Goal: Task Accomplishment & Management: Use online tool/utility

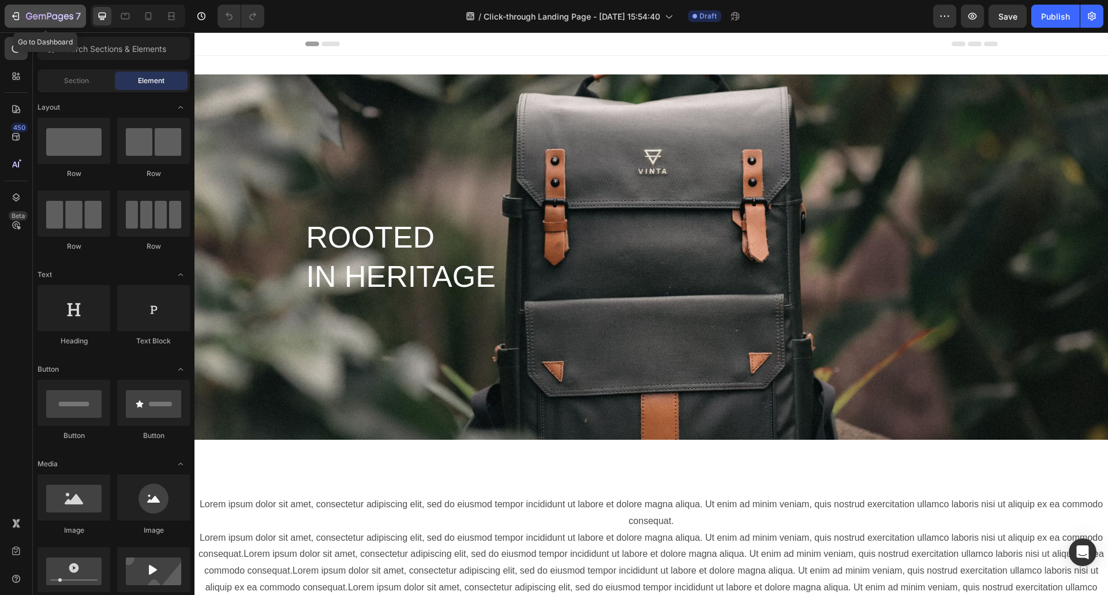
click at [13, 21] on icon "button" at bounding box center [16, 16] width 12 height 12
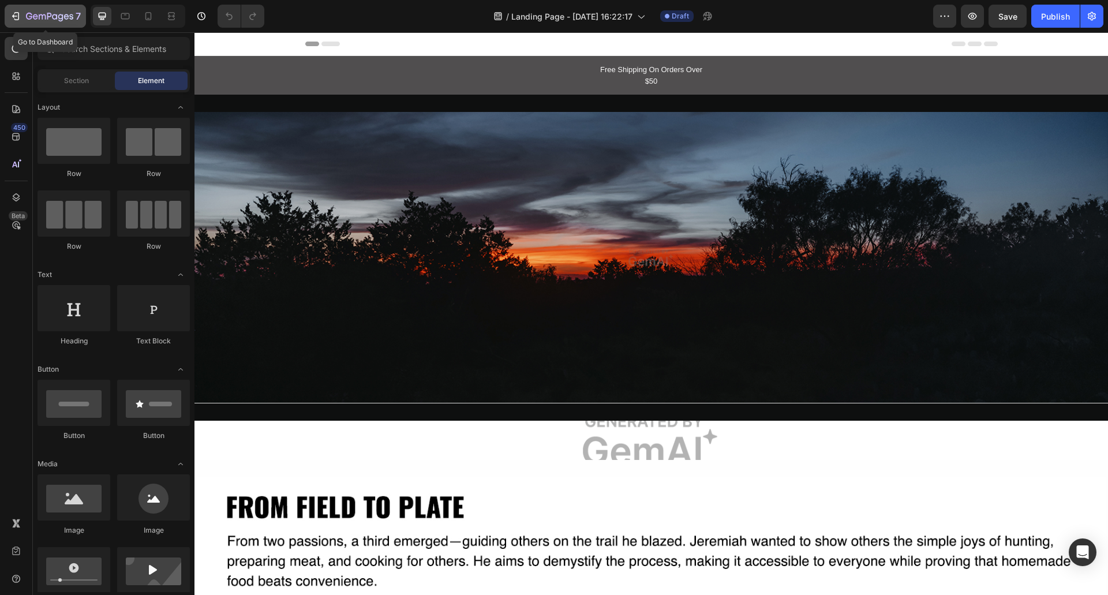
click at [21, 17] on div "7" at bounding box center [45, 16] width 71 height 14
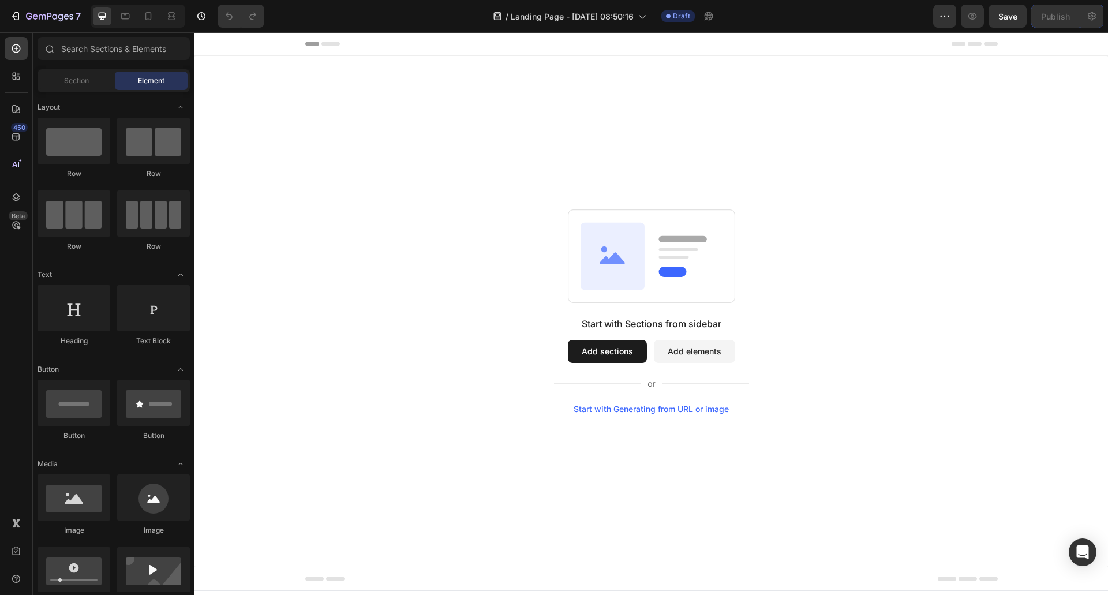
click at [609, 409] on div "Start with Generating from URL or image" at bounding box center [651, 409] width 155 height 9
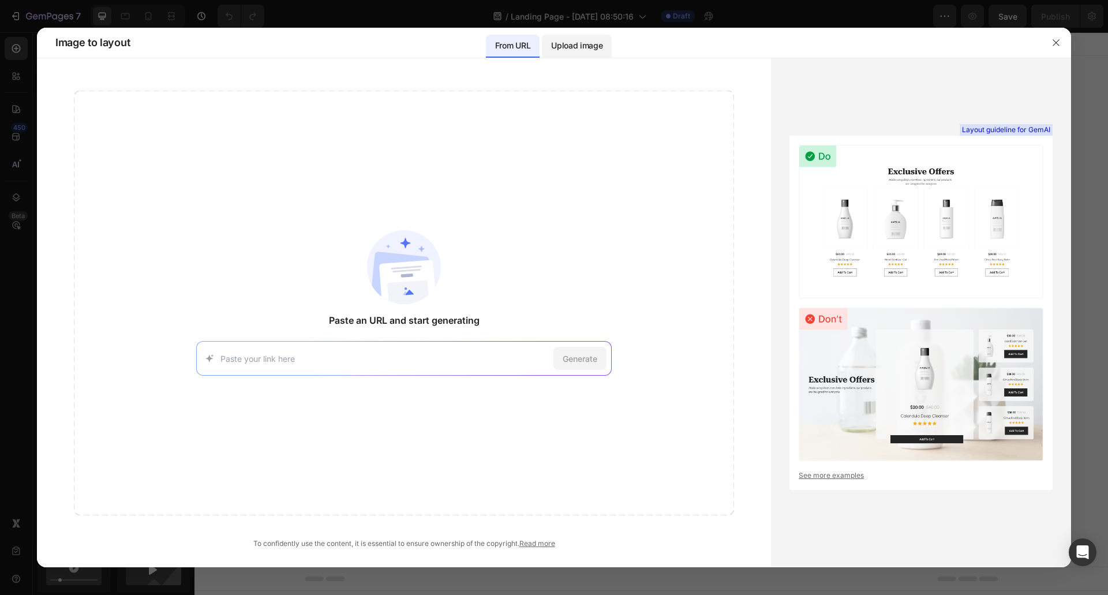
click at [578, 43] on p "Upload image" at bounding box center [576, 46] width 51 height 14
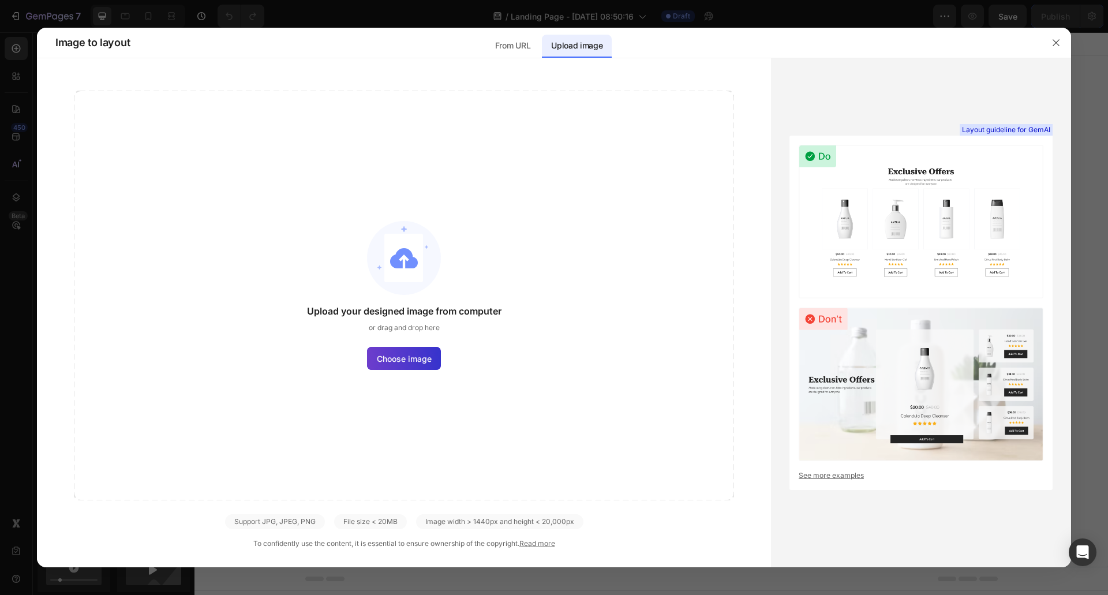
click at [387, 355] on span "Choose image" at bounding box center [404, 359] width 55 height 12
click at [0, 0] on input "Choose image" at bounding box center [0, 0] width 0 height 0
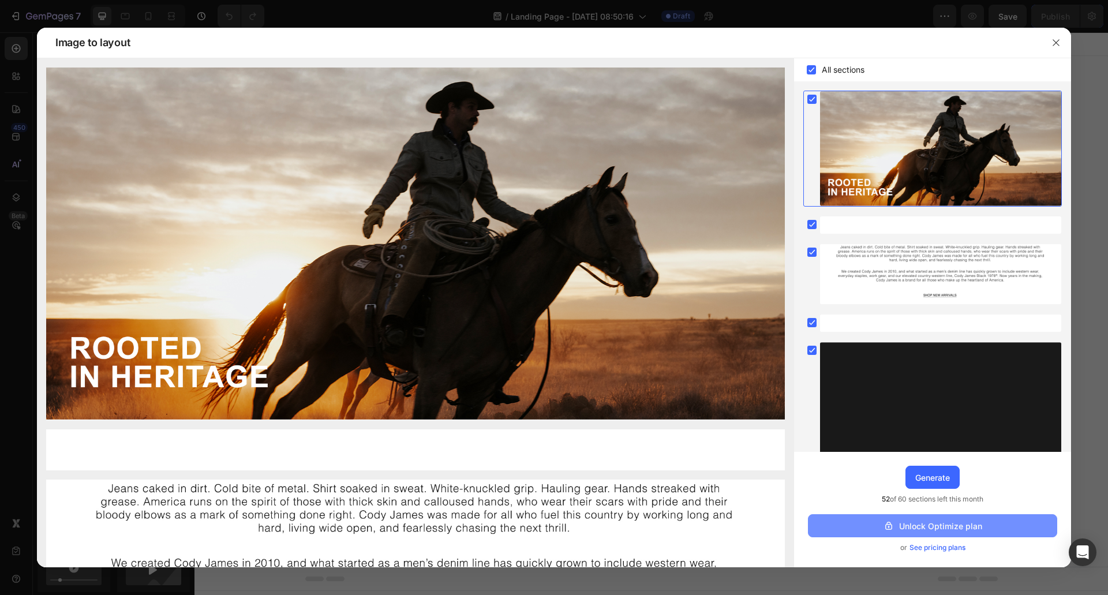
click at [980, 531] on div "Unlock Optimize plan" at bounding box center [932, 526] width 99 height 12
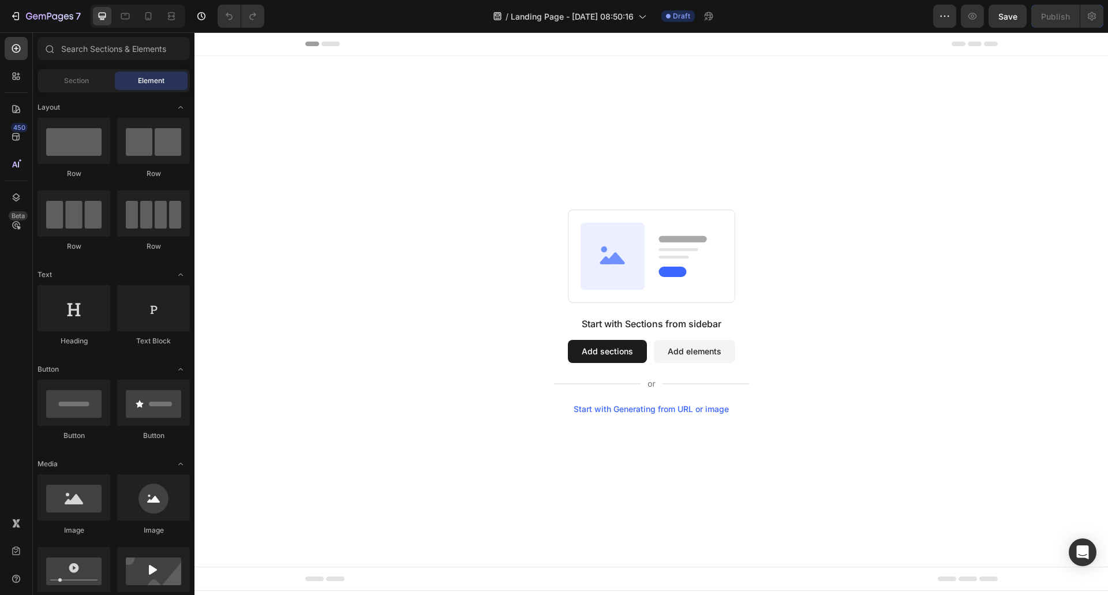
click at [682, 410] on div "Start with Generating from URL or image" at bounding box center [651, 409] width 155 height 9
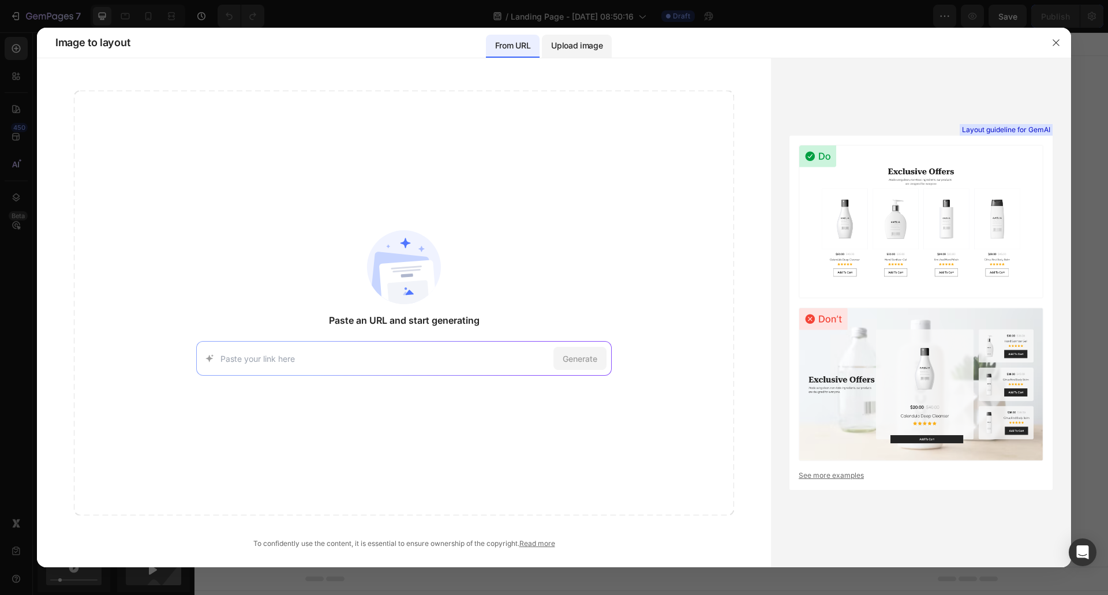
click at [577, 36] on div "Upload image" at bounding box center [577, 46] width 70 height 23
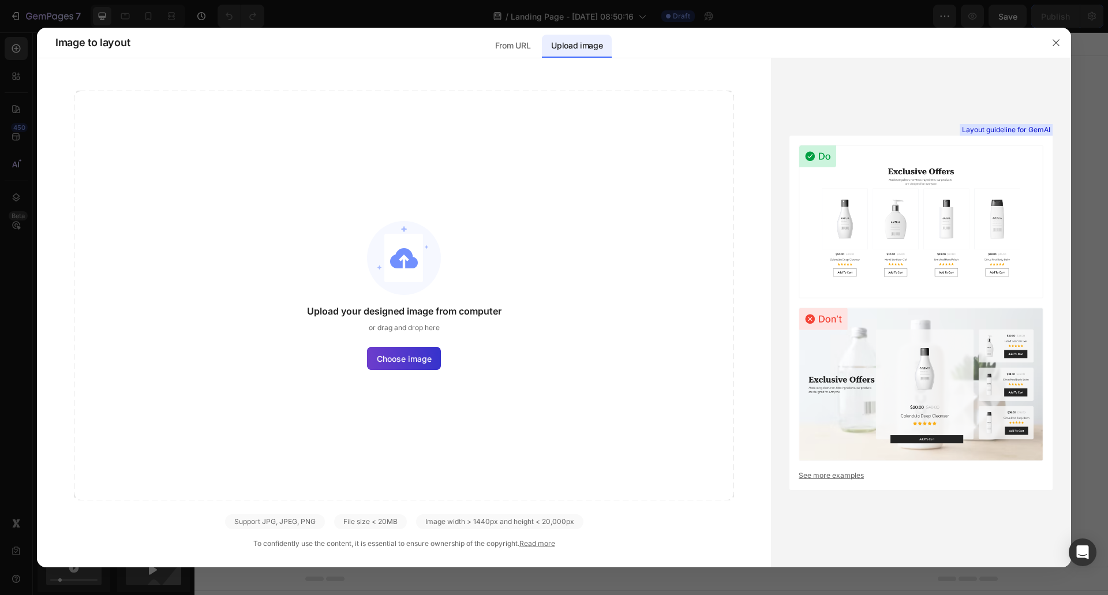
click at [425, 359] on span "Choose image" at bounding box center [404, 359] width 55 height 12
click at [0, 0] on input "Choose image" at bounding box center [0, 0] width 0 height 0
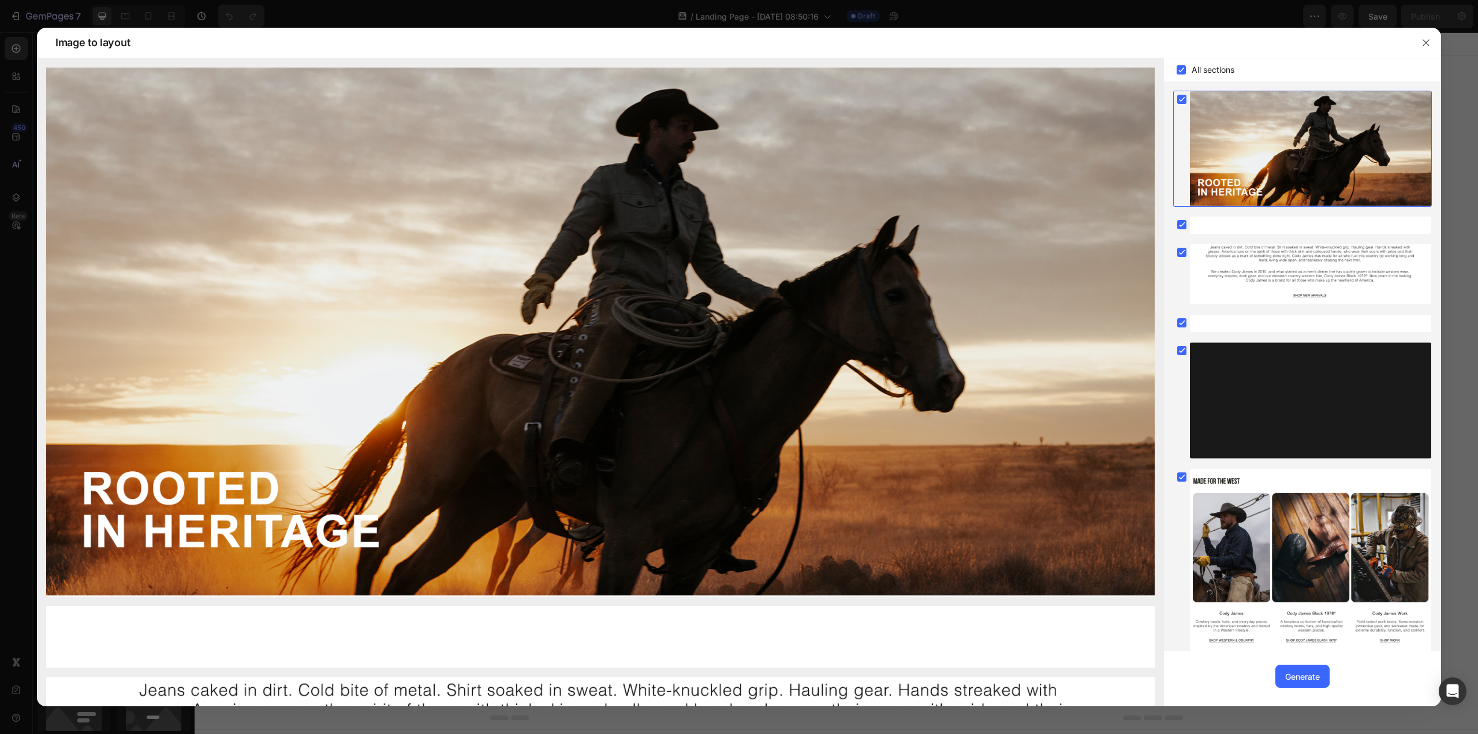
click at [1108, 143] on div at bounding box center [1310, 148] width 241 height 115
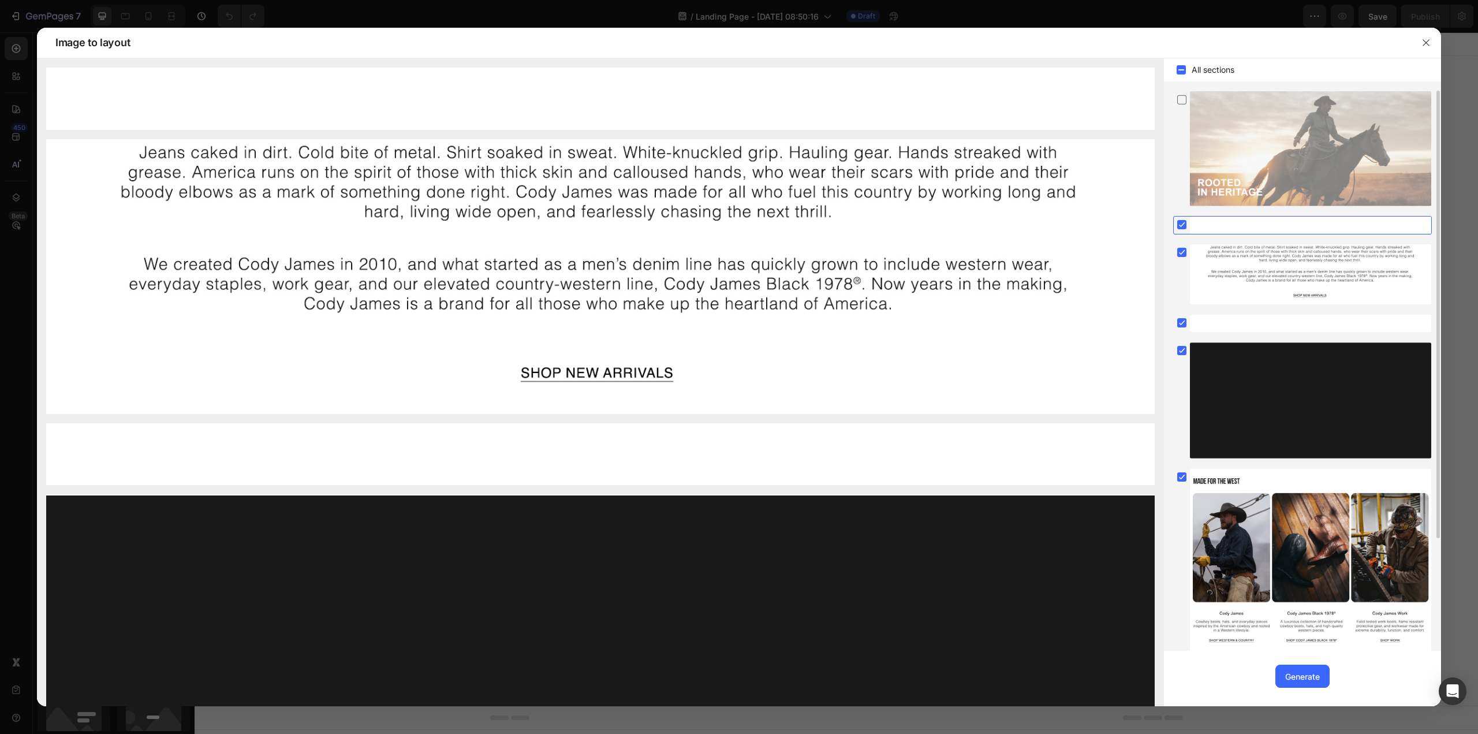
click at [1108, 225] on div at bounding box center [1310, 224] width 241 height 17
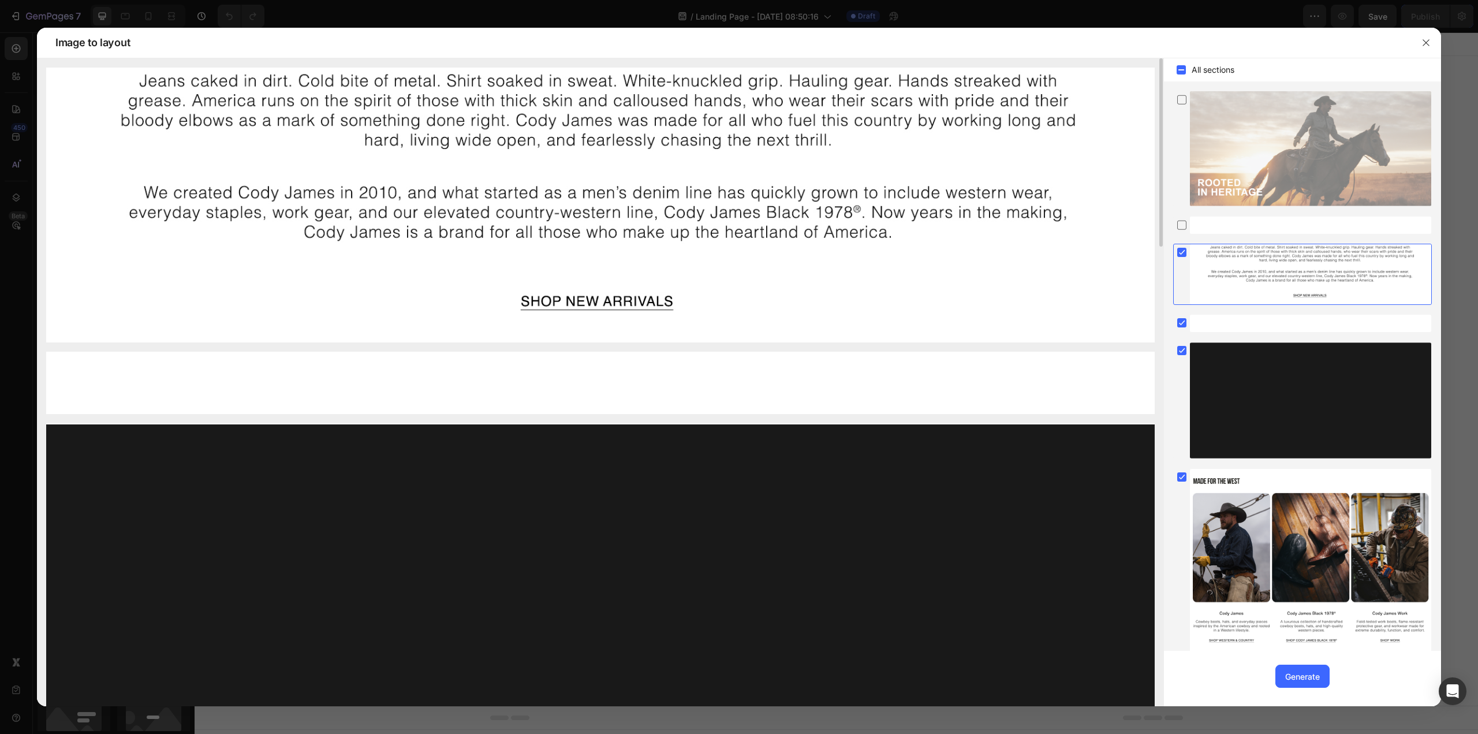
click at [538, 366] on img at bounding box center [600, 383] width 1108 height 62
click at [563, 289] on img at bounding box center [600, 205] width 1108 height 275
click at [563, 303] on img at bounding box center [600, 205] width 1108 height 275
click at [1108, 147] on div at bounding box center [1310, 148] width 241 height 115
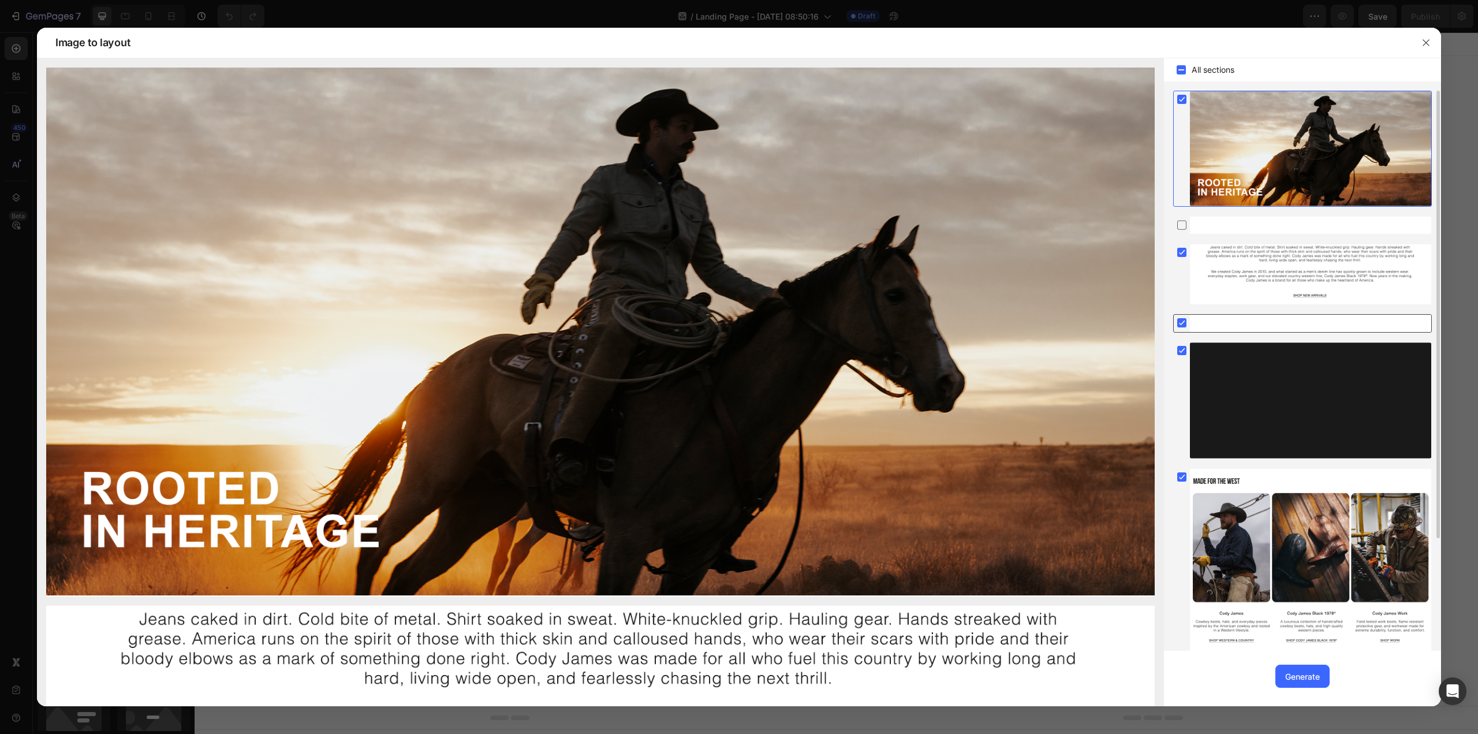
click at [1108, 322] on rect at bounding box center [1181, 322] width 9 height 9
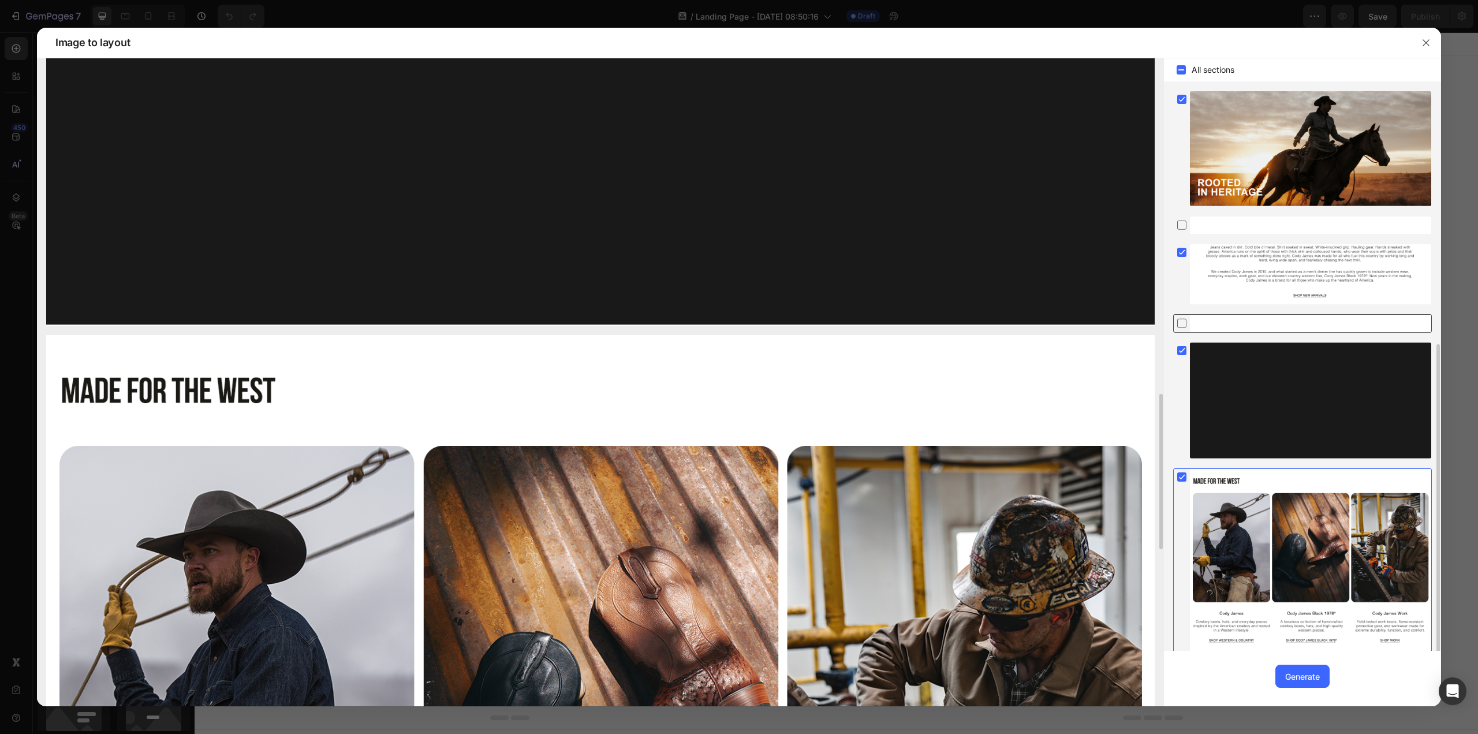
scroll to position [141, 0]
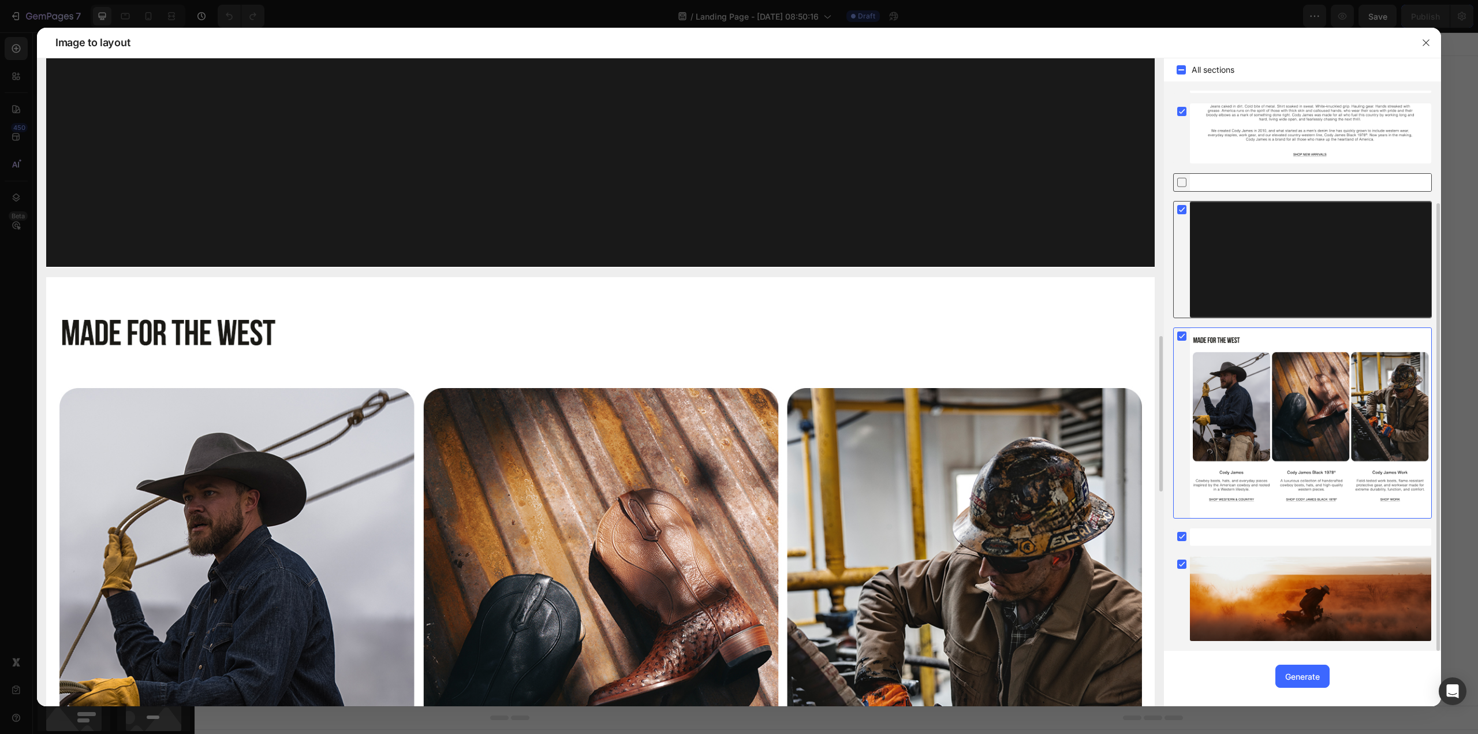
click at [1108, 209] on icon at bounding box center [1181, 209] width 5 height 5
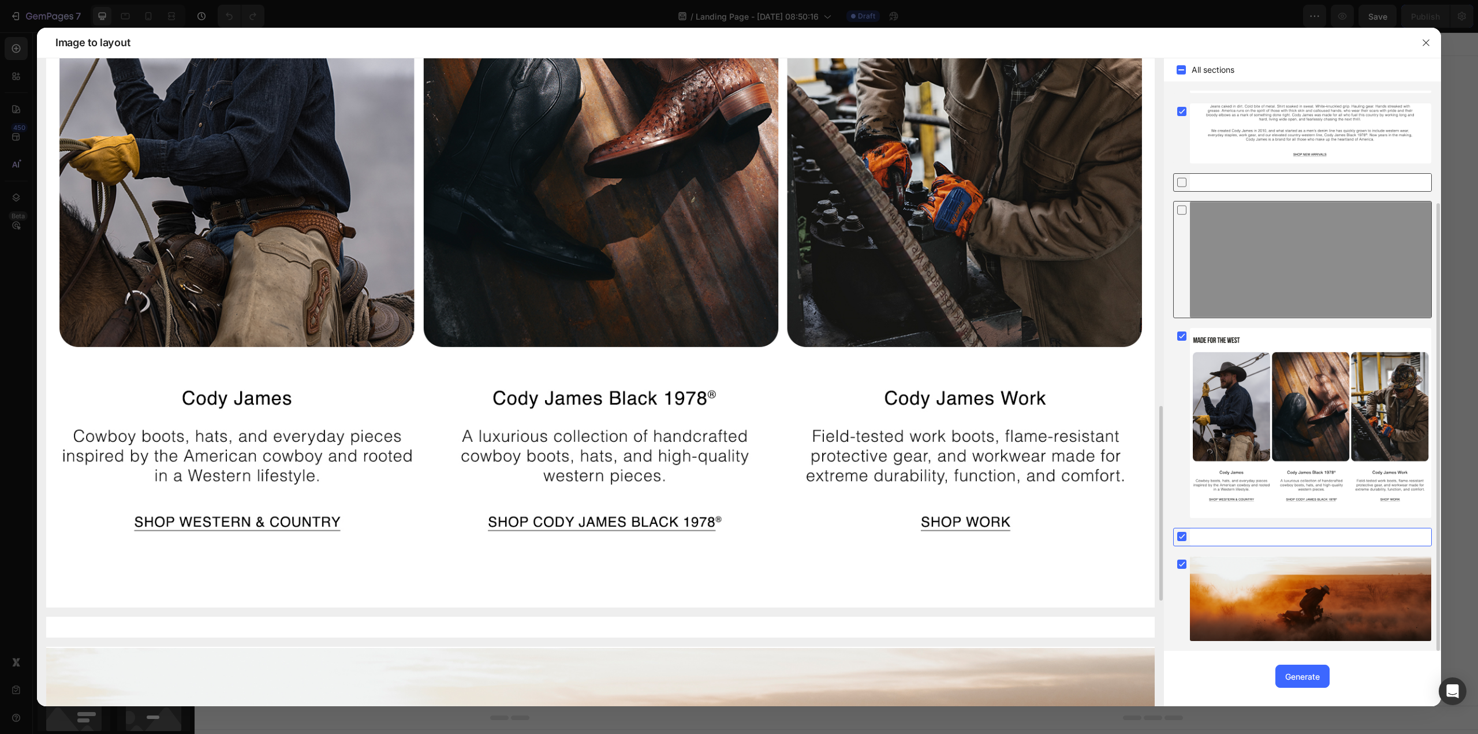
click at [1108, 214] on icon at bounding box center [1182, 210] width 12 height 12
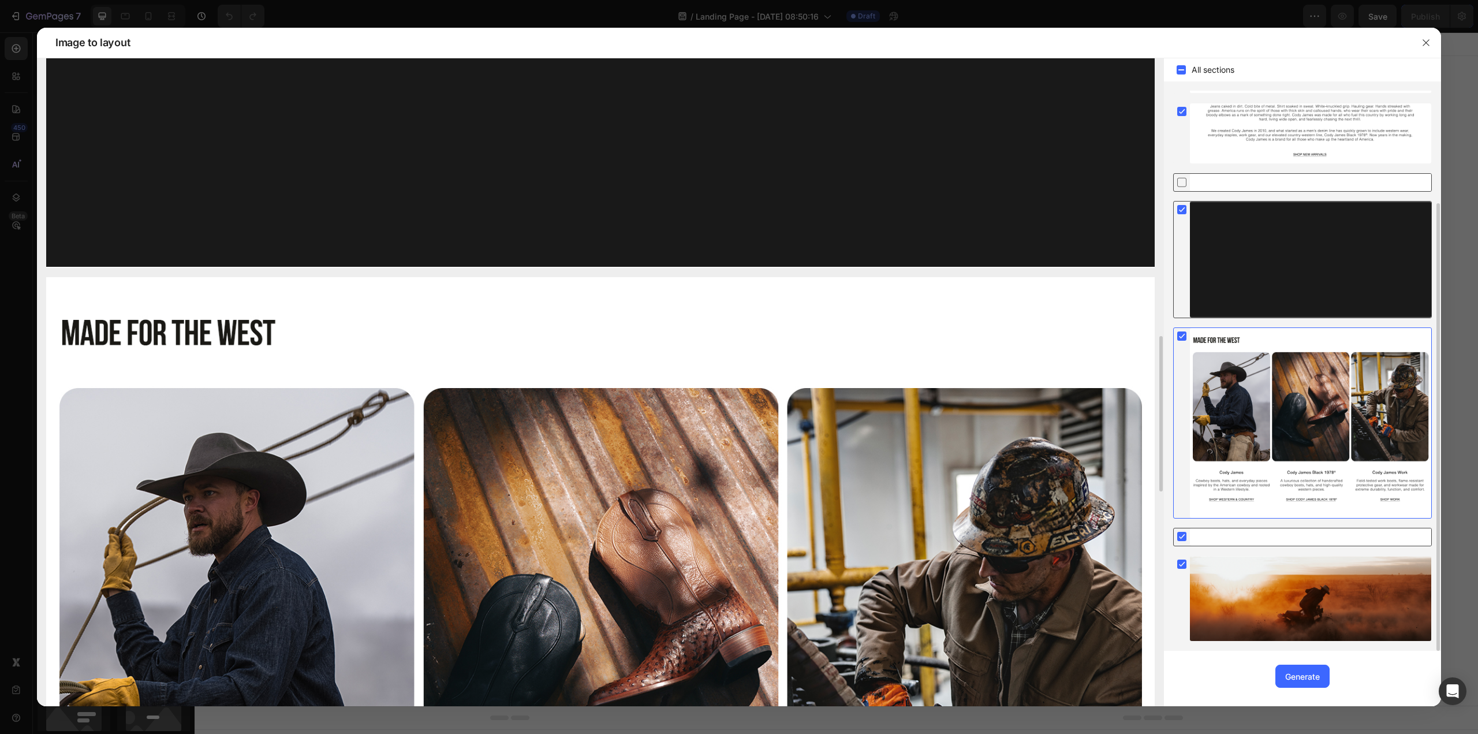
click at [1108, 538] on rect at bounding box center [1181, 536] width 9 height 9
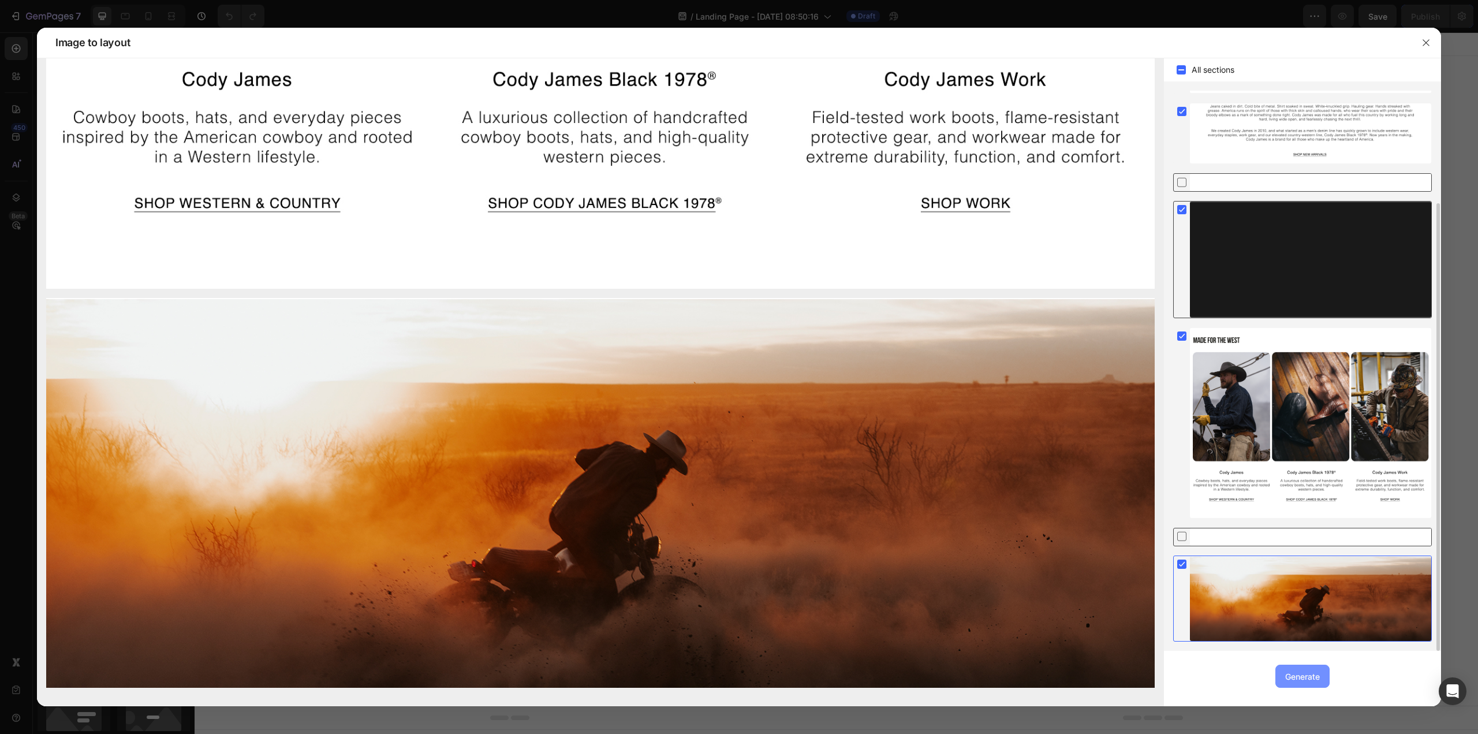
click at [1108, 595] on div "Generate" at bounding box center [1302, 676] width 35 height 12
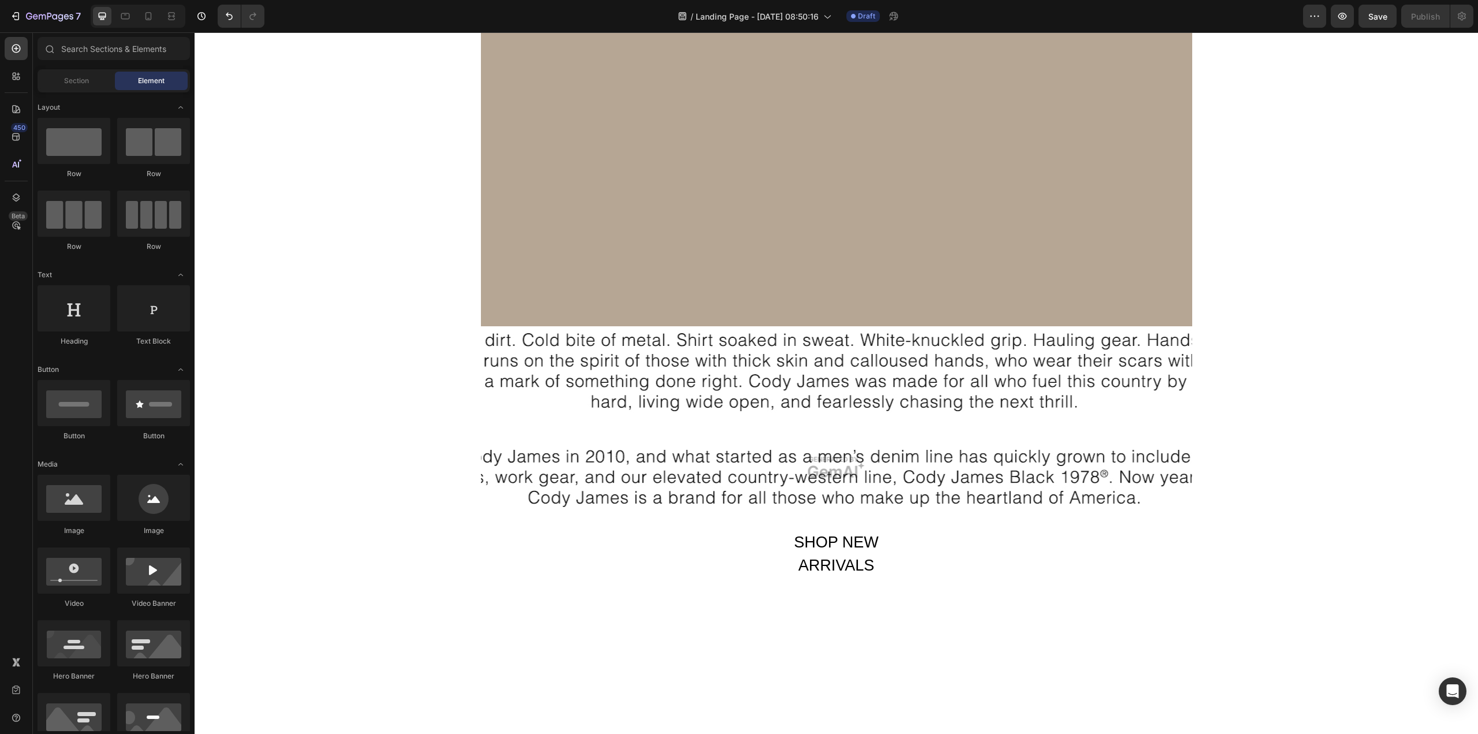
scroll to position [115, 0]
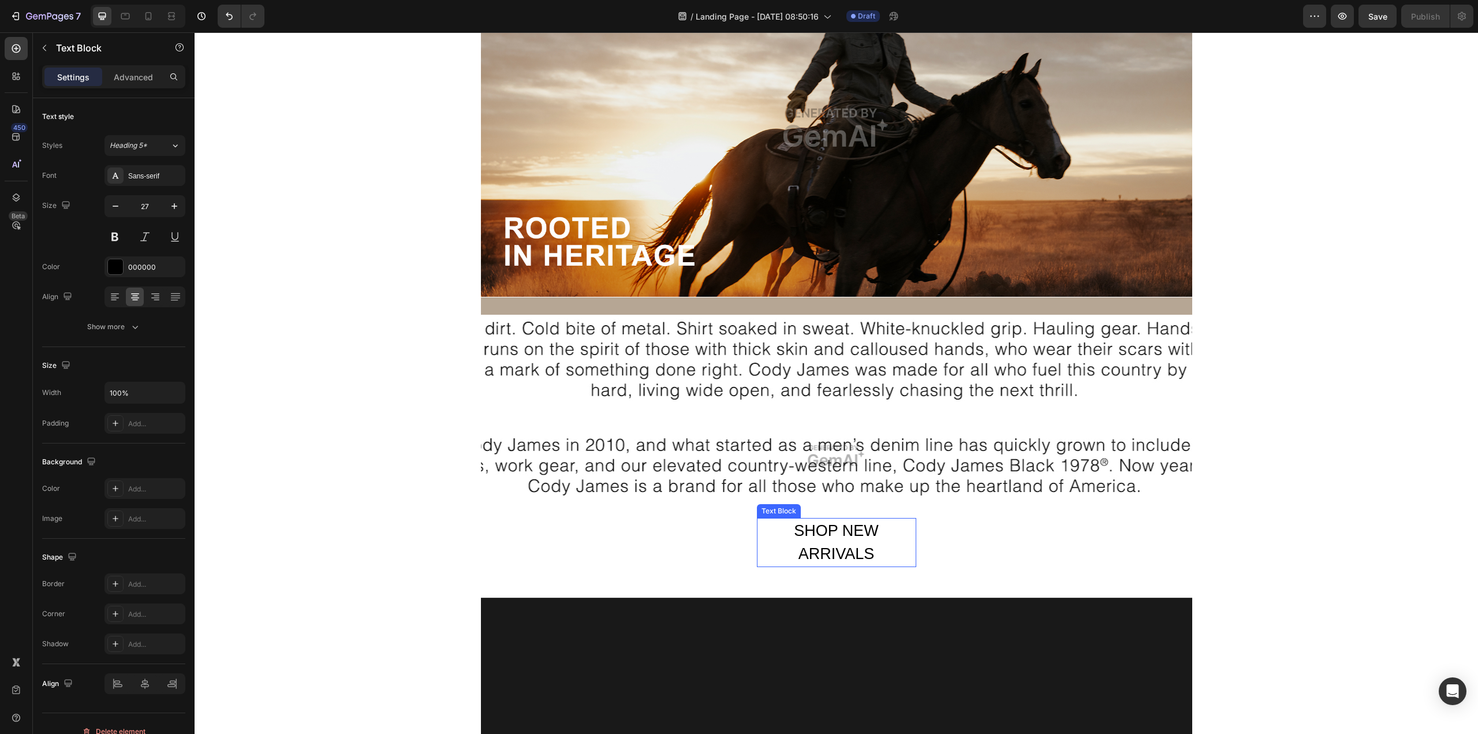
click at [823, 533] on div "SHOP NEW ARRIVALS" at bounding box center [836, 542] width 159 height 49
click at [1108, 352] on div "Image Row Section 1 SHOP NEW ARRIVALS Text Block 0 Row Hero Banner Section 2 Im…" at bounding box center [836, 653] width 1283 height 1425
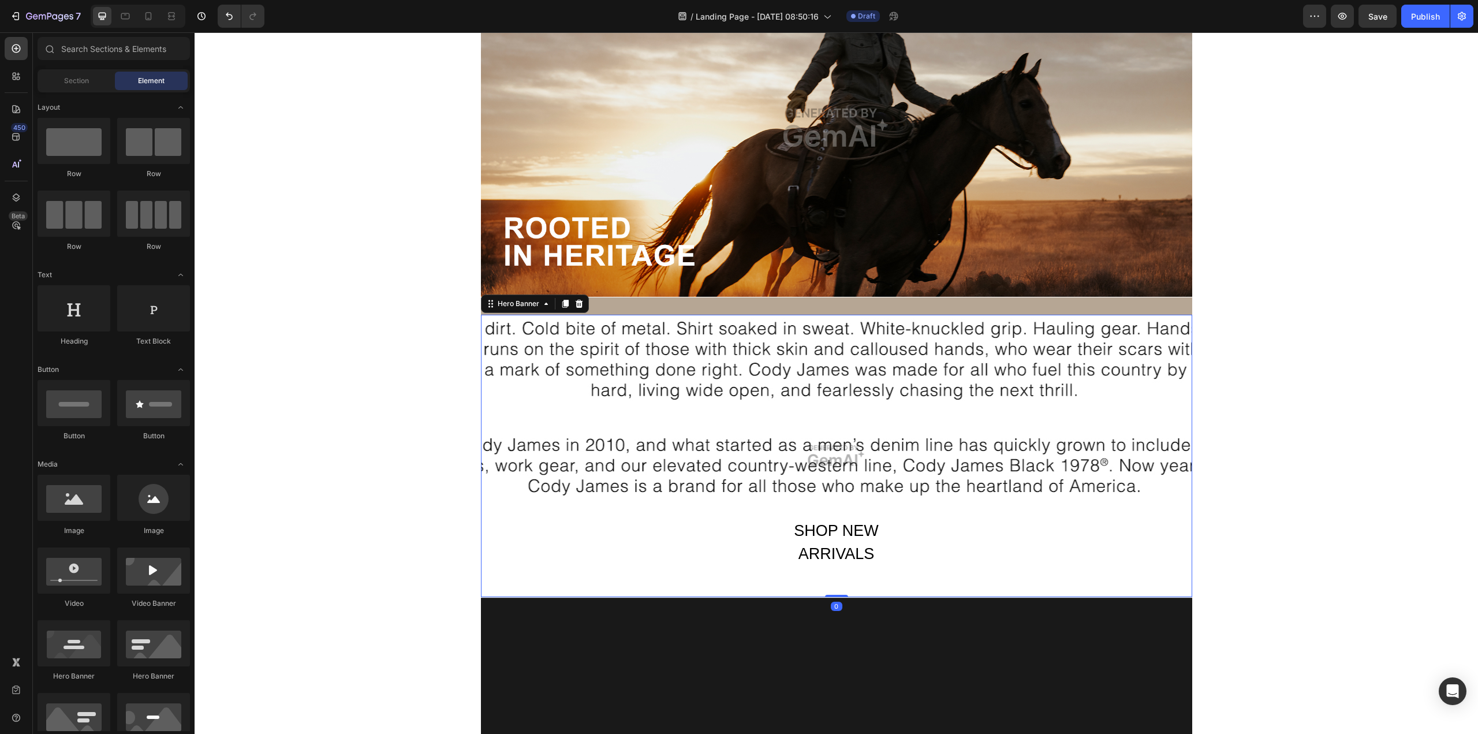
click at [1084, 354] on div "Overlay" at bounding box center [836, 456] width 711 height 282
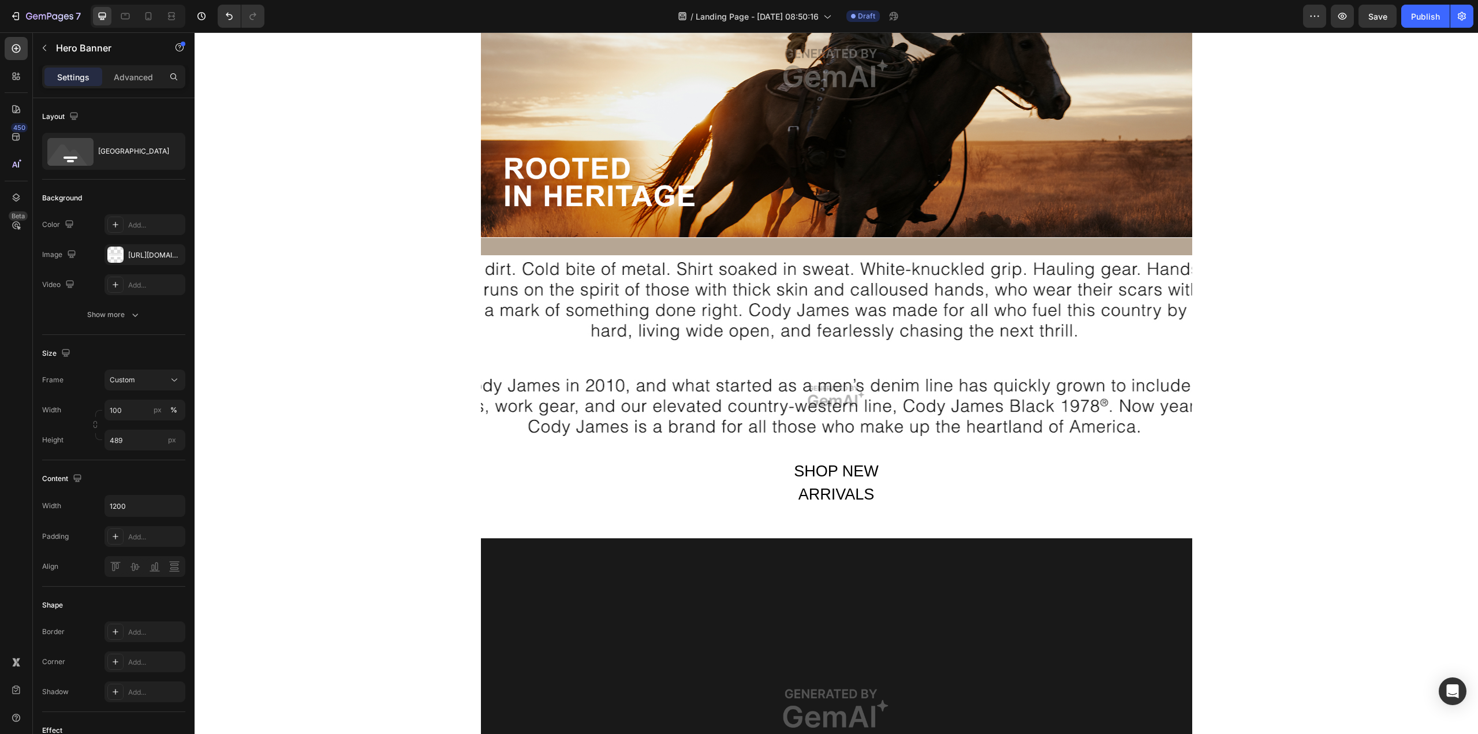
scroll to position [231, 0]
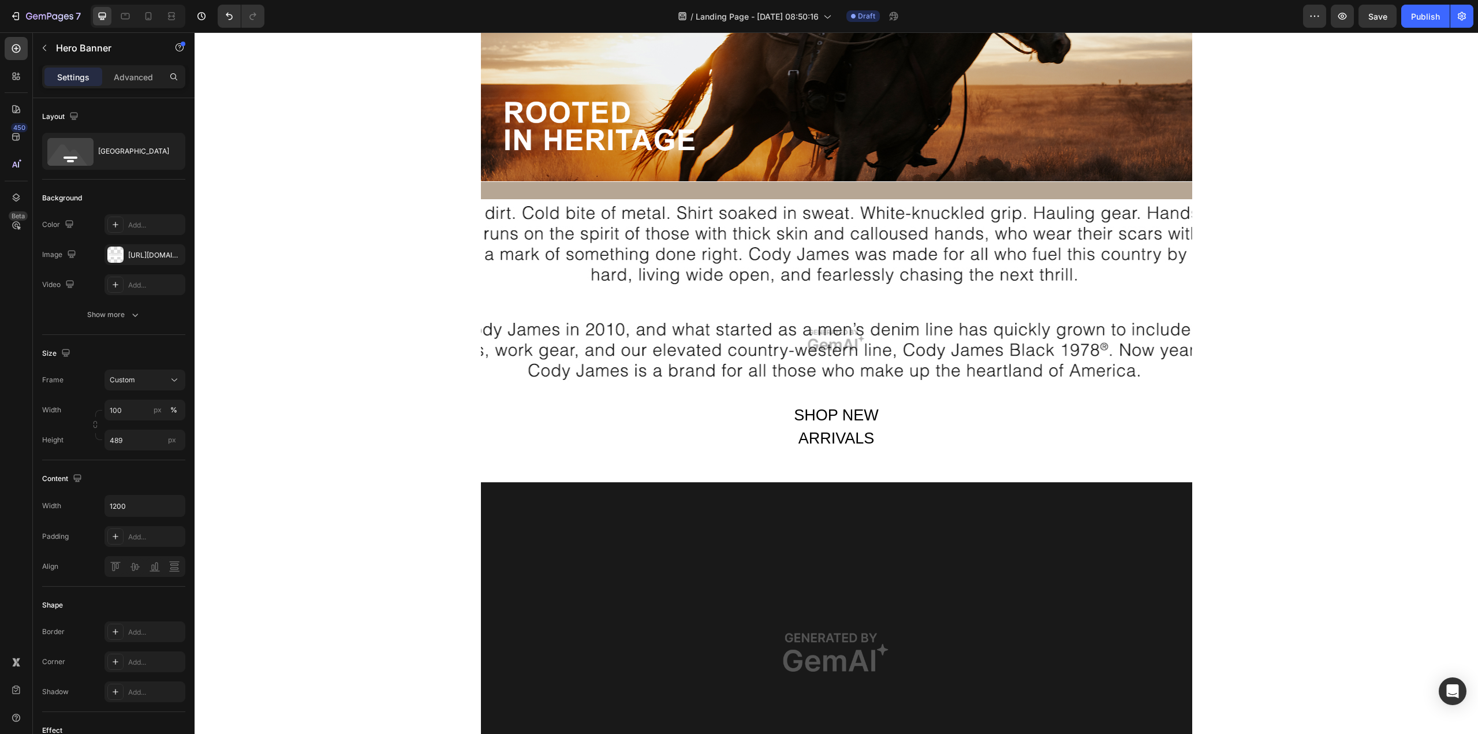
click at [739, 350] on div "Overlay" at bounding box center [836, 340] width 711 height 282
click at [602, 241] on div "Overlay" at bounding box center [836, 340] width 711 height 282
click at [140, 80] on p "Advanced" at bounding box center [133, 77] width 39 height 12
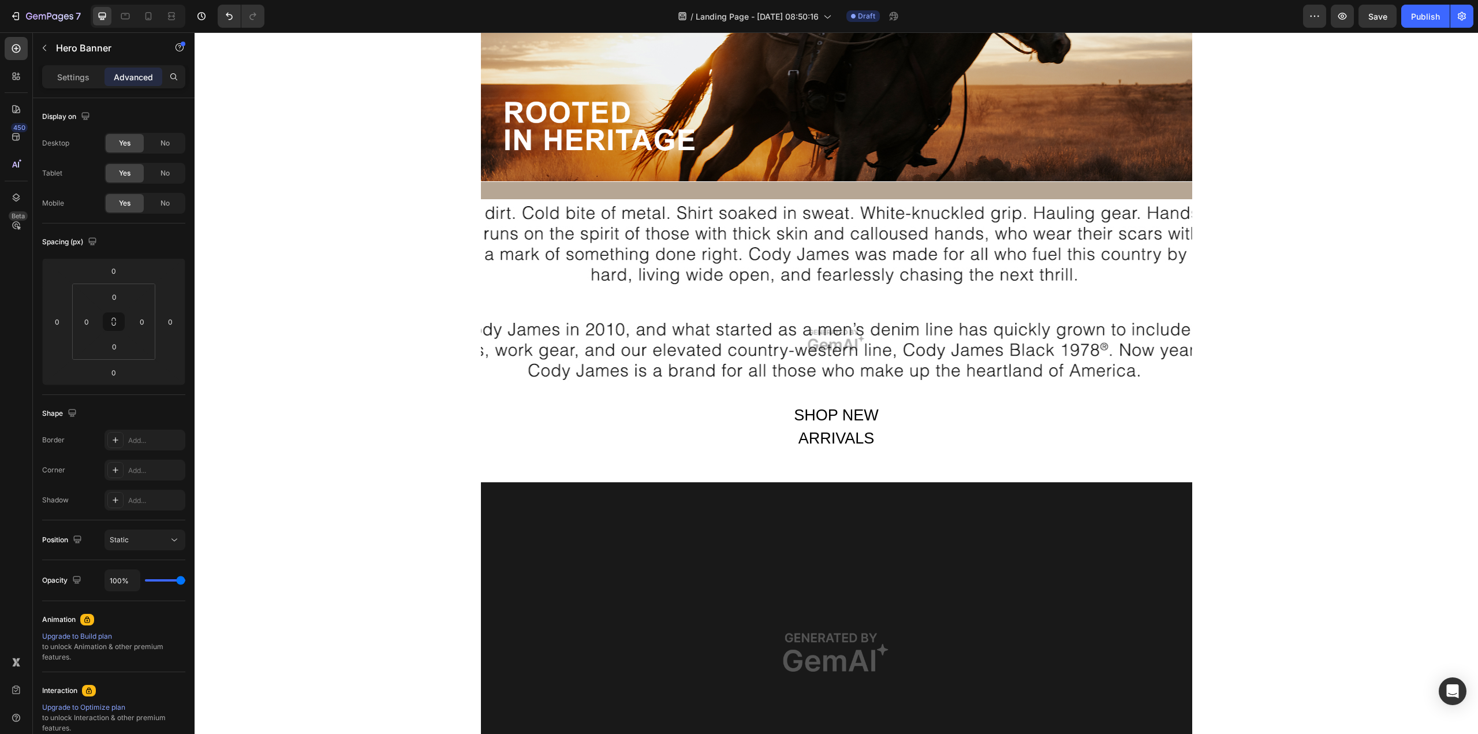
click at [692, 300] on div "Overlay" at bounding box center [836, 340] width 711 height 282
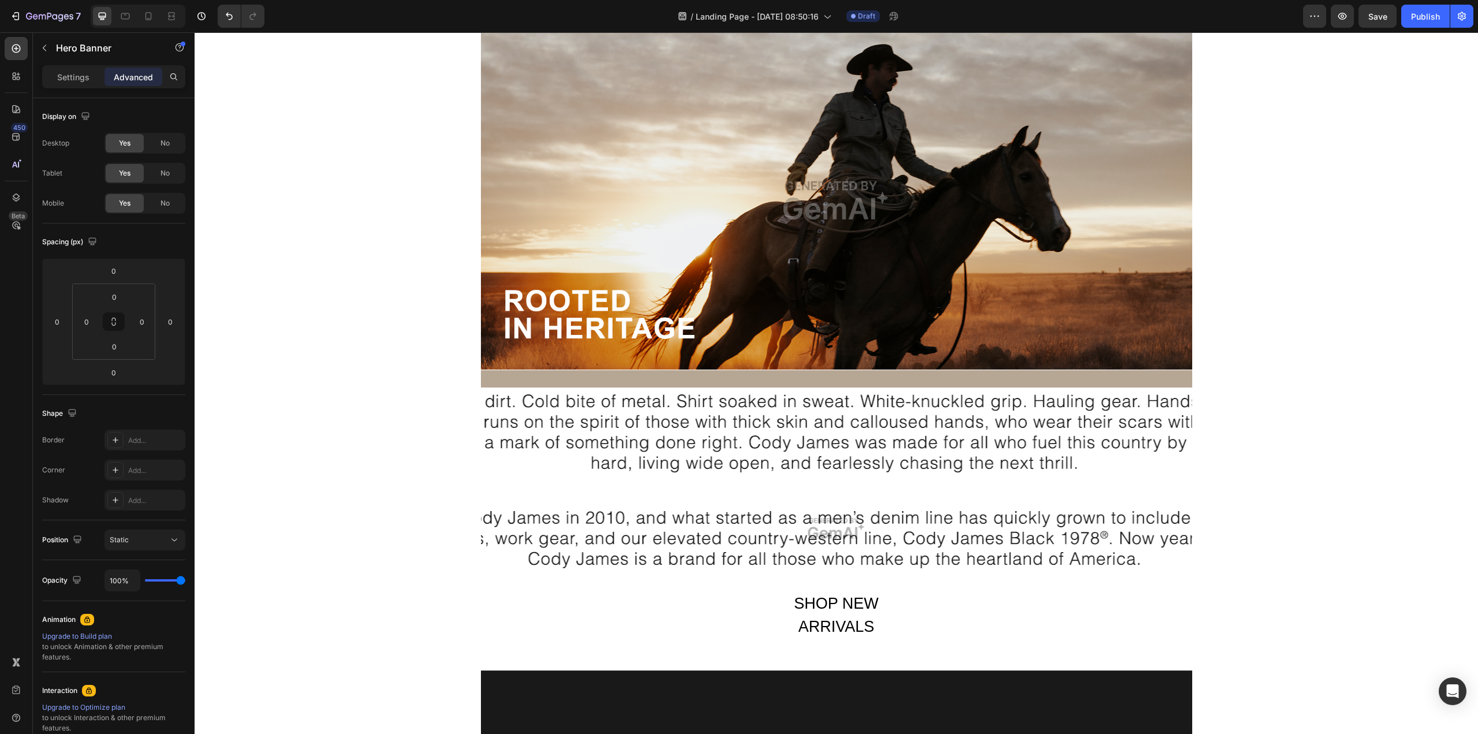
scroll to position [0, 0]
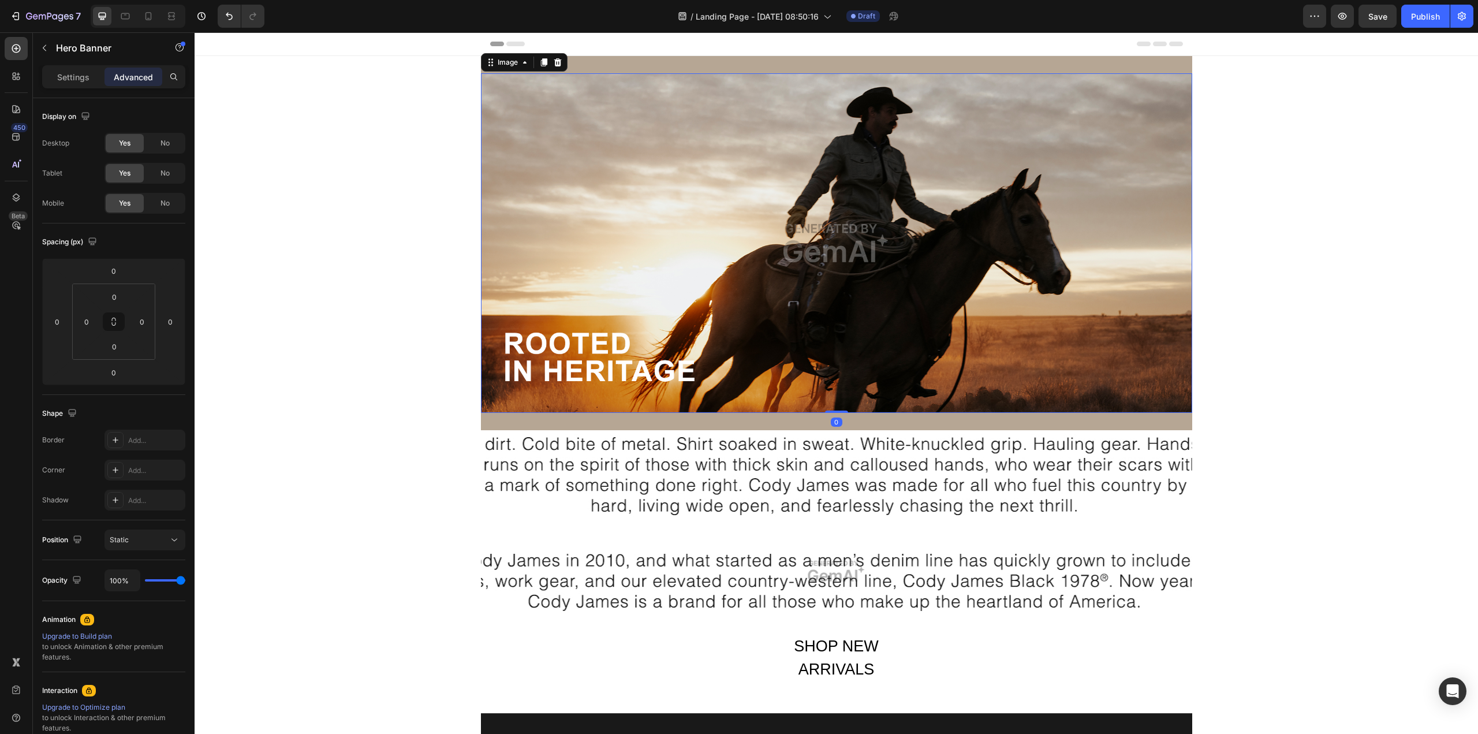
click at [699, 345] on img at bounding box center [836, 242] width 711 height 339
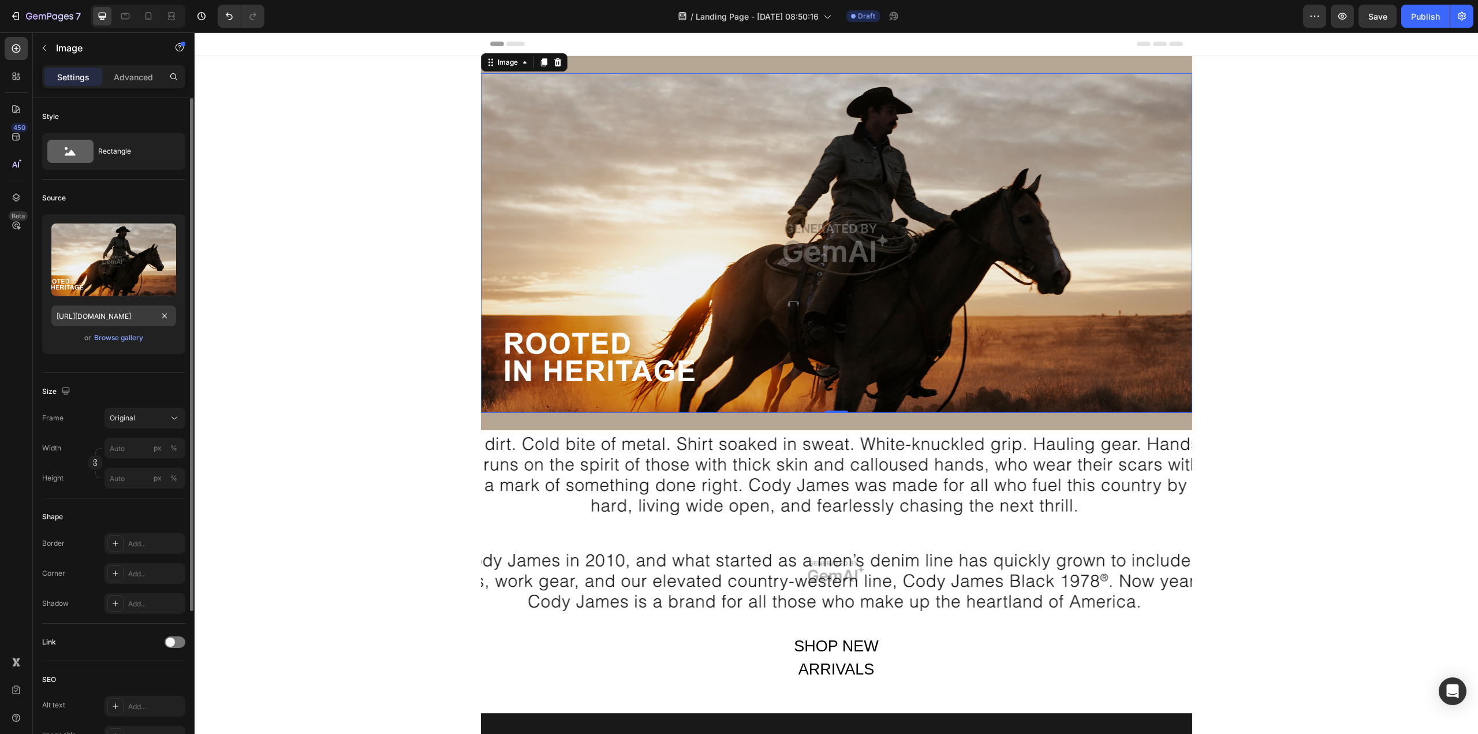
scroll to position [58, 0]
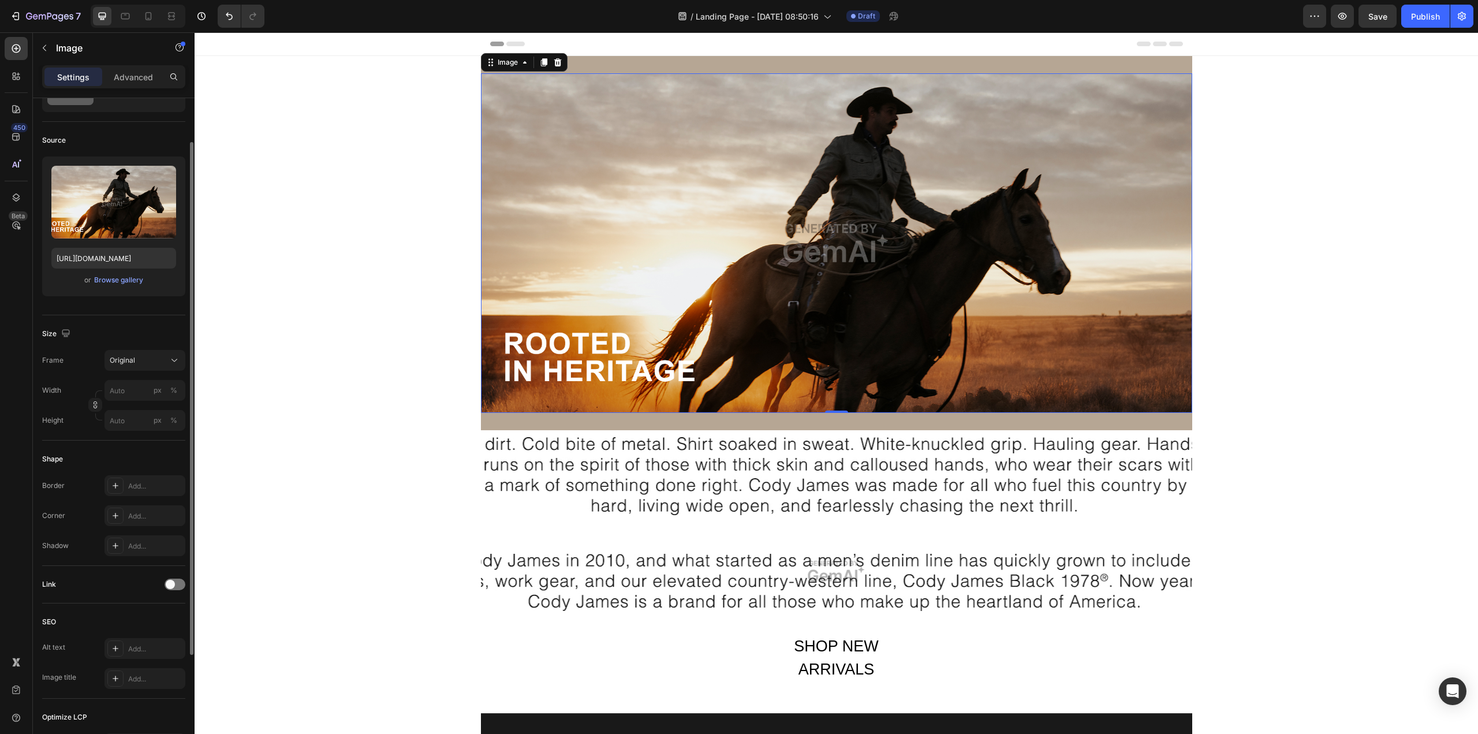
click at [130, 586] on div "Link" at bounding box center [113, 584] width 143 height 18
click at [172, 584] on span at bounding box center [170, 584] width 9 height 9
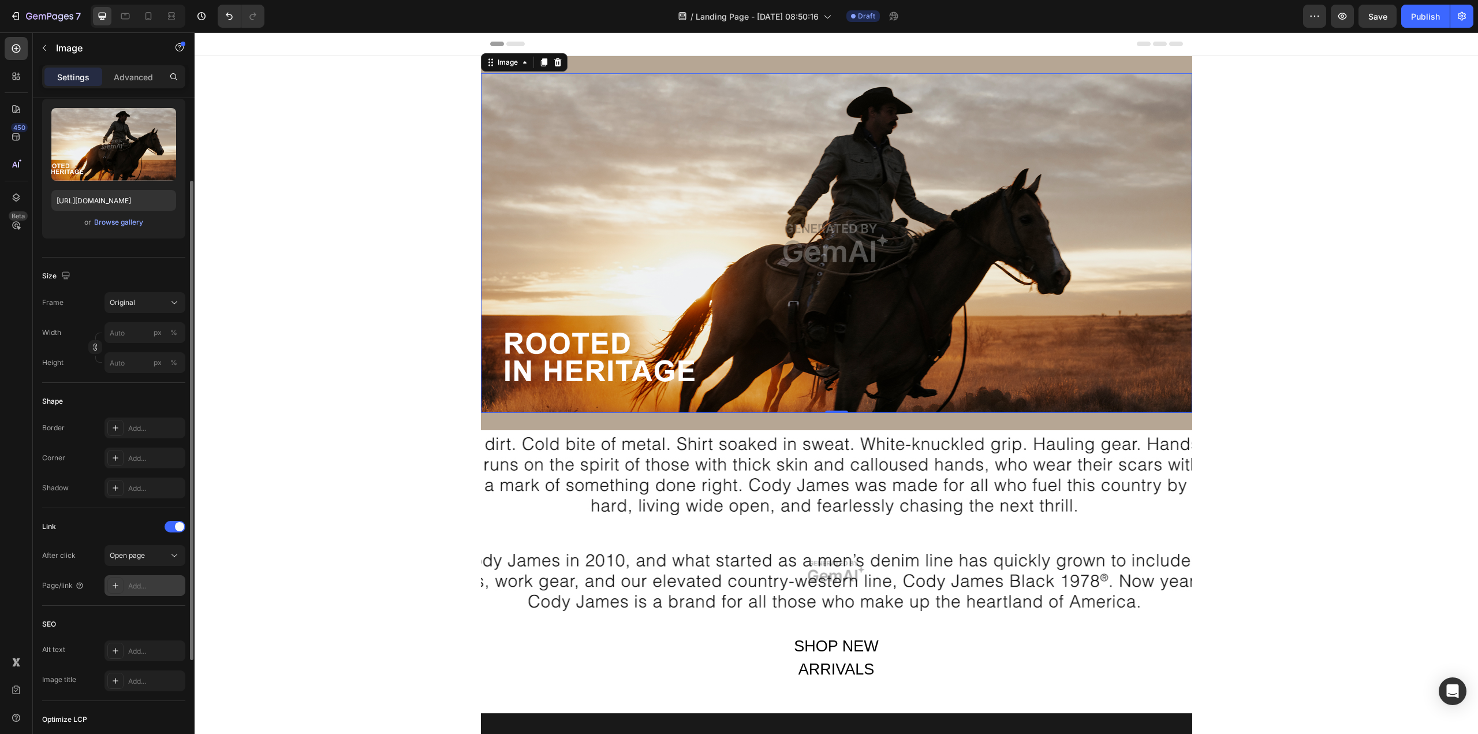
click at [130, 588] on div "Add..." at bounding box center [155, 586] width 54 height 10
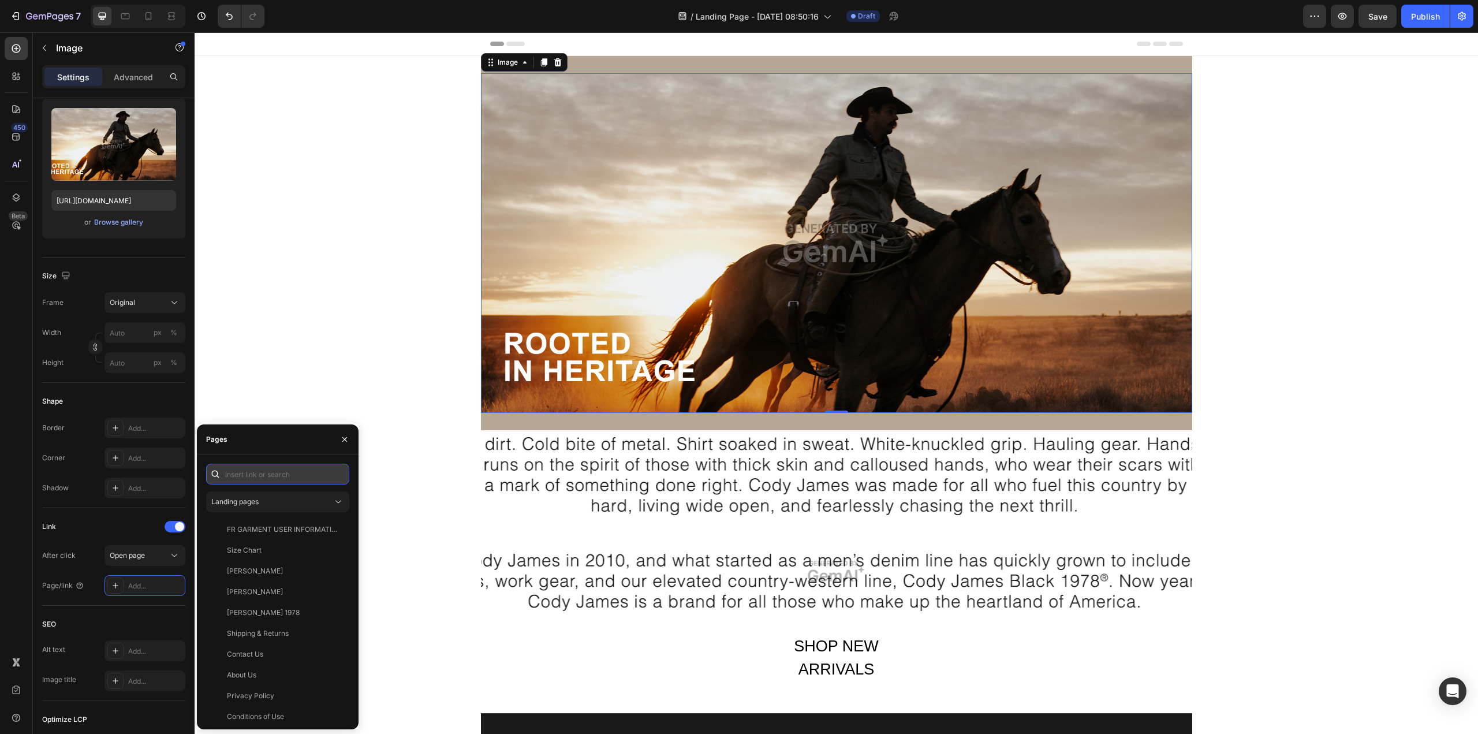
click at [241, 473] on input "text" at bounding box center [277, 474] width 143 height 21
click at [240, 569] on div "[PERSON_NAME]" at bounding box center [255, 571] width 56 height 10
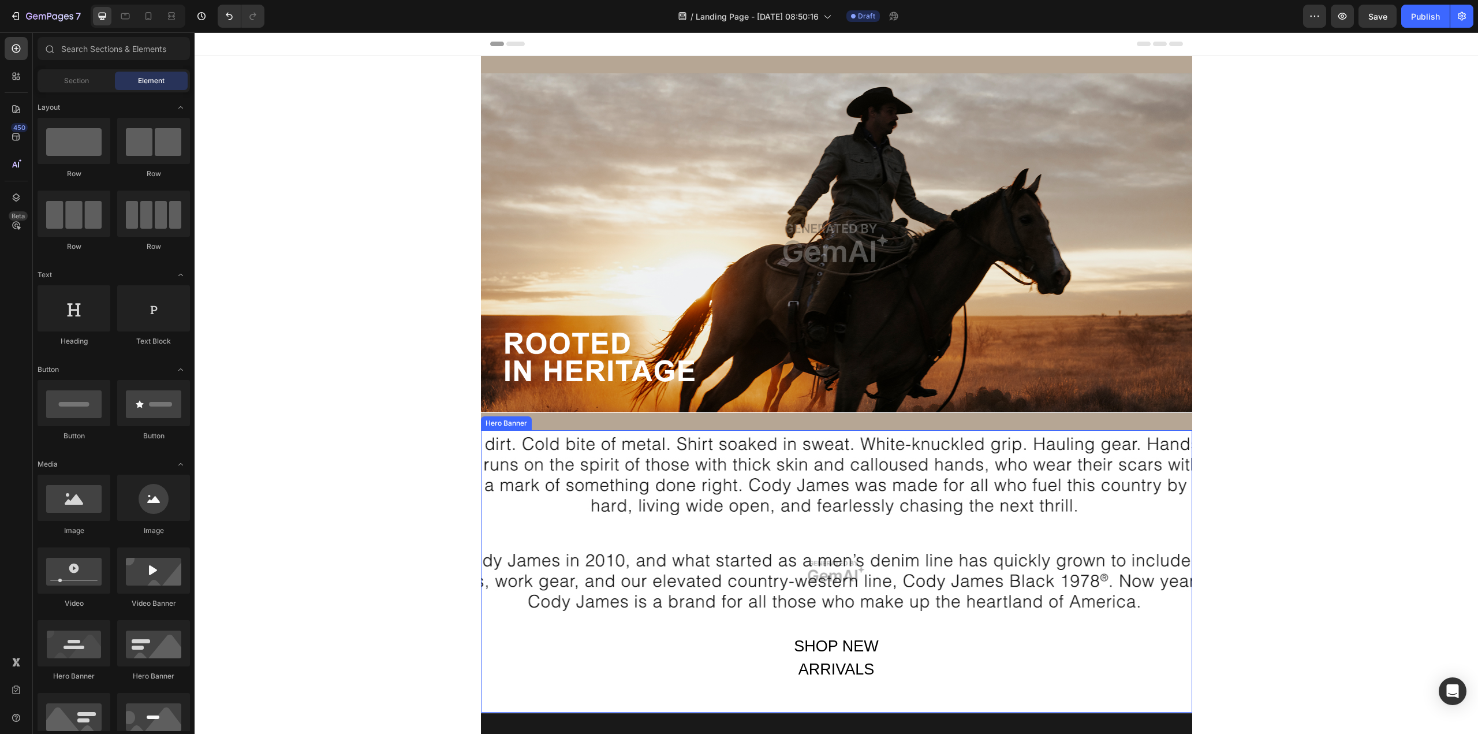
click at [775, 595] on div "SHOP NEW ARRIVALS" at bounding box center [836, 657] width 159 height 49
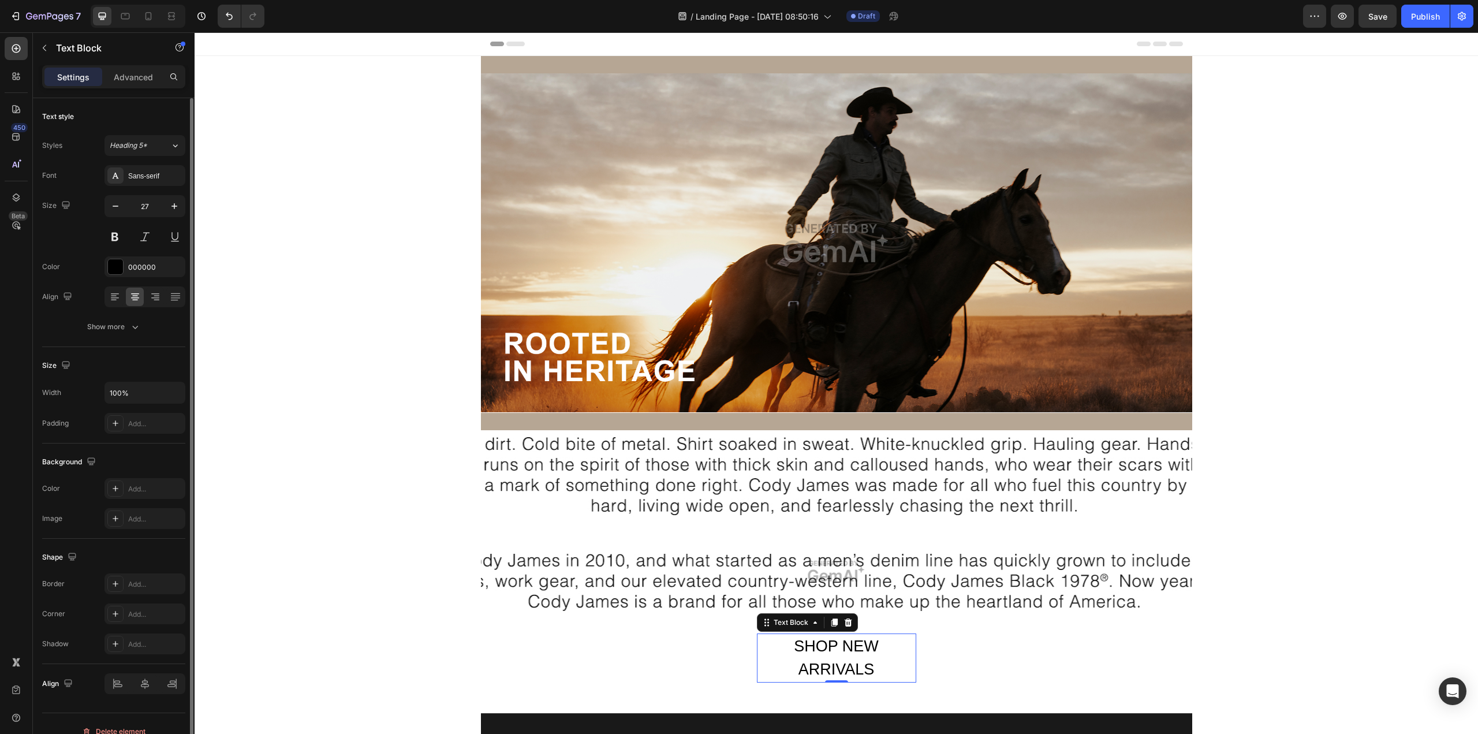
scroll to position [16, 0]
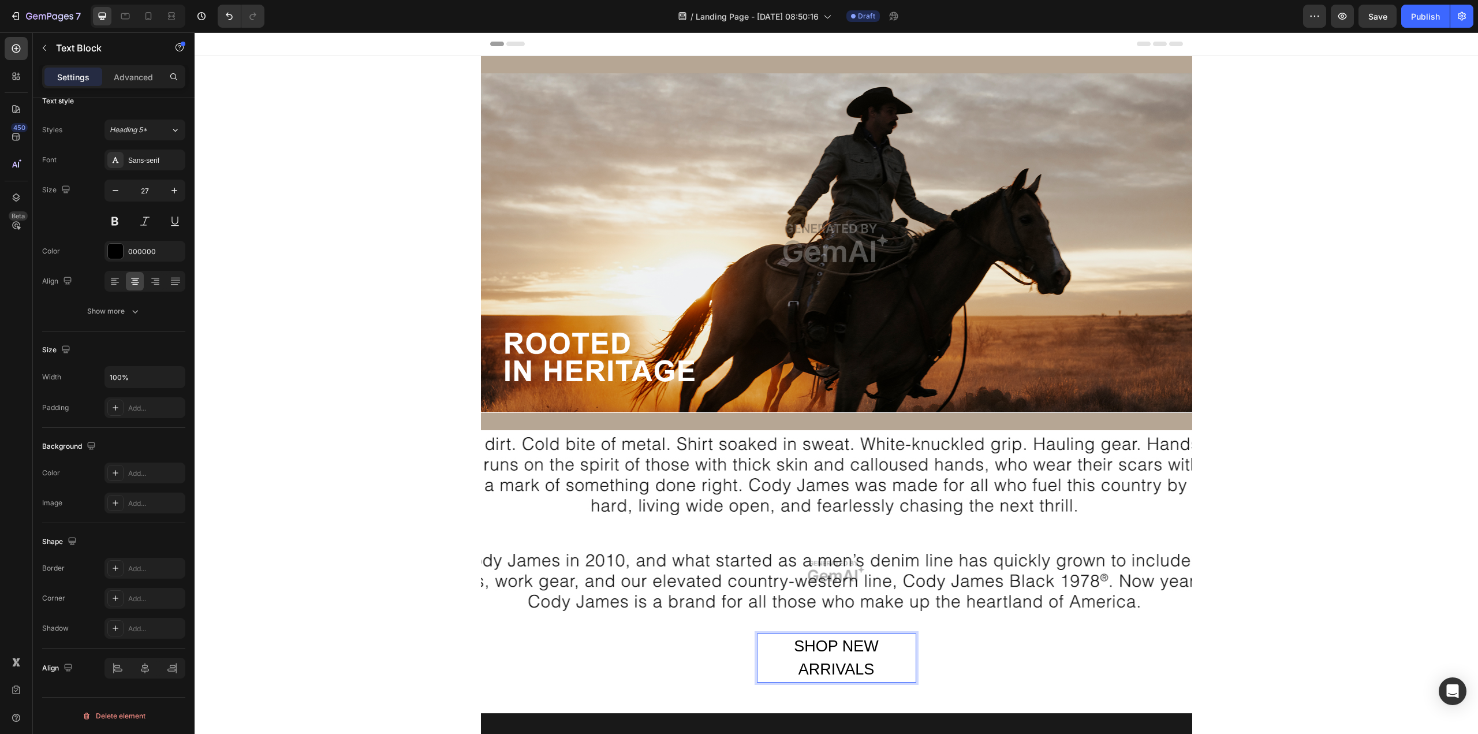
click at [847, 595] on div "SHOP NEW ARRIVALS" at bounding box center [836, 657] width 159 height 49
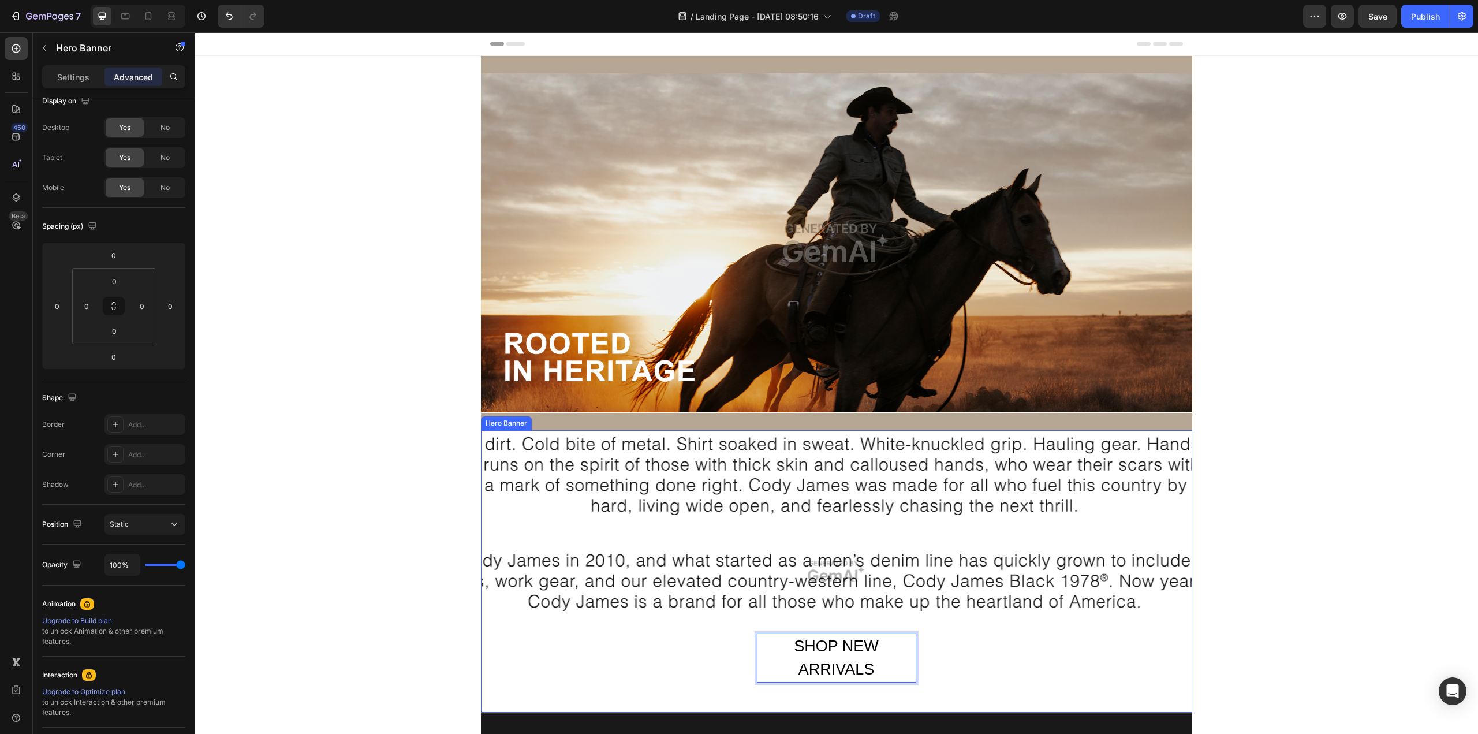
click at [655, 491] on div "Overlay" at bounding box center [836, 571] width 711 height 282
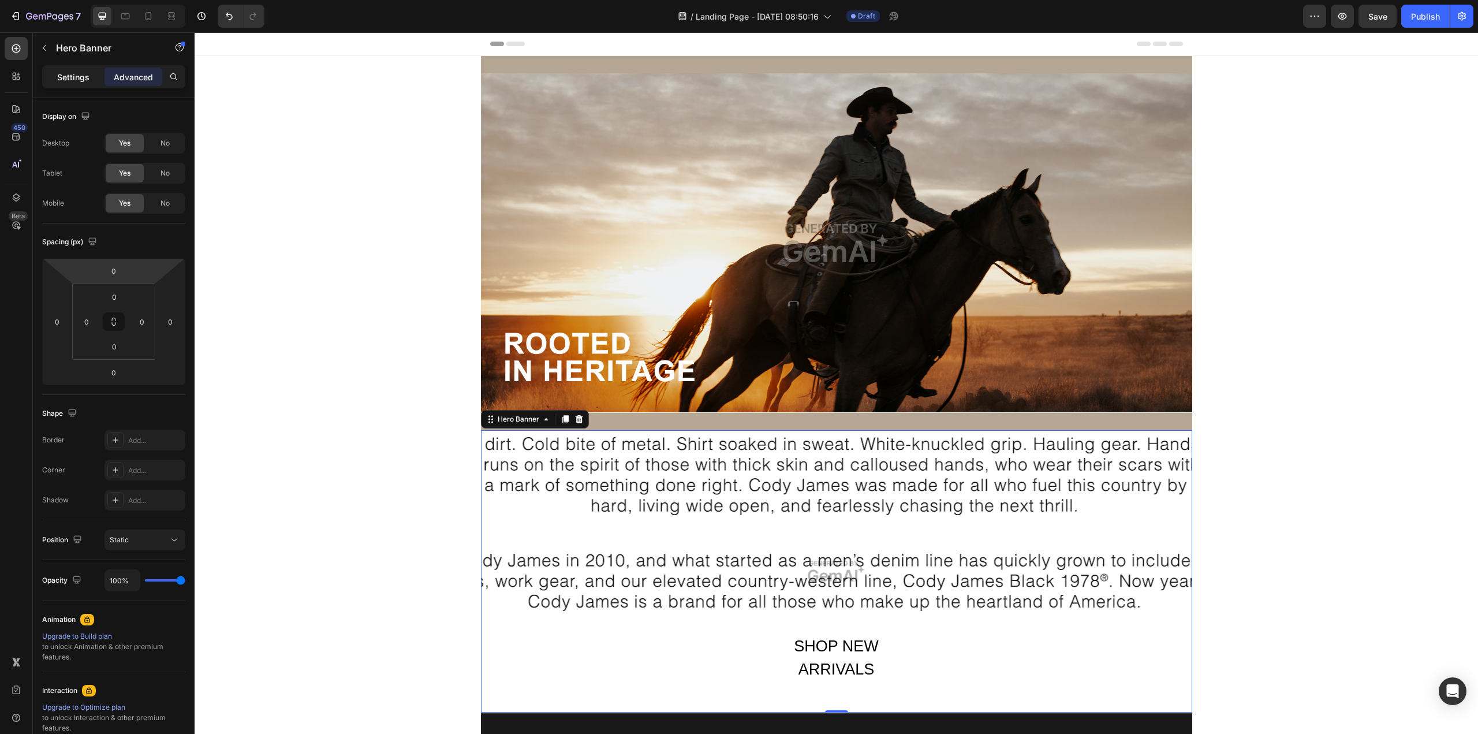
click at [67, 74] on p "Settings" at bounding box center [73, 77] width 32 height 12
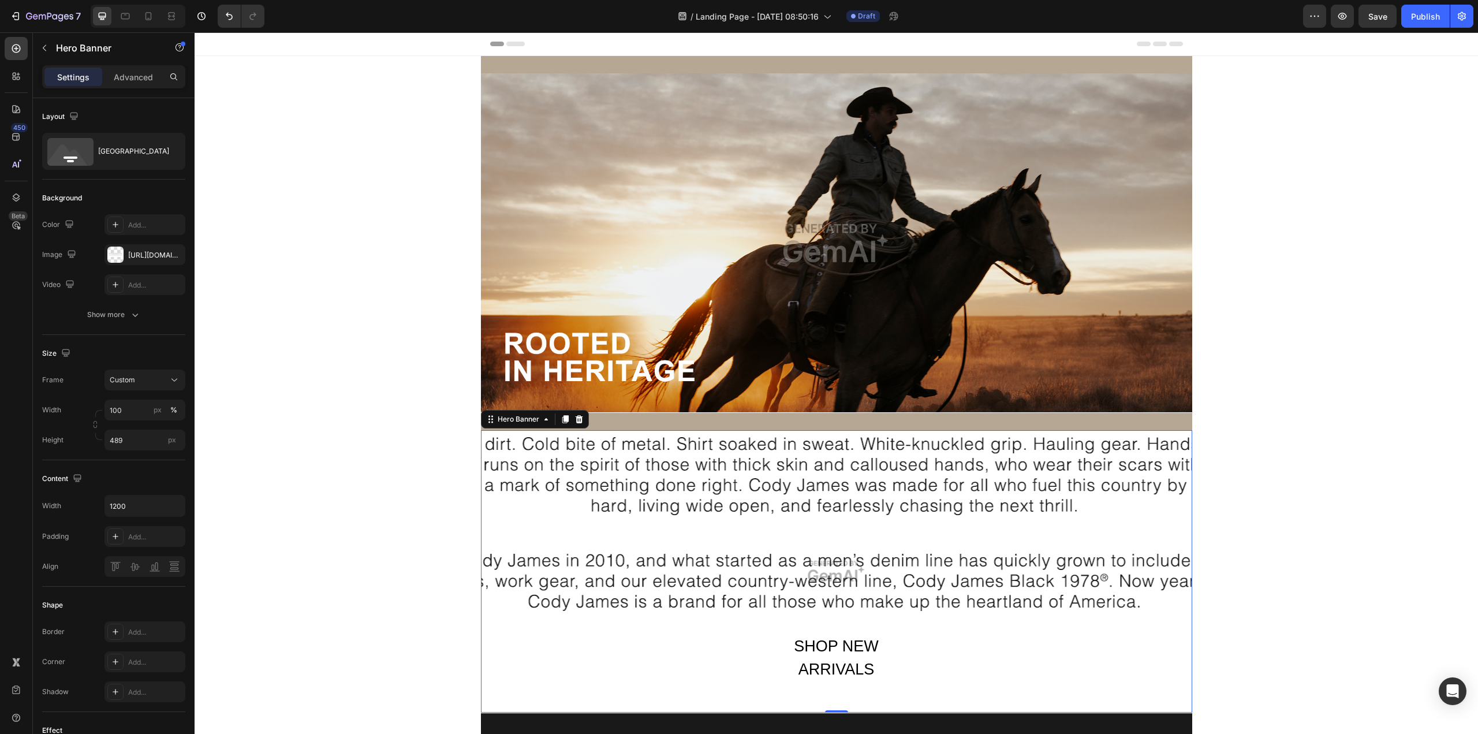
click at [596, 484] on div "Overlay" at bounding box center [836, 571] width 711 height 282
click at [173, 504] on icon "button" at bounding box center [175, 506] width 12 height 12
click at [119, 533] on span "Full" at bounding box center [115, 535] width 12 height 10
type input "100%"
click at [175, 569] on div at bounding box center [144, 566] width 81 height 21
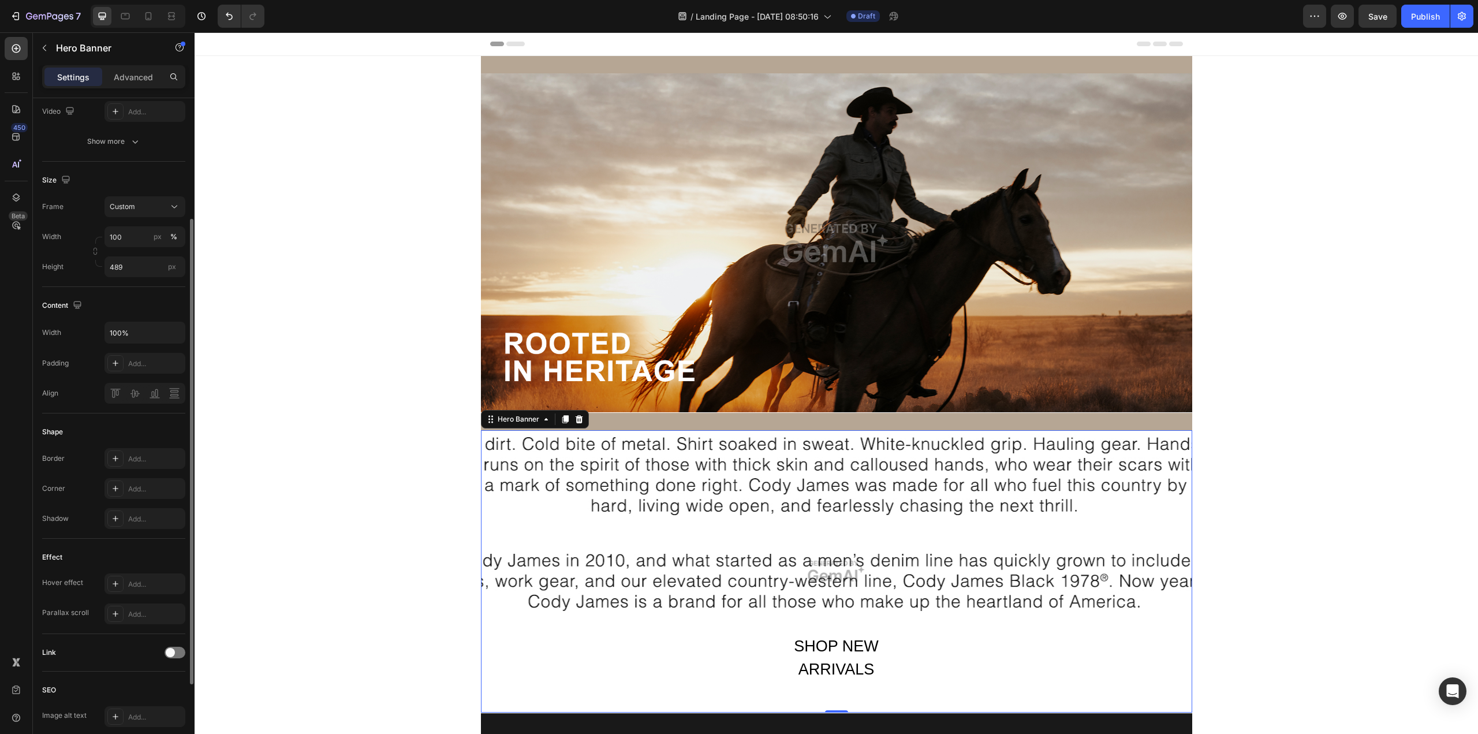
scroll to position [231, 0]
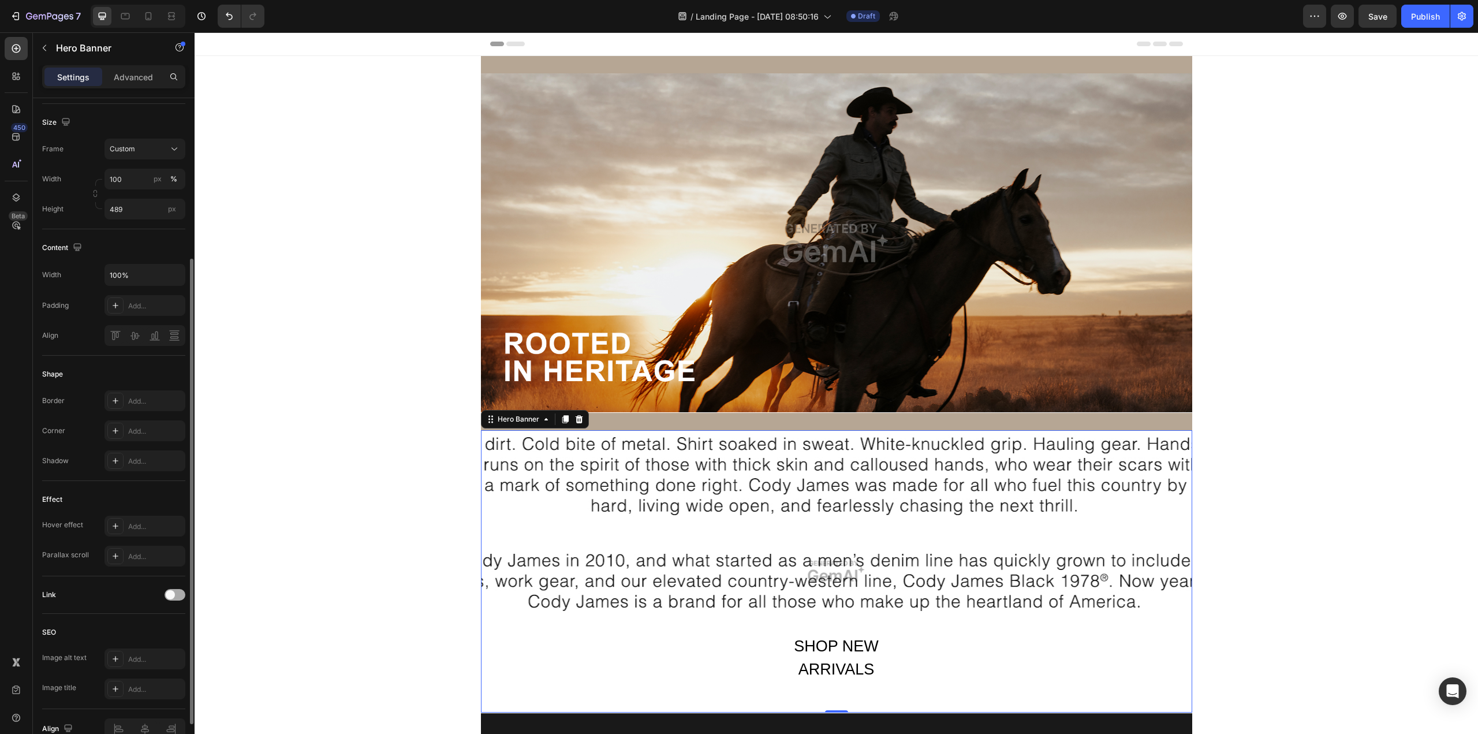
click at [169, 595] on span at bounding box center [170, 594] width 9 height 9
click at [113, 595] on icon at bounding box center [115, 653] width 9 height 9
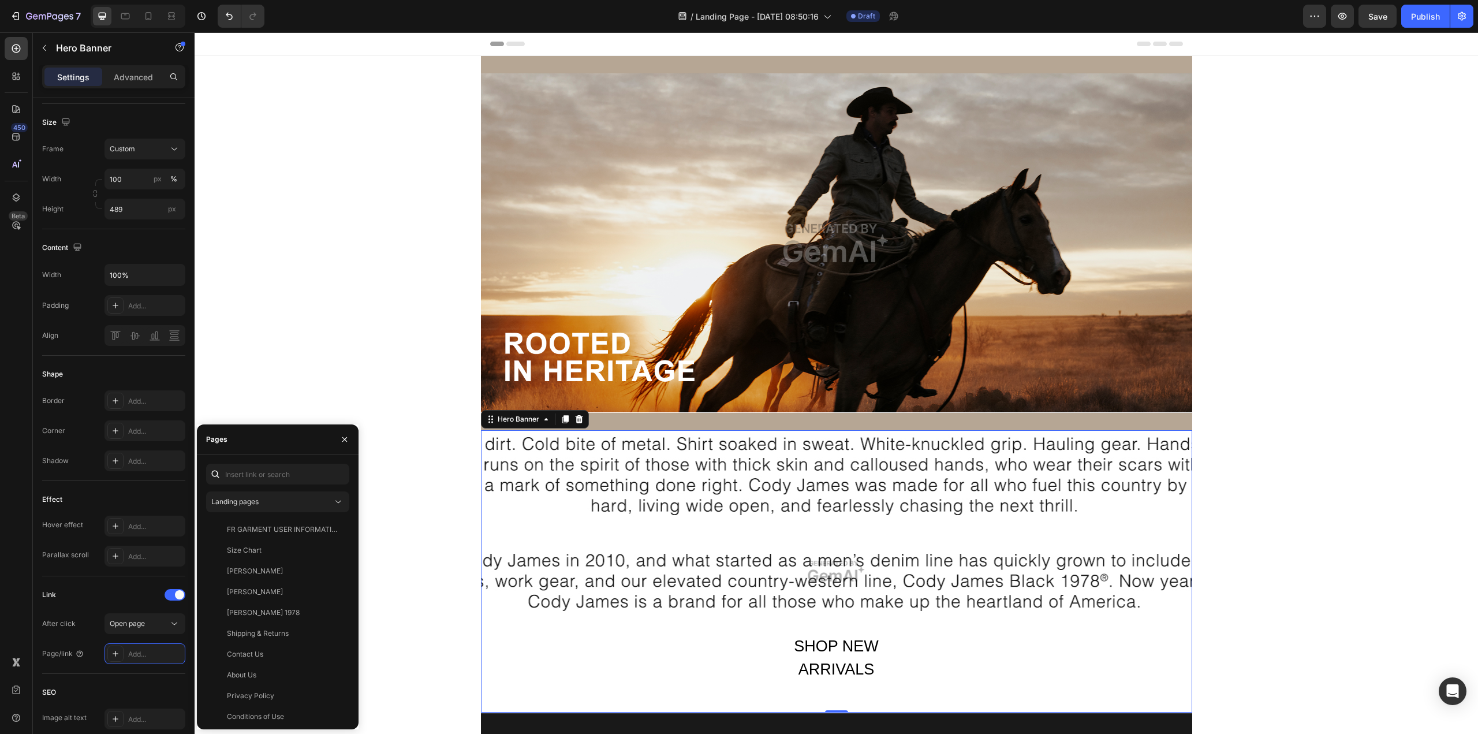
click at [248, 484] on div "Landing pages FR GARMENT USER INFORMATION GUIDE View Size Chart View Cody James…" at bounding box center [277, 592] width 143 height 256
click at [256, 476] on input "text" at bounding box center [277, 474] width 143 height 21
type input "n"
type input "N"
click at [293, 595] on div "[PERSON_NAME] 1978" at bounding box center [263, 612] width 73 height 10
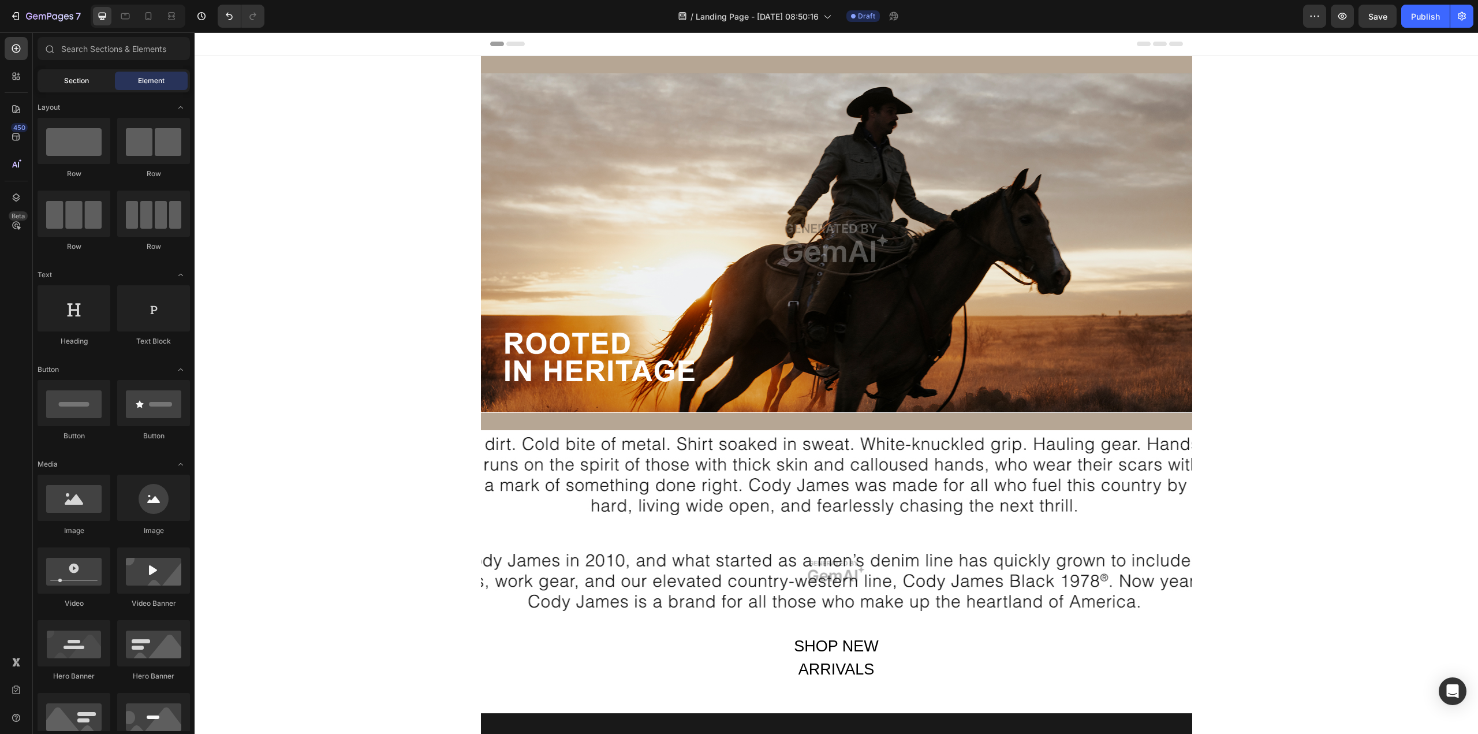
click at [74, 83] on span "Section" at bounding box center [76, 81] width 25 height 10
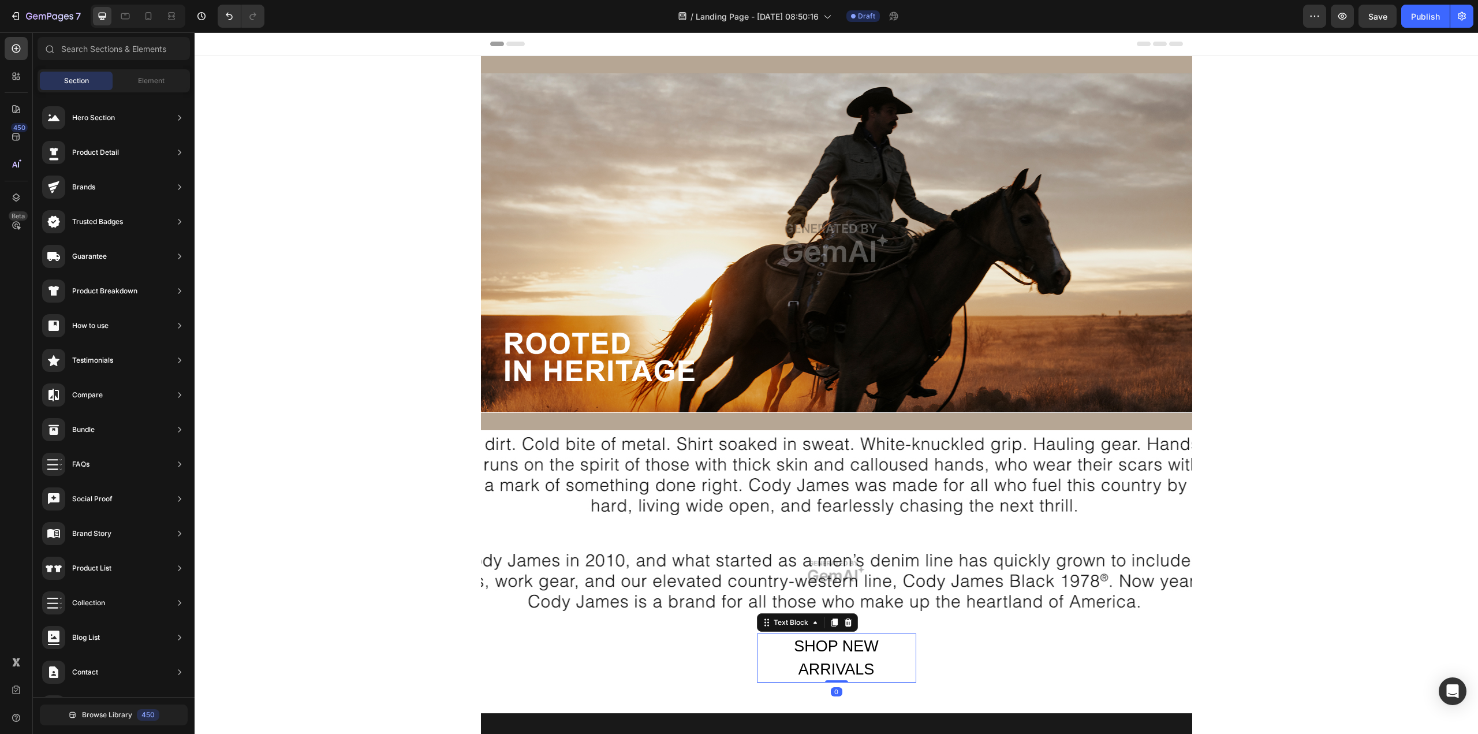
click at [838, 595] on p "SHOP NEW ARRIVALS" at bounding box center [836, 657] width 157 height 47
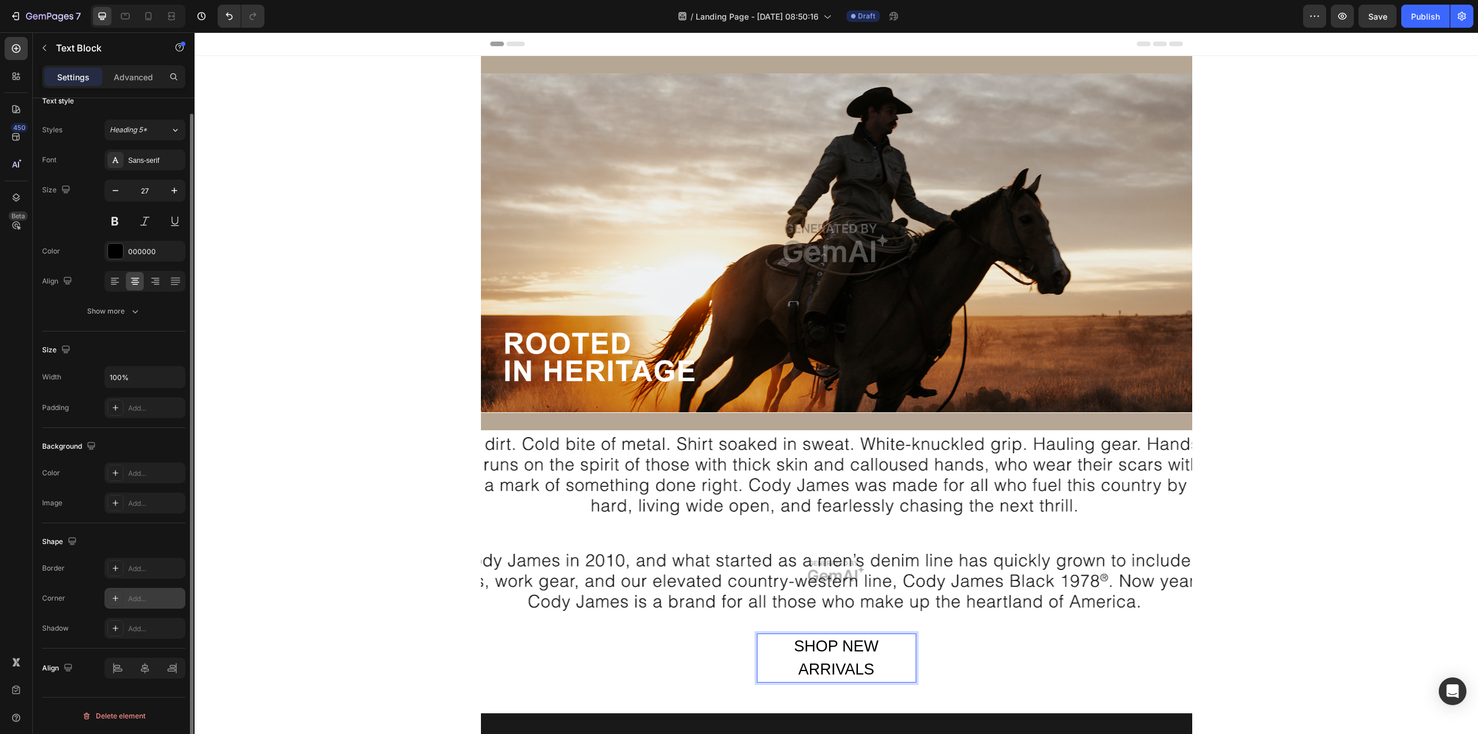
scroll to position [0, 0]
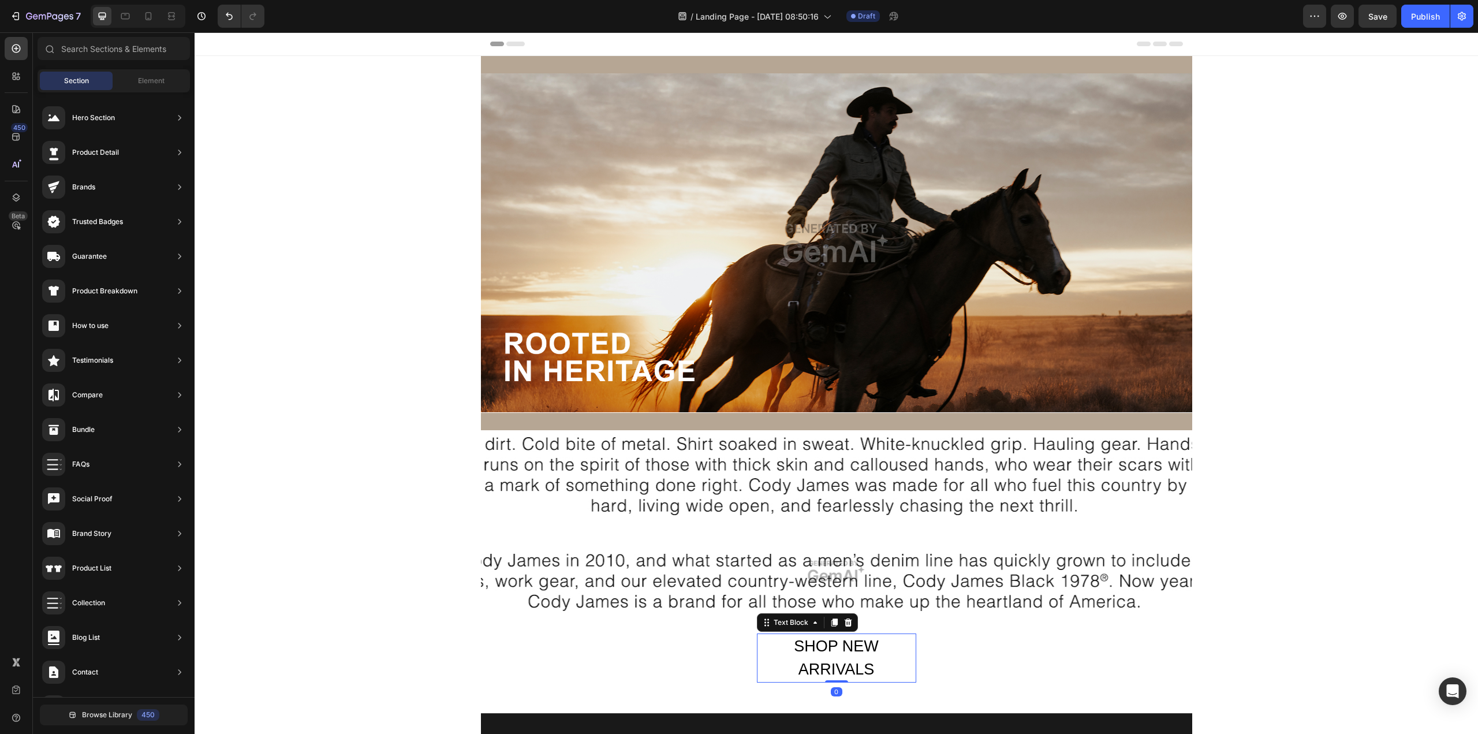
click at [856, 595] on p "SHOP NEW ARRIVALS" at bounding box center [836, 657] width 157 height 47
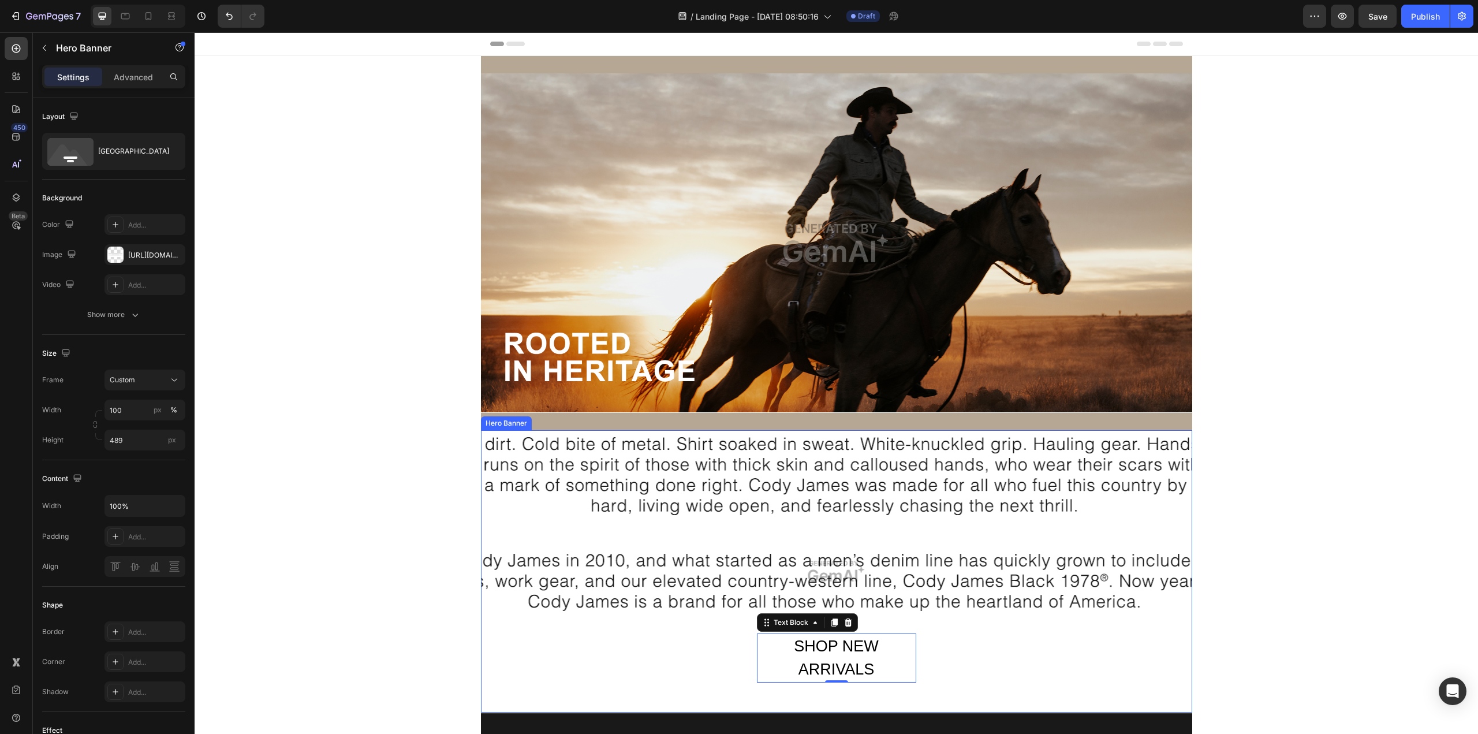
click at [688, 494] on div "Overlay" at bounding box center [836, 571] width 711 height 282
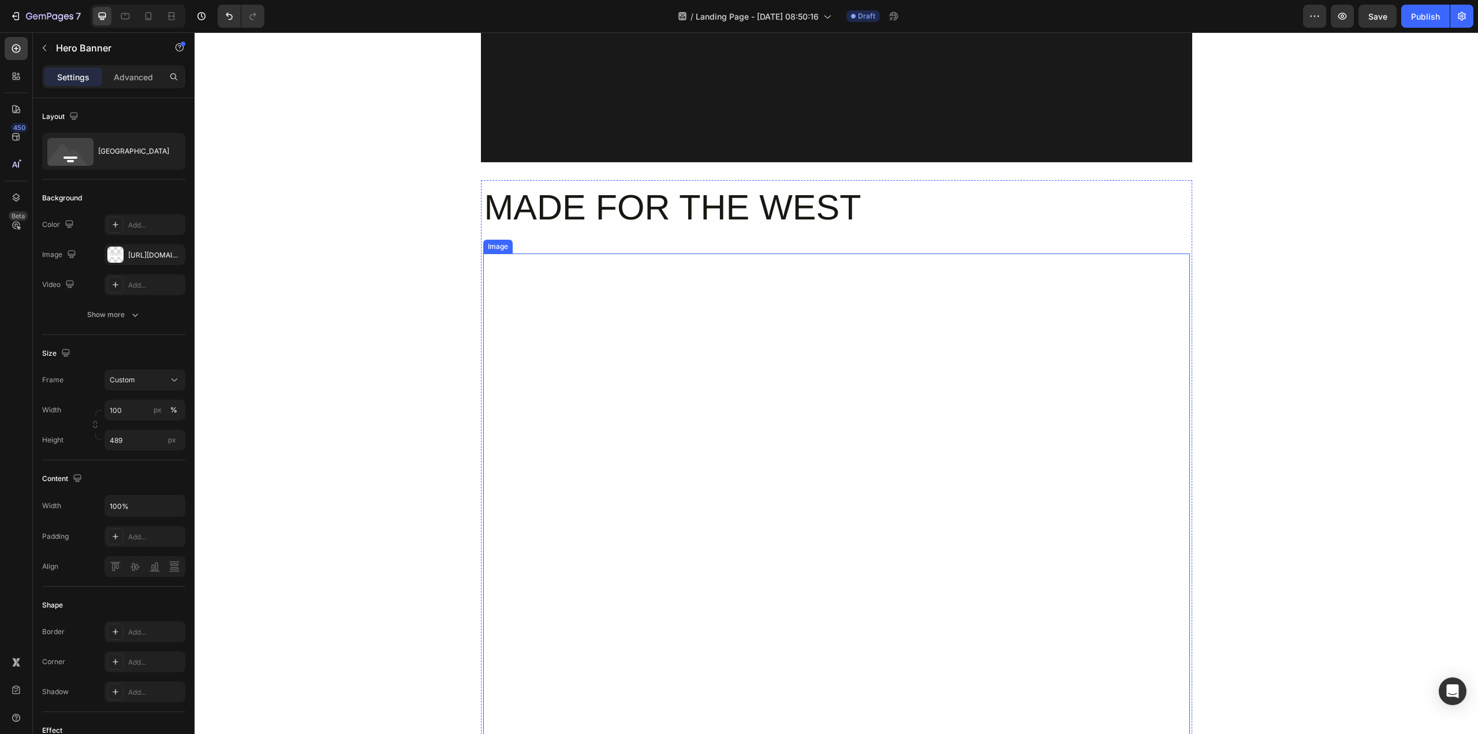
scroll to position [1039, 0]
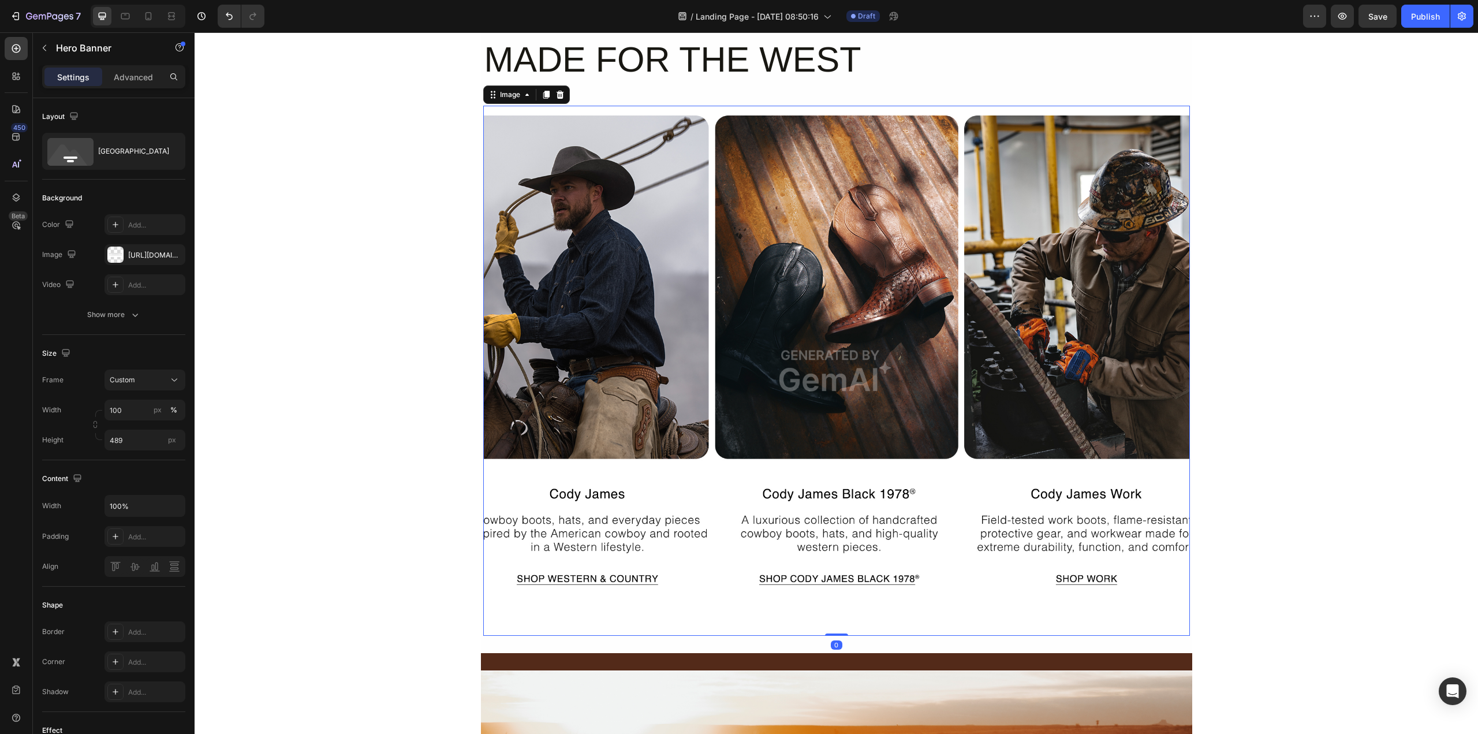
click at [599, 577] on img at bounding box center [836, 371] width 707 height 530
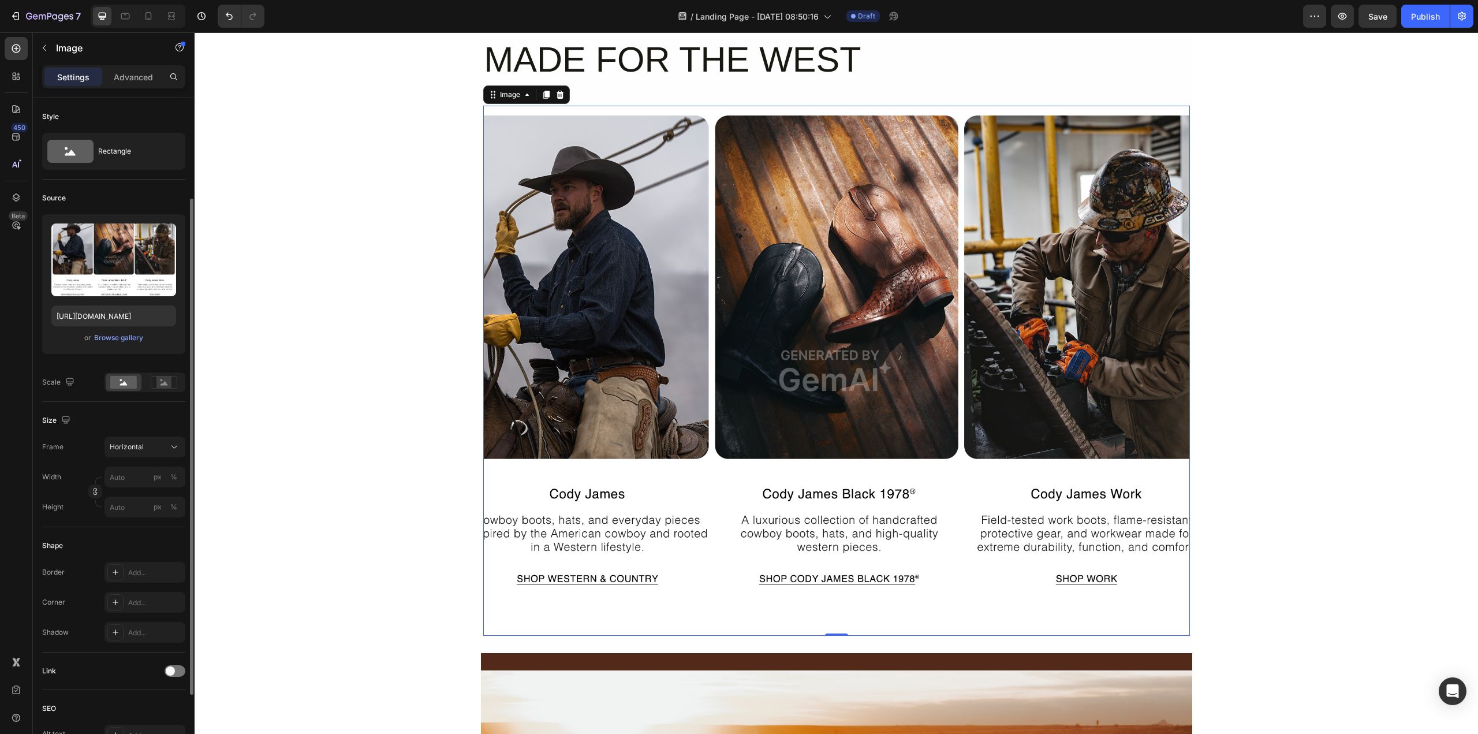
scroll to position [173, 0]
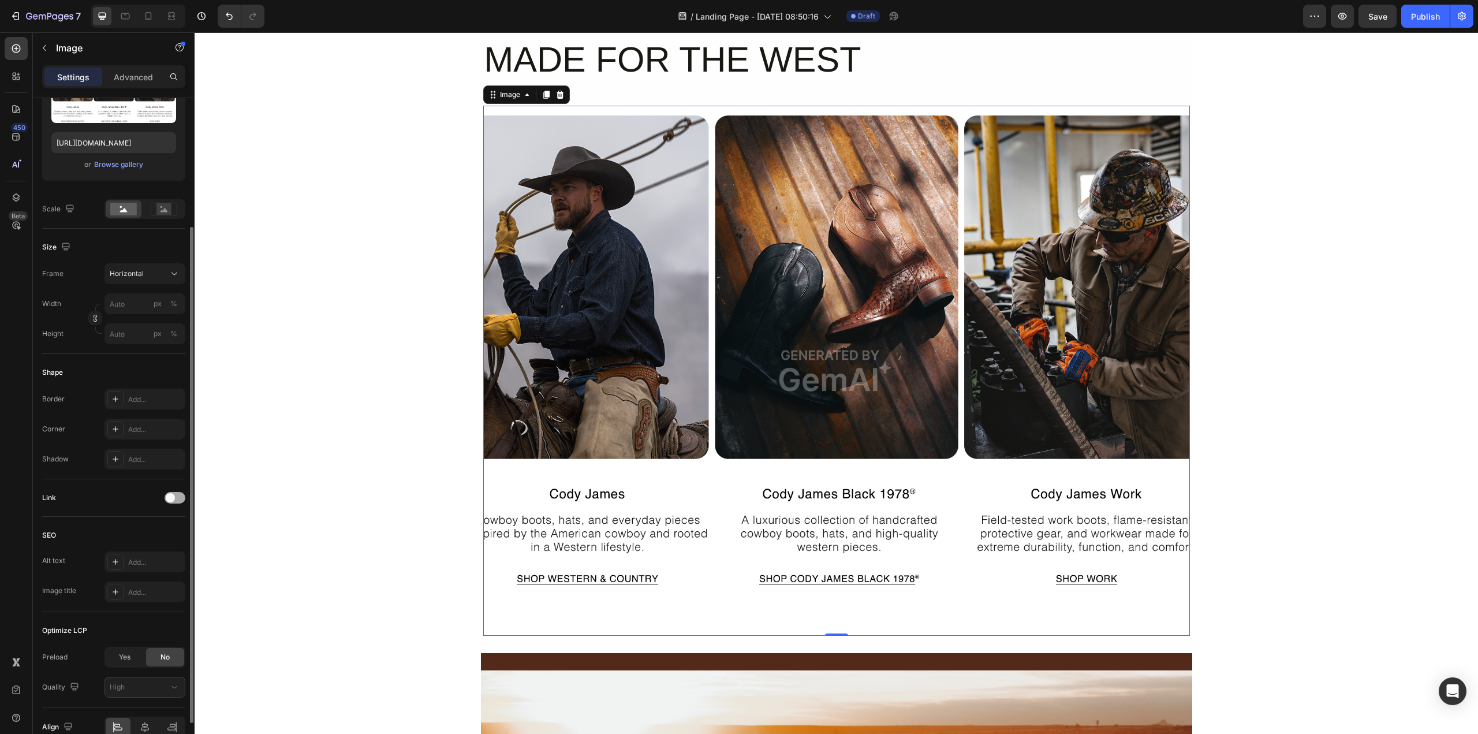
click at [174, 498] on span at bounding box center [170, 497] width 9 height 9
click at [114, 555] on icon at bounding box center [115, 556] width 9 height 9
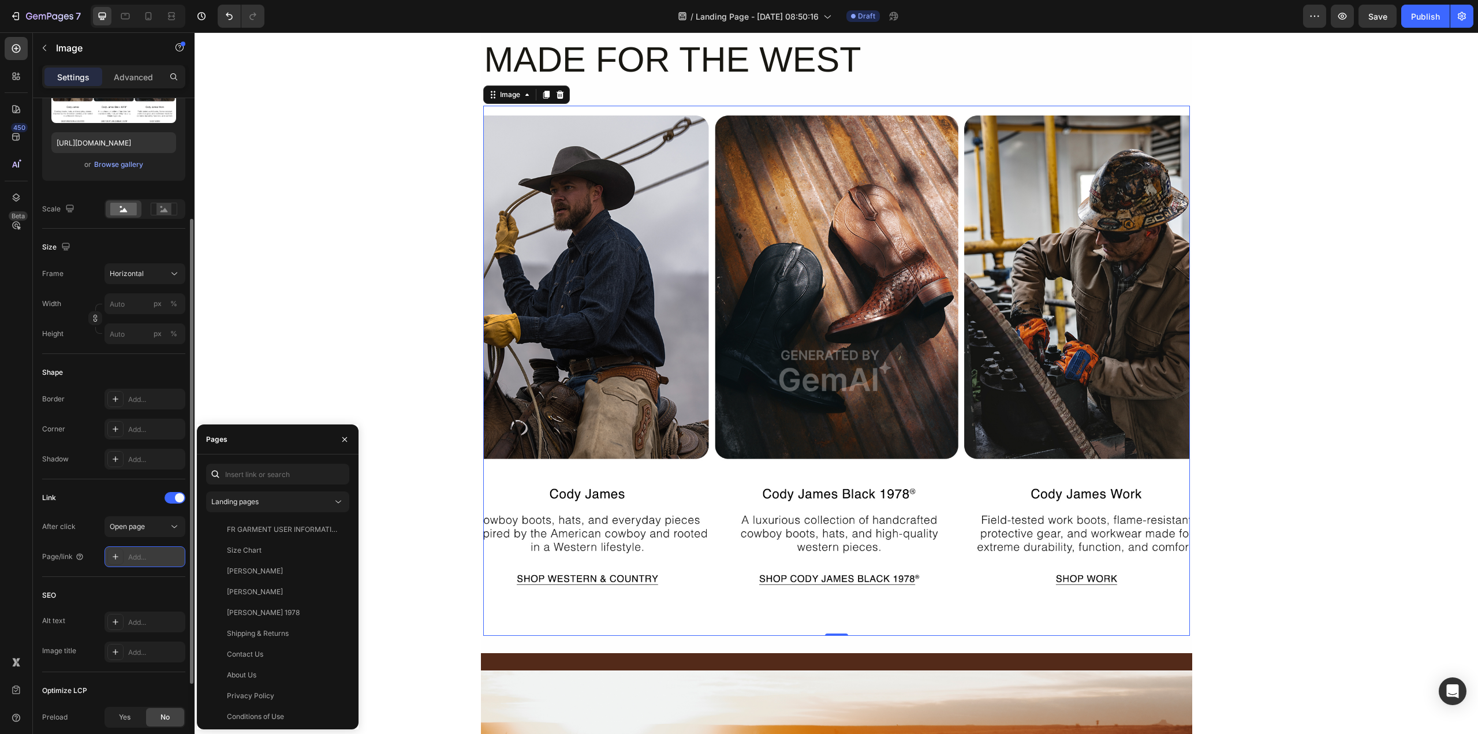
click at [112, 557] on icon at bounding box center [115, 556] width 9 height 9
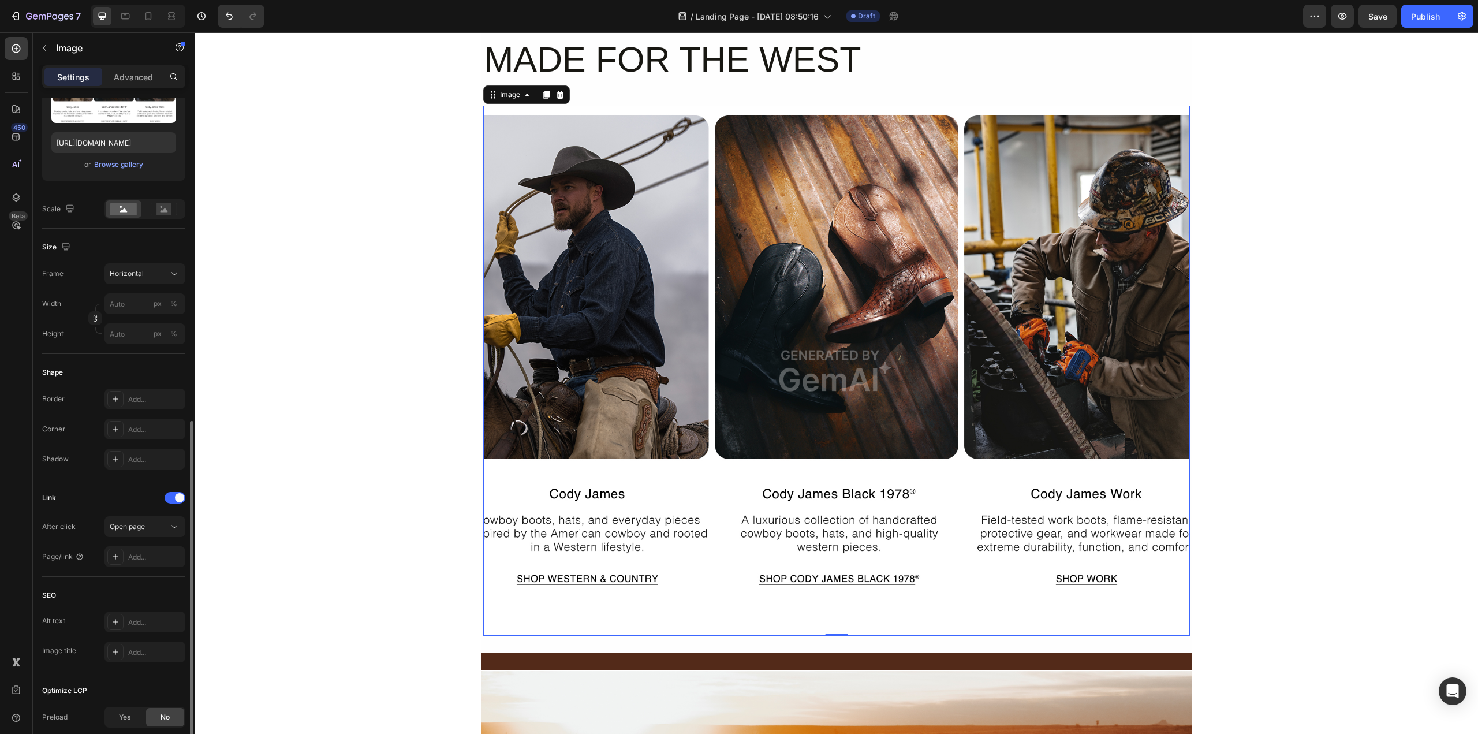
scroll to position [292, 0]
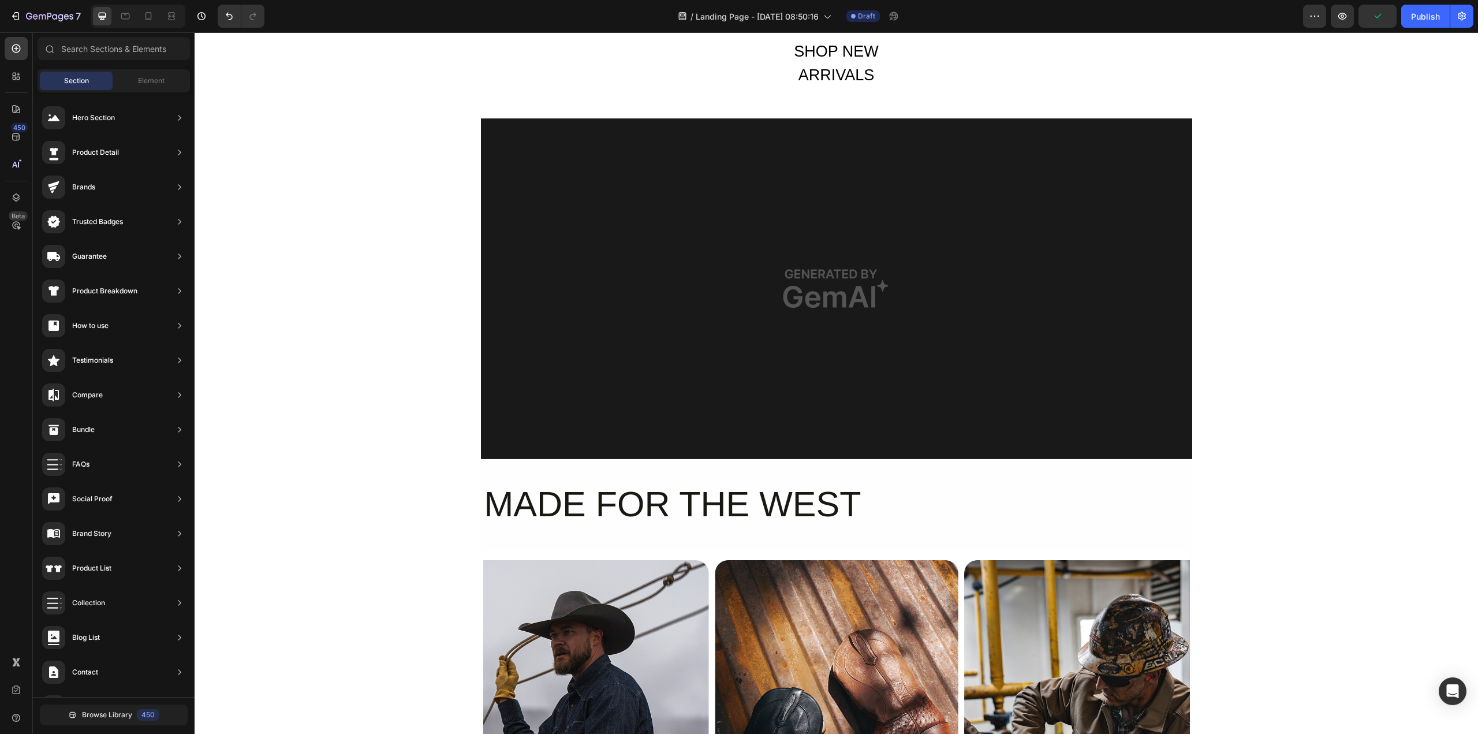
scroll to position [0, 0]
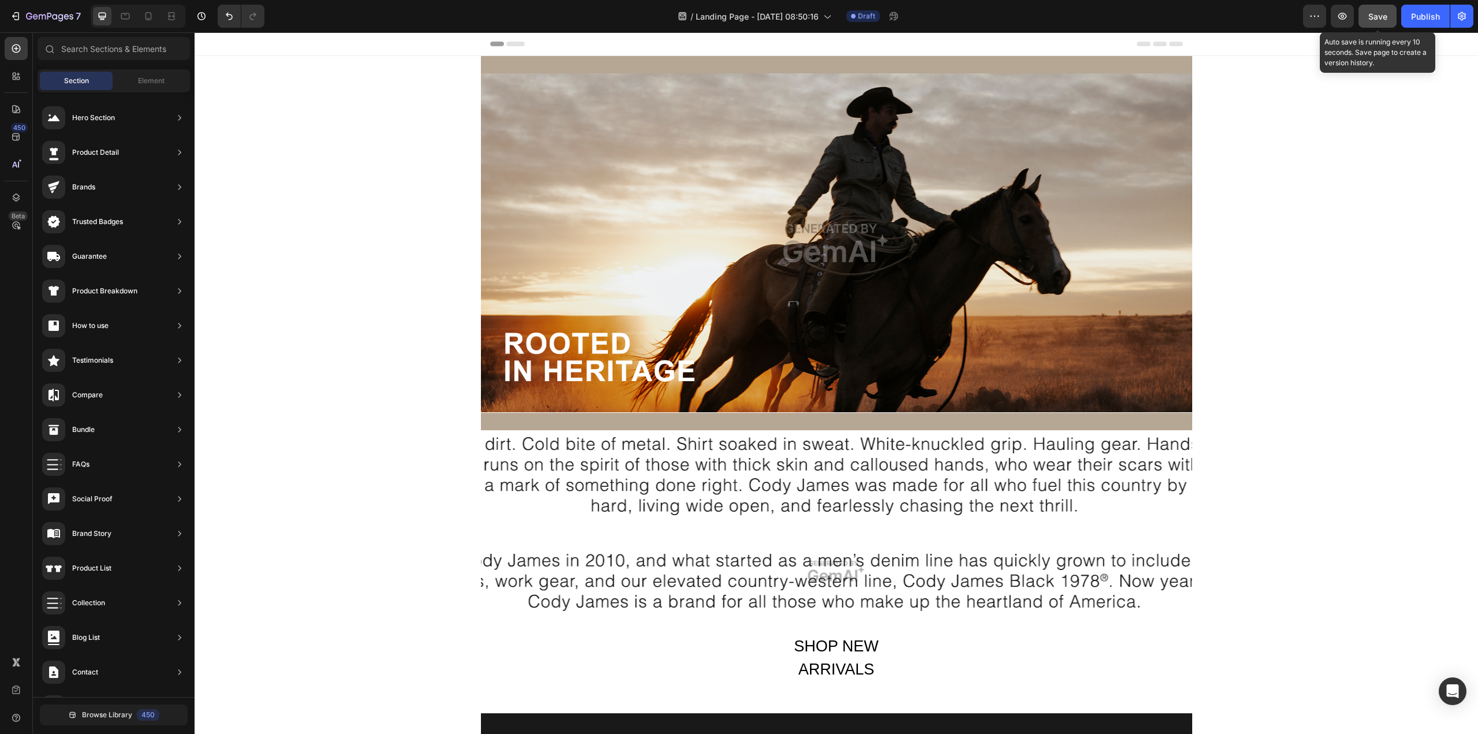
click at [1108, 12] on span "Save" at bounding box center [1377, 17] width 19 height 10
click at [1108, 14] on icon "button" at bounding box center [1342, 16] width 12 height 12
click at [1108, 18] on div "Publish" at bounding box center [1425, 16] width 29 height 12
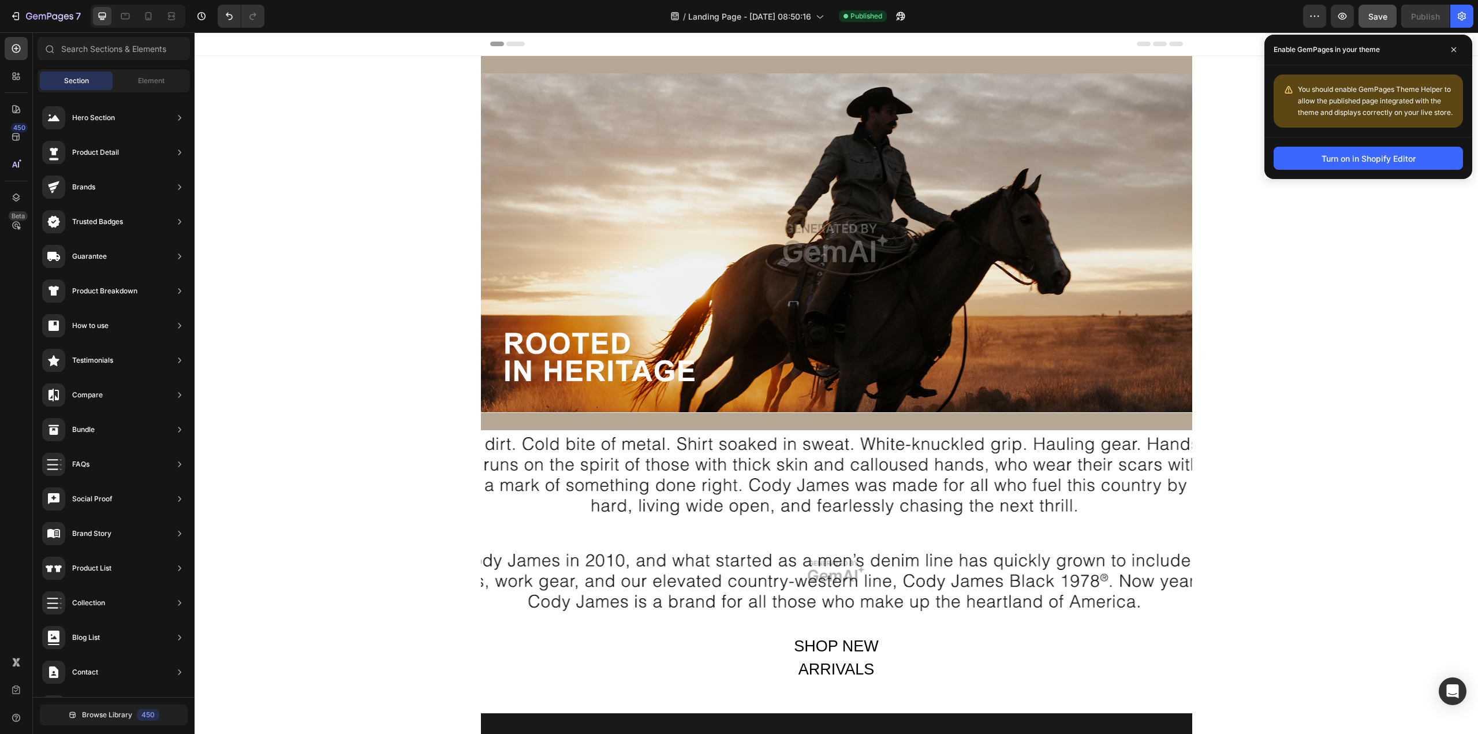
click at [1108, 106] on div "You should enable GemPages Theme Helper to allow the published page integrated …" at bounding box center [1376, 101] width 156 height 35
click at [1108, 155] on div "Turn on in Shopify Editor" at bounding box center [1368, 158] width 94 height 12
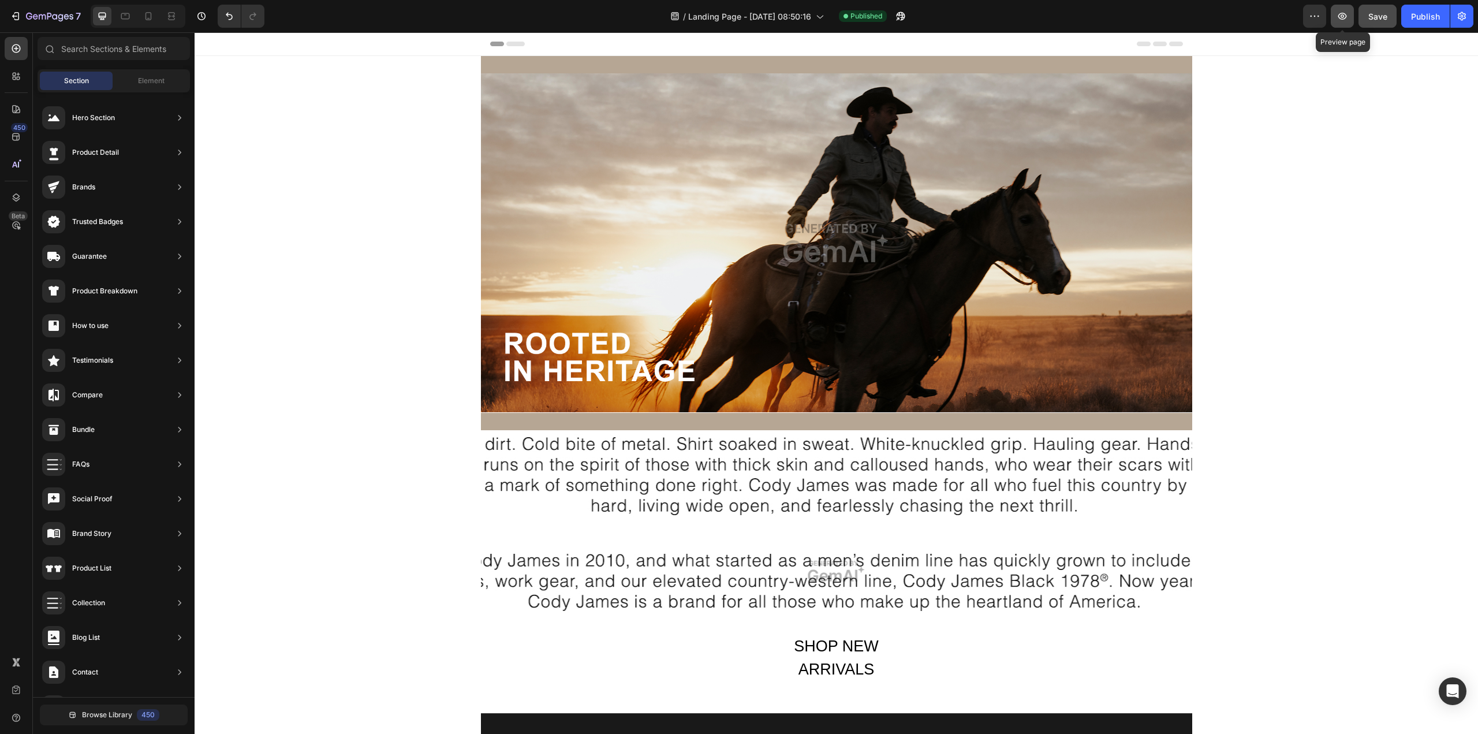
click at [1108, 18] on button "button" at bounding box center [1342, 16] width 23 height 23
click at [1108, 12] on icon "button" at bounding box center [1462, 16] width 12 height 12
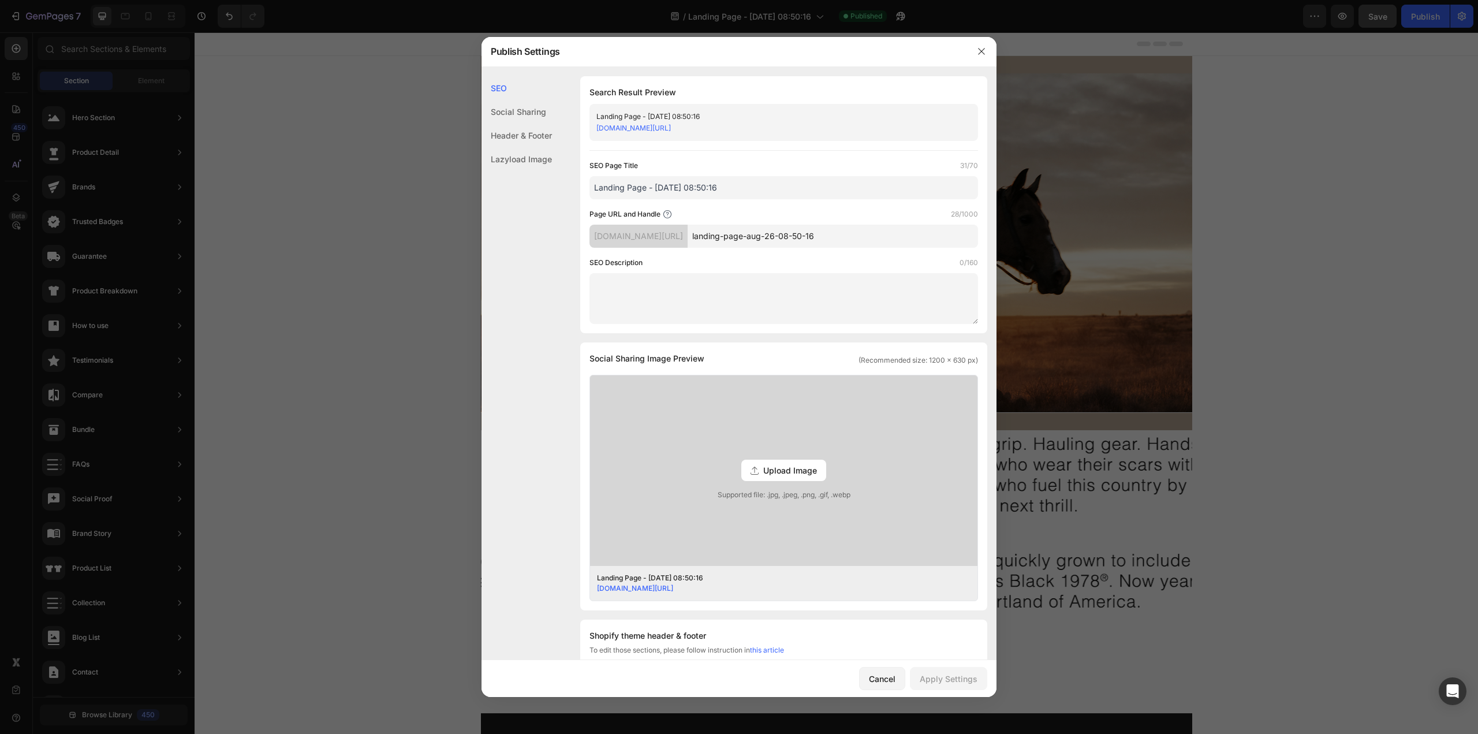
click at [526, 147] on div "Header & Footer" at bounding box center [516, 159] width 70 height 24
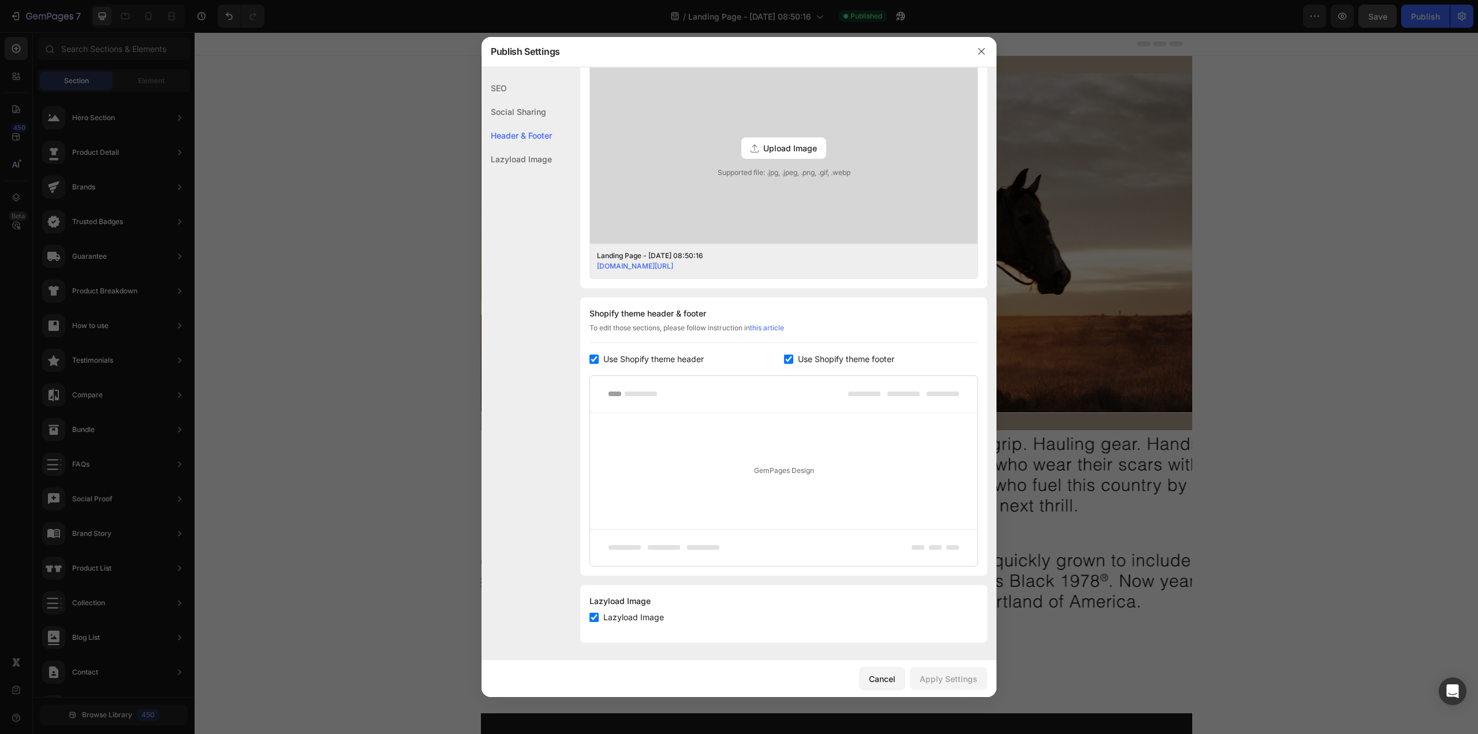
scroll to position [323, 0]
click at [528, 163] on div "Lazyload Image" at bounding box center [516, 159] width 70 height 24
click at [884, 595] on div "Cancel" at bounding box center [882, 679] width 27 height 12
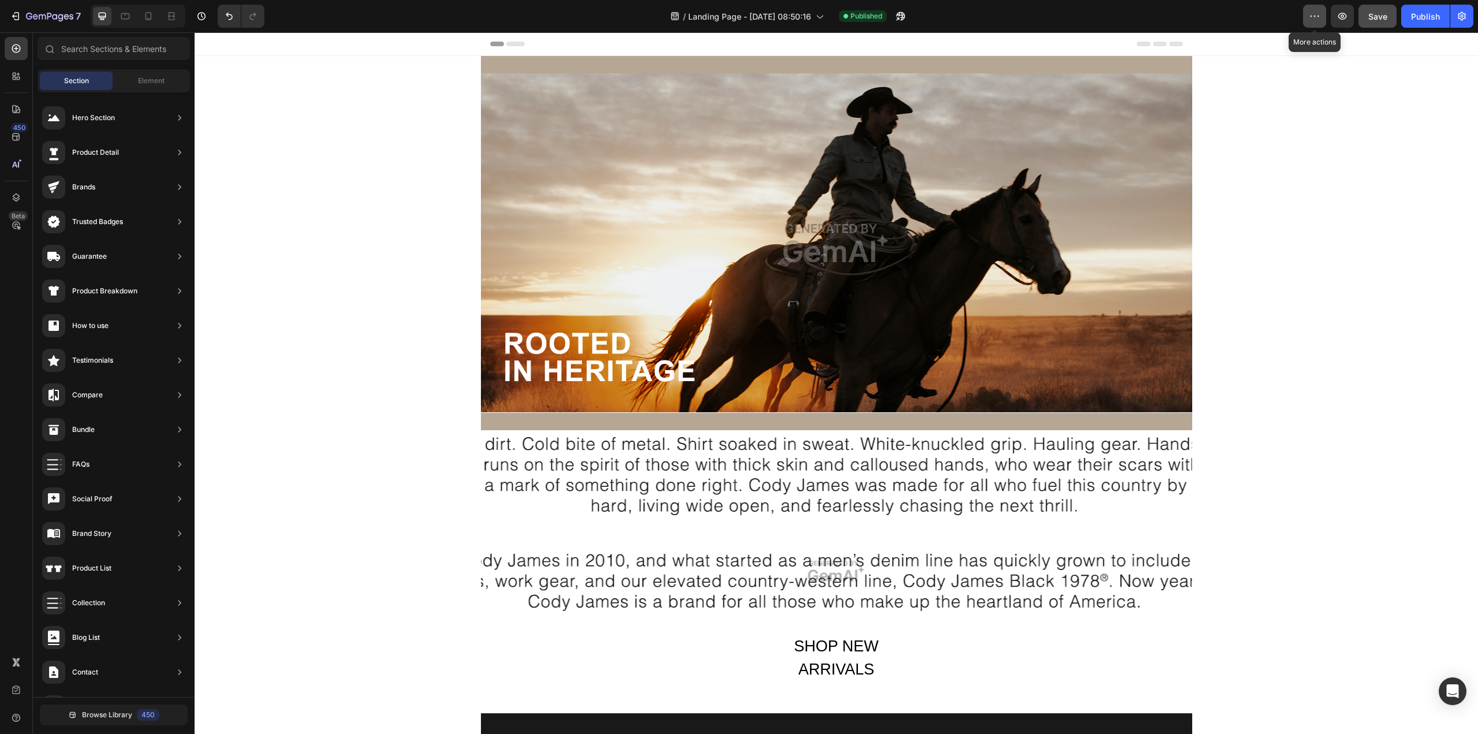
click at [1108, 20] on icon "button" at bounding box center [1315, 16] width 12 height 12
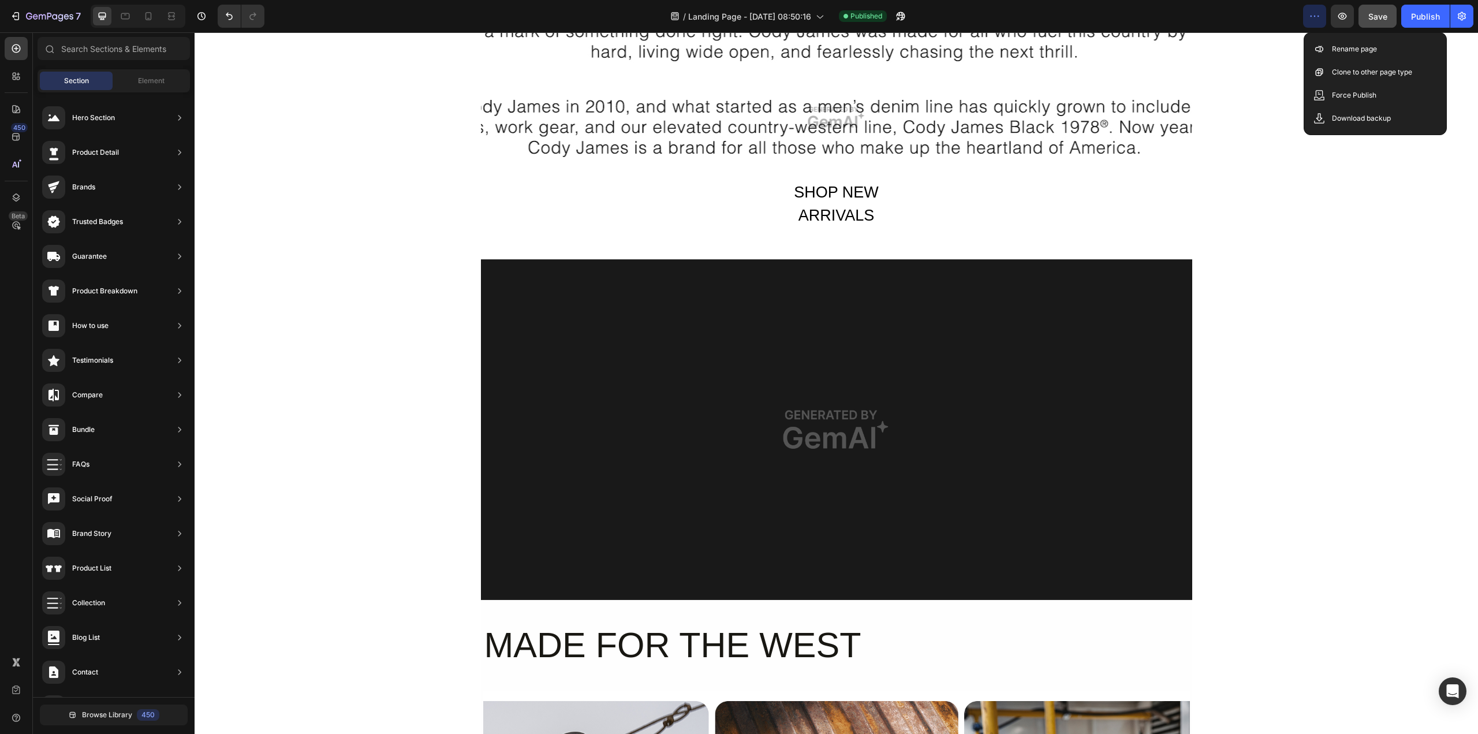
scroll to position [577, 0]
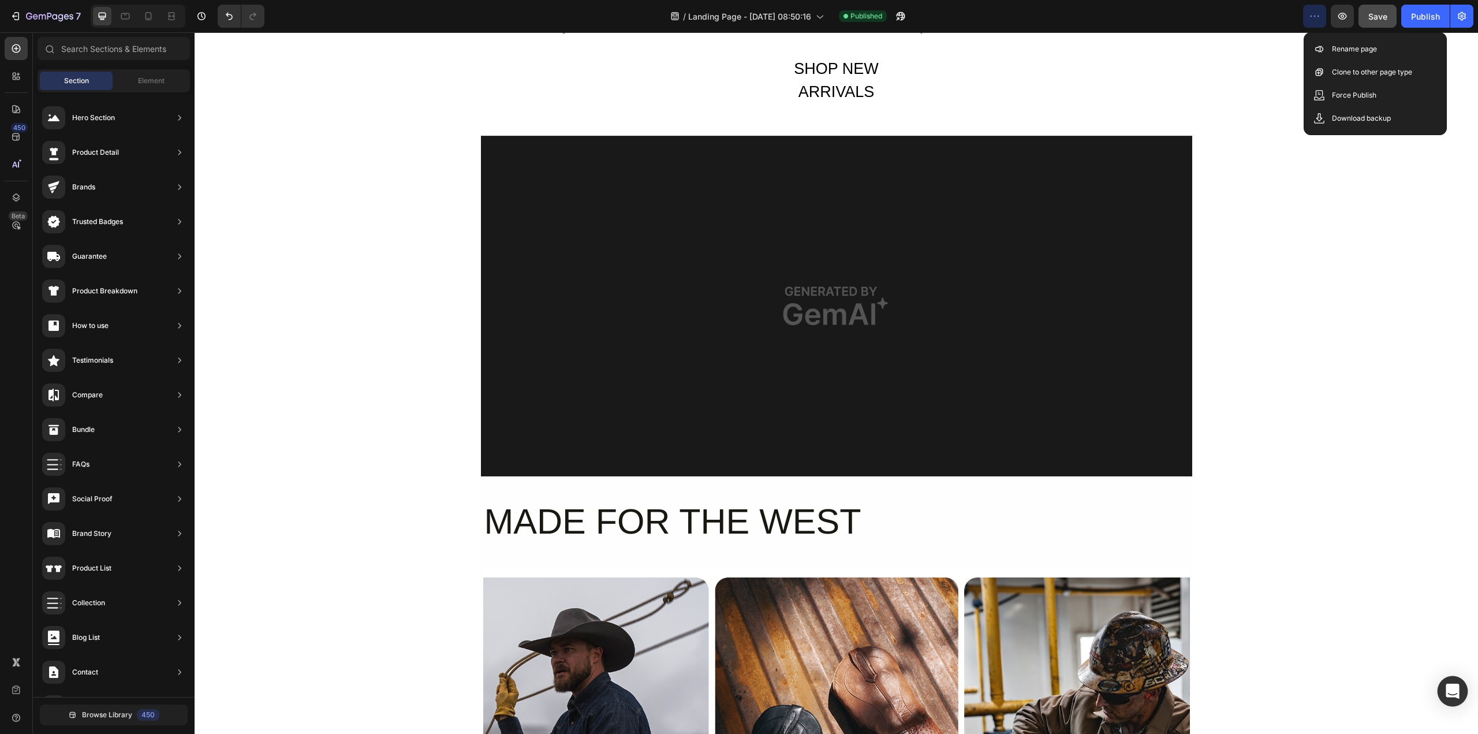
click at [1108, 595] on div "Open Intercom Messenger" at bounding box center [1452, 691] width 31 height 31
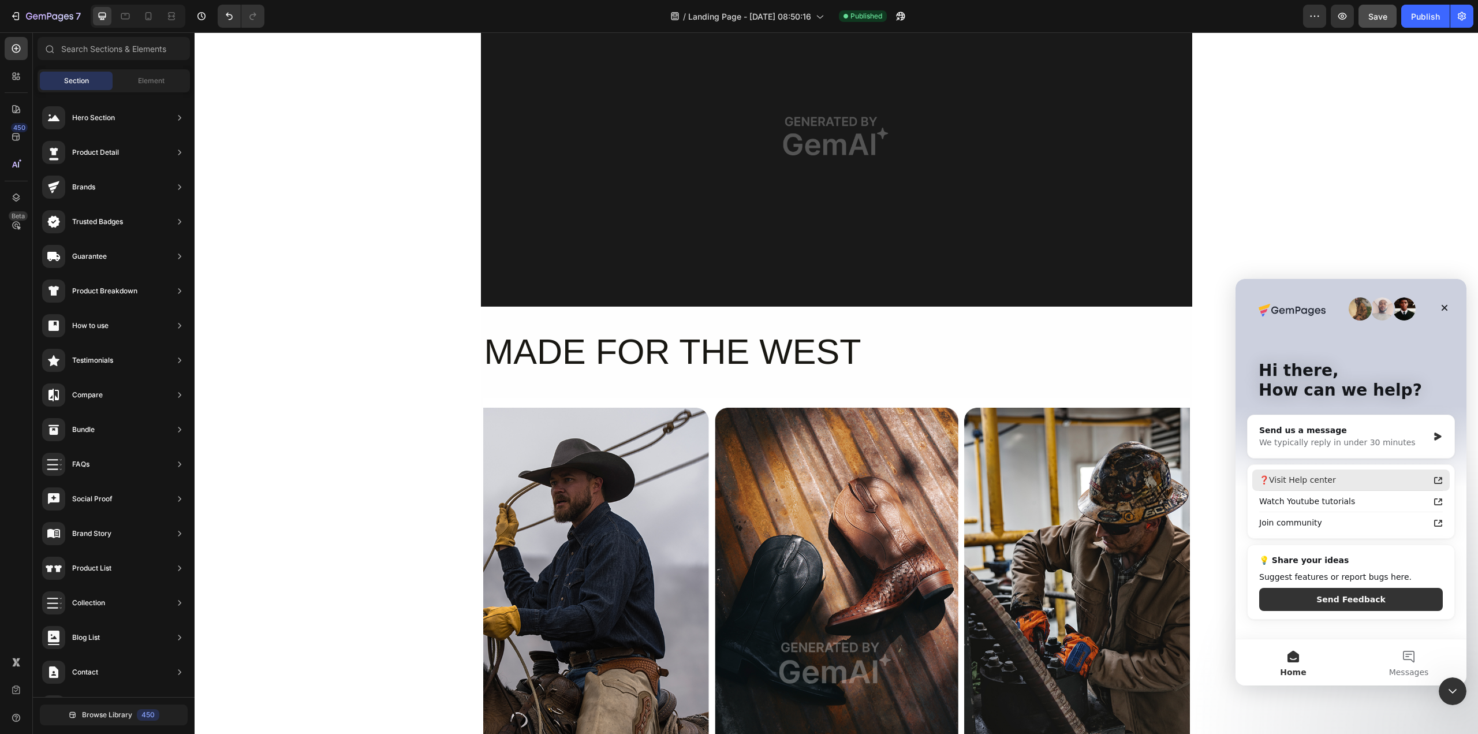
scroll to position [808, 0]
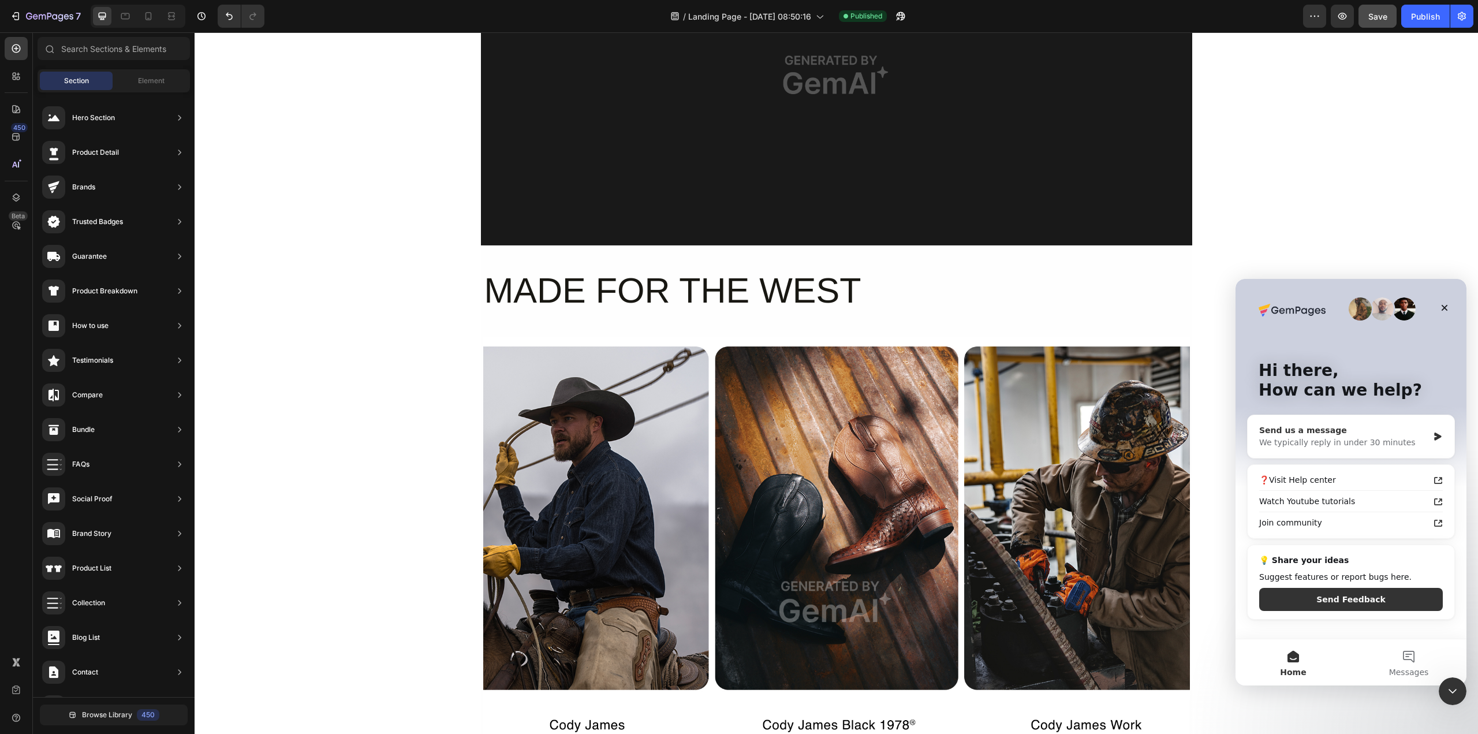
click at [1108, 442] on div "We typically reply in under 30 minutes" at bounding box center [1343, 442] width 169 height 12
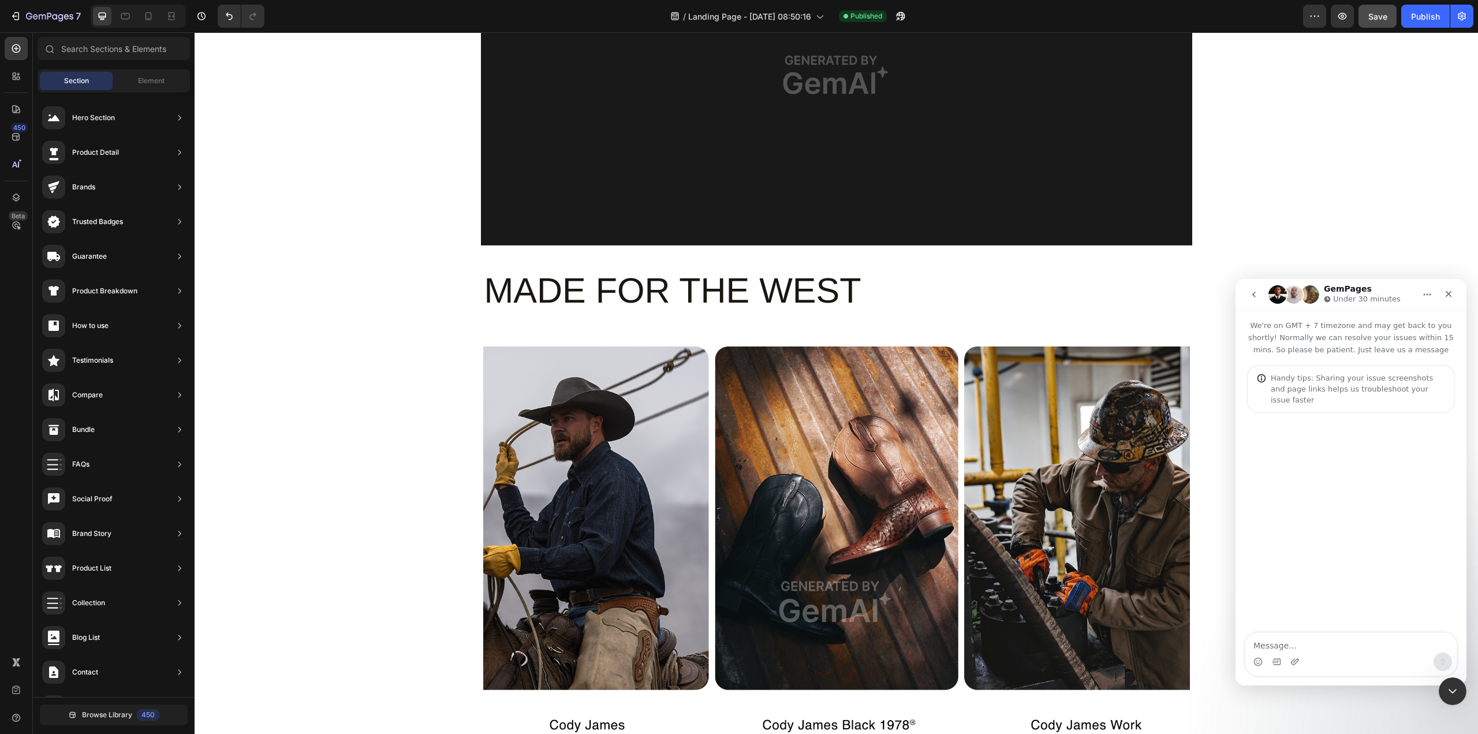
click at [1108, 595] on textarea "Message…" at bounding box center [1350, 643] width 211 height 20
click at [1108, 595] on div "Intercom messenger" at bounding box center [1350, 661] width 211 height 18
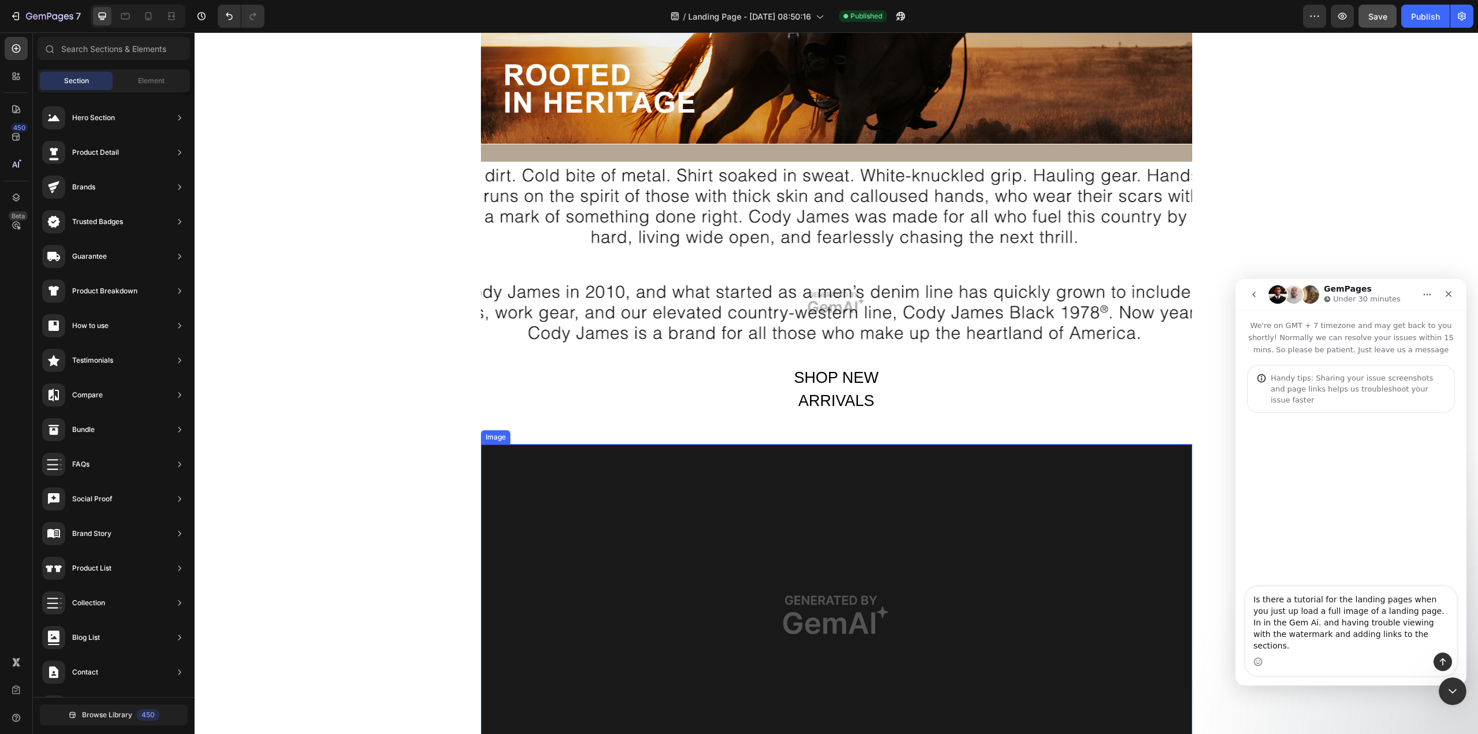
scroll to position [58, 0]
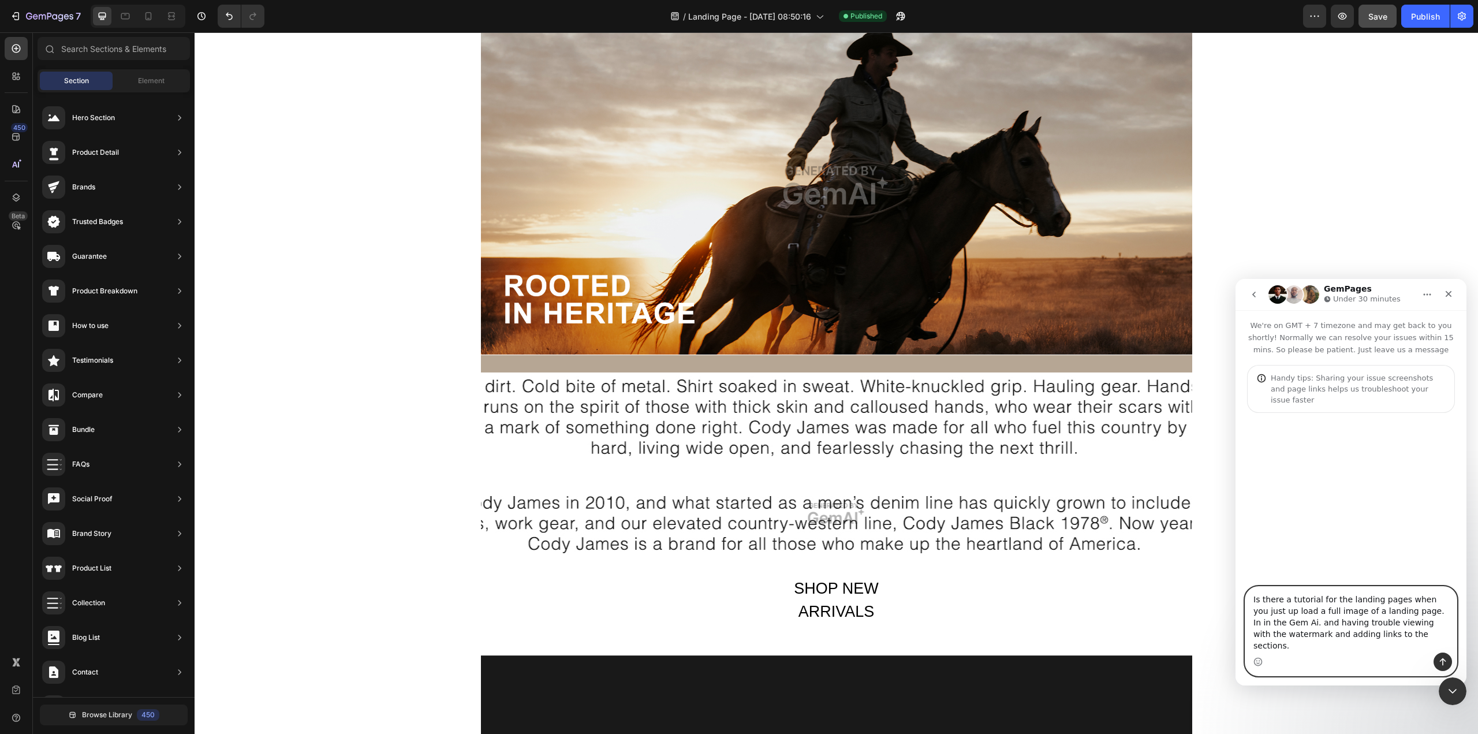
click at [1108, 595] on textarea "Is there a tutorial for the landing pages when you just up load a full image of…" at bounding box center [1350, 620] width 211 height 66
click at [1108, 595] on div "Intercom messenger" at bounding box center [1350, 661] width 211 height 18
click at [1108, 595] on textarea "Is there a tutorial for the landing pages when you just up load a full image of…" at bounding box center [1350, 620] width 211 height 66
click at [1108, 595] on div "Intercom messenger" at bounding box center [1350, 661] width 211 height 18
click at [1108, 595] on textarea "Is there a tutorial for the landing pages when you just up load a full image of…" at bounding box center [1350, 620] width 211 height 66
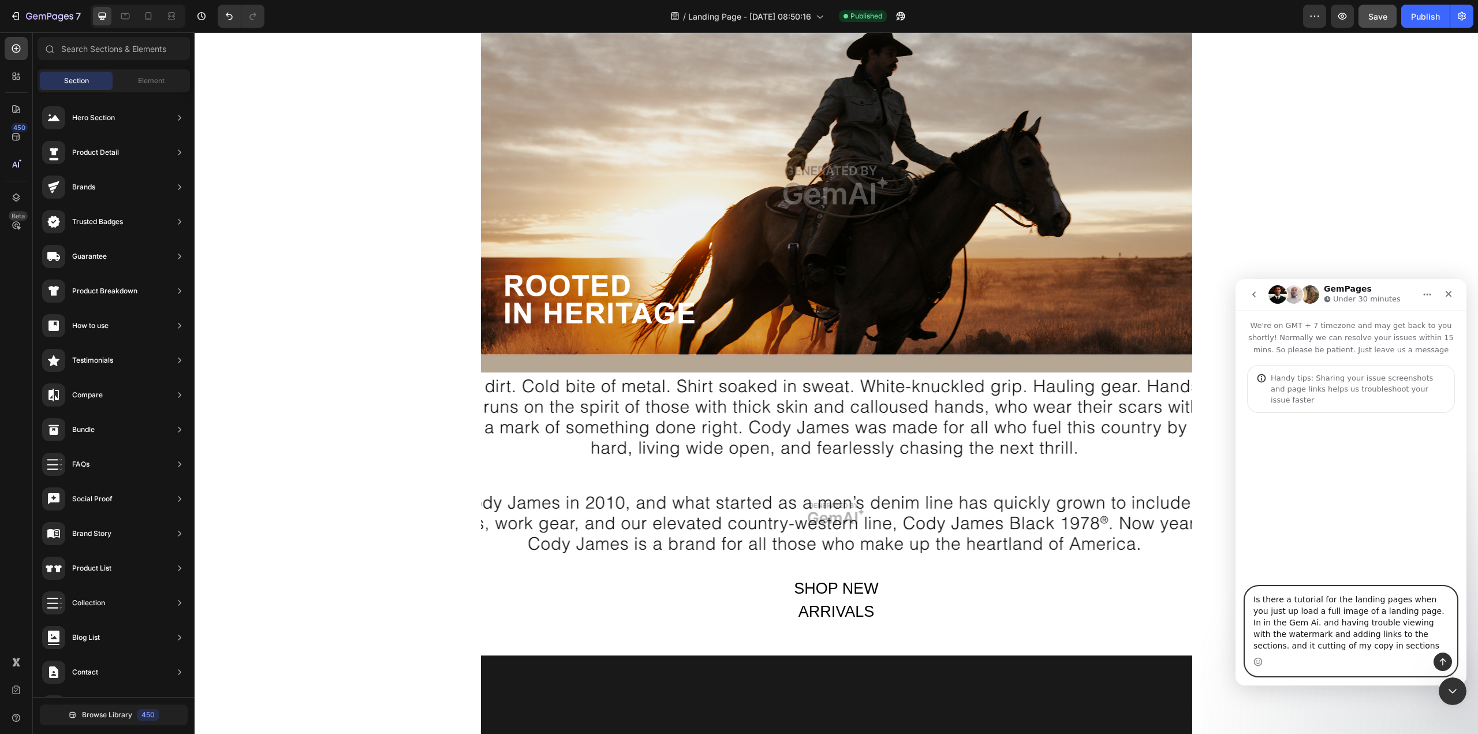
type textarea "Is there a tutorial for the landing pages when you just up load a full image of…"
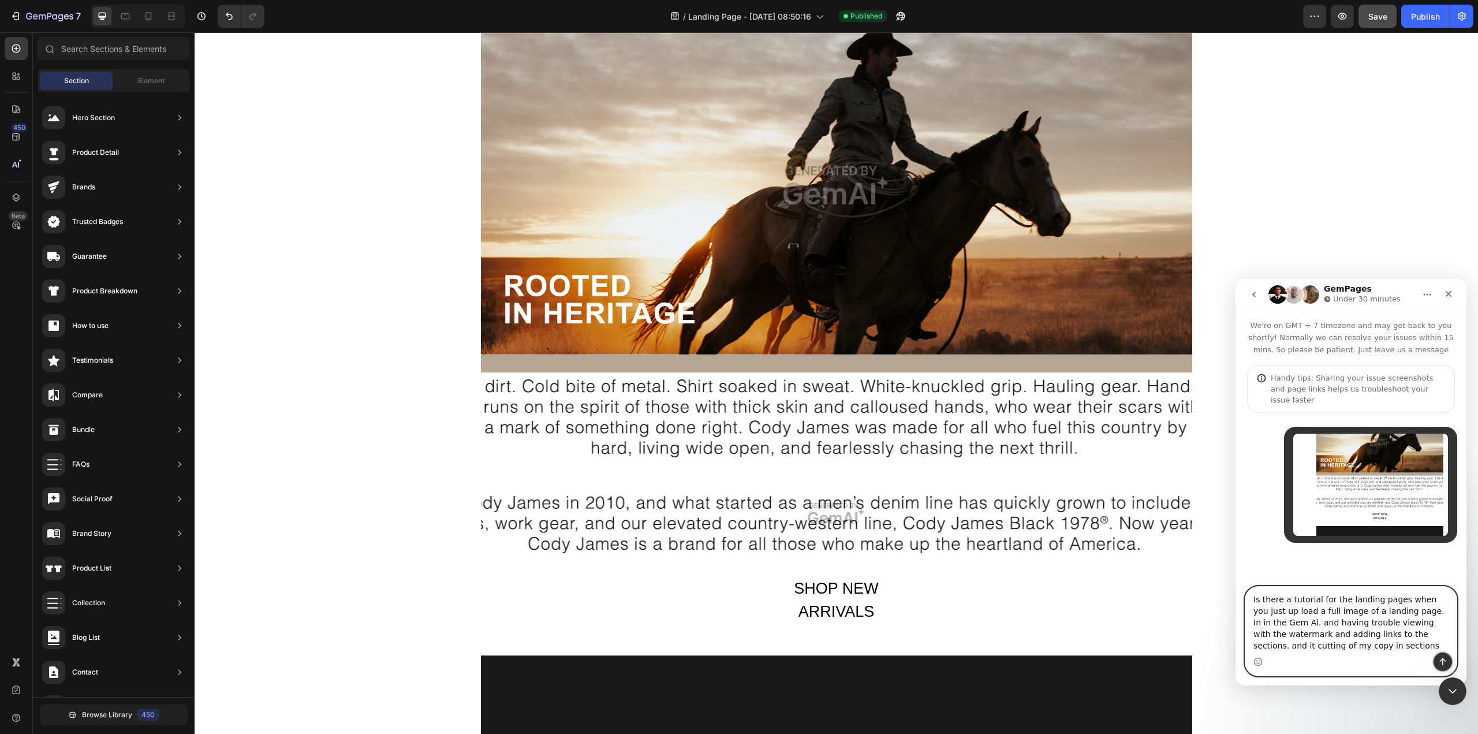
click at [1108, 595] on icon "Send a message…" at bounding box center [1443, 662] width 6 height 8
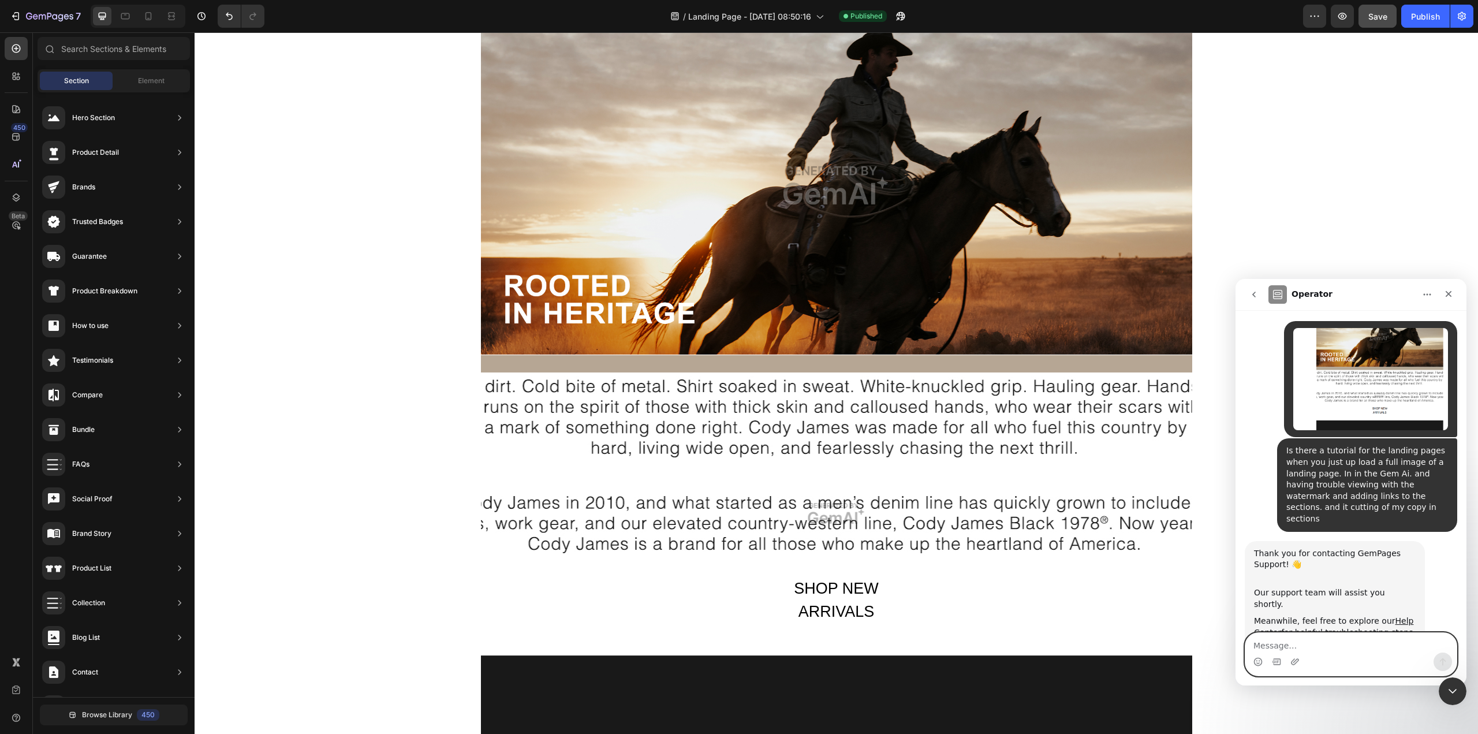
scroll to position [126, 0]
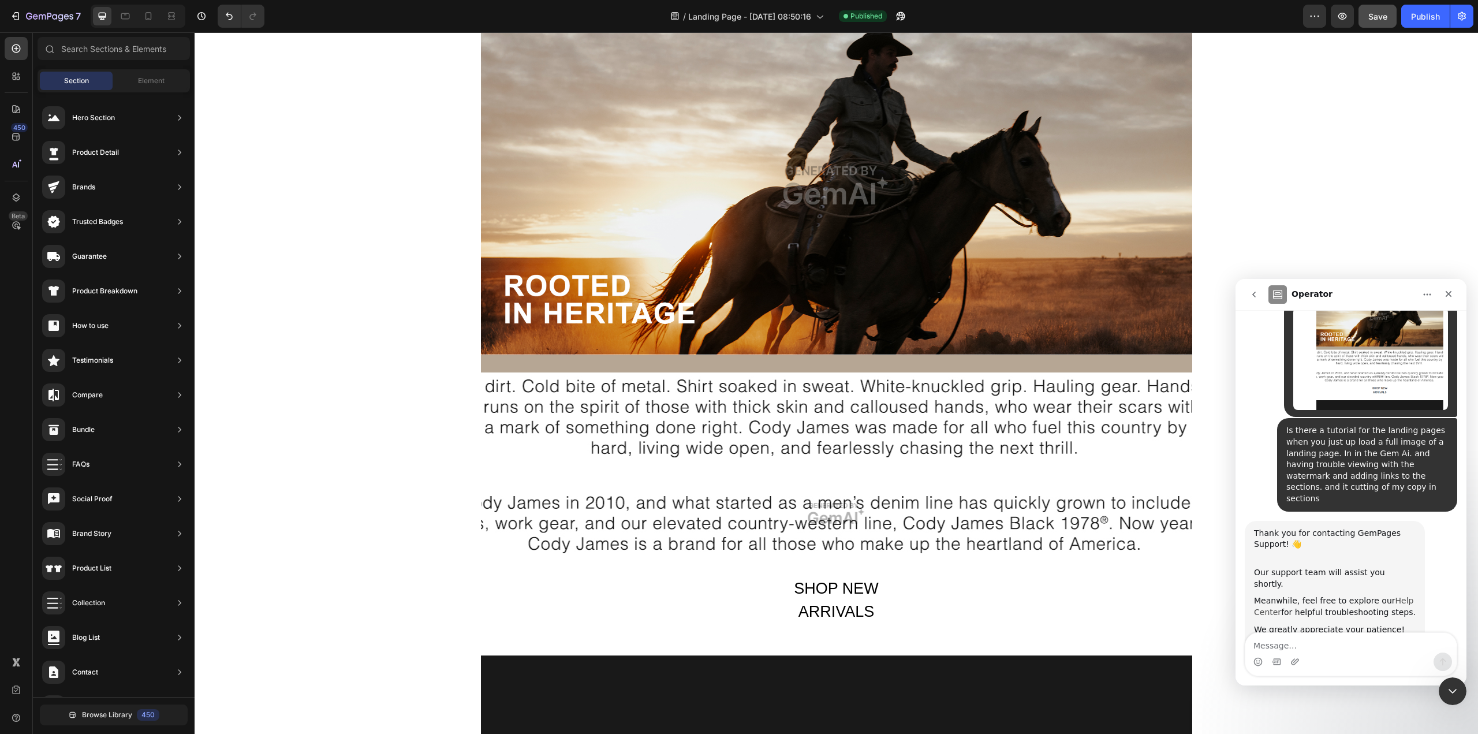
click at [1108, 595] on link "Help Center" at bounding box center [1333, 606] width 159 height 21
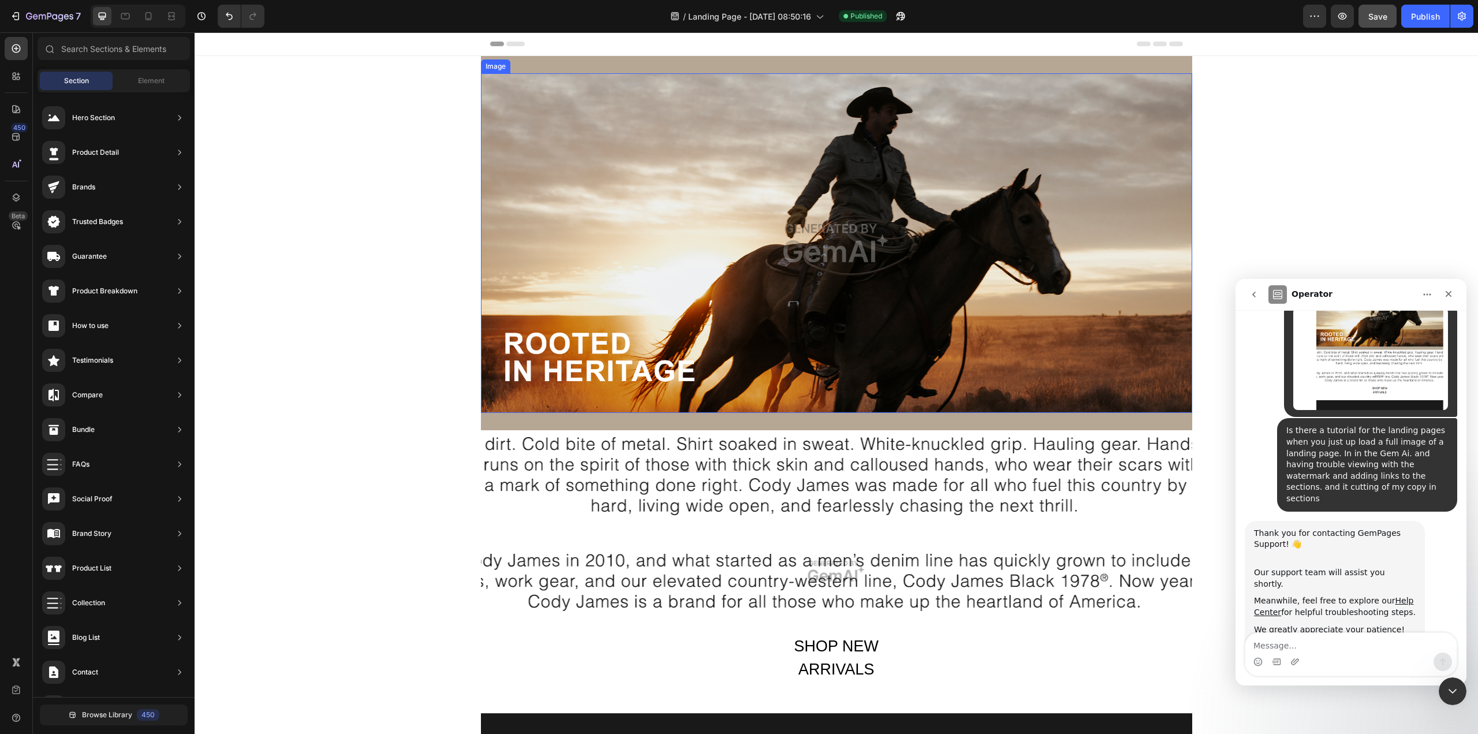
click at [608, 340] on img at bounding box center [836, 242] width 711 height 339
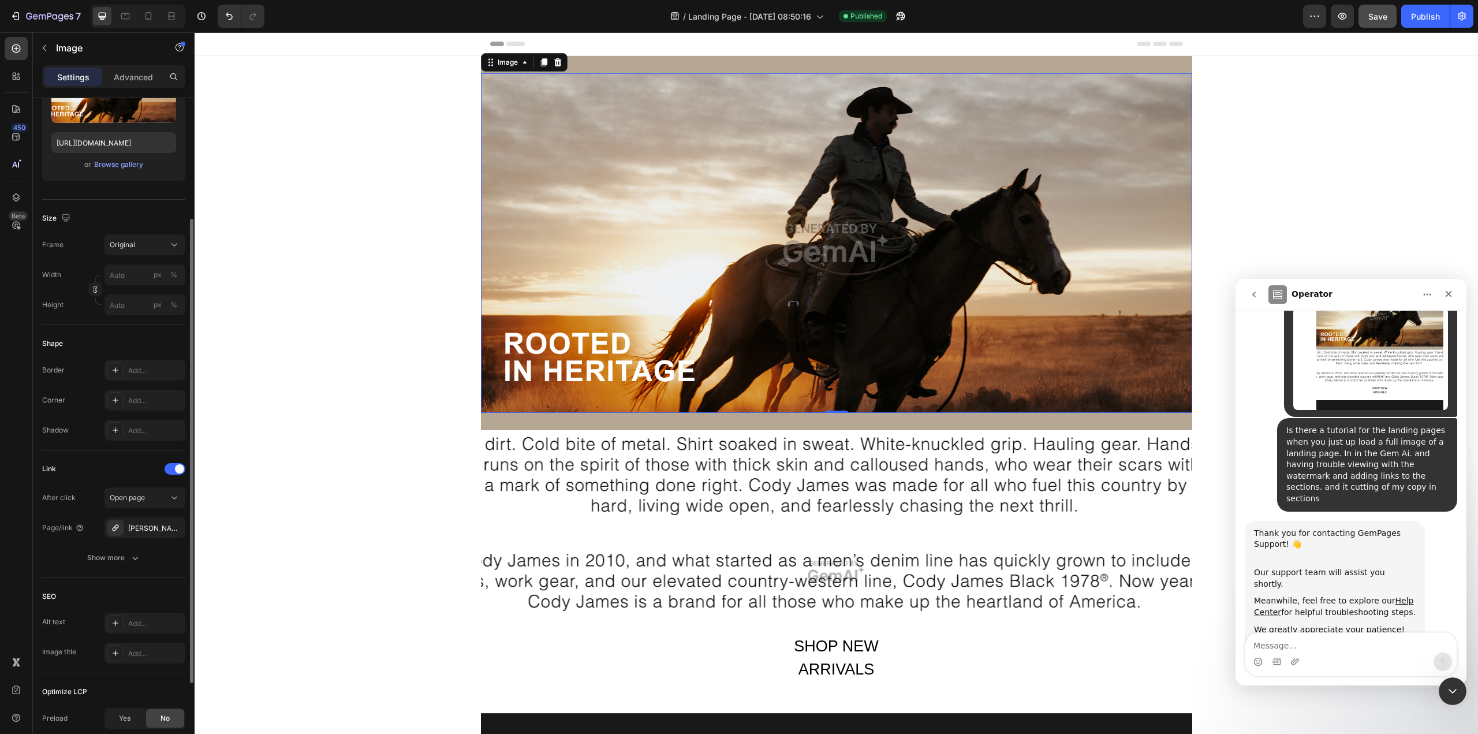
scroll to position [231, 0]
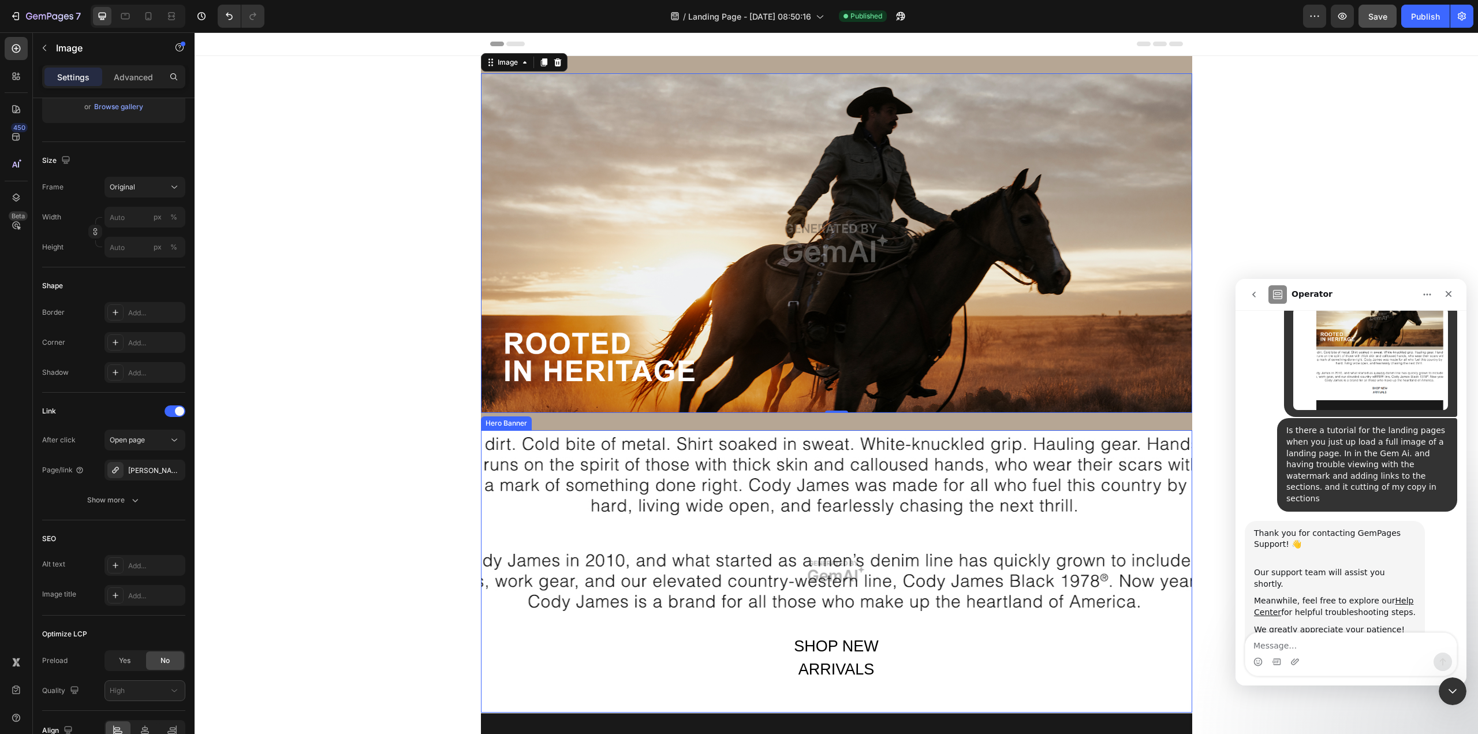
click at [655, 555] on div "Overlay" at bounding box center [836, 571] width 711 height 282
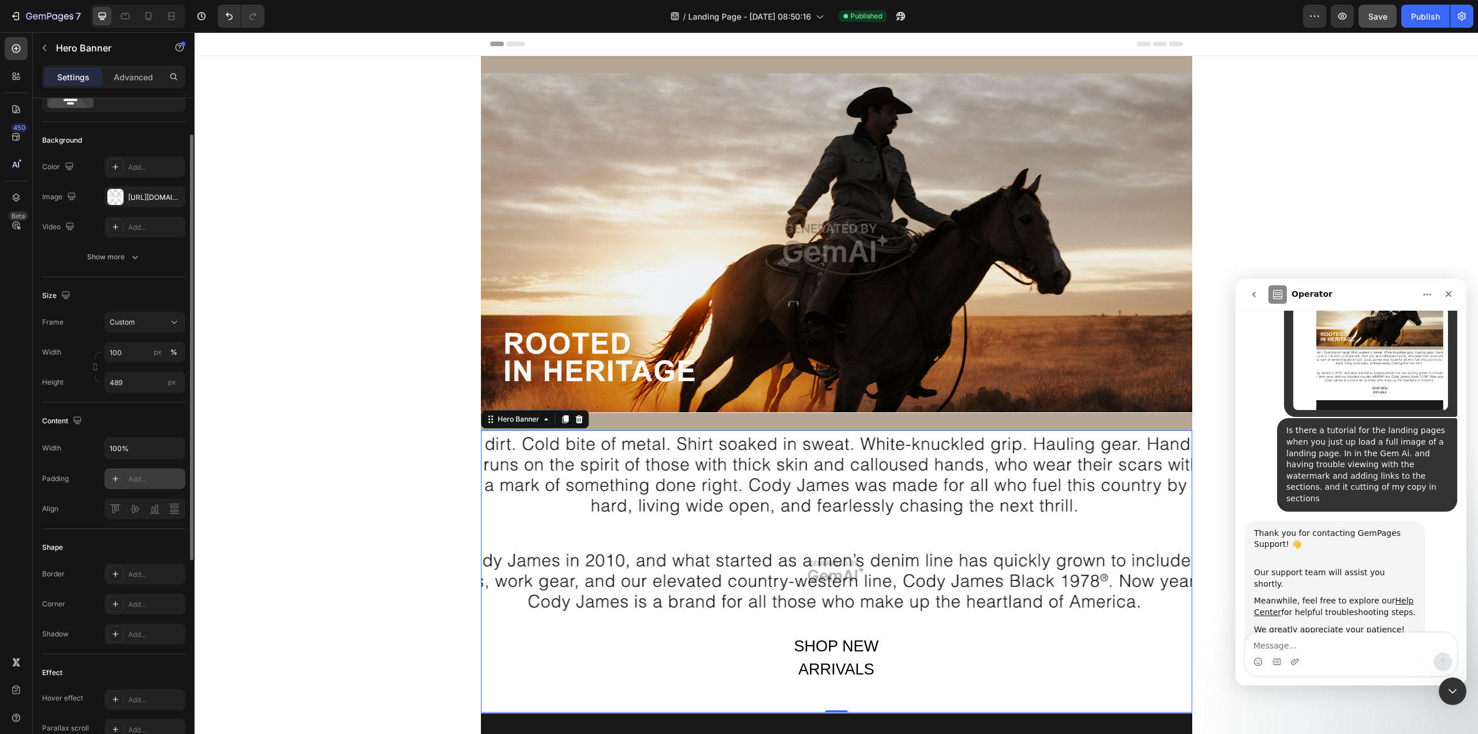
scroll to position [115, 0]
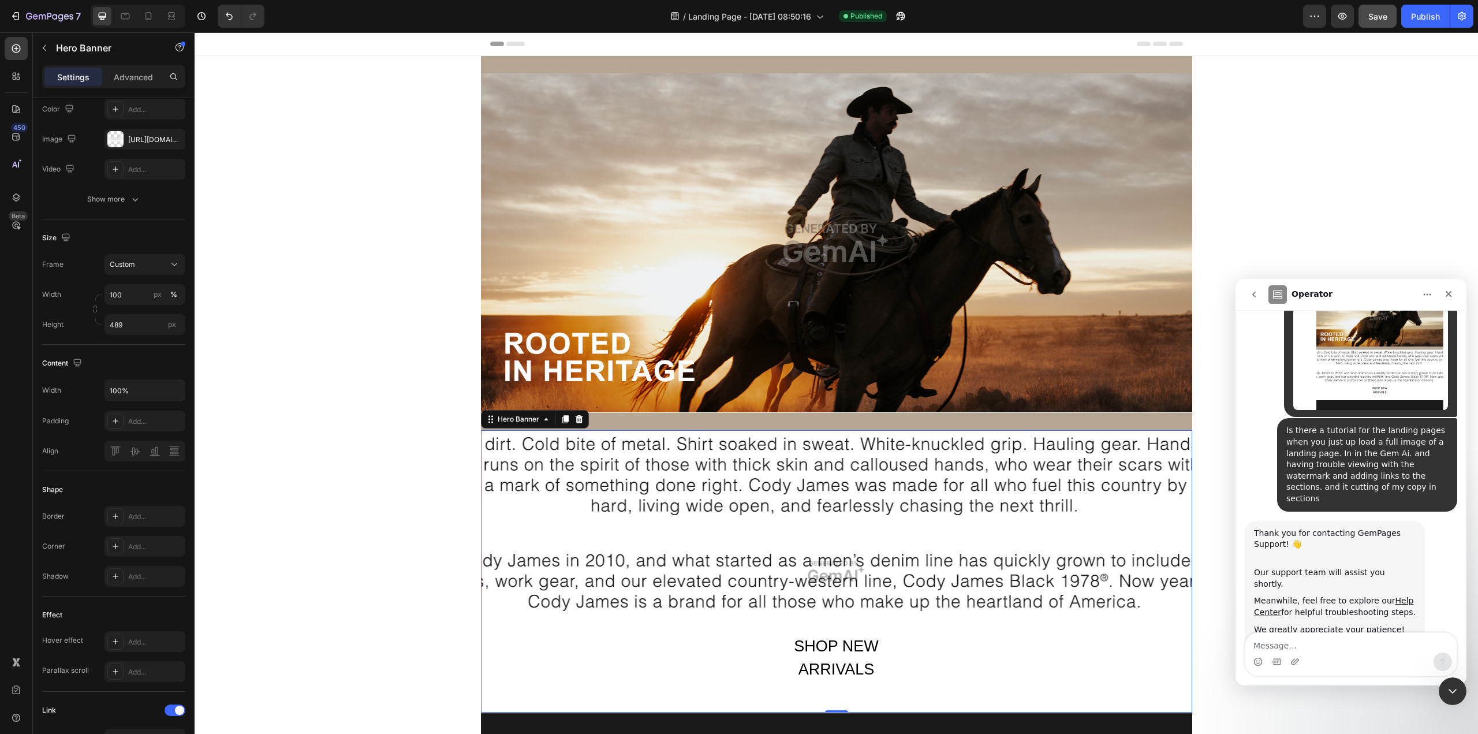
click at [810, 547] on div "Overlay" at bounding box center [836, 571] width 711 height 282
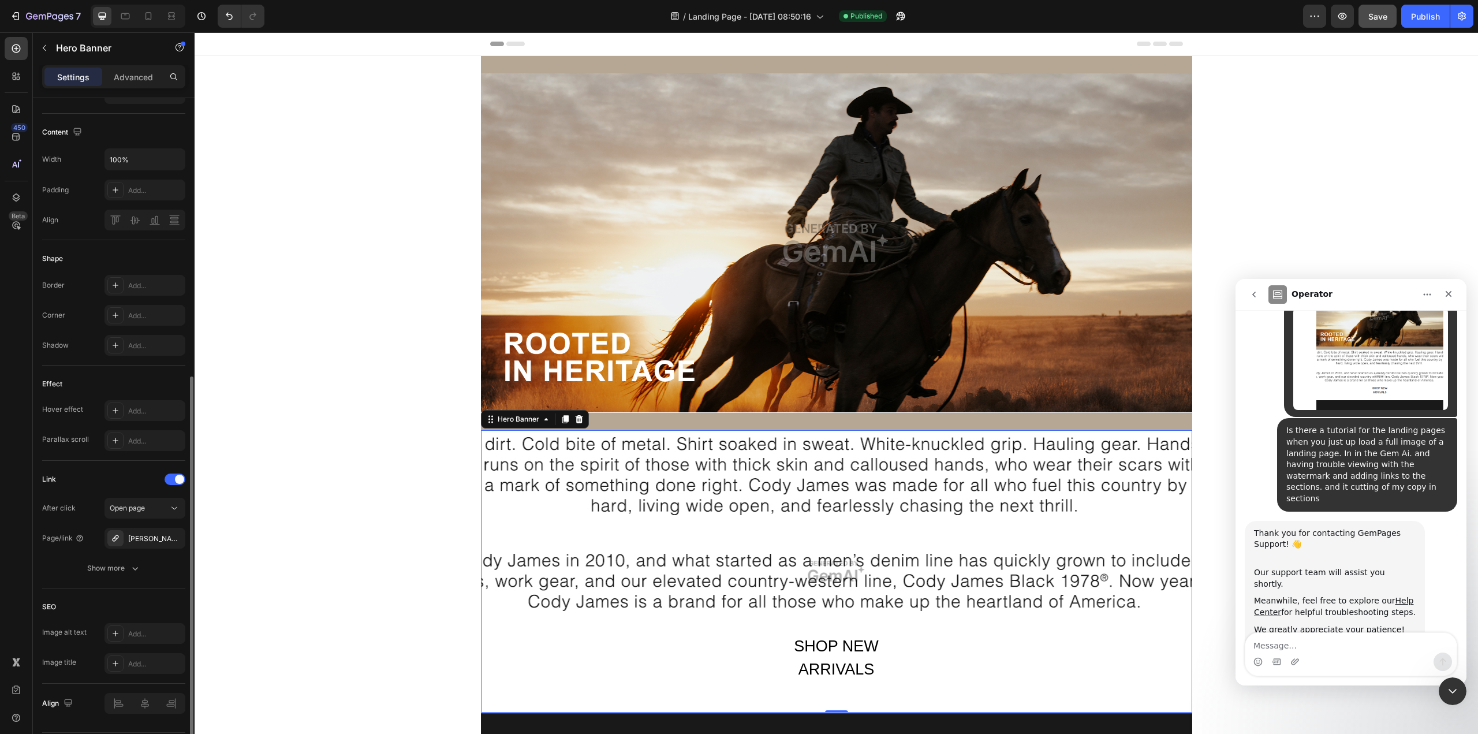
scroll to position [382, 0]
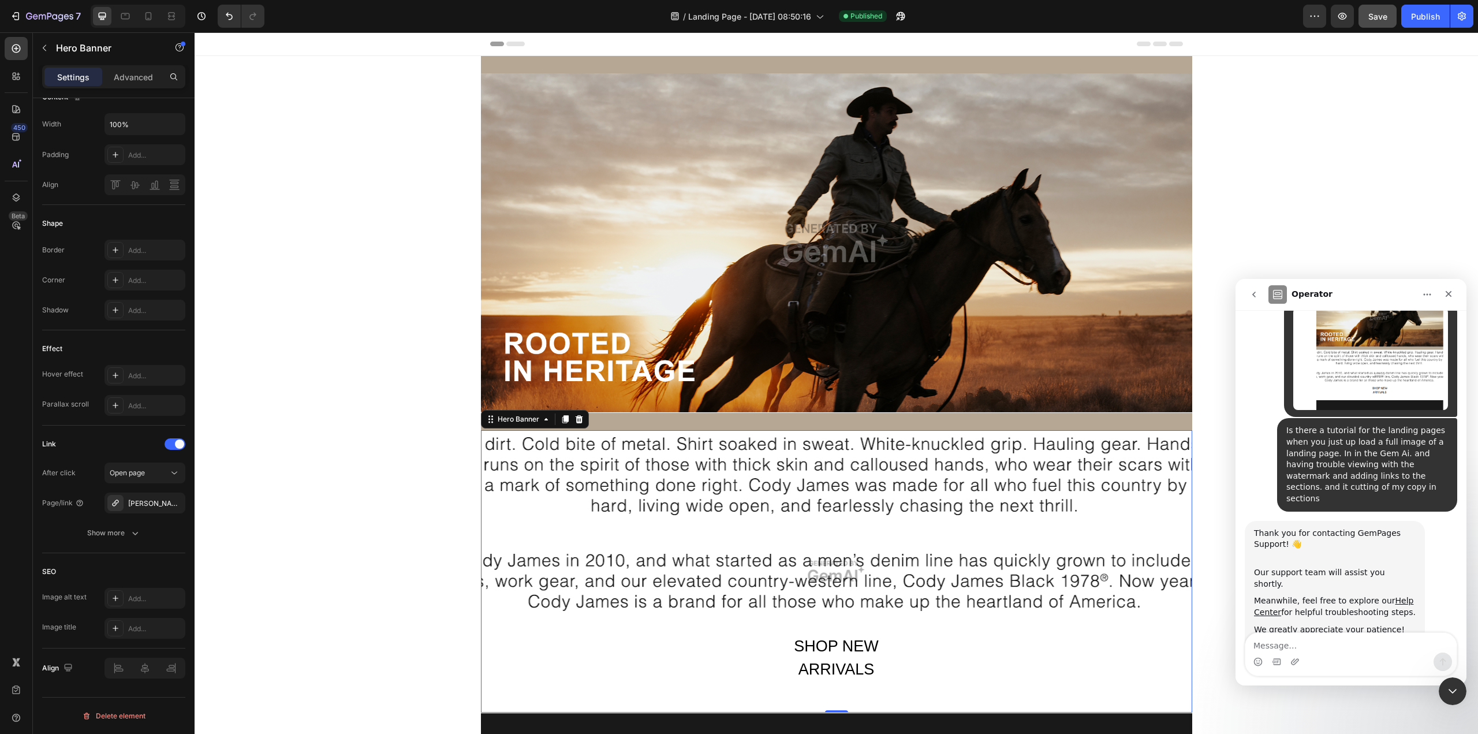
click at [655, 595] on div "SHOP NEW ARRIVALS Text Block Row" at bounding box center [836, 672] width 711 height 79
click at [685, 525] on div "Overlay" at bounding box center [836, 571] width 711 height 282
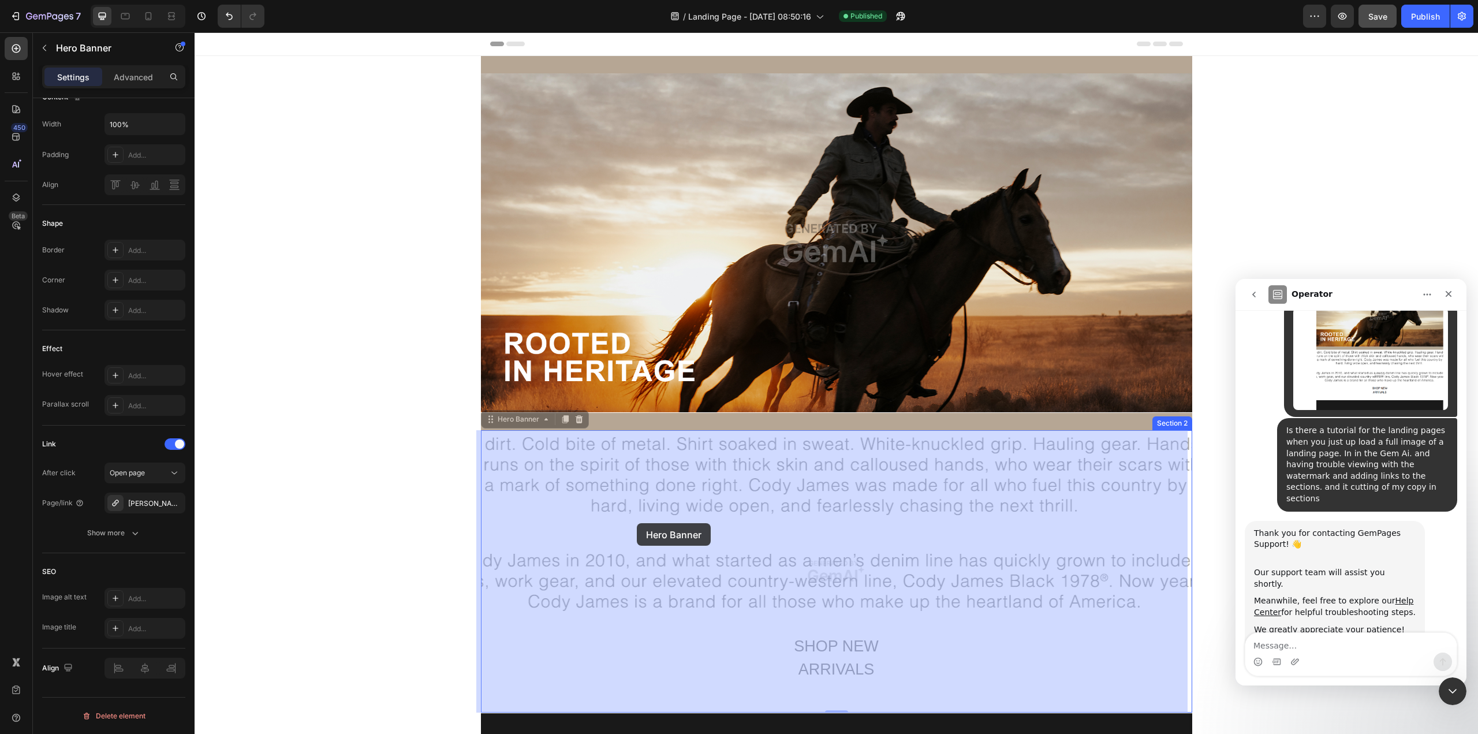
drag, startPoint x: 585, startPoint y: 500, endPoint x: 626, endPoint y: 517, distance: 44.1
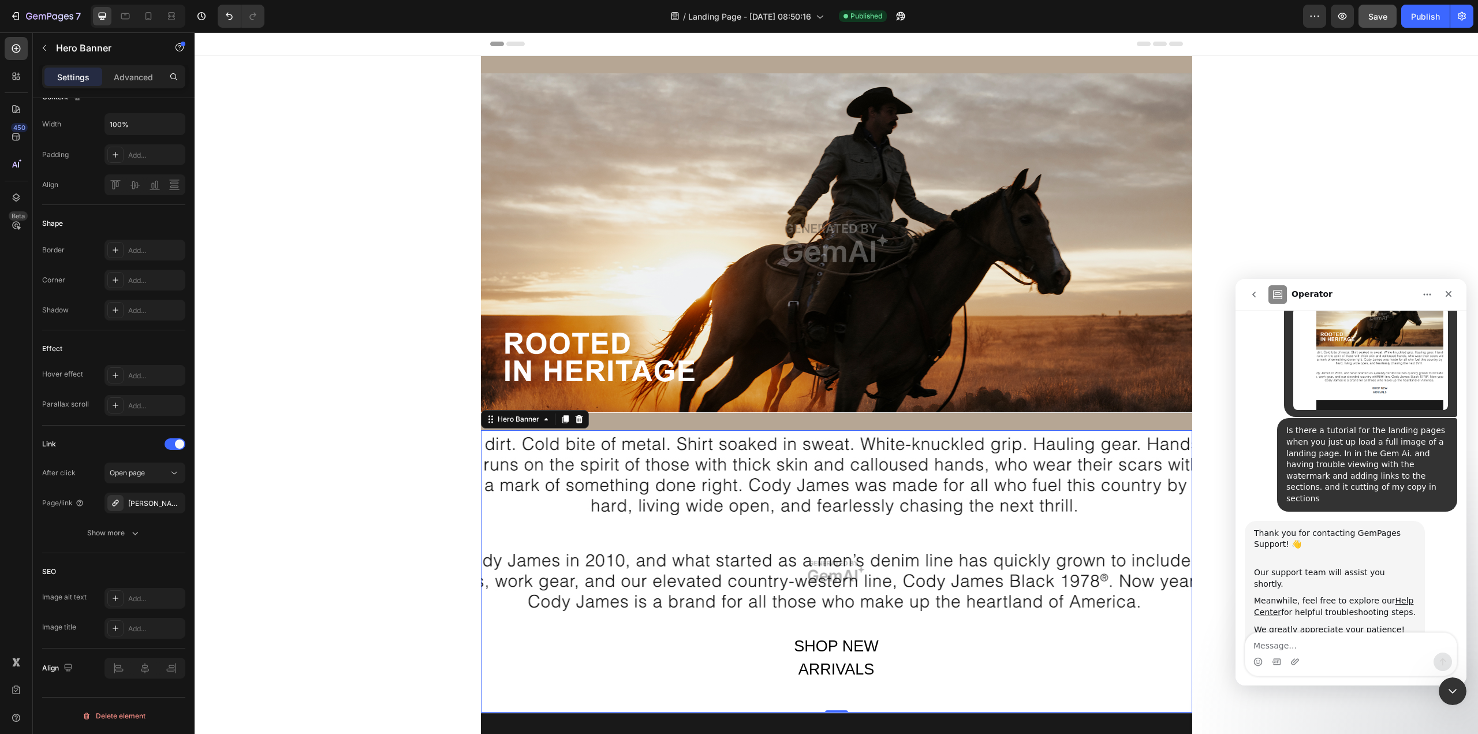
click at [609, 494] on div "Overlay" at bounding box center [836, 571] width 711 height 282
click at [690, 594] on div "Overlay" at bounding box center [836, 571] width 711 height 282
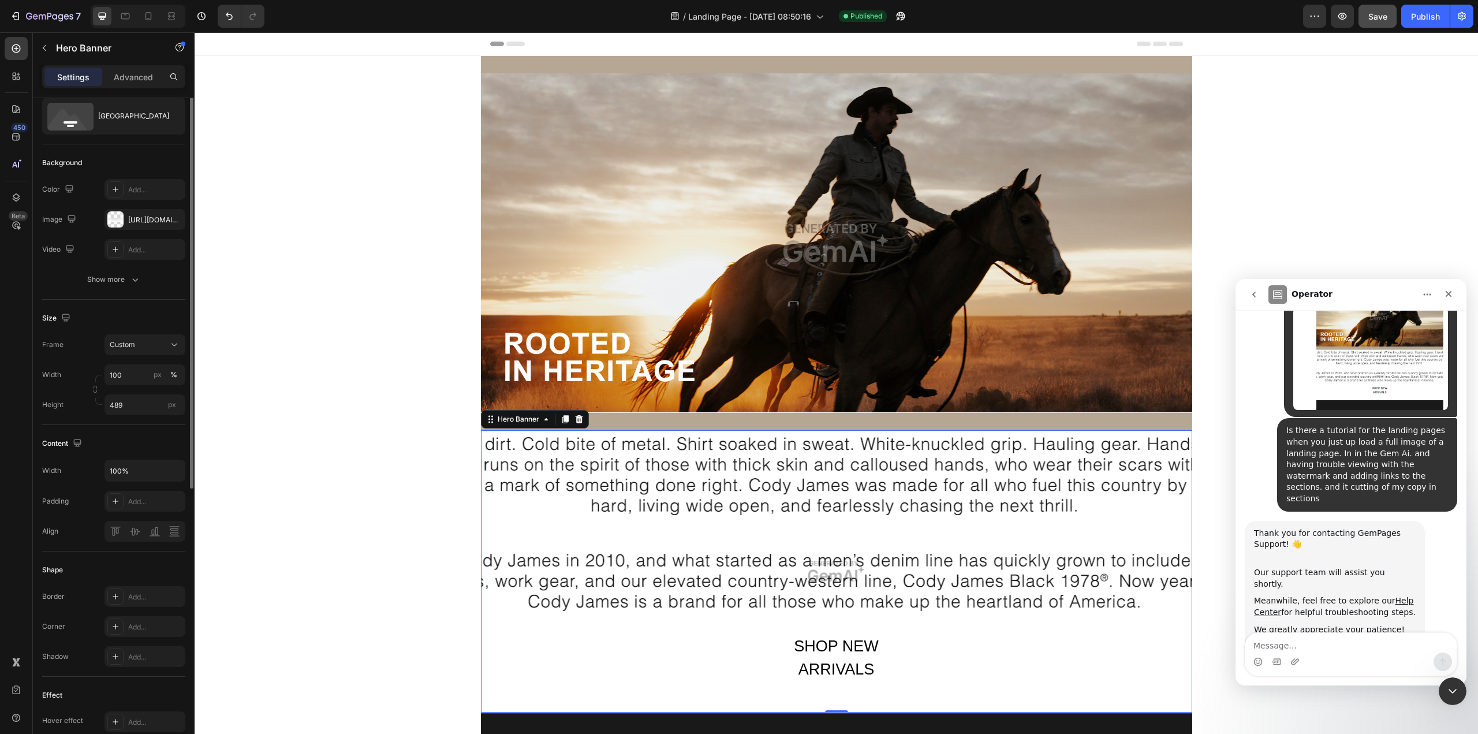
scroll to position [0, 0]
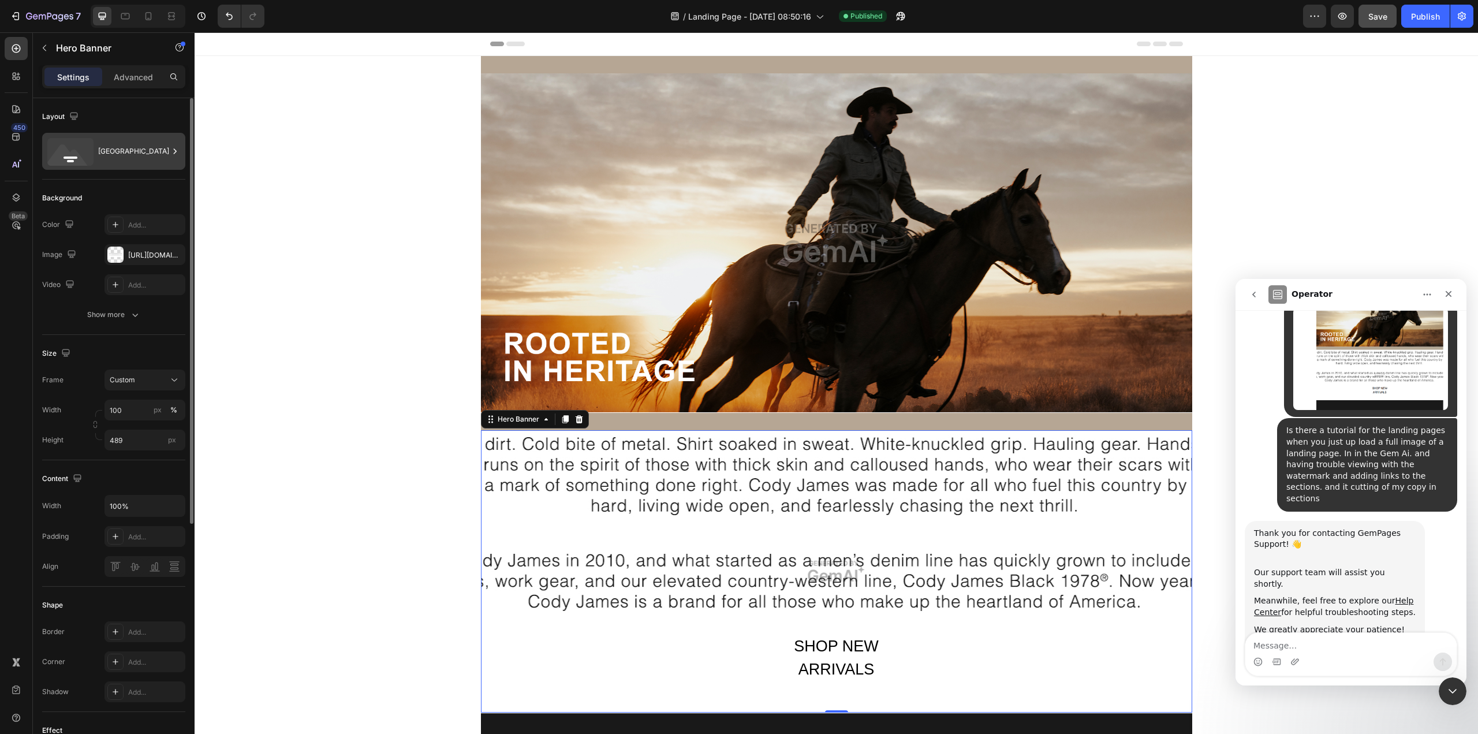
click at [74, 148] on icon at bounding box center [70, 152] width 46 height 28
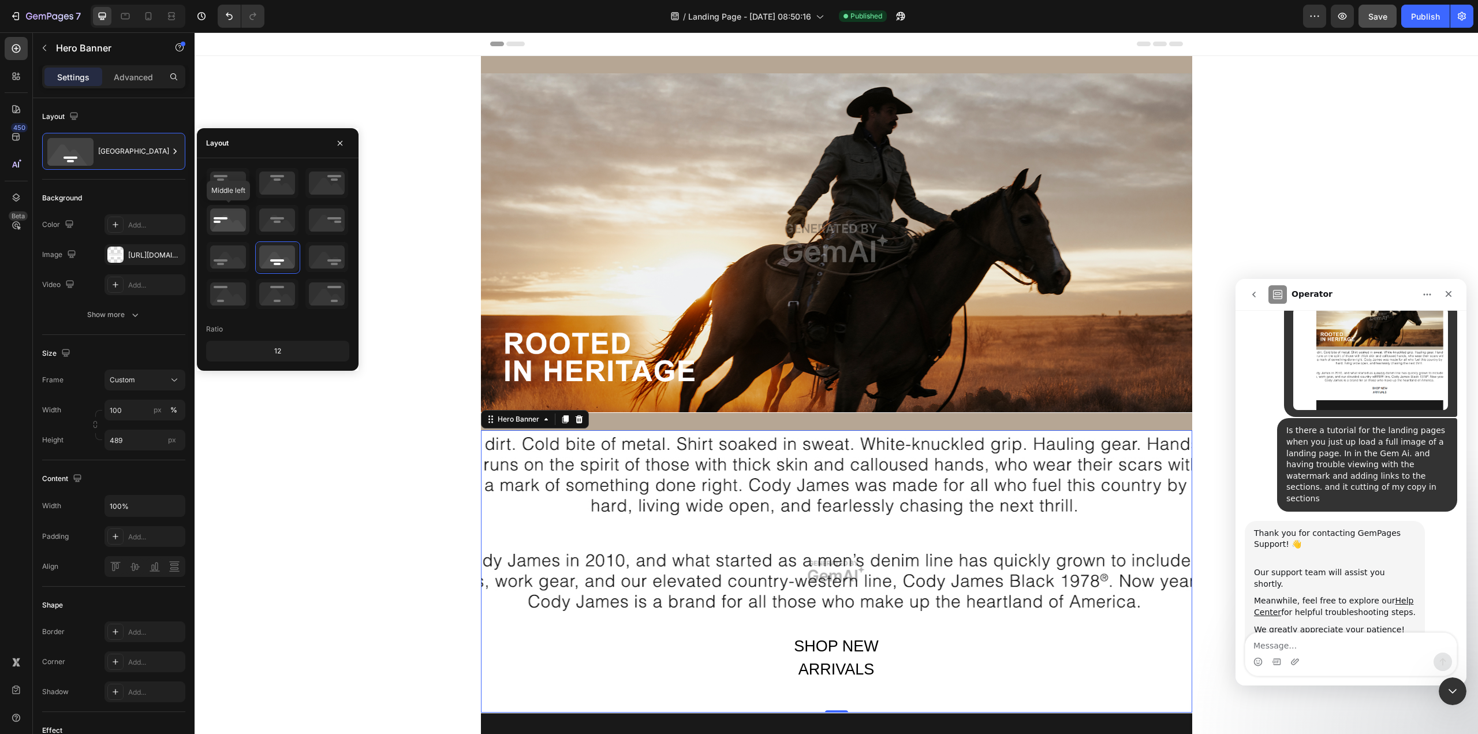
click at [227, 217] on icon at bounding box center [228, 220] width 43 height 30
click at [267, 219] on icon at bounding box center [277, 220] width 43 height 30
click at [269, 251] on icon at bounding box center [277, 257] width 43 height 30
click at [653, 595] on div "SHOP NEW ARRIVALS Text Block Row" at bounding box center [836, 672] width 711 height 79
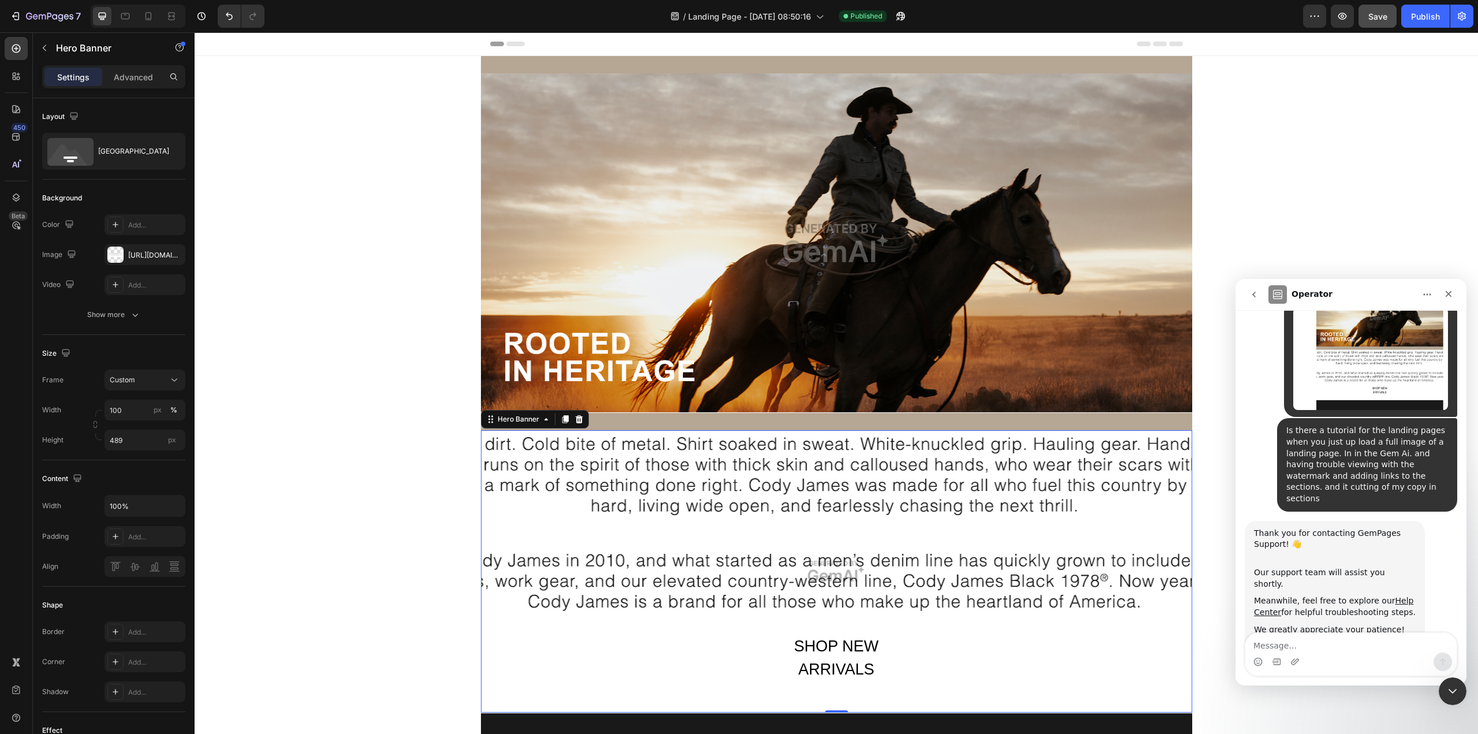
click at [719, 492] on div "Overlay" at bounding box center [836, 571] width 711 height 282
click at [678, 511] on div "Overlay" at bounding box center [836, 571] width 711 height 282
click at [45, 48] on icon "button" at bounding box center [44, 47] width 9 height 9
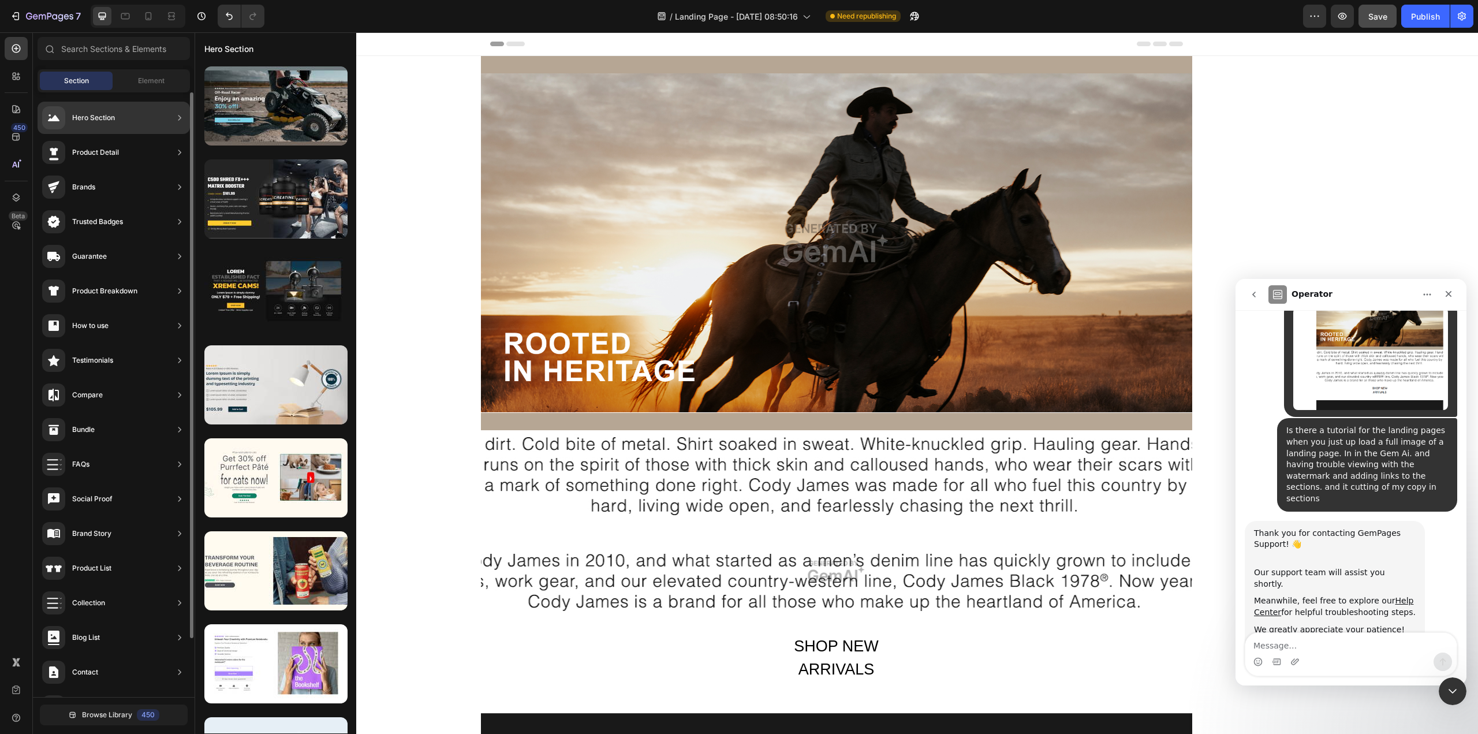
click at [99, 115] on div "Hero Section" at bounding box center [93, 118] width 43 height 12
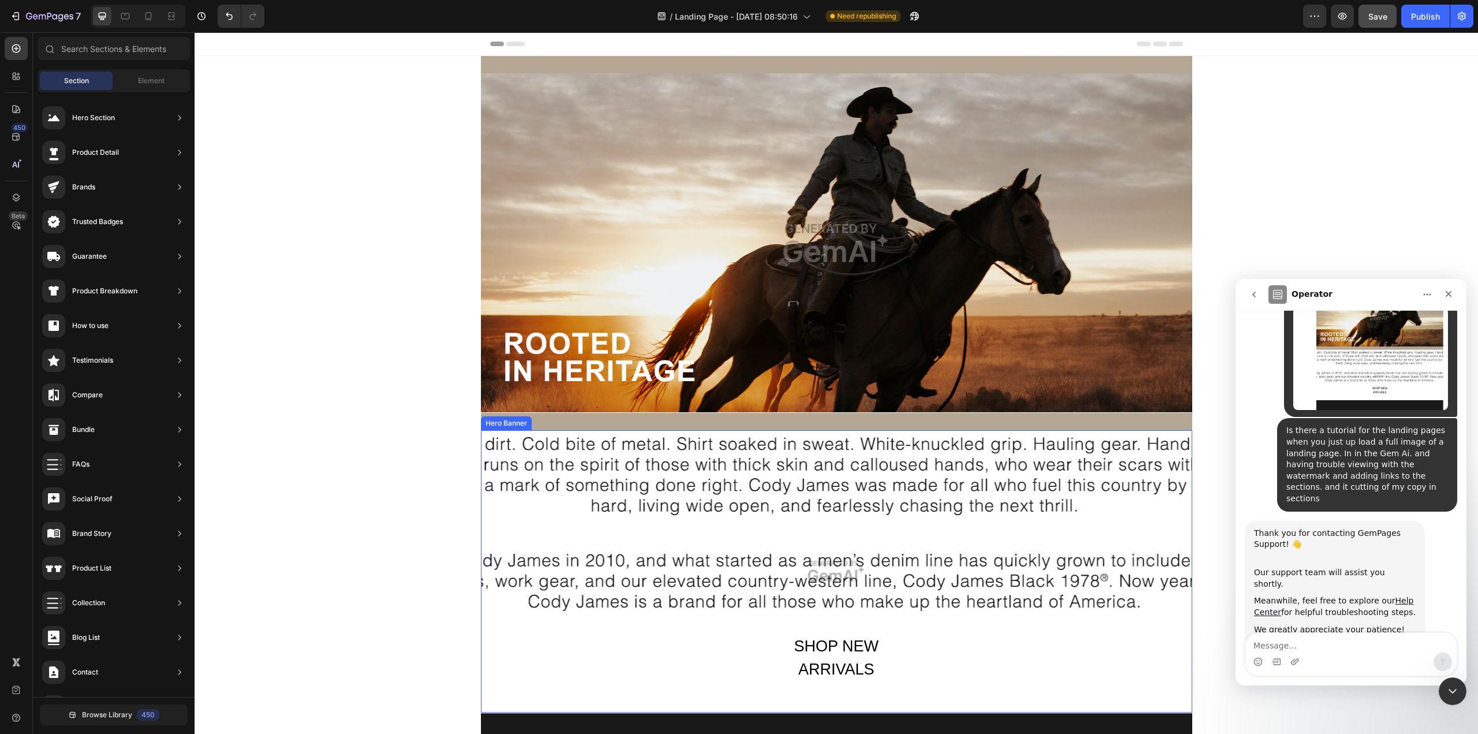
click at [662, 595] on div "Overlay" at bounding box center [836, 571] width 711 height 282
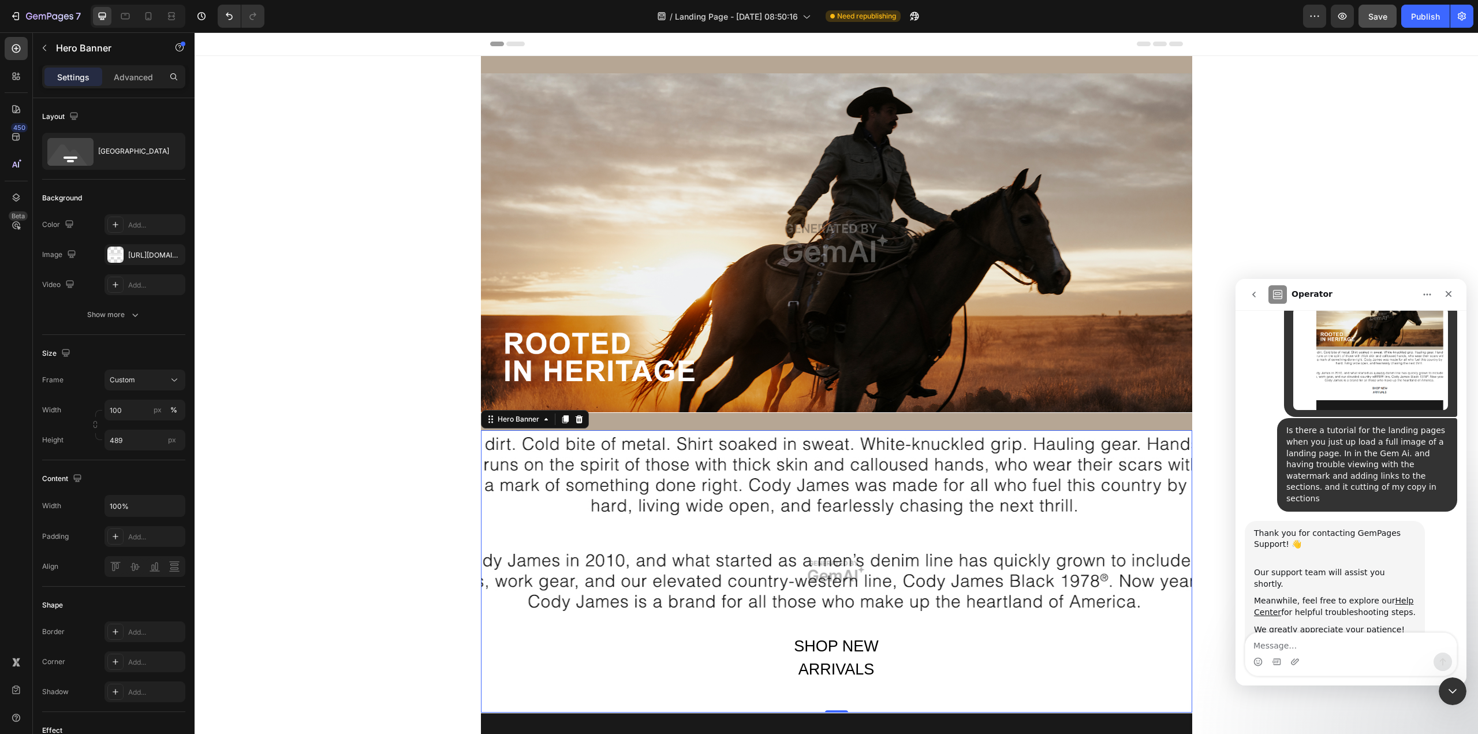
click at [663, 595] on div "Overlay" at bounding box center [836, 571] width 711 height 282
click at [69, 116] on icon "button" at bounding box center [74, 116] width 12 height 12
click at [48, 118] on div "Layout" at bounding box center [61, 117] width 39 height 16
click at [124, 381] on span "Custom" at bounding box center [122, 380] width 25 height 10
click at [134, 408] on span "As banner source" at bounding box center [137, 407] width 57 height 10
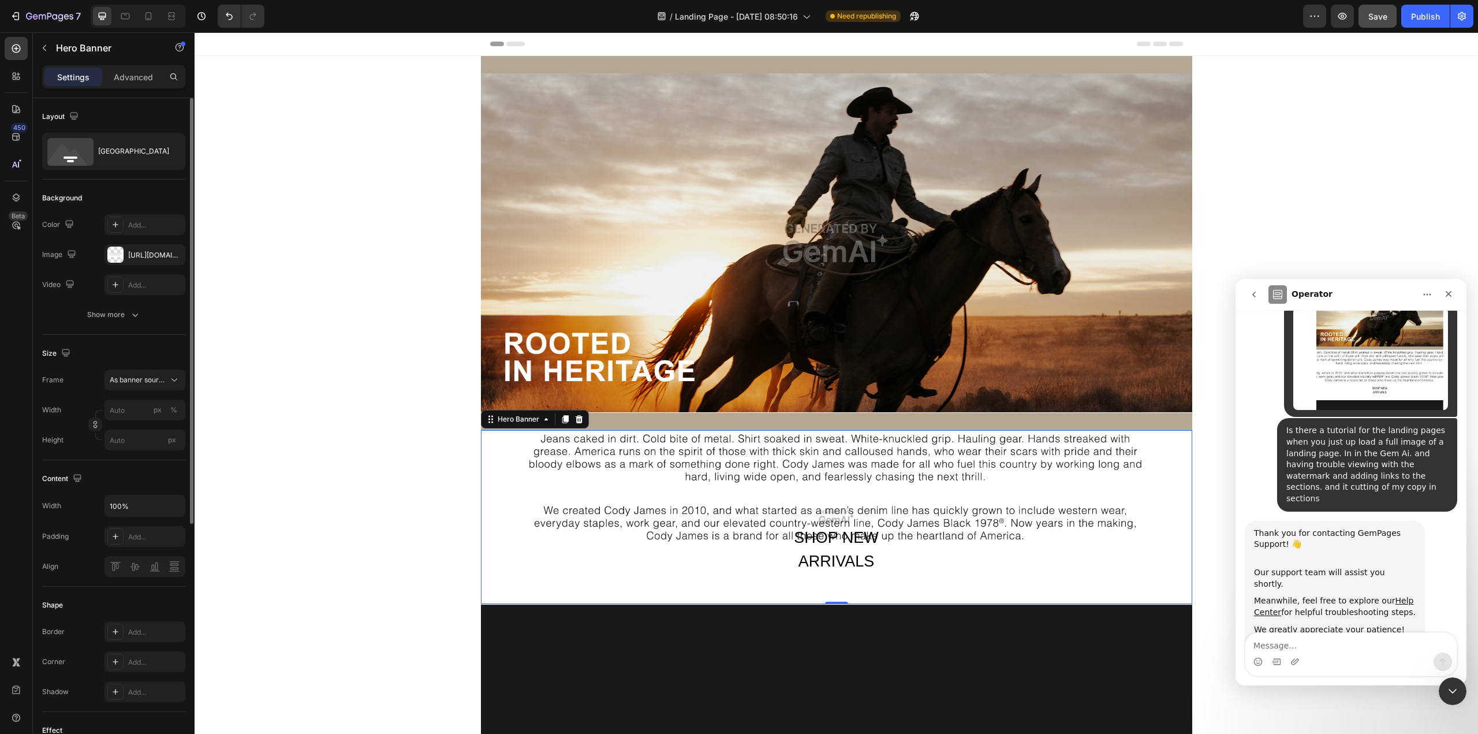
click at [747, 578] on div "SHOP NEW ARRIVALS Text Block Row" at bounding box center [836, 564] width 711 height 79
click at [835, 541] on div "SHOP NEW ARRIVALS" at bounding box center [836, 549] width 159 height 49
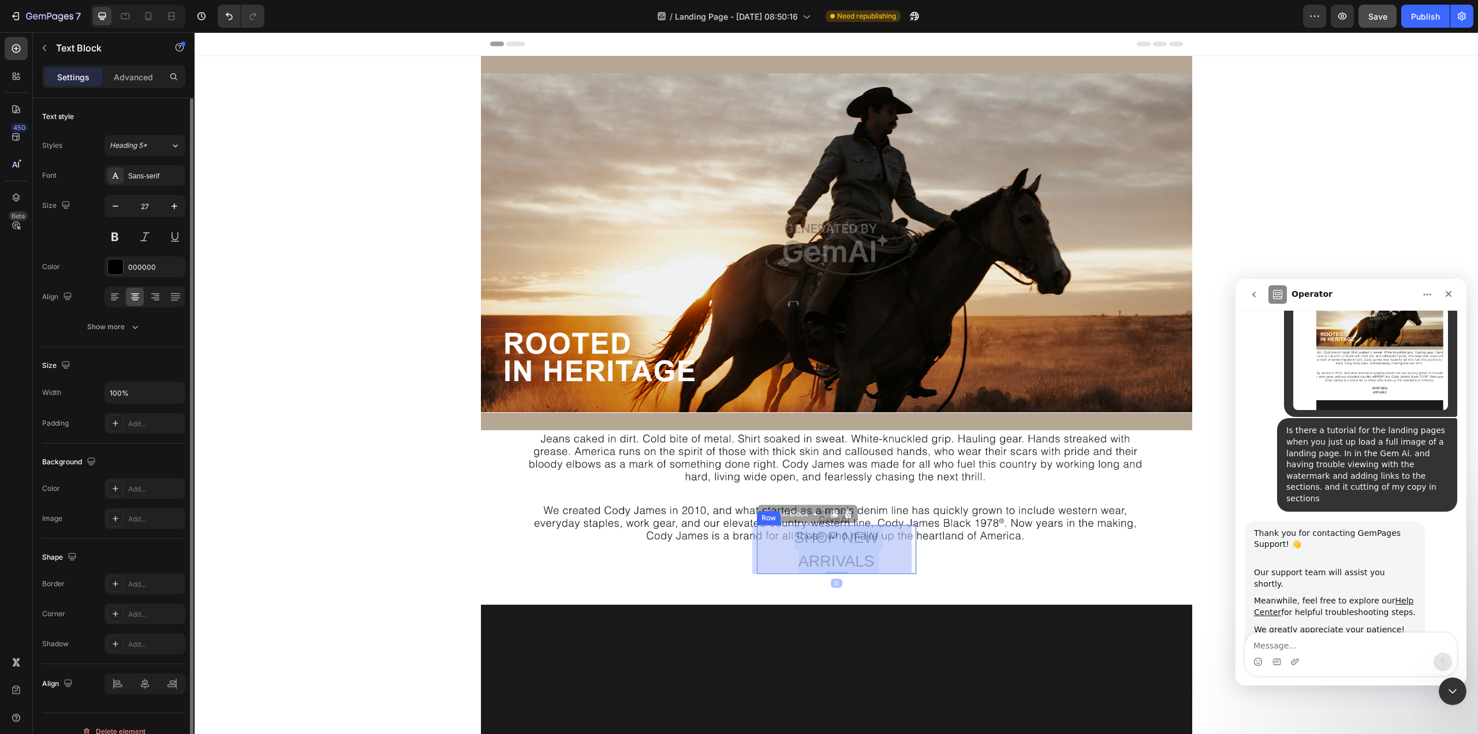
drag, startPoint x: 834, startPoint y: 544, endPoint x: 832, endPoint y: 564, distance: 19.7
drag, startPoint x: 760, startPoint y: 520, endPoint x: 765, endPoint y: 570, distance: 49.9
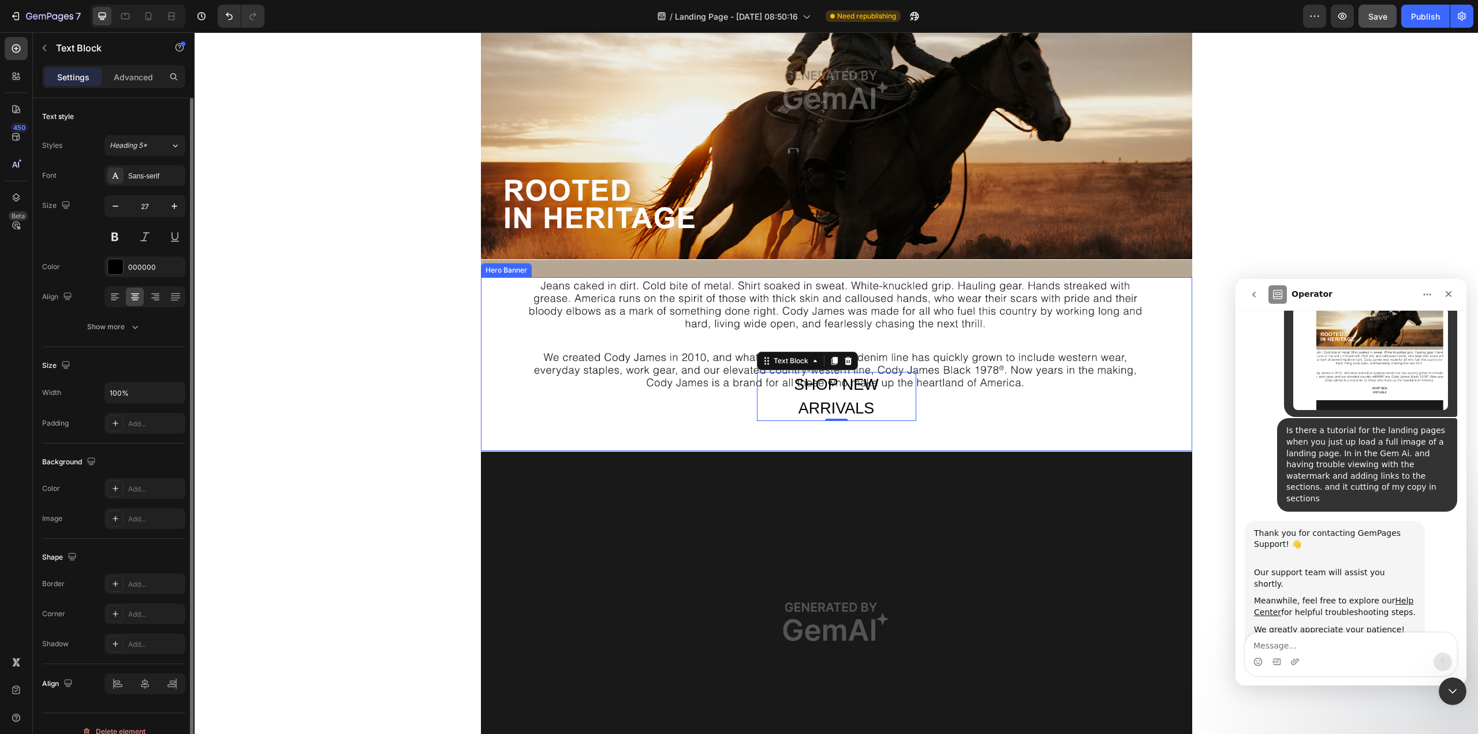
scroll to position [173, 0]
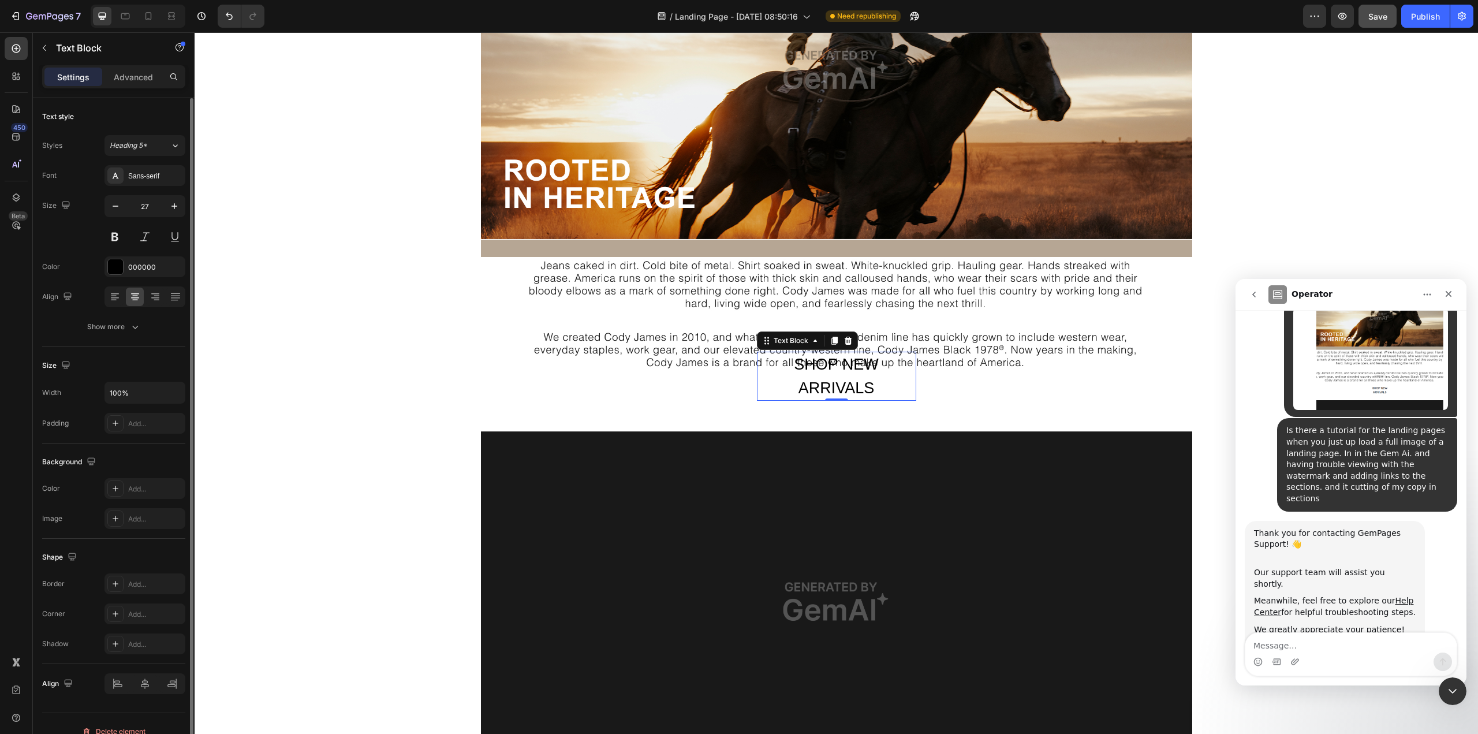
drag, startPoint x: 829, startPoint y: 339, endPoint x: 831, endPoint y: 353, distance: 13.4
click at [831, 353] on div "SHOP NEW ARRIVALS Text Block 0" at bounding box center [836, 376] width 159 height 49
click at [789, 339] on div "Text Block" at bounding box center [790, 340] width 39 height 10
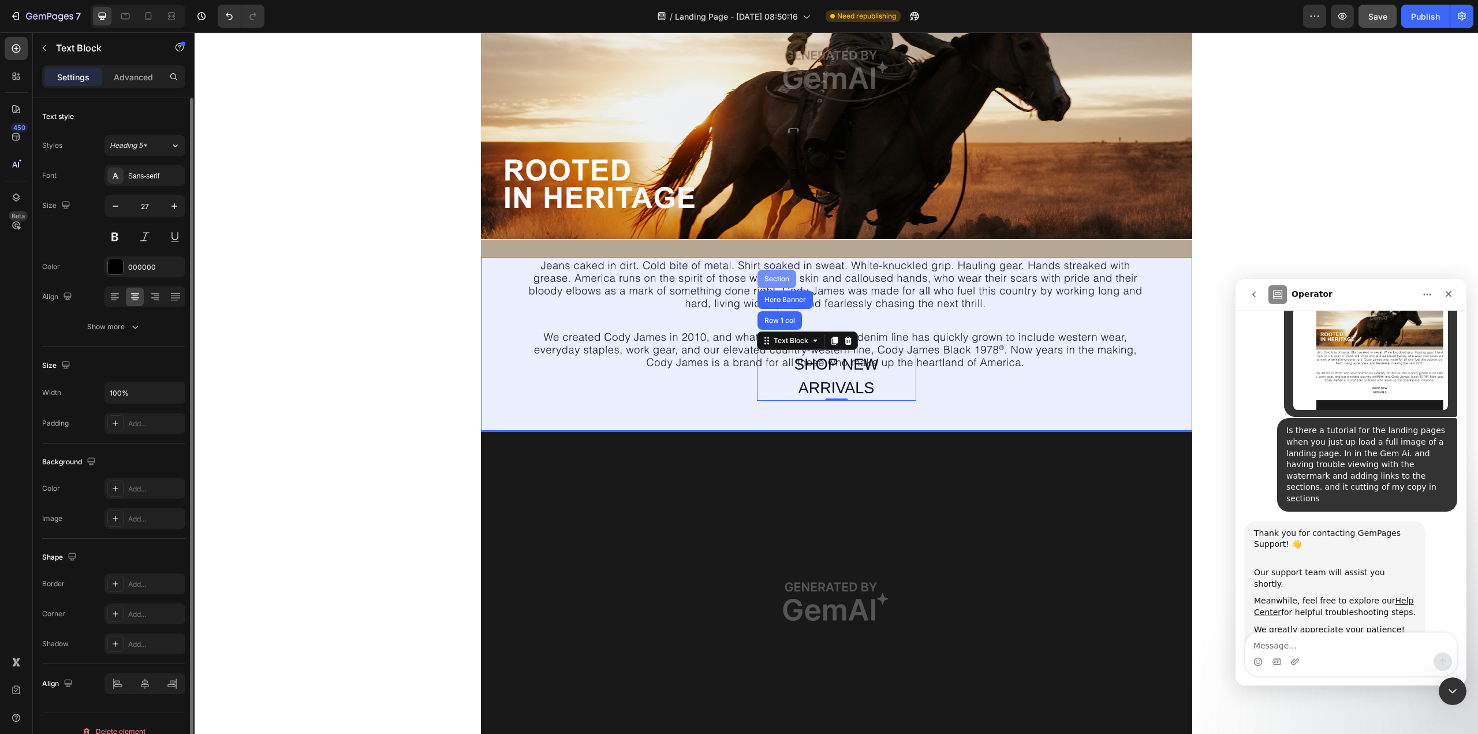
click at [768, 277] on div "Section" at bounding box center [776, 278] width 29 height 7
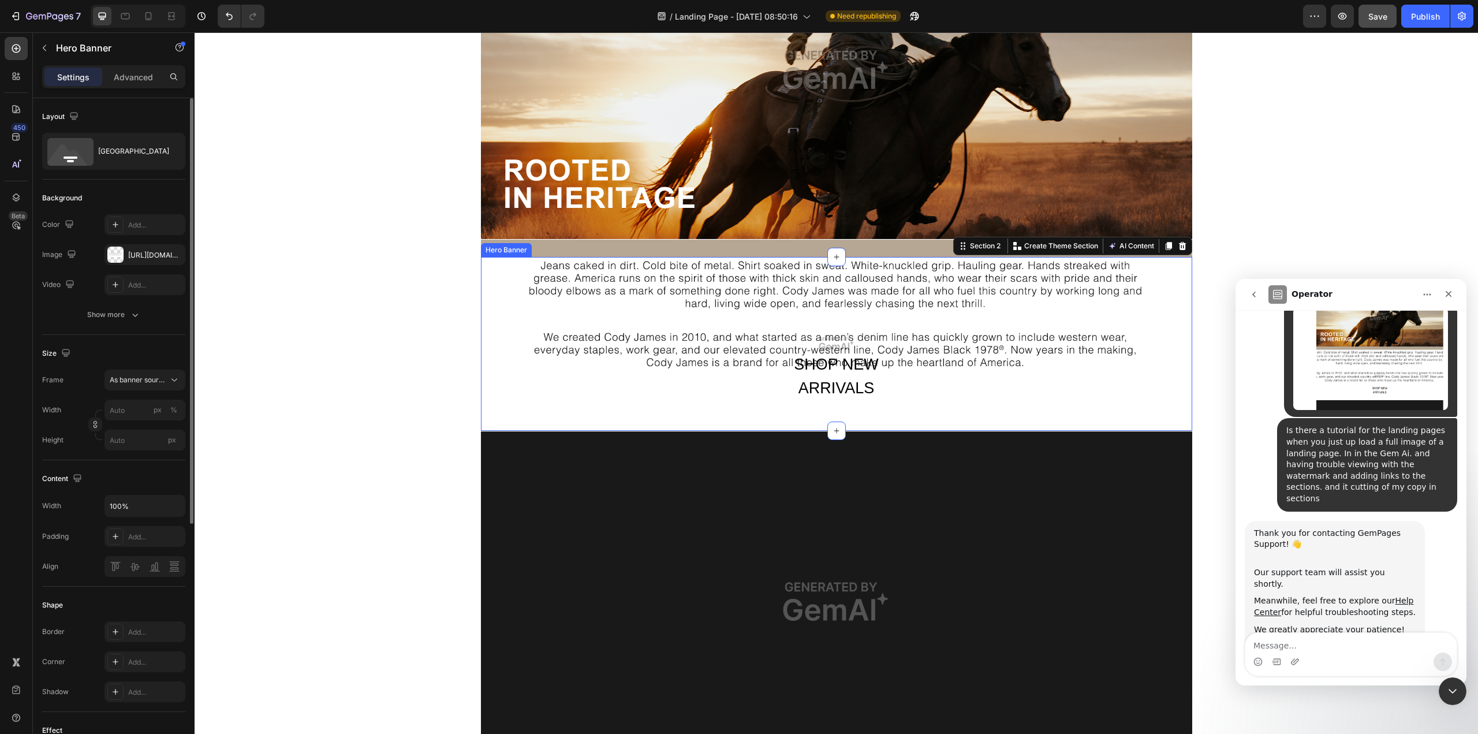
click at [943, 402] on div "SHOP NEW ARRIVALS Text Block Row" at bounding box center [836, 391] width 711 height 79
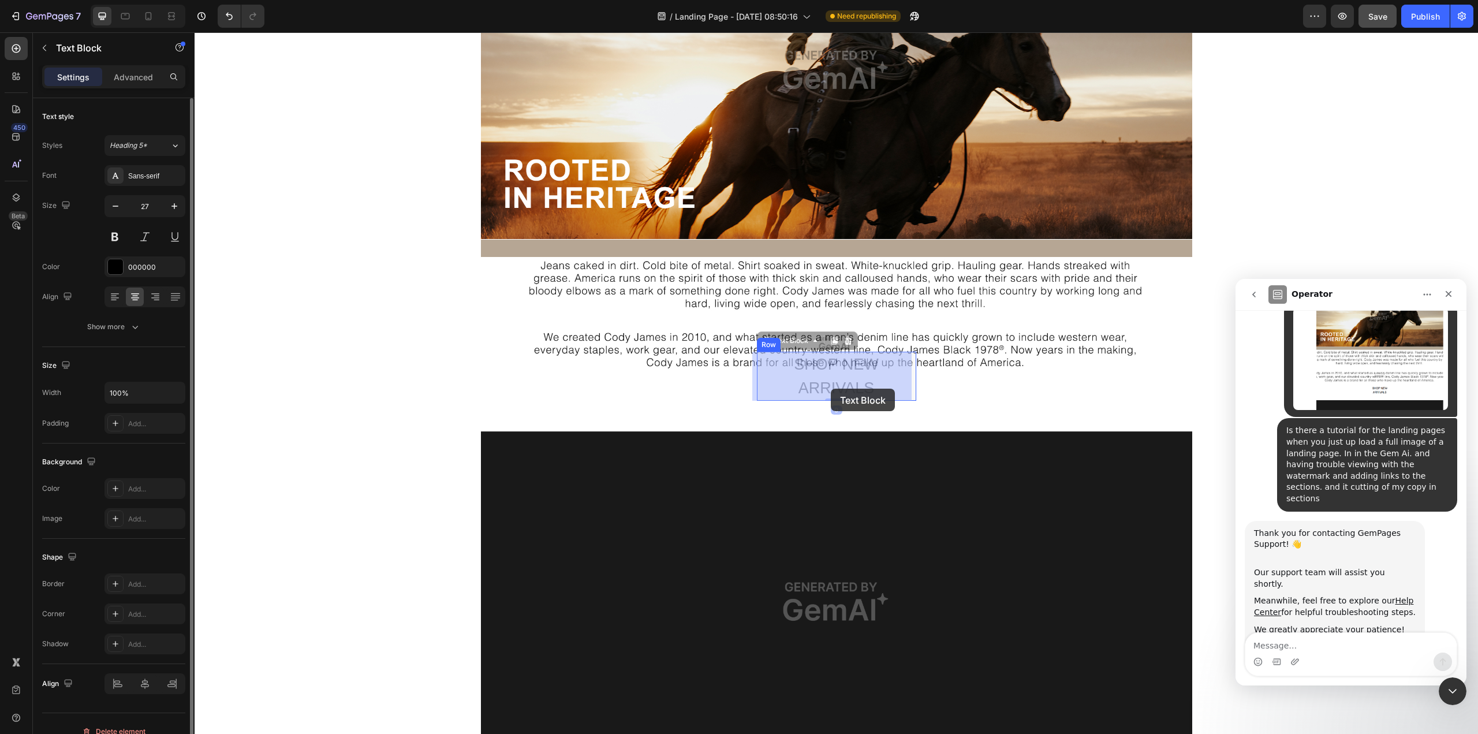
drag, startPoint x: 828, startPoint y: 373, endPoint x: 830, endPoint y: 382, distance: 8.8
click at [760, 346] on div "Text Block" at bounding box center [791, 341] width 62 height 14
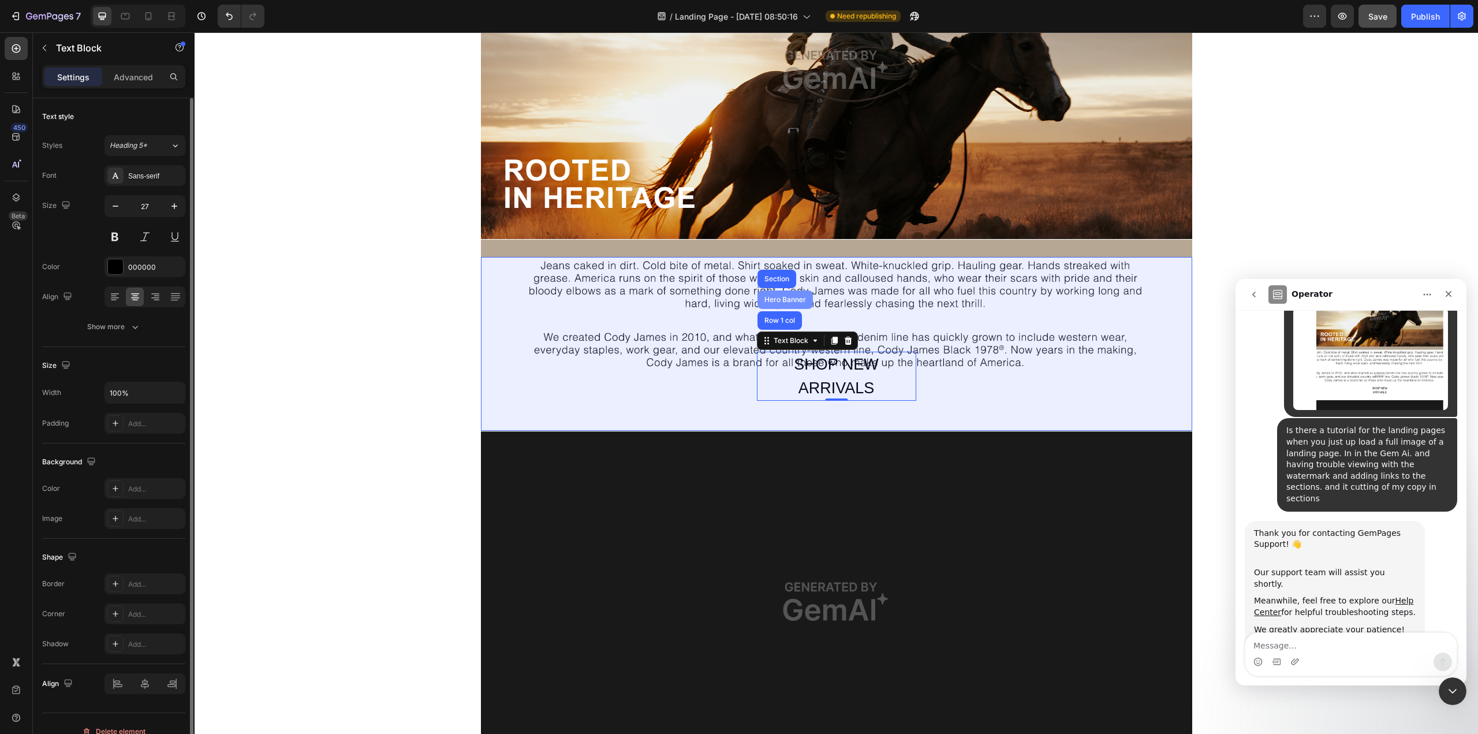
click at [775, 301] on div "Hero Banner" at bounding box center [785, 299] width 46 height 7
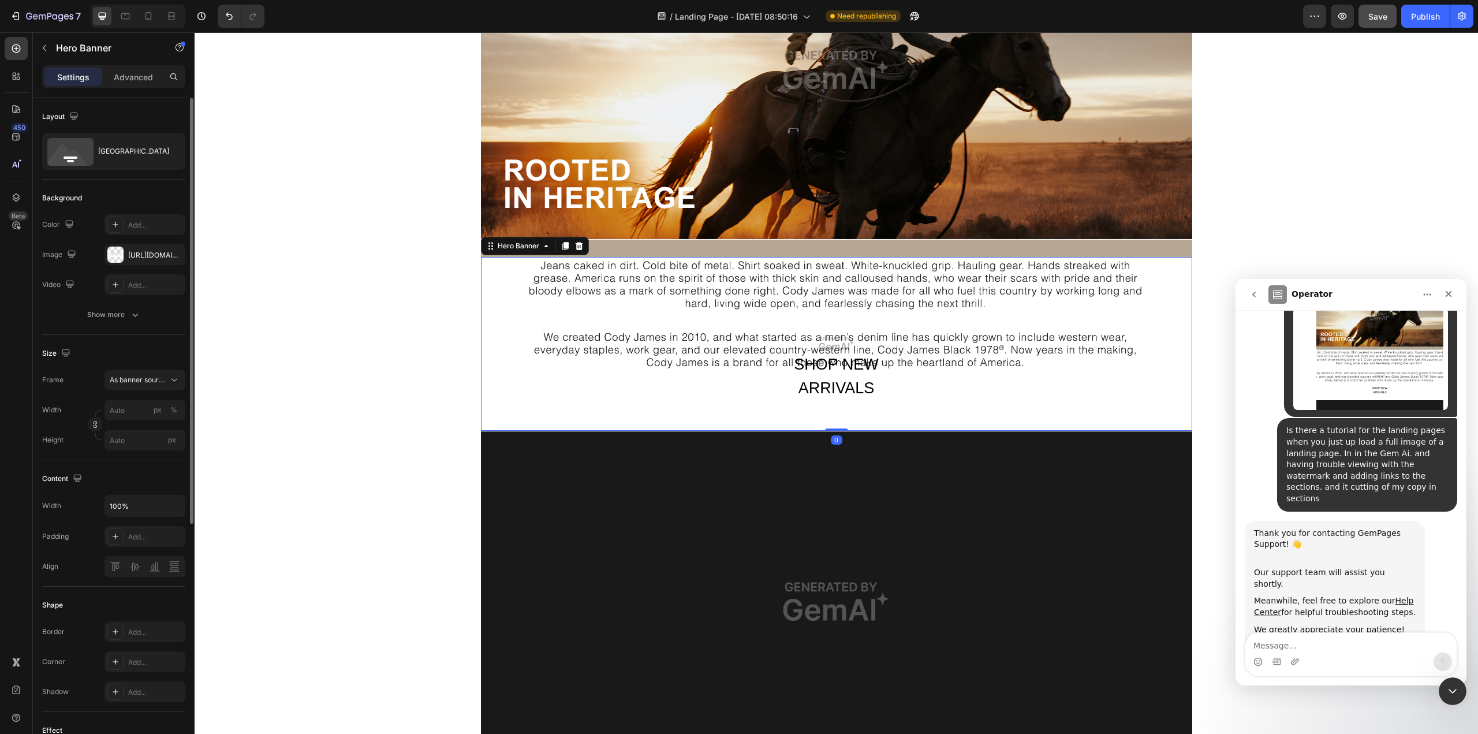
click at [753, 413] on div "SHOP NEW ARRIVALS Text Block Row" at bounding box center [836, 391] width 711 height 79
click at [810, 358] on p "SHOP NEW ARRIVALS" at bounding box center [836, 376] width 157 height 47
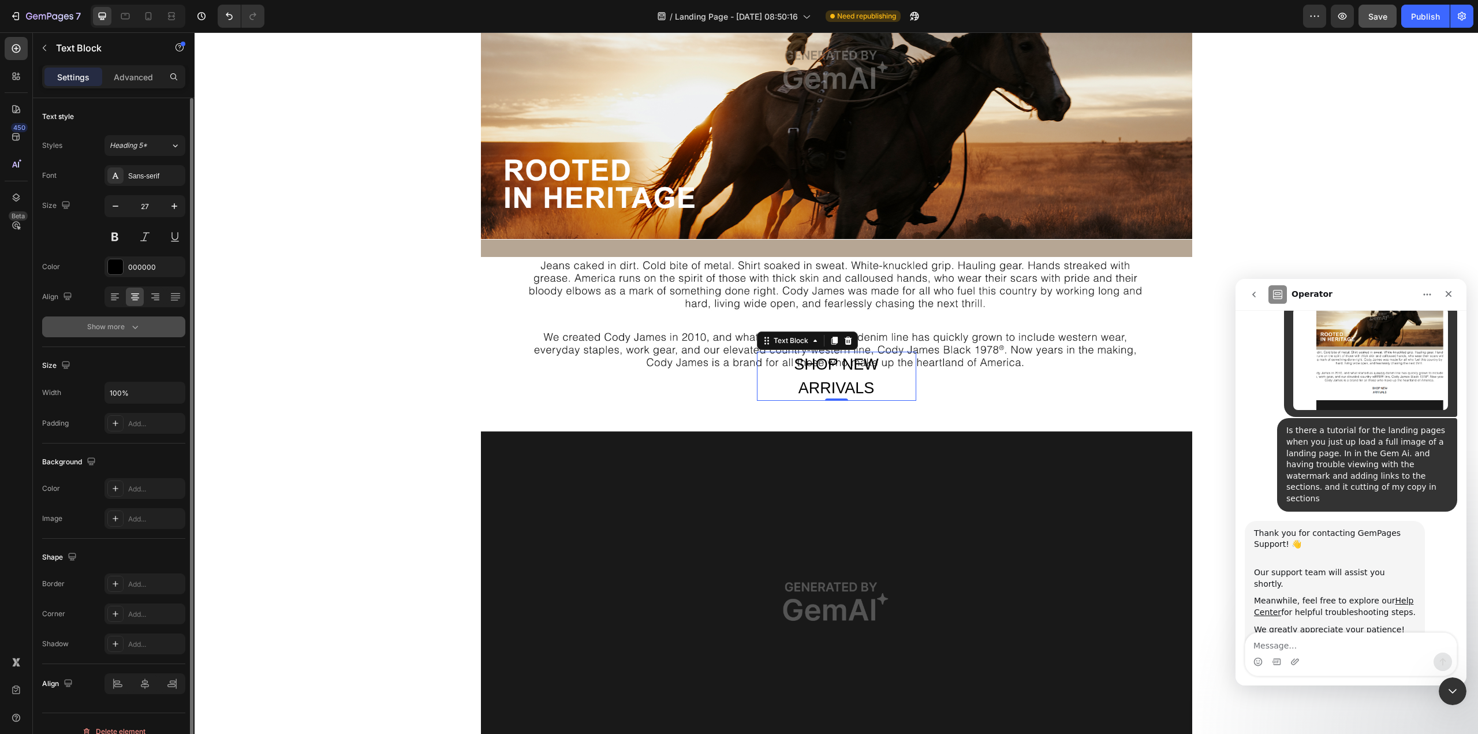
click at [111, 321] on div "Show more" at bounding box center [114, 327] width 54 height 12
click at [151, 326] on div "Normal" at bounding box center [139, 327] width 59 height 10
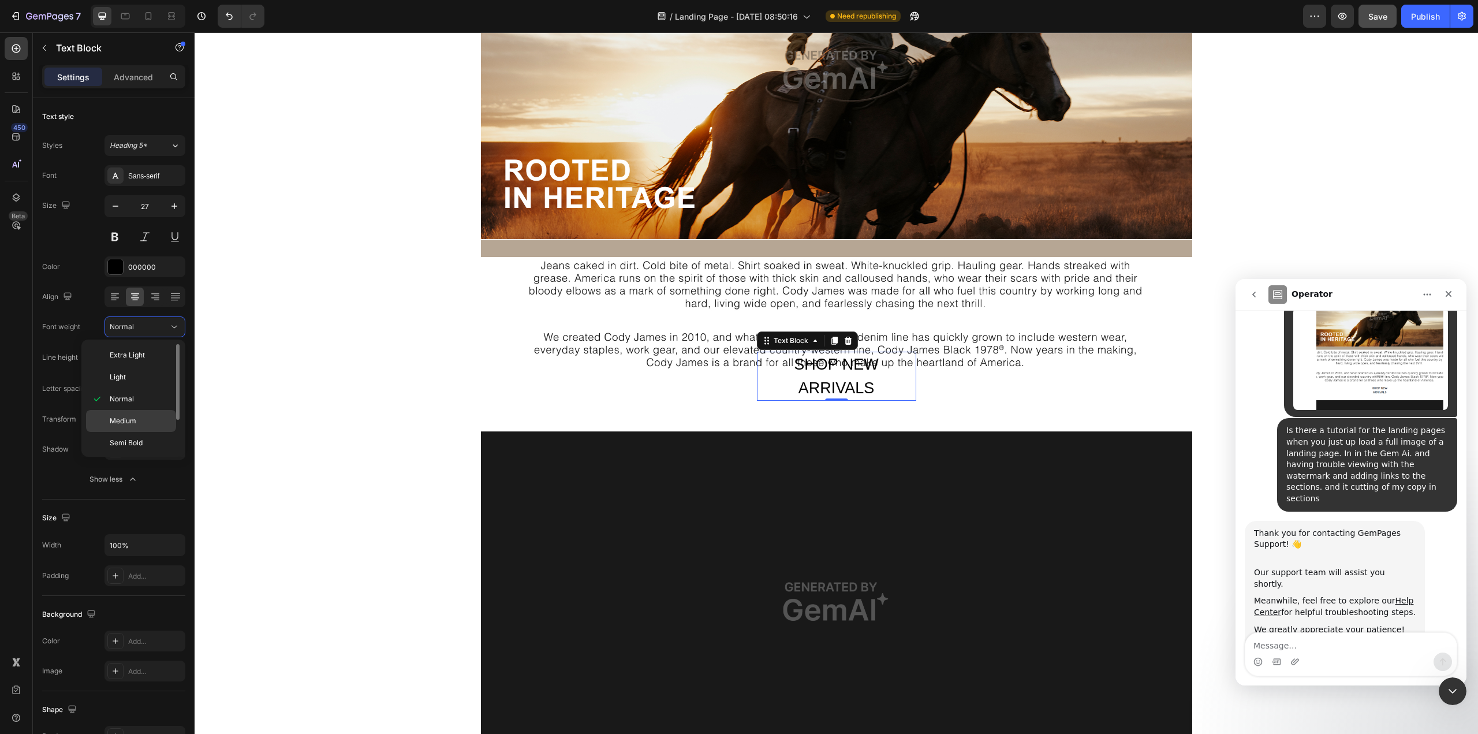
click at [121, 417] on span "Medium" at bounding box center [123, 421] width 27 height 10
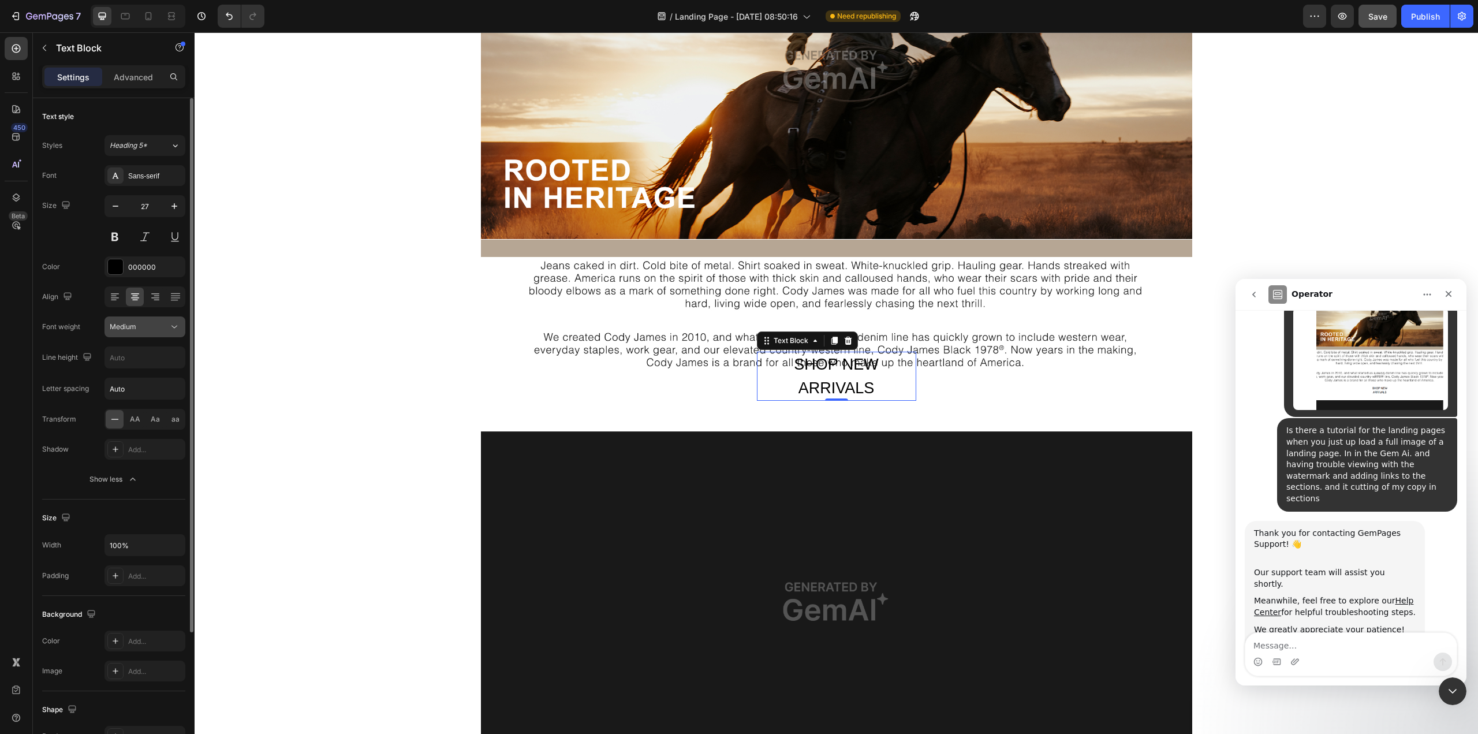
click at [126, 335] on button "Medium" at bounding box center [144, 326] width 81 height 21
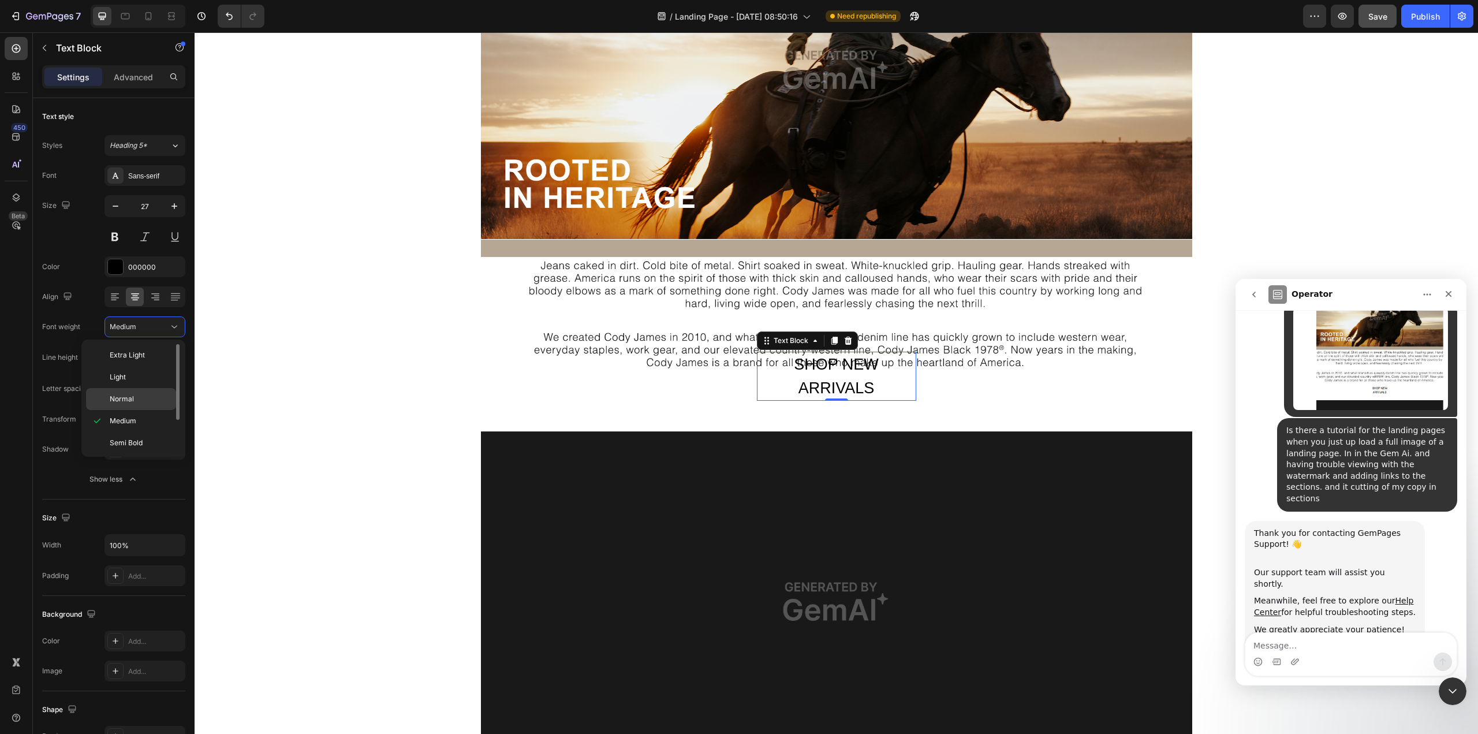
click at [122, 391] on div "Normal" at bounding box center [131, 399] width 90 height 22
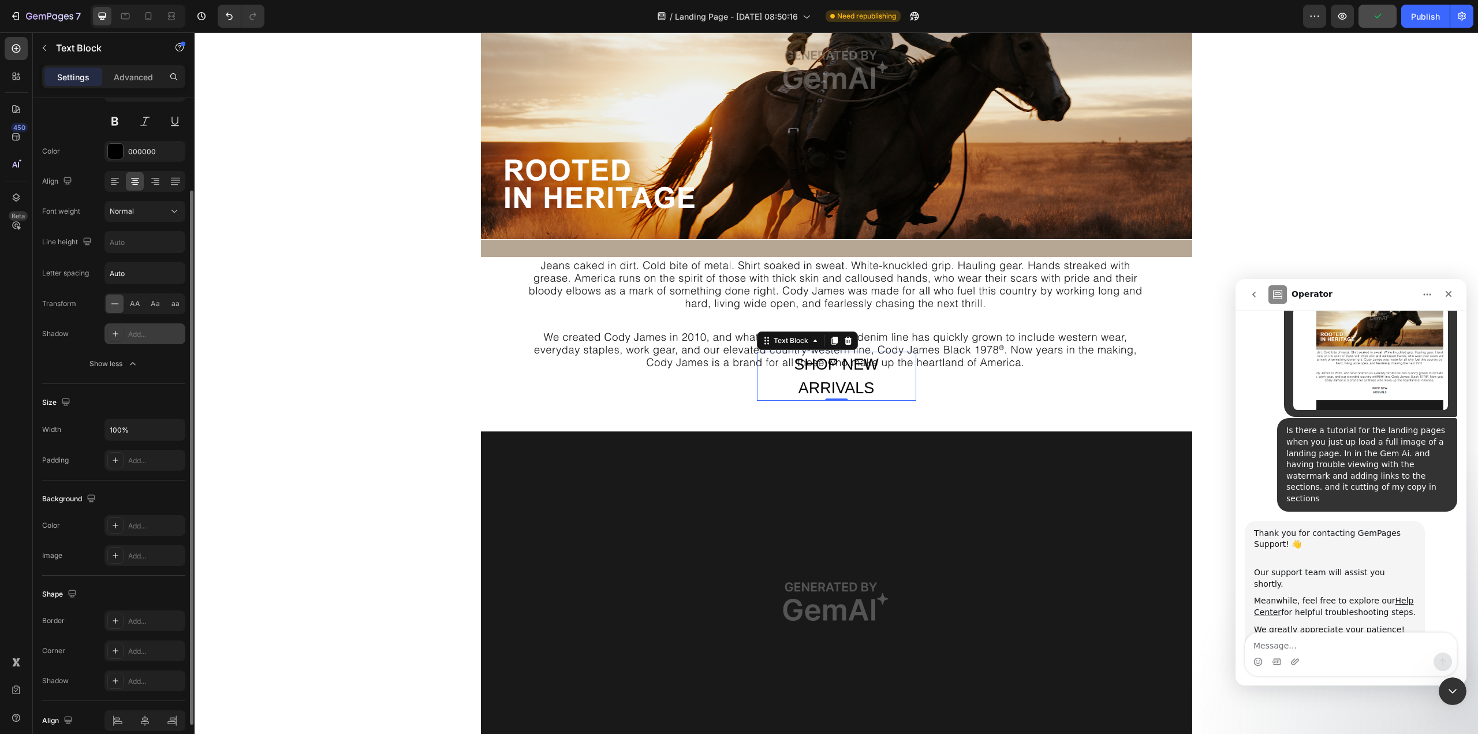
scroll to position [168, 0]
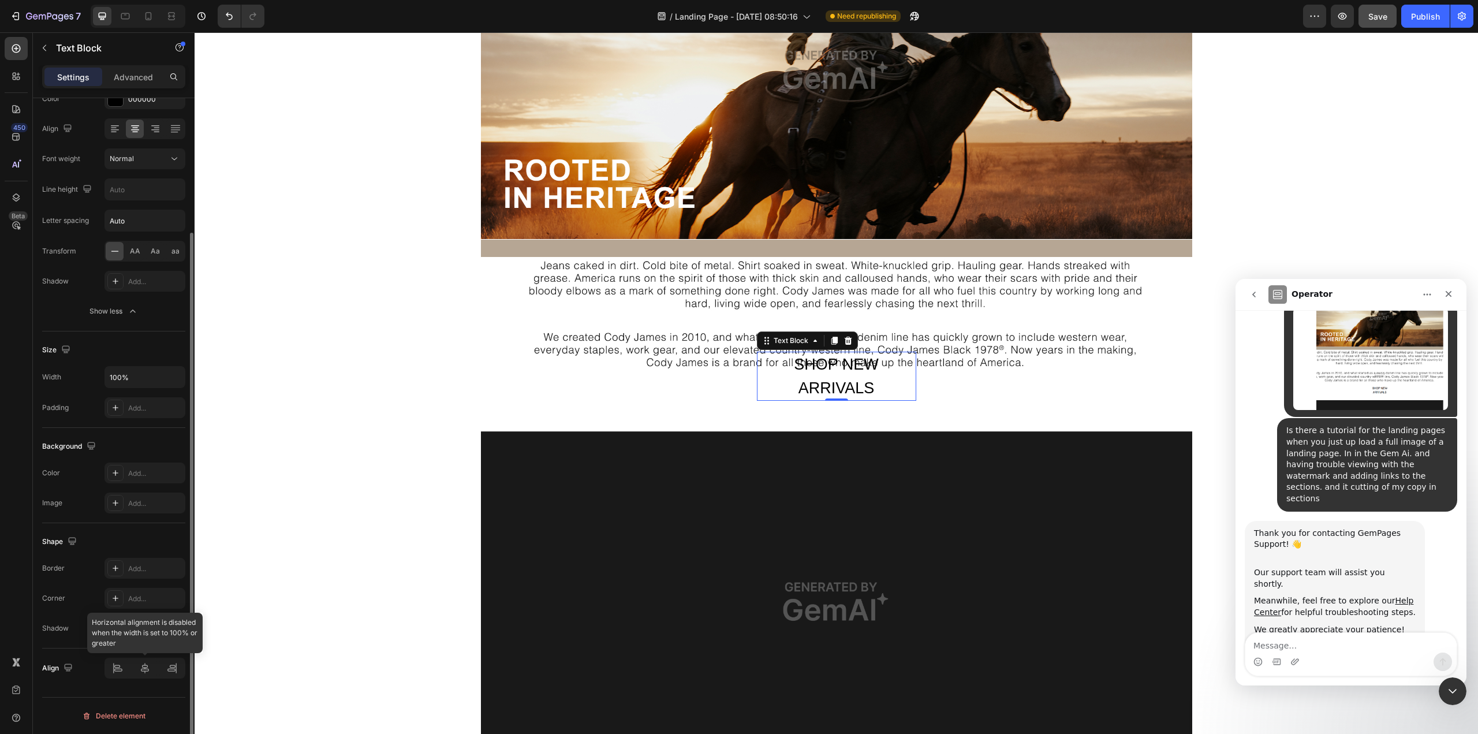
click at [144, 595] on div at bounding box center [144, 668] width 81 height 21
click at [1005, 389] on div "SHOP NEW ARRIVALS Text Block 0 Row" at bounding box center [836, 391] width 711 height 79
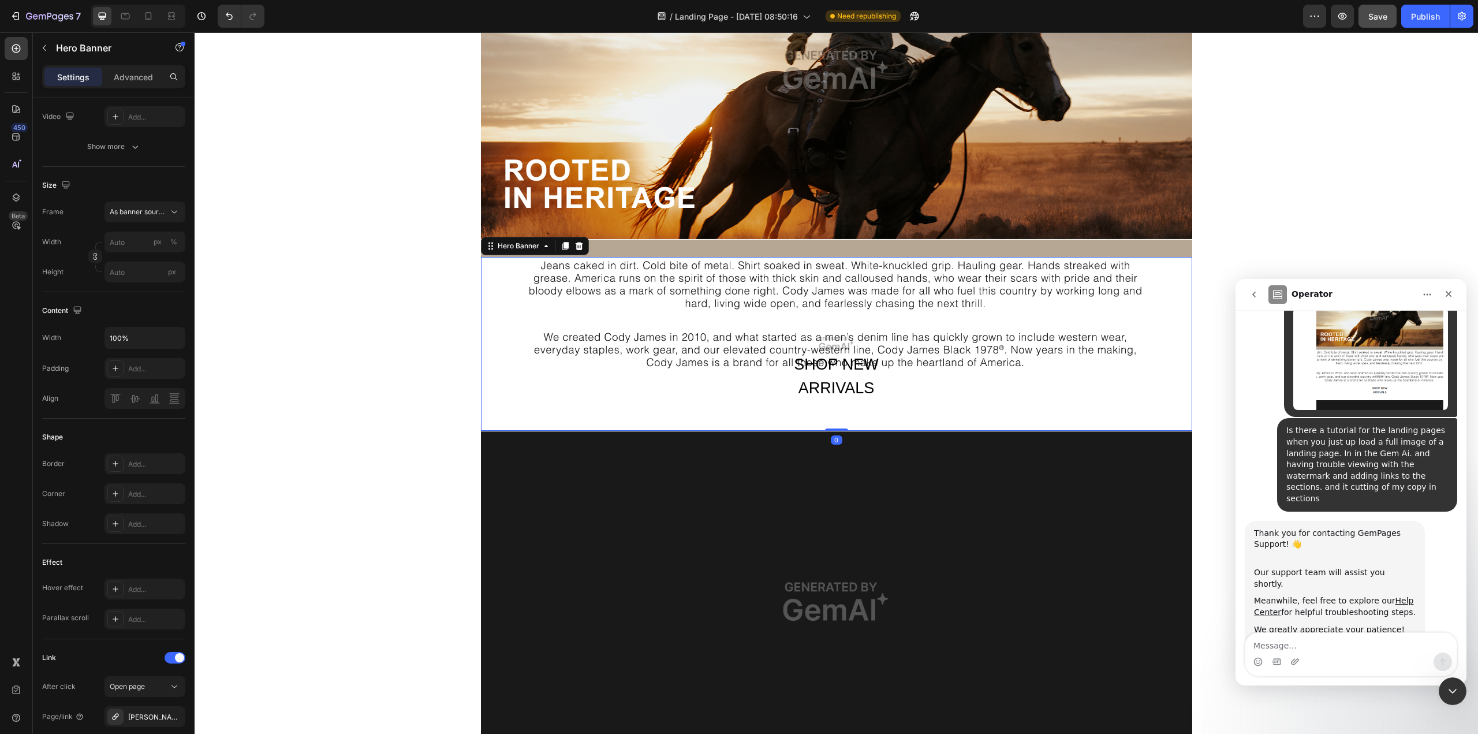
scroll to position [0, 0]
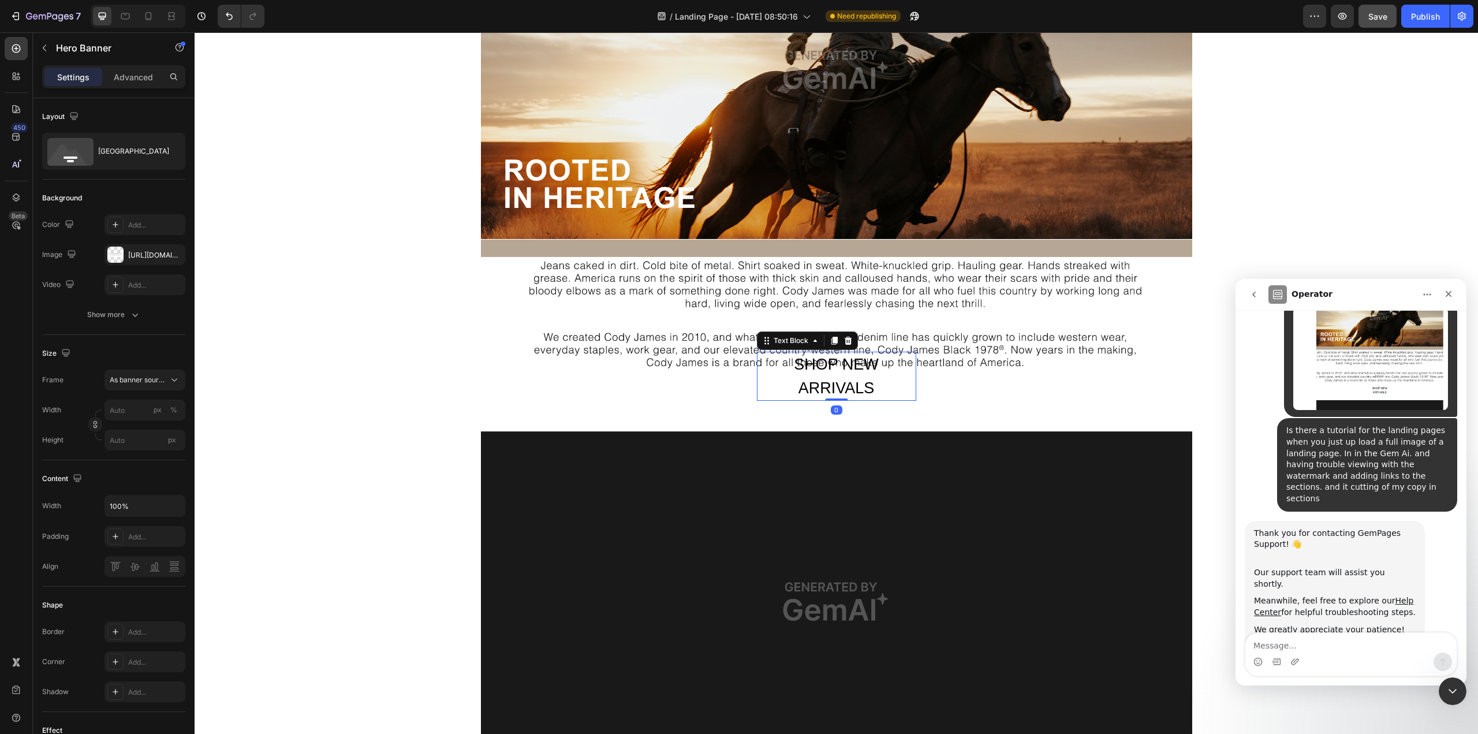
click at [842, 372] on p "SHOP NEW ARRIVALS" at bounding box center [836, 376] width 157 height 47
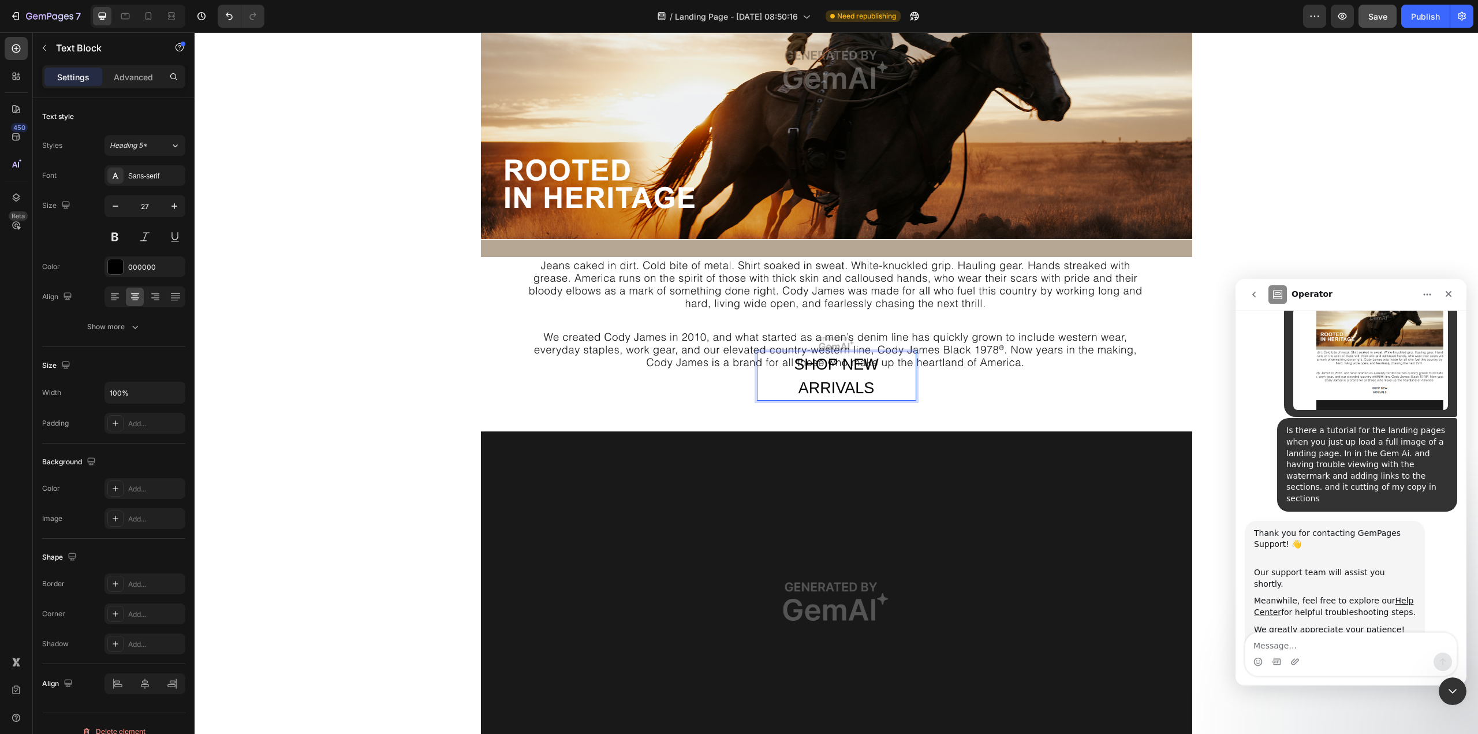
drag, startPoint x: 842, startPoint y: 372, endPoint x: 850, endPoint y: 390, distance: 18.9
click at [140, 147] on span "Heading 5*" at bounding box center [129, 145] width 38 height 10
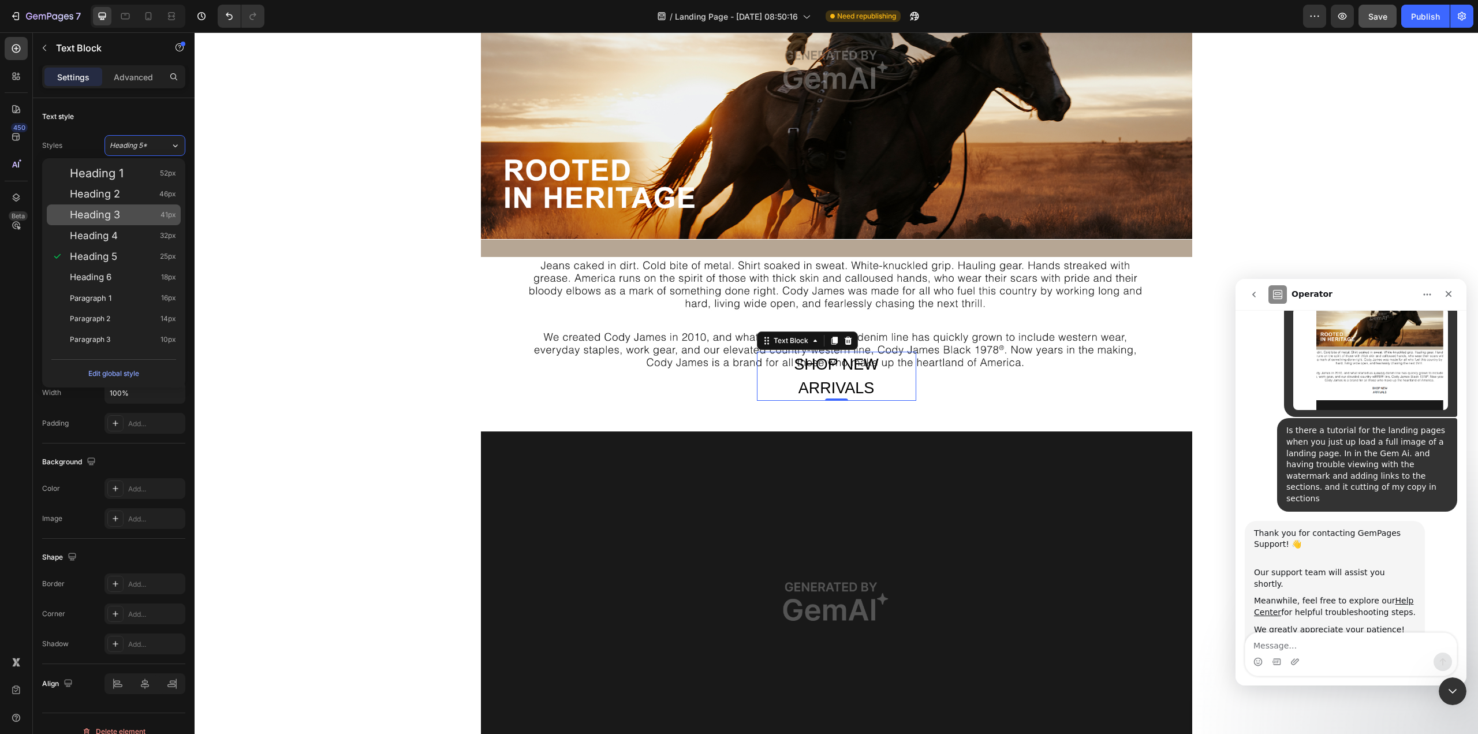
click at [100, 218] on span "Heading 3" at bounding box center [95, 215] width 50 height 12
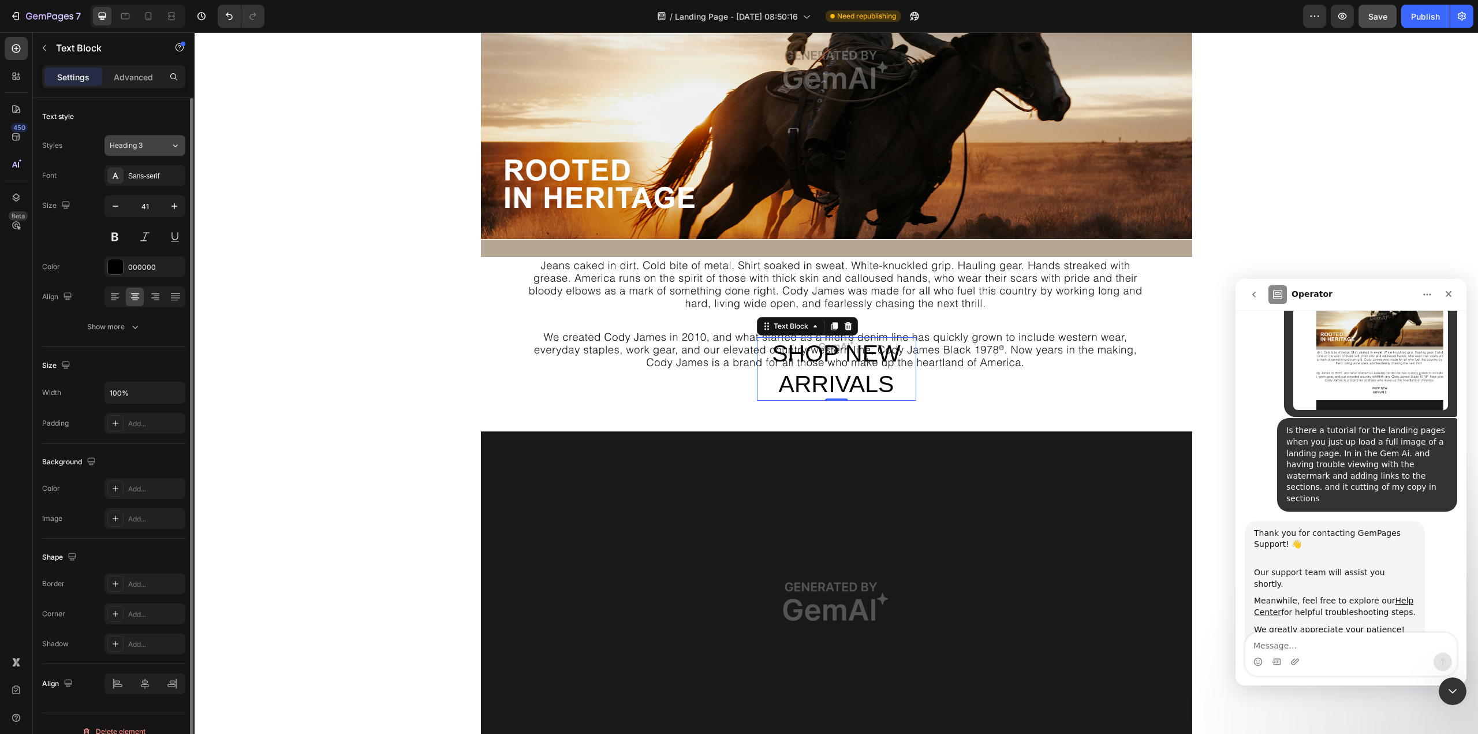
click at [129, 150] on span "Heading 3" at bounding box center [126, 145] width 33 height 10
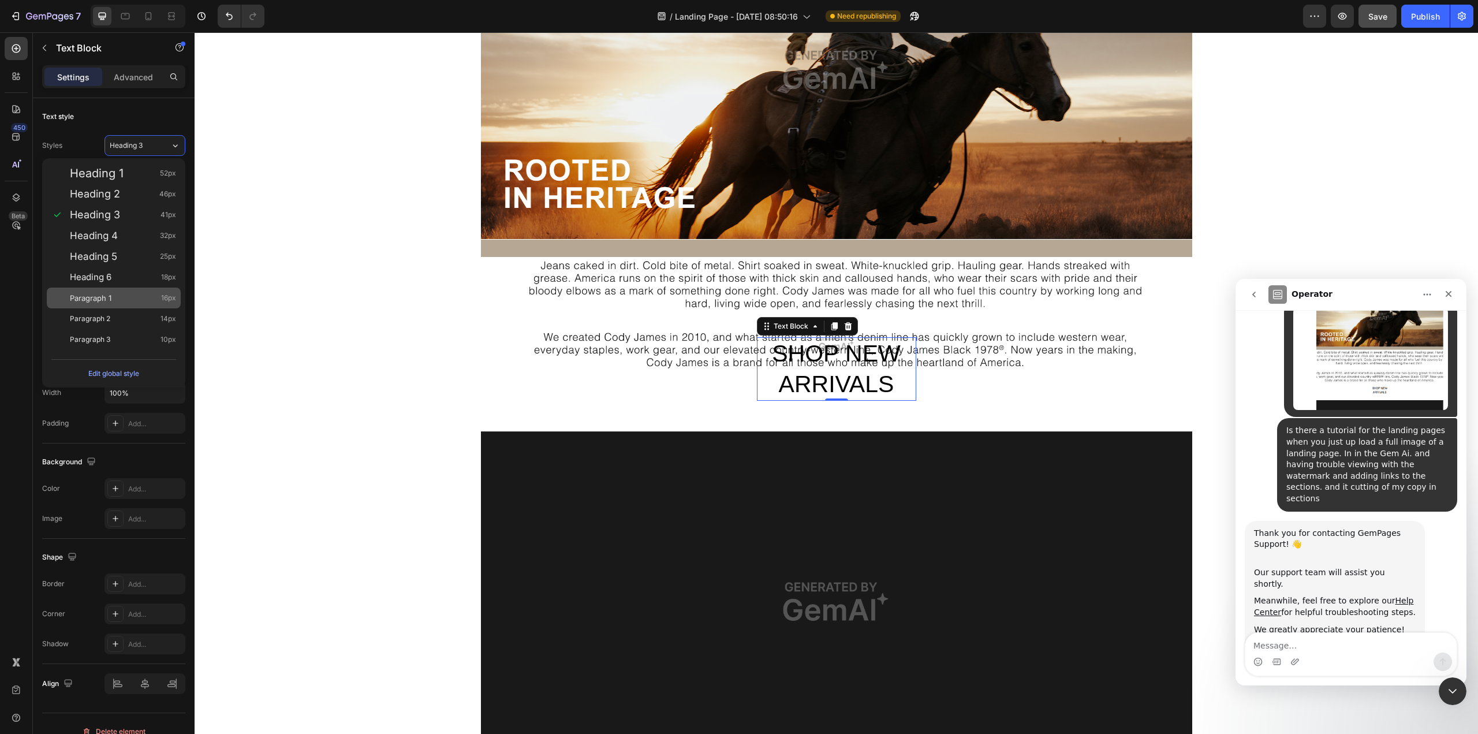
click at [106, 302] on span "Paragraph 1" at bounding box center [91, 298] width 42 height 12
type input "16"
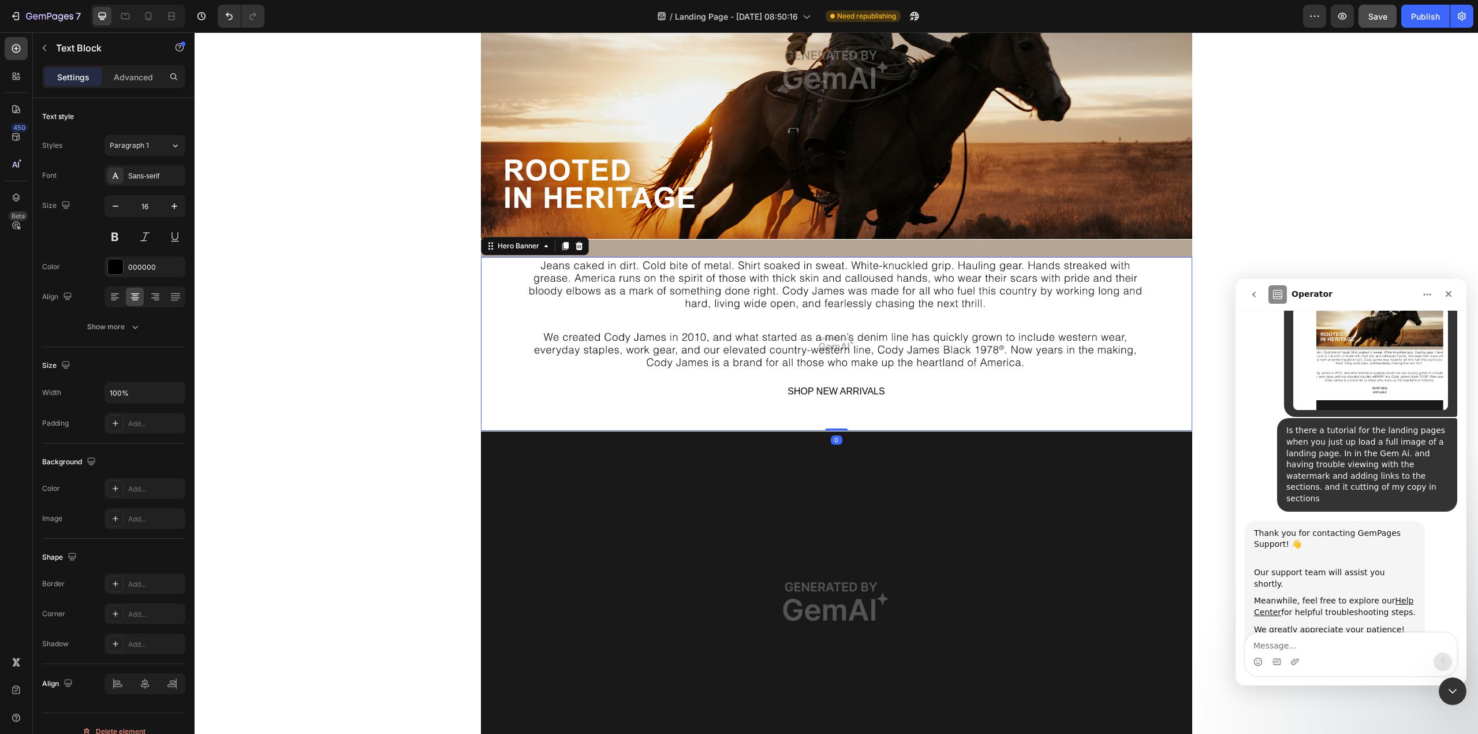
click at [1003, 389] on div "SHOP NEW ARRIVALS Text Block Row" at bounding box center [836, 406] width 711 height 49
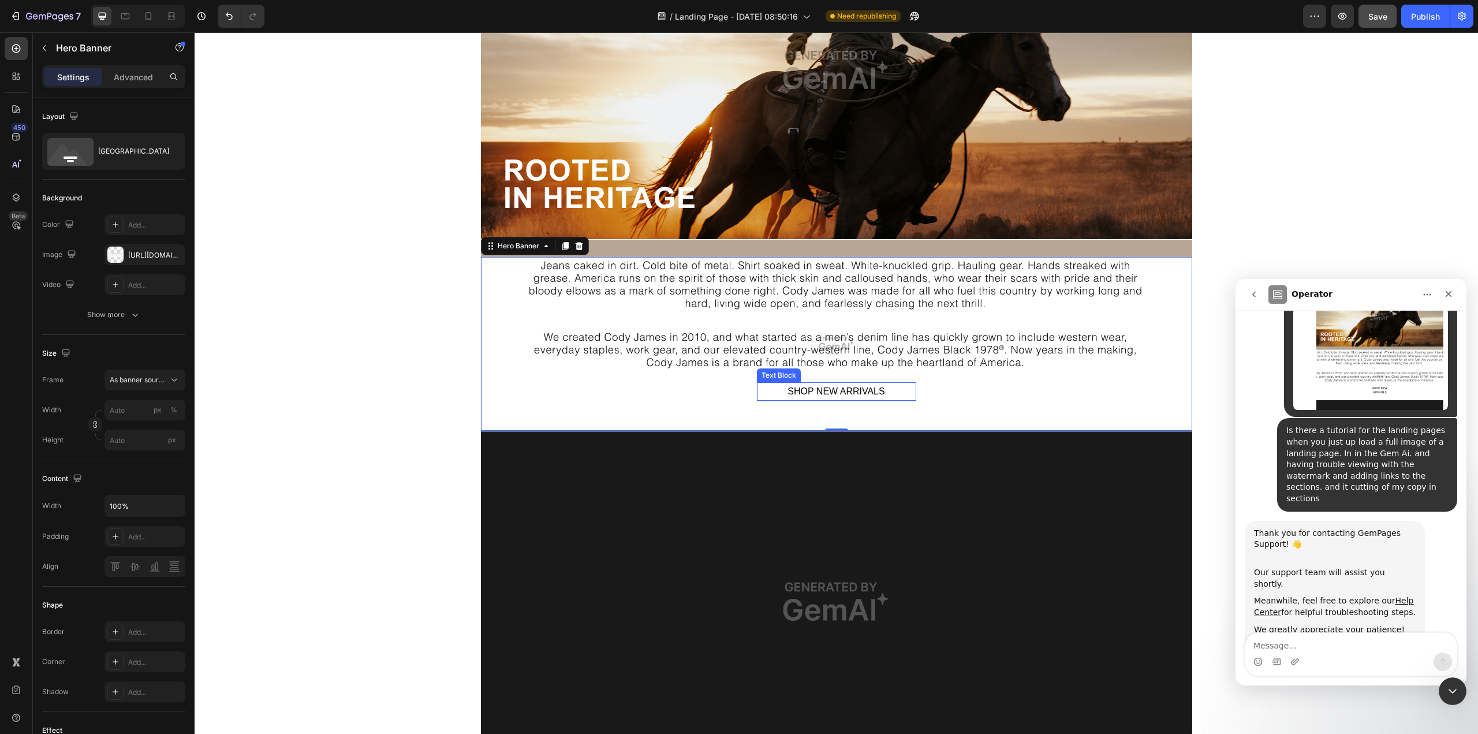
click at [850, 390] on p "SHOP NEW ARRIVALS" at bounding box center [836, 391] width 157 height 17
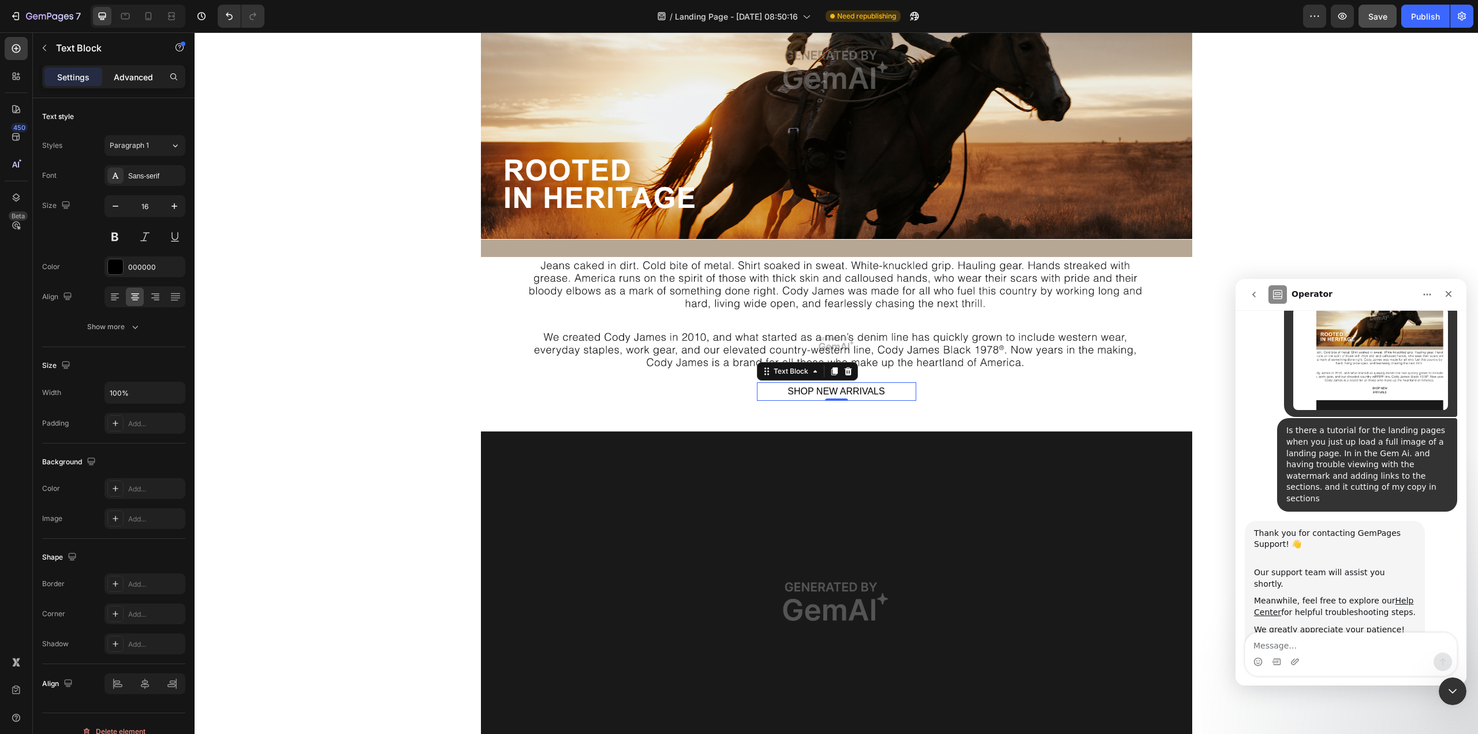
click at [139, 77] on p "Advanced" at bounding box center [133, 77] width 39 height 12
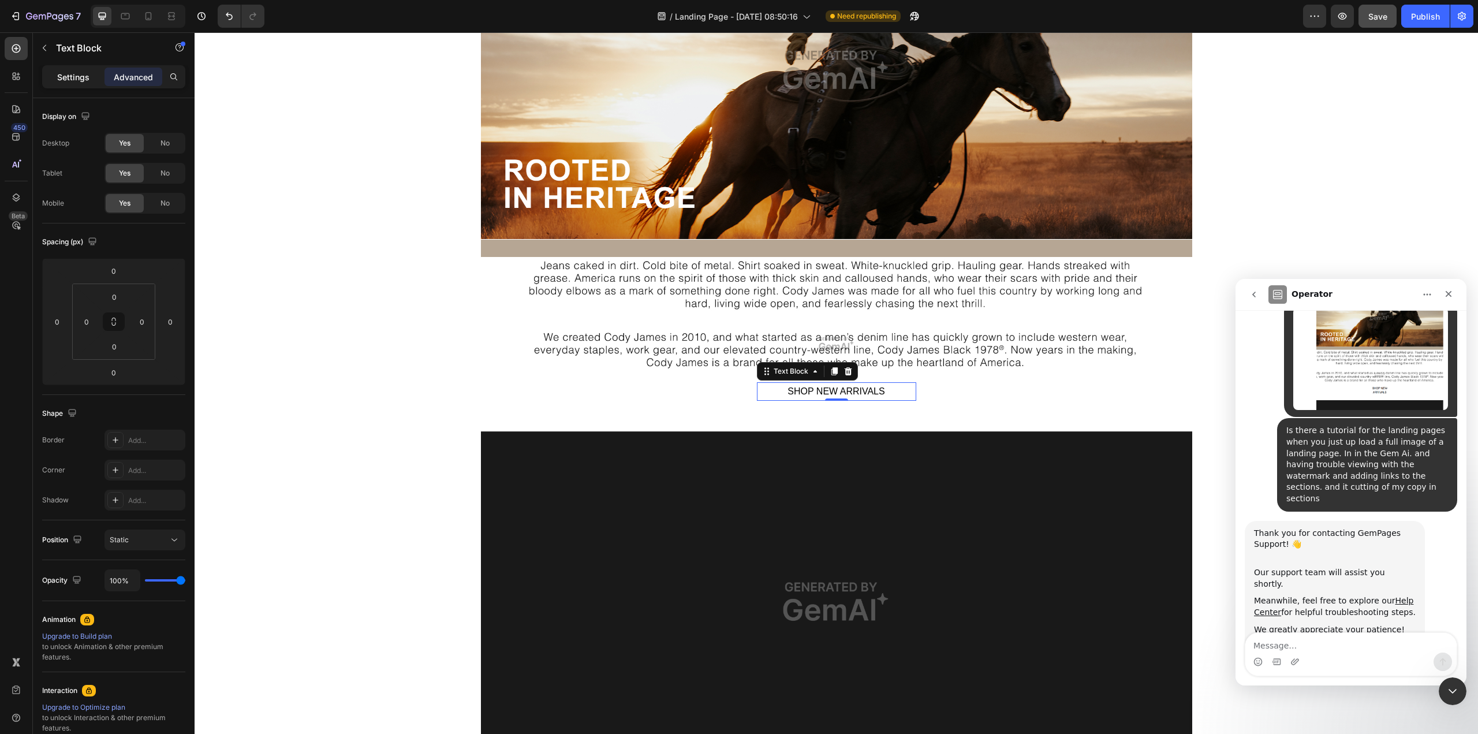
click at [70, 75] on p "Settings" at bounding box center [73, 77] width 32 height 12
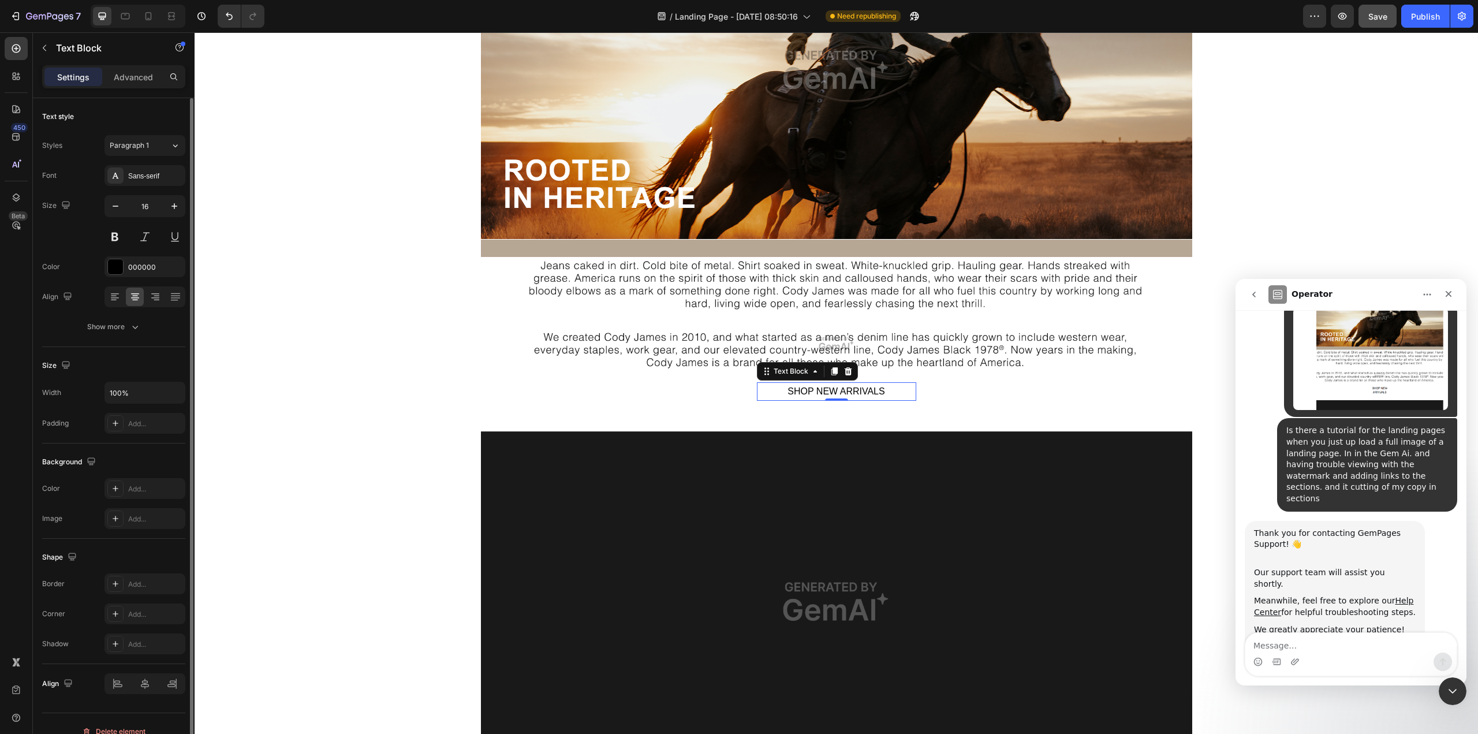
scroll to position [16, 0]
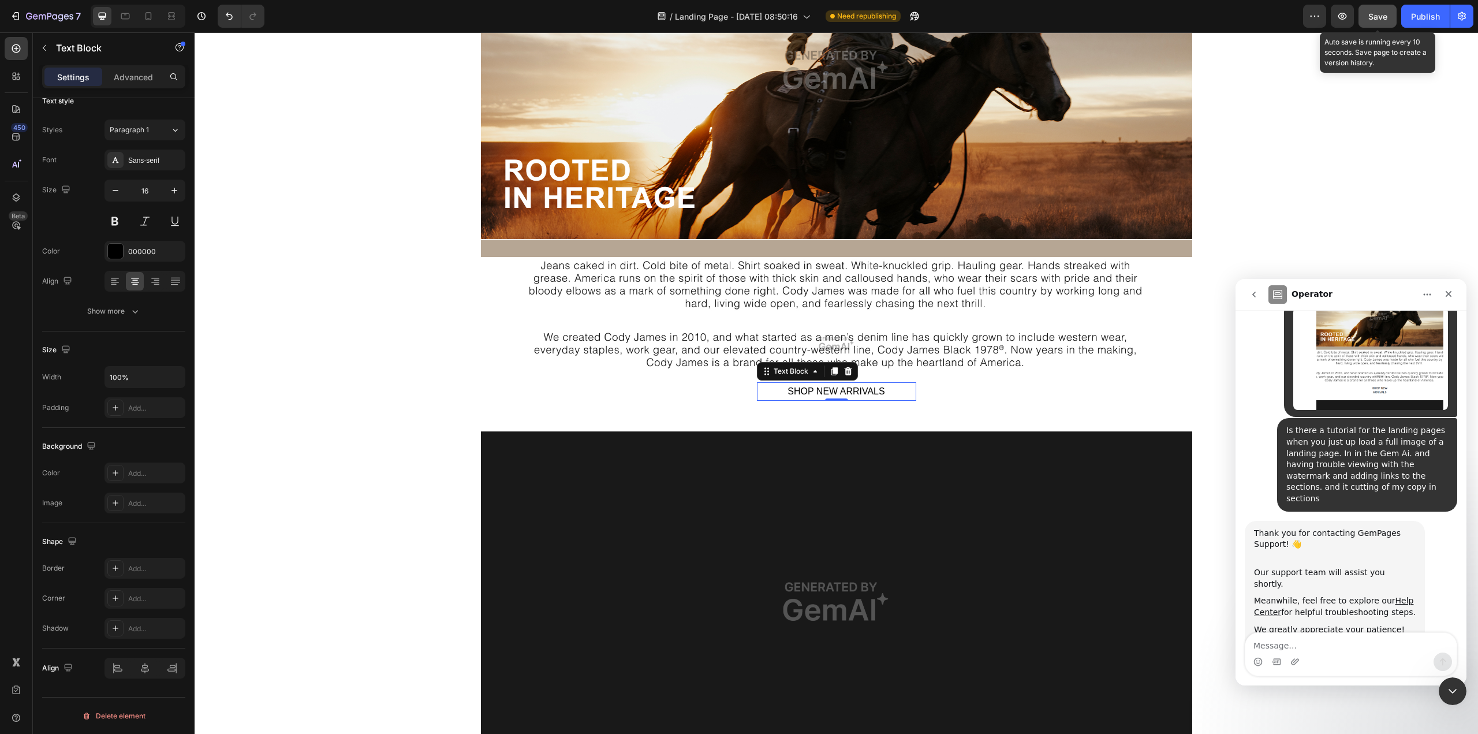
click at [1108, 16] on span "Save" at bounding box center [1377, 17] width 19 height 10
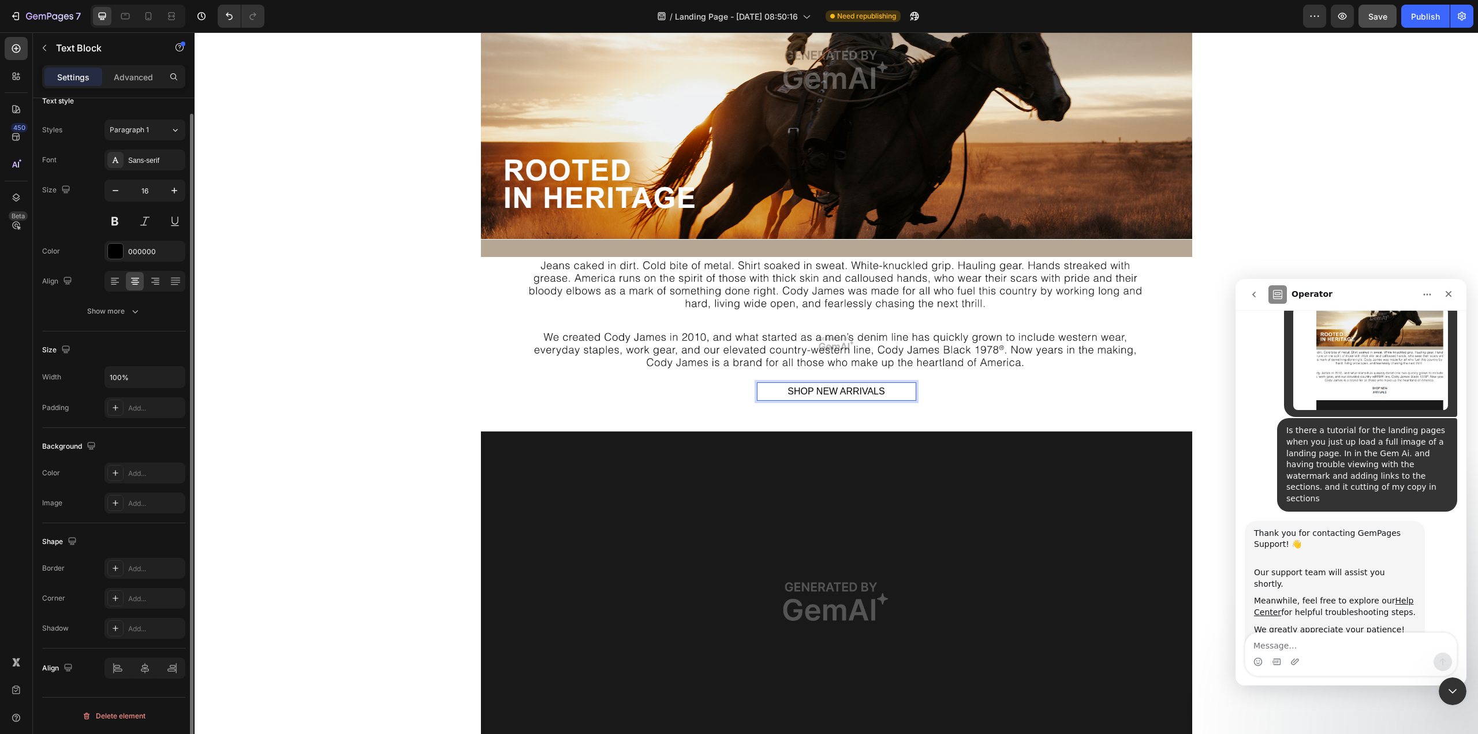
scroll to position [0, 0]
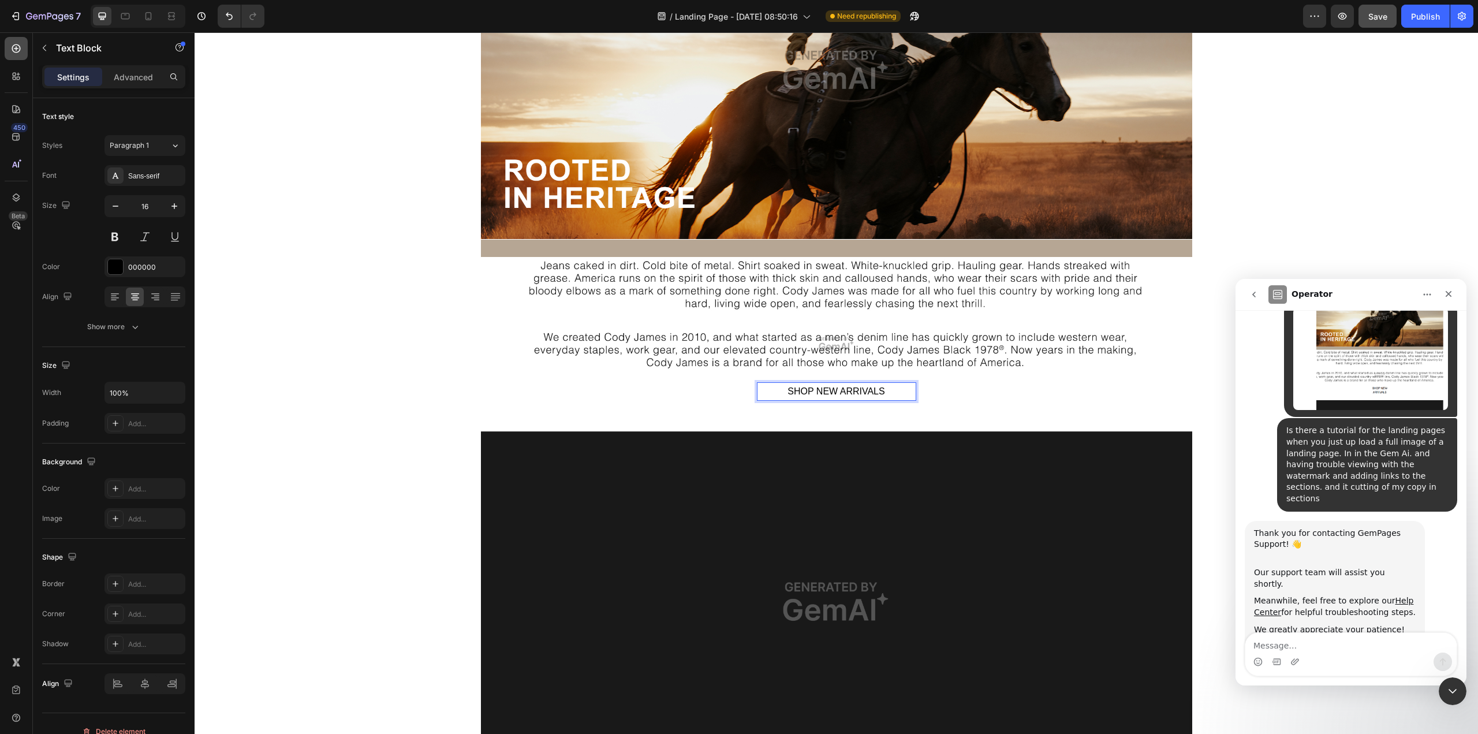
click at [11, 50] on icon at bounding box center [16, 49] width 12 height 12
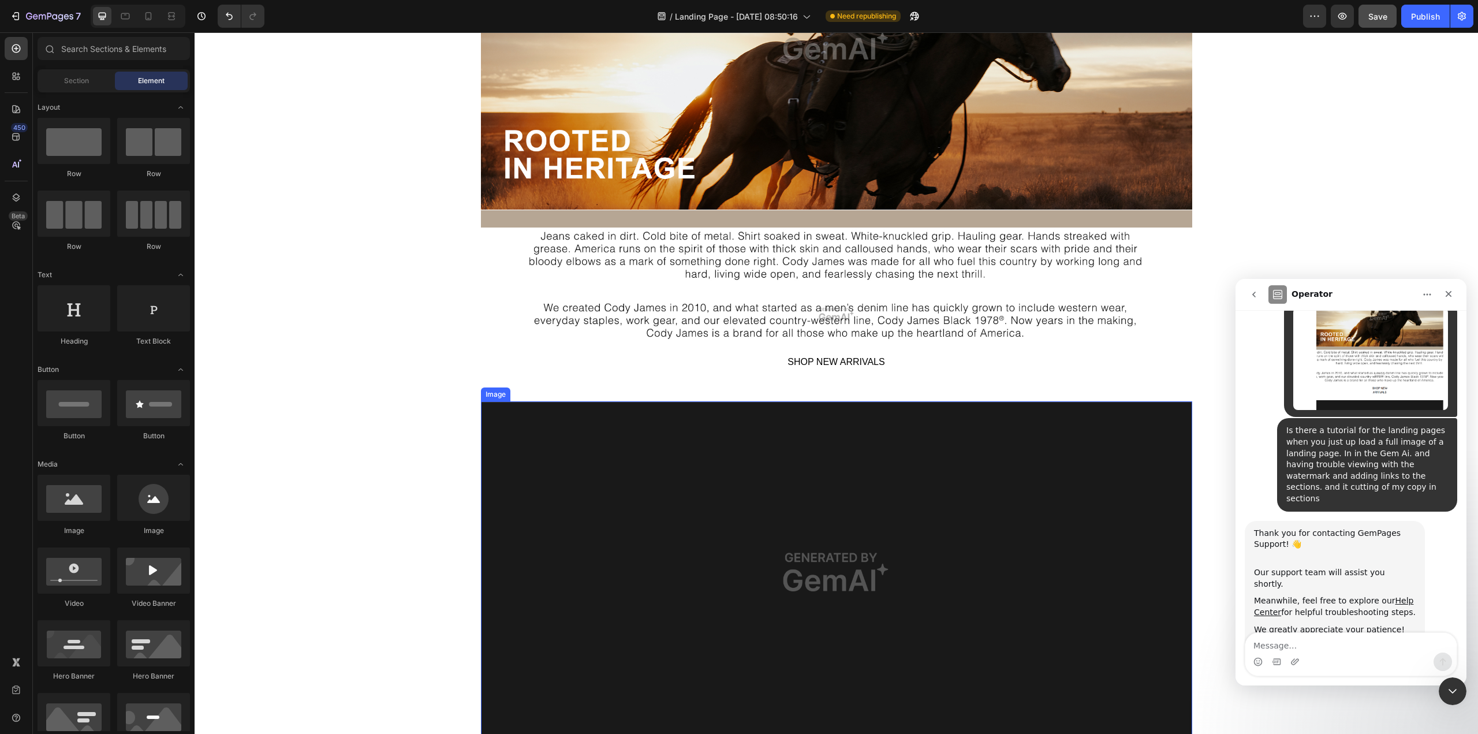
scroll to position [231, 0]
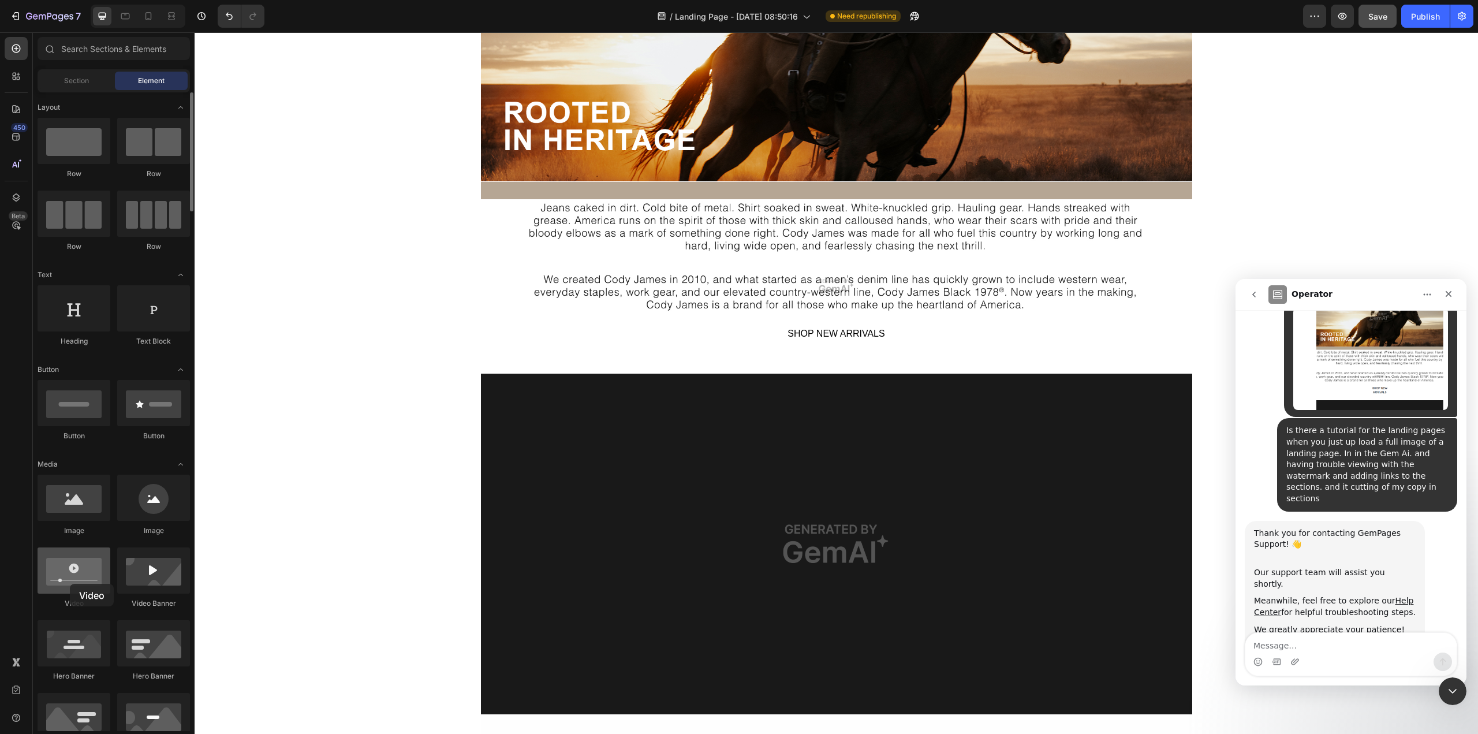
click at [70, 584] on div at bounding box center [74, 570] width 73 height 46
click at [741, 520] on img at bounding box center [836, 544] width 711 height 342
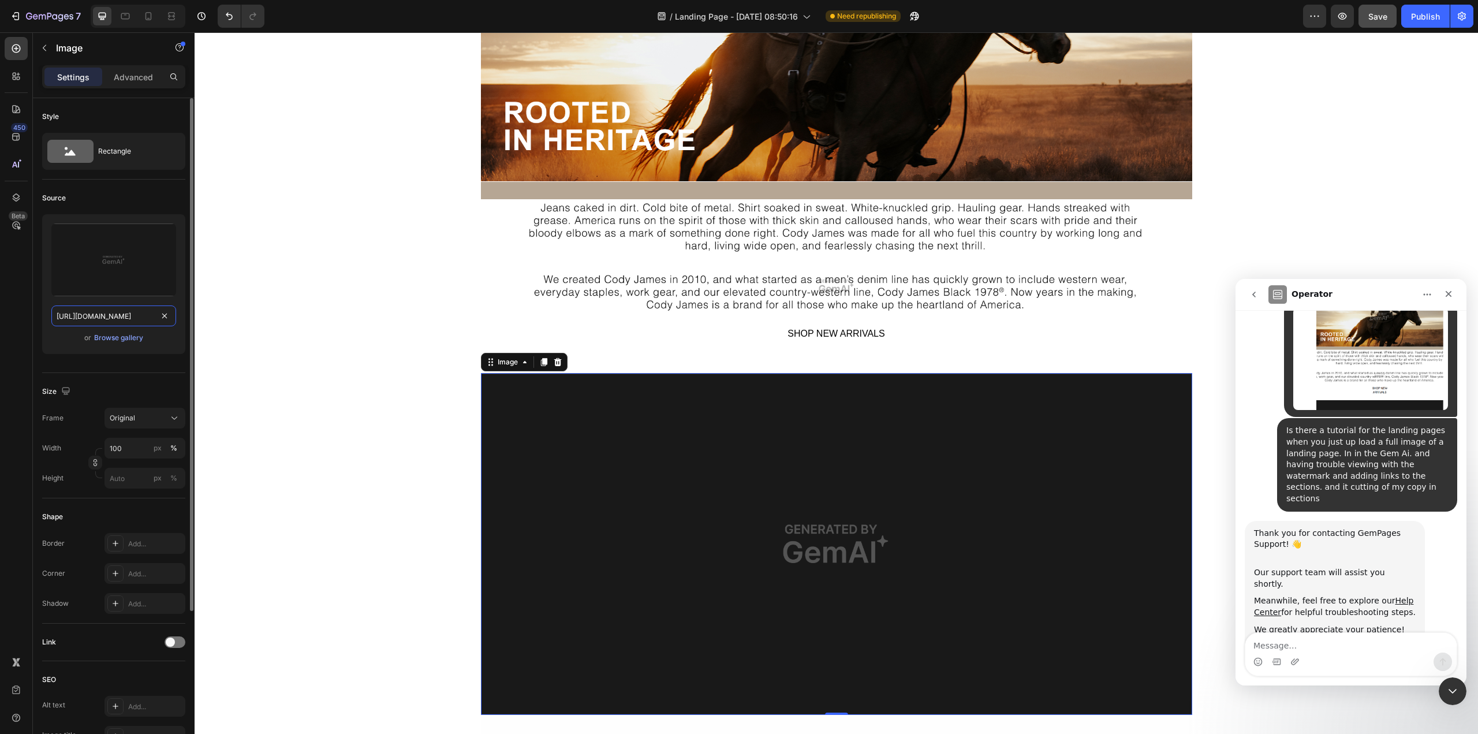
click at [106, 318] on input "https://image2layout-detection-trainimagebucket-02g83vbxbb2s.s3.amazonaws.com/i…" at bounding box center [113, 315] width 125 height 21
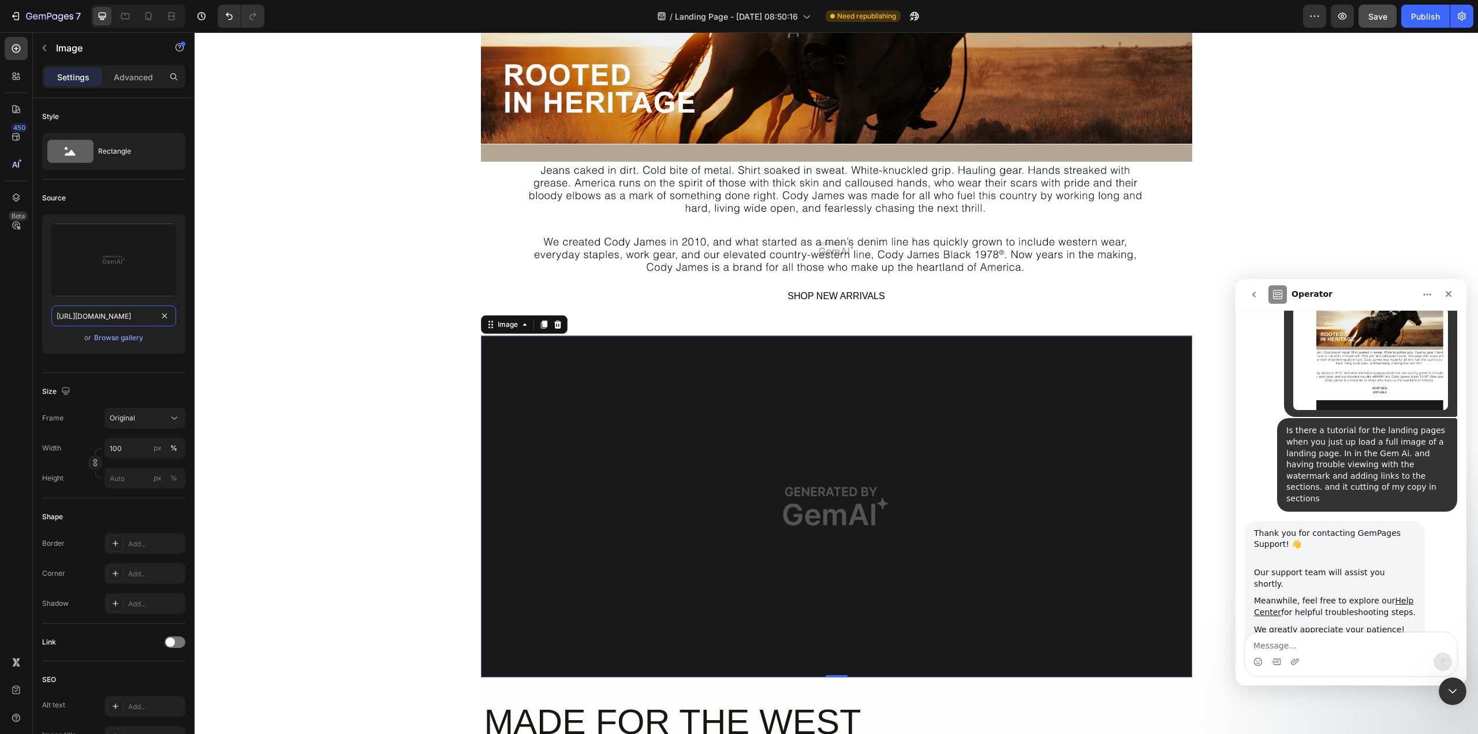
scroll to position [289, 0]
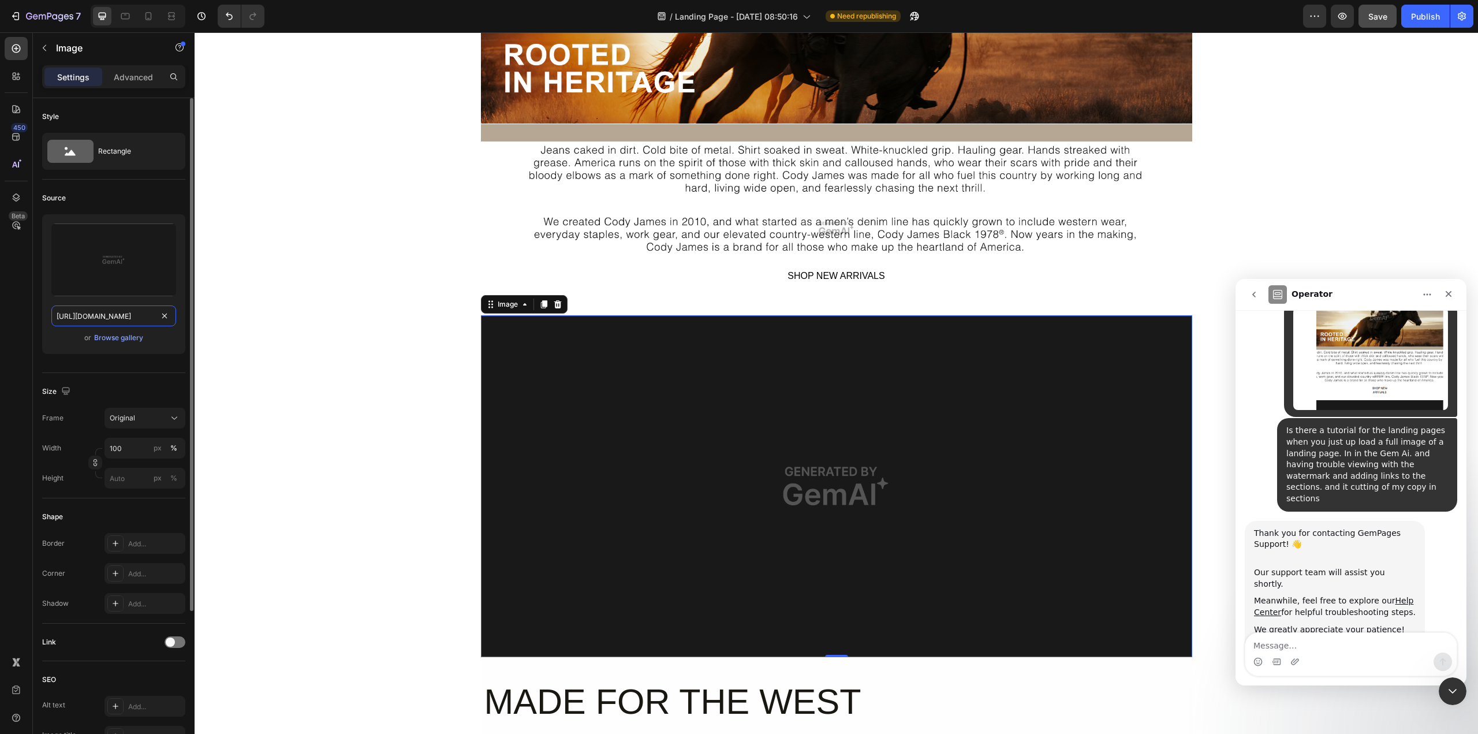
click at [107, 312] on input "https://image2layout-detection-trainimagebucket-02g83vbxbb2s.s3.amazonaws.com/i…" at bounding box center [113, 315] width 125 height 21
click at [156, 320] on input "https://image2layout-detection-trainimagebucket-02g83vbxbb2s.s3.amazonaws.com/i…" at bounding box center [113, 315] width 125 height 21
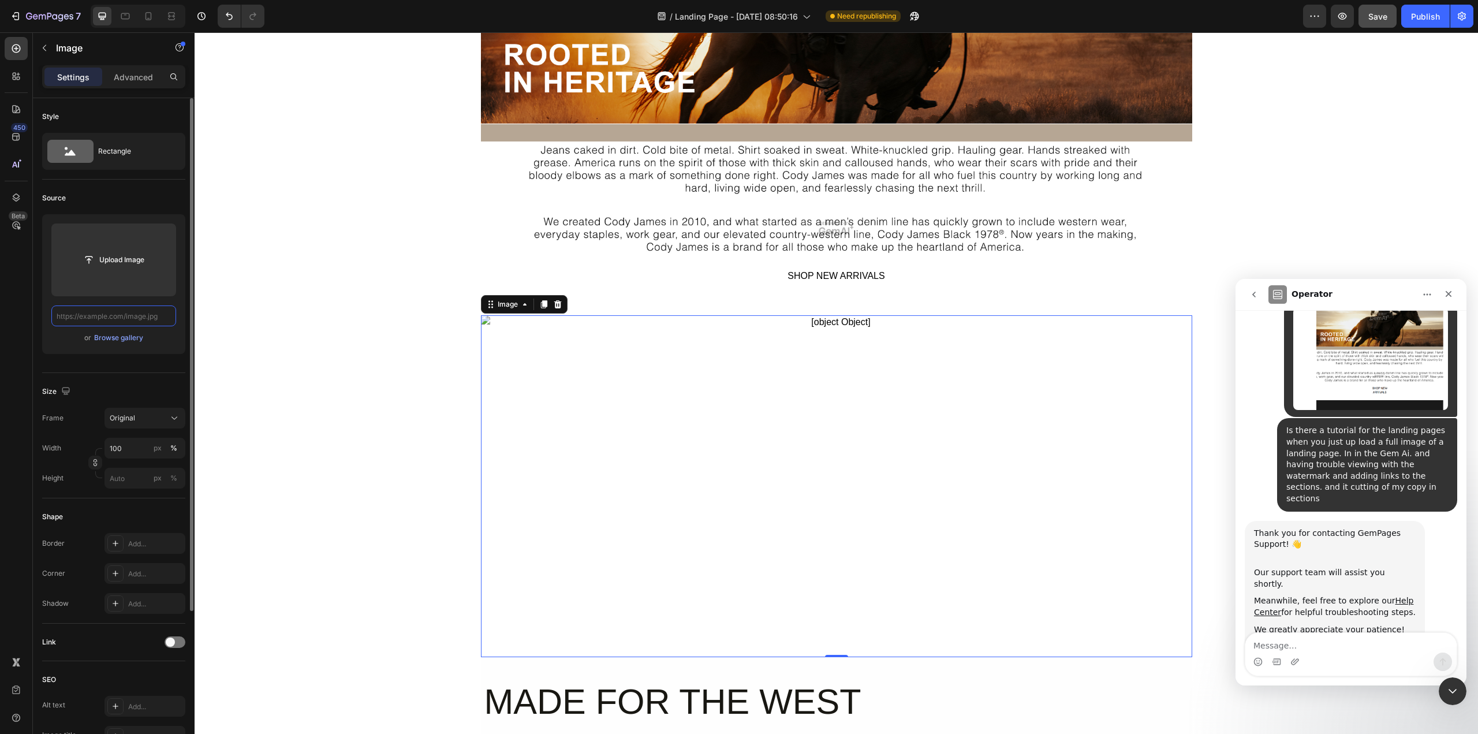
paste input "https://admin.shopify.com/store/codyjames-bb/content/files/23140638326842?media…"
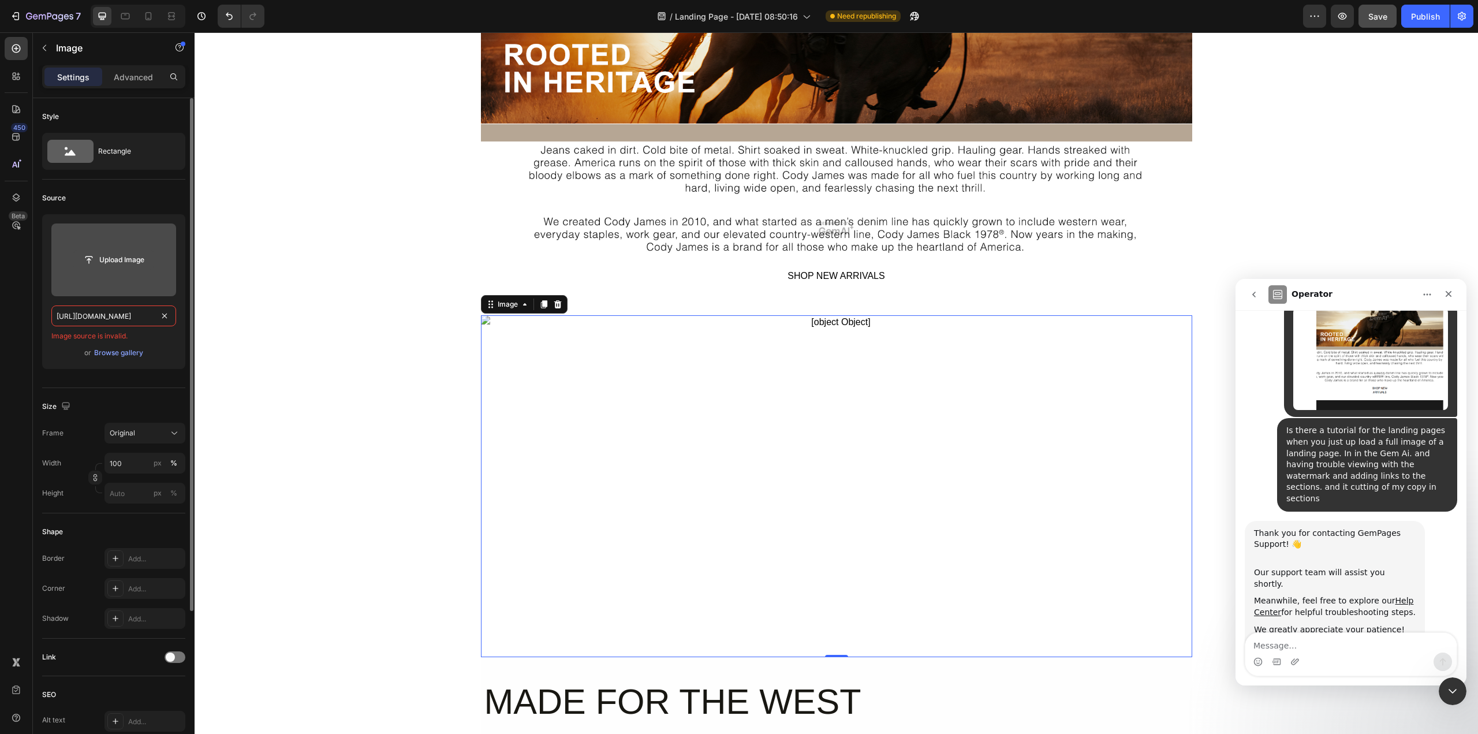
type input "https://admin.shopify.com/store/codyjames-bb/content/files/23140638326842?media…"
click at [128, 264] on input "file" at bounding box center [114, 260] width 80 height 20
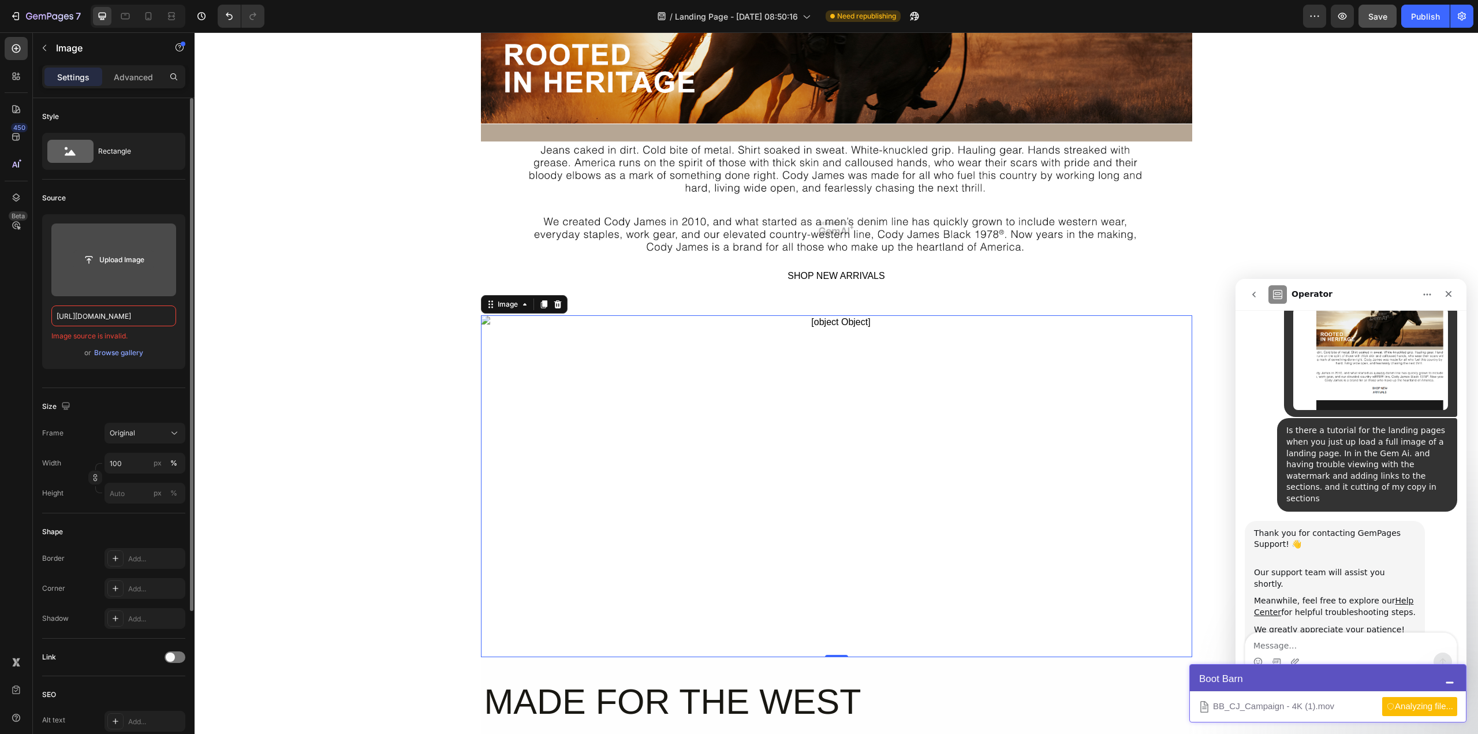
click at [125, 262] on input "file" at bounding box center [114, 260] width 80 height 20
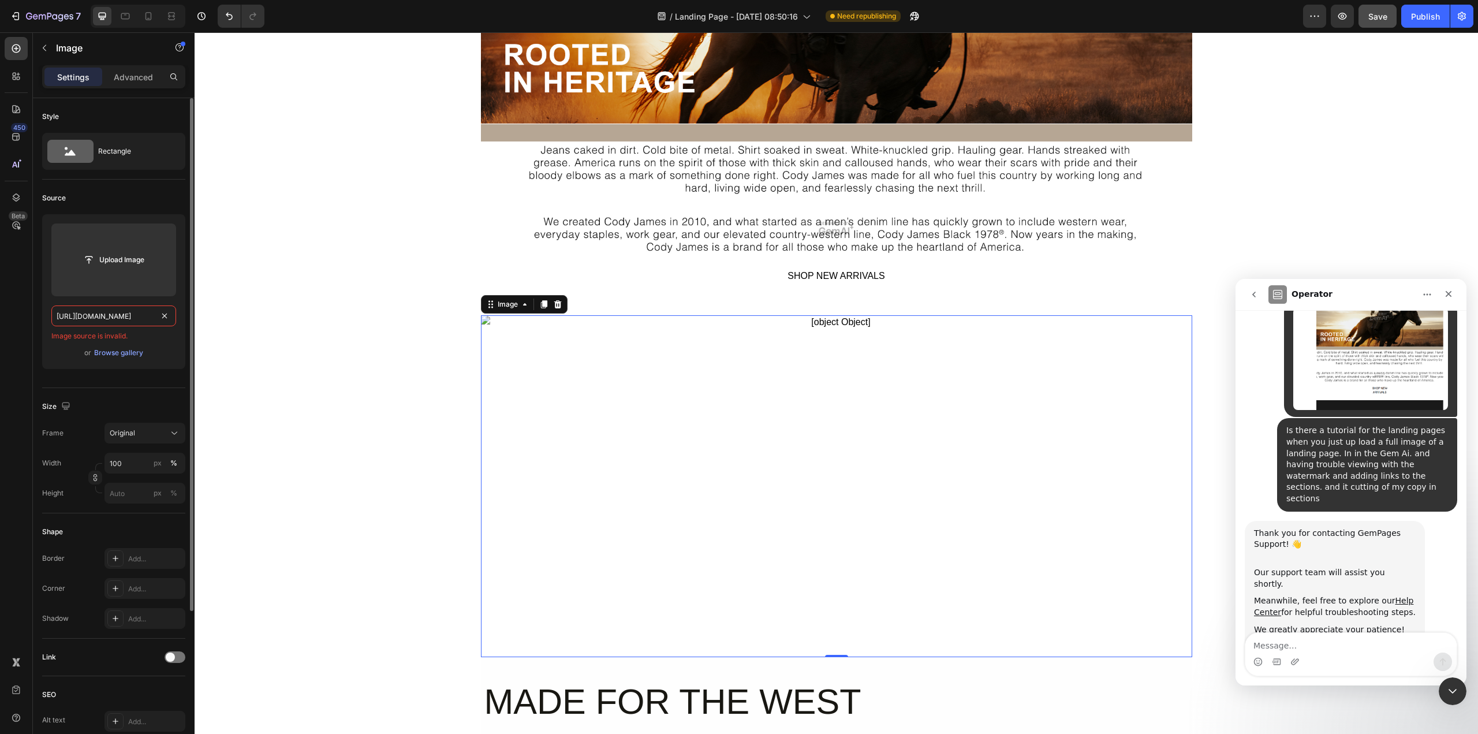
click at [132, 316] on input "https://admin.shopify.com/store/codyjames-bb/content/files/23140638326842?media…" at bounding box center [113, 315] width 125 height 21
click at [119, 319] on input "text" at bounding box center [113, 315] width 125 height 21
click at [649, 532] on img at bounding box center [836, 486] width 711 height 342
click at [75, 79] on p "Settings" at bounding box center [73, 77] width 32 height 12
click at [528, 441] on img at bounding box center [836, 486] width 711 height 342
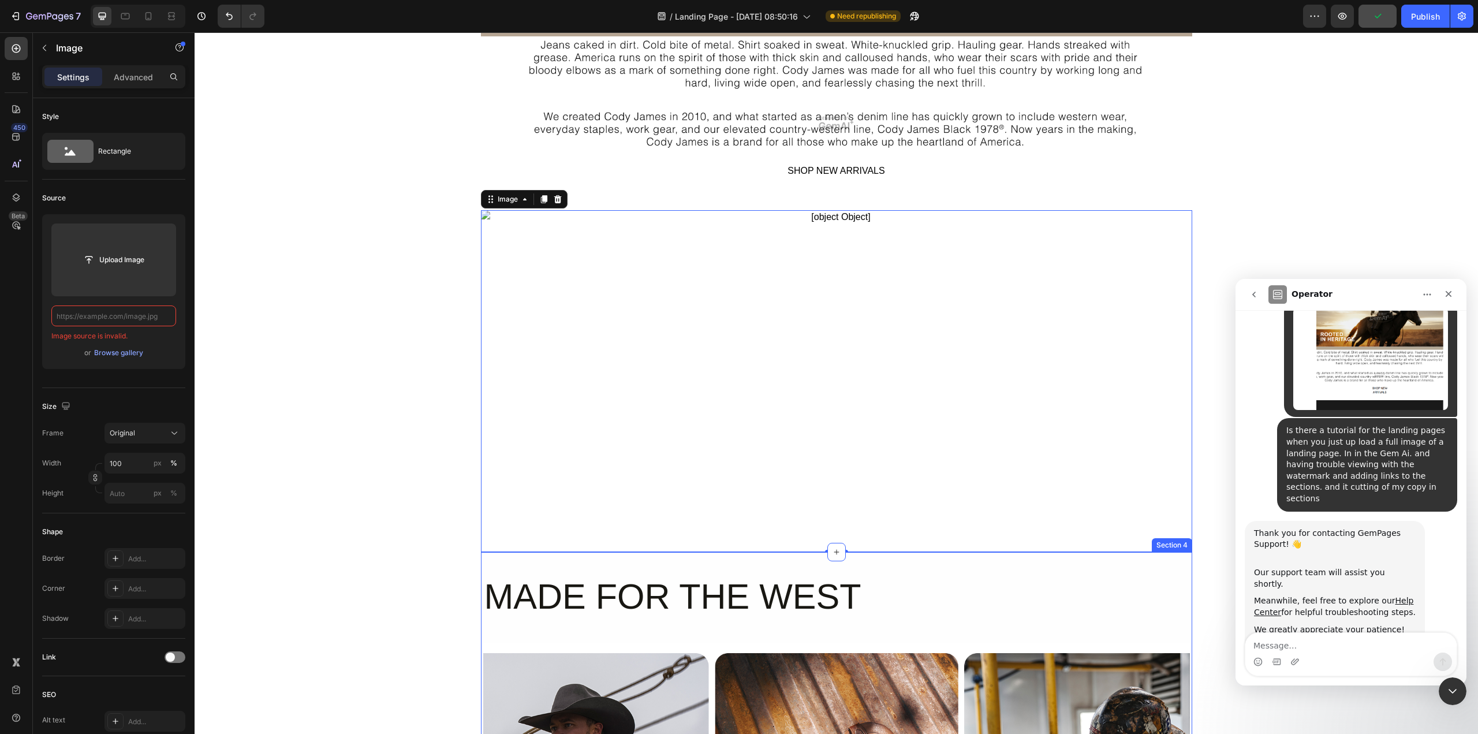
scroll to position [289, 0]
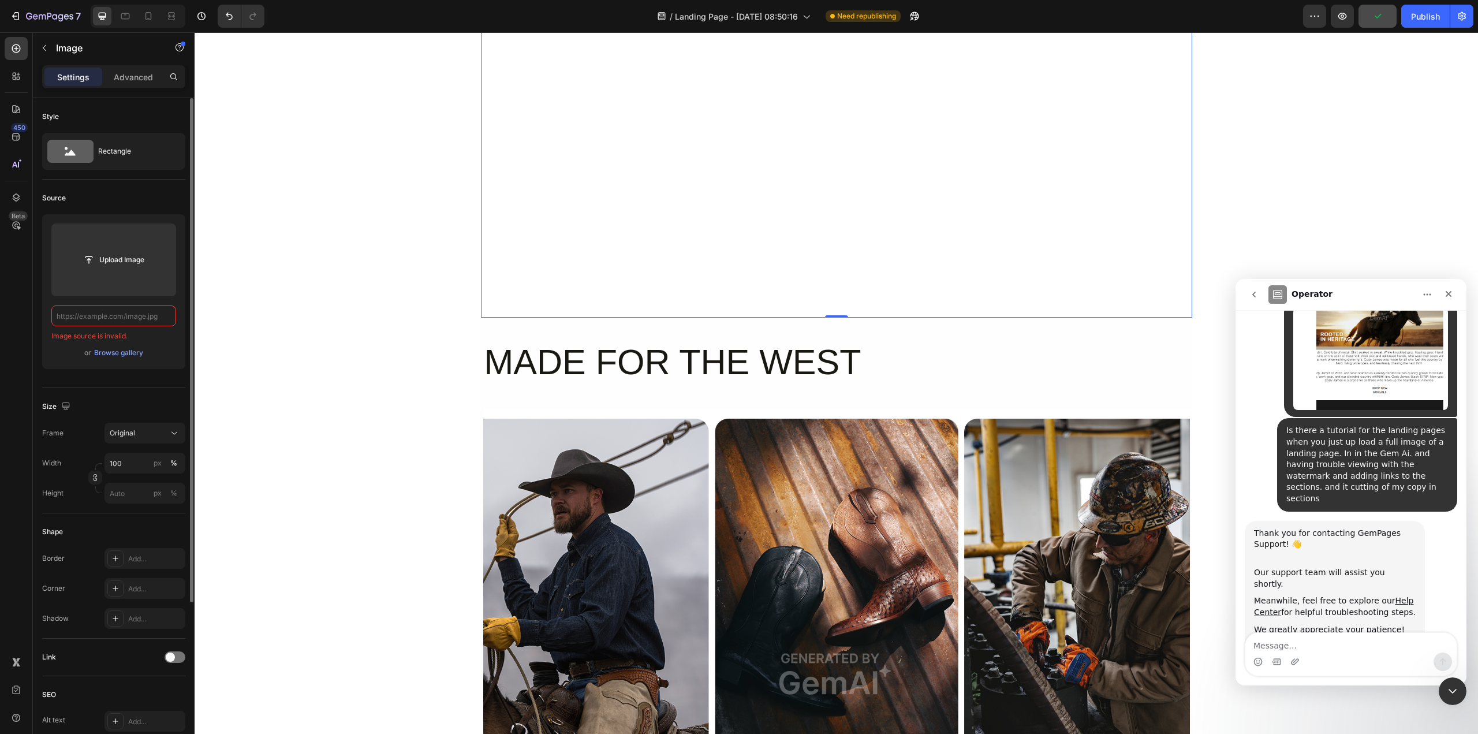
click at [46, 191] on div "Source" at bounding box center [113, 198] width 143 height 18
click at [47, 47] on icon "button" at bounding box center [44, 47] width 9 height 9
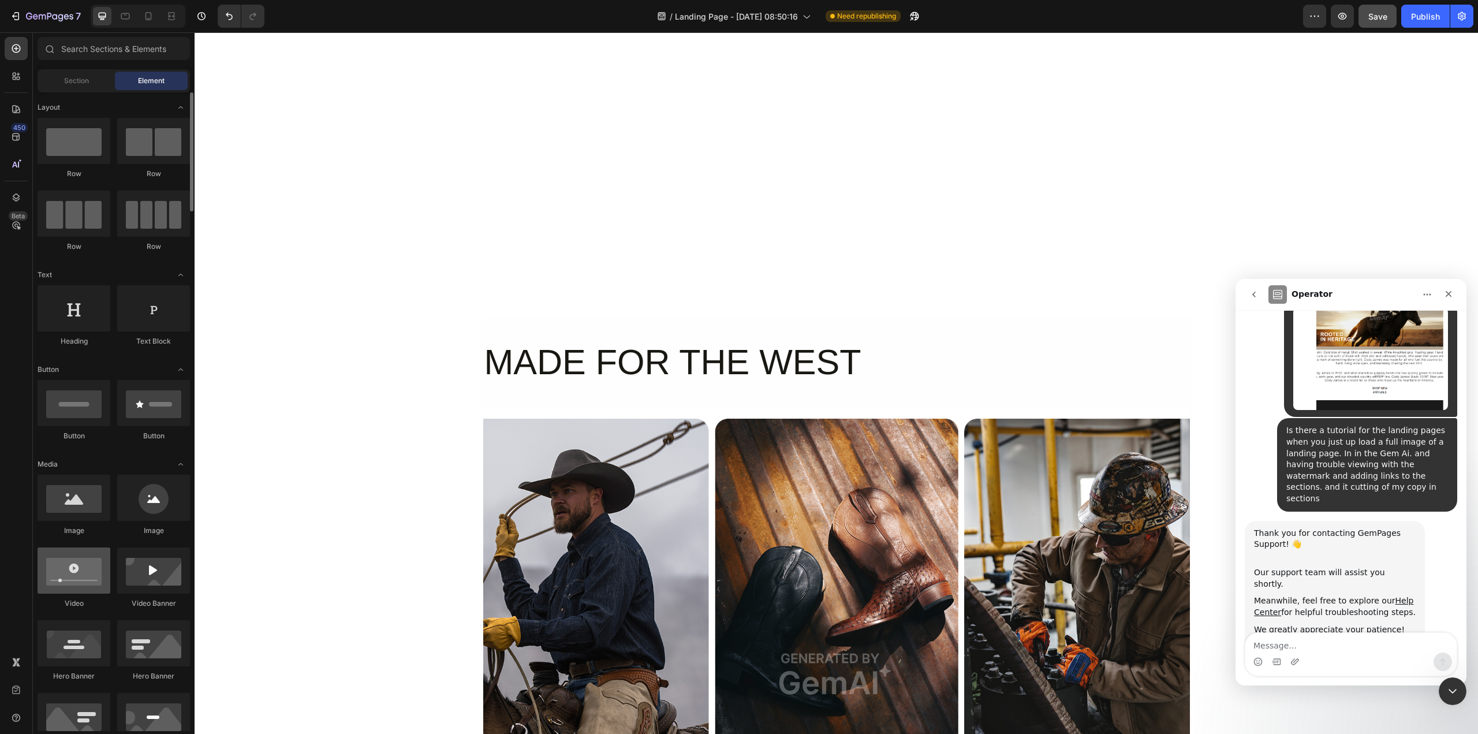
click at [64, 581] on div at bounding box center [74, 570] width 73 height 46
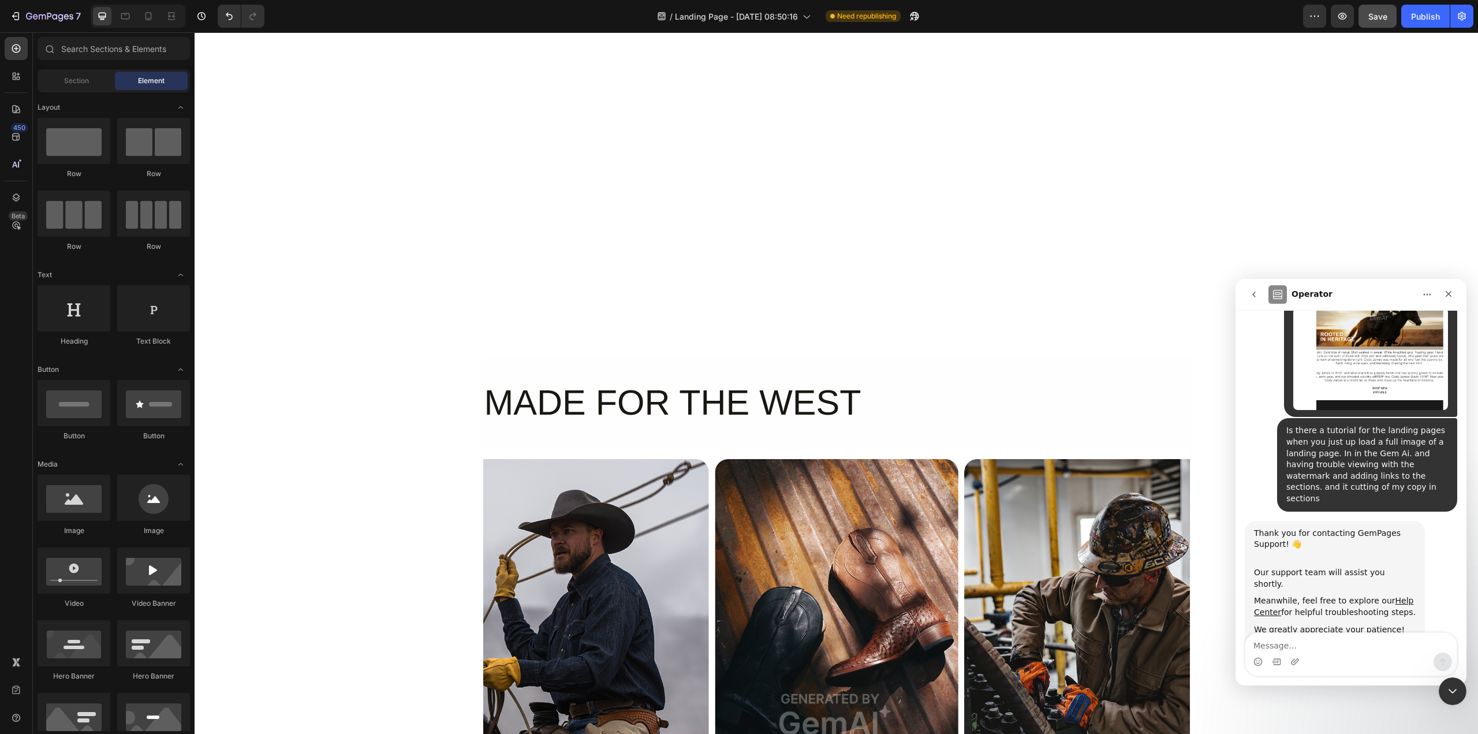
scroll to position [231, 0]
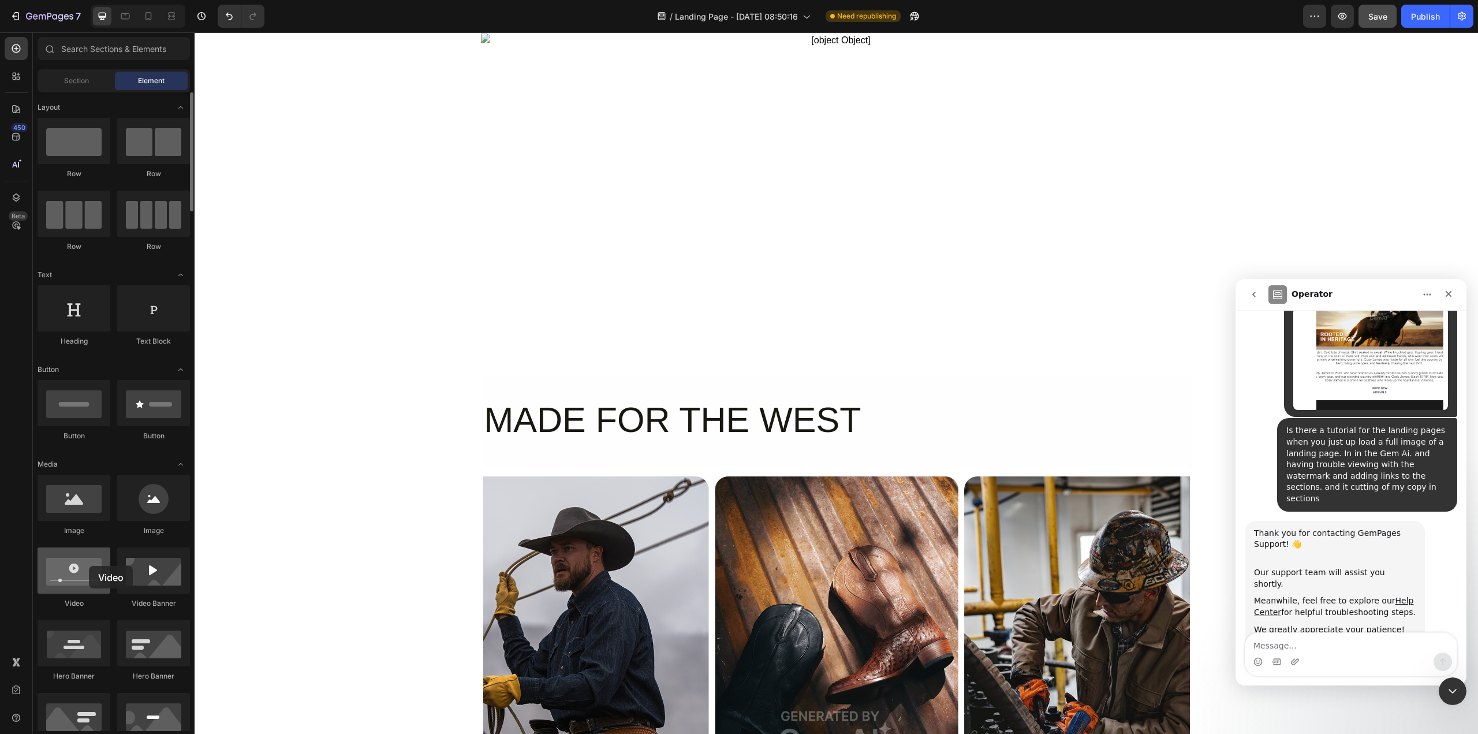
click at [89, 566] on div at bounding box center [74, 570] width 73 height 46
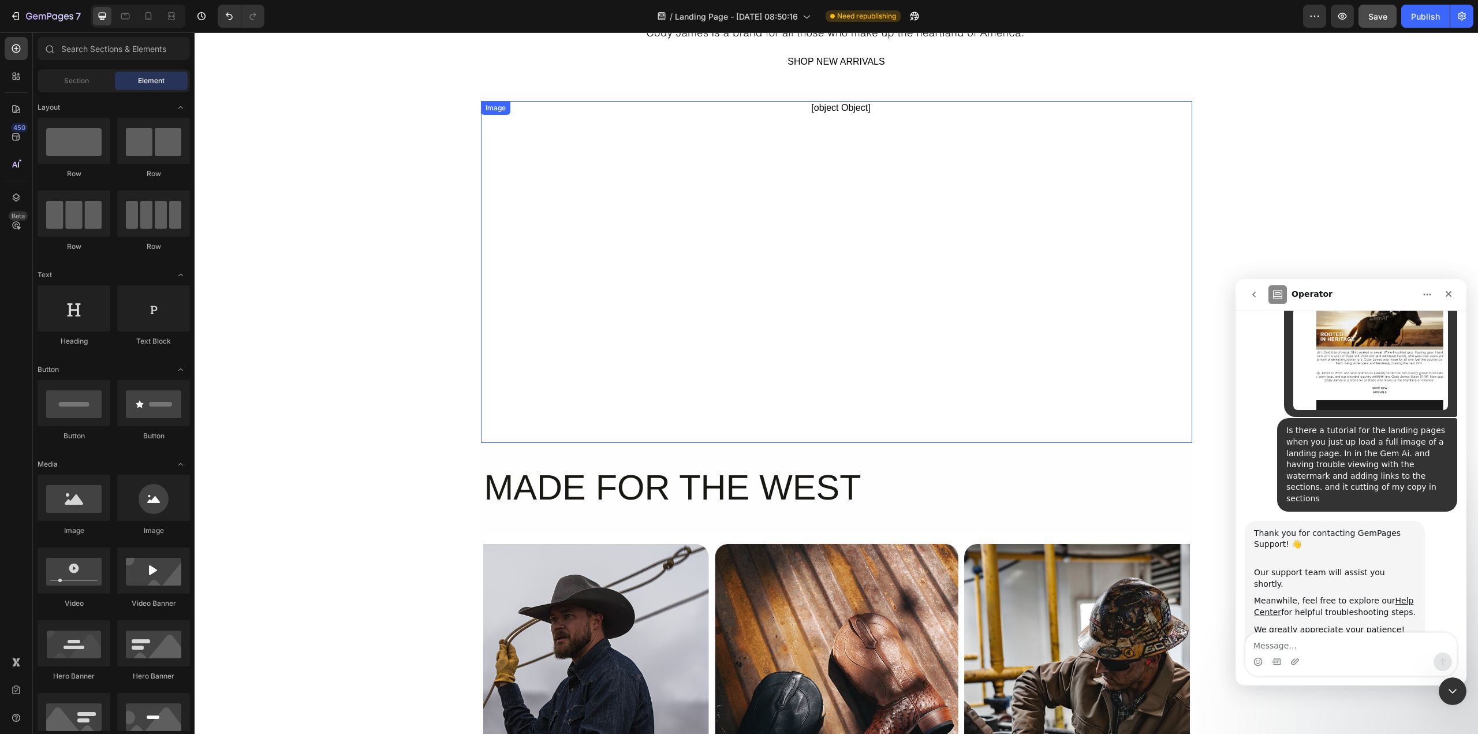
scroll to position [58, 0]
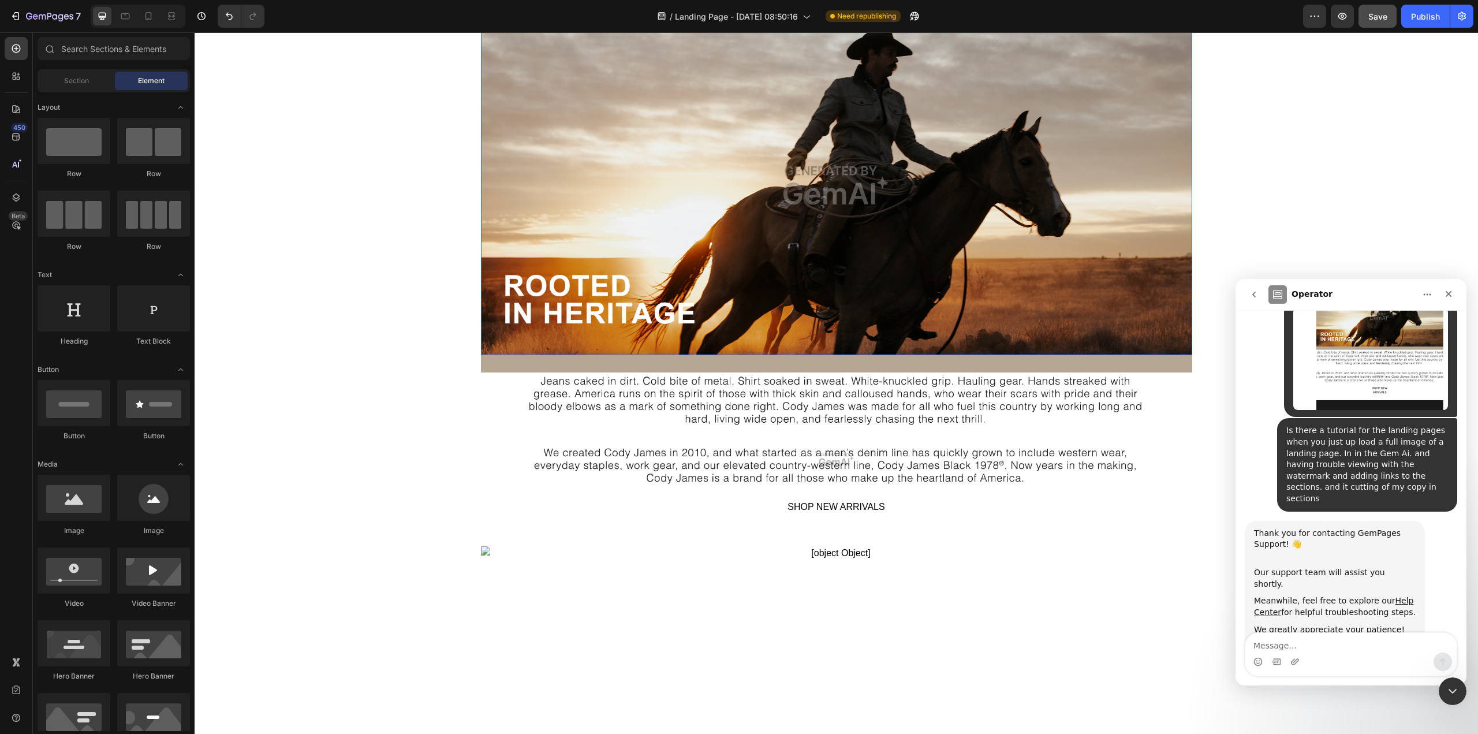
click at [655, 399] on div "Overlay" at bounding box center [836, 459] width 711 height 174
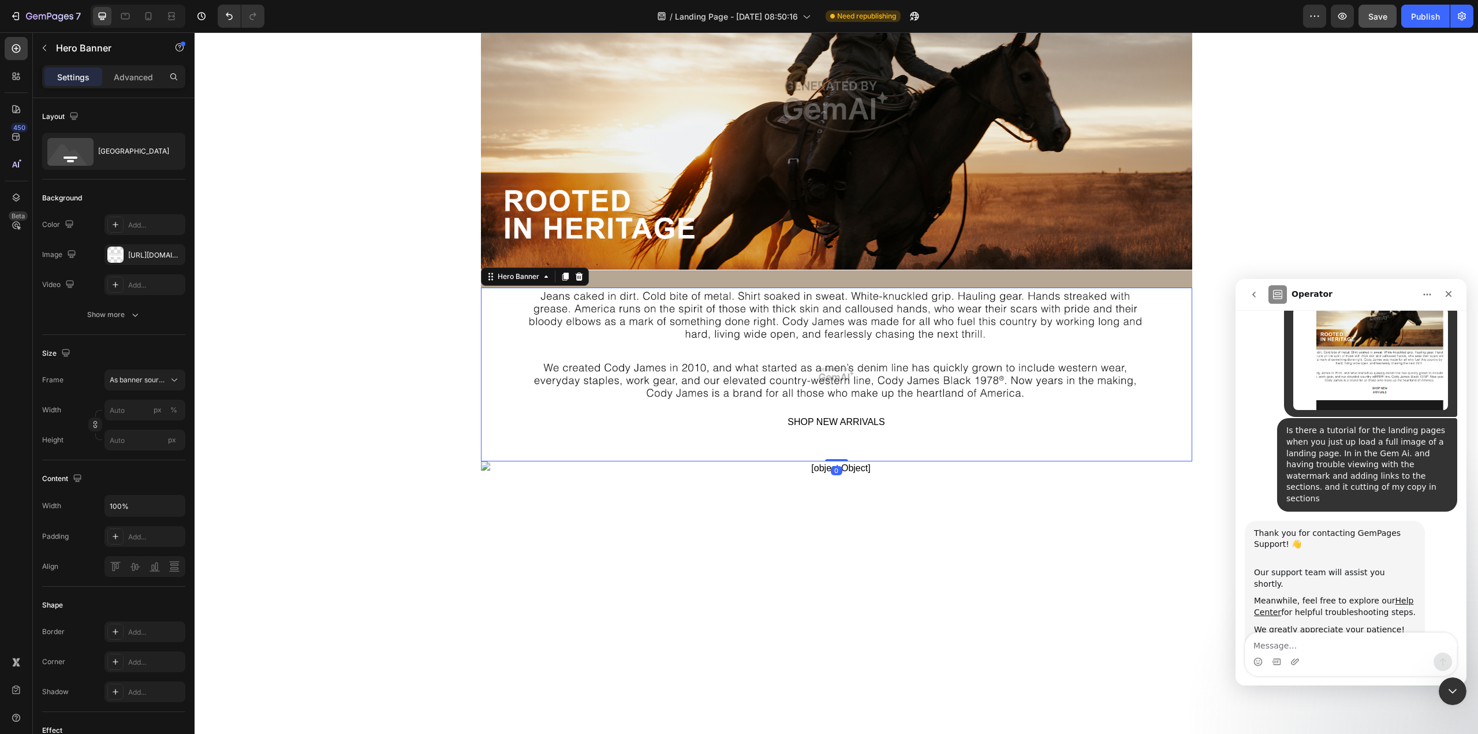
scroll to position [231, 0]
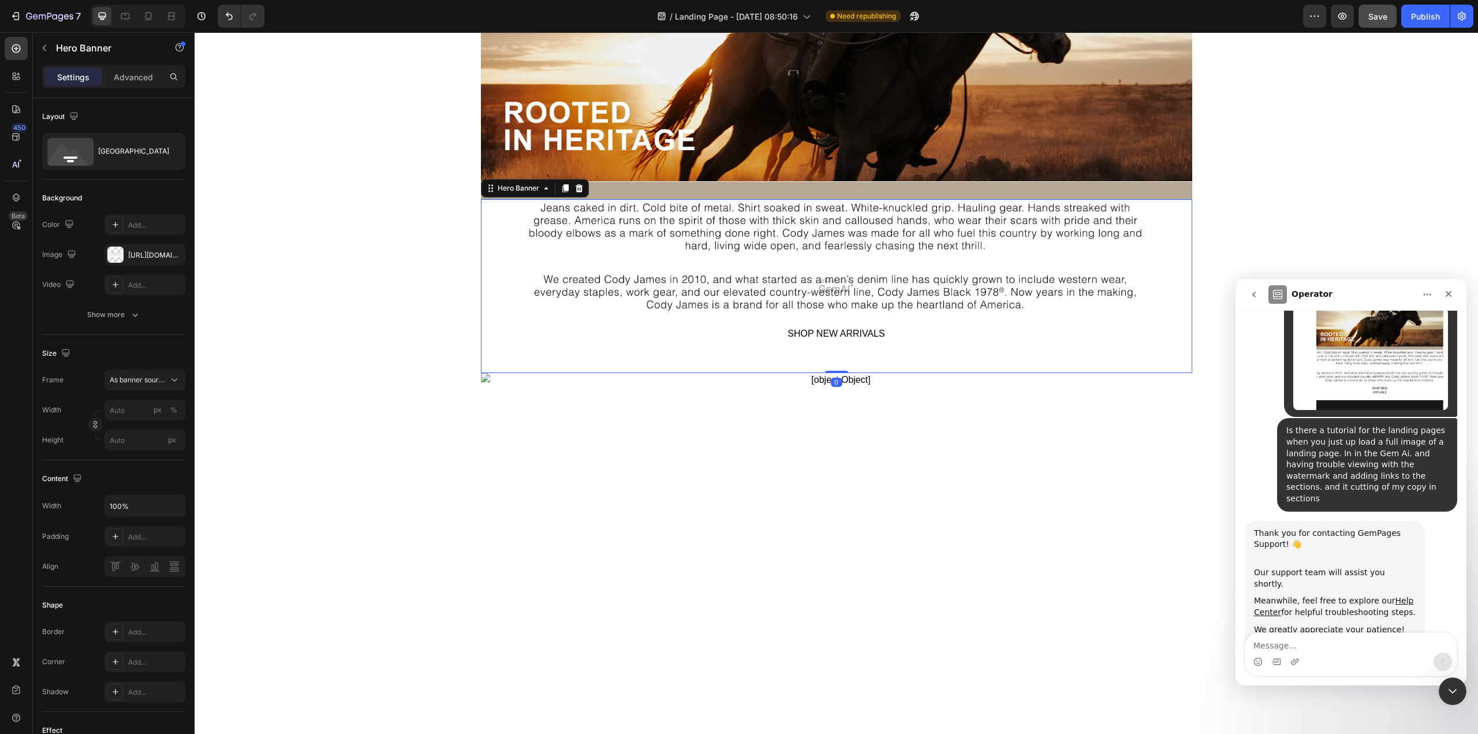
click at [678, 493] on img at bounding box center [836, 544] width 711 height 342
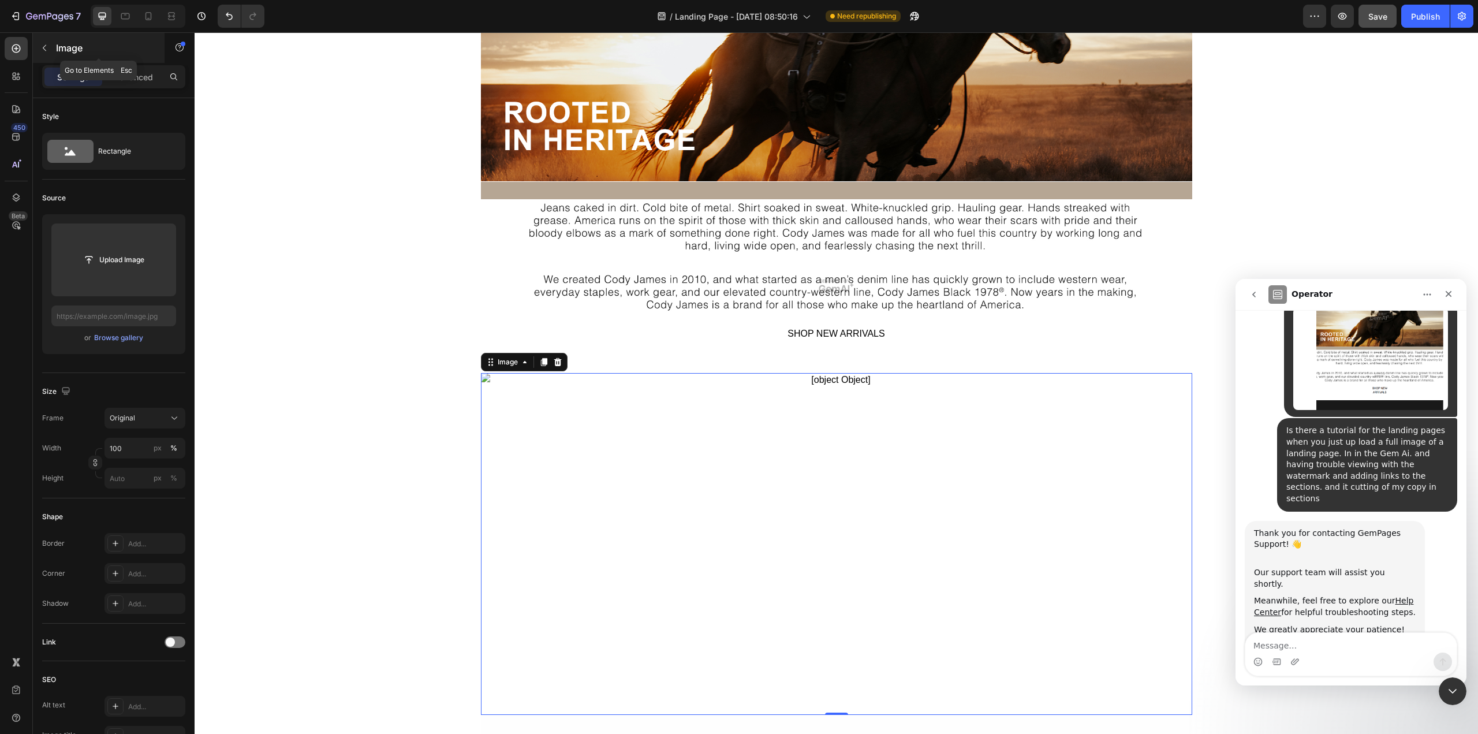
click at [38, 44] on button "button" at bounding box center [44, 48] width 18 height 18
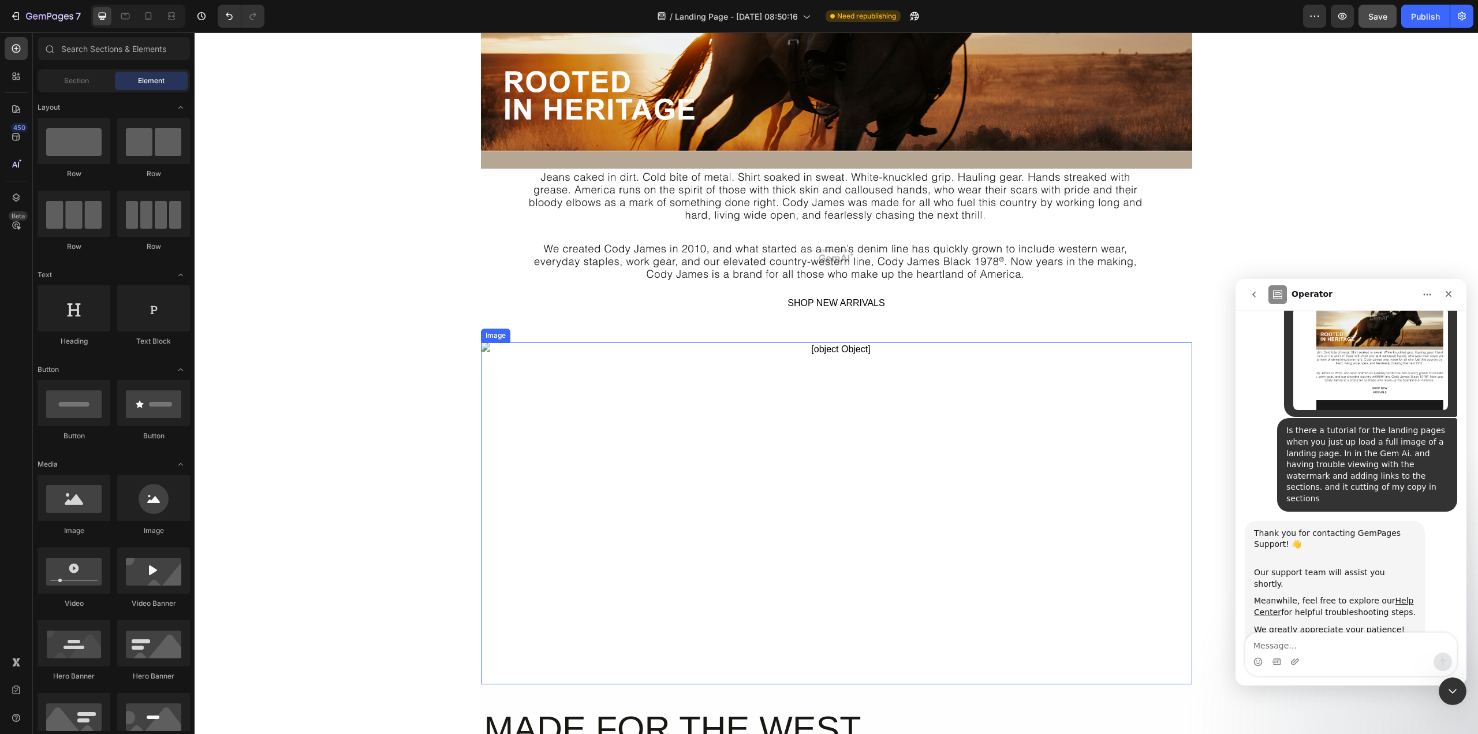
scroll to position [289, 0]
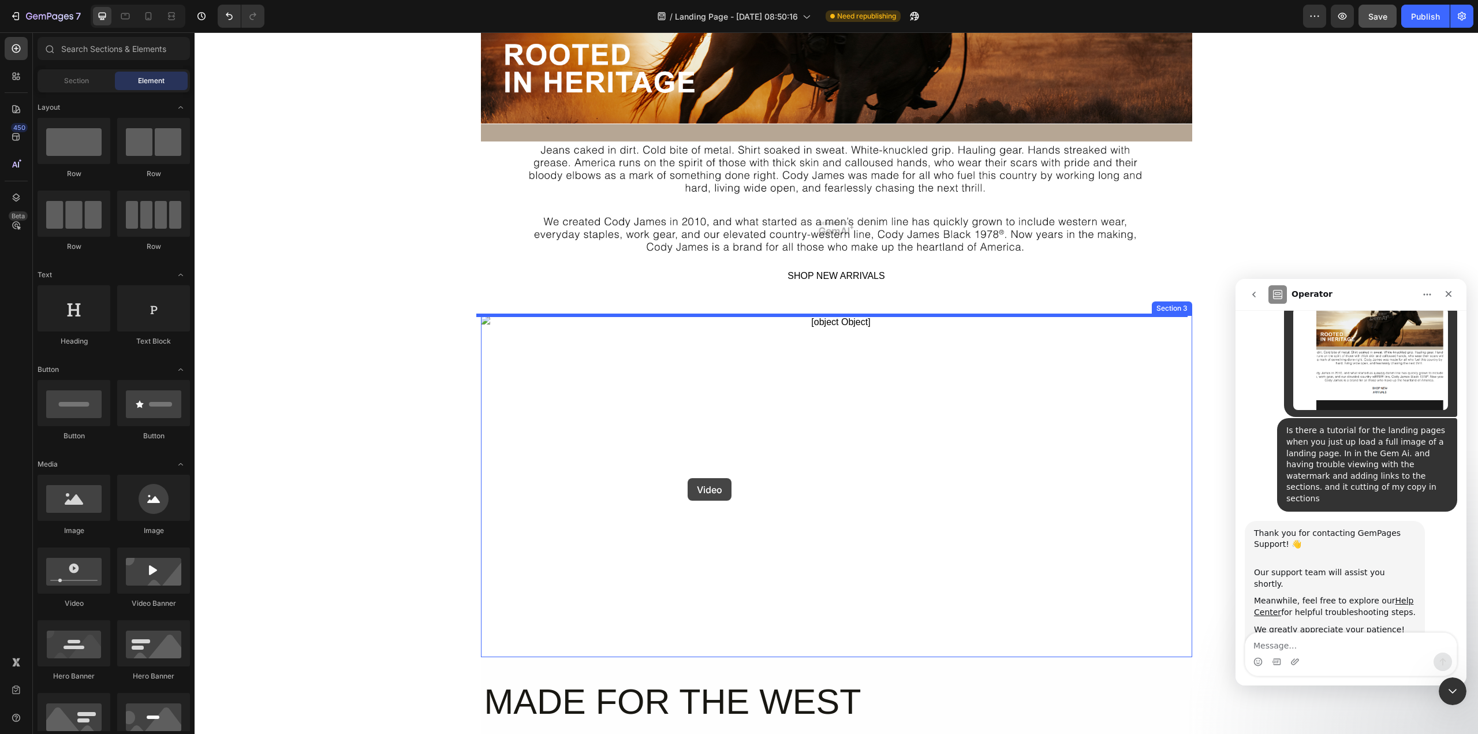
drag, startPoint x: 252, startPoint y: 611, endPoint x: 688, endPoint y: 478, distance: 455.8
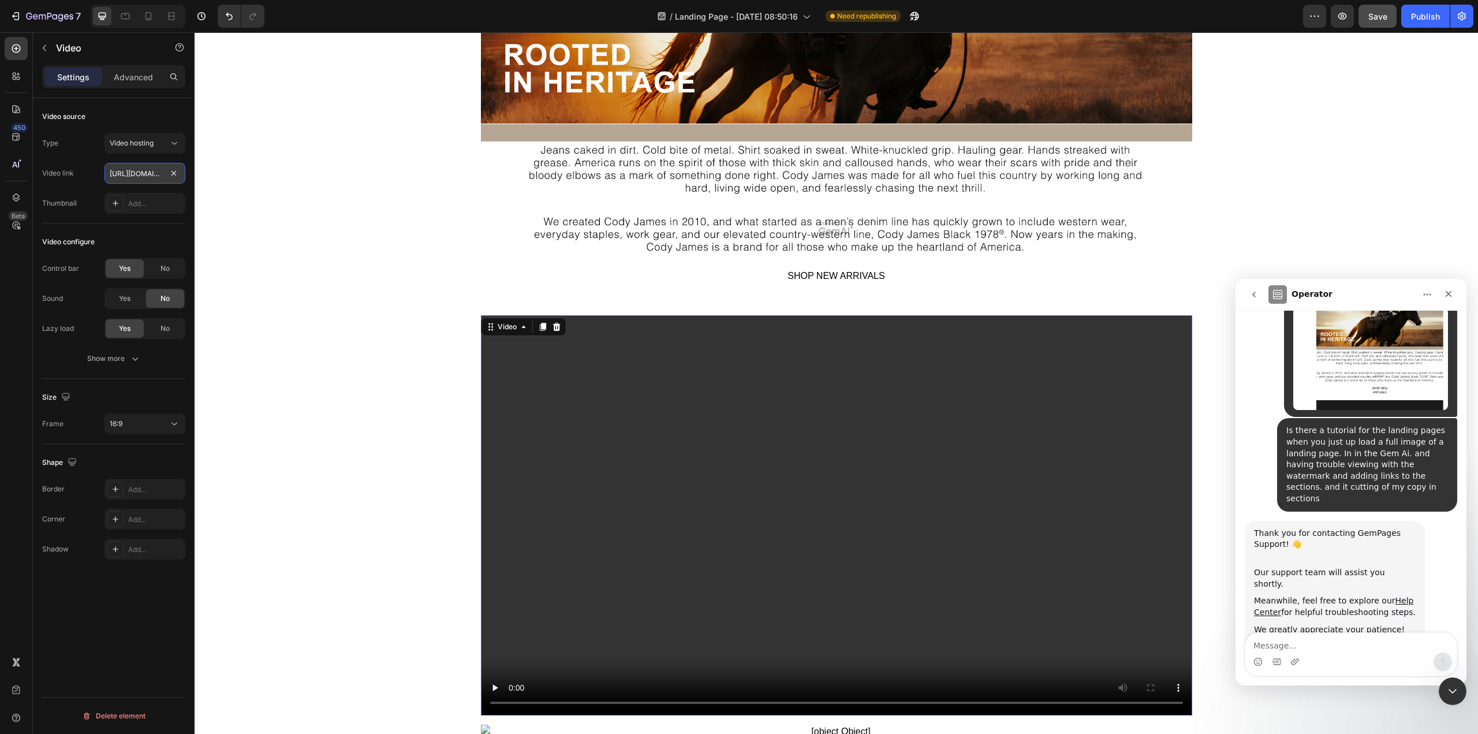
click at [150, 170] on input "https://cdn.shopify.com/videos/c/o/v/2cd3deb506b54b009063f7270ab5cf2e.mp4" at bounding box center [144, 173] width 81 height 21
click at [154, 174] on input "text" at bounding box center [144, 173] width 81 height 21
paste input "https://admin.shopify.com/store/codyjames-bb/content/files/23140638326842?media…"
type input "https://admin.shopify.com/store/codyjames-bb/content/files/23140638326842?media…"
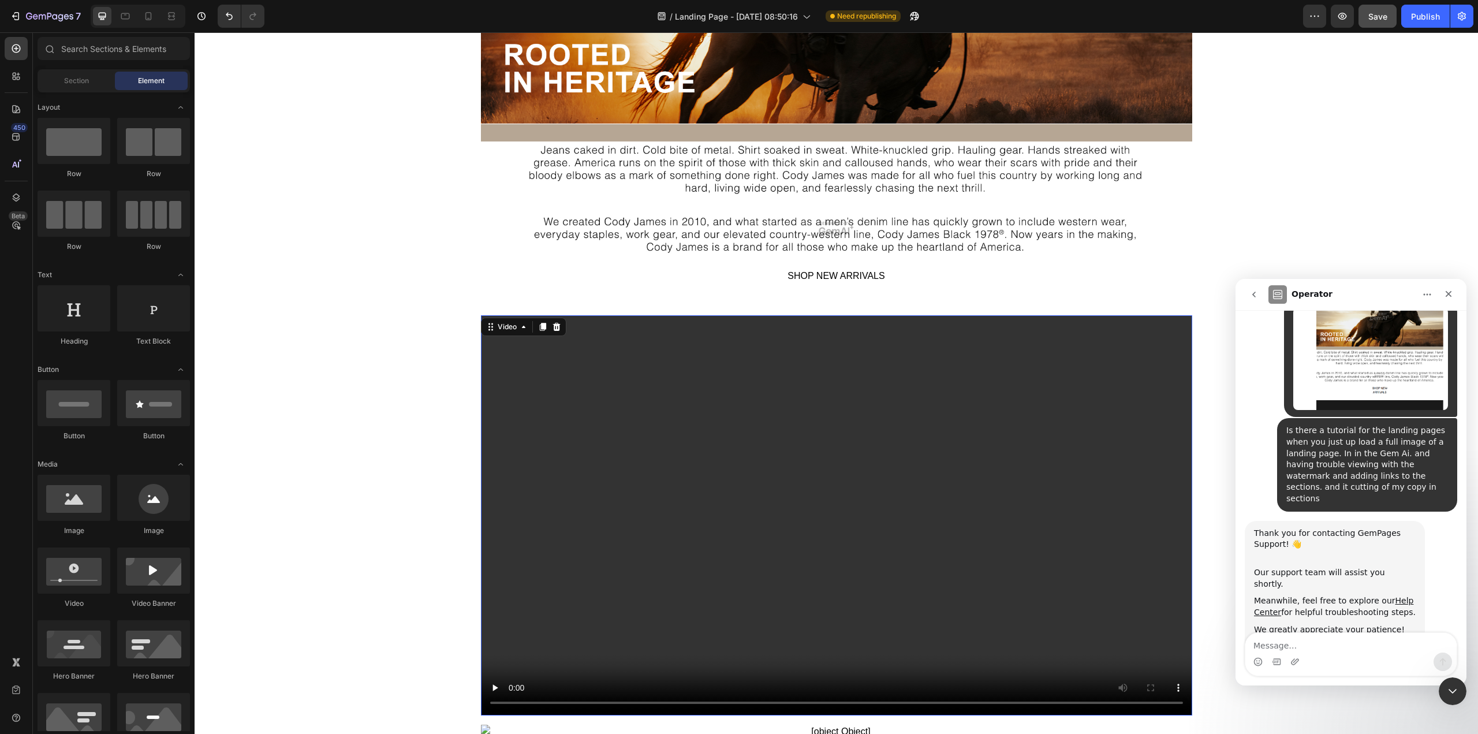
click at [620, 544] on video at bounding box center [836, 515] width 711 height 400
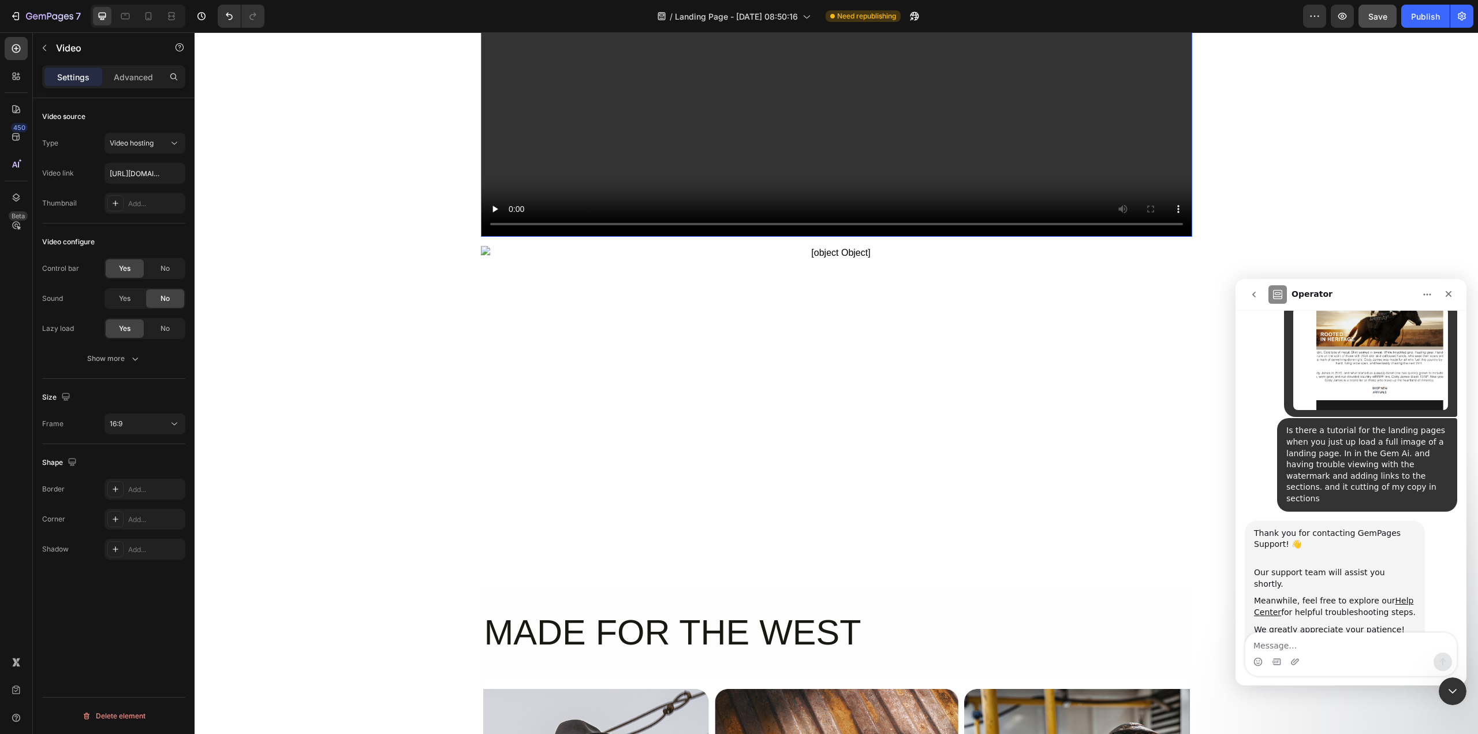
scroll to position [866, 0]
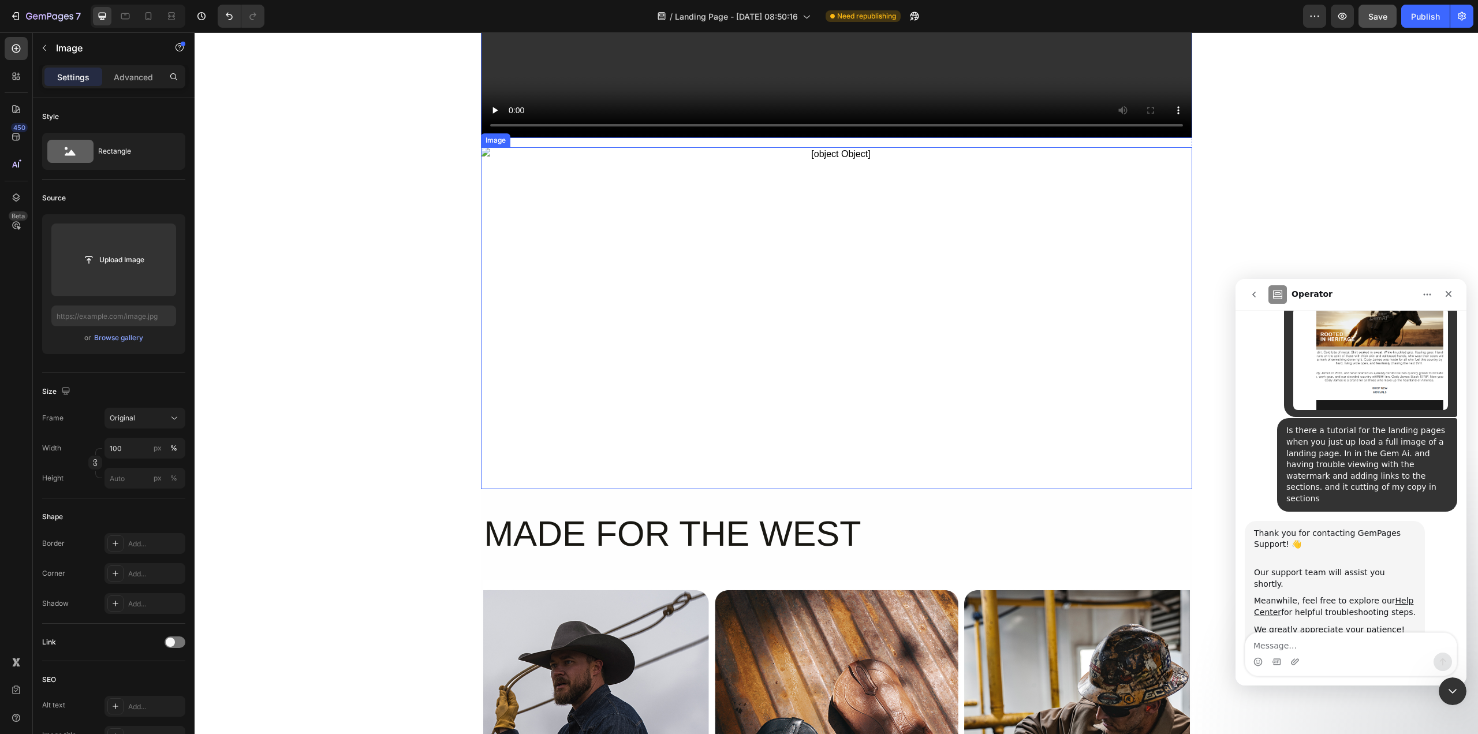
click at [559, 353] on img at bounding box center [836, 318] width 711 height 342
click at [554, 140] on icon at bounding box center [558, 136] width 8 height 8
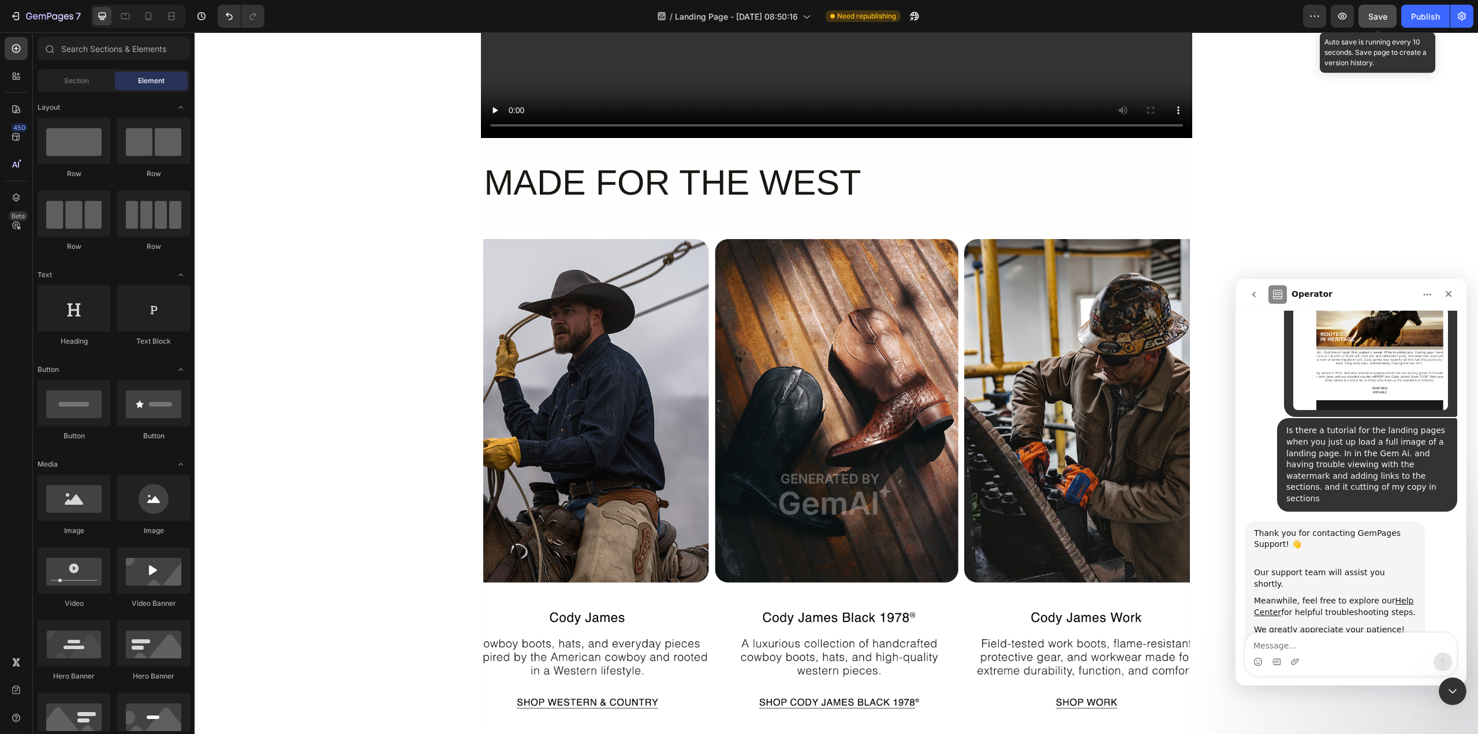
click at [1108, 18] on span "Save" at bounding box center [1377, 17] width 19 height 10
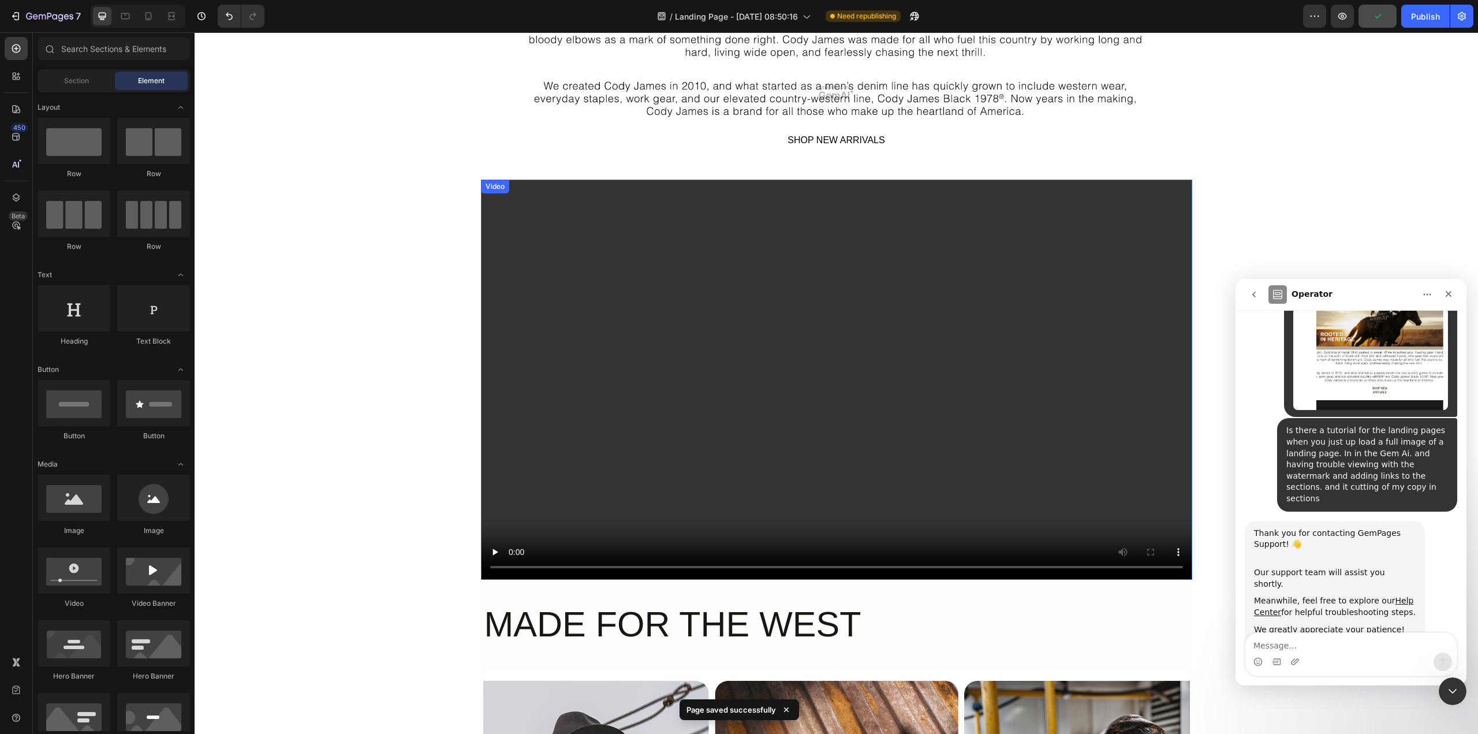
scroll to position [404, 0]
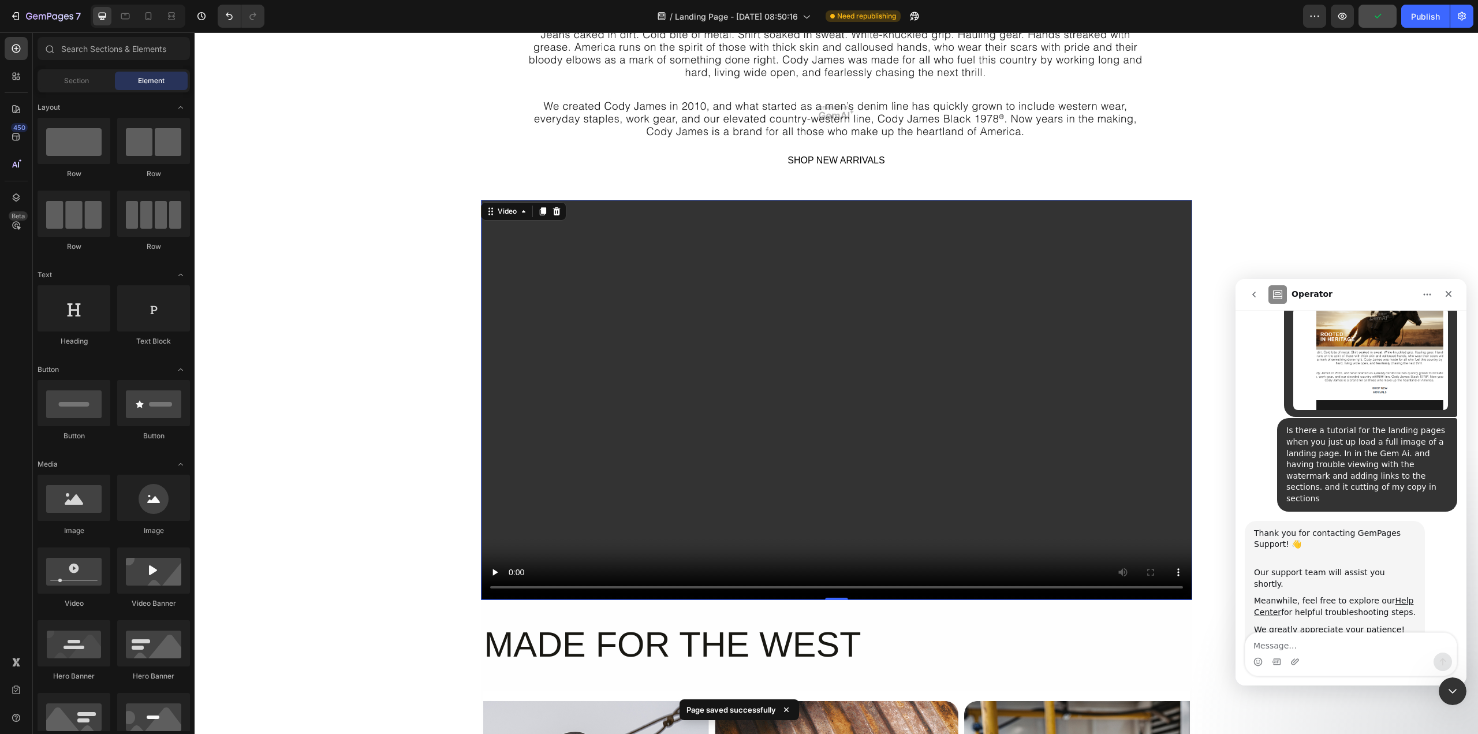
click at [812, 402] on video at bounding box center [836, 400] width 711 height 400
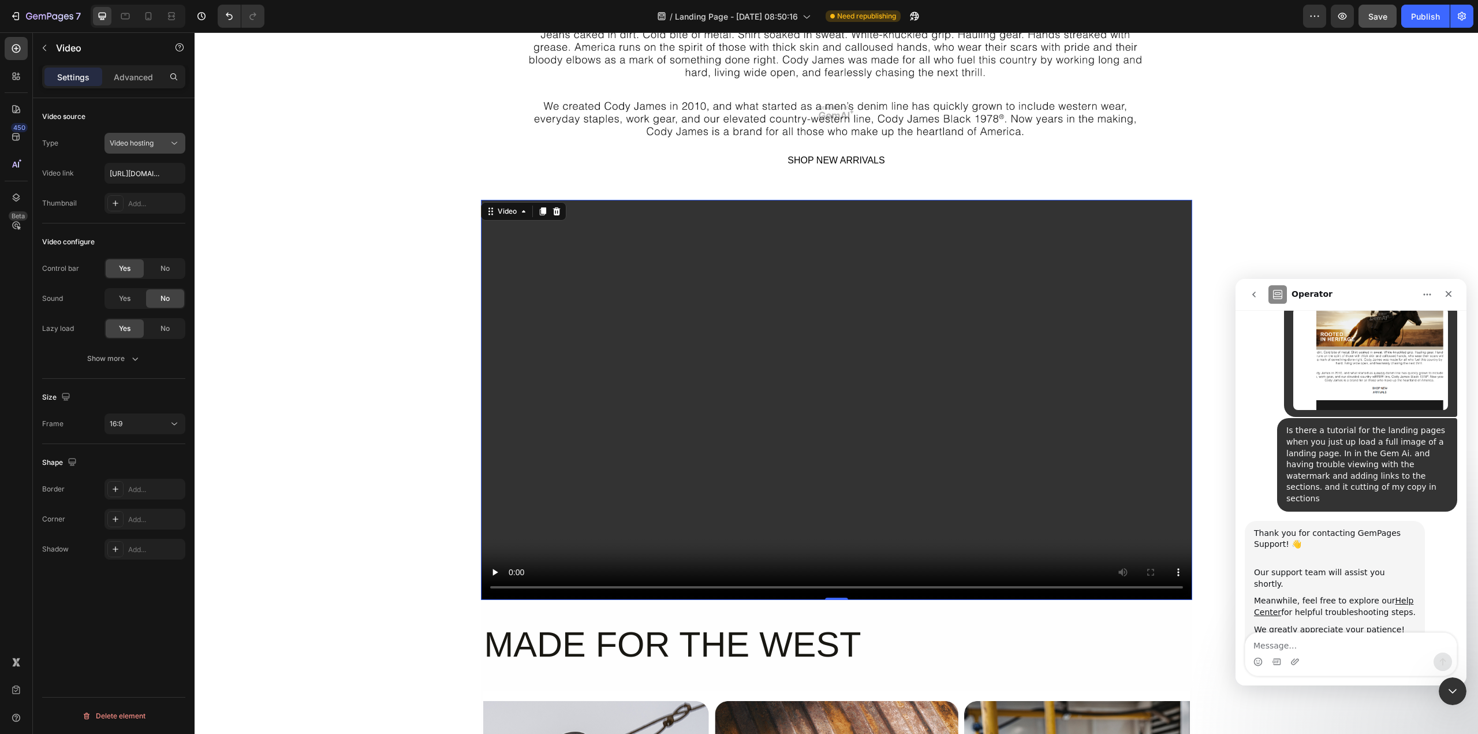
click at [113, 137] on div "Video hosting" at bounding box center [145, 143] width 70 height 12
click at [136, 172] on span "YouTube" at bounding box center [124, 171] width 28 height 10
type input "https://www.youtube.com/watch?v=drIt4RH_kyQ"
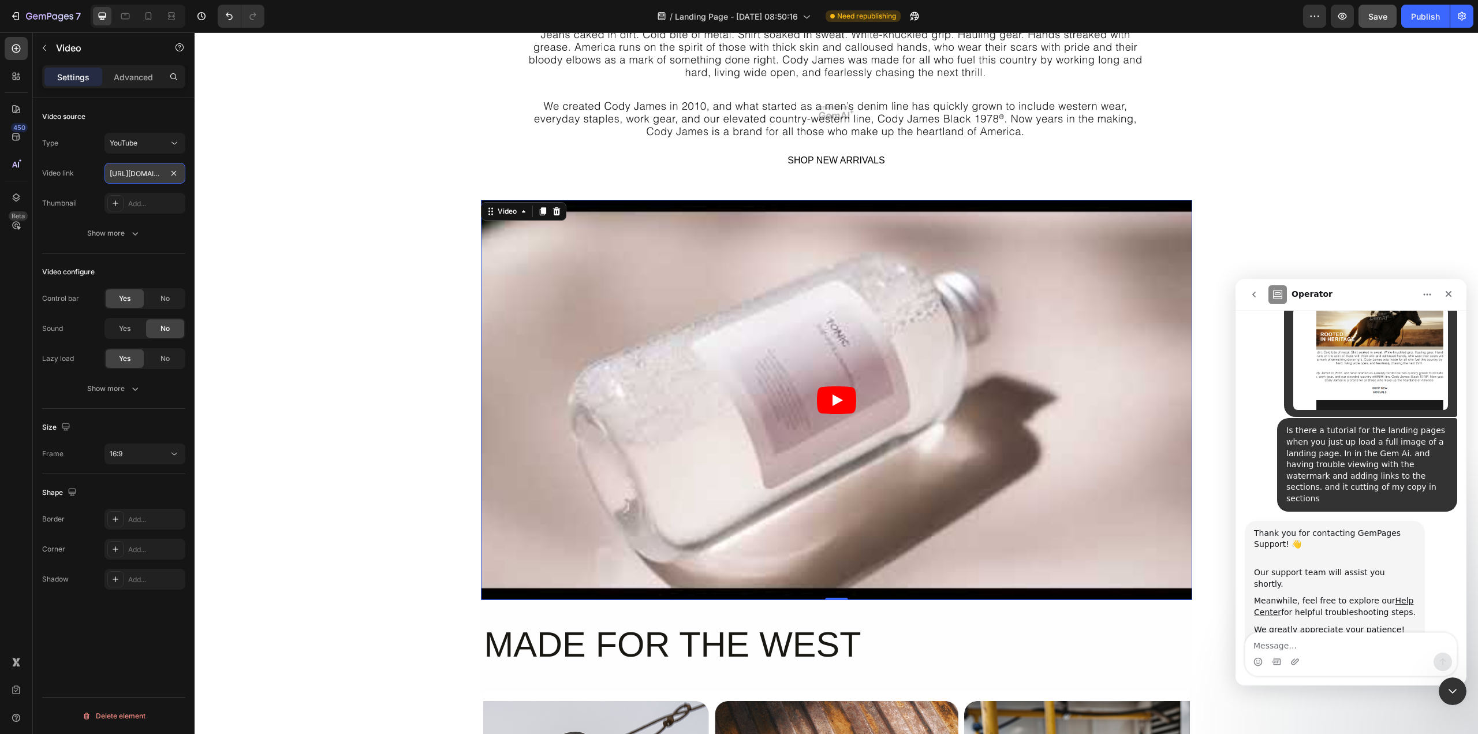
click at [166, 171] on input "https://www.youtube.com/watch?v=drIt4RH_kyQ" at bounding box center [144, 173] width 81 height 21
paste input "https://youtu.be/-dKoGIV8Mxs?si=z-1XUIX9HC1CCITj"
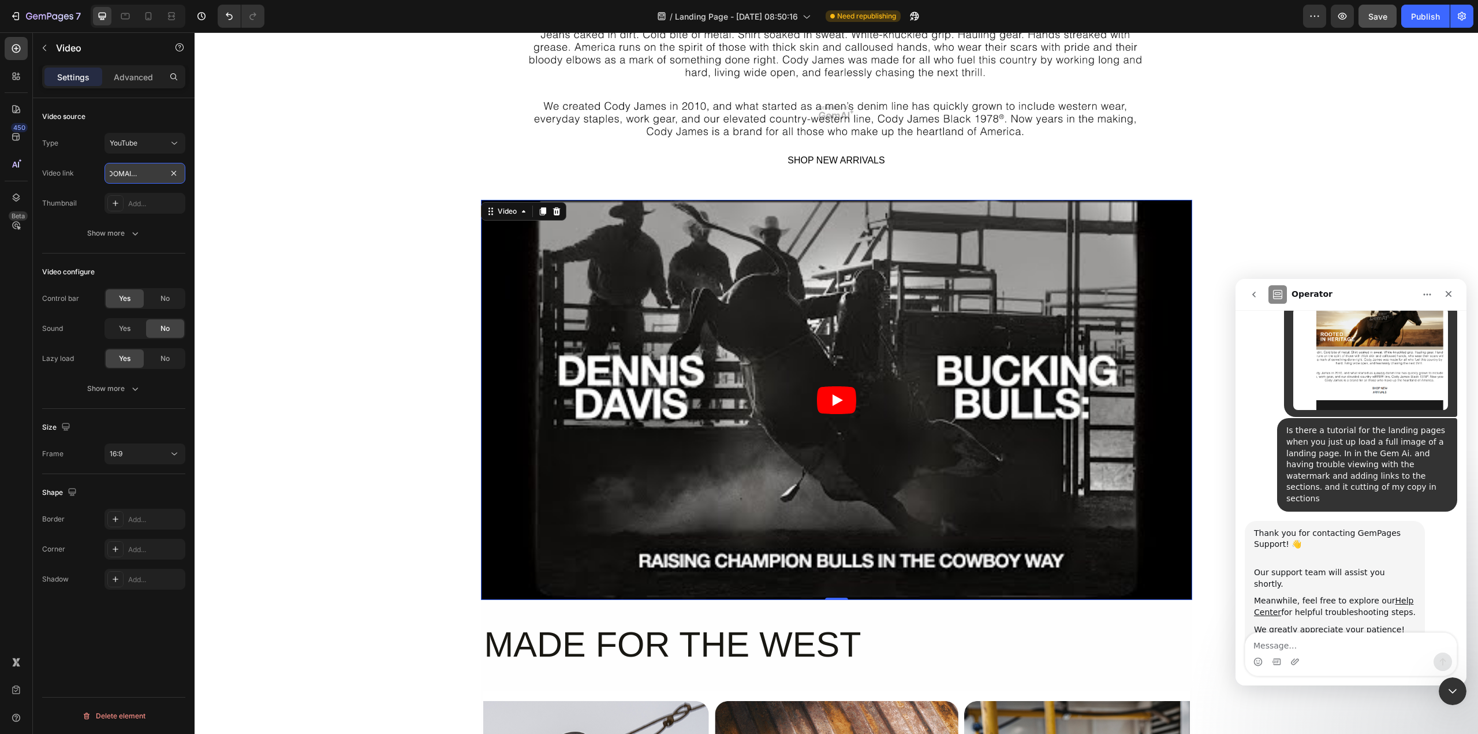
type input "https://youtu.be/-dKoGIV8Mxs?si=z-1XUIX9HC1CCITj"
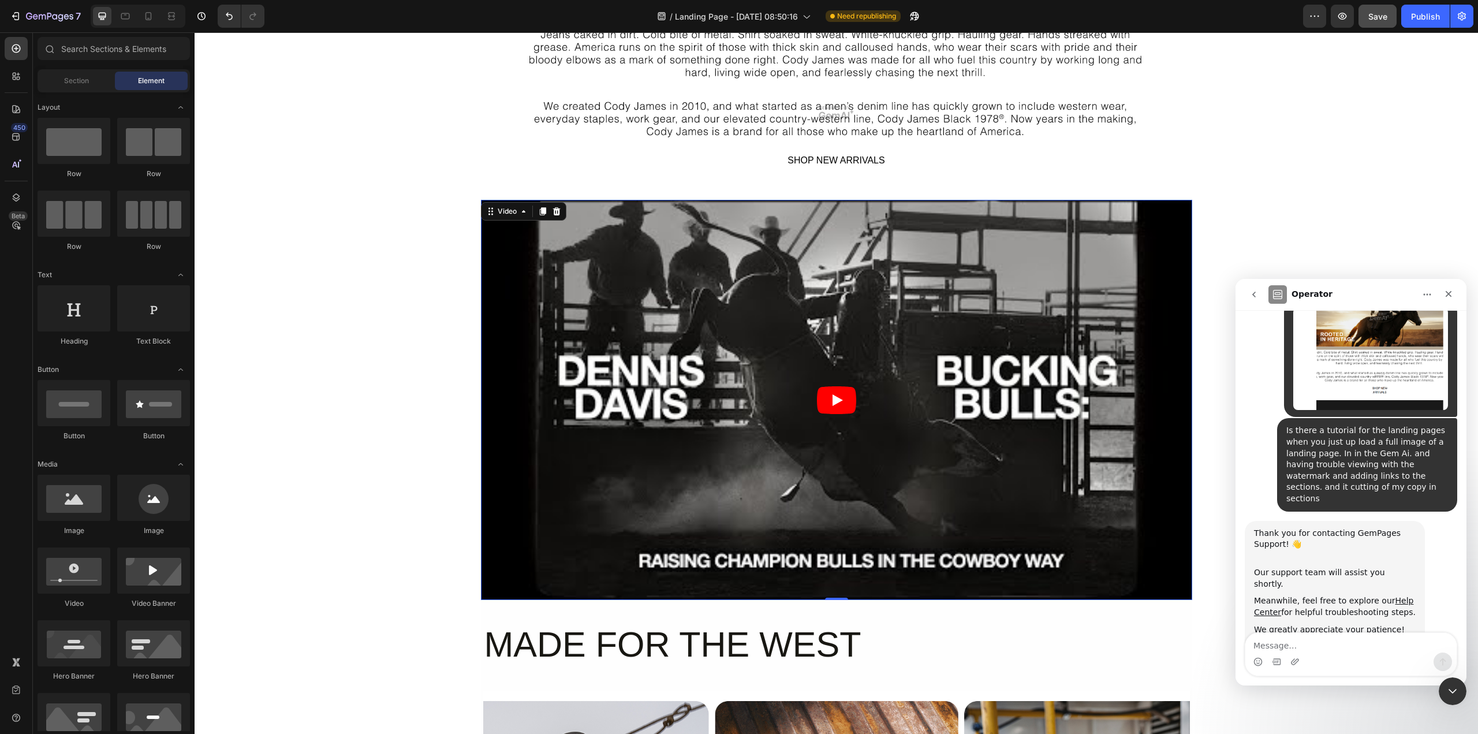
click at [371, 416] on div "SHOP NEW ARRIVALS Text Block Row Hero Banner Section 2 Video 0 Section 3 MADE F…" at bounding box center [836, 588] width 1283 height 1872
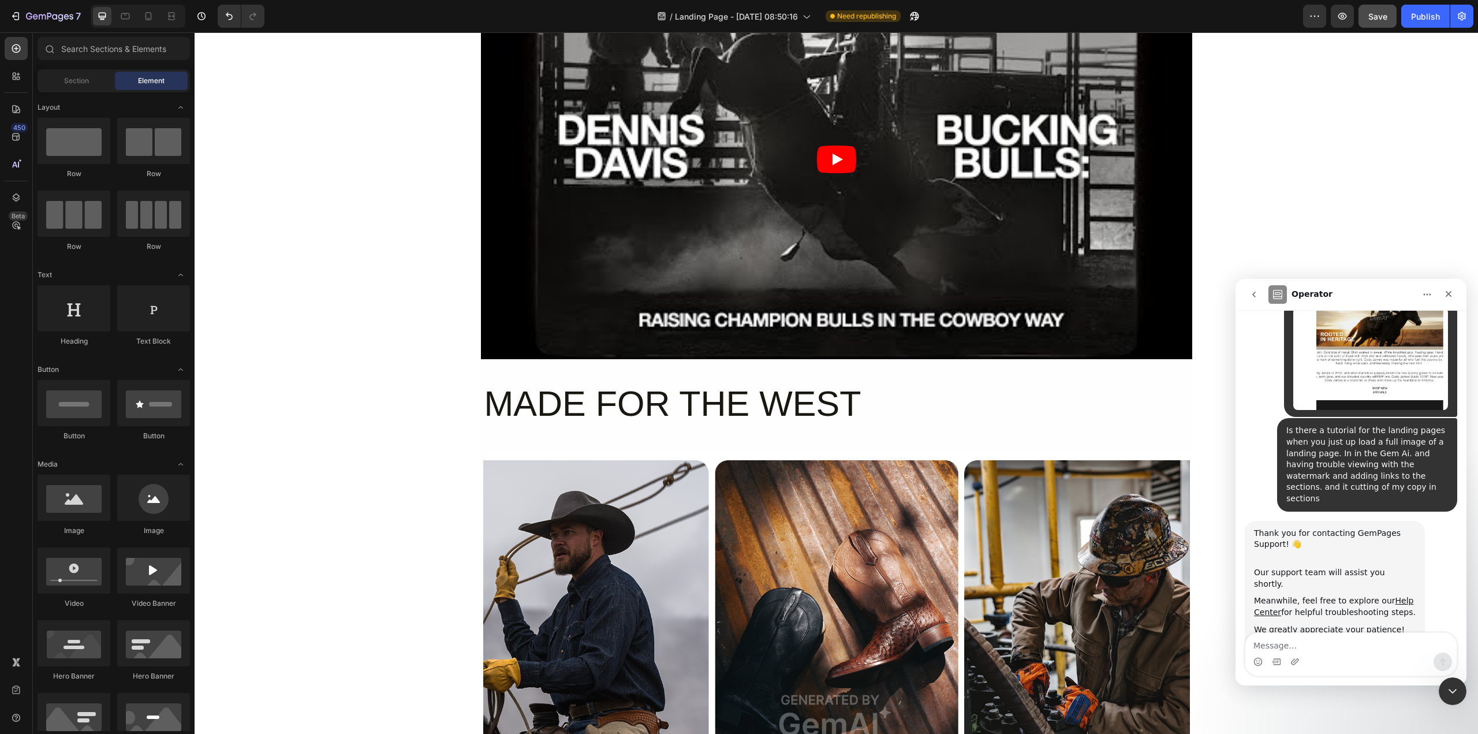
scroll to position [693, 0]
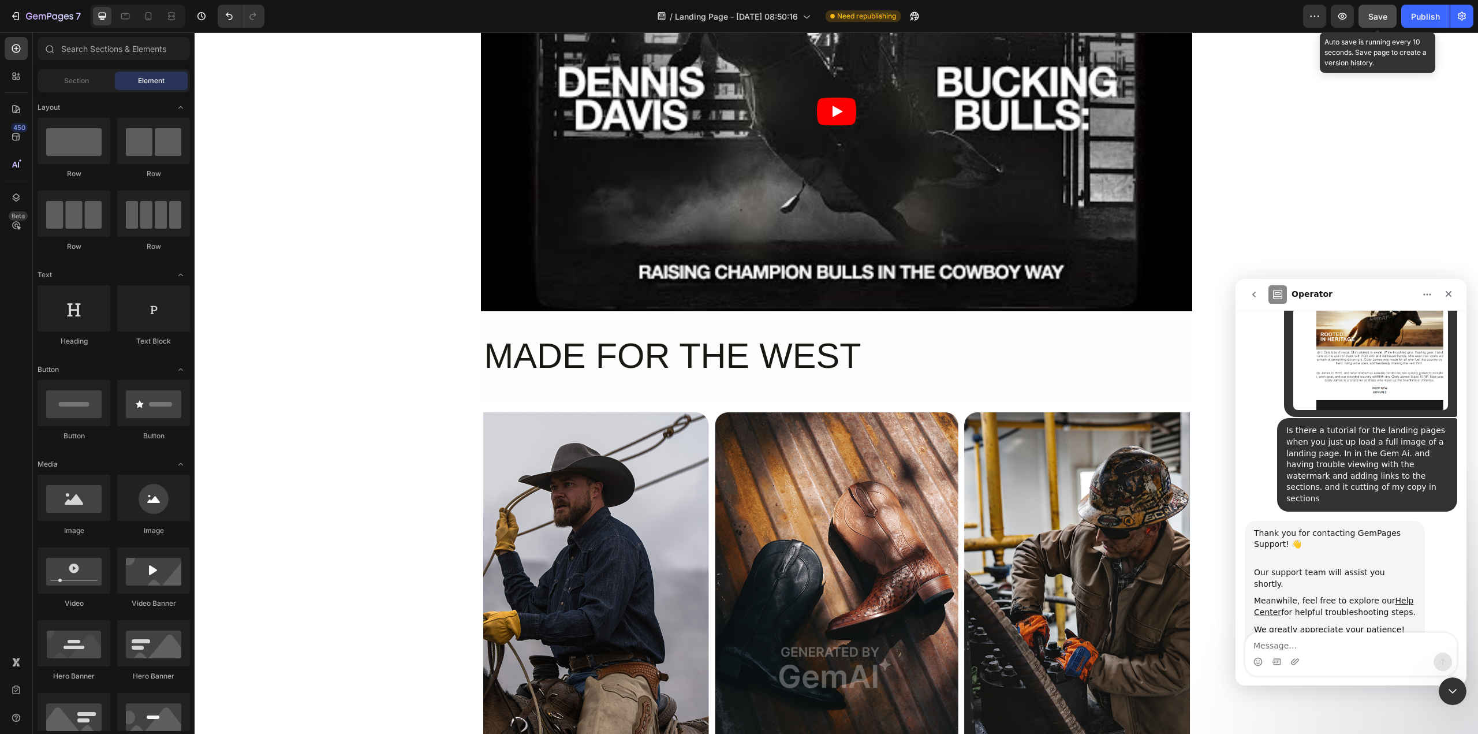
click at [1108, 17] on span "Save" at bounding box center [1377, 17] width 19 height 10
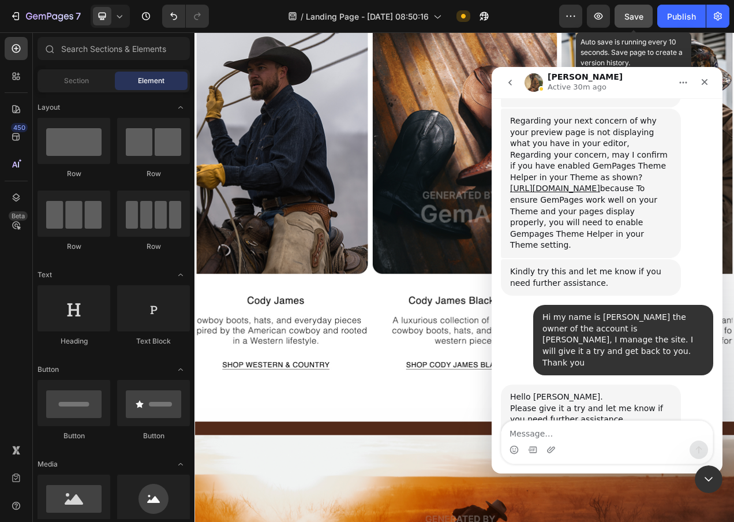
scroll to position [1551, 0]
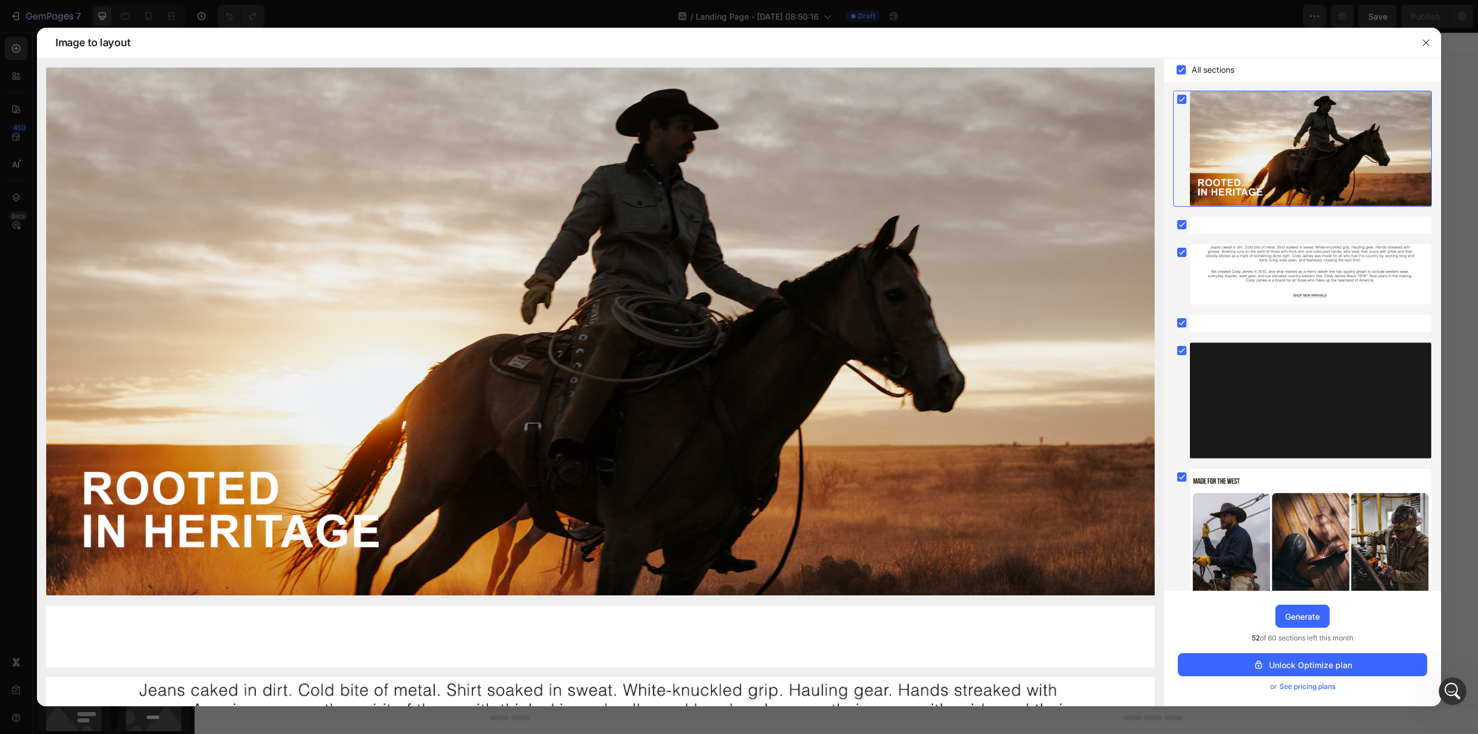
click at [1458, 237] on div at bounding box center [739, 367] width 1478 height 734
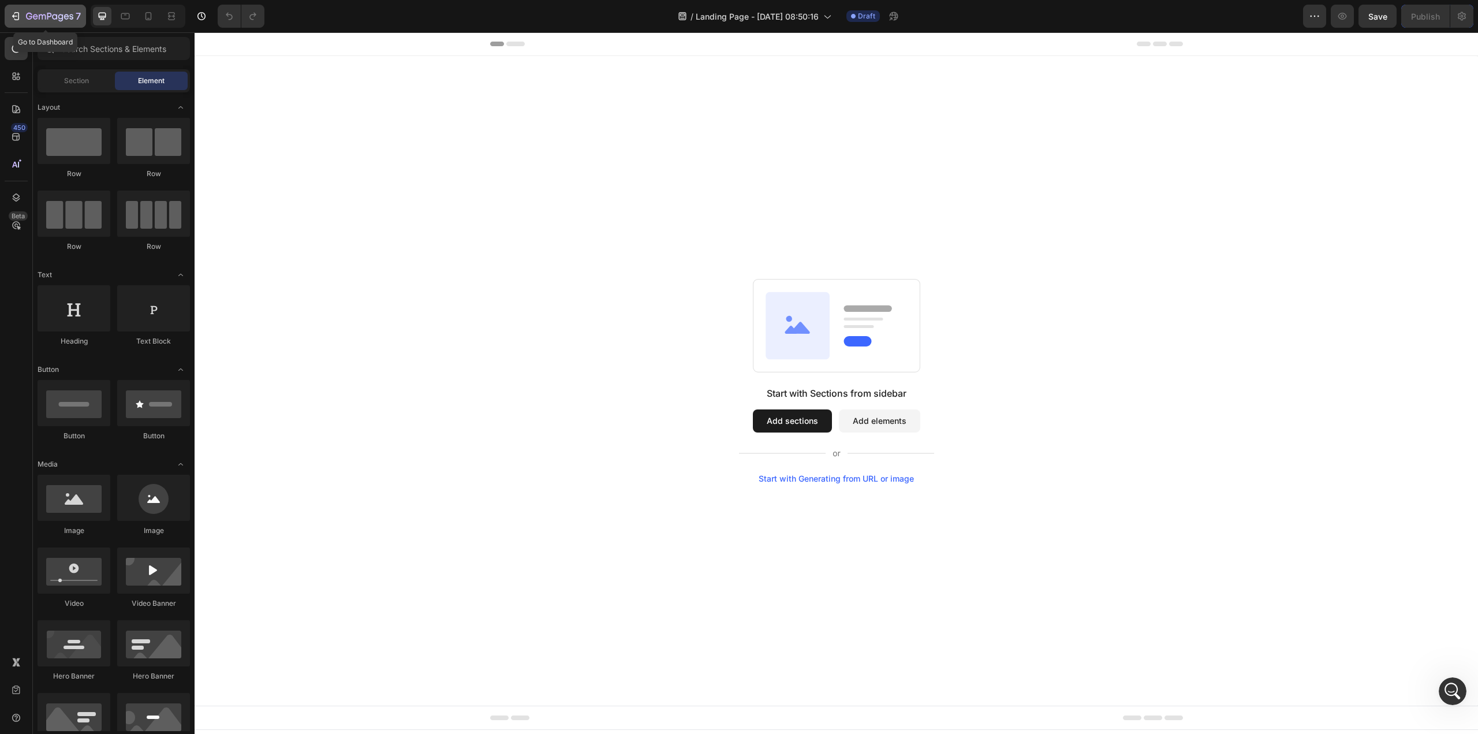
click at [23, 16] on div "7" at bounding box center [45, 16] width 71 height 14
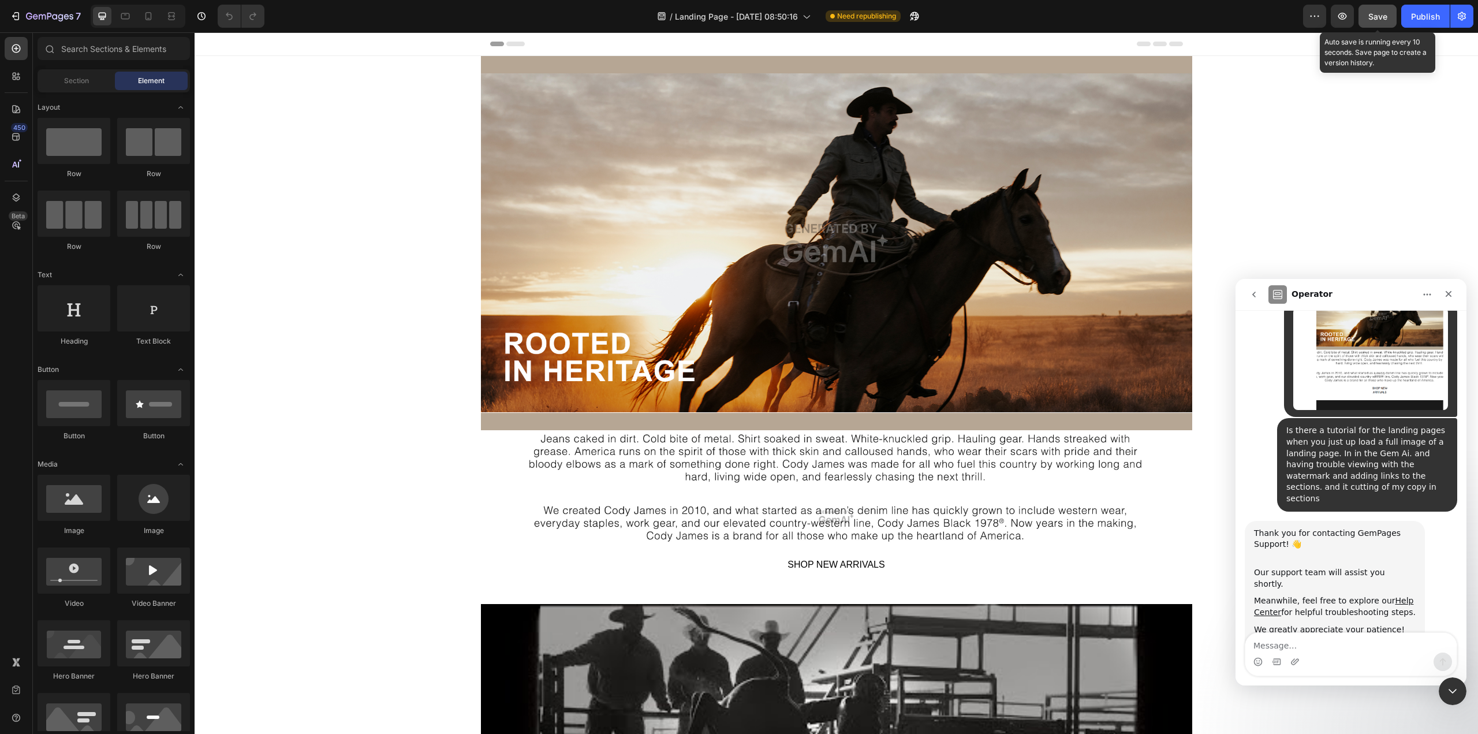
click at [1375, 16] on span "Save" at bounding box center [1377, 17] width 19 height 10
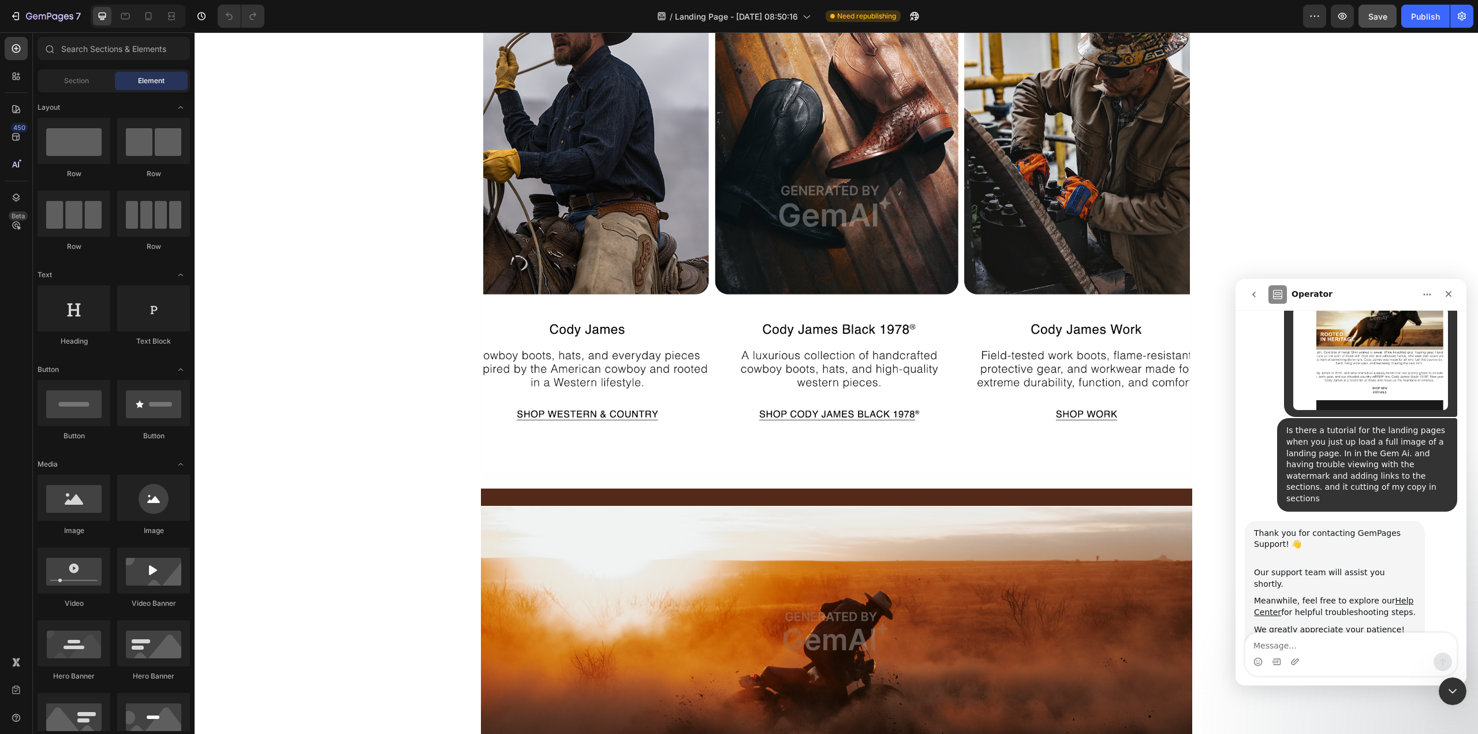
scroll to position [1155, 0]
click at [565, 407] on img at bounding box center [836, 206] width 707 height 530
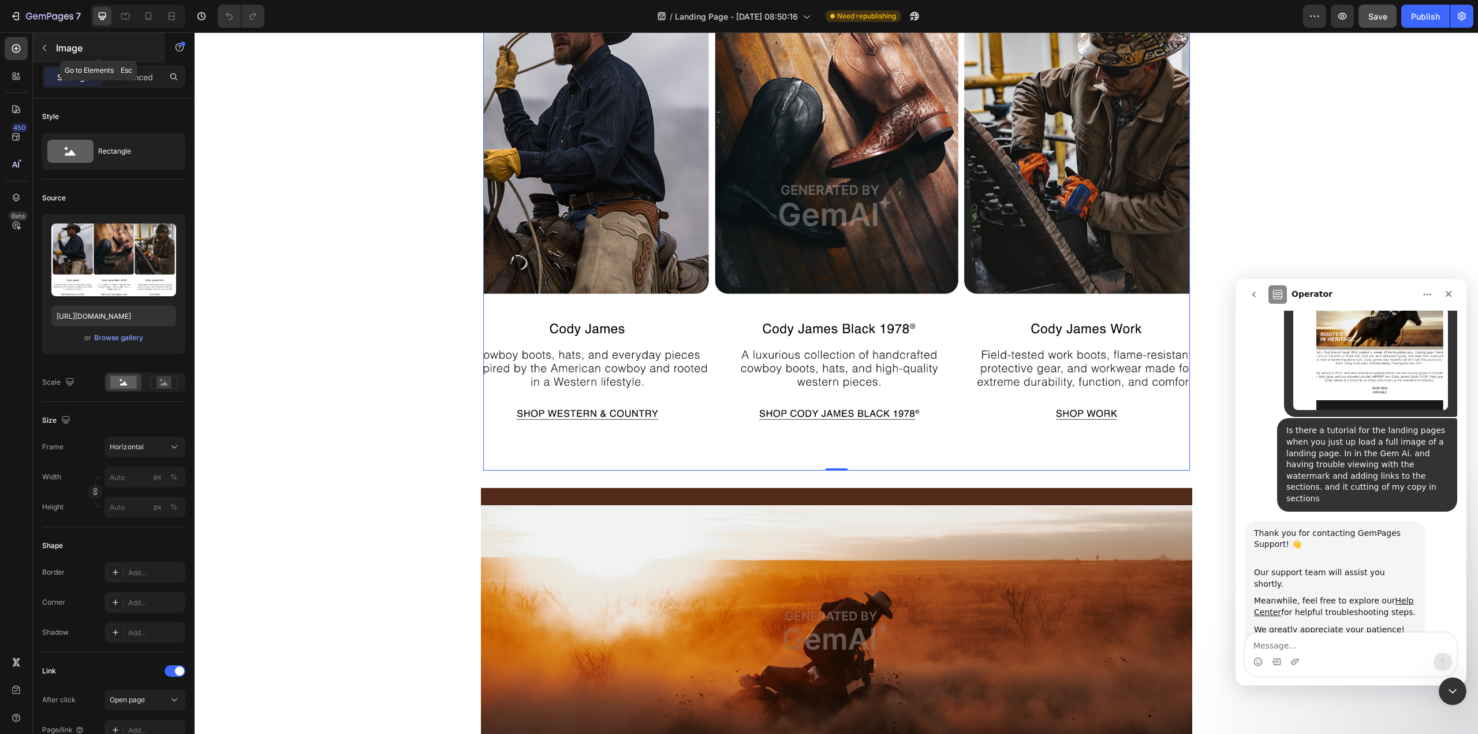
click at [45, 46] on icon "button" at bounding box center [44, 48] width 3 height 6
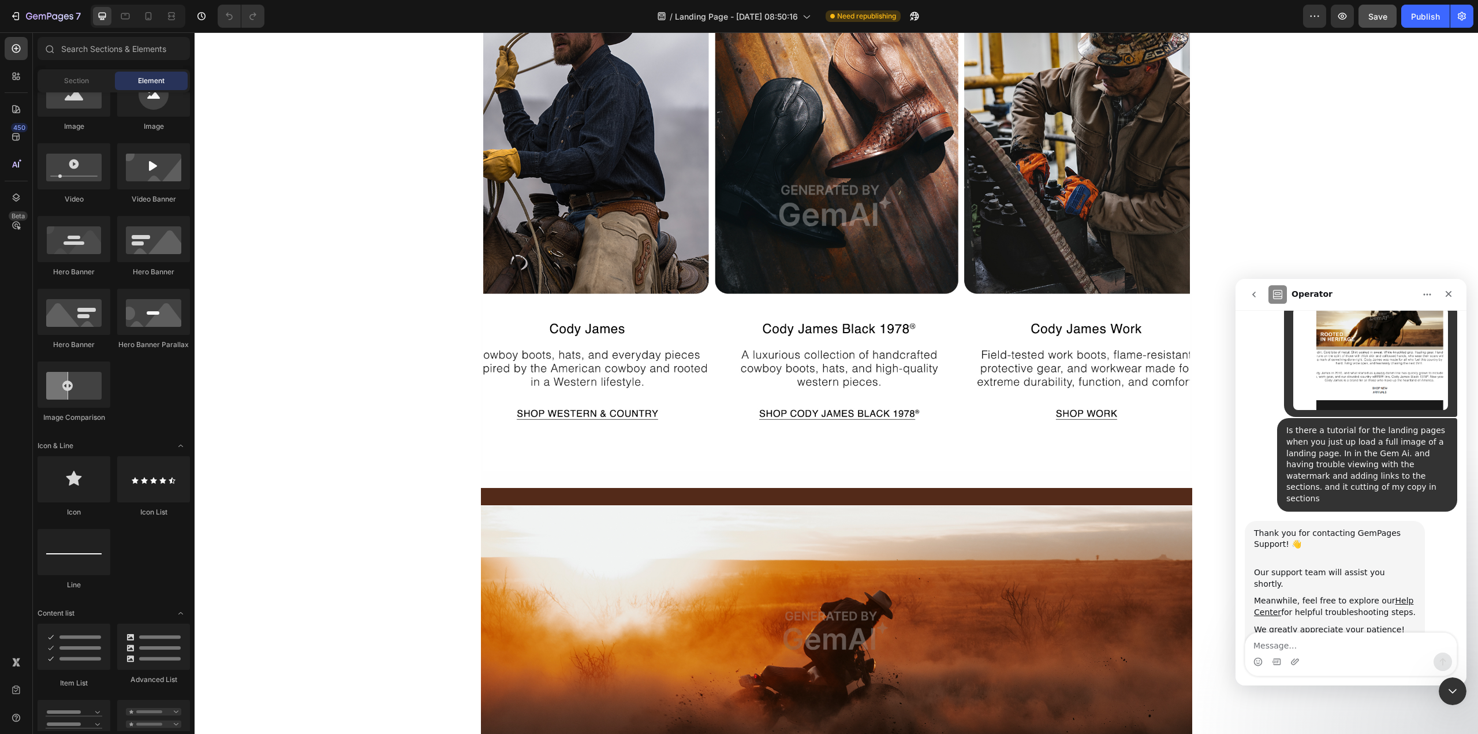
scroll to position [115, 0]
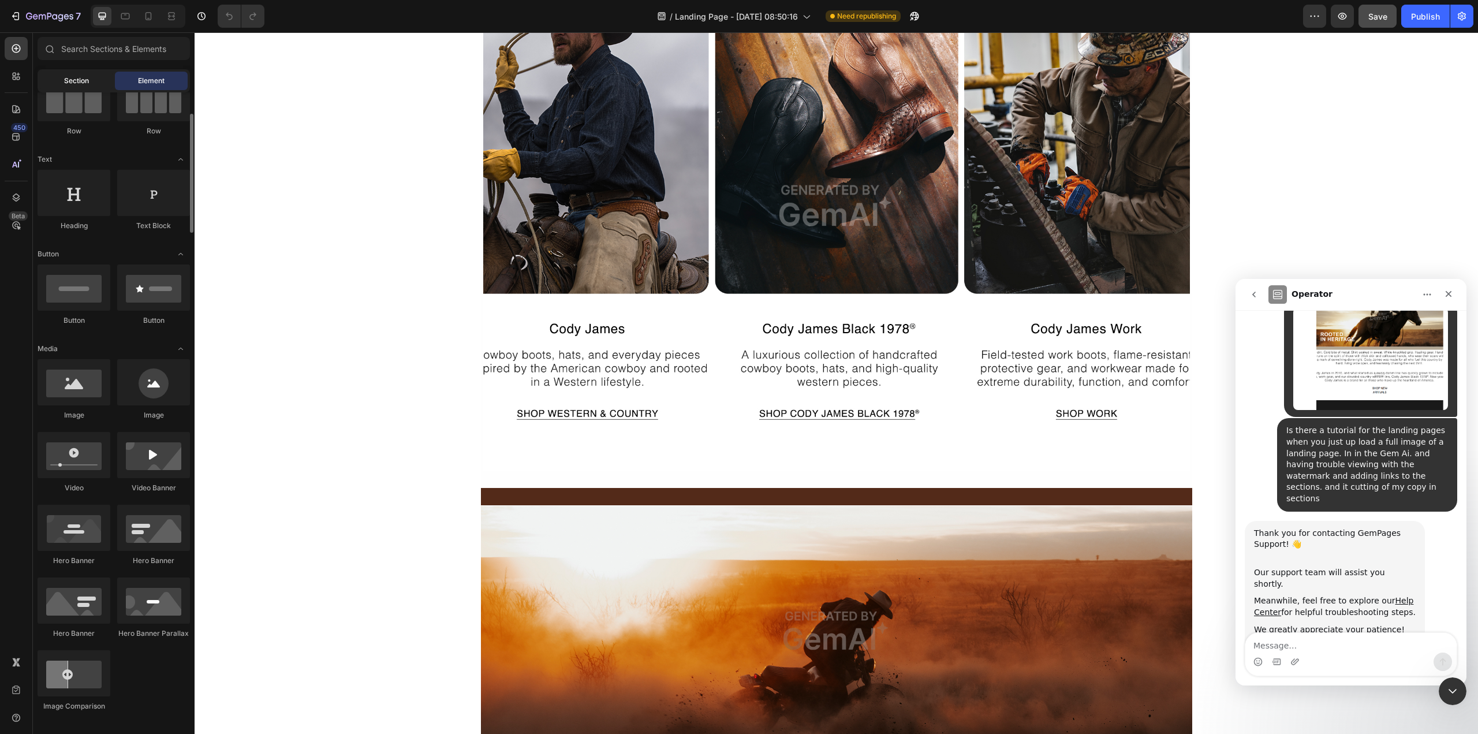
click at [80, 87] on div "Section" at bounding box center [76, 81] width 73 height 18
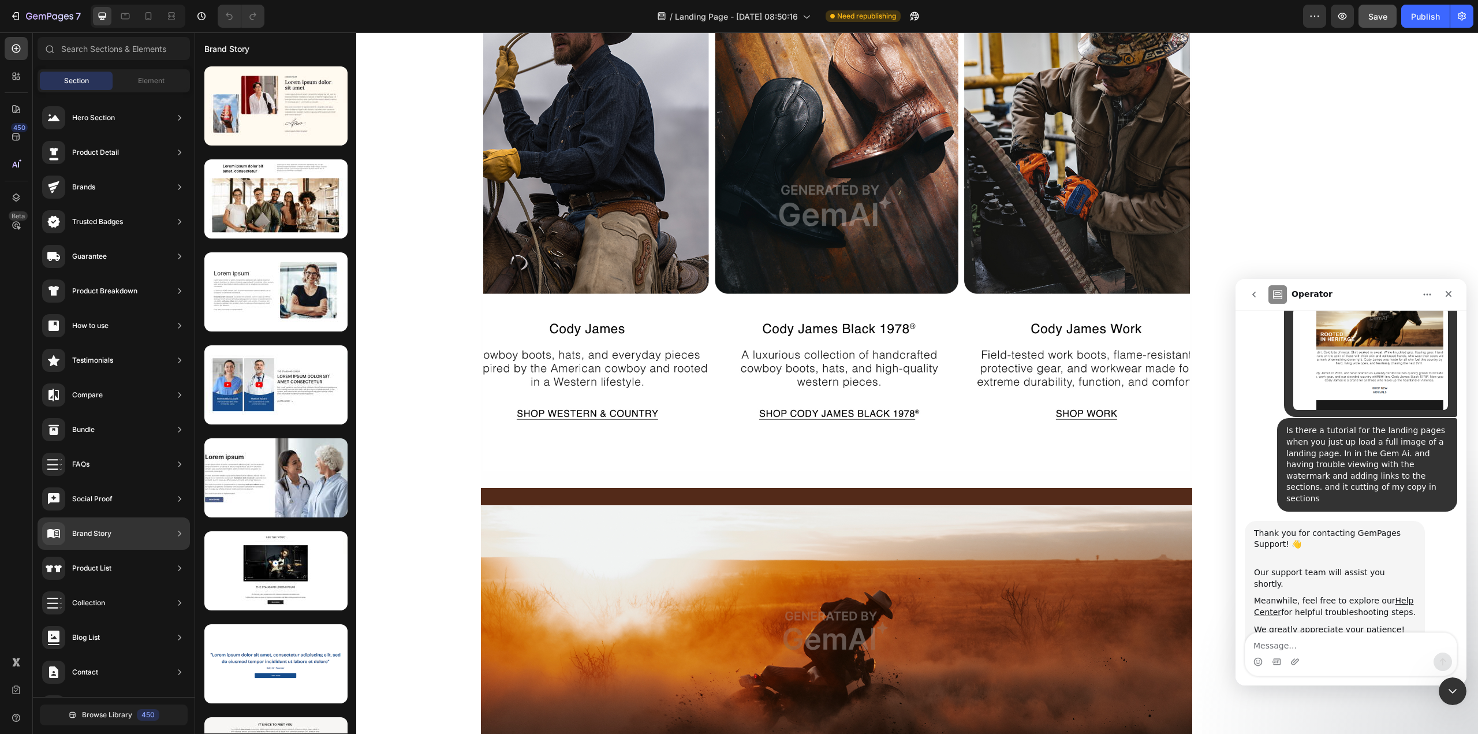
scroll to position [65, 0]
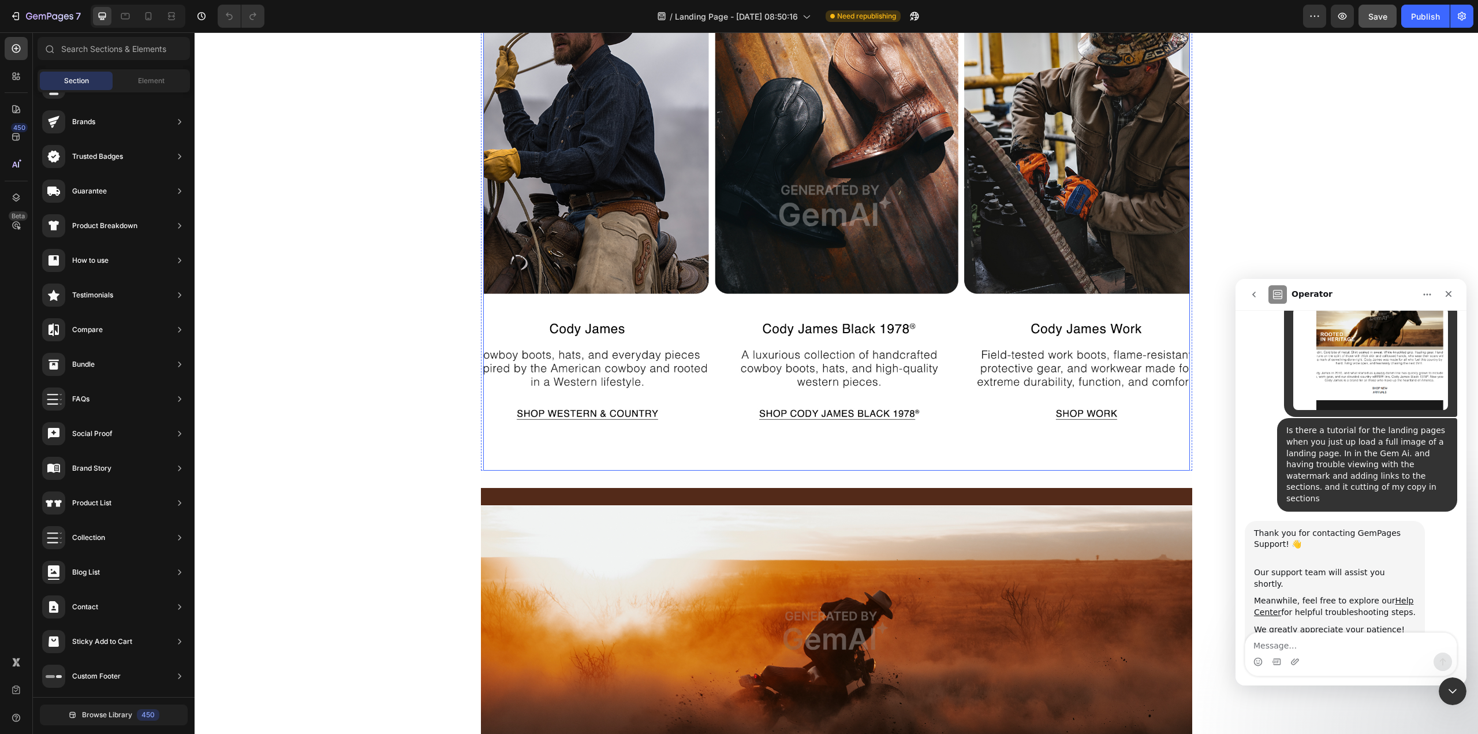
click at [546, 402] on img at bounding box center [836, 206] width 707 height 530
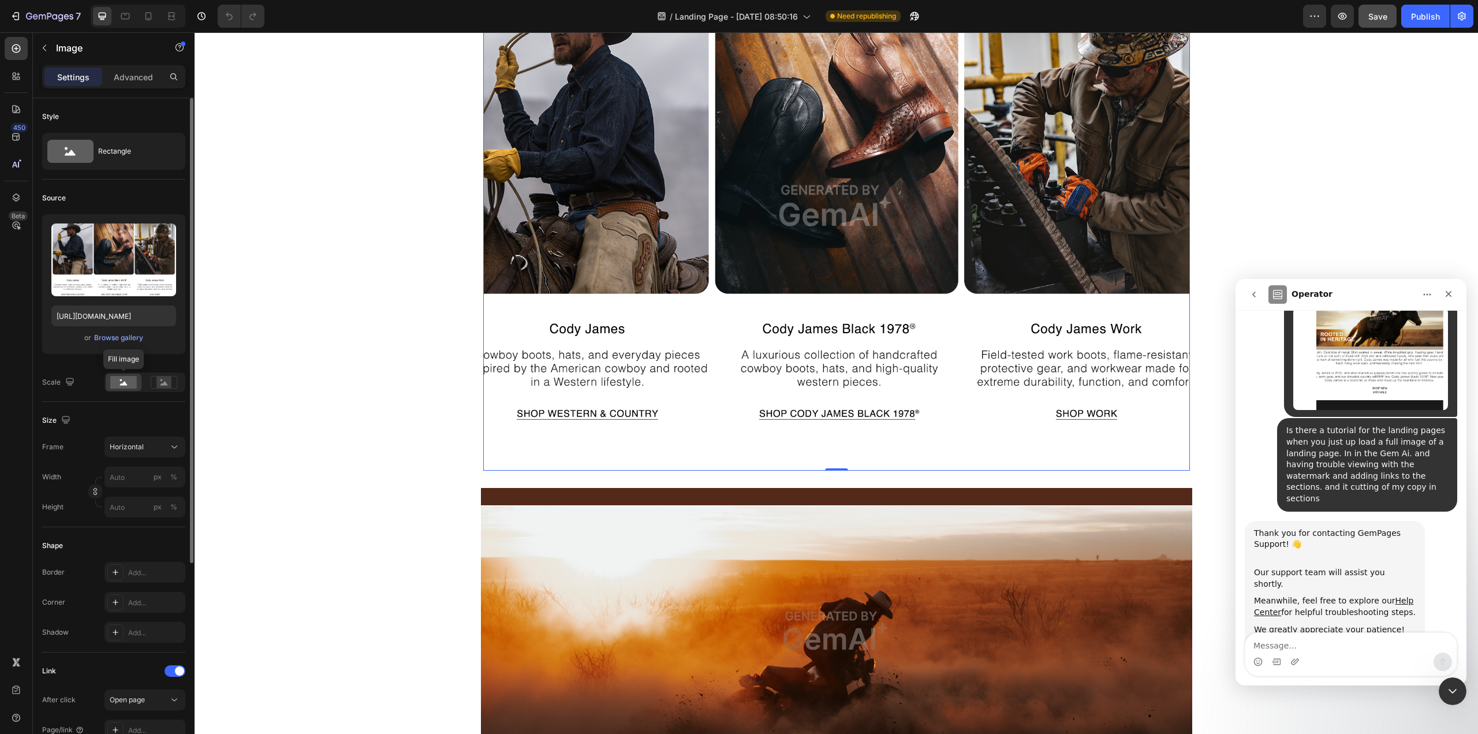
click at [127, 382] on rect at bounding box center [123, 382] width 27 height 13
click at [159, 382] on rect at bounding box center [163, 382] width 15 height 12
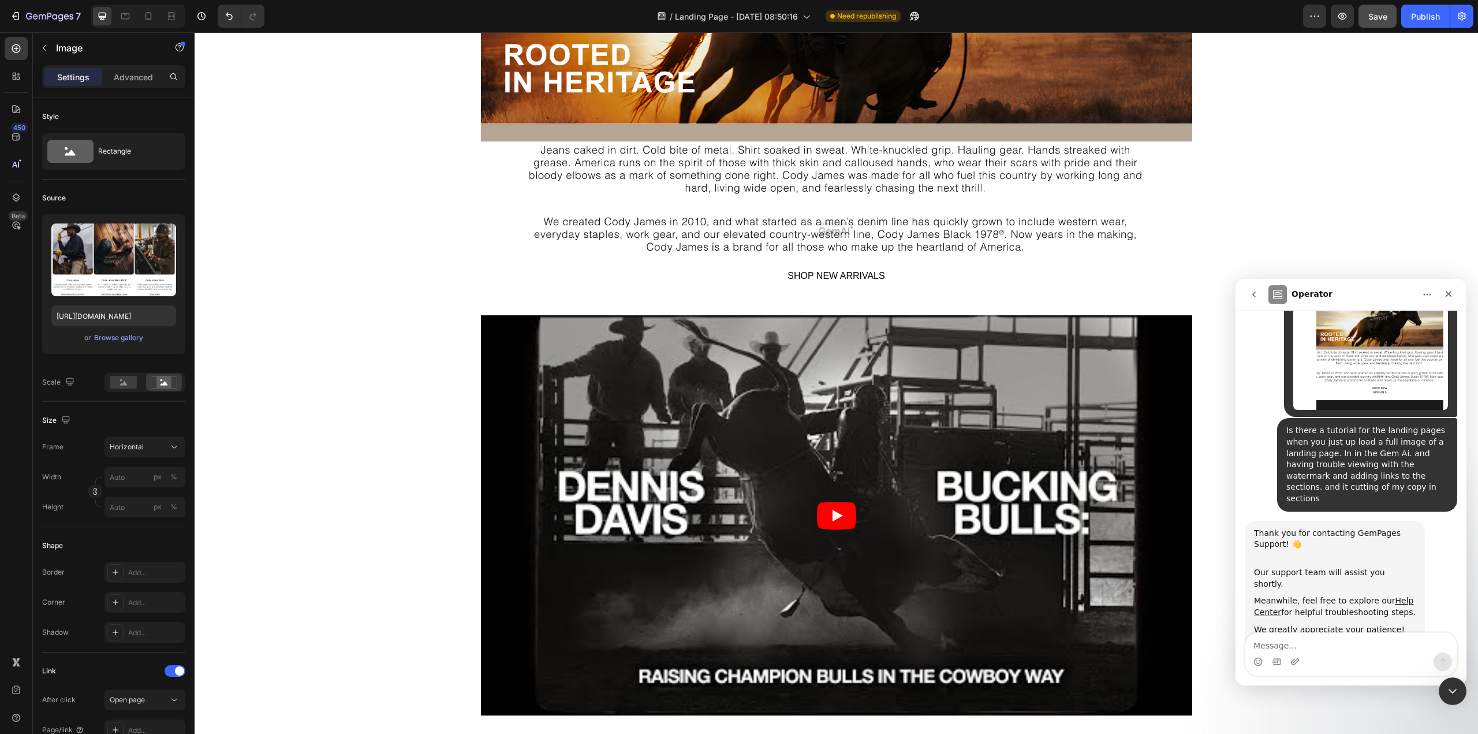
scroll to position [115, 0]
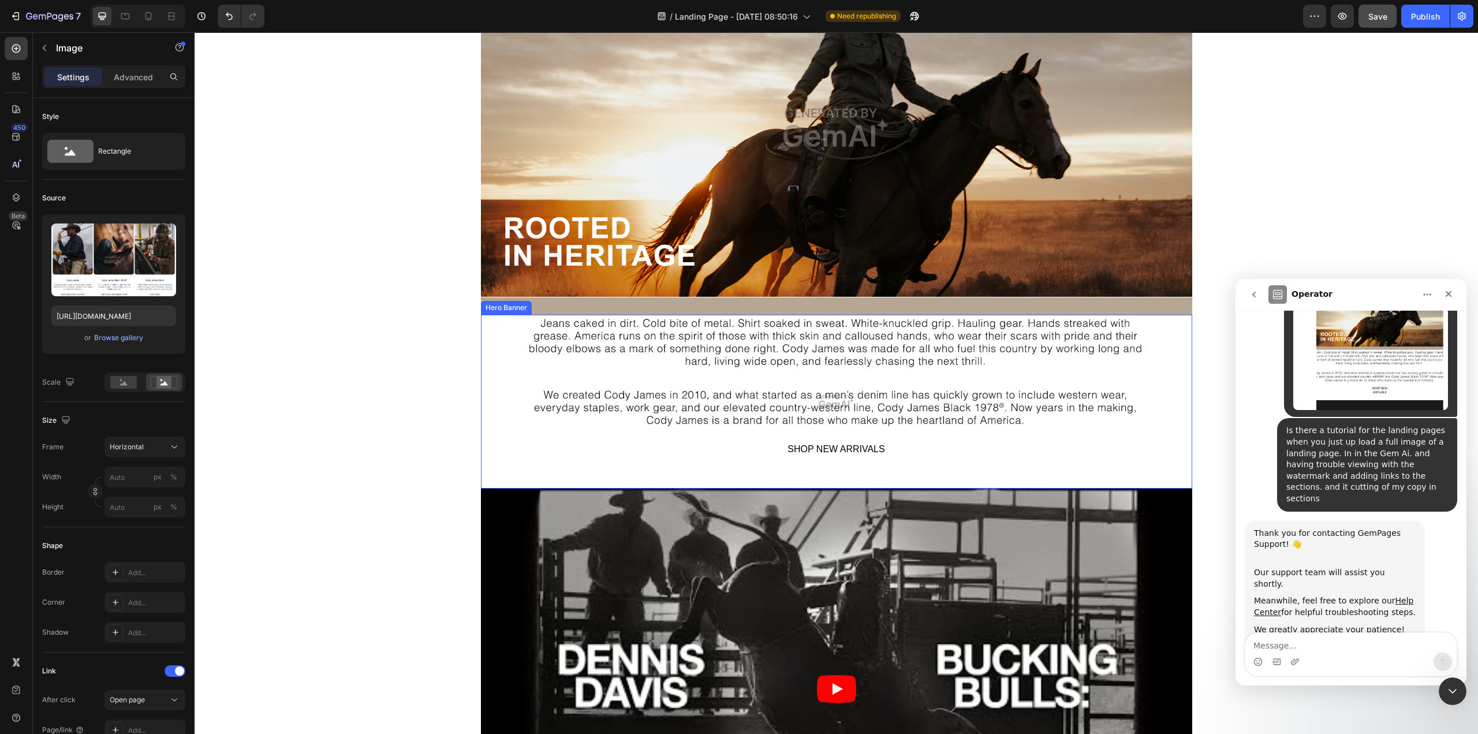
click at [860, 377] on div "Overlay" at bounding box center [836, 402] width 711 height 174
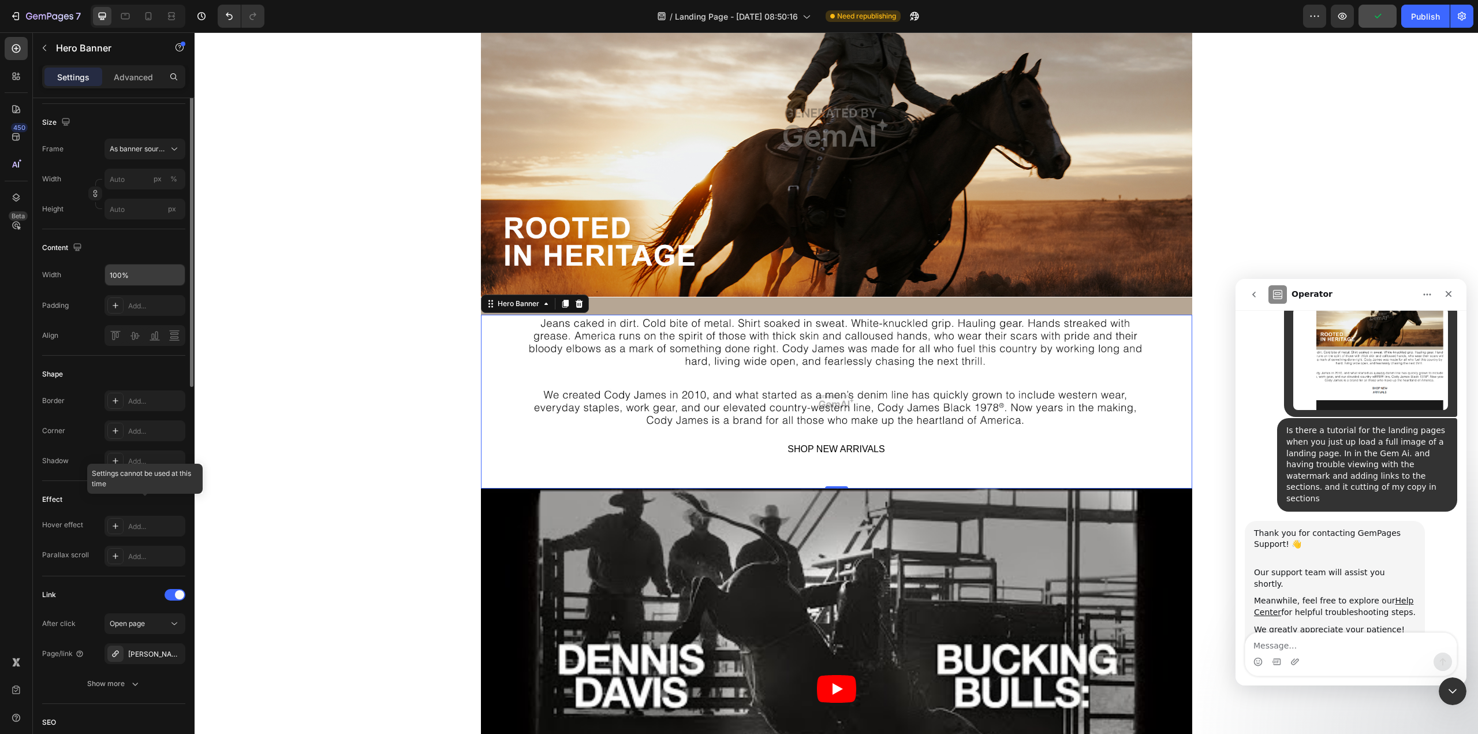
scroll to position [0, 0]
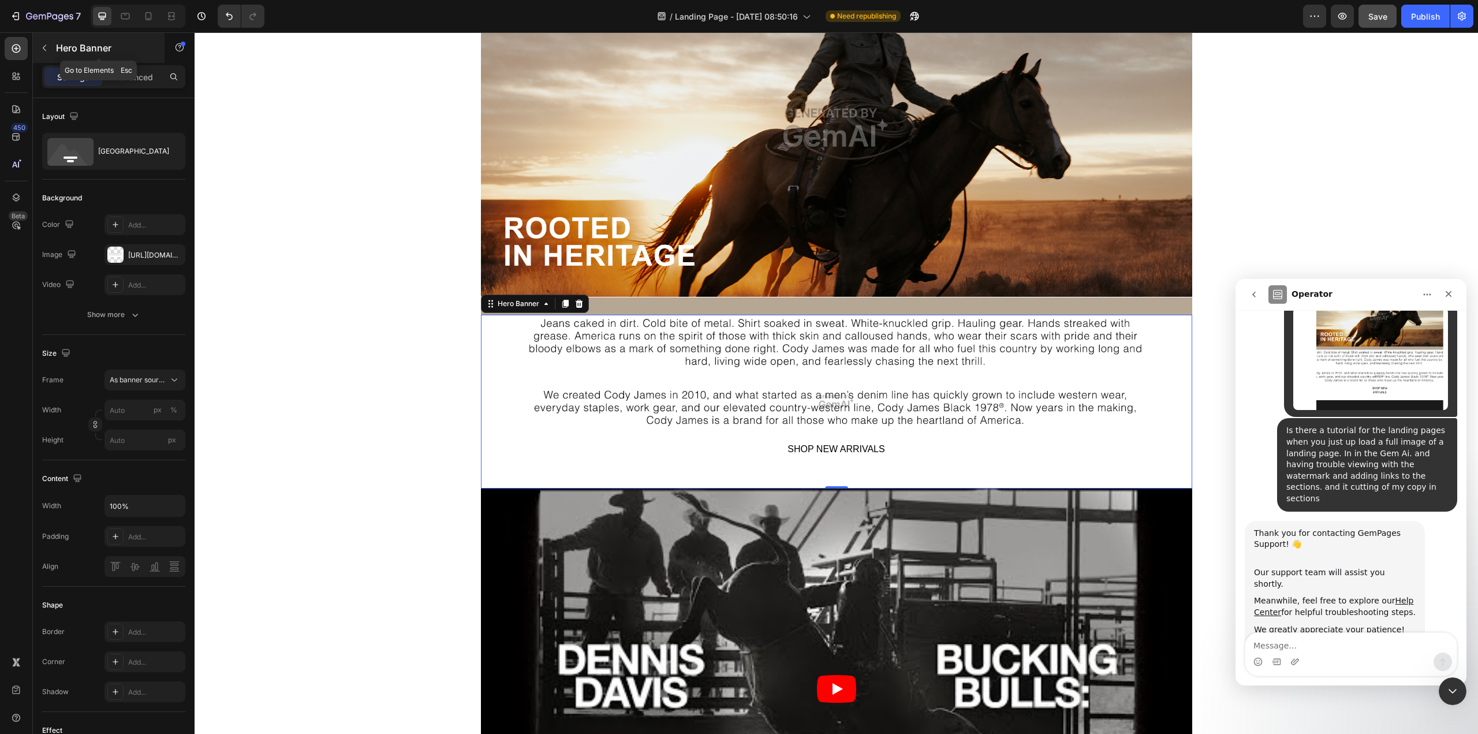
click at [44, 47] on icon "button" at bounding box center [44, 48] width 3 height 6
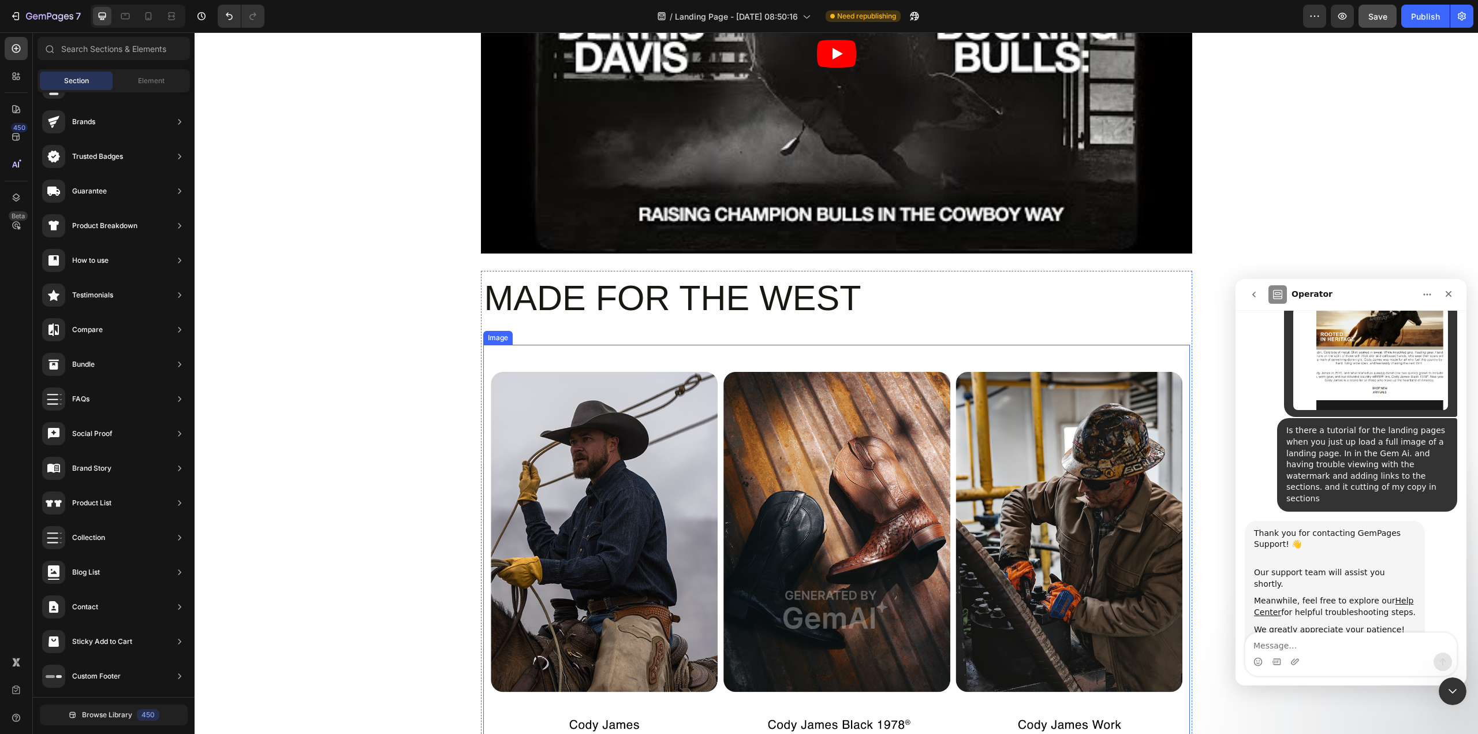
scroll to position [924, 0]
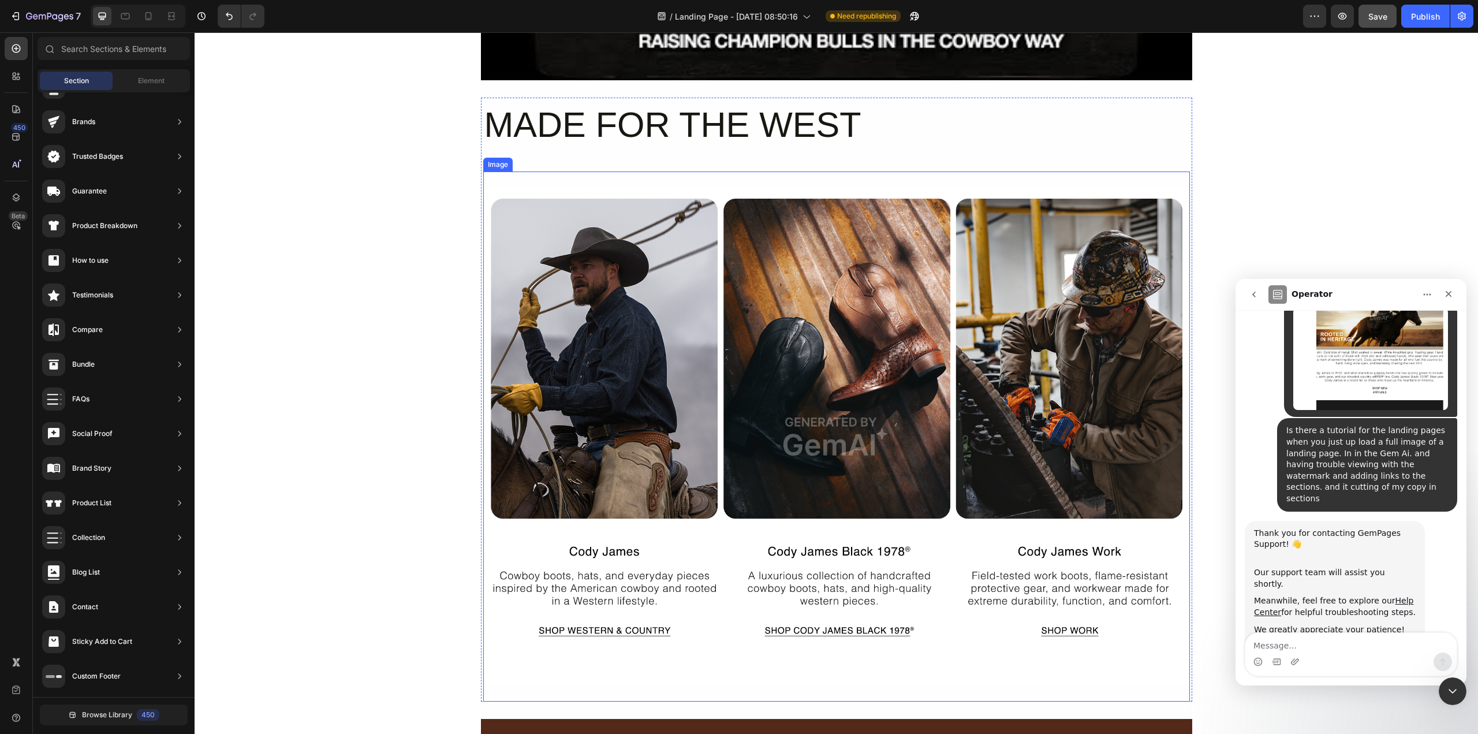
click at [702, 349] on img at bounding box center [836, 436] width 707 height 530
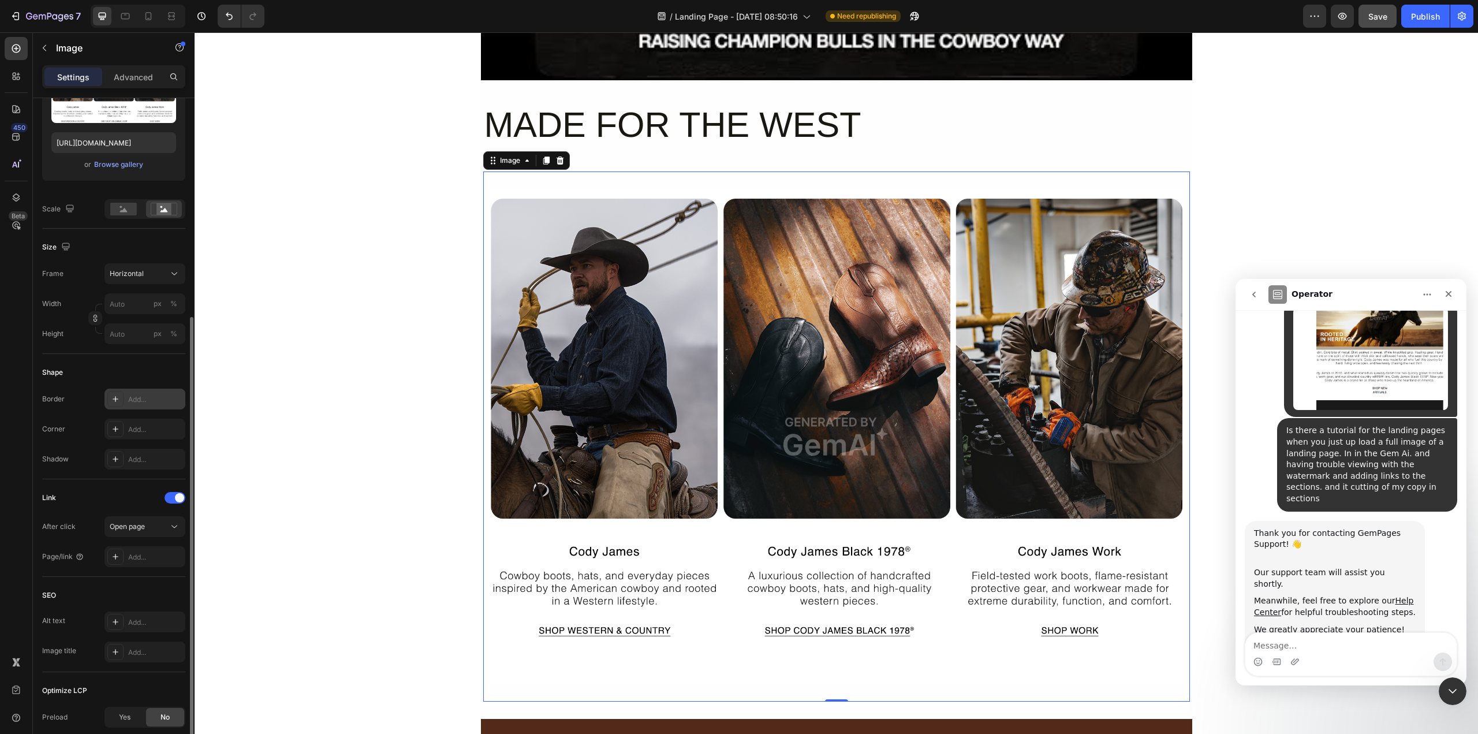
scroll to position [231, 0]
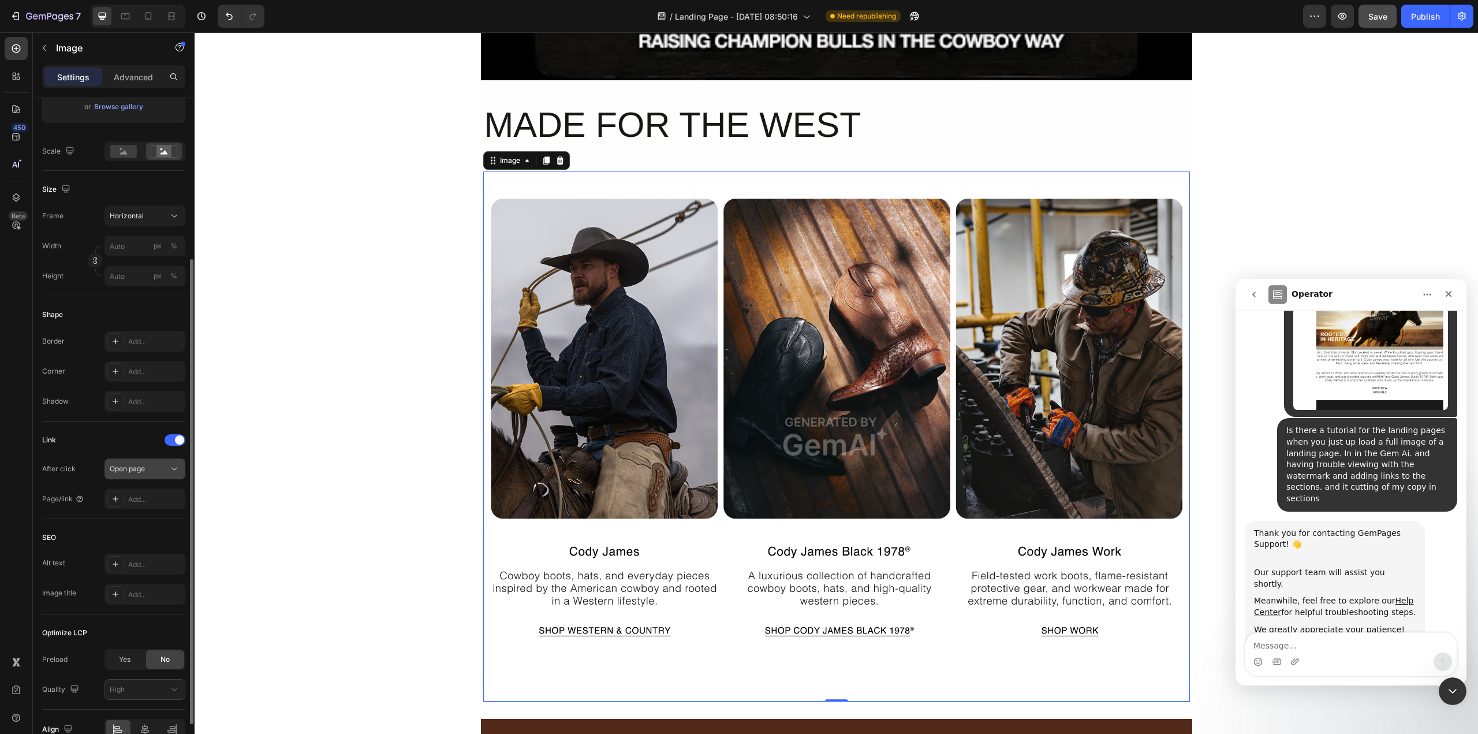
click at [166, 468] on div "Open page" at bounding box center [139, 469] width 59 height 10
click at [115, 503] on icon at bounding box center [115, 498] width 9 height 9
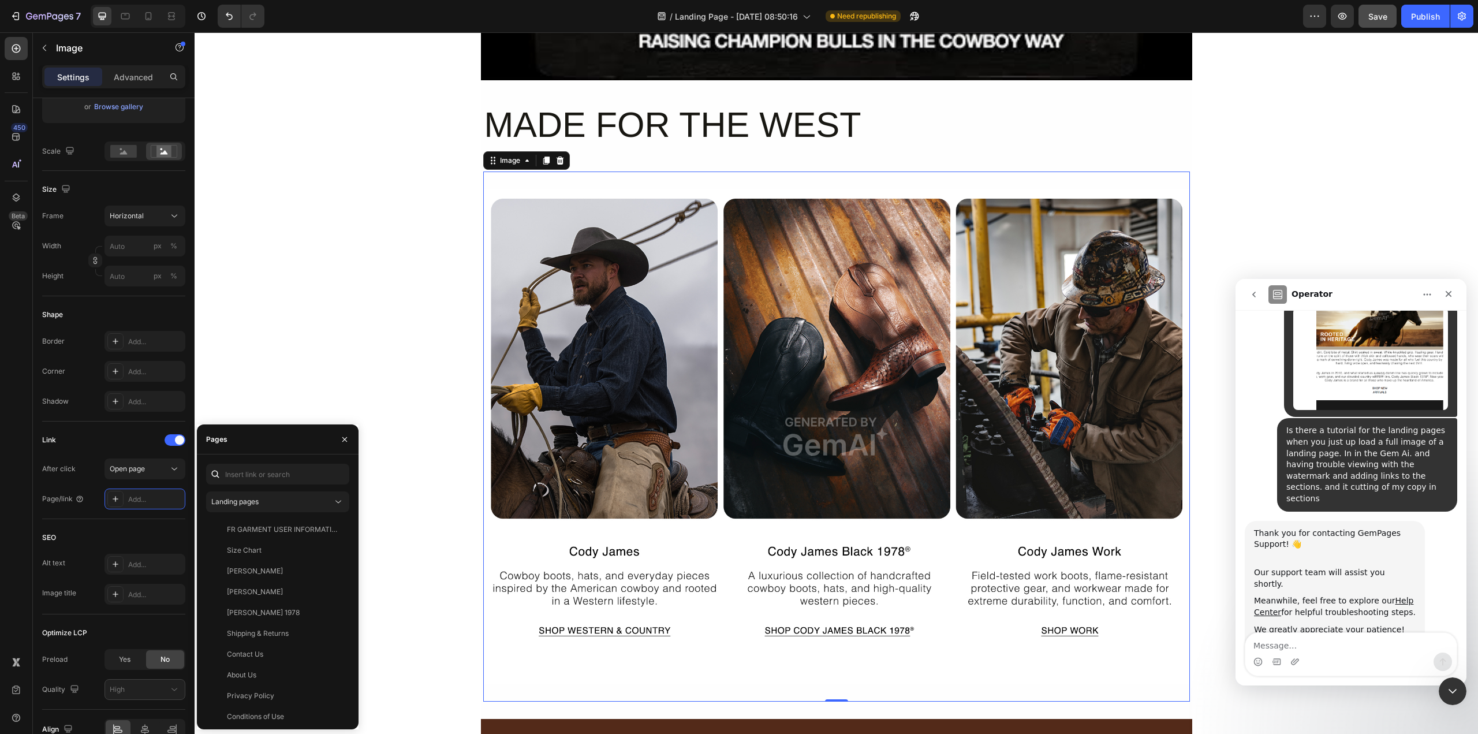
click at [576, 627] on img at bounding box center [836, 436] width 707 height 530
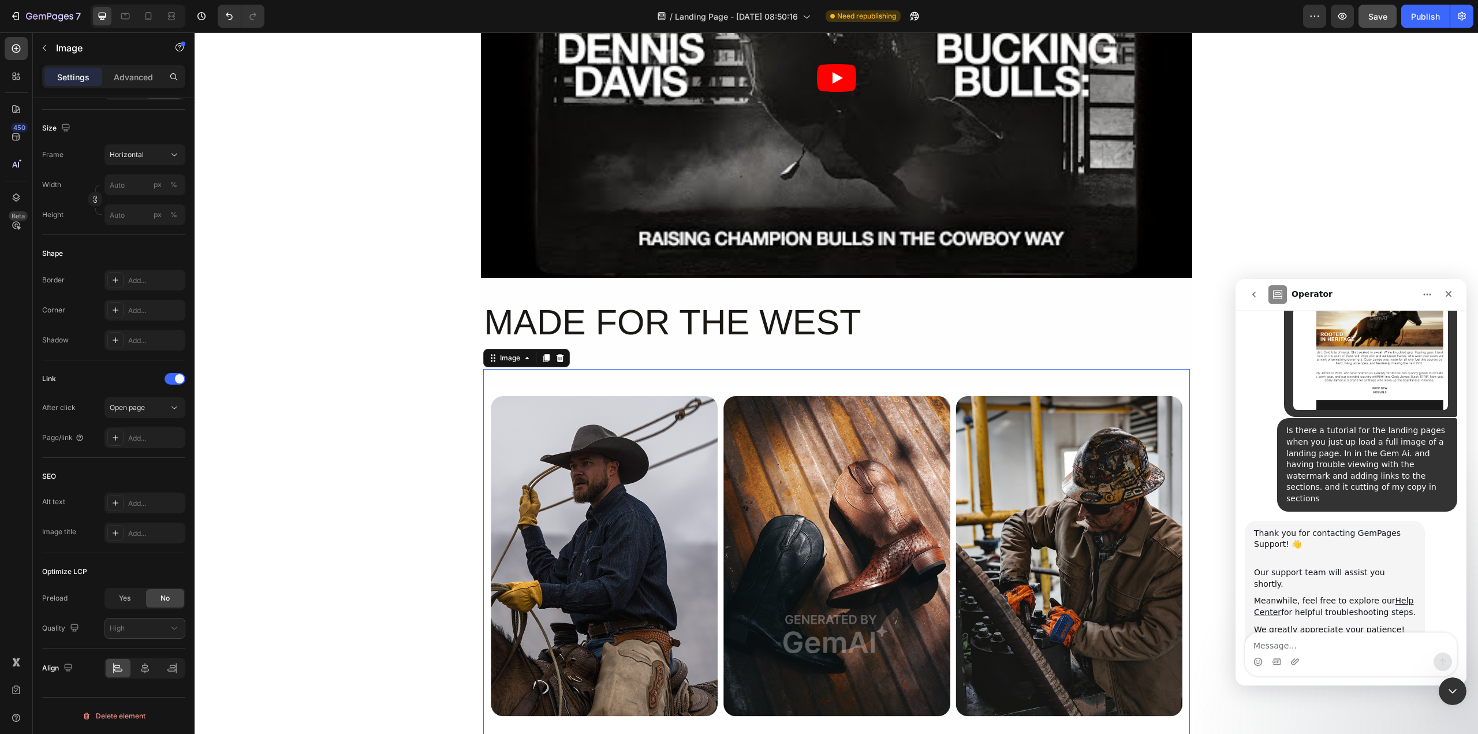
scroll to position [693, 0]
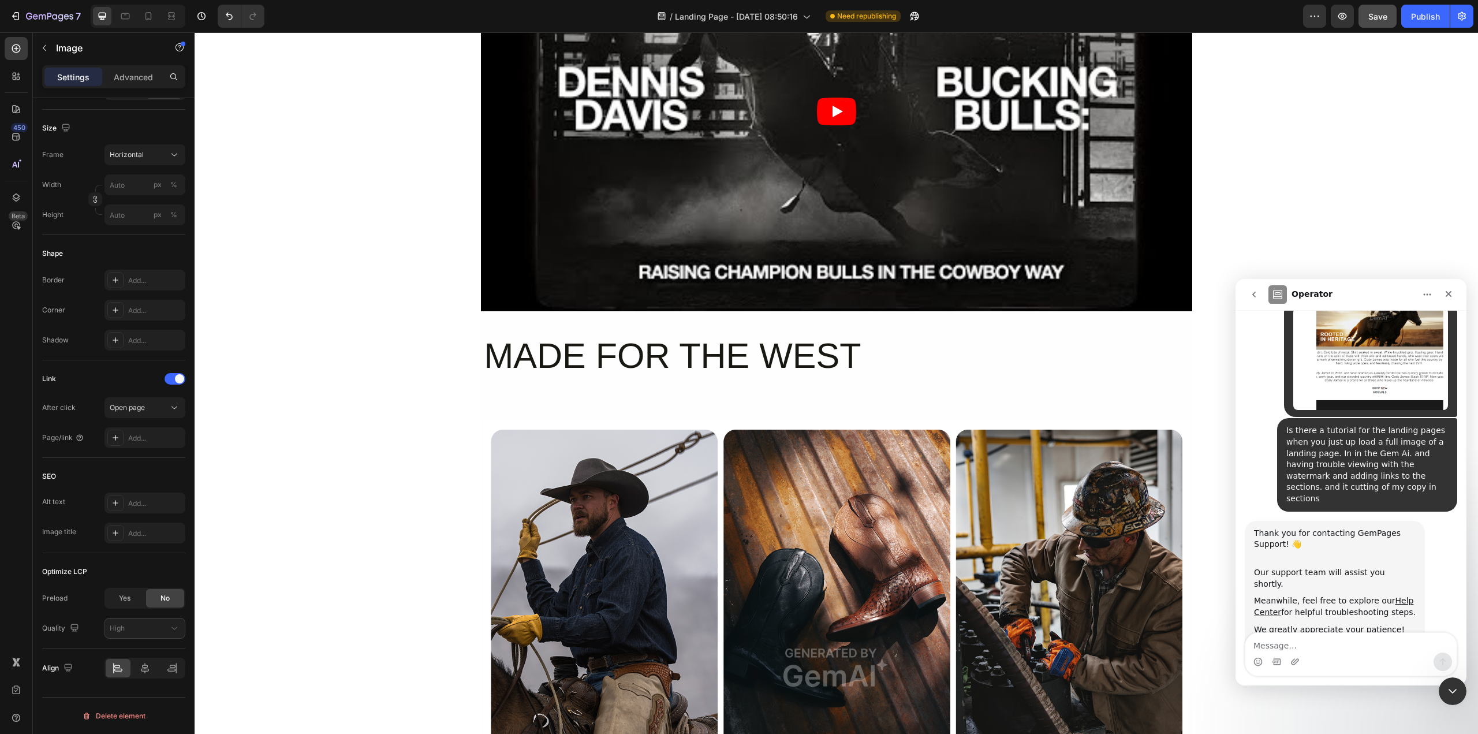
click at [366, 423] on div "Video Section 3 MADE FOR THE WEST Heading Image Row Section 4 Root" at bounding box center [836, 299] width 1283 height 1872
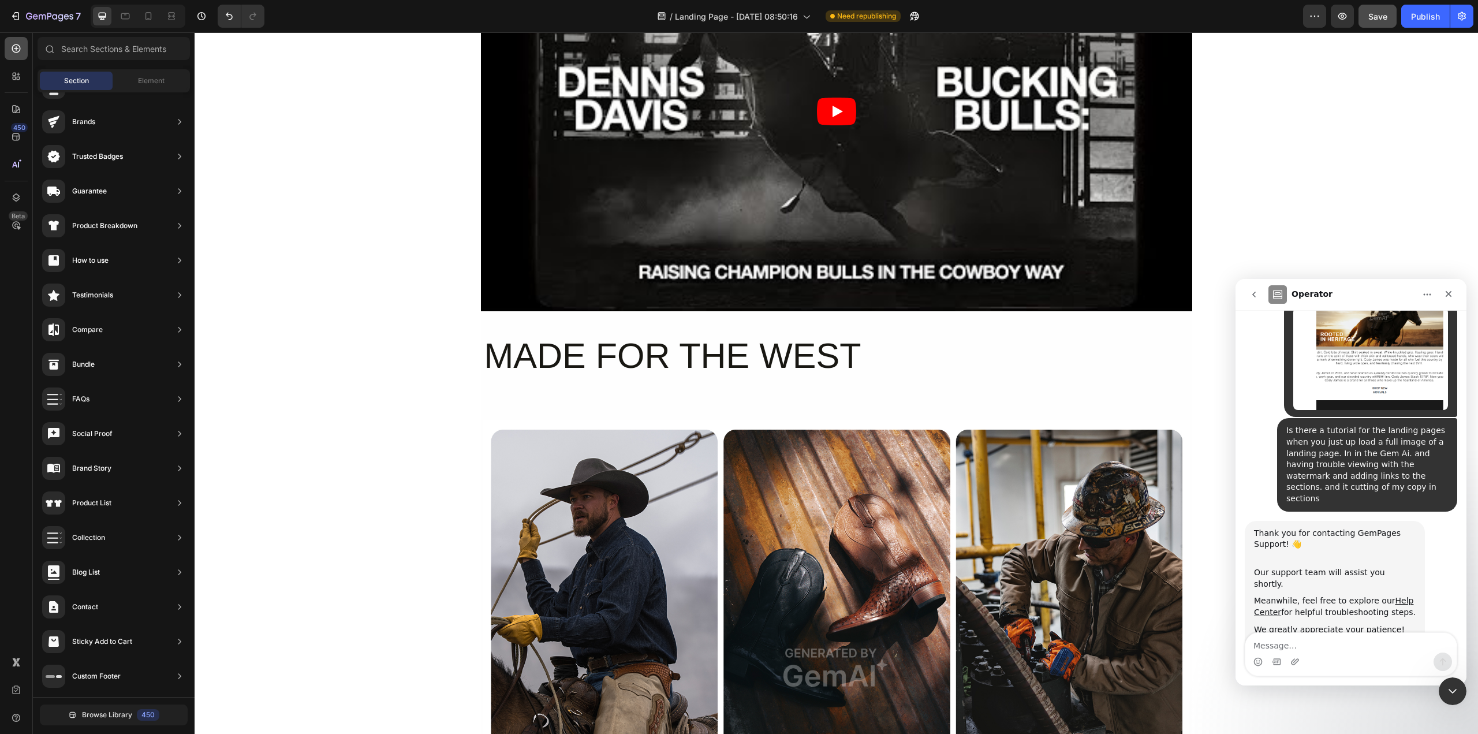
click at [17, 46] on icon at bounding box center [16, 49] width 12 height 12
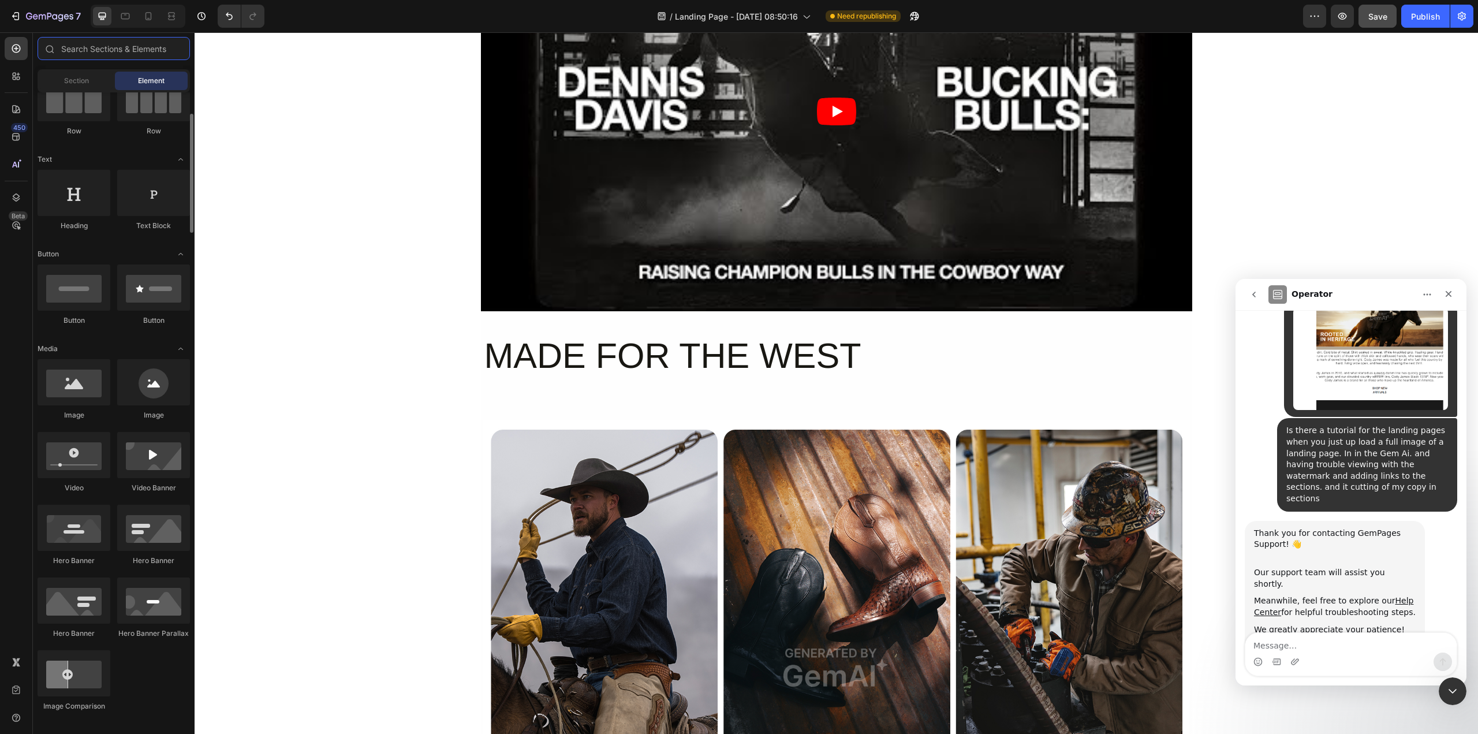
scroll to position [0, 0]
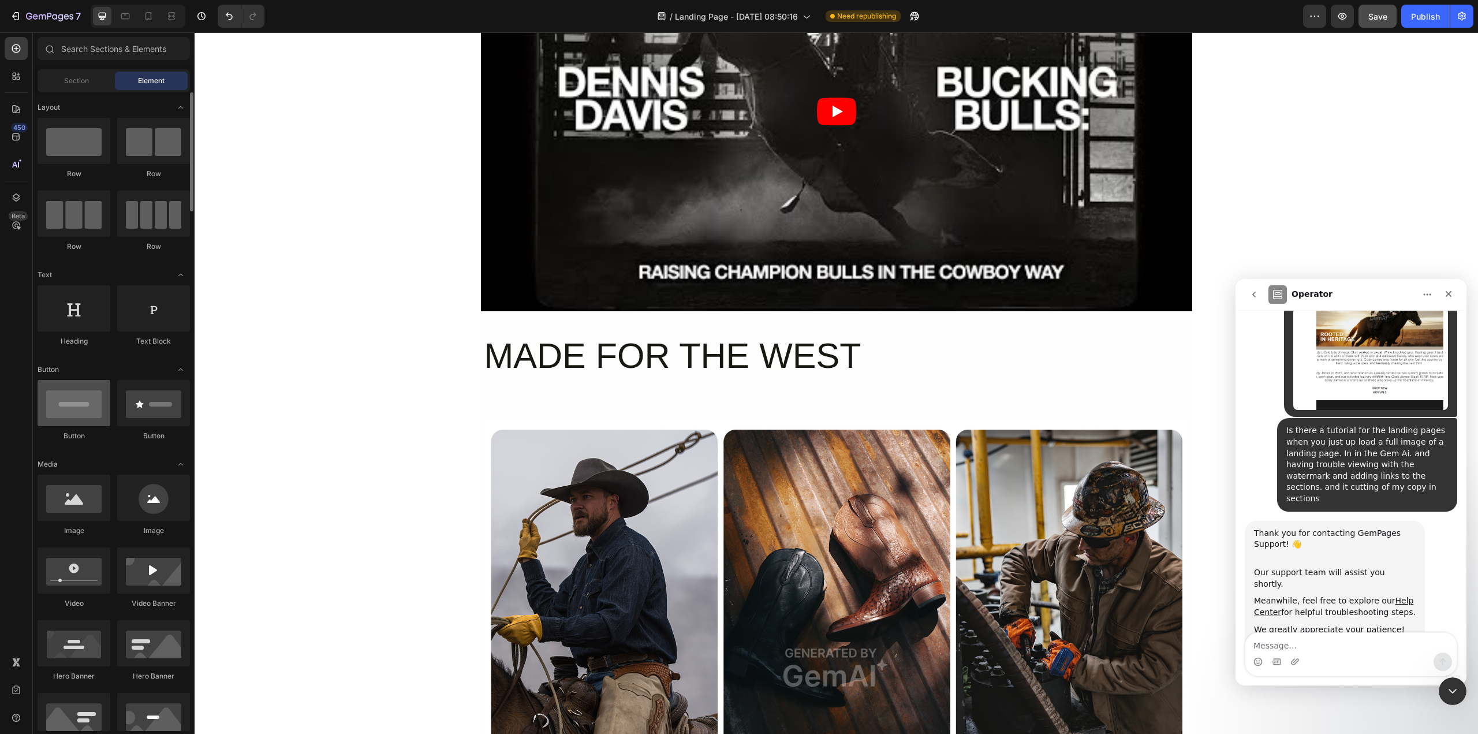
click at [80, 414] on div at bounding box center [74, 403] width 73 height 46
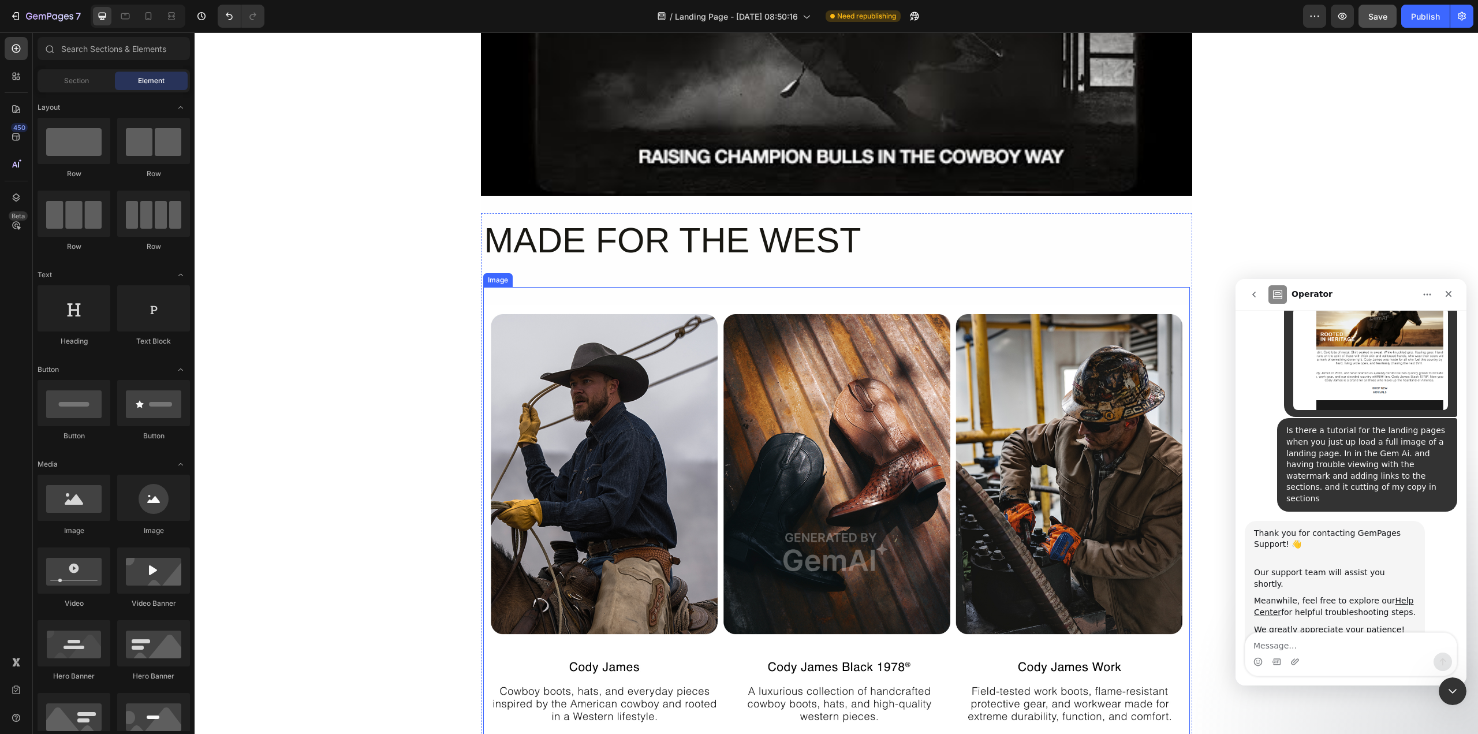
scroll to position [981, 0]
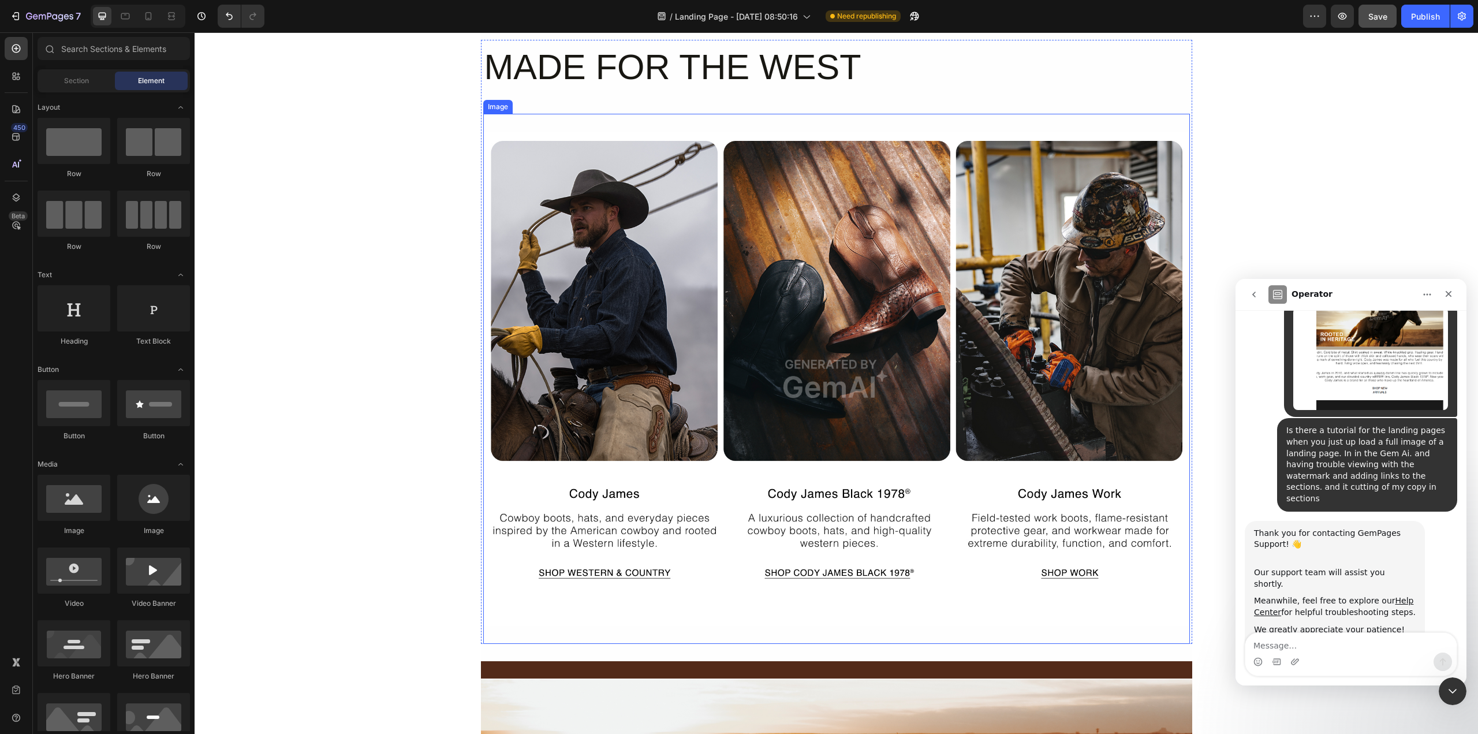
click at [581, 569] on img at bounding box center [836, 379] width 707 height 530
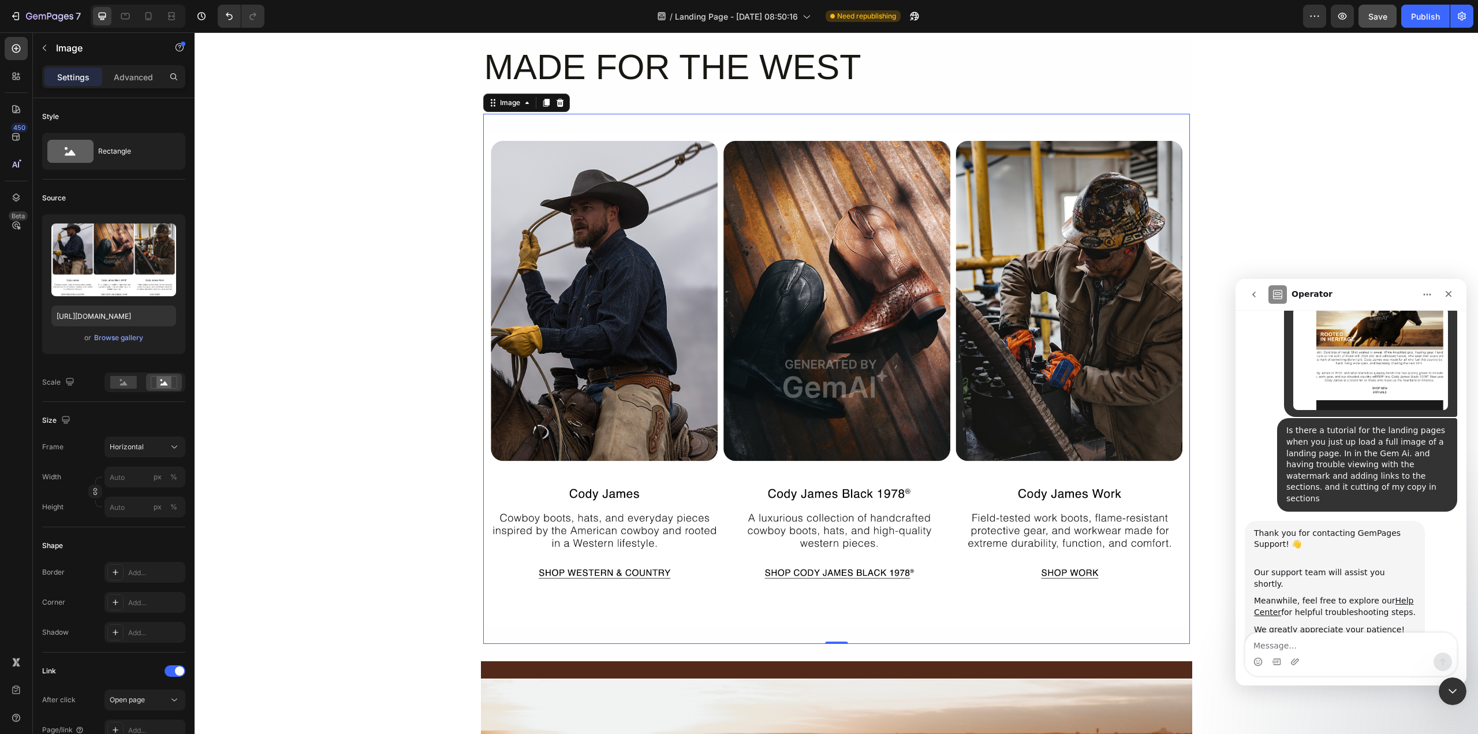
click at [581, 569] on img at bounding box center [836, 379] width 707 height 530
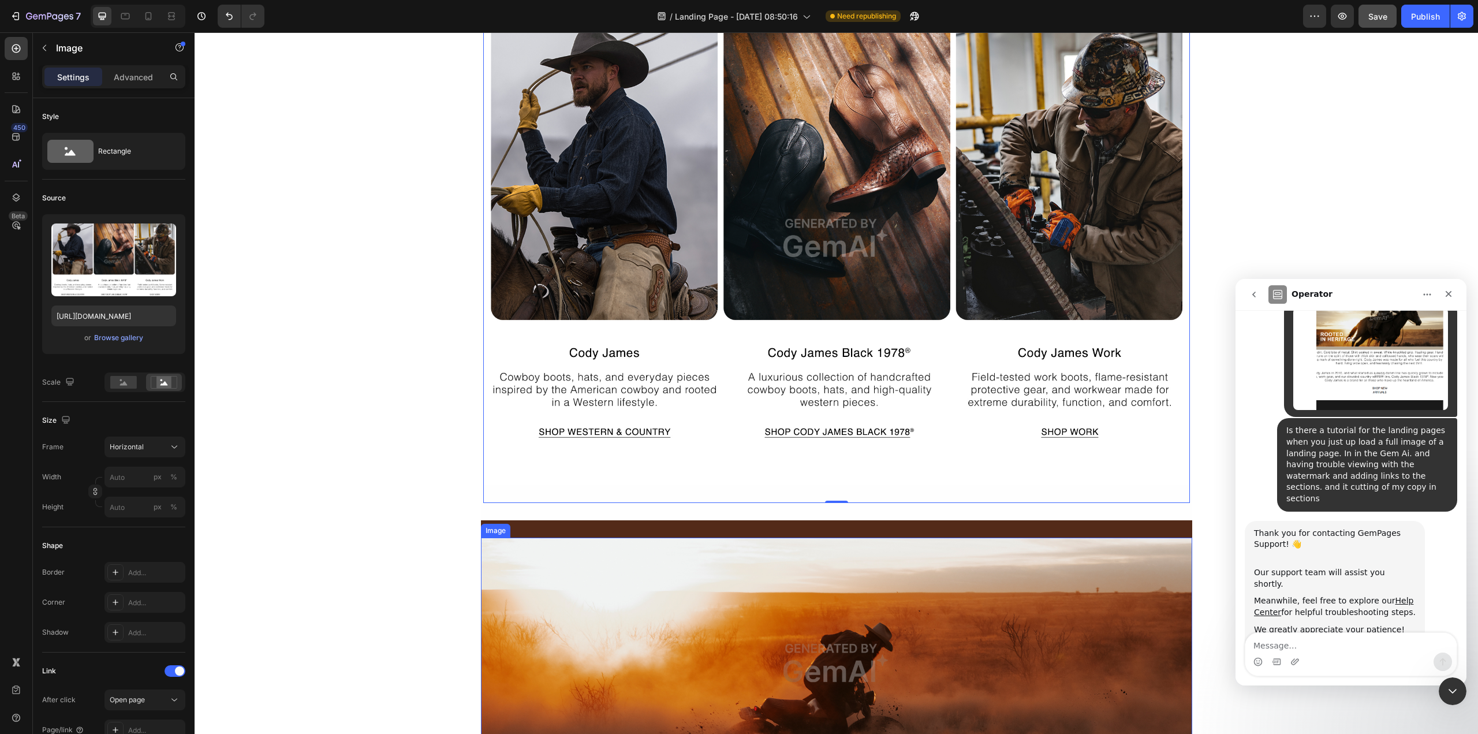
scroll to position [1097, 0]
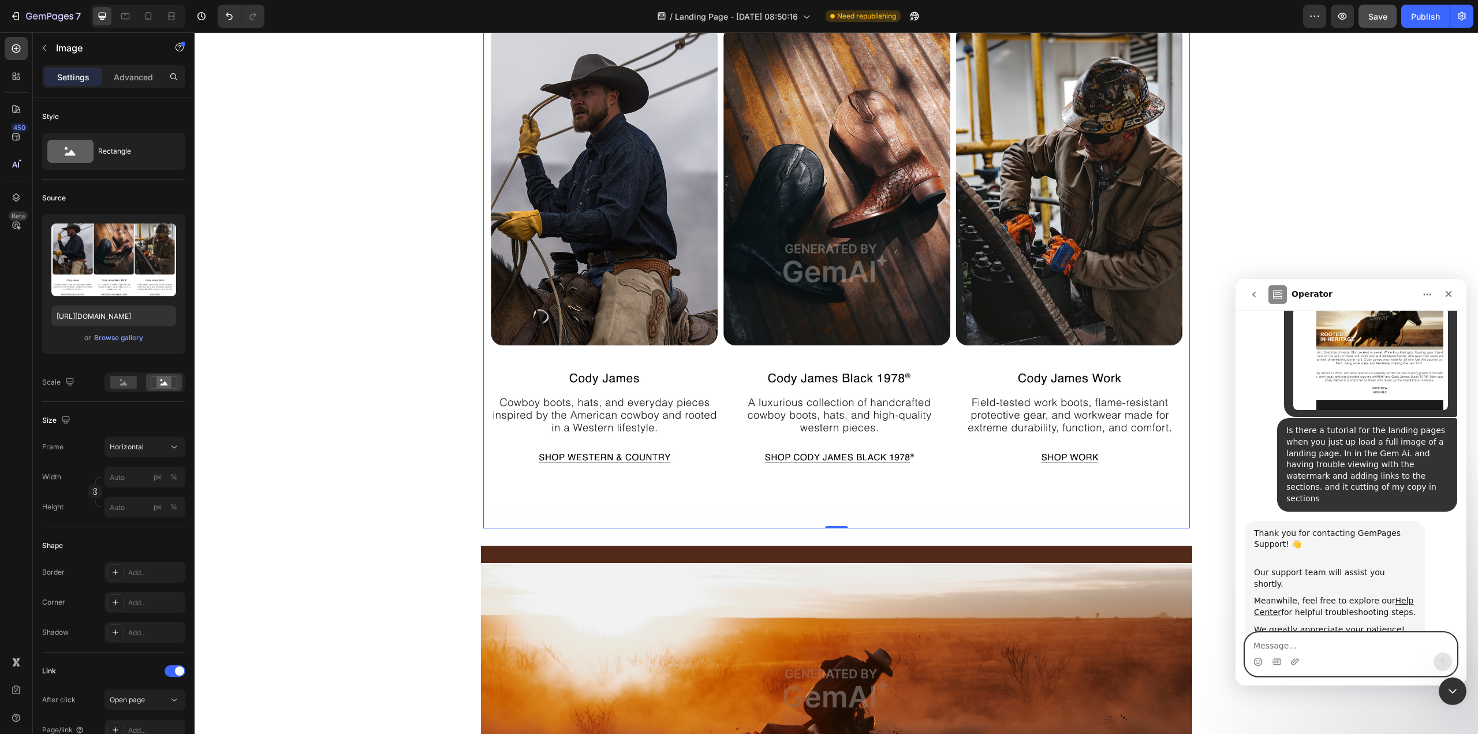
click at [1268, 645] on textarea "Message…" at bounding box center [1350, 643] width 211 height 20
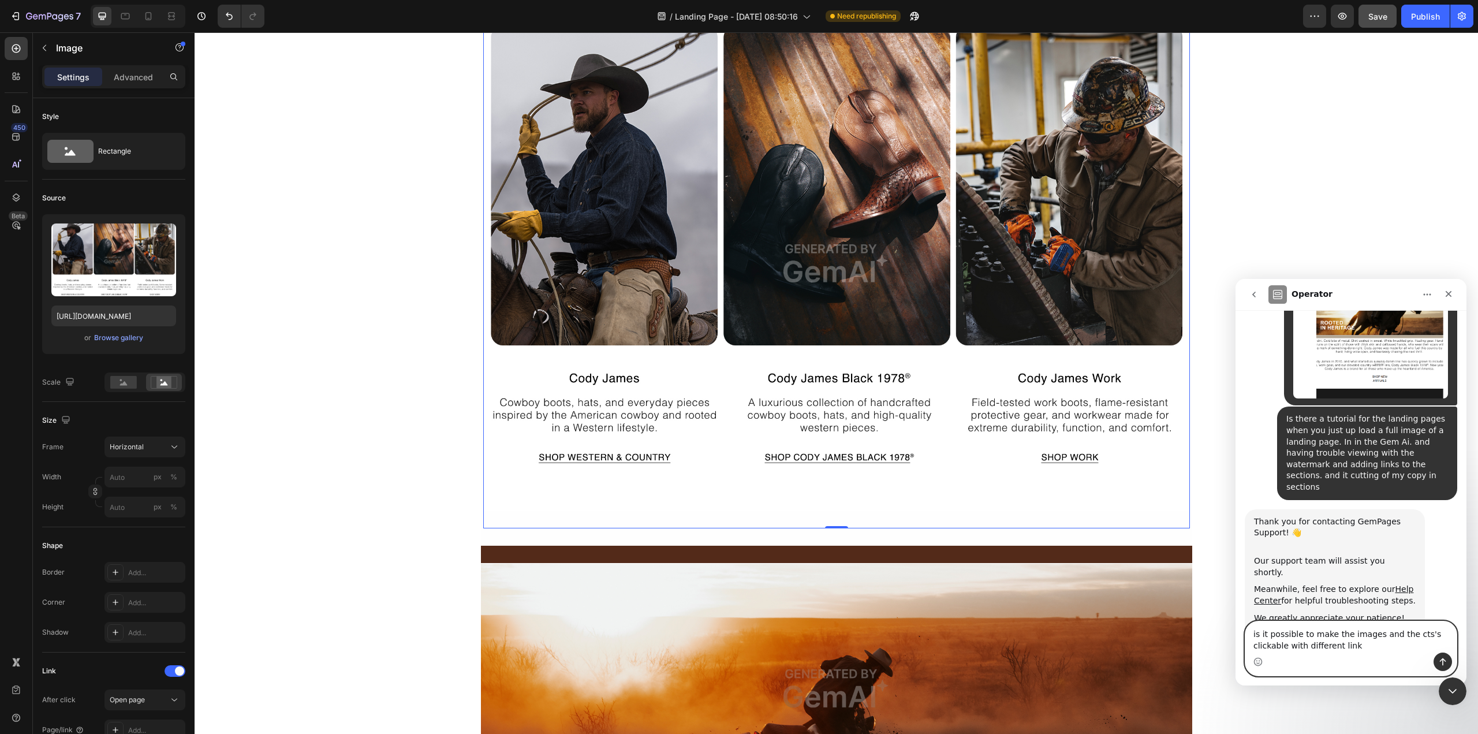
type textarea "is it possible to make the images and the cts's clickable with different link"
paste textarea "Message…"
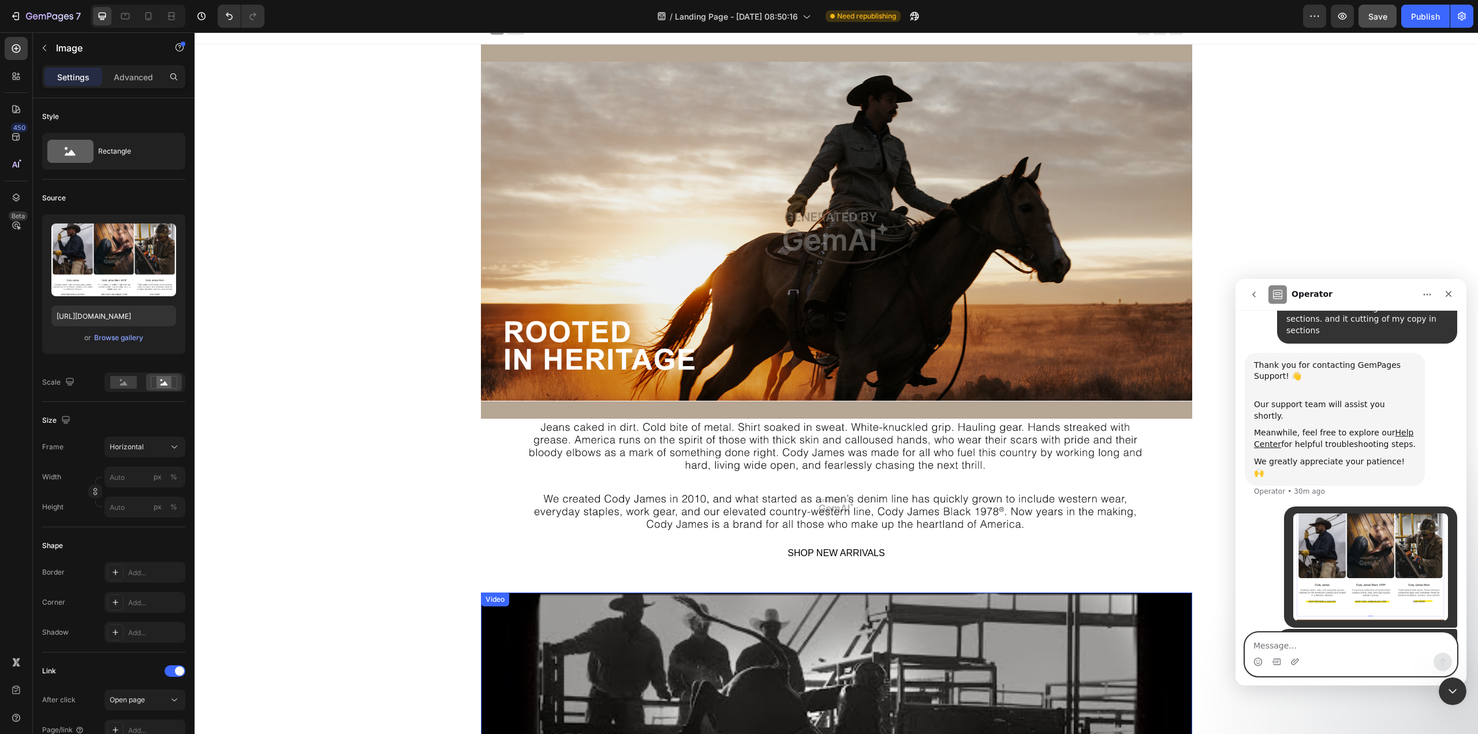
scroll to position [0, 0]
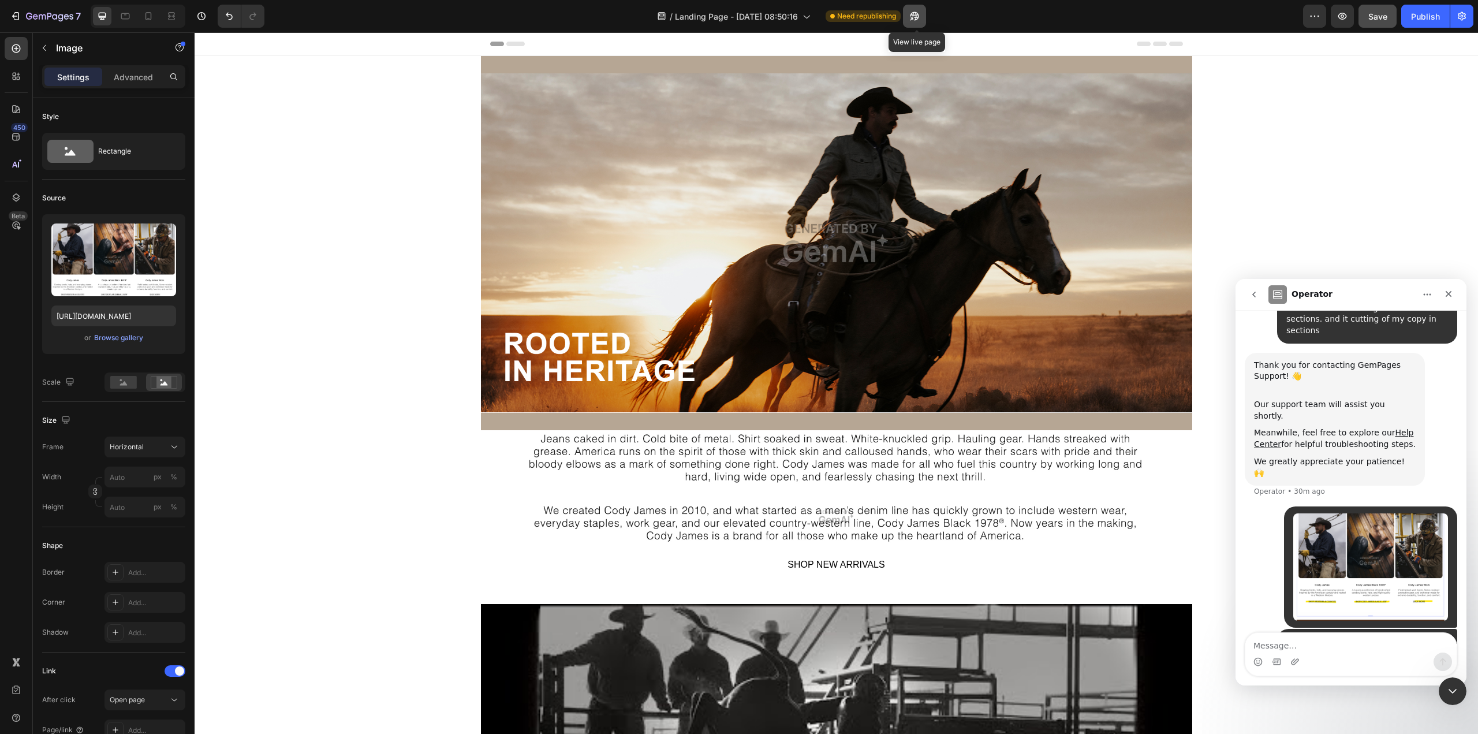
click at [913, 17] on icon "button" at bounding box center [911, 18] width 3 height 3
click at [920, 17] on icon "button" at bounding box center [915, 16] width 12 height 12
click at [1307, 651] on textarea "Message…" at bounding box center [1350, 643] width 211 height 20
click at [1263, 644] on textarea "ans why does my preiew look like this" at bounding box center [1350, 643] width 211 height 20
type textarea "and why does my preview look like this"
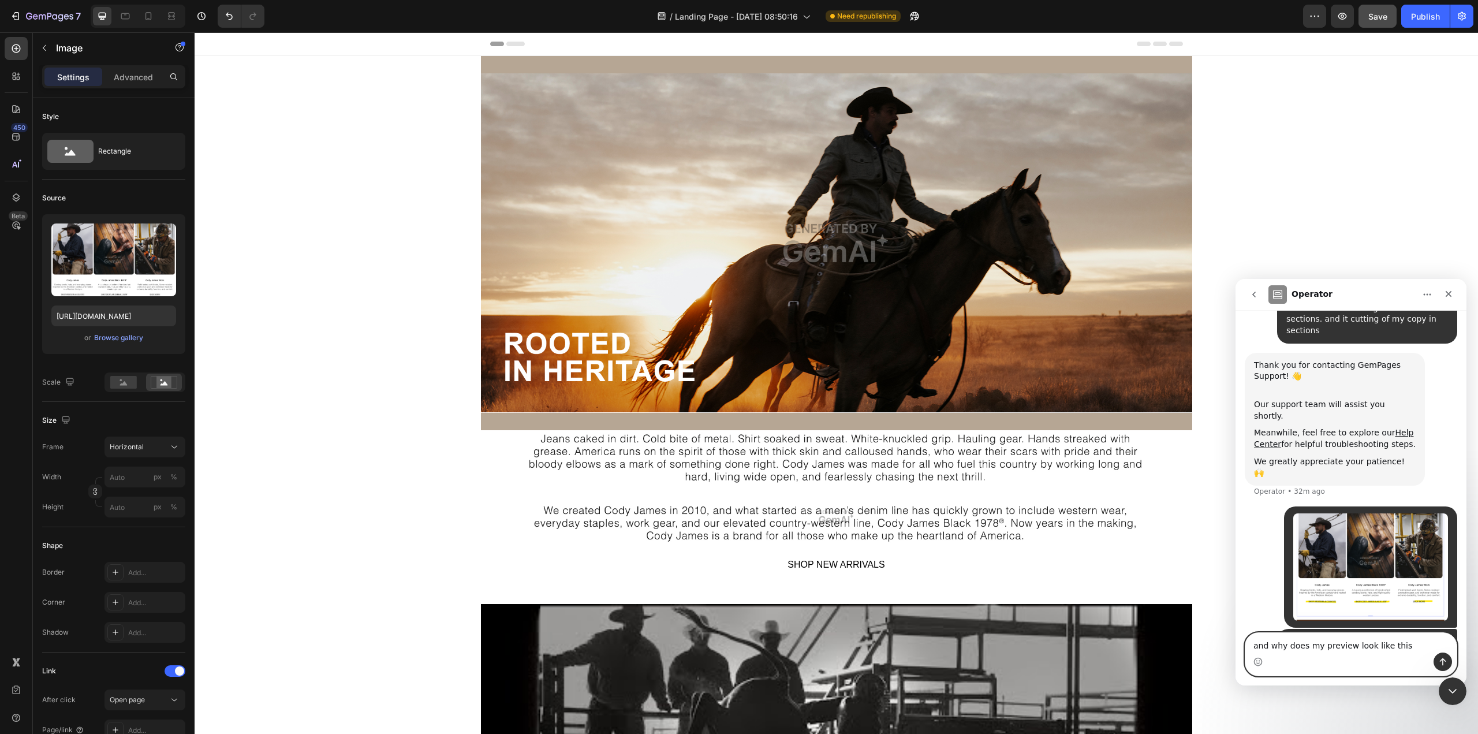
click at [1417, 643] on textarea "and why does my preview look like this" at bounding box center [1350, 643] width 211 height 20
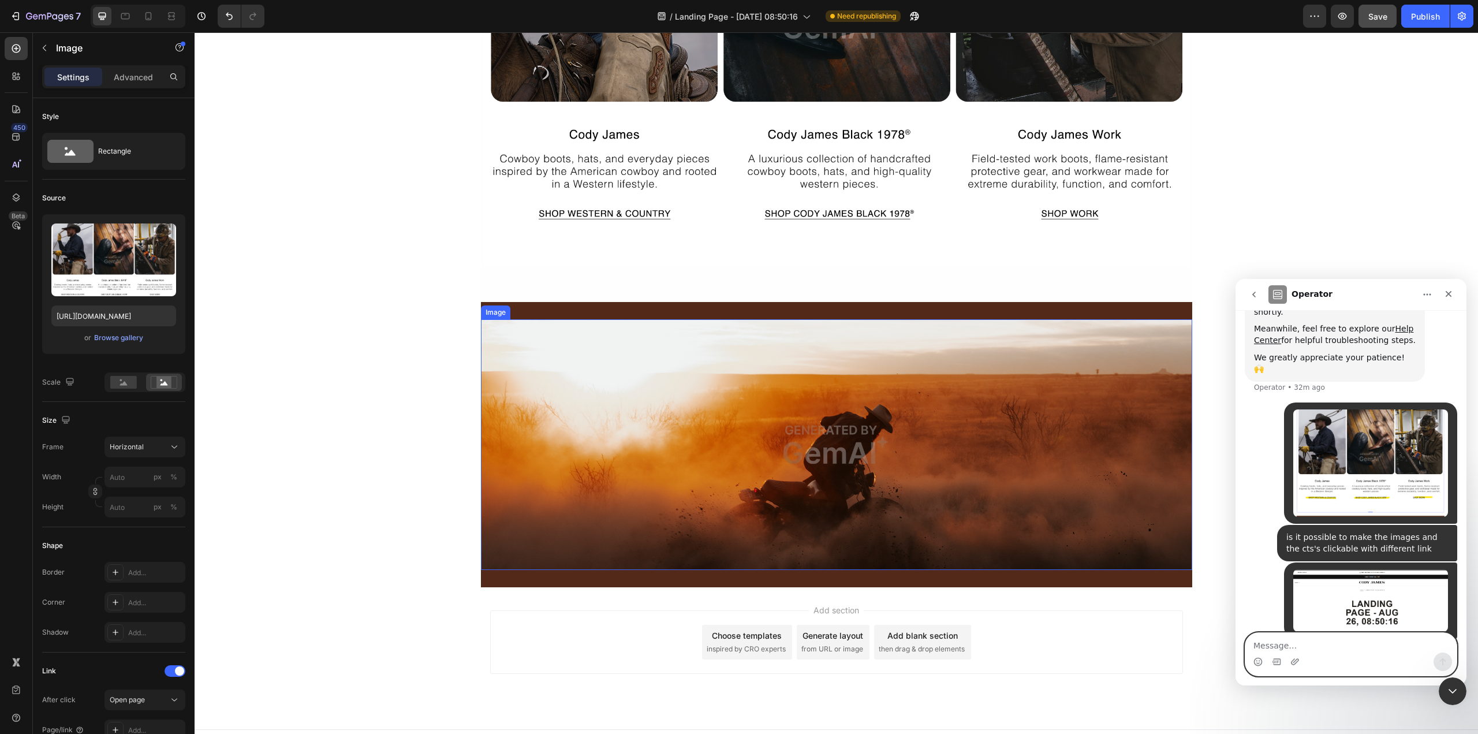
scroll to position [1110, 0]
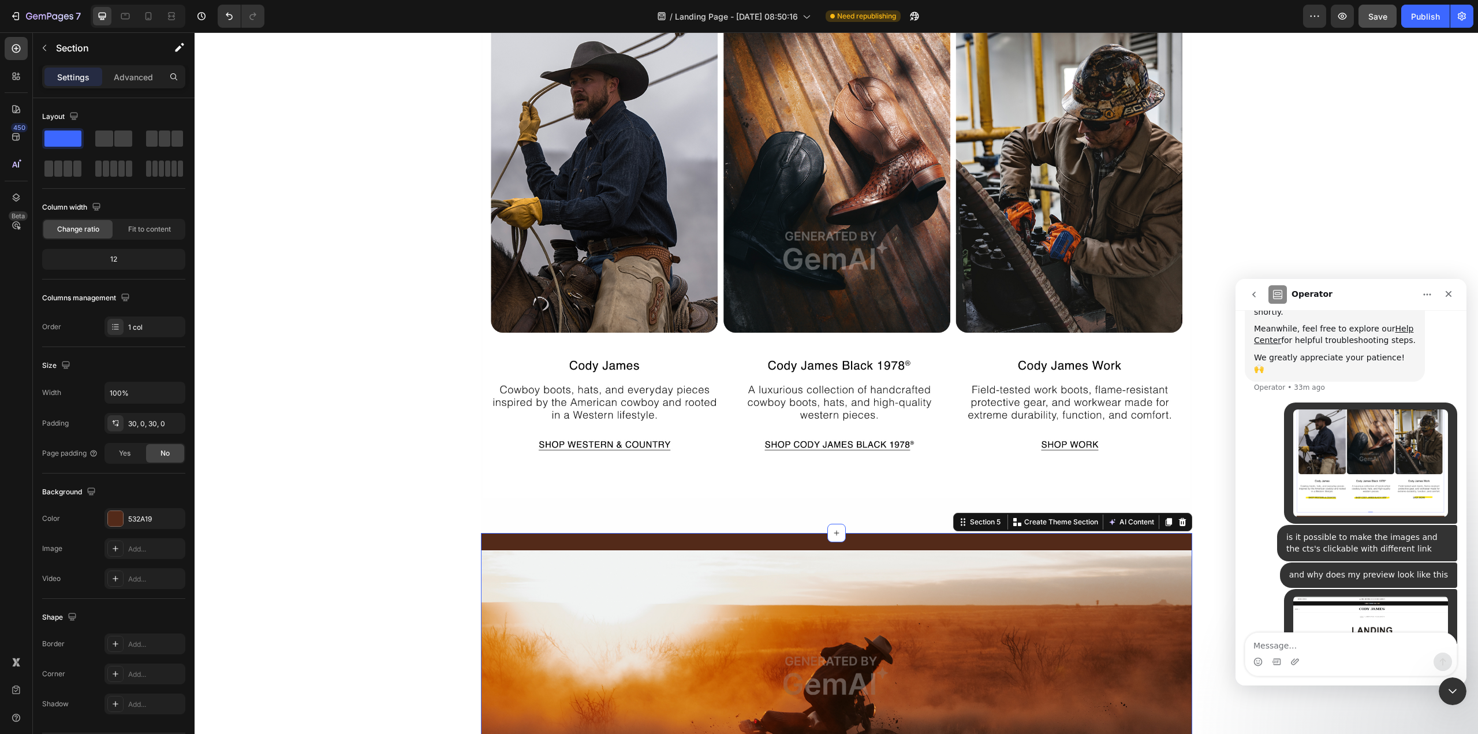
click at [537, 544] on div "Image Row Section 5 You can create reusable sections Create Theme Section AI Co…" at bounding box center [836, 675] width 711 height 285
click at [1178, 522] on icon at bounding box center [1182, 521] width 9 height 9
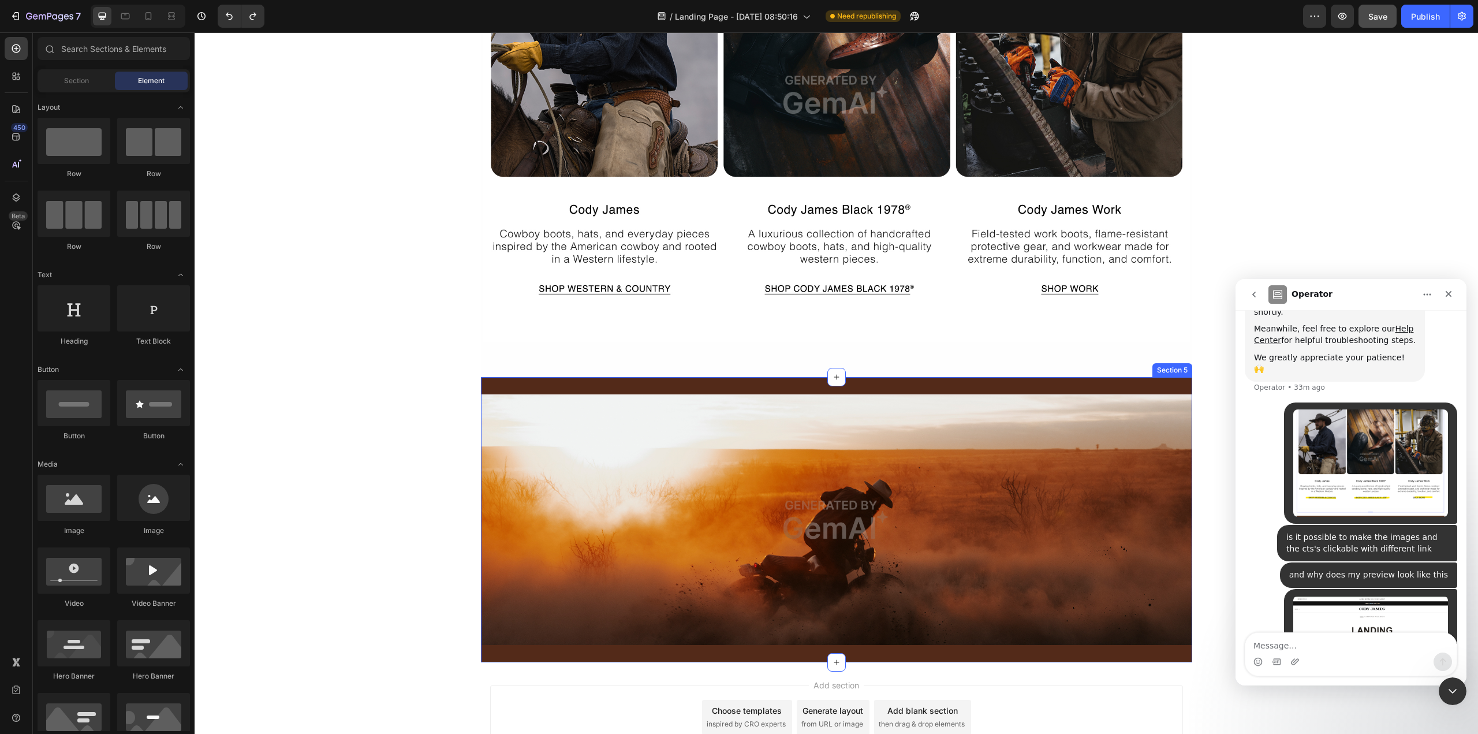
scroll to position [1283, 0]
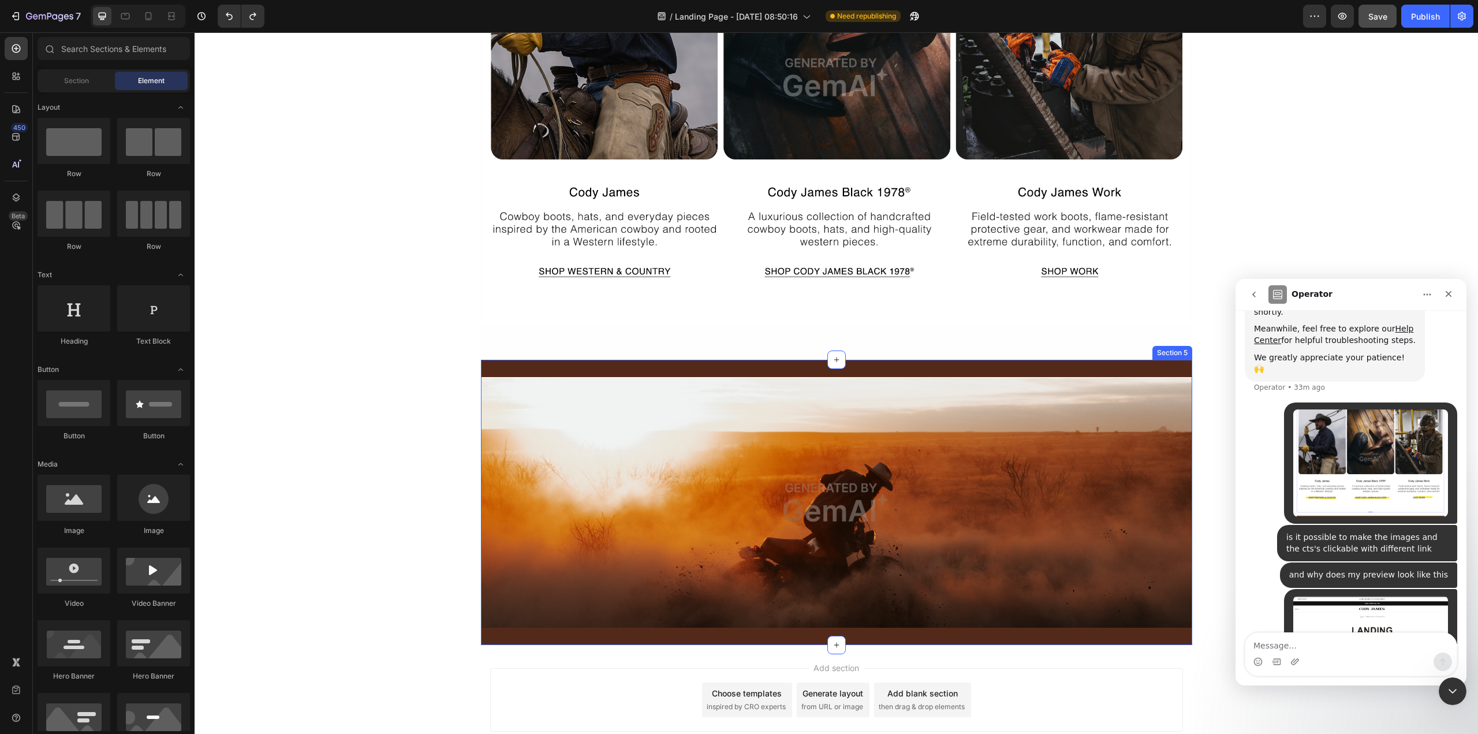
click at [654, 466] on img at bounding box center [836, 502] width 711 height 251
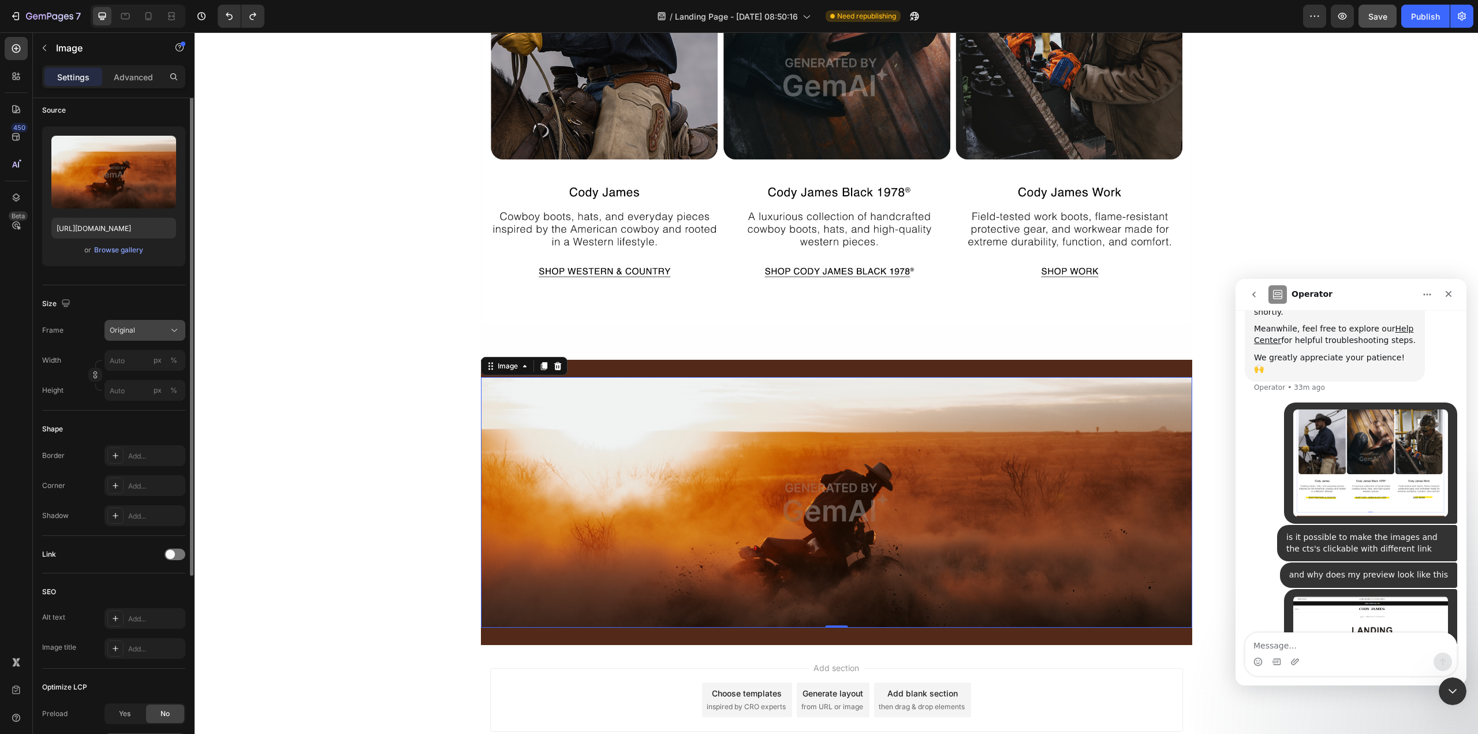
scroll to position [0, 0]
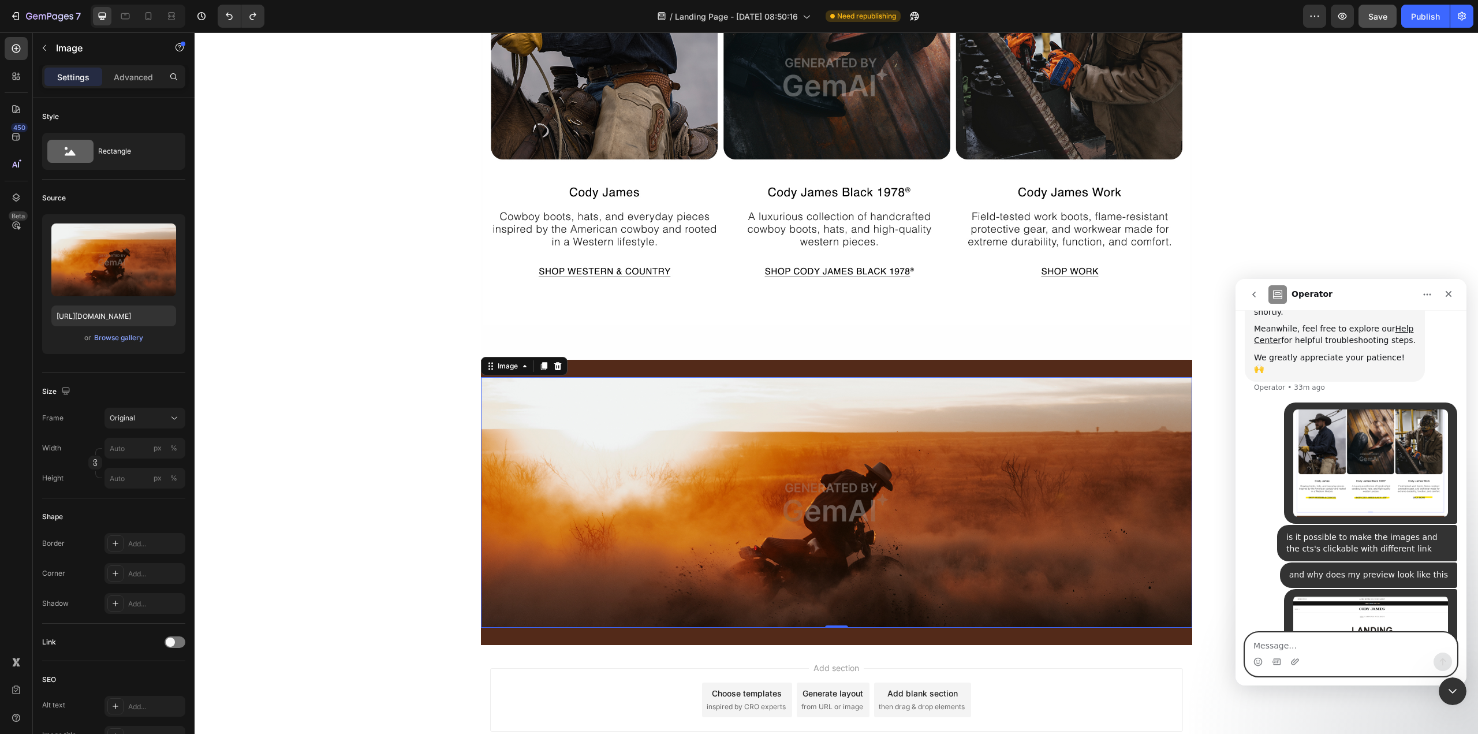
click at [1286, 645] on textarea "Message…" at bounding box center [1350, 643] width 211 height 20
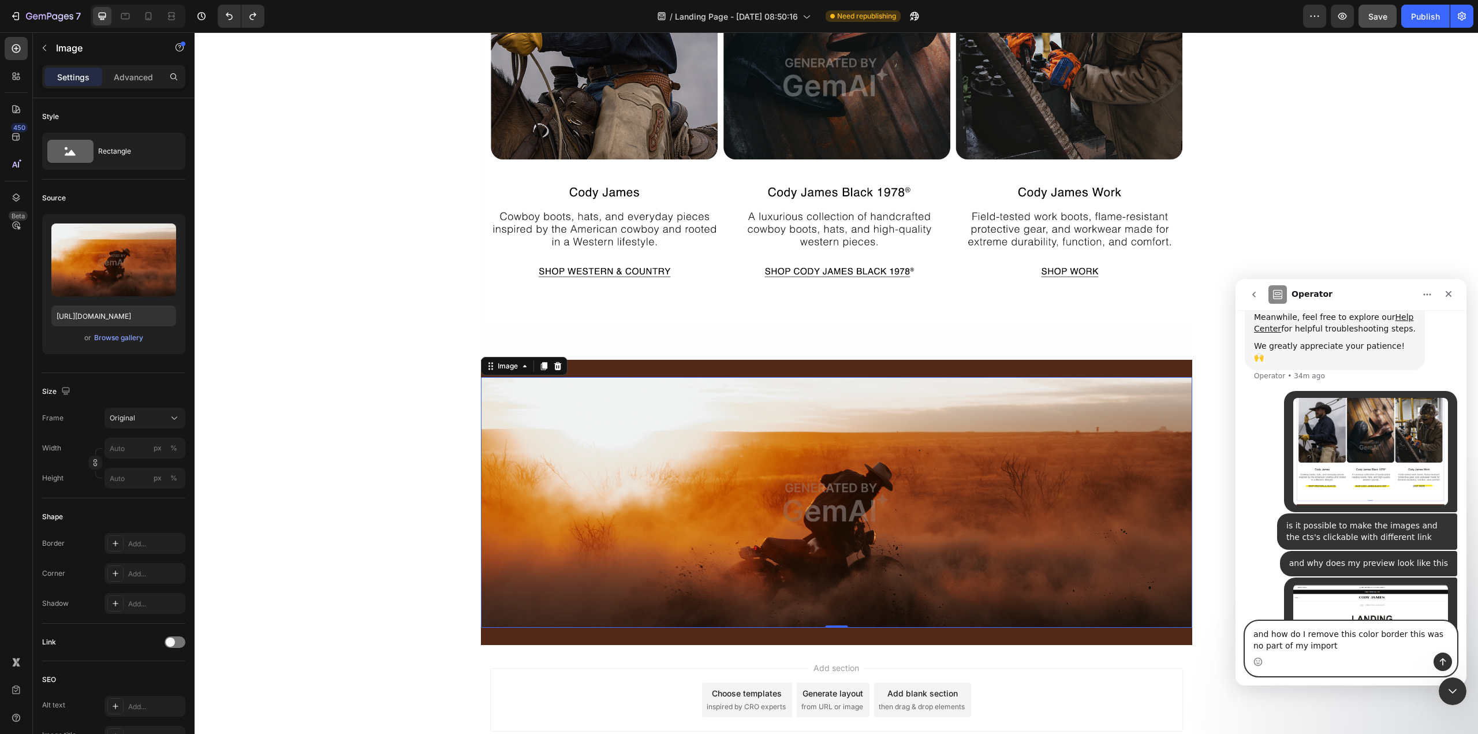
click at [1318, 649] on textarea "and how do I remove this color border this was no part of my import" at bounding box center [1350, 636] width 211 height 31
type textarea "and how do I remove this color border this was no part of my import"
paste textarea "Message…"
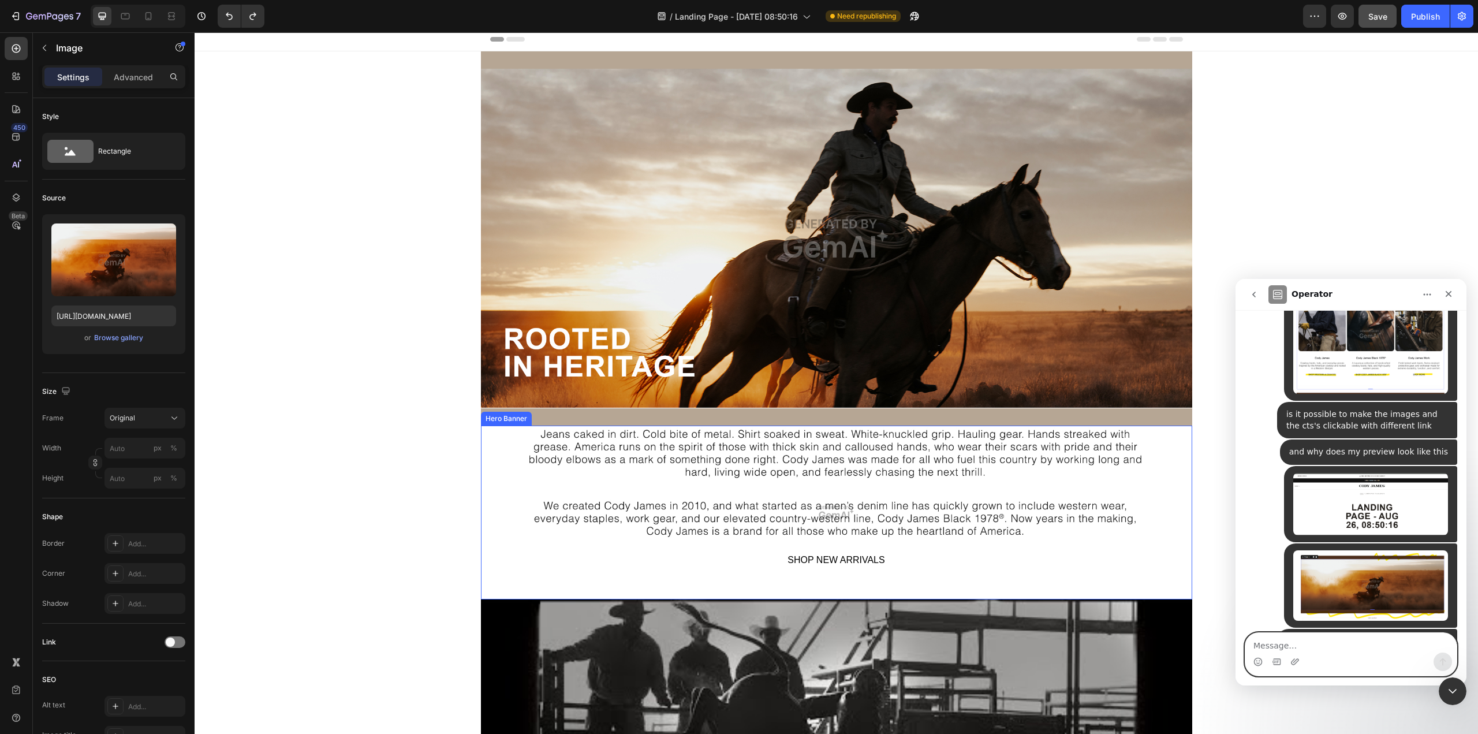
scroll to position [0, 0]
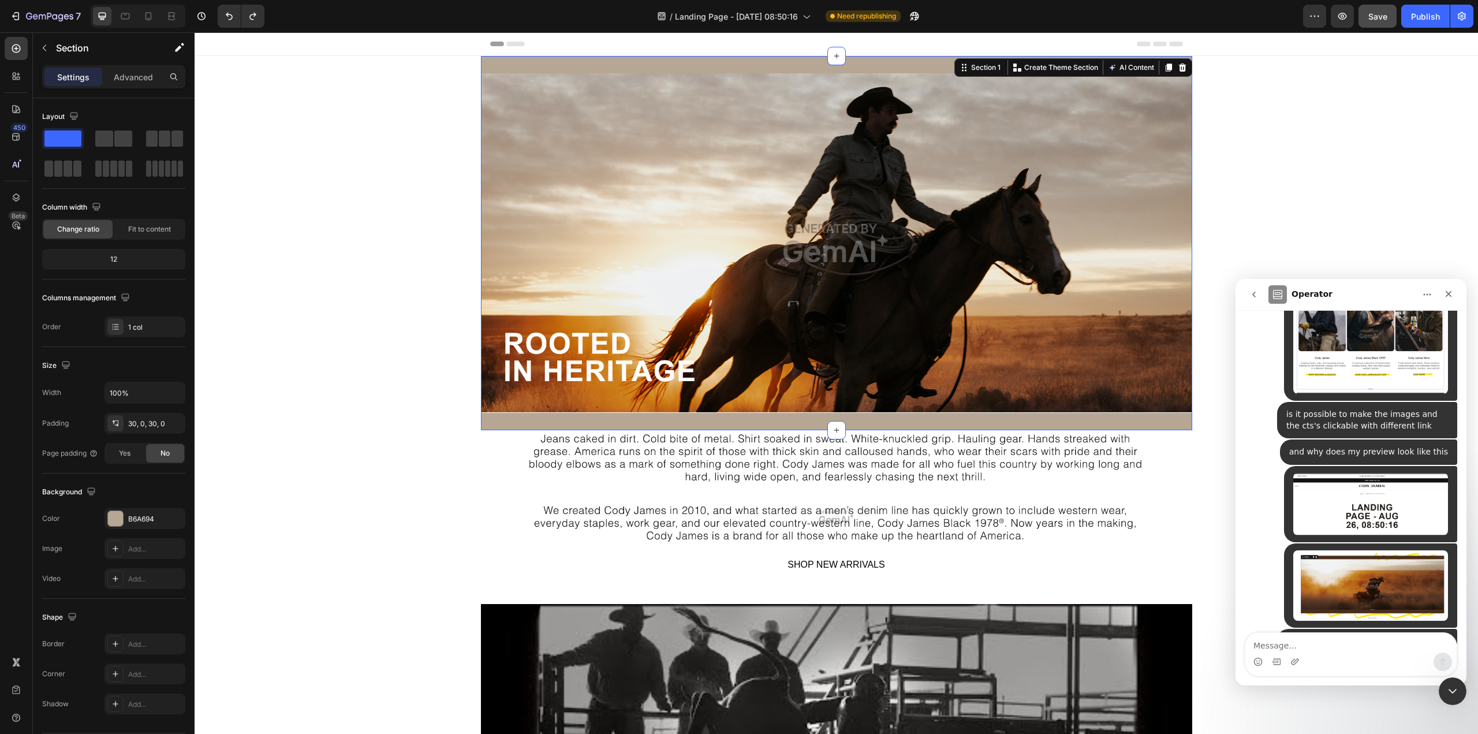
click at [858, 72] on div "Image Row Section 1 You can create reusable sections Create Theme Section AI Co…" at bounding box center [836, 243] width 711 height 374
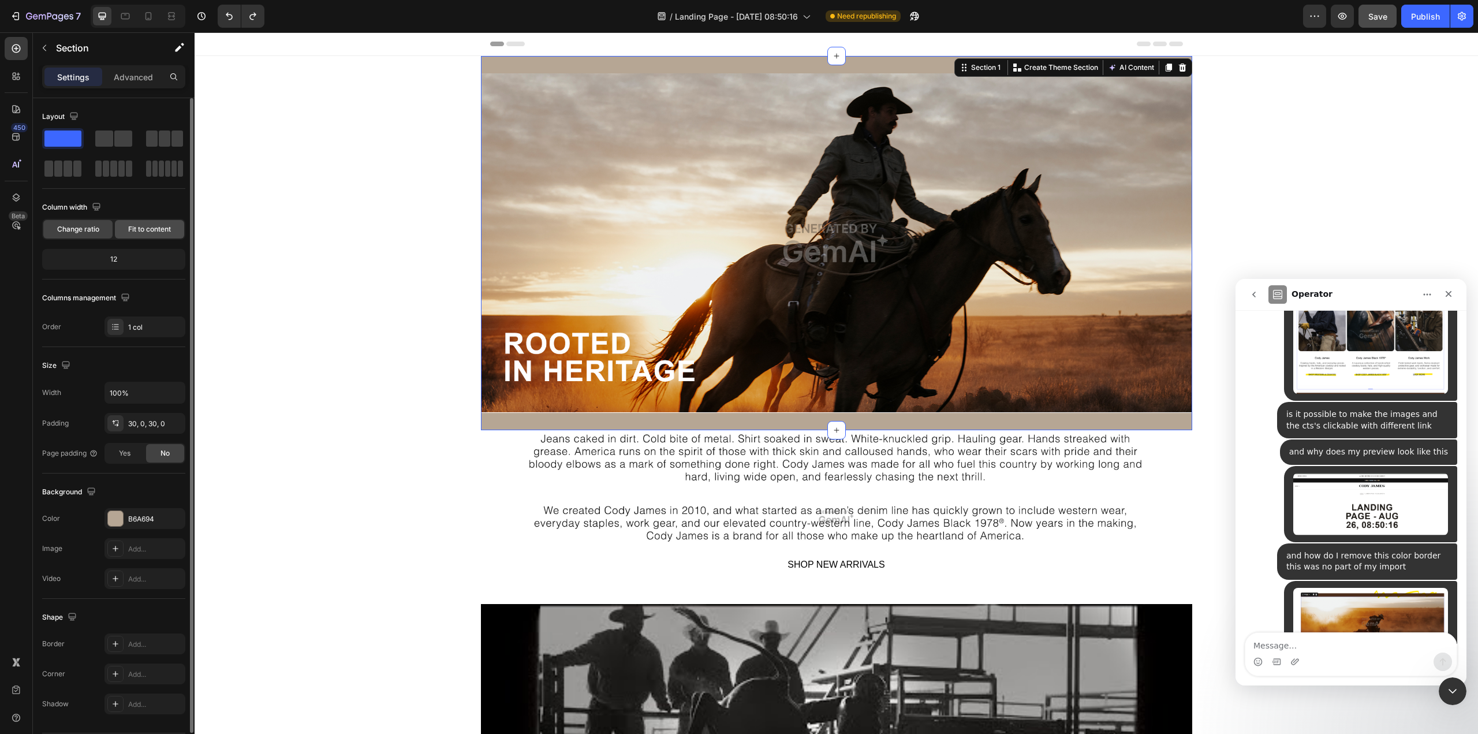
click at [144, 228] on span "Fit to content" at bounding box center [149, 229] width 43 height 10
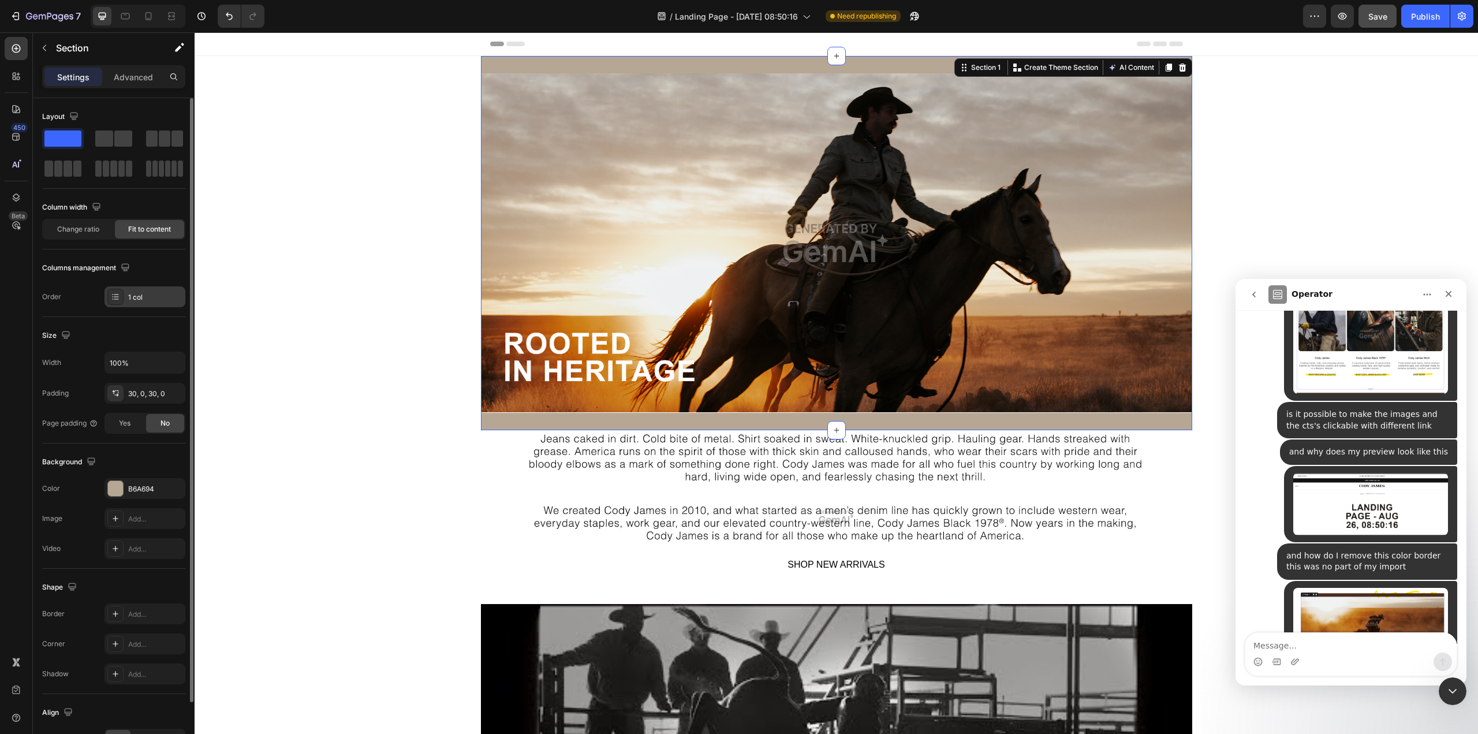
click at [150, 301] on div "1 col" at bounding box center [155, 297] width 54 height 10
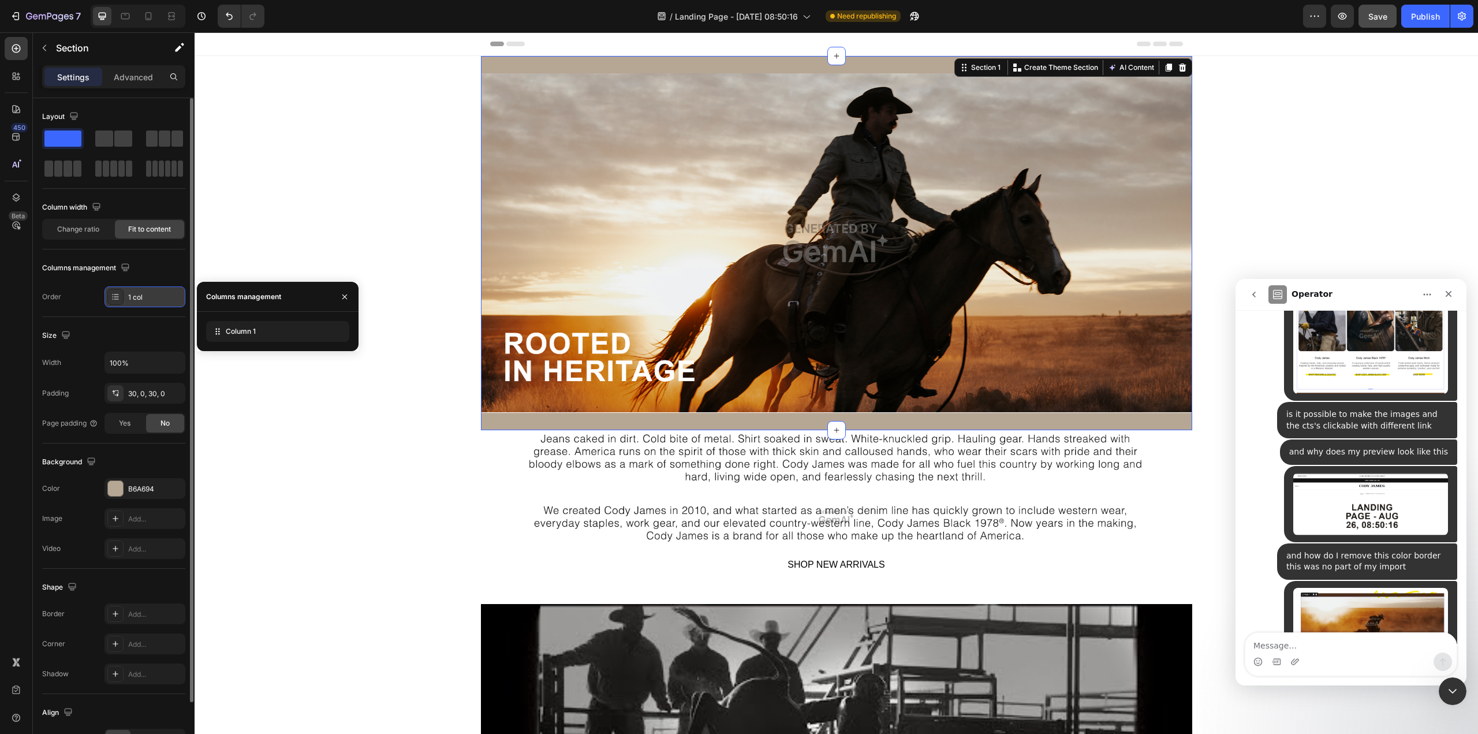
click at [150, 301] on div "1 col" at bounding box center [155, 297] width 54 height 10
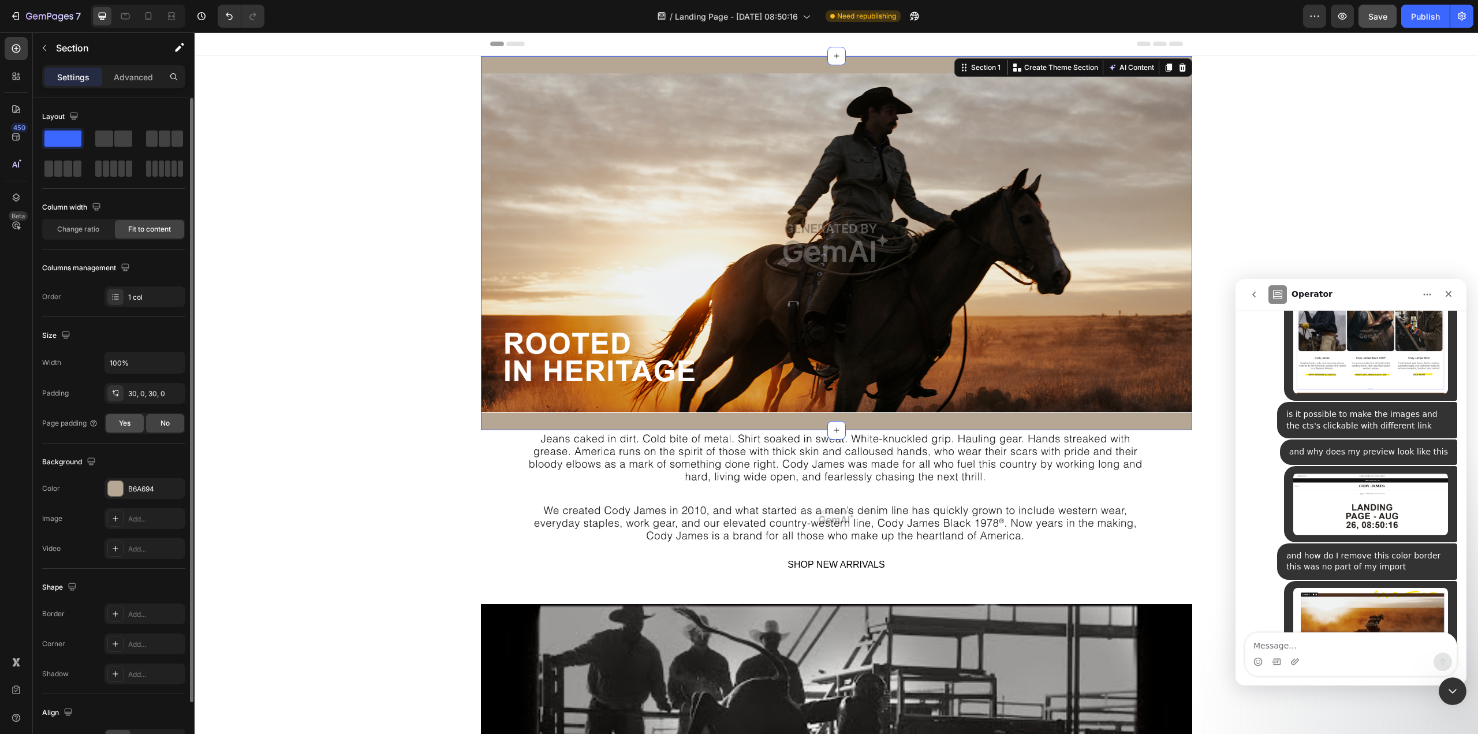
click at [130, 427] on span "Yes" at bounding box center [125, 423] width 12 height 10
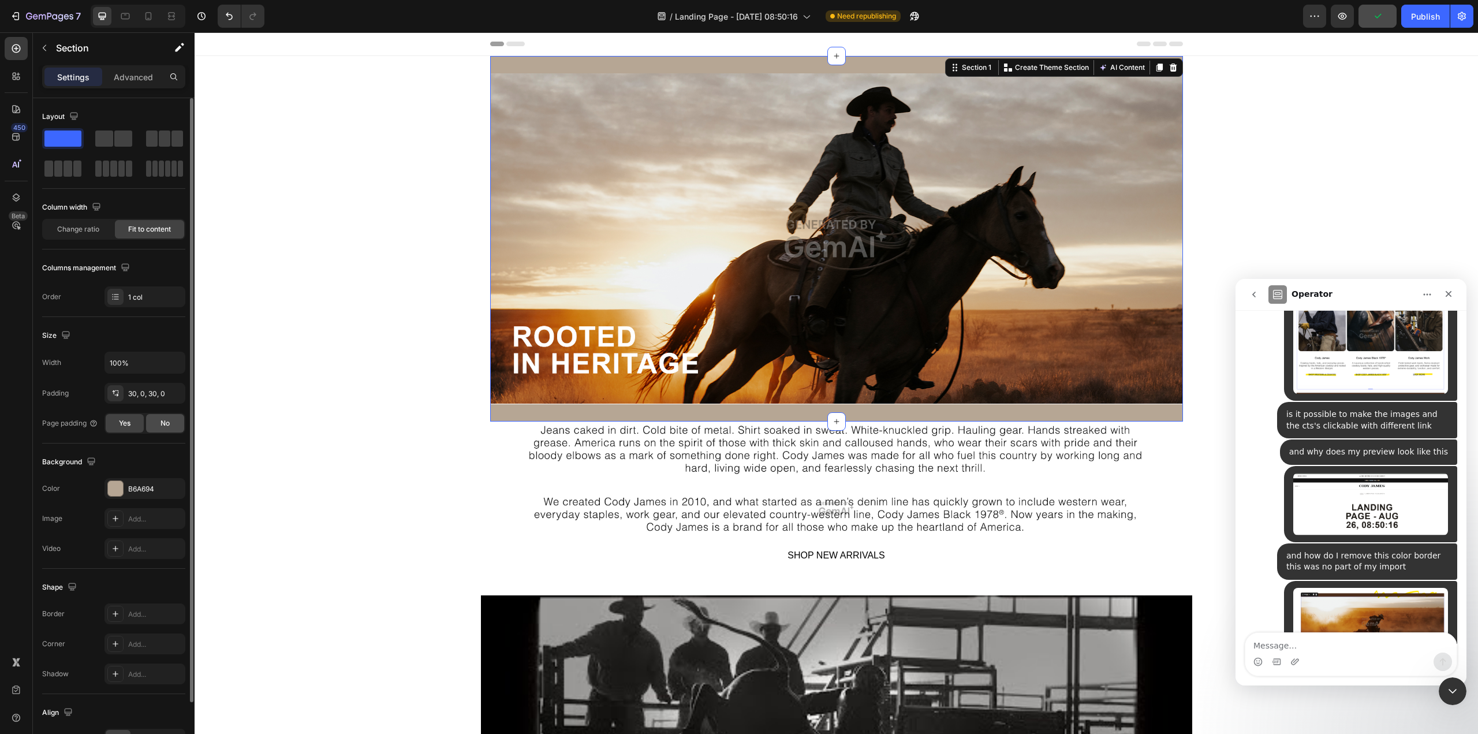
click at [176, 428] on div "No" at bounding box center [165, 423] width 38 height 18
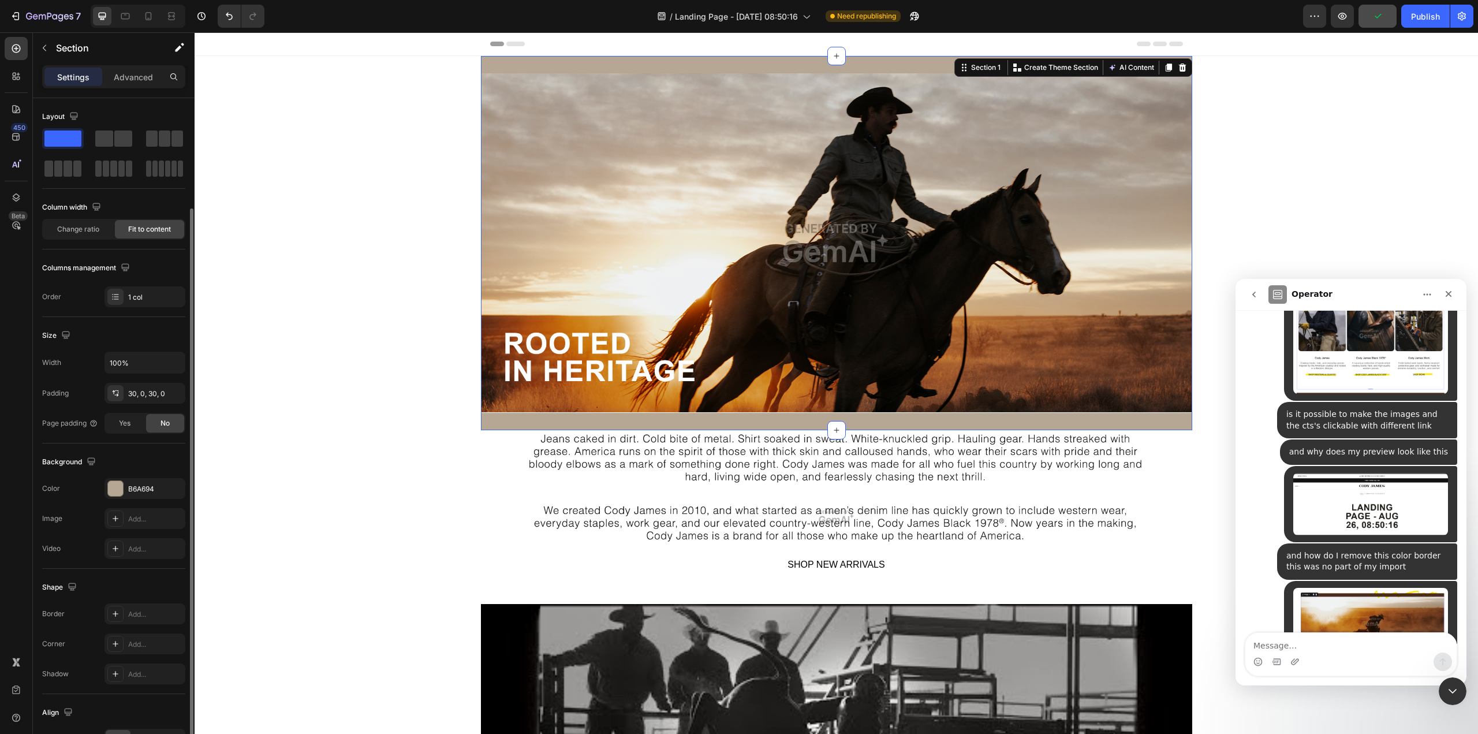
scroll to position [58, 0]
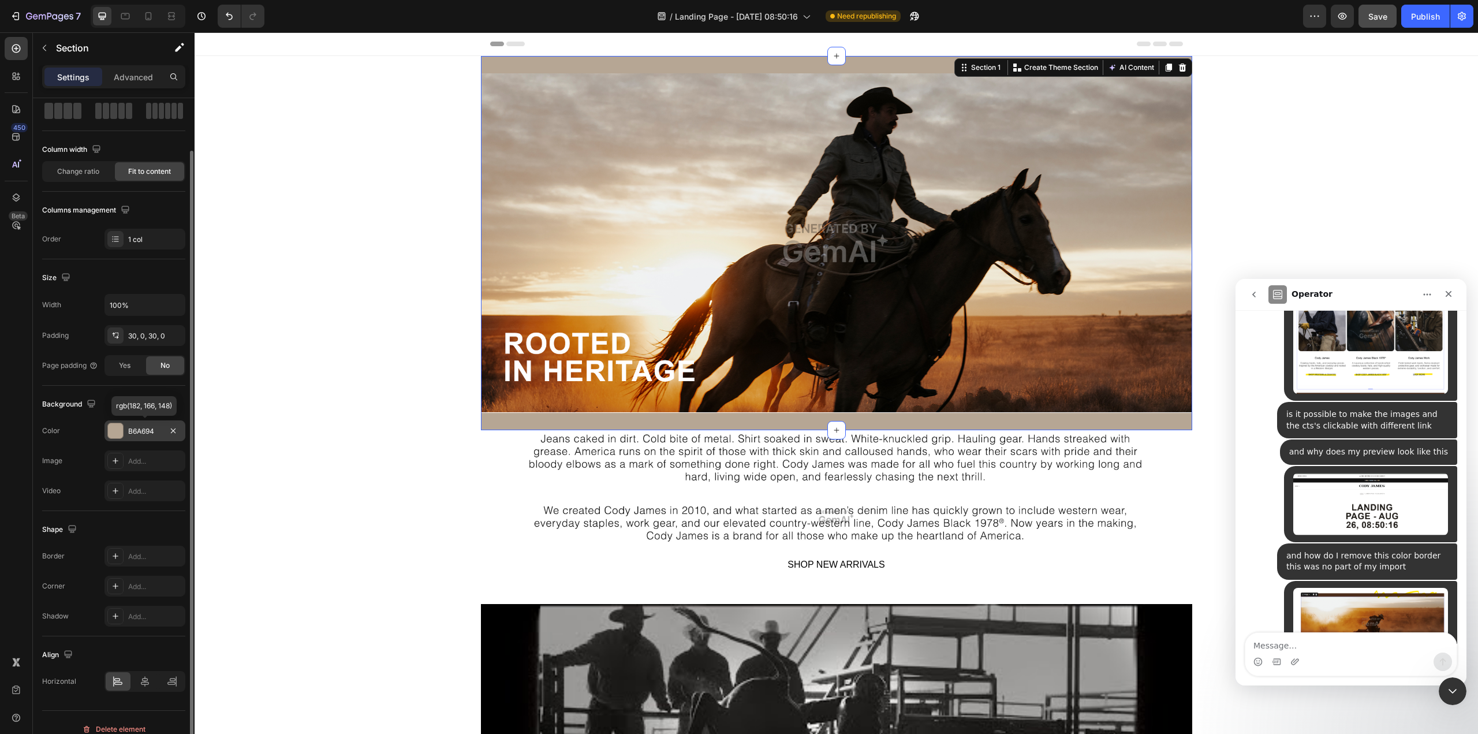
click at [119, 428] on div at bounding box center [115, 430] width 15 height 15
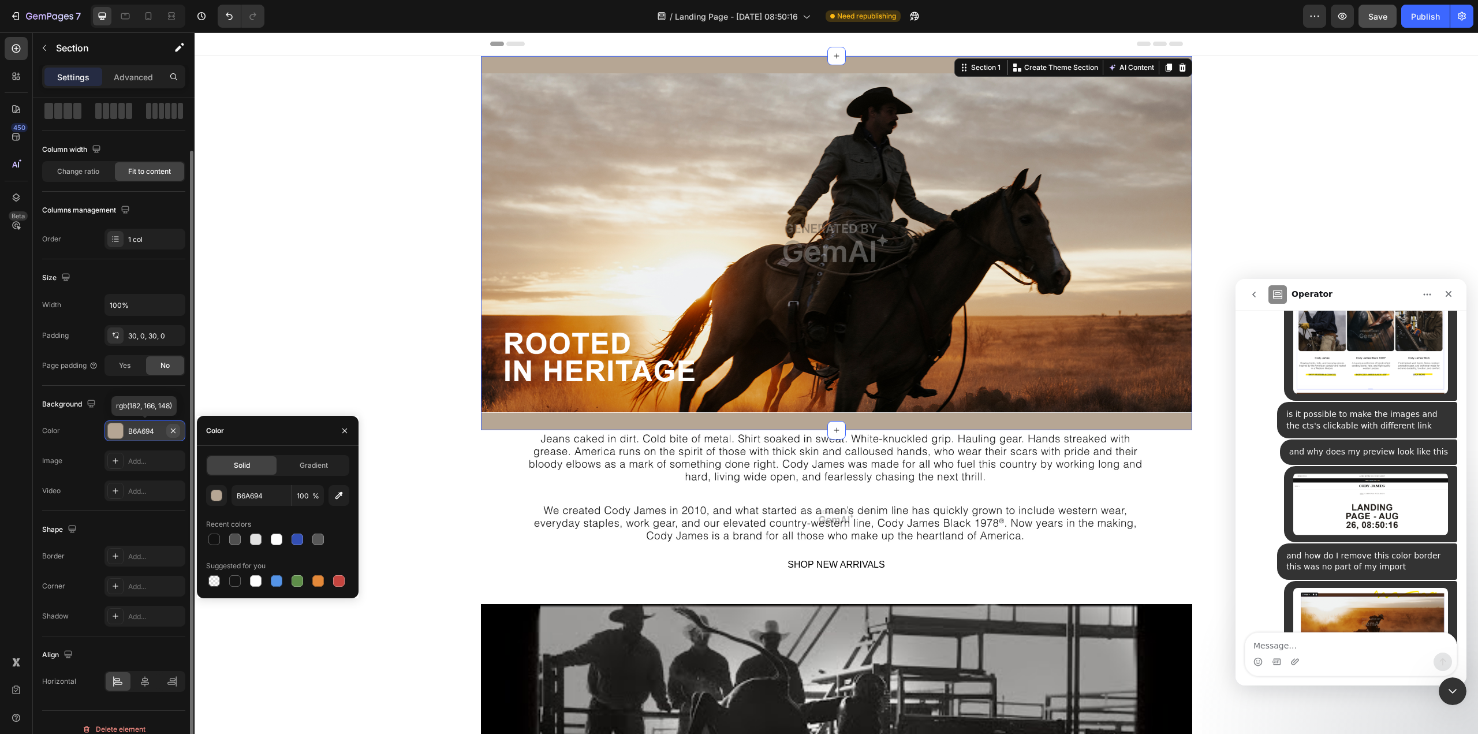
click at [173, 430] on icon "button" at bounding box center [173, 430] width 5 height 5
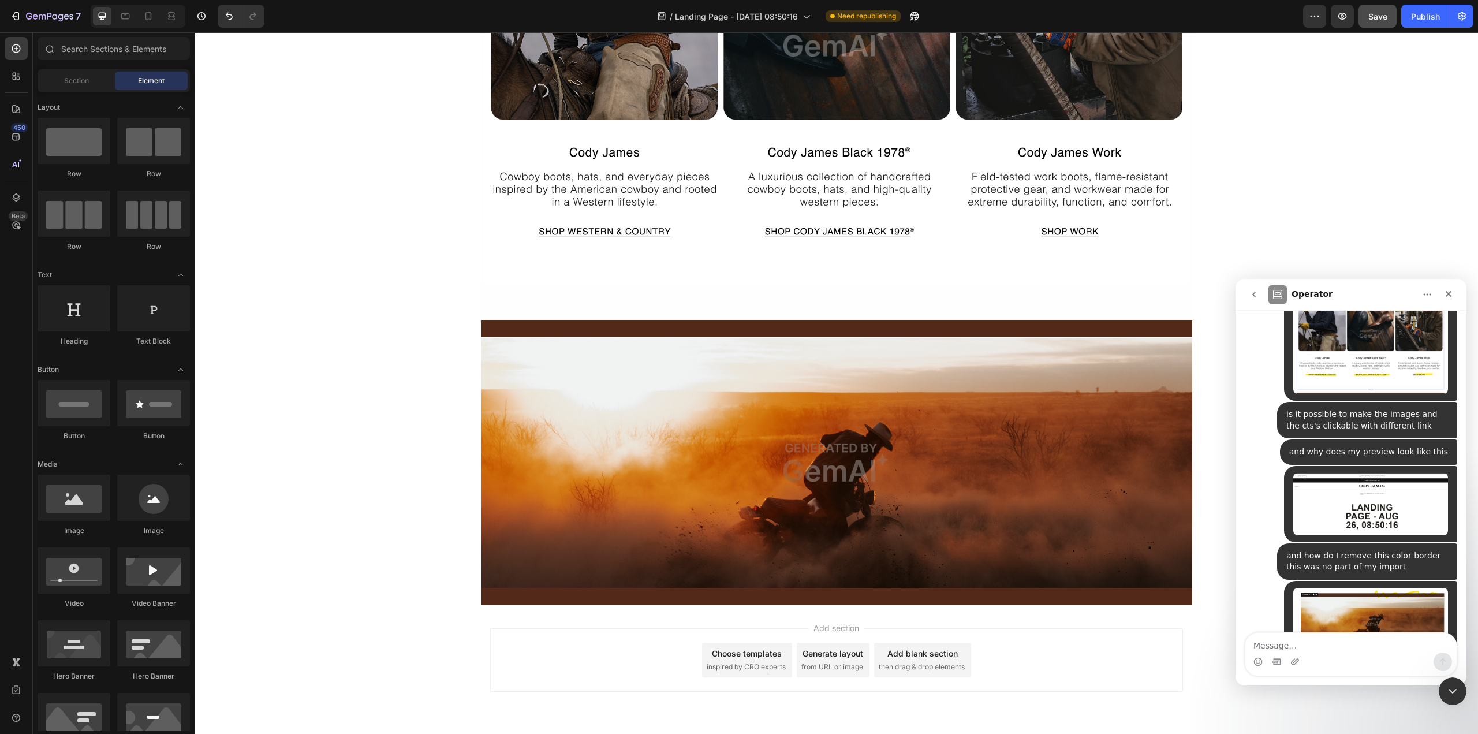
scroll to position [1360, 0]
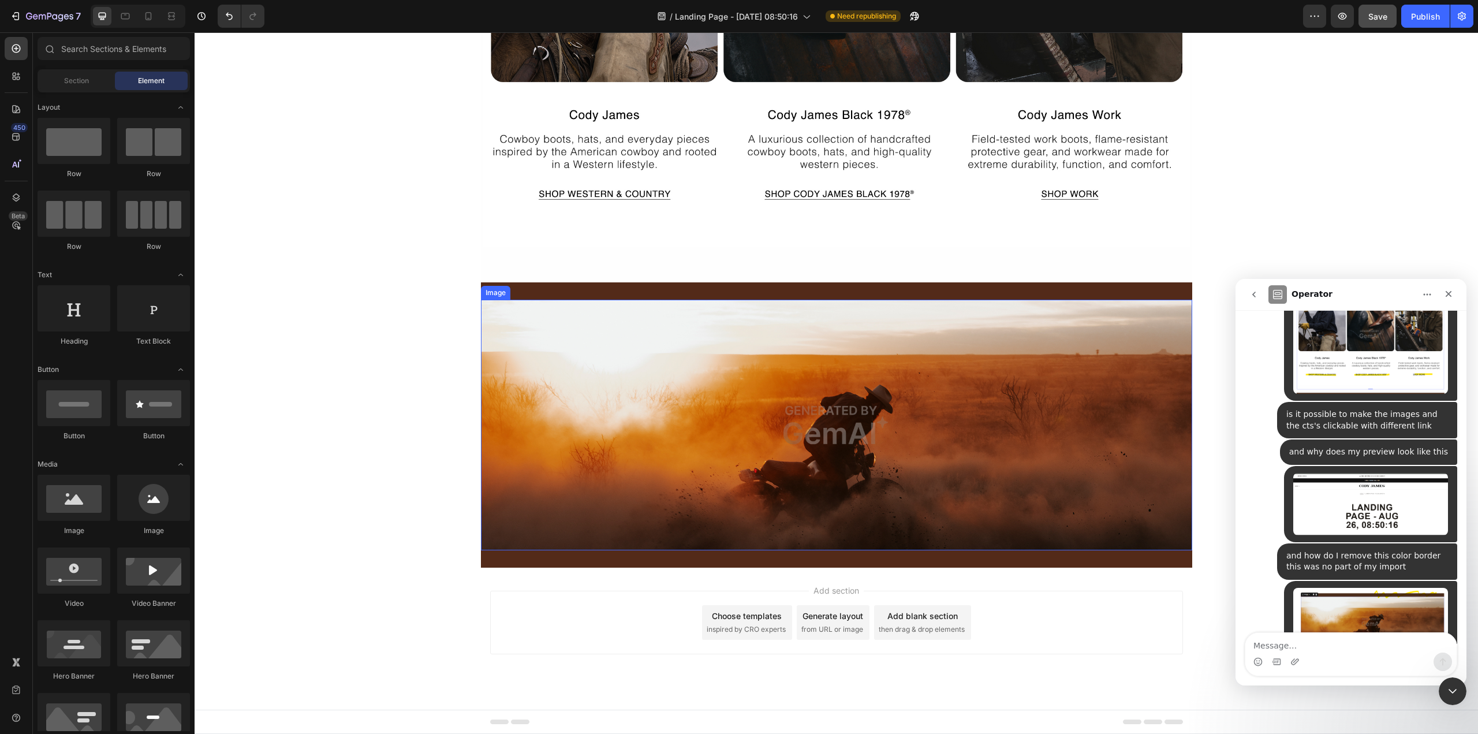
click at [537, 391] on img at bounding box center [836, 425] width 711 height 251
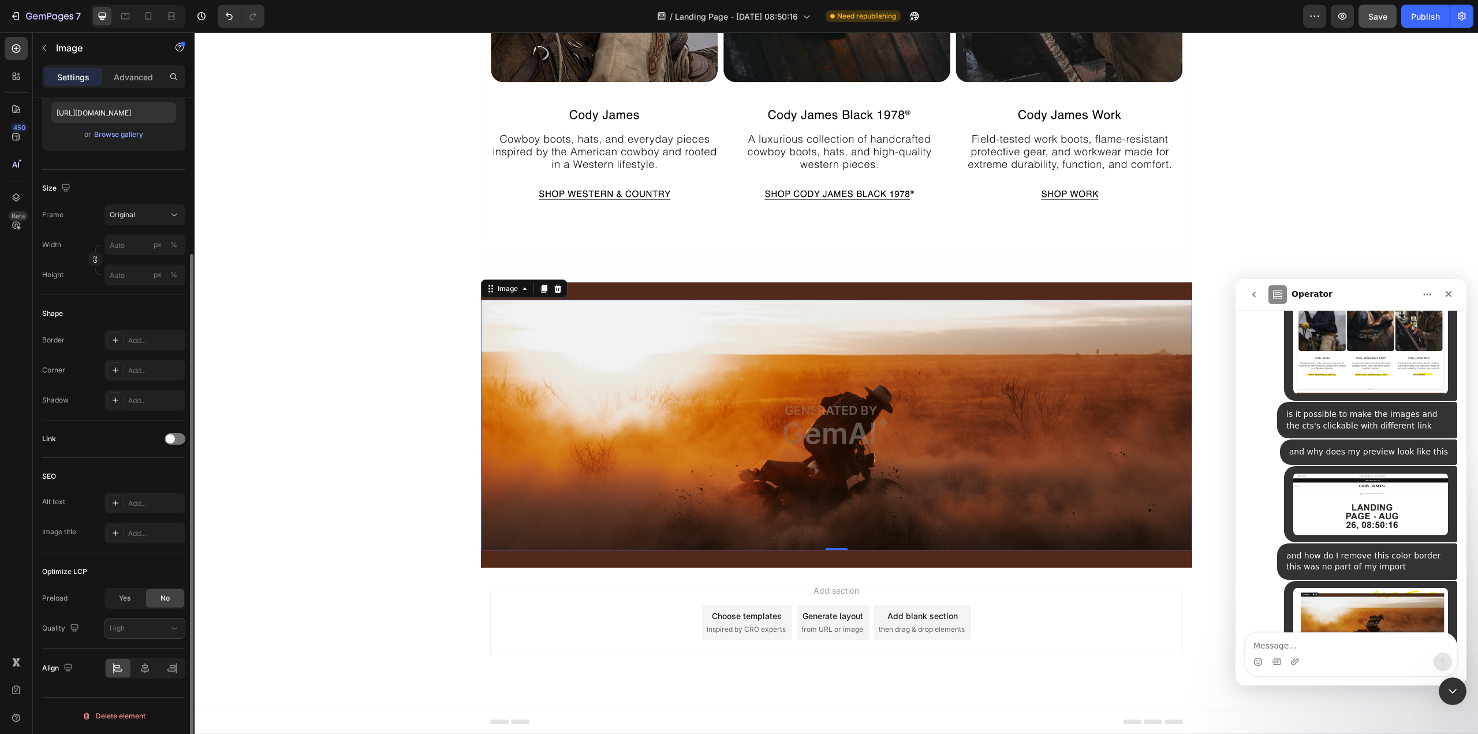
scroll to position [30, 0]
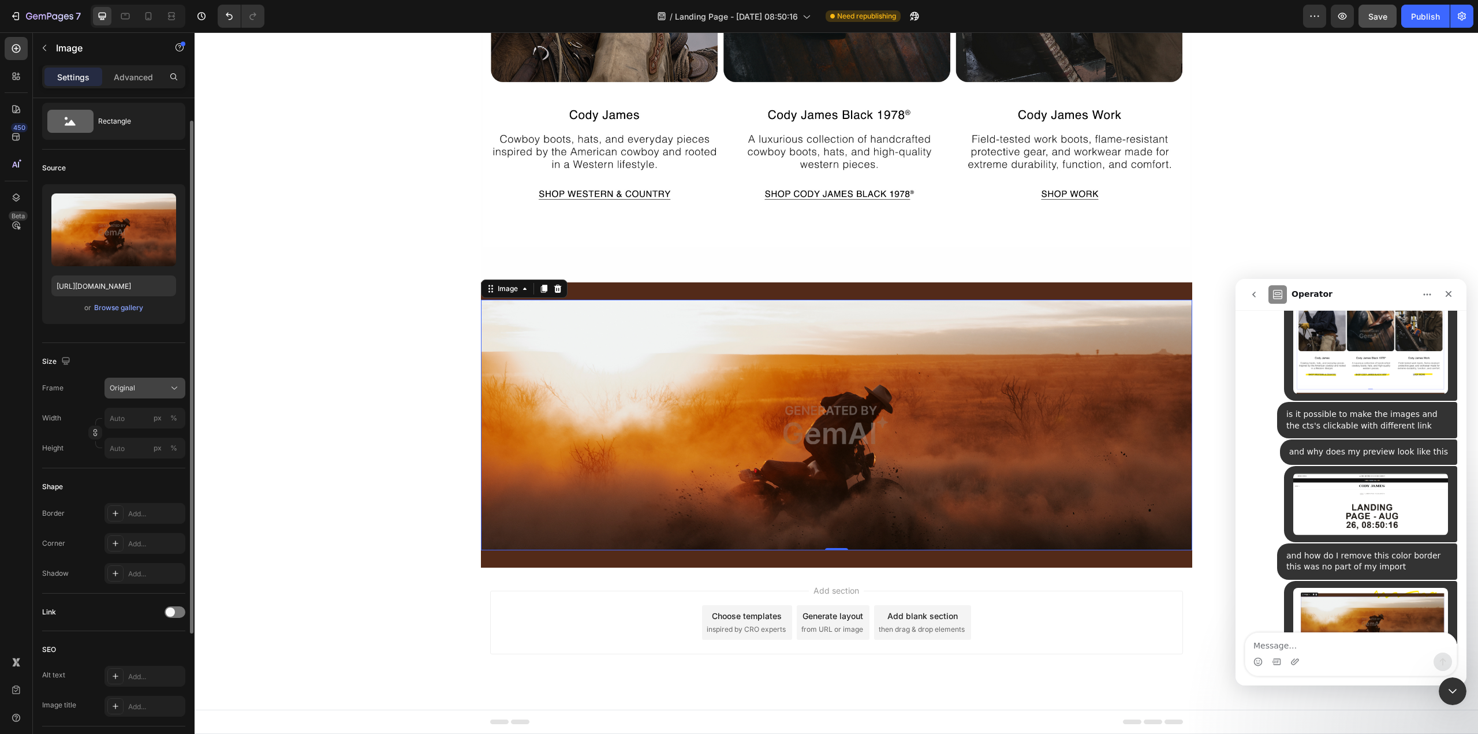
click at [156, 389] on div "Original" at bounding box center [138, 388] width 57 height 10
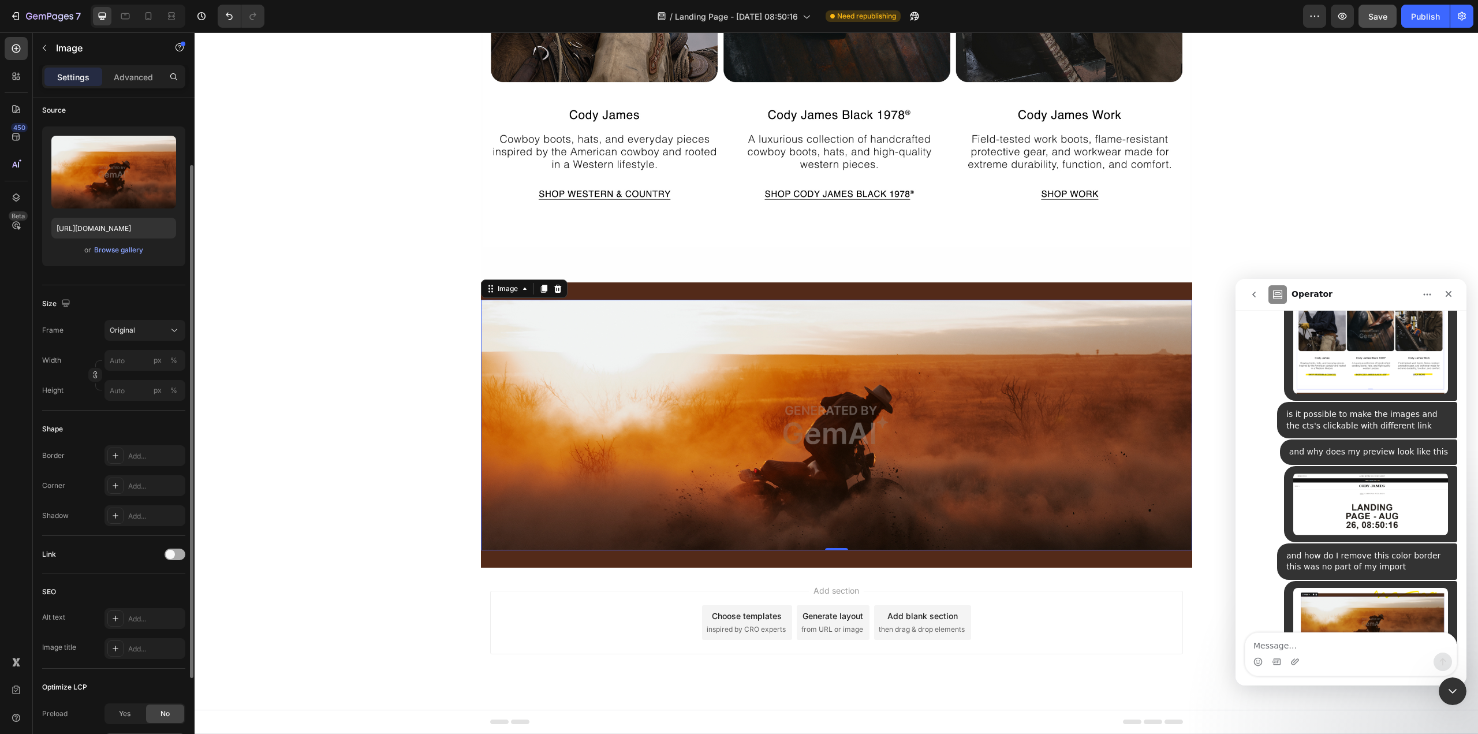
click at [174, 555] on span at bounding box center [170, 554] width 9 height 9
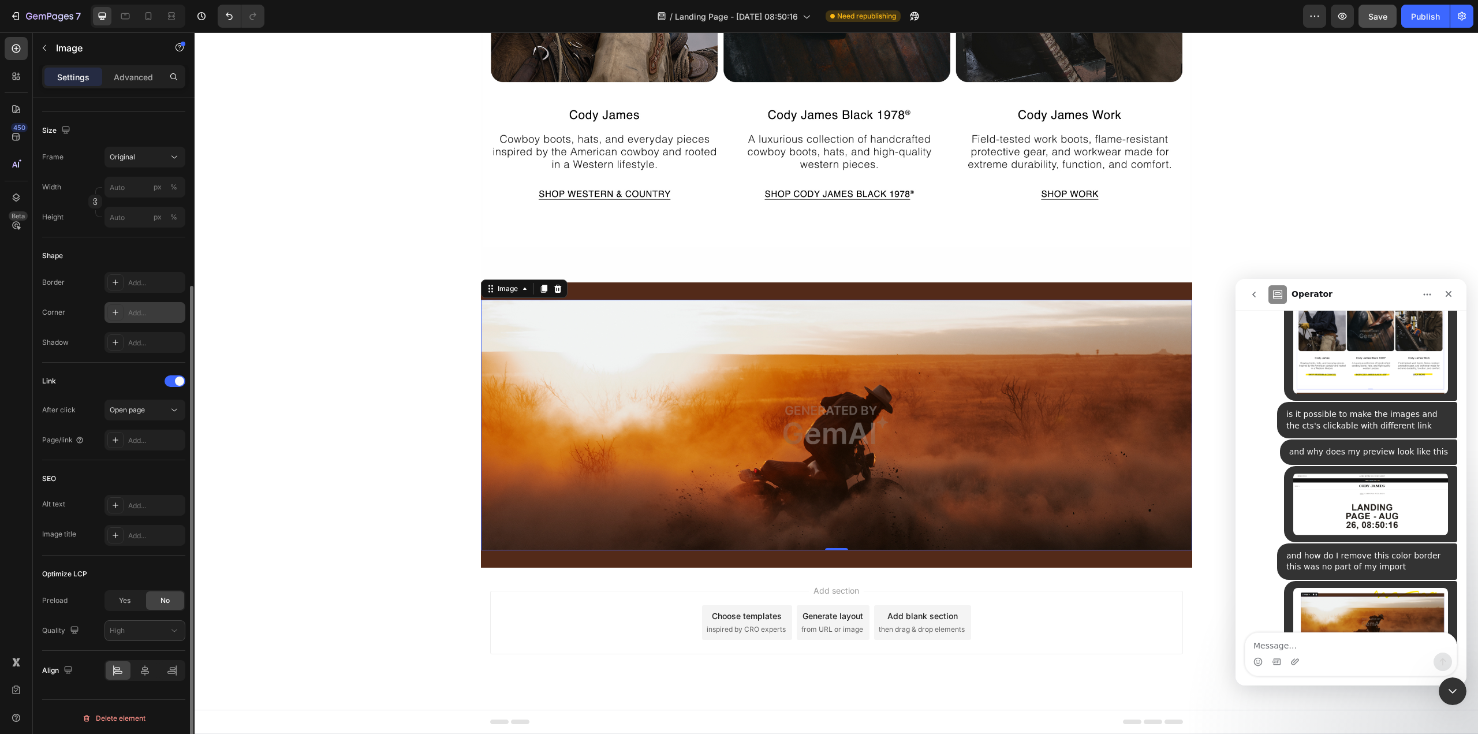
scroll to position [263, 0]
click at [626, 436] on img at bounding box center [836, 425] width 711 height 251
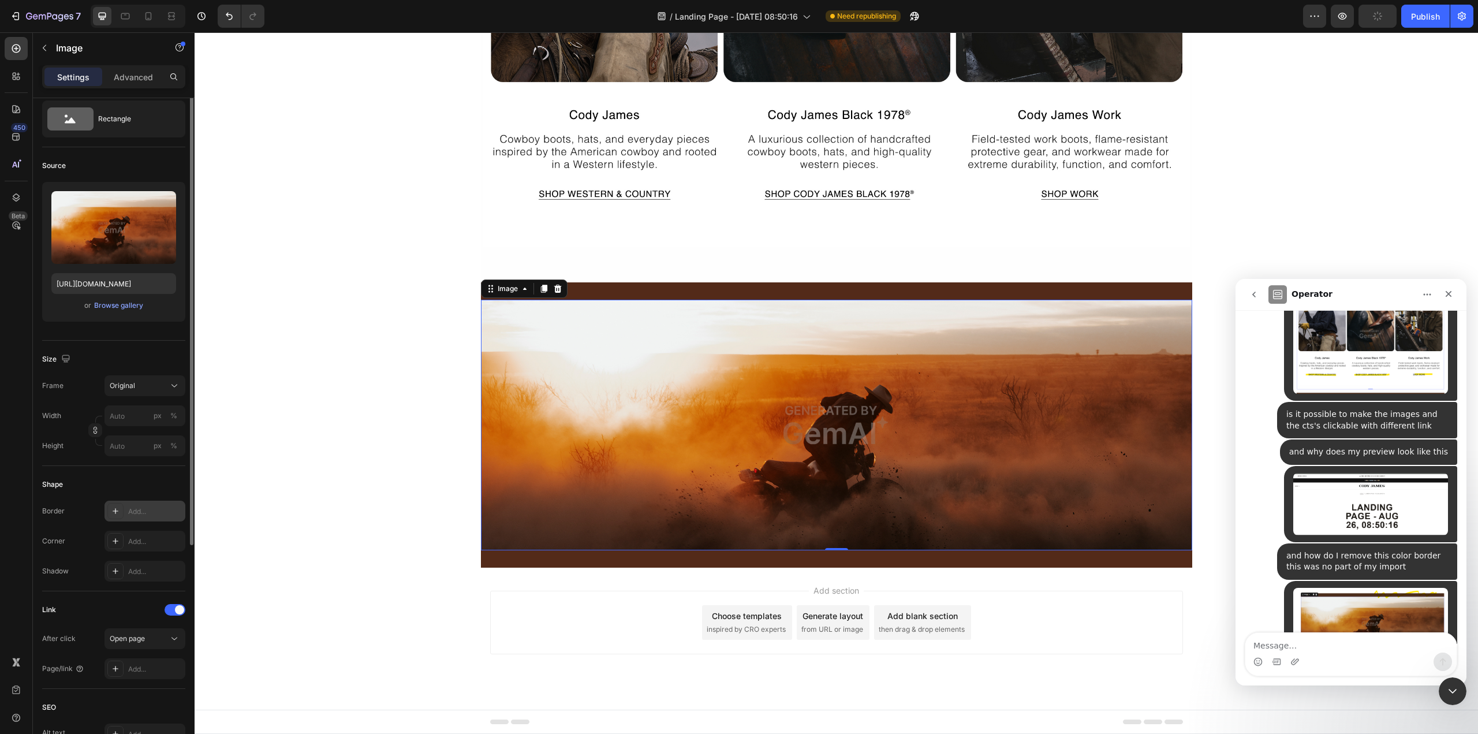
scroll to position [0, 0]
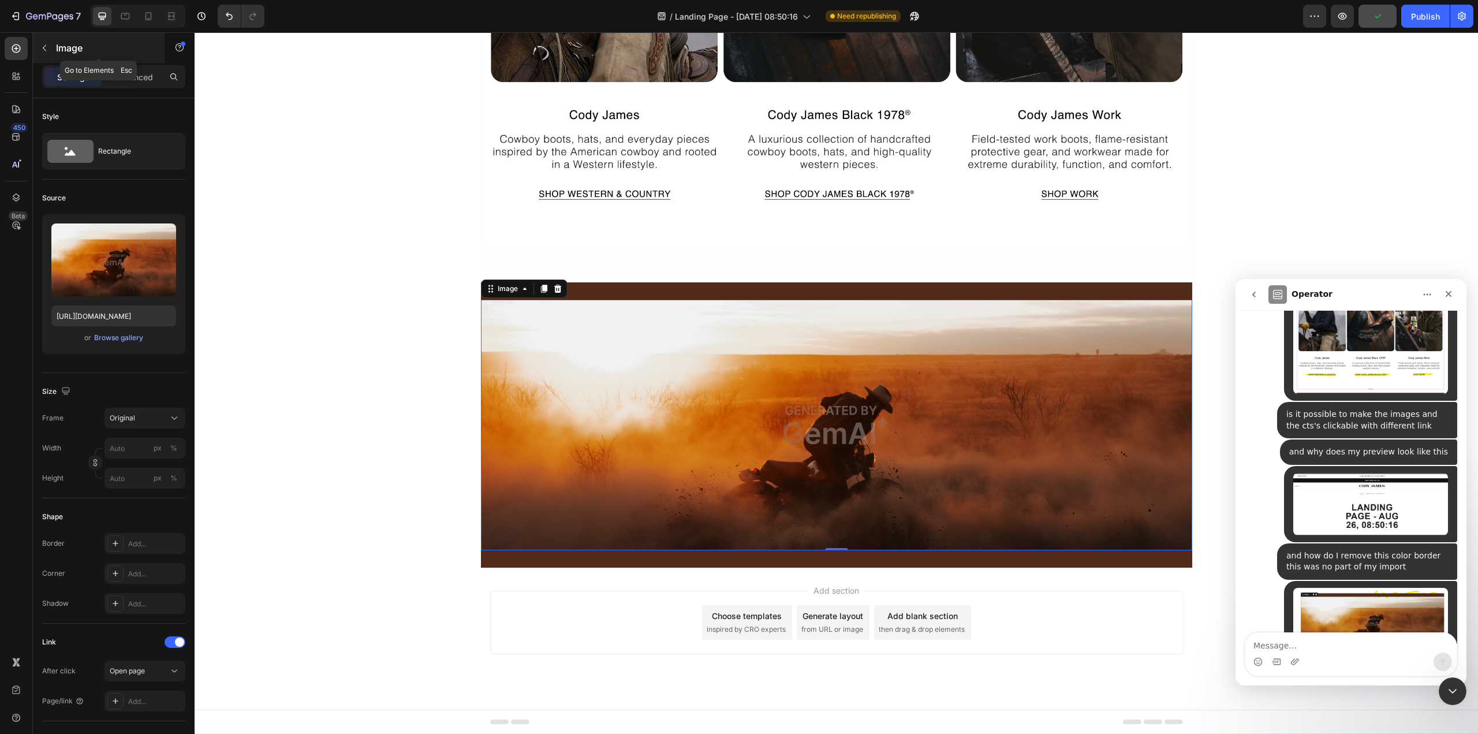
click at [40, 48] on icon "button" at bounding box center [44, 47] width 9 height 9
click at [651, 404] on img at bounding box center [836, 425] width 711 height 251
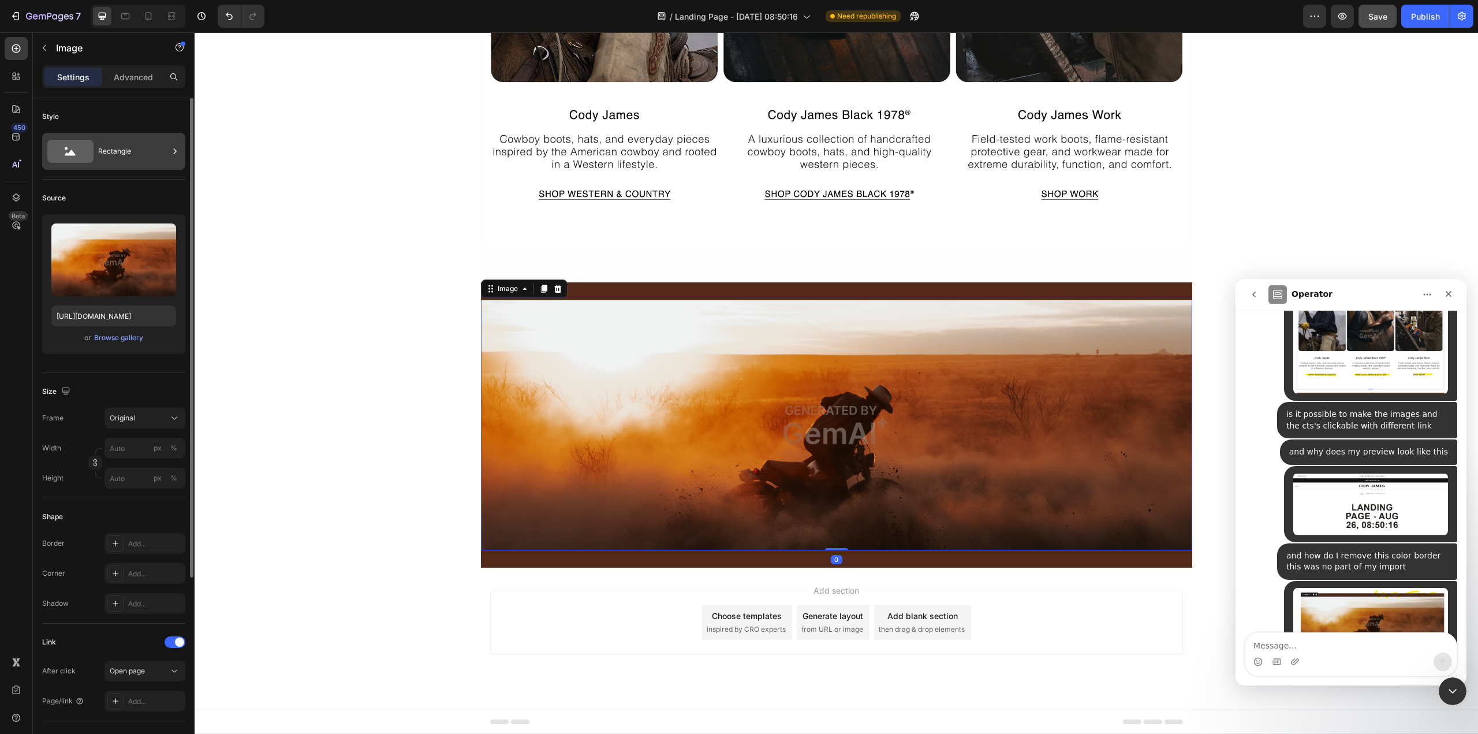
click at [76, 151] on icon at bounding box center [70, 151] width 46 height 23
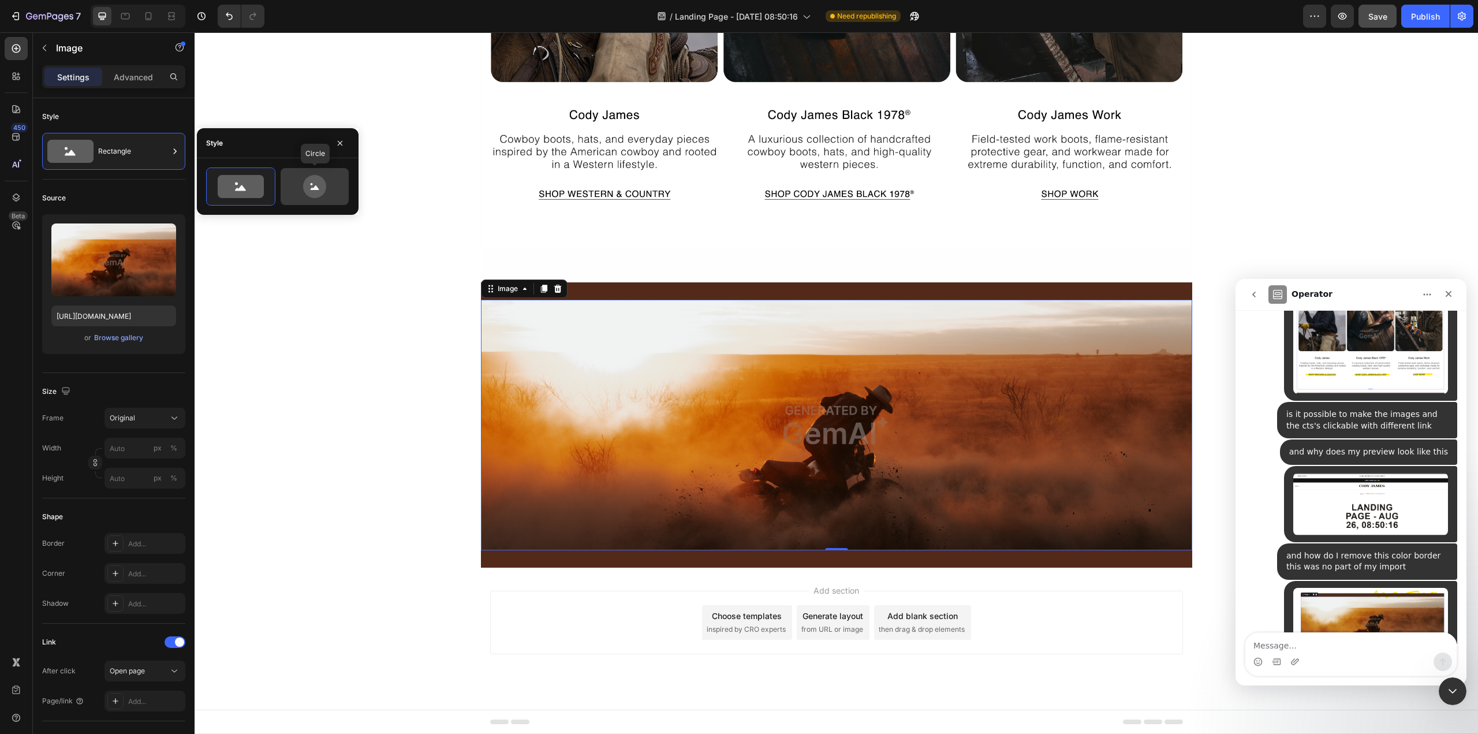
click at [298, 184] on icon at bounding box center [314, 186] width 54 height 23
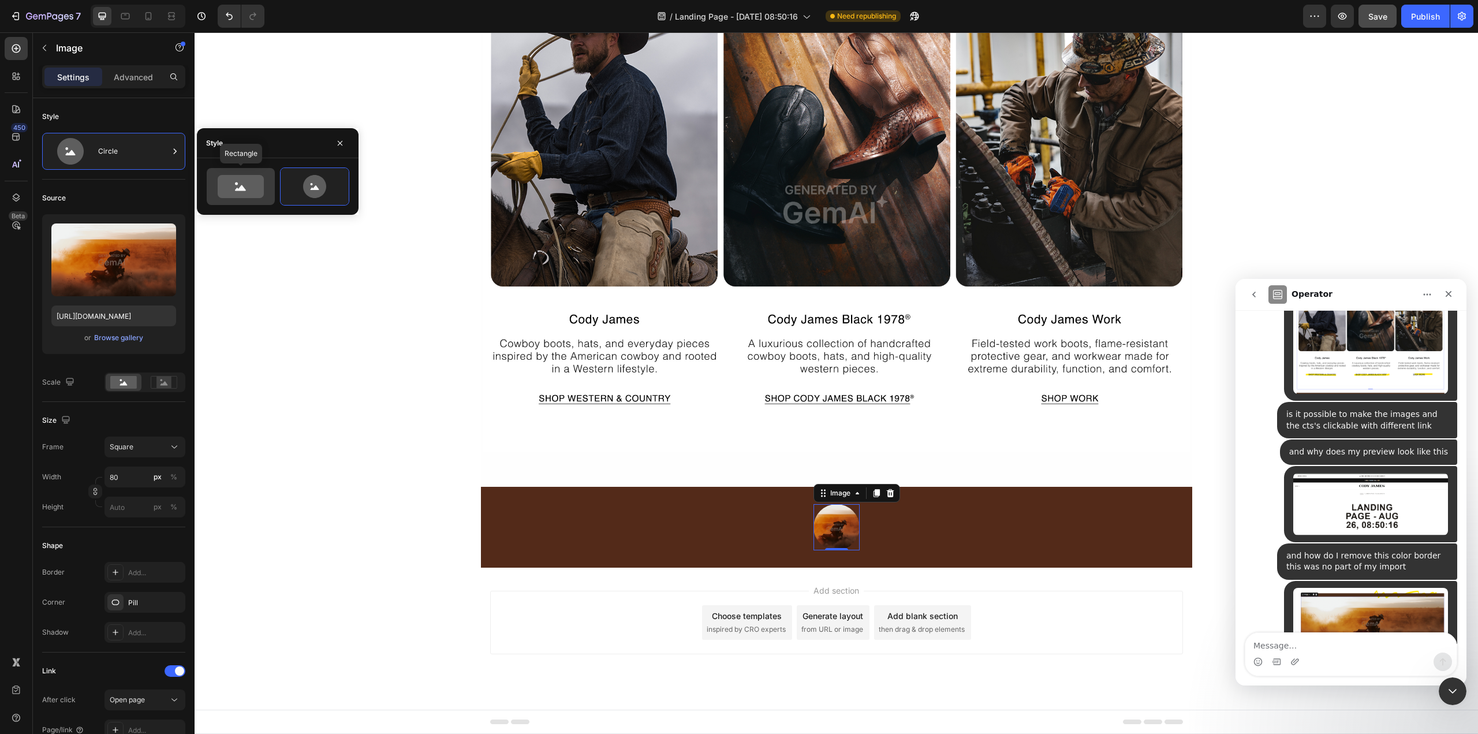
click at [248, 185] on icon at bounding box center [241, 186] width 46 height 23
type input "100"
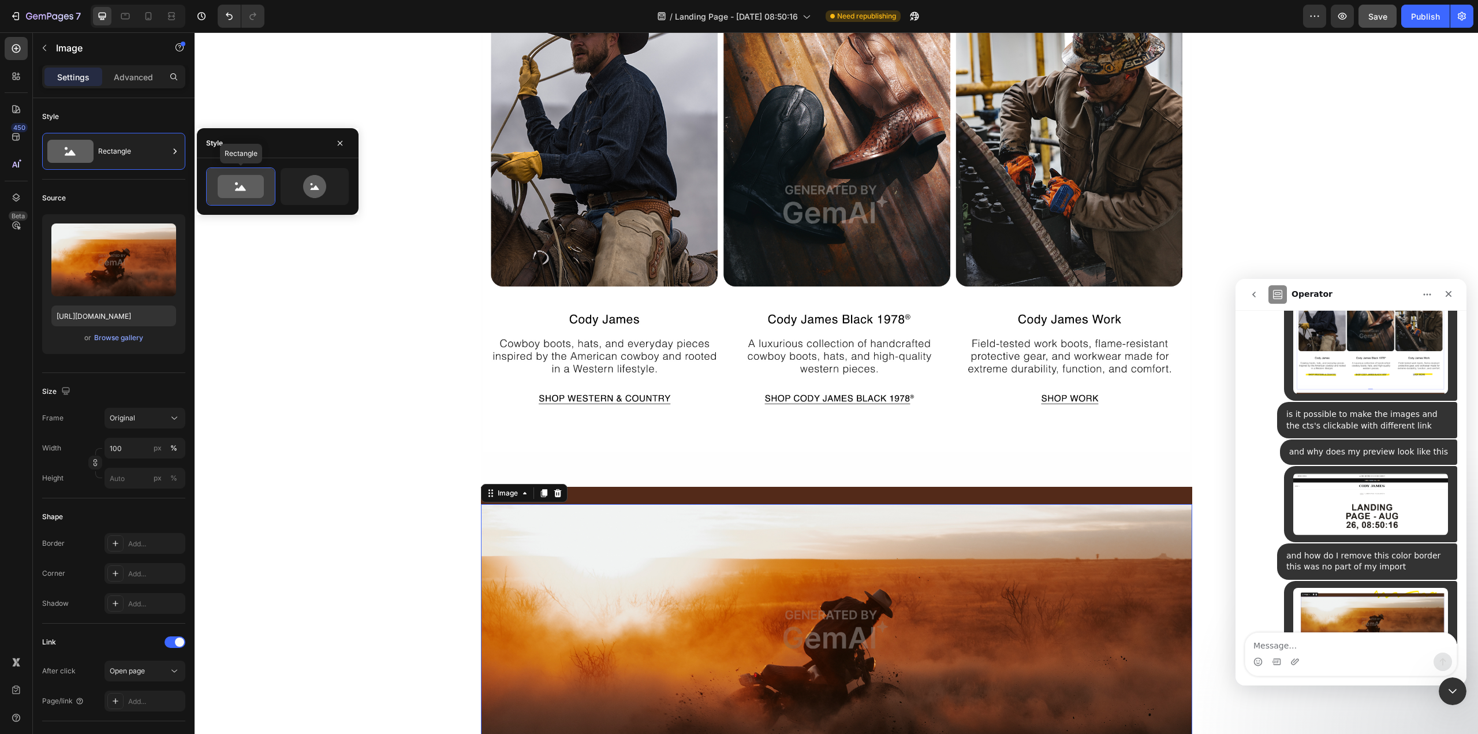
scroll to position [1360, 0]
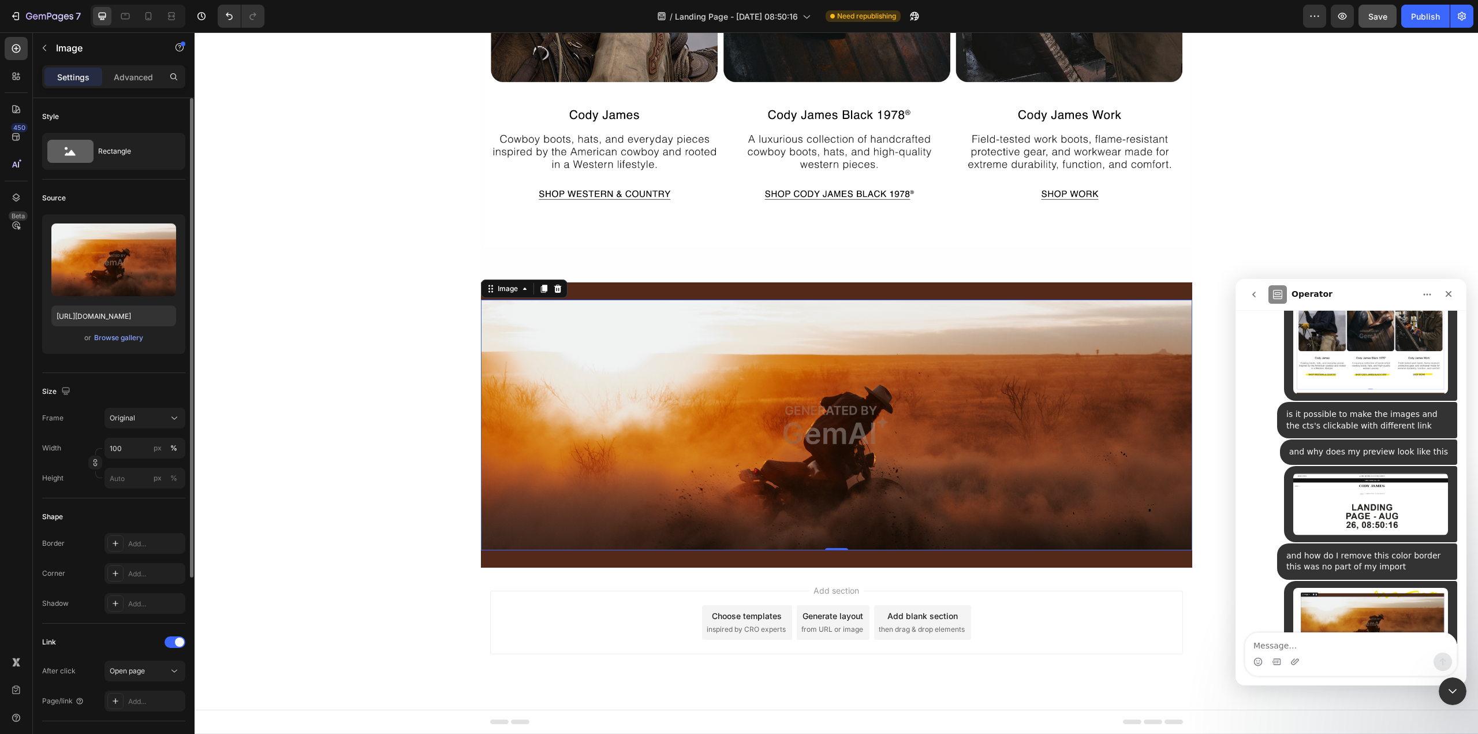
click at [85, 191] on div "Source" at bounding box center [113, 198] width 143 height 18
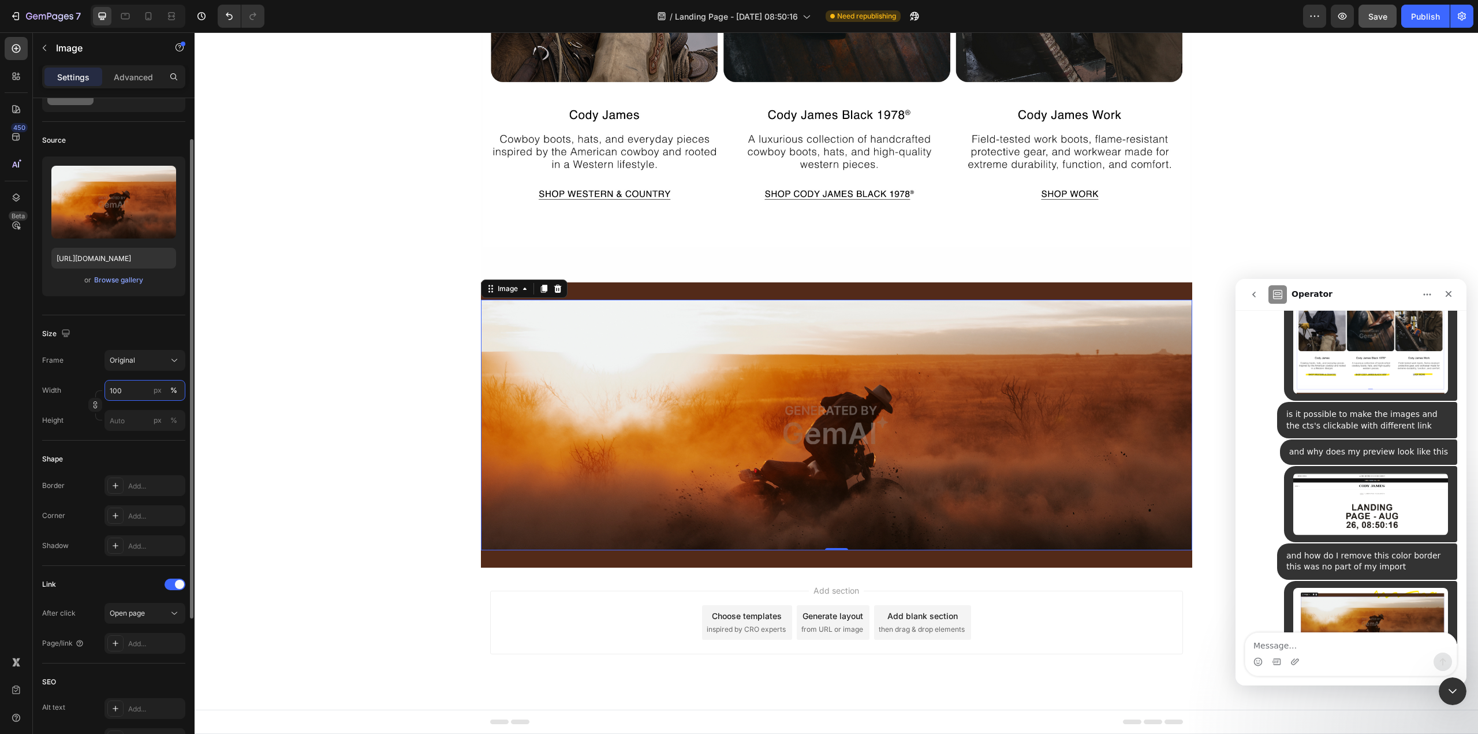
click at [132, 393] on input "100" at bounding box center [144, 390] width 81 height 21
click at [134, 420] on p "Full 100%" at bounding box center [142, 418] width 67 height 10
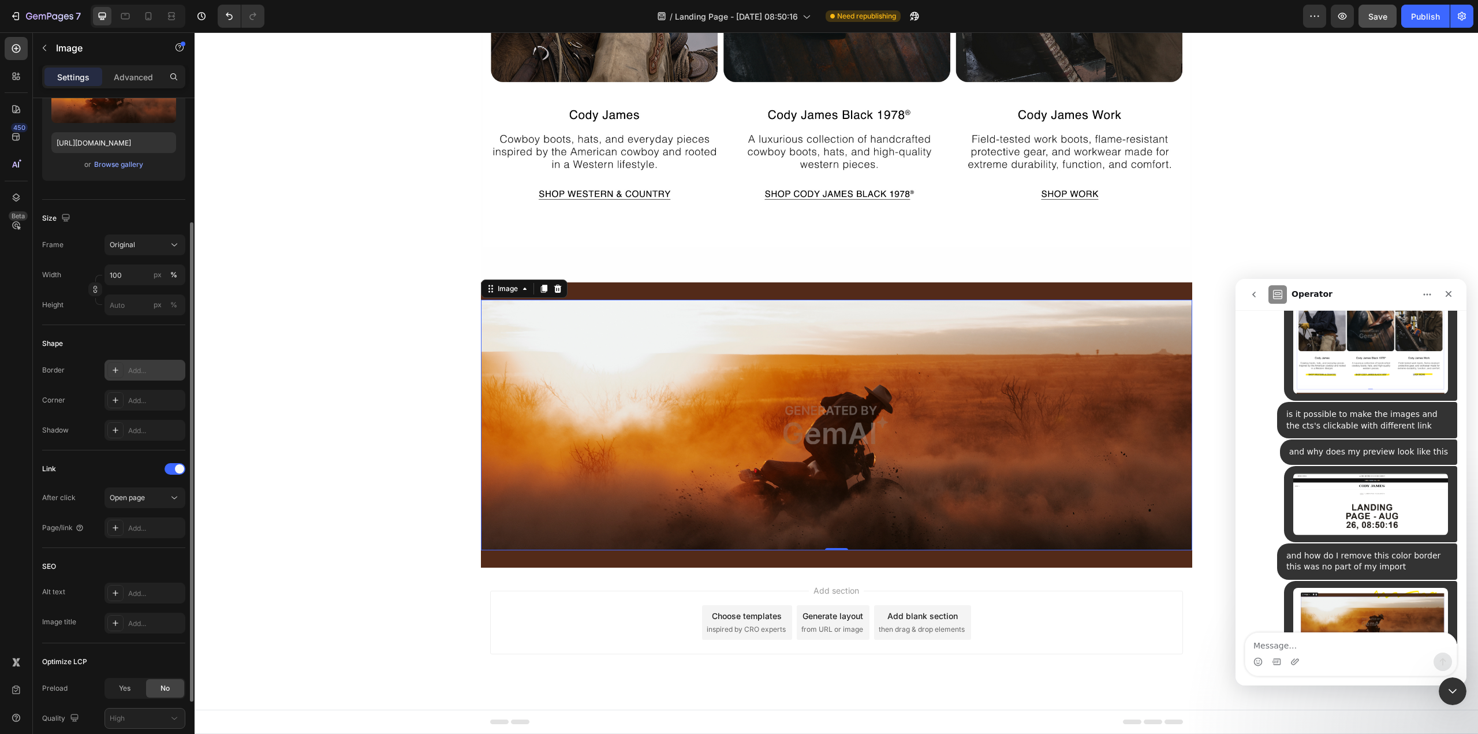
click at [117, 371] on icon at bounding box center [115, 369] width 9 height 9
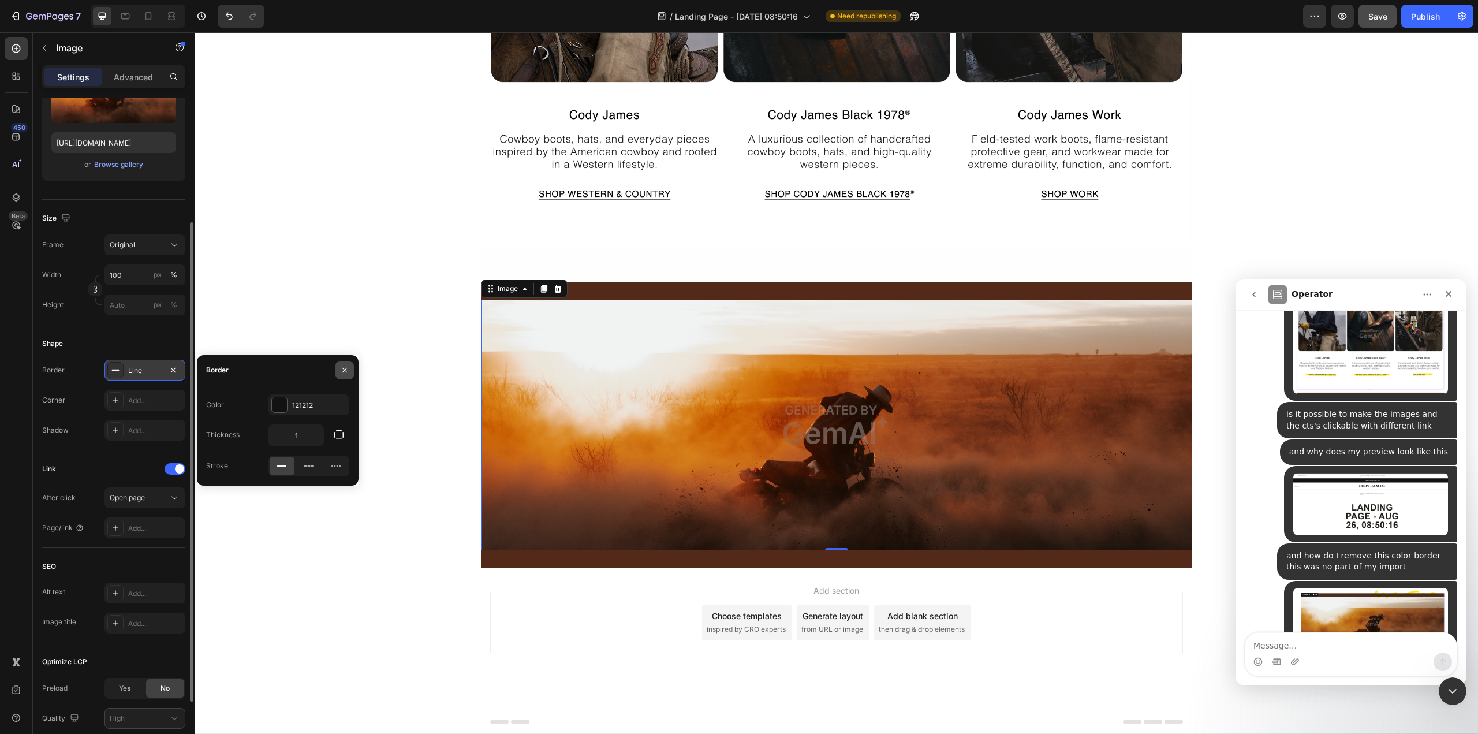
click at [339, 364] on button "button" at bounding box center [344, 370] width 18 height 18
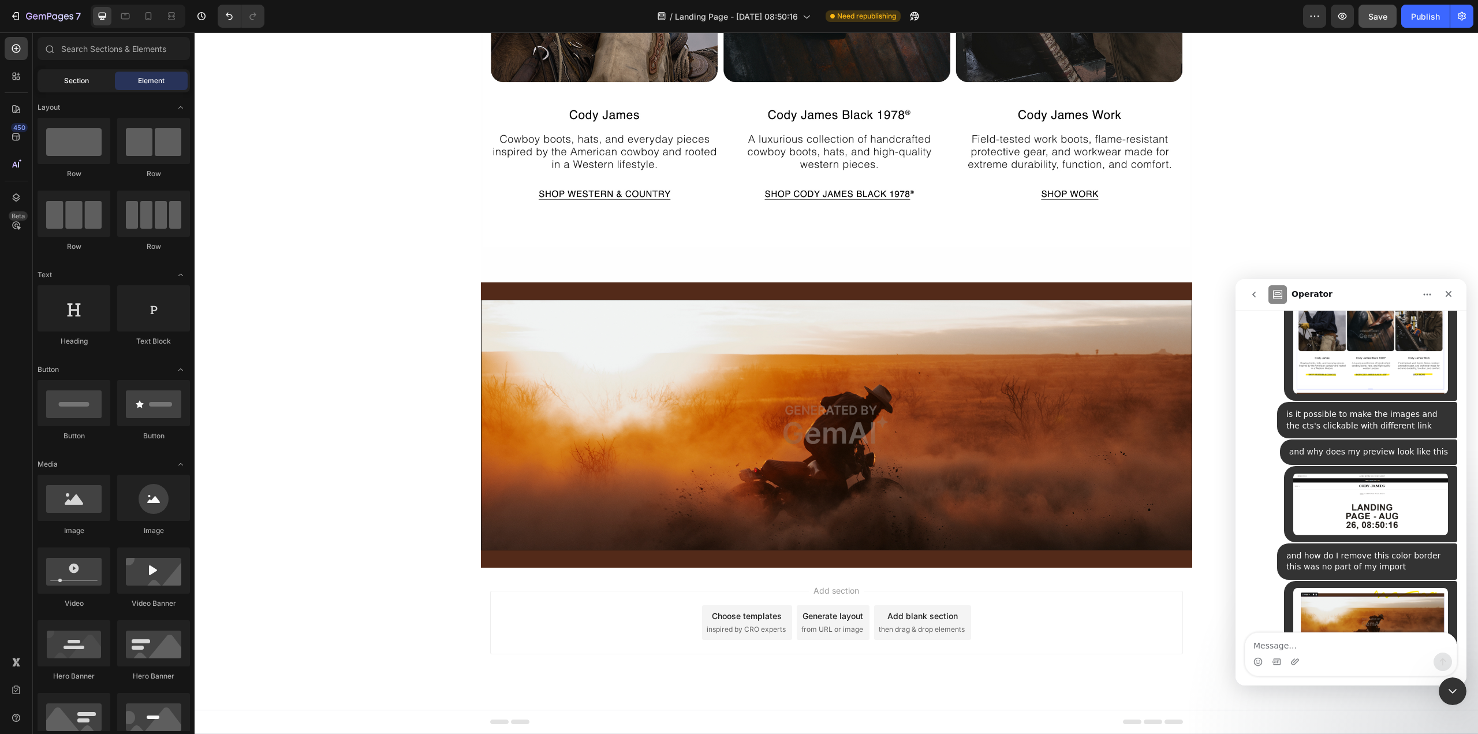
click at [69, 78] on span "Section" at bounding box center [76, 81] width 25 height 10
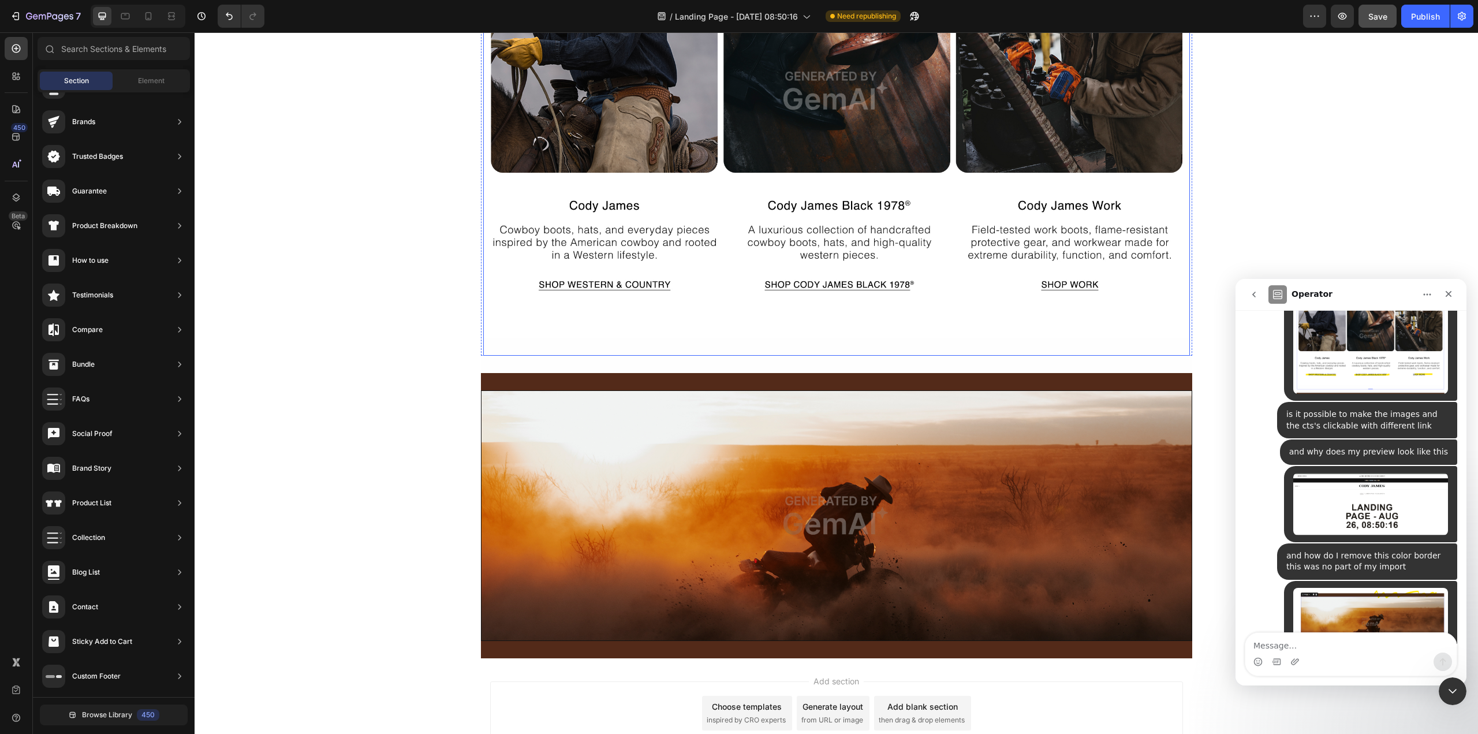
scroll to position [1129, 0]
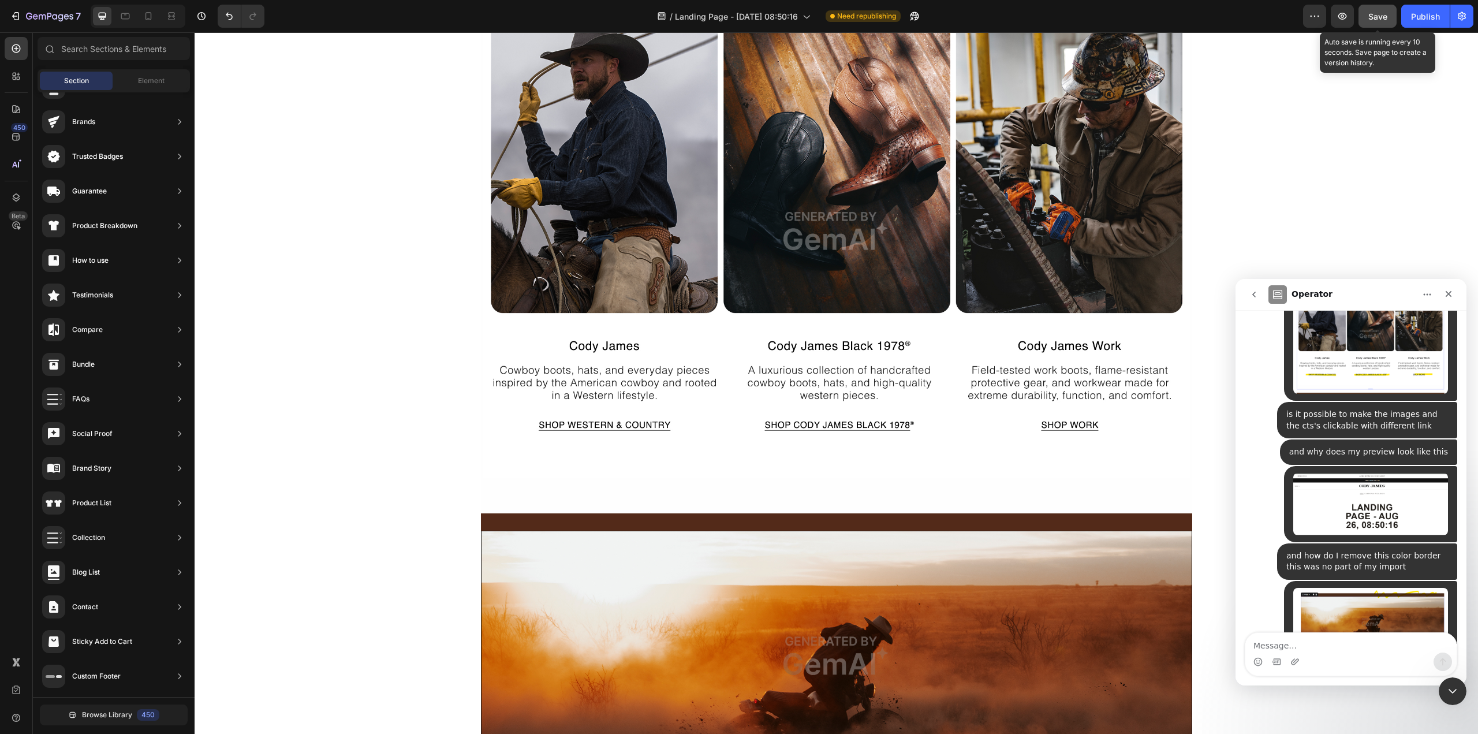
click at [1384, 17] on span "Save" at bounding box center [1377, 17] width 19 height 10
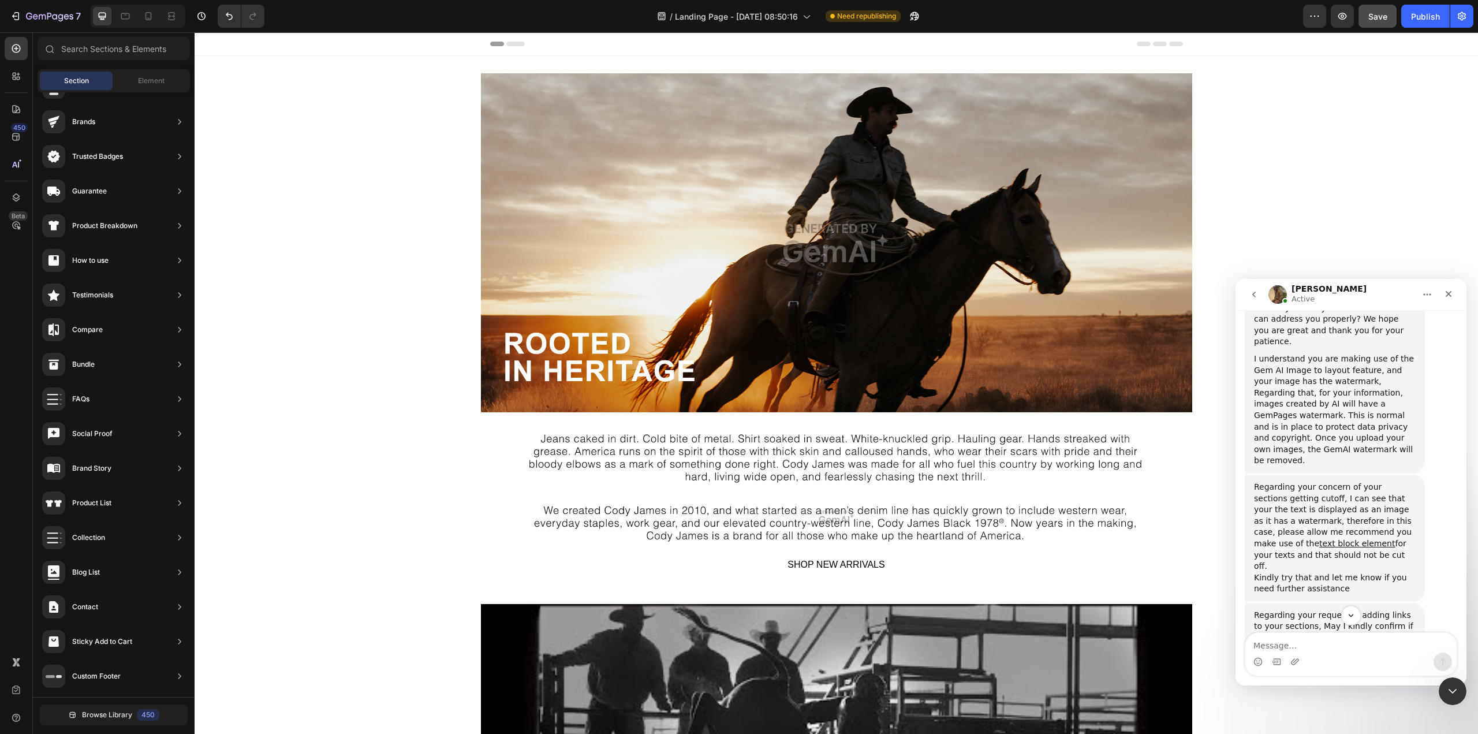
scroll to position [953, 0]
click at [1290, 641] on textarea "Message…" at bounding box center [1350, 643] width 211 height 20
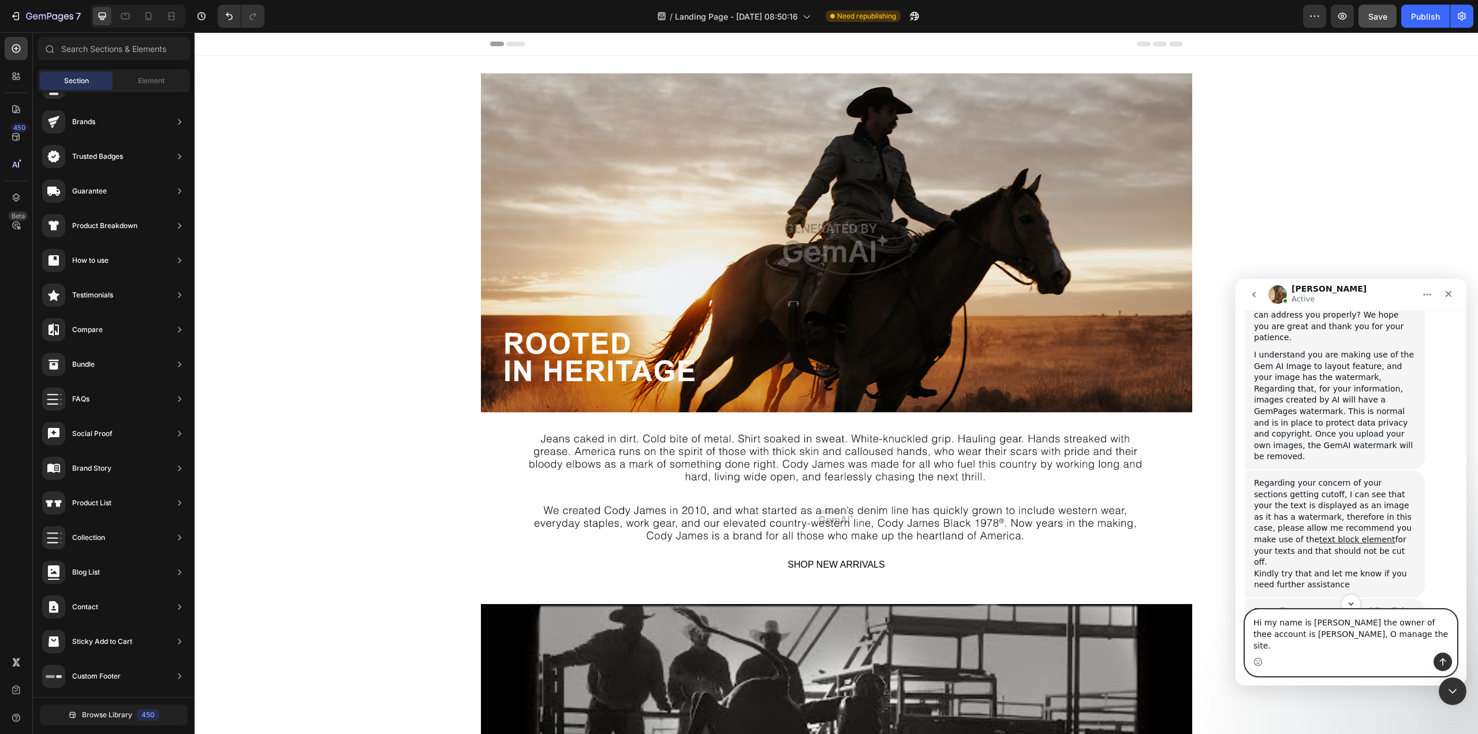
drag, startPoint x: 1280, startPoint y: 645, endPoint x: 1274, endPoint y: 645, distance: 6.4
click at [1274, 645] on textarea "Hi my name is Brianna the owner of thee account is John ahzen, O manage the sit…" at bounding box center [1350, 631] width 211 height 43
click at [1300, 645] on textarea "Hi my name is Brianna the owner of thee account is John Hazen, O manage the sit…" at bounding box center [1350, 631] width 211 height 43
click at [1376, 648] on textarea "Hi my name is Brianna the owner of thee account is John Hazen, I manage the sit…" at bounding box center [1350, 631] width 211 height 43
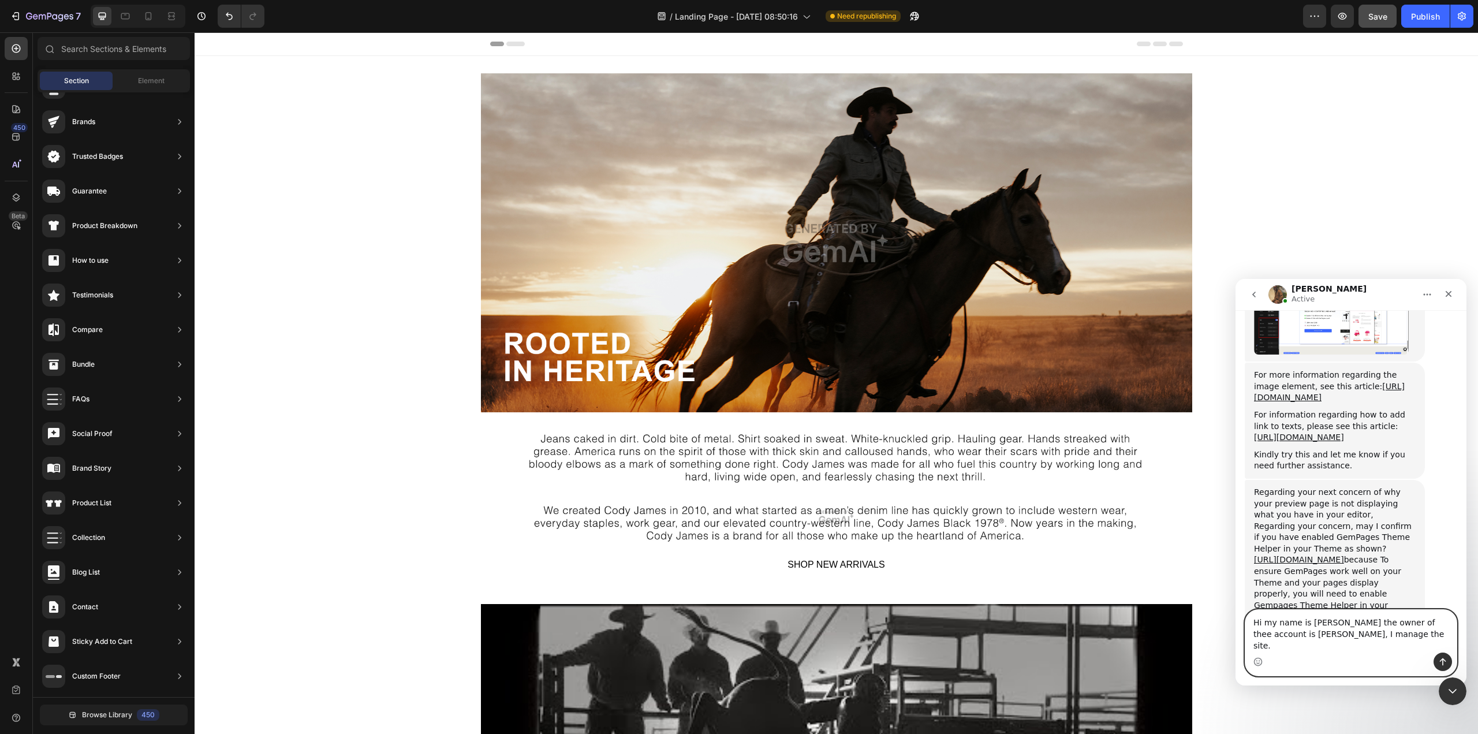
scroll to position [1368, 0]
click at [1386, 651] on textarea "Hi my name is Brianna the owner of thee account is John Hazen, I manage the sit…" at bounding box center [1350, 631] width 211 height 43
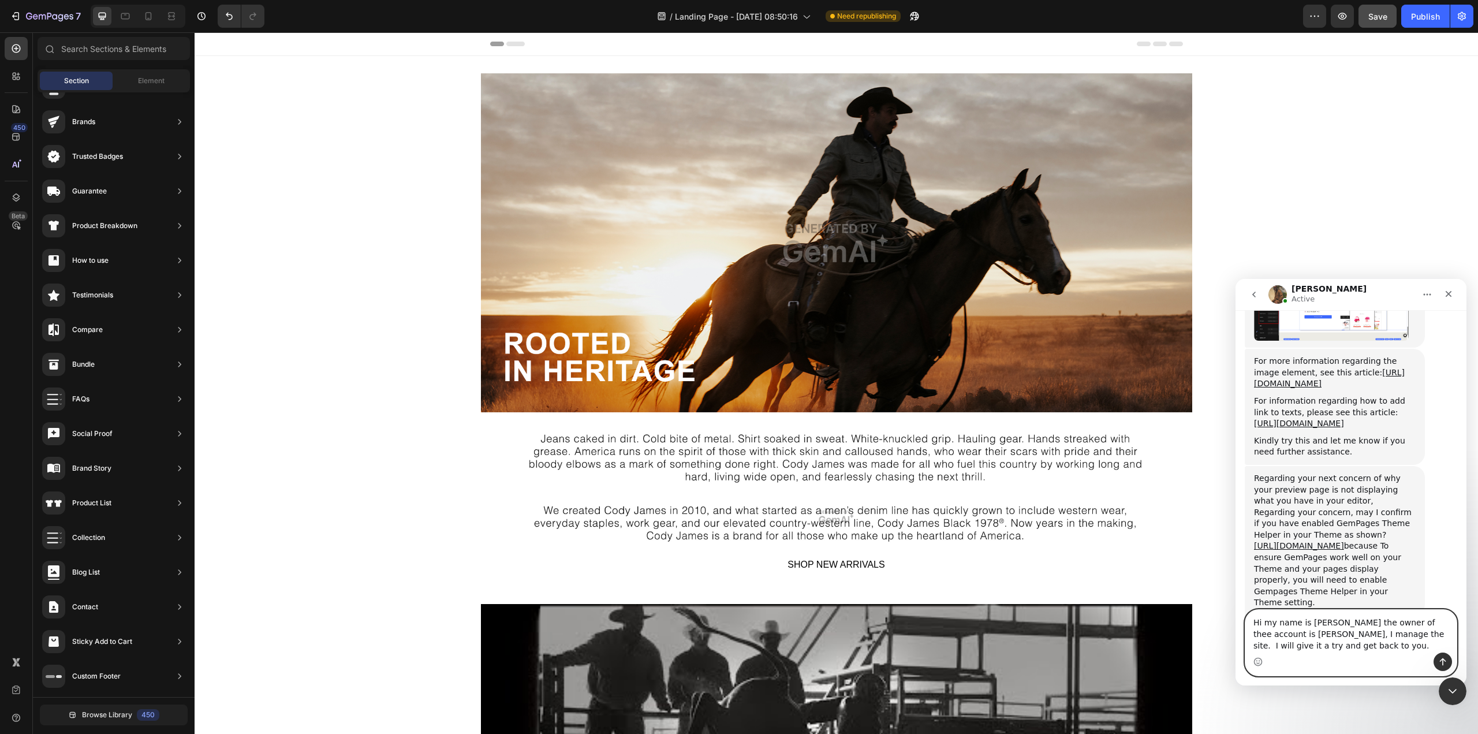
click at [1396, 627] on textarea "Hi my name is Brianna the owner of thee account is John Hazen, I manage the sit…" at bounding box center [1350, 631] width 211 height 43
click at [1317, 645] on textarea "Hi my name is Brianna the owner of the account is John Hazen, I manage the site…" at bounding box center [1350, 631] width 211 height 43
type textarea "Hi my name is [PERSON_NAME] the owner of the account is [PERSON_NAME], I manage…"
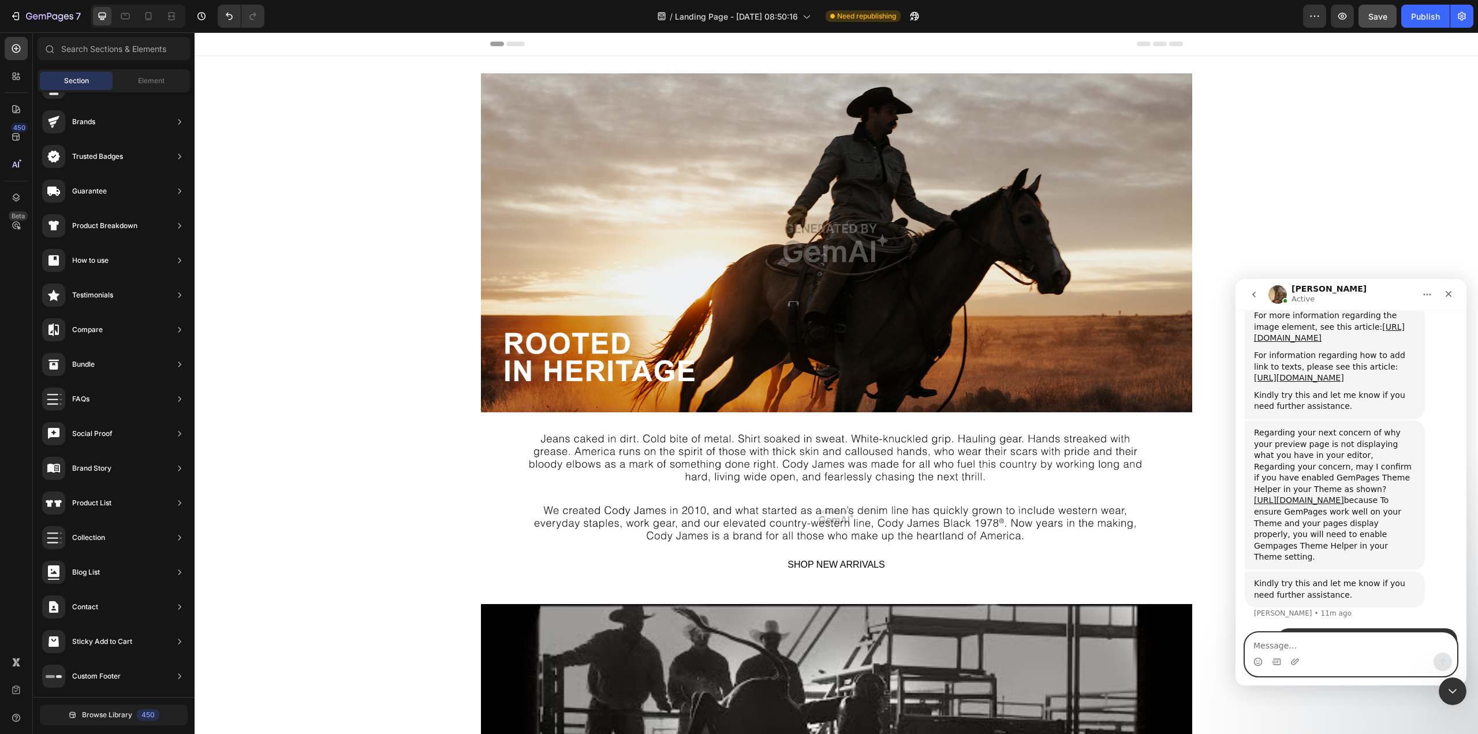
click at [1310, 645] on textarea "Message…" at bounding box center [1350, 643] width 211 height 20
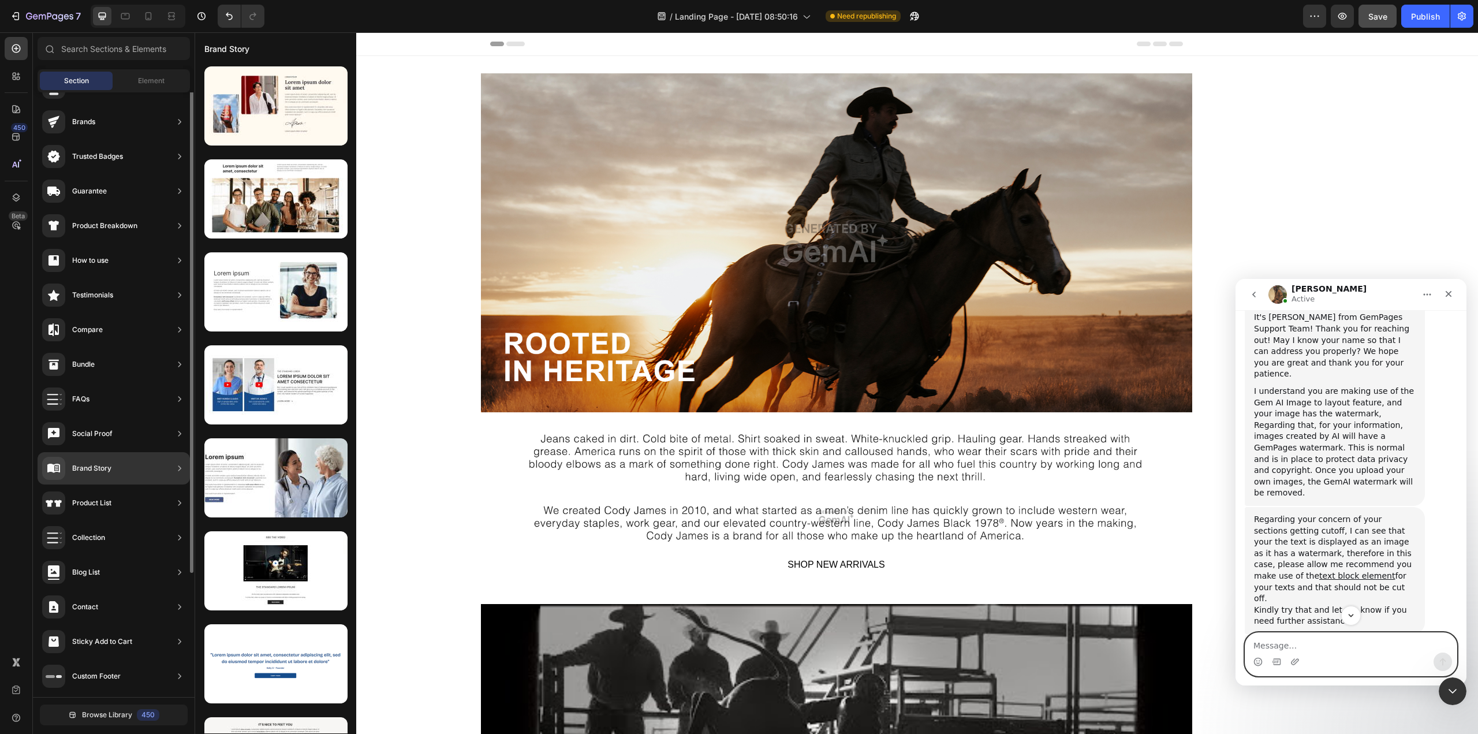
scroll to position [0, 0]
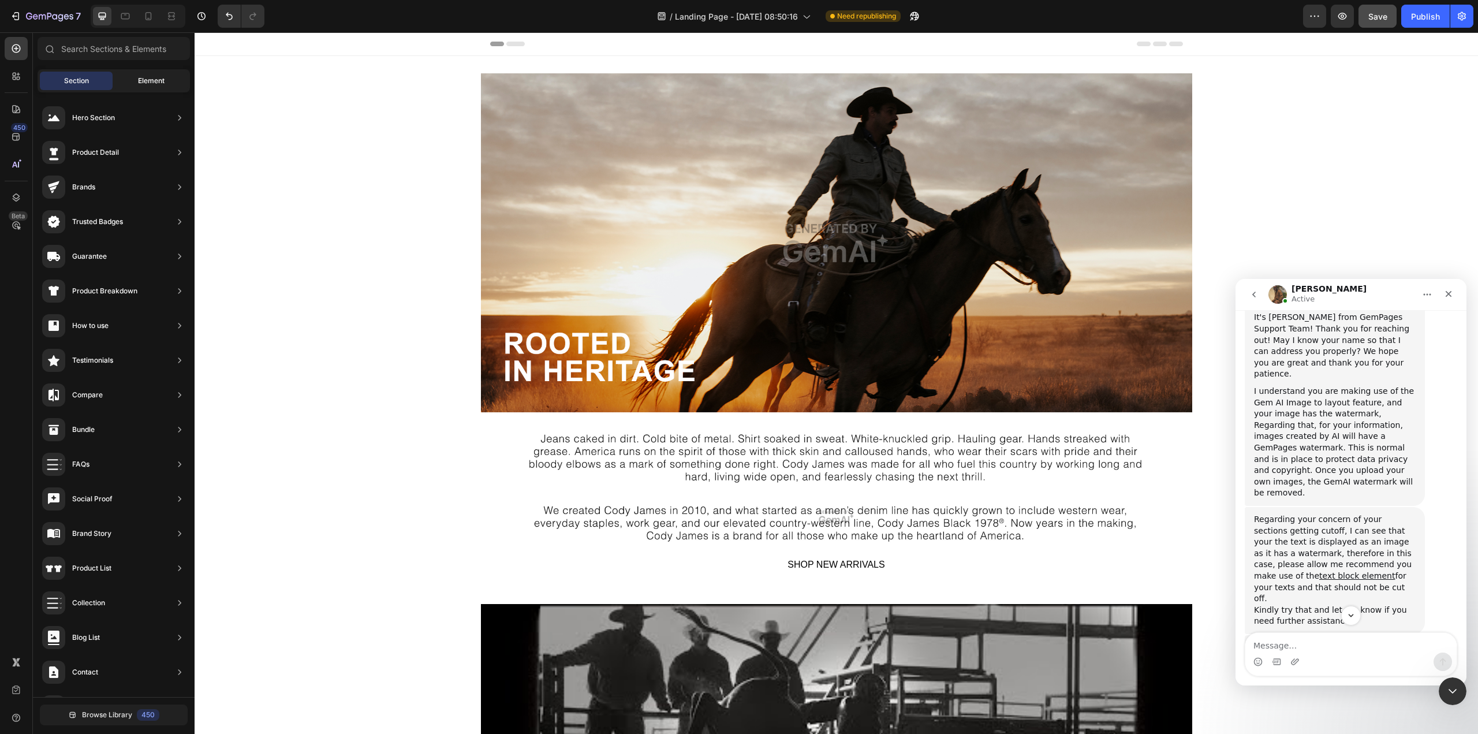
click at [151, 77] on span "Element" at bounding box center [151, 81] width 27 height 10
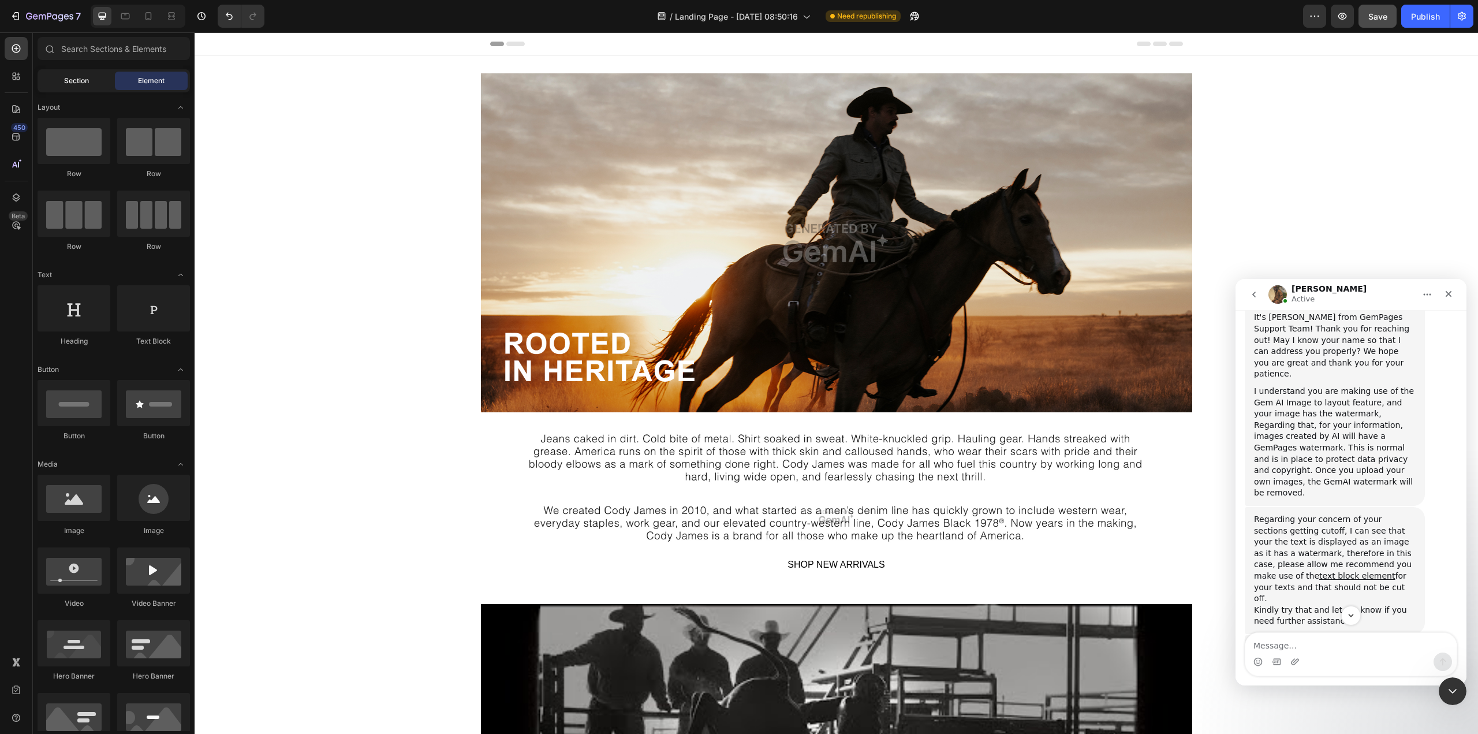
click at [69, 77] on span "Section" at bounding box center [76, 81] width 25 height 10
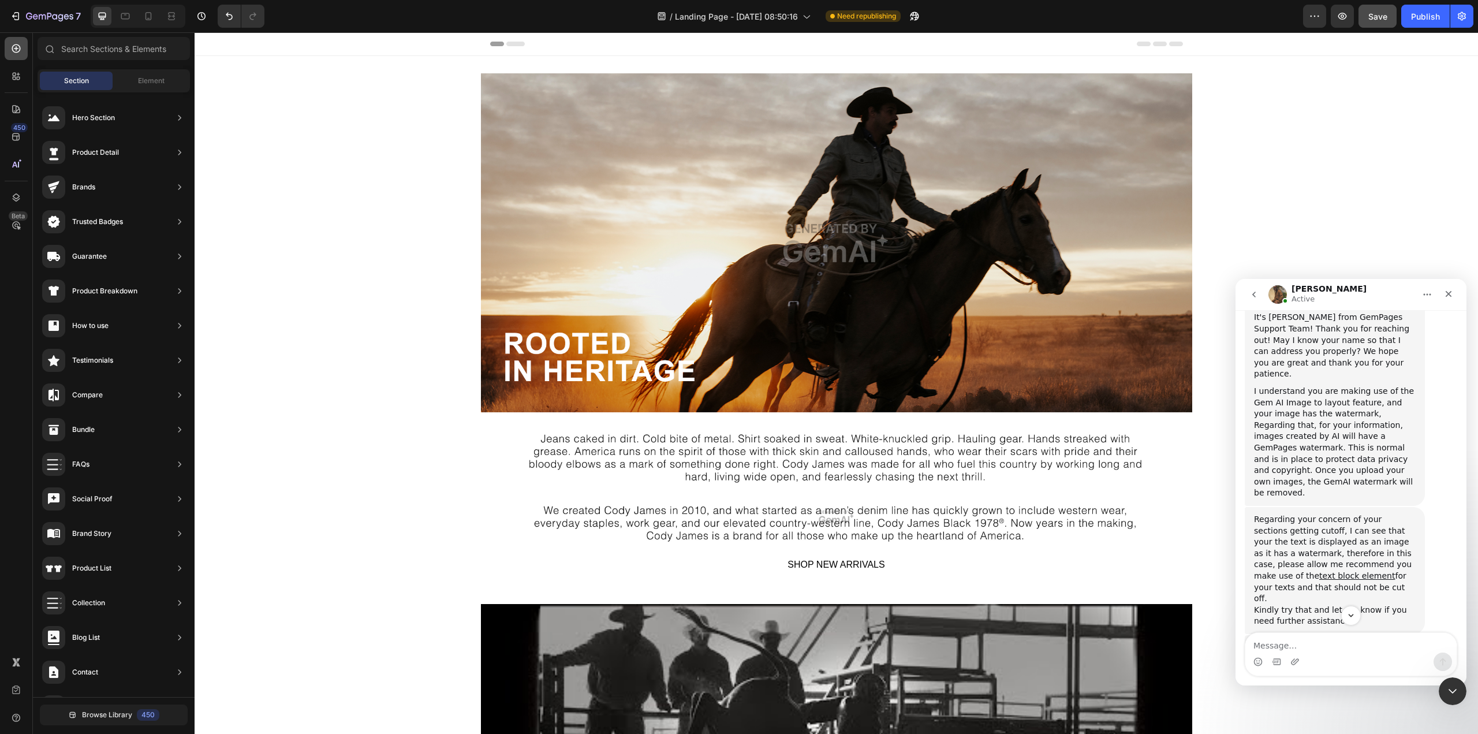
click at [19, 51] on icon at bounding box center [16, 48] width 9 height 9
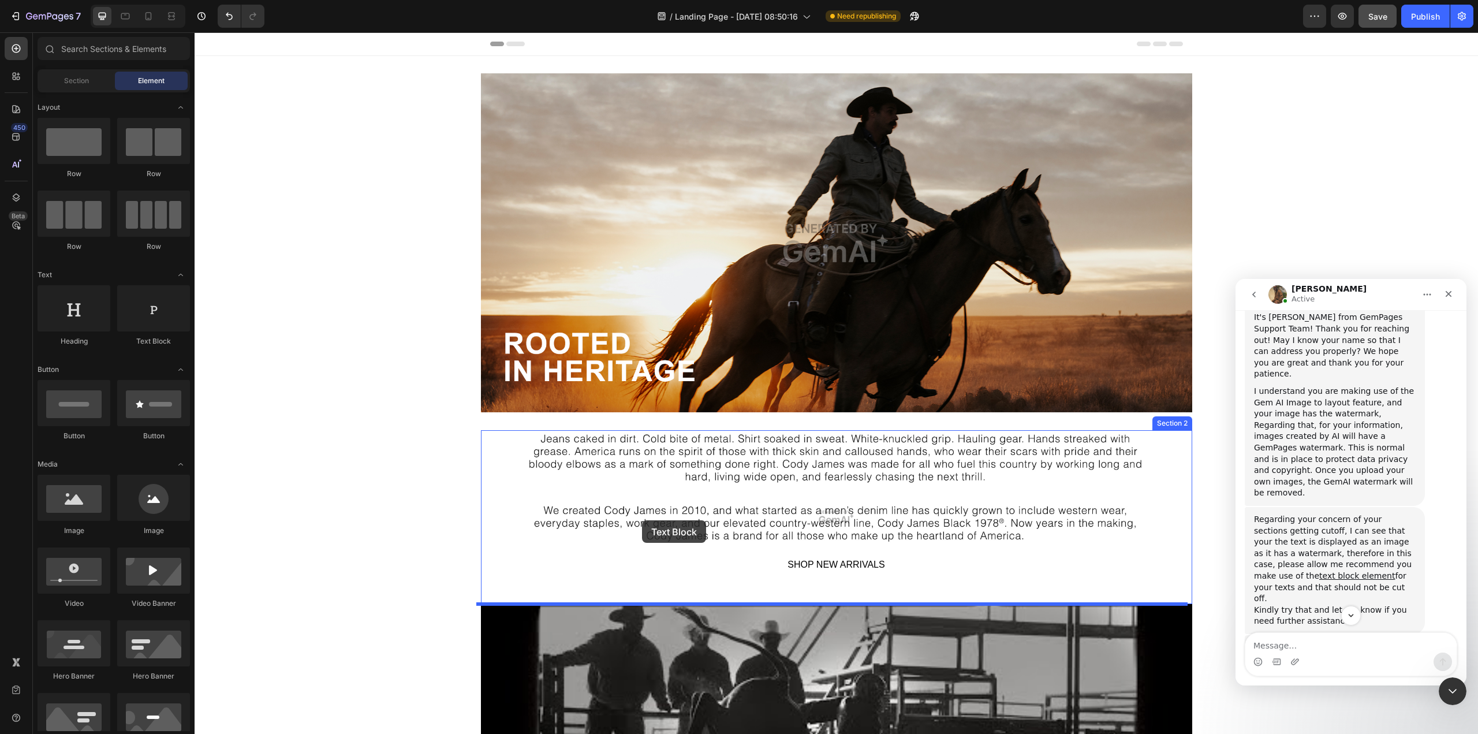
drag, startPoint x: 352, startPoint y: 347, endPoint x: 642, endPoint y: 520, distance: 337.6
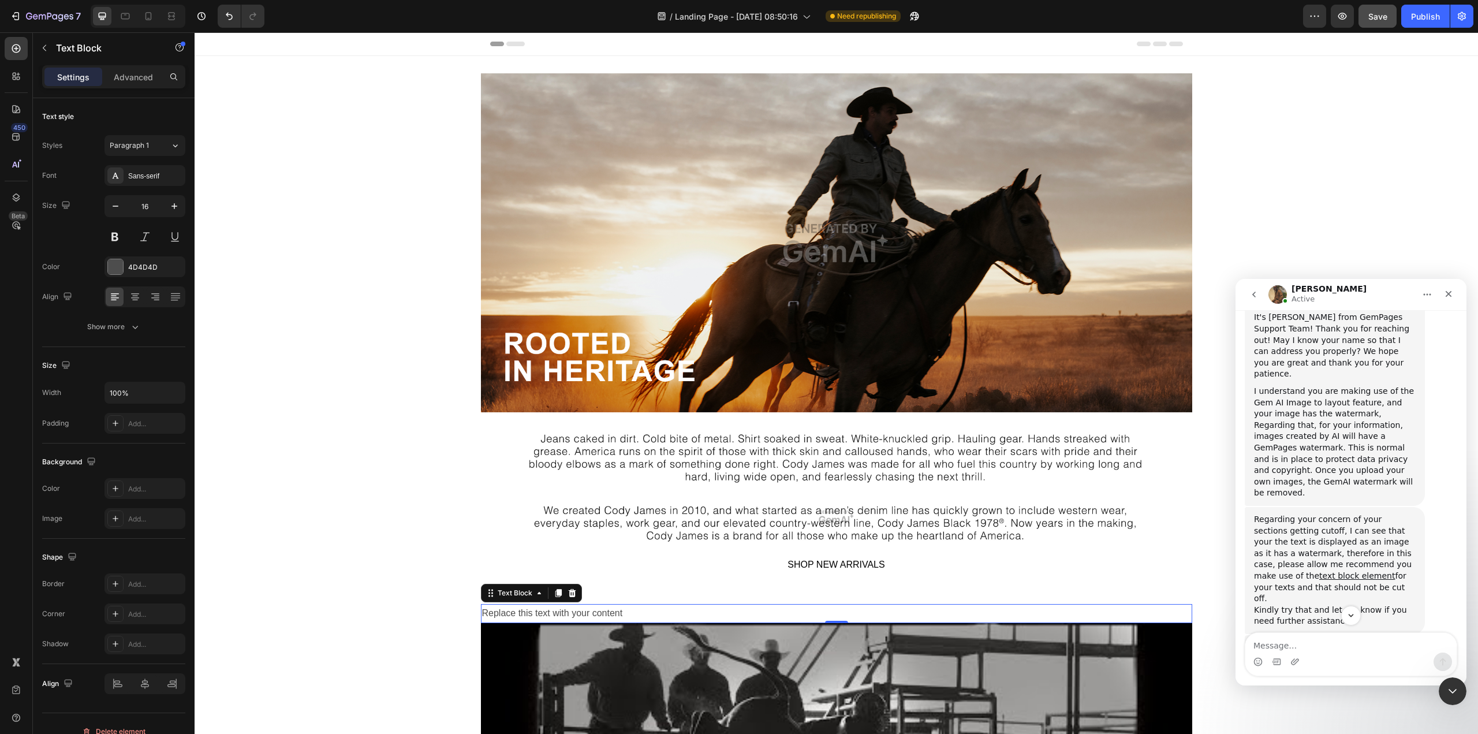
click at [537, 616] on div "Replace this text with your content" at bounding box center [836, 613] width 711 height 19
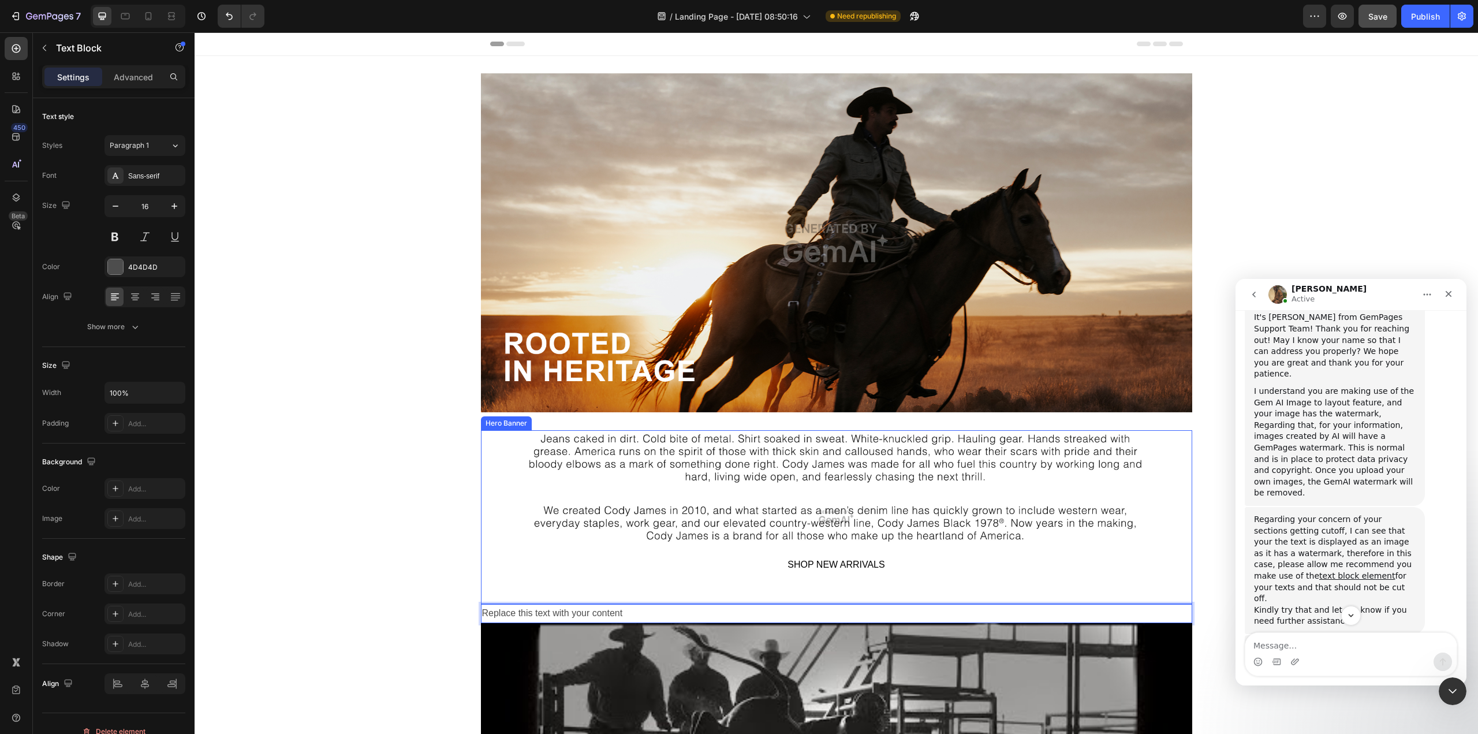
click at [655, 554] on div "Overlay" at bounding box center [836, 517] width 711 height 174
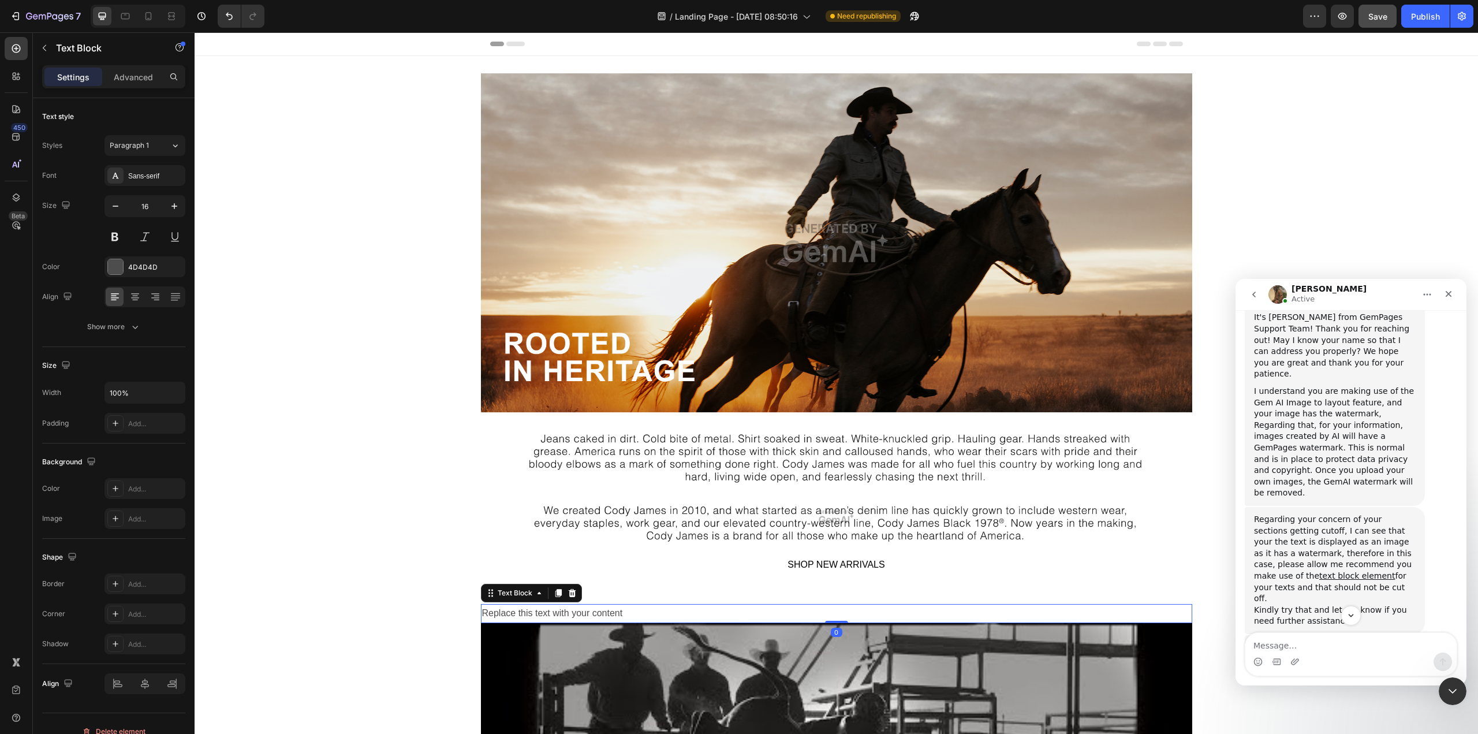
click at [605, 612] on p "Replace this text with your content" at bounding box center [836, 613] width 709 height 17
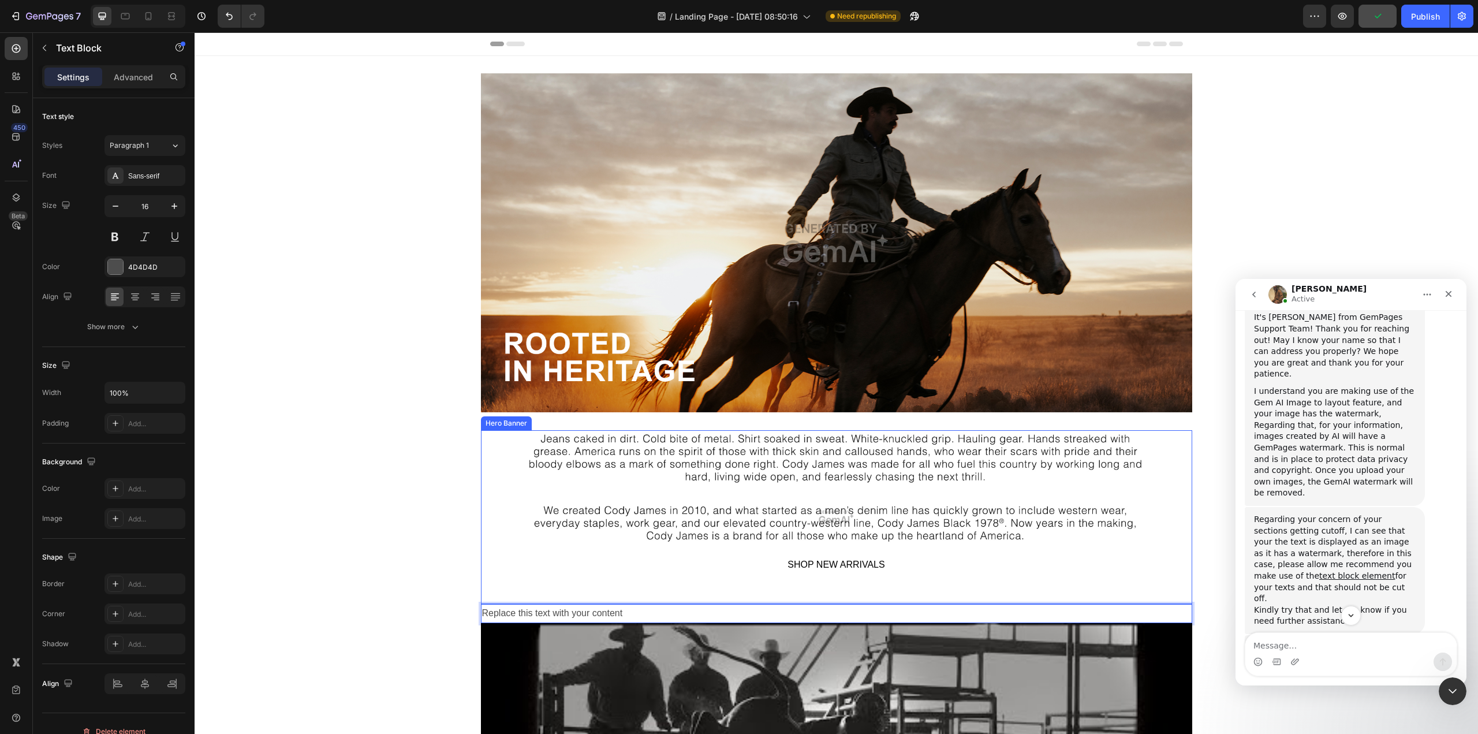
drag, startPoint x: 845, startPoint y: 605, endPoint x: 847, endPoint y: 578, distance: 26.7
click at [847, 578] on div "SHOP NEW ARRIVALS Text Block Row Hero Banner Replace this text with your conten…" at bounding box center [836, 526] width 711 height 193
click at [602, 496] on div "Overlay" at bounding box center [836, 517] width 711 height 174
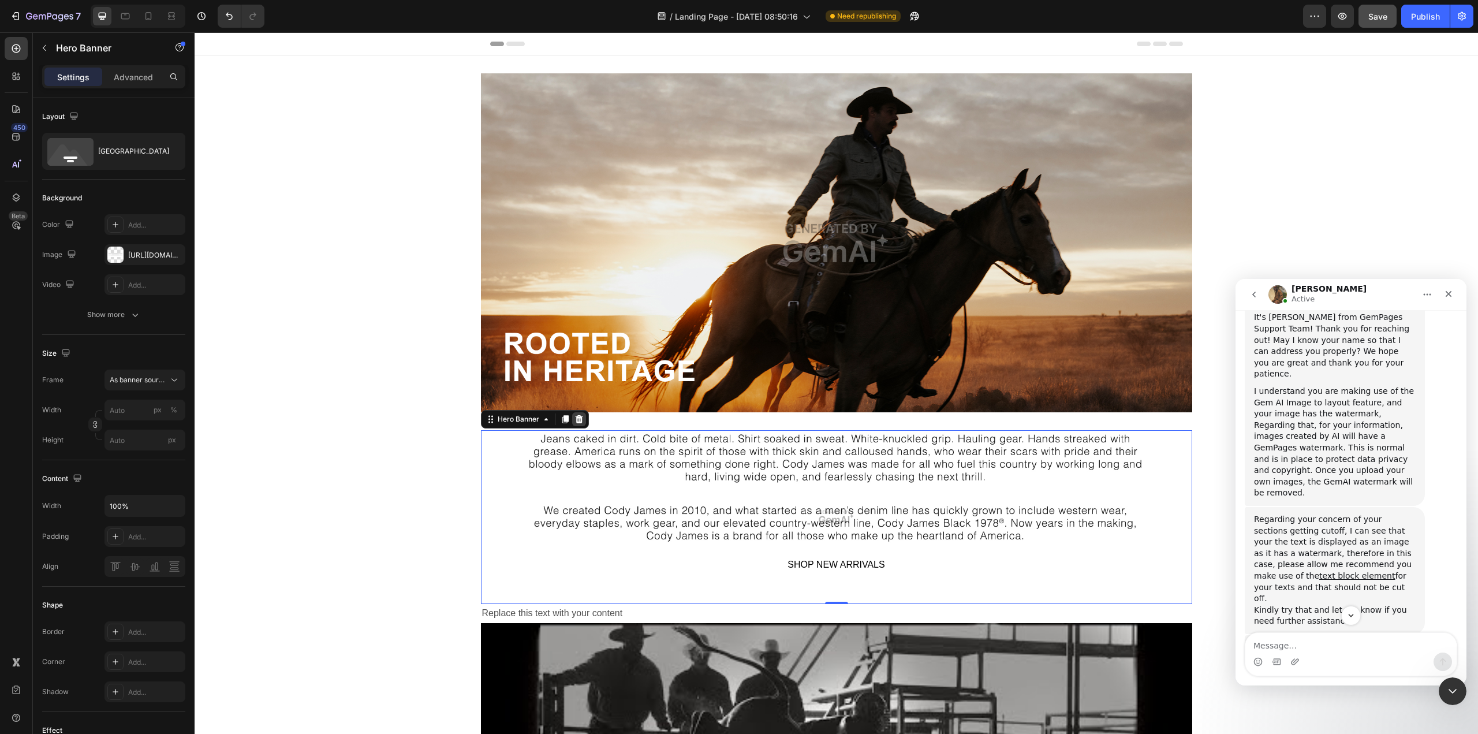
click at [577, 422] on icon at bounding box center [579, 419] width 8 height 8
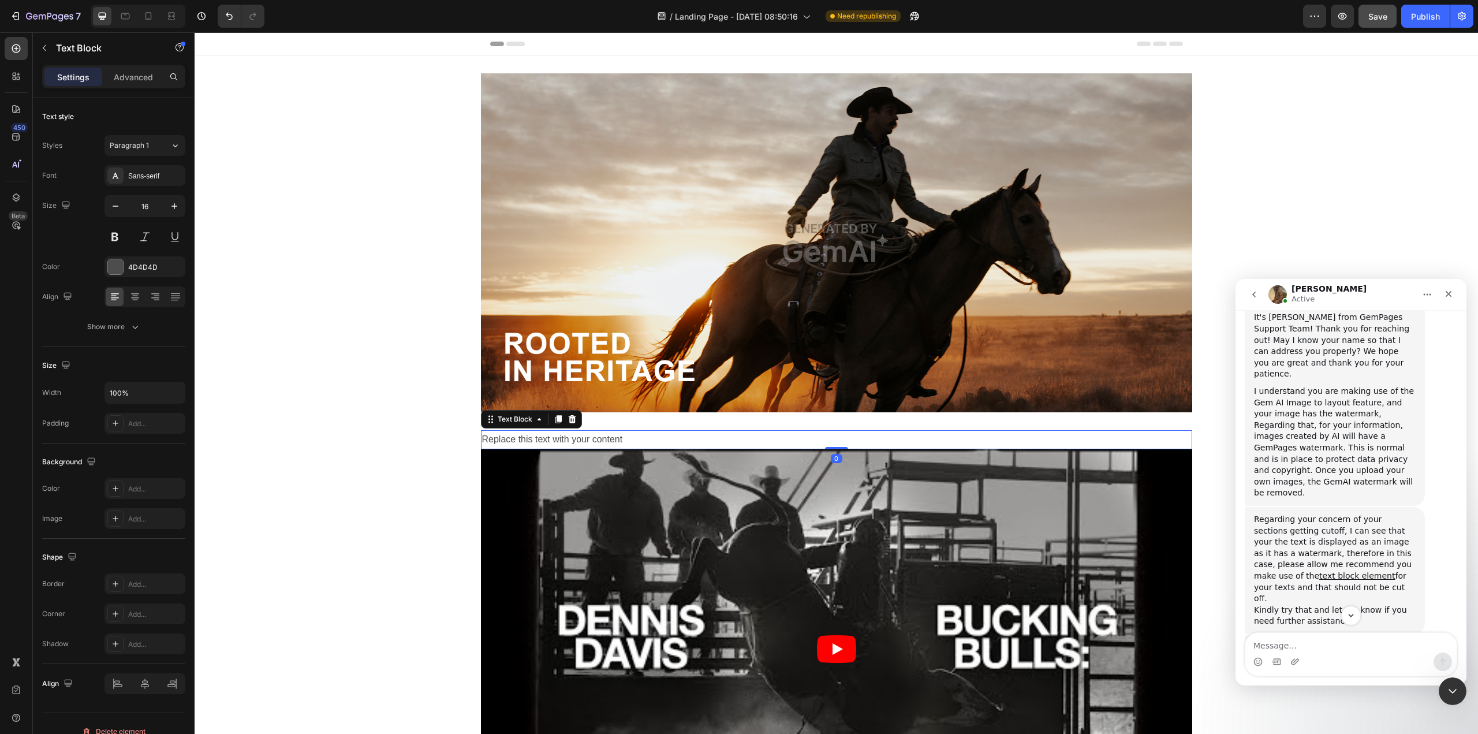
click at [541, 431] on p "Replace this text with your content" at bounding box center [836, 439] width 709 height 17
click at [659, 438] on p "Replace this text with your content" at bounding box center [836, 439] width 709 height 17
click at [630, 436] on p "Replace this text with your content" at bounding box center [836, 439] width 709 height 17
drag, startPoint x: 629, startPoint y: 440, endPoint x: 473, endPoint y: 439, distance: 155.3
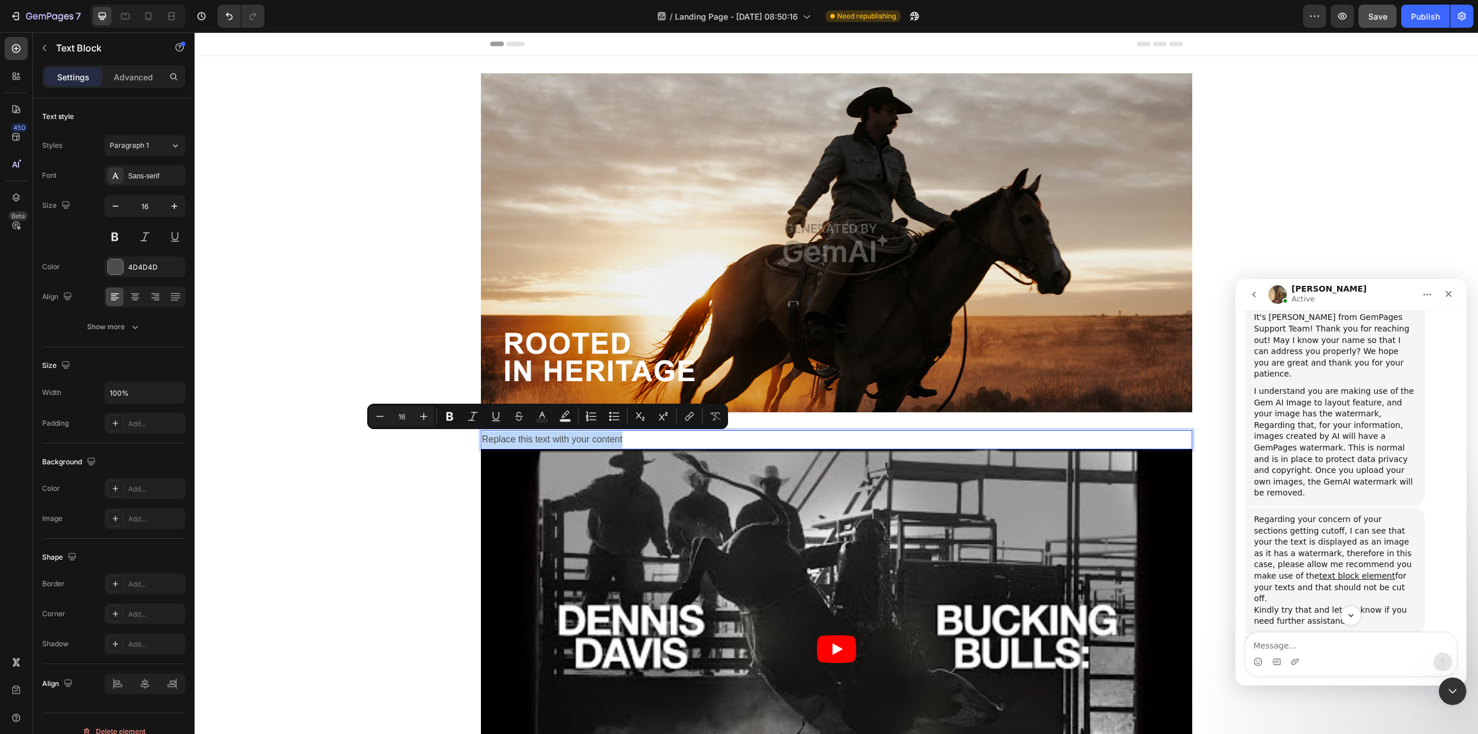
click at [625, 435] on p "Replace this text with your content" at bounding box center [836, 439] width 709 height 17
drag, startPoint x: 627, startPoint y: 442, endPoint x: 473, endPoint y: 443, distance: 153.6
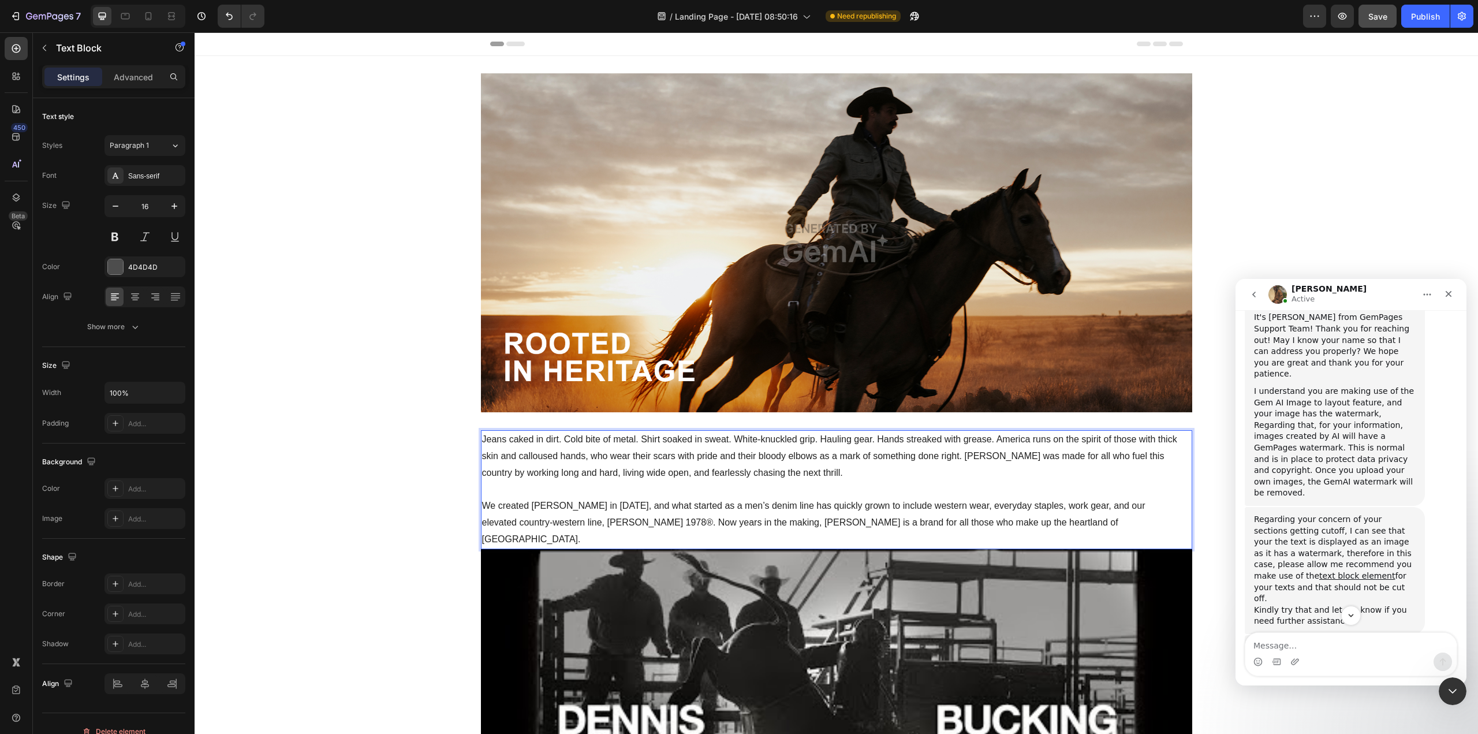
click at [834, 478] on p "Jeans caked in dirt. Cold bite of metal. Shirt soaked in sweat. White-knuckled …" at bounding box center [836, 456] width 709 height 50
click at [838, 467] on p "Jeans caked in dirt. Cold bite of metal. Shirt soaked in sweat. White-knuckled …" at bounding box center [836, 456] width 709 height 50
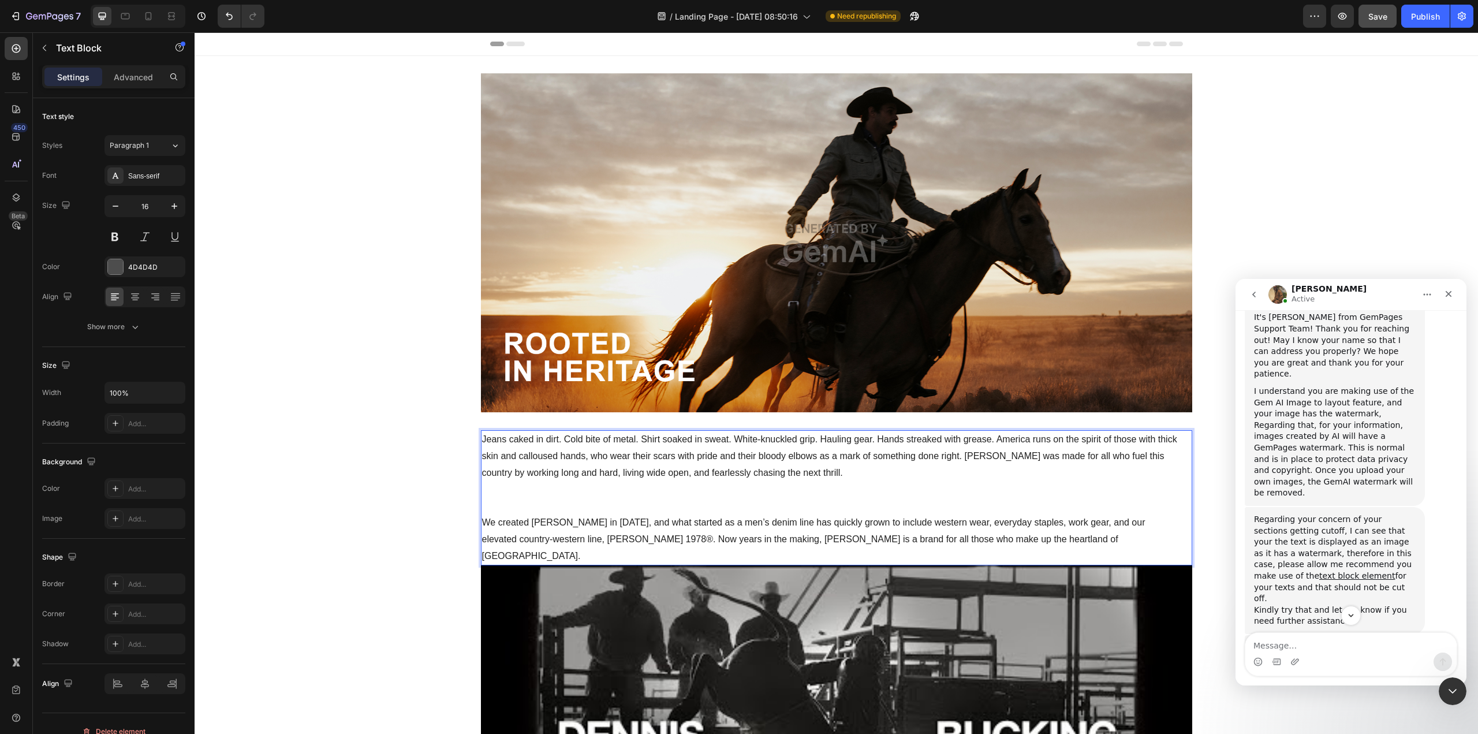
click at [1066, 540] on p "We created [PERSON_NAME] in [DATE], and what started as a men’s denim line has …" at bounding box center [836, 539] width 709 height 50
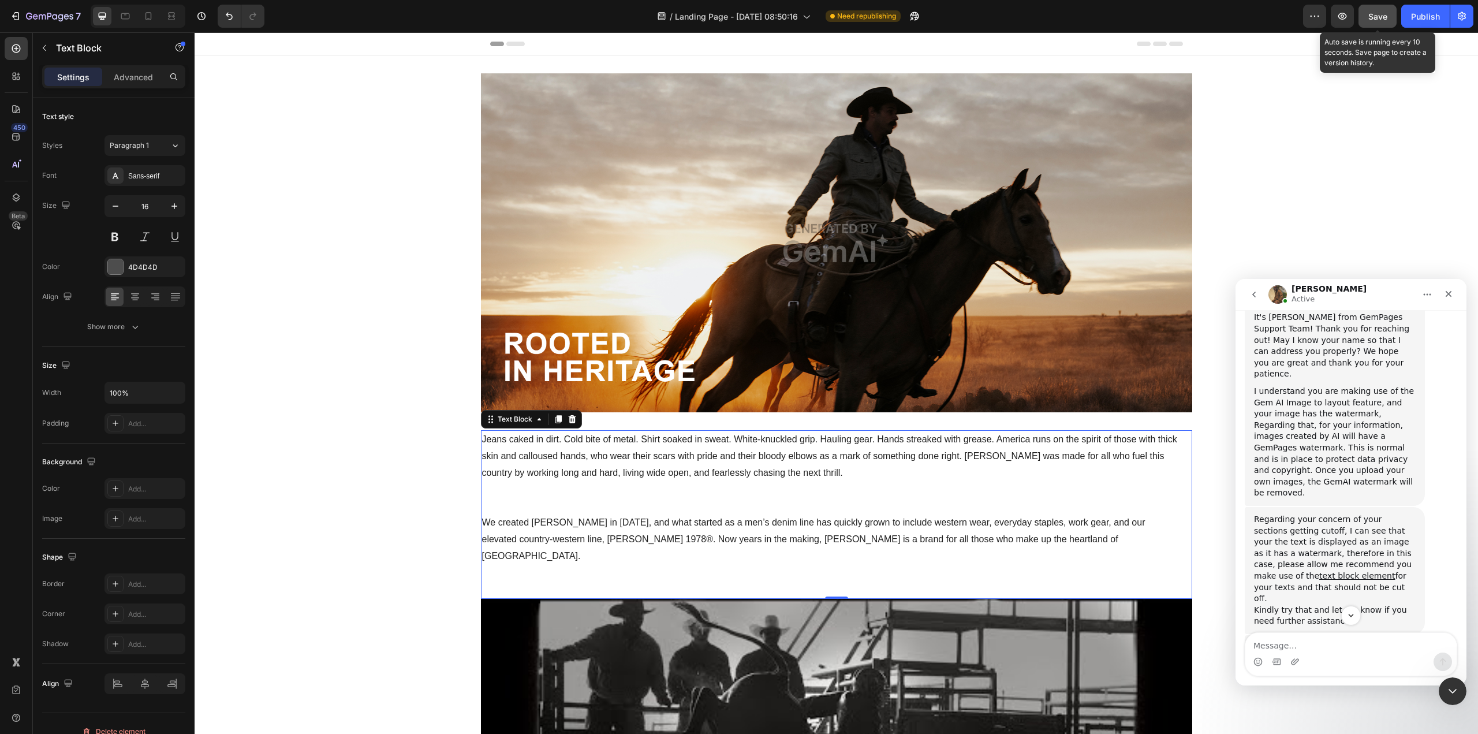
click at [1380, 18] on span "Save" at bounding box center [1377, 17] width 19 height 10
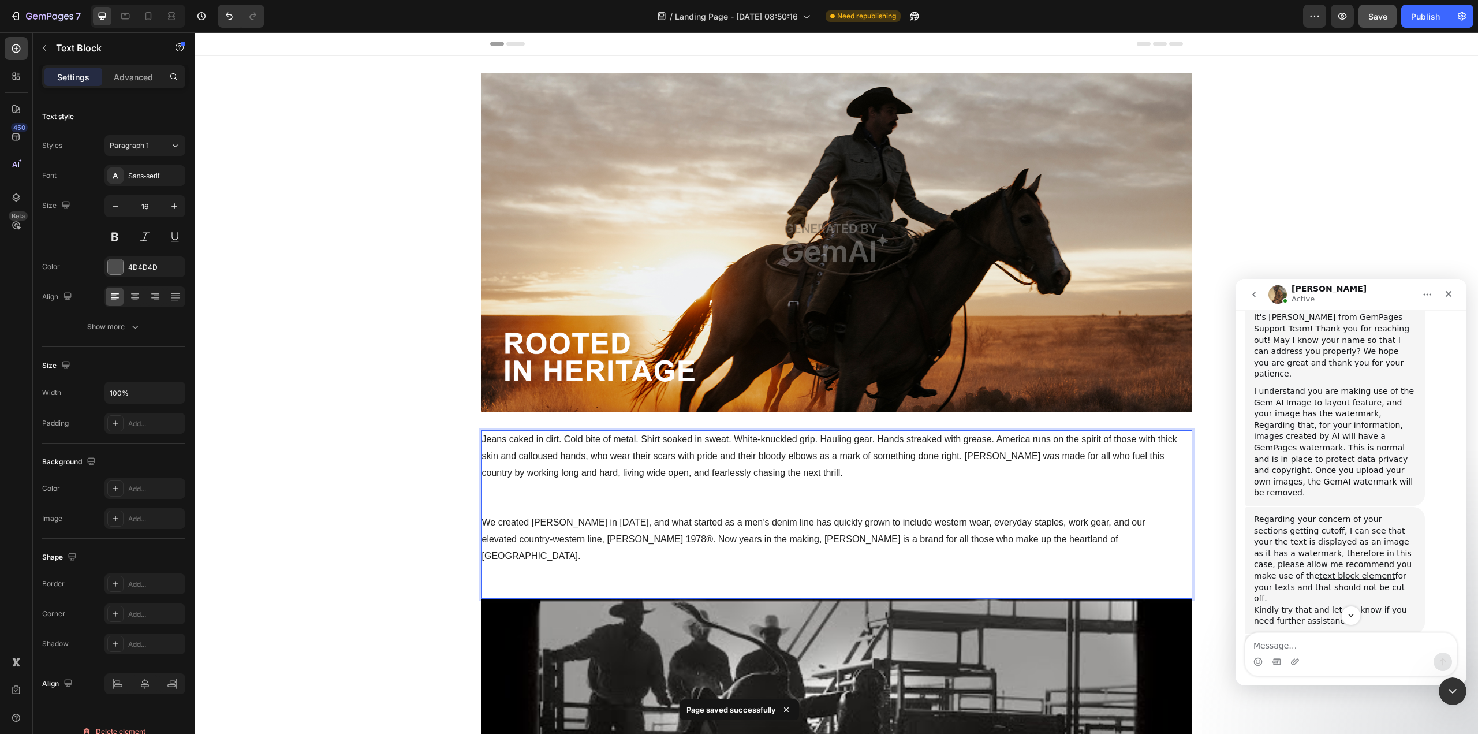
click at [757, 506] on p "Rich Text Editor. Editing area: main" at bounding box center [836, 506] width 709 height 17
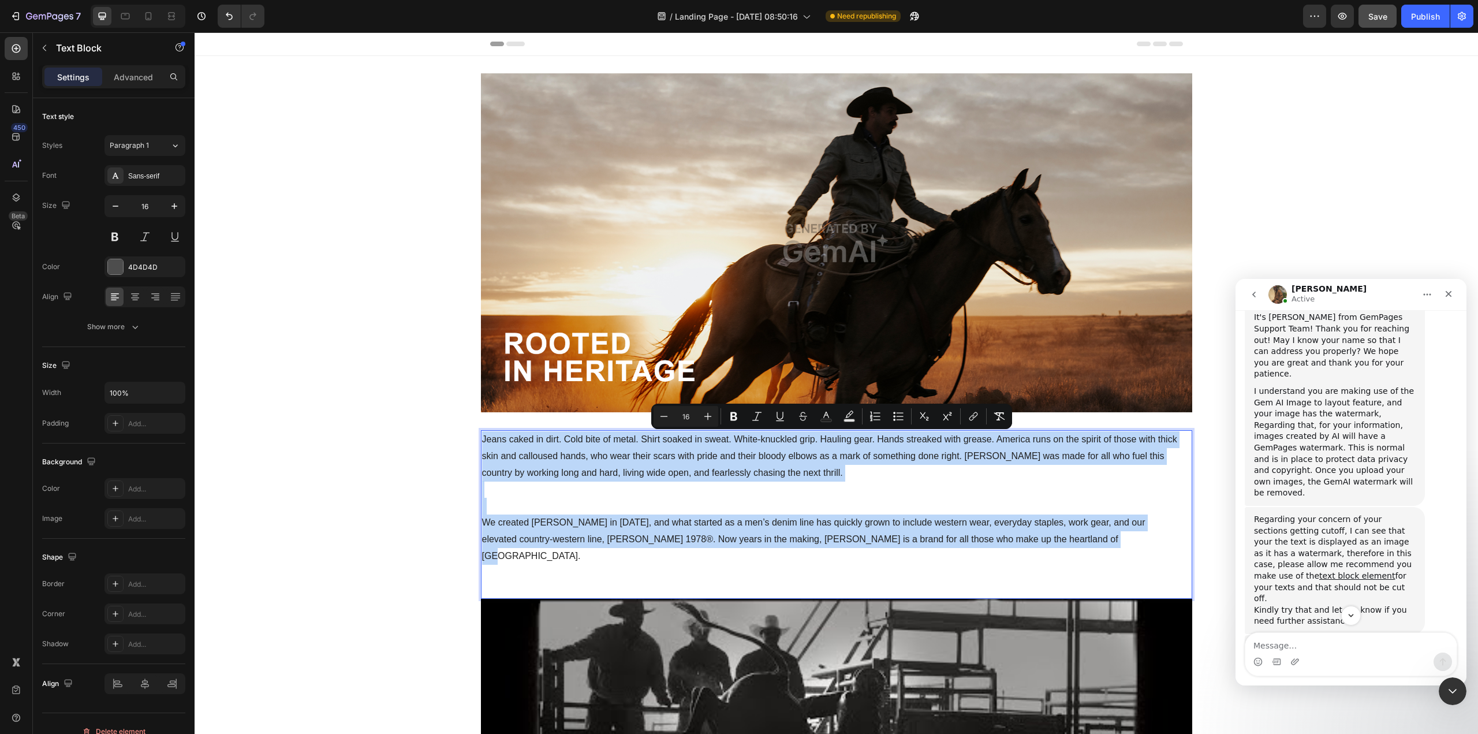
drag, startPoint x: 1077, startPoint y: 540, endPoint x: 478, endPoint y: 437, distance: 608.1
click at [481, 437] on div "Jeans caked in dirt. Cold bite of metal. Shirt soaked in sweat. White-knuckled …" at bounding box center [836, 514] width 711 height 169
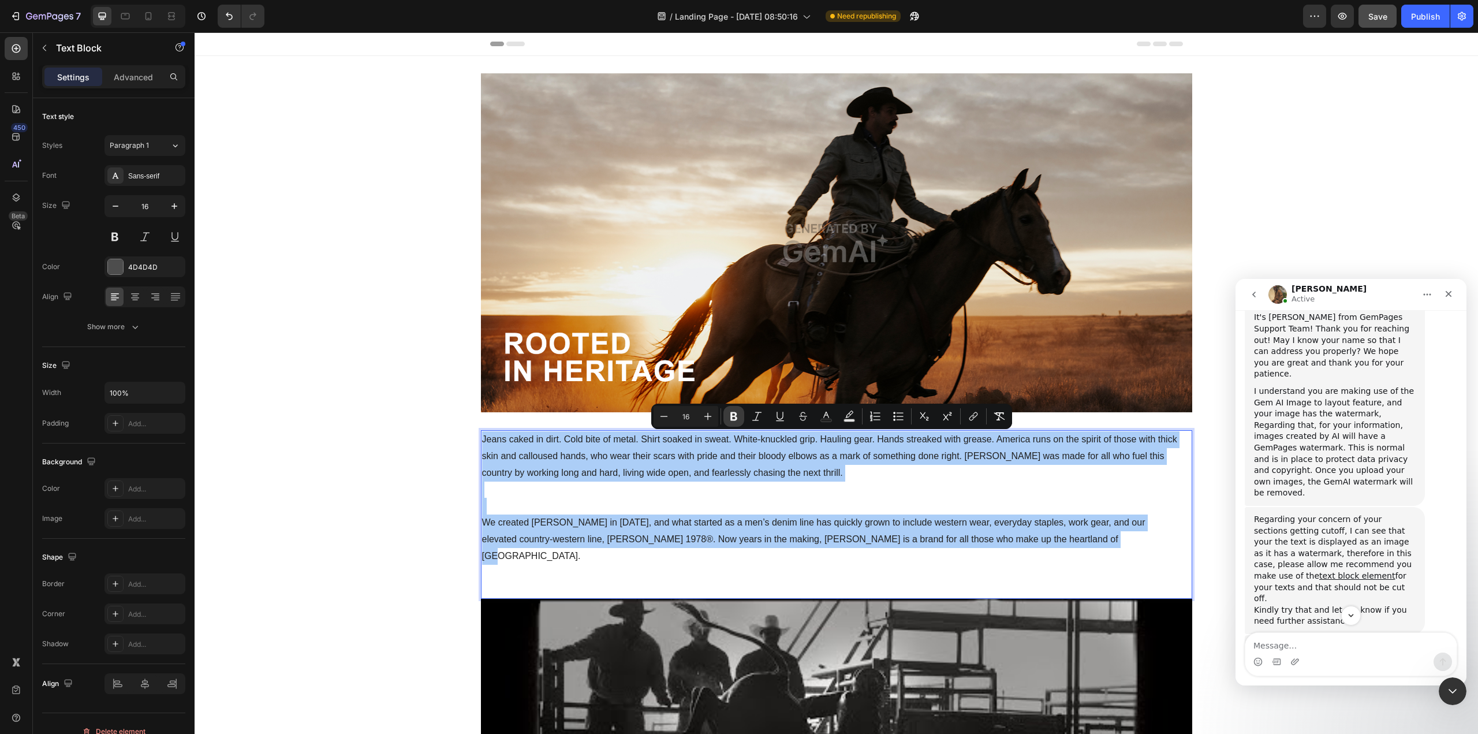
click at [734, 416] on icon "Editor contextual toolbar" at bounding box center [733, 416] width 7 height 9
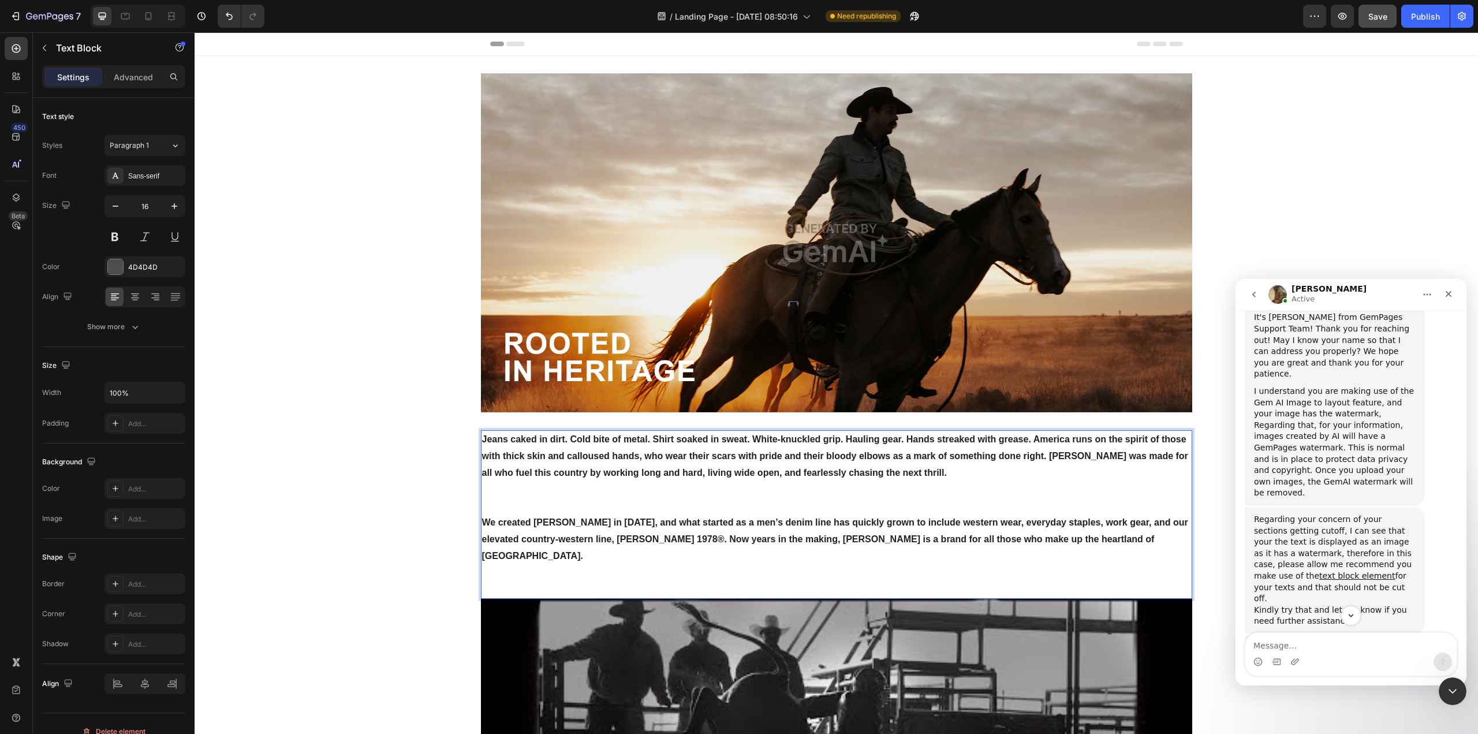
click at [716, 498] on p "Rich Text Editor. Editing area: main" at bounding box center [836, 506] width 709 height 17
click at [626, 497] on p "Rich Text Editor. Editing area: main" at bounding box center [836, 489] width 709 height 17
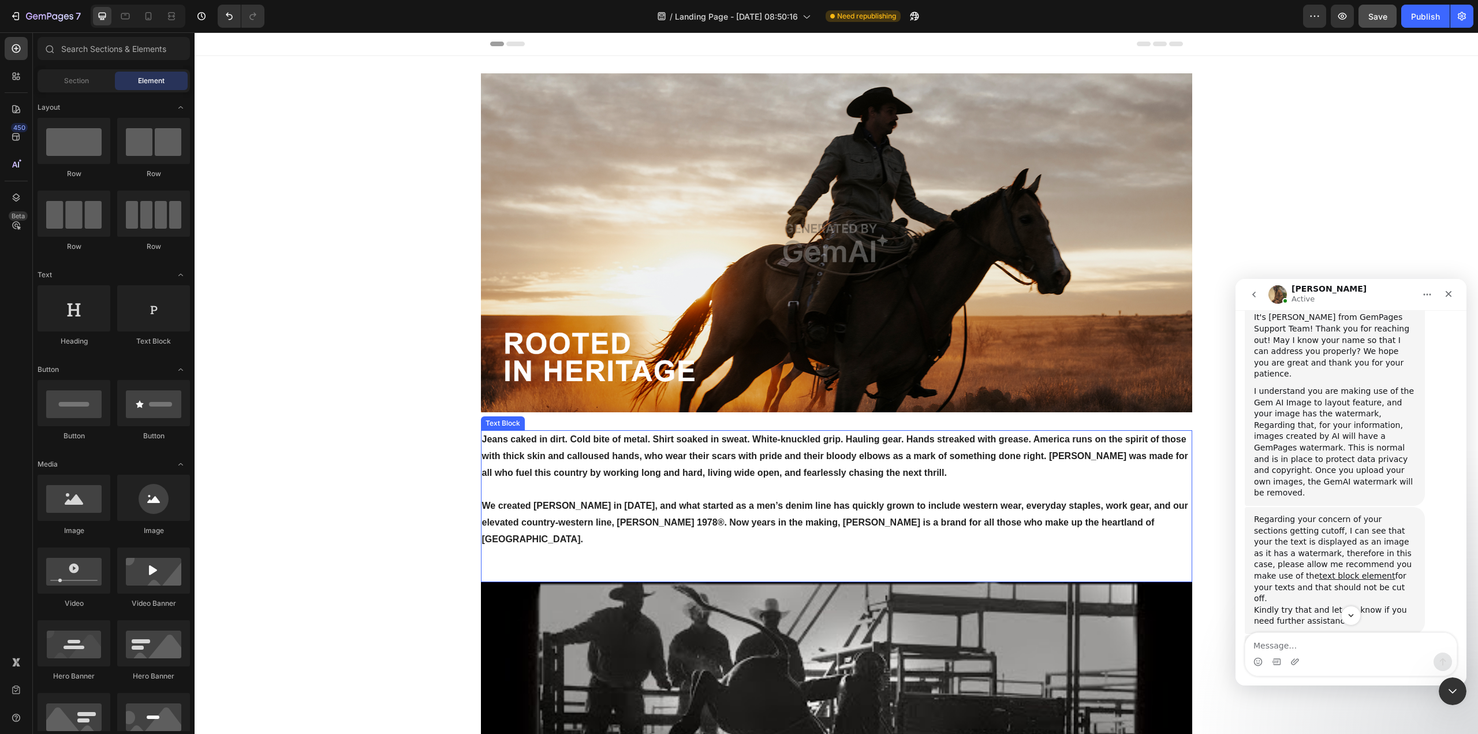
click at [653, 548] on p "Rich Text Editor. Editing area: main" at bounding box center [836, 556] width 709 height 17
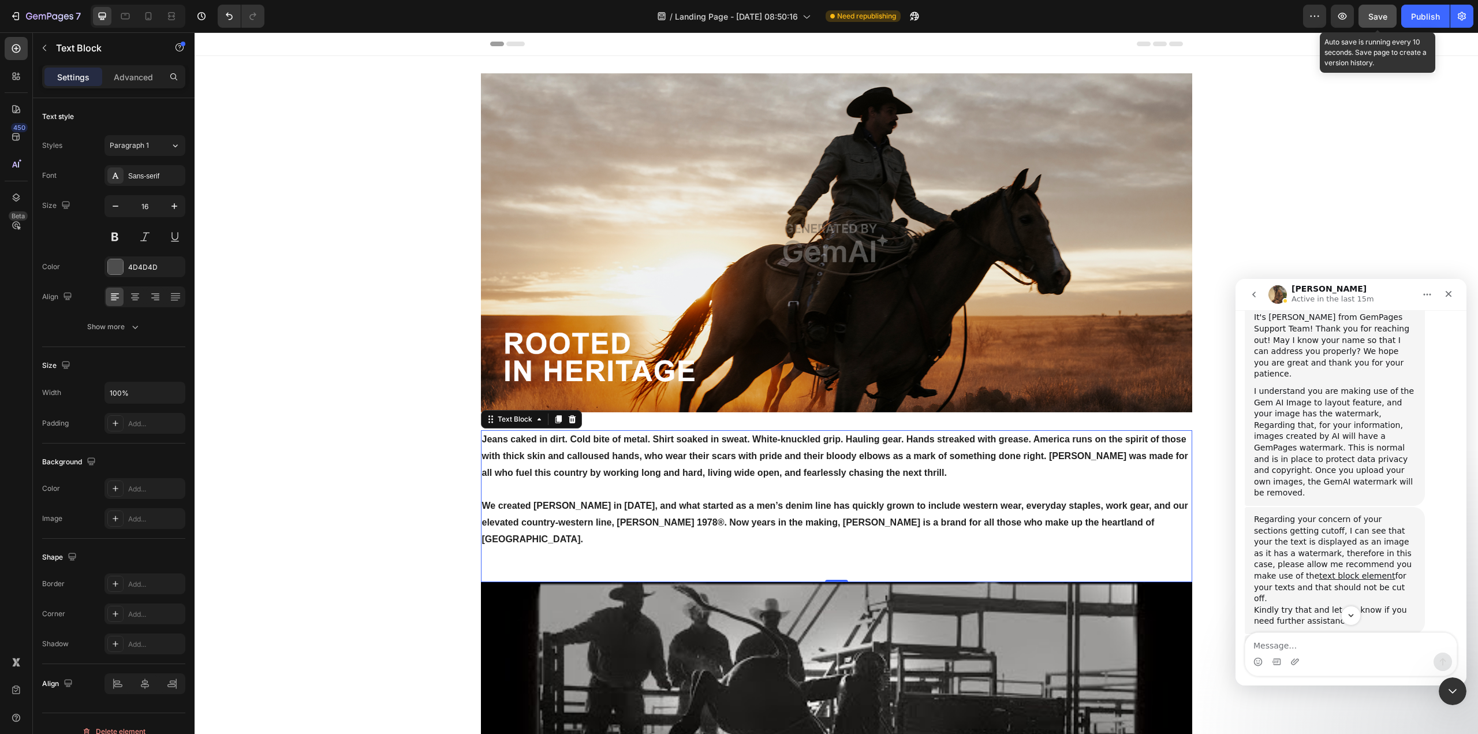
click at [1383, 18] on span "Save" at bounding box center [1377, 17] width 19 height 10
click at [1173, 525] on p "We created [PERSON_NAME] in [DATE], and what started as a men’s denim line has …" at bounding box center [836, 523] width 709 height 50
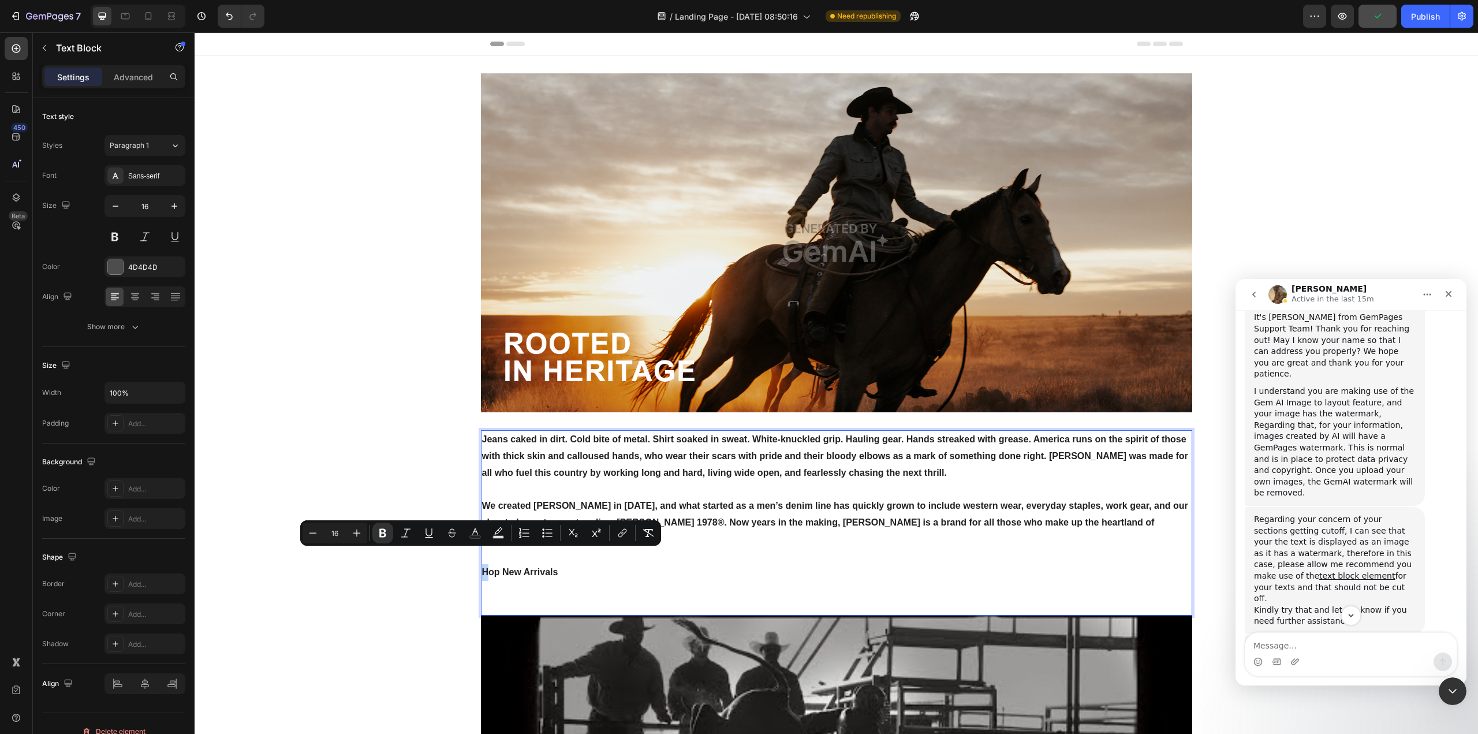
click at [482, 567] on strong "Hop New Arrivals" at bounding box center [520, 572] width 76 height 10
drag, startPoint x: 566, startPoint y: 556, endPoint x: 480, endPoint y: 556, distance: 86.0
click at [482, 564] on p "Shop New Arrivals" at bounding box center [836, 572] width 709 height 17
click at [391, 535] on icon "Editor contextual toolbar" at bounding box center [394, 533] width 12 height 12
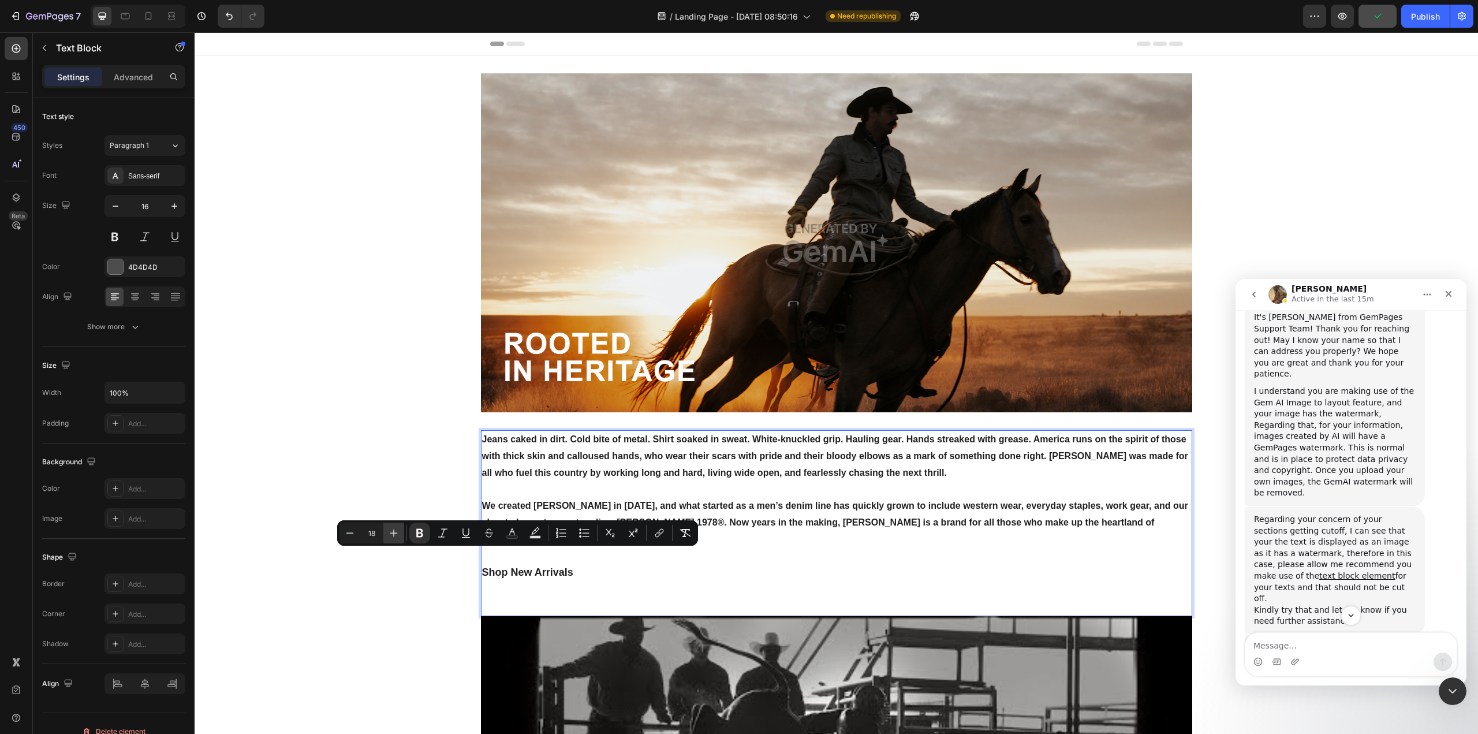
click at [391, 535] on icon "Editor contextual toolbar" at bounding box center [394, 533] width 12 height 12
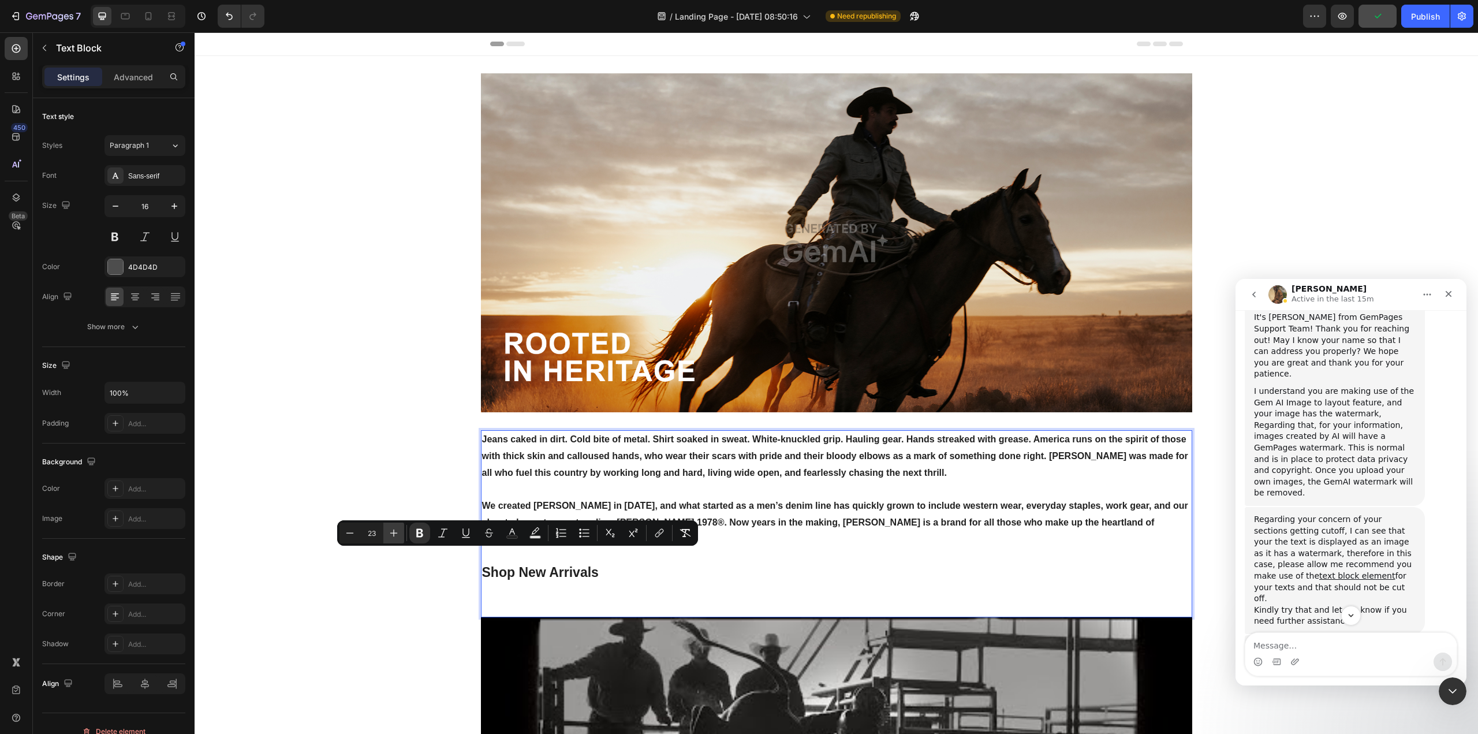
click at [391, 535] on icon "Editor contextual toolbar" at bounding box center [394, 533] width 12 height 12
type input "27"
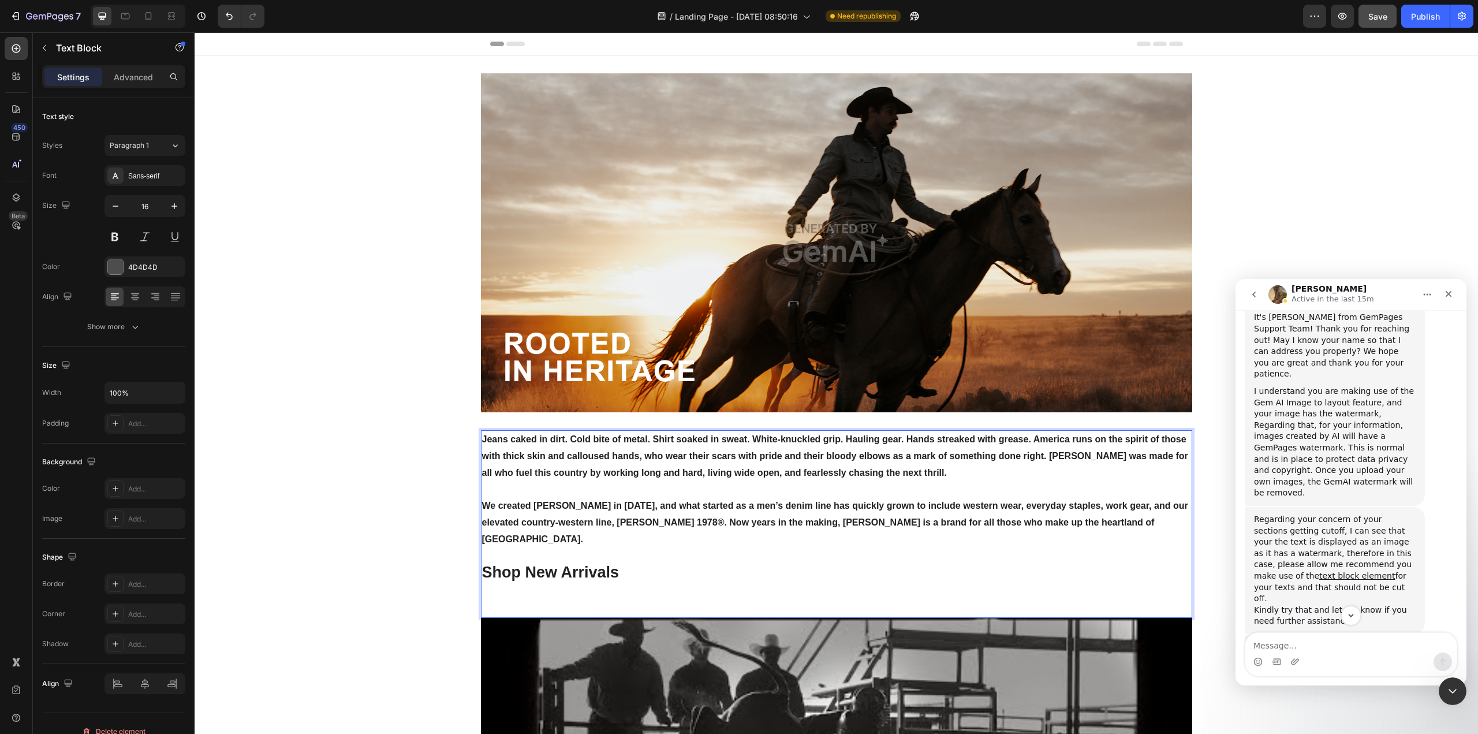
click at [744, 583] on p "Rich Text Editor. Editing area: main" at bounding box center [836, 591] width 709 height 17
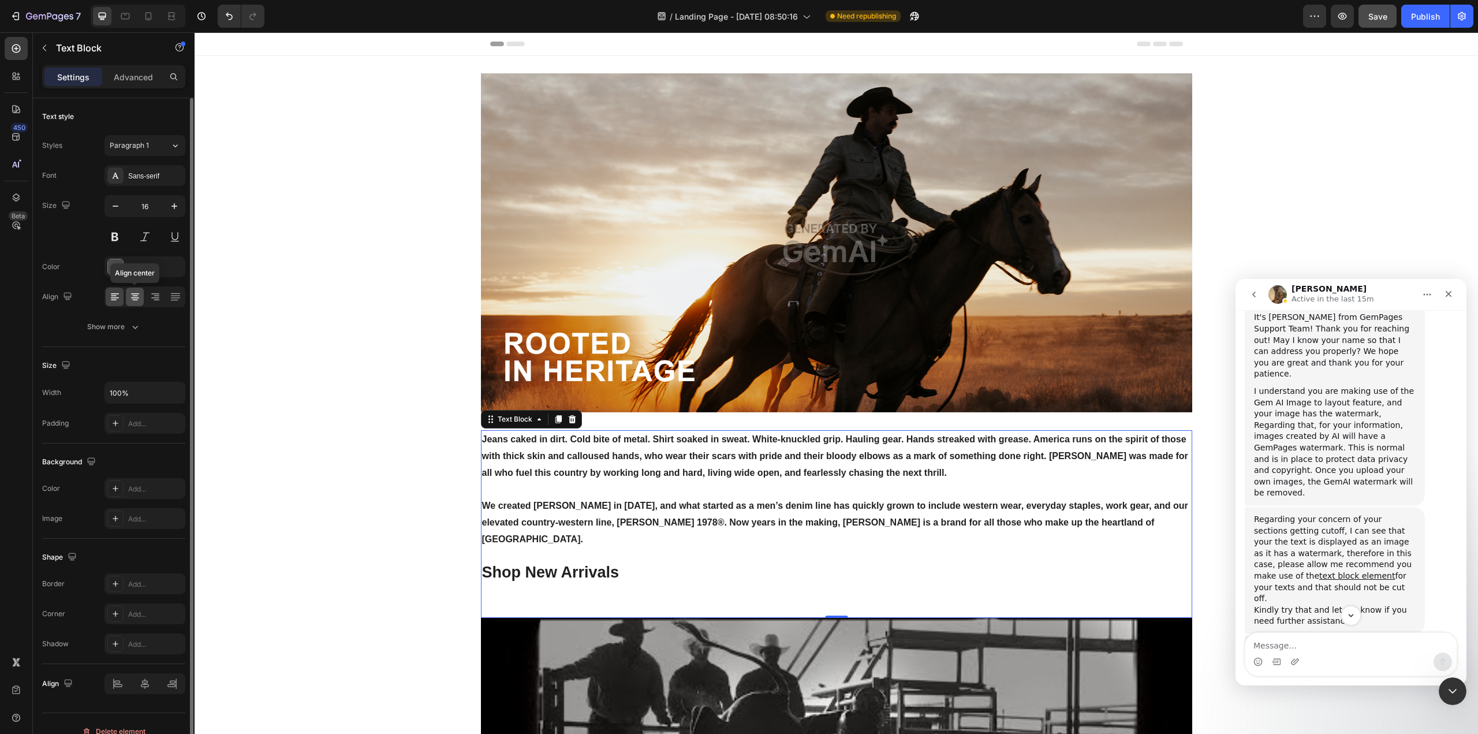
click at [140, 302] on icon at bounding box center [135, 297] width 12 height 12
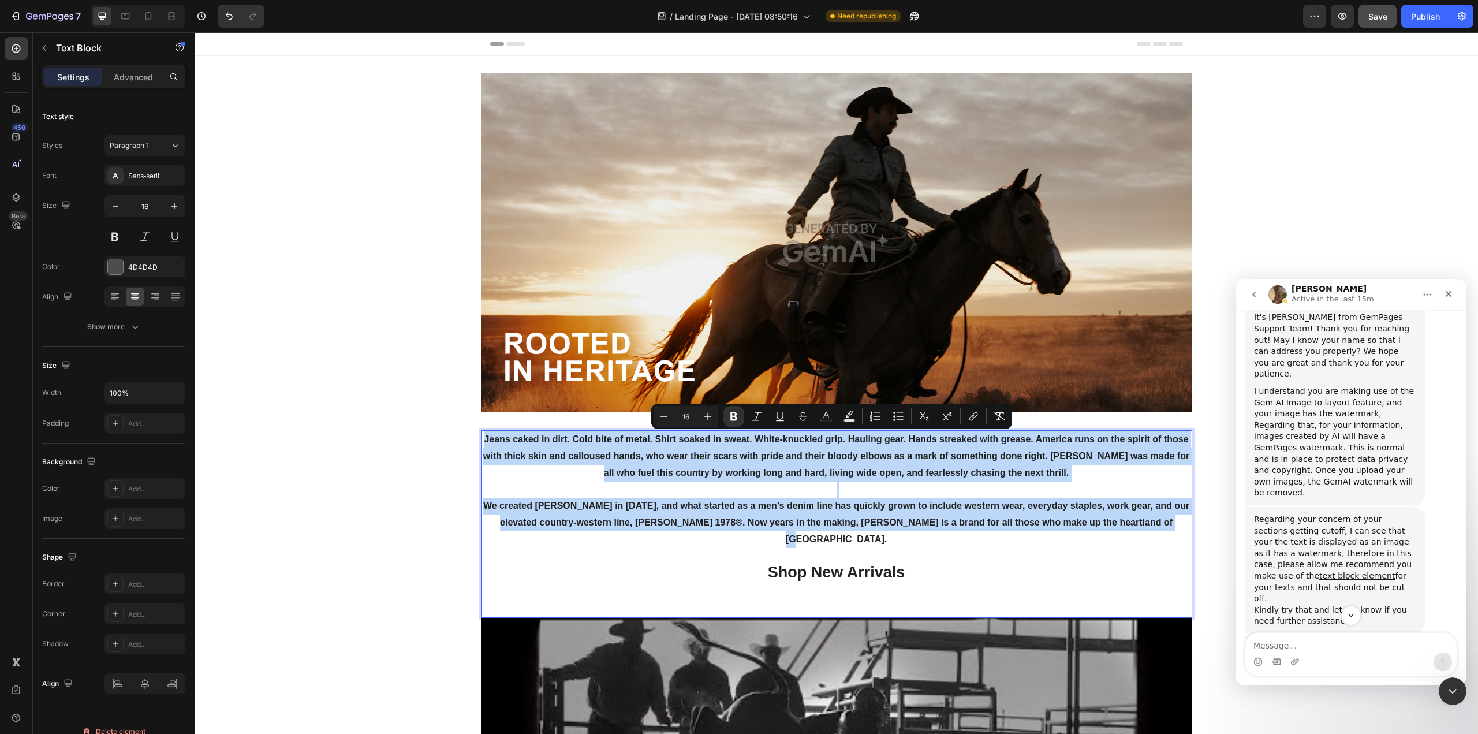
drag, startPoint x: 480, startPoint y: 437, endPoint x: 1176, endPoint y: 529, distance: 702.2
click at [1176, 529] on div "Jeans caked in dirt. Cold bite of metal. Shirt soaked in sweat. White-knuckled …" at bounding box center [836, 524] width 711 height 188
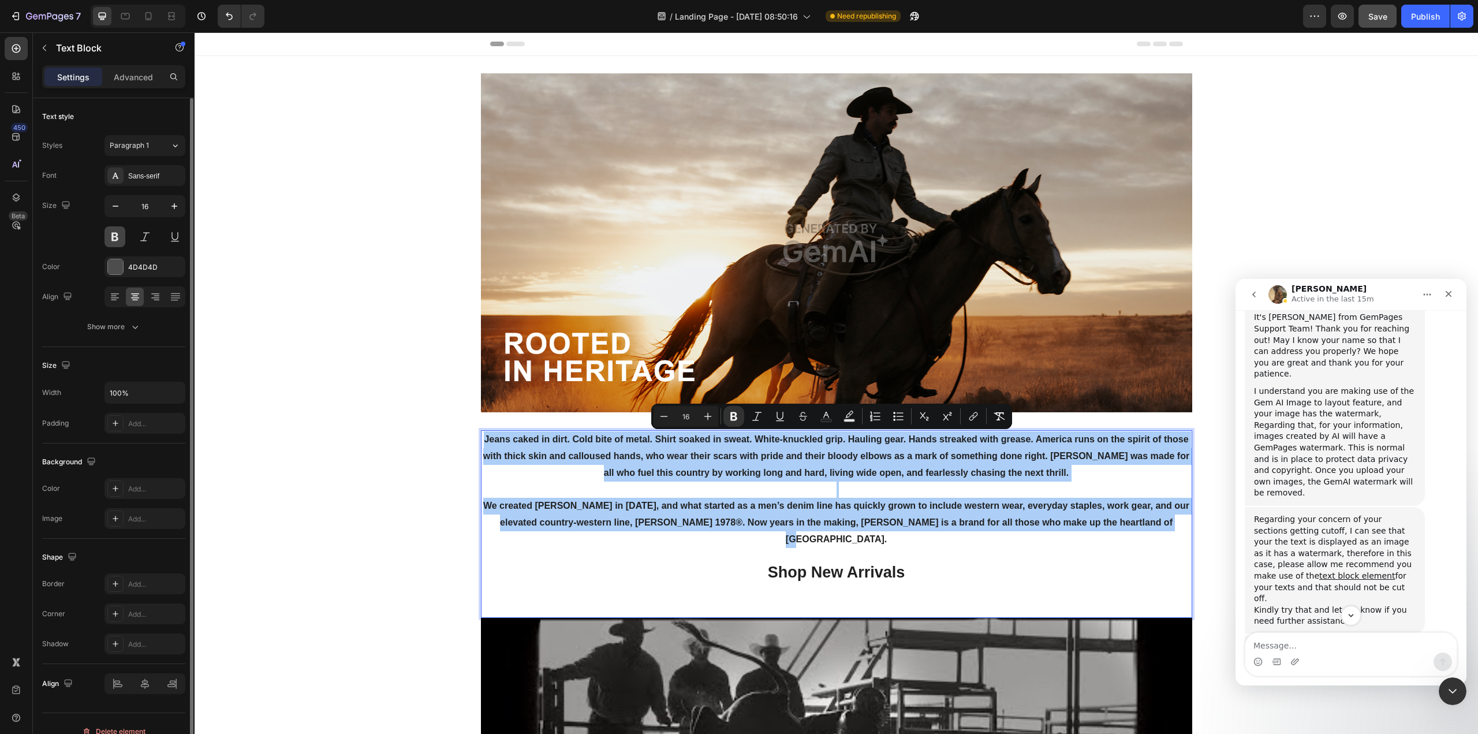
click at [119, 239] on button at bounding box center [114, 236] width 21 height 21
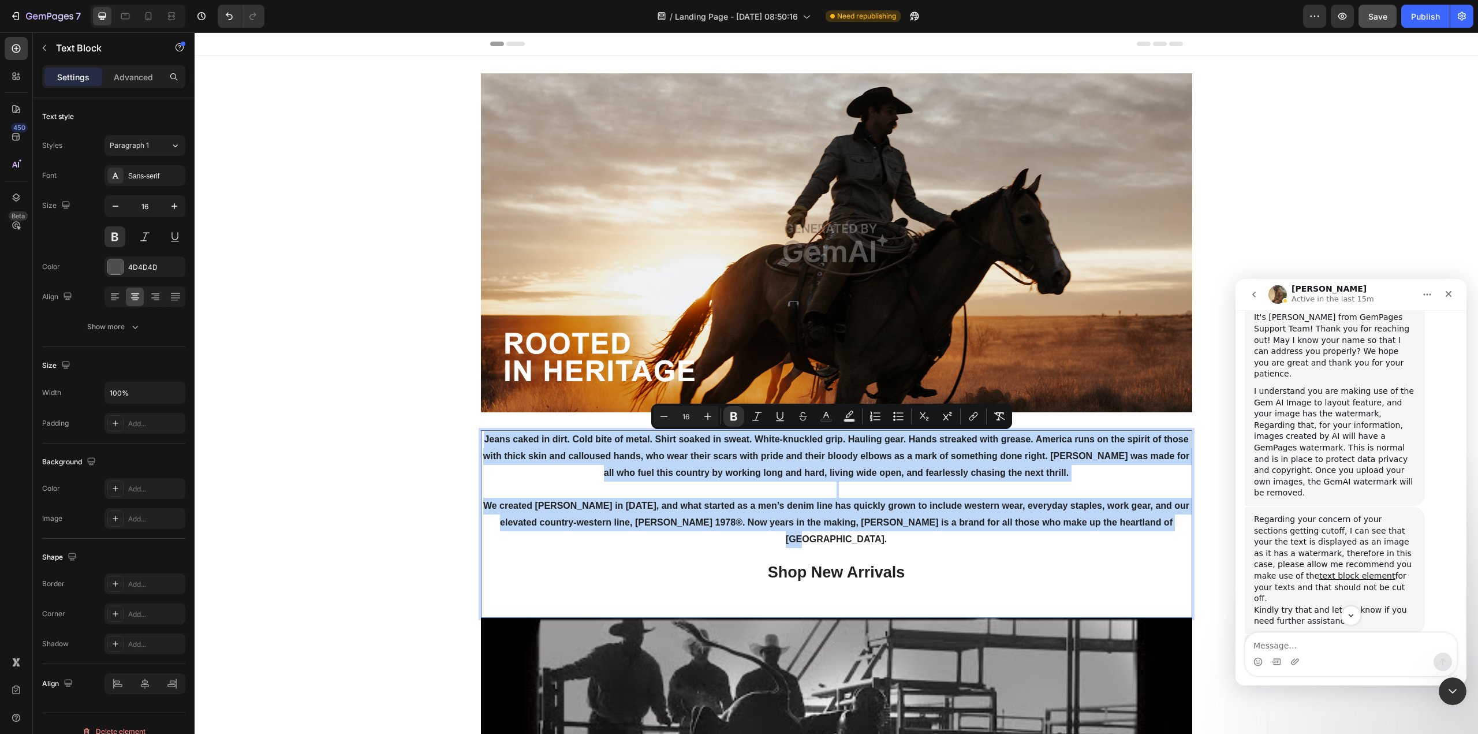
drag, startPoint x: 1181, startPoint y: 528, endPoint x: 466, endPoint y: 445, distance: 718.9
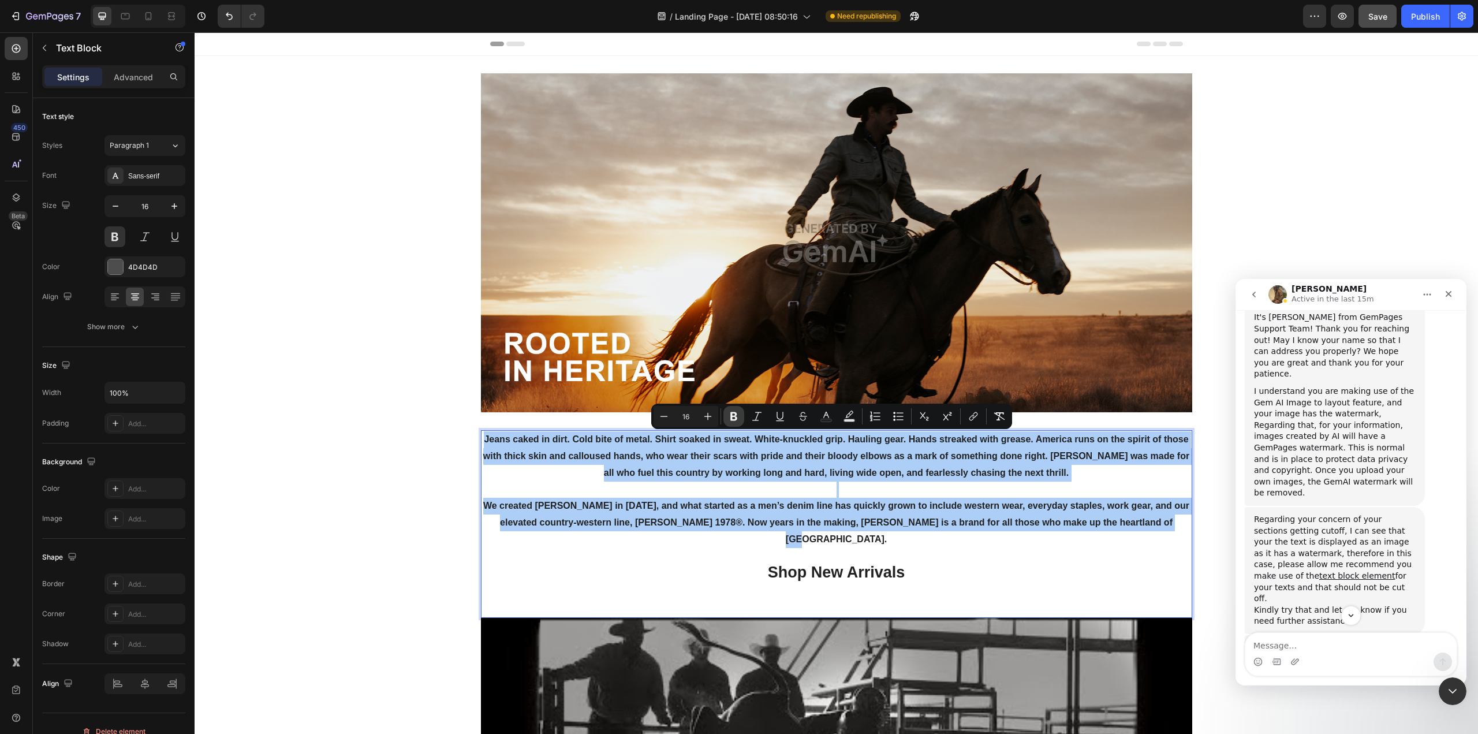
click at [731, 412] on icon "Editor contextual toolbar" at bounding box center [733, 416] width 7 height 9
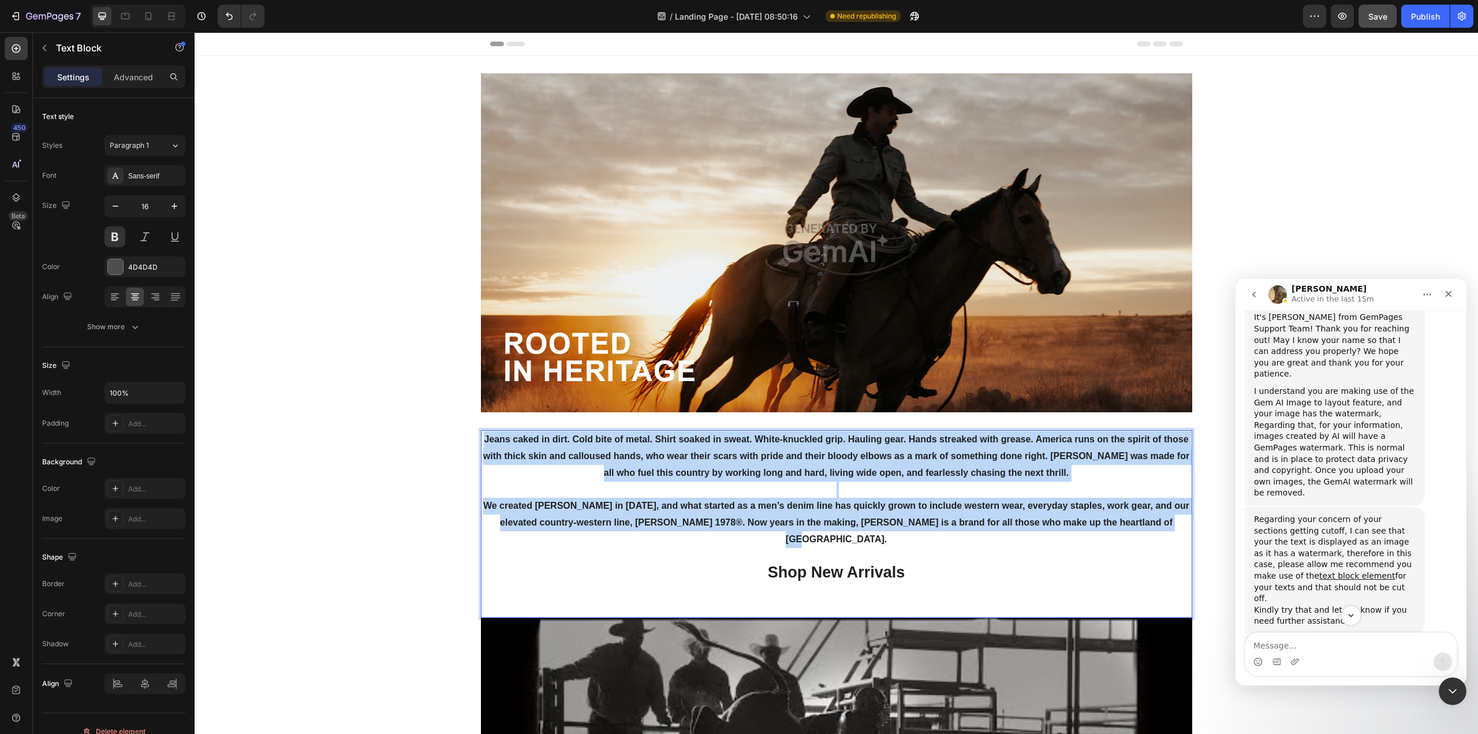
drag, startPoint x: 1178, startPoint y: 526, endPoint x: 462, endPoint y: 445, distance: 720.5
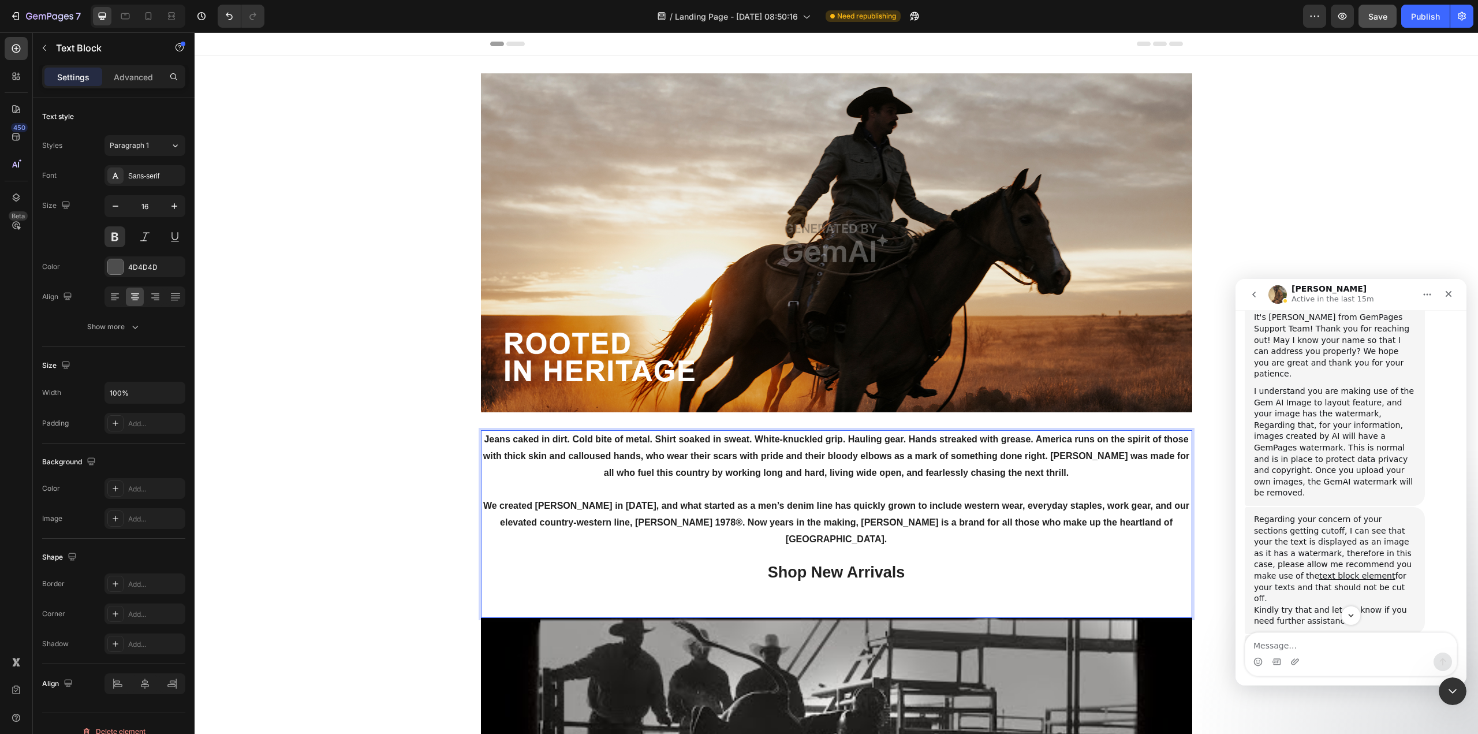
drag, startPoint x: 641, startPoint y: 441, endPoint x: 674, endPoint y: 548, distance: 111.9
click at [674, 564] on p "Shop New Arrivals" at bounding box center [836, 573] width 709 height 19
click at [1168, 548] on p "Rich Text Editor. Editing area: main" at bounding box center [836, 556] width 709 height 17
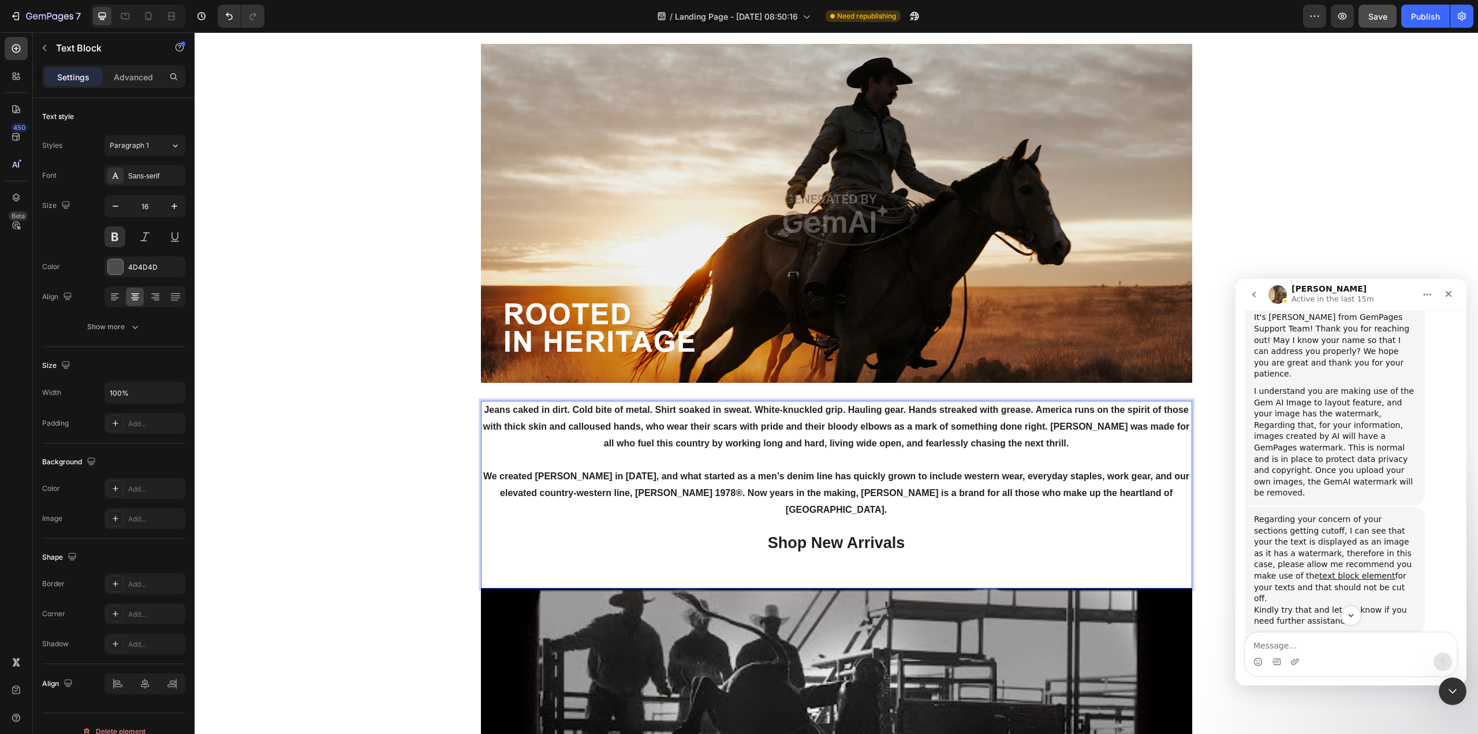
scroll to position [58, 0]
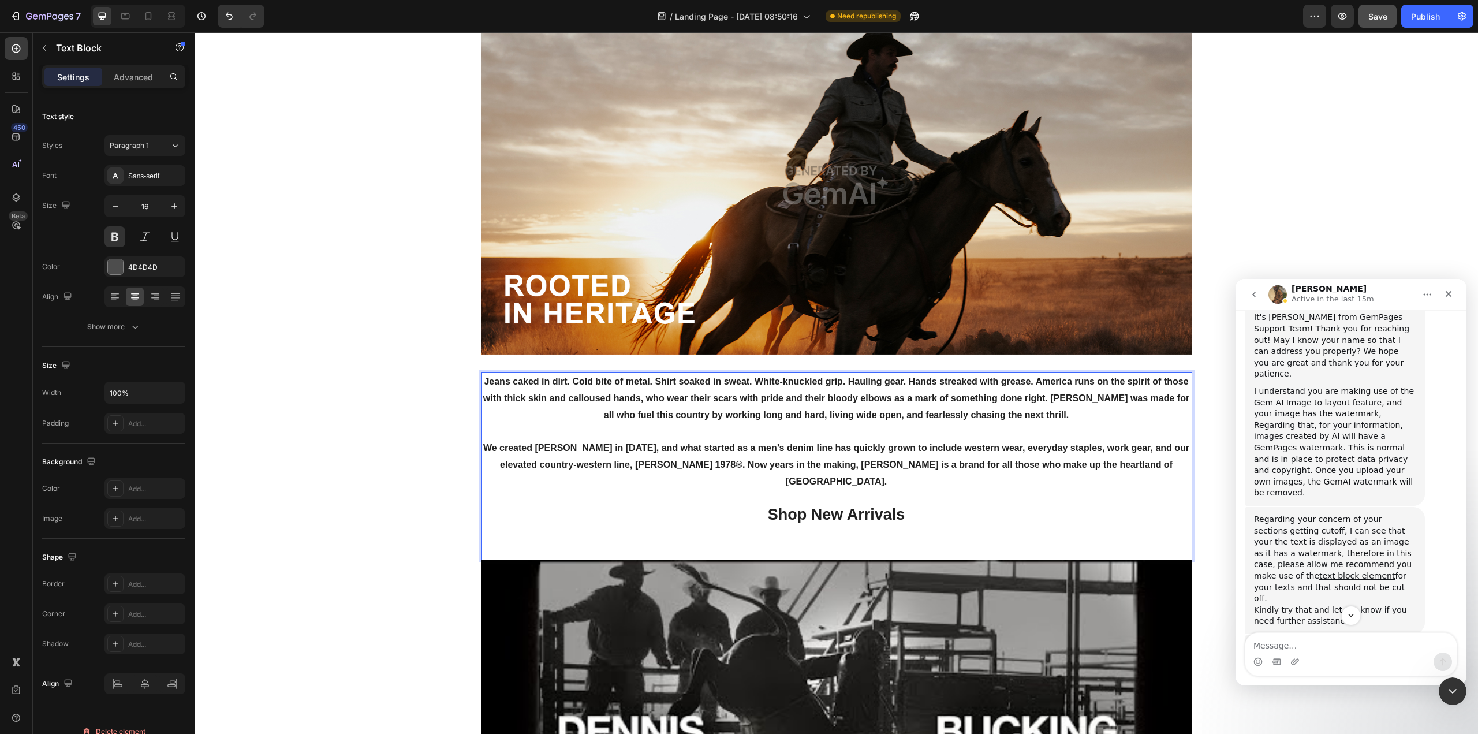
click at [846, 508] on p "Shop New Arrivals" at bounding box center [836, 515] width 709 height 19
click at [846, 525] on p "Rich Text Editor. Editing area: main" at bounding box center [836, 533] width 709 height 17
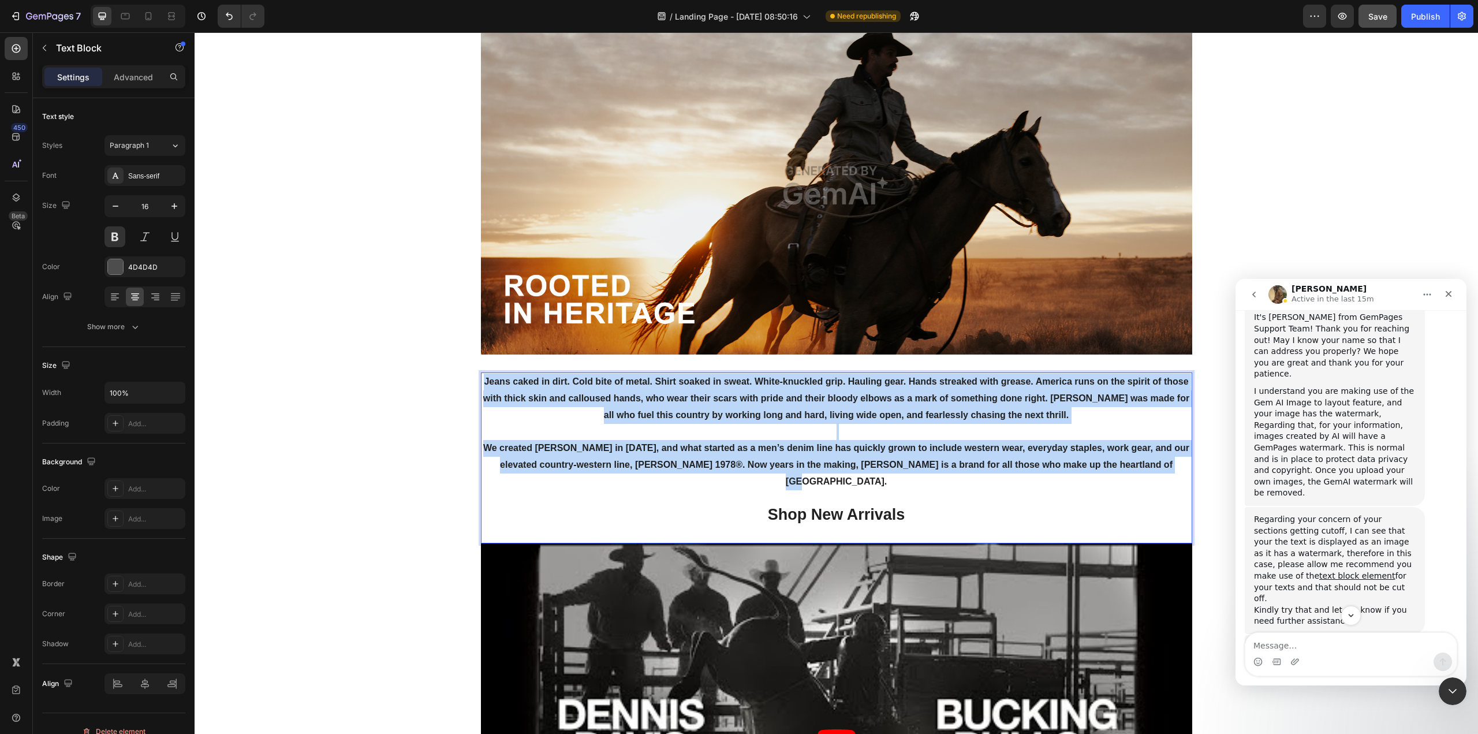
drag, startPoint x: 1182, startPoint y: 470, endPoint x: 456, endPoint y: 378, distance: 731.5
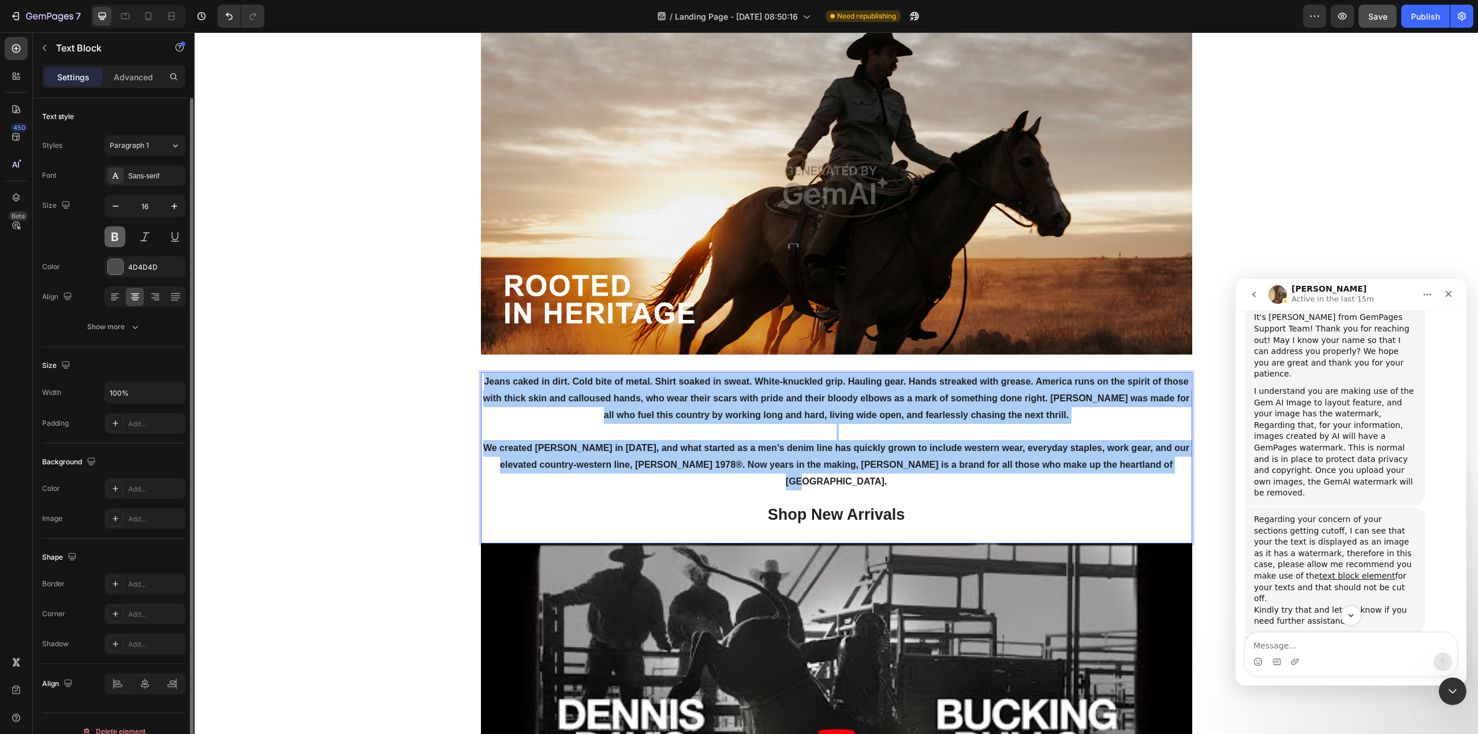
click at [111, 234] on button at bounding box center [114, 236] width 21 height 21
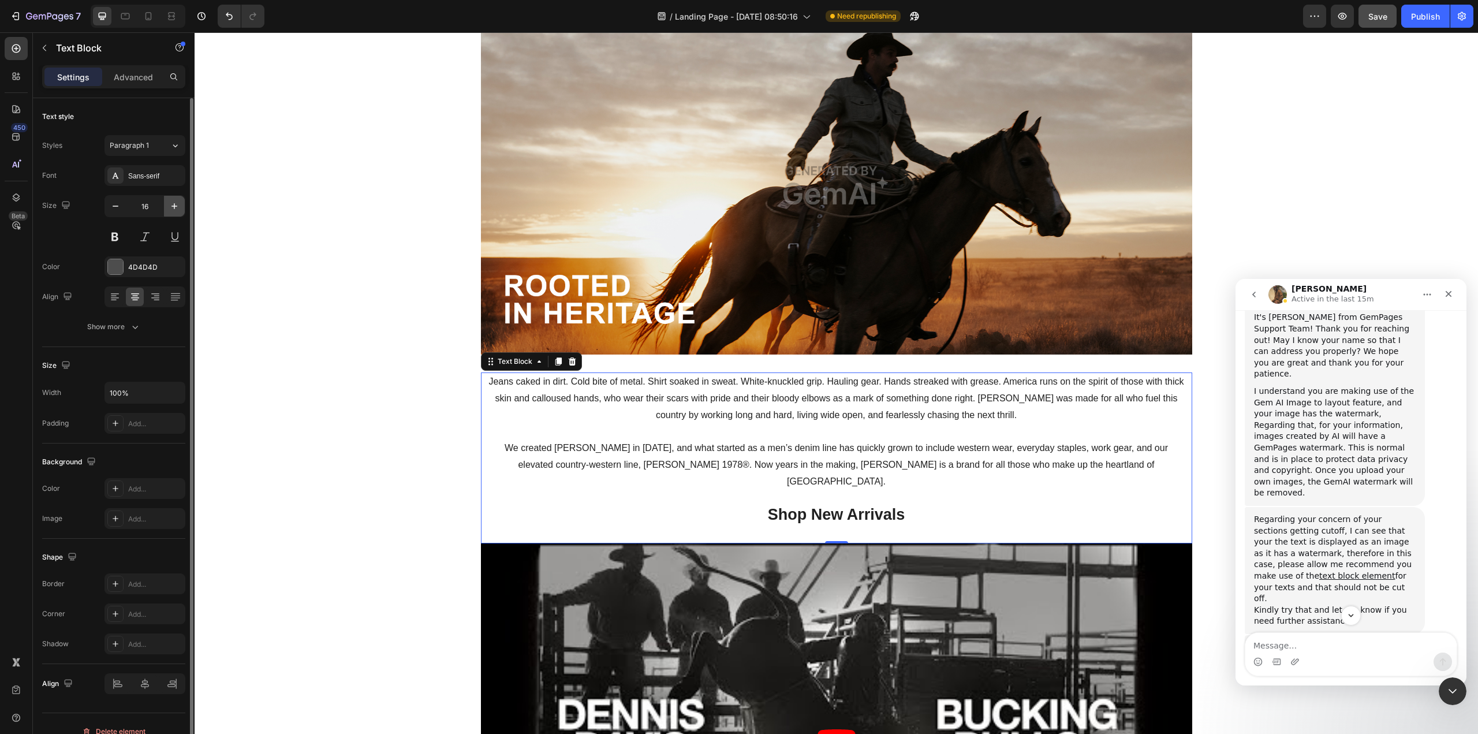
click at [173, 207] on icon "button" at bounding box center [175, 206] width 12 height 12
type input "17"
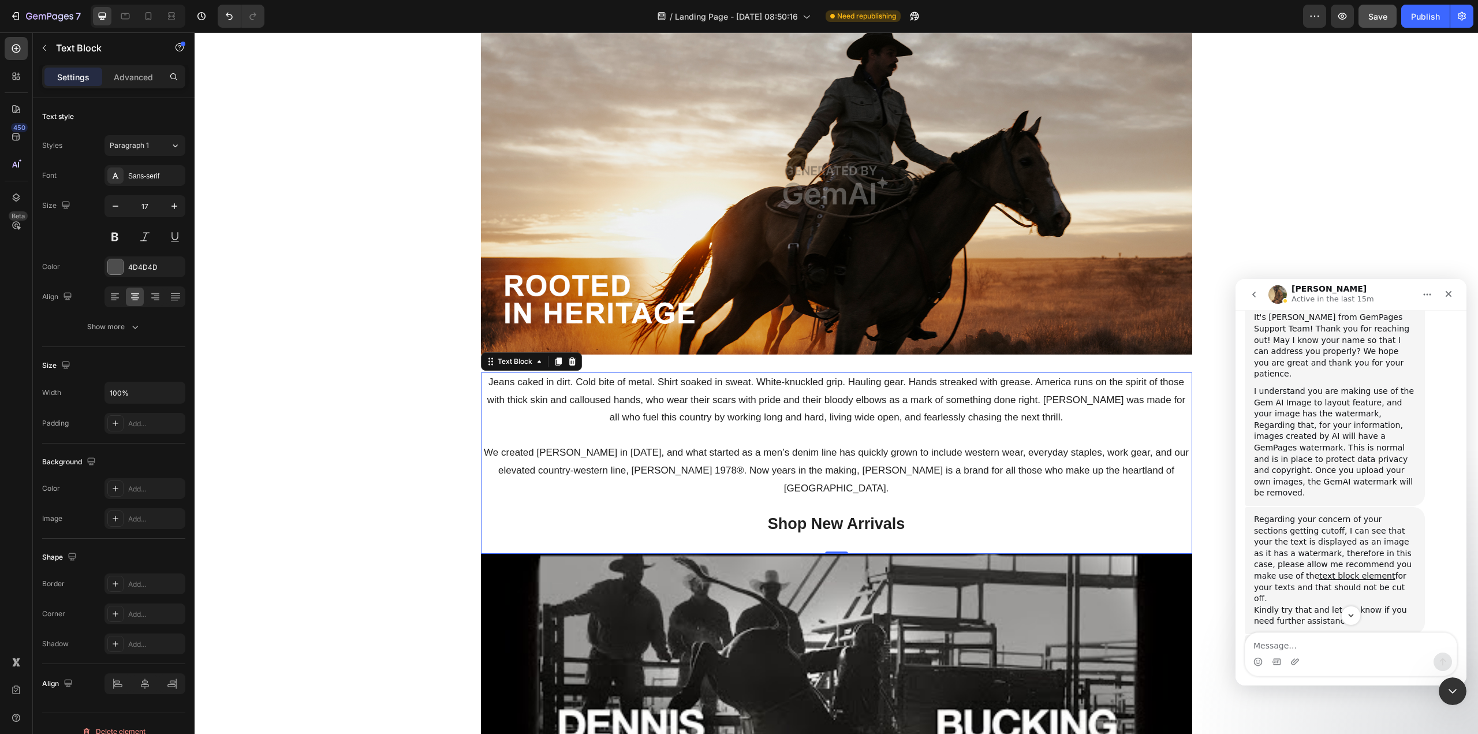
click at [649, 515] on p "Shop New Arrivals" at bounding box center [836, 525] width 709 height 20
click at [1370, 8] on button "Save" at bounding box center [1377, 16] width 38 height 23
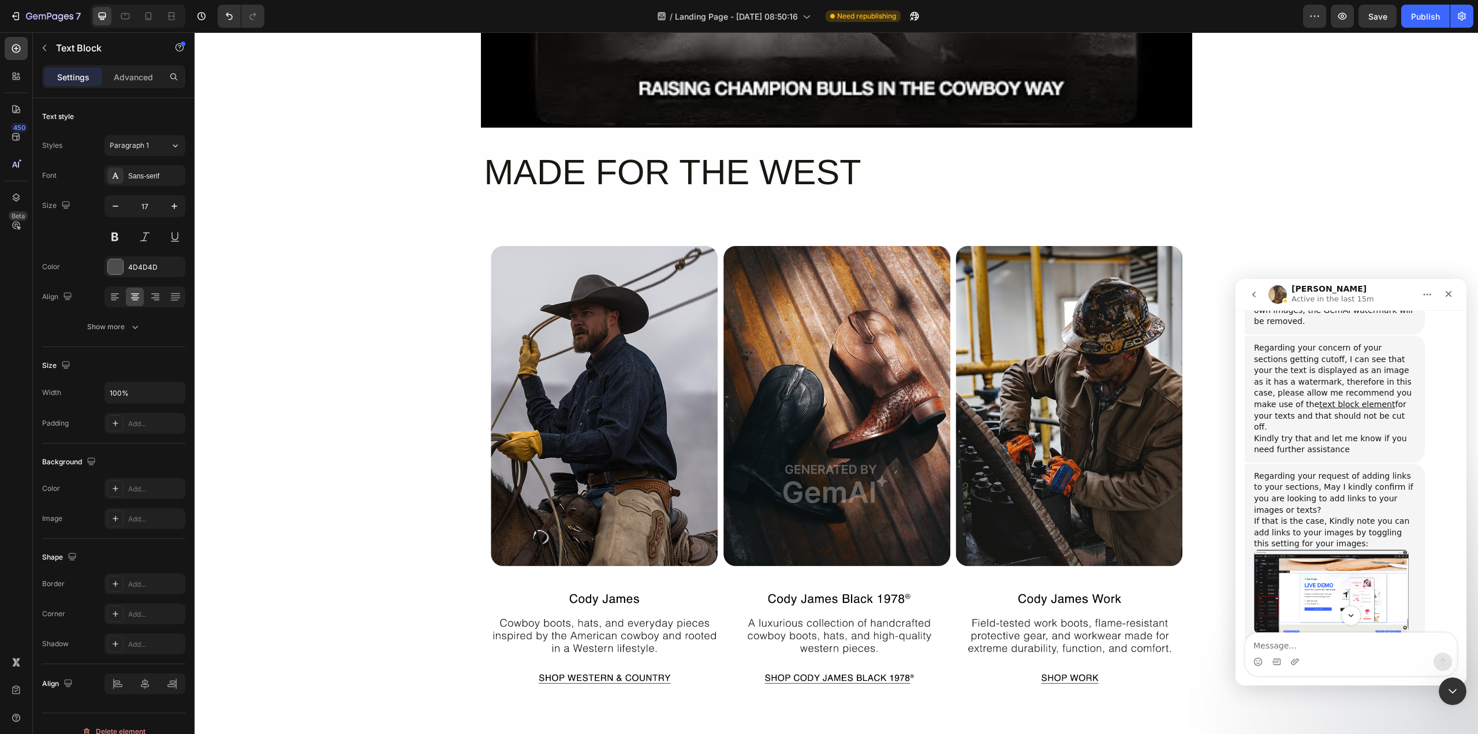
scroll to position [1089, 0]
click at [751, 179] on h2 "MADE FOR THE WEST" at bounding box center [836, 172] width 707 height 55
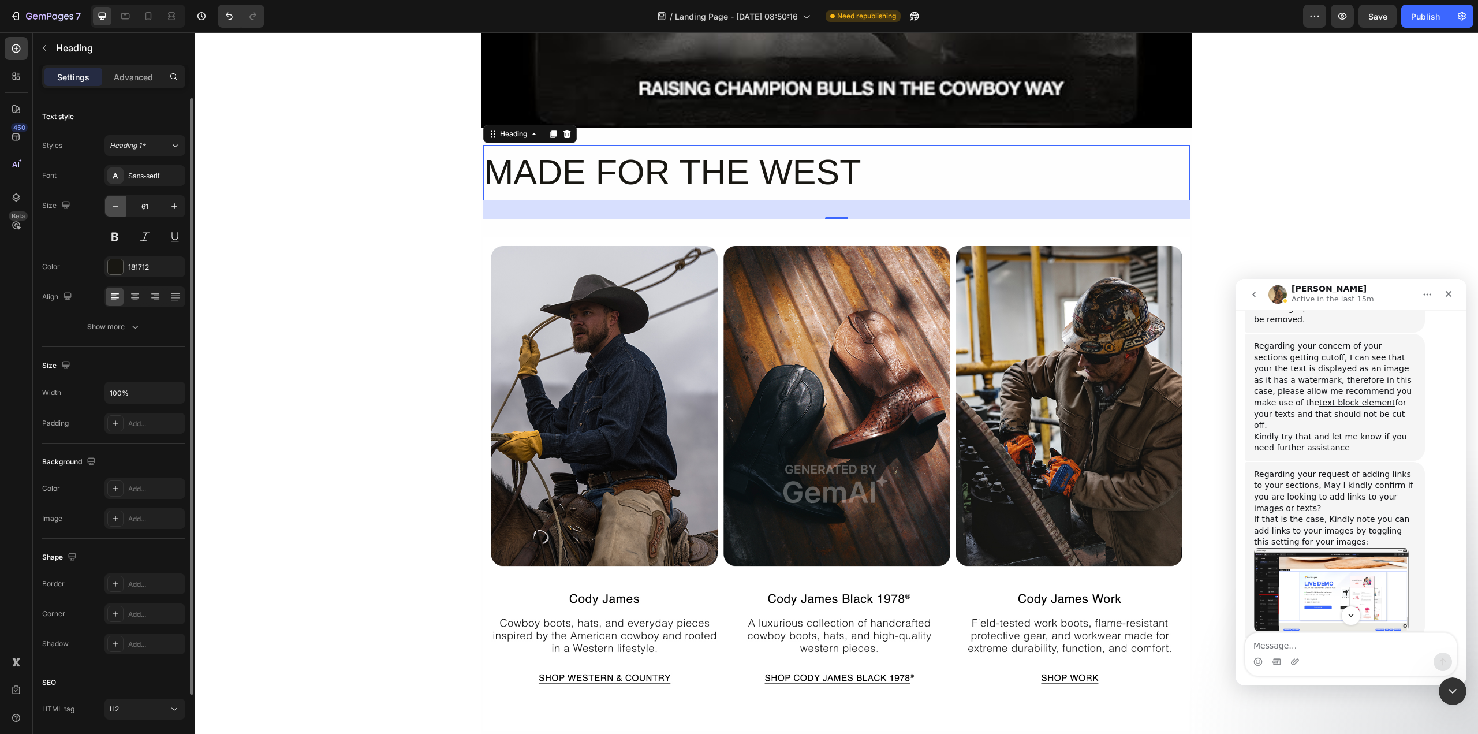
click at [117, 208] on icon "button" at bounding box center [116, 206] width 12 height 12
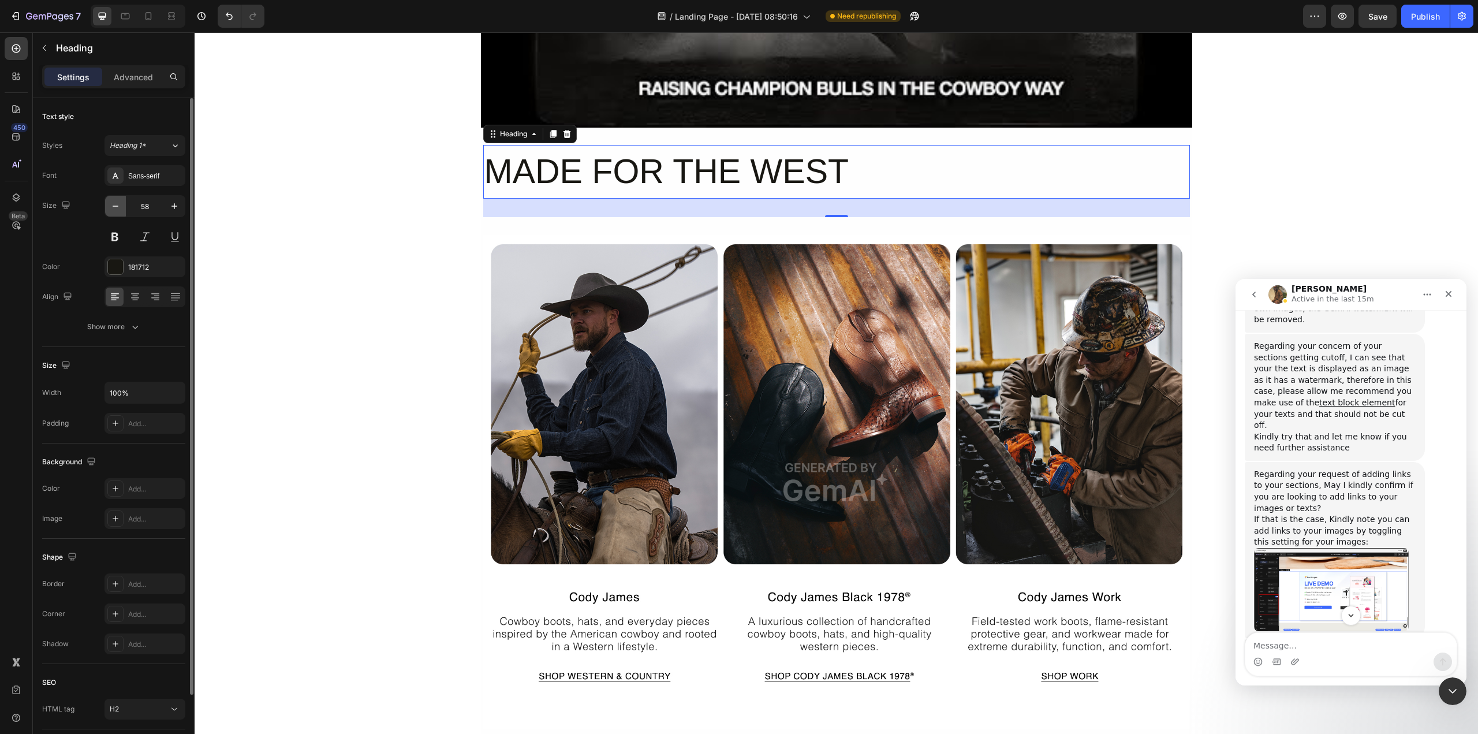
click at [117, 208] on icon "button" at bounding box center [116, 206] width 12 height 12
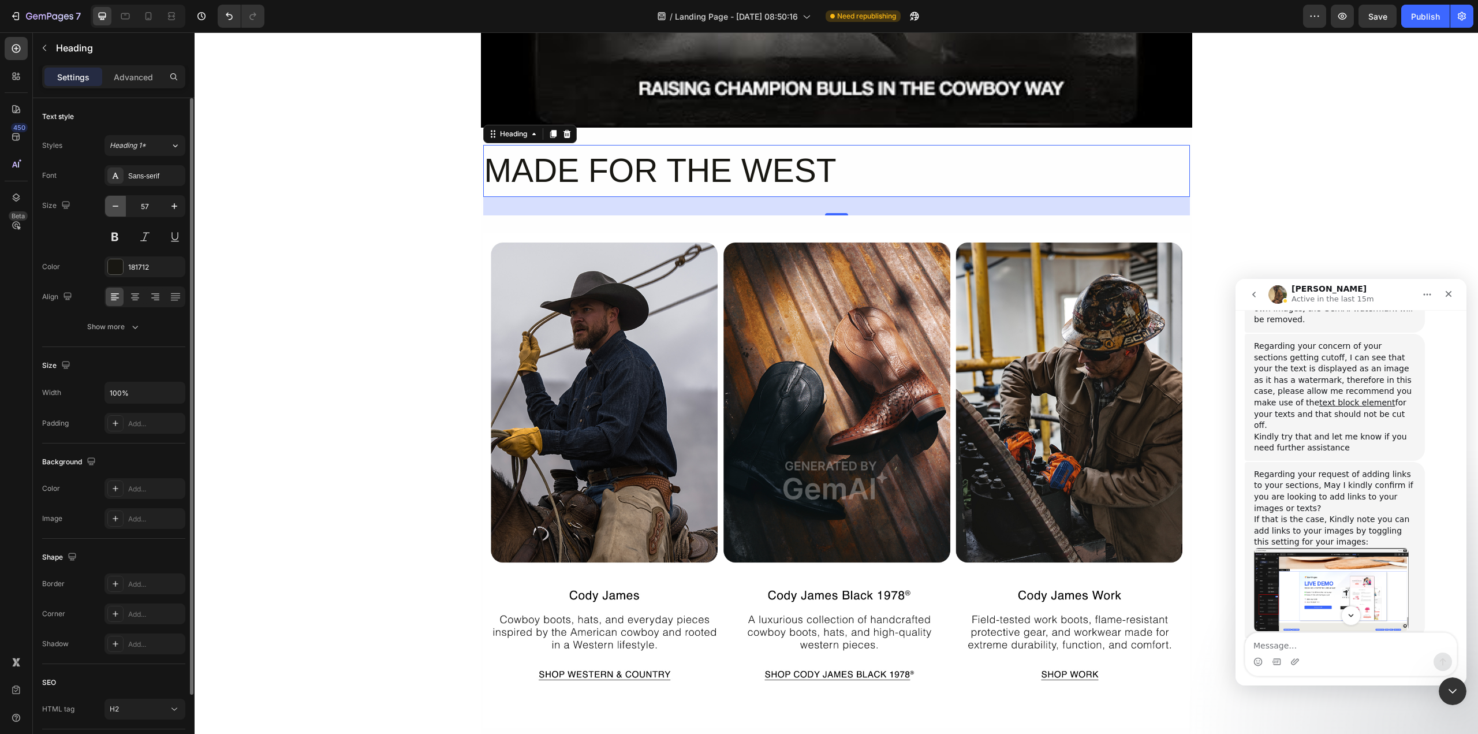
click at [117, 208] on icon "button" at bounding box center [116, 206] width 12 height 12
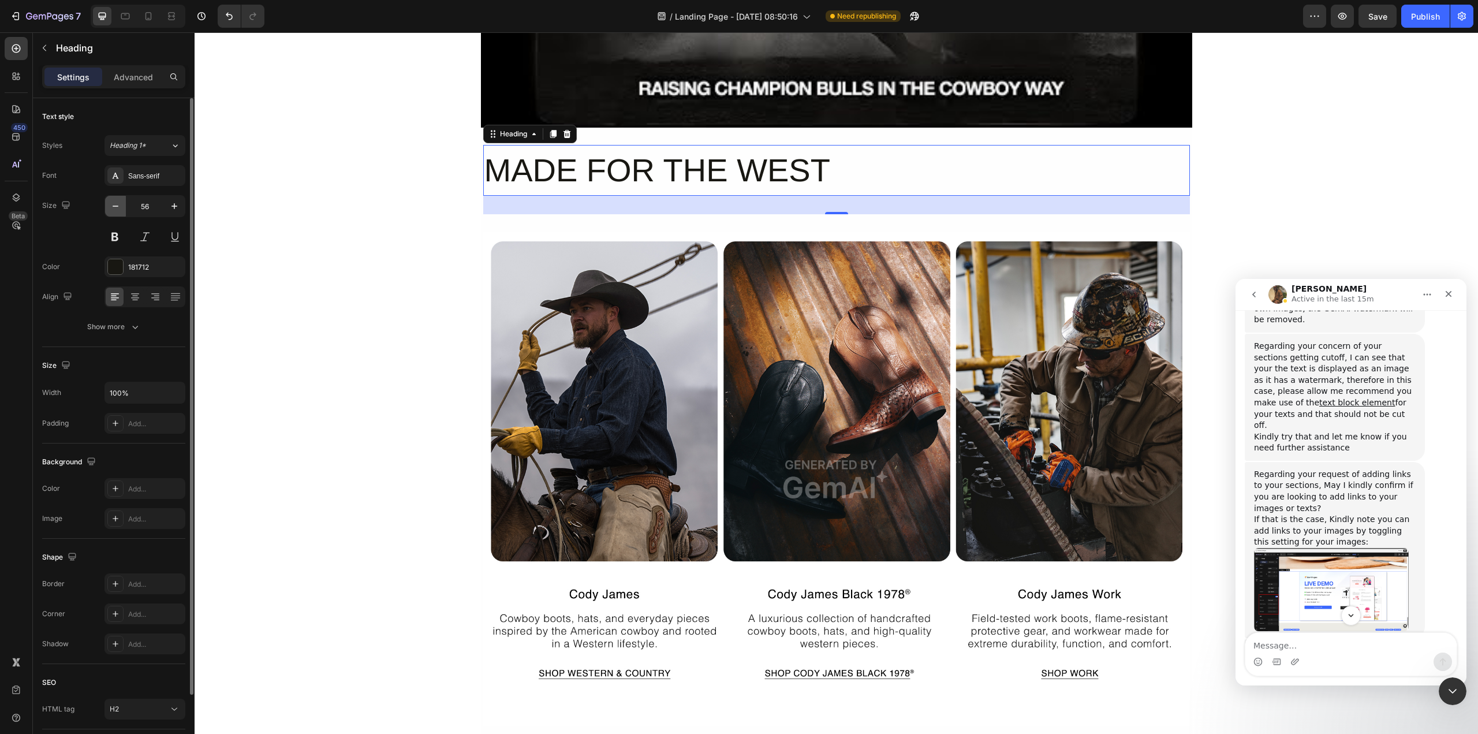
click at [117, 208] on icon "button" at bounding box center [116, 206] width 12 height 12
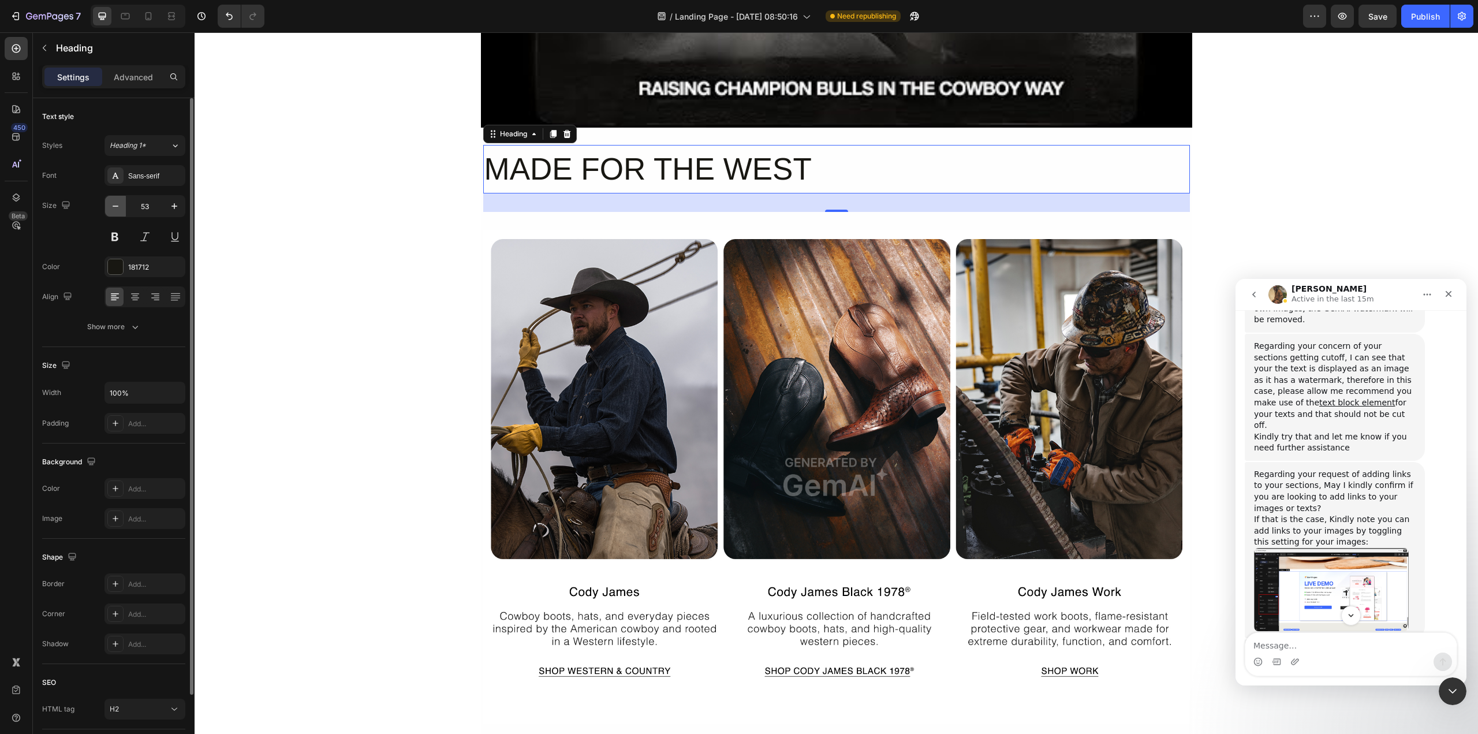
click at [117, 208] on icon "button" at bounding box center [116, 206] width 12 height 12
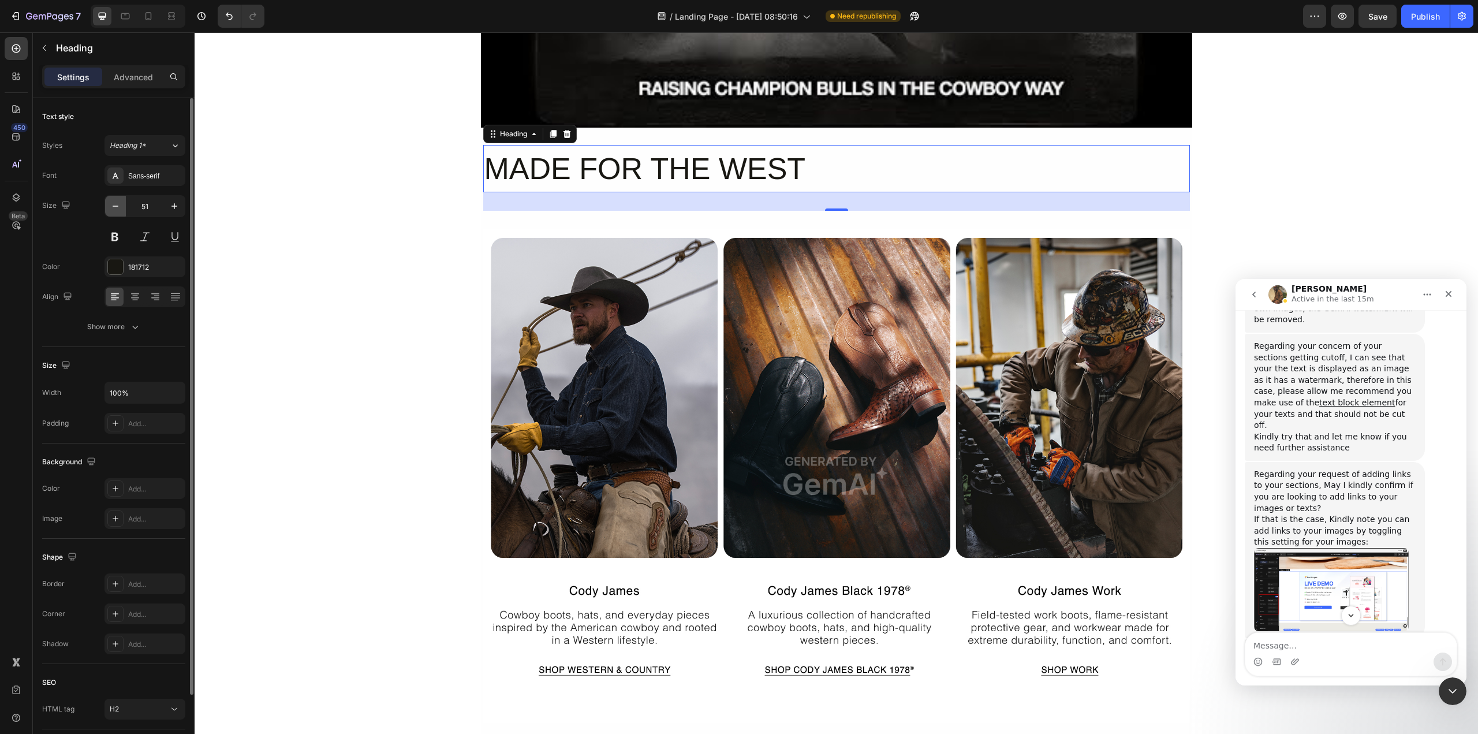
click at [117, 208] on icon "button" at bounding box center [116, 206] width 12 height 12
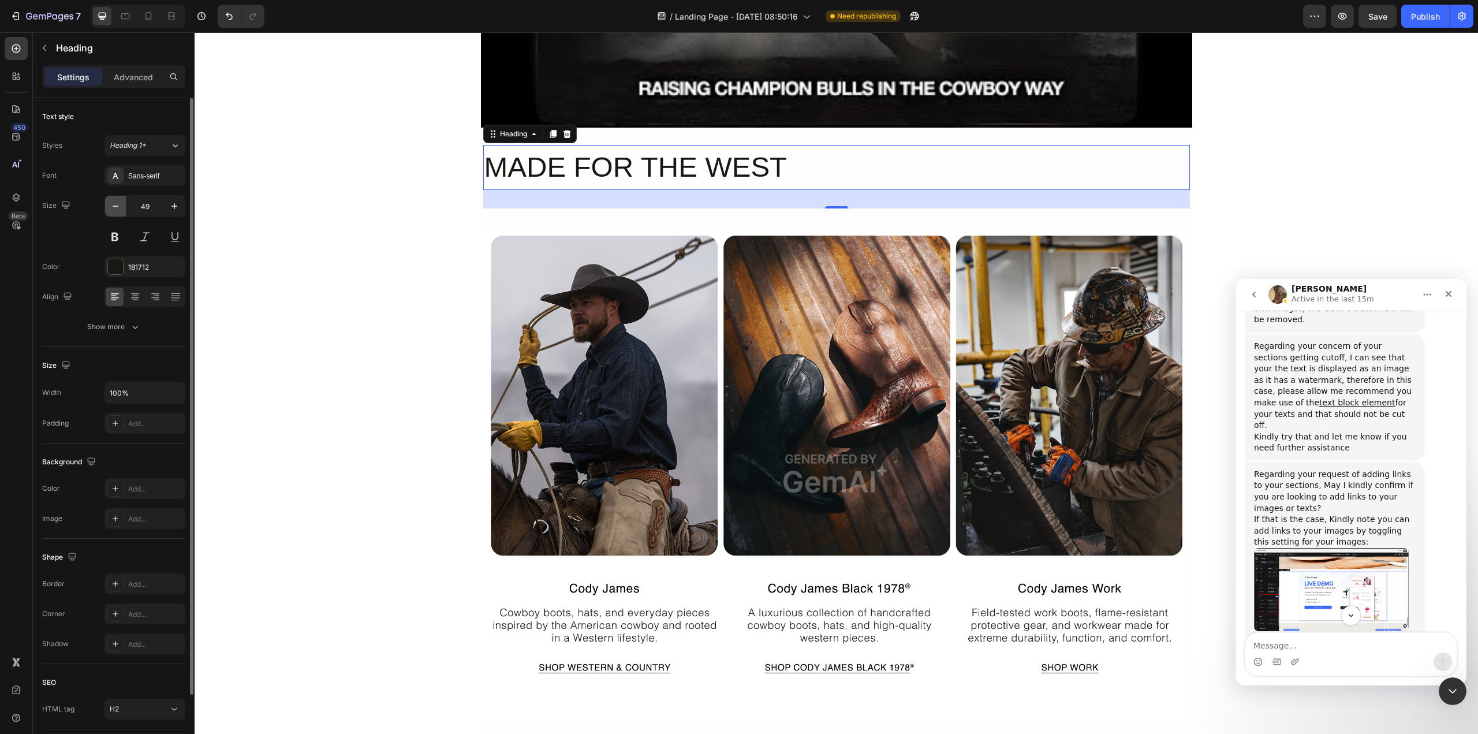
click at [117, 208] on icon "button" at bounding box center [116, 206] width 12 height 12
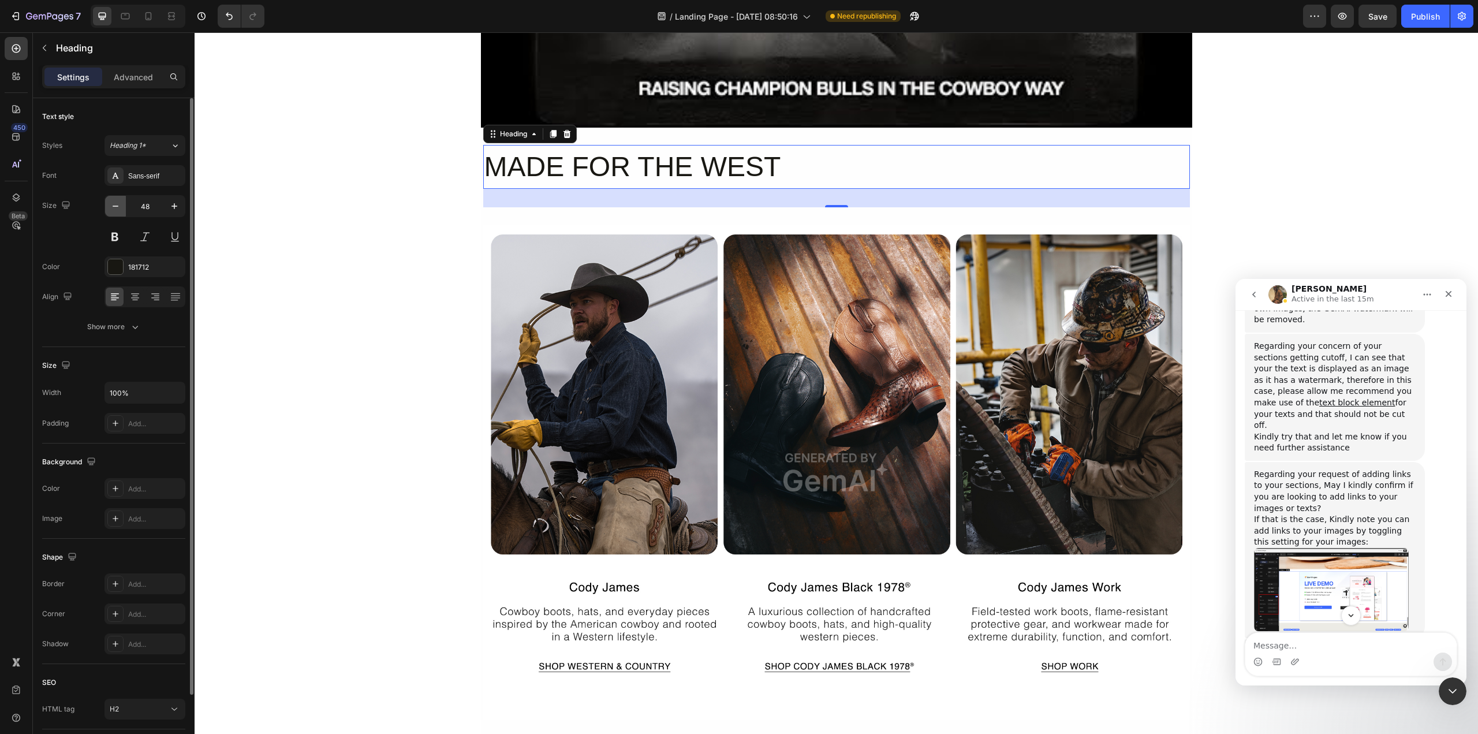
click at [117, 208] on icon "button" at bounding box center [116, 206] width 12 height 12
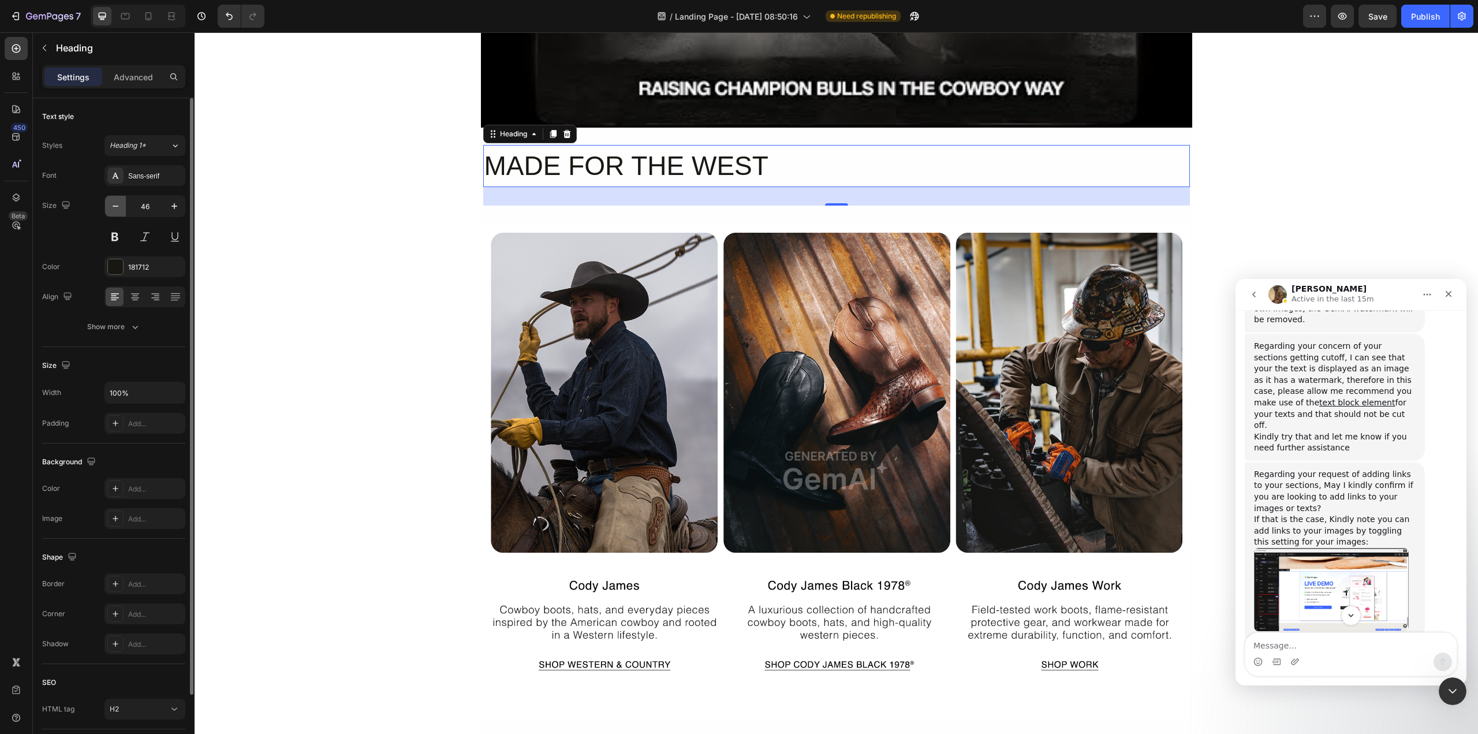
click at [117, 208] on icon "button" at bounding box center [116, 206] width 12 height 12
click at [116, 235] on button at bounding box center [114, 236] width 21 height 21
click at [145, 184] on div "Sans-serif" at bounding box center [144, 175] width 81 height 21
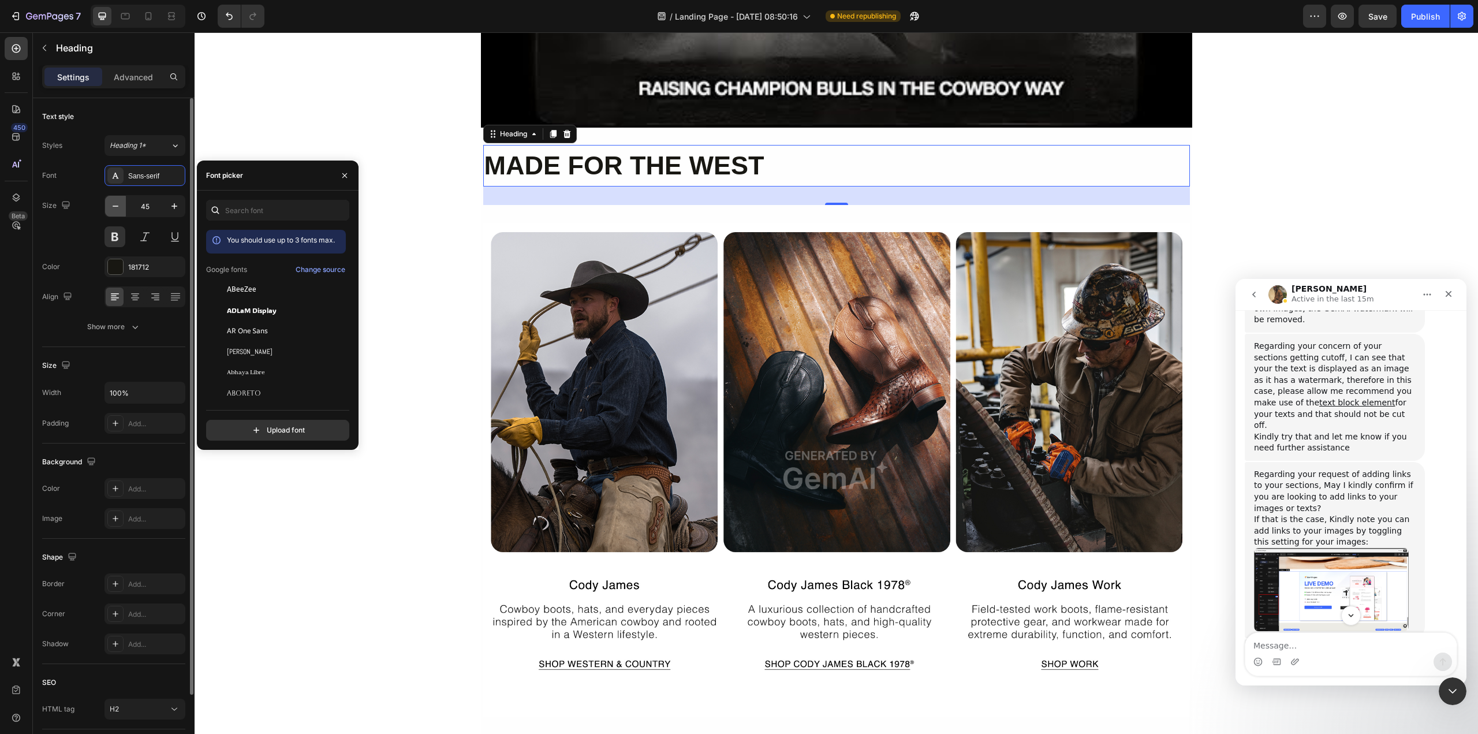
click at [118, 205] on icon "button" at bounding box center [116, 206] width 12 height 12
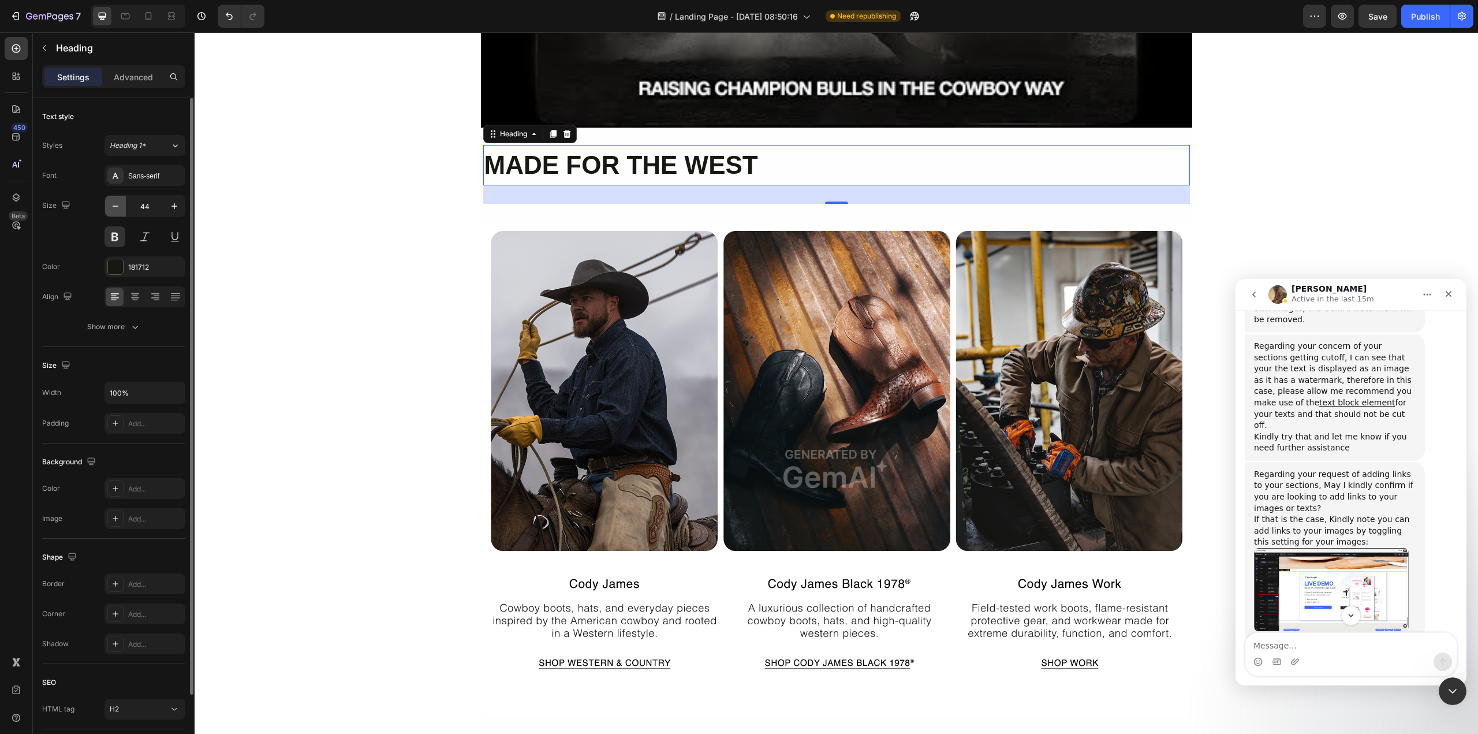
click at [118, 205] on icon "button" at bounding box center [116, 206] width 12 height 12
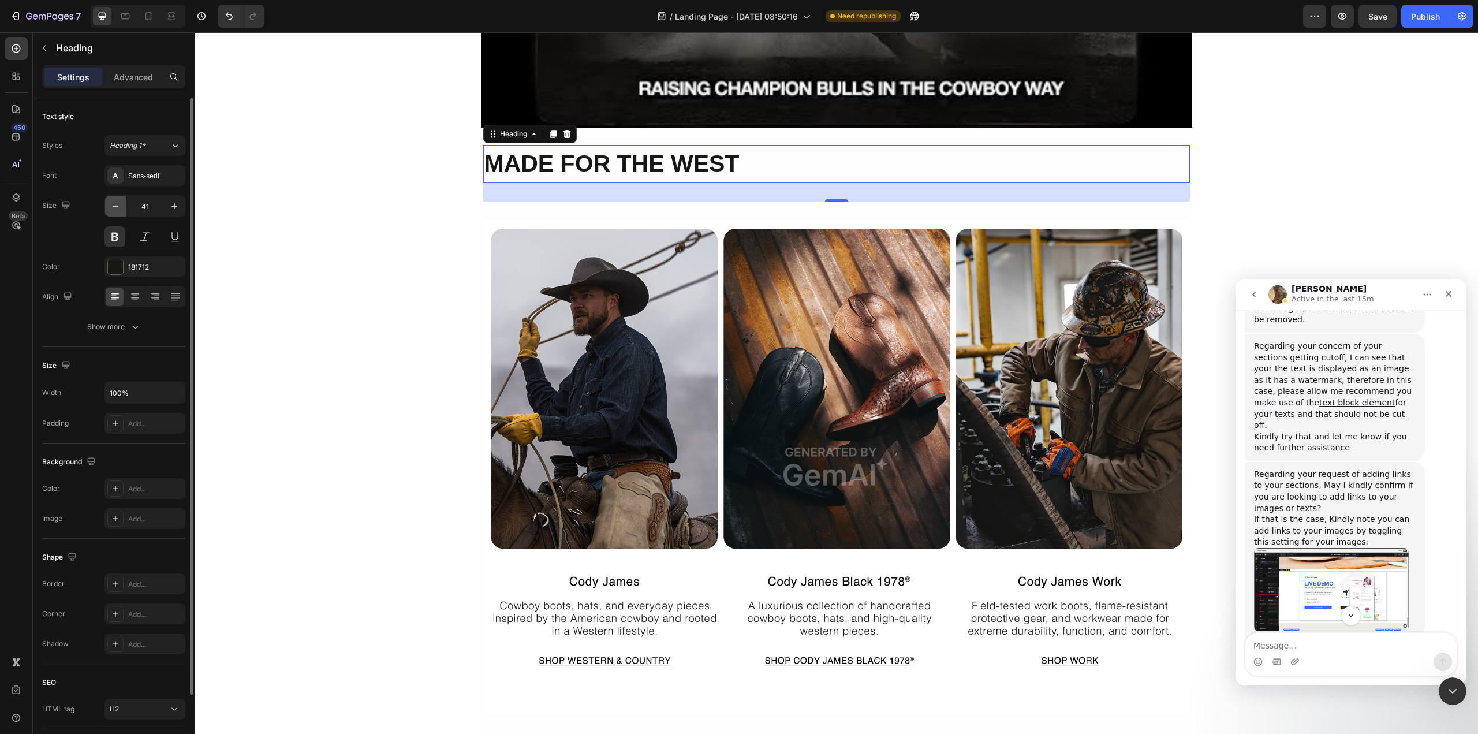
click at [118, 206] on icon "button" at bounding box center [116, 206] width 12 height 12
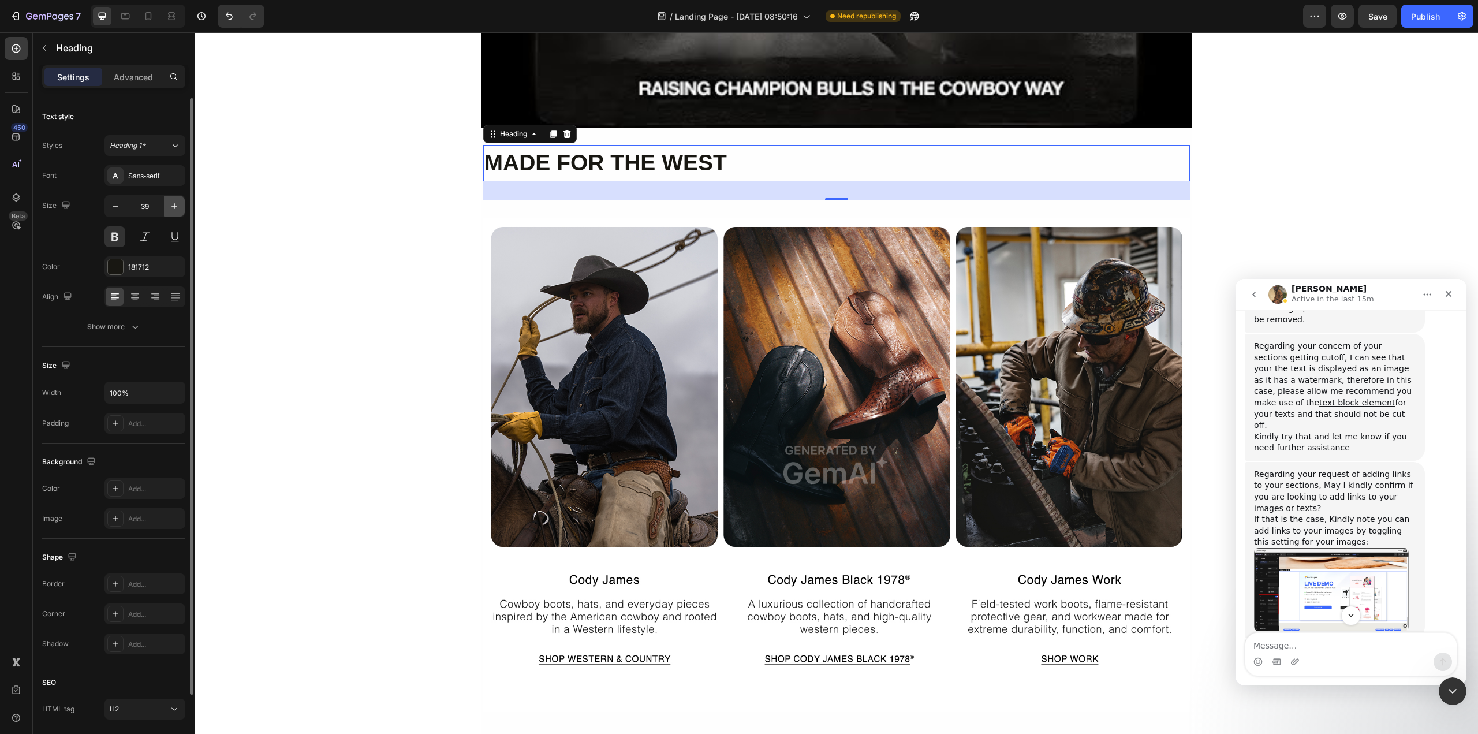
click at [169, 206] on icon "button" at bounding box center [175, 206] width 12 height 12
type input "40"
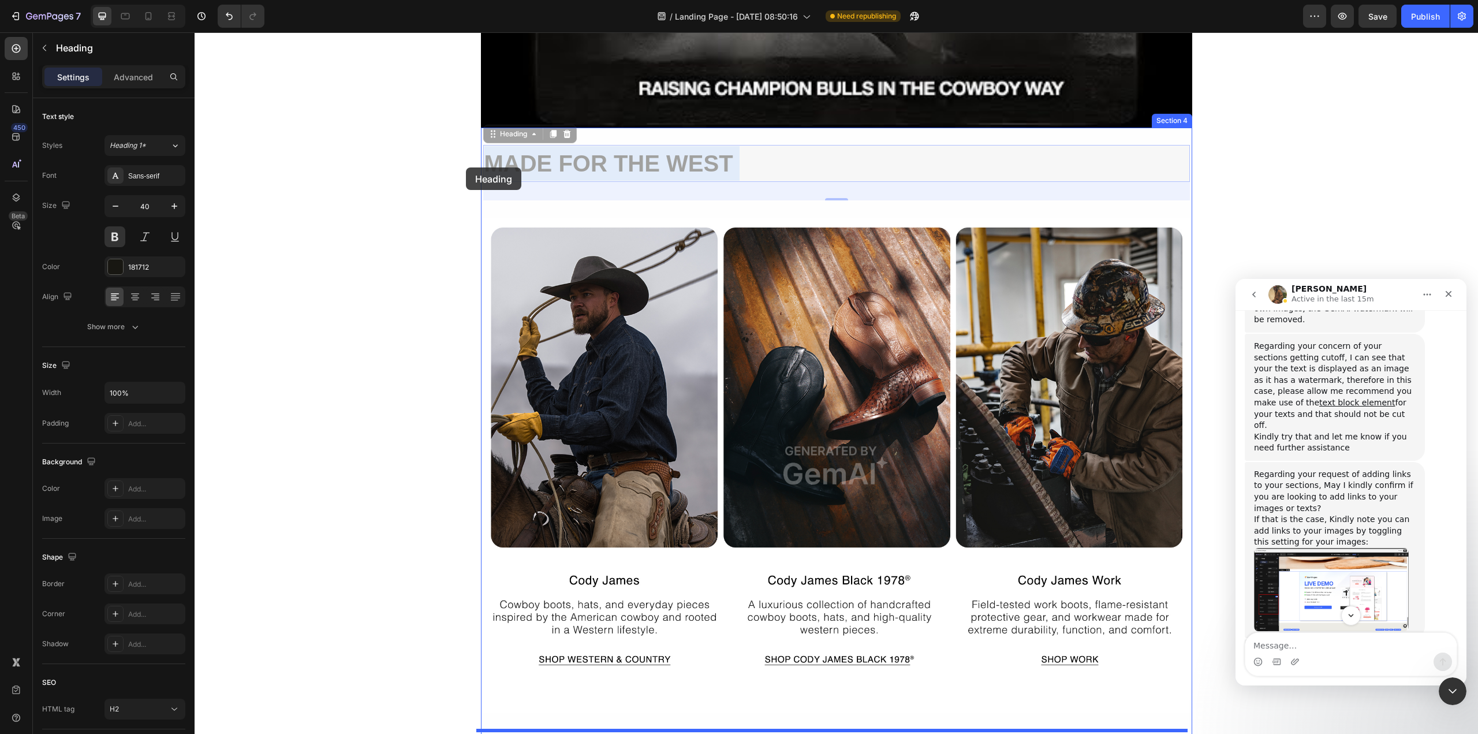
drag, startPoint x: 781, startPoint y: 162, endPoint x: 466, endPoint y: 167, distance: 315.2
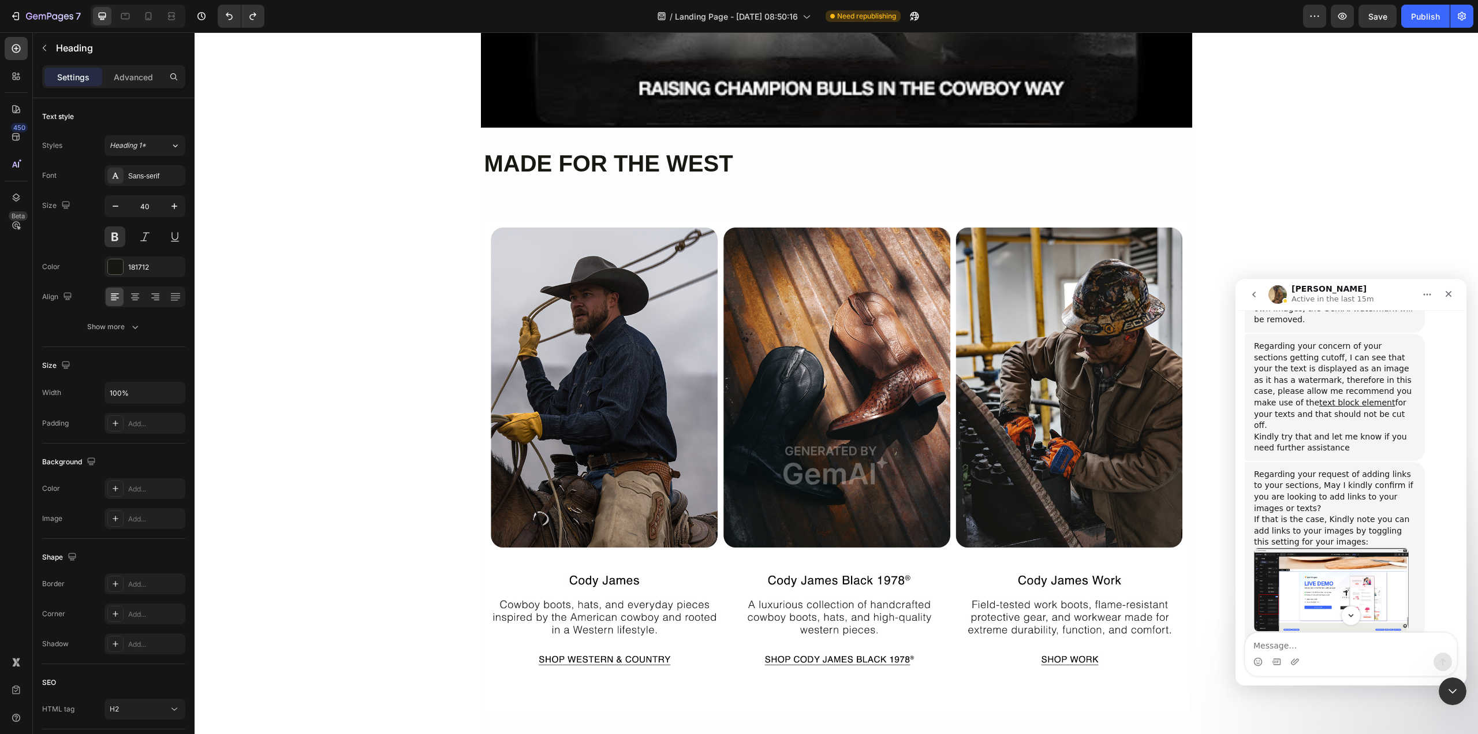
click at [761, 167] on h2 "MADE FOR THE WEST" at bounding box center [836, 163] width 707 height 37
click at [671, 163] on p "MADE FOR THE WEST" at bounding box center [836, 163] width 704 height 35
click at [738, 163] on p "MADE FOR THE WEST" at bounding box center [836, 163] width 704 height 35
click at [665, 158] on p "MADE FOR THE WEST" at bounding box center [836, 163] width 704 height 35
click at [527, 181] on p "MADE FOR THE WEST" at bounding box center [836, 163] width 704 height 35
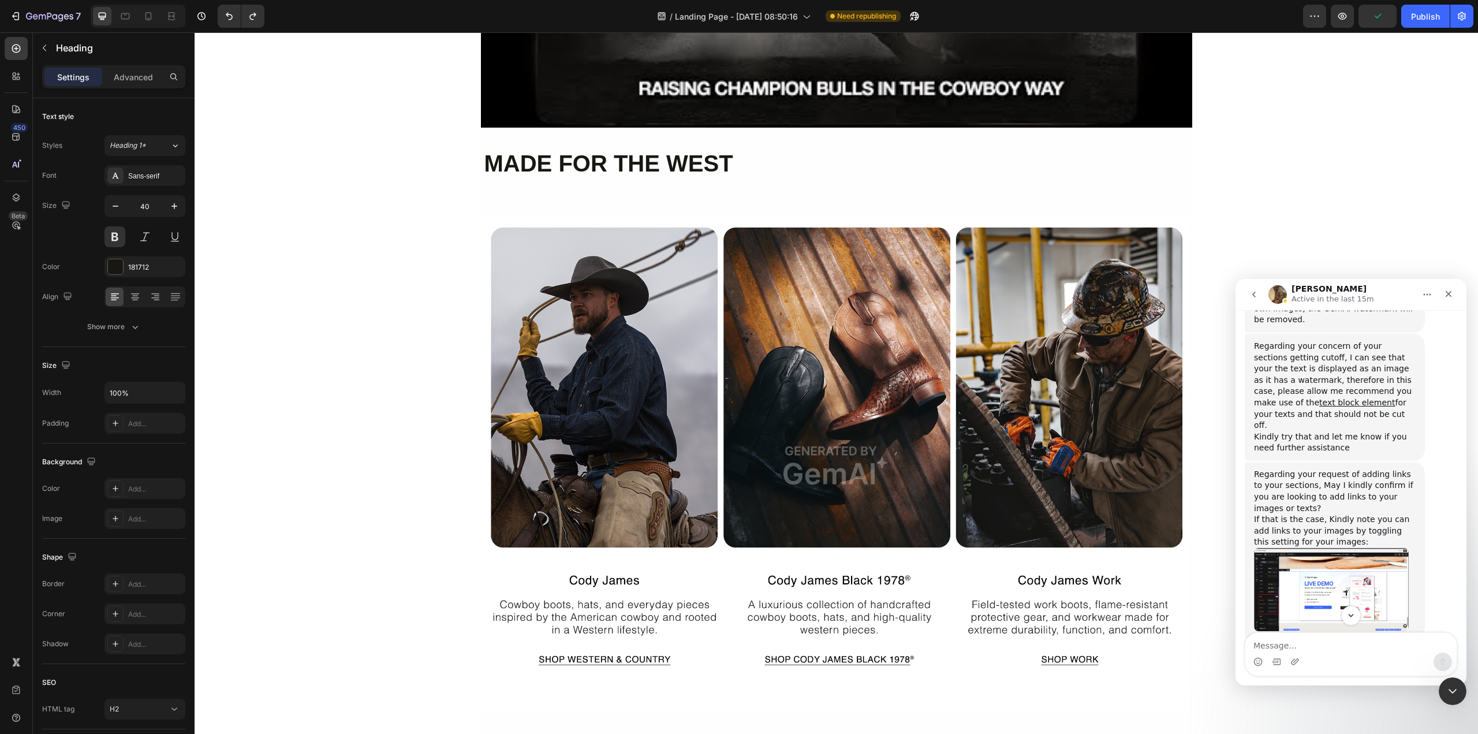
click at [761, 166] on p "MADE FOR THE WEST" at bounding box center [836, 163] width 704 height 35
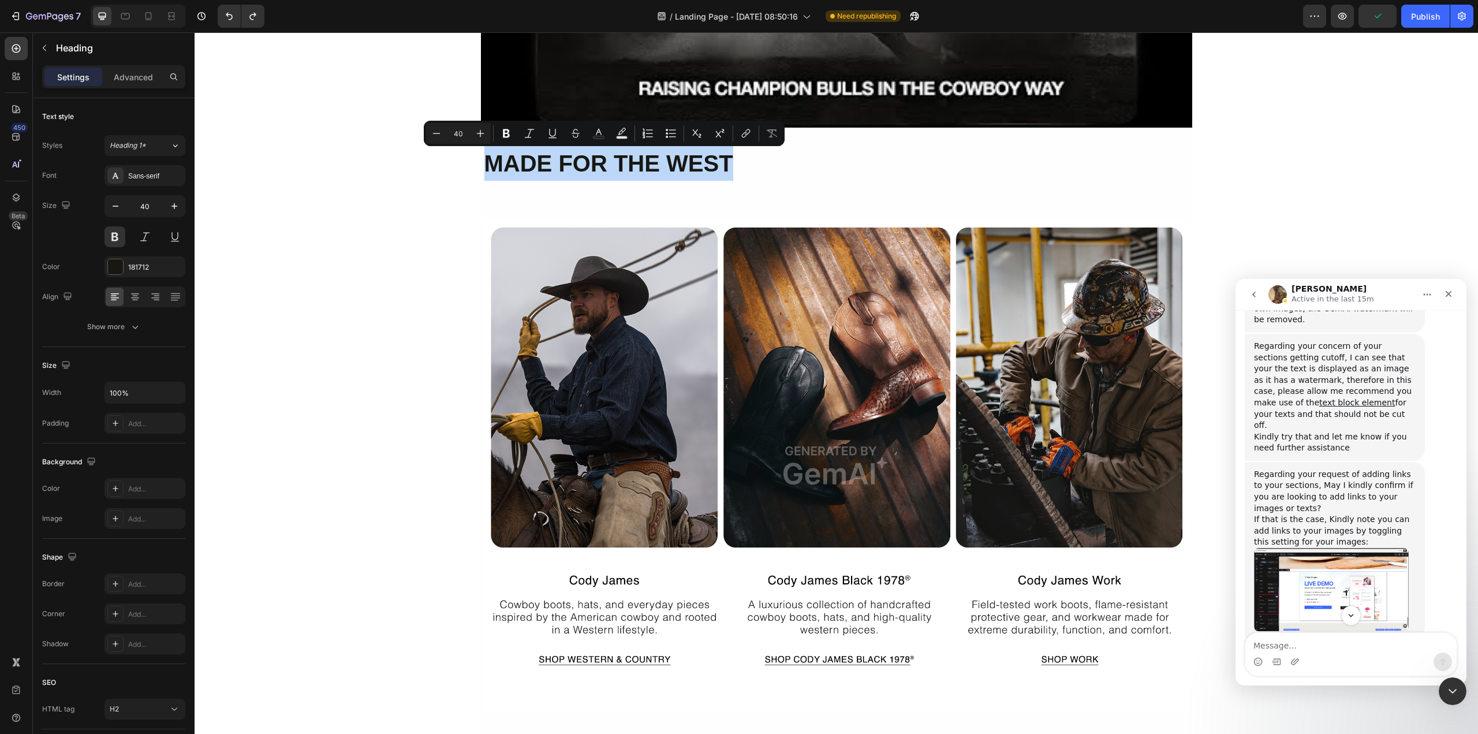
drag, startPoint x: 740, startPoint y: 164, endPoint x: 483, endPoint y: 163, distance: 256.9
click at [484, 163] on p "MADE FOR THE WEST" at bounding box center [836, 163] width 704 height 35
click at [781, 169] on p "MADE FOR THE WEST" at bounding box center [836, 163] width 704 height 35
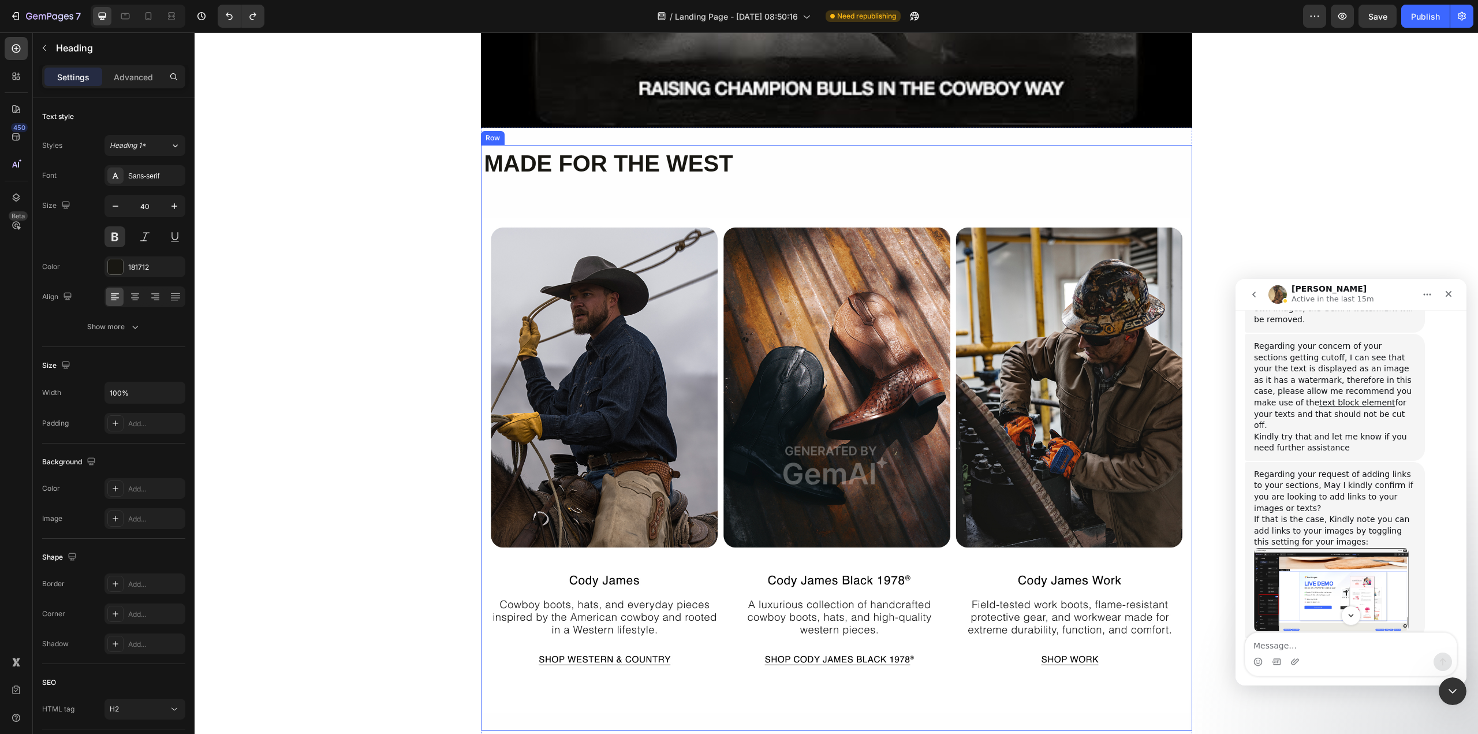
click at [699, 199] on div "MADE FOR THE WEST Heading Image" at bounding box center [836, 437] width 707 height 585
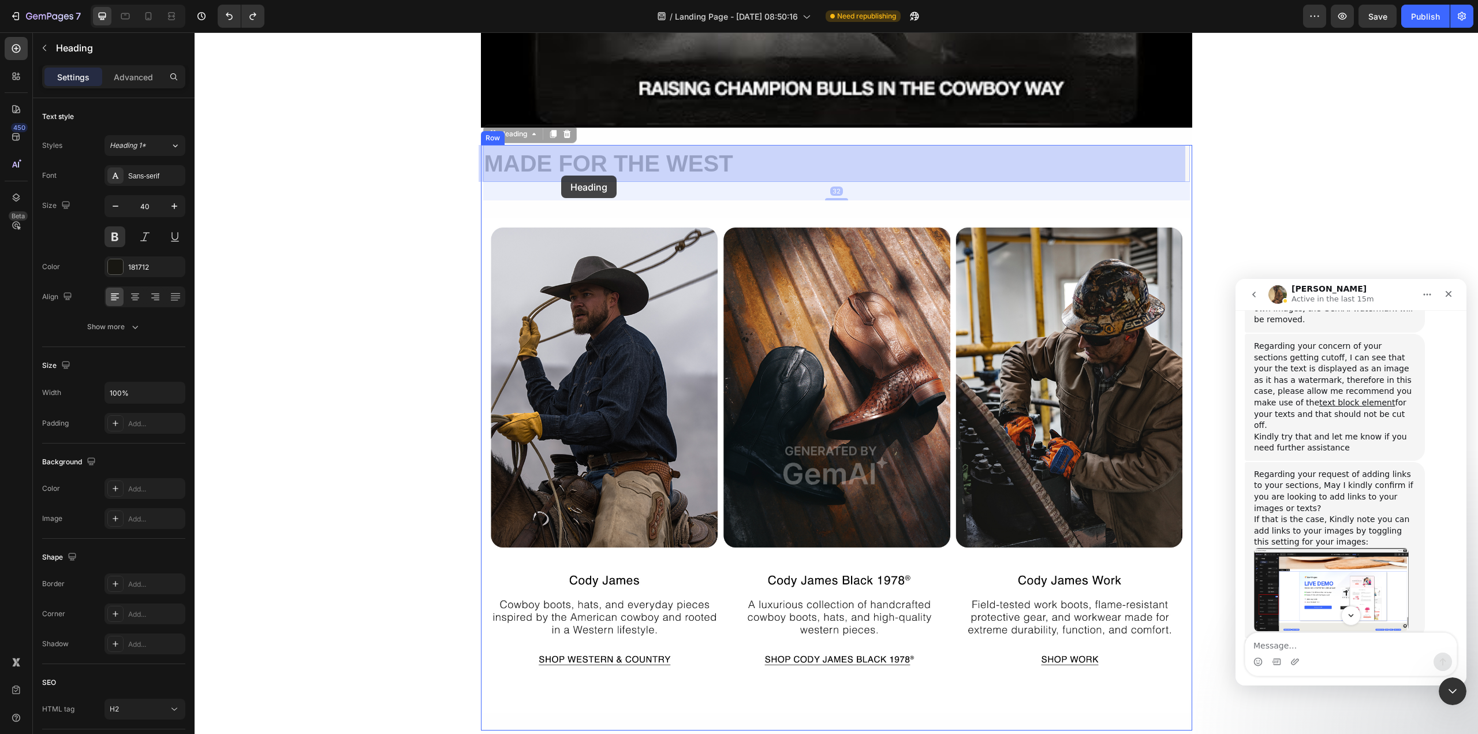
drag, startPoint x: 745, startPoint y: 176, endPoint x: 561, endPoint y: 175, distance: 184.2
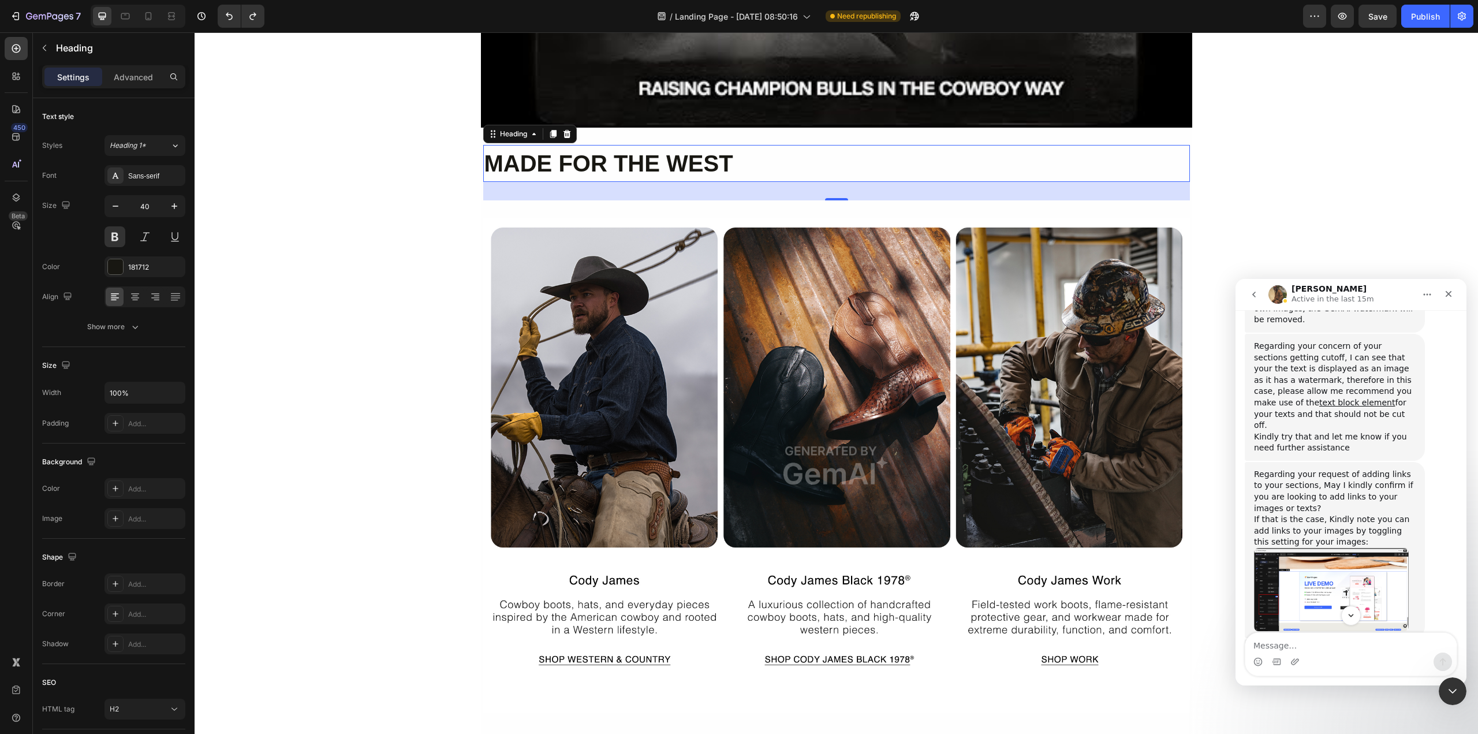
click at [581, 195] on div "32" at bounding box center [836, 191] width 707 height 18
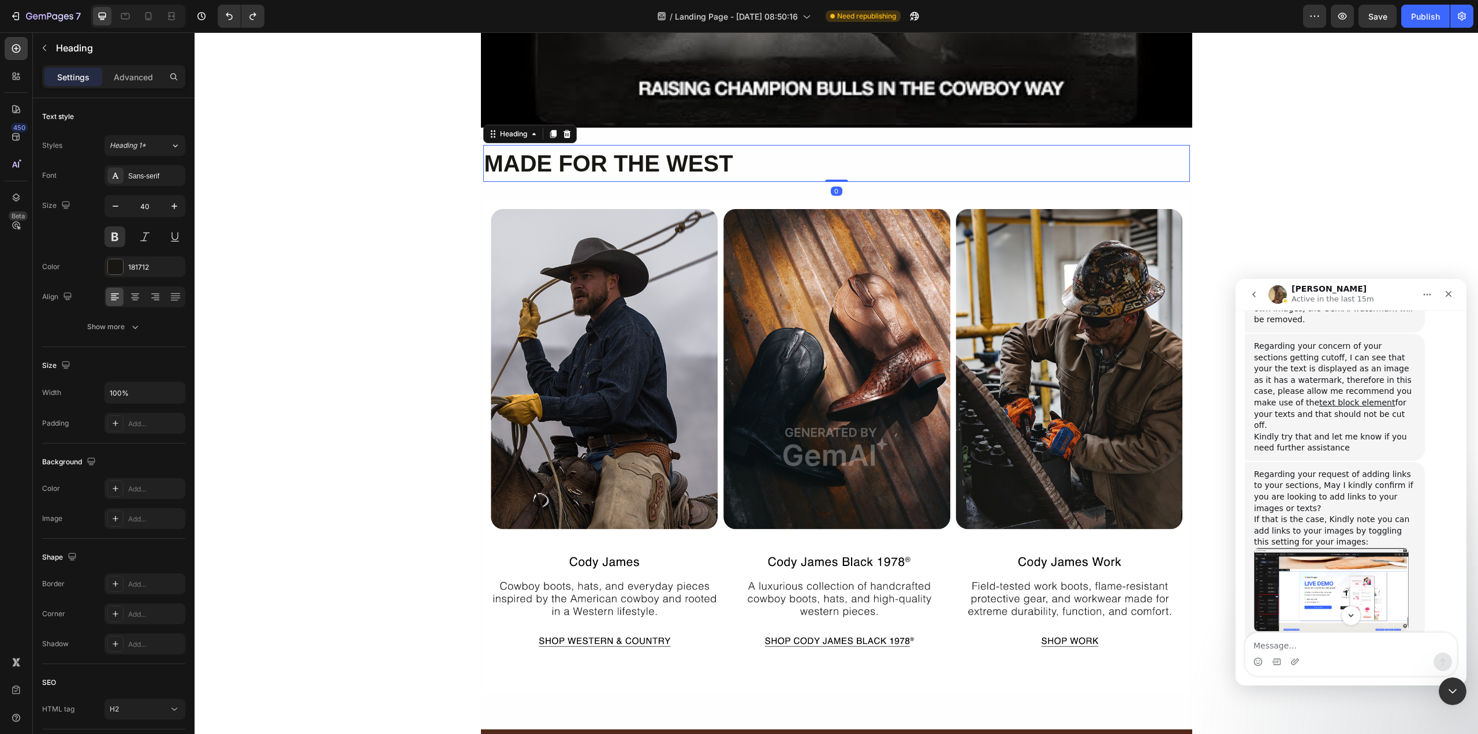
drag, startPoint x: 826, startPoint y: 197, endPoint x: 827, endPoint y: 178, distance: 18.5
click at [827, 180] on div at bounding box center [836, 181] width 23 height 2
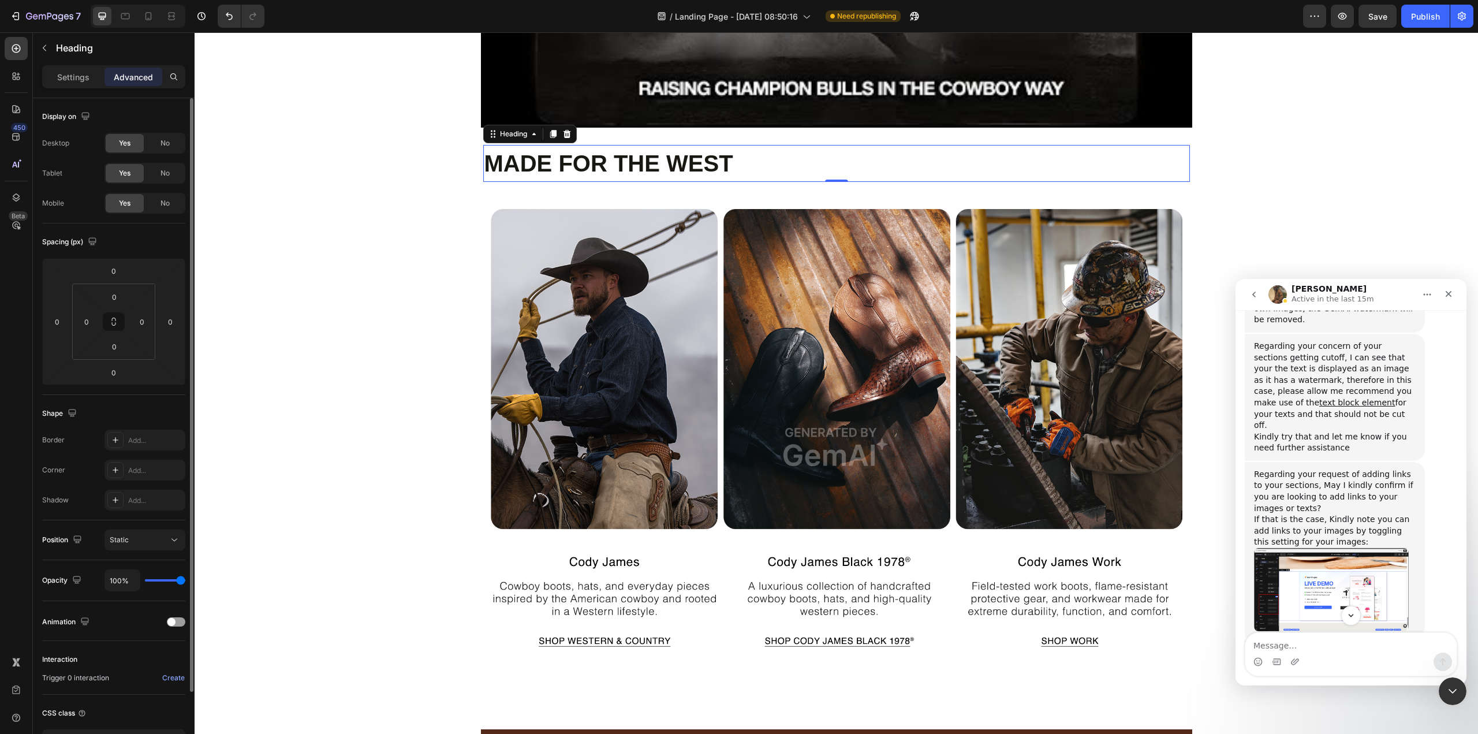
type input "98%"
type input "98"
type input "96%"
type input "96"
type input "94%"
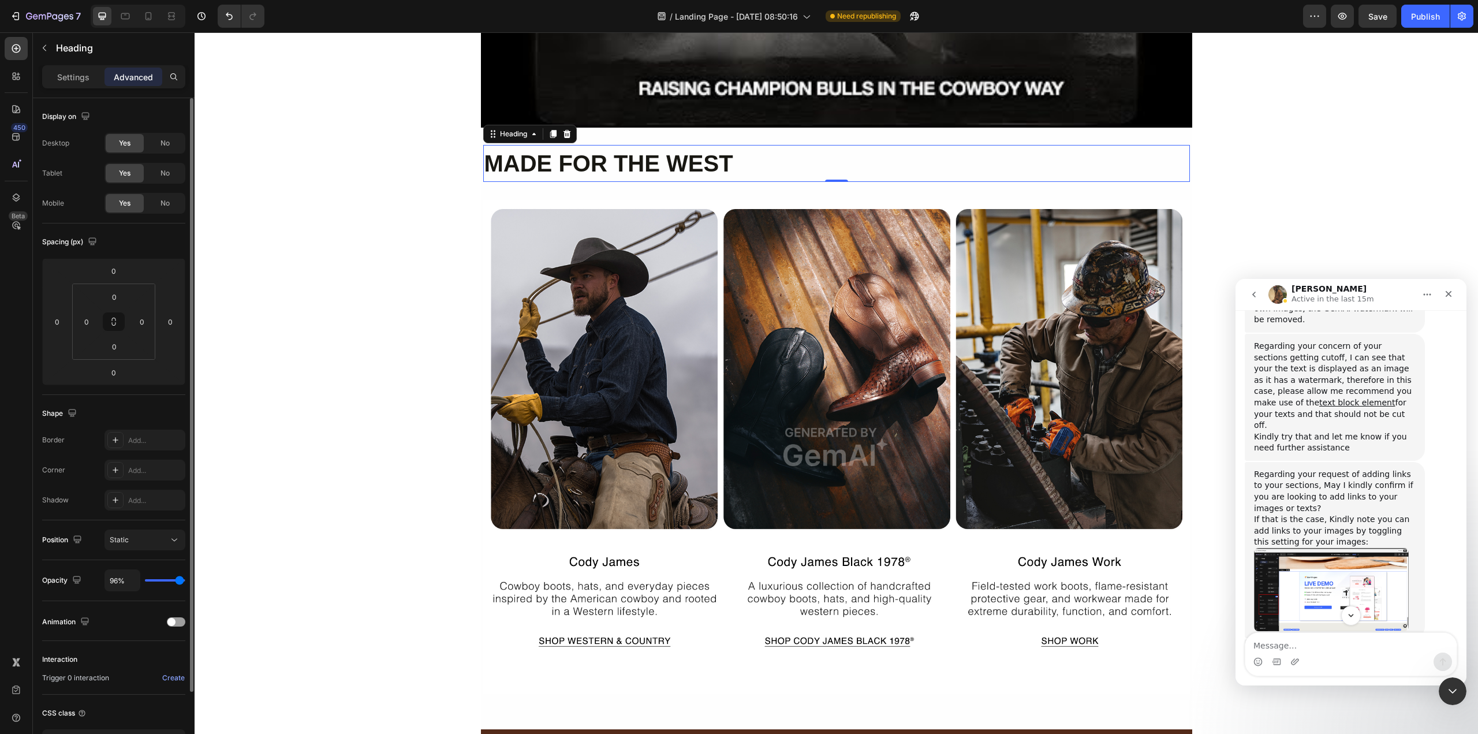
type input "94"
type input "93%"
type input "93"
type input "89%"
type input "89"
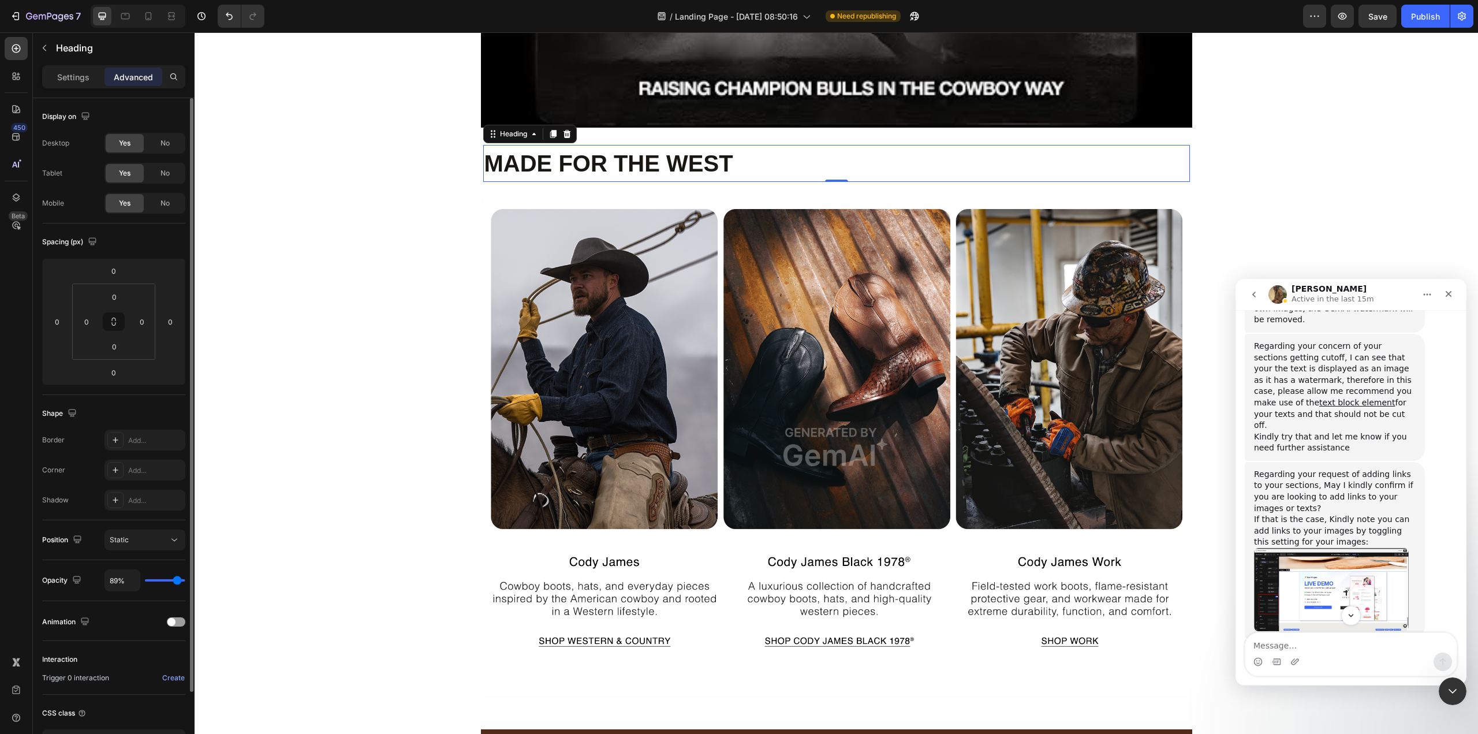
type input "87%"
type input "87"
type input "85%"
type input "85"
type input "83%"
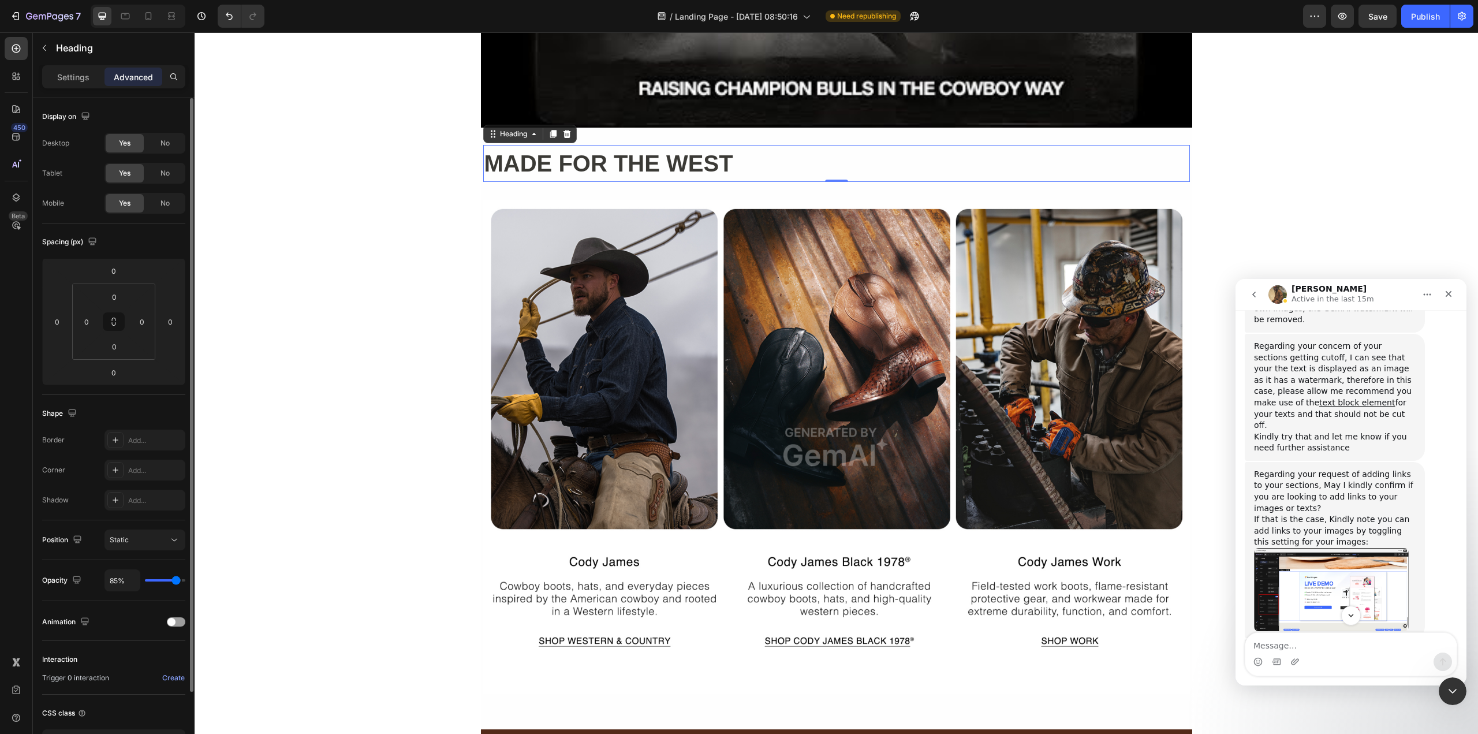
type input "83"
type input "81%"
type input "81"
type input "80%"
type input "80"
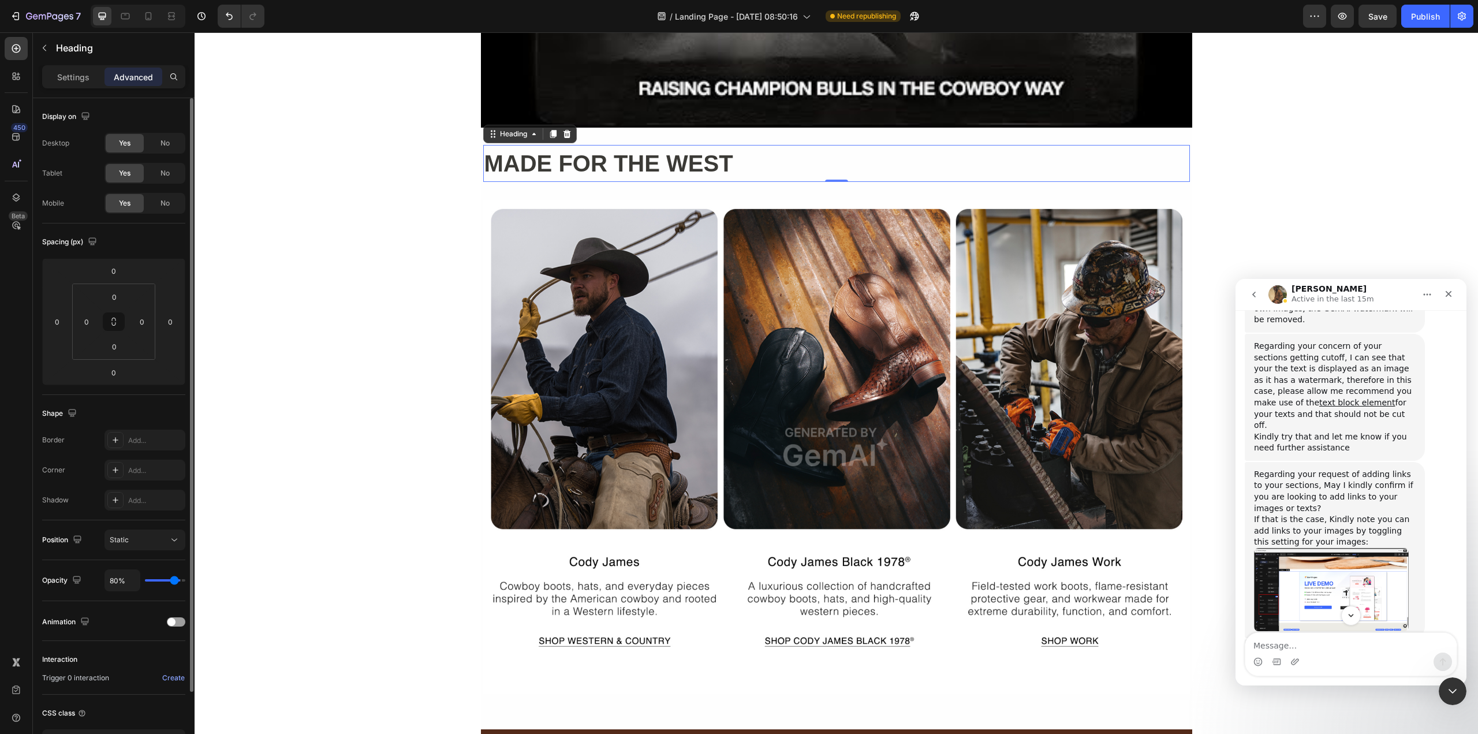
type input "78%"
type input "78"
type input "76%"
type input "76"
type input "74%"
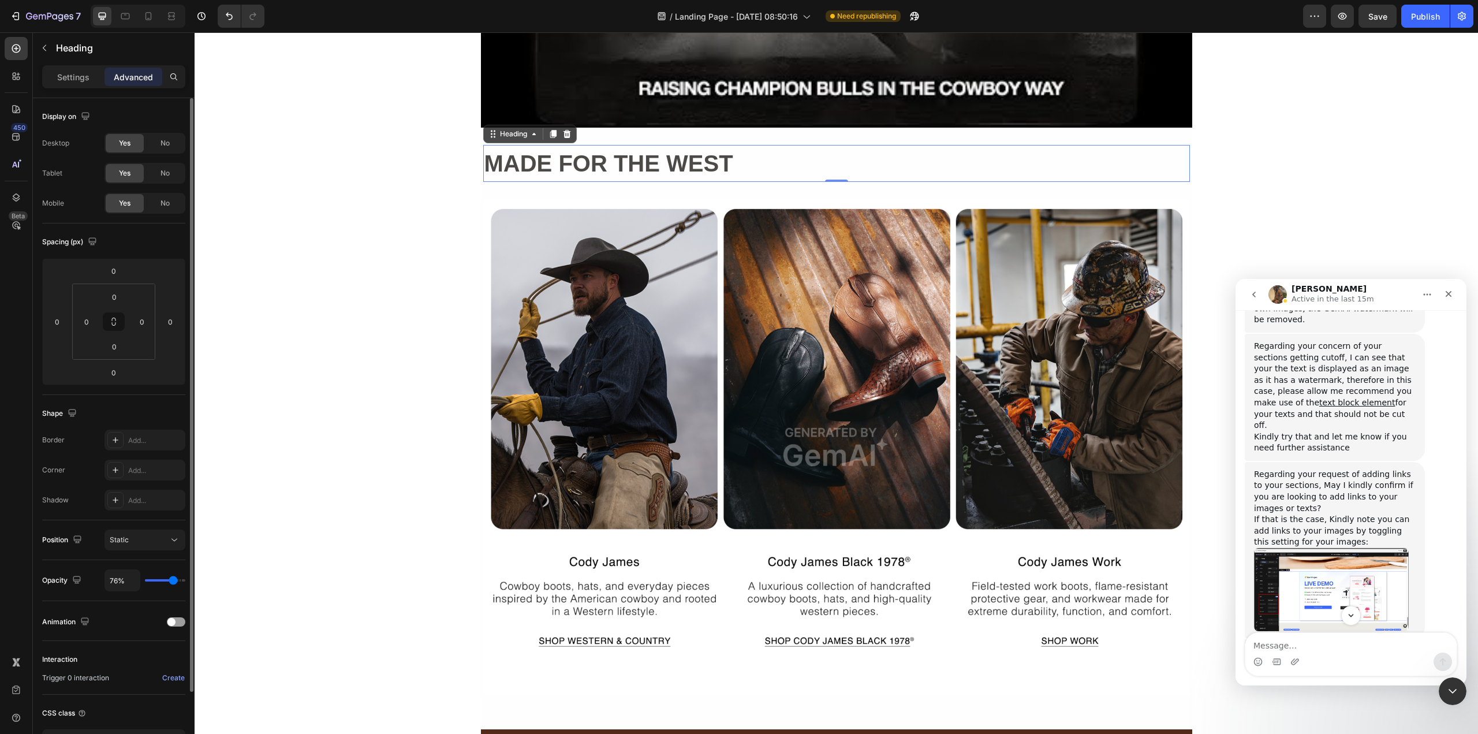
type input "74"
type input "72%"
drag, startPoint x: 181, startPoint y: 582, endPoint x: 172, endPoint y: 581, distance: 8.7
type input "72"
click at [172, 581] on input "range" at bounding box center [165, 580] width 40 height 2
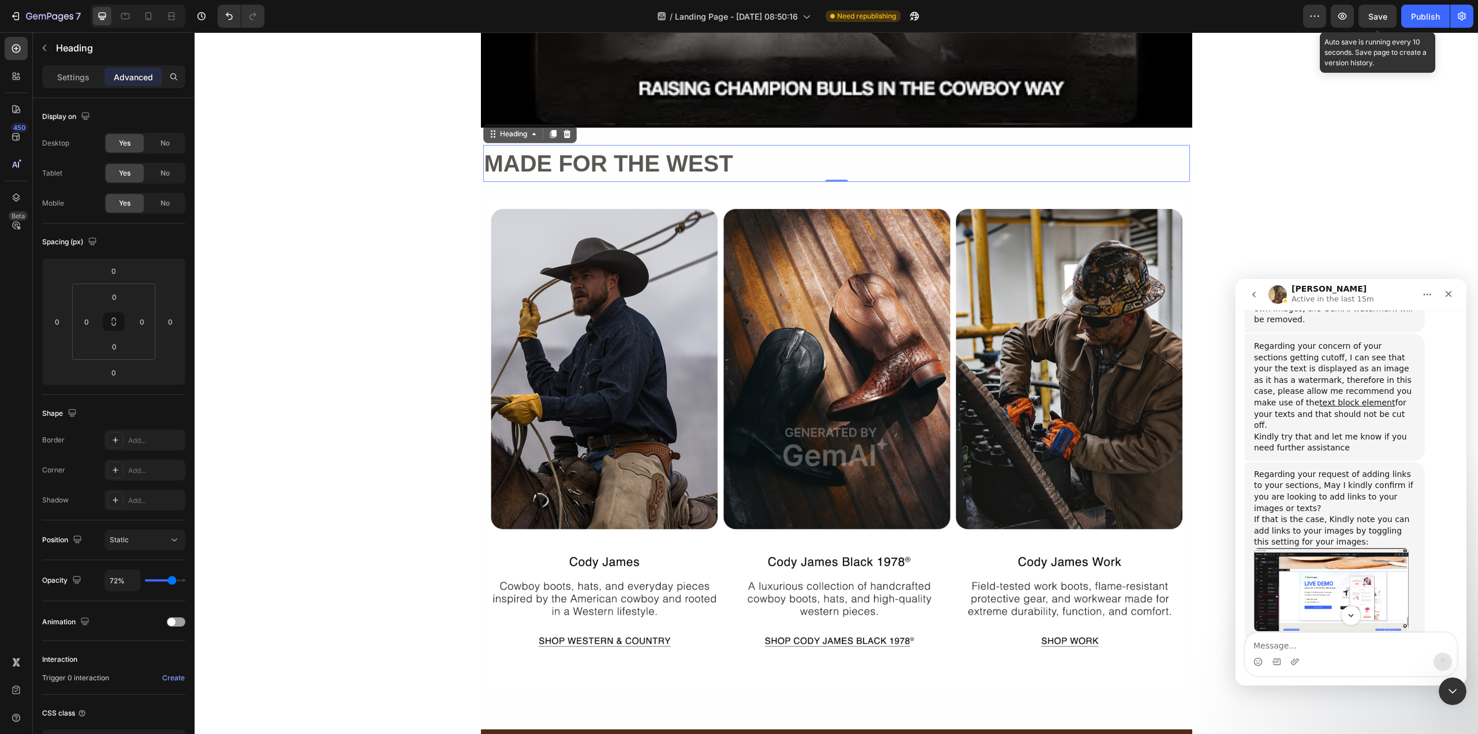
click at [1377, 19] on span "Save" at bounding box center [1377, 17] width 19 height 10
click at [664, 160] on p "MADE FOR THE WEST" at bounding box center [836, 163] width 704 height 35
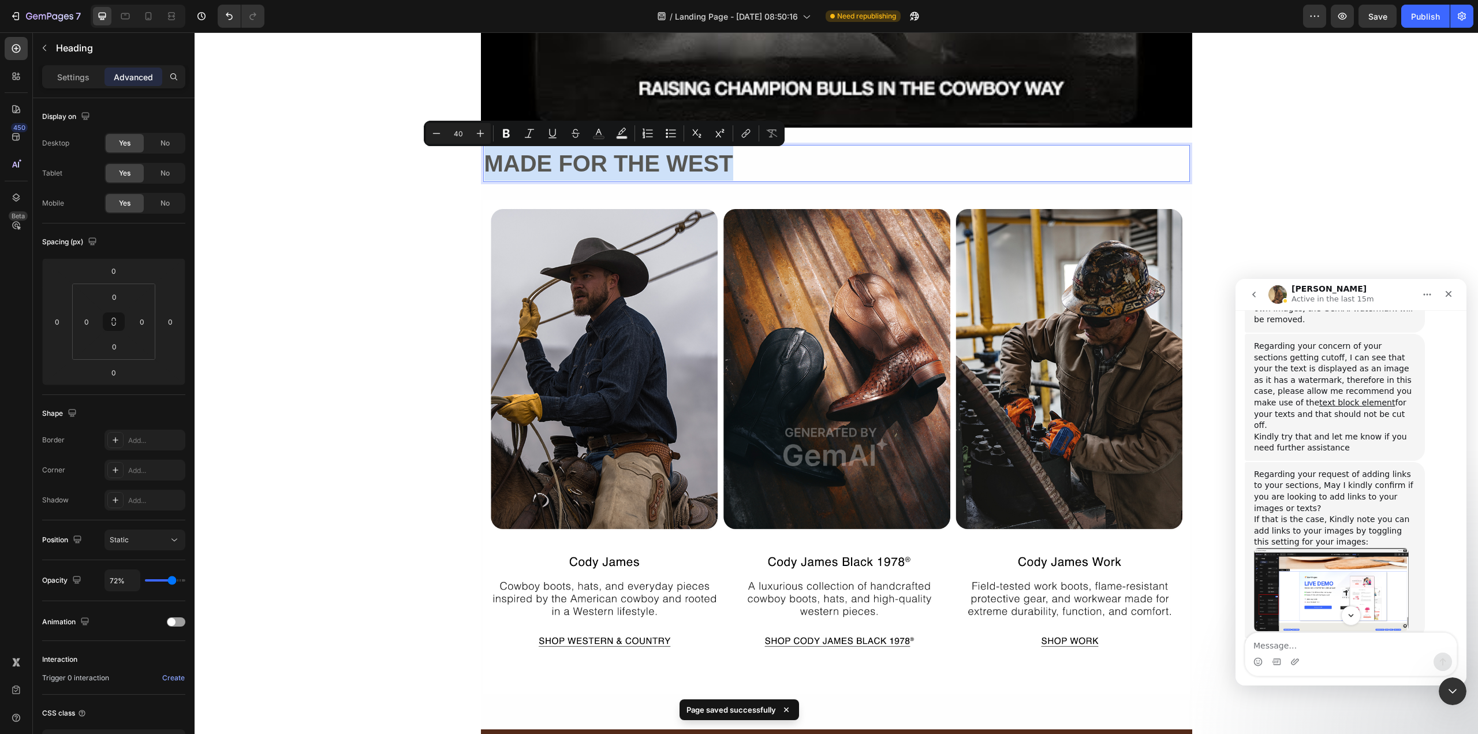
drag, startPoint x: 739, startPoint y: 162, endPoint x: 487, endPoint y: 154, distance: 252.4
click at [487, 154] on p "MADE FOR THE WEST" at bounding box center [836, 163] width 704 height 35
click at [64, 74] on p "Settings" at bounding box center [73, 77] width 32 height 12
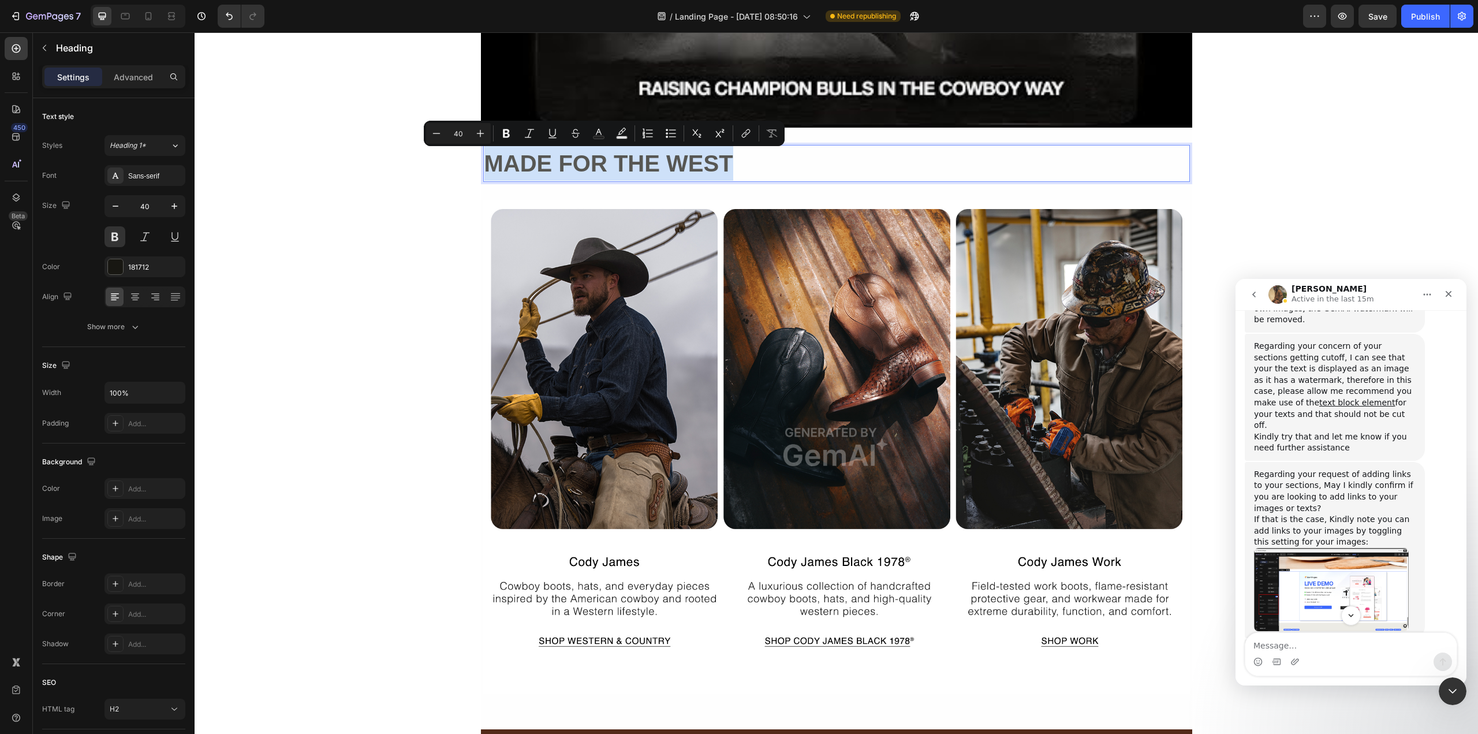
drag, startPoint x: 748, startPoint y: 166, endPoint x: 484, endPoint y: 162, distance: 263.8
click at [484, 162] on p "MADE FOR THE WEST" at bounding box center [836, 163] width 704 height 35
click at [118, 266] on div at bounding box center [115, 266] width 15 height 15
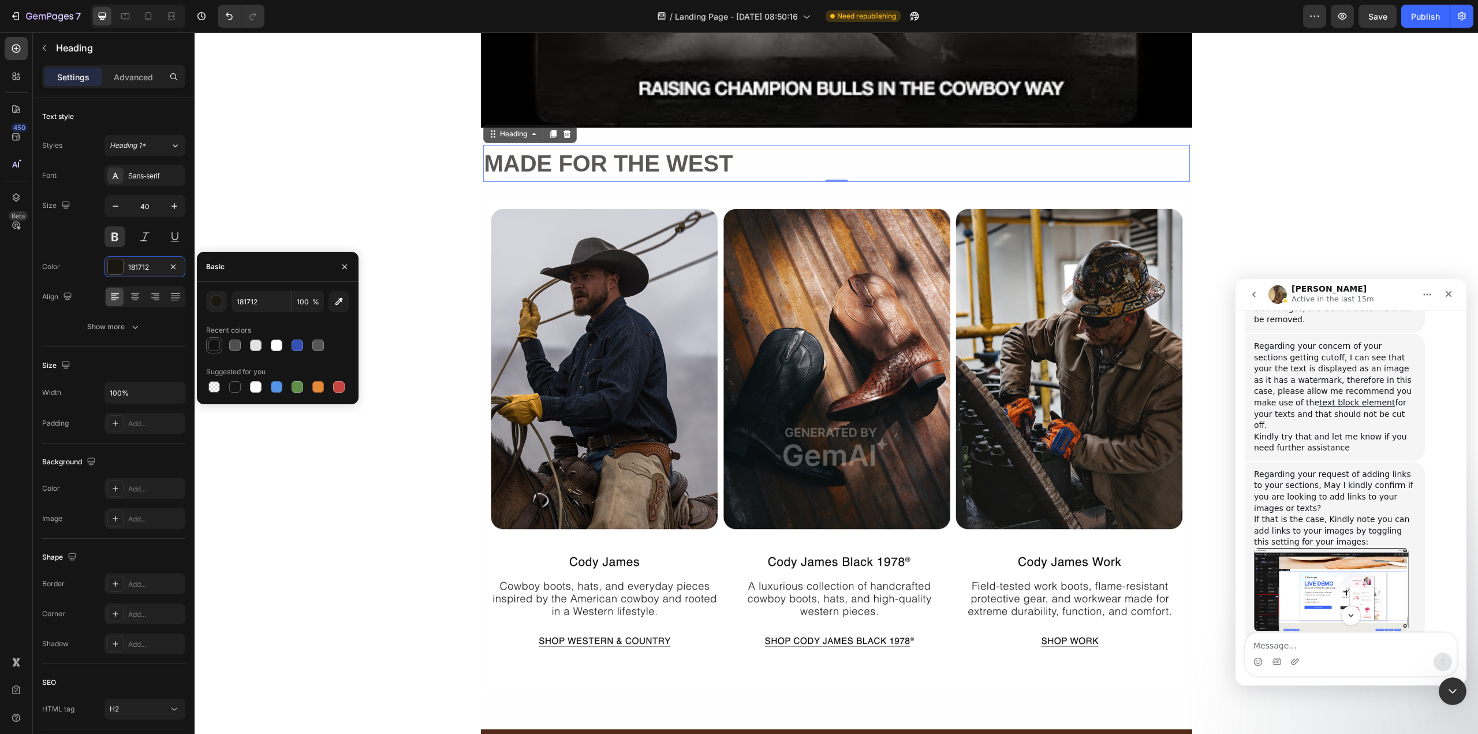
click at [210, 340] on div at bounding box center [214, 345] width 12 height 12
type input "121212"
click at [218, 304] on div "button" at bounding box center [217, 302] width 12 height 12
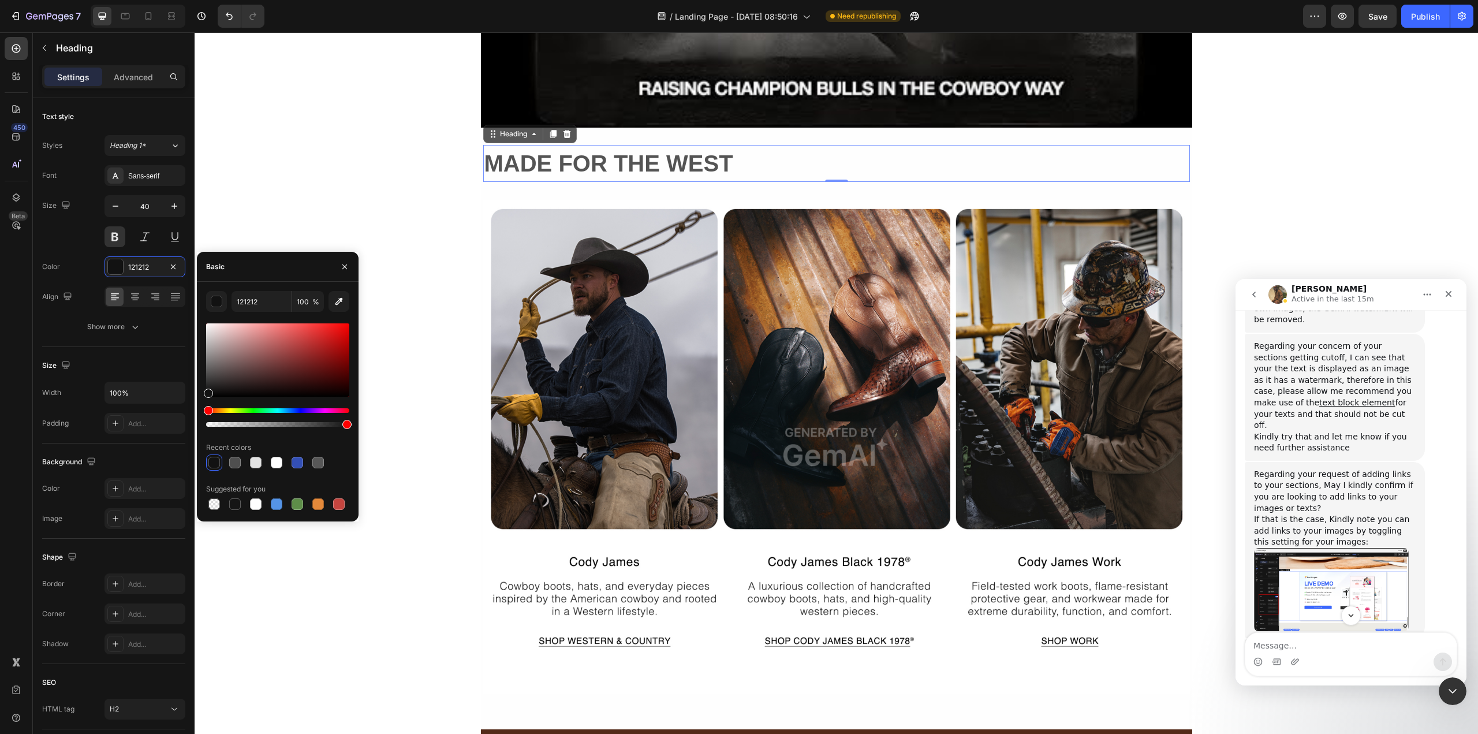
click at [214, 458] on div at bounding box center [214, 463] width 12 height 12
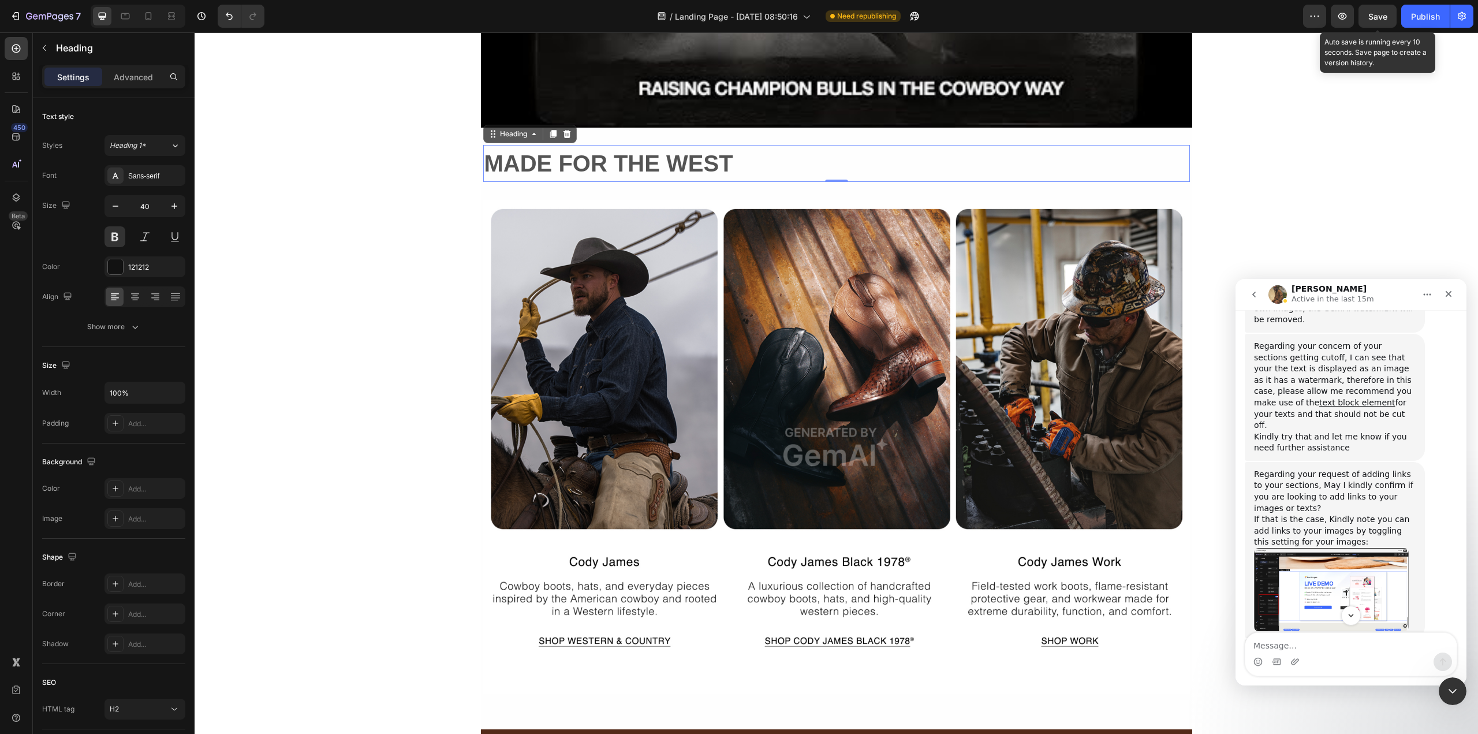
click at [1369, 15] on span "Save" at bounding box center [1377, 17] width 19 height 10
click at [1377, 17] on span "Save" at bounding box center [1377, 17] width 19 height 10
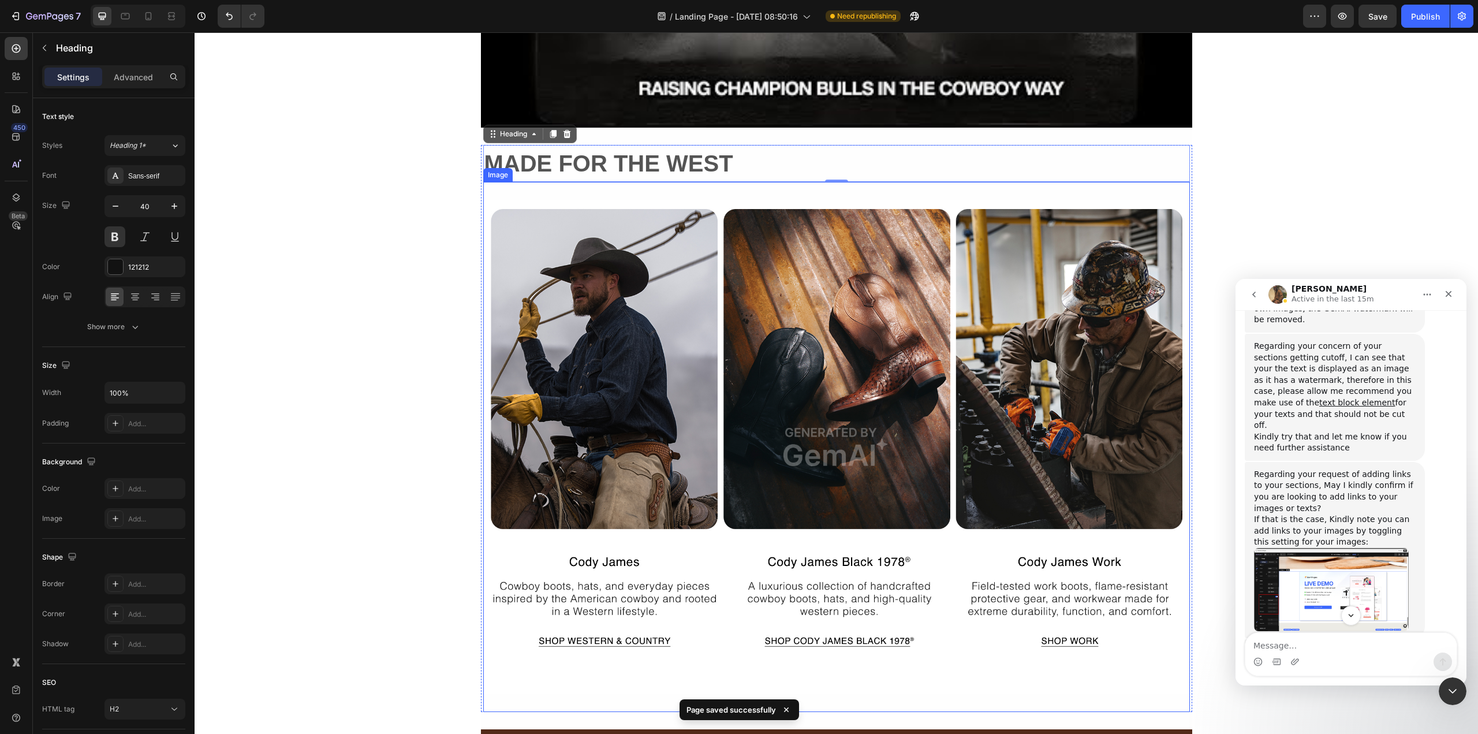
click at [872, 670] on img at bounding box center [836, 447] width 707 height 530
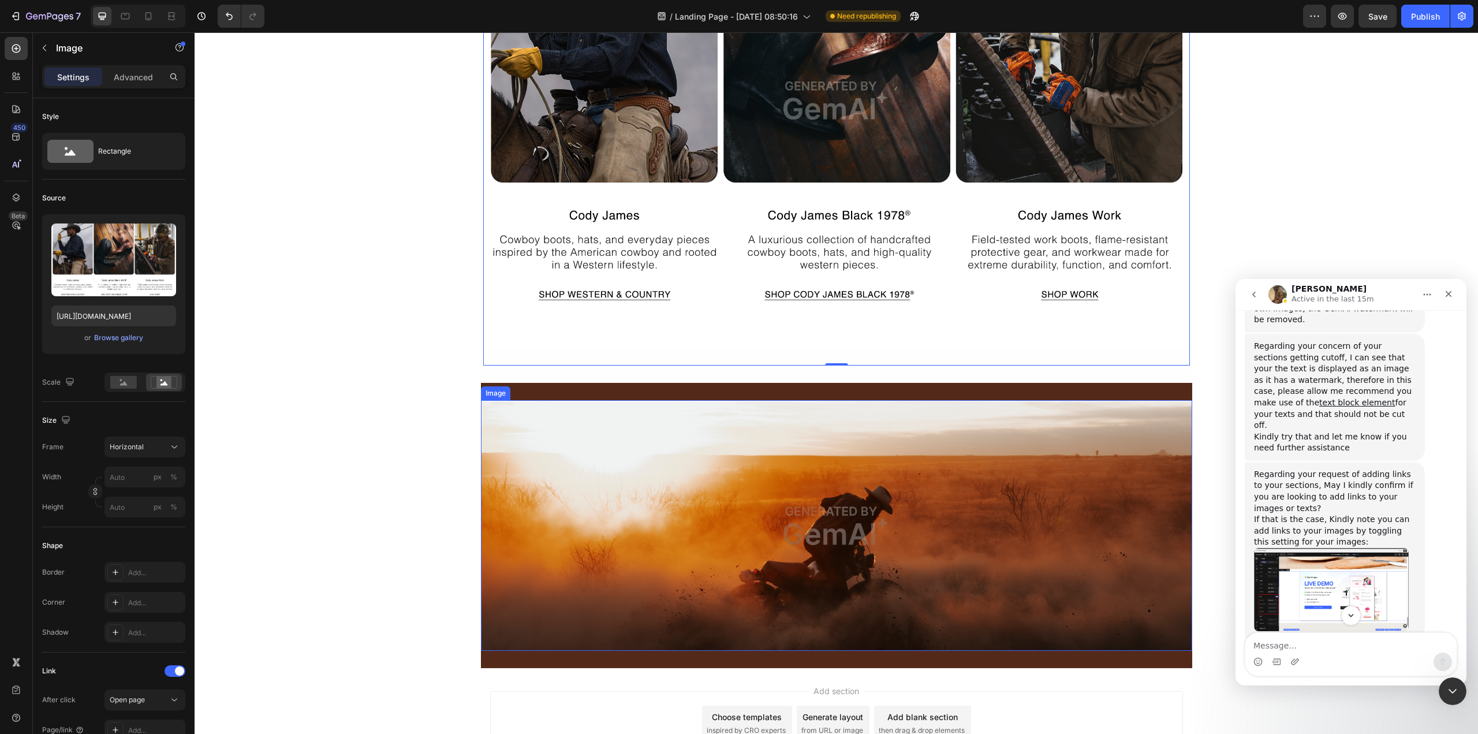
scroll to position [1313, 0]
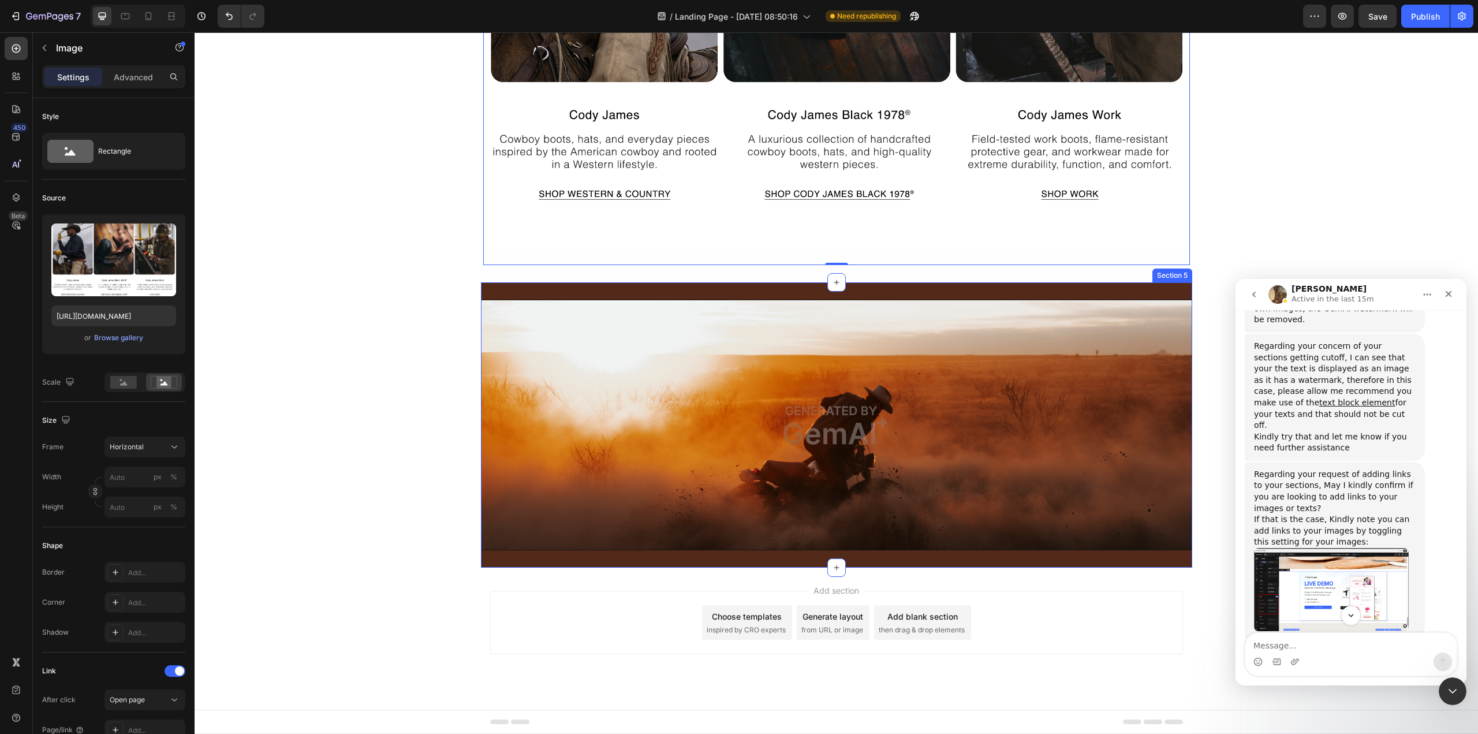
click at [678, 558] on div "Image Row Section 5" at bounding box center [836, 424] width 711 height 285
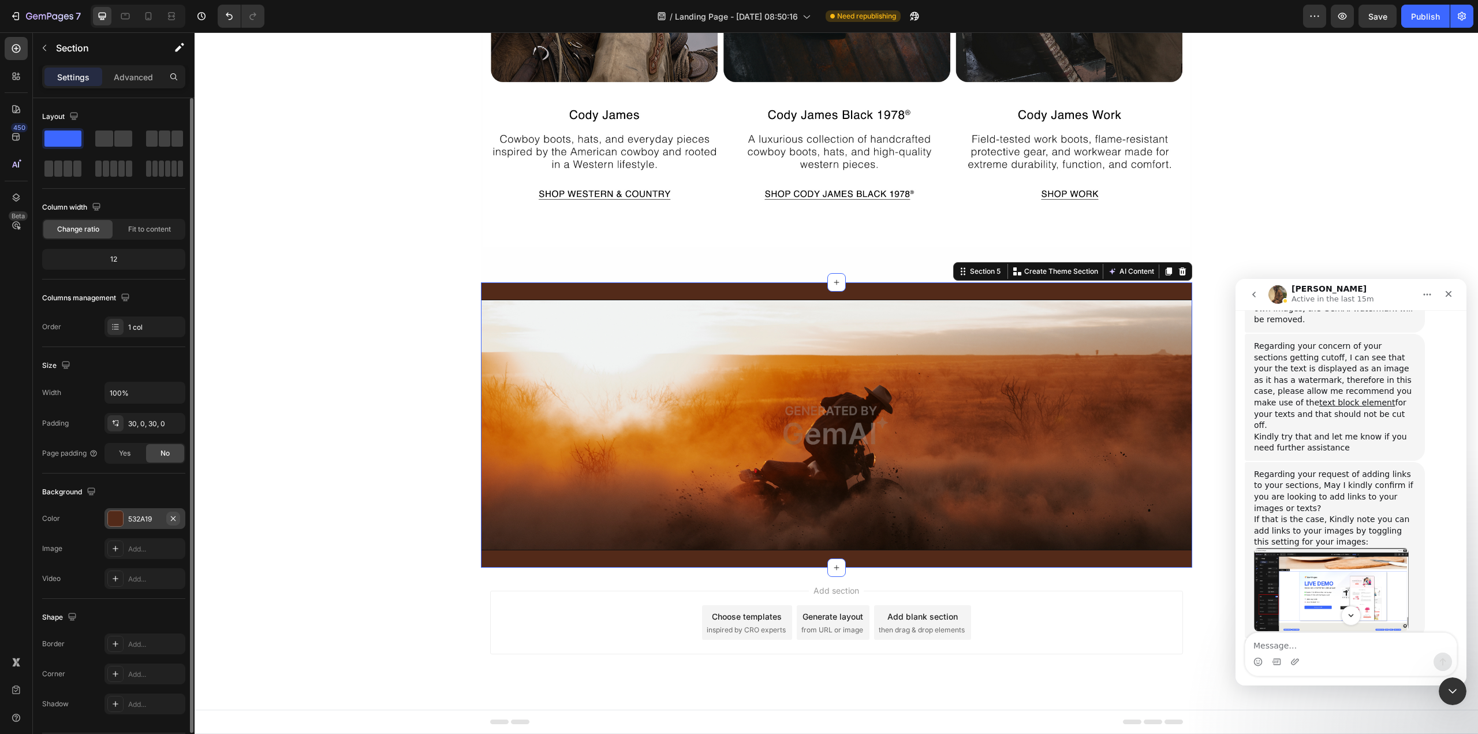
click at [171, 514] on icon "button" at bounding box center [173, 518] width 9 height 9
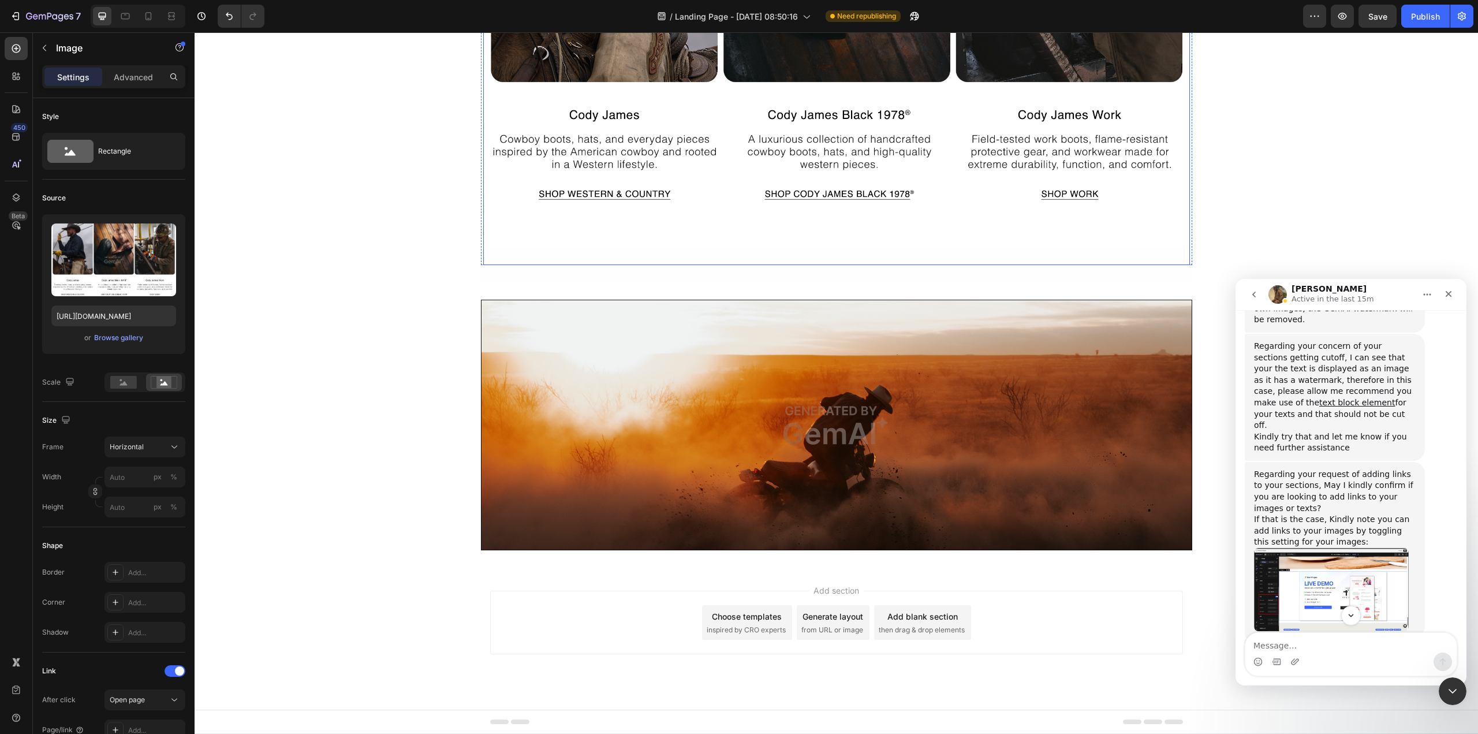
click at [740, 233] on img at bounding box center [836, 0] width 707 height 530
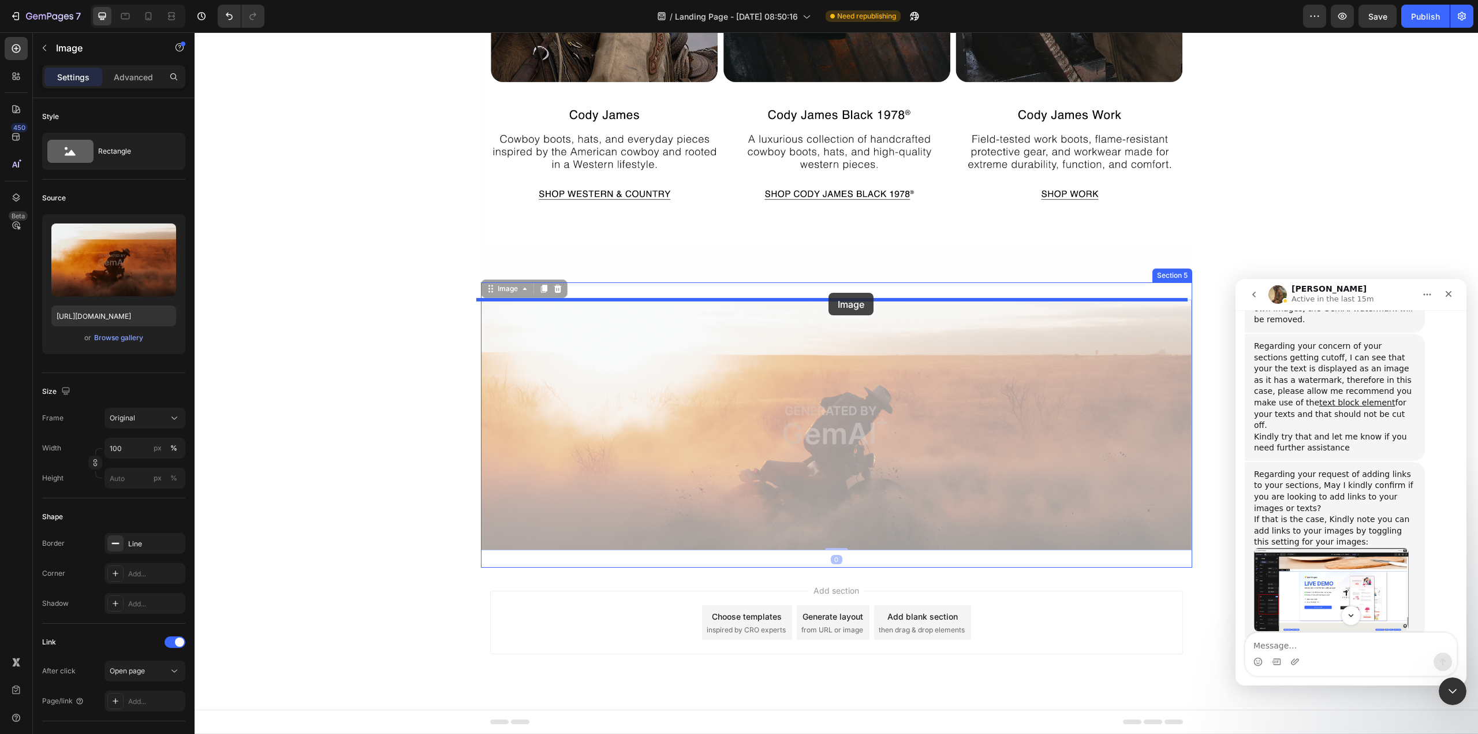
drag, startPoint x: 827, startPoint y: 300, endPoint x: 828, endPoint y: 293, distance: 7.6
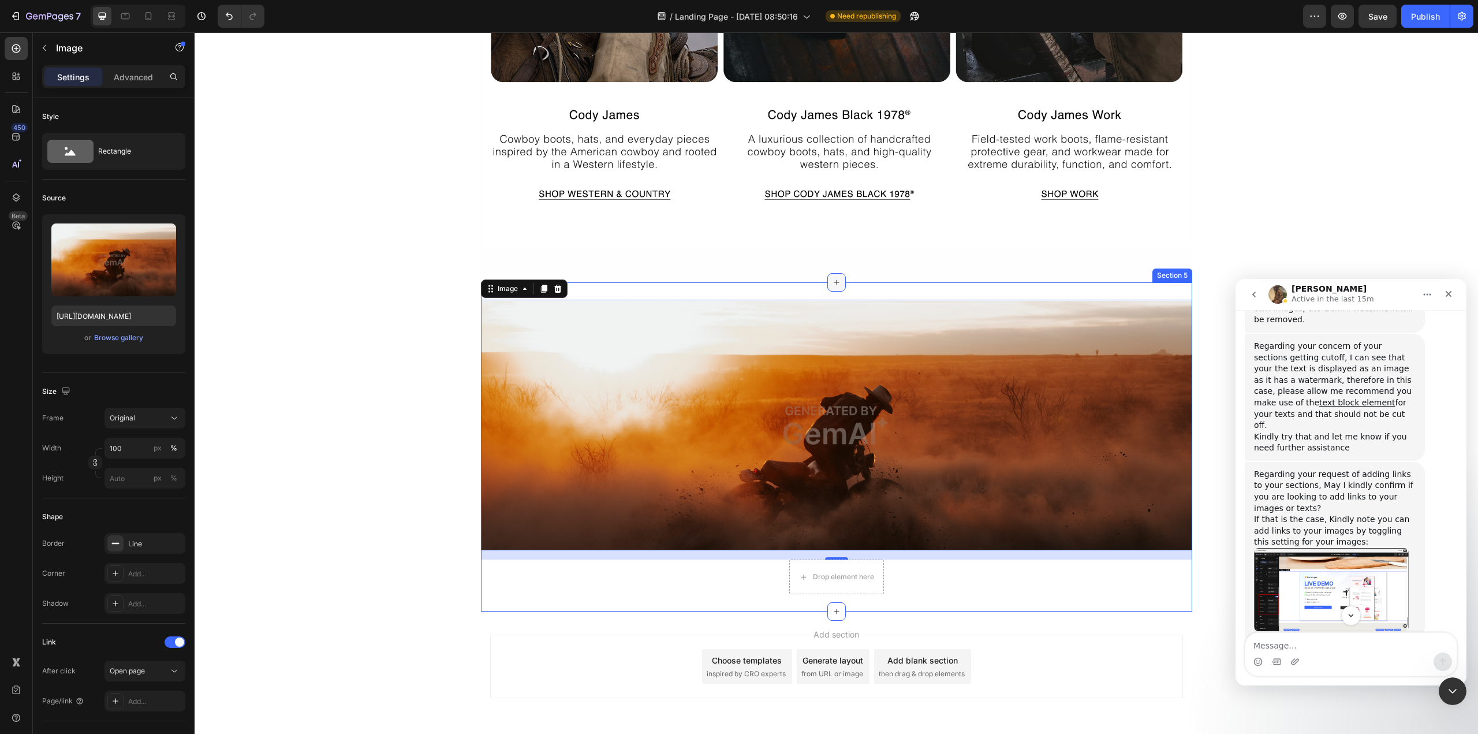
click at [832, 279] on icon at bounding box center [836, 282] width 9 height 9
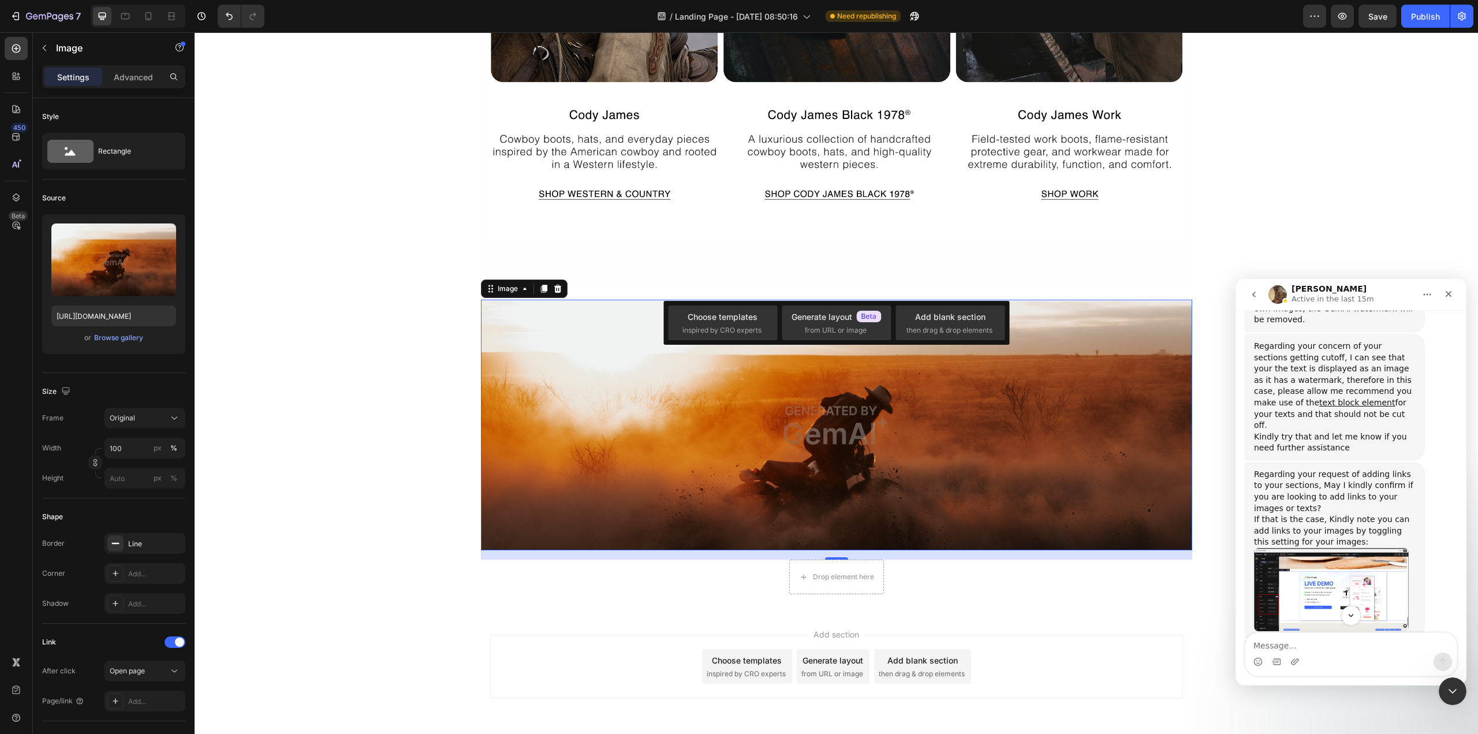
click at [848, 401] on img at bounding box center [836, 425] width 711 height 251
click at [636, 262] on img at bounding box center [836, 0] width 707 height 530
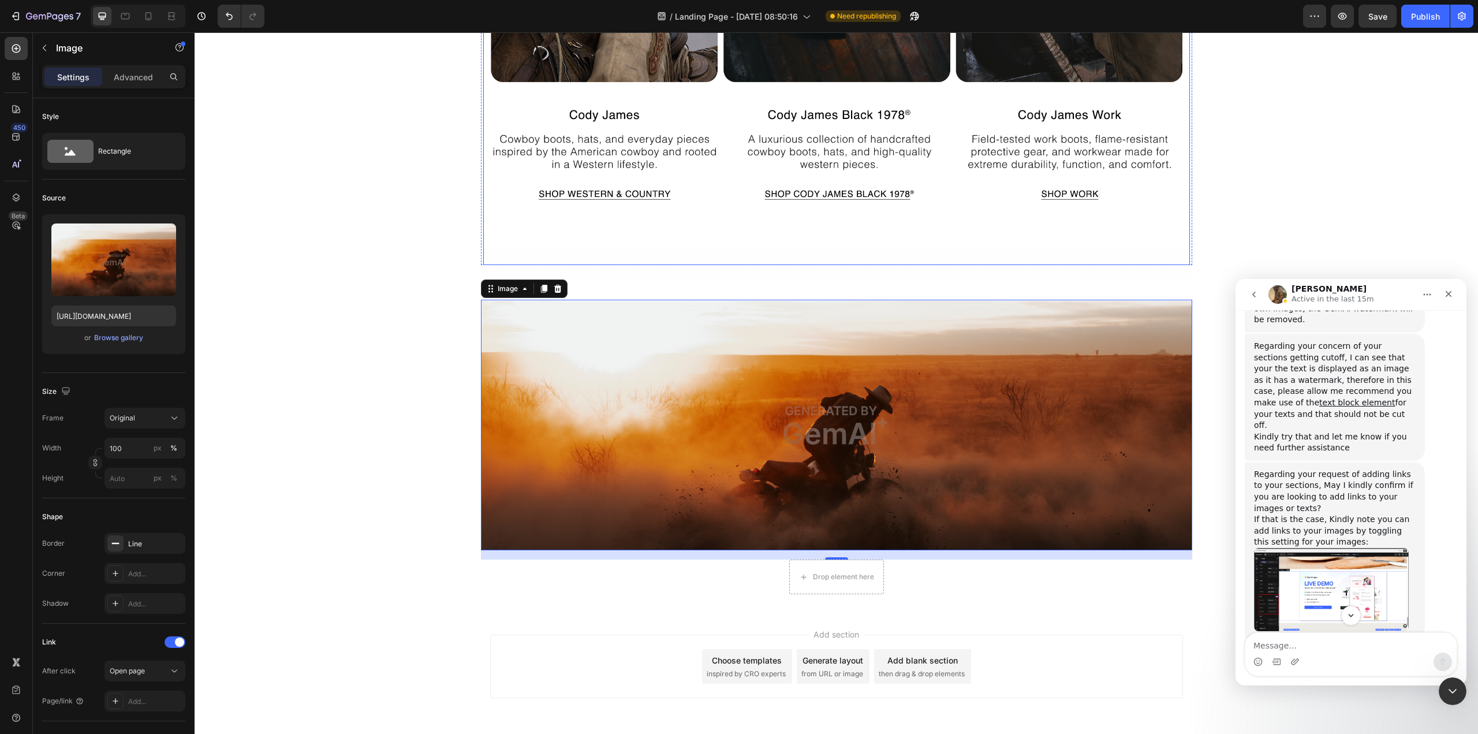
click at [729, 246] on img at bounding box center [836, 0] width 707 height 530
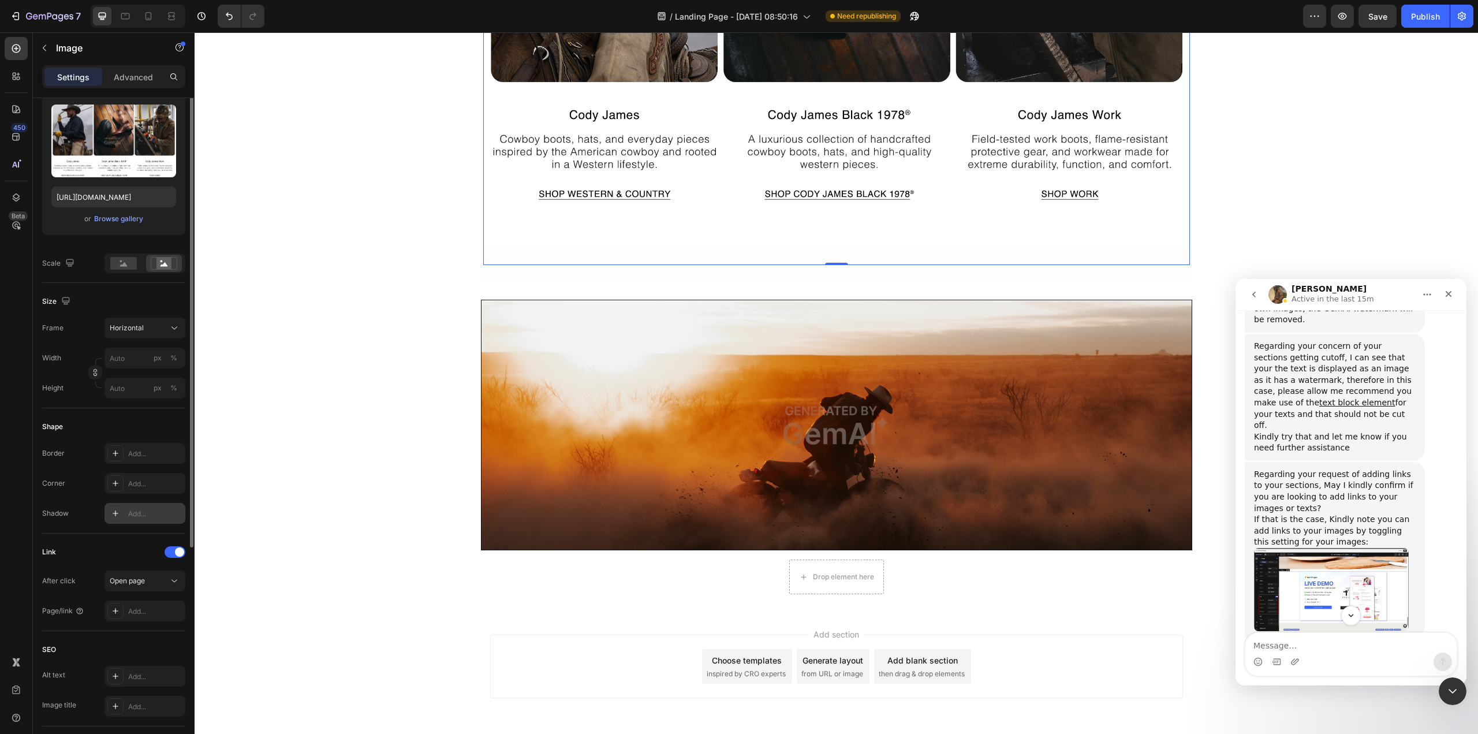
scroll to position [0, 0]
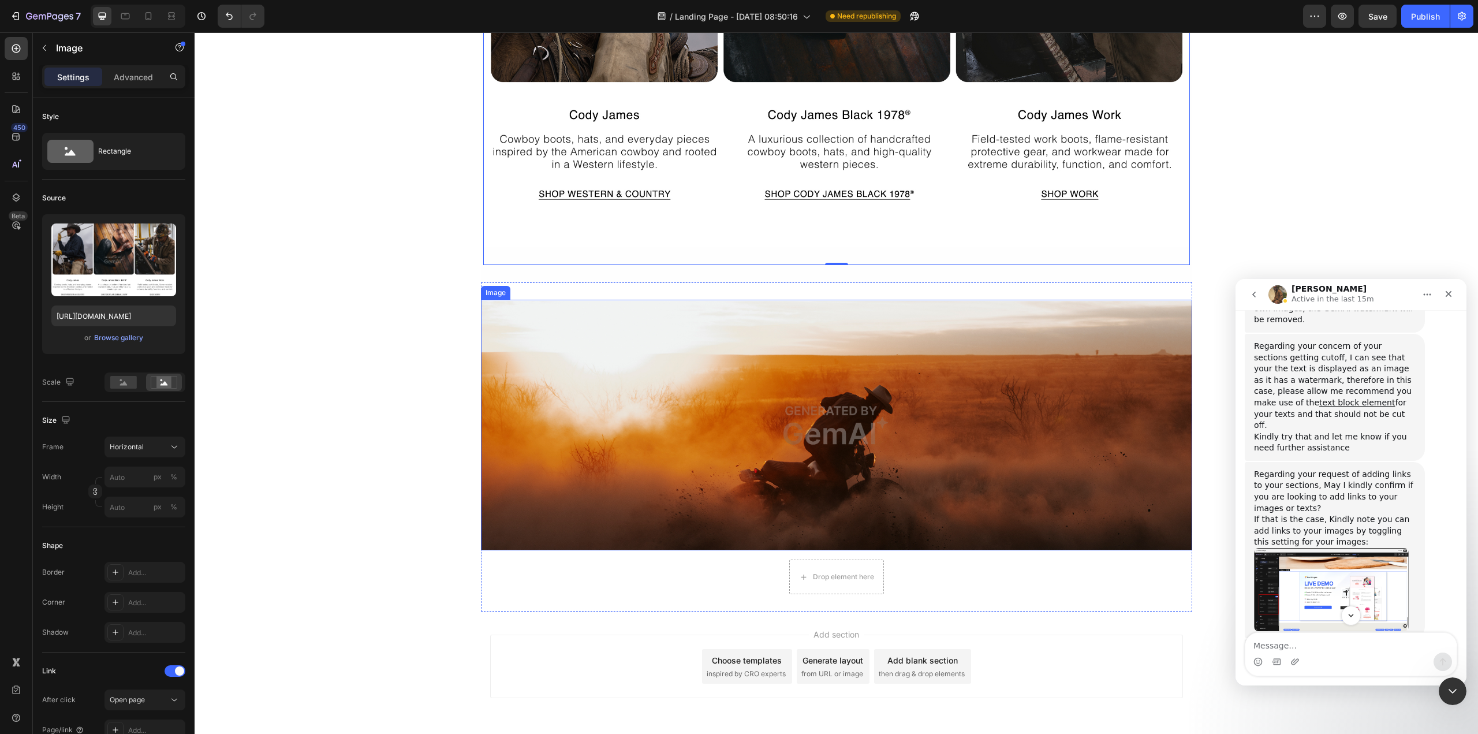
click at [749, 385] on img at bounding box center [836, 425] width 711 height 251
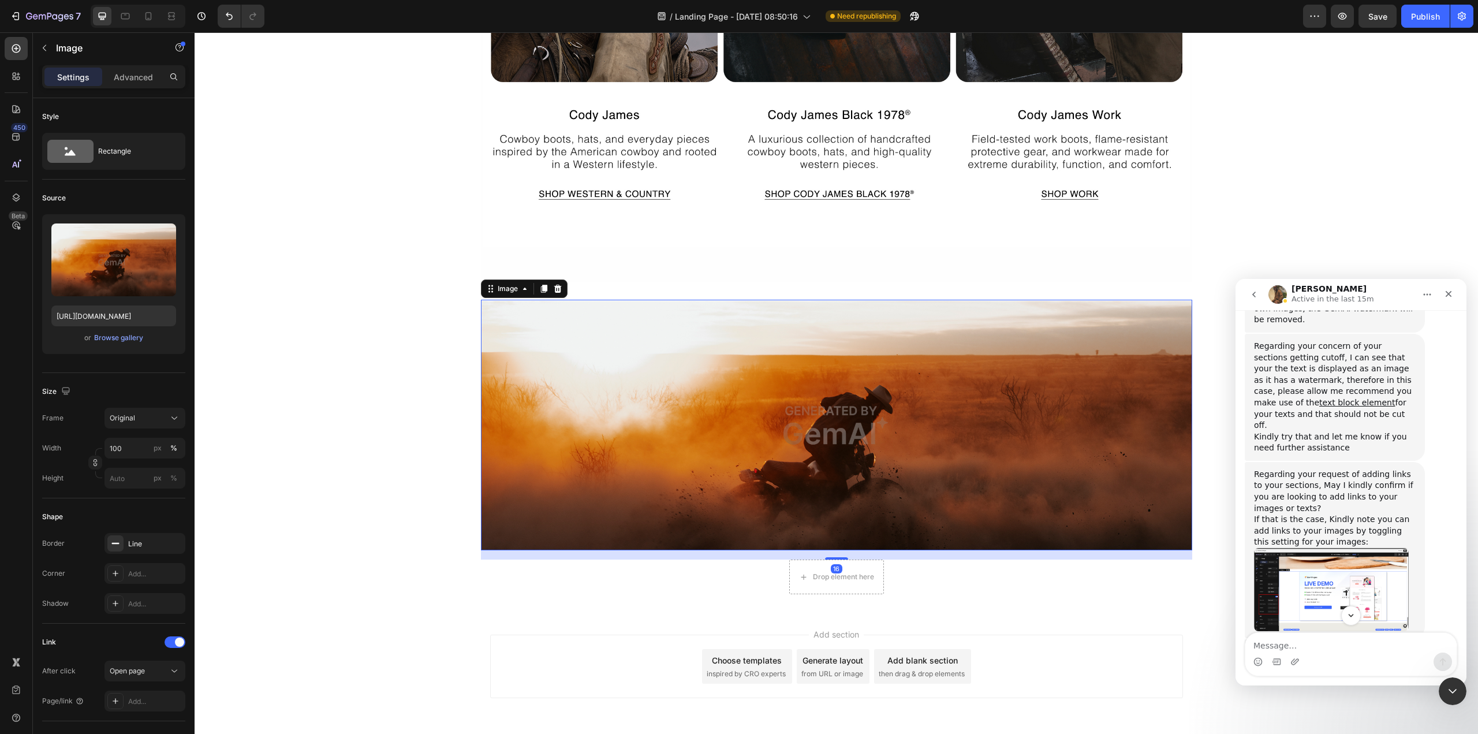
click at [748, 385] on img at bounding box center [836, 425] width 711 height 251
click at [749, 285] on div "Image 16 Drop element here Row Section 5" at bounding box center [836, 446] width 711 height 329
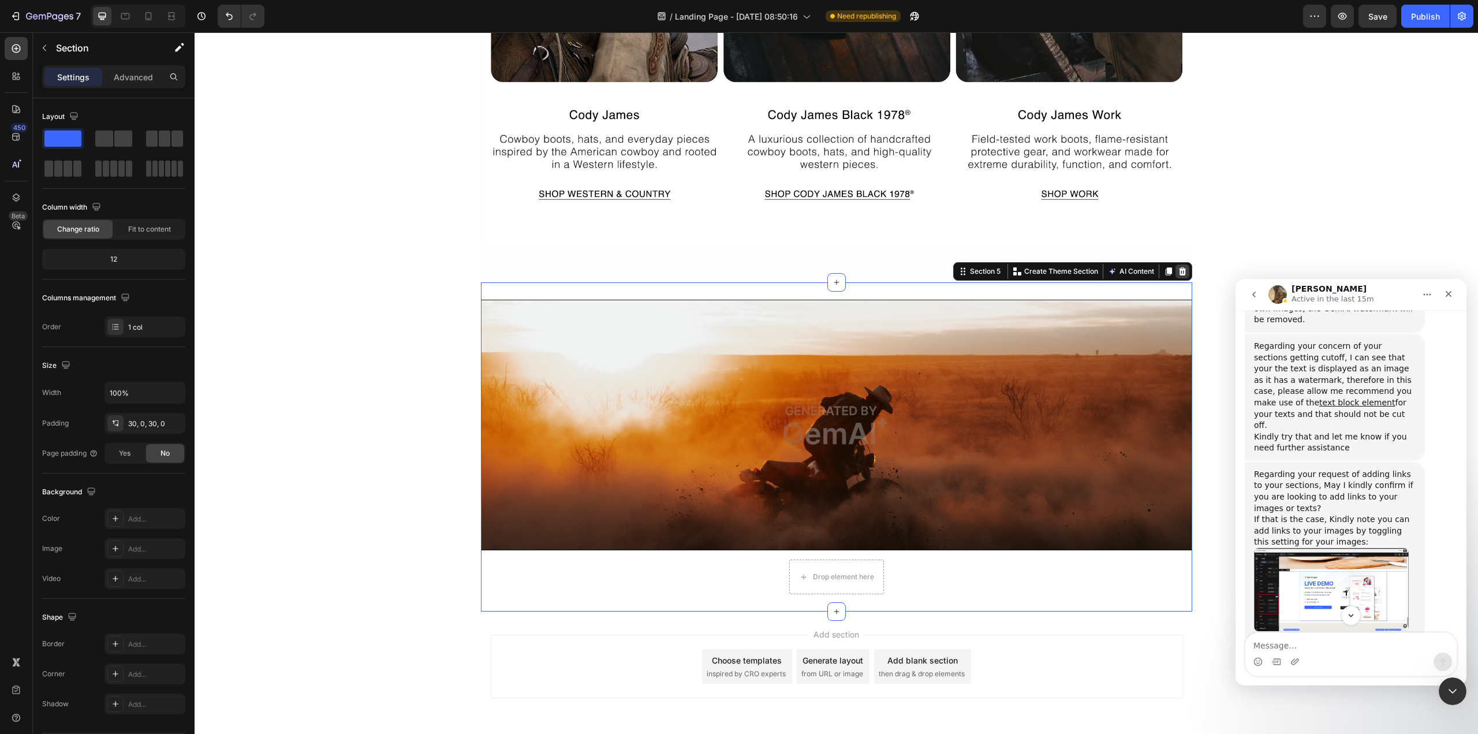
click at [1181, 271] on icon at bounding box center [1182, 271] width 8 height 8
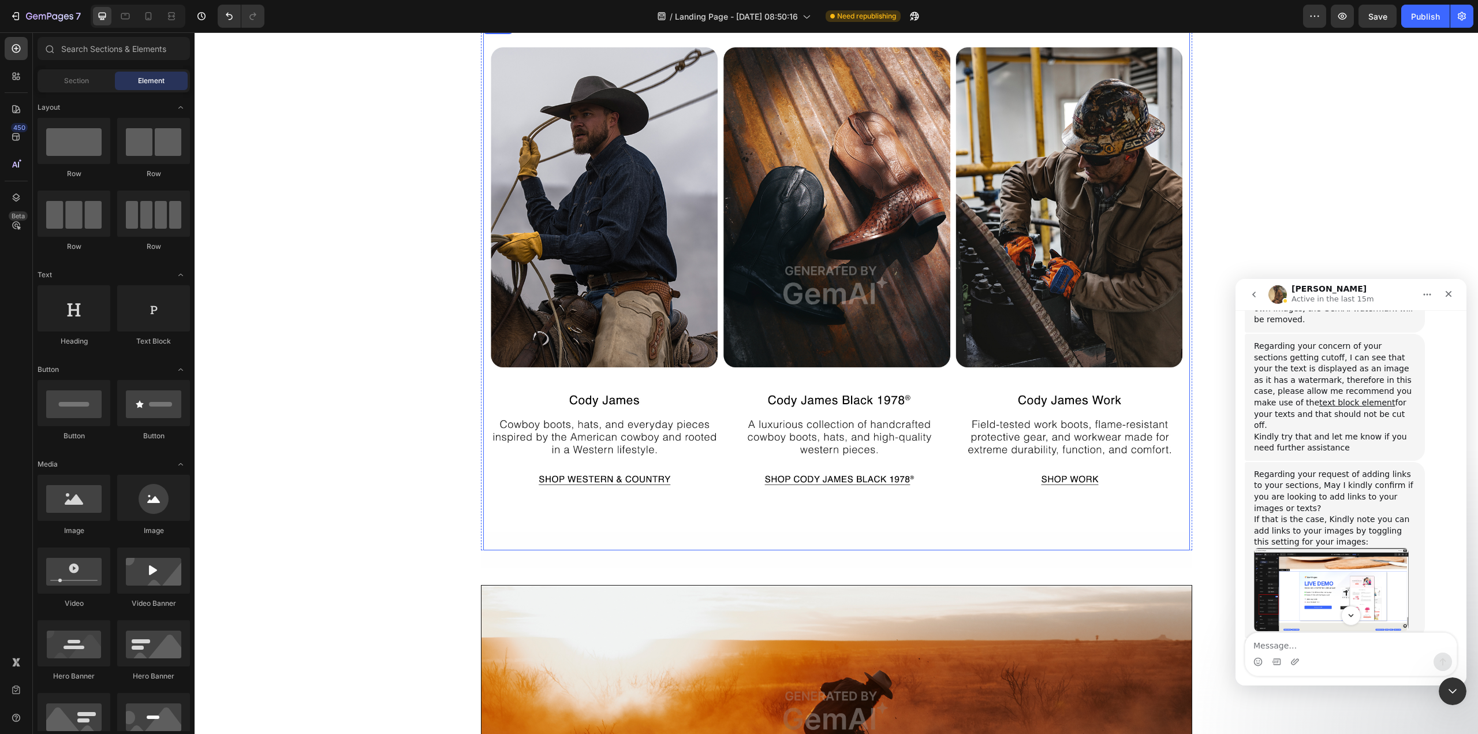
scroll to position [1313, 0]
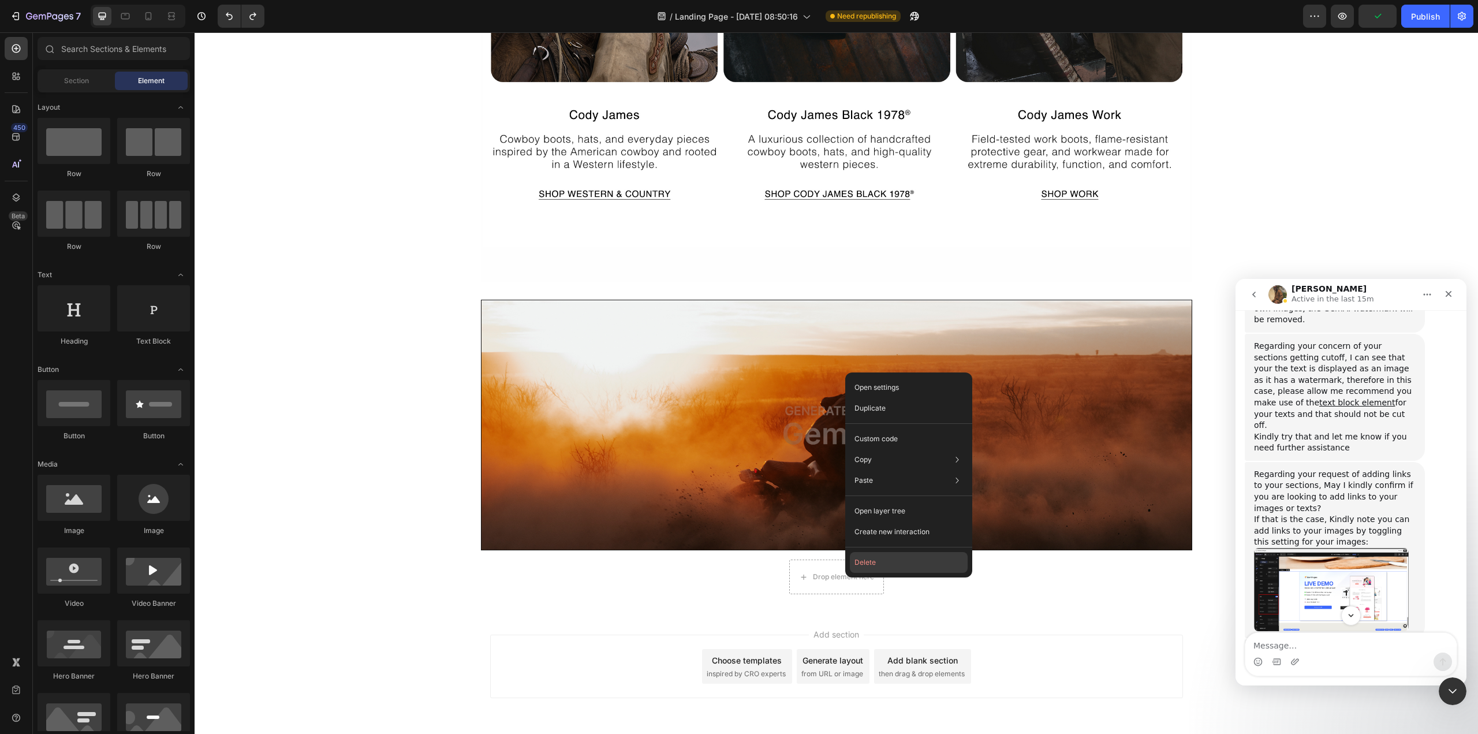
drag, startPoint x: 877, startPoint y: 566, endPoint x: 681, endPoint y: 537, distance: 198.3
click at [877, 566] on button "Delete" at bounding box center [909, 562] width 118 height 21
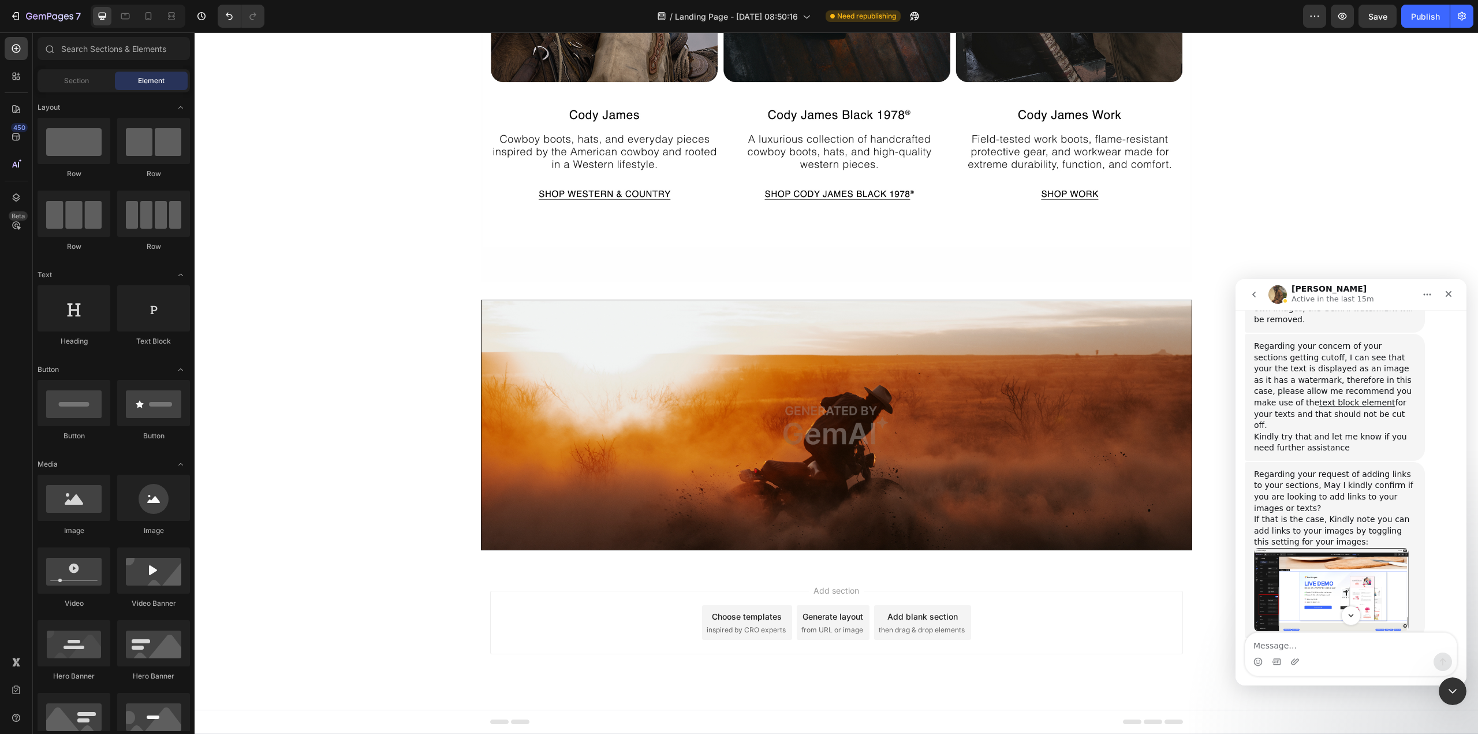
drag, startPoint x: 970, startPoint y: 622, endPoint x: 810, endPoint y: 236, distance: 418.0
click at [810, 236] on img at bounding box center [836, 0] width 707 height 530
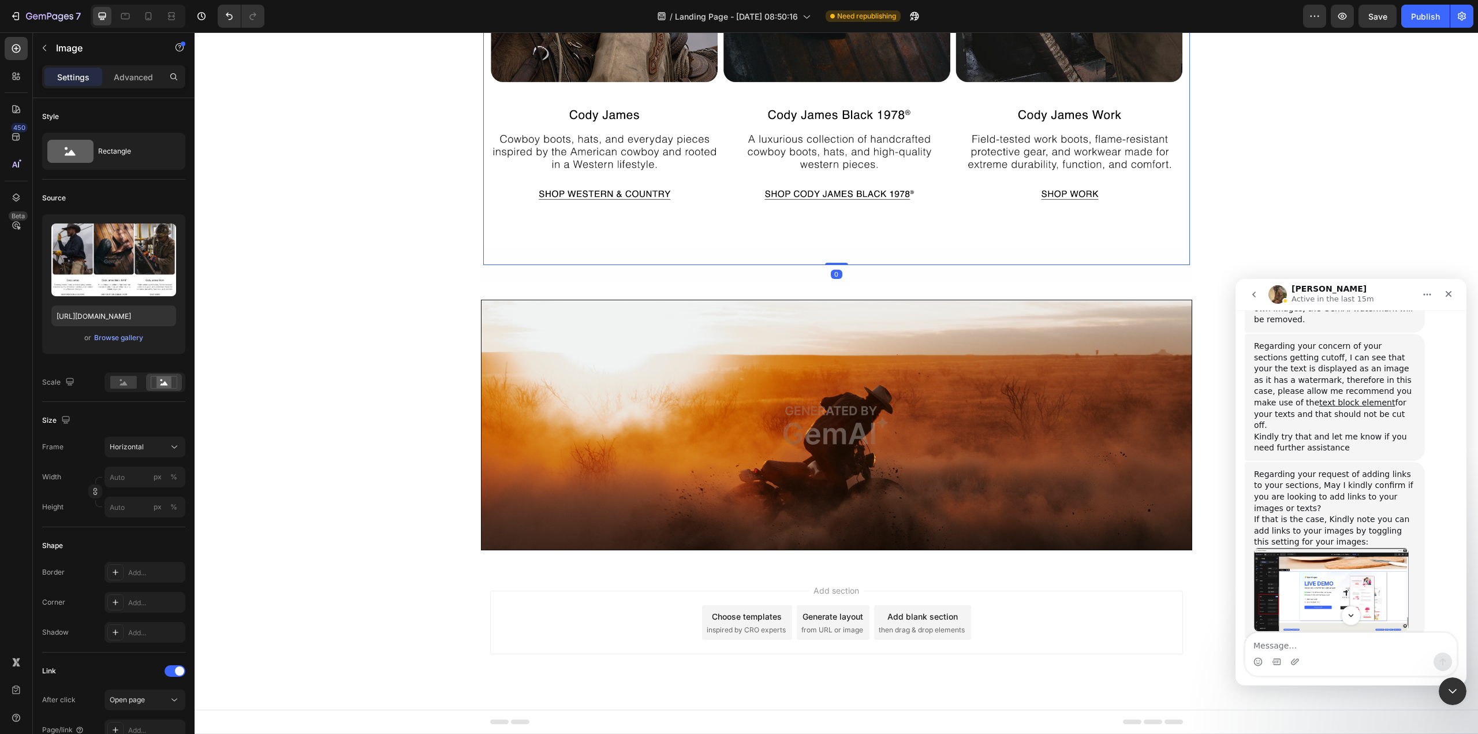
drag, startPoint x: 828, startPoint y: 264, endPoint x: 825, endPoint y: 251, distance: 13.2
click at [825, 251] on div "Image 0" at bounding box center [836, 0] width 707 height 530
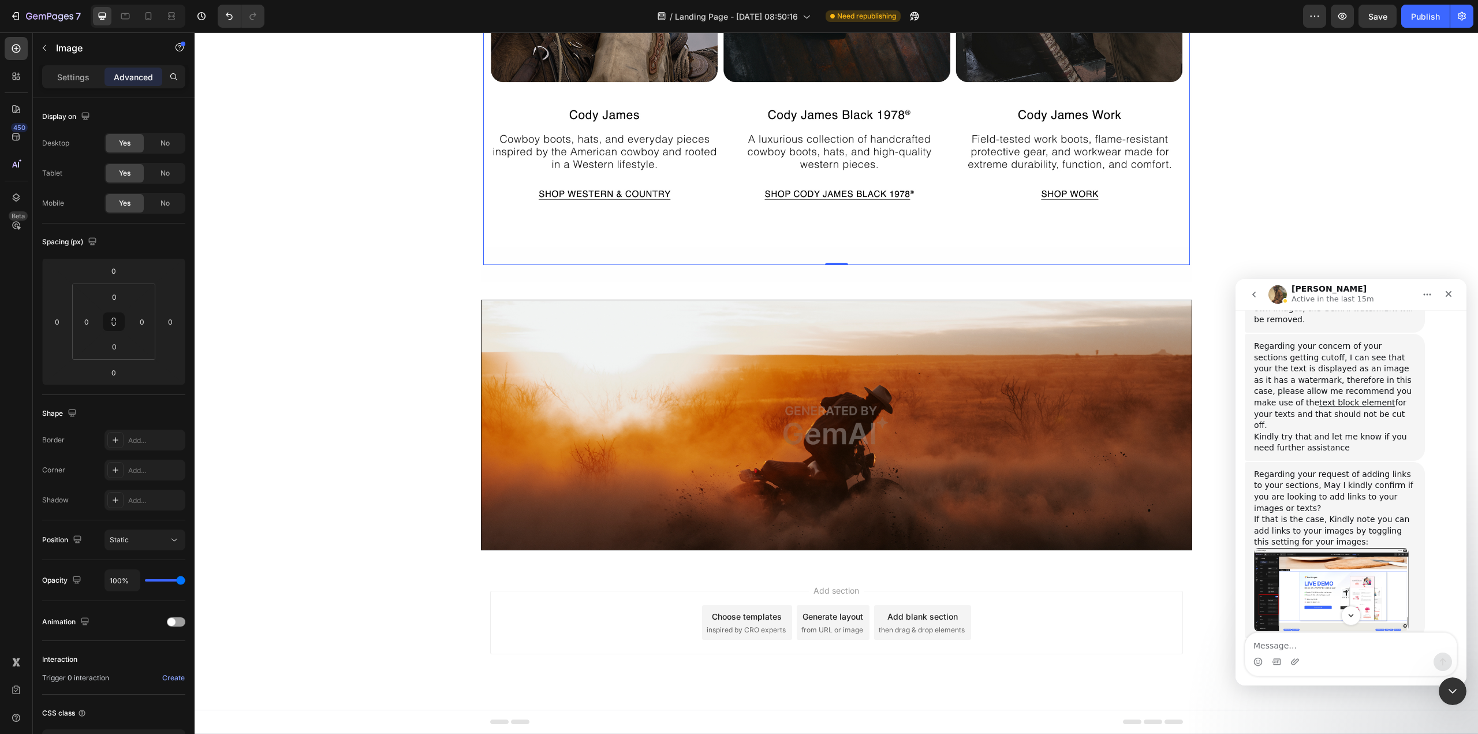
click at [833, 274] on div "0" at bounding box center [837, 274] width 12 height 9
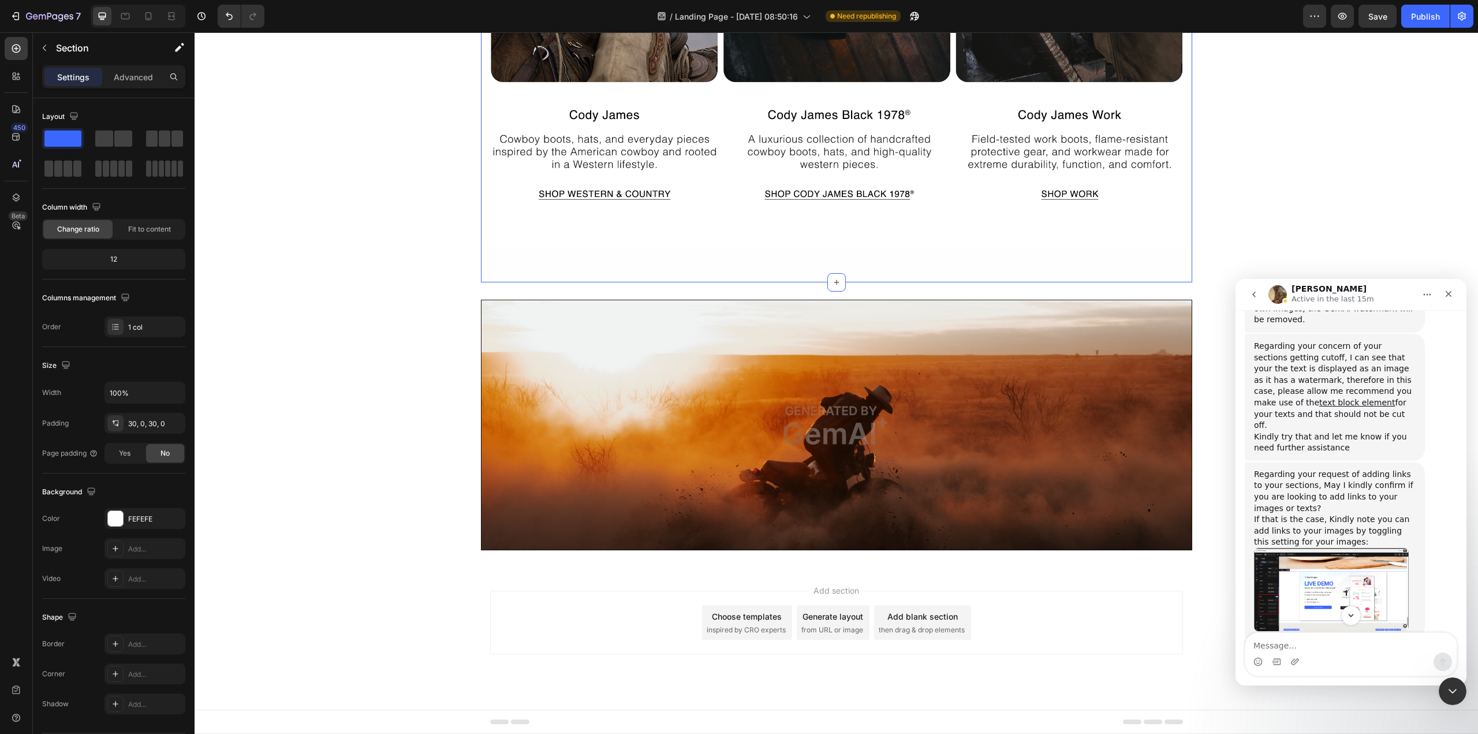
drag, startPoint x: 831, startPoint y: 279, endPoint x: 831, endPoint y: 270, distance: 9.8
click at [781, 256] on img at bounding box center [836, 0] width 707 height 530
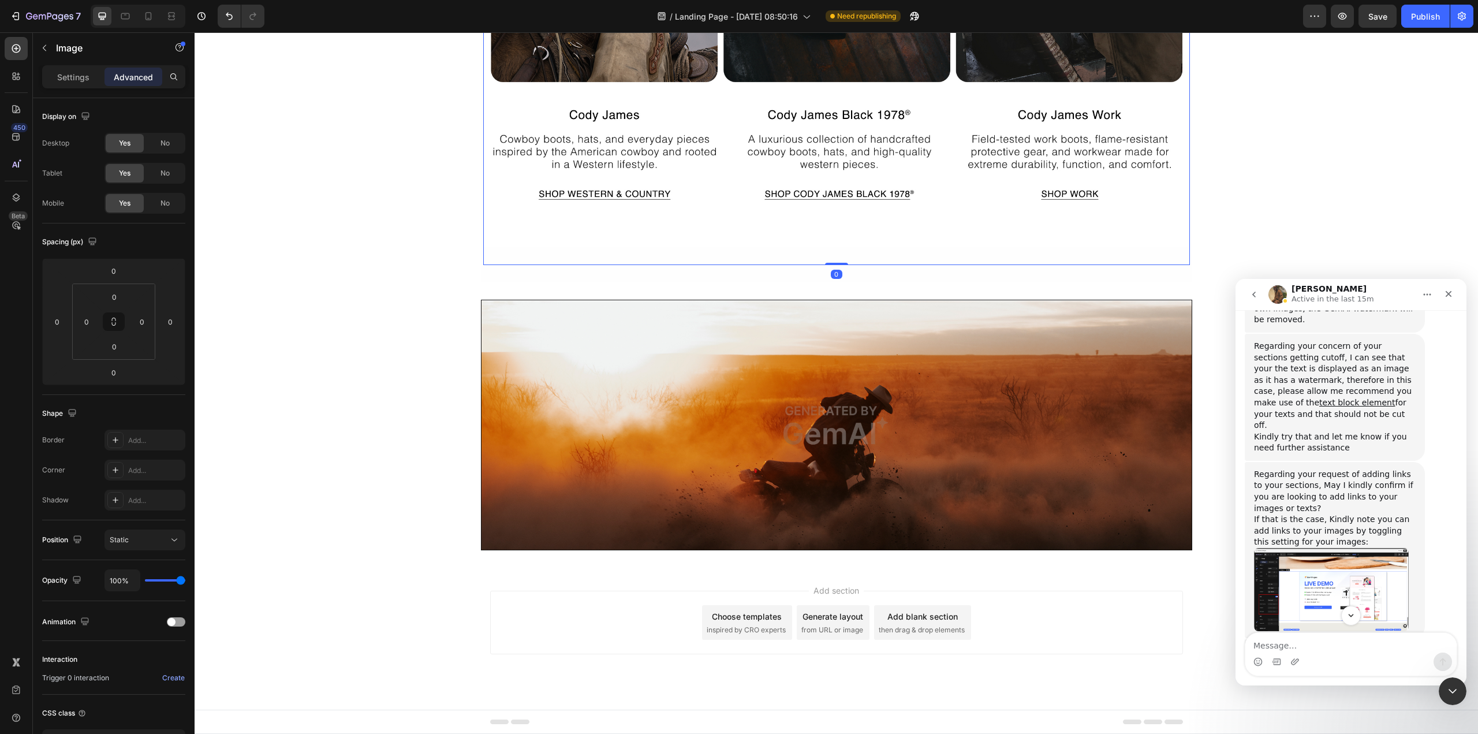
drag, startPoint x: 829, startPoint y: 263, endPoint x: 827, endPoint y: 237, distance: 25.5
click at [827, 238] on div "Image 0" at bounding box center [836, 0] width 707 height 530
click at [134, 540] on div "Static" at bounding box center [139, 540] width 59 height 10
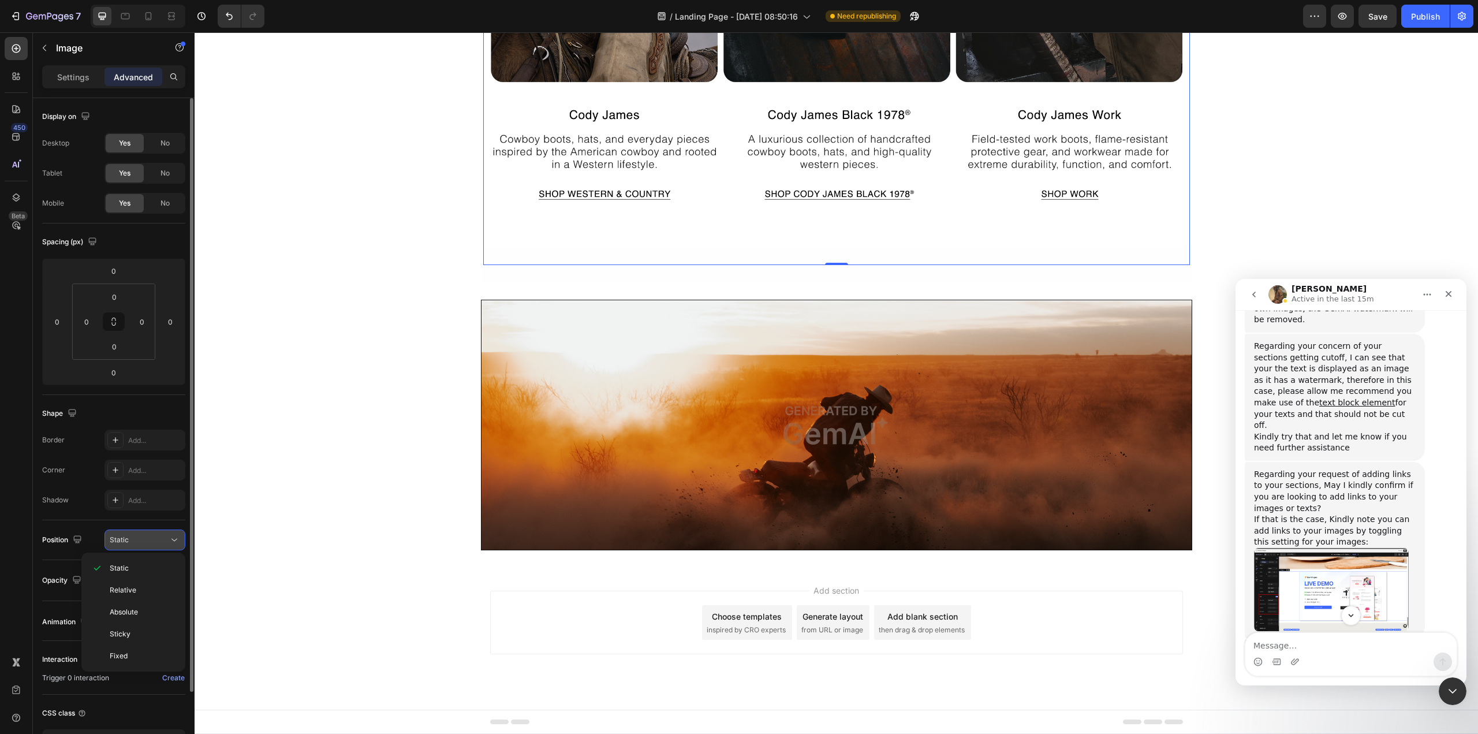
click at [134, 540] on div "Static" at bounding box center [139, 540] width 59 height 10
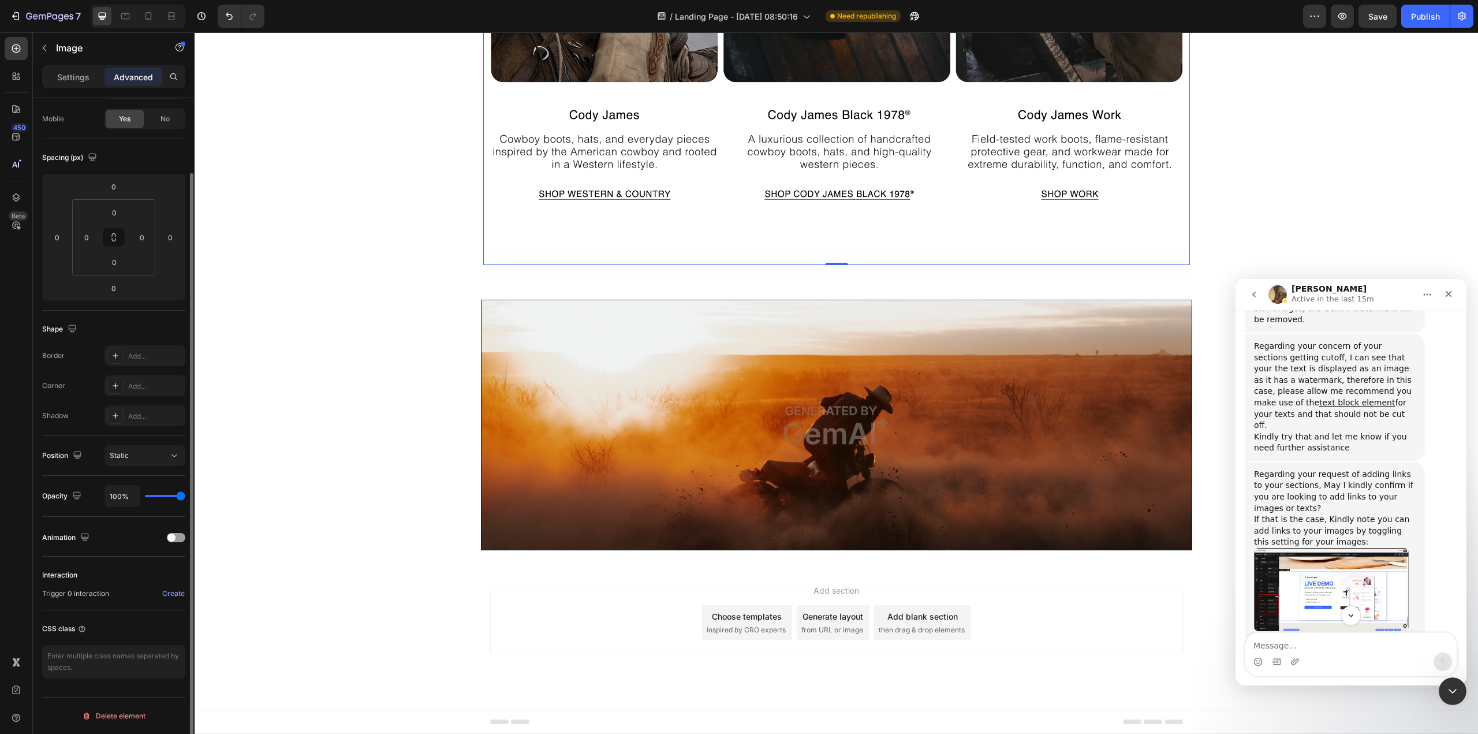
scroll to position [0, 0]
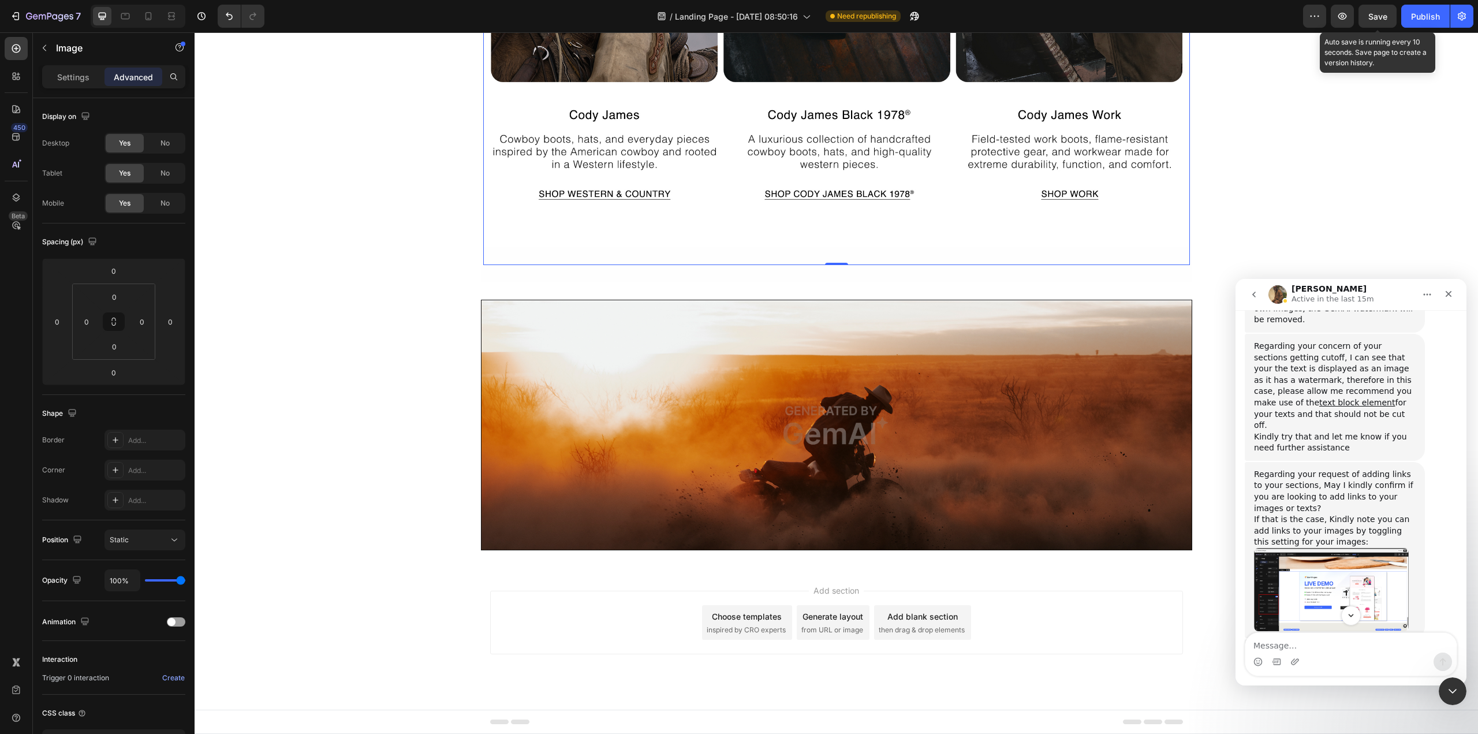
click at [1378, 21] on div "Save" at bounding box center [1377, 16] width 19 height 12
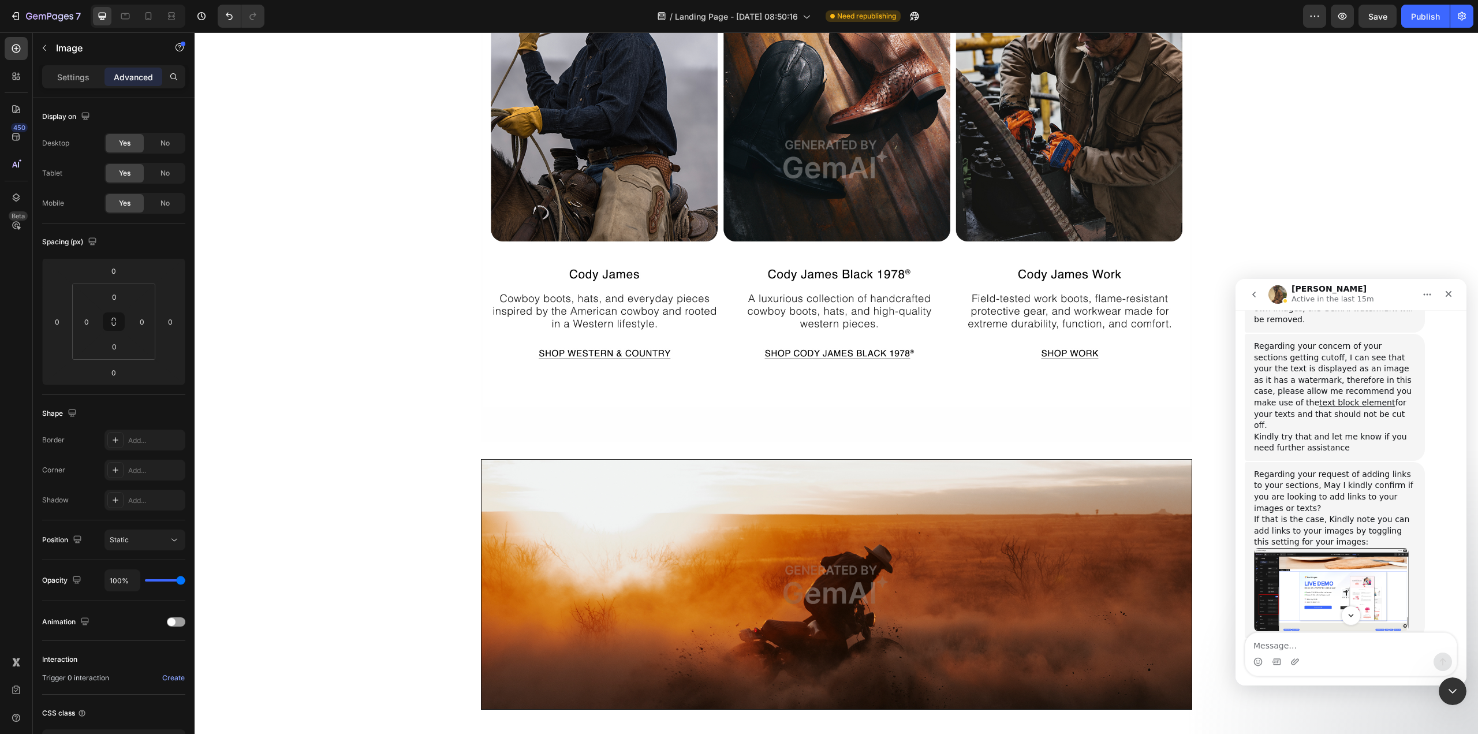
scroll to position [1155, 0]
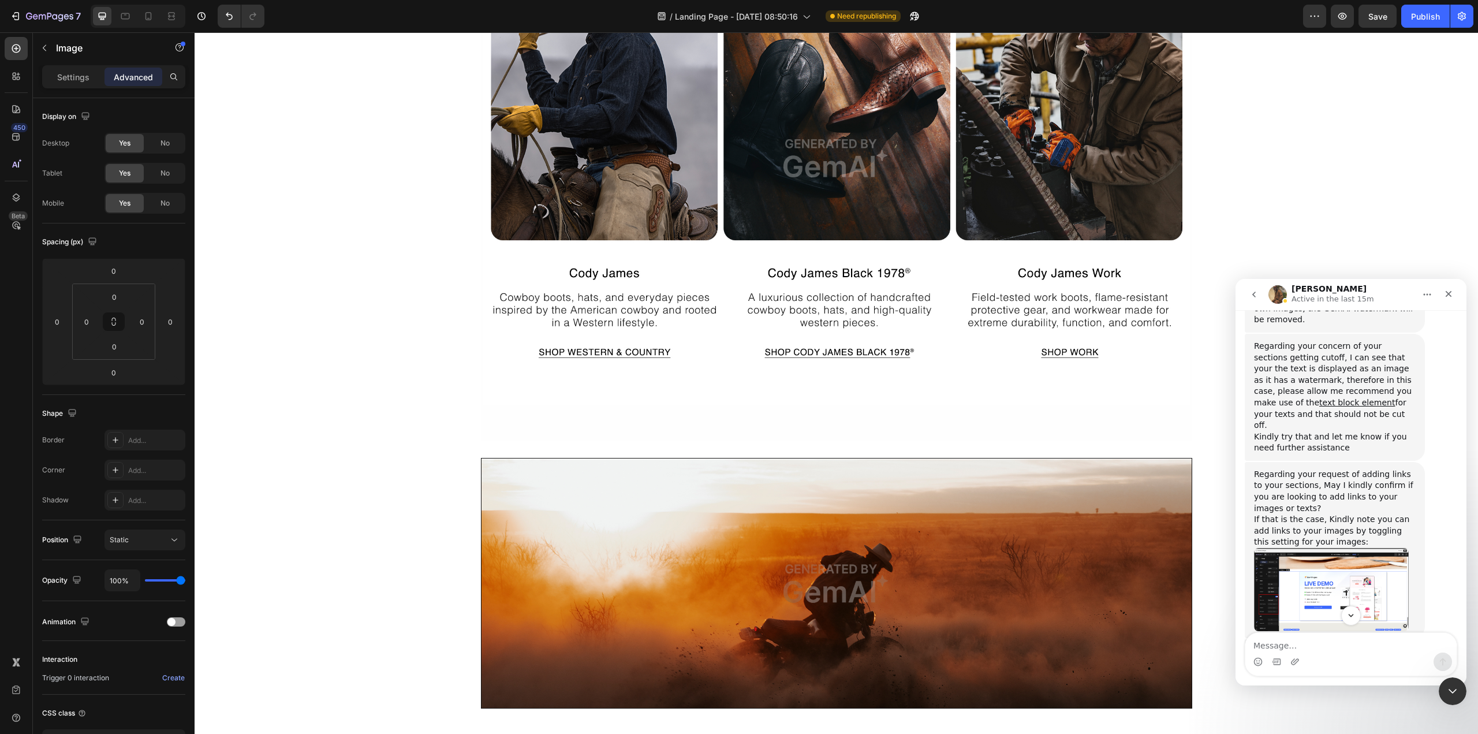
click at [1330, 469] on div "Regarding your request of adding links to your sections, May I kindly confirm i…" at bounding box center [1335, 491] width 162 height 45
click at [1346, 548] on img "Abraham says…" at bounding box center [1331, 589] width 155 height 83
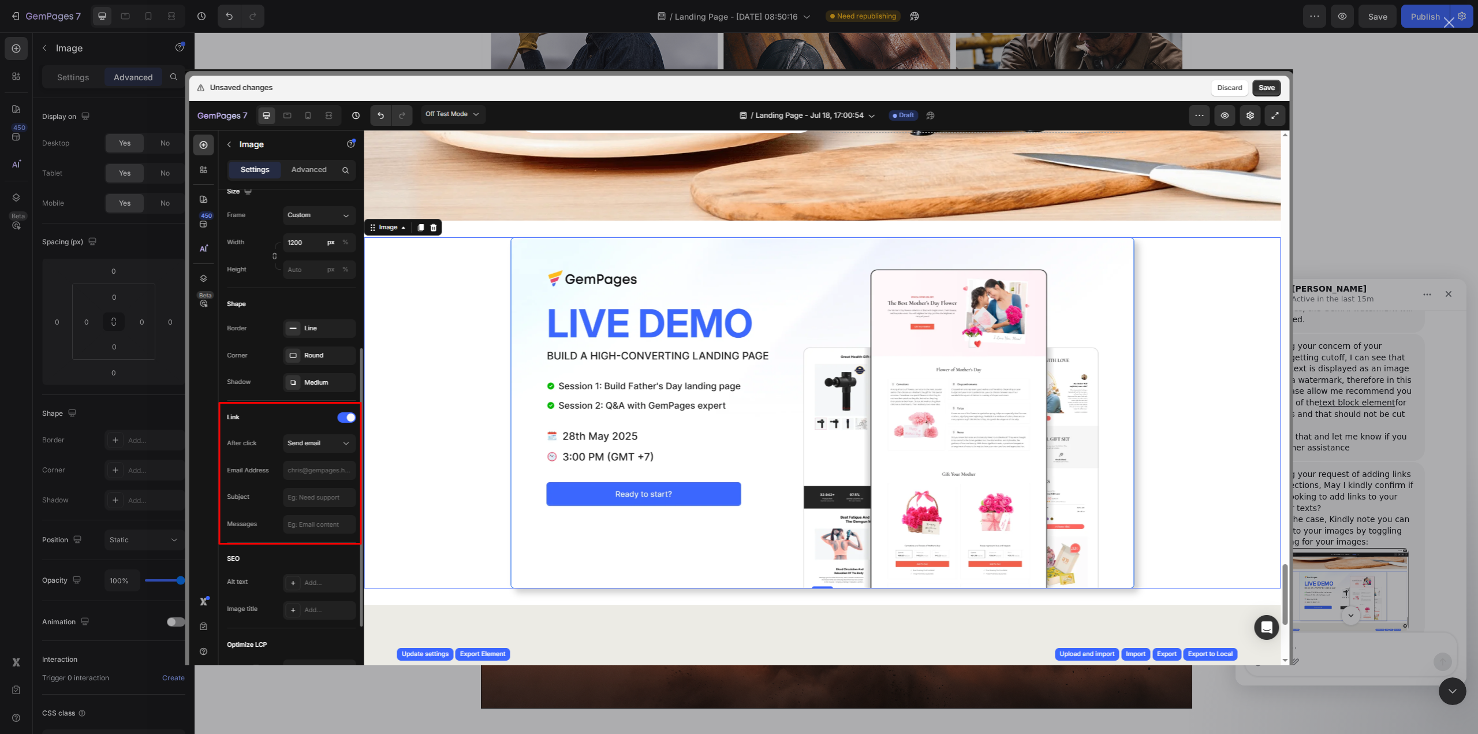
click at [1346, 162] on div "Intercom messenger" at bounding box center [739, 367] width 1478 height 734
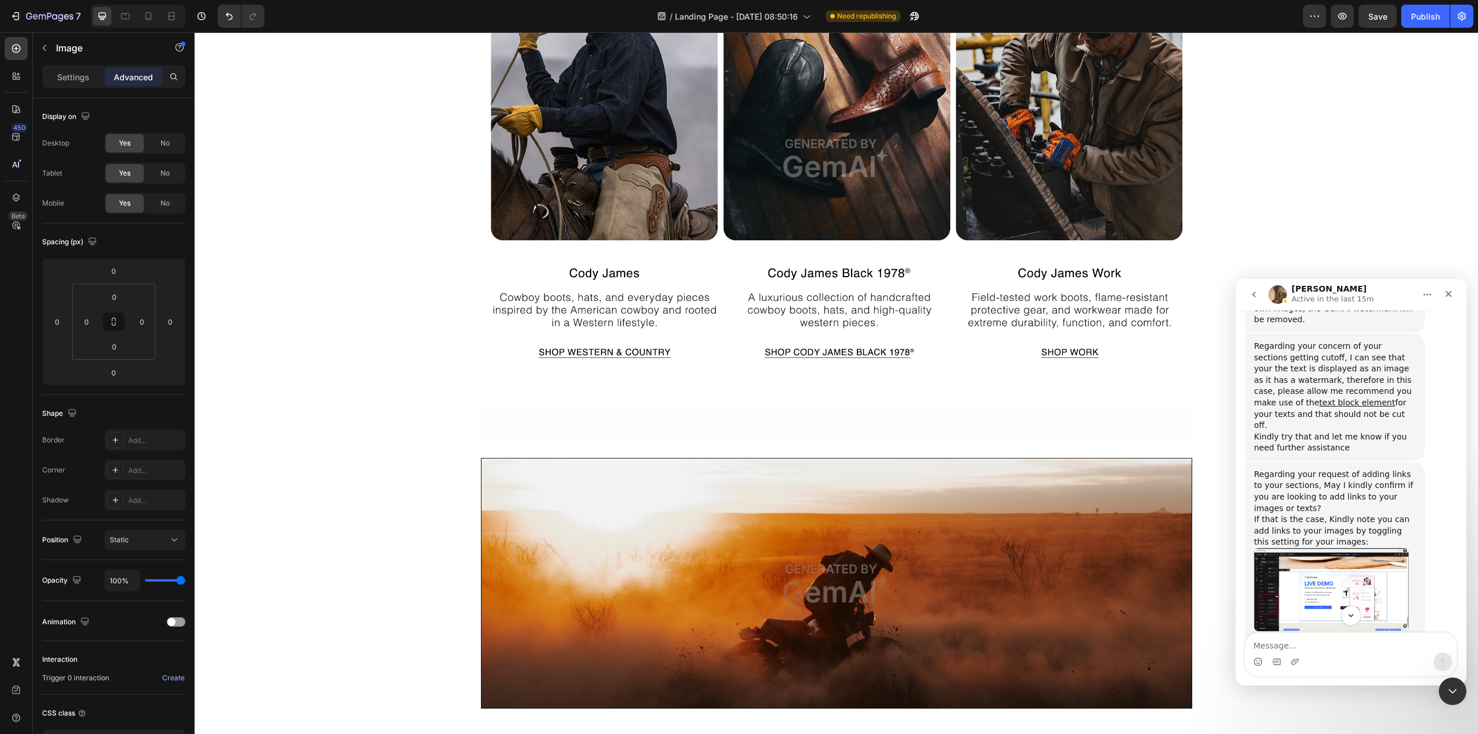
click at [1347, 548] on img "Abraham says…" at bounding box center [1331, 589] width 155 height 83
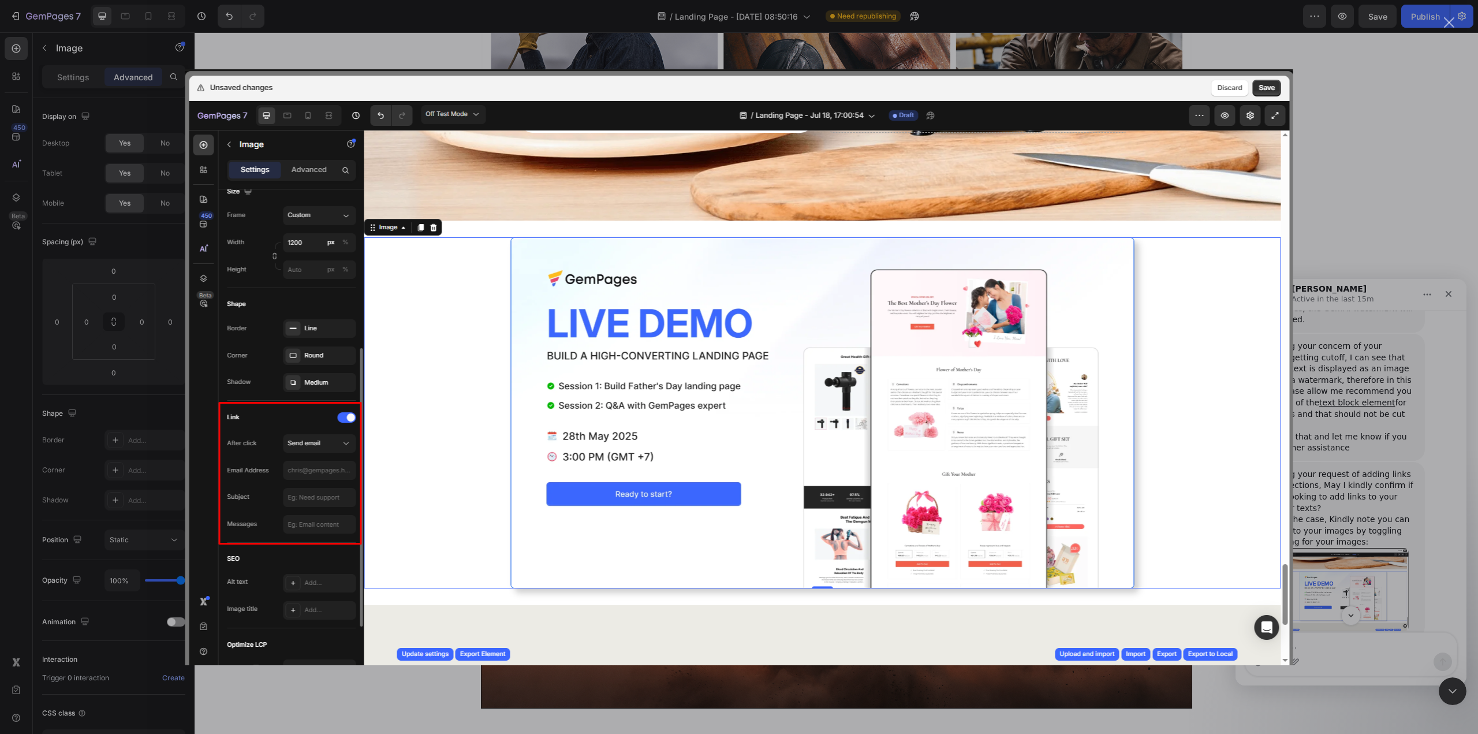
click at [1347, 531] on div "Intercom messenger" at bounding box center [739, 367] width 1478 height 734
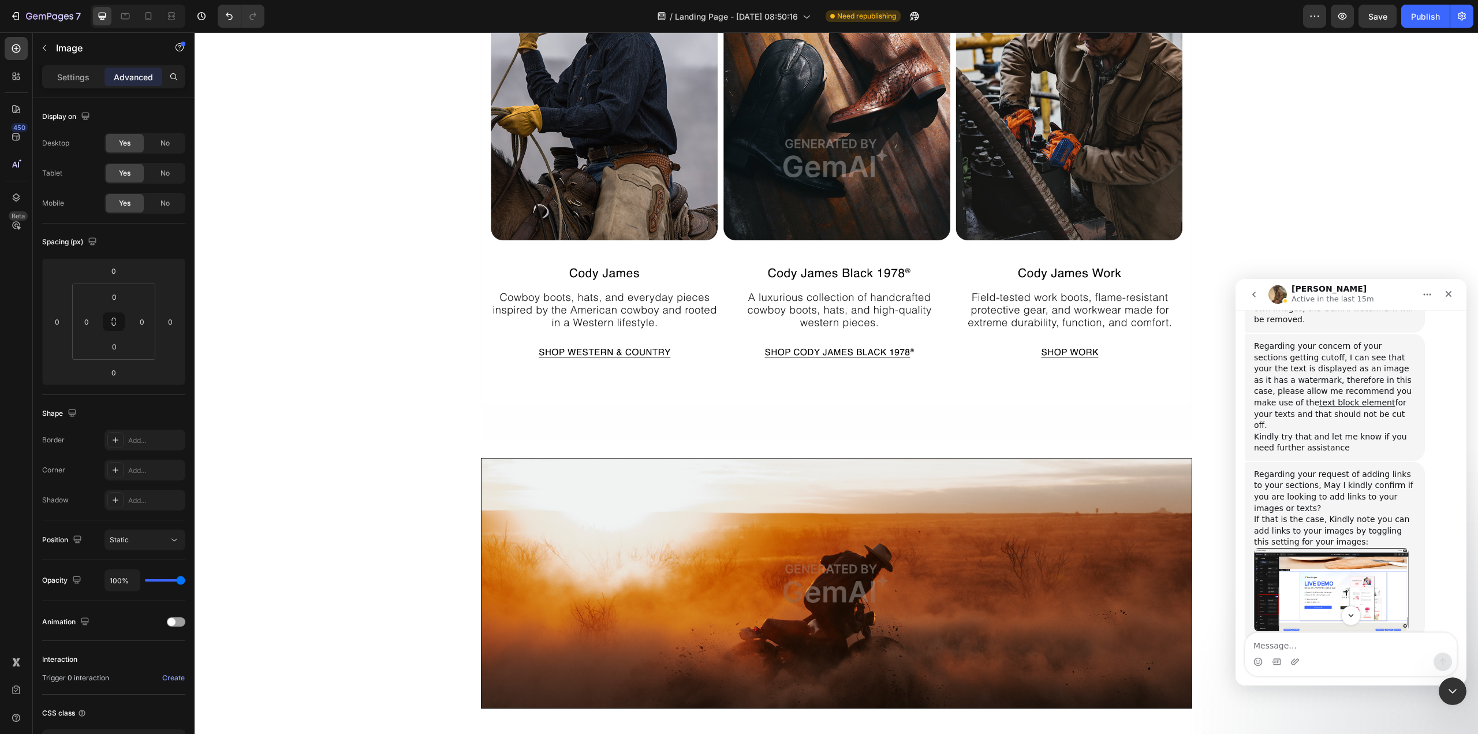
click at [1350, 658] on div "For more information regarding the image element, see this article: https://hel…" at bounding box center [1335, 675] width 162 height 34
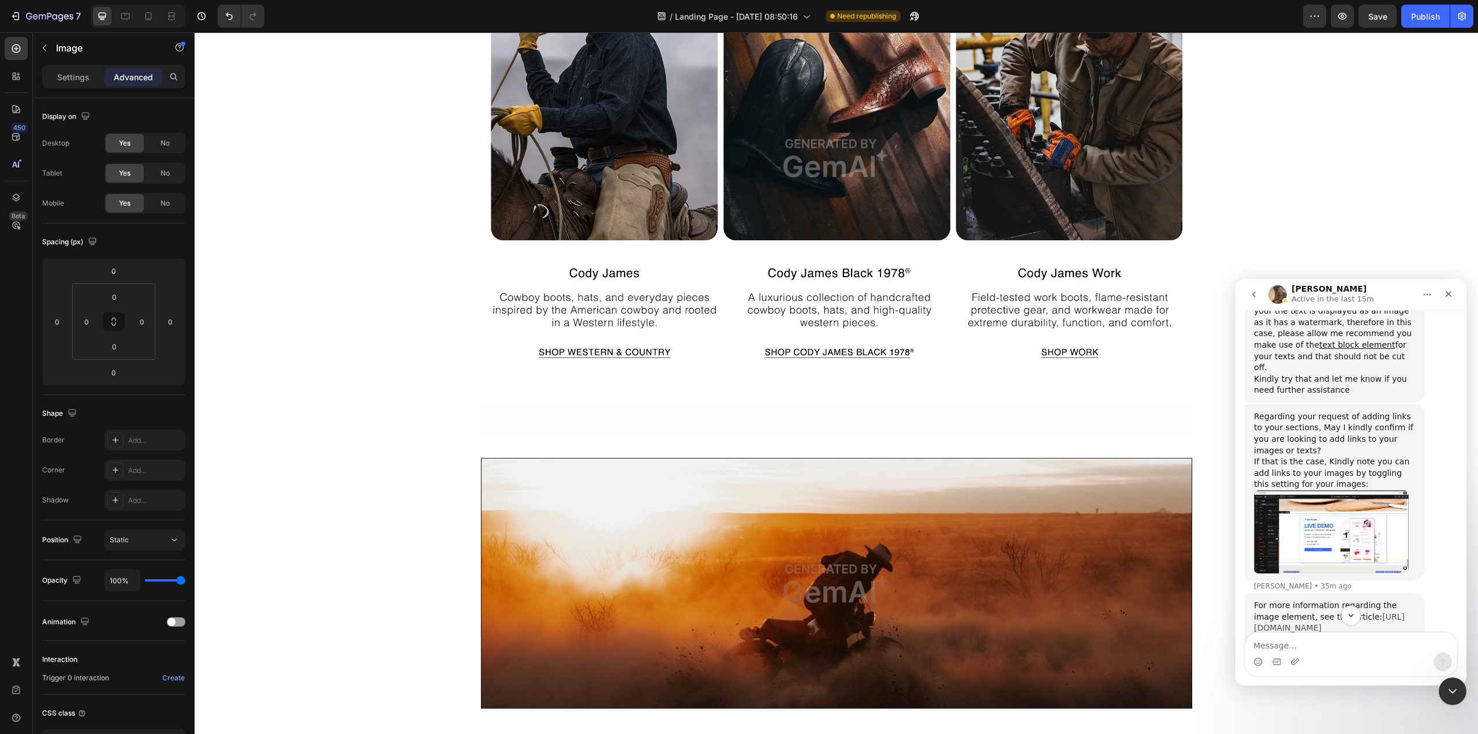
click at [1336, 612] on link "[URL][DOMAIN_NAME]" at bounding box center [1329, 622] width 151 height 21
drag, startPoint x: 1366, startPoint y: 293, endPoint x: 1296, endPoint y: 234, distance: 91.4
click html "Abraham Active in the last 15m We're on GMT + 7 timezone and may get back to yo…"
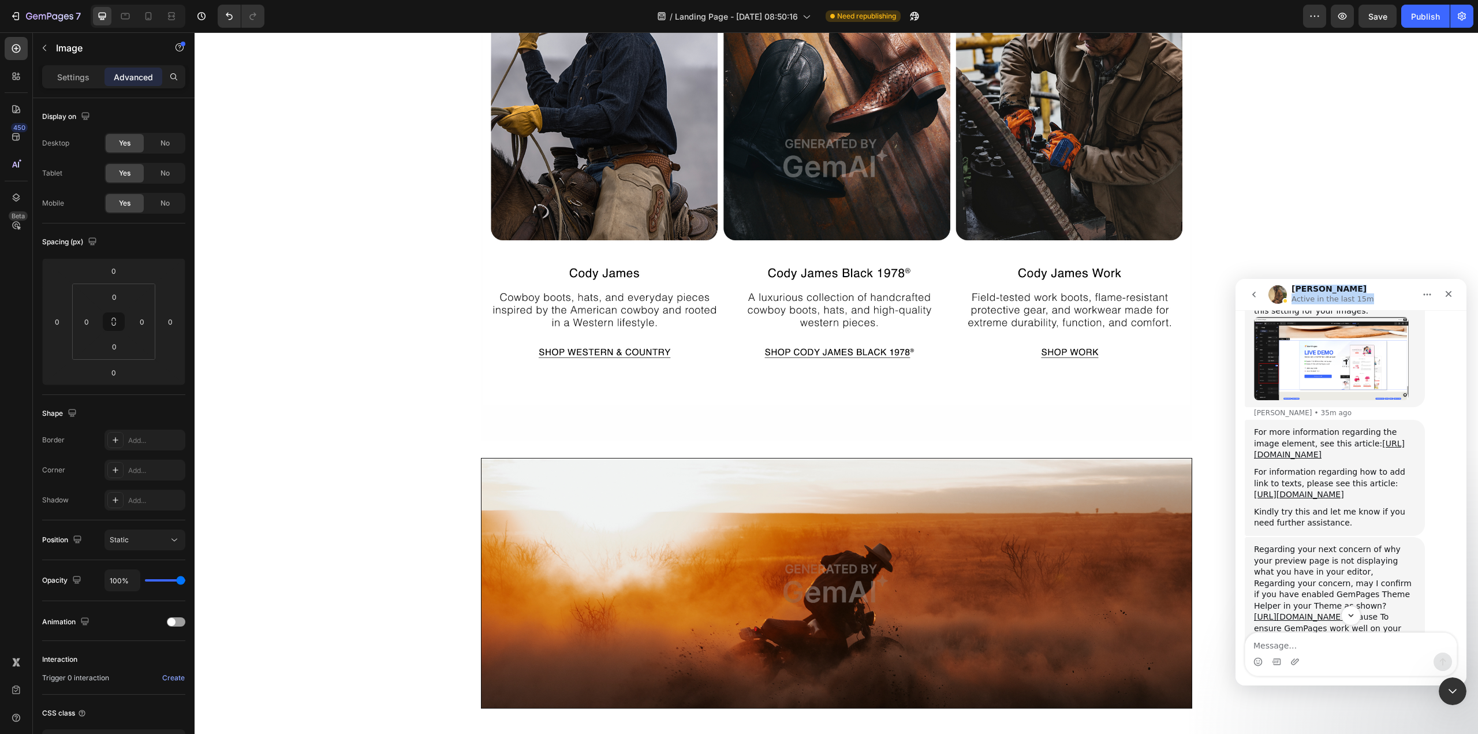
scroll to position [1436, 0]
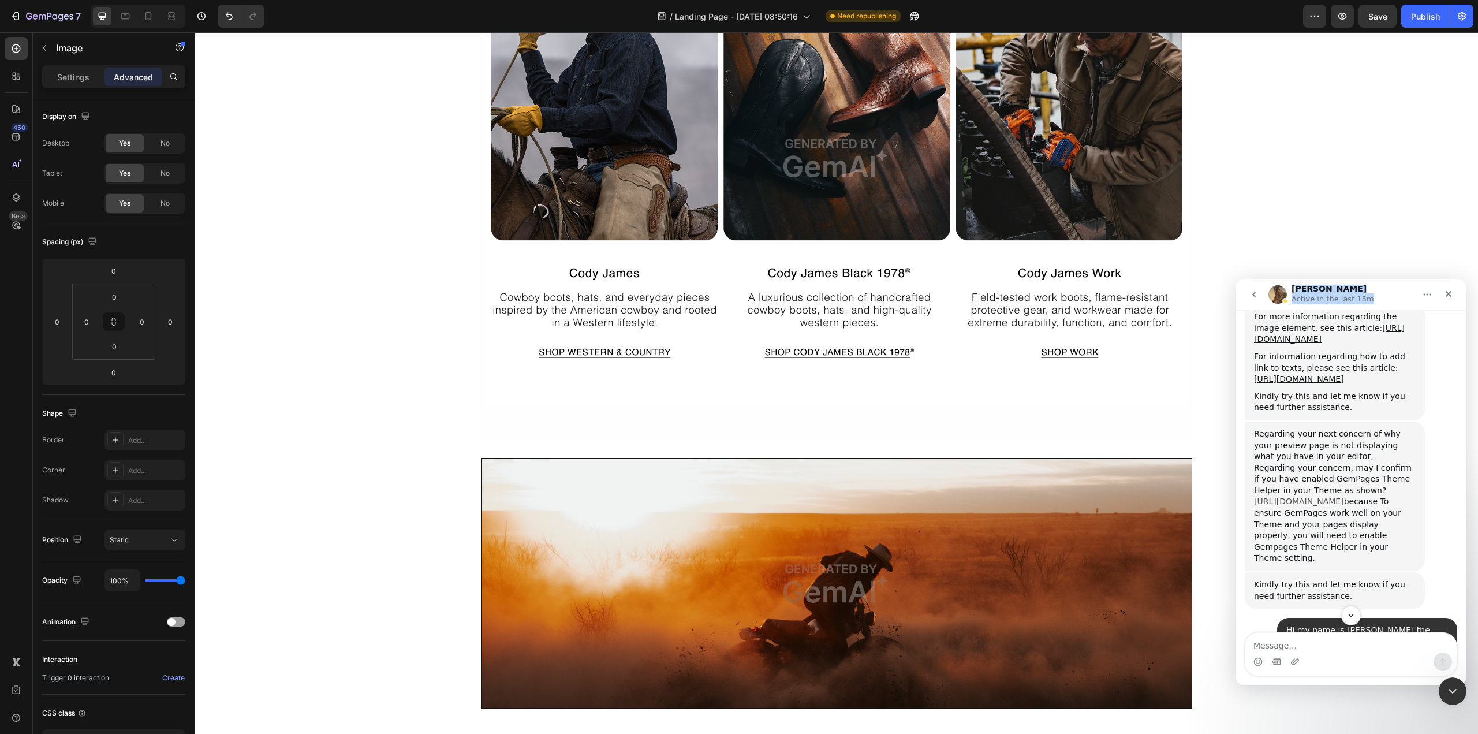
click at [1344, 496] on link "[URL][DOMAIN_NAME]" at bounding box center [1299, 500] width 90 height 9
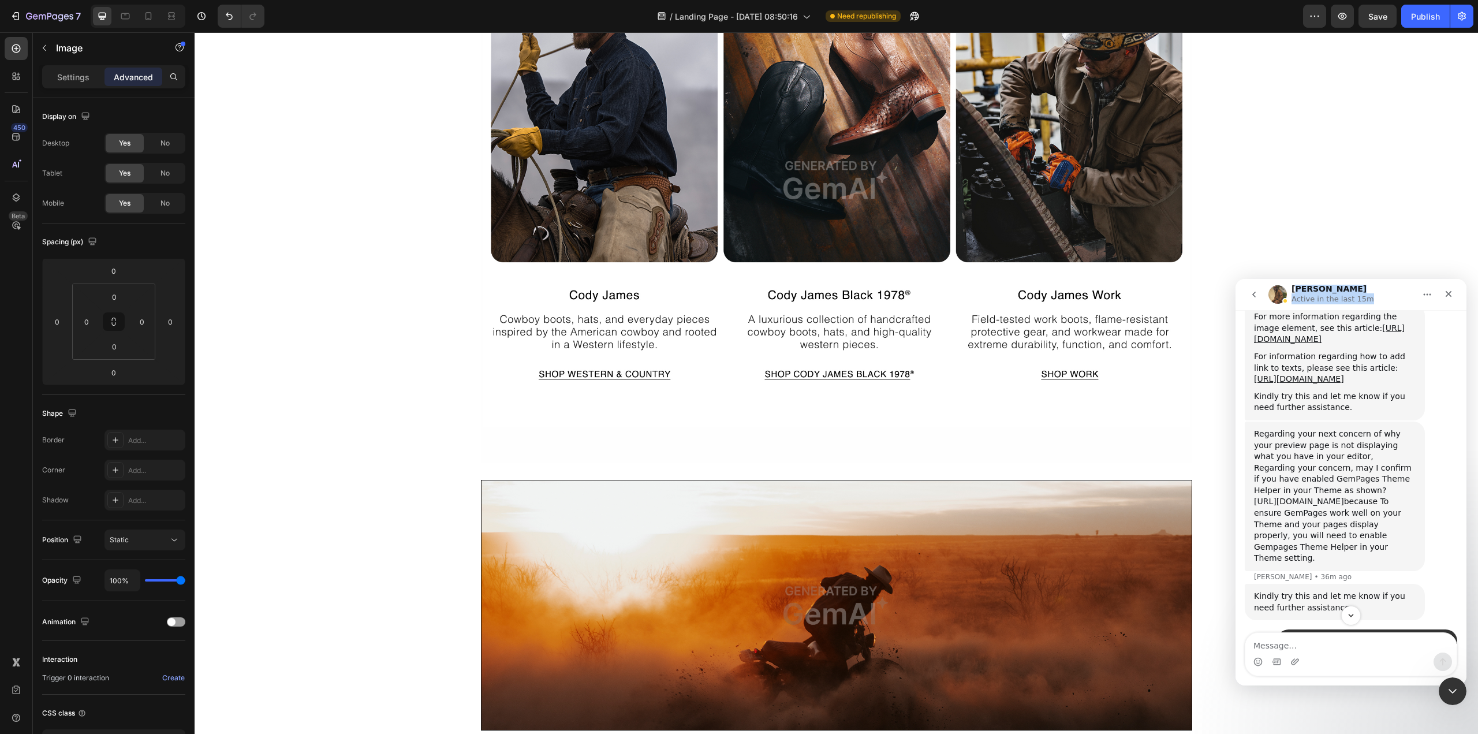
scroll to position [1024, 0]
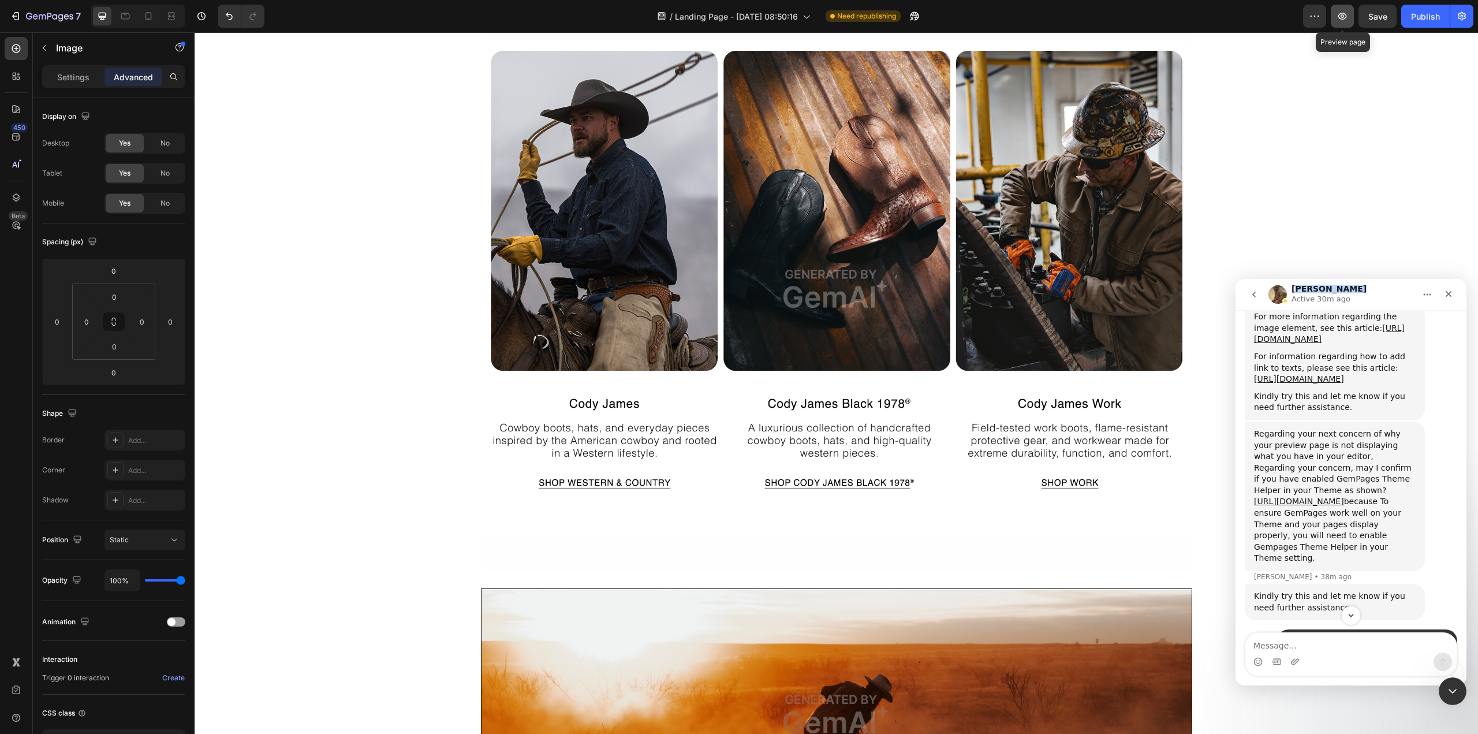
click at [1340, 20] on icon "button" at bounding box center [1342, 16] width 12 height 12
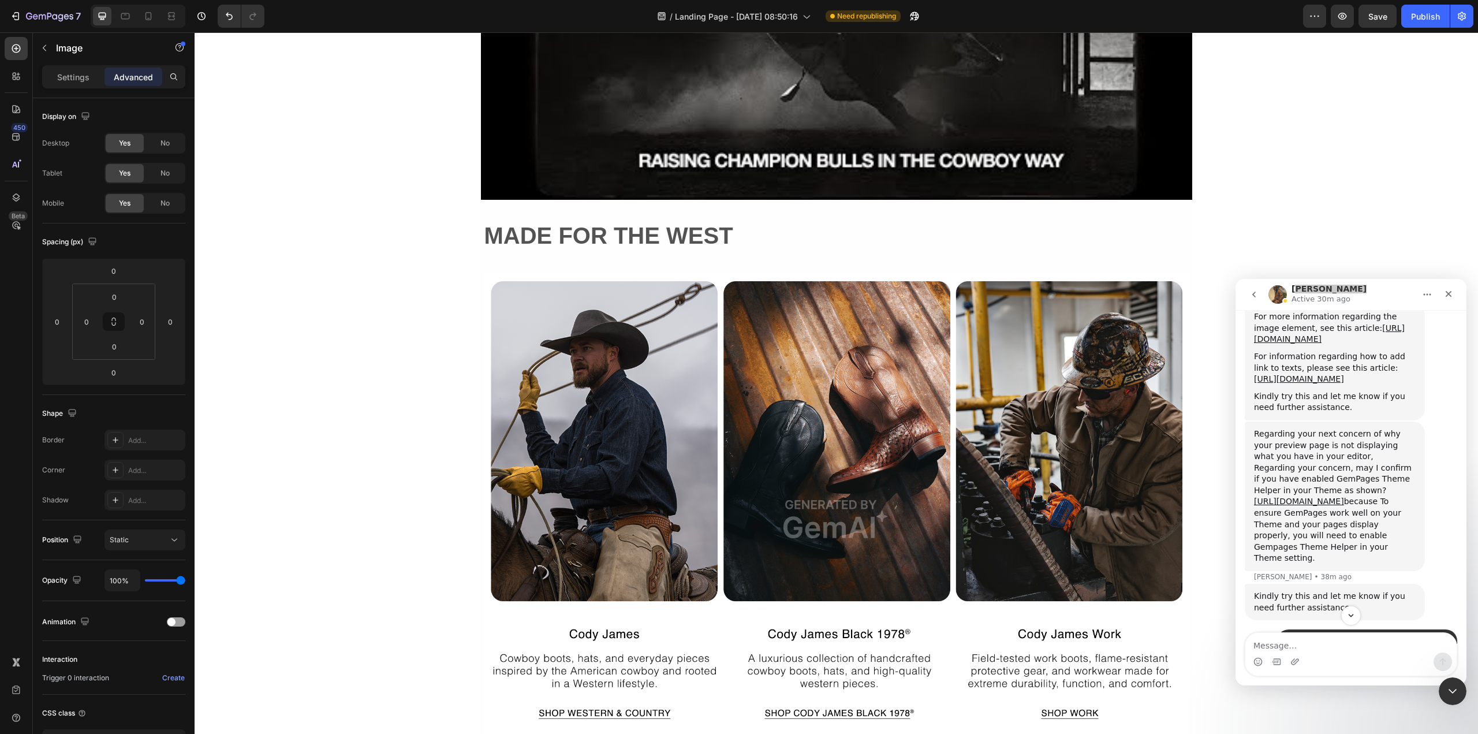
scroll to position [793, 0]
click at [1422, 21] on div "Publish" at bounding box center [1425, 16] width 29 height 12
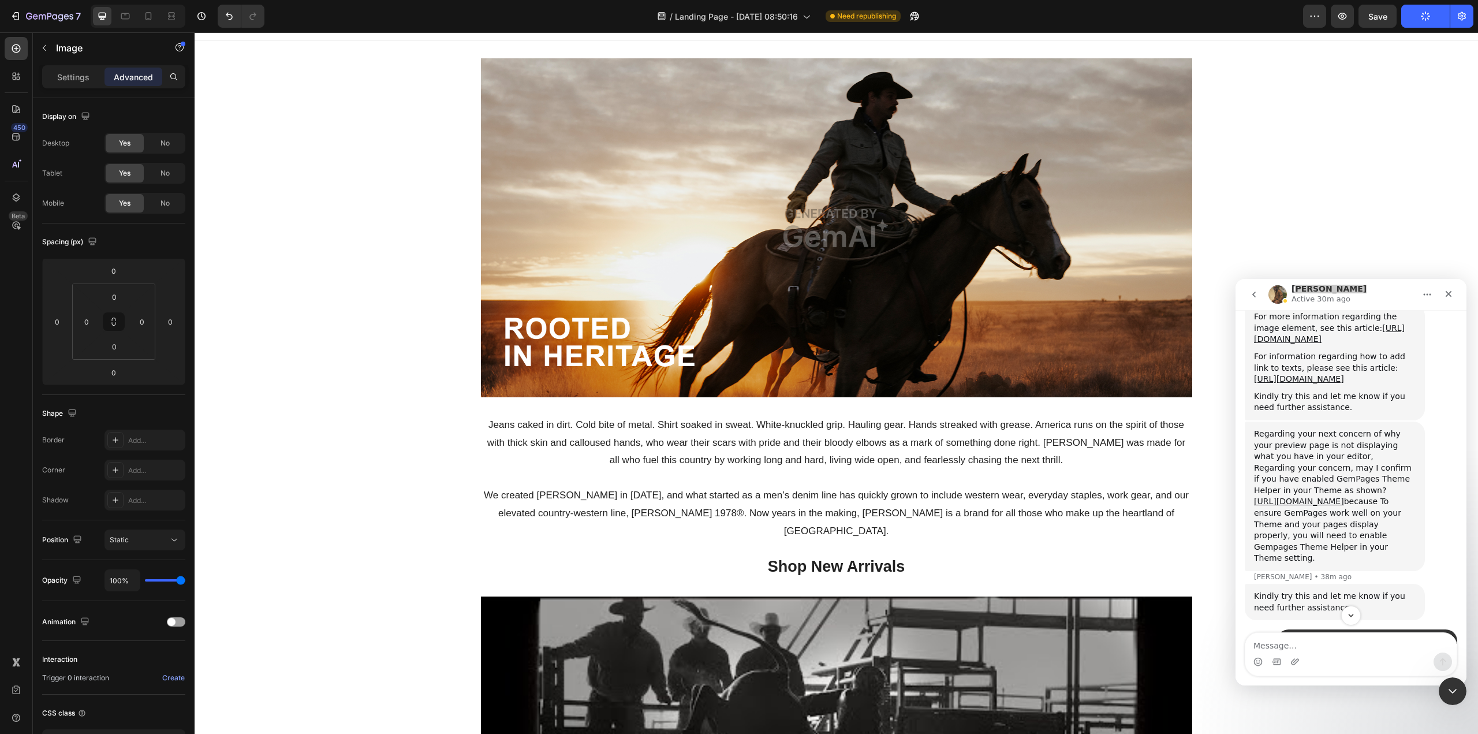
scroll to position [0, 0]
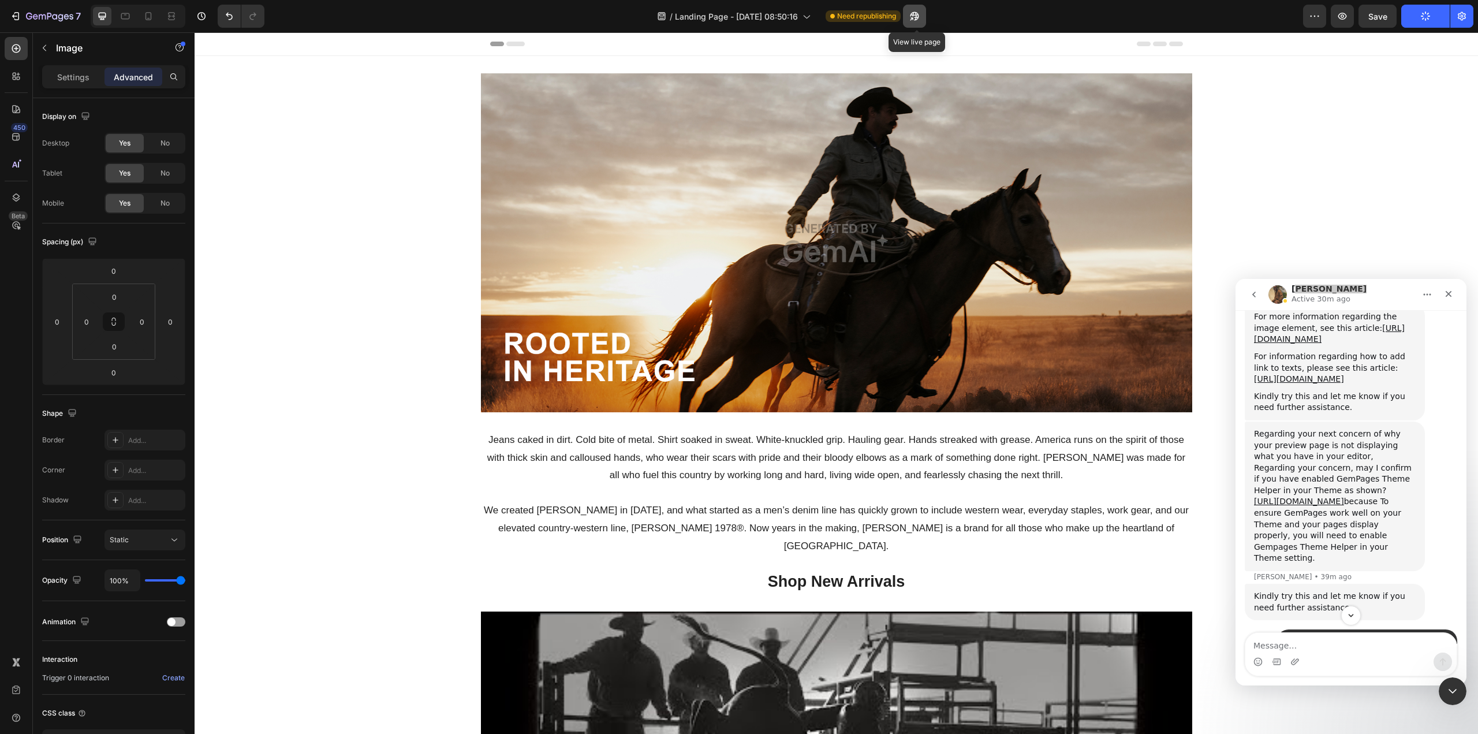
click at [917, 18] on icon "button" at bounding box center [915, 16] width 12 height 12
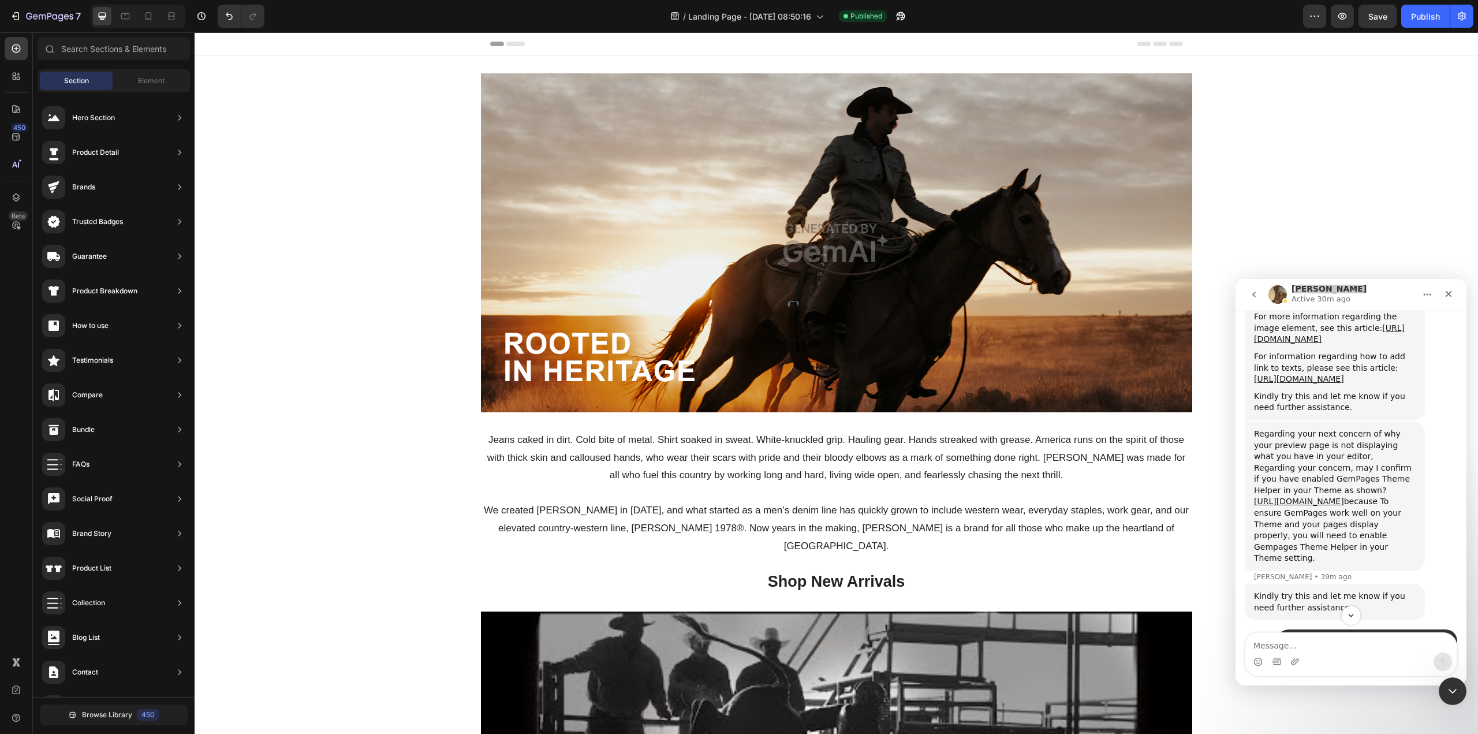
click at [904, 16] on icon "button" at bounding box center [901, 16] width 12 height 12
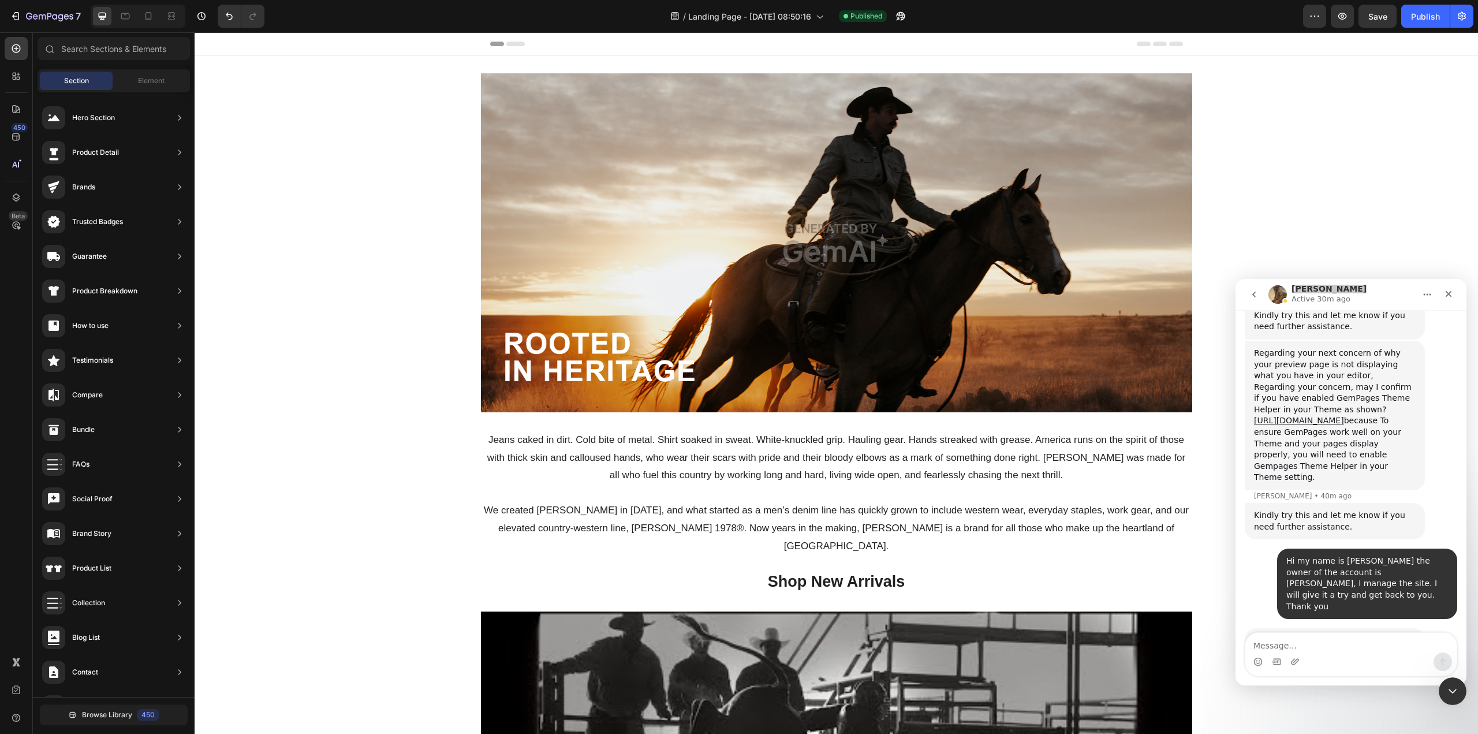
click at [1372, 20] on span "Save" at bounding box center [1377, 17] width 19 height 10
click at [1342, 17] on icon "button" at bounding box center [1342, 16] width 9 height 7
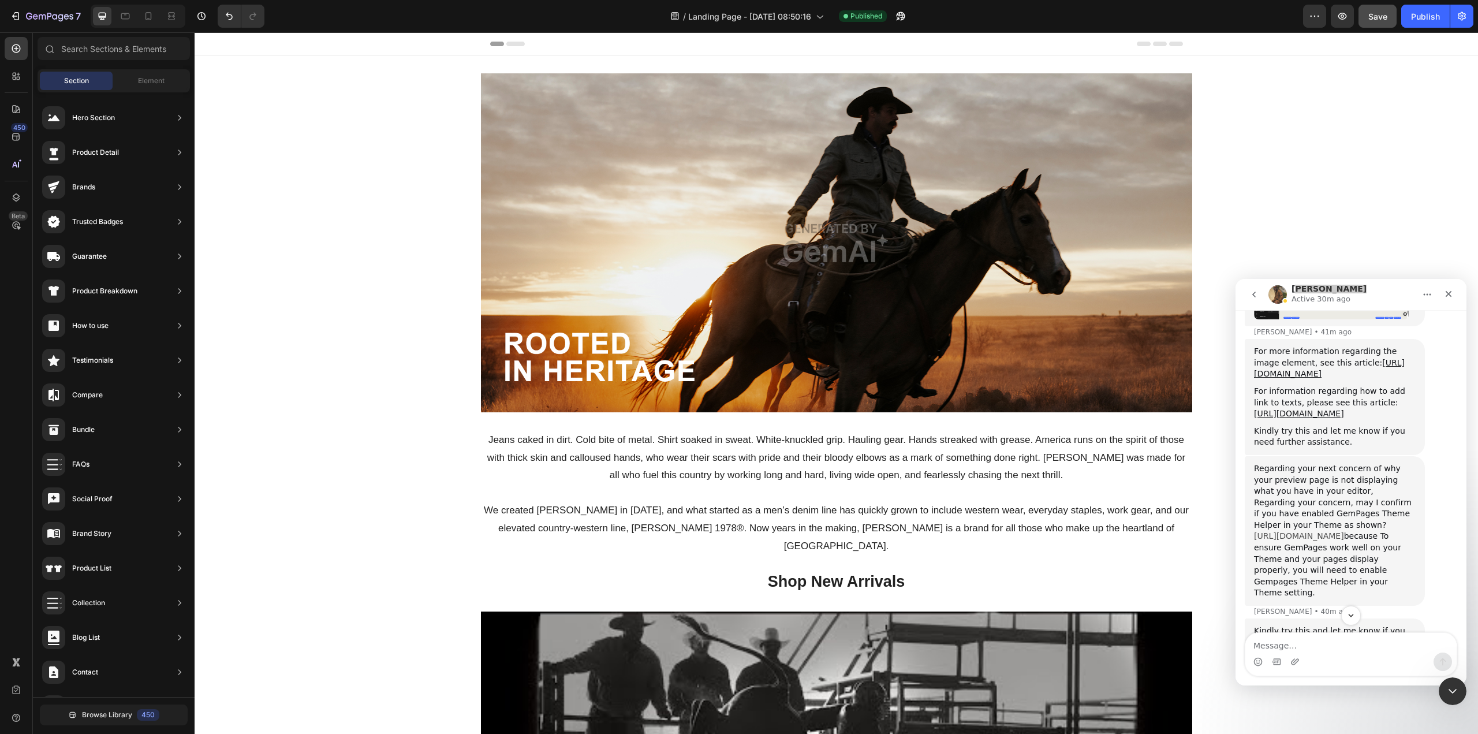
scroll to position [1517, 0]
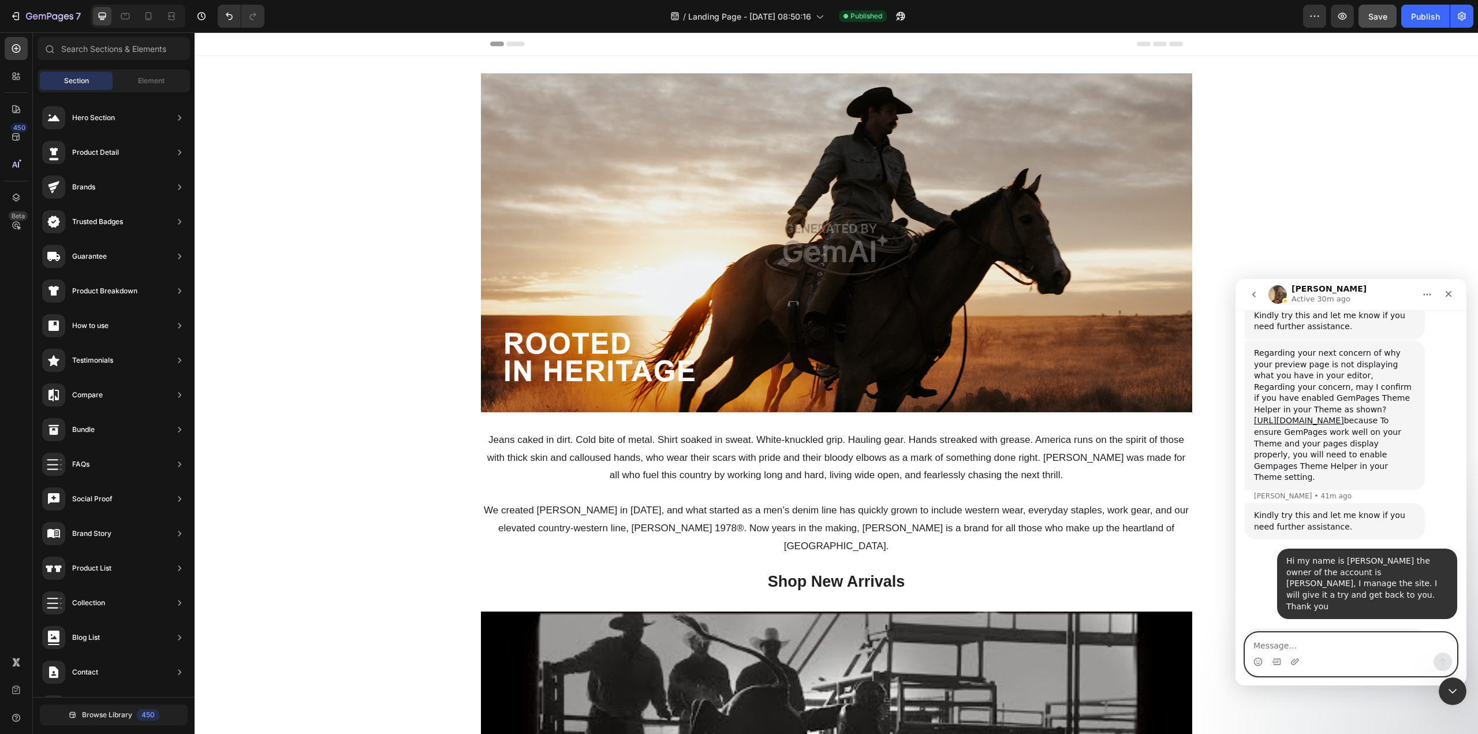
click at [1292, 644] on textarea "Message…" at bounding box center [1350, 643] width 211 height 20
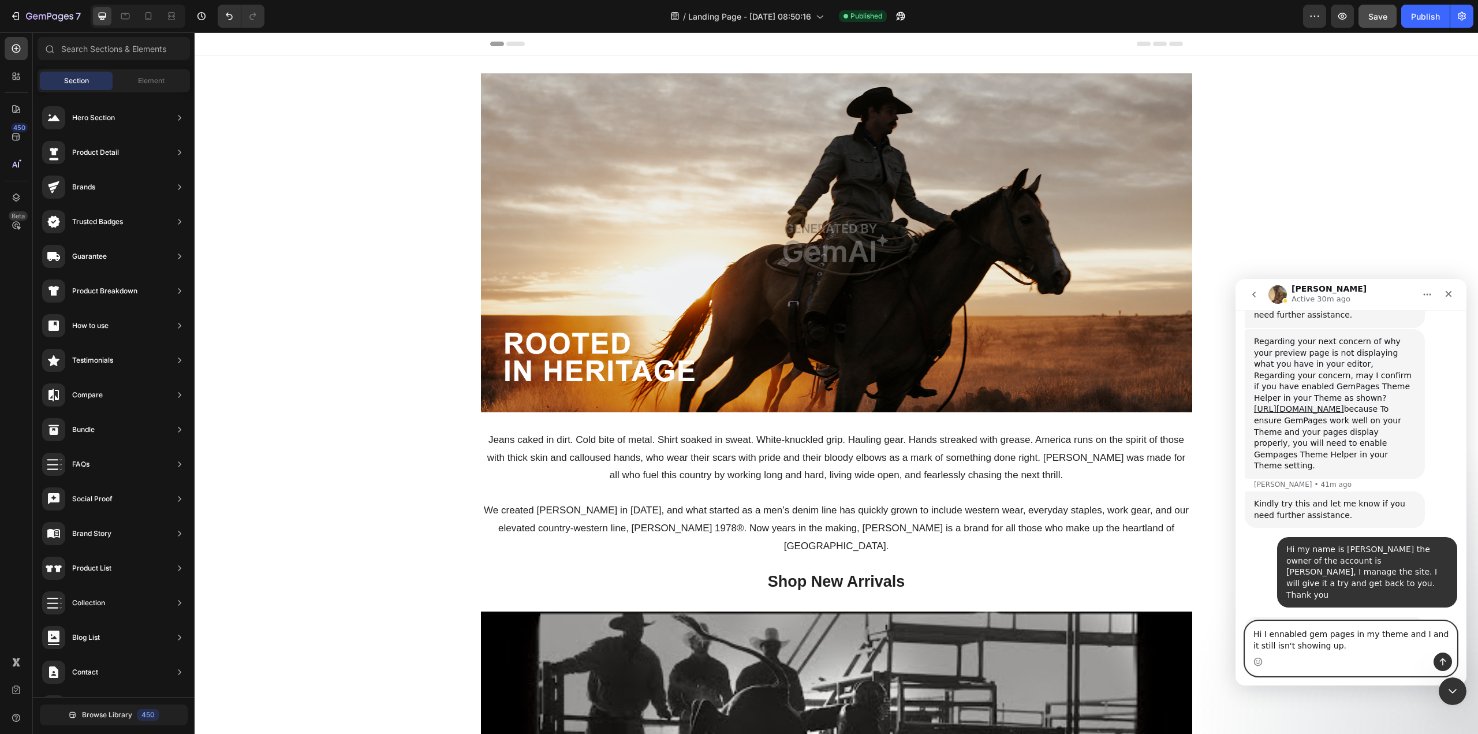
type textarea "Hi I enabled gem pages in my theme and I and it still isn't showing up."
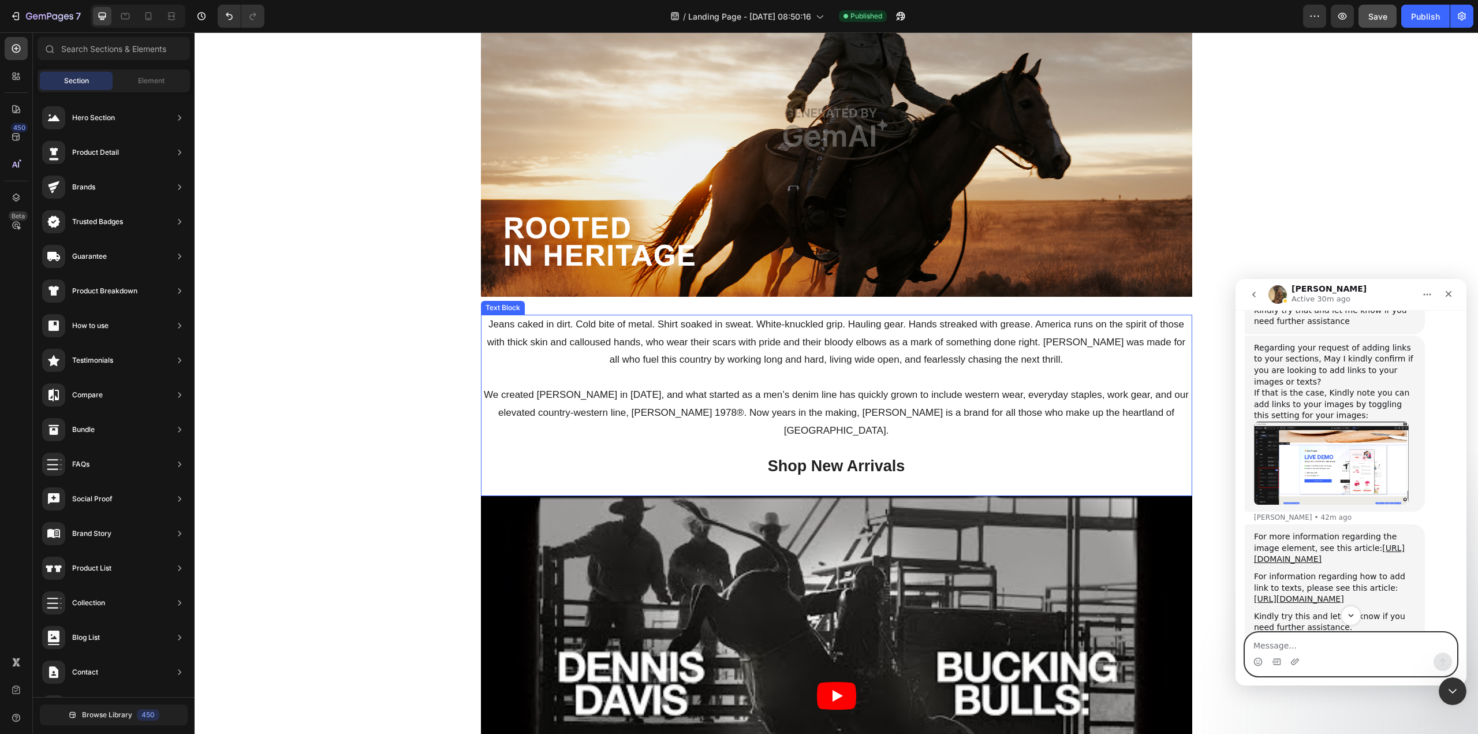
scroll to position [0, 0]
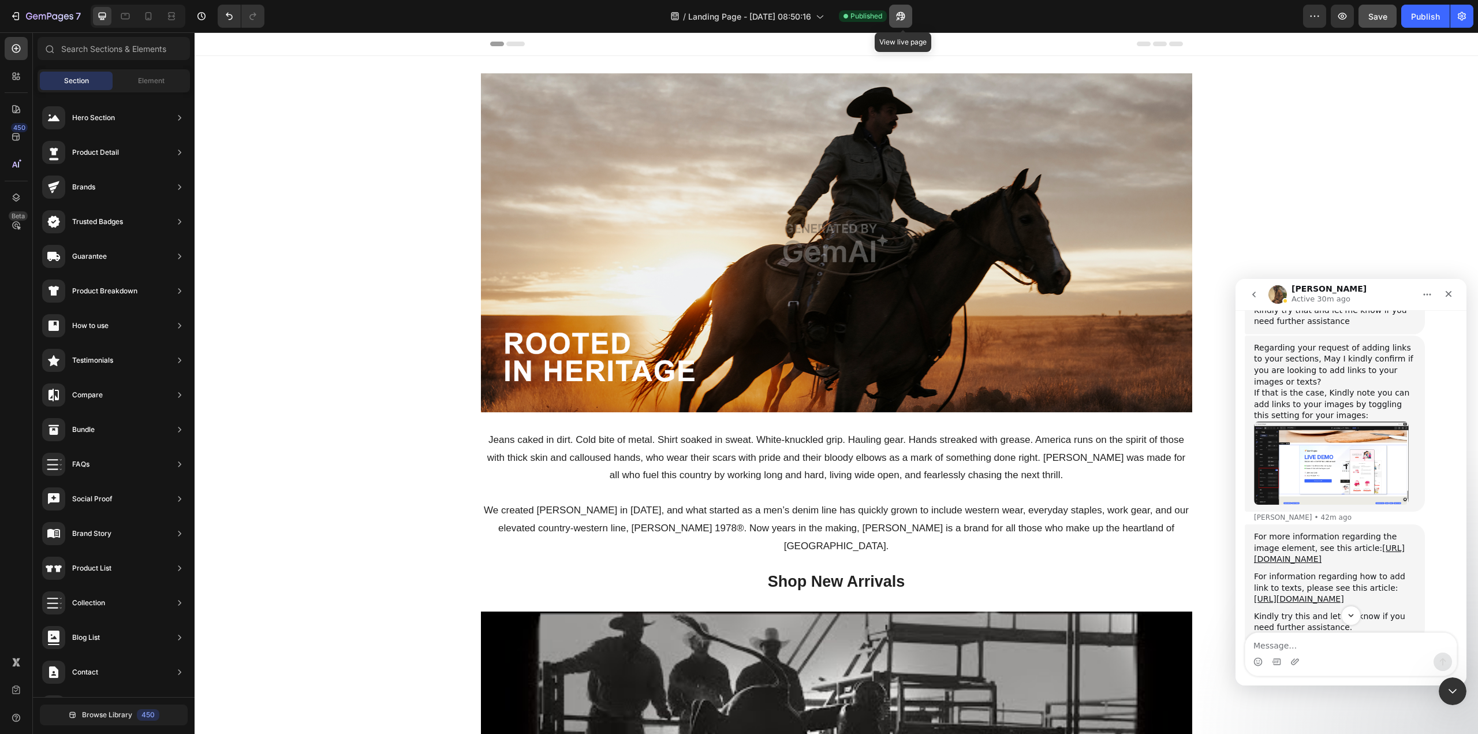
click at [903, 13] on icon "button" at bounding box center [901, 16] width 12 height 12
click at [1420, 20] on div "Publish" at bounding box center [1425, 16] width 29 height 12
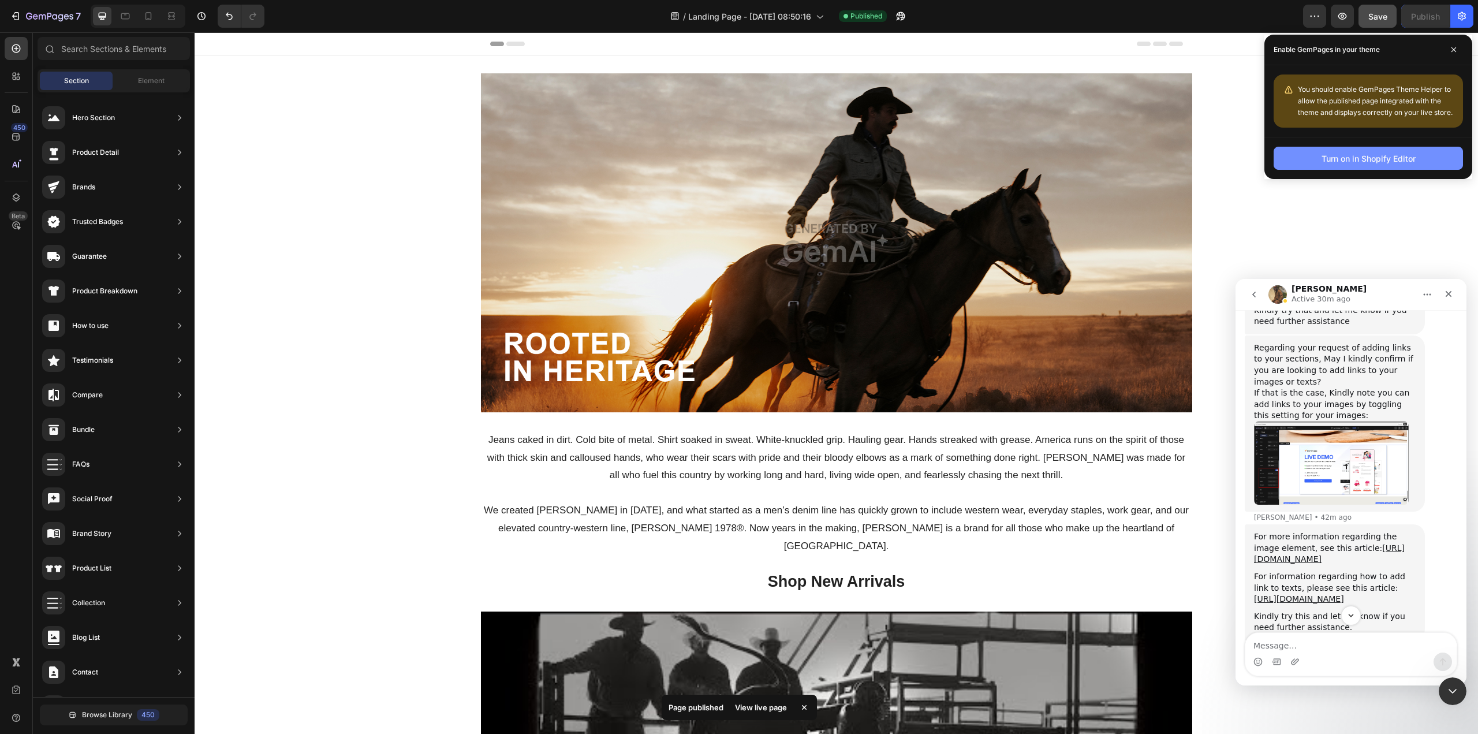
click at [1413, 155] on div "Turn on in Shopify Editor" at bounding box center [1368, 158] width 94 height 12
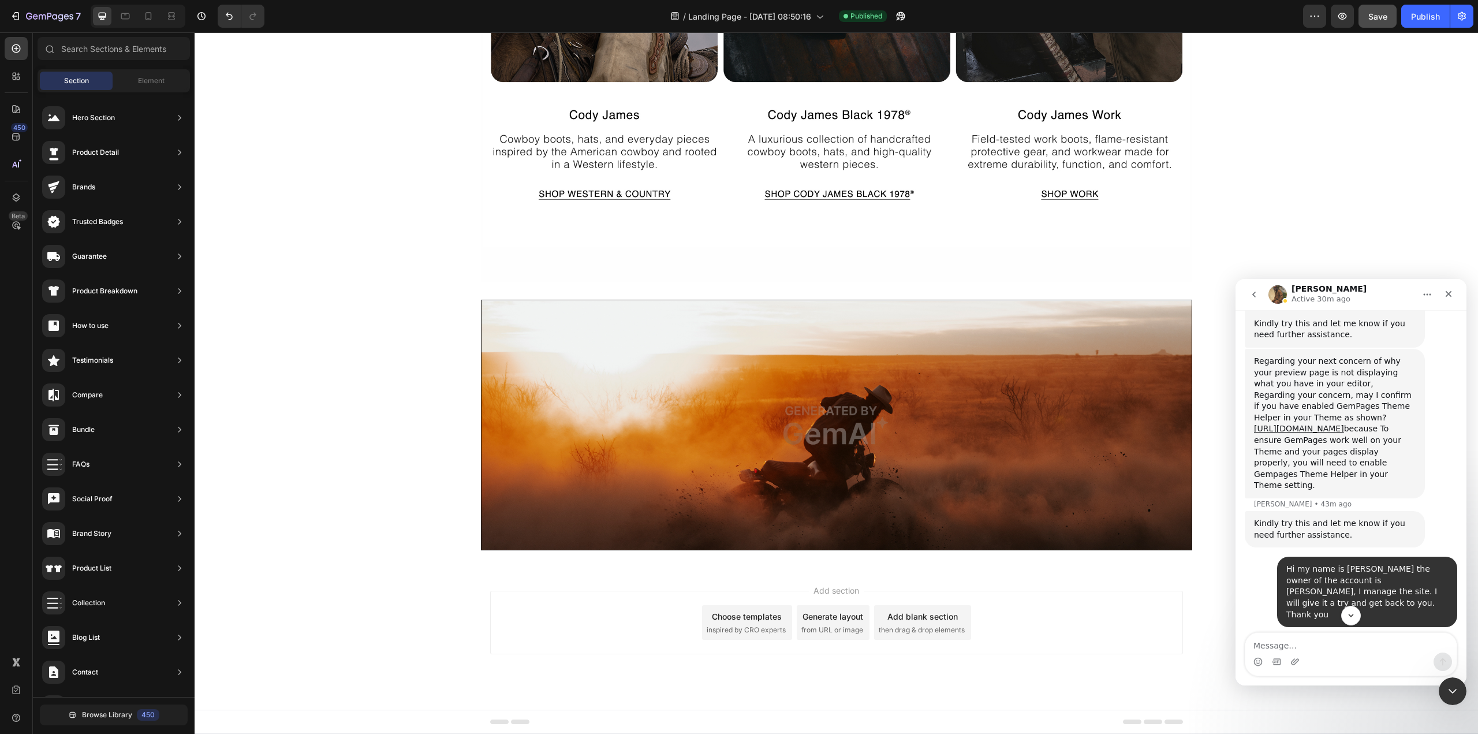
scroll to position [1562, 0]
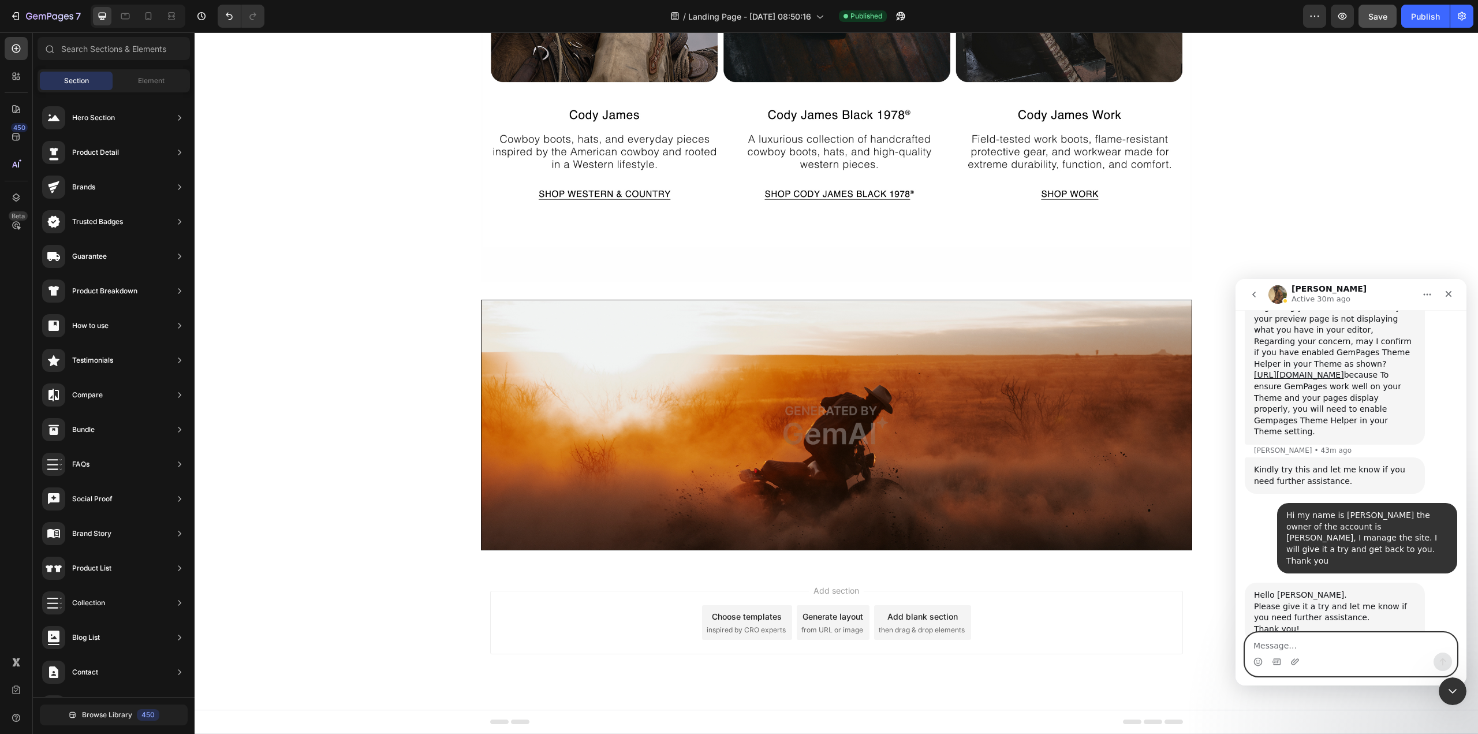
click at [1283, 637] on textarea "Message…" at bounding box center [1350, 643] width 211 height 20
type textarea "and how do i get ride of the water mark on the images"
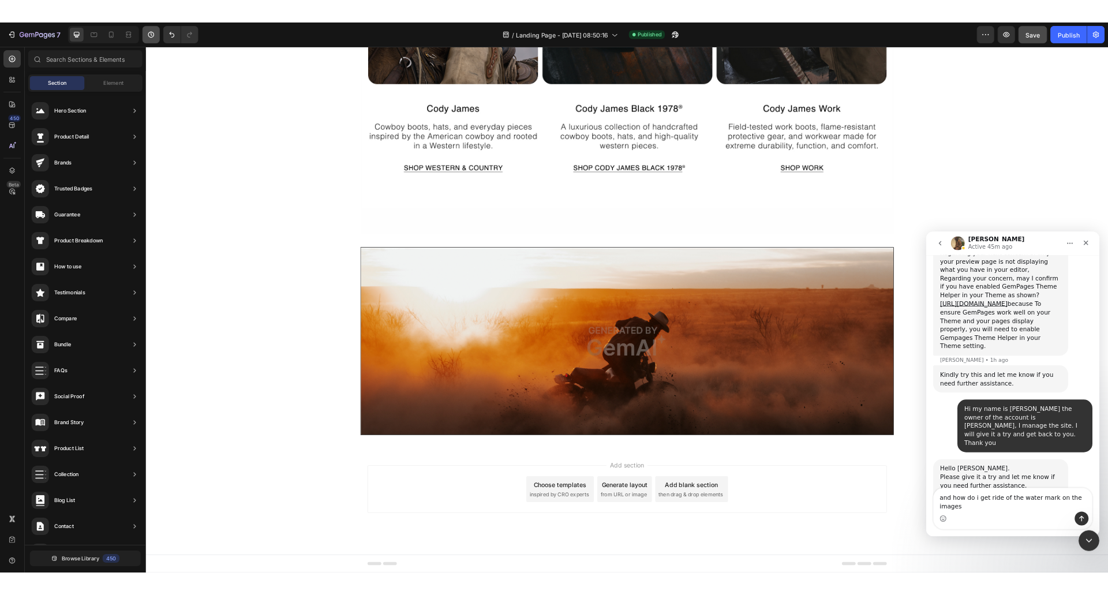
scroll to position [1607, 0]
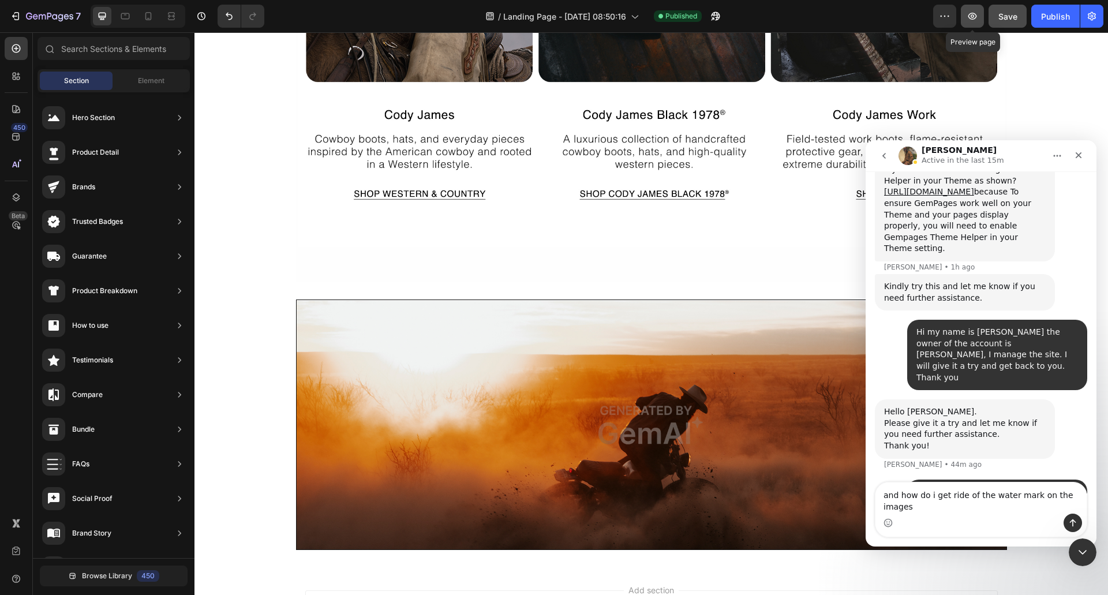
click at [972, 16] on icon "button" at bounding box center [973, 16] width 12 height 12
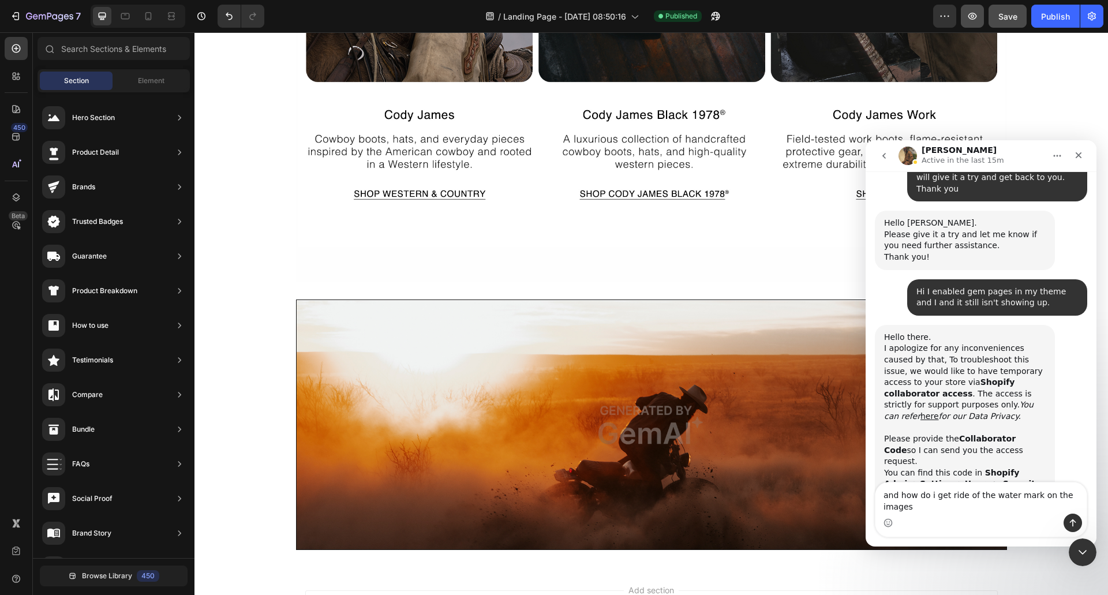
scroll to position [1799, 0]
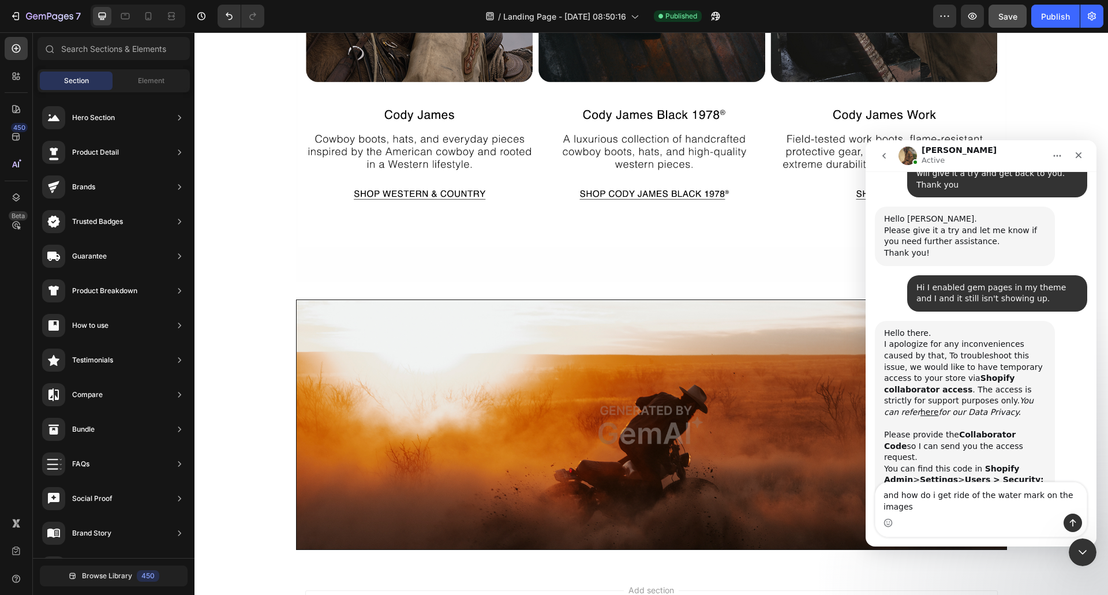
click at [998, 358] on div "I apologize for any inconveniences caused by that, To troubleshoot this issue, …" at bounding box center [965, 412] width 162 height 147
click at [988, 517] on div "Intercom messenger" at bounding box center [981, 523] width 211 height 18
click at [1006, 506] on textarea "and how do i get ride of the water mark on the images" at bounding box center [981, 498] width 211 height 31
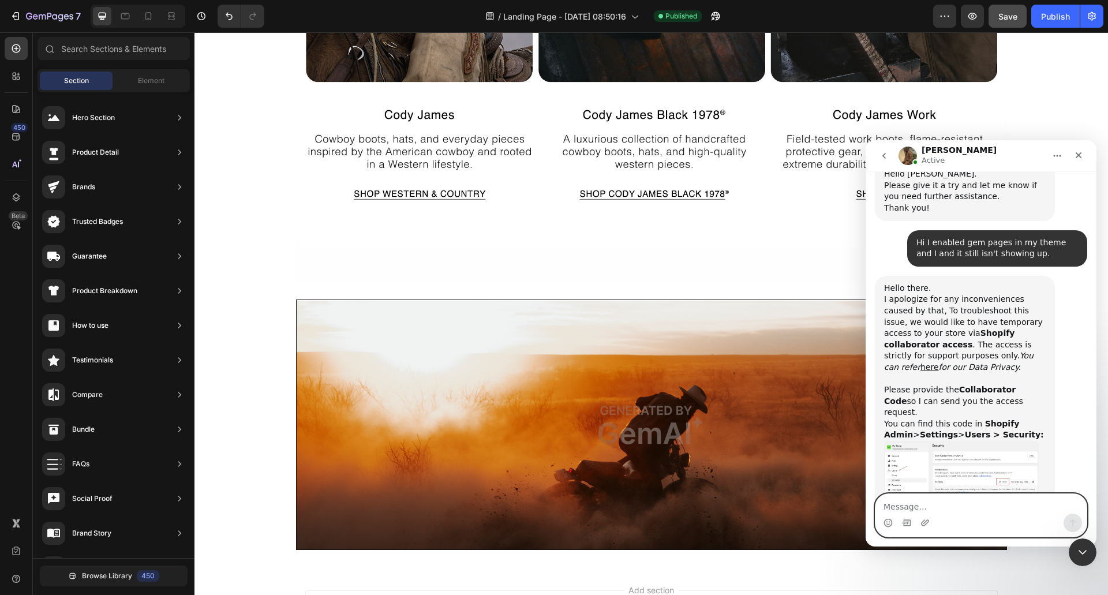
scroll to position [1845, 0]
click at [982, 429] on b "Users > Security:" at bounding box center [1004, 433] width 79 height 9
click at [959, 440] on img "Abraham says…" at bounding box center [961, 470] width 155 height 61
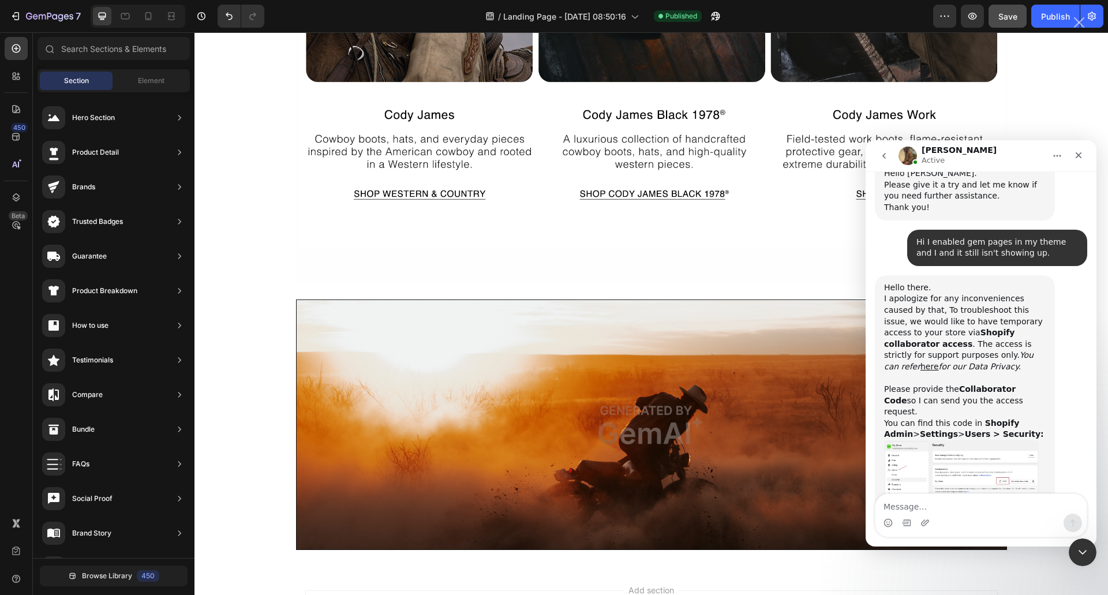
scroll to position [0, 0]
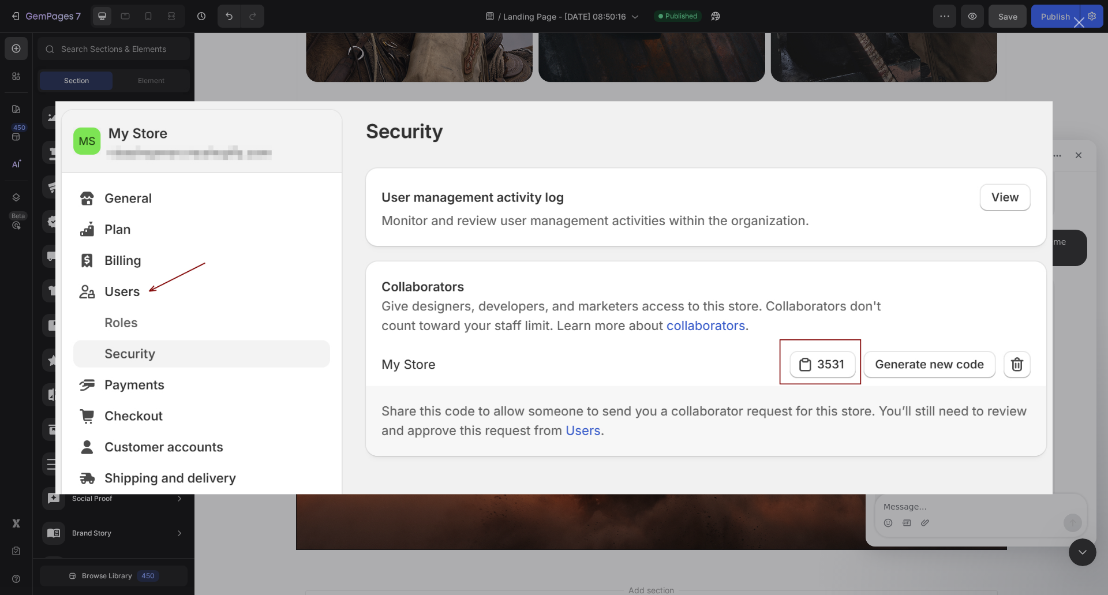
click at [1078, 90] on div "Intercom messenger" at bounding box center [554, 297] width 1108 height 595
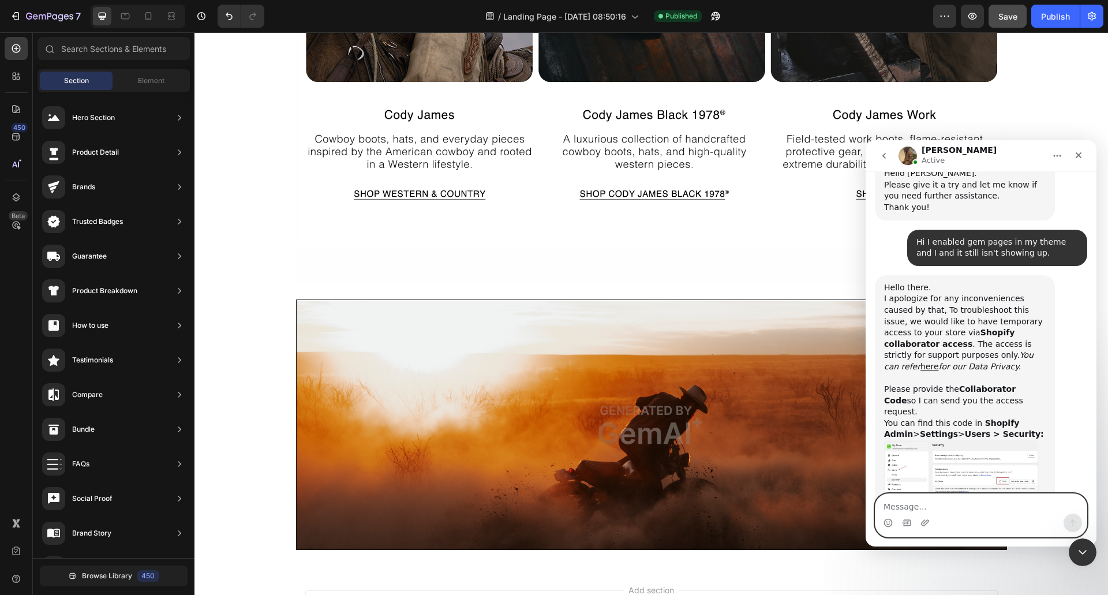
click at [928, 505] on textarea "Message…" at bounding box center [981, 504] width 211 height 20
type textarea "2080"
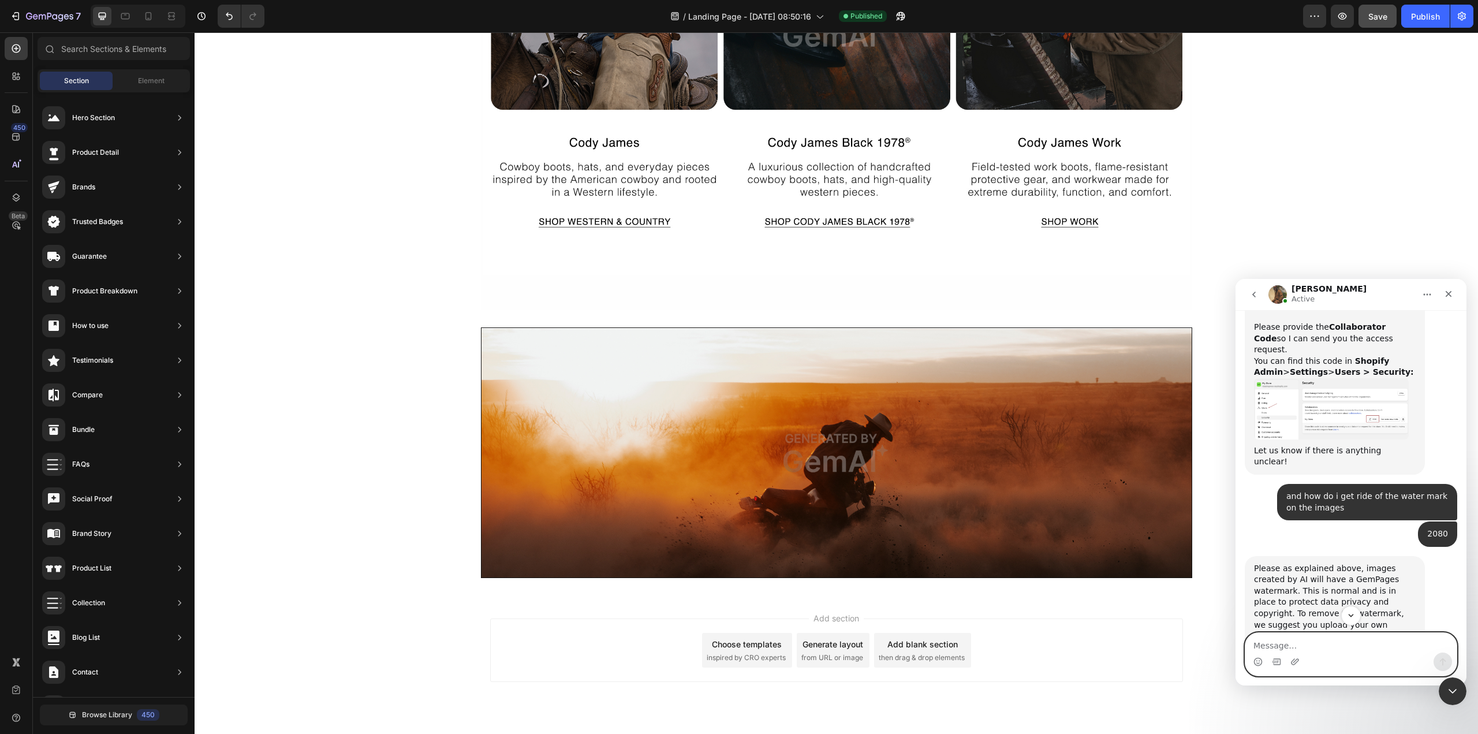
scroll to position [2162, 0]
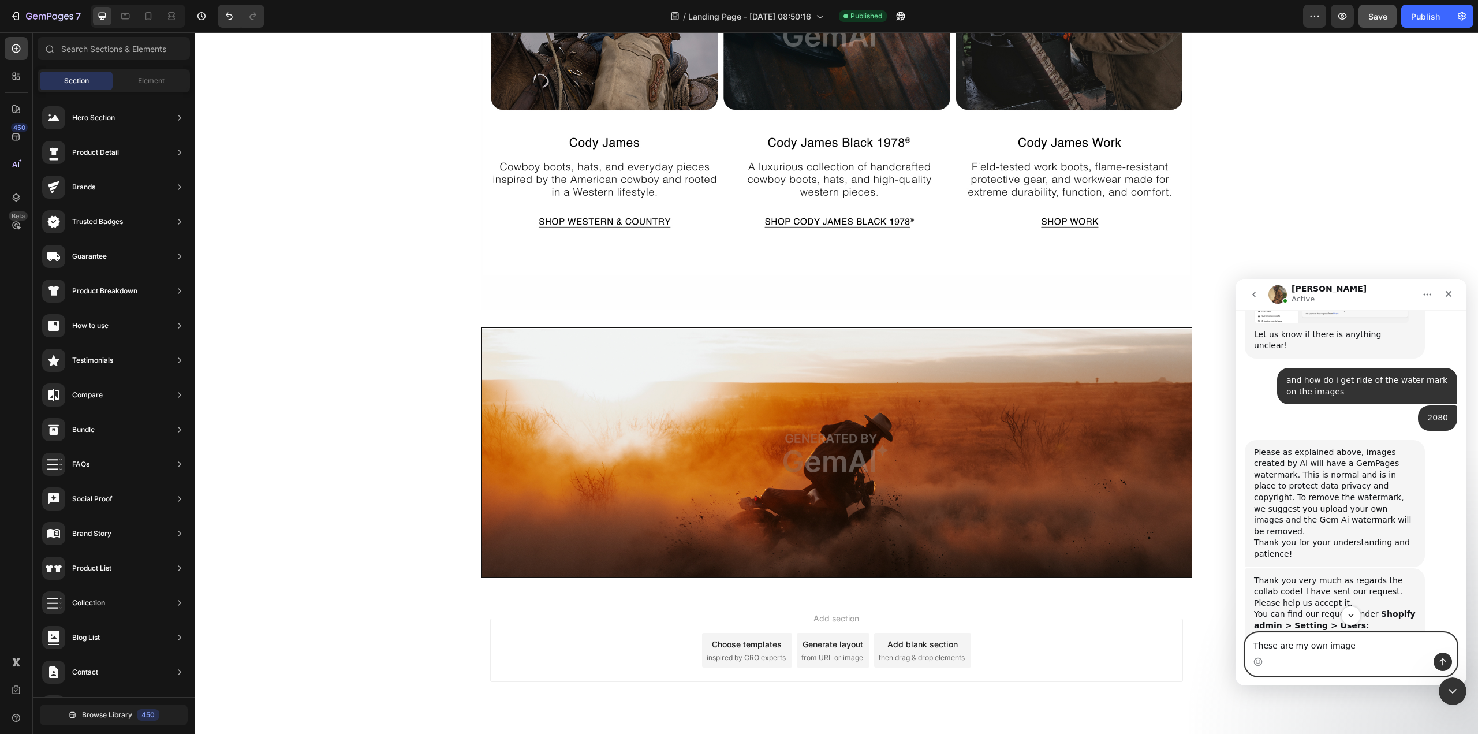
type textarea "These are my own images"
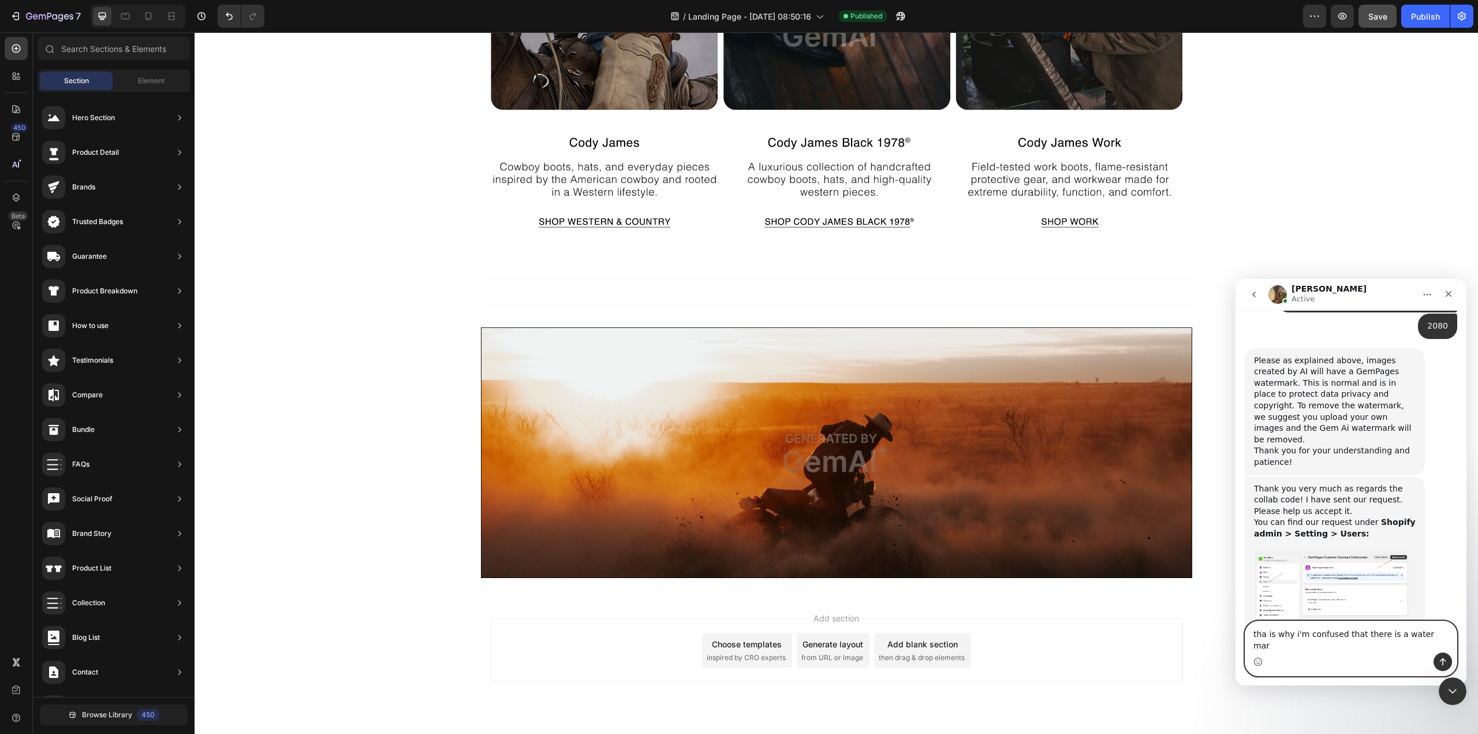
type textarea "tha is why i'm confused that there is a water mark"
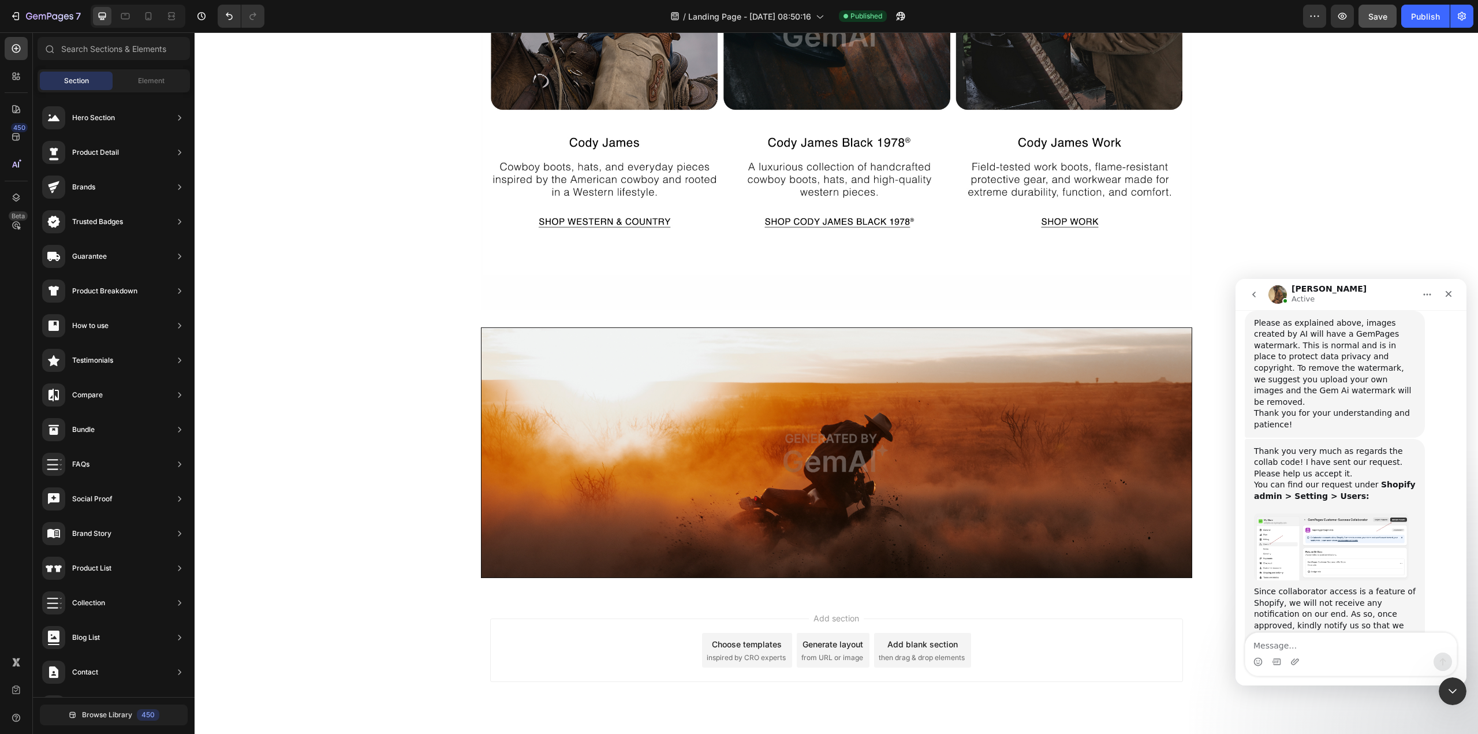
click at [1316, 513] on img "Abraham says…" at bounding box center [1331, 546] width 155 height 67
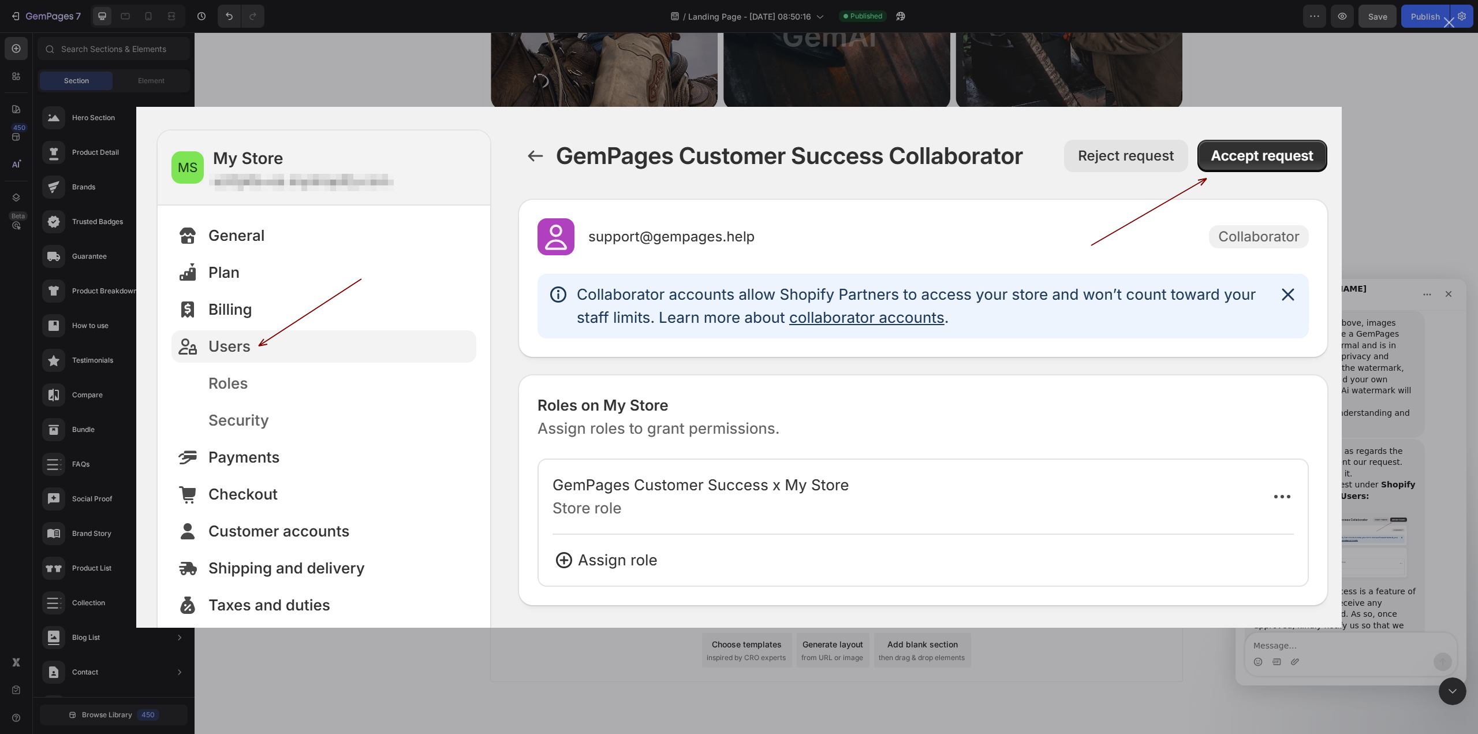
click at [1395, 187] on div "Intercom messenger" at bounding box center [739, 367] width 1478 height 734
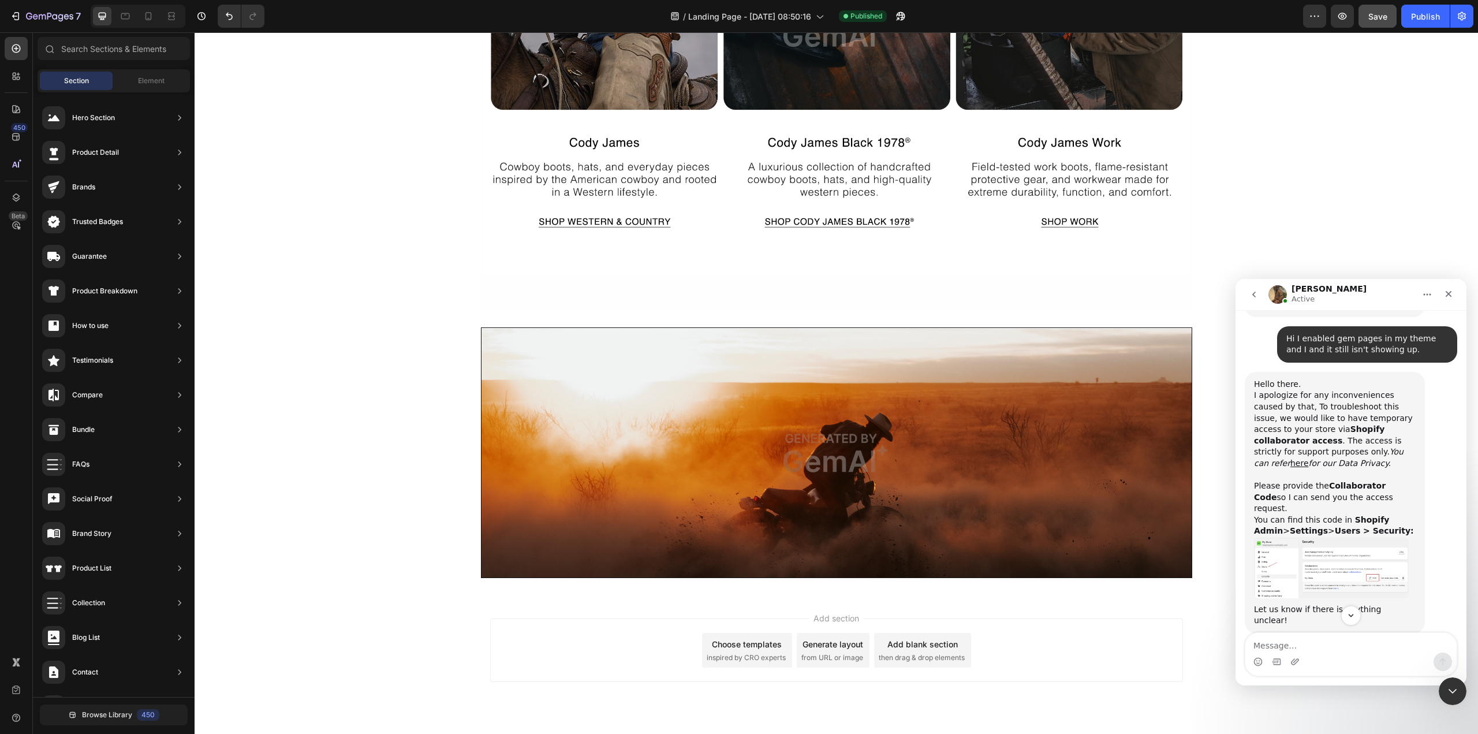
scroll to position [1945, 0]
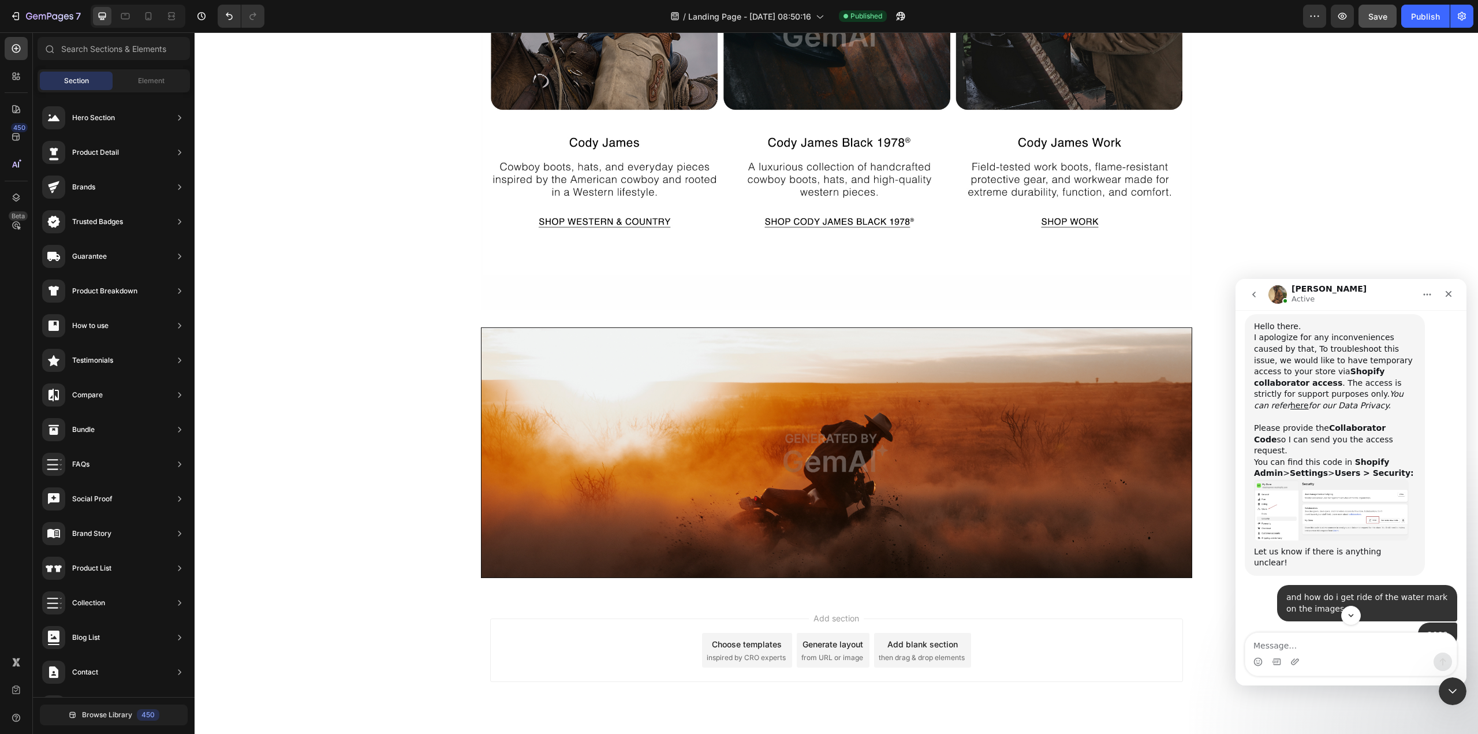
click at [1335, 479] on img "Abraham says…" at bounding box center [1331, 509] width 155 height 61
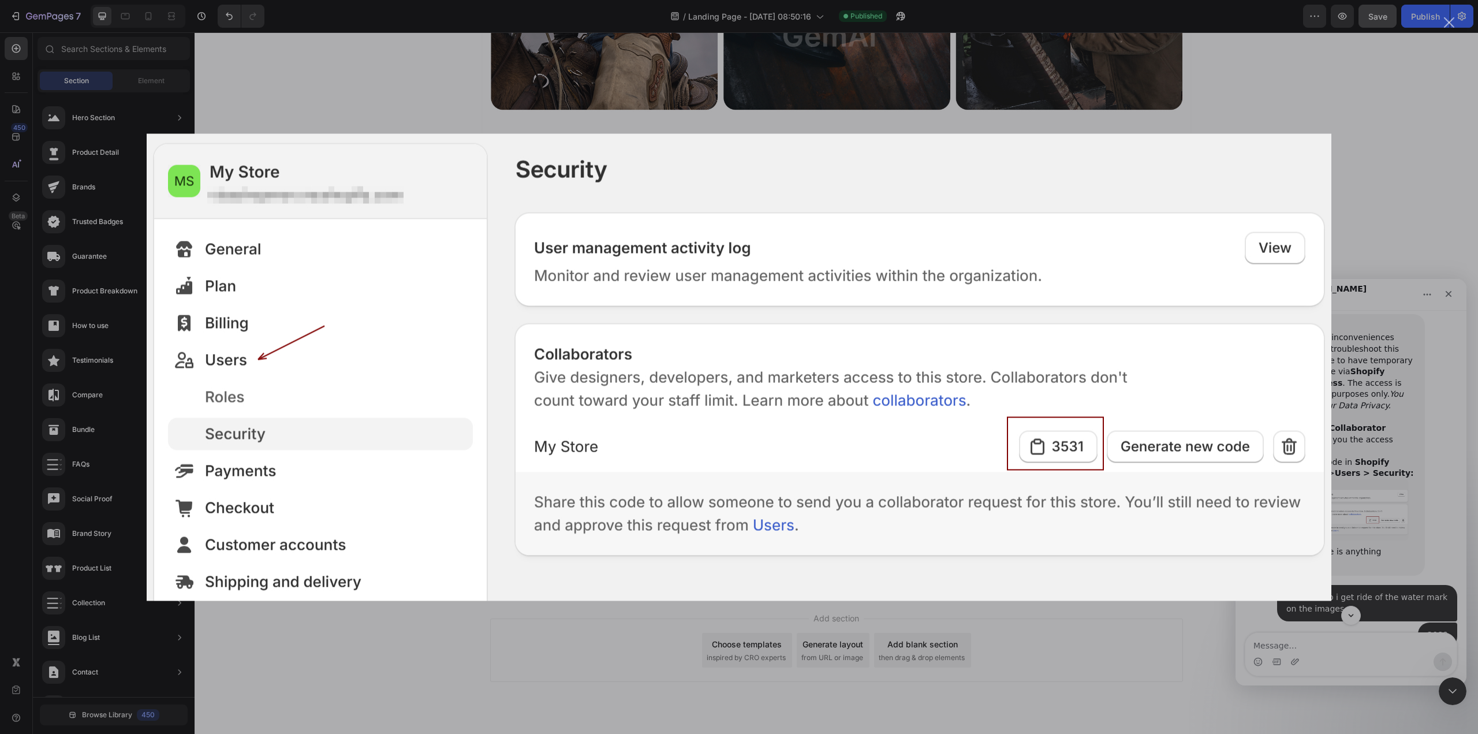
click at [1409, 139] on div "Intercom messenger" at bounding box center [739, 367] width 1478 height 734
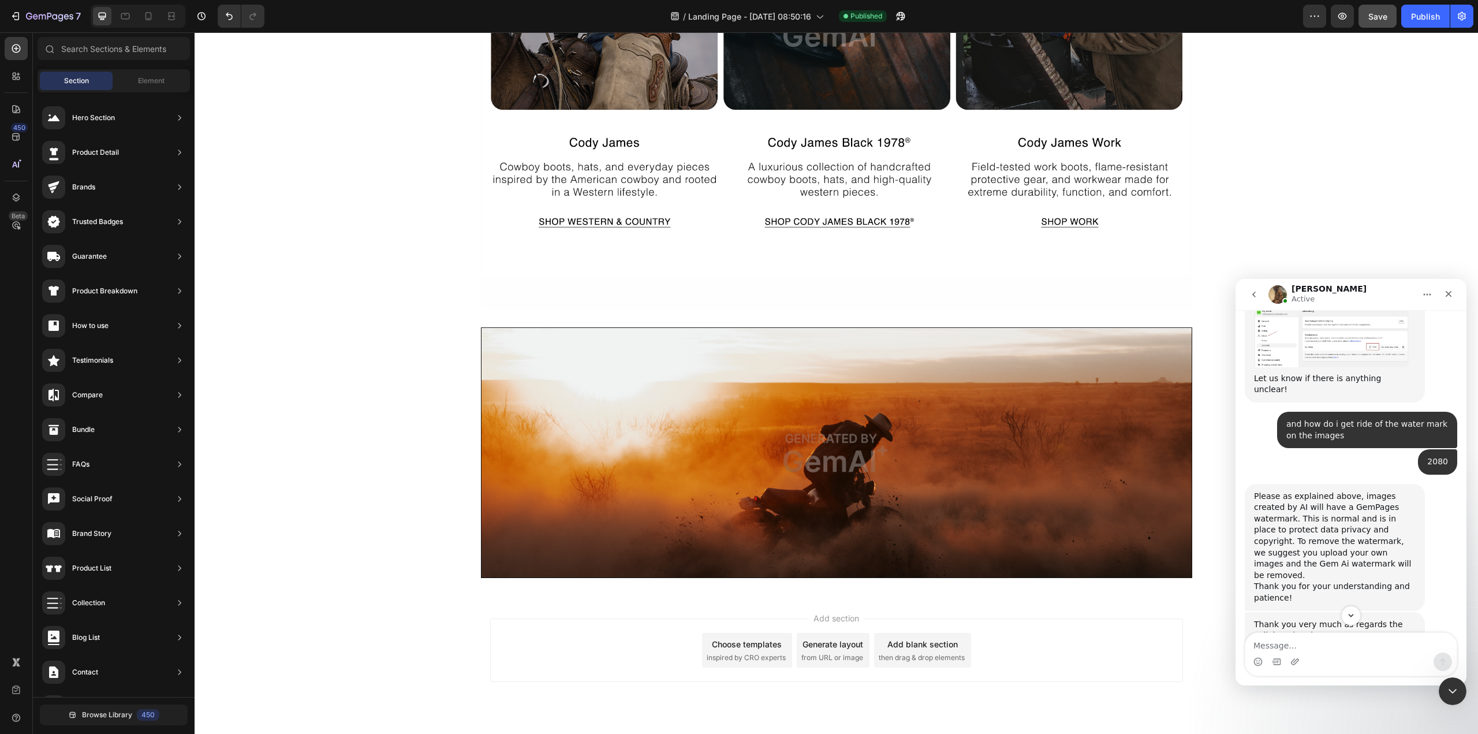
scroll to position [2233, 0]
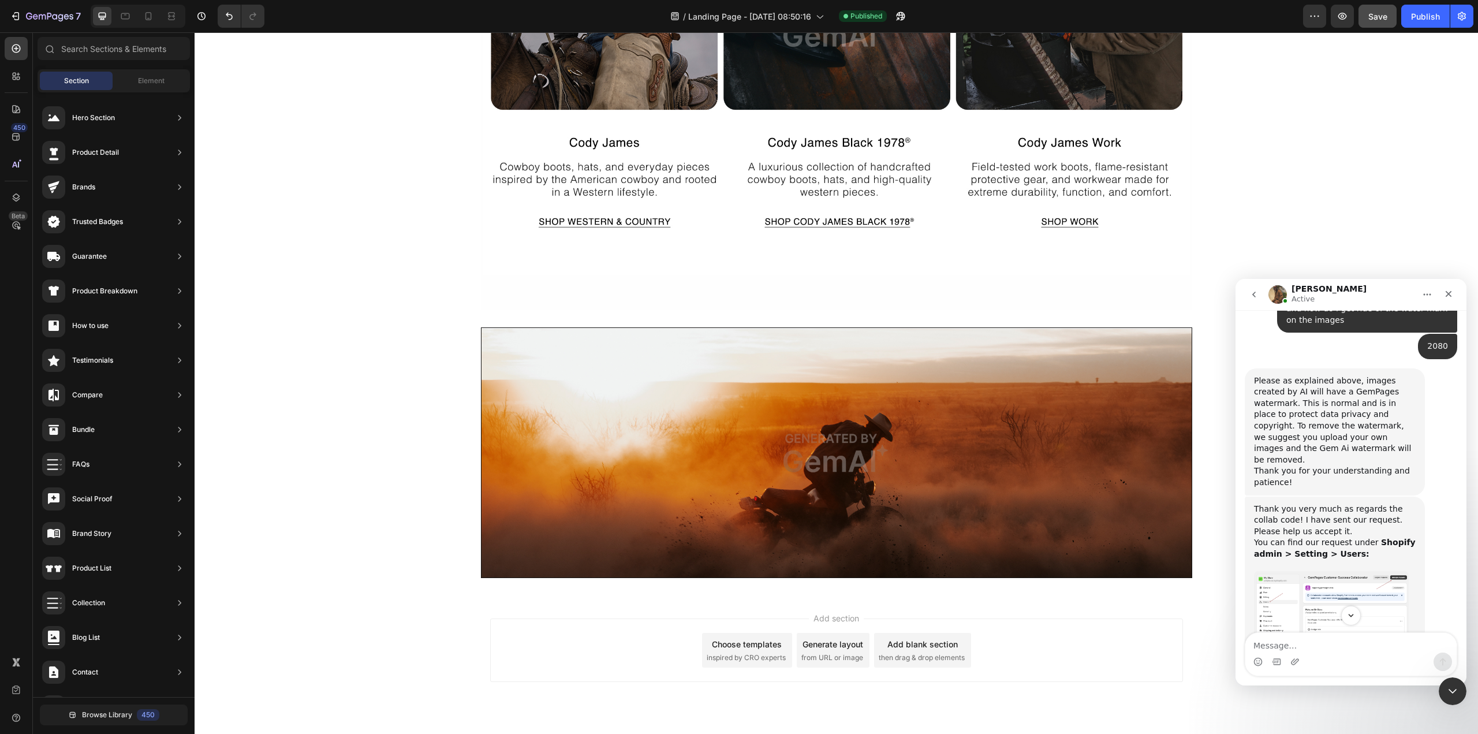
click at [1332, 571] on img "Abraham says…" at bounding box center [1331, 604] width 155 height 67
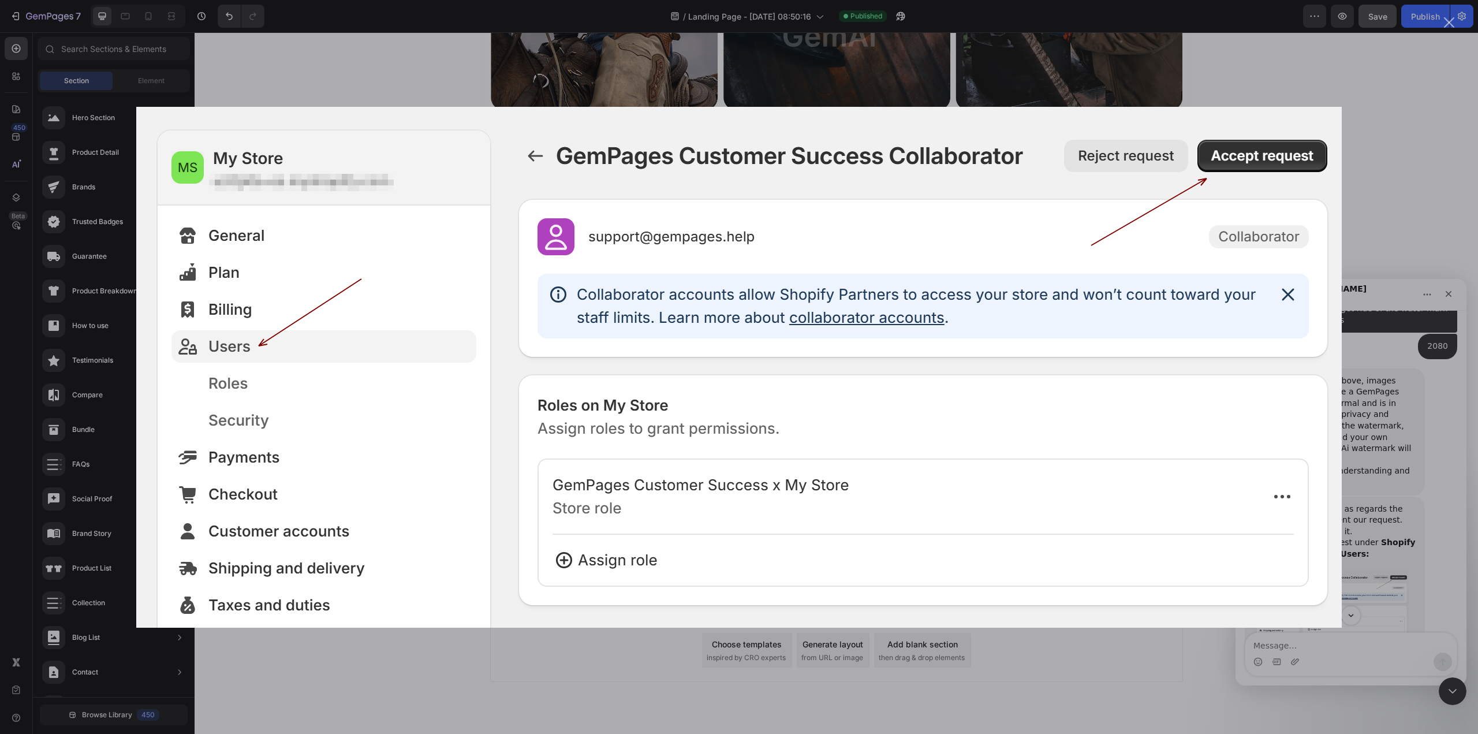
click at [1417, 193] on div "Intercom messenger" at bounding box center [739, 367] width 1478 height 734
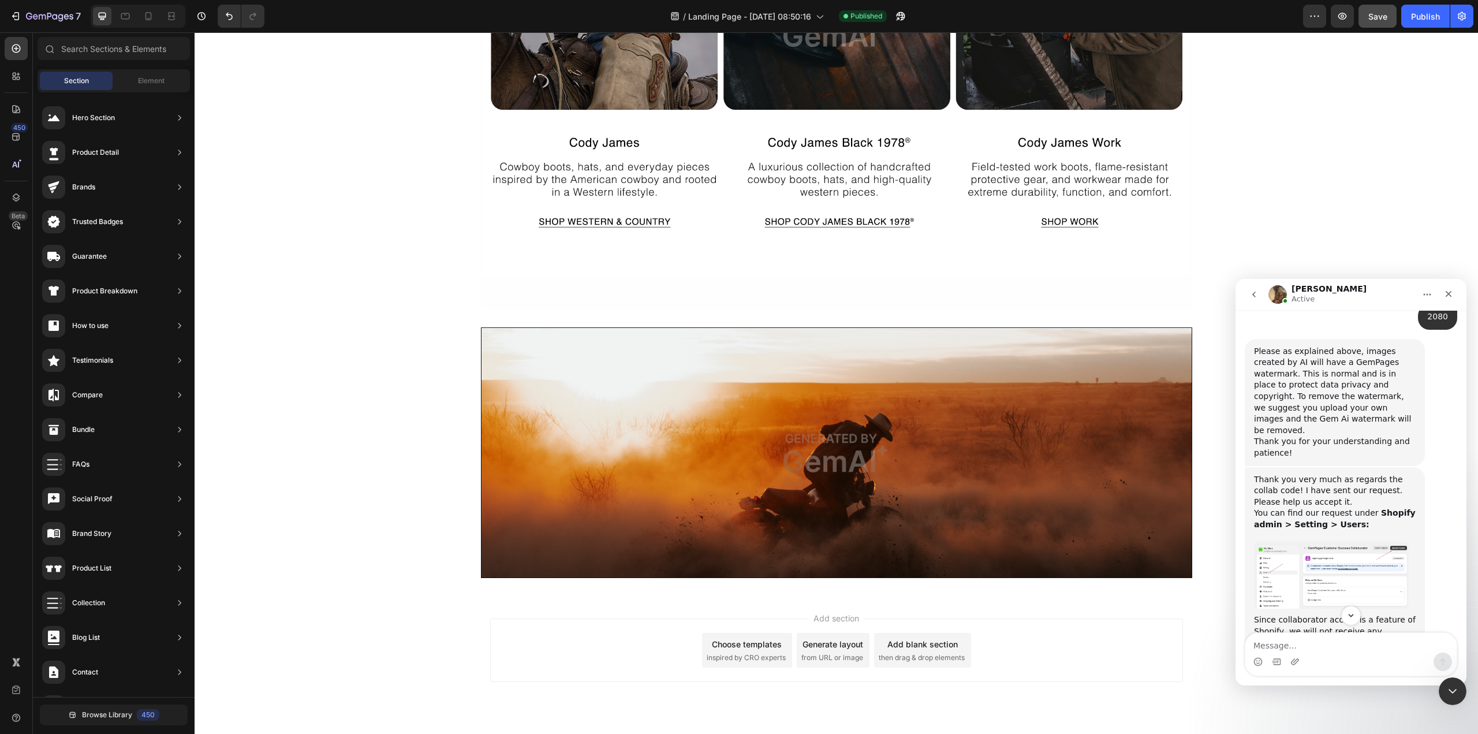
scroll to position [2291, 0]
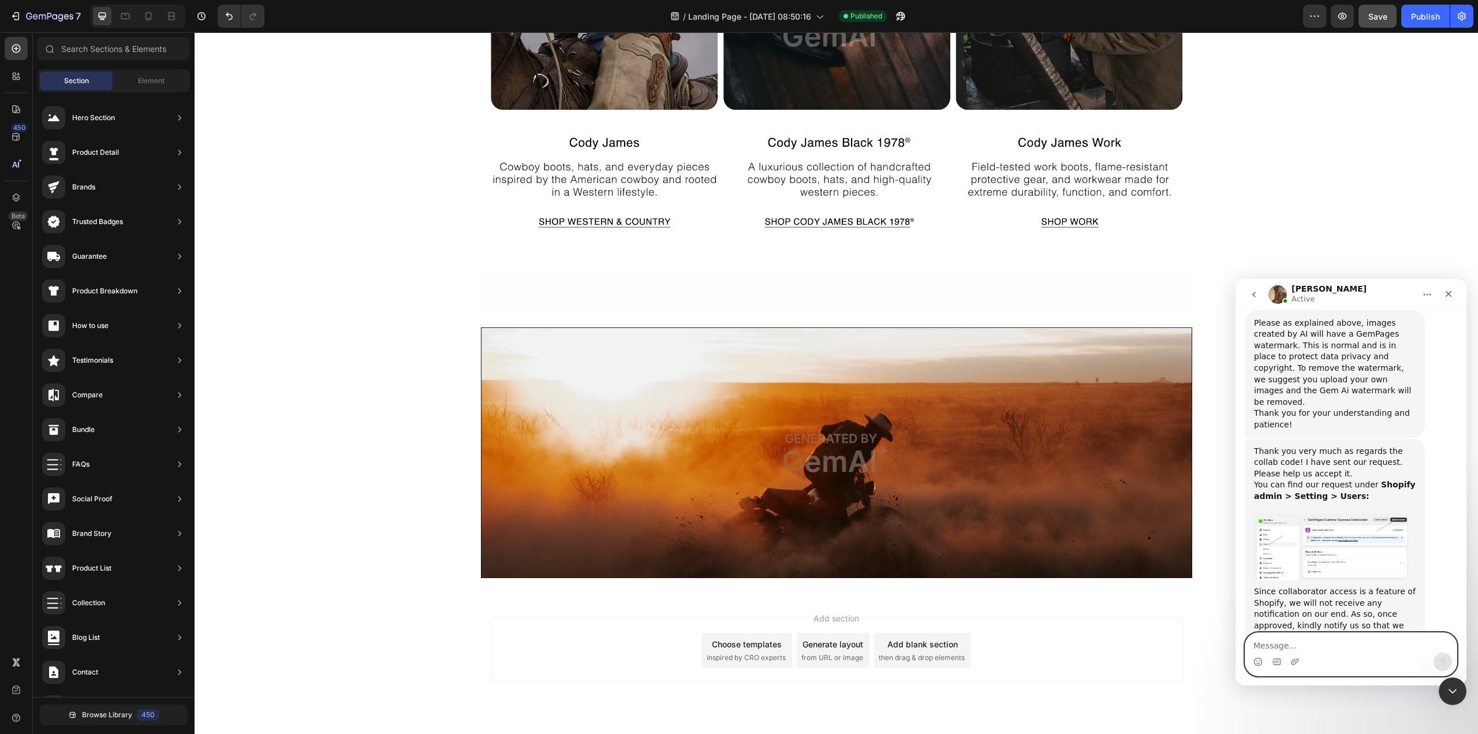
click at [1322, 644] on textarea "Message…" at bounding box center [1350, 643] width 211 height 20
type textarea "r"
type textarea "c"
type textarea "request has been granted"
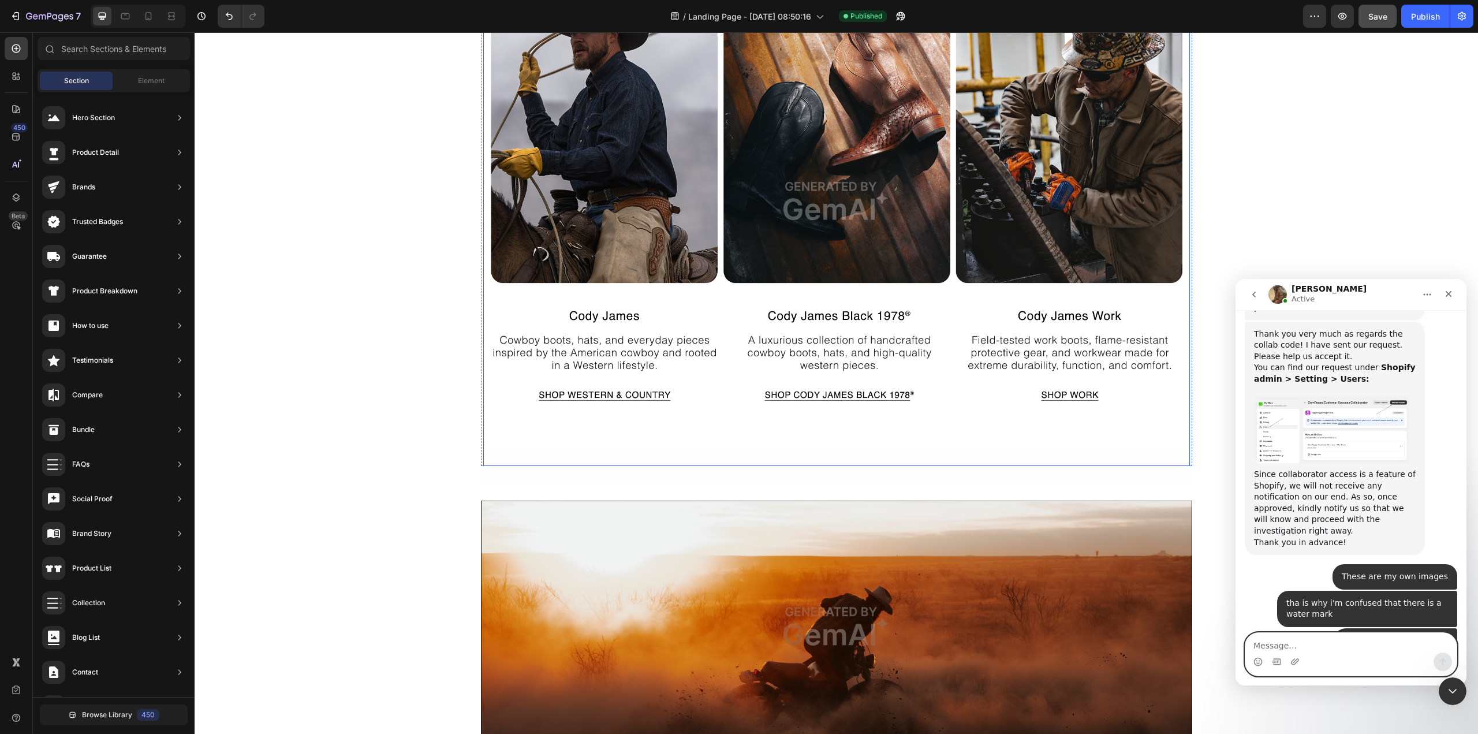
scroll to position [2409, 0]
click at [1306, 636] on textarea "Message…" at bounding box center [1350, 643] width 211 height 20
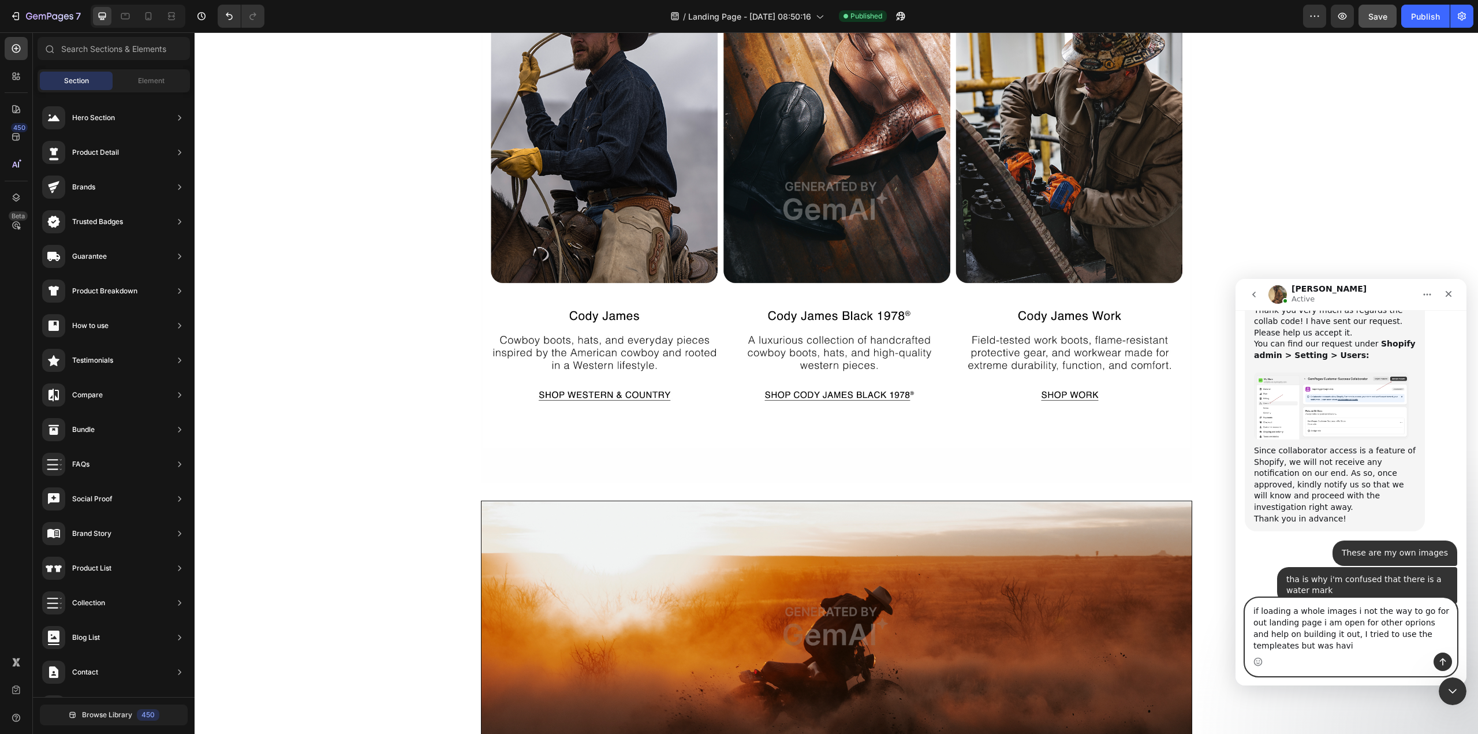
scroll to position [2444, 0]
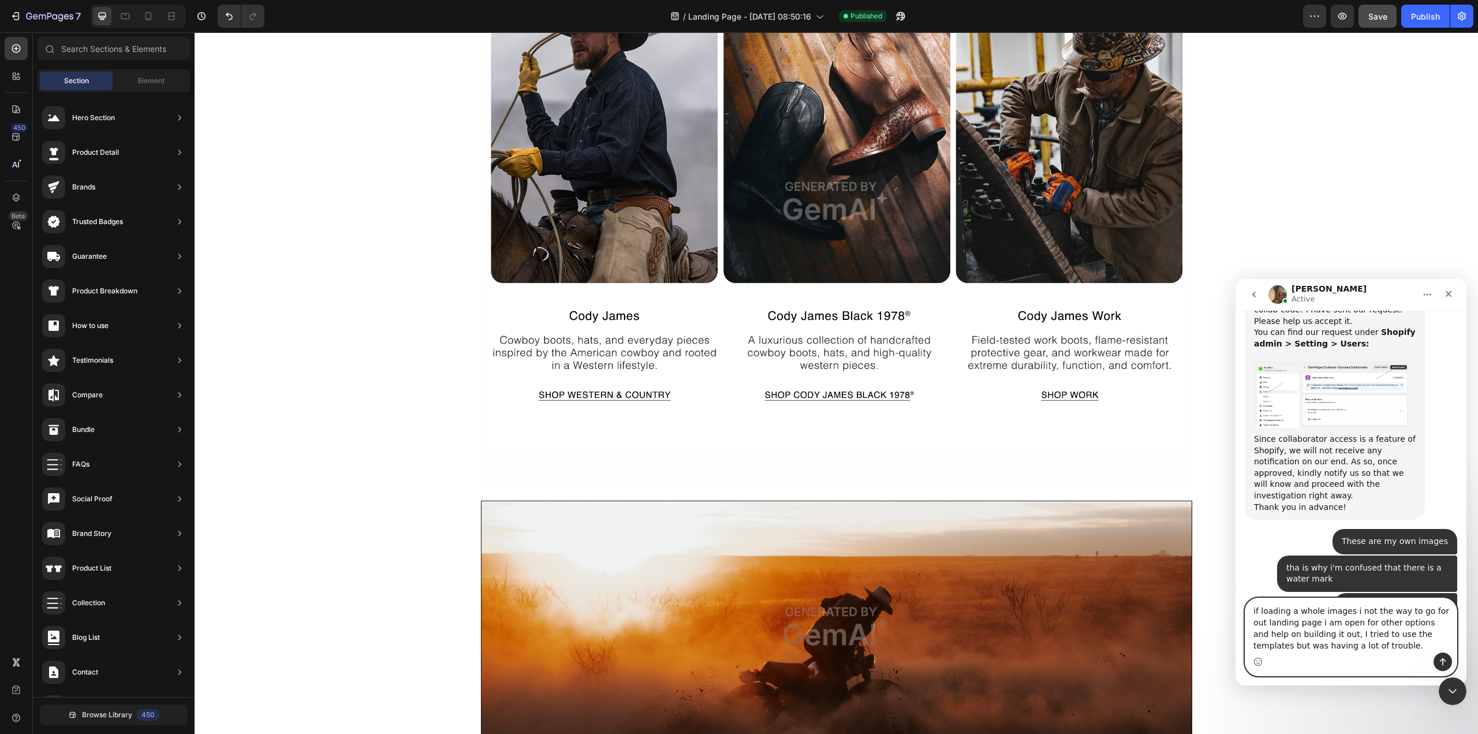
type textarea "if loading a whole images i not the way to go for out landing page i am open fo…"
click at [1351, 656] on div "Intercom messenger" at bounding box center [1350, 661] width 211 height 18
click at [1355, 651] on textarea "if loading a whole images i not the way to go for out landing page i am open fo…" at bounding box center [1350, 625] width 211 height 54
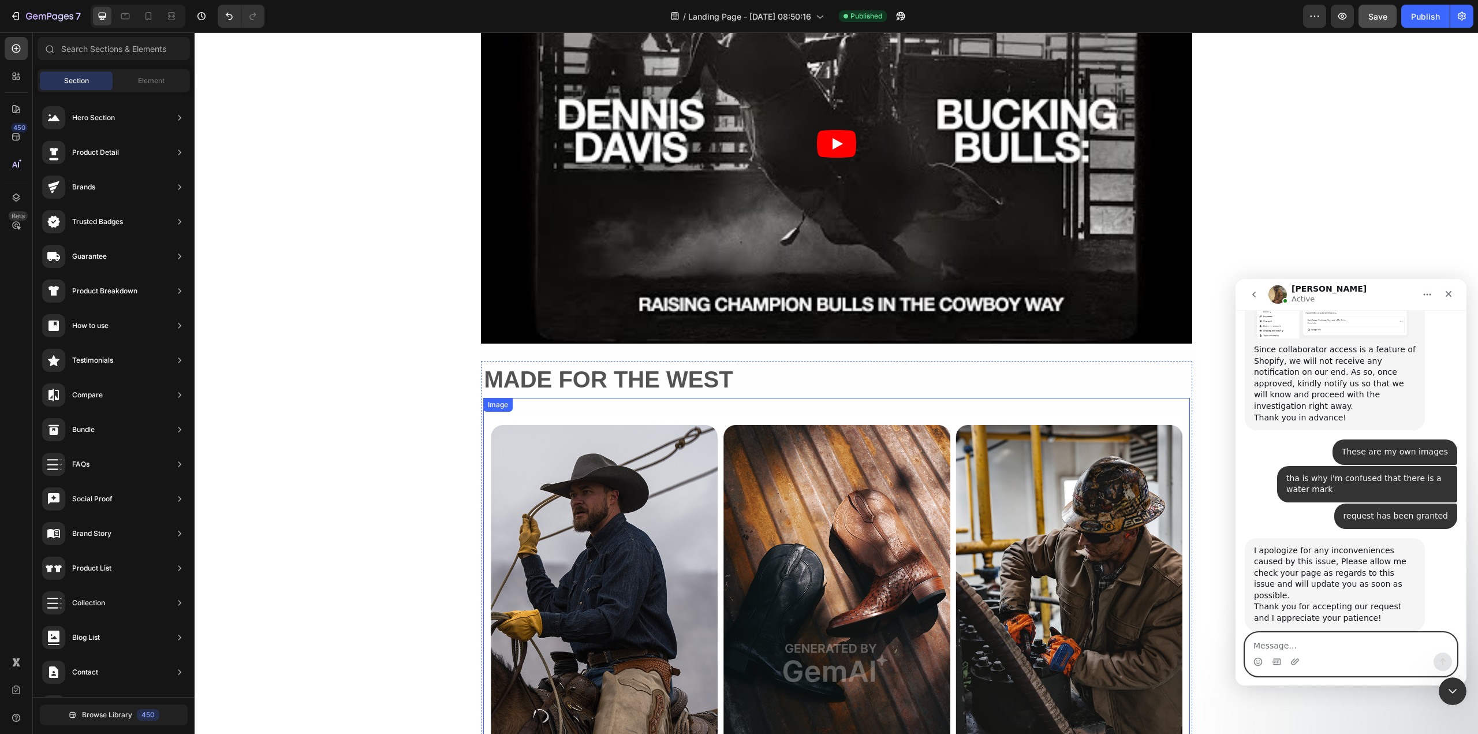
scroll to position [419, 0]
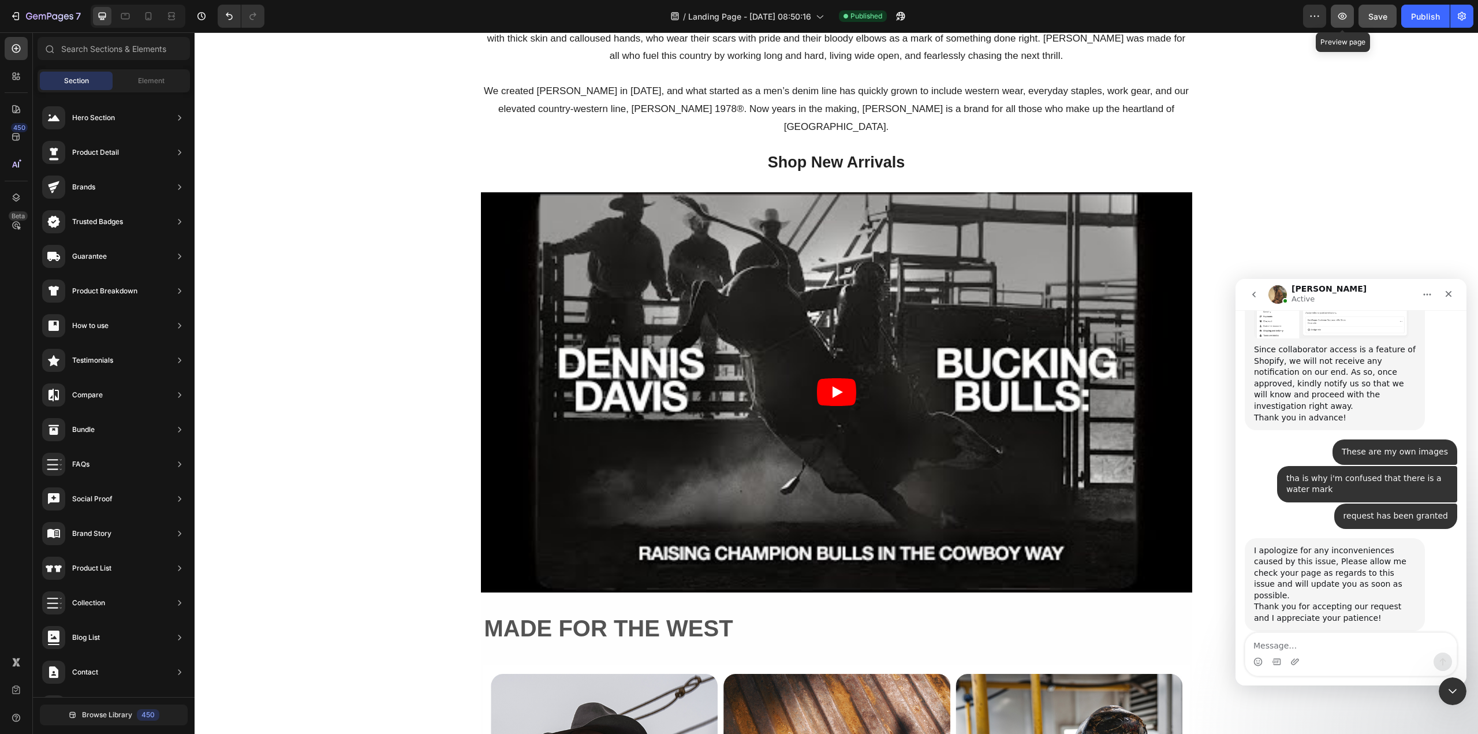
click at [1343, 19] on icon "button" at bounding box center [1342, 16] width 9 height 7
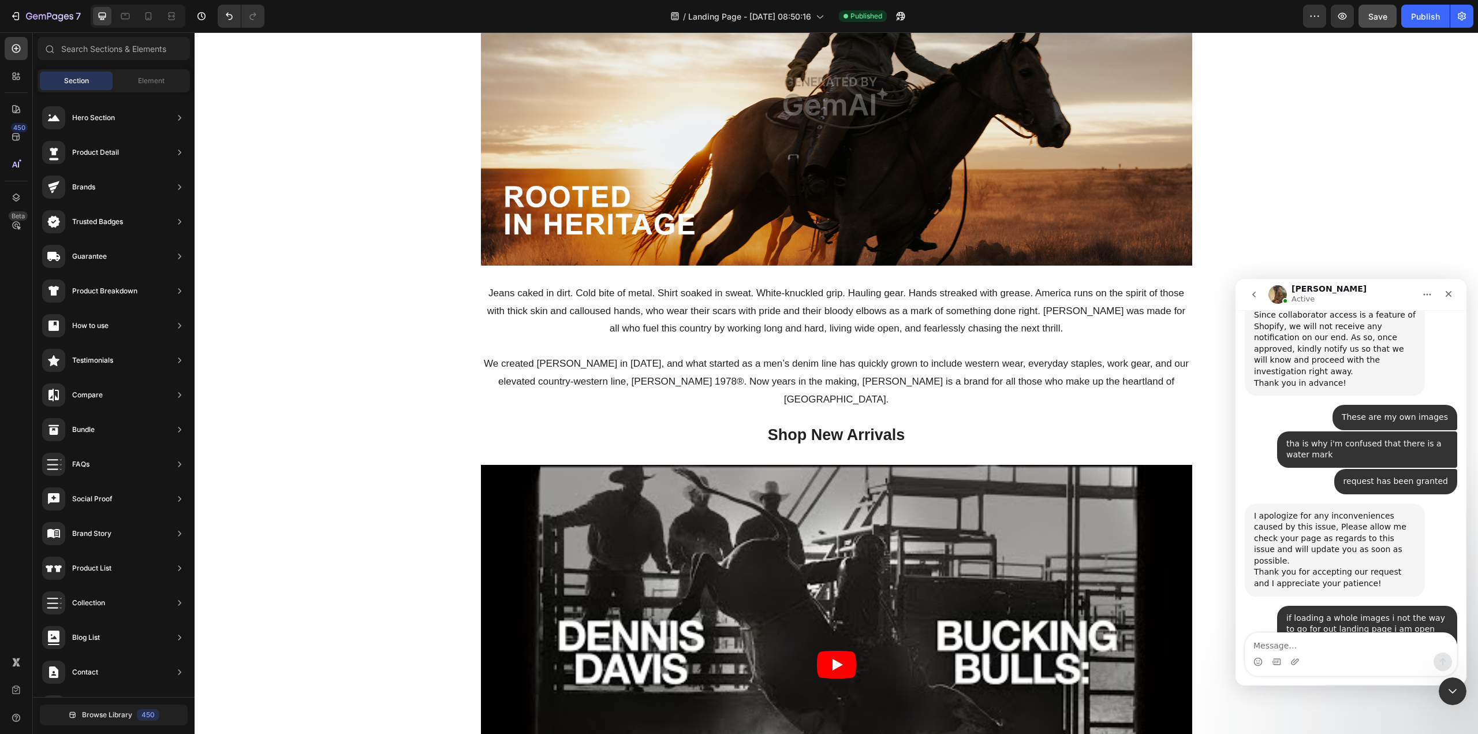
scroll to position [0, 0]
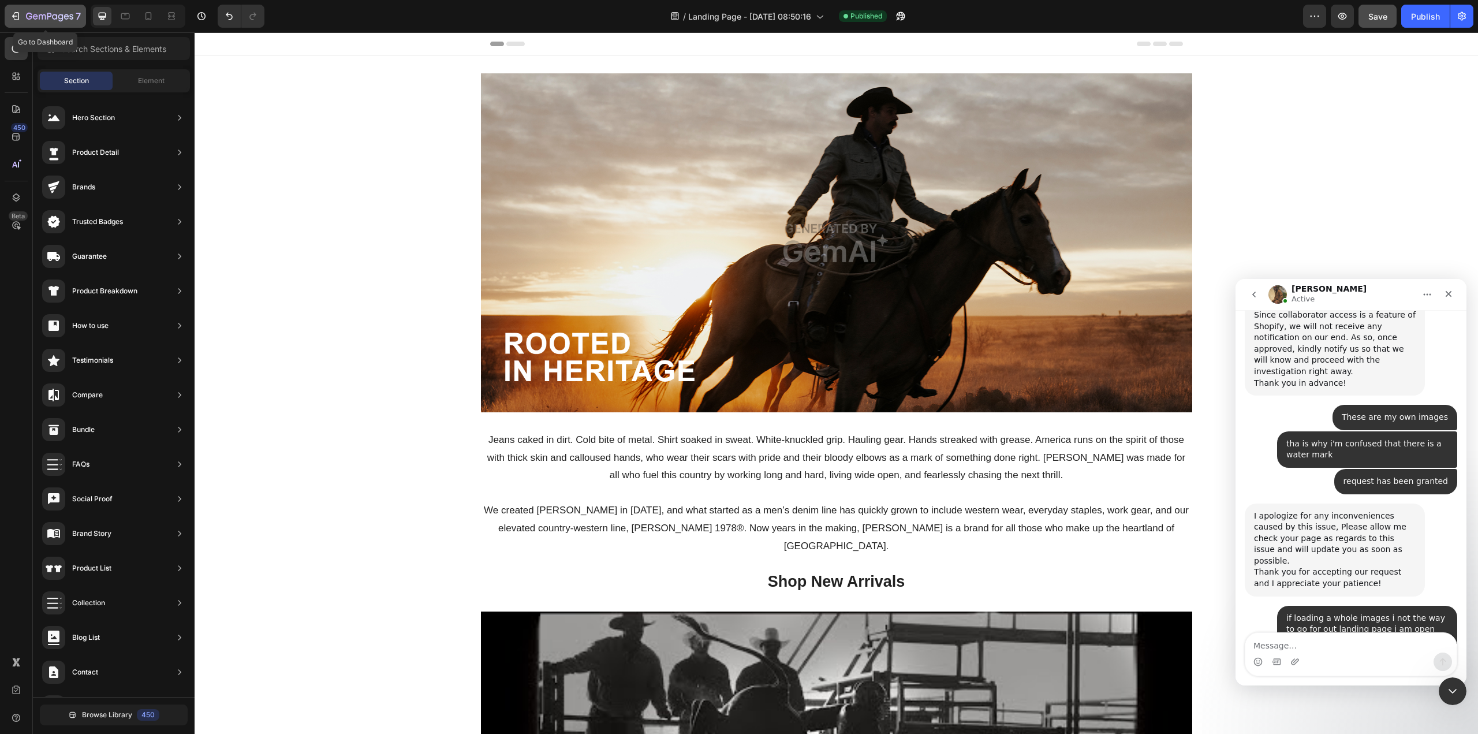
click at [18, 17] on icon "button" at bounding box center [16, 16] width 12 height 12
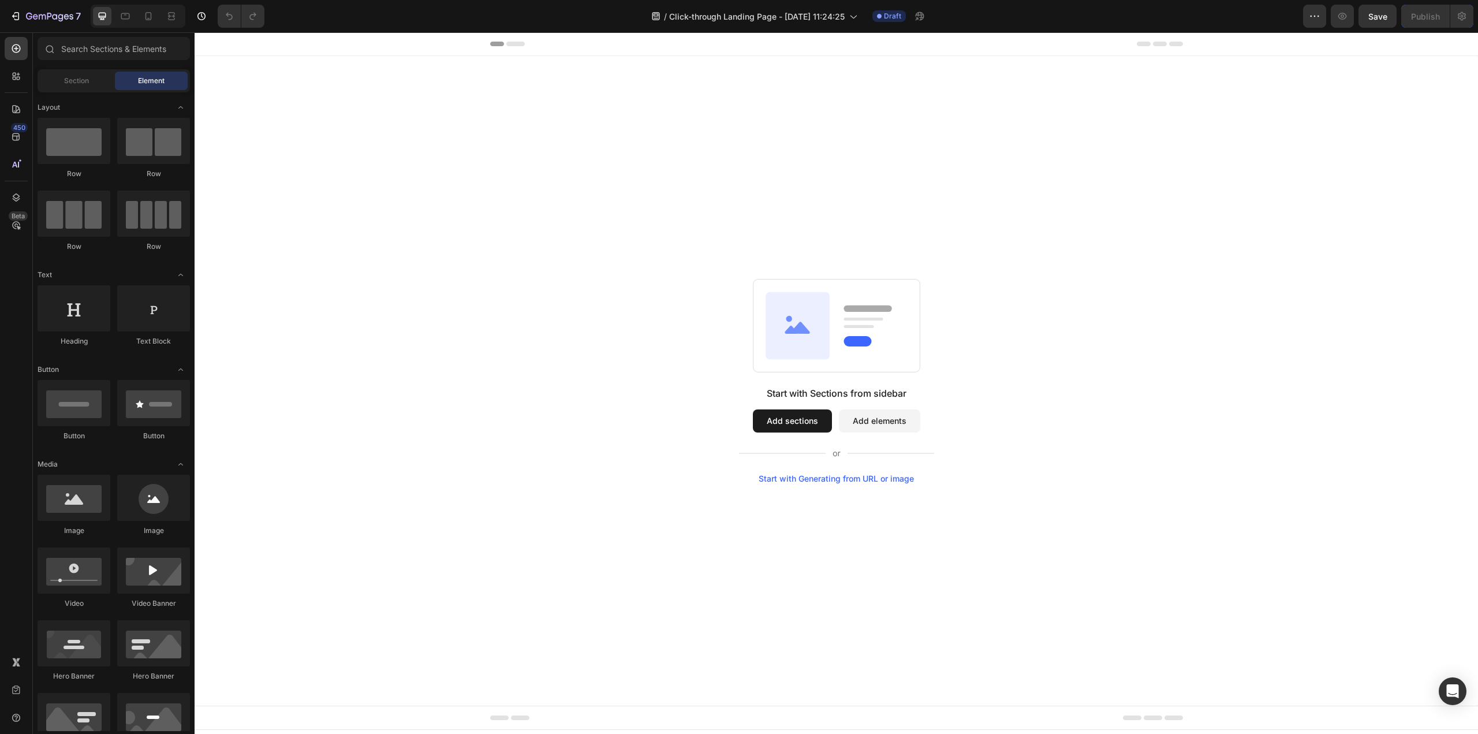
click at [901, 423] on button "Add elements" at bounding box center [879, 420] width 81 height 23
click at [785, 421] on button "Add sections" at bounding box center [792, 420] width 79 height 23
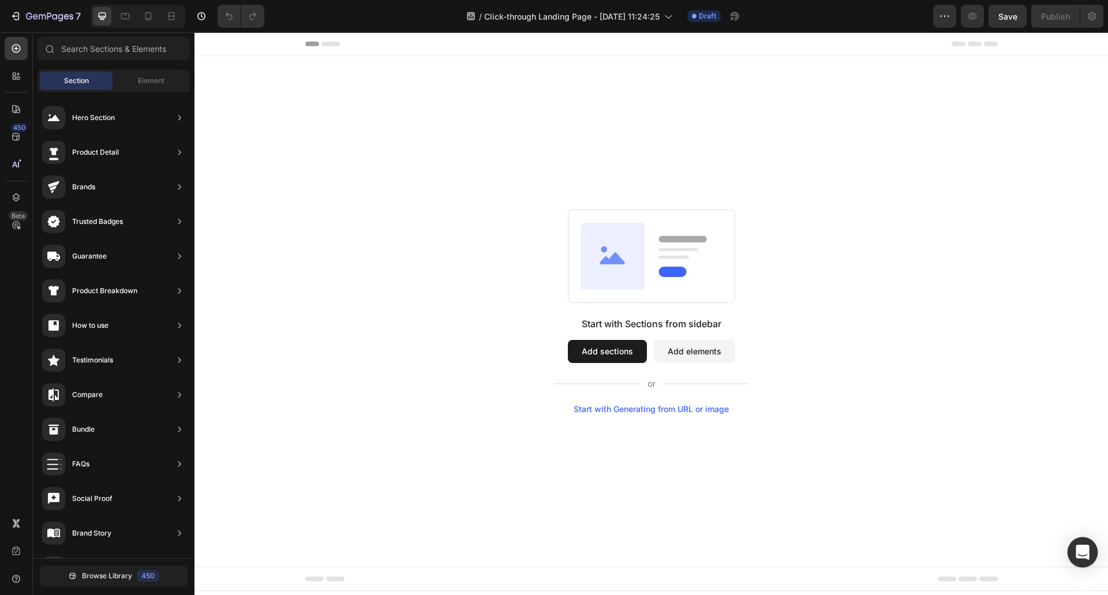
click at [1077, 553] on icon "Open Intercom Messenger" at bounding box center [1082, 552] width 15 height 15
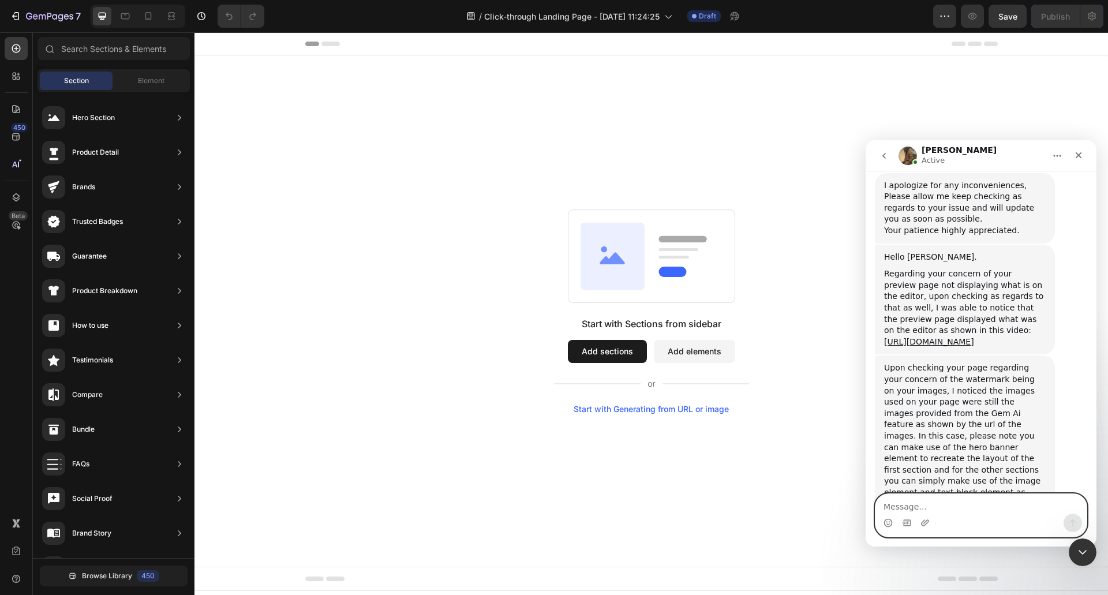
scroll to position [2926, 0]
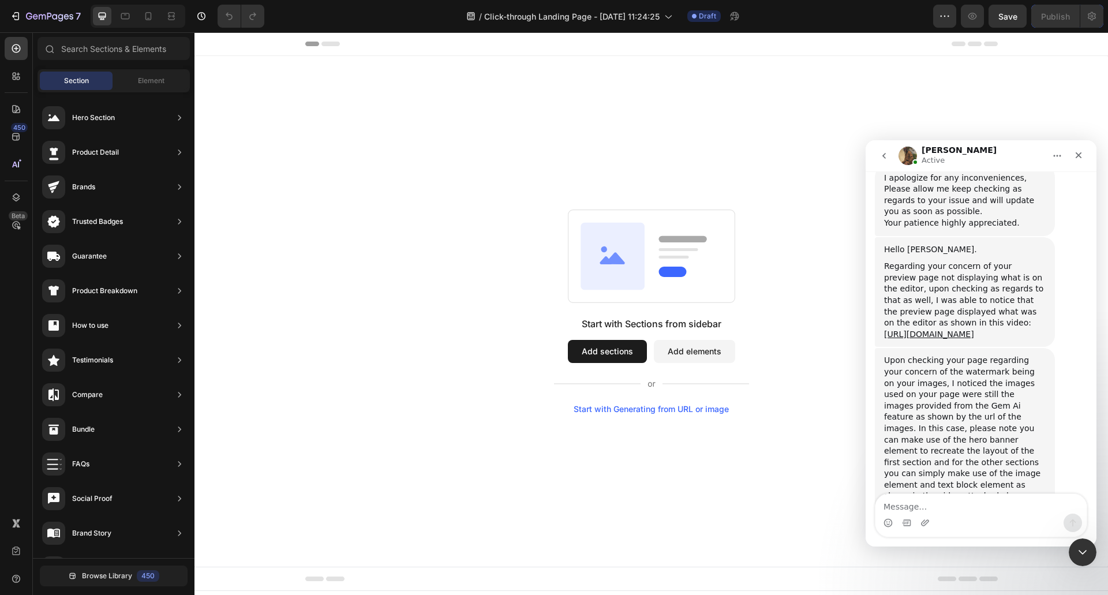
click at [608, 349] on button "Add sections" at bounding box center [607, 351] width 79 height 23
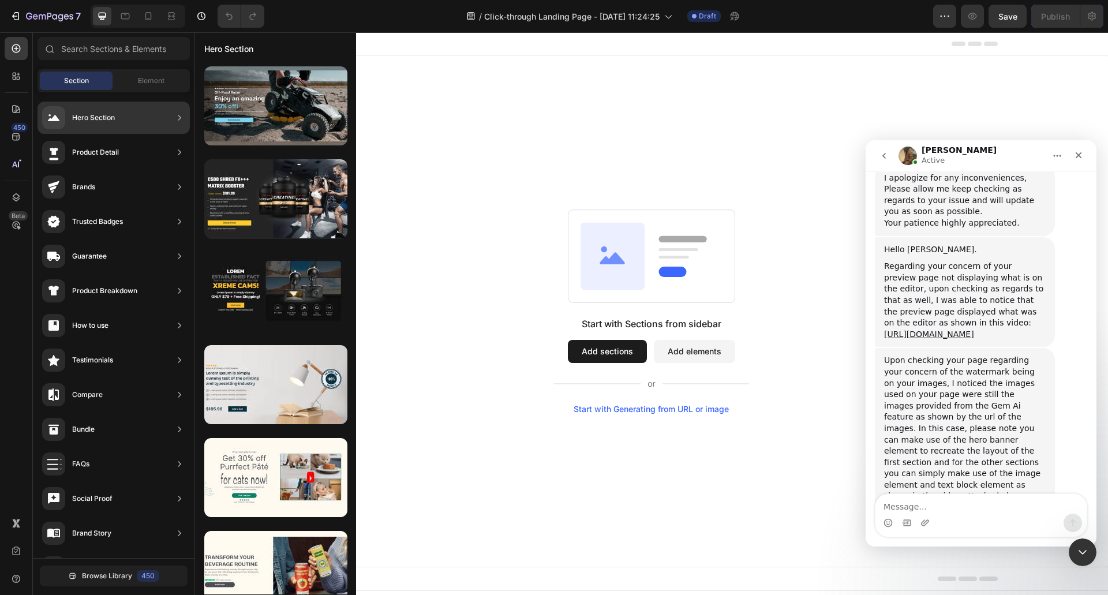
click at [101, 115] on div "Hero Section" at bounding box center [93, 118] width 43 height 12
click at [178, 115] on icon at bounding box center [179, 117] width 3 height 5
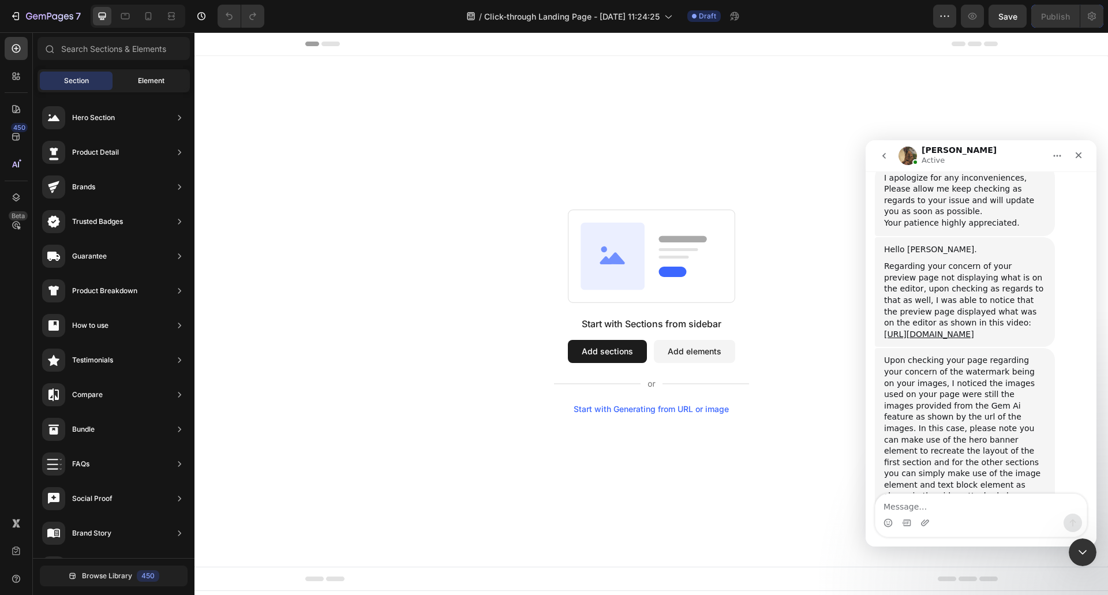
click at [155, 73] on div "Element" at bounding box center [151, 81] width 73 height 18
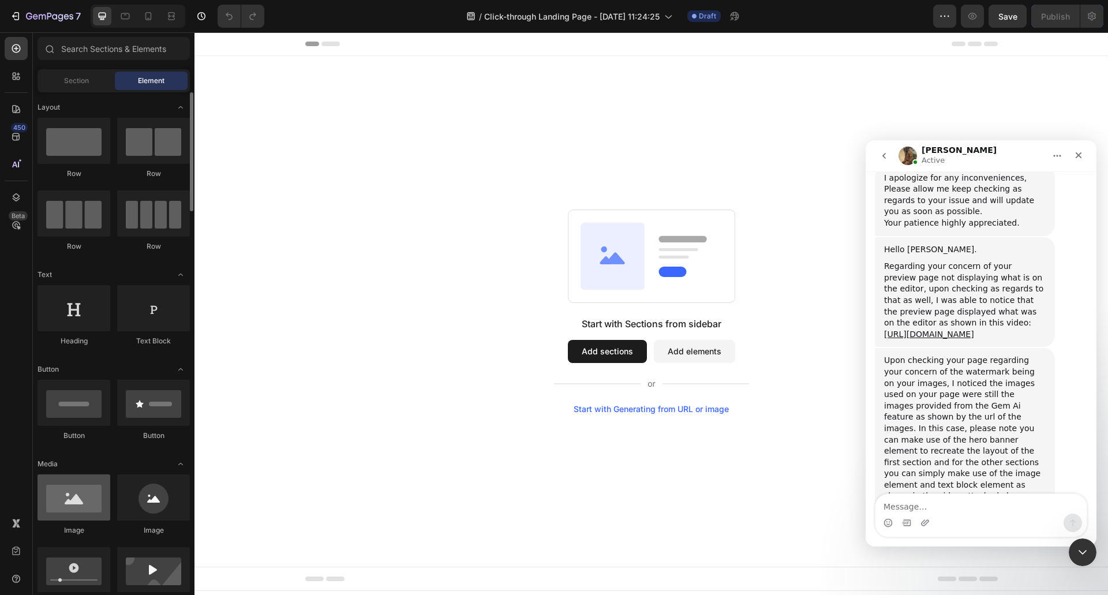
click at [73, 490] on div at bounding box center [74, 498] width 73 height 46
click at [73, 495] on div at bounding box center [74, 498] width 73 height 46
click at [617, 350] on button "Add sections" at bounding box center [607, 351] width 79 height 23
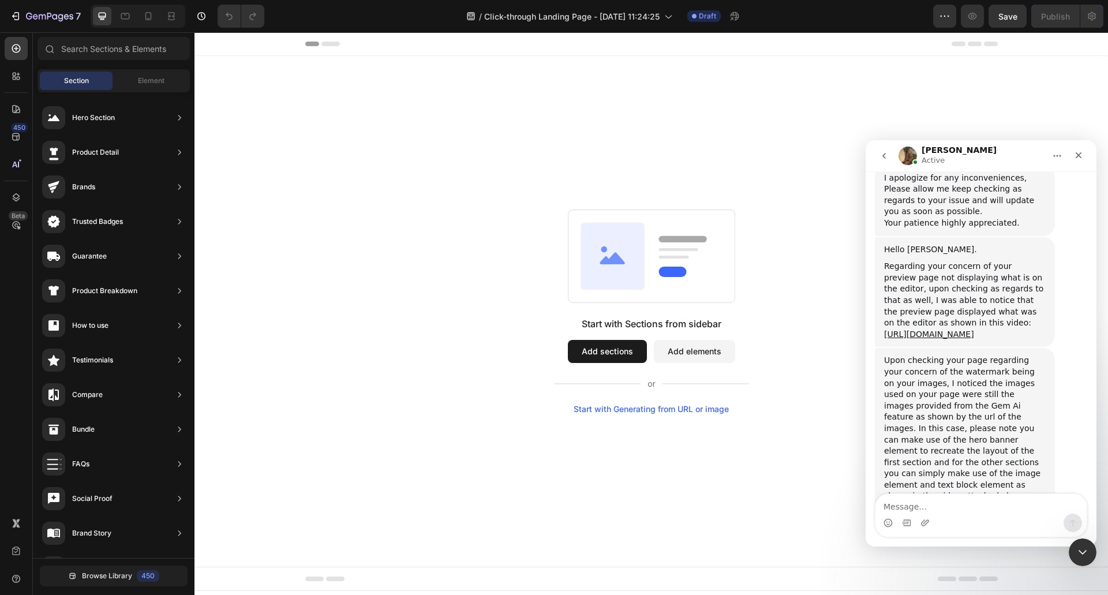
click at [689, 343] on button "Add elements" at bounding box center [694, 351] width 81 height 23
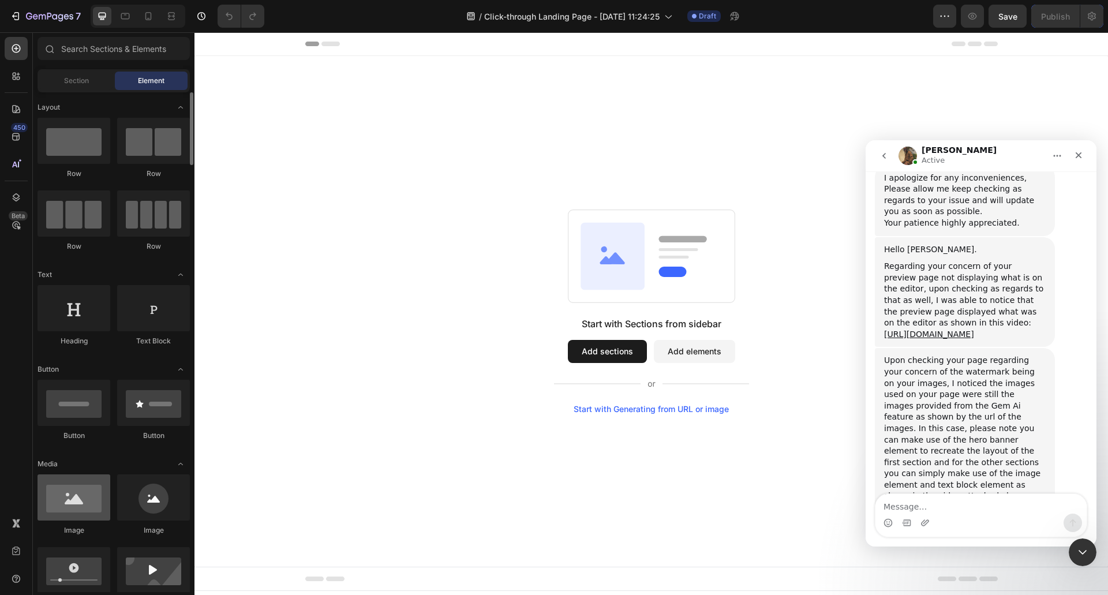
click at [77, 499] on div at bounding box center [74, 498] width 73 height 46
click at [603, 256] on icon at bounding box center [613, 255] width 64 height 67
click at [641, 471] on div "Start with Sections from sidebar Add sections Add elements Start with Generatin…" at bounding box center [652, 311] width 914 height 511
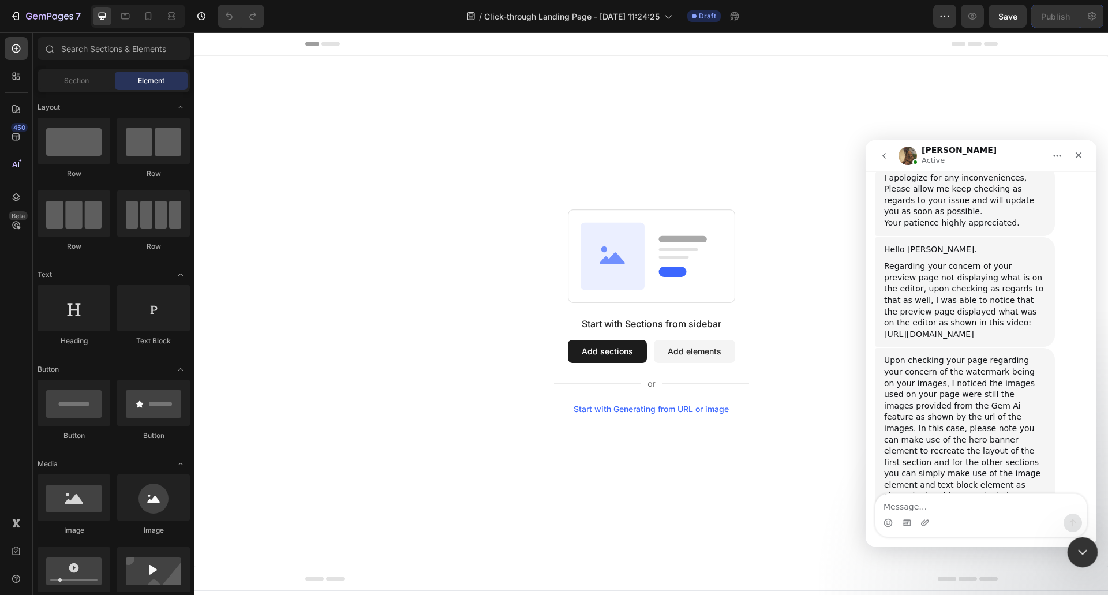
click at [1085, 551] on icon "Close Intercom Messenger" at bounding box center [1081, 551] width 14 height 14
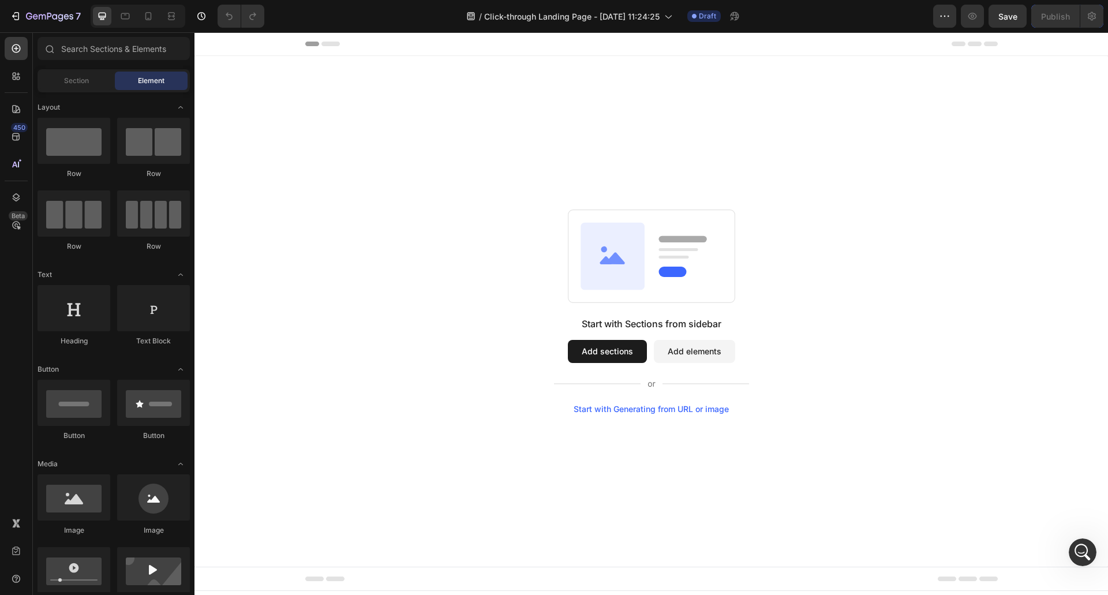
click at [584, 350] on button "Add sections" at bounding box center [607, 351] width 79 height 23
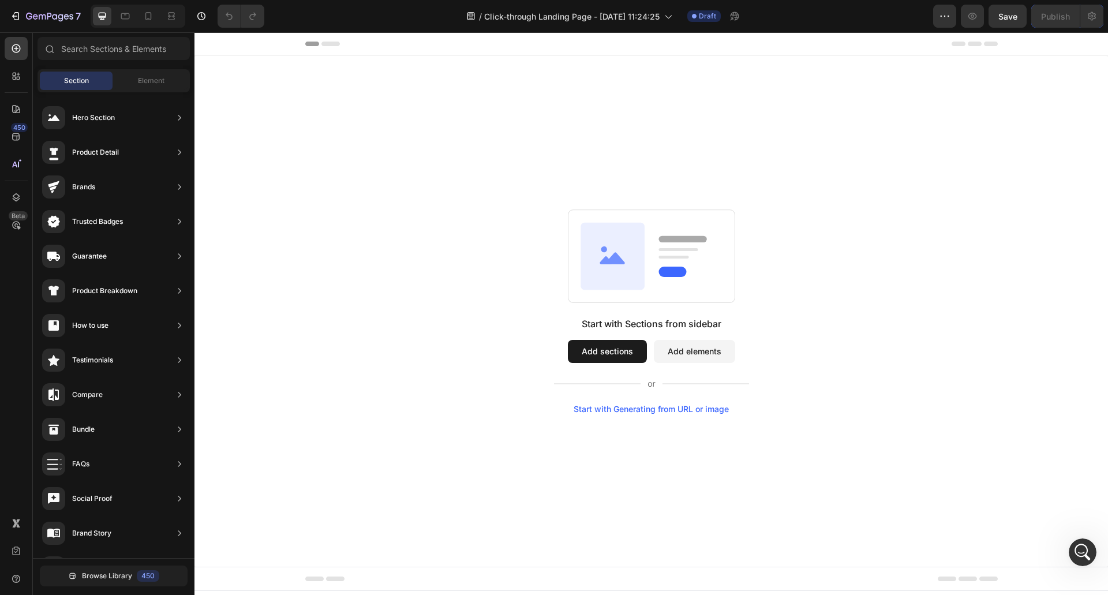
click at [688, 353] on button "Add elements" at bounding box center [694, 351] width 81 height 23
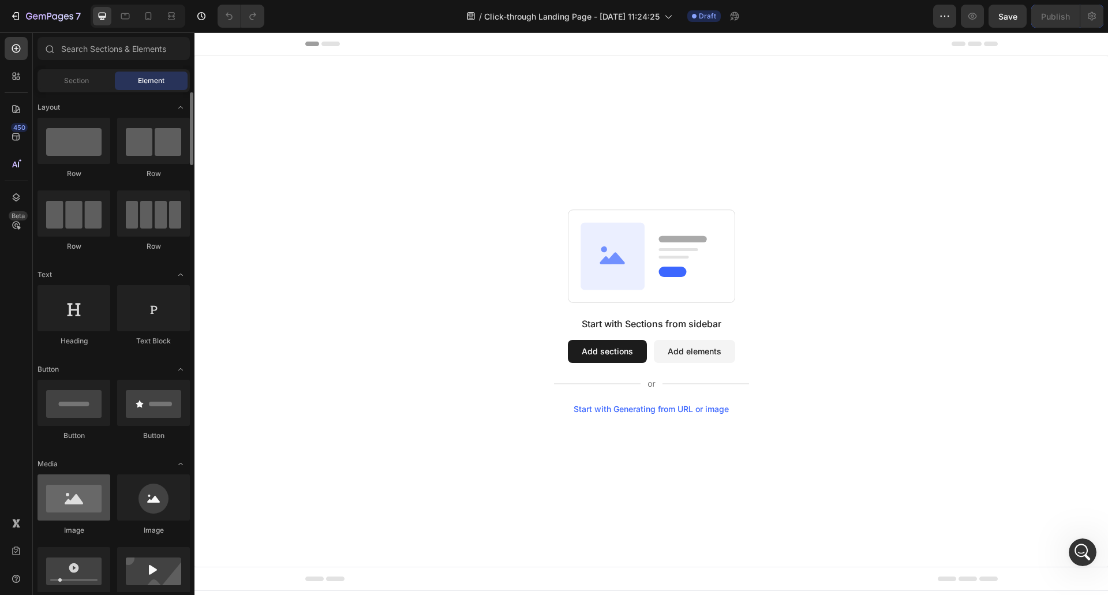
click at [74, 499] on div at bounding box center [74, 498] width 73 height 46
click at [23, 47] on div at bounding box center [16, 48] width 23 height 23
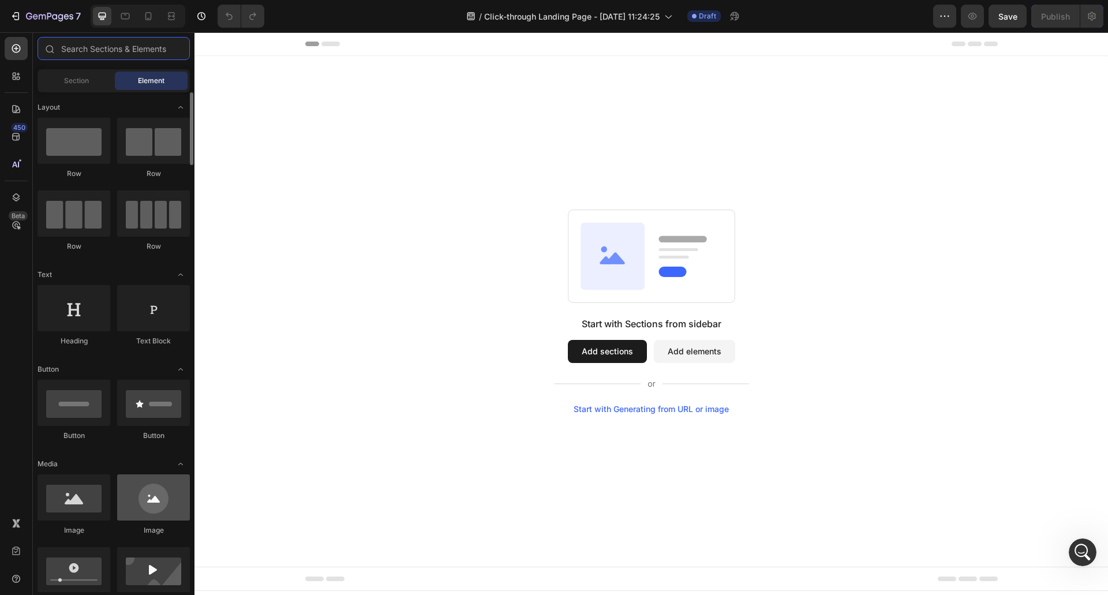
scroll to position [2881, 0]
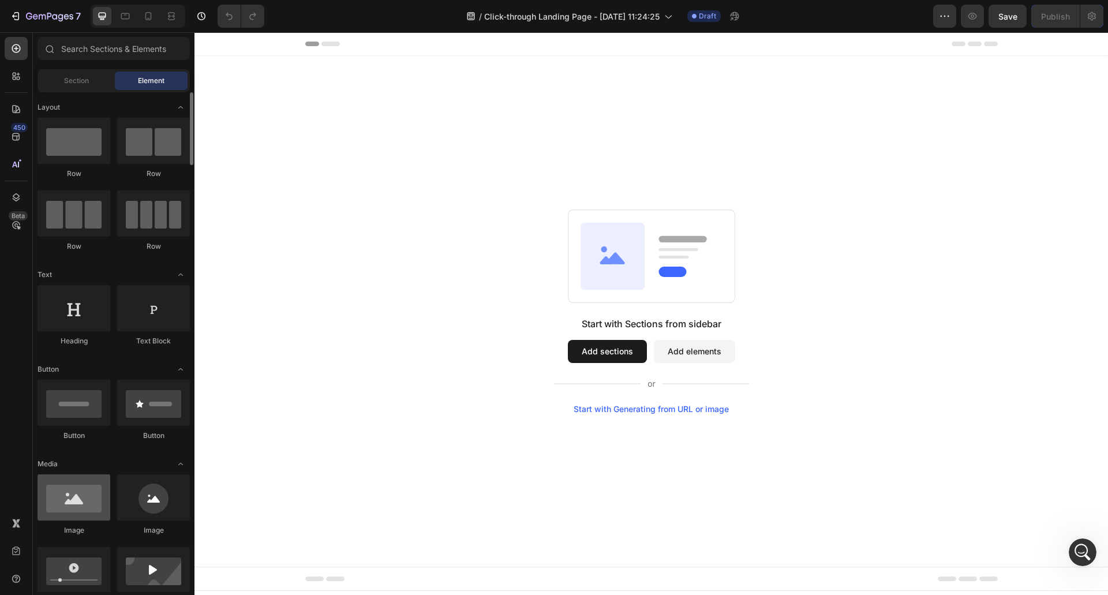
click at [73, 500] on div at bounding box center [74, 498] width 73 height 46
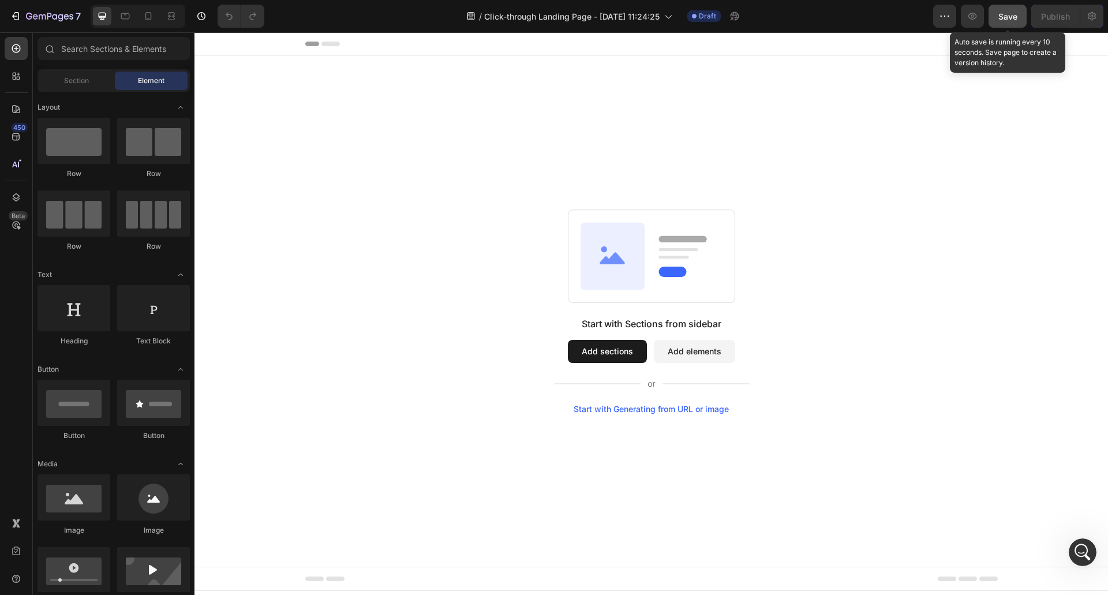
click at [1006, 13] on span "Save" at bounding box center [1008, 17] width 19 height 10
click at [701, 348] on button "Add elements" at bounding box center [694, 351] width 81 height 23
click at [615, 346] on button "Add sections" at bounding box center [607, 351] width 79 height 23
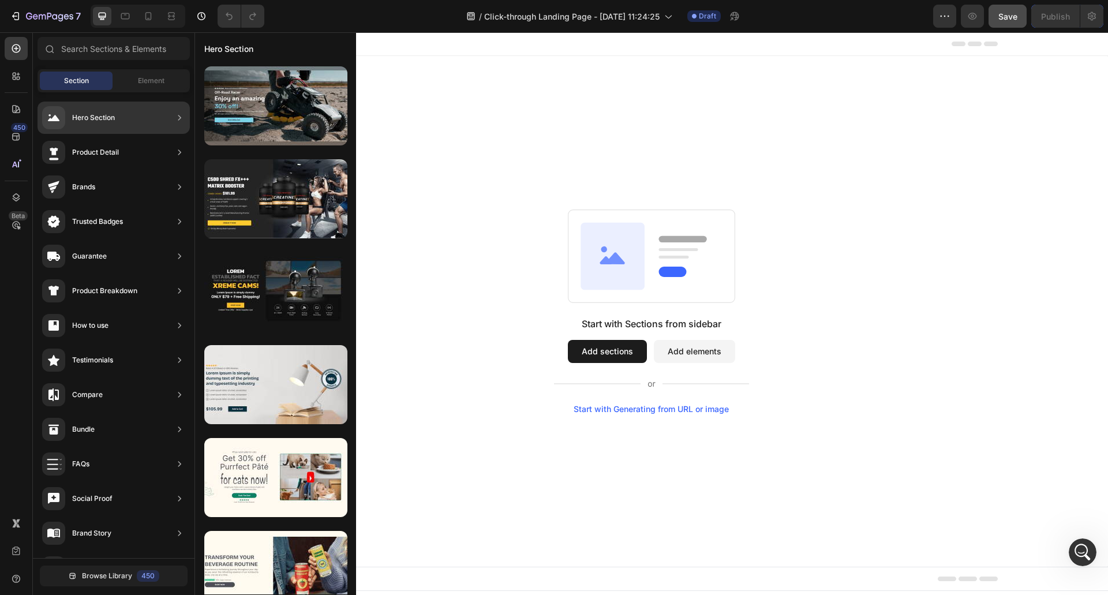
click at [104, 113] on div "Hero Section" at bounding box center [93, 118] width 43 height 12
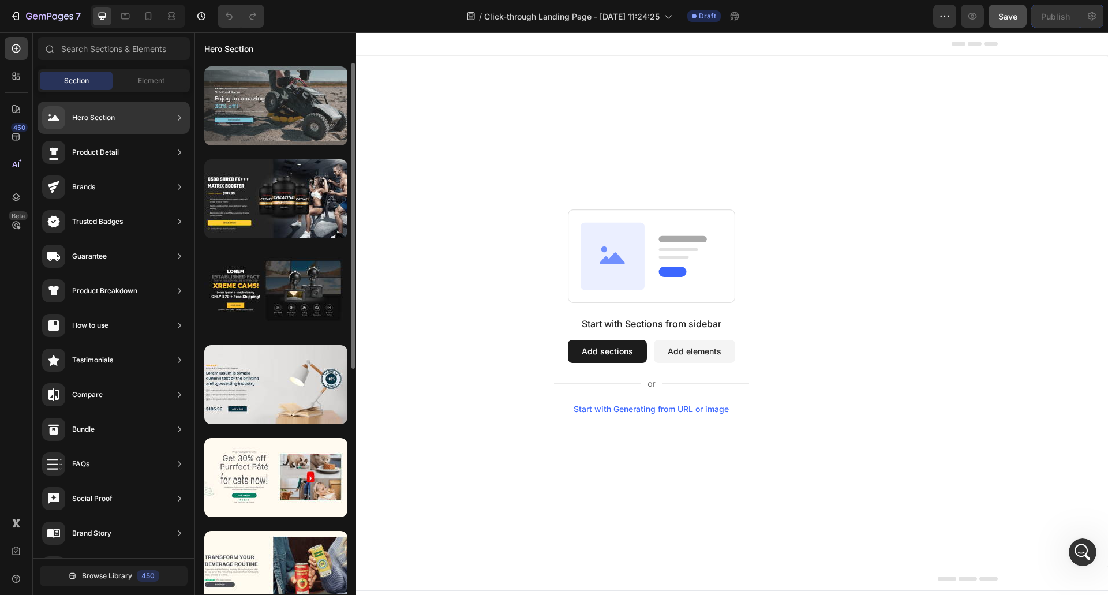
click at [283, 116] on div at bounding box center [275, 105] width 143 height 79
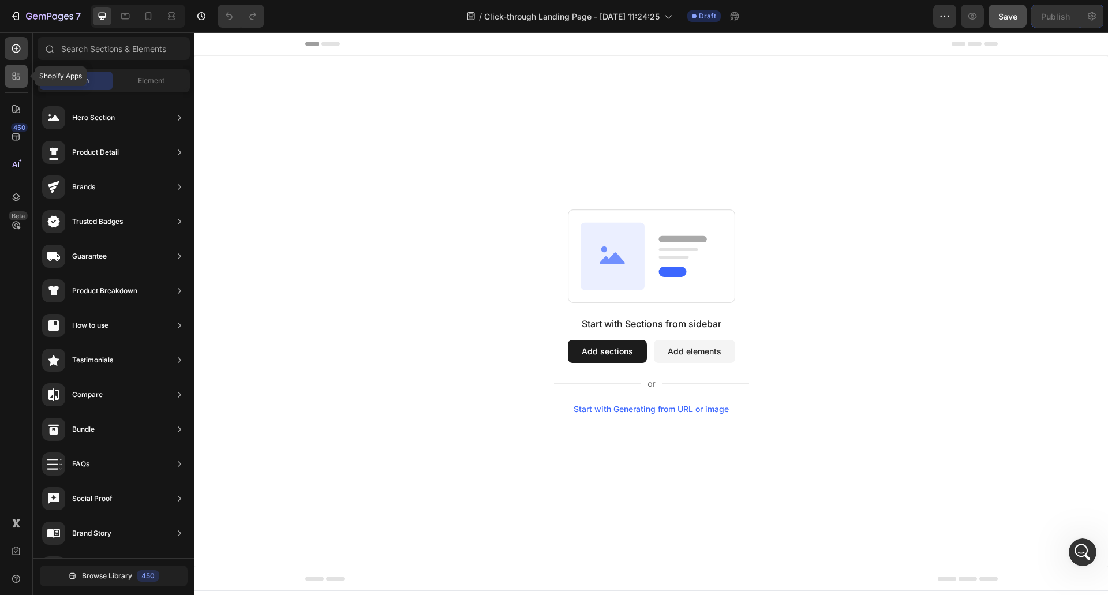
click at [10, 74] on icon at bounding box center [16, 76] width 12 height 12
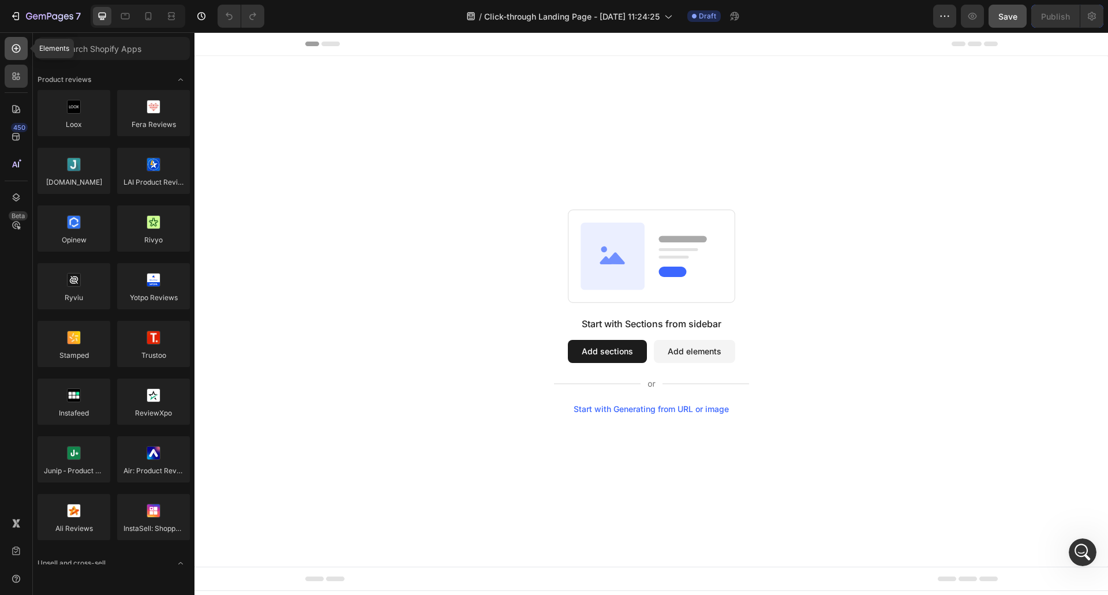
click at [15, 44] on icon at bounding box center [16, 49] width 12 height 12
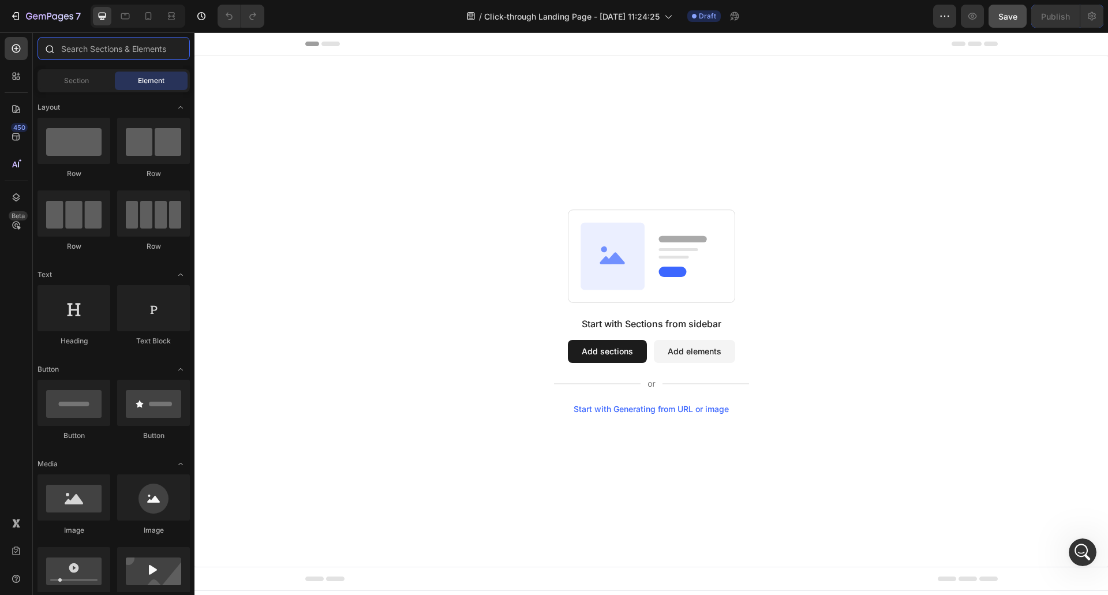
scroll to position [2926, 0]
click at [73, 507] on div at bounding box center [74, 498] width 73 height 46
click at [81, 77] on span "Section" at bounding box center [76, 81] width 25 height 10
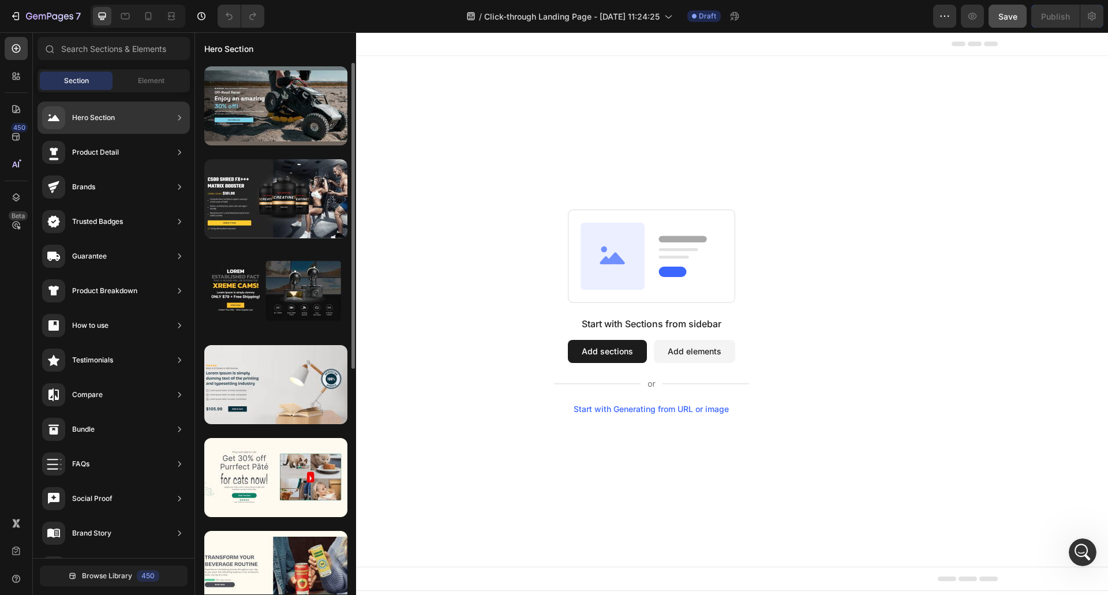
click at [85, 118] on div "Hero Section" at bounding box center [93, 118] width 43 height 12
click at [182, 117] on icon at bounding box center [180, 118] width 12 height 12
click at [177, 115] on icon at bounding box center [180, 118] width 12 height 12
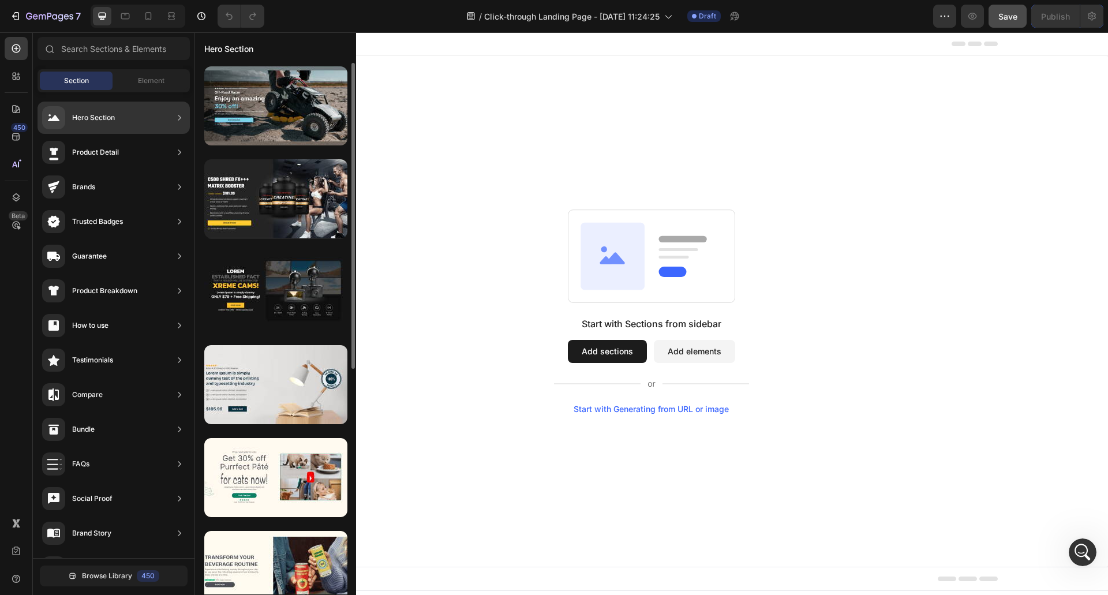
click at [180, 148] on icon at bounding box center [180, 153] width 12 height 12
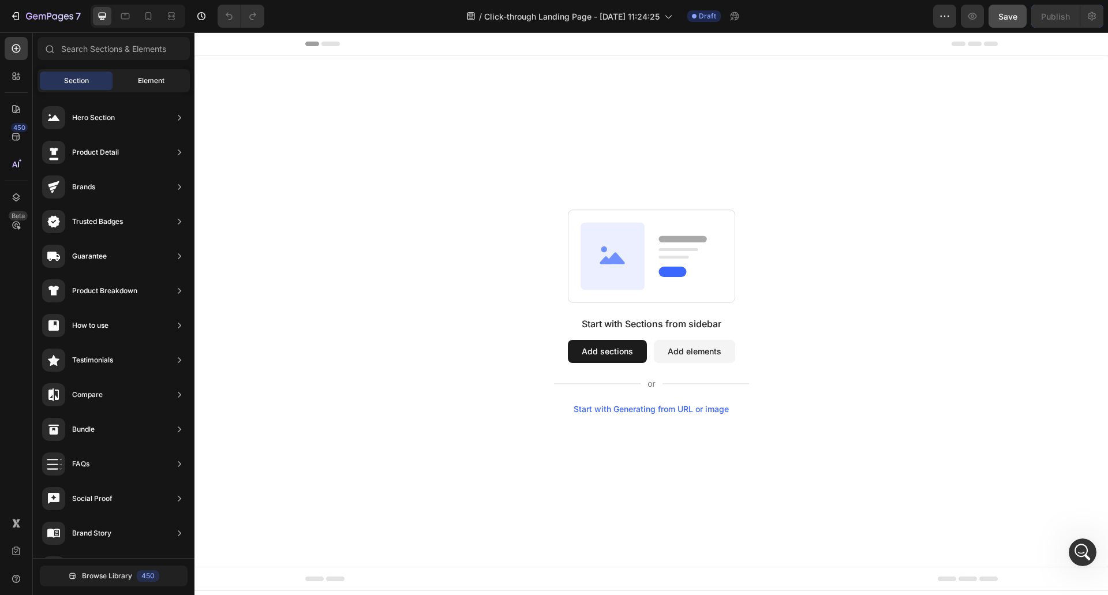
click at [159, 80] on span "Element" at bounding box center [151, 81] width 27 height 10
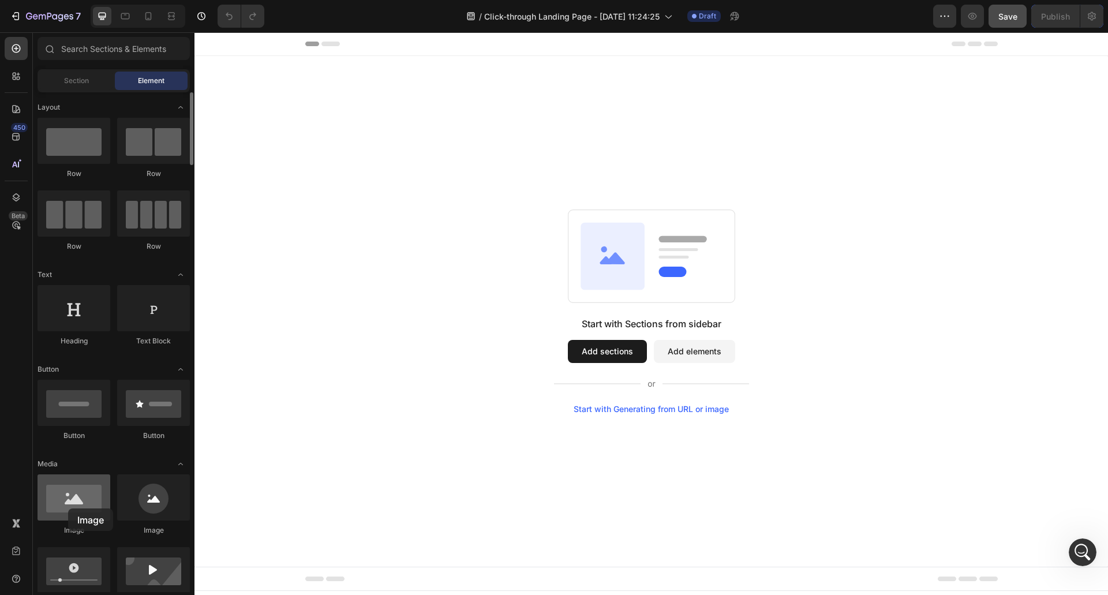
click at [68, 509] on div at bounding box center [74, 498] width 73 height 46
click at [639, 406] on div "Start with Generating from URL or image" at bounding box center [651, 409] width 155 height 9
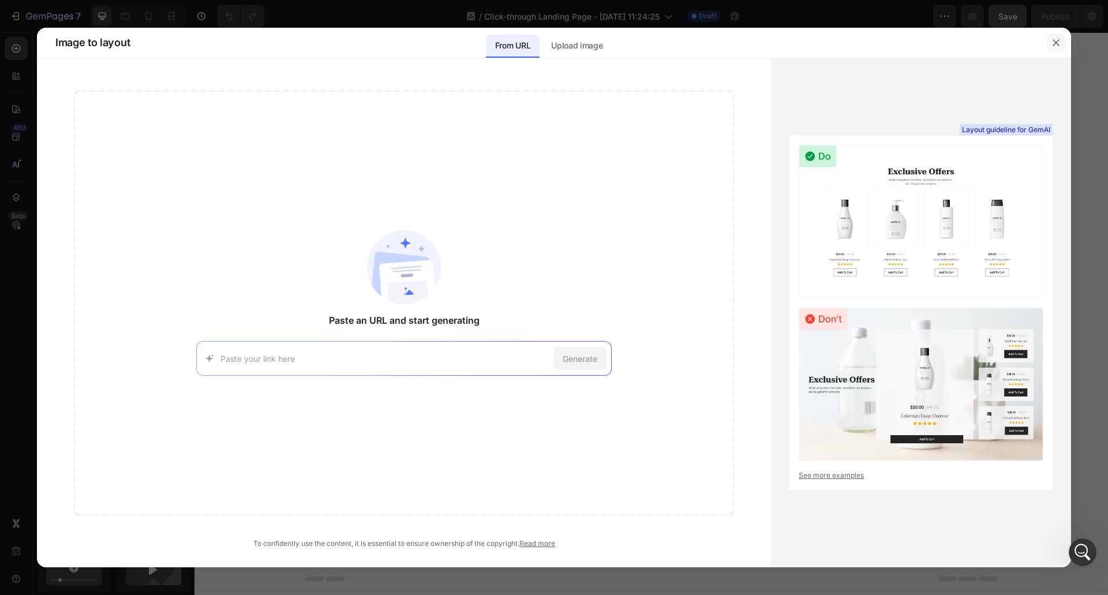
click at [1059, 41] on icon "button" at bounding box center [1056, 42] width 9 height 9
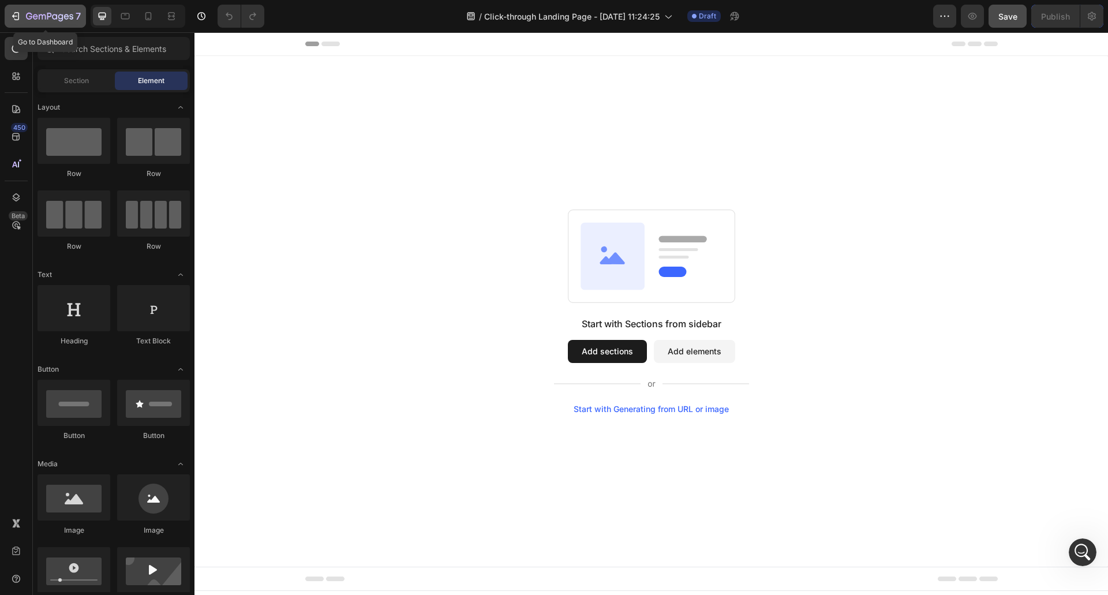
click at [17, 14] on icon "button" at bounding box center [16, 16] width 12 height 12
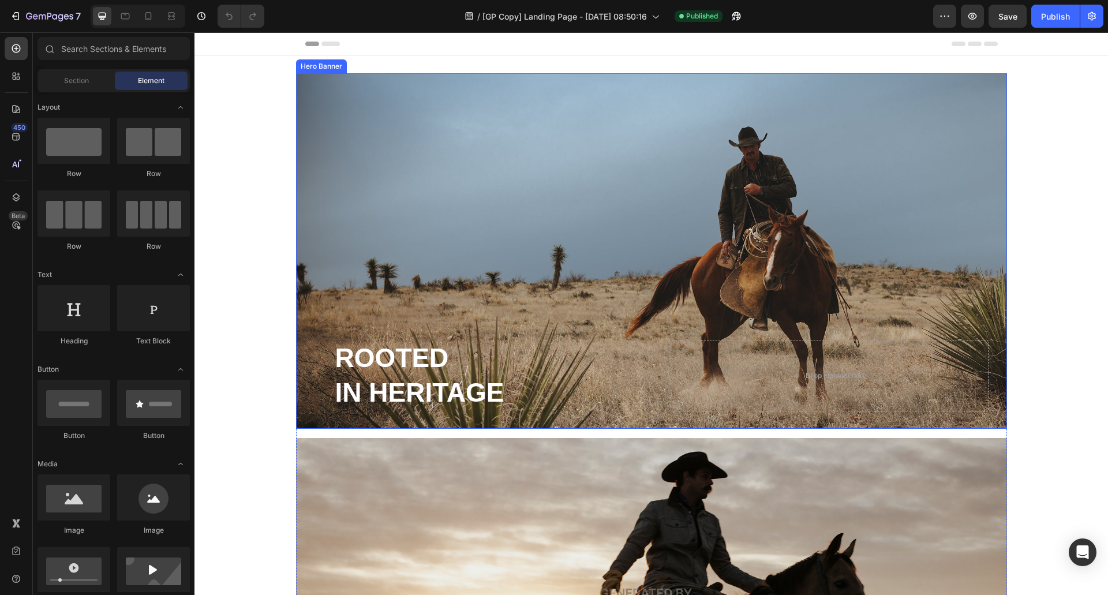
click at [723, 266] on div "Background Image" at bounding box center [651, 251] width 711 height 356
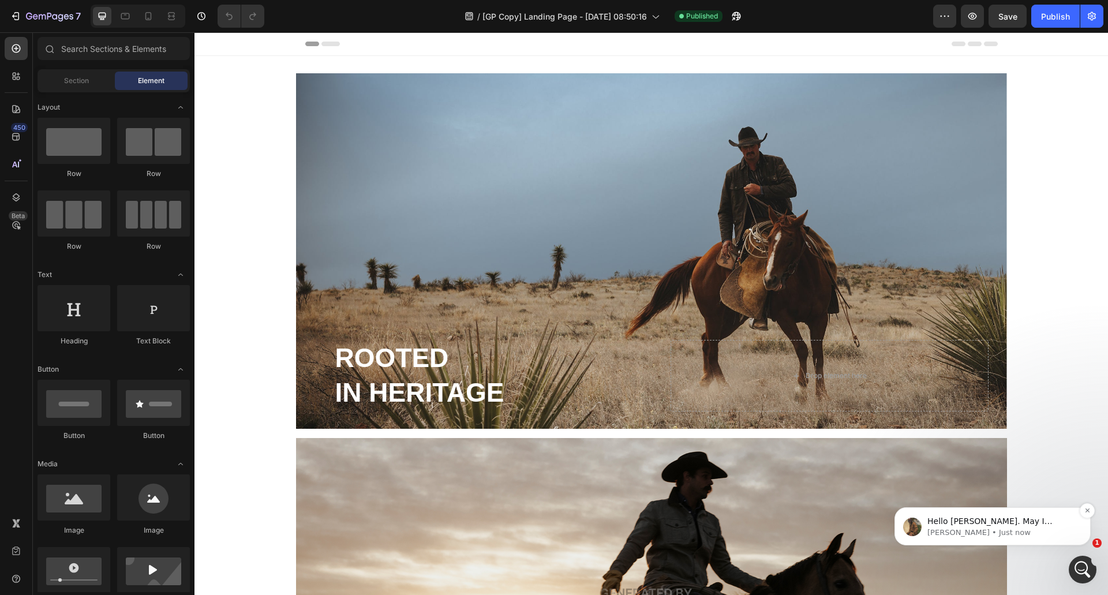
click at [1016, 522] on p "Hello [PERSON_NAME]. May I confirm if you are referring to you having an issue …" at bounding box center [1002, 522] width 149 height 12
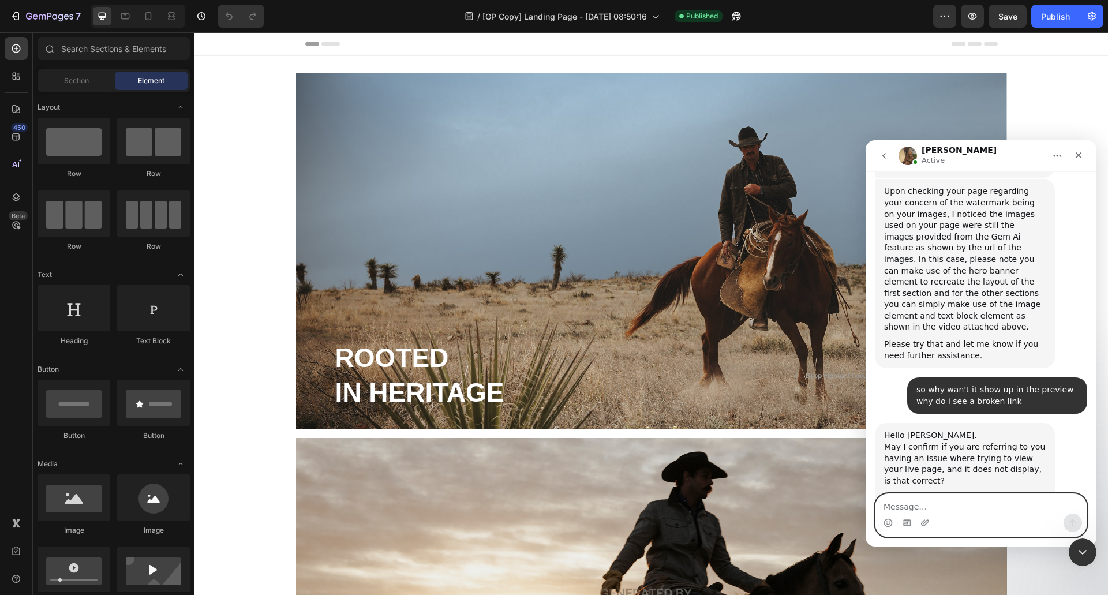
scroll to position [3125, 0]
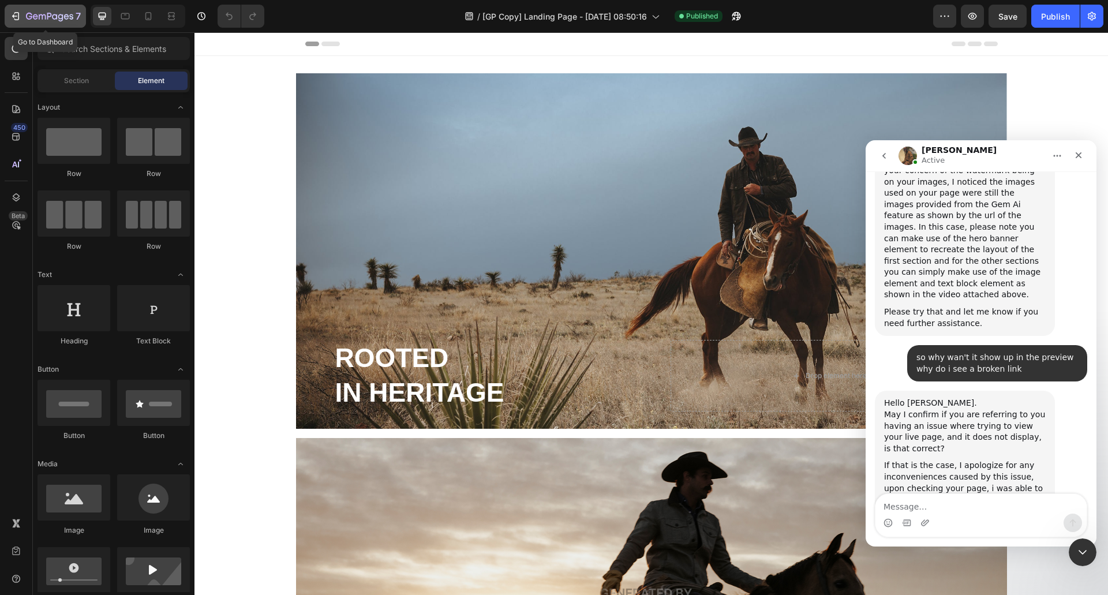
click at [28, 7] on button "7" at bounding box center [45, 16] width 81 height 23
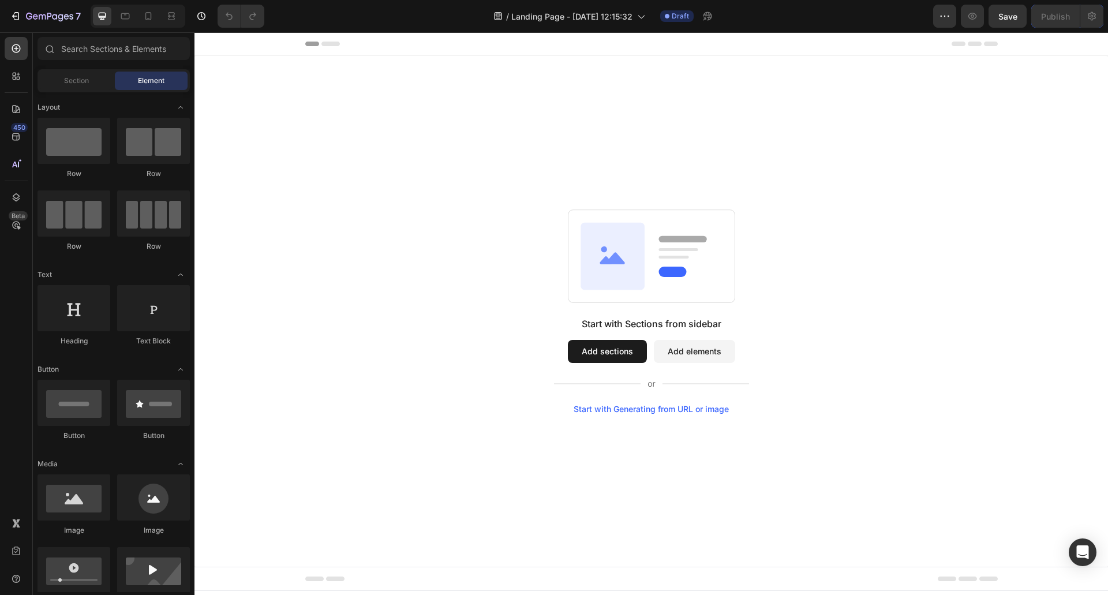
click at [614, 347] on button "Add sections" at bounding box center [607, 351] width 79 height 23
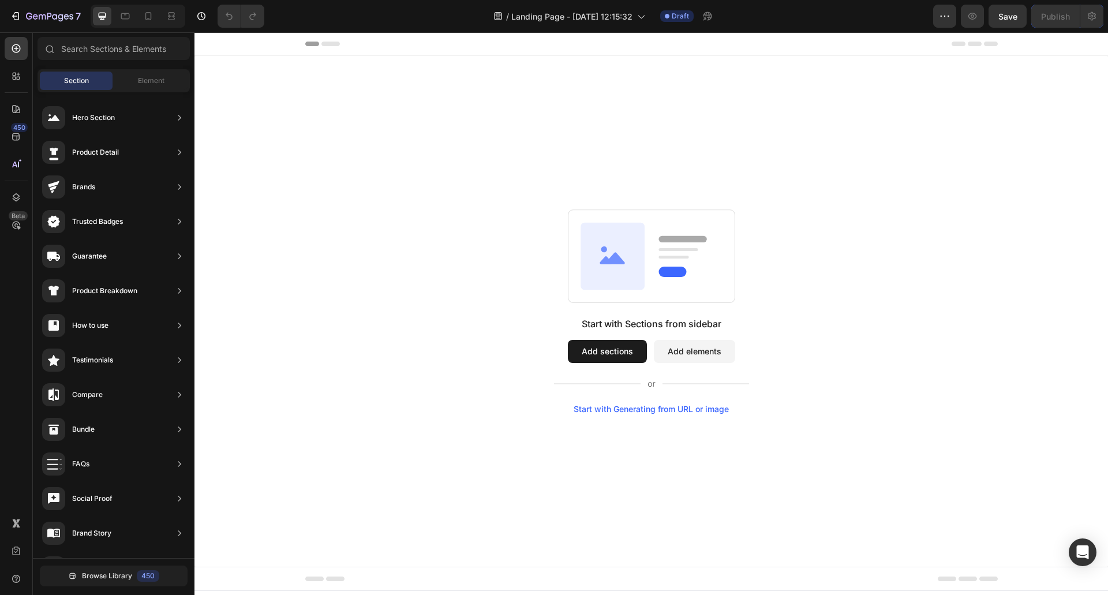
click at [125, 66] on div "Sections(18) Elements(83) Section Element Hero Section Product Detail Brands Tr…" at bounding box center [114, 315] width 162 height 556
click at [151, 86] on div "Element" at bounding box center [151, 81] width 73 height 18
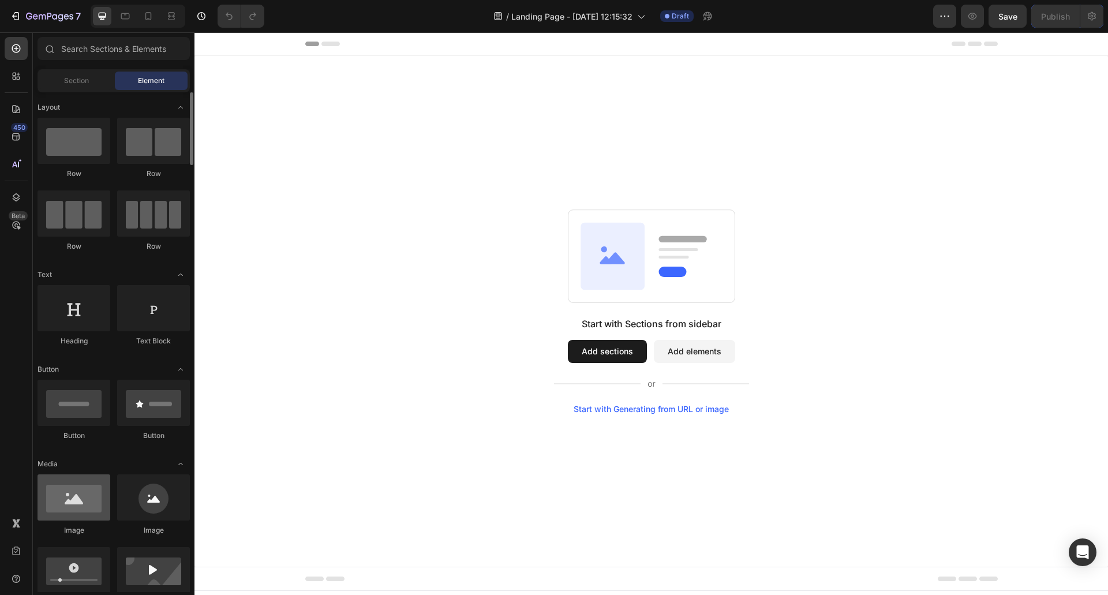
click at [77, 500] on div at bounding box center [74, 498] width 73 height 46
click at [591, 354] on button "Add sections" at bounding box center [607, 351] width 79 height 23
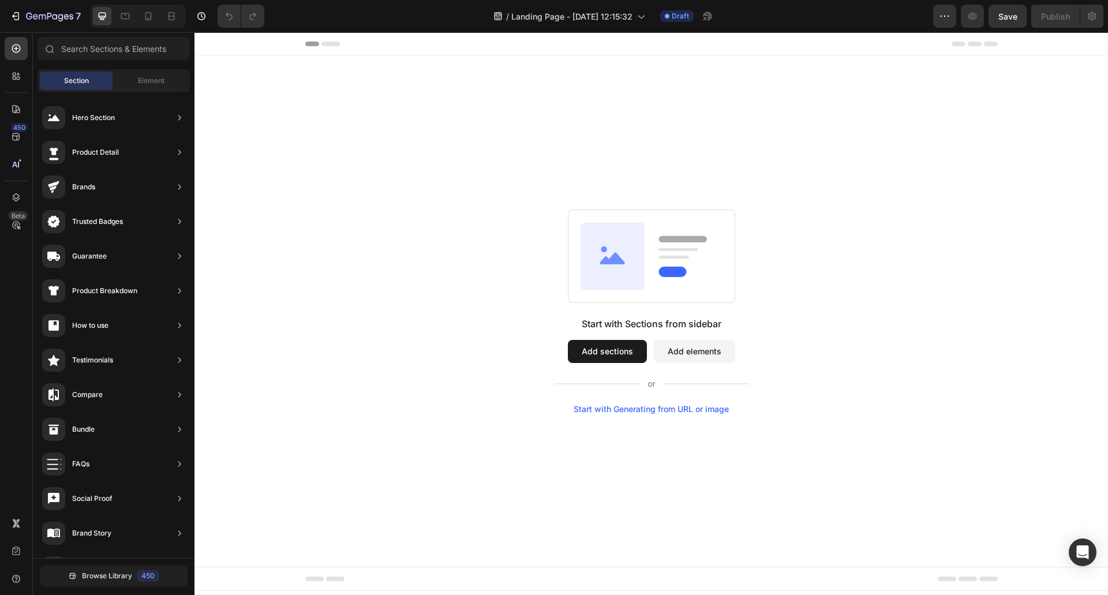
click at [591, 354] on button "Add sections" at bounding box center [607, 351] width 79 height 23
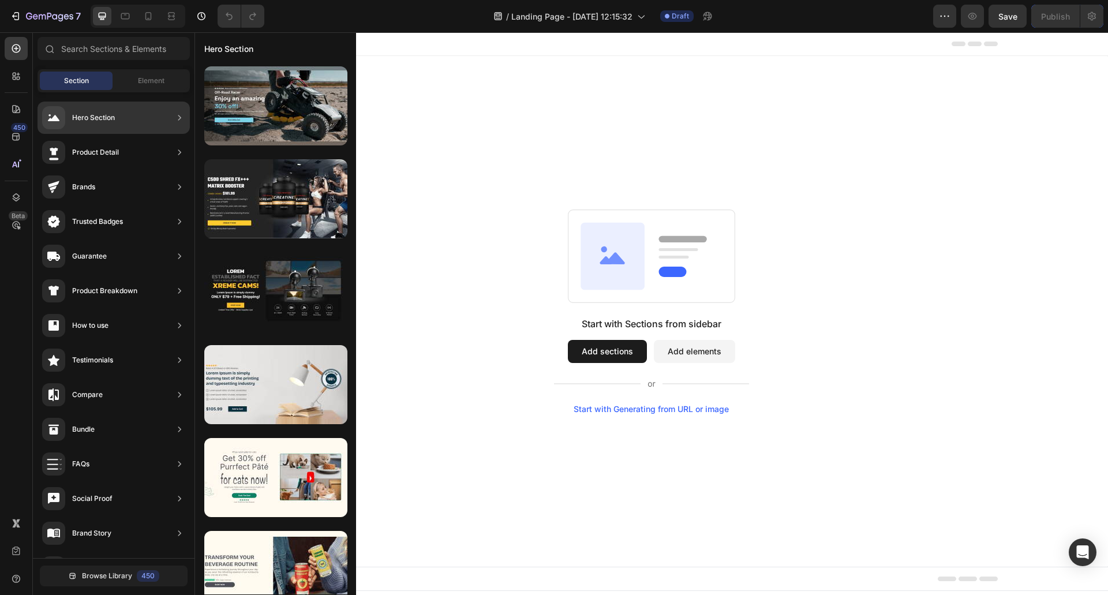
click at [140, 111] on div "Hero Section" at bounding box center [114, 118] width 152 height 32
click at [57, 115] on icon at bounding box center [54, 117] width 12 height 7
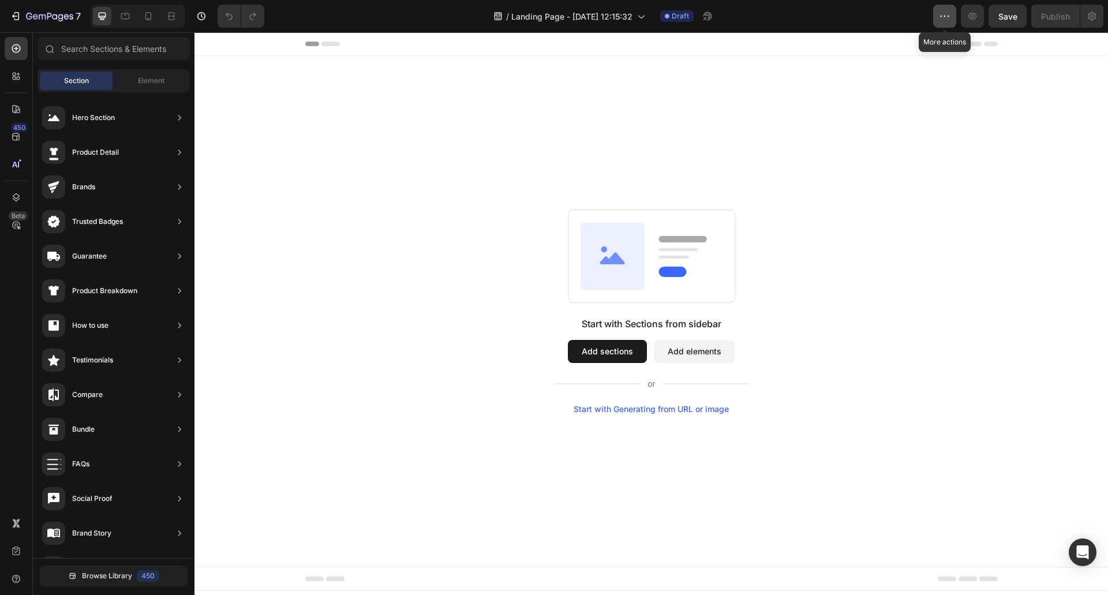
click at [944, 16] on icon "button" at bounding box center [945, 16] width 12 height 12
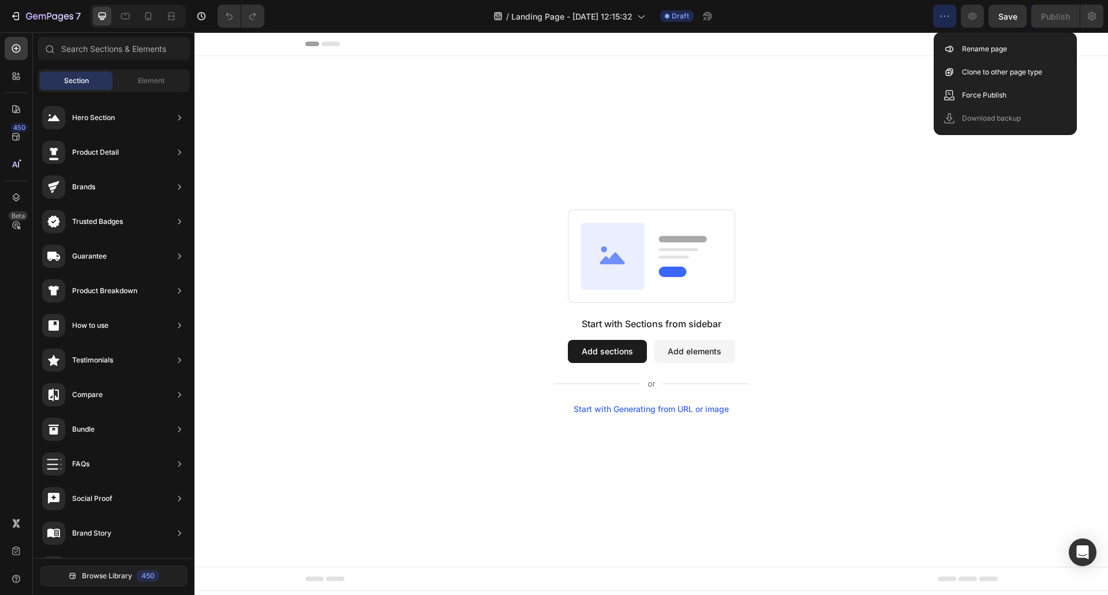
click at [1009, 223] on div "Start with Sections from sidebar Add sections Add elements Start with Generatin…" at bounding box center [651, 312] width 831 height 204
click at [999, 285] on div "Start with Sections from sidebar Add sections Add elements Start with Generatin…" at bounding box center [651, 312] width 831 height 204
click at [327, 40] on div "Header" at bounding box center [651, 43] width 693 height 23
click at [210, 43] on icon at bounding box center [208, 44] width 8 height 8
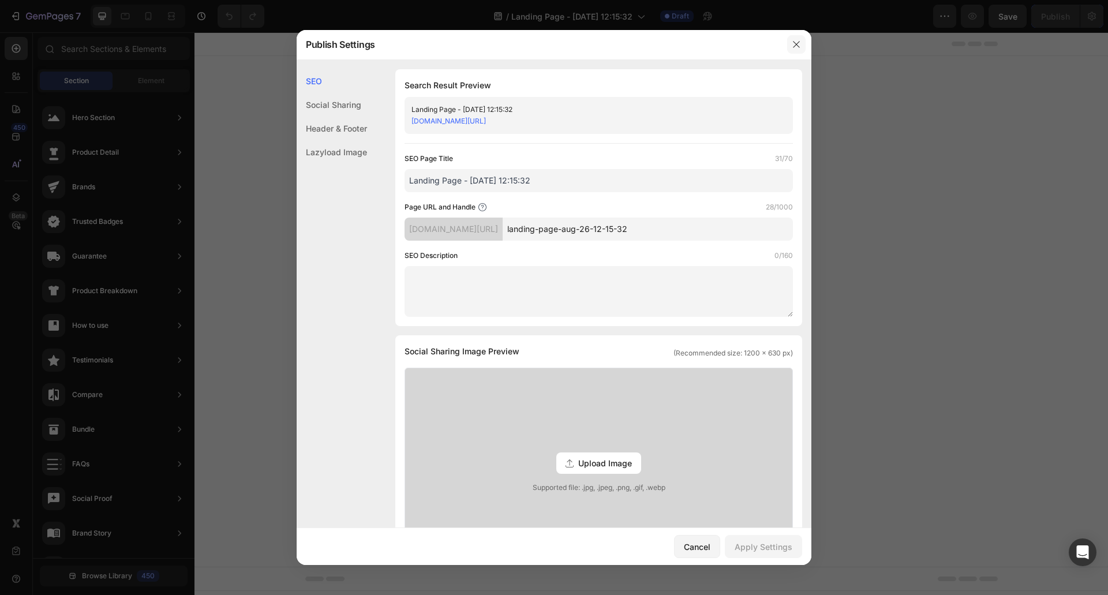
click at [799, 45] on icon "button" at bounding box center [796, 44] width 9 height 9
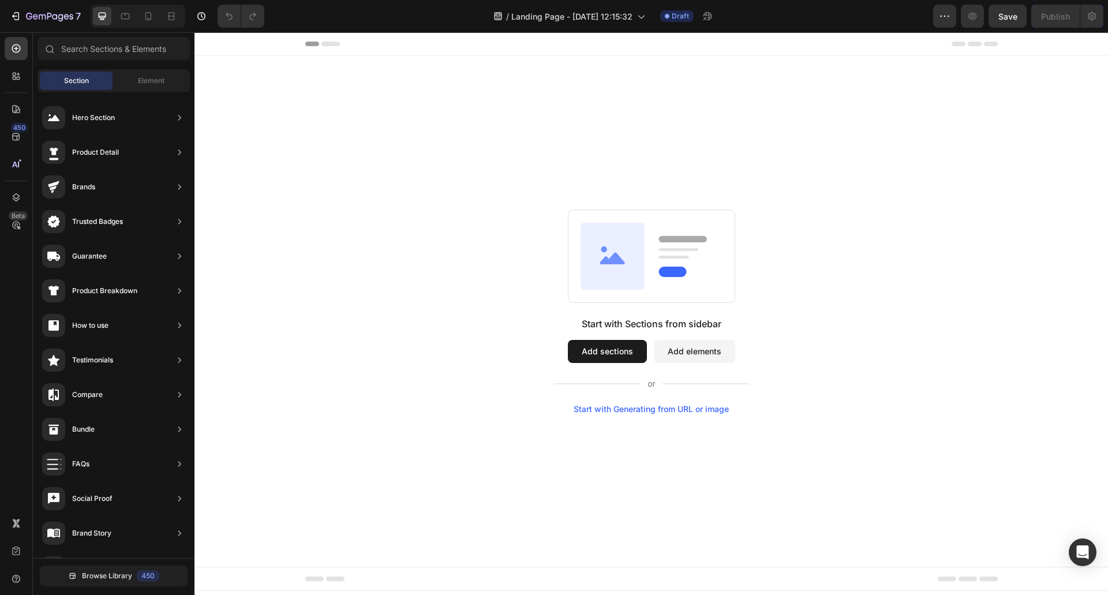
click at [849, 257] on div "Start with Sections from sidebar Add sections Add elements Start with Generatin…" at bounding box center [651, 312] width 831 height 204
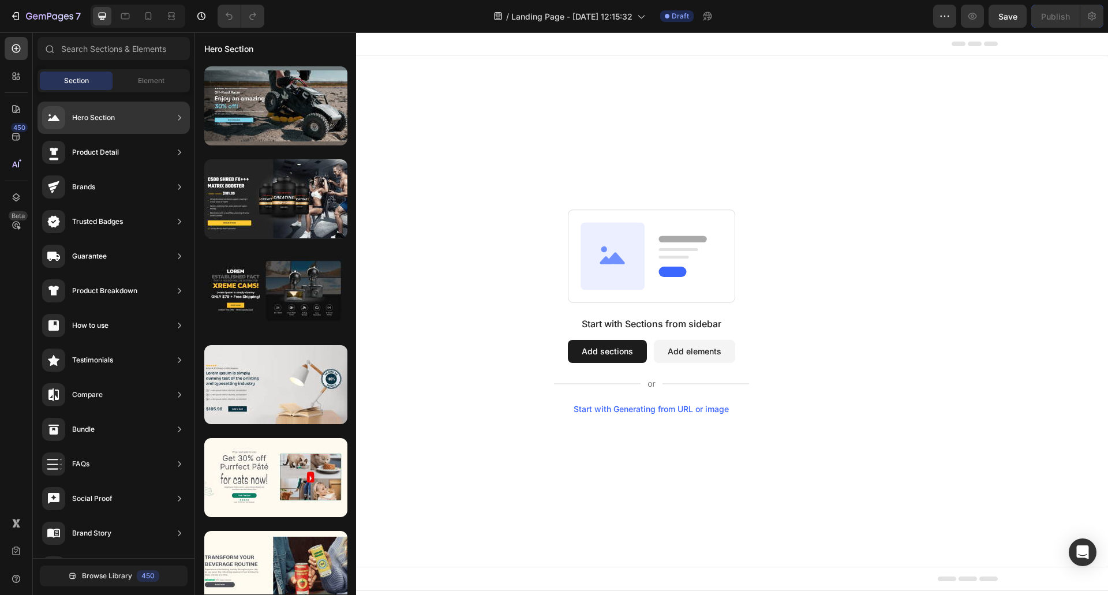
click at [84, 113] on div "Hero Section" at bounding box center [93, 118] width 43 height 12
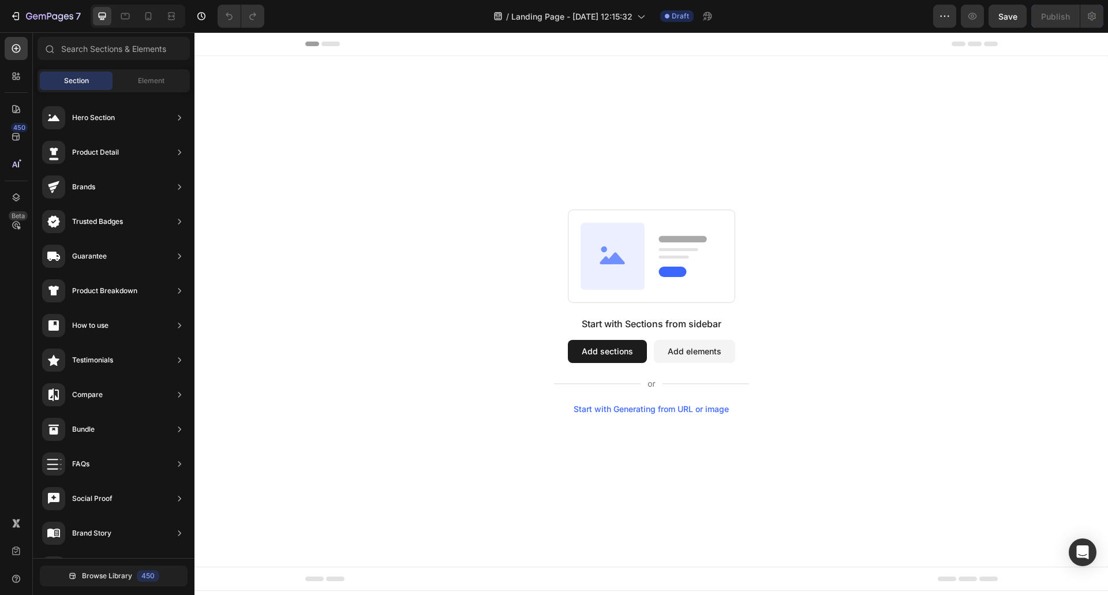
drag, startPoint x: 273, startPoint y: 158, endPoint x: 611, endPoint y: 212, distance: 342.7
click at [151, 77] on span "Element" at bounding box center [151, 81] width 27 height 10
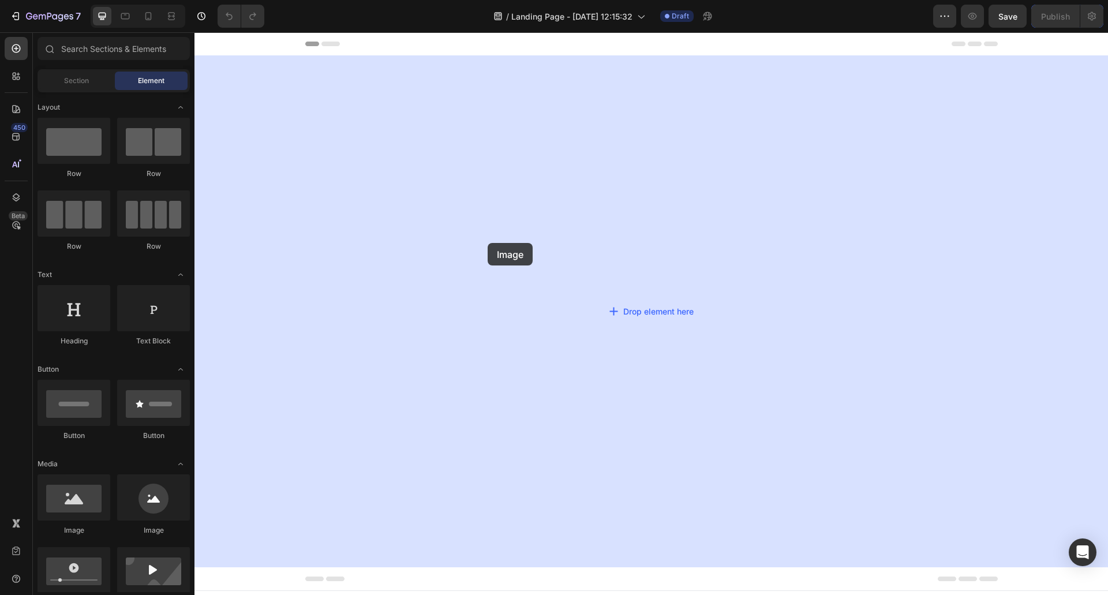
drag, startPoint x: 281, startPoint y: 490, endPoint x: 502, endPoint y: 242, distance: 332.4
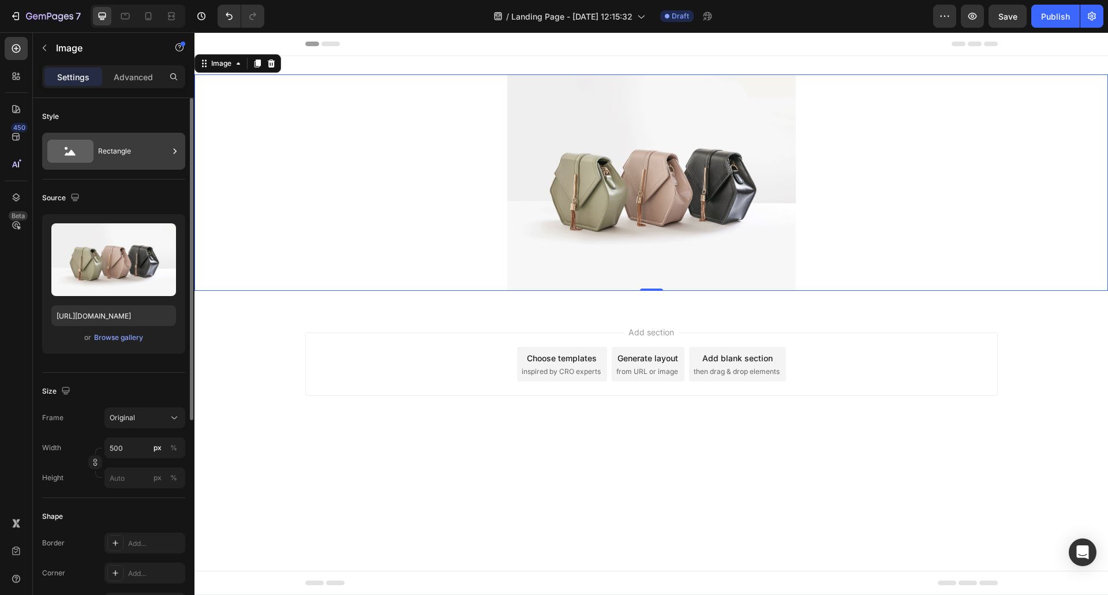
click at [118, 151] on div "Rectangle" at bounding box center [133, 151] width 70 height 27
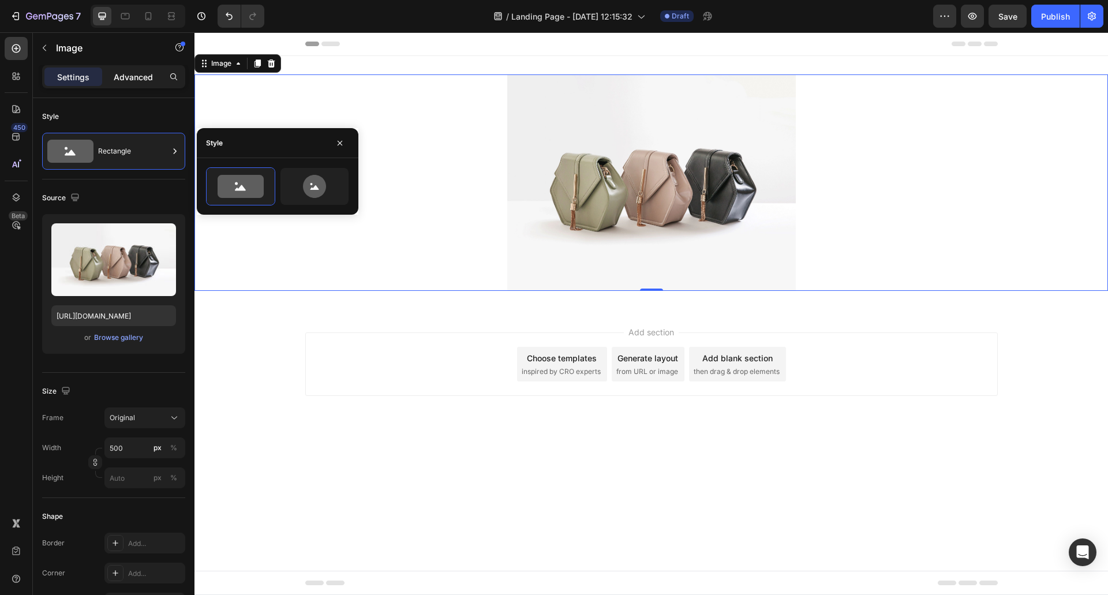
click at [128, 79] on p "Advanced" at bounding box center [133, 77] width 39 height 12
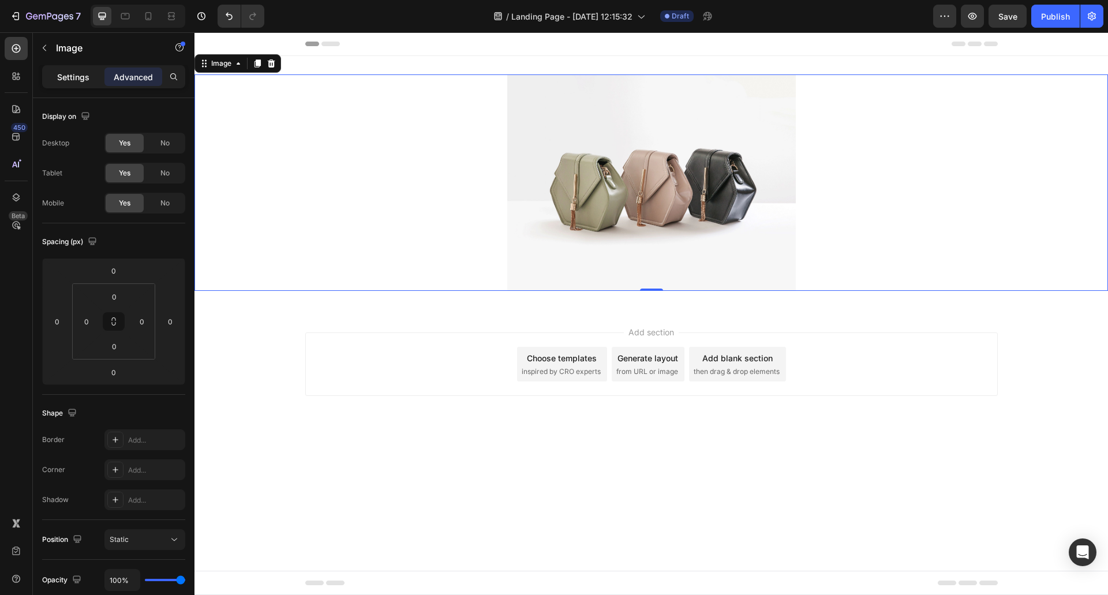
click at [79, 76] on p "Settings" at bounding box center [73, 77] width 32 height 12
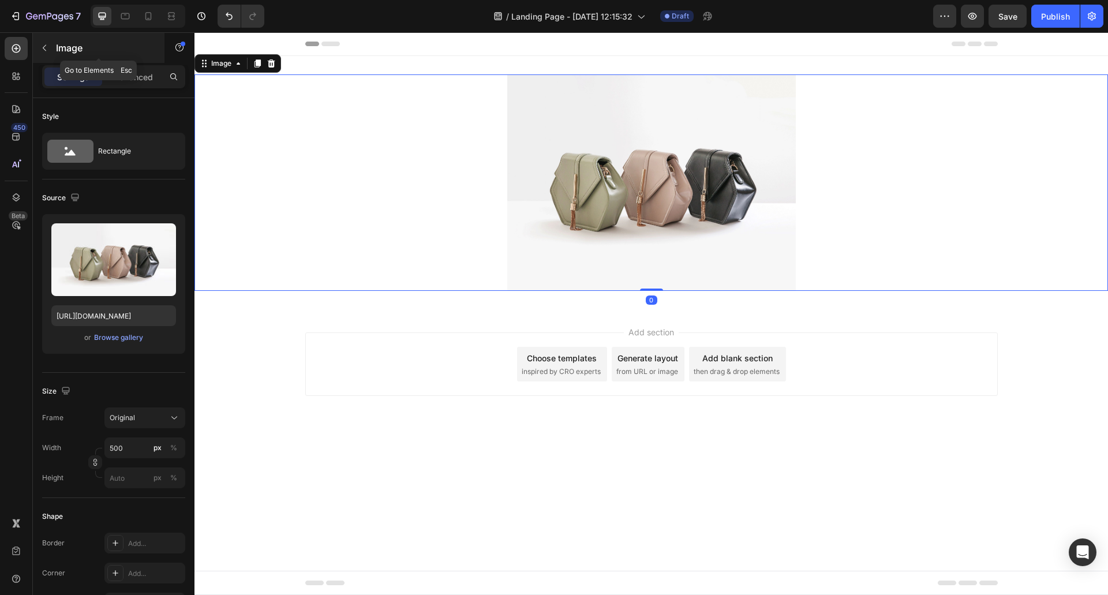
click at [42, 48] on icon "button" at bounding box center [44, 47] width 9 height 9
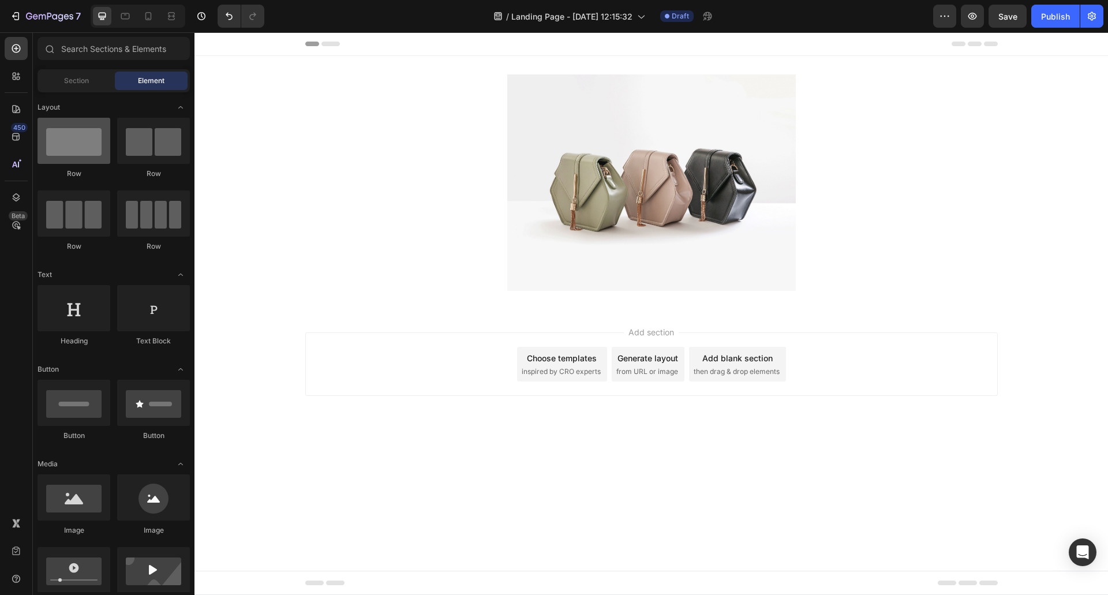
click at [56, 142] on div at bounding box center [74, 141] width 73 height 46
click at [9, 8] on button "7" at bounding box center [45, 16] width 81 height 23
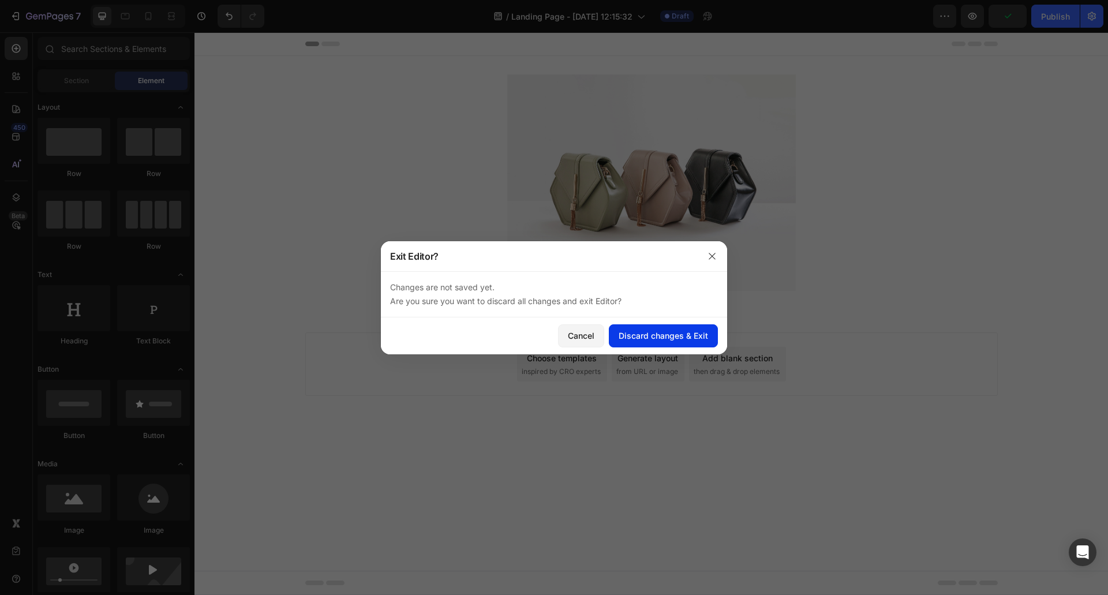
click at [637, 343] on button "Discard changes & Exit" at bounding box center [663, 335] width 109 height 23
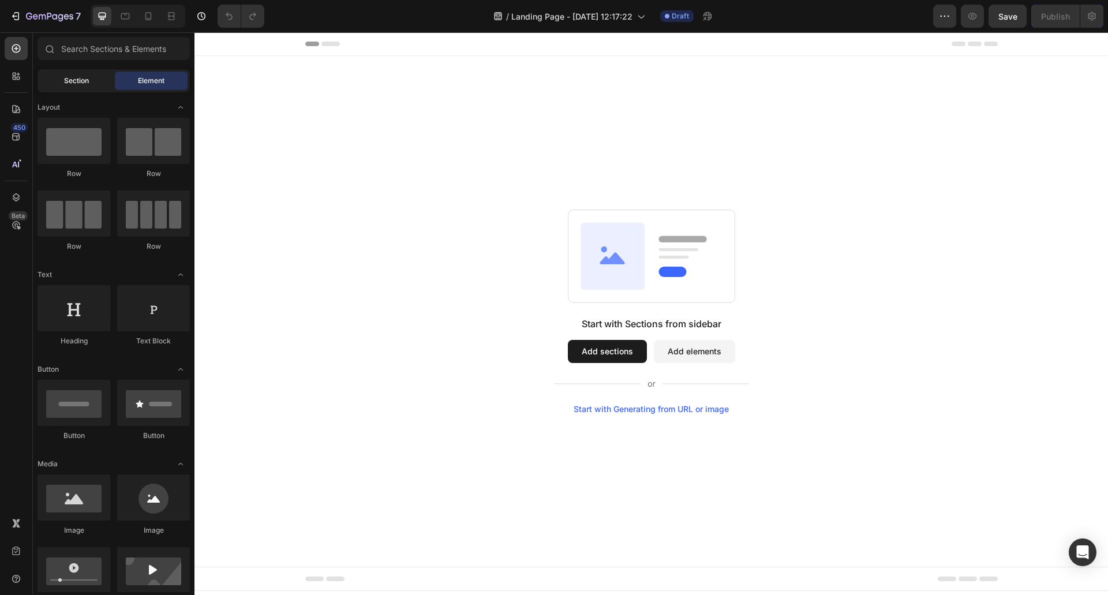
click at [83, 79] on span "Section" at bounding box center [76, 81] width 25 height 10
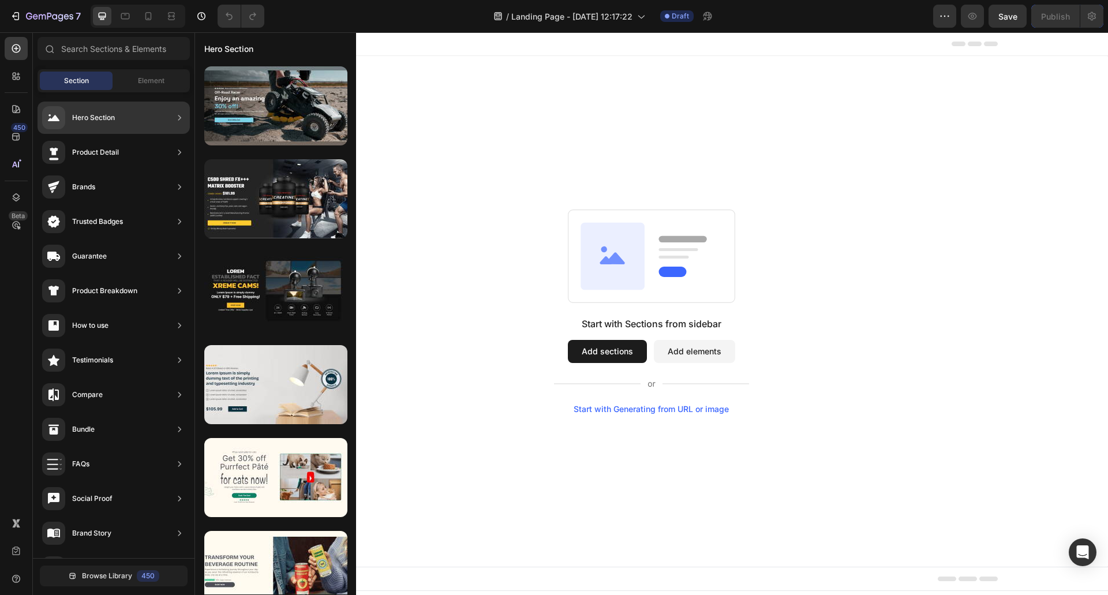
click at [83, 119] on div "Hero Section" at bounding box center [93, 118] width 43 height 12
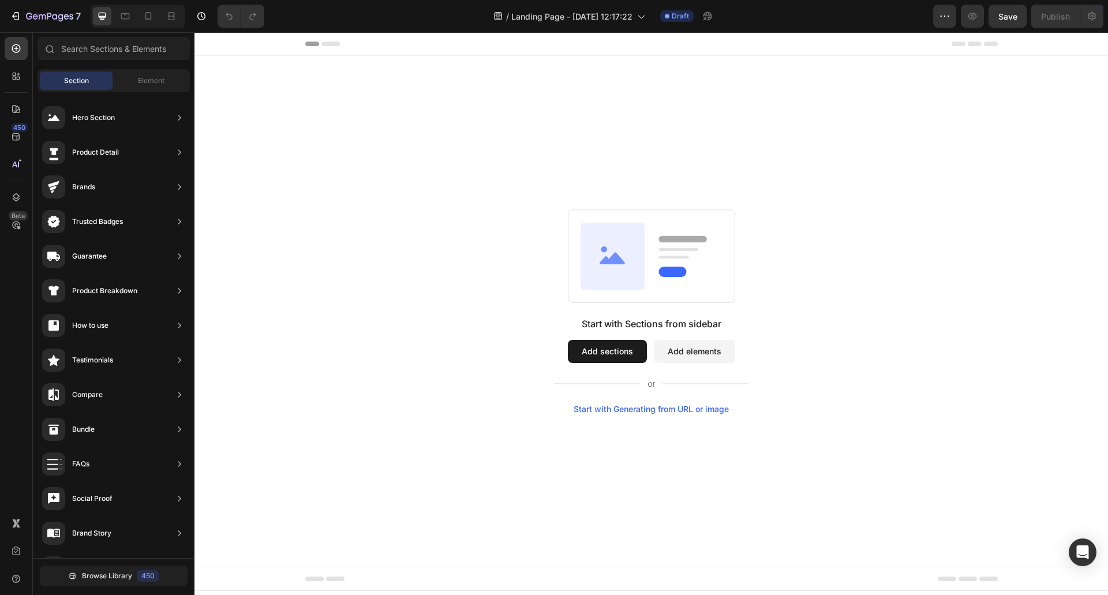
drag, startPoint x: 277, startPoint y: 152, endPoint x: 612, endPoint y: 215, distance: 340.8
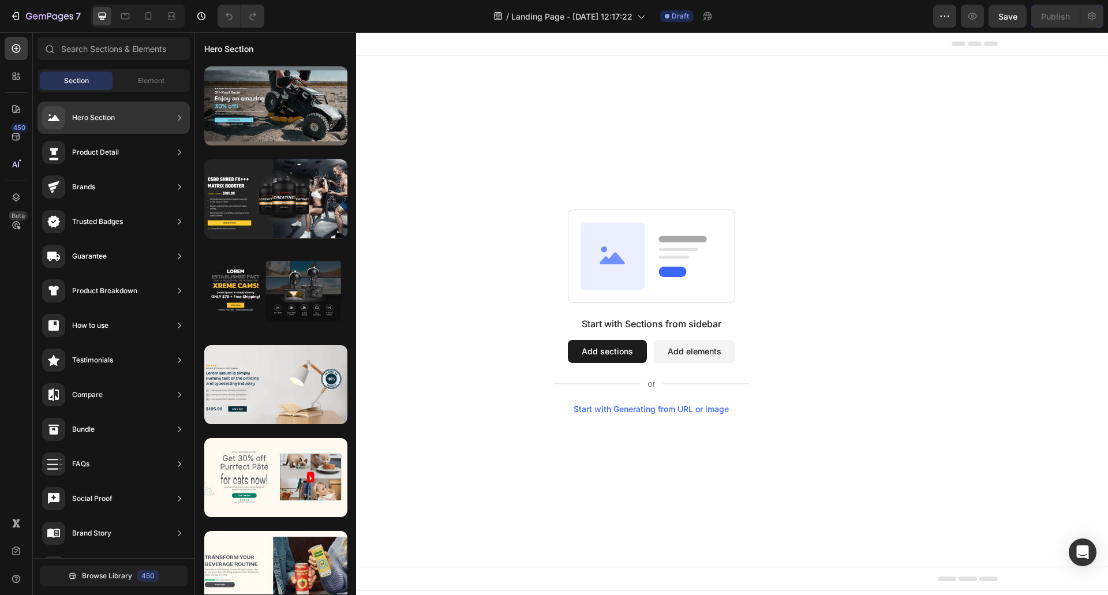
click at [184, 117] on icon at bounding box center [180, 118] width 12 height 12
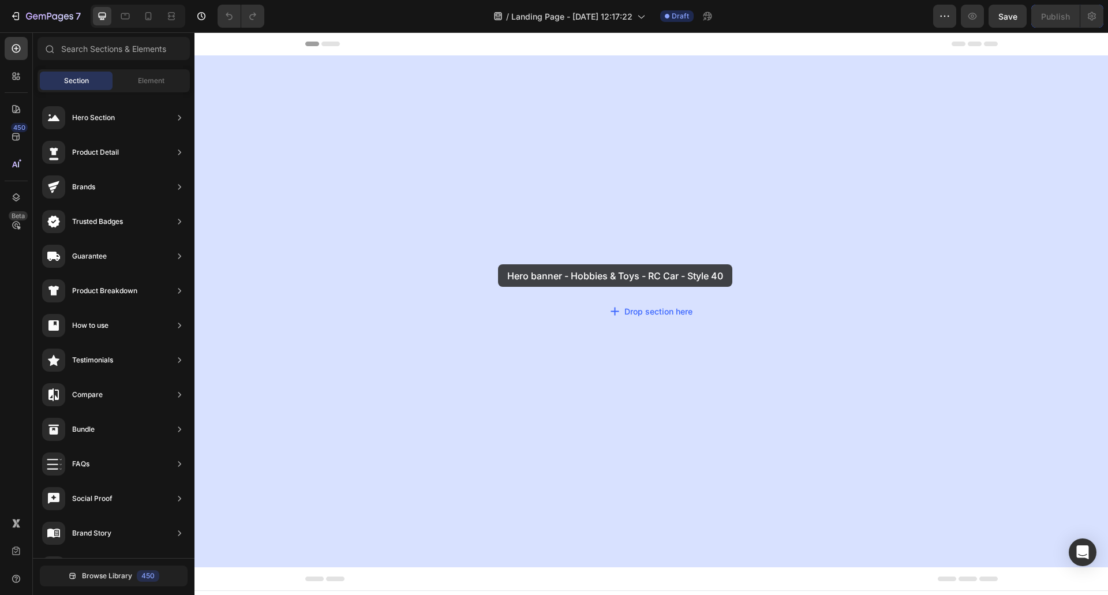
drag, startPoint x: 470, startPoint y: 146, endPoint x: 498, endPoint y: 265, distance: 122.1
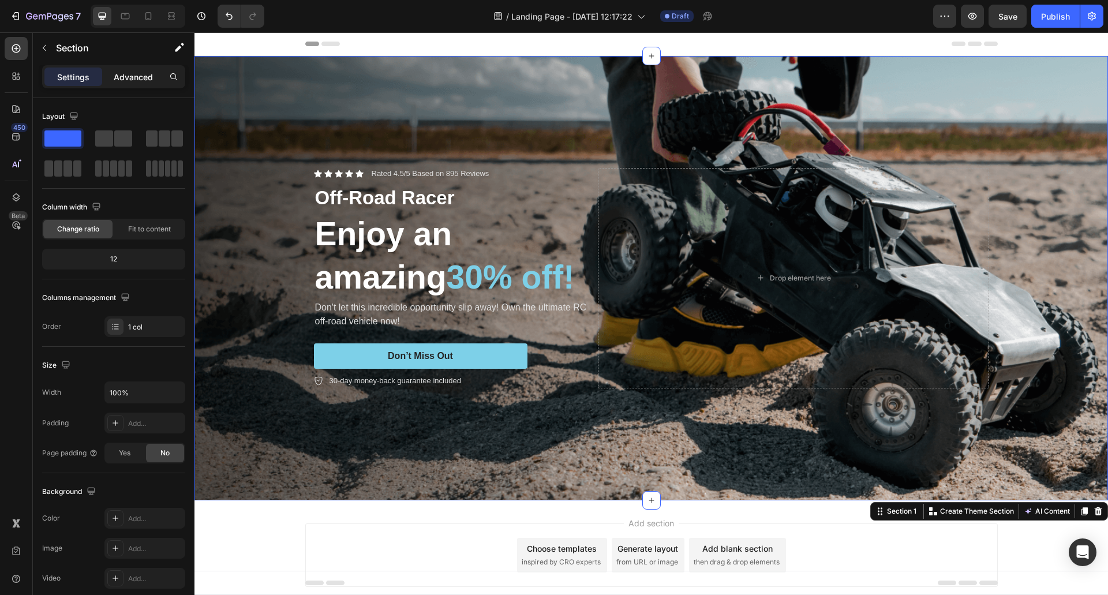
click at [132, 76] on p "Advanced" at bounding box center [133, 77] width 39 height 12
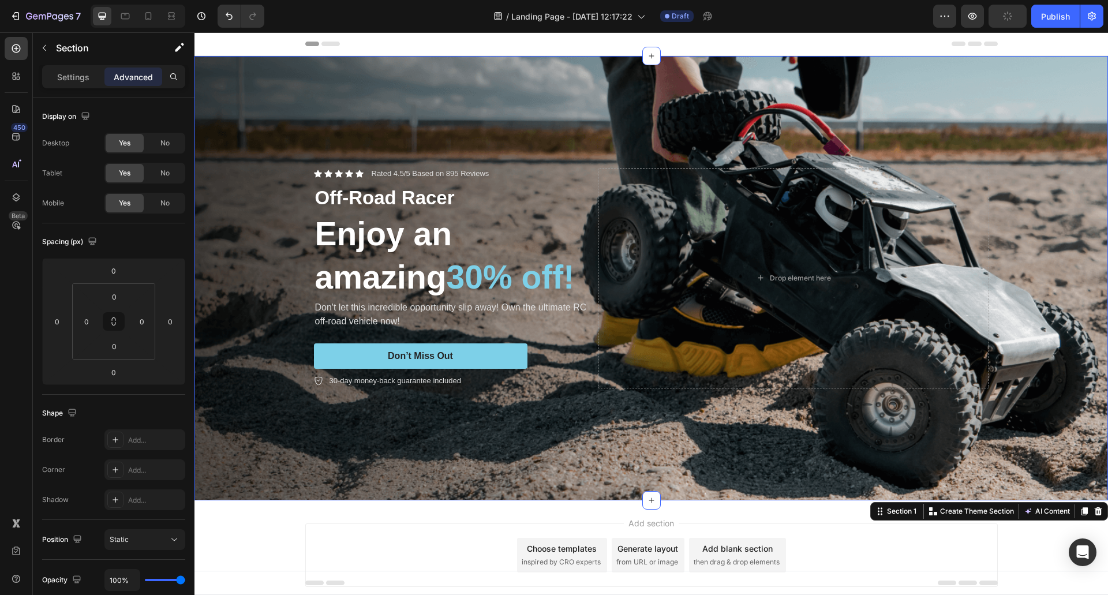
click at [139, 76] on p "Advanced" at bounding box center [133, 77] width 39 height 12
click at [50, 52] on button "button" at bounding box center [44, 48] width 18 height 18
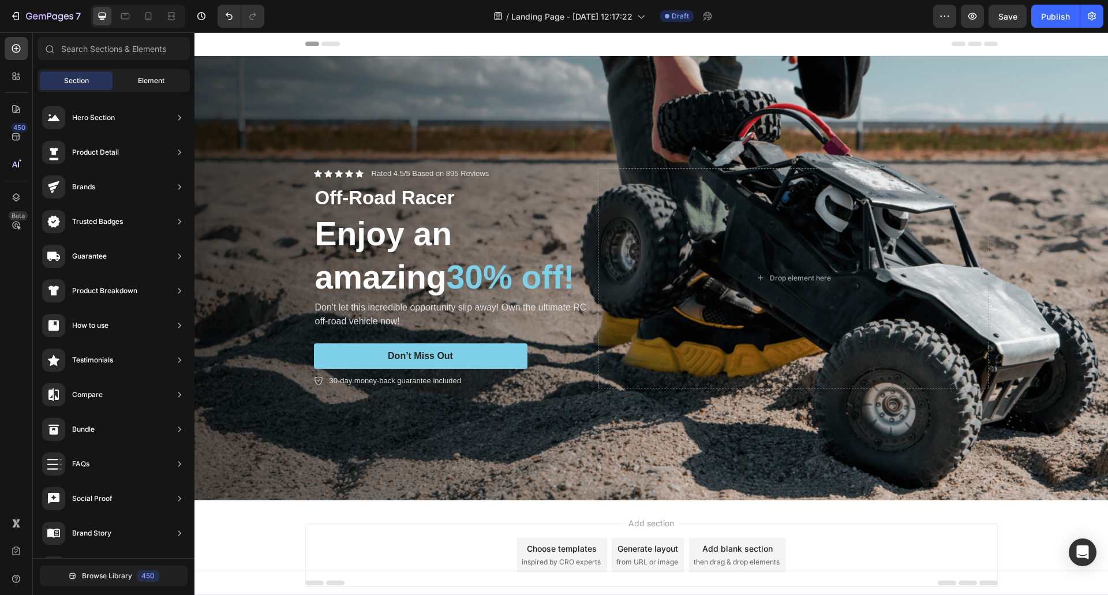
click at [133, 81] on div "Element" at bounding box center [151, 81] width 73 height 18
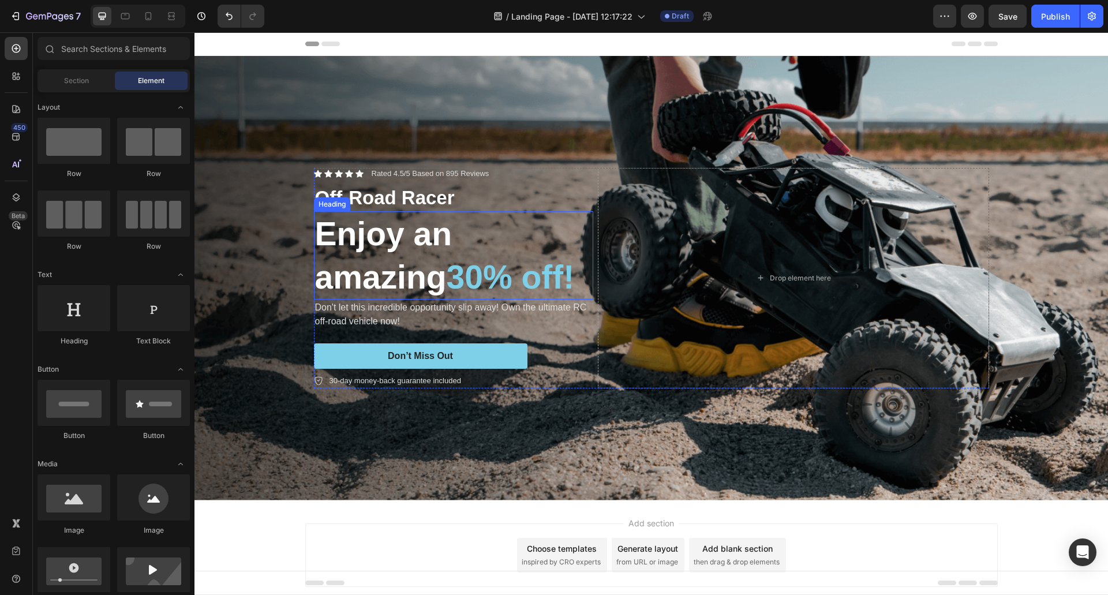
click at [506, 253] on h2 "Enjoy an amazing 30% off!" at bounding box center [453, 255] width 279 height 88
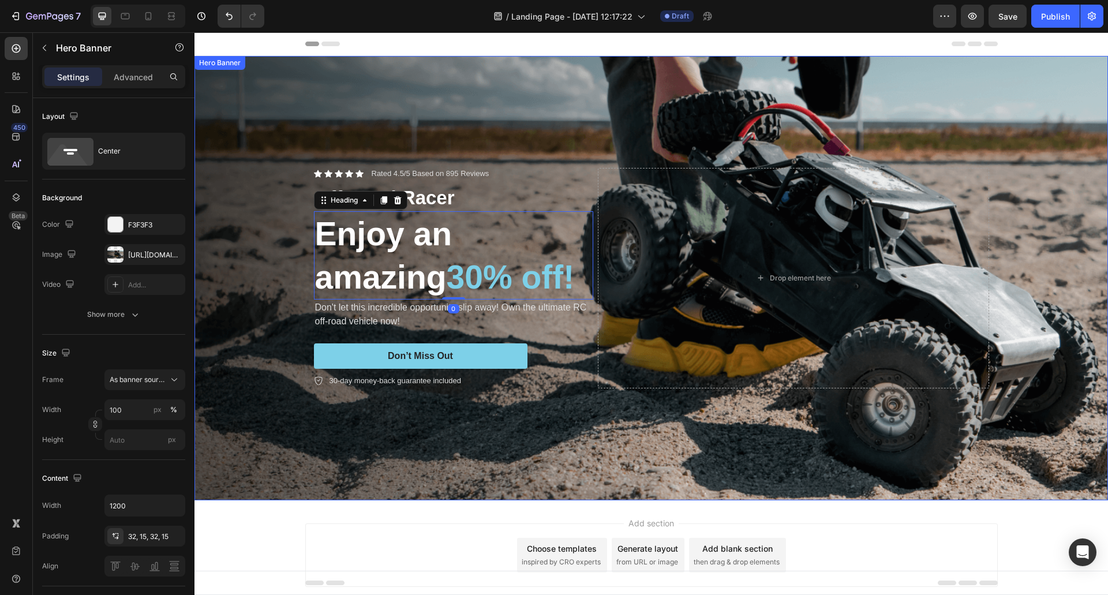
click at [525, 128] on div "Background Image" at bounding box center [652, 278] width 914 height 445
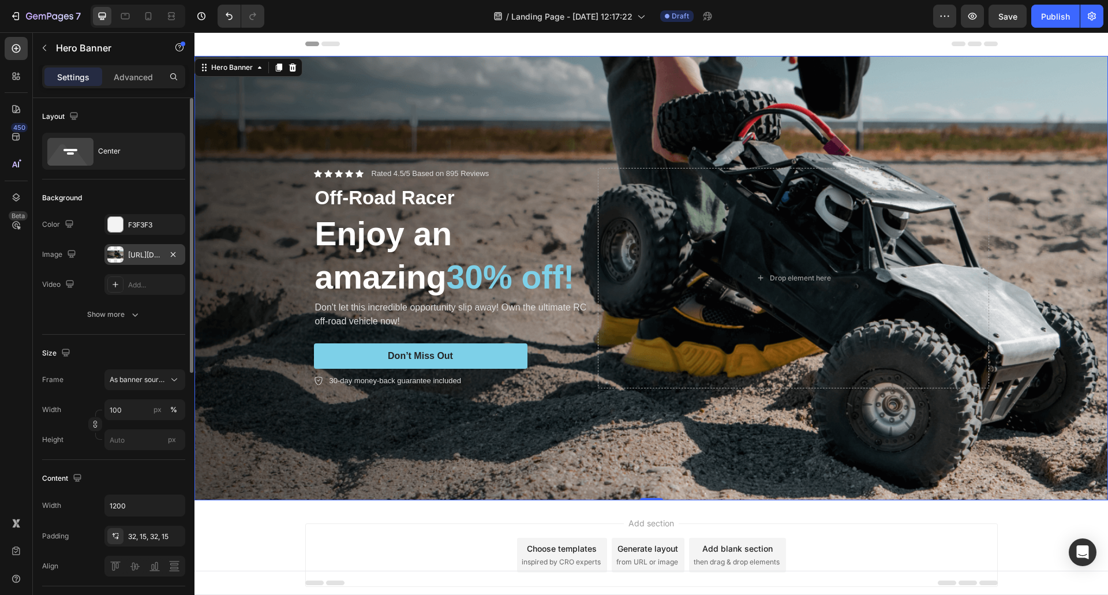
click at [118, 248] on div at bounding box center [115, 254] width 16 height 16
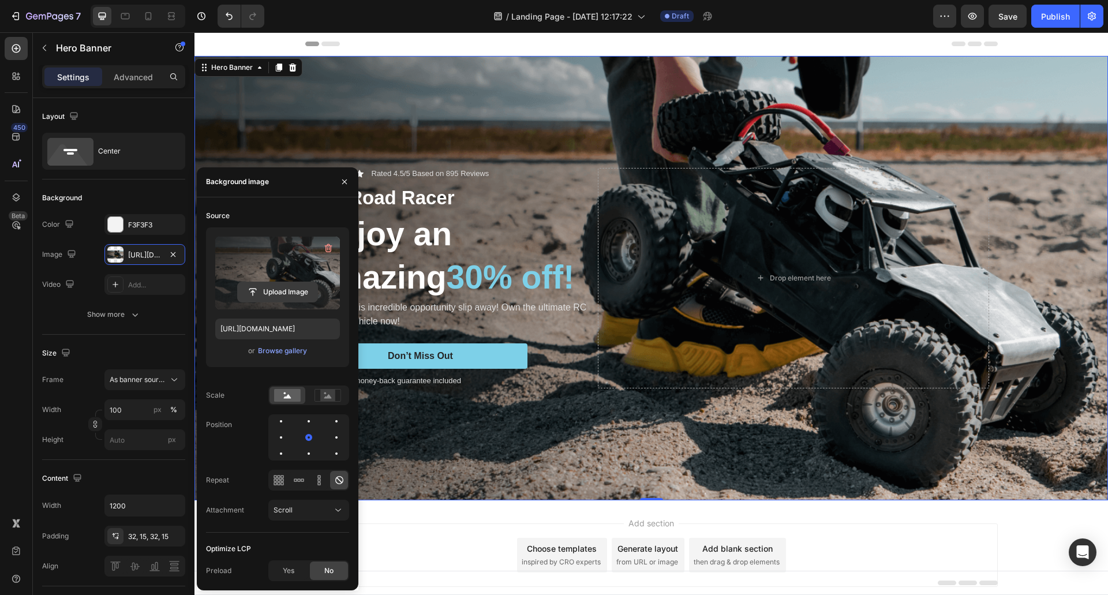
click at [274, 293] on input "file" at bounding box center [278, 292] width 80 height 20
click at [566, 143] on div "Background Image" at bounding box center [652, 278] width 914 height 445
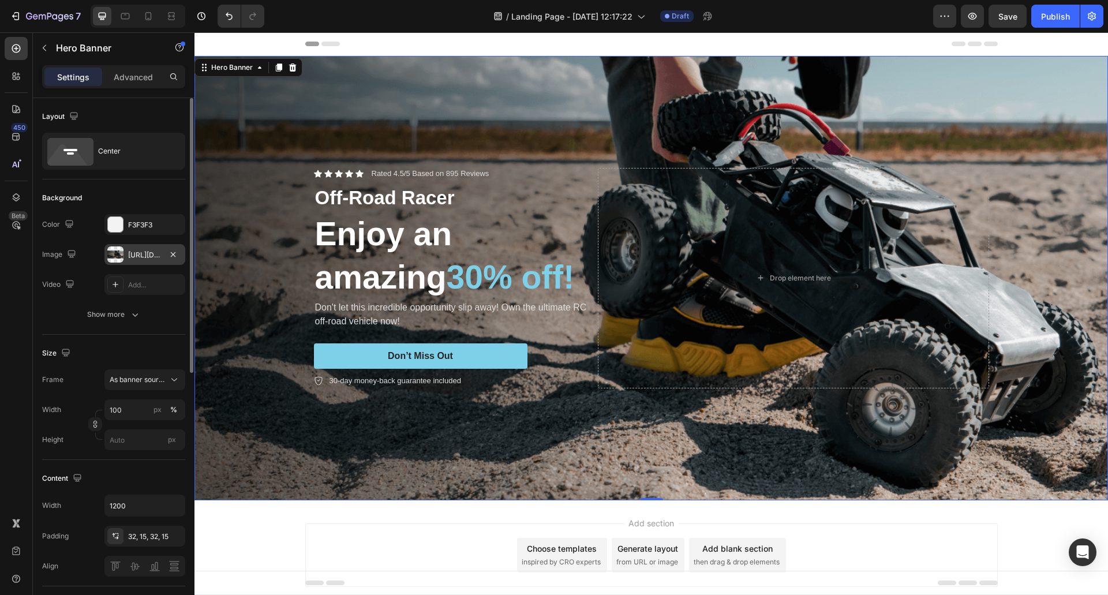
click at [129, 251] on div "https://cdn.shopify.com/s/files/1/0066/4603/8586/files/gempages_575885004052103…" at bounding box center [144, 255] width 33 height 10
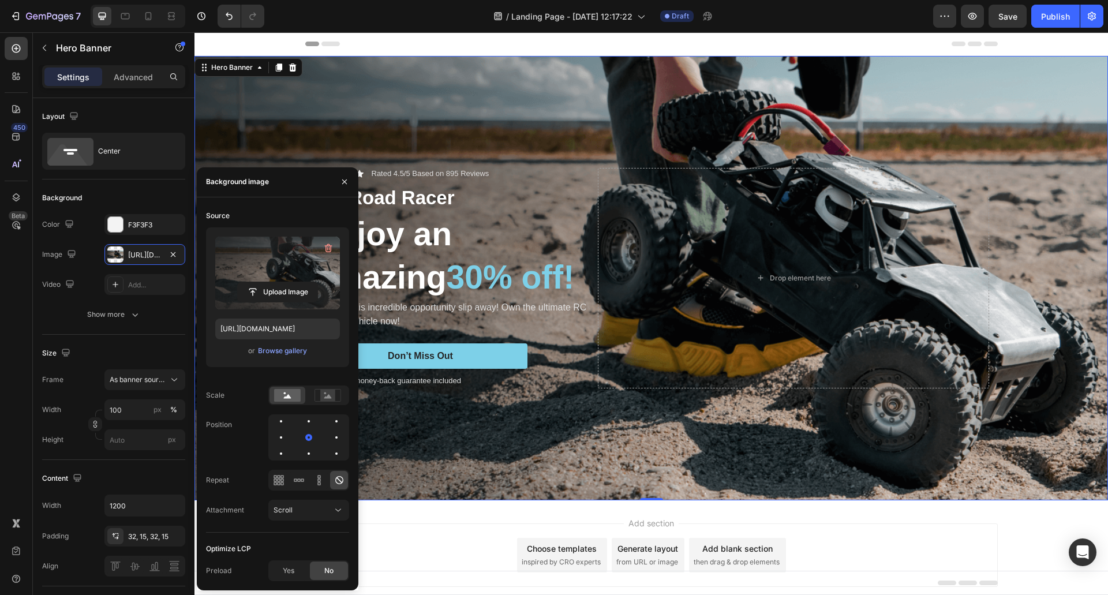
click at [270, 267] on label at bounding box center [277, 273] width 125 height 73
click at [270, 282] on input "file" at bounding box center [278, 292] width 80 height 20
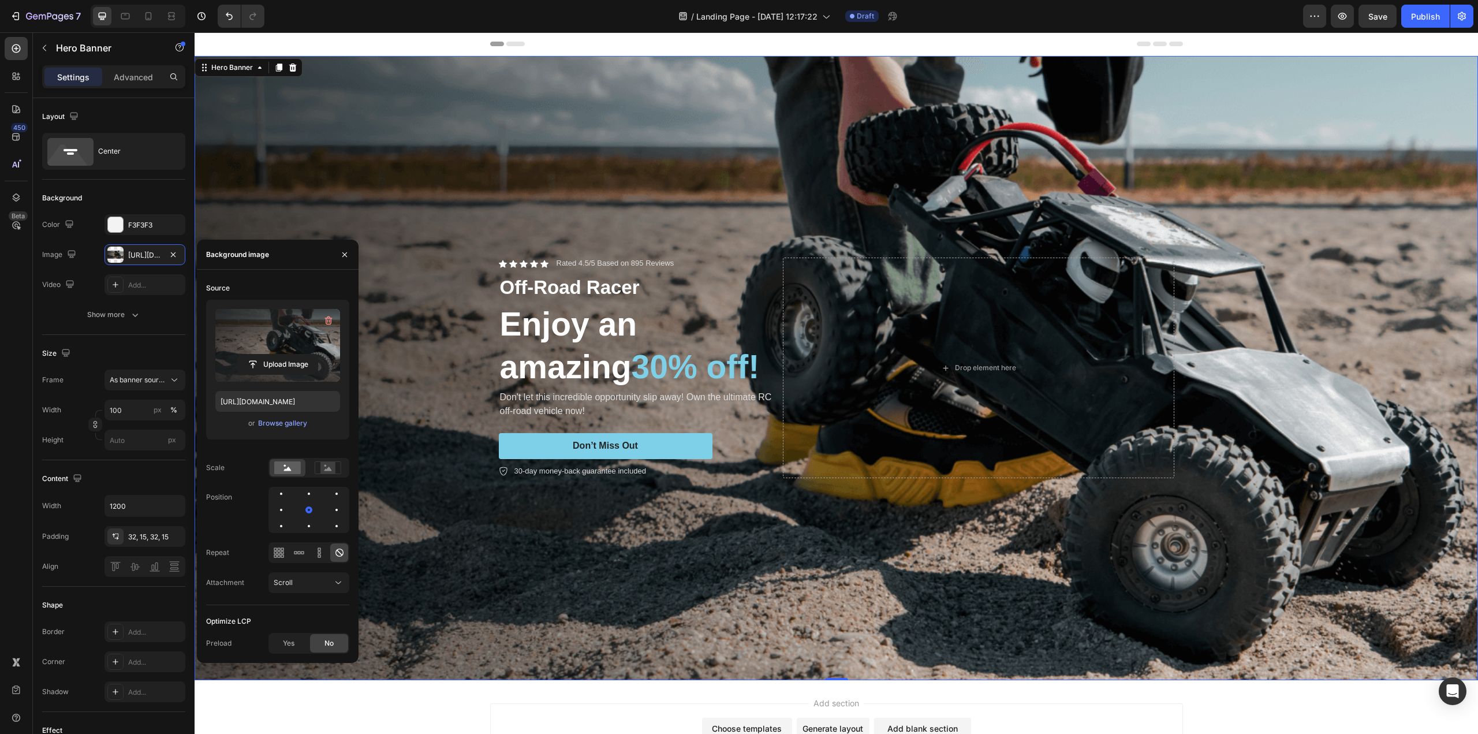
click at [297, 333] on label at bounding box center [277, 345] width 125 height 73
click at [297, 354] on input "file" at bounding box center [278, 364] width 80 height 20
type input "C:\fakepath\CJ-About-Us_Desktop_01.jpg"
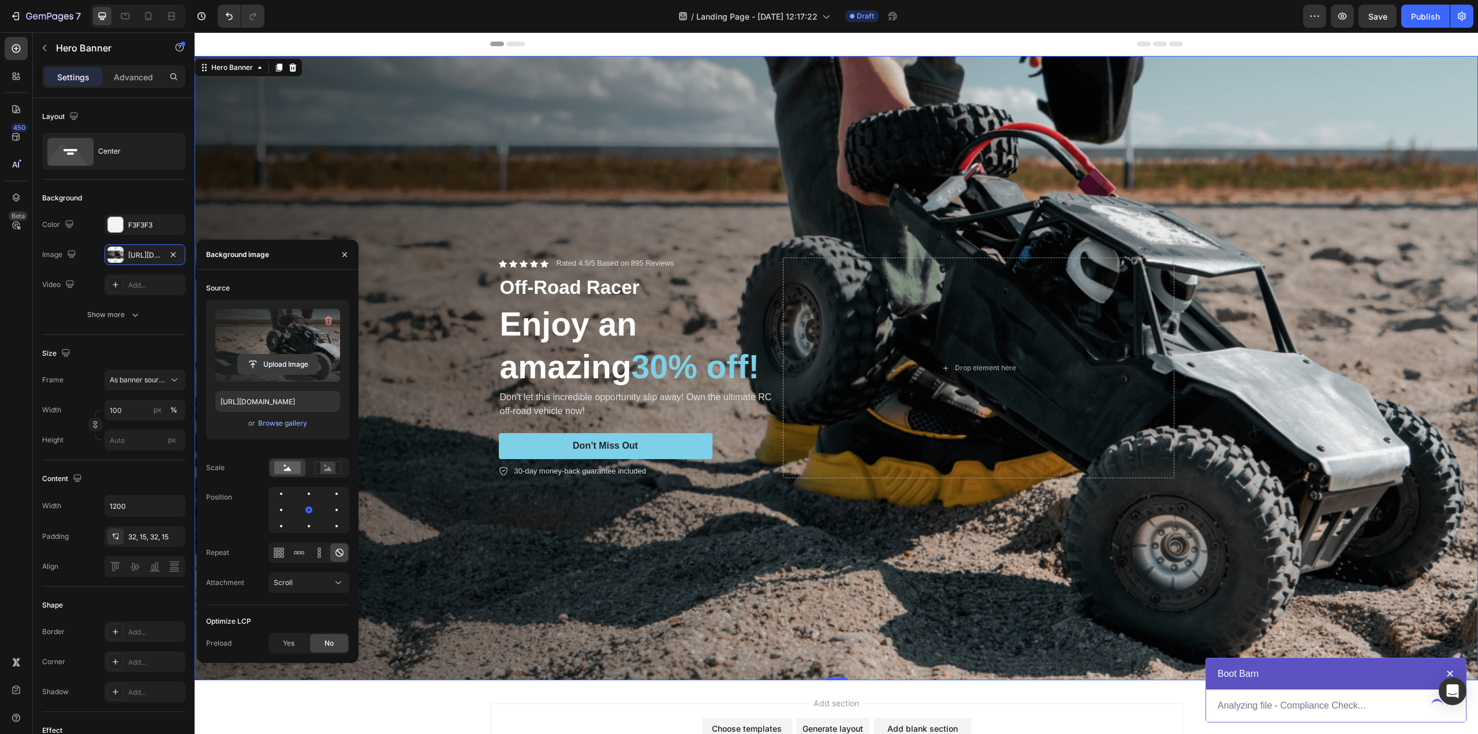
click at [279, 362] on input "file" at bounding box center [278, 364] width 80 height 20
drag, startPoint x: 474, startPoint y: 394, endPoint x: 510, endPoint y: 67, distance: 329.3
click at [510, 67] on div "Background Image" at bounding box center [836, 368] width 1283 height 624
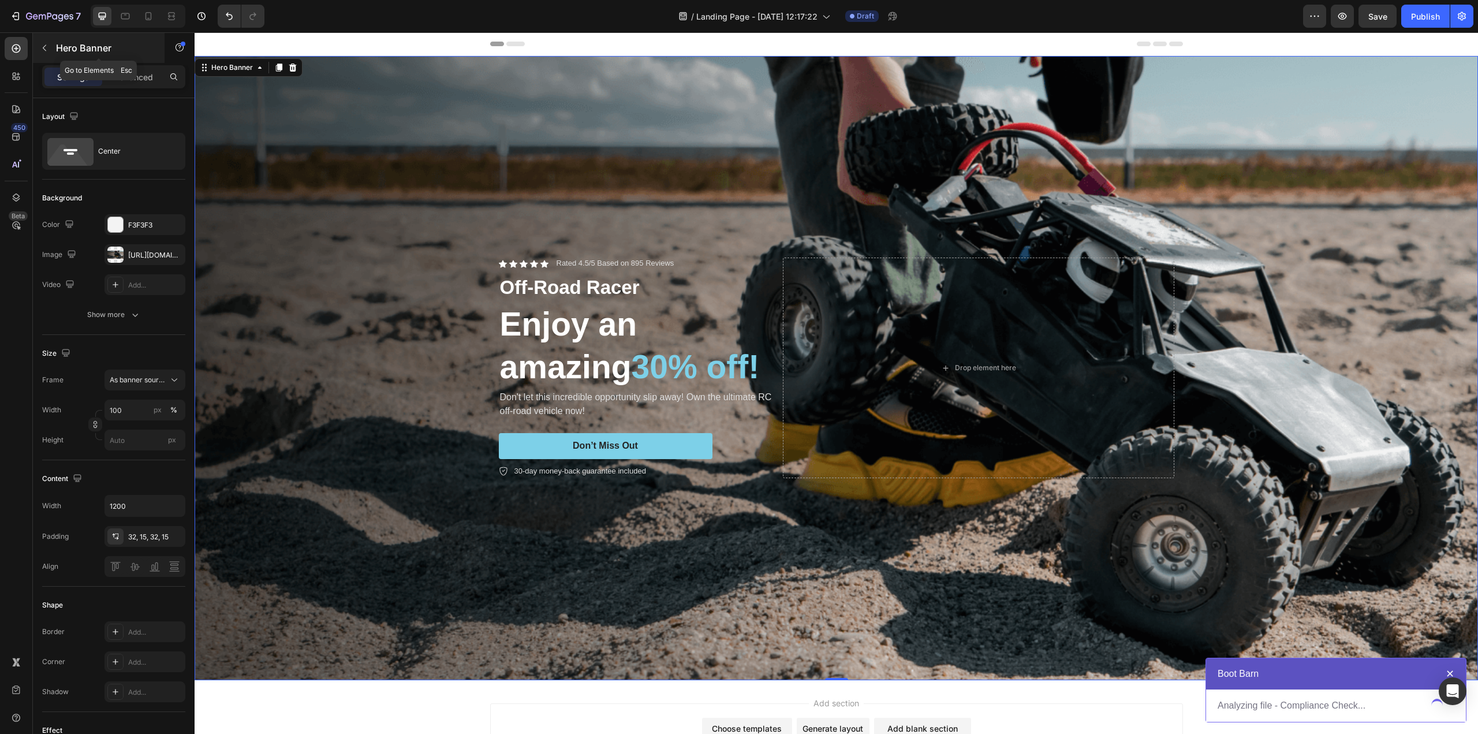
click at [42, 48] on icon "button" at bounding box center [44, 47] width 9 height 9
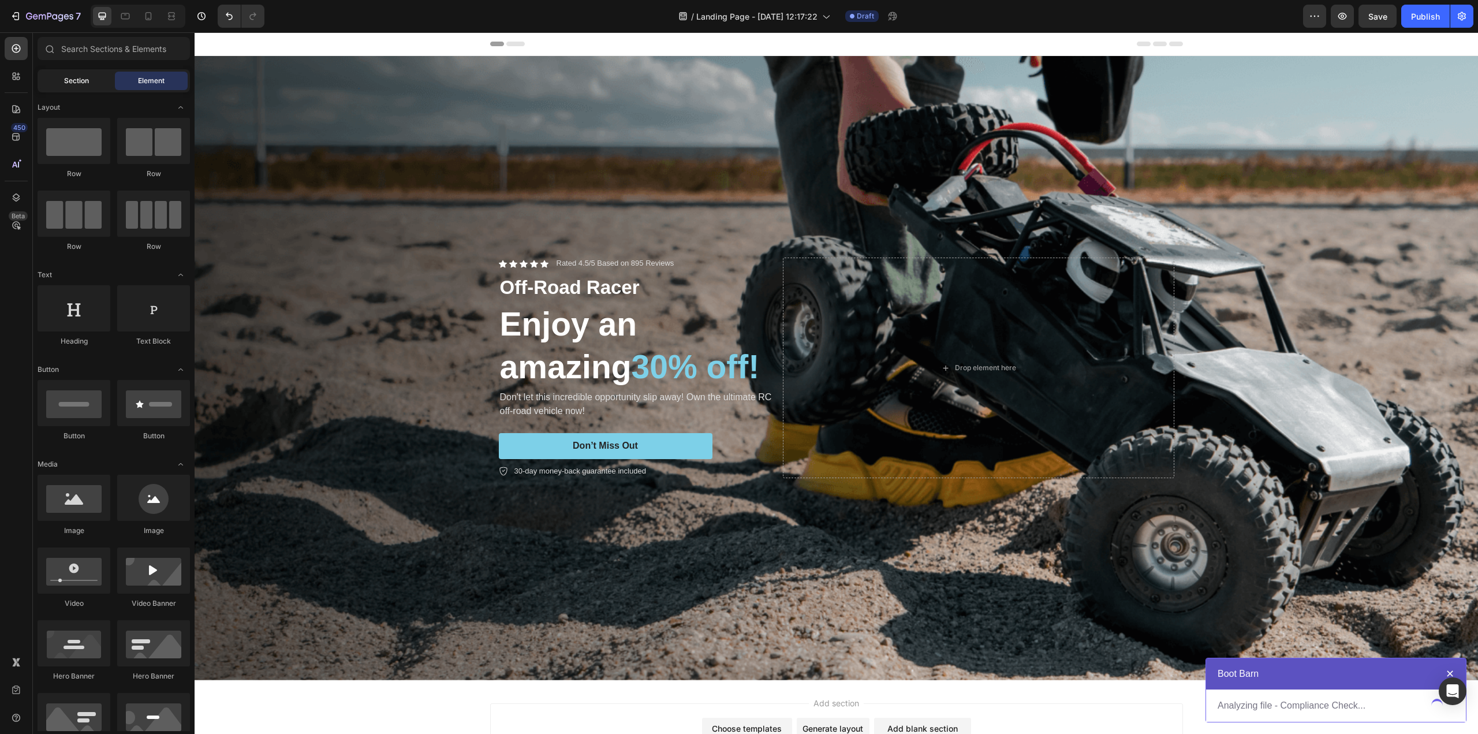
click at [63, 81] on div "Section" at bounding box center [76, 81] width 73 height 18
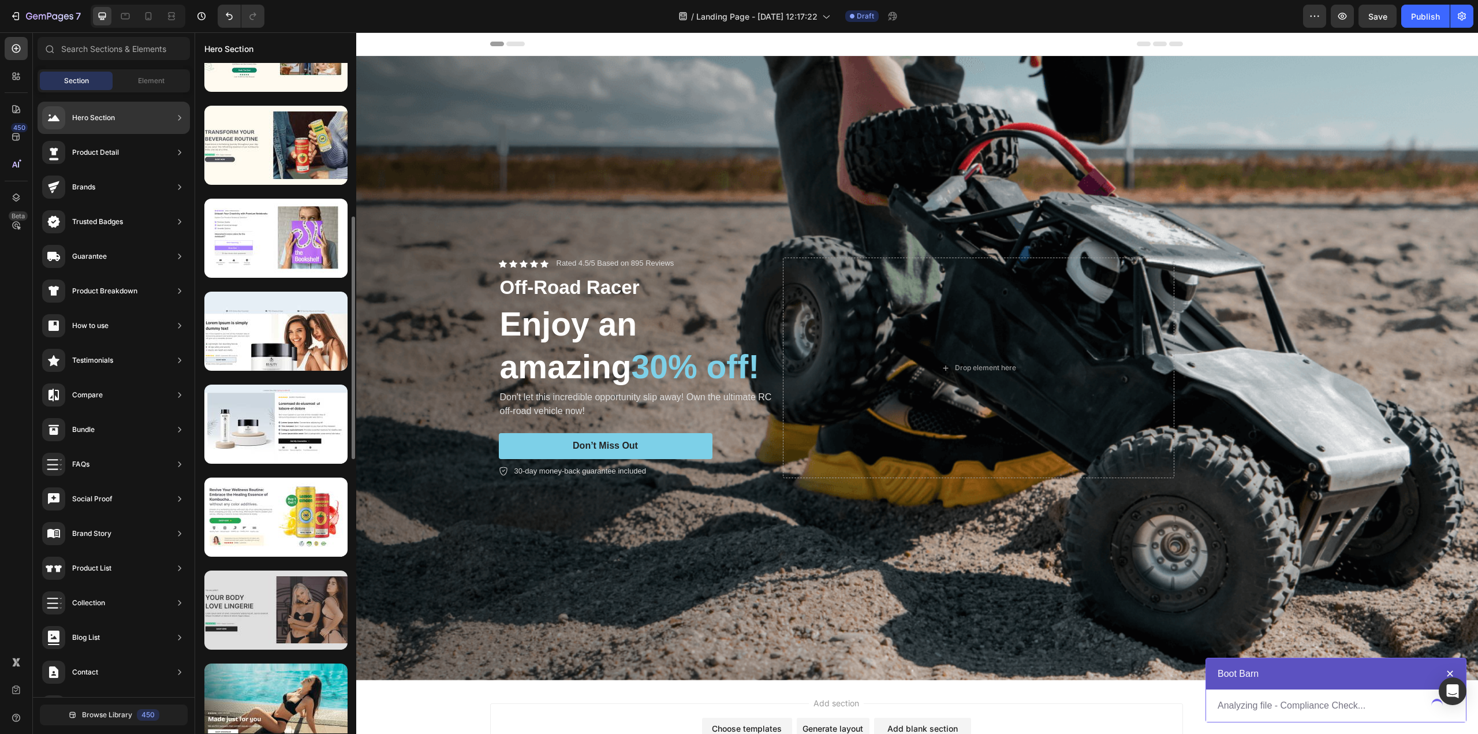
scroll to position [541, 0]
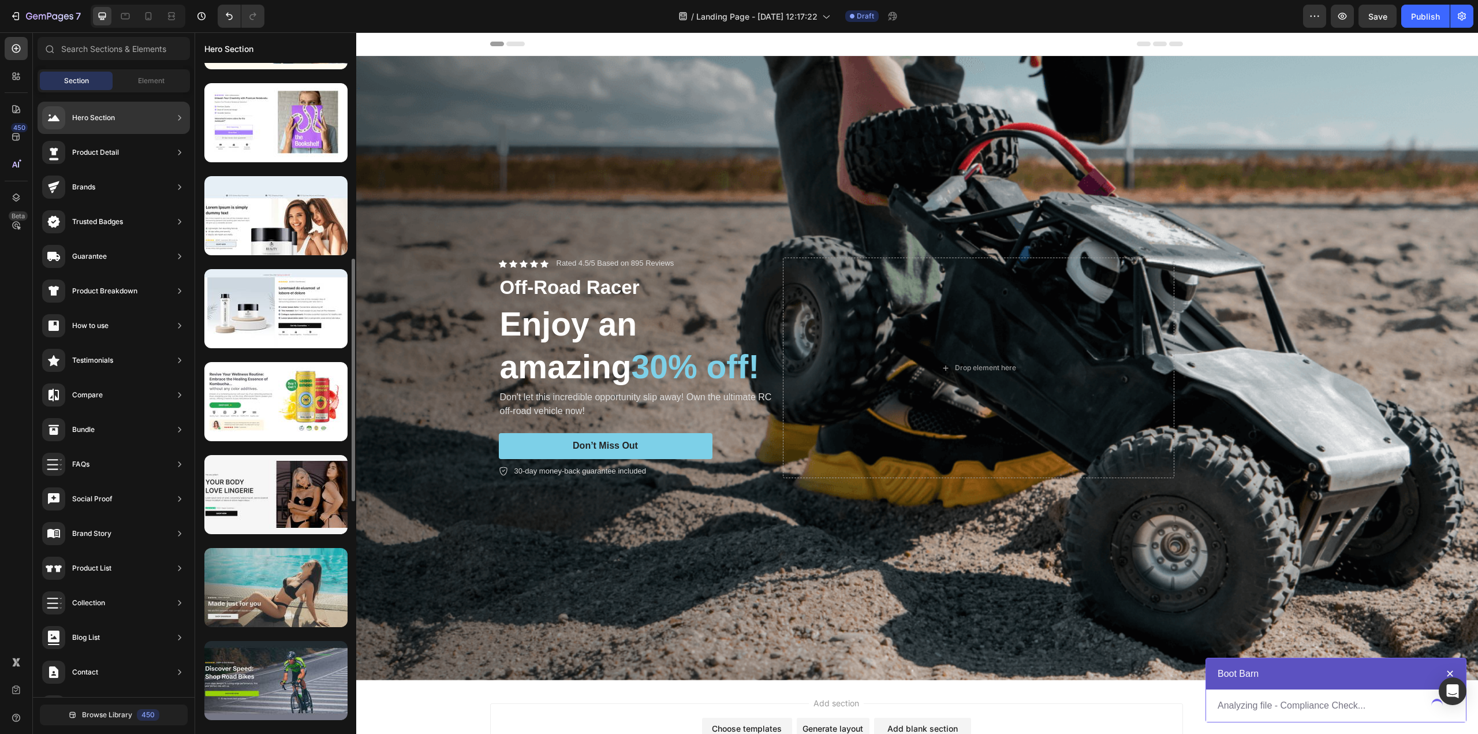
click at [285, 595] on div at bounding box center [275, 587] width 143 height 79
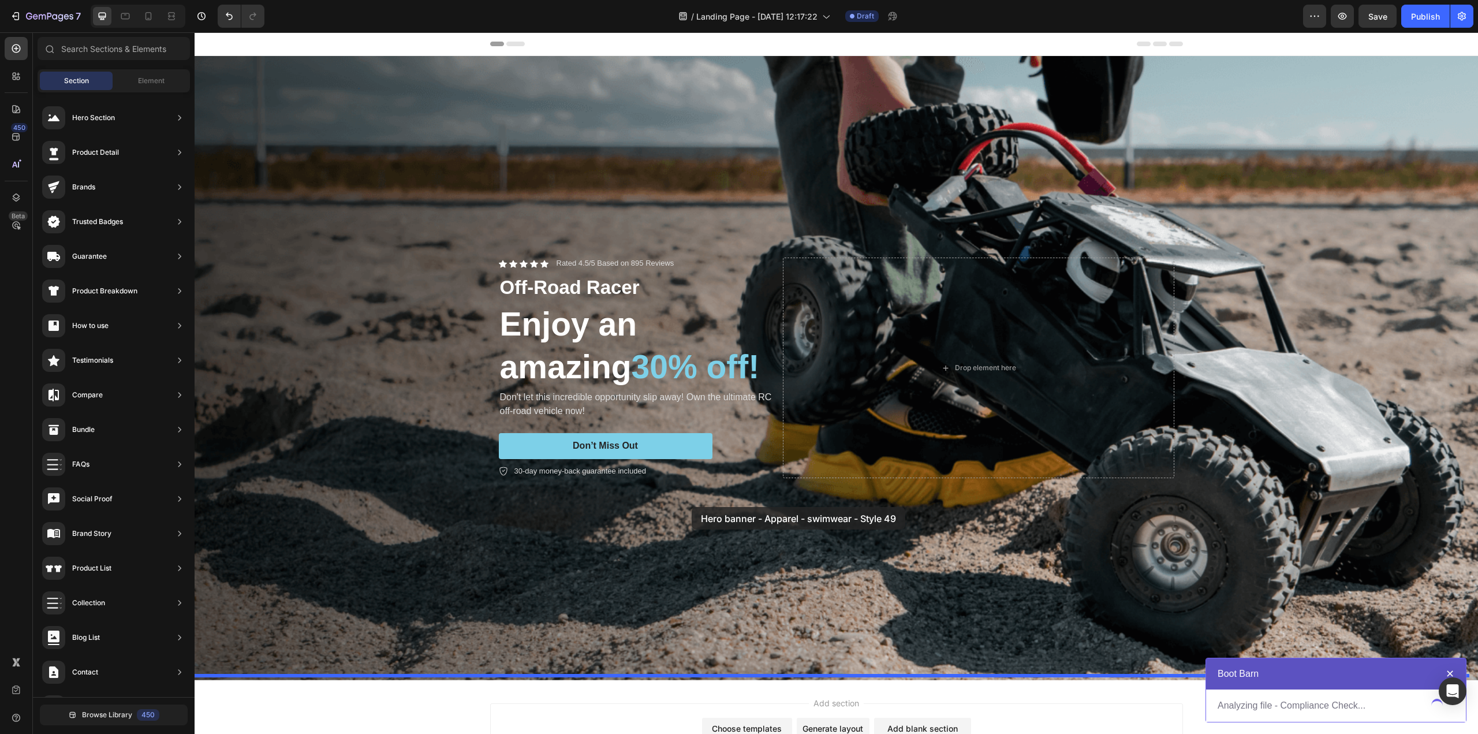
drag, startPoint x: 473, startPoint y: 634, endPoint x: 692, endPoint y: 507, distance: 253.0
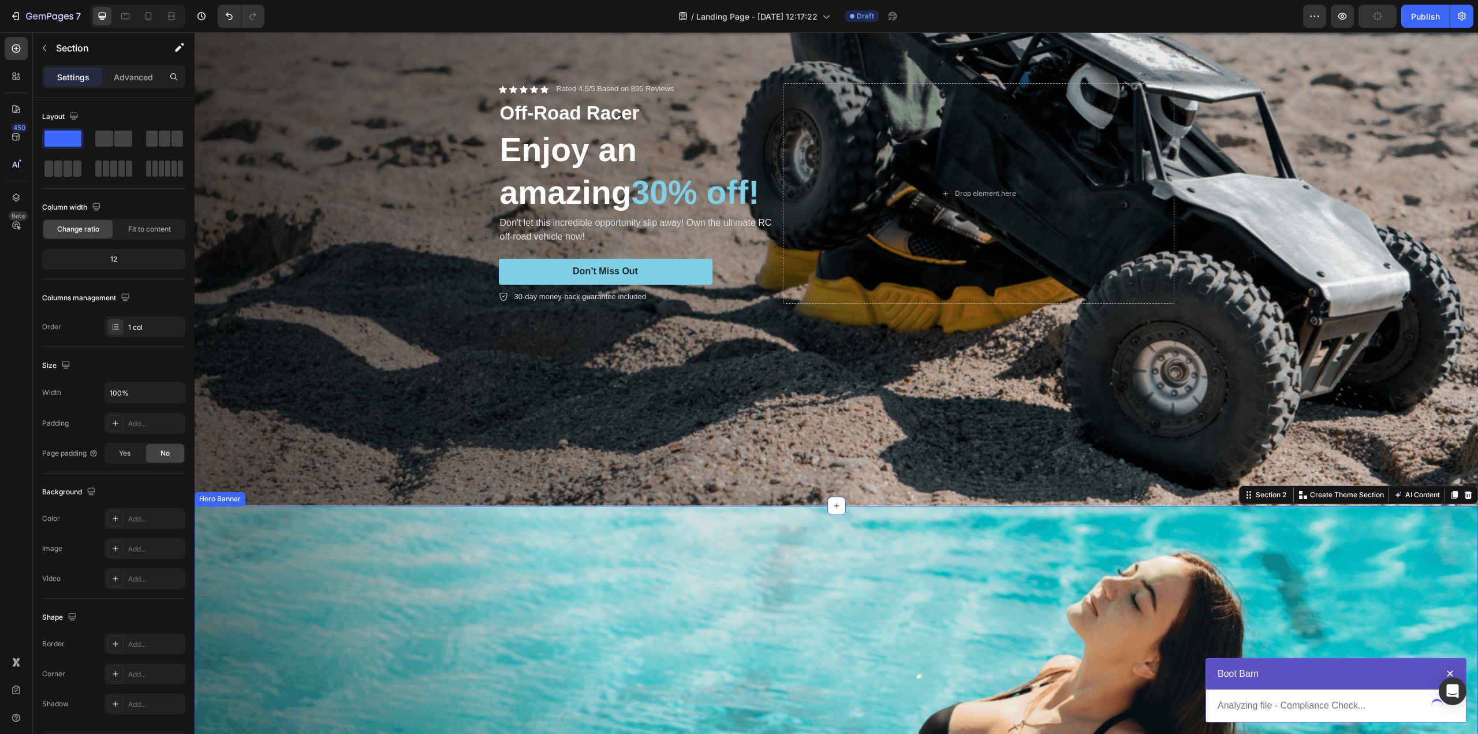
scroll to position [0, 0]
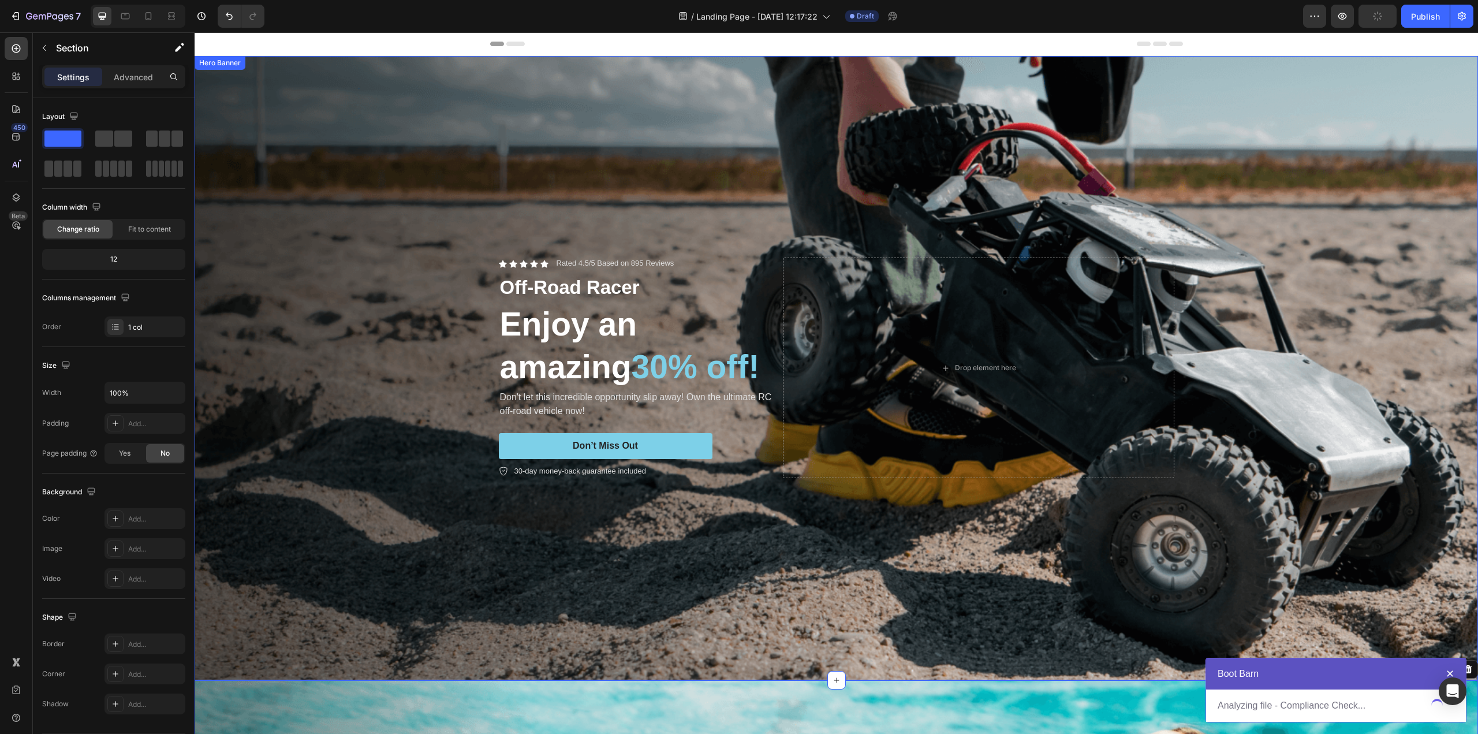
click at [559, 141] on div "Background Image" at bounding box center [836, 368] width 1283 height 624
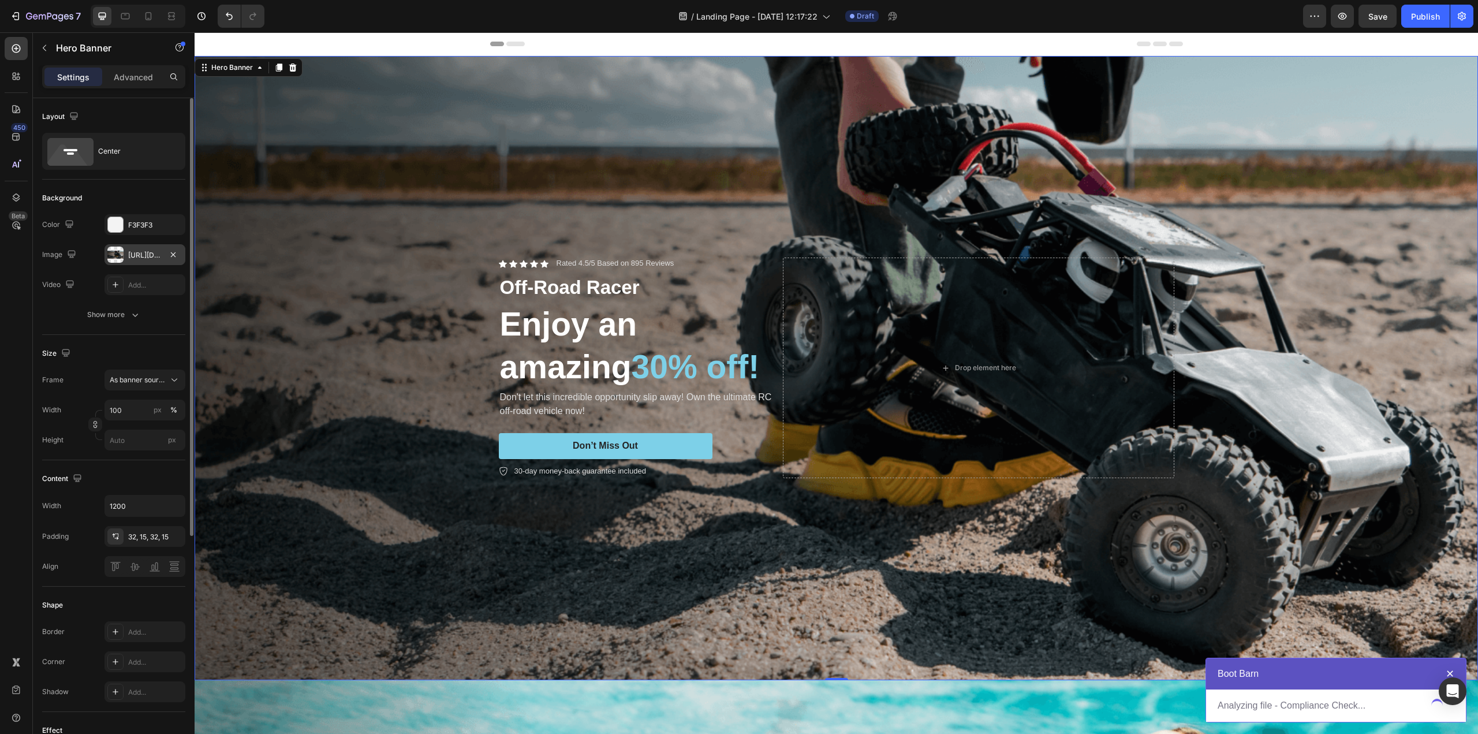
click at [115, 256] on div at bounding box center [115, 254] width 16 height 16
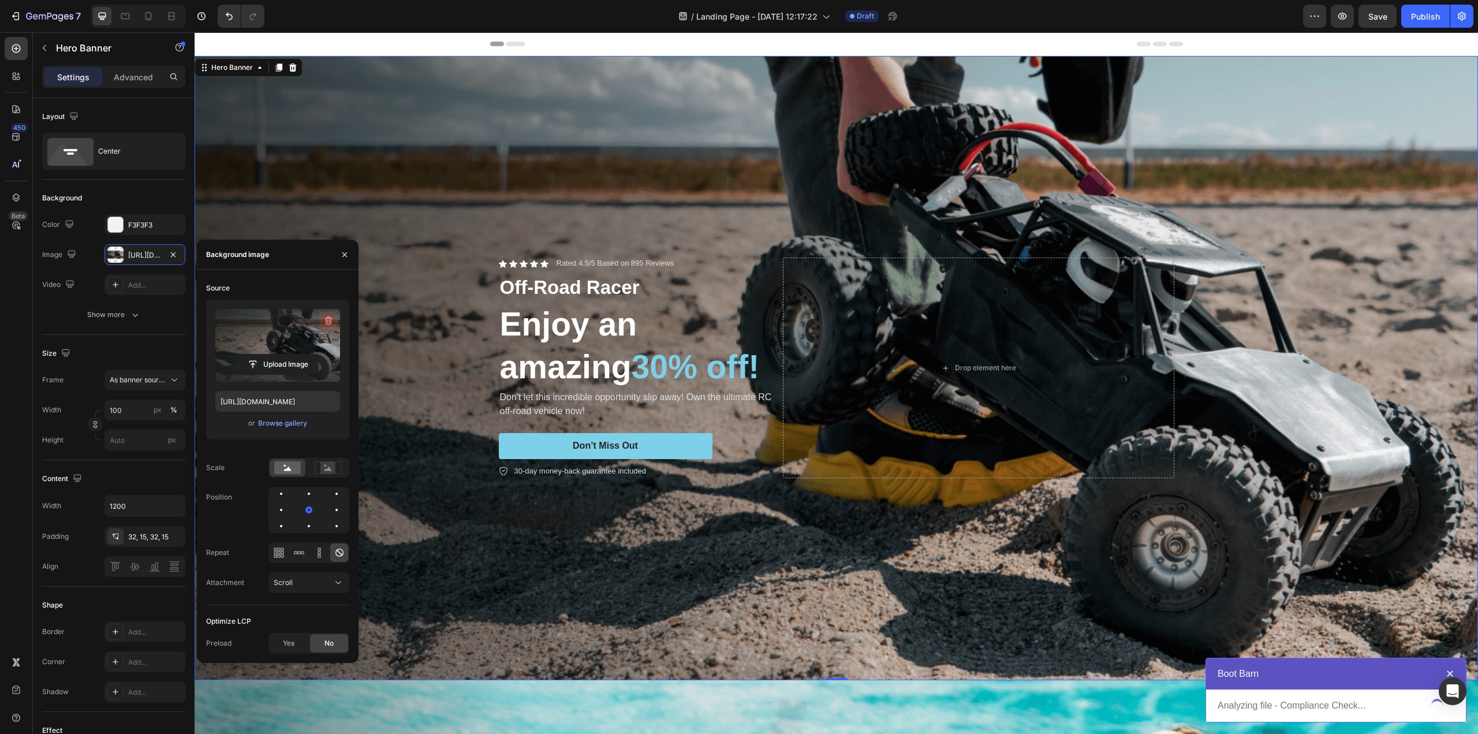
click at [328, 322] on icon "button" at bounding box center [329, 321] width 12 height 12
type input "Auto"
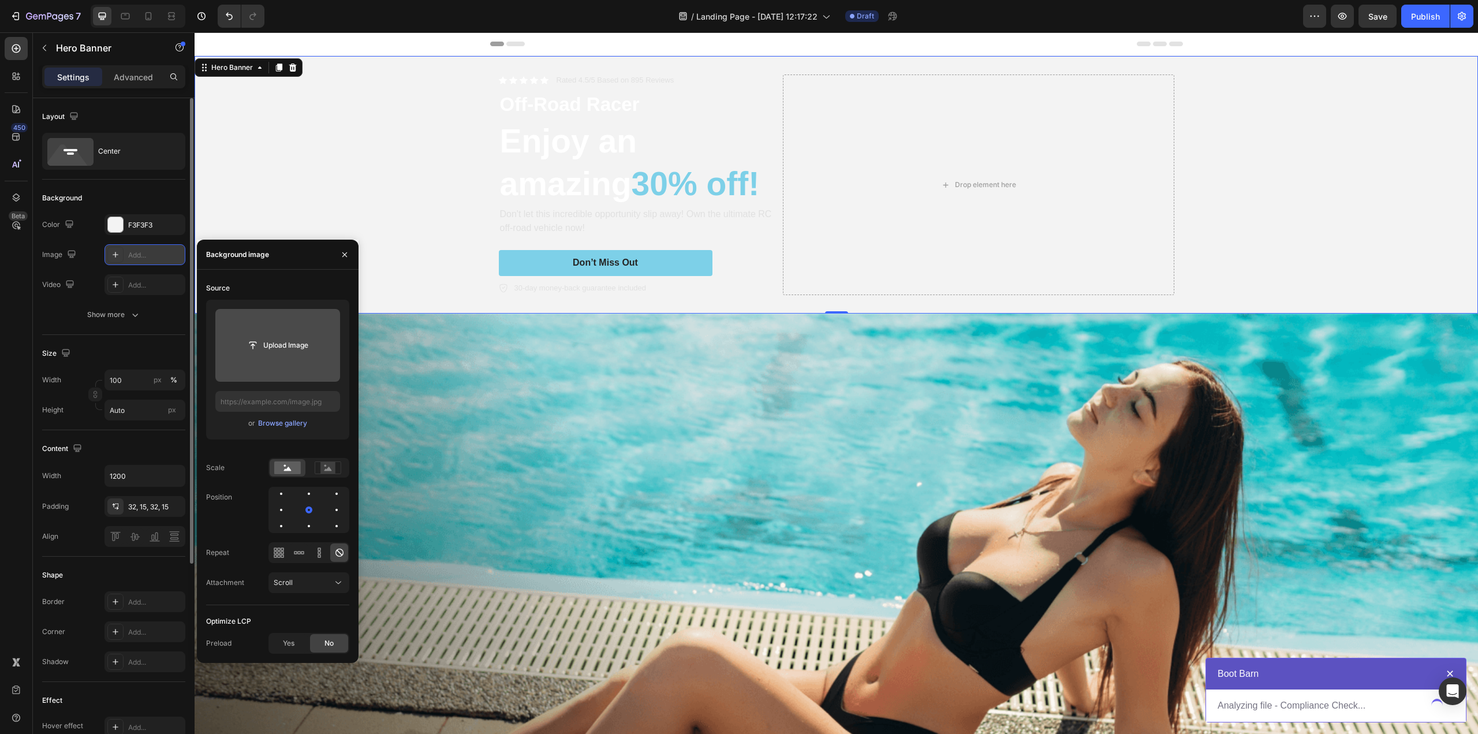
click at [118, 253] on icon at bounding box center [115, 254] width 9 height 9
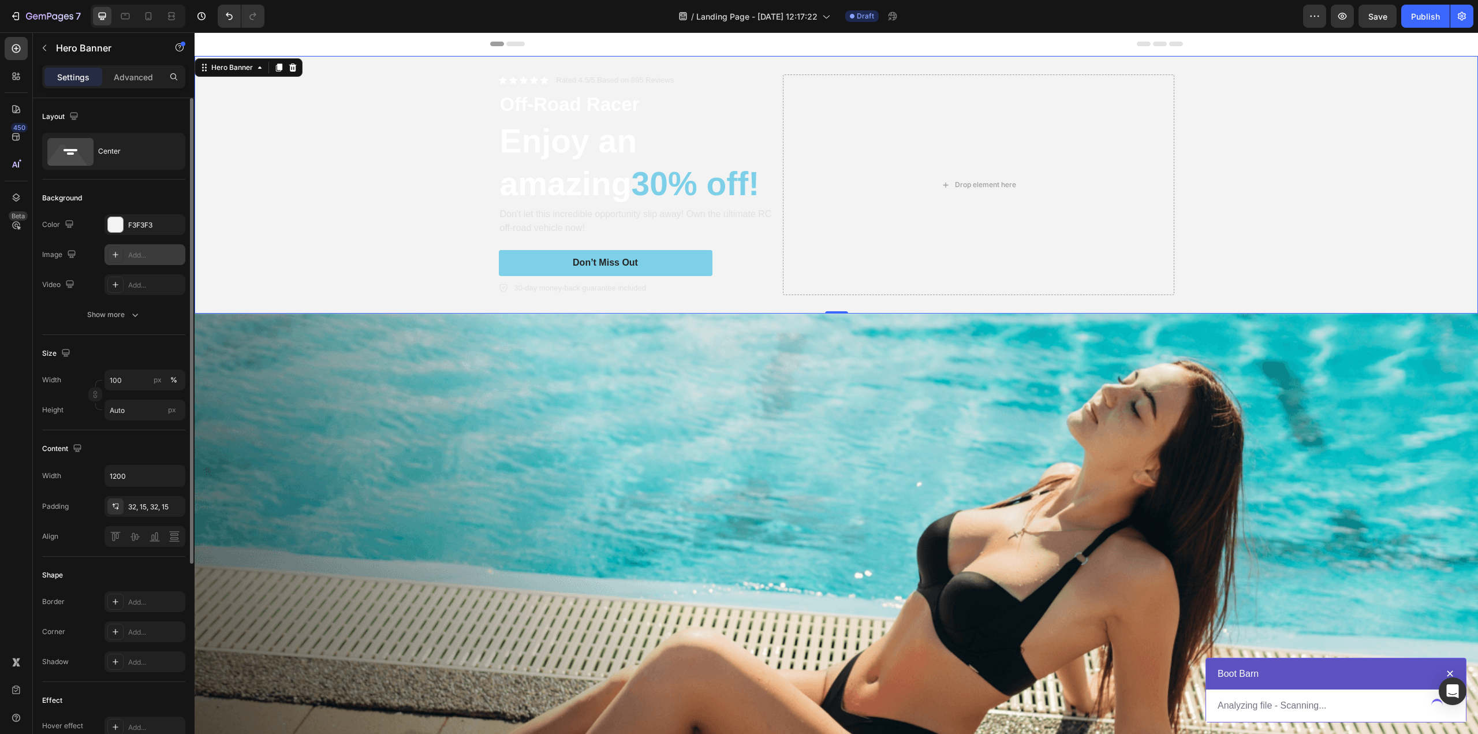
click at [141, 252] on div "Add..." at bounding box center [155, 255] width 54 height 10
type input "https://cdn.shopify.com/s/files/1/2005/9307/files/background_settings.jpg"
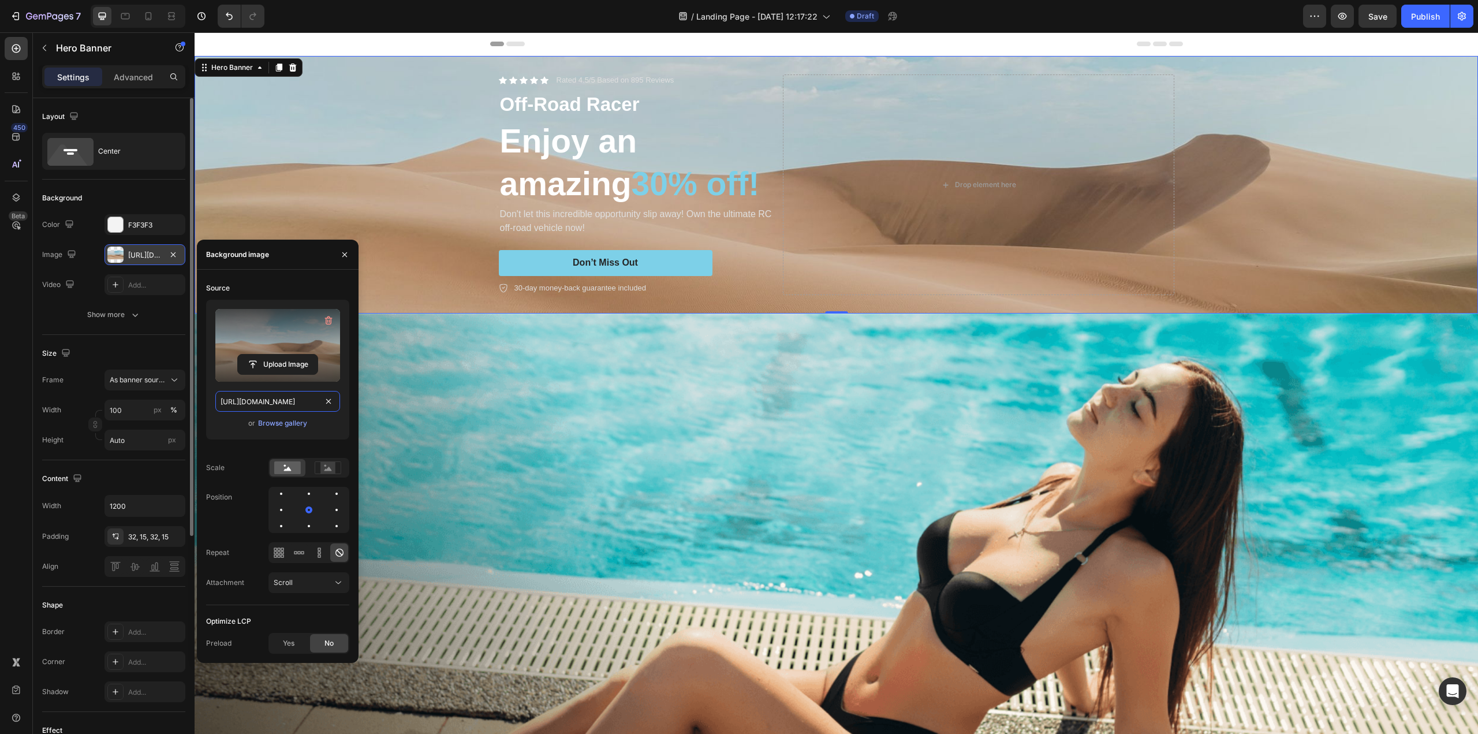
click at [269, 407] on input "https://cdn.shopify.com/s/files/1/2005/9307/files/background_settings.jpg" at bounding box center [277, 401] width 125 height 21
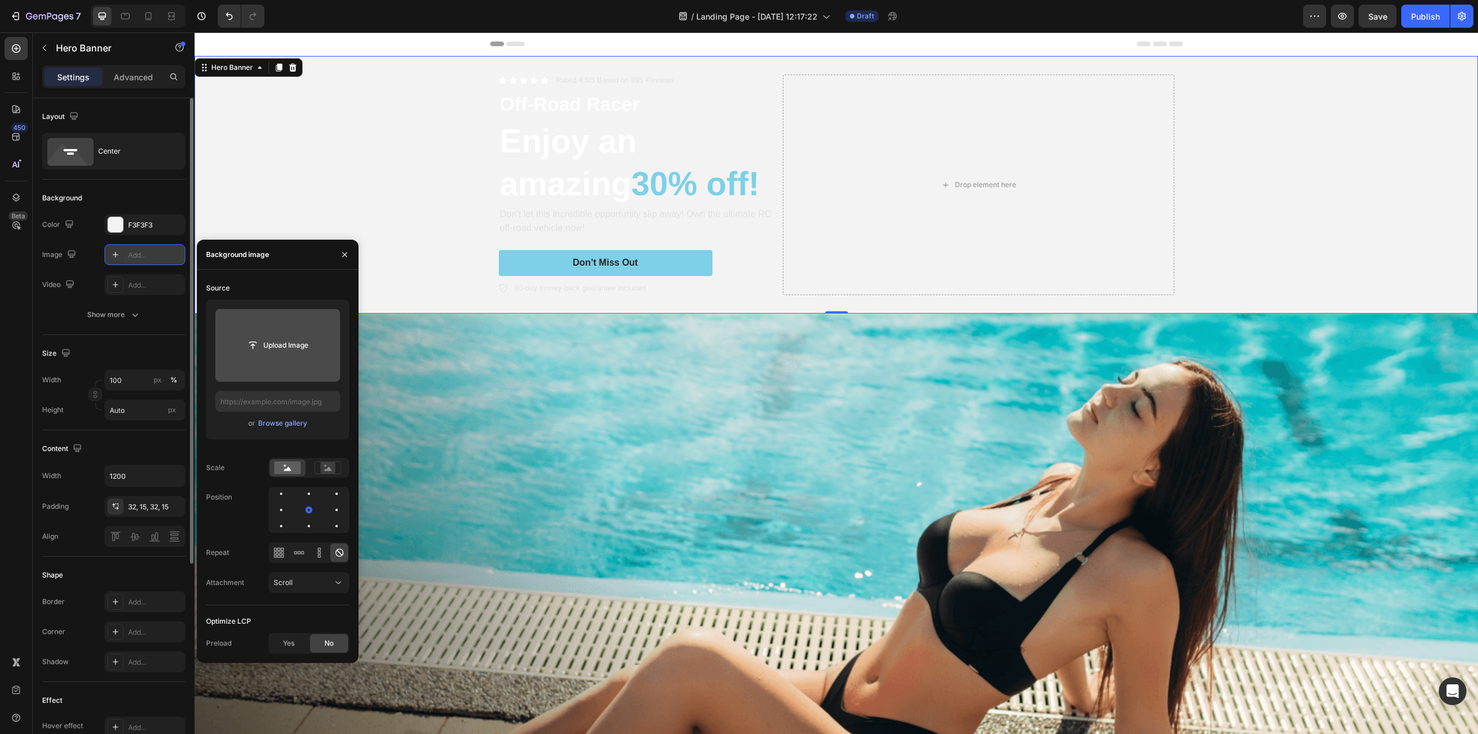
click at [282, 341] on input "file" at bounding box center [278, 345] width 80 height 20
type input "C:\fakepath\CJ-About-Us_Desktop_01.jpg"
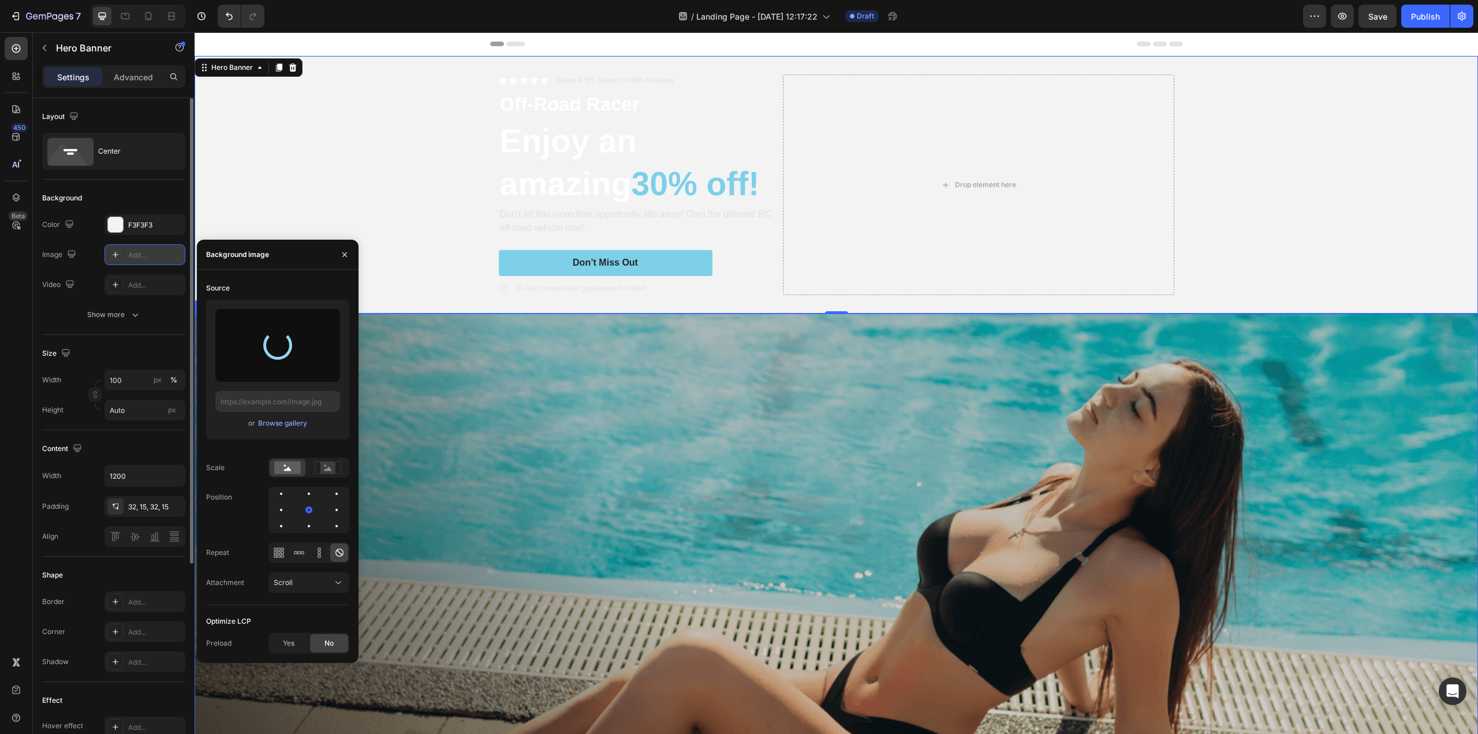
type input "[URL][DOMAIN_NAME]"
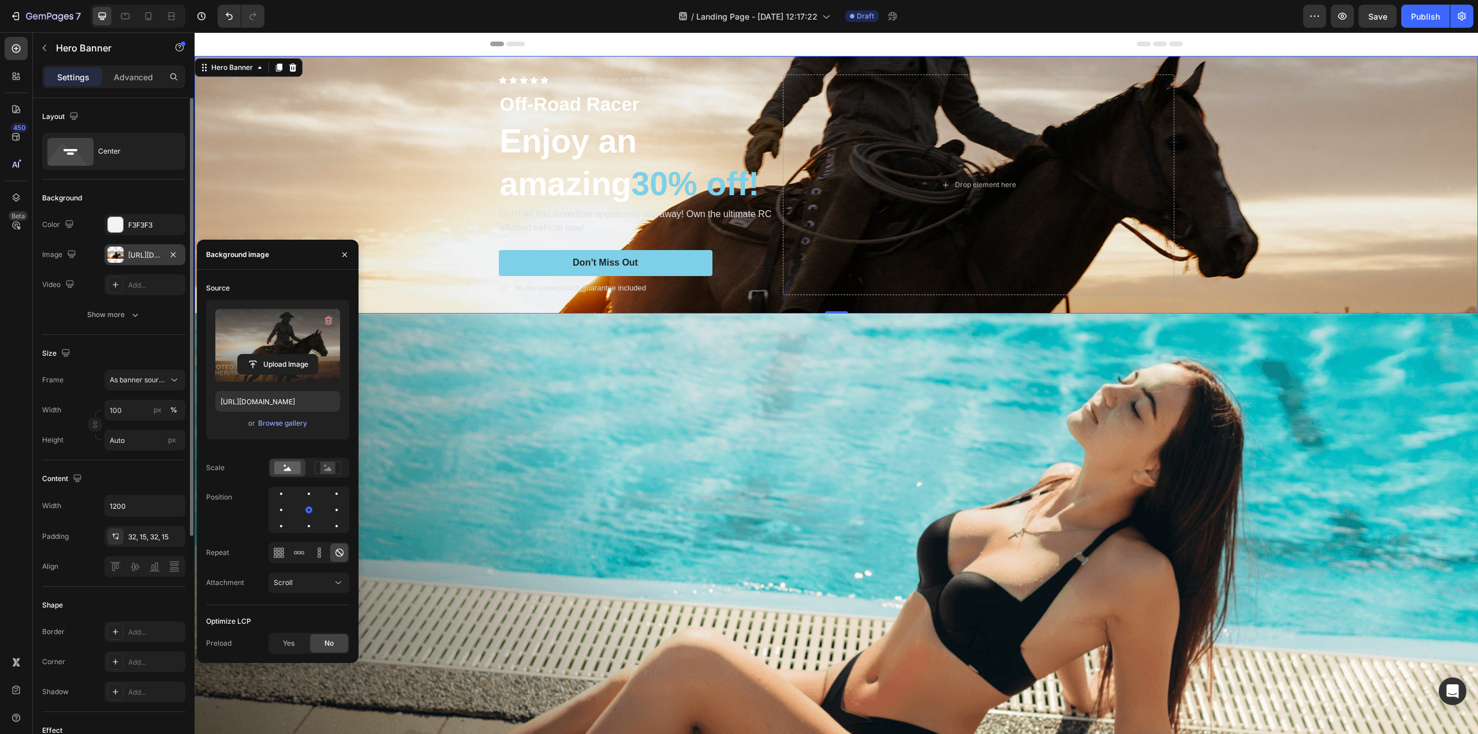
click at [1108, 189] on div "Background Image" at bounding box center [836, 184] width 1283 height 257
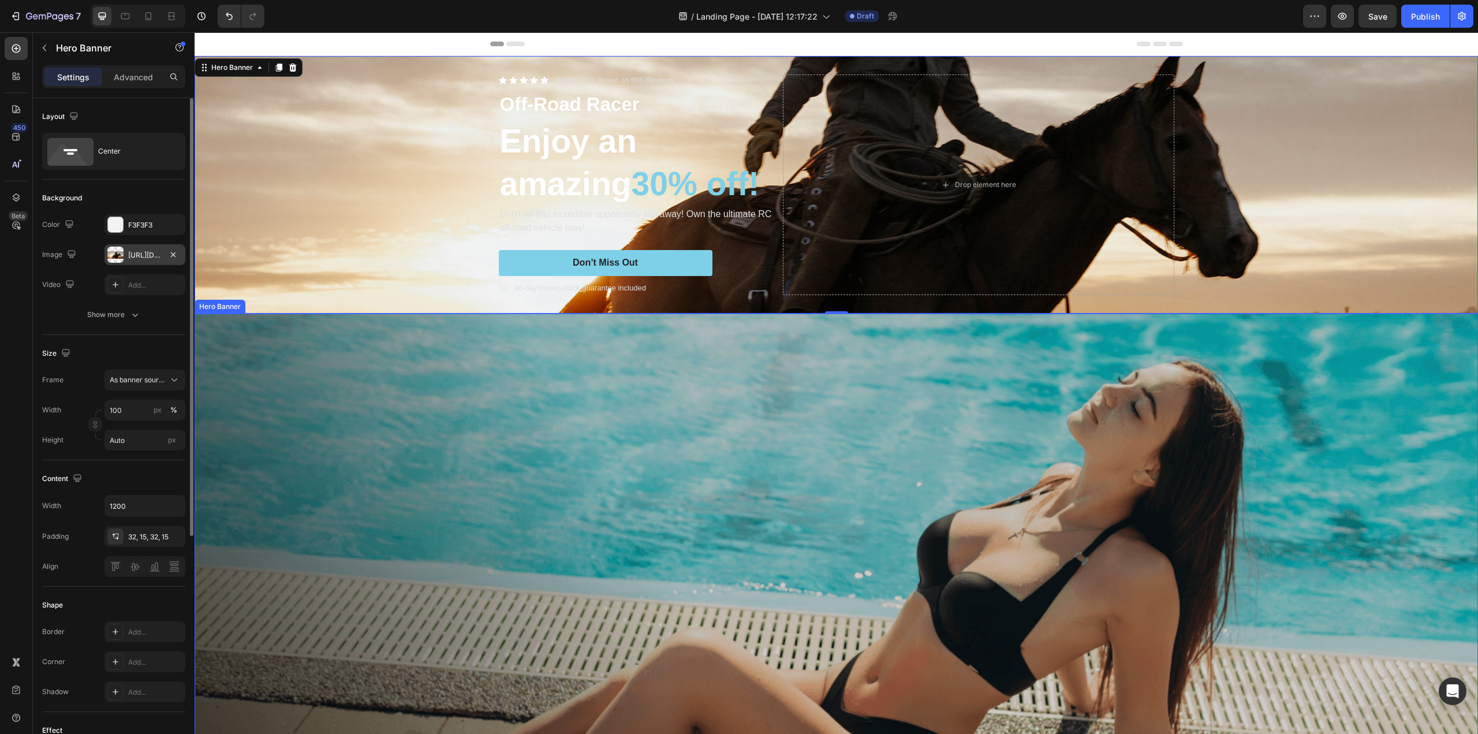
click at [633, 427] on div "Overlay" at bounding box center [836, 625] width 1283 height 624
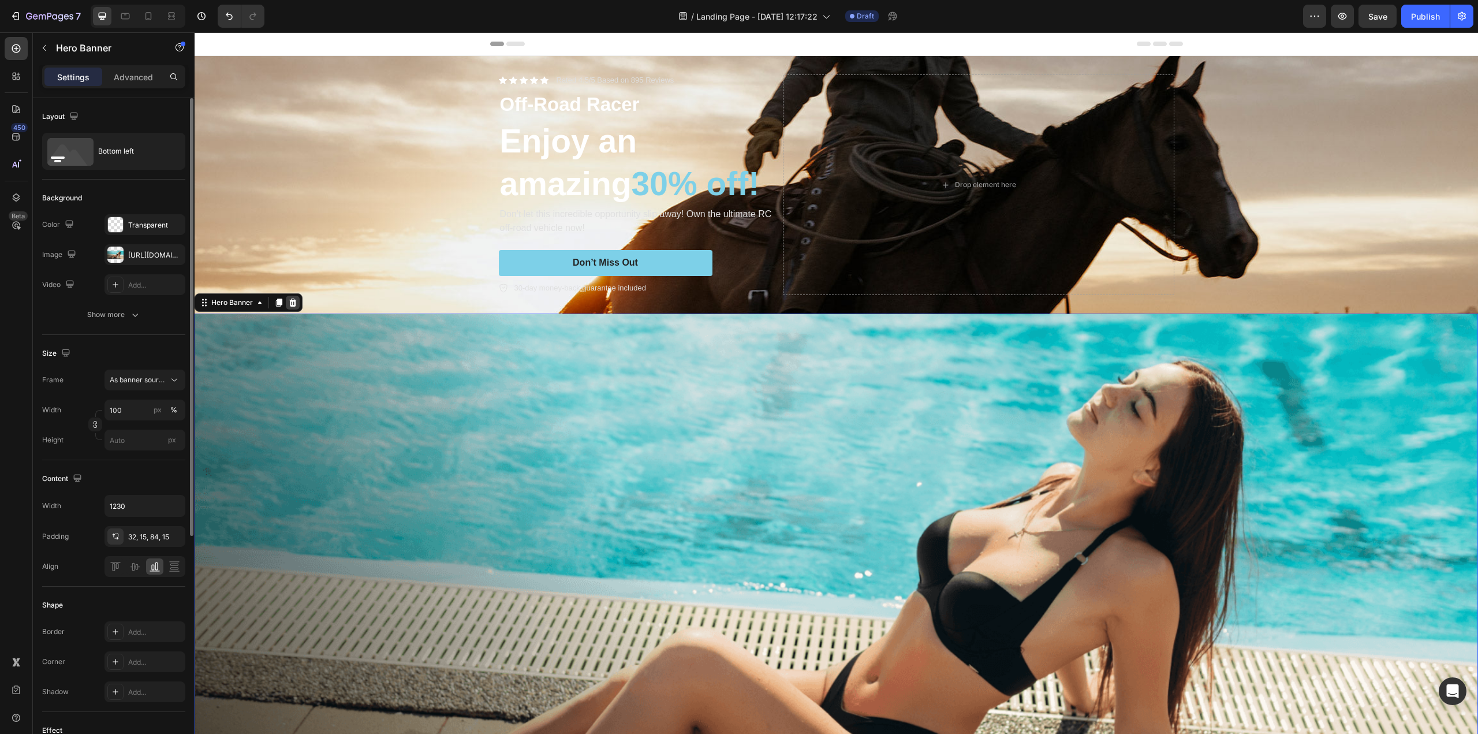
click at [296, 304] on icon at bounding box center [292, 302] width 9 height 9
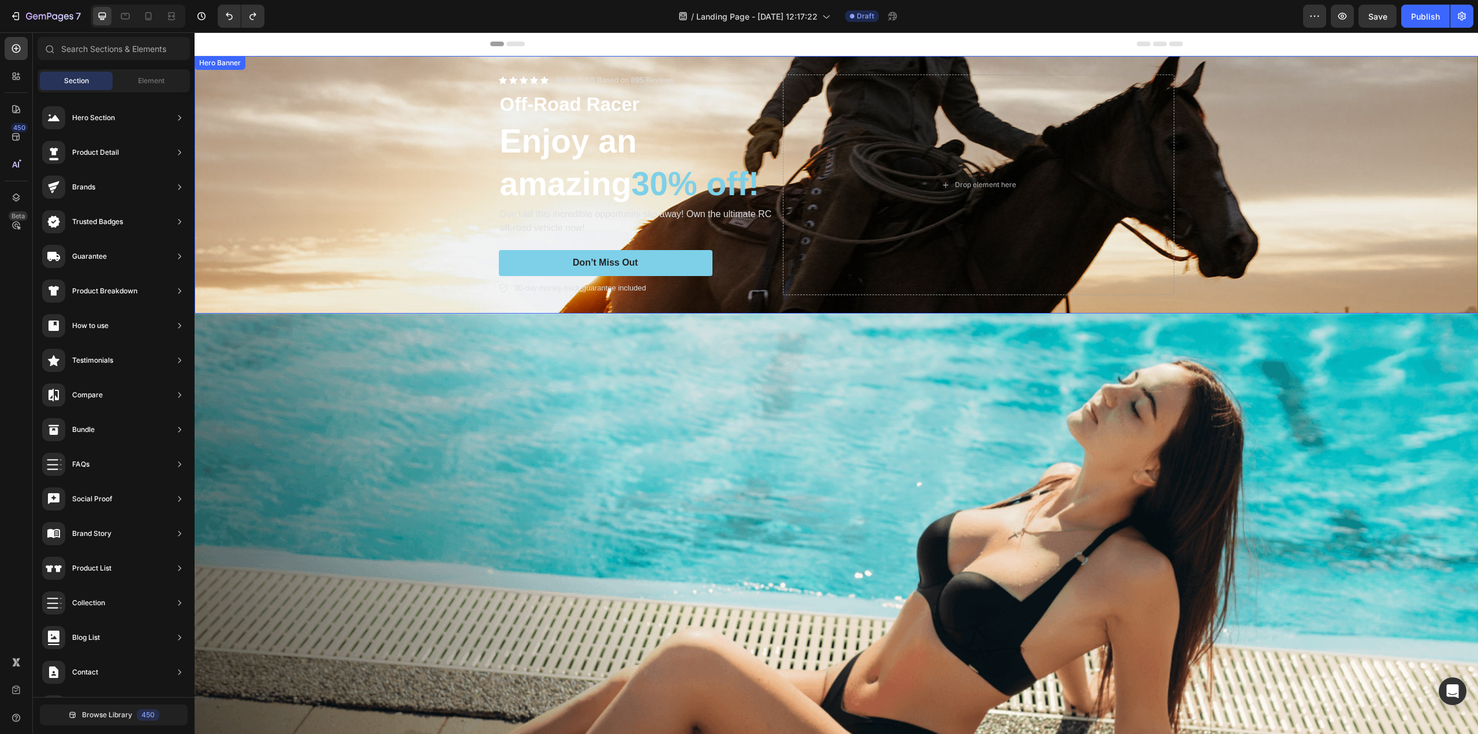
click at [1108, 112] on div "Background Image" at bounding box center [836, 184] width 1283 height 257
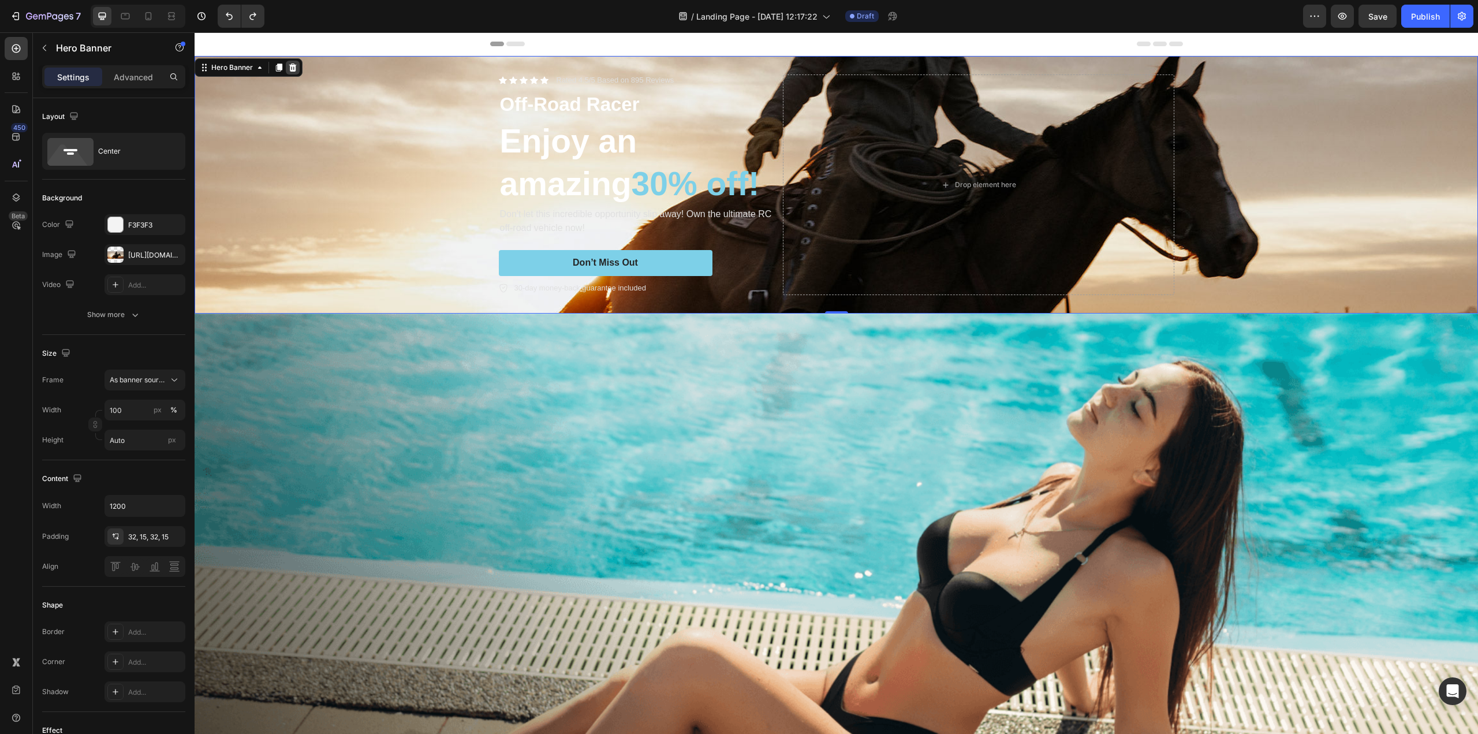
click at [293, 71] on icon at bounding box center [293, 68] width 8 height 8
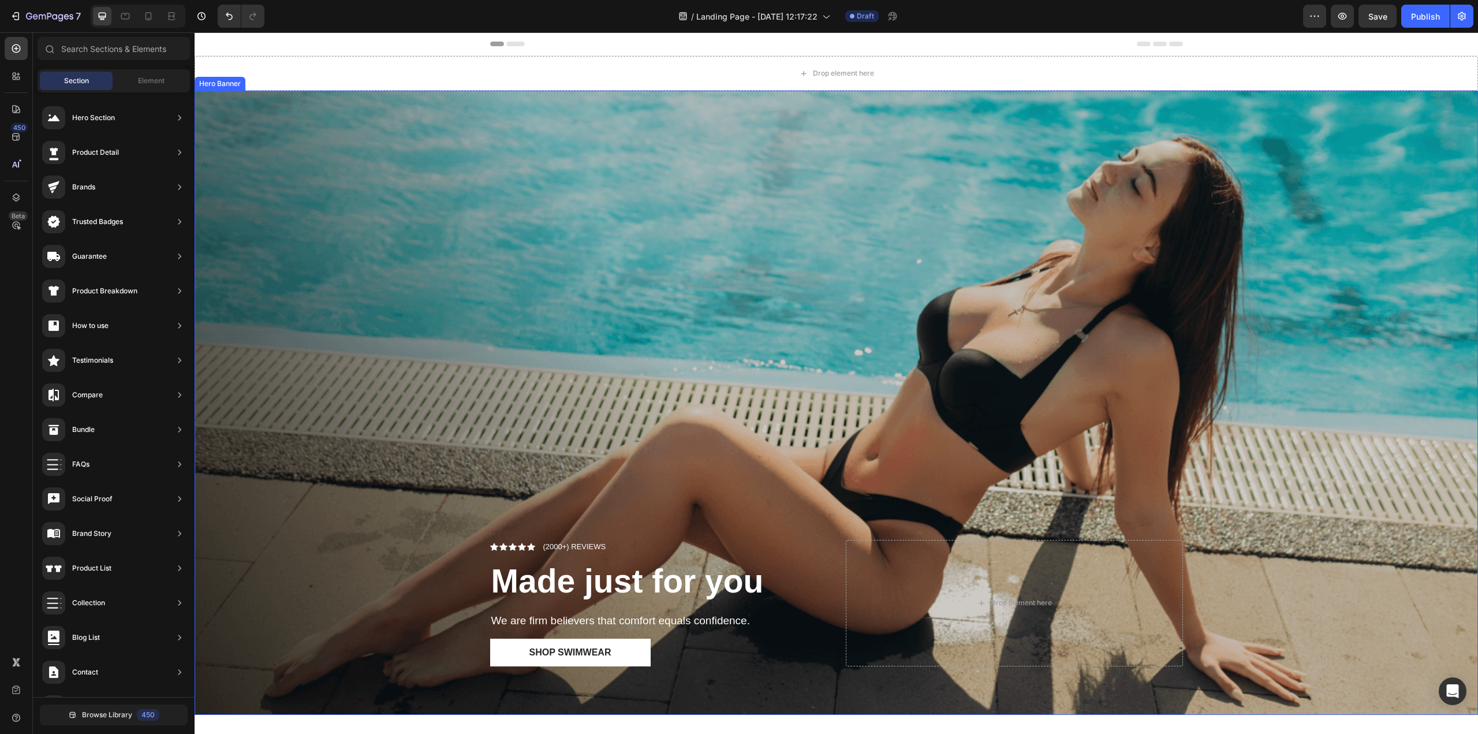
click at [536, 353] on div "Overlay" at bounding box center [836, 403] width 1283 height 624
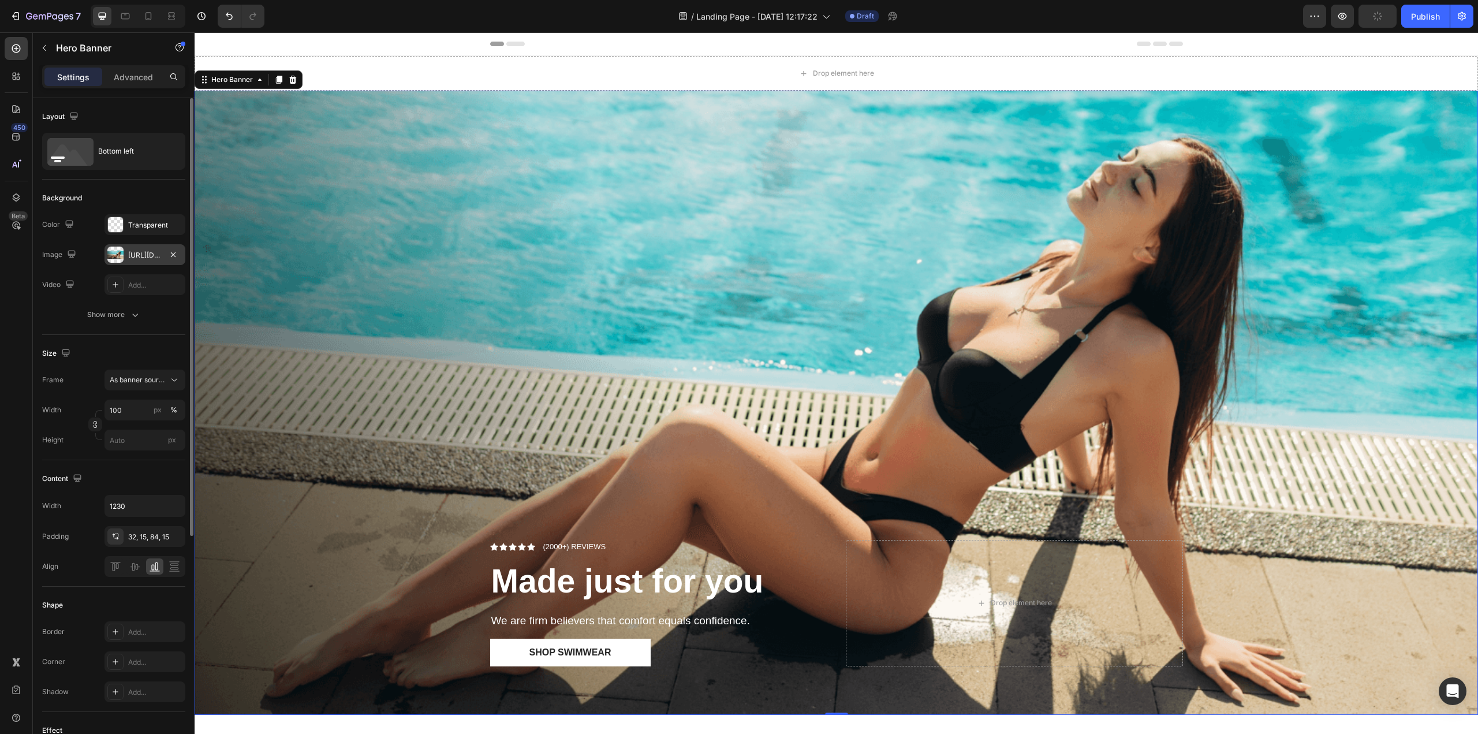
click at [121, 256] on div at bounding box center [115, 254] width 16 height 16
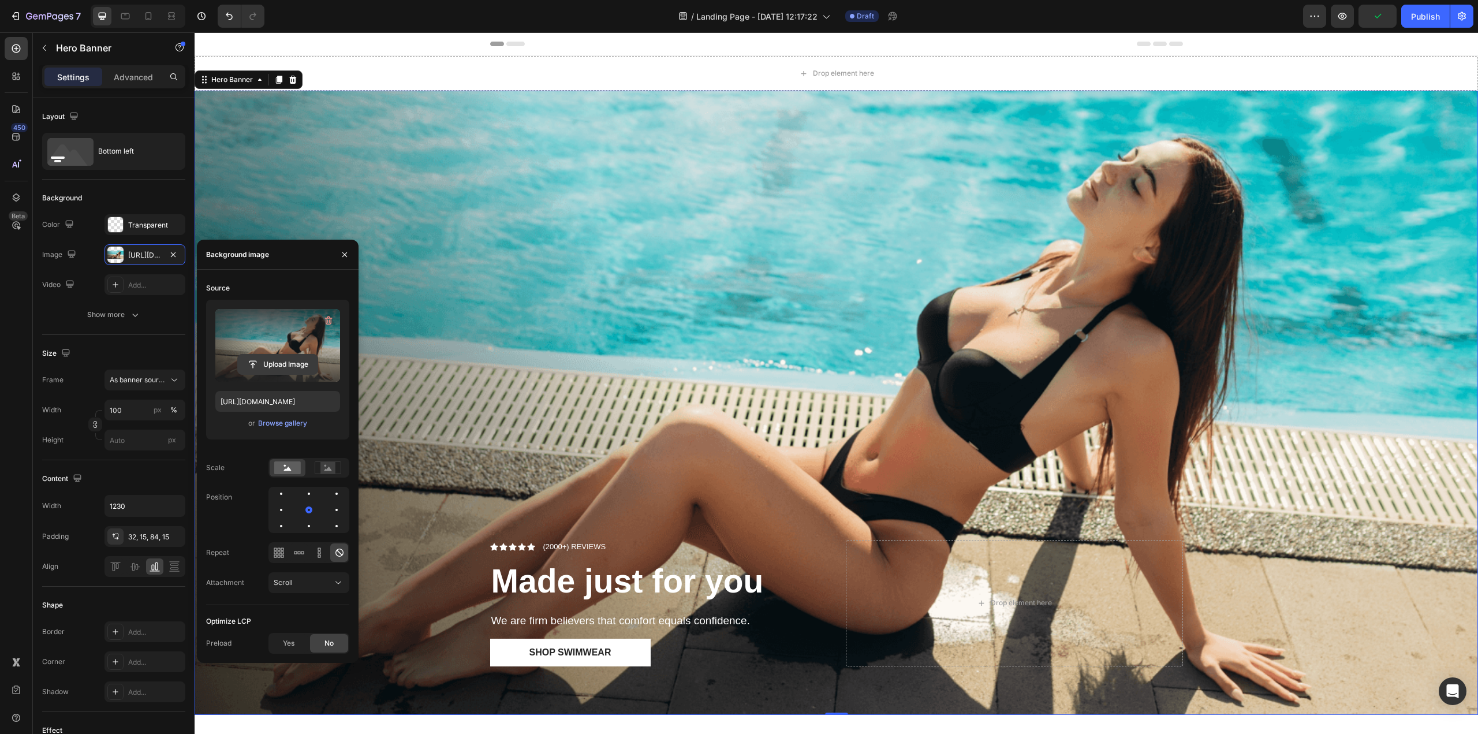
click at [286, 367] on input "file" at bounding box center [278, 364] width 80 height 20
type input "C:\fakepath\CJ-About-Us_Desktop_01.jpg"
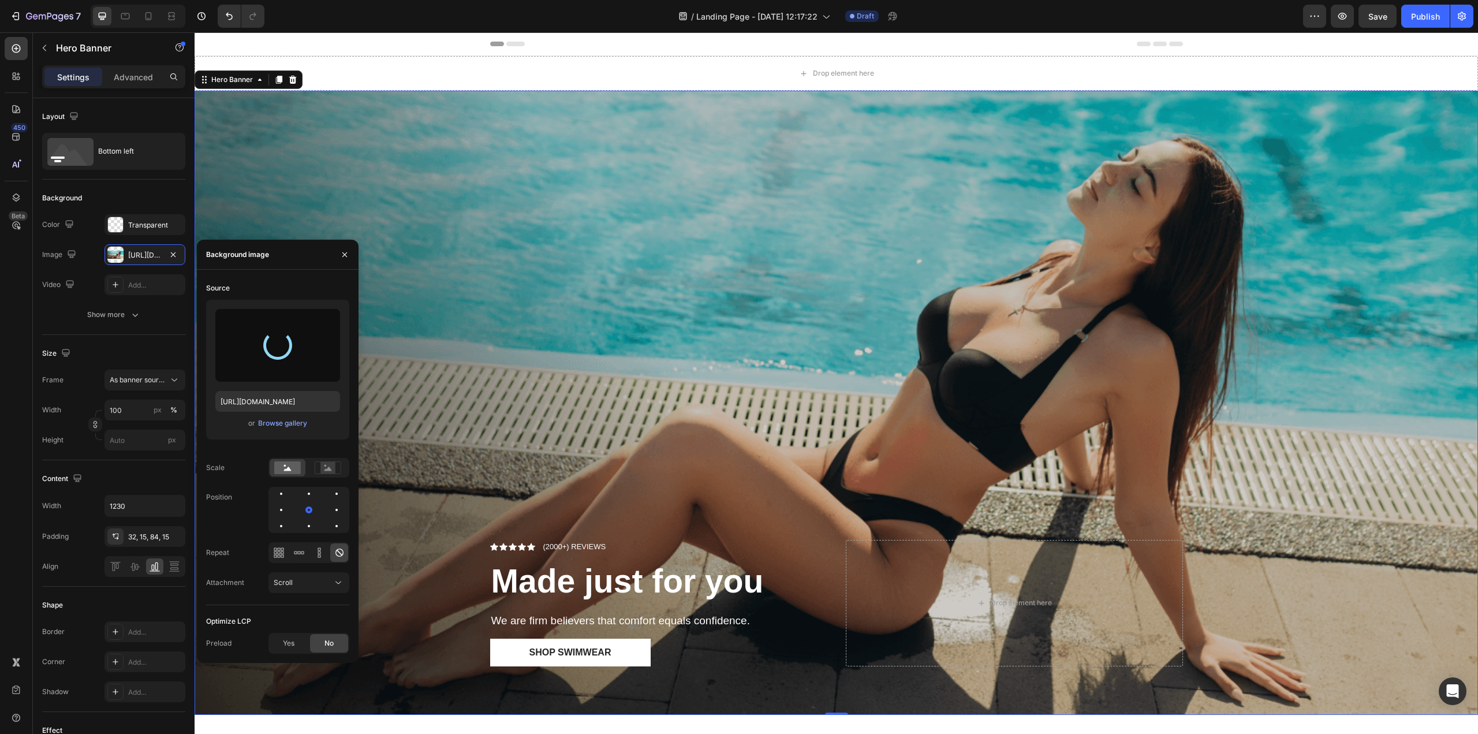
type input "[URL][DOMAIN_NAME]"
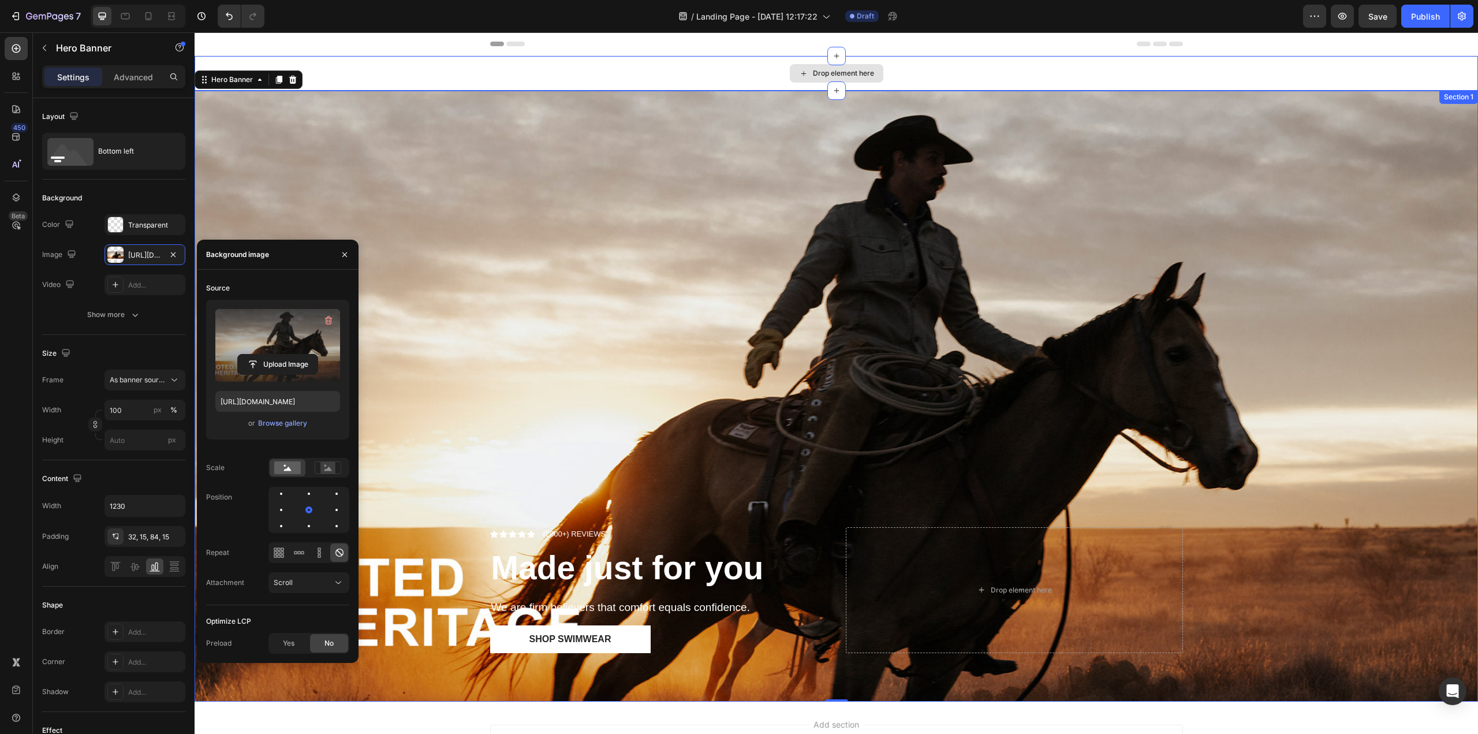
click at [619, 70] on div "Drop element here" at bounding box center [836, 73] width 1283 height 35
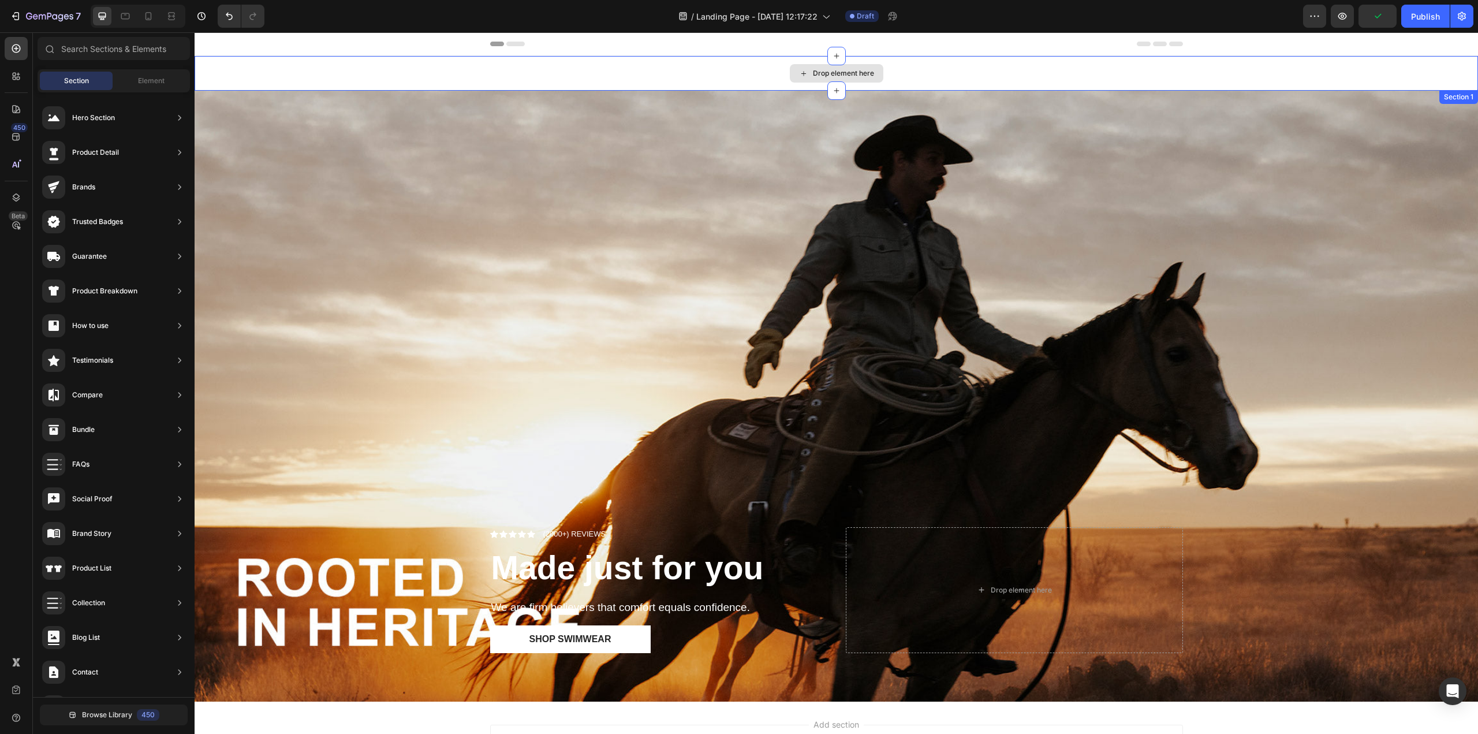
click at [790, 74] on div "Drop element here" at bounding box center [837, 73] width 94 height 18
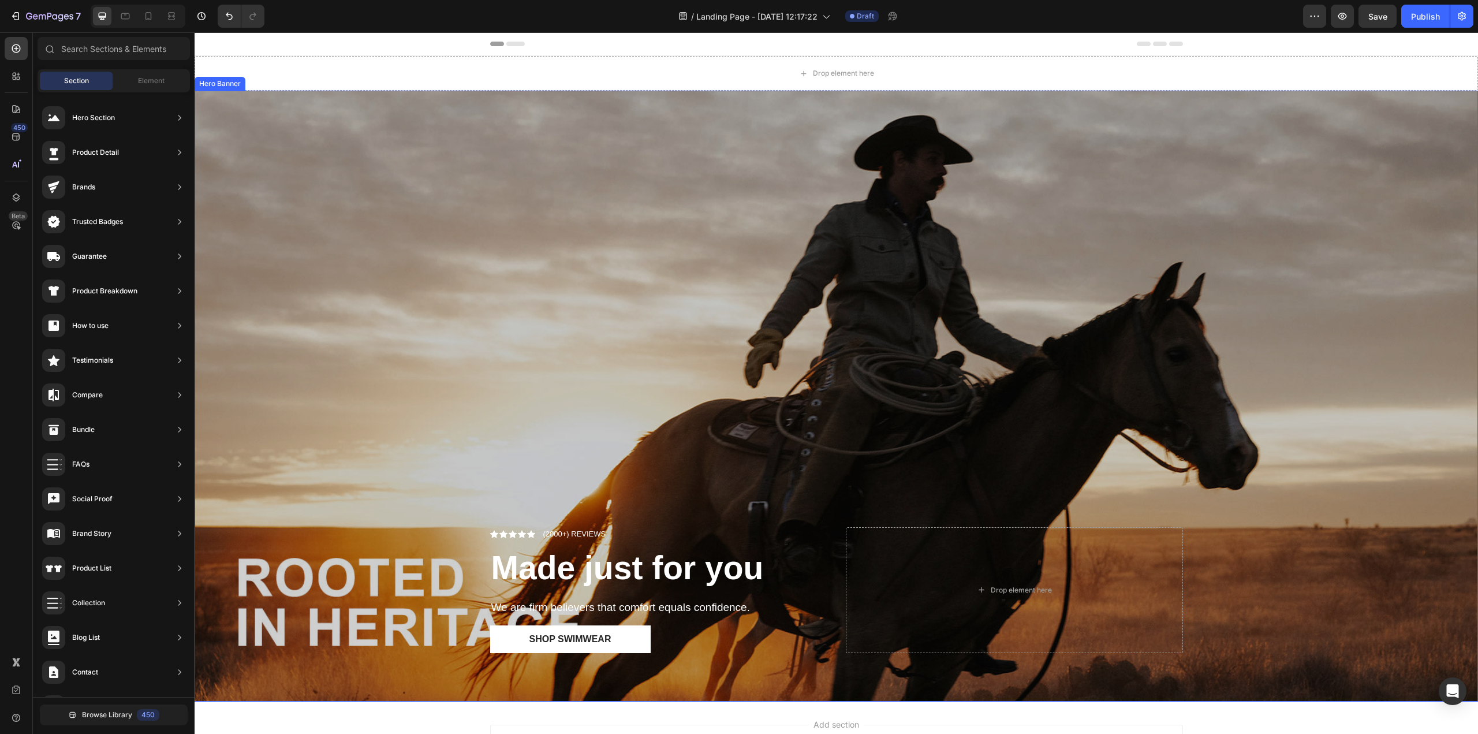
scroll to position [130, 0]
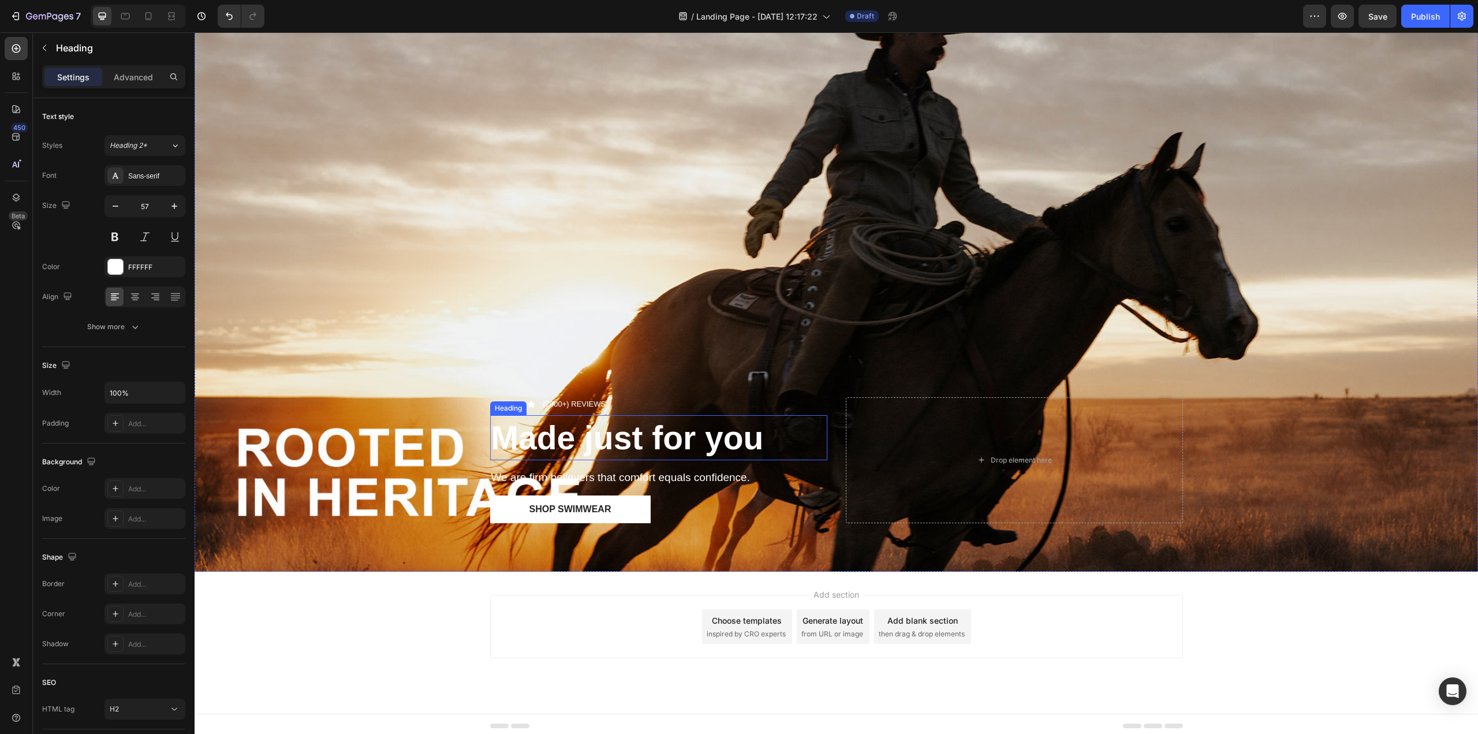
click at [617, 429] on strong "Made just for you" at bounding box center [627, 437] width 272 height 37
click at [569, 401] on icon at bounding box center [573, 403] width 9 height 9
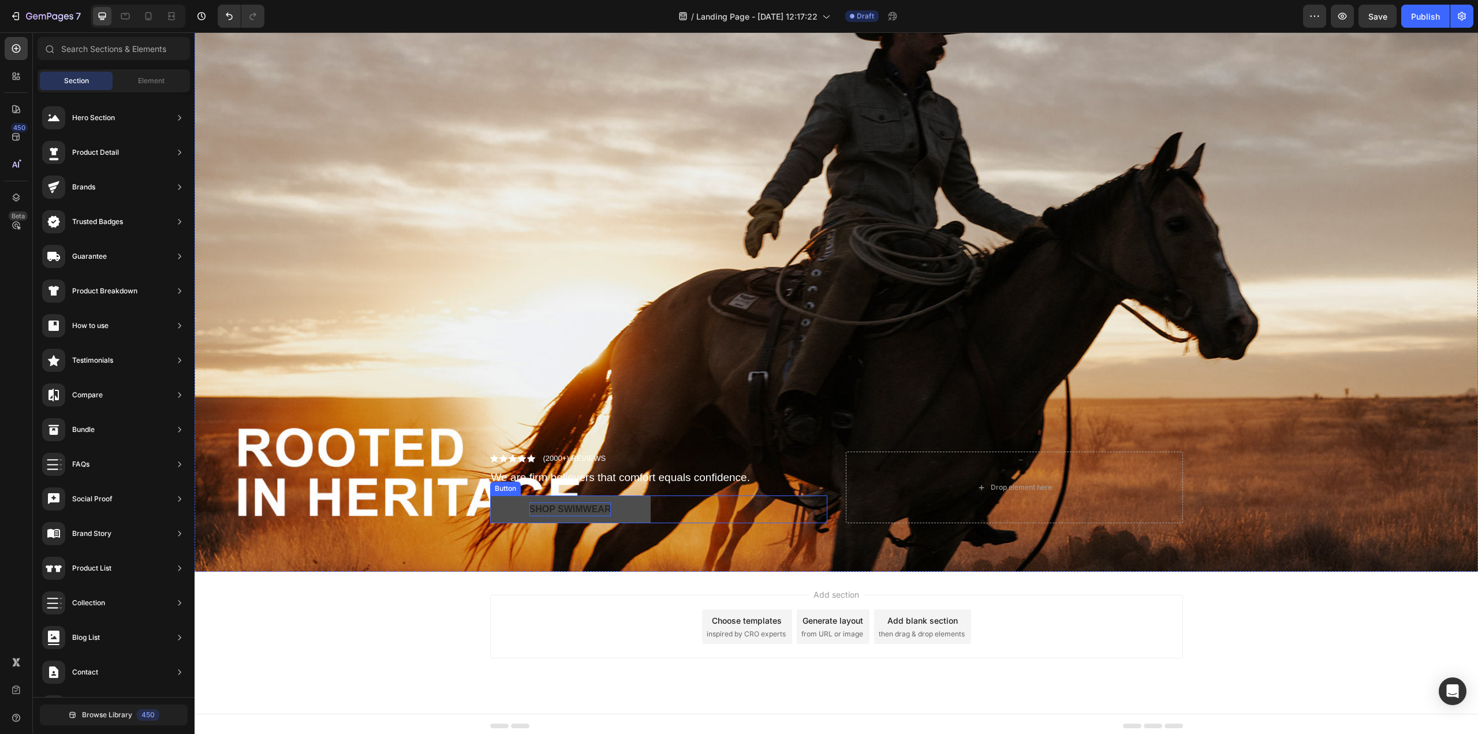
click at [574, 502] on div "Shop Swimwear" at bounding box center [570, 509] width 82 height 14
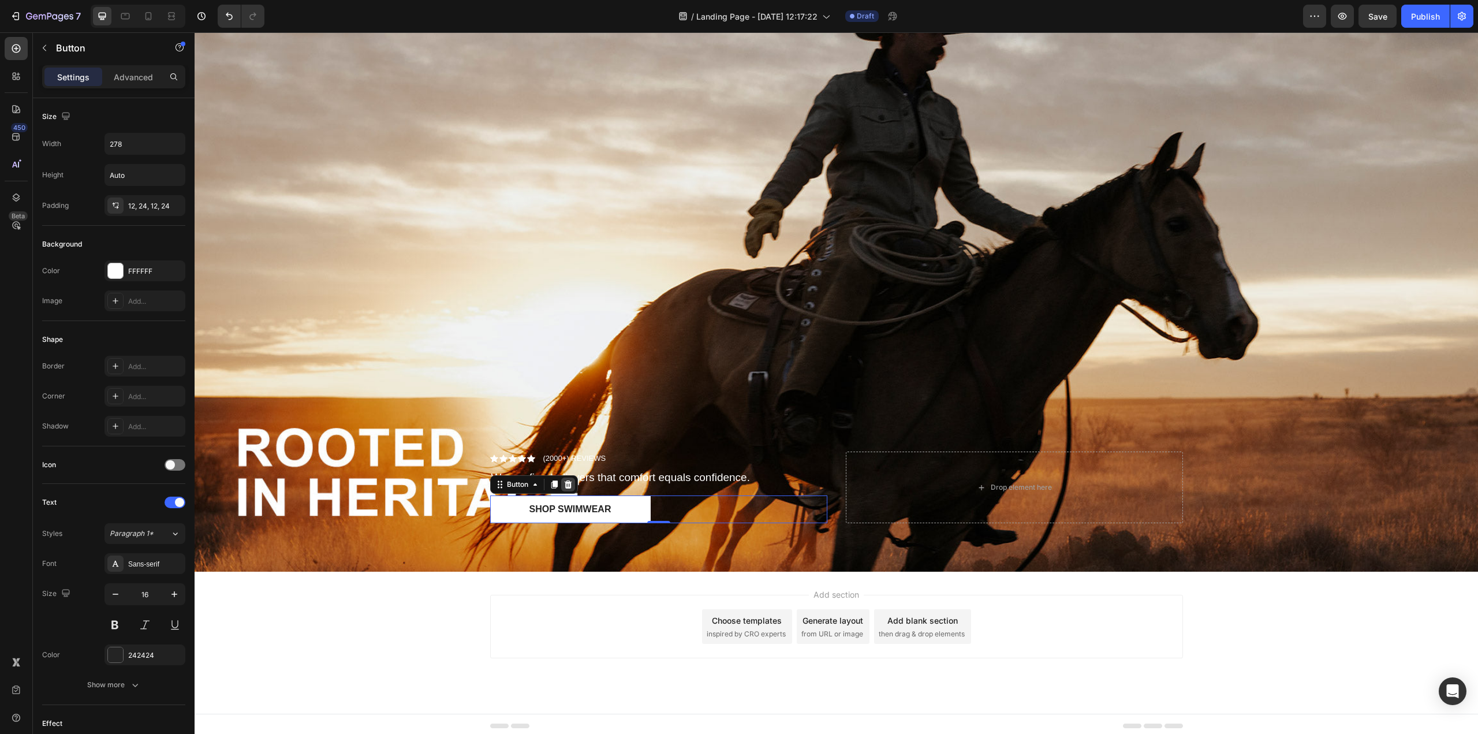
click at [570, 484] on div at bounding box center [568, 484] width 14 height 14
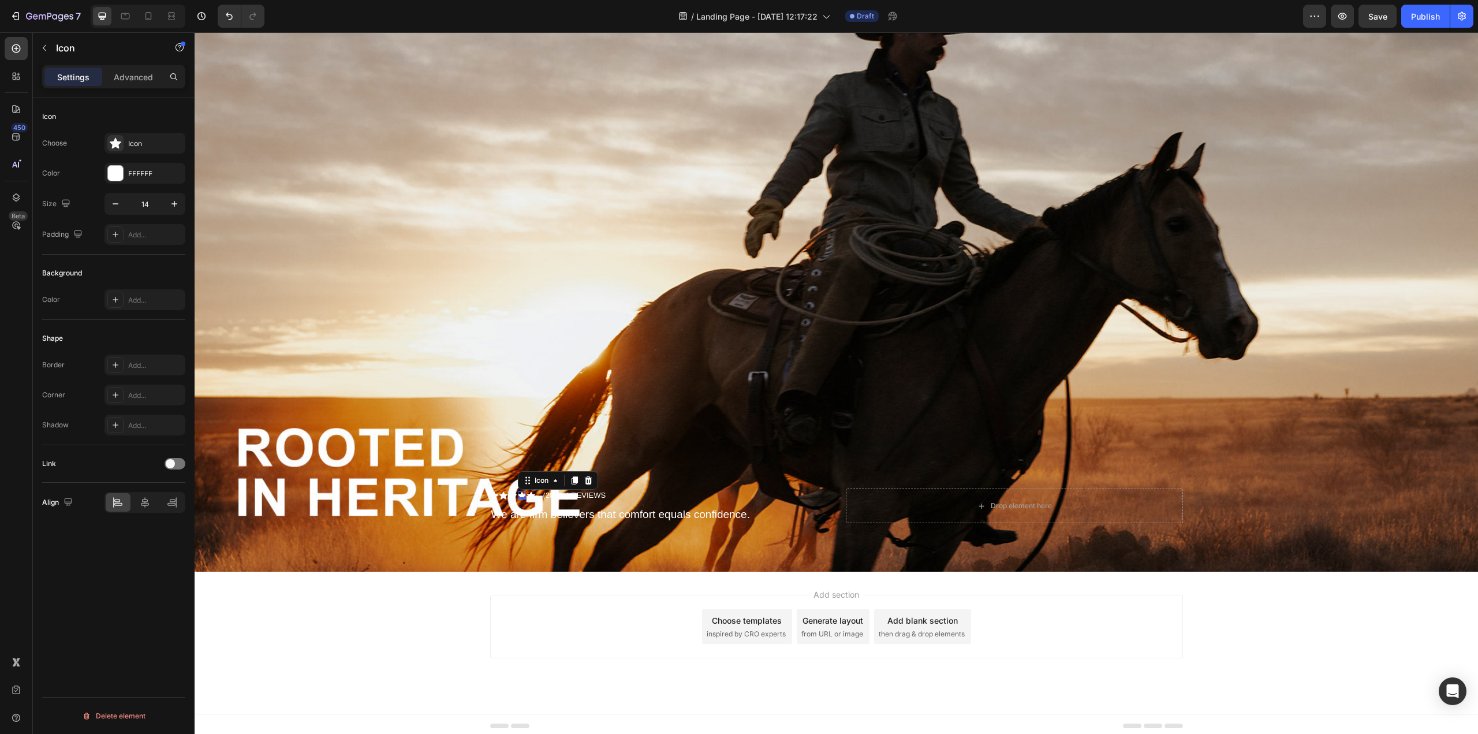
click at [518, 493] on div "Icon 0" at bounding box center [522, 495] width 8 height 8
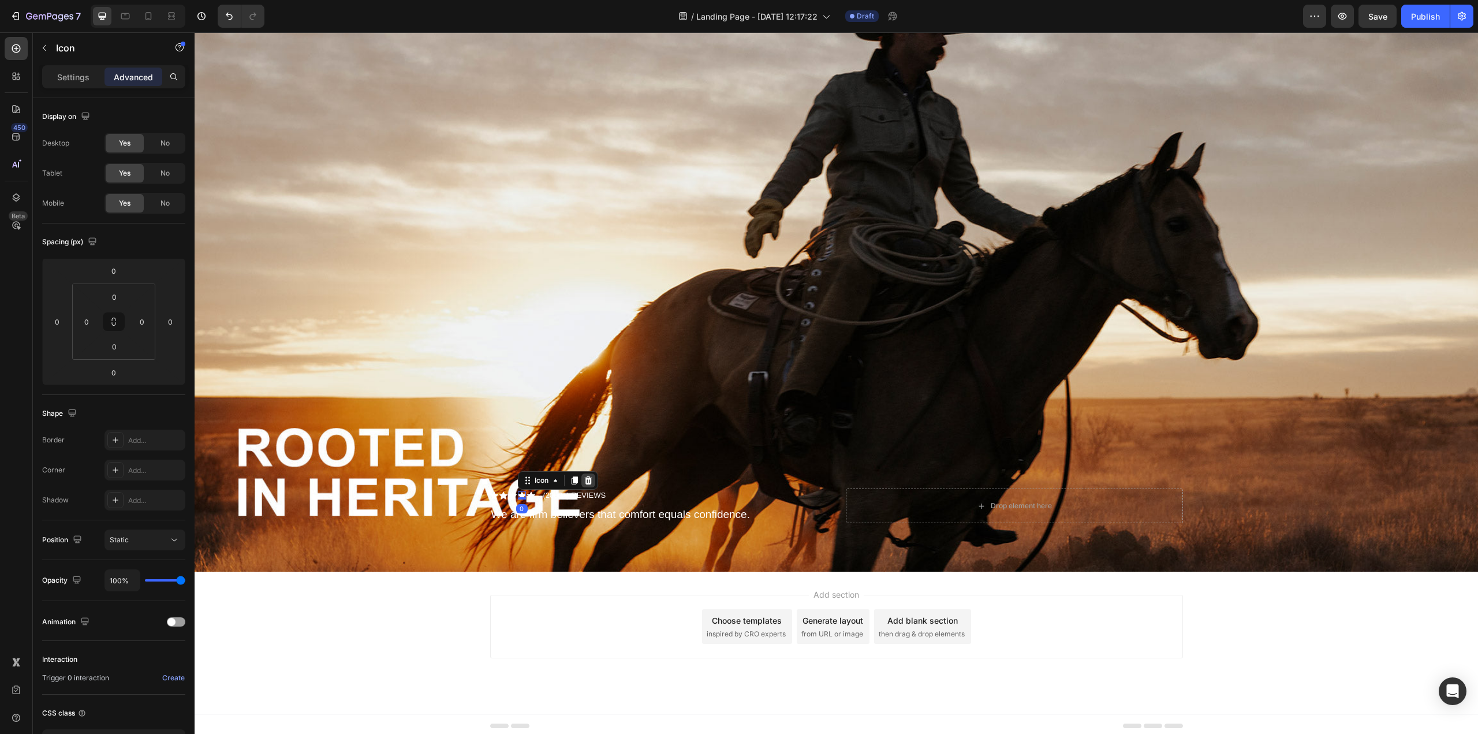
click at [584, 479] on icon at bounding box center [588, 480] width 8 height 8
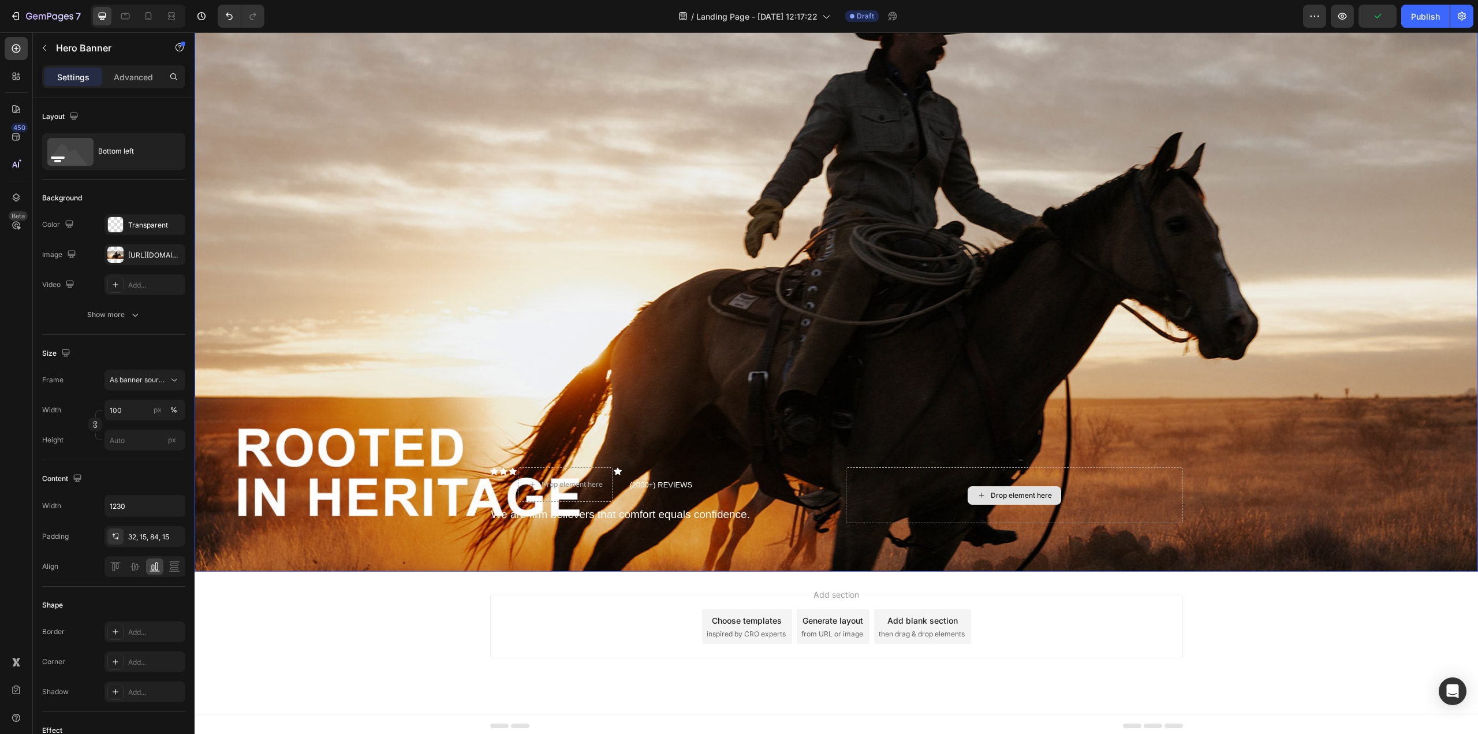
click at [1108, 479] on div "Drop element here" at bounding box center [1014, 495] width 337 height 56
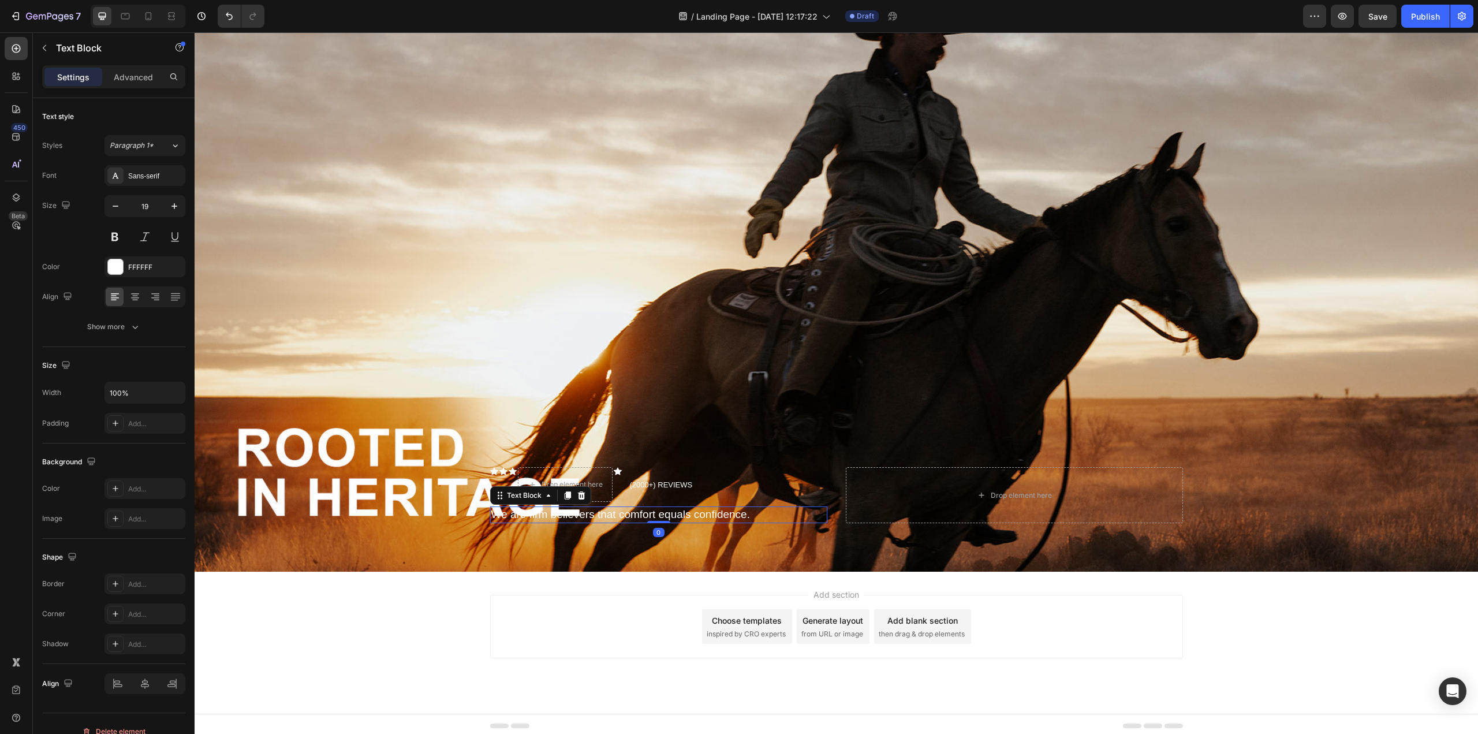
click at [727, 511] on p "We are firm believers that comfort equals confidence." at bounding box center [658, 514] width 335 height 14
click at [577, 492] on icon at bounding box center [581, 495] width 8 height 8
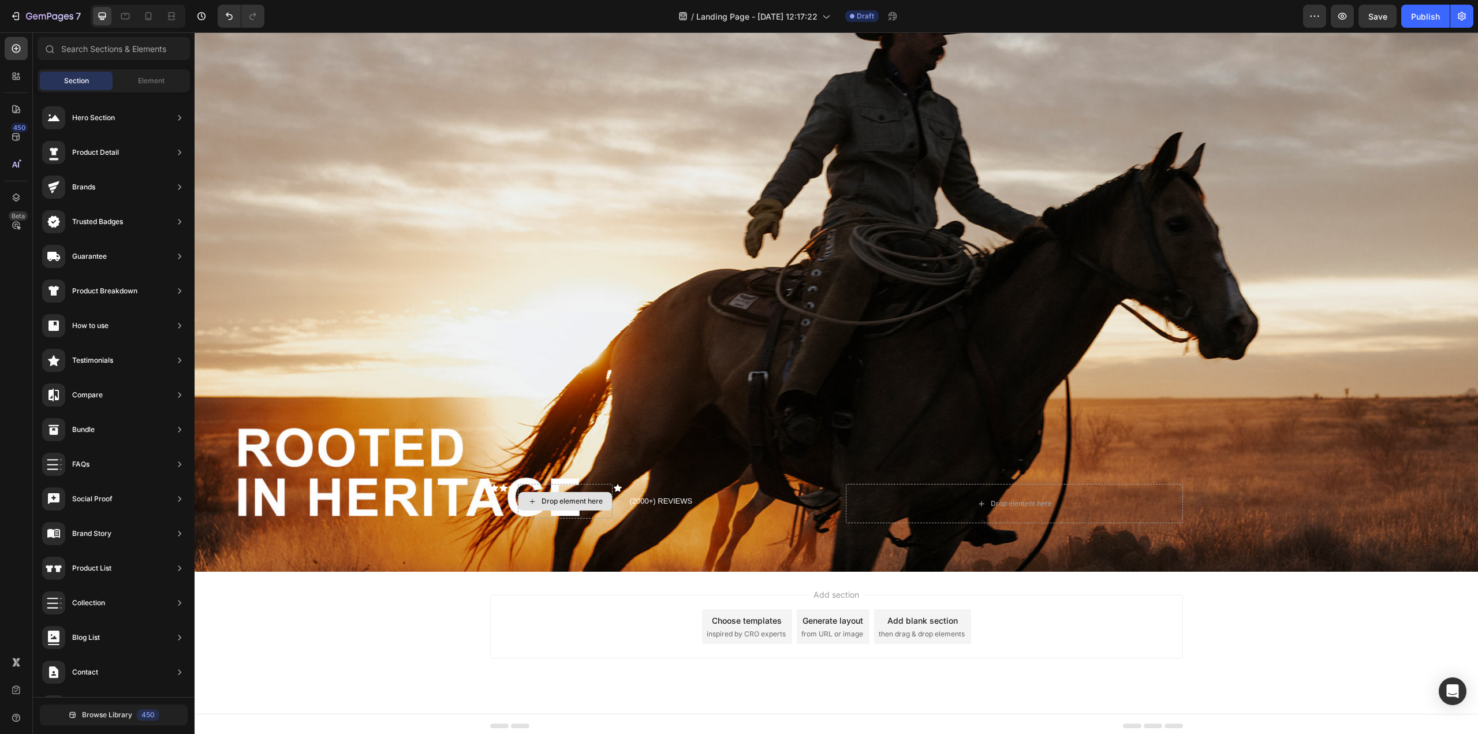
click at [574, 496] on div "Drop element here" at bounding box center [571, 500] width 61 height 9
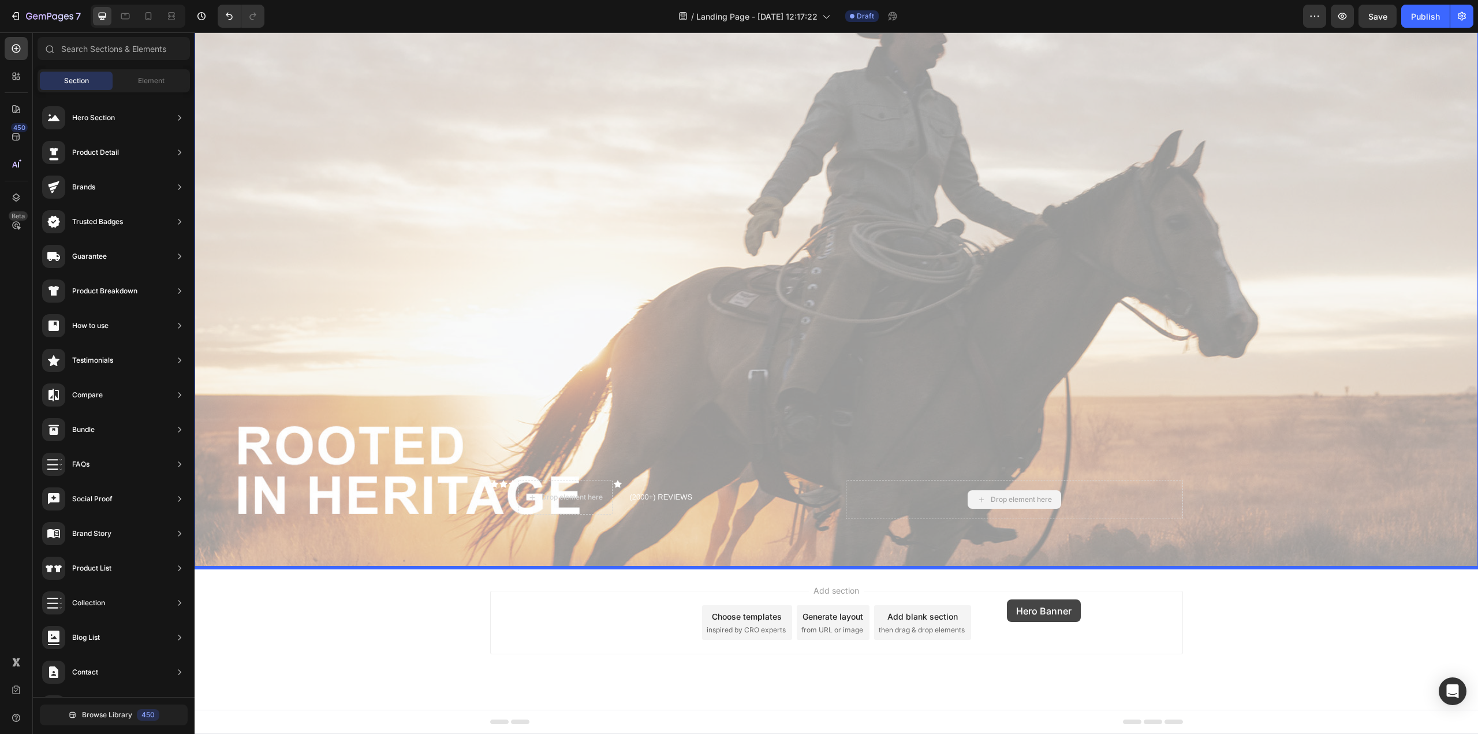
drag, startPoint x: 972, startPoint y: 498, endPoint x: 1007, endPoint y: 599, distance: 106.8
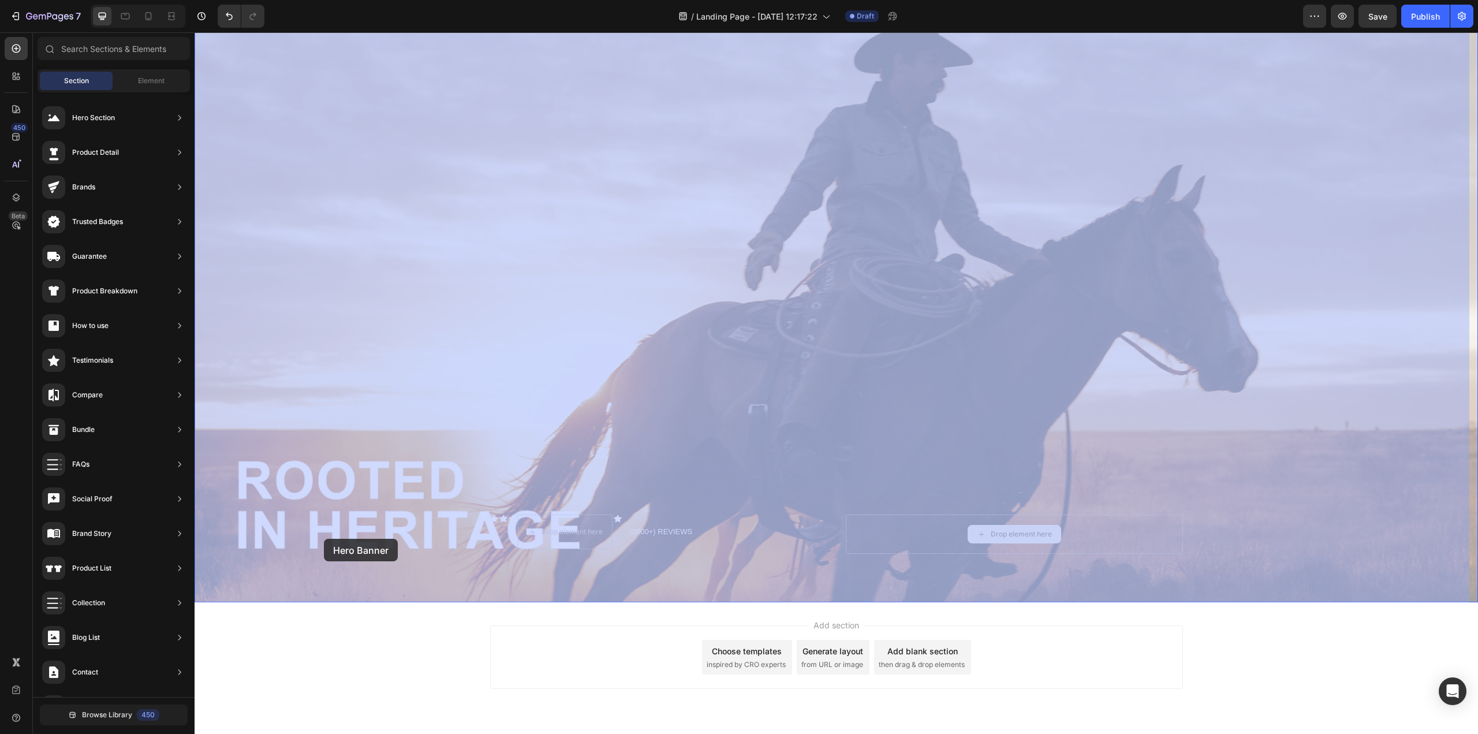
drag, startPoint x: 1007, startPoint y: 529, endPoint x: 324, endPoint y: 539, distance: 683.6
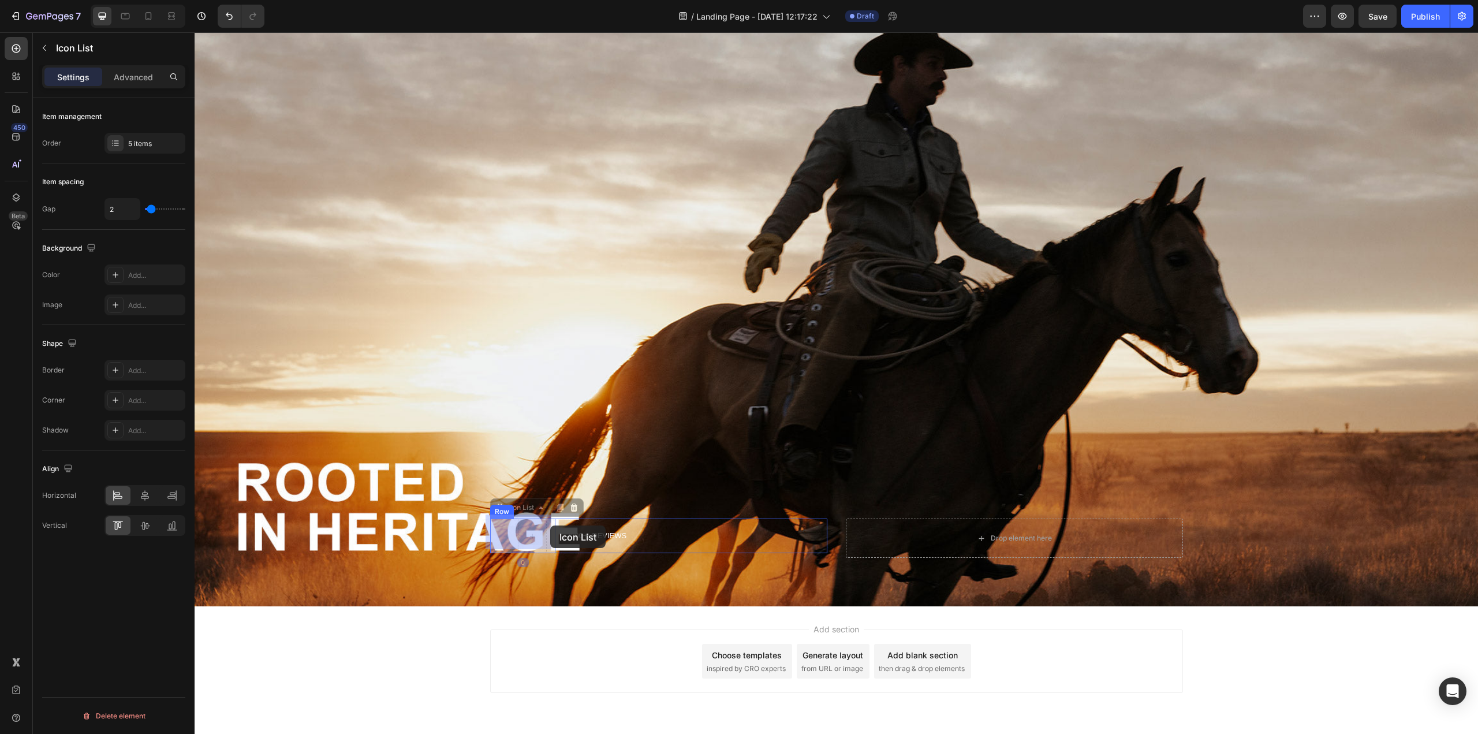
drag, startPoint x: 508, startPoint y: 525, endPoint x: 533, endPoint y: 525, distance: 24.8
click at [570, 504] on icon at bounding box center [574, 507] width 8 height 8
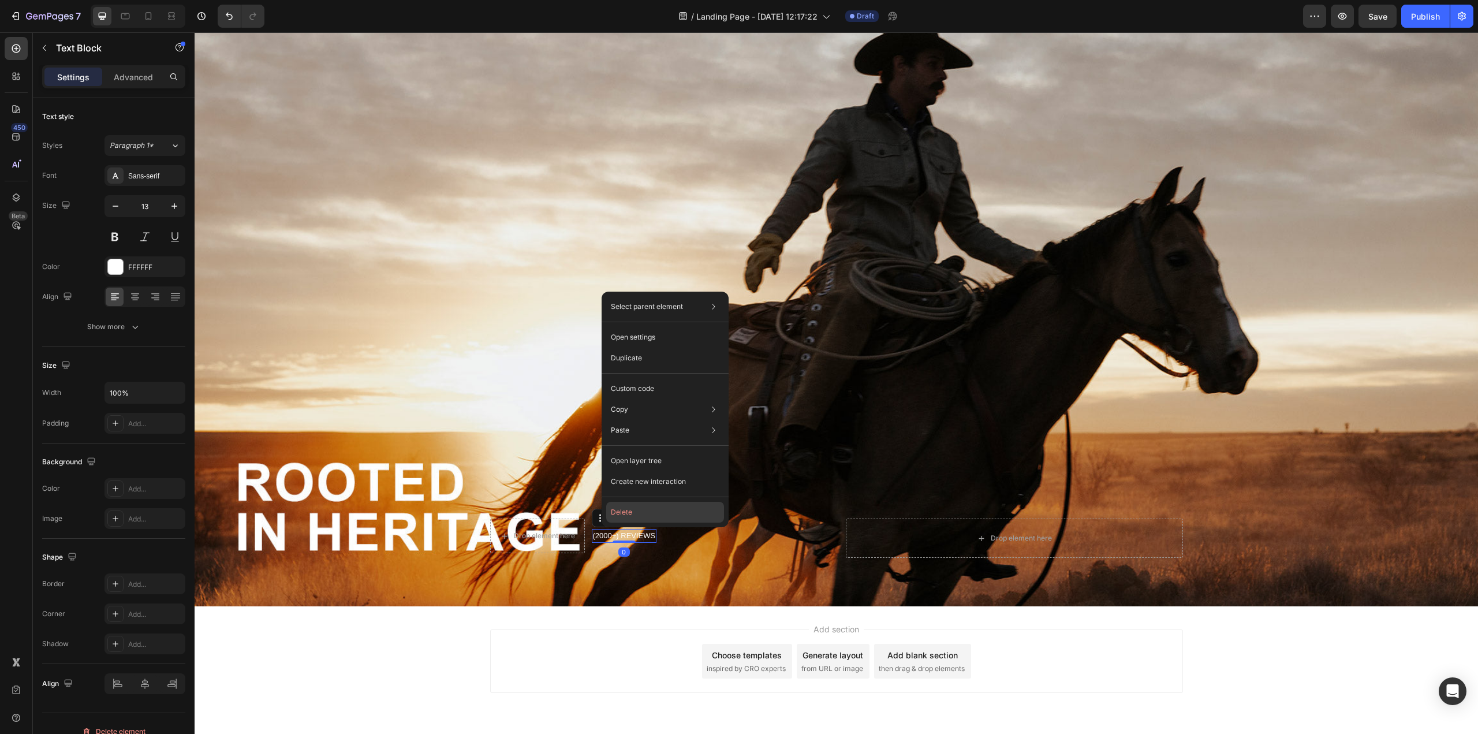
click at [624, 510] on button "Delete" at bounding box center [665, 512] width 118 height 21
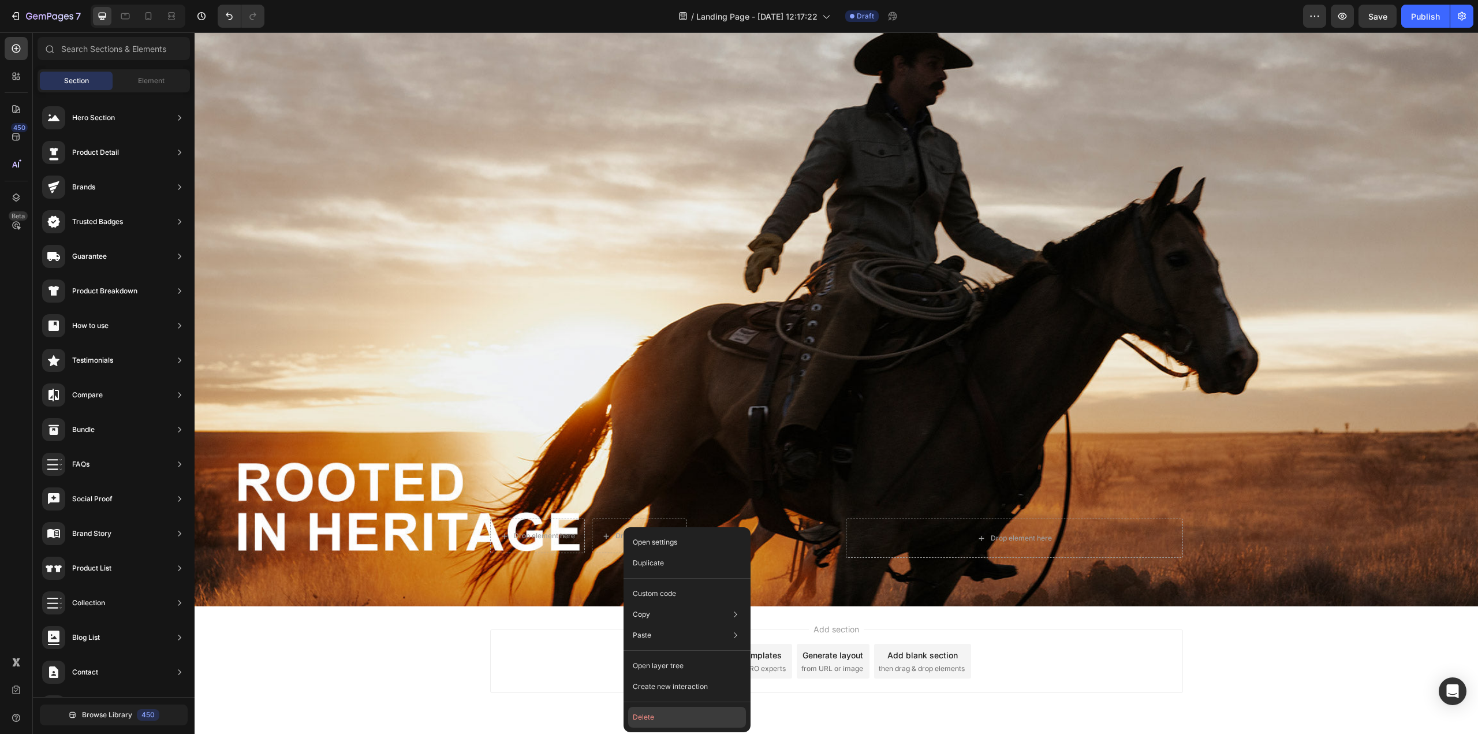
click at [658, 595] on button "Delete" at bounding box center [687, 717] width 118 height 21
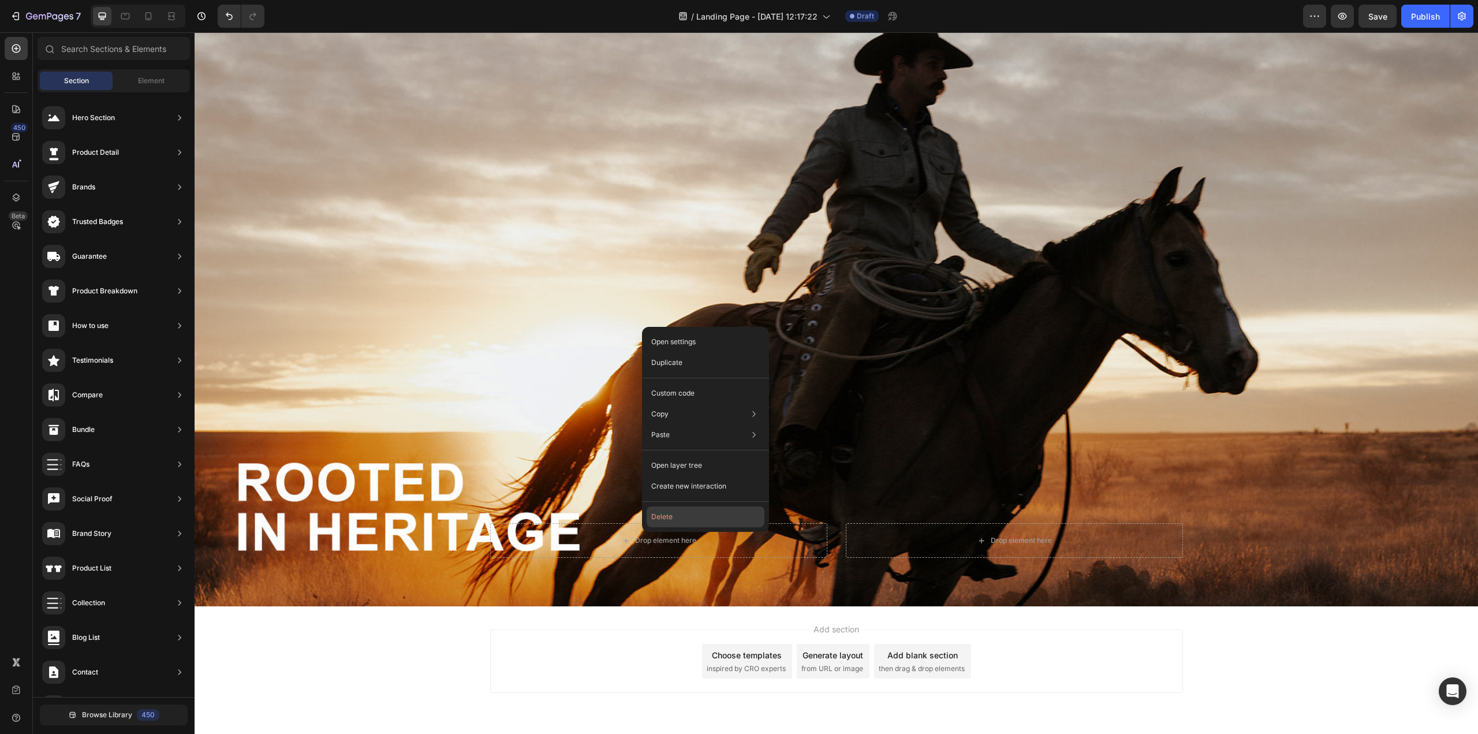
click at [668, 510] on button "Delete" at bounding box center [706, 516] width 118 height 21
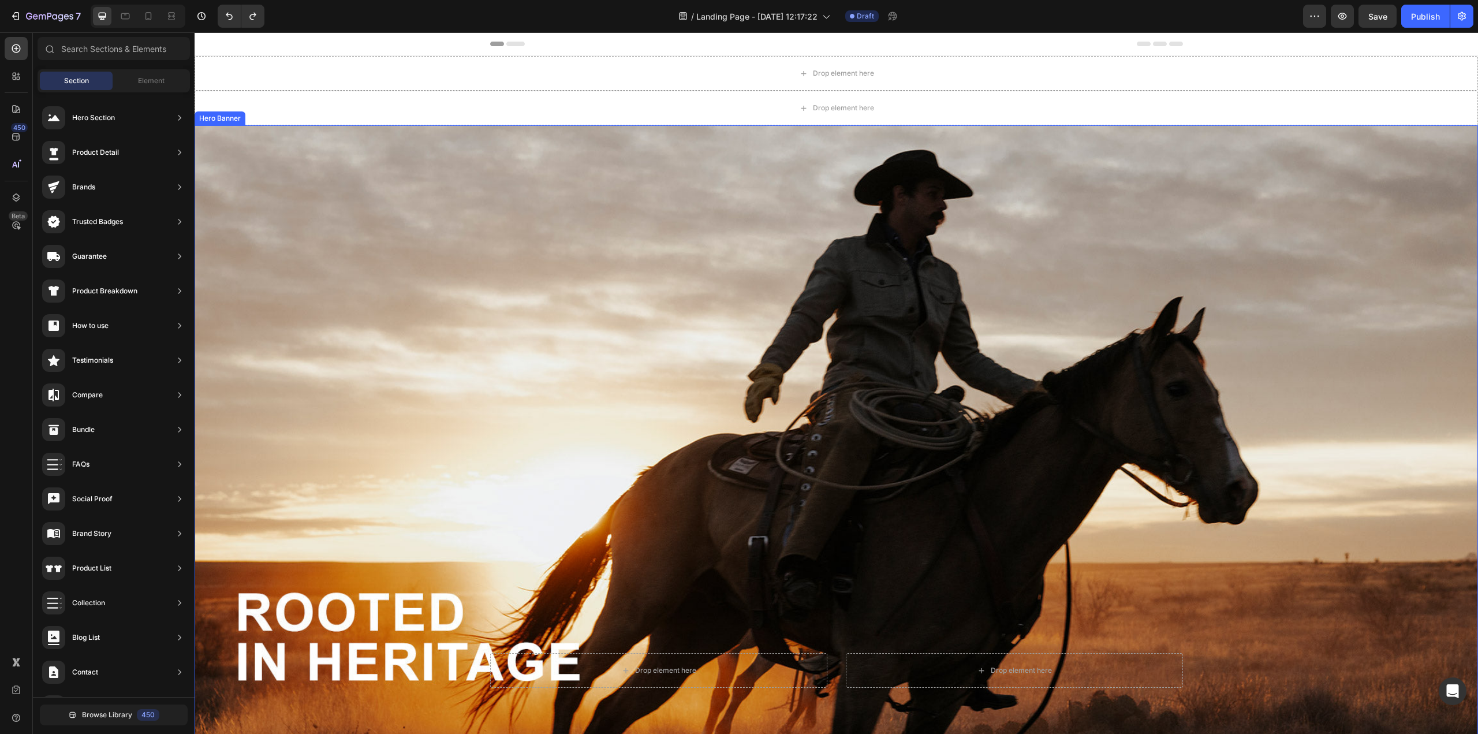
drag, startPoint x: 832, startPoint y: 119, endPoint x: 886, endPoint y: 646, distance: 529.3
click at [886, 595] on div "Drop element here Section 1 Drop element here Section 2 Drop element here Drop …" at bounding box center [836, 396] width 1283 height 680
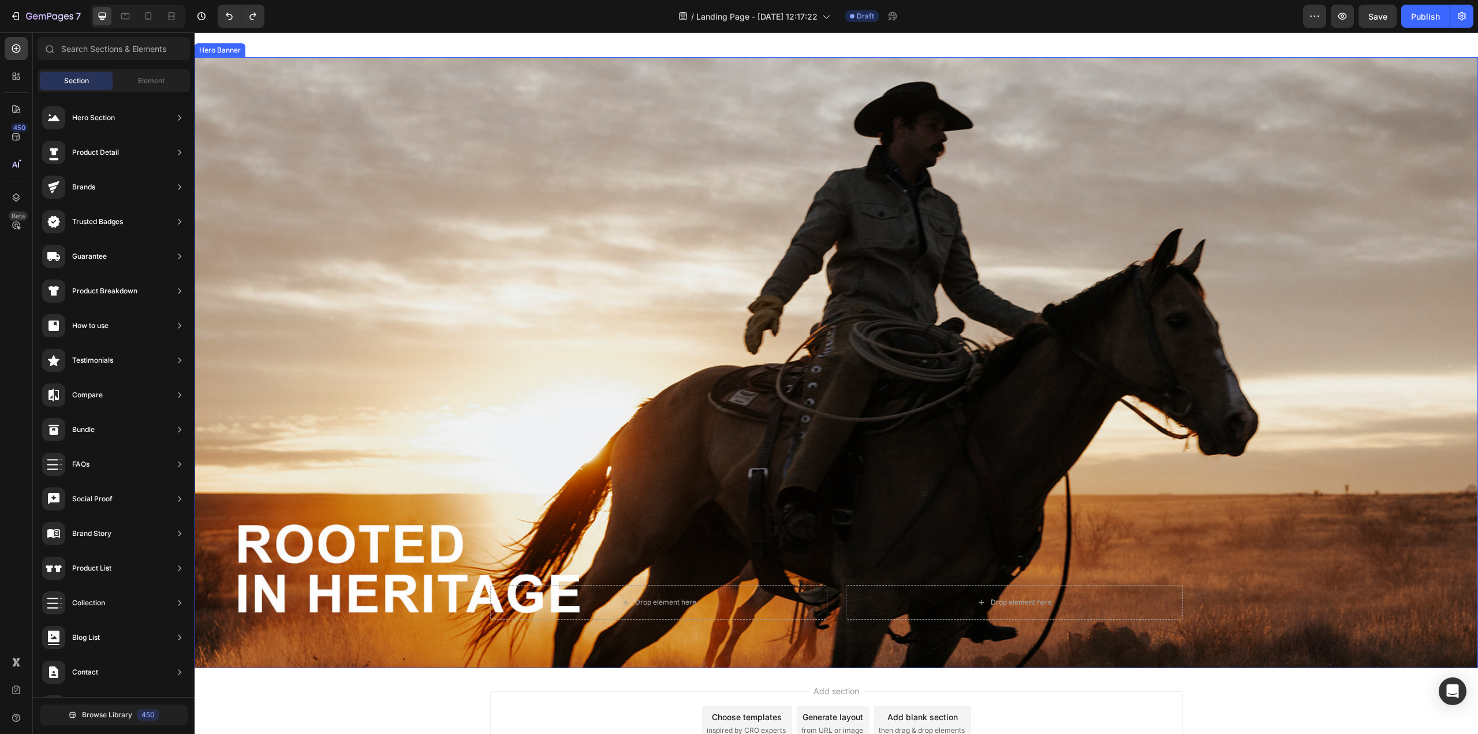
scroll to position [165, 0]
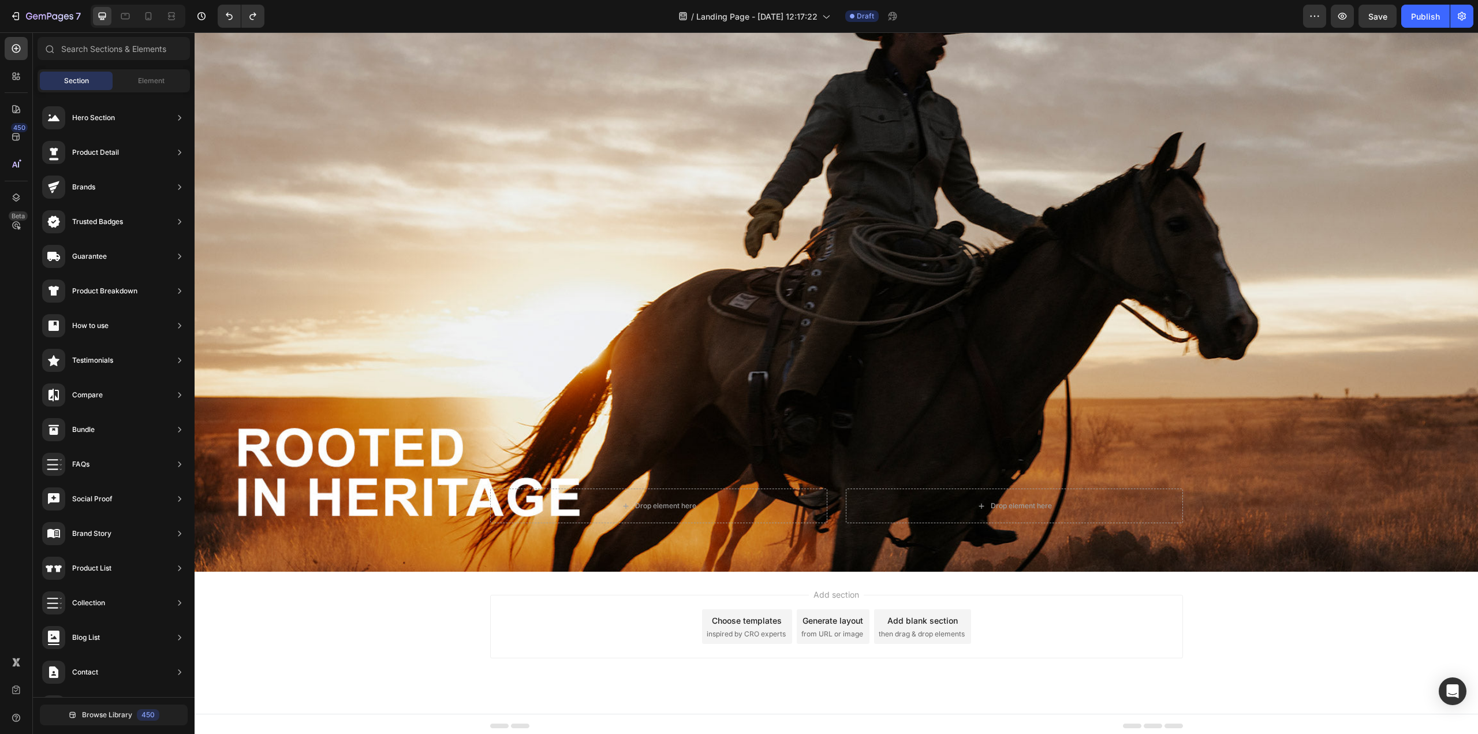
click at [834, 588] on span "Add section" at bounding box center [836, 594] width 55 height 12
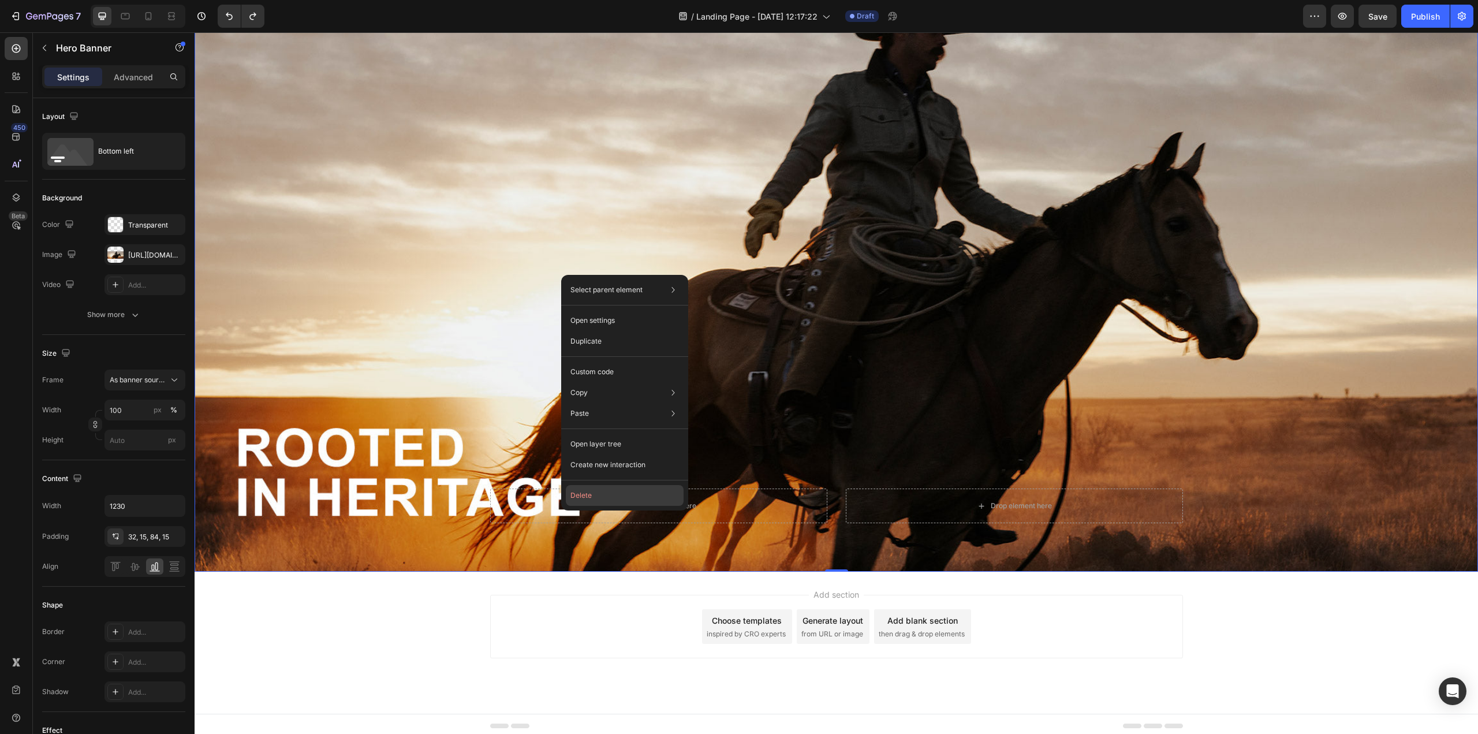
click at [577, 498] on button "Delete" at bounding box center [625, 495] width 118 height 21
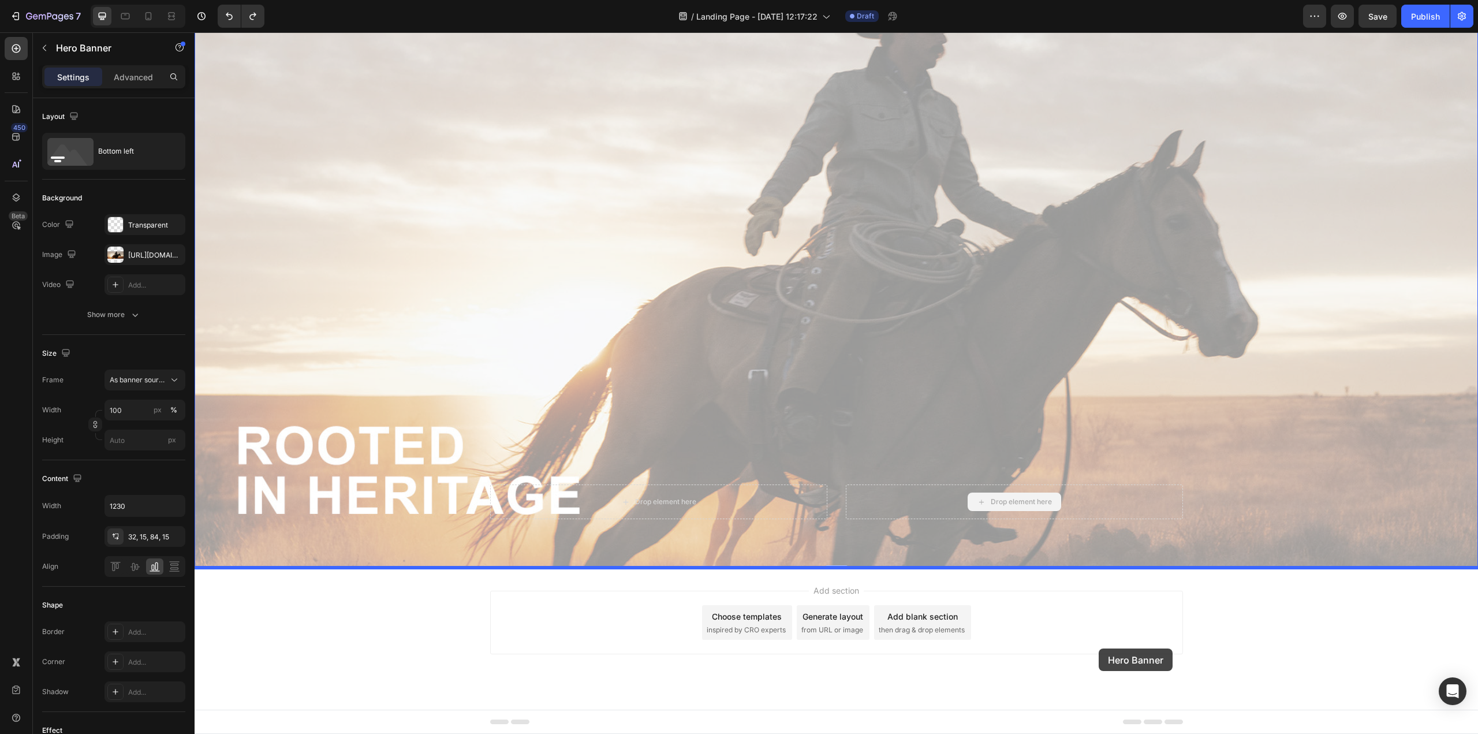
drag, startPoint x: 1080, startPoint y: 501, endPoint x: 1100, endPoint y: 644, distance: 144.7
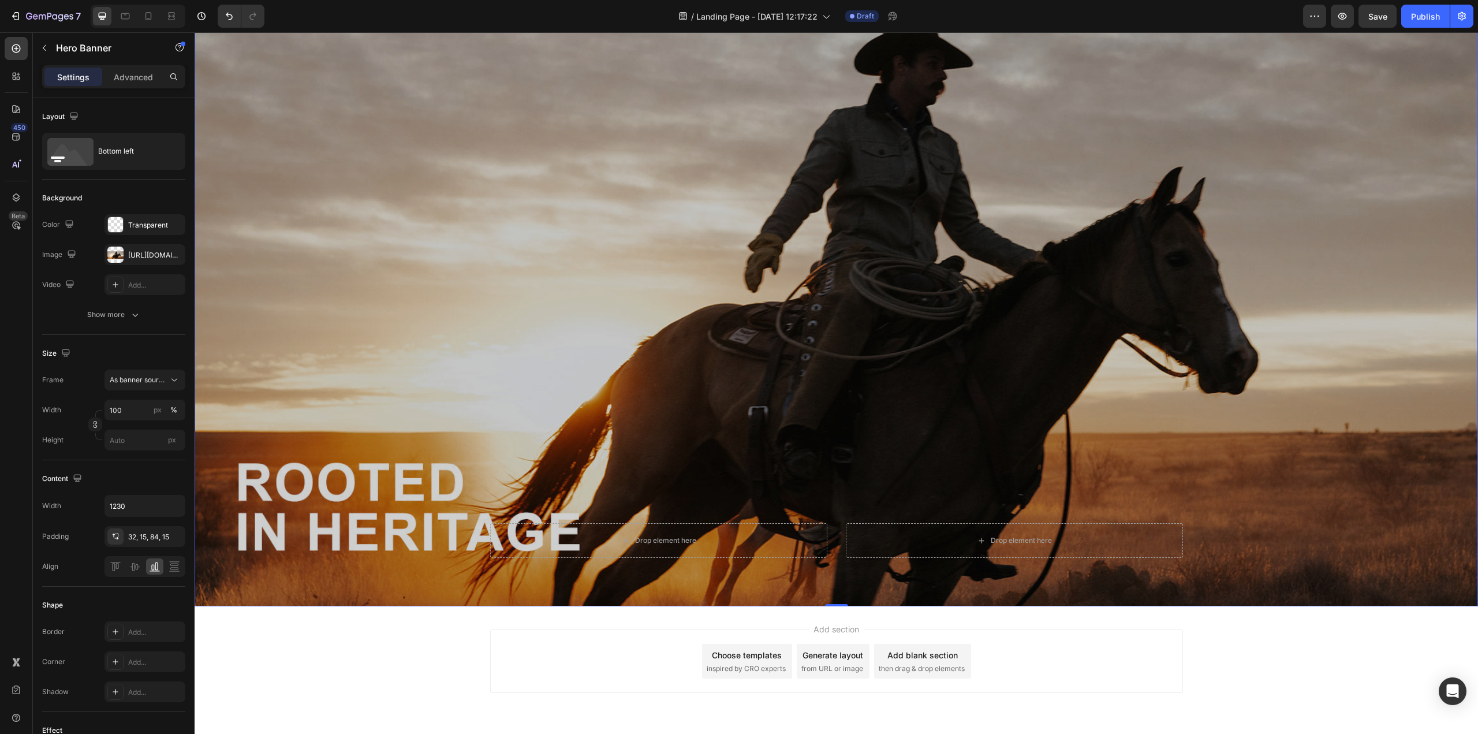
scroll to position [0, 0]
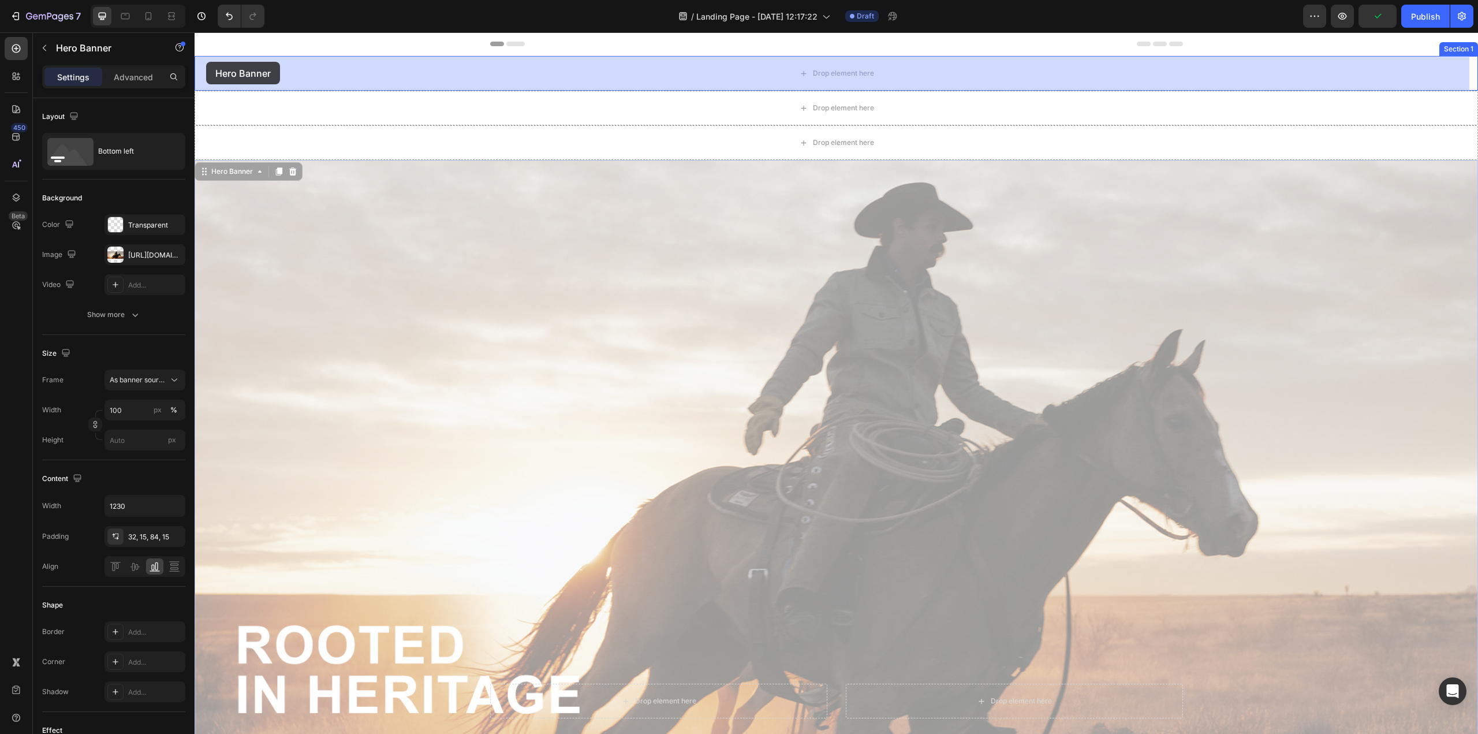
drag, startPoint x: 204, startPoint y: 167, endPoint x: 206, endPoint y: 62, distance: 105.7
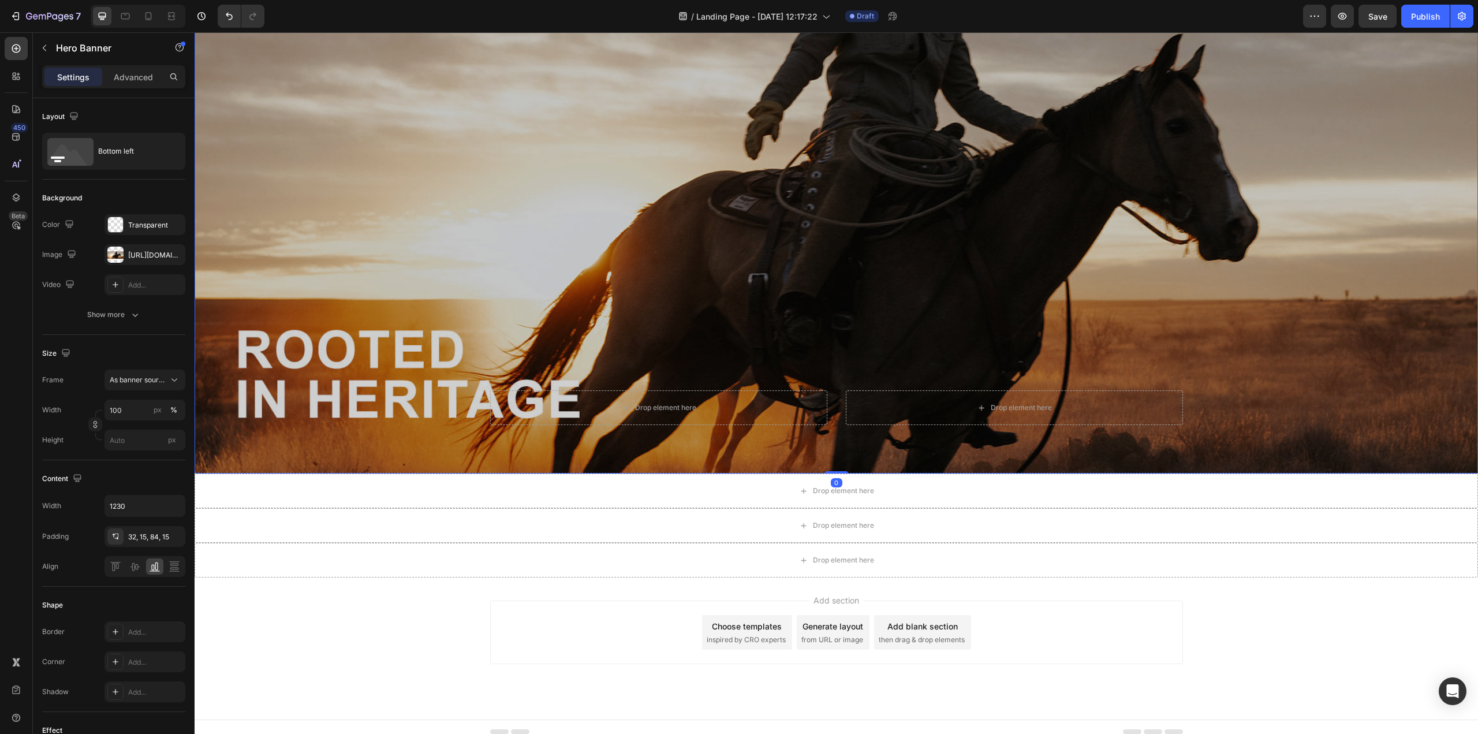
scroll to position [199, 0]
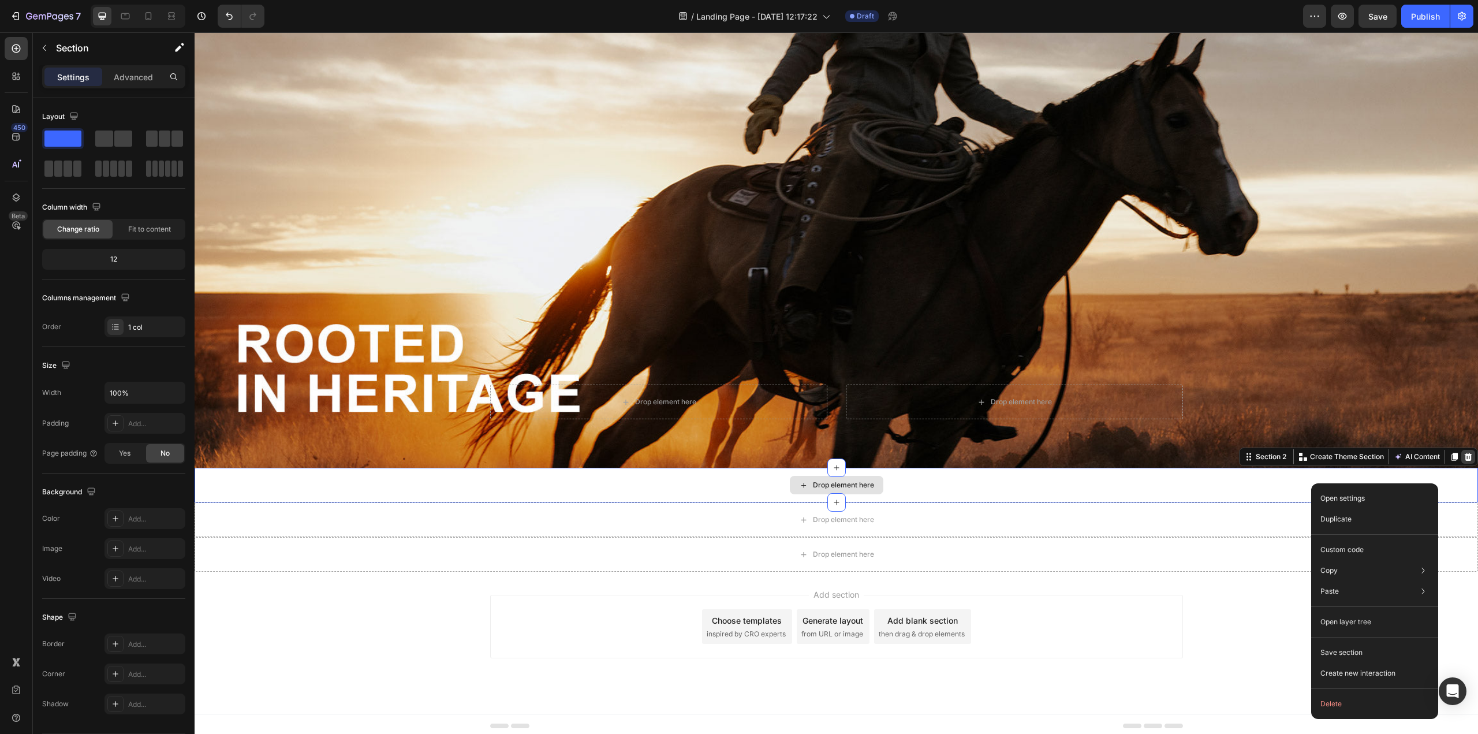
click at [1108, 455] on icon at bounding box center [1469, 457] width 8 height 8
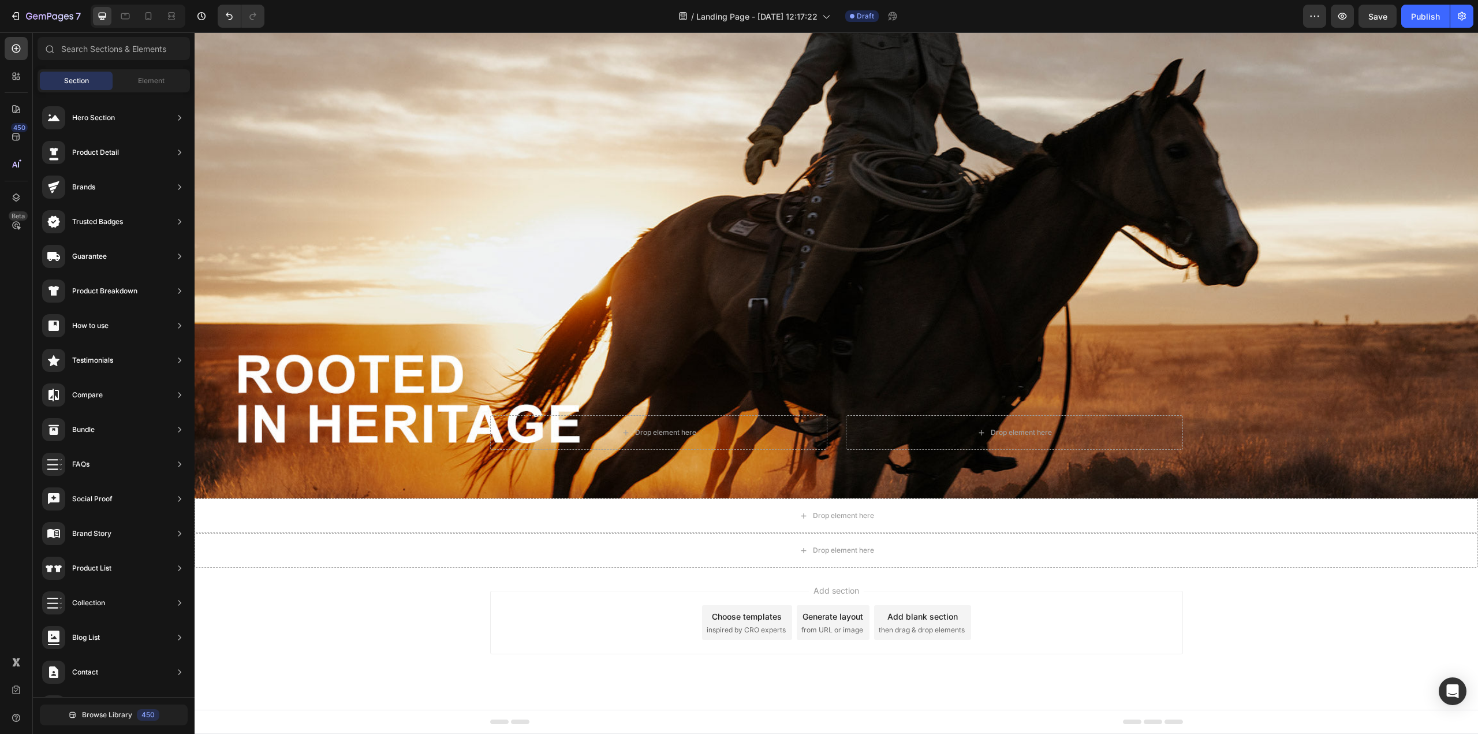
scroll to position [165, 0]
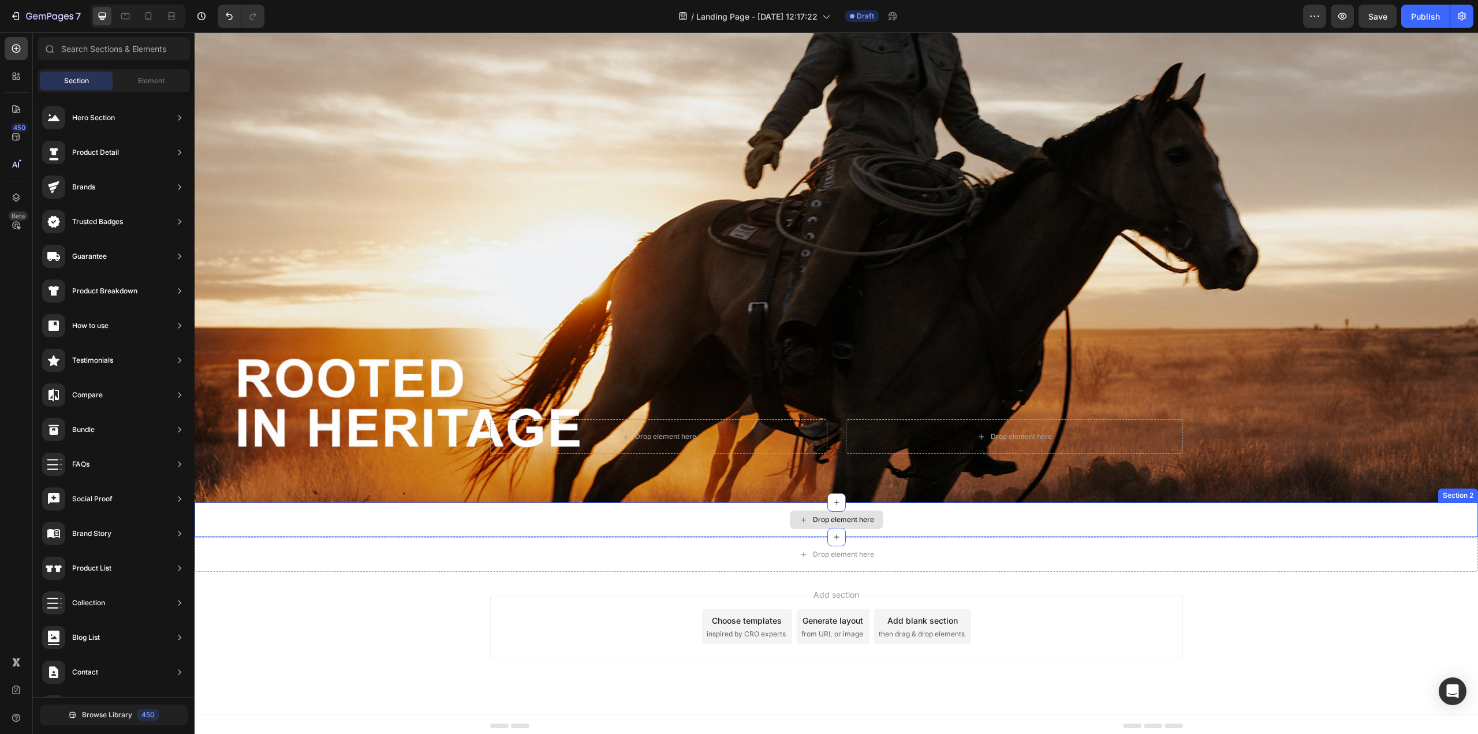
click at [1108, 517] on div "Drop element here" at bounding box center [836, 519] width 1283 height 35
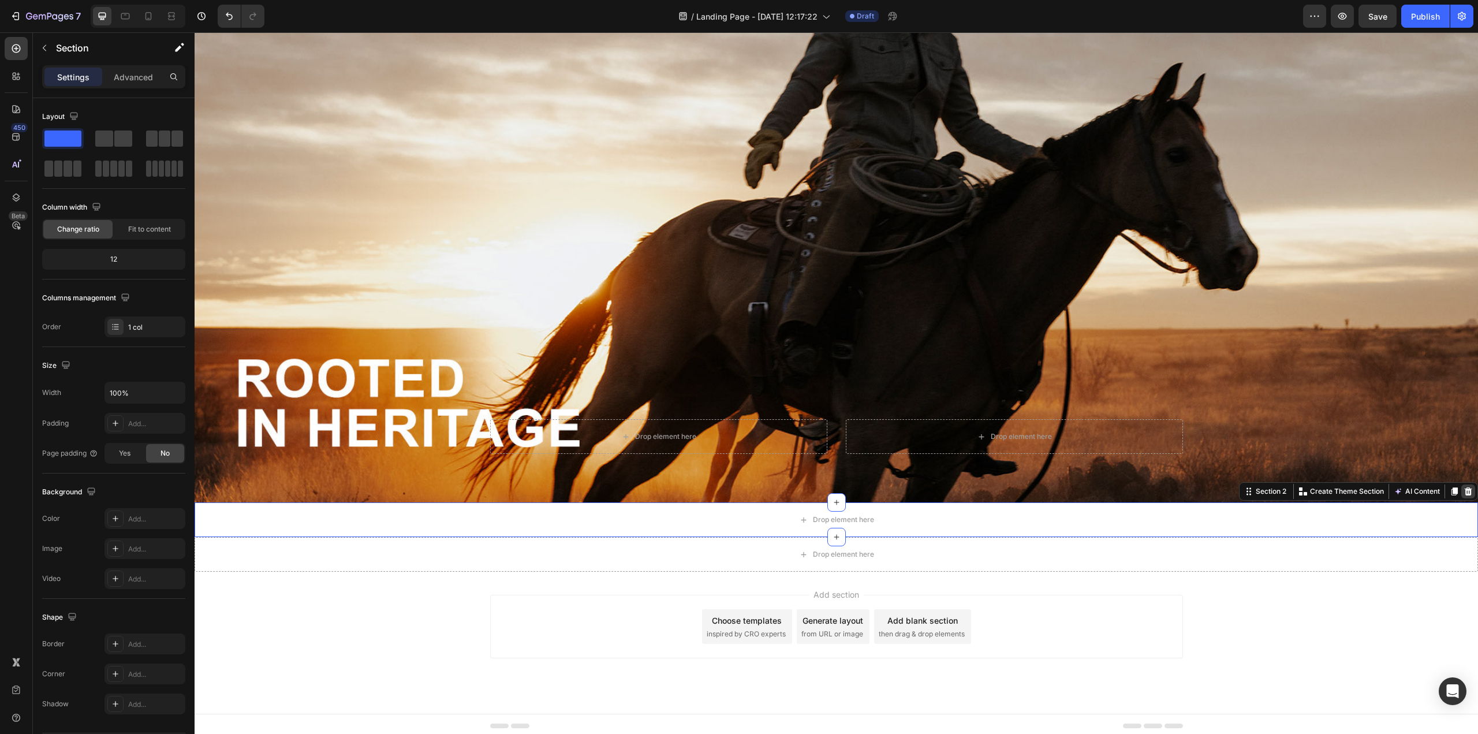
click at [1108, 488] on icon at bounding box center [1469, 491] width 8 height 8
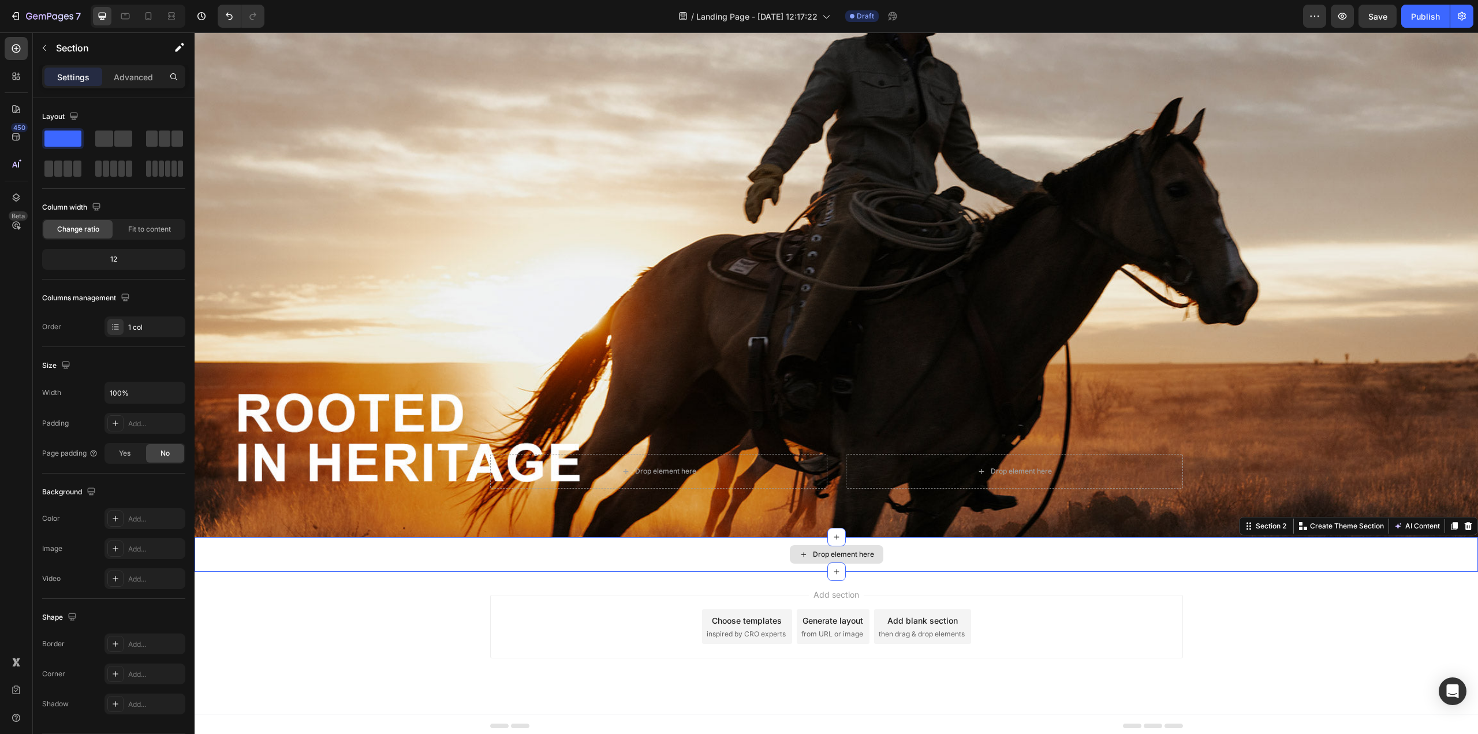
click at [1108, 552] on div "Drop element here" at bounding box center [836, 554] width 1283 height 35
click at [1108, 522] on icon at bounding box center [1469, 526] width 8 height 8
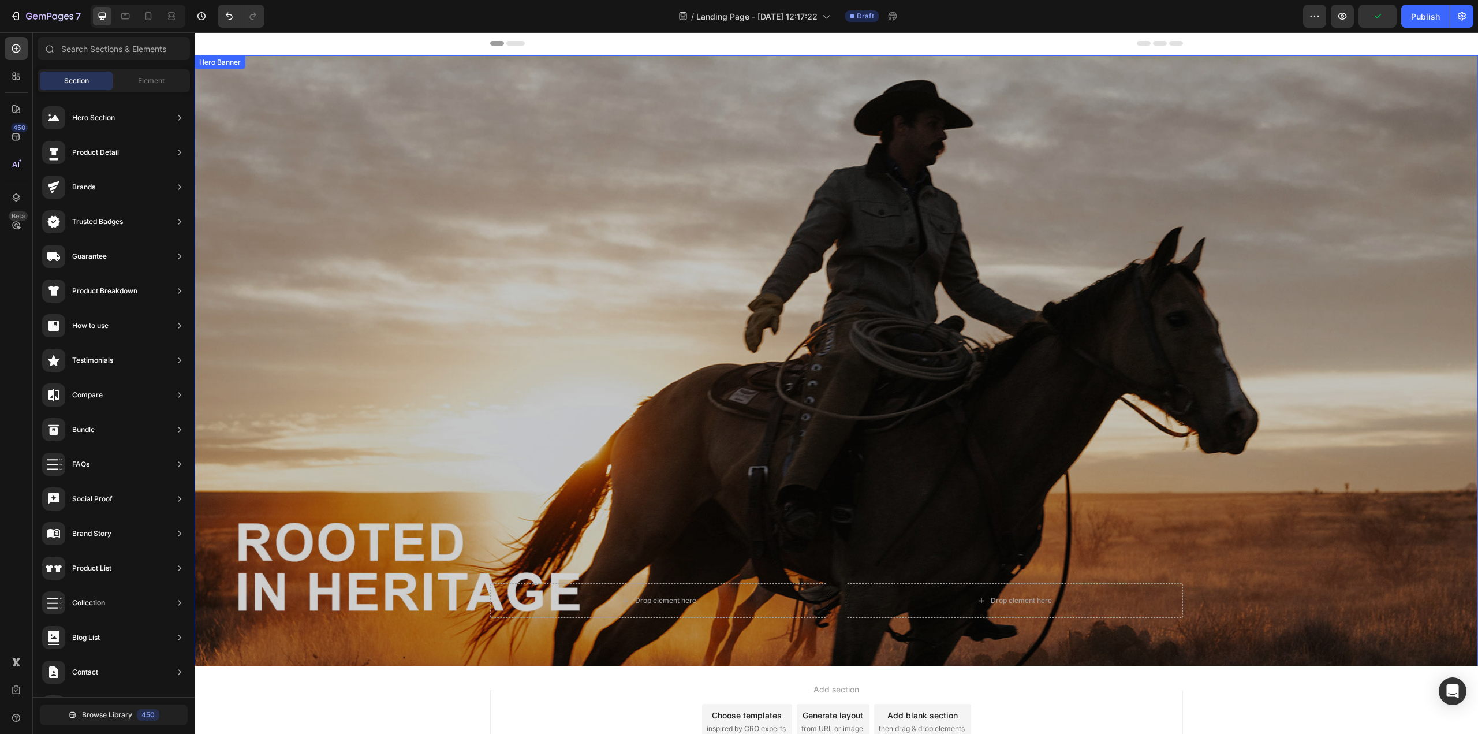
scroll to position [0, 0]
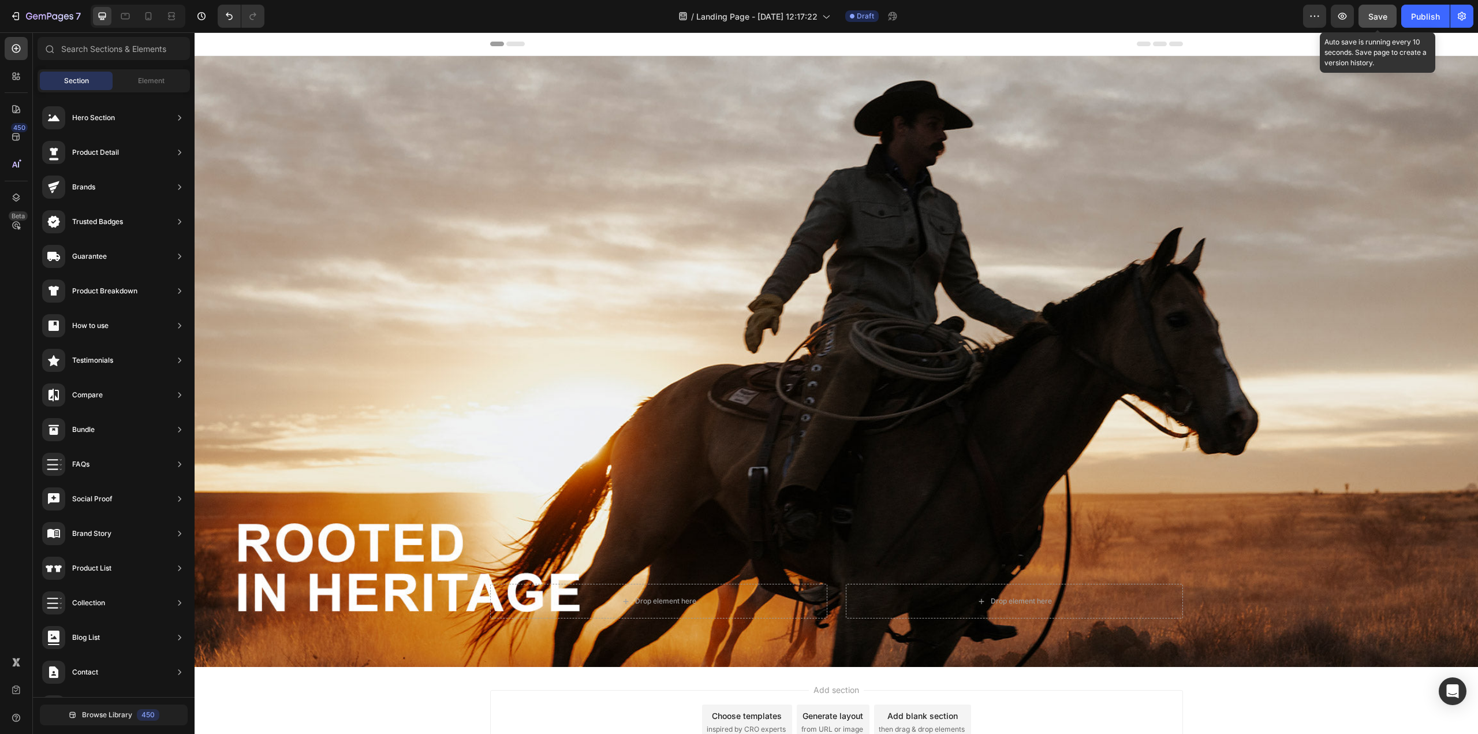
click at [1108, 14] on span "Save" at bounding box center [1377, 17] width 19 height 10
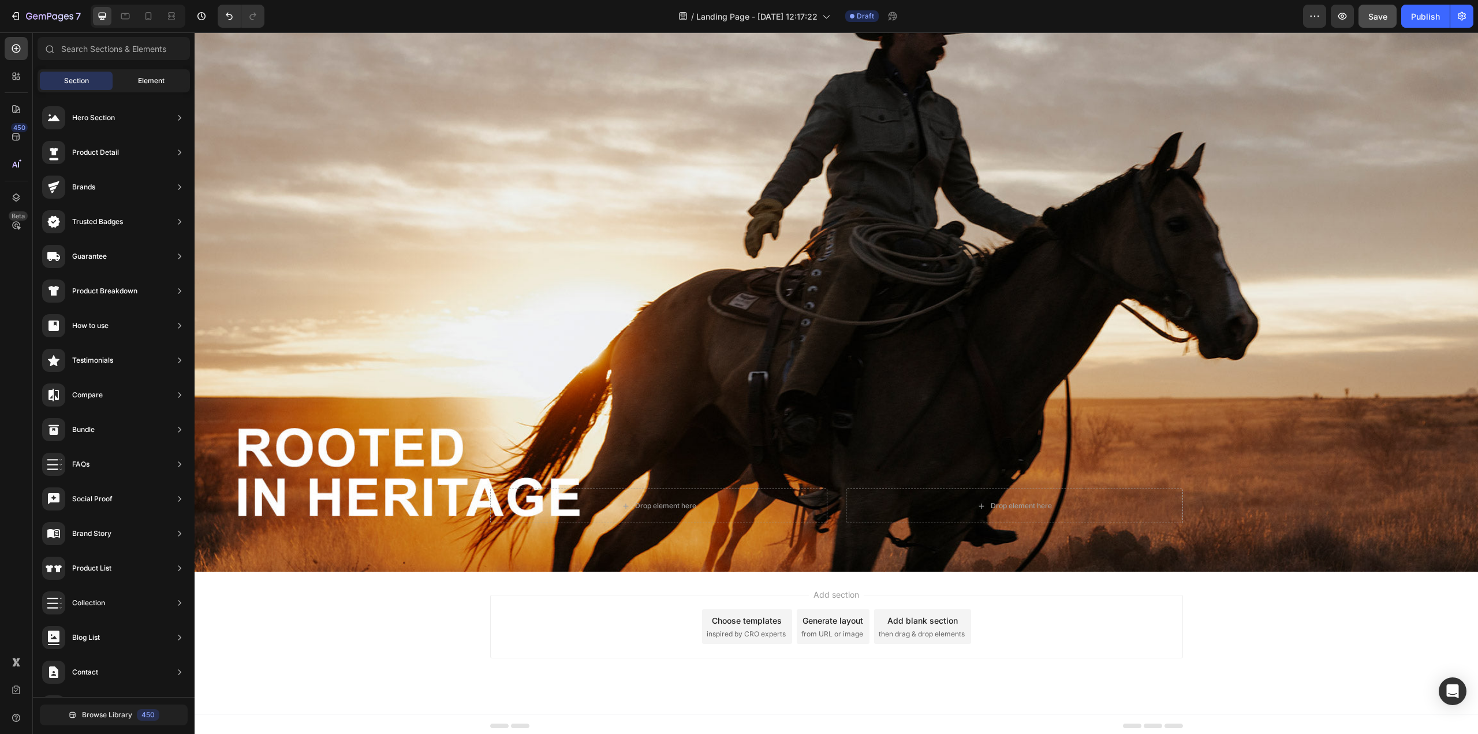
click at [151, 80] on span "Element" at bounding box center [151, 81] width 27 height 10
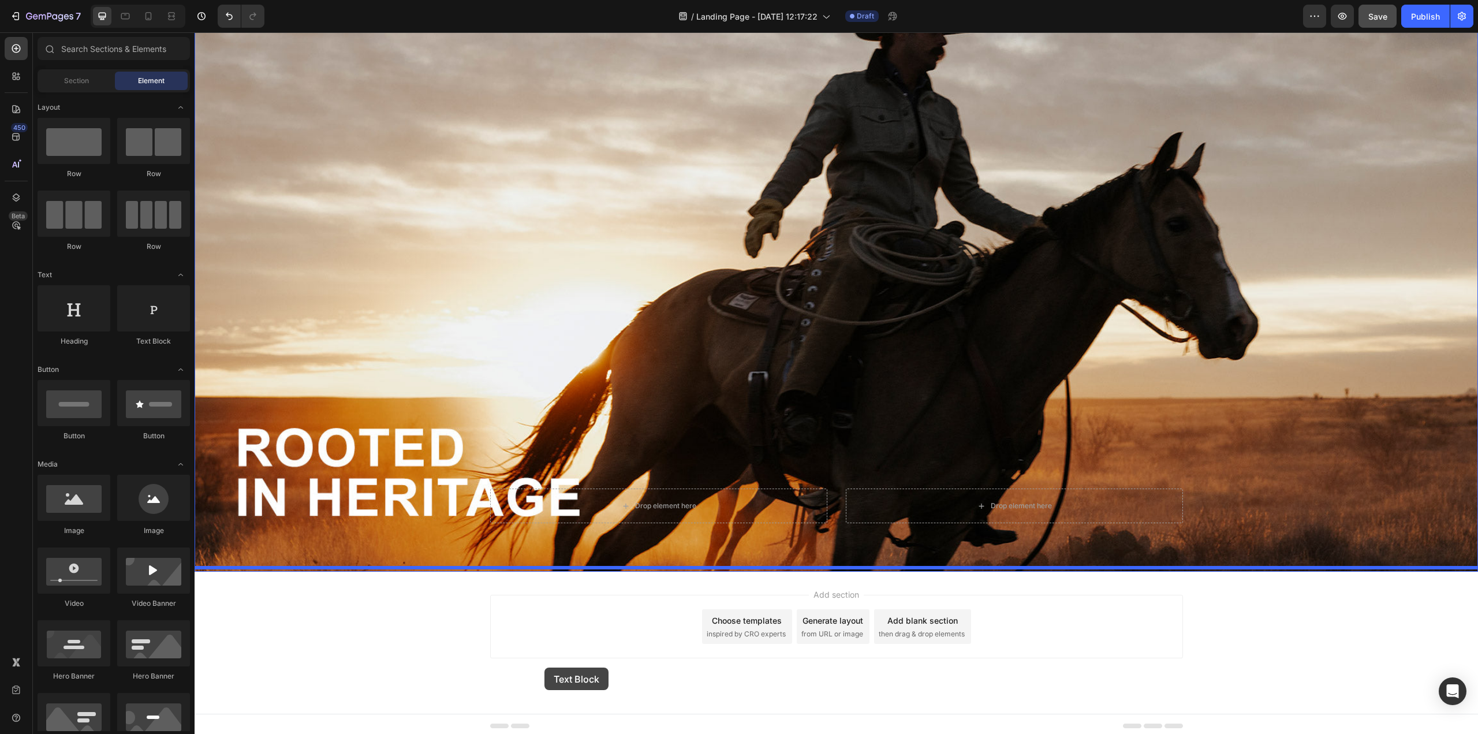
drag, startPoint x: 341, startPoint y: 342, endPoint x: 544, endPoint y: 667, distance: 383.8
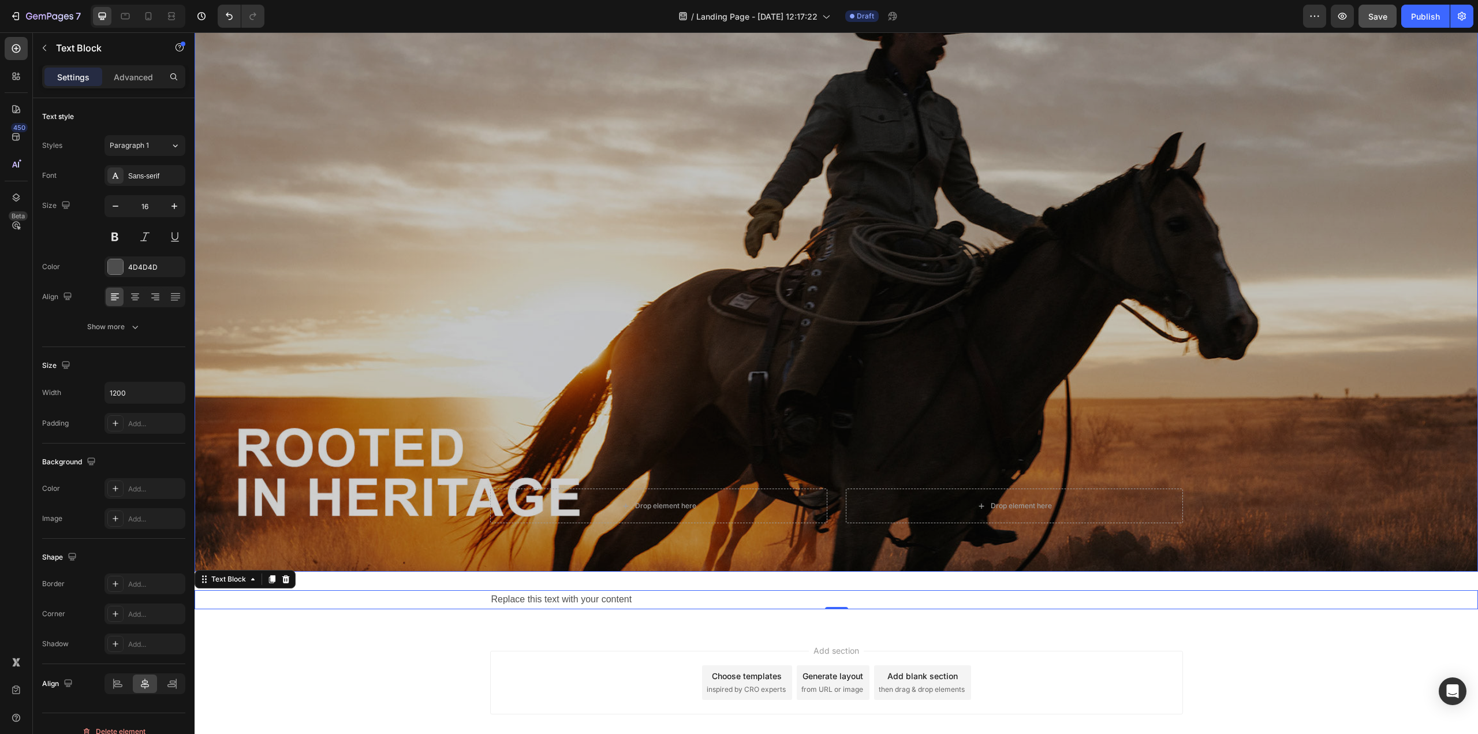
click at [1108, 413] on div "Overlay" at bounding box center [836, 266] width 1283 height 611
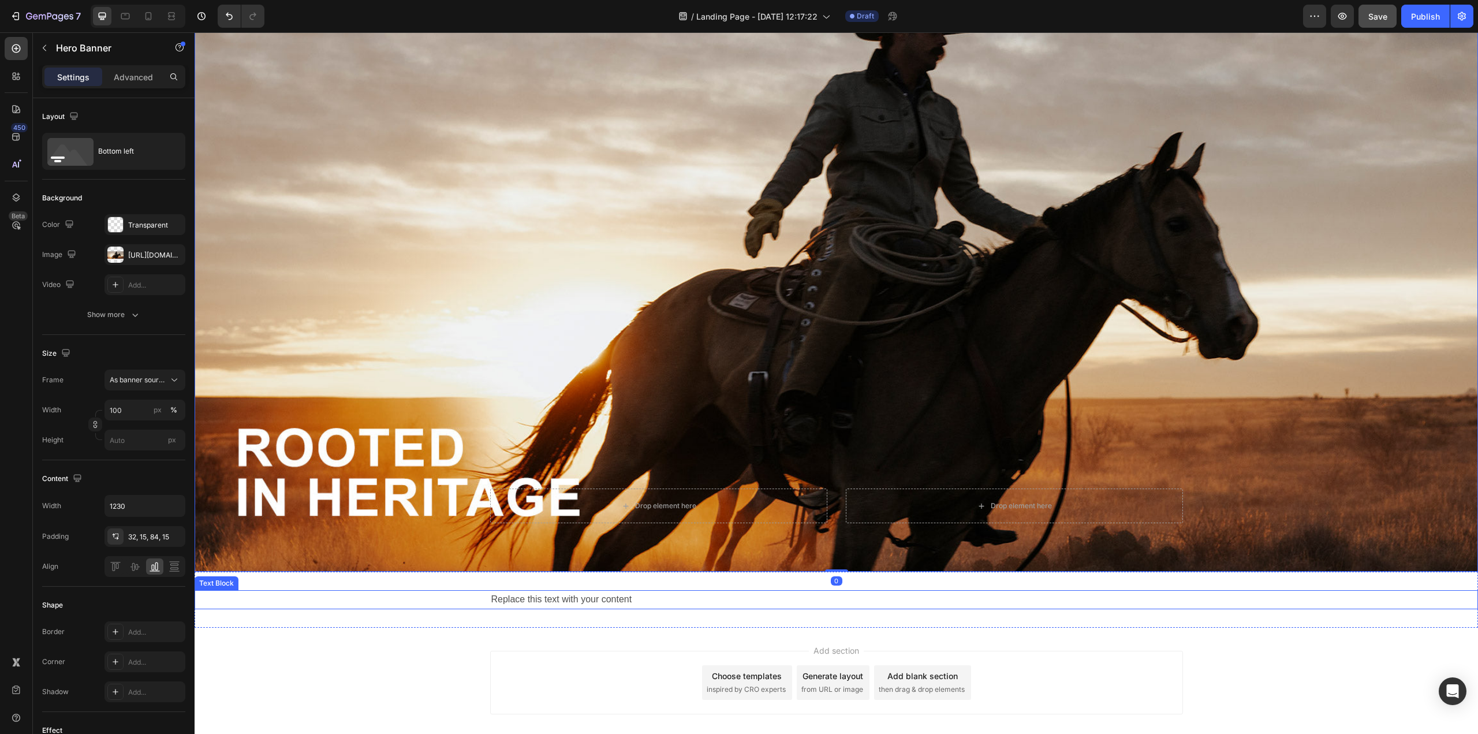
click at [682, 595] on div "Replace this text with your content" at bounding box center [836, 599] width 693 height 19
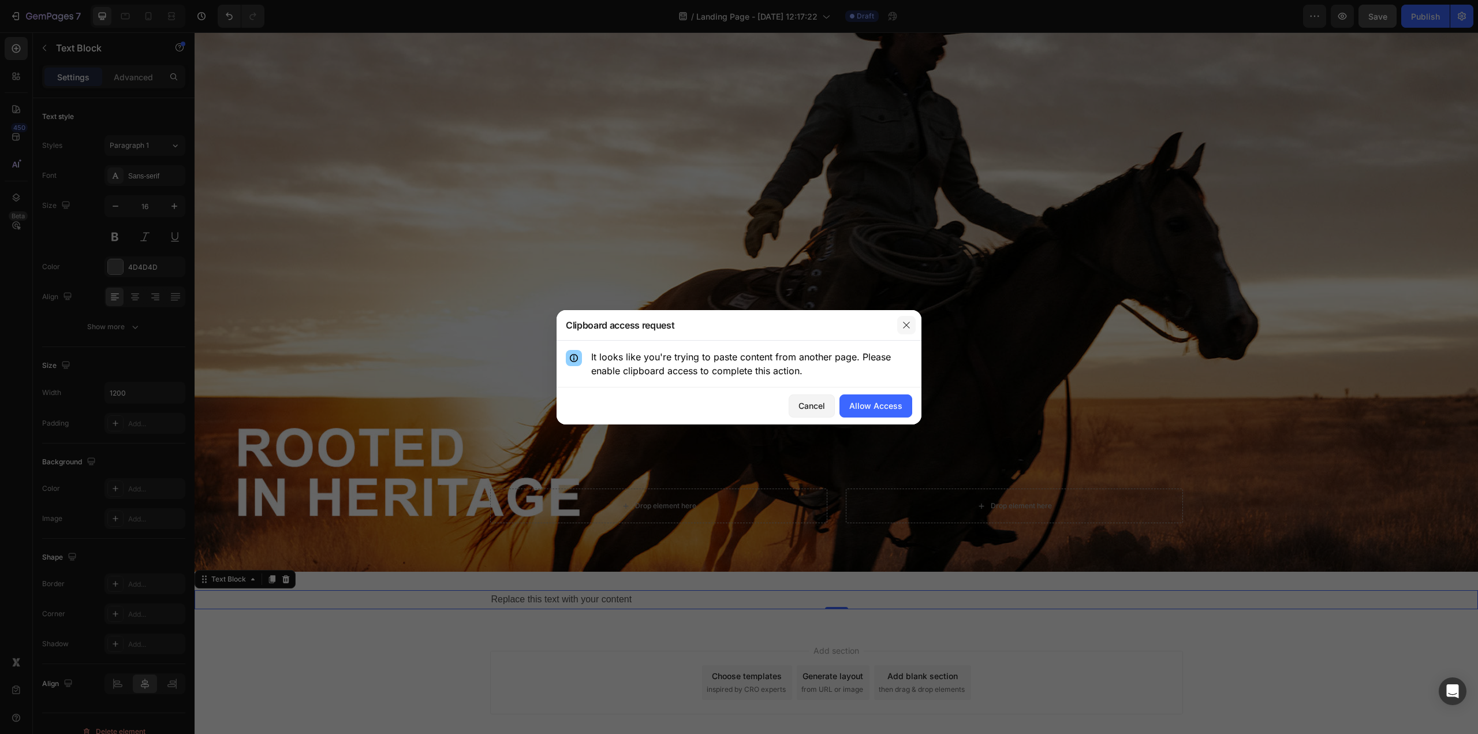
click at [912, 318] on button "button" at bounding box center [906, 325] width 18 height 18
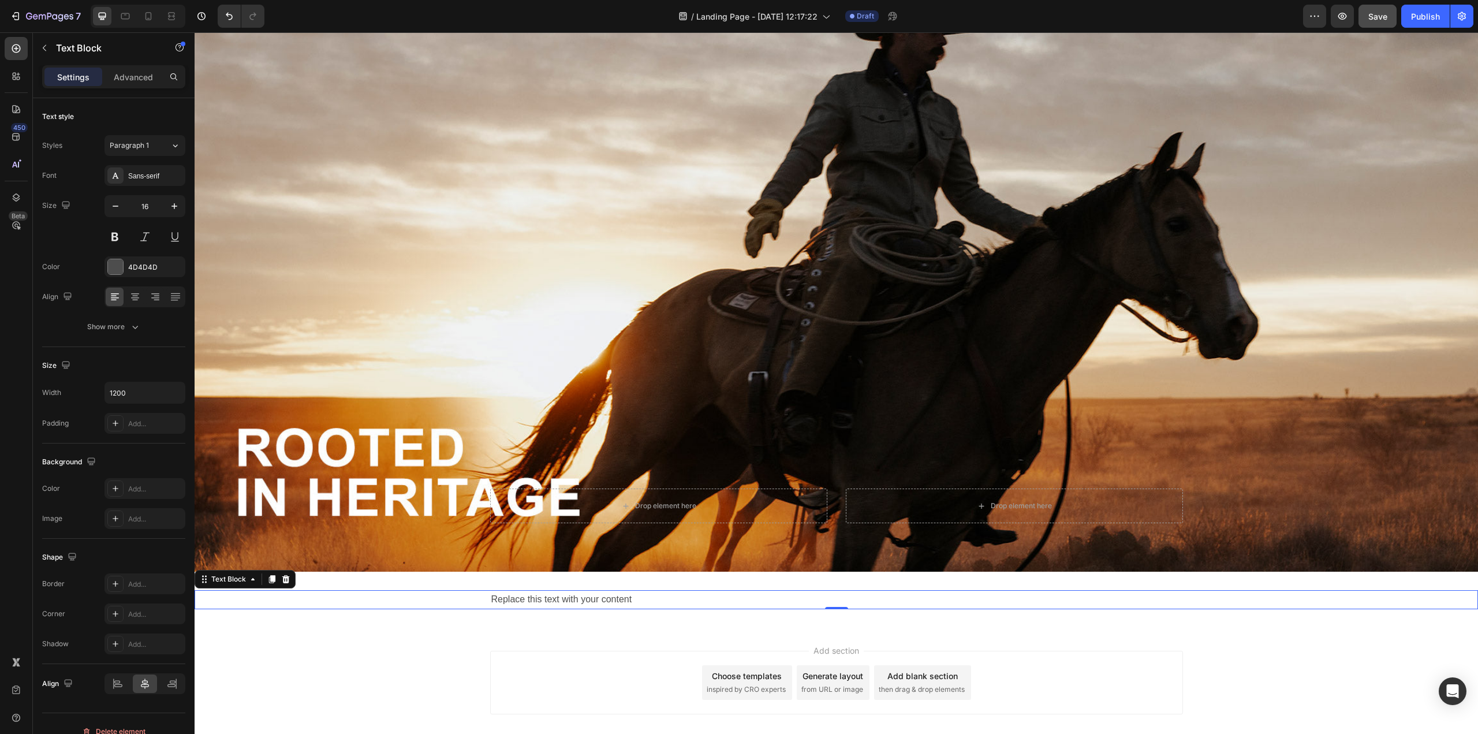
click at [517, 595] on div "Replace this text with your content" at bounding box center [836, 599] width 693 height 19
click at [517, 595] on p "Replace this text with your content" at bounding box center [836, 599] width 690 height 17
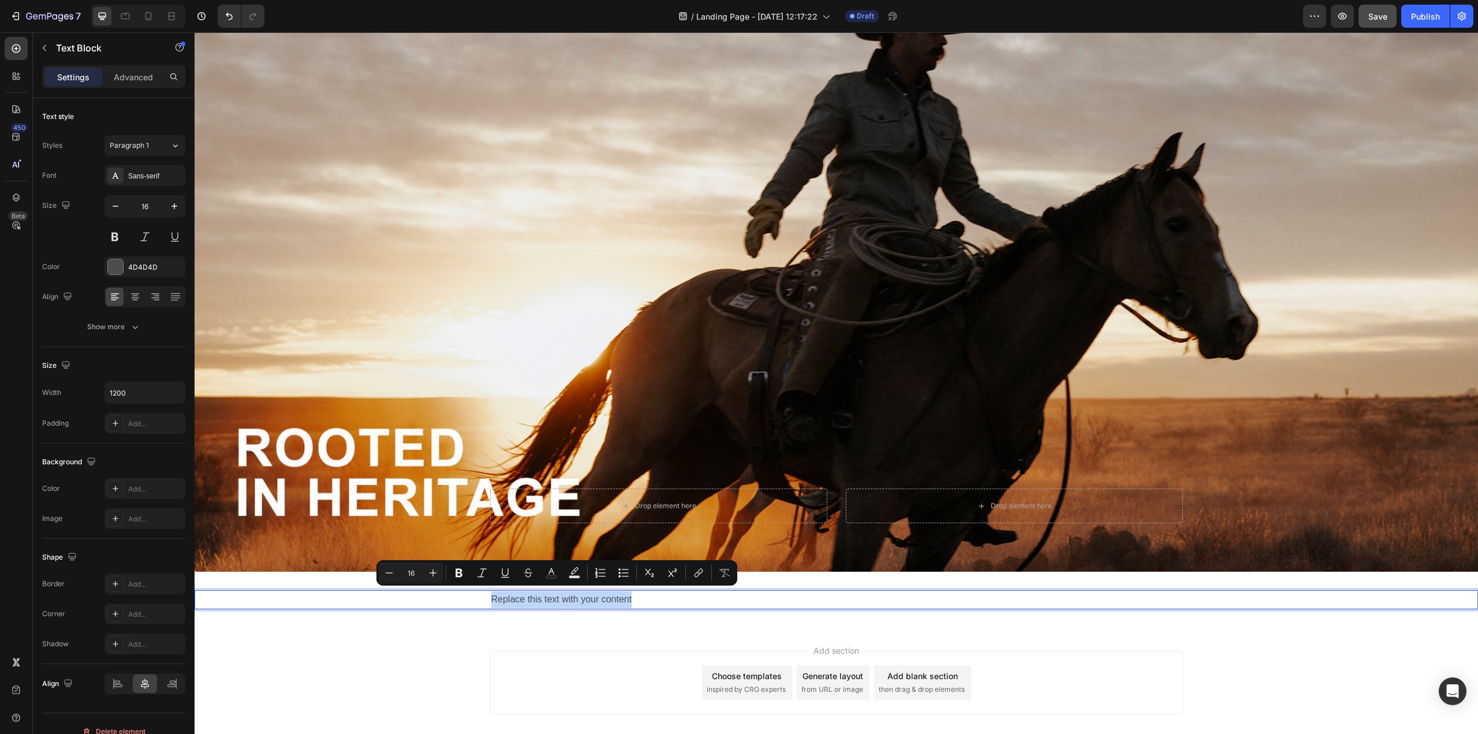
drag, startPoint x: 639, startPoint y: 595, endPoint x: 458, endPoint y: 603, distance: 181.4
click at [458, 595] on div "Replace this text with your content" at bounding box center [836, 599] width 1283 height 19
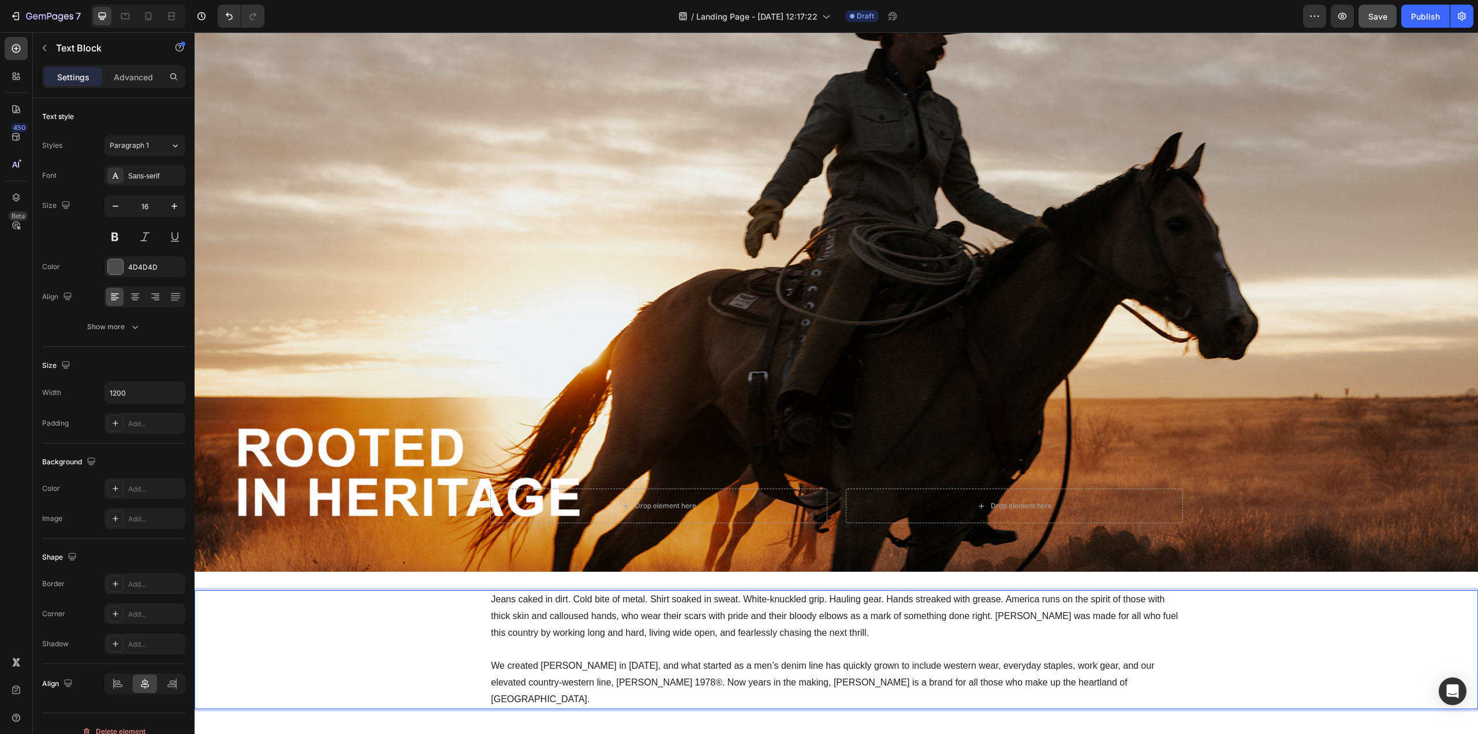
click at [419, 595] on div "Jeans caked in dirt. Cold bite of metal. Shirt soaked in sweat. White-knuckled …" at bounding box center [836, 649] width 1283 height 119
click at [1108, 595] on p "We created [PERSON_NAME] in [DATE], and what started as a men’s denim line has …" at bounding box center [836, 683] width 690 height 50
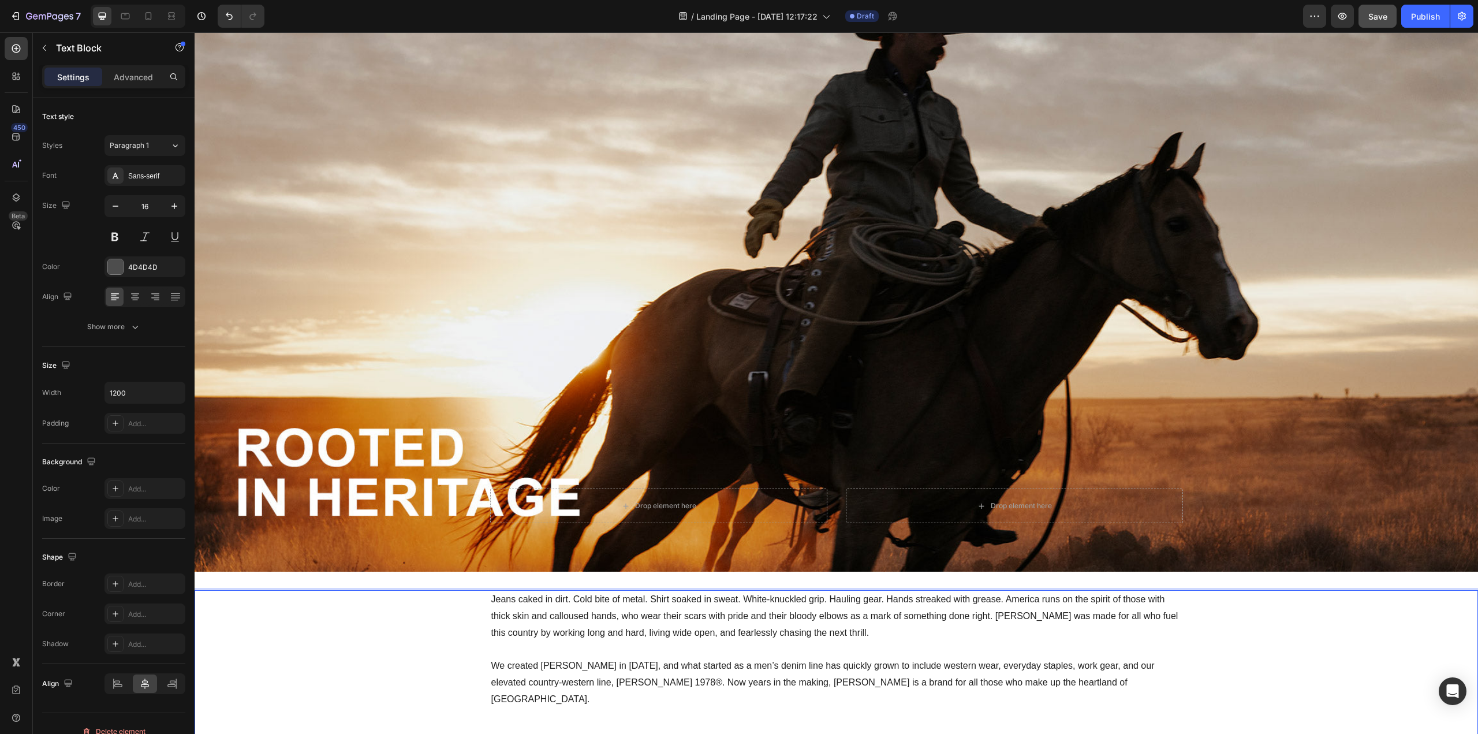
scroll to position [106, 0]
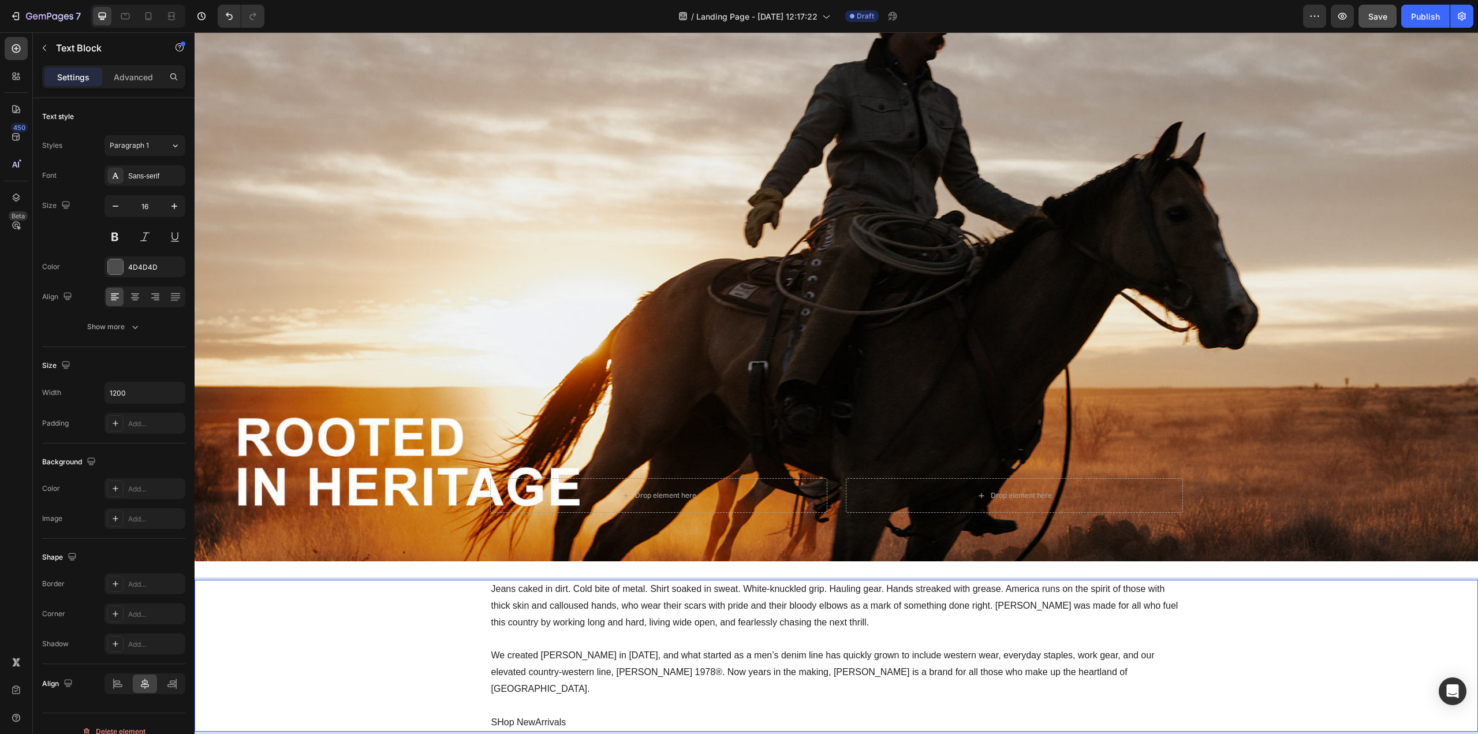
click at [500, 595] on span "SHop NewArrivals" at bounding box center [528, 722] width 75 height 10
click at [529, 595] on span "Shop NewArrivals" at bounding box center [527, 722] width 73 height 10
click at [630, 595] on p "Shop New Arrivals" at bounding box center [836, 722] width 690 height 17
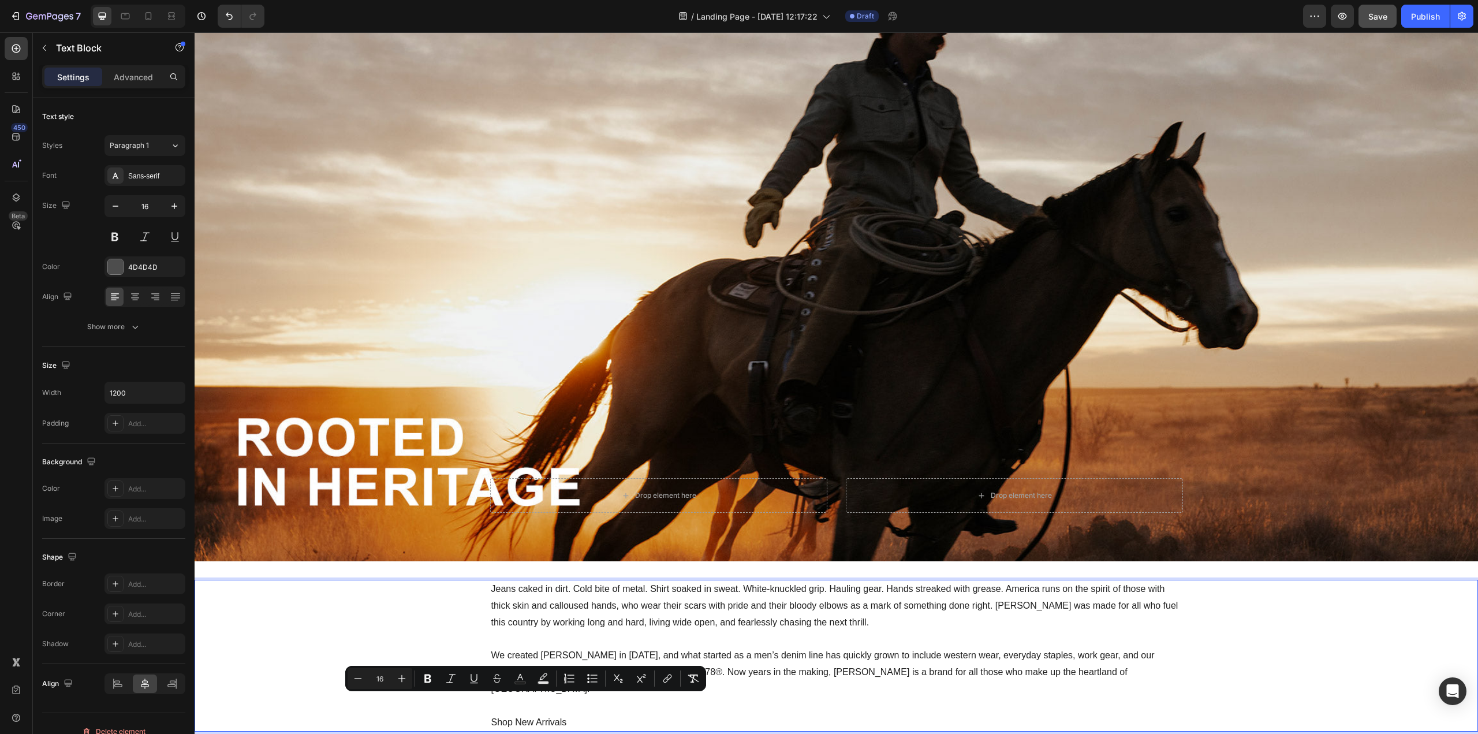
drag, startPoint x: 581, startPoint y: 705, endPoint x: 488, endPoint y: 703, distance: 93.5
click at [491, 595] on p "Shop New Arrivals" at bounding box center [836, 722] width 690 height 17
click at [135, 295] on icon at bounding box center [135, 297] width 12 height 12
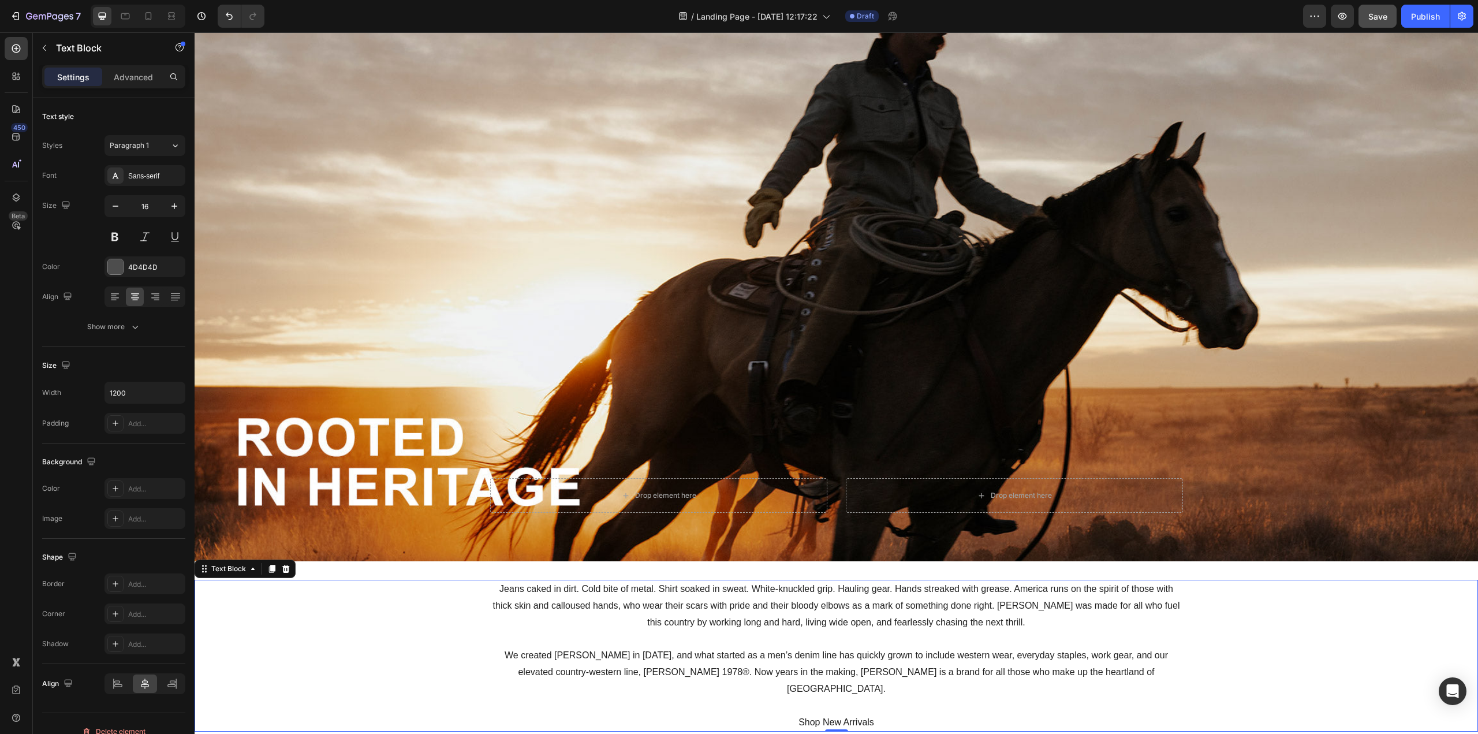
click at [1108, 595] on div "Jeans caked in dirt. Cold bite of metal. Shirt soaked in sweat. White-knuckled …" at bounding box center [836, 656] width 1283 height 152
click at [1108, 21] on span "Save" at bounding box center [1377, 17] width 19 height 10
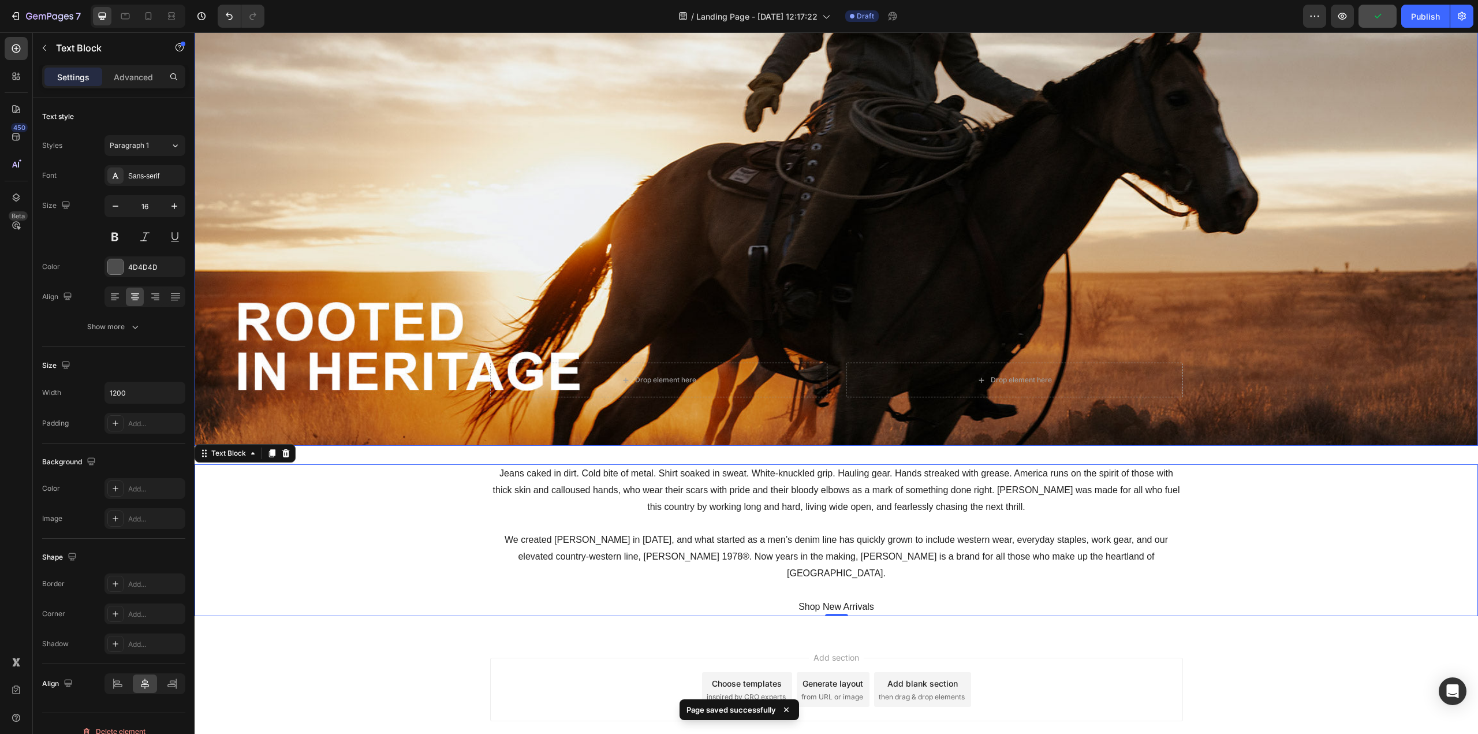
scroll to position [267, 0]
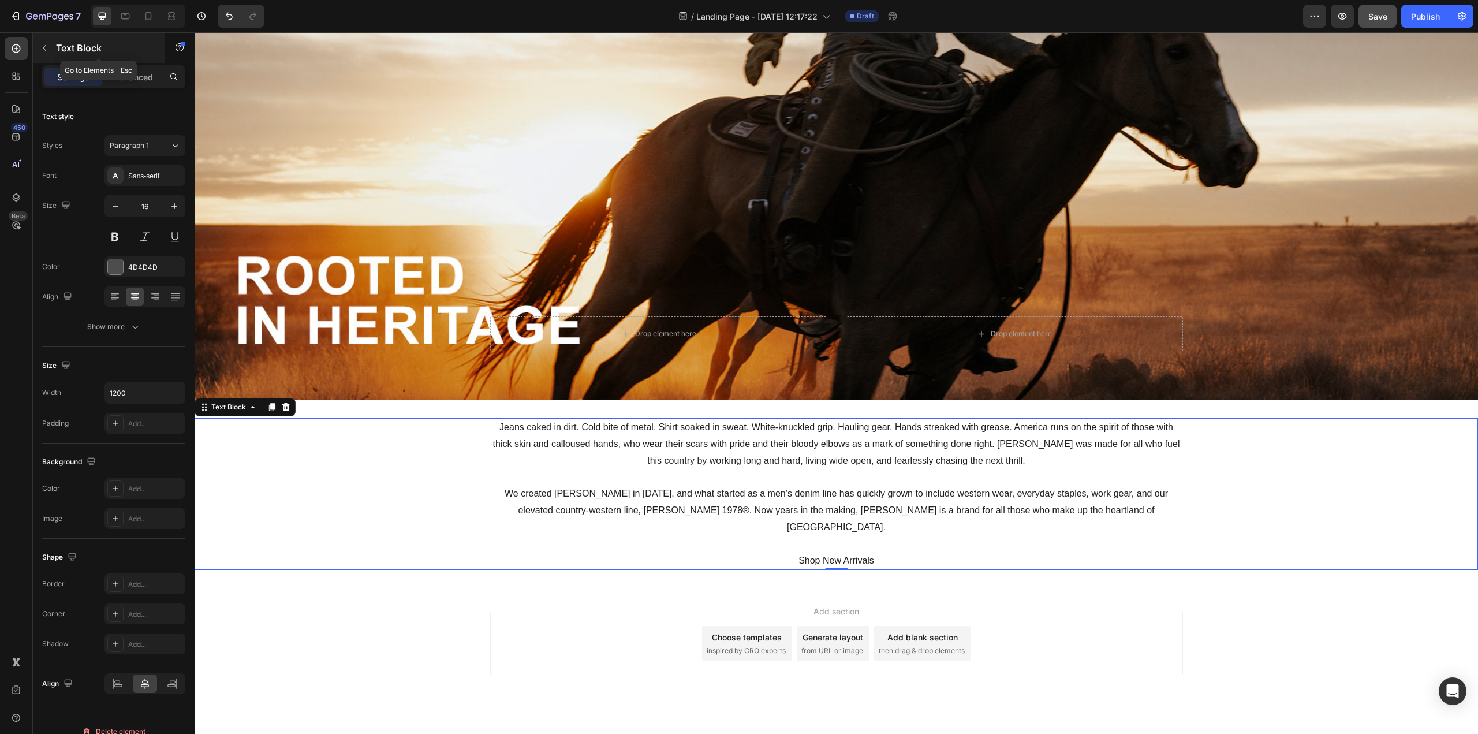
click at [40, 47] on icon "button" at bounding box center [44, 47] width 9 height 9
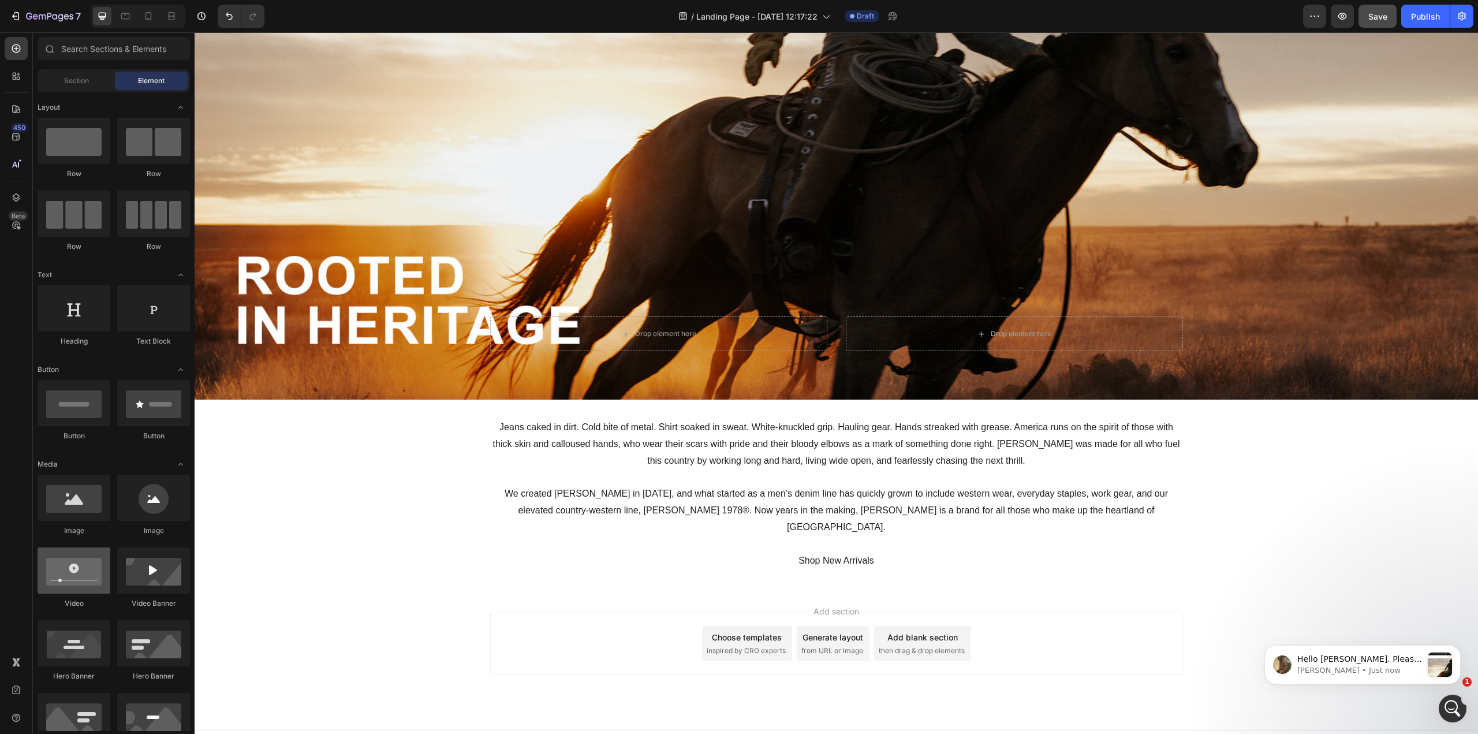
scroll to position [0, 0]
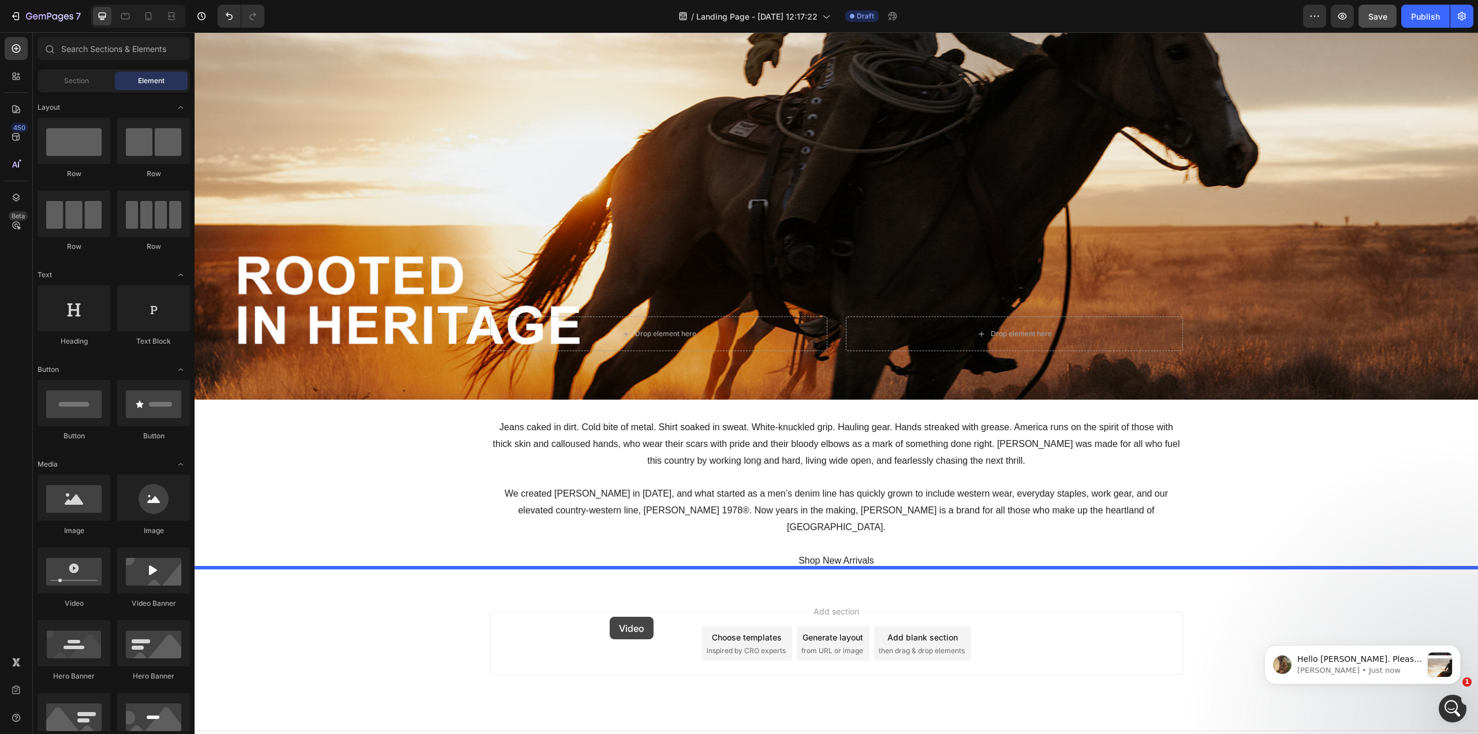
drag, startPoint x: 273, startPoint y: 613, endPoint x: 610, endPoint y: 617, distance: 336.6
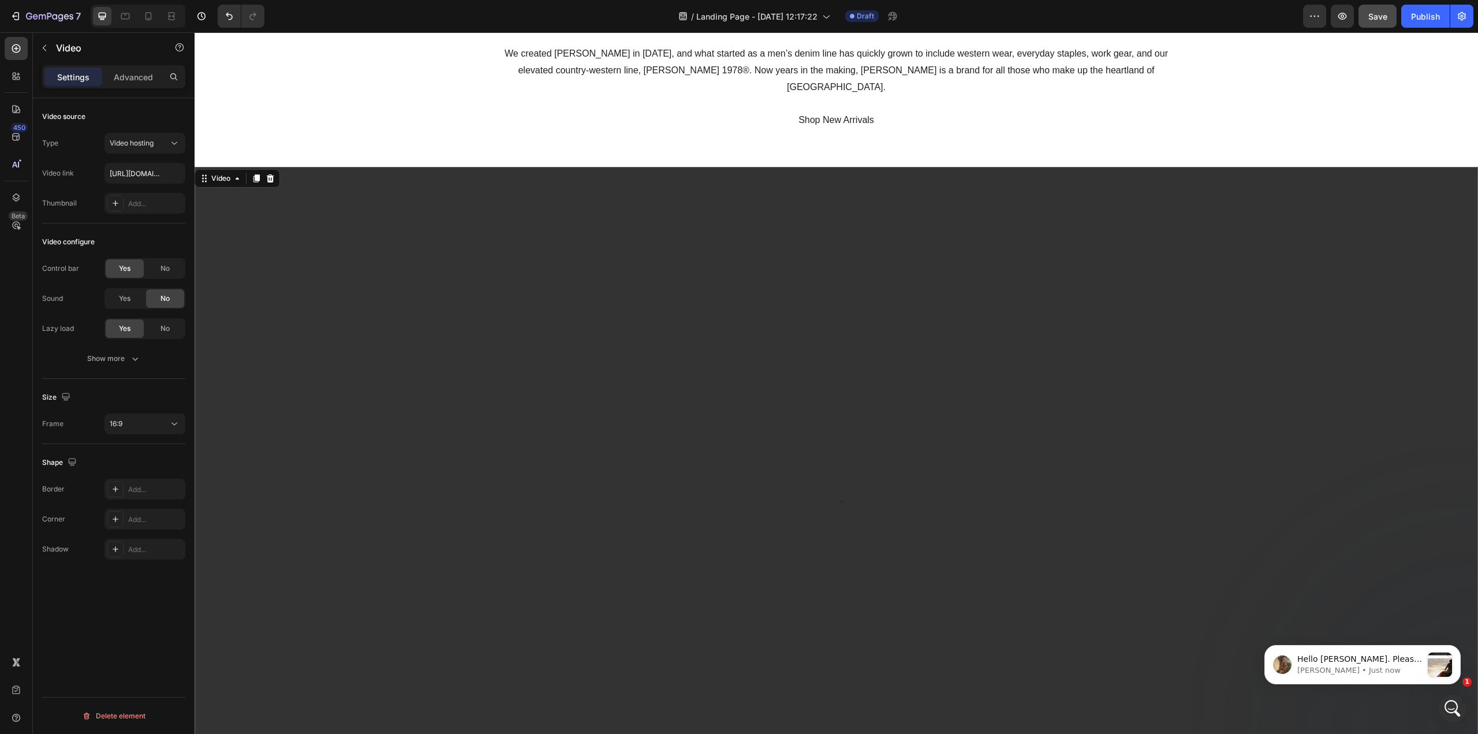
scroll to position [787, 0]
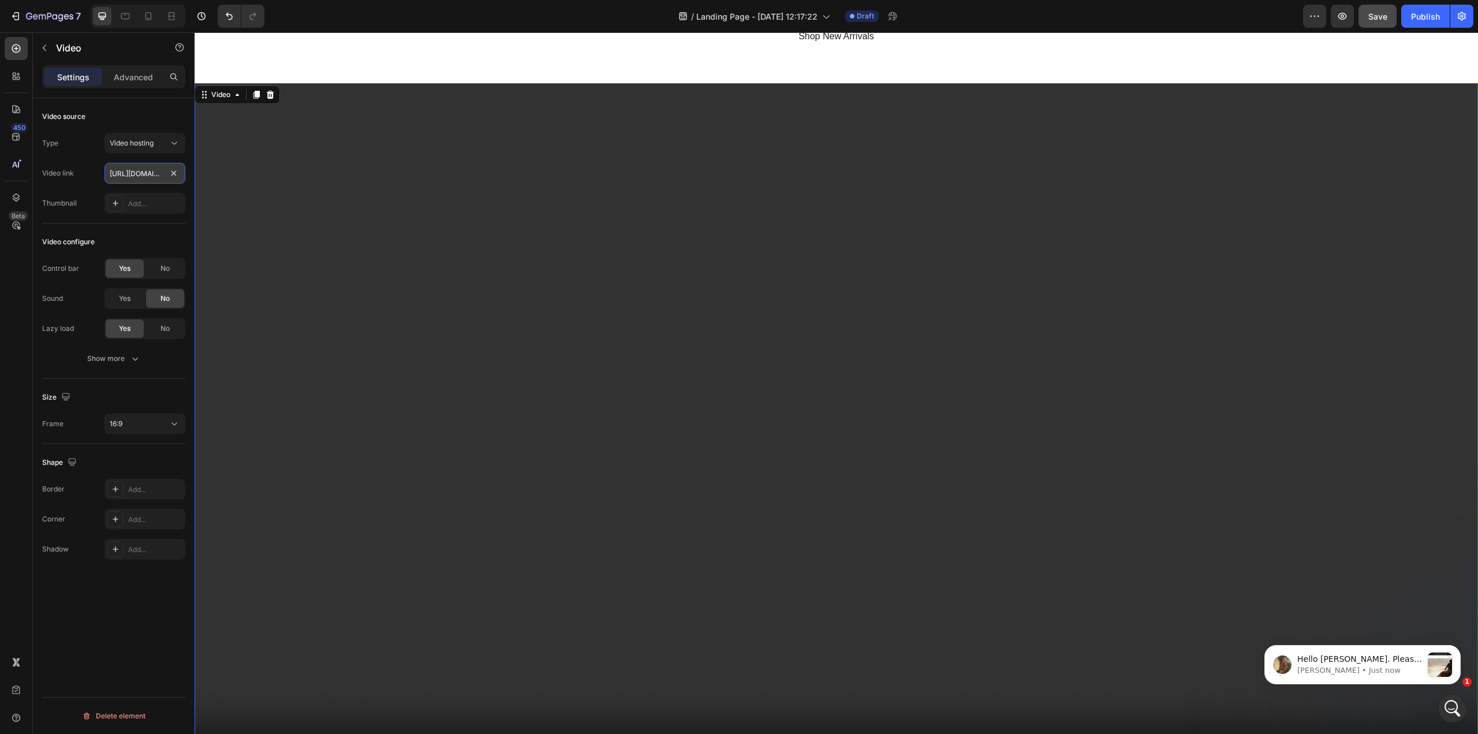
click at [136, 170] on input "https://cdn.shopify.com/videos/c/o/v/2cd3deb506b54b009063f7270ab5cf2e.mp4" at bounding box center [144, 173] width 81 height 21
click at [145, 176] on input "text" at bounding box center [144, 173] width 81 height 21
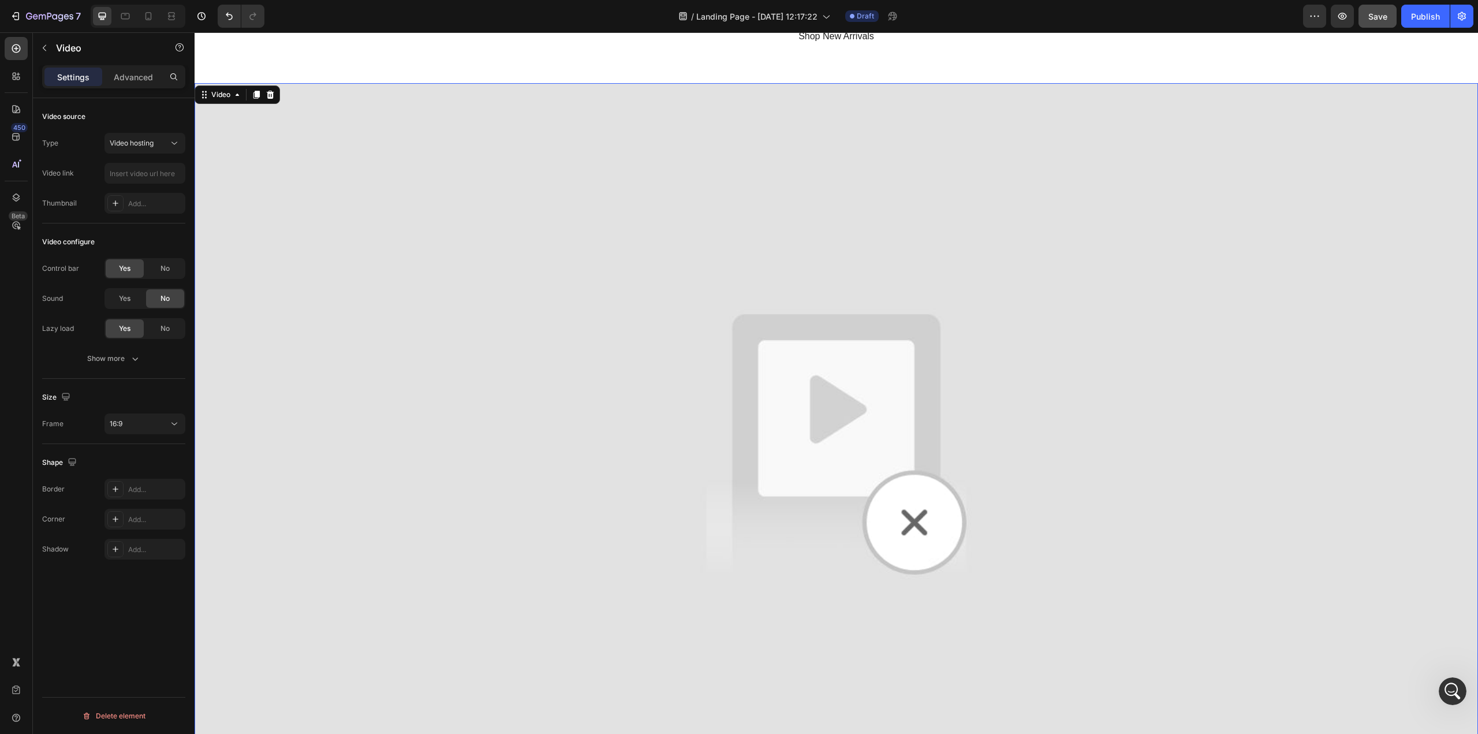
click at [909, 507] on img at bounding box center [836, 444] width 1283 height 722
click at [137, 171] on input "text" at bounding box center [144, 173] width 81 height 21
click at [157, 144] on div "Video hosting" at bounding box center [139, 143] width 59 height 10
click at [142, 172] on p "YouTube" at bounding box center [143, 171] width 66 height 10
type input "https://www.youtube.com/watch?v=drIt4RH_kyQ"
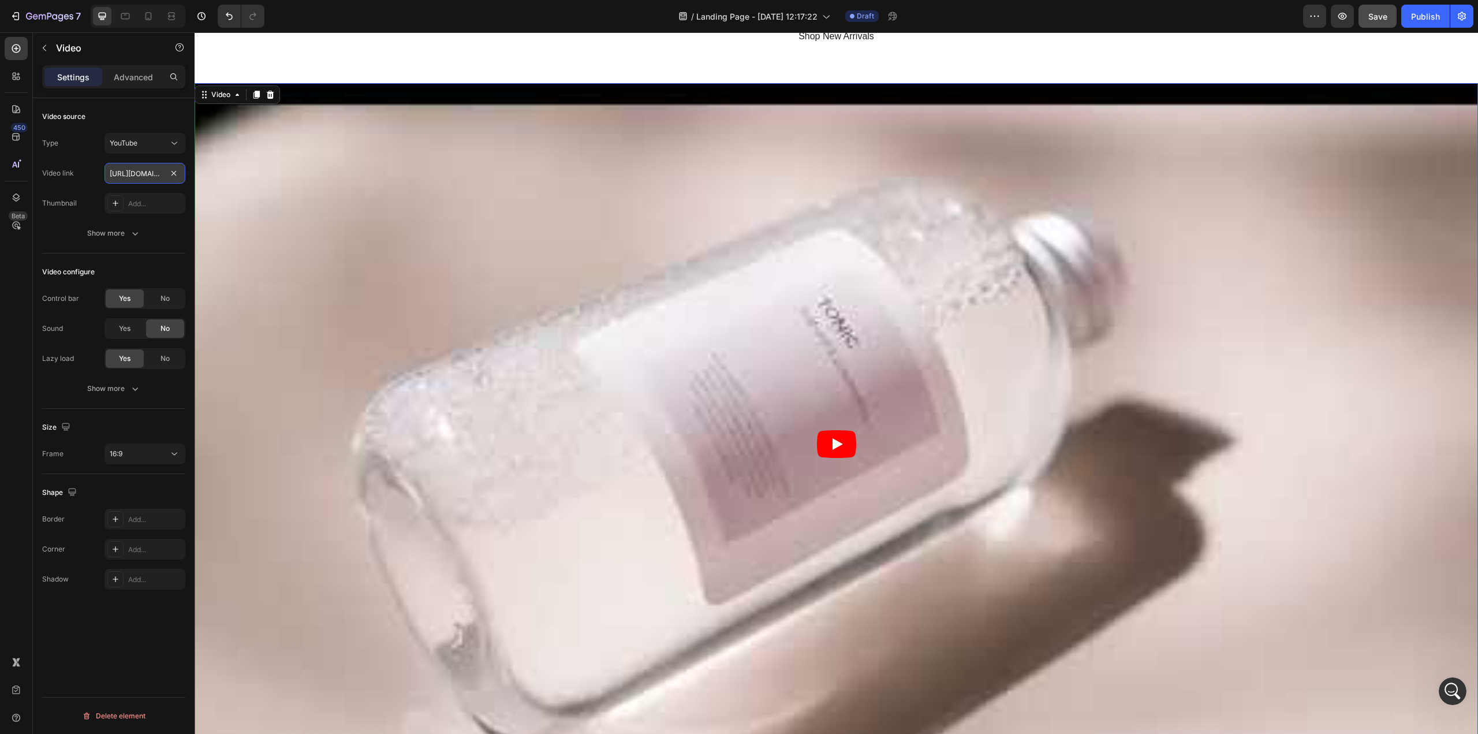
click at [148, 174] on input "https://www.youtube.com/watch?v=drIt4RH_kyQ" at bounding box center [144, 173] width 81 height 21
click at [148, 182] on input "https://www.youtube.com/watch?v=drIt4RH_kyQ" at bounding box center [144, 173] width 81 height 21
click at [173, 175] on input "text" at bounding box center [144, 173] width 81 height 21
click at [158, 175] on input "text" at bounding box center [144, 173] width 81 height 21
paste input "Jeans caked in dirt. Cold bite of metal. Shirt soaked in sweat. White-knuckled …"
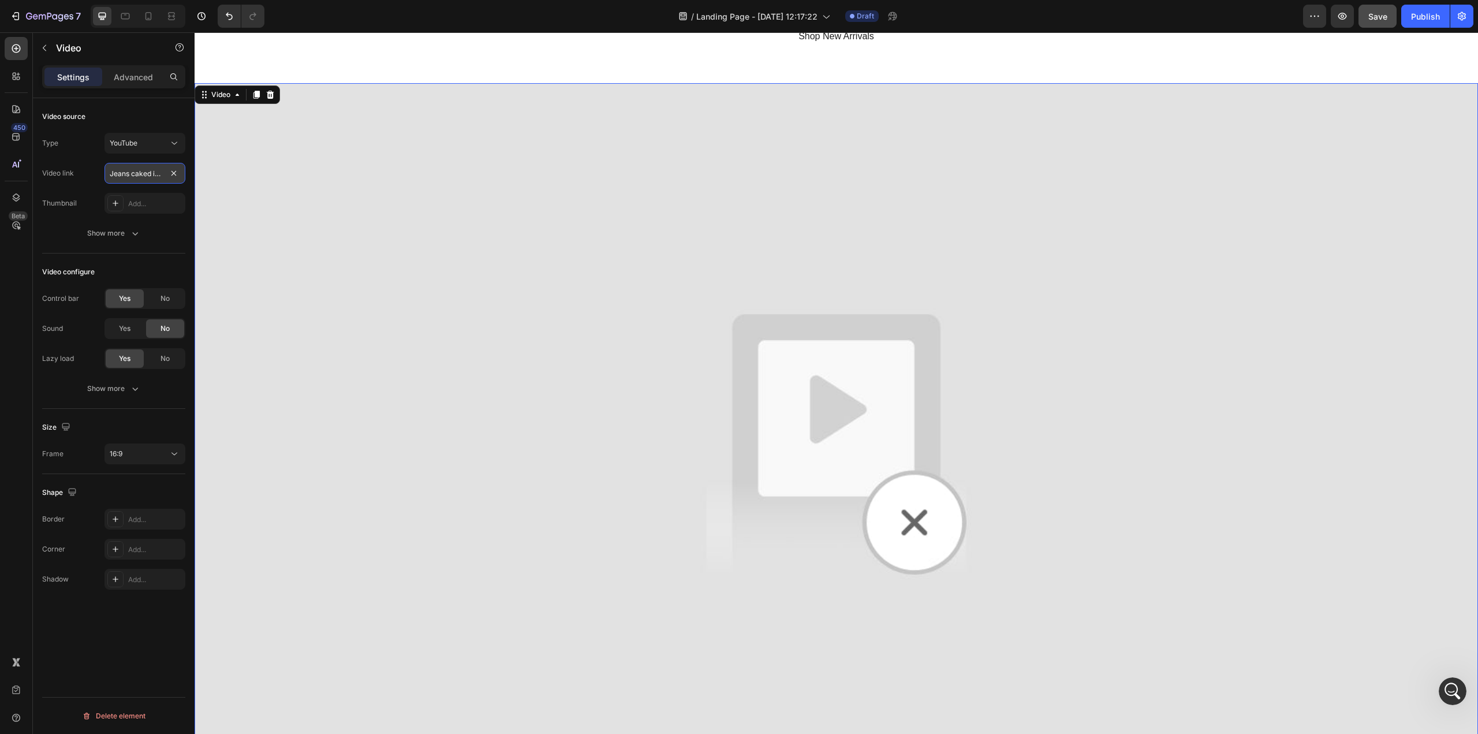
scroll to position [0, 2360]
type input "Jeans caked in dirt. Cold bite of metal. Shirt soaked in sweat. White-knuckled …"
drag, startPoint x: 158, startPoint y: 173, endPoint x: 41, endPoint y: 175, distance: 117.2
click at [41, 175] on div "Video source Type YouTube Video link Jeans caked in dirt. Cold bite of metal. S…" at bounding box center [114, 432] width 162 height 668
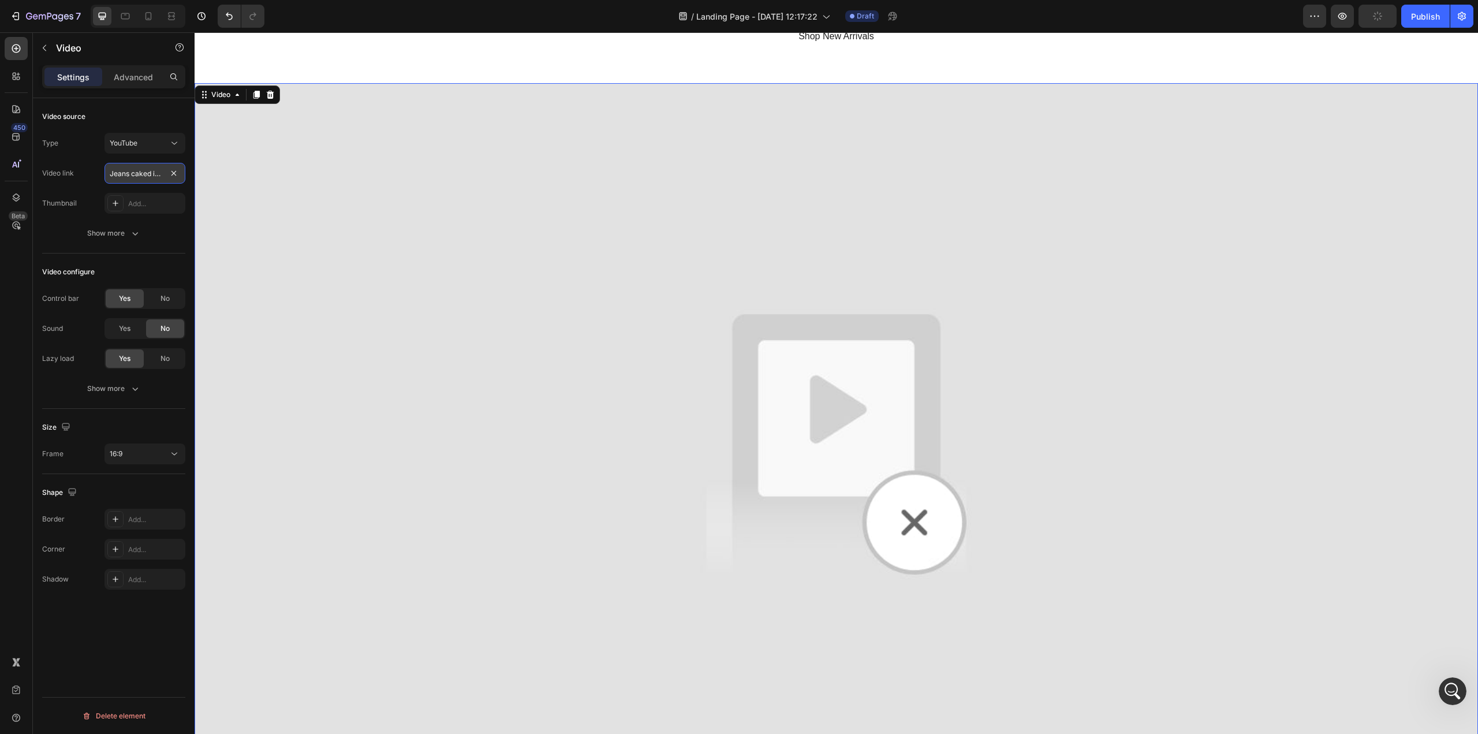
click at [159, 170] on input "Jeans caked in dirt. Cold bite of metal. Shirt soaked in sweat. White-knuckled …" at bounding box center [144, 173] width 81 height 21
click at [150, 176] on input "text" at bounding box center [144, 173] width 81 height 21
paste input "https://youtu.be/-dKoGIV8Mxs?si=hnQ9HIHe-9uKB23o"
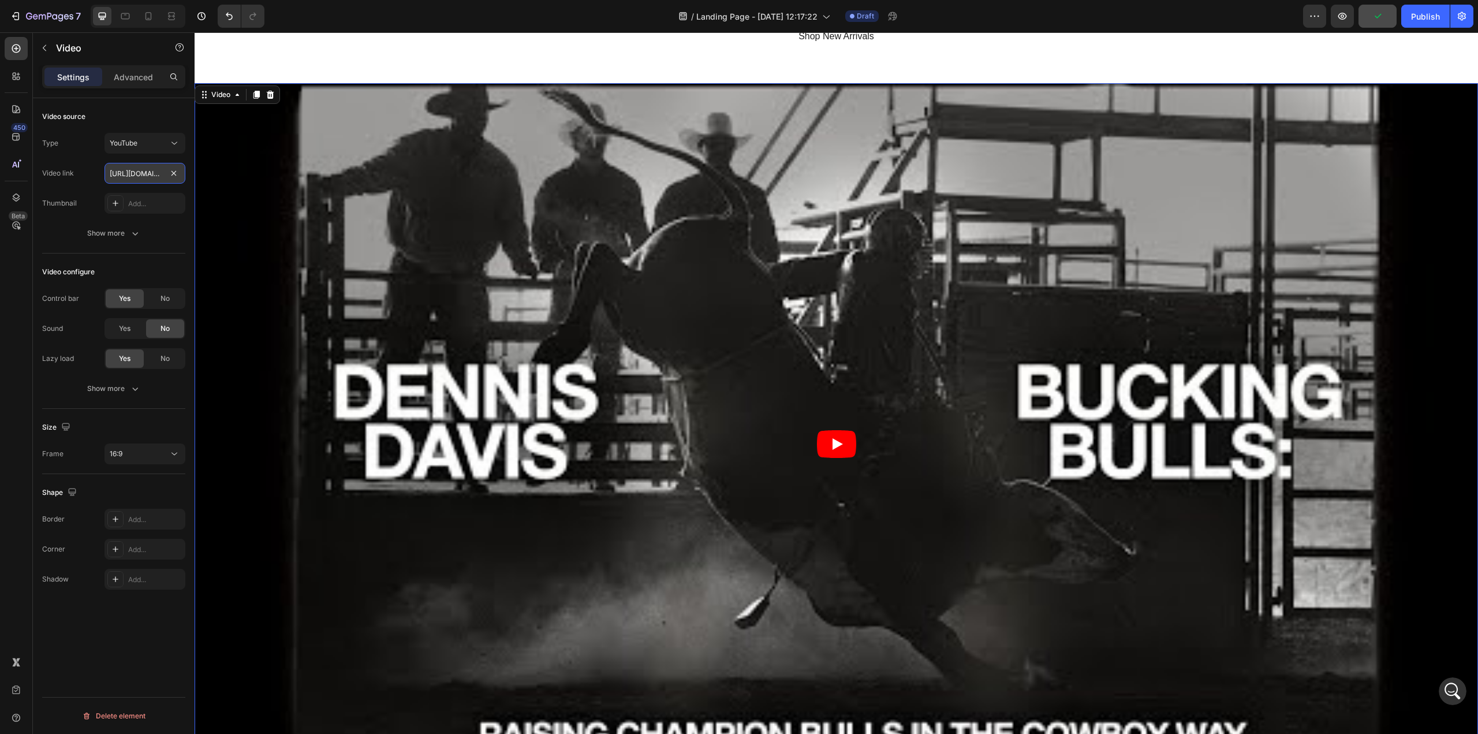
scroll to position [0, 129]
type input "https://youtu.be/-dKoGIV8Mxs?si=hnQ9HIHe-9uKB23o"
click at [135, 109] on div "Video source" at bounding box center [113, 116] width 143 height 18
click at [1108, 16] on span "Save" at bounding box center [1377, 17] width 19 height 10
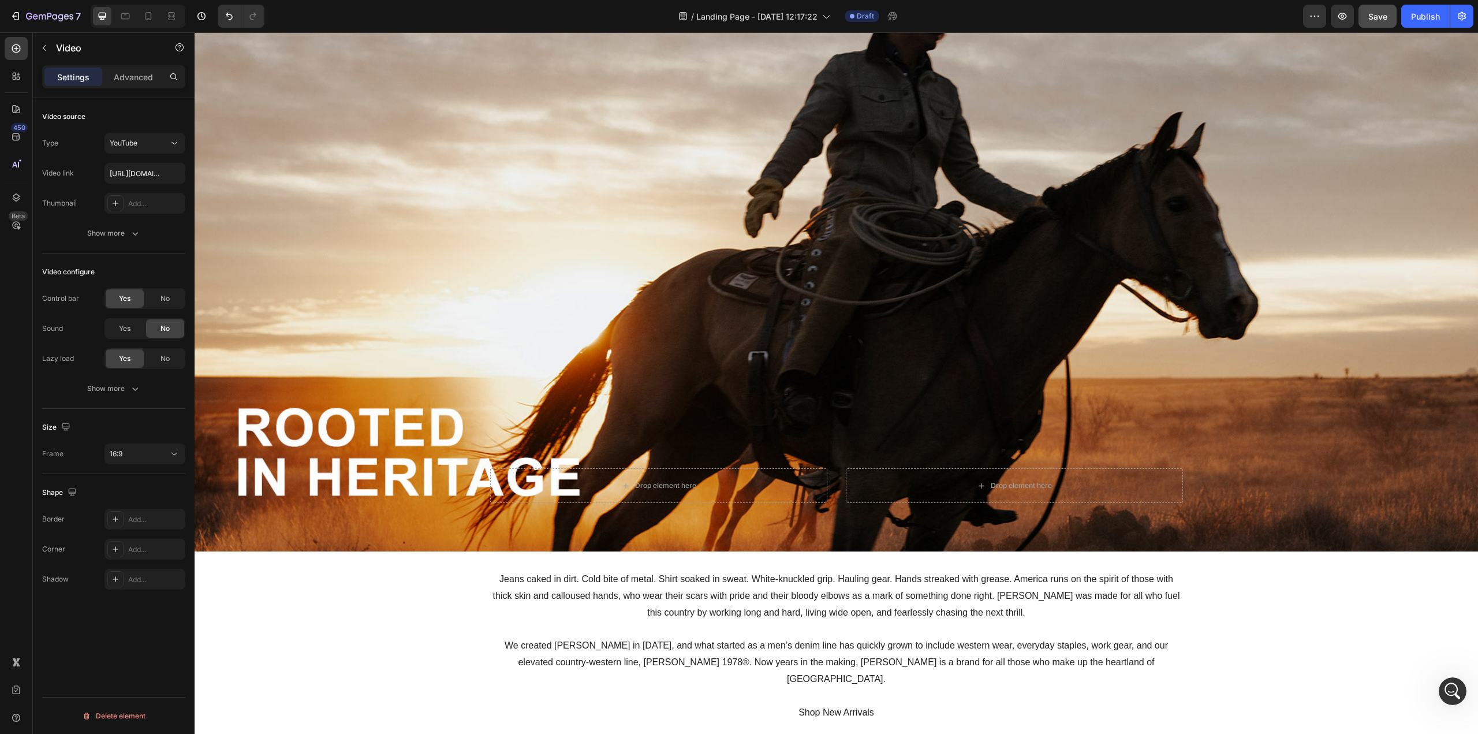
scroll to position [231, 0]
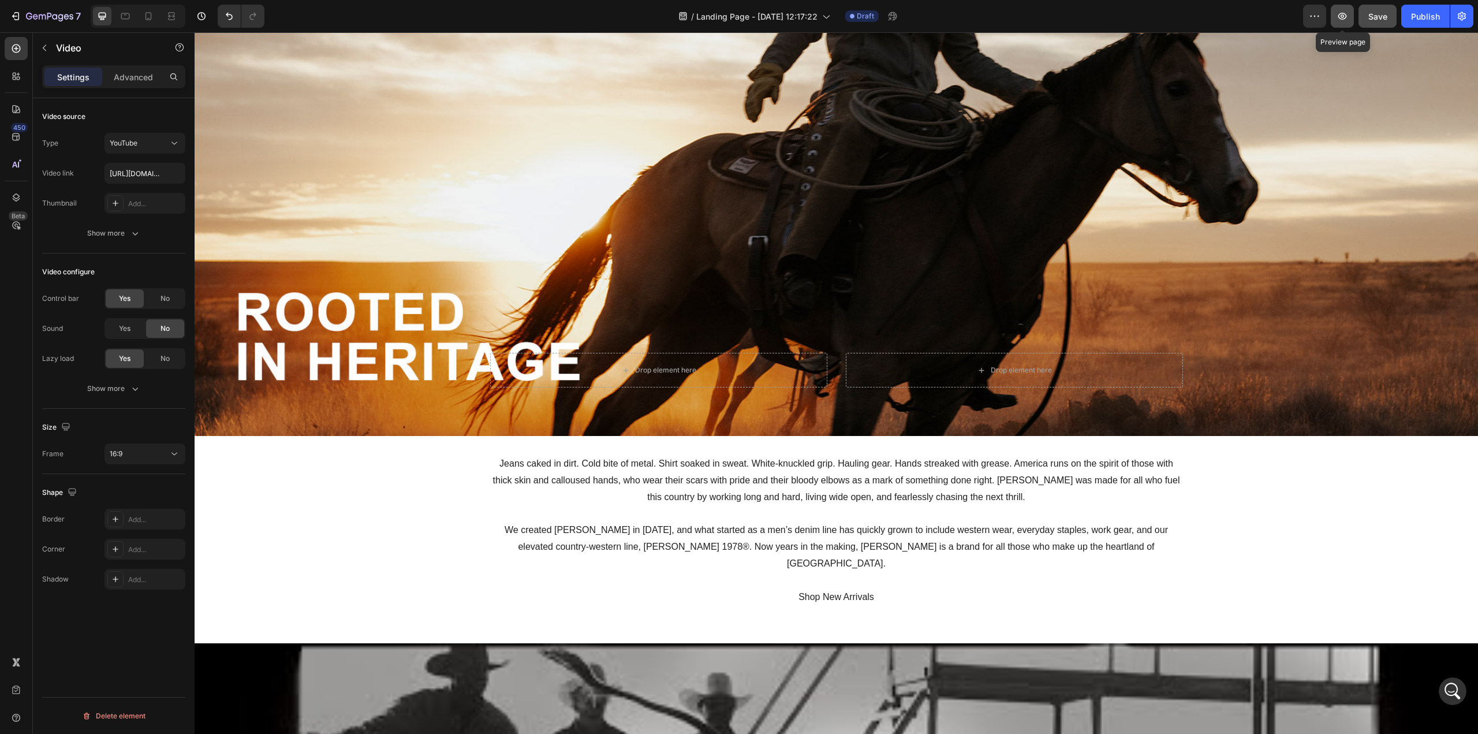
click at [1108, 17] on icon "button" at bounding box center [1342, 16] width 12 height 12
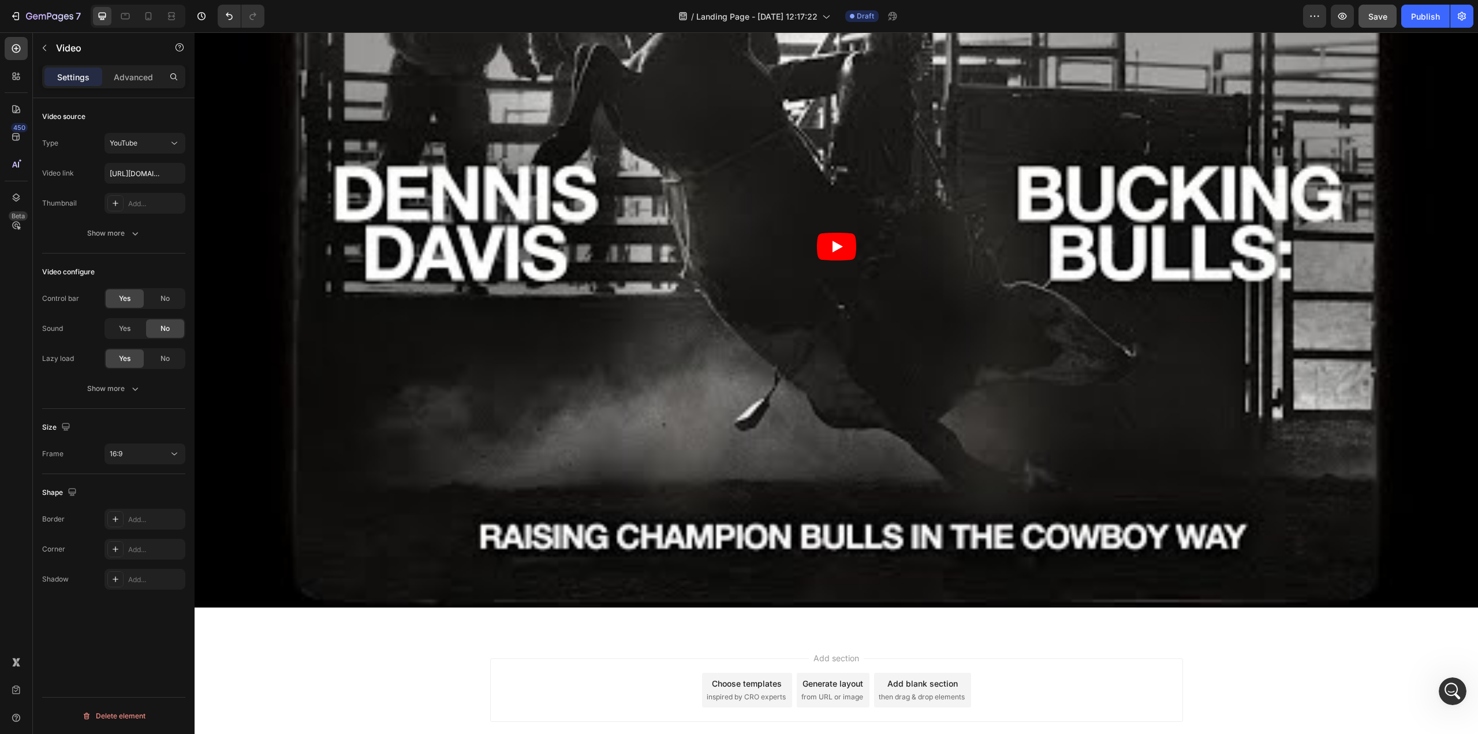
scroll to position [1030, 0]
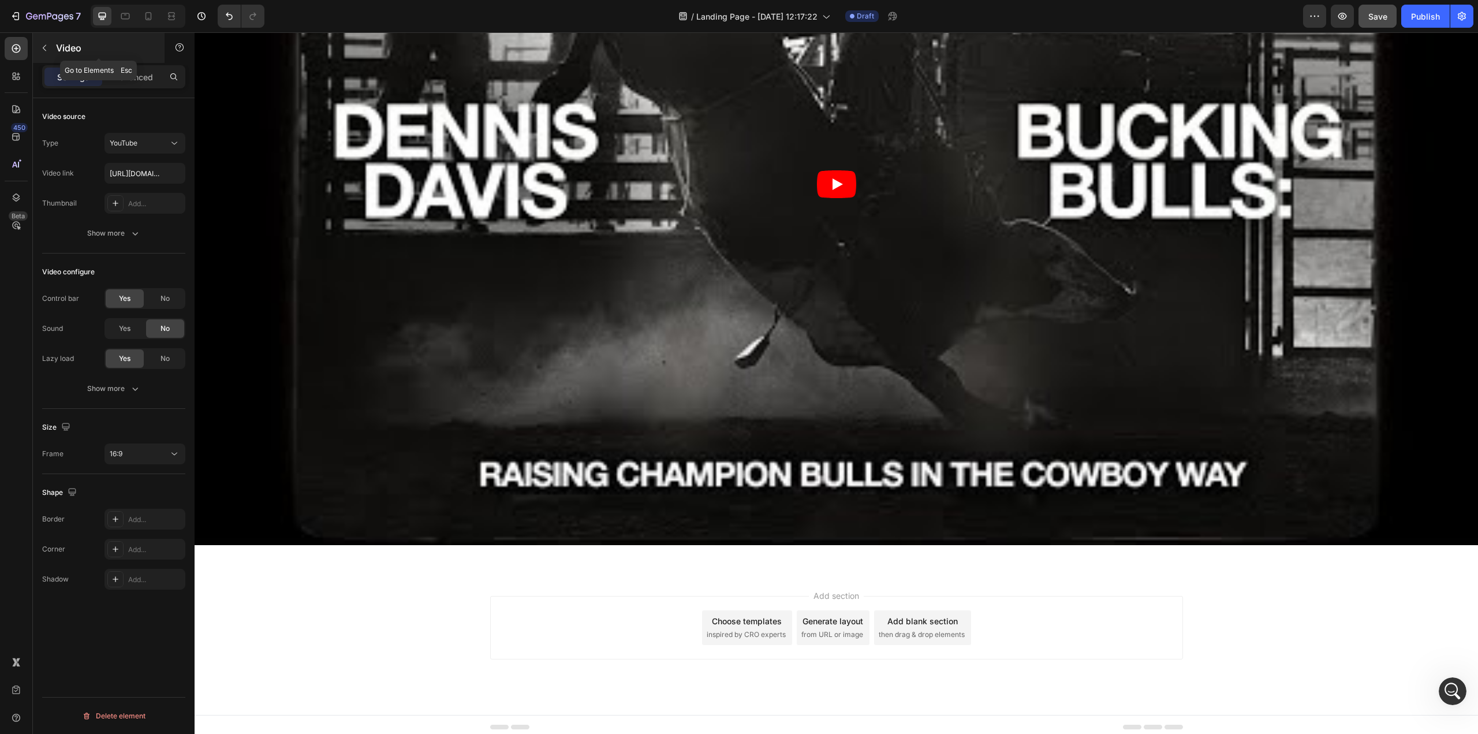
click at [45, 50] on icon "button" at bounding box center [44, 48] width 3 height 6
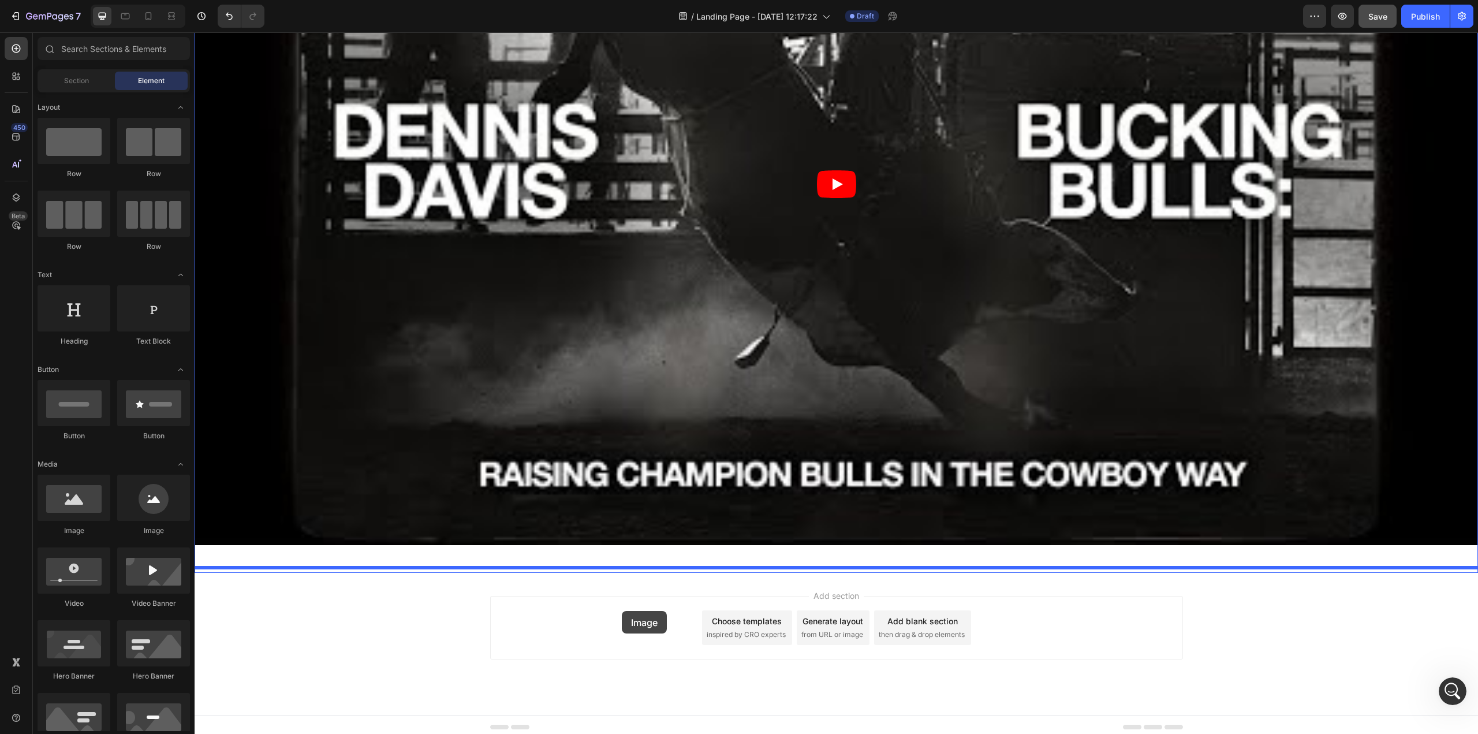
drag, startPoint x: 261, startPoint y: 529, endPoint x: 622, endPoint y: 611, distance: 369.9
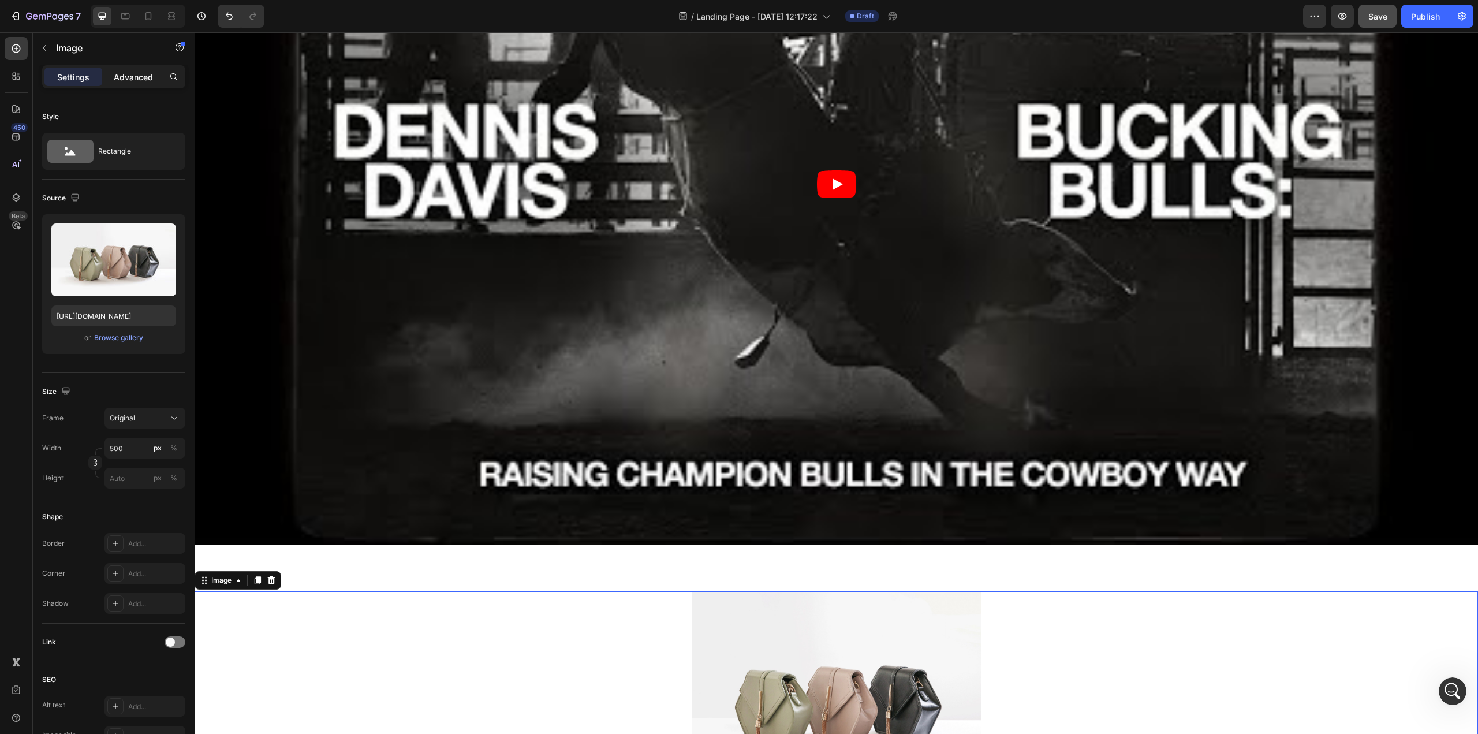
click at [128, 75] on p "Advanced" at bounding box center [133, 77] width 39 height 12
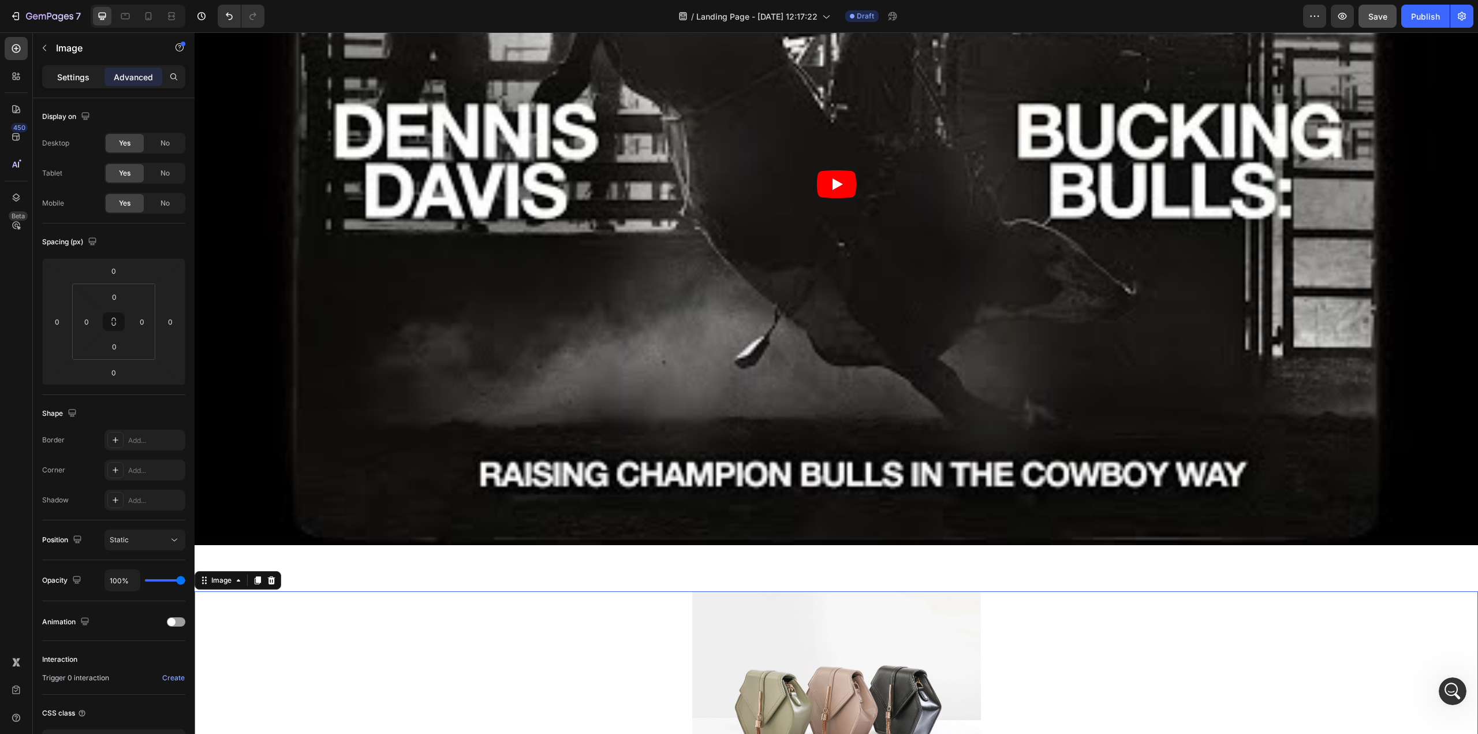
click at [64, 72] on p "Settings" at bounding box center [73, 77] width 32 height 12
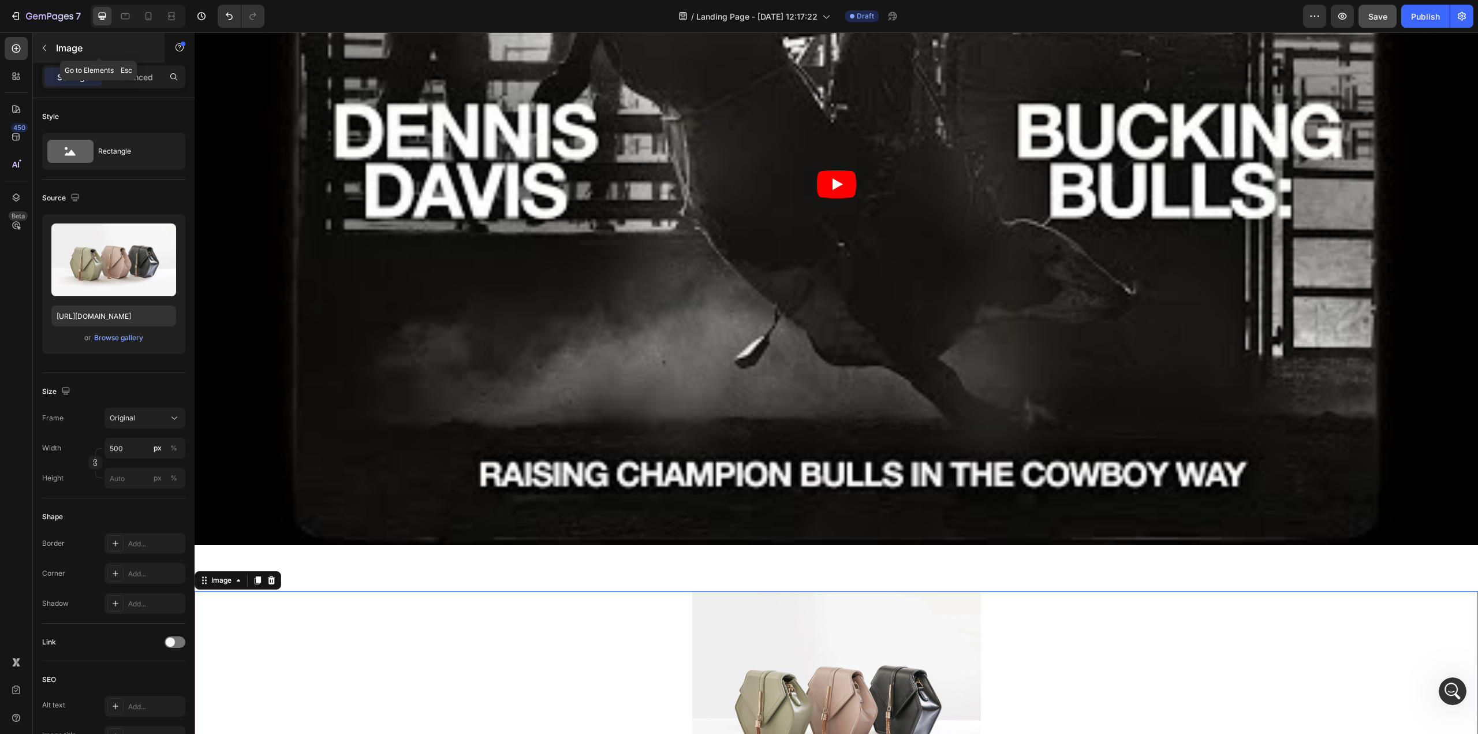
click at [42, 48] on icon "button" at bounding box center [44, 47] width 9 height 9
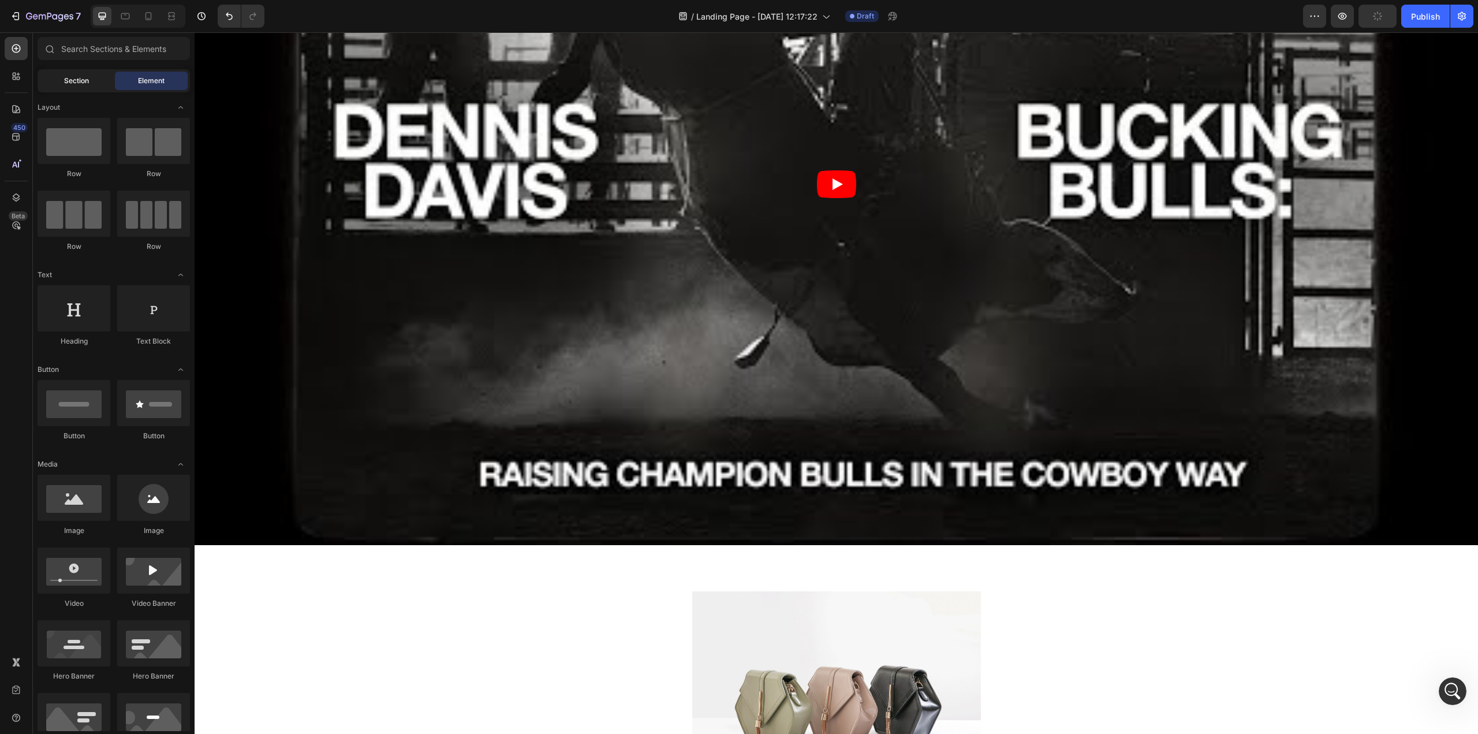
click at [79, 83] on span "Section" at bounding box center [76, 81] width 25 height 10
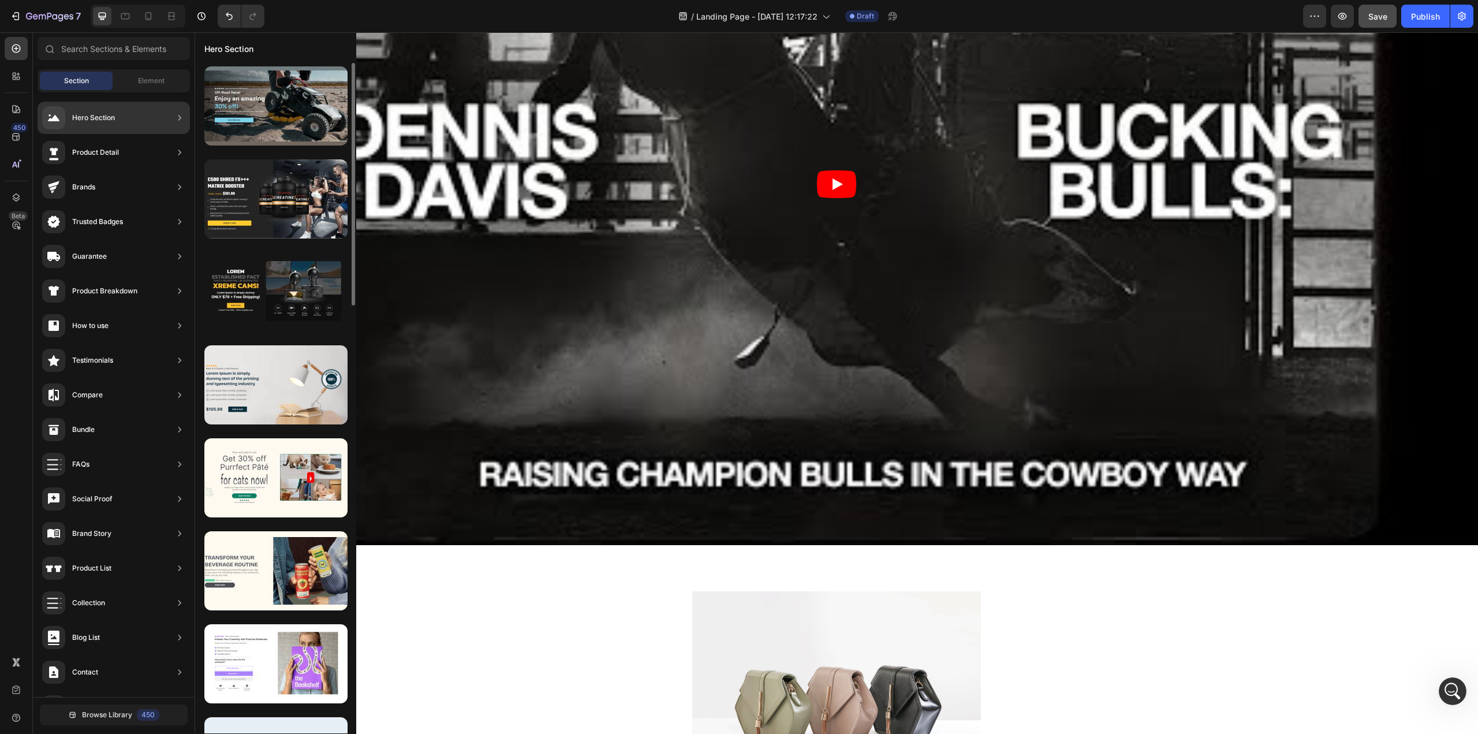
click at [181, 116] on icon at bounding box center [180, 118] width 12 height 12
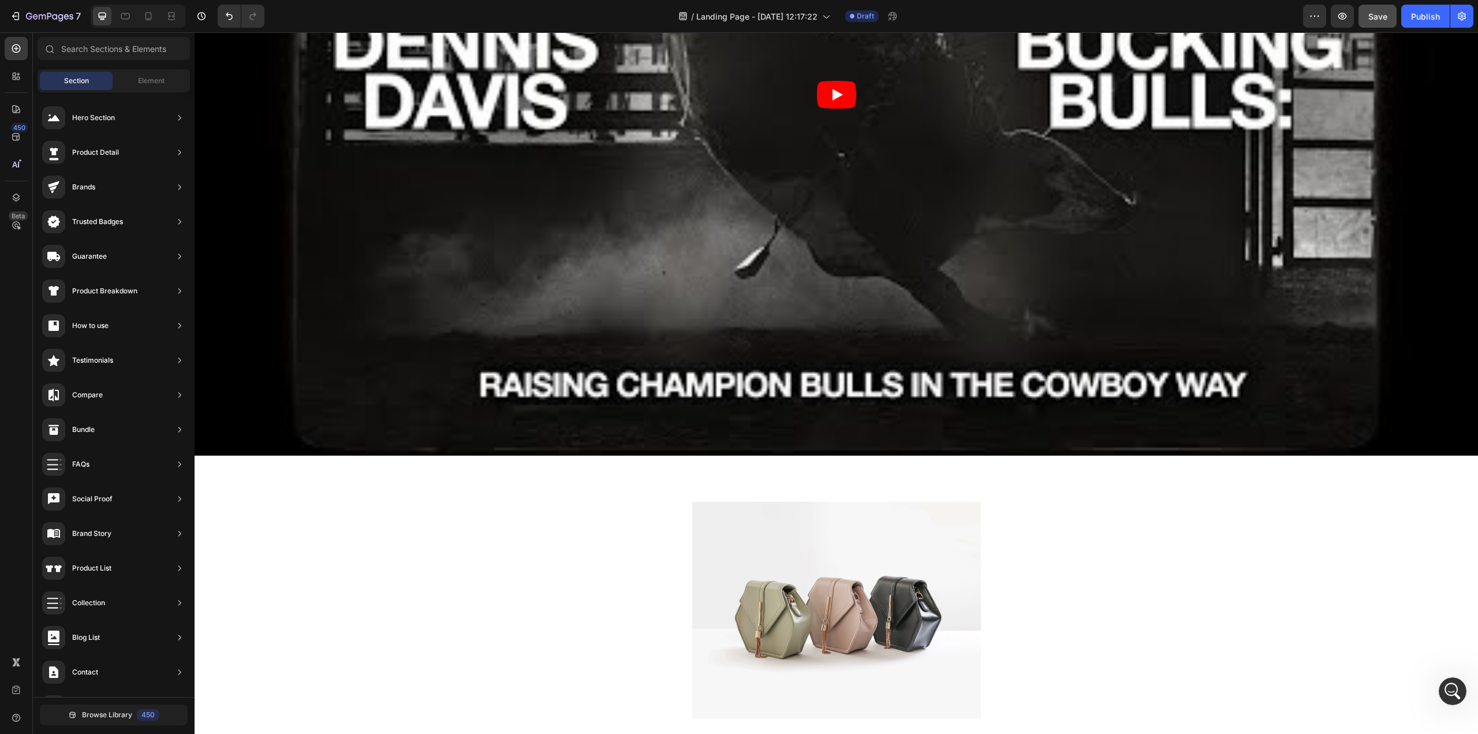
scroll to position [1284, 0]
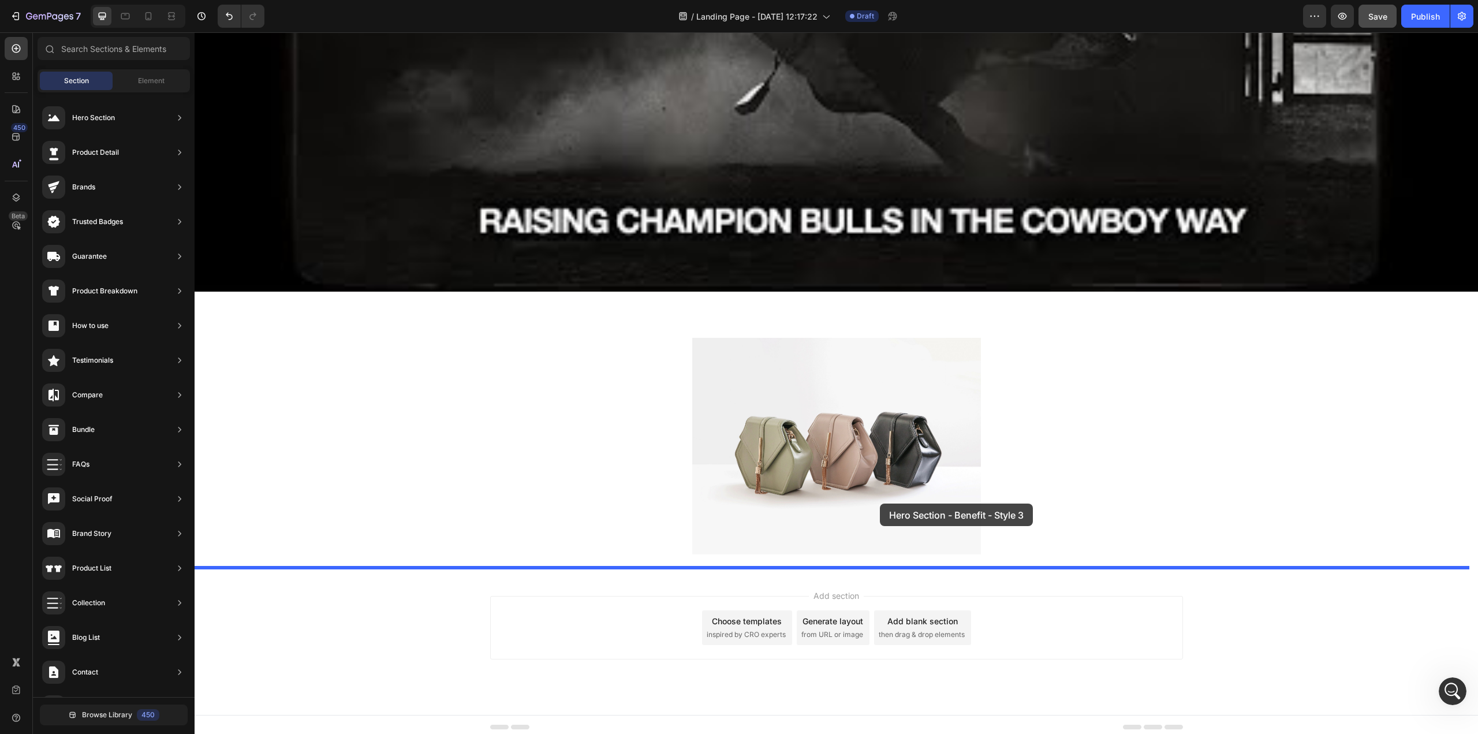
drag, startPoint x: 427, startPoint y: 469, endPoint x: 880, endPoint y: 503, distance: 453.9
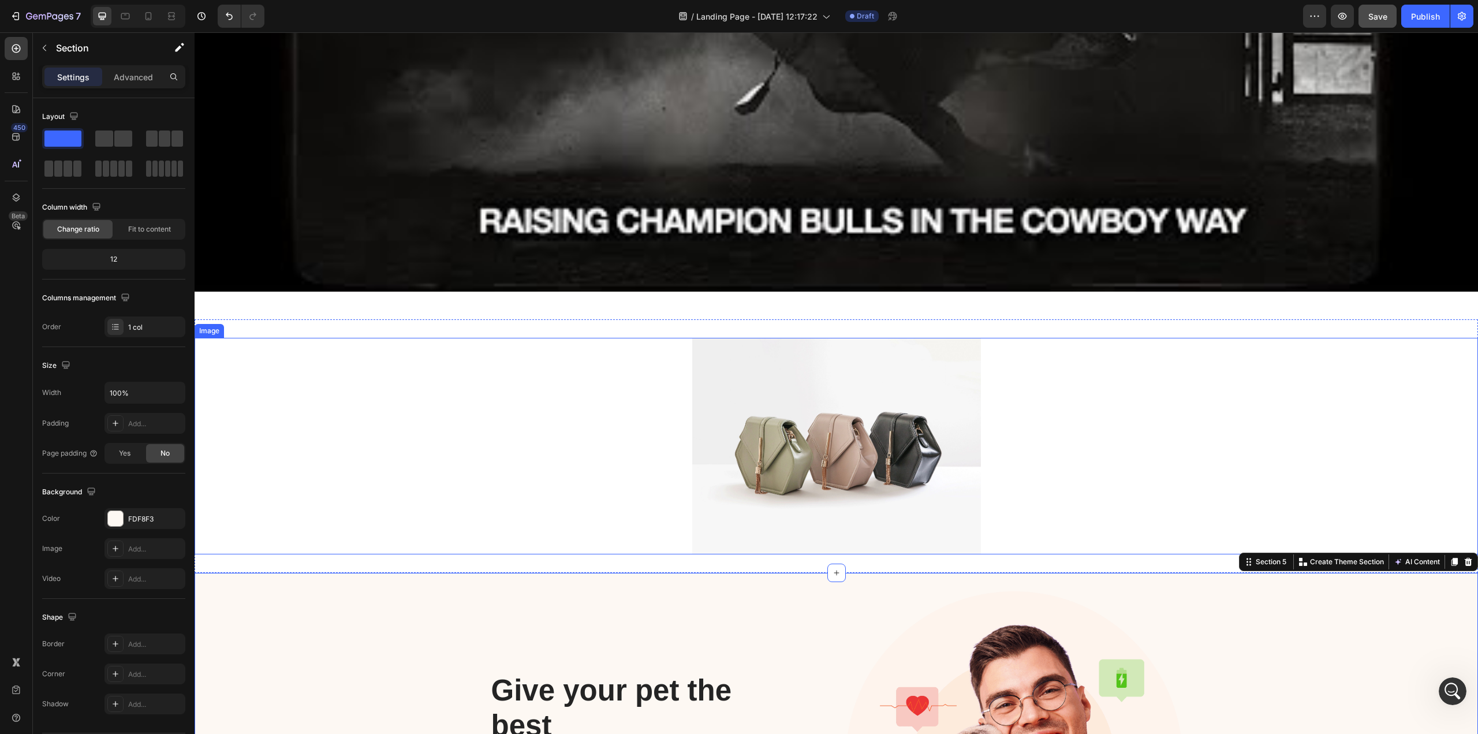
click at [510, 387] on div at bounding box center [836, 446] width 1283 height 216
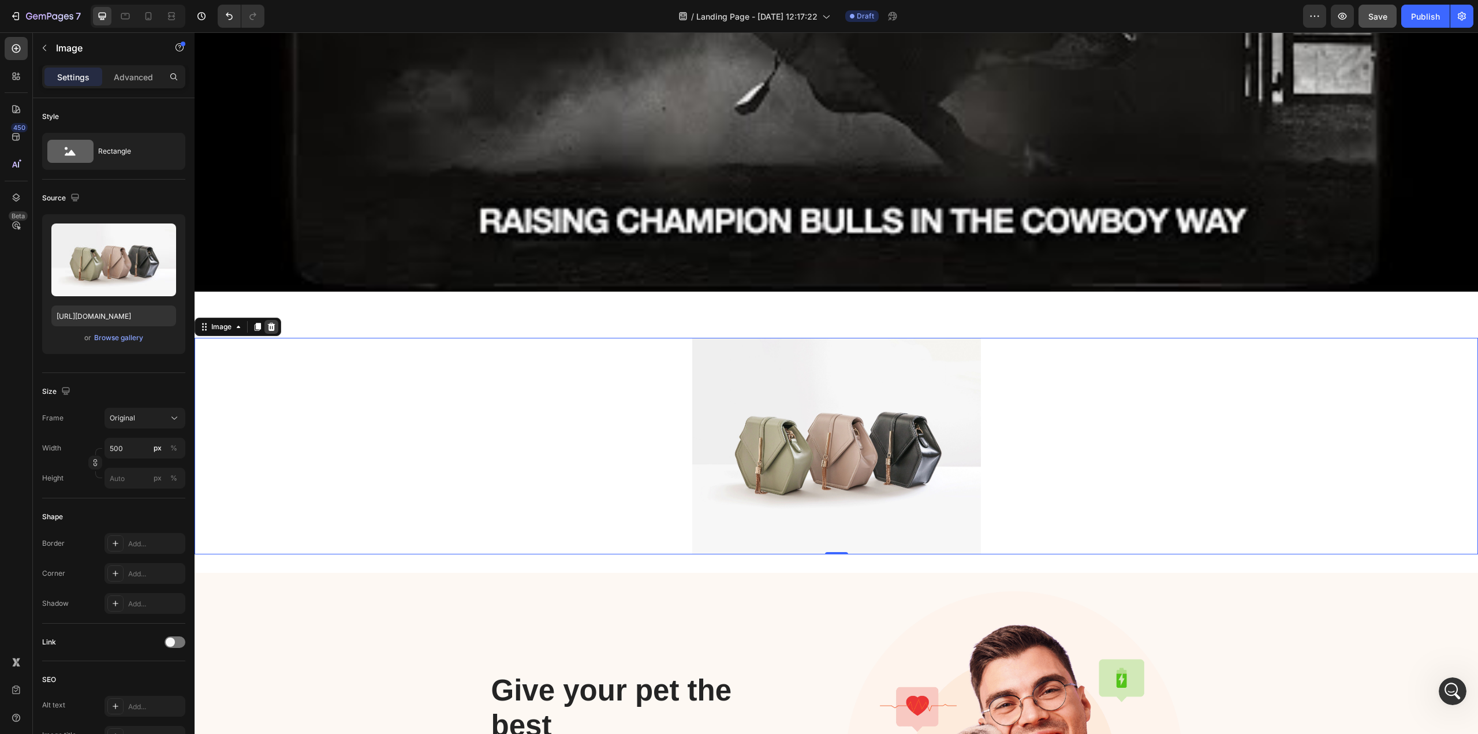
click at [272, 323] on icon at bounding box center [272, 327] width 8 height 8
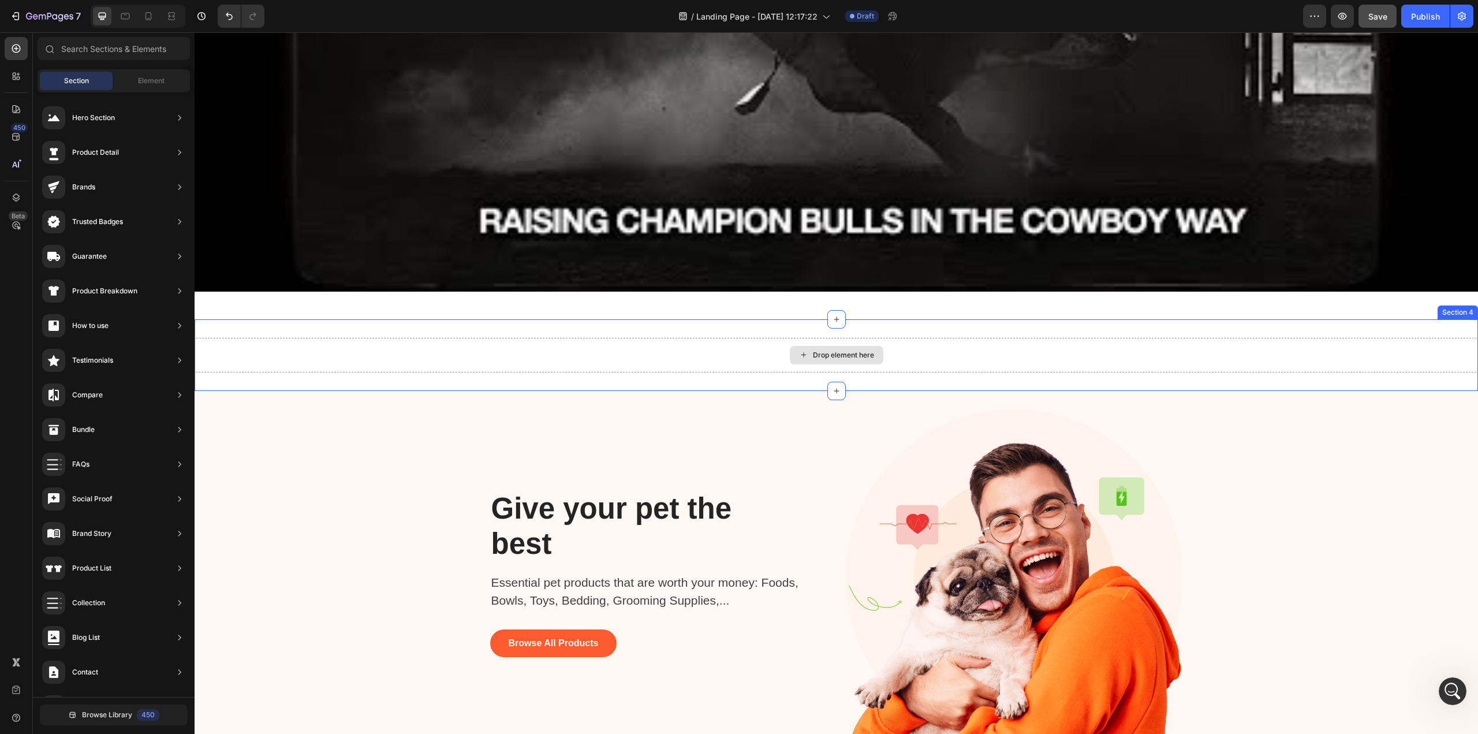
click at [1108, 347] on div "Drop element here" at bounding box center [836, 355] width 1283 height 35
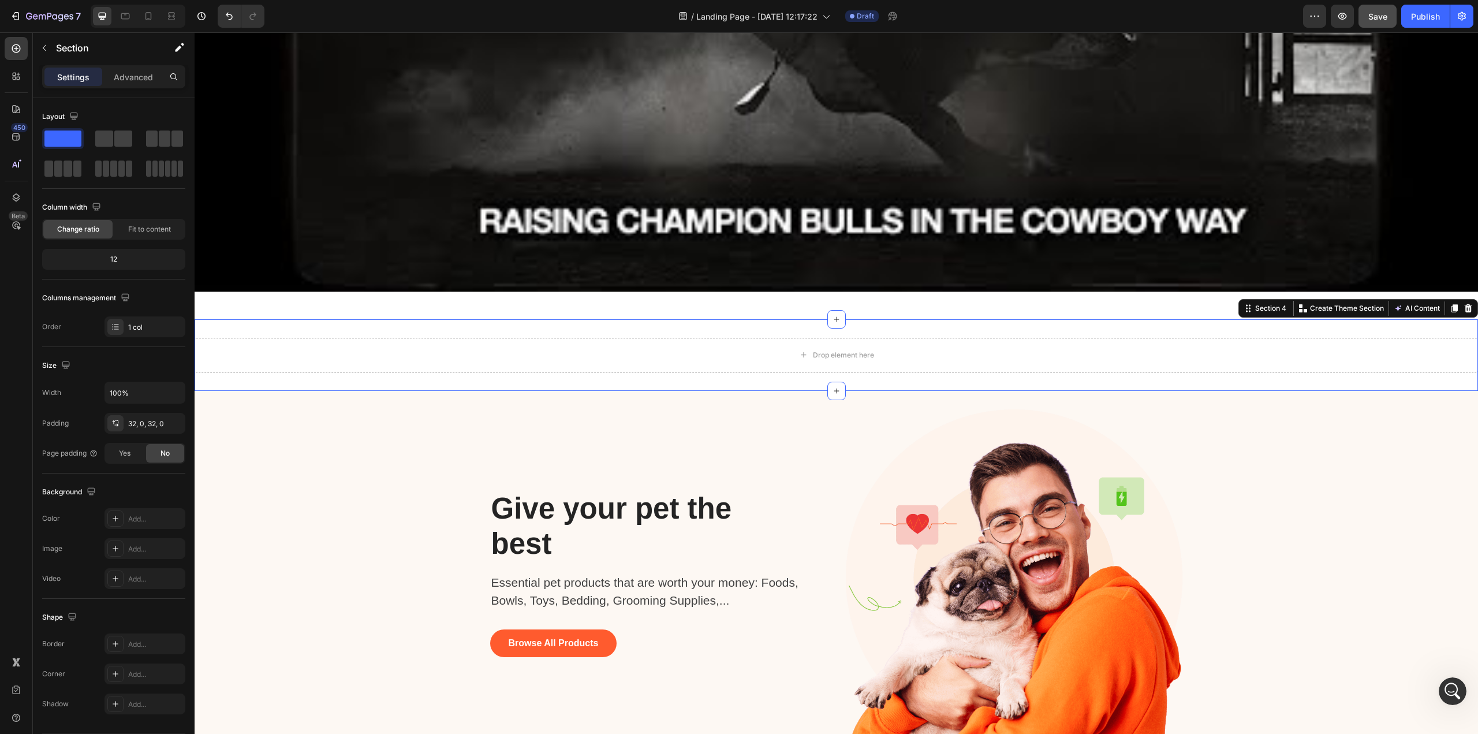
click at [1108, 307] on div at bounding box center [1468, 308] width 14 height 14
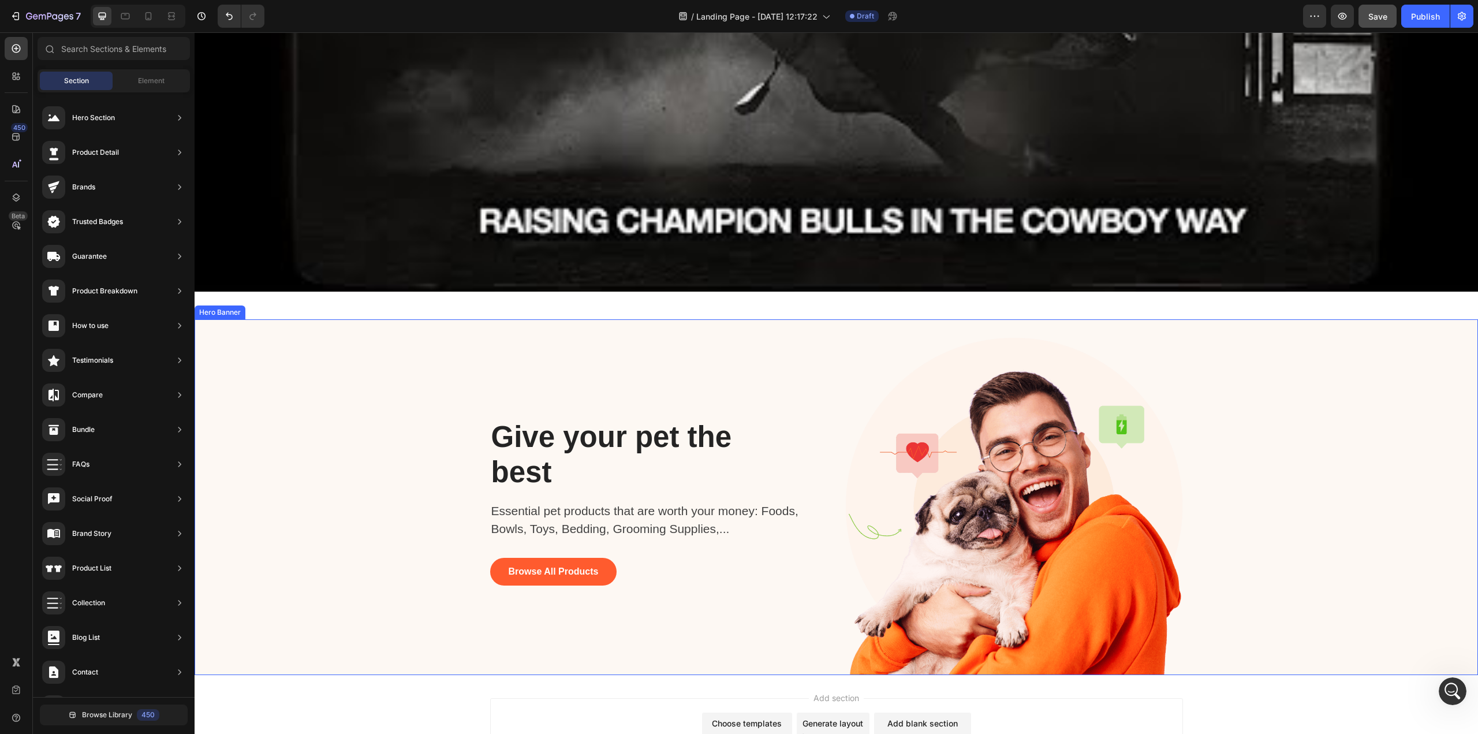
click at [1108, 506] on div "Background Image" at bounding box center [836, 497] width 1283 height 356
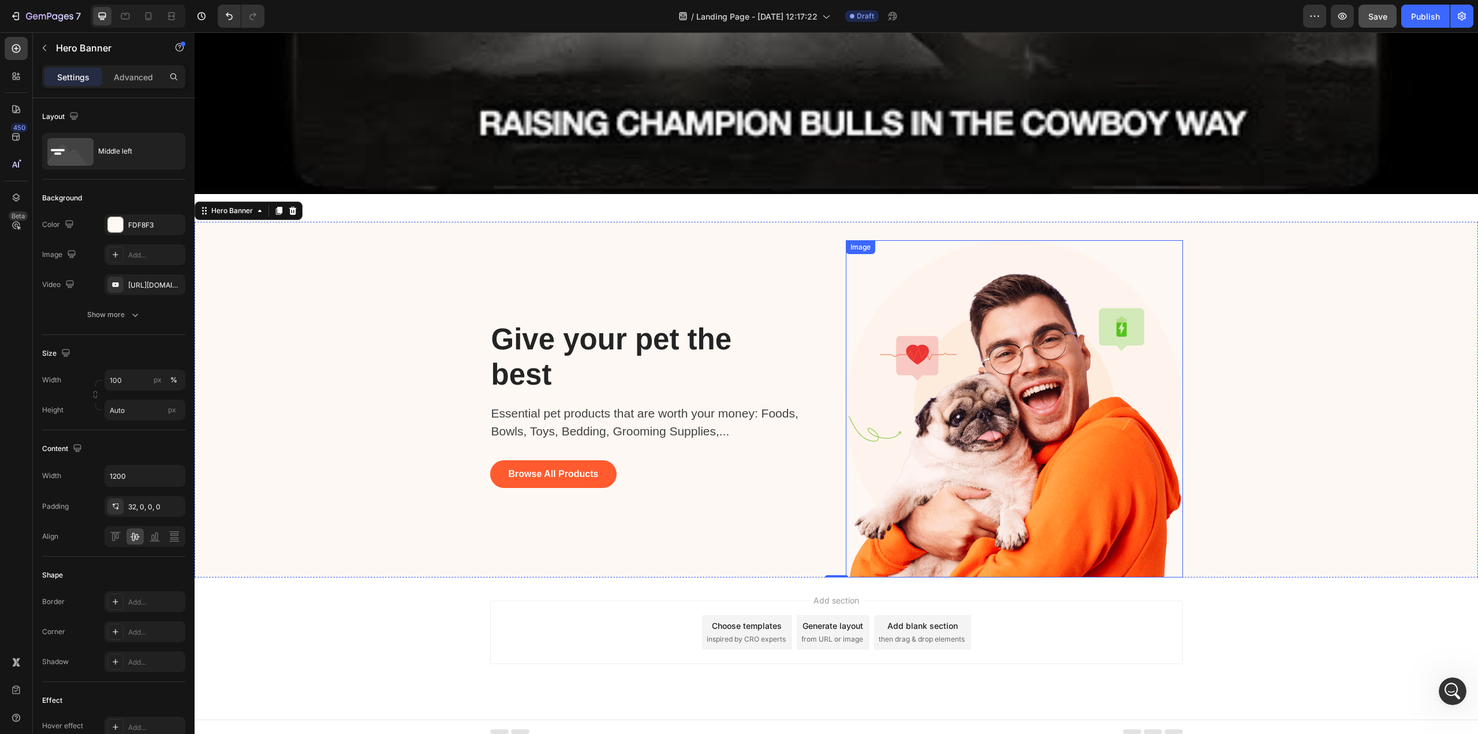
scroll to position [1386, 0]
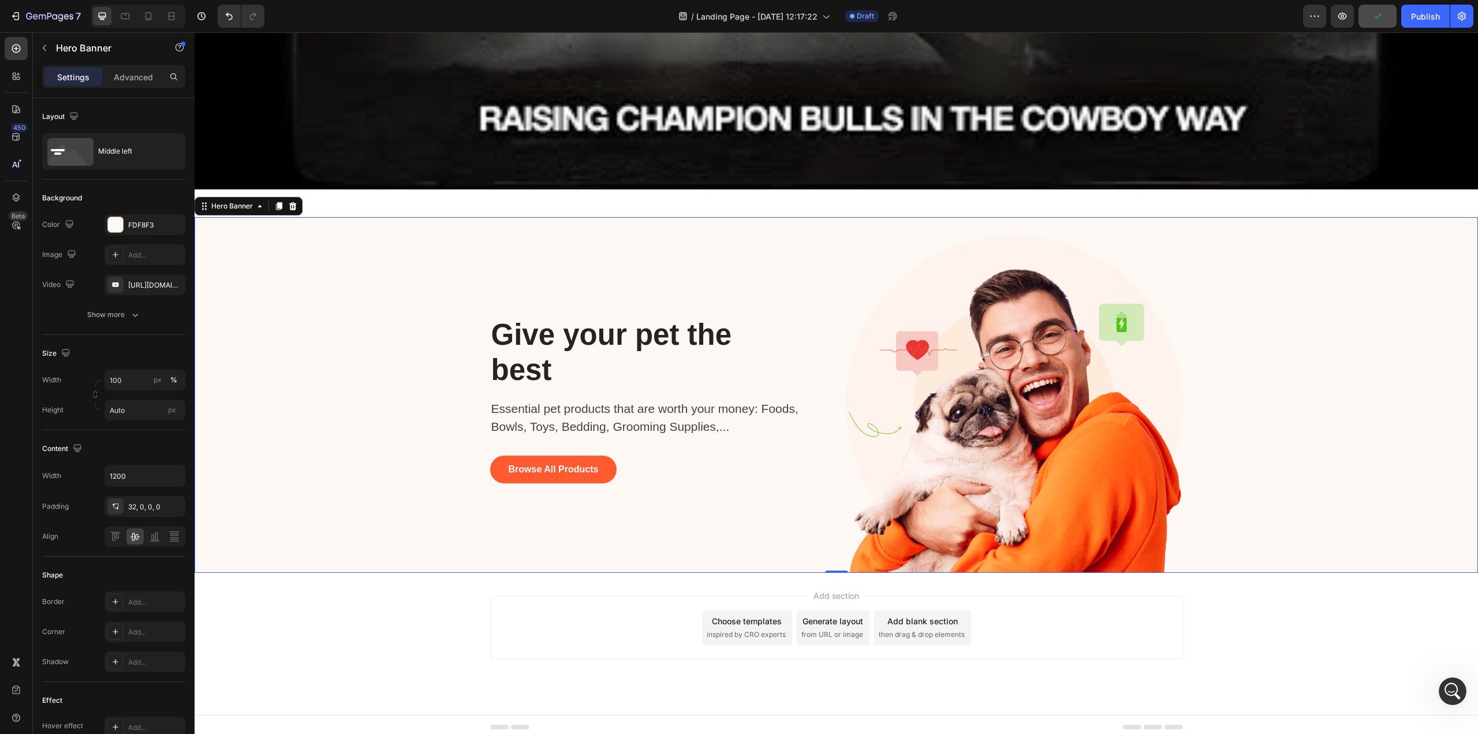
click at [699, 503] on div "Give your pet the best Heading Essential pet products that are worth your money…" at bounding box center [658, 404] width 337 height 337
click at [116, 253] on icon at bounding box center [115, 254] width 9 height 9
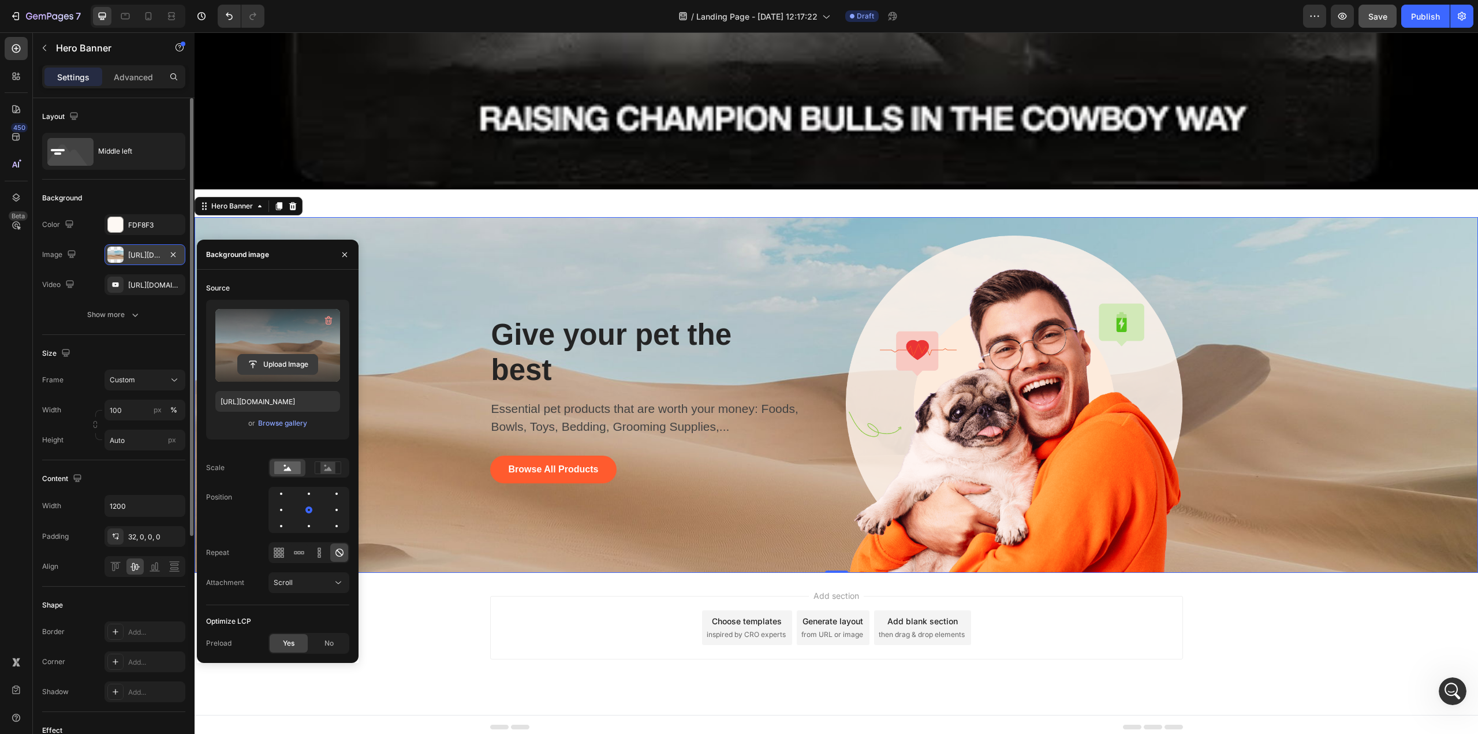
click at [278, 360] on input "file" at bounding box center [278, 364] width 80 height 20
type input "C:\fakepath\CJ-About-Us_Desktop_03 (1).jpg"
type input "https://cdn.shopify.com/s/files/1/0066/4603/8586/files/gempages_575885004052103…"
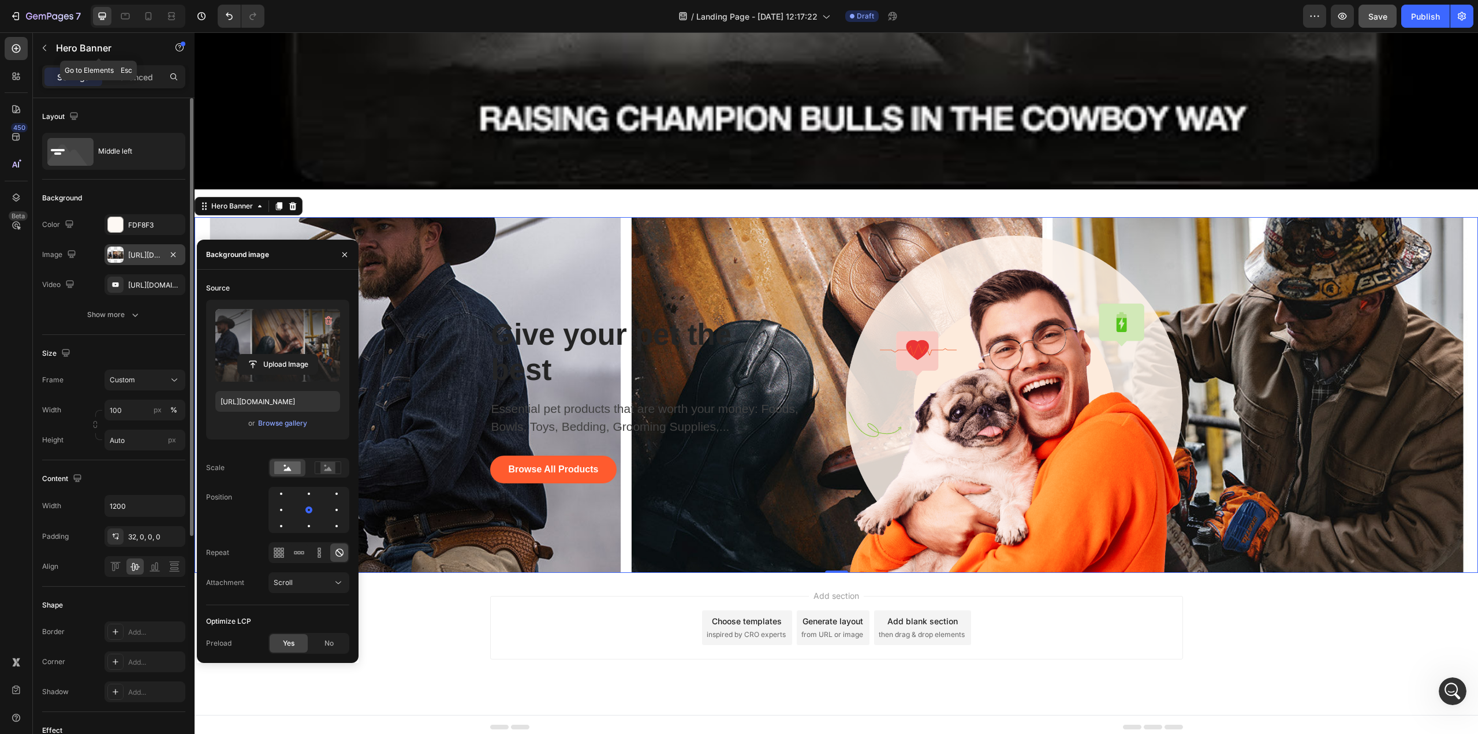
click at [42, 46] on icon "button" at bounding box center [44, 47] width 9 height 9
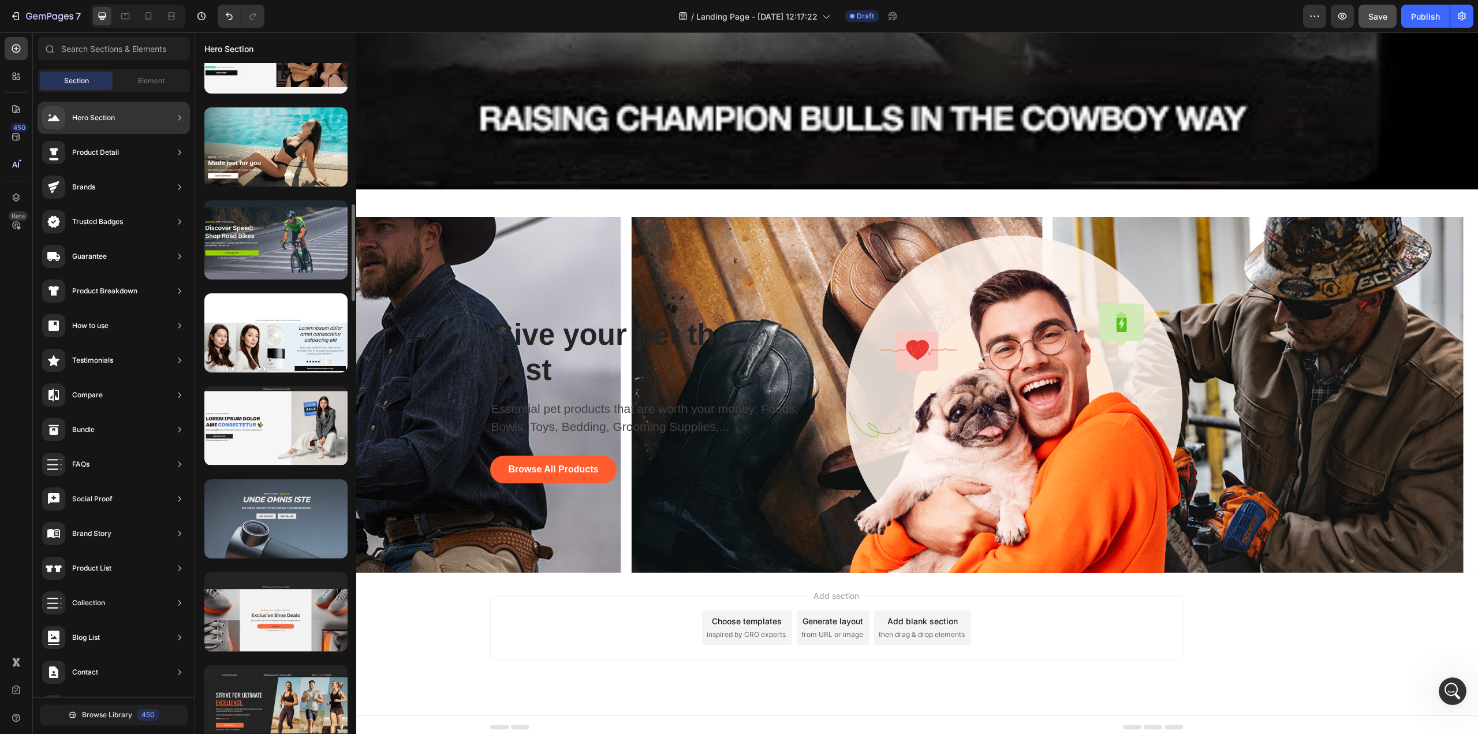
scroll to position [924, 0]
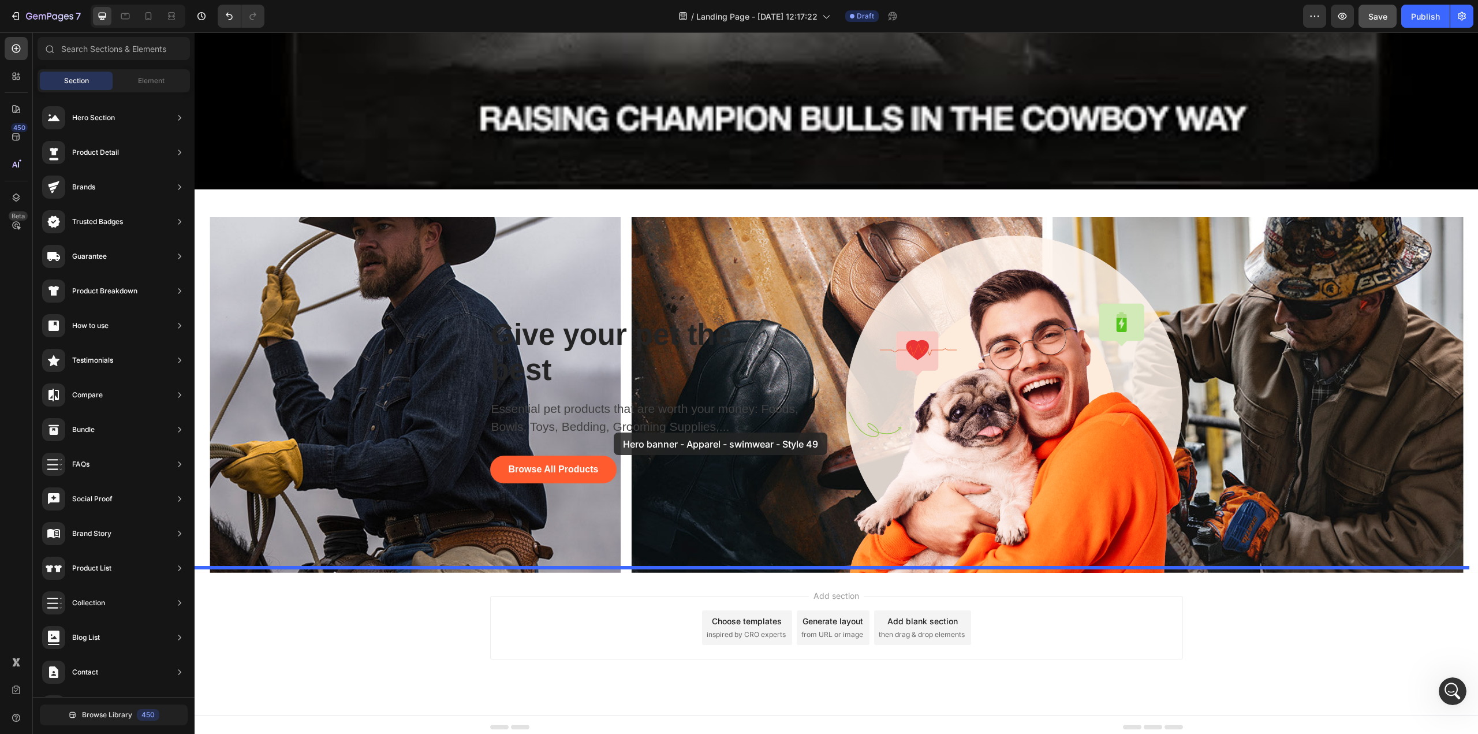
drag, startPoint x: 454, startPoint y: 242, endPoint x: 614, endPoint y: 432, distance: 248.3
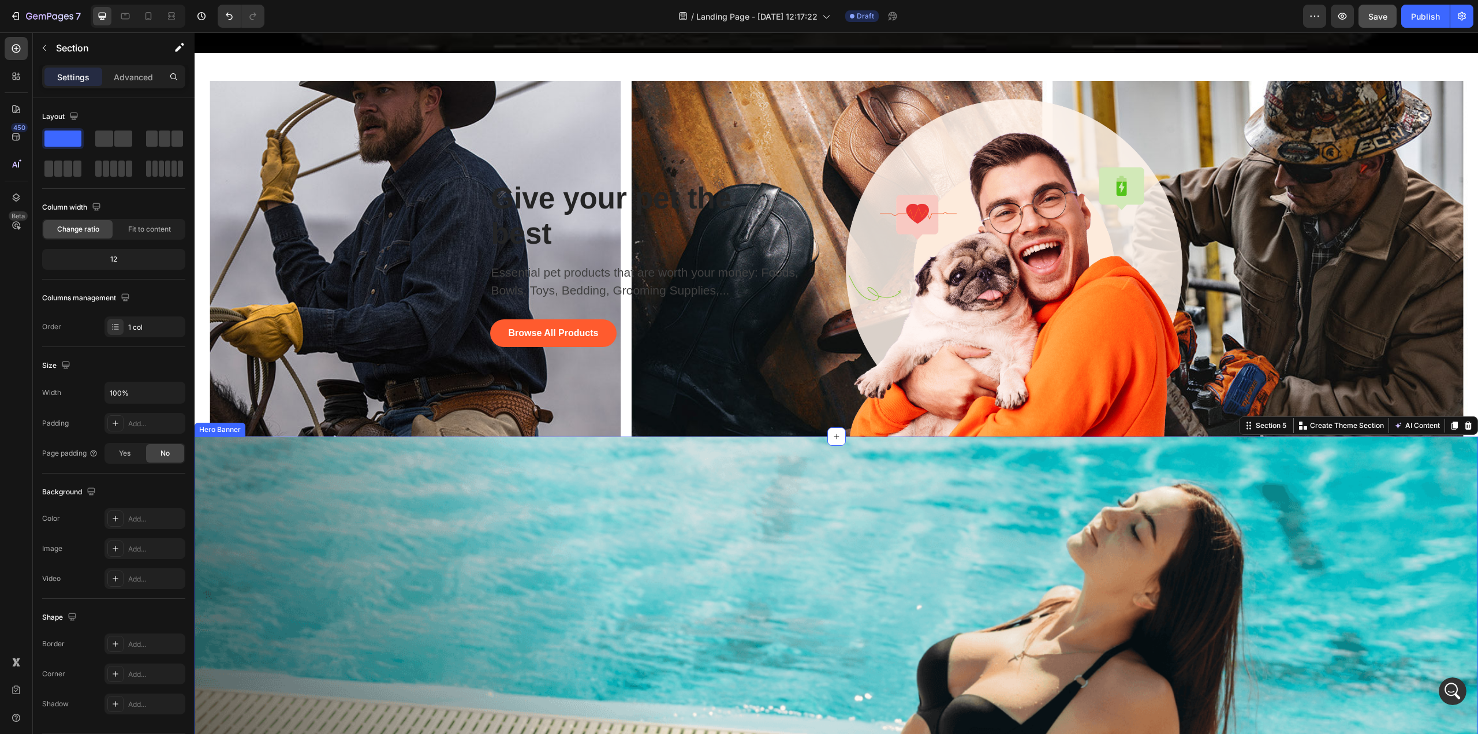
scroll to position [1419, 0]
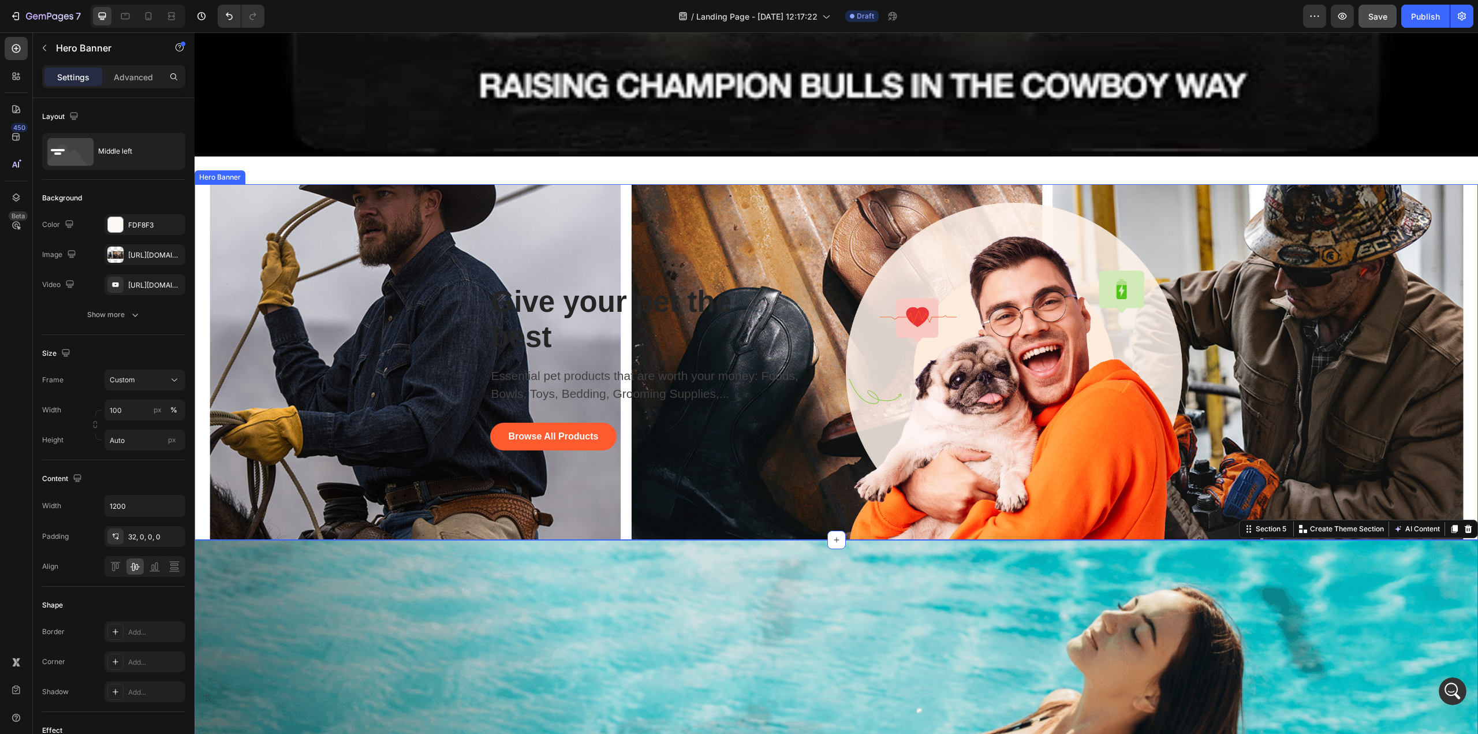
click at [1108, 312] on div "Background Image" at bounding box center [836, 362] width 1283 height 356
click at [290, 169] on icon at bounding box center [293, 173] width 8 height 8
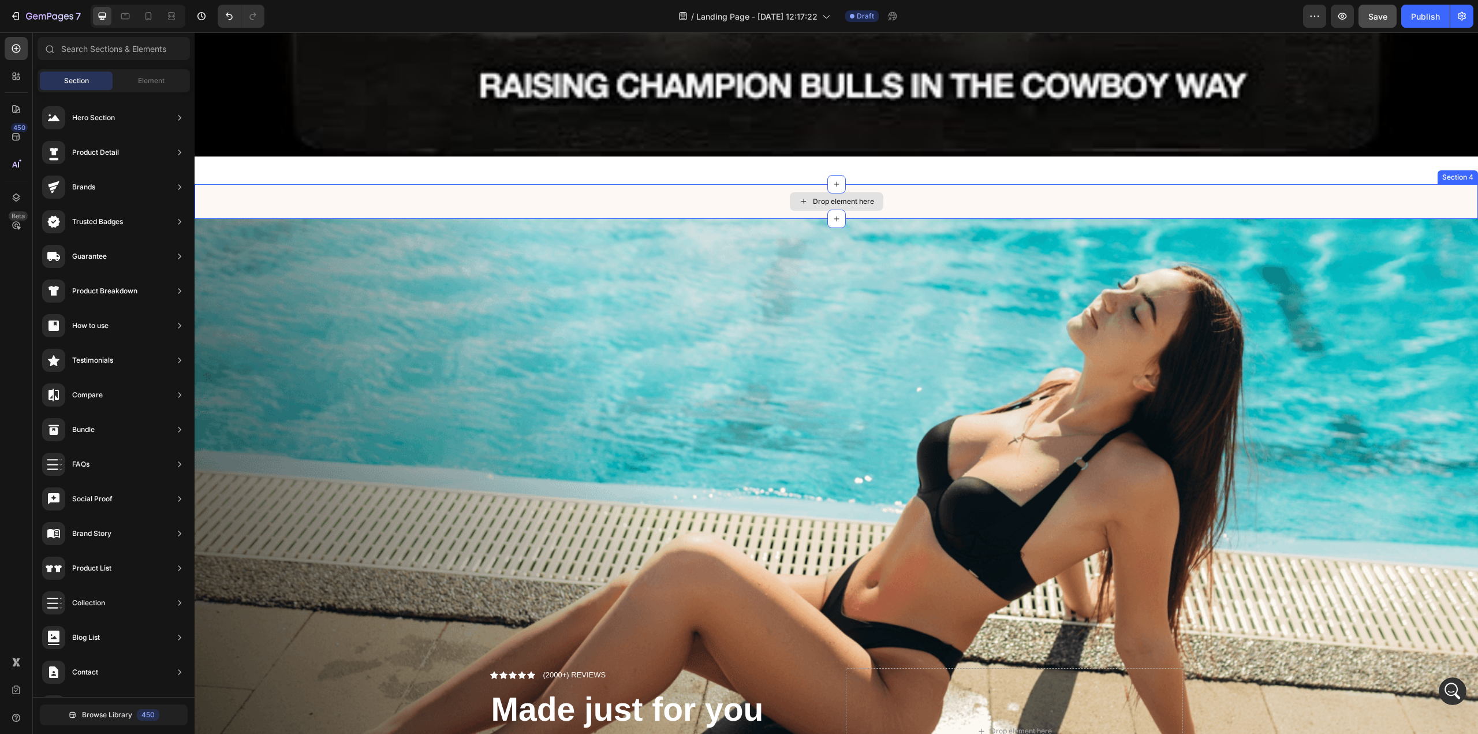
click at [1108, 189] on div "Drop element here" at bounding box center [836, 201] width 1283 height 35
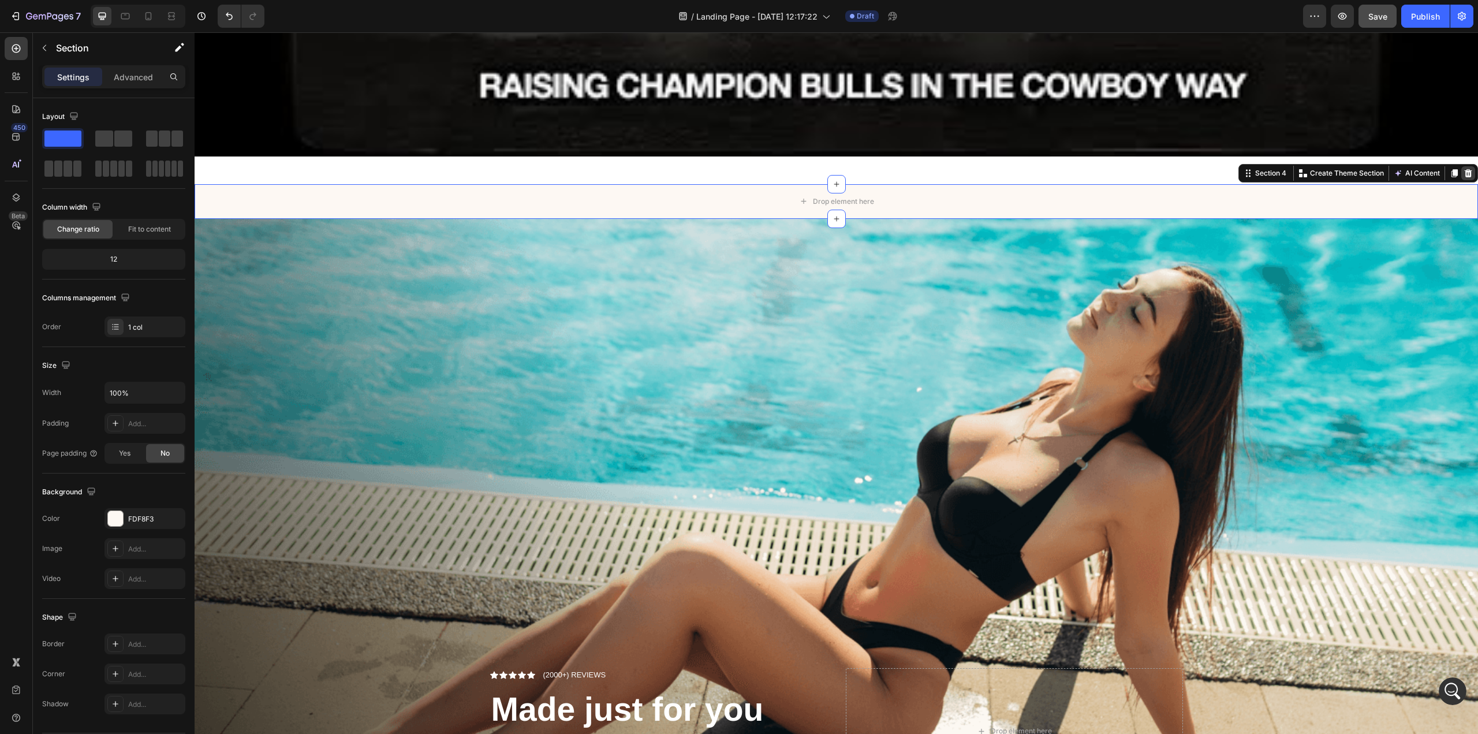
click at [1108, 170] on icon at bounding box center [1469, 173] width 8 height 8
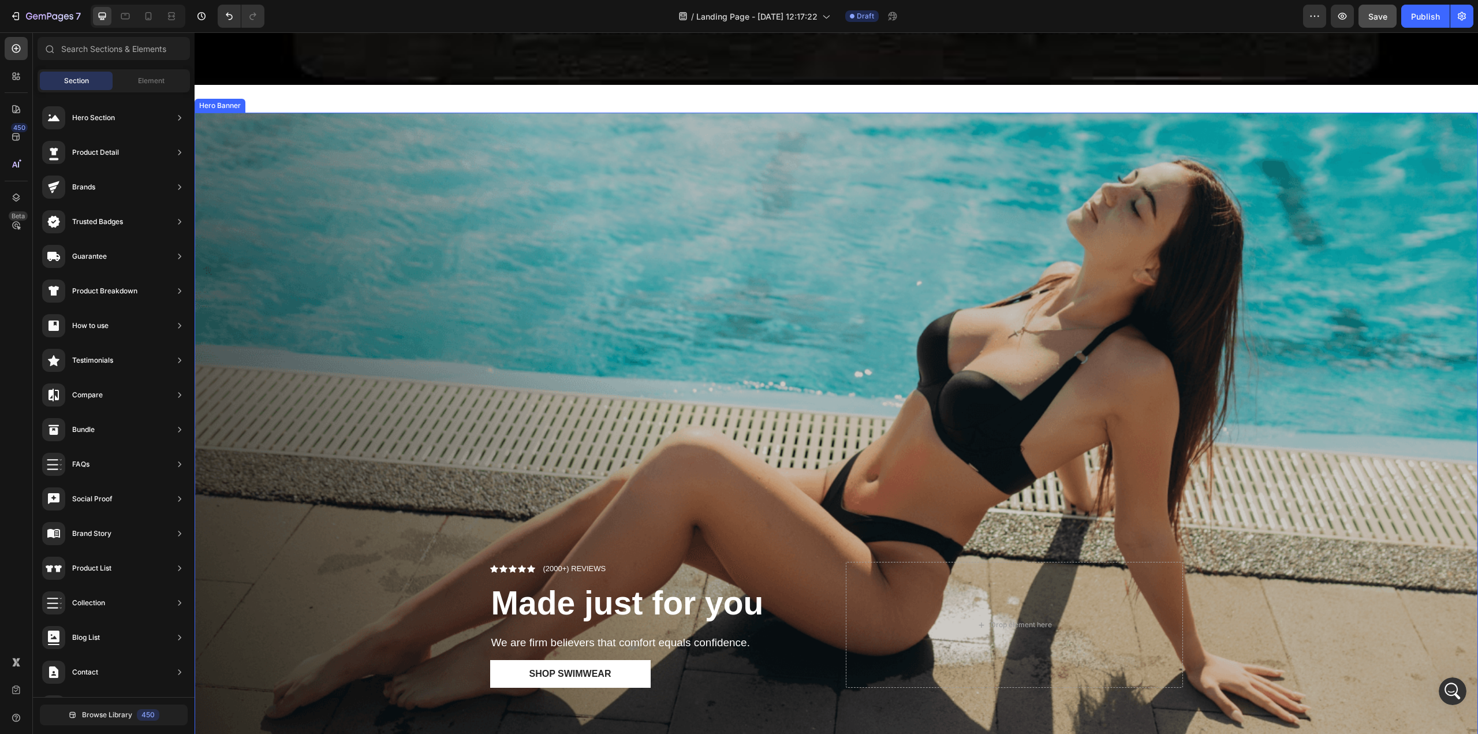
scroll to position [1592, 0]
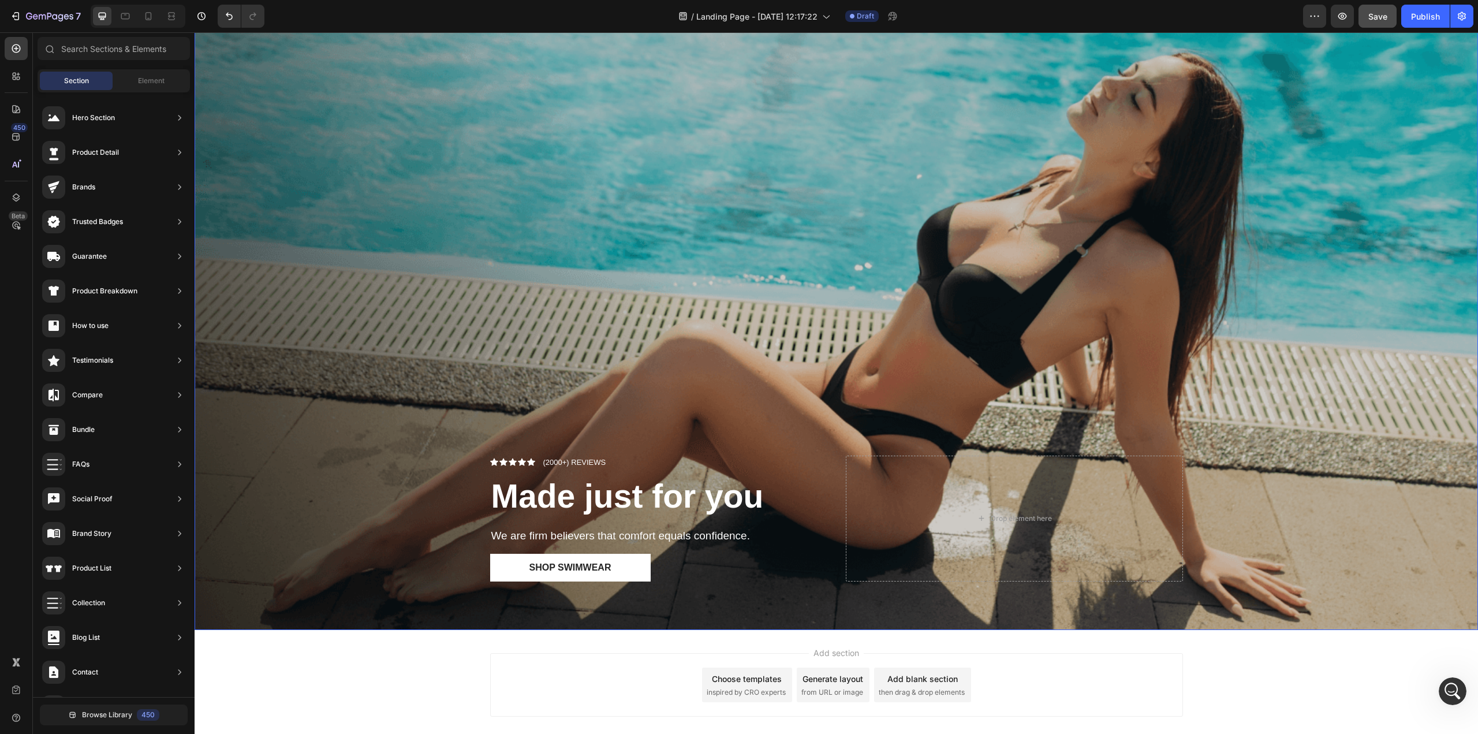
click at [832, 290] on div "Overlay" at bounding box center [836, 318] width 1283 height 624
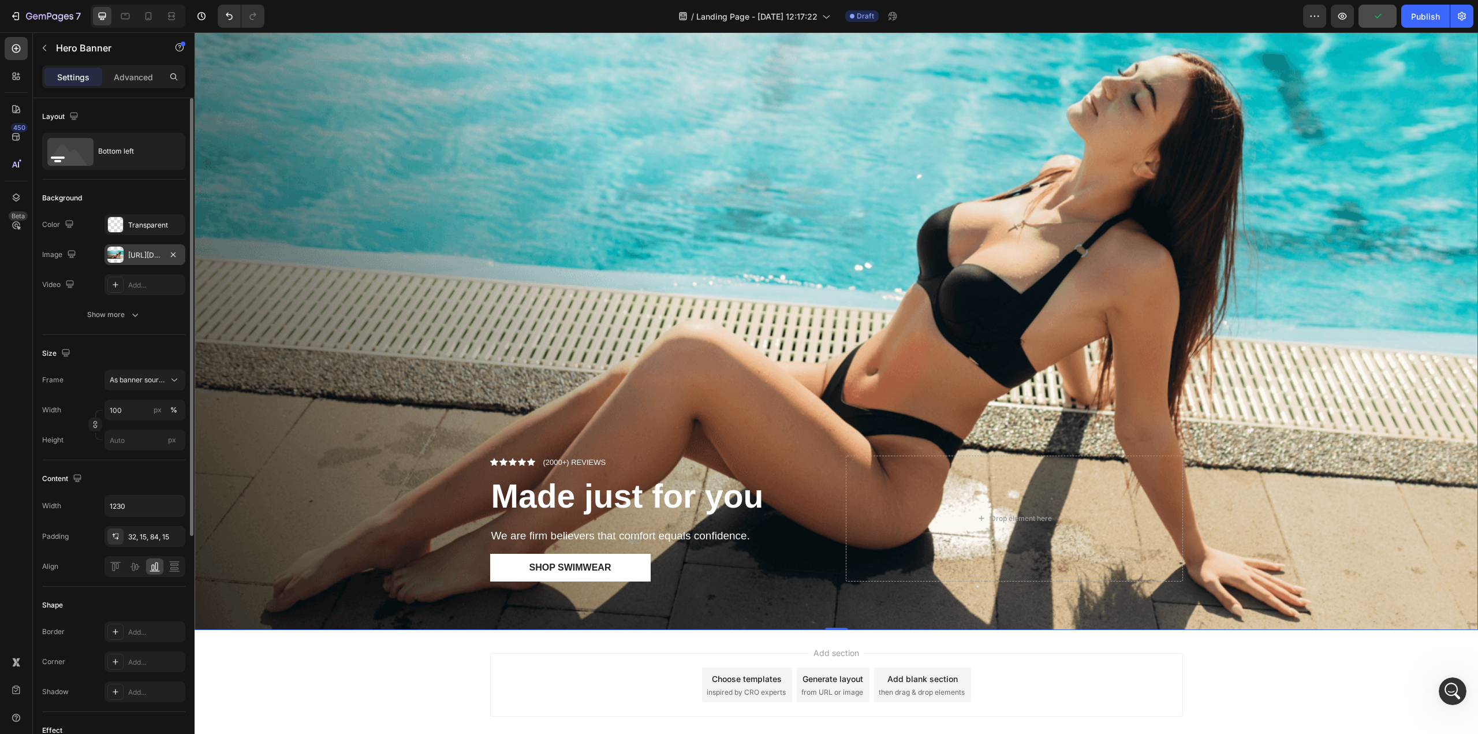
click at [128, 256] on div "[URL][DOMAIN_NAME]" at bounding box center [144, 254] width 81 height 21
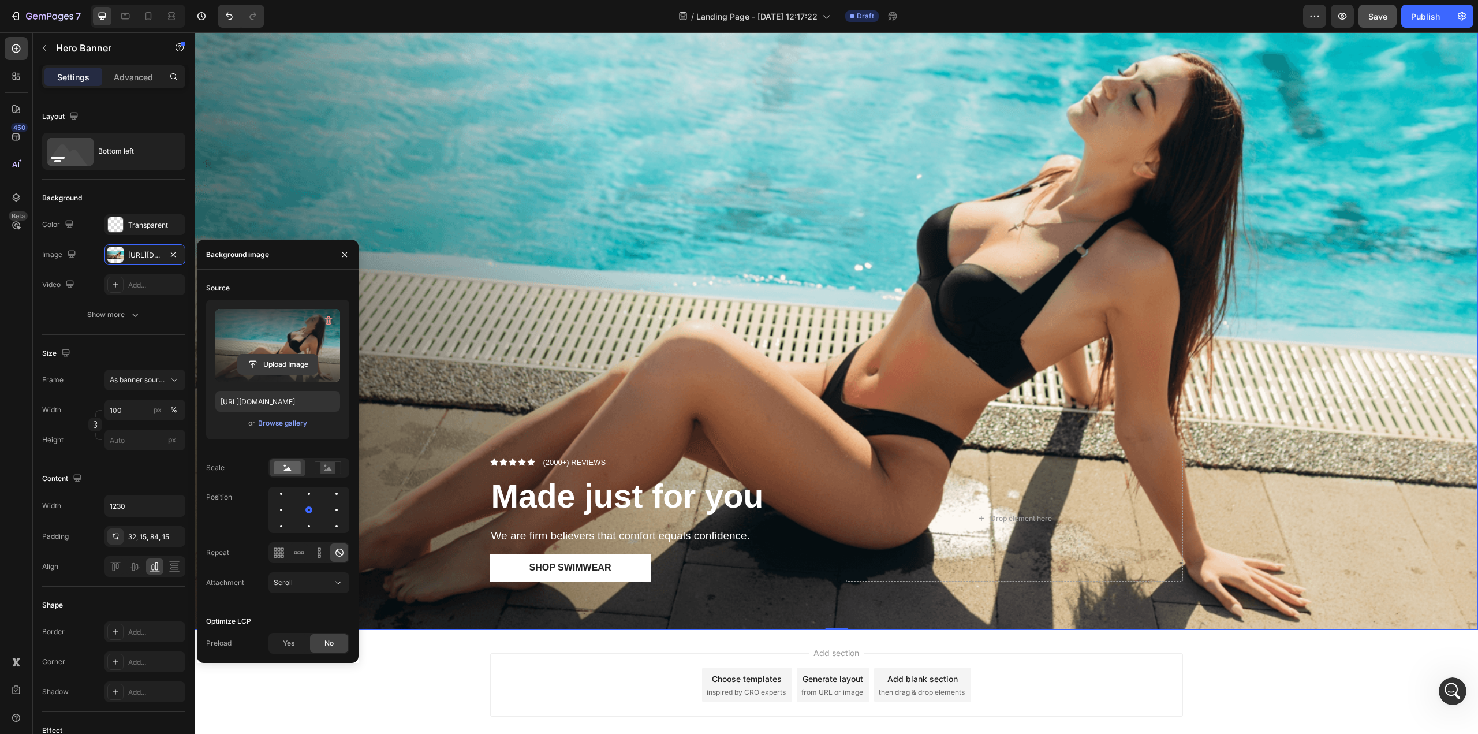
click at [268, 359] on input "file" at bounding box center [278, 364] width 80 height 20
type input "C:\fakepath\CJ-About-Us_Desktop_03 (1).jpg"
type input "https://cdn.shopify.com/s/files/1/0066/4603/8586/files/gempages_575885004052103…"
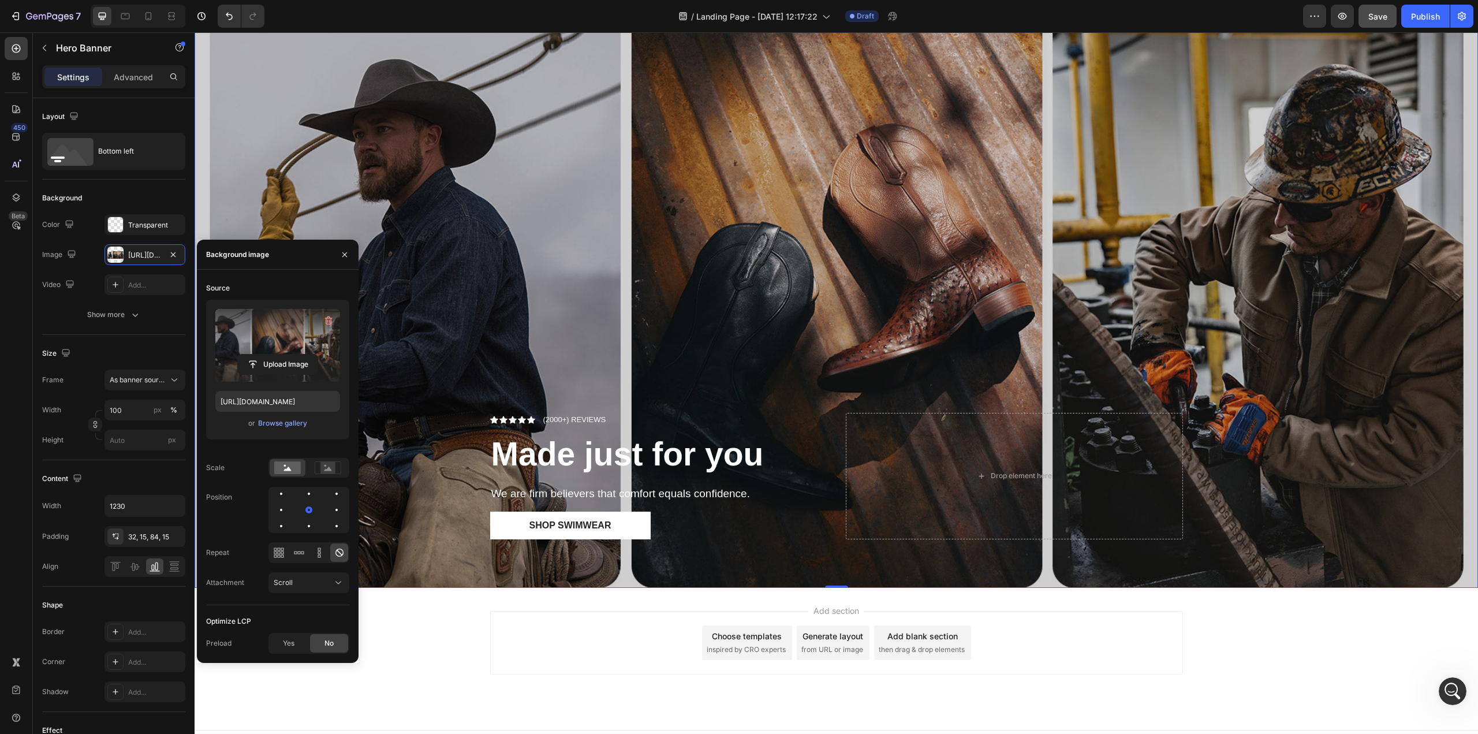
scroll to position [1607, 0]
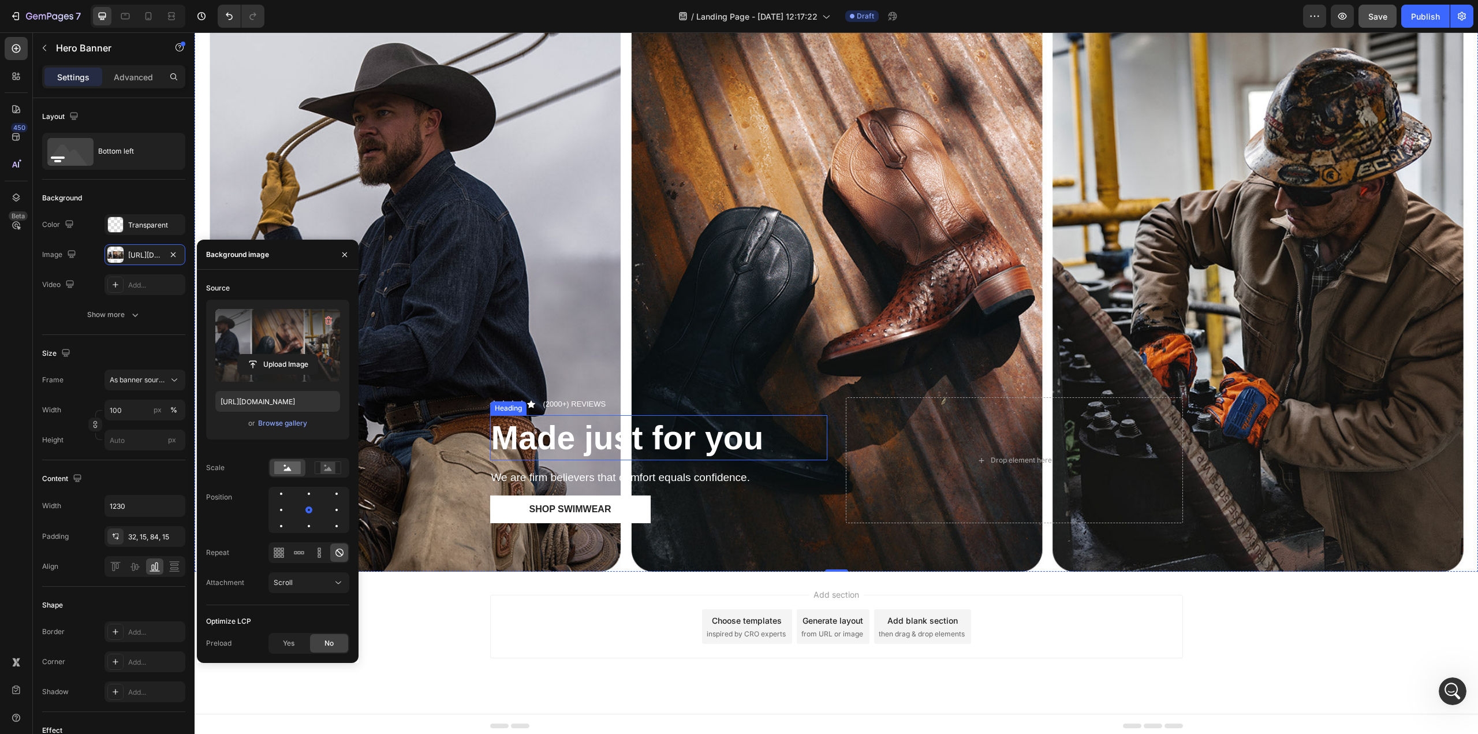
click at [574, 422] on strong "Made just for you" at bounding box center [627, 437] width 272 height 37
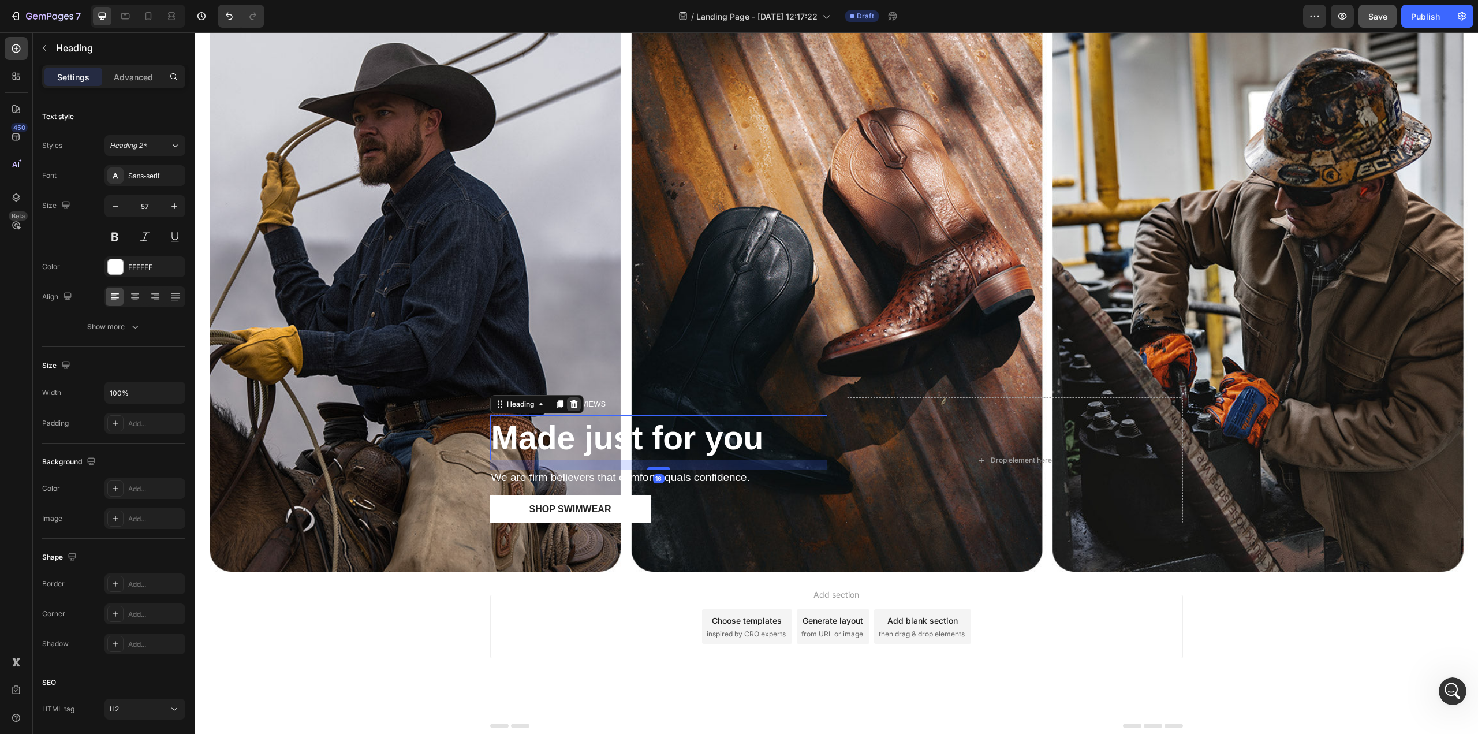
click at [570, 400] on icon at bounding box center [574, 404] width 8 height 8
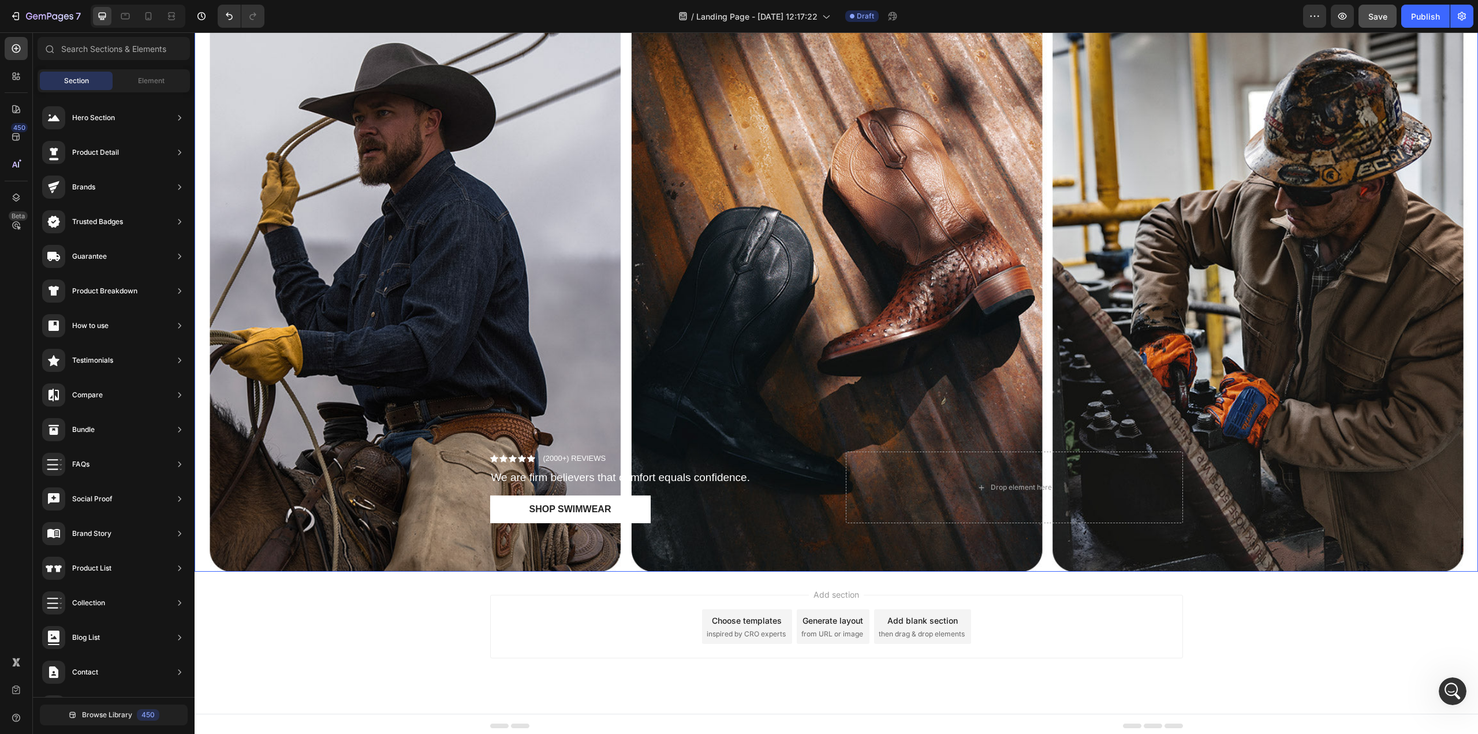
click at [573, 470] on p "We are firm believers that comfort equals confidence." at bounding box center [658, 477] width 335 height 14
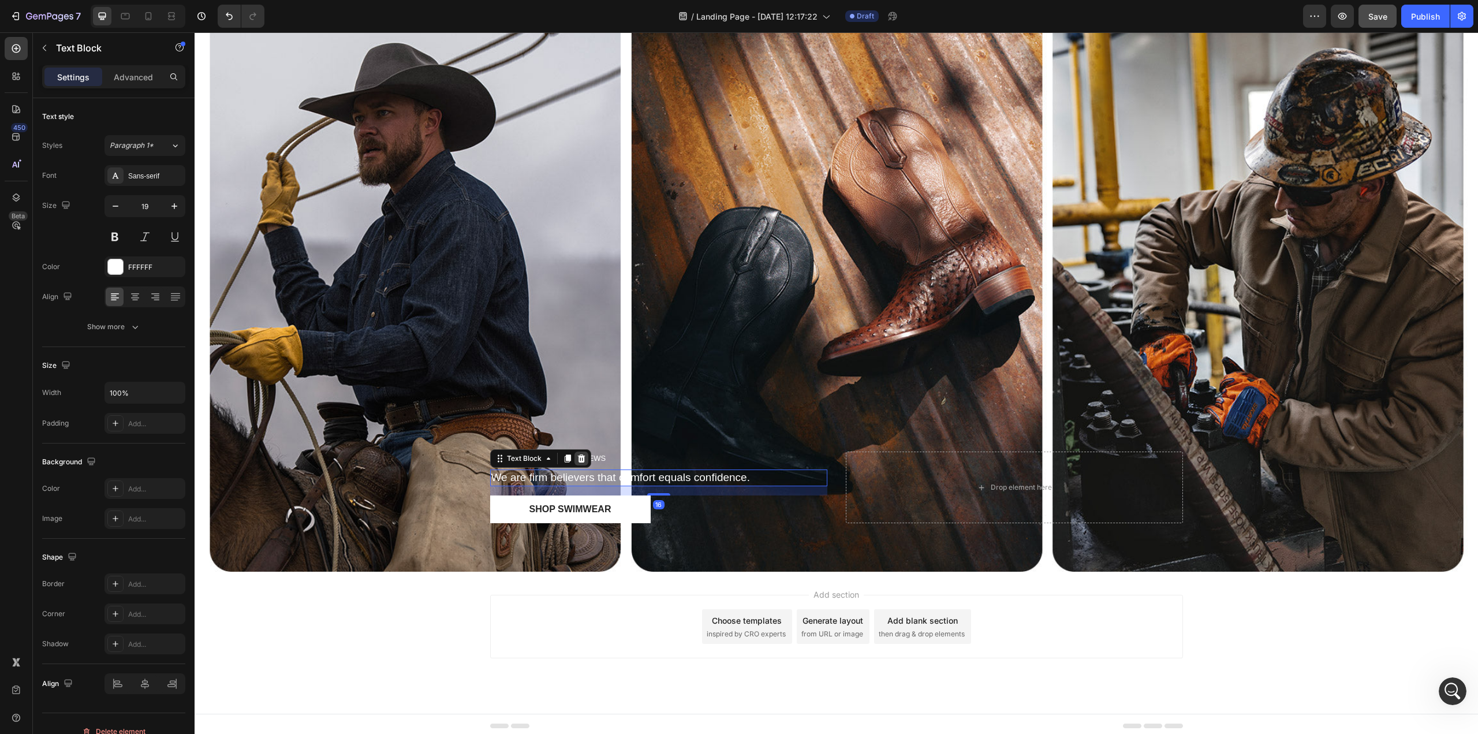
click at [581, 453] on div at bounding box center [581, 458] width 14 height 14
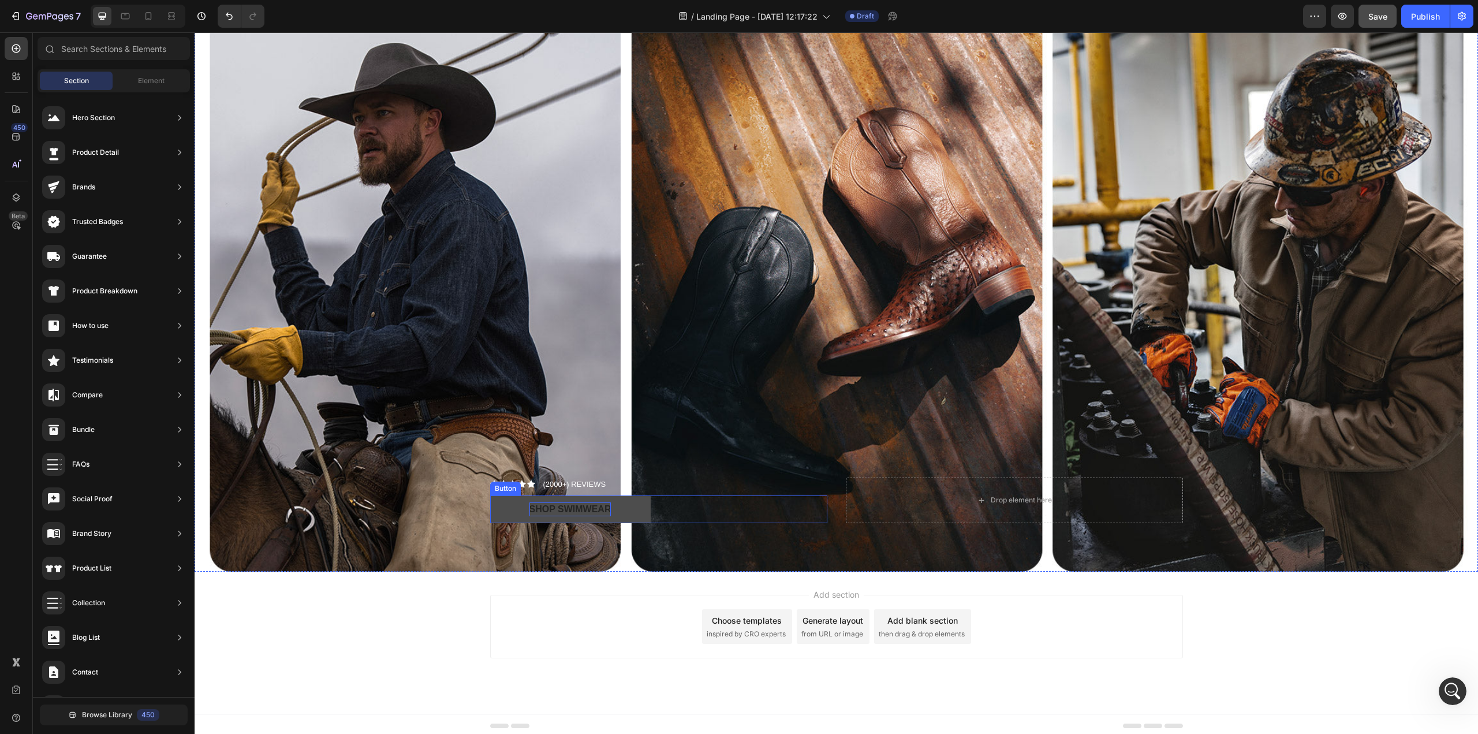
click at [587, 506] on div "Shop Swimwear" at bounding box center [570, 509] width 82 height 14
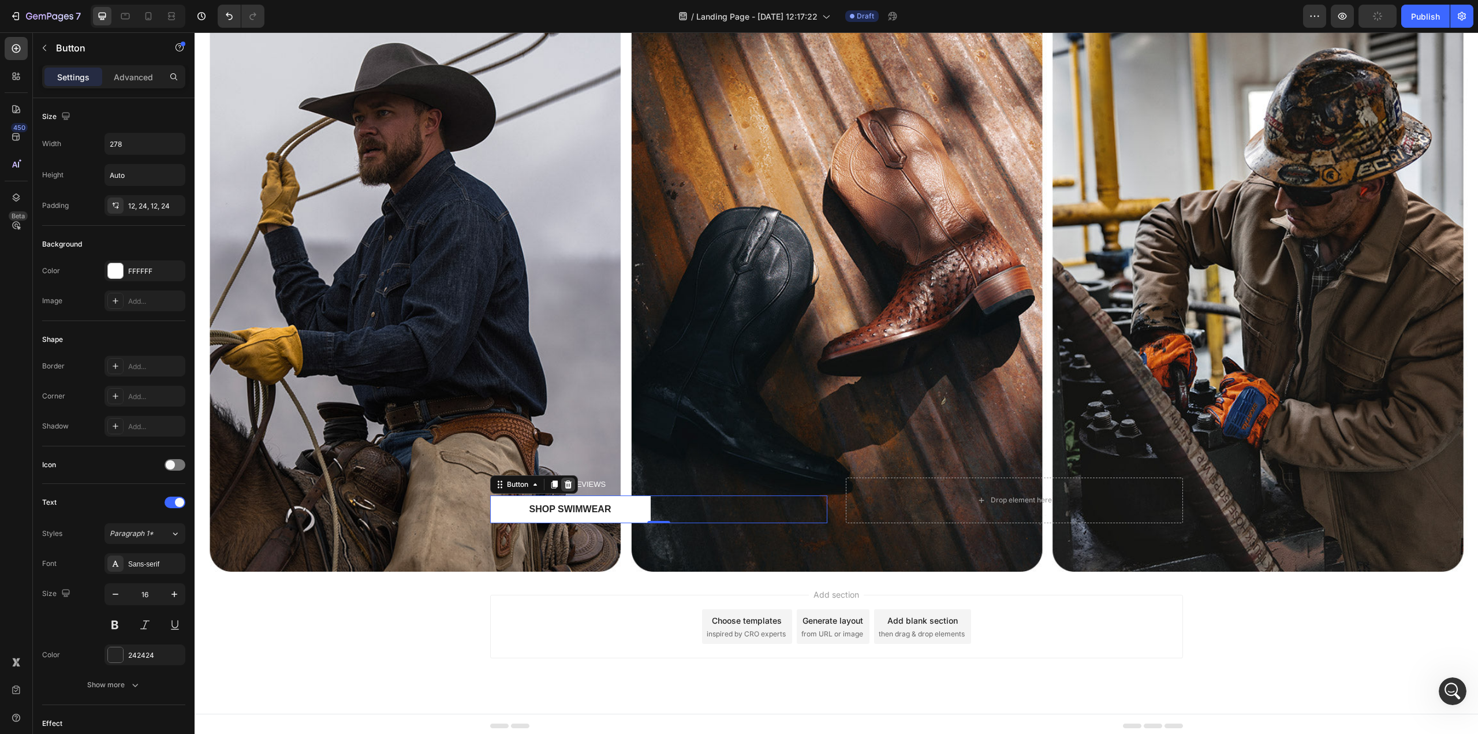
click at [567, 481] on icon at bounding box center [567, 484] width 9 height 9
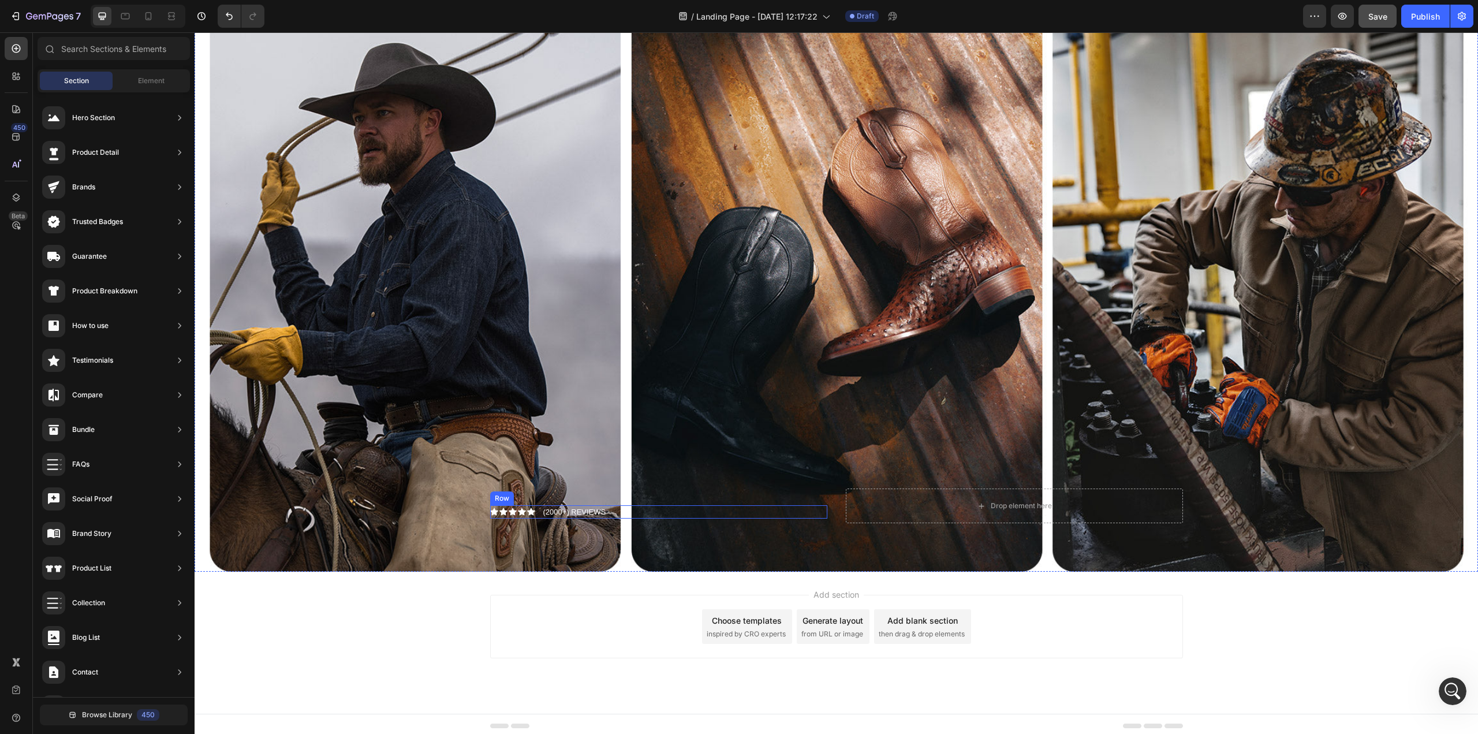
click at [497, 505] on div "Icon Icon Icon Icon Icon Icon List" at bounding box center [512, 512] width 45 height 14
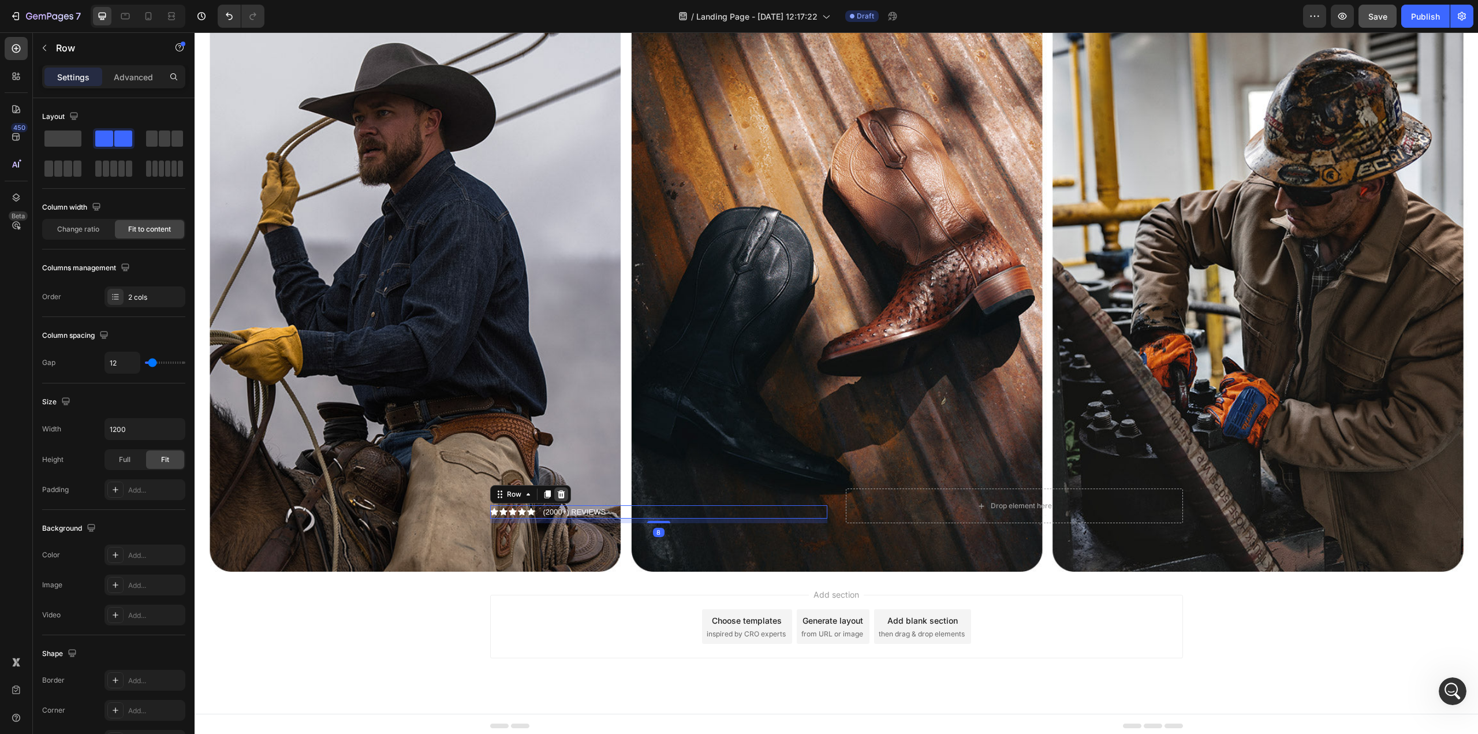
click at [557, 490] on icon at bounding box center [561, 494] width 8 height 8
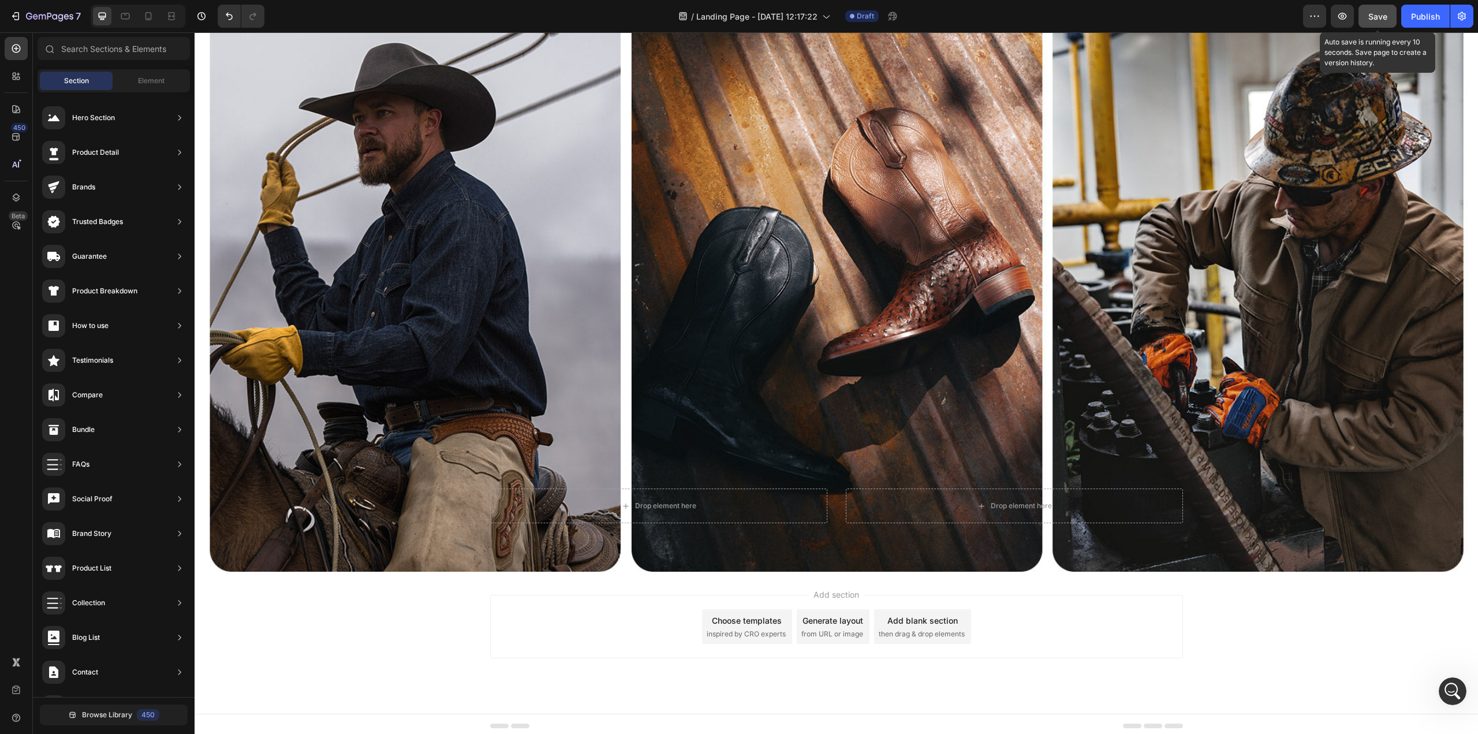
click at [1108, 18] on span "Save" at bounding box center [1377, 17] width 19 height 10
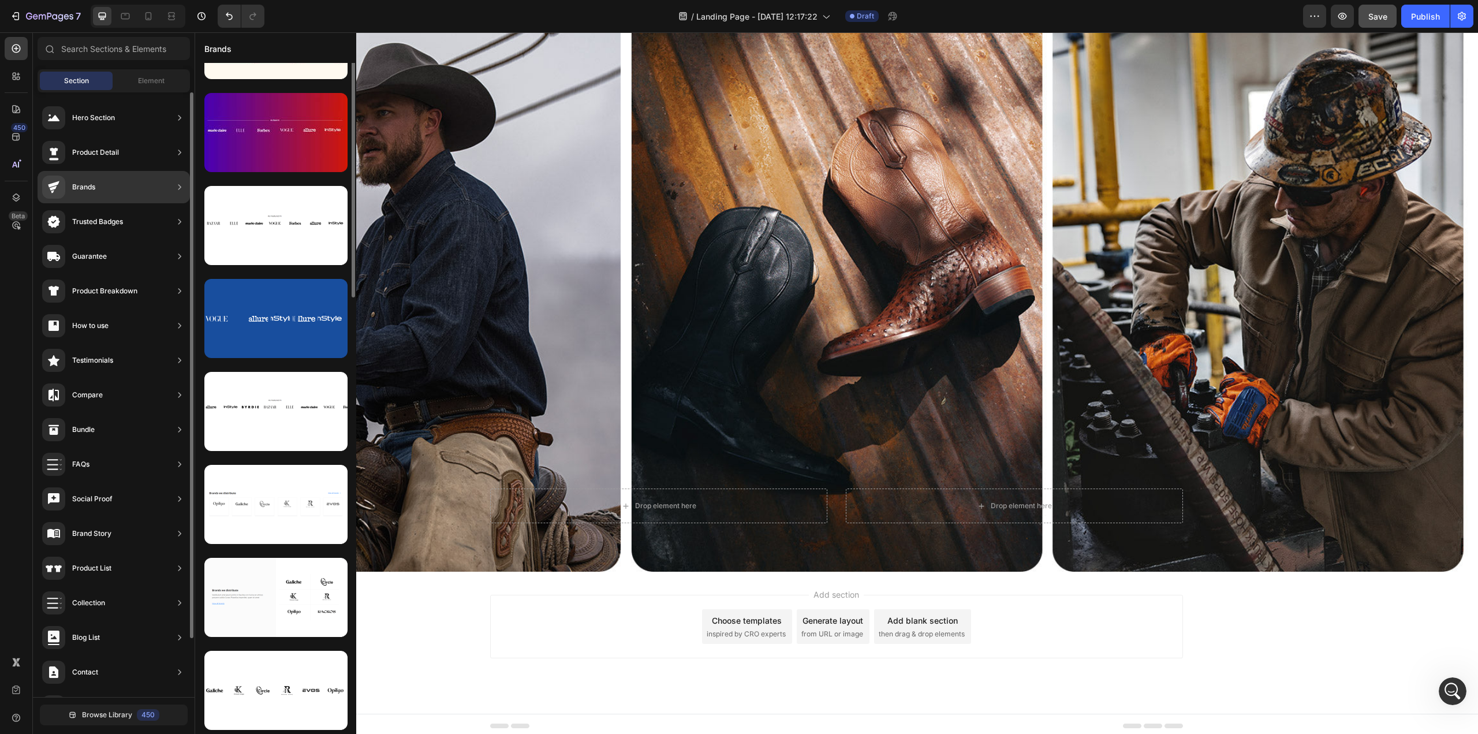
scroll to position [0, 0]
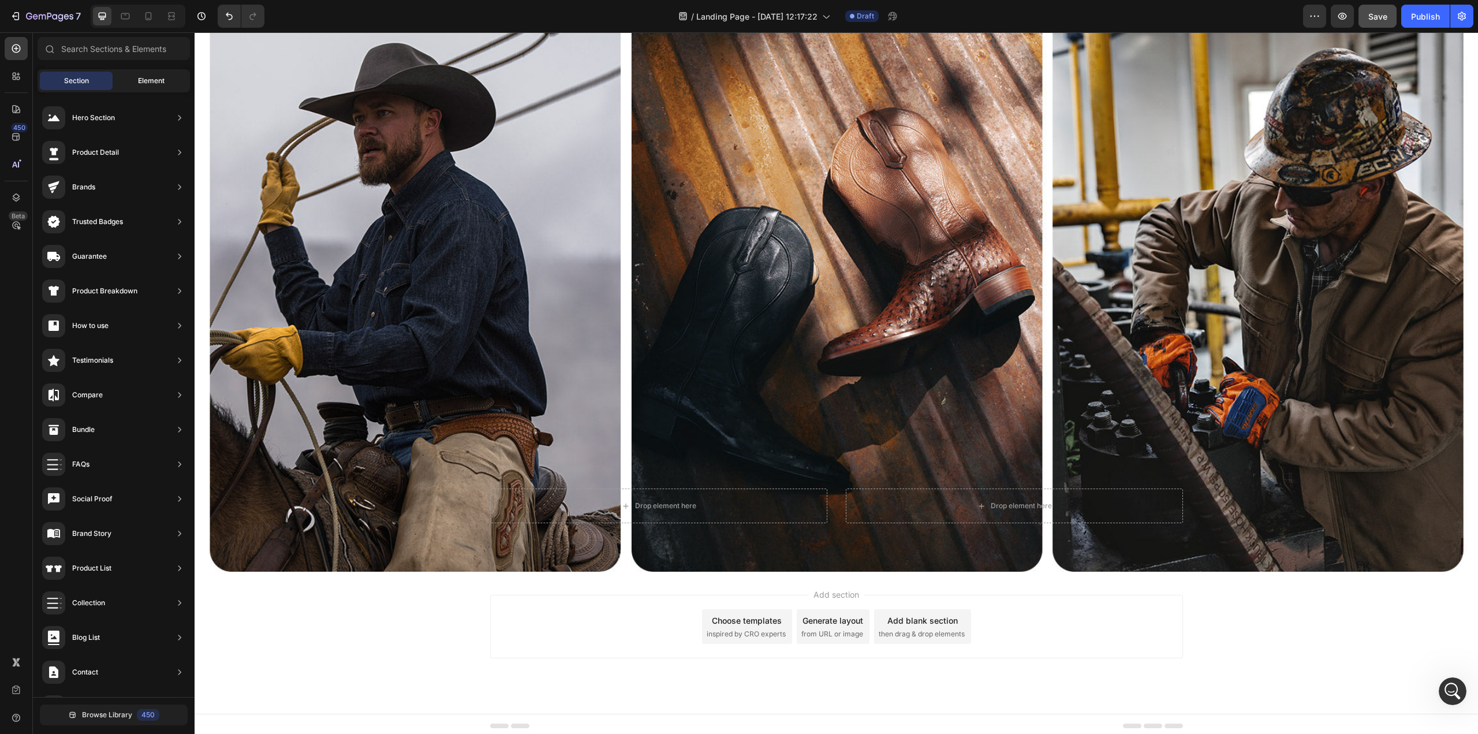
click at [162, 81] on span "Element" at bounding box center [151, 81] width 27 height 10
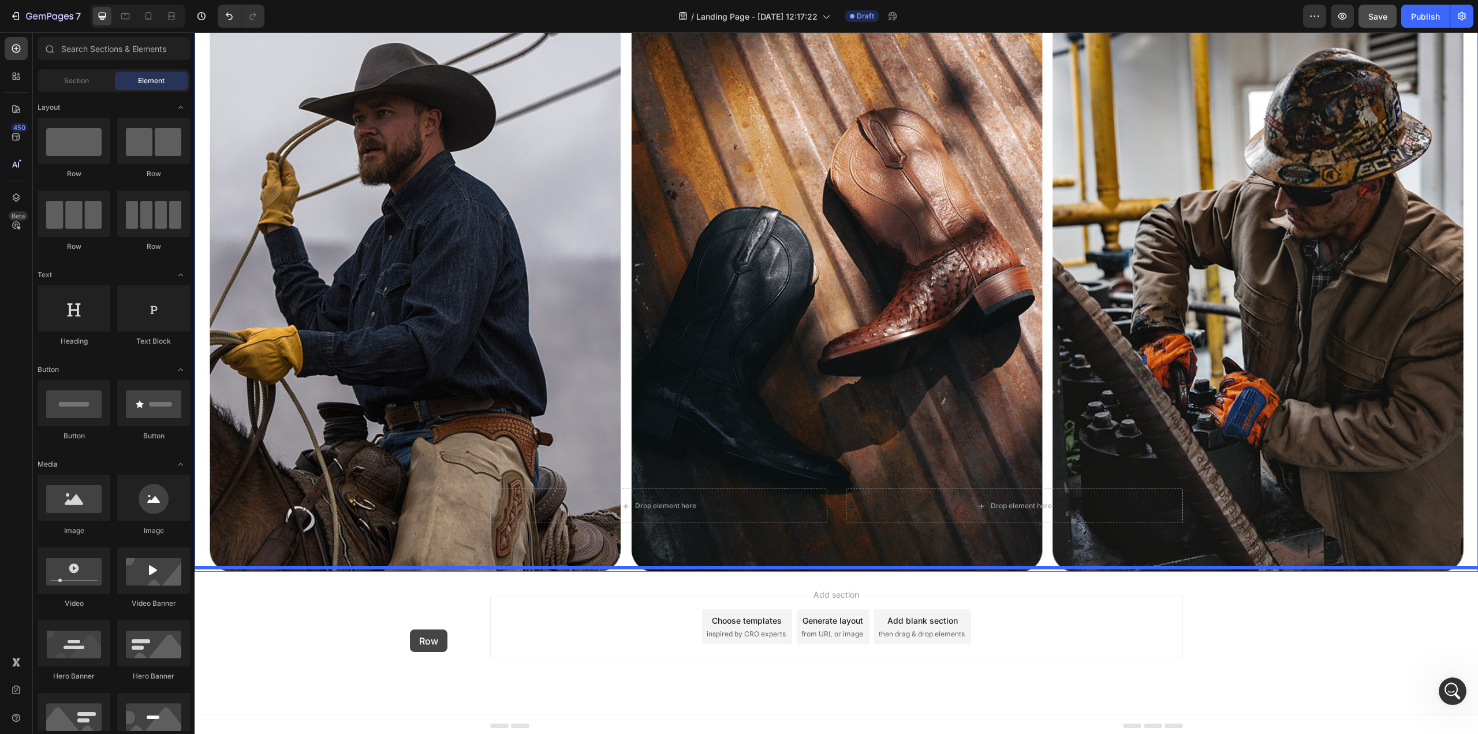
drag, startPoint x: 244, startPoint y: 252, endPoint x: 410, endPoint y: 629, distance: 412.0
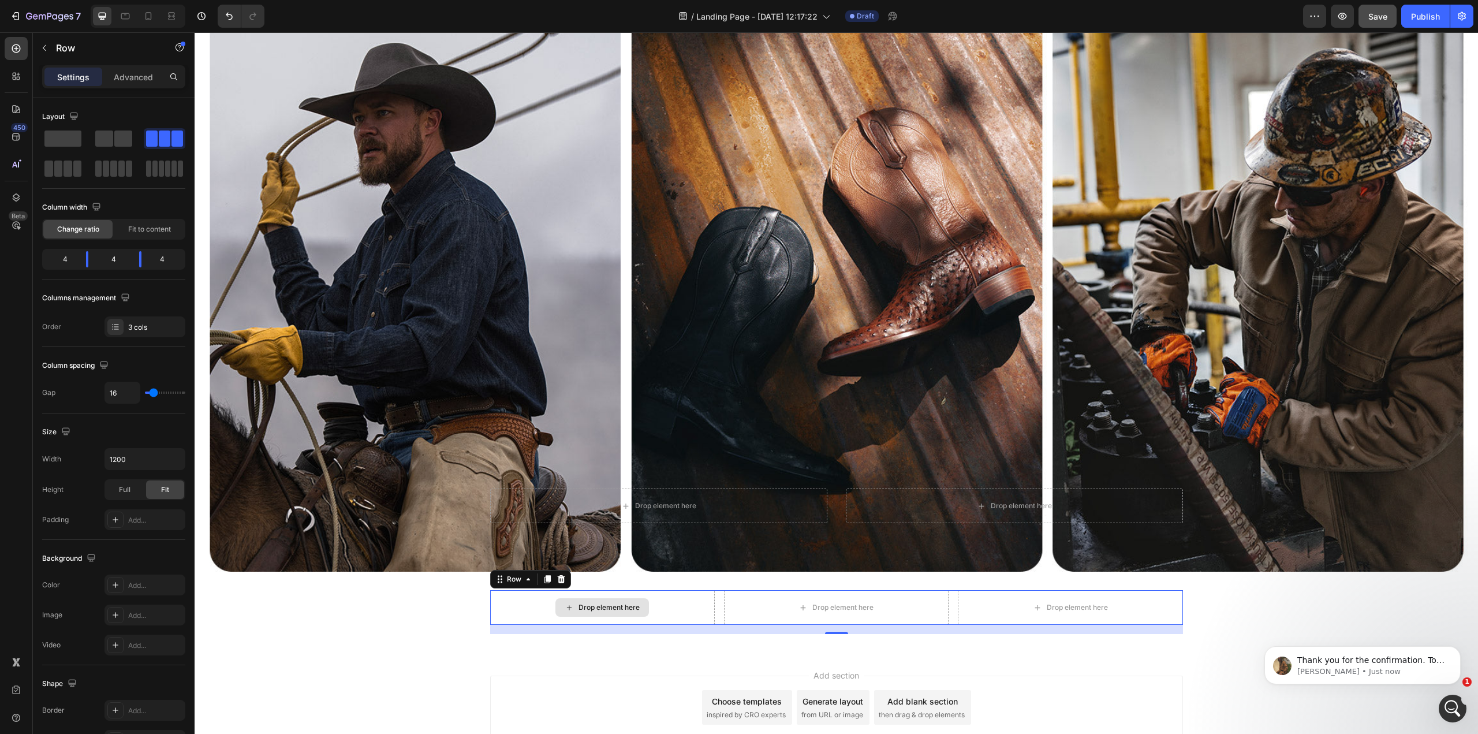
click at [624, 595] on div "Drop element here" at bounding box center [602, 607] width 94 height 18
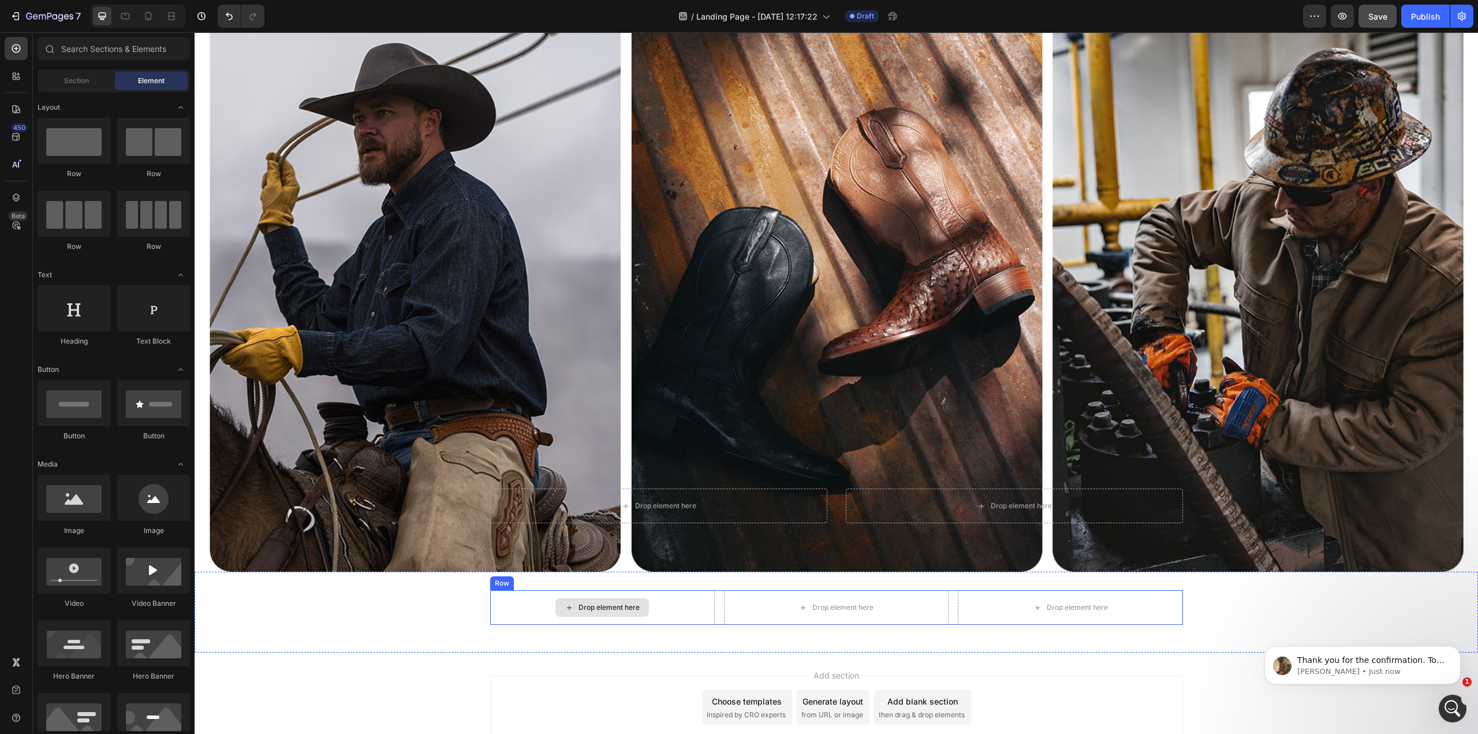
click at [578, 595] on div "Drop element here" at bounding box center [608, 607] width 61 height 9
click at [1108, 595] on p "Abraham • Just now" at bounding box center [1371, 671] width 149 height 10
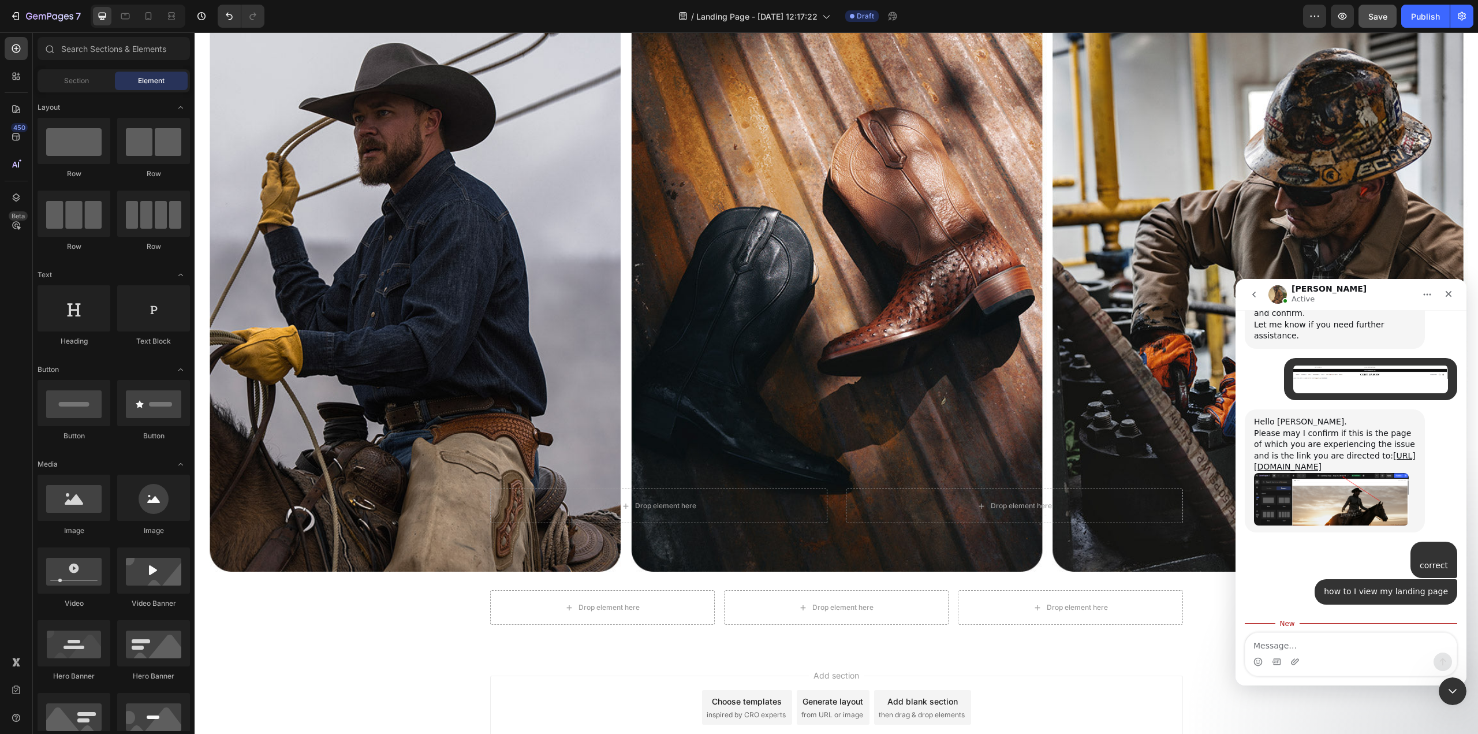
scroll to position [3497, 0]
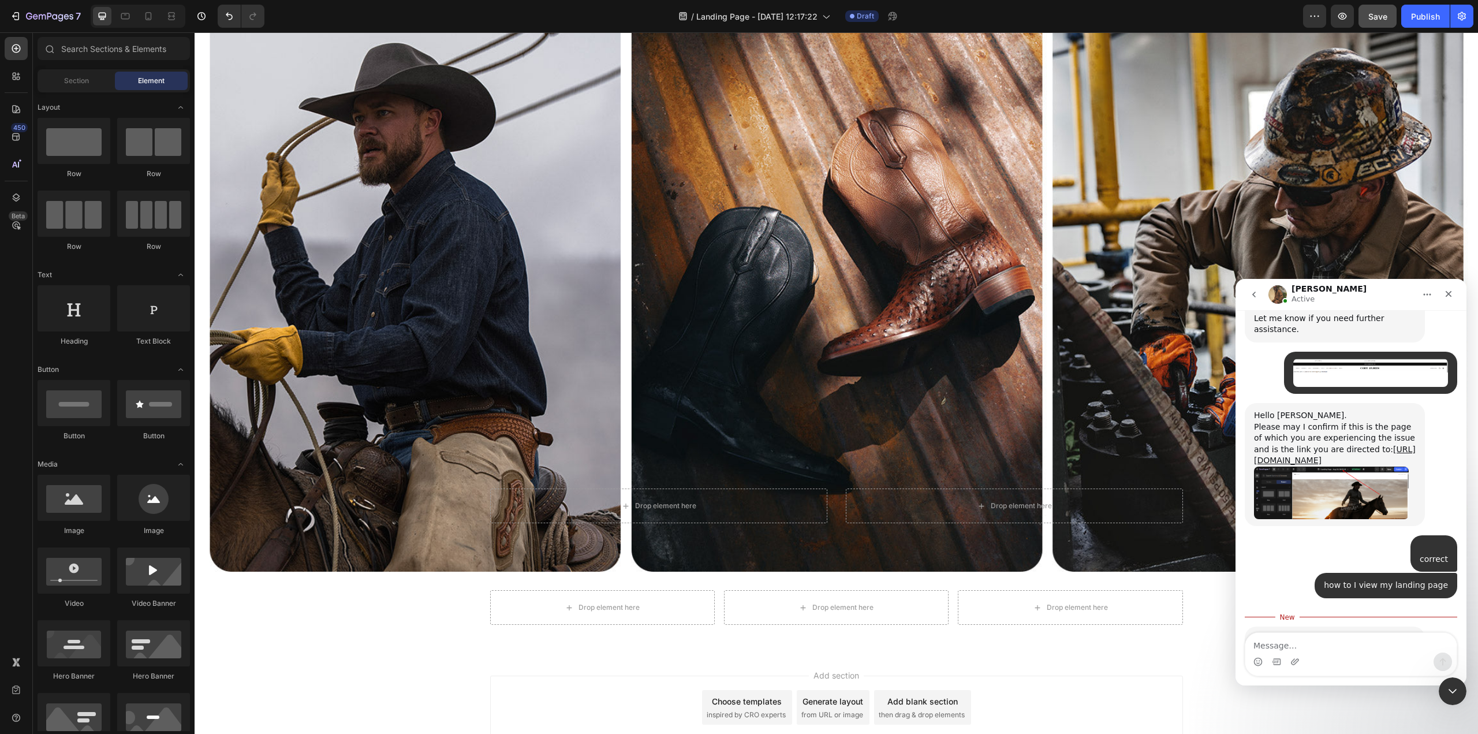
click at [1025, 595] on div "Add section Choose templates inspired by CRO experts Generate layout from URL o…" at bounding box center [836, 723] width 1283 height 142
click at [568, 595] on div "Drop element here" at bounding box center [602, 607] width 94 height 18
click at [81, 84] on span "Section" at bounding box center [76, 81] width 25 height 10
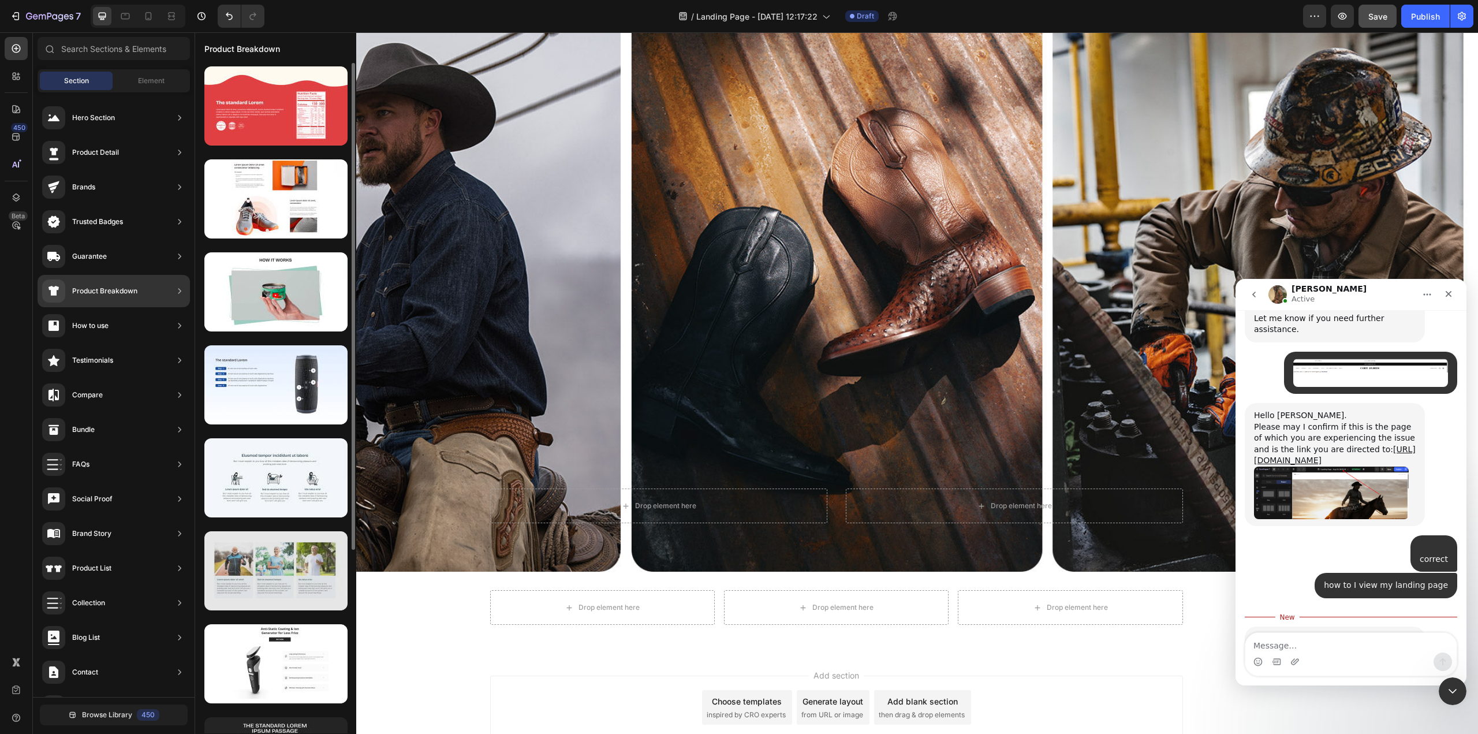
click at [246, 565] on div at bounding box center [275, 570] width 143 height 79
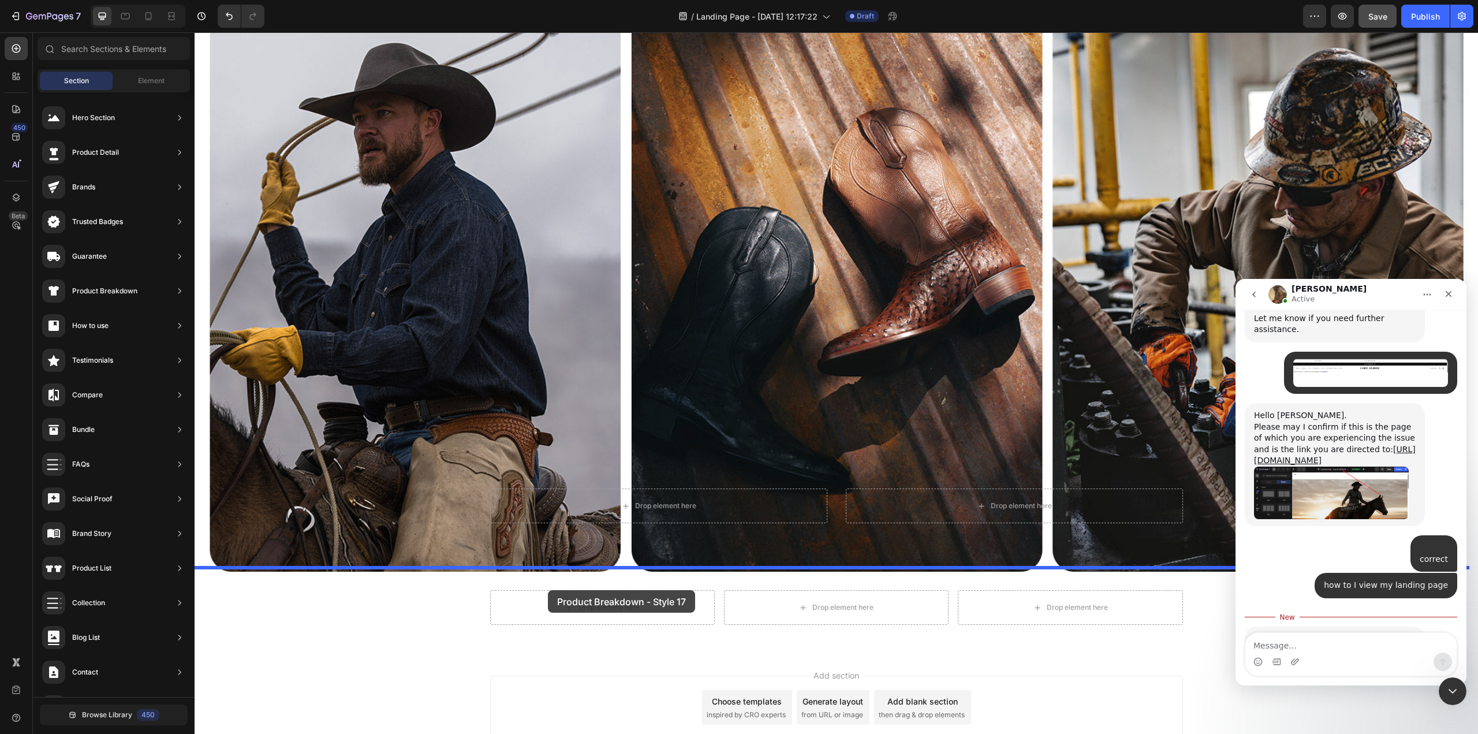
drag, startPoint x: 440, startPoint y: 597, endPoint x: 548, endPoint y: 590, distance: 107.6
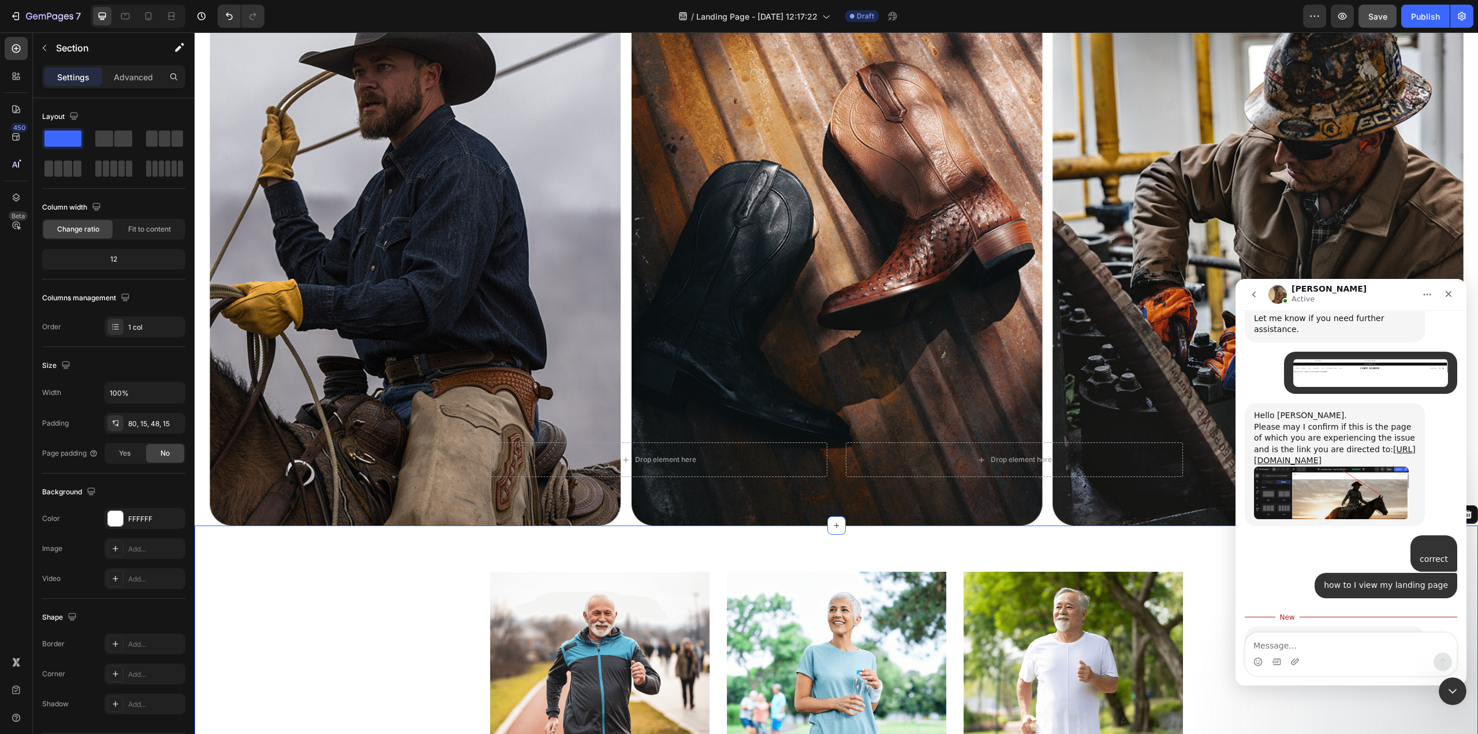
scroll to position [1837, 0]
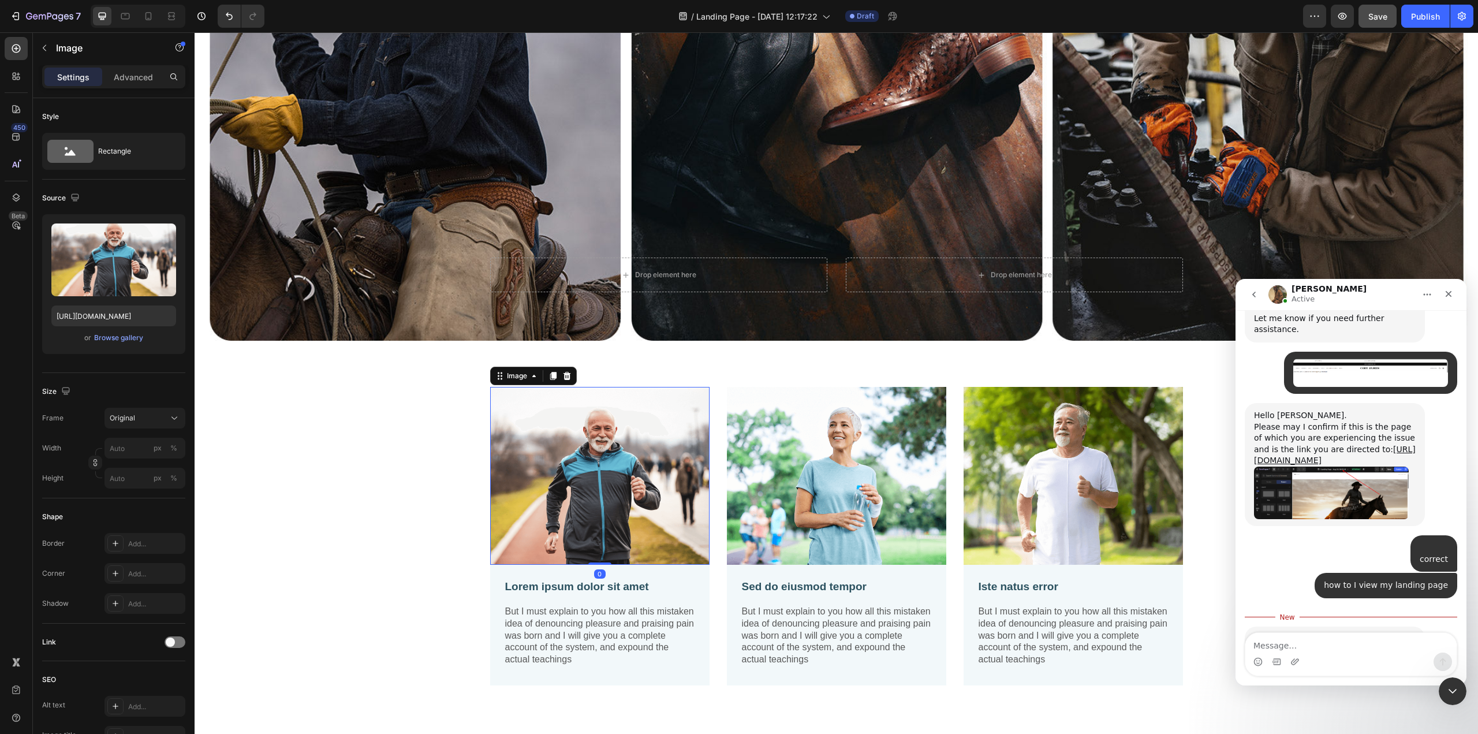
click at [637, 514] on img at bounding box center [599, 476] width 219 height 178
click at [562, 372] on icon at bounding box center [566, 375] width 9 height 9
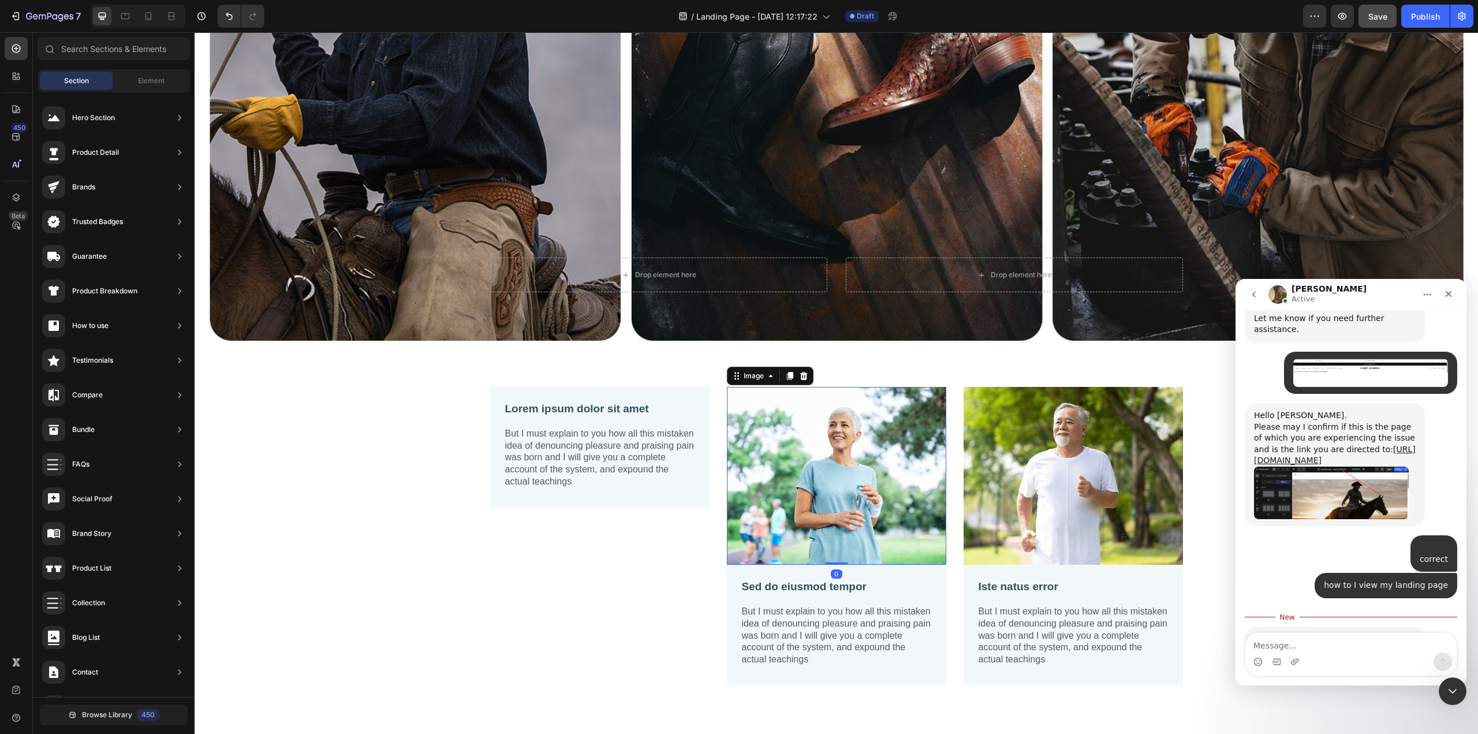
click at [901, 440] on img at bounding box center [836, 476] width 219 height 178
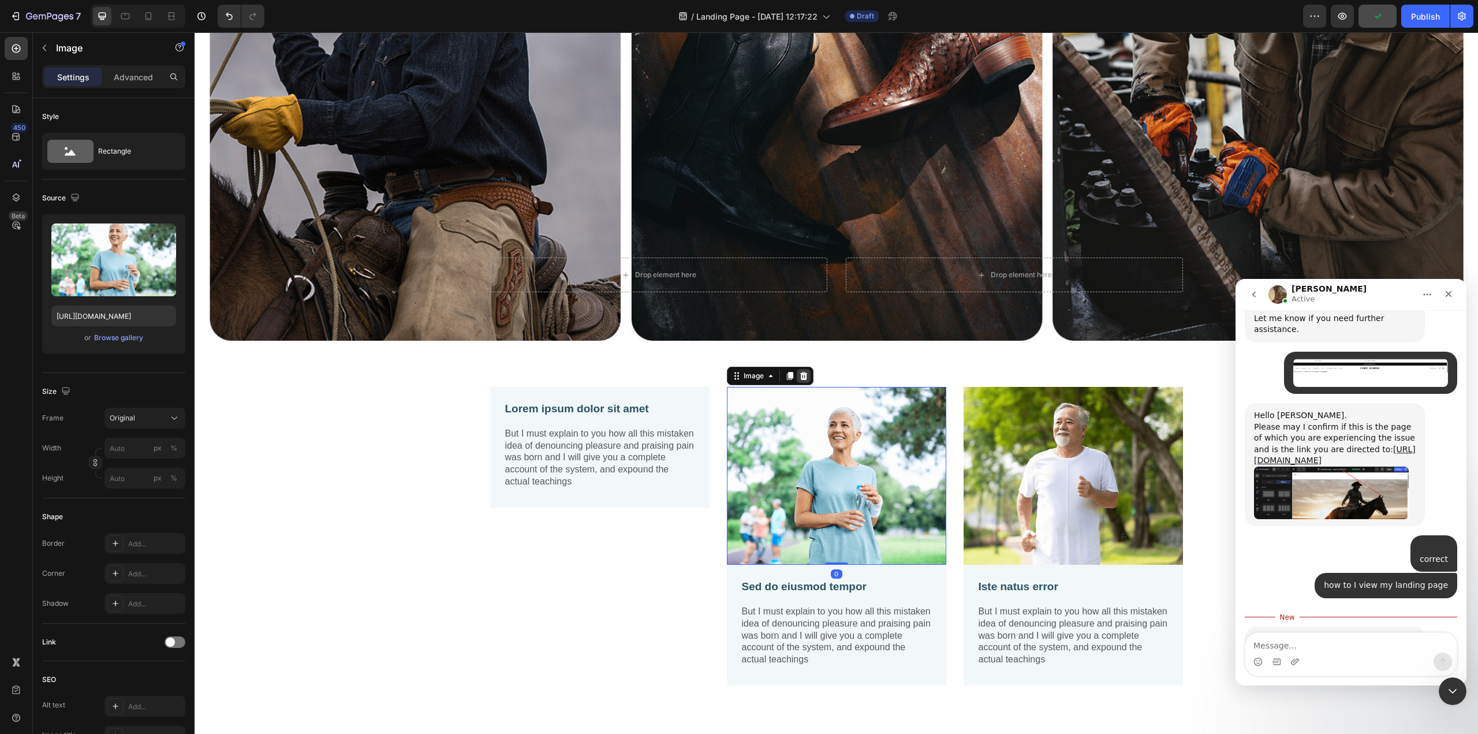
click at [801, 372] on icon at bounding box center [804, 376] width 8 height 8
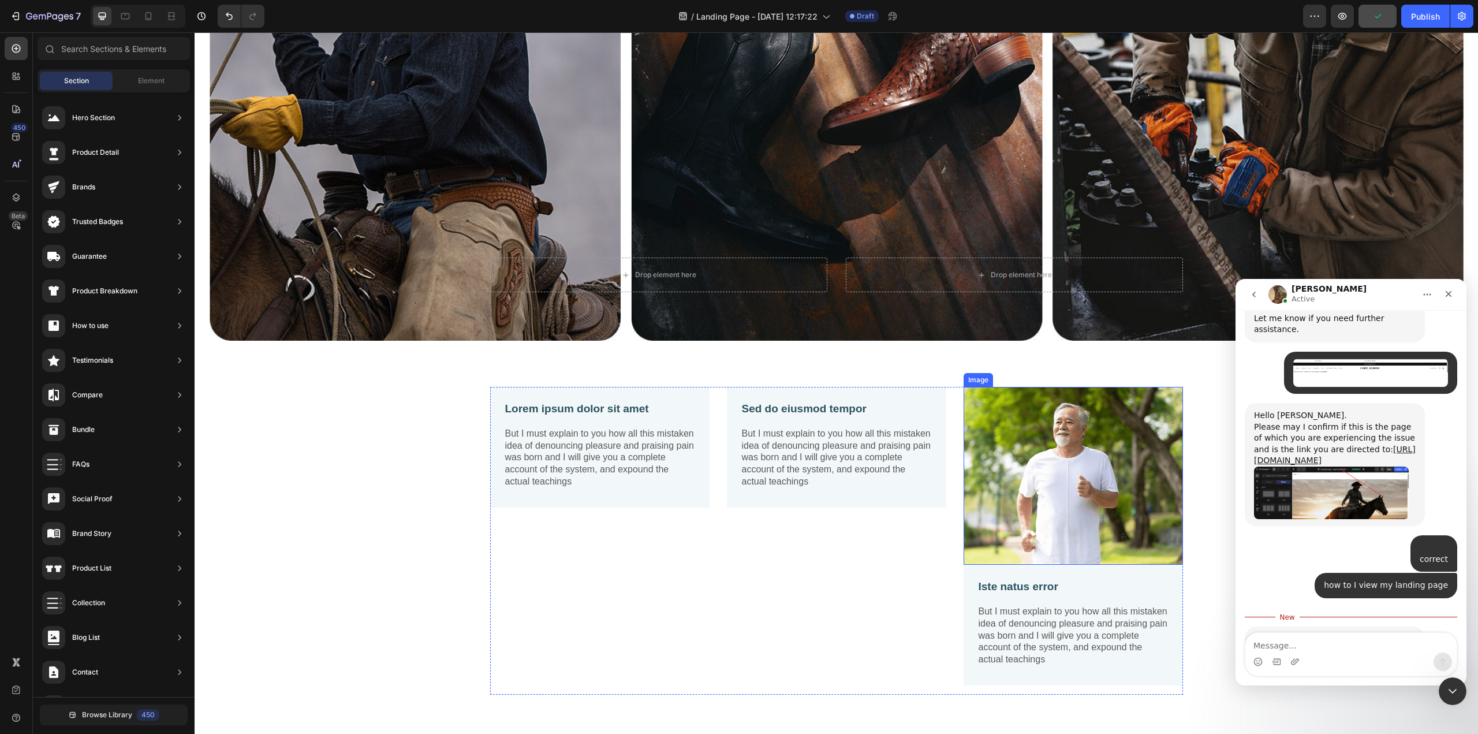
click at [1030, 461] on img at bounding box center [1072, 476] width 219 height 178
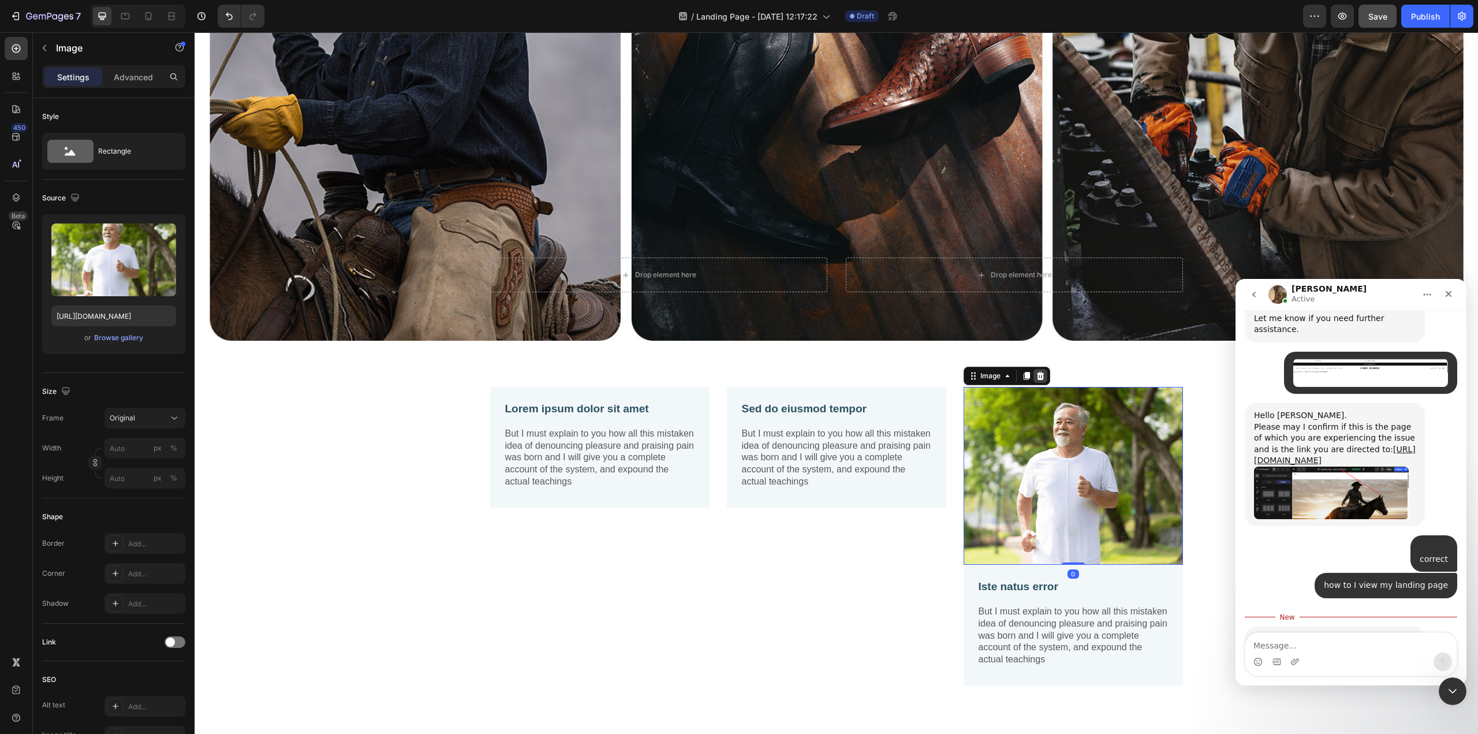
click at [1036, 371] on icon at bounding box center [1040, 375] width 9 height 9
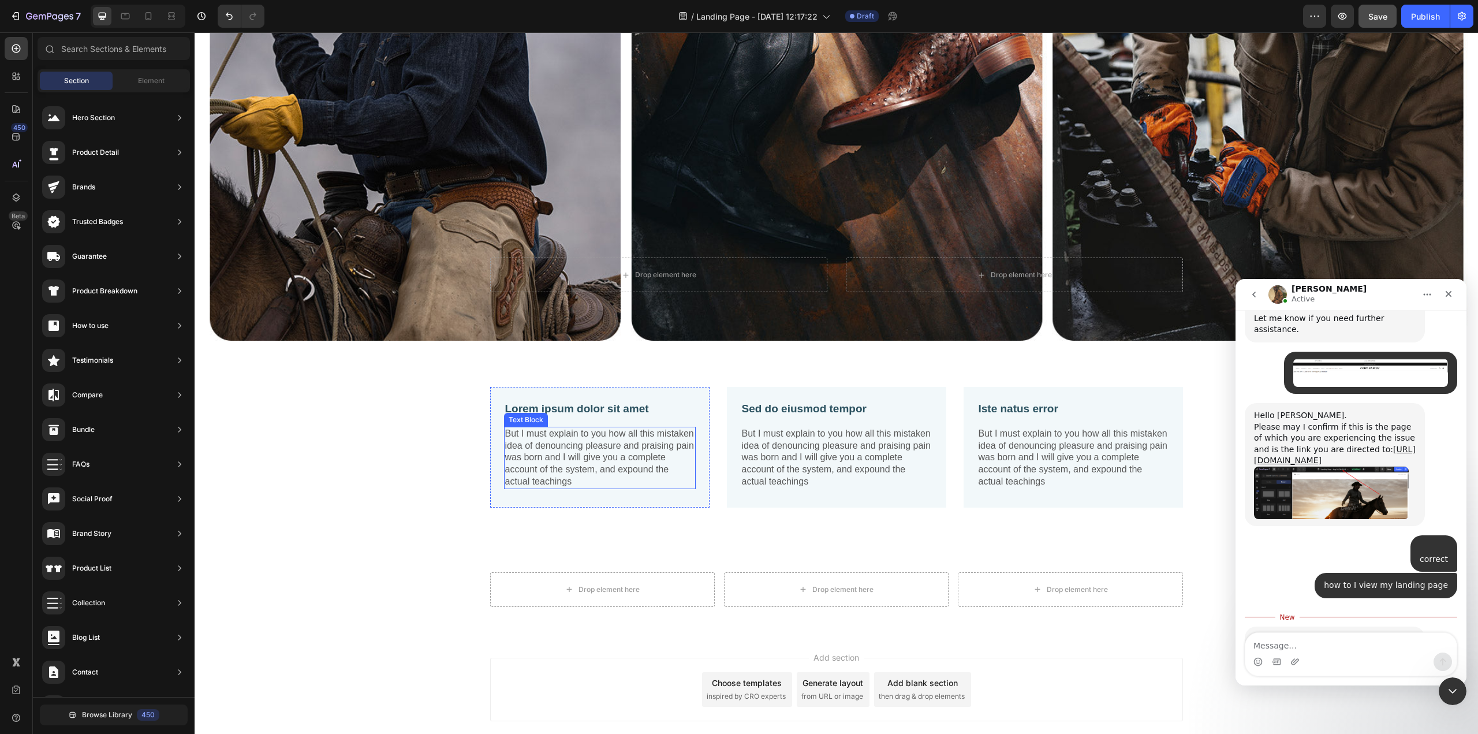
click at [591, 435] on p "But I must explain to you how all this mistaken idea of denouncing pleasure and…" at bounding box center [599, 458] width 189 height 60
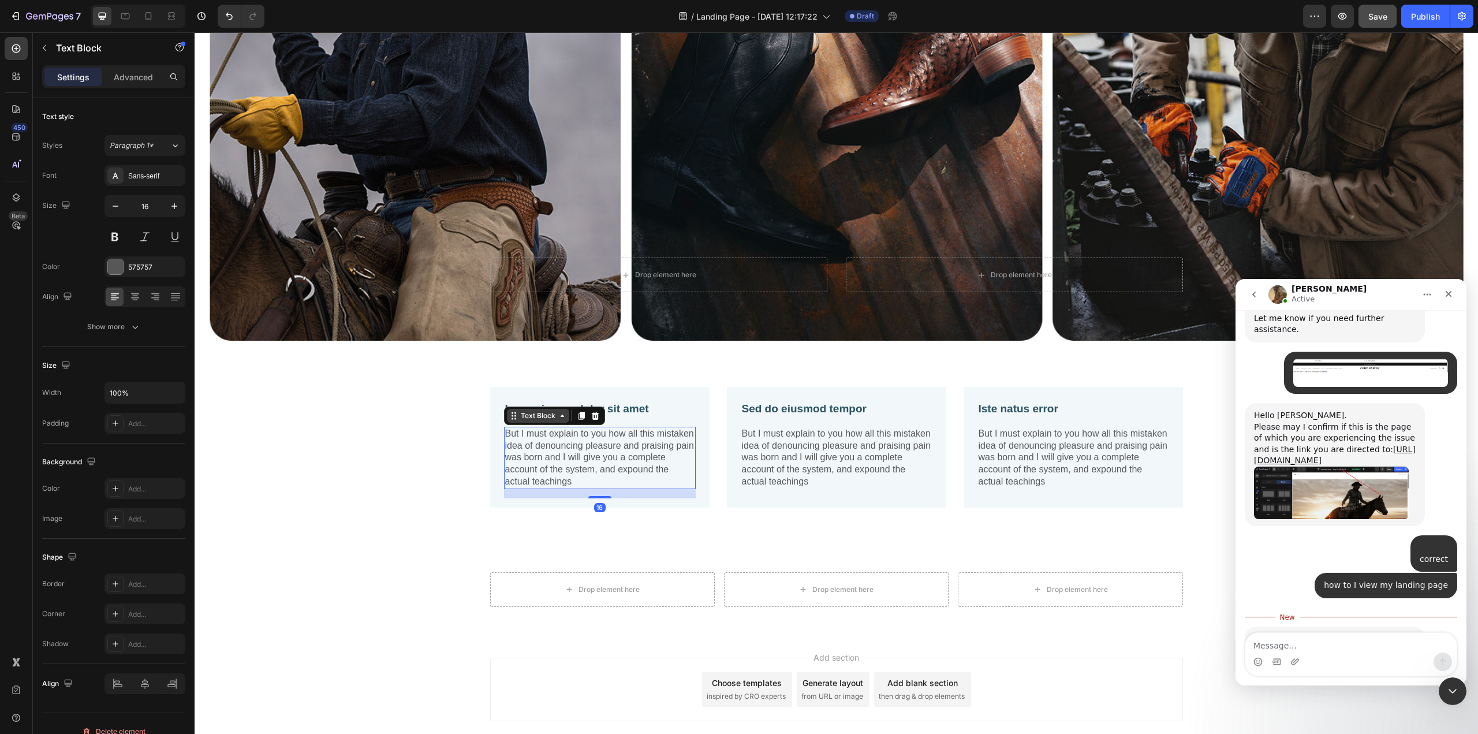
click at [558, 414] on icon at bounding box center [562, 415] width 9 height 9
click at [659, 358] on div "Lorem ipsum dolor sit amet Text Block But I must explain to you how all this mi…" at bounding box center [836, 447] width 1283 height 213
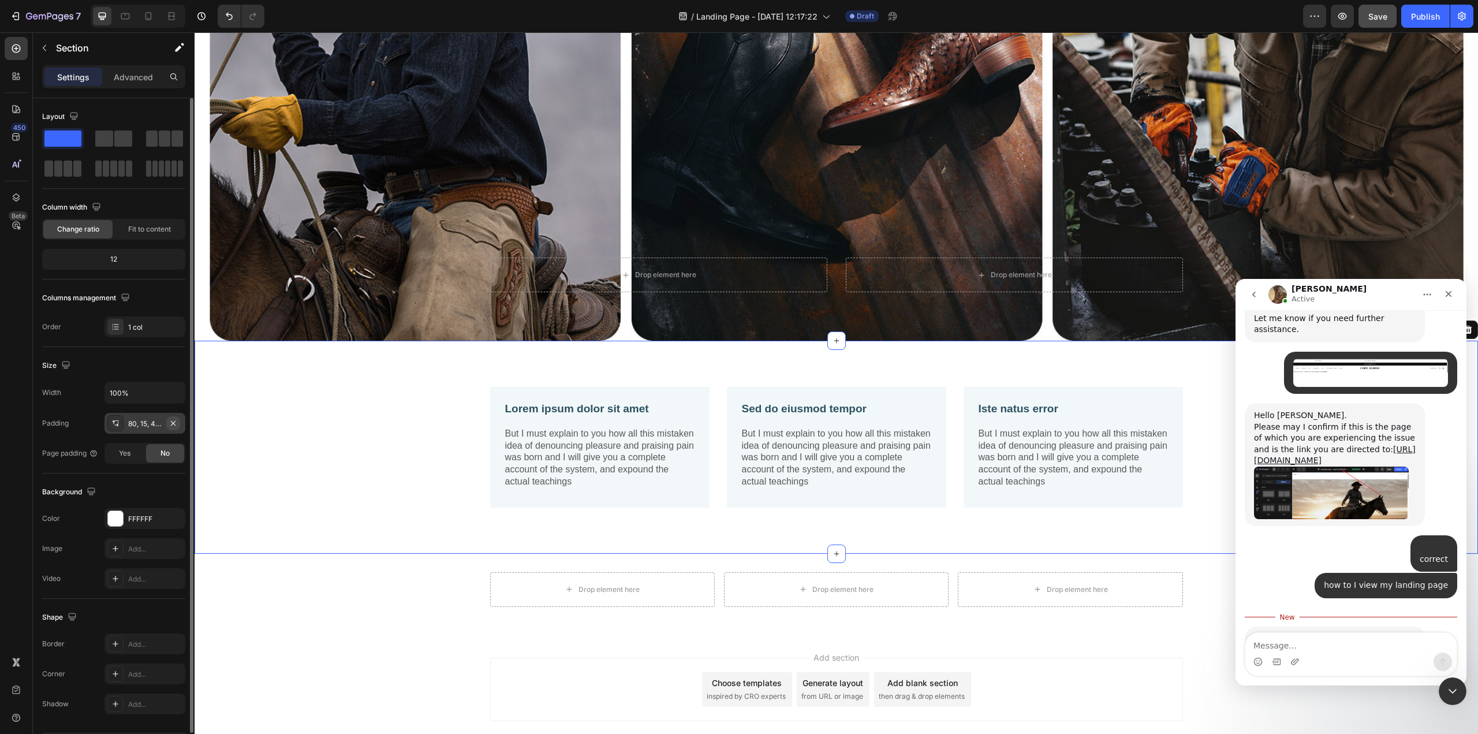
click at [176, 421] on icon "button" at bounding box center [173, 423] width 9 height 9
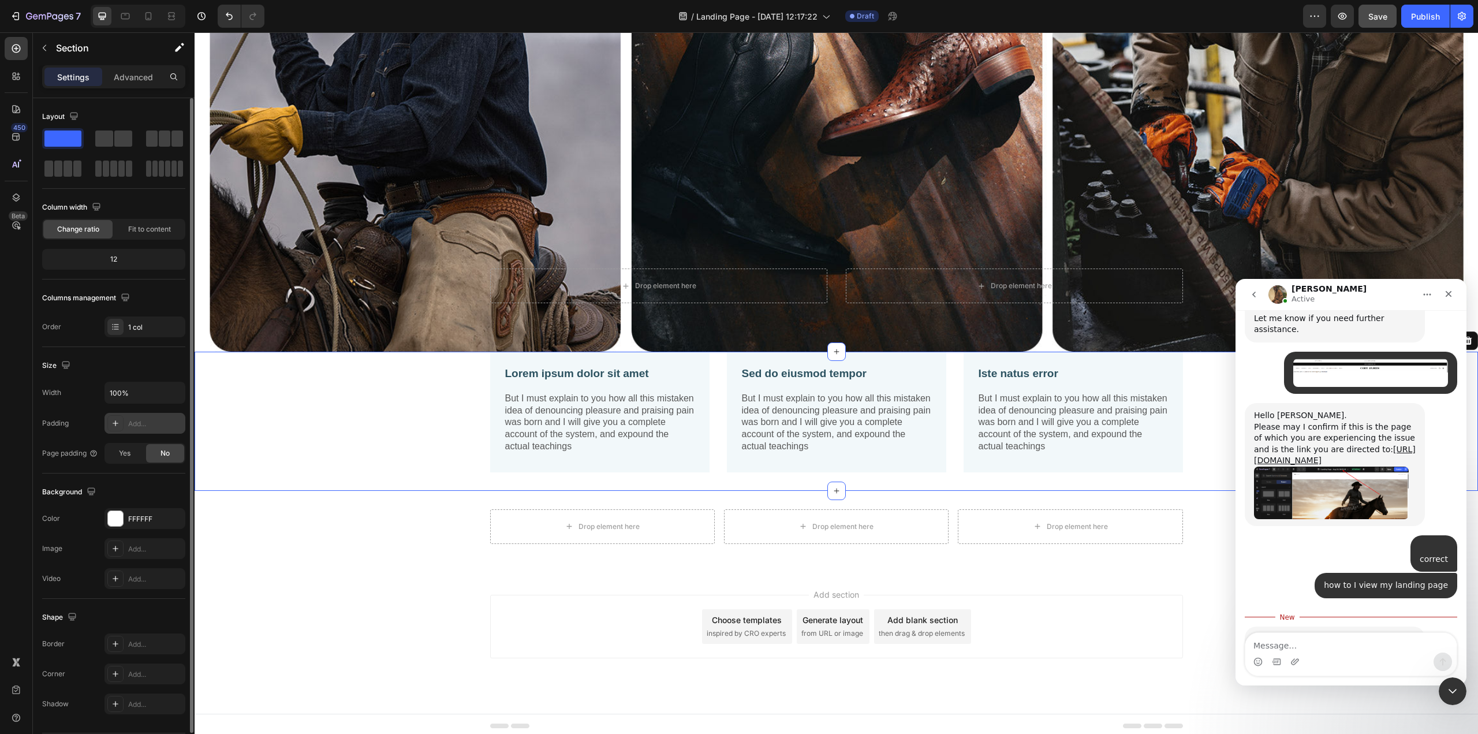
click at [173, 421] on div "Add..." at bounding box center [155, 424] width 54 height 10
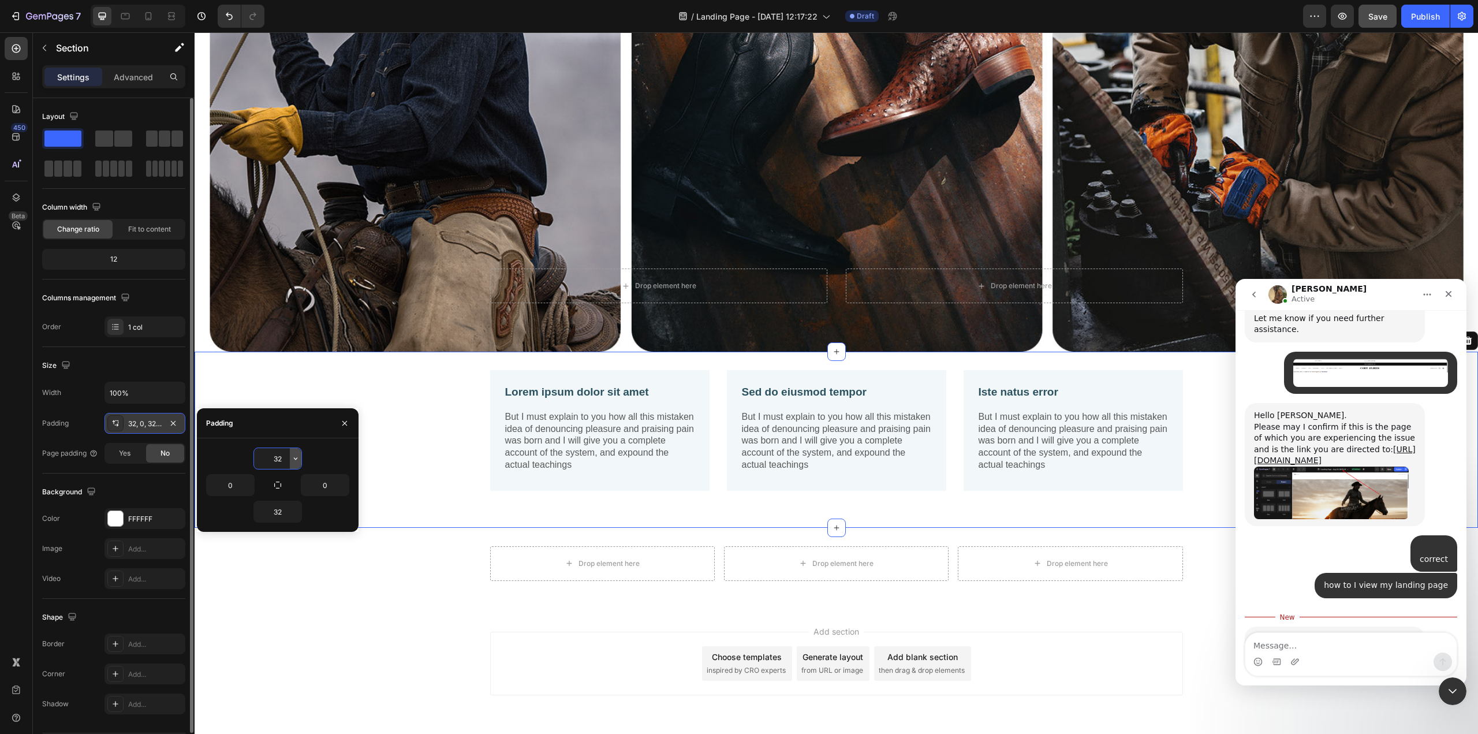
click at [294, 457] on icon "button" at bounding box center [295, 458] width 9 height 9
click at [278, 579] on span "48px" at bounding box center [278, 580] width 17 height 10
type input "48"
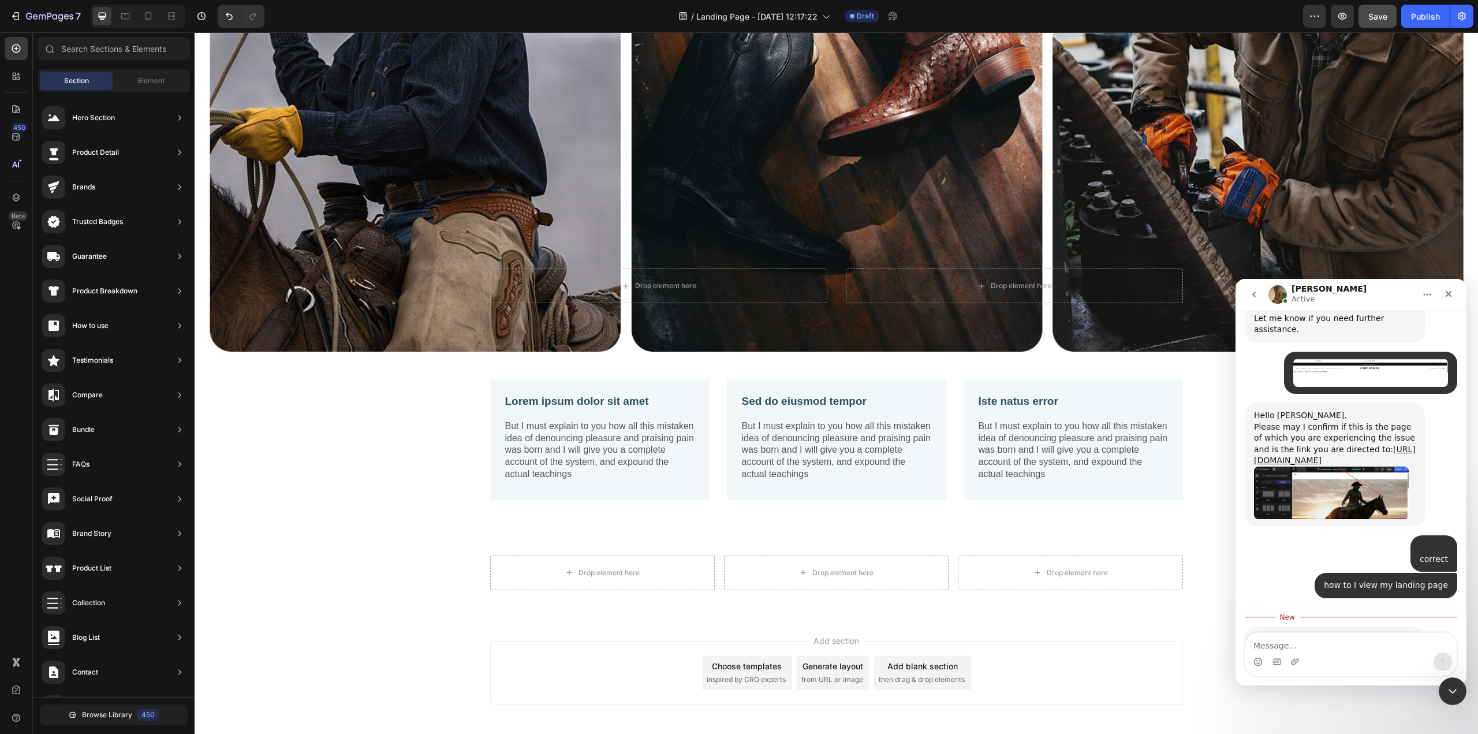
click at [376, 595] on div "Add section Choose templates inspired by CRO experts Generate layout from URL o…" at bounding box center [836, 689] width 1283 height 142
click at [608, 405] on p "Lorem ipsum dolor sit amet" at bounding box center [599, 401] width 189 height 14
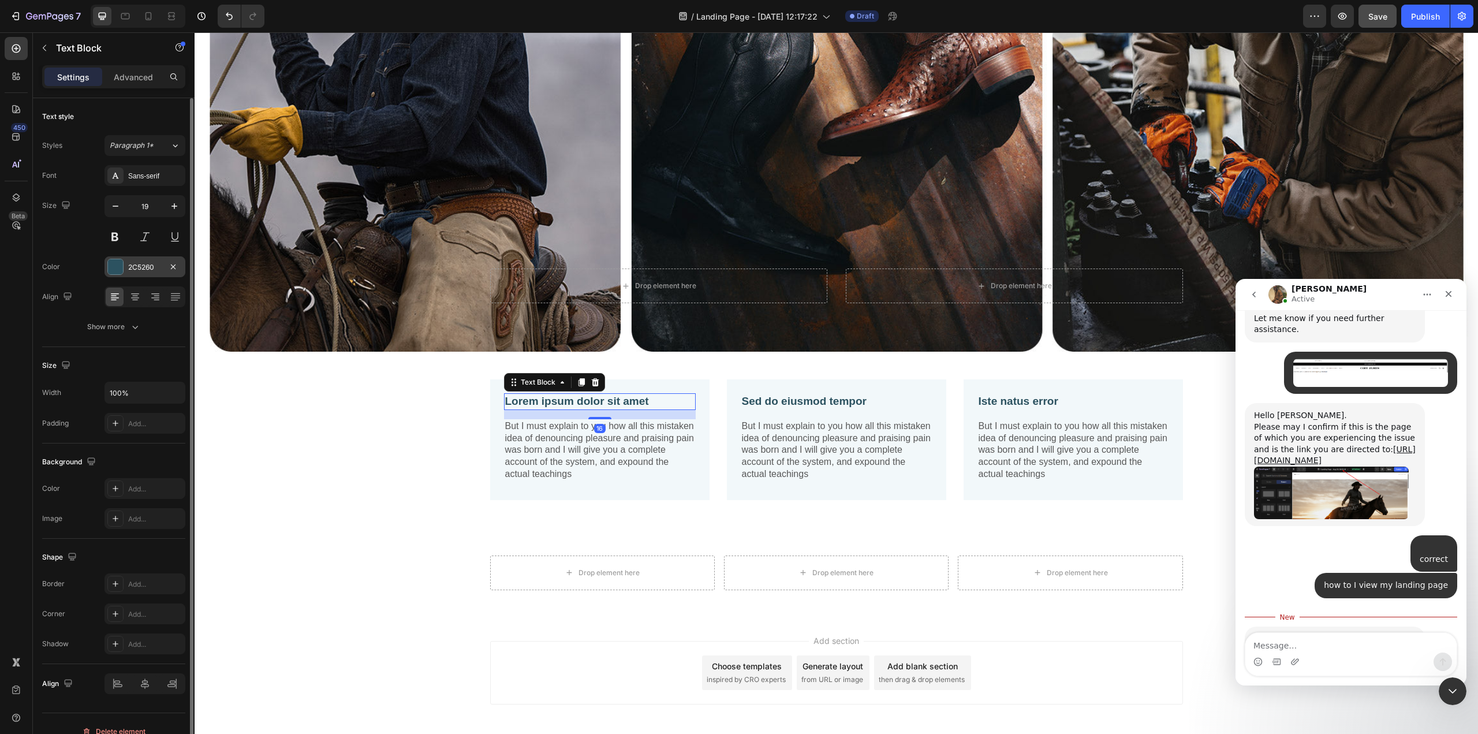
click at [121, 267] on div at bounding box center [115, 266] width 15 height 15
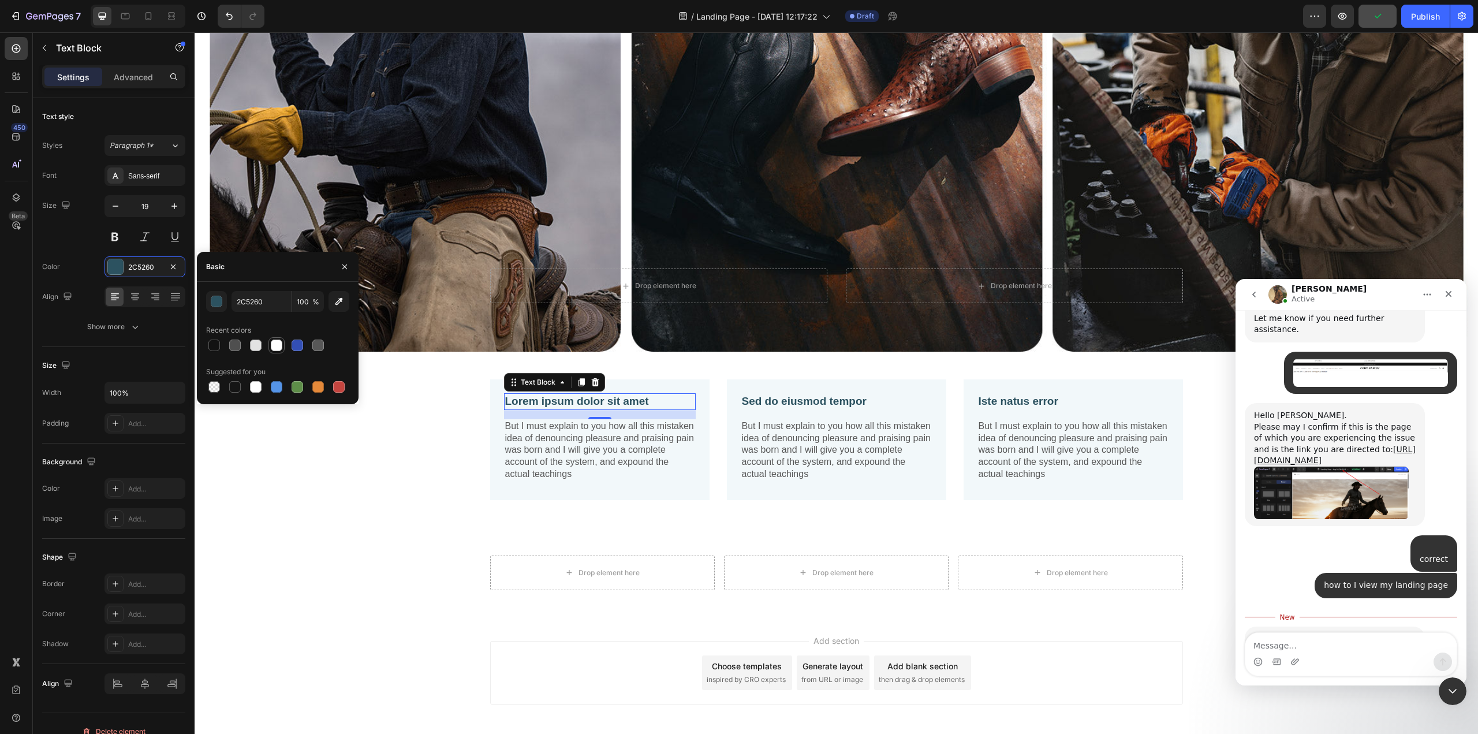
click at [275, 345] on div at bounding box center [277, 345] width 12 height 12
type input "FFFFFF"
click at [693, 496] on div "Lorem ipsum dolor sit amet Text Block 16 But I must explain to you how all this…" at bounding box center [599, 444] width 219 height 130
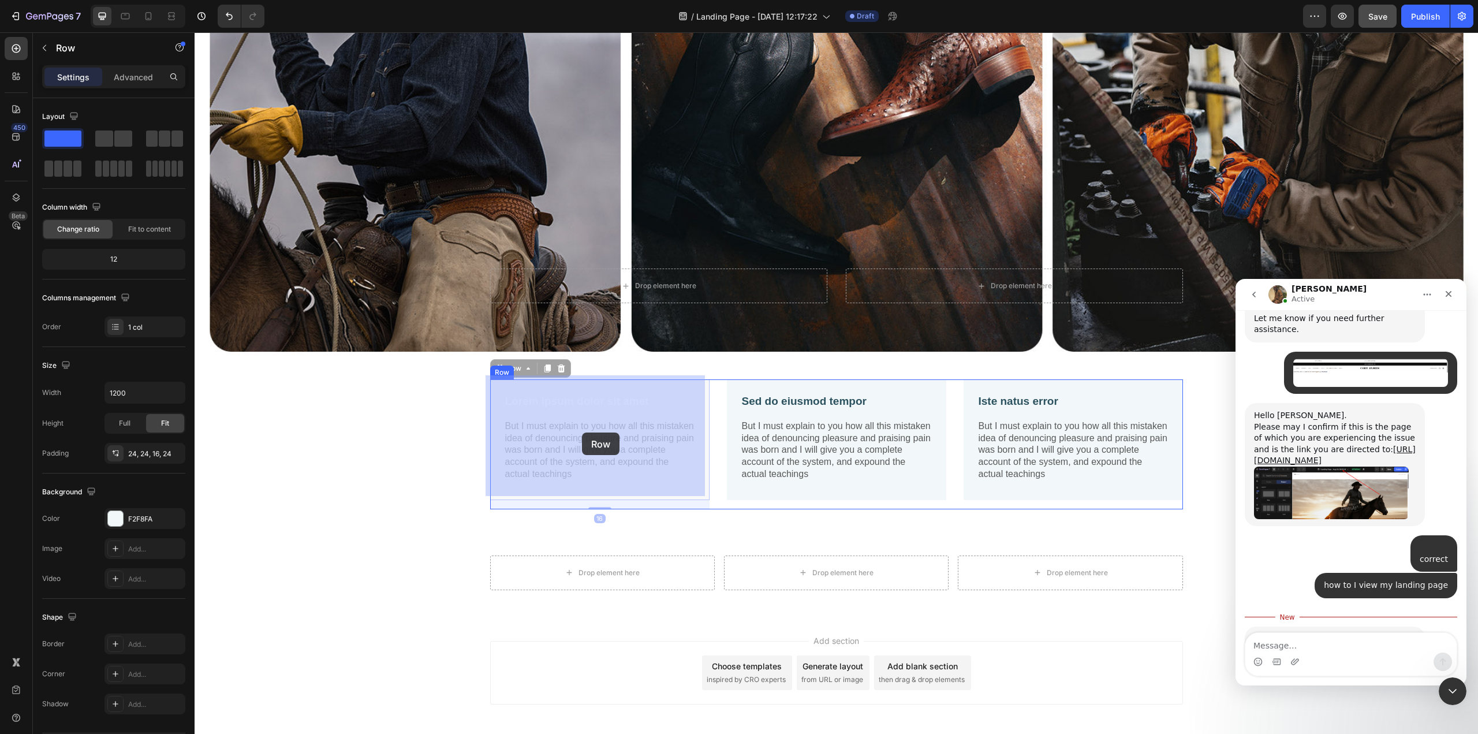
drag, startPoint x: 536, startPoint y: 384, endPoint x: 551, endPoint y: 432, distance: 49.5
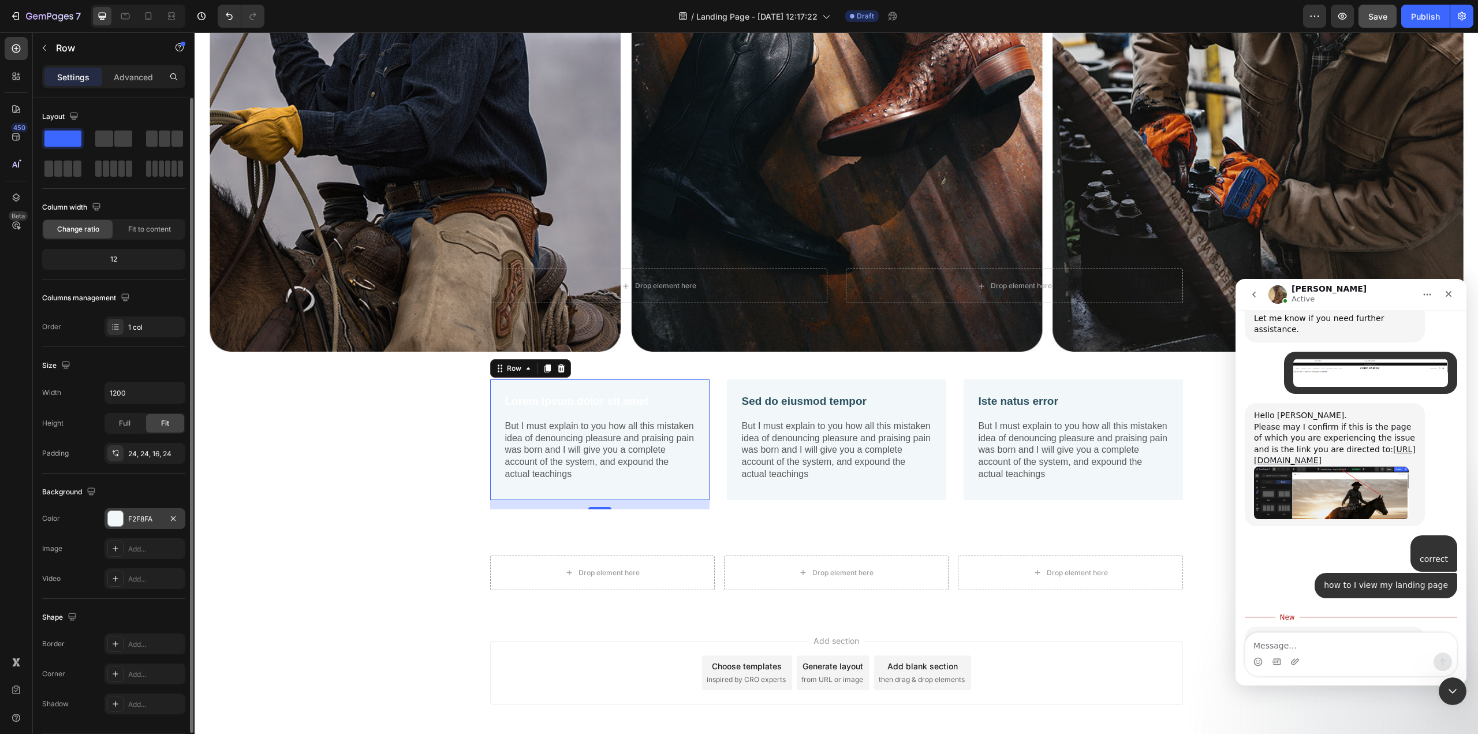
click at [116, 514] on div at bounding box center [115, 518] width 15 height 15
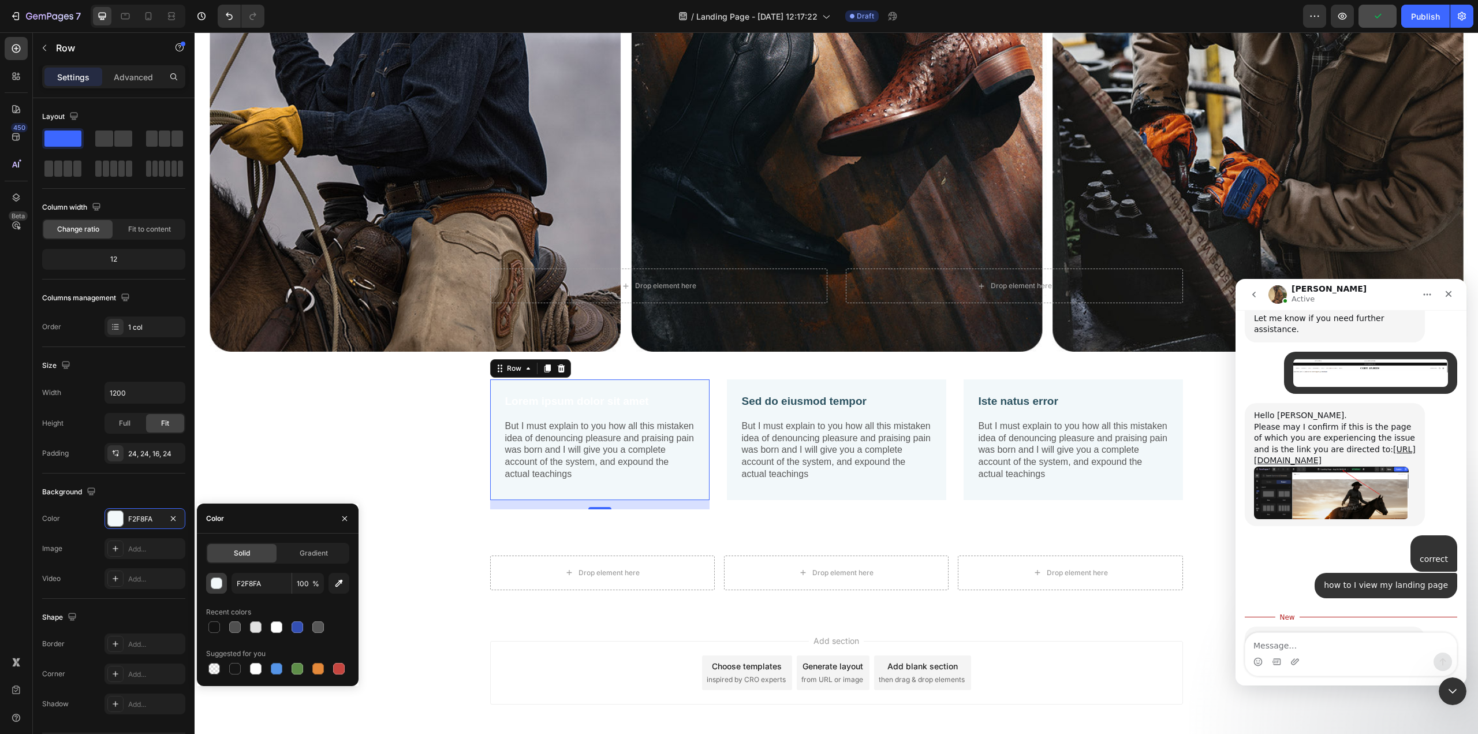
click at [219, 584] on div "button" at bounding box center [217, 584] width 12 height 12
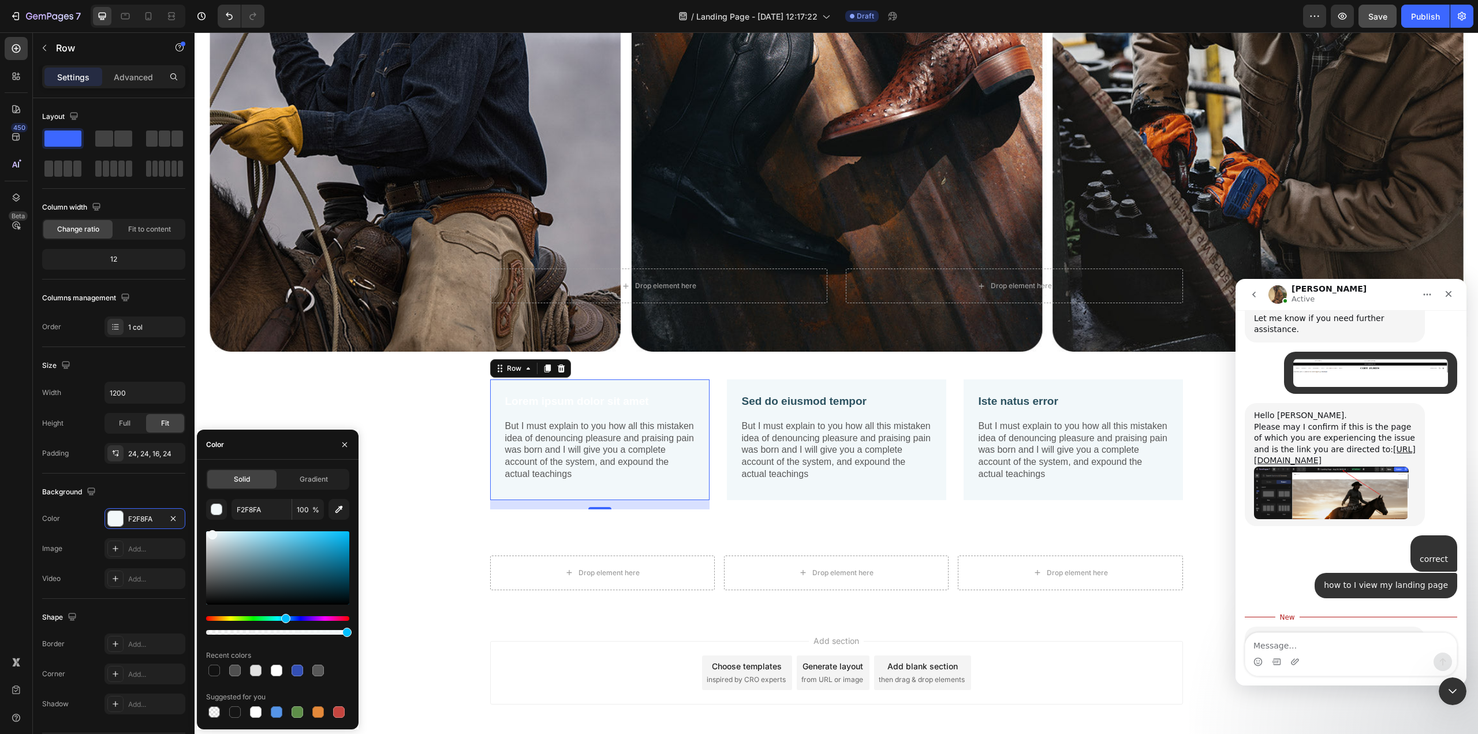
click at [618, 458] on p "But I must explain to you how all this mistaken idea of denouncing pleasure and…" at bounding box center [599, 450] width 189 height 60
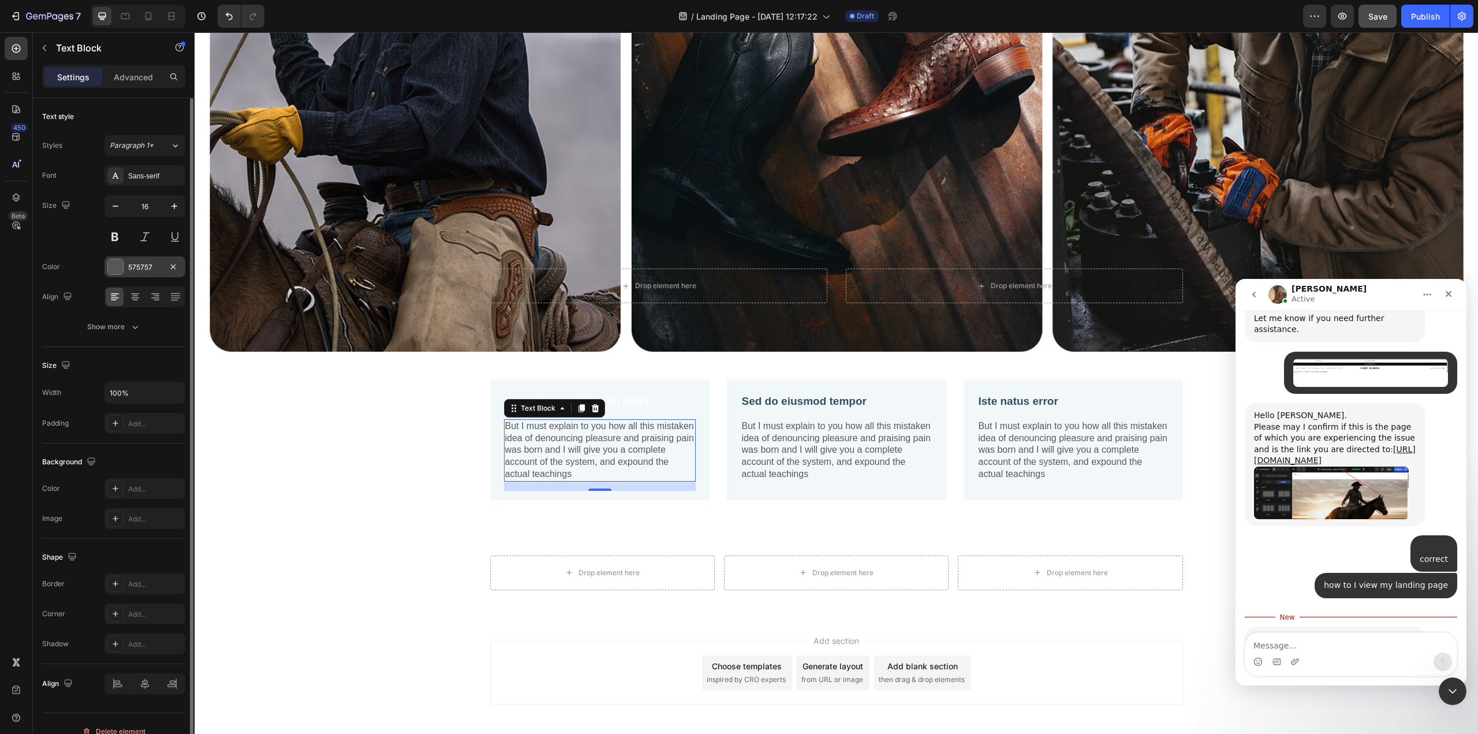
click at [114, 272] on div at bounding box center [115, 266] width 15 height 15
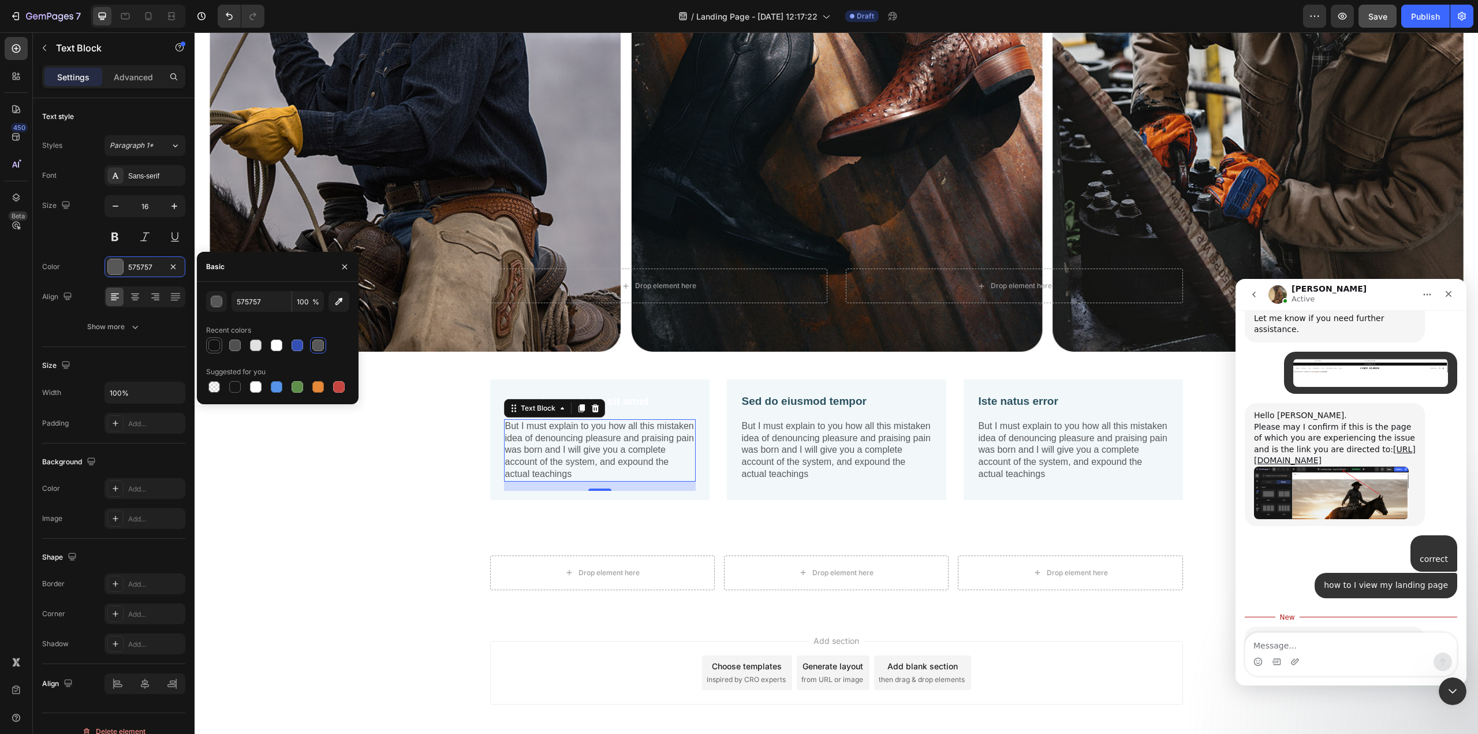
click at [215, 346] on div at bounding box center [214, 345] width 12 height 12
type input "121212"
click at [336, 532] on div "Lorem ipsum dolor sit amet Text Block But I must explain to you how all this mi…" at bounding box center [836, 444] width 1283 height 185
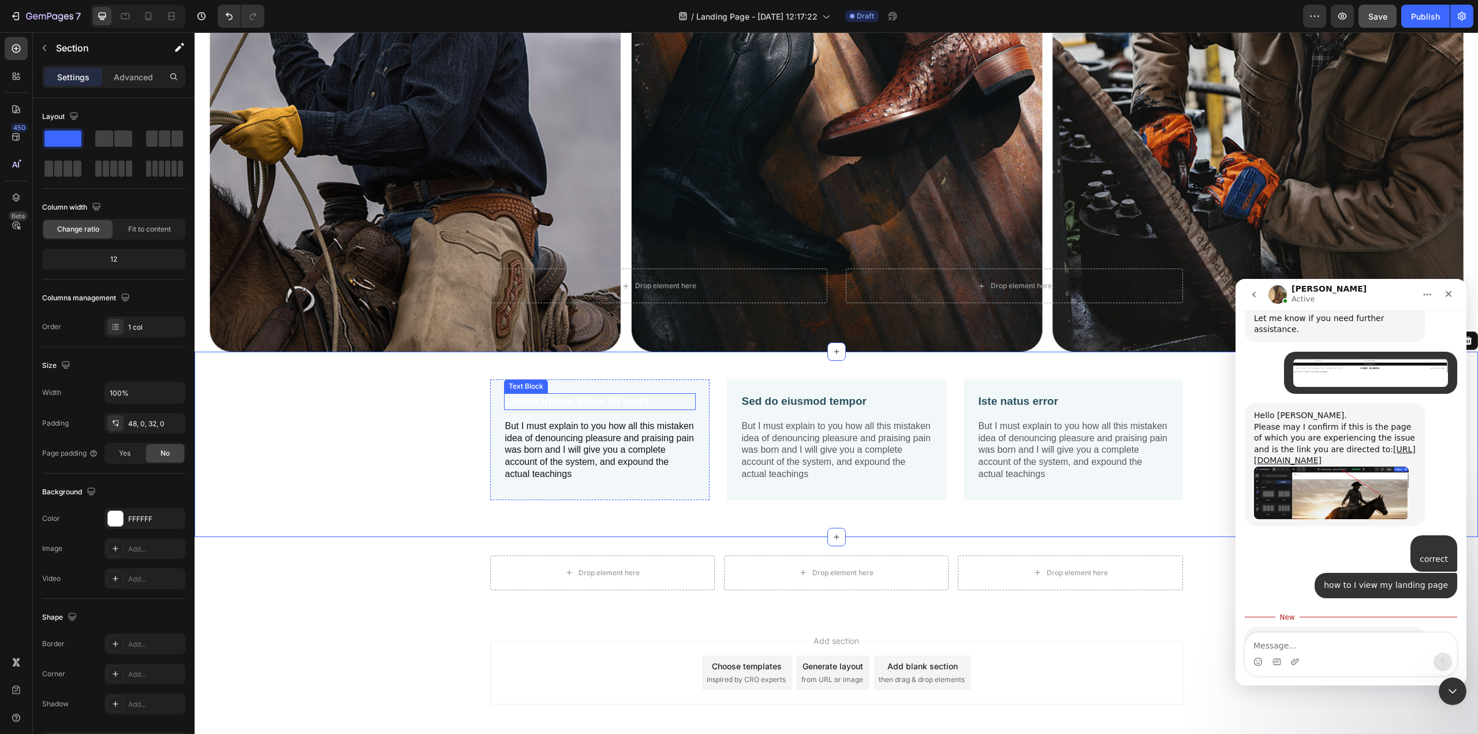
click at [546, 397] on p "Lorem ipsum dolor sit amet" at bounding box center [599, 401] width 189 height 14
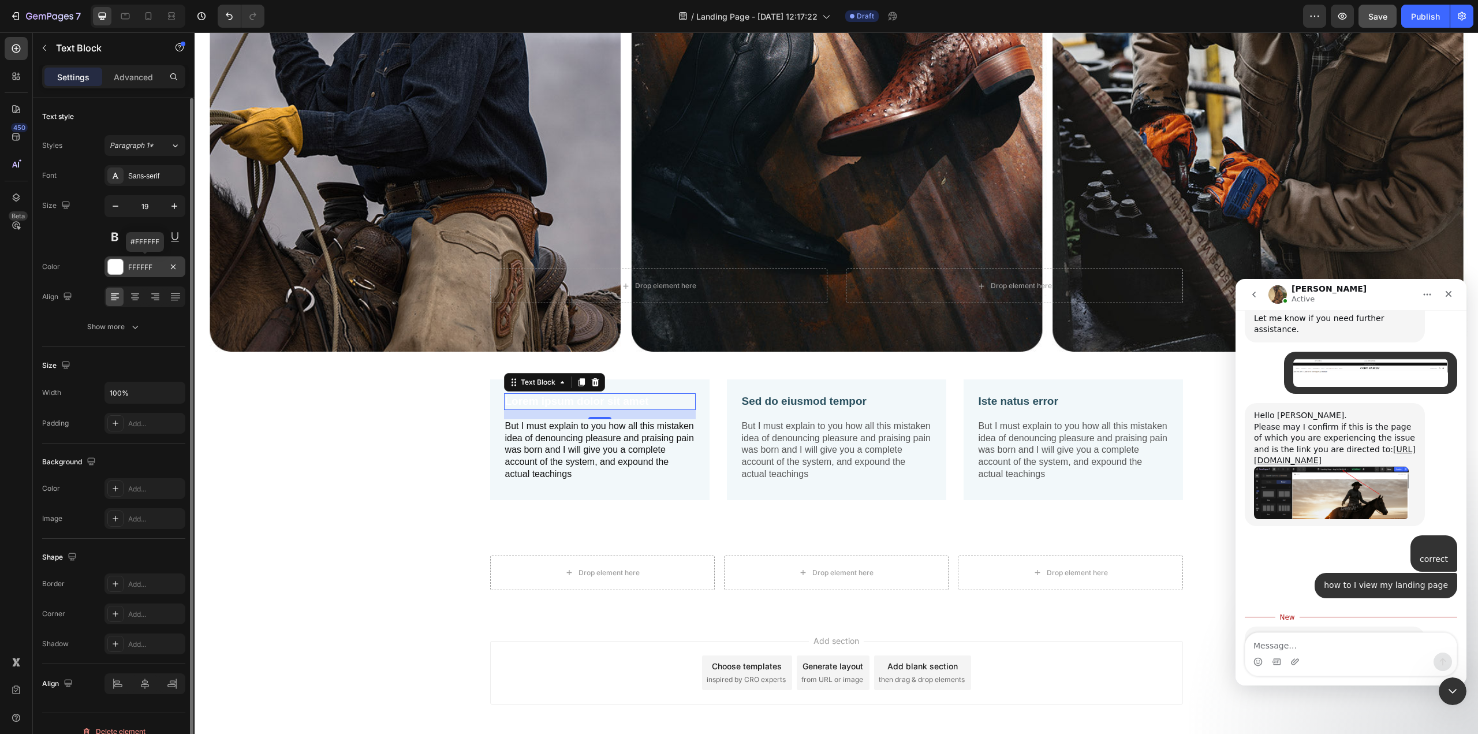
click at [119, 262] on div at bounding box center [115, 266] width 15 height 15
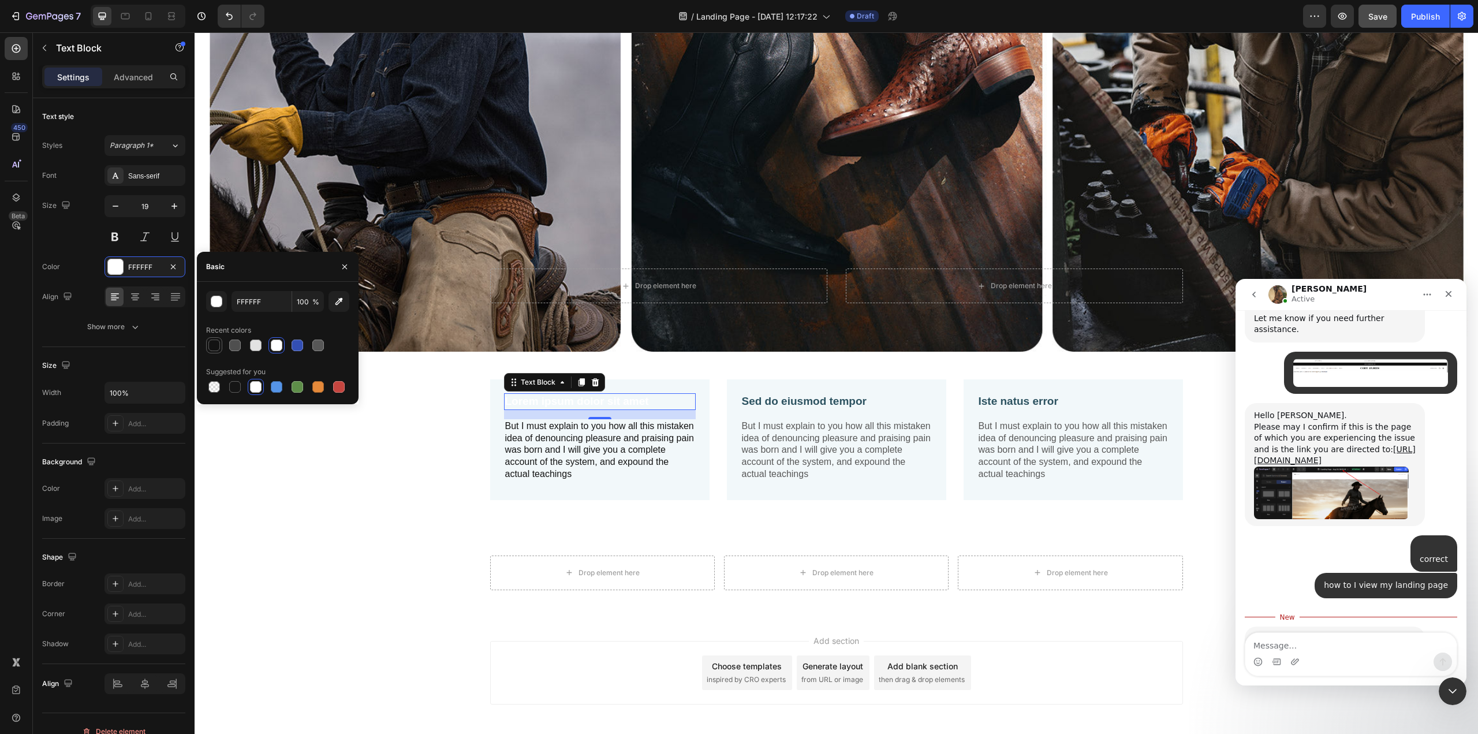
click at [221, 345] on div at bounding box center [214, 345] width 16 height 16
type input "121212"
click at [287, 574] on div "Drop element here Drop element here Drop element here Row" at bounding box center [836, 577] width 1283 height 44
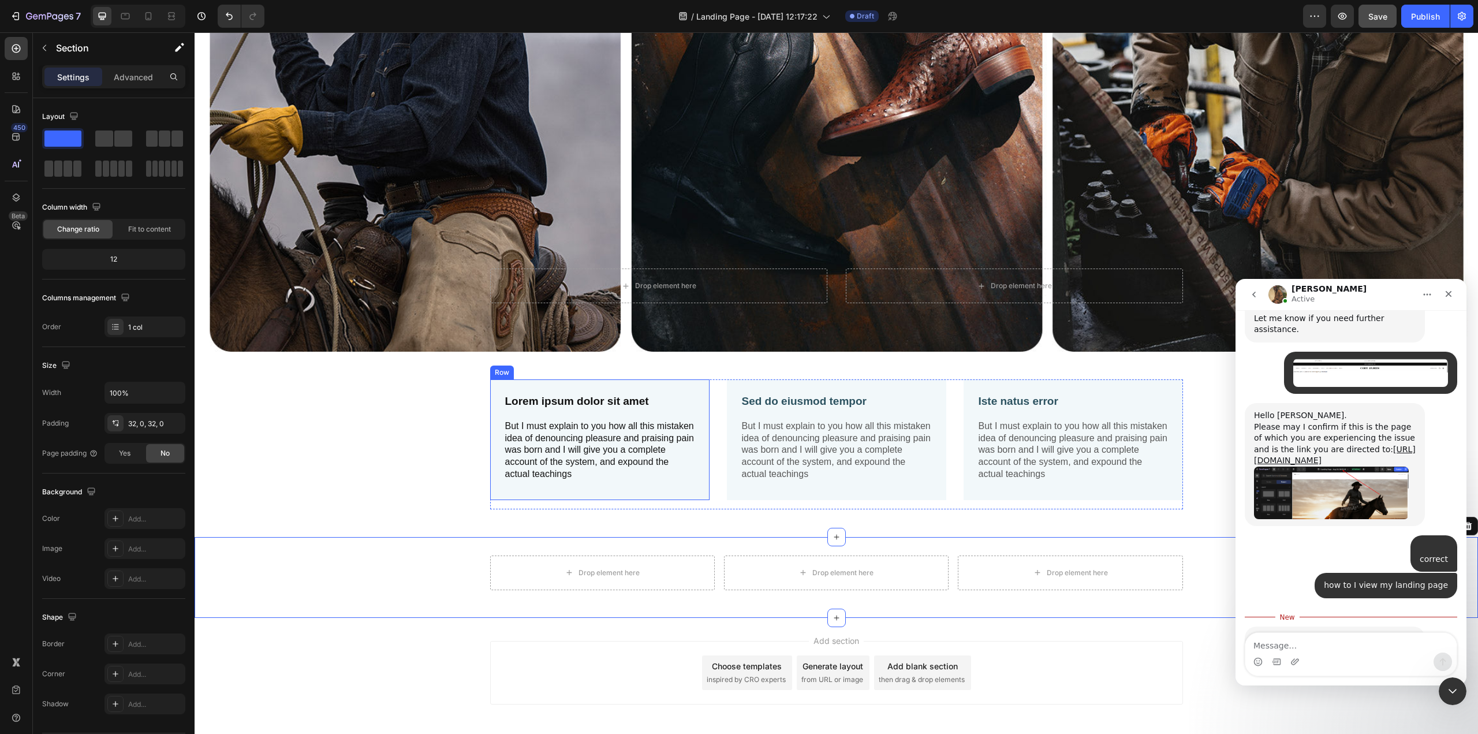
click at [651, 482] on div "Lorem ipsum dolor sit amet Text Block But I must explain to you how all this mi…" at bounding box center [600, 442] width 192 height 98
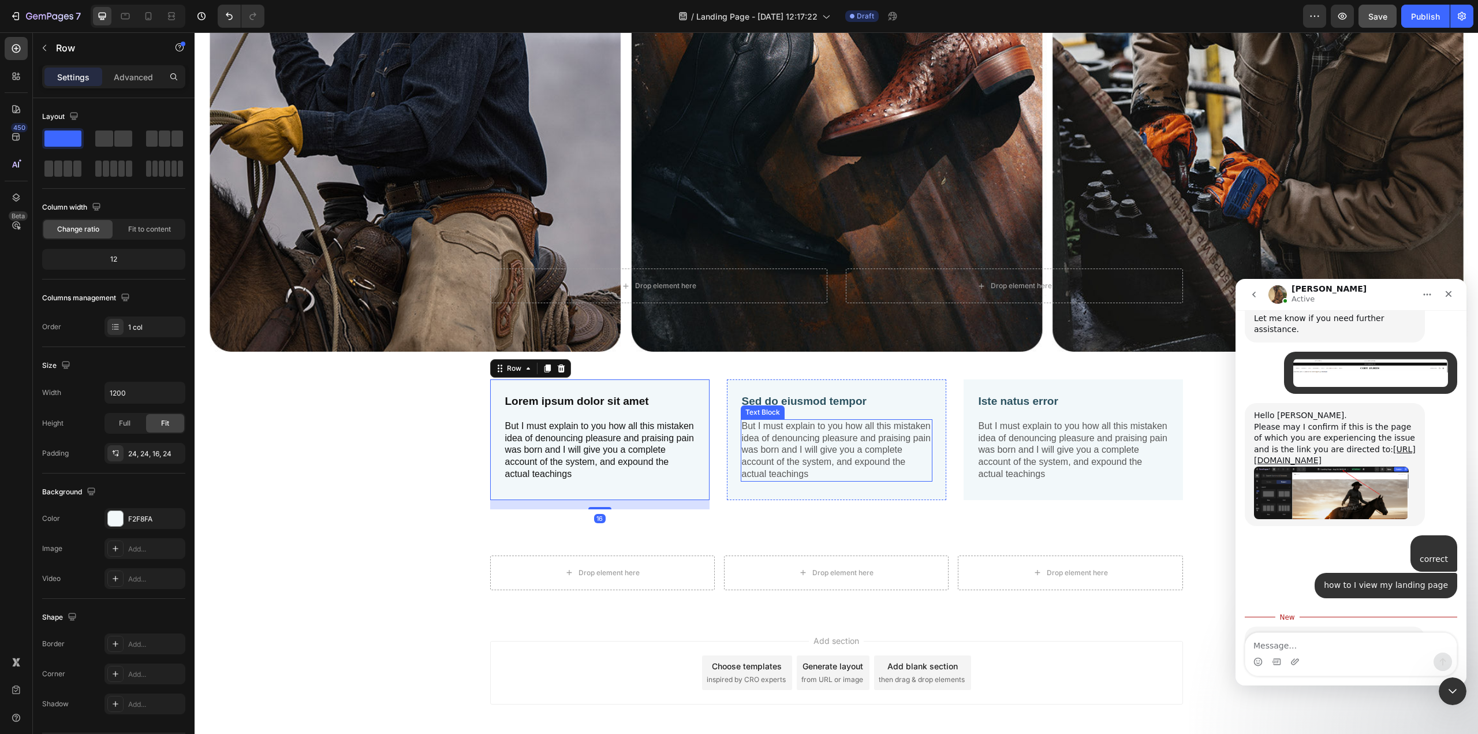
click at [843, 473] on p "But I must explain to you how all this mistaken idea of denouncing pleasure and…" at bounding box center [836, 450] width 189 height 60
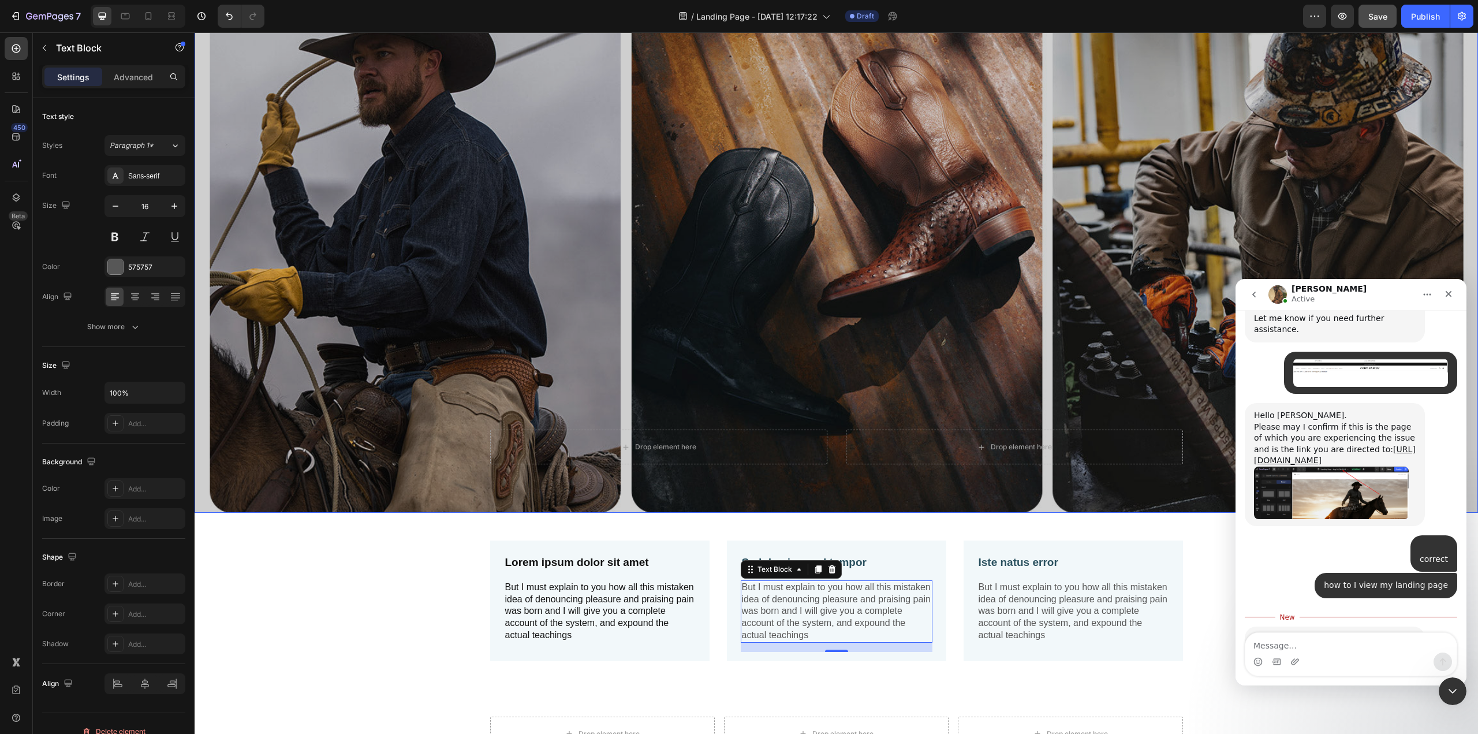
scroll to position [1653, 0]
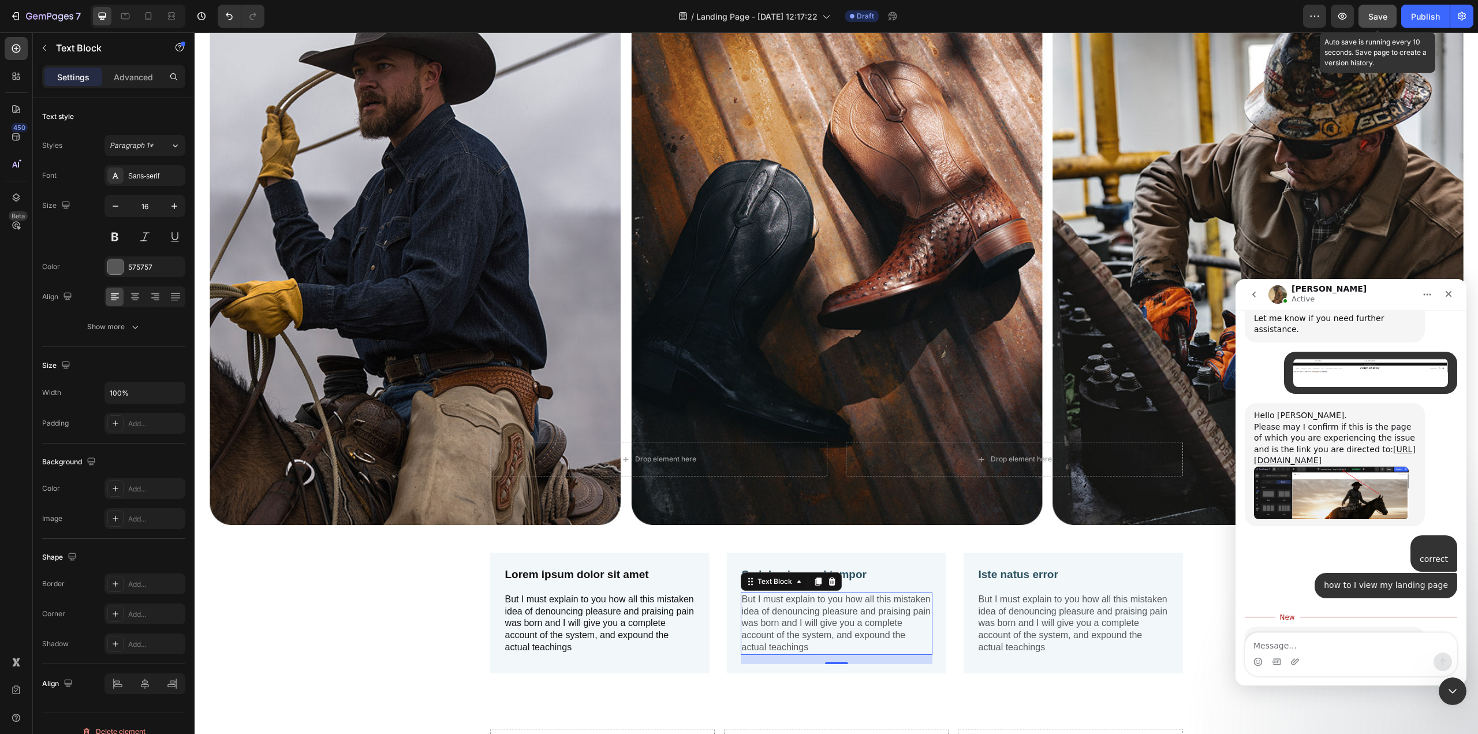
click at [1108, 12] on span "Save" at bounding box center [1377, 17] width 19 height 10
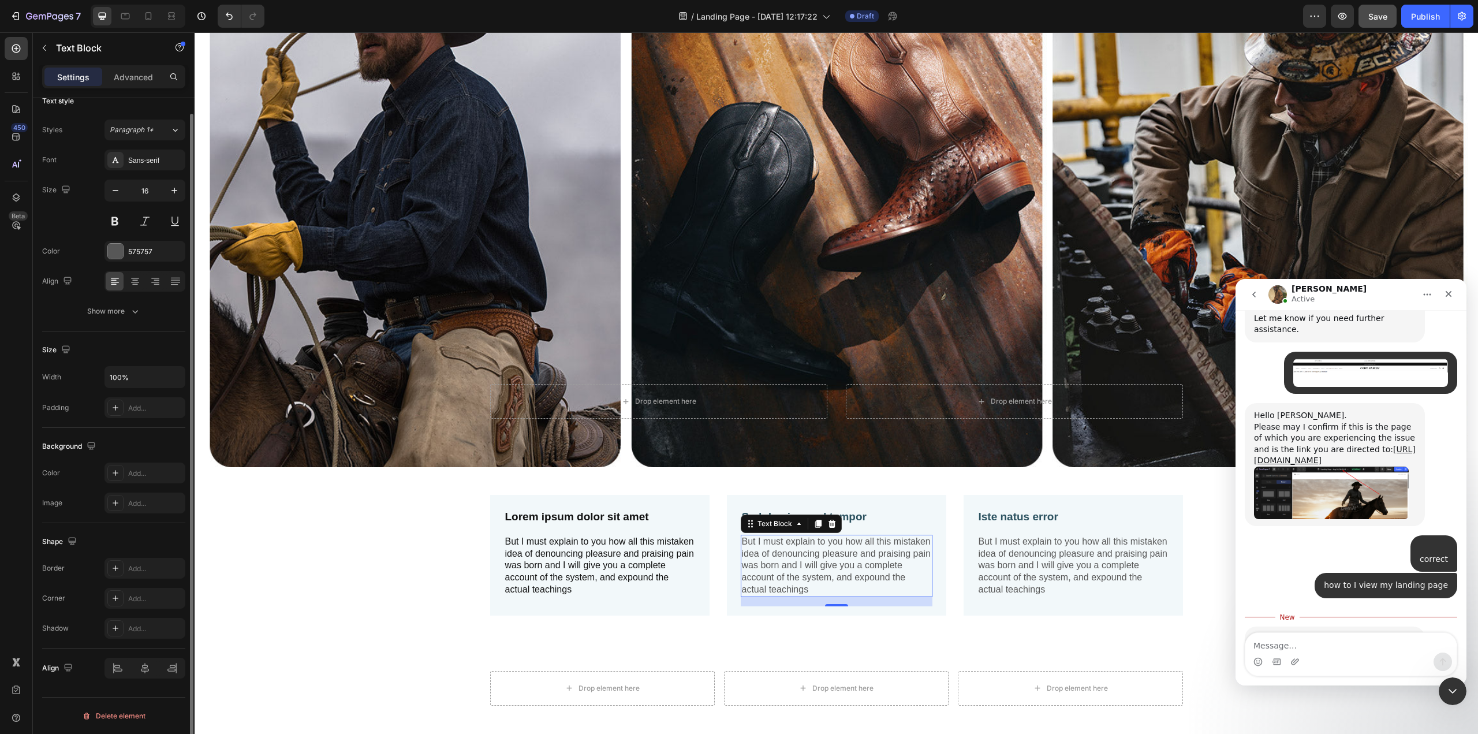
scroll to position [0, 0]
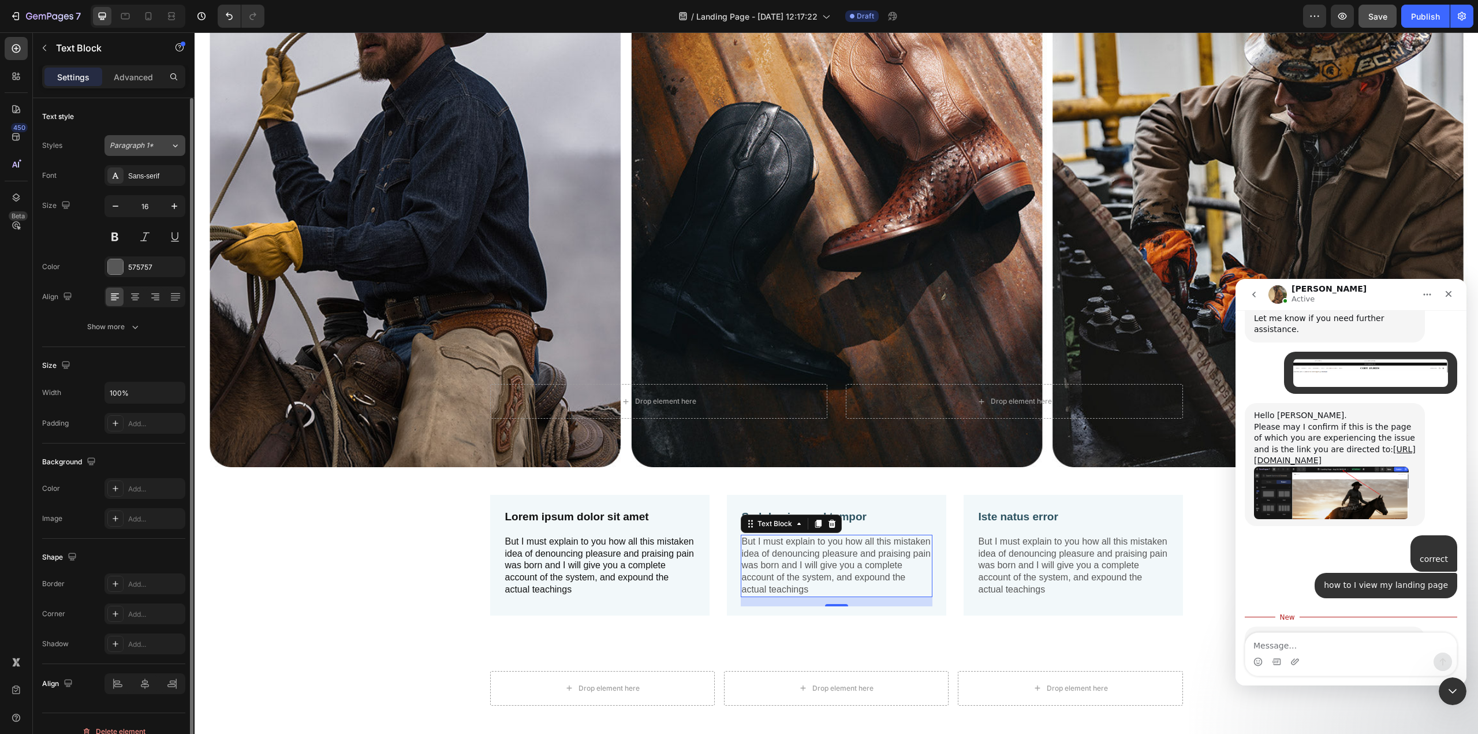
click at [174, 144] on icon at bounding box center [175, 146] width 10 height 12
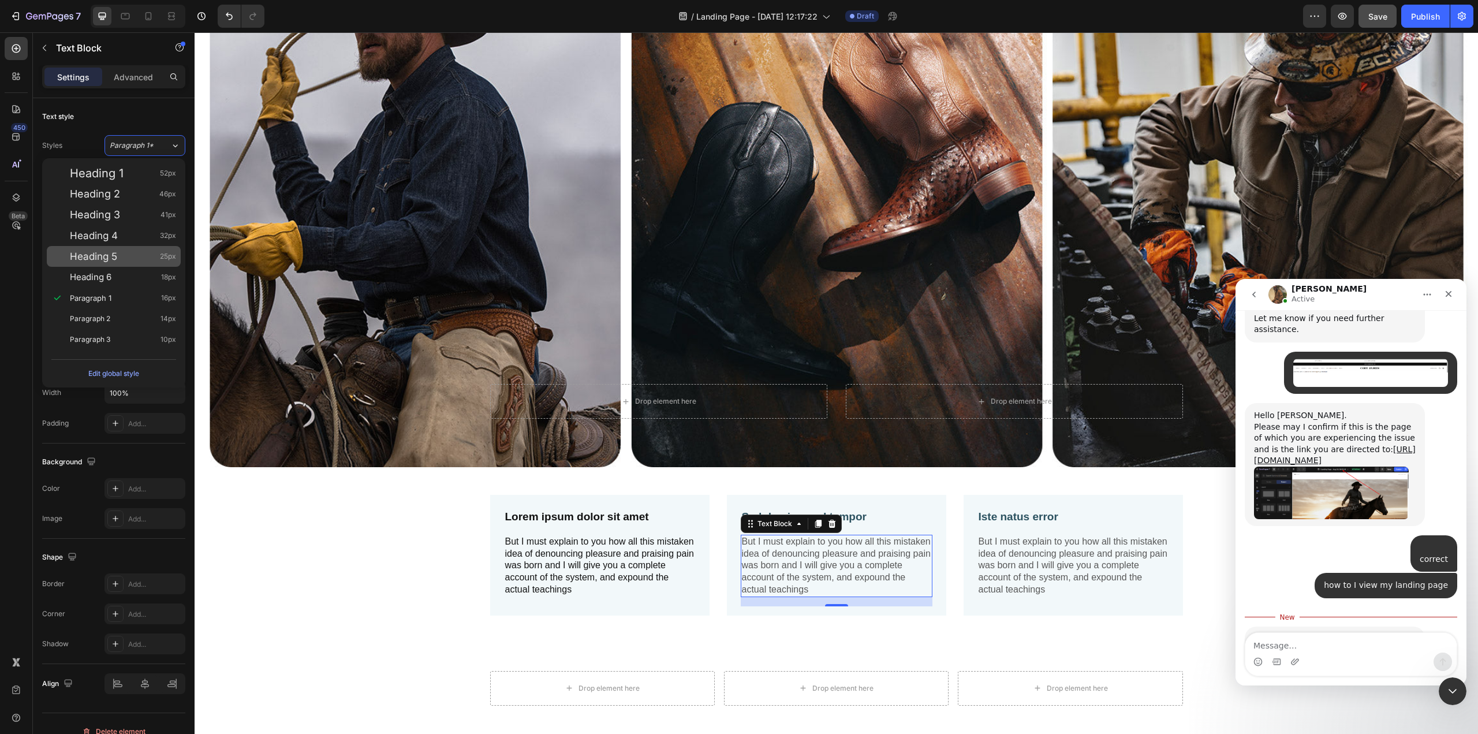
click at [96, 253] on span "Heading 5" at bounding box center [93, 257] width 47 height 12
type input "25"
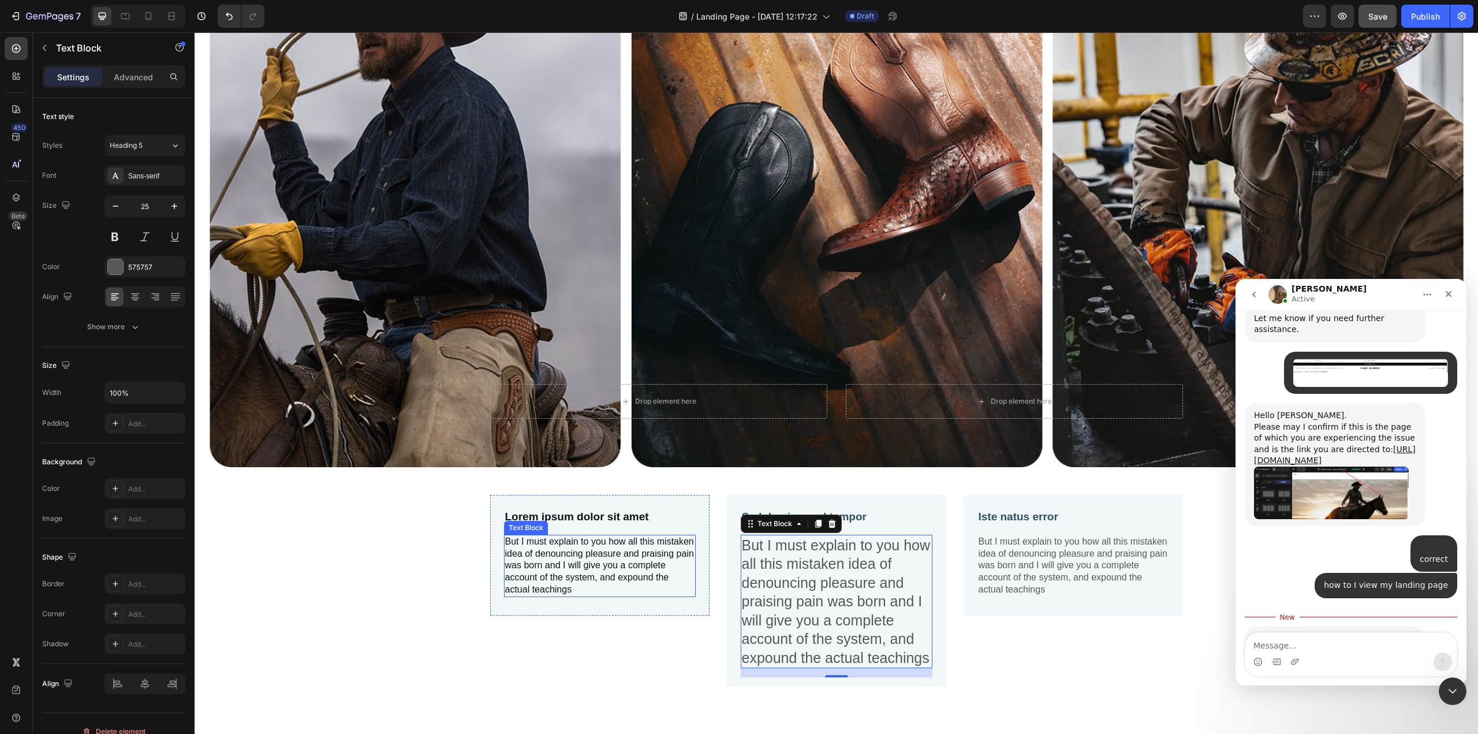
click at [604, 544] on p "But I must explain to you how all this mistaken idea of denouncing pleasure and…" at bounding box center [599, 566] width 189 height 60
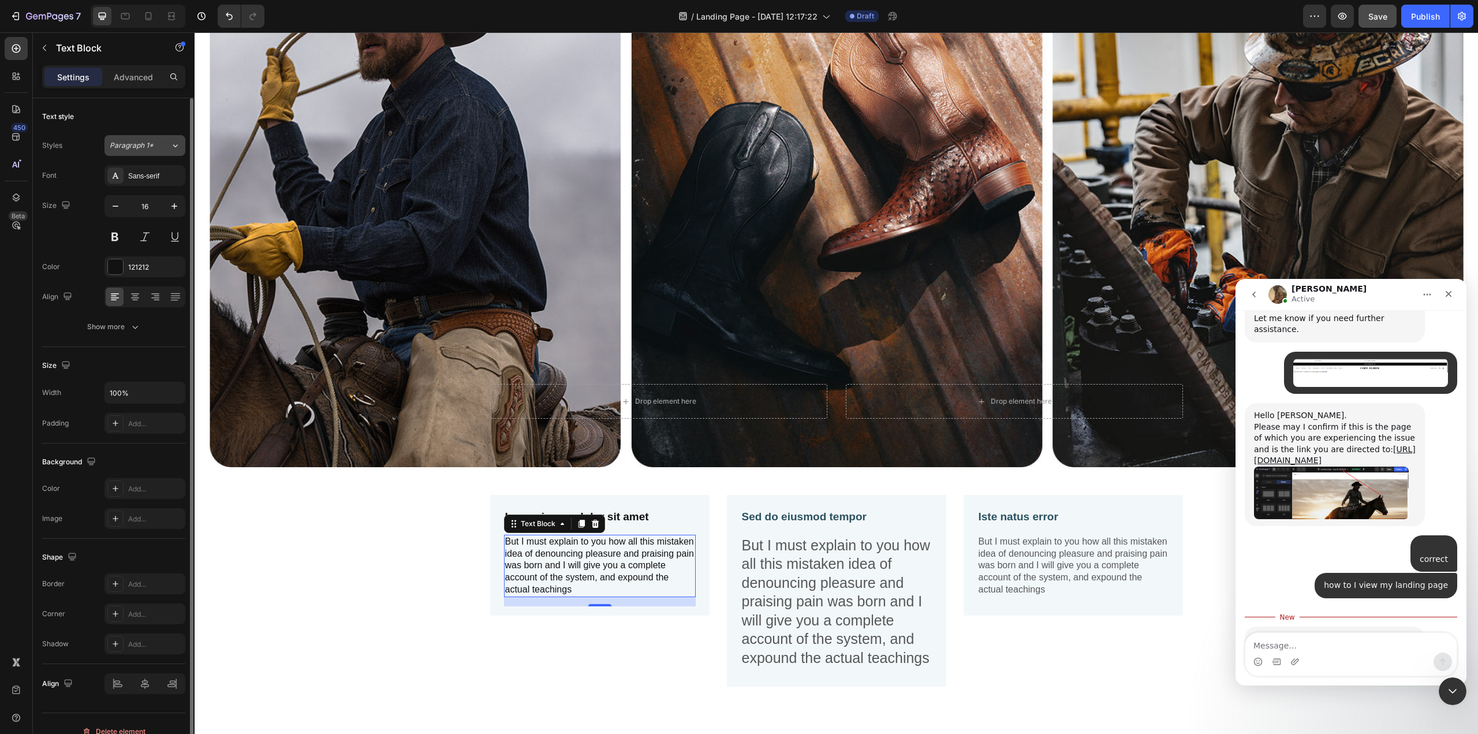
click at [165, 152] on button "Paragraph 1*" at bounding box center [144, 145] width 81 height 21
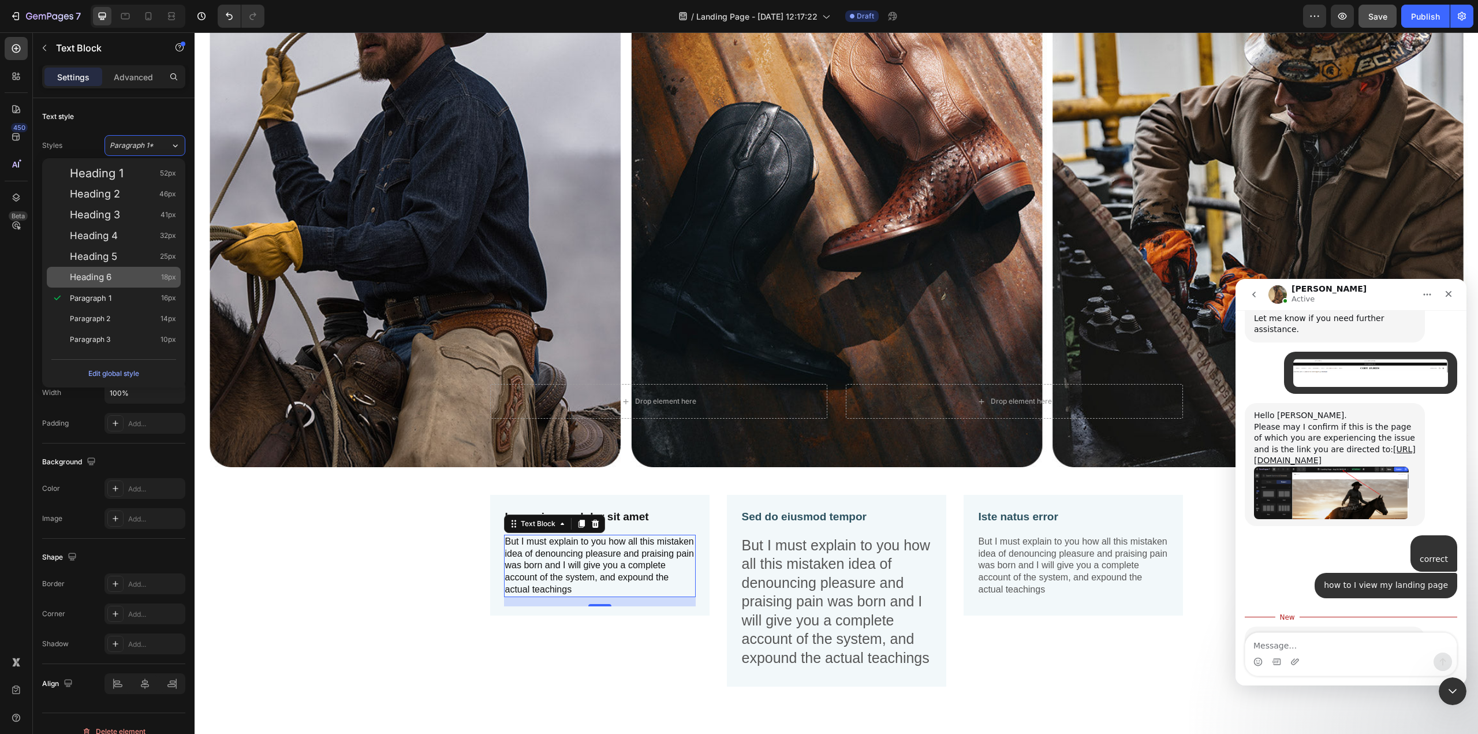
click at [128, 271] on div "Heading 6 18px" at bounding box center [123, 277] width 106 height 12
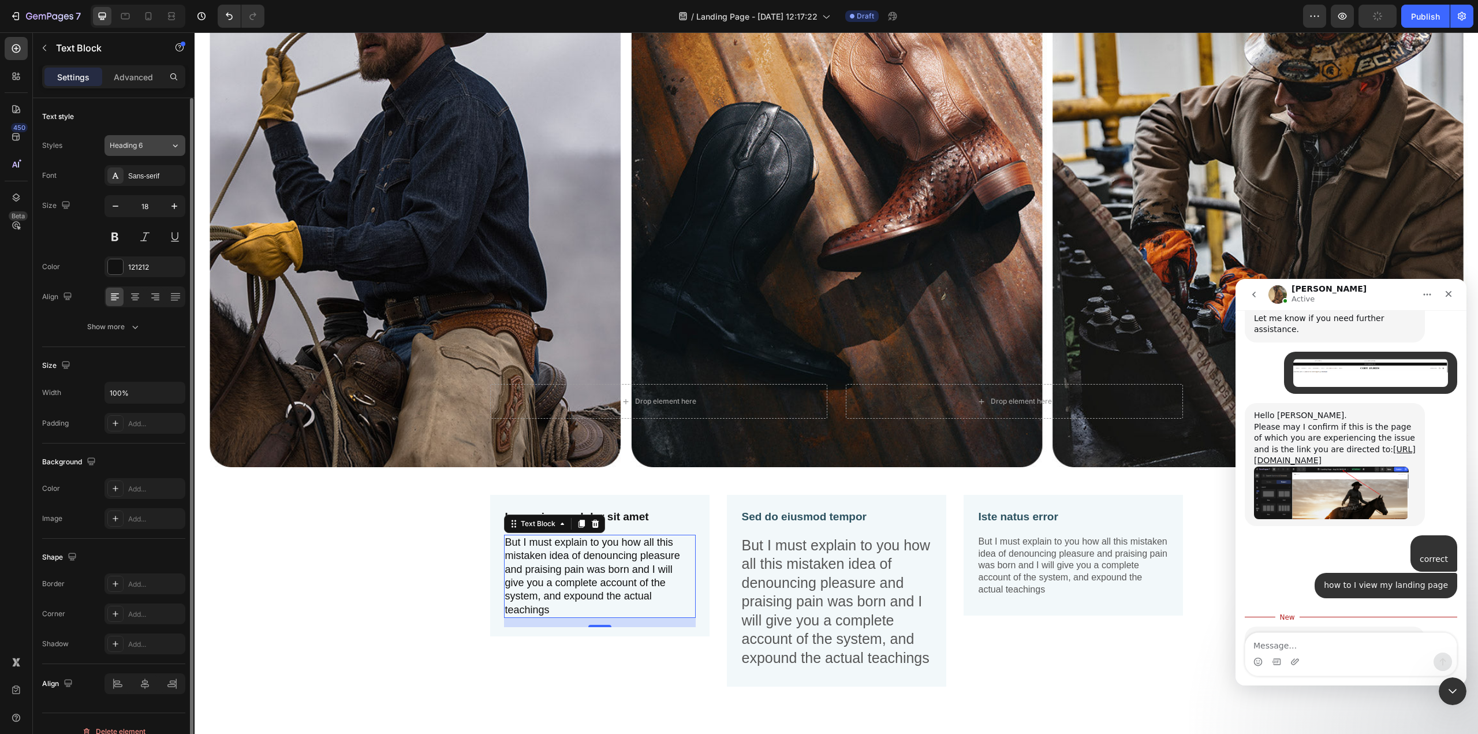
click at [138, 139] on button "Heading 6" at bounding box center [144, 145] width 81 height 21
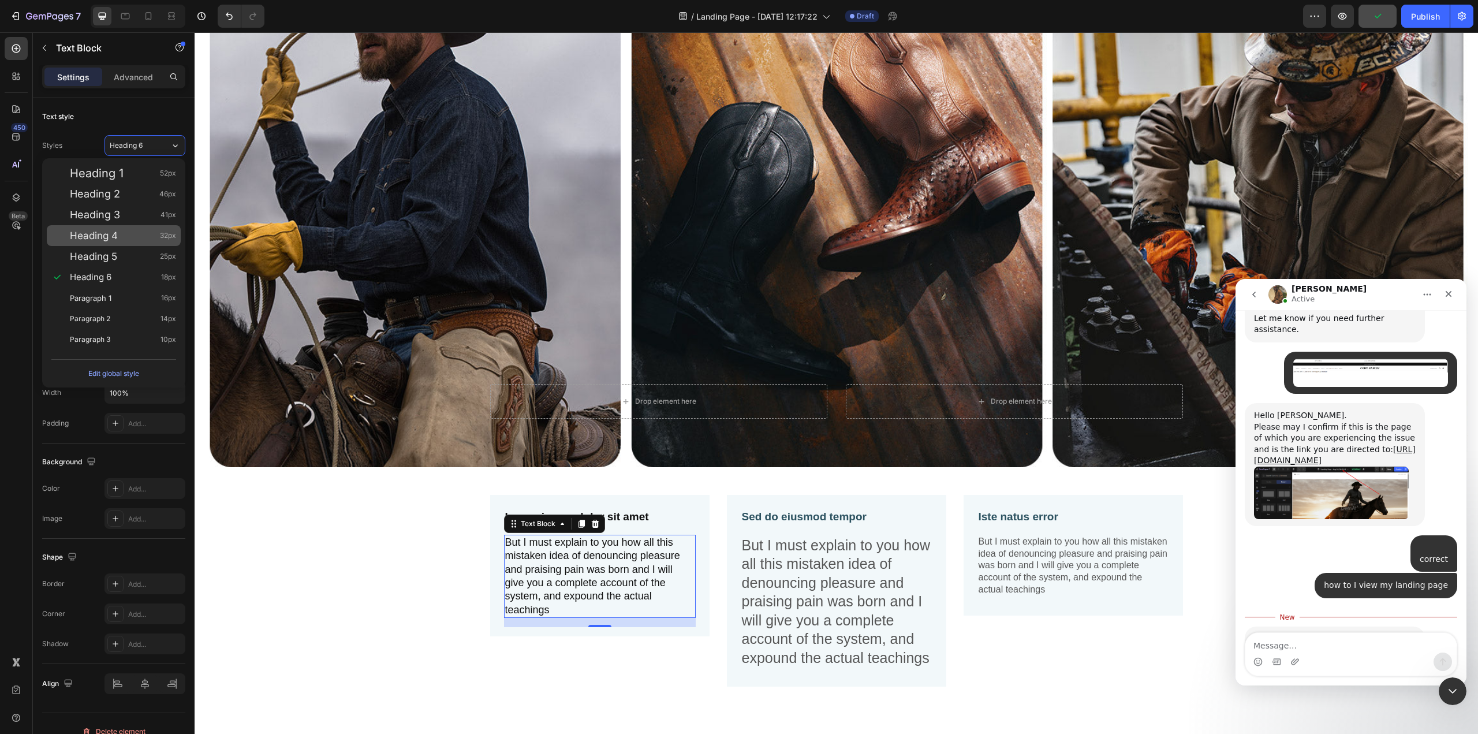
click at [119, 240] on div "Heading 4 32px" at bounding box center [123, 236] width 106 height 12
type input "32"
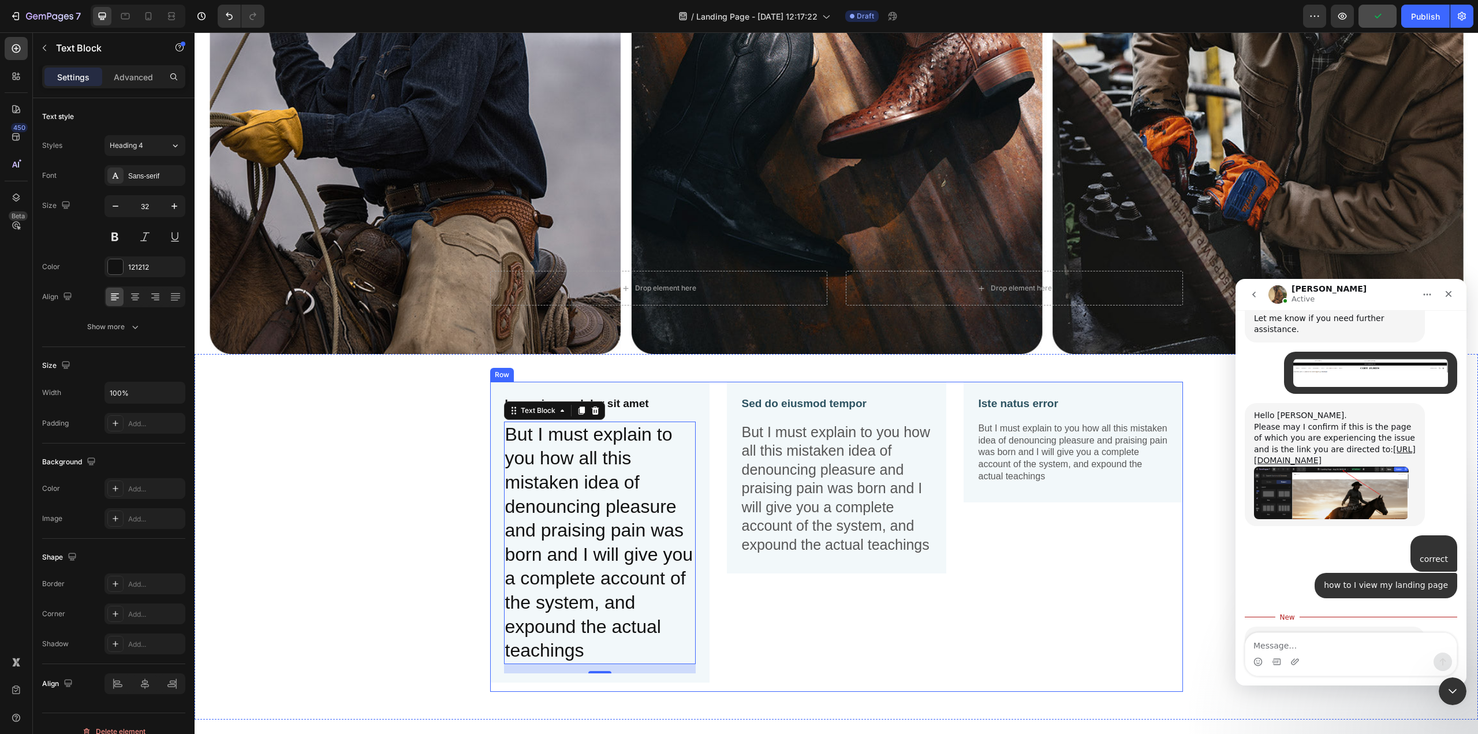
scroll to position [1884, 0]
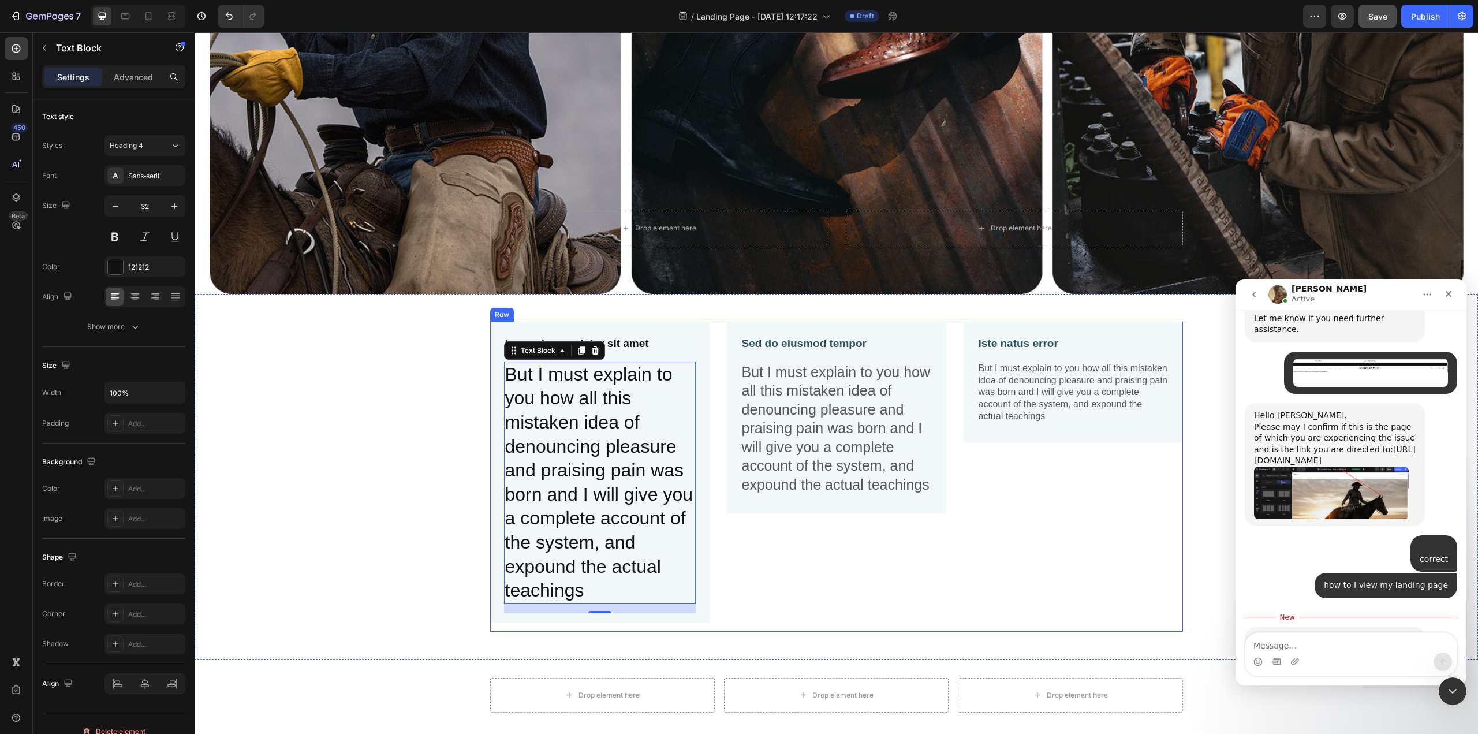
click at [761, 587] on div "Sed do eiusmod tempor Text Block But I must explain to you how all this mistake…" at bounding box center [836, 477] width 219 height 310
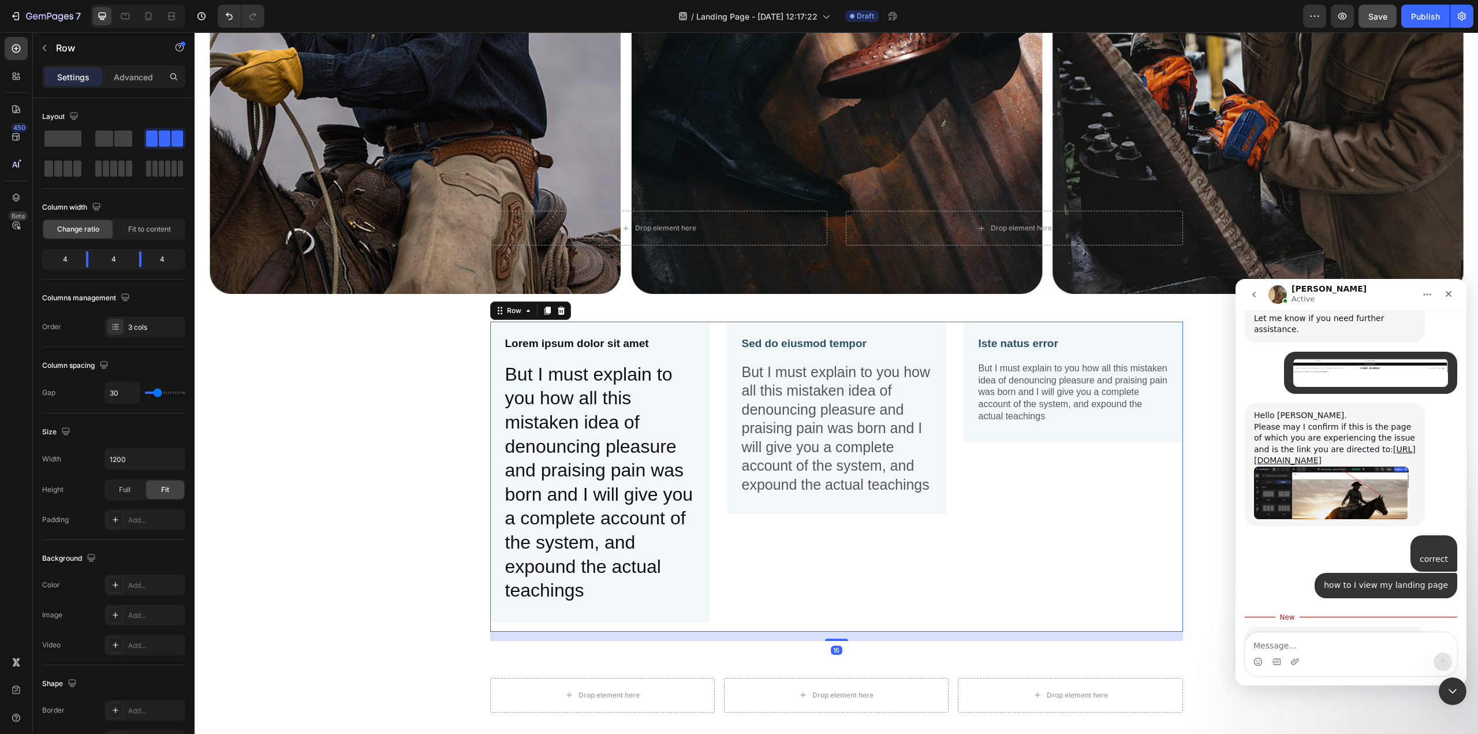
click at [776, 427] on p "But I must explain to you how all this mistaken idea of denouncing pleasure and…" at bounding box center [836, 429] width 189 height 132
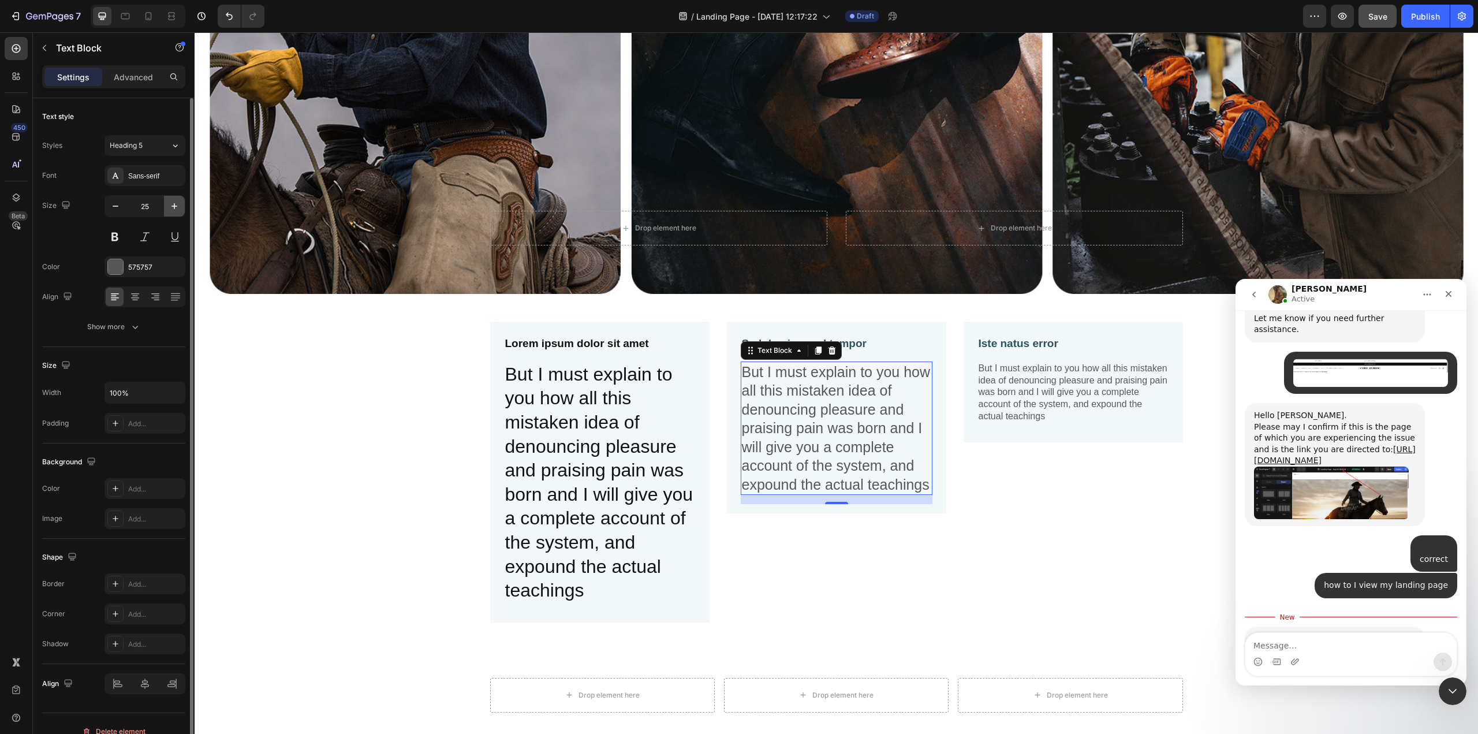
click at [171, 201] on icon "button" at bounding box center [175, 206] width 12 height 12
click at [147, 148] on div "Heading 5" at bounding box center [133, 145] width 47 height 10
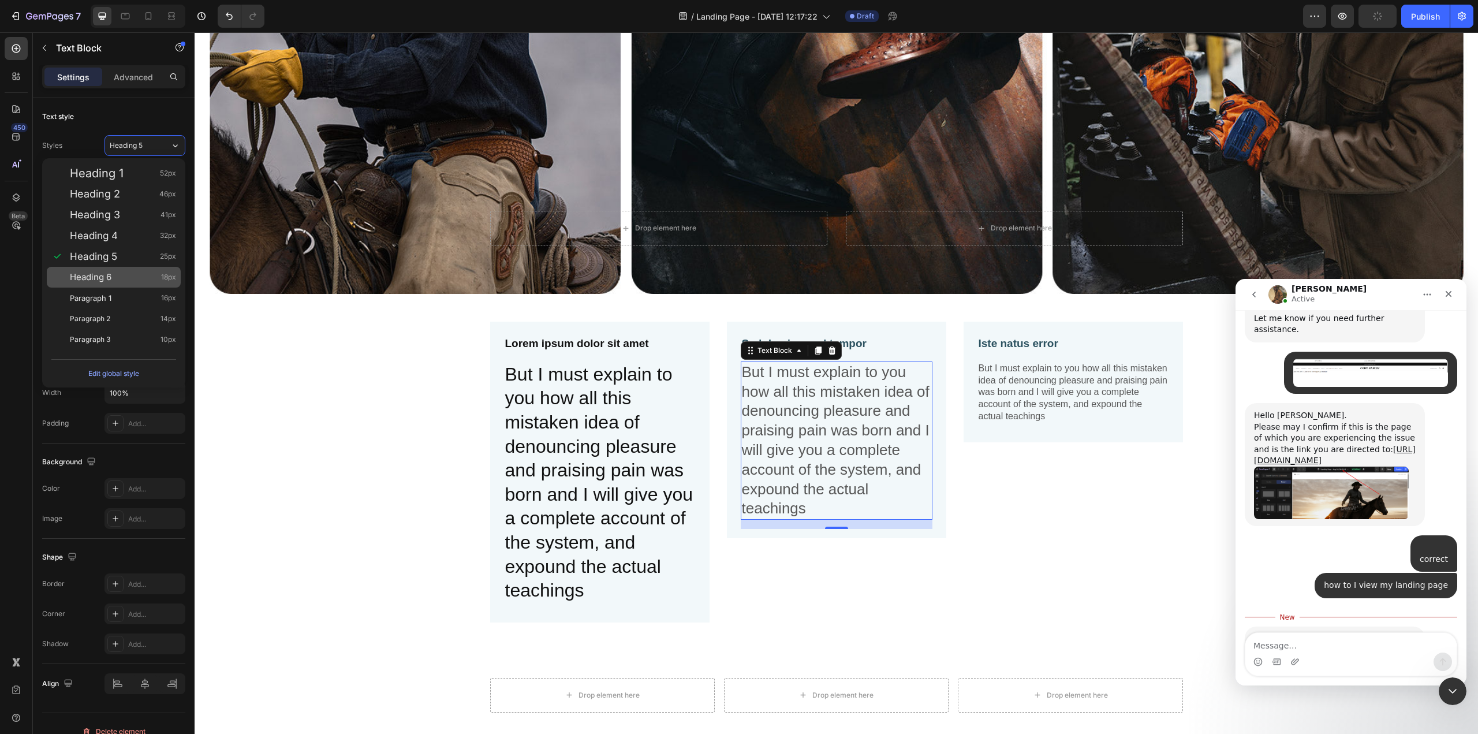
click at [107, 282] on span "Heading 6" at bounding box center [91, 277] width 42 height 12
type input "18"
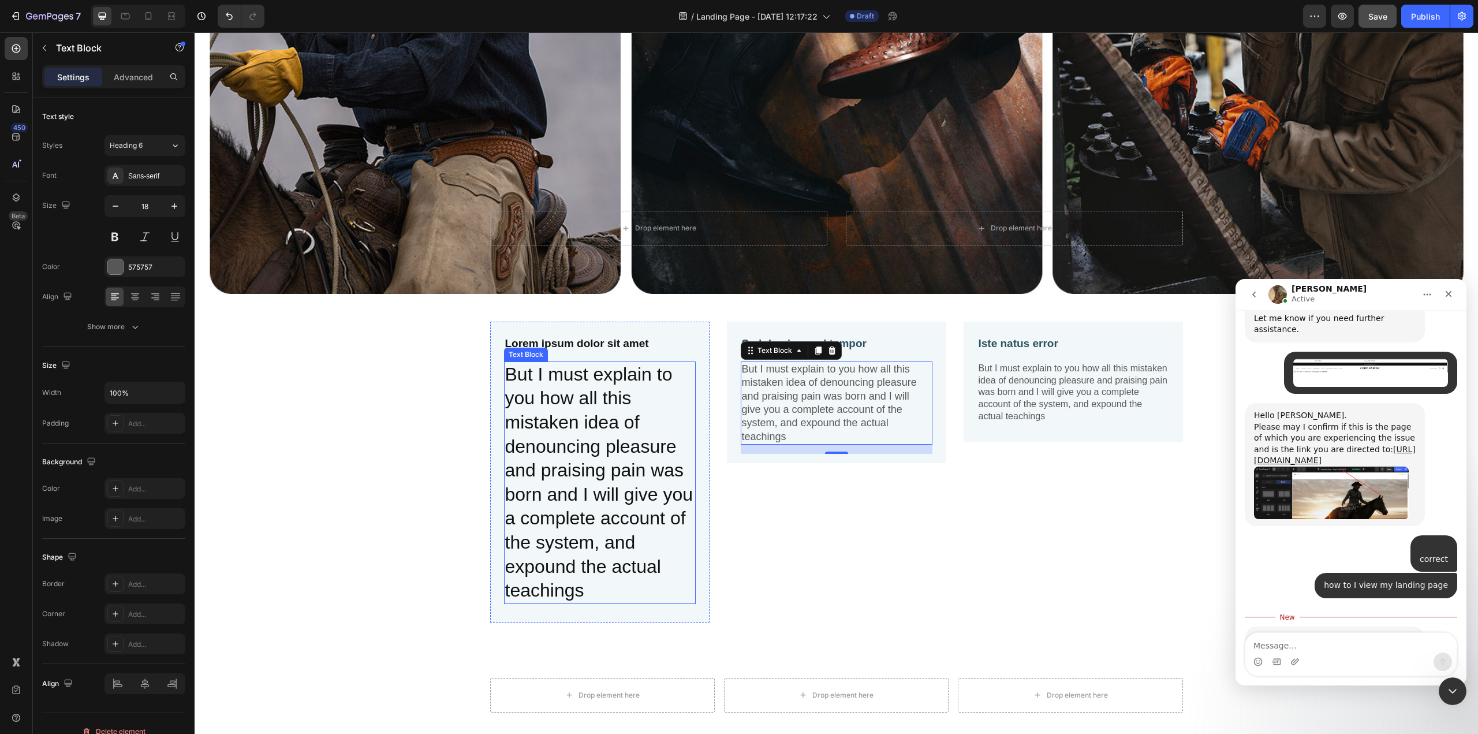
click at [584, 464] on p "But I must explain to you how all this mistaken idea of denouncing pleasure and…" at bounding box center [599, 483] width 189 height 240
click at [792, 409] on p "But I must explain to you how all this mistaken idea of denouncing pleasure and…" at bounding box center [836, 403] width 189 height 81
click at [173, 144] on icon at bounding box center [175, 146] width 10 height 12
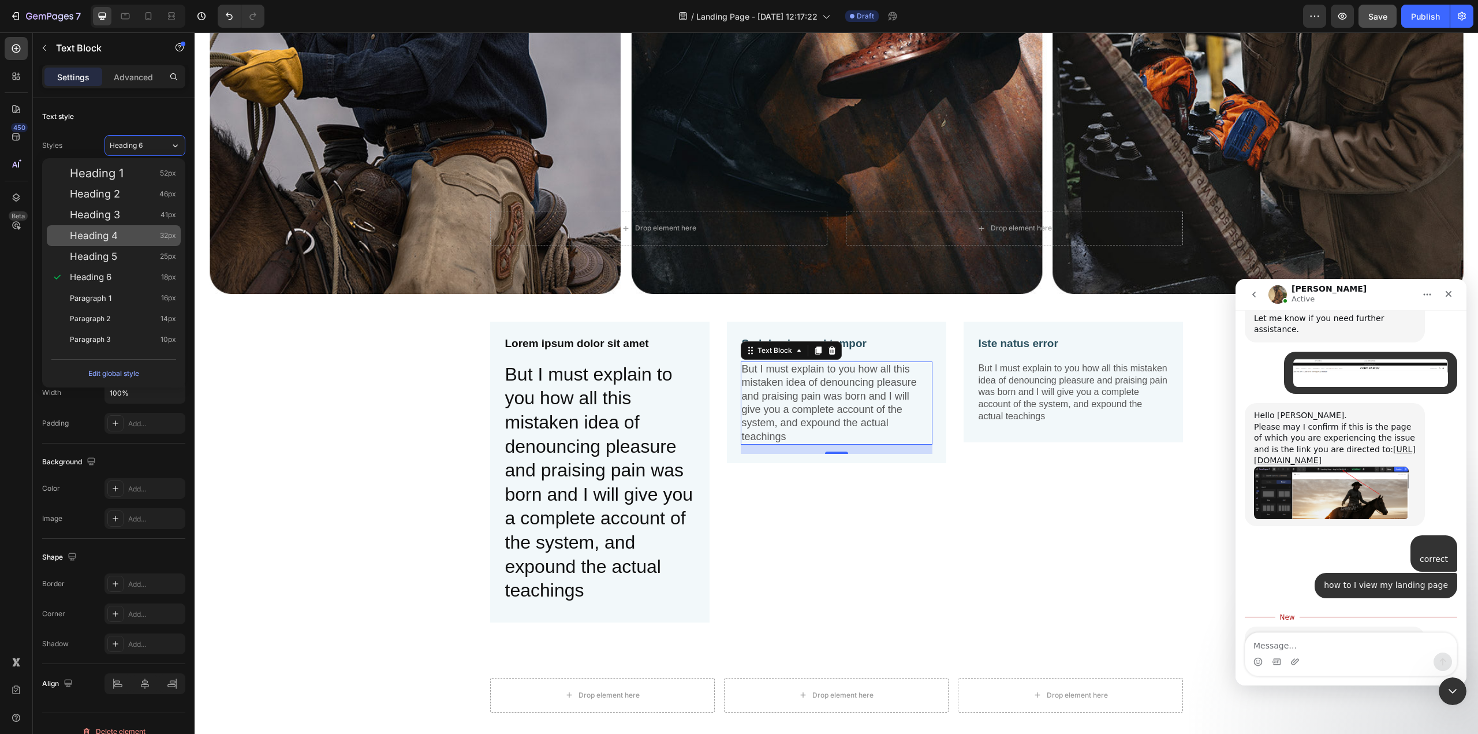
click at [104, 233] on span "Heading 4" at bounding box center [94, 236] width 48 height 12
type input "32"
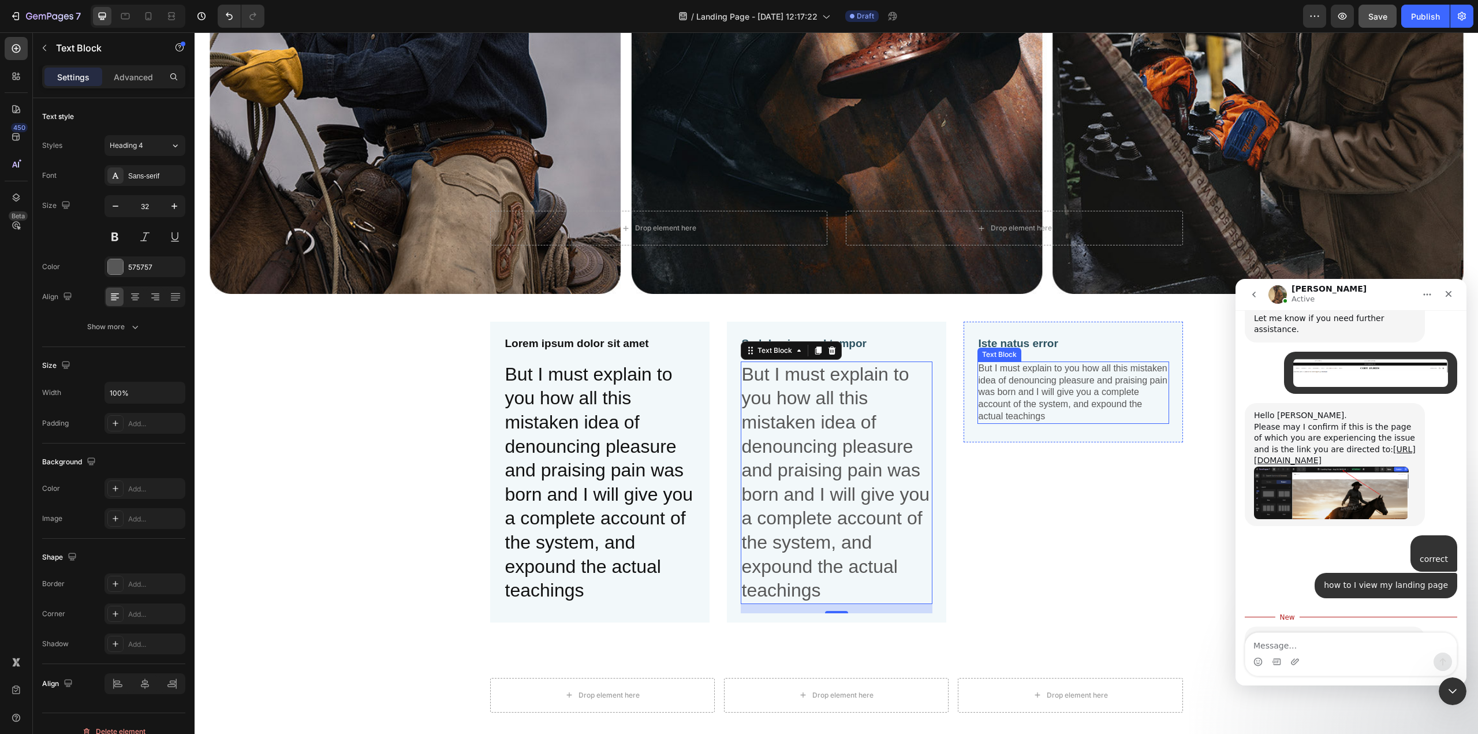
click at [1090, 356] on div "Iste natus error Text Block But I must explain to you how all this mistaken ide…" at bounding box center [1073, 384] width 192 height 98
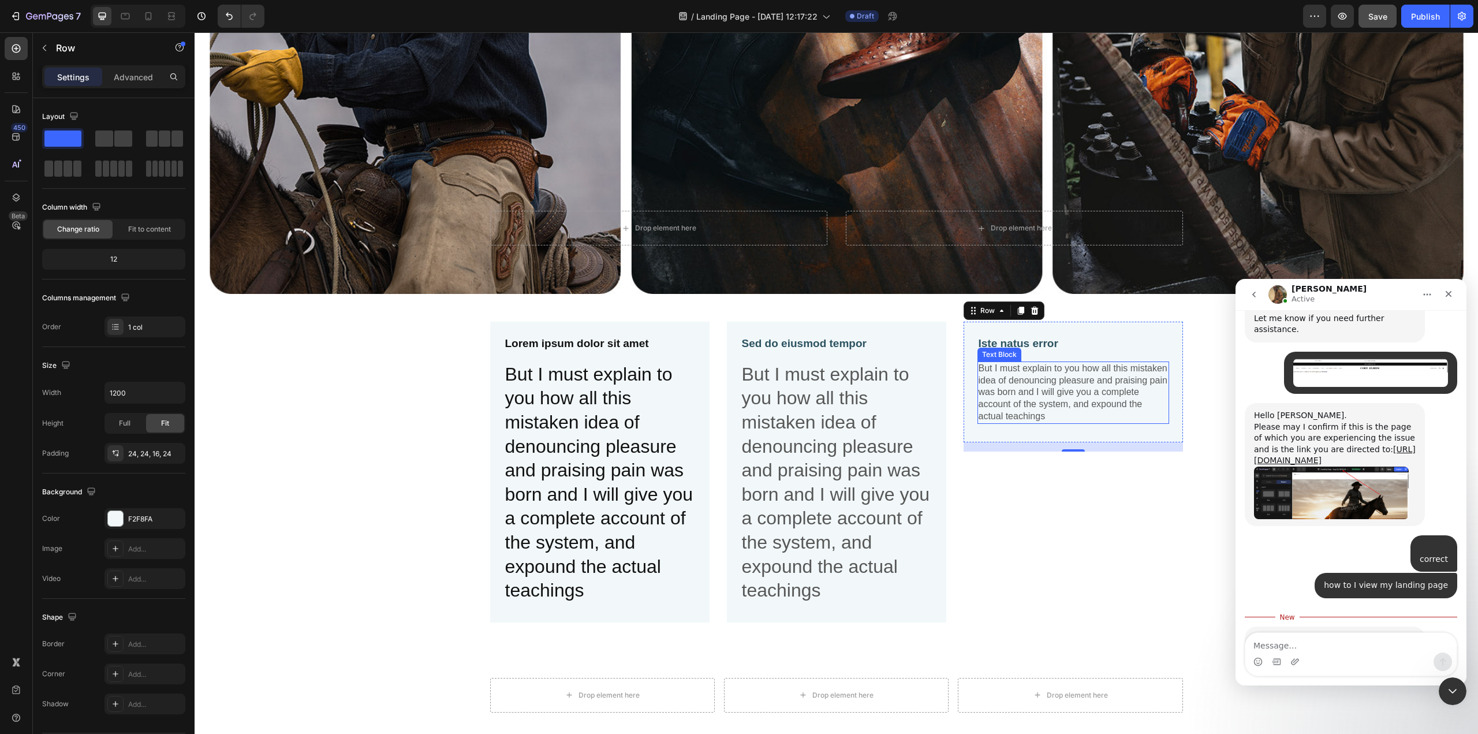
click at [1055, 382] on p "But I must explain to you how all this mistaken idea of denouncing pleasure and…" at bounding box center [1072, 393] width 189 height 60
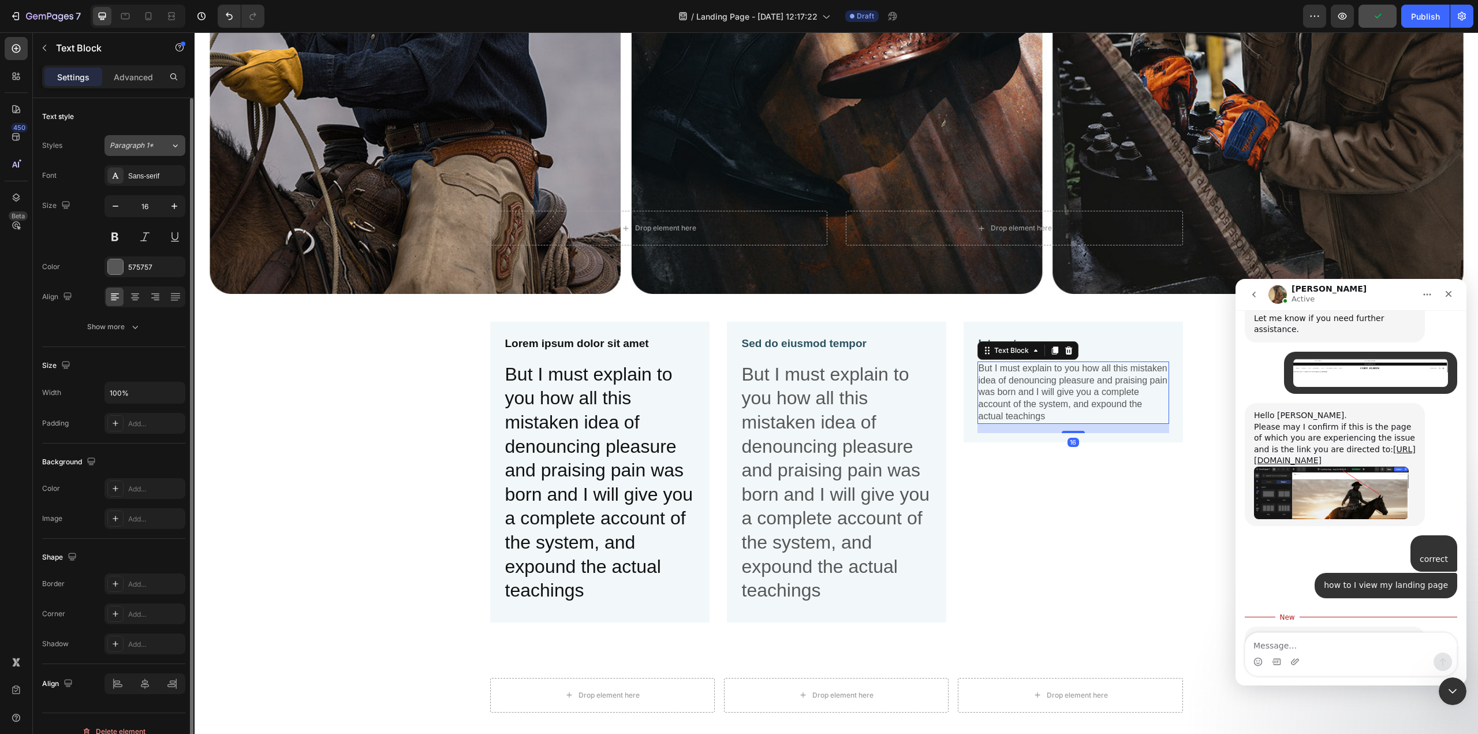
click at [167, 148] on div "Paragraph 1*" at bounding box center [140, 145] width 61 height 10
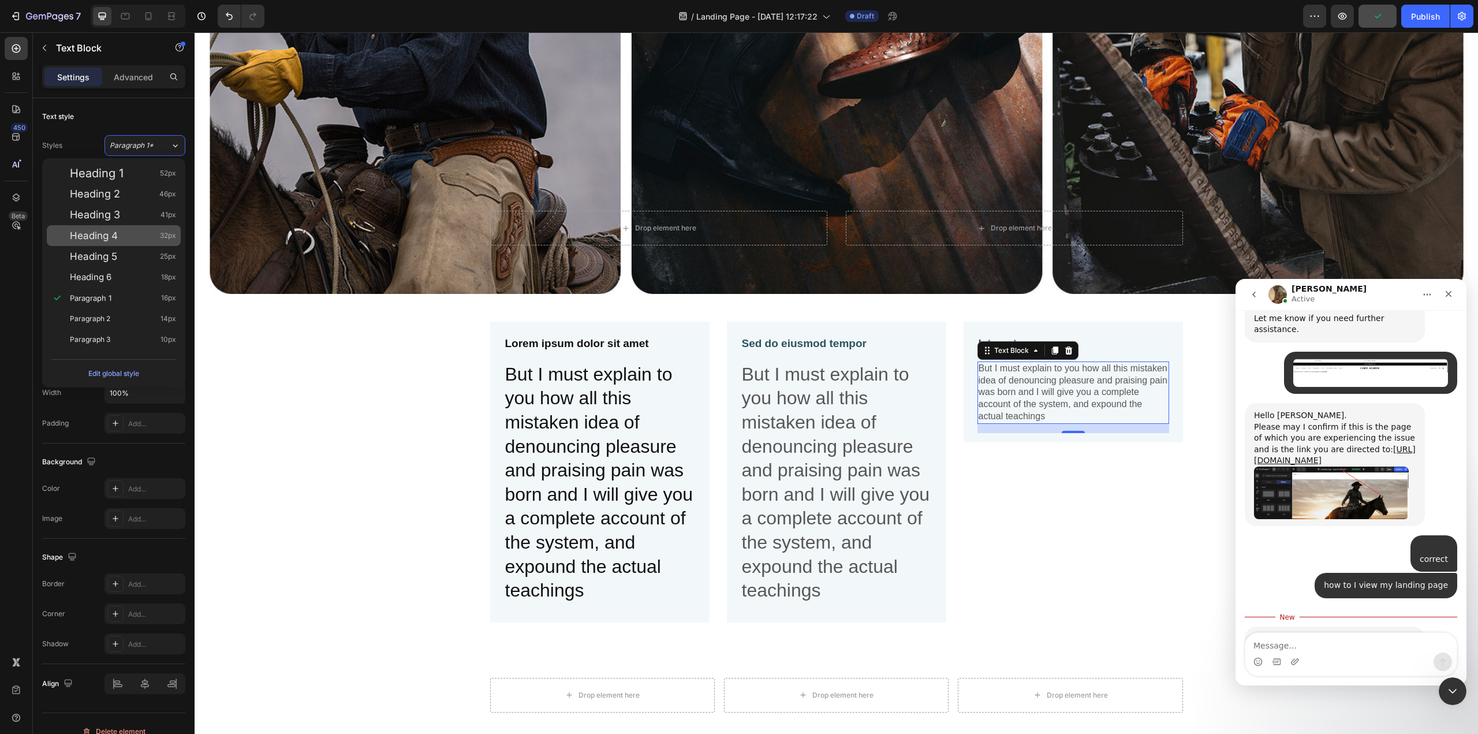
click at [118, 236] on span "Heading 4" at bounding box center [94, 236] width 48 height 12
type input "32"
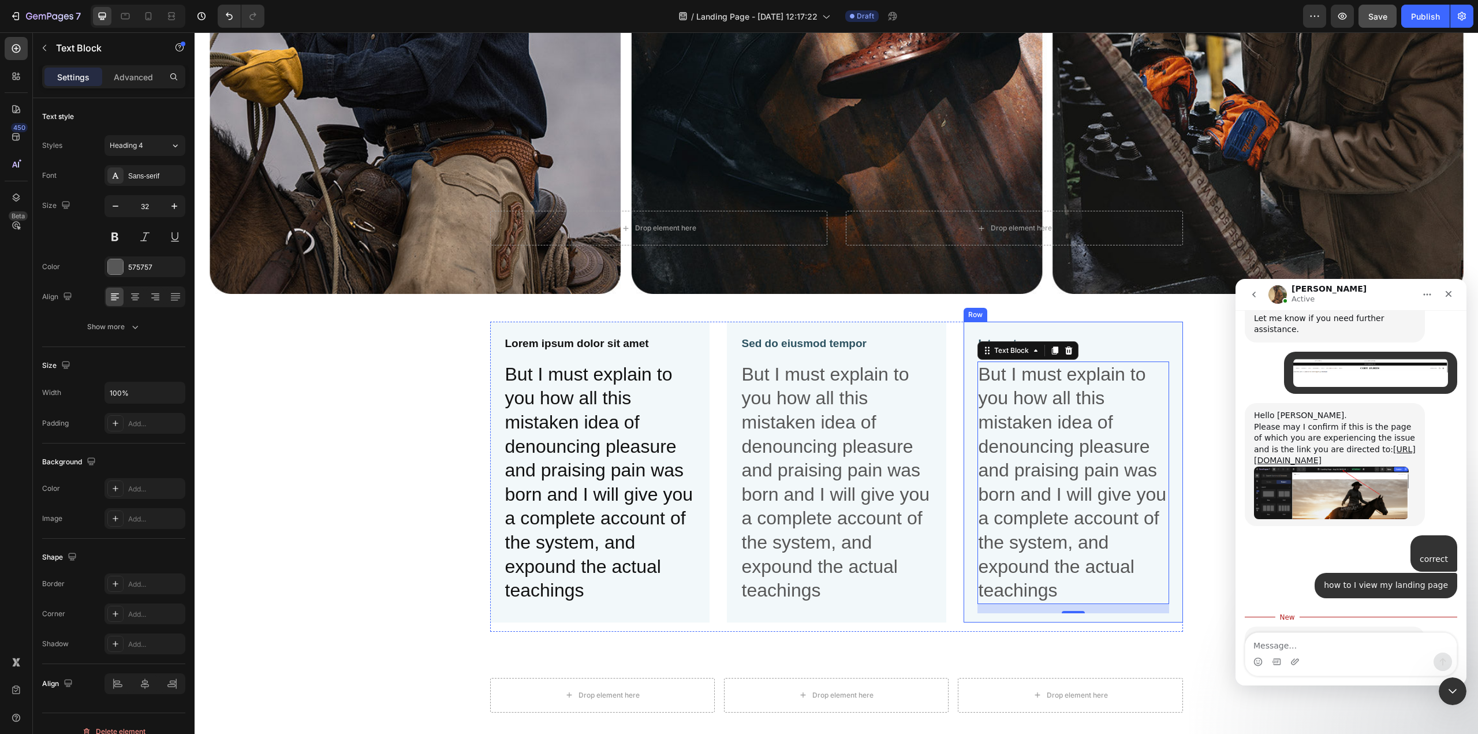
click at [1108, 461] on div "Lorem ipsum dolor sit amet Text Block But I must explain to you how all this mi…" at bounding box center [836, 481] width 1283 height 319
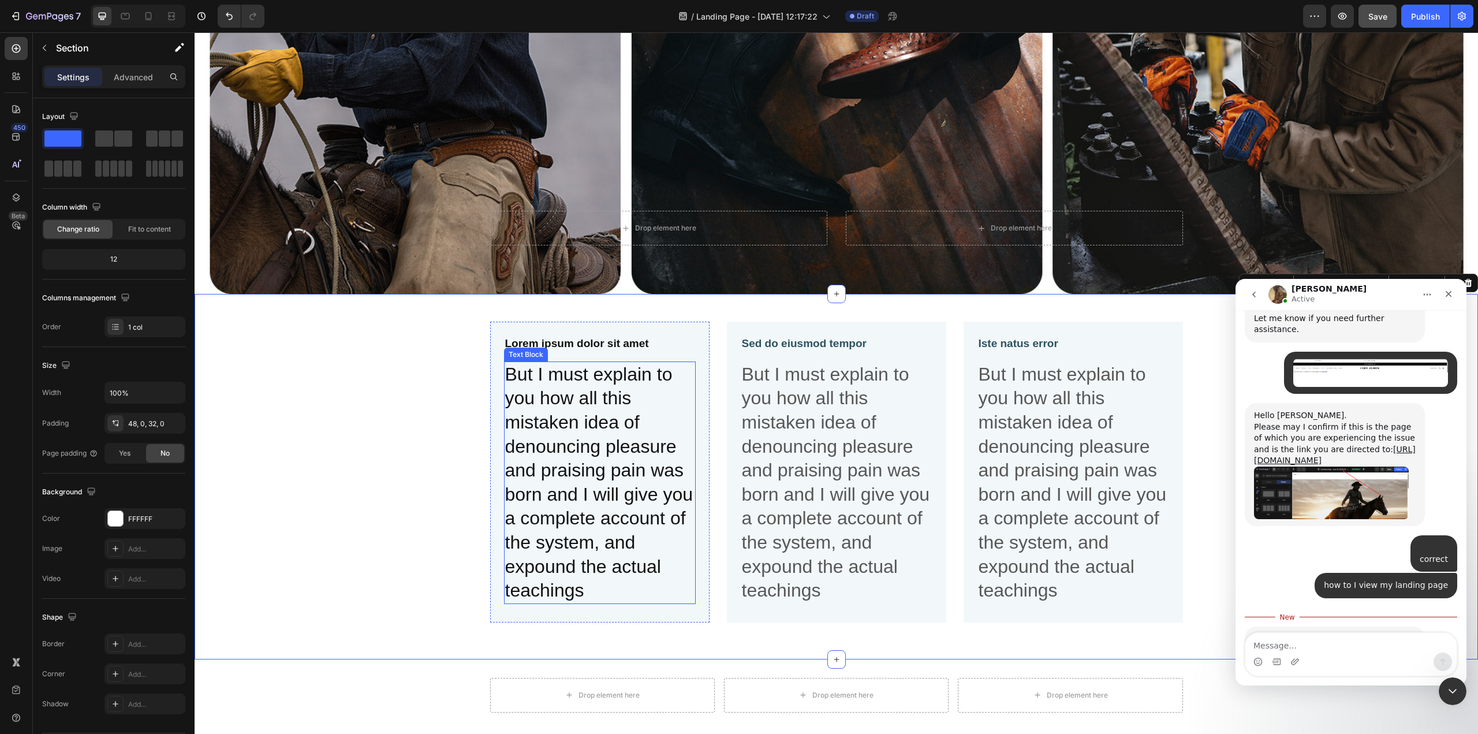
click at [558, 457] on p "But I must explain to you how all this mistaken idea of denouncing pleasure and…" at bounding box center [599, 483] width 189 height 240
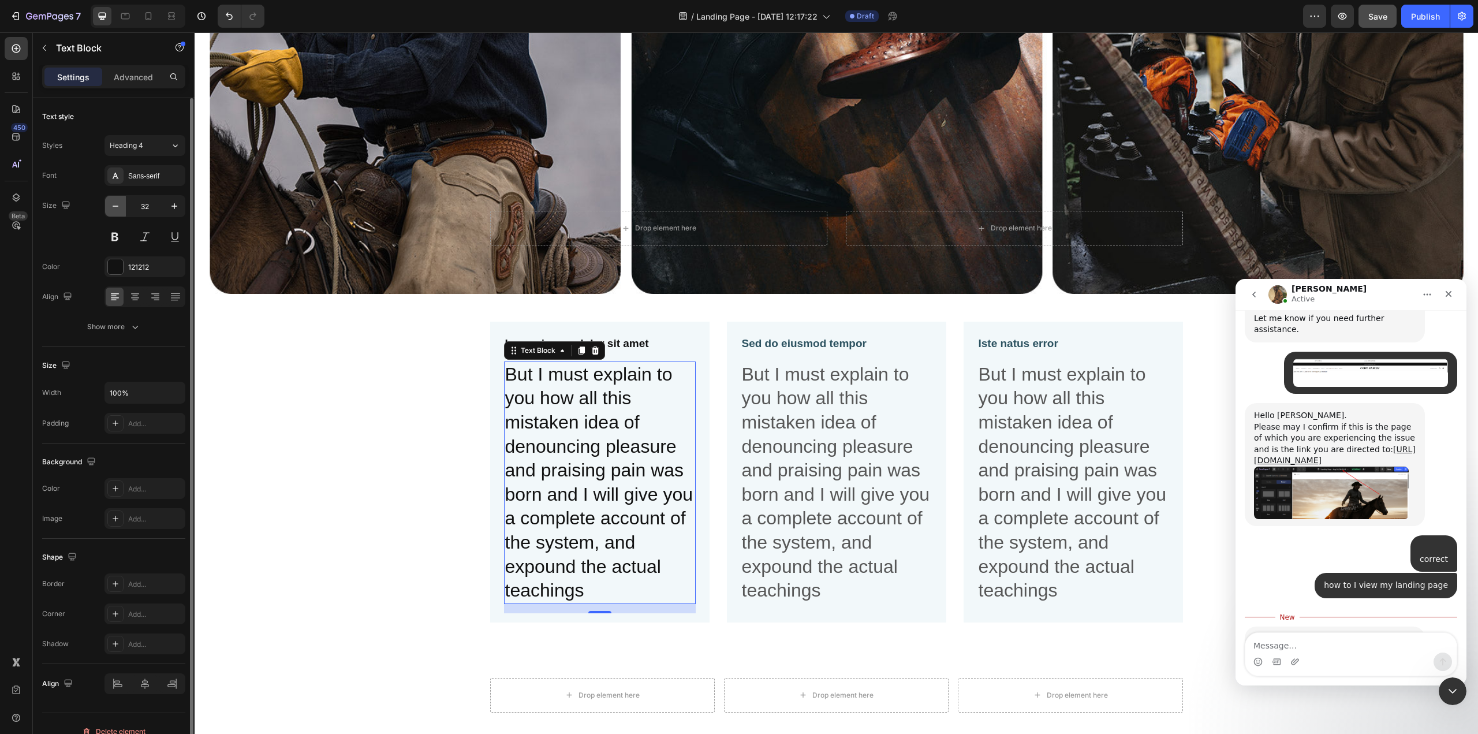
click at [115, 208] on icon "button" at bounding box center [116, 206] width 12 height 12
type input "31"
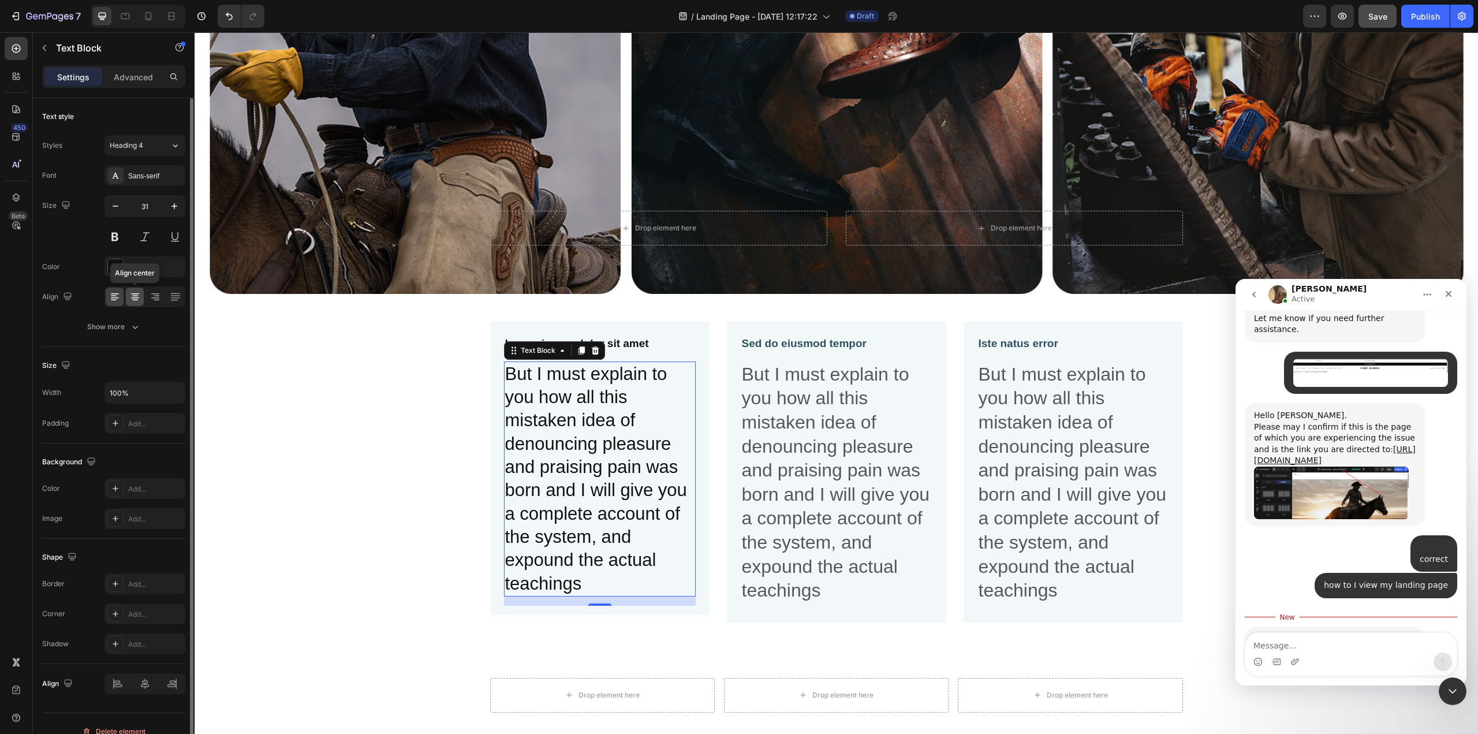
click at [136, 296] on icon at bounding box center [135, 296] width 6 height 1
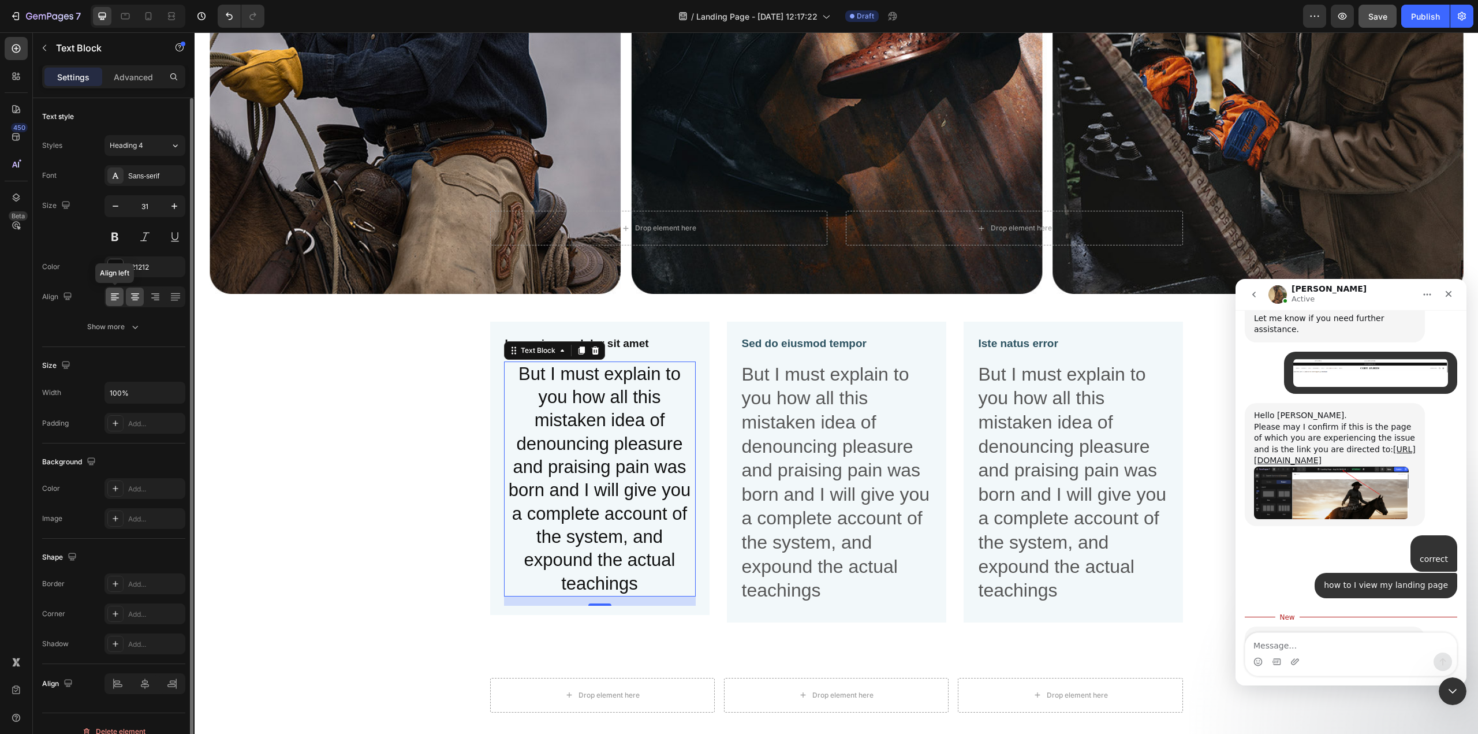
click at [116, 296] on icon at bounding box center [115, 297] width 12 height 12
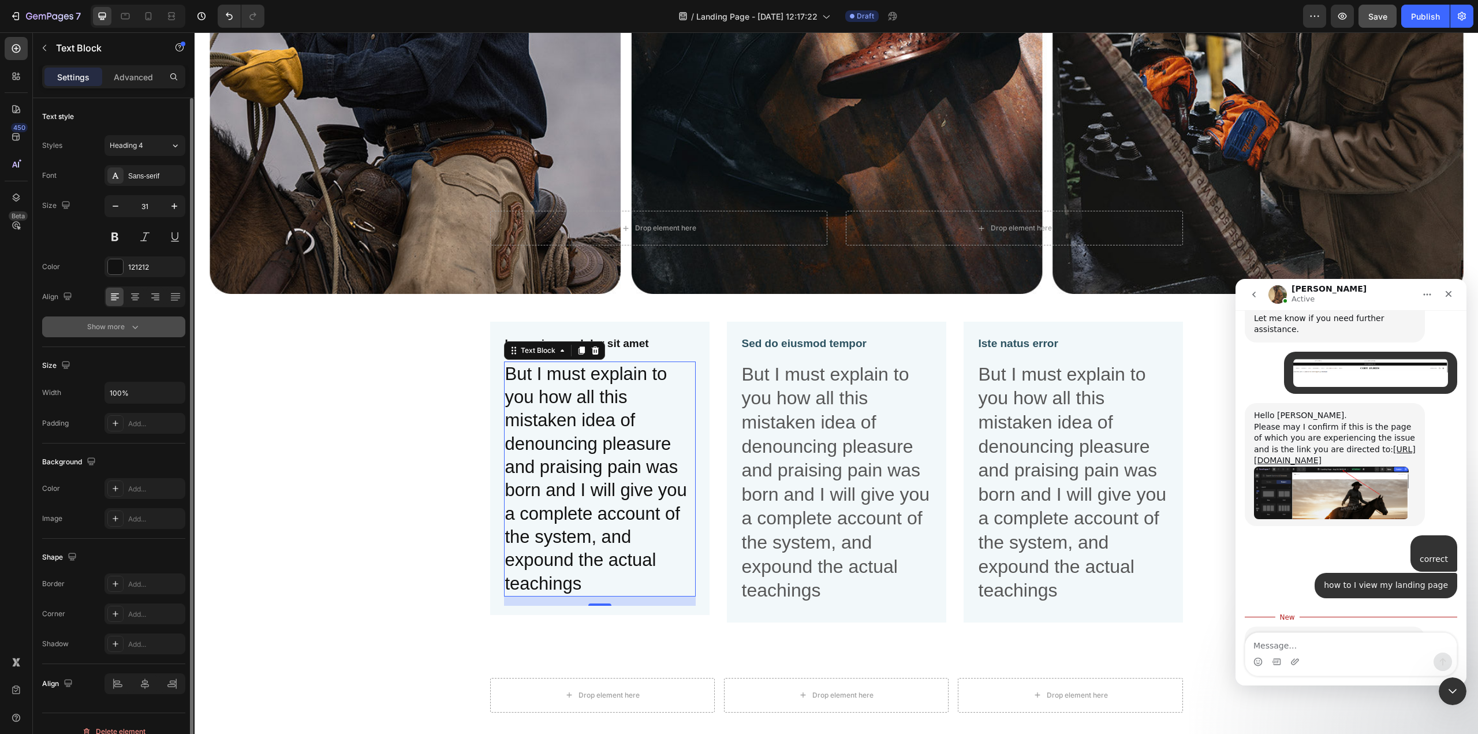
click at [115, 324] on div "Show more" at bounding box center [114, 327] width 54 height 12
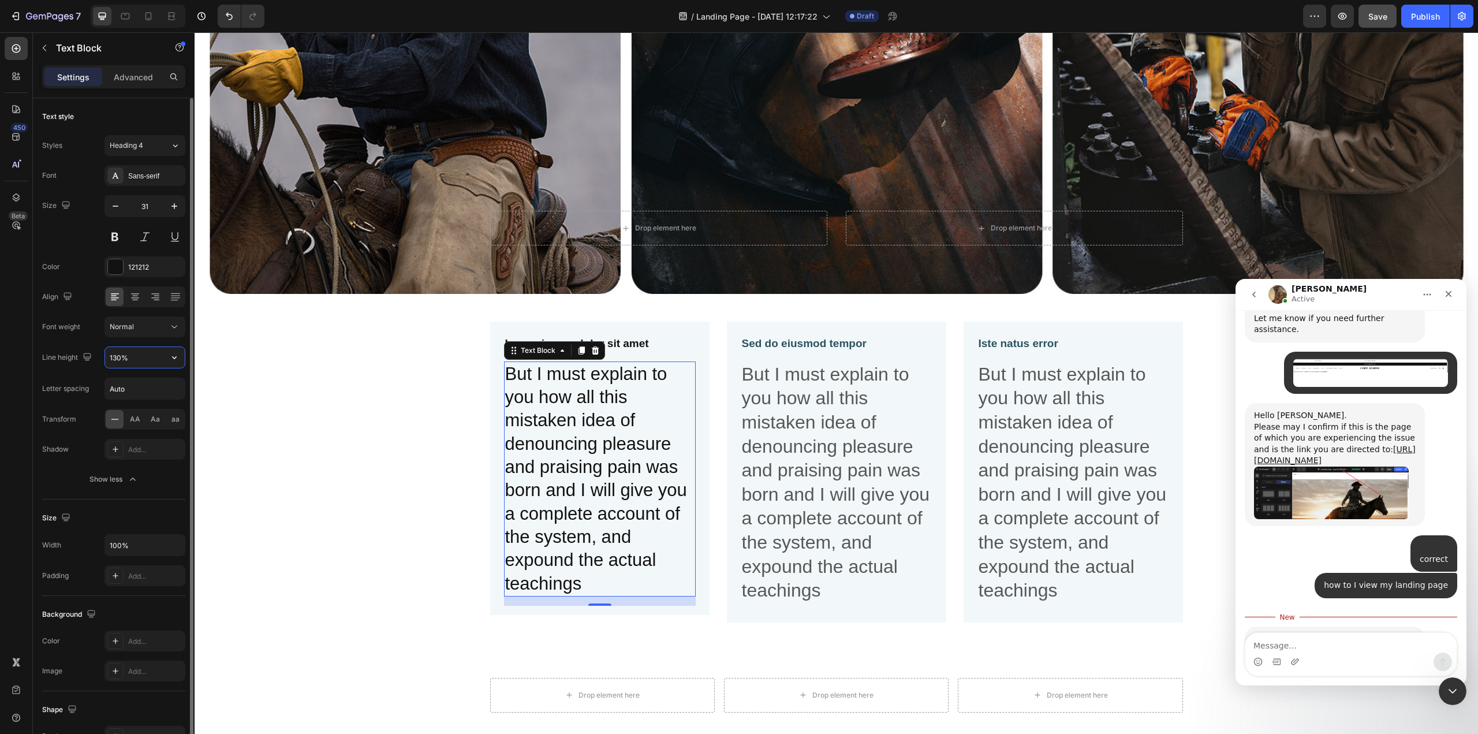
click at [126, 360] on input "130%" at bounding box center [145, 357] width 80 height 21
click at [178, 358] on icon "button" at bounding box center [175, 358] width 12 height 12
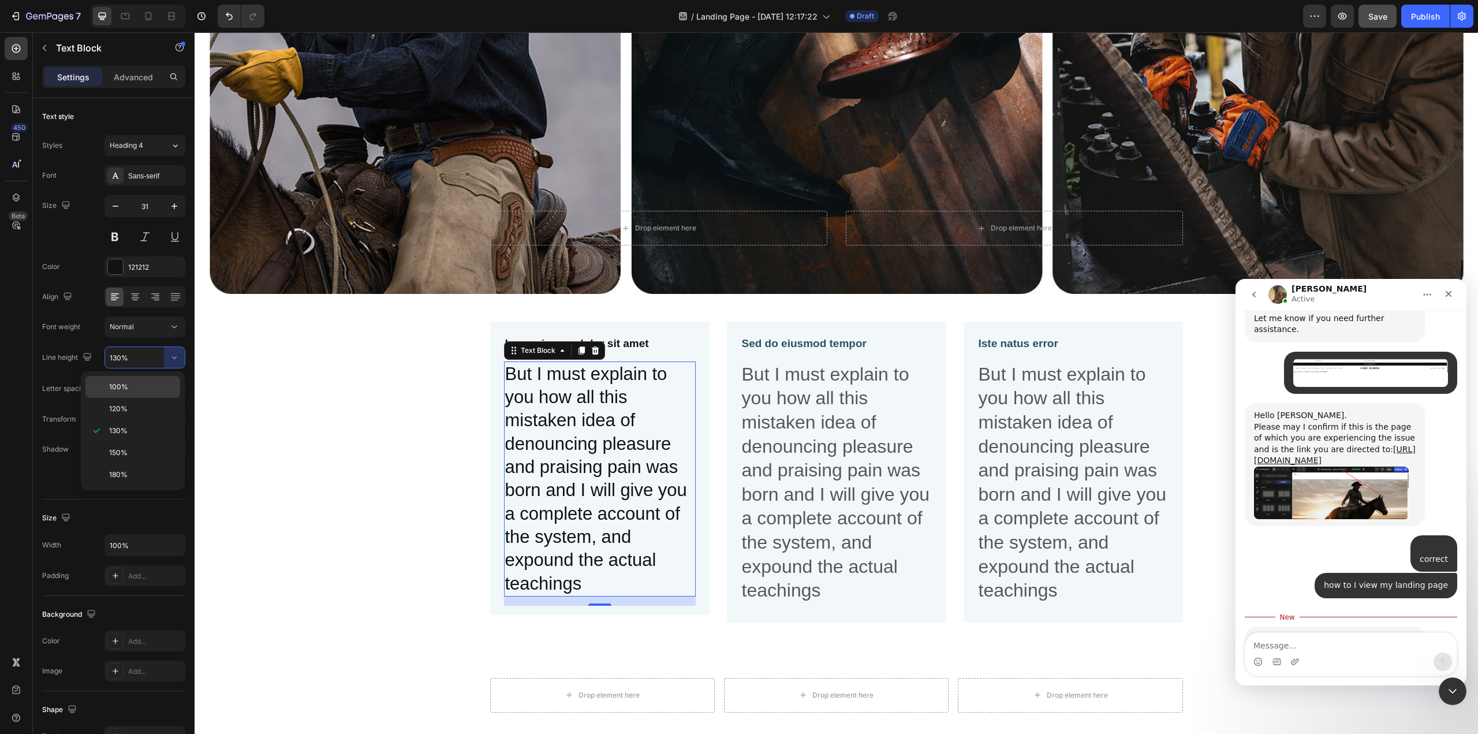
click at [140, 386] on p "100%" at bounding box center [142, 387] width 66 height 10
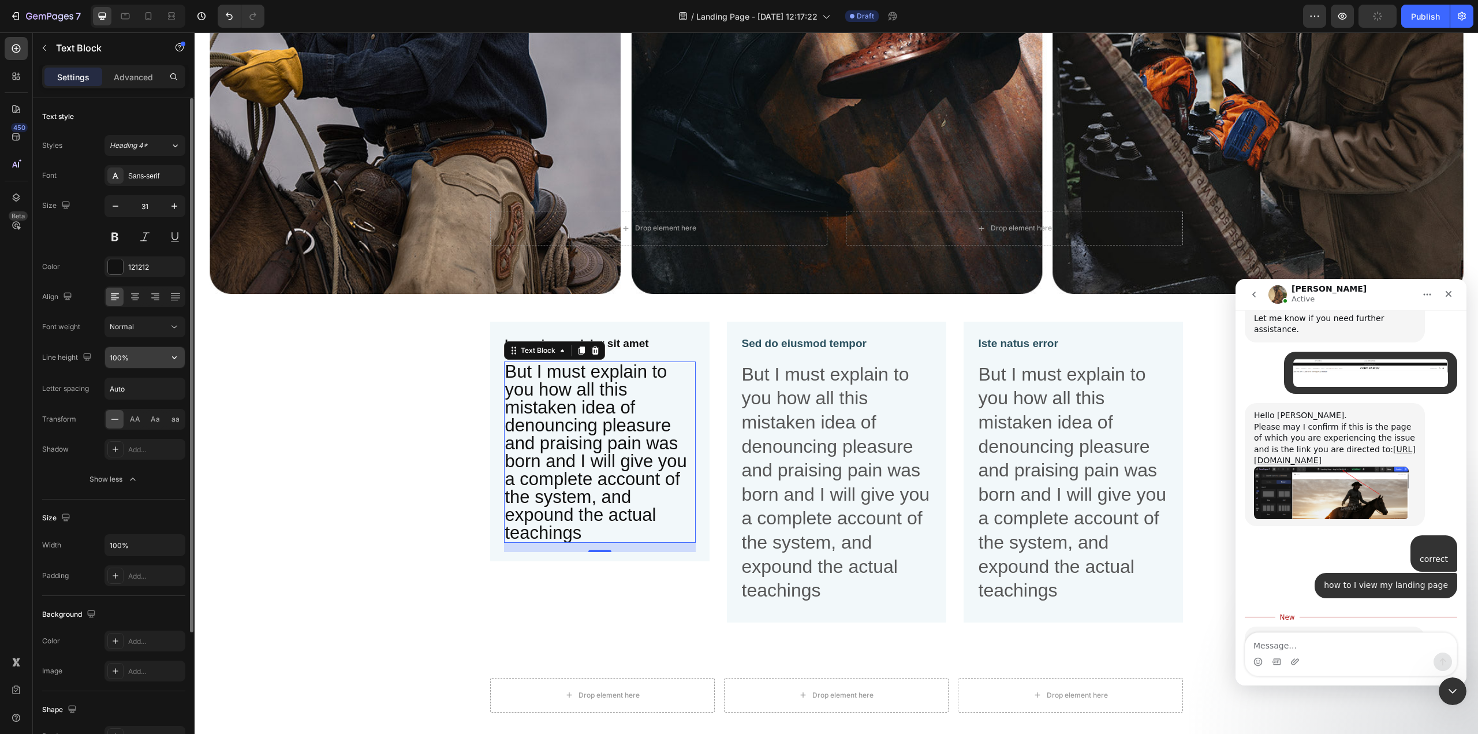
click at [143, 360] on input "100%" at bounding box center [145, 357] width 80 height 21
click at [180, 357] on icon "button" at bounding box center [175, 358] width 12 height 12
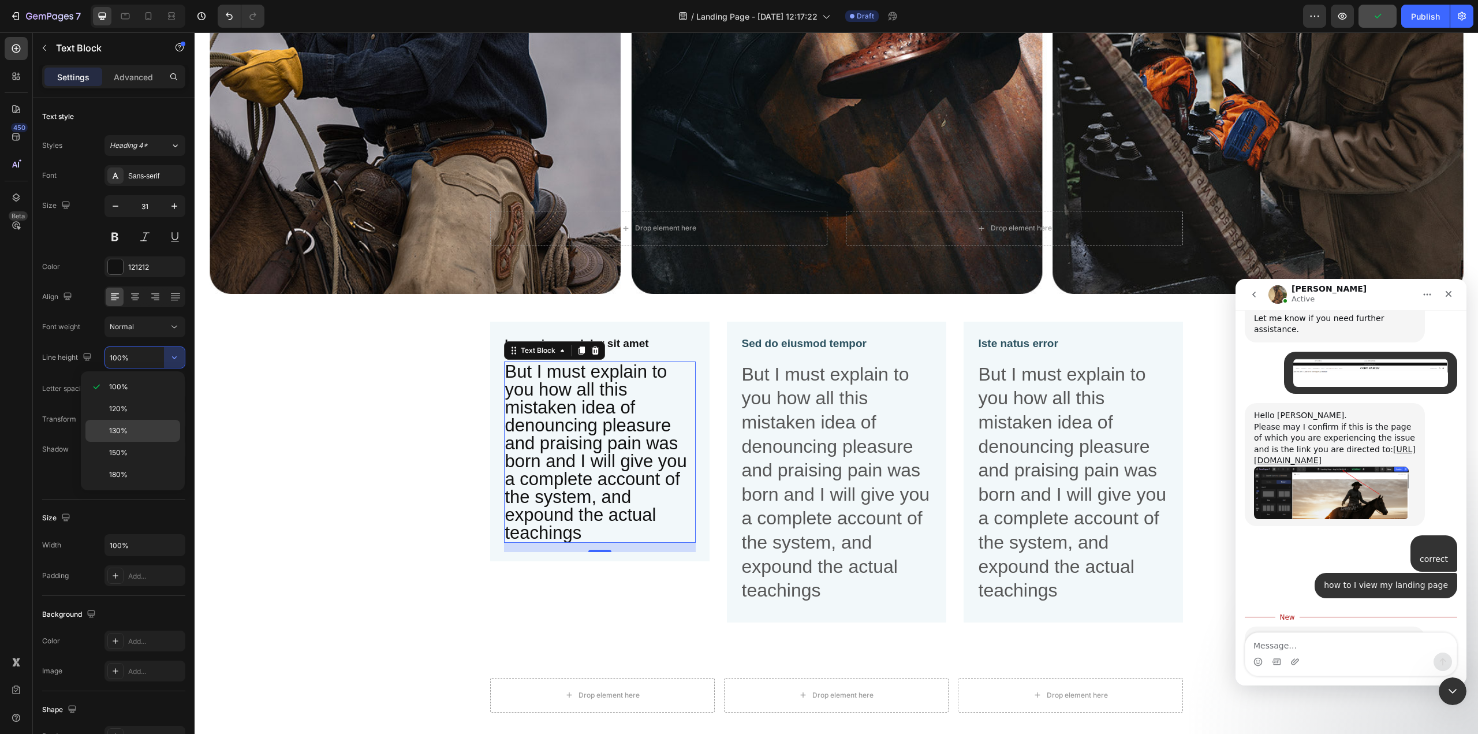
click at [128, 442] on div "130%" at bounding box center [132, 453] width 95 height 22
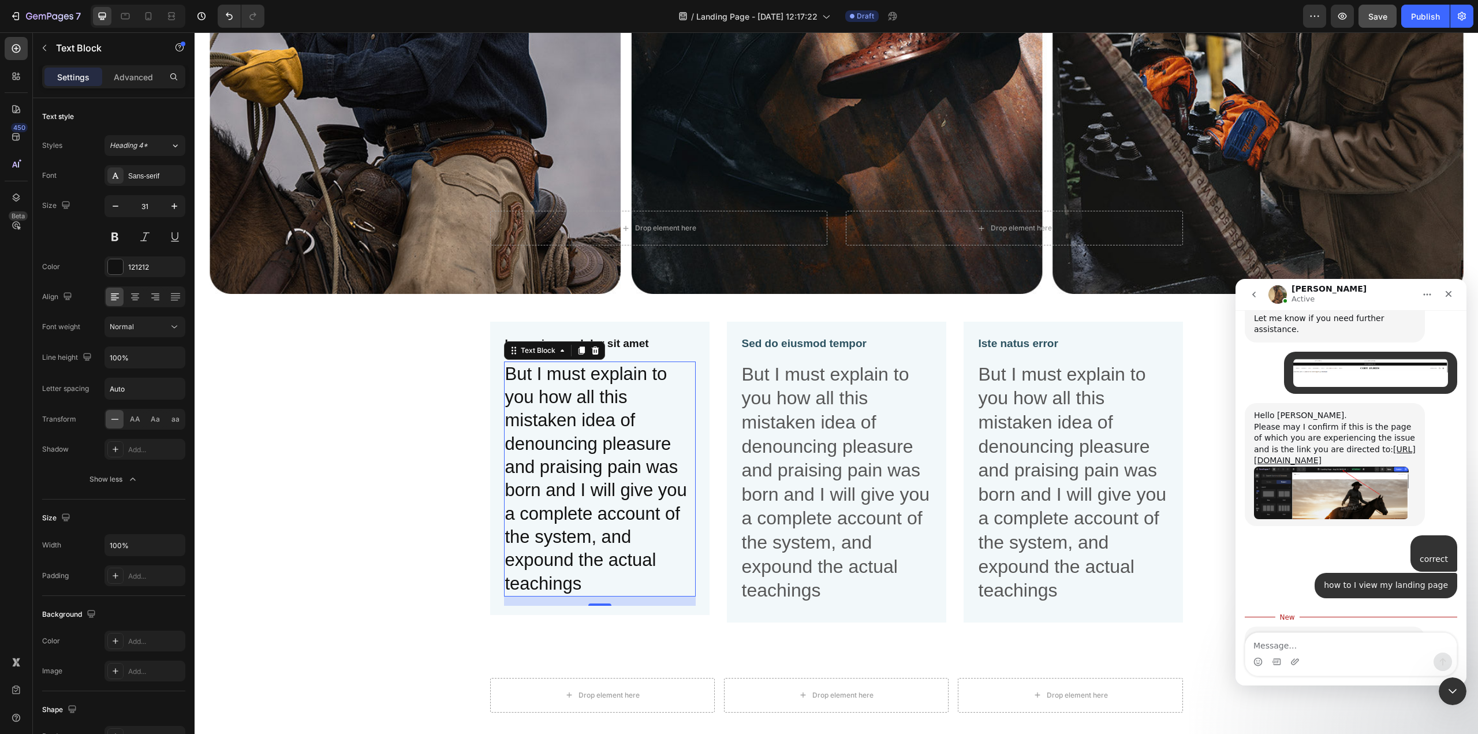
type input "130%"
click at [252, 413] on div "Lorem ipsum dolor sit amet Text Block But I must explain to you how all this mi…" at bounding box center [836, 481] width 1283 height 319
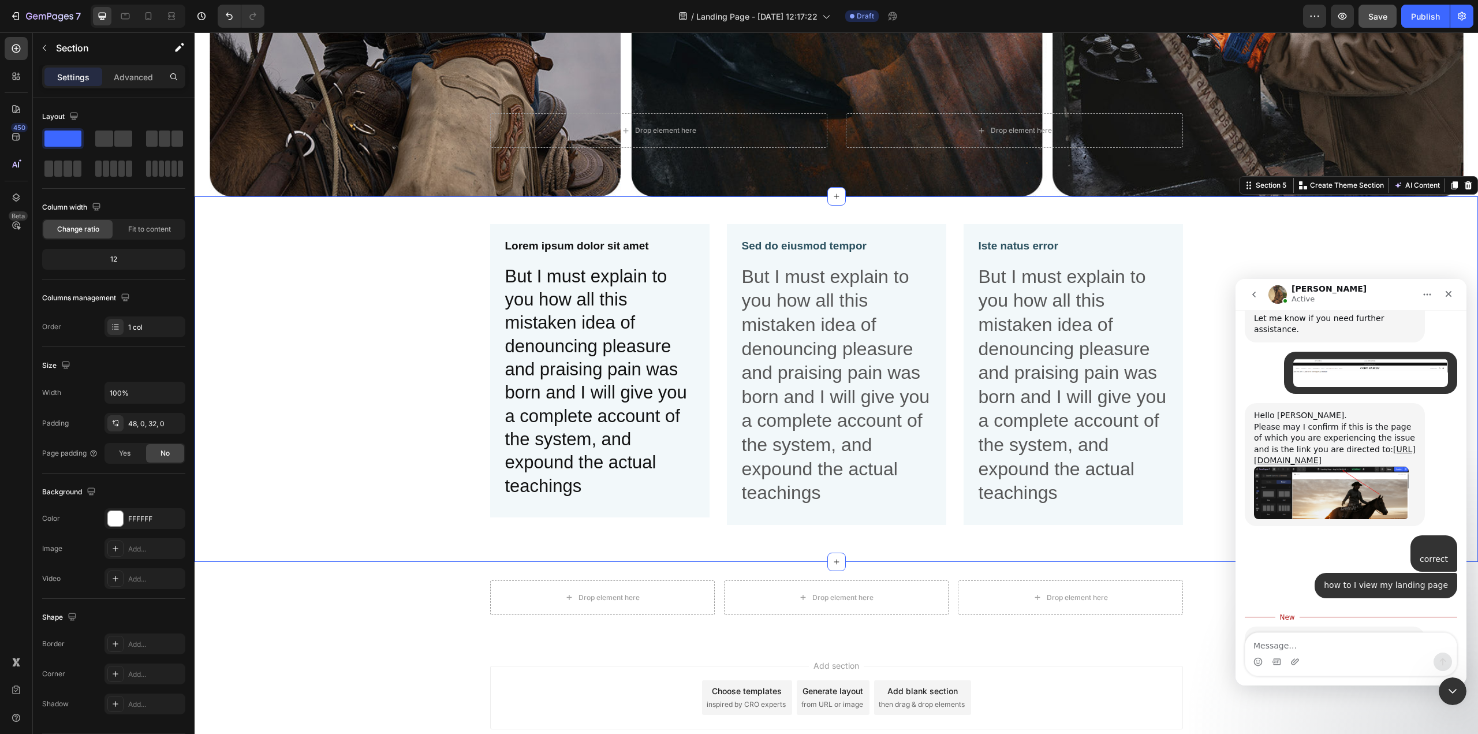
scroll to position [2000, 0]
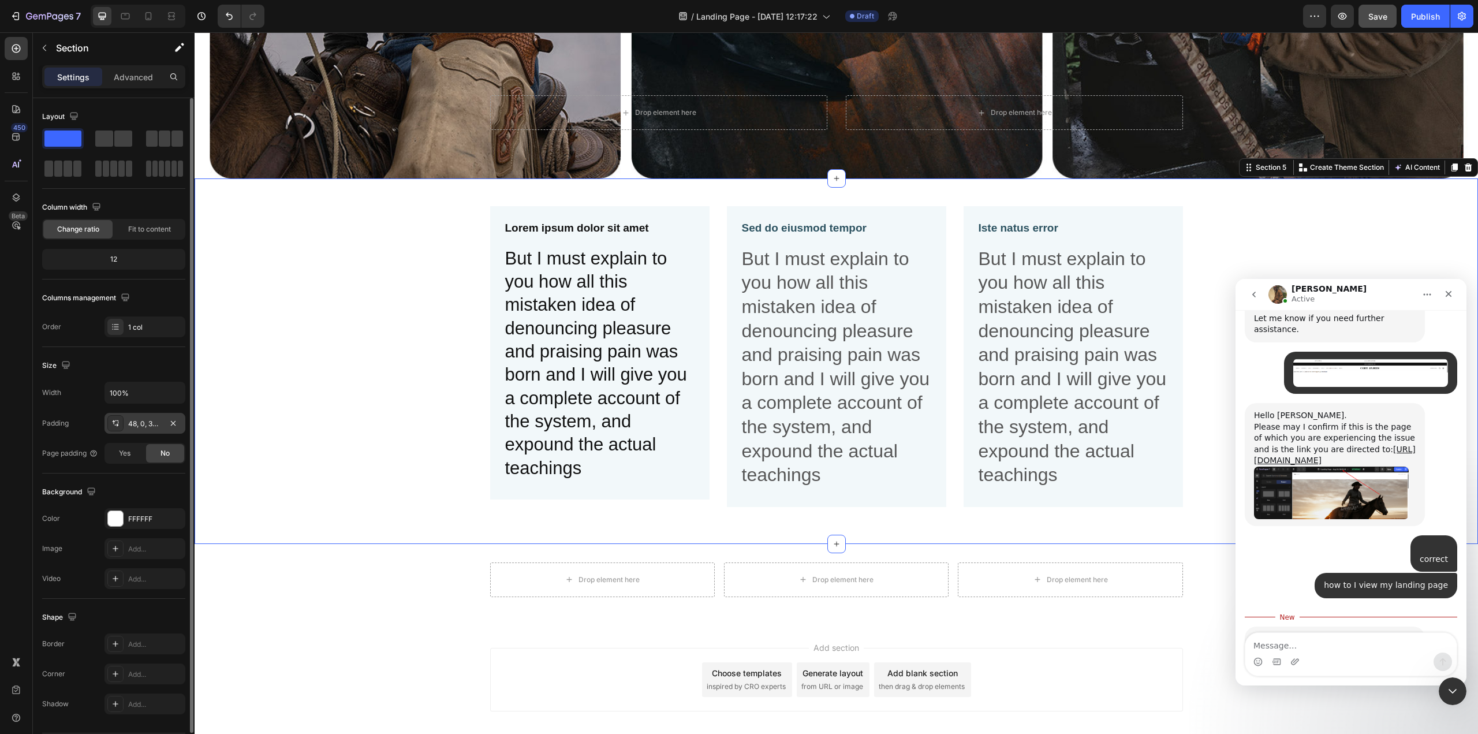
click at [163, 423] on div "48, 0, 32, 0" at bounding box center [144, 423] width 81 height 21
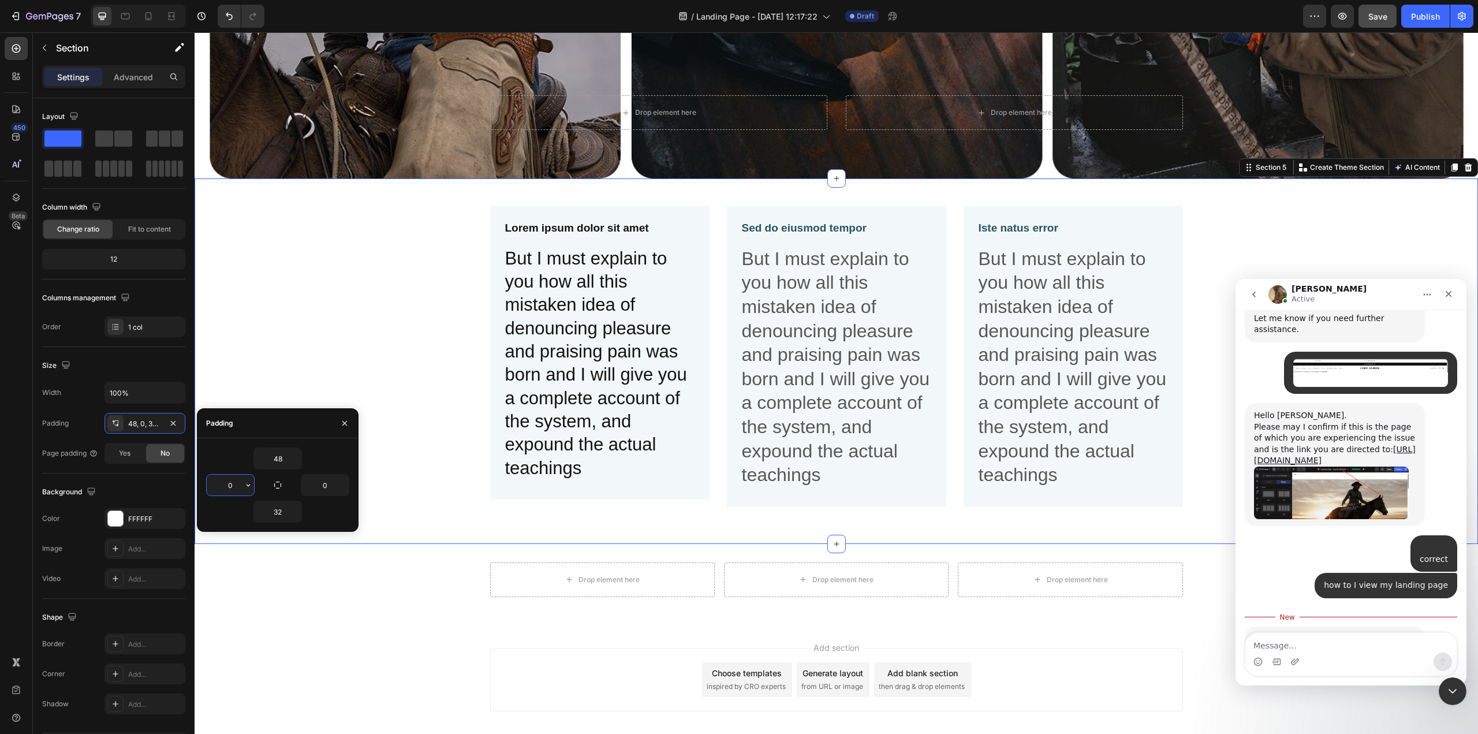
click at [232, 484] on input "0" at bounding box center [230, 485] width 47 height 21
click at [251, 484] on icon "button" at bounding box center [248, 484] width 9 height 9
click at [233, 485] on input "0" at bounding box center [230, 485] width 47 height 21
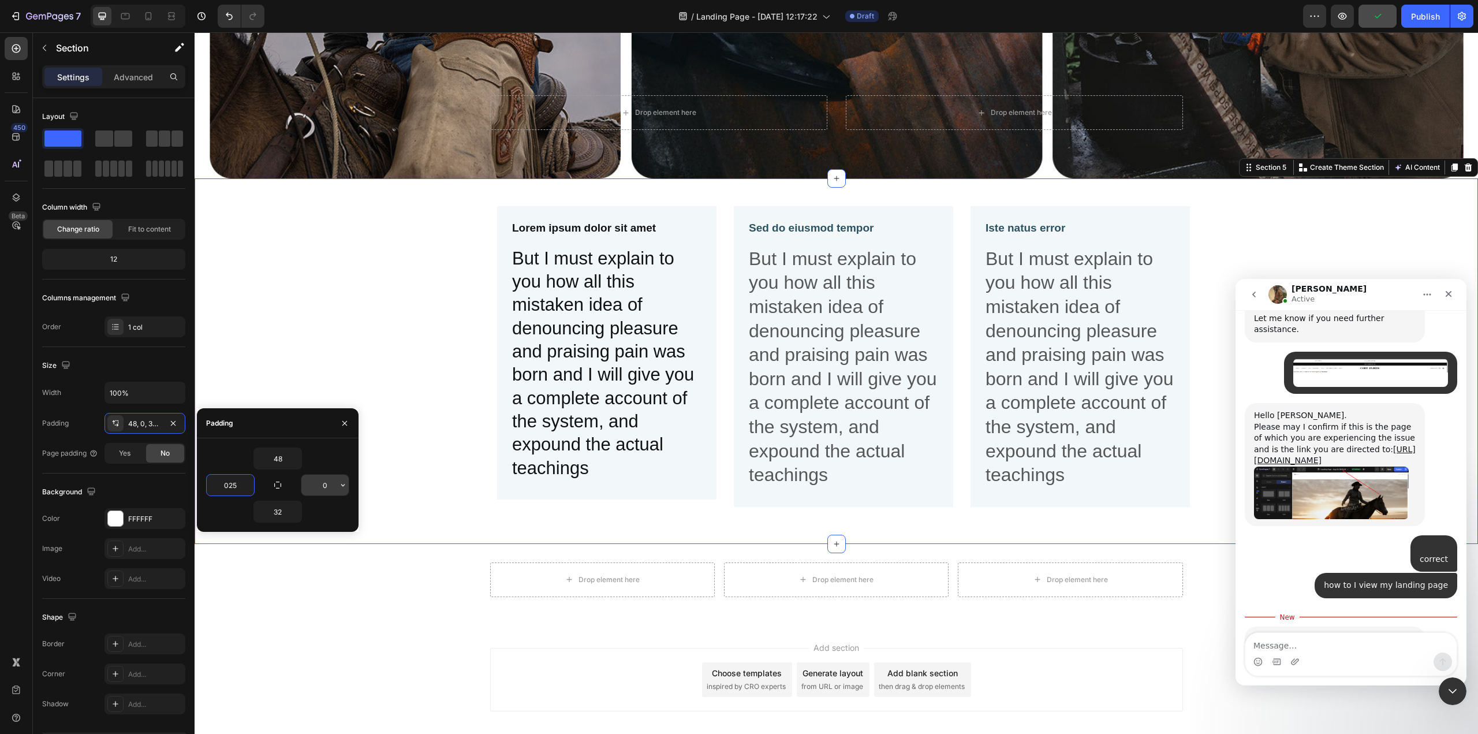
type input "25"
click at [309, 485] on input "0" at bounding box center [324, 485] width 47 height 21
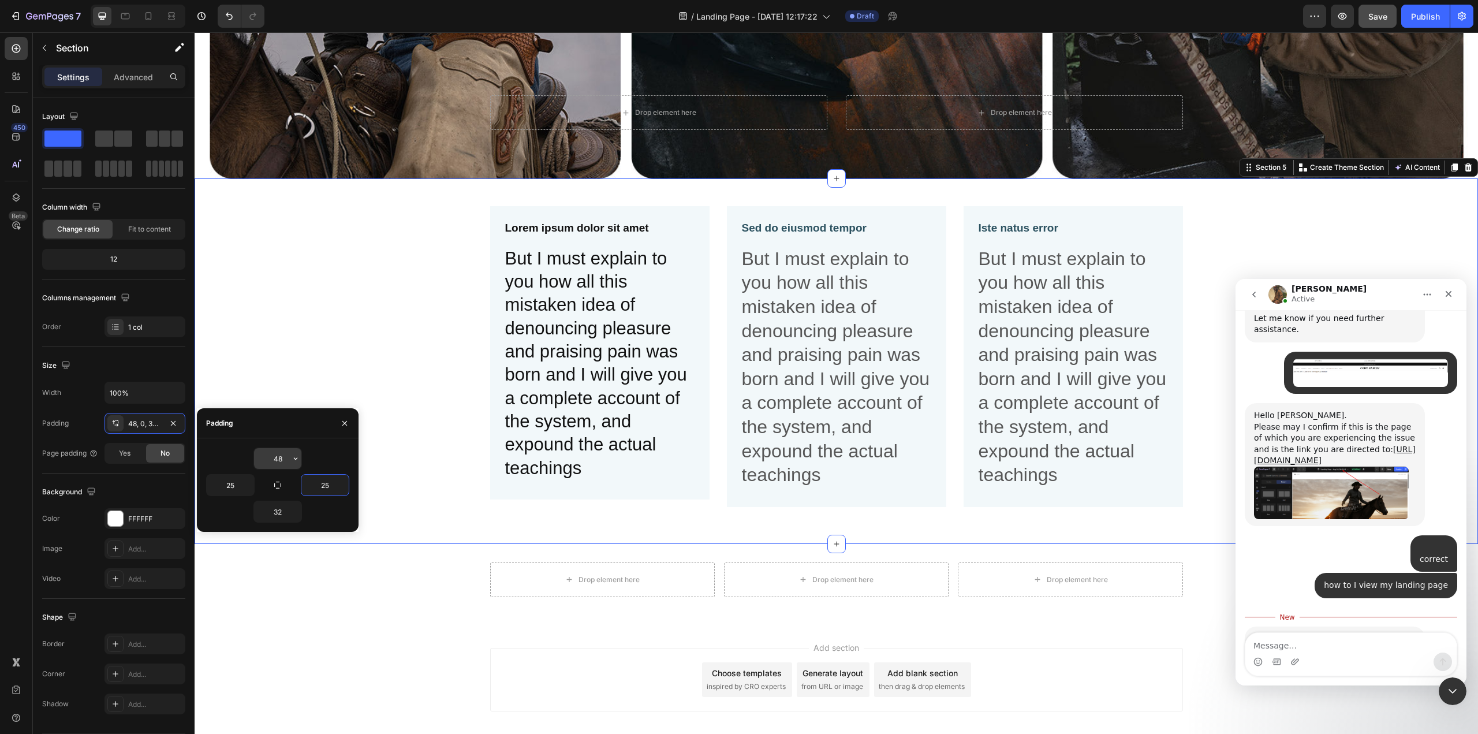
type input "25"
click at [283, 459] on input "48" at bounding box center [277, 458] width 47 height 21
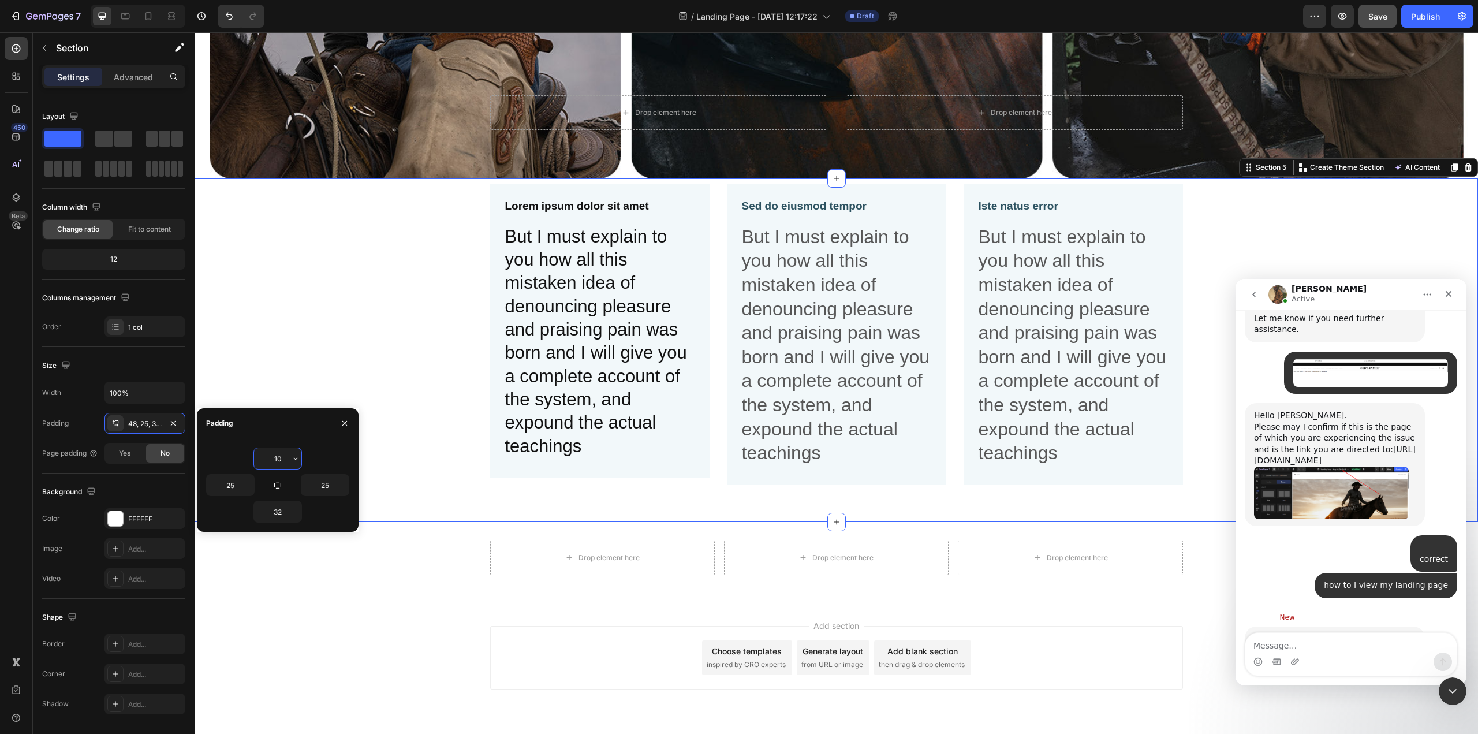
type input "1"
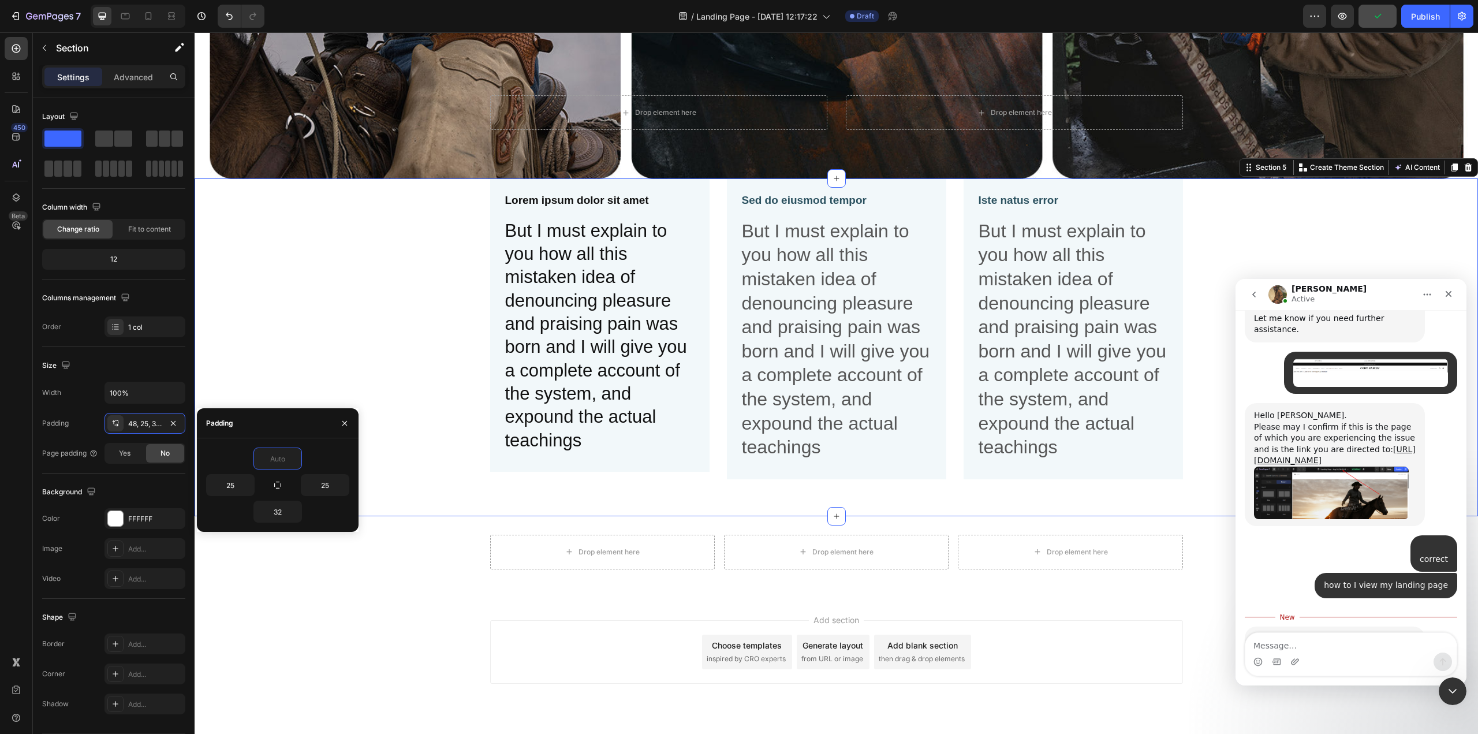
click at [626, 340] on p "But I must explain to you how all this mistaken idea of denouncing pleasure and…" at bounding box center [599, 335] width 189 height 233
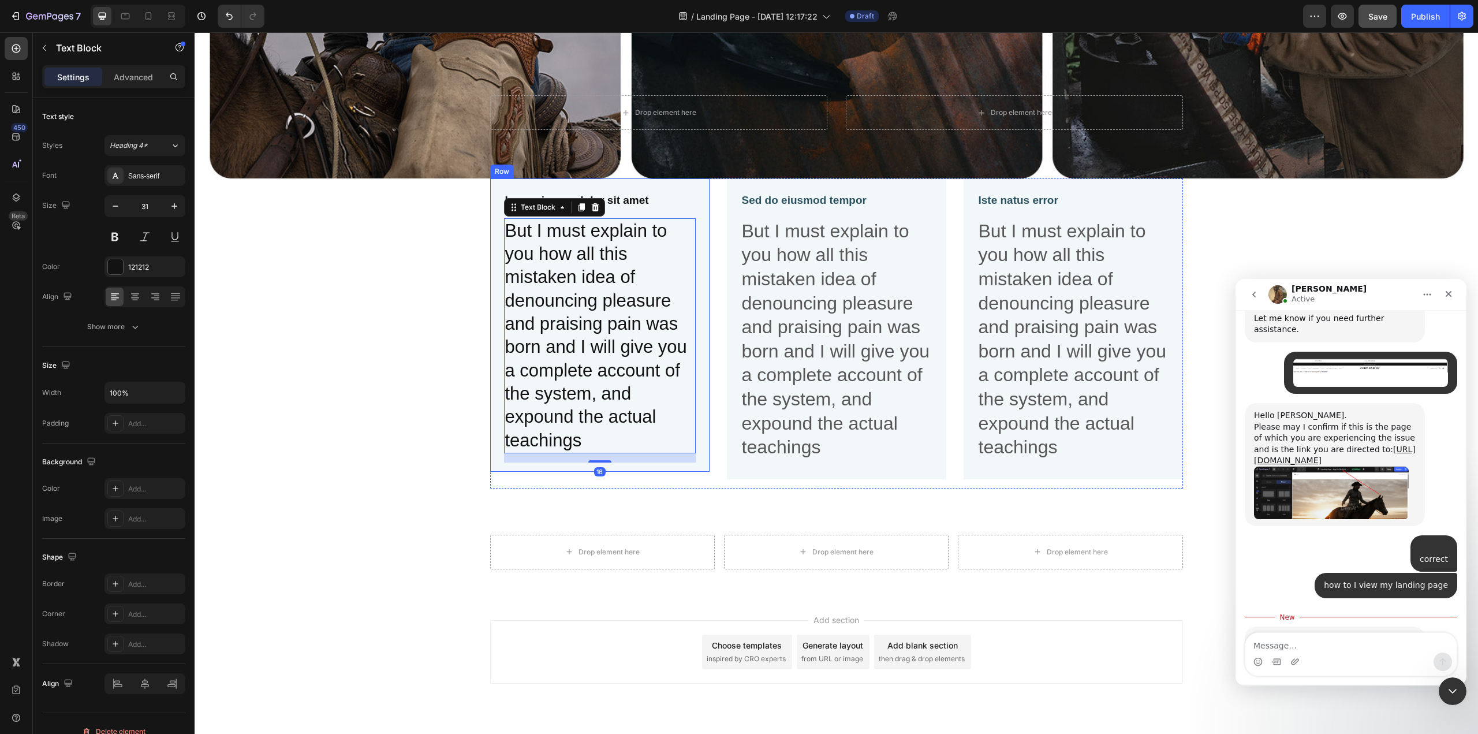
click at [490, 356] on div "Lorem ipsum dolor sit amet Text Block But I must explain to you how all this mi…" at bounding box center [599, 324] width 219 height 293
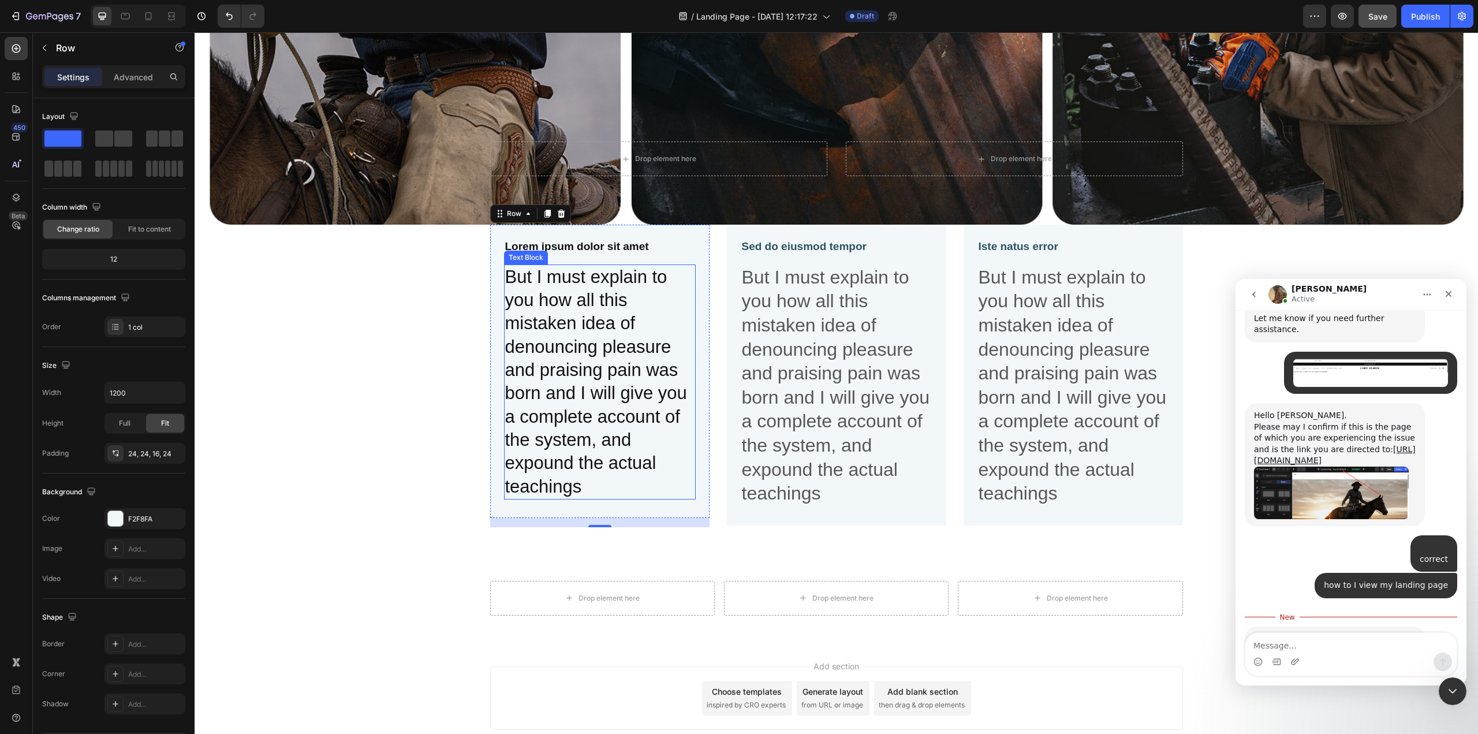
scroll to position [1884, 0]
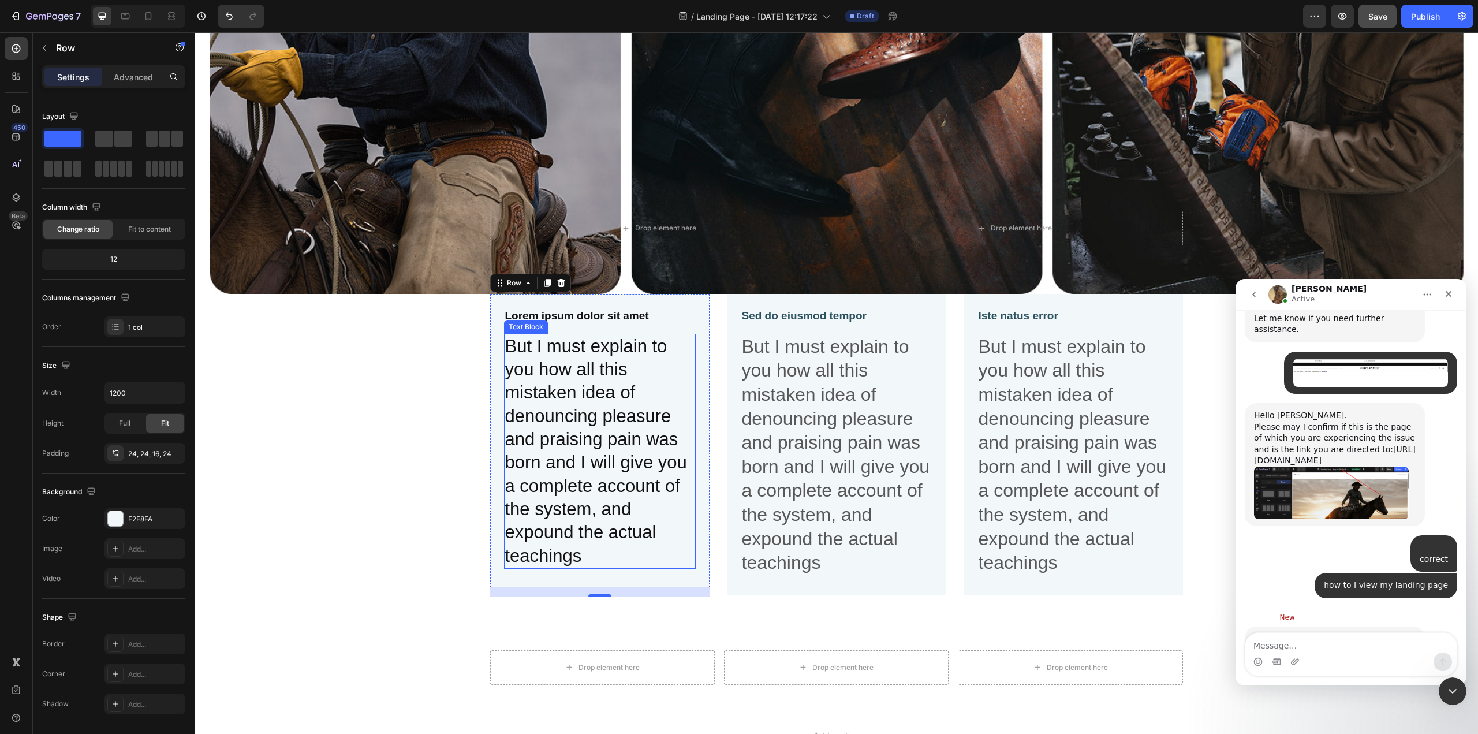
click at [579, 474] on p "But I must explain to you how all this mistaken idea of denouncing pleasure and…" at bounding box center [599, 451] width 189 height 233
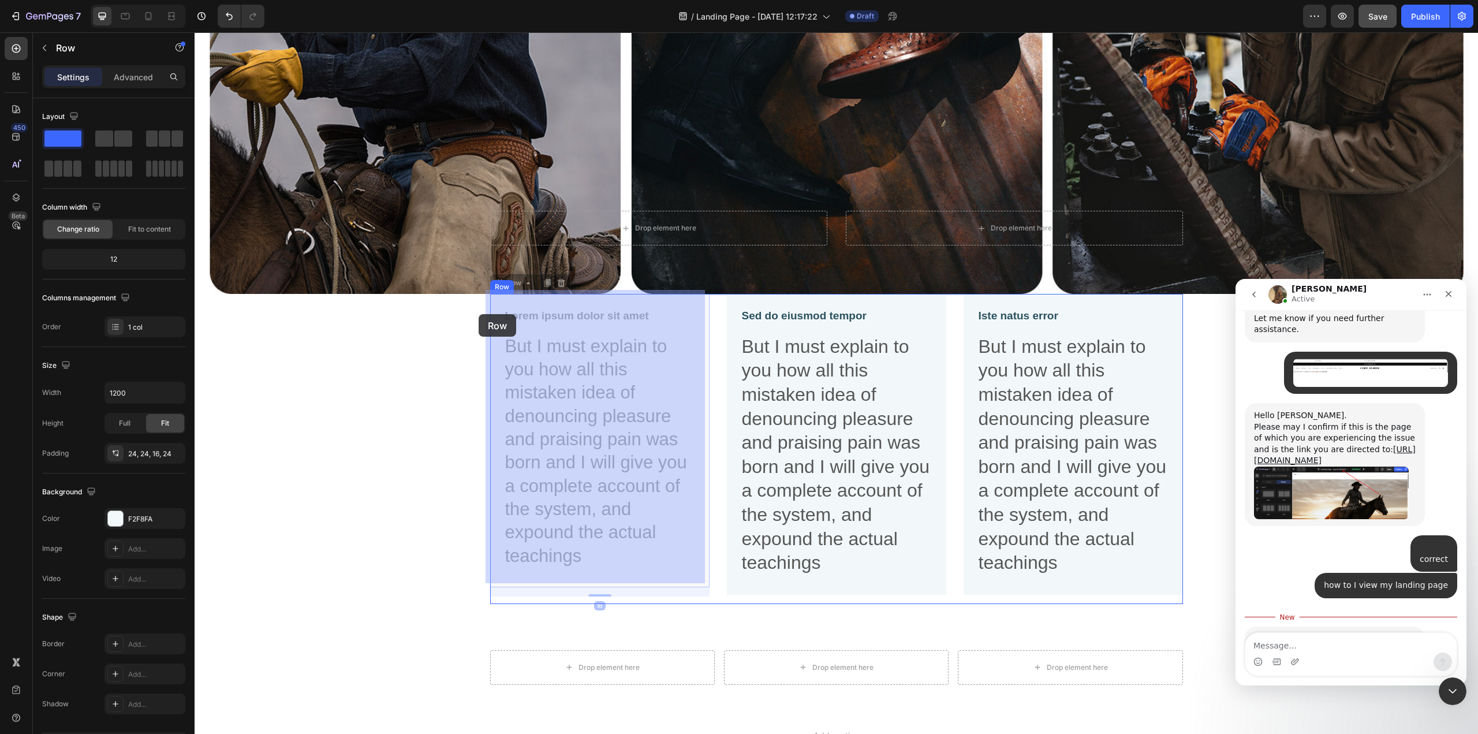
drag, startPoint x: 498, startPoint y: 298, endPoint x: 472, endPoint y: 319, distance: 33.6
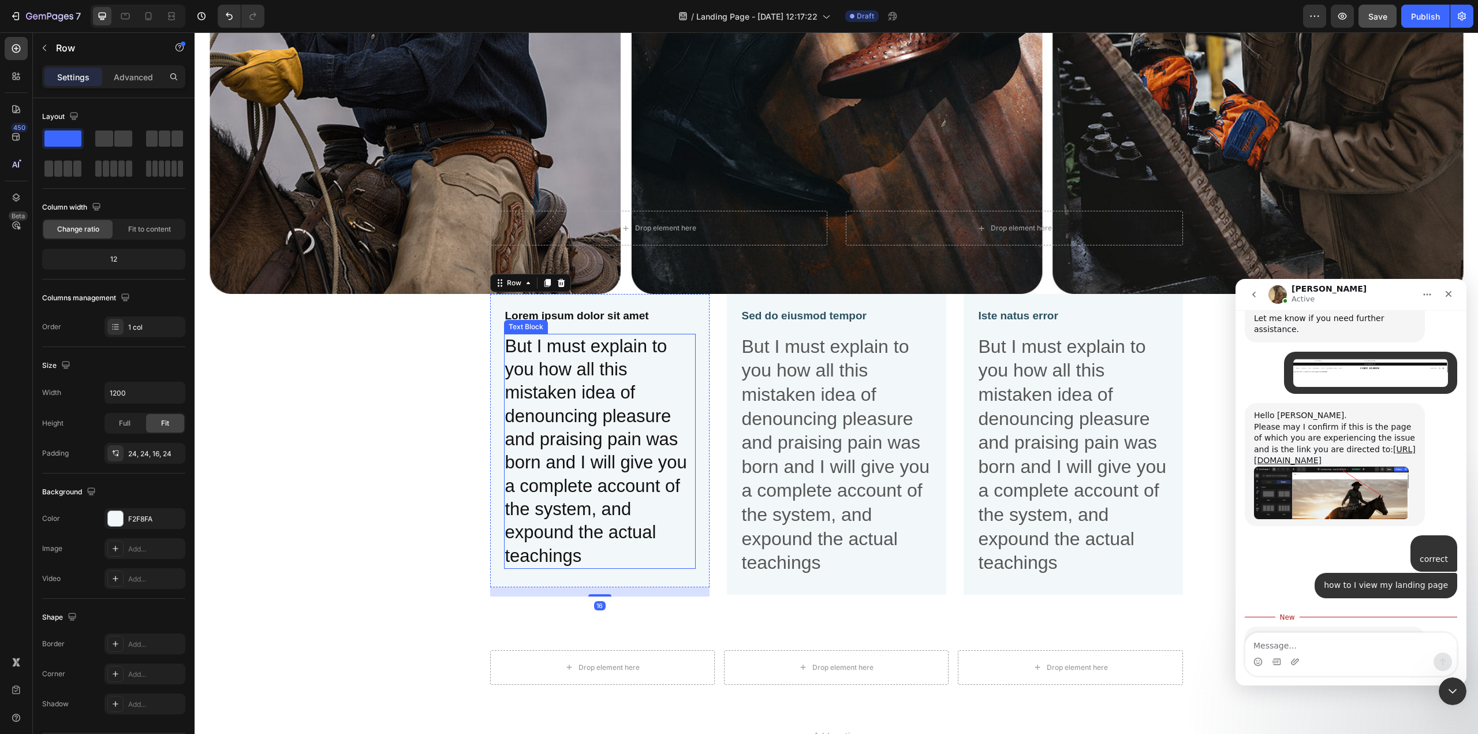
click at [595, 366] on p "But I must explain to you how all this mistaken idea of denouncing pleasure and…" at bounding box center [599, 451] width 189 height 233
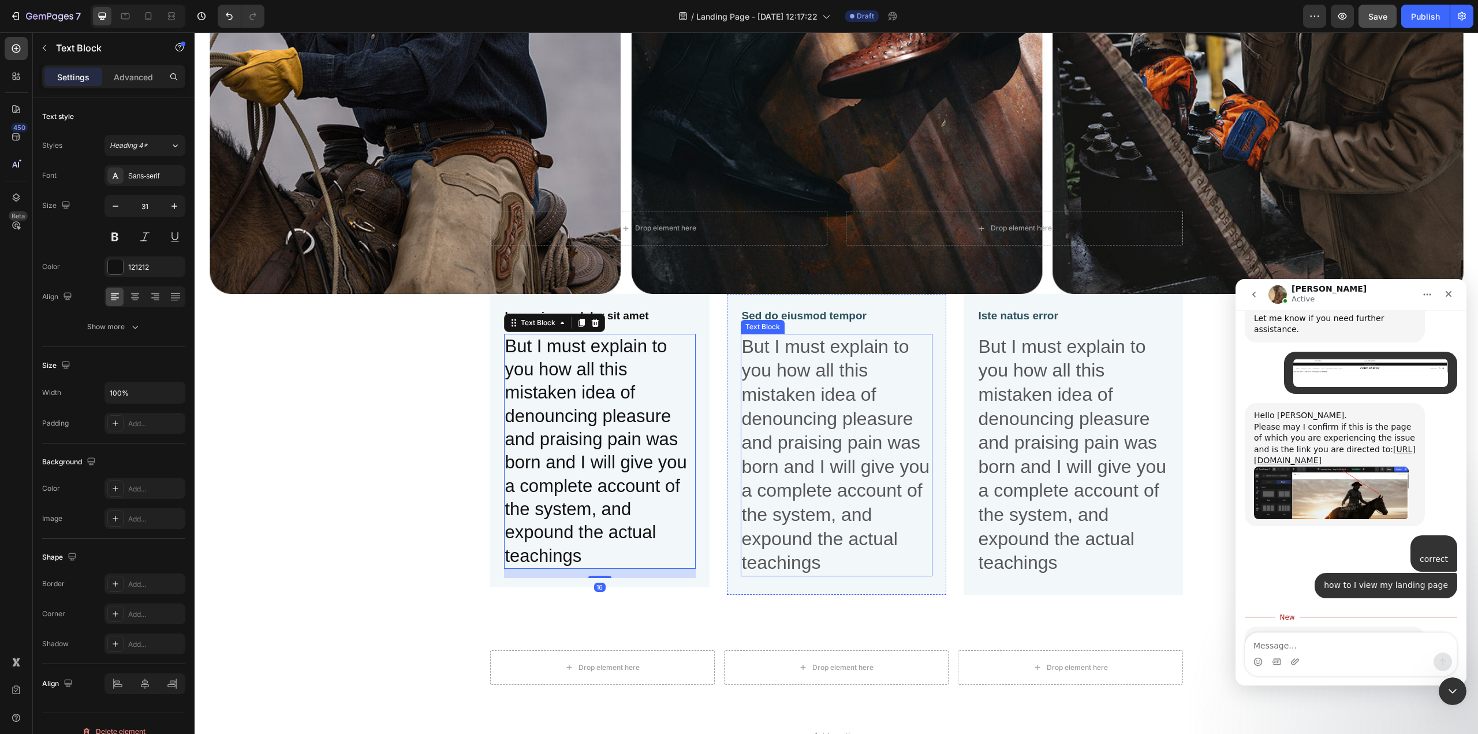
click at [759, 398] on p "But I must explain to you how all this mistaken idea of denouncing pleasure and…" at bounding box center [836, 455] width 189 height 240
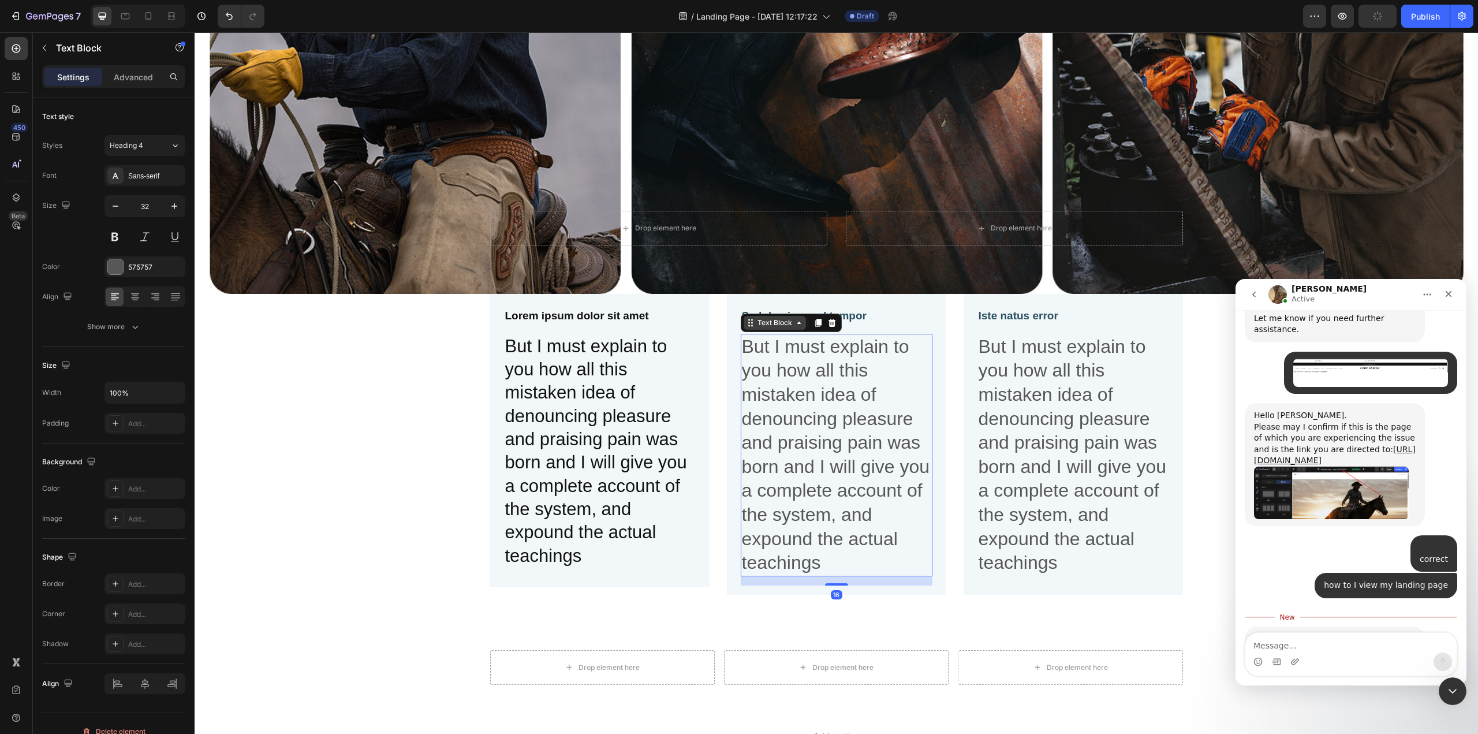
click at [746, 321] on icon at bounding box center [750, 322] width 9 height 9
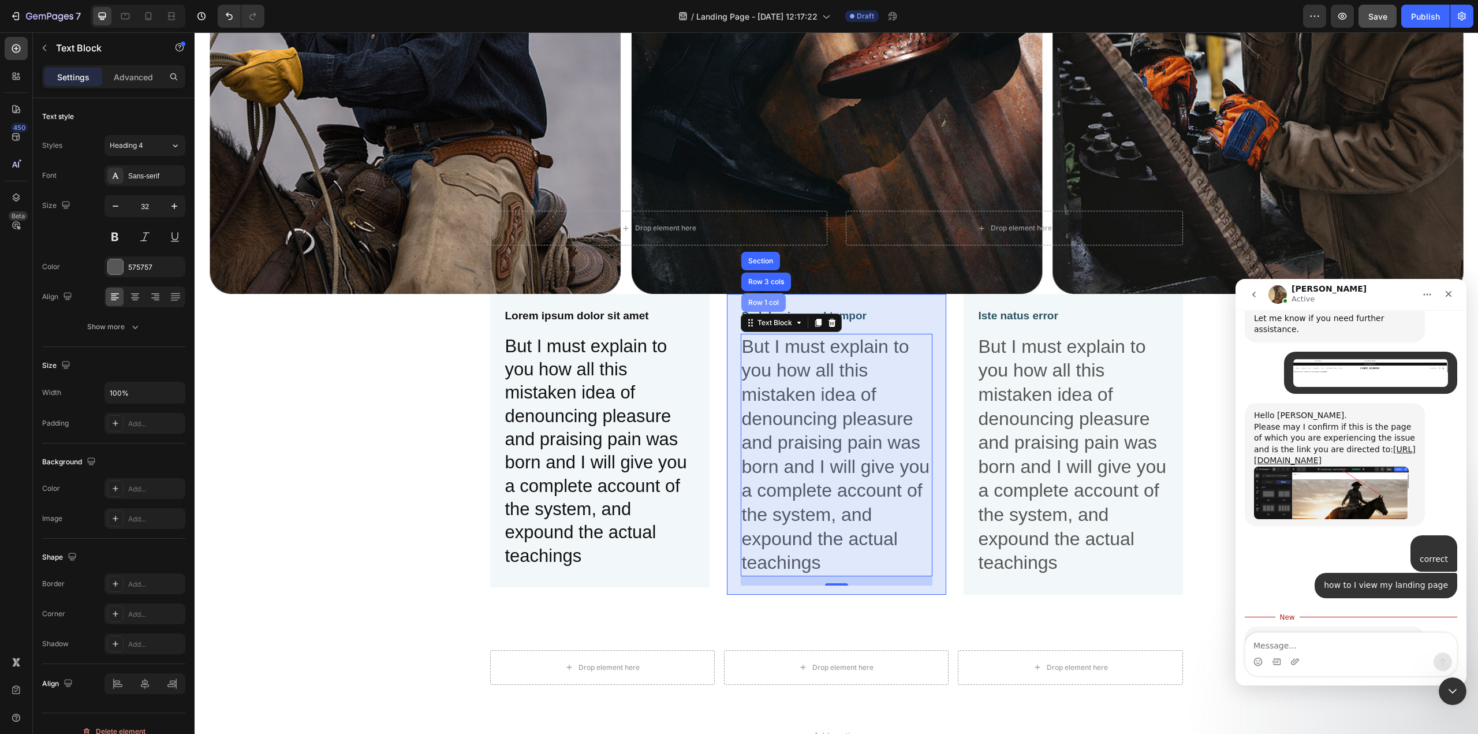
click at [764, 299] on div "Row 1 col" at bounding box center [763, 302] width 35 height 7
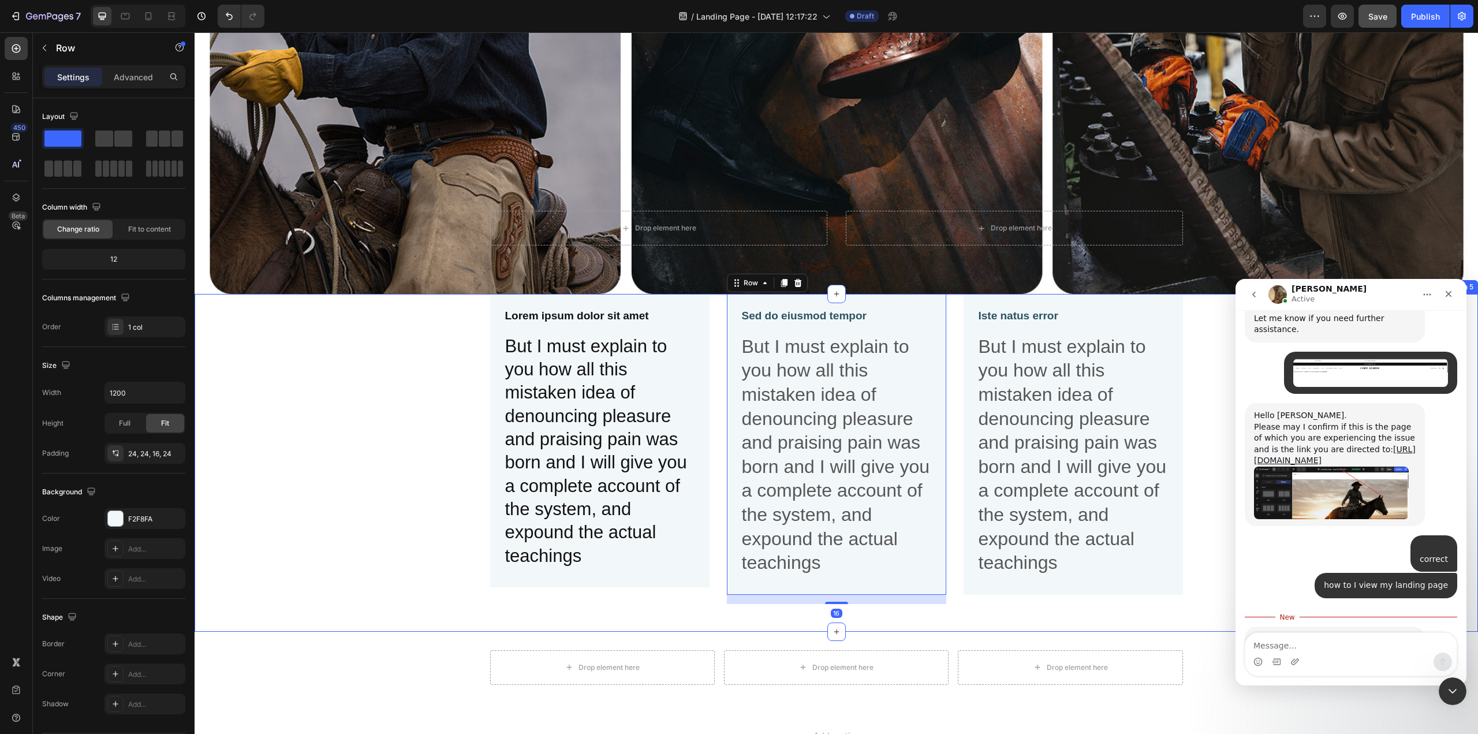
click at [350, 496] on div "Lorem ipsum dolor sit amet Text Block But I must explain to you how all this mi…" at bounding box center [836, 453] width 1254 height 319
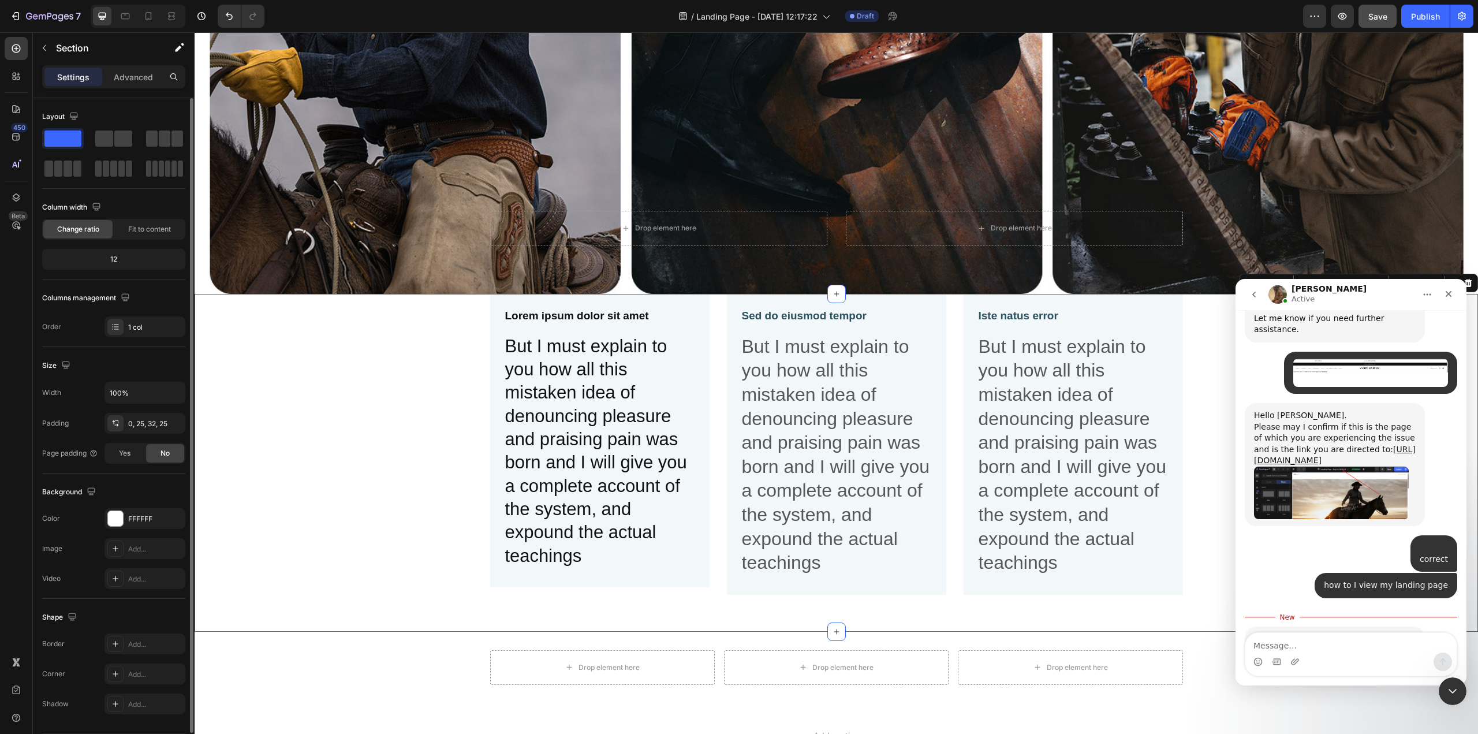
click at [61, 136] on span at bounding box center [62, 138] width 37 height 16
click at [584, 548] on p "But I must explain to you how all this mistaken idea of denouncing pleasure and…" at bounding box center [599, 451] width 189 height 233
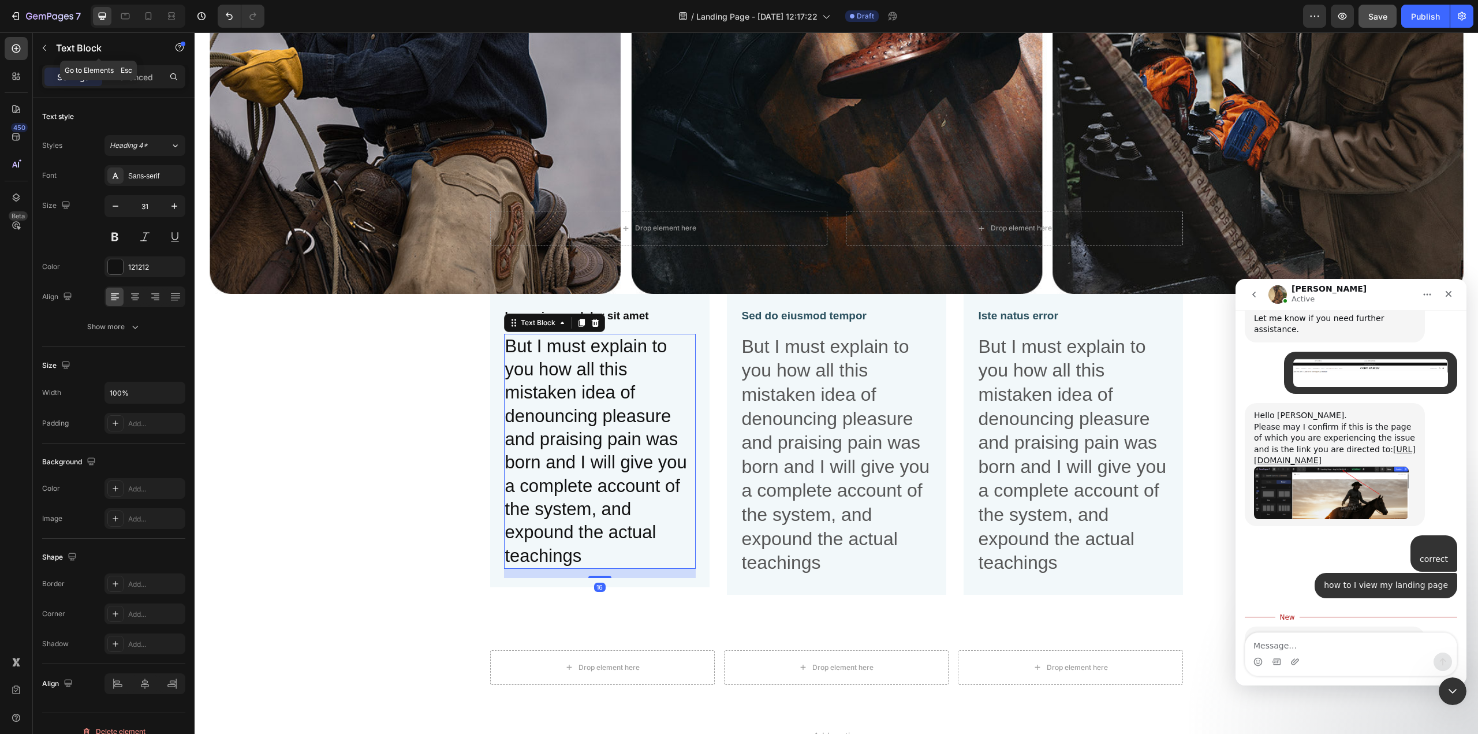
click at [44, 46] on icon "button" at bounding box center [44, 47] width 9 height 9
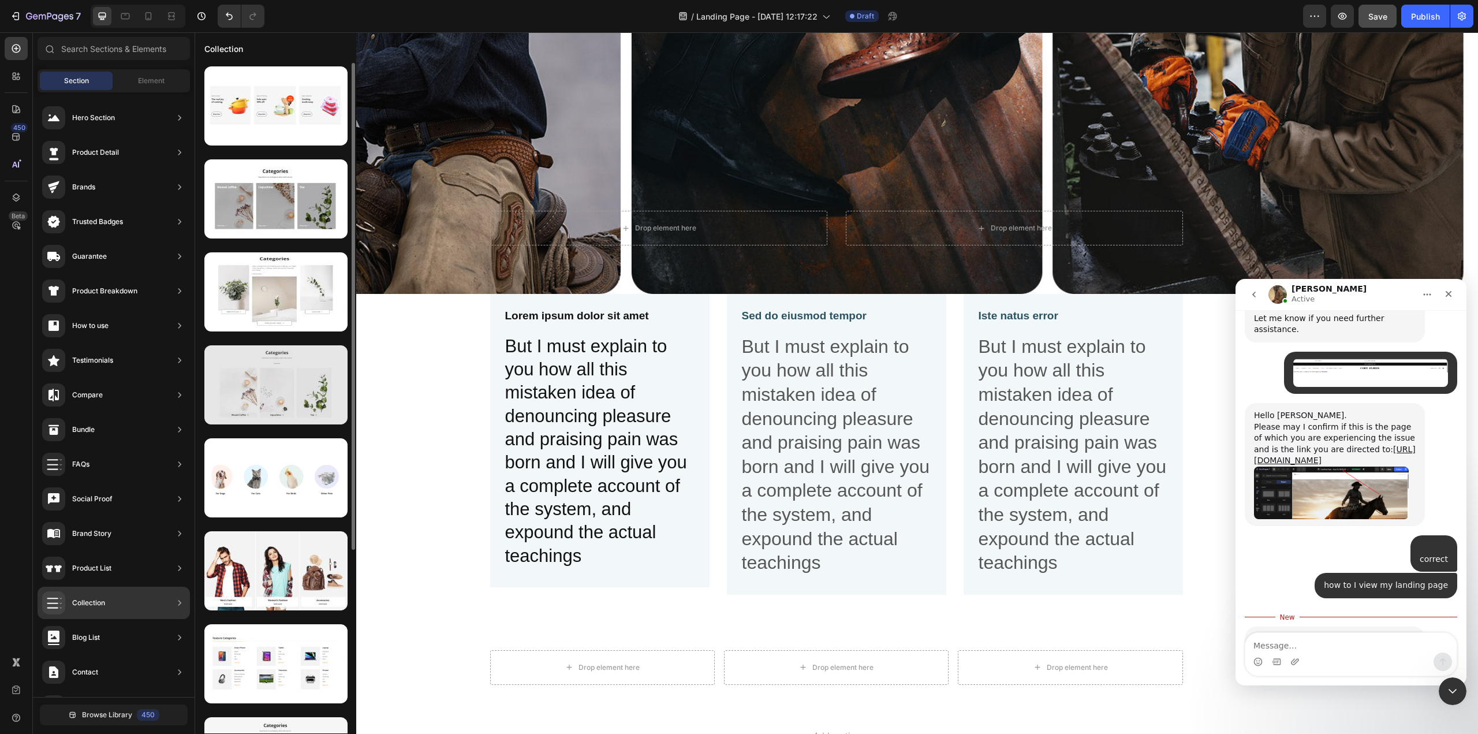
click at [262, 381] on div at bounding box center [275, 384] width 143 height 79
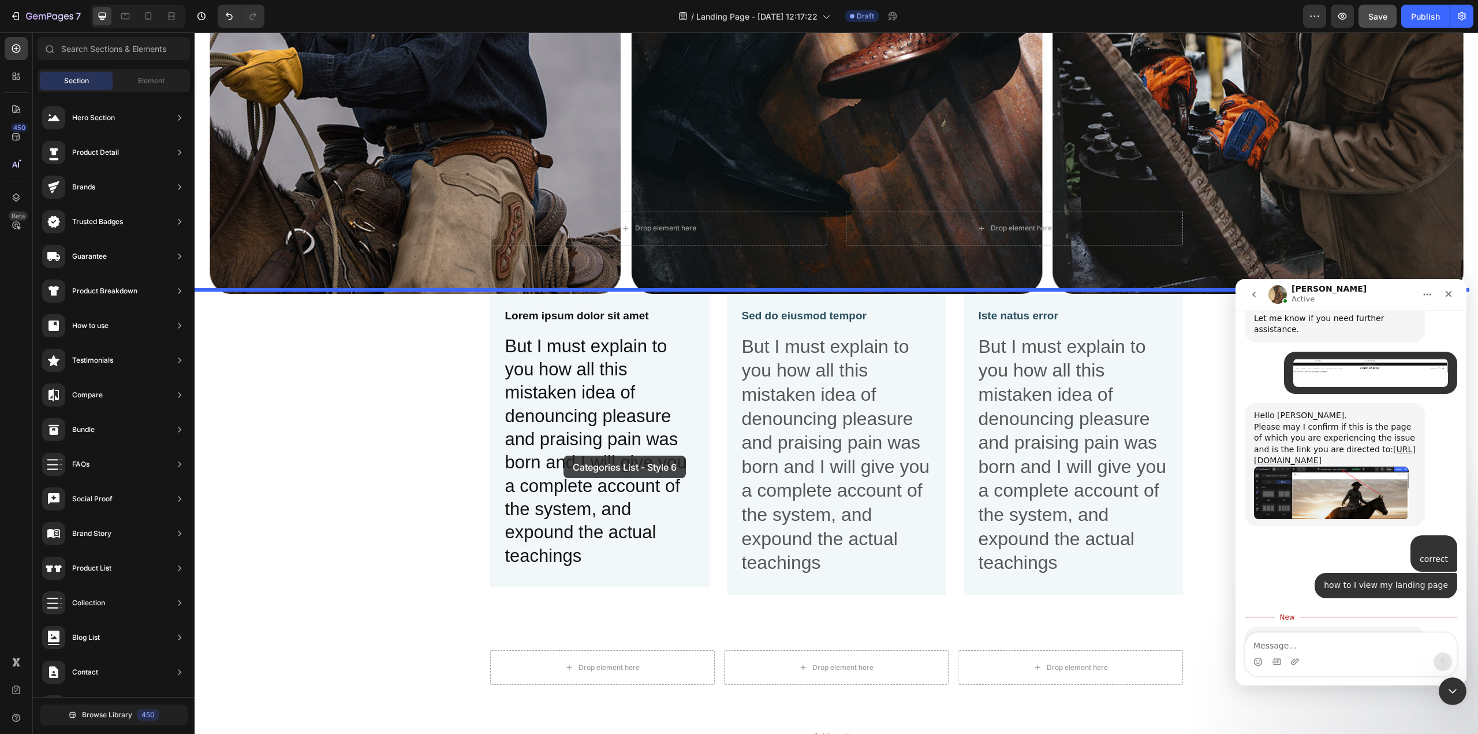
drag, startPoint x: 440, startPoint y: 424, endPoint x: 563, endPoint y: 455, distance: 126.8
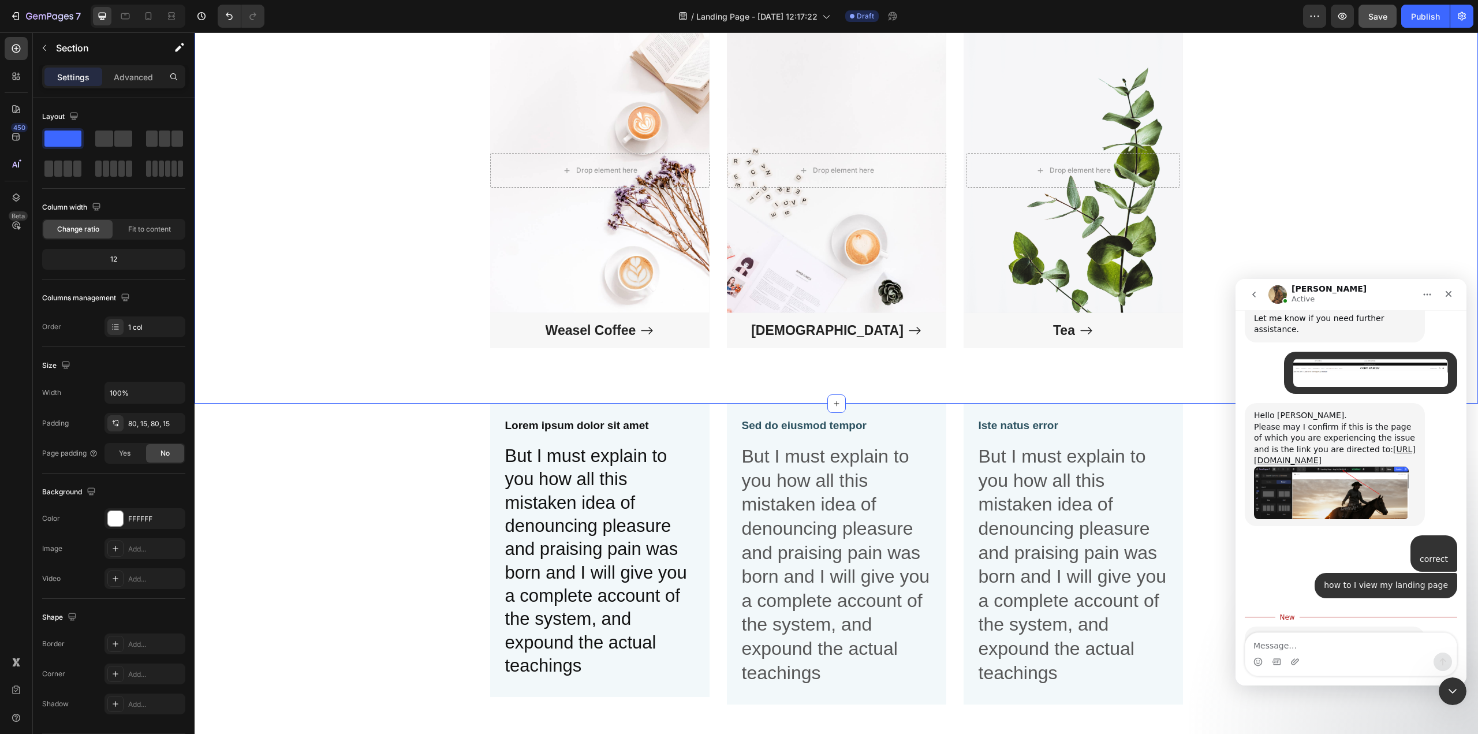
scroll to position [1633, 0]
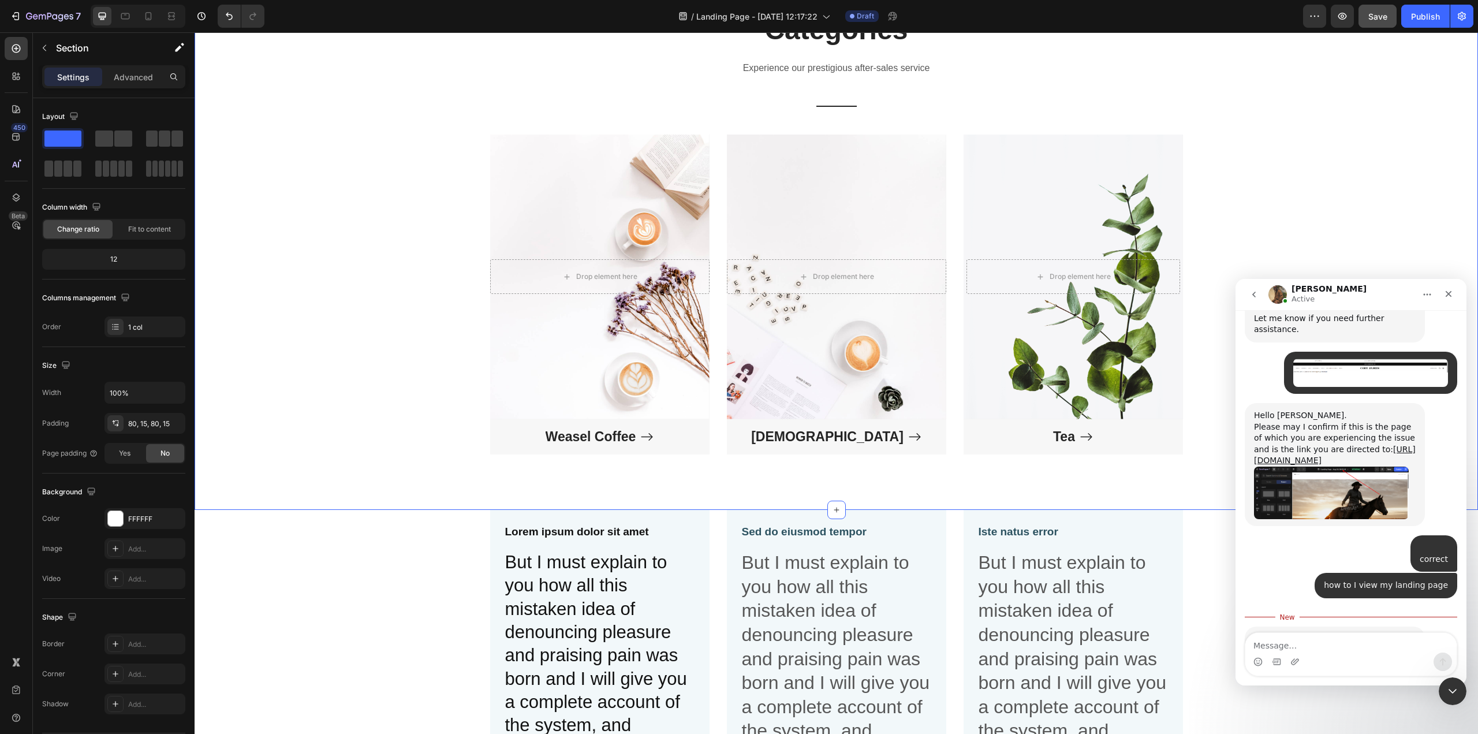
click at [67, 78] on p "Settings" at bounding box center [73, 77] width 32 height 12
click at [44, 41] on button "button" at bounding box center [44, 48] width 18 height 18
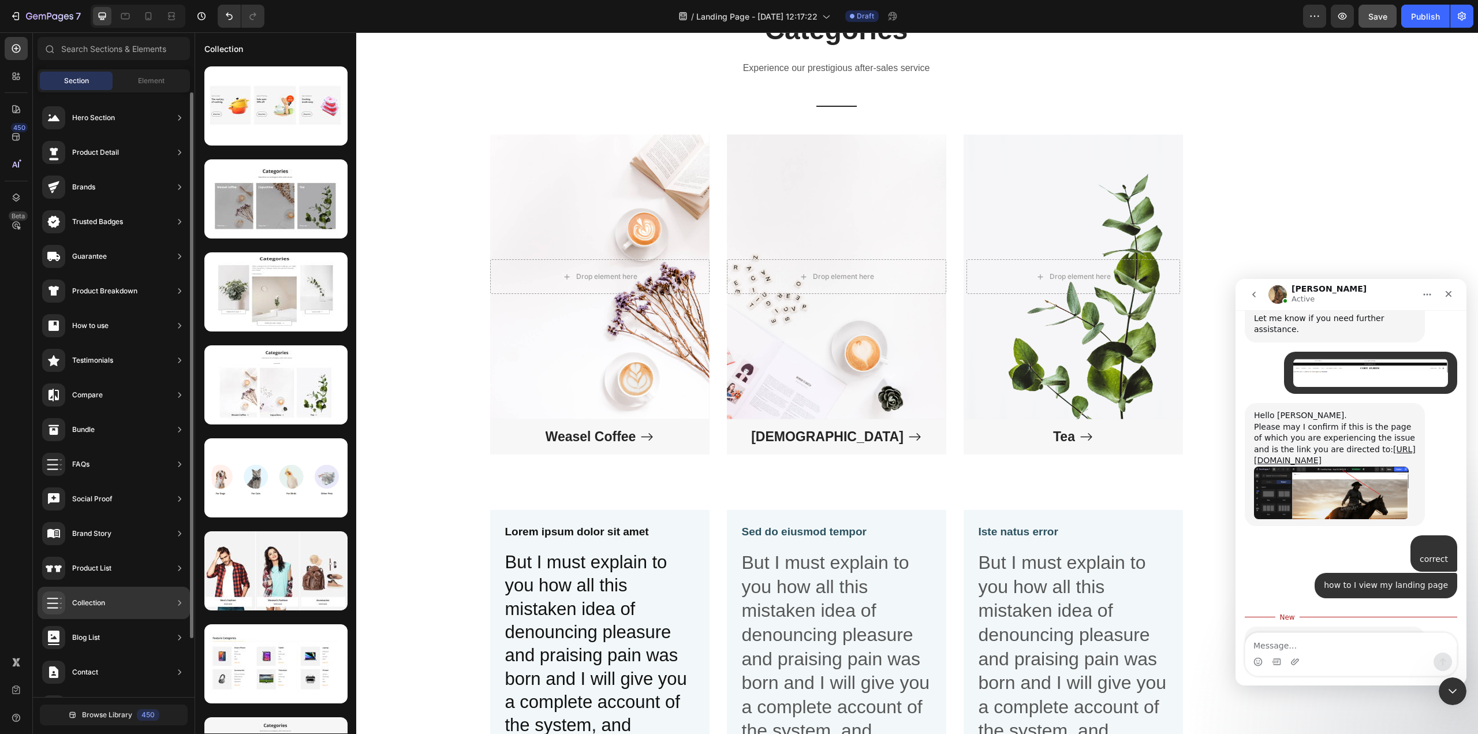
click at [87, 594] on div "Collection" at bounding box center [73, 602] width 63 height 23
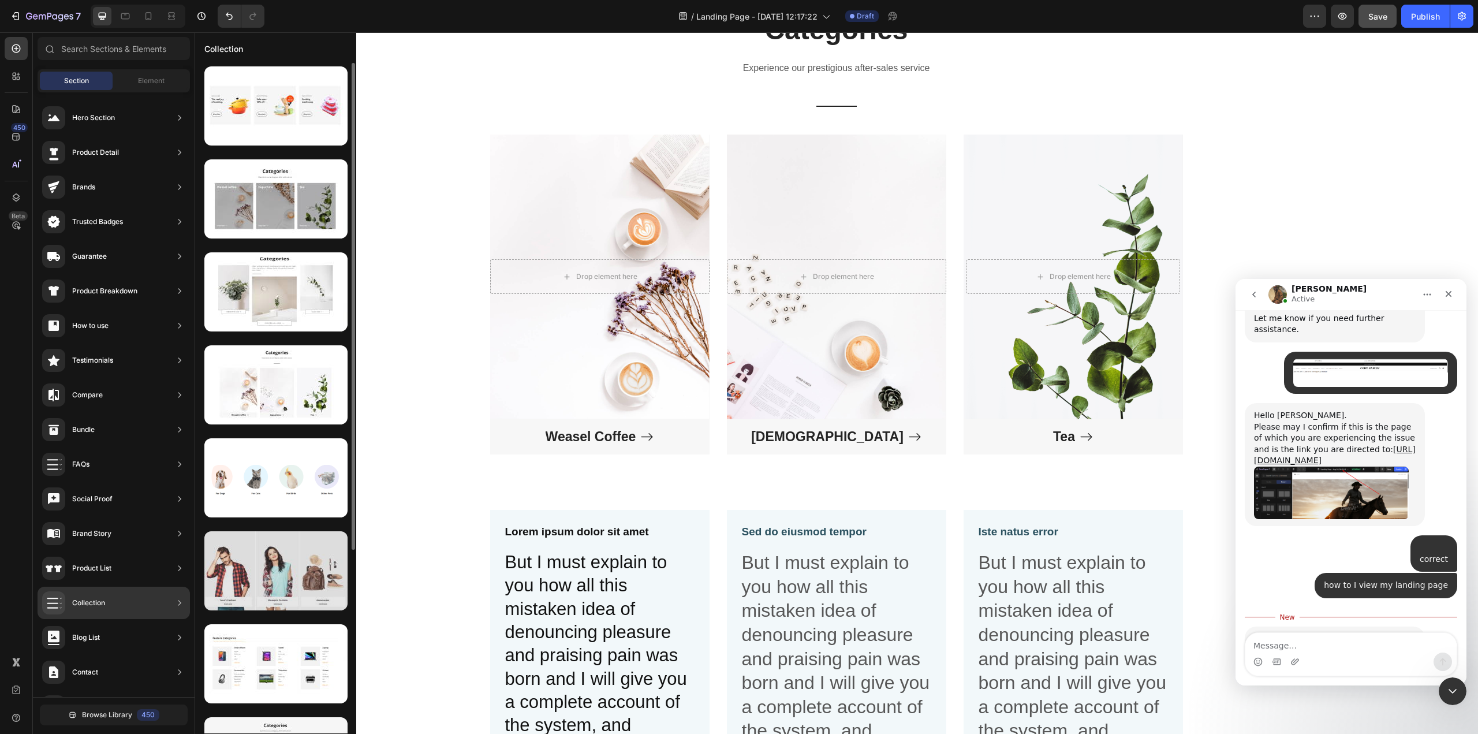
click at [259, 572] on div at bounding box center [275, 570] width 143 height 79
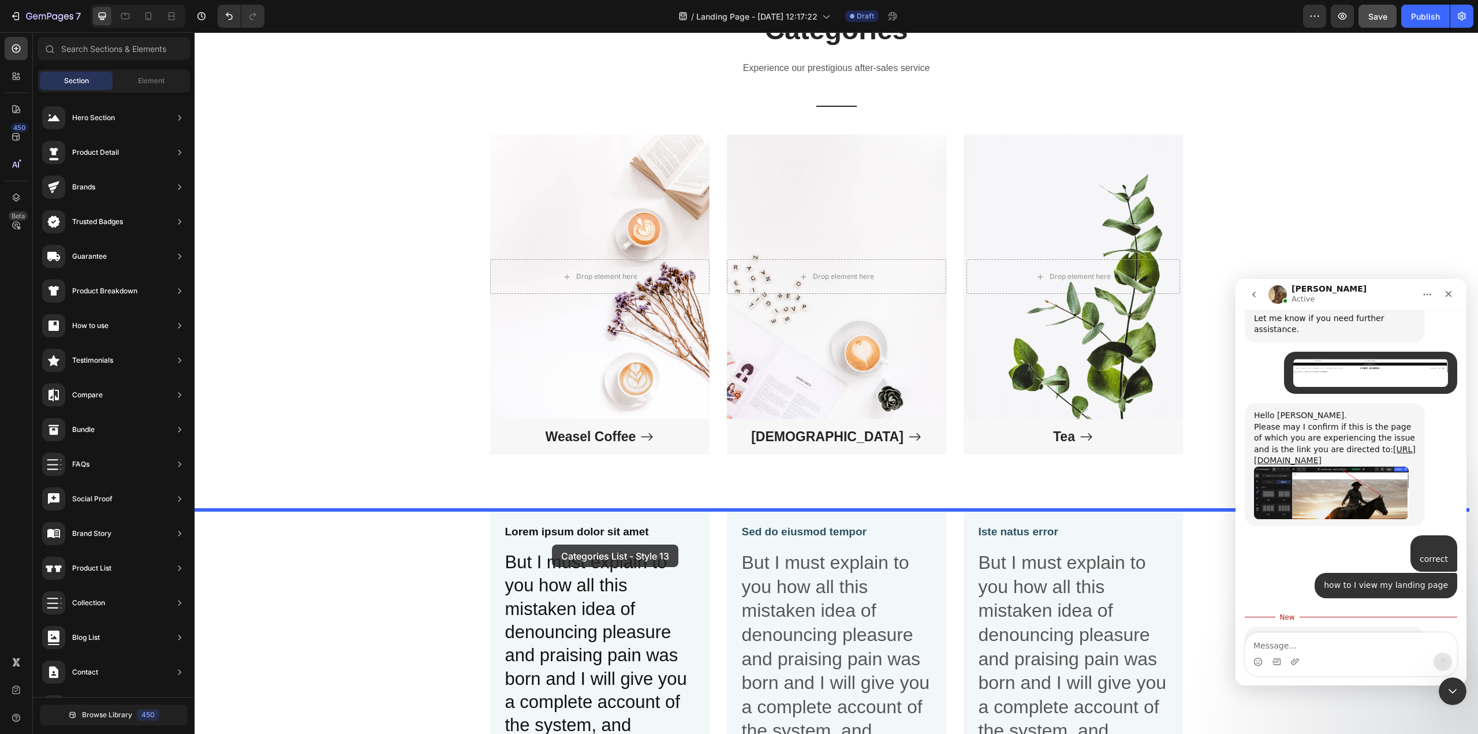
drag, startPoint x: 454, startPoint y: 604, endPoint x: 552, endPoint y: 544, distance: 114.7
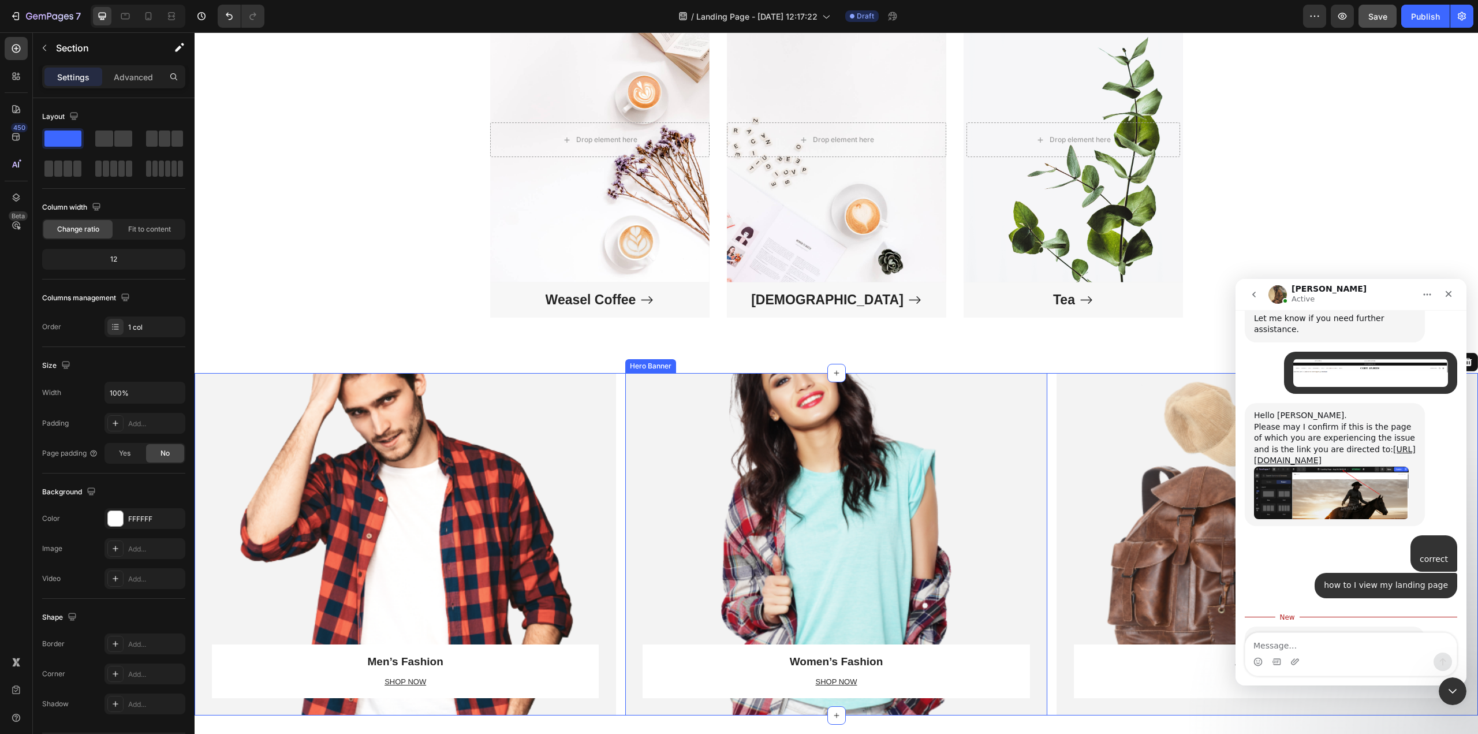
scroll to position [1666, 0]
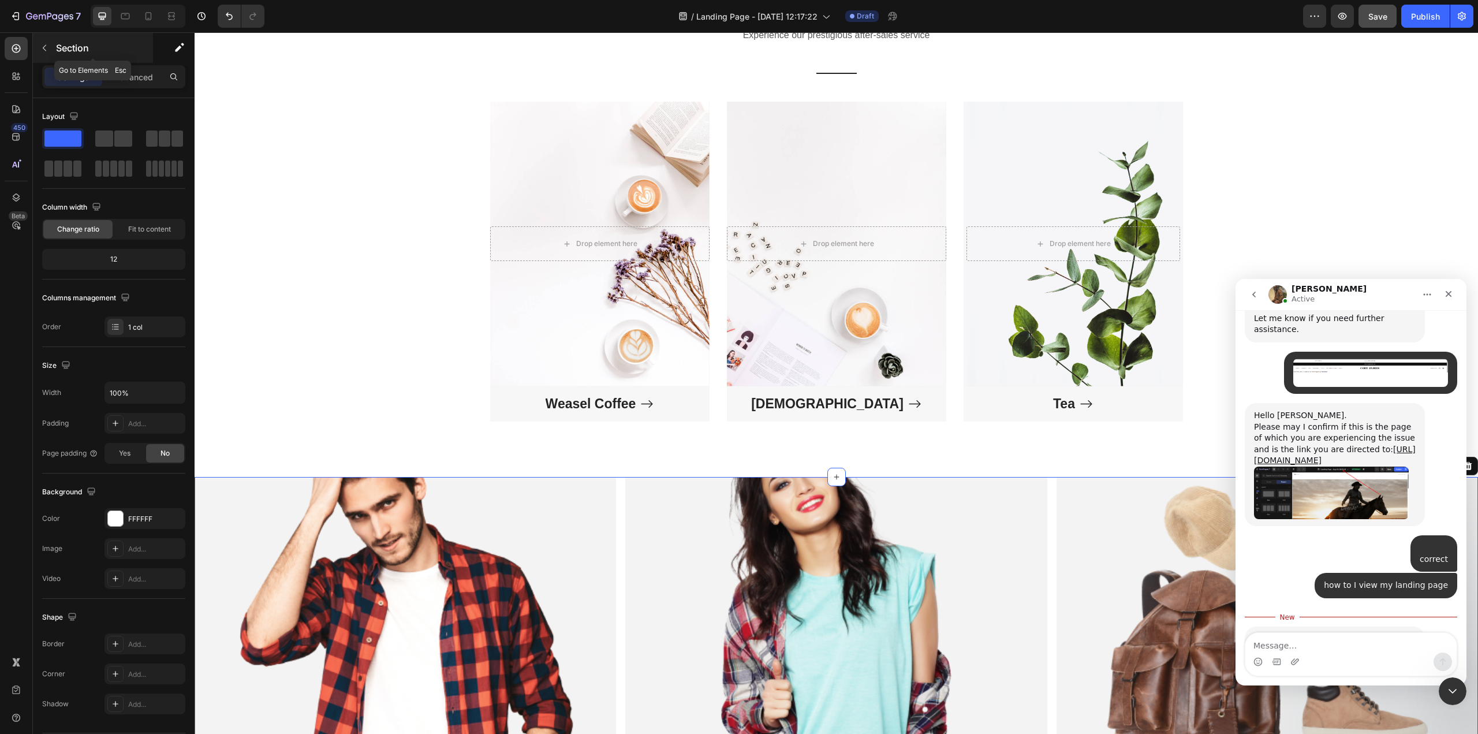
click at [46, 47] on icon "button" at bounding box center [44, 47] width 9 height 9
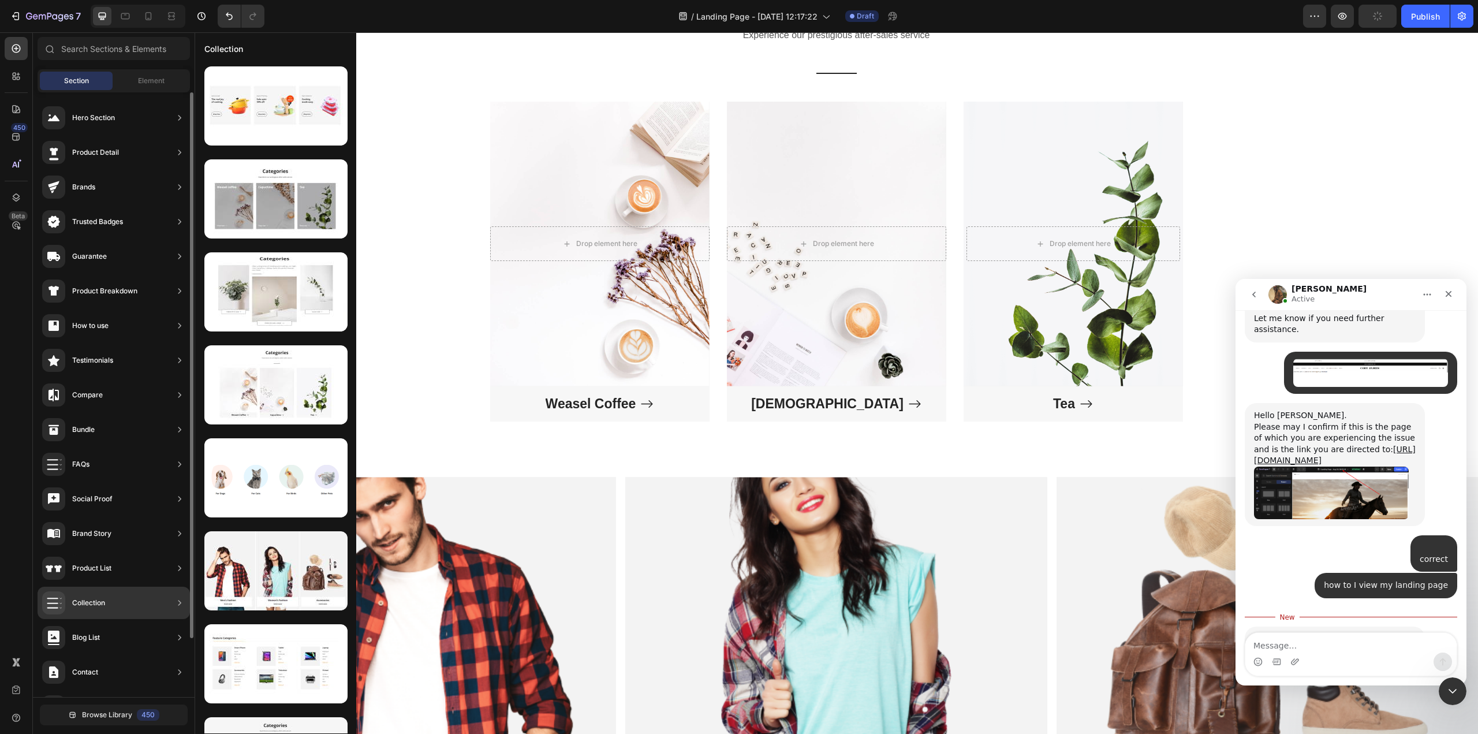
click at [109, 595] on div "Collection" at bounding box center [114, 603] width 152 height 32
click at [104, 595] on div "Collection" at bounding box center [88, 603] width 33 height 12
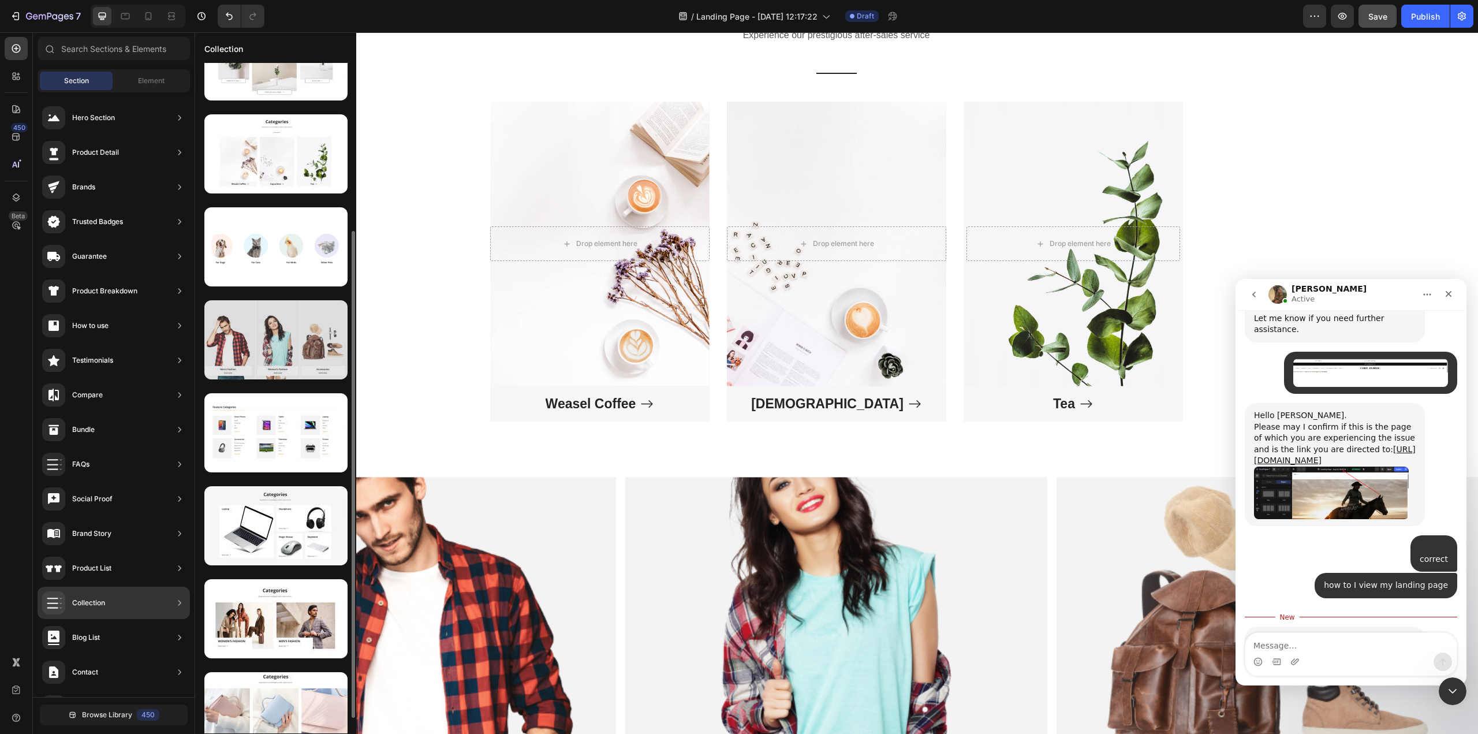
scroll to position [425, 0]
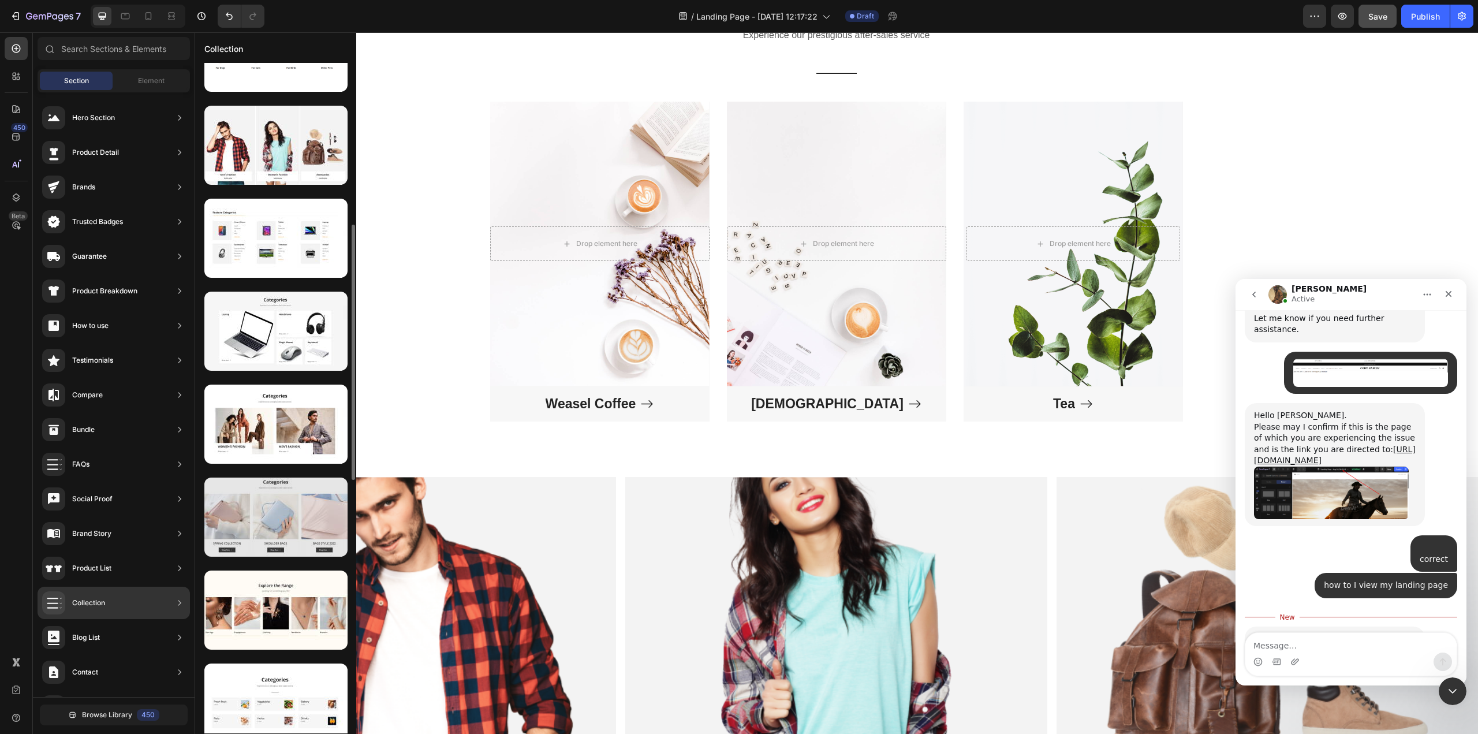
click at [290, 521] on div at bounding box center [275, 516] width 143 height 79
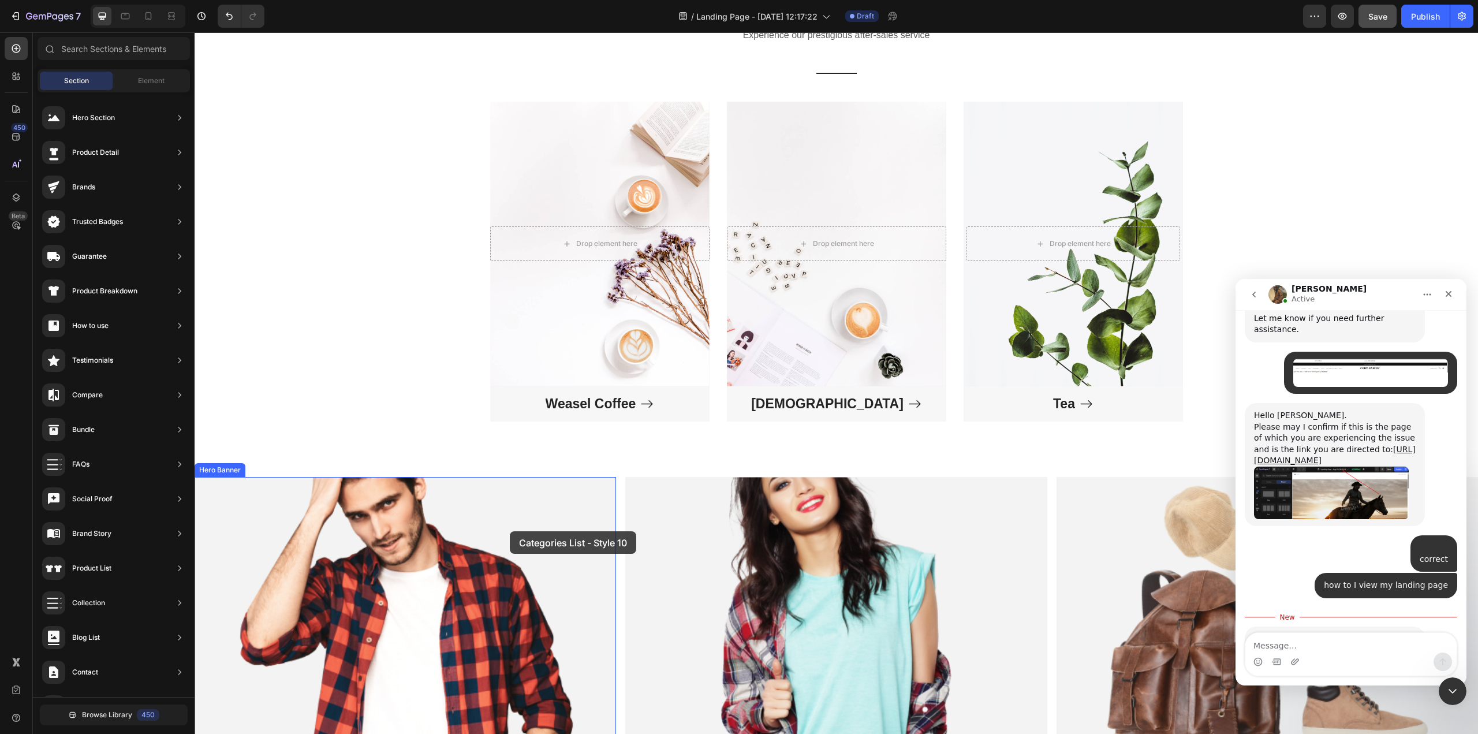
drag, startPoint x: 485, startPoint y: 554, endPoint x: 510, endPoint y: 531, distance: 33.5
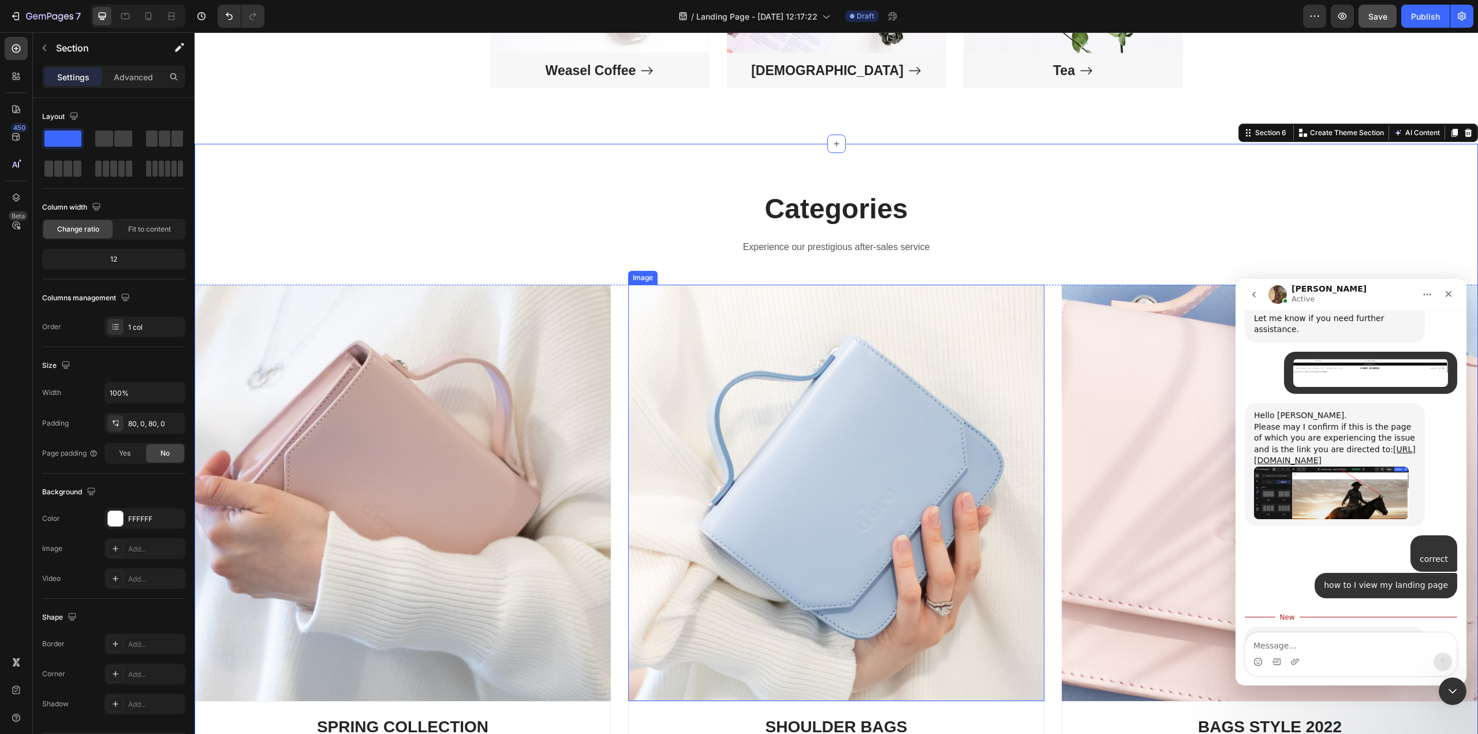
scroll to position [2128, 0]
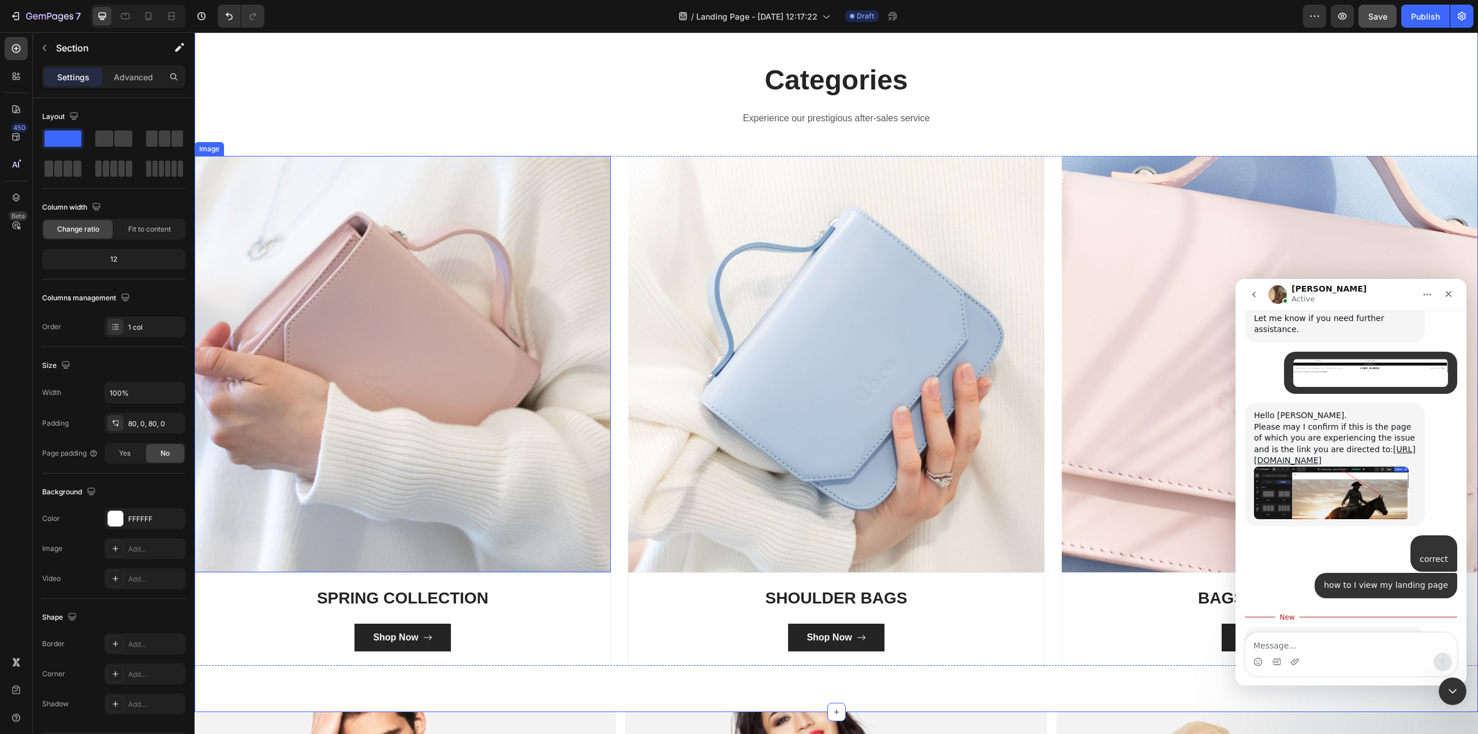
click at [509, 476] on img at bounding box center [403, 364] width 416 height 416
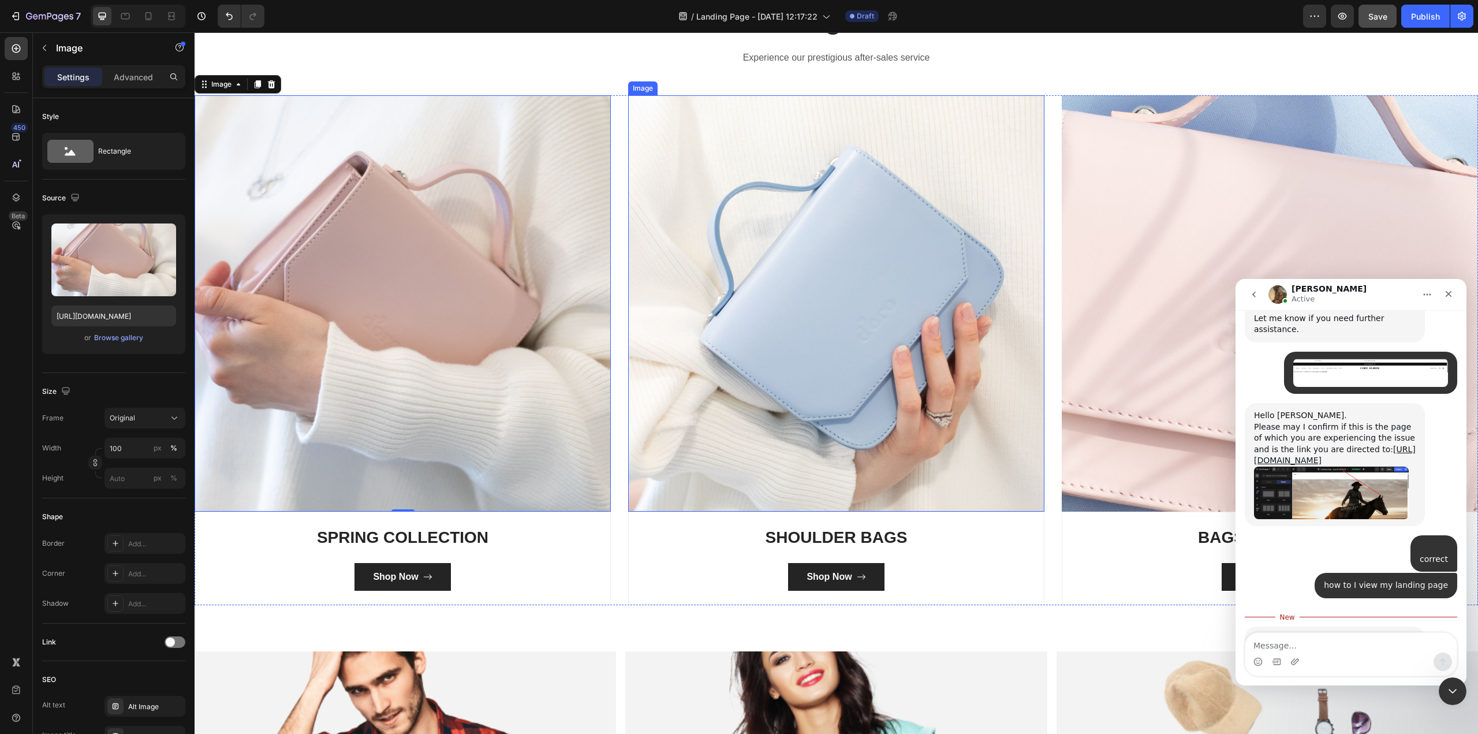
scroll to position [2243, 0]
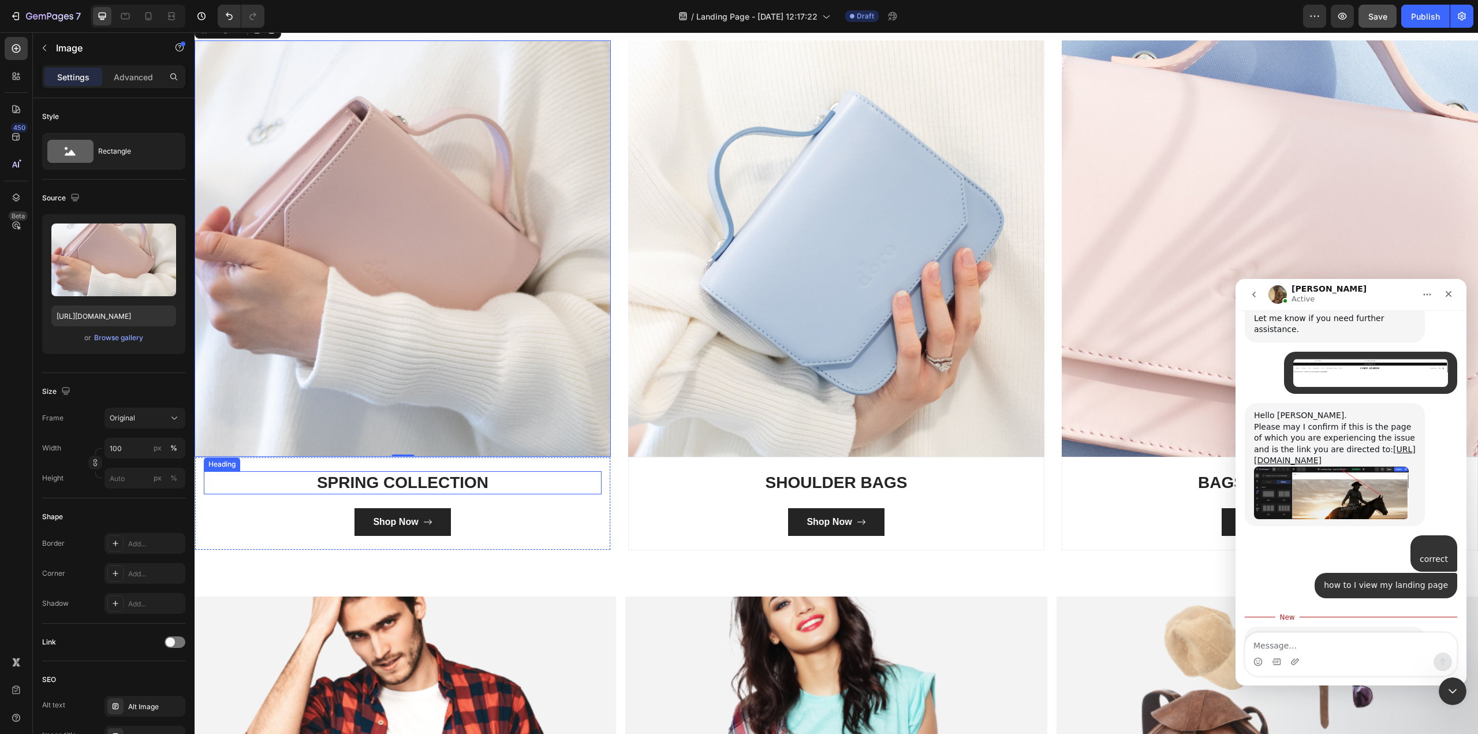
click at [450, 483] on p "SPRING COLLECTION" at bounding box center [402, 482] width 395 height 21
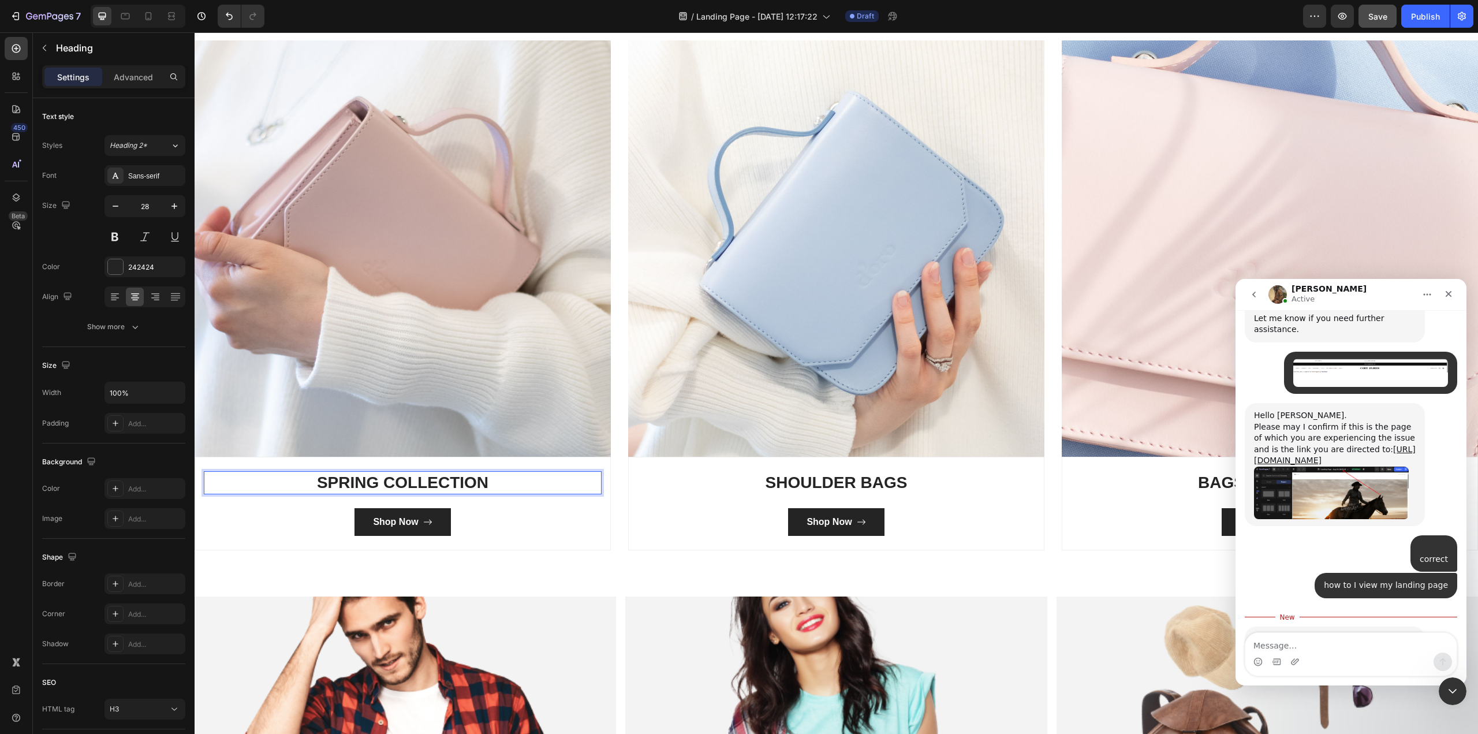
click at [500, 479] on p "SPRING COLLECTION" at bounding box center [402, 482] width 395 height 21
drag, startPoint x: 500, startPoint y: 479, endPoint x: 318, endPoint y: 467, distance: 182.2
click at [318, 467] on div "SPRING COLLECTION Heading 24 Shop Now Button Row" at bounding box center [403, 504] width 416 height 94
click at [789, 473] on p "SHOULDER BAGS" at bounding box center [835, 482] width 395 height 21
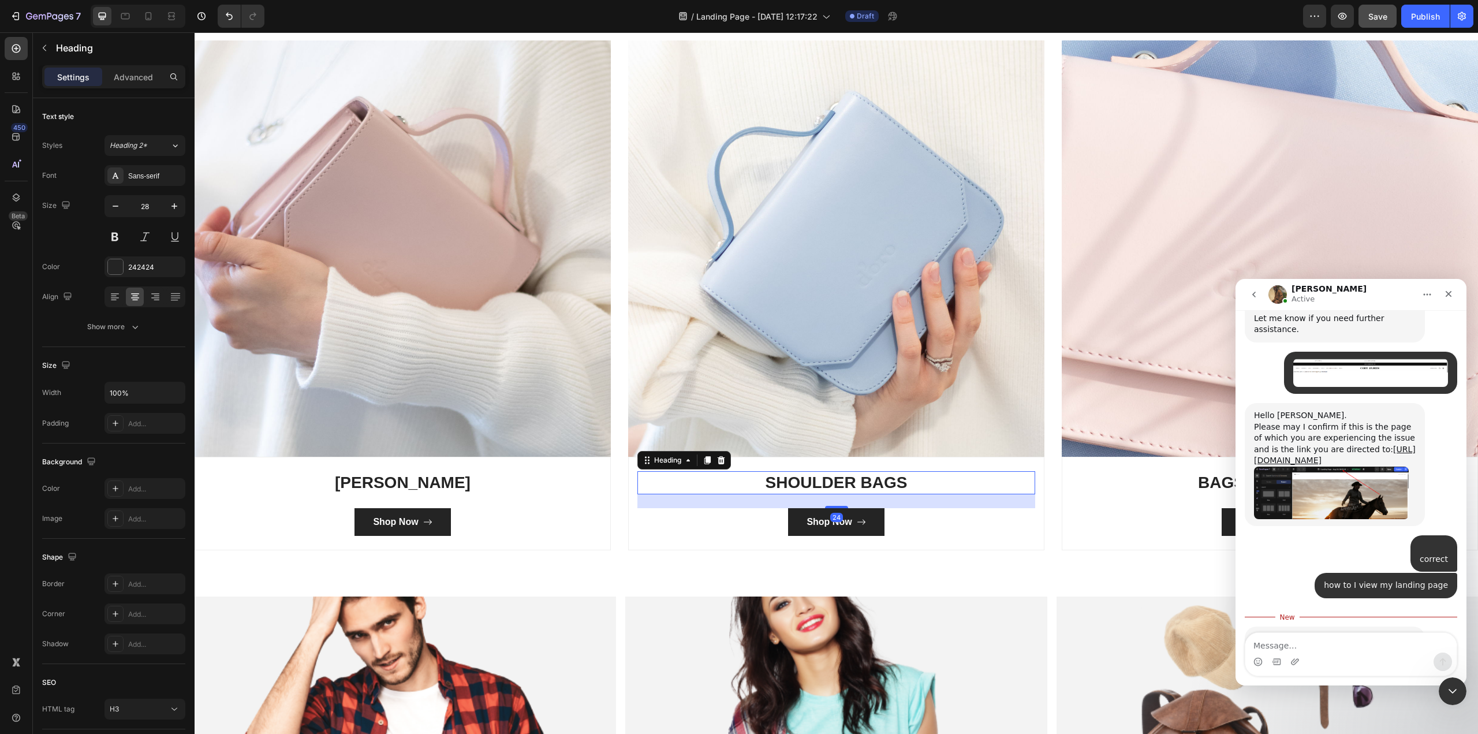
click at [805, 477] on p "SHOULDER BAGS" at bounding box center [835, 482] width 395 height 21
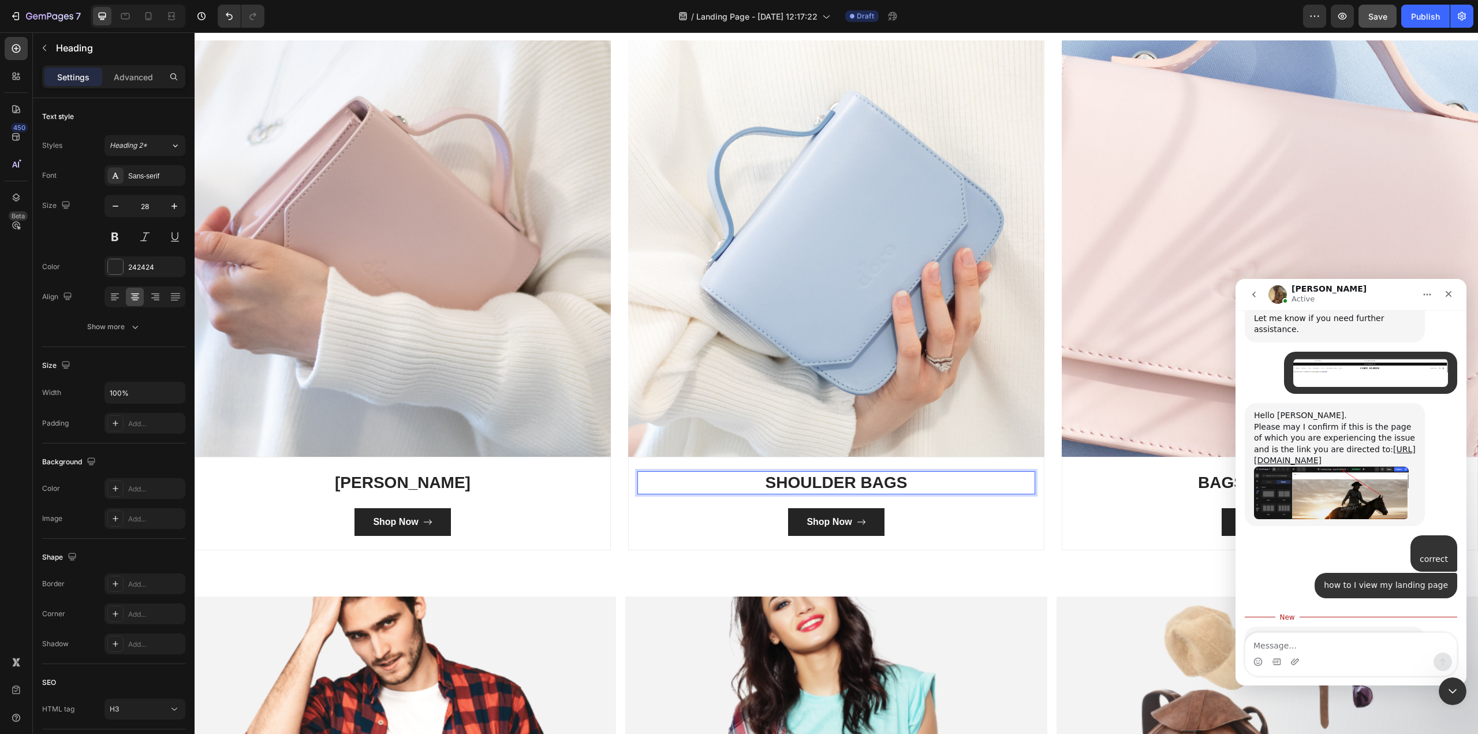
click at [805, 477] on p "SHOULDER BAGS" at bounding box center [835, 482] width 395 height 21
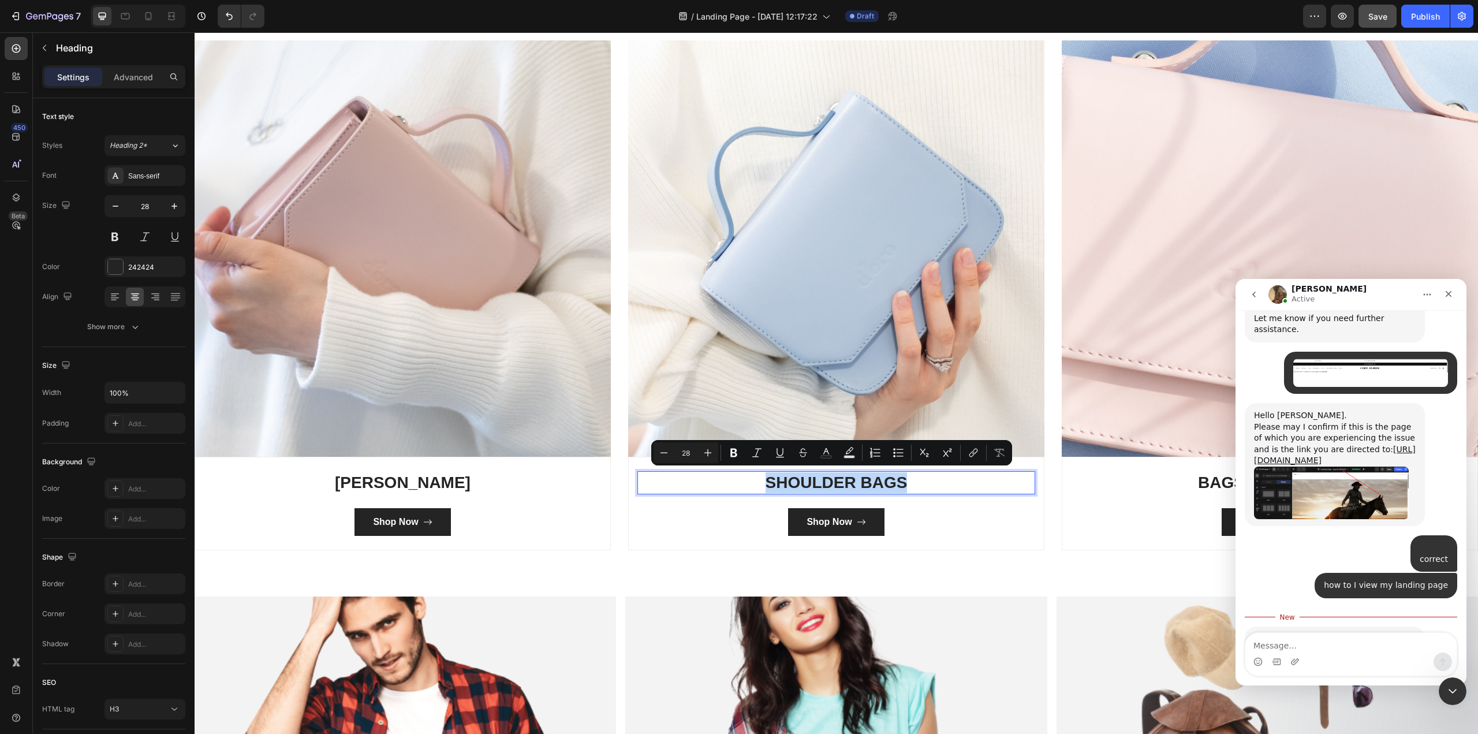
drag, startPoint x: 910, startPoint y: 479, endPoint x: 765, endPoint y: 476, distance: 144.9
click at [765, 476] on p "SHOULDER BAGS" at bounding box center [835, 482] width 395 height 21
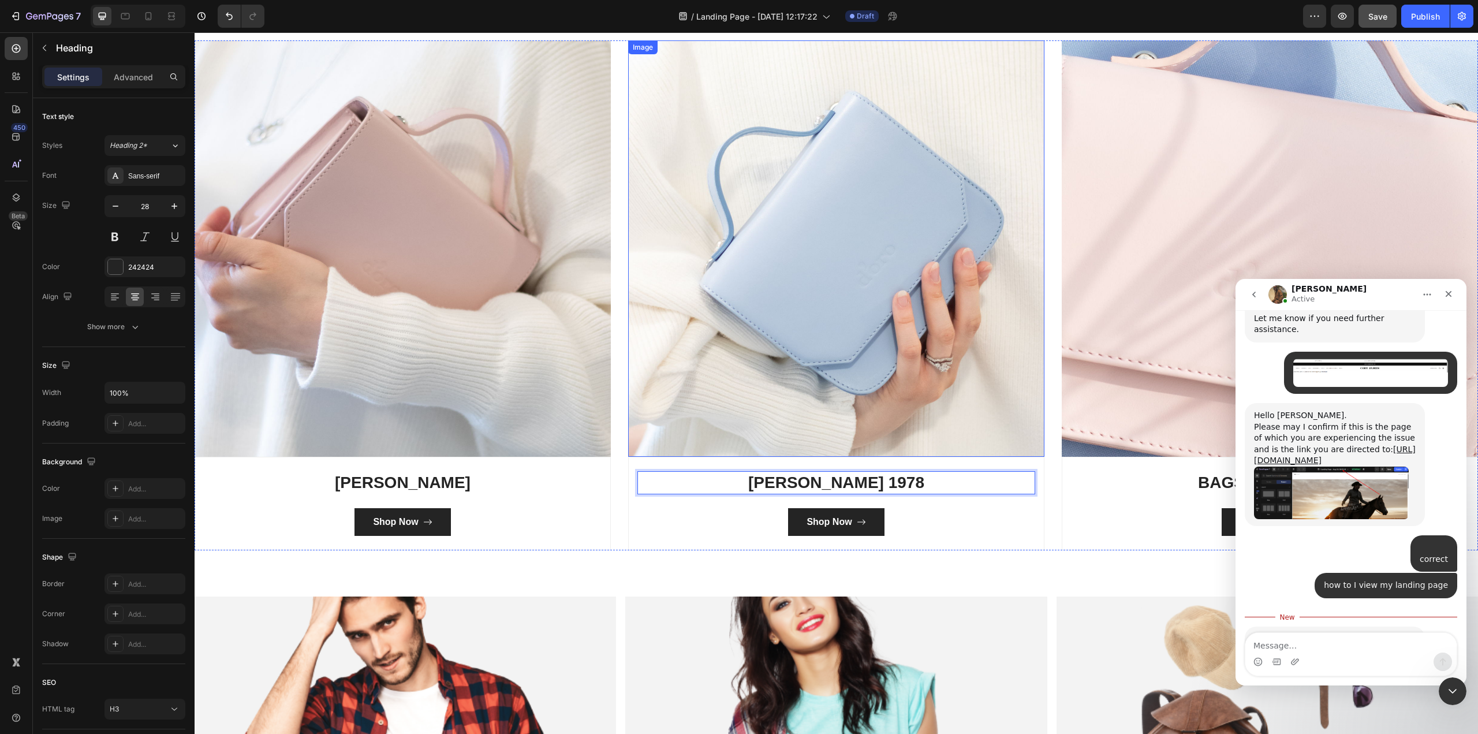
scroll to position [2301, 0]
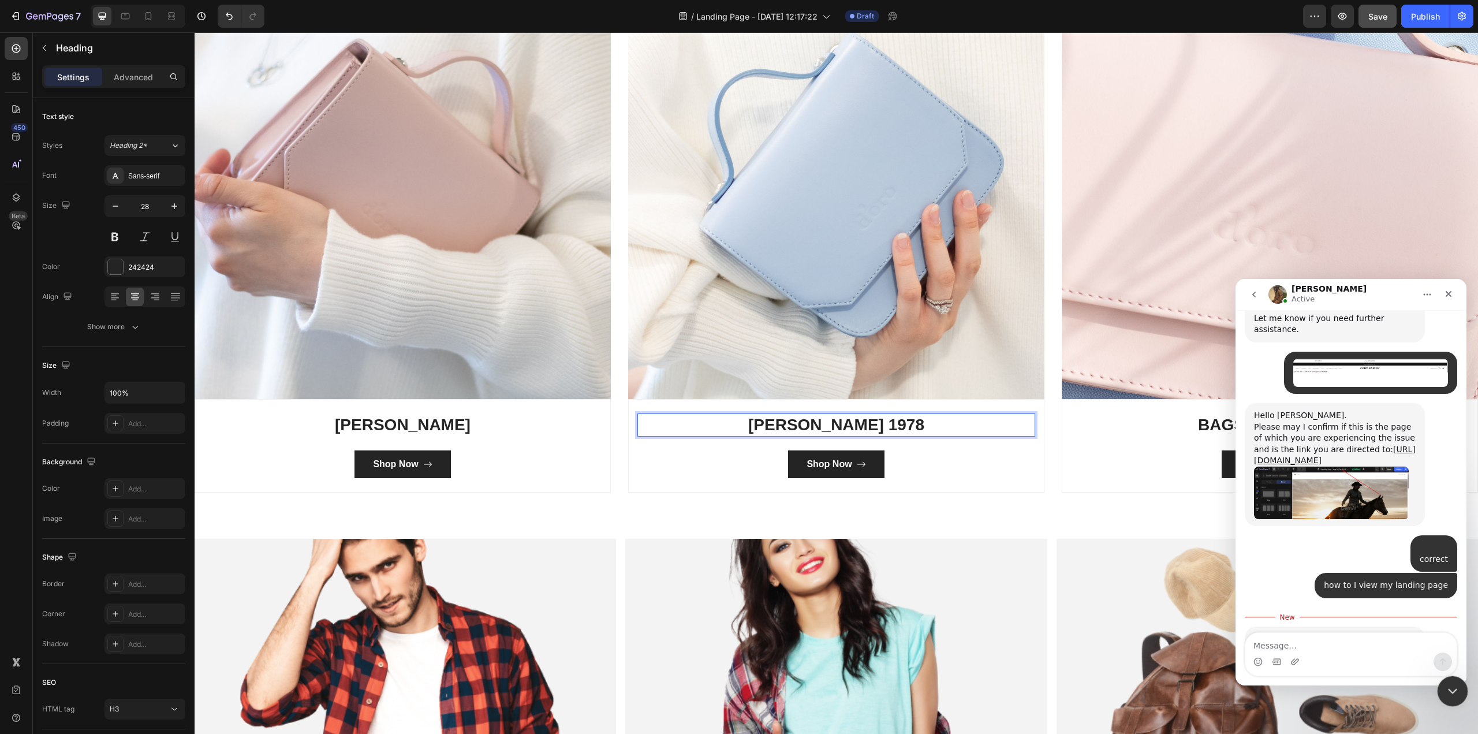
click at [1108, 595] on icon "Close Intercom Messenger" at bounding box center [1451, 689] width 14 height 14
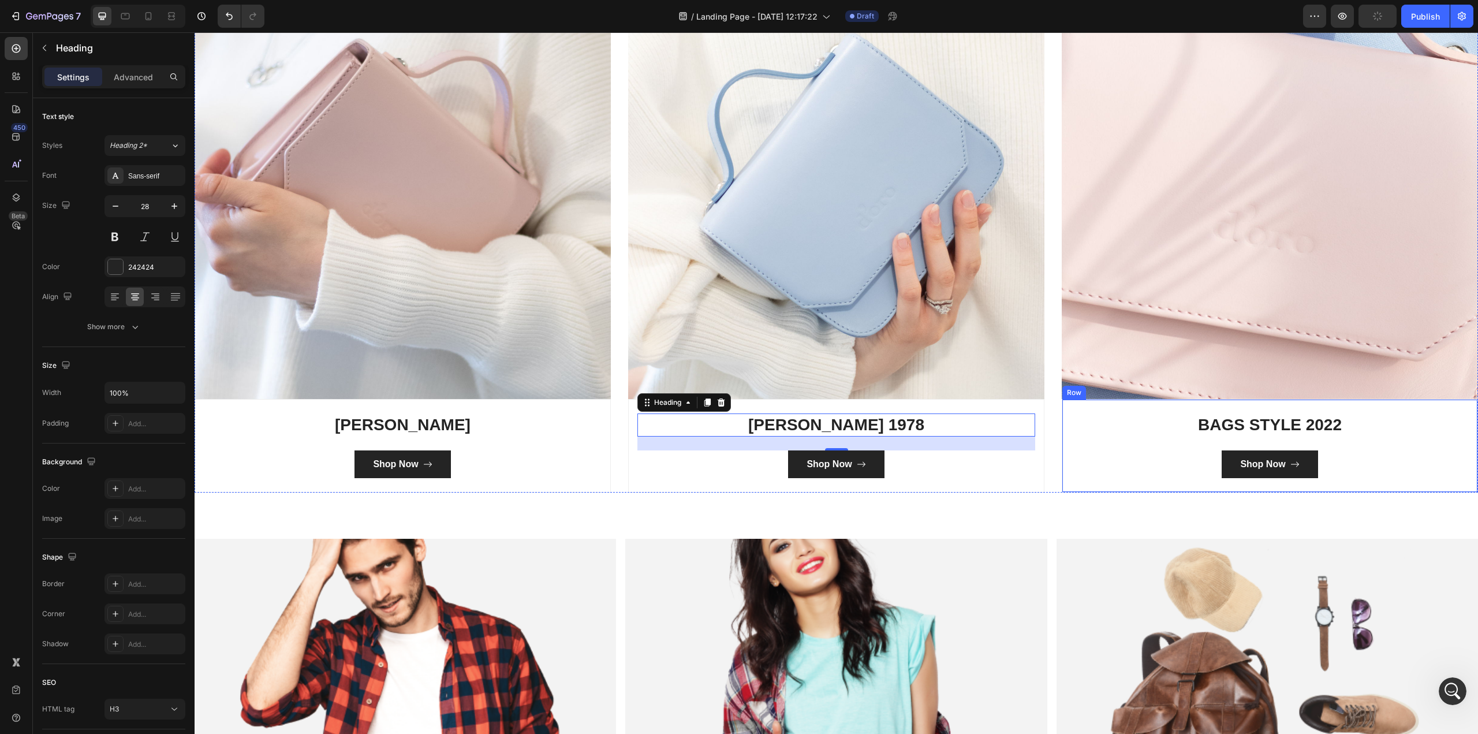
scroll to position [0, 0]
click at [1108, 424] on p "BAGS STYLE 2022" at bounding box center [1269, 424] width 395 height 21
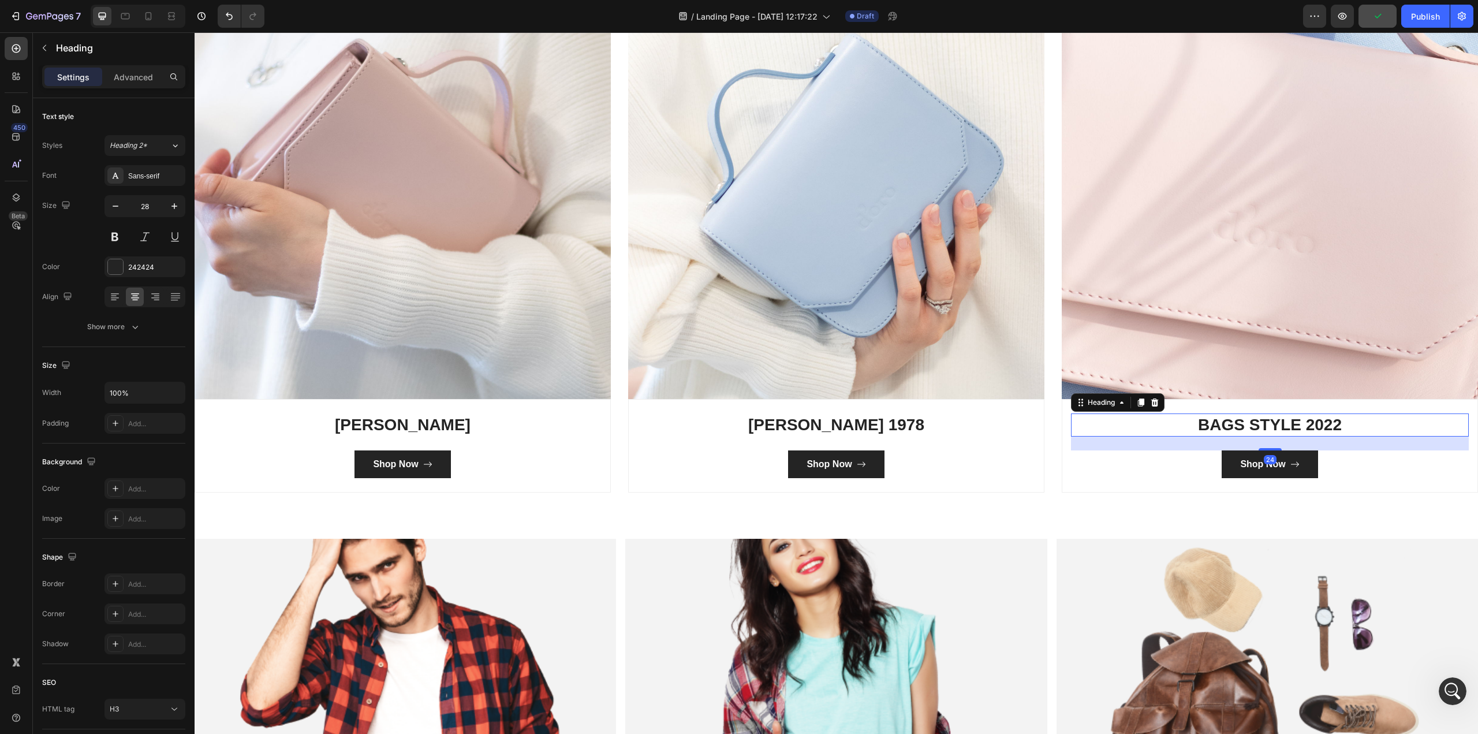
scroll to position [3478, 0]
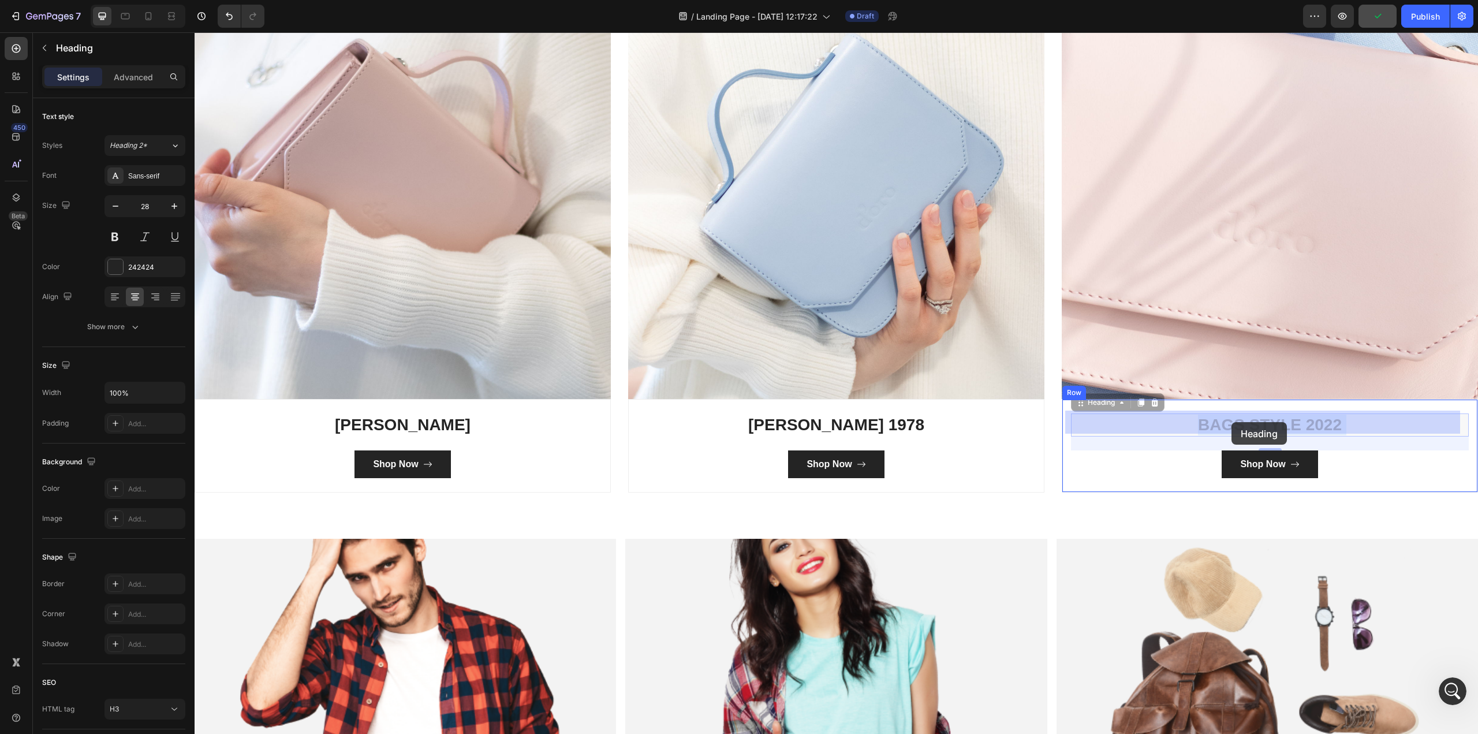
drag, startPoint x: 1359, startPoint y: 414, endPoint x: 1265, endPoint y: 420, distance: 93.7
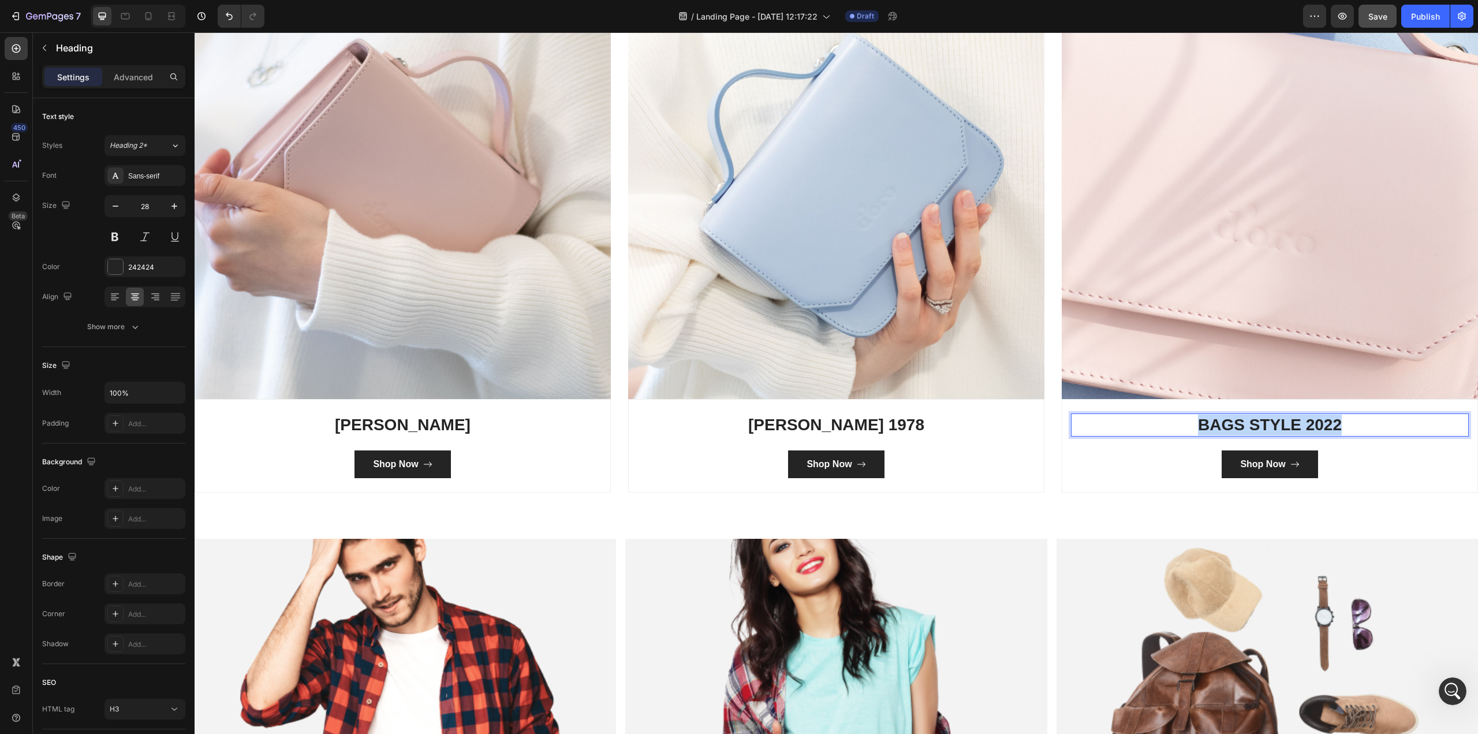
drag, startPoint x: 1343, startPoint y: 421, endPoint x: 1190, endPoint y: 425, distance: 152.4
click at [1108, 425] on p "BAGS STYLE 2022" at bounding box center [1269, 424] width 395 height 21
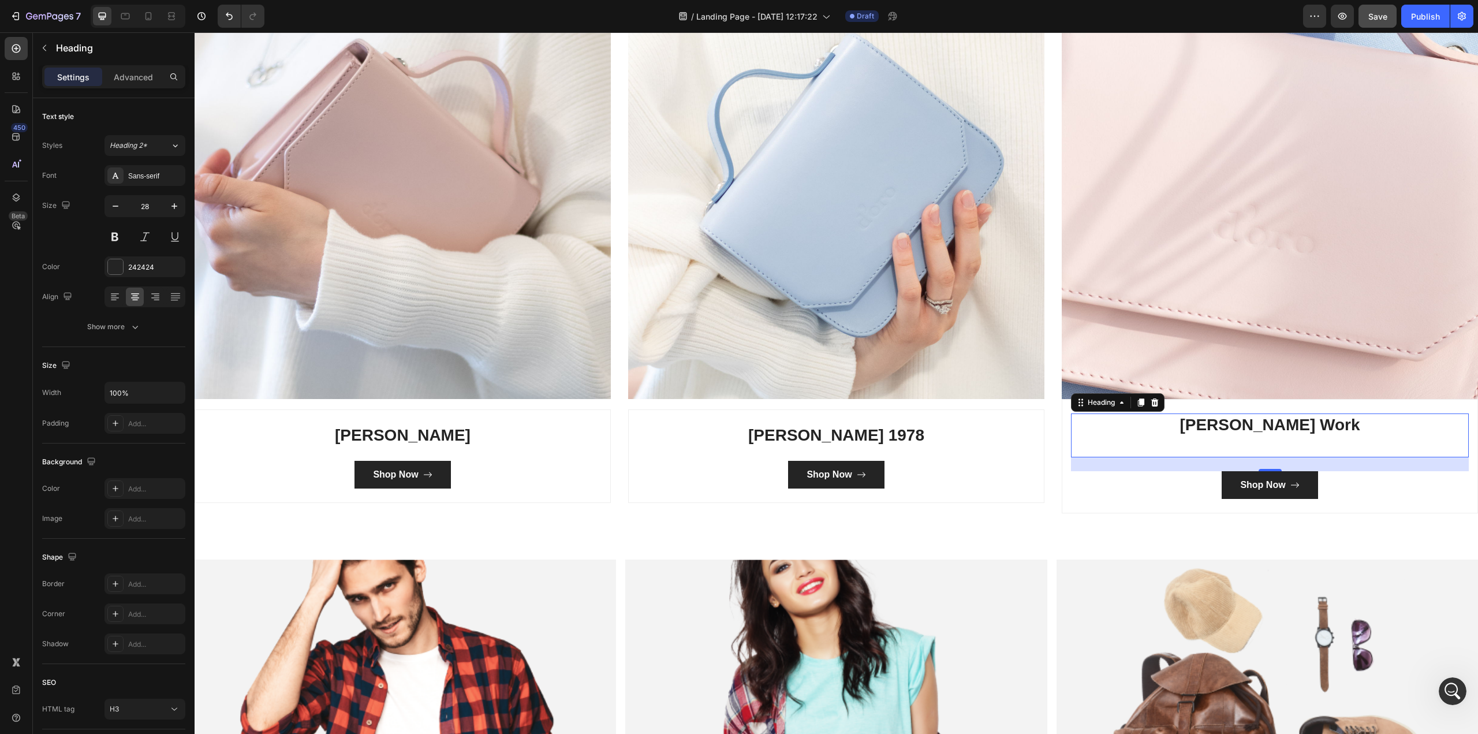
click at [1108, 440] on p "[PERSON_NAME] Work" at bounding box center [1269, 435] width 395 height 42
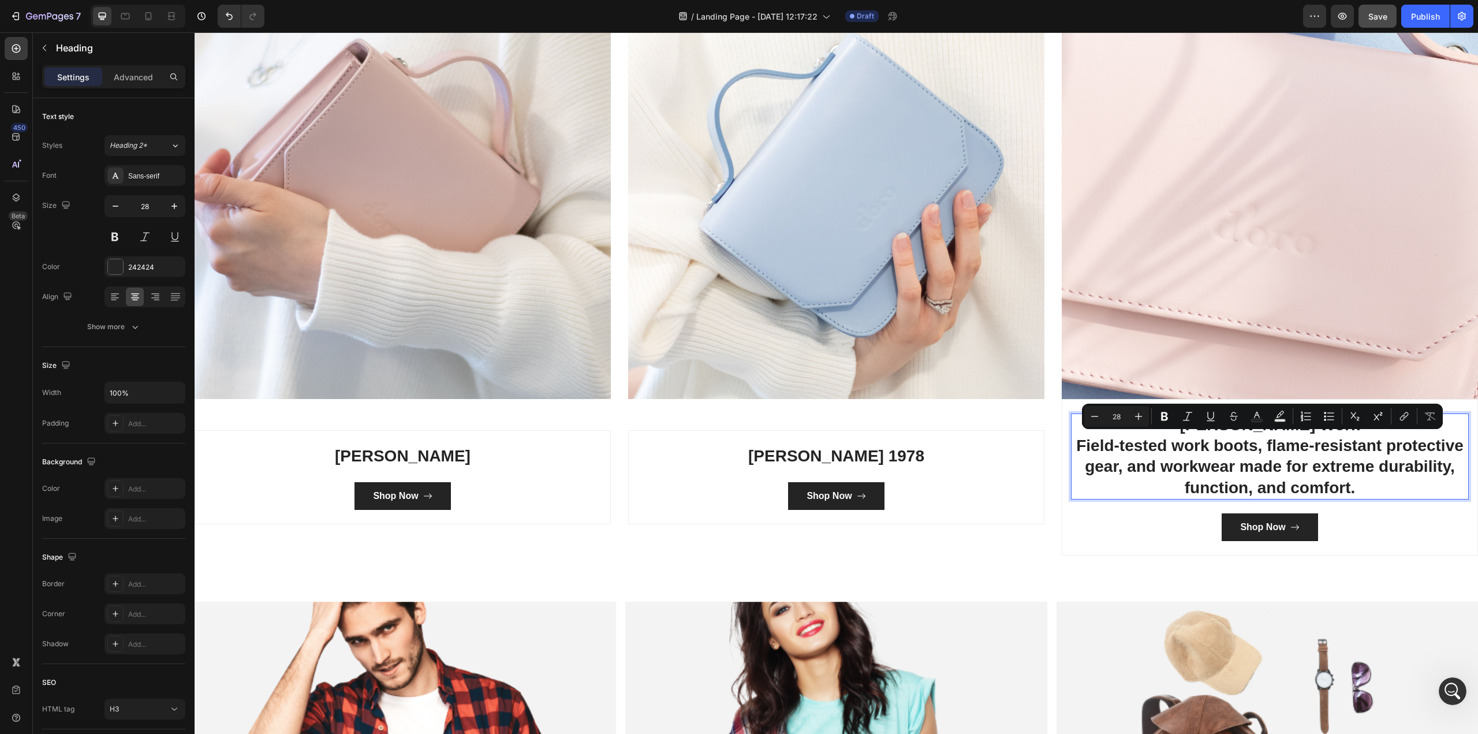
drag, startPoint x: 1356, startPoint y: 485, endPoint x: 1071, endPoint y: 443, distance: 287.7
click at [1072, 443] on p "[PERSON_NAME] Work Field-tested work boots, flame-resistant protective gear, an…" at bounding box center [1269, 456] width 395 height 84
click at [117, 204] on icon "button" at bounding box center [116, 206] width 12 height 12
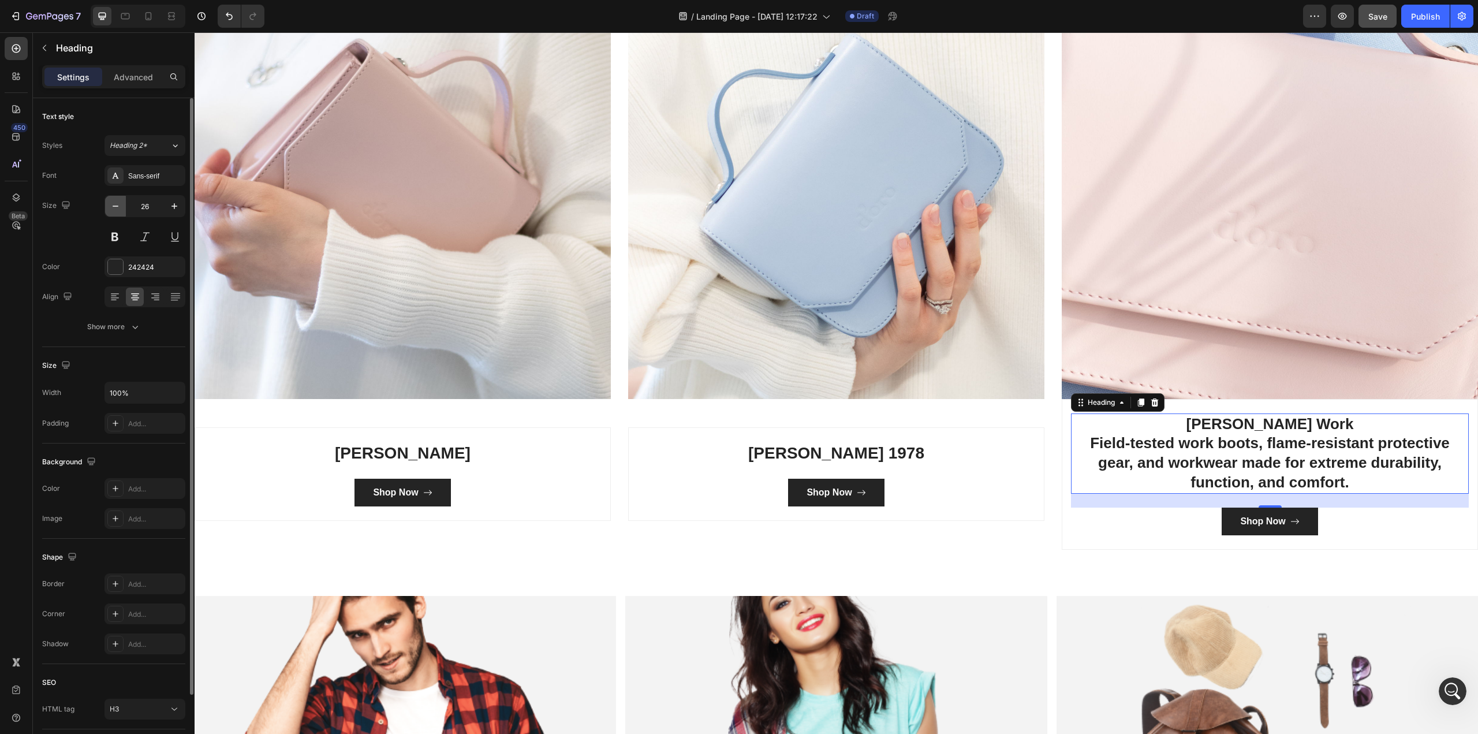
click at [117, 204] on icon "button" at bounding box center [116, 206] width 12 height 12
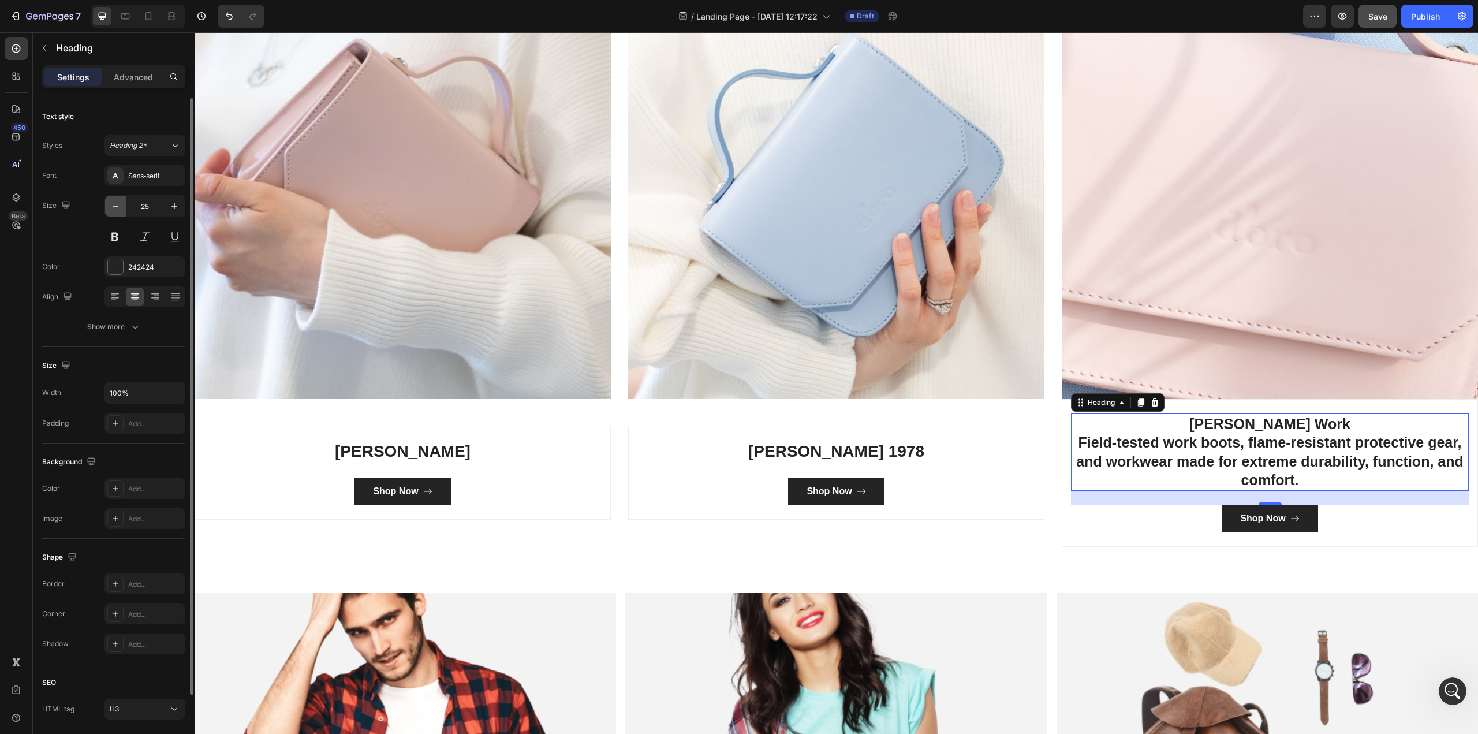
click at [117, 204] on icon "button" at bounding box center [116, 206] width 12 height 12
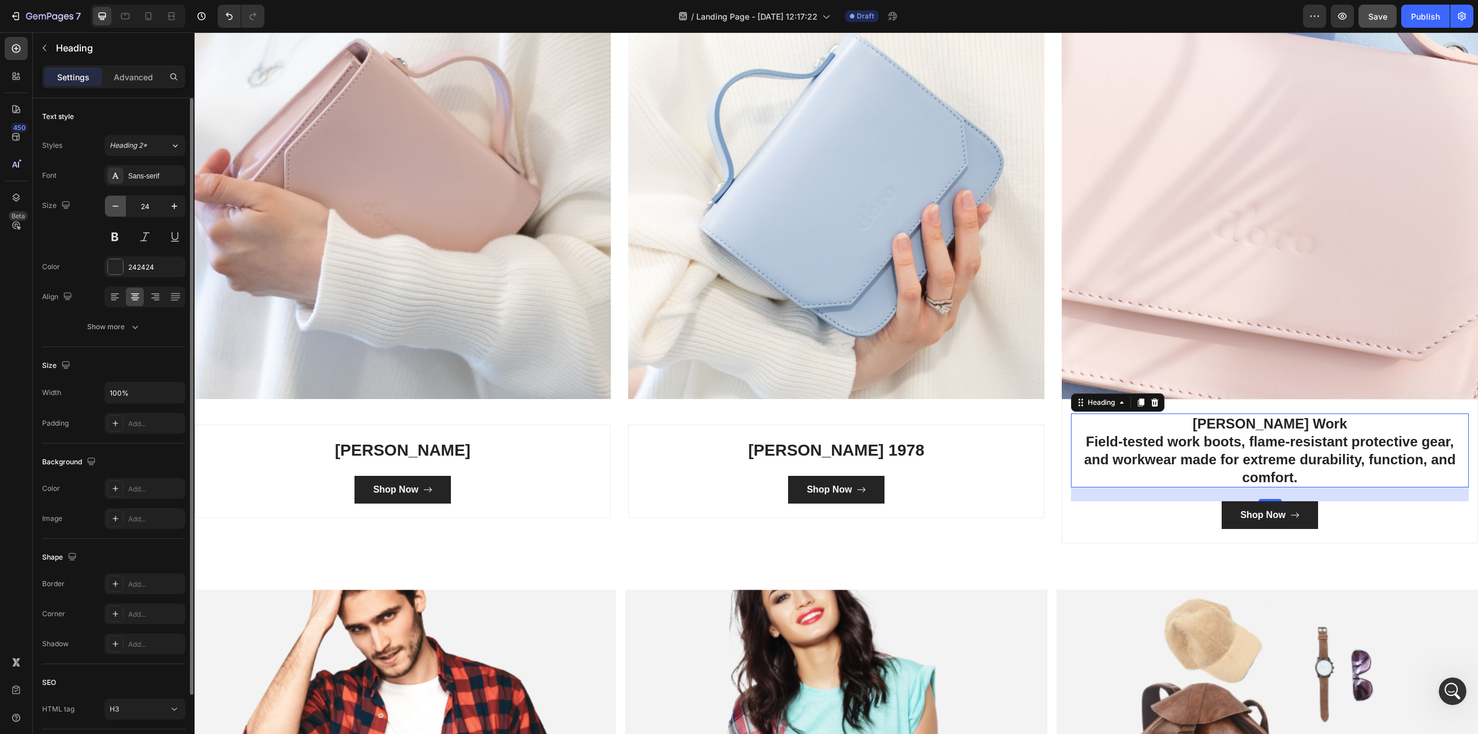
click at [117, 204] on icon "button" at bounding box center [116, 206] width 12 height 12
type input "23"
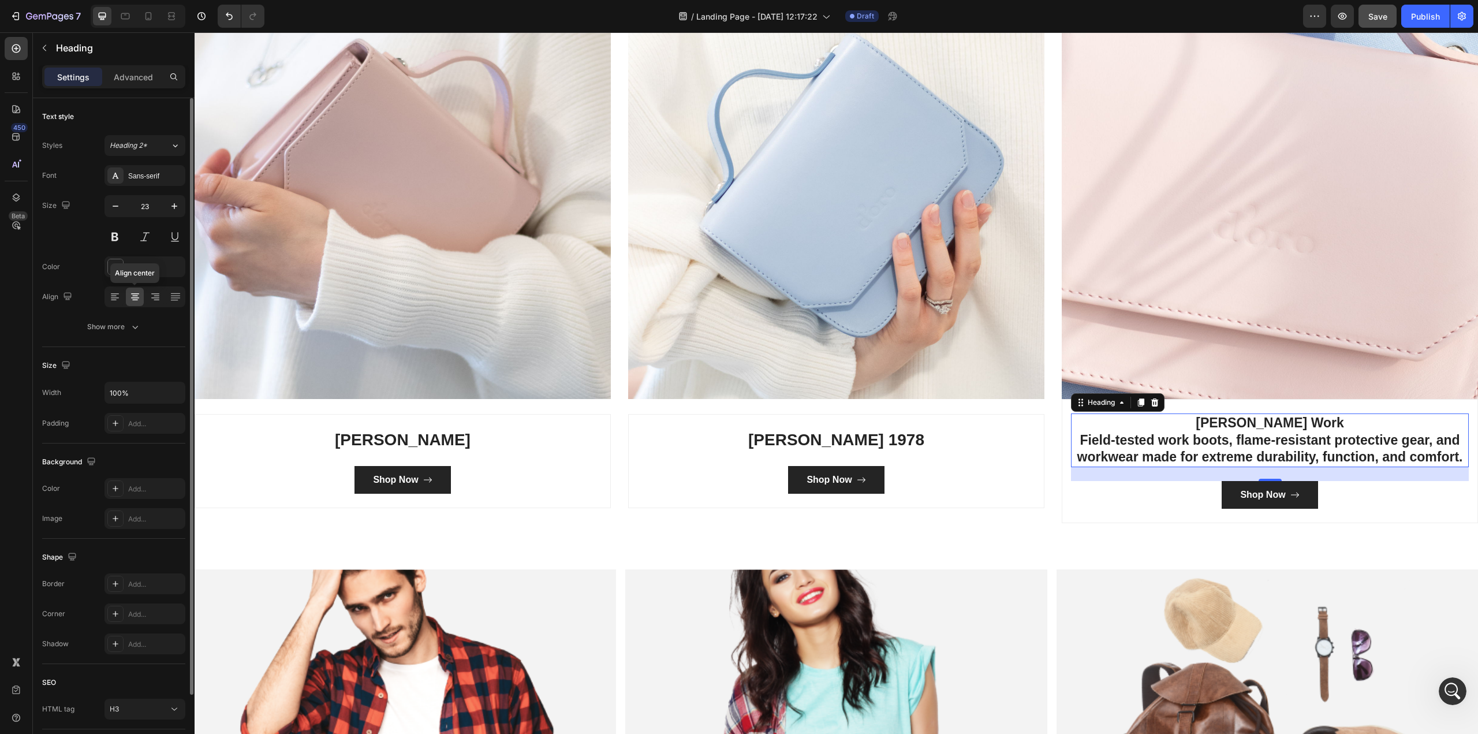
click at [133, 297] on icon at bounding box center [135, 297] width 8 height 1
click at [1108, 420] on p "[PERSON_NAME] Work Field-tested work boots, flame-resistant protective gear, an…" at bounding box center [1269, 440] width 395 height 52
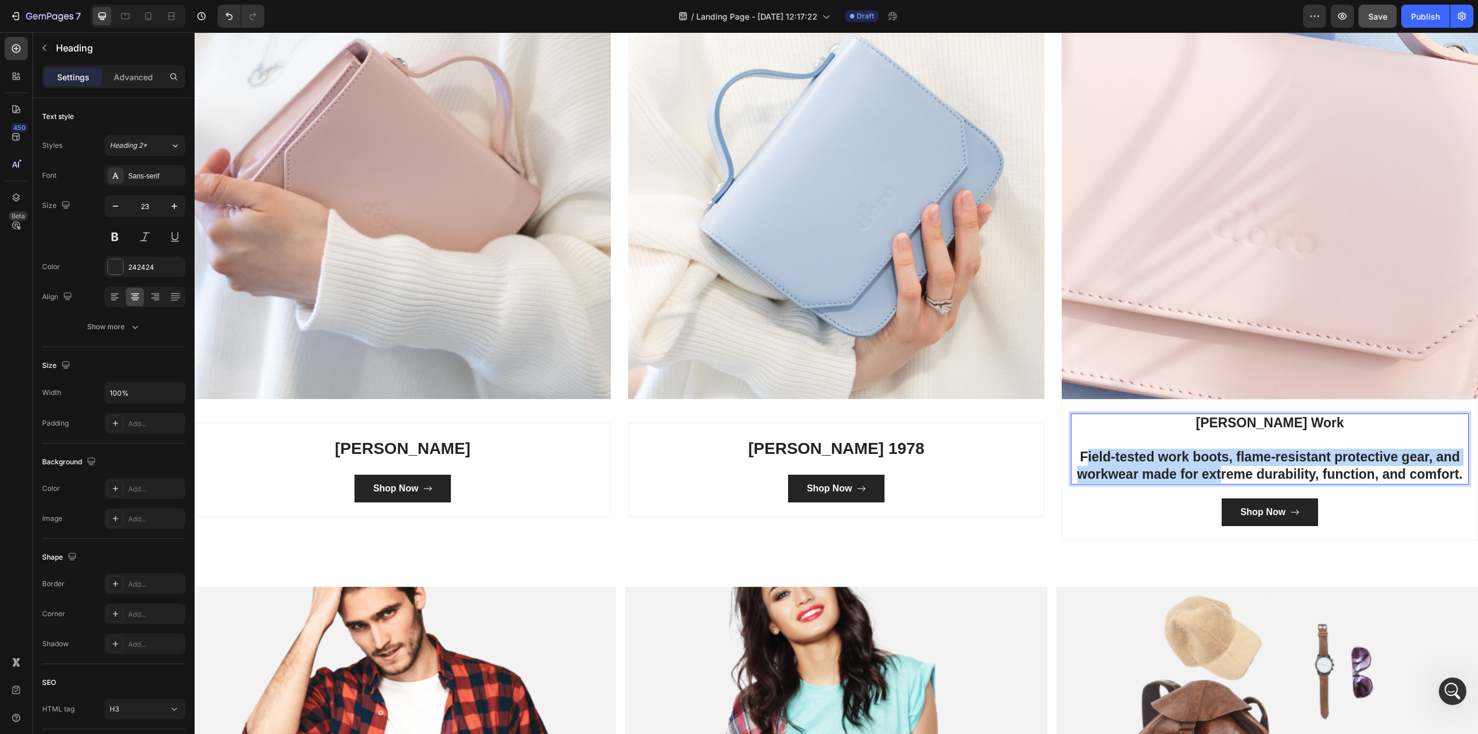
drag, startPoint x: 1077, startPoint y: 451, endPoint x: 1211, endPoint y: 470, distance: 135.3
click at [1108, 470] on p "Cody James Work ⁠⁠⁠⁠⁠⁠⁠ Field-tested work boots, flame-resistant protective gea…" at bounding box center [1269, 448] width 395 height 69
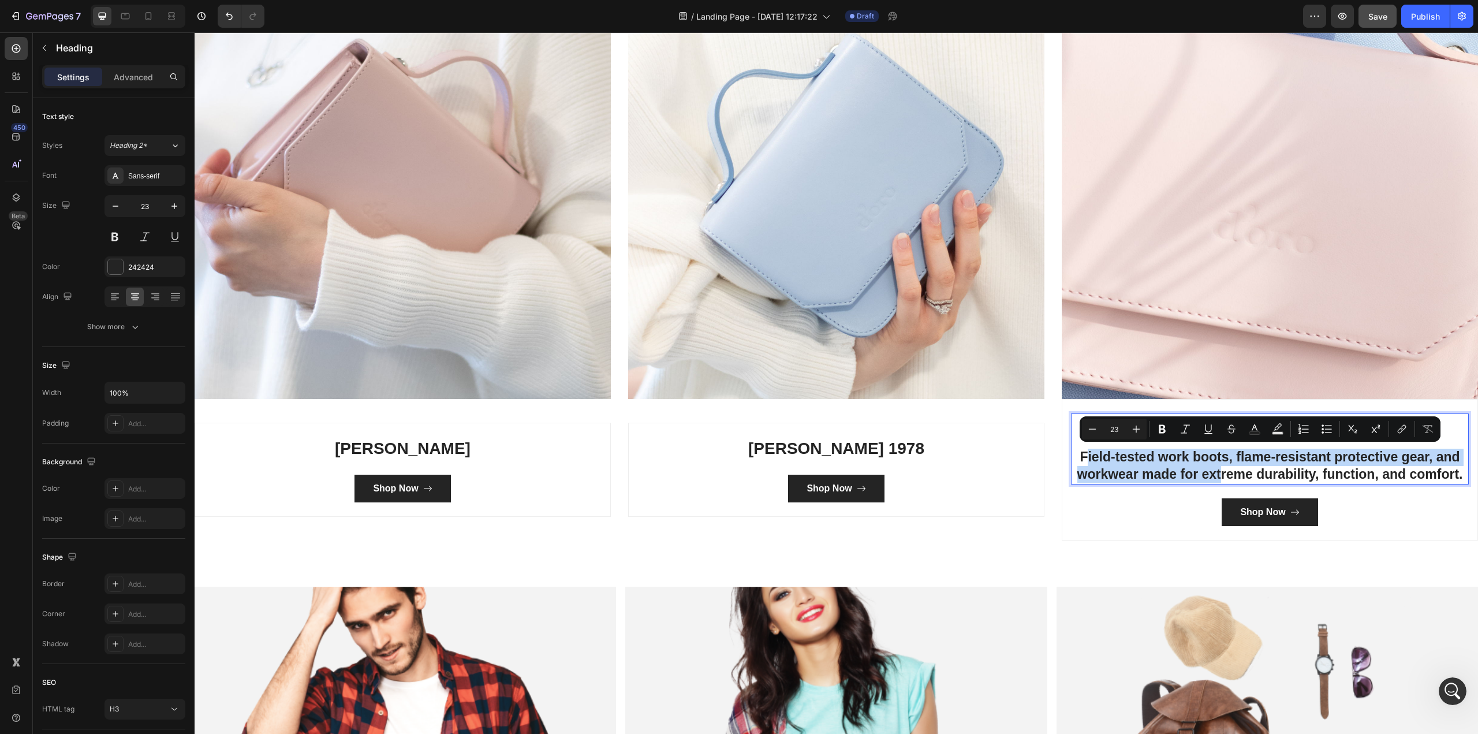
click at [1074, 451] on p "[PERSON_NAME] Work Field-tested work boots, flame-resistant protective gear, an…" at bounding box center [1269, 448] width 395 height 69
drag, startPoint x: 1074, startPoint y: 451, endPoint x: 1451, endPoint y: 470, distance: 377.4
click at [1108, 470] on p "[PERSON_NAME] Work Field-tested work boots, flame-resistant protective gear, an…" at bounding box center [1269, 448] width 395 height 69
click at [1093, 427] on icon "Editor contextual toolbar" at bounding box center [1092, 429] width 12 height 12
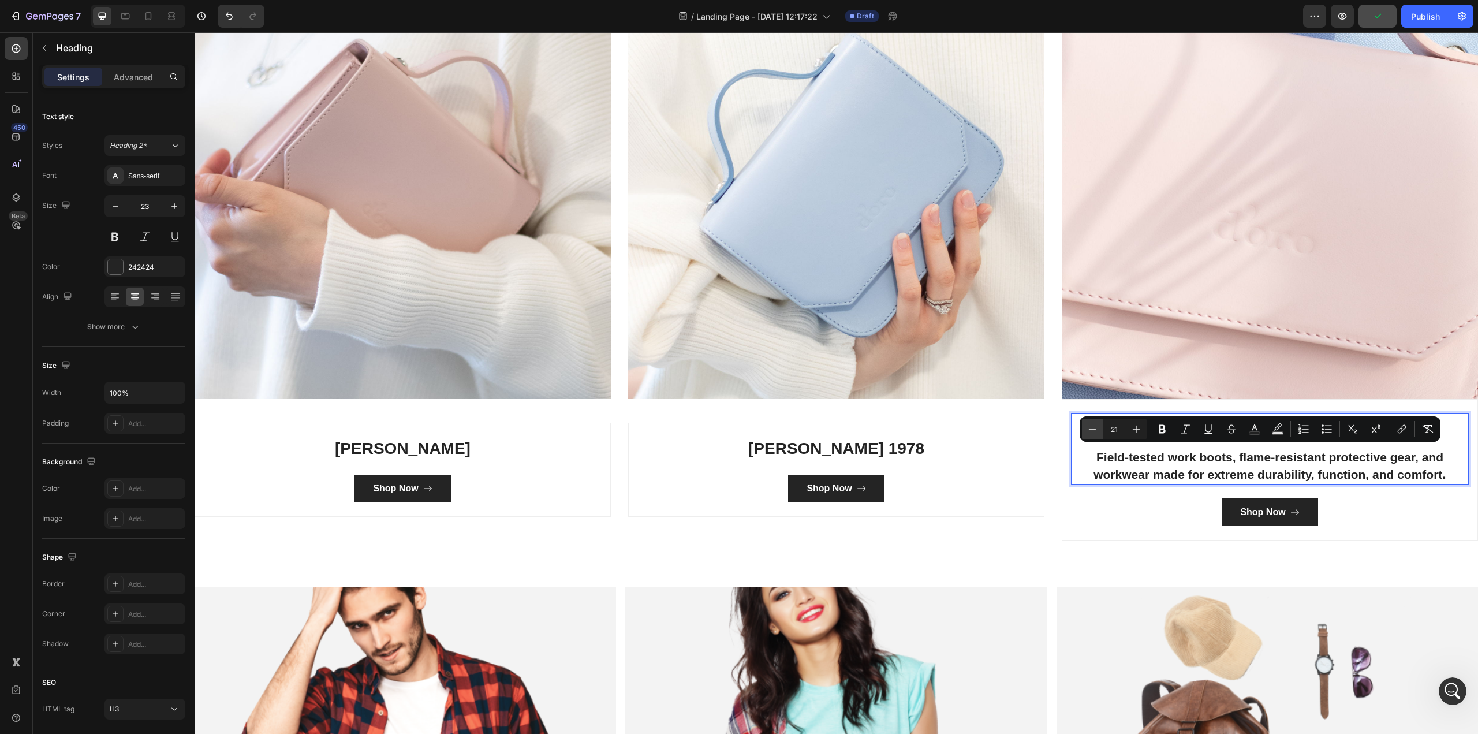
click at [1093, 427] on icon "Editor contextual toolbar" at bounding box center [1092, 429] width 12 height 12
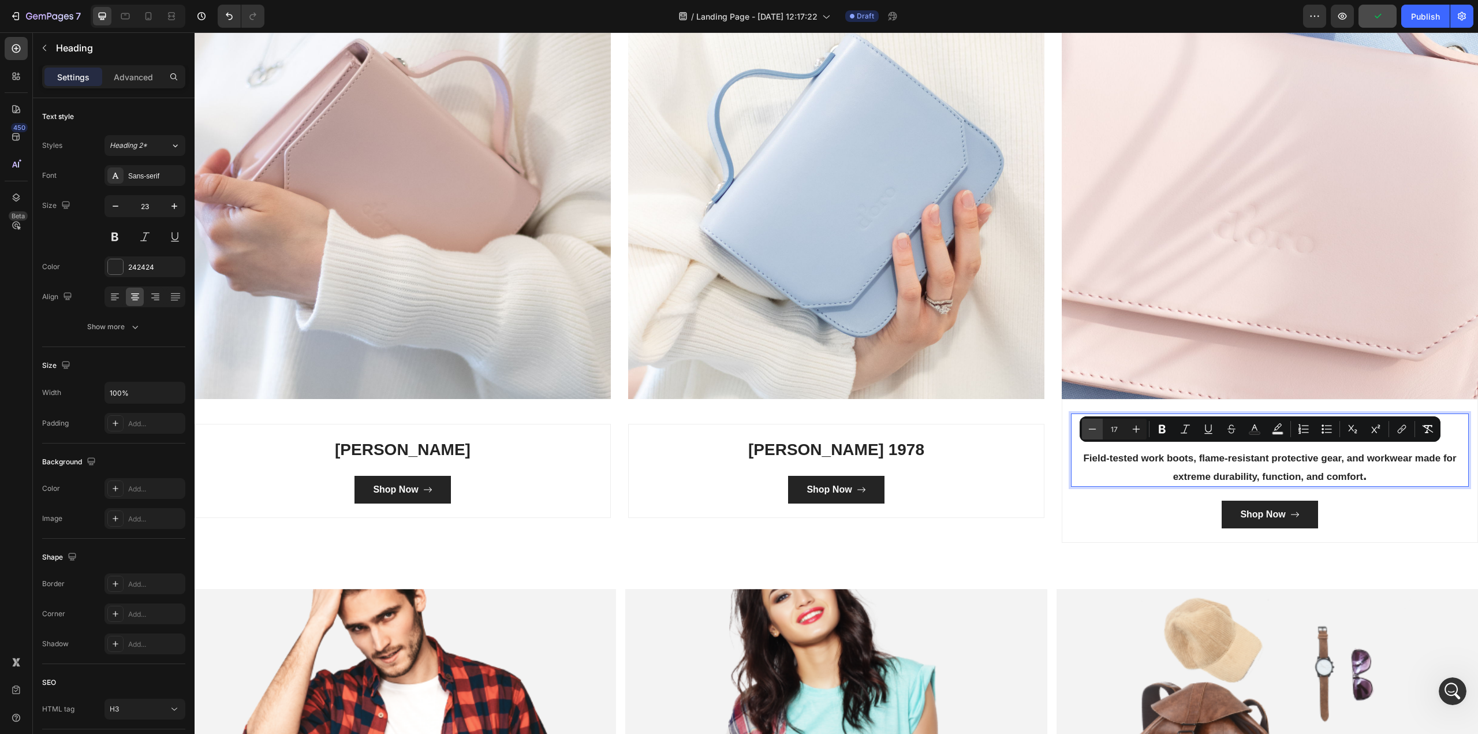
click at [1092, 427] on icon "Editor contextual toolbar" at bounding box center [1092, 429] width 12 height 12
type input "14"
click at [1108, 428] on icon "Editor contextual toolbar" at bounding box center [1162, 429] width 7 height 9
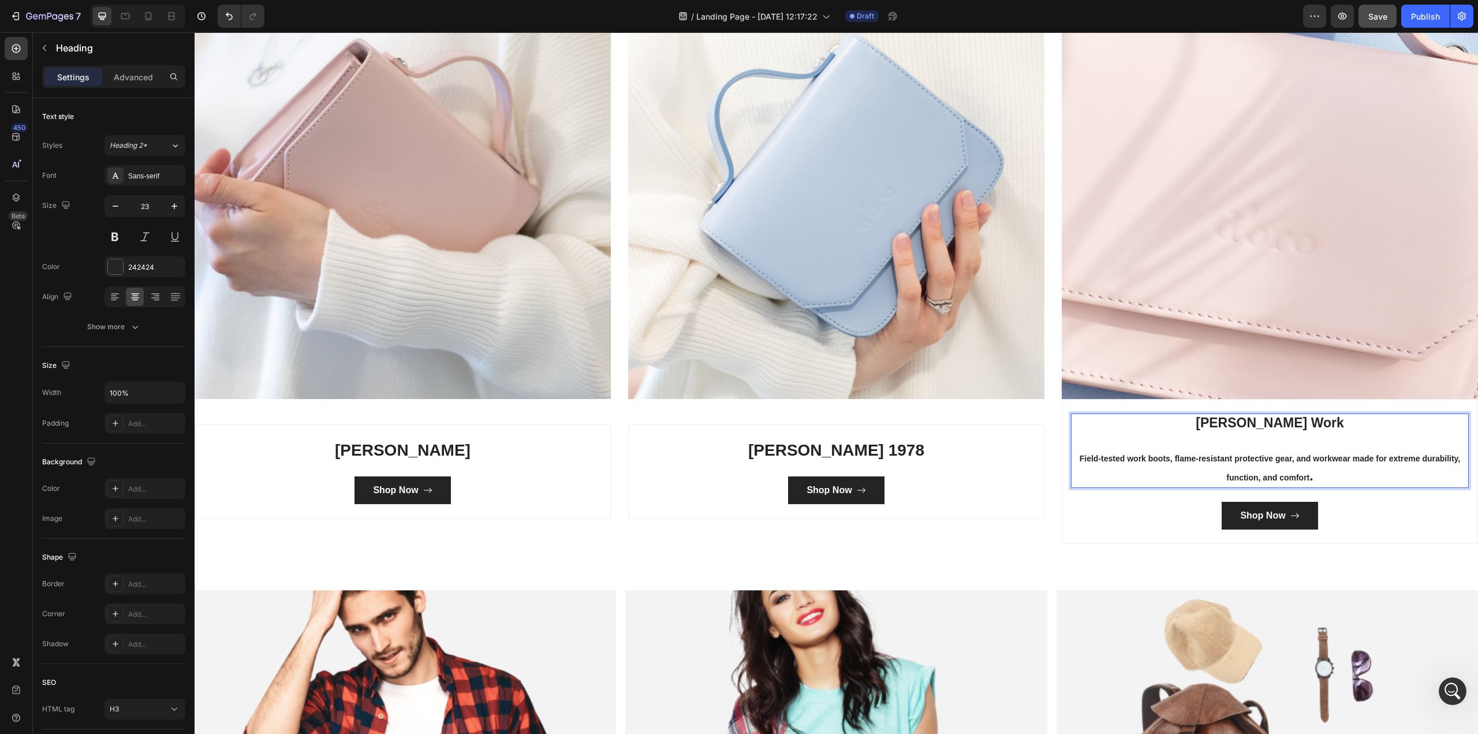
drag, startPoint x: 1072, startPoint y: 457, endPoint x: 1334, endPoint y: 474, distance: 262.6
drag, startPoint x: 1255, startPoint y: 461, endPoint x: 1227, endPoint y: 455, distance: 28.3
click at [1108, 455] on strong "Field-tested work boots, flame-resistant protective gear, and workwear made for…" at bounding box center [1270, 468] width 380 height 28
click at [1108, 475] on p "Cody James Work Field-tested work boots, flame-resistant protective gear, and w…" at bounding box center [1269, 450] width 395 height 73
click at [1108, 473] on strong "Field-tested work boots, flame-resistant protective gear, and workwear made for…" at bounding box center [1270, 468] width 380 height 28
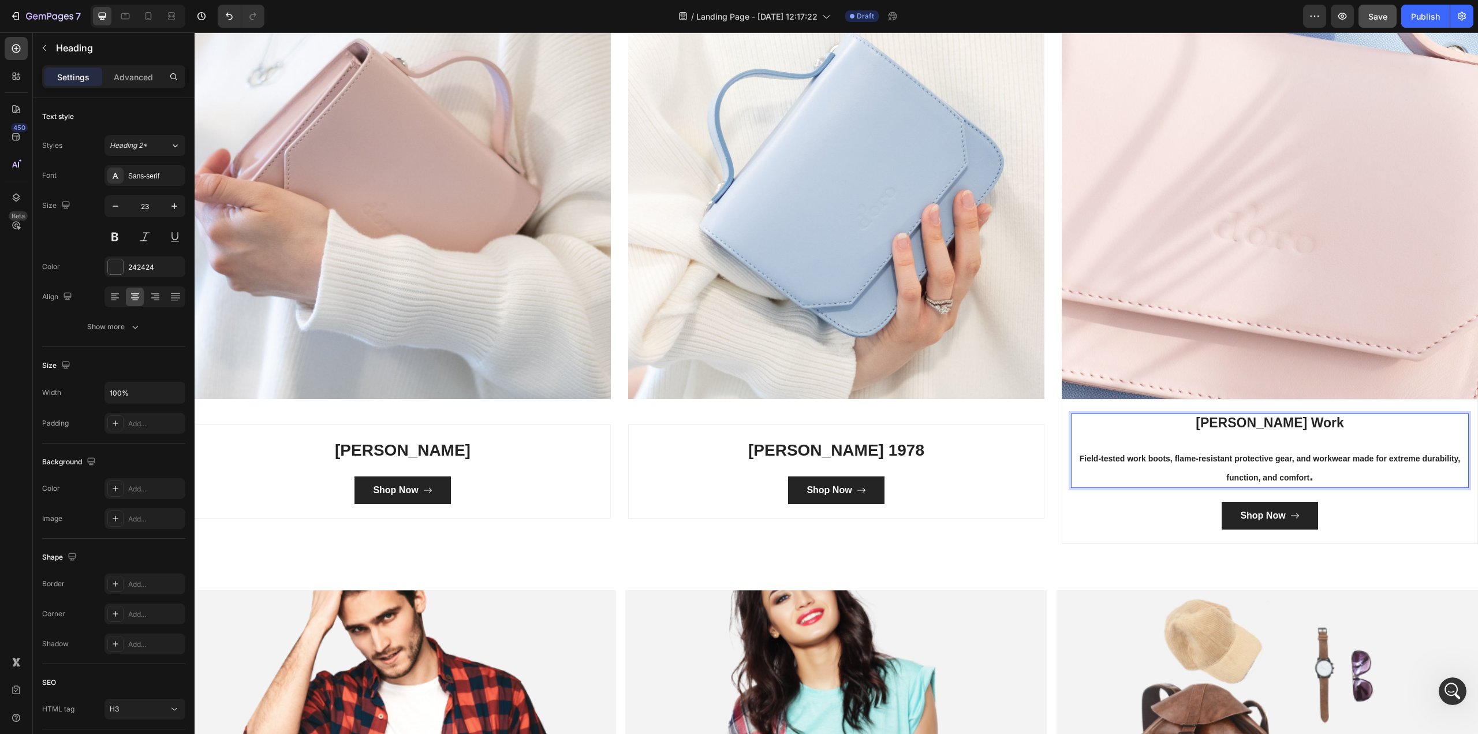
drag, startPoint x: 1217, startPoint y: 473, endPoint x: 1071, endPoint y: 455, distance: 147.6
click at [1072, 455] on p "Cody James Work Field-tested work boots, flame-resistant protective gear, and w…" at bounding box center [1269, 450] width 395 height 73
click at [1108, 462] on p "Cody James Work Field-tested work boots, flame-resistant protective gear, and w…" at bounding box center [1269, 450] width 395 height 73
click at [1108, 518] on div "Shop Now Button" at bounding box center [1270, 516] width 398 height 28
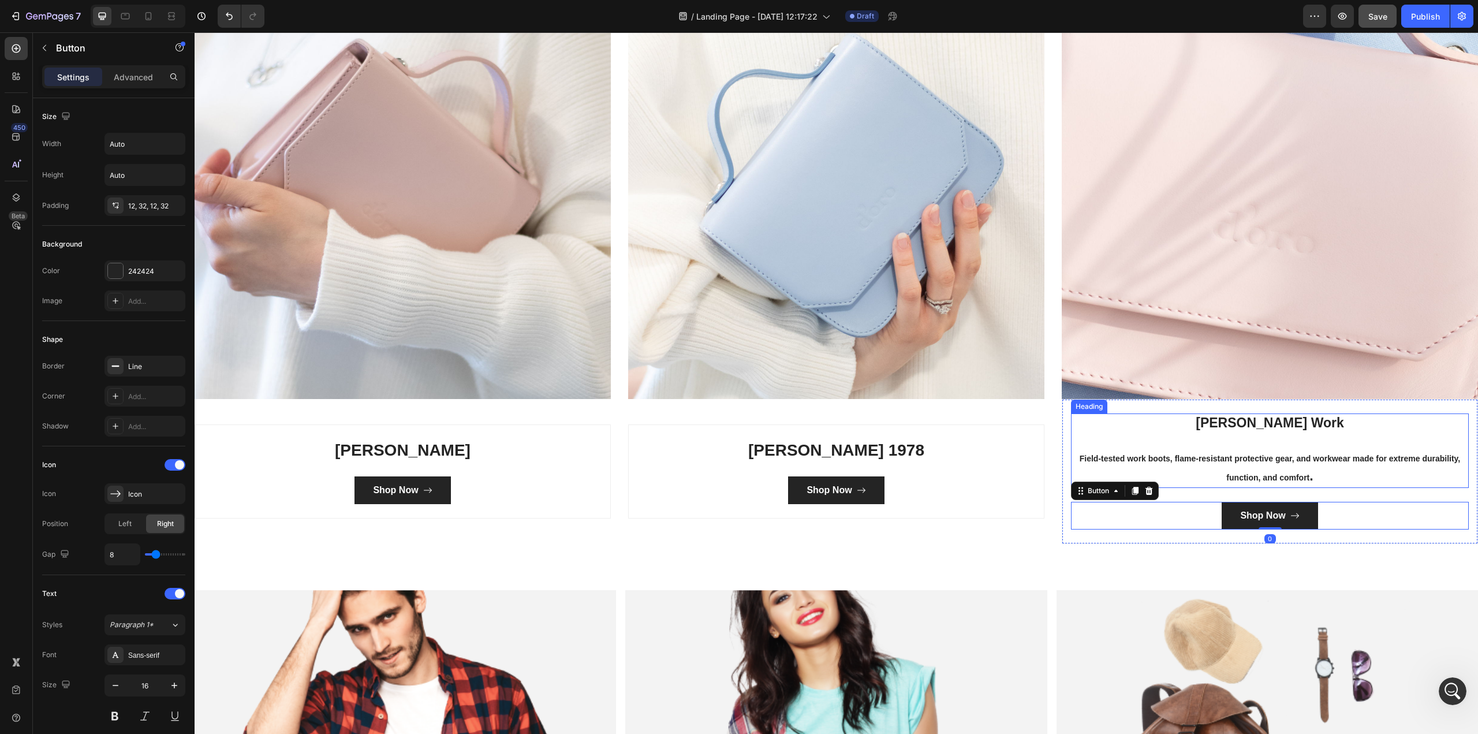
click at [1108, 464] on p "Cody James Work Field-tested work boots, flame-resistant protective gear, and w…" at bounding box center [1269, 450] width 395 height 73
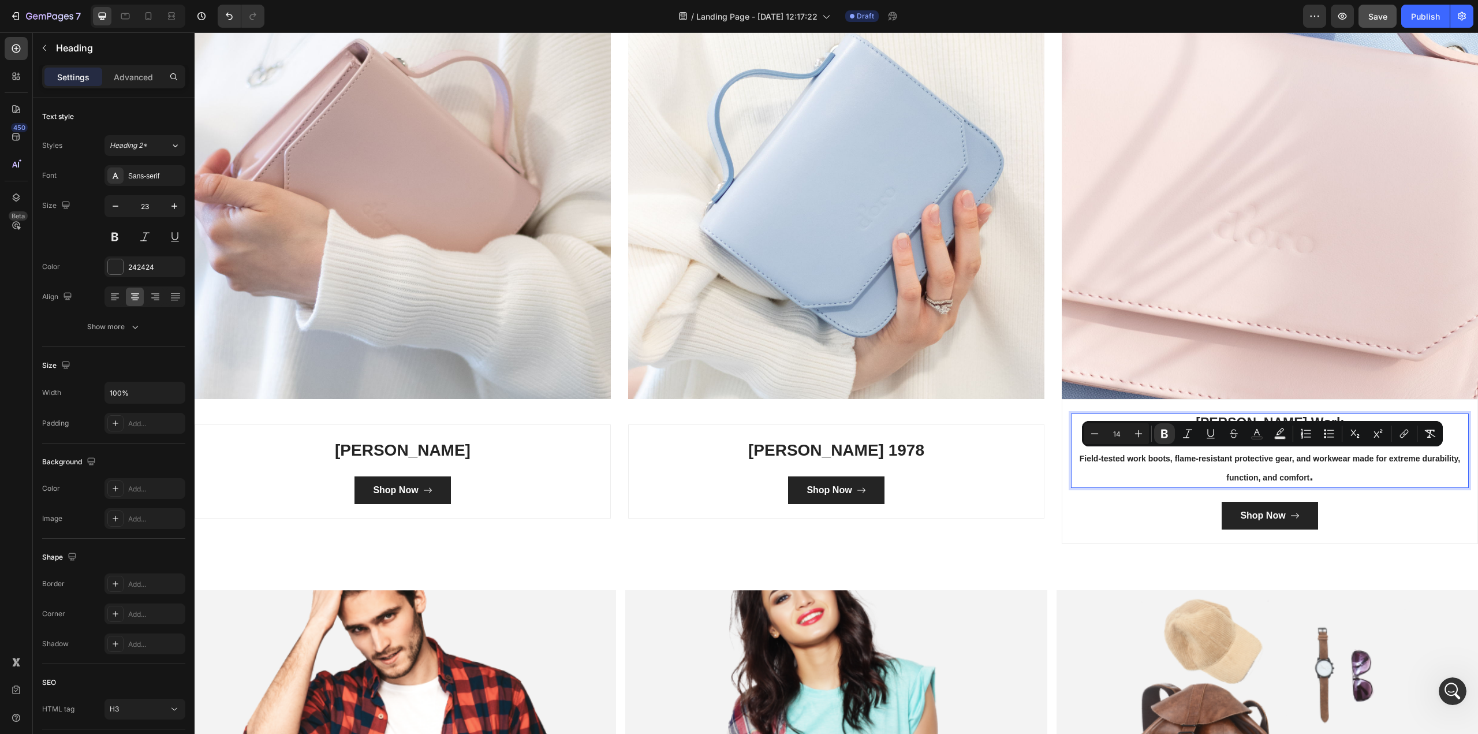
drag, startPoint x: 1319, startPoint y: 480, endPoint x: 1070, endPoint y: 460, distance: 249.7
click at [1108, 434] on icon "Editor contextual toolbar" at bounding box center [1164, 433] width 7 height 9
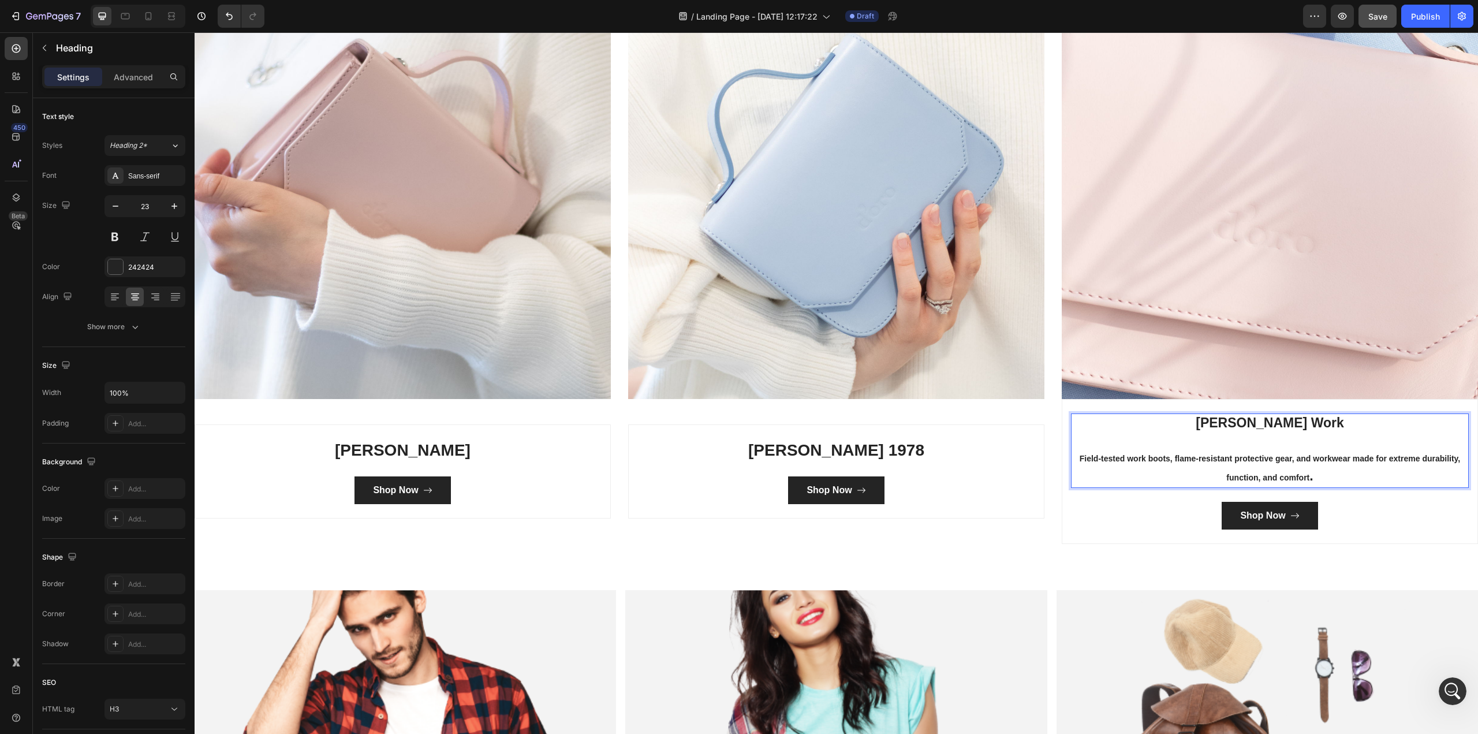
click at [1108, 439] on p "Cody James Work Field-tested work boots, flame-resistant protective gear, and w…" at bounding box center [1269, 450] width 395 height 73
click at [1108, 416] on p "Cody James Work ⁠⁠⁠⁠⁠⁠⁠ Field-tested work boots, flame-resistant protective gea…" at bounding box center [1269, 450] width 395 height 73
drag, startPoint x: 827, startPoint y: 435, endPoint x: 835, endPoint y: 444, distance: 11.9
click at [827, 435] on div "Cody James Black 1978 Heading Shop Now Button Row" at bounding box center [836, 471] width 416 height 94
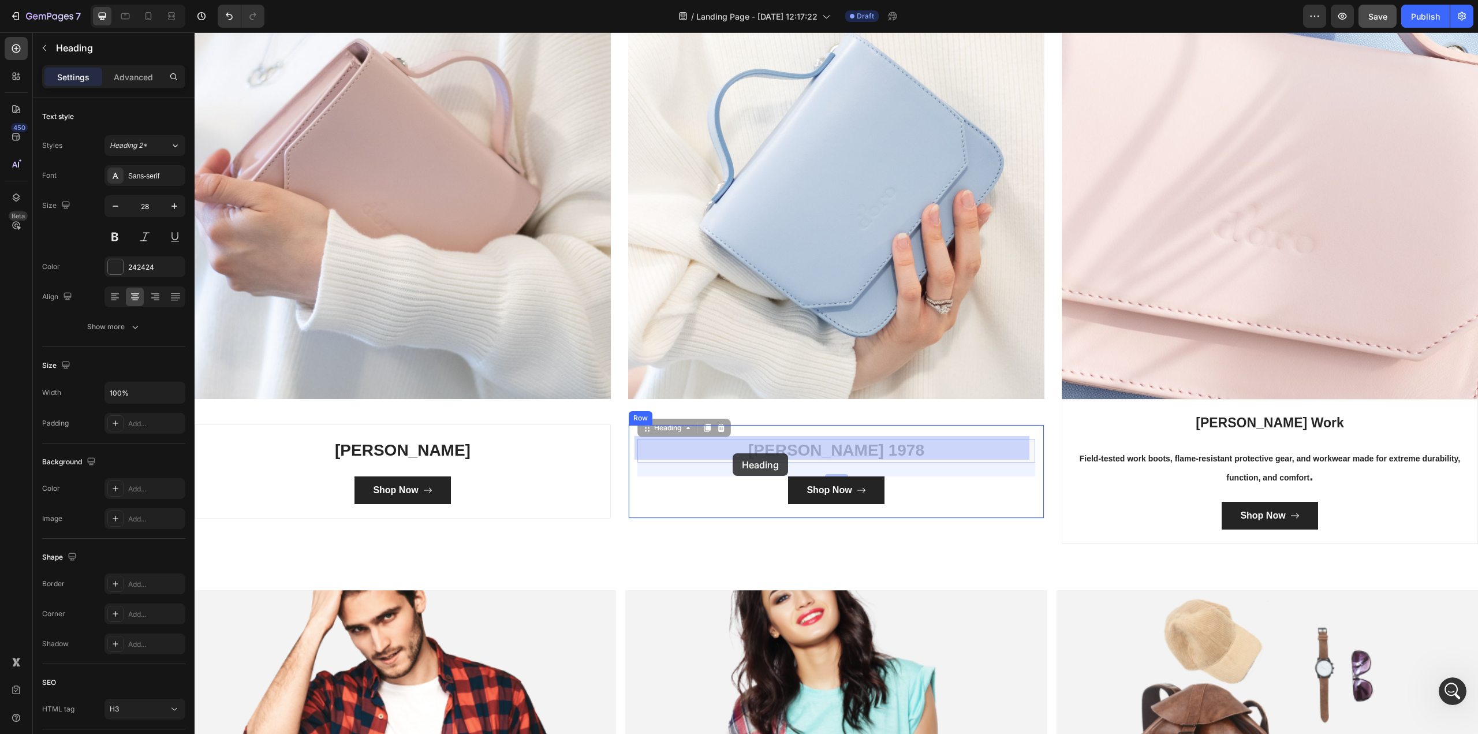
drag, startPoint x: 942, startPoint y: 448, endPoint x: 771, endPoint y: 453, distance: 171.0
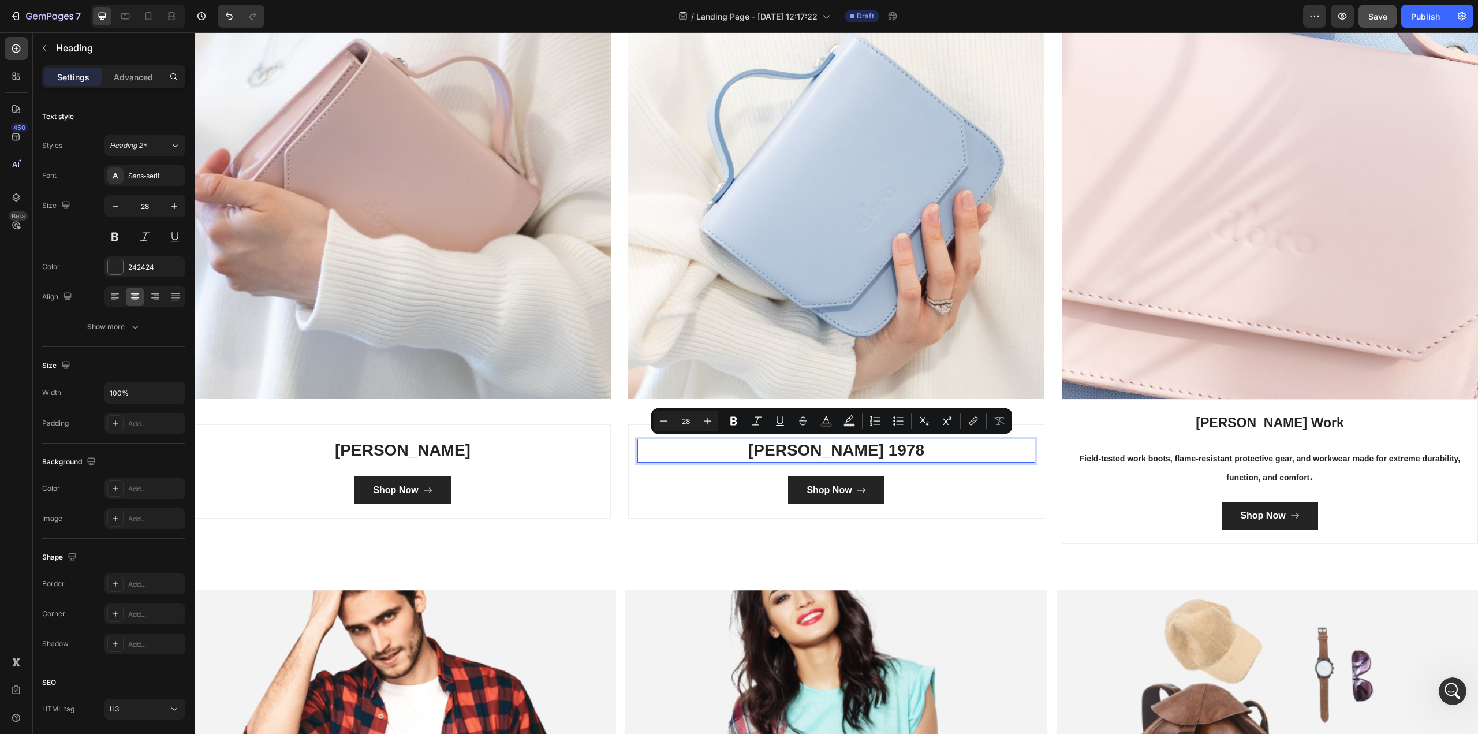
drag, startPoint x: 897, startPoint y: 447, endPoint x: 710, endPoint y: 447, distance: 186.5
click at [710, 447] on p "[PERSON_NAME] 1978" at bounding box center [835, 450] width 395 height 21
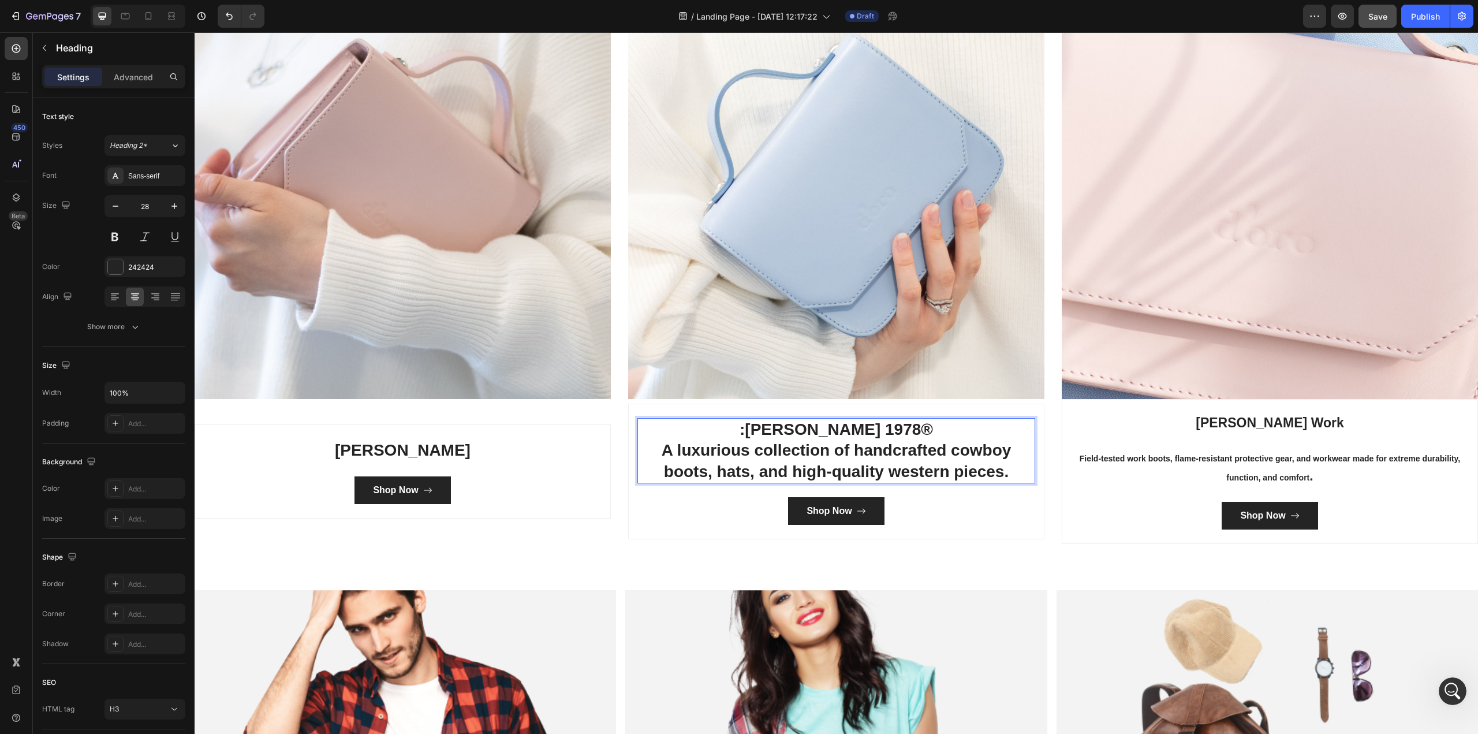
scroll to position [2280, 0]
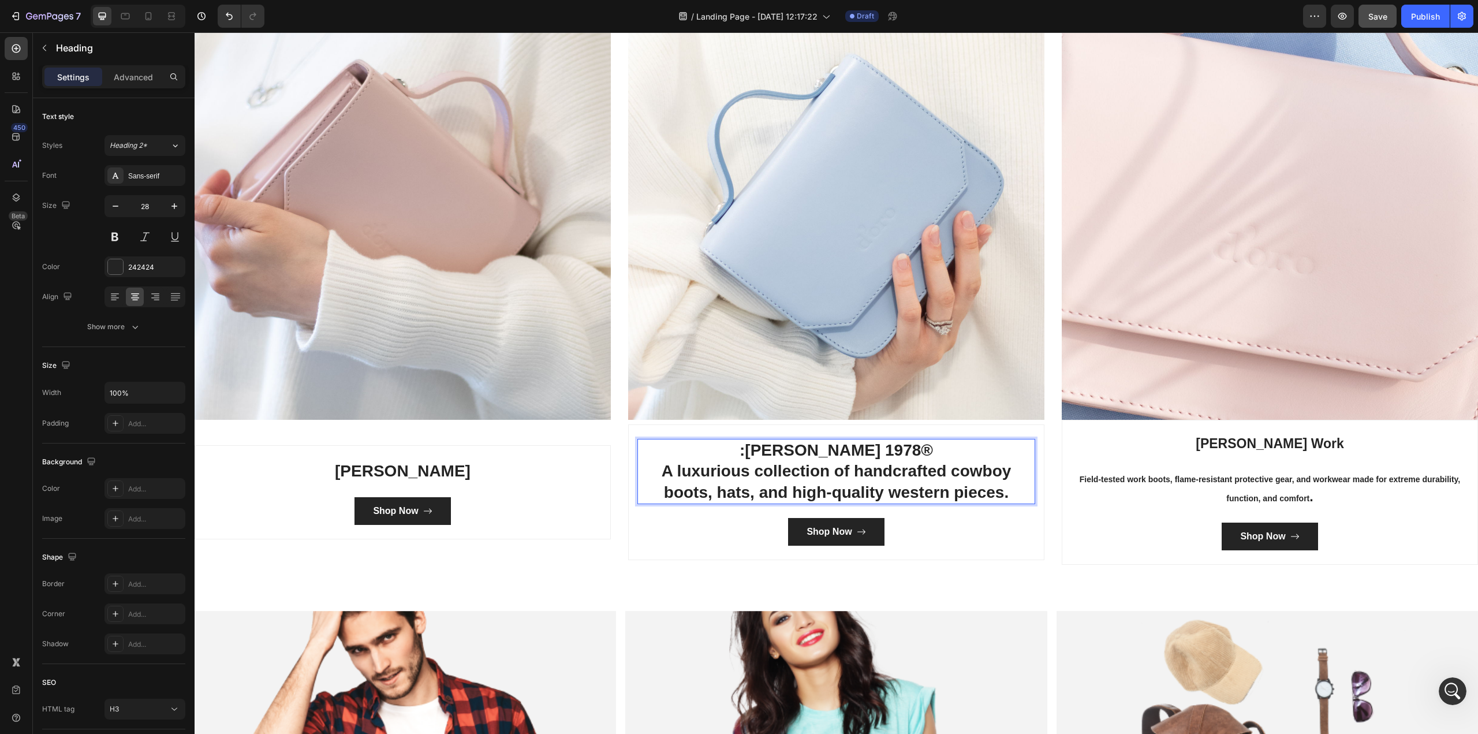
click at [729, 442] on p ": CODY JAMES BLACK 1978®" at bounding box center [835, 450] width 395 height 21
click at [977, 450] on p "[PERSON_NAME] 1978®" at bounding box center [835, 450] width 395 height 21
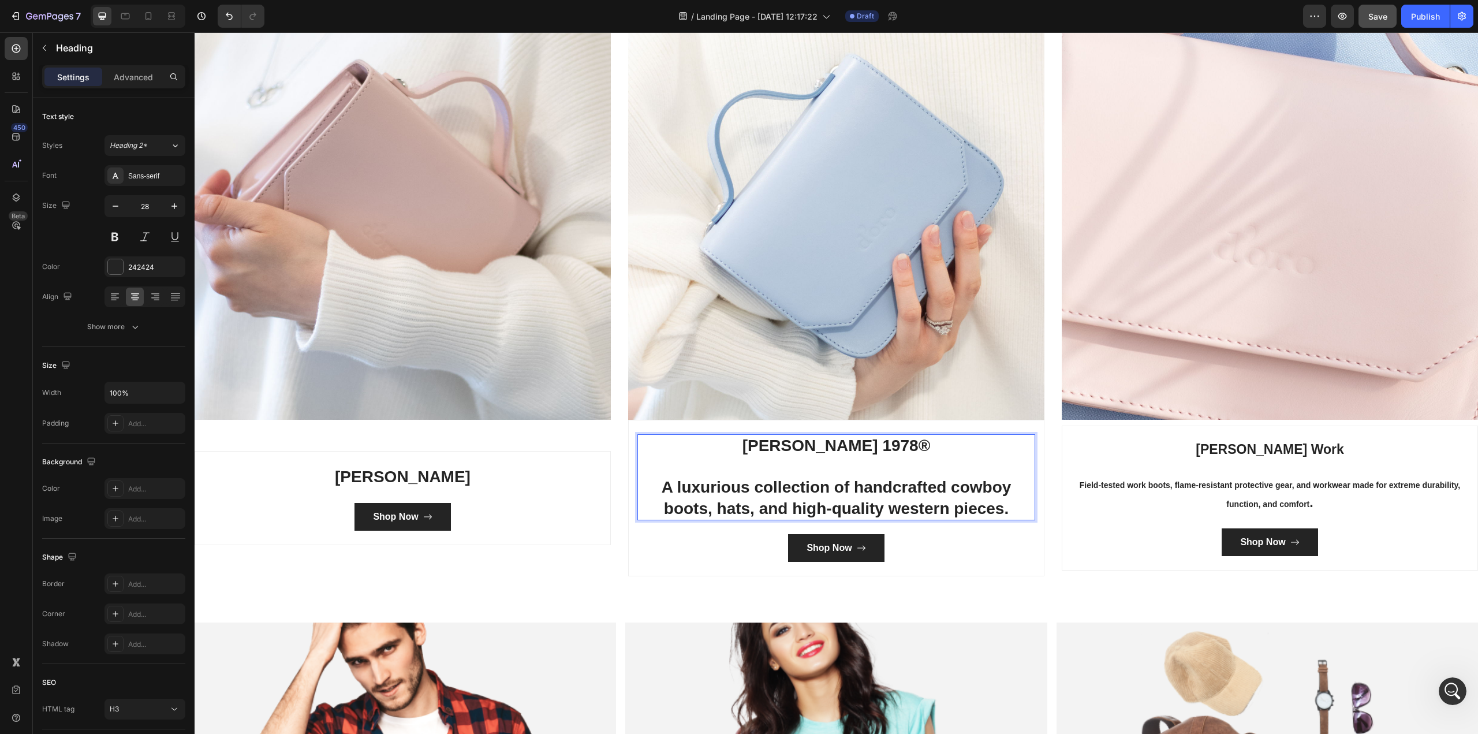
scroll to position [2276, 0]
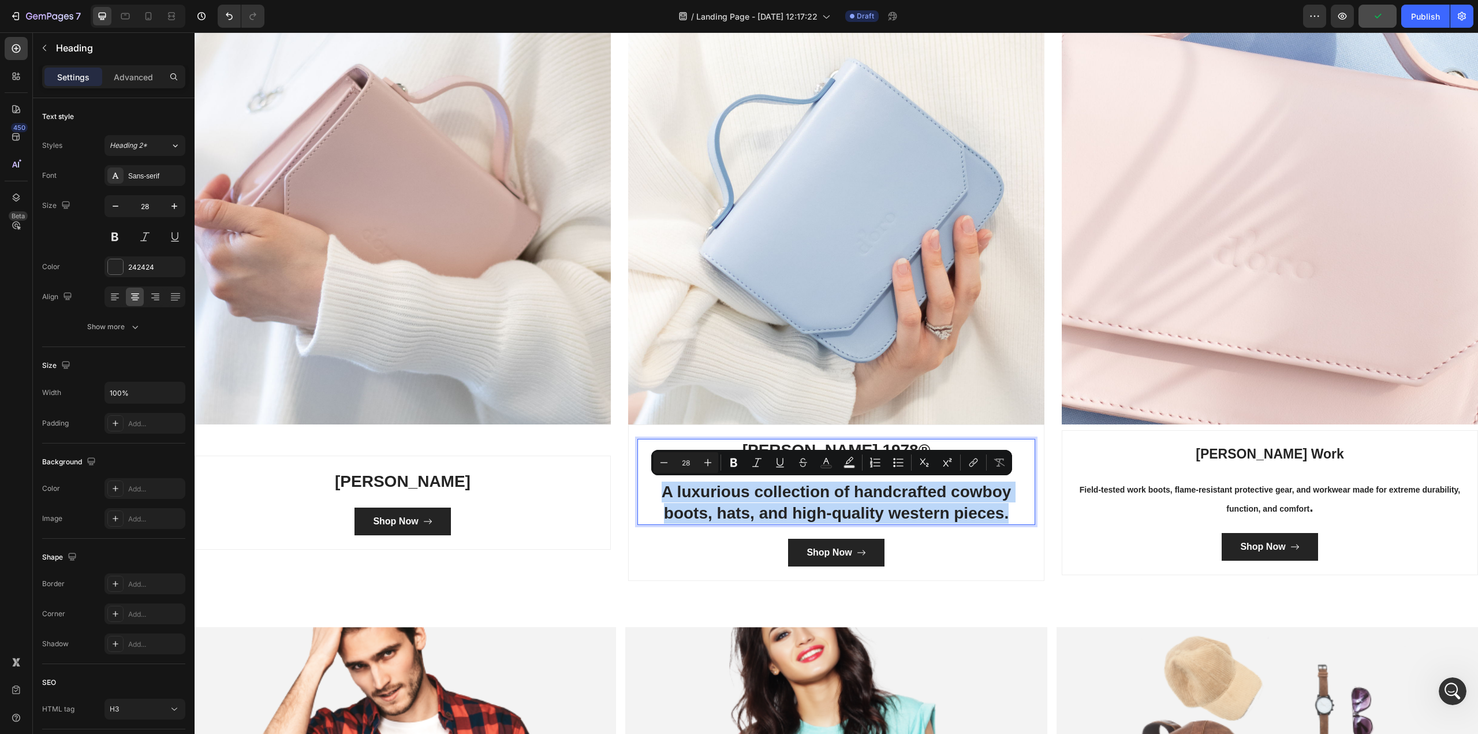
drag, startPoint x: 1024, startPoint y: 507, endPoint x: 658, endPoint y: 494, distance: 366.8
click at [658, 494] on p "A luxurious collection of handcrafted cowboy boots, hats, and high-quality west…" at bounding box center [835, 502] width 395 height 42
click at [665, 458] on icon "Editor contextual toolbar" at bounding box center [664, 463] width 12 height 12
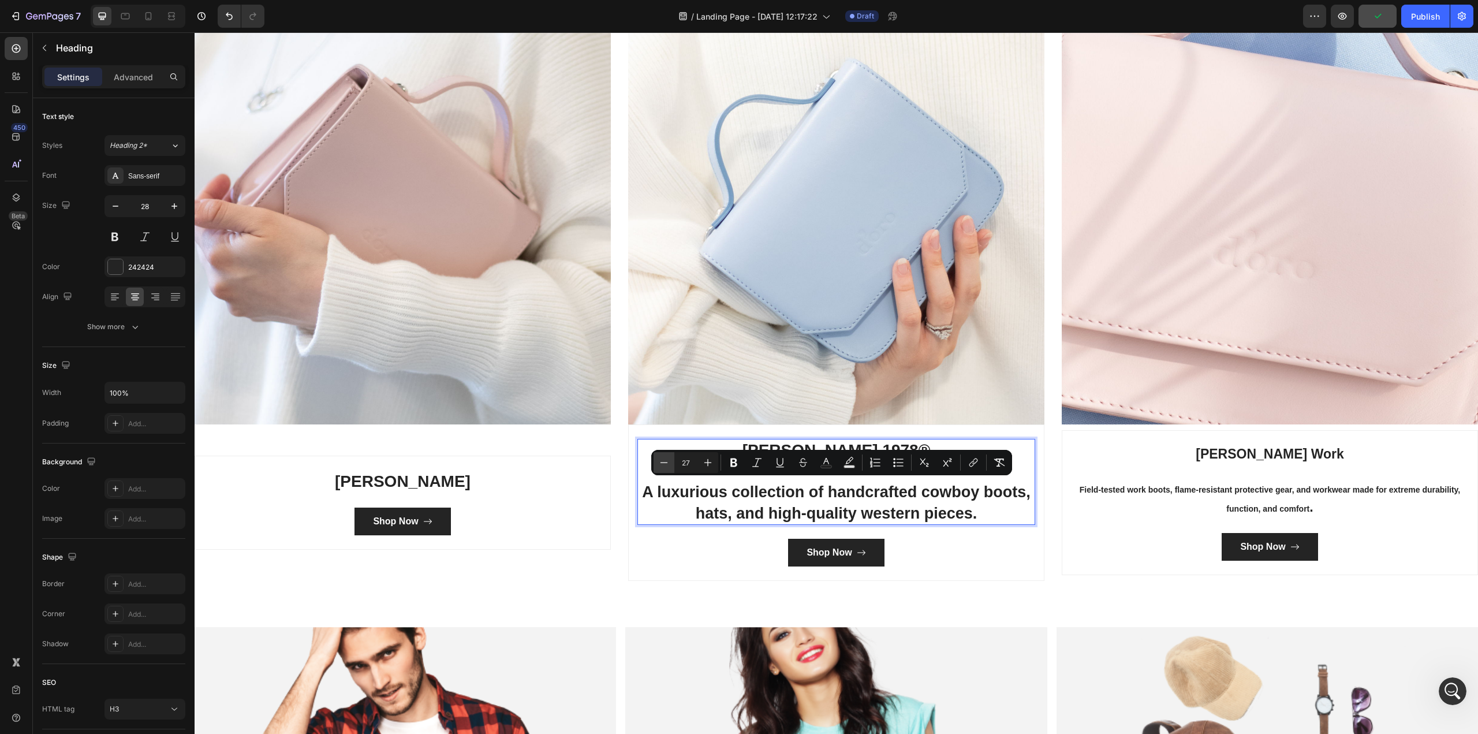
click at [665, 458] on icon "Editor contextual toolbar" at bounding box center [664, 463] width 12 height 12
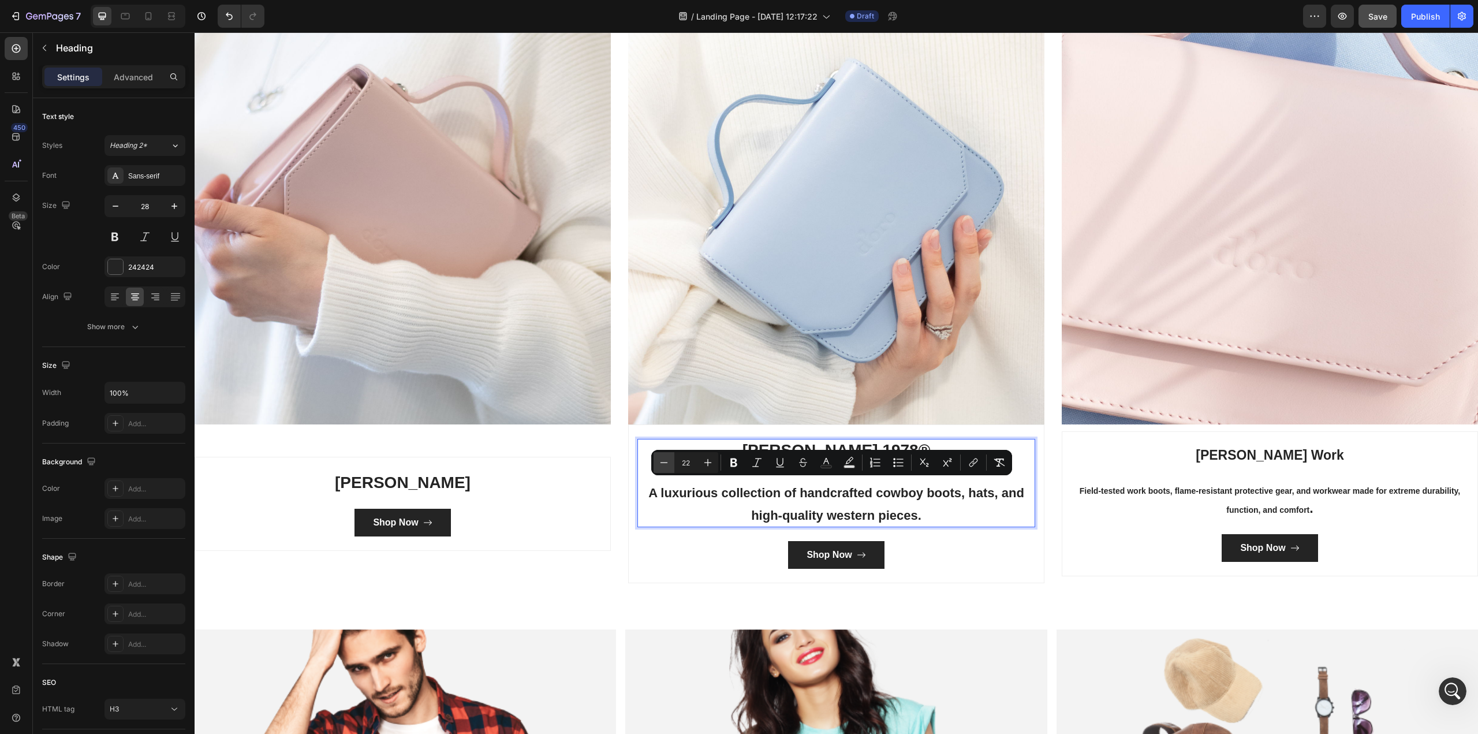
click at [665, 458] on icon "Editor contextual toolbar" at bounding box center [664, 463] width 12 height 12
type input "21"
click at [979, 520] on p "A luxurious collection of handcrafted cowboy boots, hats, and high-quality west…" at bounding box center [835, 503] width 395 height 44
click at [1108, 453] on p "Cody James Work Field-tested work boots, flame-resistant protective gear, and w…" at bounding box center [1269, 483] width 395 height 73
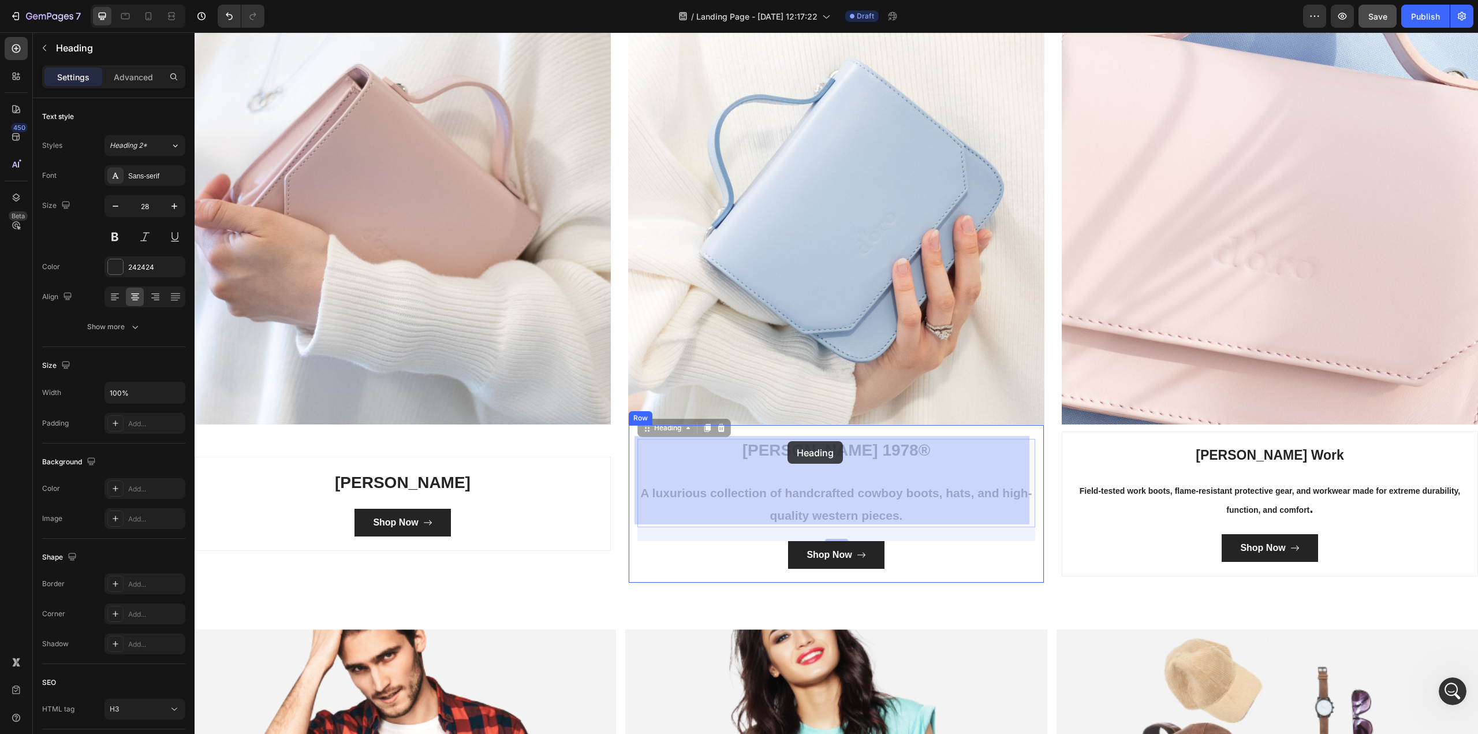
drag, startPoint x: 957, startPoint y: 443, endPoint x: 785, endPoint y: 441, distance: 172.0
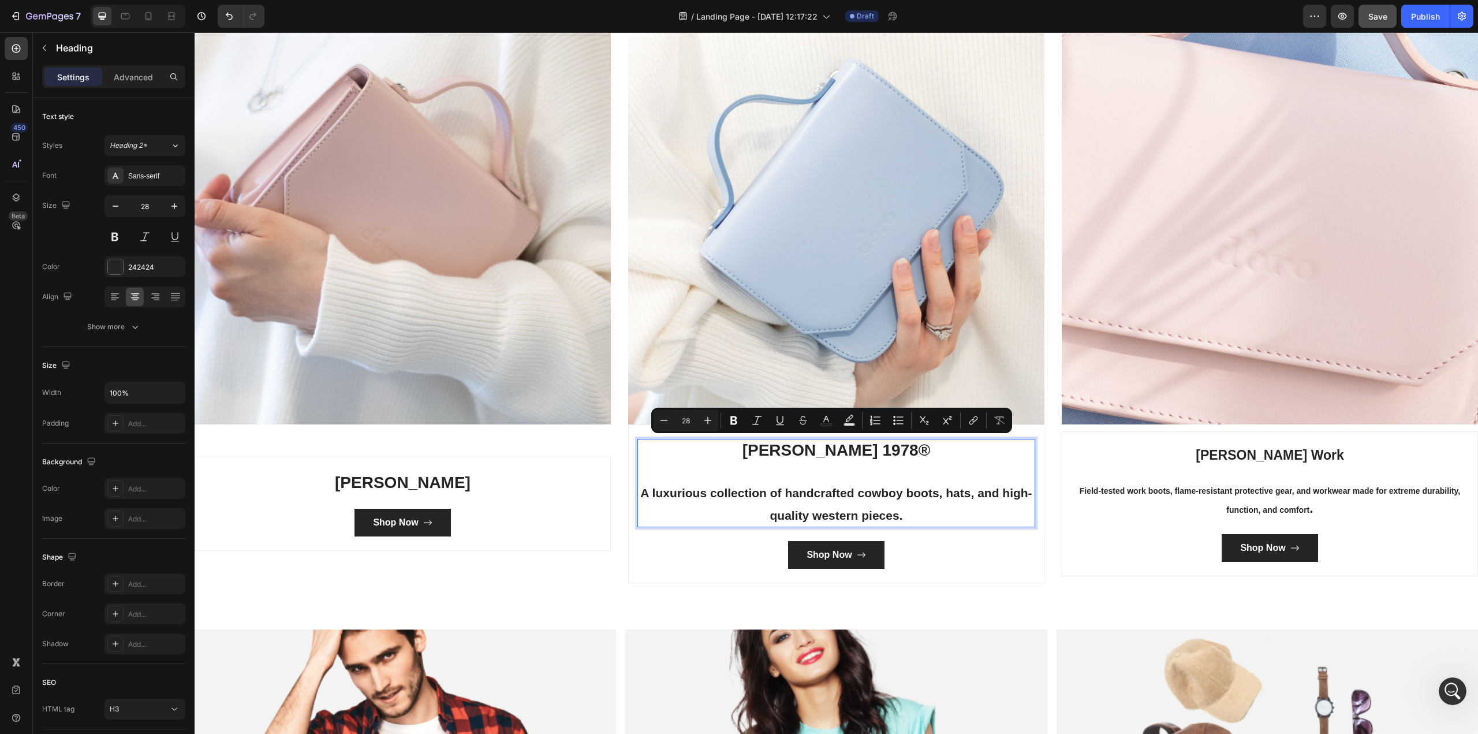
drag, startPoint x: 954, startPoint y: 446, endPoint x: 723, endPoint y: 446, distance: 230.9
click at [723, 446] on p "[PERSON_NAME] 1978® A luxurious collection of handcrafted cowboy boots, hats, a…" at bounding box center [835, 483] width 395 height 87
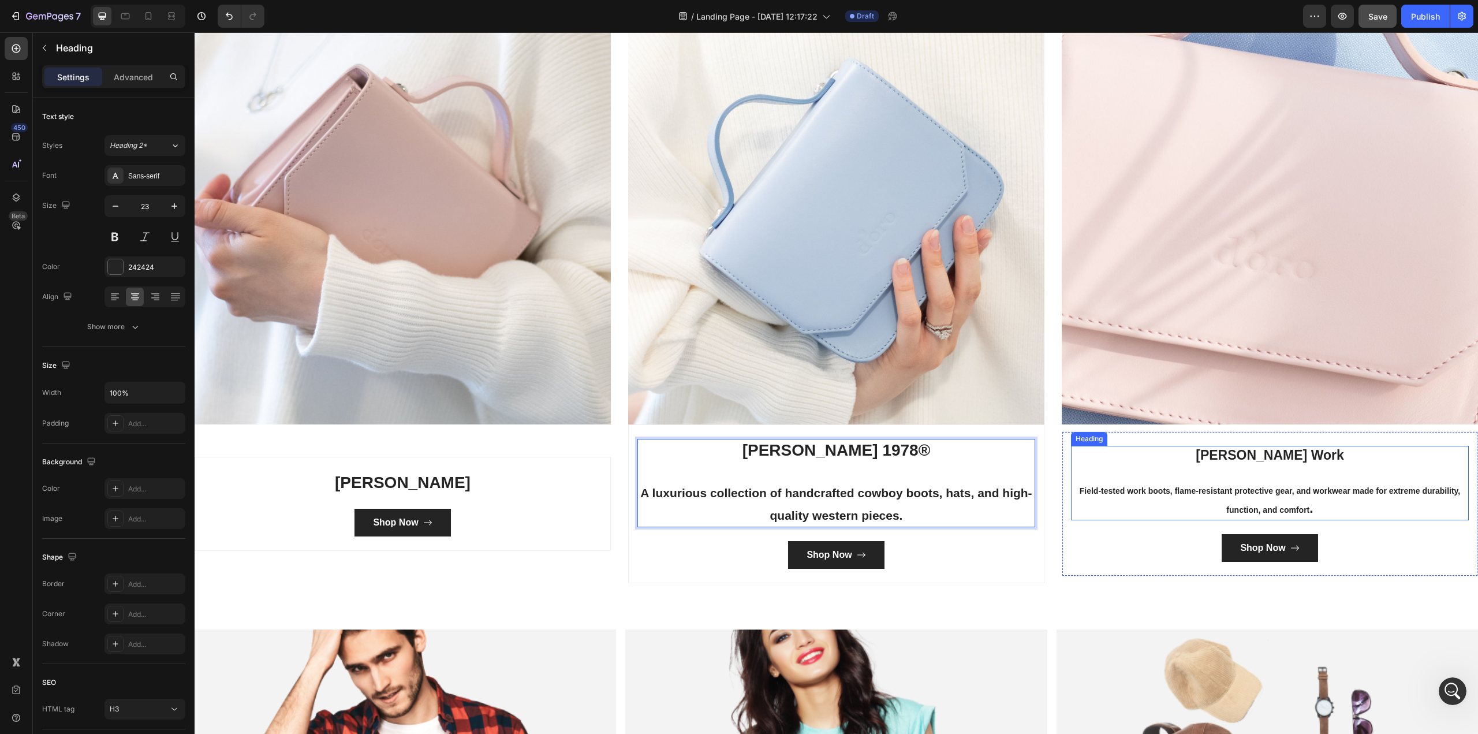
click at [1108, 455] on p "Cody James Work Field-tested work boots, flame-resistant protective gear, and w…" at bounding box center [1269, 483] width 395 height 73
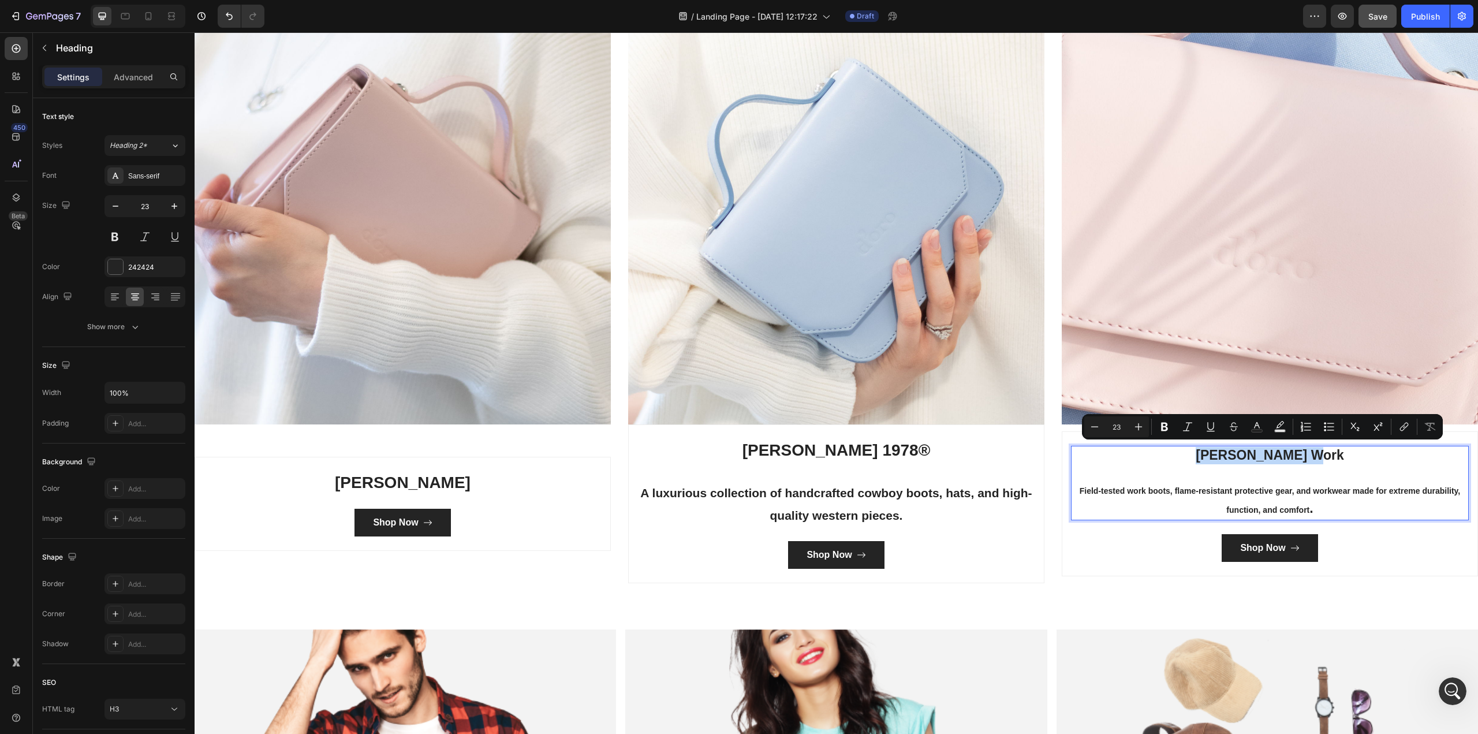
drag, startPoint x: 1337, startPoint y: 450, endPoint x: 1208, endPoint y: 453, distance: 129.3
click at [1090, 426] on icon "Editor contextual toolbar" at bounding box center [1095, 427] width 12 height 12
click at [1108, 427] on input "21" at bounding box center [1116, 427] width 23 height 14
click at [1108, 429] on icon "Editor contextual toolbar" at bounding box center [1139, 427] width 12 height 12
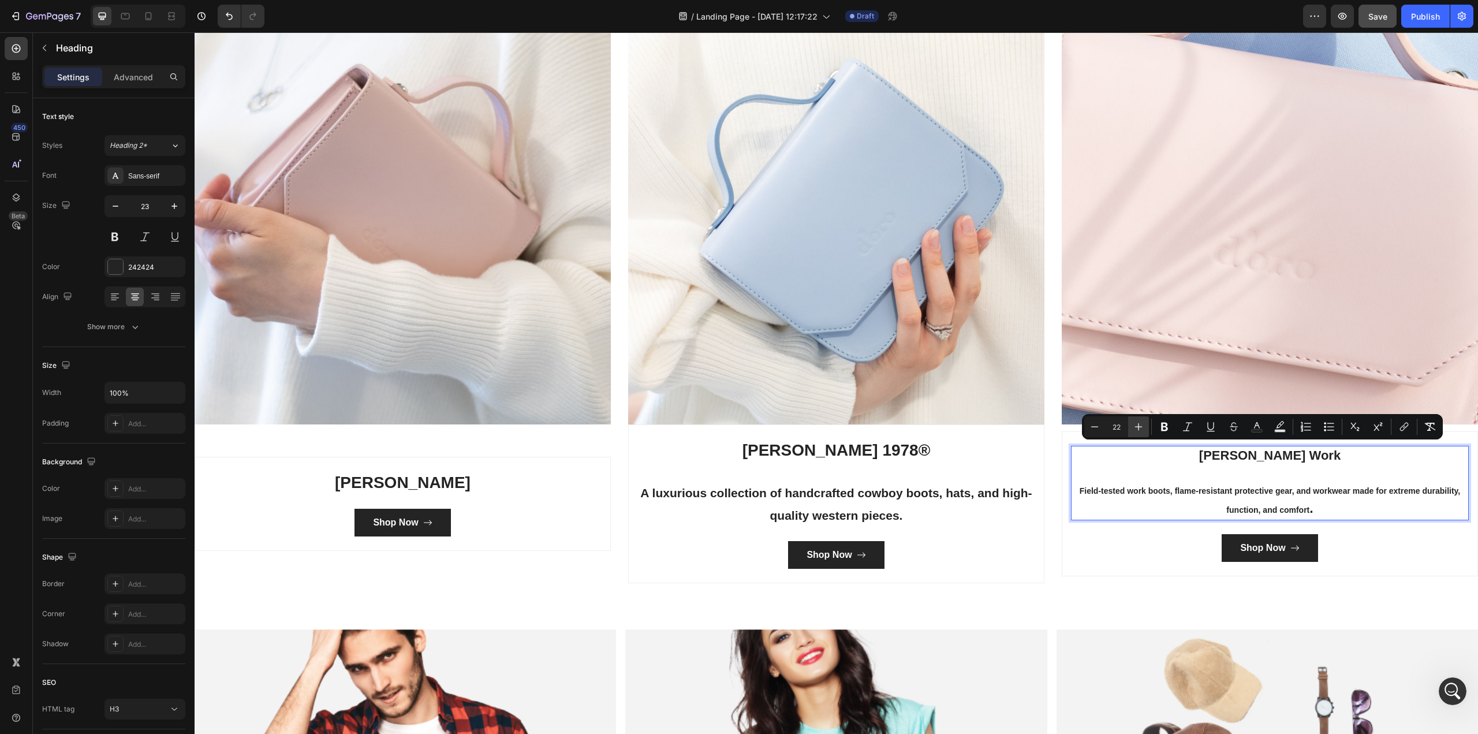
click at [1108, 429] on icon "Editor contextual toolbar" at bounding box center [1139, 427] width 12 height 12
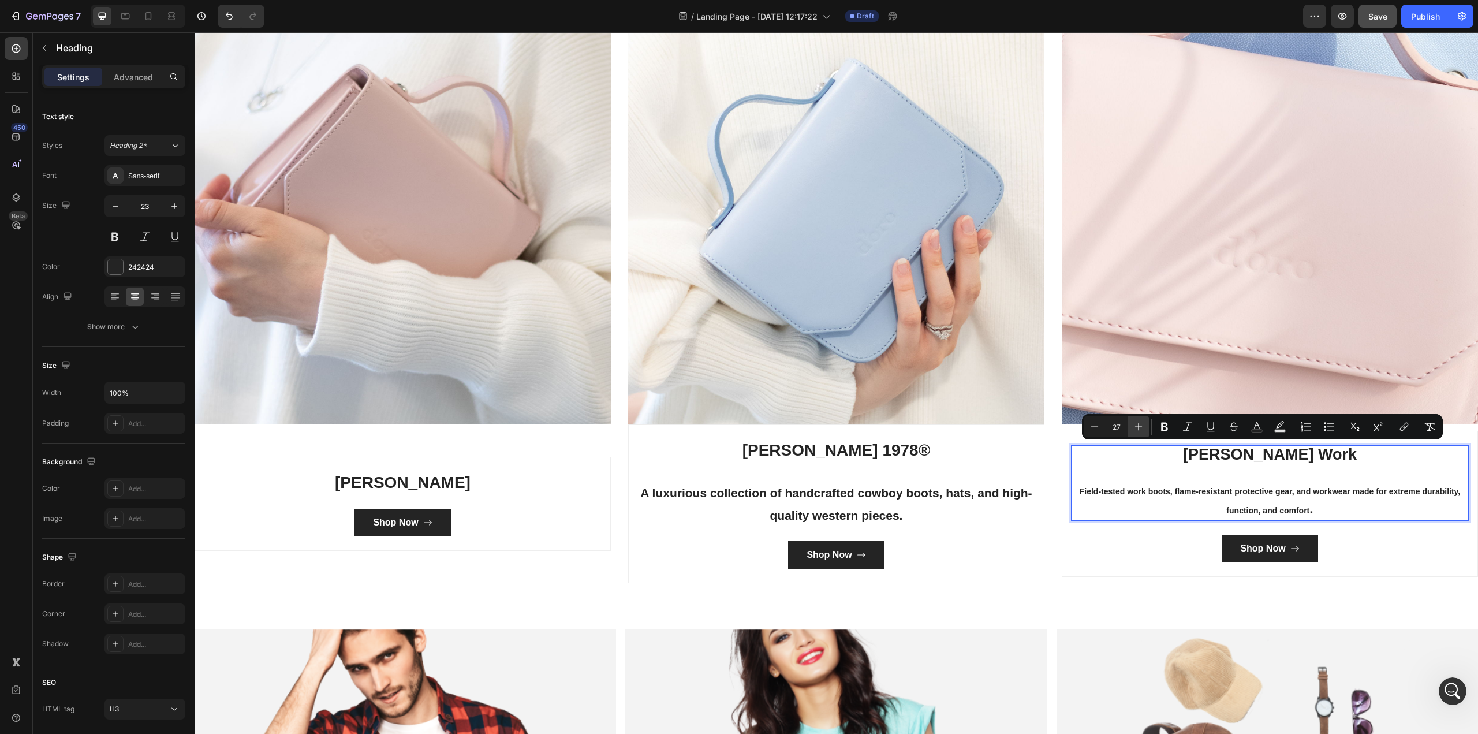
click at [1108, 429] on icon "Editor contextual toolbar" at bounding box center [1139, 427] width 12 height 12
type input "28"
click at [1108, 580] on div "Image Cody James Work Field-tested work boots, flame-resistant protective gear,…" at bounding box center [1270, 296] width 416 height 576
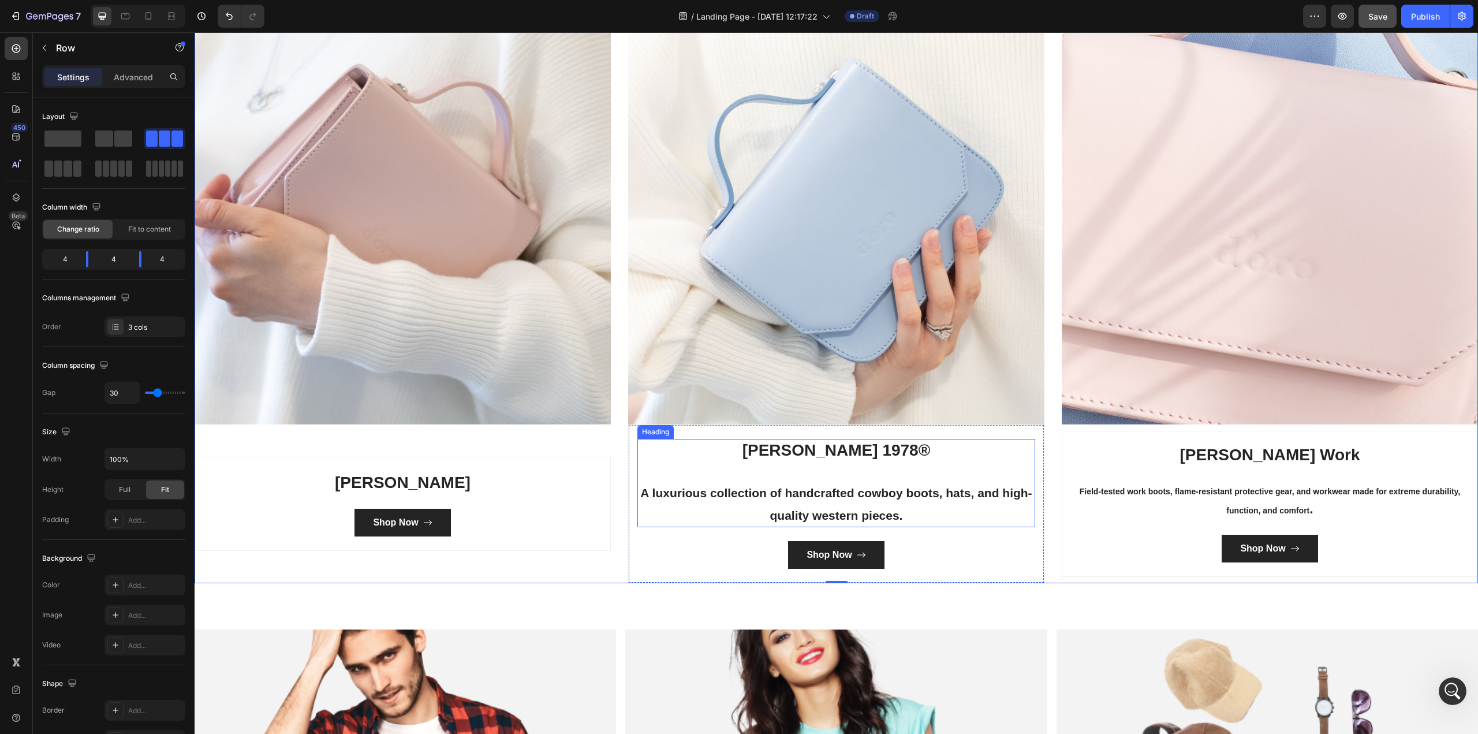
click at [849, 498] on p "[PERSON_NAME] 1978® A luxurious collection of handcrafted cowboy boots, hats, a…" at bounding box center [835, 483] width 395 height 87
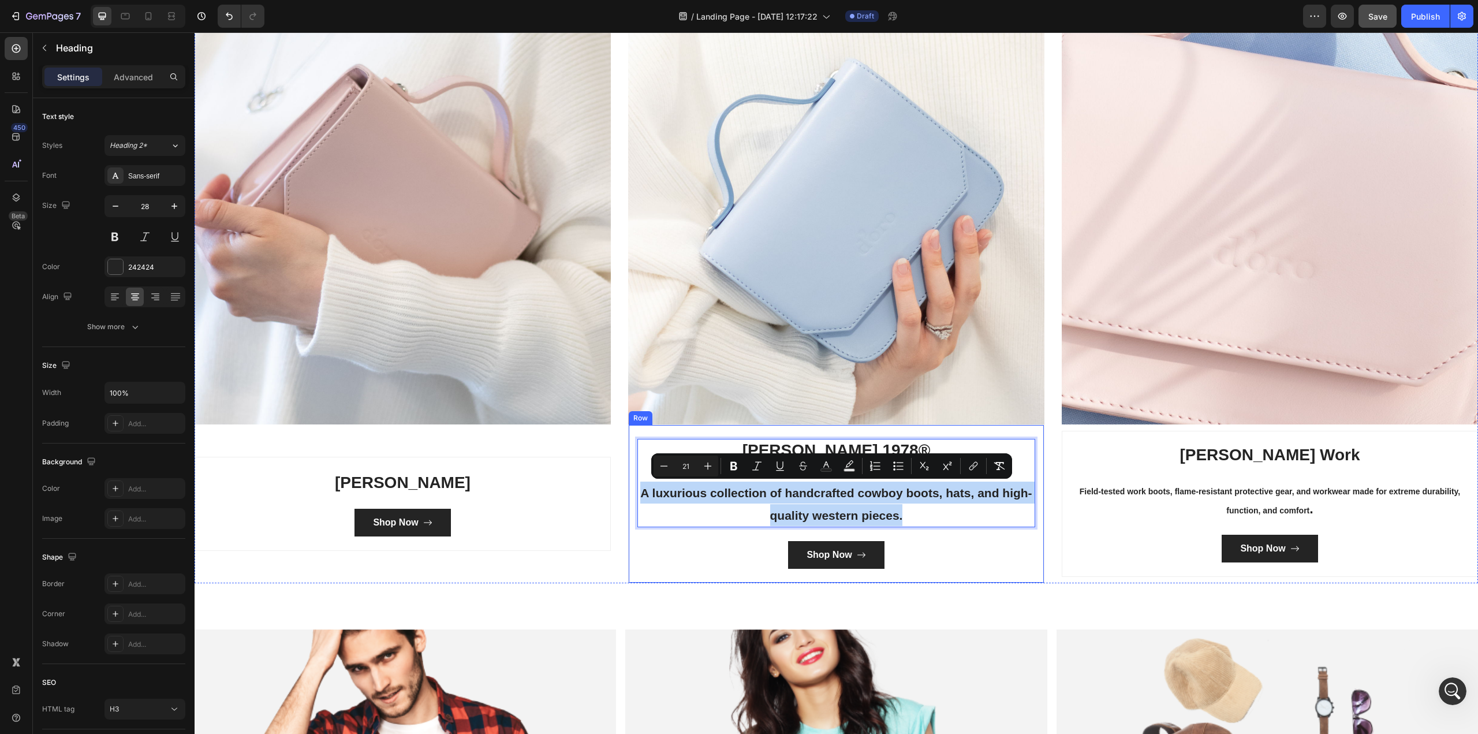
drag, startPoint x: 921, startPoint y: 517, endPoint x: 627, endPoint y: 484, distance: 295.6
click at [628, 484] on div "CODY JAMES BLACK 1978® A luxurious collection of handcrafted cowboy boots, hats…" at bounding box center [836, 503] width 416 height 159
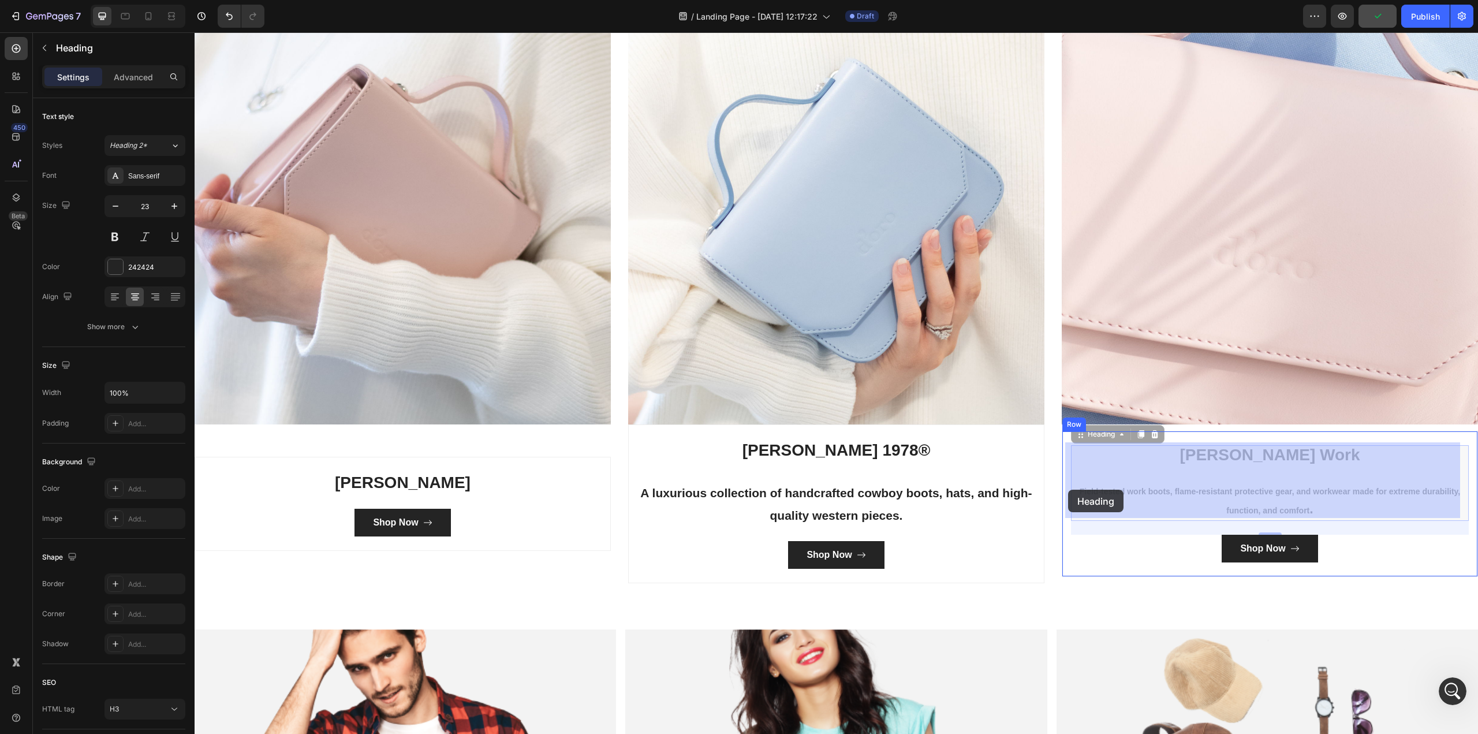
drag, startPoint x: 1264, startPoint y: 507, endPoint x: 1068, endPoint y: 490, distance: 196.5
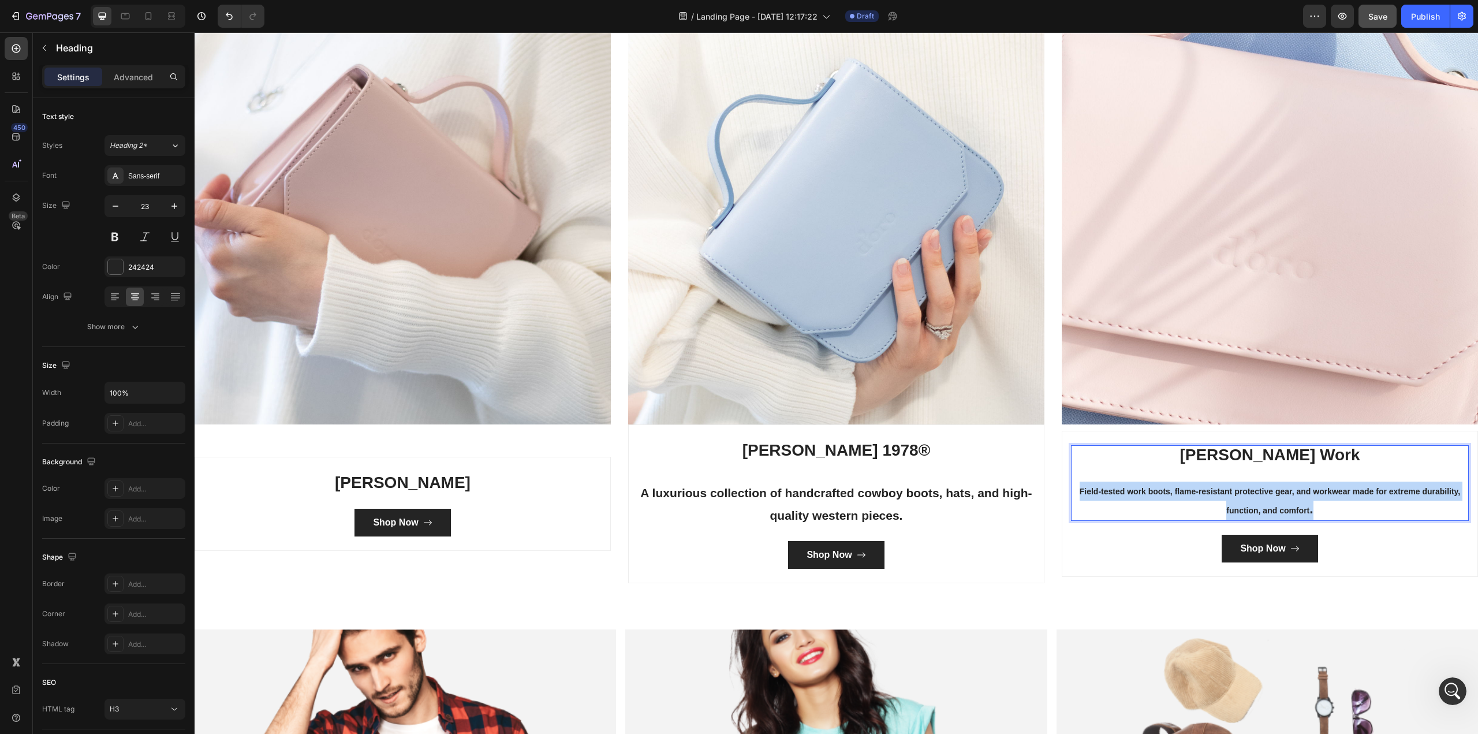
drag, startPoint x: 1305, startPoint y: 507, endPoint x: 1071, endPoint y: 487, distance: 235.2
click at [1072, 487] on p "Cody James Work Field-tested work boots, flame-resistant protective gear, and w…" at bounding box center [1269, 483] width 395 height 74
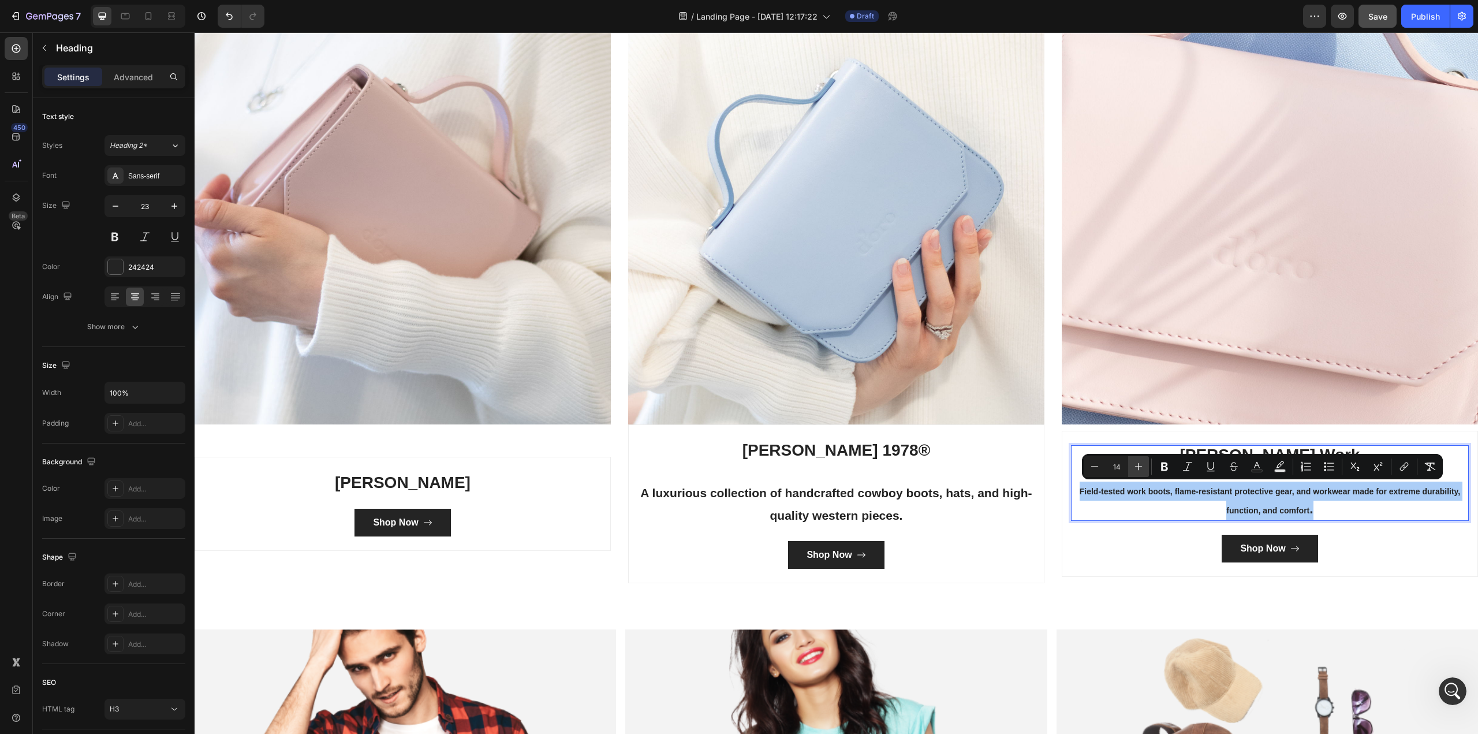
click at [1108, 465] on icon "Editor contextual toolbar" at bounding box center [1139, 467] width 12 height 12
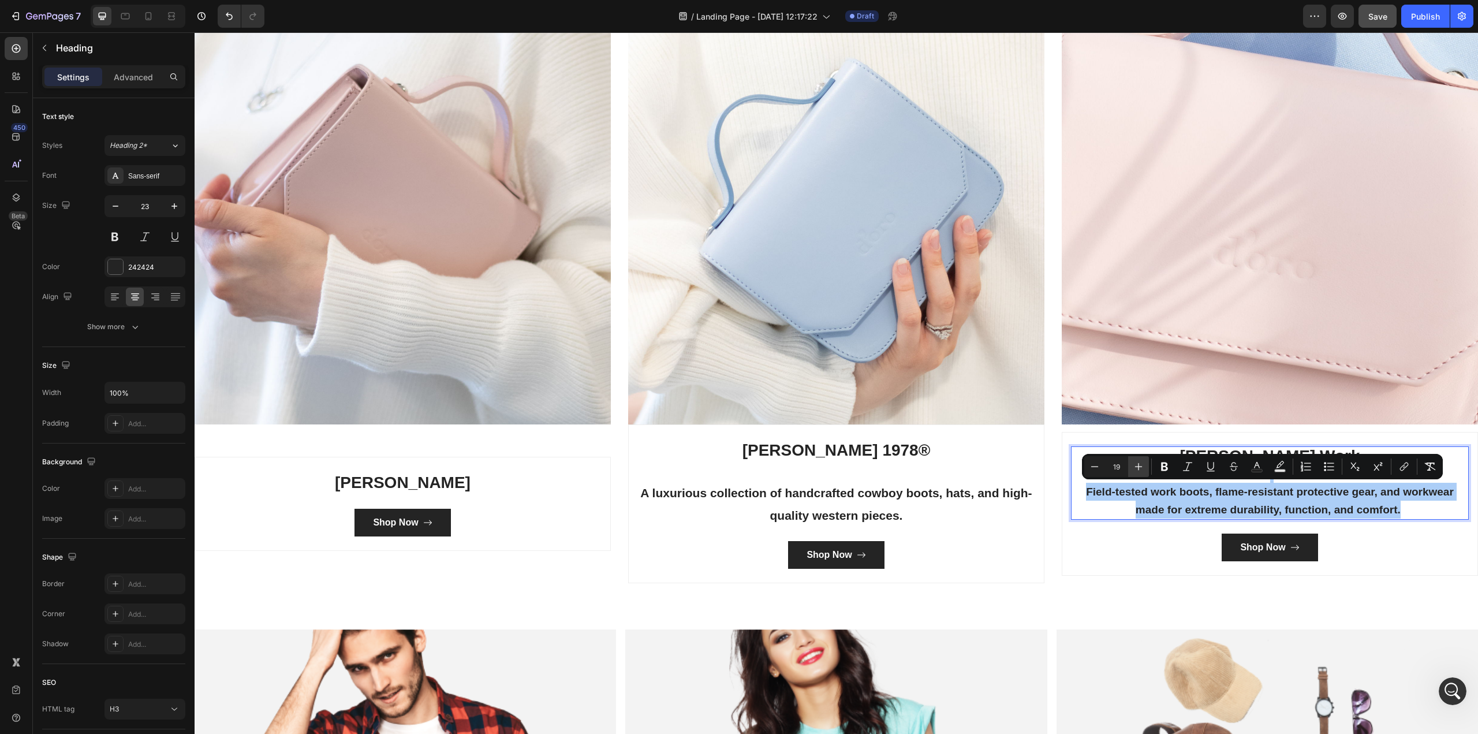
click at [1108, 465] on icon "Editor contextual toolbar" at bounding box center [1139, 467] width 12 height 12
type input "21"
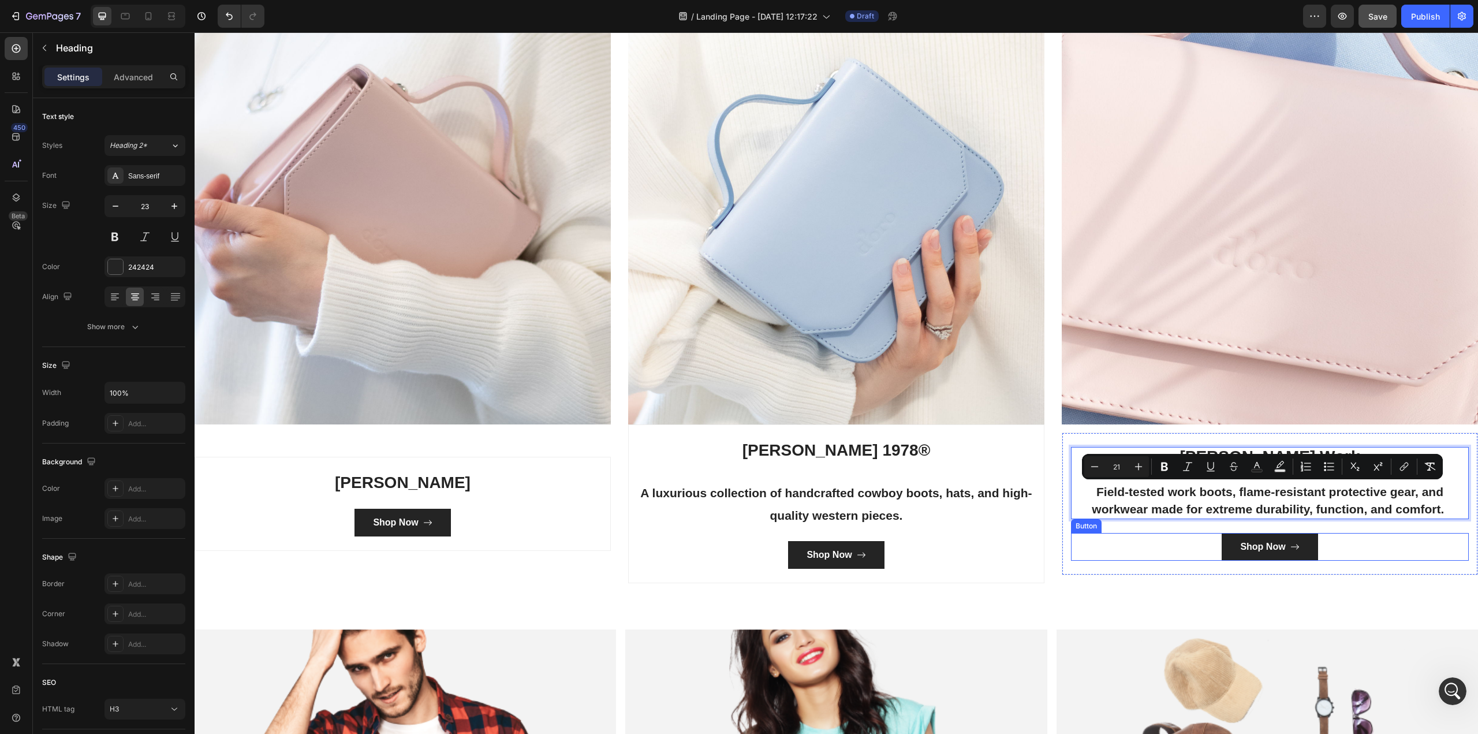
click at [1108, 548] on div "Shop Now Button" at bounding box center [1270, 547] width 398 height 28
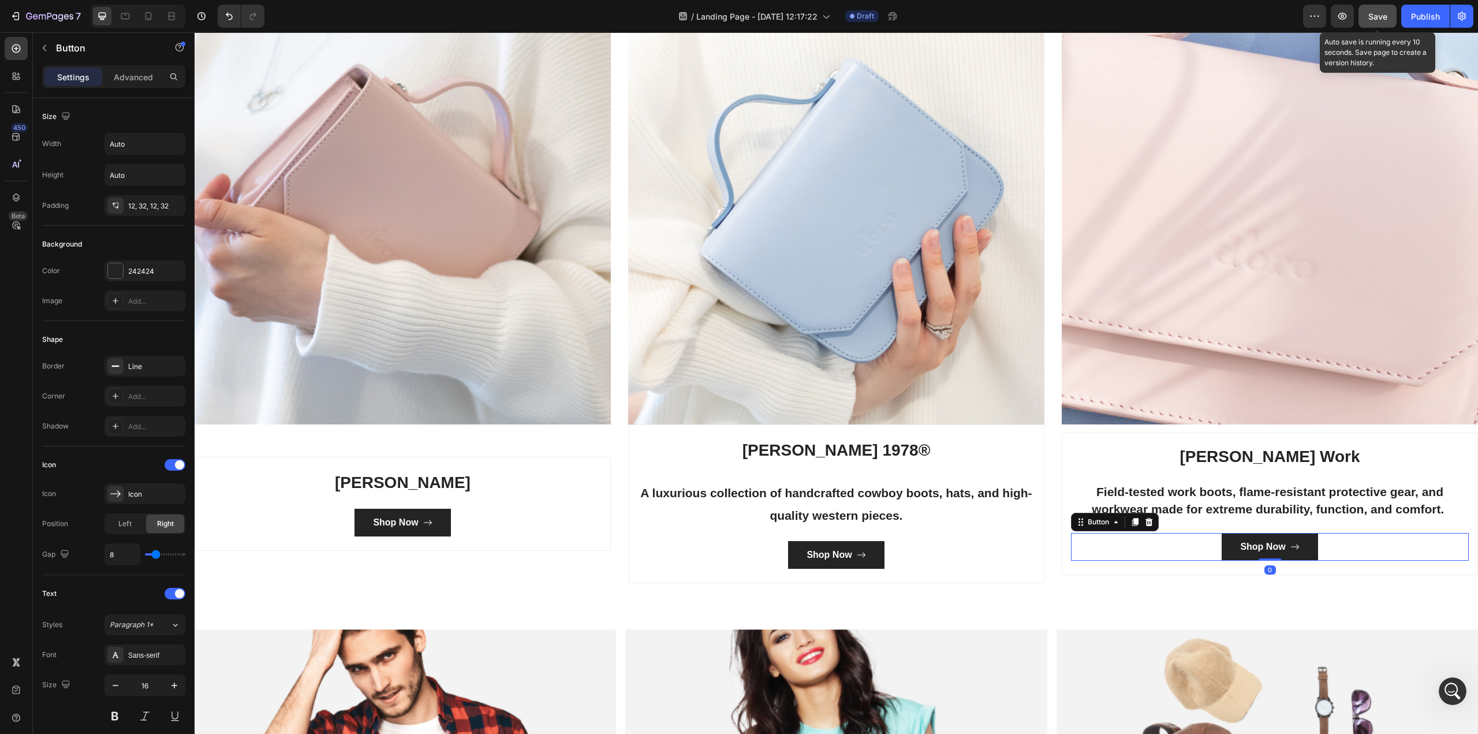
click at [1108, 9] on button "Save" at bounding box center [1377, 16] width 38 height 23
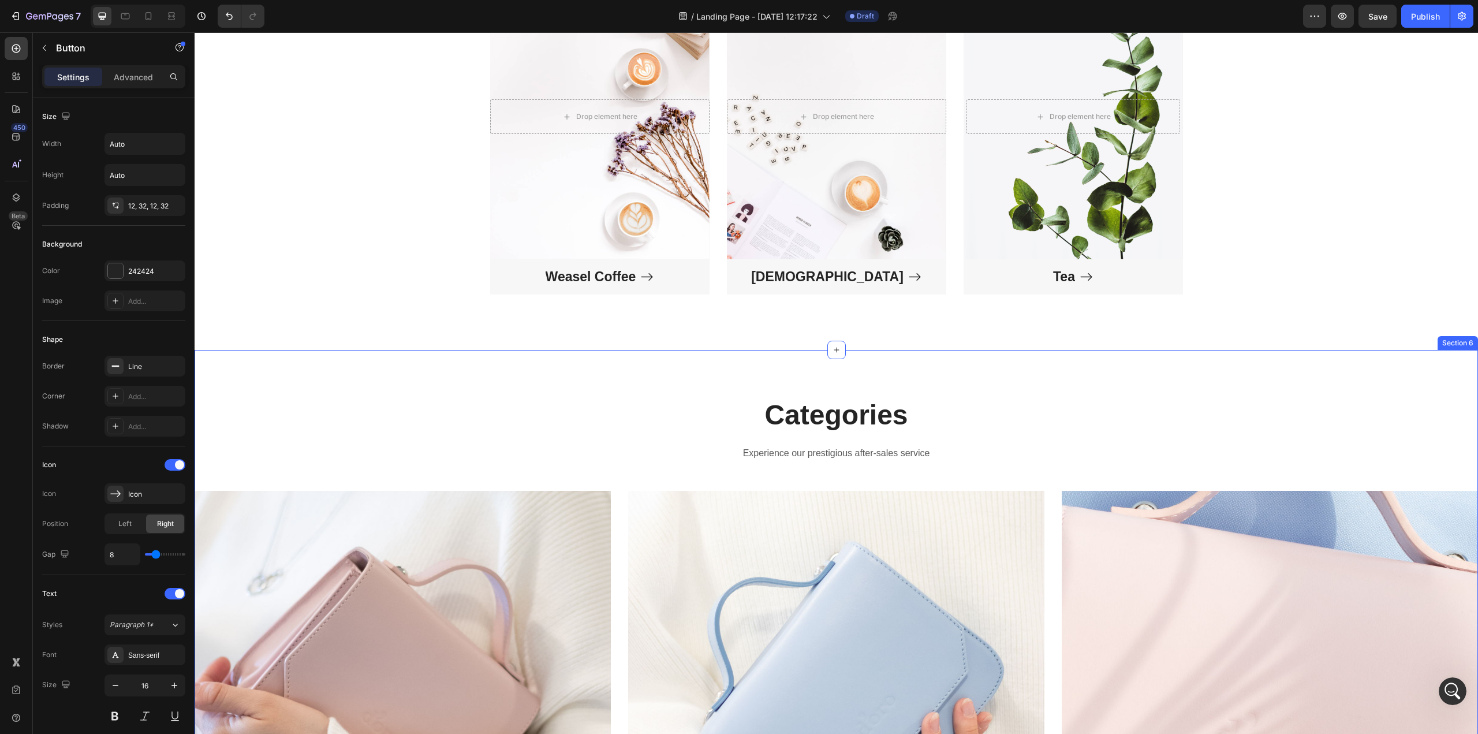
scroll to position [1756, 0]
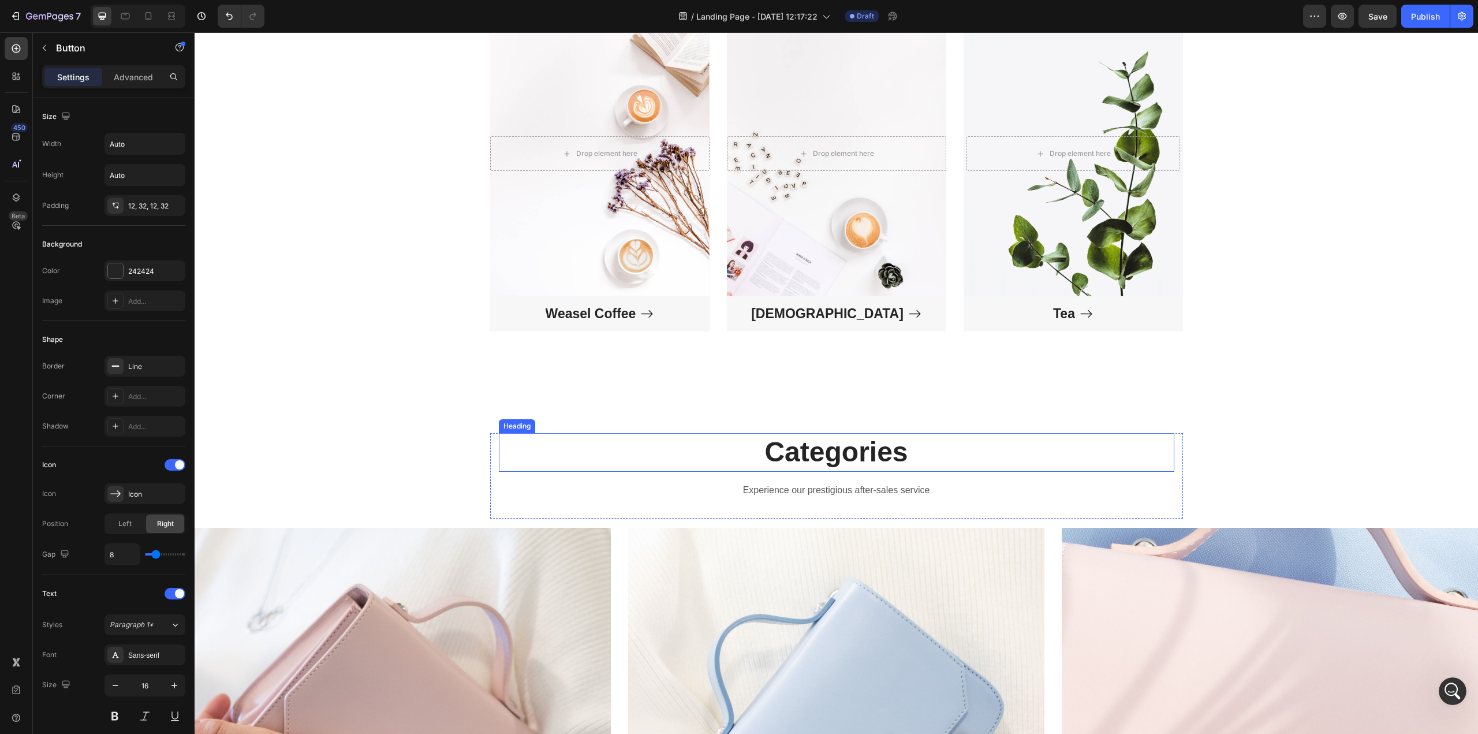
click at [831, 455] on p "Categories" at bounding box center [836, 452] width 673 height 36
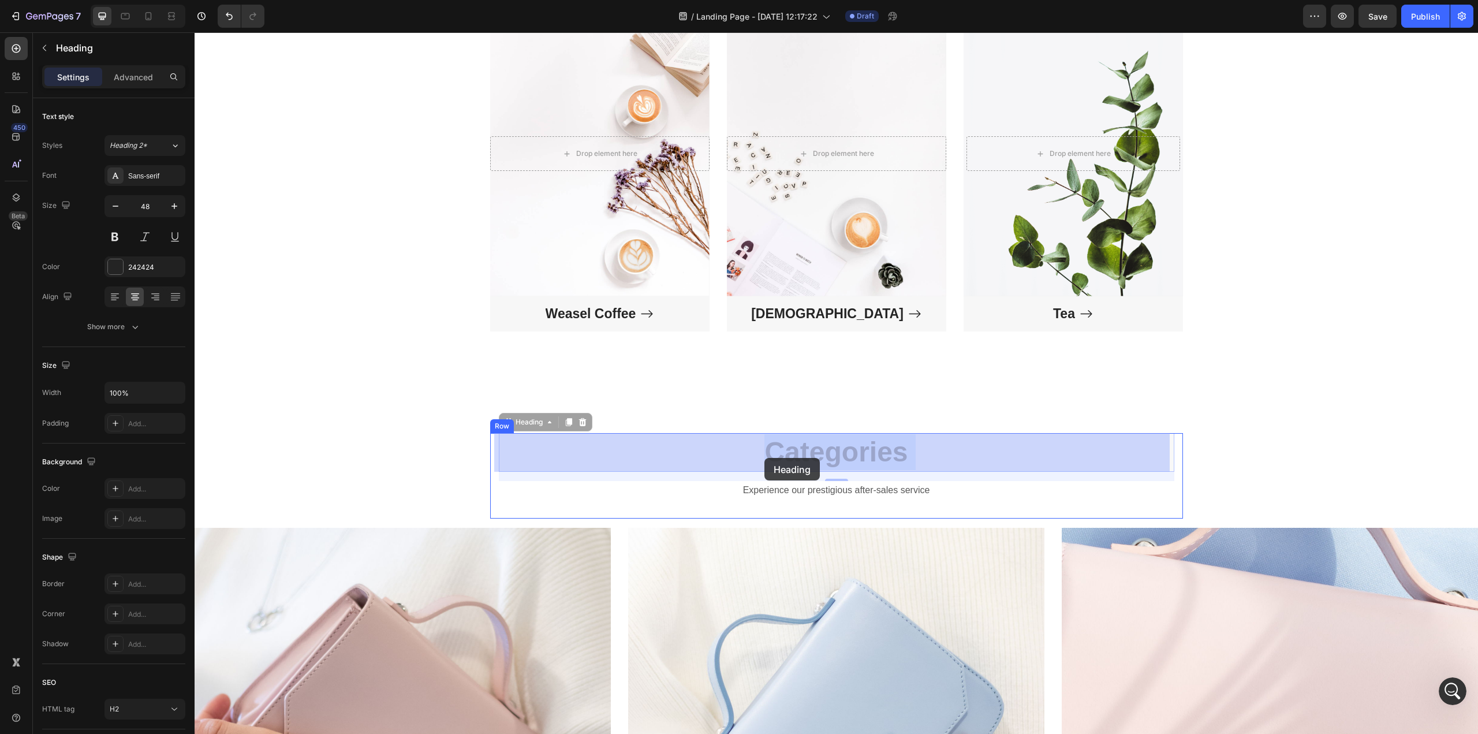
drag, startPoint x: 919, startPoint y: 454, endPoint x: 764, endPoint y: 458, distance: 154.7
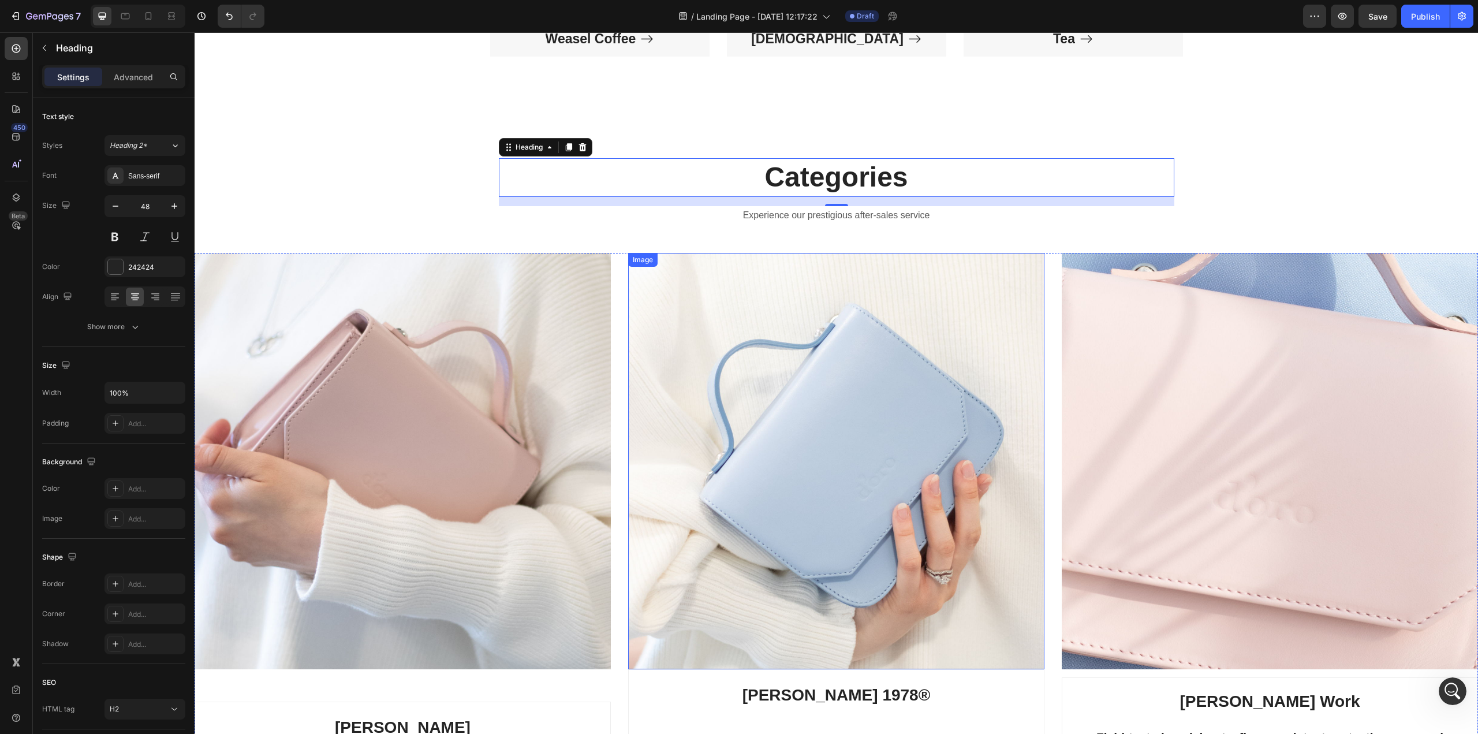
scroll to position [1966, 0]
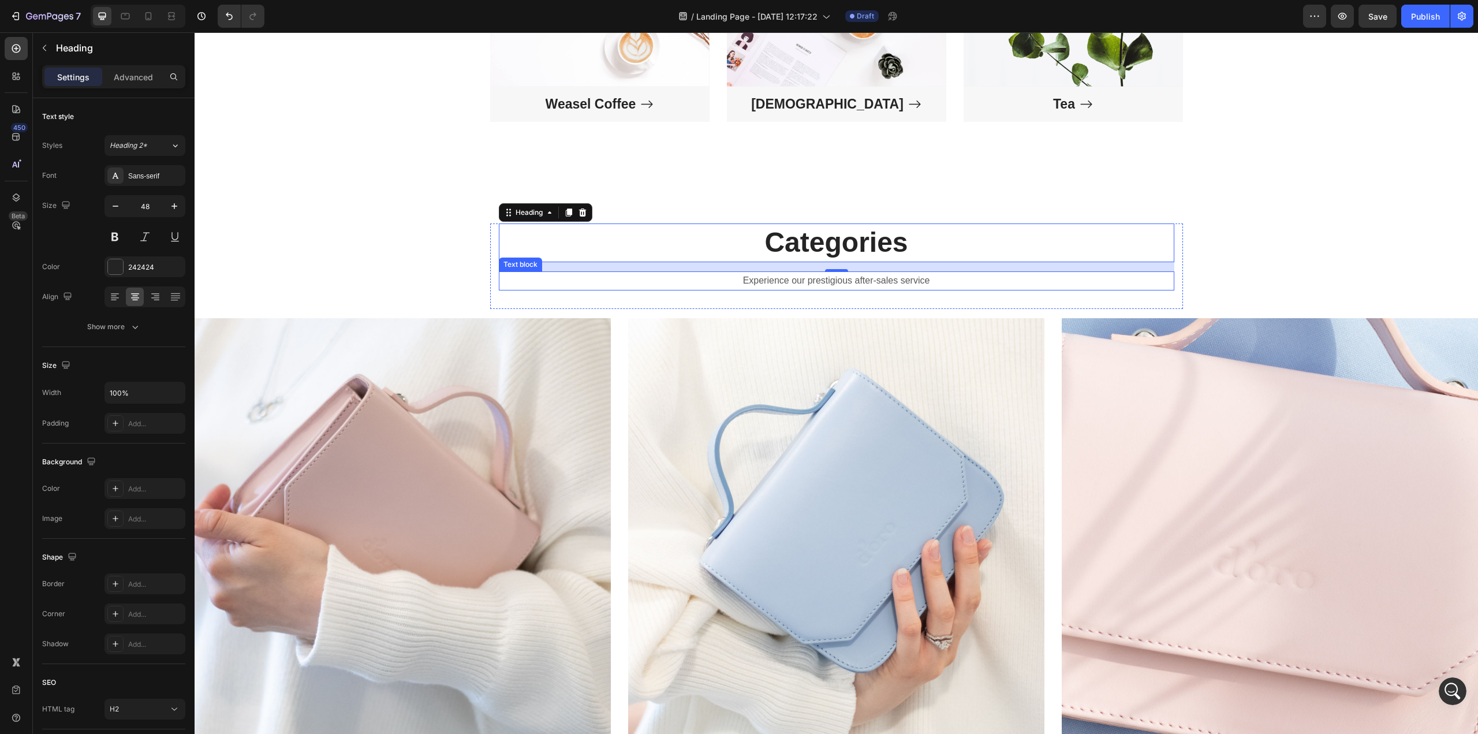
click at [729, 288] on p "Experience our prestigious after-sales service" at bounding box center [836, 280] width 673 height 17
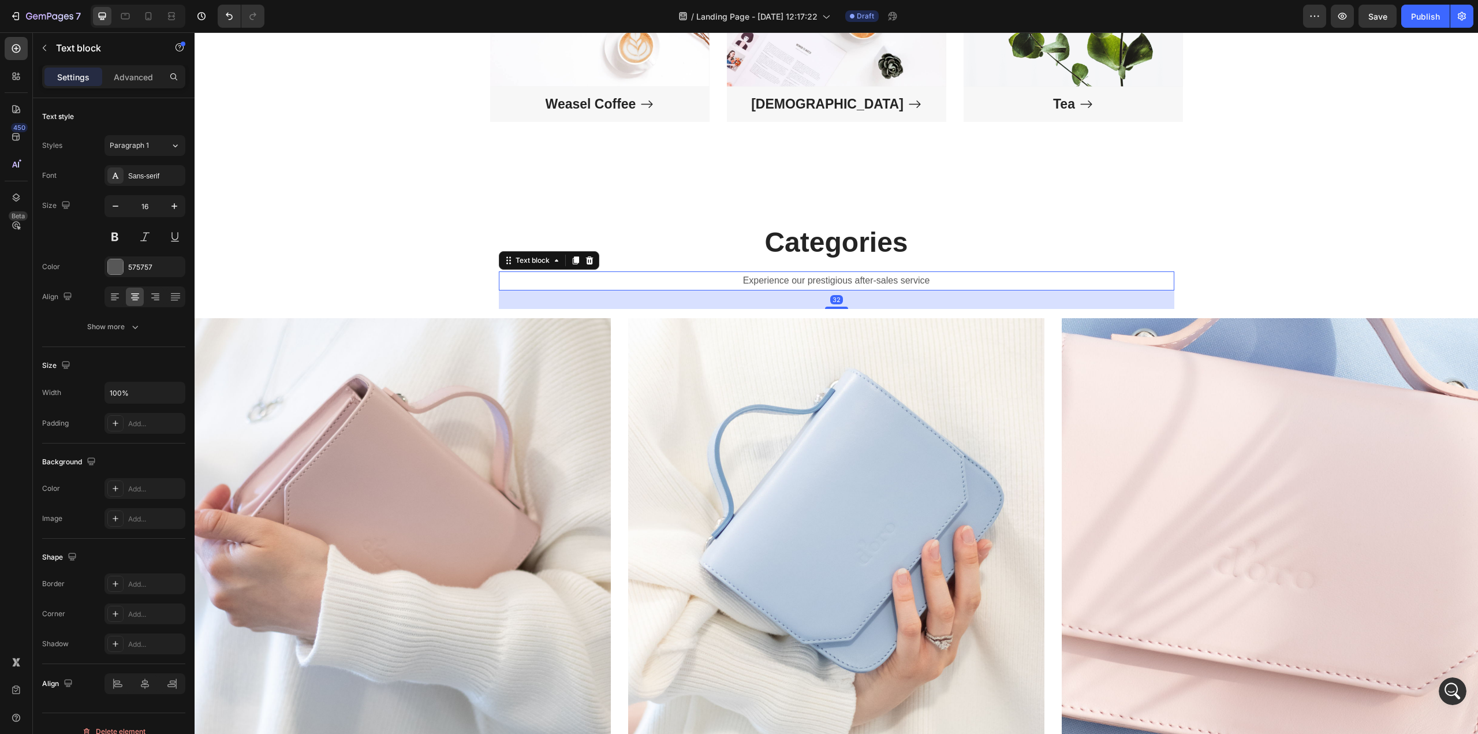
click at [936, 279] on p "Experience our prestigious after-sales service" at bounding box center [836, 280] width 673 height 17
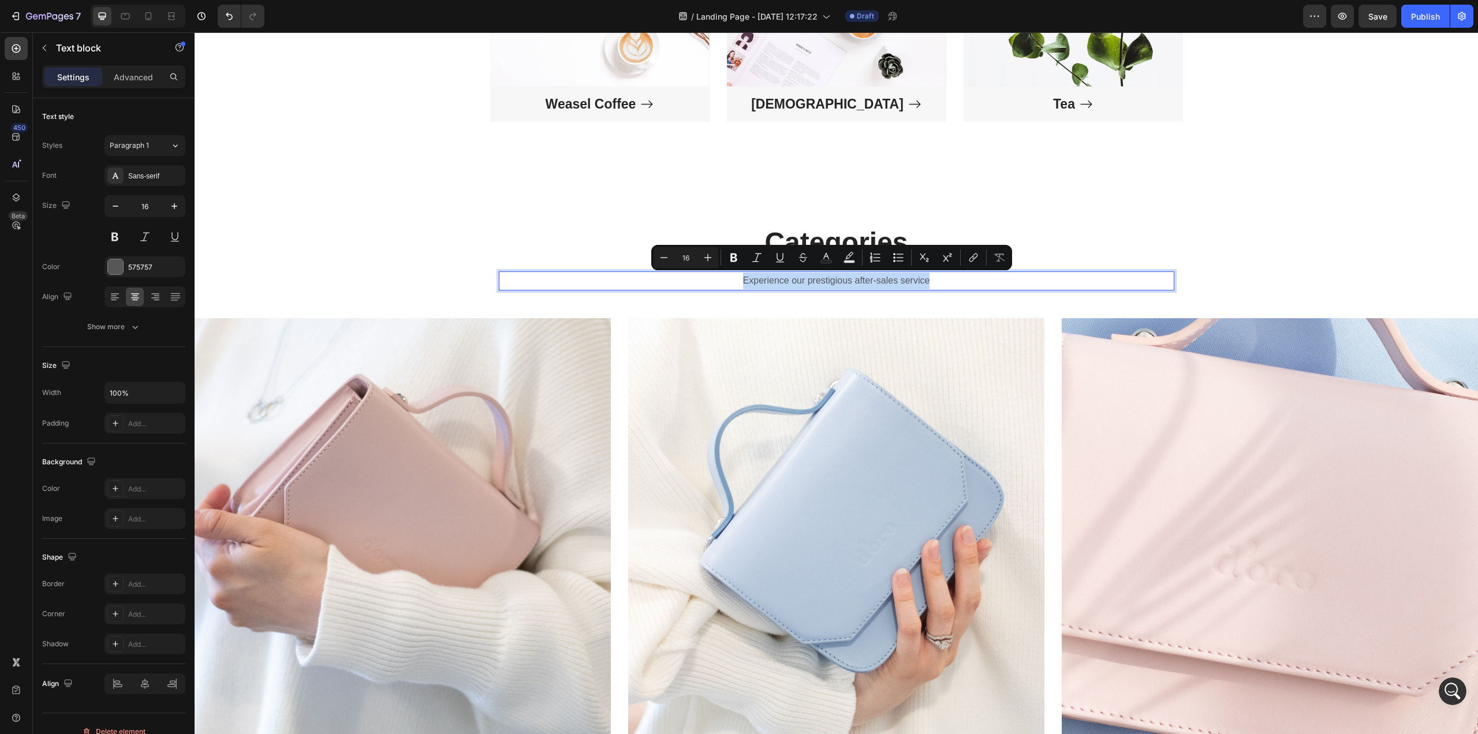
drag, startPoint x: 948, startPoint y: 278, endPoint x: 733, endPoint y: 279, distance: 215.3
click at [733, 279] on p "Experience our prestigious after-sales service" at bounding box center [836, 280] width 673 height 17
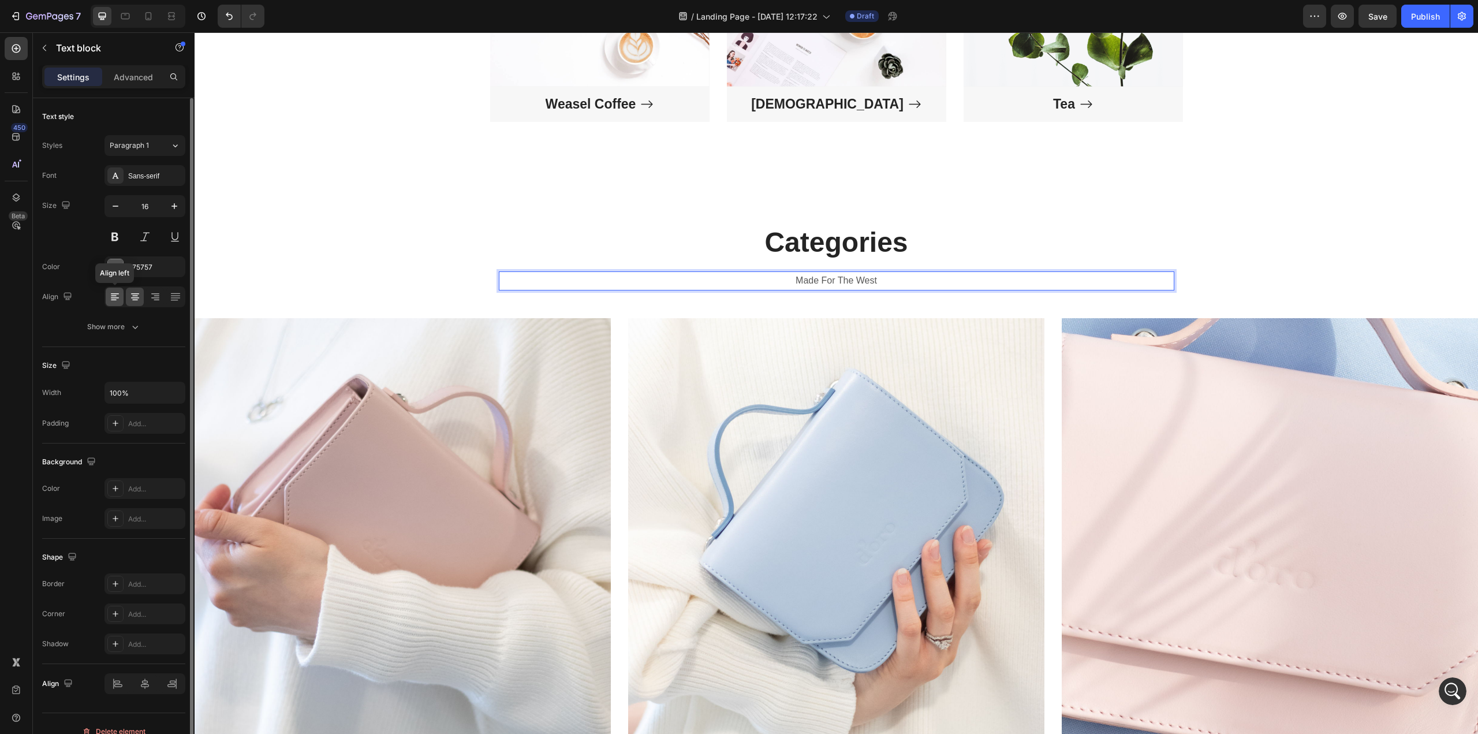
click at [115, 292] on icon at bounding box center [115, 297] width 12 height 12
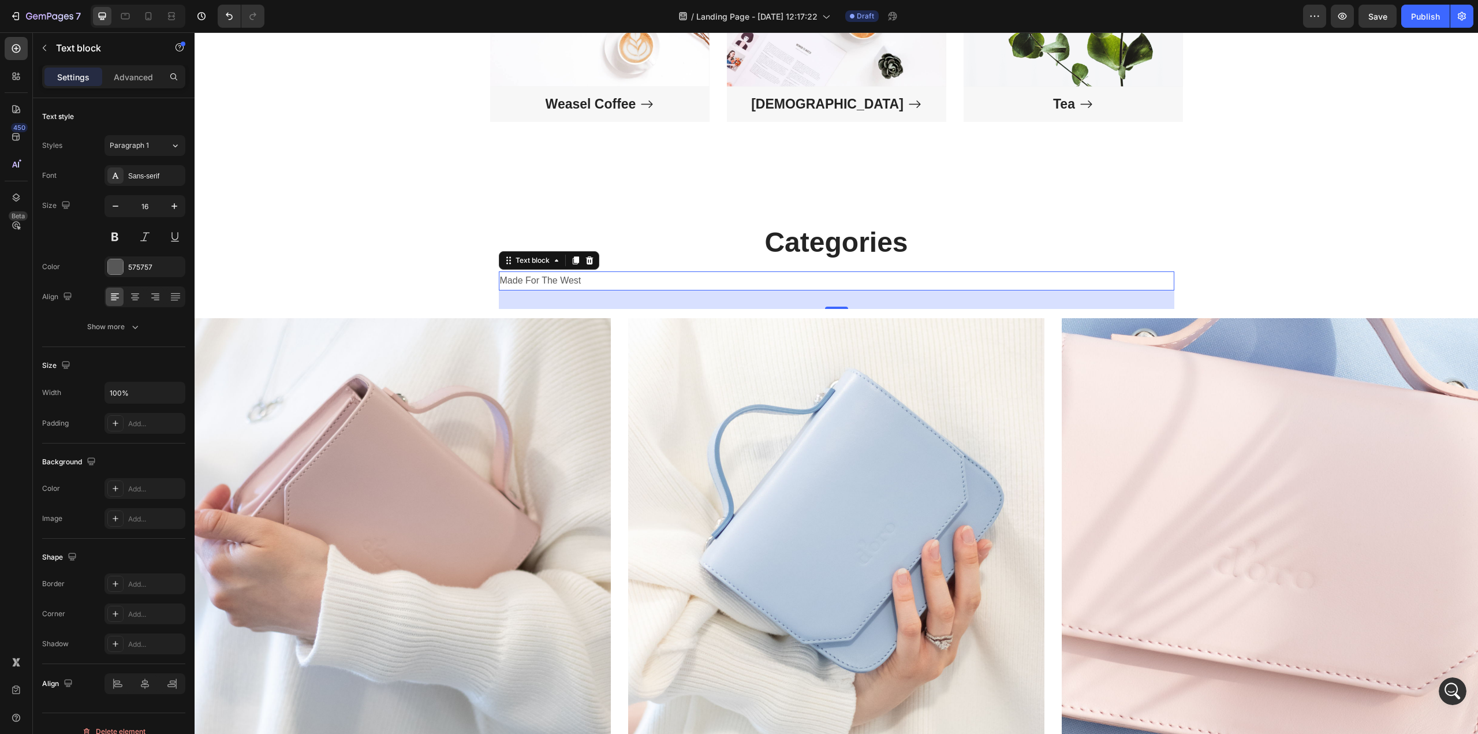
click at [687, 282] on p "Made For The West" at bounding box center [836, 280] width 673 height 17
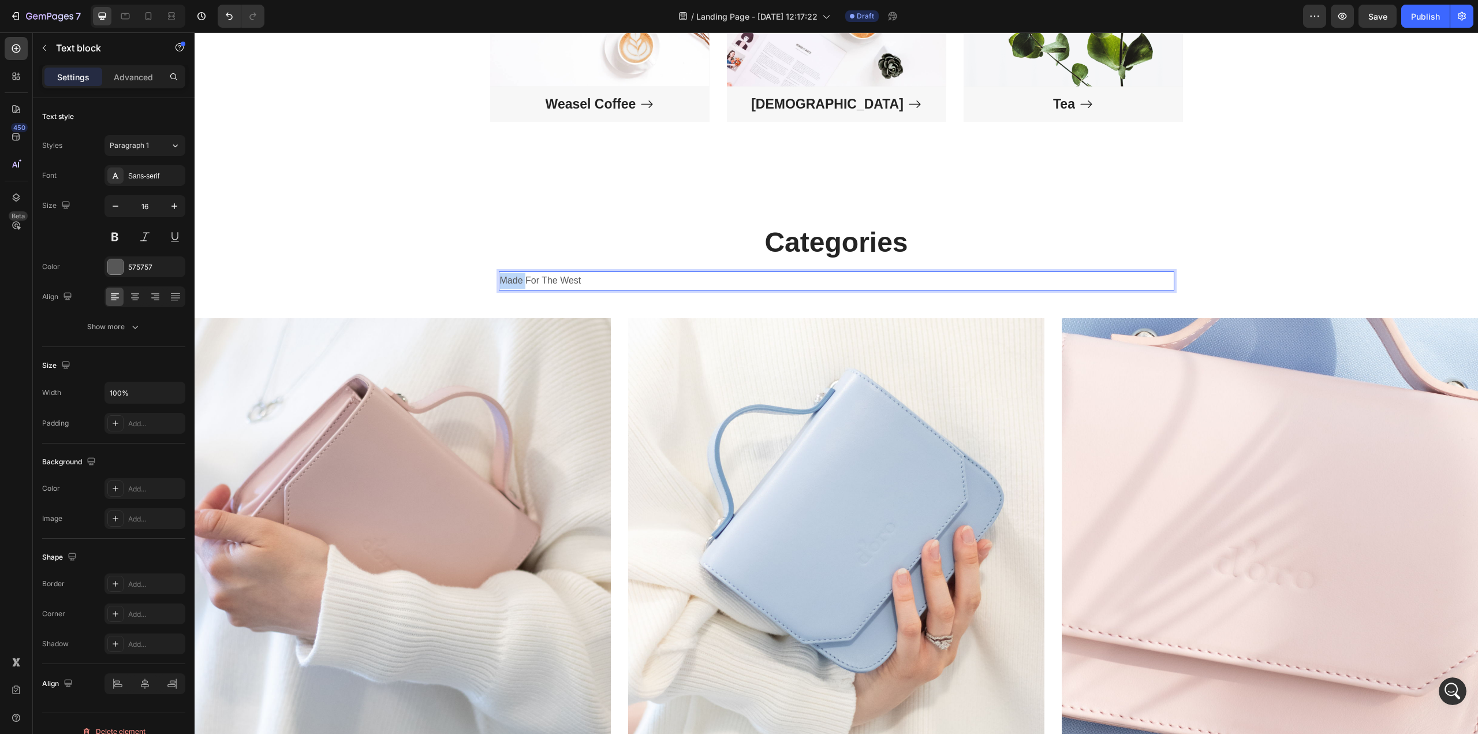
drag, startPoint x: 520, startPoint y: 277, endPoint x: 498, endPoint y: 278, distance: 22.0
click at [500, 278] on p "Made For The West" at bounding box center [836, 280] width 673 height 17
click at [636, 286] on p "Made For The West" at bounding box center [836, 280] width 673 height 17
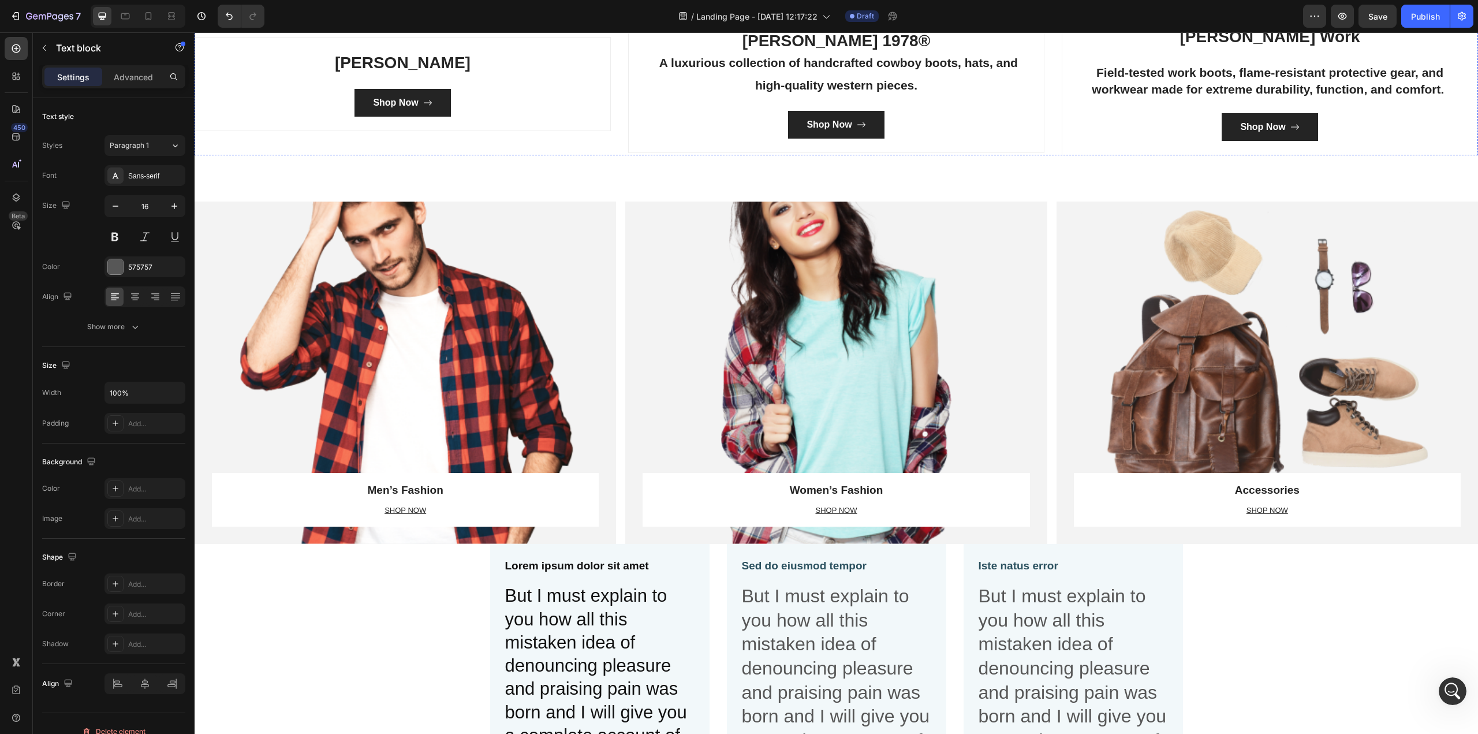
scroll to position [3408, 0]
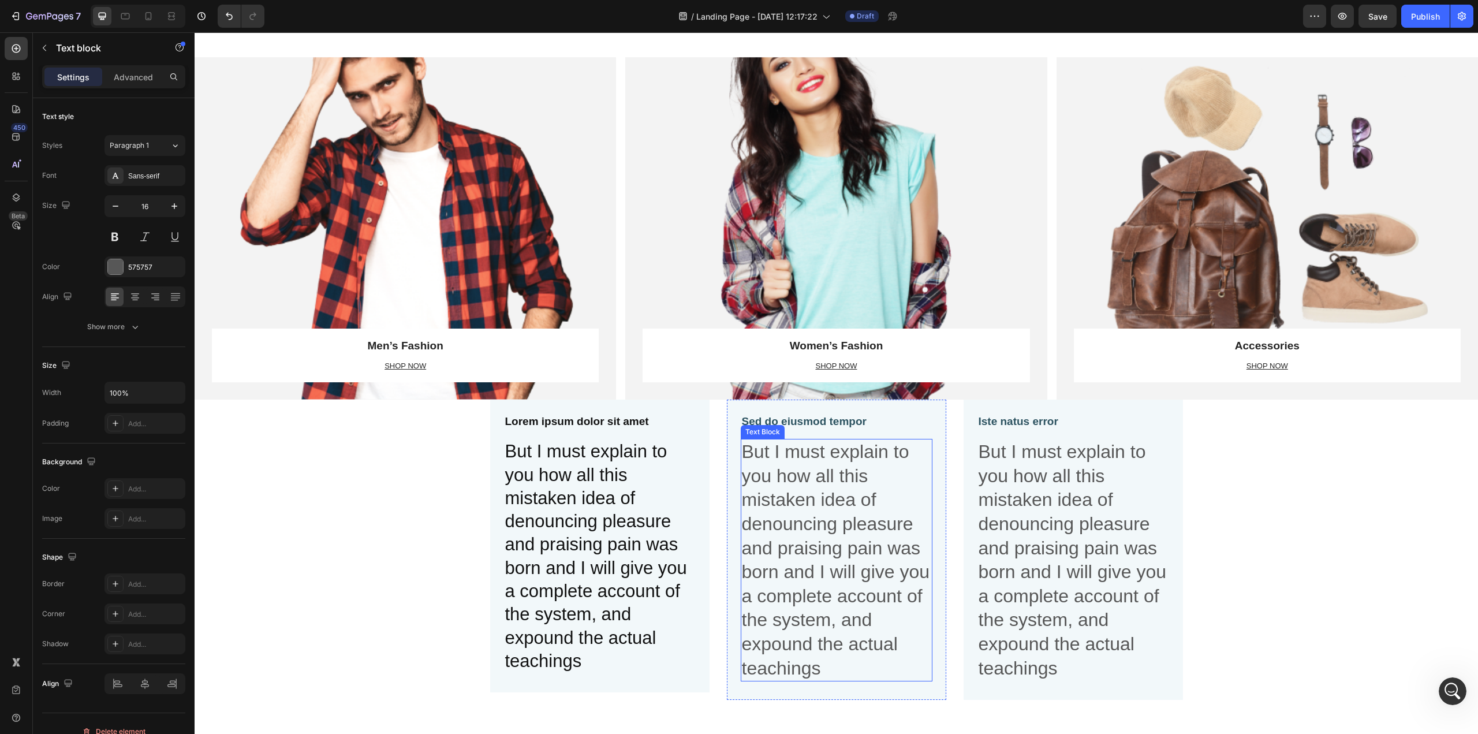
click at [832, 569] on p "But I must explain to you how all this mistaken idea of denouncing pleasure and…" at bounding box center [836, 560] width 189 height 240
click at [1108, 391] on div "Section 8" at bounding box center [1457, 393] width 40 height 14
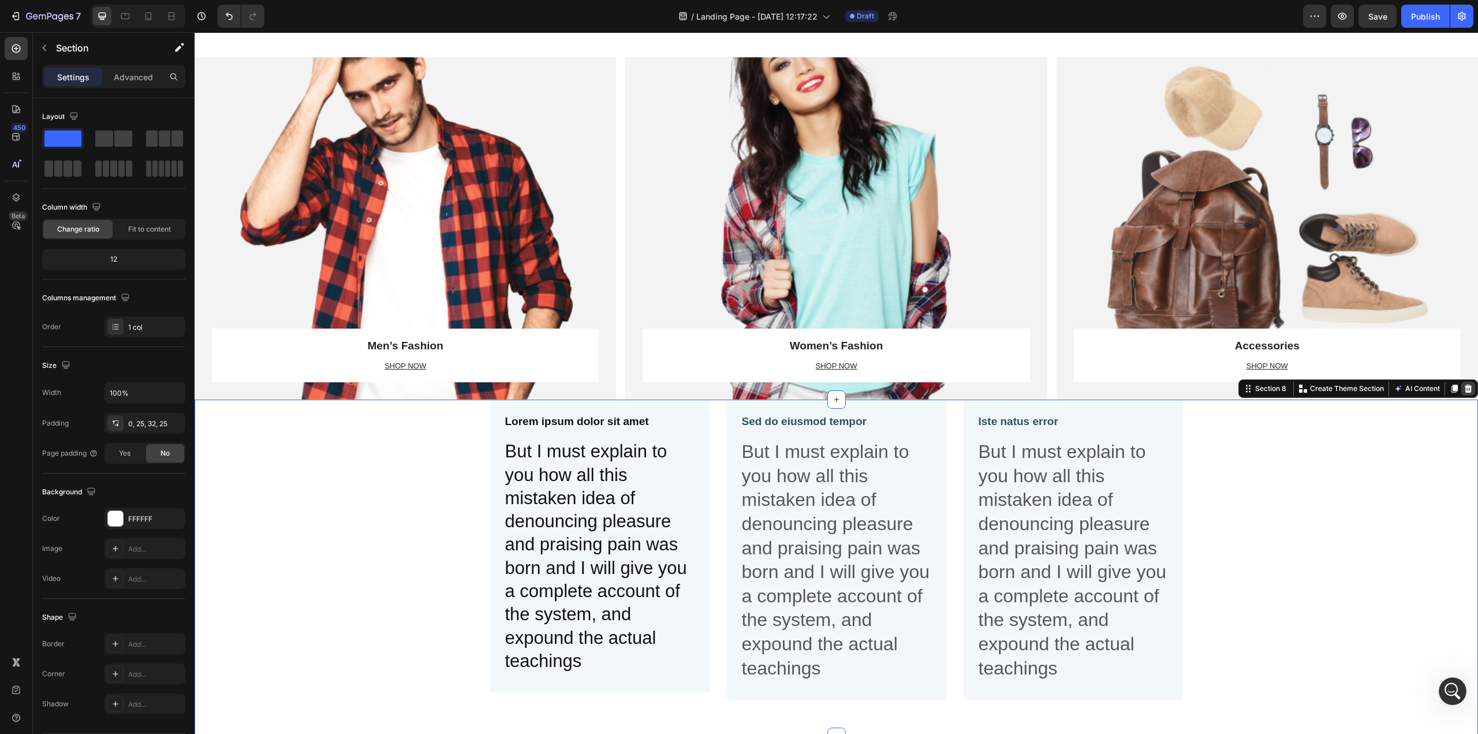
click at [1108, 384] on icon at bounding box center [1467, 388] width 9 height 9
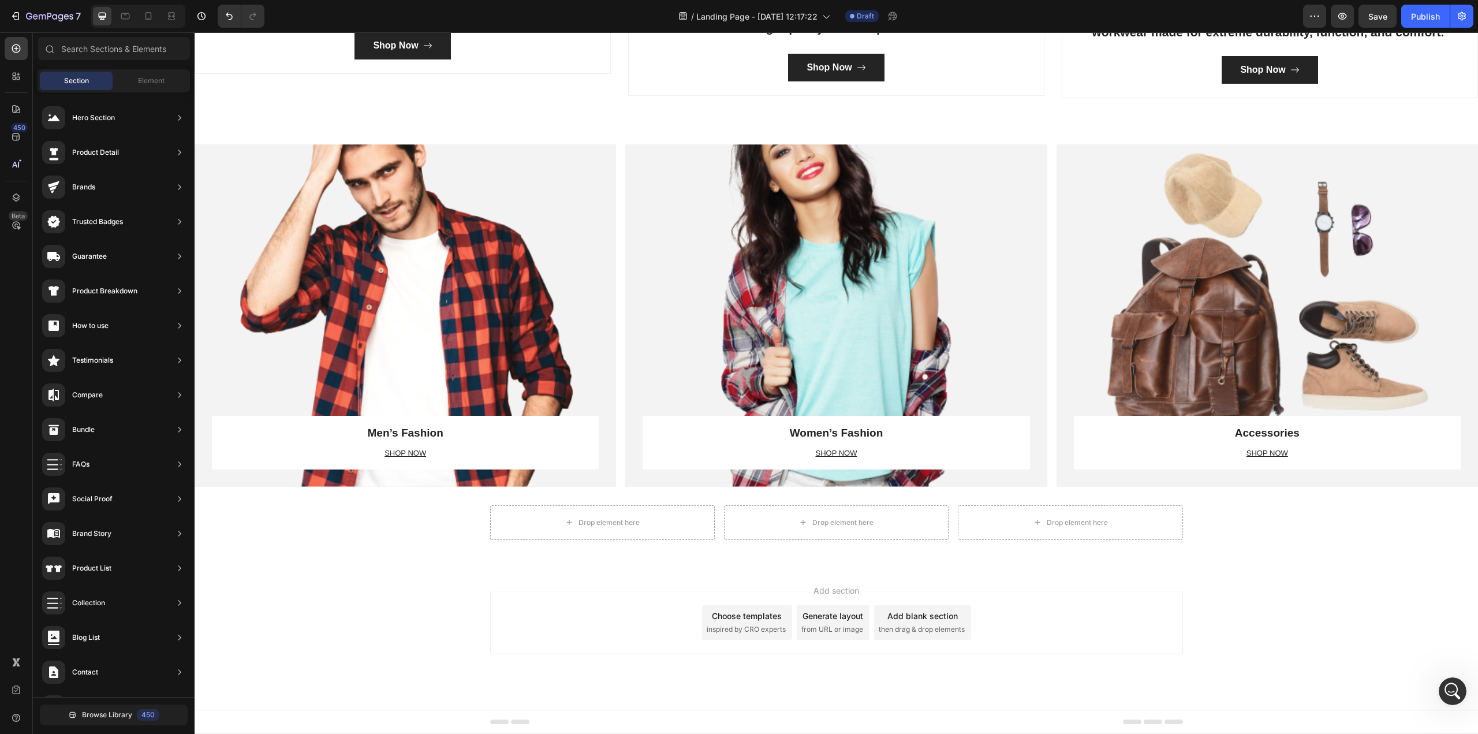
scroll to position [3318, 0]
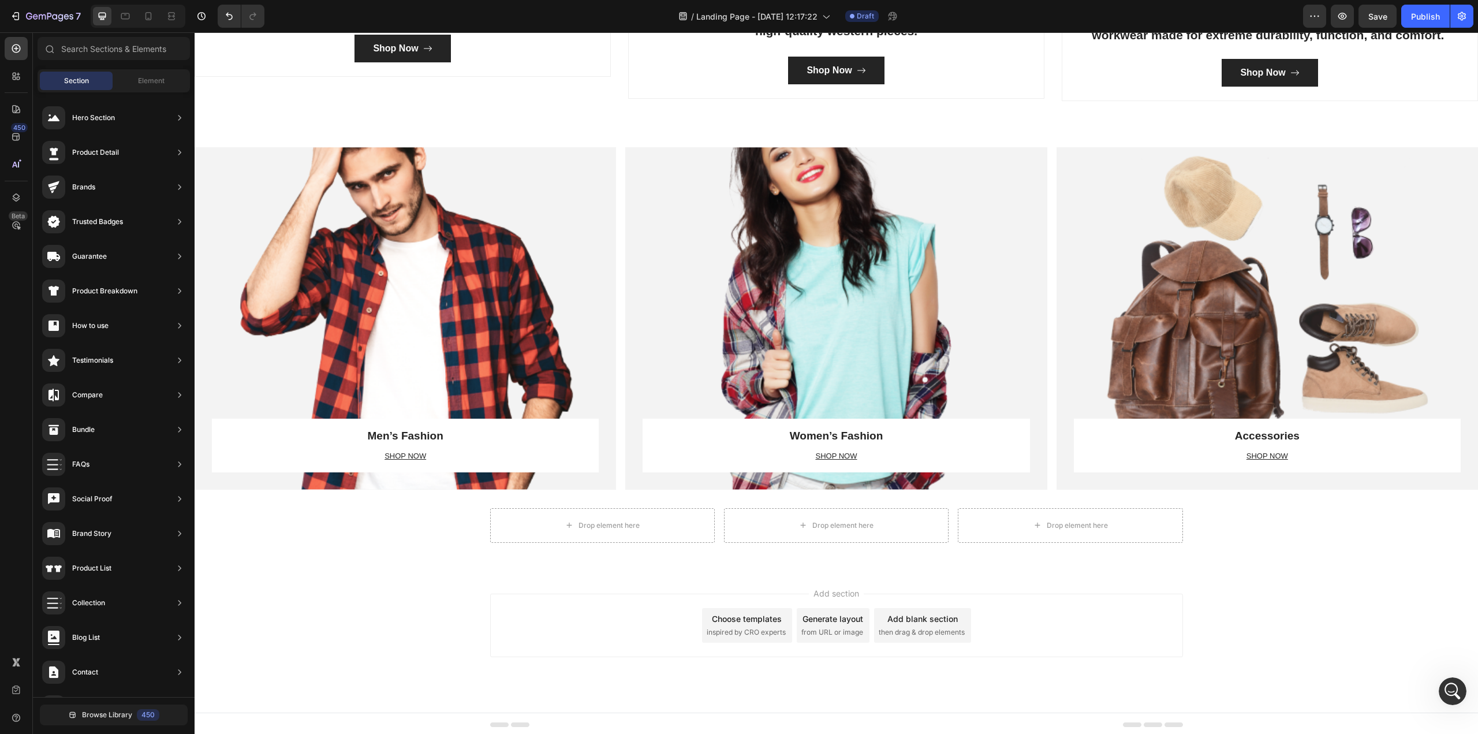
click at [1108, 595] on div "Add section Choose templates inspired by CRO experts Generate layout from URL o…" at bounding box center [836, 641] width 1283 height 142
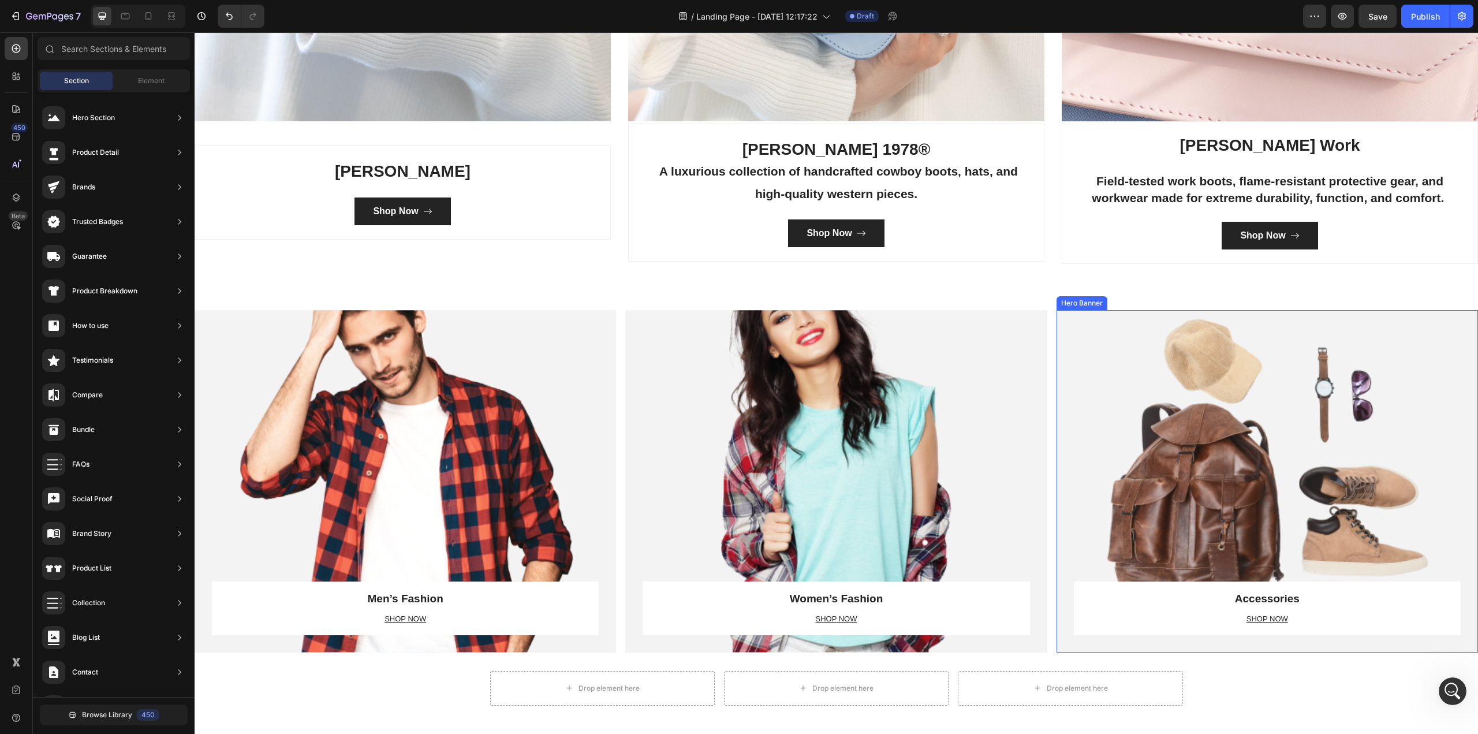
scroll to position [3144, 0]
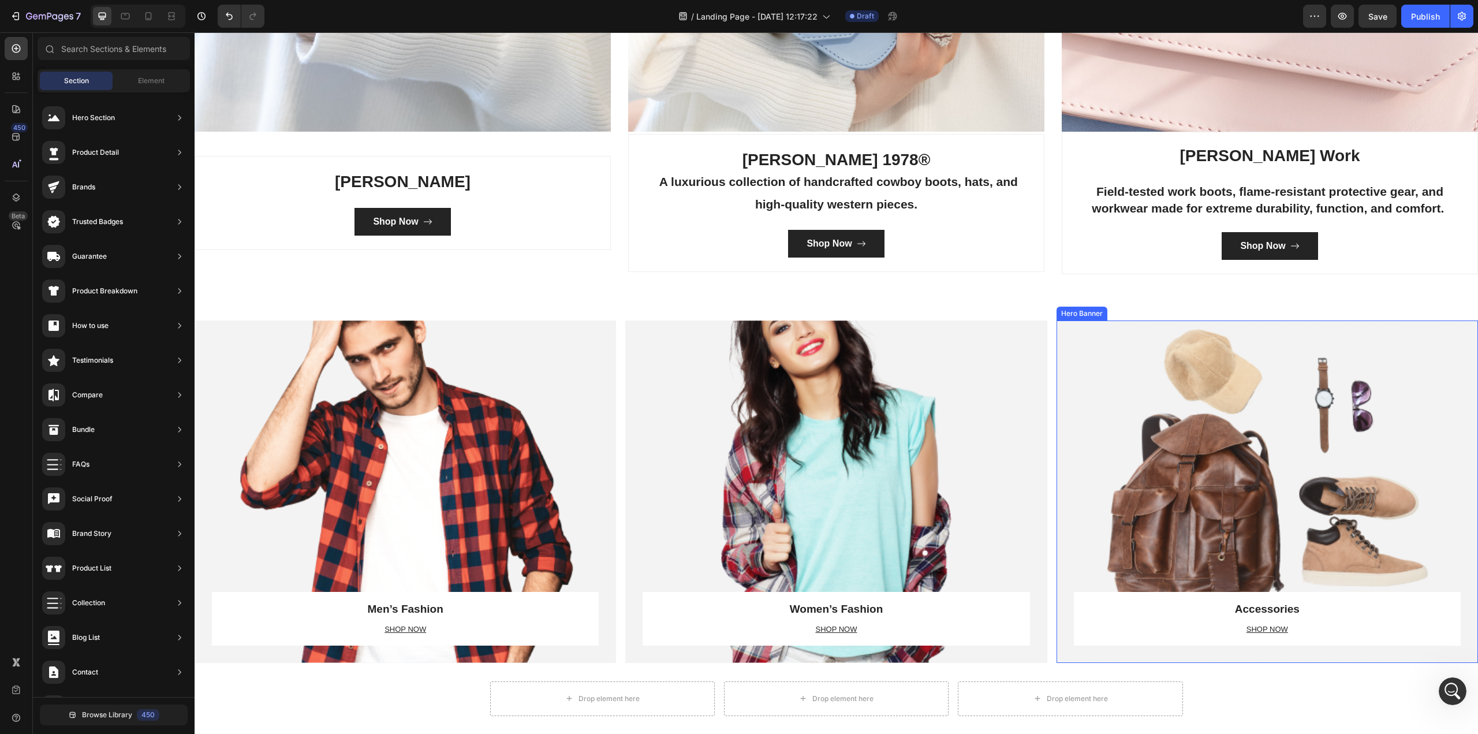
click at [1108, 457] on div "Accessories Heading SHOP NOW Text block Row Row" at bounding box center [1266, 491] width 421 height 342
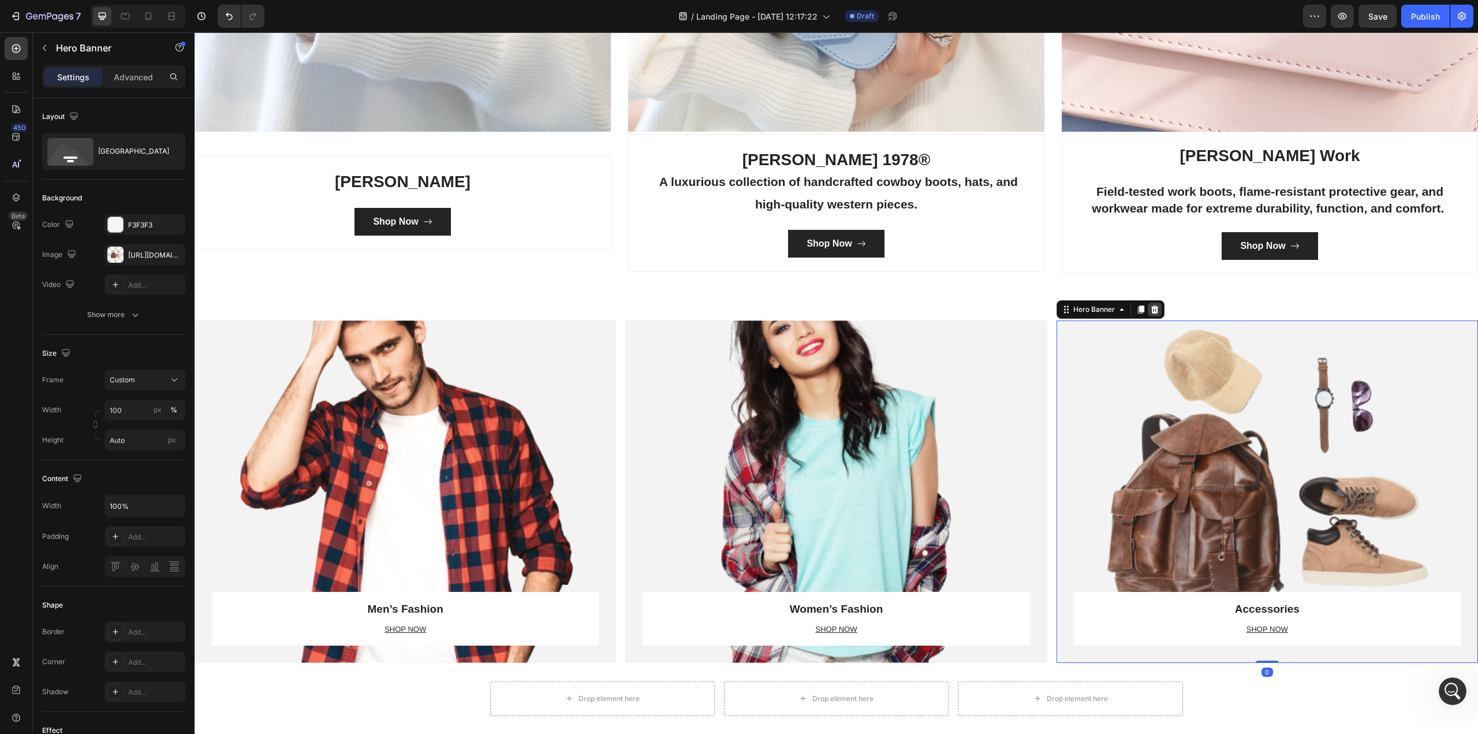
click at [1108, 306] on div at bounding box center [1155, 309] width 14 height 14
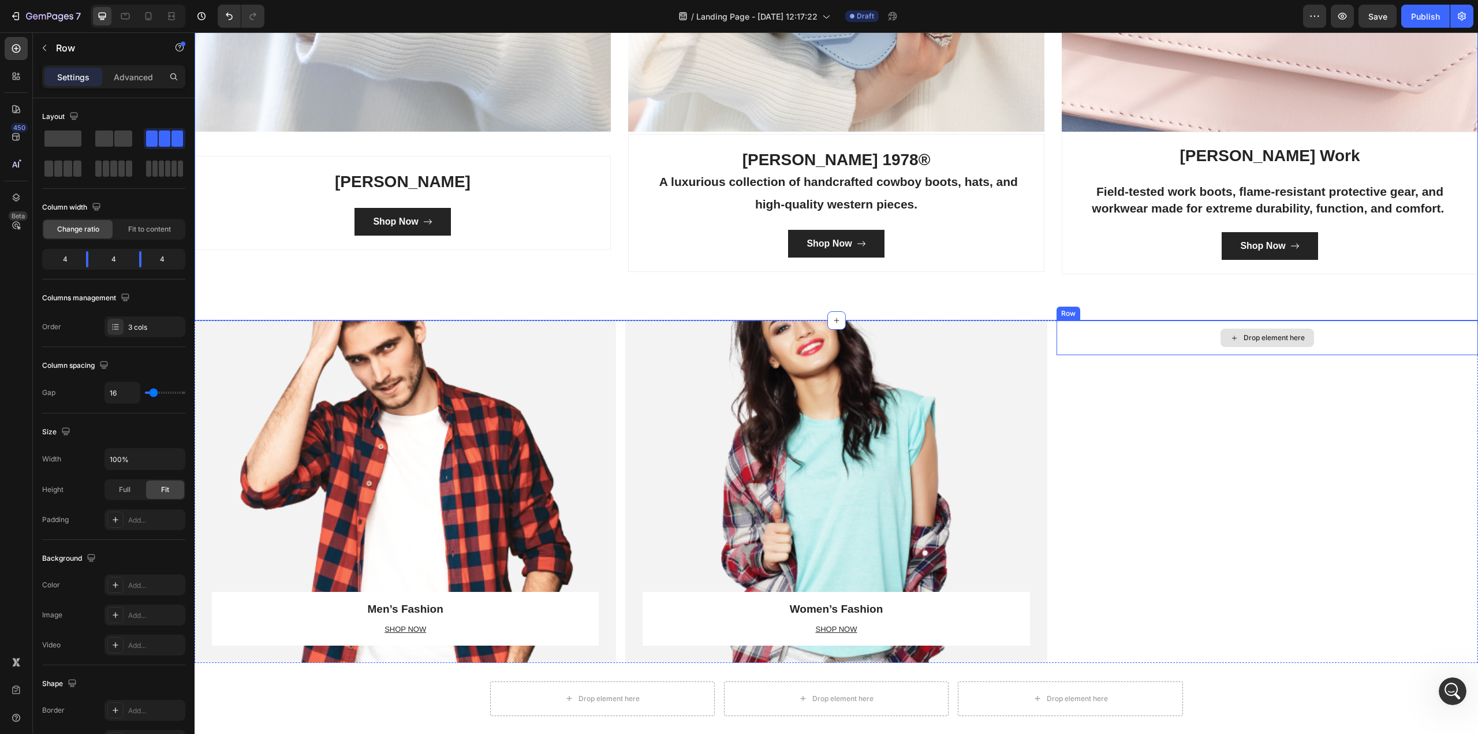
click at [1108, 424] on div "Drop element here Row" at bounding box center [1266, 491] width 421 height 342
click at [267, 309] on icon at bounding box center [265, 309] width 9 height 9
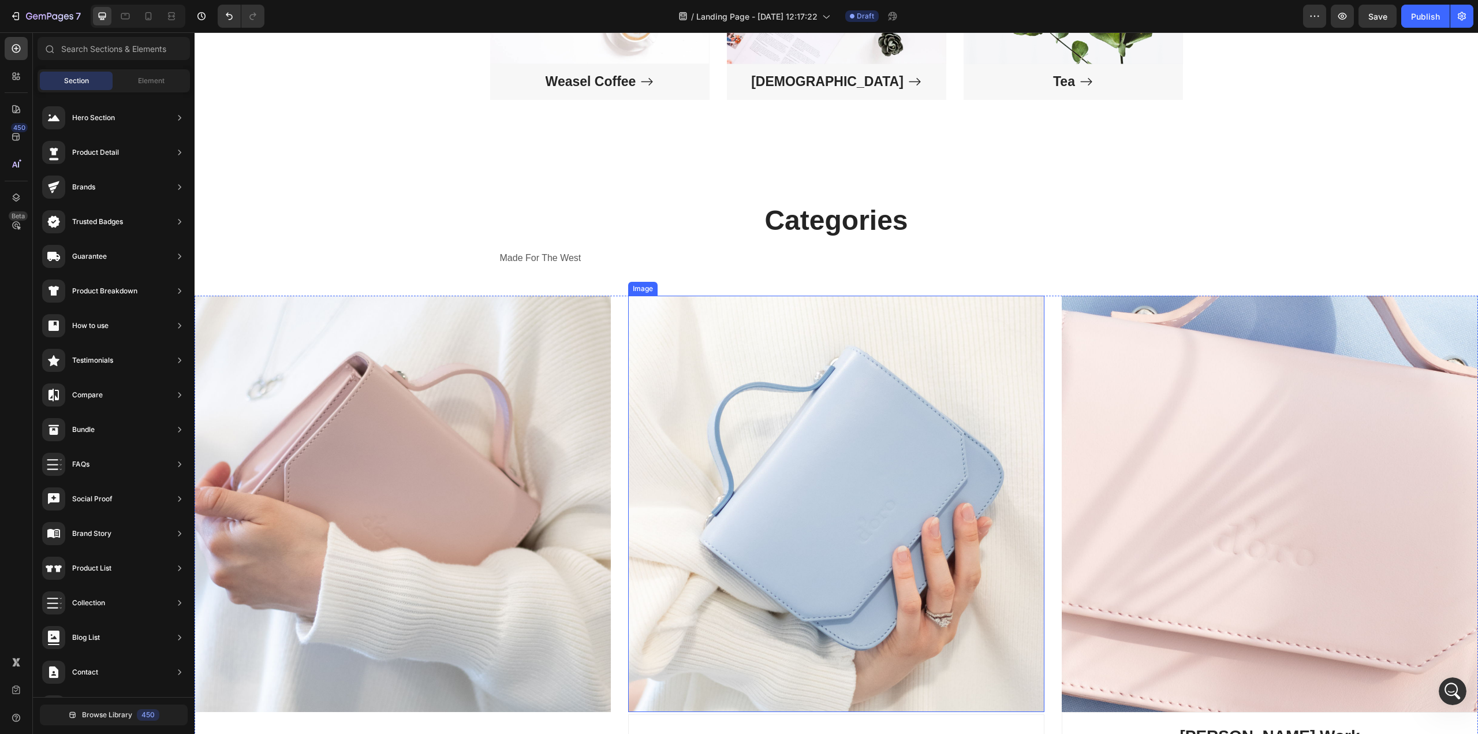
scroll to position [2548, 0]
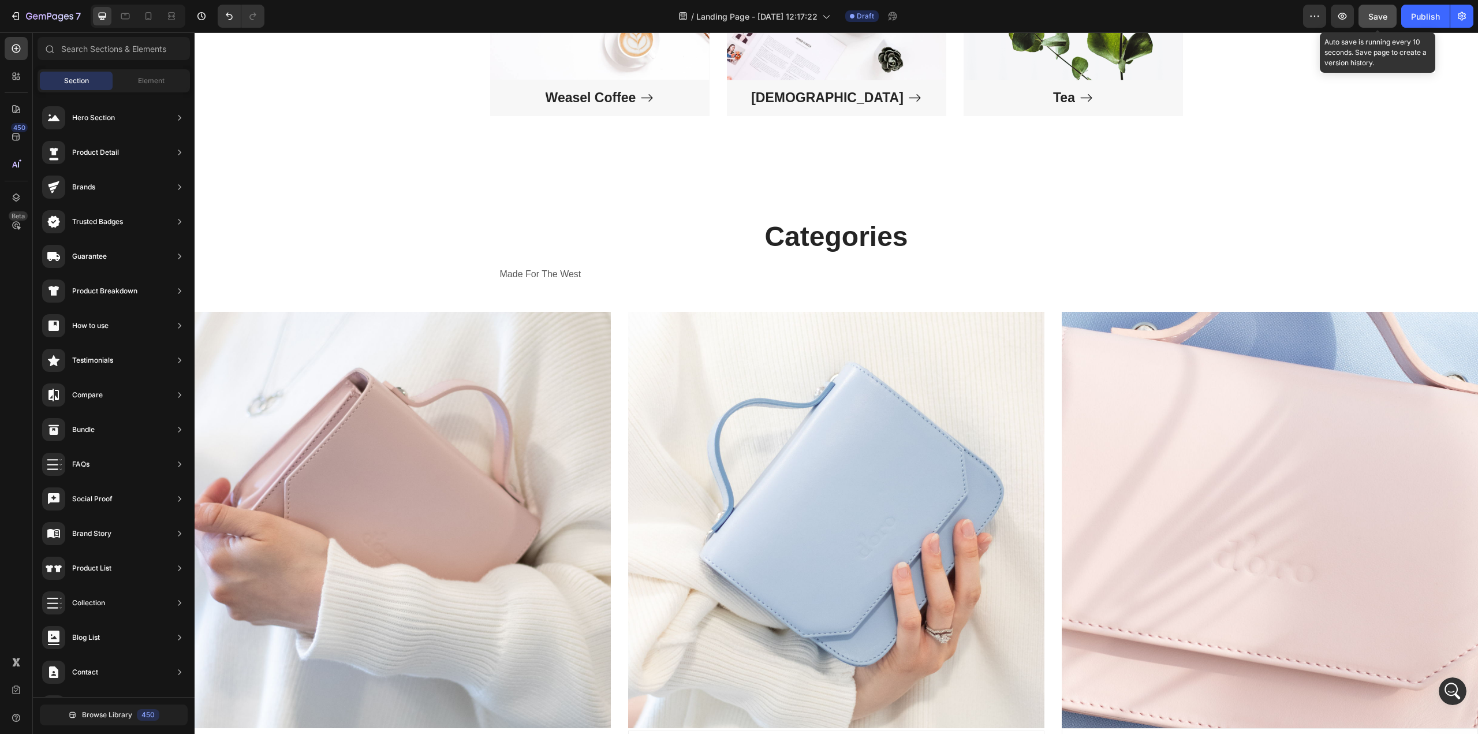
click at [1108, 20] on button "Save" at bounding box center [1377, 16] width 38 height 23
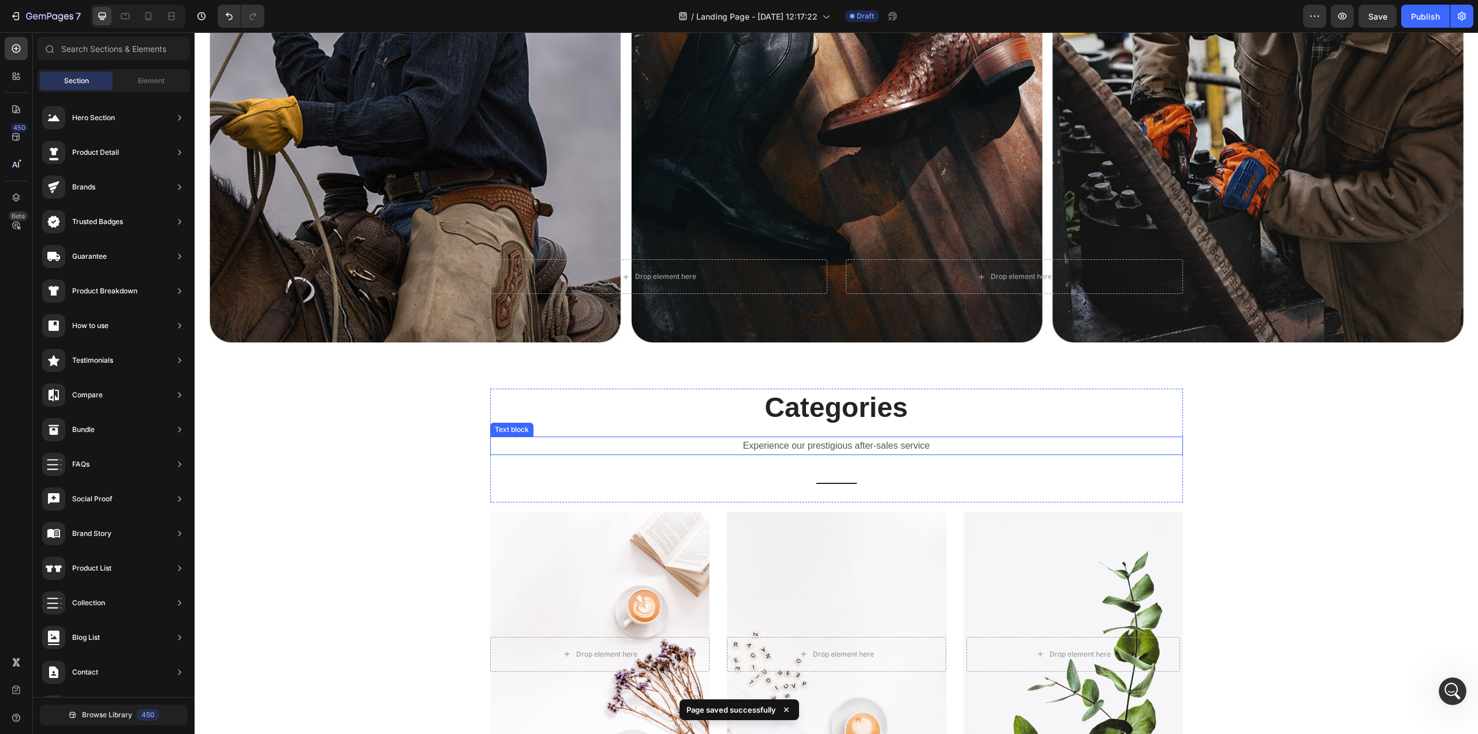
scroll to position [1913, 0]
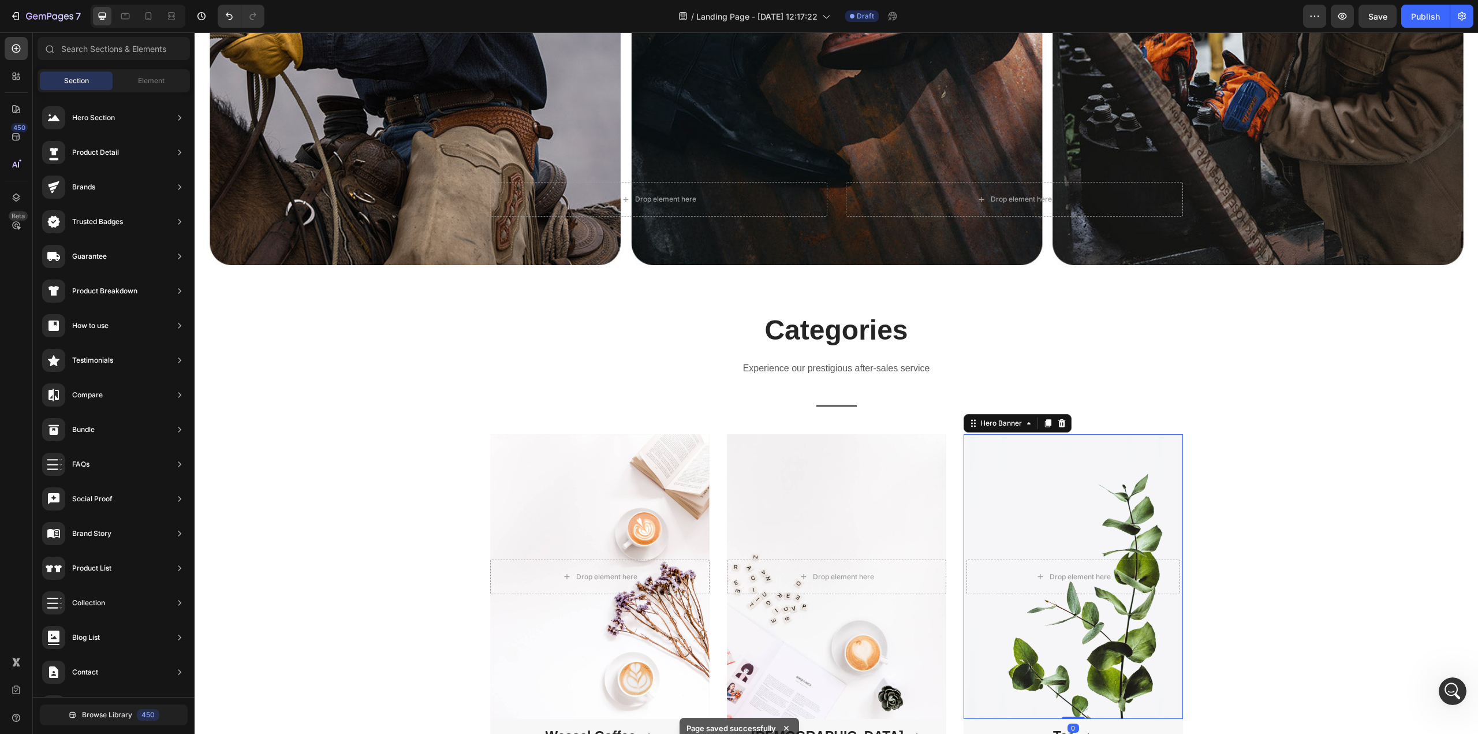
click at [1069, 546] on div "Overlay" at bounding box center [1072, 576] width 219 height 285
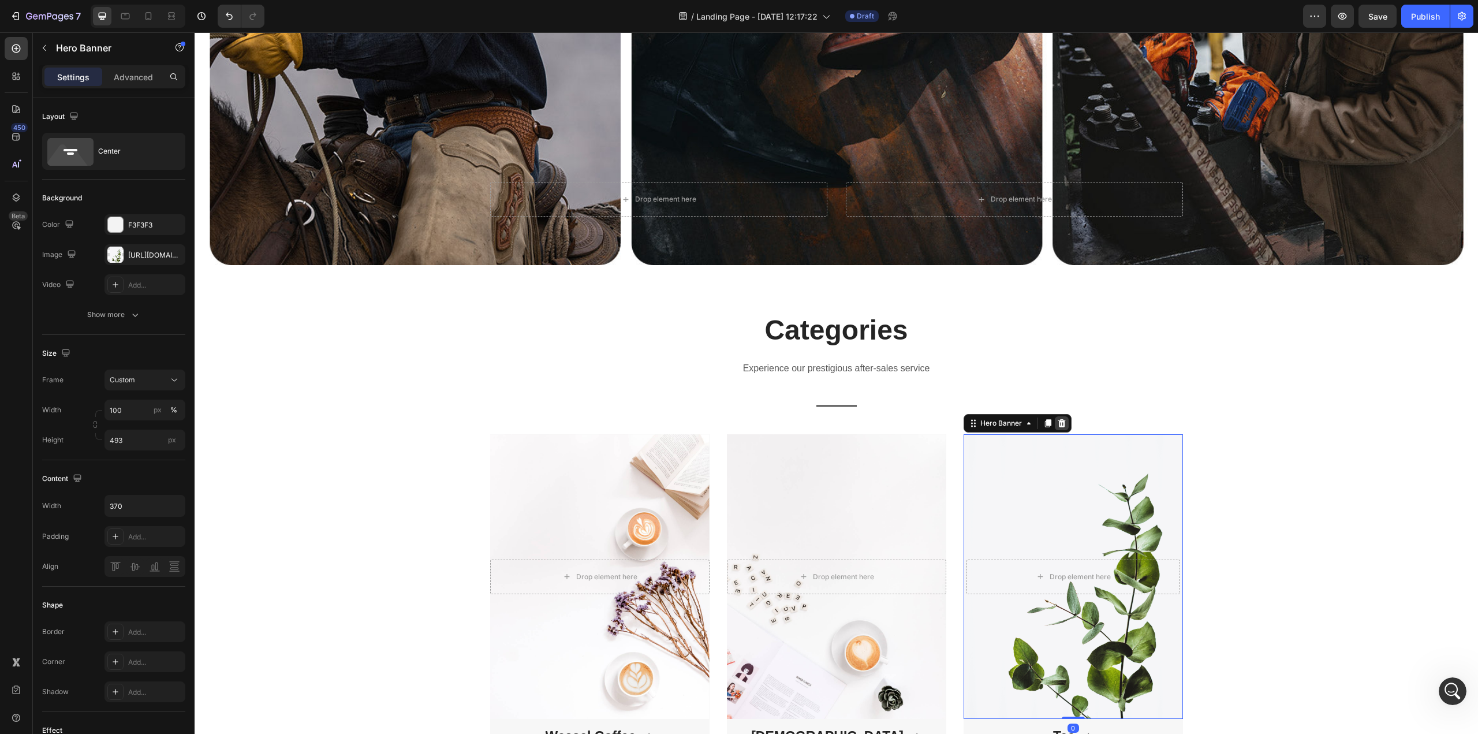
click at [1059, 419] on icon at bounding box center [1062, 423] width 8 height 8
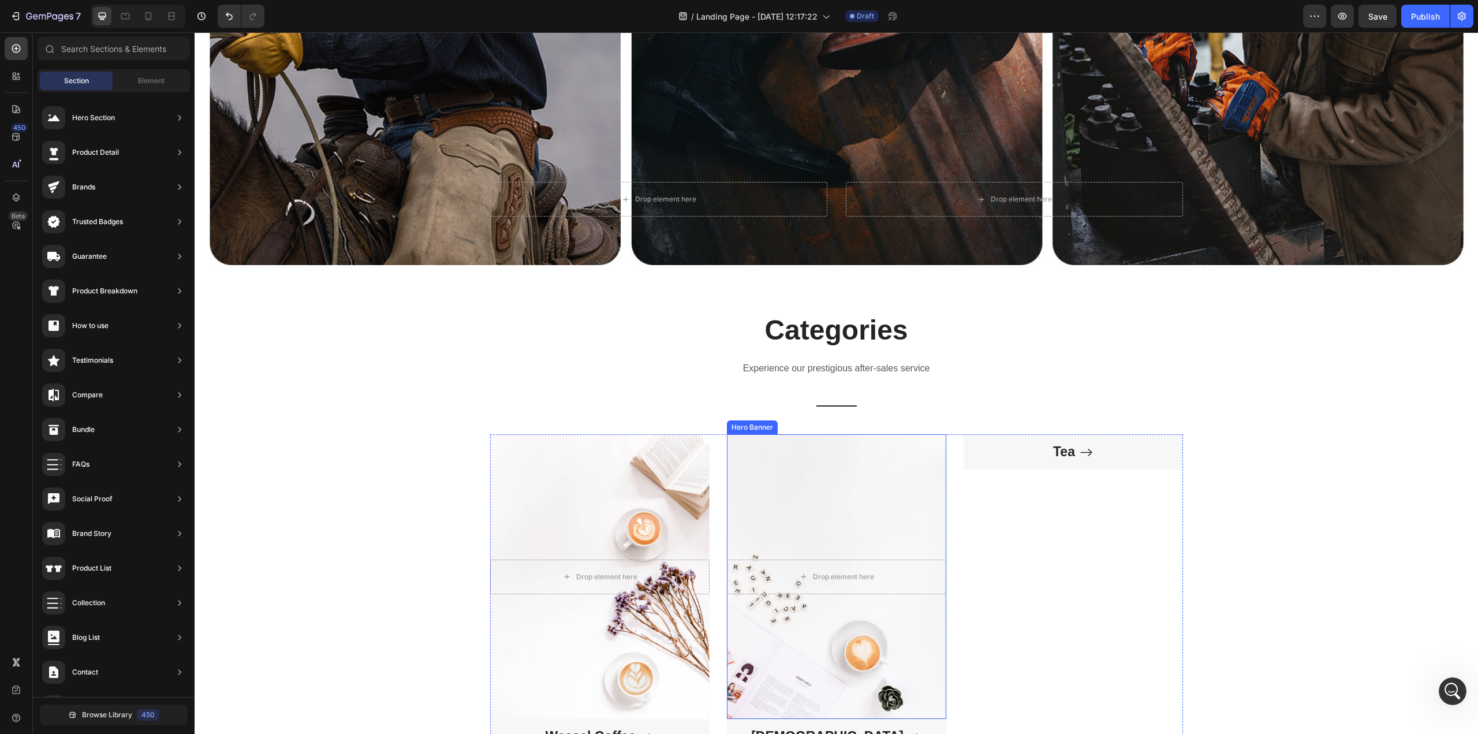
click at [907, 462] on div "Overlay" at bounding box center [836, 576] width 219 height 285
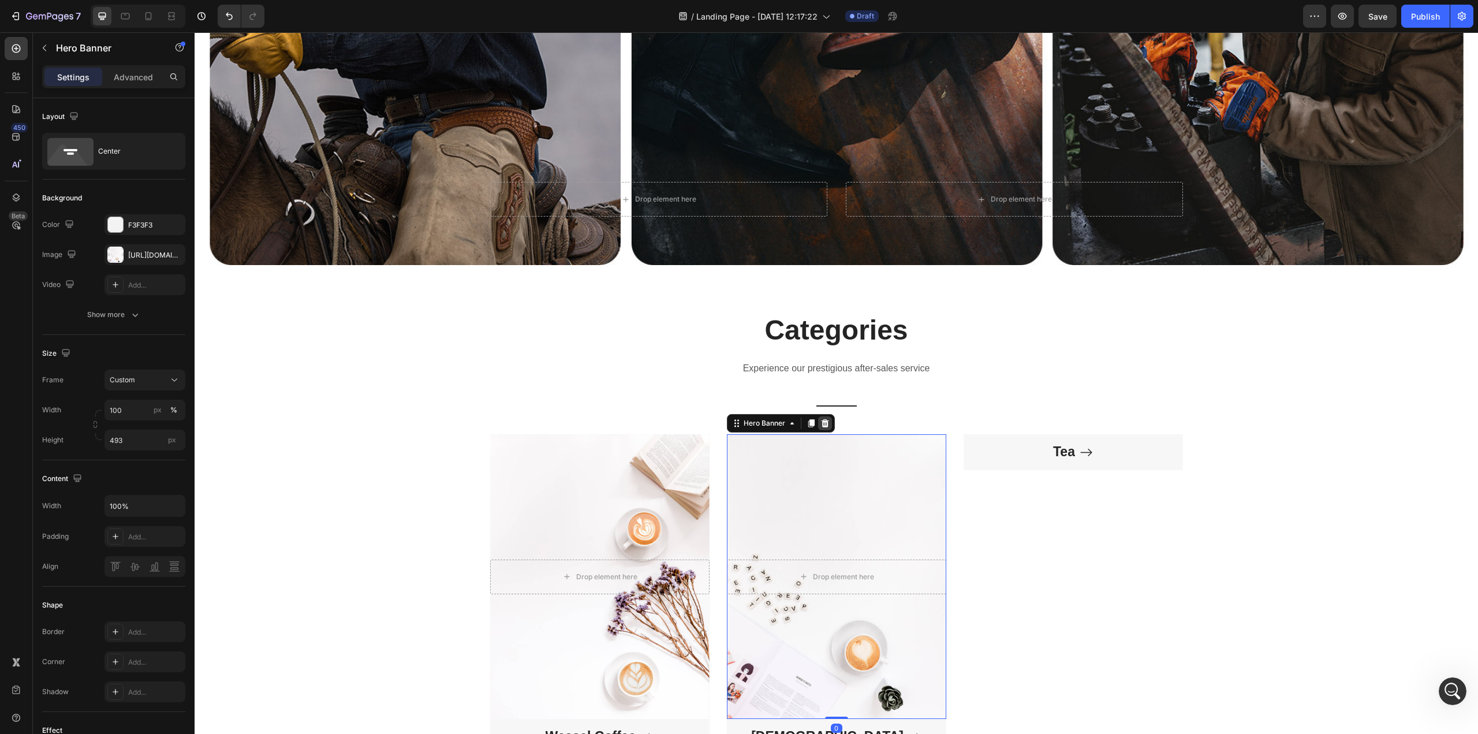
click at [821, 421] on icon at bounding box center [825, 423] width 8 height 8
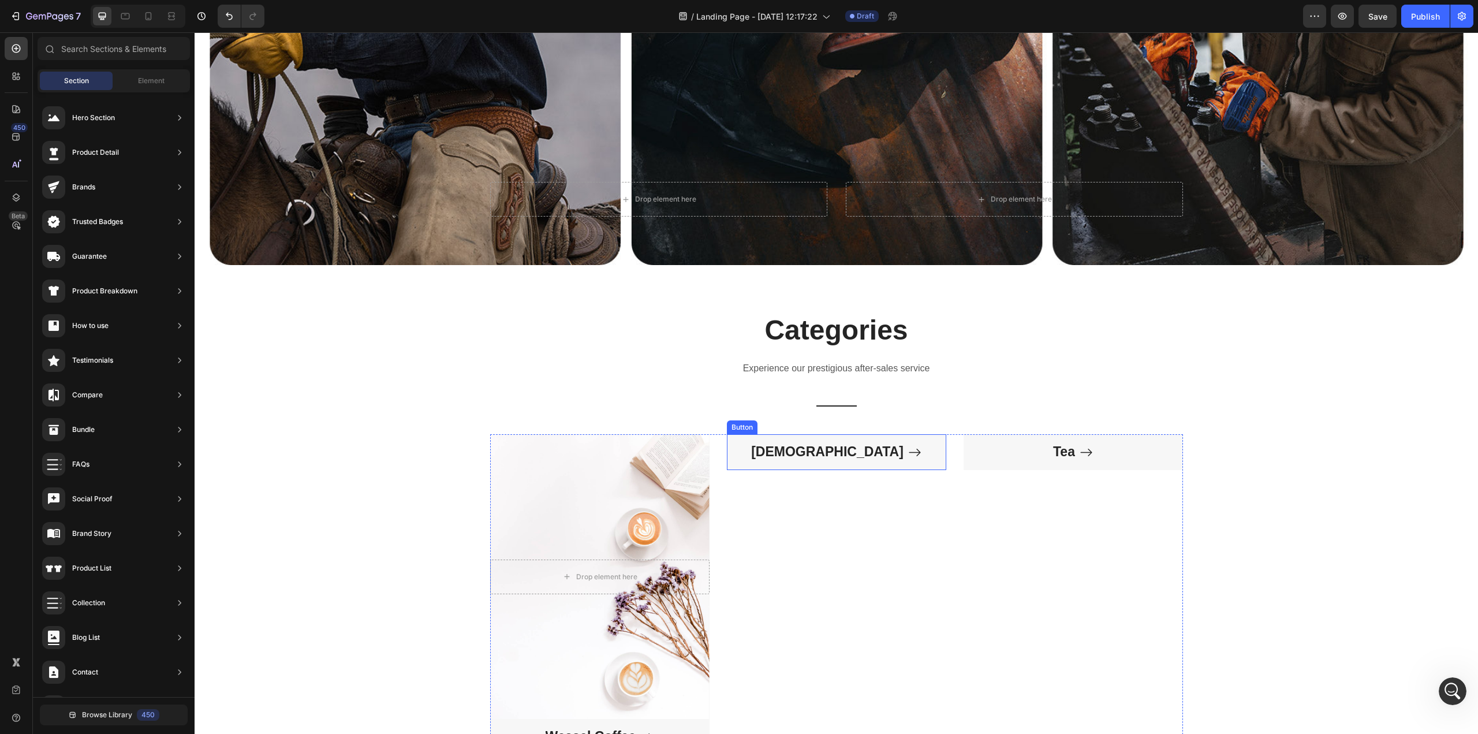
click at [705, 492] on div "Drop element here Hero Banner Weasel Coffee Button Capuchino Button Tea Button …" at bounding box center [836, 594] width 693 height 320
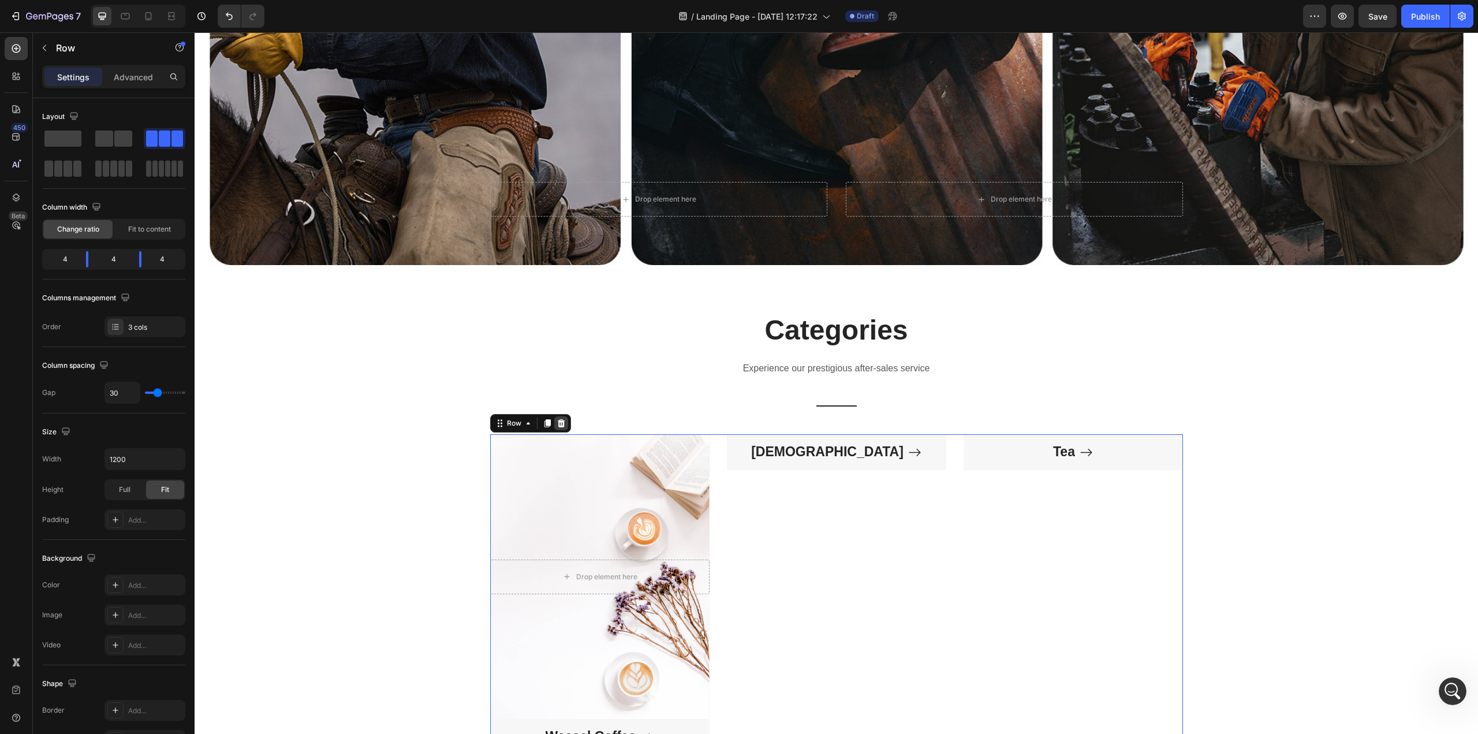
click at [556, 419] on icon at bounding box center [560, 423] width 9 height 9
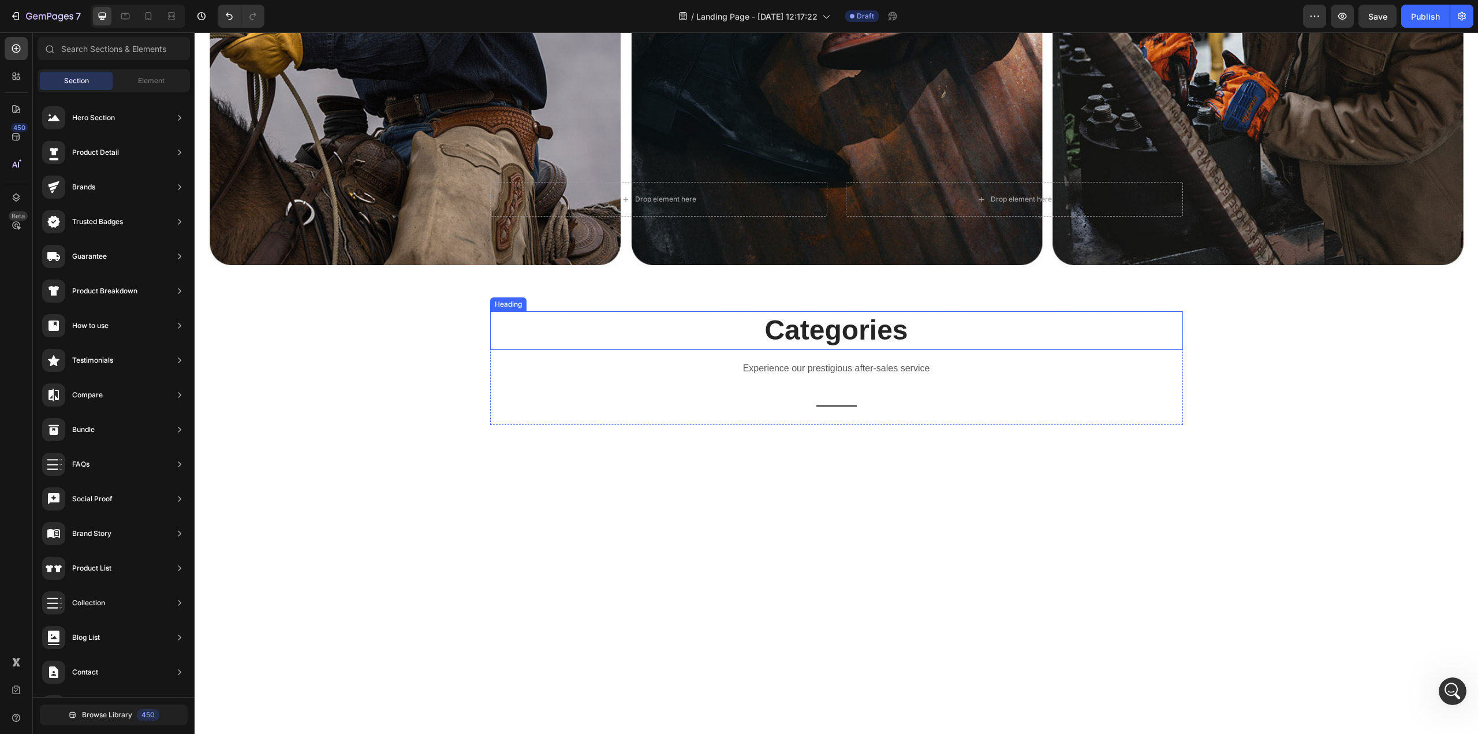
click at [771, 341] on p "Categories" at bounding box center [836, 330] width 690 height 36
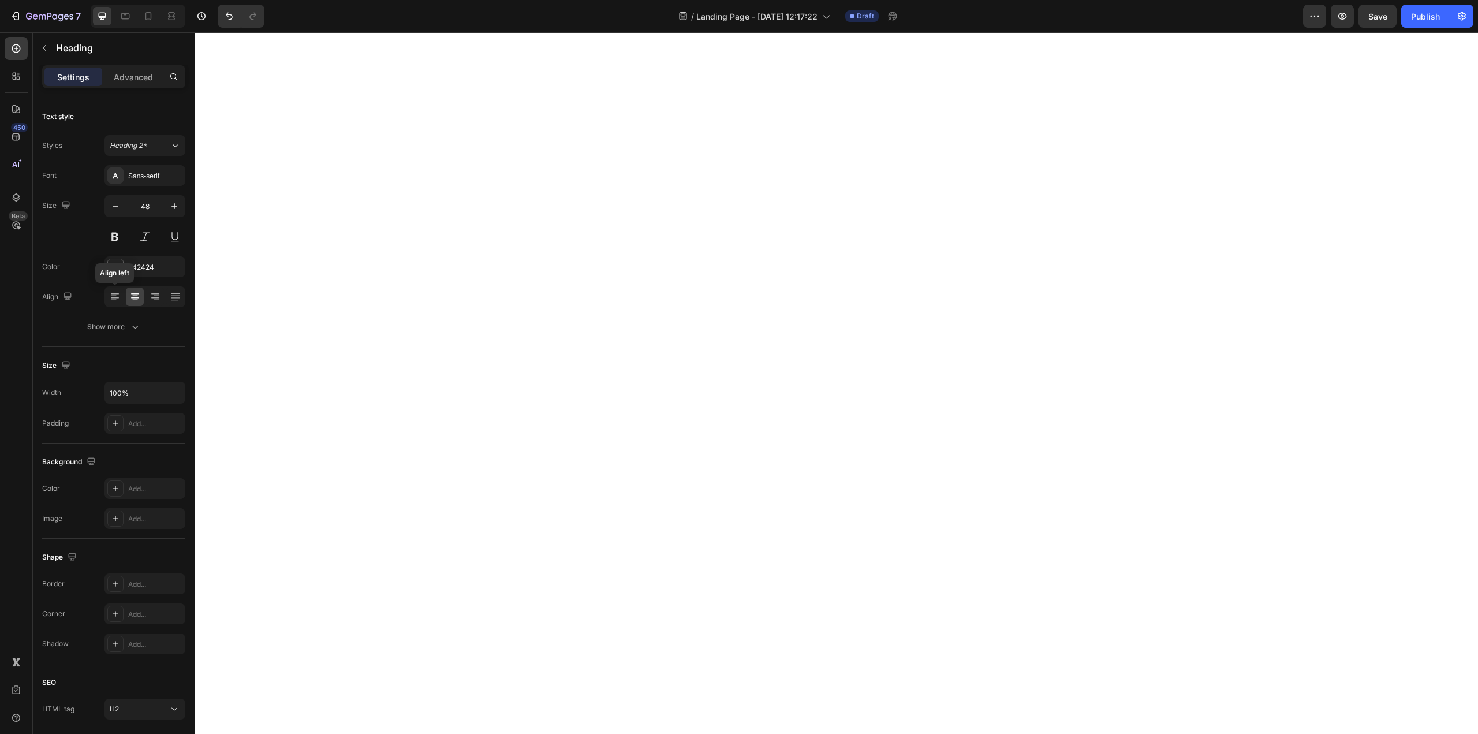
click at [107, 294] on div at bounding box center [115, 296] width 18 height 18
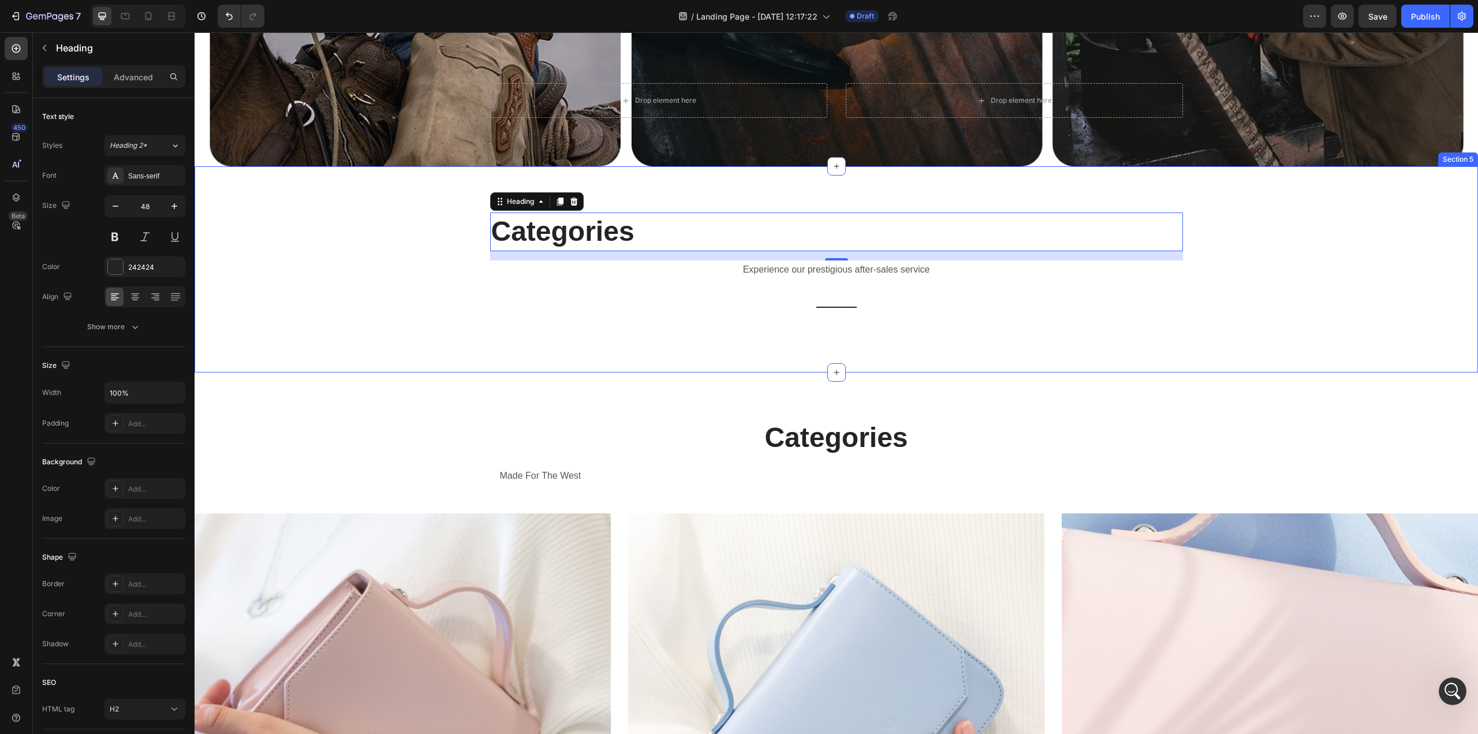
scroll to position [2086, 0]
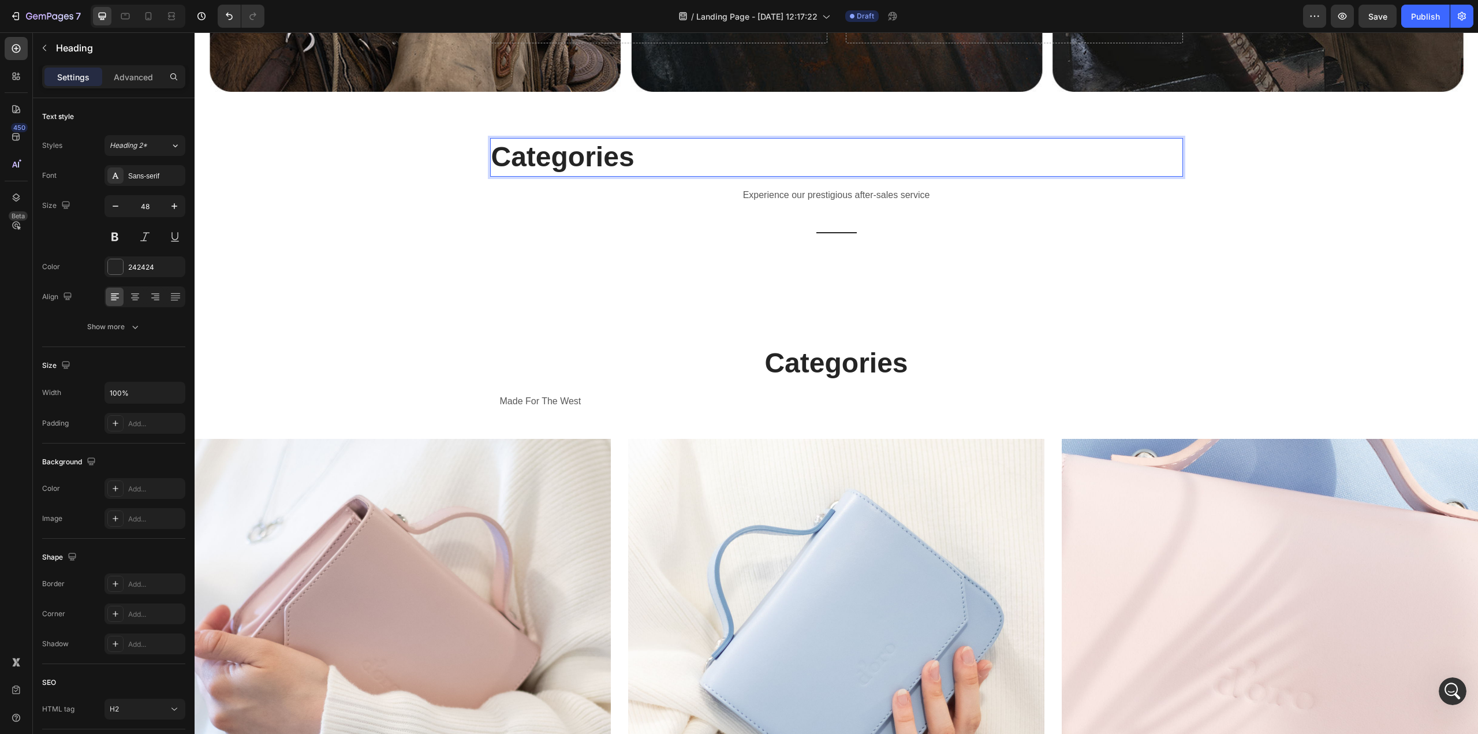
click at [787, 169] on p "Categories" at bounding box center [836, 157] width 690 height 36
click at [558, 156] on p "Categories" at bounding box center [836, 157] width 690 height 36
click at [1273, 166] on div "Categories Heading 16 Experience our prestigious after-sales service Text block…" at bounding box center [836, 195] width 1266 height 114
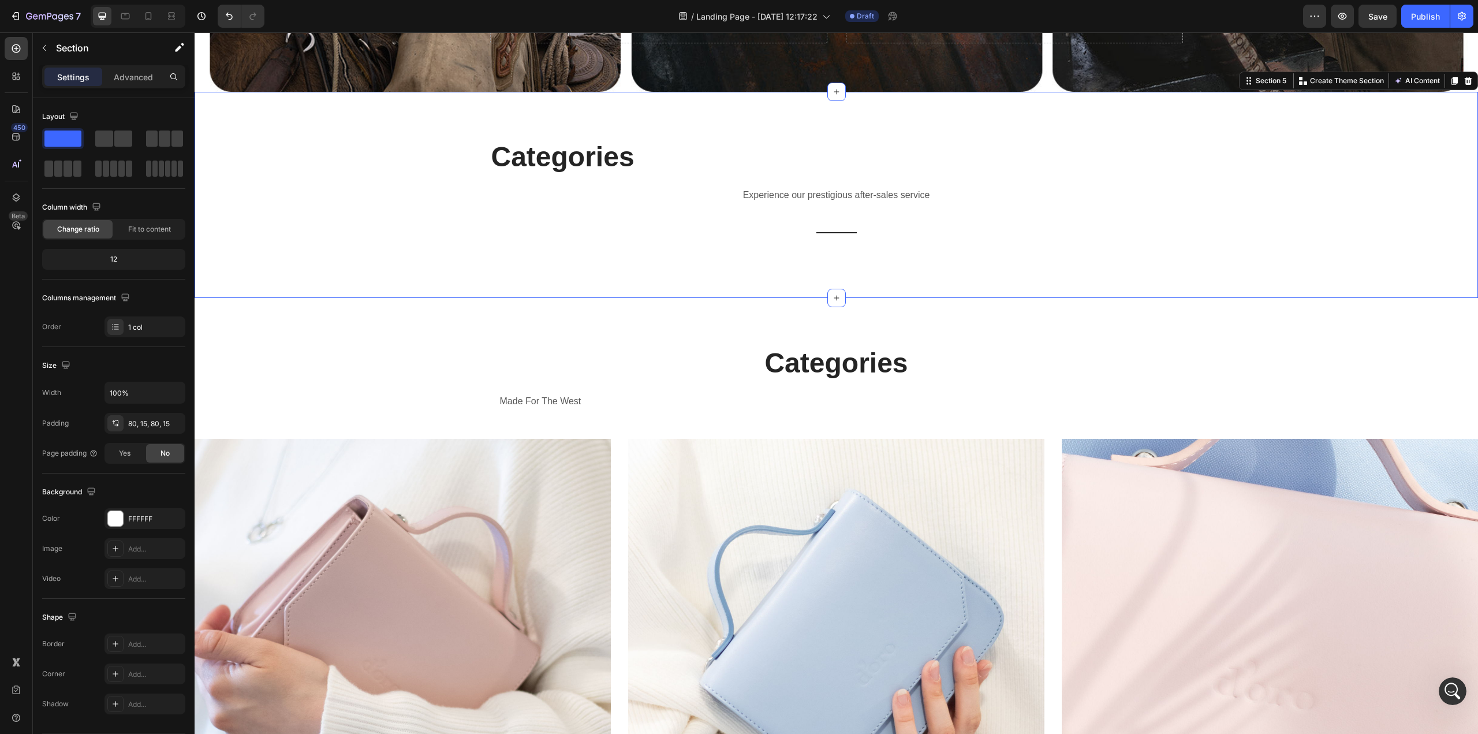
click at [610, 146] on p "Categories" at bounding box center [836, 157] width 690 height 36
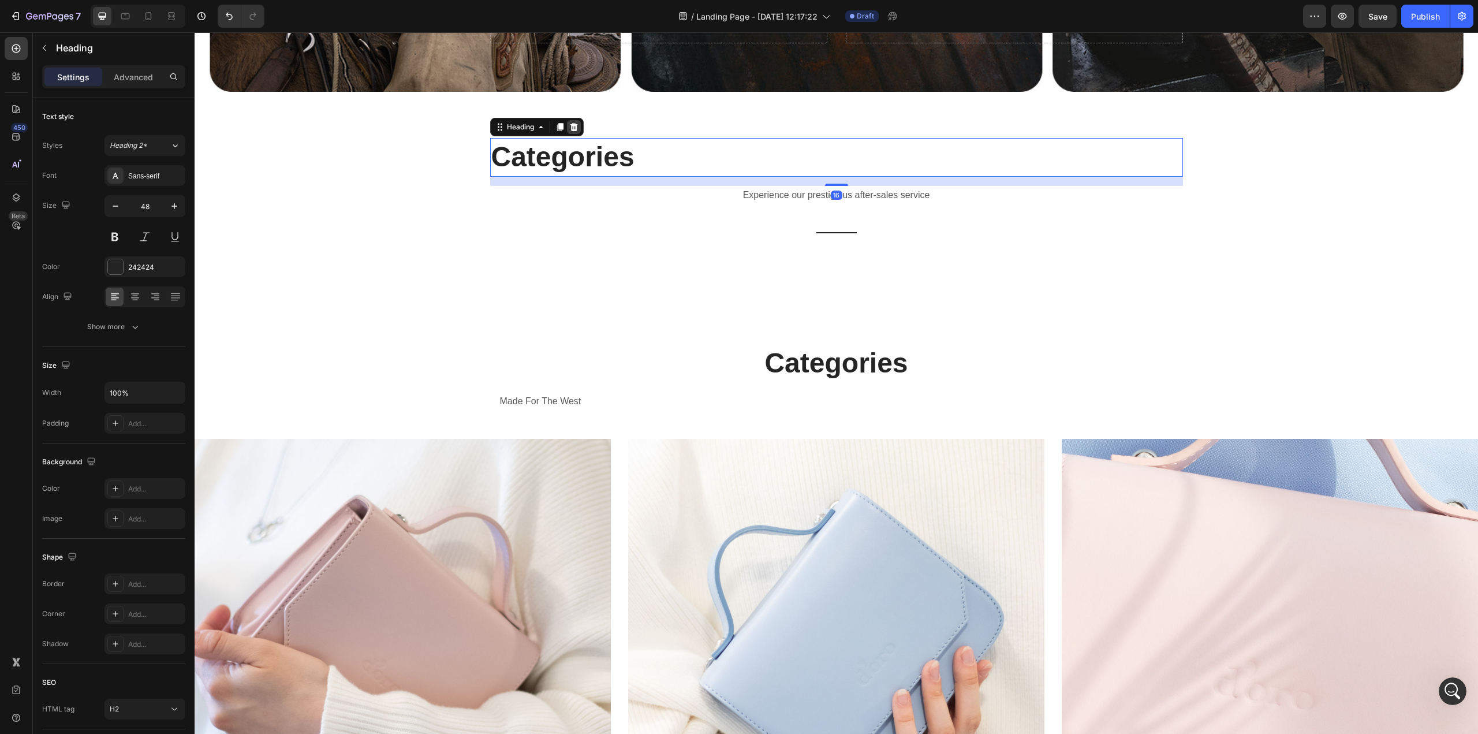
click at [570, 124] on icon at bounding box center [574, 127] width 8 height 8
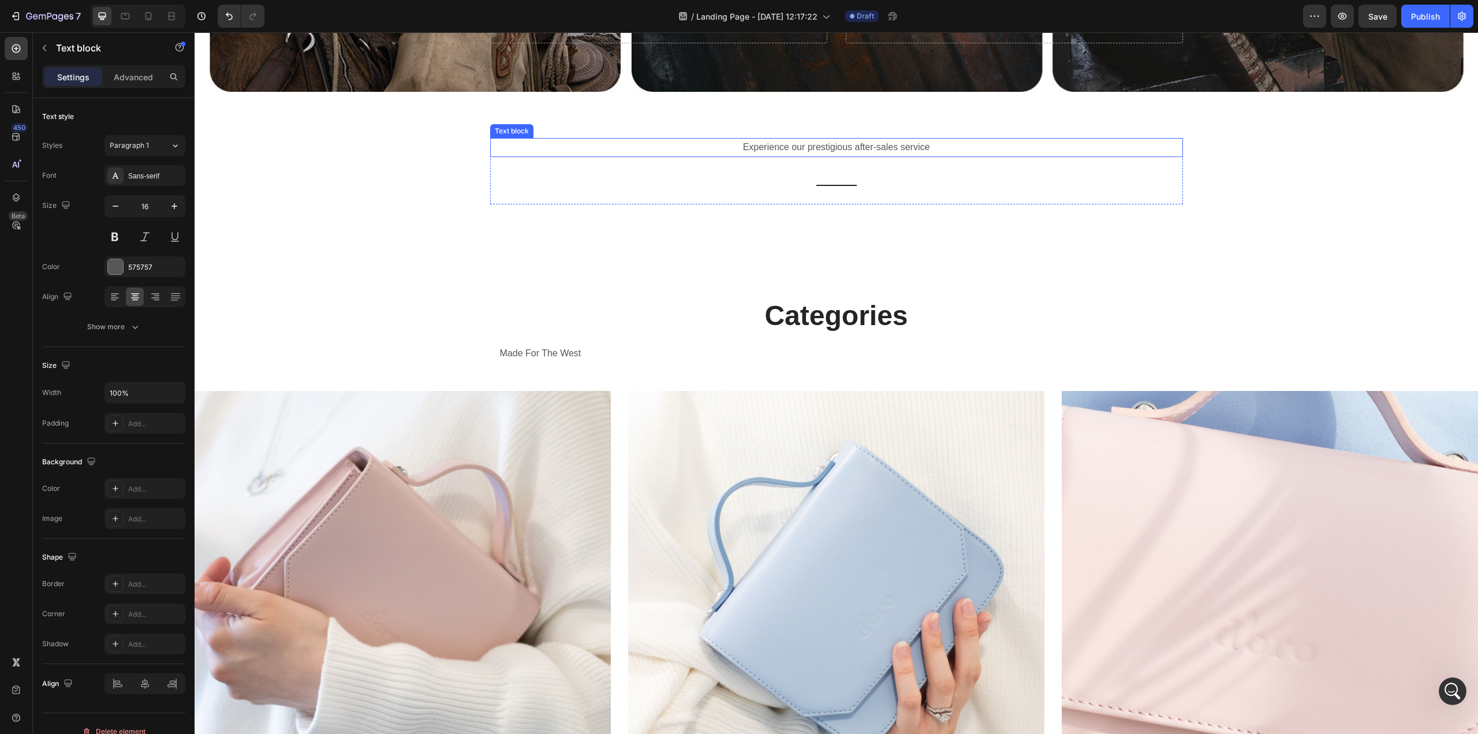
click at [509, 129] on div "Text block" at bounding box center [511, 131] width 39 height 10
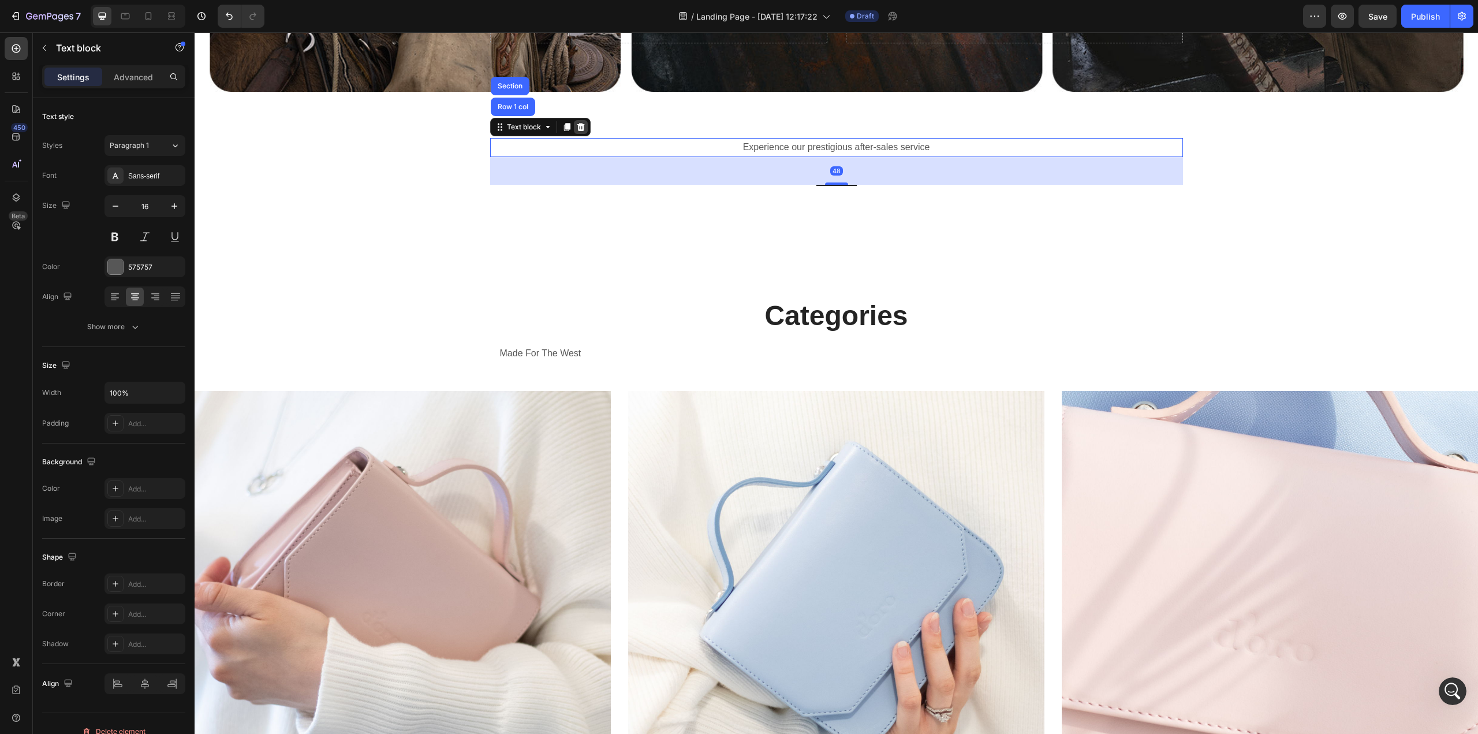
click at [579, 126] on icon at bounding box center [581, 127] width 8 height 8
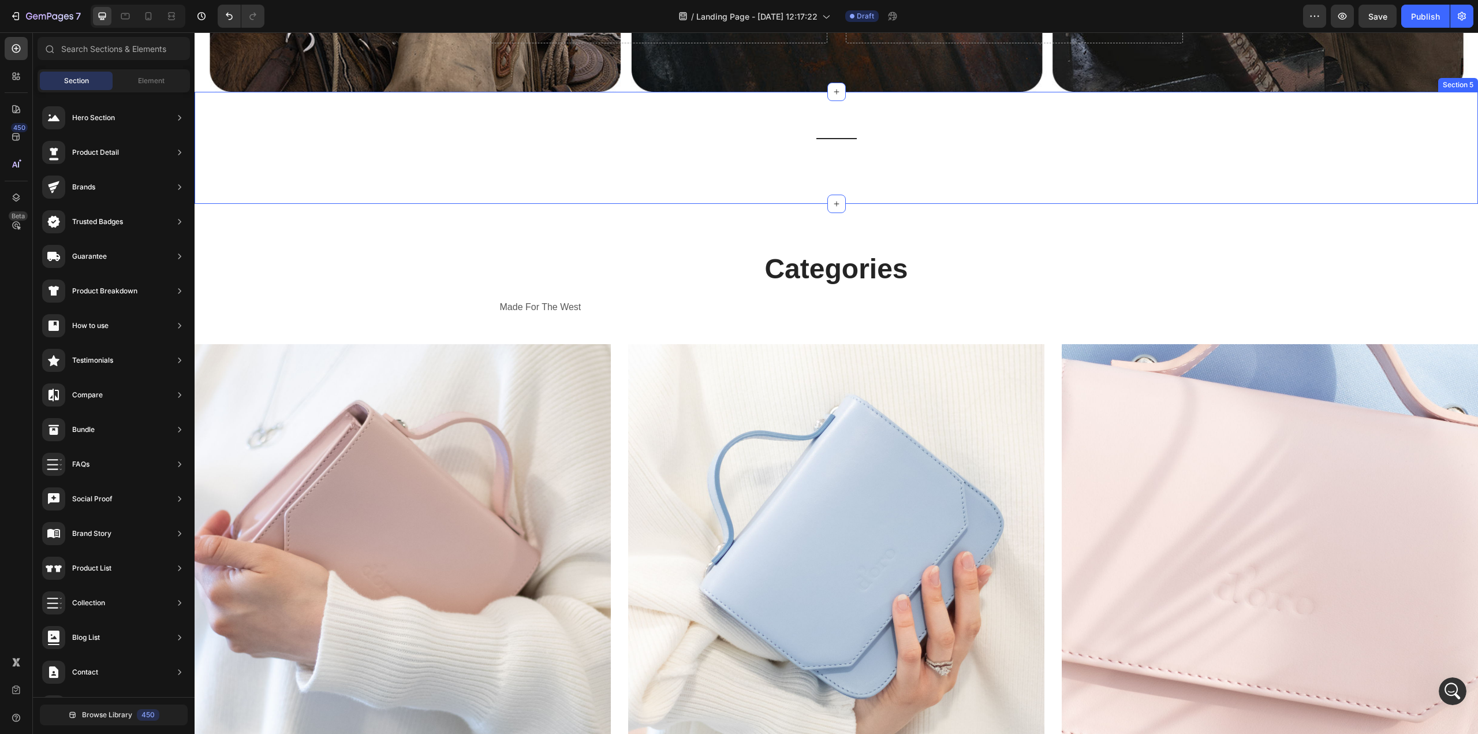
click at [724, 133] on div "Title Line Row Section 5" at bounding box center [836, 148] width 1283 height 112
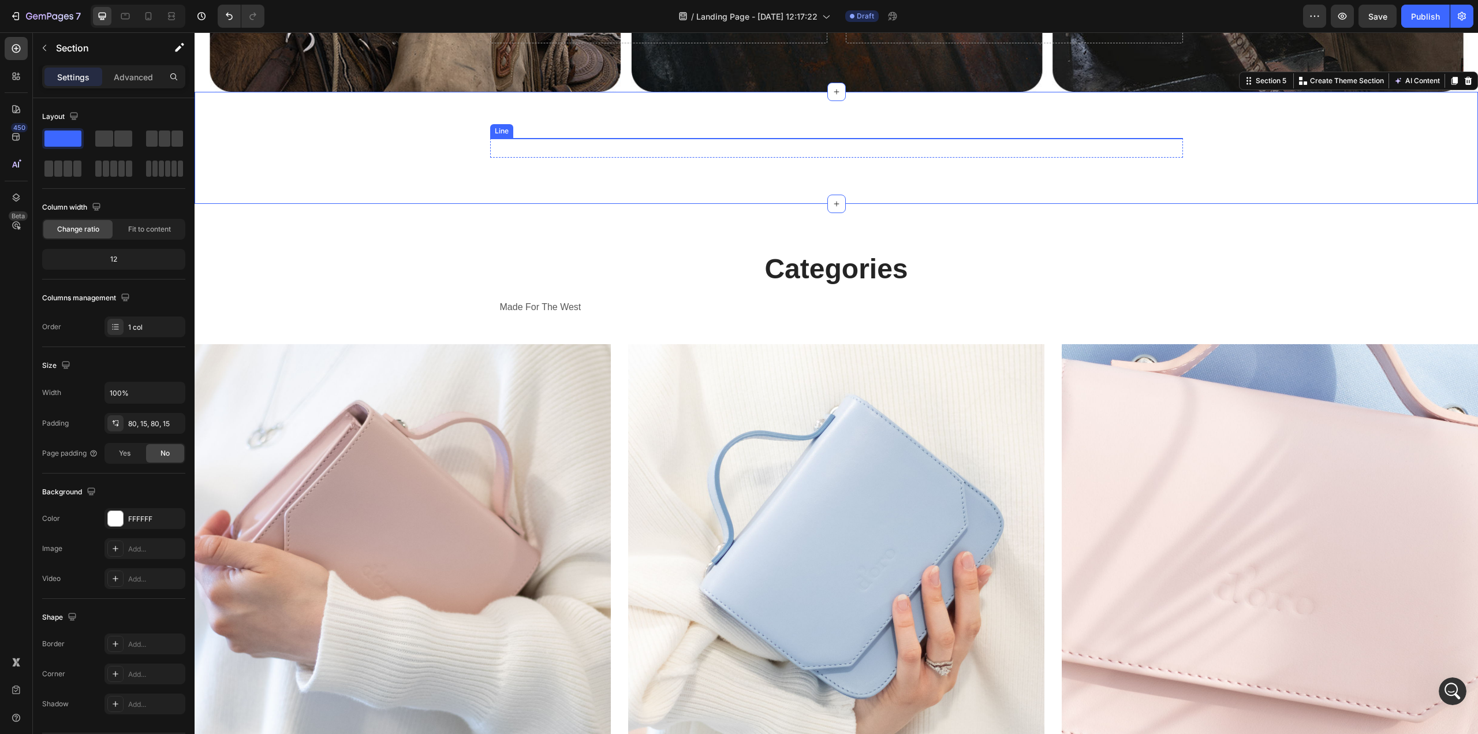
click at [820, 129] on div "Title Line Row Section 5 You can create reusable sections Create Theme Section …" at bounding box center [836, 148] width 1283 height 112
drag, startPoint x: 835, startPoint y: 202, endPoint x: 835, endPoint y: 193, distance: 9.2
click at [835, 195] on div at bounding box center [836, 204] width 18 height 18
click at [925, 131] on div "Title Line Row Section 5 You can create reusable sections Create Theme Section …" at bounding box center [836, 148] width 1283 height 112
click at [838, 133] on div "Title Line Row Section 5 You can create reusable sections Create Theme Section …" at bounding box center [836, 148] width 1283 height 112
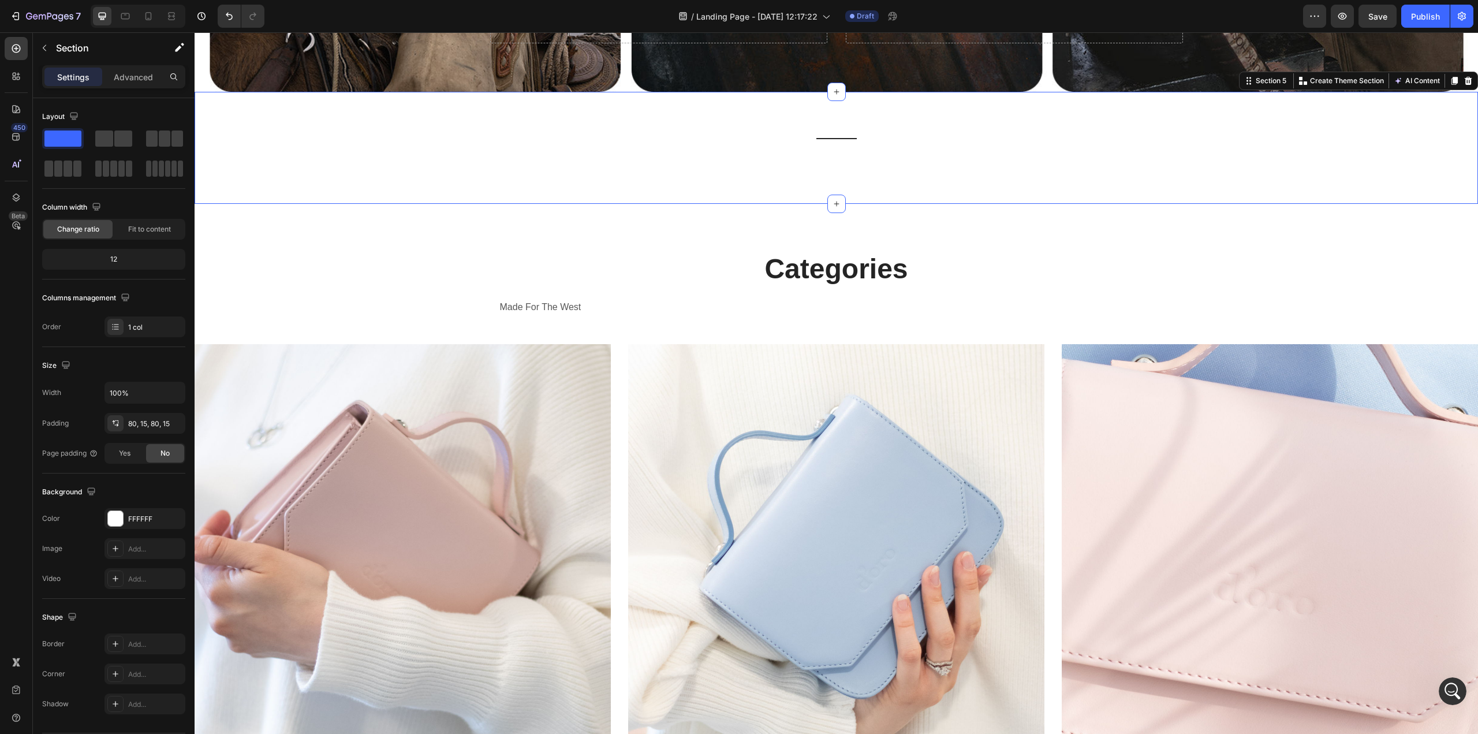
click at [1235, 155] on div "Title Line Row Section 5 You can create reusable sections Create Theme Section …" at bounding box center [836, 148] width 1283 height 112
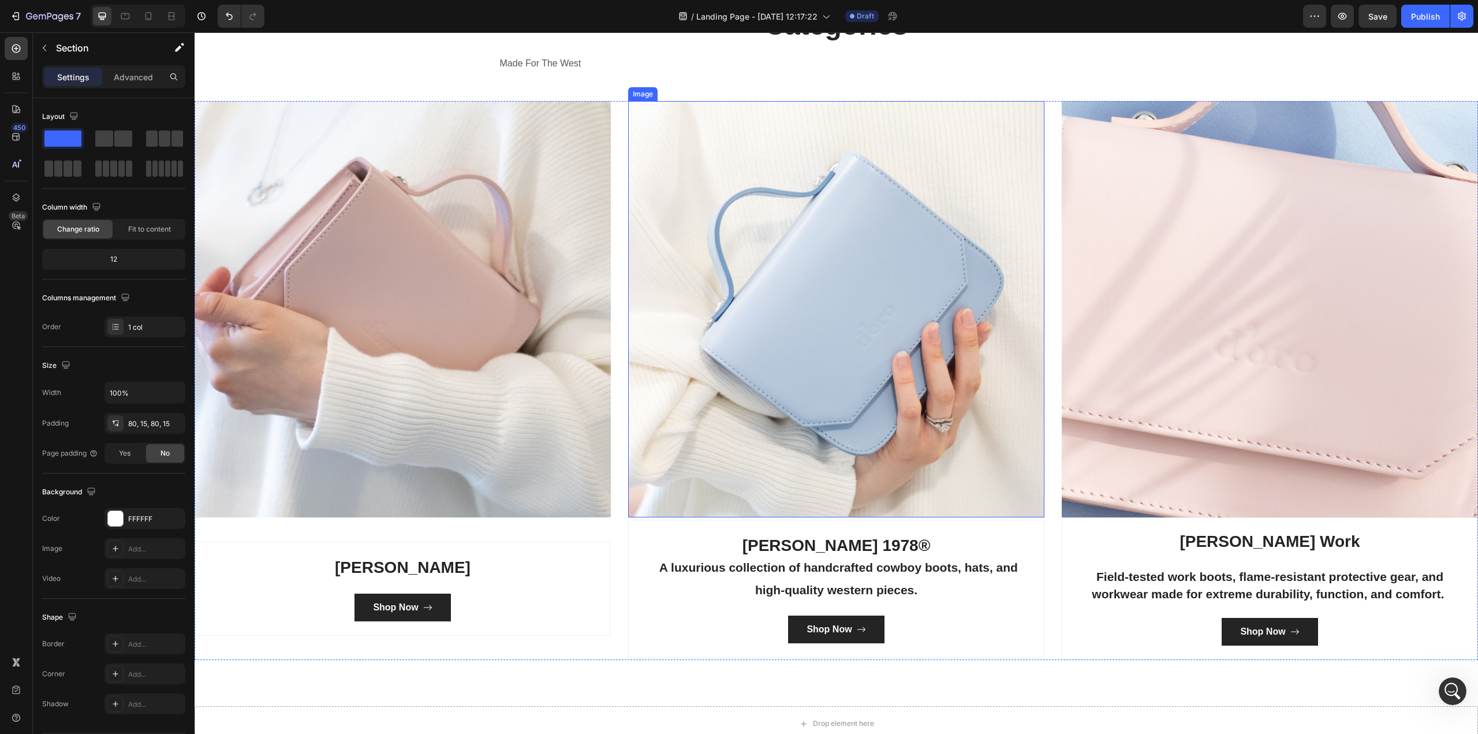
scroll to position [2490, 0]
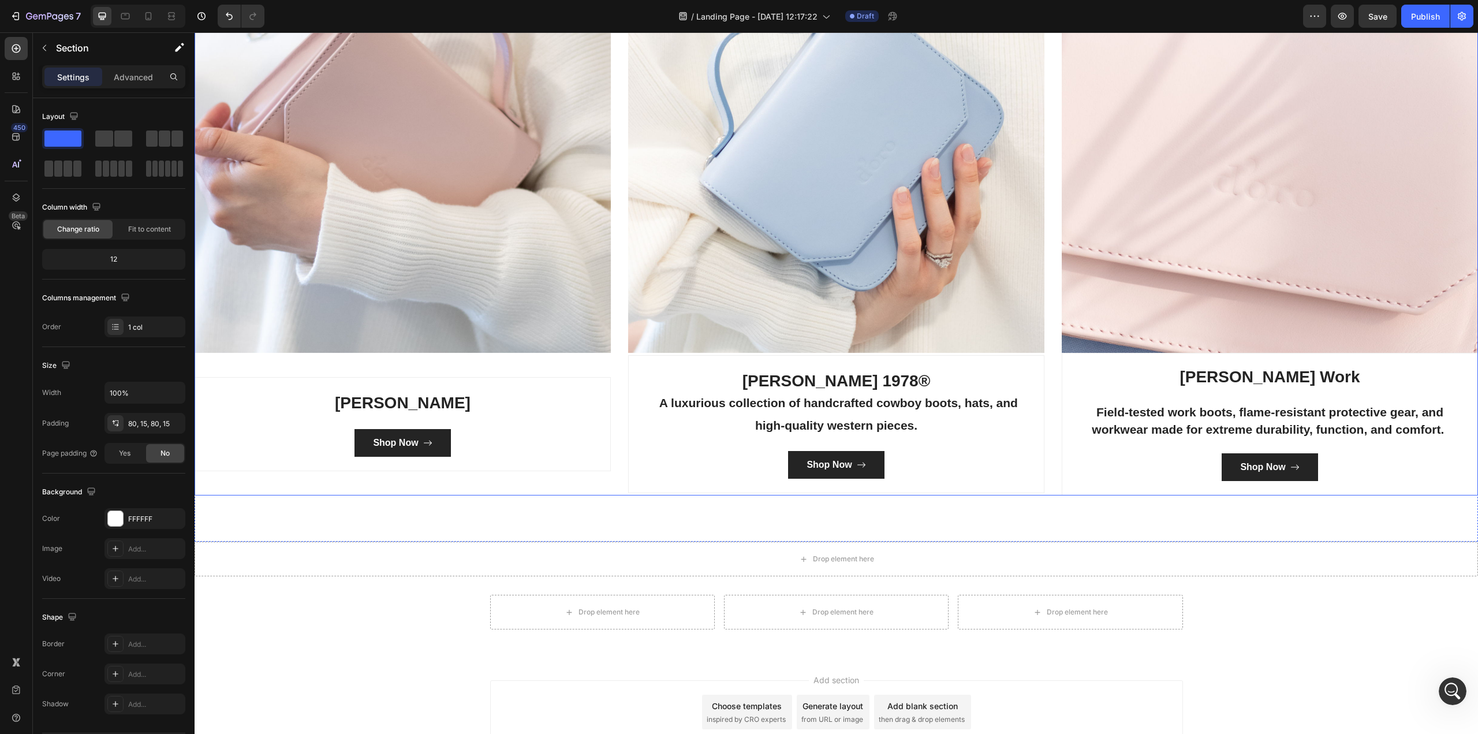
drag, startPoint x: 518, startPoint y: 367, endPoint x: 521, endPoint y: 385, distance: 18.6
click at [518, 367] on div "Image [PERSON_NAME] Heading Shop Now Button Row" at bounding box center [403, 215] width 416 height 559
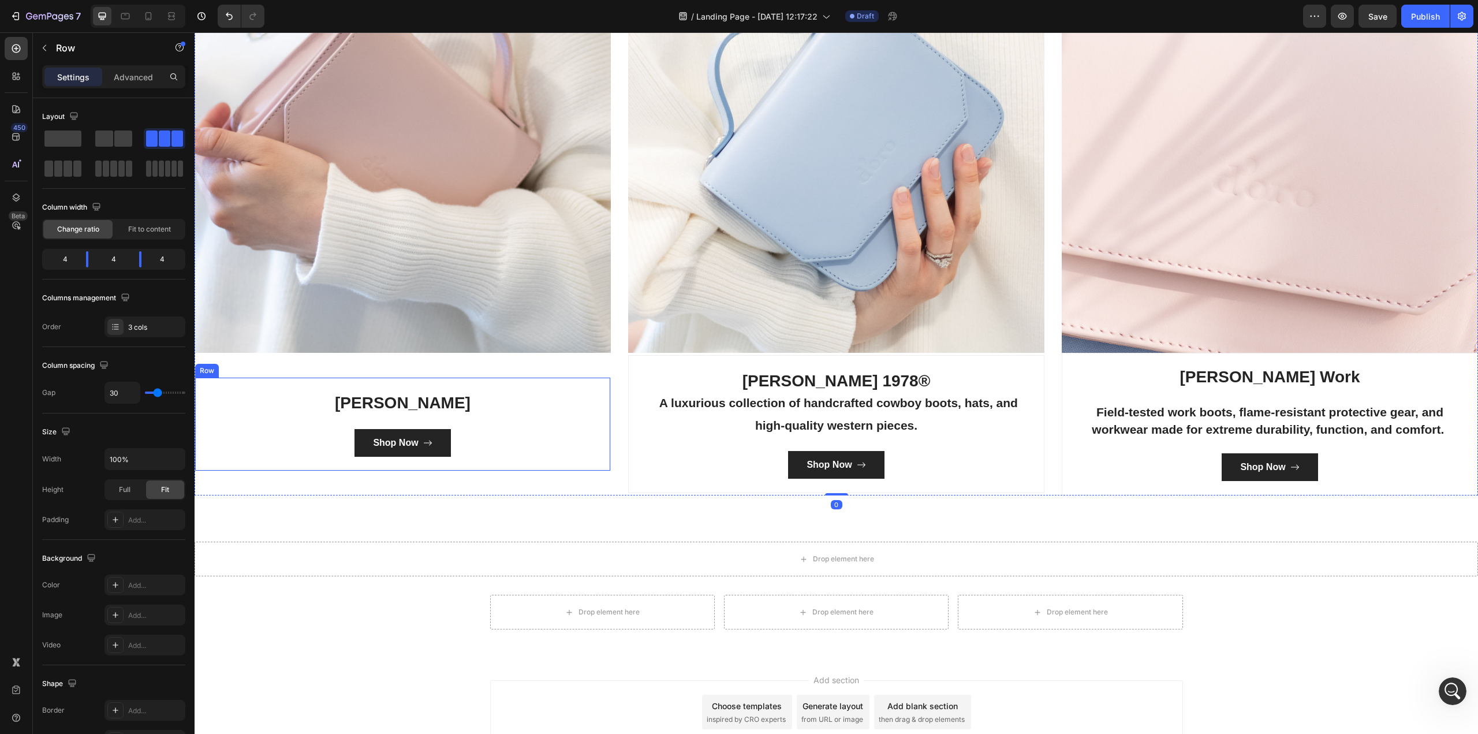
click at [497, 416] on div "[PERSON_NAME] Heading Shop Now Button" at bounding box center [403, 423] width 398 height 65
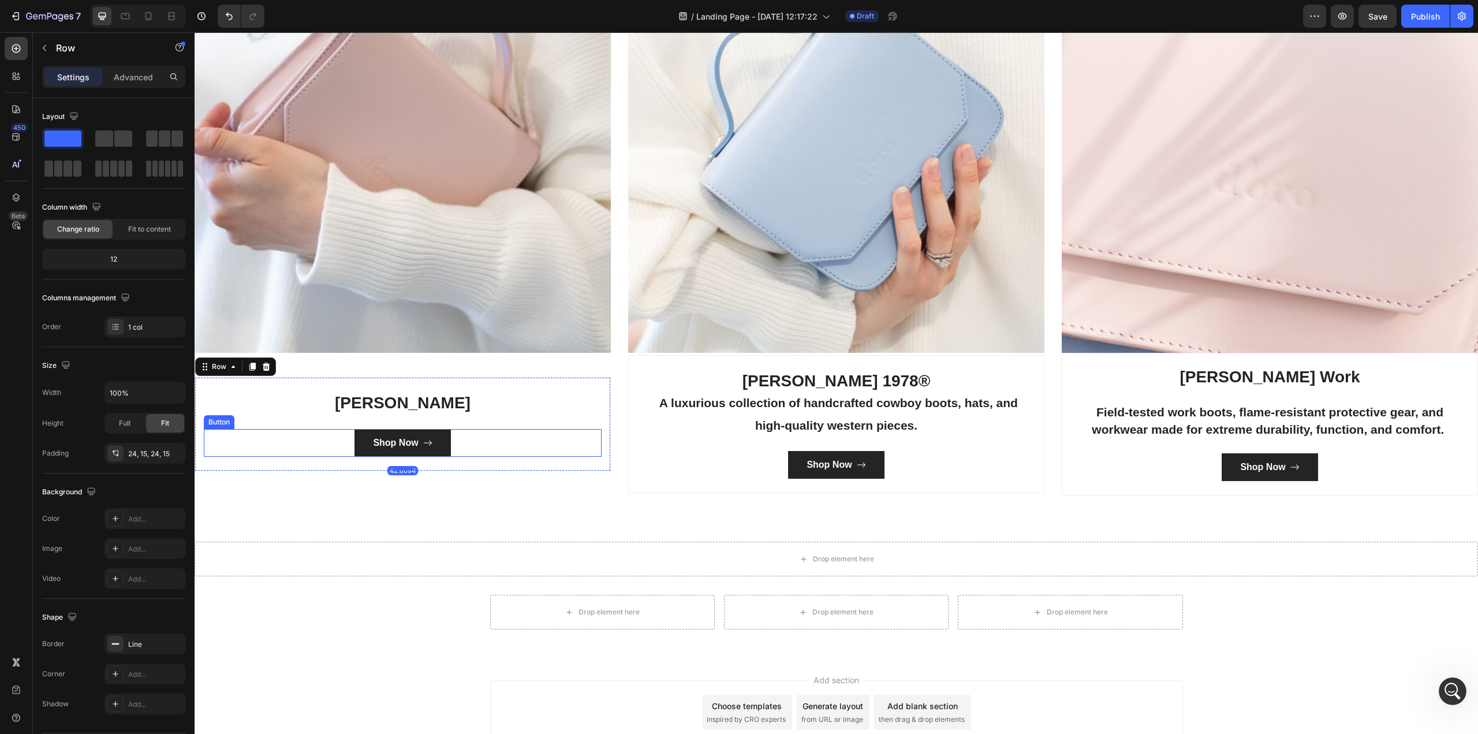
click at [453, 397] on h3 "[PERSON_NAME]" at bounding box center [403, 402] width 398 height 23
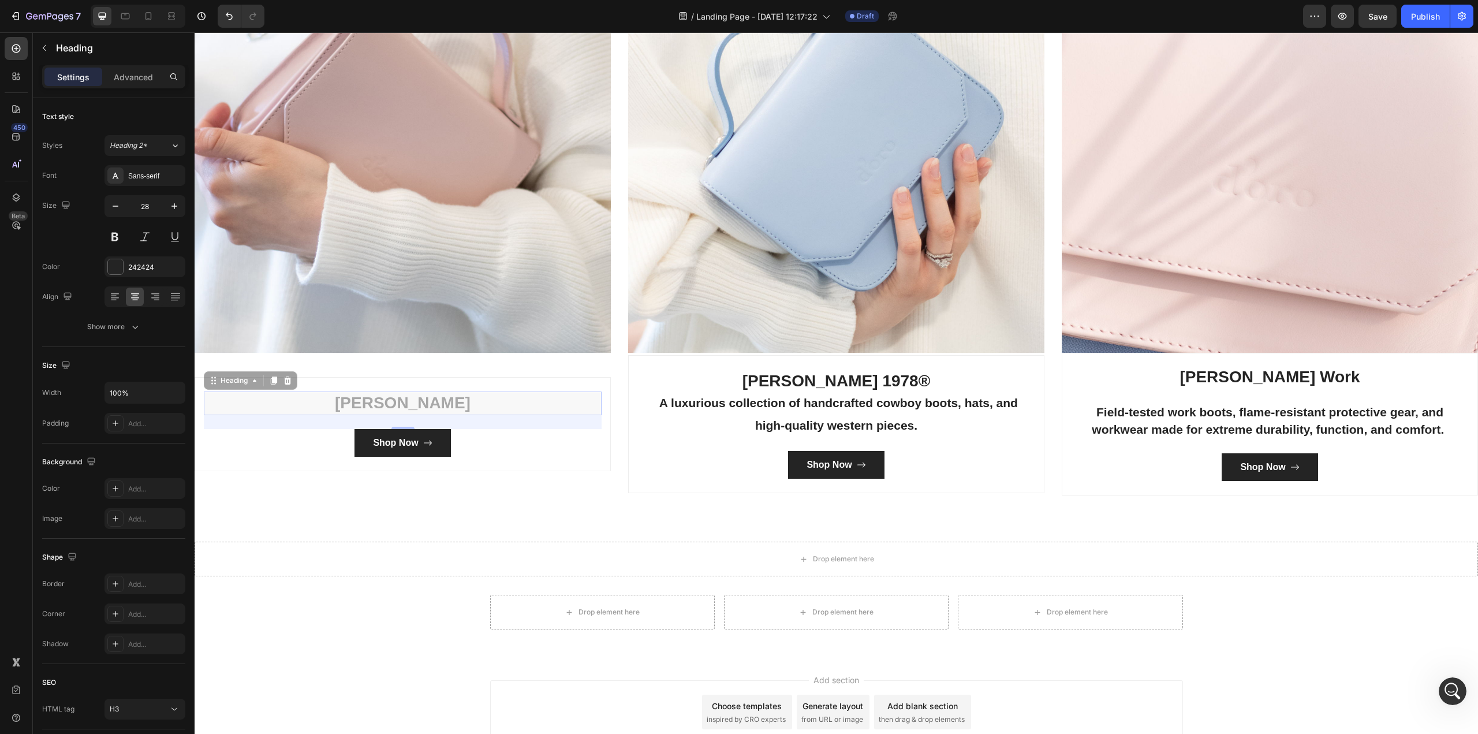
scroll to position [2472, 0]
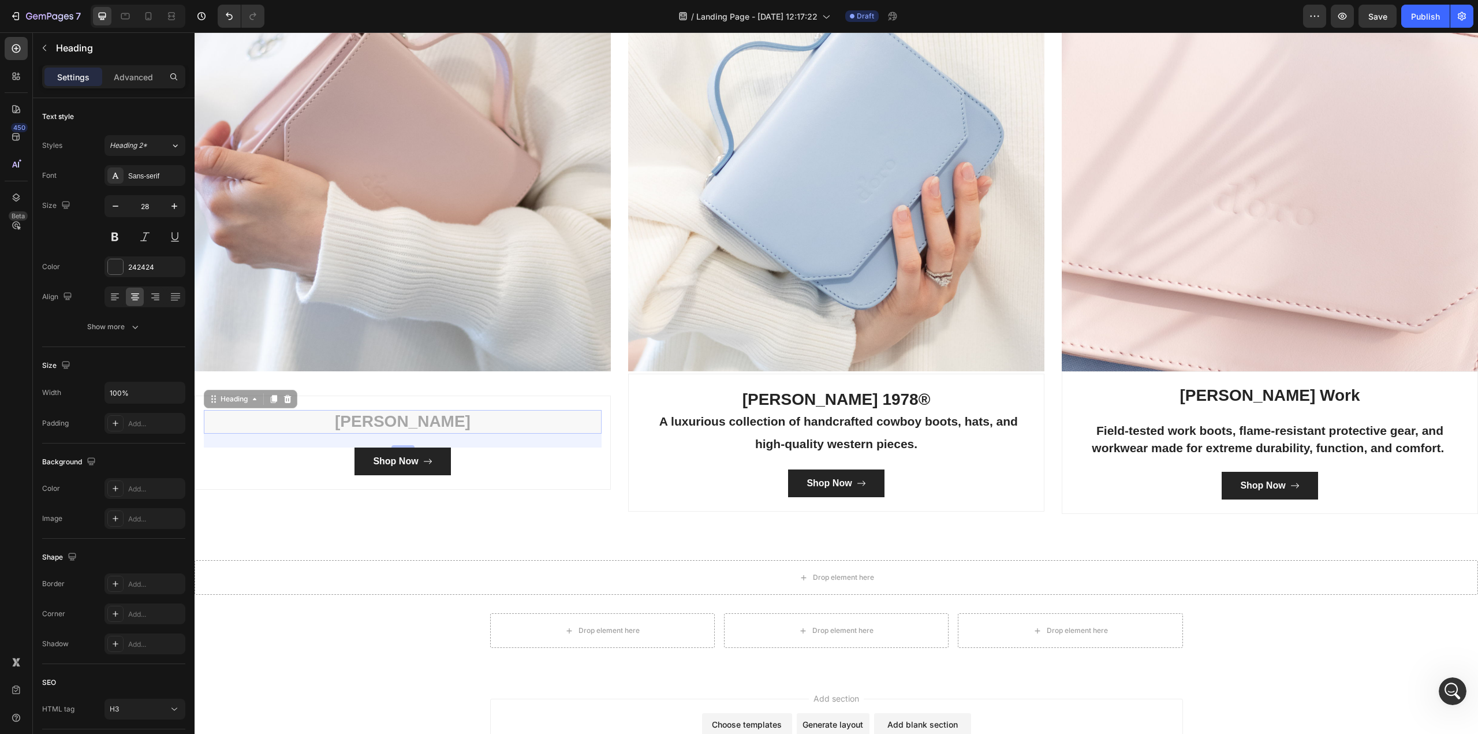
drag, startPoint x: 474, startPoint y: 397, endPoint x: 352, endPoint y: 399, distance: 121.8
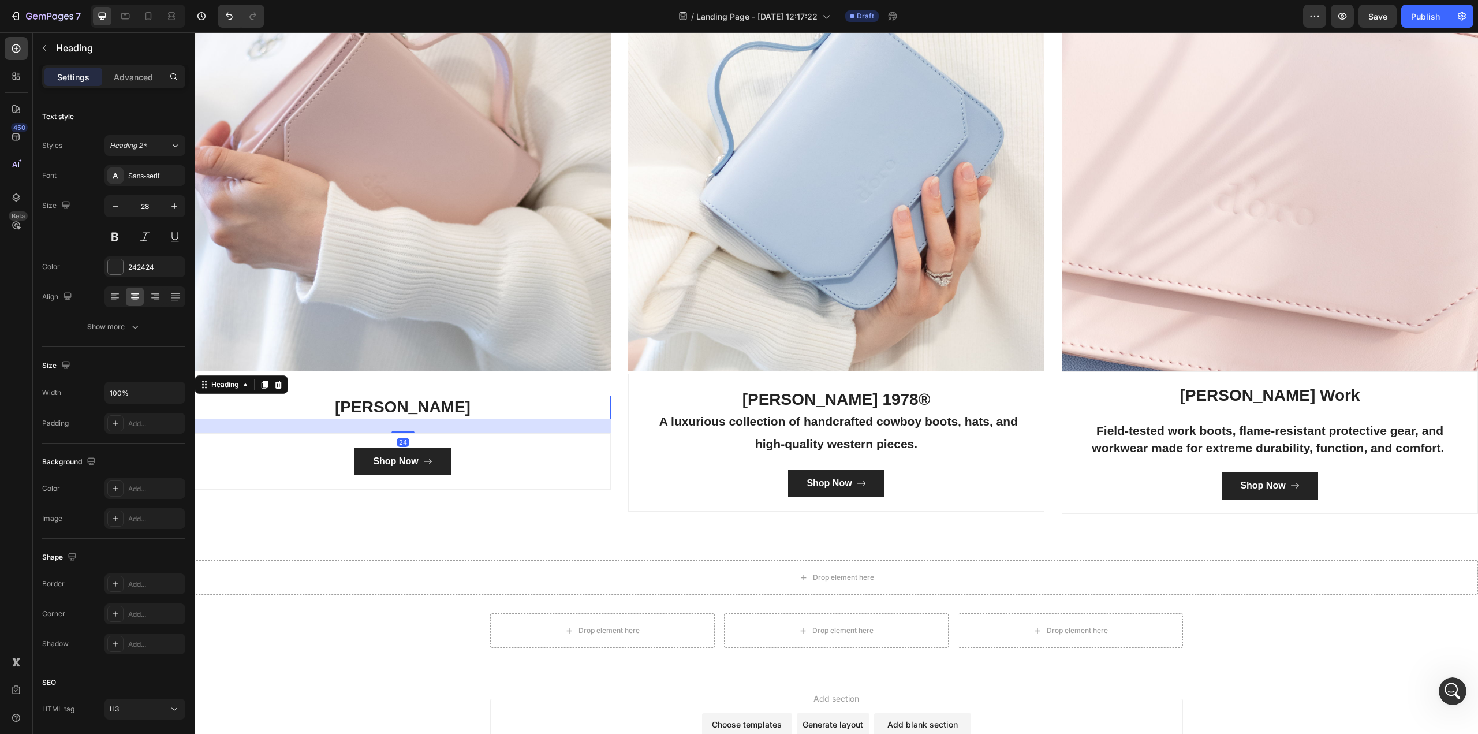
click at [445, 405] on h3 "[PERSON_NAME]" at bounding box center [403, 406] width 416 height 23
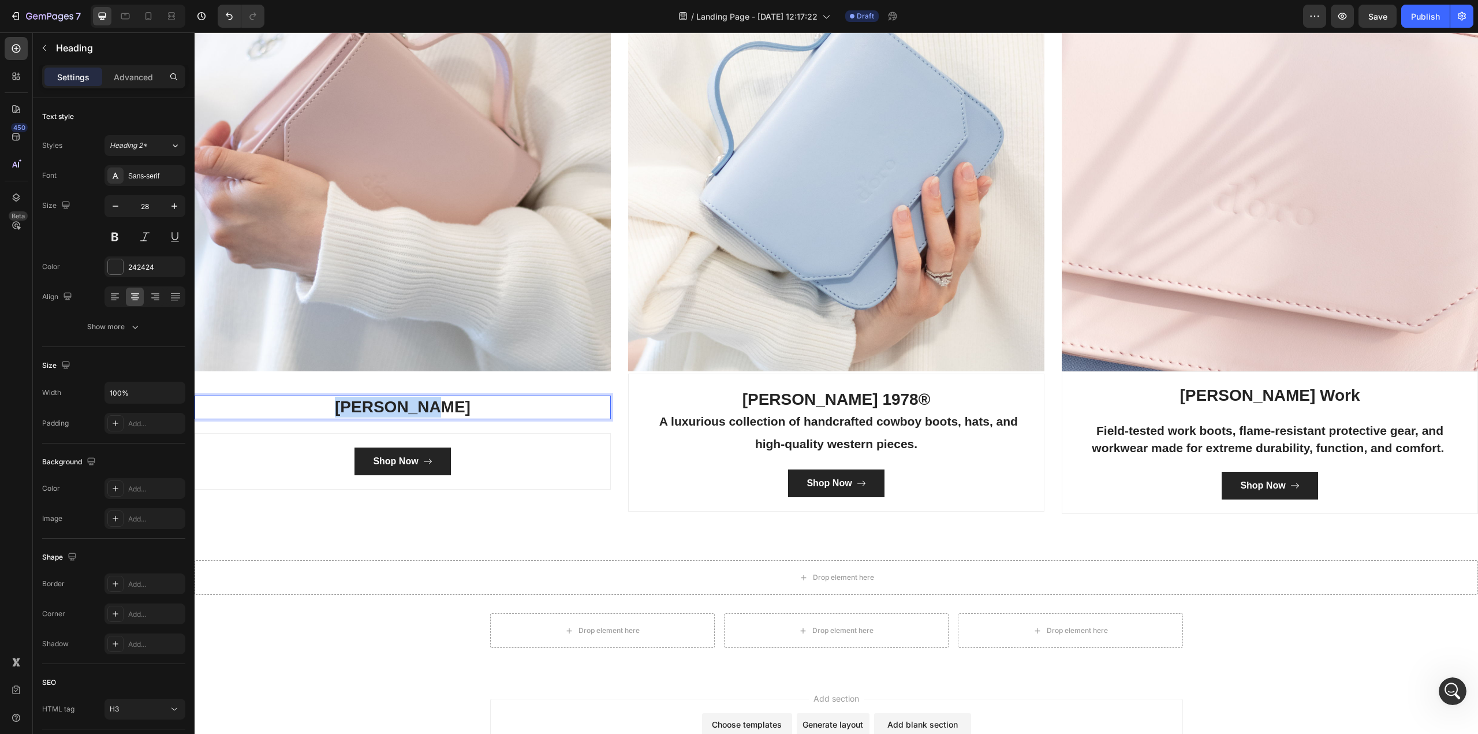
drag, startPoint x: 433, startPoint y: 404, endPoint x: 345, endPoint y: 405, distance: 87.8
click at [345, 405] on p "[PERSON_NAME]" at bounding box center [403, 407] width 414 height 21
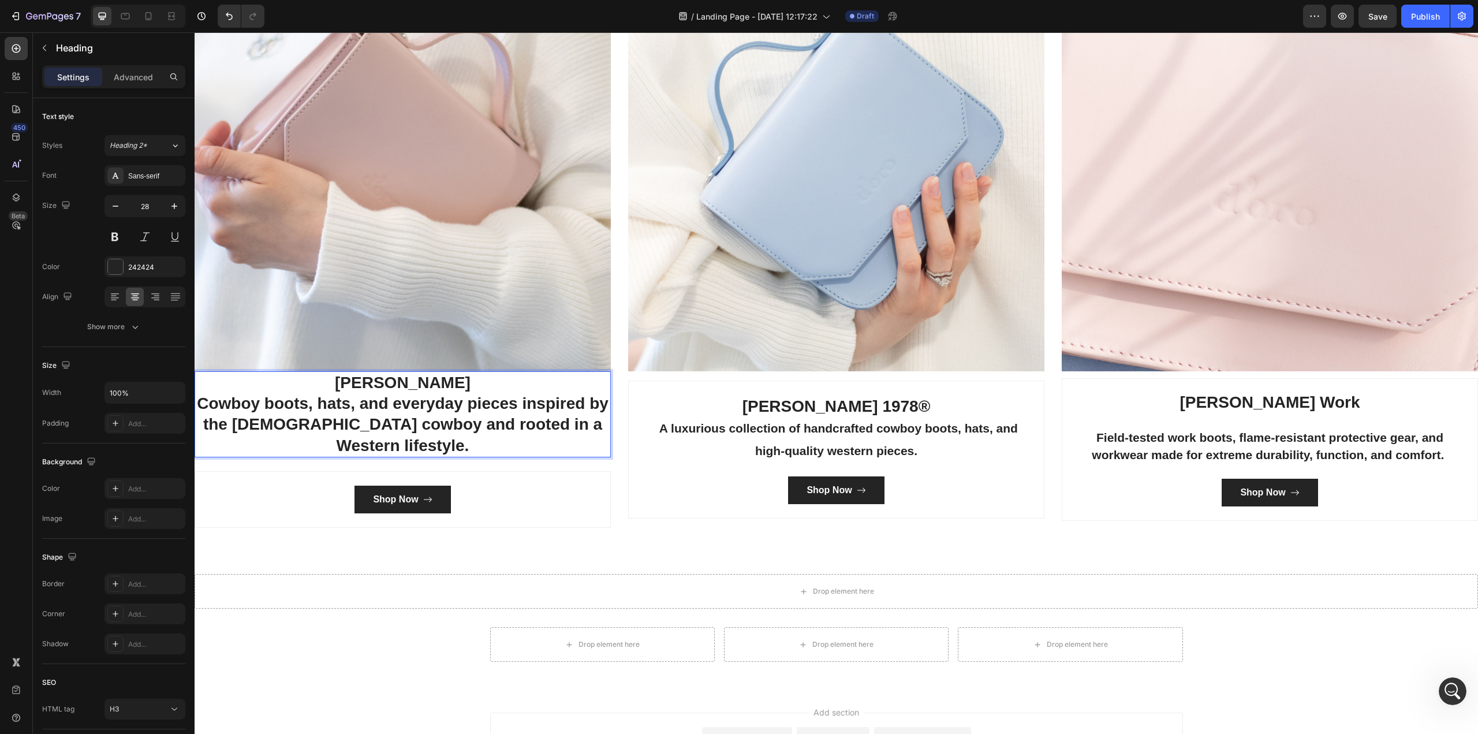
scroll to position [2448, 0]
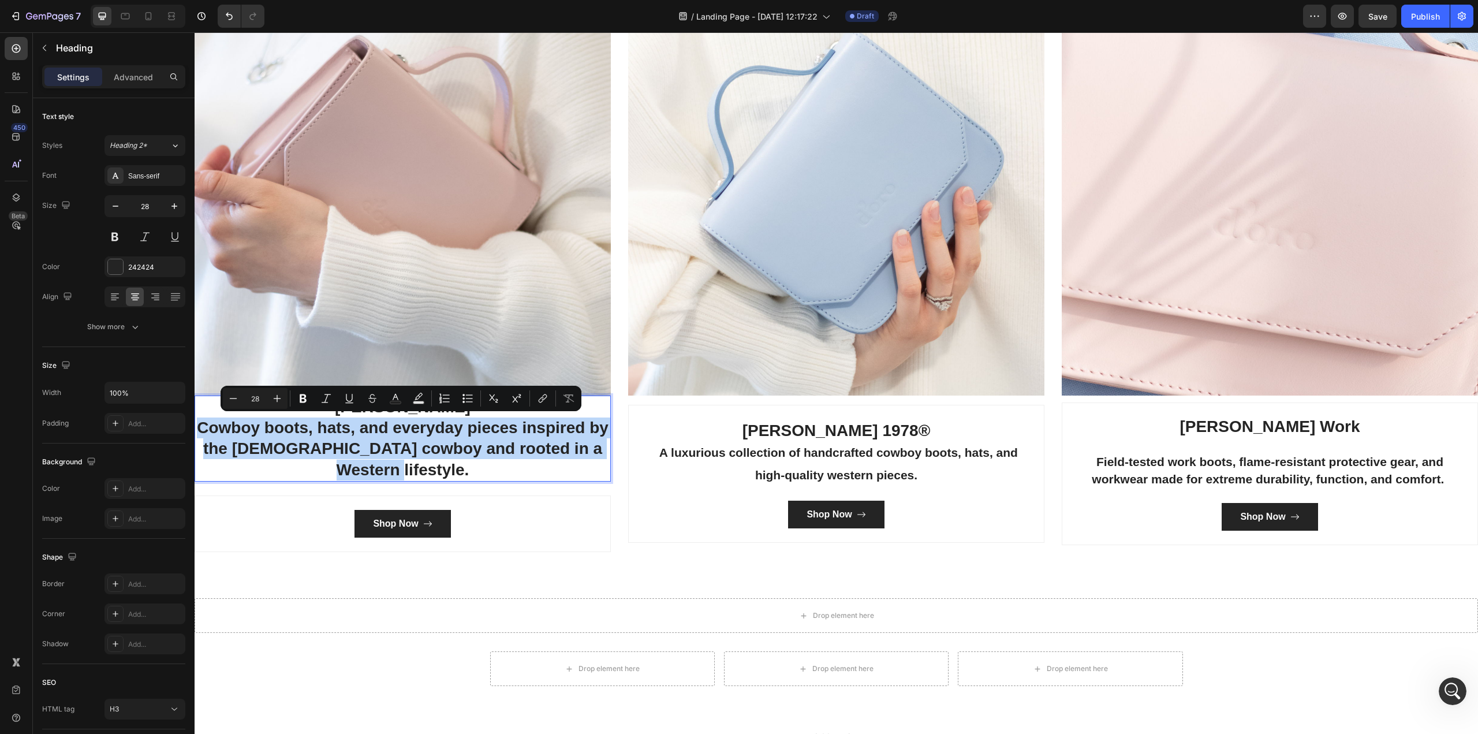
drag, startPoint x: 206, startPoint y: 421, endPoint x: 499, endPoint y: 464, distance: 295.8
click at [499, 464] on p "Cowboy boots, hats, and everyday pieces inspired by the [DEMOGRAPHIC_DATA] cowb…" at bounding box center [403, 448] width 414 height 63
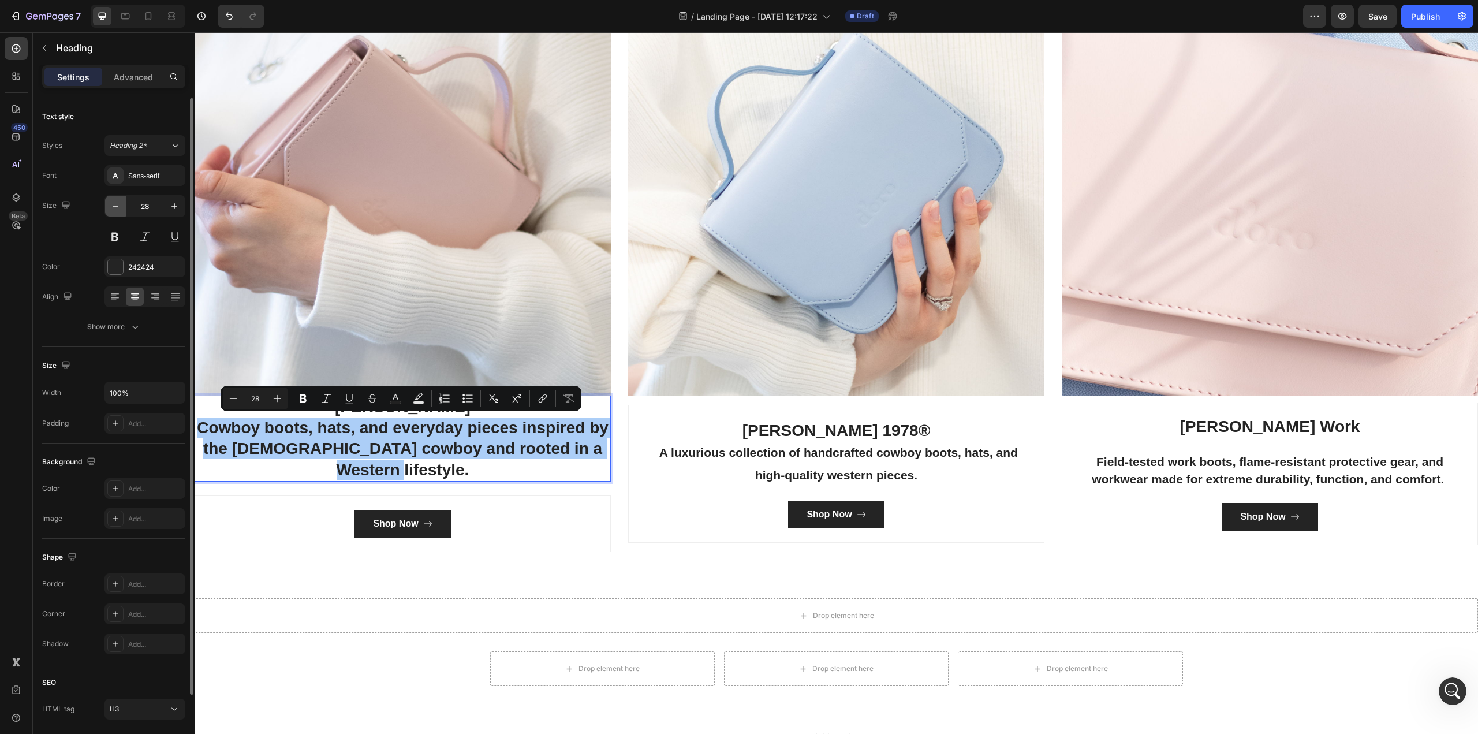
click at [110, 206] on icon "button" at bounding box center [116, 206] width 12 height 12
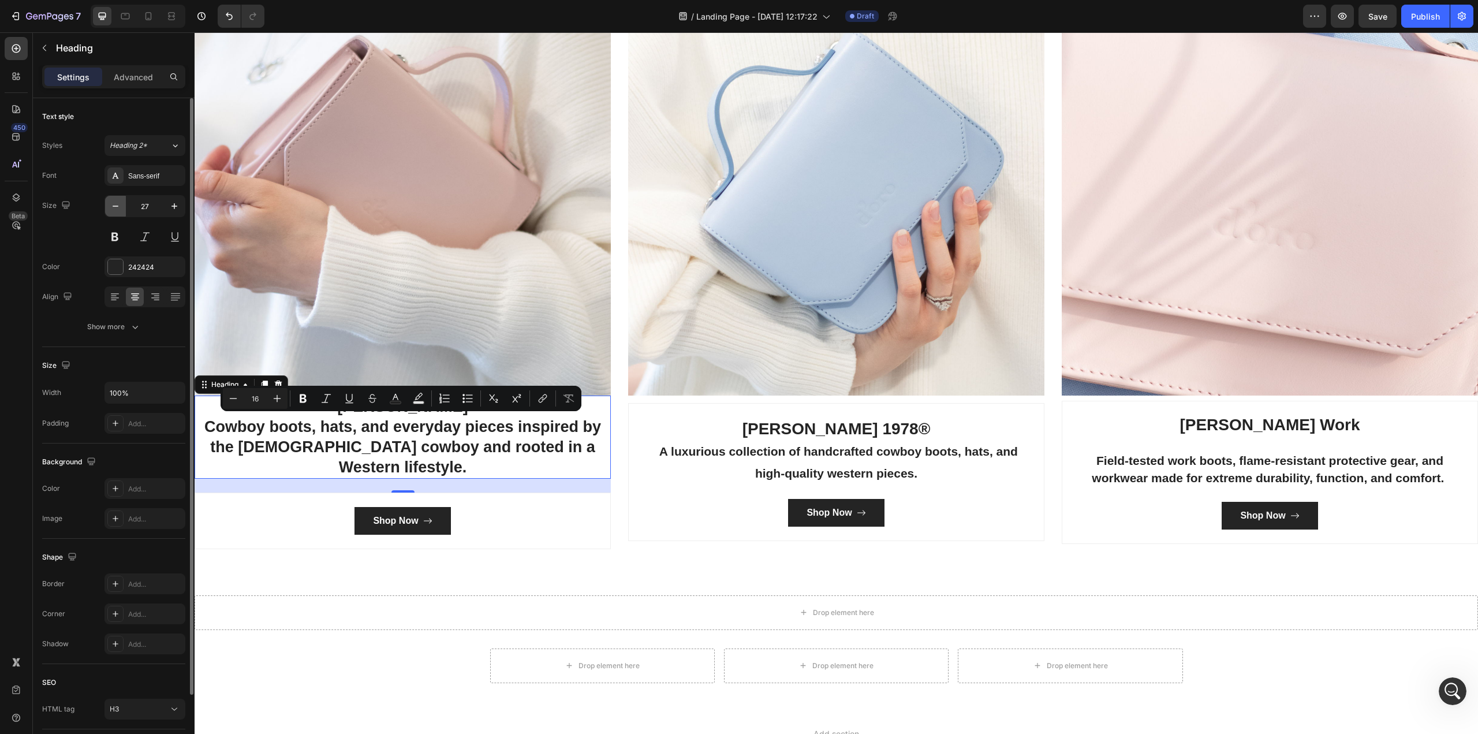
click at [110, 206] on icon "button" at bounding box center [116, 206] width 12 height 12
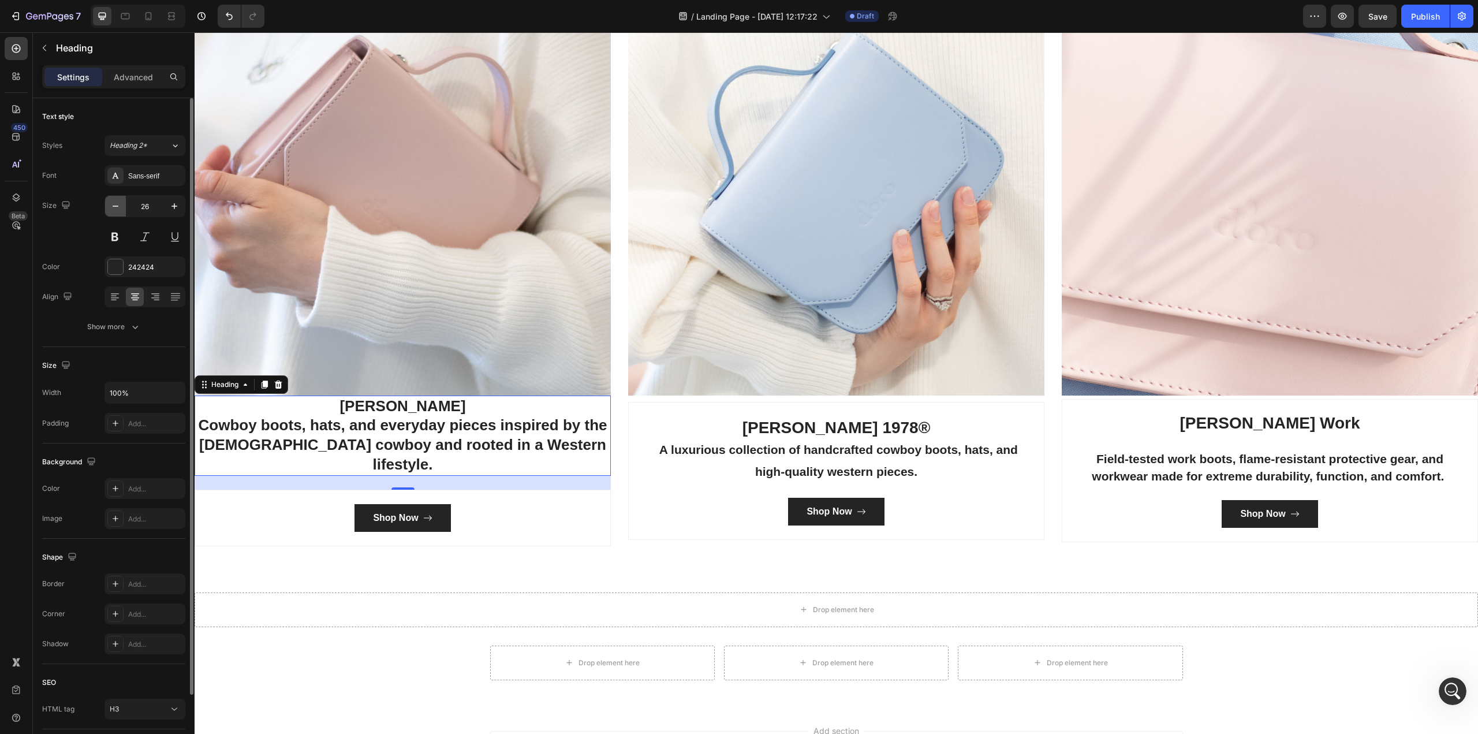
click at [110, 206] on icon "button" at bounding box center [116, 206] width 12 height 12
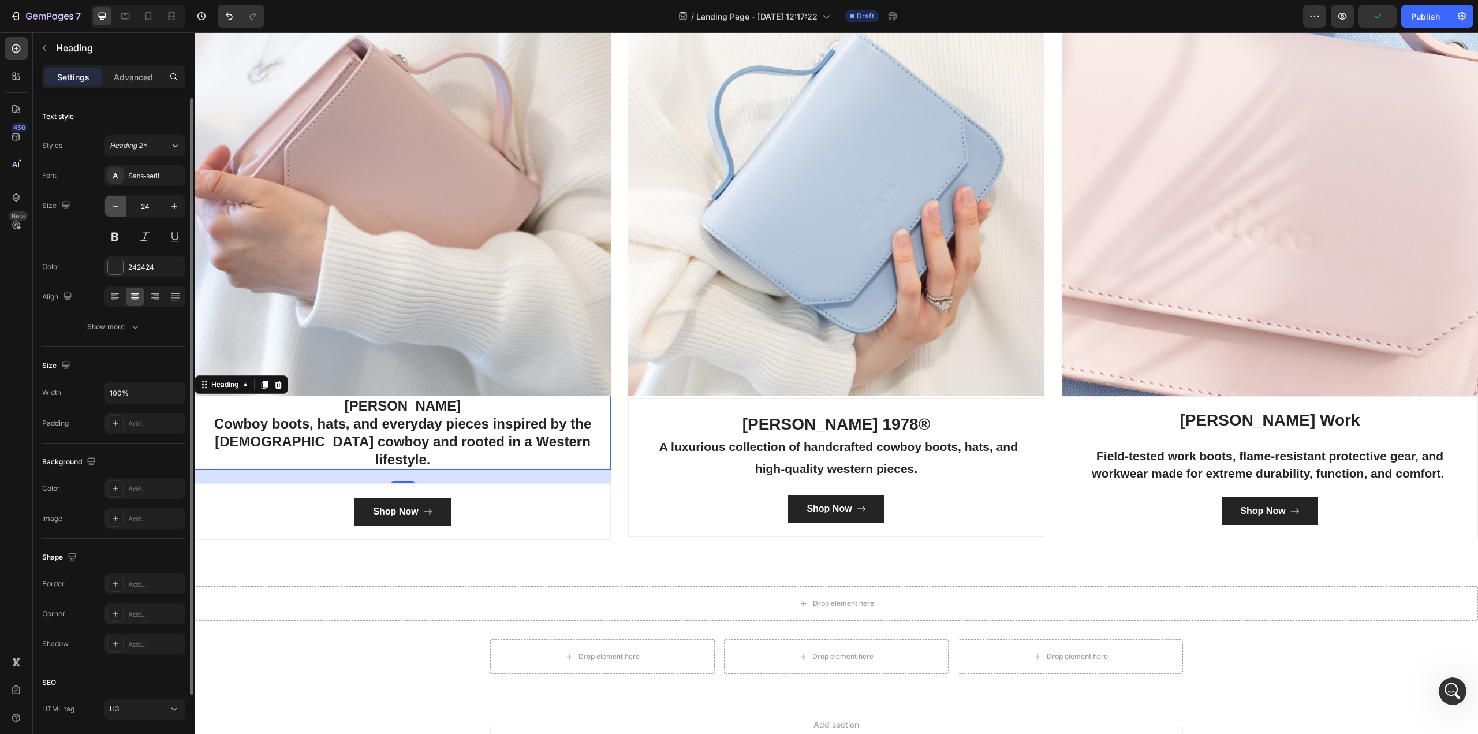
click at [110, 206] on icon "button" at bounding box center [116, 206] width 12 height 12
type input "23"
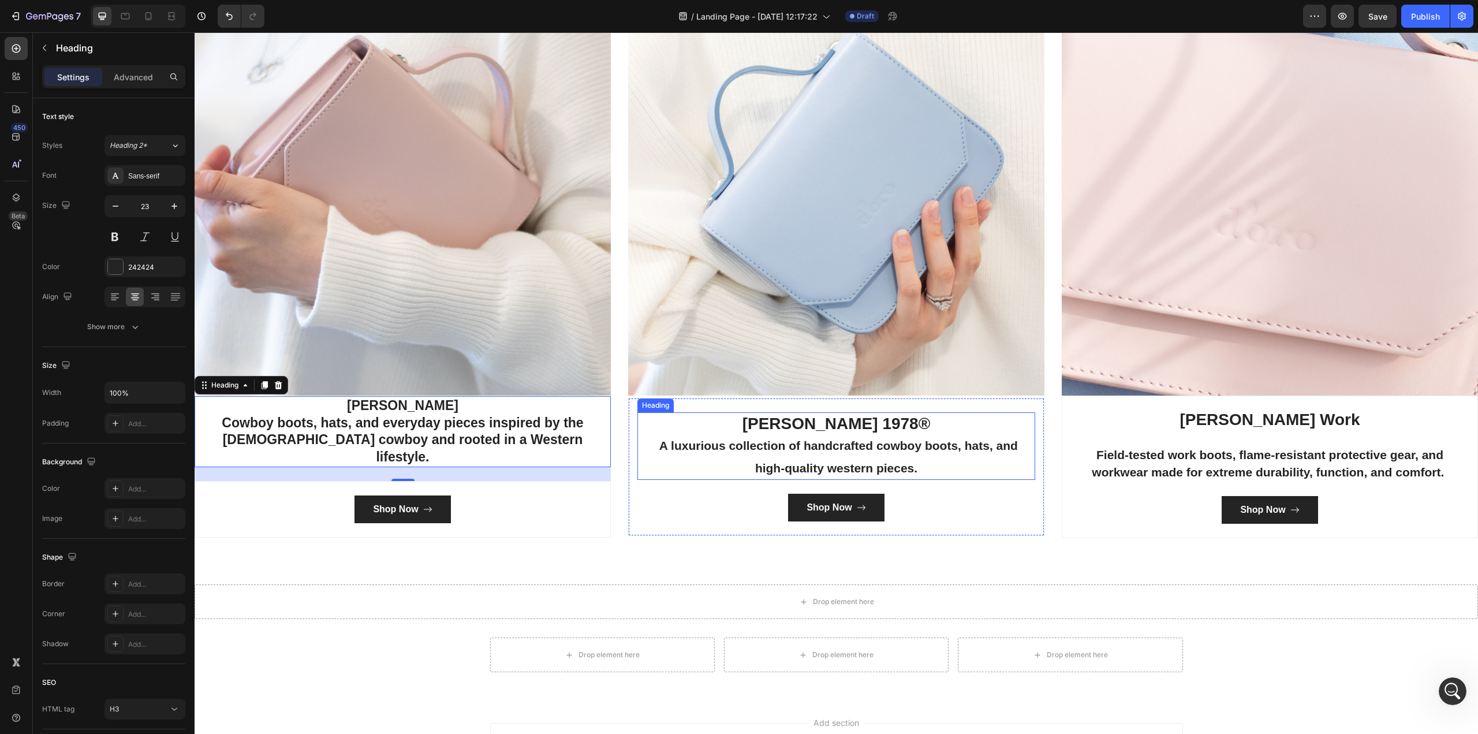
click at [748, 454] on h3 "[PERSON_NAME] 1978® A luxurious collection of handcrafted cowboy boots, hats, a…" at bounding box center [836, 446] width 398 height 68
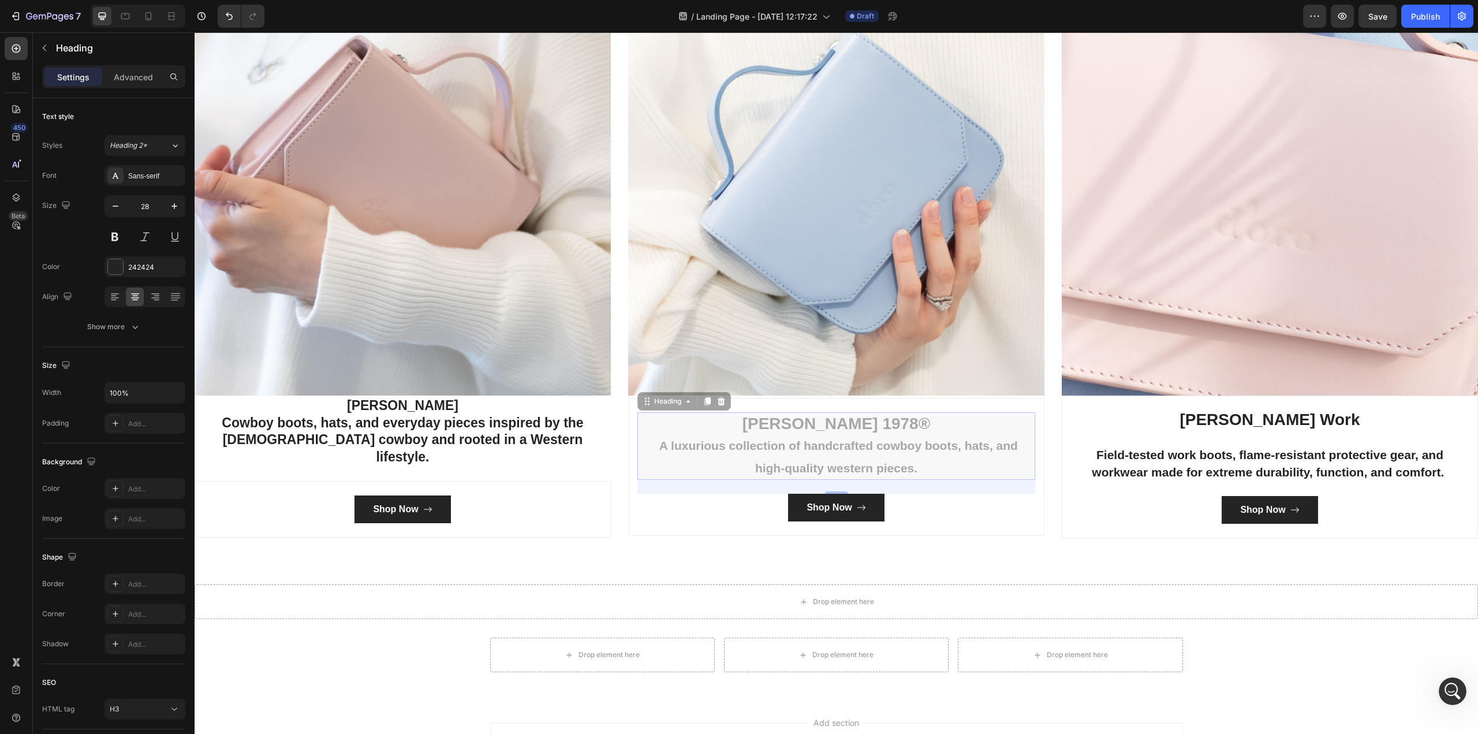
scroll to position [2445, 0]
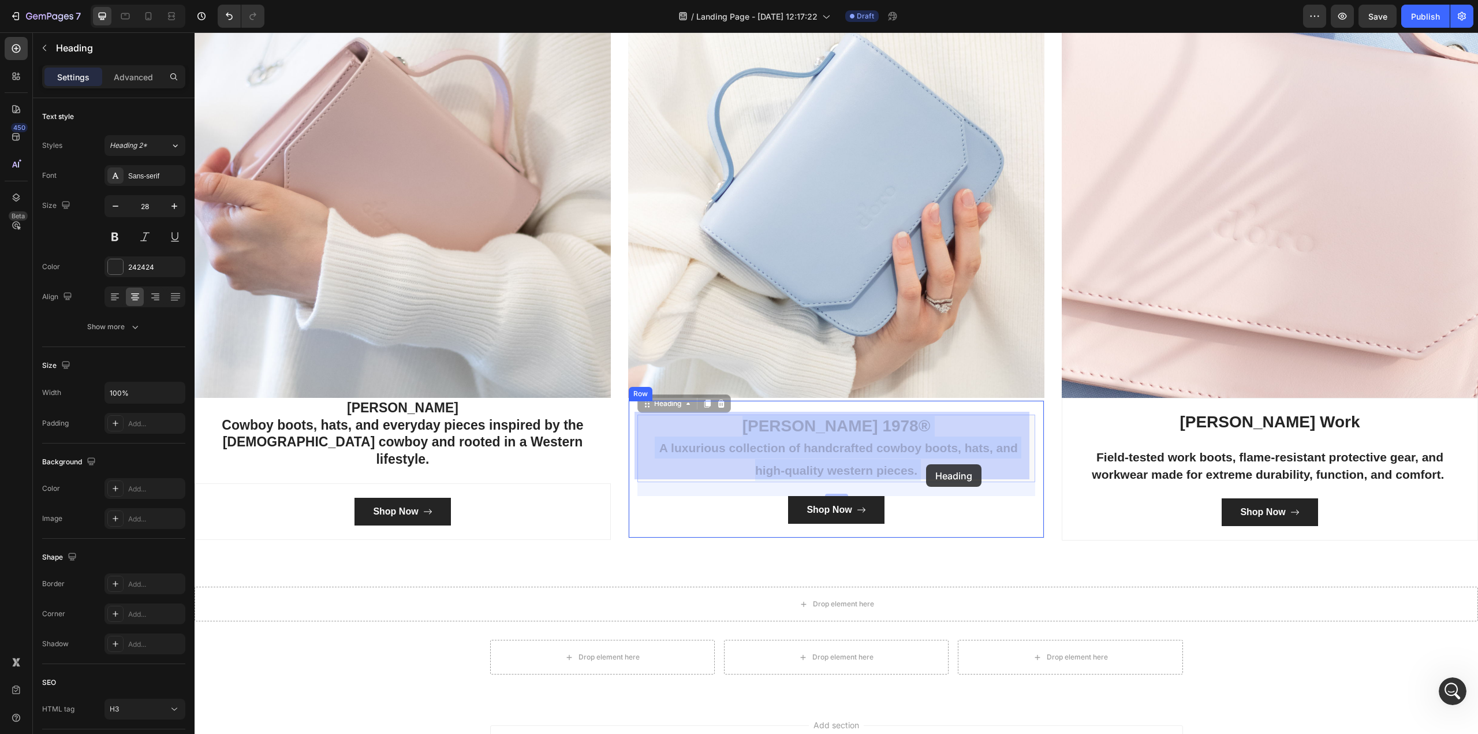
drag, startPoint x: 648, startPoint y: 439, endPoint x: 825, endPoint y: 451, distance: 177.6
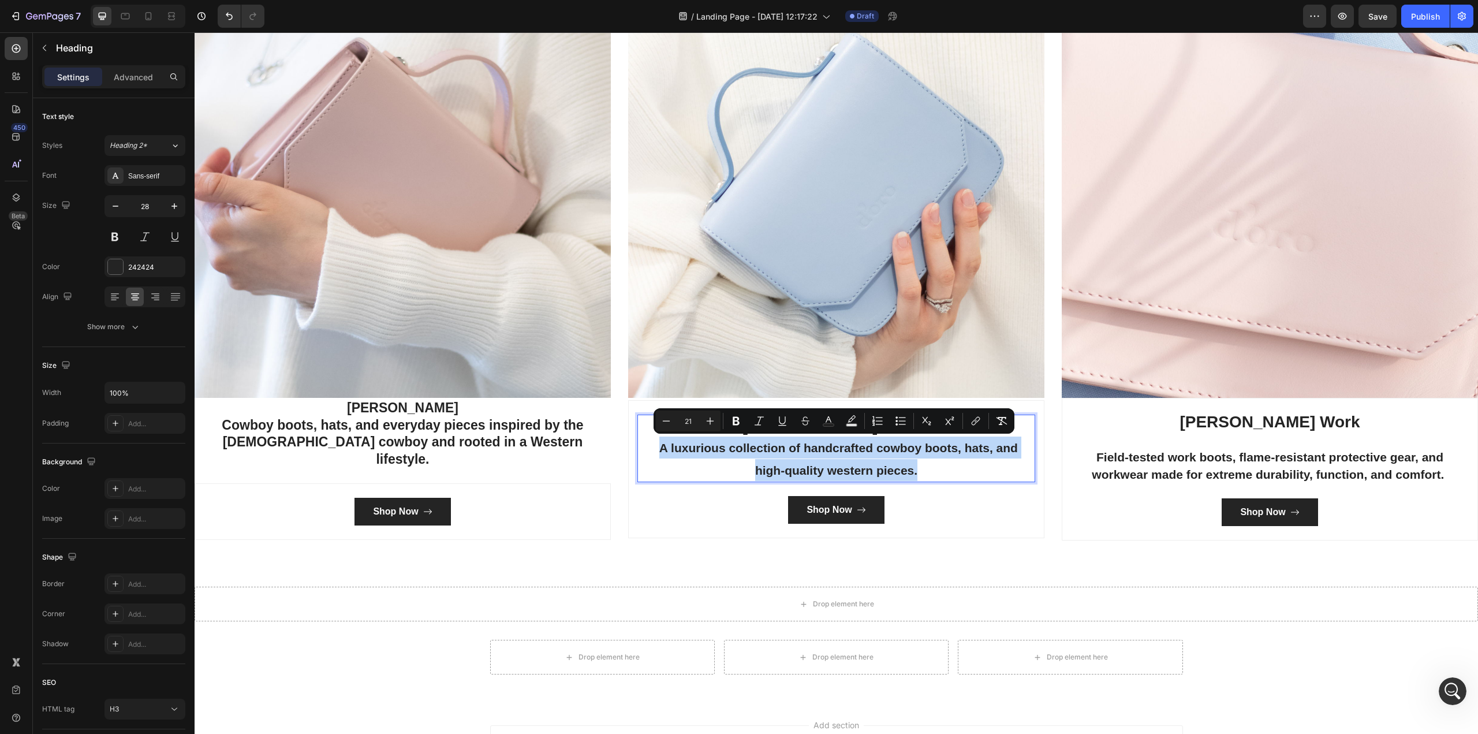
drag, startPoint x: 920, startPoint y: 471, endPoint x: 656, endPoint y: 452, distance: 265.1
click at [656, 452] on p "[PERSON_NAME] 1978® A luxurious collection of handcrafted cowboy boots, hats, a…" at bounding box center [835, 448] width 395 height 65
click at [476, 457] on h3 "[PERSON_NAME] Cowboy boots, hats, and everyday pieces inspired by the [DEMOGRAP…" at bounding box center [403, 434] width 416 height 72
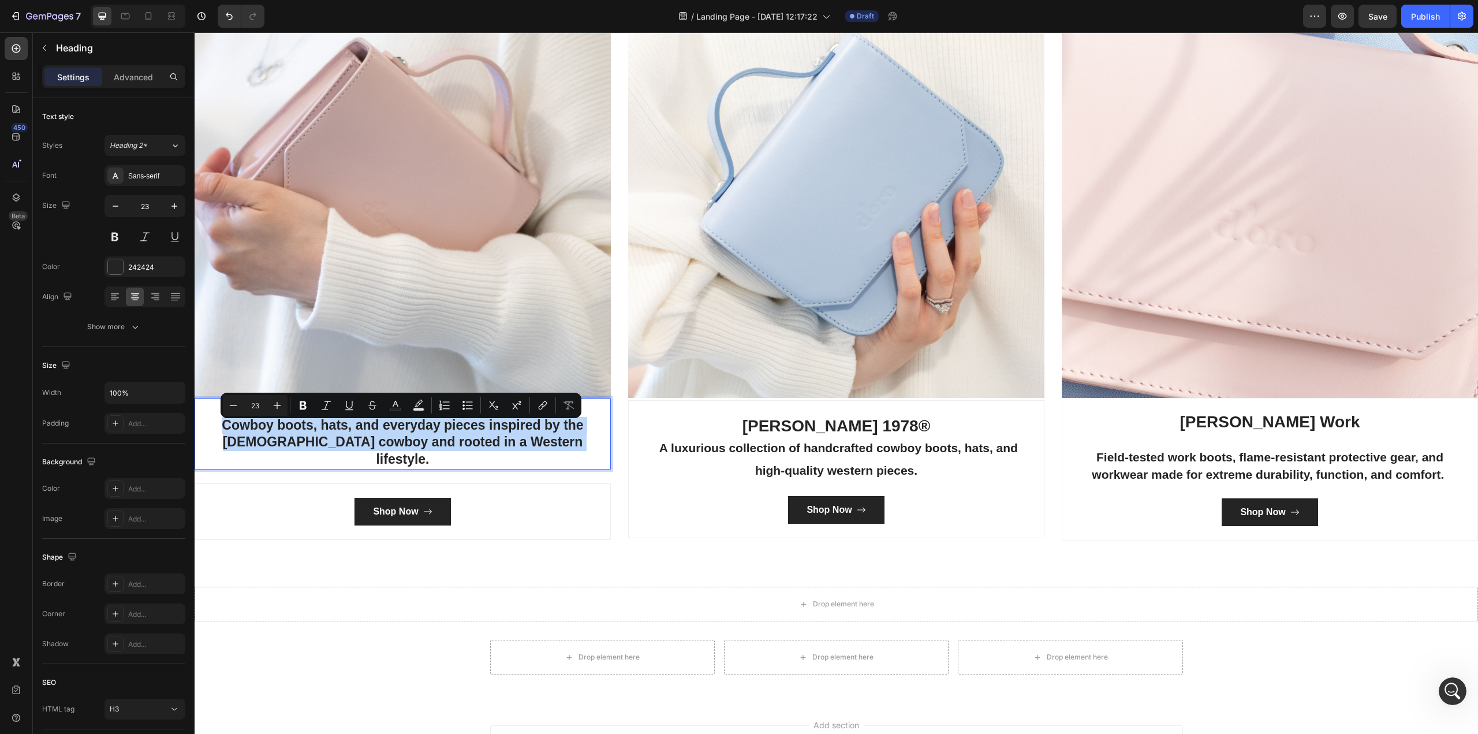
drag, startPoint x: 581, startPoint y: 445, endPoint x: 223, endPoint y: 432, distance: 358.7
click at [119, 205] on icon "button" at bounding box center [116, 206] width 12 height 12
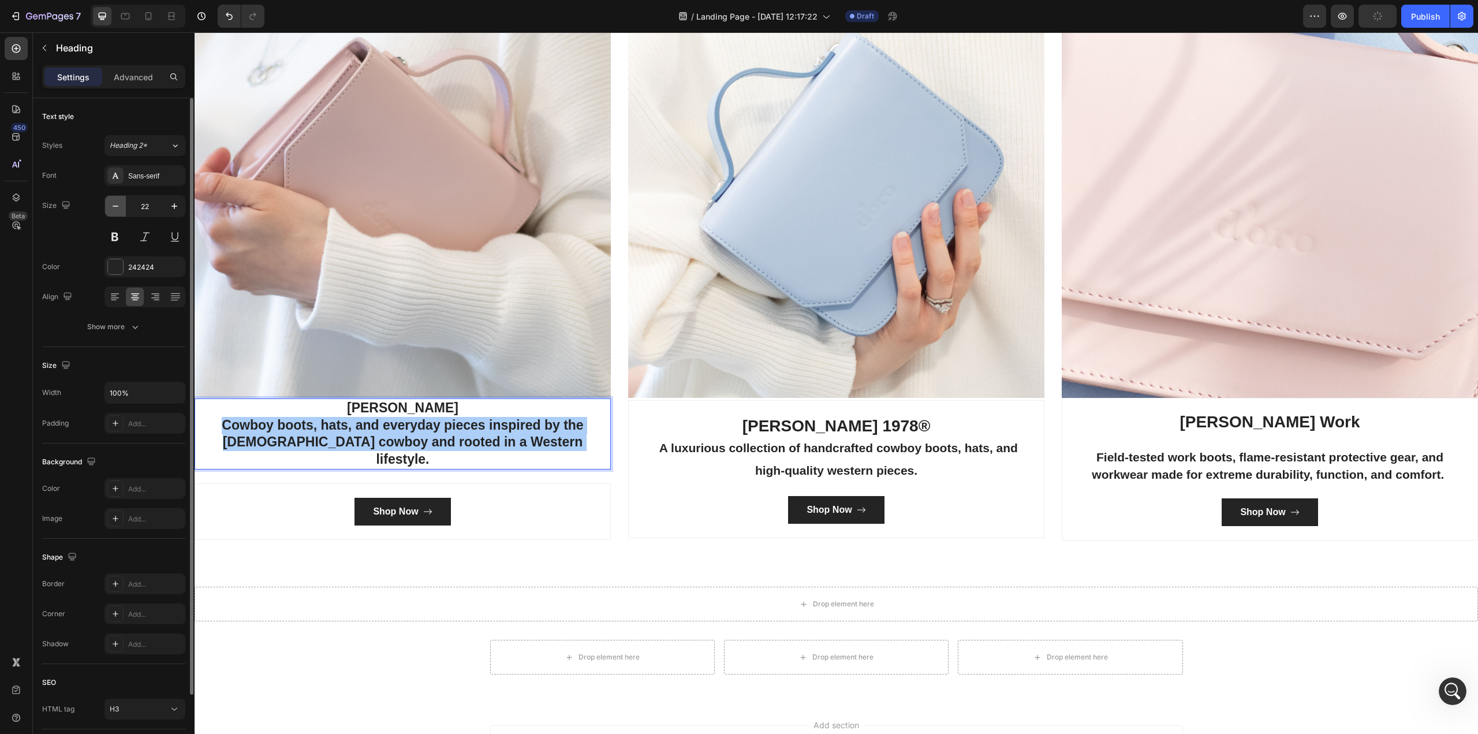
click at [118, 205] on icon "button" at bounding box center [116, 206] width 12 height 12
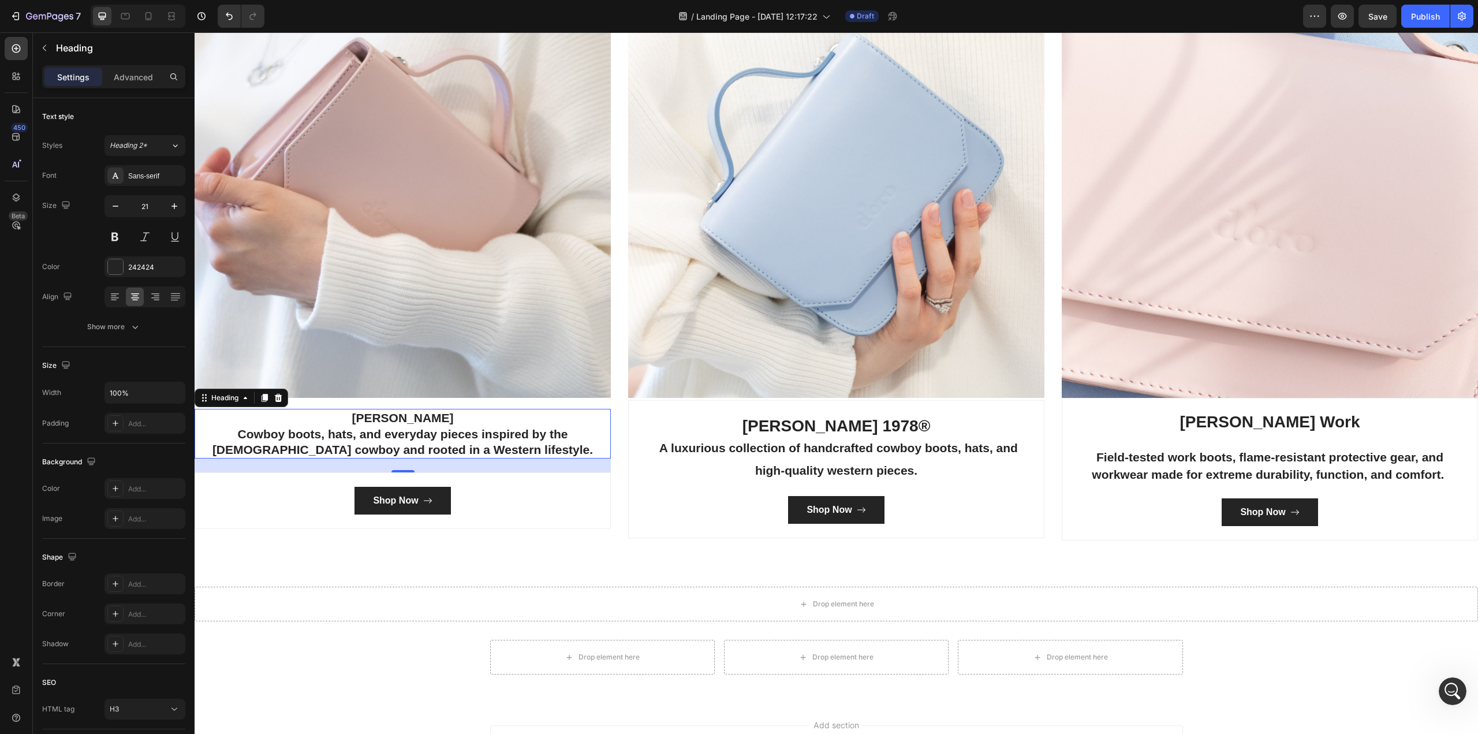
click at [493, 416] on p "[PERSON_NAME] Cowboy boots, hats, and everyday pieces inspired by the [DEMOGRAP…" at bounding box center [403, 433] width 414 height 47
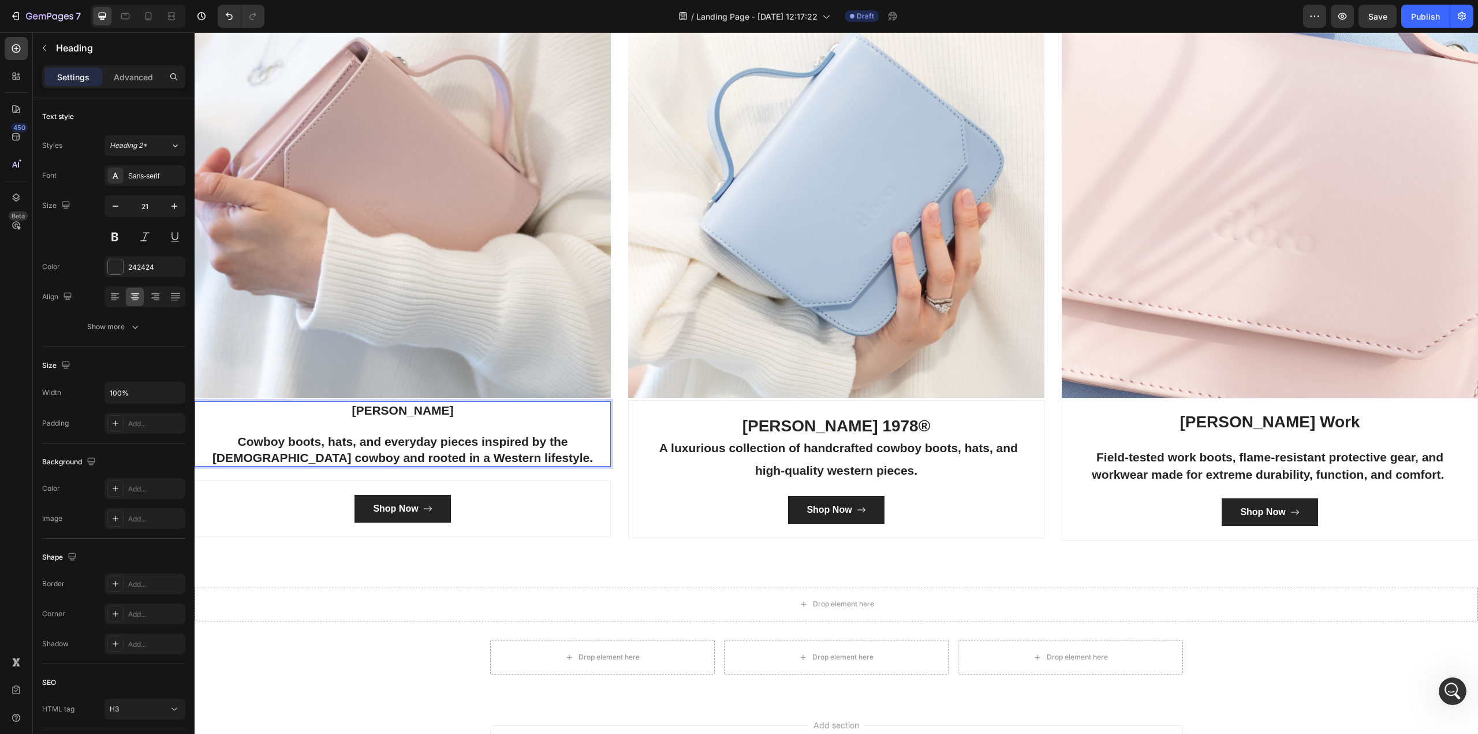
scroll to position [2438, 0]
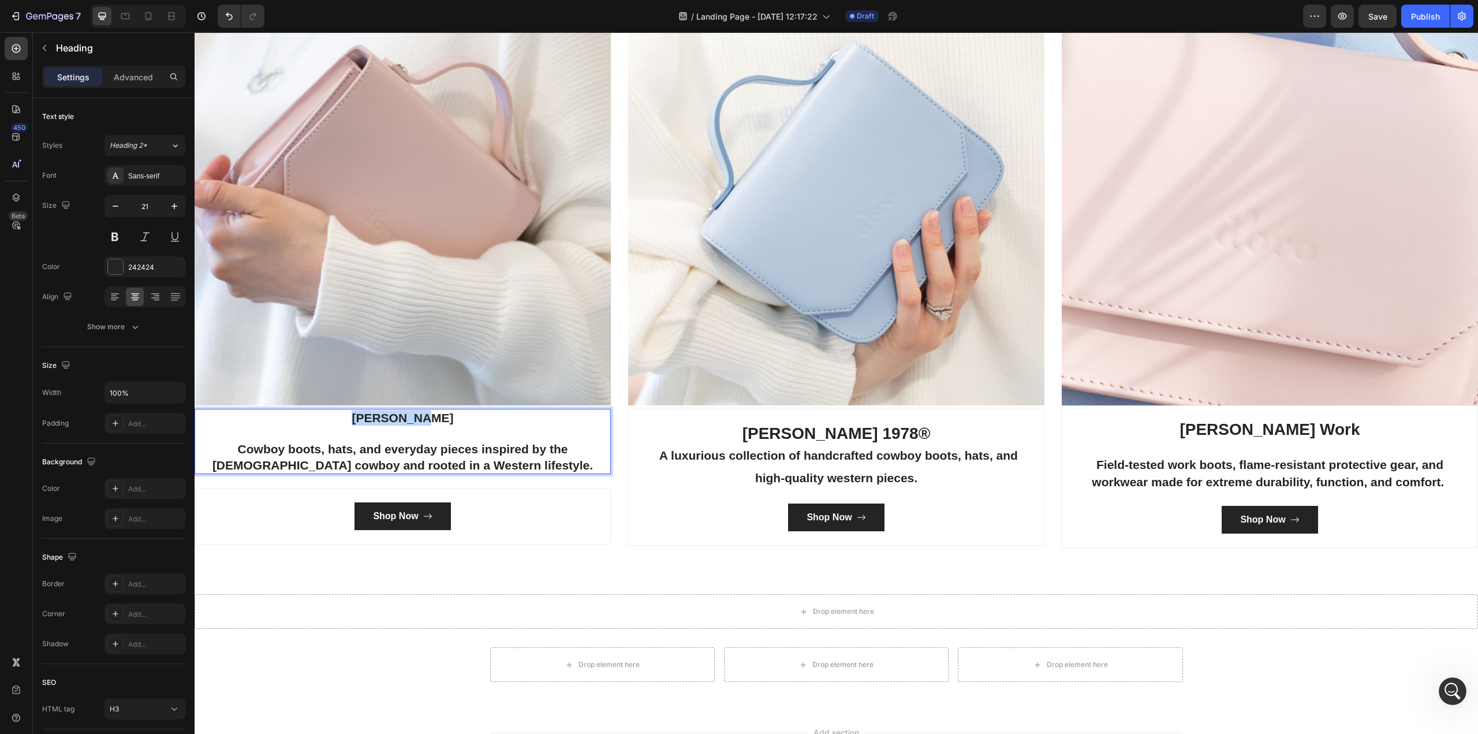
drag, startPoint x: 477, startPoint y: 416, endPoint x: 358, endPoint y: 417, distance: 118.9
click at [358, 417] on p "[PERSON_NAME] ⁠⁠⁠⁠⁠⁠⁠ Cowboy boots, hats, and everyday pieces inspired by the […" at bounding box center [403, 441] width 414 height 63
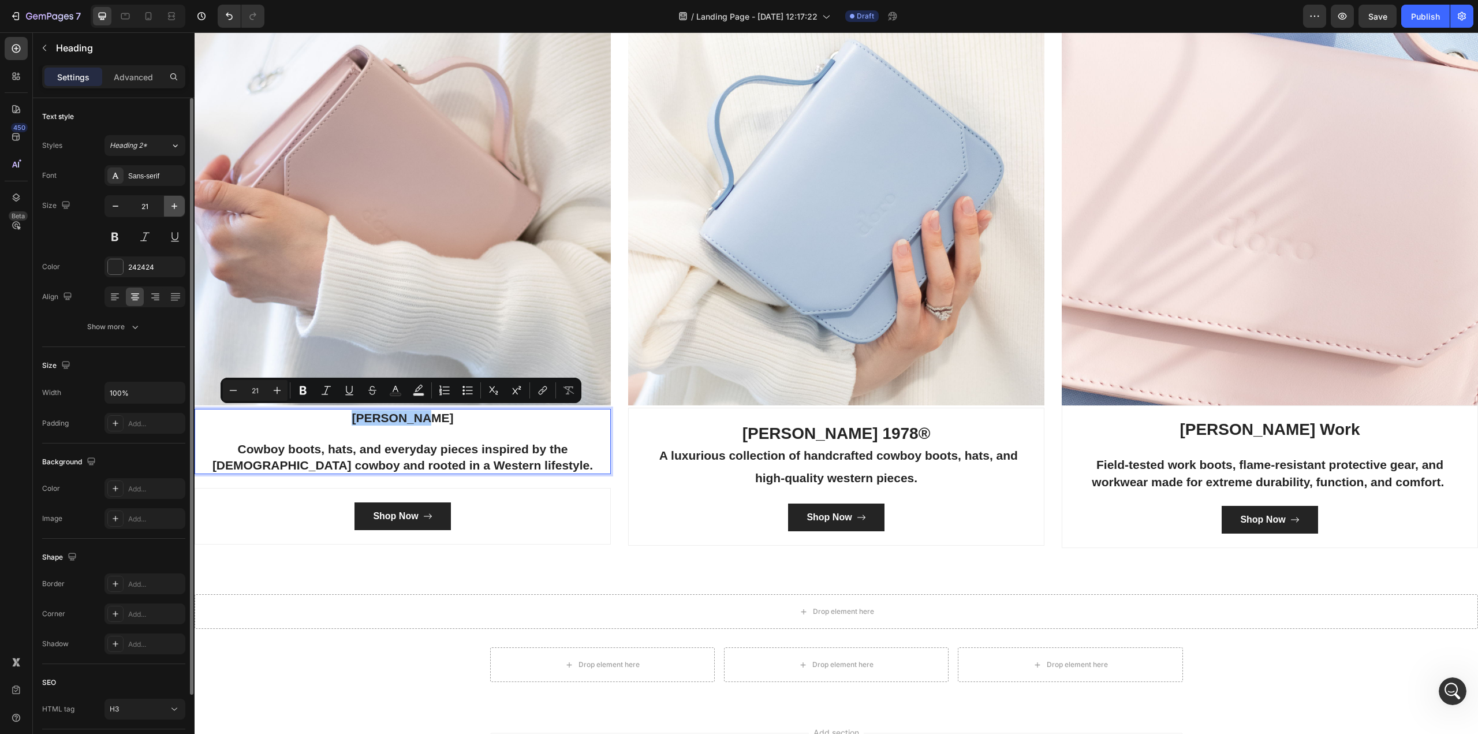
click at [171, 206] on icon "button" at bounding box center [175, 206] width 12 height 12
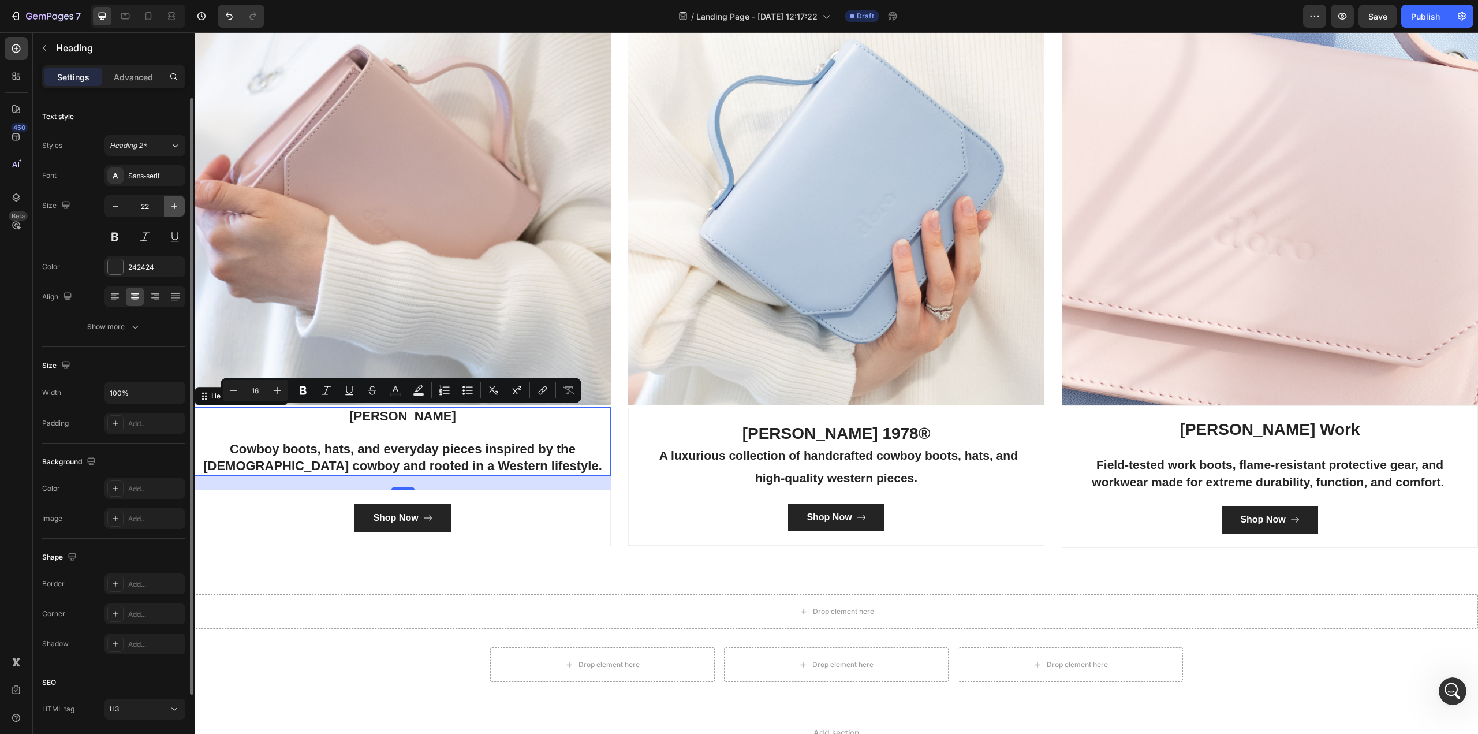
click at [171, 206] on icon "button" at bounding box center [175, 206] width 12 height 12
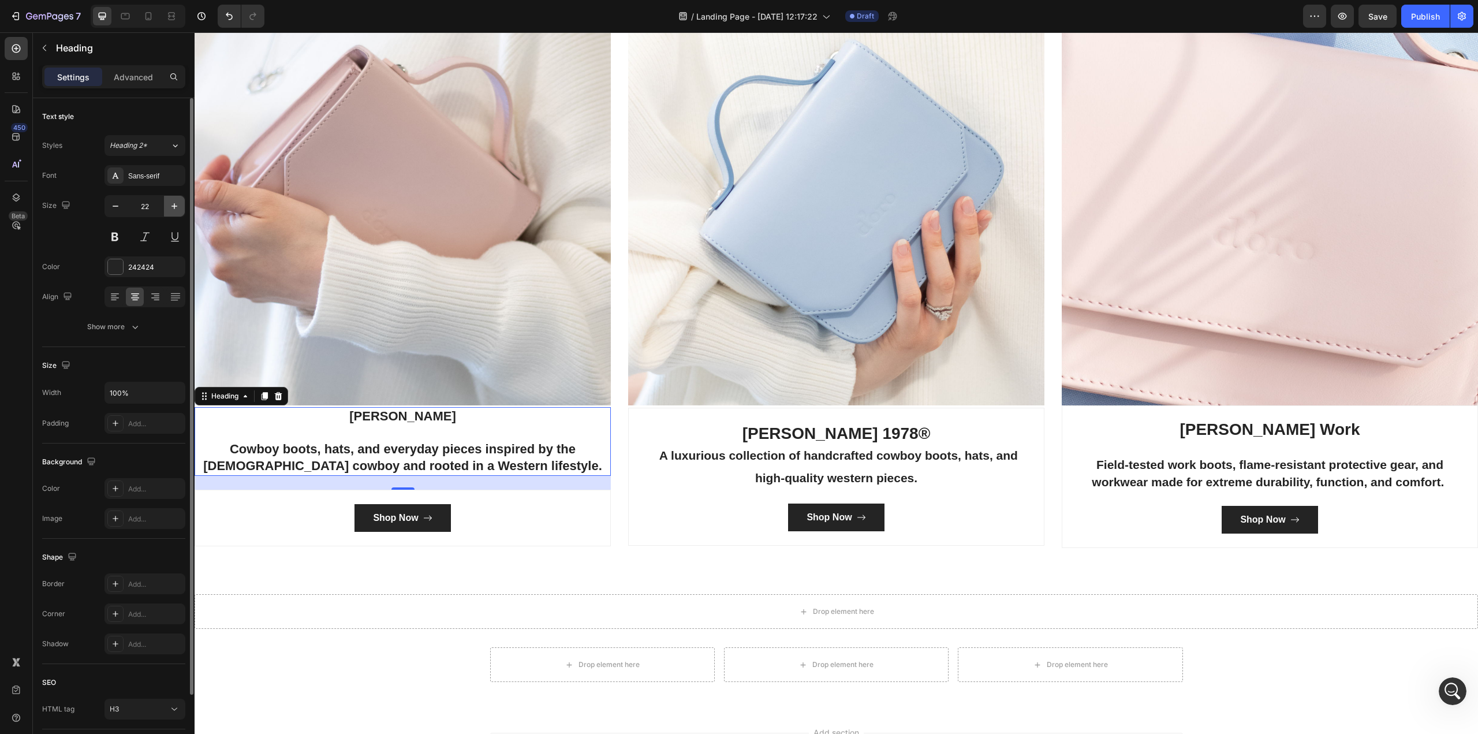
click at [171, 206] on icon "button" at bounding box center [175, 206] width 12 height 12
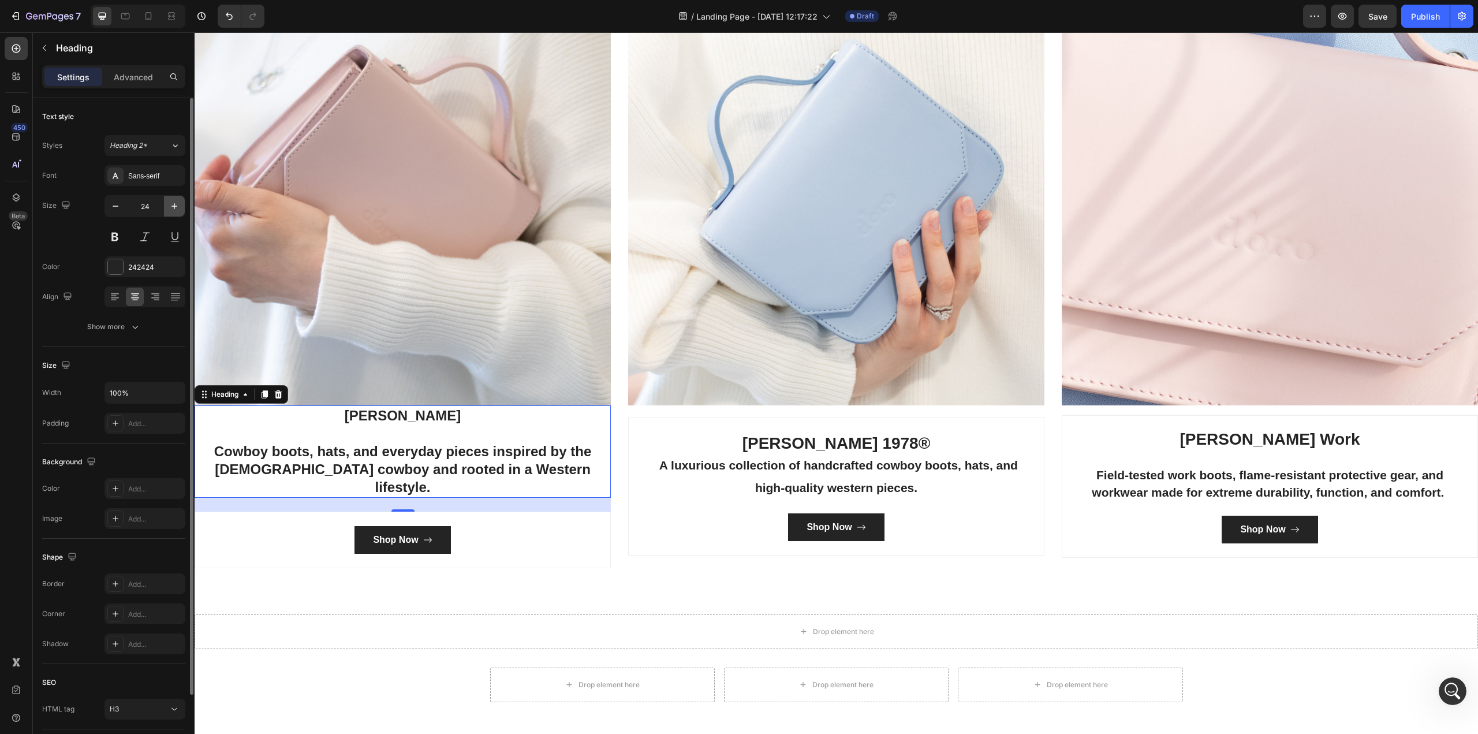
click at [171, 206] on icon "button" at bounding box center [175, 206] width 12 height 12
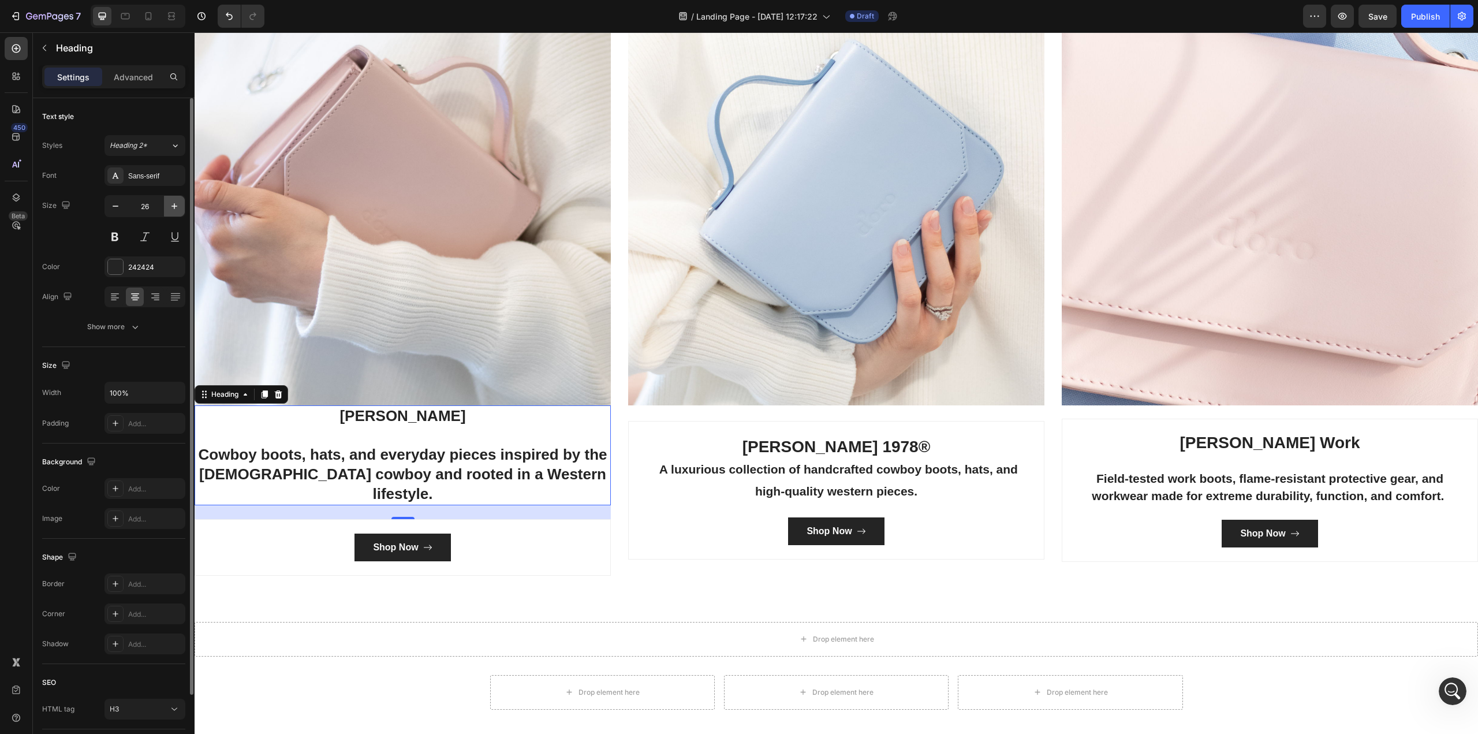
click at [171, 205] on icon "button" at bounding box center [175, 206] width 12 height 12
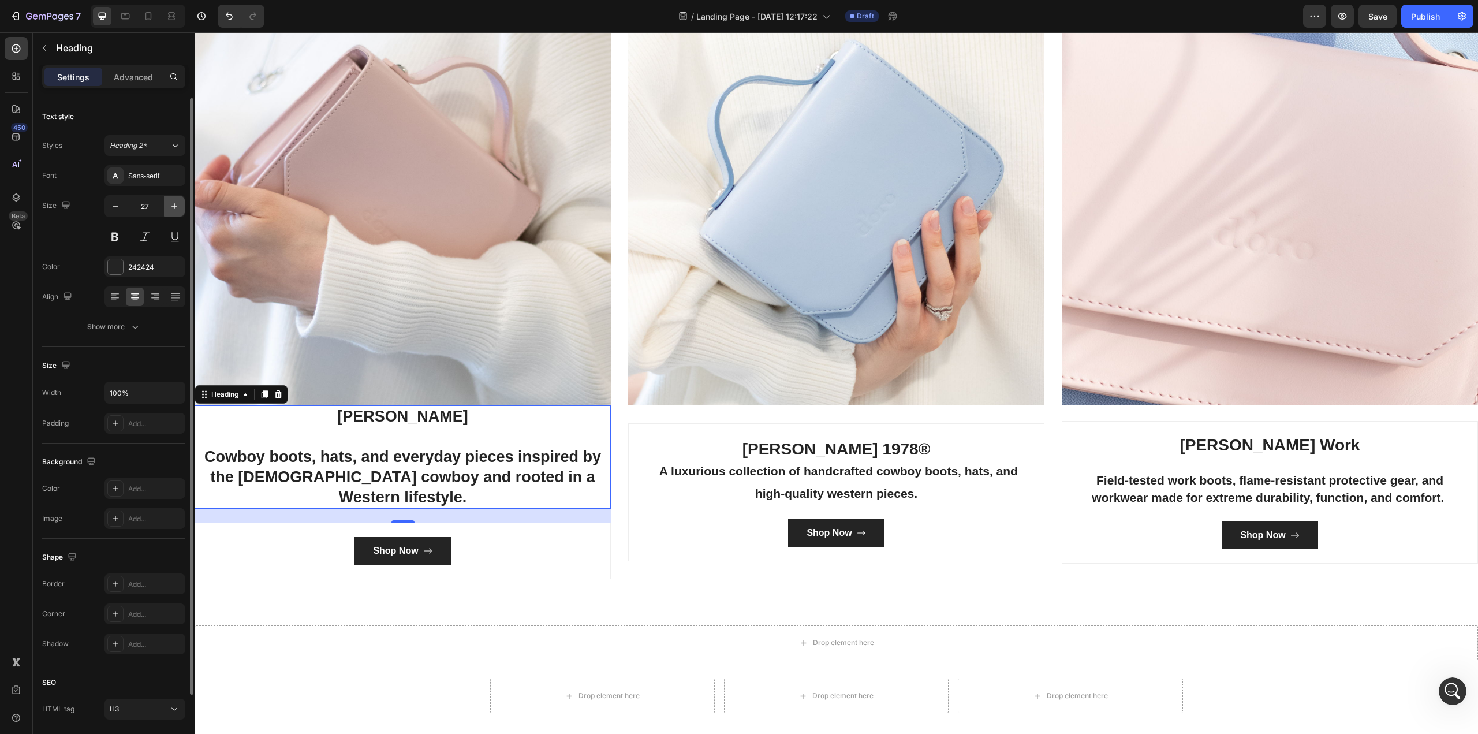
click at [171, 205] on icon "button" at bounding box center [175, 206] width 12 height 12
type input "28"
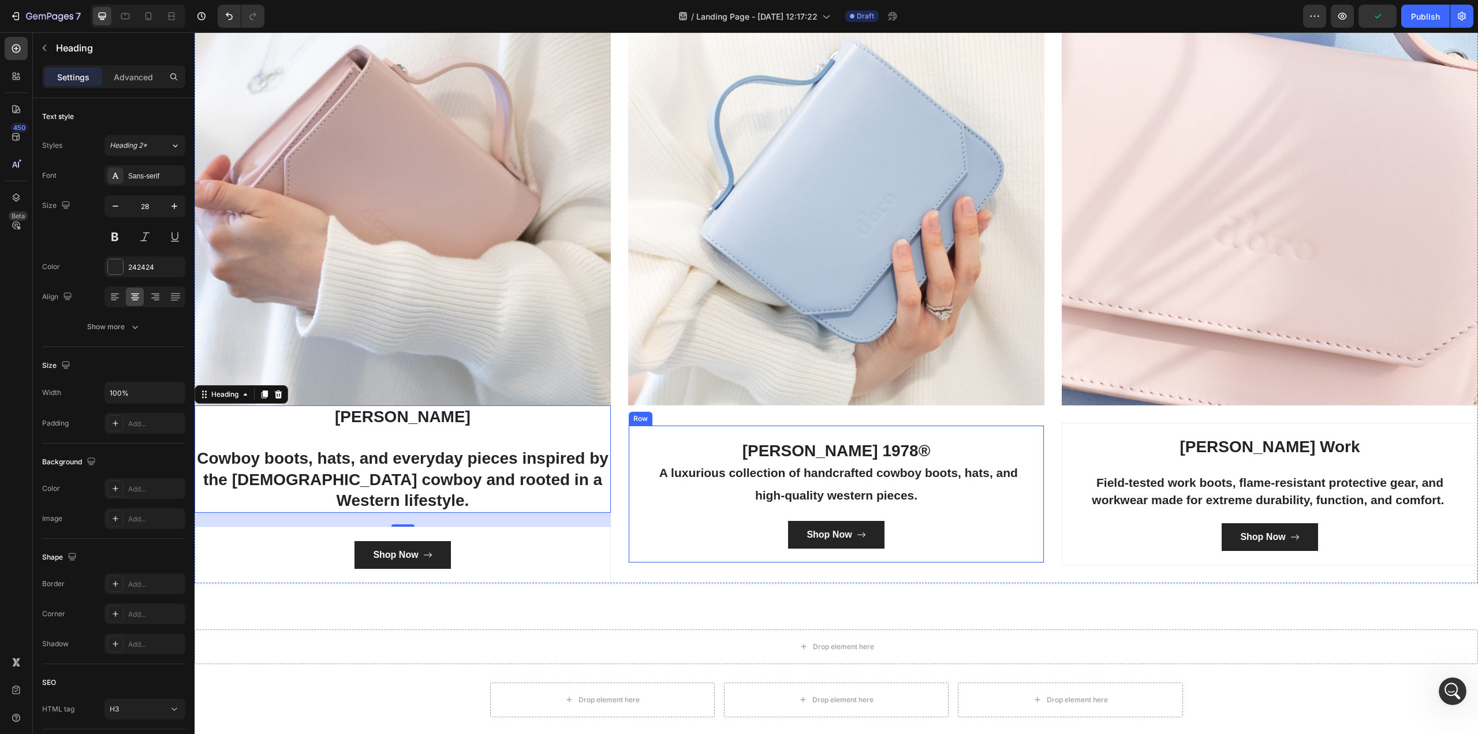
click at [554, 559] on div "Shop Now Button" at bounding box center [403, 555] width 398 height 28
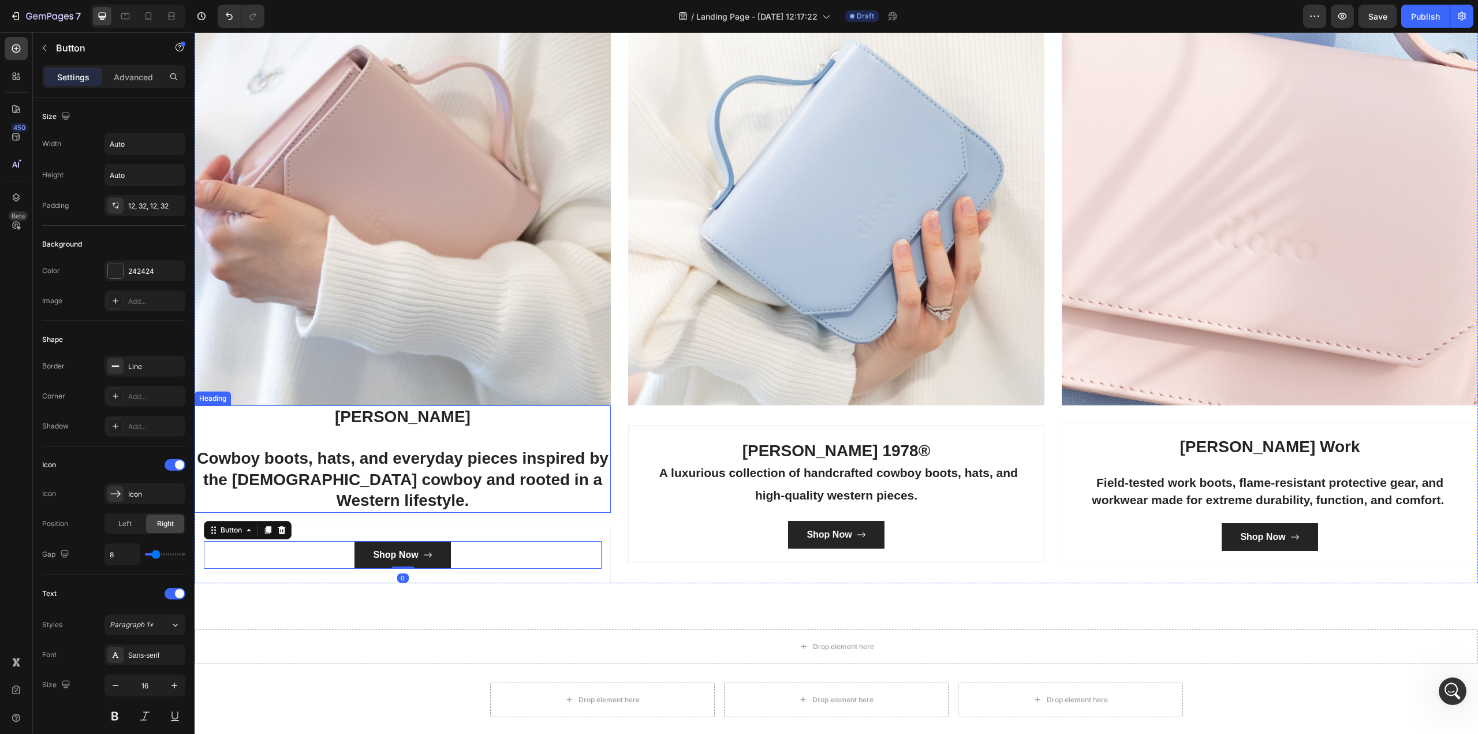
click at [561, 481] on p "[PERSON_NAME] Cowboy boots, hats, and everyday pieces inspired by the [DEMOGRAP…" at bounding box center [403, 458] width 414 height 105
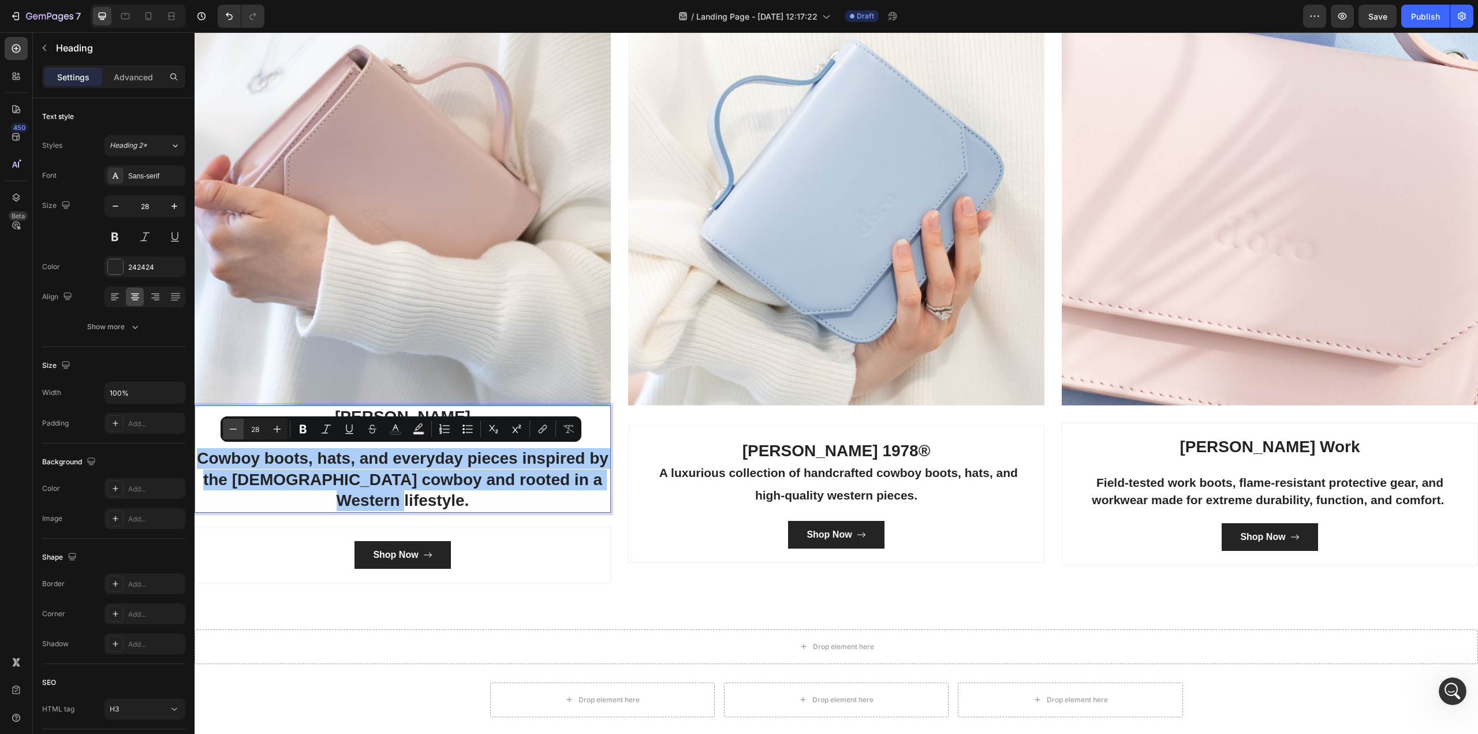
click at [231, 427] on icon "Editor contextual toolbar" at bounding box center [233, 429] width 12 height 12
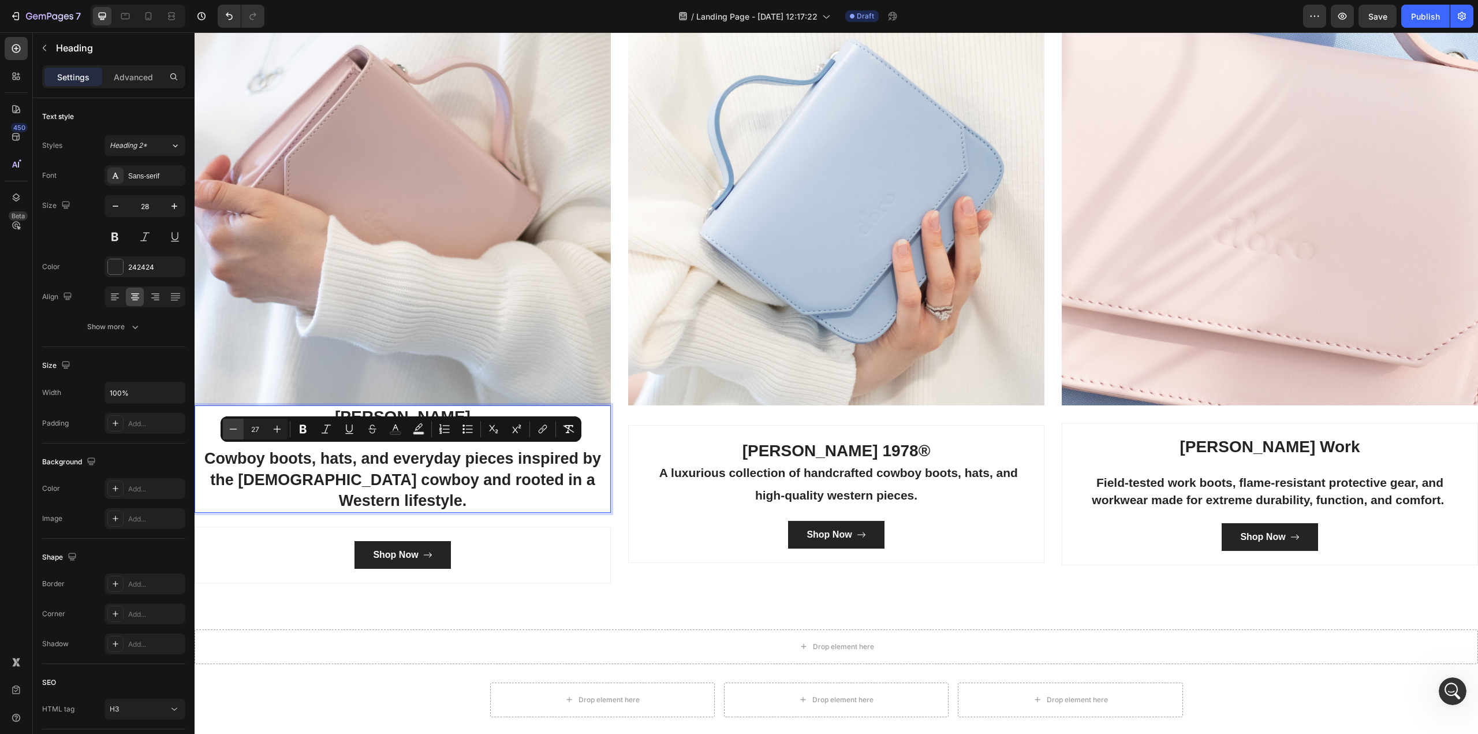
click at [231, 427] on icon "Editor contextual toolbar" at bounding box center [233, 429] width 12 height 12
click at [233, 427] on icon "Editor contextual toolbar" at bounding box center [233, 429] width 12 height 12
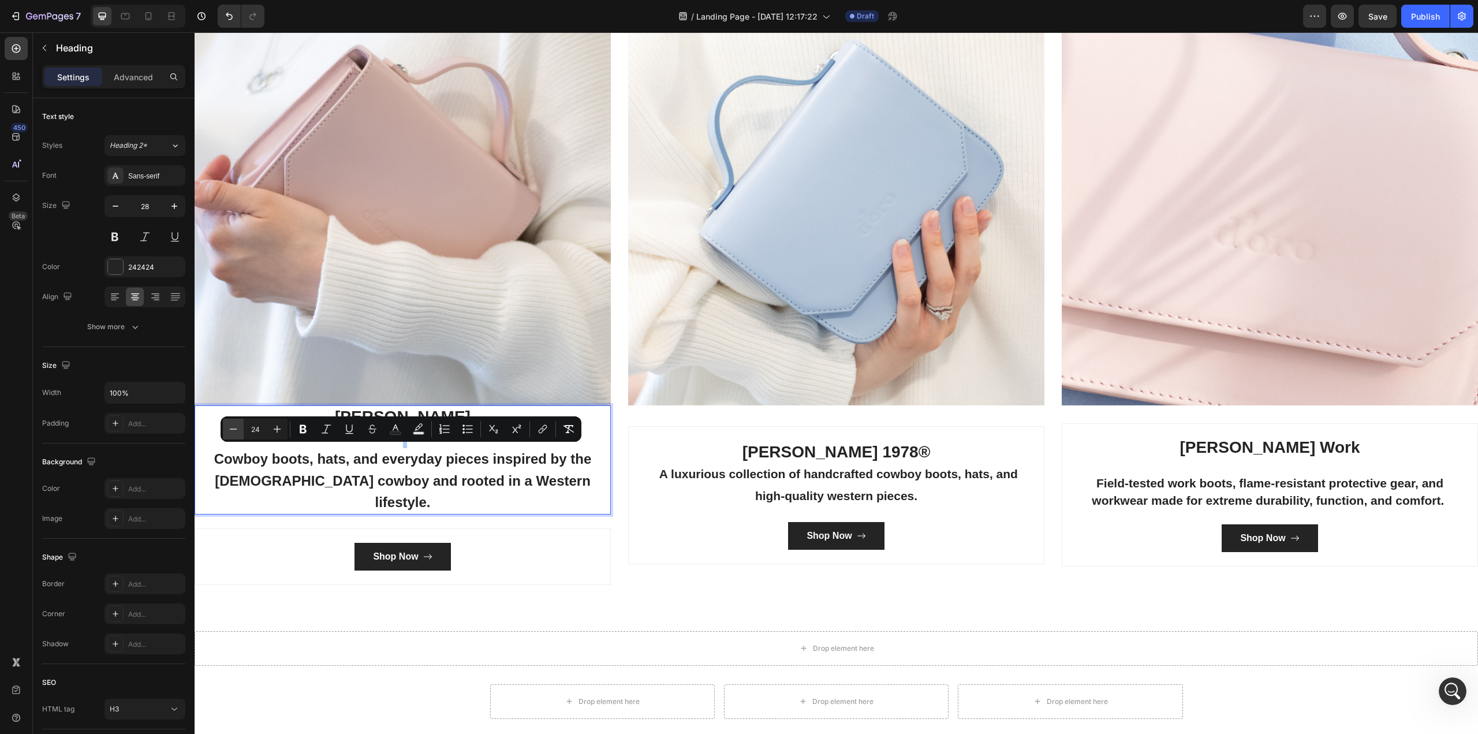
click at [233, 427] on icon "Editor contextual toolbar" at bounding box center [233, 429] width 12 height 12
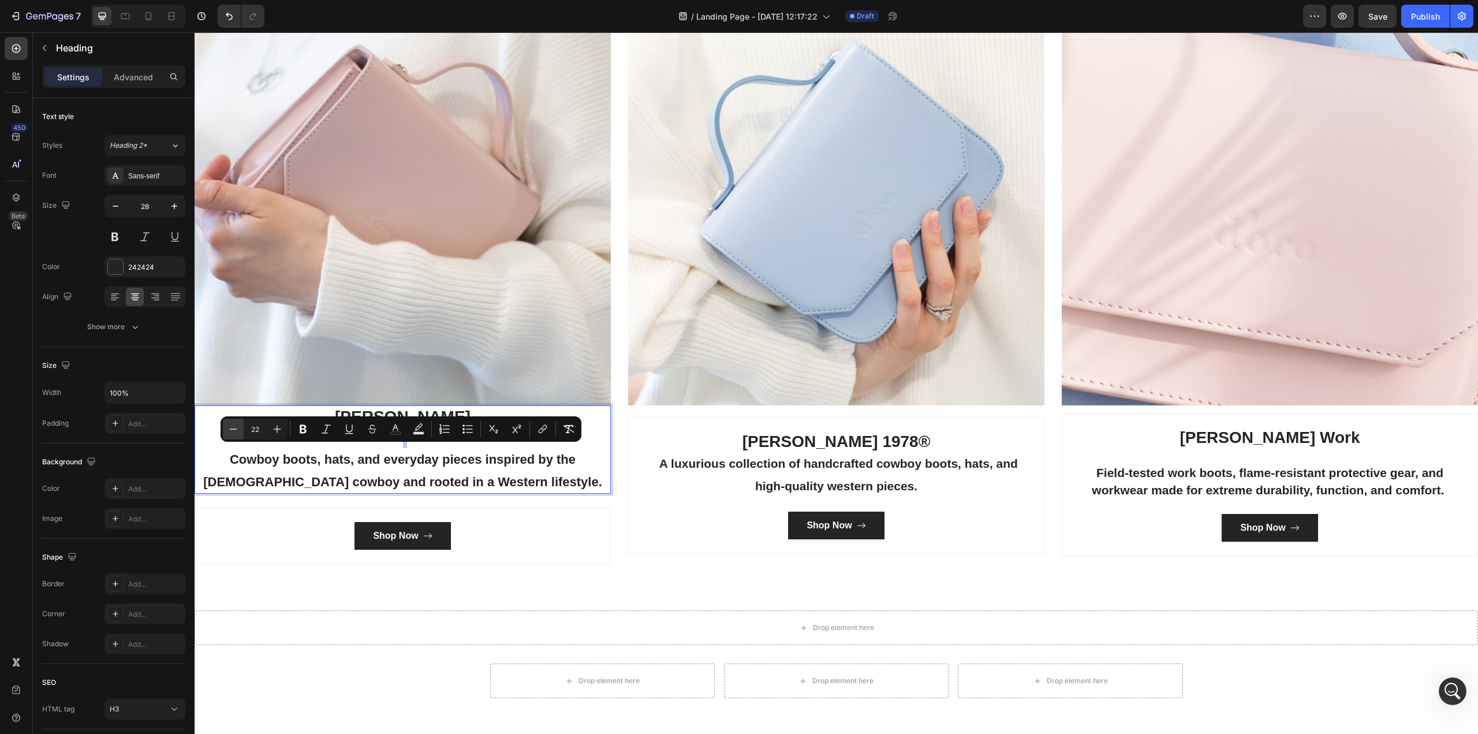
click at [233, 427] on icon "Editor contextual toolbar" at bounding box center [233, 429] width 12 height 12
type input "21"
click at [686, 537] on div "[PERSON_NAME] 1978® A luxurious collection of handcrafted cowboy boots, hats, a…" at bounding box center [836, 485] width 416 height 138
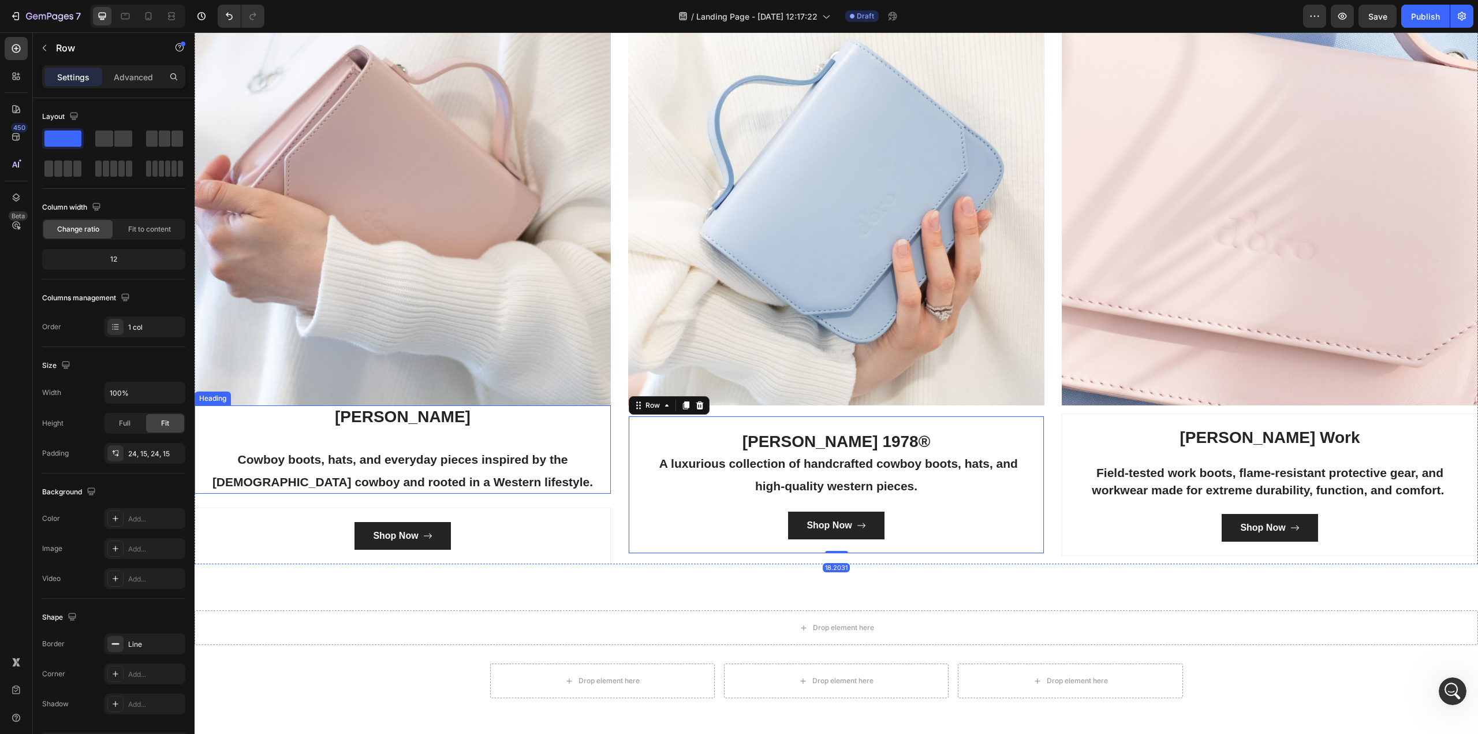
click at [485, 429] on p "[PERSON_NAME] Cowboy boots, hats, and everyday pieces inspired by the [DEMOGRAP…" at bounding box center [403, 449] width 414 height 87
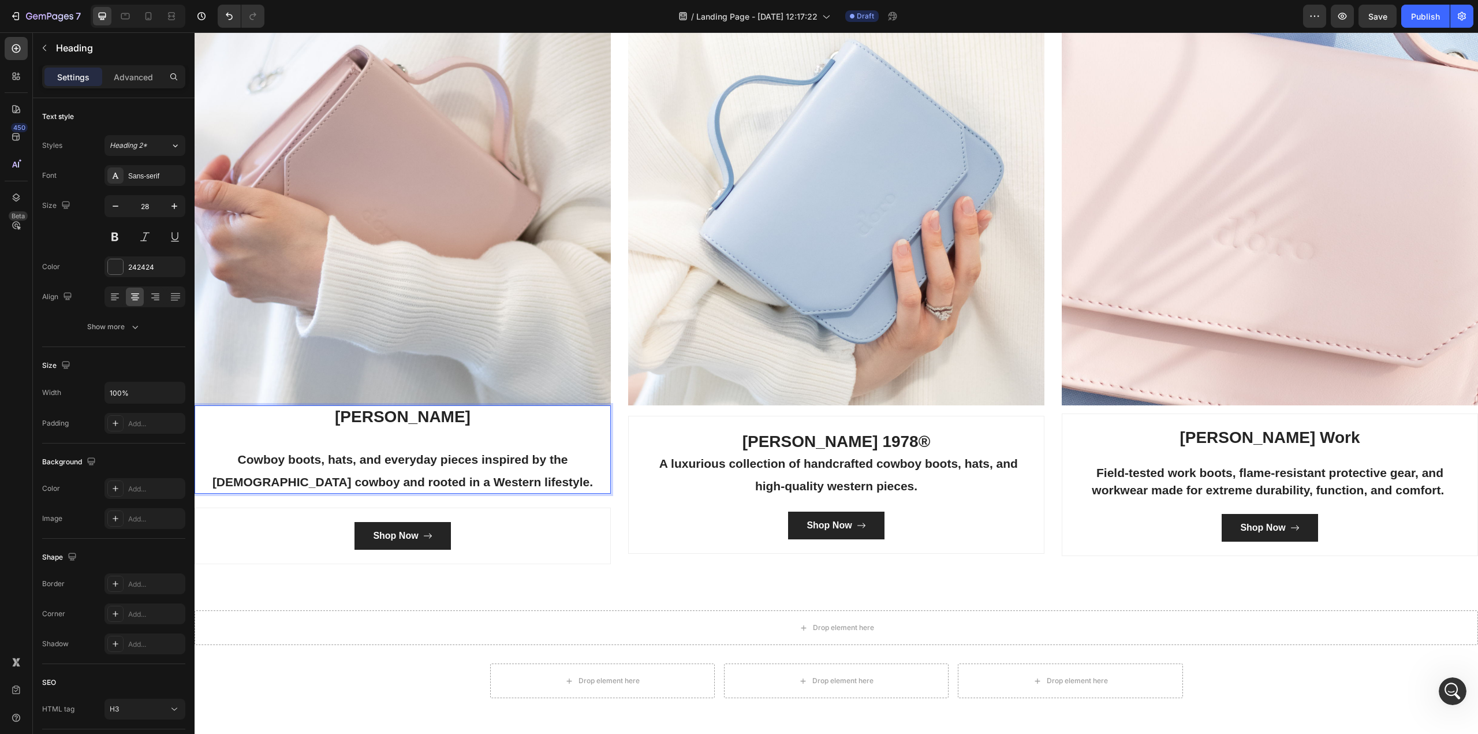
click at [514, 429] on p "[PERSON_NAME] Cowboy boots, hats, and everyday pieces inspired by the [DEMOGRAP…" at bounding box center [403, 449] width 414 height 87
click at [525, 540] on div "Shop Now Button" at bounding box center [403, 536] width 398 height 28
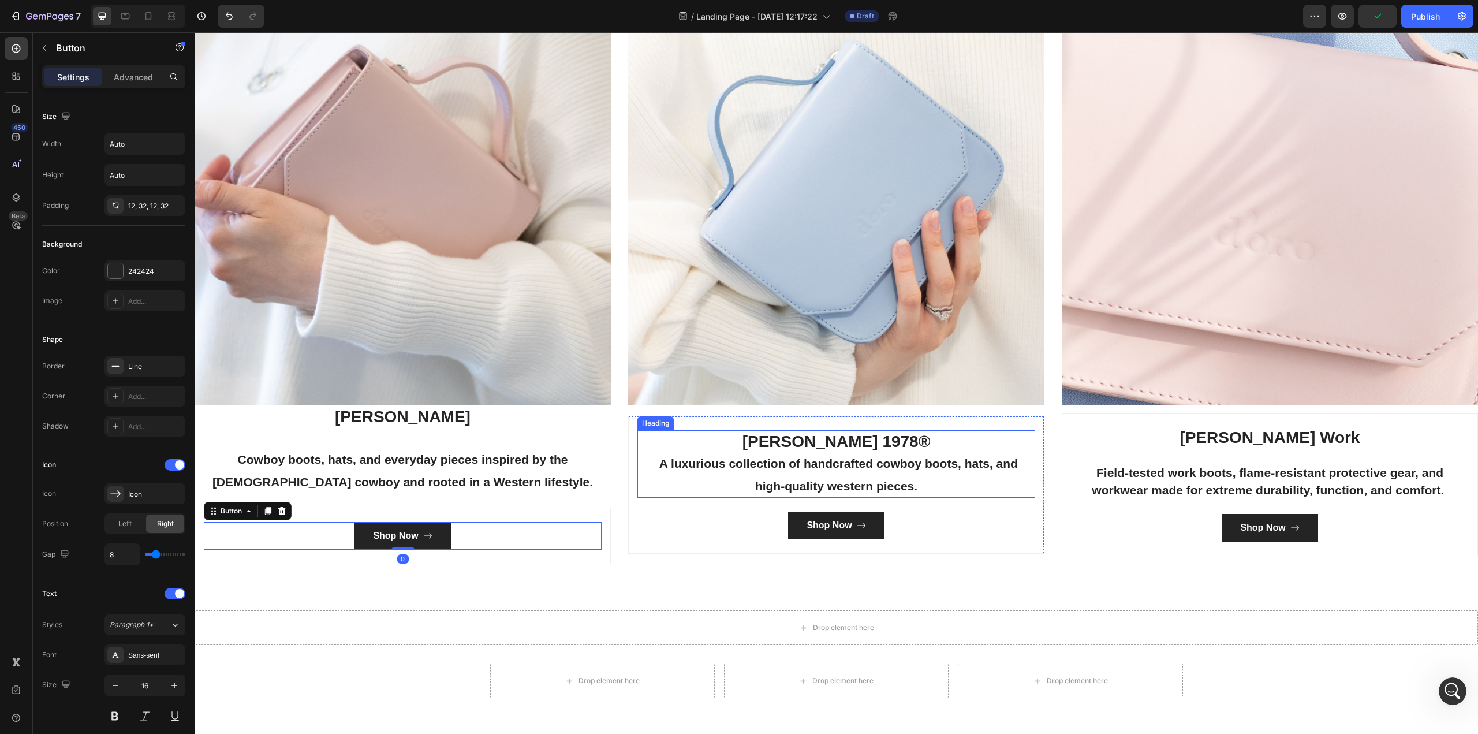
click at [804, 474] on p "[PERSON_NAME] 1978® A luxurious collection of handcrafted cowboy boots, hats, a…" at bounding box center [835, 463] width 395 height 65
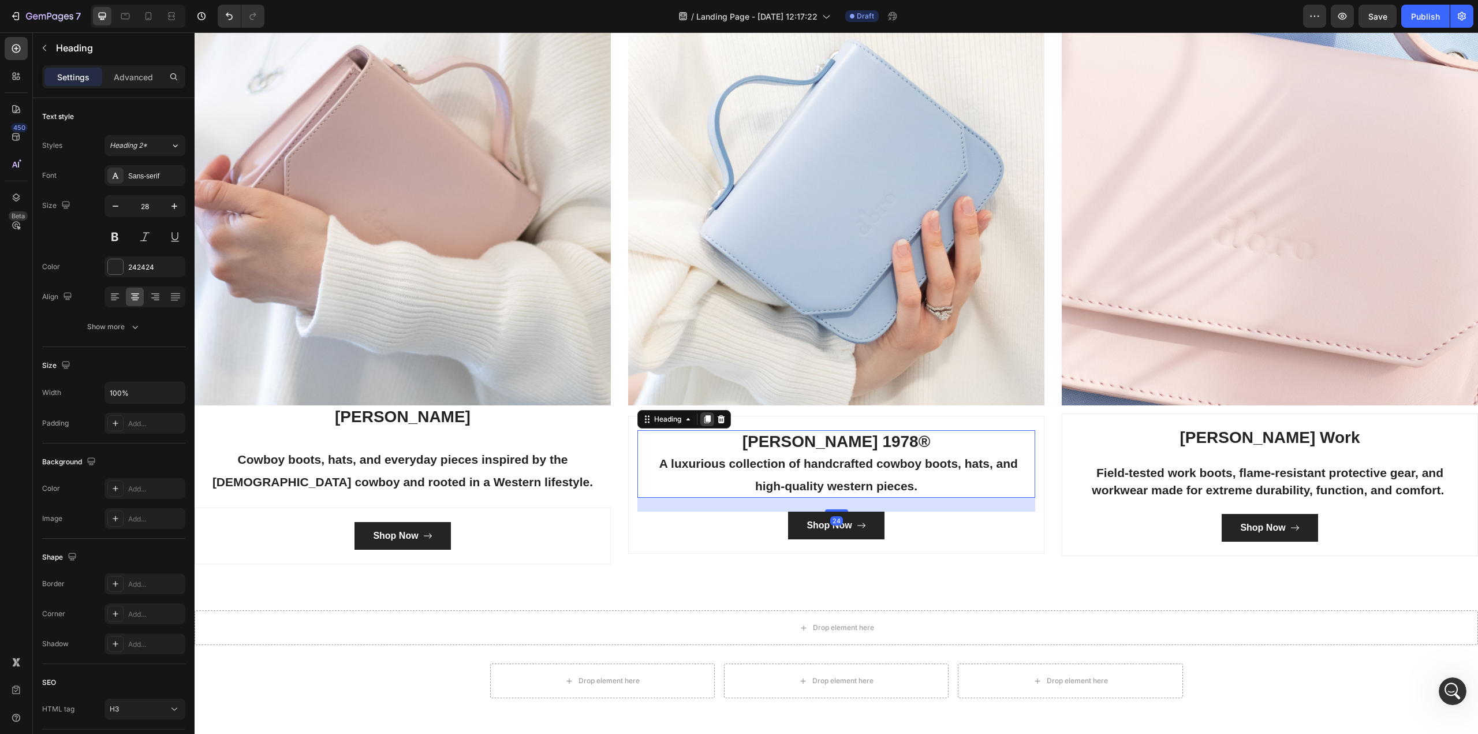
click at [705, 418] on icon at bounding box center [707, 419] width 6 height 8
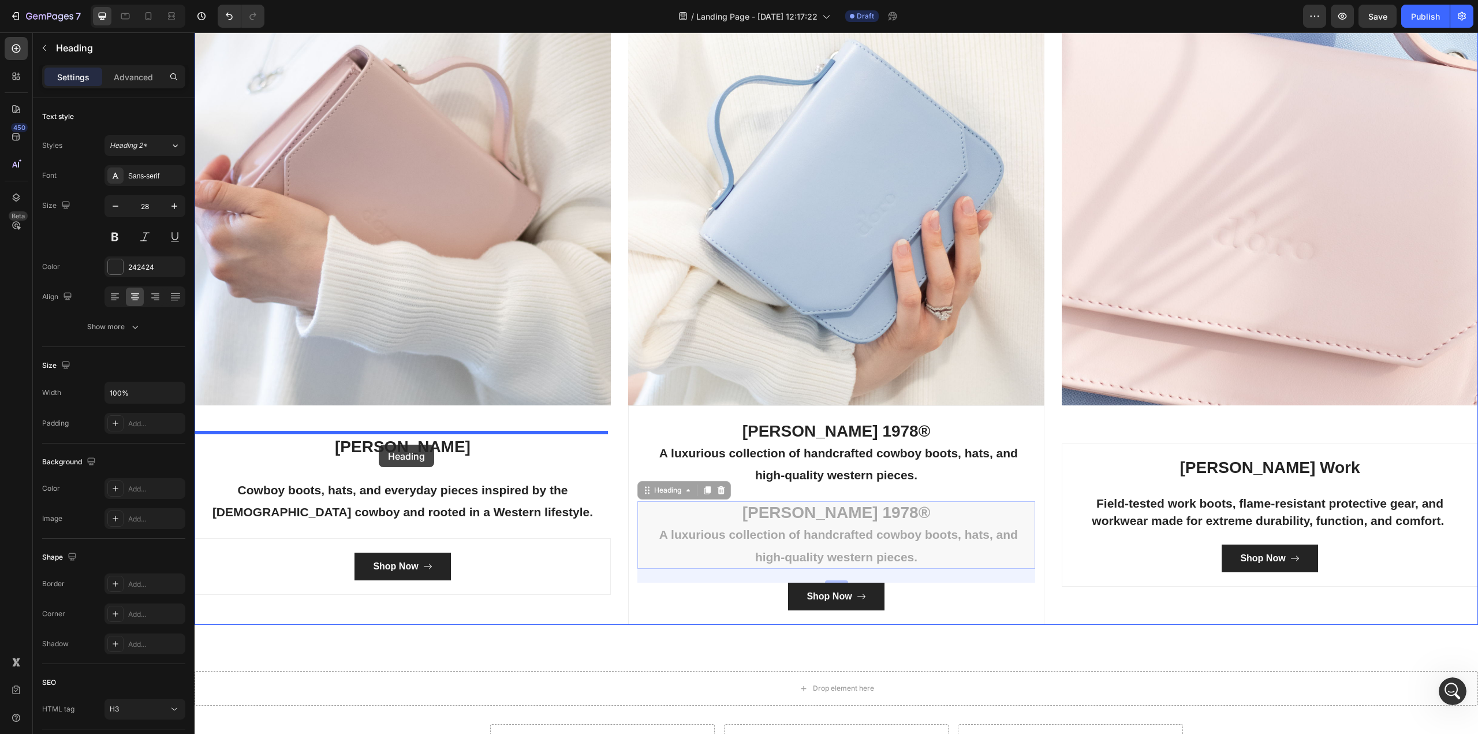
drag, startPoint x: 644, startPoint y: 487, endPoint x: 379, endPoint y: 445, distance: 269.0
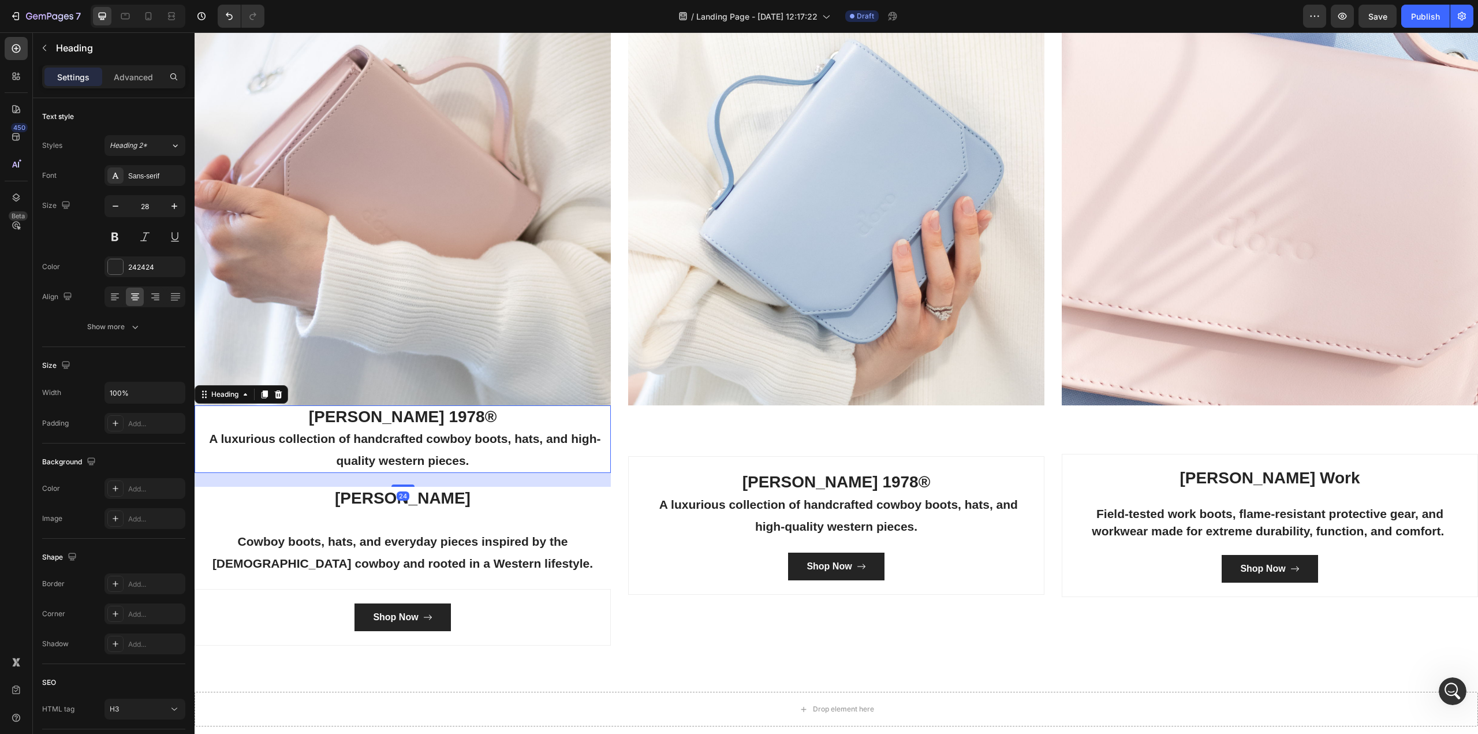
click at [524, 420] on h3 "[PERSON_NAME] 1978® A luxurious collection of handcrafted cowboy boots, hats, a…" at bounding box center [403, 439] width 416 height 68
click at [593, 409] on p "[PERSON_NAME] 1978® A luxurious collection of handcrafted cowboy boots, hats, a…" at bounding box center [403, 438] width 414 height 65
click at [439, 426] on p "[PERSON_NAME] 1978® A luxurious collection of handcrafted cowboy boots, hats, a…" at bounding box center [403, 438] width 414 height 65
click at [270, 427] on p "[PERSON_NAME] 1978® A luxurious collection of handcrafted cowboy boots, hats, a…" at bounding box center [403, 438] width 414 height 65
click at [599, 414] on p "[PERSON_NAME] 1978® A luxurious collection of handcrafted cowboy boots, hats, a…" at bounding box center [403, 438] width 414 height 65
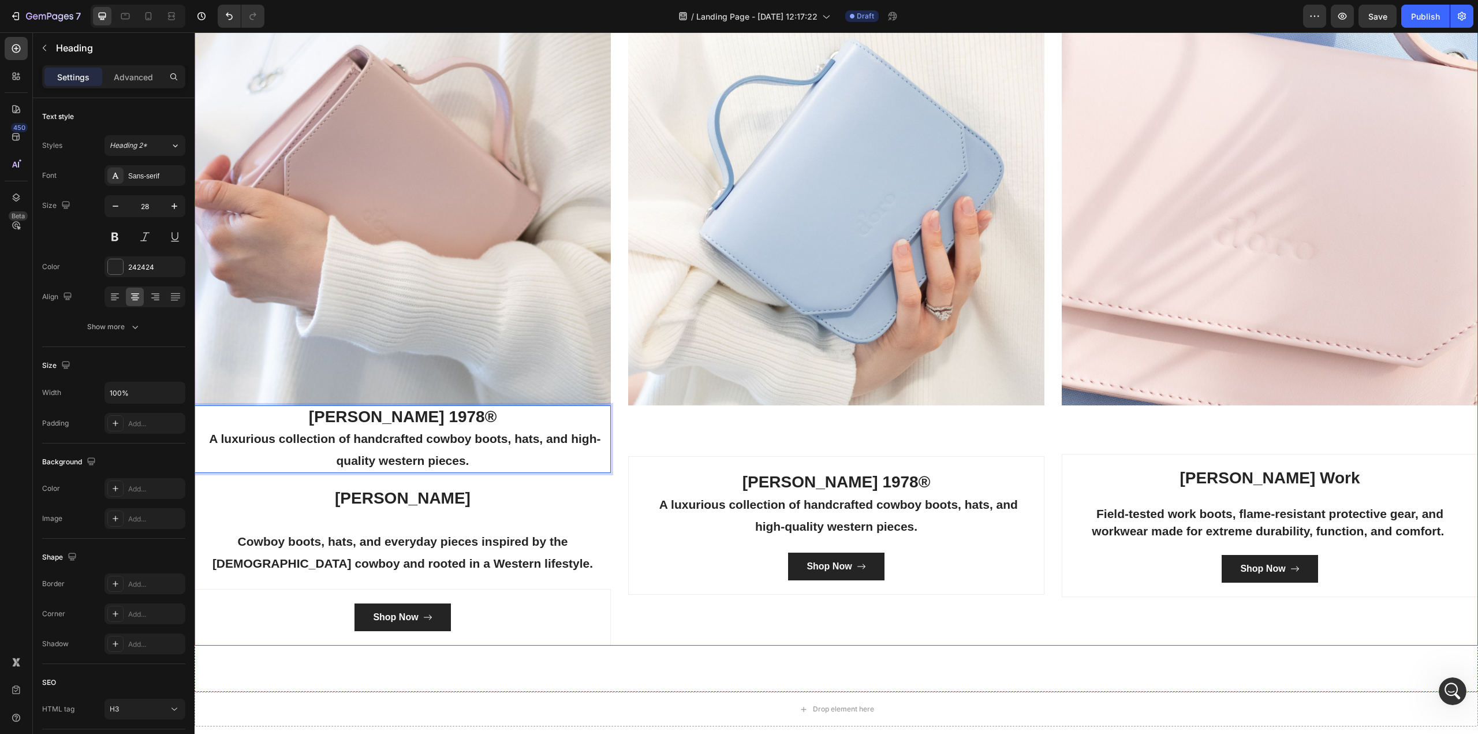
click at [270, 522] on p "[PERSON_NAME] Cowboy boots, hats, and everyday pieces inspired by the [DEMOGRAP…" at bounding box center [403, 531] width 414 height 87
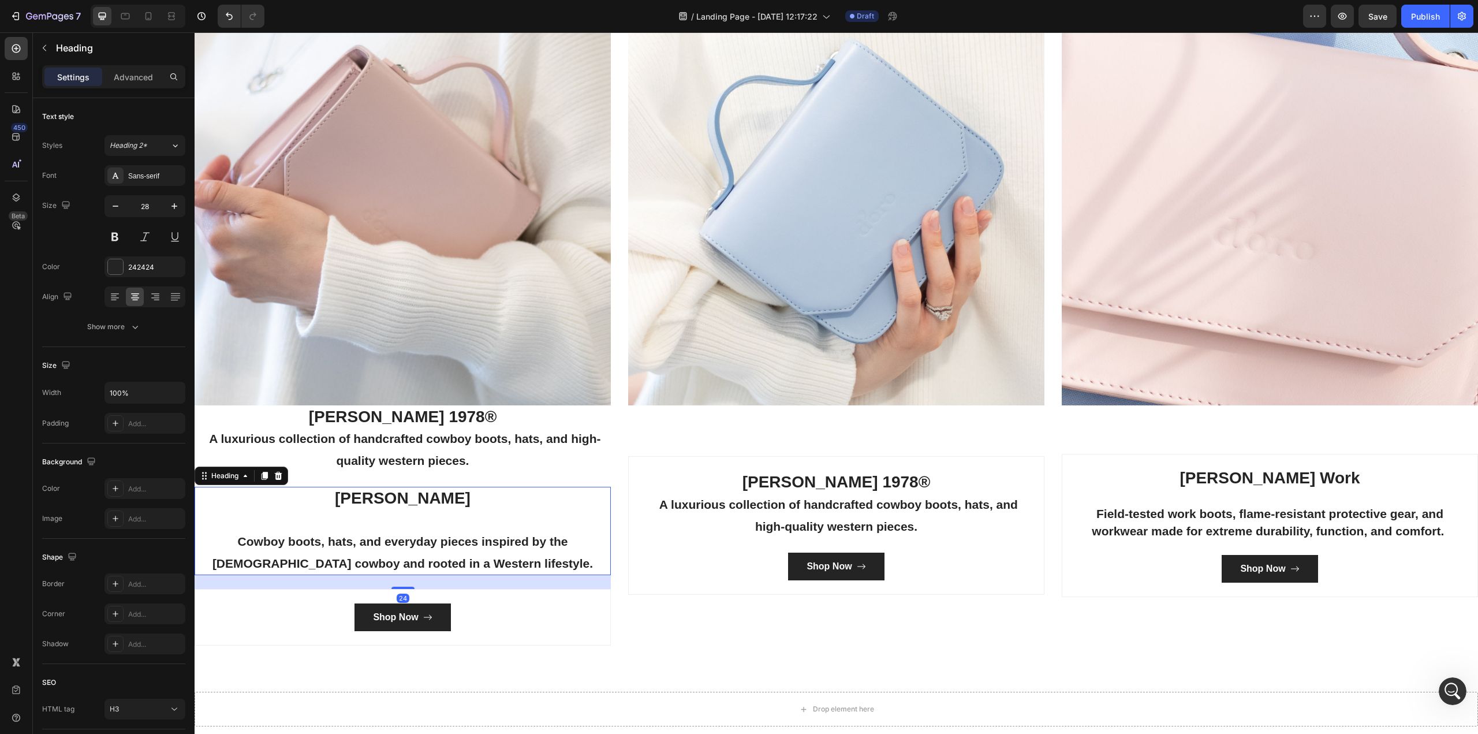
click at [279, 475] on icon at bounding box center [279, 476] width 8 height 8
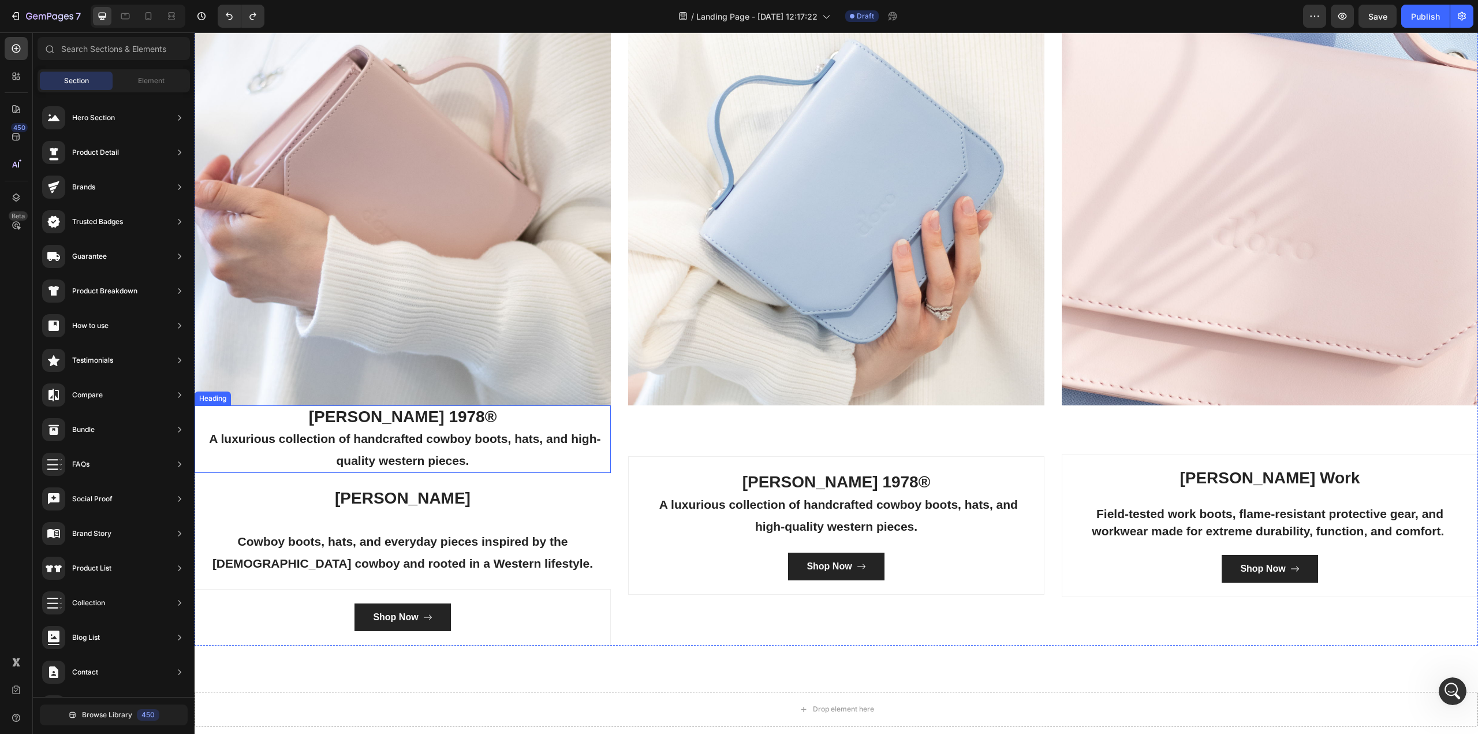
click at [354, 424] on p "[PERSON_NAME] 1978® A luxurious collection of handcrafted cowboy boots, hats, a…" at bounding box center [403, 438] width 414 height 65
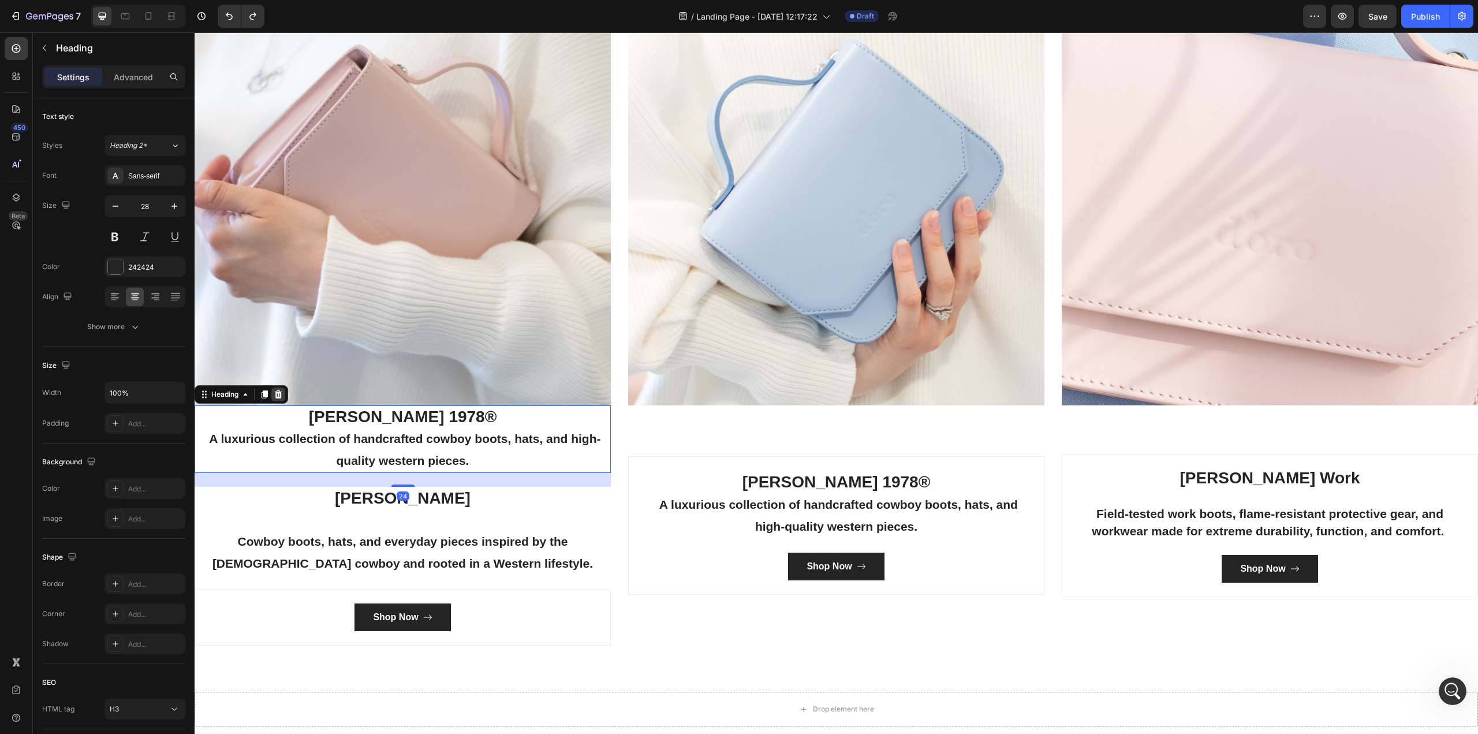
click at [284, 389] on div at bounding box center [278, 394] width 14 height 14
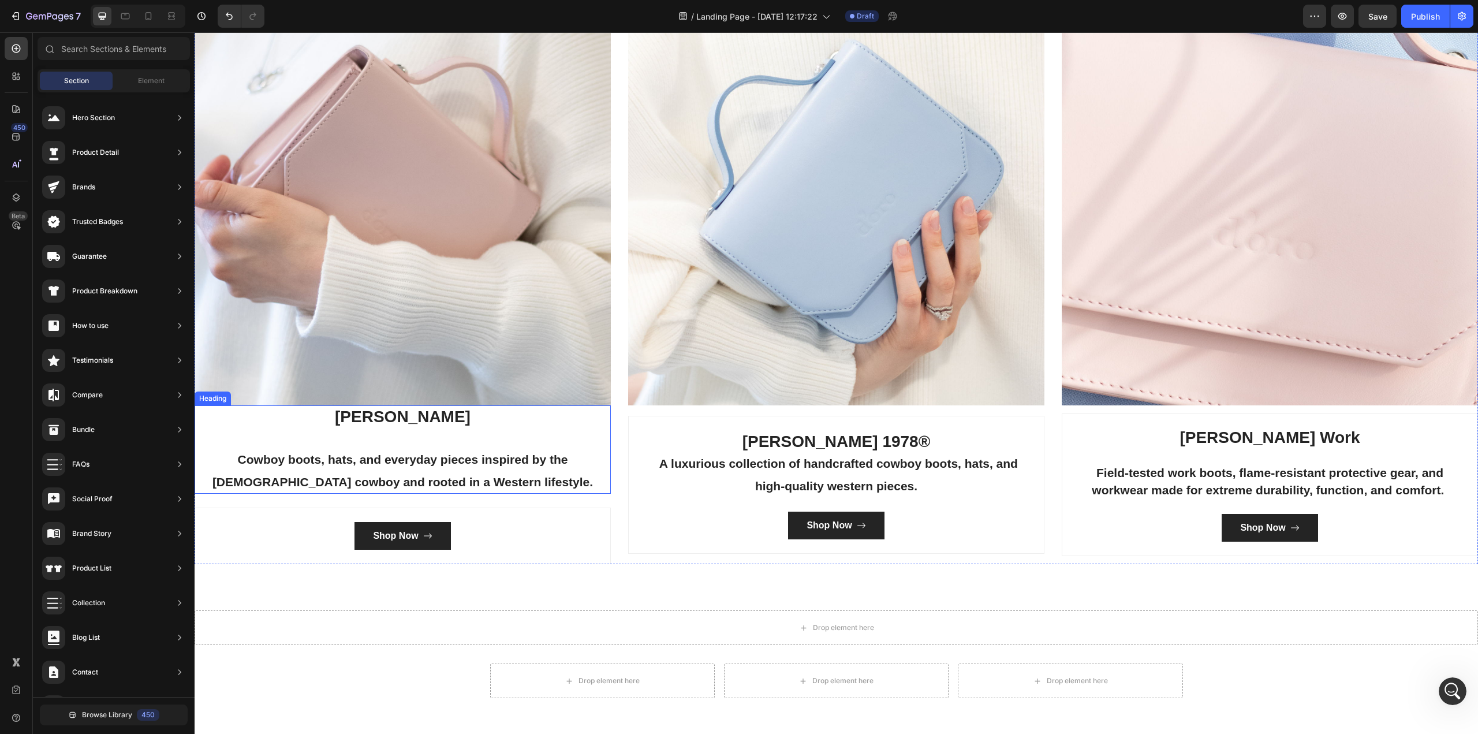
click at [566, 421] on h3 "[PERSON_NAME] Cowboy boots, hats, and everyday pieces inspired by the [DEMOGRAP…" at bounding box center [403, 449] width 416 height 89
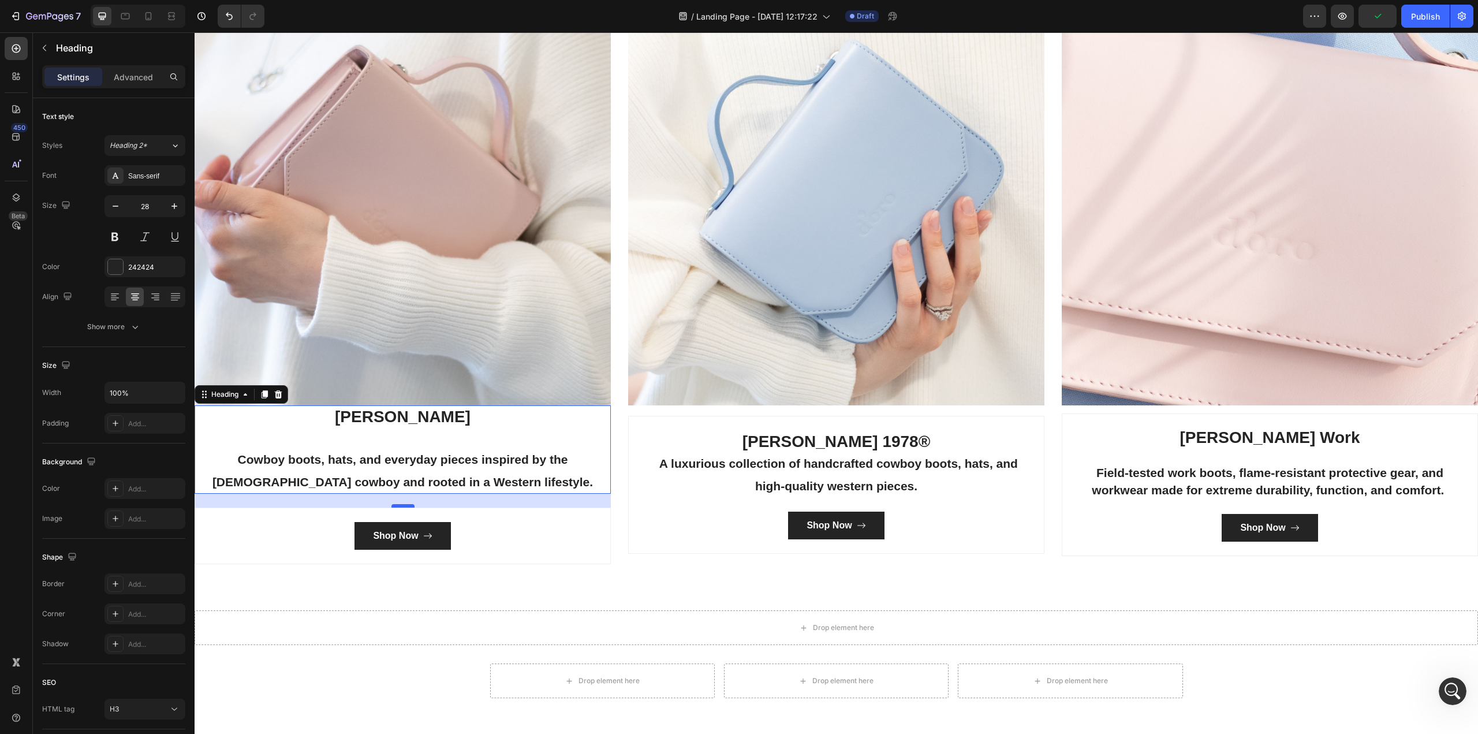
click at [405, 504] on div at bounding box center [402, 505] width 23 height 3
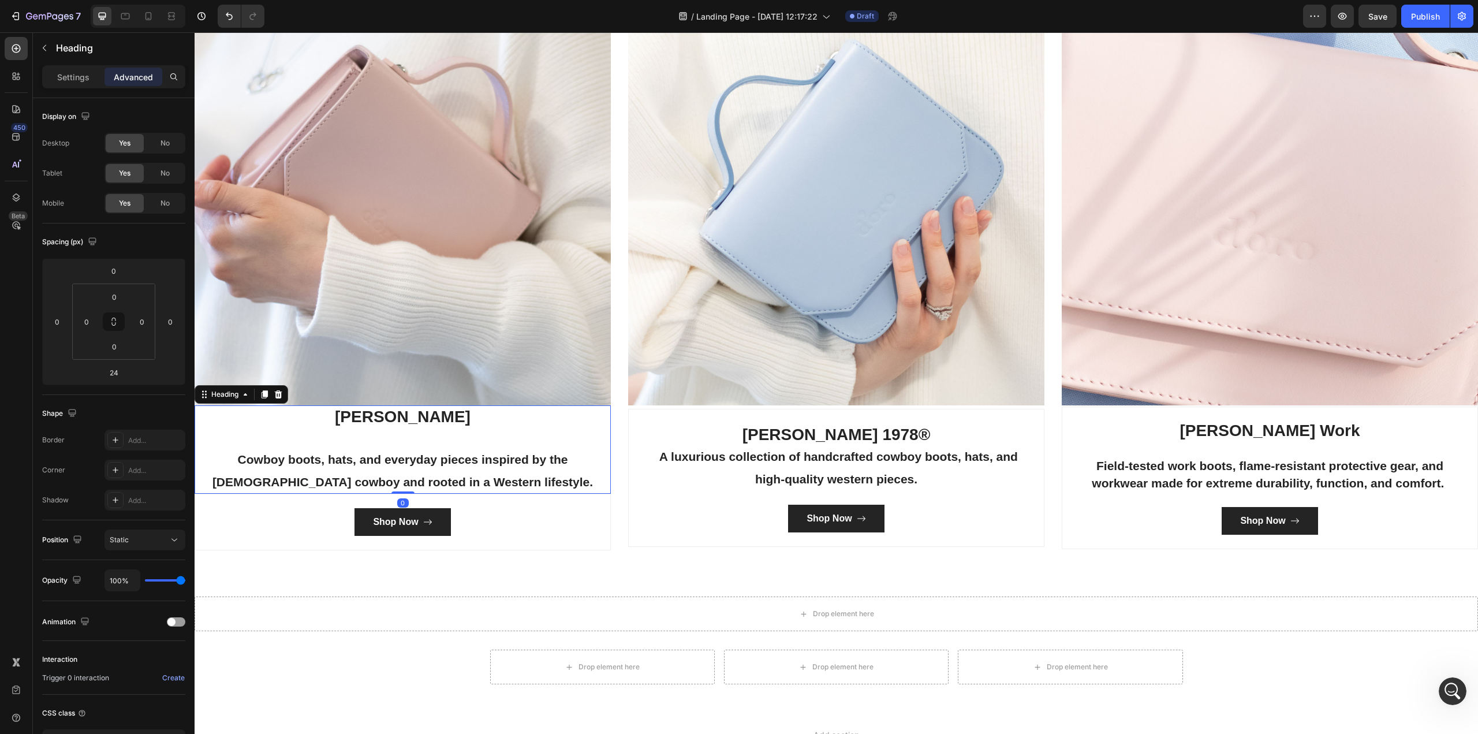
drag, startPoint x: 405, startPoint y: 503, endPoint x: 428, endPoint y: 484, distance: 29.5
click at [428, 484] on div "[PERSON_NAME] Cowboy boots, hats, and everyday pieces inspired by the [DEMOGRAP…" at bounding box center [403, 449] width 416 height 89
type input "0"
click at [404, 511] on button "Shop Now" at bounding box center [402, 522] width 96 height 28
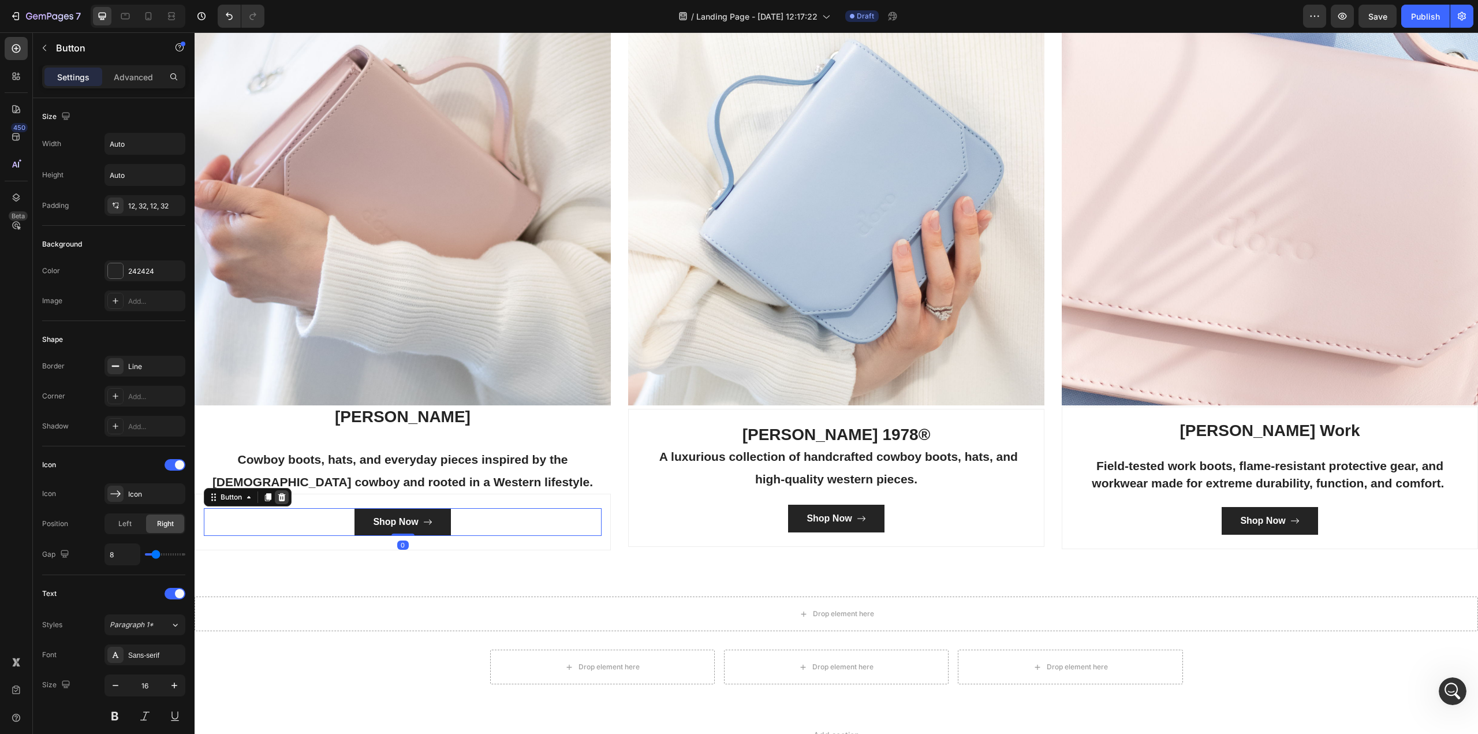
click at [285, 494] on icon at bounding box center [281, 496] width 9 height 9
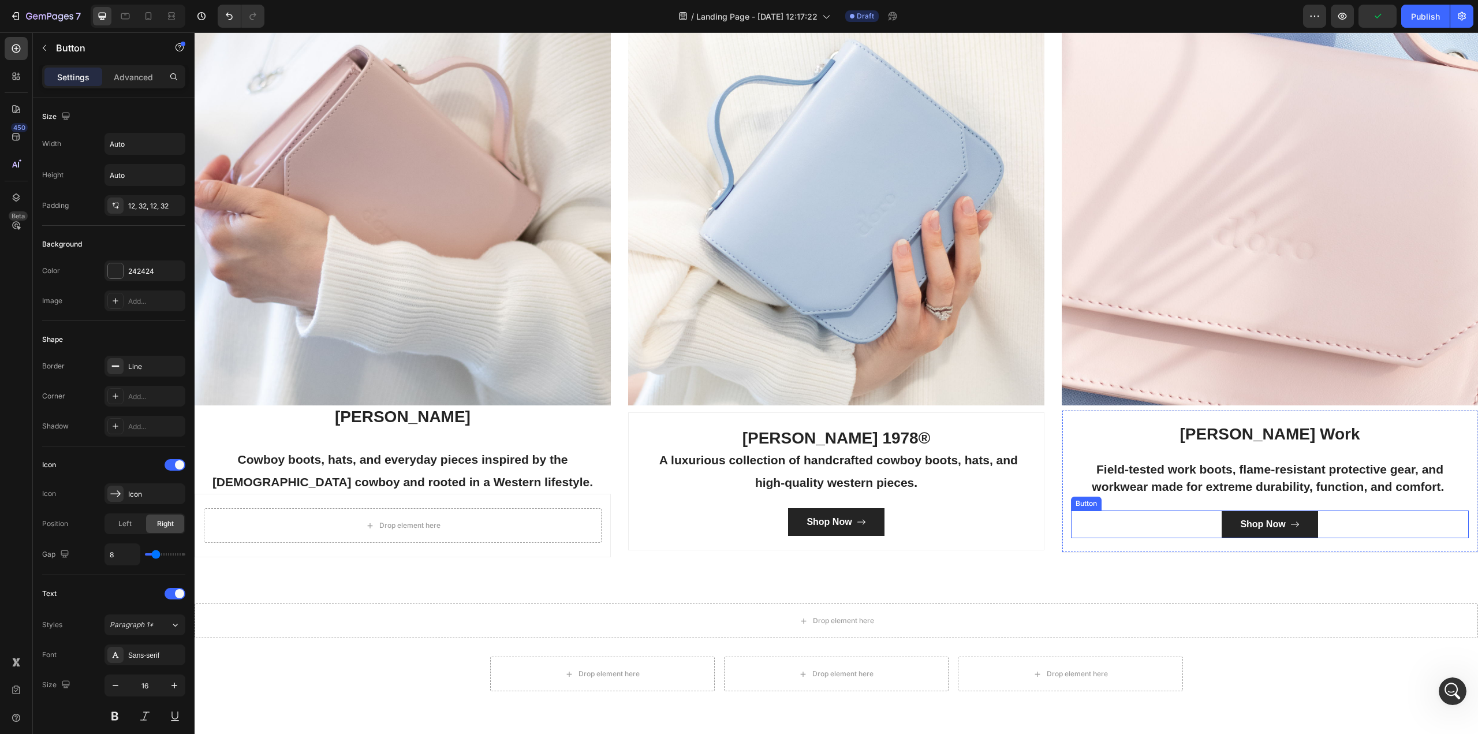
click at [1173, 533] on div "Shop Now Button" at bounding box center [1270, 524] width 398 height 28
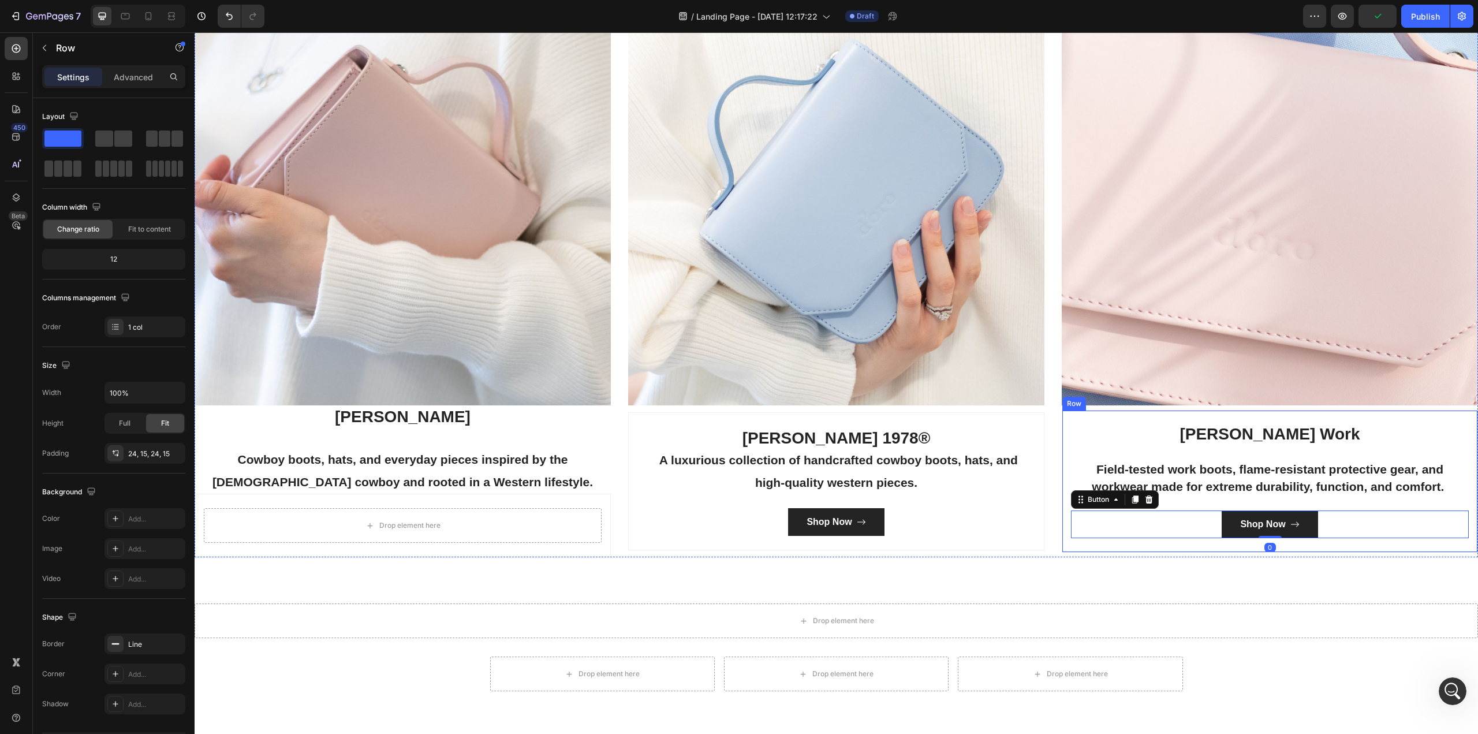
click at [1103, 412] on div "[PERSON_NAME] Work Field-tested work boots, flame-resistant protective gear, an…" at bounding box center [1270, 481] width 416 height 143
click at [1116, 397] on icon at bounding box center [1119, 399] width 6 height 8
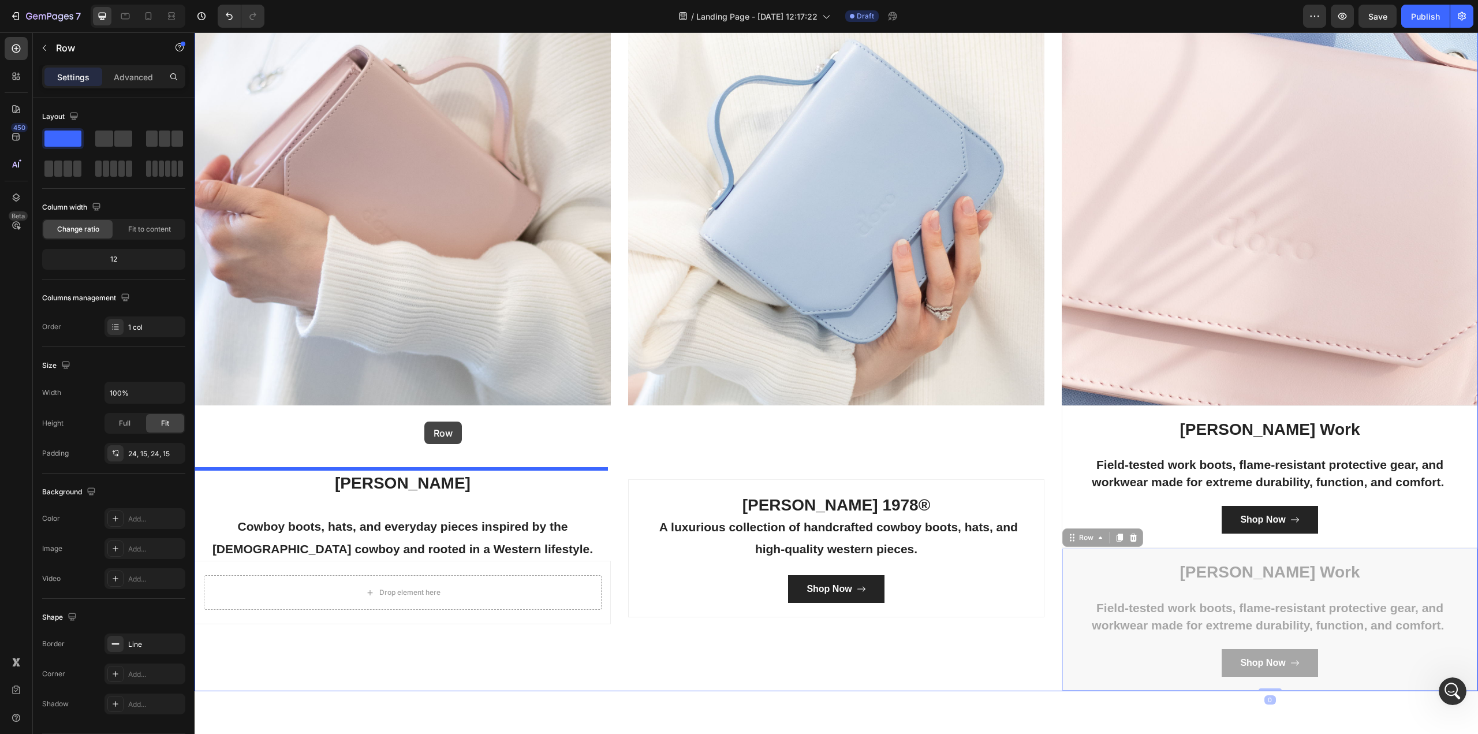
drag, startPoint x: 1071, startPoint y: 538, endPoint x: 425, endPoint y: 421, distance: 656.4
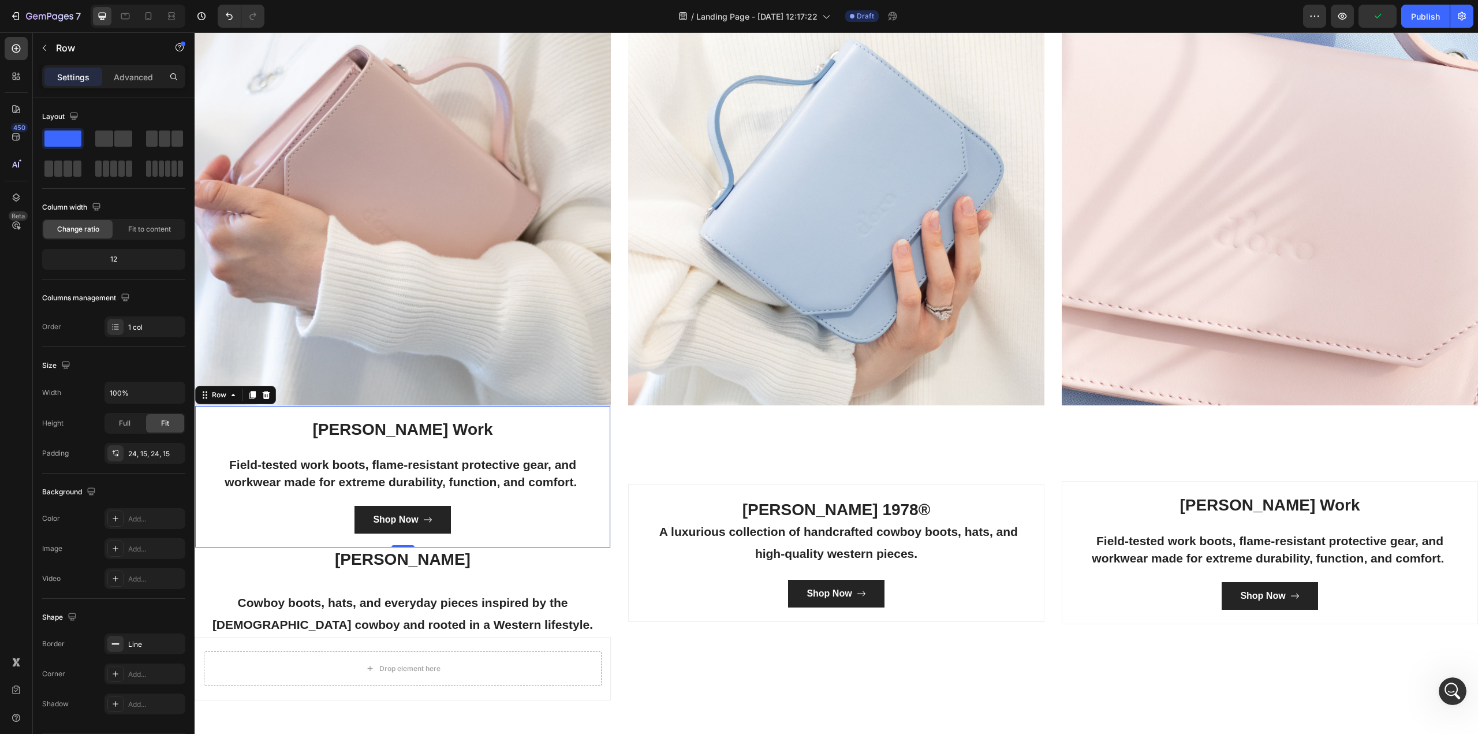
click at [273, 388] on div "Row" at bounding box center [235, 395] width 81 height 18
click at [268, 392] on icon at bounding box center [267, 394] width 8 height 8
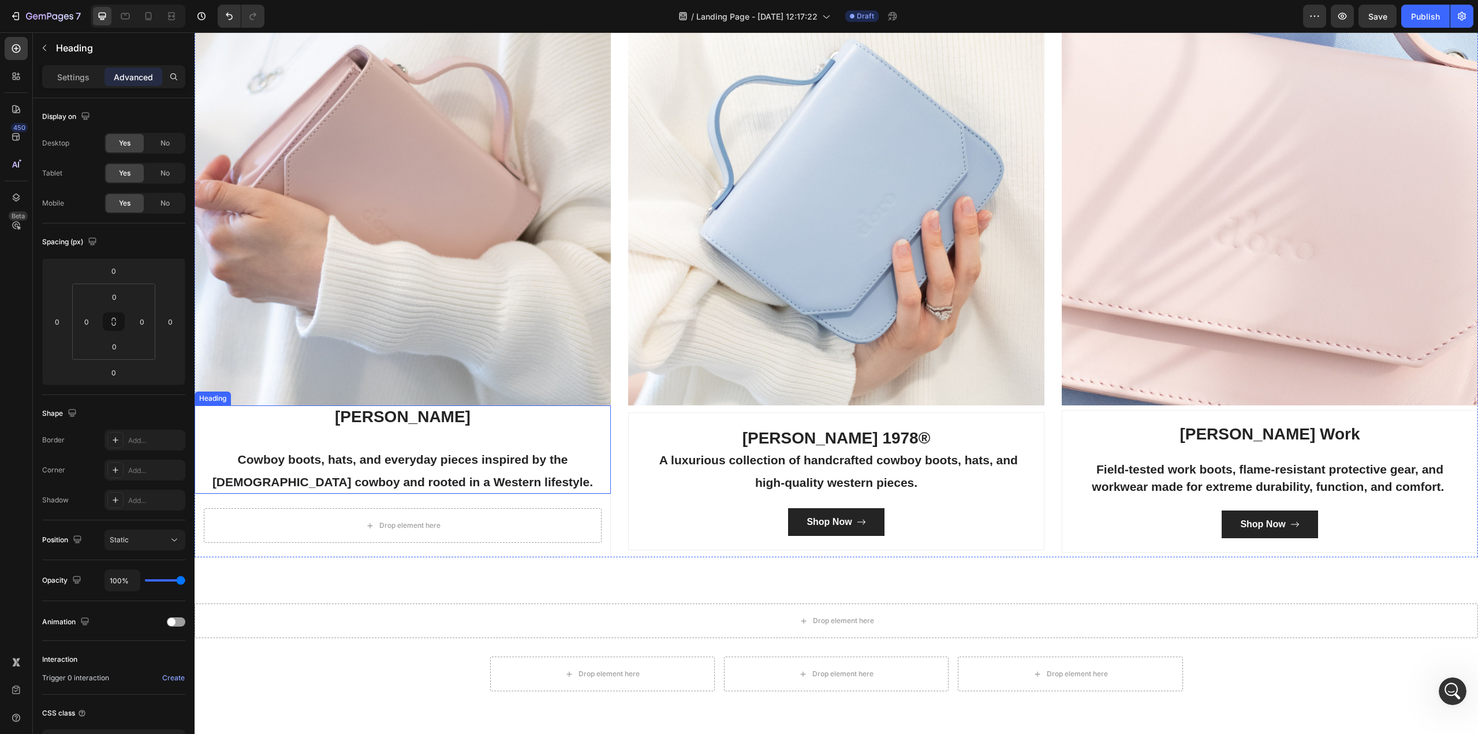
click at [244, 477] on h3 "[PERSON_NAME] Cowboy boots, hats, and everyday pieces inspired by the [DEMOGRAP…" at bounding box center [403, 449] width 416 height 89
click at [279, 390] on icon at bounding box center [279, 394] width 8 height 8
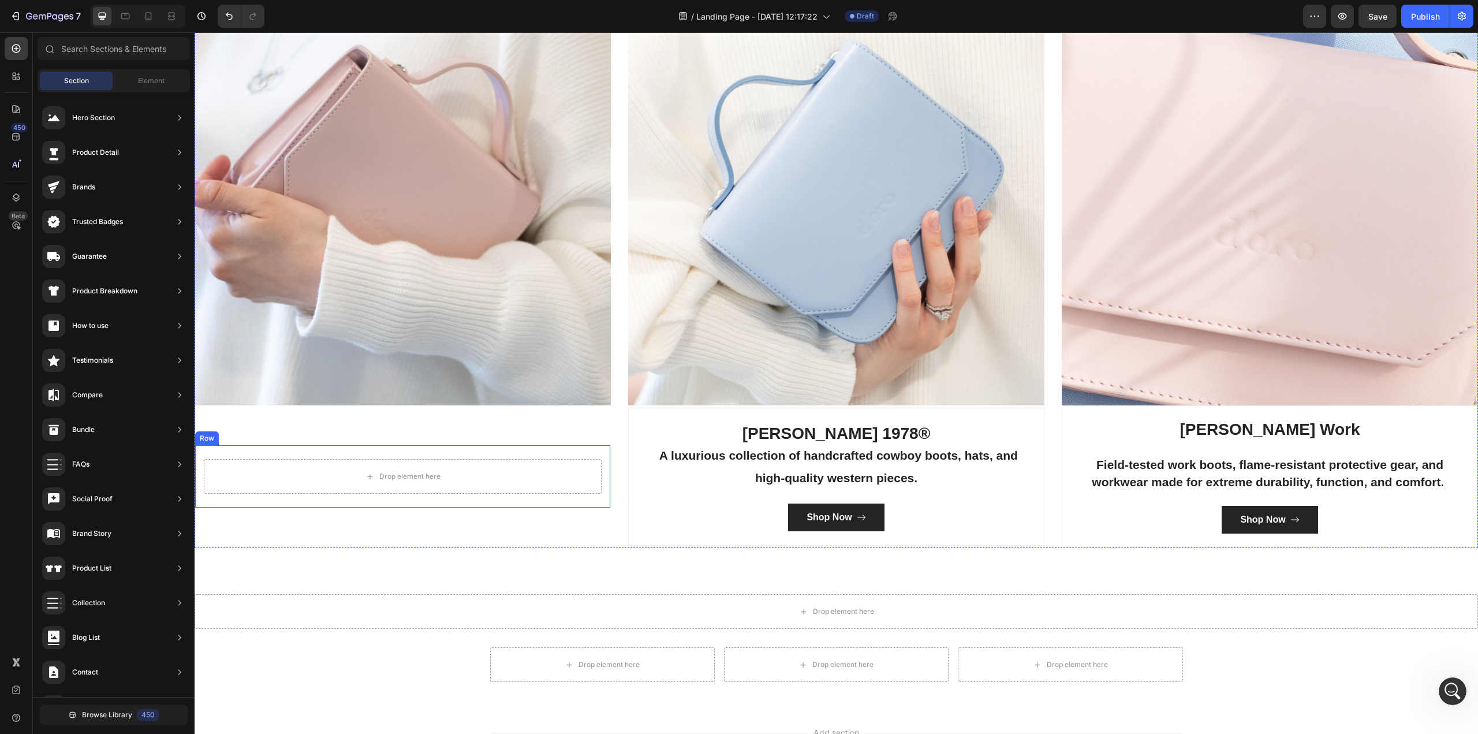
click at [223, 445] on div "Drop element here Row" at bounding box center [403, 477] width 416 height 64
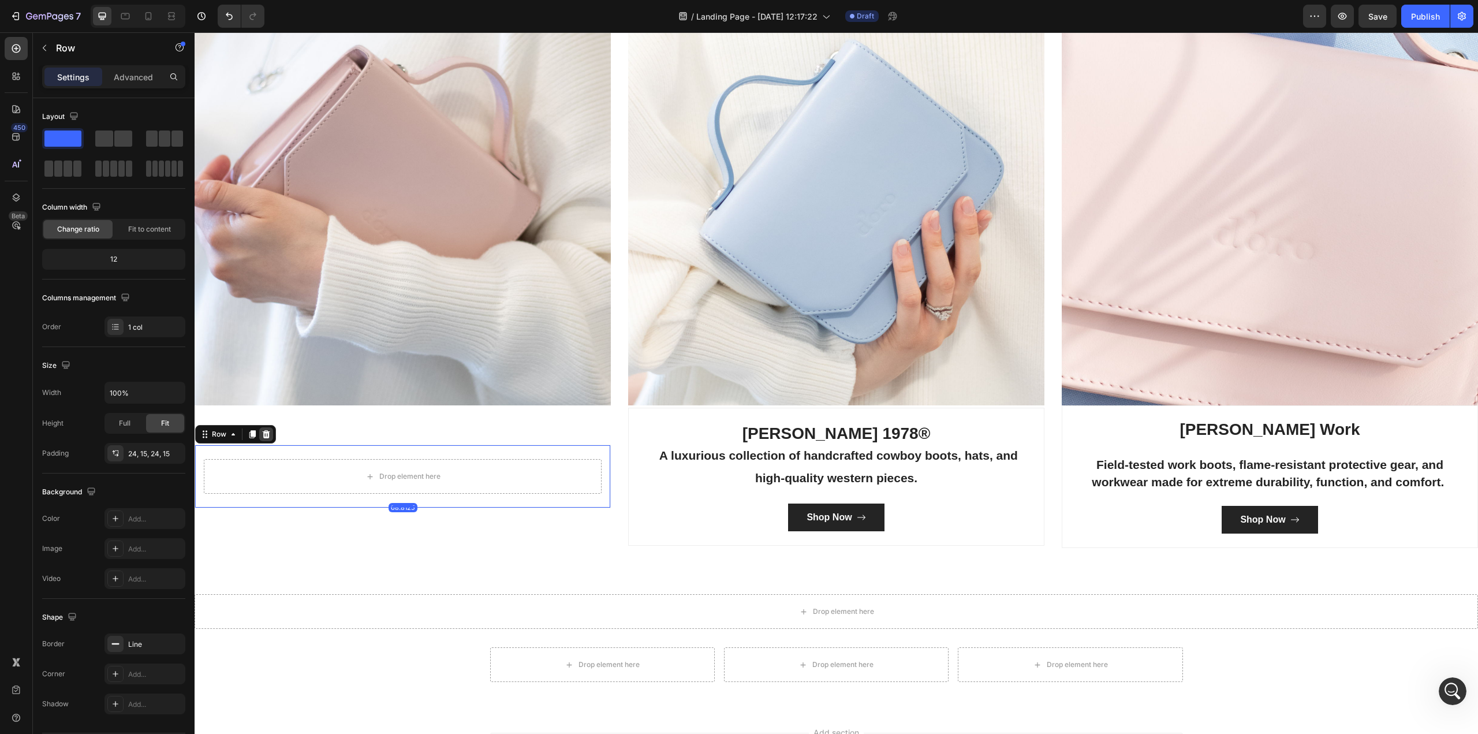
click at [268, 429] on icon at bounding box center [266, 433] width 9 height 9
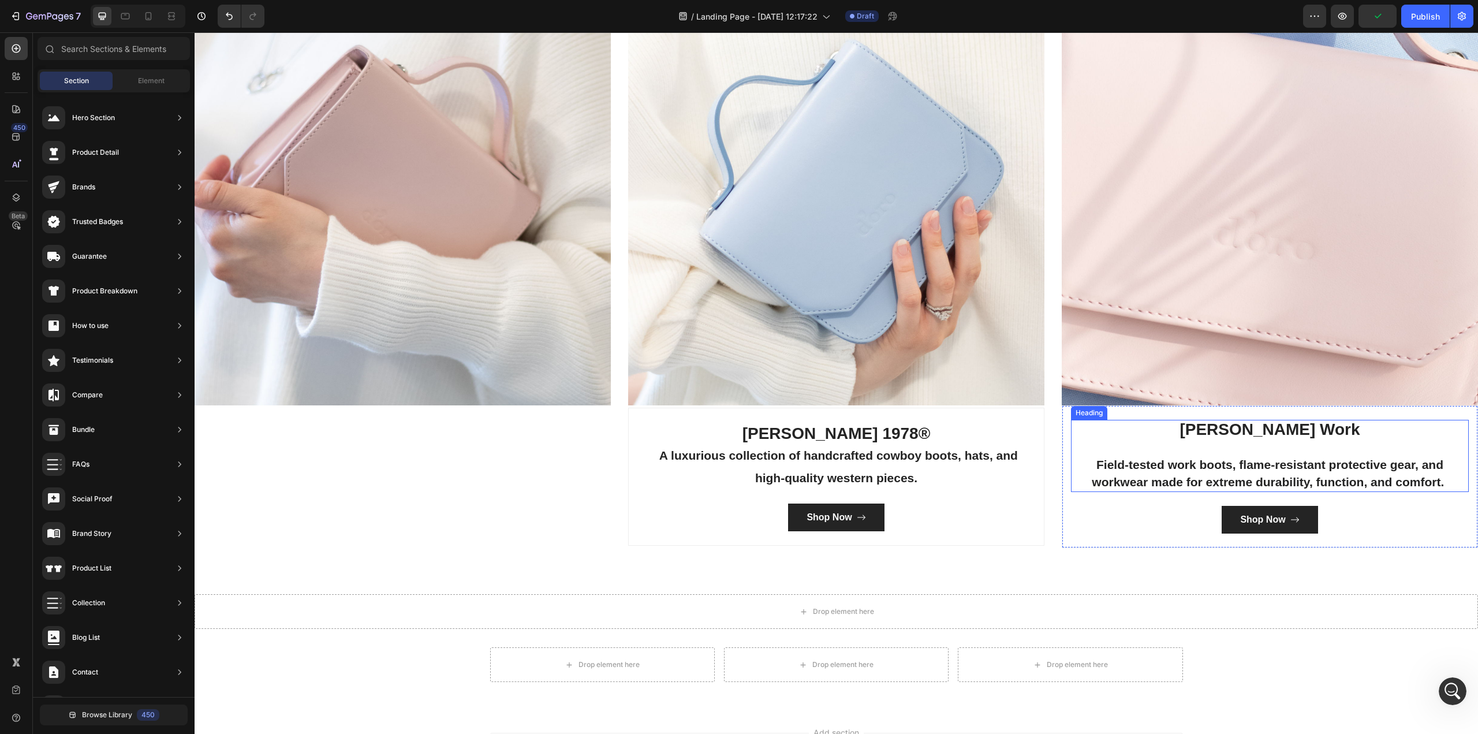
click at [1087, 420] on h3 "[PERSON_NAME] Work Field-tested work boots, flame-resistant protective gear, an…" at bounding box center [1270, 456] width 398 height 73
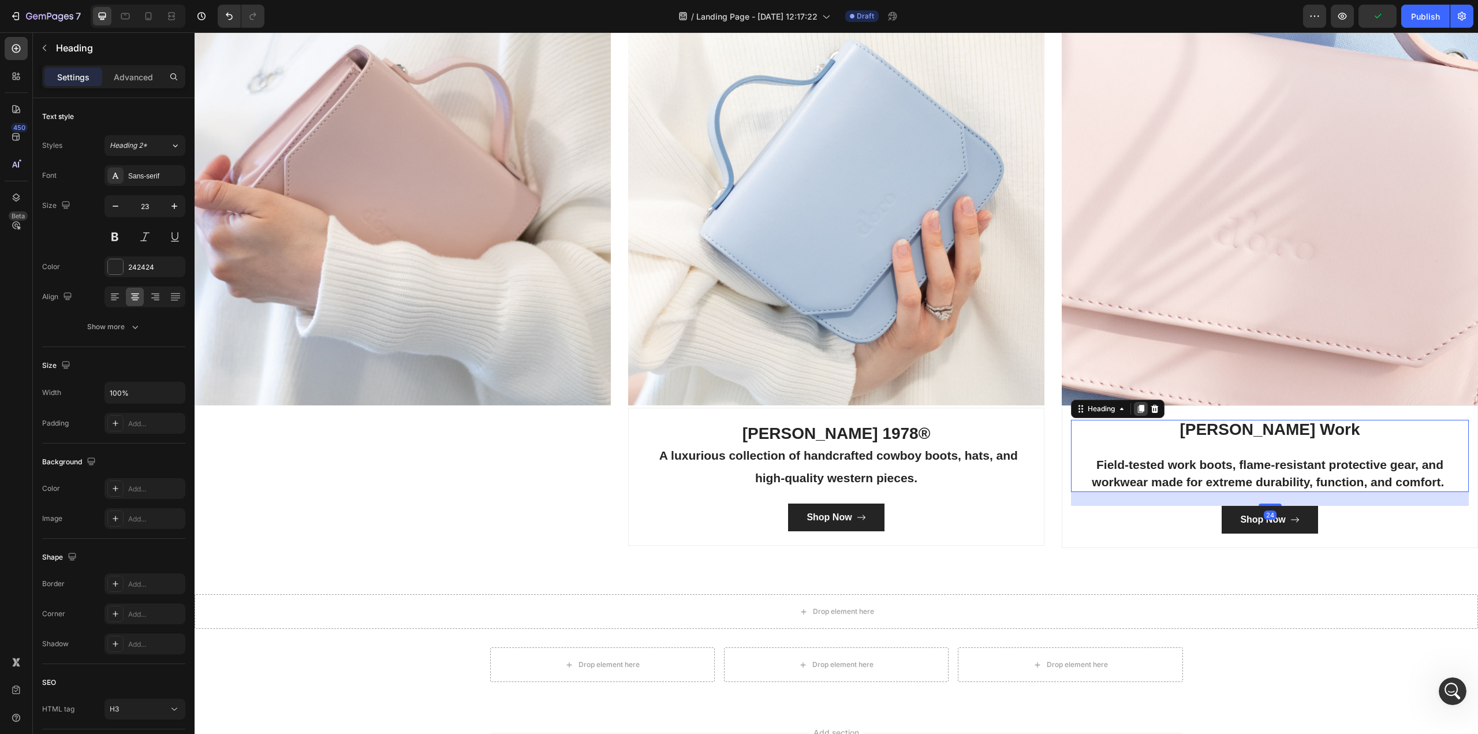
click at [1138, 408] on icon at bounding box center [1141, 409] width 6 height 8
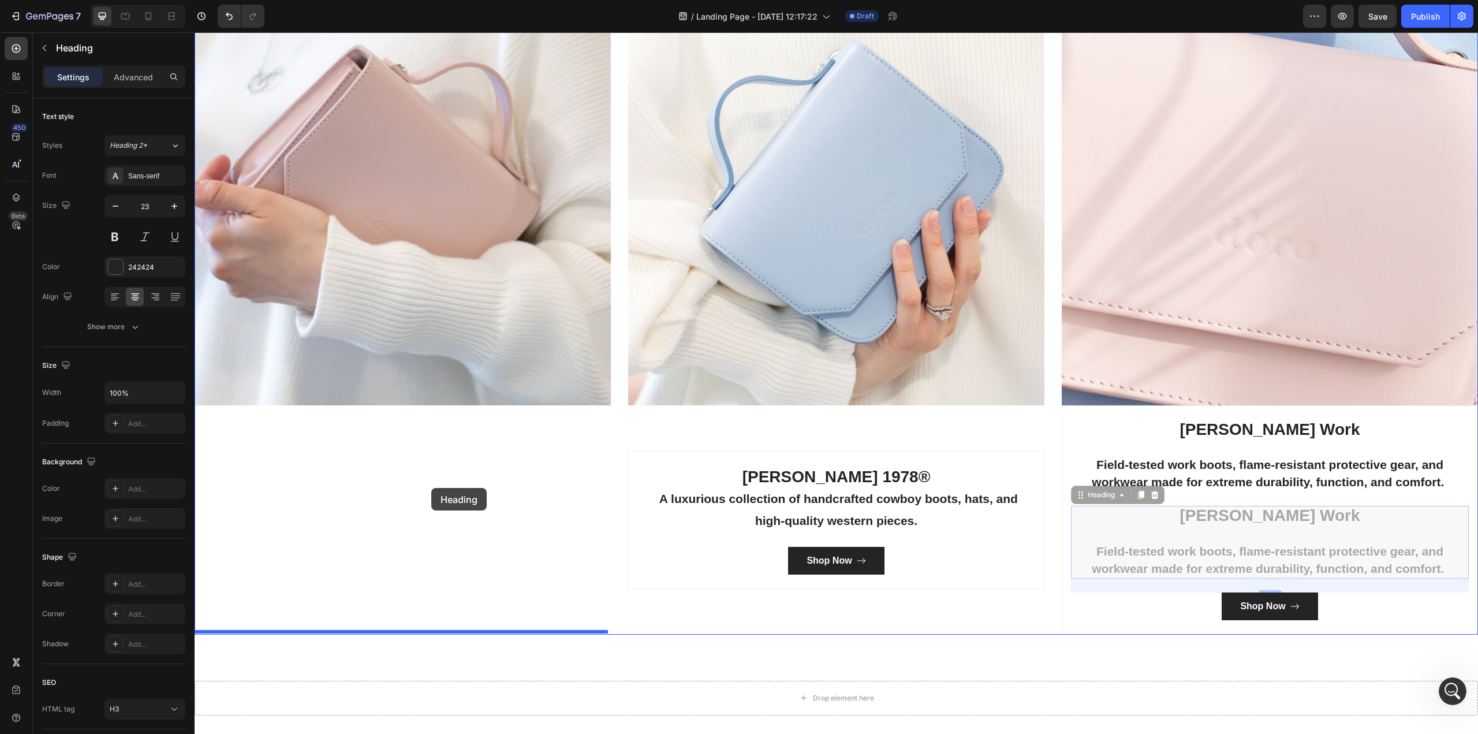
drag, startPoint x: 1073, startPoint y: 492, endPoint x: 398, endPoint y: 488, distance: 674.8
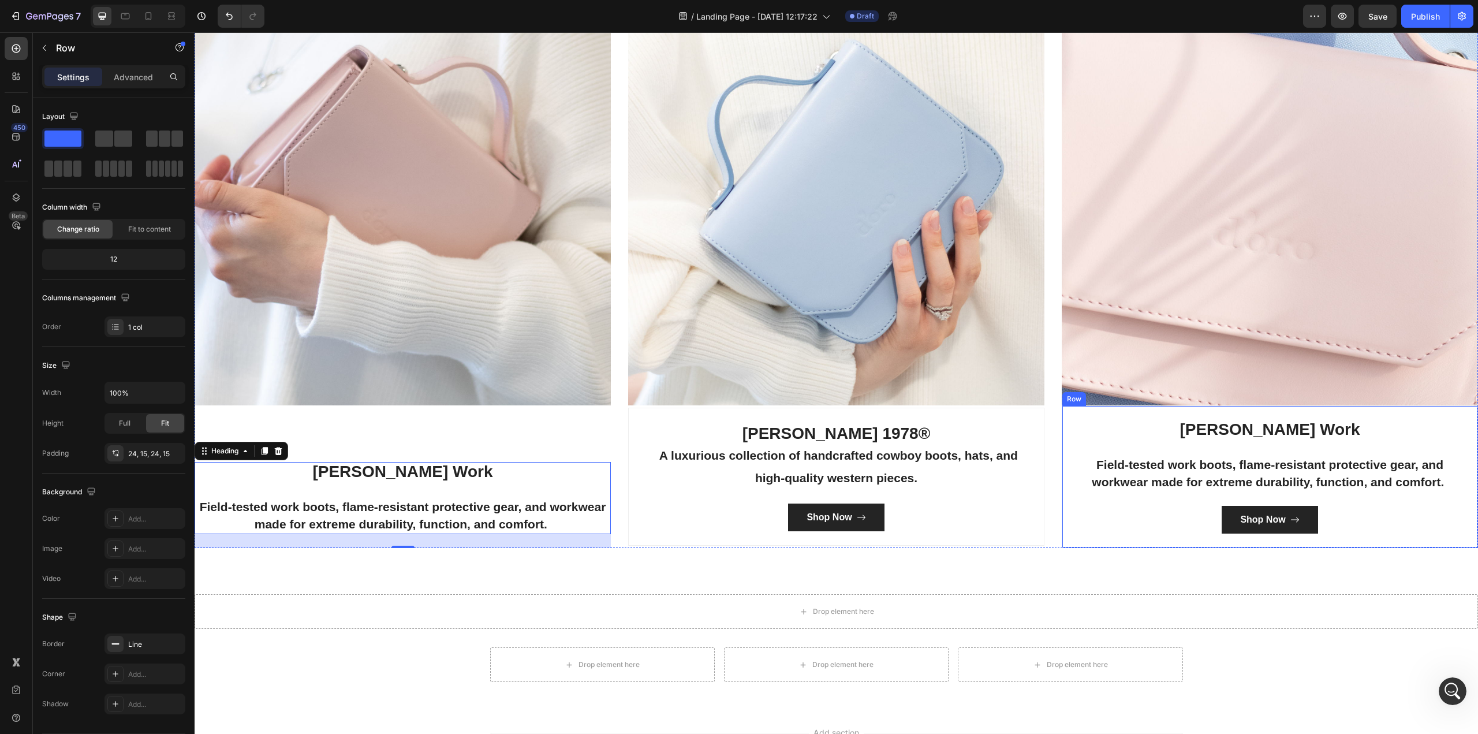
click at [1062, 407] on div "[PERSON_NAME] Work Field-tested work boots, flame-resistant protective gear, an…" at bounding box center [1270, 476] width 416 height 143
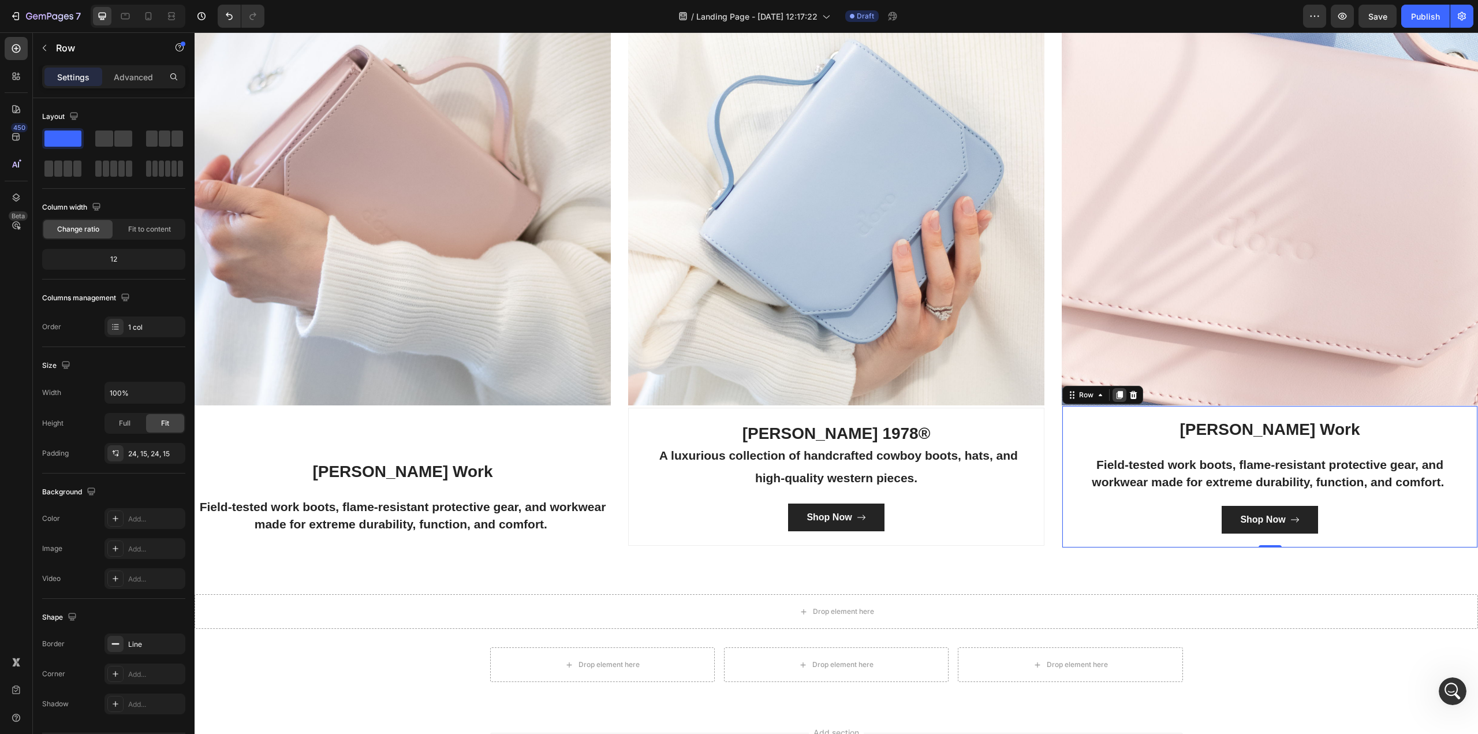
click at [1116, 391] on icon at bounding box center [1119, 395] width 6 height 8
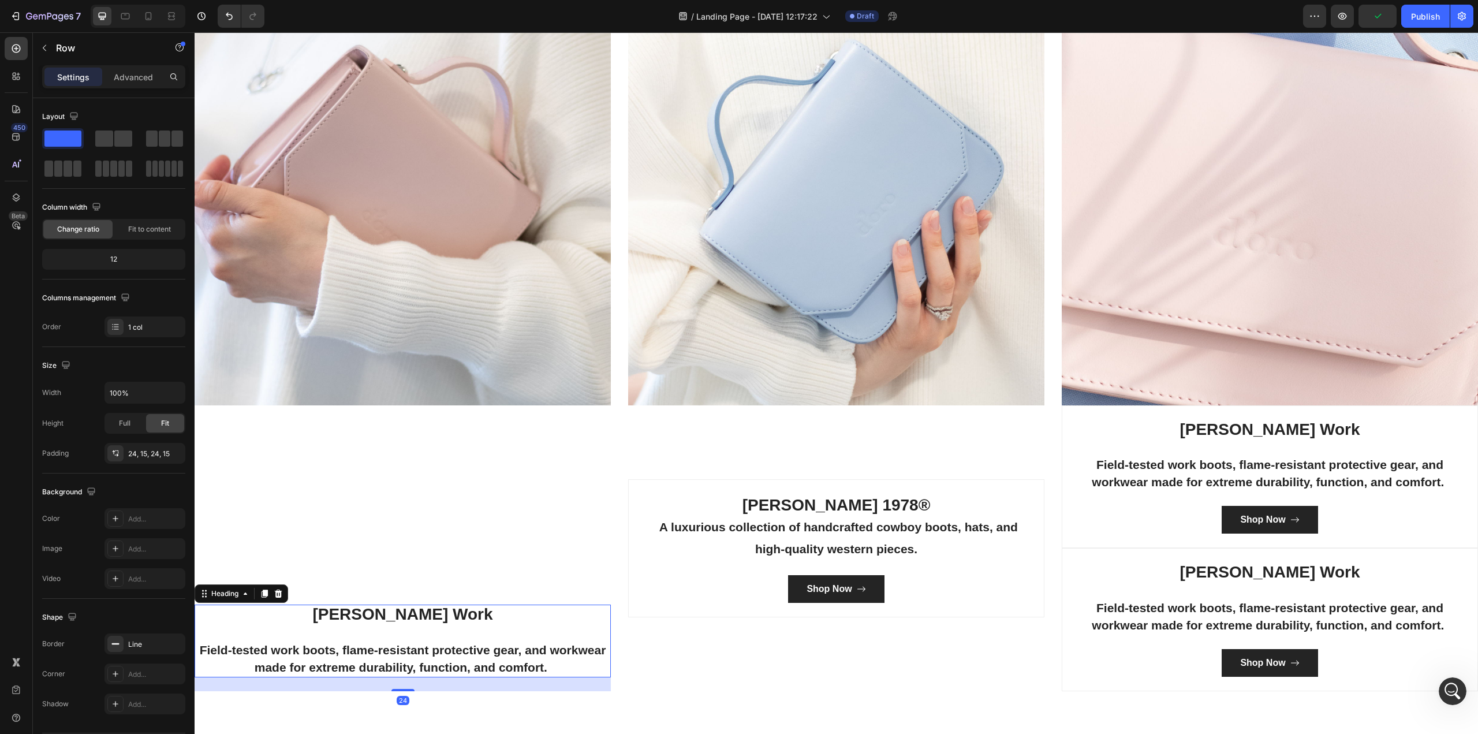
click at [415, 648] on span "Field-tested work boots, flame-resistant protective gear, and workwear made for…" at bounding box center [403, 658] width 406 height 31
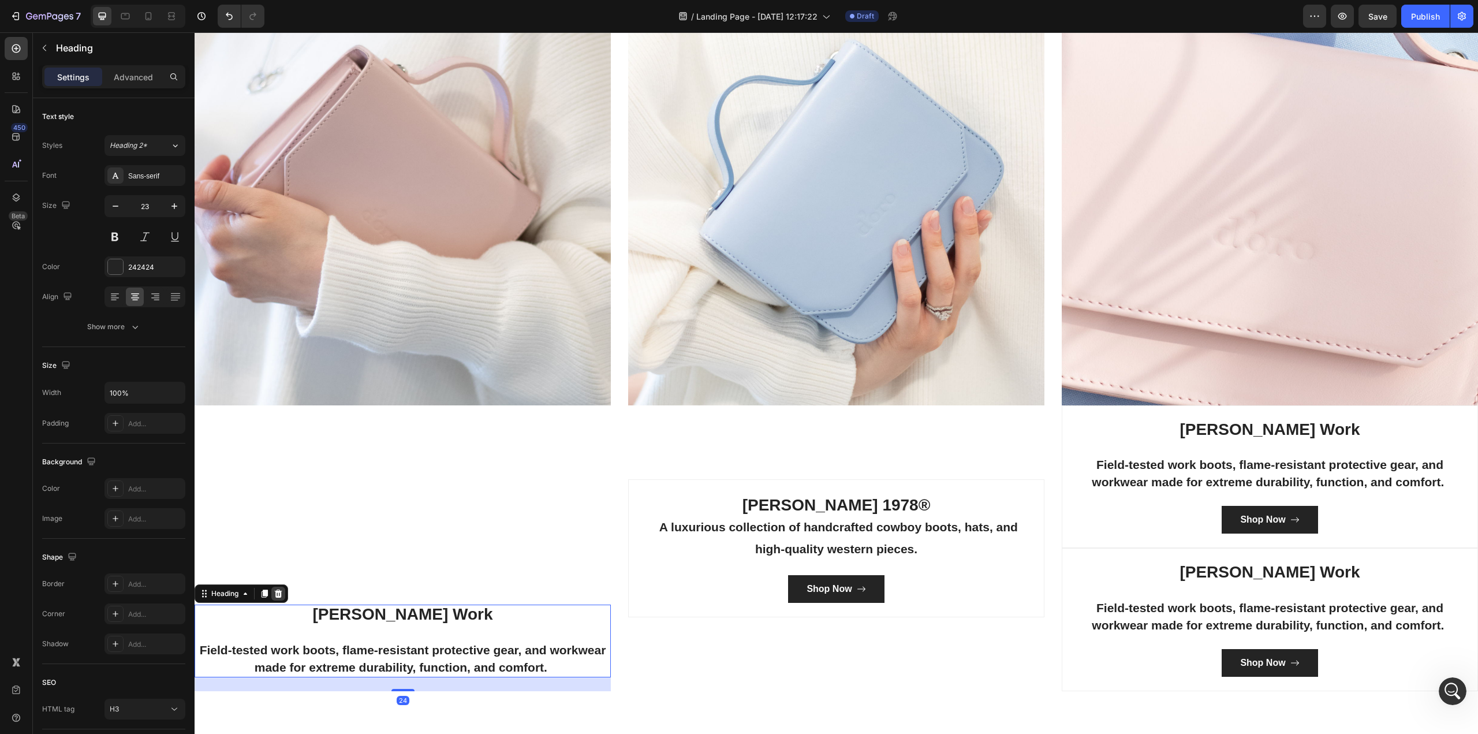
click at [275, 590] on icon at bounding box center [278, 593] width 9 height 9
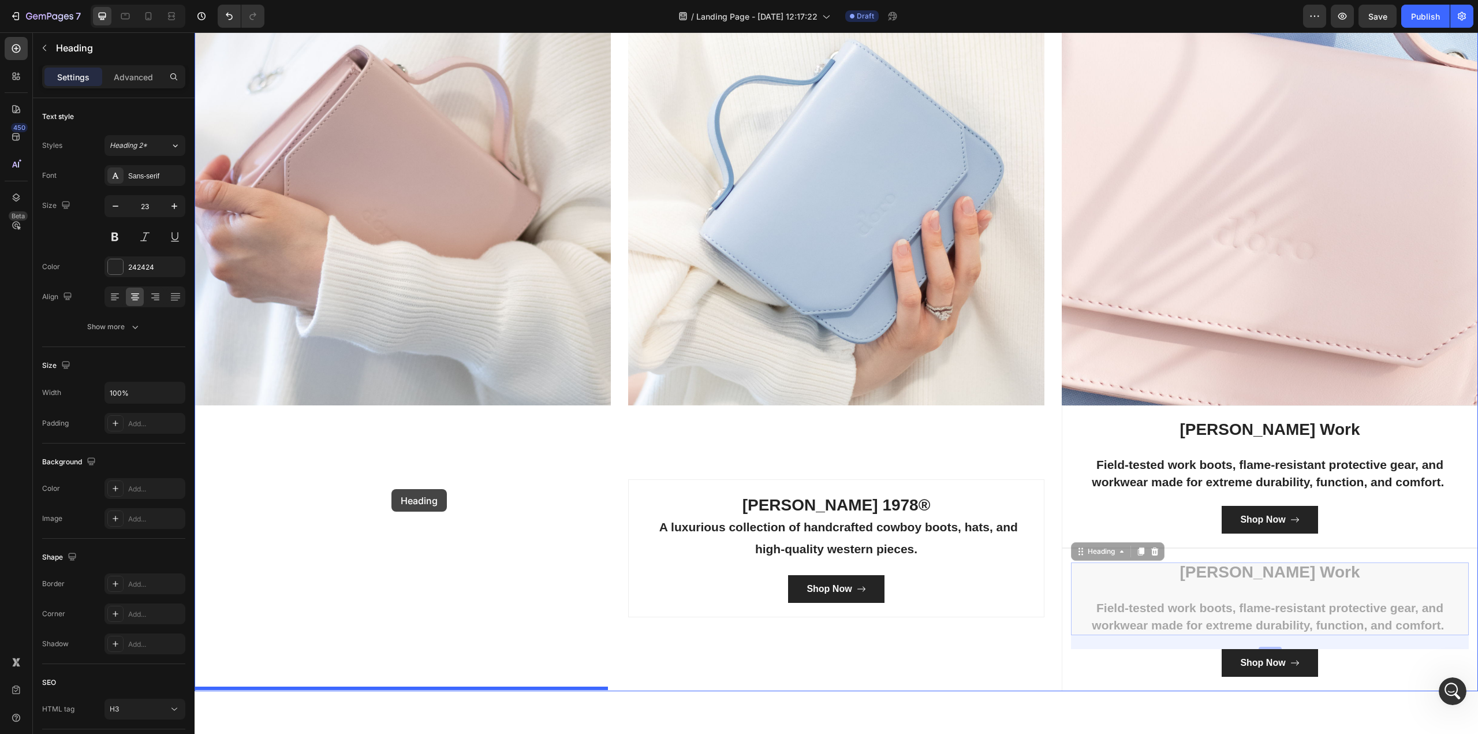
drag, startPoint x: 1084, startPoint y: 552, endPoint x: 389, endPoint y: 489, distance: 697.9
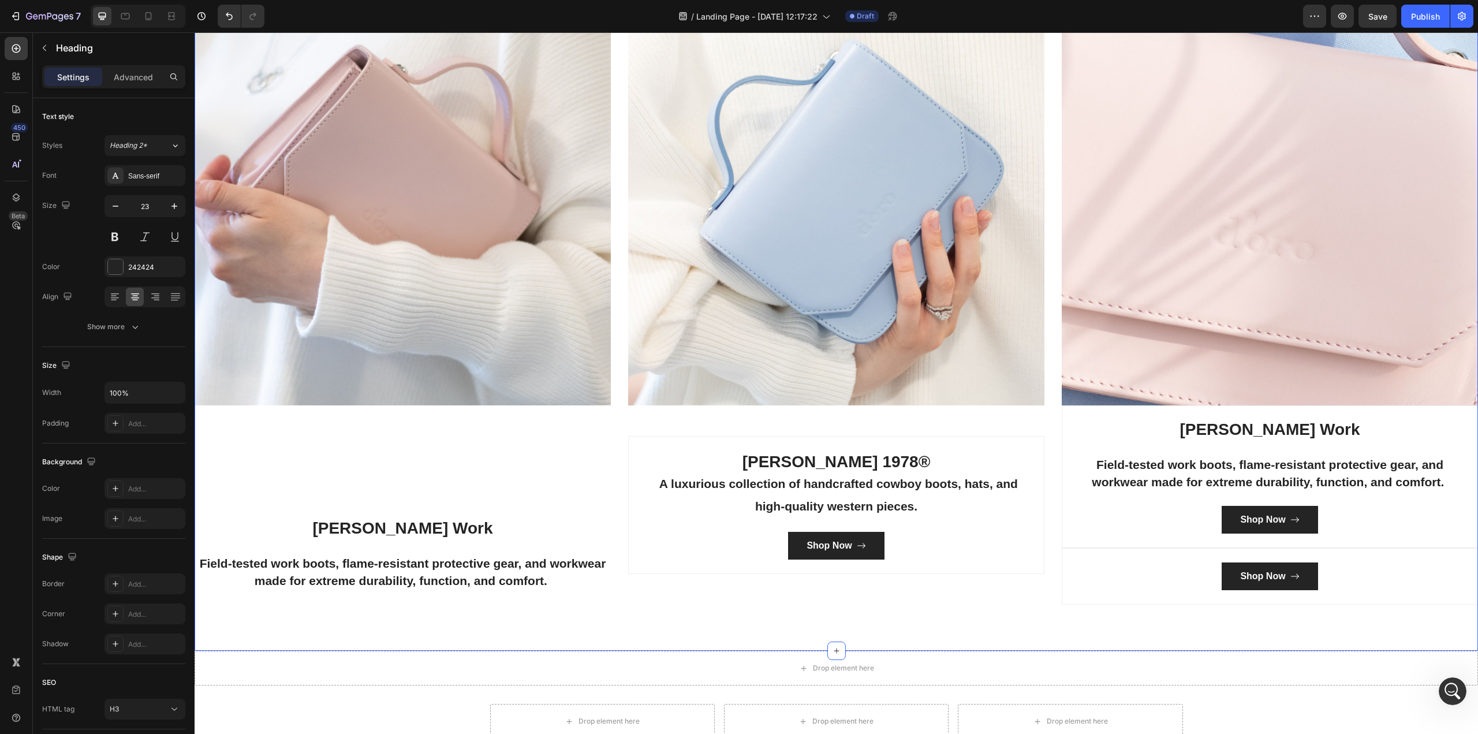
click at [1409, 604] on div "Categories Heading Made For The West Text block Row Image [PERSON_NAME] Work Fi…" at bounding box center [836, 249] width 1283 height 802
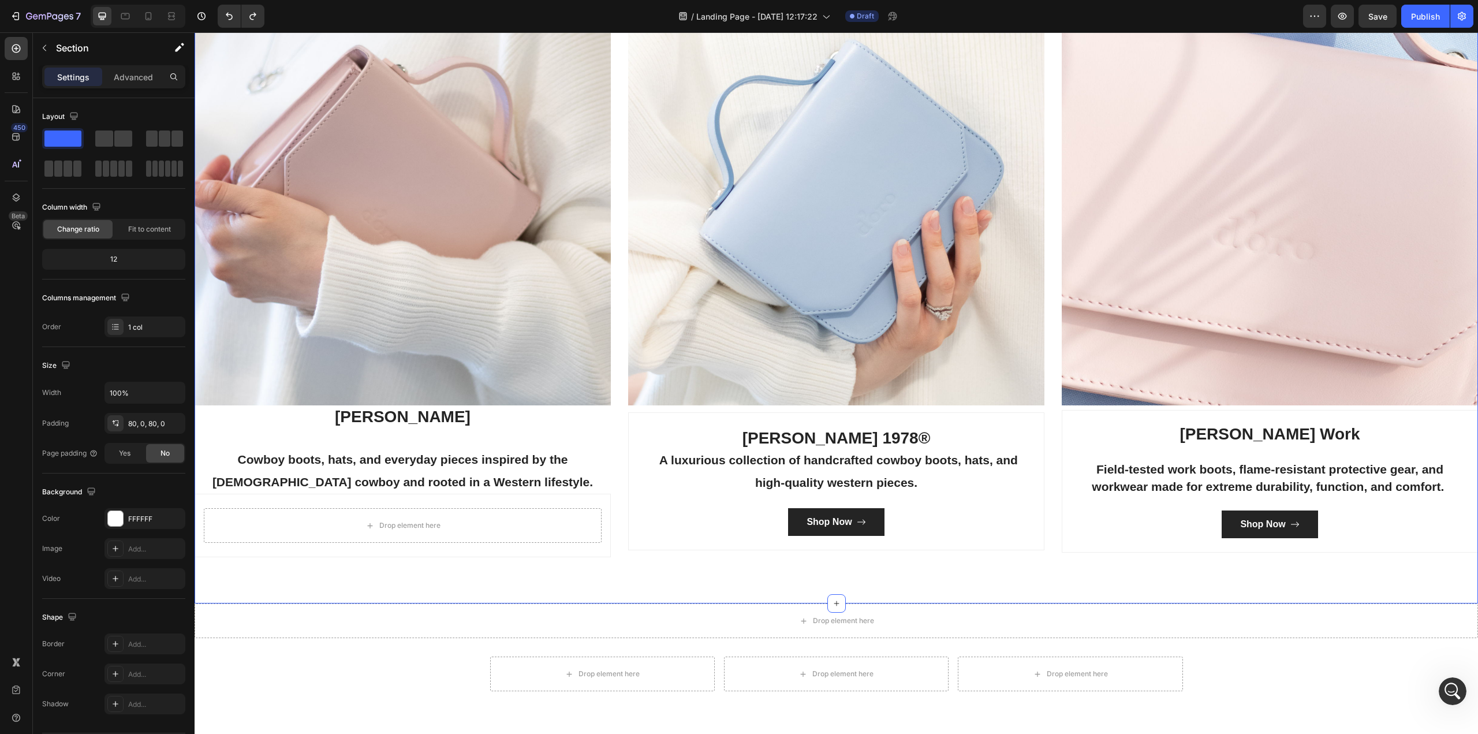
click at [1333, 577] on div "Categories Heading Made For The West Text block Row Image [PERSON_NAME] Cowboy …" at bounding box center [836, 225] width 1283 height 755
click at [464, 531] on div "Drop element here" at bounding box center [403, 525] width 398 height 35
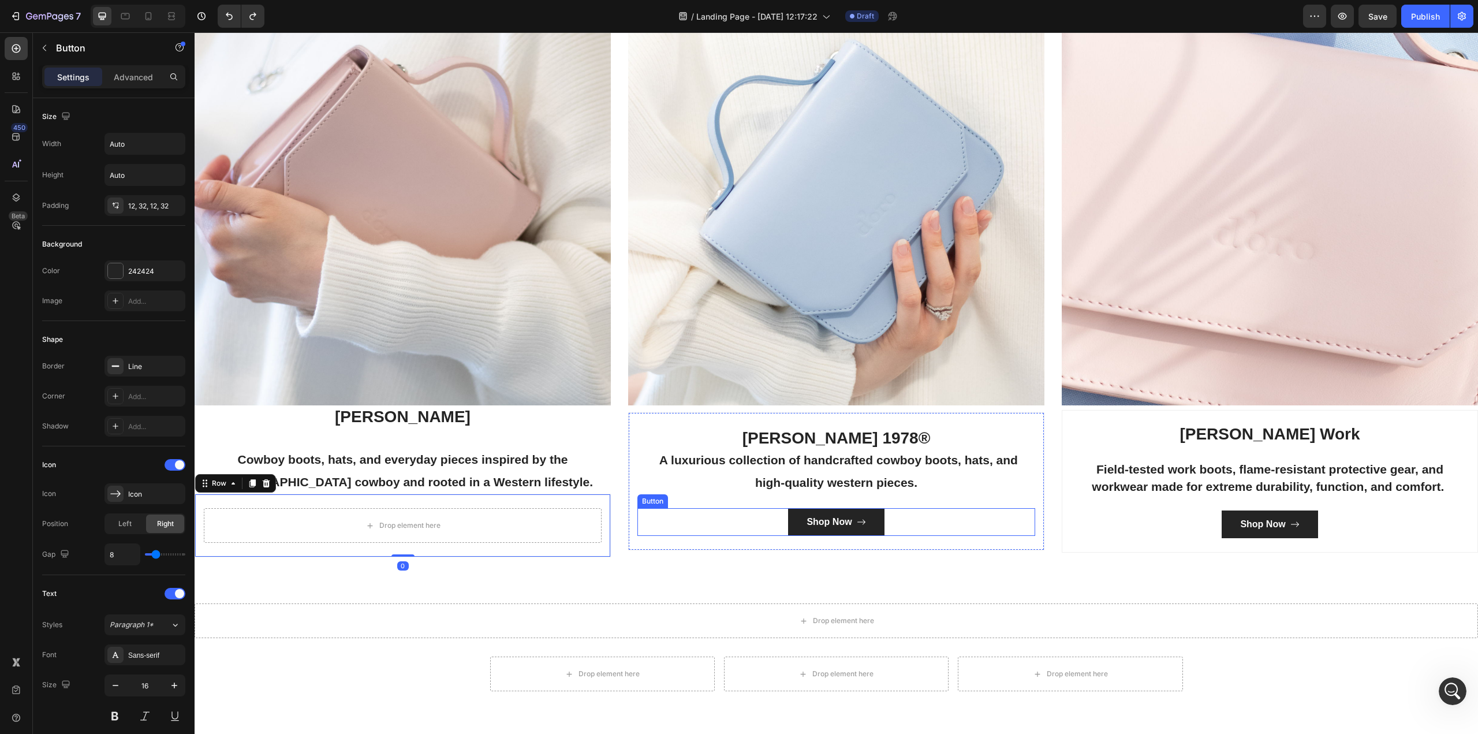
click at [933, 521] on div "Shop Now Button" at bounding box center [836, 522] width 398 height 28
click at [375, 408] on h3 "[PERSON_NAME] Cowboy boots, hats, and everyday pieces inspired by the [DEMOGRAP…" at bounding box center [403, 449] width 416 height 89
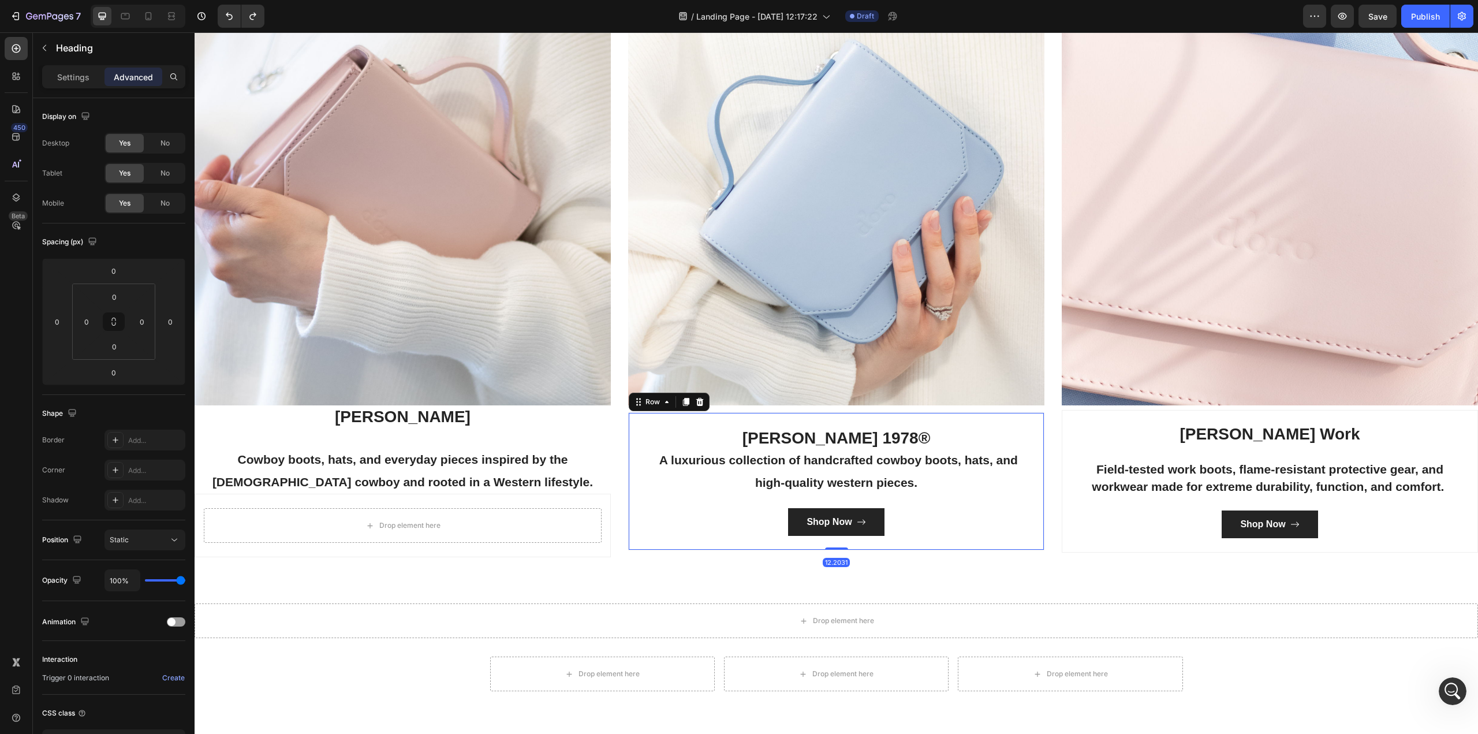
click at [689, 415] on div "[PERSON_NAME] 1978® A luxurious collection of handcrafted cowboy boots, hats, a…" at bounding box center [836, 481] width 416 height 138
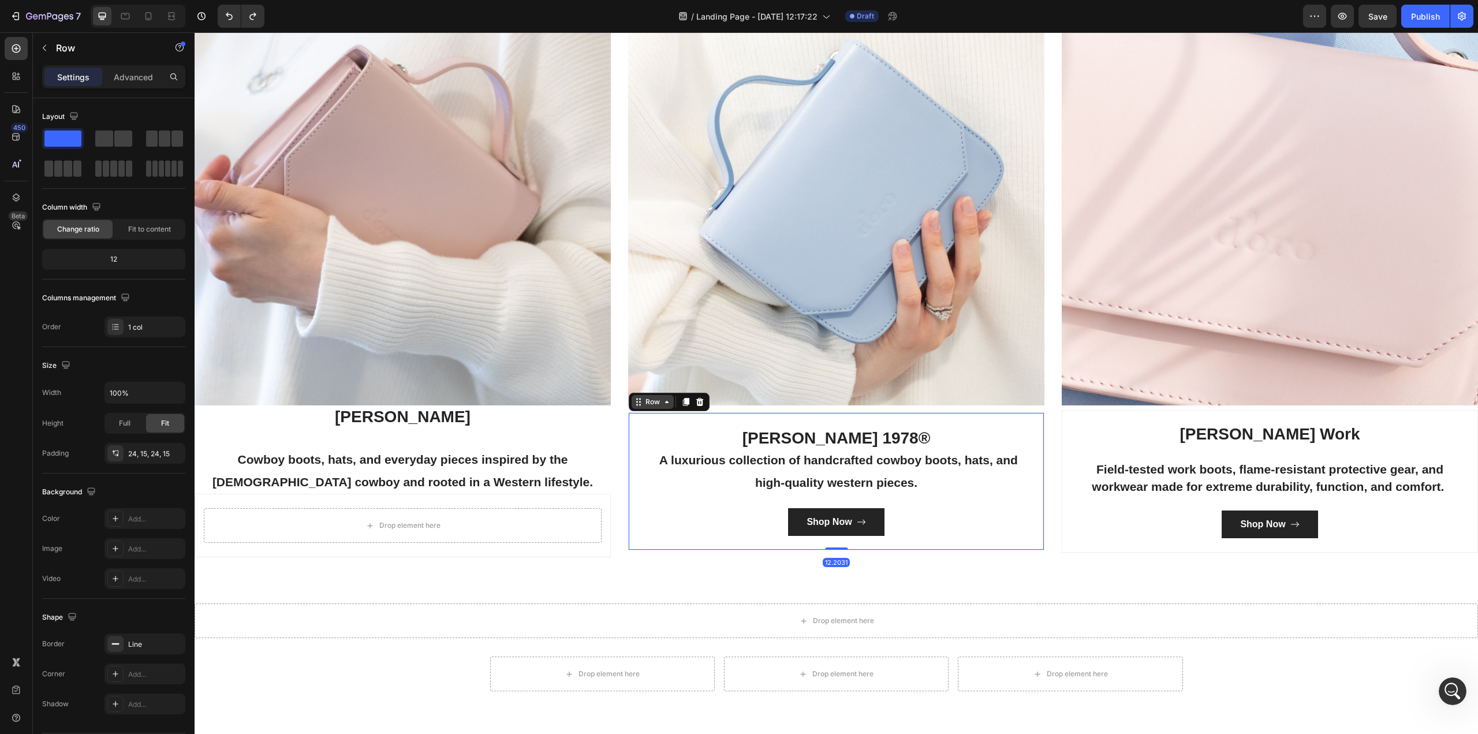
click at [664, 405] on div "Row" at bounding box center [653, 402] width 42 height 14
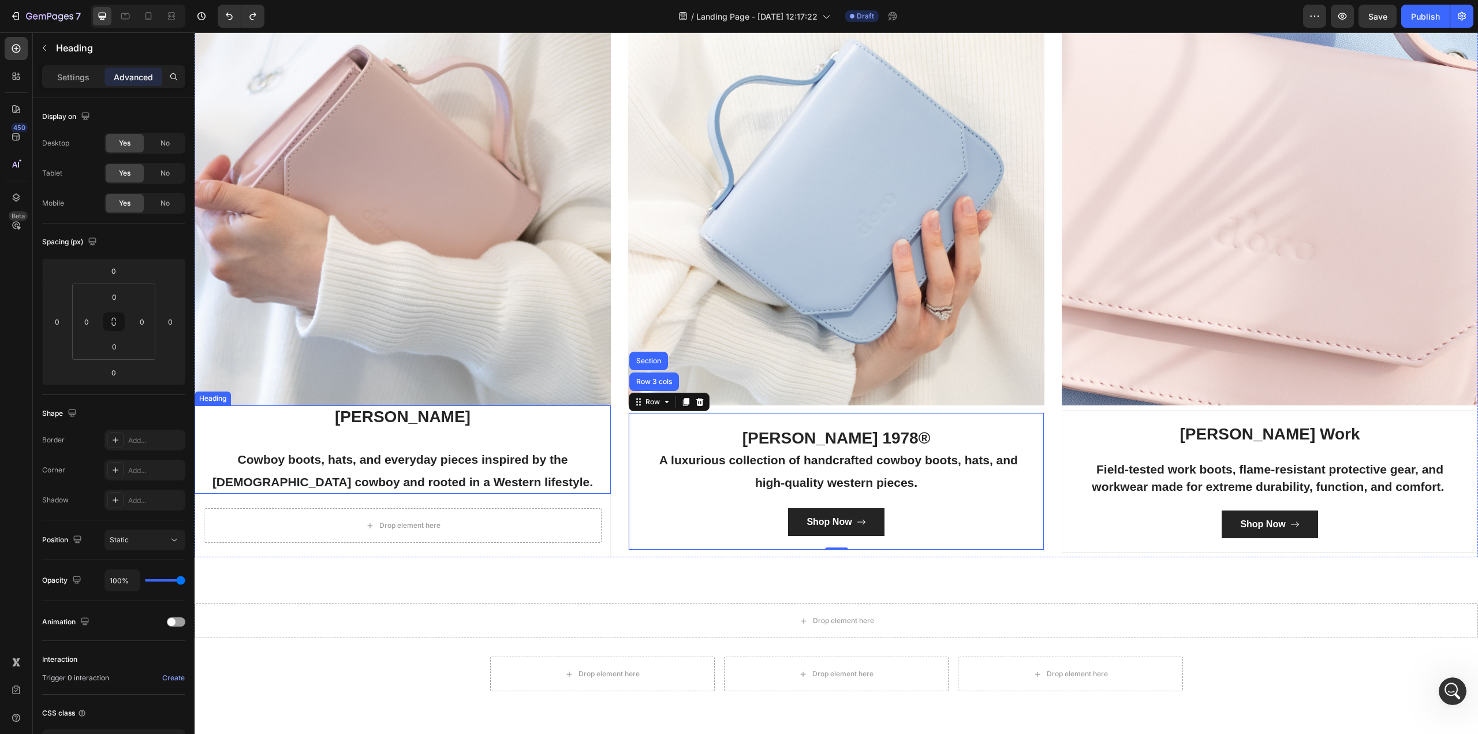
click at [218, 395] on div "Heading" at bounding box center [213, 398] width 32 height 10
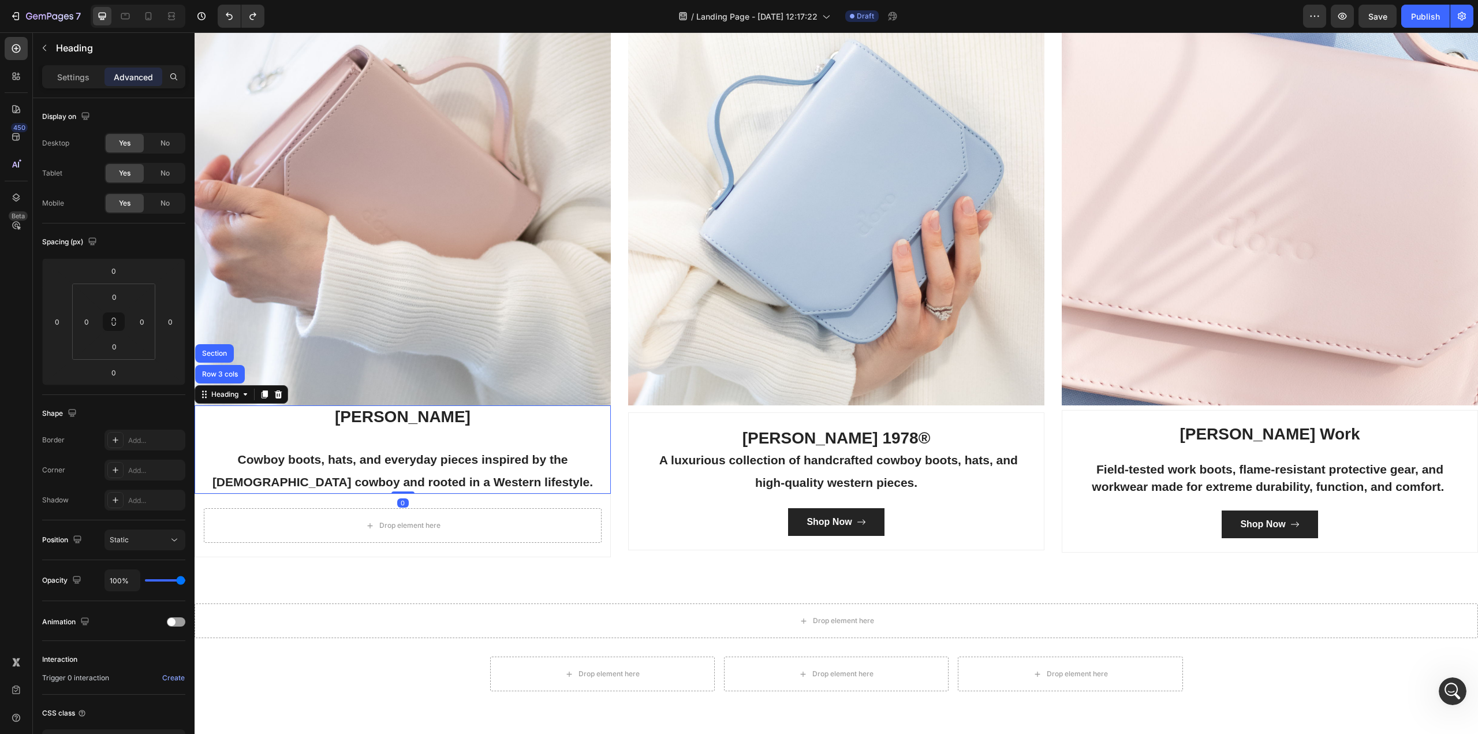
click at [224, 410] on h3 "[PERSON_NAME] Cowboy boots, hats, and everyday pieces inspired by the [DEMOGRAP…" at bounding box center [403, 449] width 416 height 89
click at [348, 423] on p "[PERSON_NAME] Cowboy boots, hats, and everyday pieces inspired by the [DEMOGRAP…" at bounding box center [403, 449] width 414 height 87
click at [459, 533] on div "Drop element here" at bounding box center [403, 525] width 398 height 35
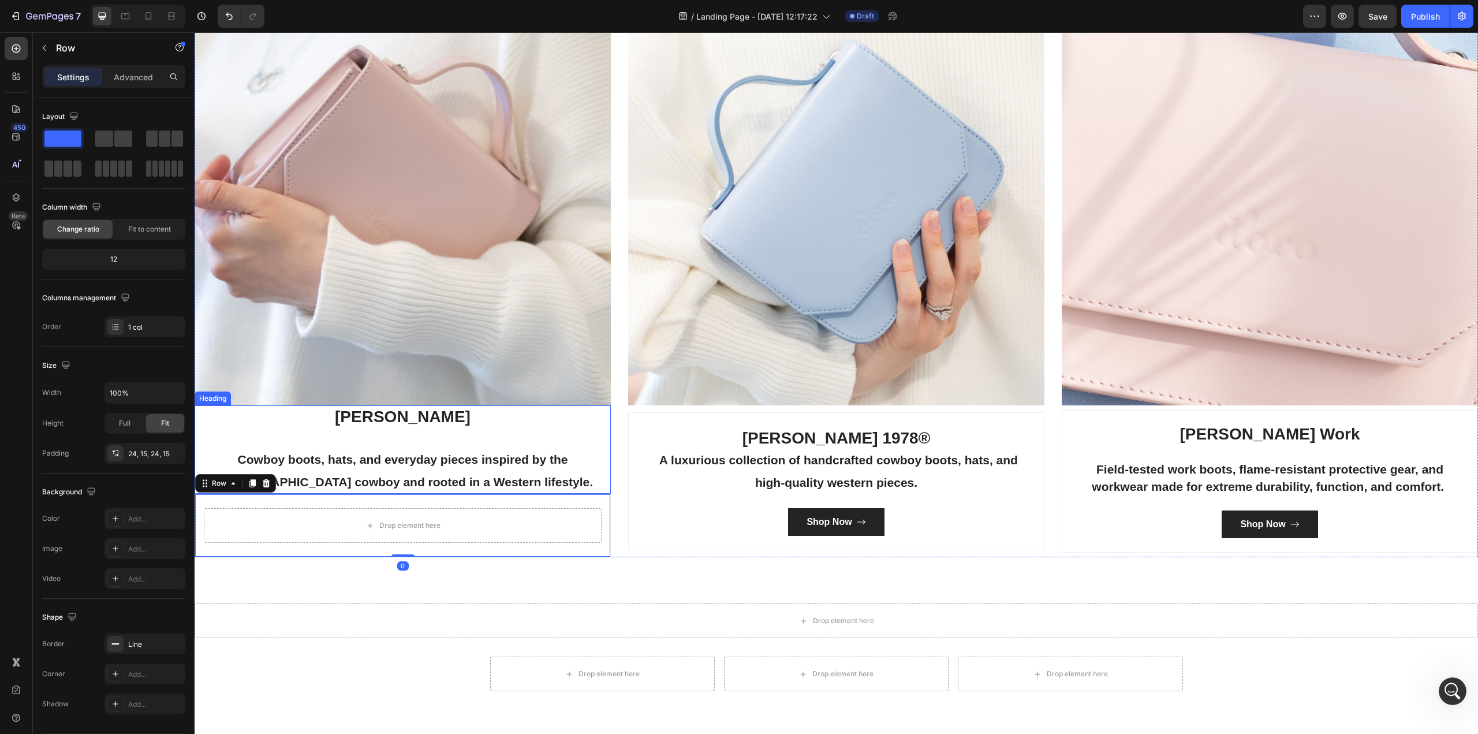
click at [351, 417] on p "[PERSON_NAME] Cowboy boots, hats, and everyday pieces inspired by the [DEMOGRAP…" at bounding box center [403, 449] width 414 height 87
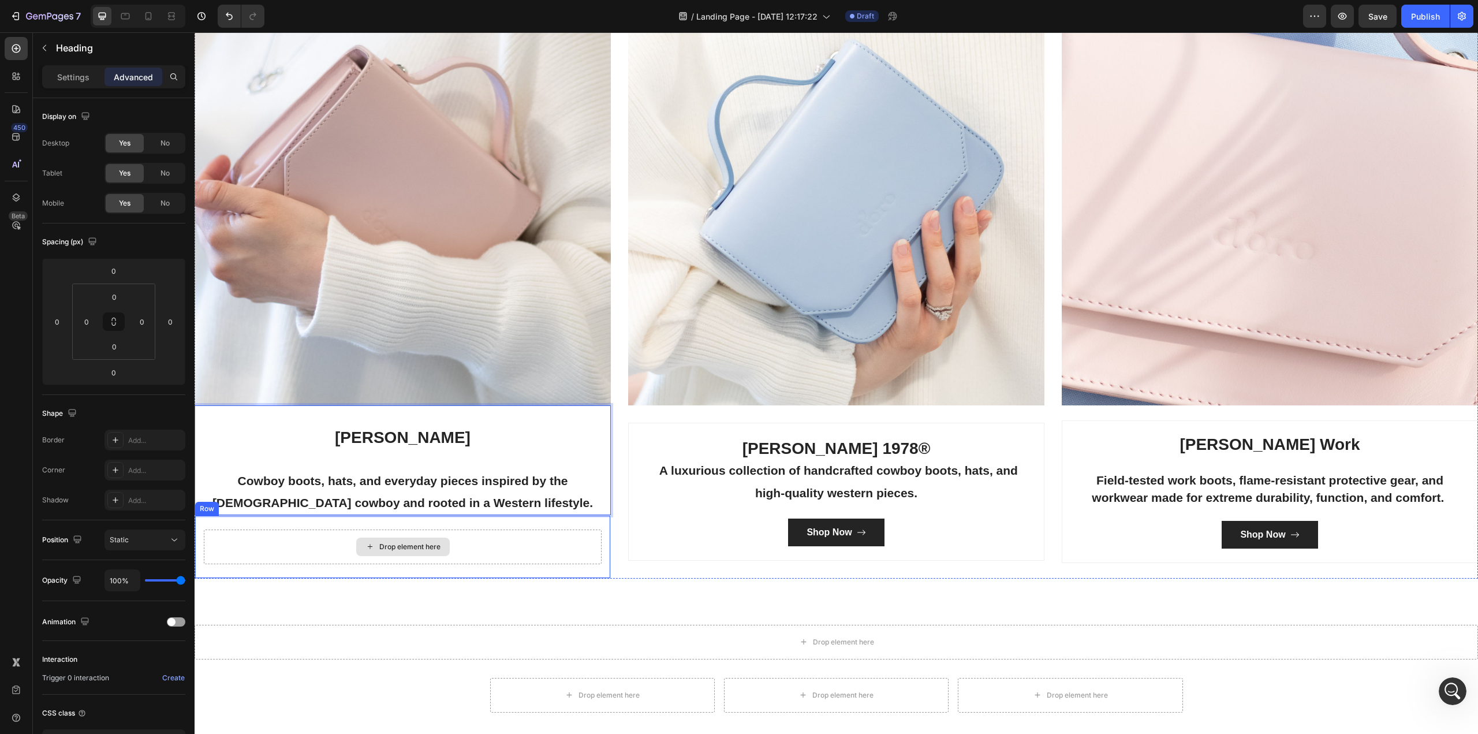
click at [617, 512] on div "Image [PERSON_NAME] Cowboy boots, hats, and everyday pieces inspired by the [DE…" at bounding box center [836, 283] width 1283 height 589
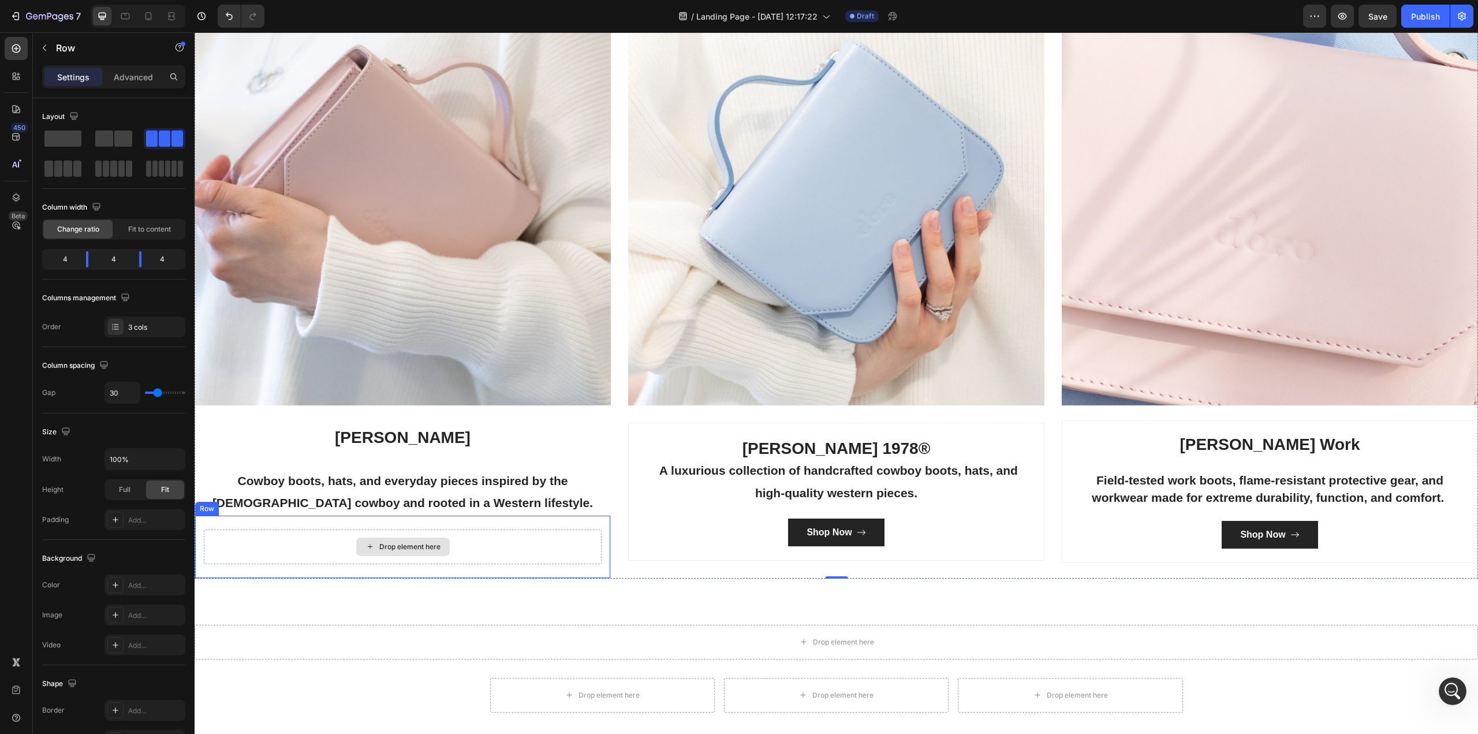
click at [409, 544] on div "Drop element here" at bounding box center [409, 546] width 61 height 9
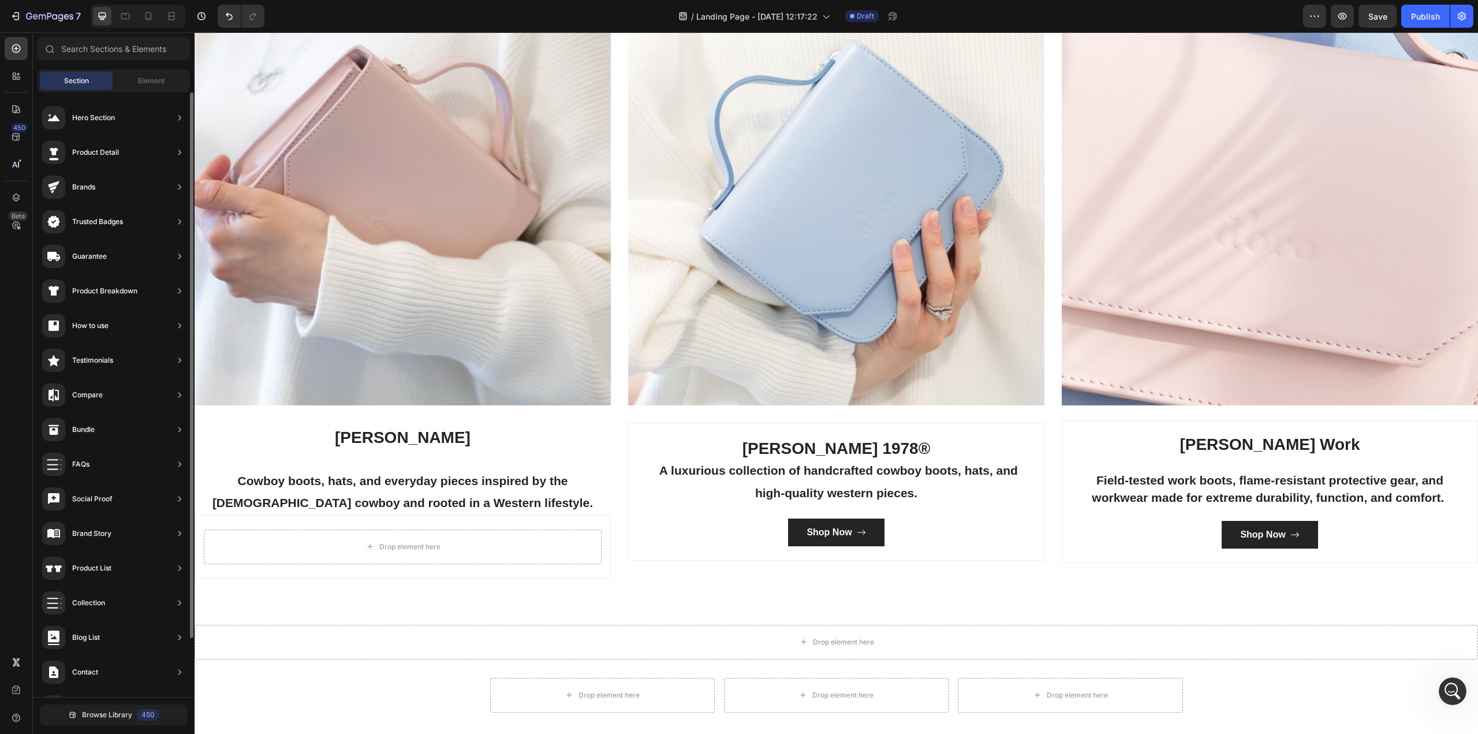
scroll to position [0, 0]
click at [151, 75] on div "Element" at bounding box center [151, 81] width 73 height 18
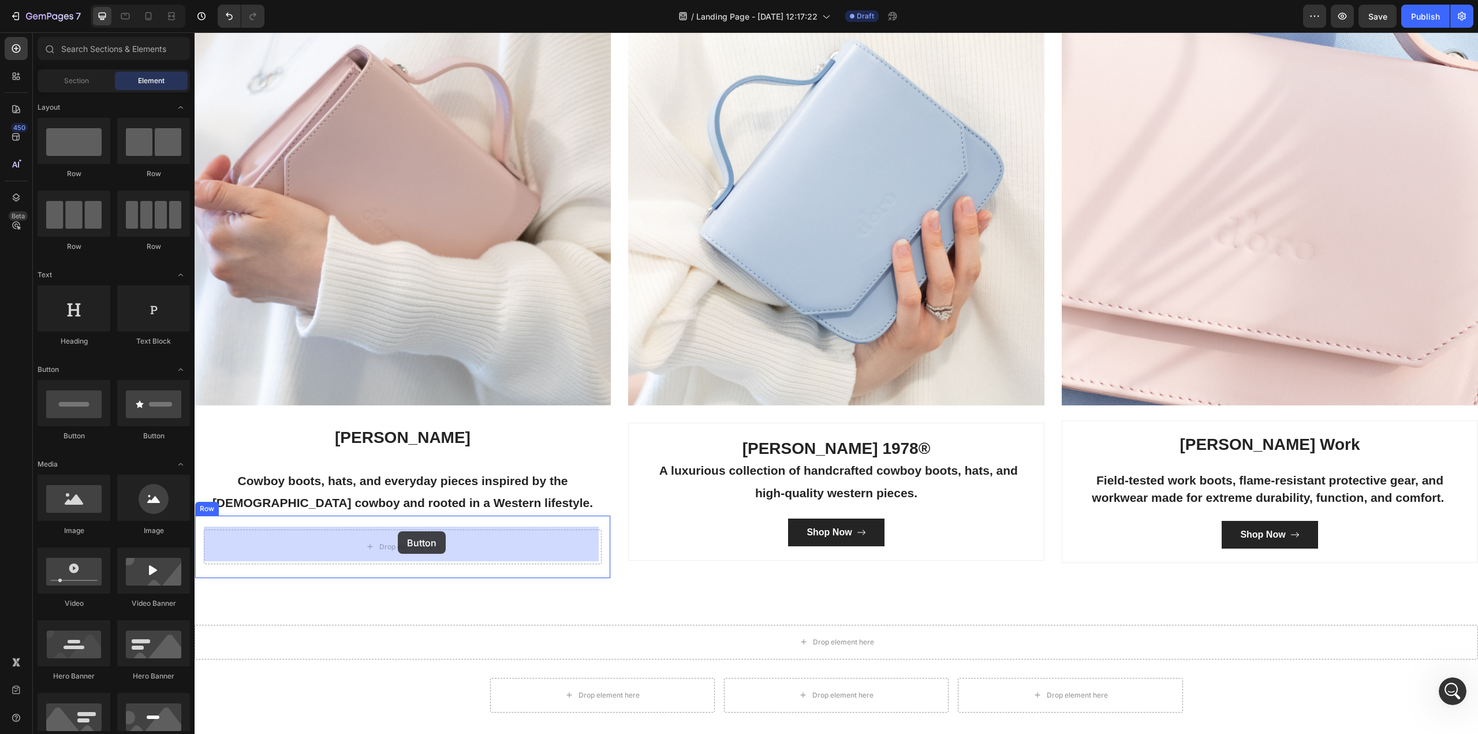
drag, startPoint x: 278, startPoint y: 445, endPoint x: 398, endPoint y: 531, distance: 148.0
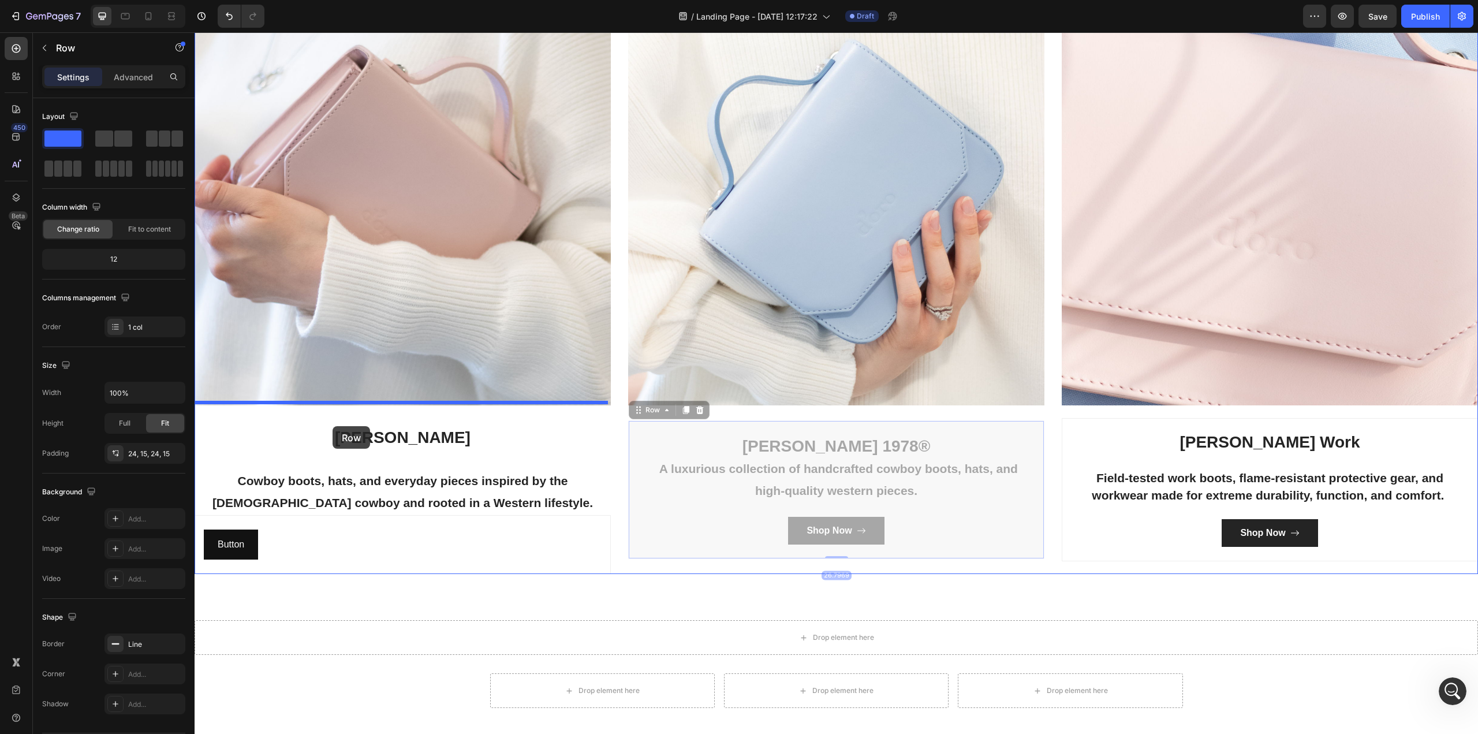
drag, startPoint x: 633, startPoint y: 415, endPoint x: 333, endPoint y: 426, distance: 301.0
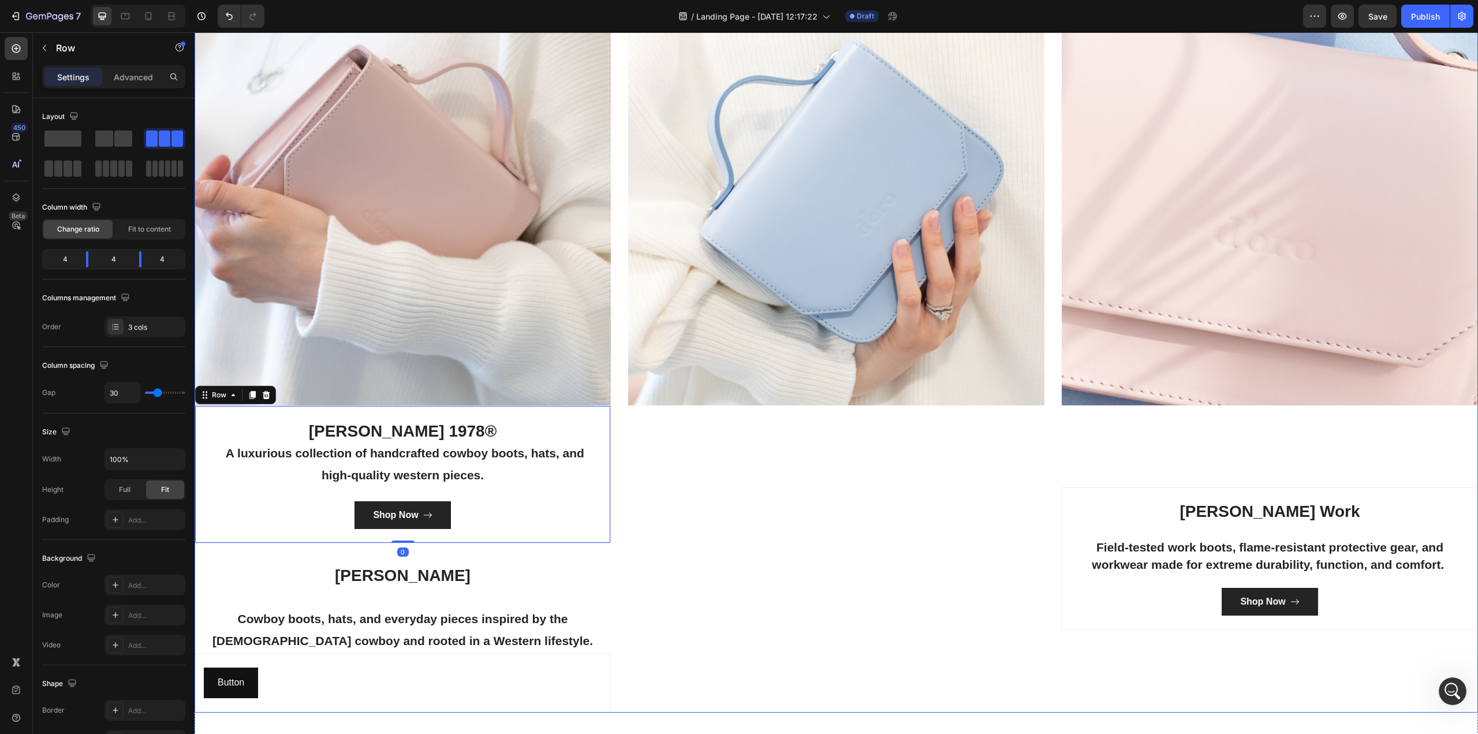
click at [933, 560] on div "Image" at bounding box center [836, 350] width 416 height 723
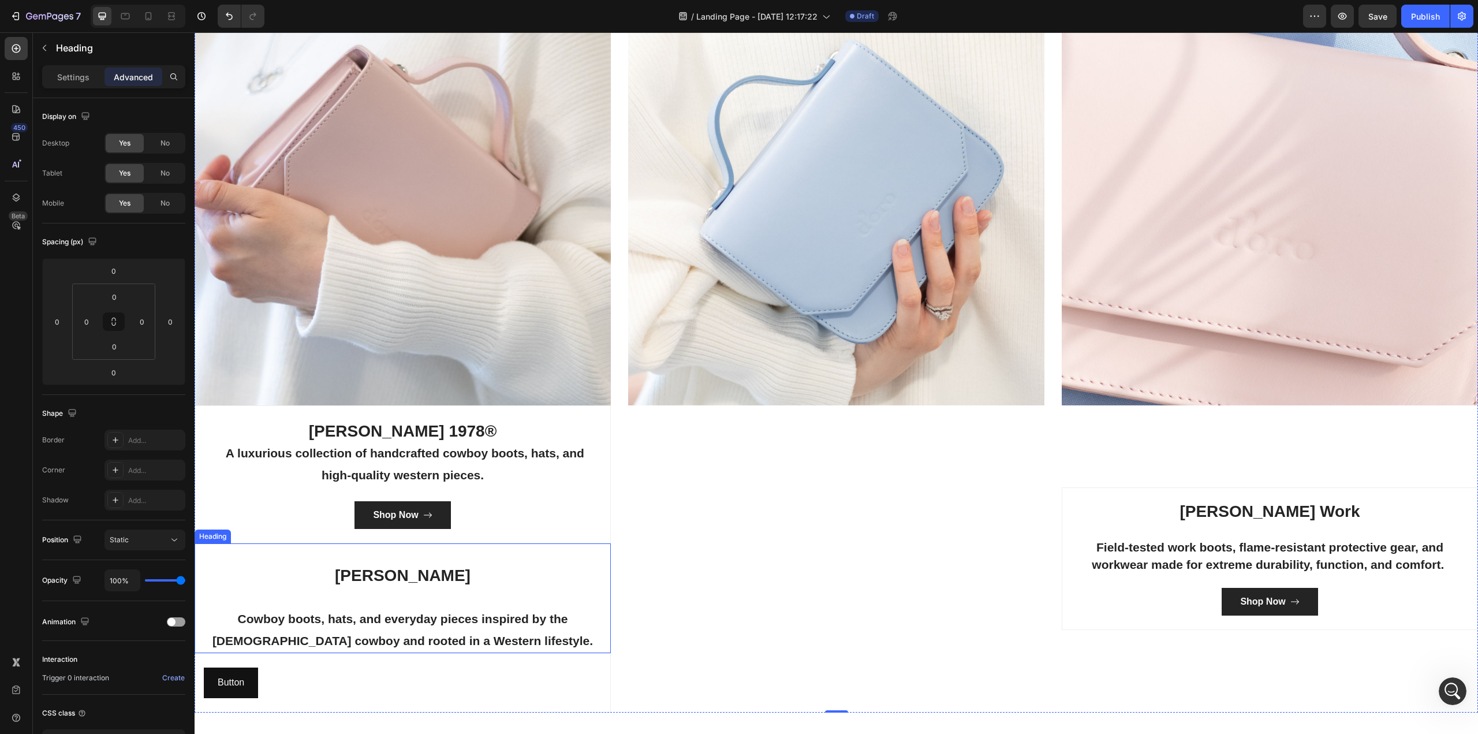
click at [437, 621] on span "Cowboy boots, hats, and everyday pieces inspired by the [DEMOGRAPHIC_DATA] cowb…" at bounding box center [402, 629] width 380 height 35
click at [264, 530] on icon at bounding box center [265, 532] width 6 height 8
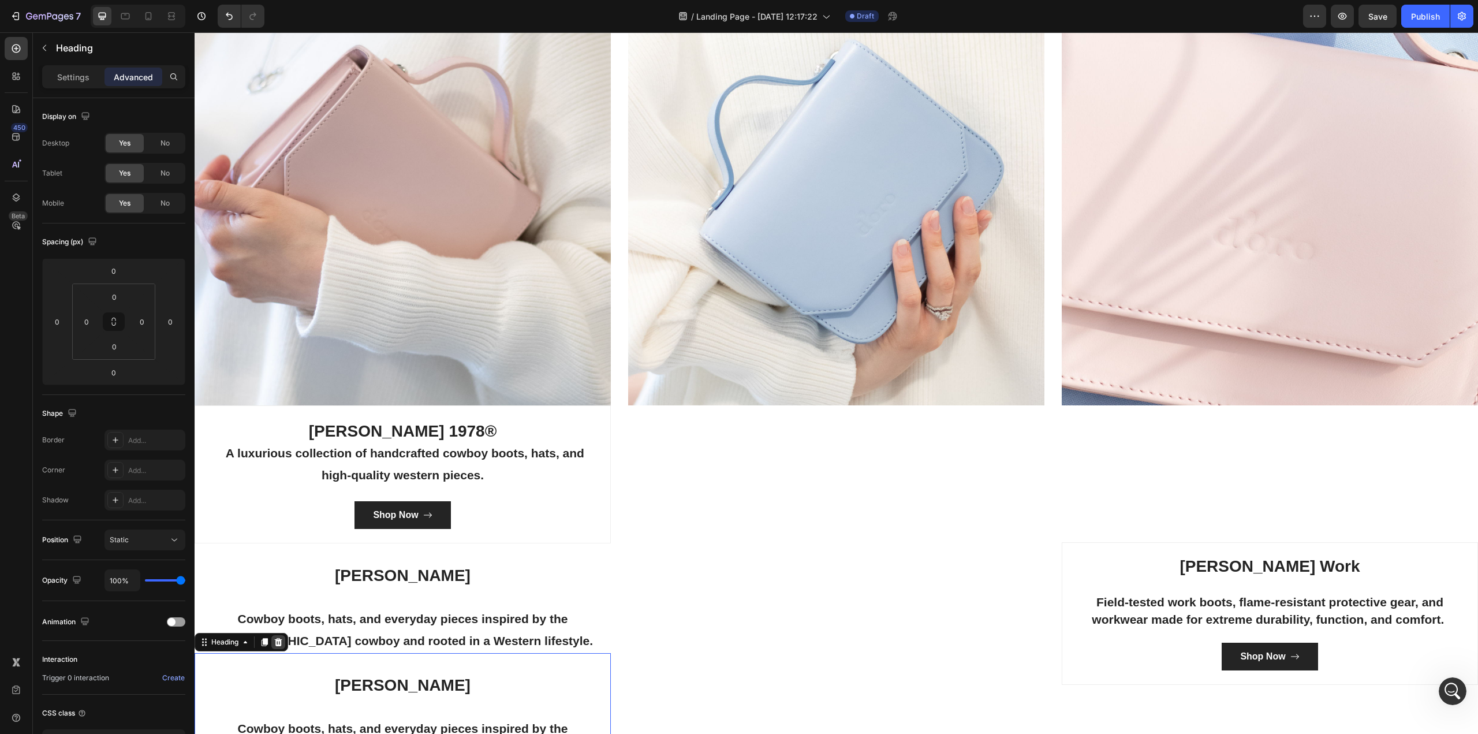
click at [283, 638] on icon at bounding box center [278, 641] width 9 height 9
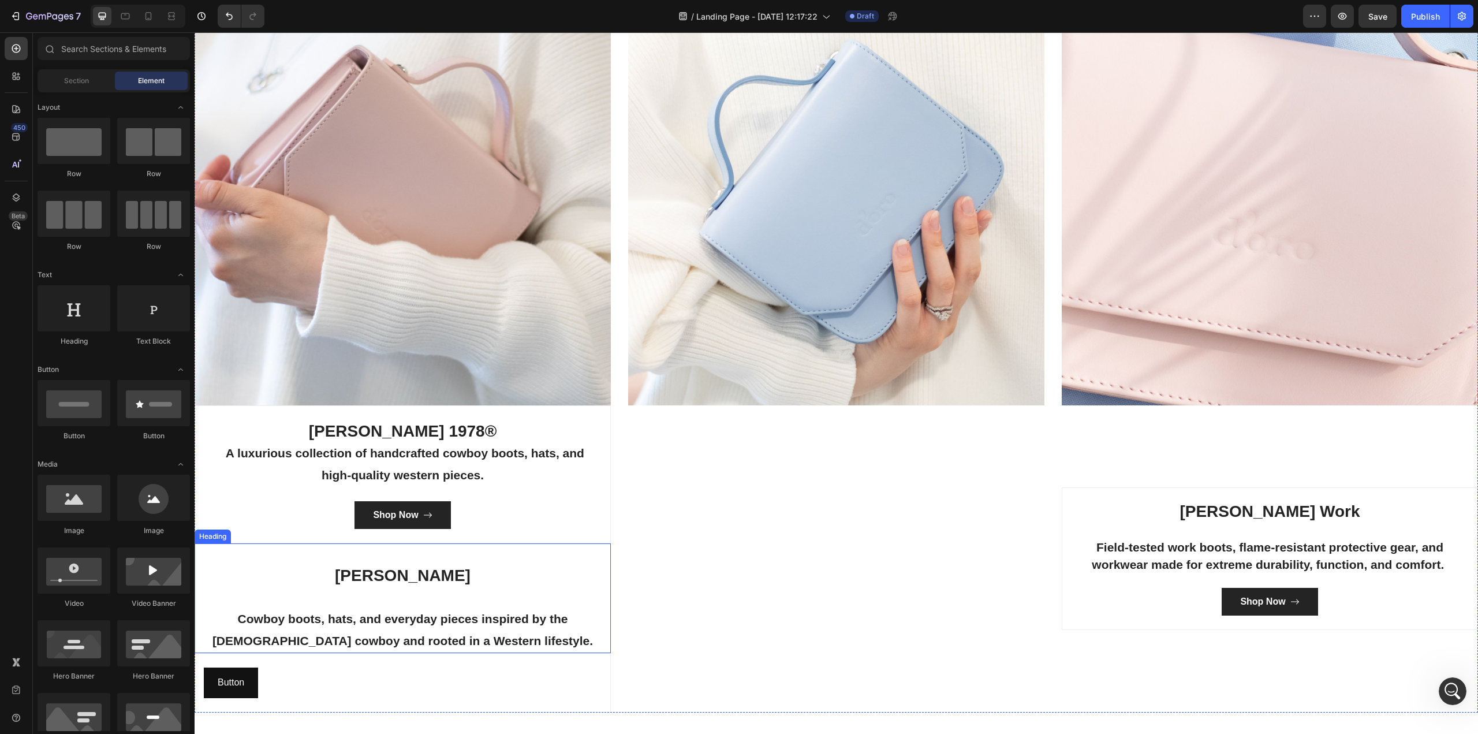
click at [272, 605] on p "⁠⁠⁠⁠⁠⁠⁠ [PERSON_NAME] Cowboy boots, hats, and everyday pieces inspired by the […" at bounding box center [403, 597] width 414 height 107
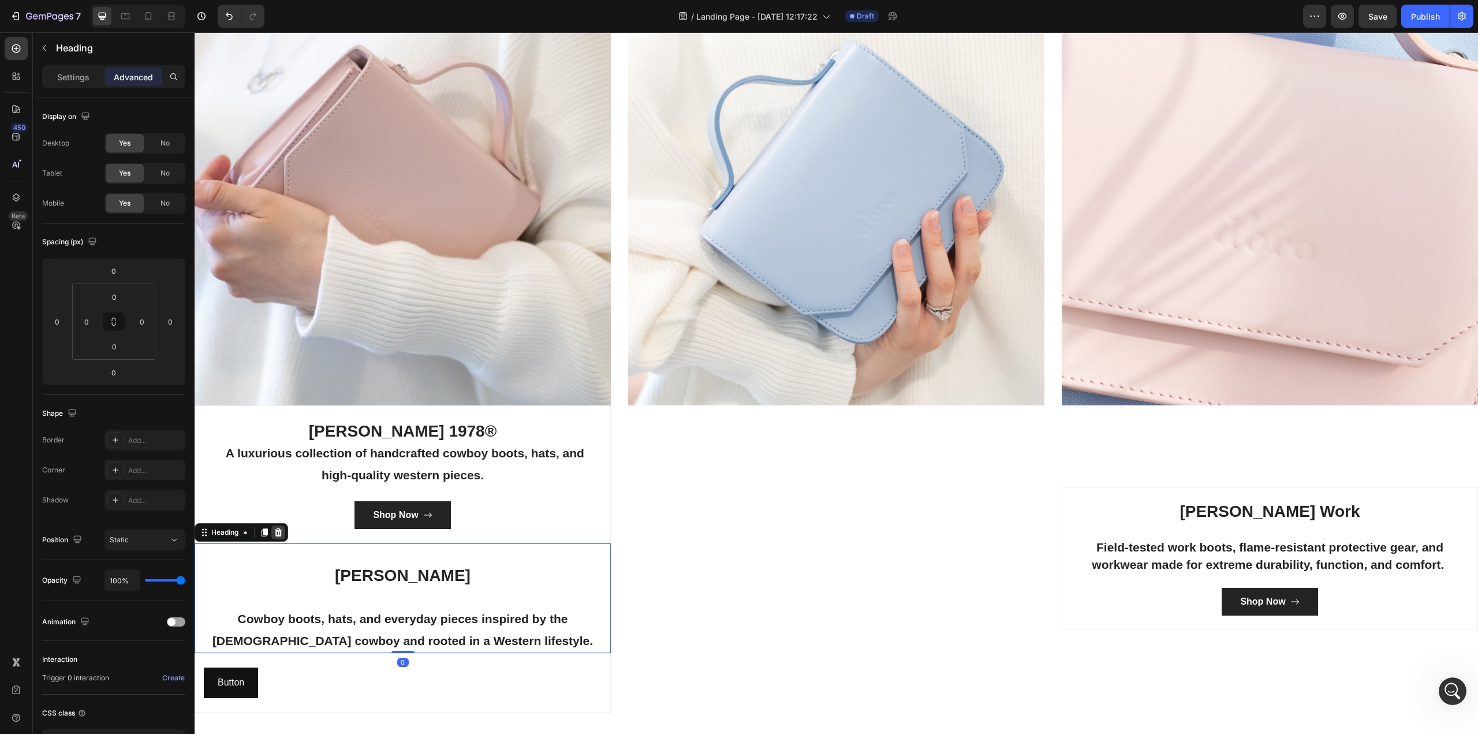
click at [279, 528] on icon at bounding box center [279, 532] width 8 height 8
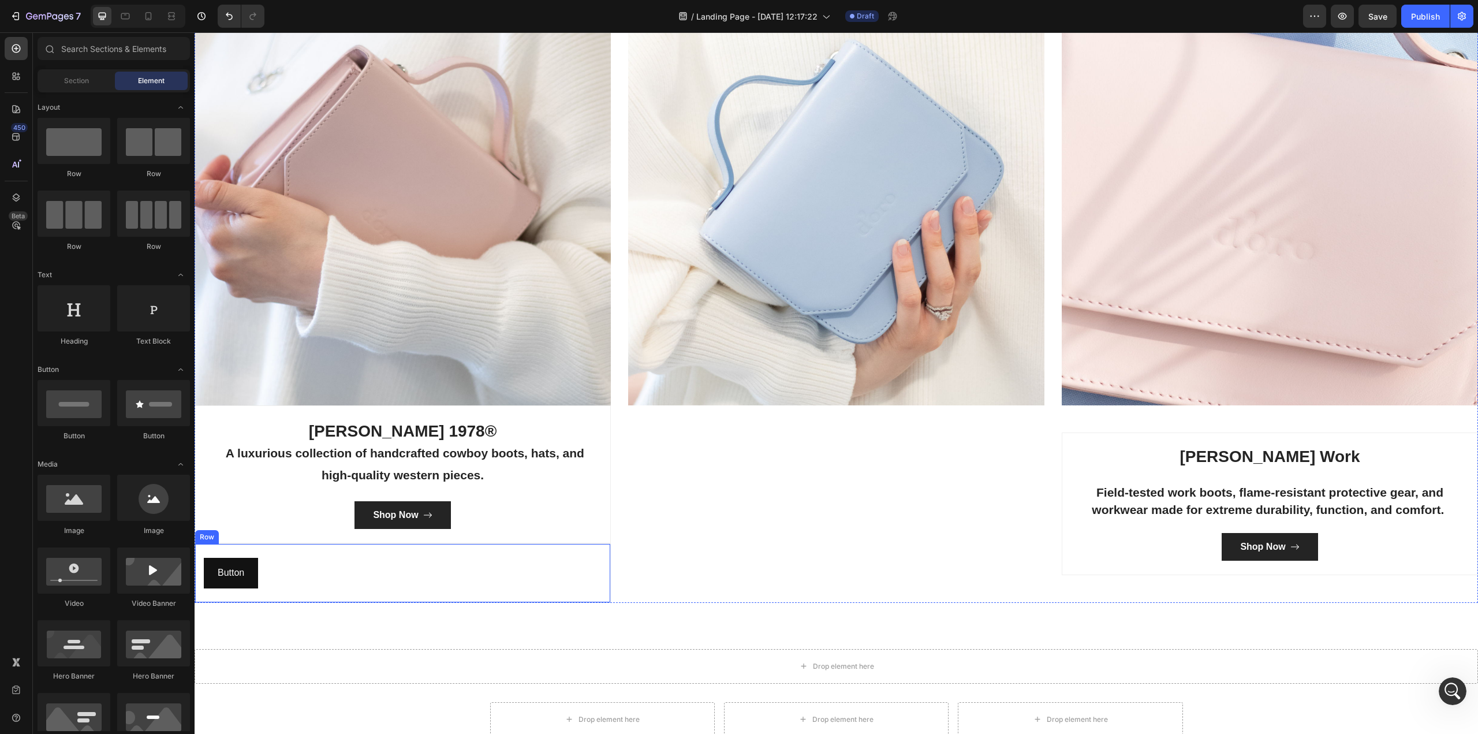
click at [244, 587] on div "Button Button Row" at bounding box center [403, 572] width 416 height 59
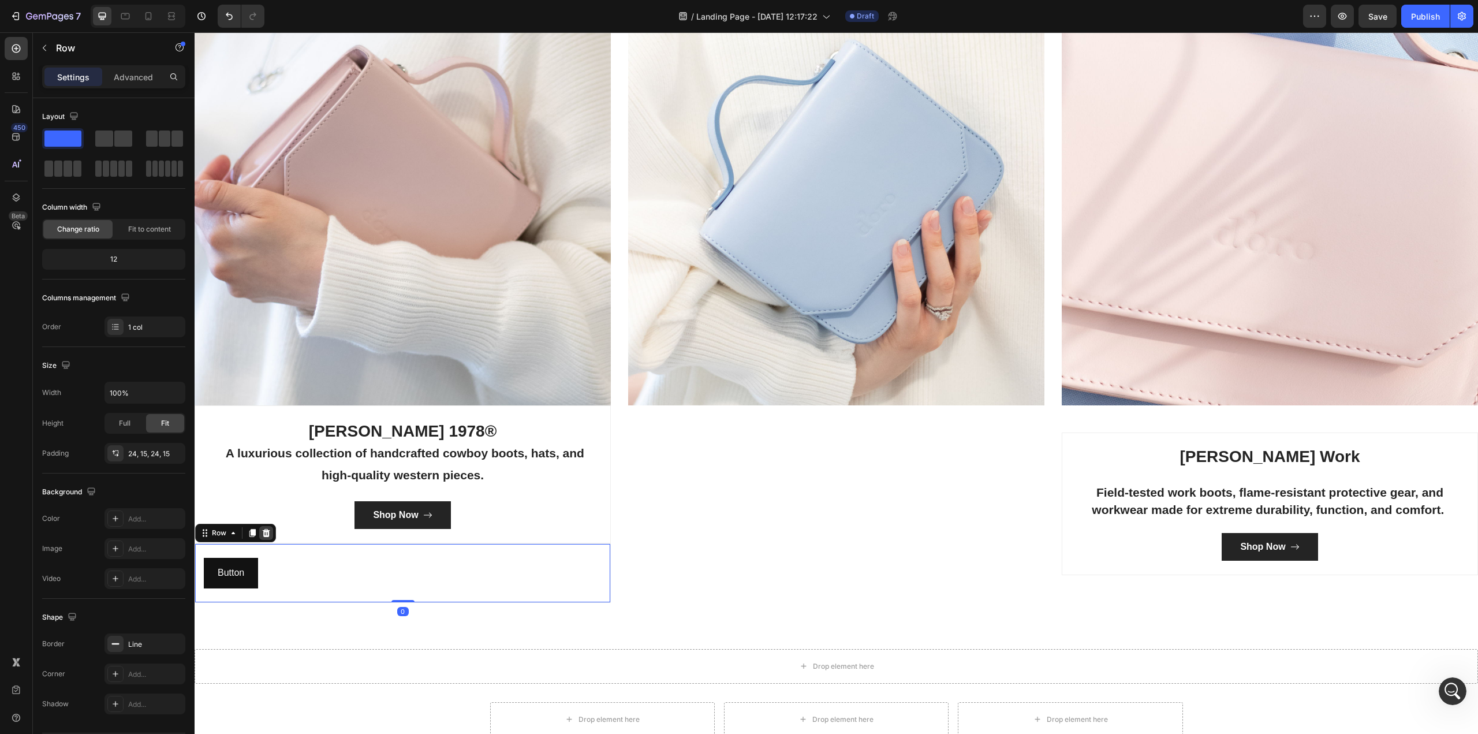
click at [265, 529] on icon at bounding box center [266, 532] width 9 height 9
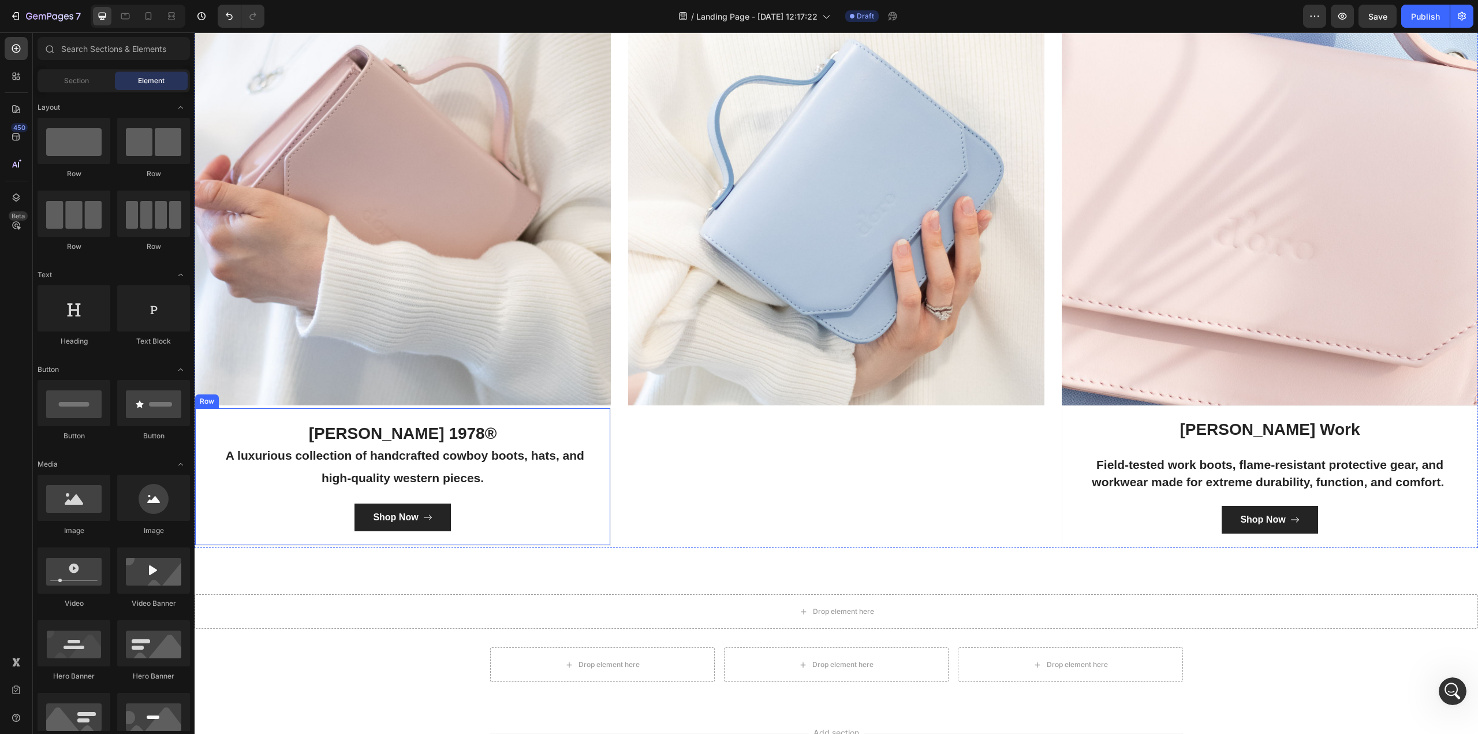
click at [212, 398] on div "Row" at bounding box center [206, 401] width 19 height 10
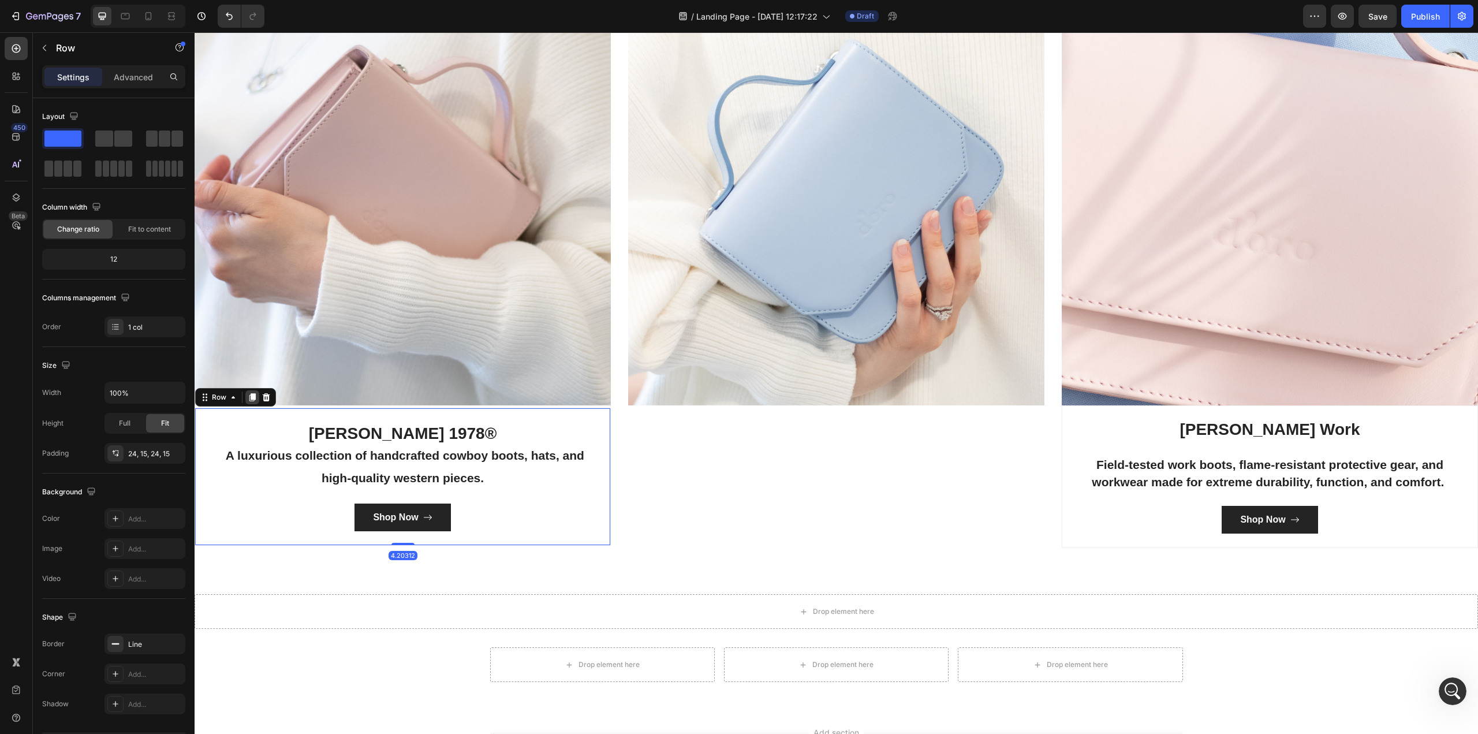
click at [257, 399] on div at bounding box center [252, 397] width 14 height 14
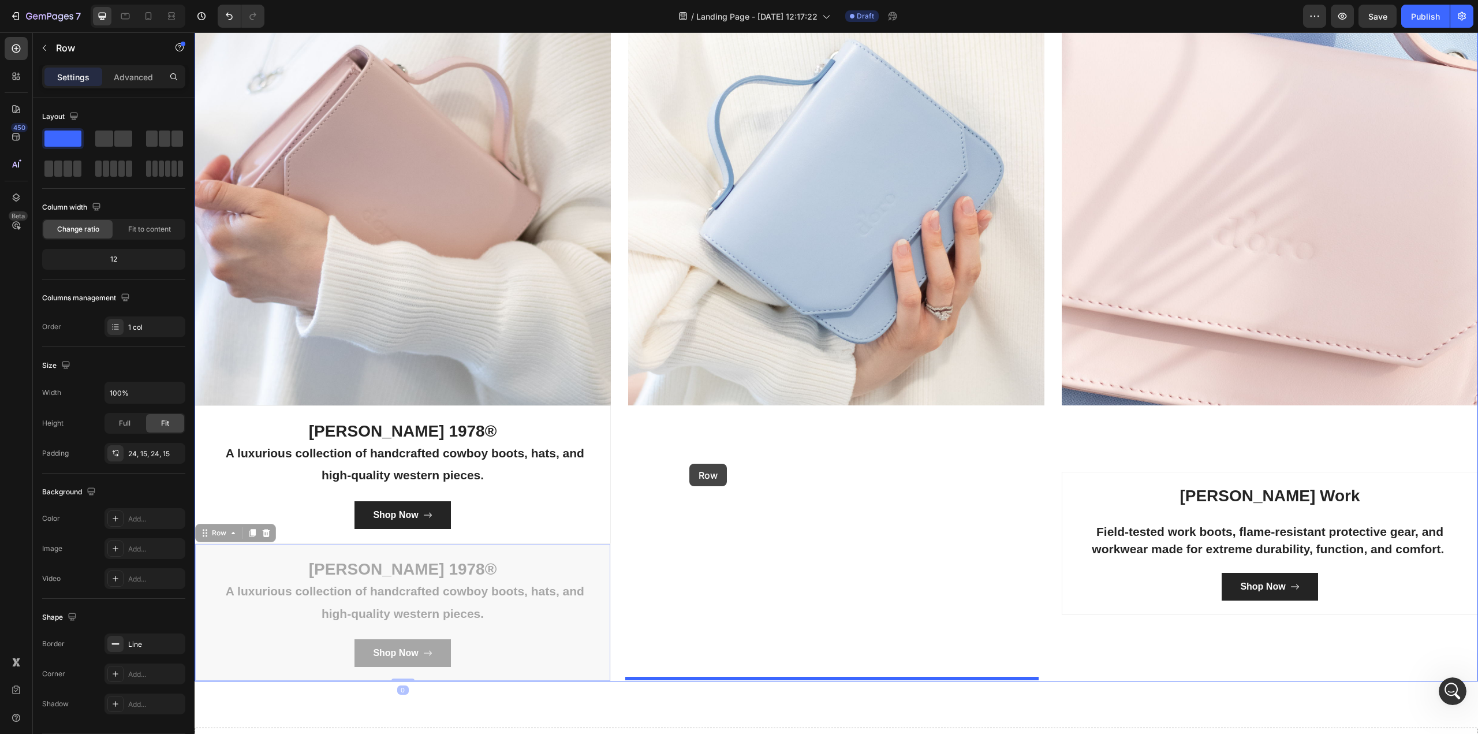
drag, startPoint x: 206, startPoint y: 533, endPoint x: 689, endPoint y: 464, distance: 488.8
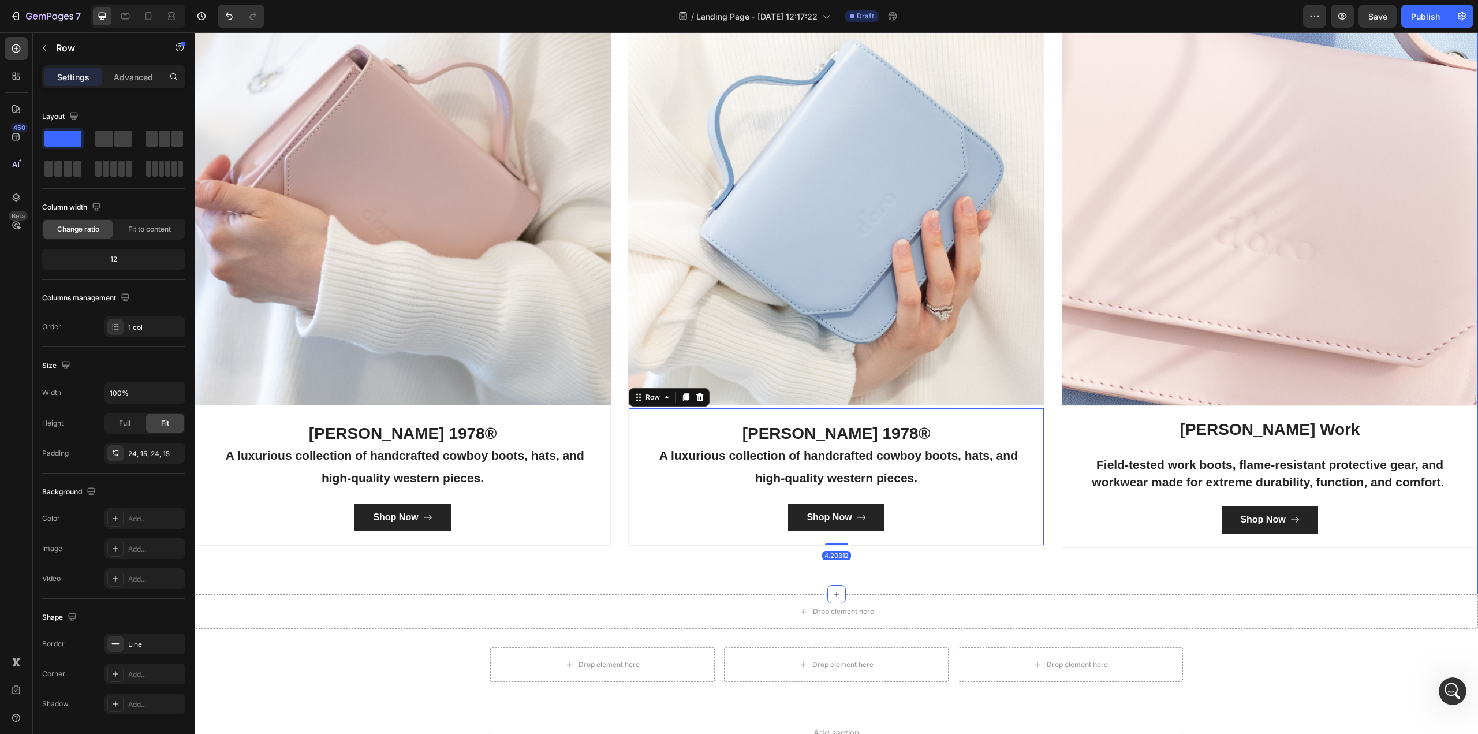
click at [1036, 570] on div "Categories Heading Made For The West Text block Row Image [PERSON_NAME] 1978® A…" at bounding box center [836, 221] width 1283 height 746
click at [488, 431] on h3 "[PERSON_NAME] 1978® A luxurious collection of handcrafted cowboy boots, hats, a…" at bounding box center [403, 456] width 398 height 68
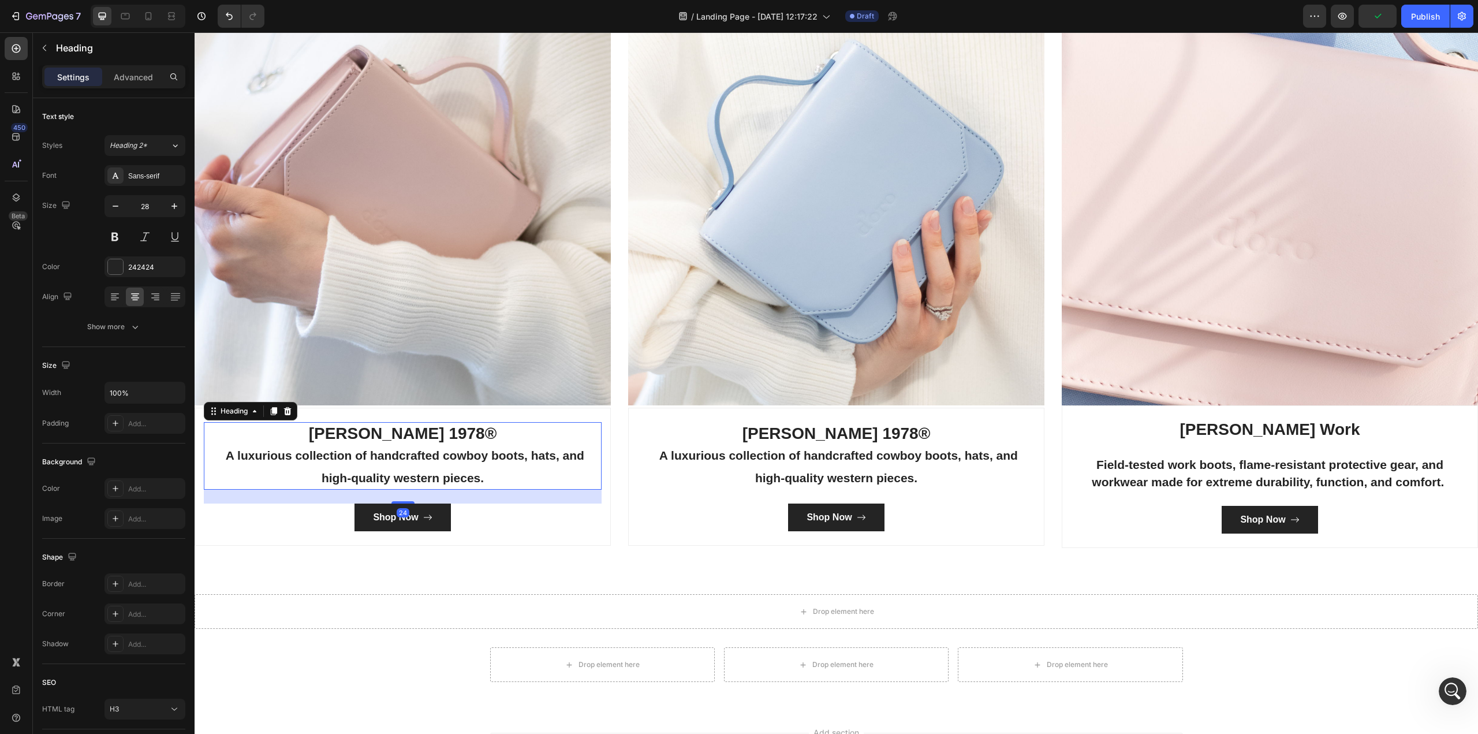
click at [494, 429] on h3 "[PERSON_NAME] 1978® A luxurious collection of handcrafted cowboy boots, hats, a…" at bounding box center [403, 456] width 398 height 68
drag, startPoint x: 529, startPoint y: 427, endPoint x: 414, endPoint y: 428, distance: 114.3
click at [414, 428] on p "[PERSON_NAME] 1978® A luxurious collection of handcrafted cowboy boots, hats, a…" at bounding box center [402, 455] width 395 height 65
click at [490, 476] on p "[PERSON_NAME] A luxurious collection of handcrafted cowboy boots, hats, and hig…" at bounding box center [402, 455] width 395 height 65
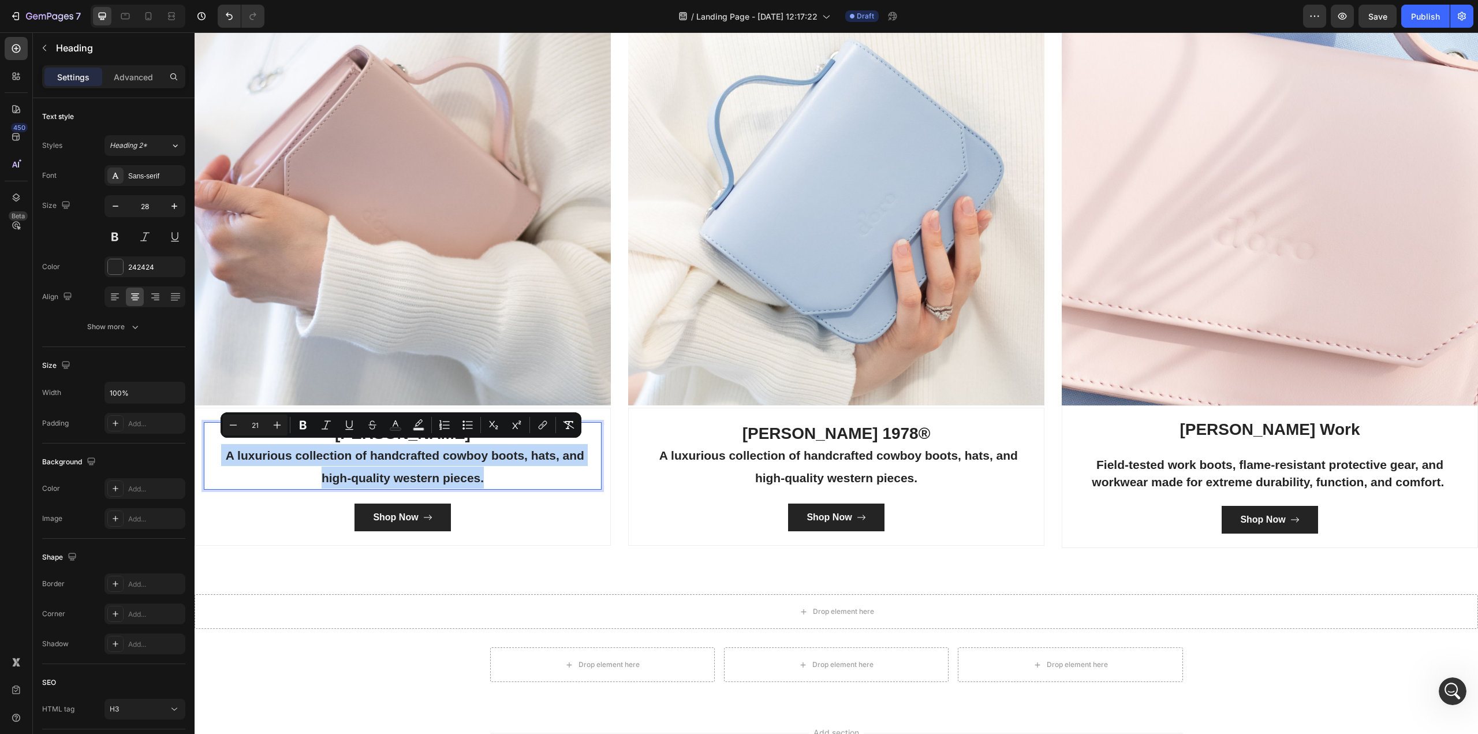
drag, startPoint x: 490, startPoint y: 476, endPoint x: 219, endPoint y: 456, distance: 272.0
click at [219, 456] on p "[PERSON_NAME] A luxurious collection of handcrafted cowboy boots, hats, and hig…" at bounding box center [402, 455] width 395 height 65
type input "28"
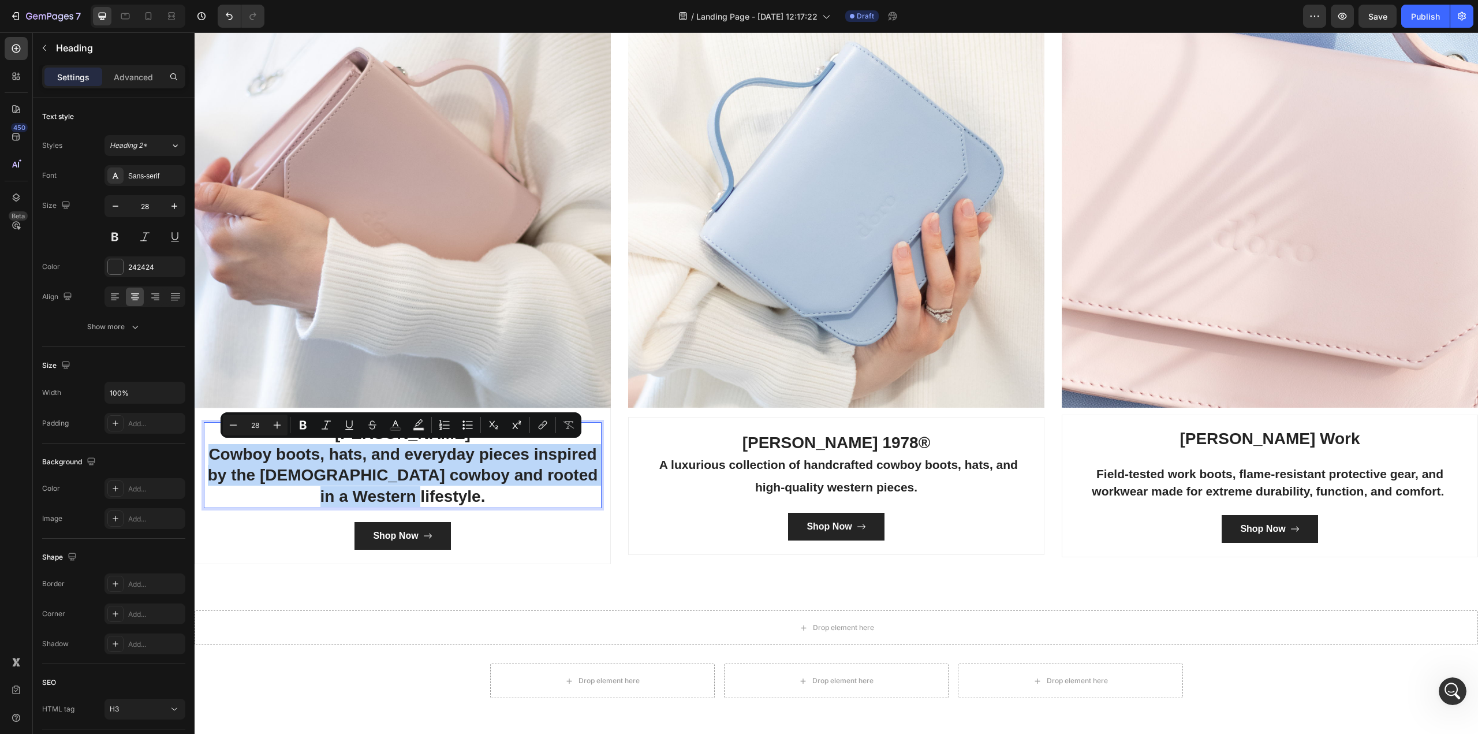
drag, startPoint x: 446, startPoint y: 488, endPoint x: 211, endPoint y: 451, distance: 237.4
click at [211, 451] on p "[PERSON_NAME] Cowboy boots, hats, and everyday pieces inspired by the [DEMOGRAP…" at bounding box center [402, 465] width 395 height 84
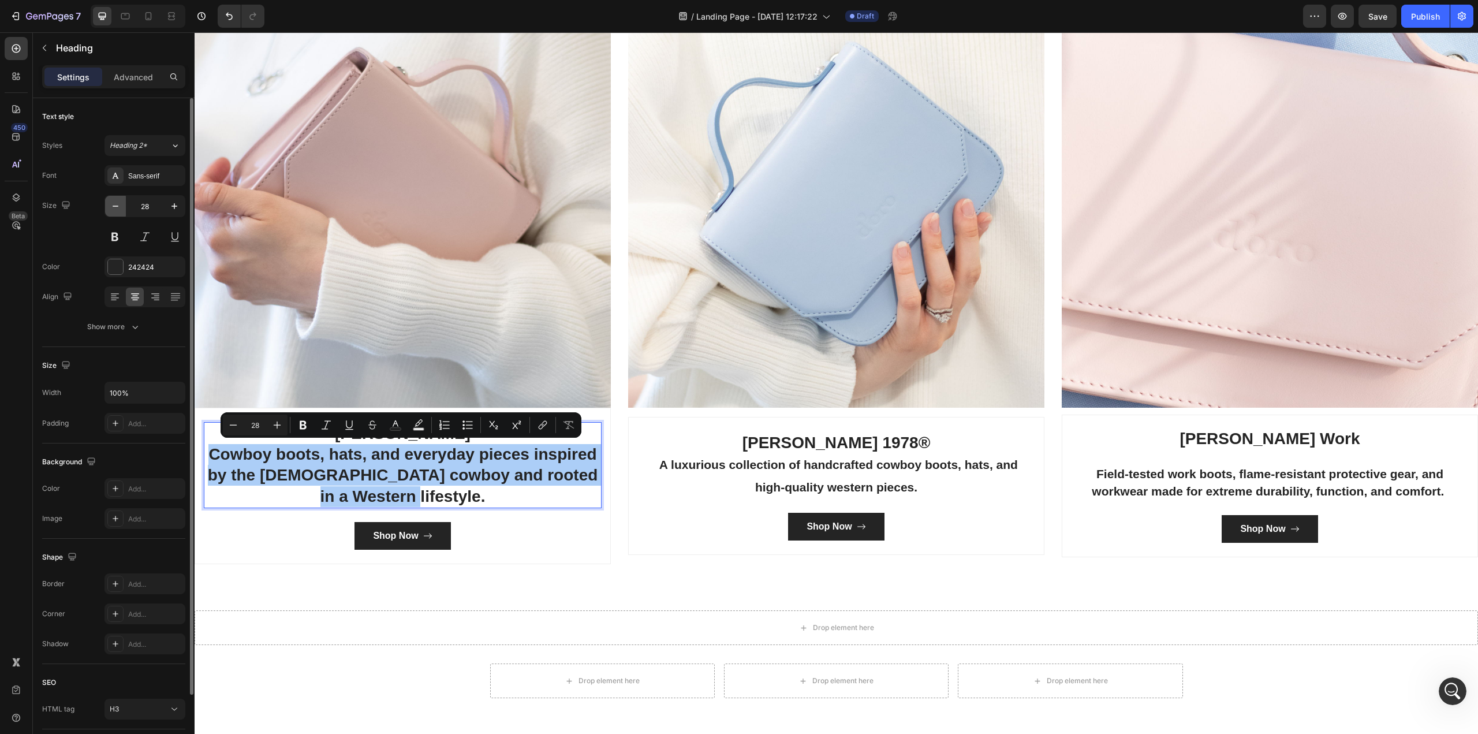
click at [111, 207] on icon "button" at bounding box center [116, 206] width 12 height 12
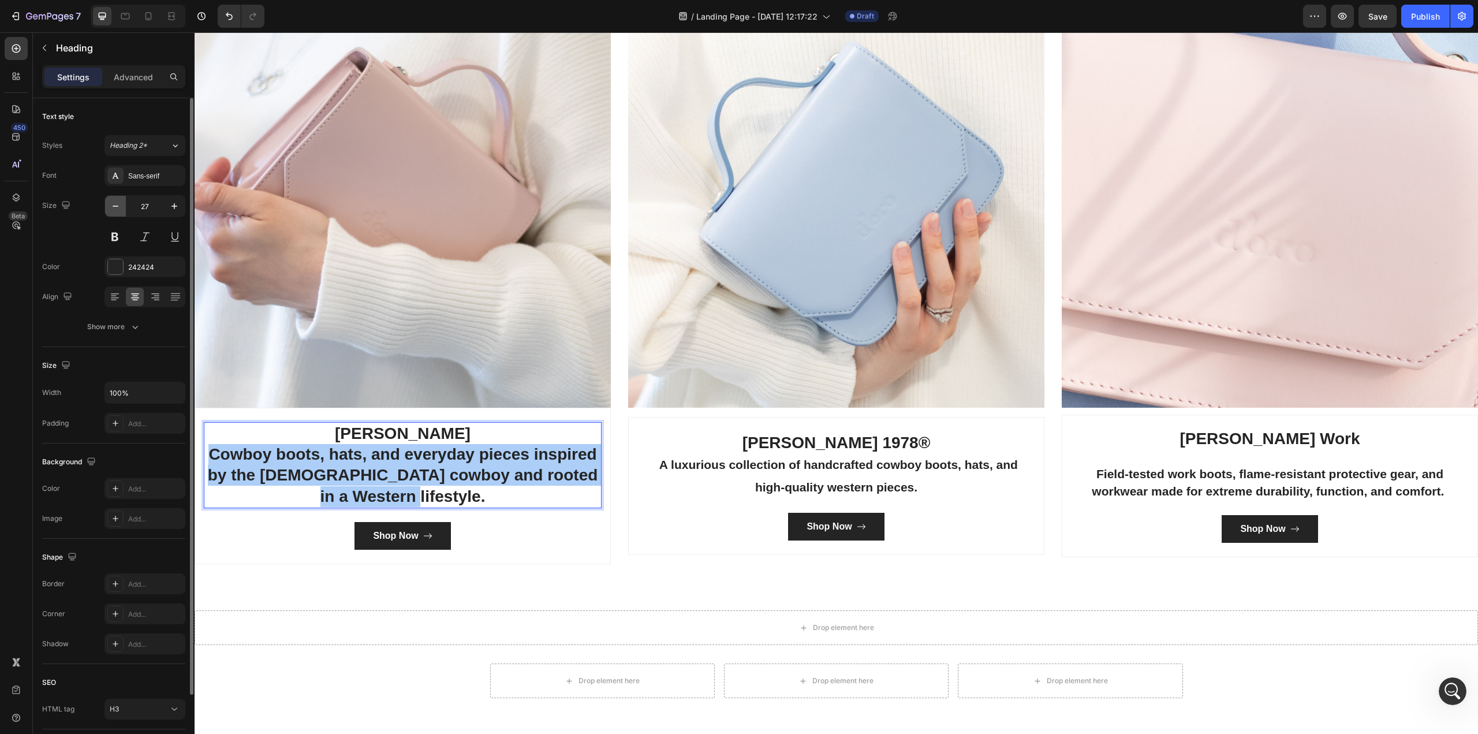
click at [111, 207] on icon "button" at bounding box center [116, 206] width 12 height 12
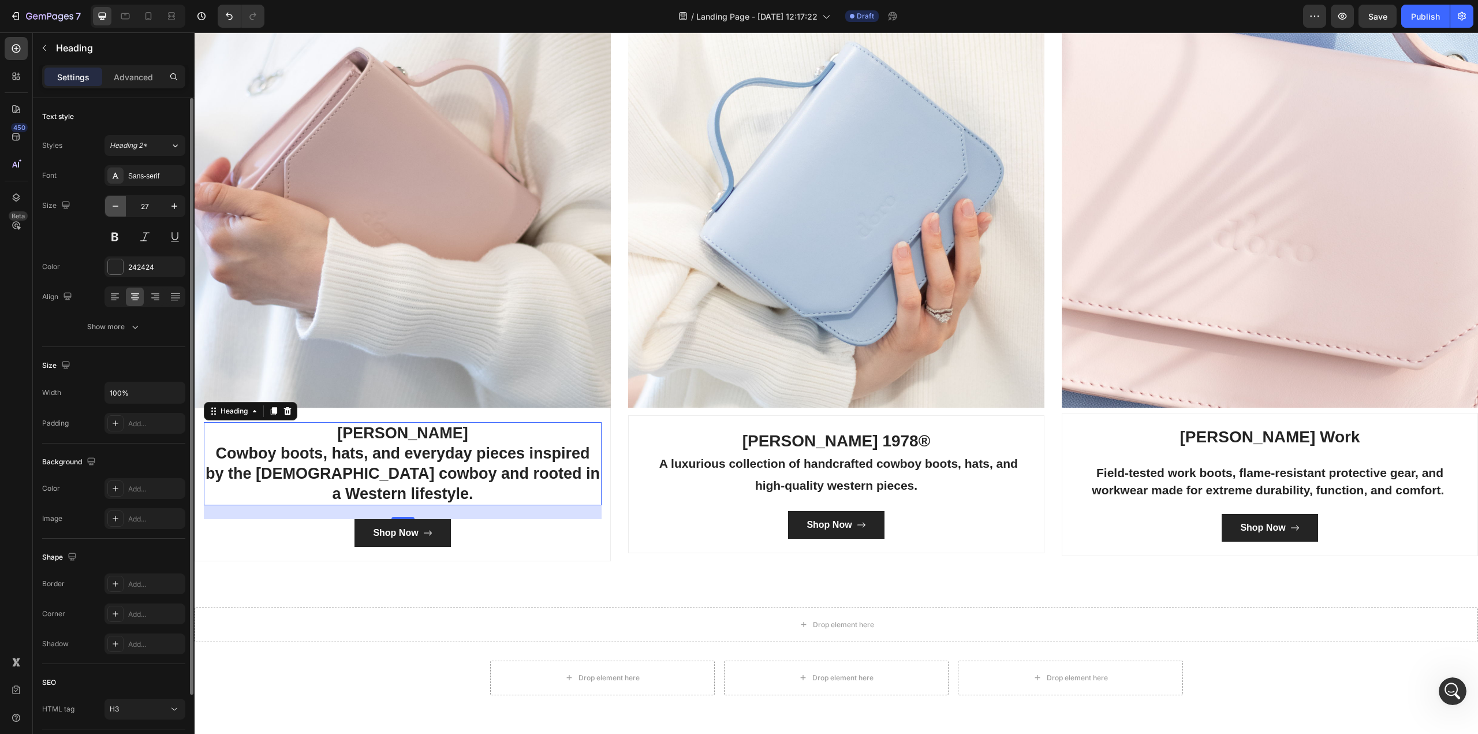
click at [111, 207] on icon "button" at bounding box center [116, 206] width 12 height 12
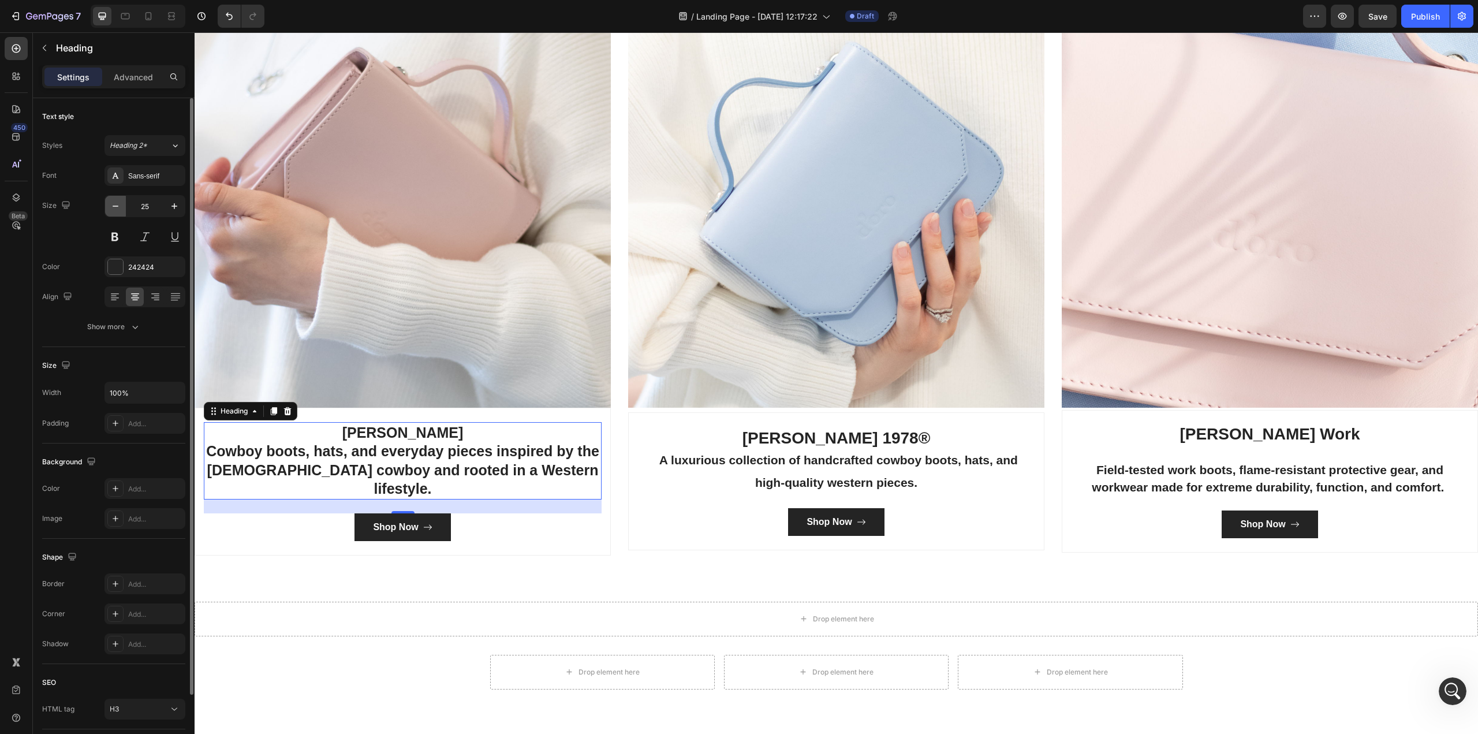
click at [111, 207] on icon "button" at bounding box center [116, 206] width 12 height 12
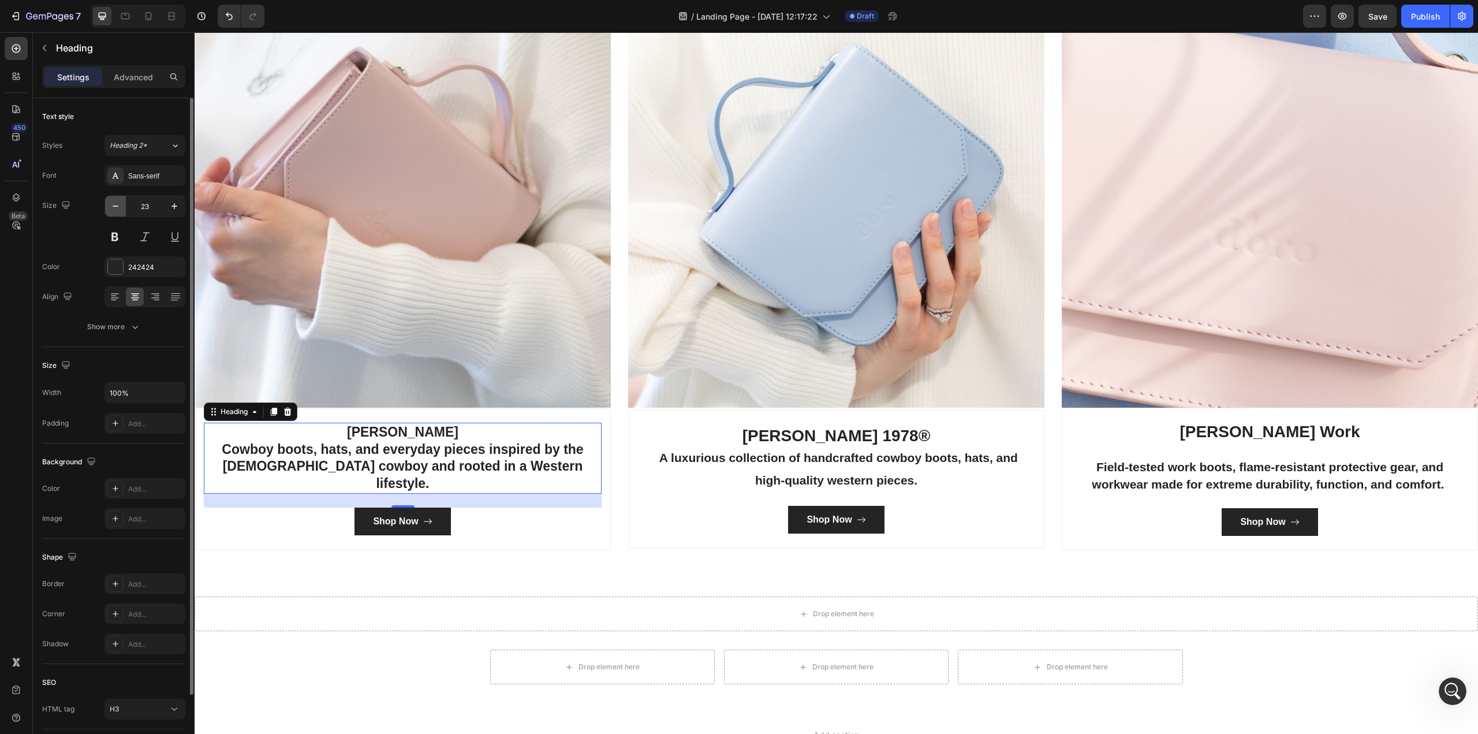
click at [111, 207] on icon "button" at bounding box center [116, 206] width 12 height 12
click at [114, 200] on icon "button" at bounding box center [116, 206] width 12 height 12
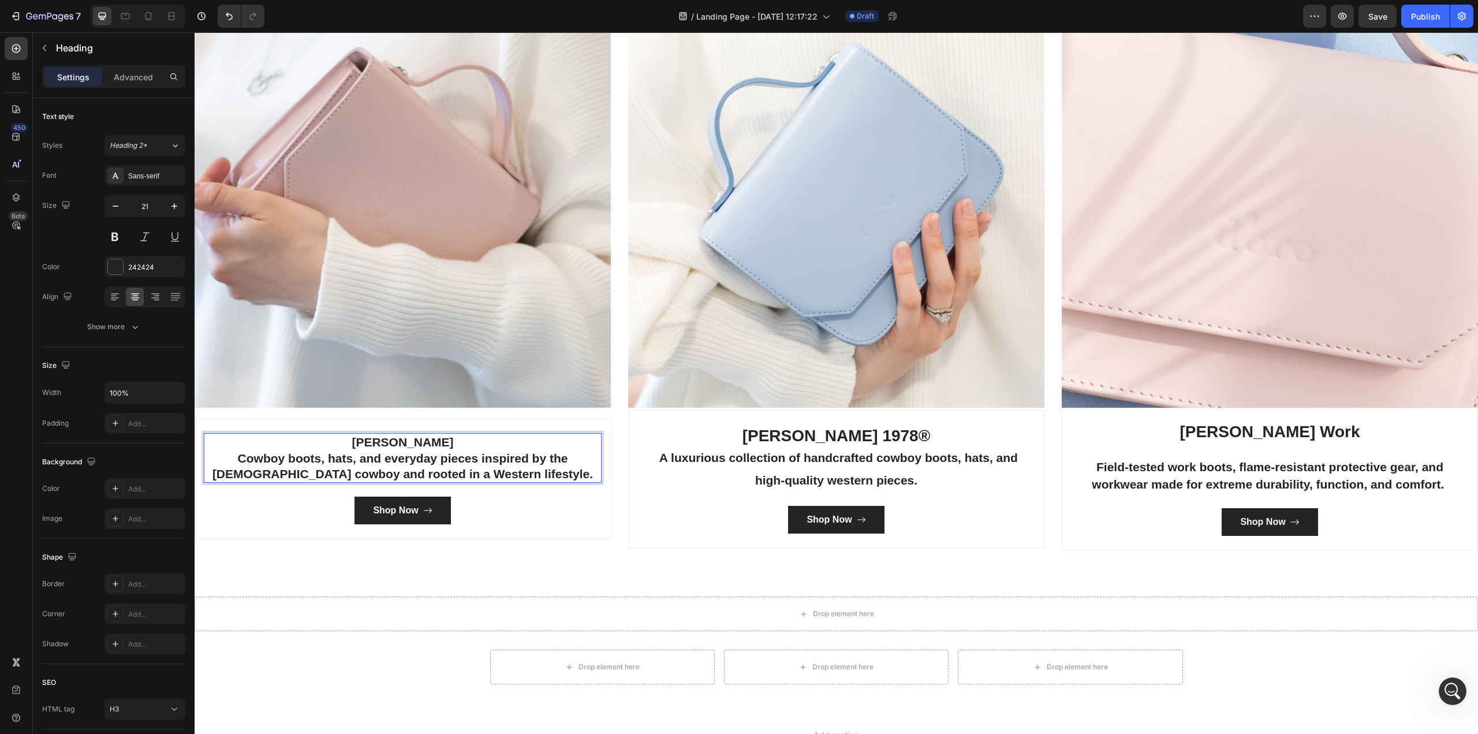
click at [495, 439] on p "[PERSON_NAME] Cowboy boots, hats, and everyday pieces inspired by the [DEMOGRAP…" at bounding box center [402, 457] width 395 height 47
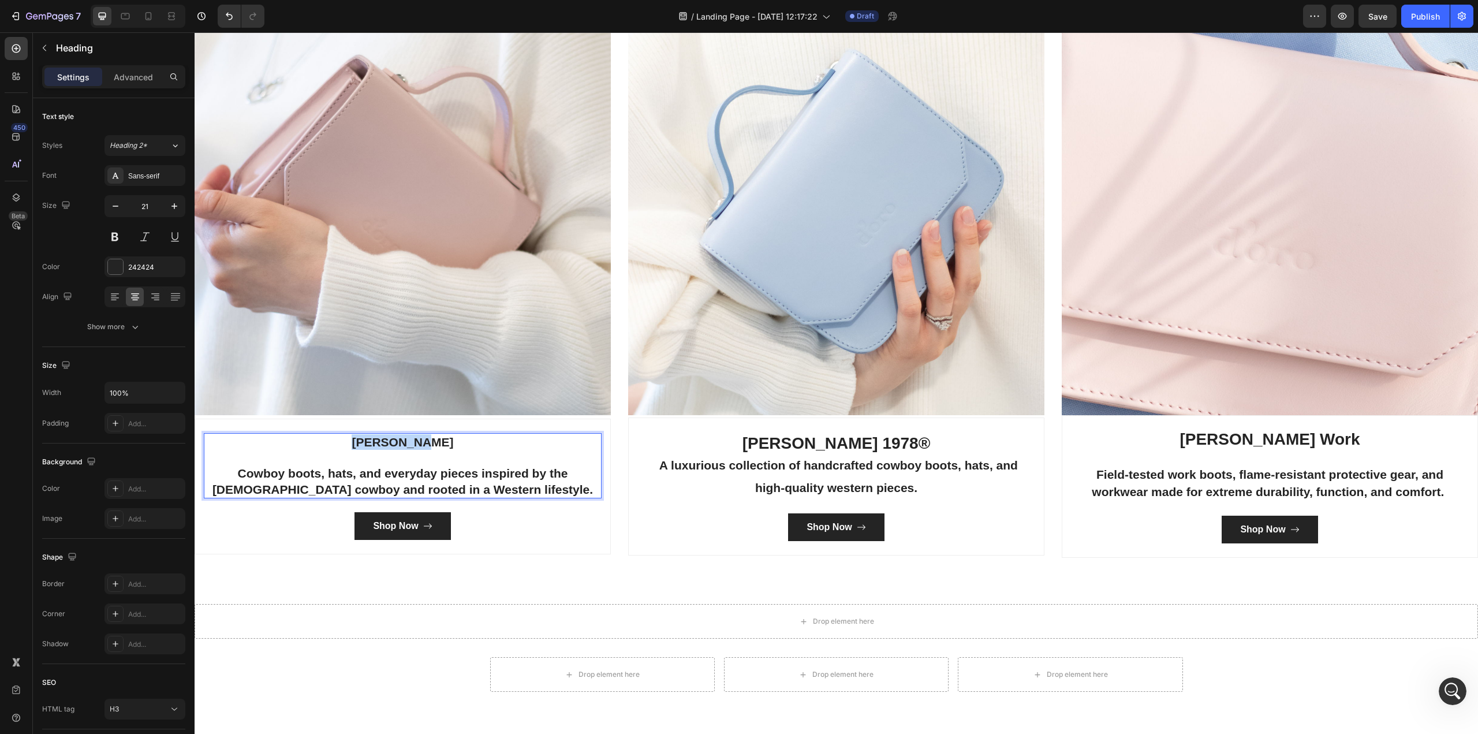
drag, startPoint x: 494, startPoint y: 438, endPoint x: 359, endPoint y: 445, distance: 134.7
click at [359, 445] on p "[PERSON_NAME] ⁠⁠⁠⁠⁠⁠⁠ Cowboy boots, hats, and everyday pieces inspired by the […" at bounding box center [402, 465] width 395 height 63
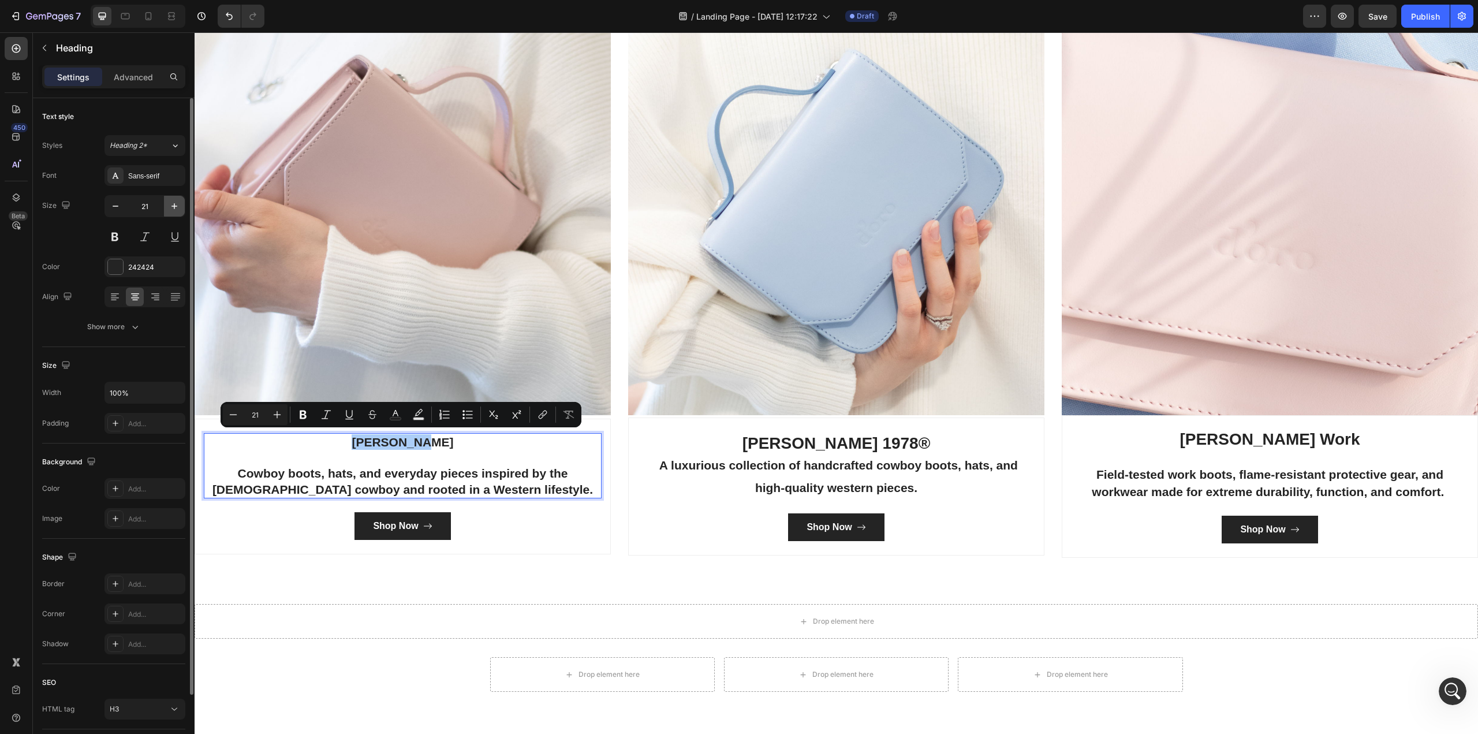
click at [176, 206] on icon "button" at bounding box center [174, 206] width 6 height 6
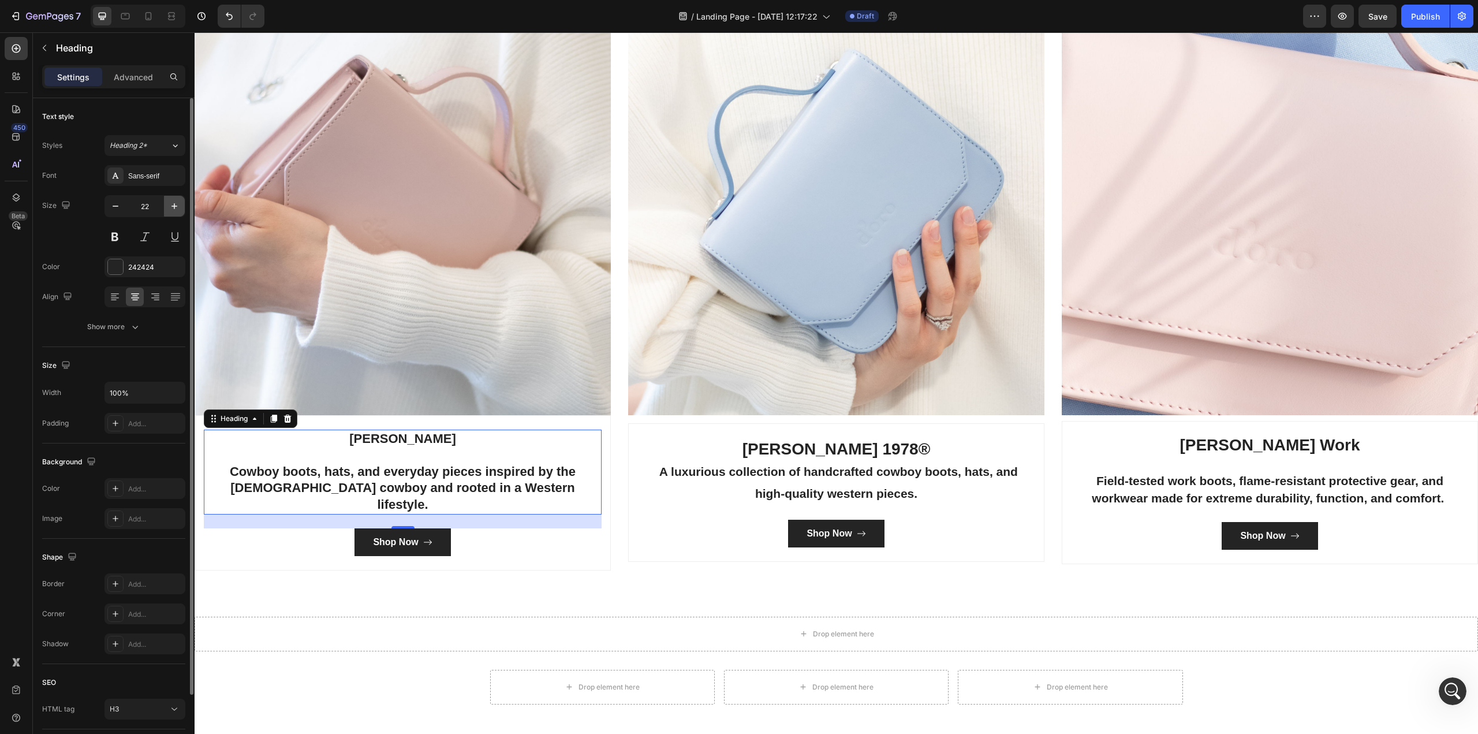
click at [176, 206] on icon "button" at bounding box center [174, 206] width 6 height 6
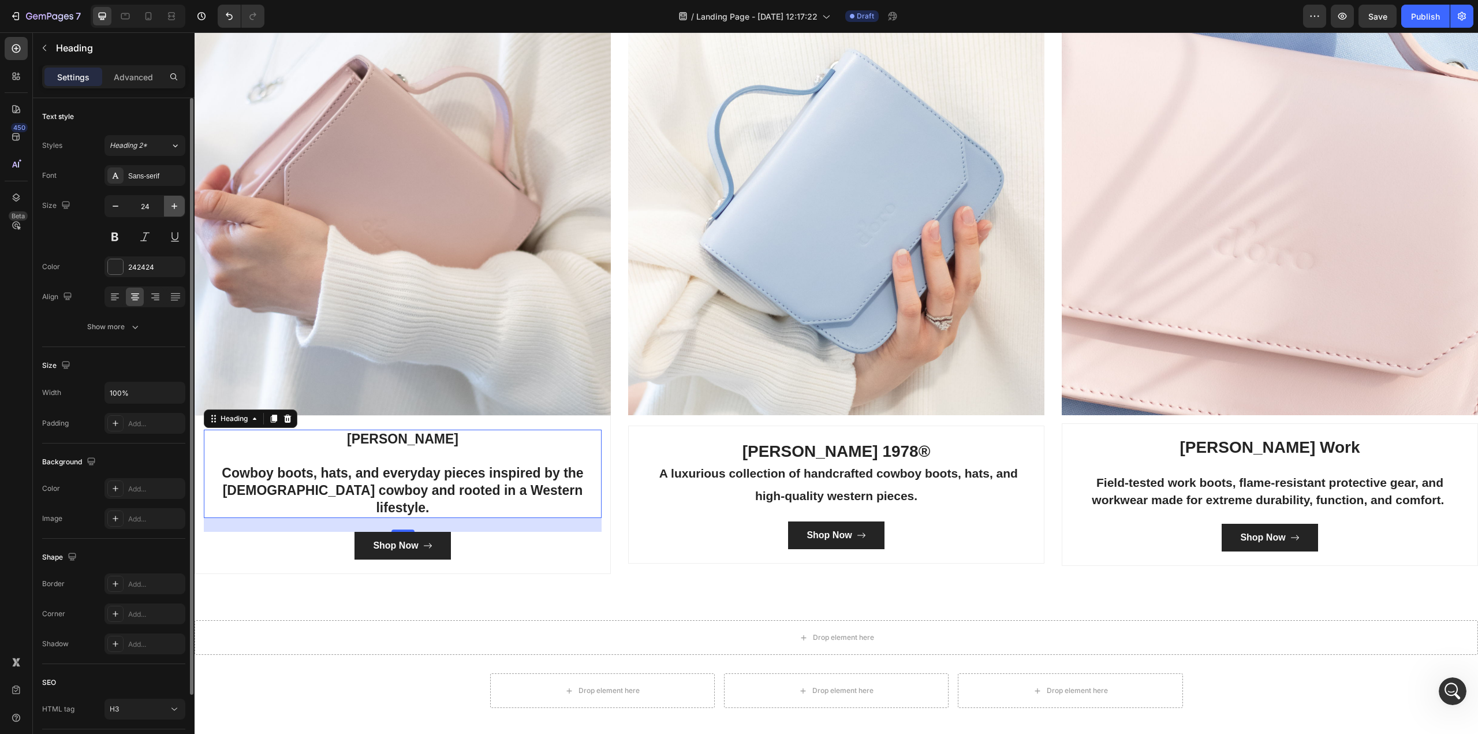
click at [176, 206] on icon "button" at bounding box center [174, 206] width 6 height 6
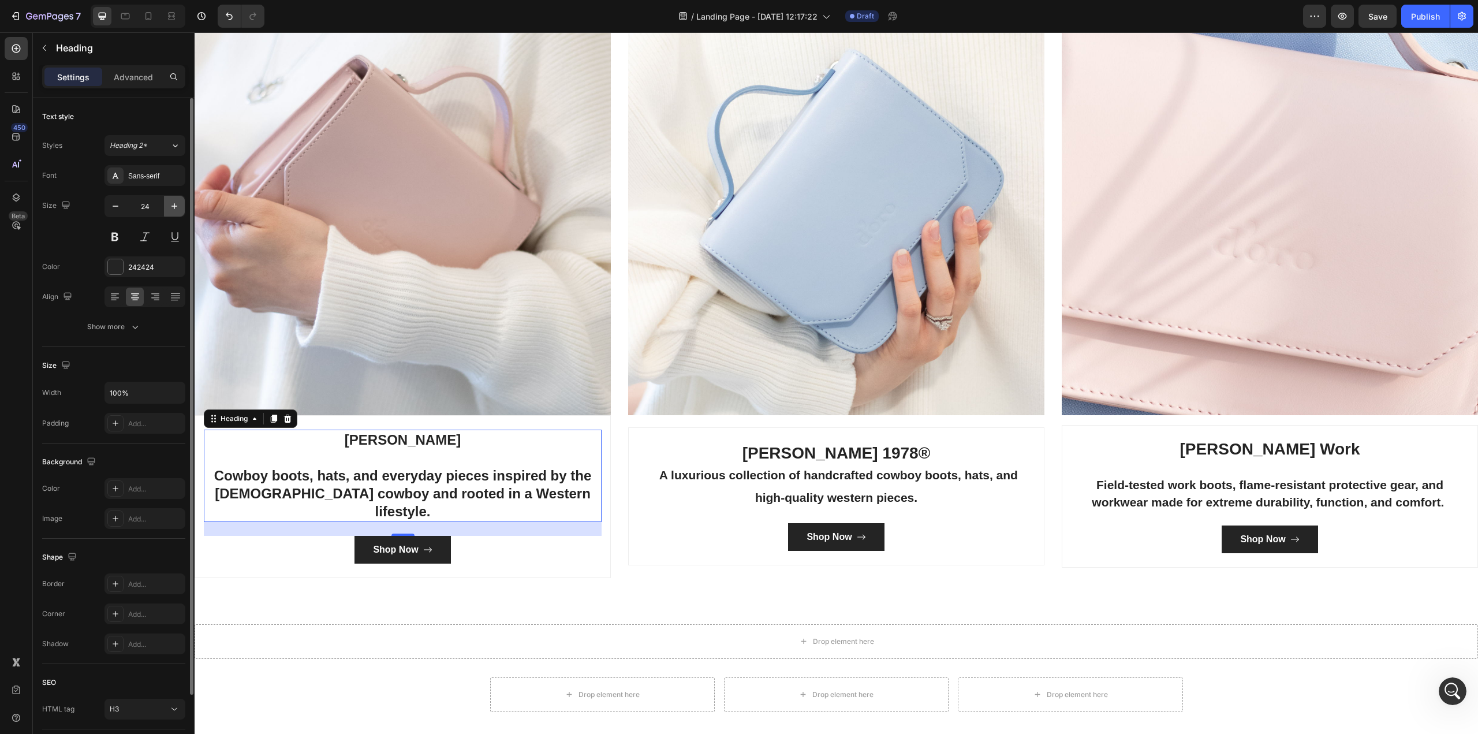
click at [176, 206] on icon "button" at bounding box center [174, 206] width 6 height 6
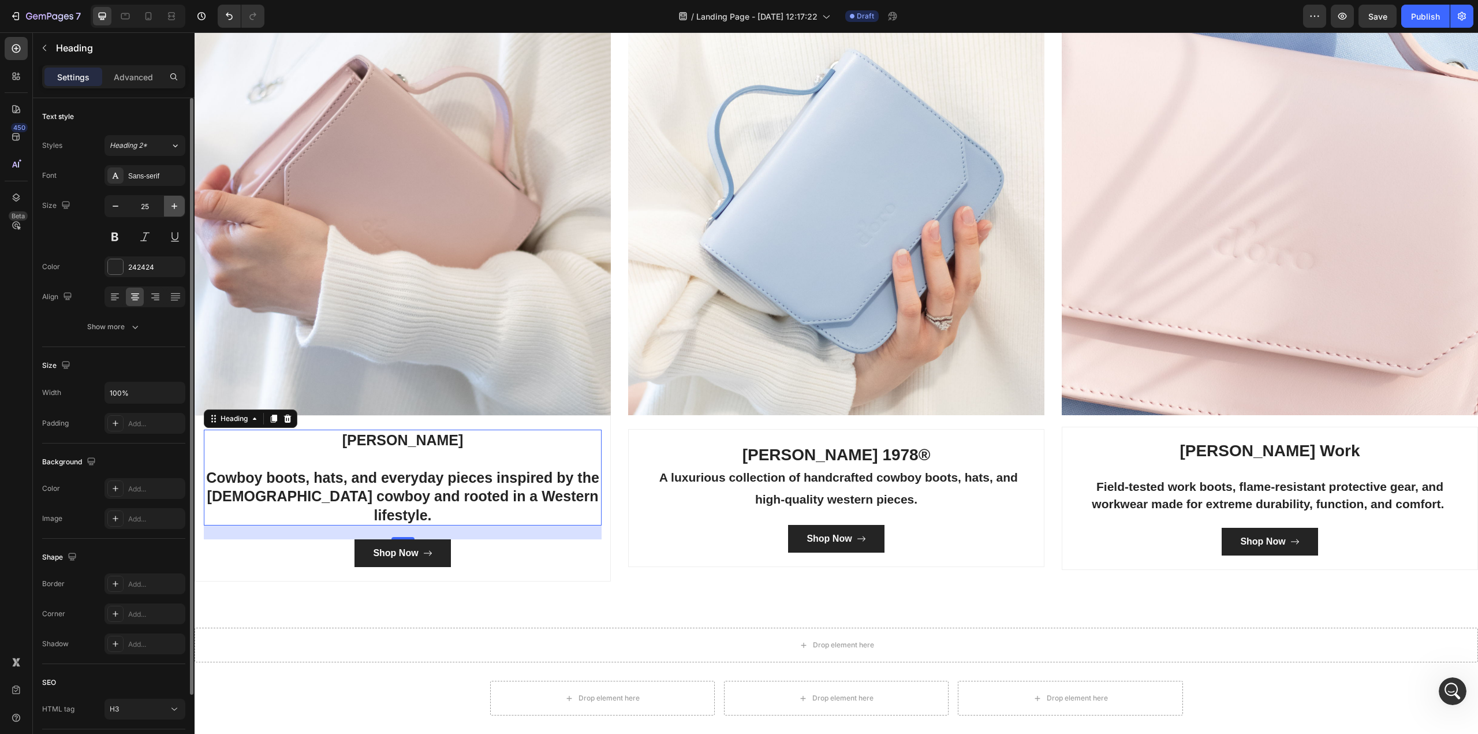
click at [176, 206] on icon "button" at bounding box center [174, 206] width 6 height 6
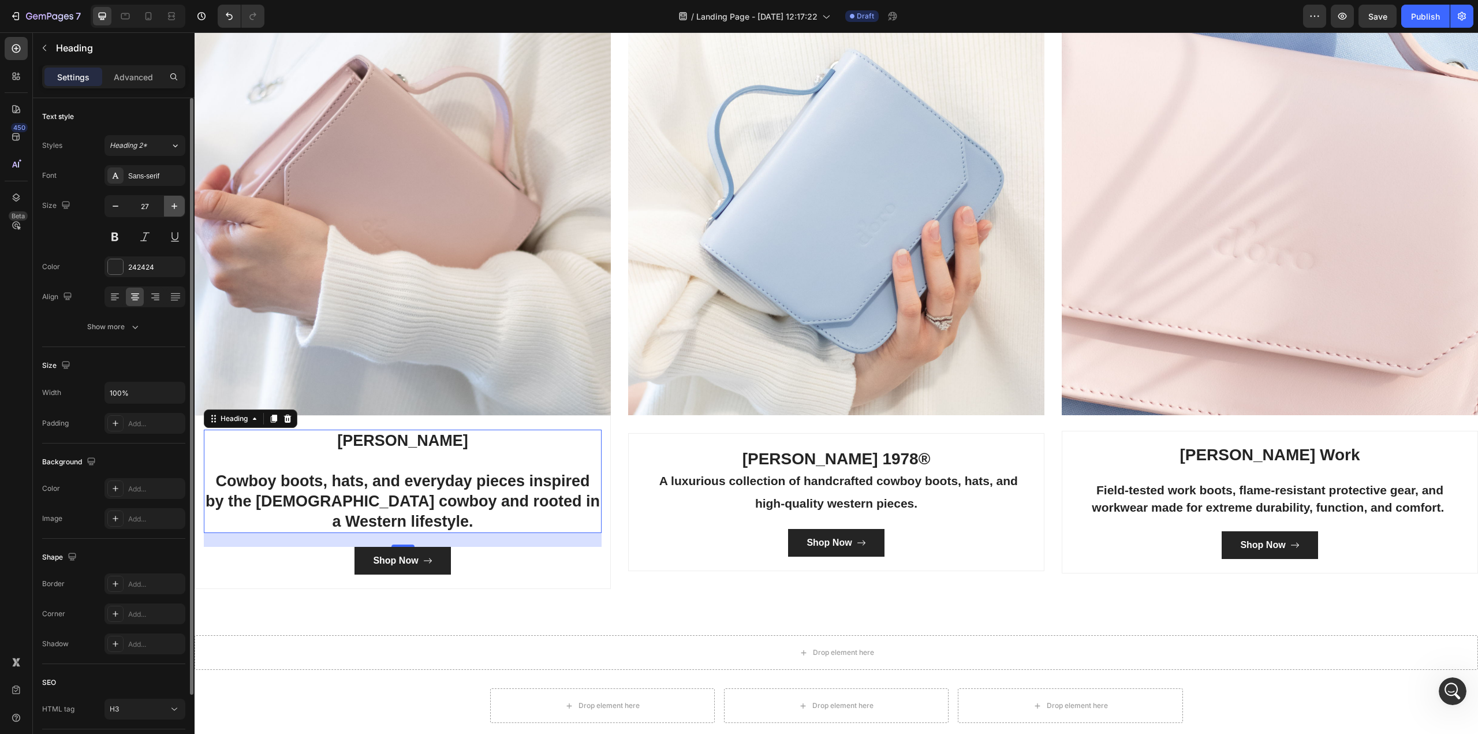
click at [176, 206] on icon "button" at bounding box center [174, 206] width 6 height 6
type input "28"
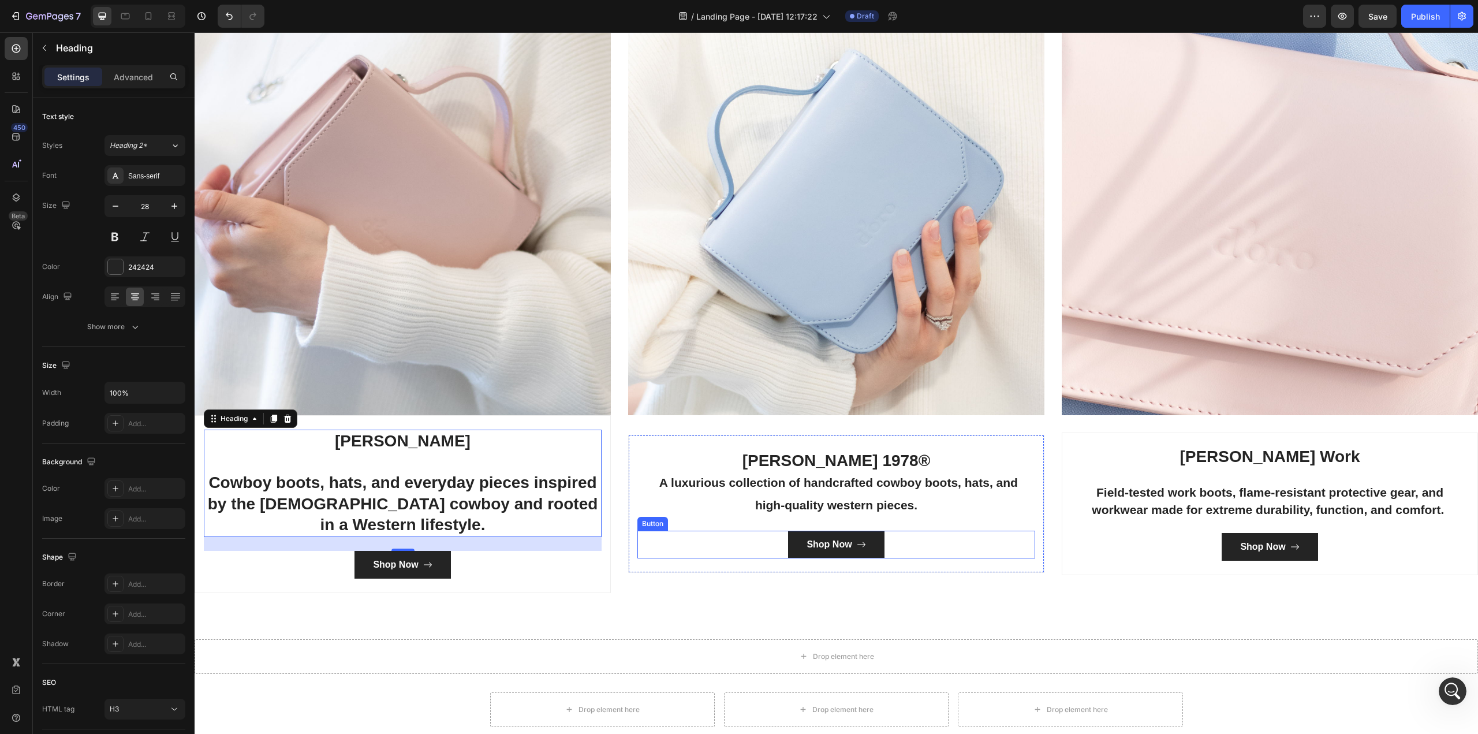
click at [553, 591] on div "Categories Heading Made For The West Text block Row Image [PERSON_NAME] Cowboy …" at bounding box center [836, 248] width 1283 height 780
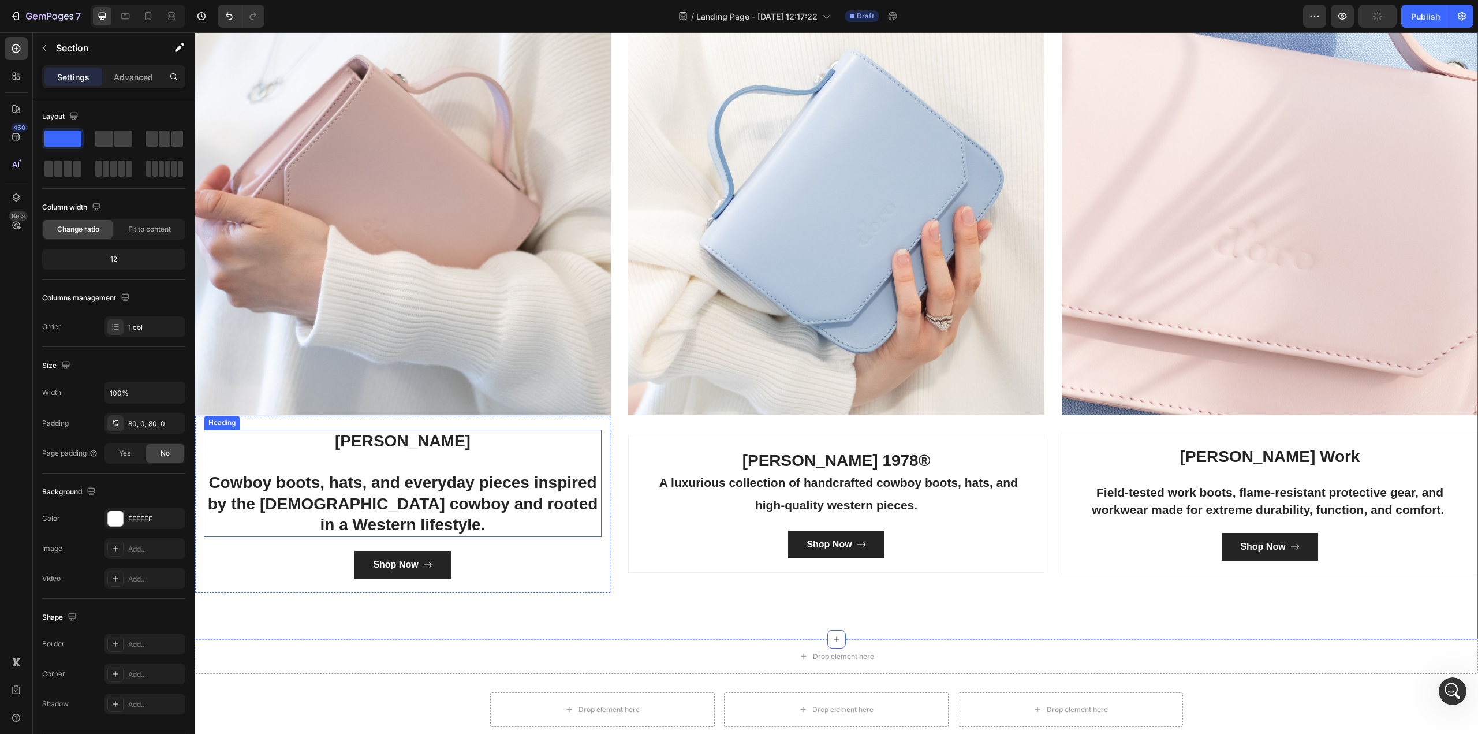
click at [556, 496] on p "[PERSON_NAME] Cowboy boots, hats, and everyday pieces inspired by the [DEMOGRAP…" at bounding box center [402, 483] width 395 height 105
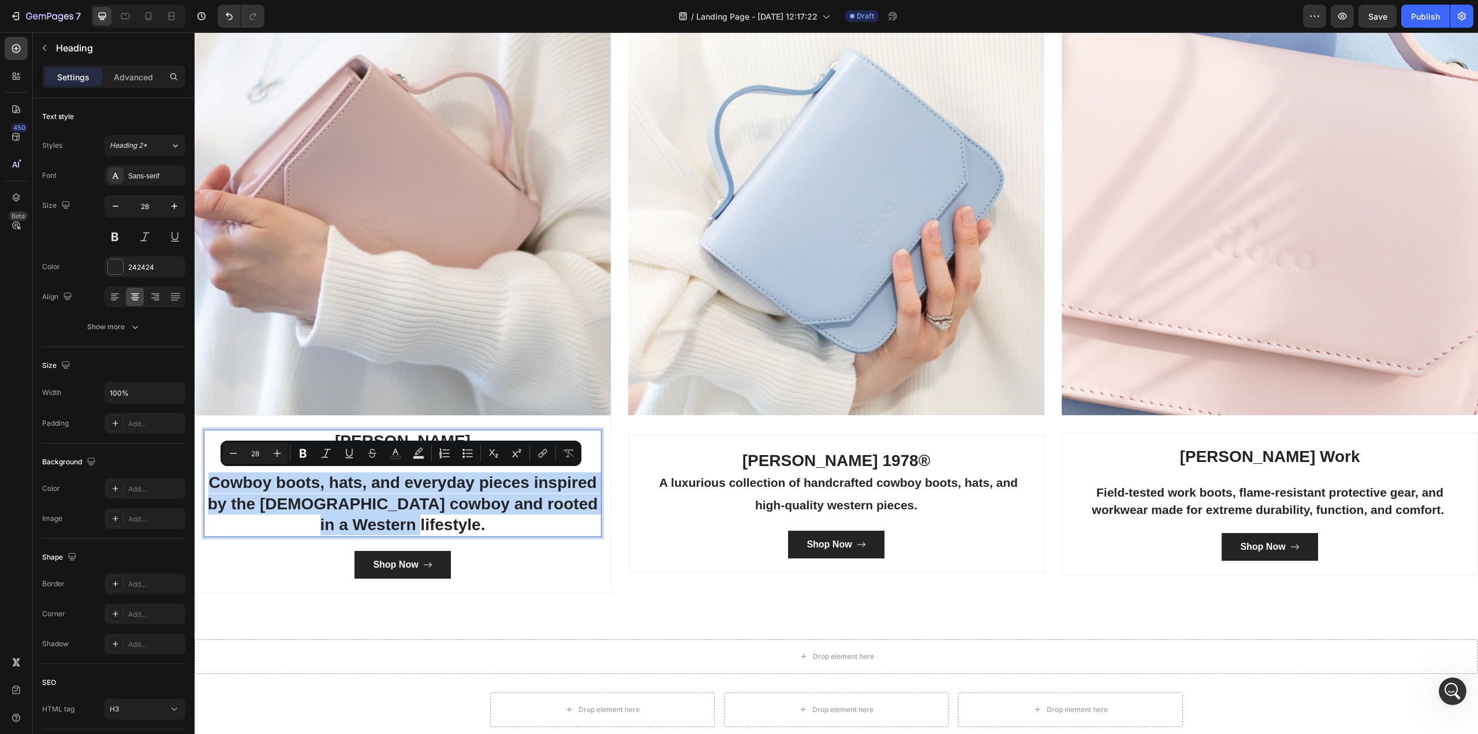
drag, startPoint x: 447, startPoint y: 517, endPoint x: 211, endPoint y: 478, distance: 239.8
click at [231, 454] on icon "Editor contextual toolbar" at bounding box center [233, 453] width 12 height 12
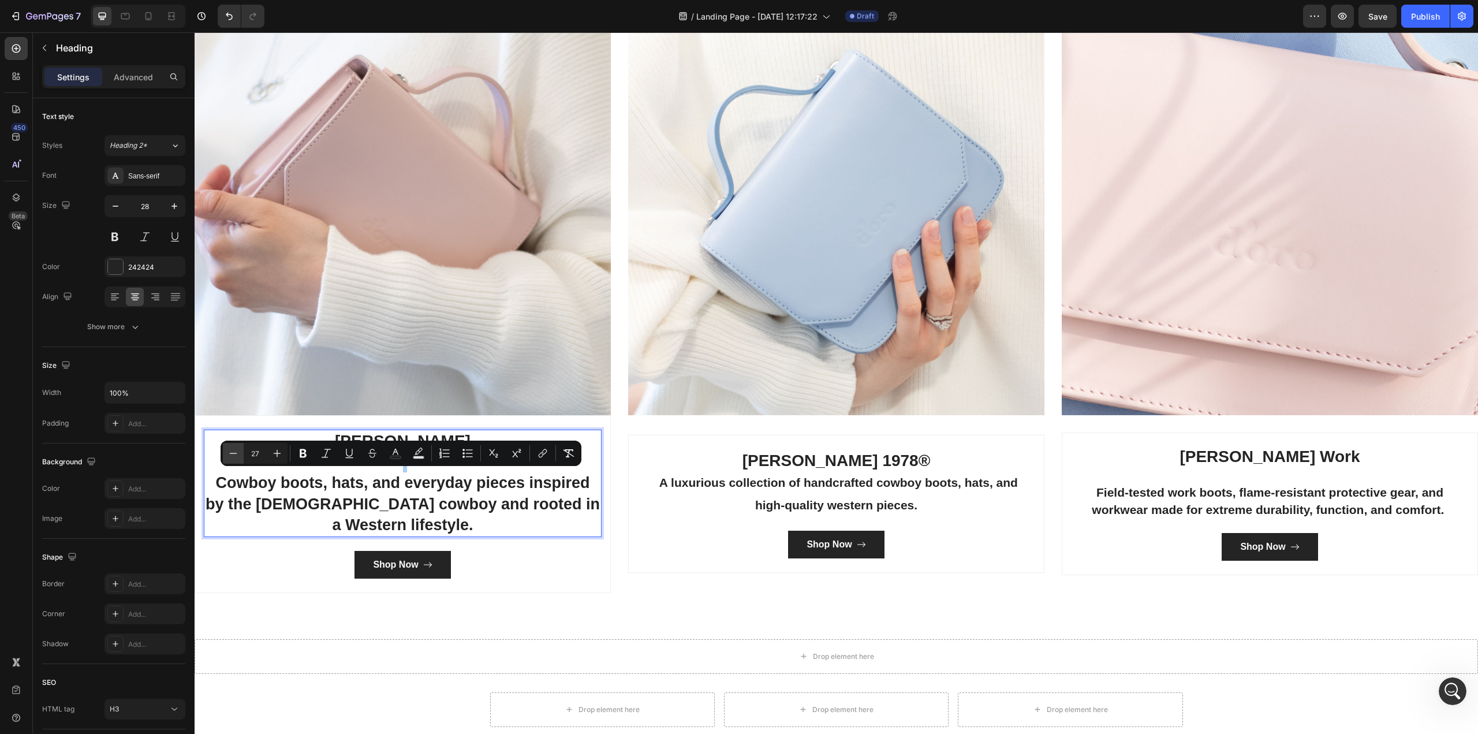
click at [231, 454] on icon "Editor contextual toolbar" at bounding box center [233, 453] width 12 height 12
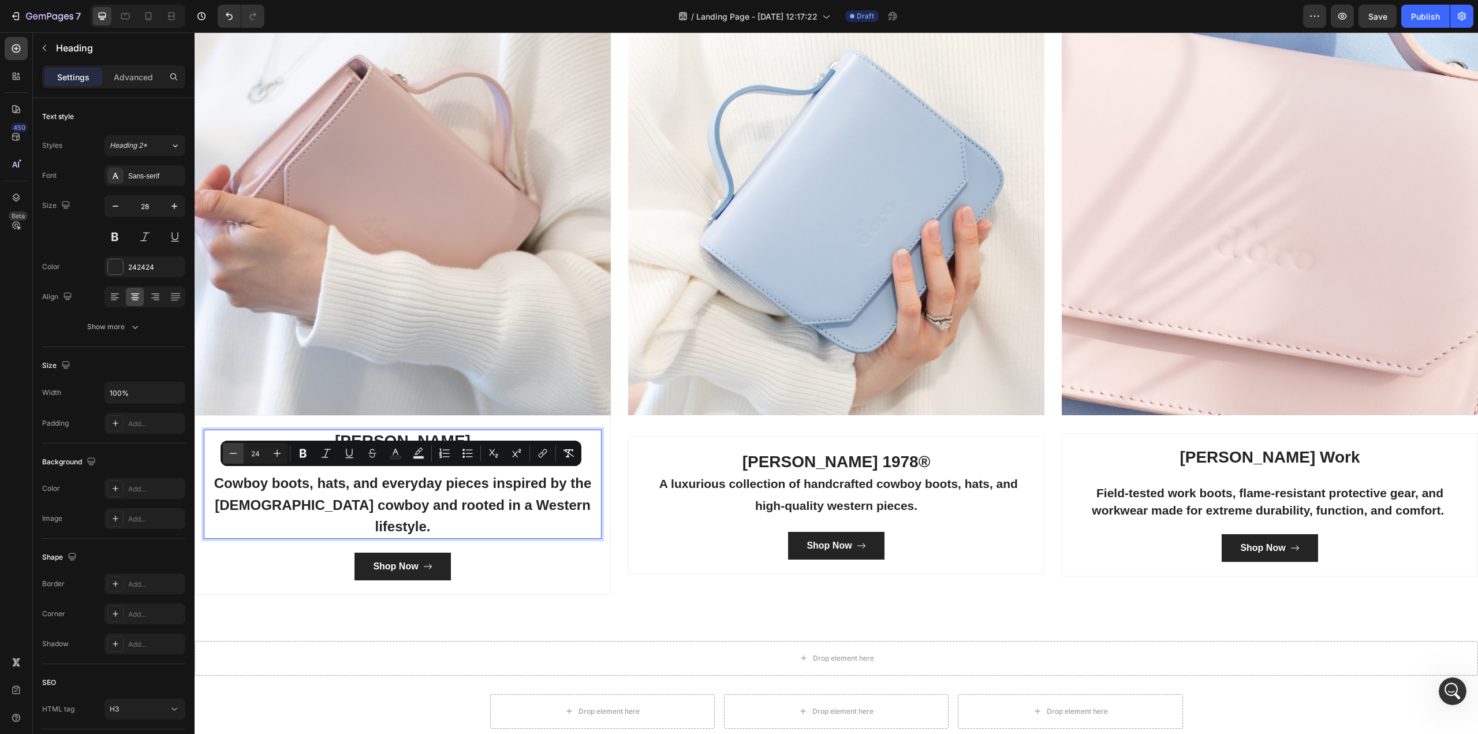
click at [231, 454] on icon "Editor contextual toolbar" at bounding box center [233, 453] width 12 height 12
type input "21"
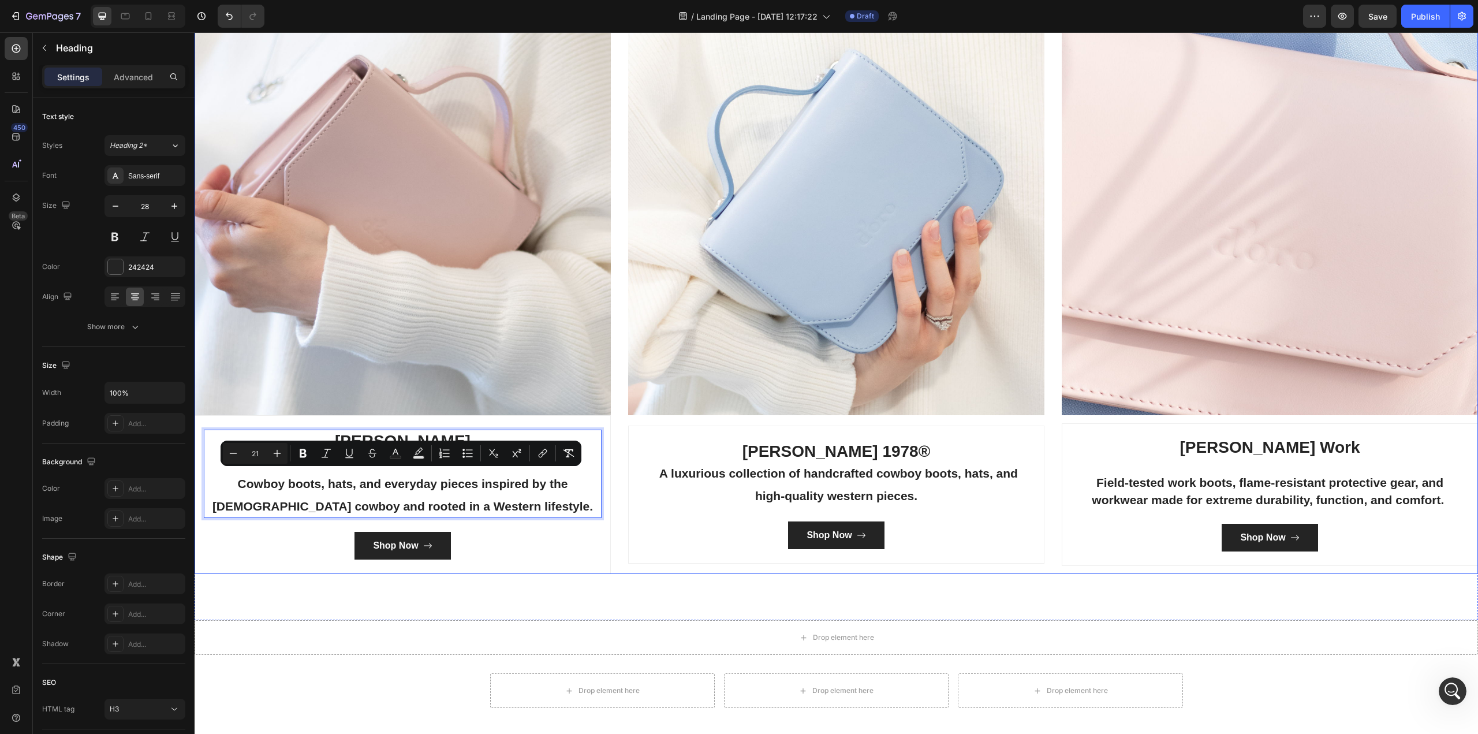
click at [658, 556] on div "[PERSON_NAME] 1978® A luxurious collection of handcrafted cowboy boots, hats, a…" at bounding box center [836, 494] width 416 height 138
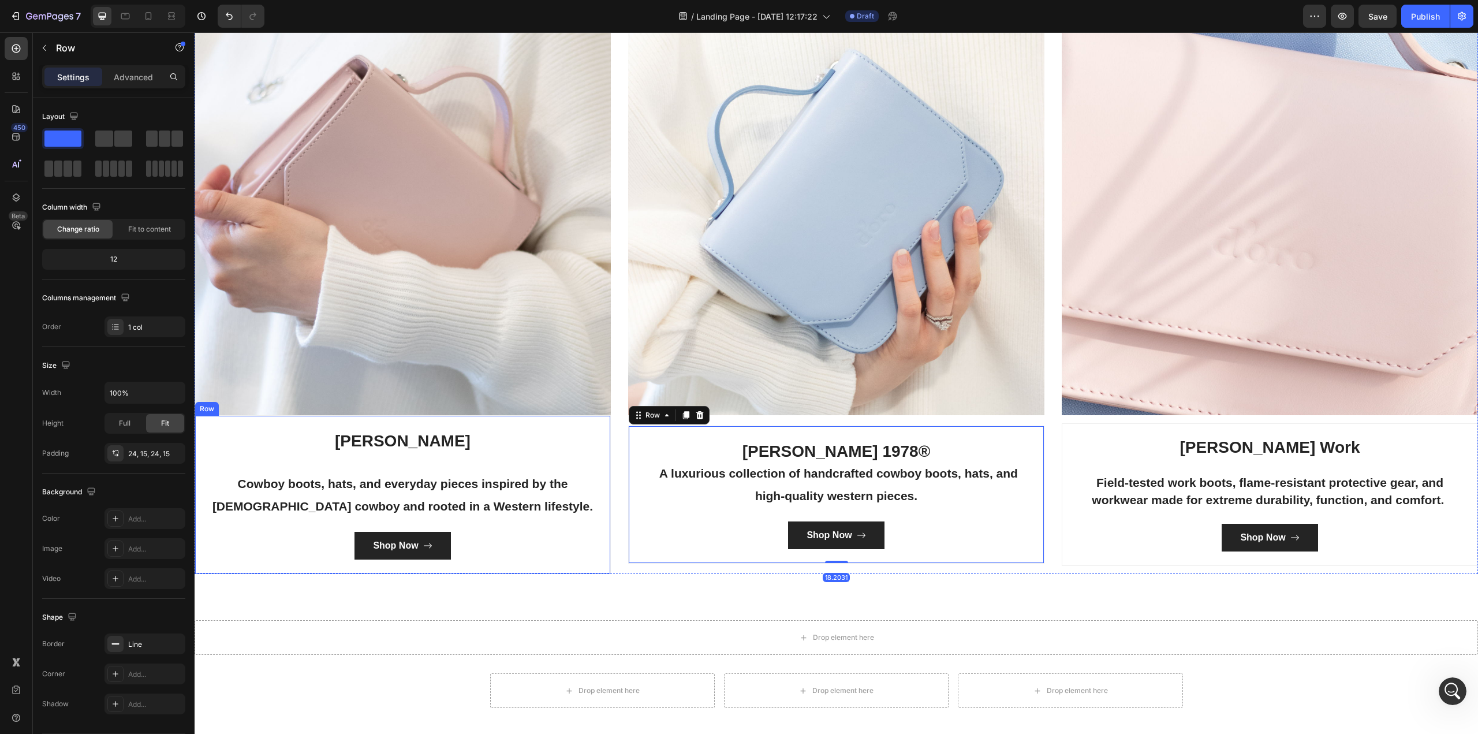
click at [550, 559] on div "[PERSON_NAME] Cowboy boots, hats, and everyday pieces inspired by the [DEMOGRAP…" at bounding box center [403, 494] width 416 height 159
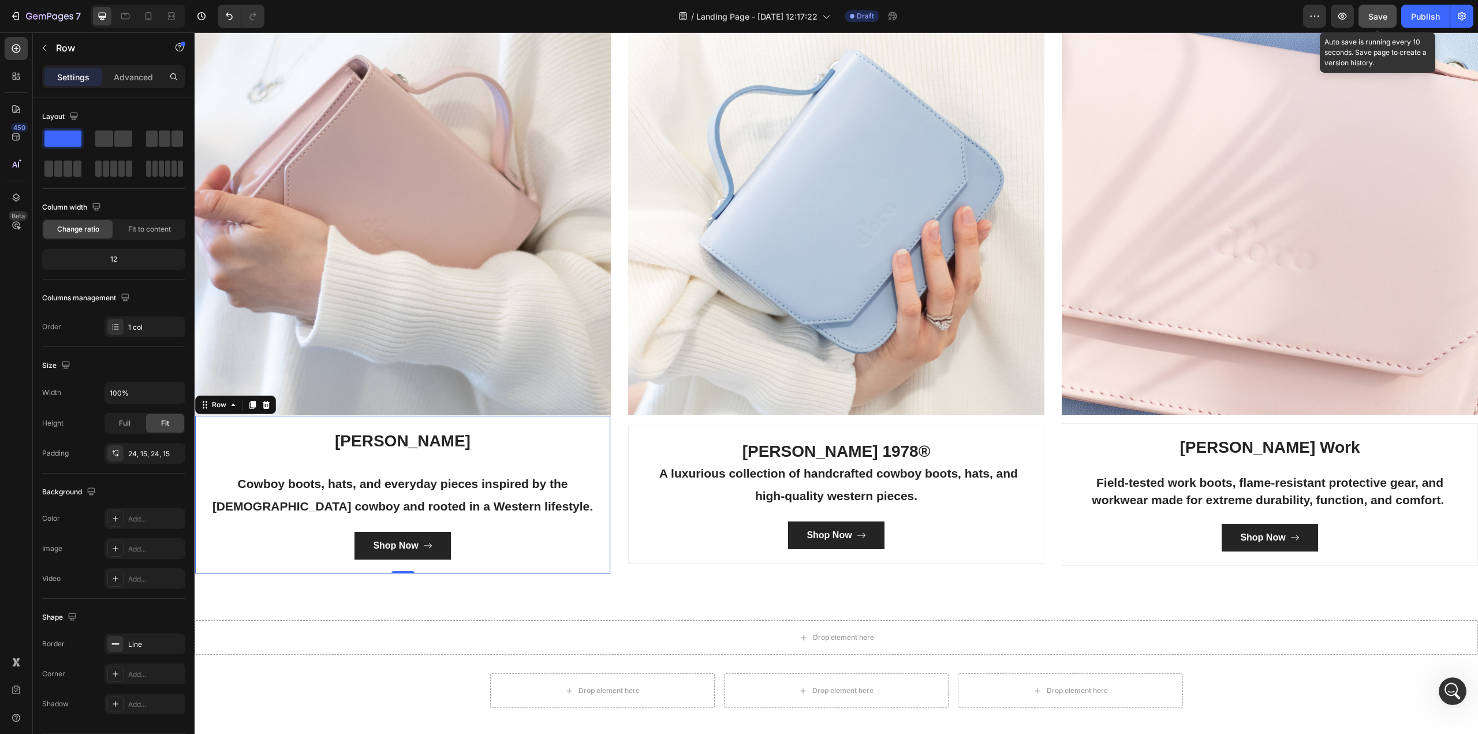
click at [1368, 15] on span "Save" at bounding box center [1377, 17] width 19 height 10
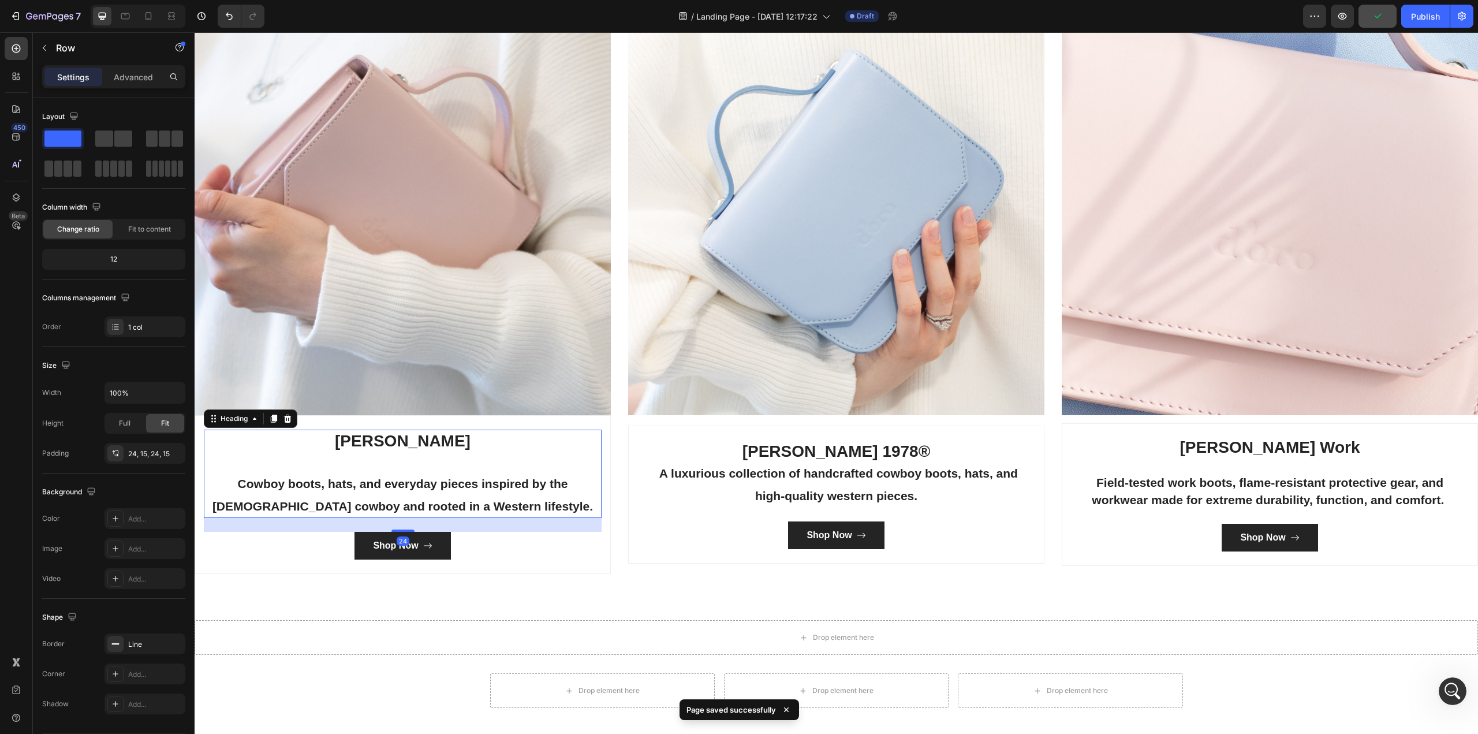
click at [424, 449] on p "[PERSON_NAME] Cowboy boots, hats, and everyday pieces inspired by the [DEMOGRAP…" at bounding box center [402, 474] width 395 height 87
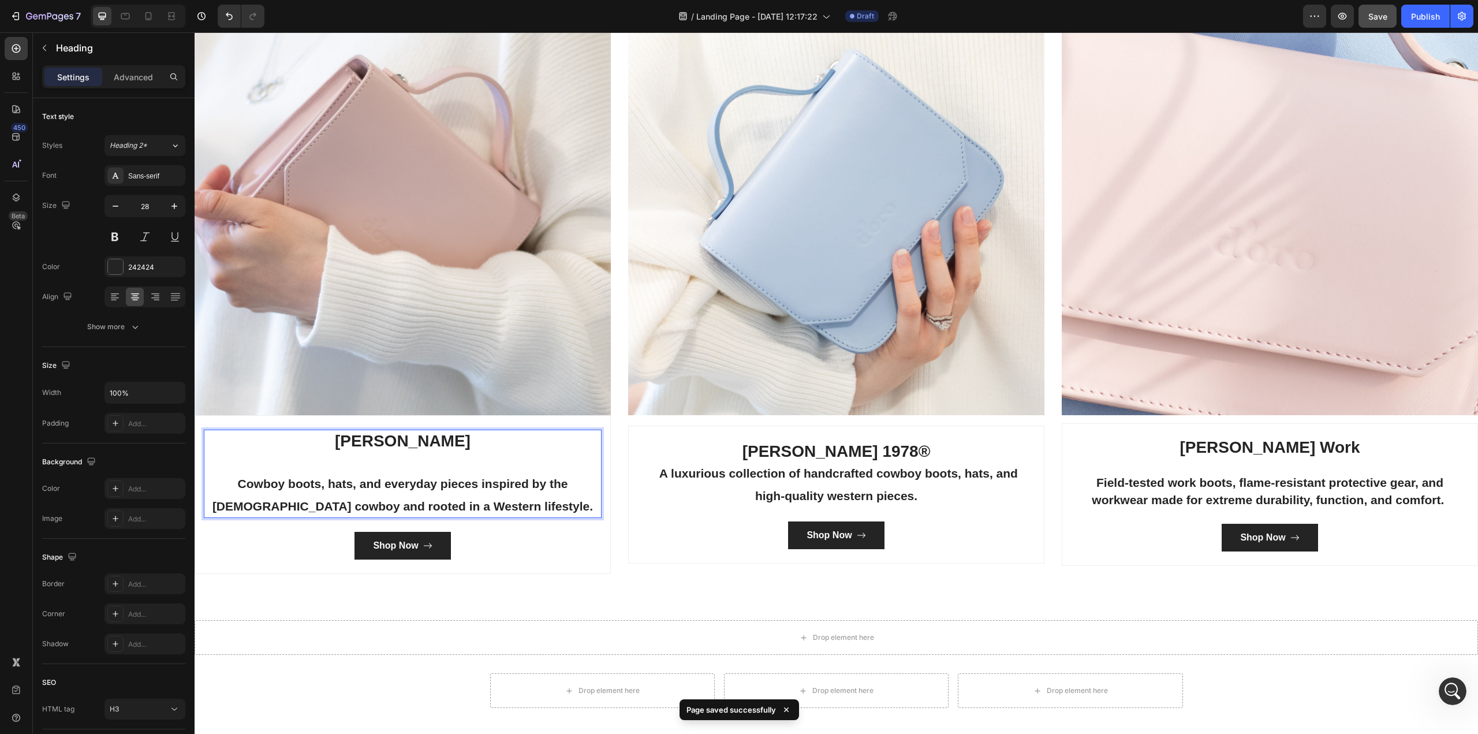
scroll to position [2430, 0]
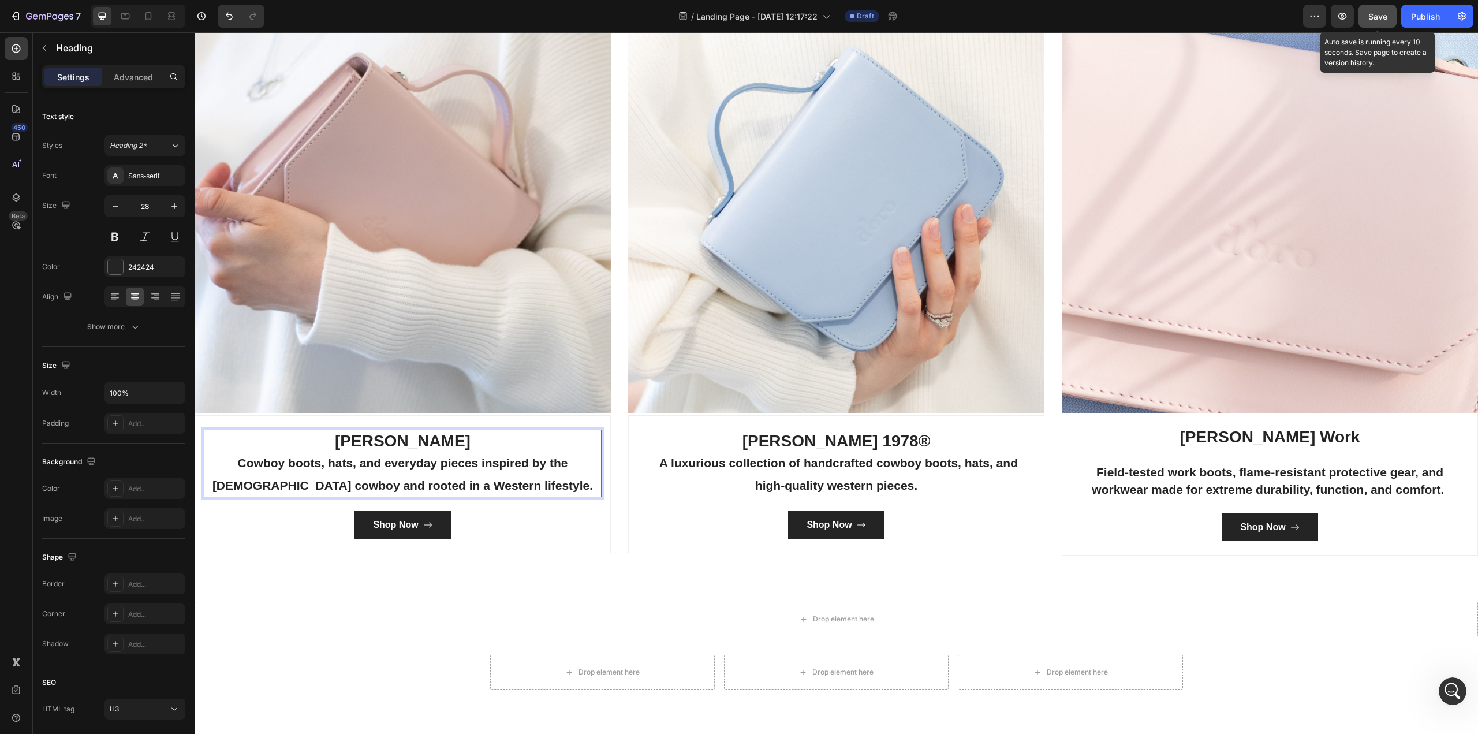
click at [1370, 12] on span "Save" at bounding box center [1377, 17] width 19 height 10
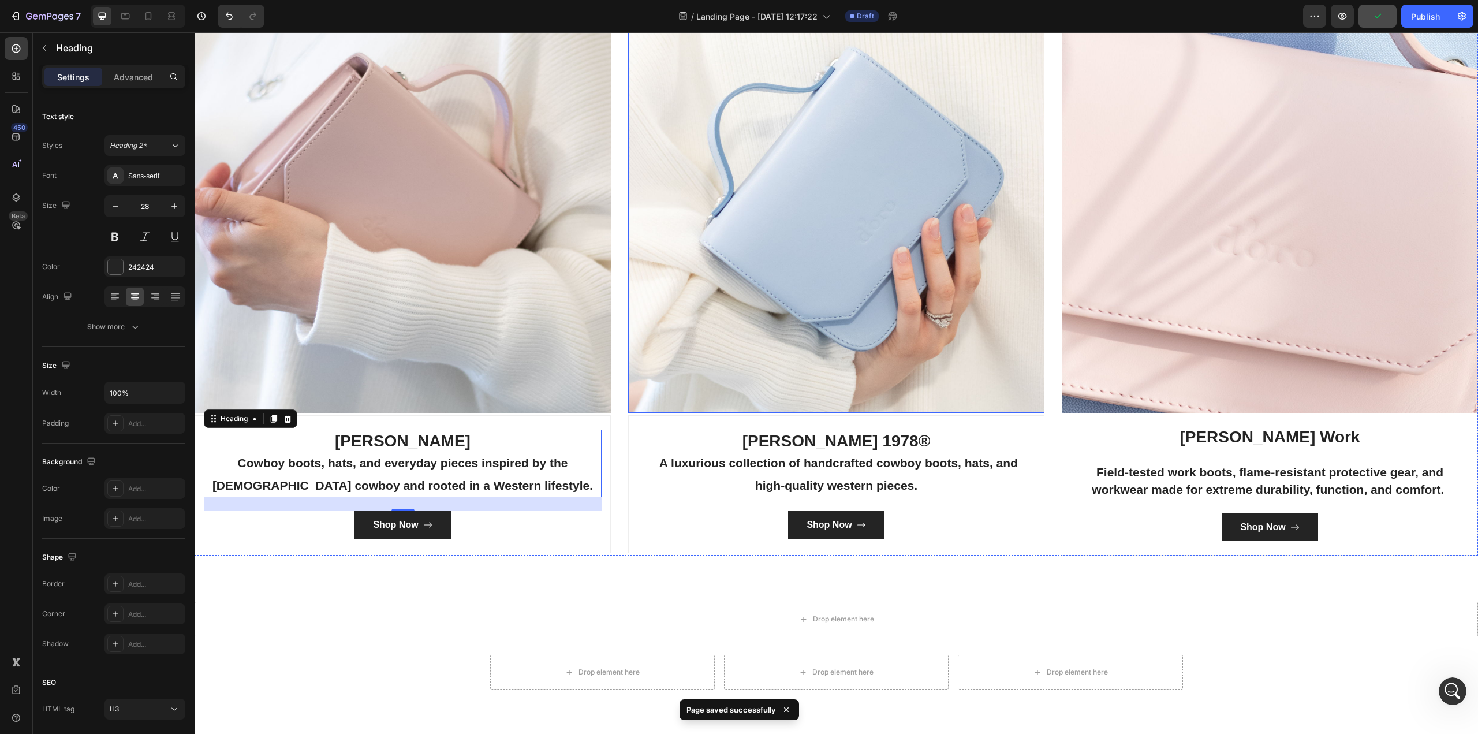
click at [715, 258] on img at bounding box center [836, 205] width 416 height 416
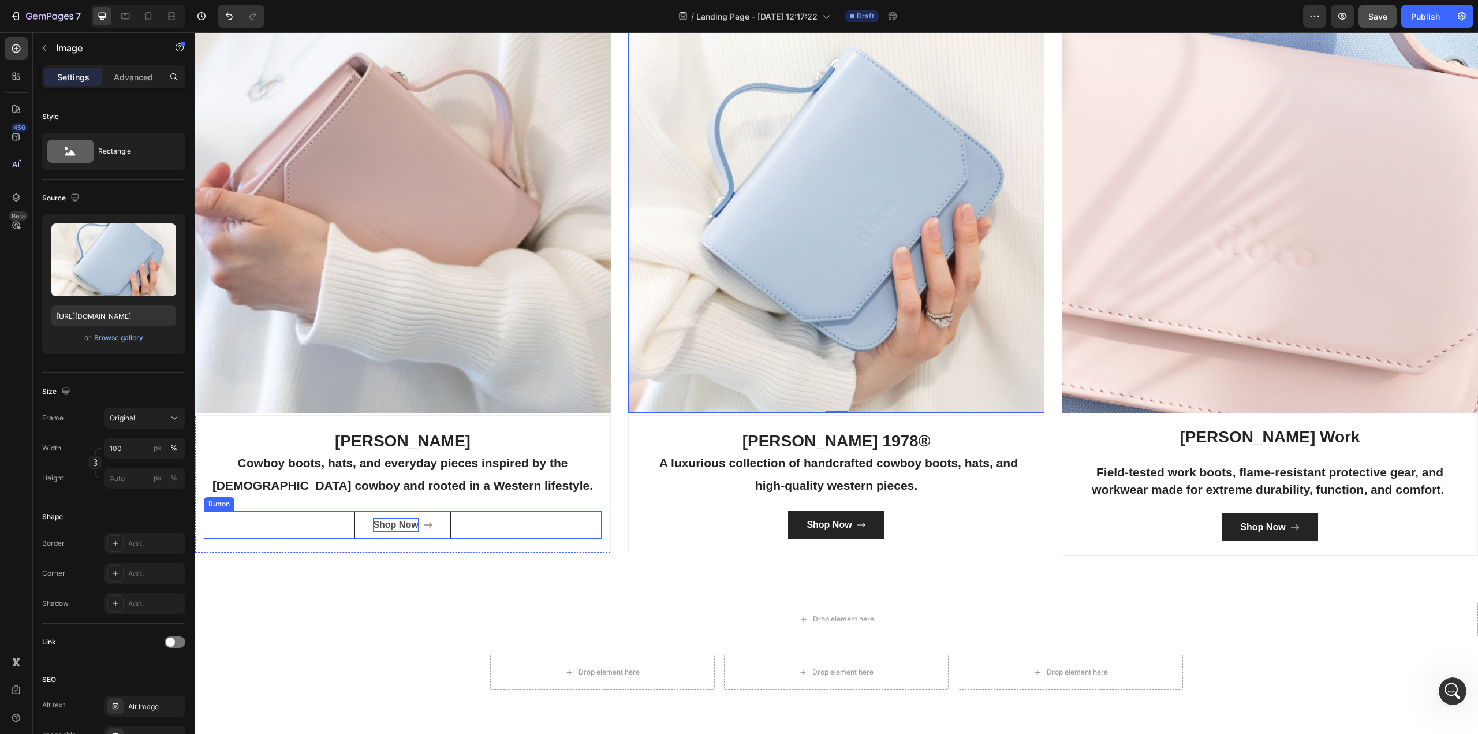
click at [381, 522] on div "Shop Now" at bounding box center [395, 525] width 45 height 14
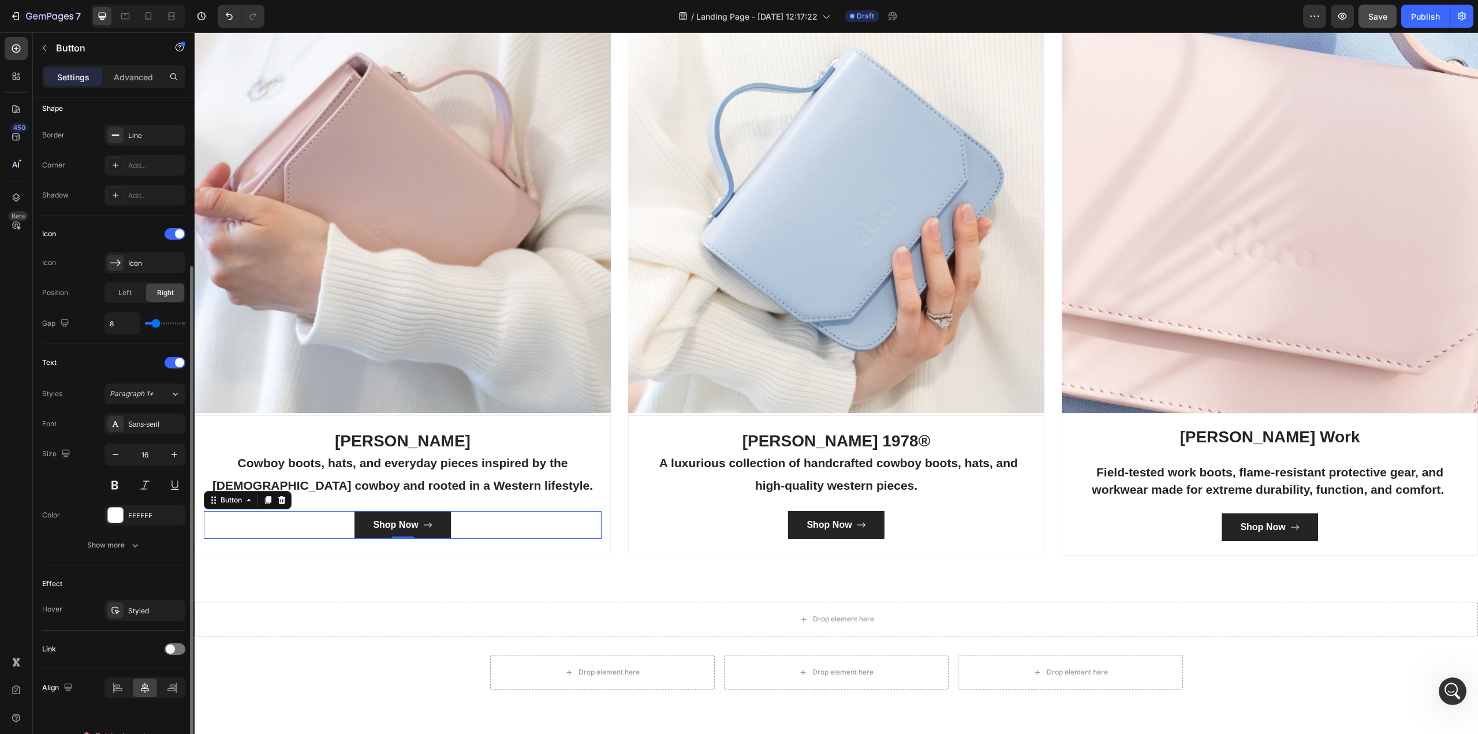
scroll to position [251, 0]
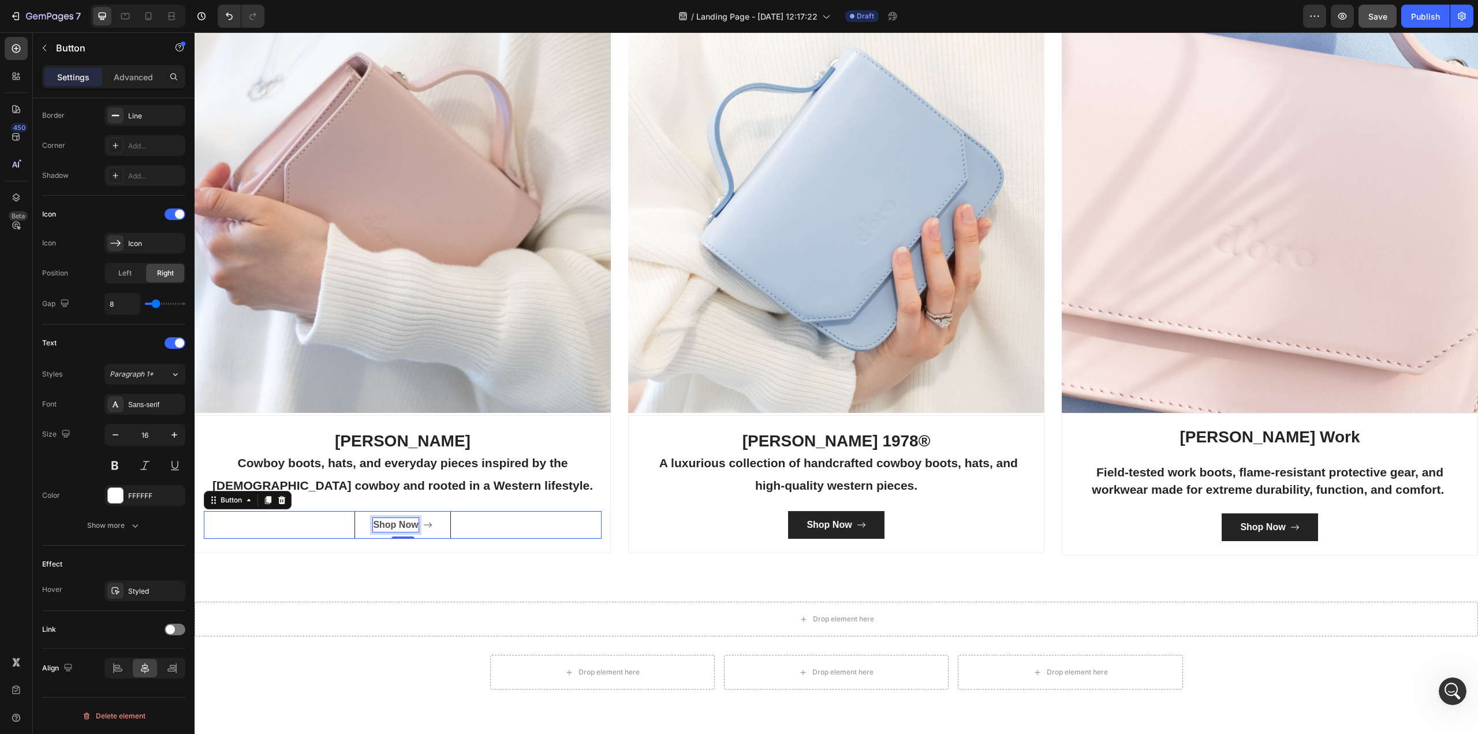
click at [405, 524] on div "Shop Now" at bounding box center [395, 525] width 45 height 14
drag, startPoint x: 416, startPoint y: 520, endPoint x: 365, endPoint y: 522, distance: 51.4
click at [365, 522] on button "Shop Now" at bounding box center [402, 525] width 96 height 28
click at [366, 511] on button "Shop" at bounding box center [403, 525] width 74 height 28
click at [348, 511] on button "ShopWestern" at bounding box center [403, 525] width 110 height 28
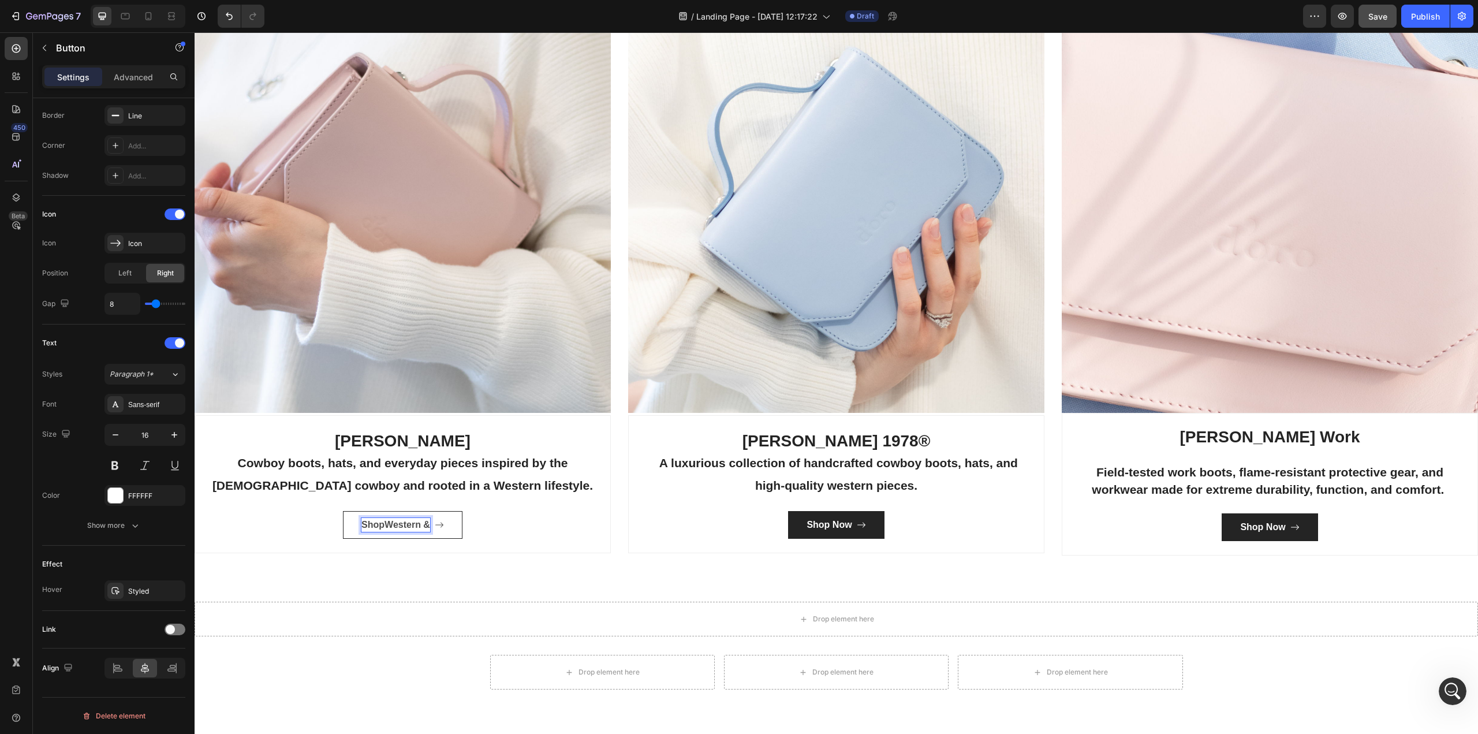
click at [343, 511] on button "ShopWestern &" at bounding box center [402, 525] width 119 height 28
click at [375, 520] on p "ShopWestern & Country" at bounding box center [395, 525] width 107 height 14
click at [364, 522] on p "ShopWestern & Country" at bounding box center [395, 525] width 107 height 14
click at [324, 511] on button "ShopWestern & Country" at bounding box center [403, 525] width 158 height 28
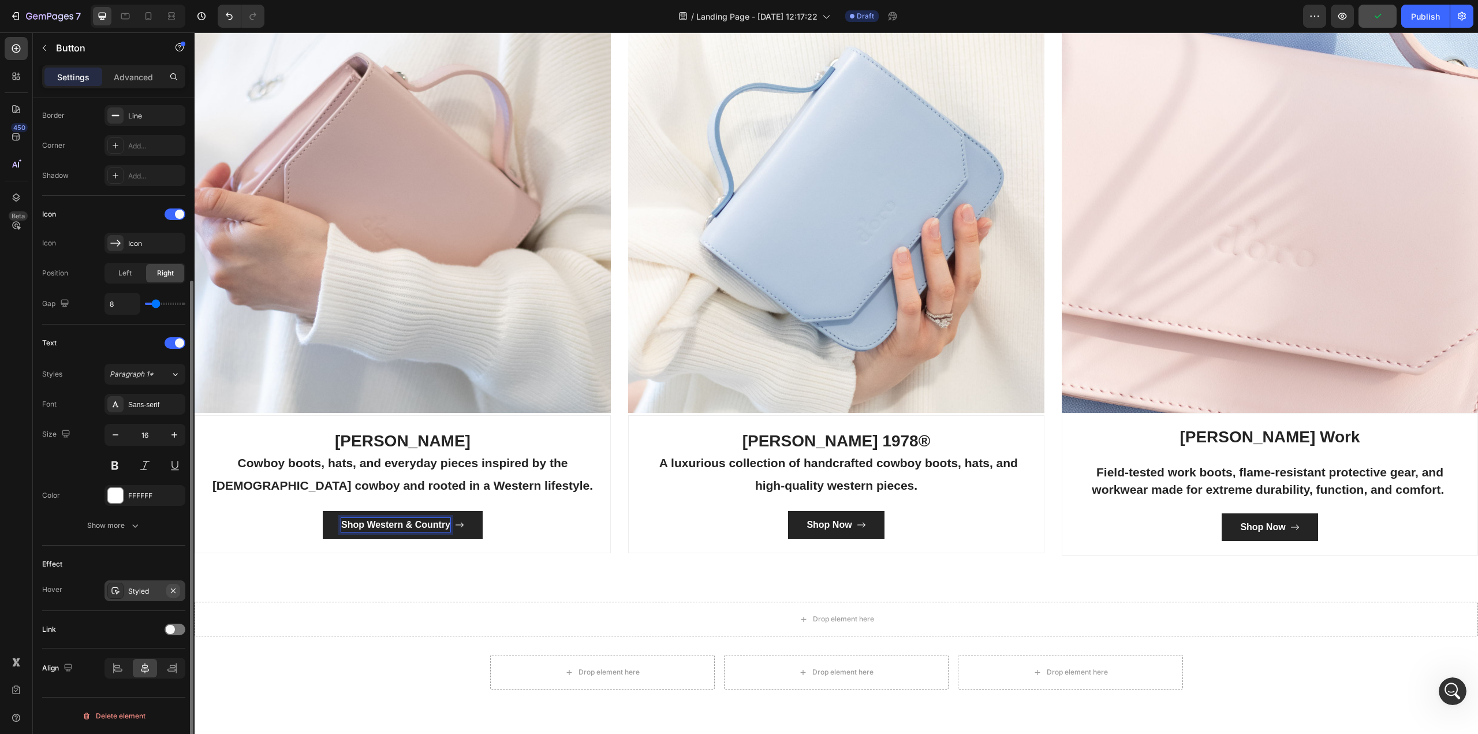
click at [175, 589] on icon "button" at bounding box center [173, 590] width 9 height 9
click at [175, 589] on div "Add..." at bounding box center [155, 591] width 54 height 10
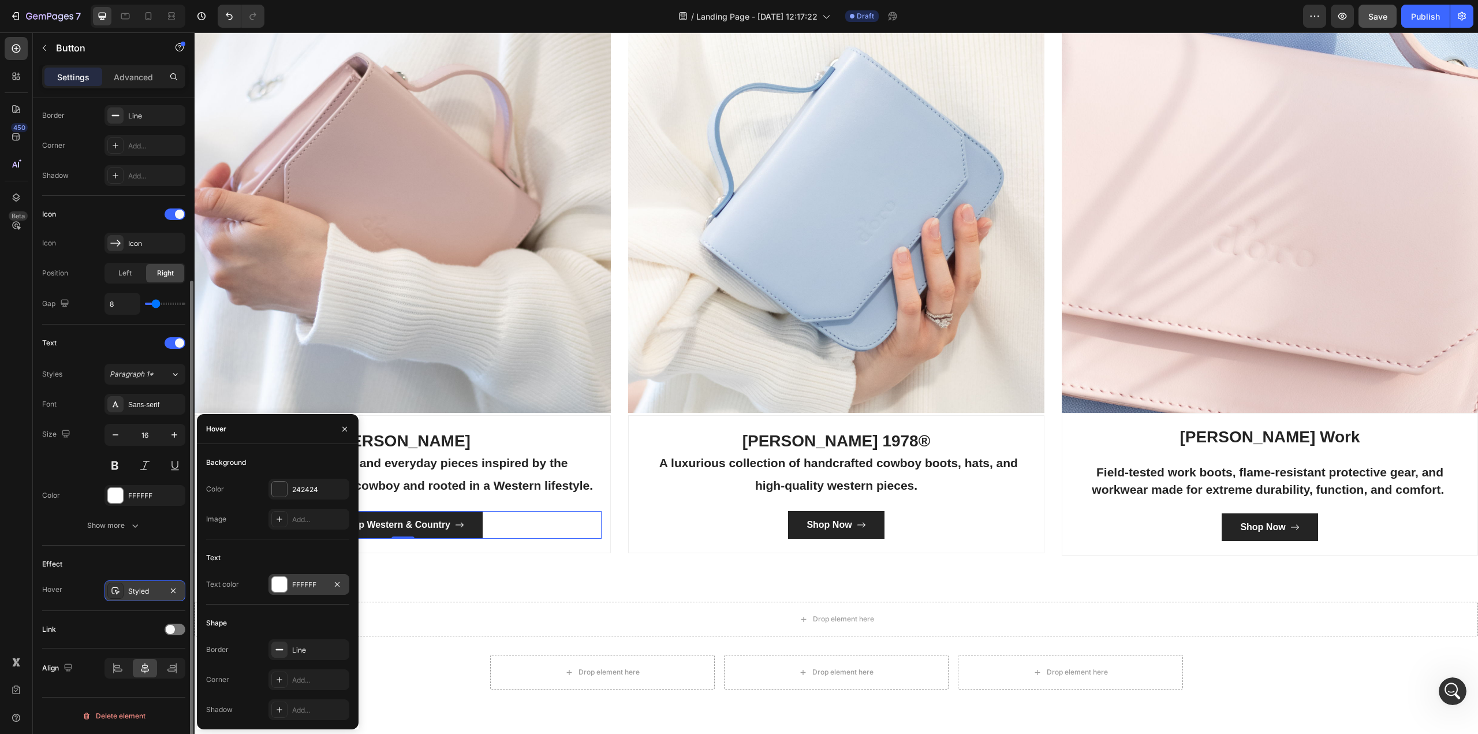
click at [277, 582] on div at bounding box center [279, 584] width 15 height 15
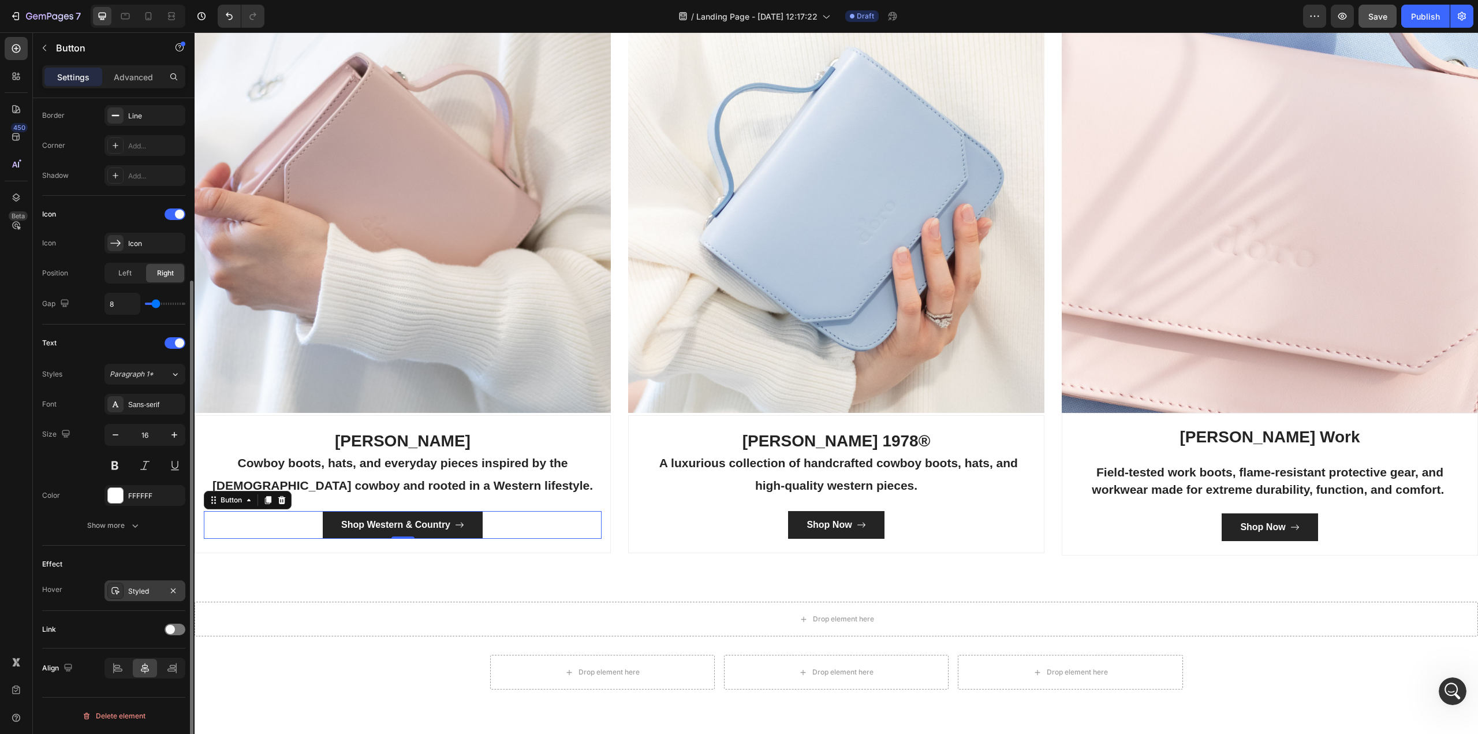
click at [383, 514] on button "Shop Western & Country" at bounding box center [403, 525] width 160 height 28
click at [472, 520] on button "Shop Western & Country" at bounding box center [403, 525] width 160 height 28
click at [452, 522] on div "Shop Western & Country" at bounding box center [402, 525] width 123 height 14
click at [128, 499] on div "FFFFFF" at bounding box center [144, 496] width 33 height 10
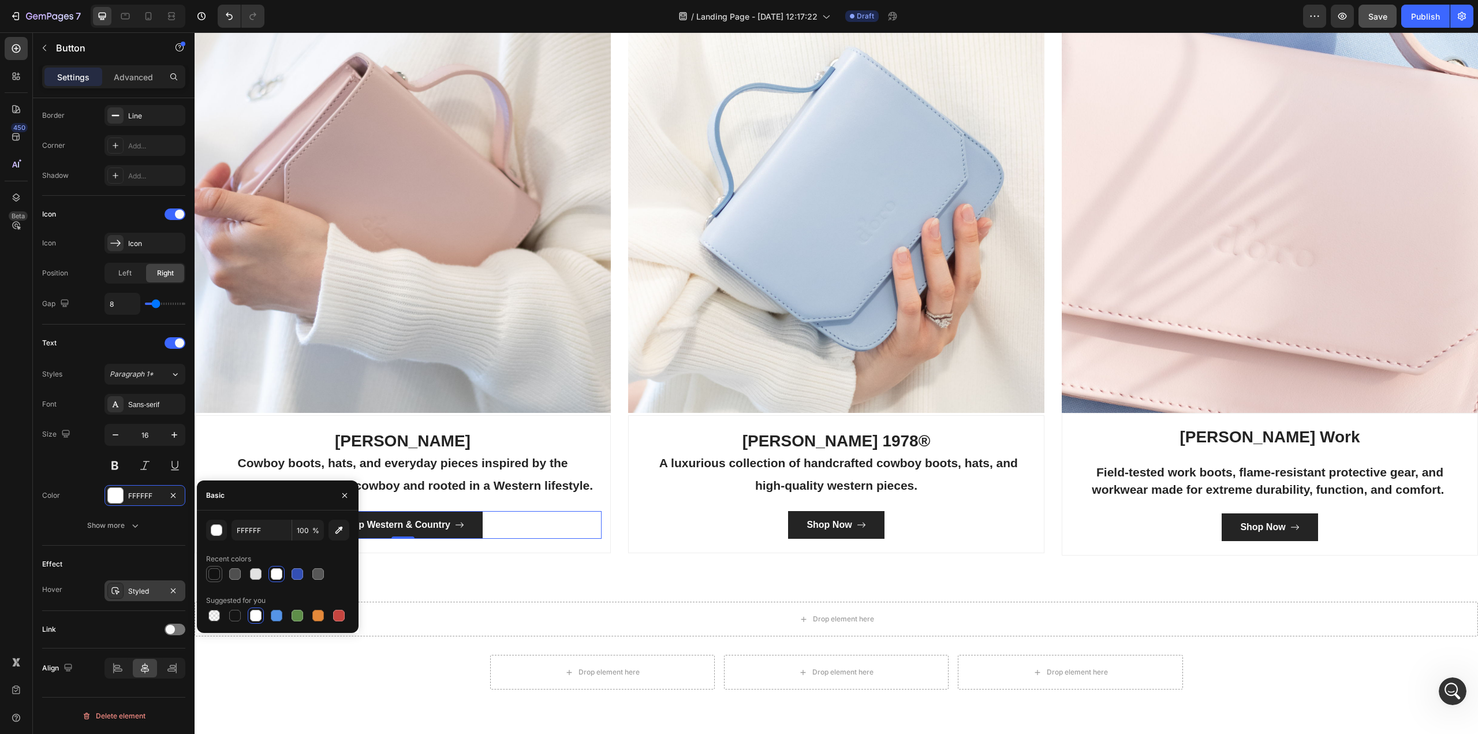
click at [212, 570] on div at bounding box center [214, 574] width 12 height 12
type input "121212"
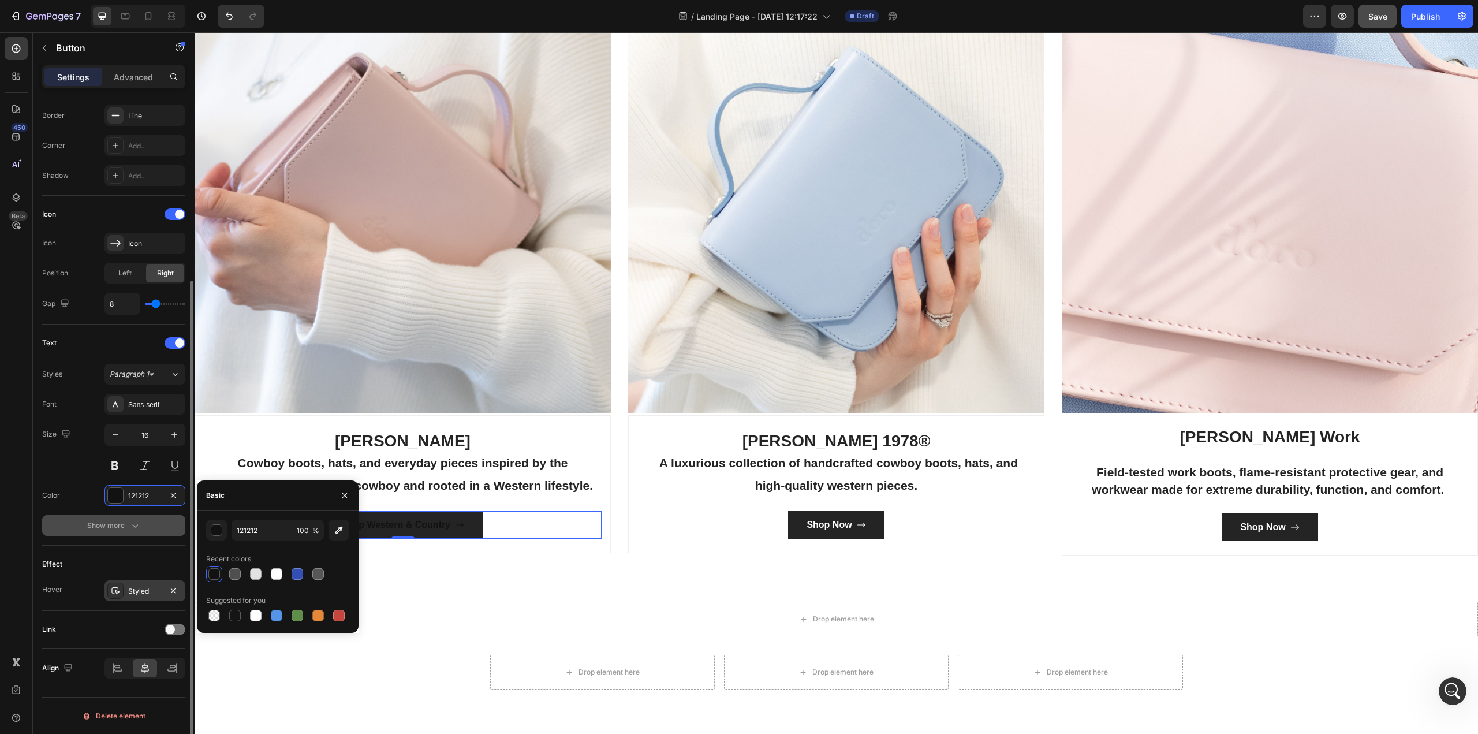
click at [125, 525] on div "Show more" at bounding box center [114, 526] width 54 height 12
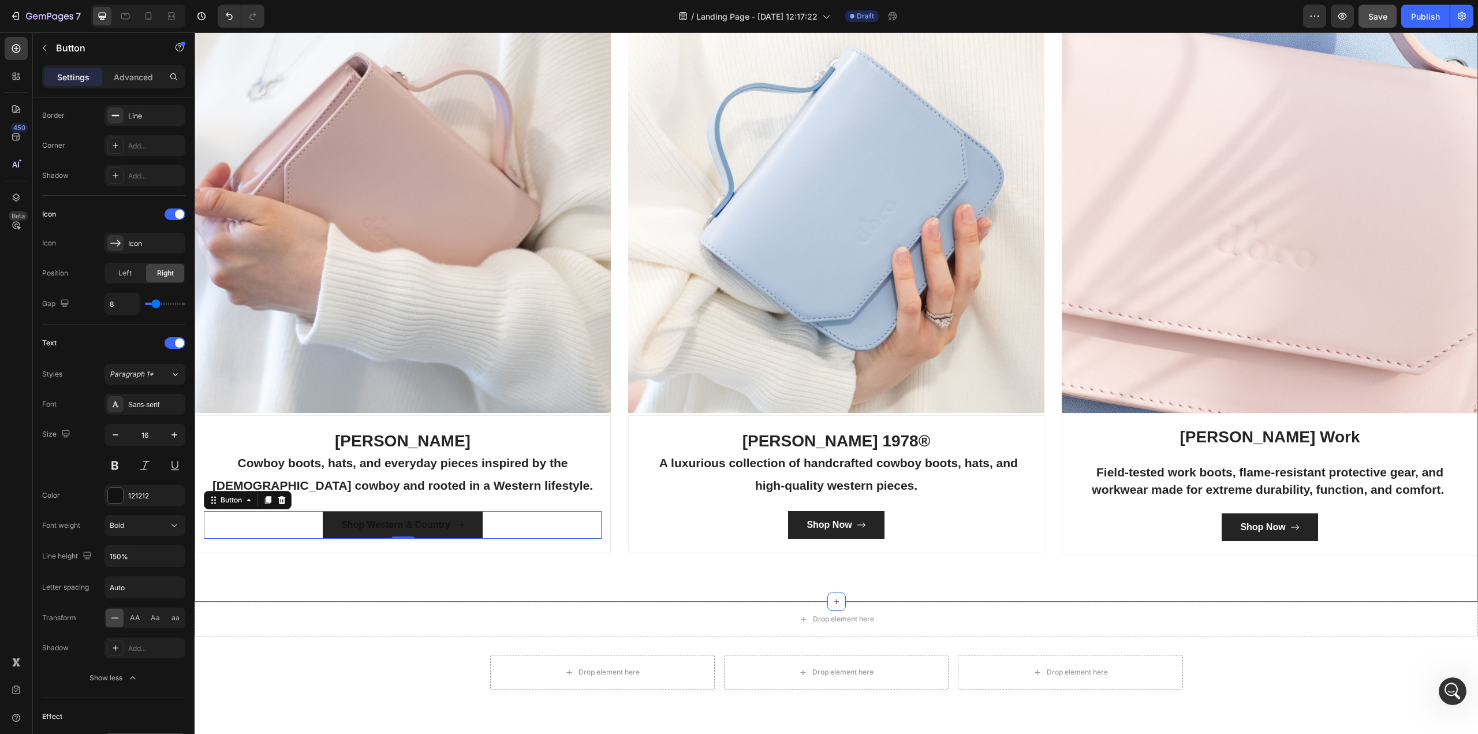
click at [382, 576] on div "Categories Heading Made For The West Text block Row Image [PERSON_NAME] Cowboy …" at bounding box center [836, 229] width 1283 height 746
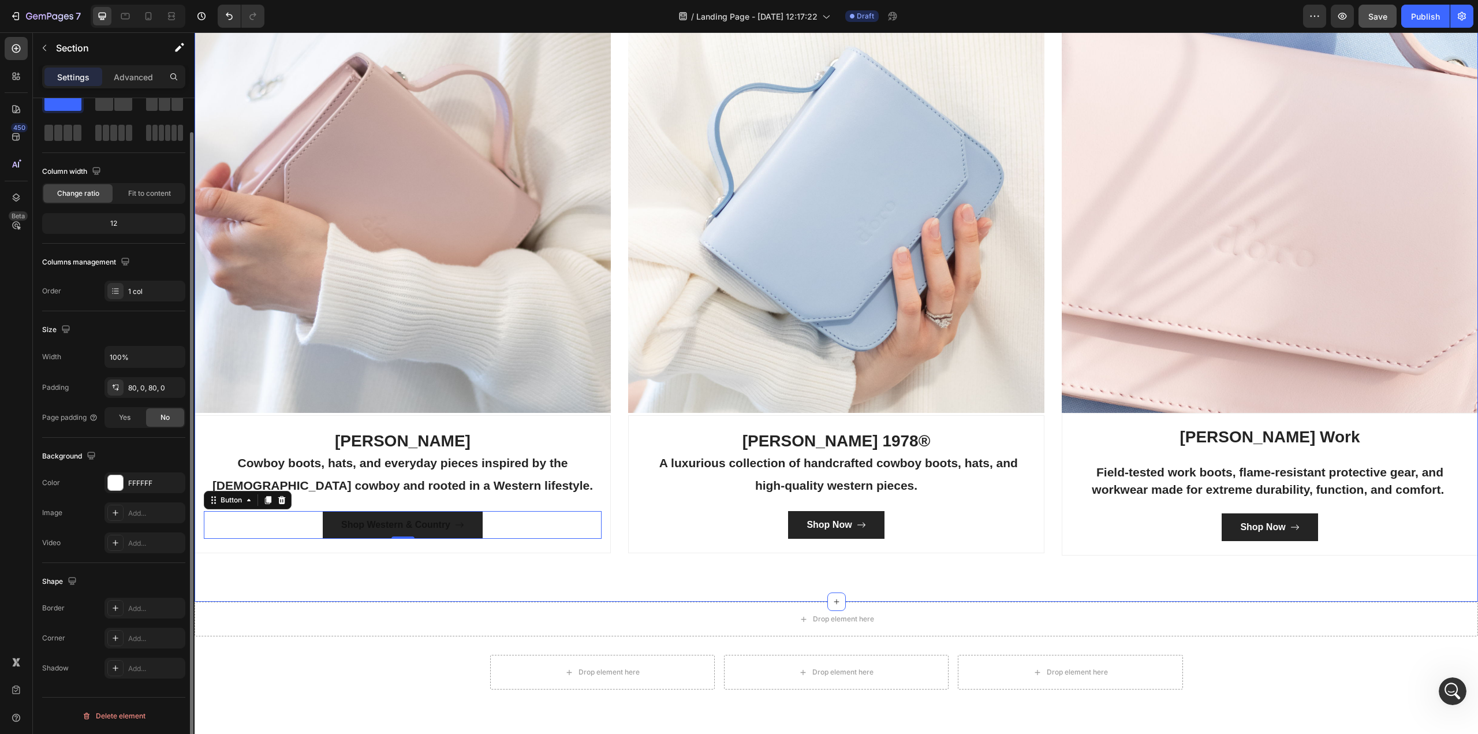
scroll to position [0, 0]
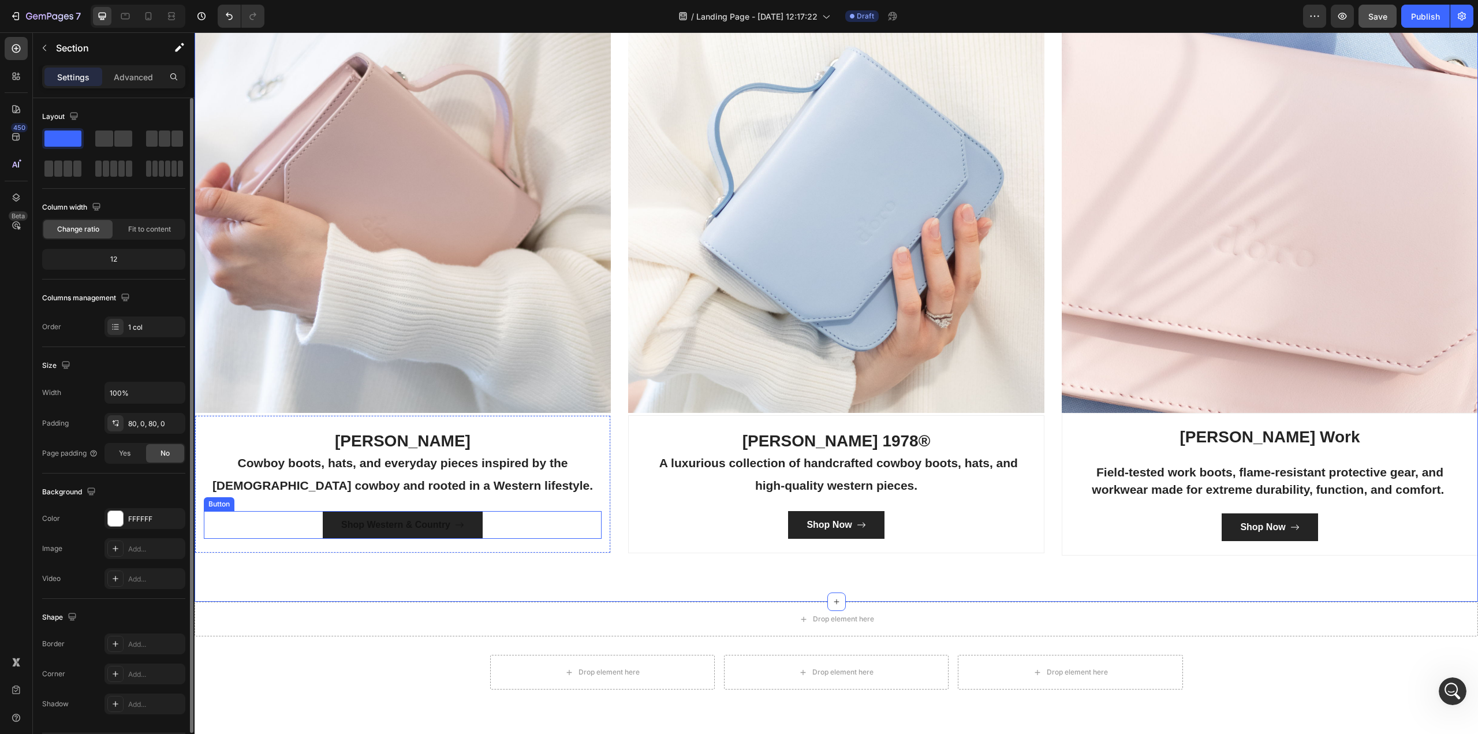
click at [437, 514] on button "Shop Western & Country" at bounding box center [403, 525] width 160 height 28
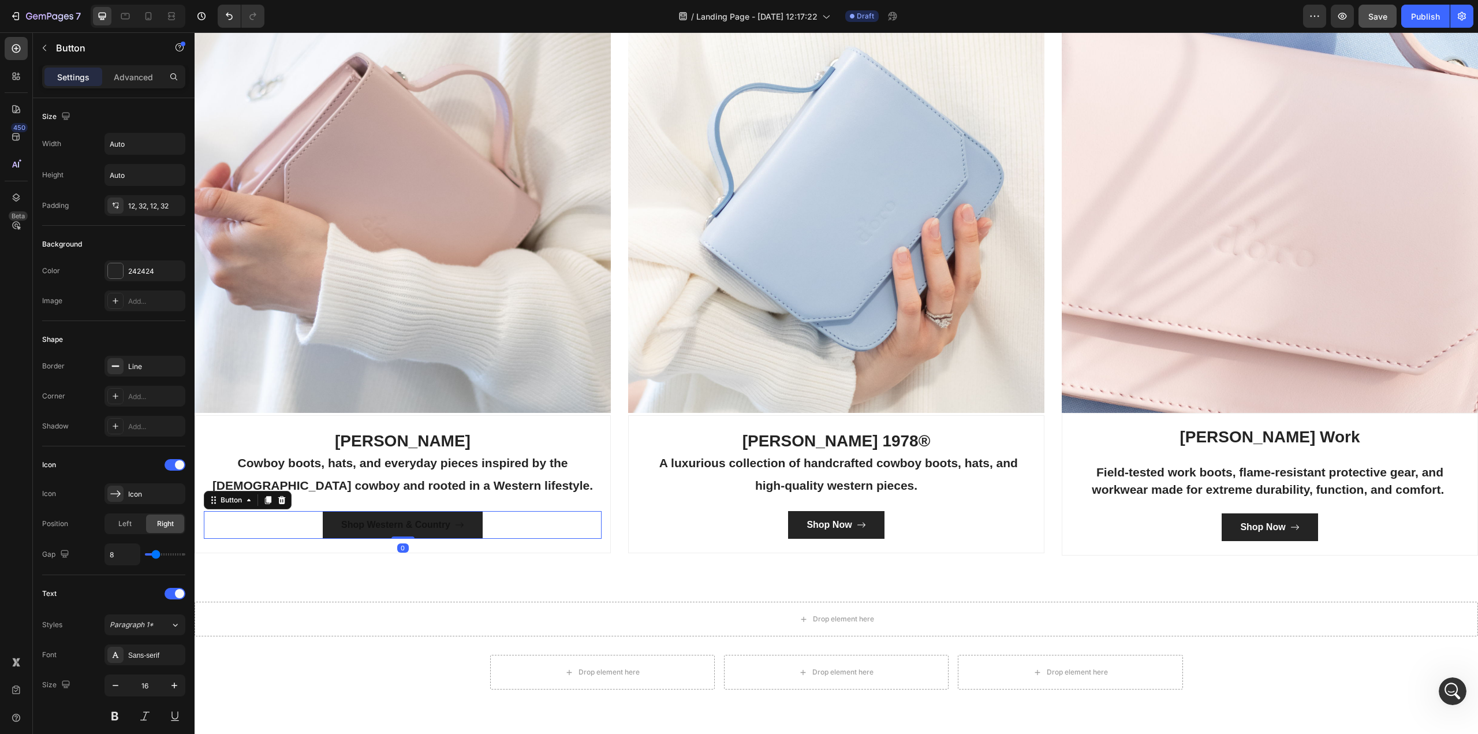
drag, startPoint x: 460, startPoint y: 515, endPoint x: 466, endPoint y: 518, distance: 7.0
click at [460, 518] on span "<p>Shop Western &amp; Country</p>" at bounding box center [459, 525] width 9 height 14
click at [472, 529] on button "Shop Western & Country" at bounding box center [403, 525] width 160 height 28
click at [182, 466] on span at bounding box center [179, 464] width 9 height 9
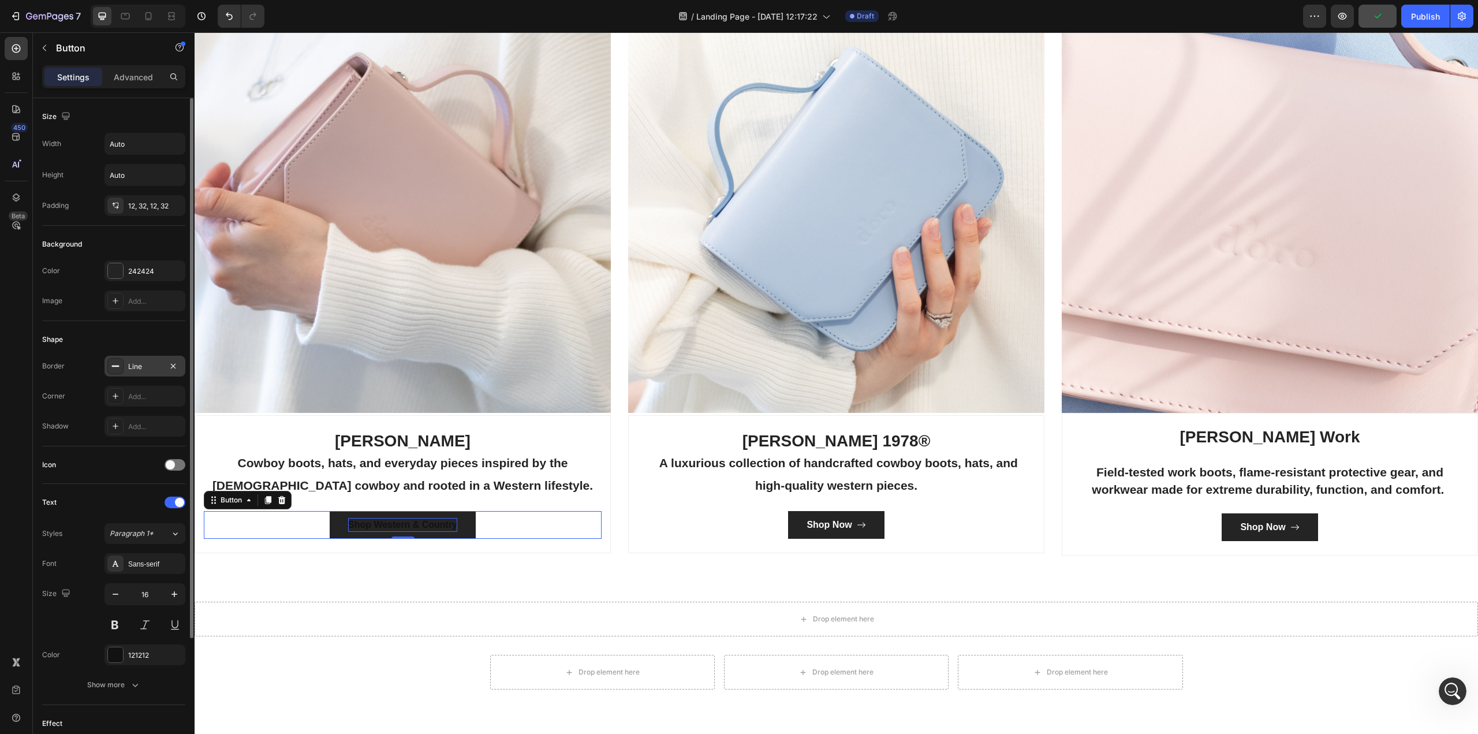
click at [119, 364] on icon at bounding box center [115, 365] width 9 height 9
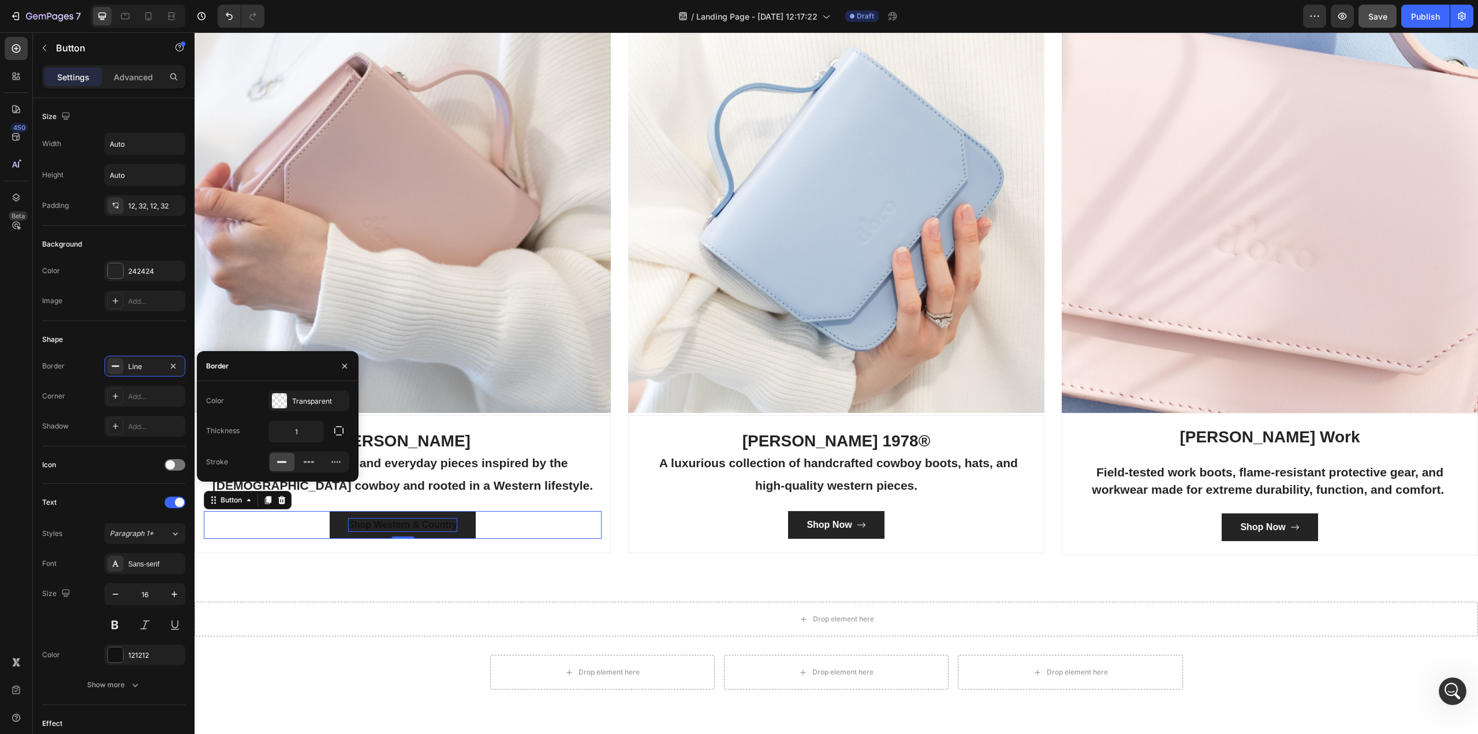
click at [282, 460] on icon at bounding box center [282, 462] width 12 height 12
click at [280, 402] on div at bounding box center [279, 400] width 15 height 15
click at [256, 446] on div at bounding box center [256, 445] width 12 height 12
type input "E2E2E2"
type input "100"
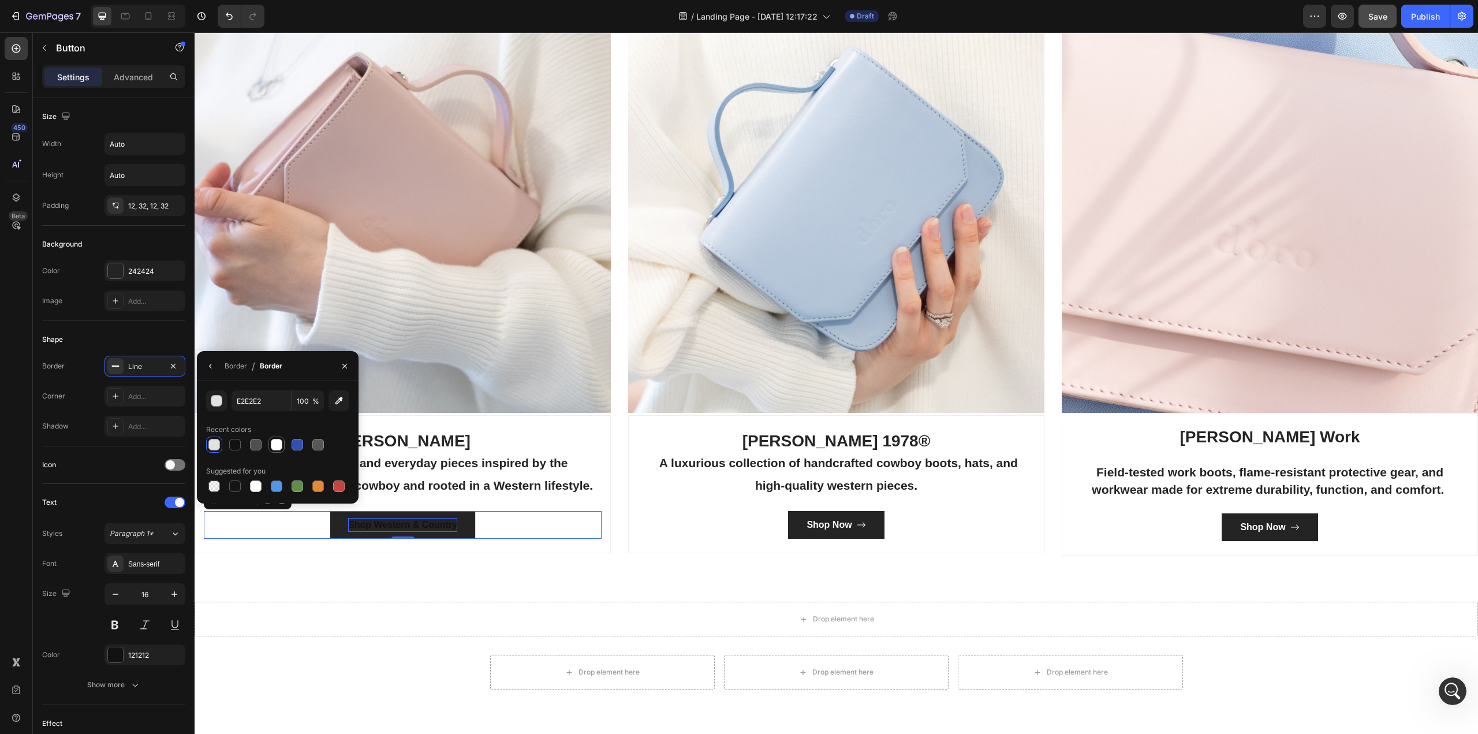
click at [274, 443] on div at bounding box center [277, 445] width 12 height 12
click at [216, 443] on div at bounding box center [214, 445] width 12 height 12
click at [255, 484] on div at bounding box center [256, 486] width 12 height 12
type input "FFFFFF"
click at [307, 561] on div "Categories Heading Made For The West Text block Row Image [PERSON_NAME] Cowboy …" at bounding box center [836, 229] width 1283 height 746
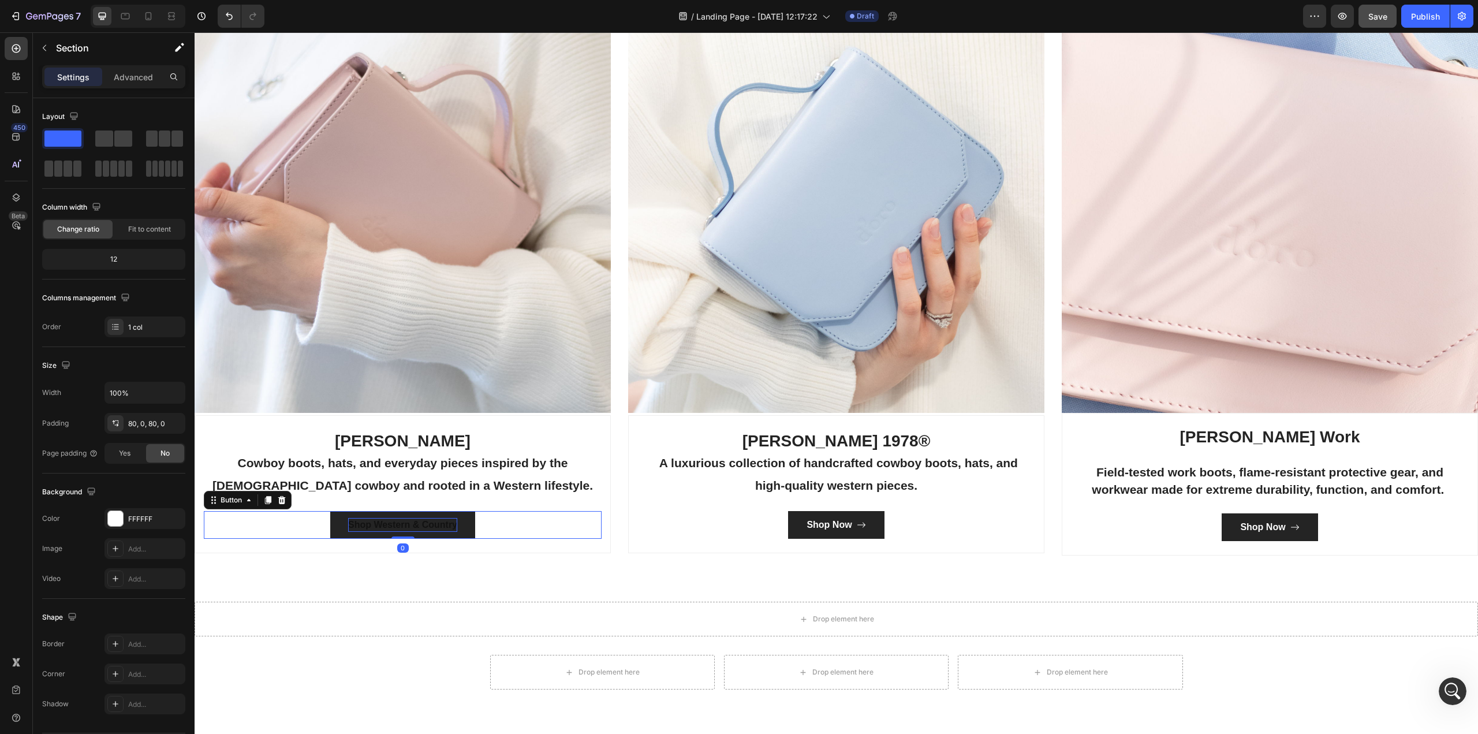
click at [466, 529] on button "Shop Western & Country" at bounding box center [403, 525] width 146 height 28
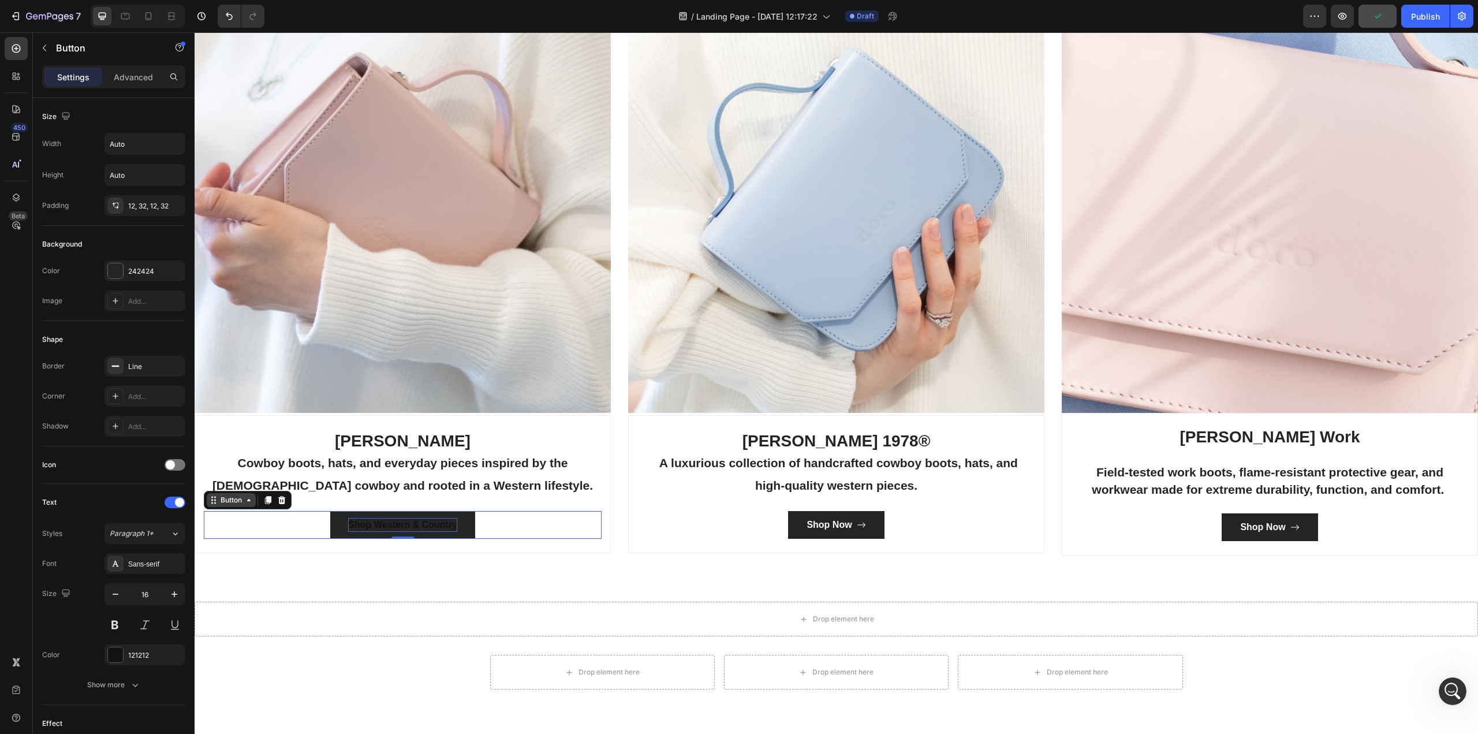
click at [251, 498] on icon at bounding box center [248, 499] width 9 height 9
click at [179, 502] on span at bounding box center [179, 502] width 9 height 9
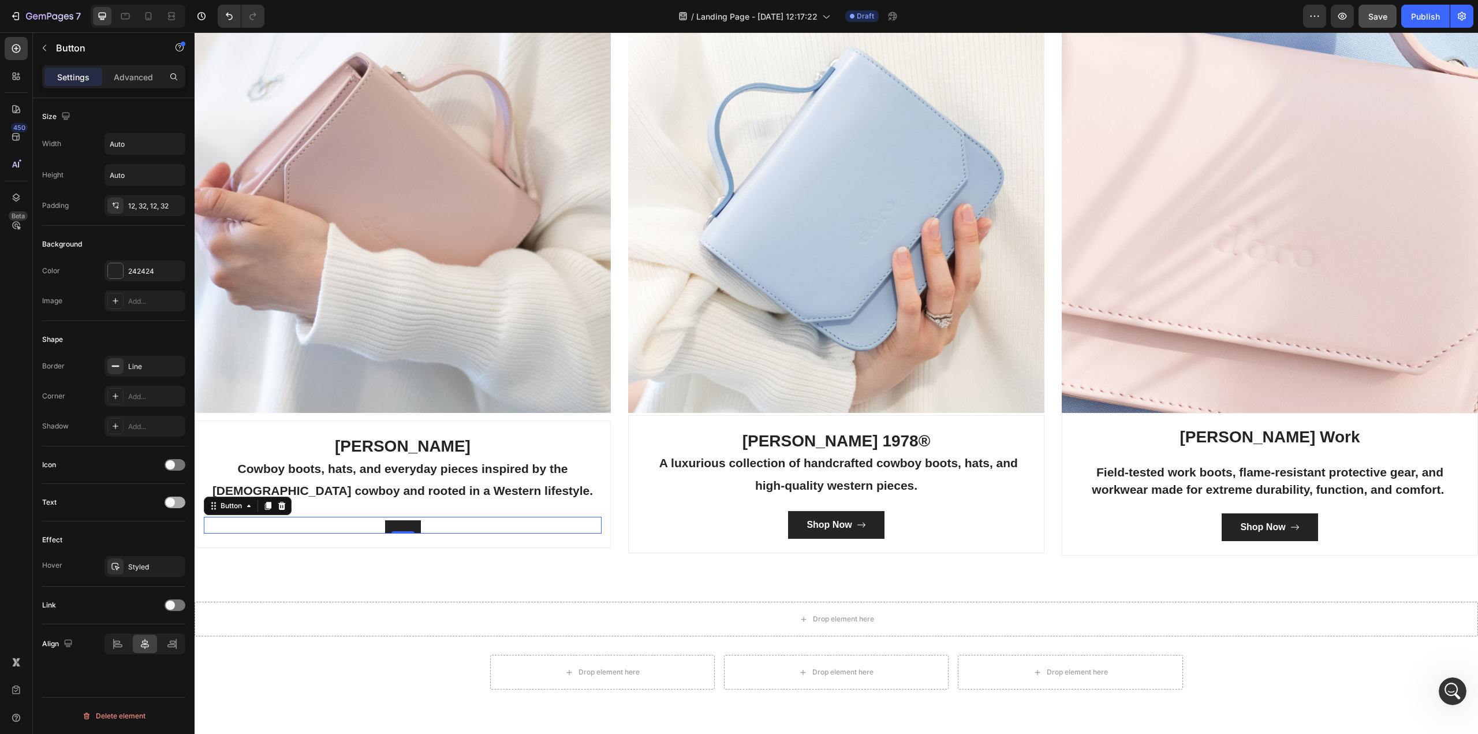
click at [171, 500] on span at bounding box center [170, 502] width 9 height 9
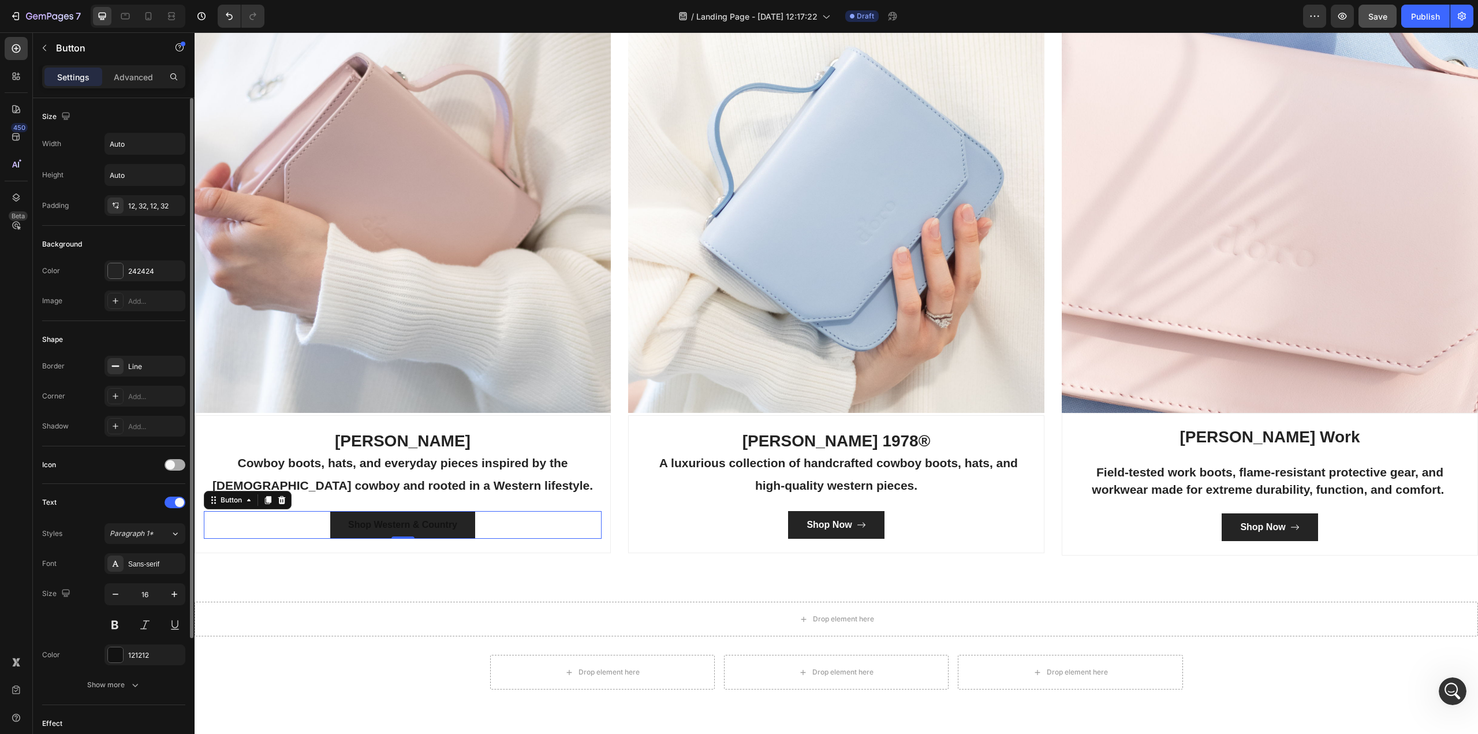
click at [171, 465] on span at bounding box center [170, 464] width 9 height 9
click at [178, 465] on span at bounding box center [179, 464] width 9 height 9
click at [116, 424] on icon at bounding box center [115, 425] width 9 height 9
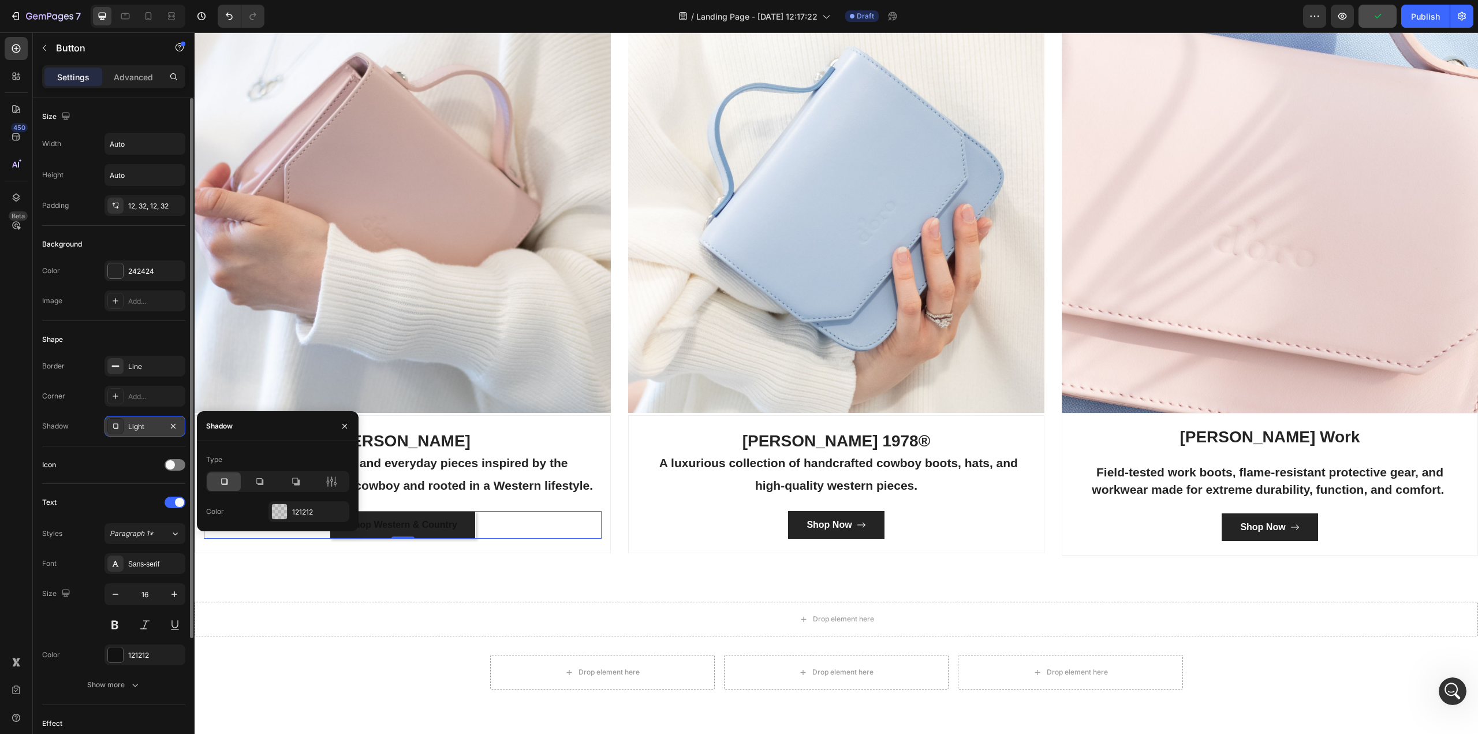
click at [216, 518] on div "Color" at bounding box center [215, 511] width 18 height 18
click at [113, 269] on div at bounding box center [115, 270] width 15 height 15
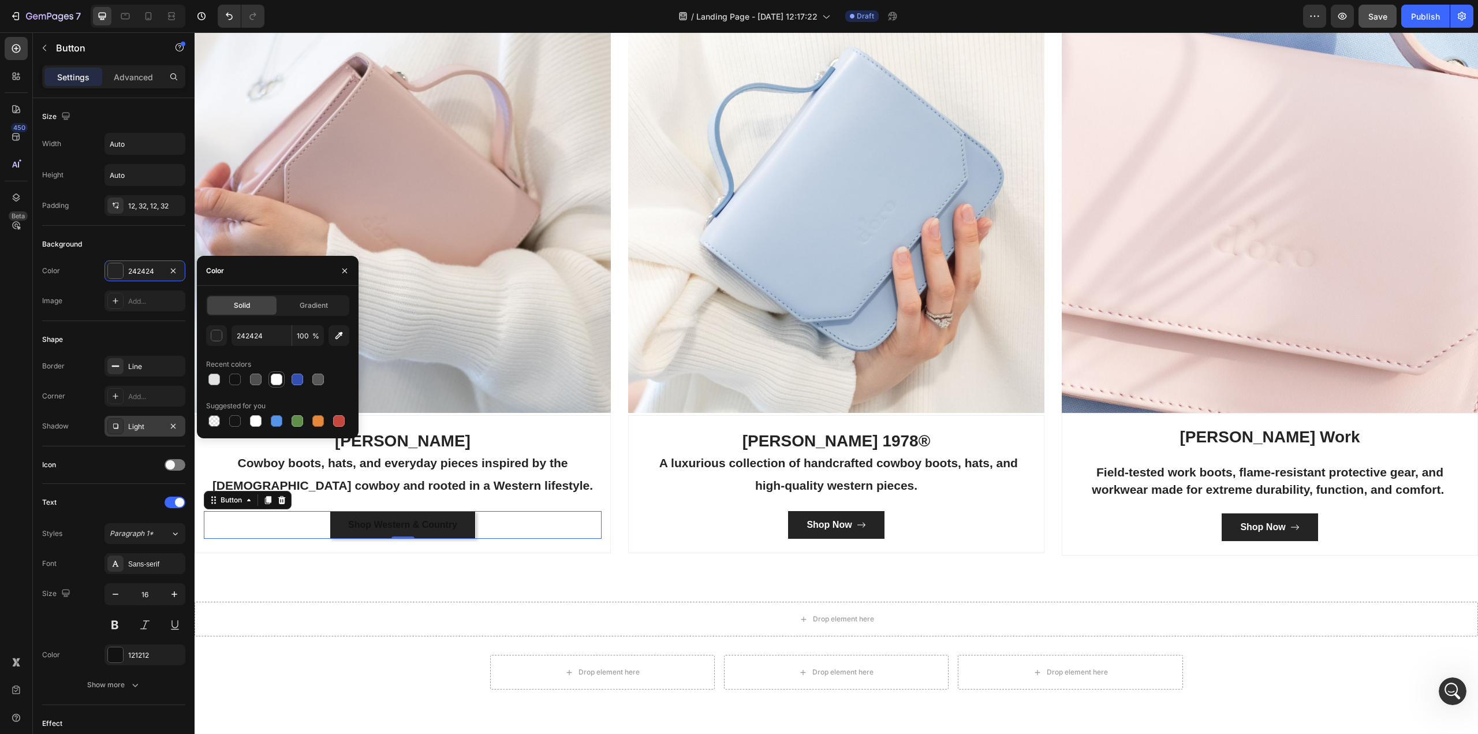
click at [274, 381] on div at bounding box center [277, 379] width 12 height 12
type input "FFFFFF"
click at [437, 570] on div "Categories Heading Made For The West Text block Row Image [PERSON_NAME] Cowboy …" at bounding box center [836, 229] width 1283 height 746
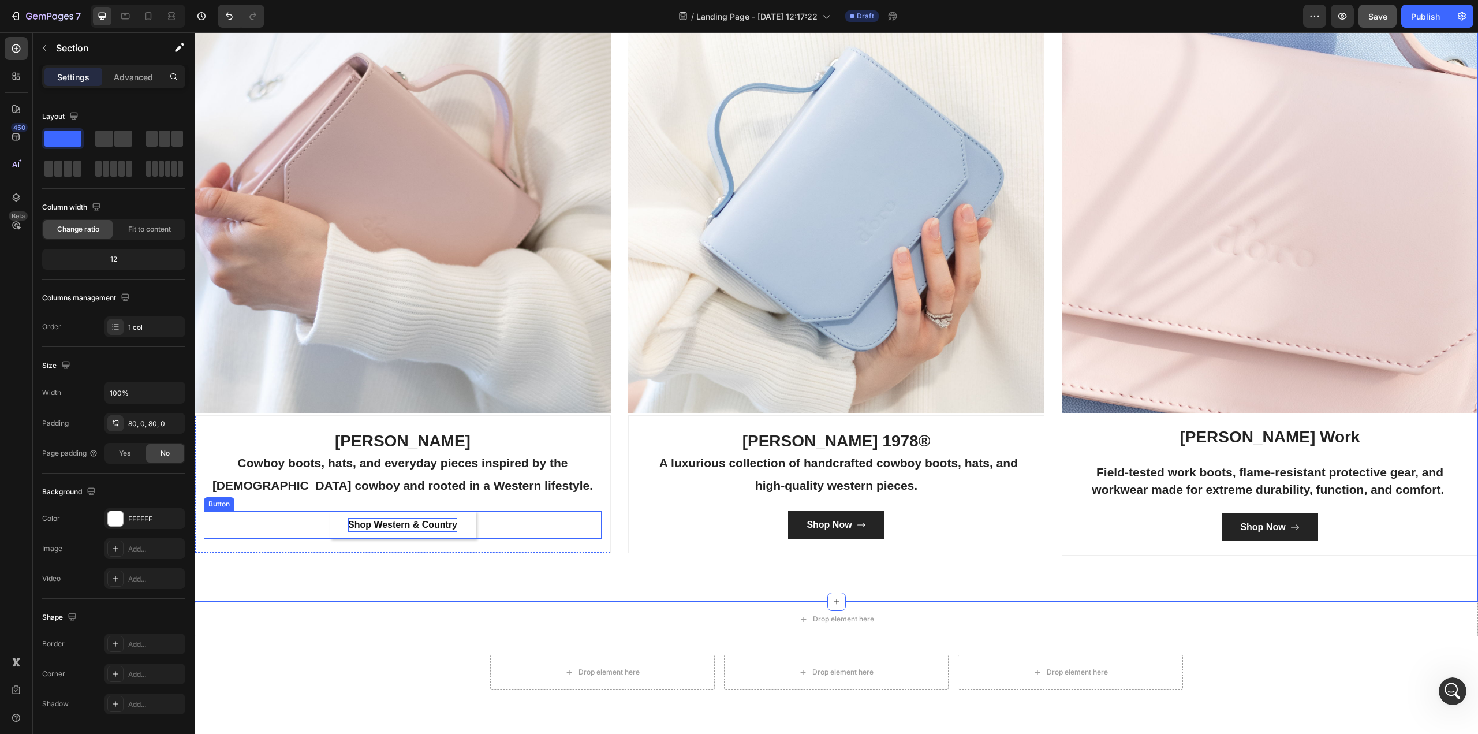
click at [442, 520] on p "Shop Western & Country" at bounding box center [402, 525] width 109 height 14
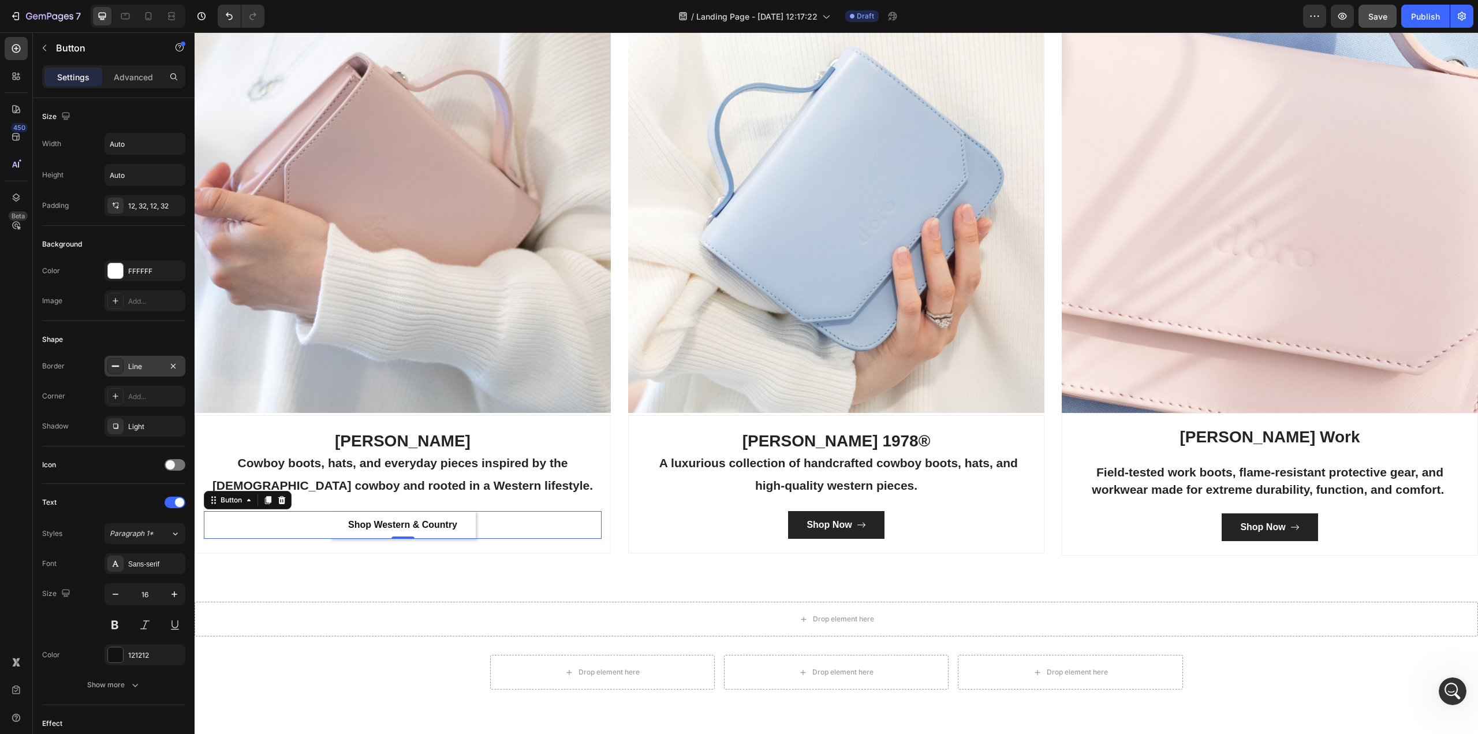
click at [121, 366] on div at bounding box center [115, 366] width 16 height 16
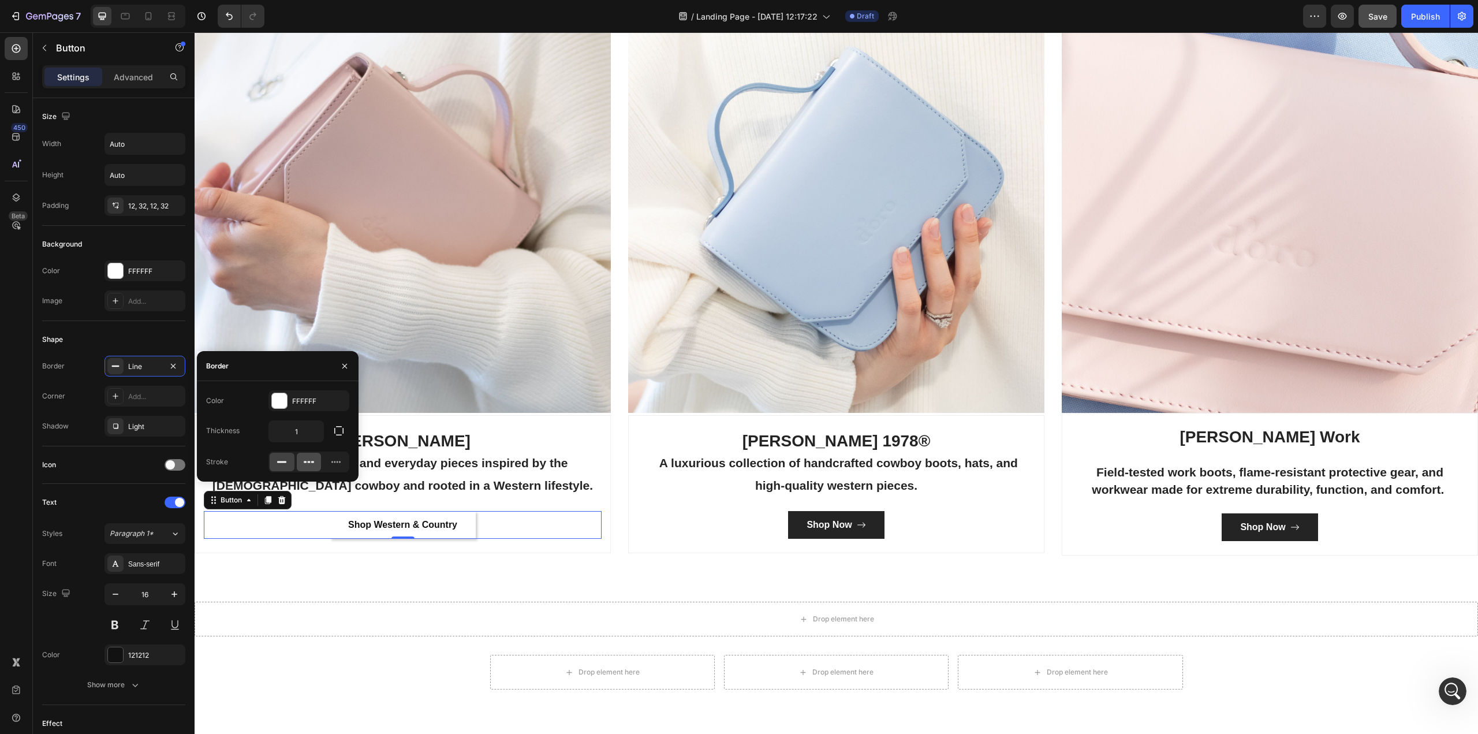
click at [315, 465] on div at bounding box center [309, 462] width 25 height 18
click at [486, 570] on div "Categories Heading Made For The West Text block Row Image [PERSON_NAME] Cowboy …" at bounding box center [836, 229] width 1283 height 746
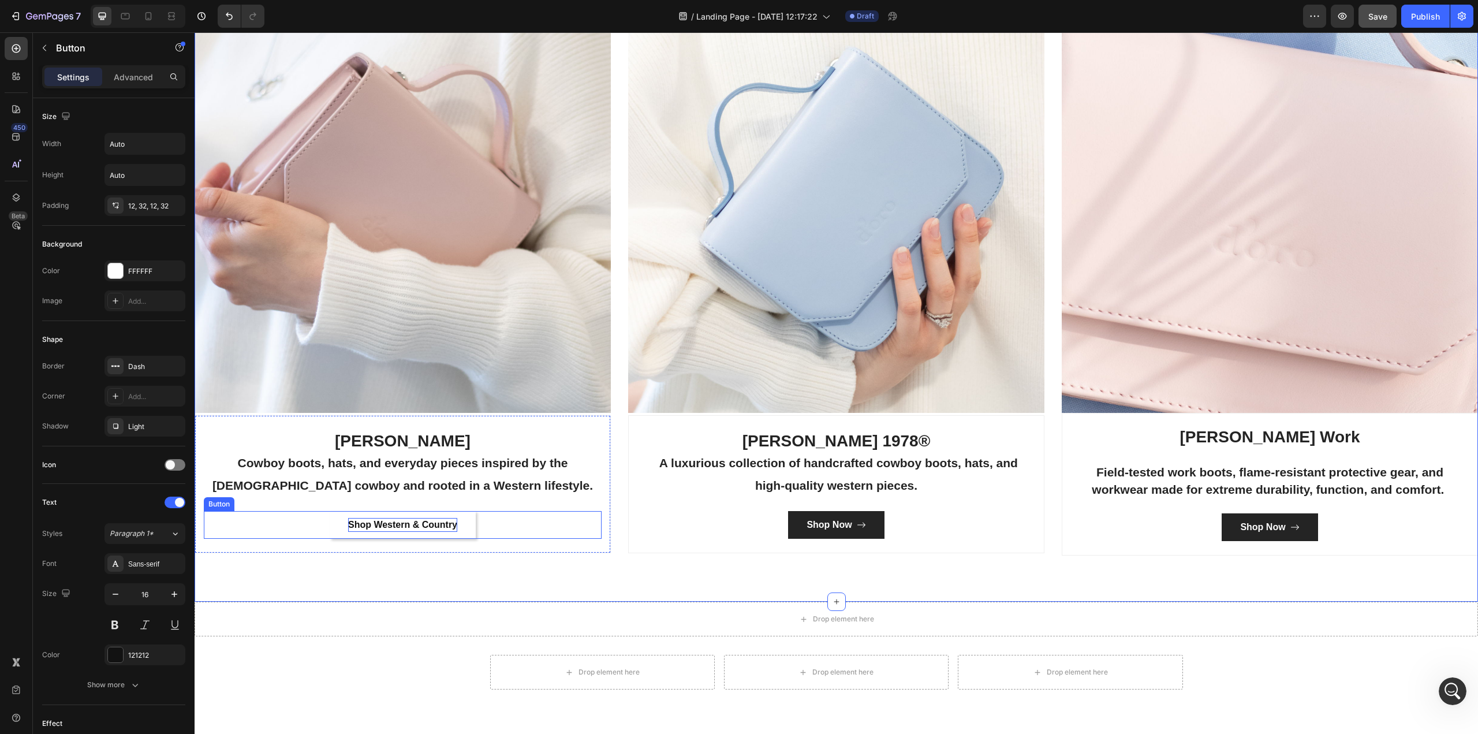
click at [430, 518] on p "Shop Western & Country" at bounding box center [402, 525] width 109 height 14
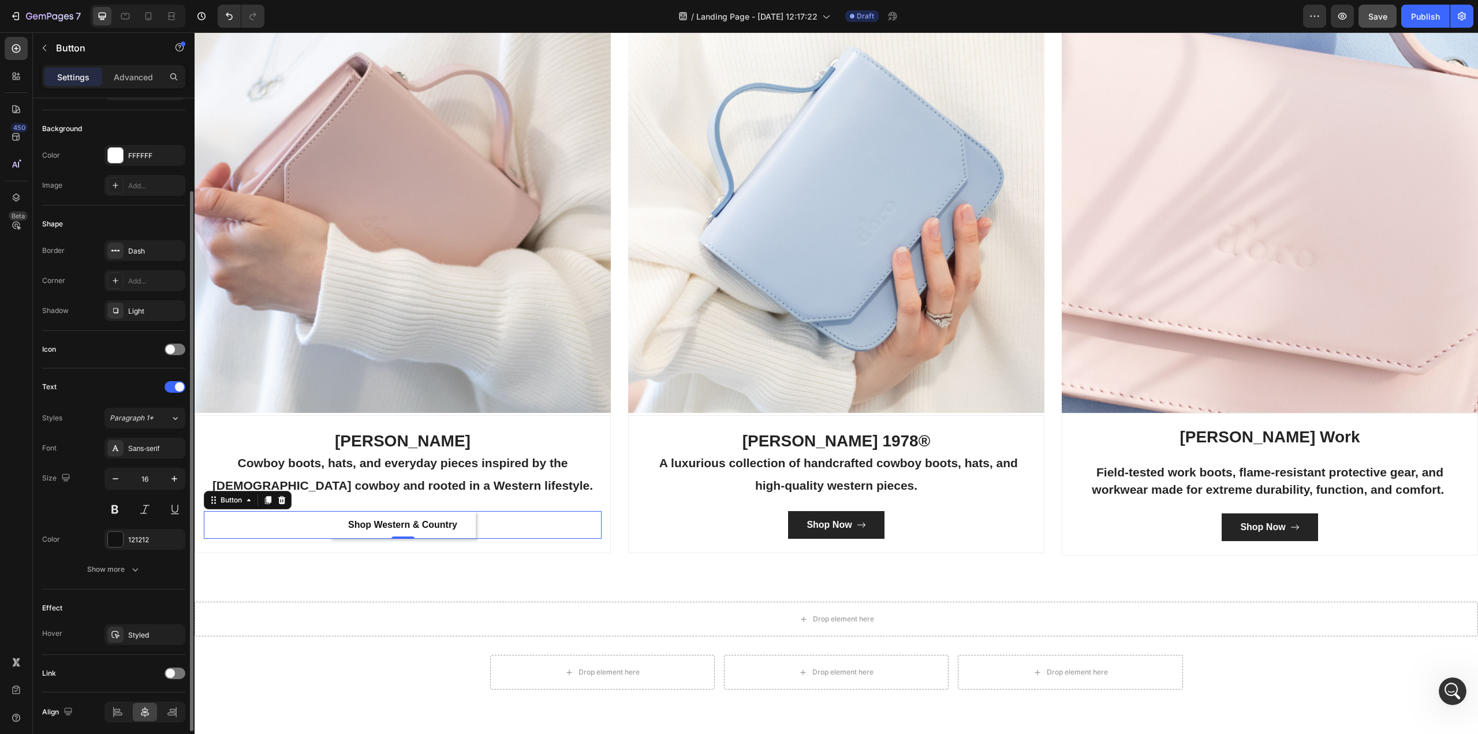
scroll to position [159, 0]
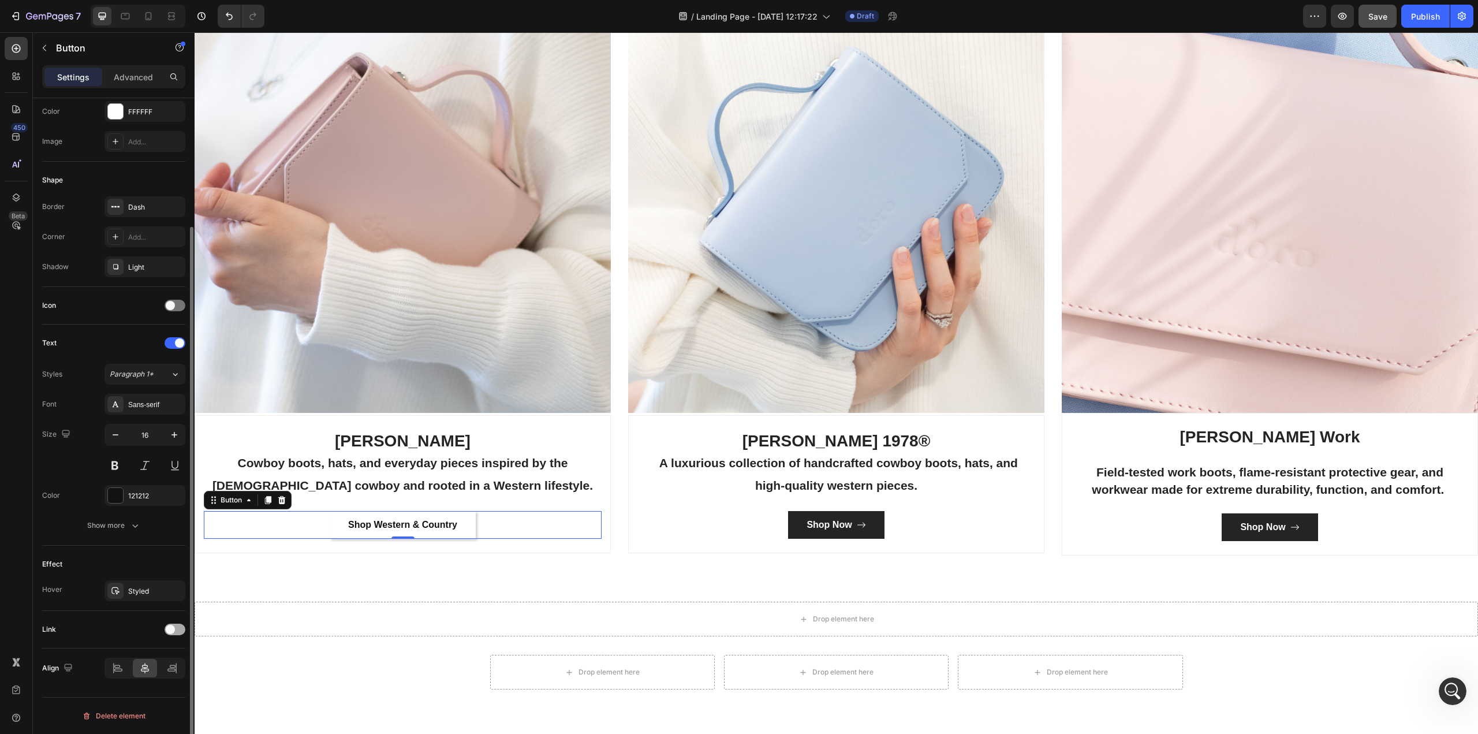
click at [171, 629] on span at bounding box center [170, 629] width 9 height 9
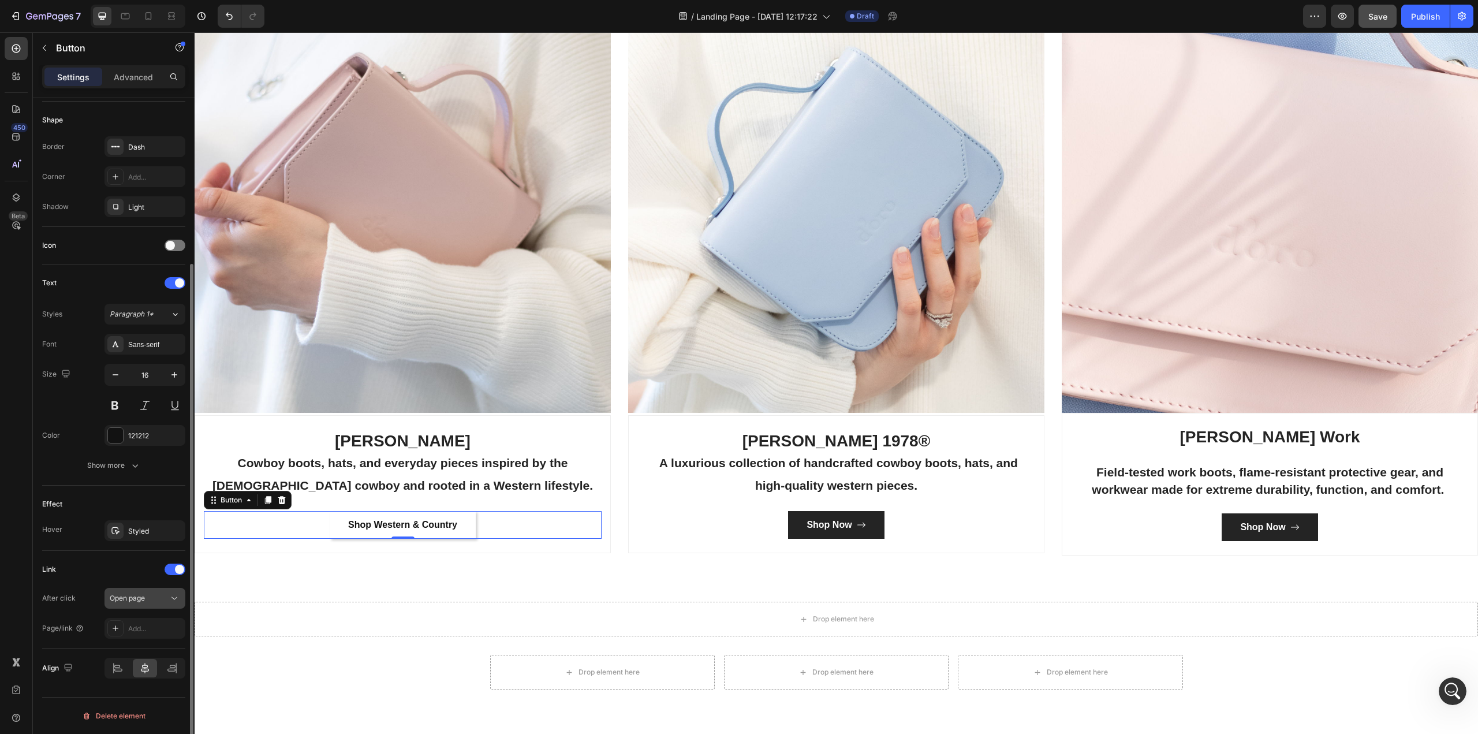
click at [139, 595] on span "Open page" at bounding box center [127, 597] width 35 height 9
click at [139, 598] on span "Open page" at bounding box center [127, 597] width 35 height 9
click at [145, 629] on div "Add..." at bounding box center [155, 628] width 54 height 10
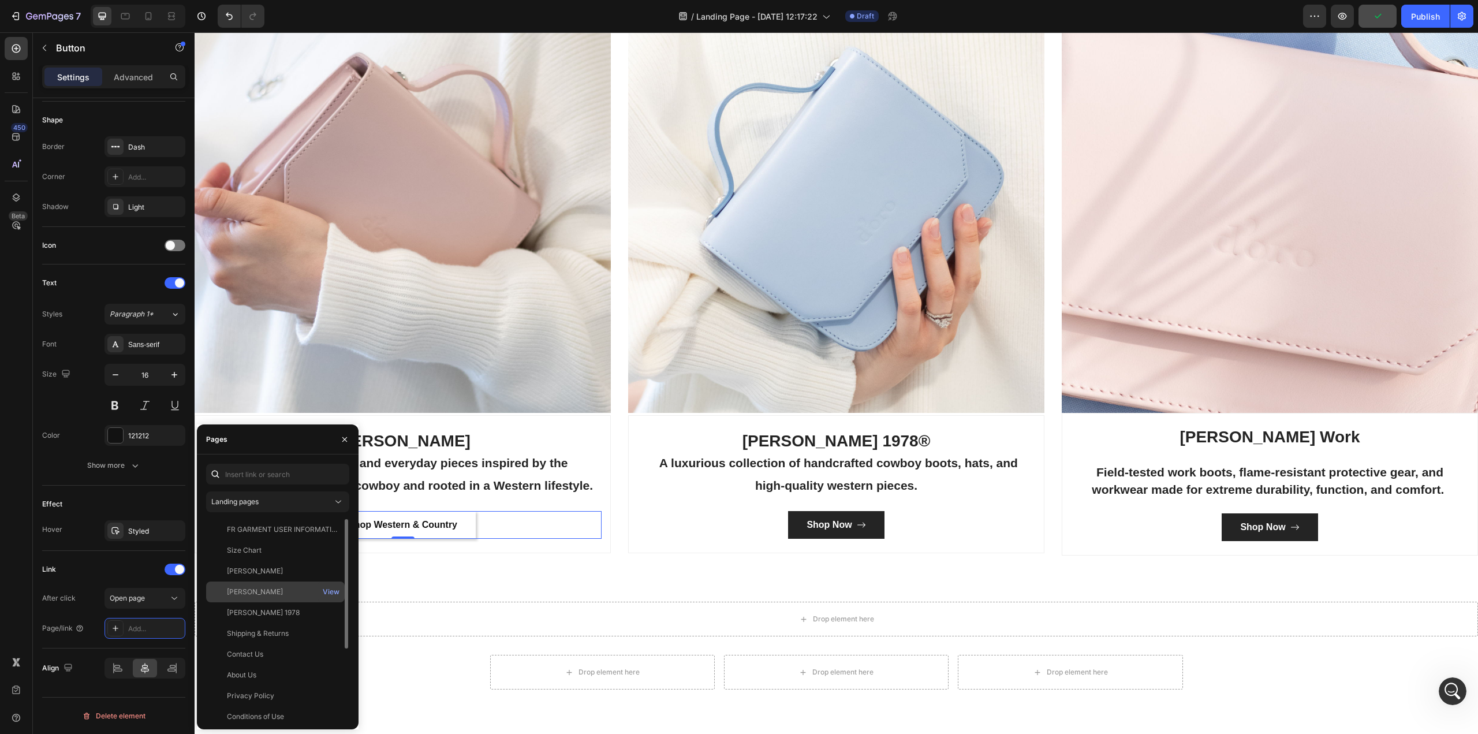
click at [257, 591] on div "[PERSON_NAME]" at bounding box center [255, 592] width 56 height 10
click at [423, 574] on div "Categories Heading Made For The West Text block Row Image [PERSON_NAME] Cowboy …" at bounding box center [836, 229] width 1283 height 746
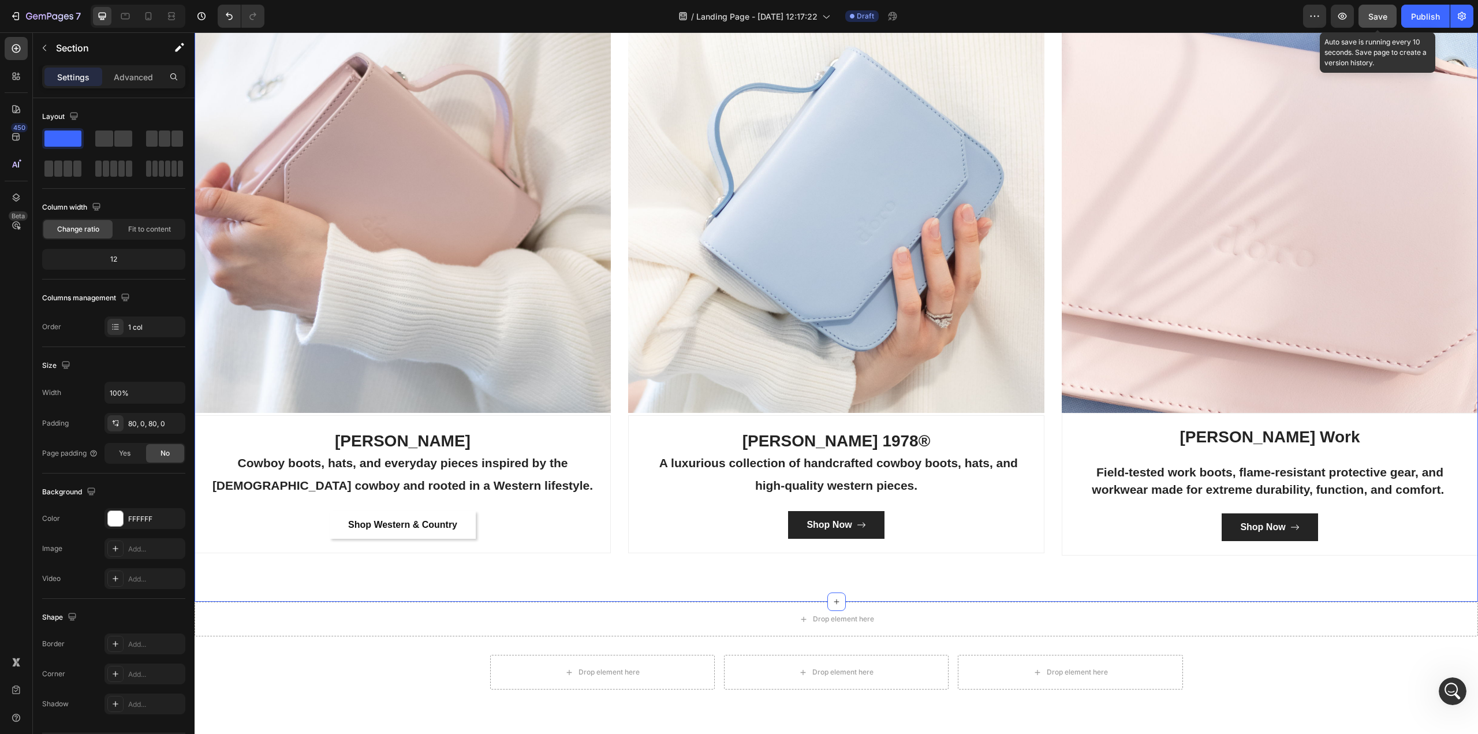
click at [1376, 18] on span "Save" at bounding box center [1377, 17] width 19 height 10
click at [389, 522] on p "Shop Western & Country" at bounding box center [402, 525] width 109 height 14
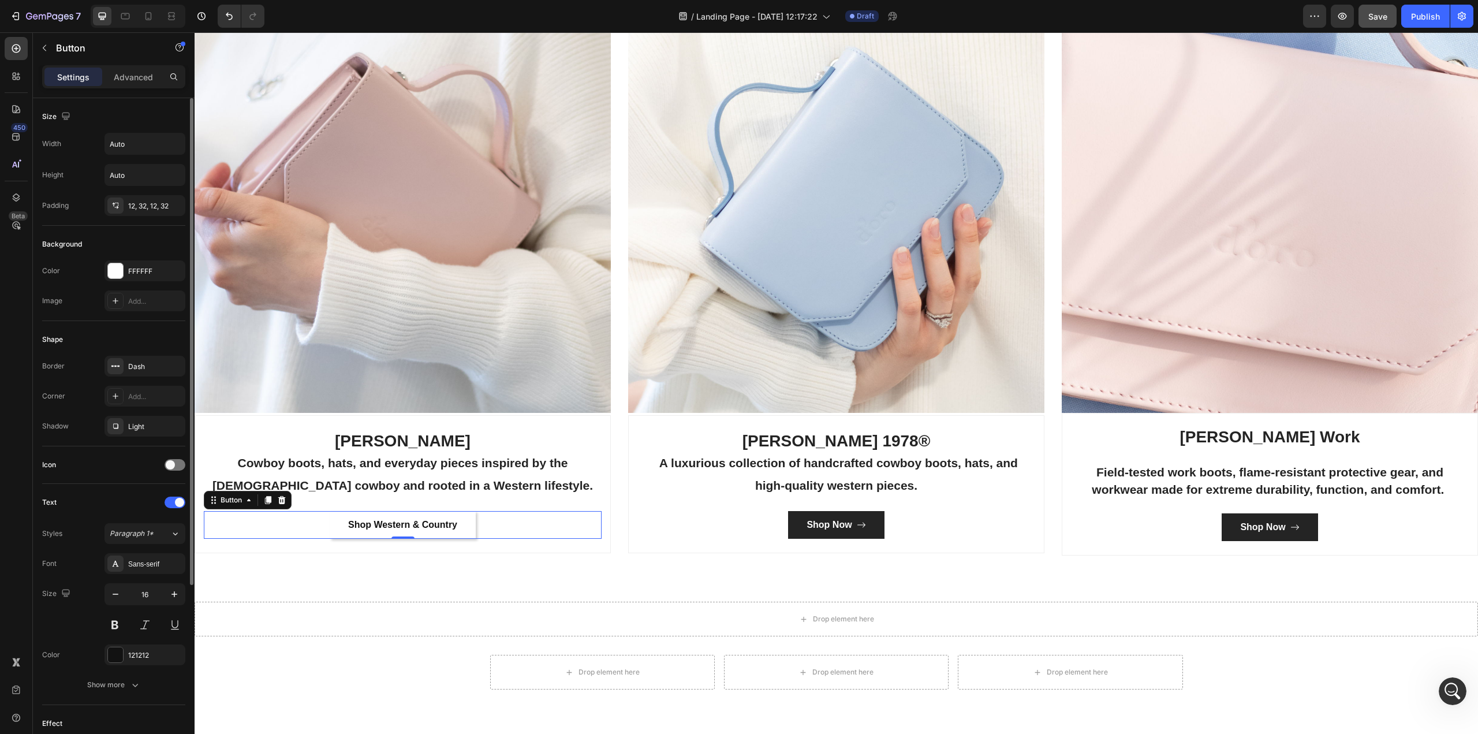
click at [58, 367] on div "Border" at bounding box center [53, 366] width 23 height 10
click at [132, 366] on div "Dash" at bounding box center [144, 366] width 33 height 10
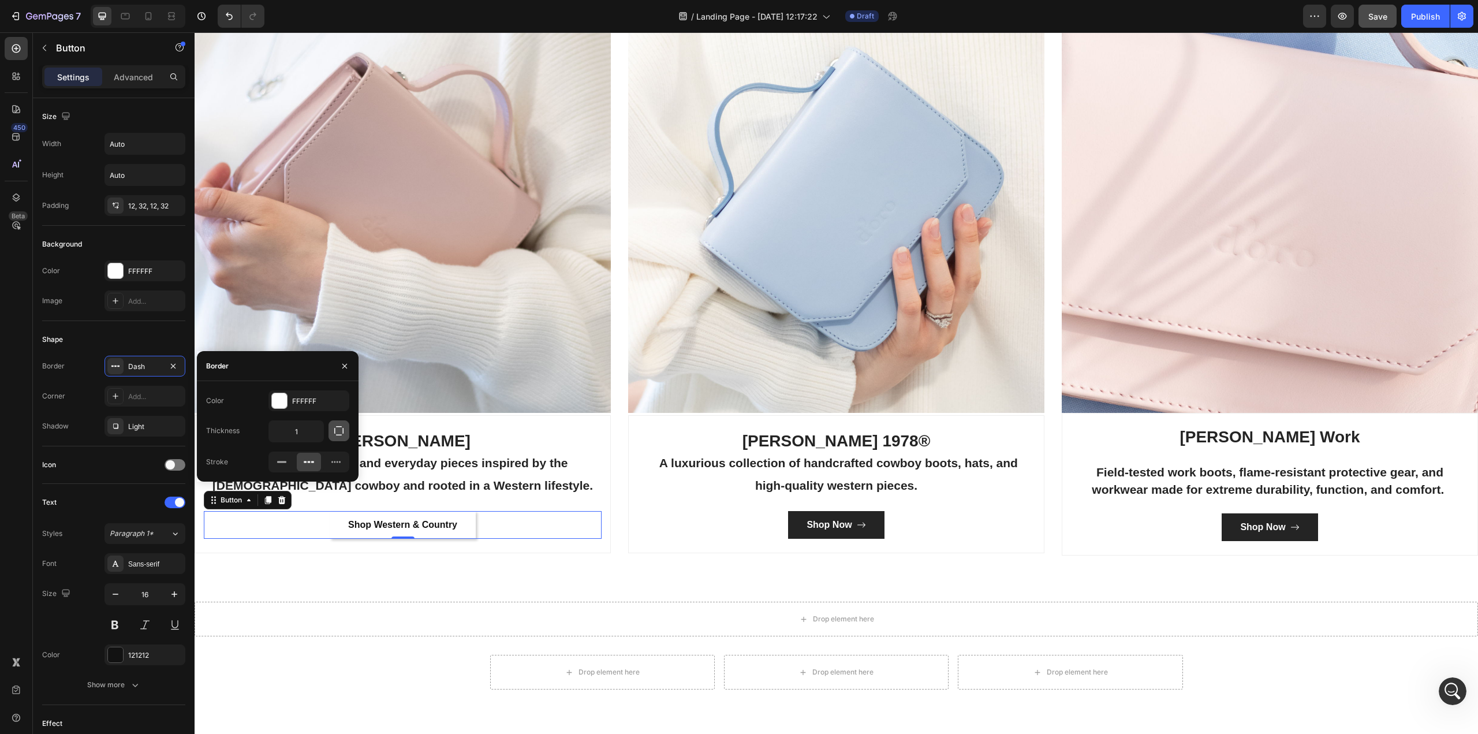
click at [339, 430] on icon "button" at bounding box center [339, 431] width 12 height 12
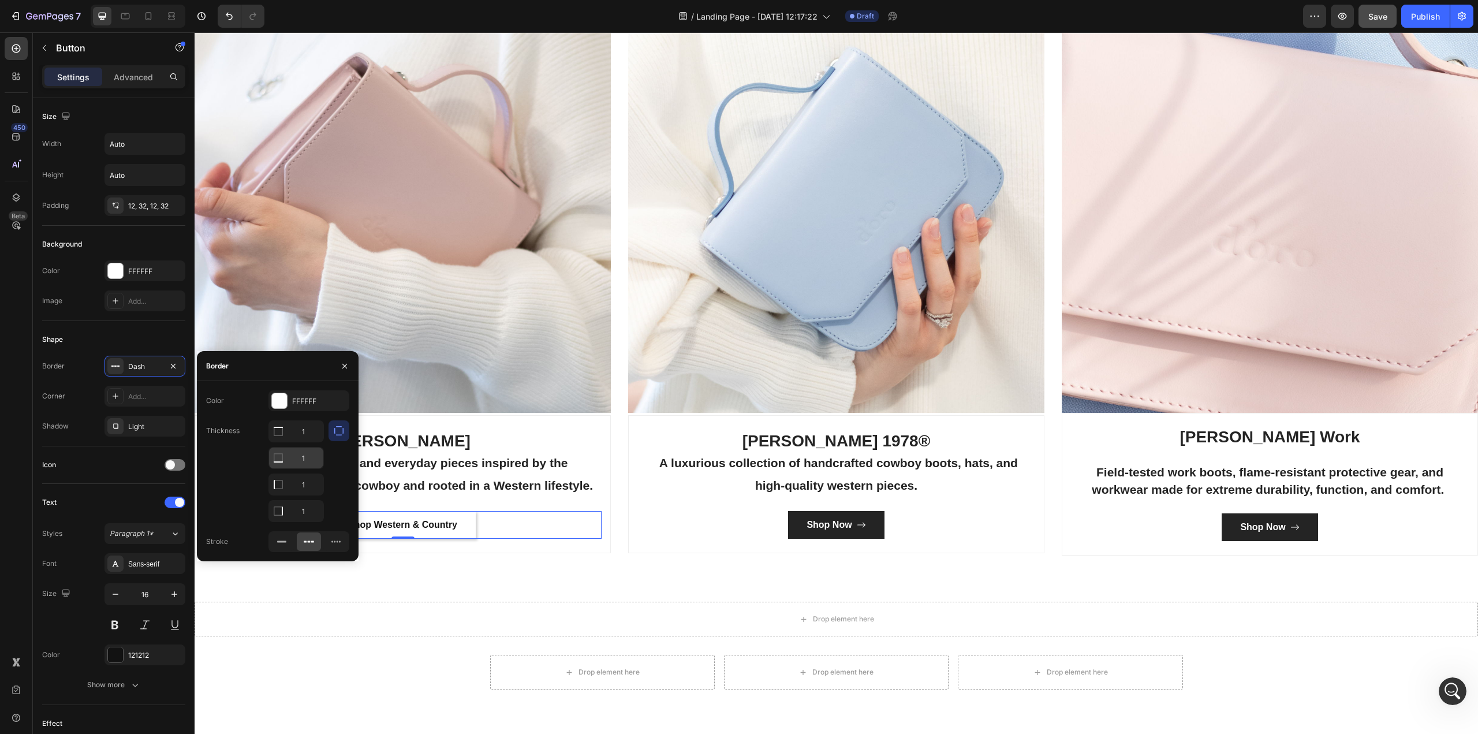
click at [277, 437] on icon at bounding box center [278, 431] width 12 height 12
click at [297, 442] on input "1" at bounding box center [296, 431] width 54 height 21
drag, startPoint x: 276, startPoint y: 457, endPoint x: 282, endPoint y: 451, distance: 7.8
click at [282, 442] on div at bounding box center [278, 431] width 18 height 21
click at [282, 545] on icon at bounding box center [282, 542] width 12 height 12
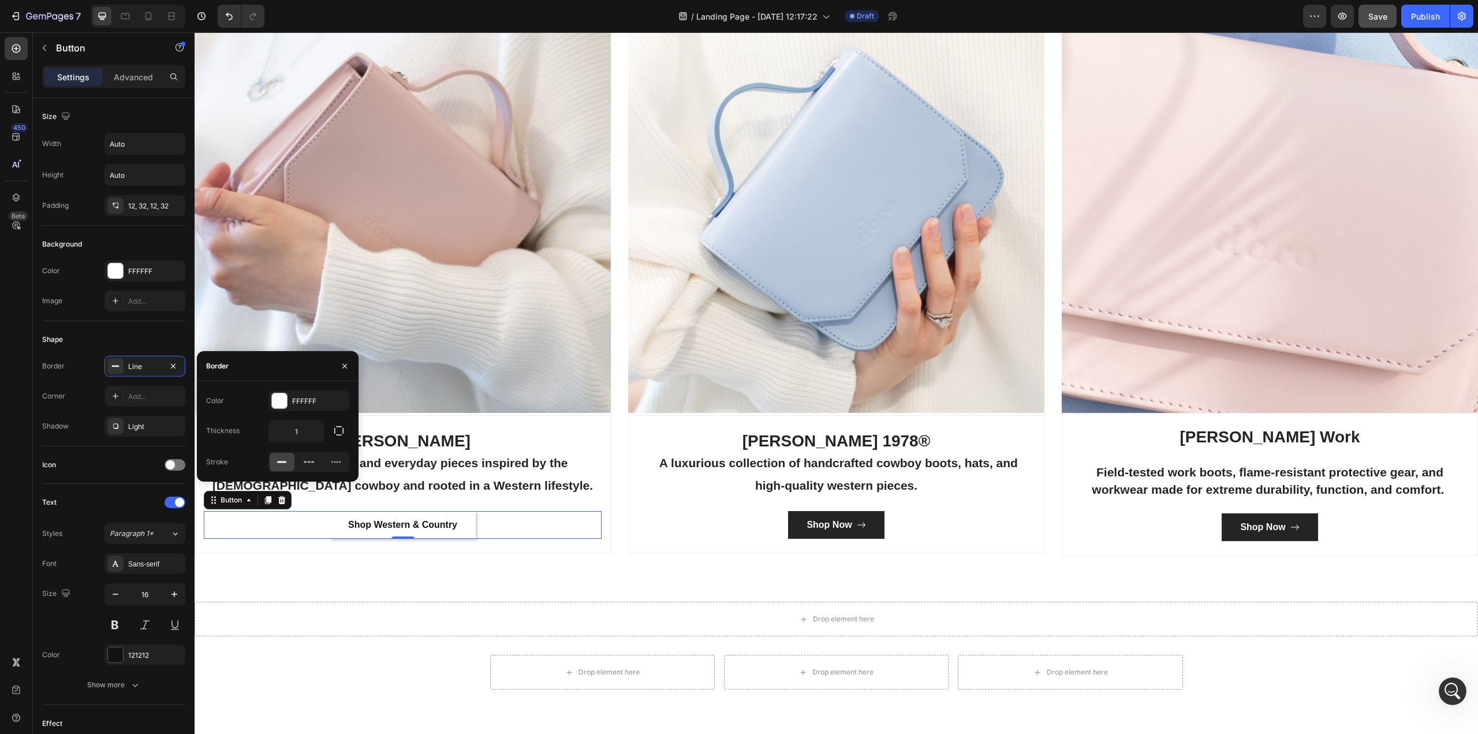
click at [276, 464] on icon at bounding box center [282, 462] width 12 height 12
click at [346, 562] on div "Categories Heading Made For The West Text block Row Image [PERSON_NAME] Cowboy …" at bounding box center [836, 229] width 1283 height 746
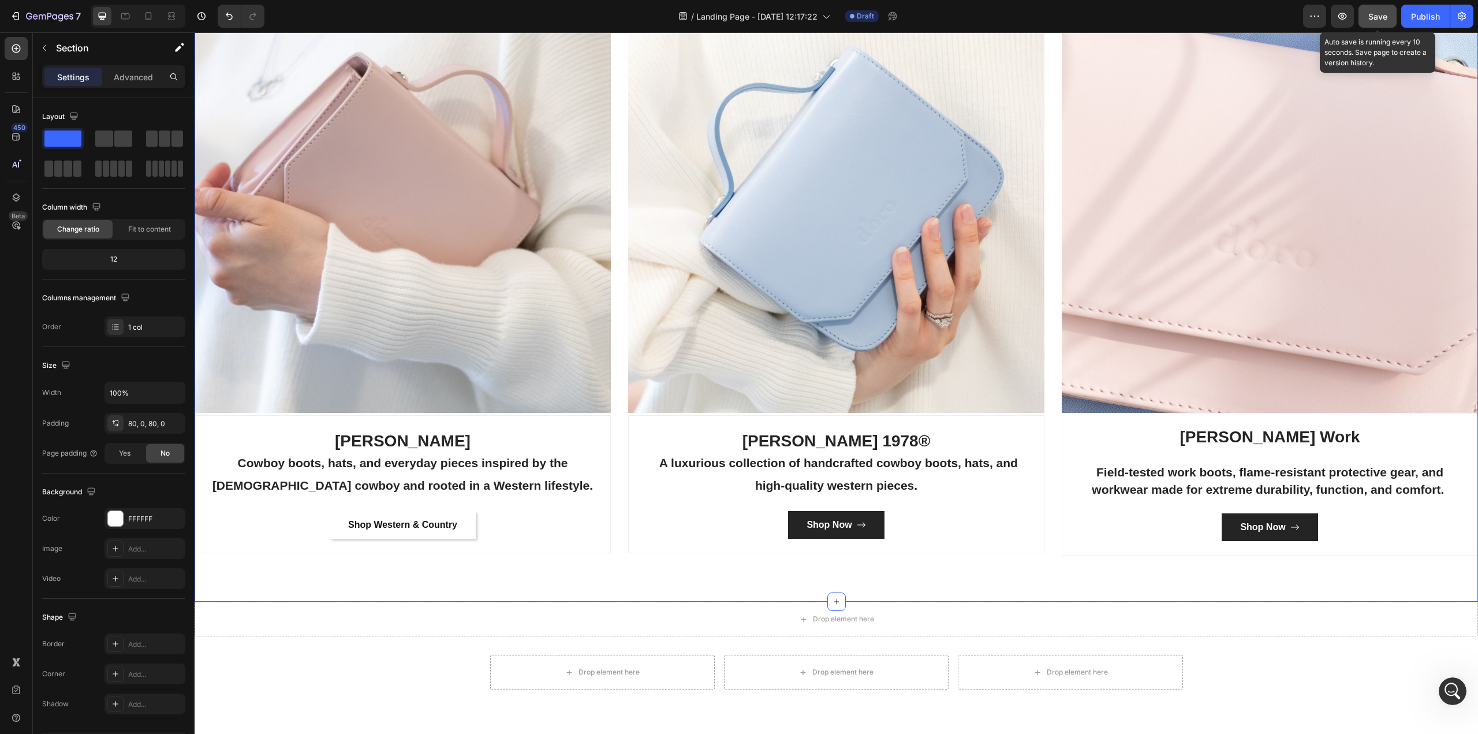
click at [1376, 9] on button "Save" at bounding box center [1377, 16] width 38 height 23
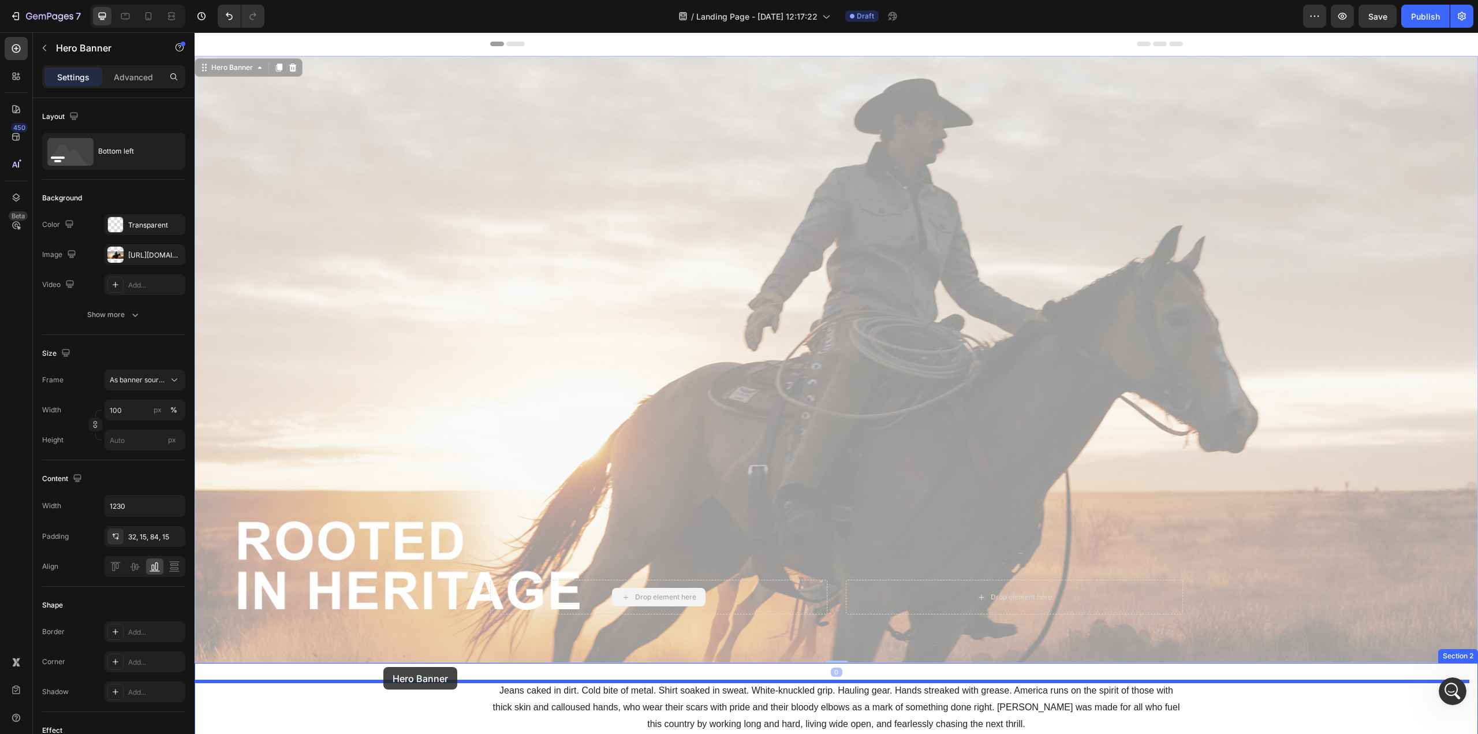
drag, startPoint x: 487, startPoint y: 581, endPoint x: 383, endPoint y: 667, distance: 134.9
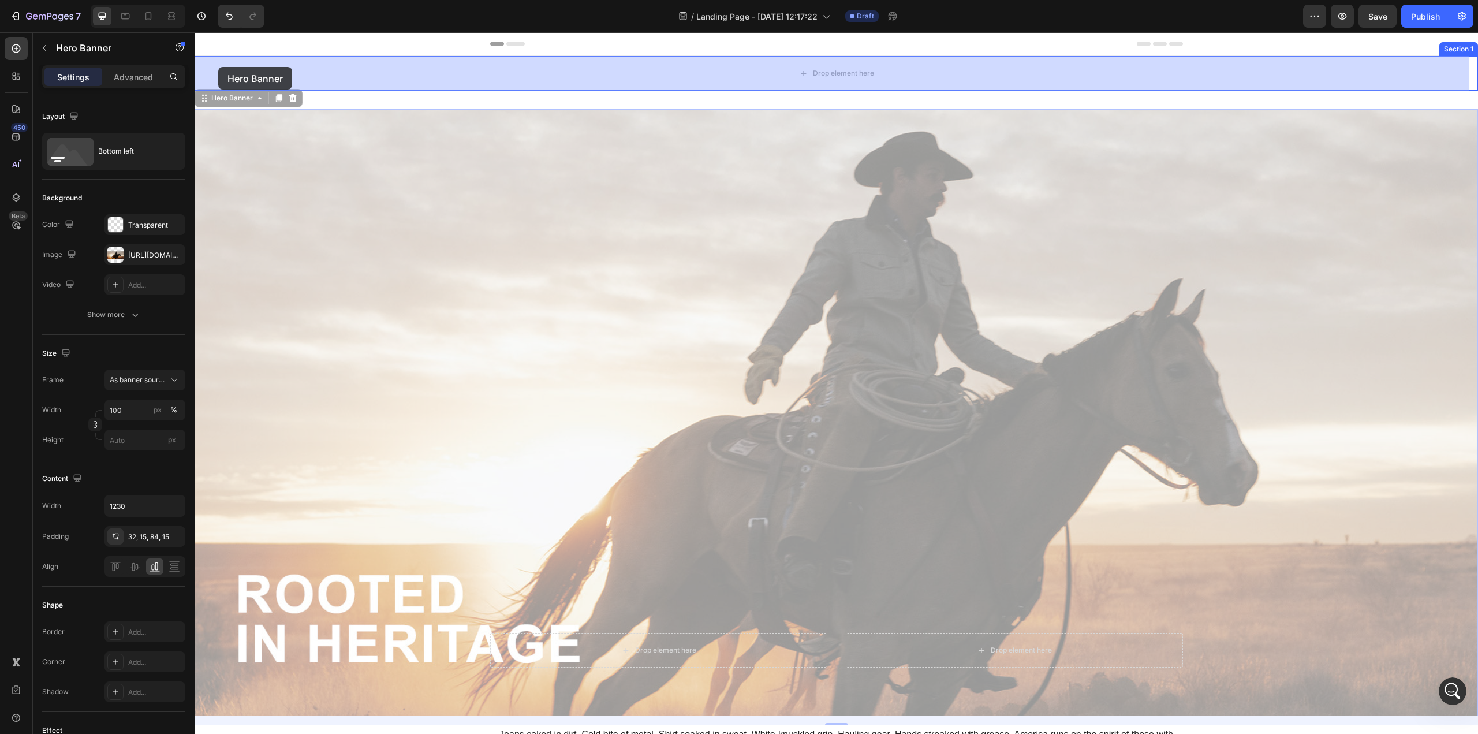
drag, startPoint x: 206, startPoint y: 104, endPoint x: 211, endPoint y: 83, distance: 21.3
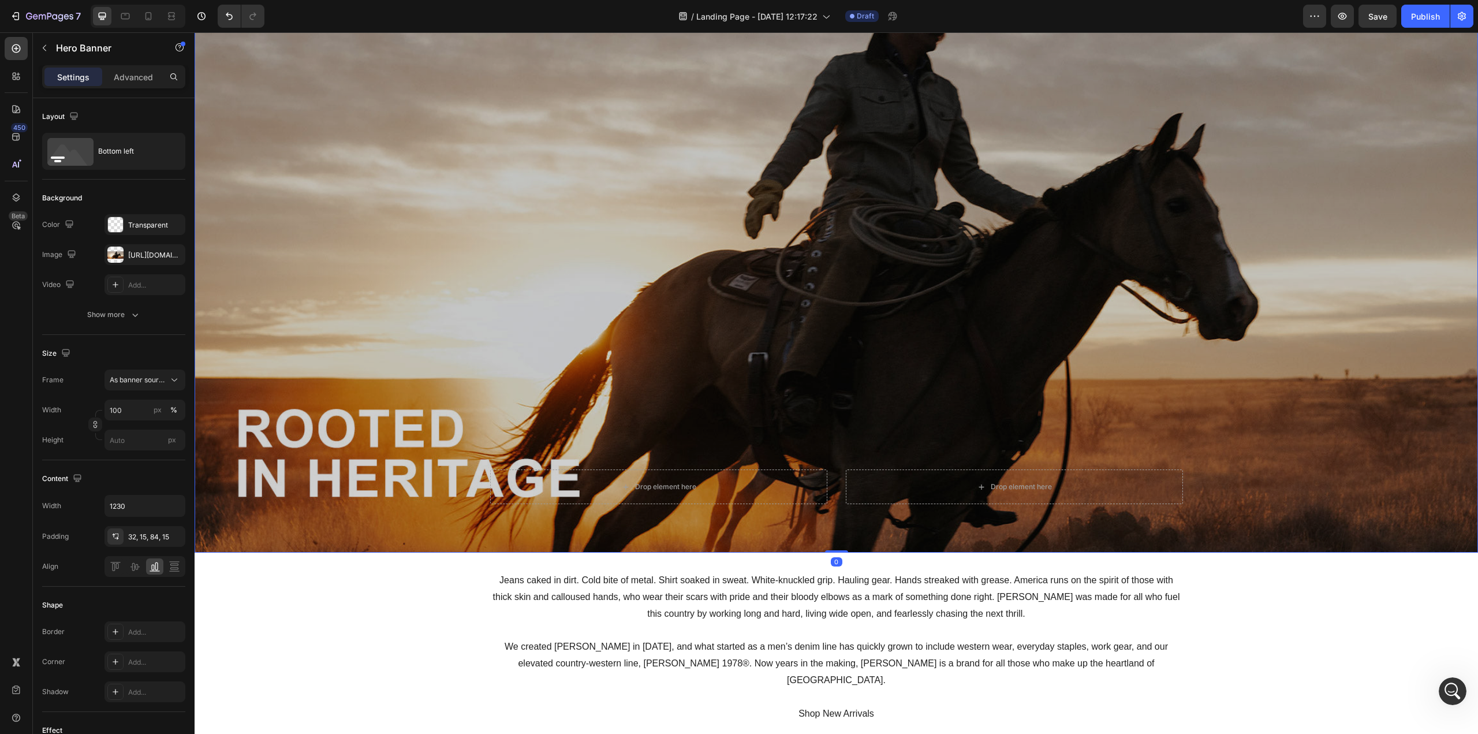
scroll to position [115, 0]
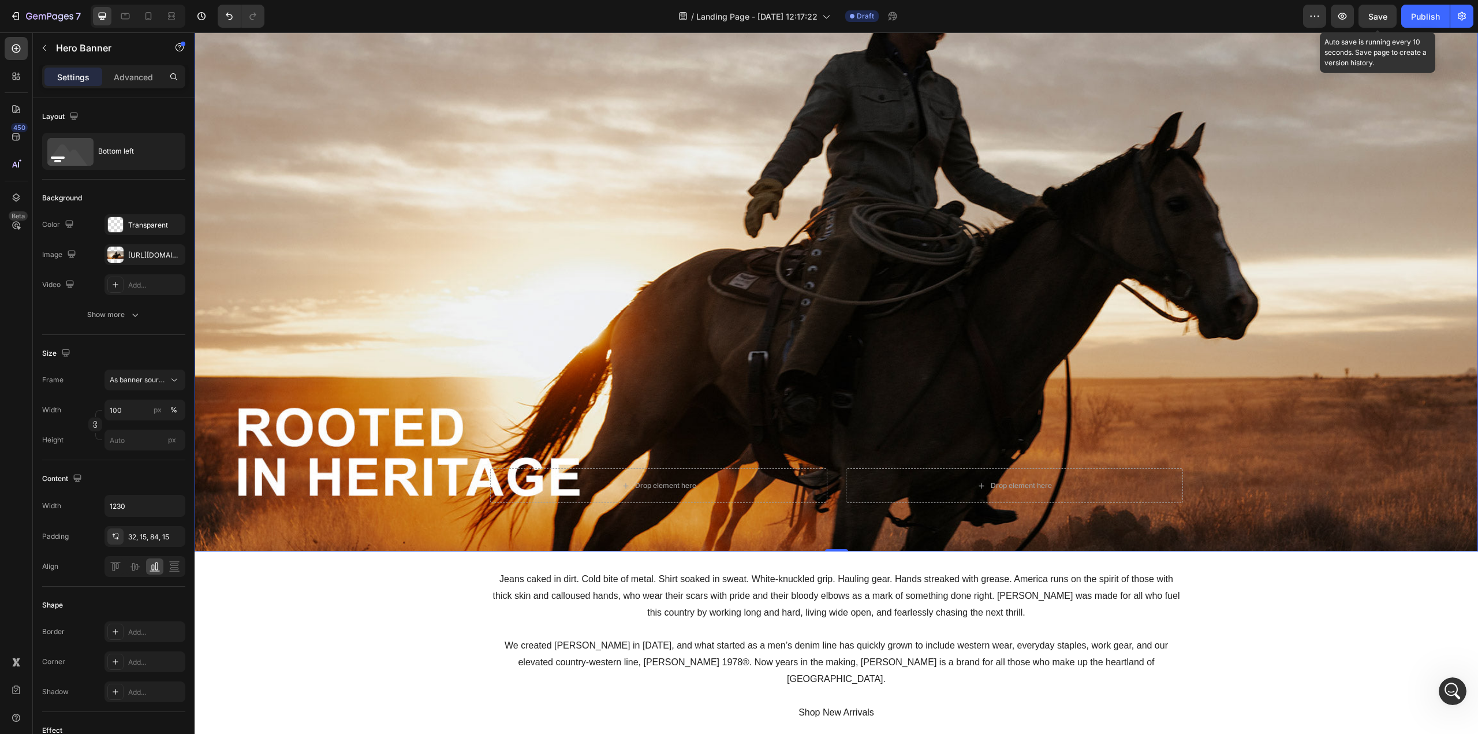
click at [1373, 13] on span "Save" at bounding box center [1377, 17] width 19 height 10
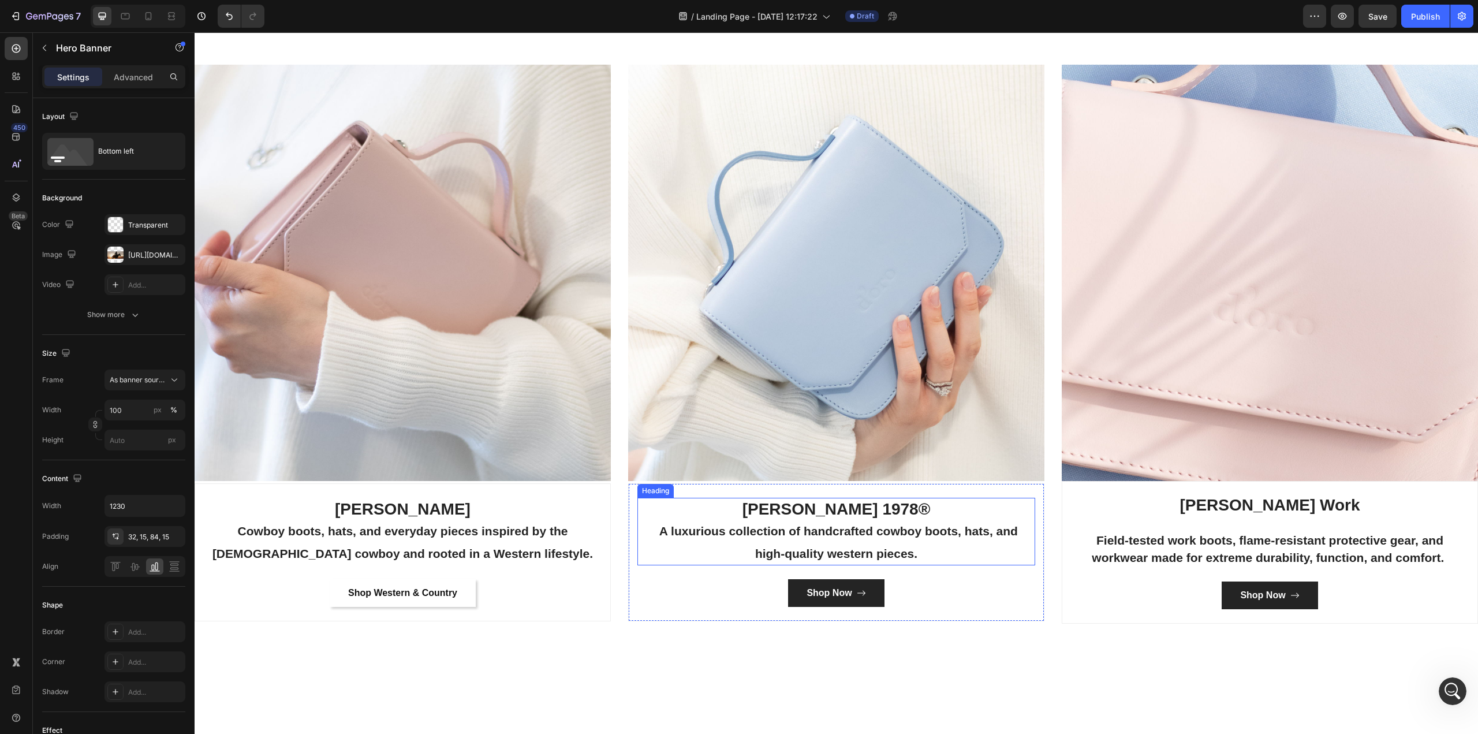
scroll to position [2367, 0]
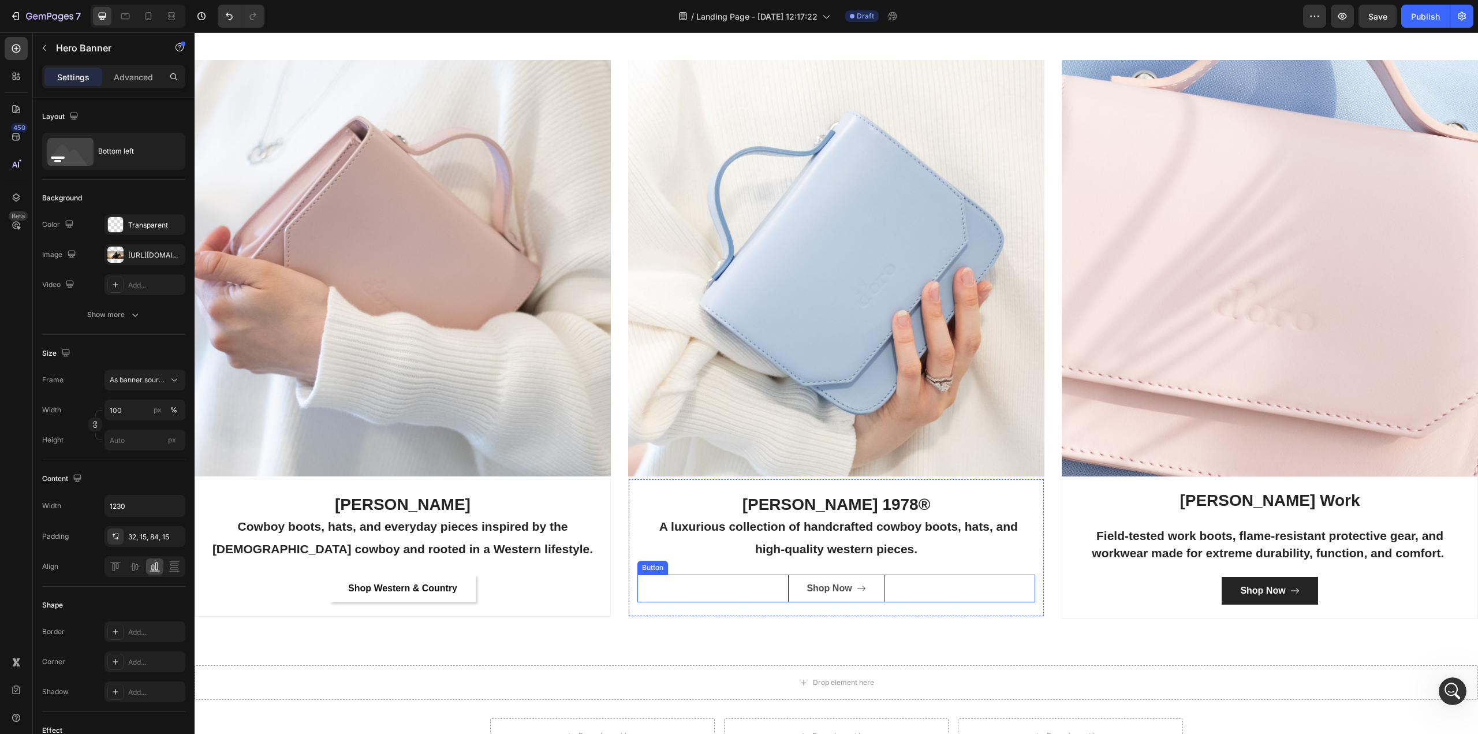
click at [860, 592] on span "Shop Now" at bounding box center [861, 588] width 9 height 14
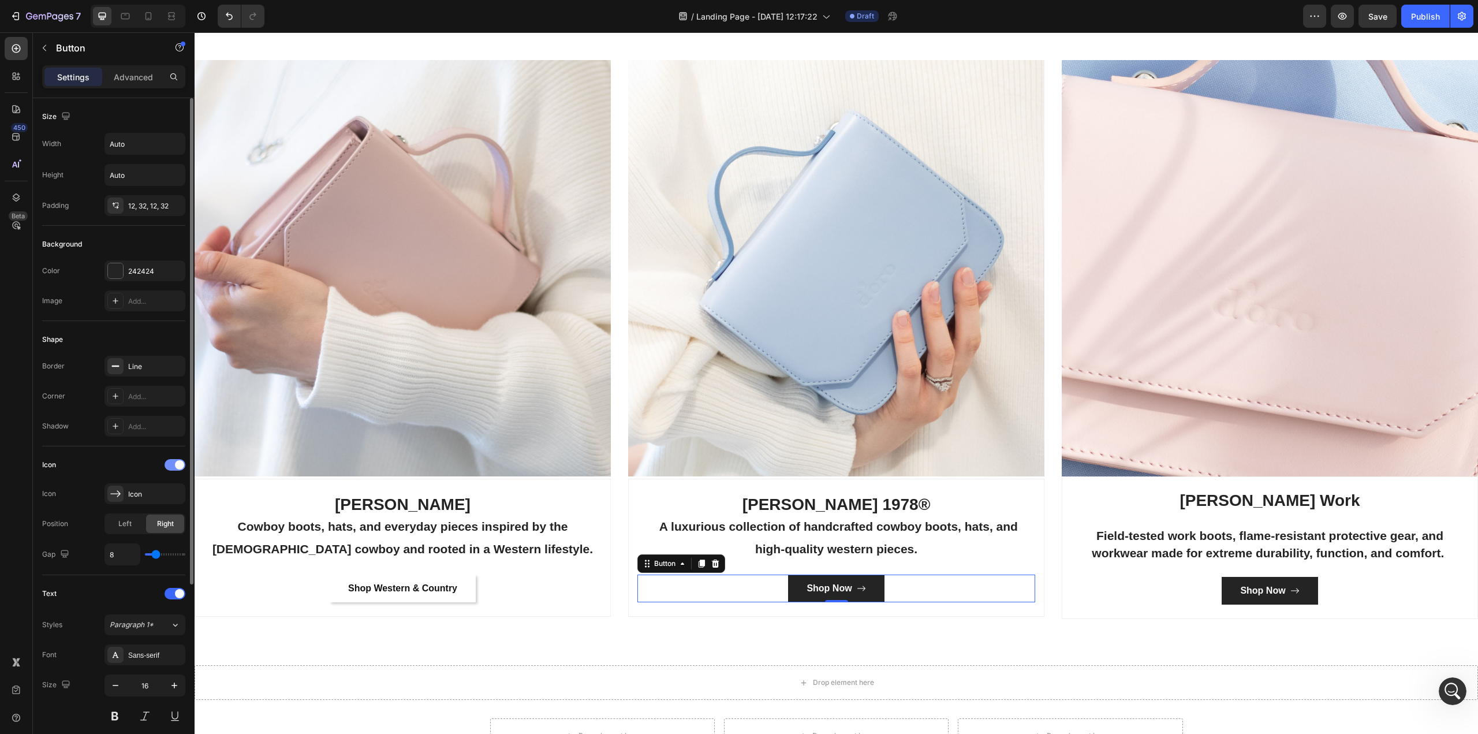
click at [178, 460] on span at bounding box center [179, 464] width 9 height 9
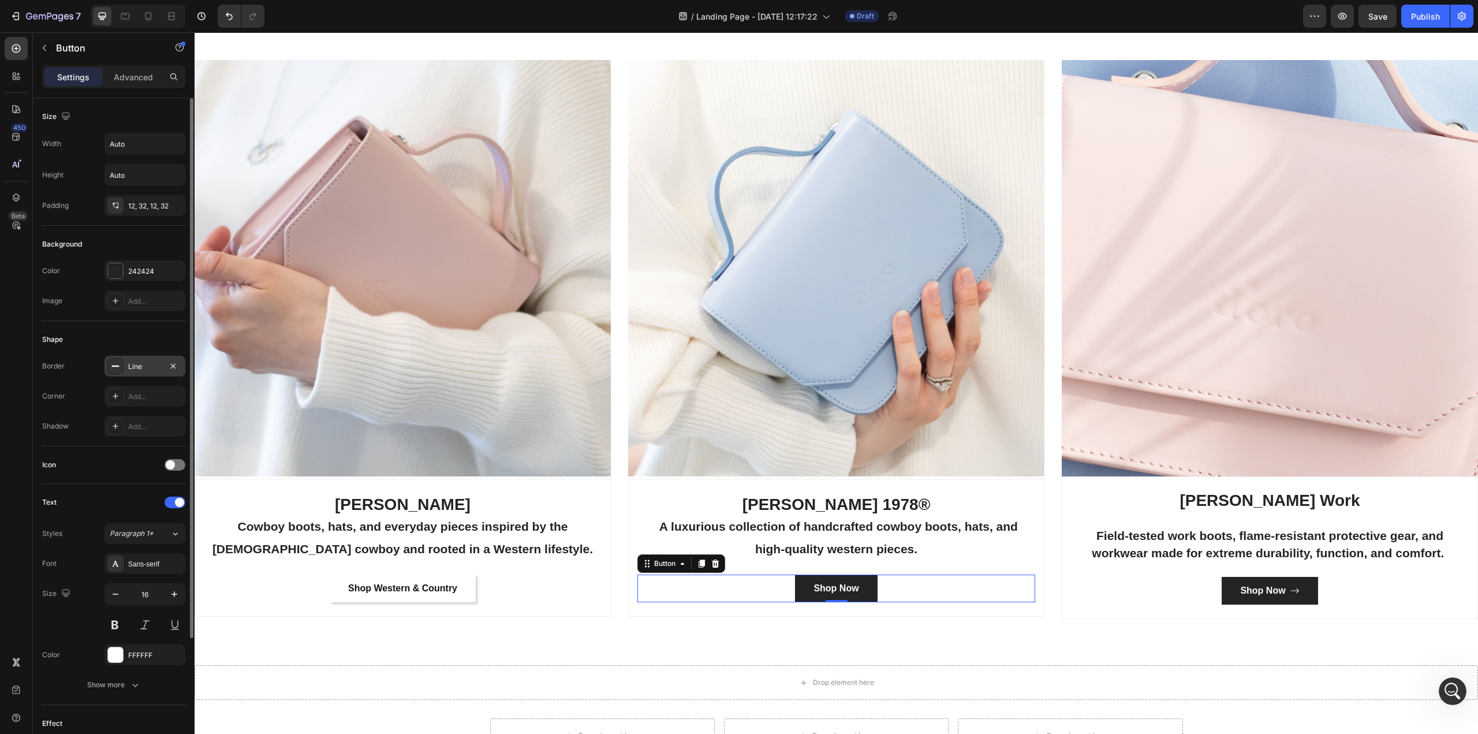
click at [115, 363] on icon at bounding box center [115, 365] width 9 height 9
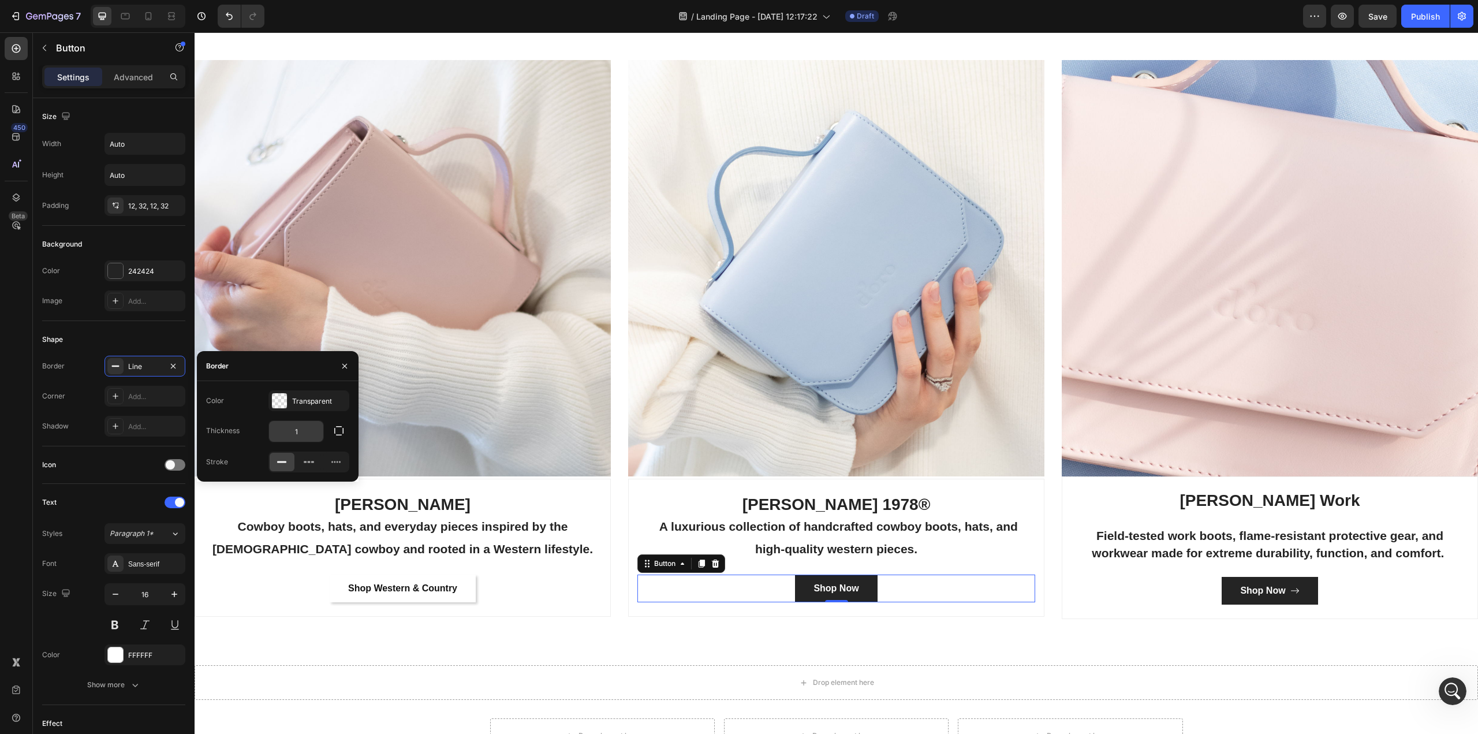
click at [307, 428] on input "1" at bounding box center [296, 431] width 54 height 21
click at [282, 466] on icon at bounding box center [282, 462] width 12 height 12
click at [107, 264] on div at bounding box center [115, 271] width 16 height 16
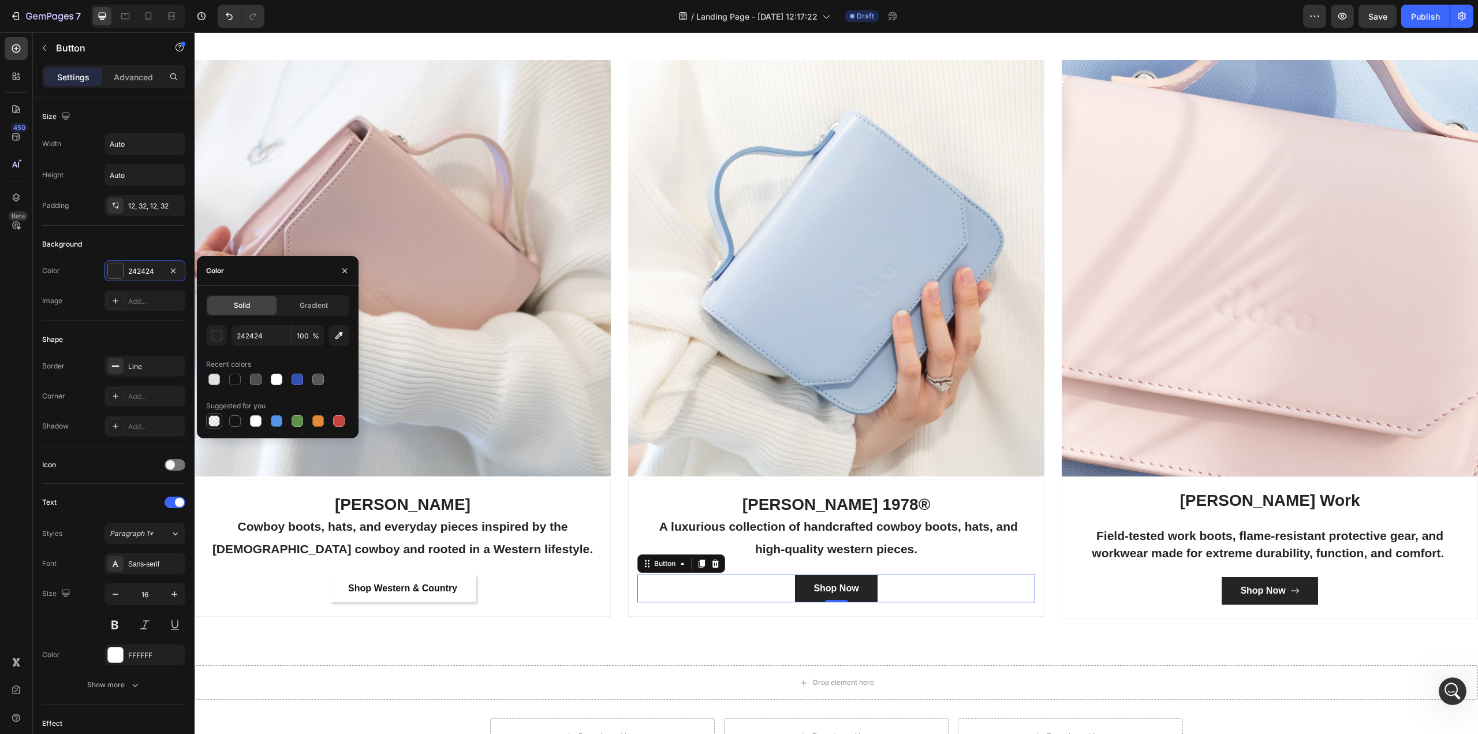
click at [216, 416] on div at bounding box center [214, 421] width 12 height 12
type input "000000"
type input "0"
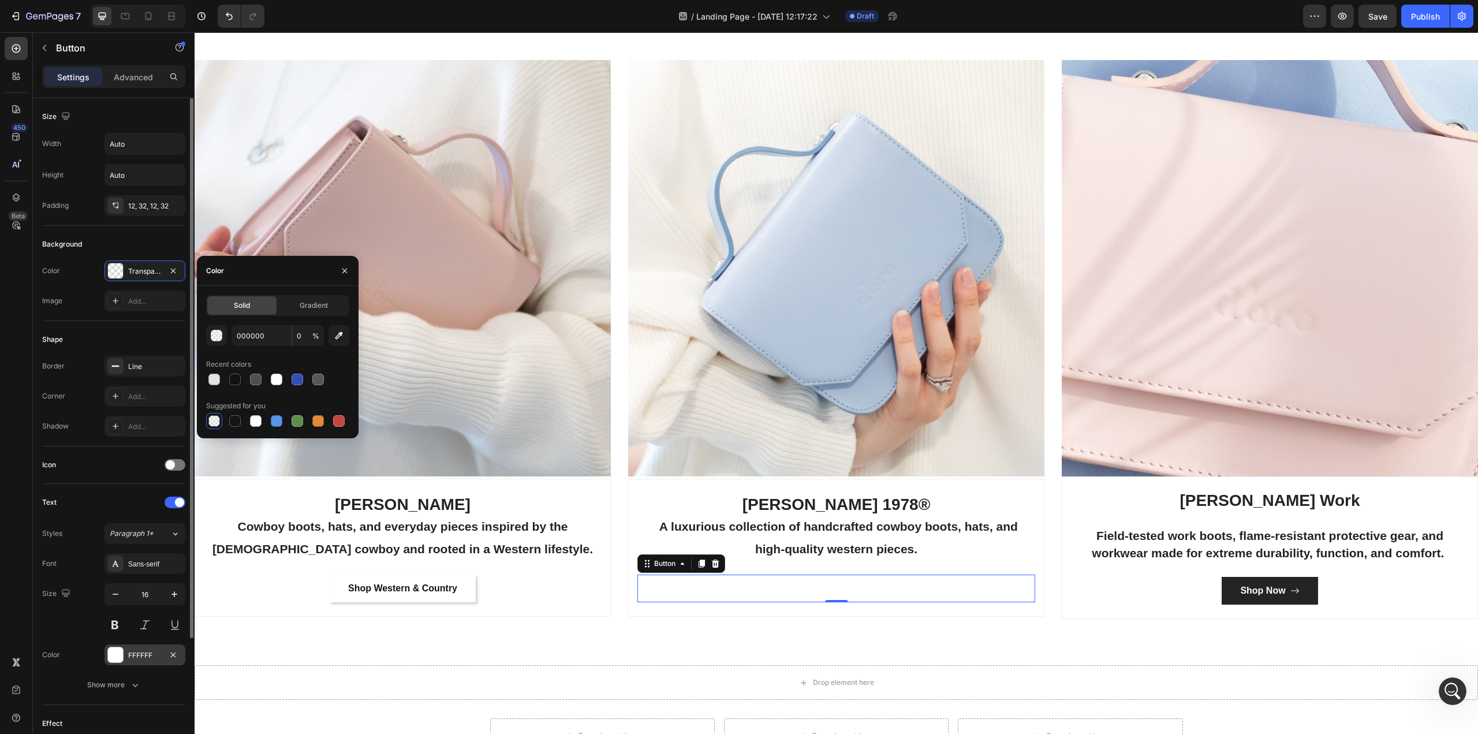
click at [118, 657] on div at bounding box center [115, 654] width 15 height 15
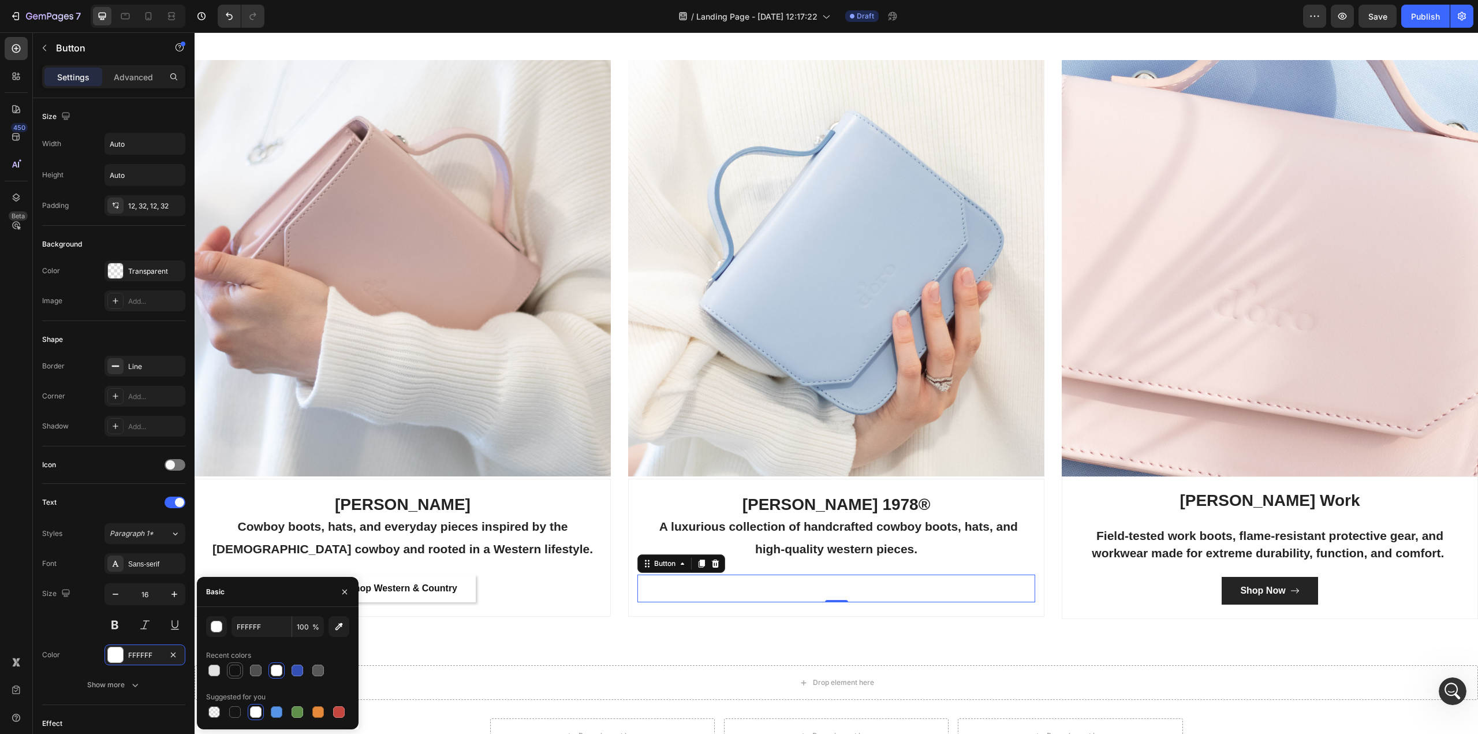
click at [231, 667] on div at bounding box center [235, 670] width 12 height 12
type input "121212"
click at [974, 621] on div "Categories Heading Made For The West Text block Row Image [PERSON_NAME] Cowboy …" at bounding box center [836, 292] width 1283 height 746
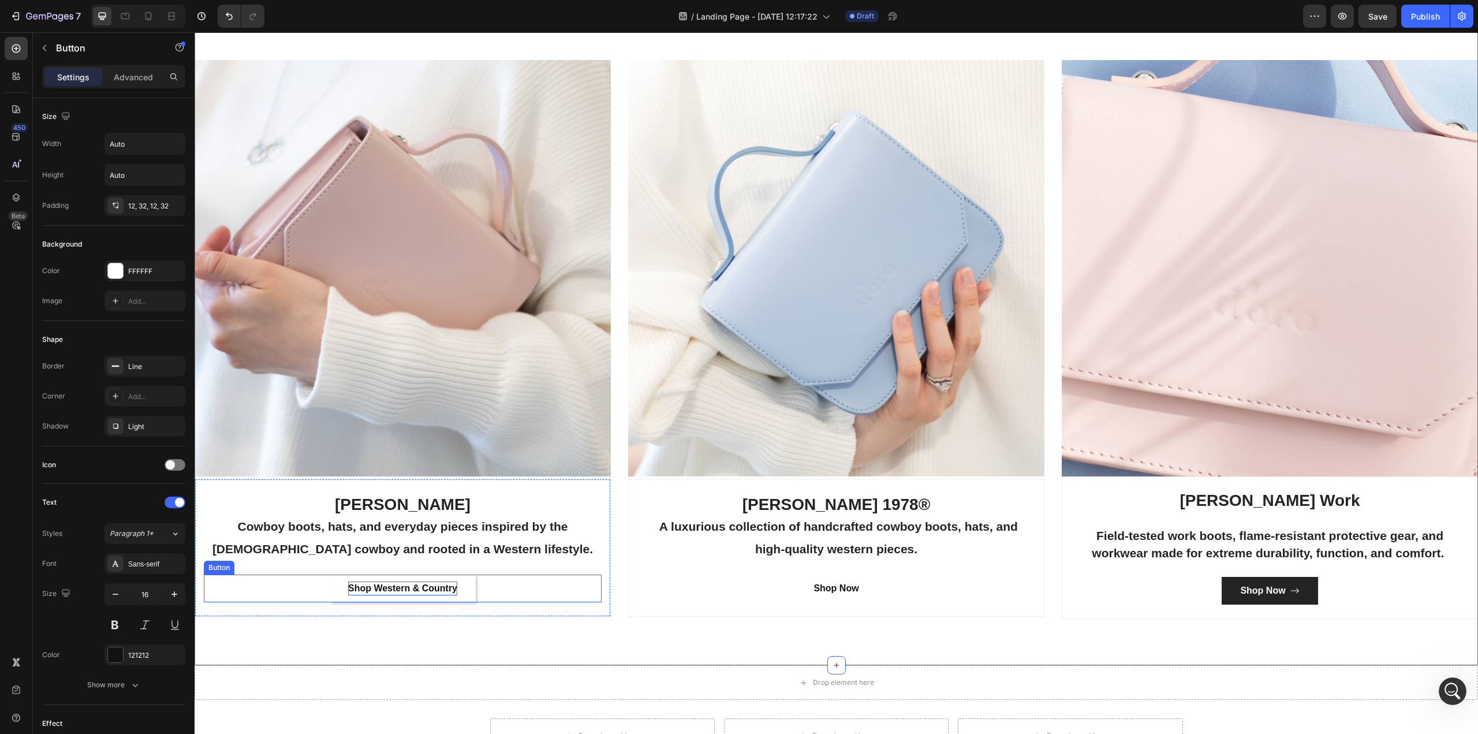
click at [383, 584] on p "Shop Western & Country" at bounding box center [402, 588] width 109 height 14
click at [112, 273] on div at bounding box center [115, 270] width 15 height 15
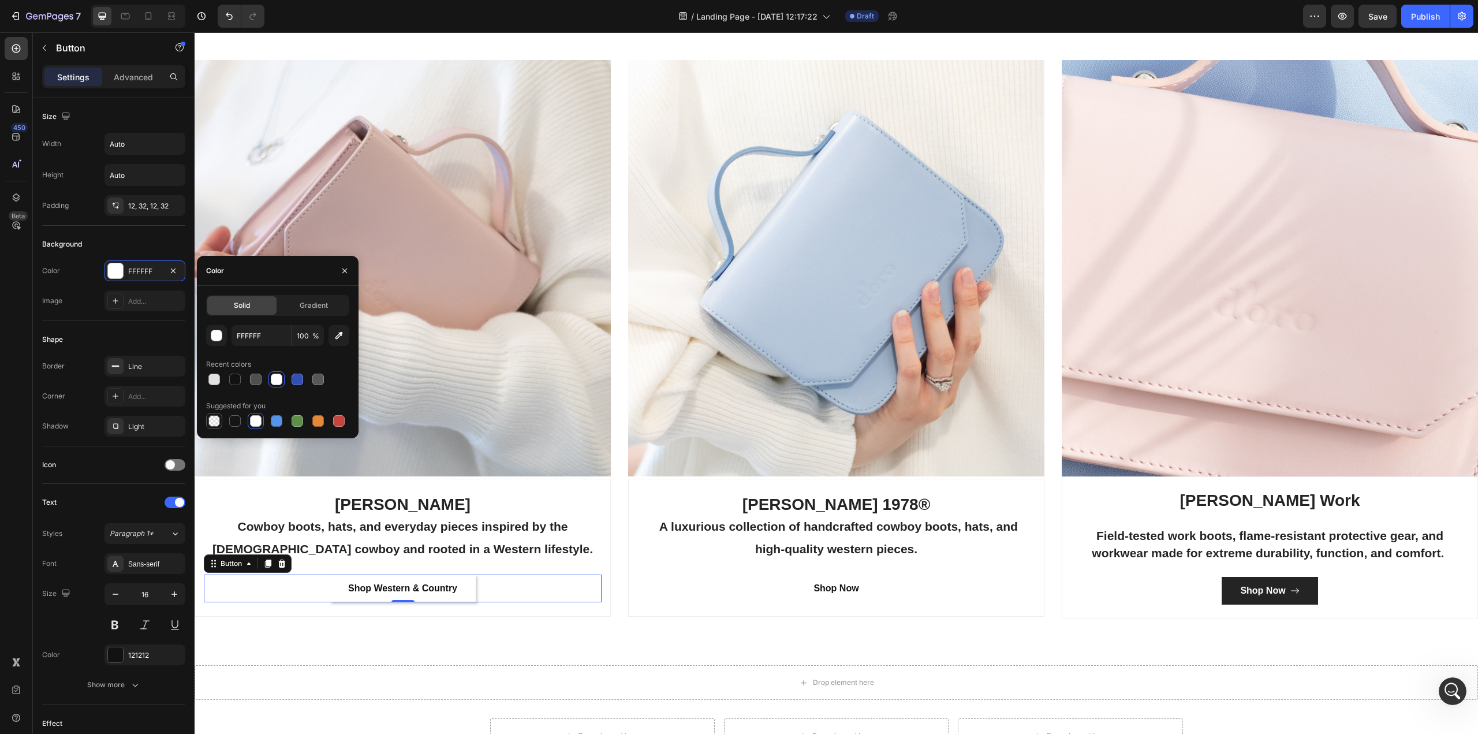
click at [216, 419] on div at bounding box center [214, 421] width 12 height 12
type input "000000"
type input "0"
click at [216, 419] on div at bounding box center [214, 421] width 12 height 12
click at [306, 505] on h3 "CODY JAMES Cowboy boots, hats, and everyday pieces inspired by the American cow…" at bounding box center [403, 527] width 398 height 68
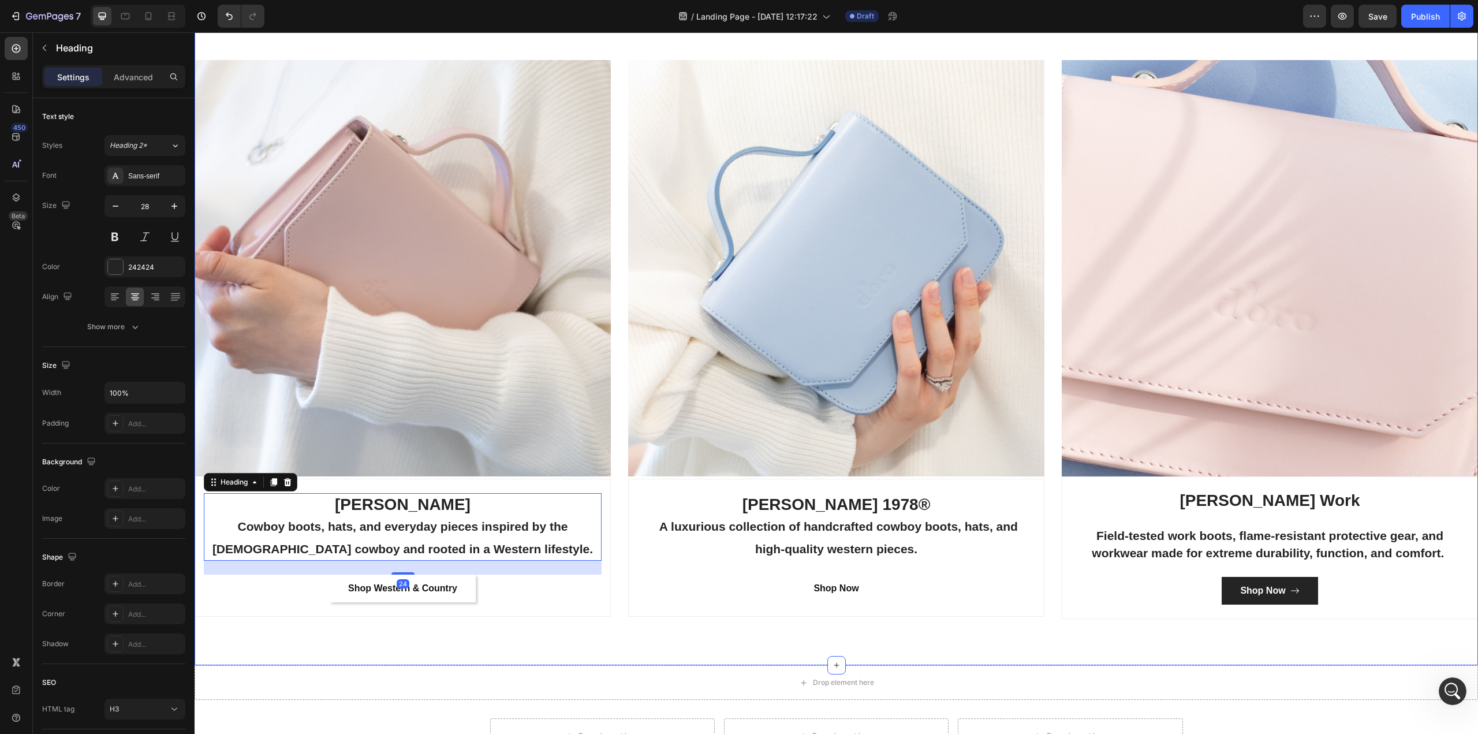
click at [552, 630] on div "Categories Heading Made For The West Text block Row Image CODY JAMES Cowboy boo…" at bounding box center [836, 292] width 1283 height 746
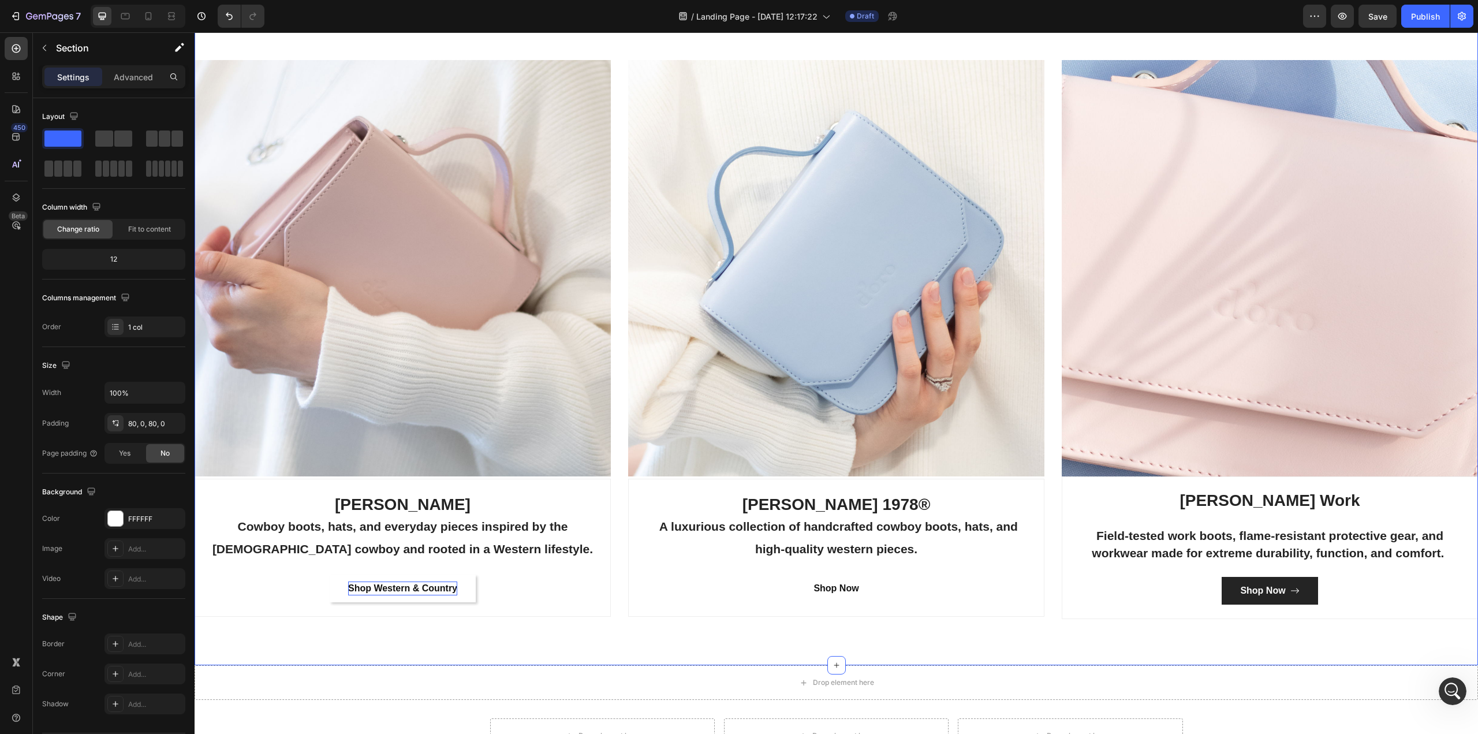
click at [410, 584] on p "Shop Western & Country" at bounding box center [402, 588] width 109 height 14
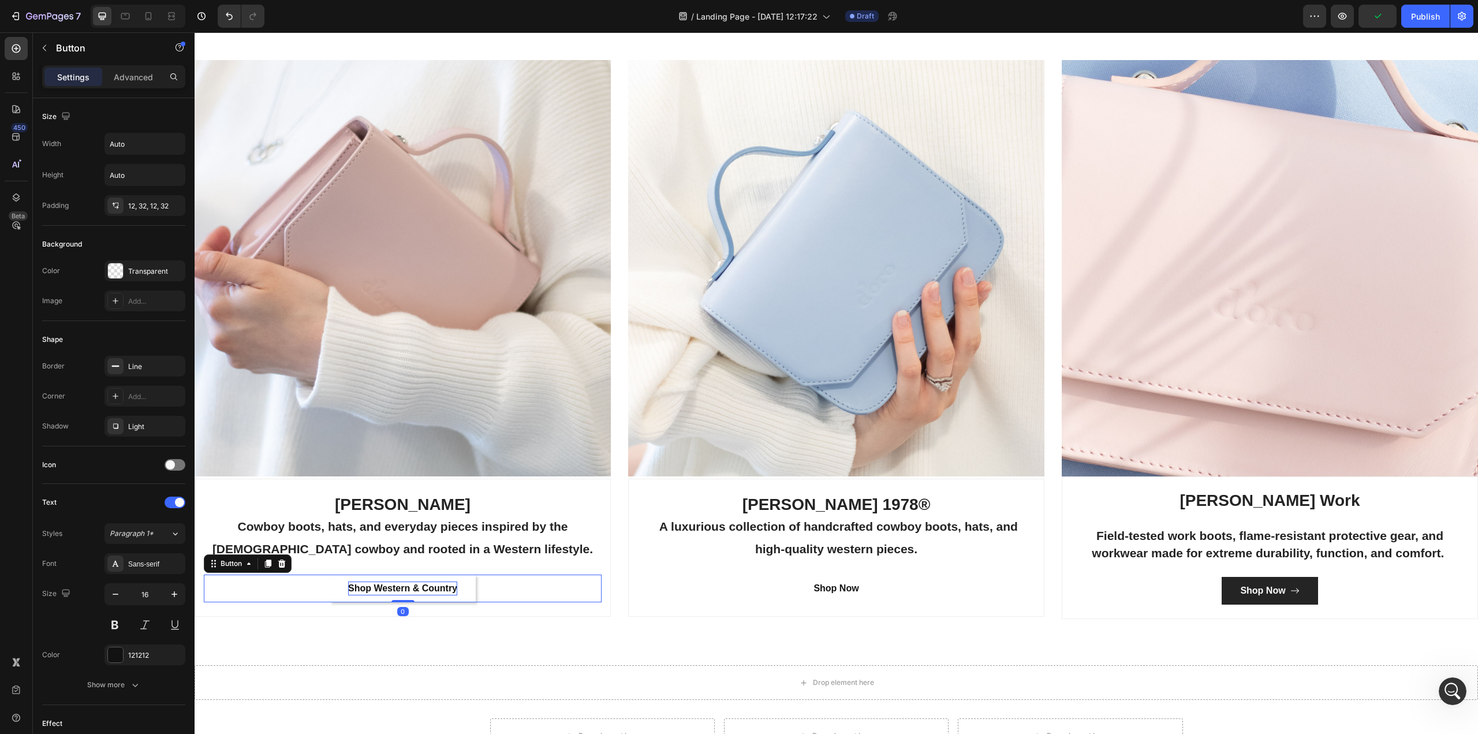
click at [447, 587] on p "Shop Western & Country" at bounding box center [402, 588] width 109 height 14
click at [116, 263] on div at bounding box center [115, 270] width 15 height 15
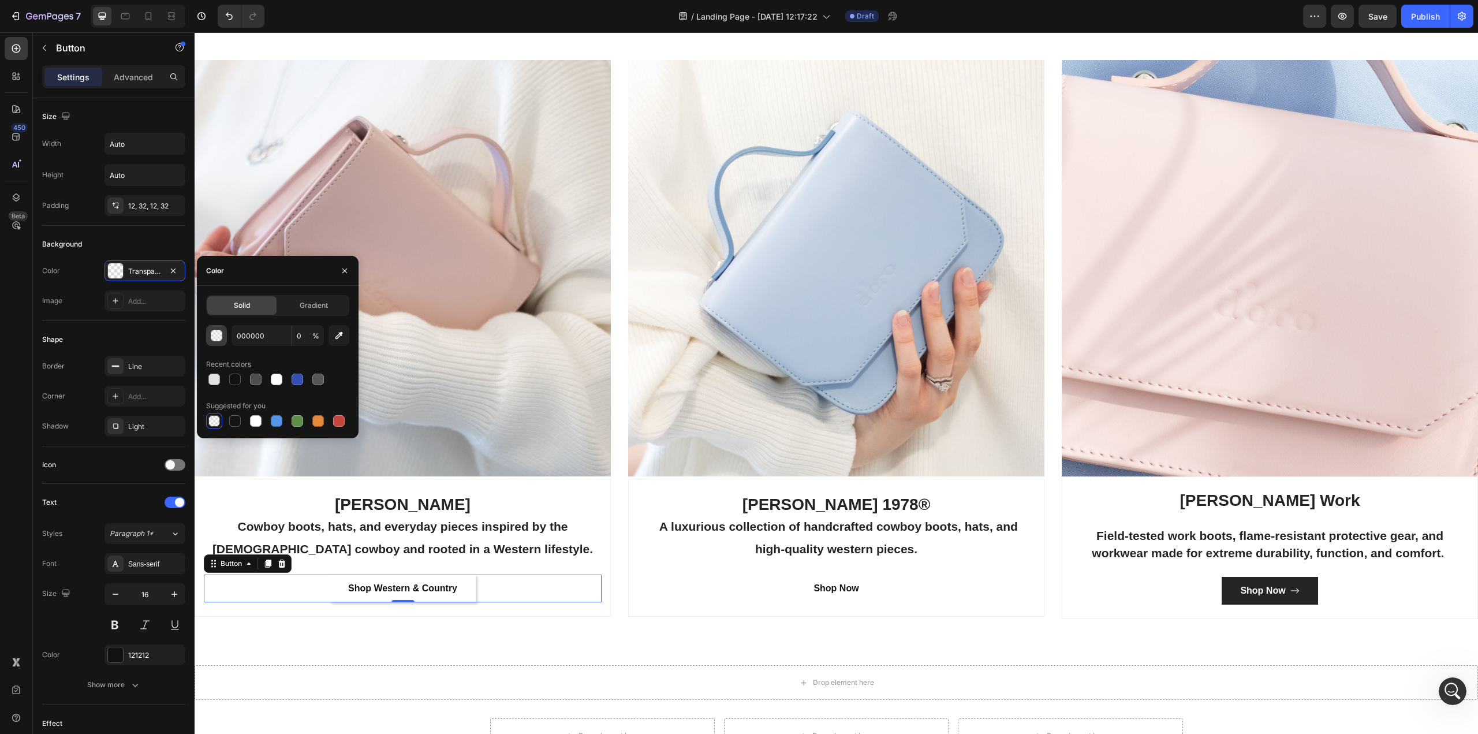
click at [216, 333] on div "button" at bounding box center [217, 336] width 12 height 12
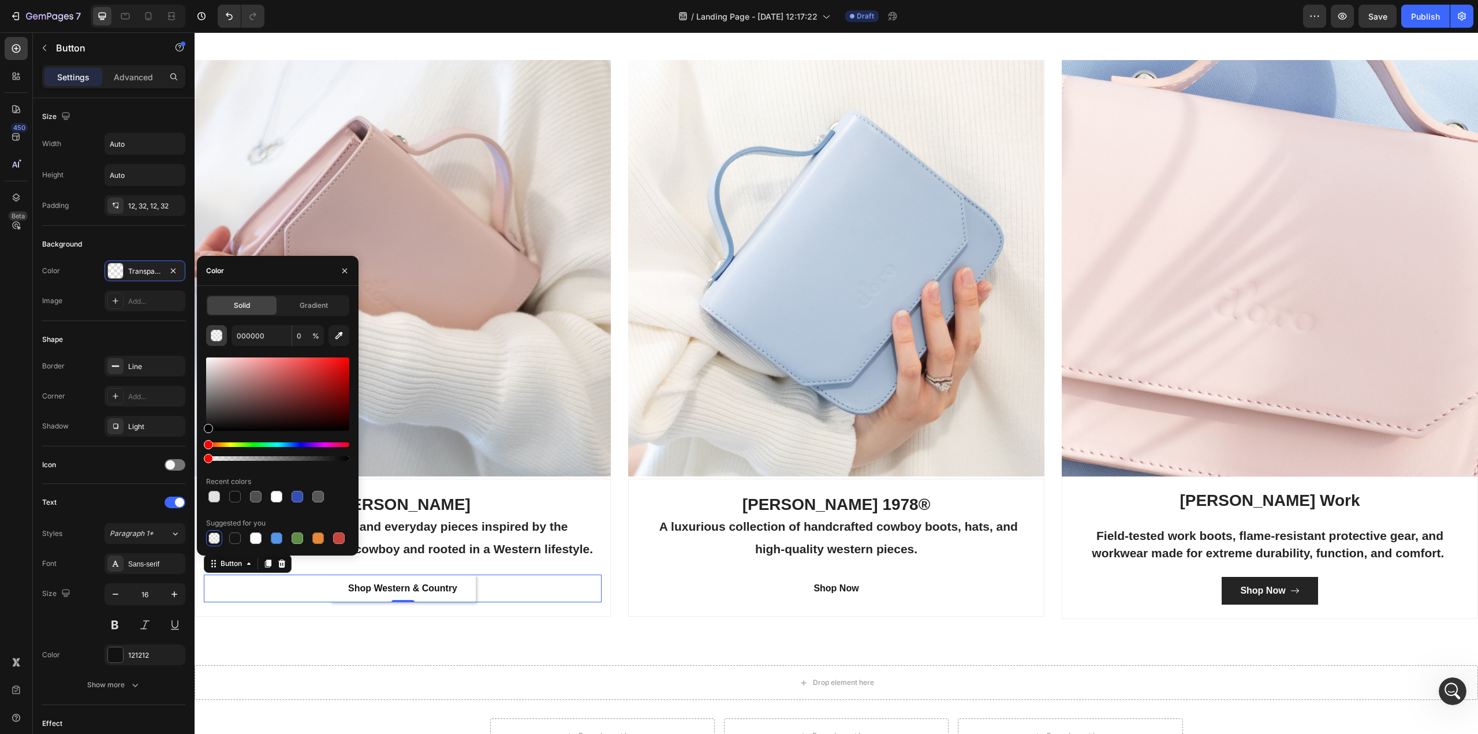
click at [216, 333] on div "button" at bounding box center [217, 336] width 12 height 12
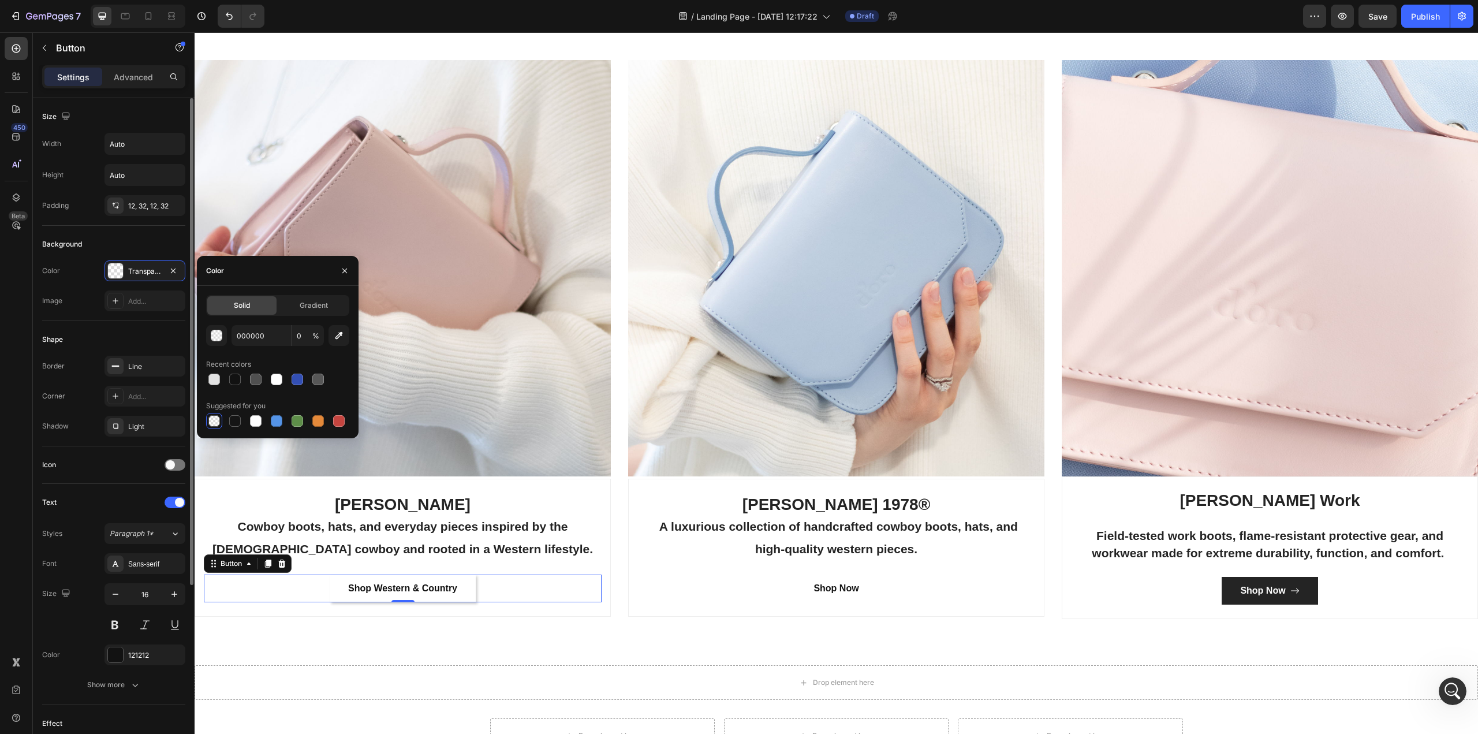
click at [86, 297] on div "Image Add..." at bounding box center [113, 300] width 143 height 21
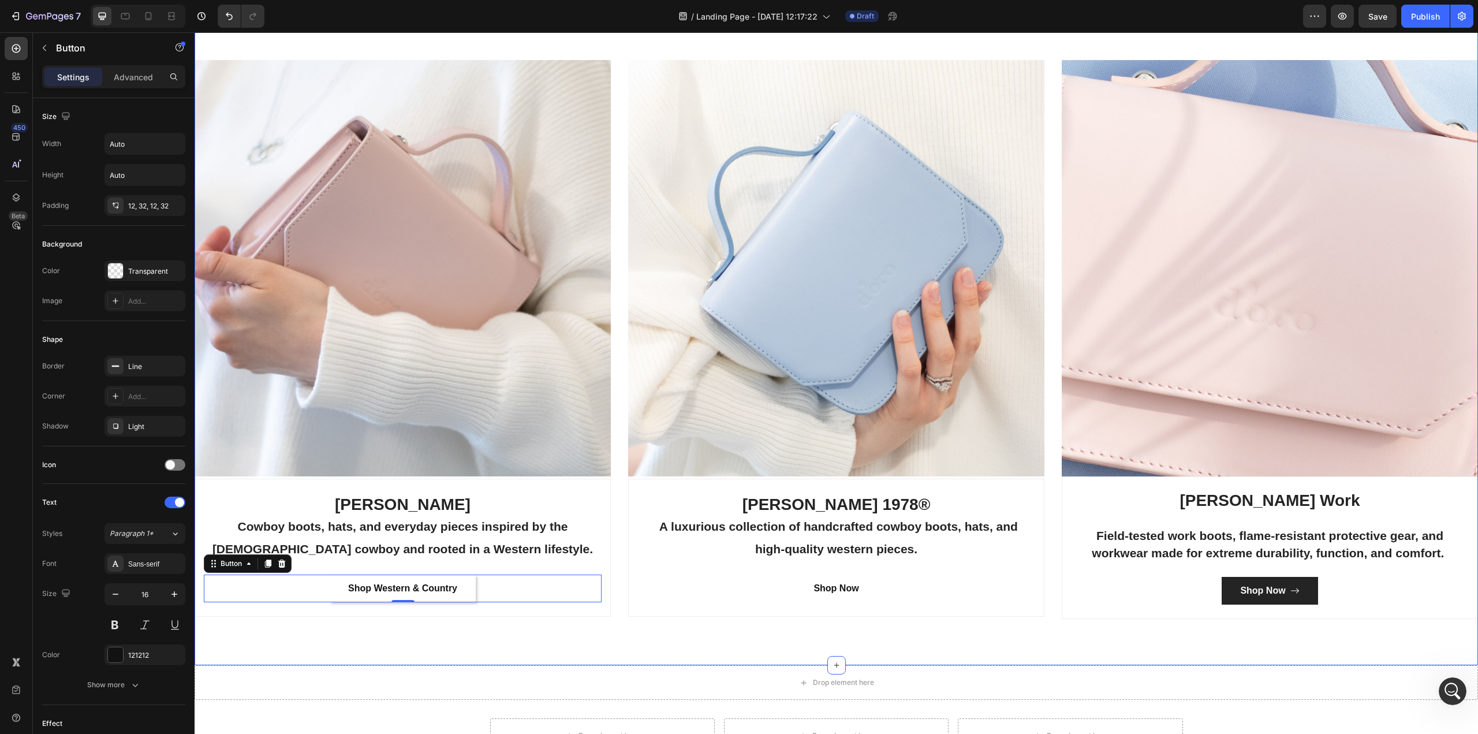
click at [570, 633] on div "Categories Heading Made For The West Text block Row Image CODY JAMES Cowboy boo…" at bounding box center [836, 292] width 1283 height 746
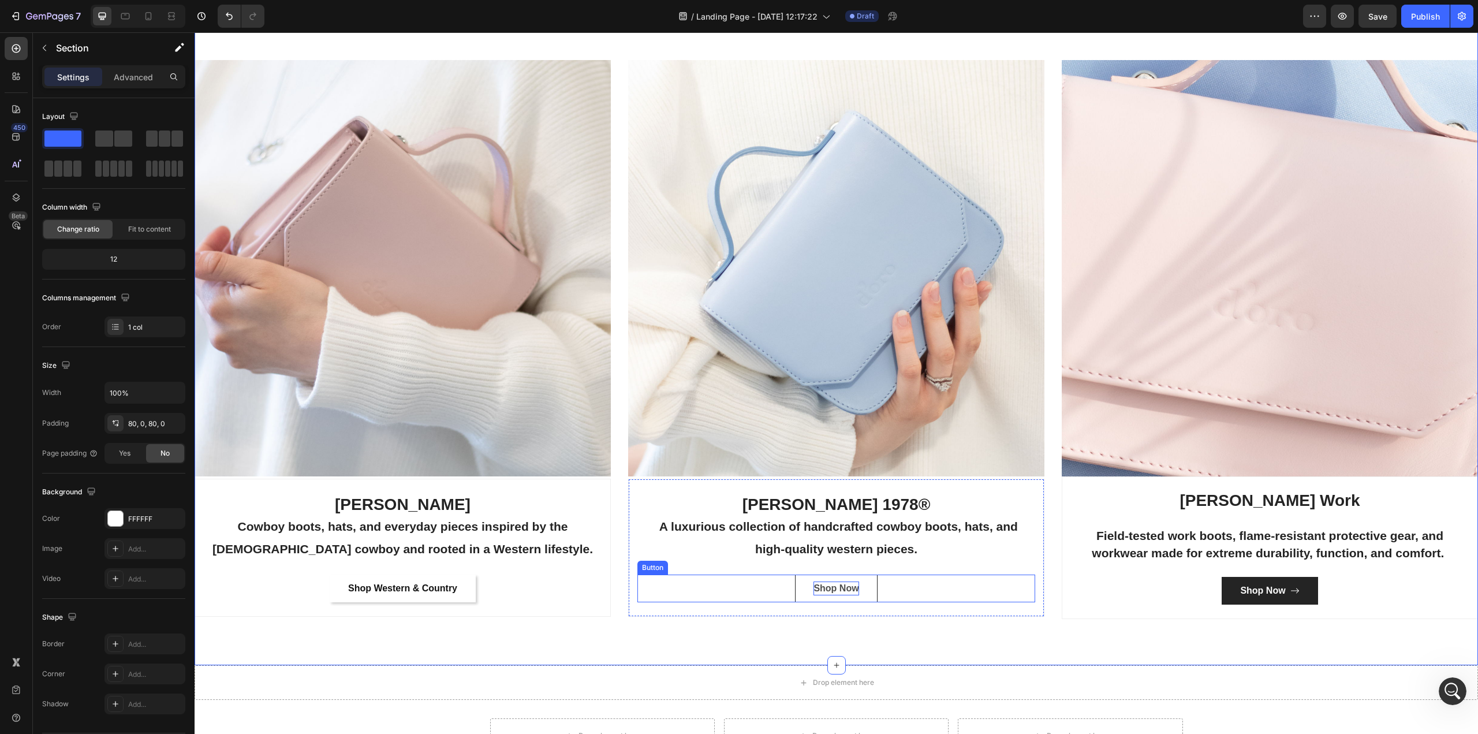
click at [823, 584] on div "Shop Now" at bounding box center [835, 588] width 45 height 14
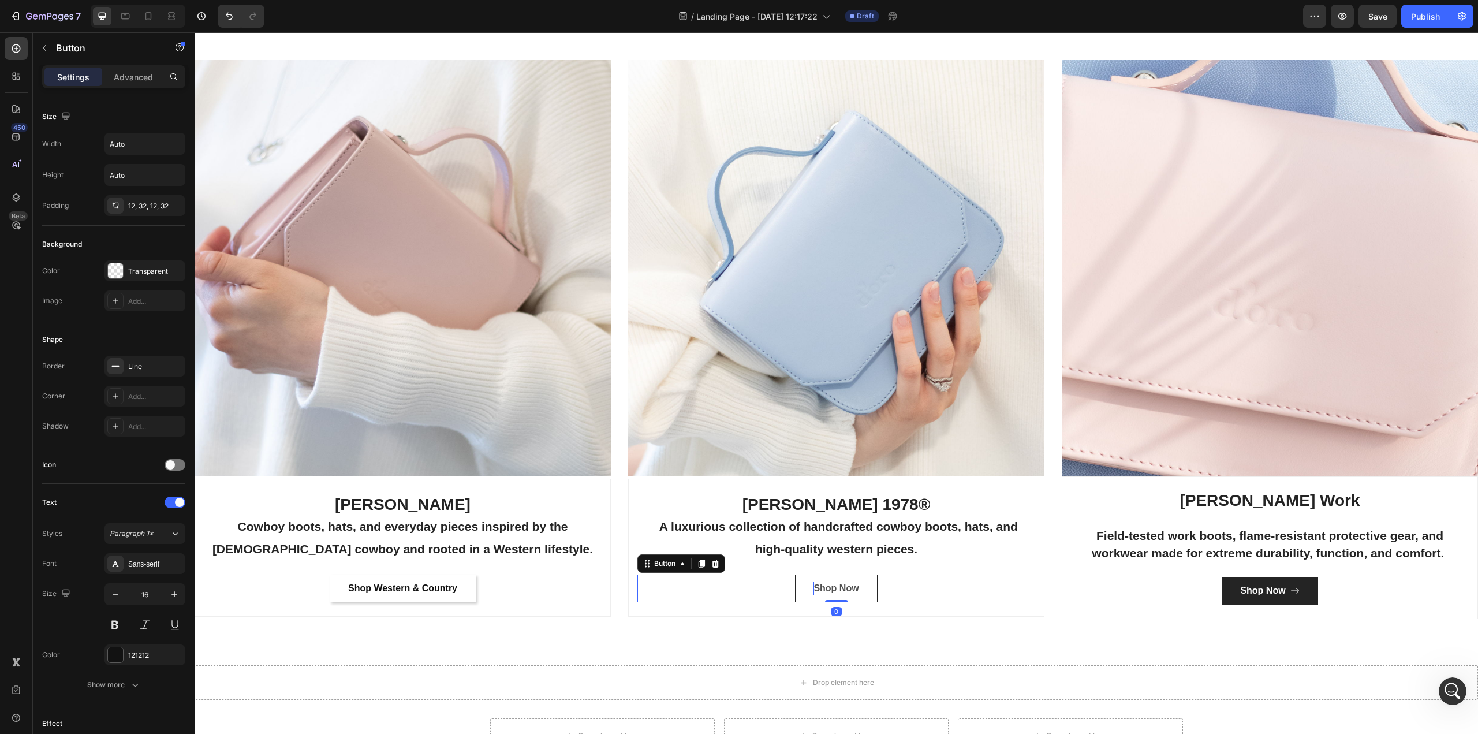
click at [823, 582] on div "Shop Now" at bounding box center [835, 588] width 45 height 14
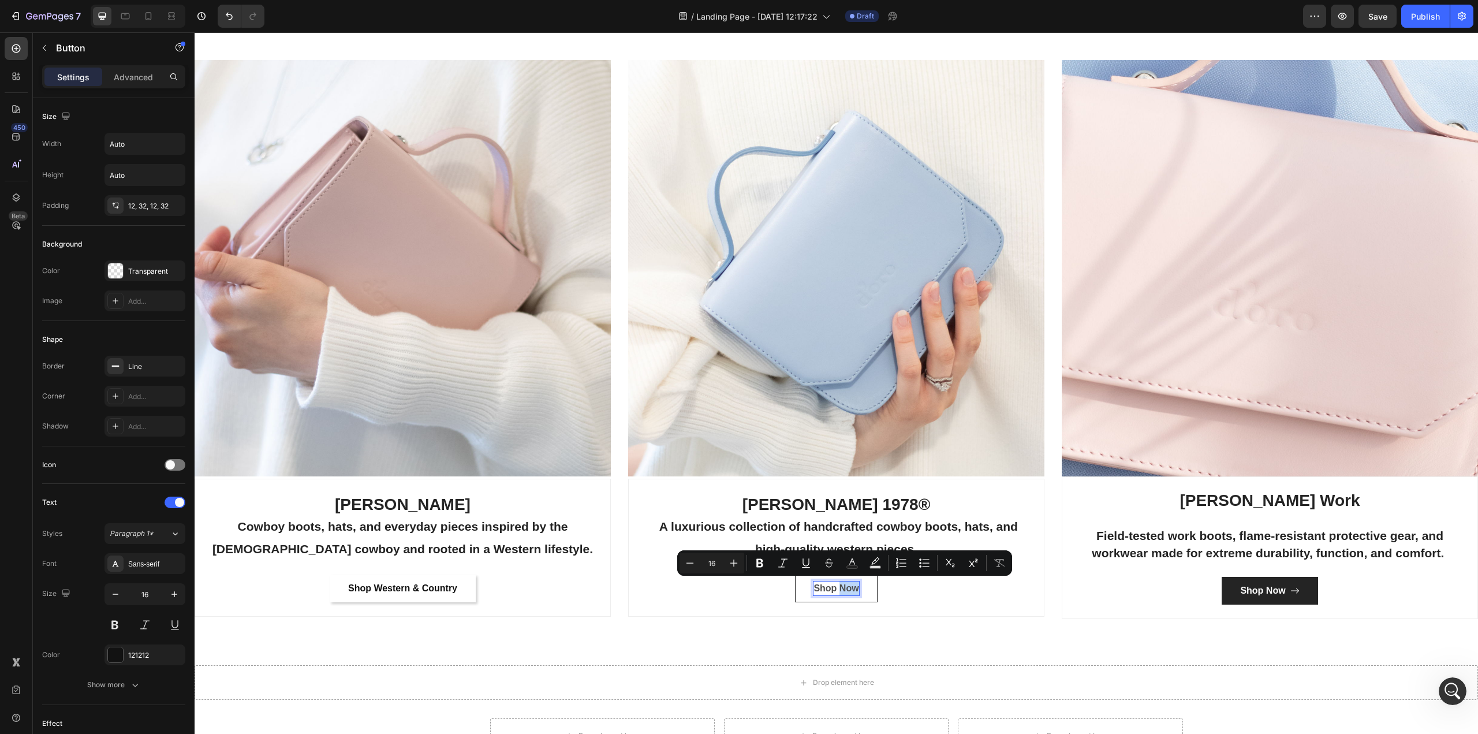
drag, startPoint x: 835, startPoint y: 586, endPoint x: 854, endPoint y: 588, distance: 18.6
click at [854, 588] on p "Shop Now" at bounding box center [835, 588] width 45 height 14
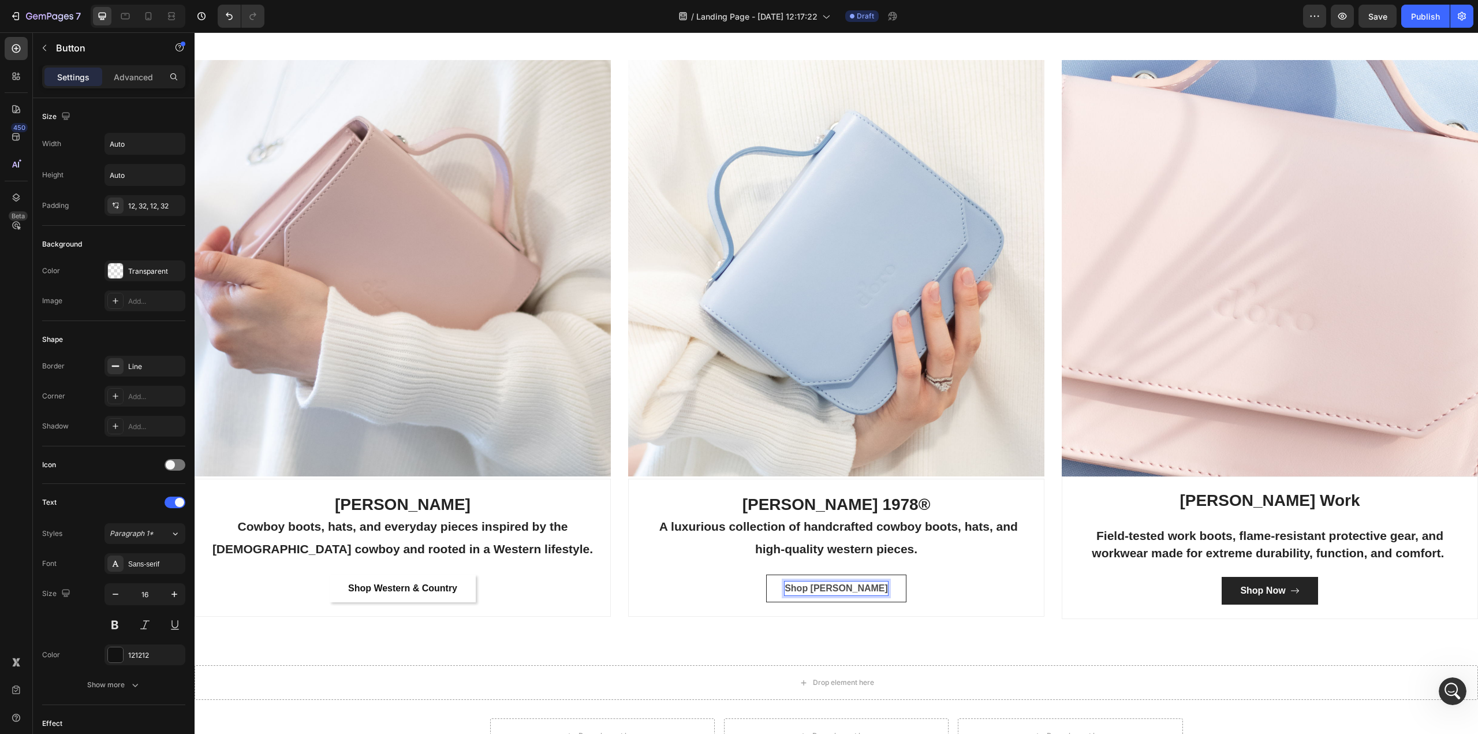
click at [766, 574] on button "Shop Cody" at bounding box center [836, 588] width 140 height 28
click at [766, 574] on button "Shop [PERSON_NAME]" at bounding box center [836, 588] width 140 height 28
click at [766, 574] on button "Shop Cody James Black" at bounding box center [836, 588] width 140 height 28
click at [1163, 592] on div "Shop Now Button" at bounding box center [1270, 591] width 398 height 28
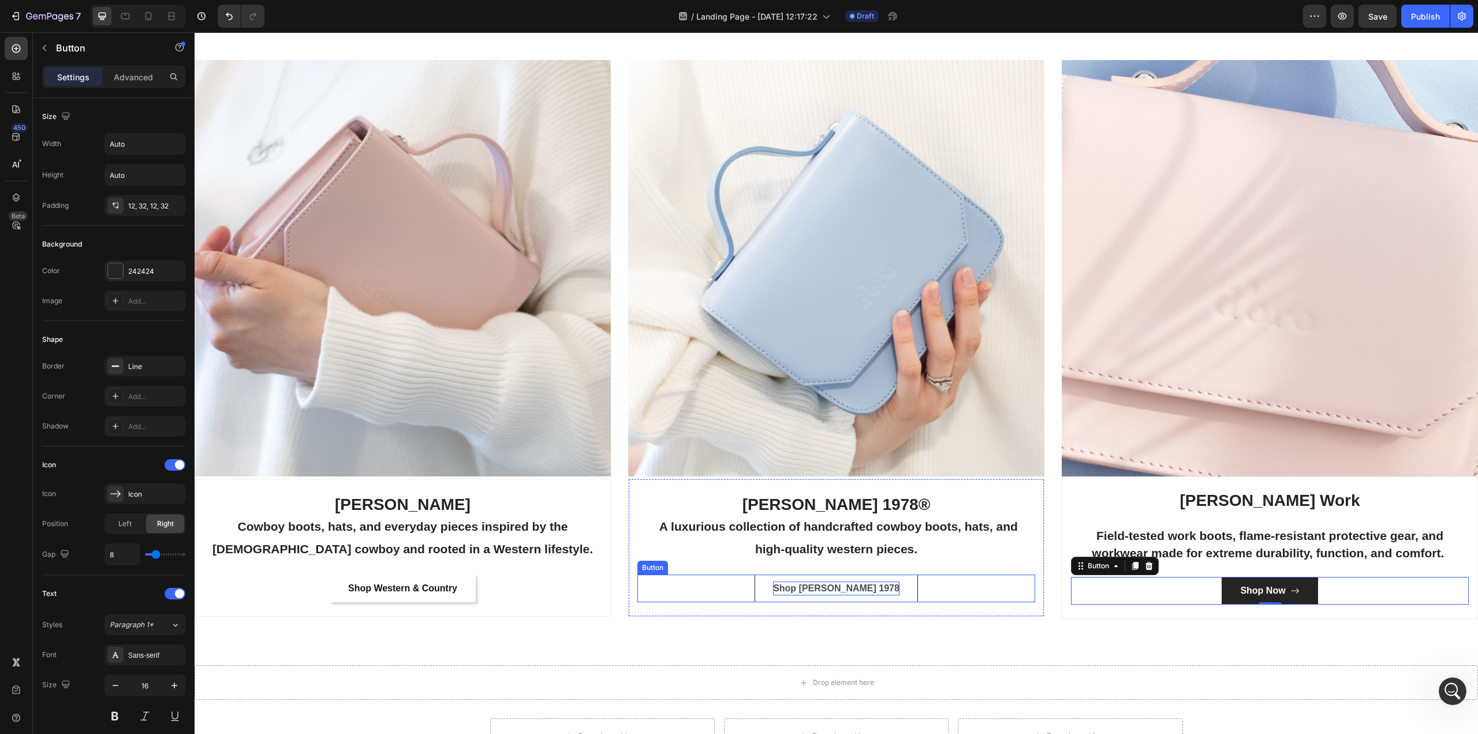
click at [871, 583] on p "Shop [PERSON_NAME] 1978" at bounding box center [836, 588] width 126 height 14
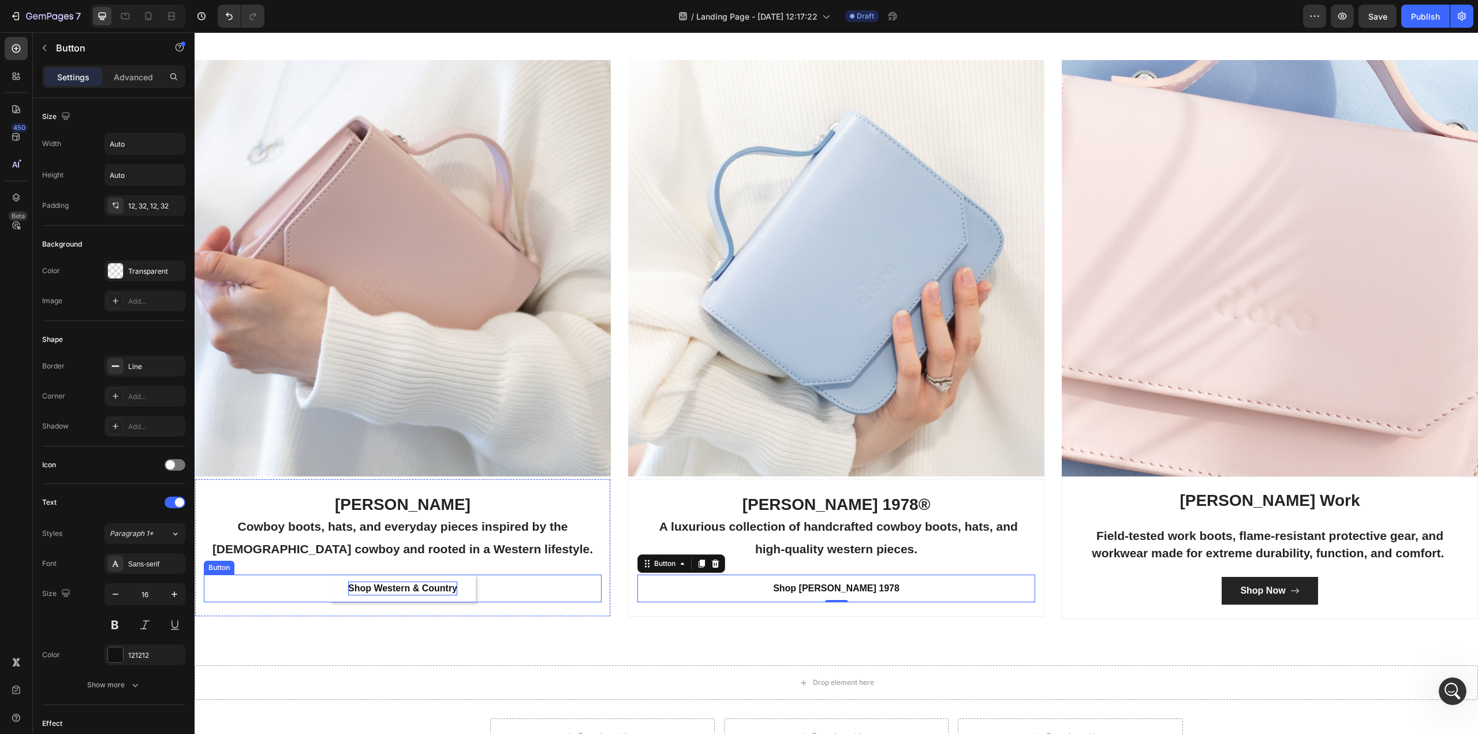
click at [389, 583] on p "Shop Western & Country" at bounding box center [402, 588] width 109 height 14
click at [826, 585] on p "Shop [PERSON_NAME] 1978" at bounding box center [836, 588] width 126 height 14
click at [700, 559] on icon at bounding box center [702, 563] width 6 height 8
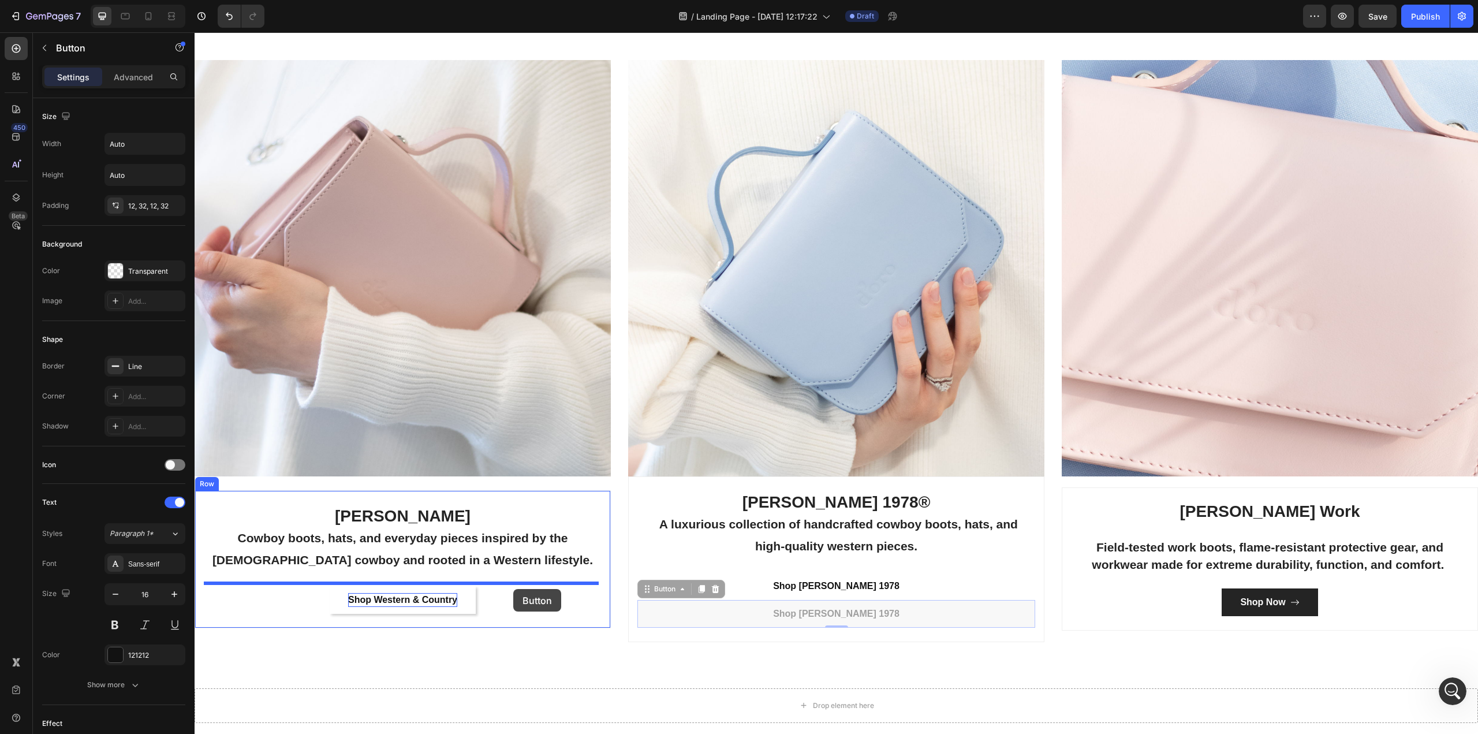
drag, startPoint x: 647, startPoint y: 589, endPoint x: 513, endPoint y: 589, distance: 133.4
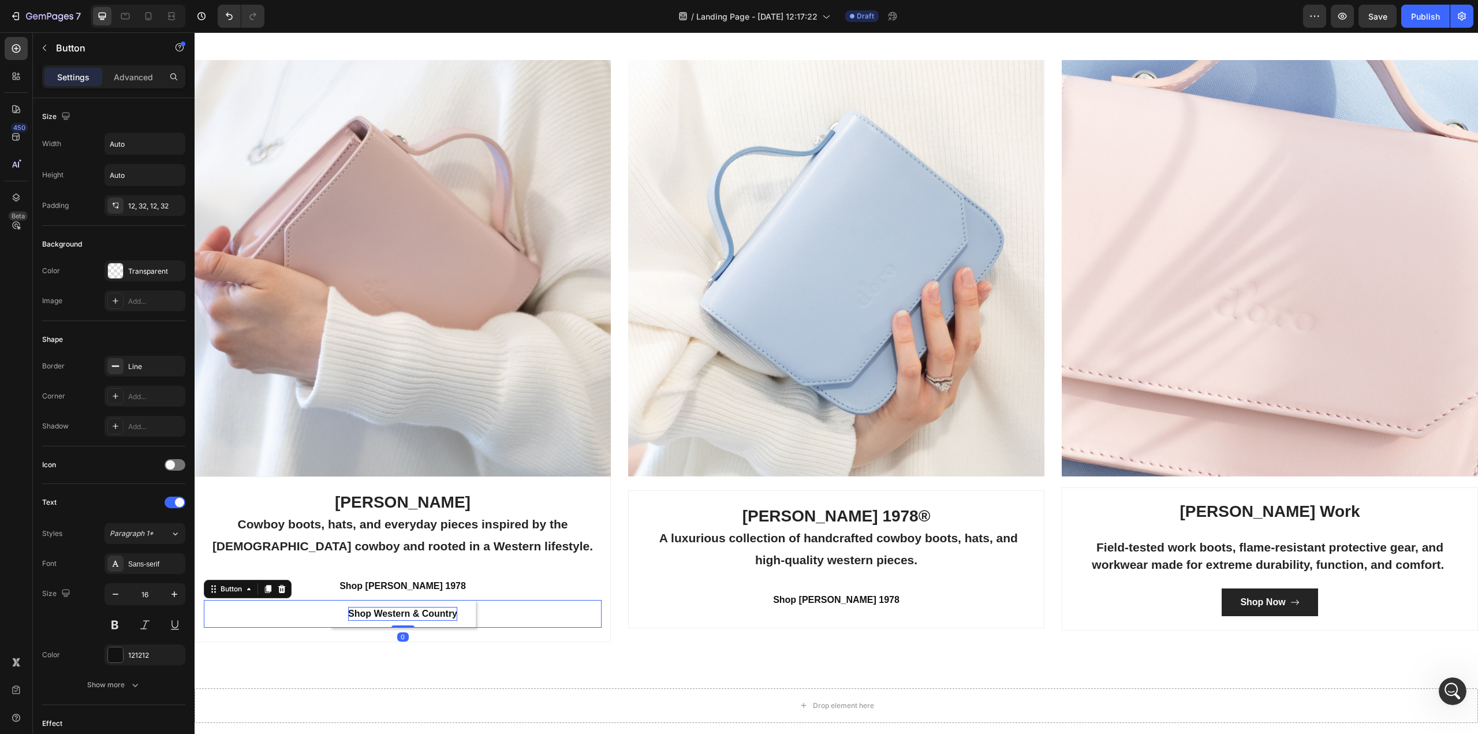
click at [309, 617] on div "Shop Western & Country Button 0" at bounding box center [403, 614] width 398 height 28
click at [282, 585] on icon at bounding box center [282, 589] width 8 height 8
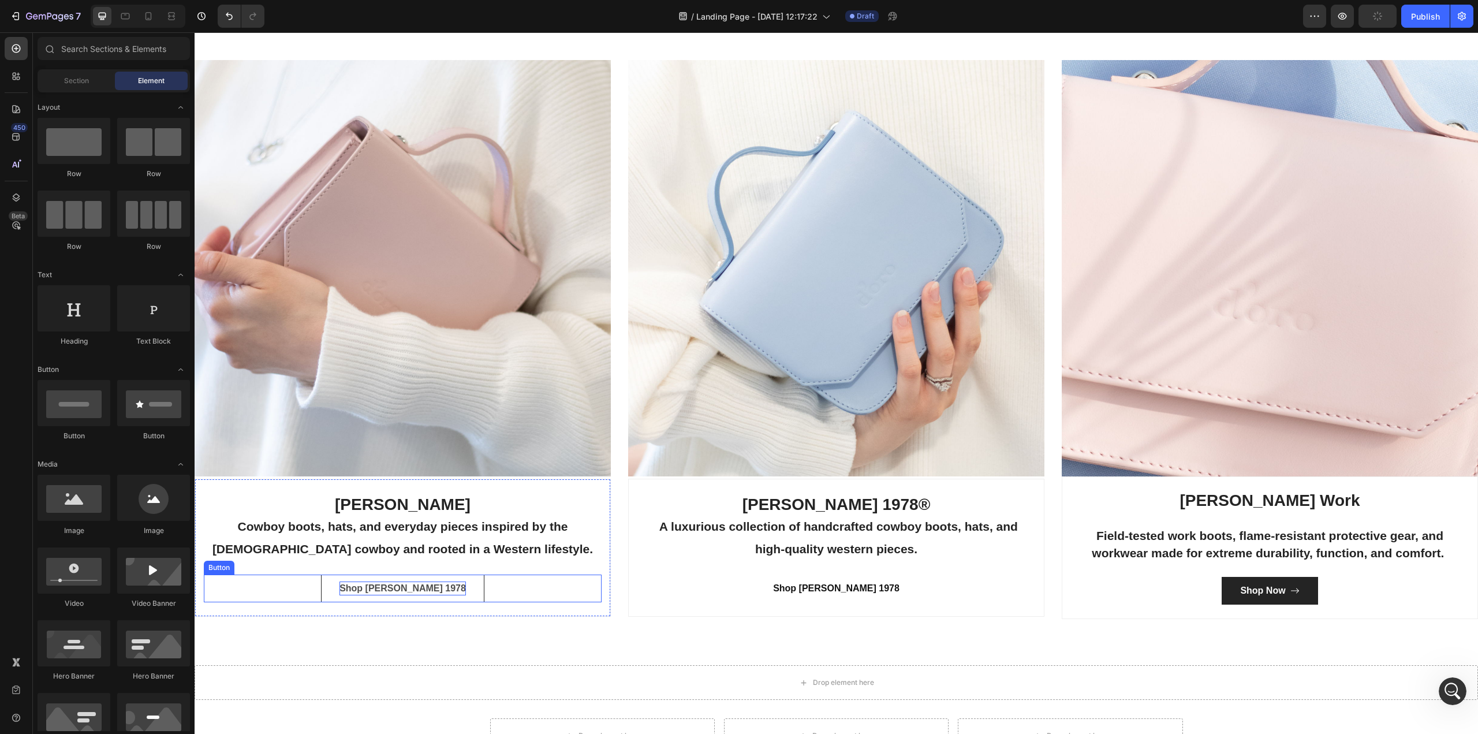
click at [416, 587] on p "Shop [PERSON_NAME] 1978" at bounding box center [402, 588] width 126 height 14
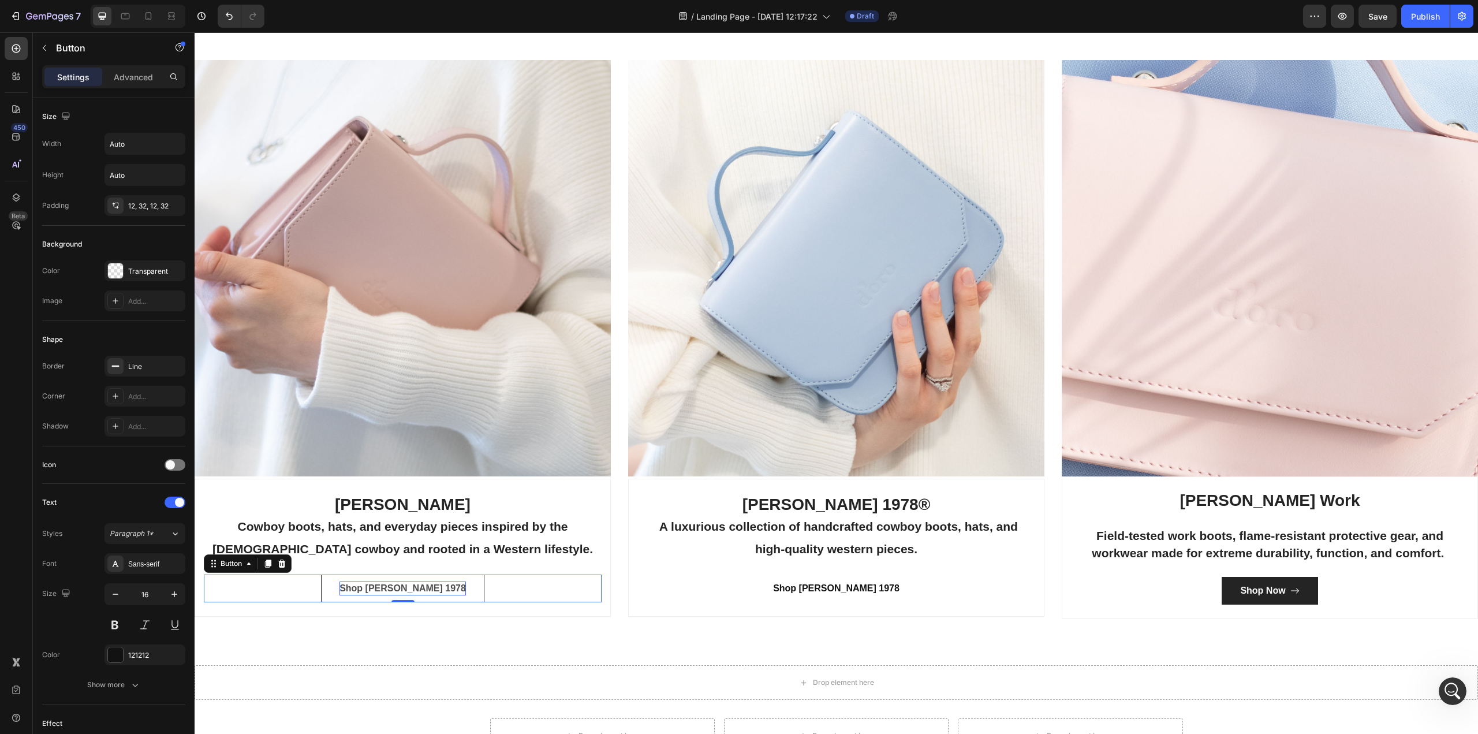
click at [405, 581] on p "Shop [PERSON_NAME] 1978" at bounding box center [402, 588] width 126 height 14
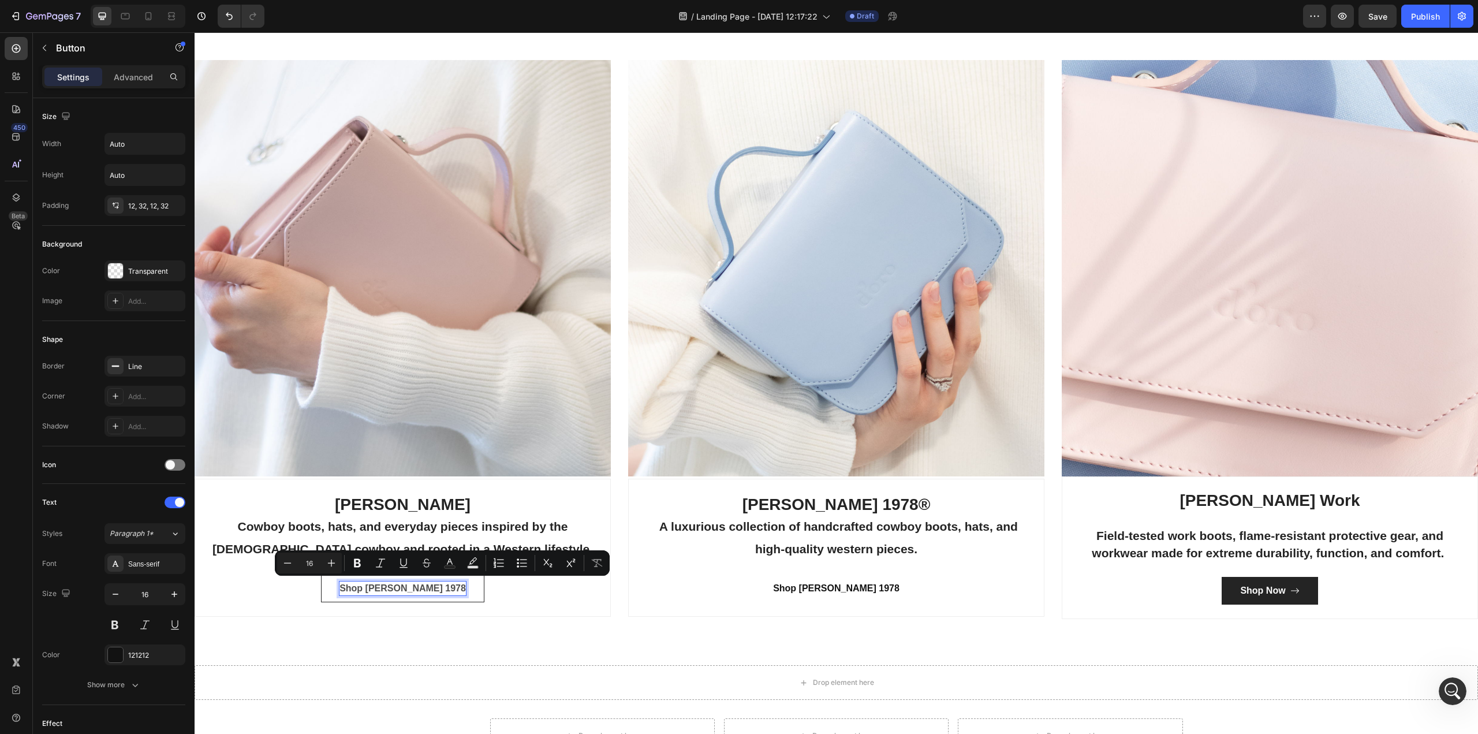
drag, startPoint x: 418, startPoint y: 584, endPoint x: 465, endPoint y: 588, distance: 47.5
click at [465, 588] on p "Shop [PERSON_NAME] 1978" at bounding box center [402, 588] width 126 height 14
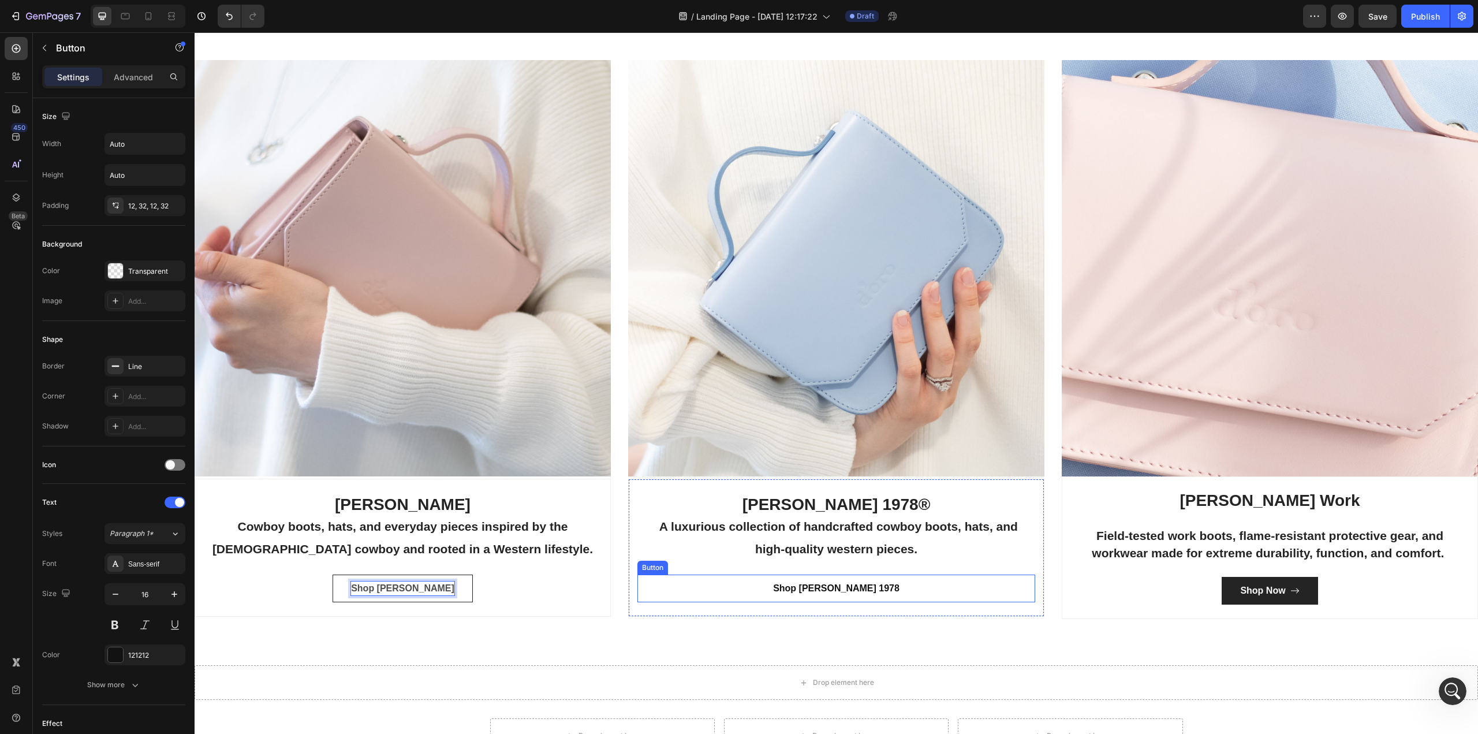
click at [933, 594] on div "Shop Cody James Black 1978 Button" at bounding box center [836, 588] width 398 height 28
click at [1379, 14] on span "Save" at bounding box center [1377, 17] width 19 height 10
click at [382, 581] on p "Shop [PERSON_NAME]" at bounding box center [402, 588] width 103 height 14
click at [352, 592] on button "Shop [PERSON_NAME]" at bounding box center [403, 588] width 140 height 28
click at [349, 589] on button "Shop [PERSON_NAME]" at bounding box center [403, 588] width 140 height 28
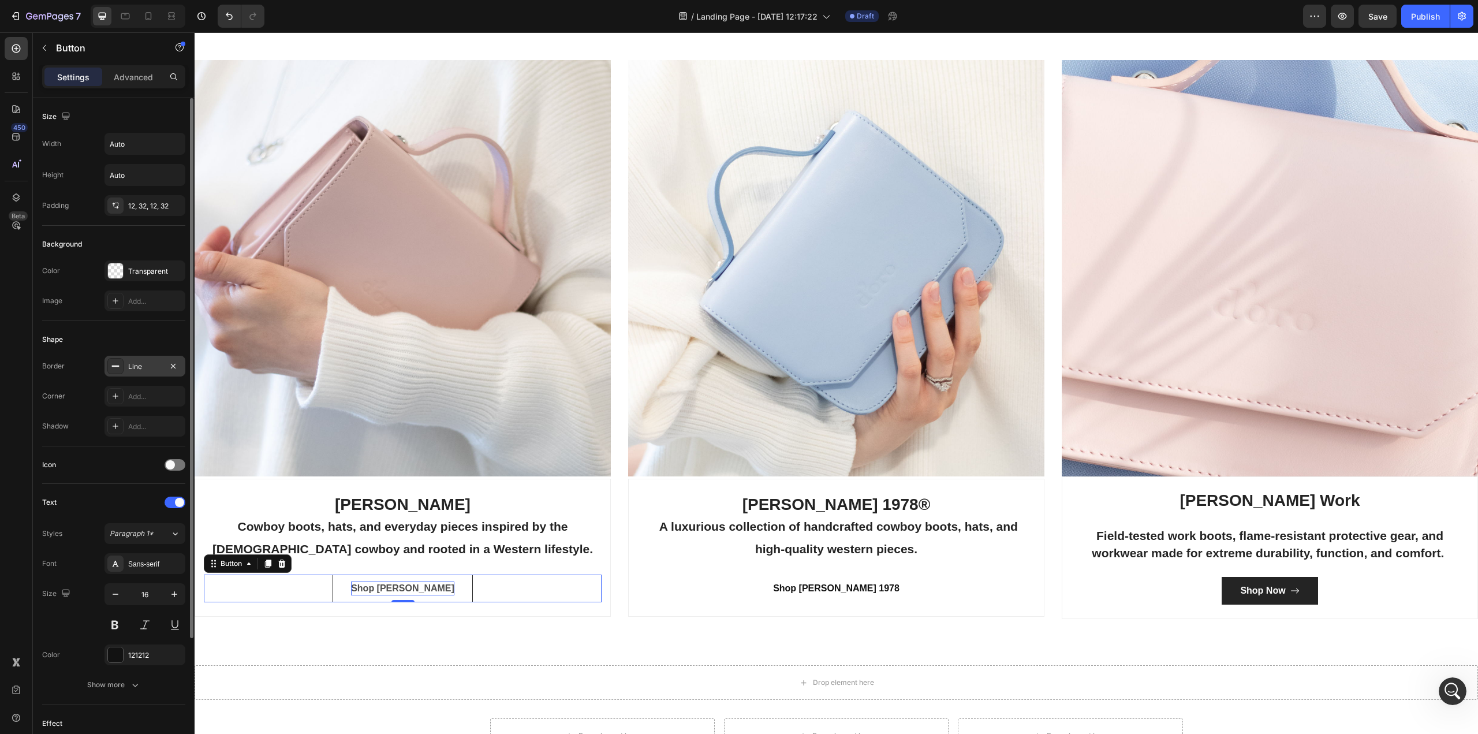
click at [116, 369] on icon at bounding box center [115, 365] width 9 height 9
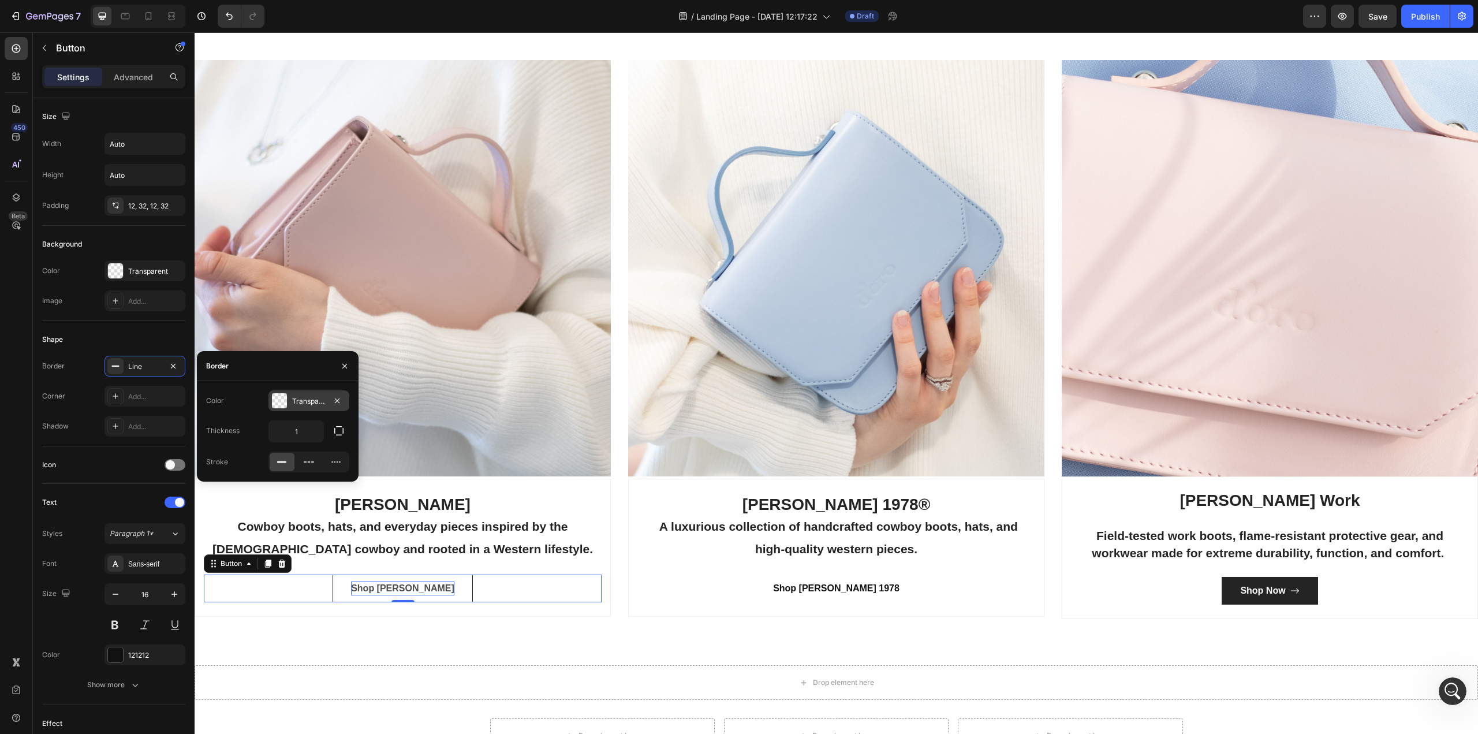
click at [279, 398] on div at bounding box center [279, 400] width 15 height 15
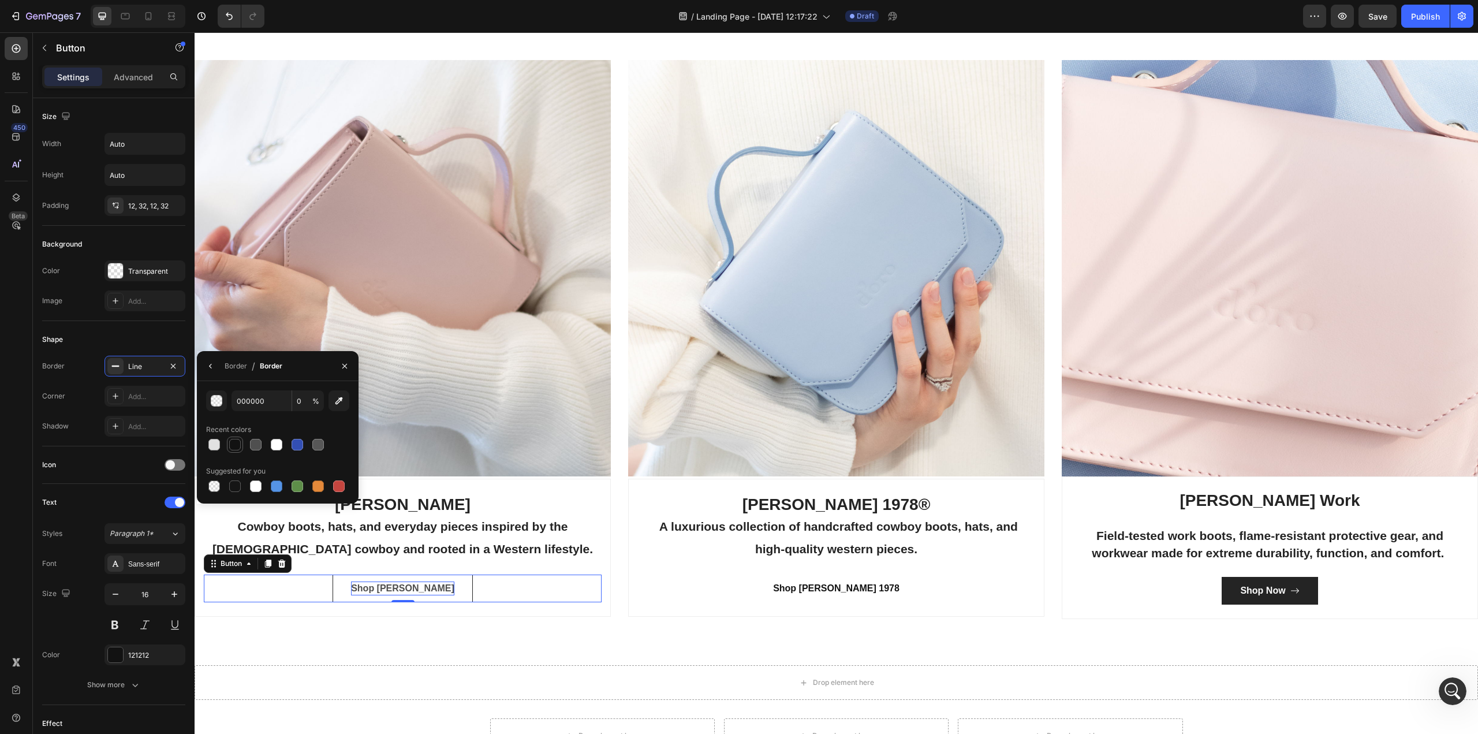
click at [232, 442] on div at bounding box center [235, 445] width 12 height 12
type input "121212"
type input "100"
click at [355, 652] on div "Categories Heading Made For The West Text block Row Image CODY JAMES Cowboy boo…" at bounding box center [836, 292] width 1283 height 746
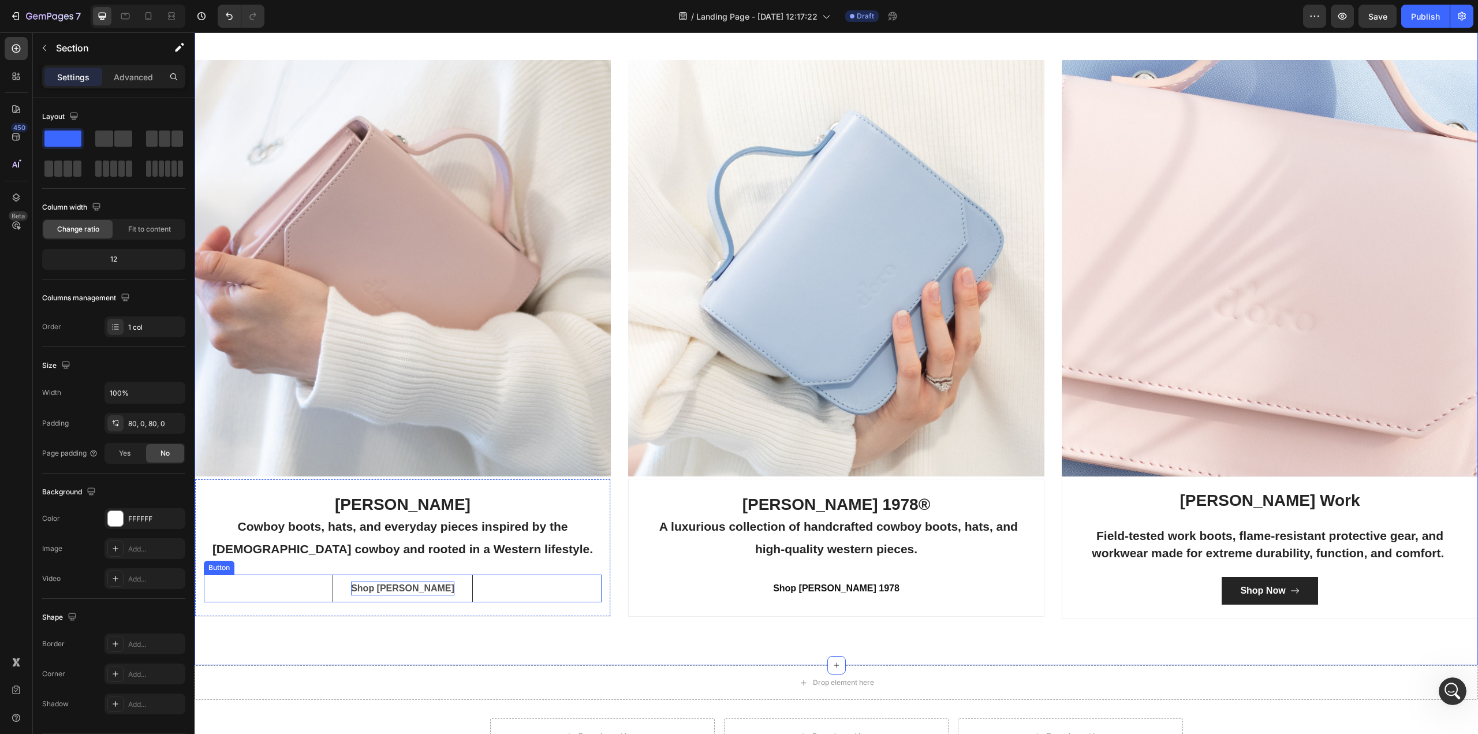
click at [419, 583] on p "Shop [PERSON_NAME]" at bounding box center [402, 588] width 103 height 14
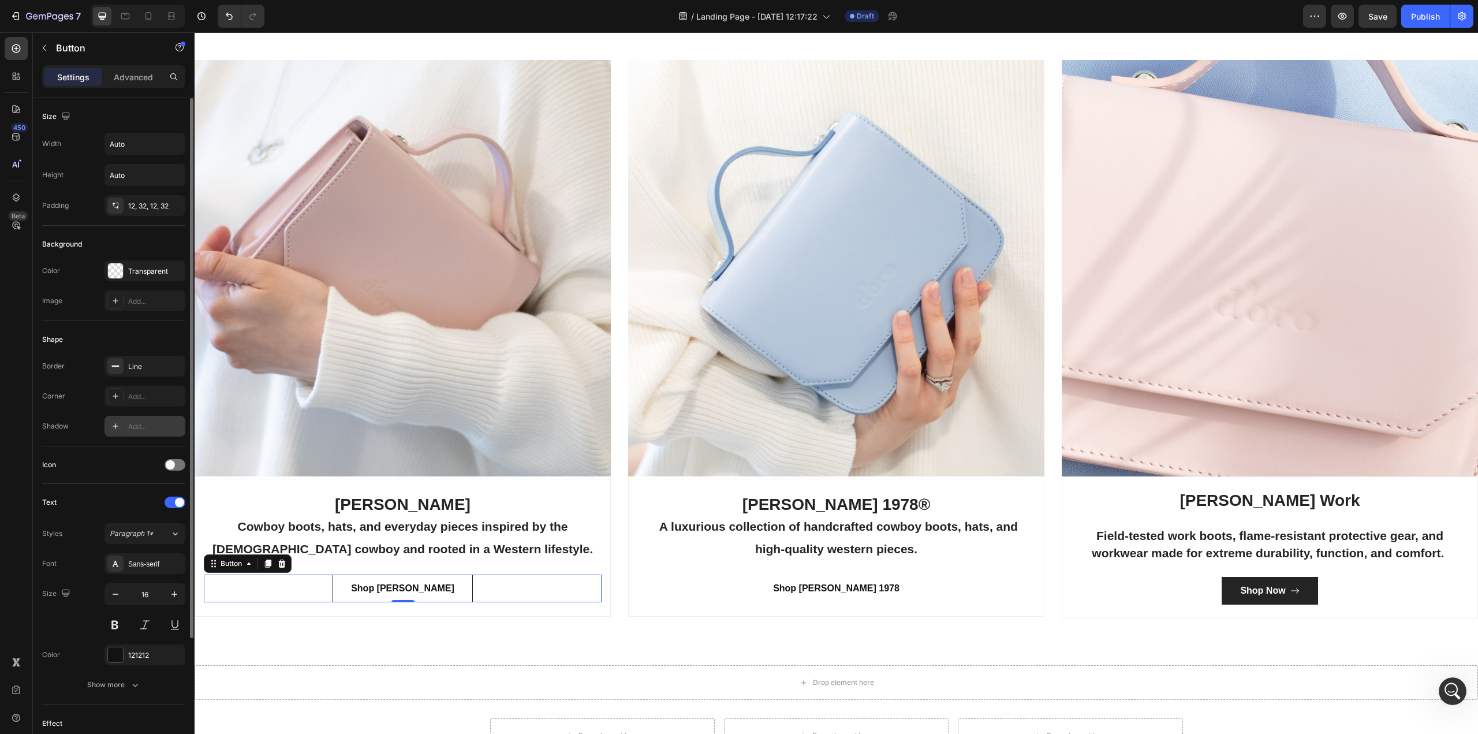
click at [114, 425] on icon at bounding box center [115, 425] width 9 height 9
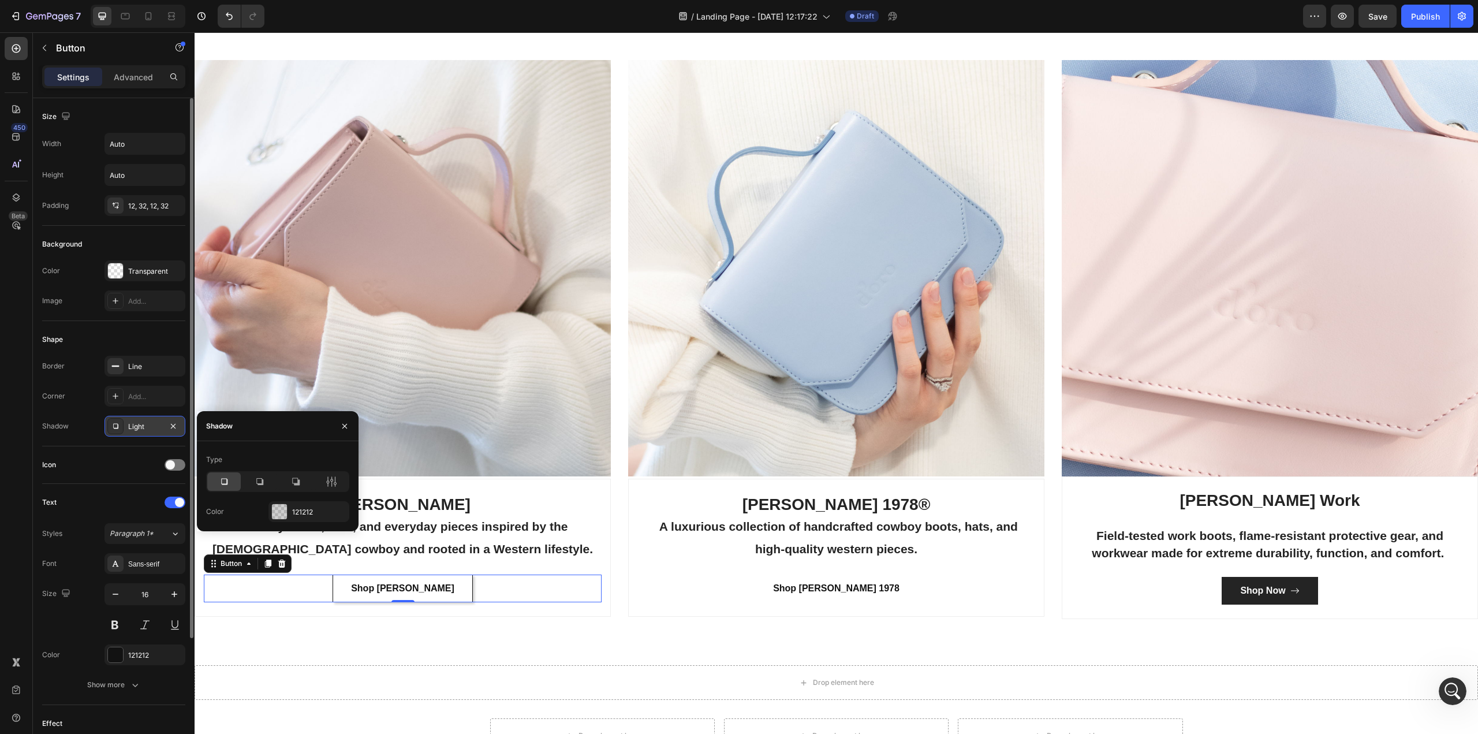
click at [114, 425] on icon at bounding box center [115, 426] width 5 height 5
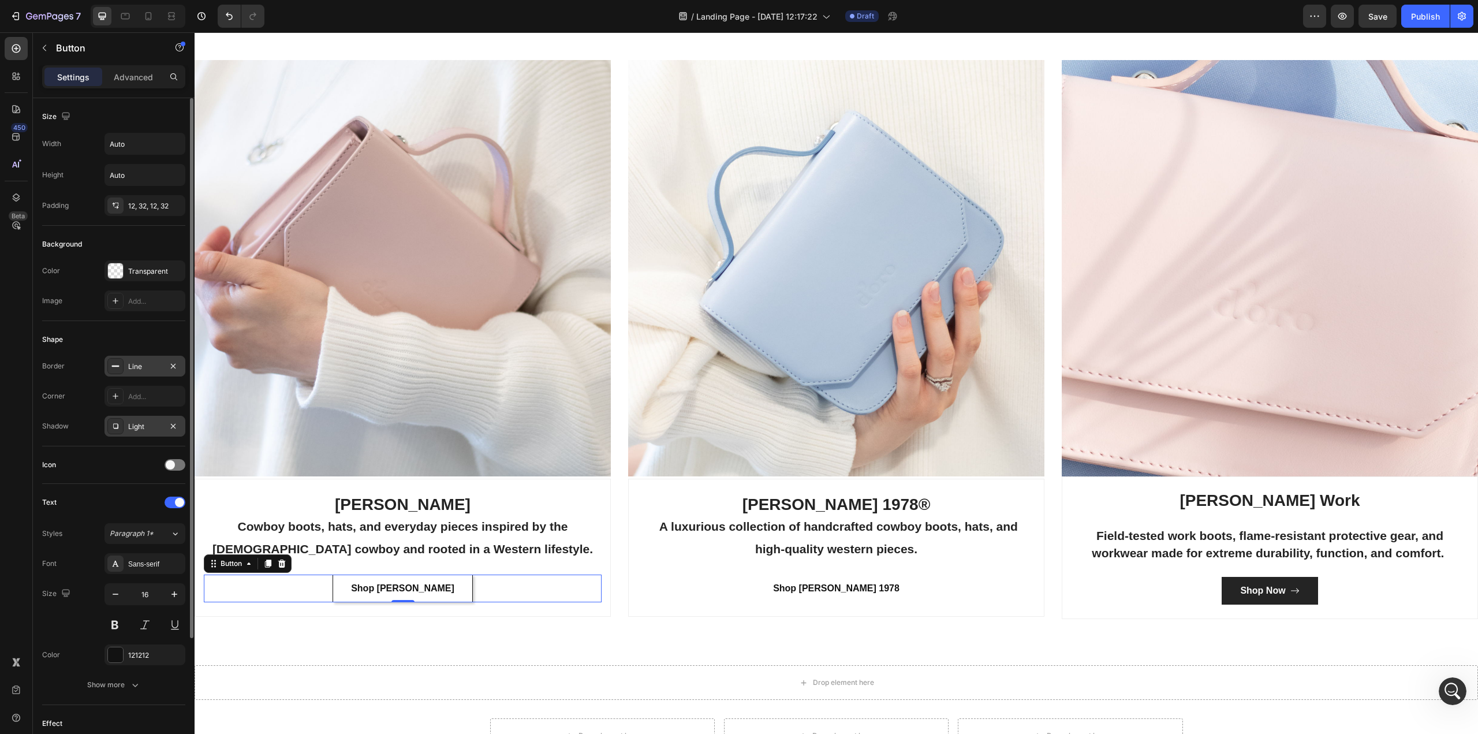
click at [115, 364] on icon at bounding box center [115, 365] width 9 height 9
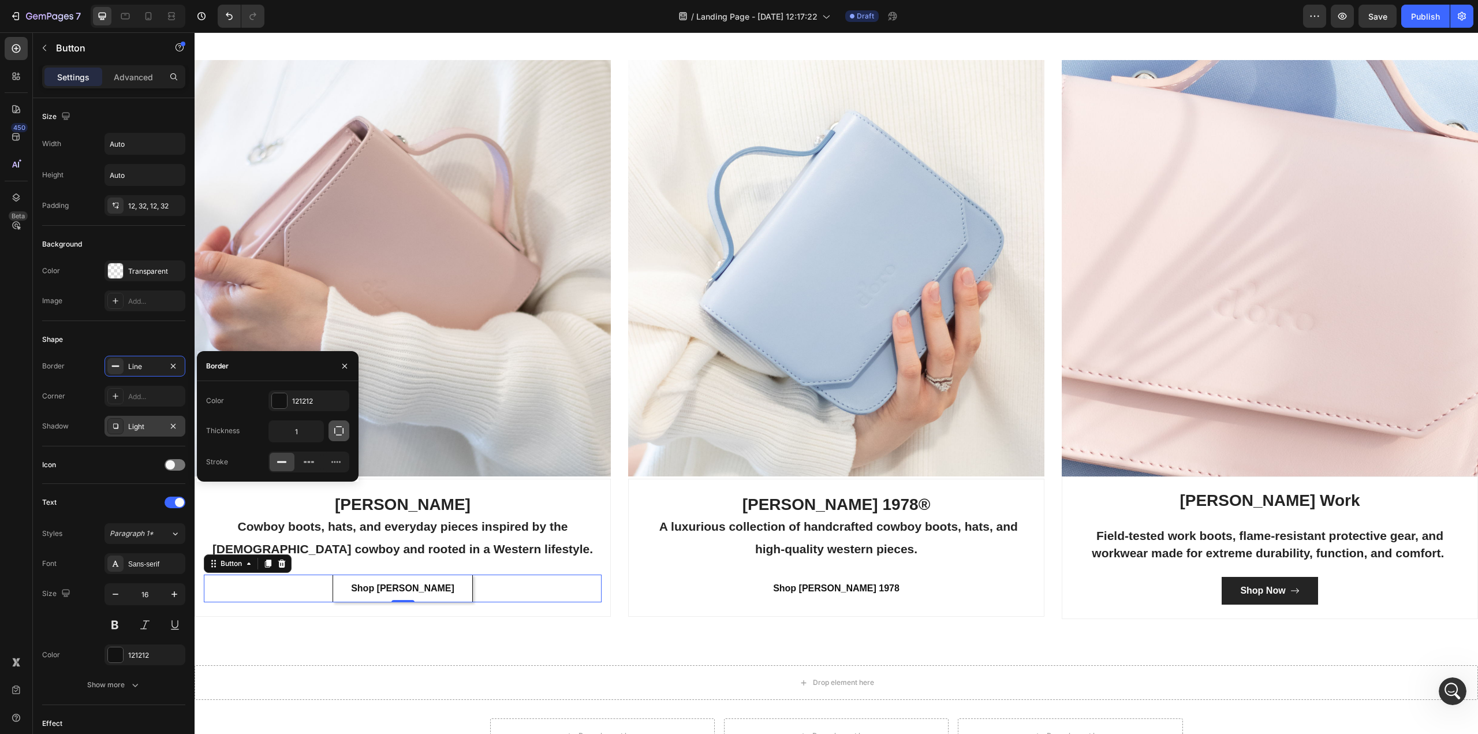
click at [341, 431] on icon "button" at bounding box center [339, 431] width 12 height 12
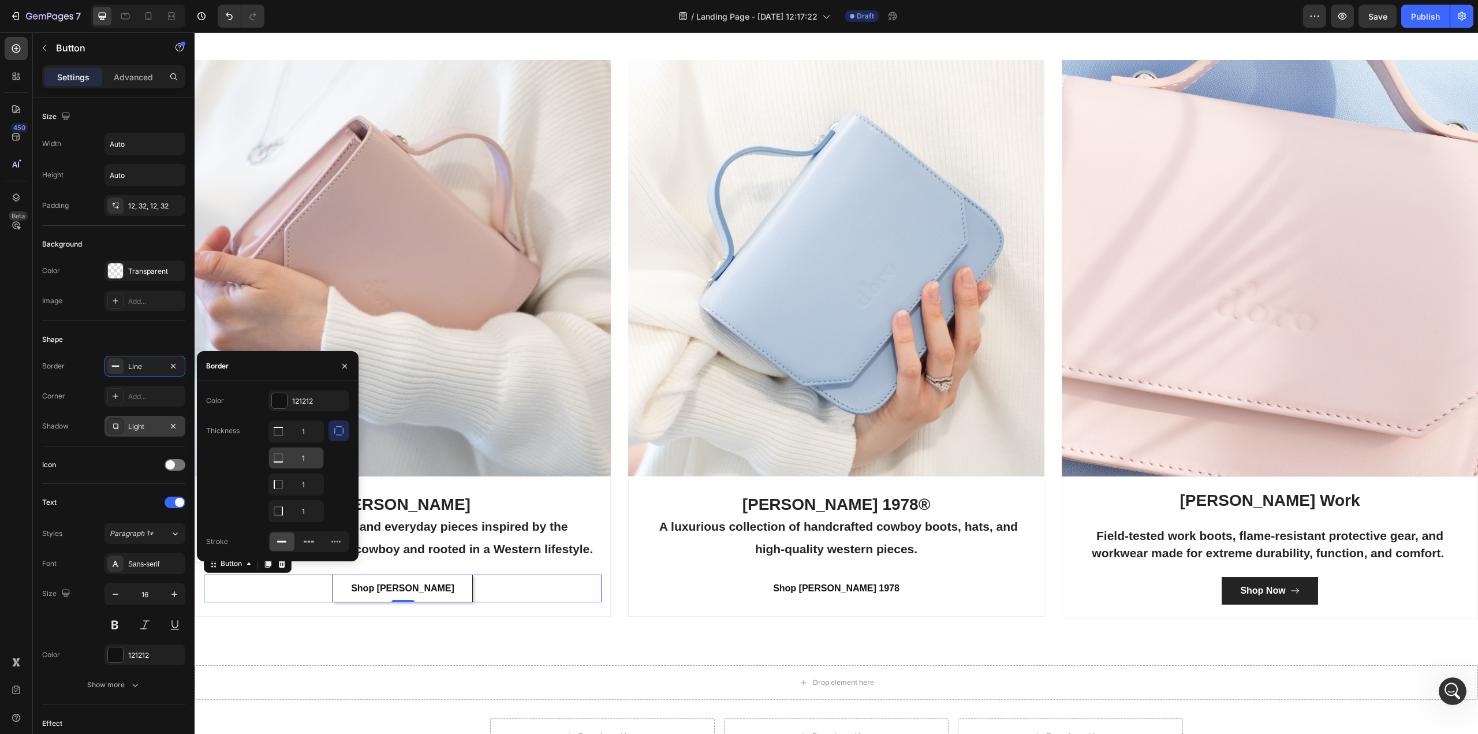
click at [276, 437] on icon at bounding box center [278, 431] width 12 height 12
click at [281, 544] on icon at bounding box center [282, 542] width 12 height 12
click at [420, 649] on div "Categories Heading Made For The West Text block Row Image CODY JAMES Cowboy boo…" at bounding box center [836, 292] width 1283 height 746
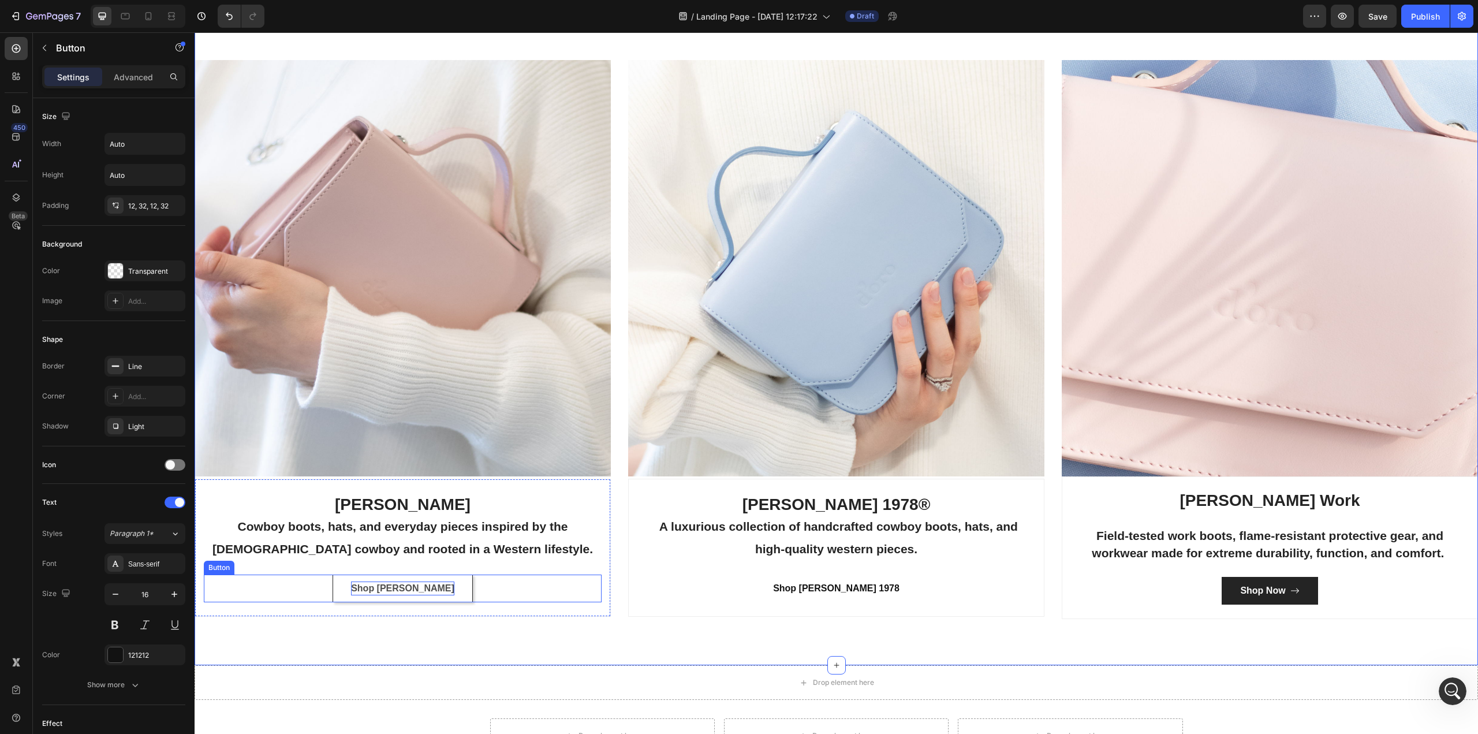
click at [394, 585] on p "Shop [PERSON_NAME]" at bounding box center [402, 588] width 103 height 14
click at [114, 425] on icon at bounding box center [115, 426] width 5 height 5
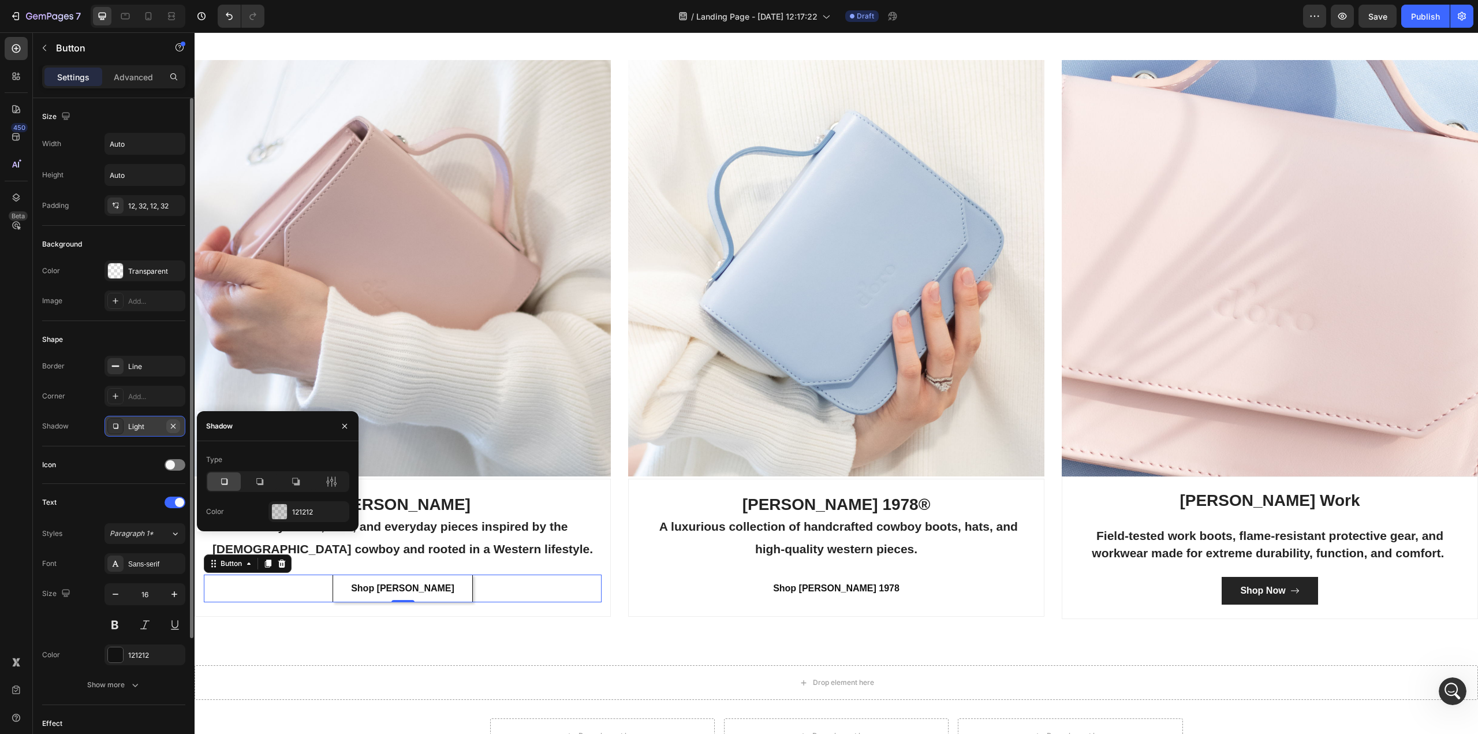
click at [175, 424] on icon "button" at bounding box center [173, 425] width 9 height 9
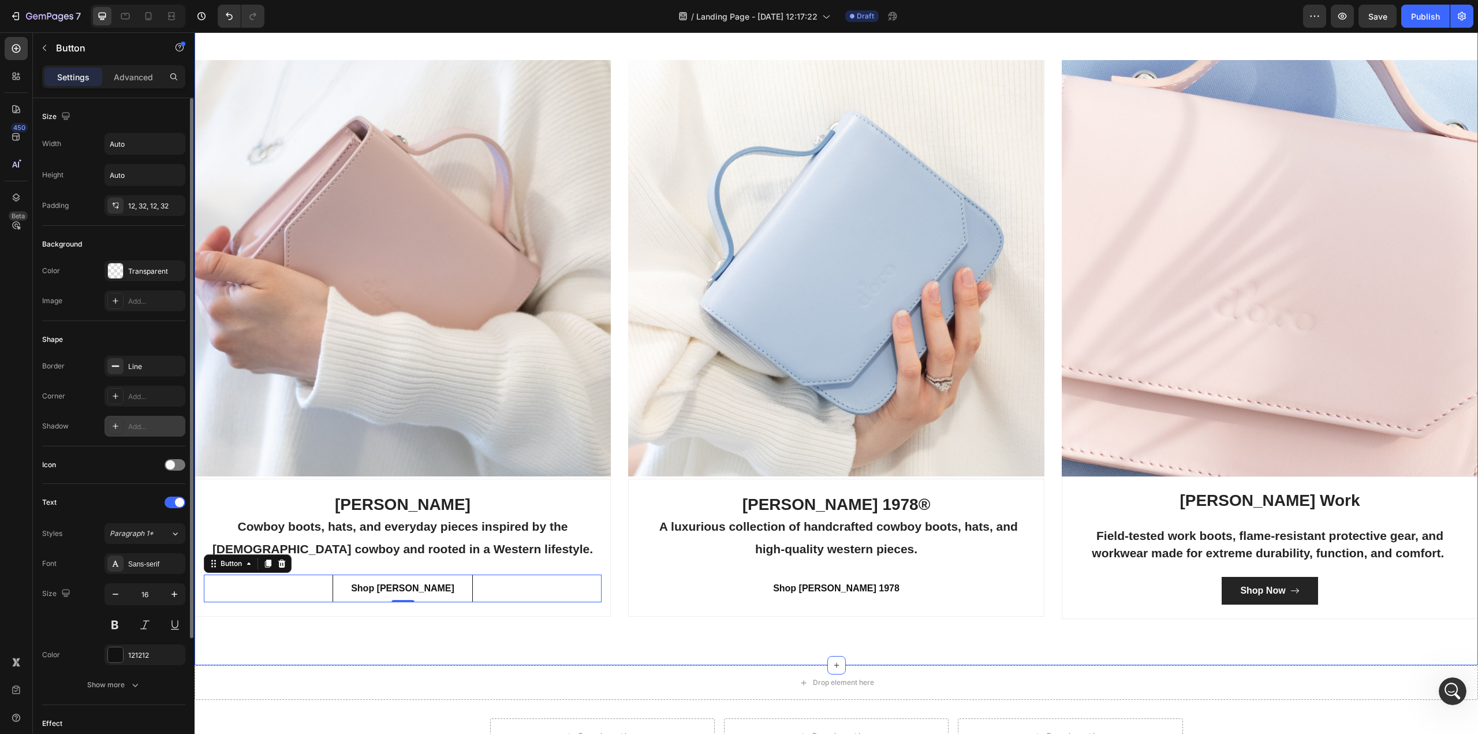
click at [465, 639] on div "Categories Heading Made For The West Text block Row Image CODY JAMES Cowboy boo…" at bounding box center [836, 292] width 1283 height 746
click at [384, 586] on p "Shop [PERSON_NAME]" at bounding box center [402, 588] width 103 height 14
click at [115, 365] on icon at bounding box center [115, 365] width 9 height 9
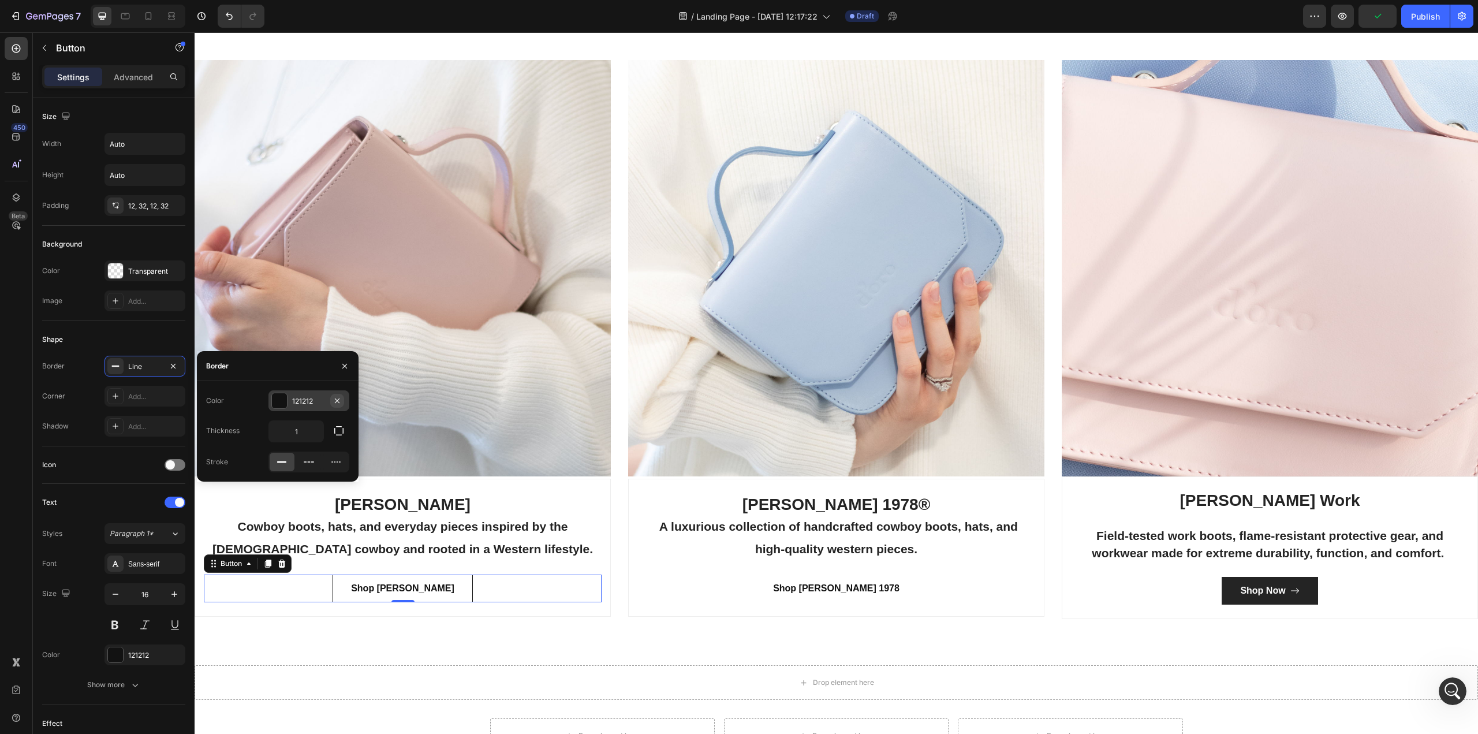
click at [335, 398] on icon "button" at bounding box center [337, 400] width 5 height 5
click at [337, 462] on icon at bounding box center [335, 462] width 9 height 2
click at [555, 643] on div "Categories Heading Made For The West Text block Row Image CODY JAMES Cowboy boo…" at bounding box center [836, 292] width 1283 height 746
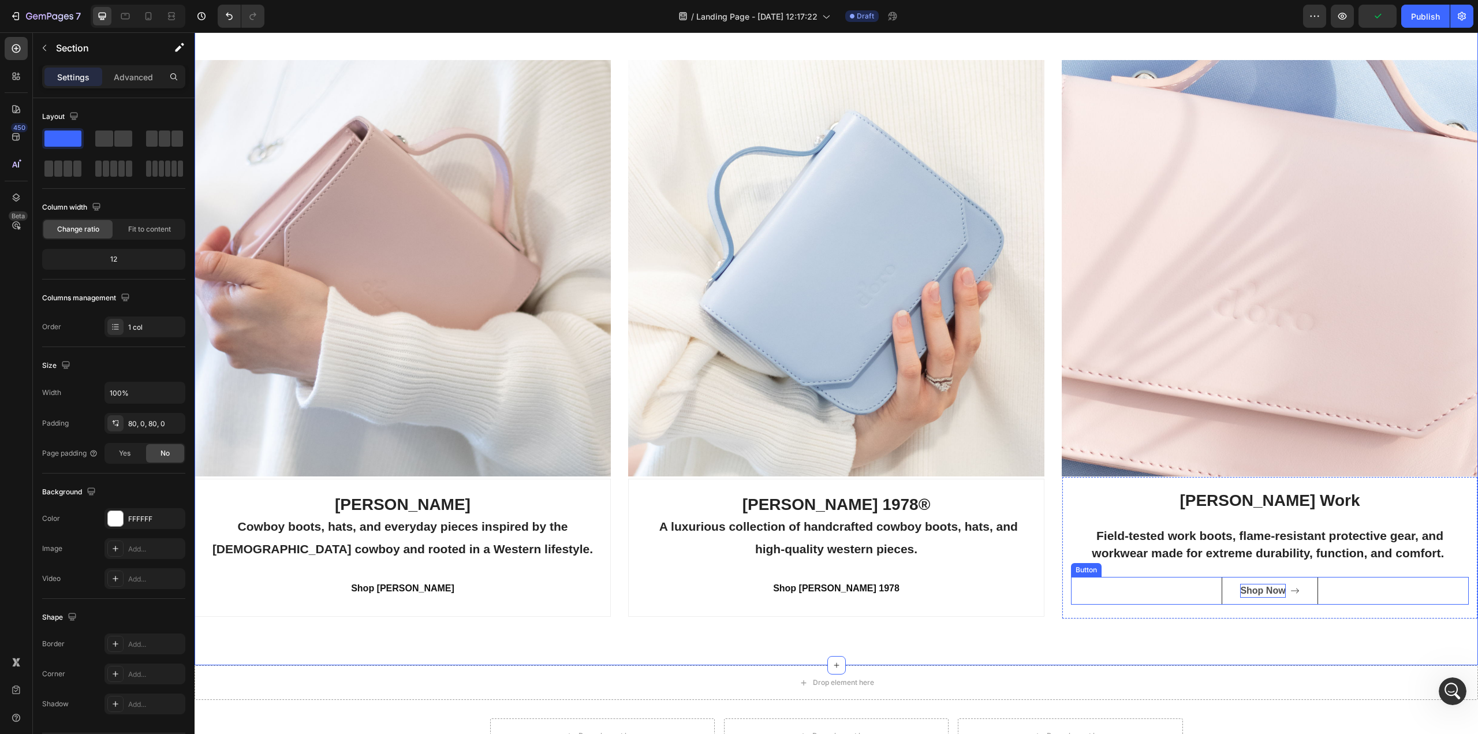
click at [1264, 589] on div "Shop Now" at bounding box center [1262, 591] width 45 height 14
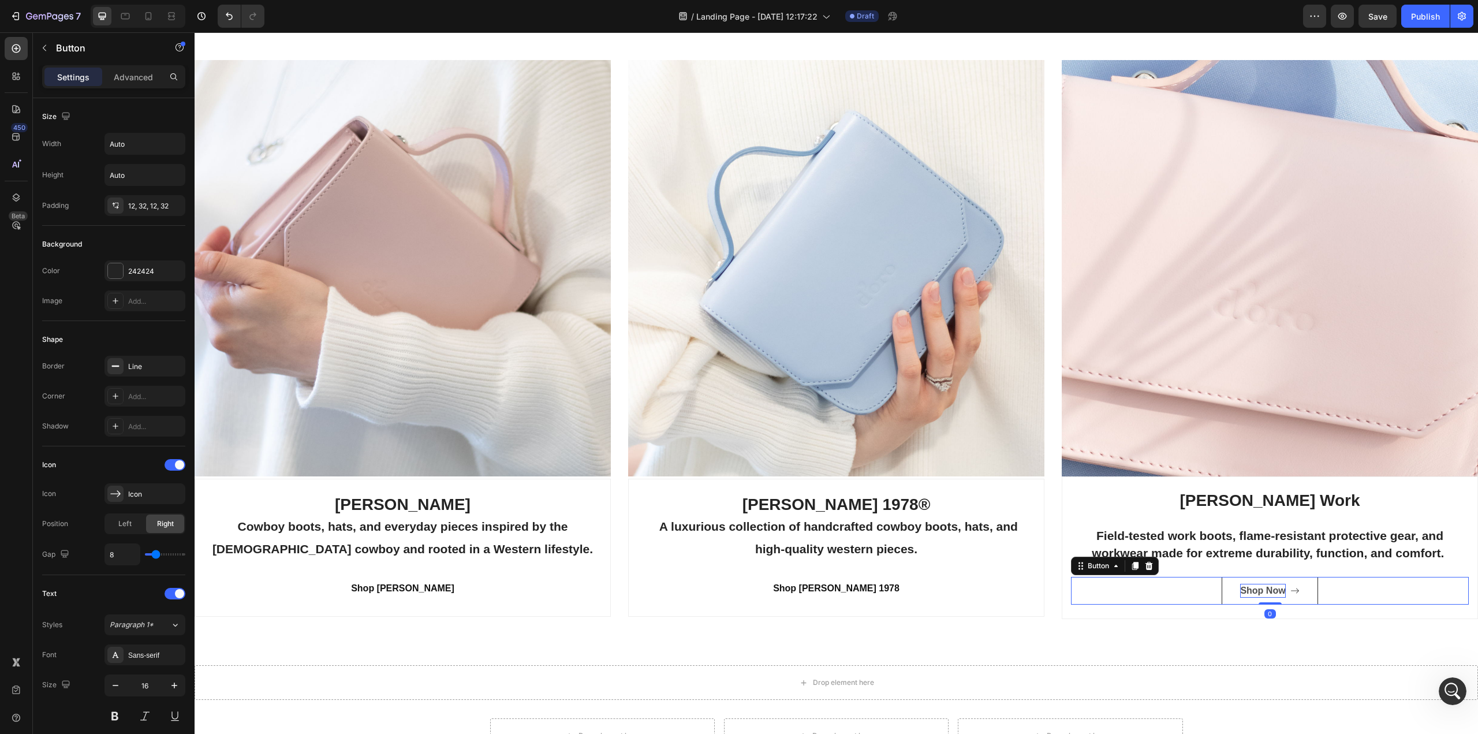
click at [1265, 585] on div "Shop Now" at bounding box center [1262, 591] width 45 height 14
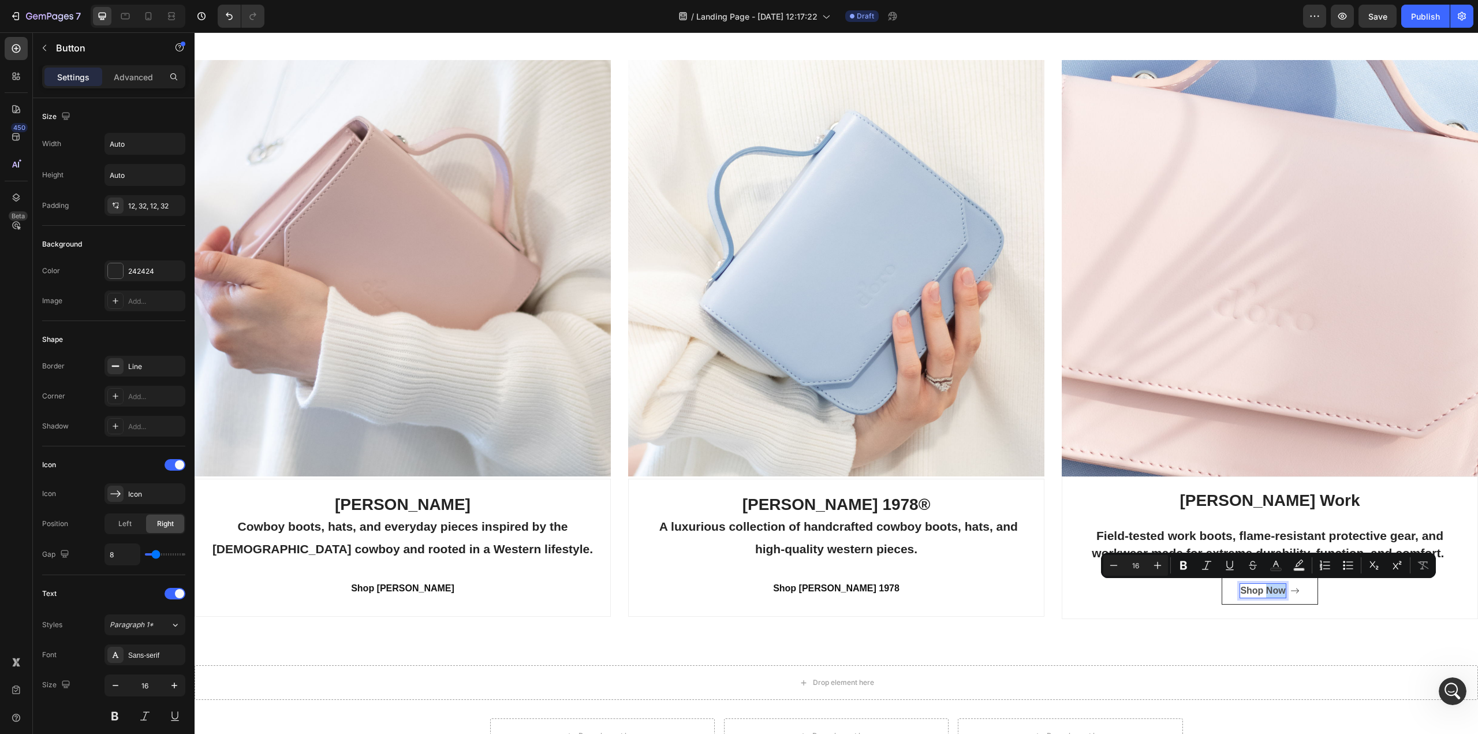
drag, startPoint x: 1258, startPoint y: 585, endPoint x: 1277, endPoint y: 588, distance: 19.2
click at [1277, 588] on p "Shop Now" at bounding box center [1262, 591] width 45 height 14
click at [1259, 584] on p "Shop Work" at bounding box center [1262, 591] width 48 height 14
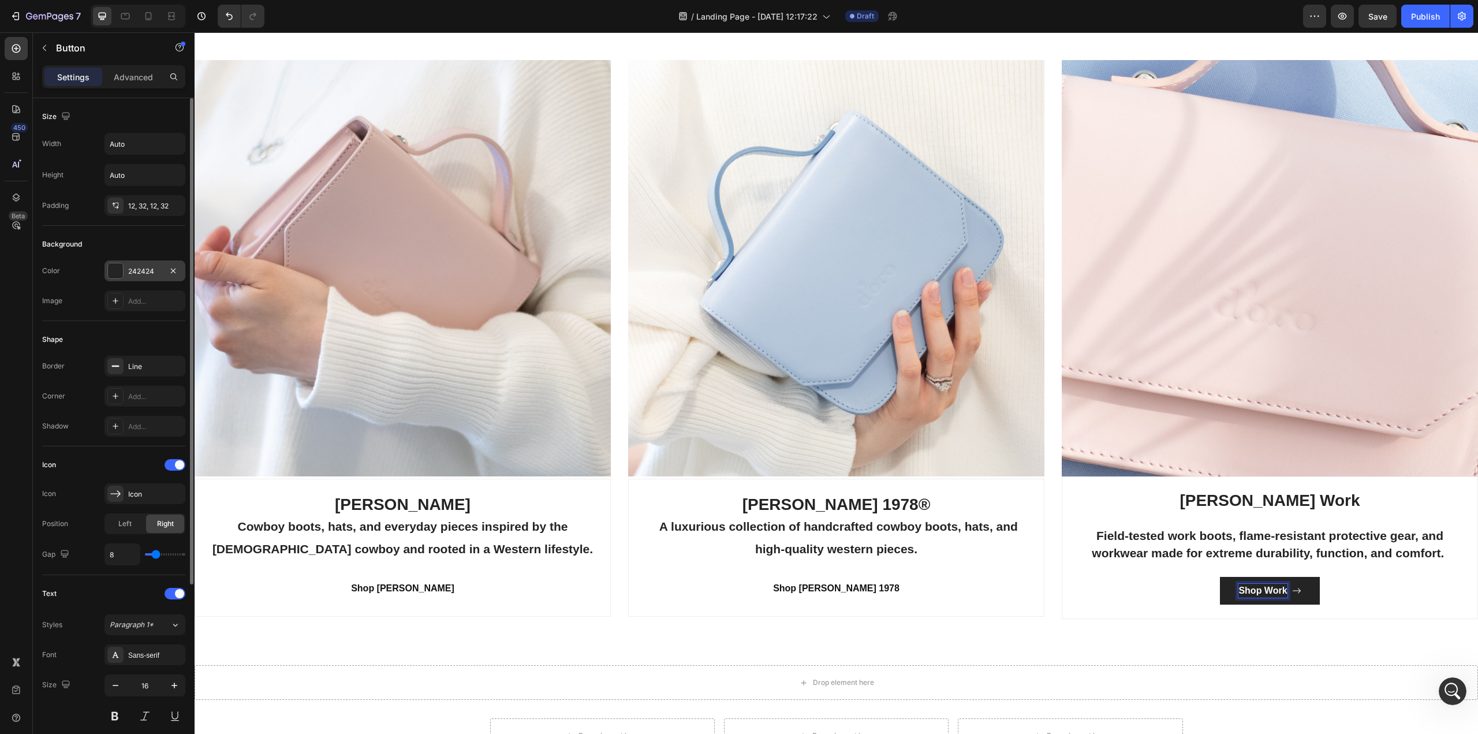
click at [118, 270] on div at bounding box center [115, 270] width 15 height 15
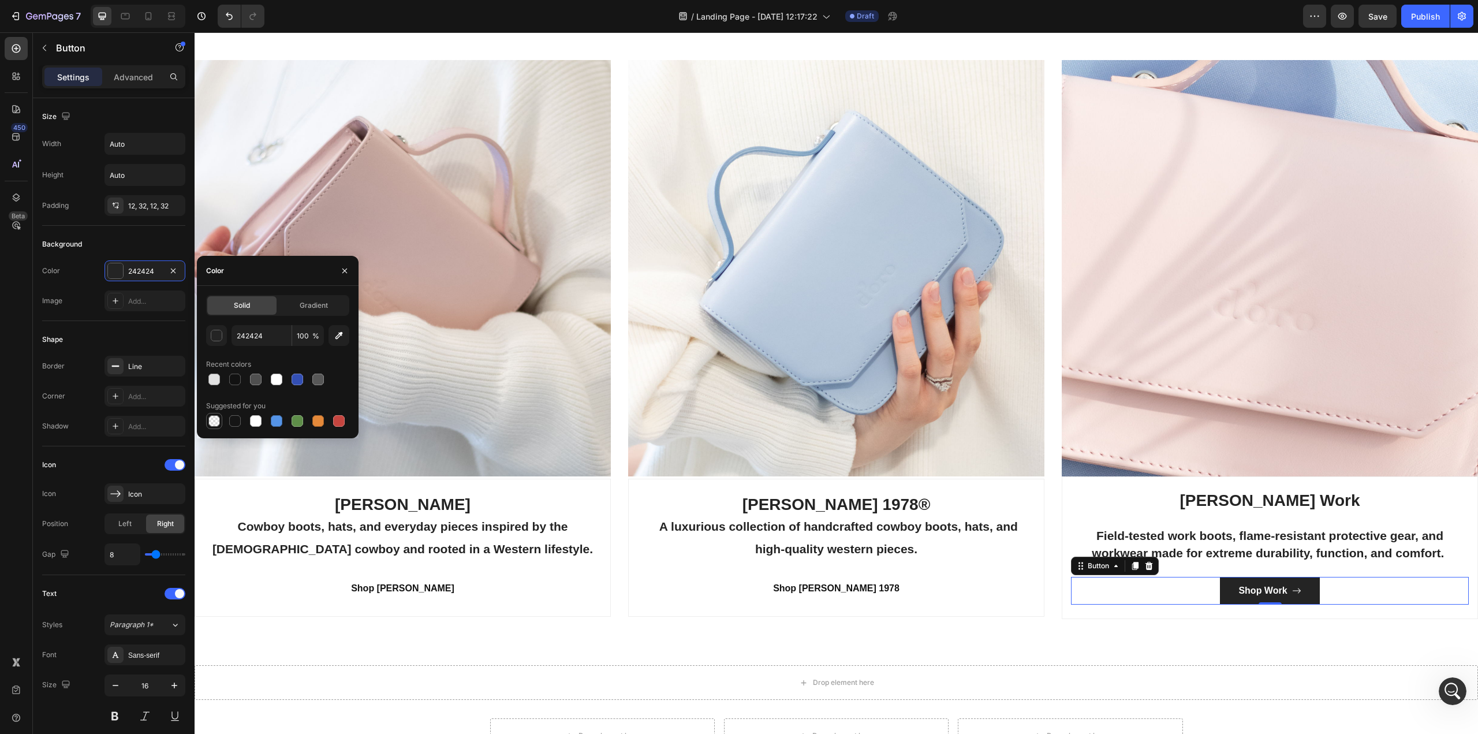
click at [210, 421] on div at bounding box center [214, 421] width 12 height 12
type input "000000"
type input "0"
click at [181, 464] on span at bounding box center [179, 464] width 9 height 9
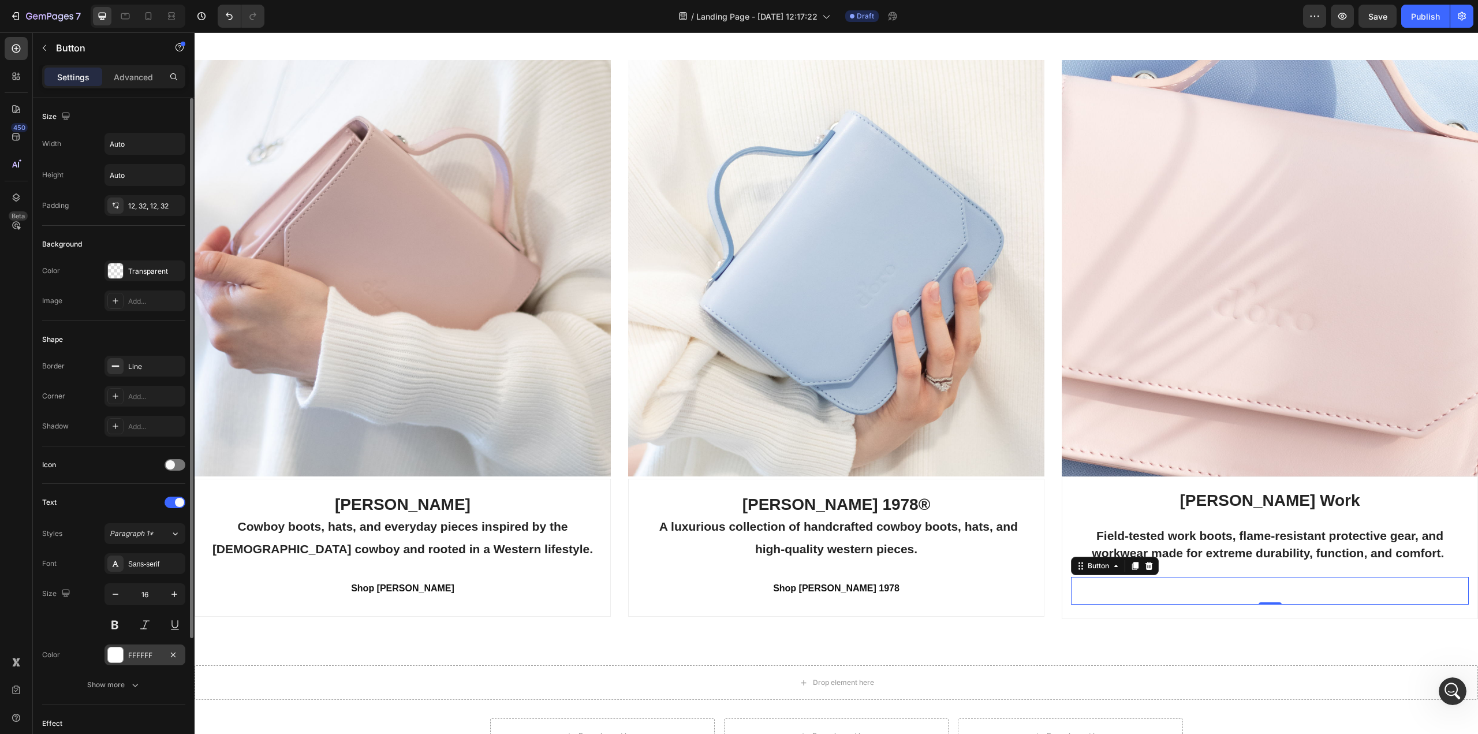
click at [111, 651] on div at bounding box center [115, 654] width 15 height 15
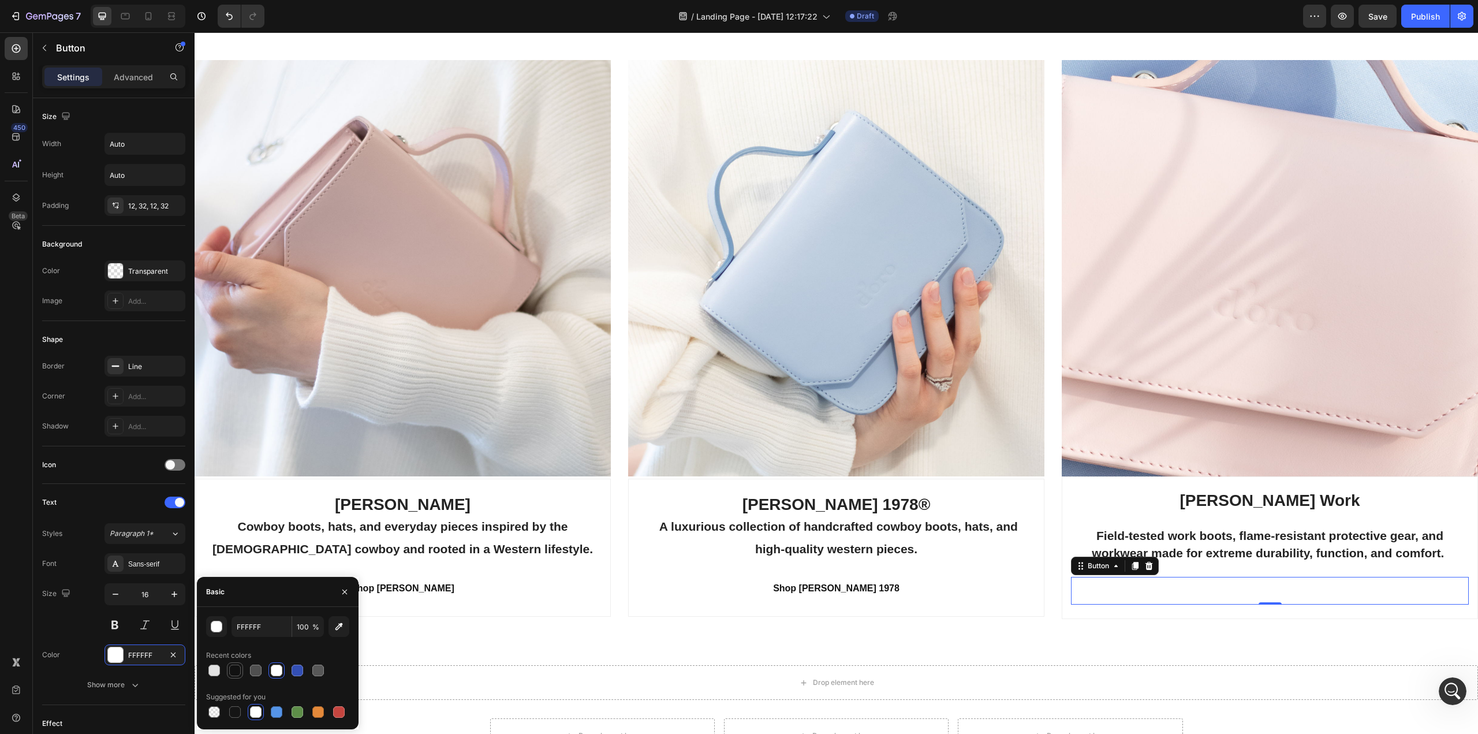
click at [234, 666] on div at bounding box center [235, 670] width 12 height 12
type input "121212"
click at [1120, 608] on div "Cody James Work Field-tested work boots, flame-resistant protective gear, and w…" at bounding box center [1270, 547] width 416 height 143
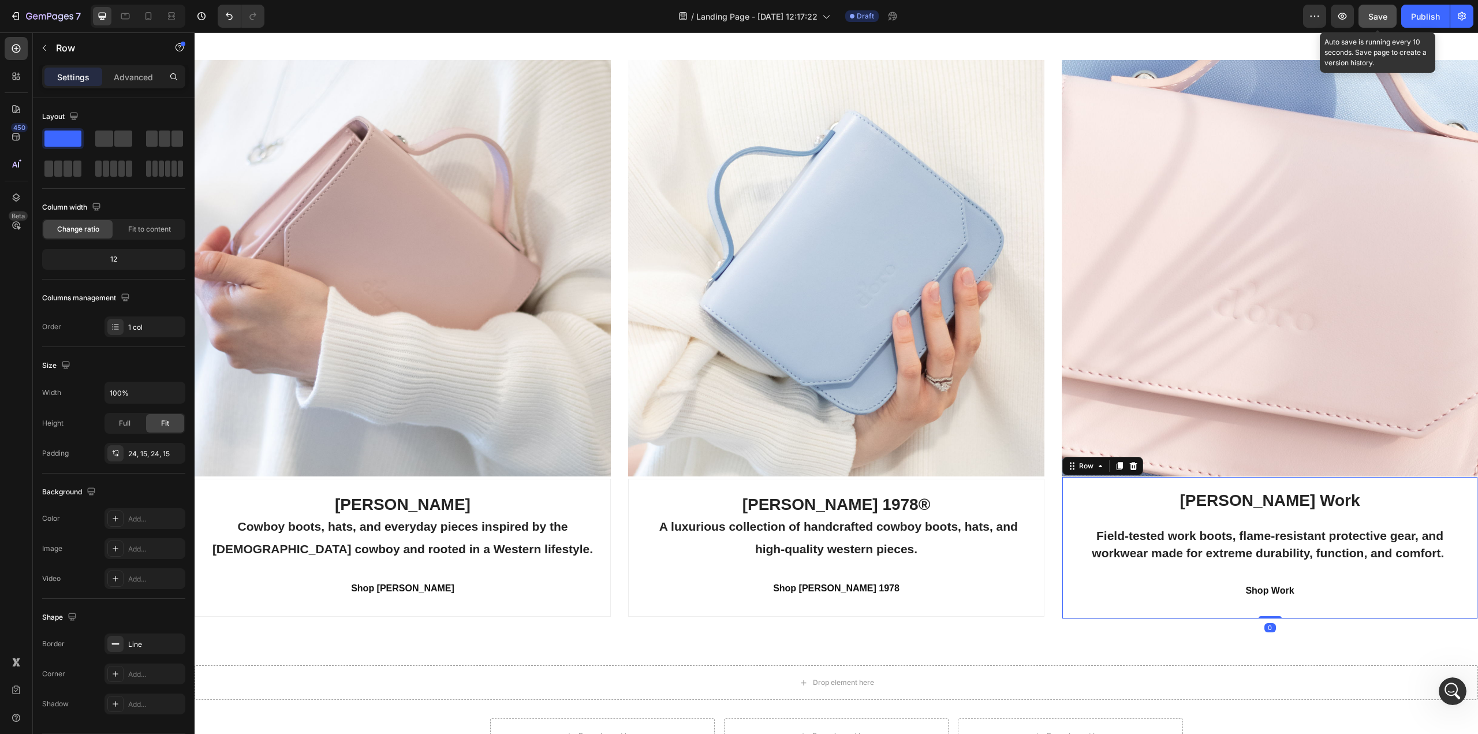
click at [1365, 17] on button "Save" at bounding box center [1377, 16] width 38 height 23
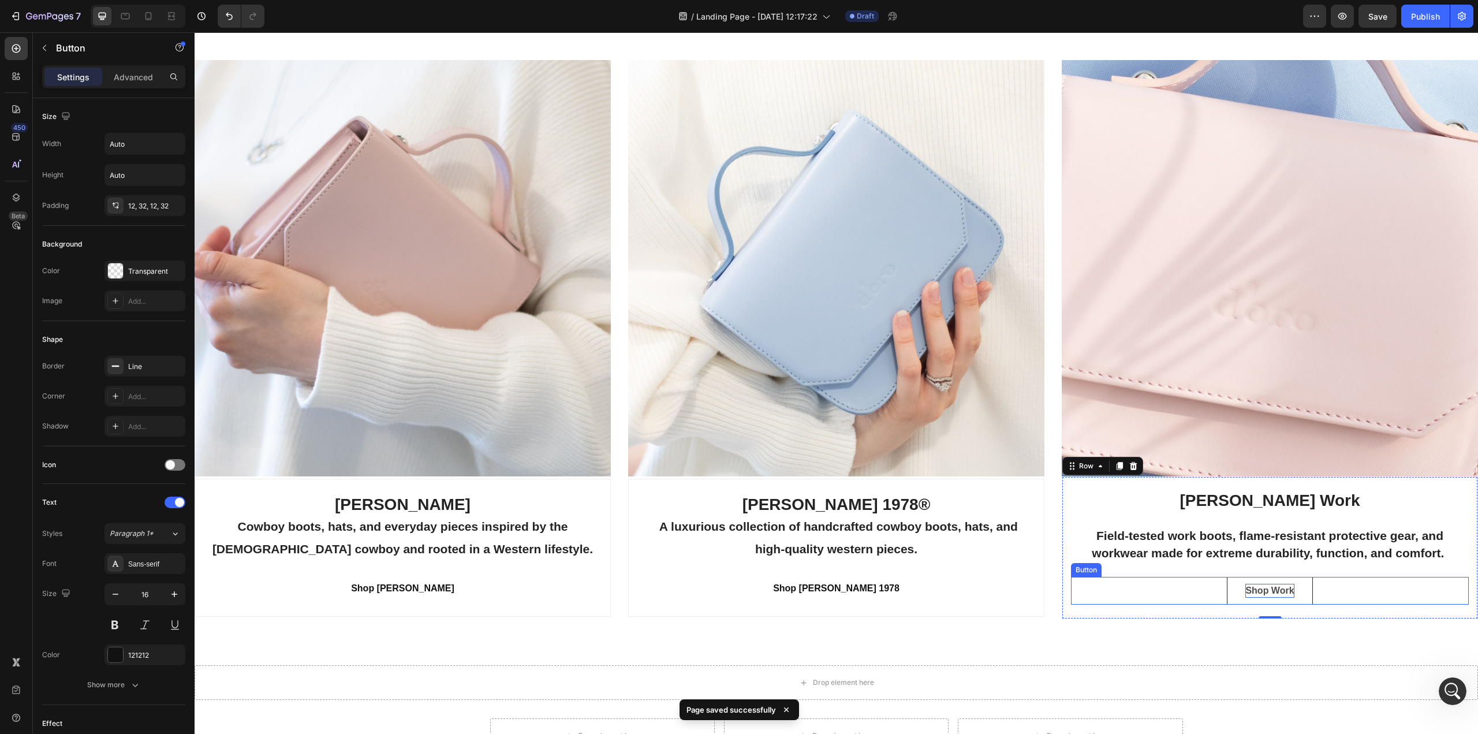
click at [1265, 585] on p "Shop Work" at bounding box center [1269, 591] width 48 height 14
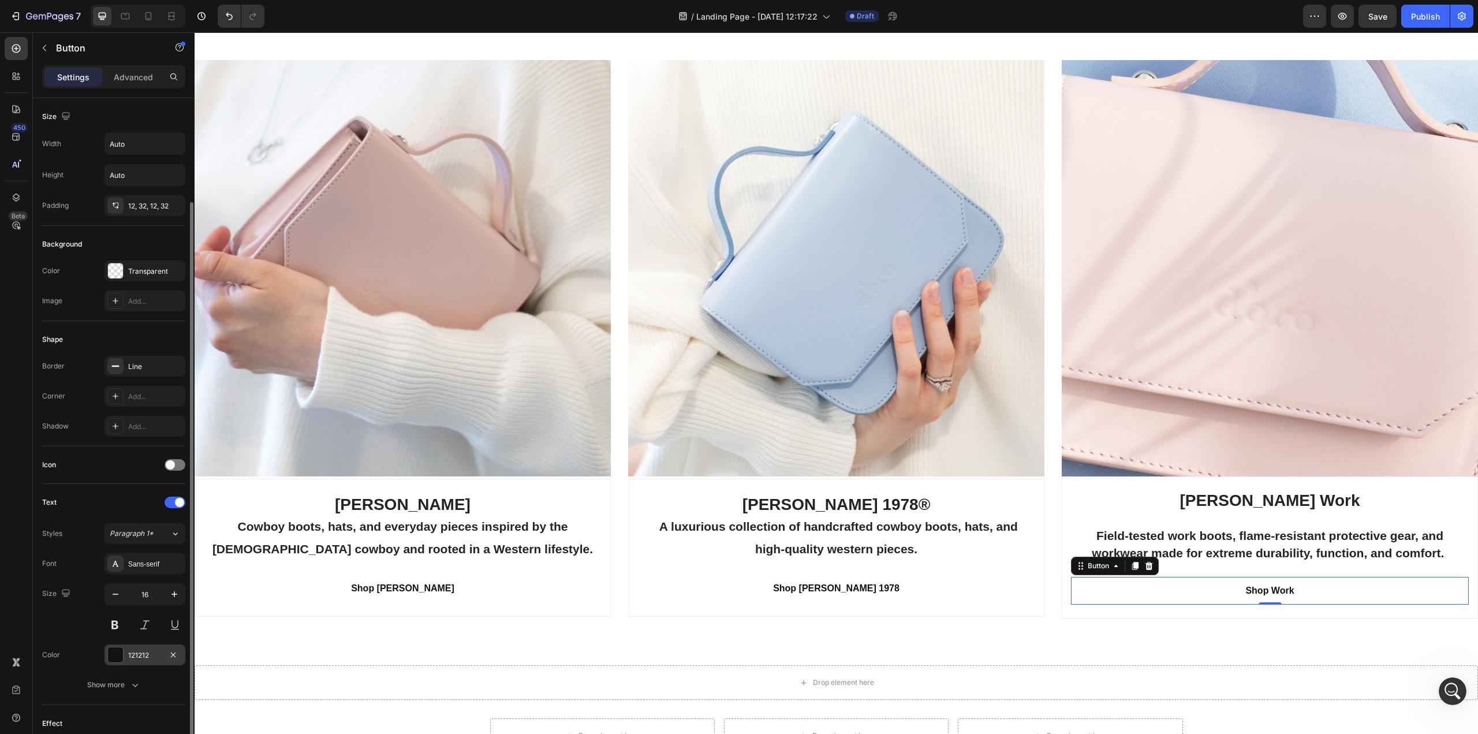
scroll to position [159, 0]
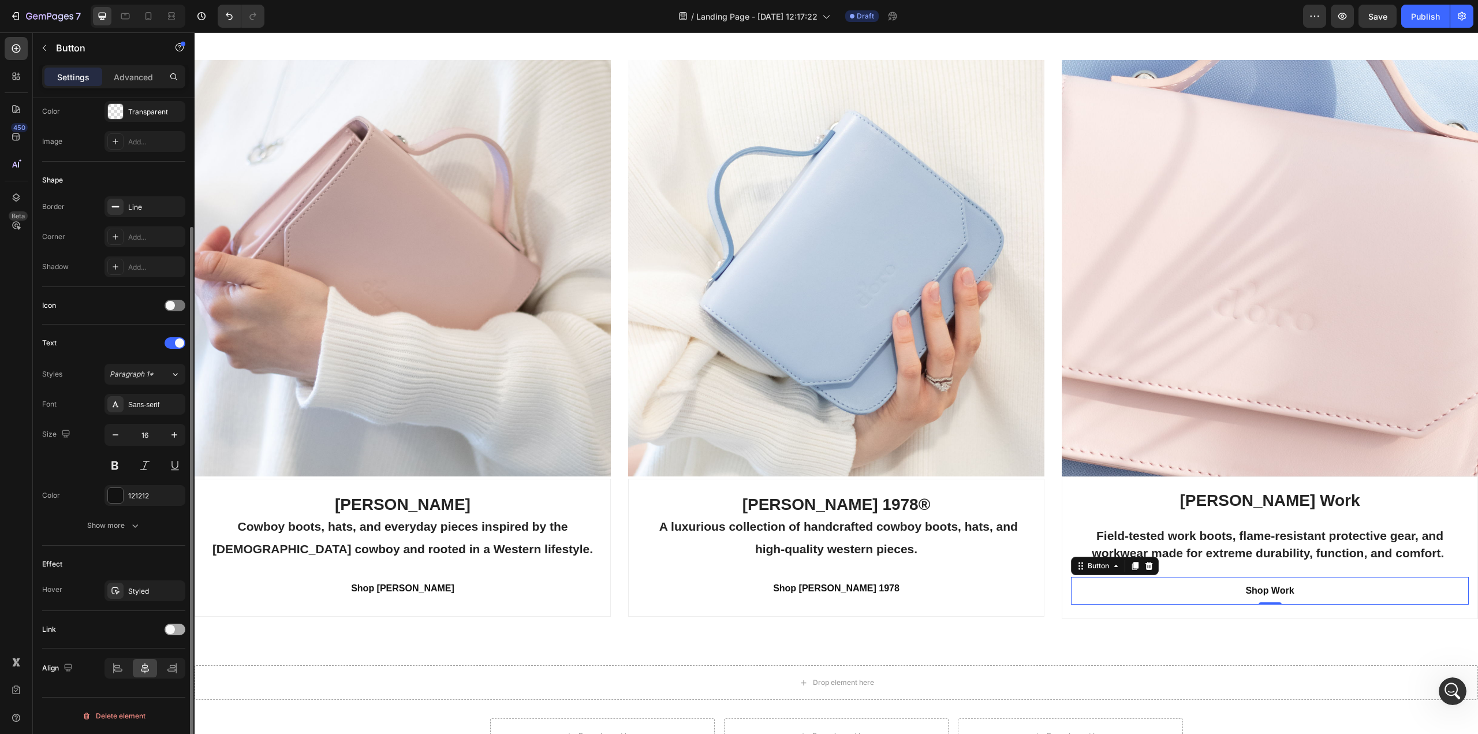
click at [174, 628] on span at bounding box center [170, 629] width 9 height 9
click at [138, 688] on div "Add..." at bounding box center [155, 688] width 54 height 10
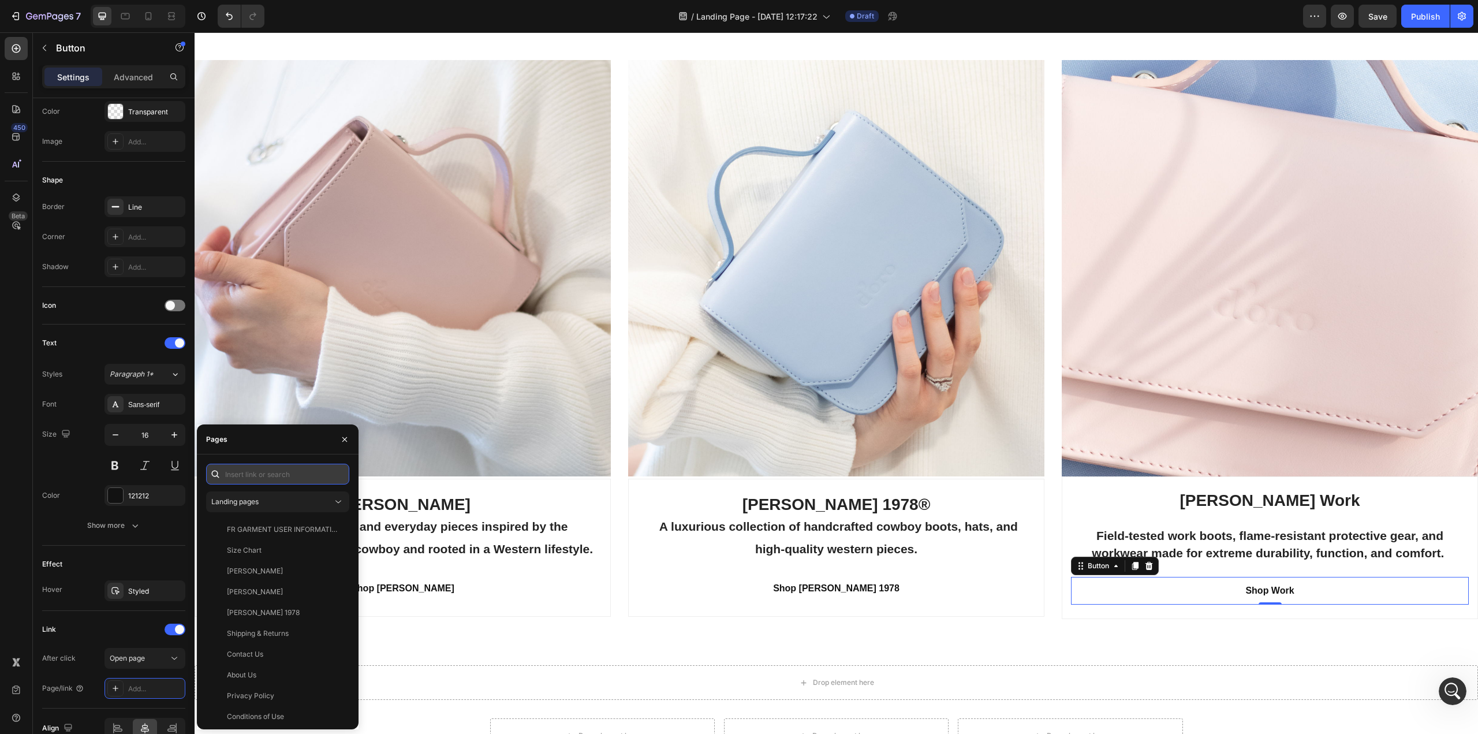
click at [244, 474] on input "text" at bounding box center [277, 474] width 143 height 21
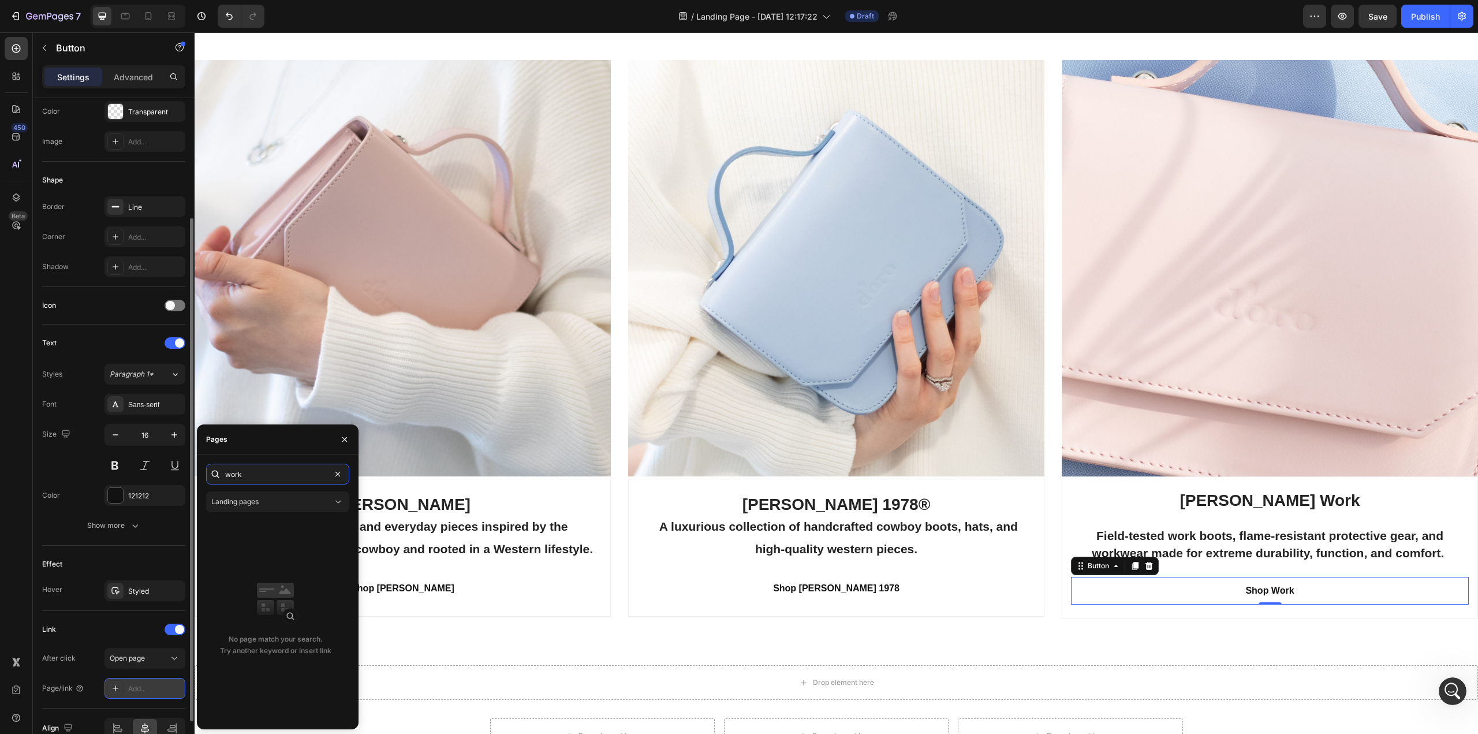
type input "work"
click at [139, 687] on div "Add..." at bounding box center [155, 688] width 54 height 10
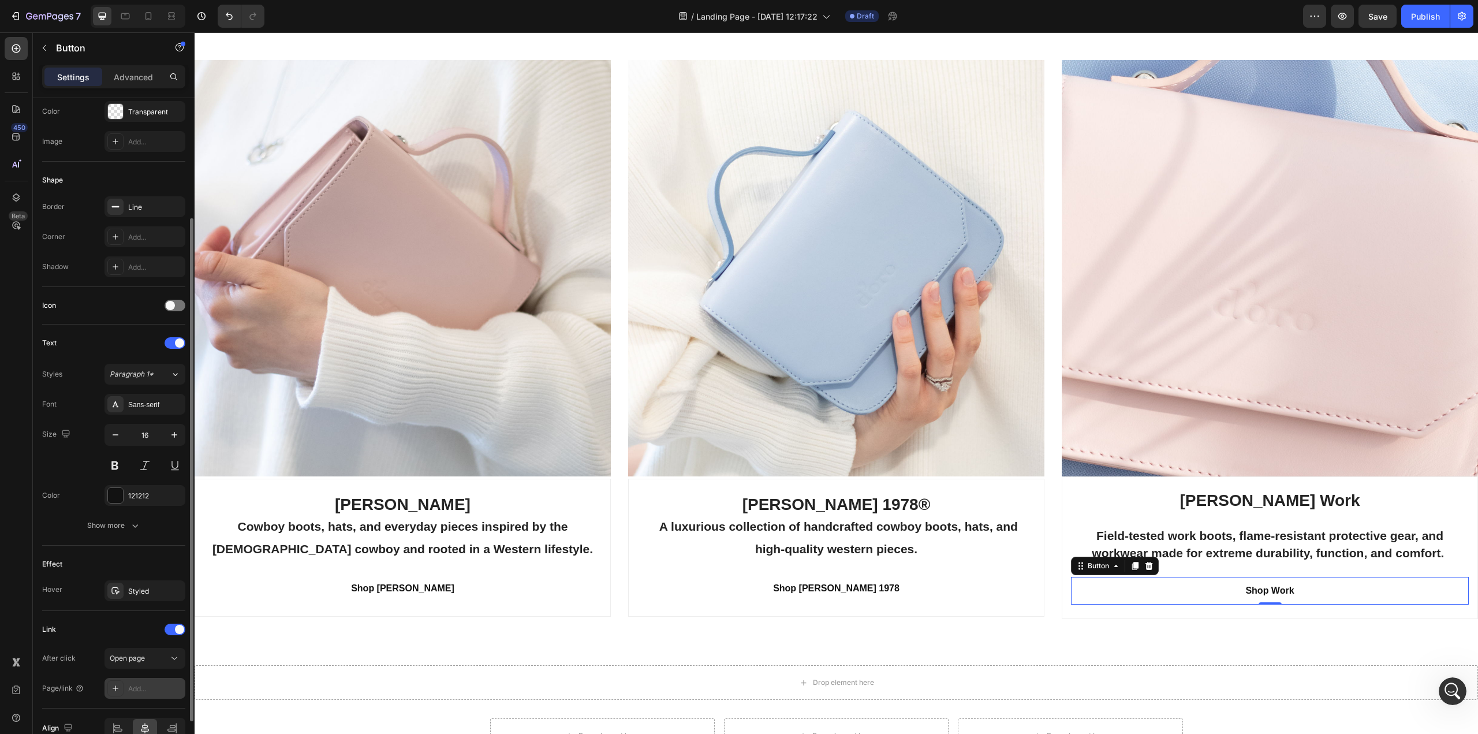
click at [141, 688] on div "Add..." at bounding box center [155, 688] width 54 height 10
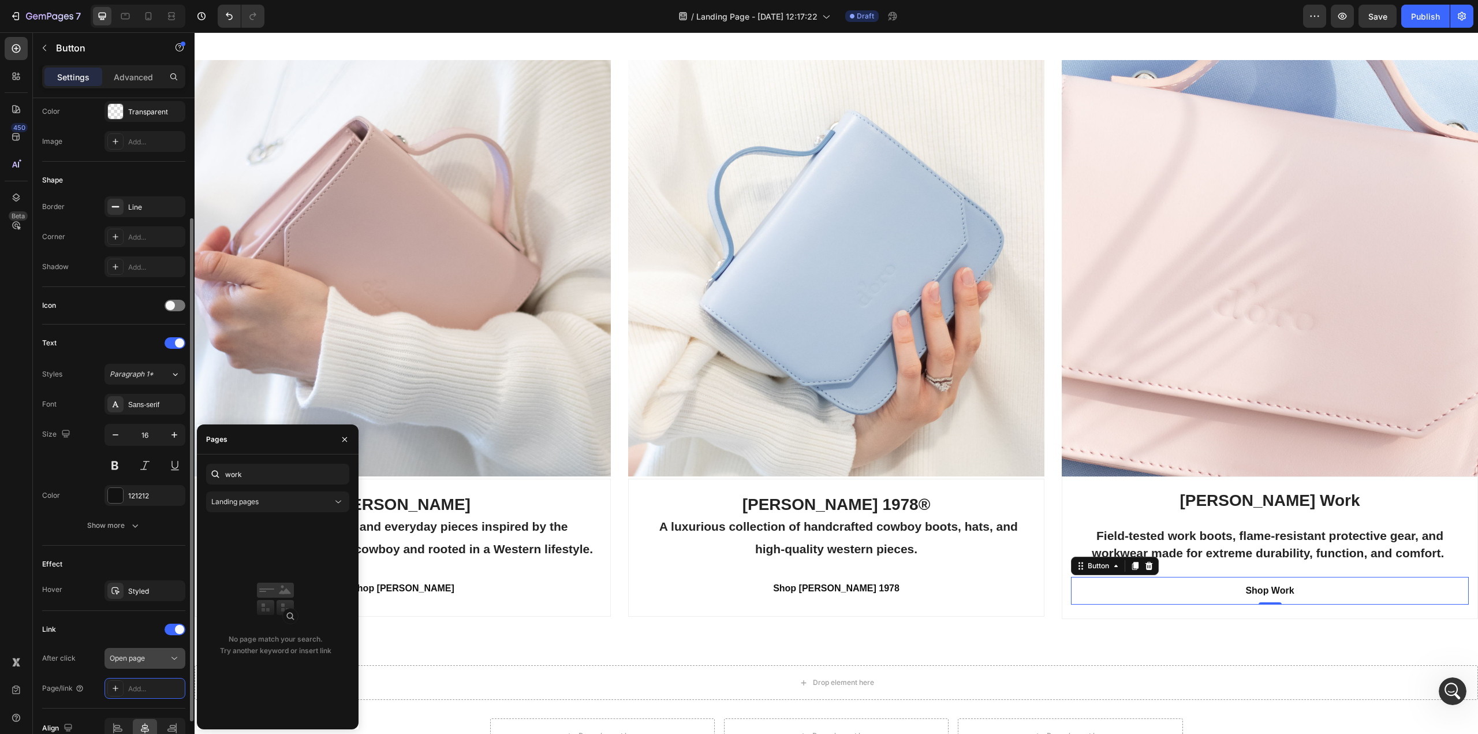
click at [129, 659] on span "Open page" at bounding box center [127, 657] width 35 height 9
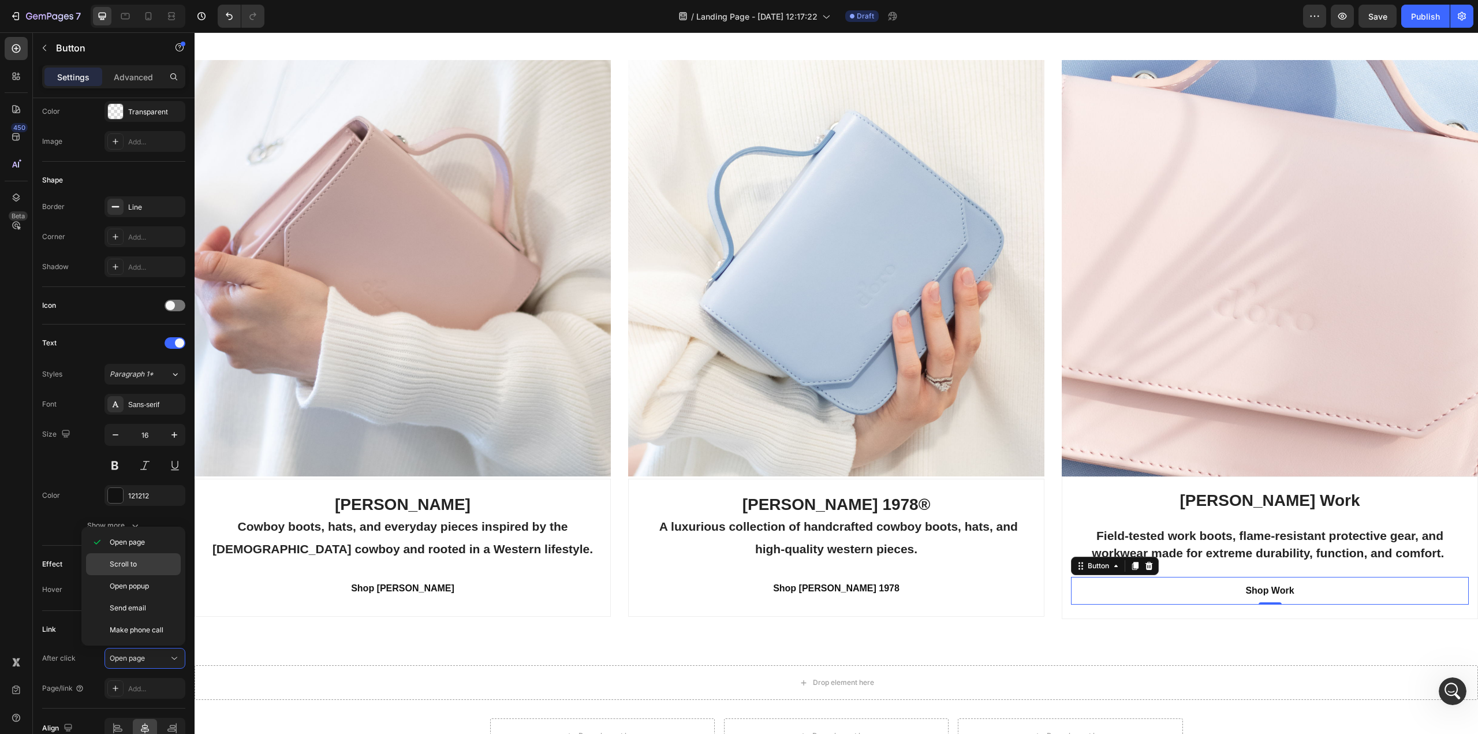
click at [132, 563] on span "Scroll to" at bounding box center [123, 564] width 27 height 10
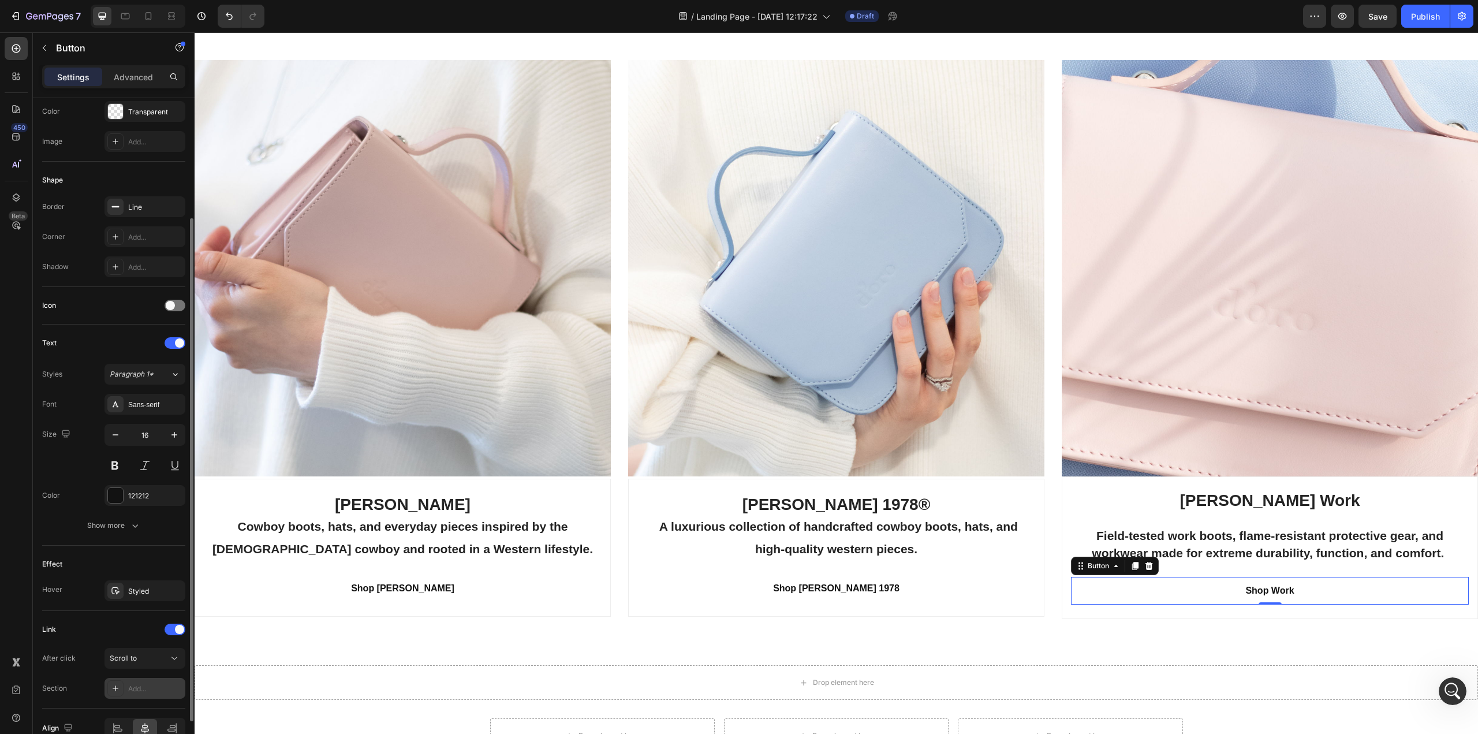
click at [130, 687] on div "Add..." at bounding box center [155, 688] width 54 height 10
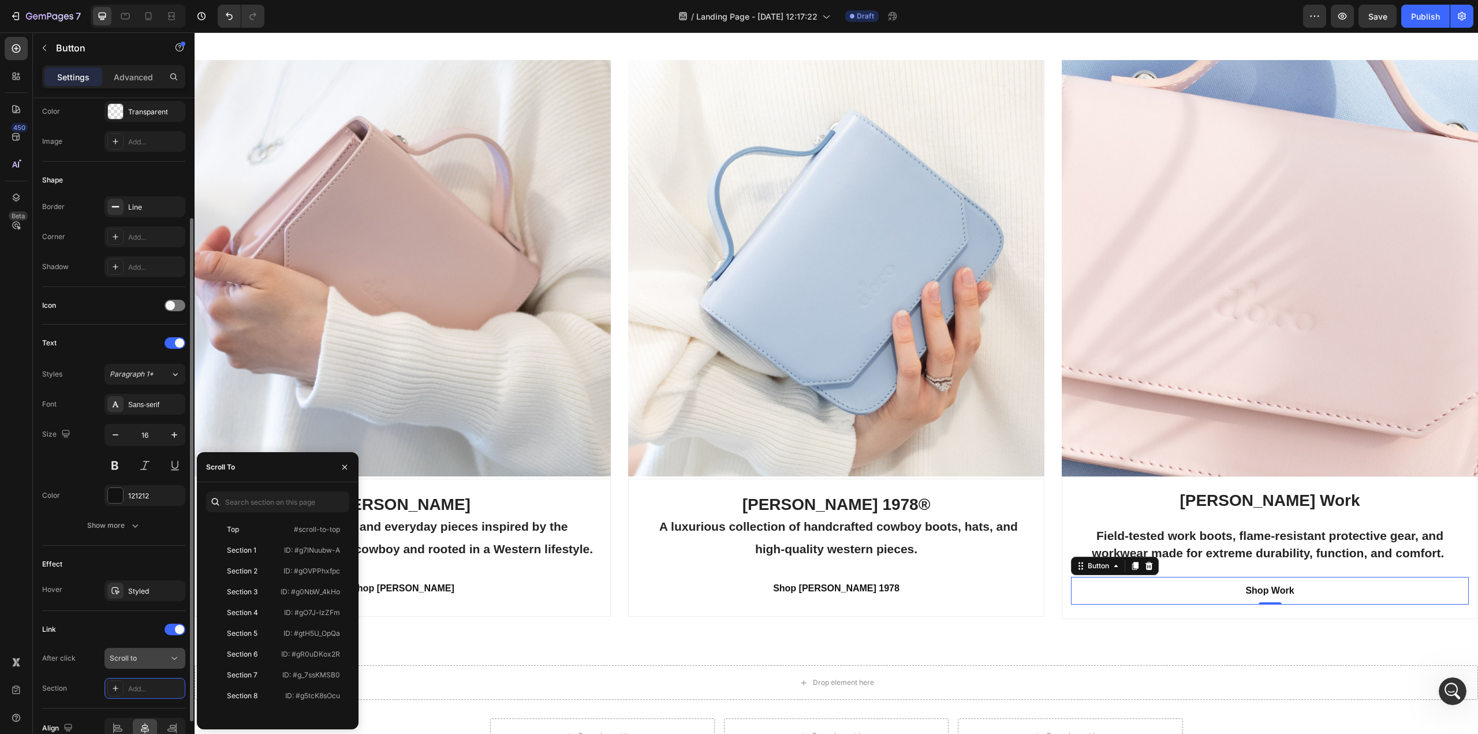
click at [132, 659] on span "Scroll to" at bounding box center [123, 657] width 27 height 9
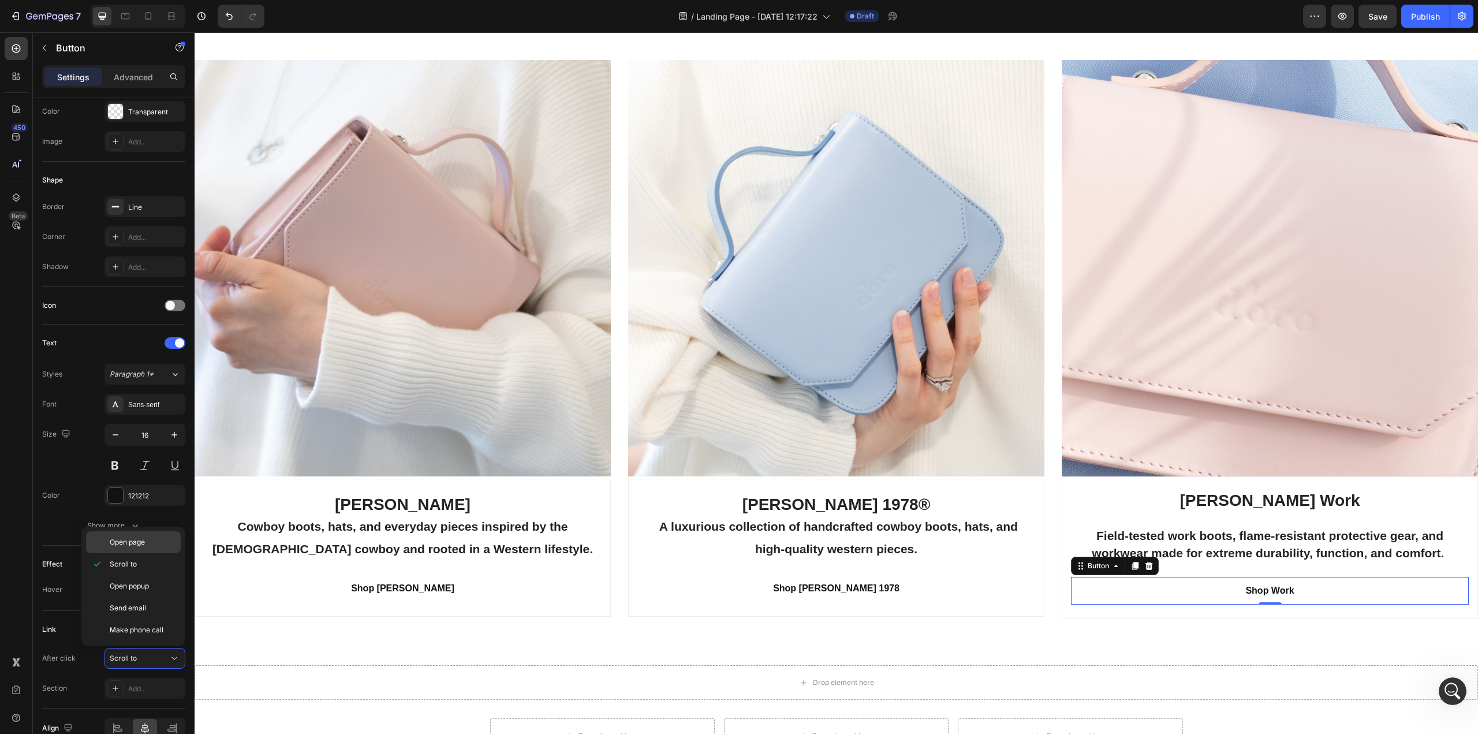
click at [140, 544] on span "Open page" at bounding box center [127, 542] width 35 height 10
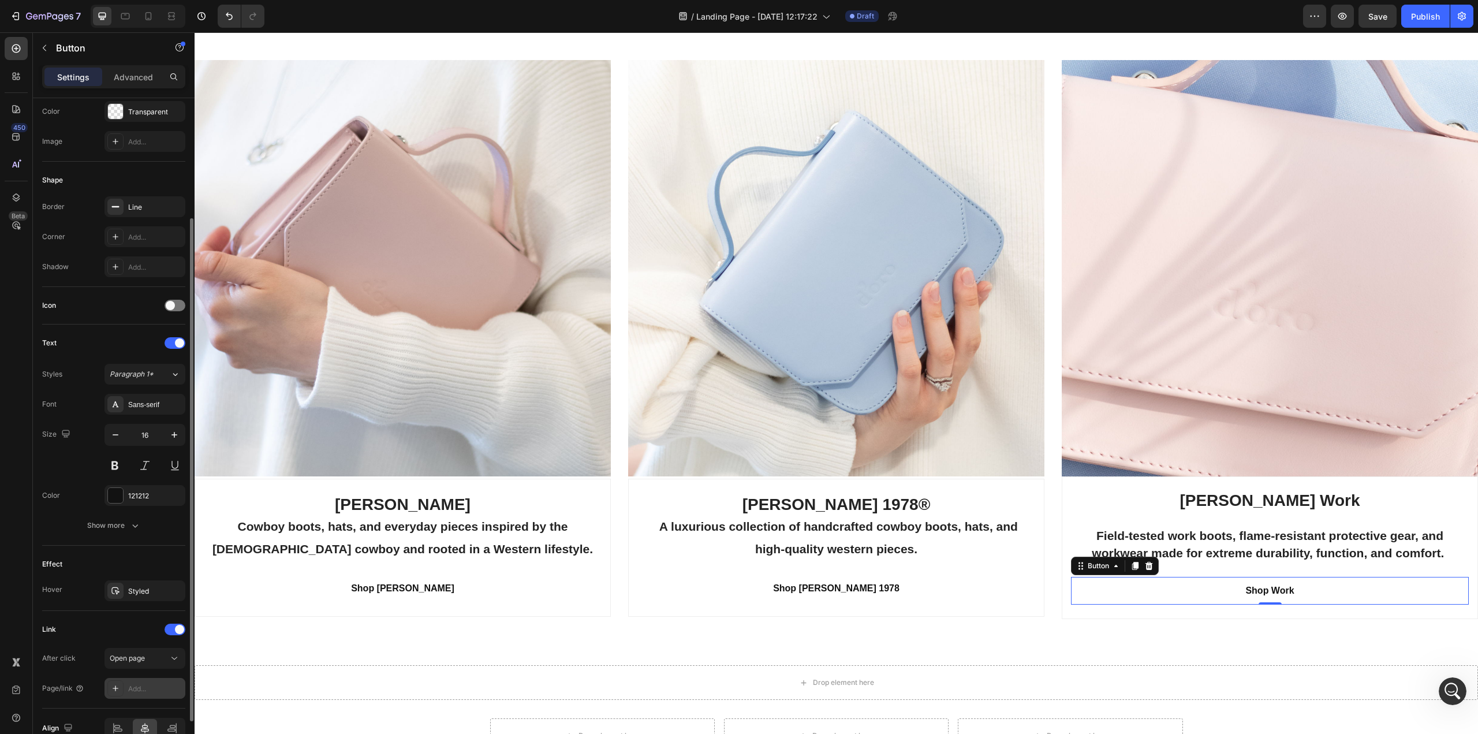
click at [151, 688] on div "Add..." at bounding box center [155, 688] width 54 height 10
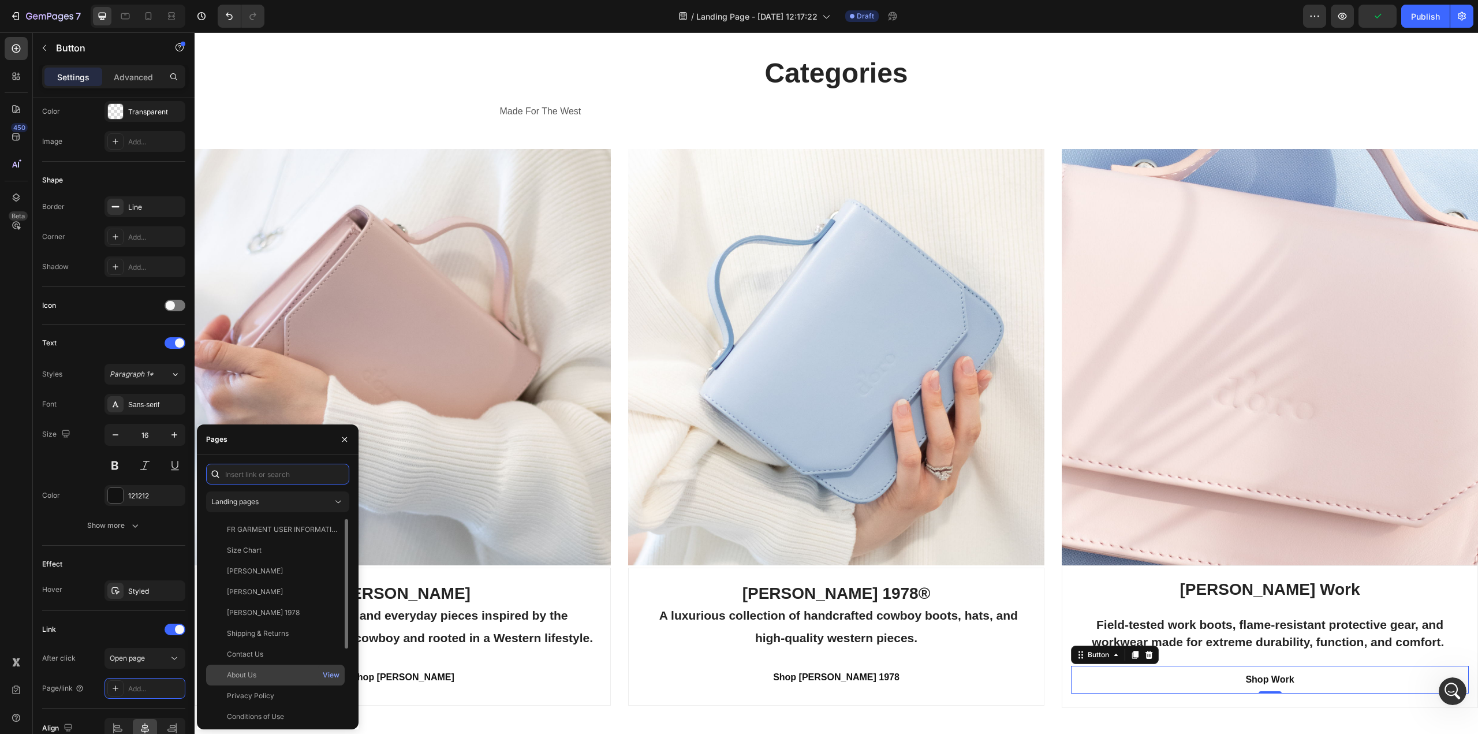
scroll to position [2251, 0]
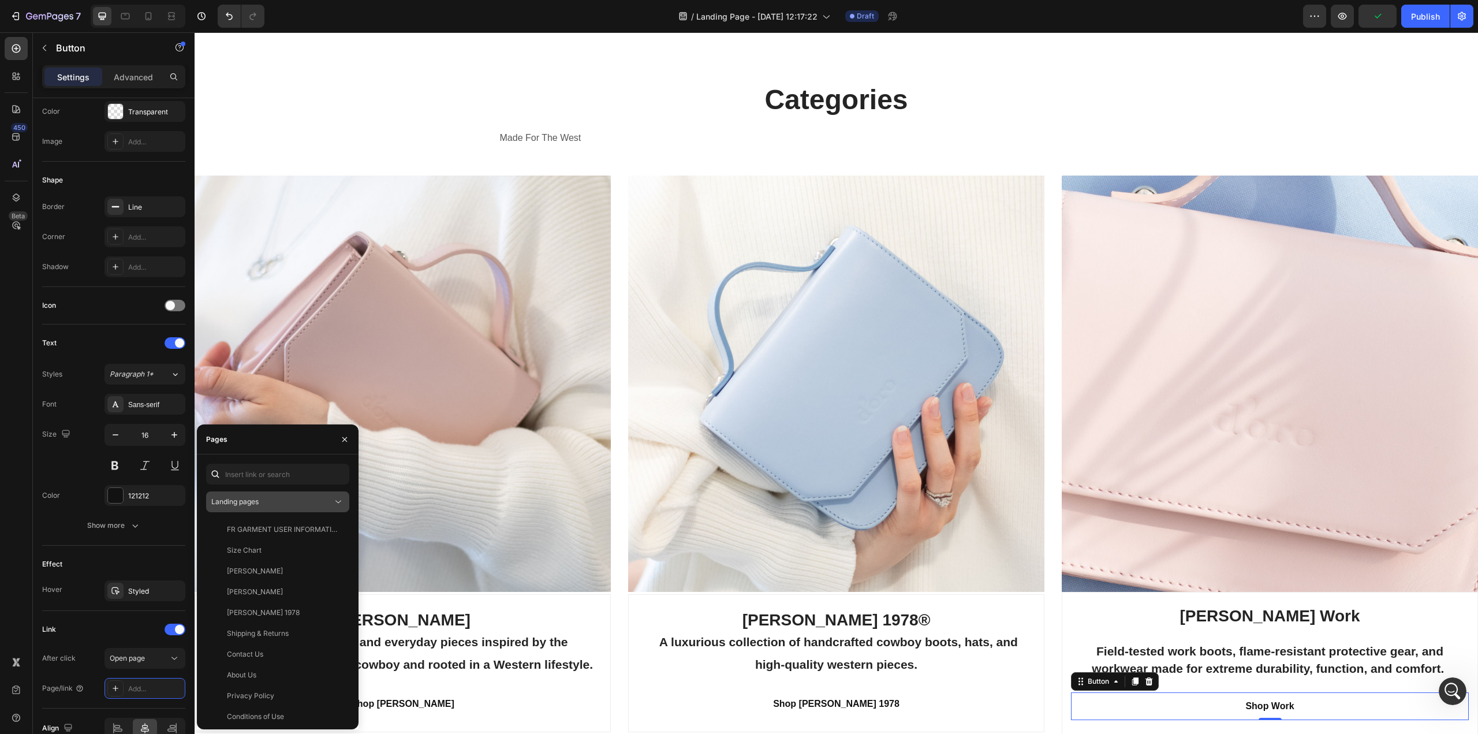
click at [329, 499] on div "Landing pages" at bounding box center [271, 501] width 121 height 10
click at [263, 547] on span "Collection pages" at bounding box center [261, 552] width 54 height 10
click at [254, 610] on div "All Work" at bounding box center [240, 612] width 27 height 10
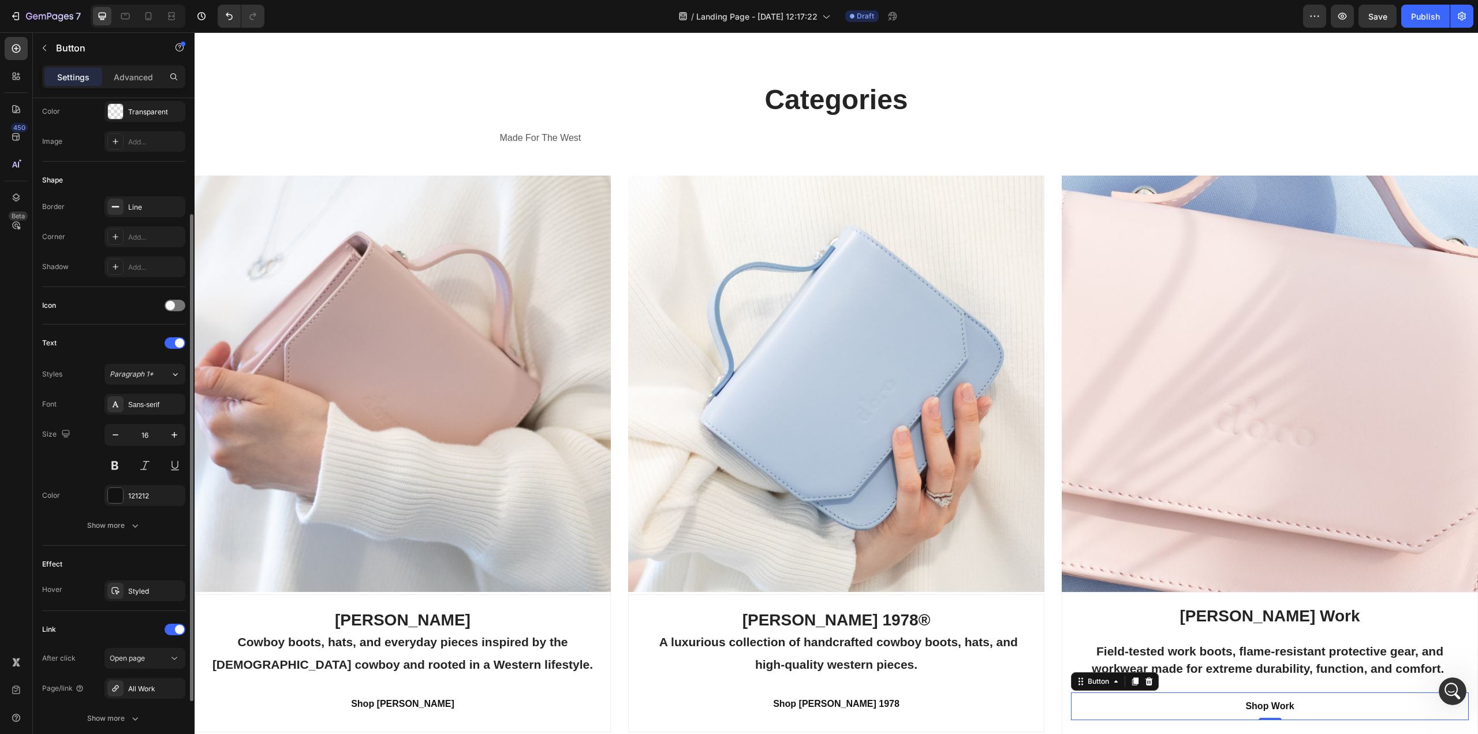
click at [126, 625] on div "Link" at bounding box center [113, 629] width 143 height 18
click at [849, 697] on p "Shop [PERSON_NAME] 1978" at bounding box center [836, 704] width 126 height 14
click at [169, 629] on span at bounding box center [170, 629] width 9 height 9
click at [175, 655] on icon at bounding box center [175, 658] width 12 height 12
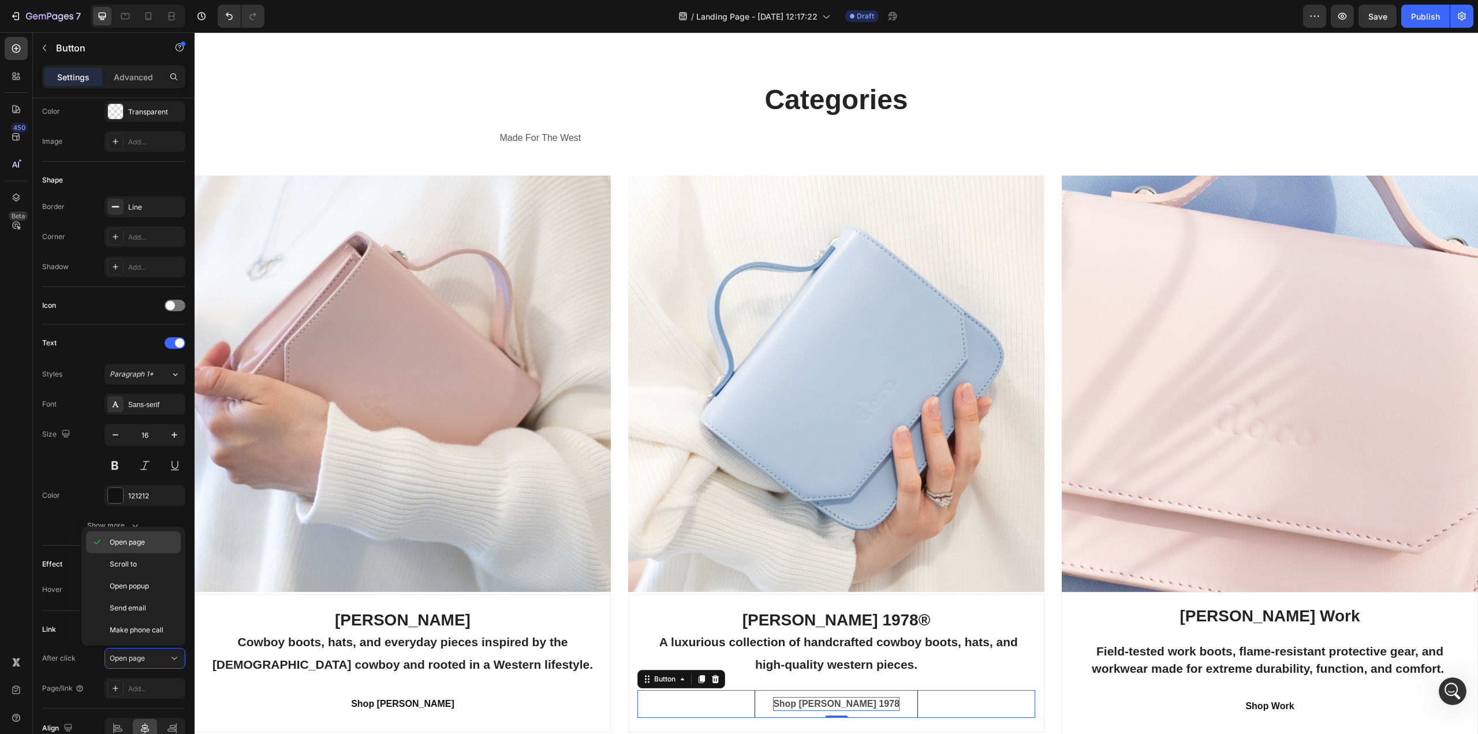
click at [132, 544] on span "Open page" at bounding box center [127, 542] width 35 height 10
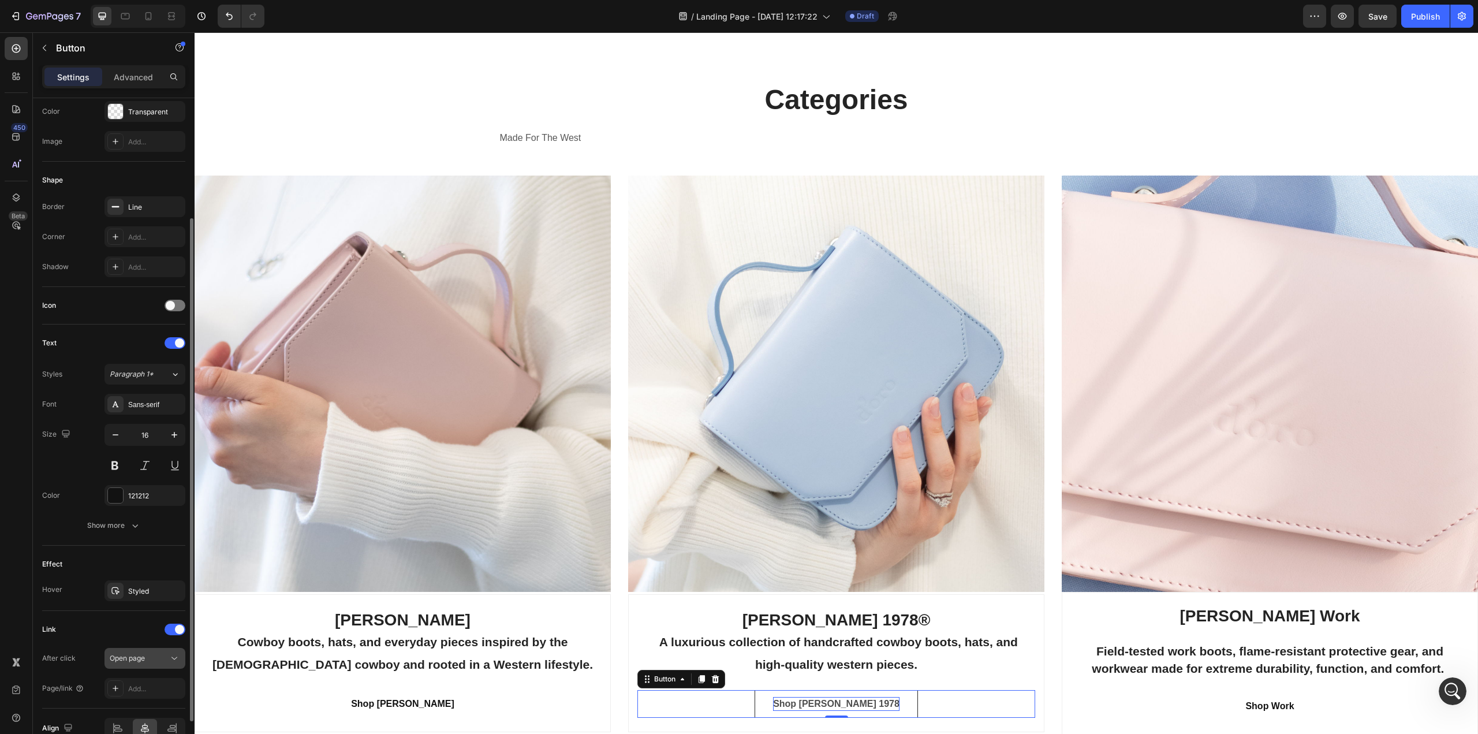
click at [167, 652] on button "Open page" at bounding box center [144, 658] width 81 height 21
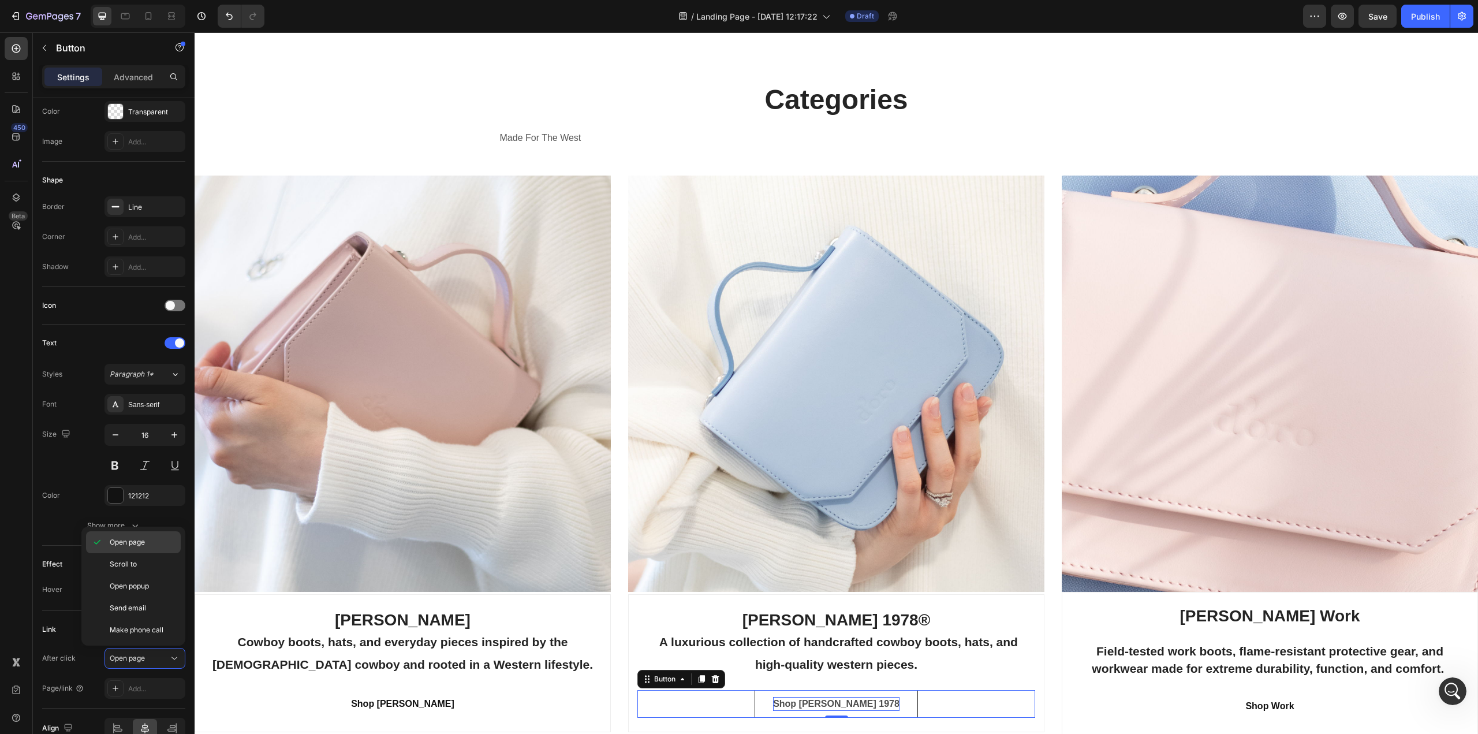
click at [145, 547] on span "Open page" at bounding box center [127, 542] width 35 height 10
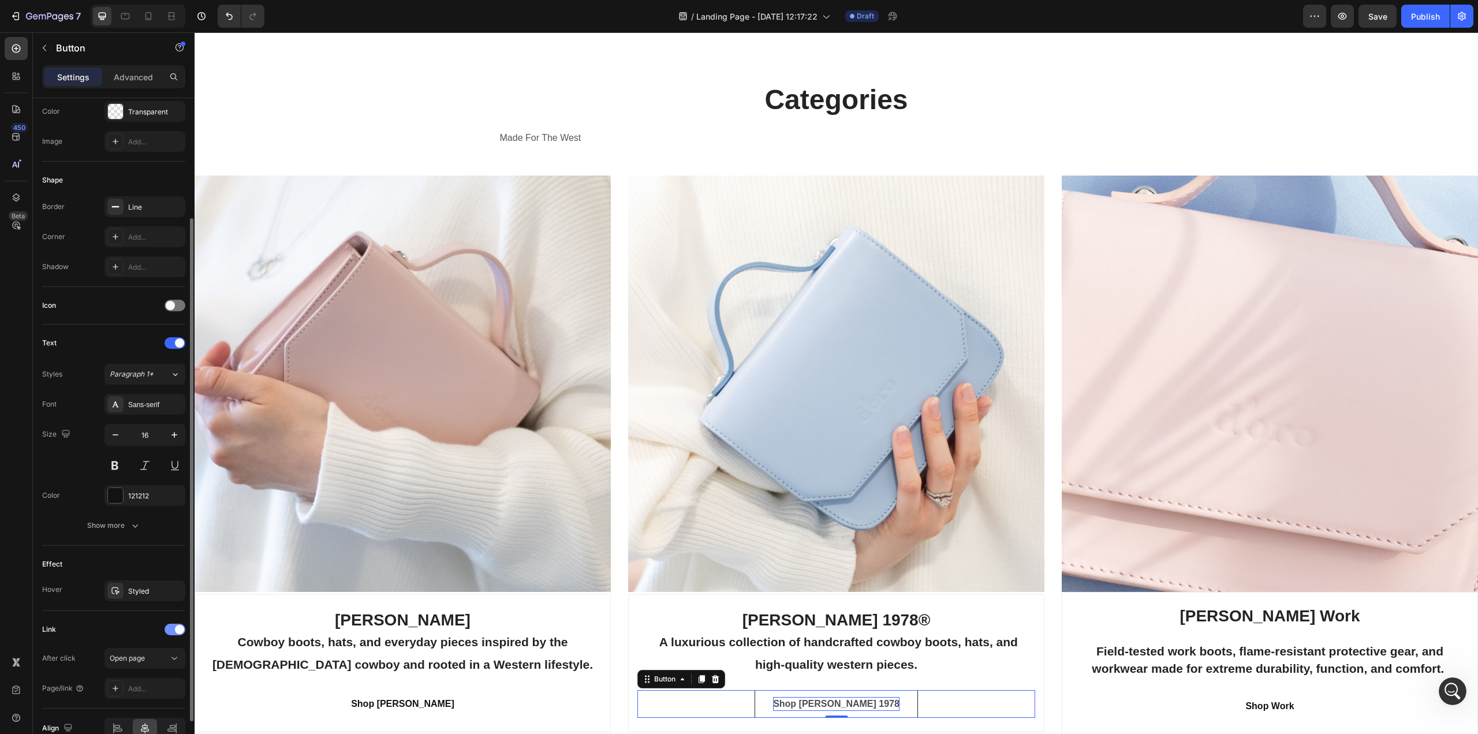
scroll to position [219, 0]
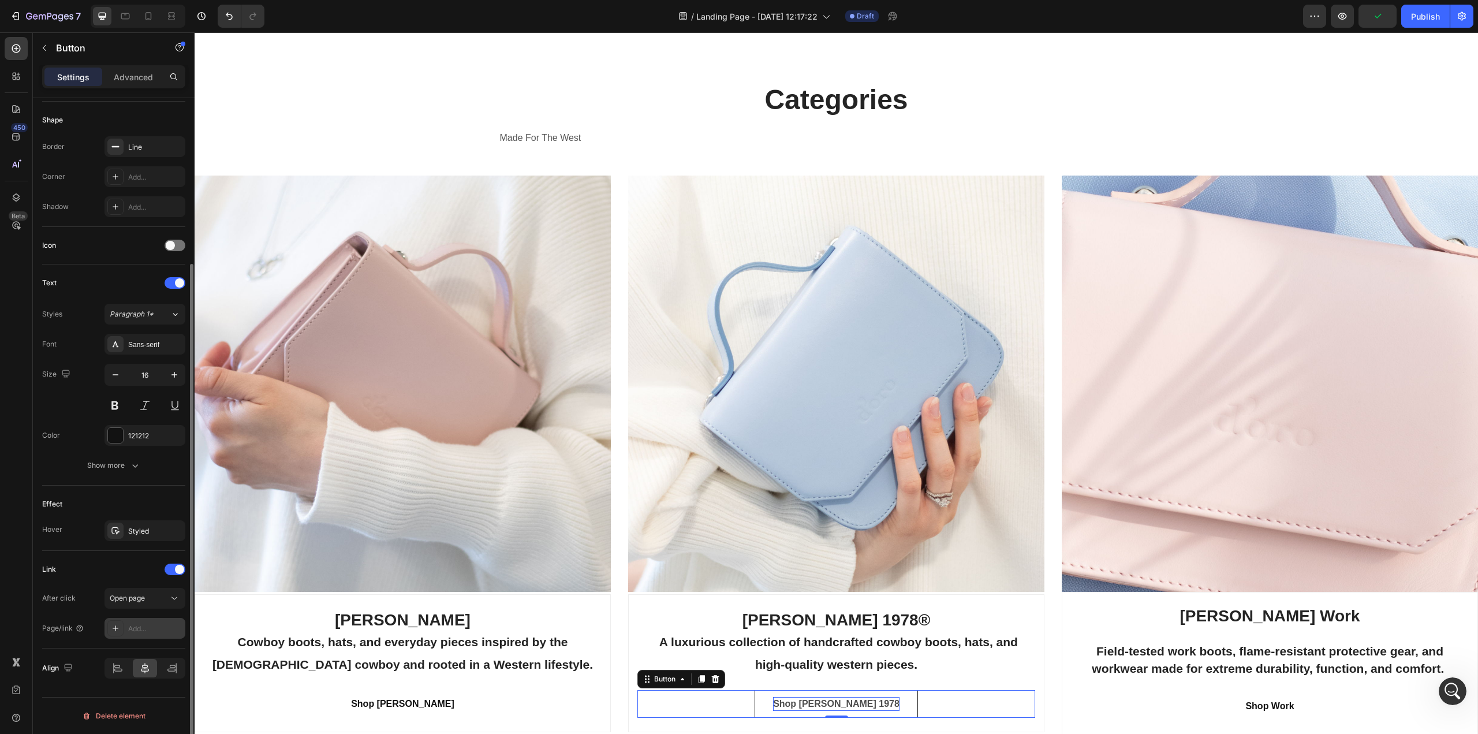
click at [116, 627] on icon at bounding box center [115, 627] width 9 height 9
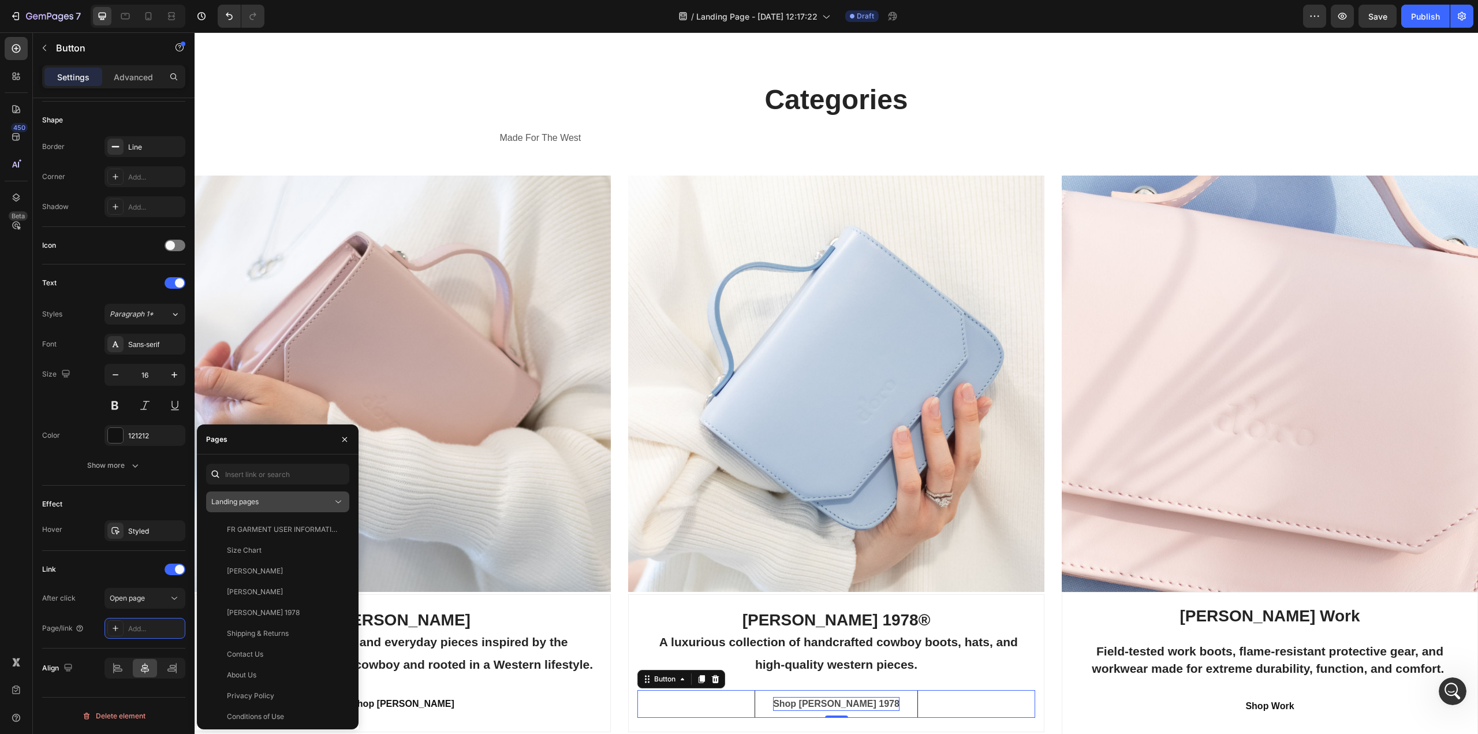
click at [270, 502] on div "Landing pages" at bounding box center [271, 501] width 121 height 10
click at [258, 547] on span "Collection pages" at bounding box center [261, 552] width 54 height 10
click at [253, 587] on div "All Black 1978" at bounding box center [249, 592] width 45 height 10
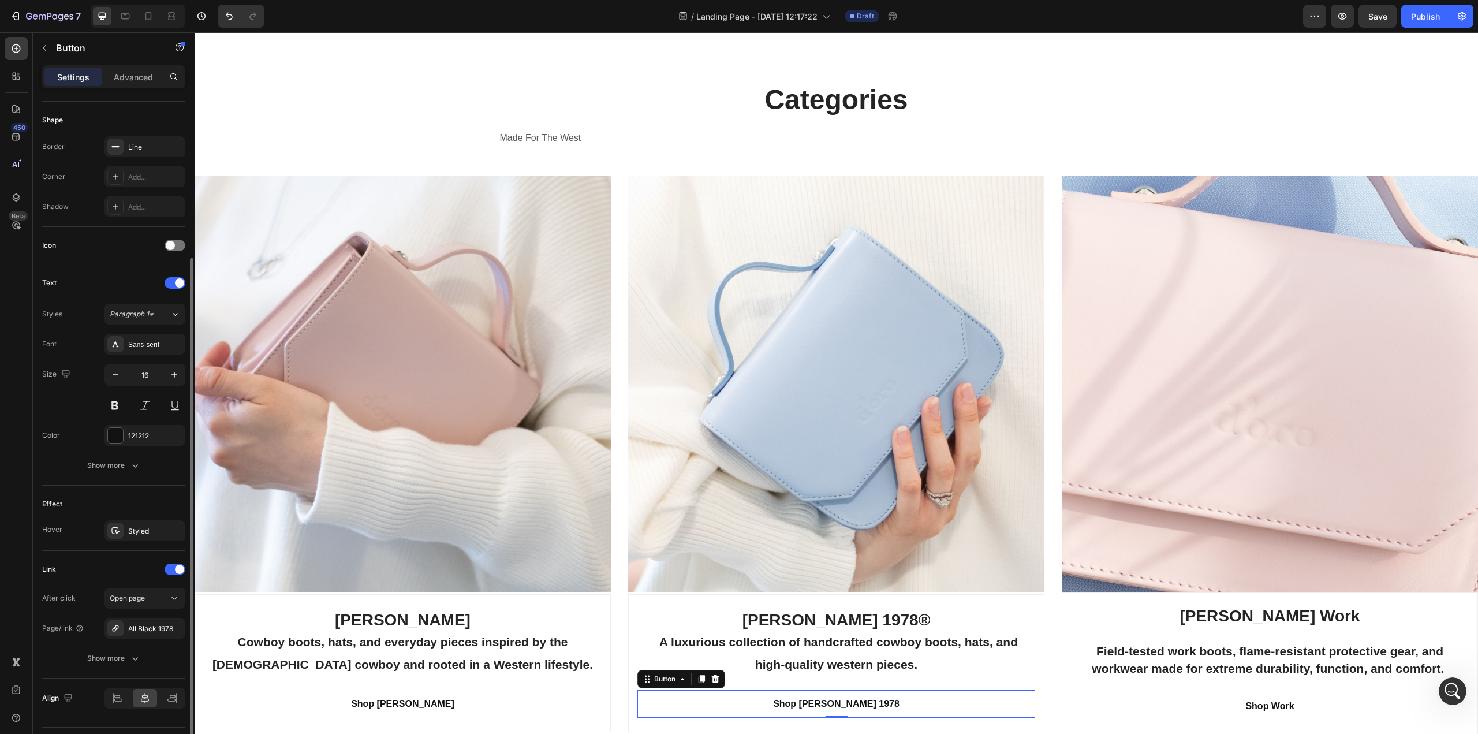
click at [38, 480] on div "Size Width Auto Height Auto Padding 12, 32, 12, 32 Background Color Transparent…" at bounding box center [114, 338] width 162 height 918
click at [423, 703] on p "Shop [PERSON_NAME]" at bounding box center [402, 704] width 103 height 14
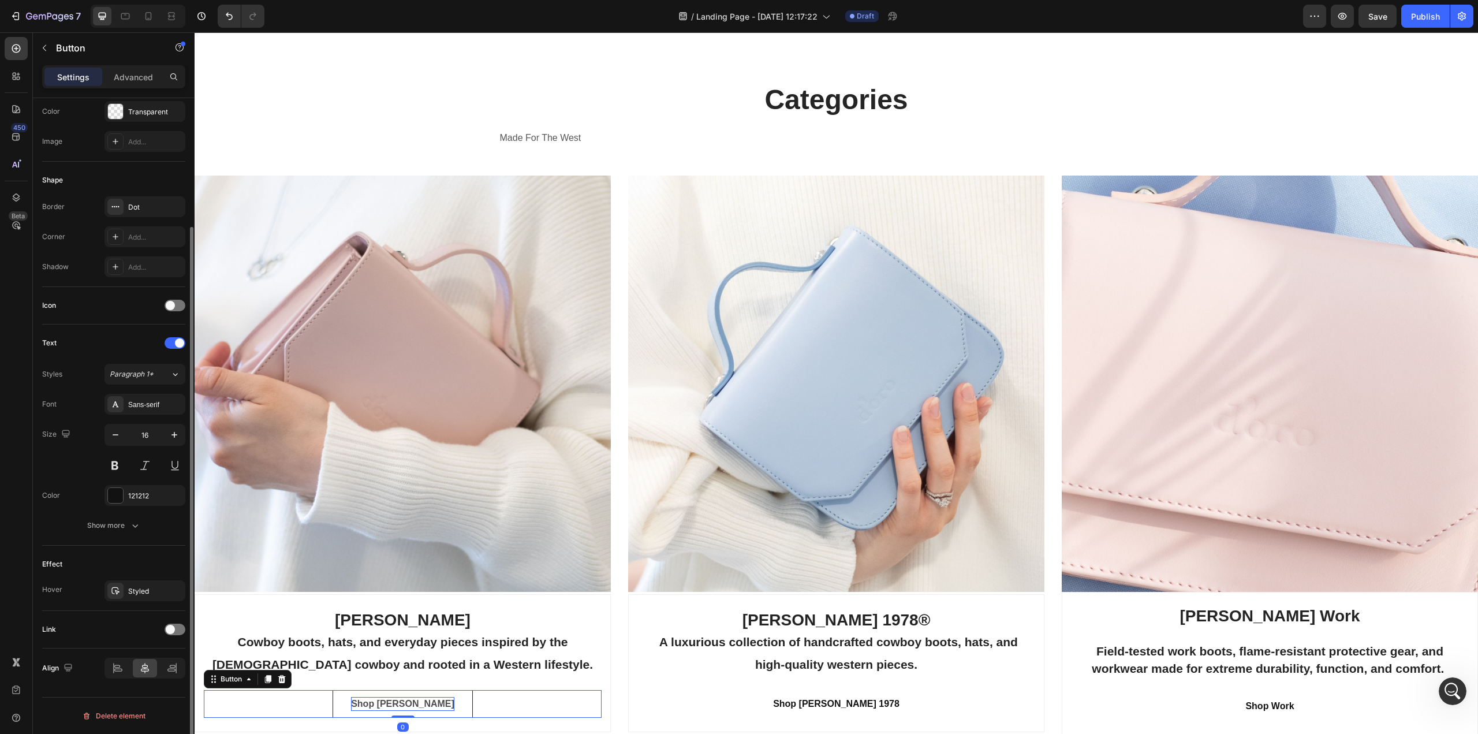
scroll to position [159, 0]
click at [170, 630] on span at bounding box center [170, 629] width 9 height 9
click at [173, 655] on icon at bounding box center [175, 658] width 12 height 12
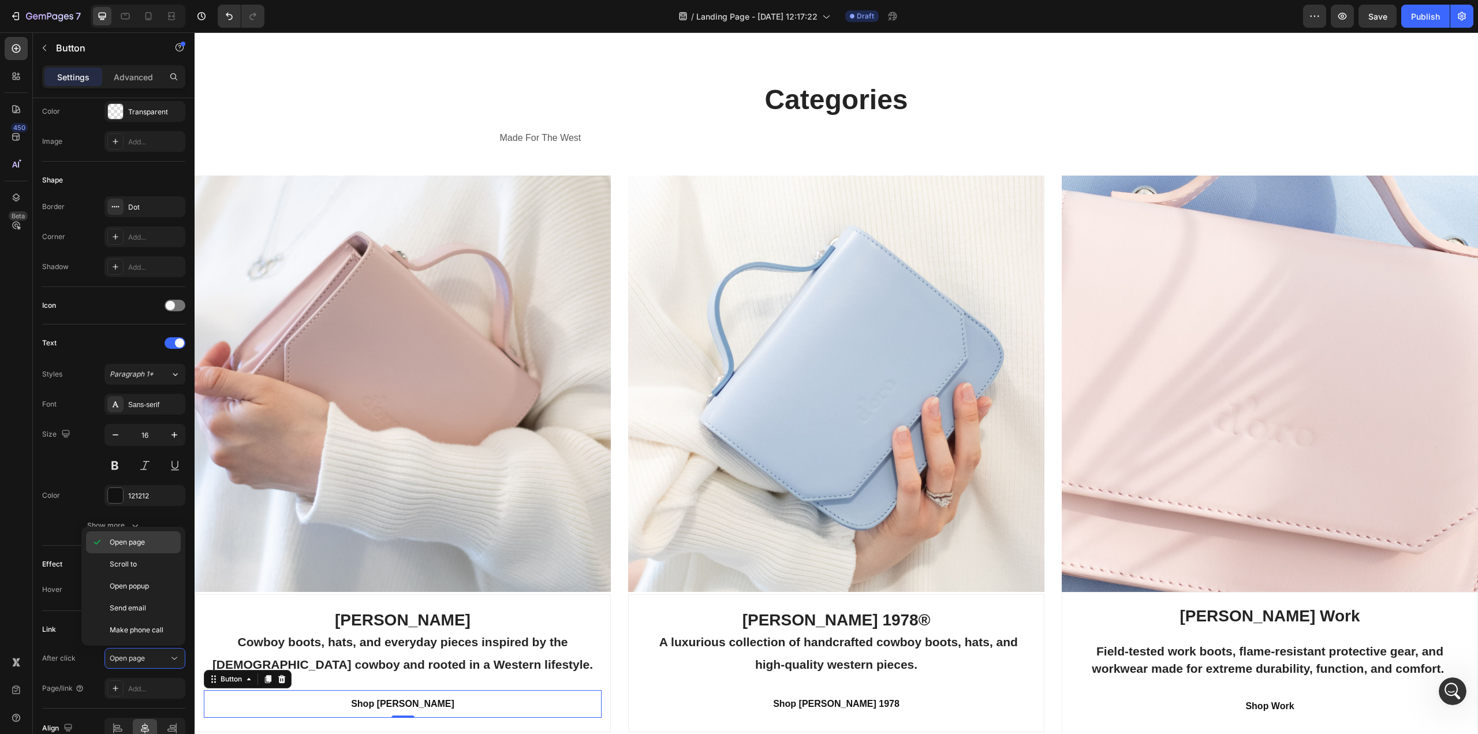
click at [126, 546] on span "Open page" at bounding box center [127, 542] width 35 height 10
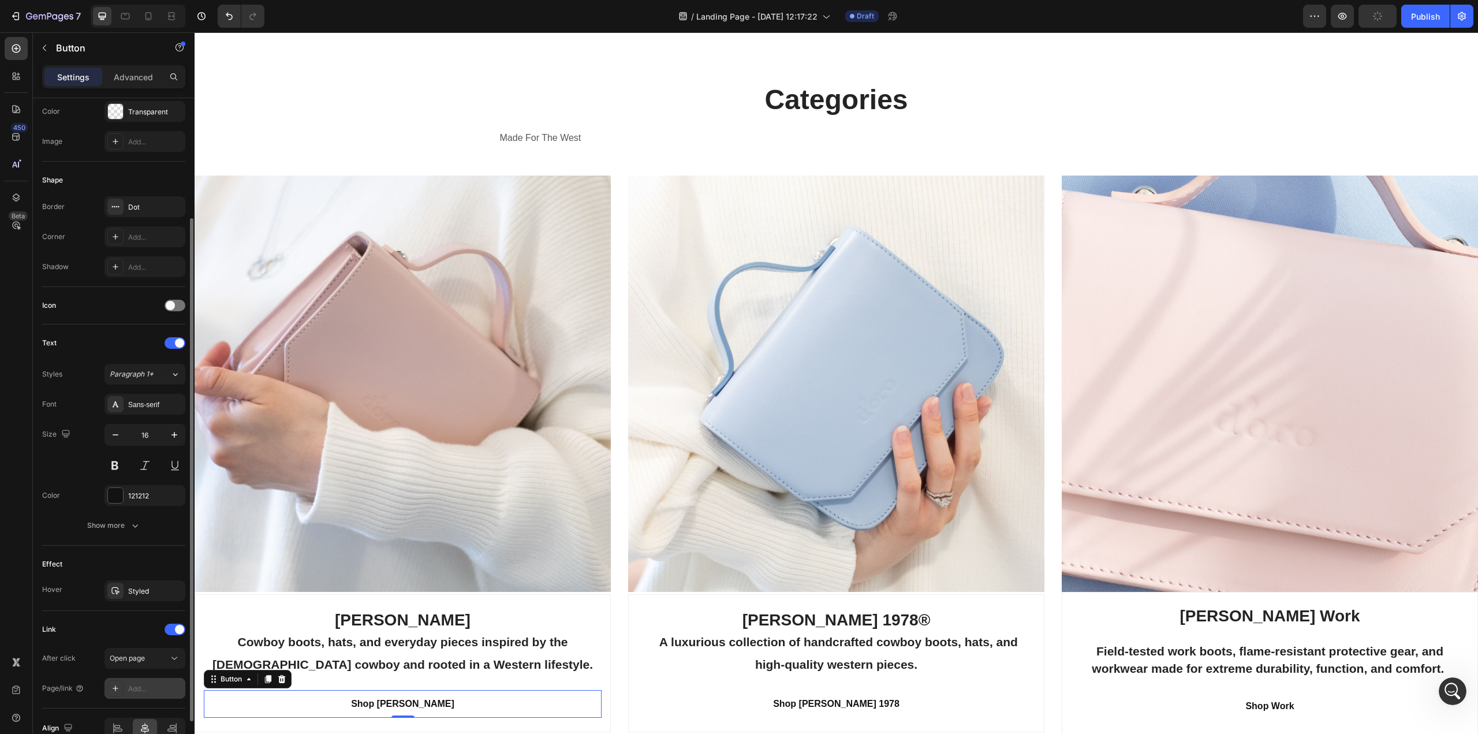
click at [141, 688] on div "Add..." at bounding box center [155, 688] width 54 height 10
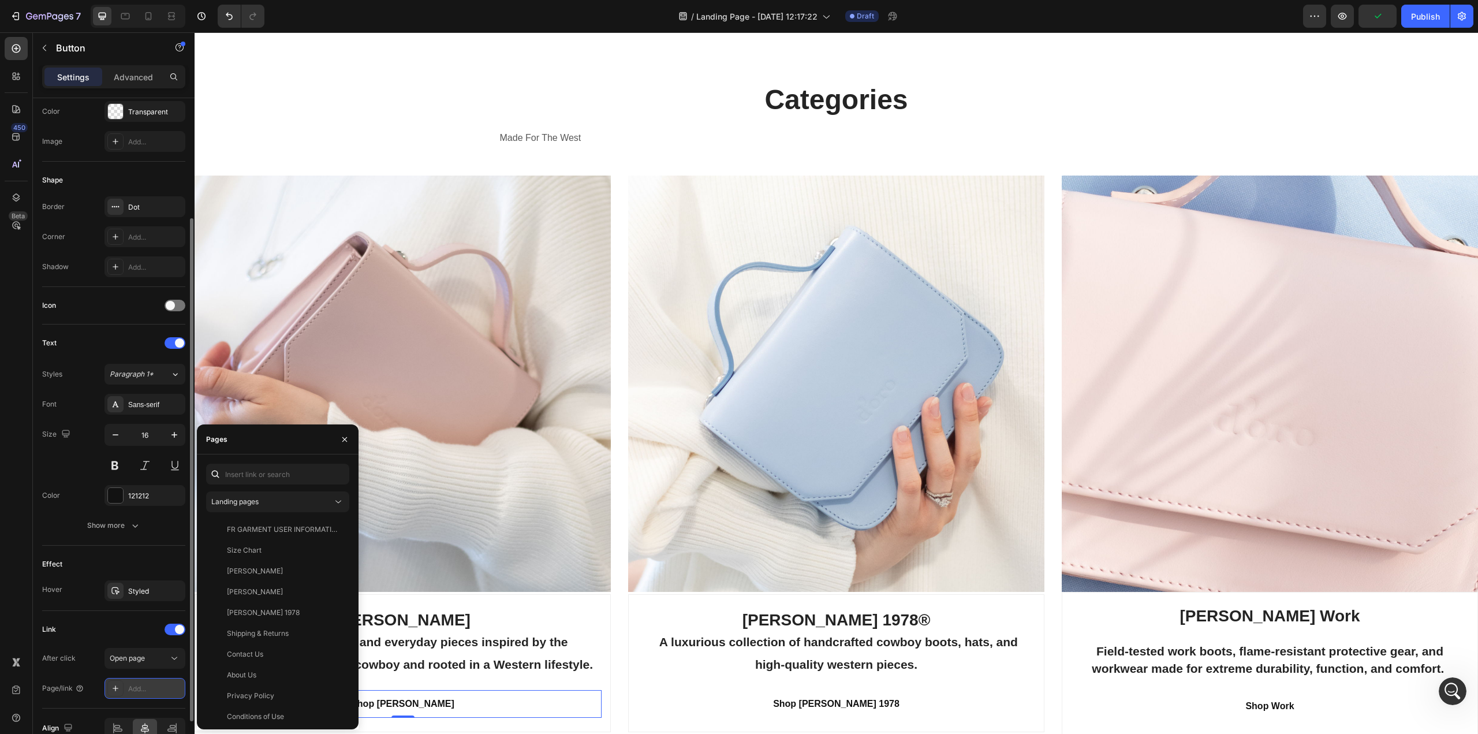
click at [112, 688] on icon at bounding box center [115, 687] width 9 height 9
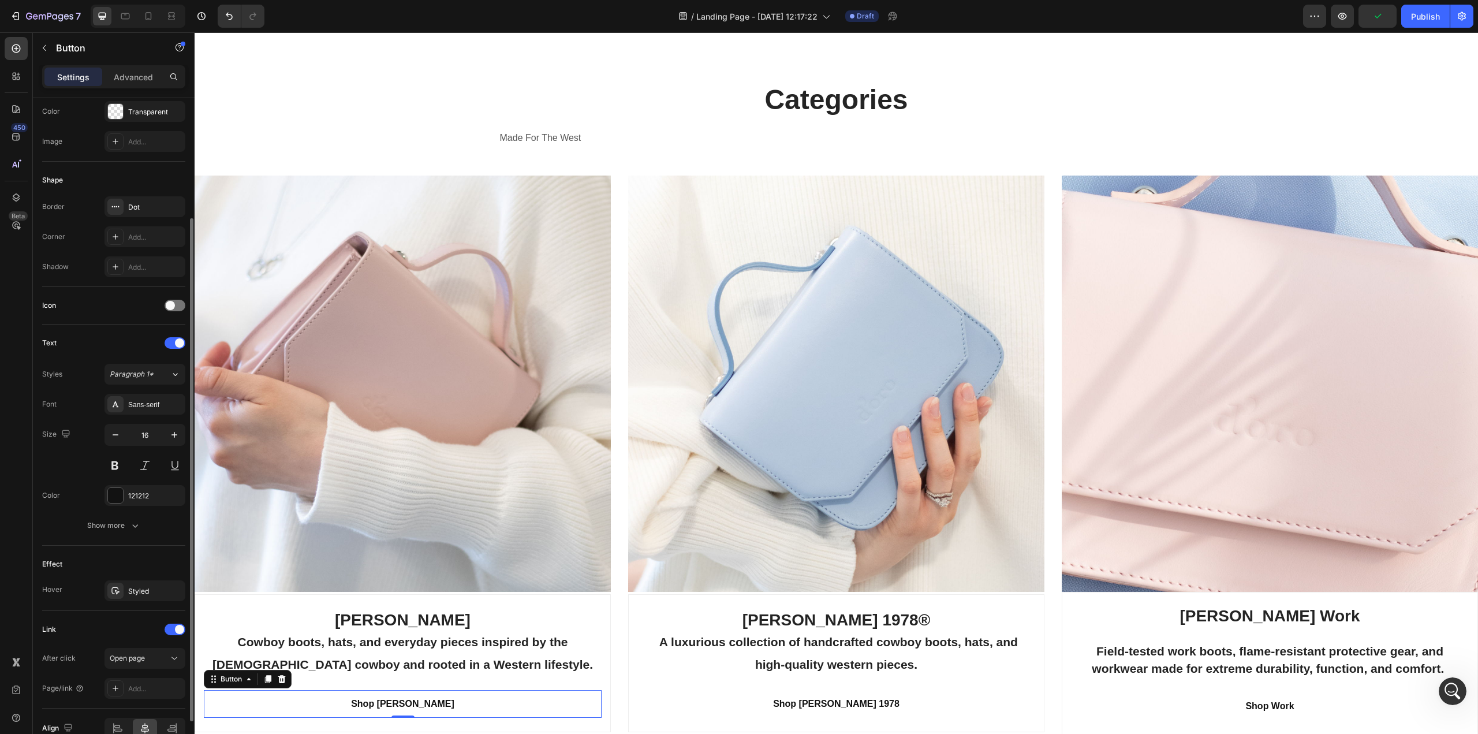
click at [141, 677] on div "After click Open page Page/link Add..." at bounding box center [113, 673] width 143 height 51
click at [140, 683] on div "Add..." at bounding box center [155, 688] width 54 height 10
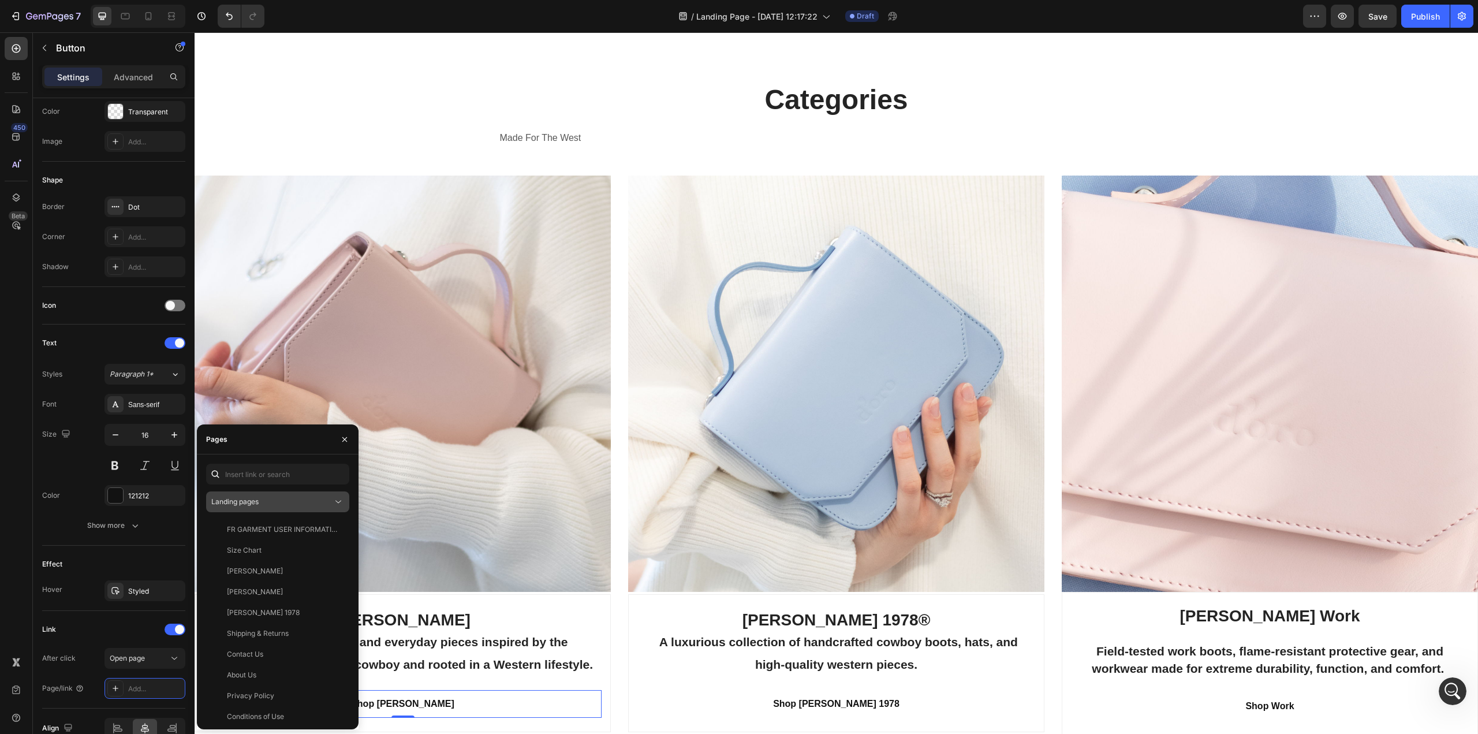
click at [279, 499] on div "Landing pages" at bounding box center [271, 501] width 121 height 10
click at [265, 563] on div "Collection pages" at bounding box center [278, 574] width 134 height 22
click at [263, 566] on div "Cody James" at bounding box center [255, 571] width 56 height 10
click at [20, 536] on div "450 Beta" at bounding box center [16, 344] width 23 height 614
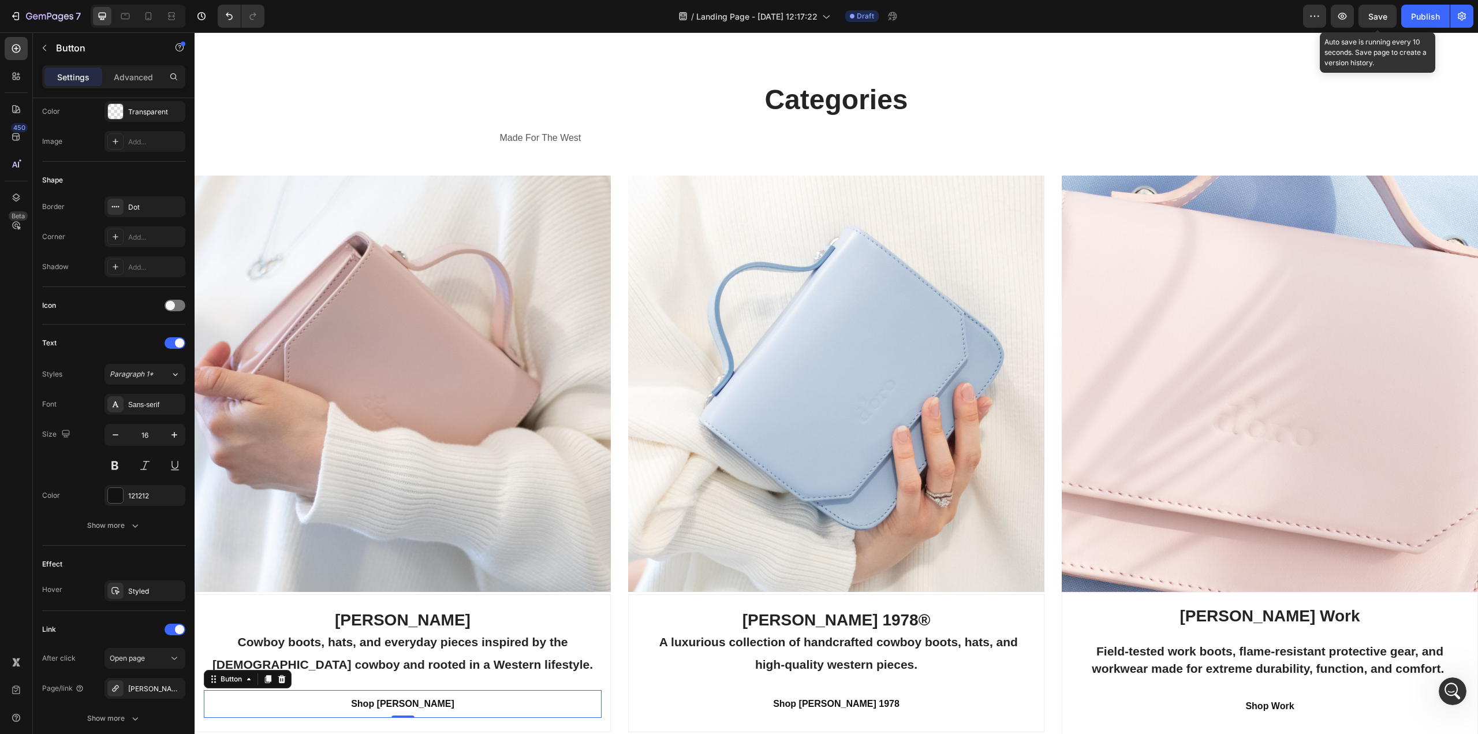
click at [1377, 16] on span "Save" at bounding box center [1377, 17] width 19 height 10
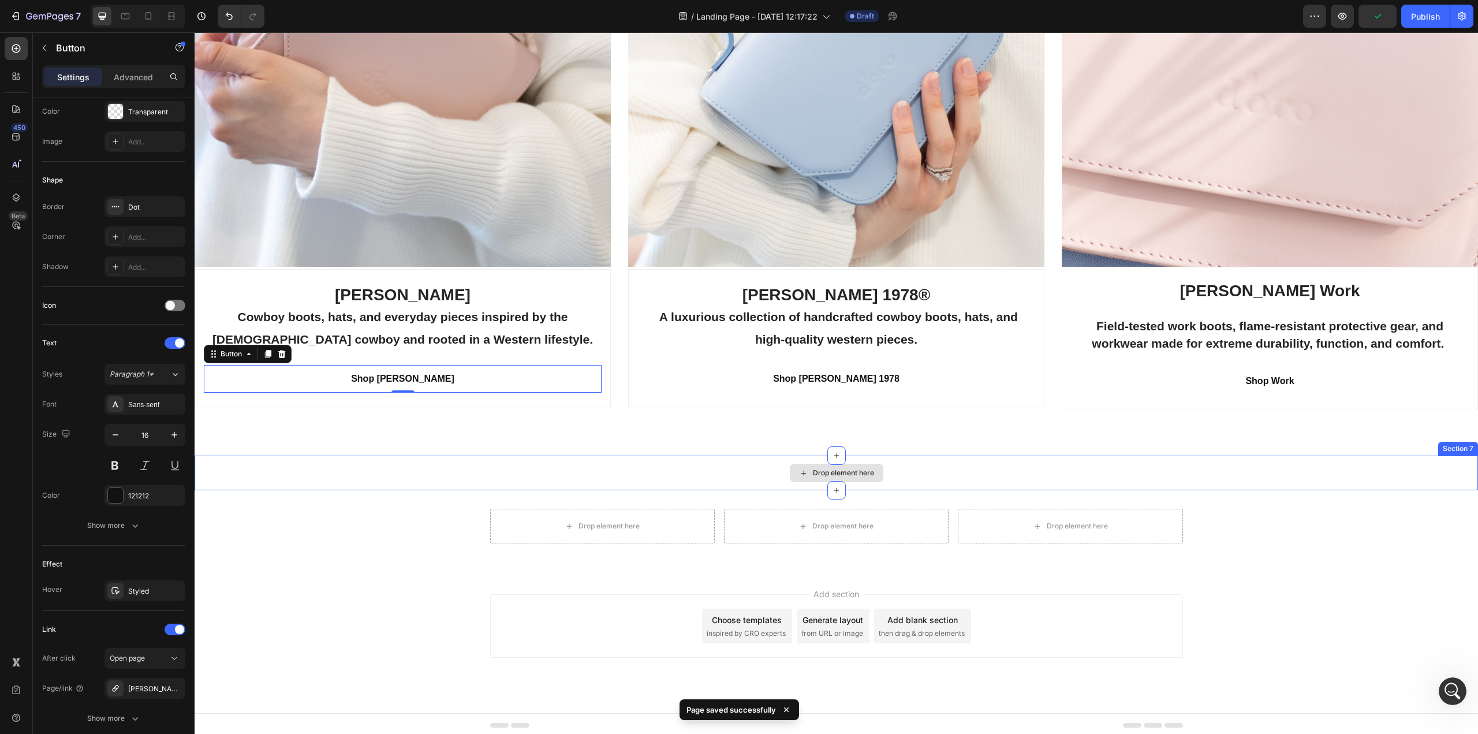
scroll to position [2577, 0]
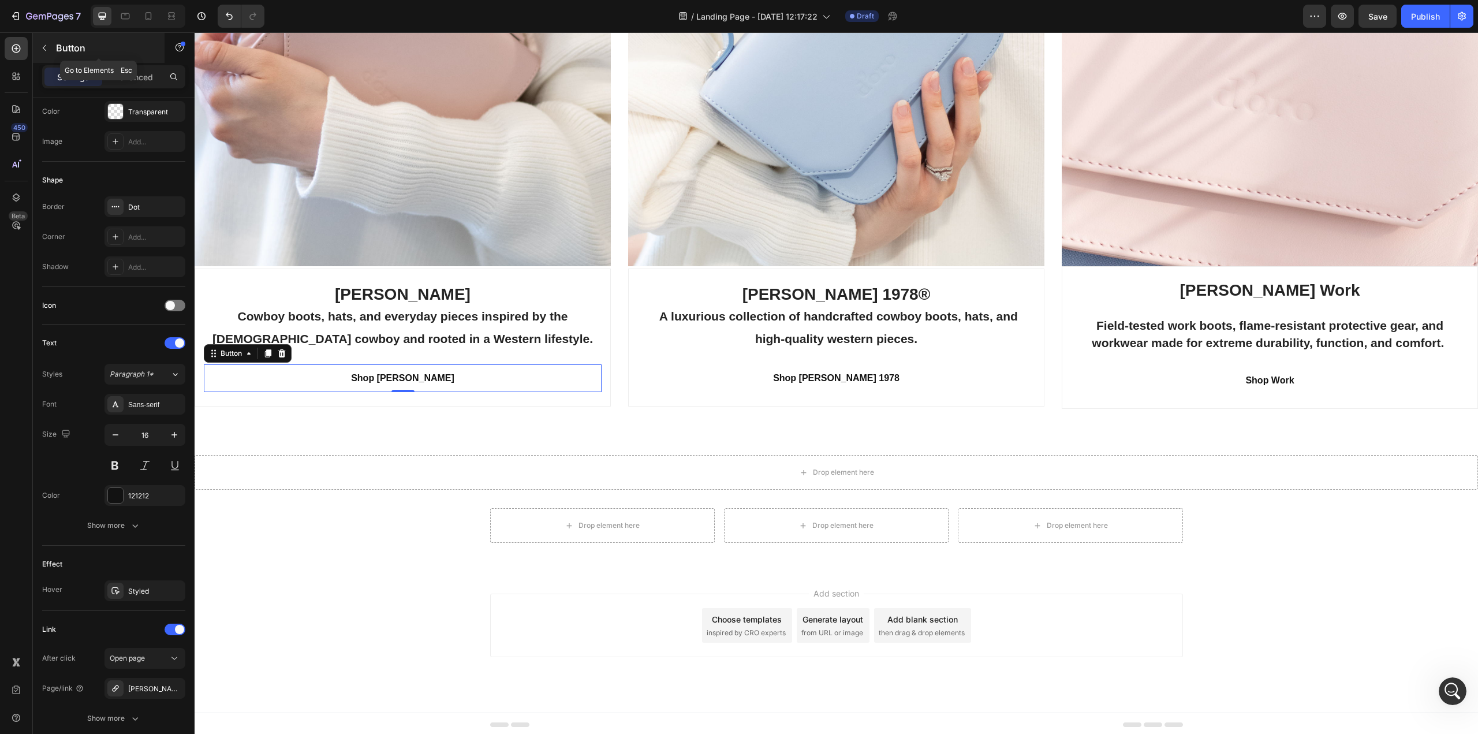
click at [43, 43] on icon "button" at bounding box center [44, 47] width 9 height 9
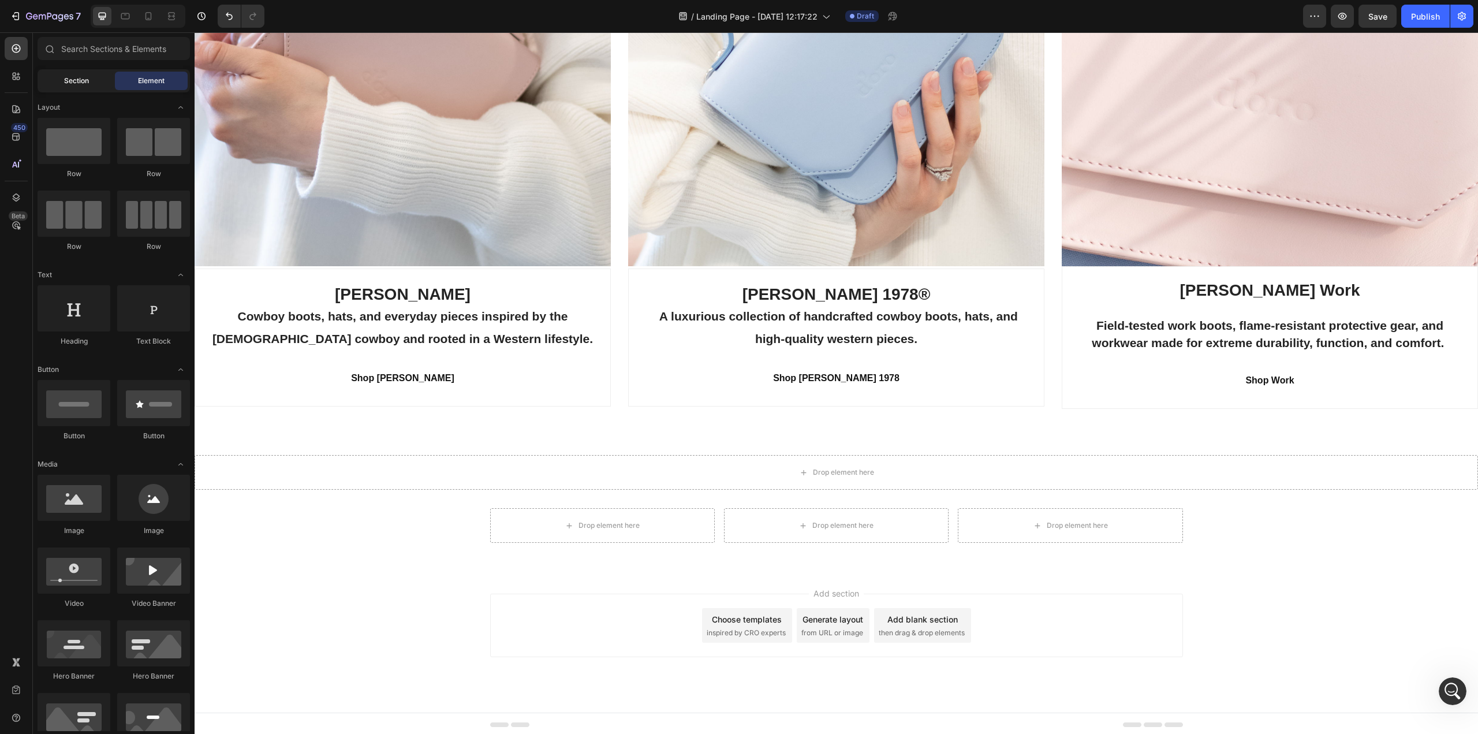
click at [77, 77] on span "Section" at bounding box center [76, 81] width 25 height 10
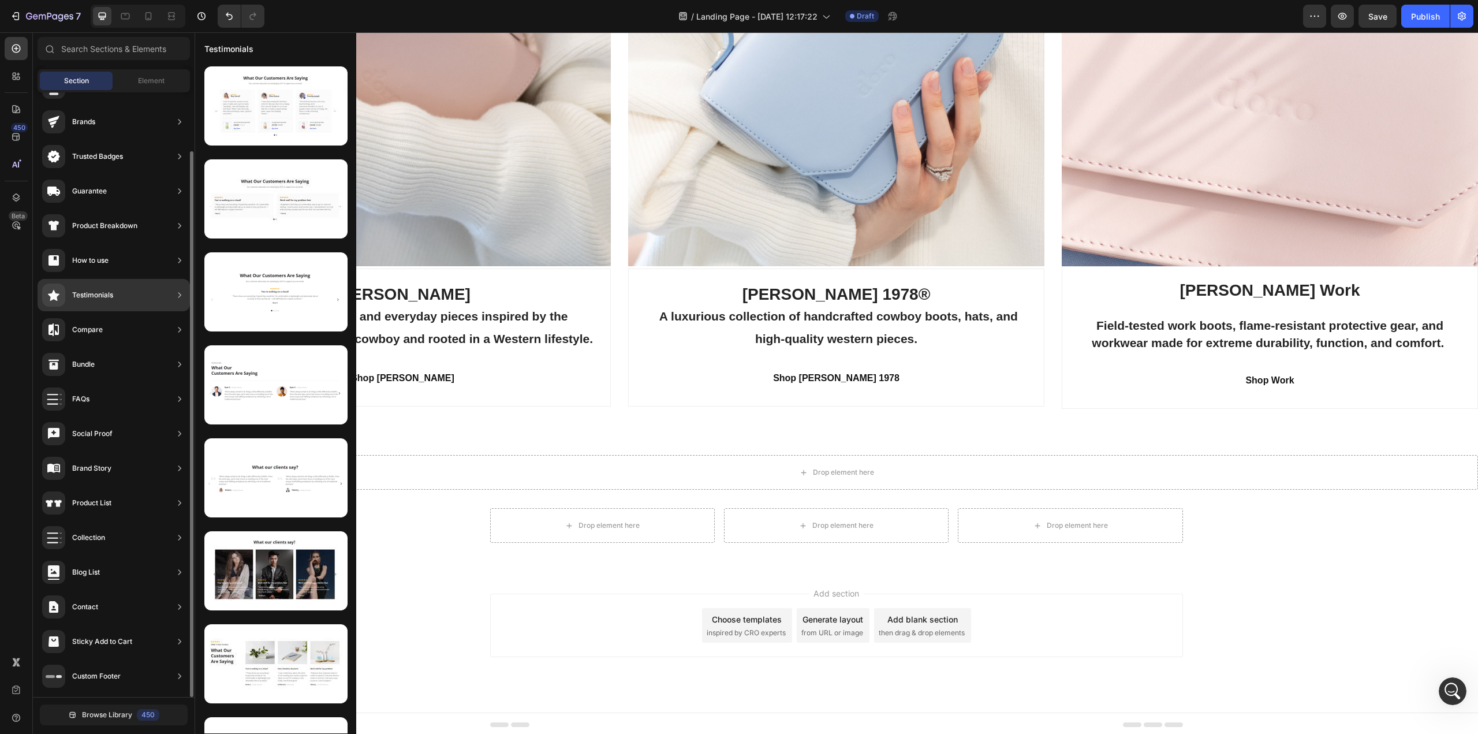
scroll to position [0, 0]
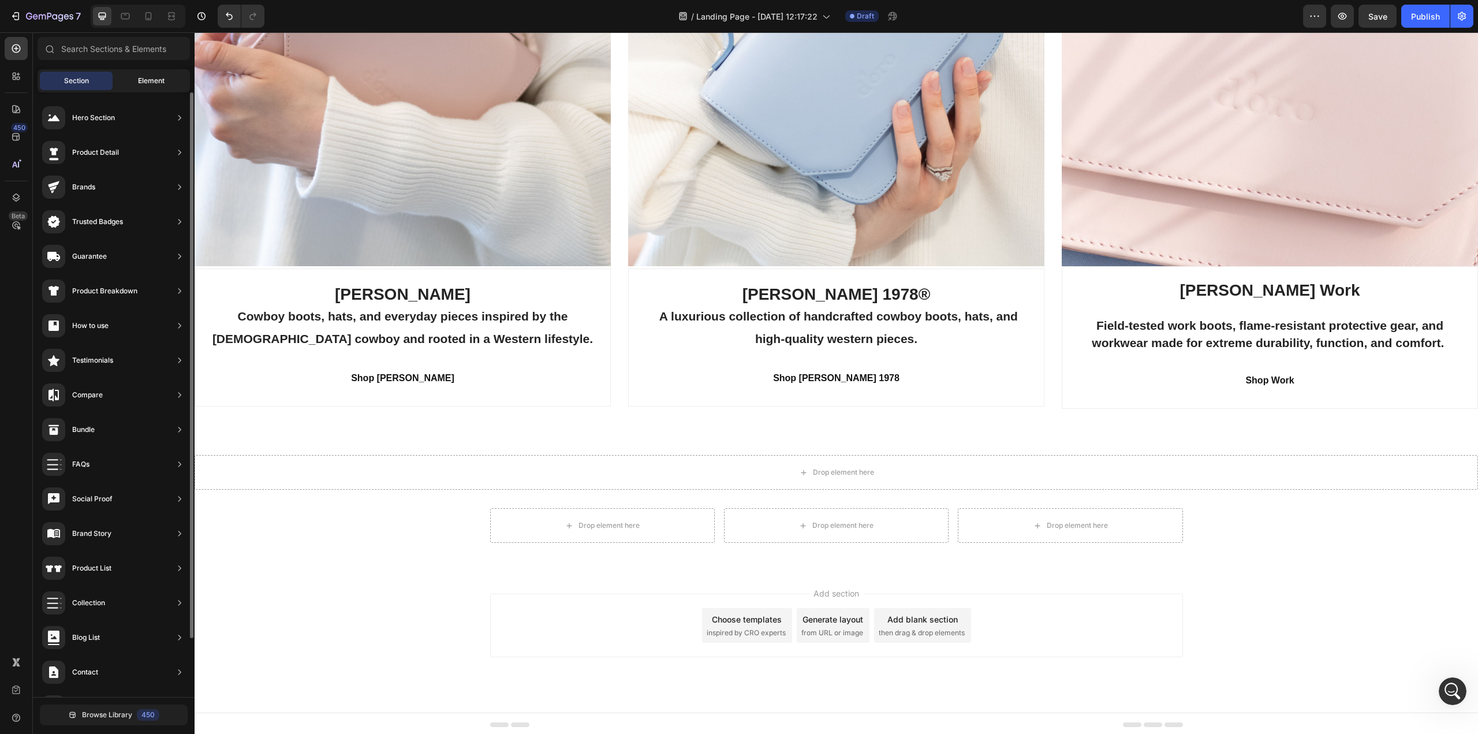
click at [141, 83] on span "Element" at bounding box center [151, 81] width 27 height 10
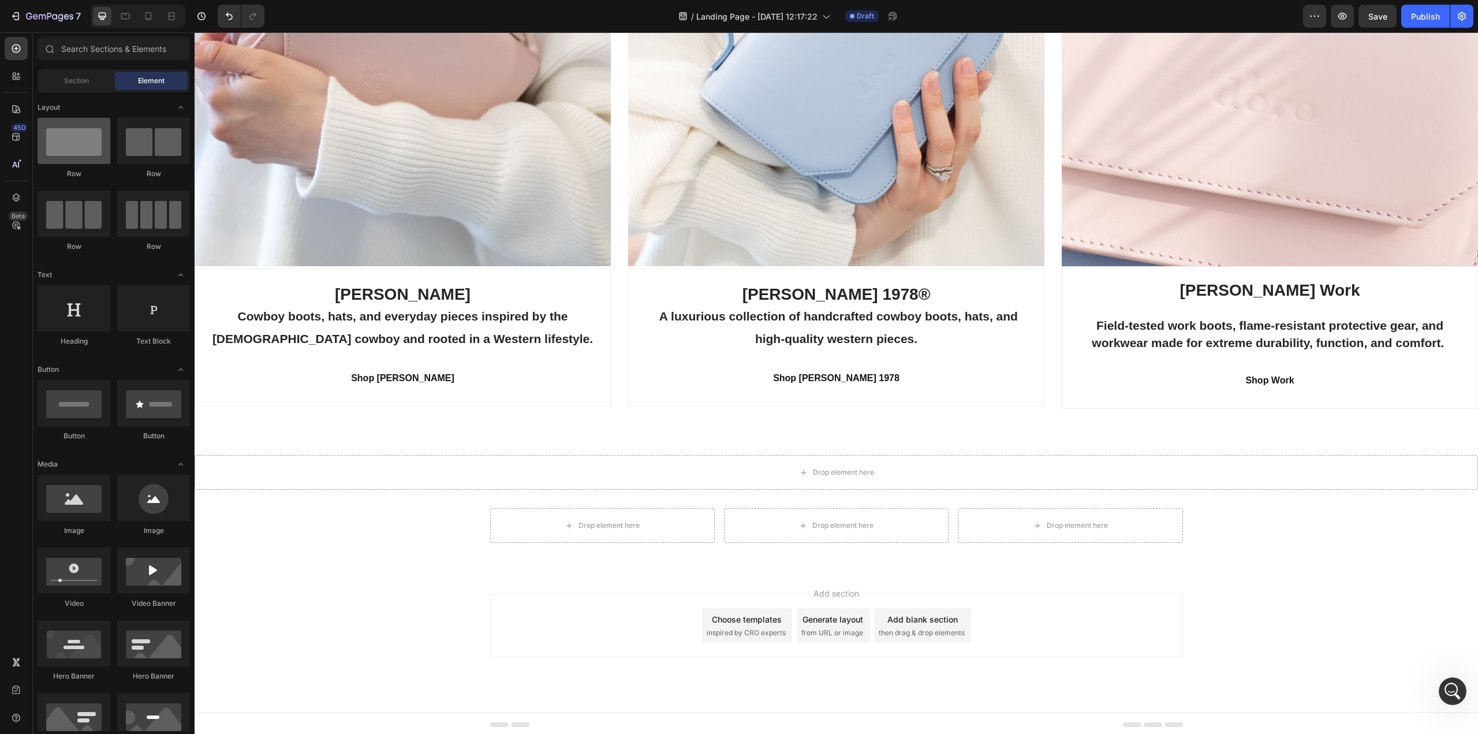
click at [68, 150] on div at bounding box center [74, 141] width 73 height 46
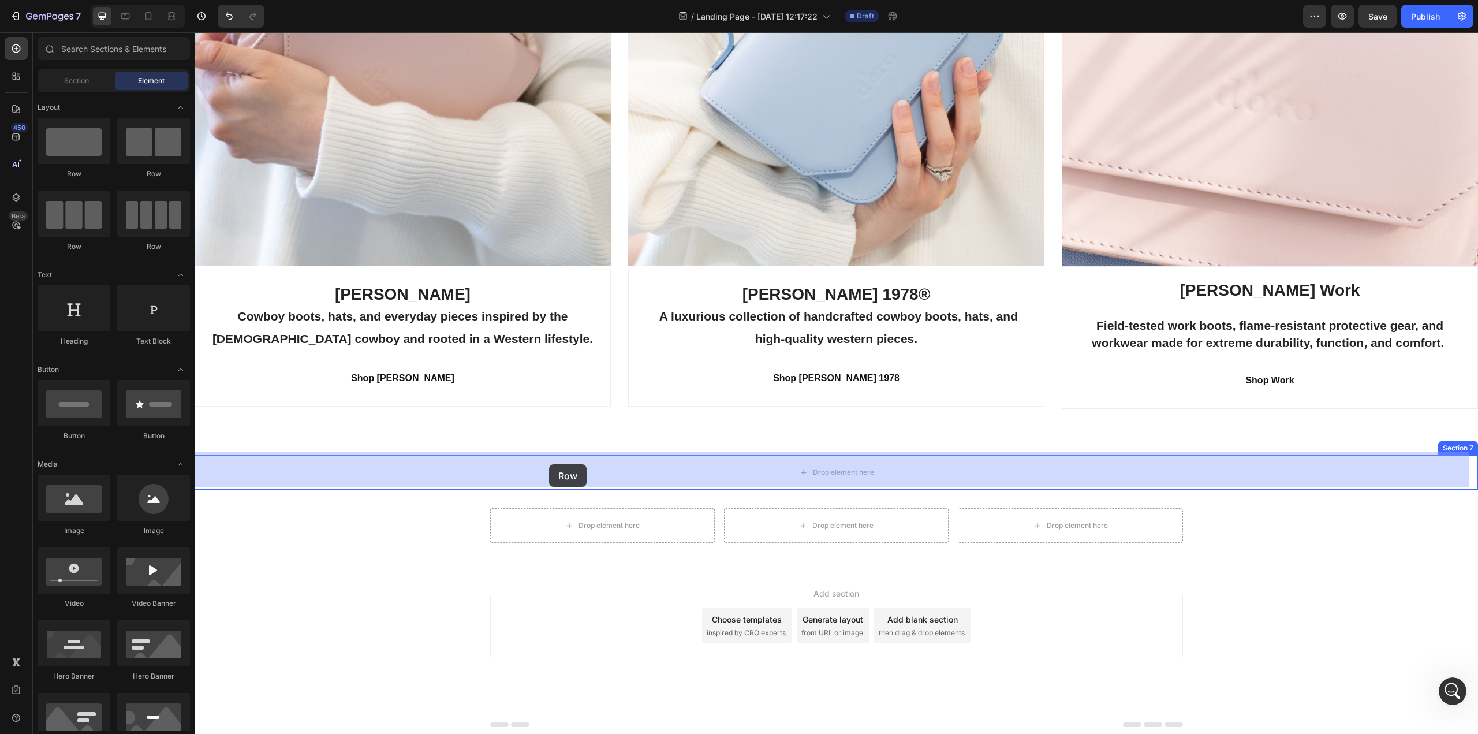
drag, startPoint x: 267, startPoint y: 183, endPoint x: 547, endPoint y: 456, distance: 391.1
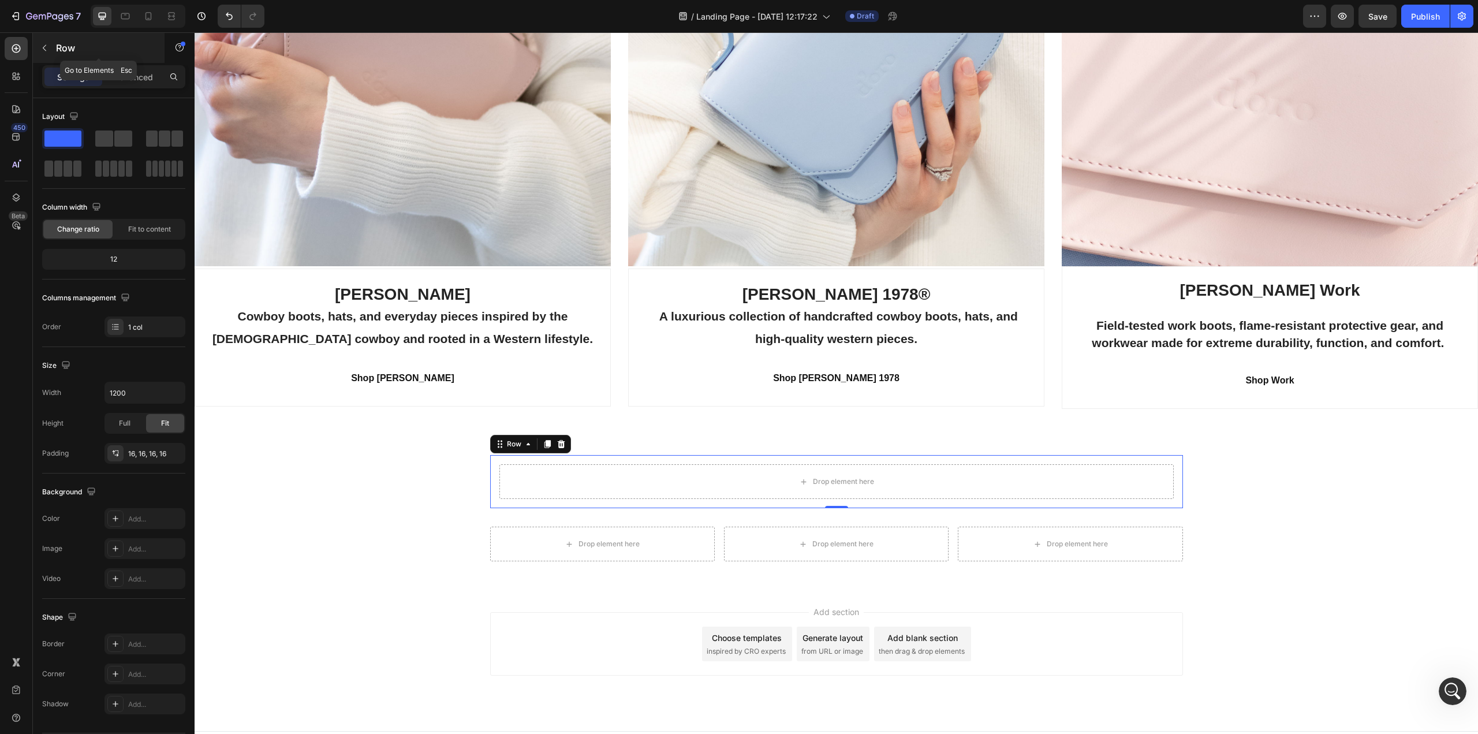
click at [44, 47] on icon "button" at bounding box center [44, 48] width 3 height 6
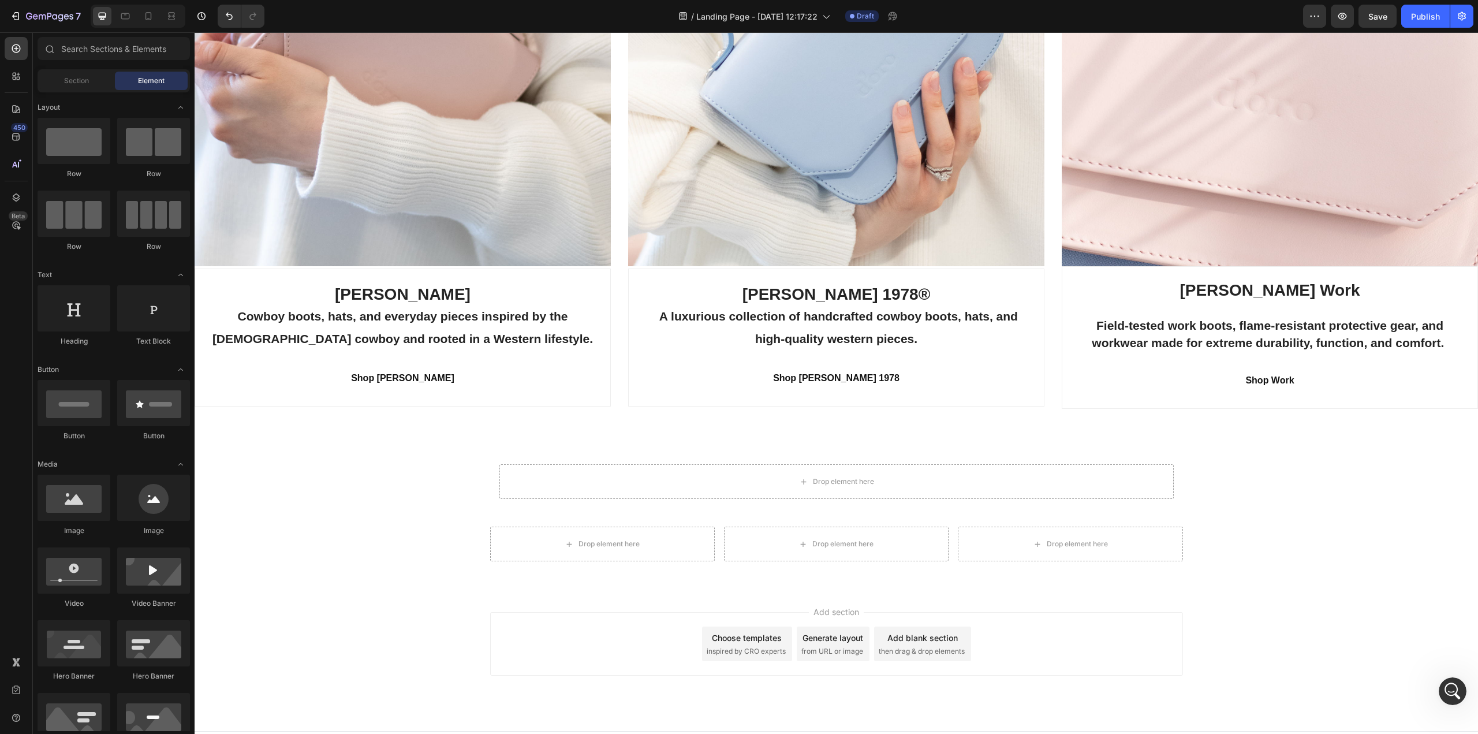
click at [143, 80] on span "Element" at bounding box center [151, 81] width 27 height 10
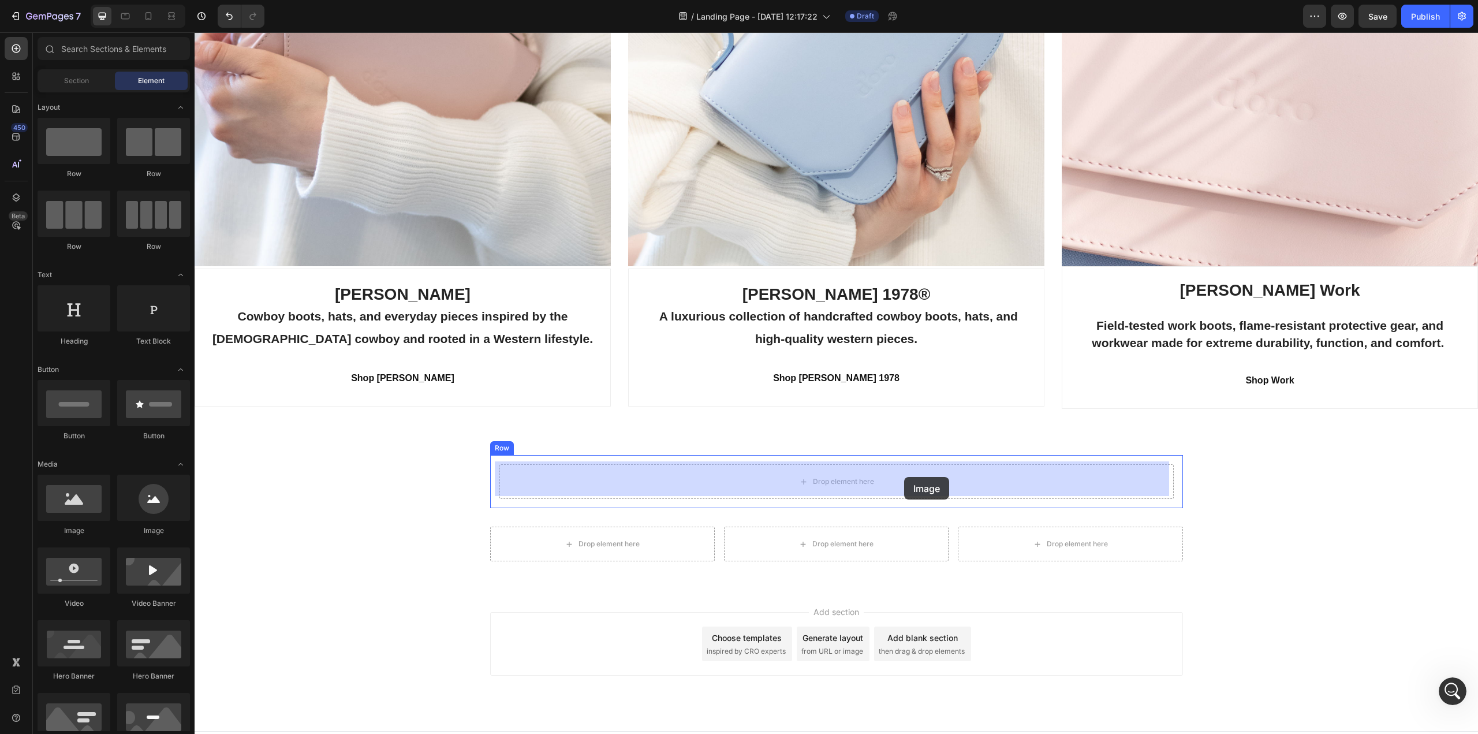
drag, startPoint x: 278, startPoint y: 533, endPoint x: 903, endPoint y: 476, distance: 627.7
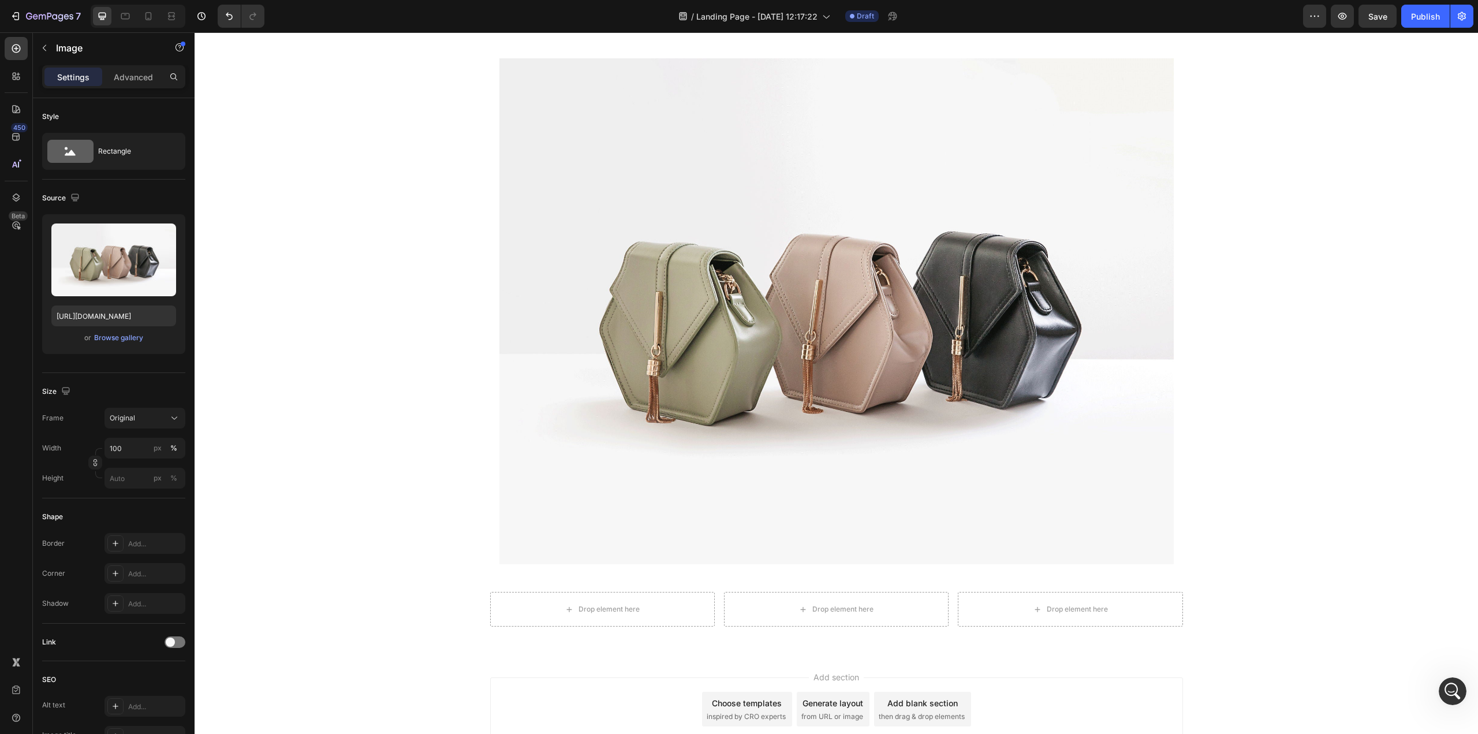
scroll to position [2490, 0]
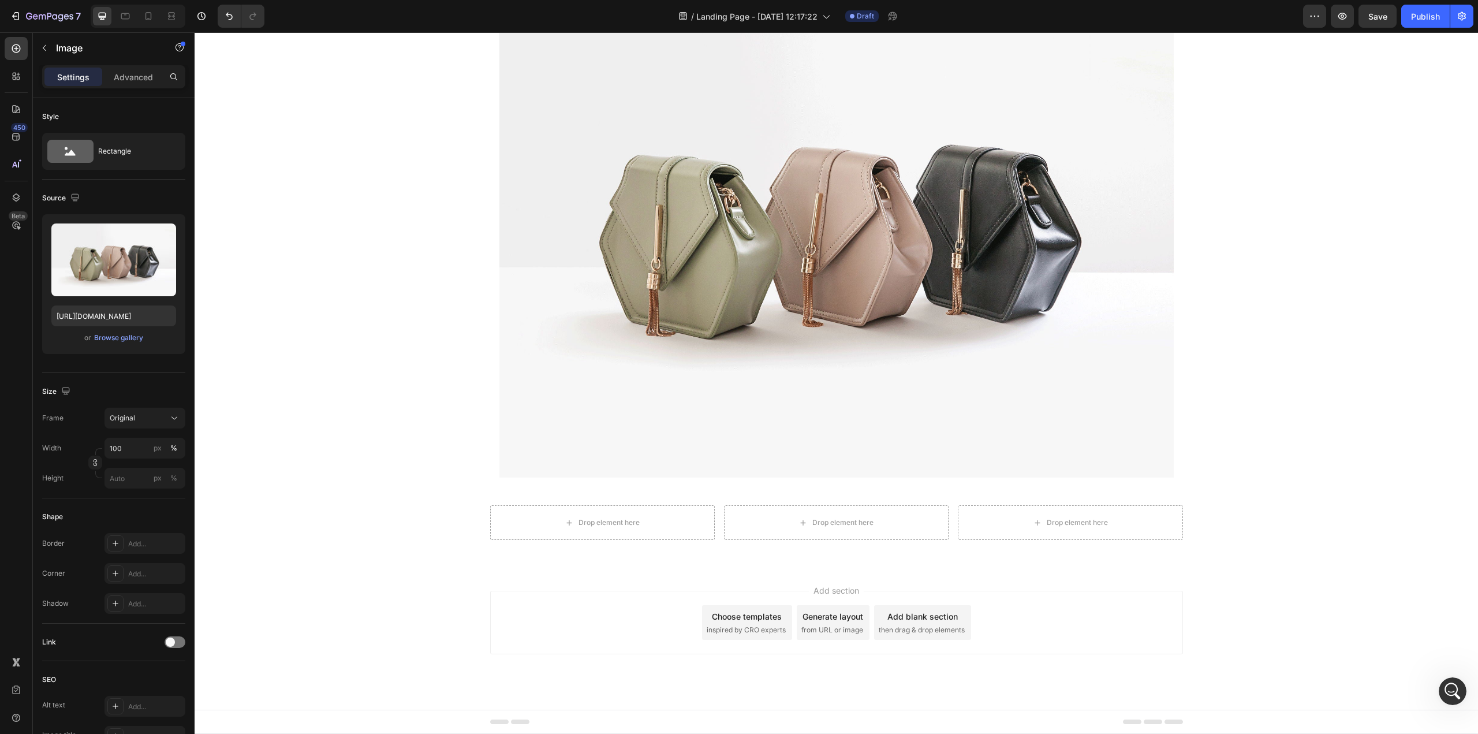
click at [616, 412] on img at bounding box center [836, 225] width 674 height 506
drag, startPoint x: 832, startPoint y: 475, endPoint x: 817, endPoint y: 358, distance: 118.2
click at [817, 358] on div "Image 0" at bounding box center [836, 225] width 674 height 506
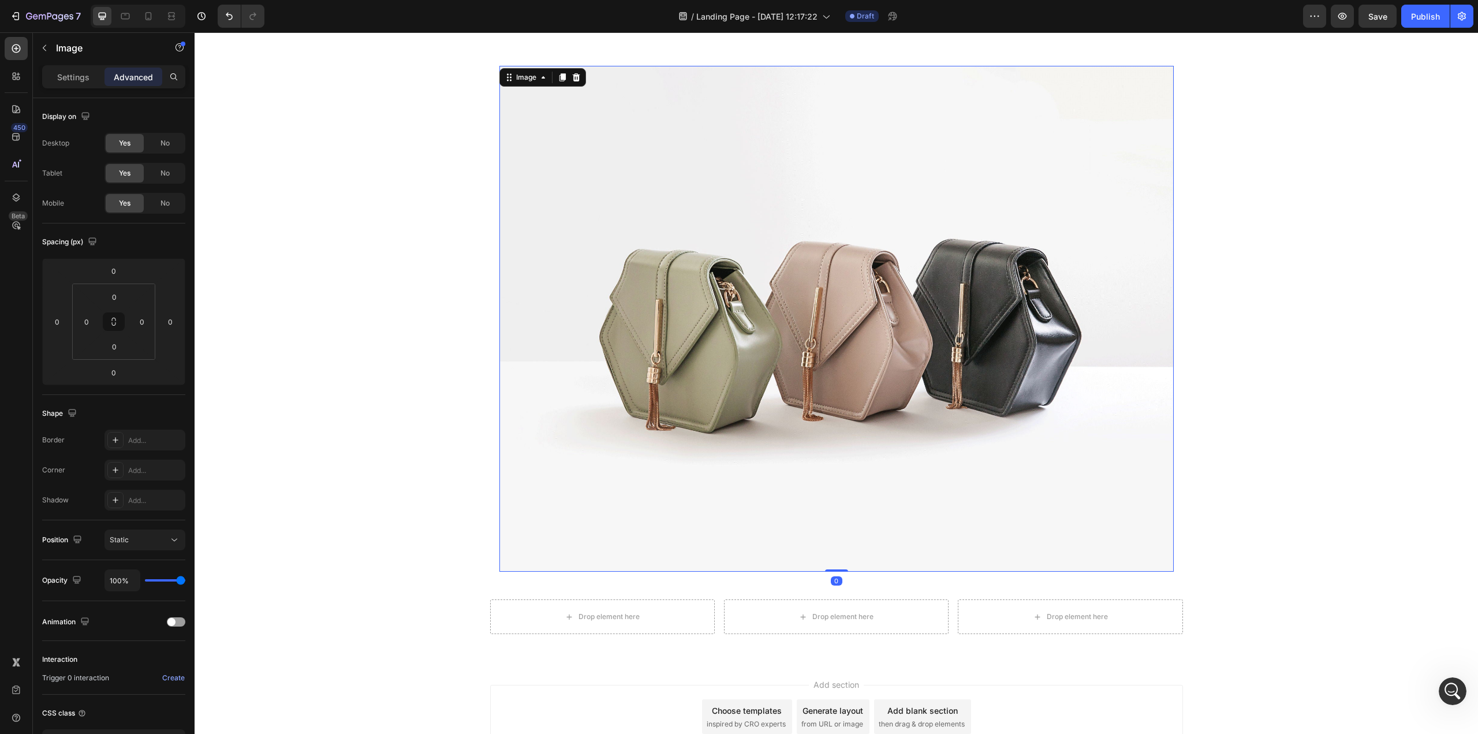
scroll to position [2259, 0]
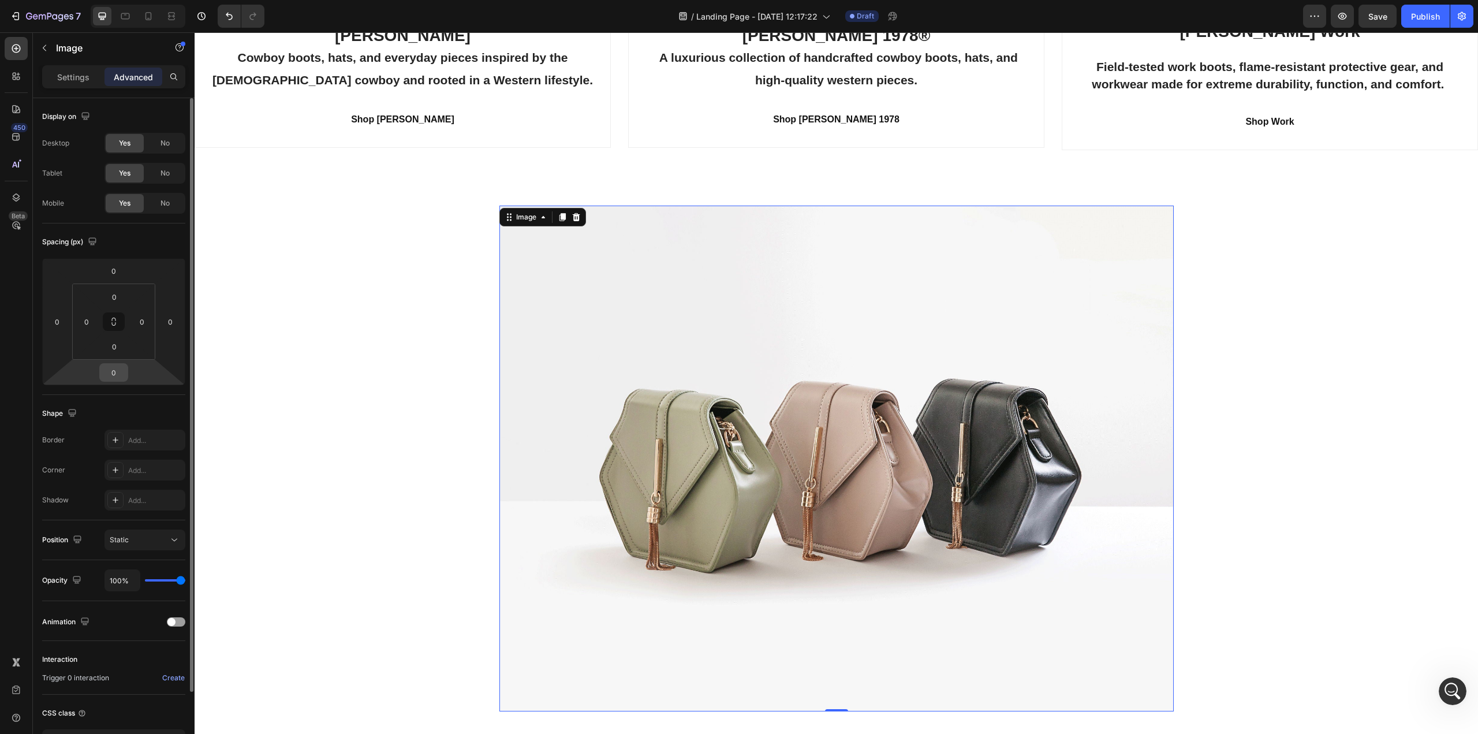
click at [112, 374] on input "0" at bounding box center [113, 372] width 23 height 17
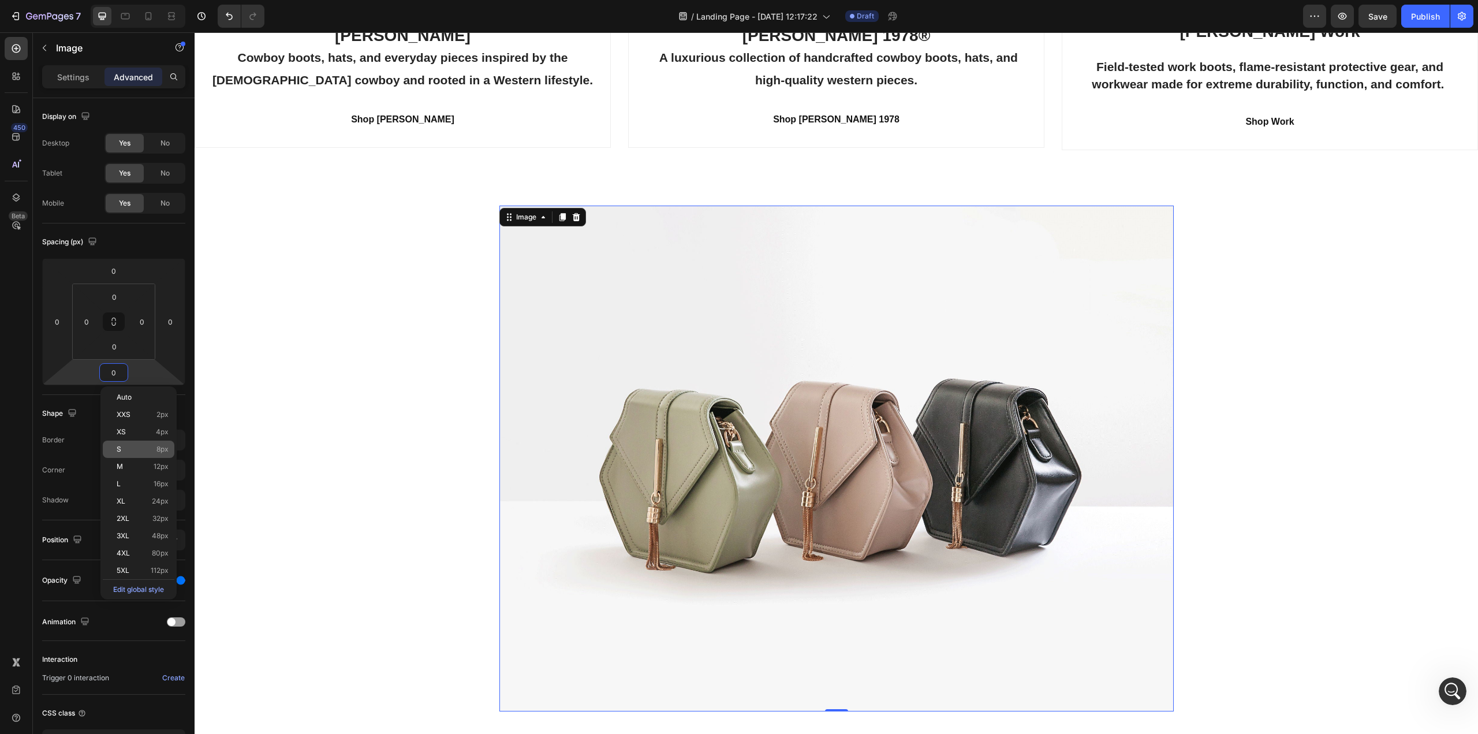
click at [123, 452] on p "S 8px" at bounding box center [143, 449] width 52 height 8
type input "8"
click at [527, 450] on img at bounding box center [836, 459] width 674 height 506
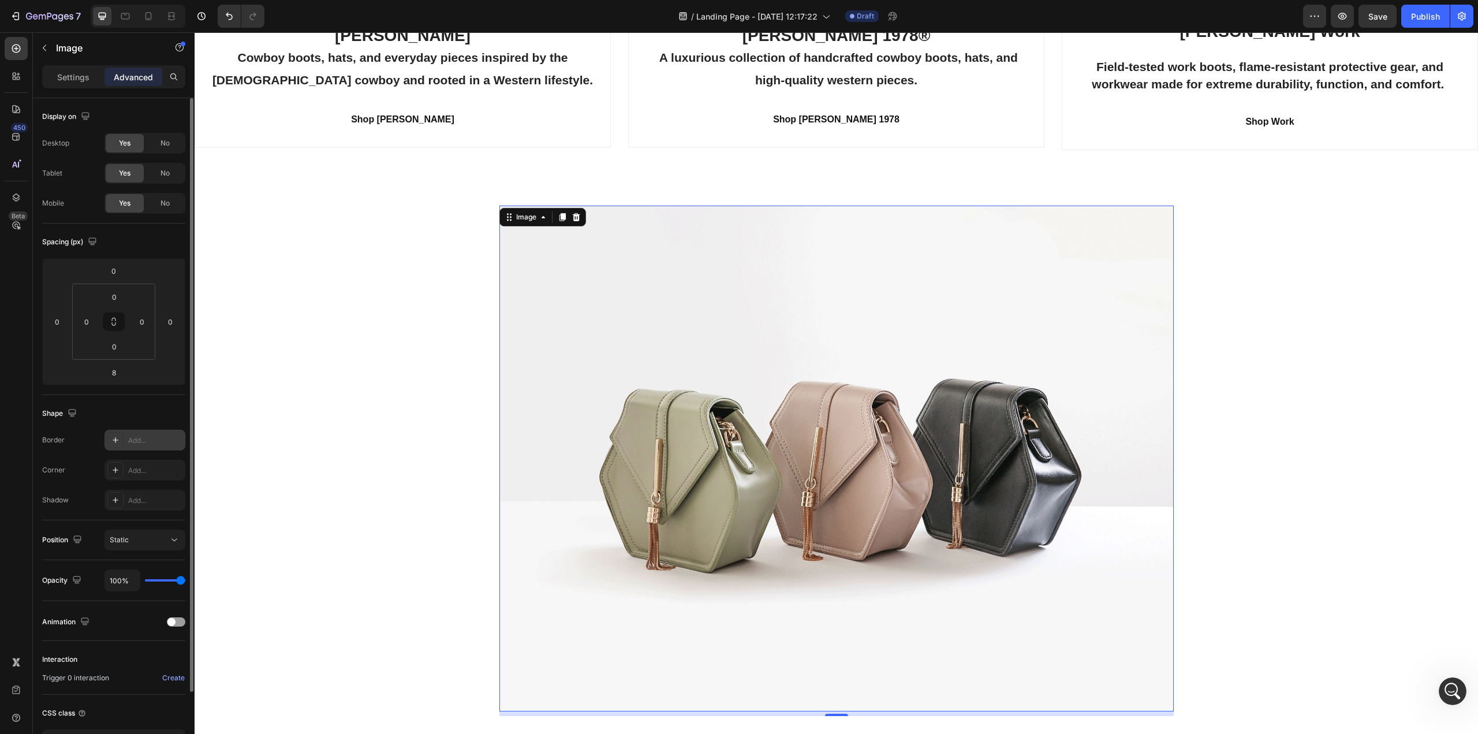
click at [113, 442] on icon at bounding box center [115, 439] width 9 height 9
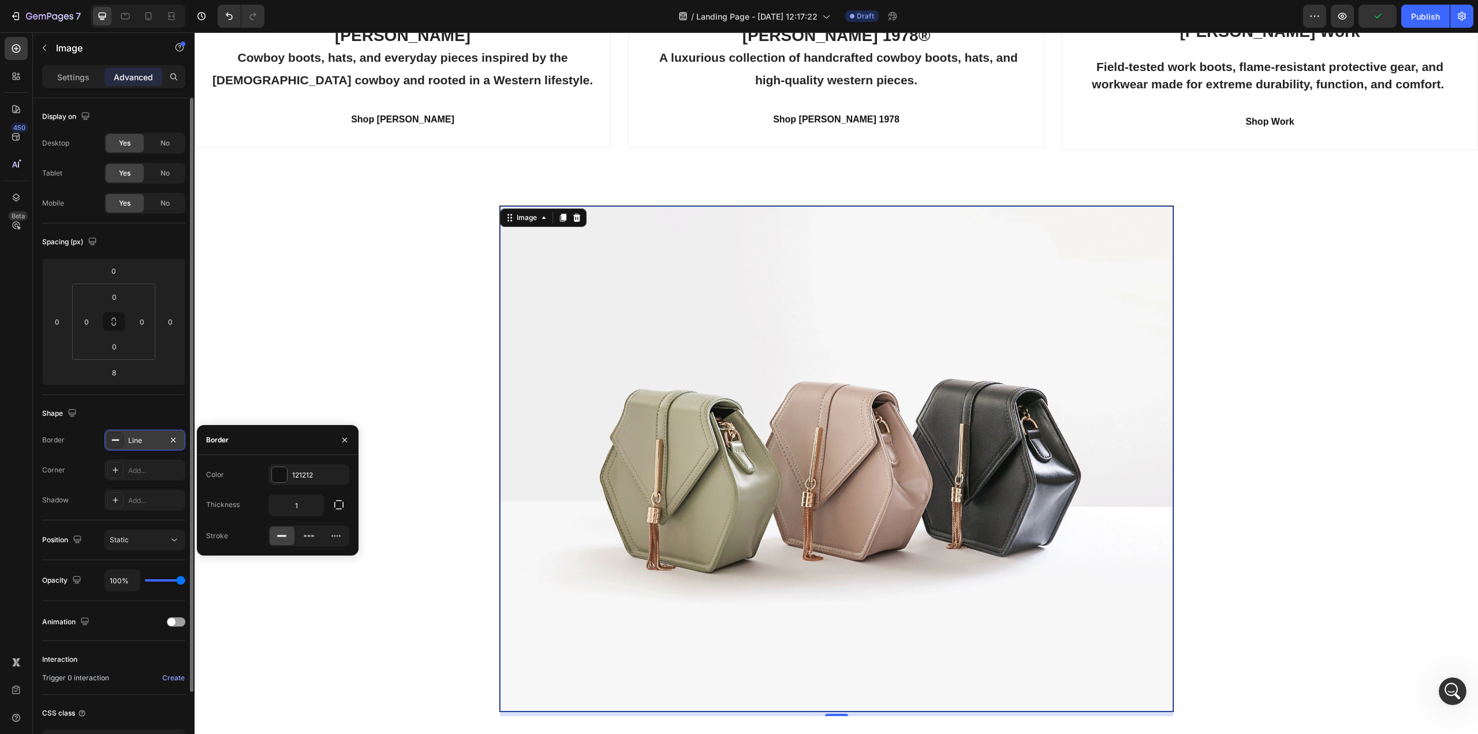
click at [113, 442] on icon at bounding box center [115, 439] width 9 height 9
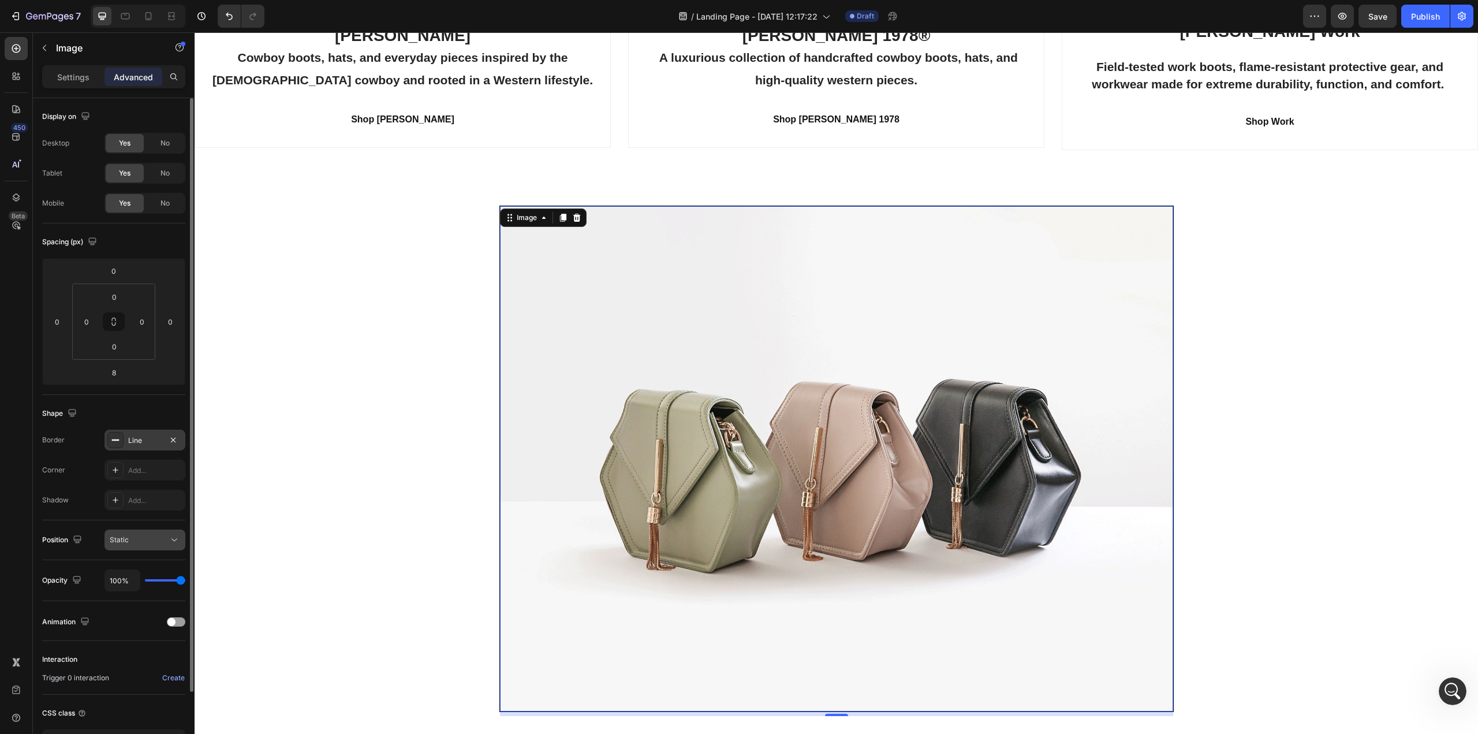
click at [170, 543] on icon at bounding box center [175, 540] width 12 height 12
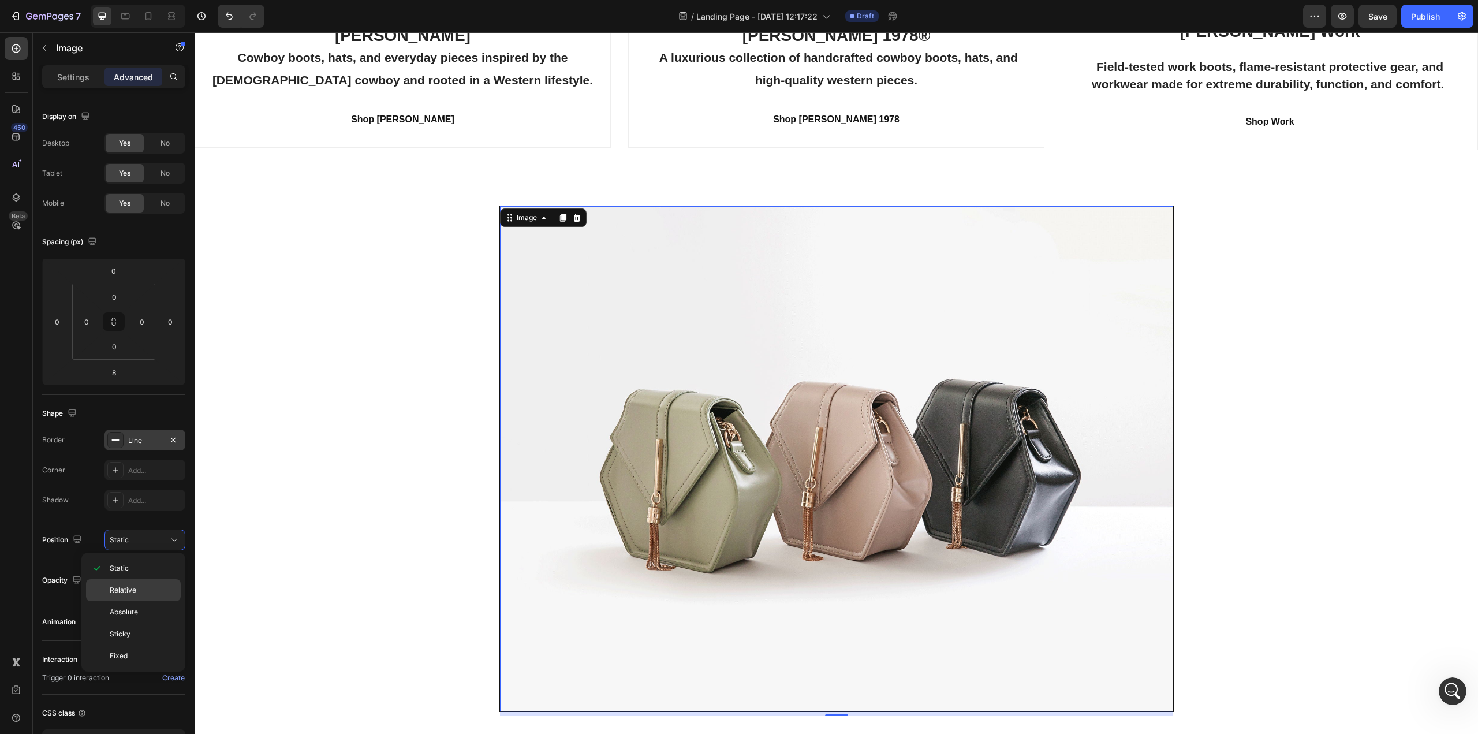
click at [125, 592] on span "Relative" at bounding box center [123, 590] width 27 height 10
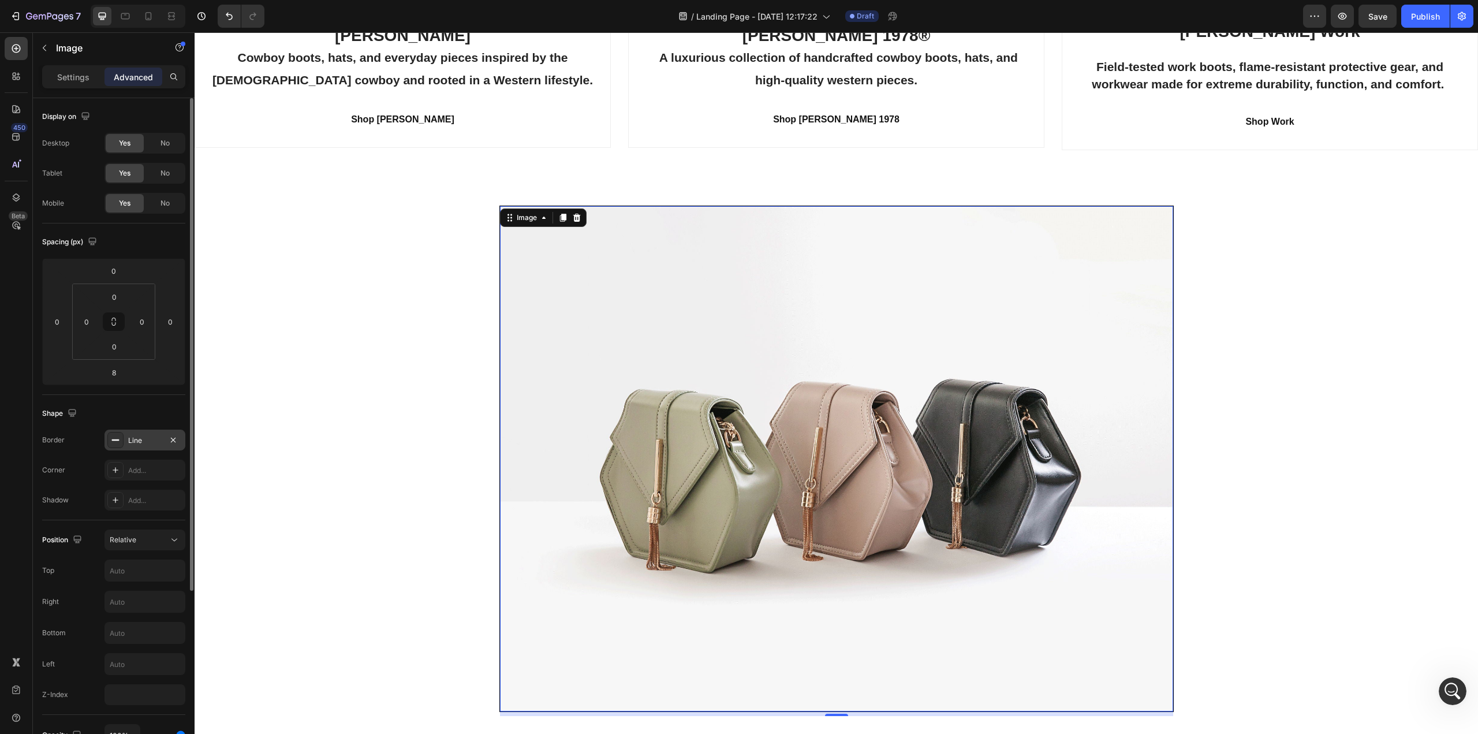
scroll to position [231, 0]
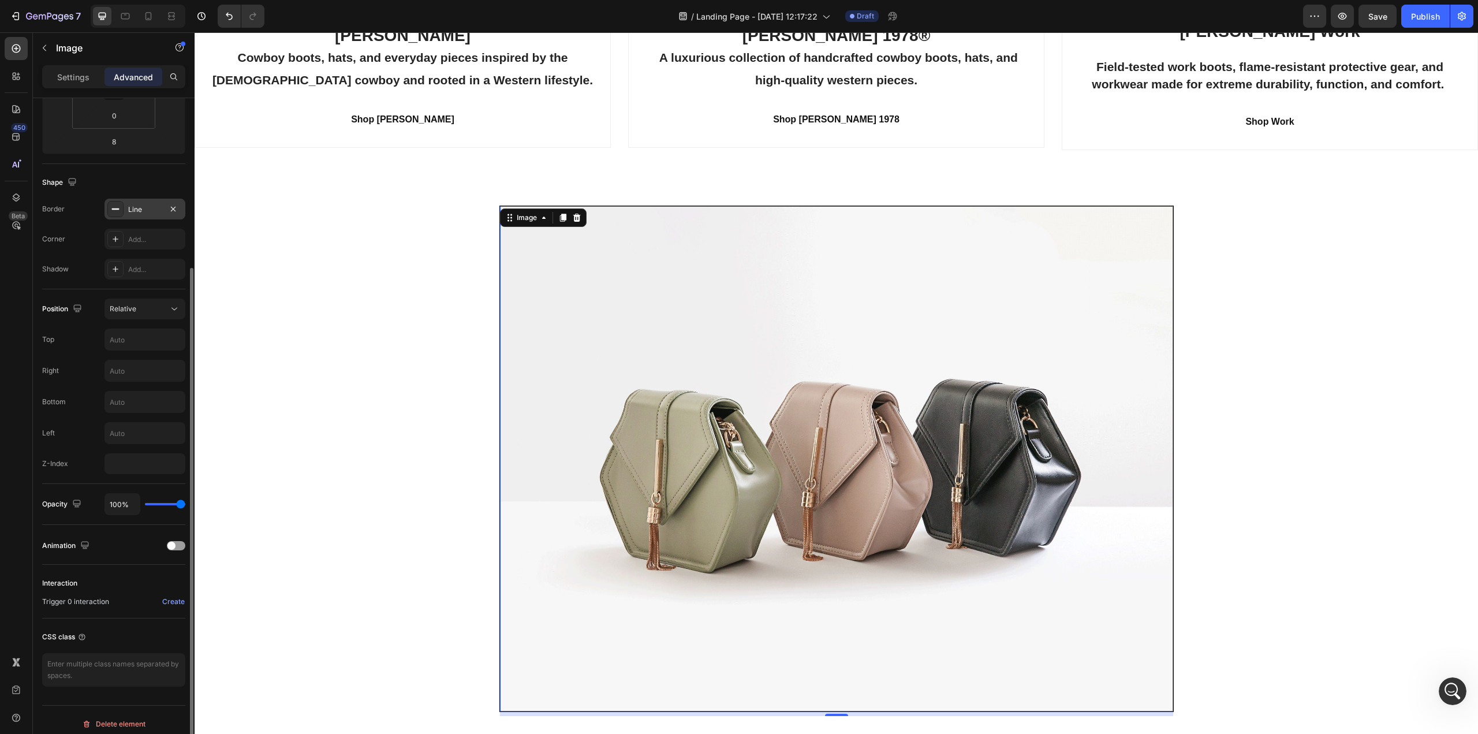
type input "98%"
type input "98"
type input "93%"
type input "93"
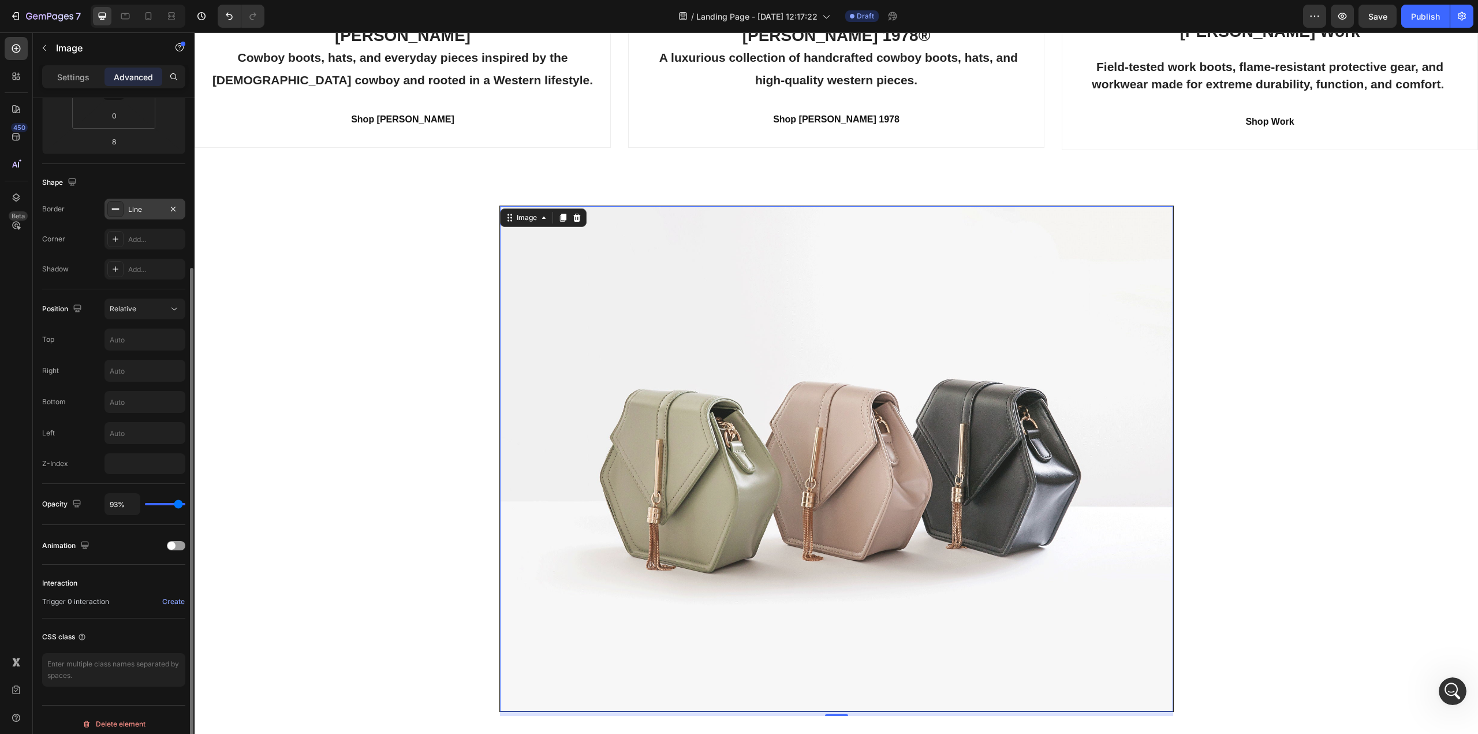
type input "87%"
type input "87"
type input "81%"
type input "81"
type input "74%"
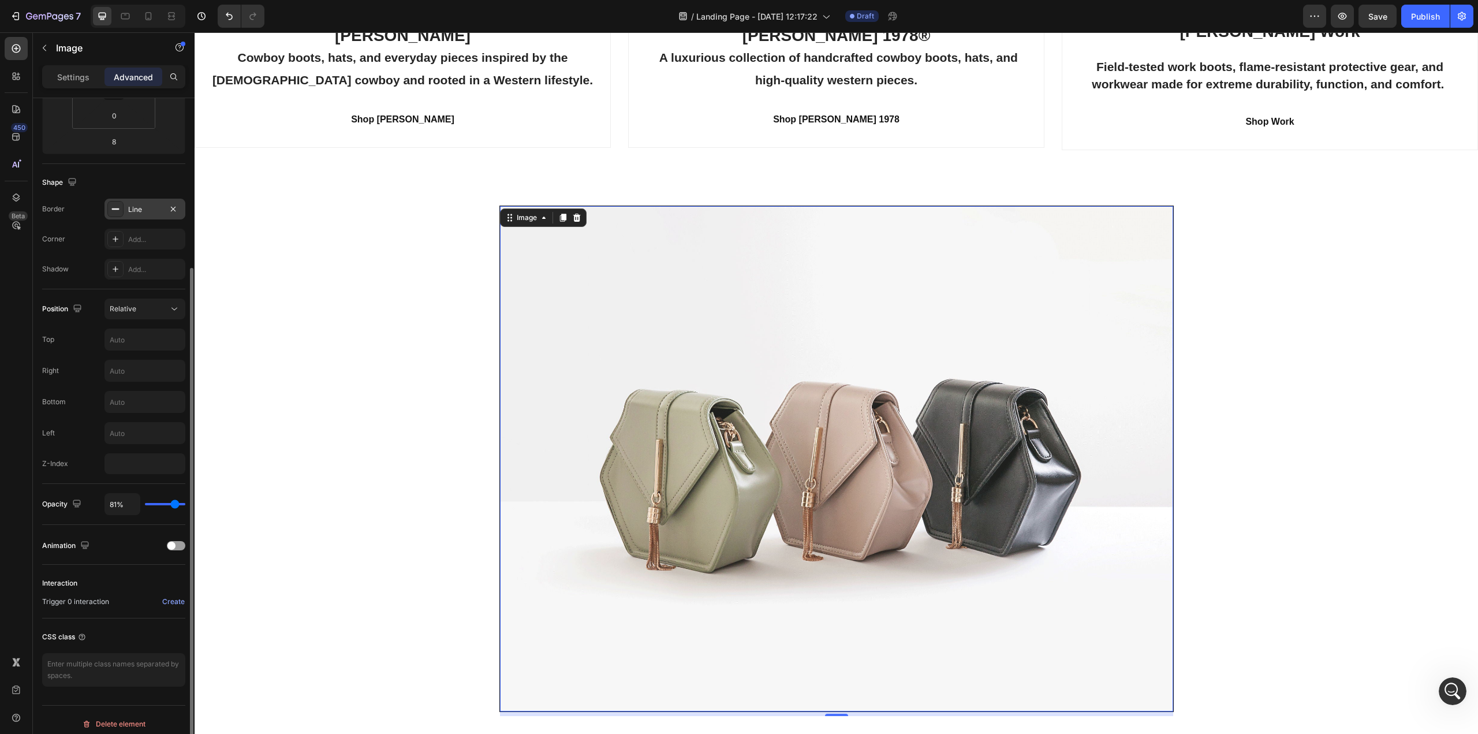
type input "74"
type input "72%"
type input "72"
type input "69%"
type input "69"
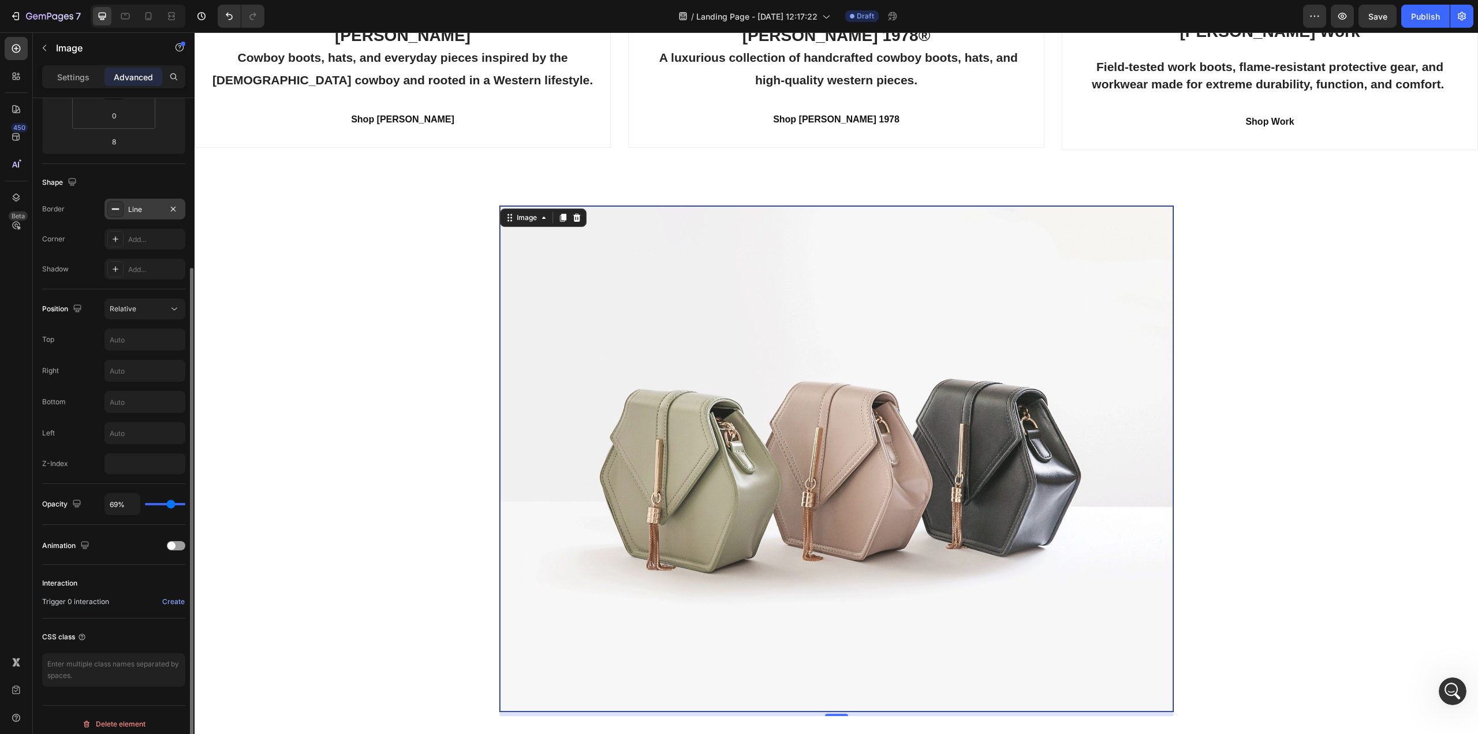
type input "67%"
type input "67"
type input "63%"
type input "63"
type input "61%"
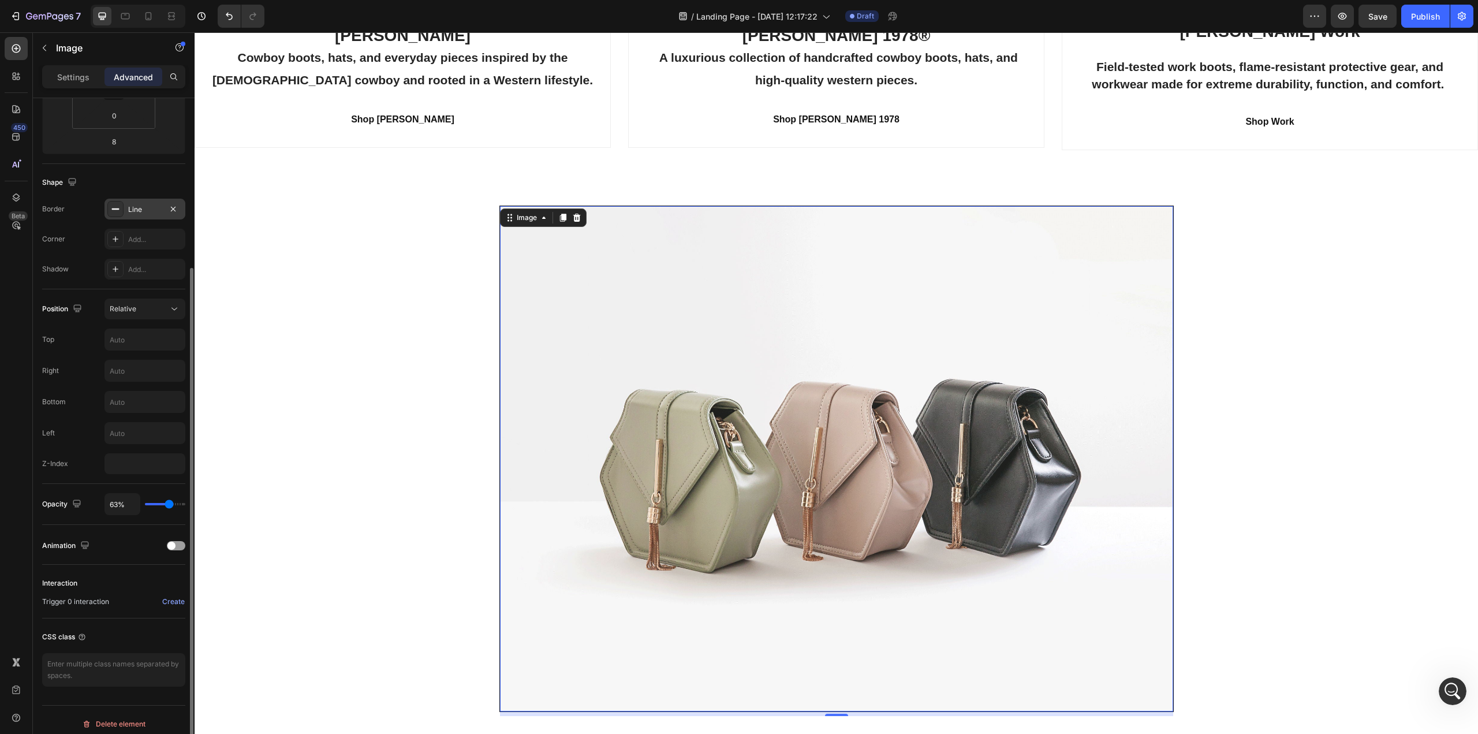
type input "61"
type input "59%"
type input "59"
type input "57%"
type input "57"
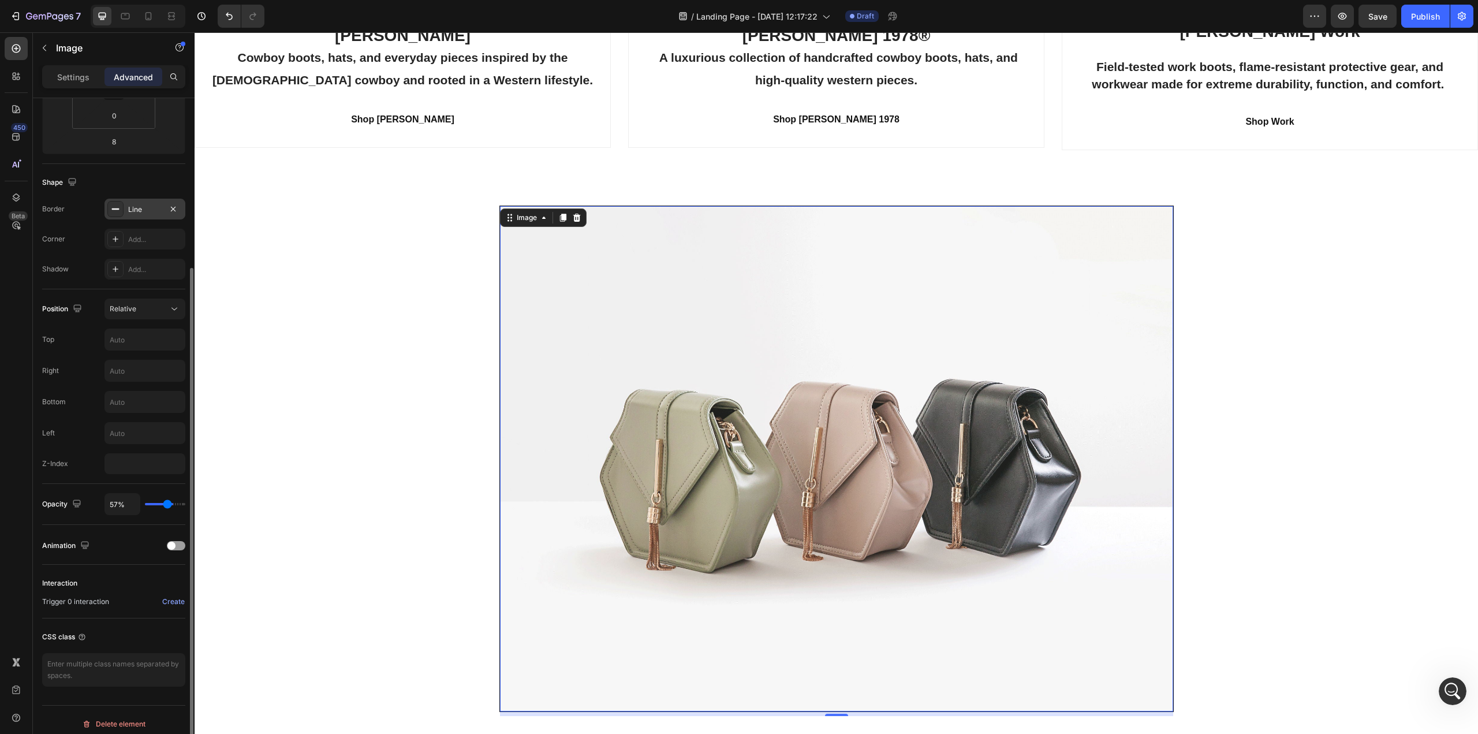
type input "54%"
type input "54"
type input "52%"
type input "52"
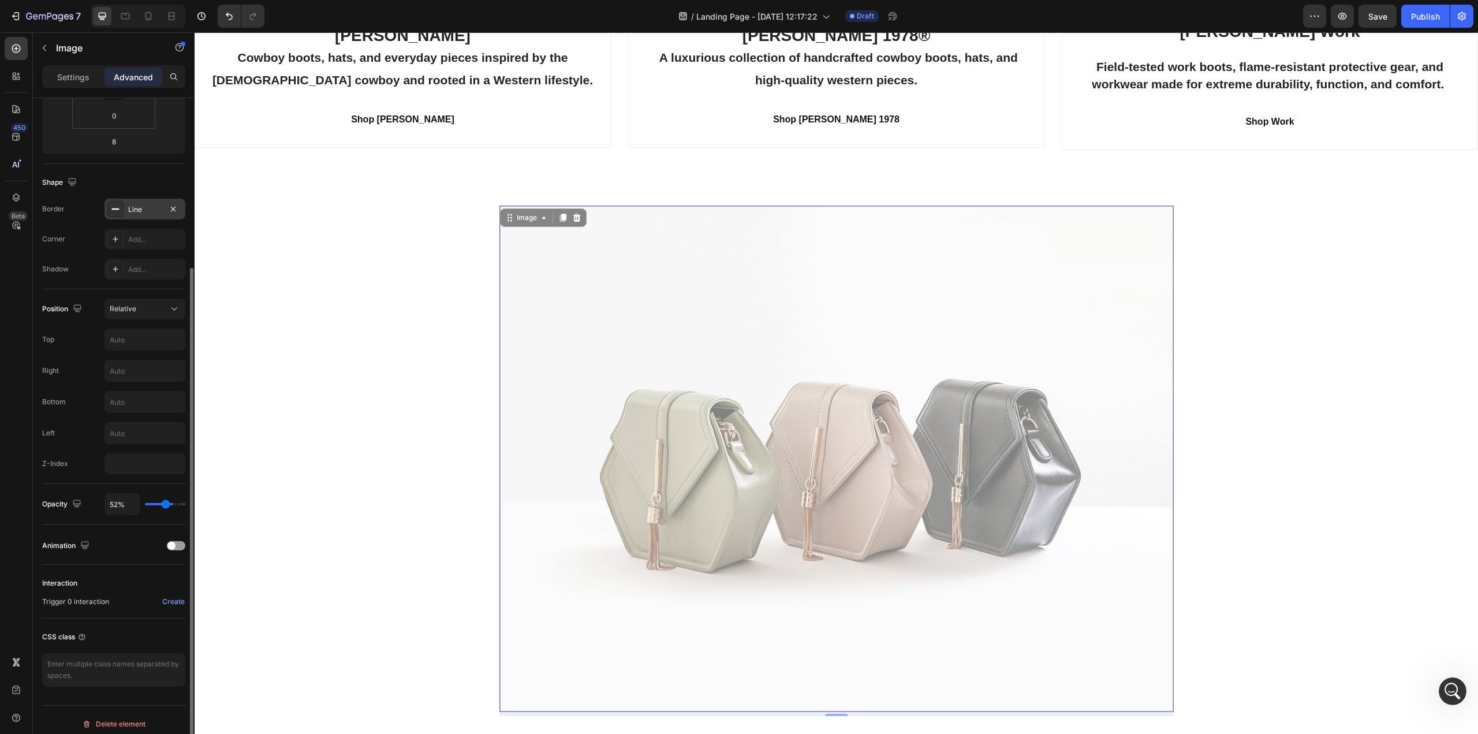
type input "50%"
type input "50"
type input "48%"
type input "48"
type input "46%"
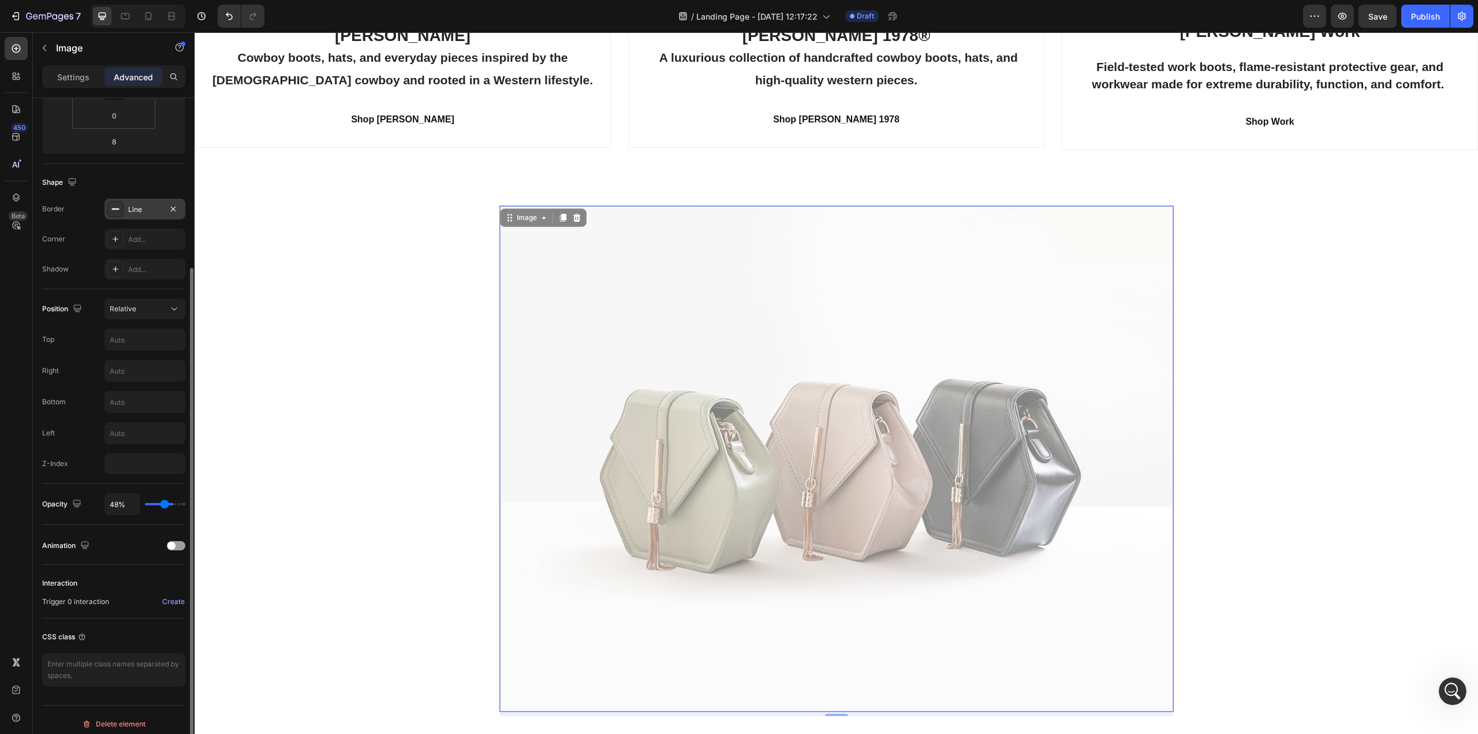
type input "46"
type input "44%"
type input "44"
type input "43%"
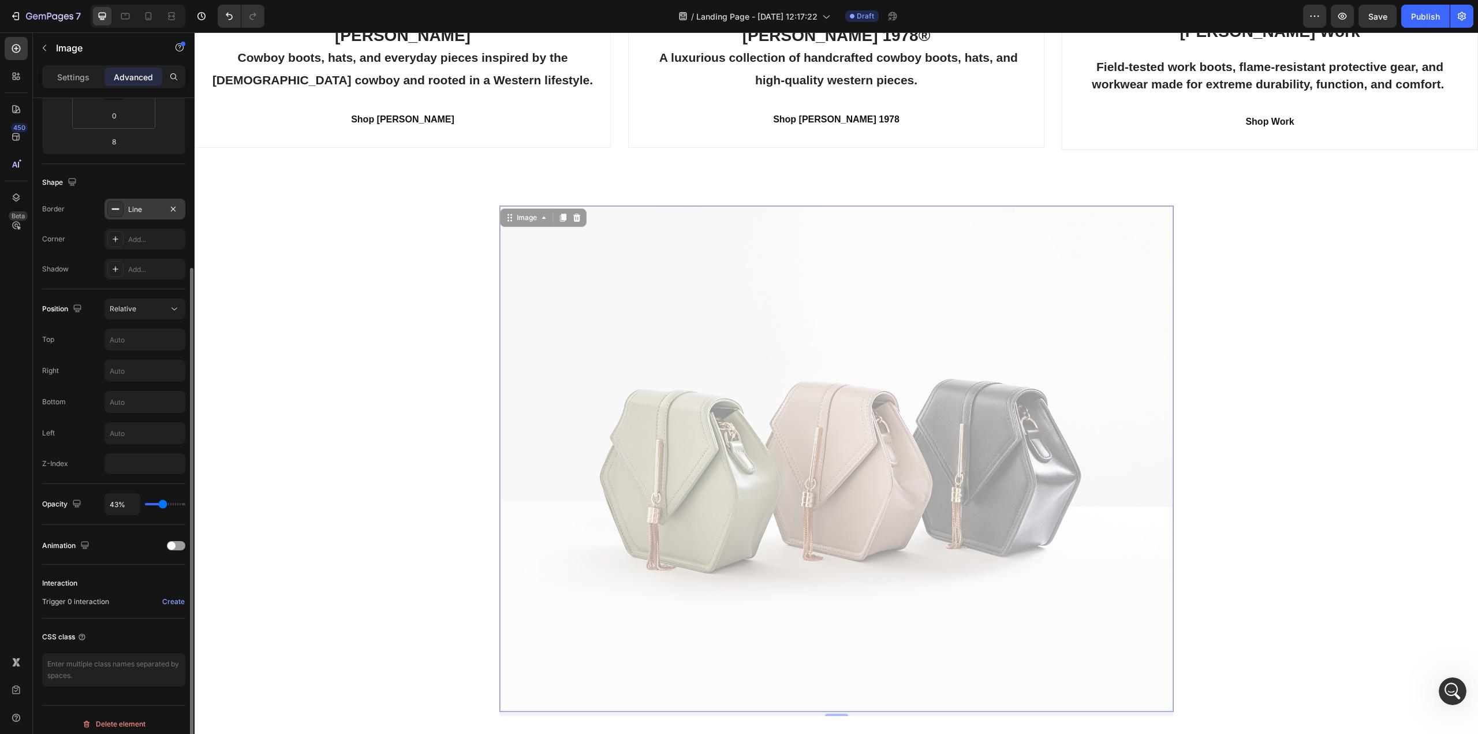
drag, startPoint x: 183, startPoint y: 505, endPoint x: 163, endPoint y: 507, distance: 20.3
type input "43"
click at [163, 505] on input "range" at bounding box center [165, 504] width 40 height 2
type input "48%"
type input "48"
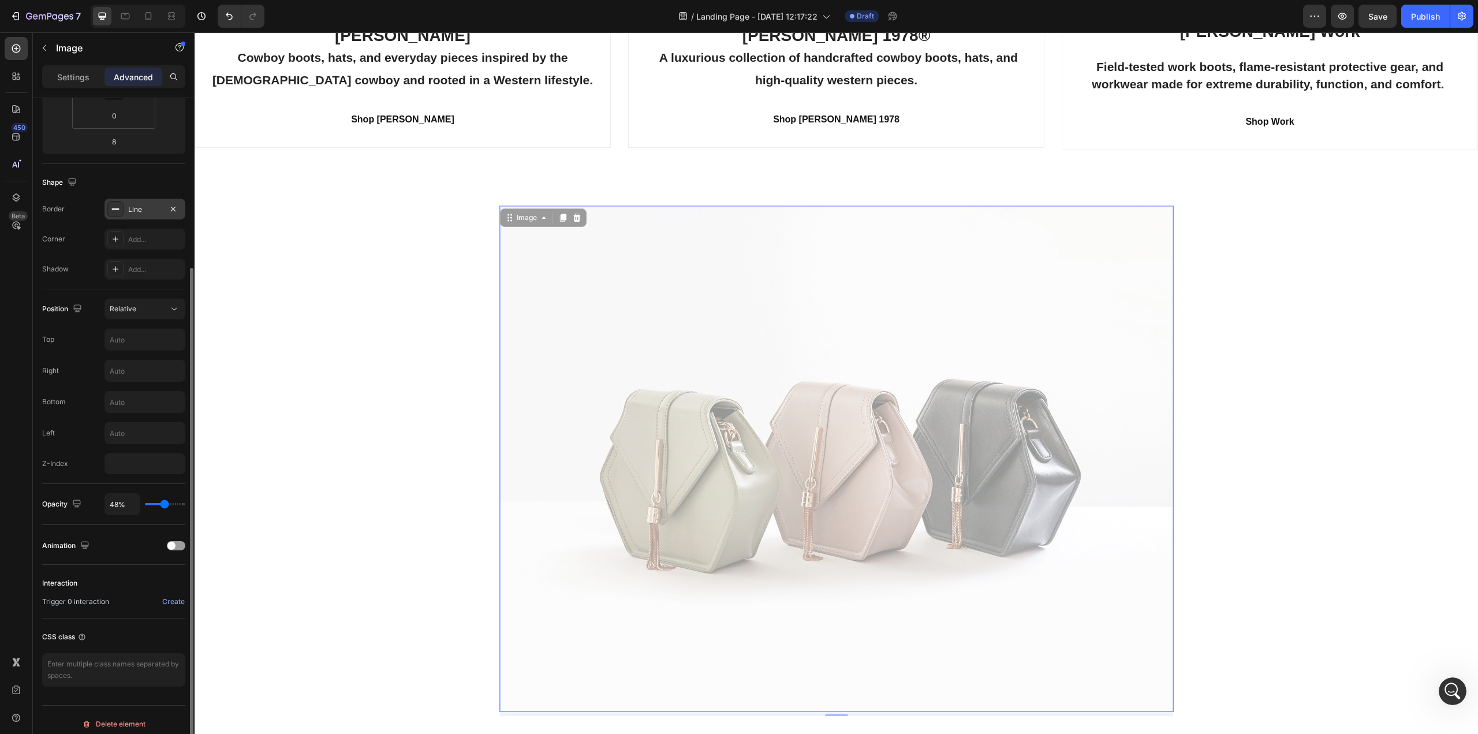
type input "56%"
type input "56"
type input "63%"
type input "63"
type input "74%"
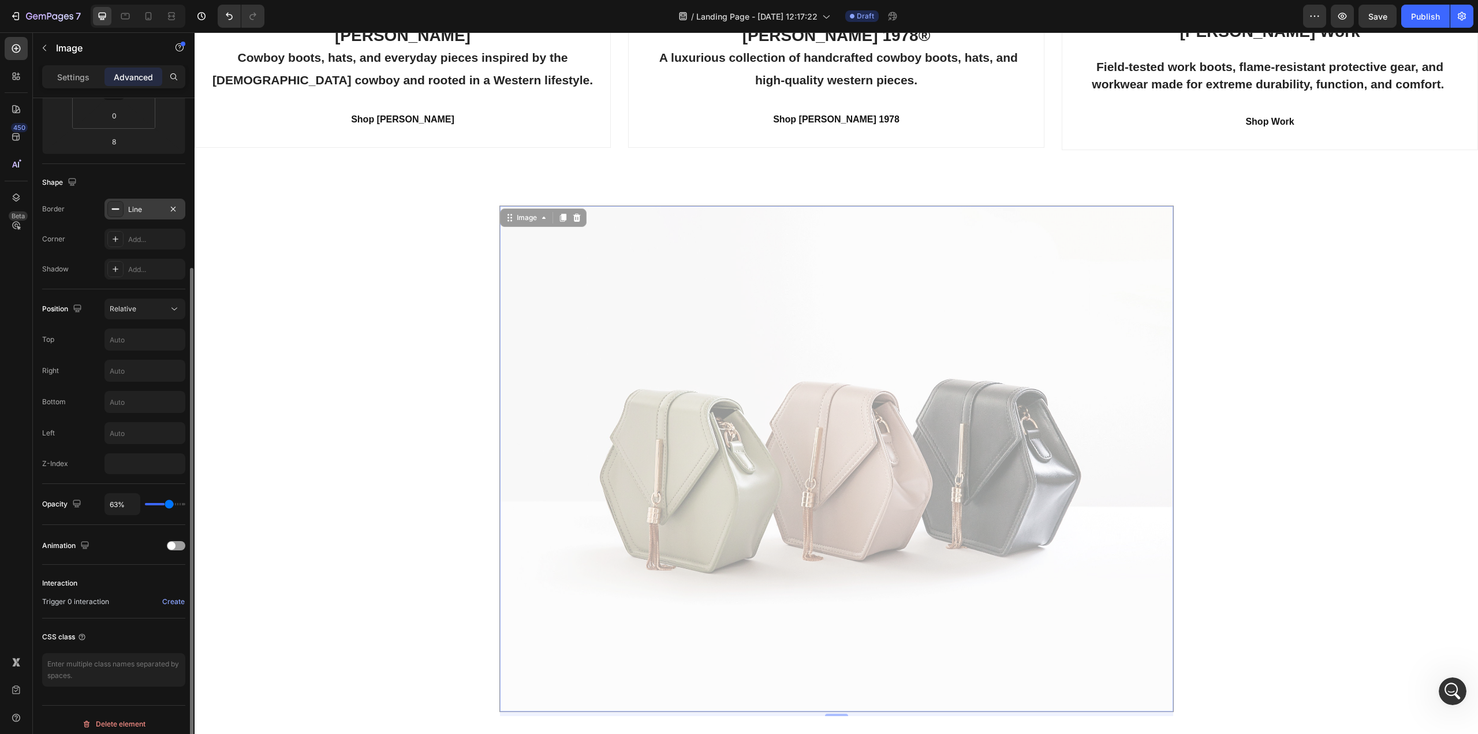
type input "74"
type input "85%"
type input "85"
type input "93%"
type input "93"
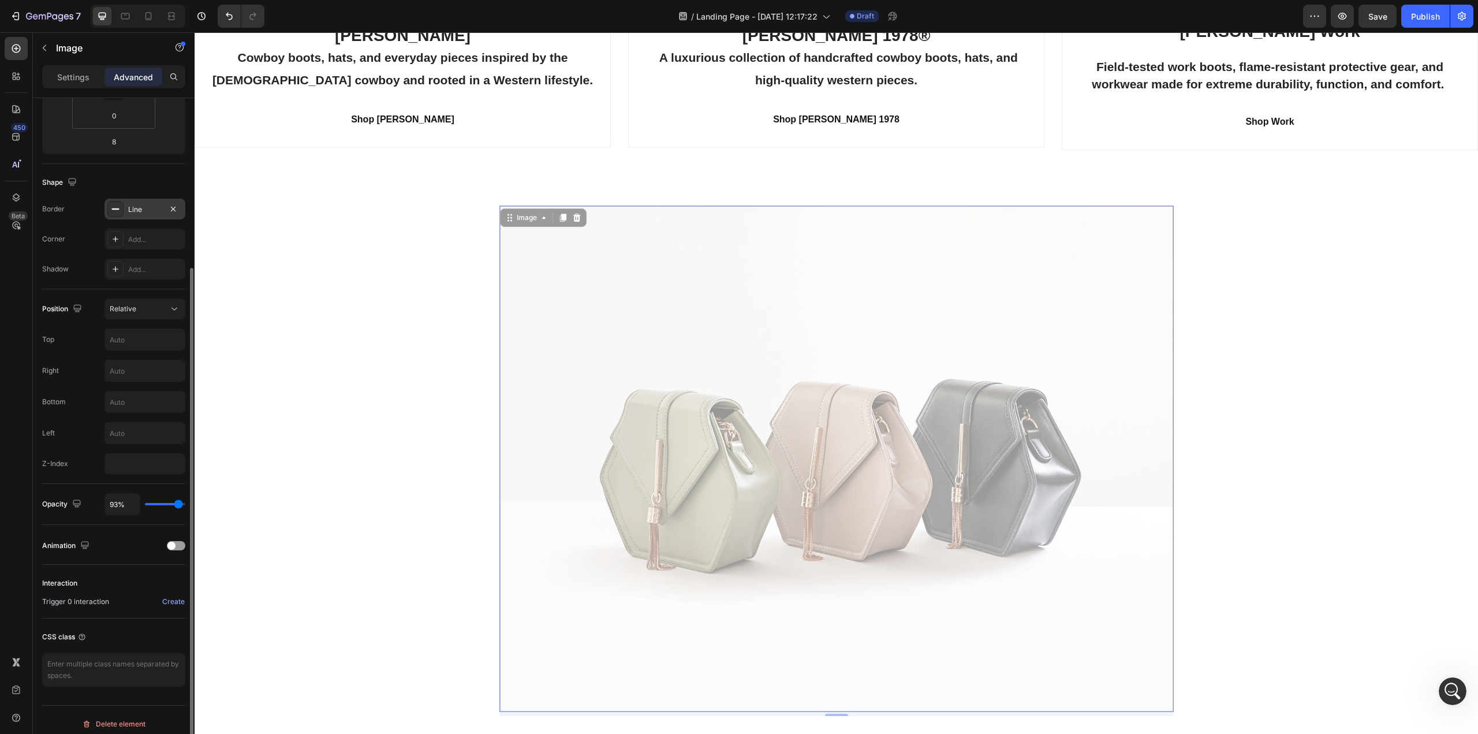
type input "100%"
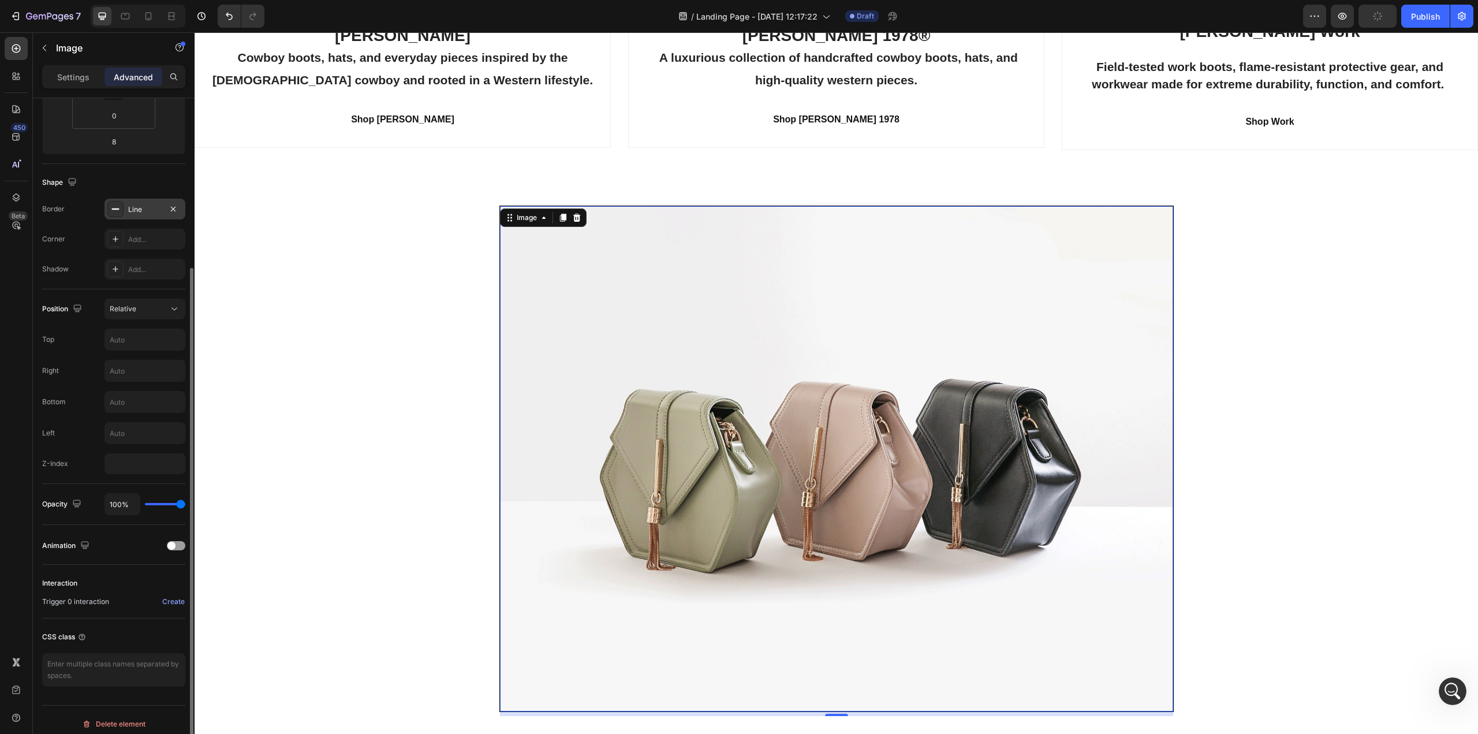
drag, startPoint x: 163, startPoint y: 507, endPoint x: 214, endPoint y: 505, distance: 51.5
type input "100"
click at [185, 505] on input "range" at bounding box center [165, 504] width 40 height 2
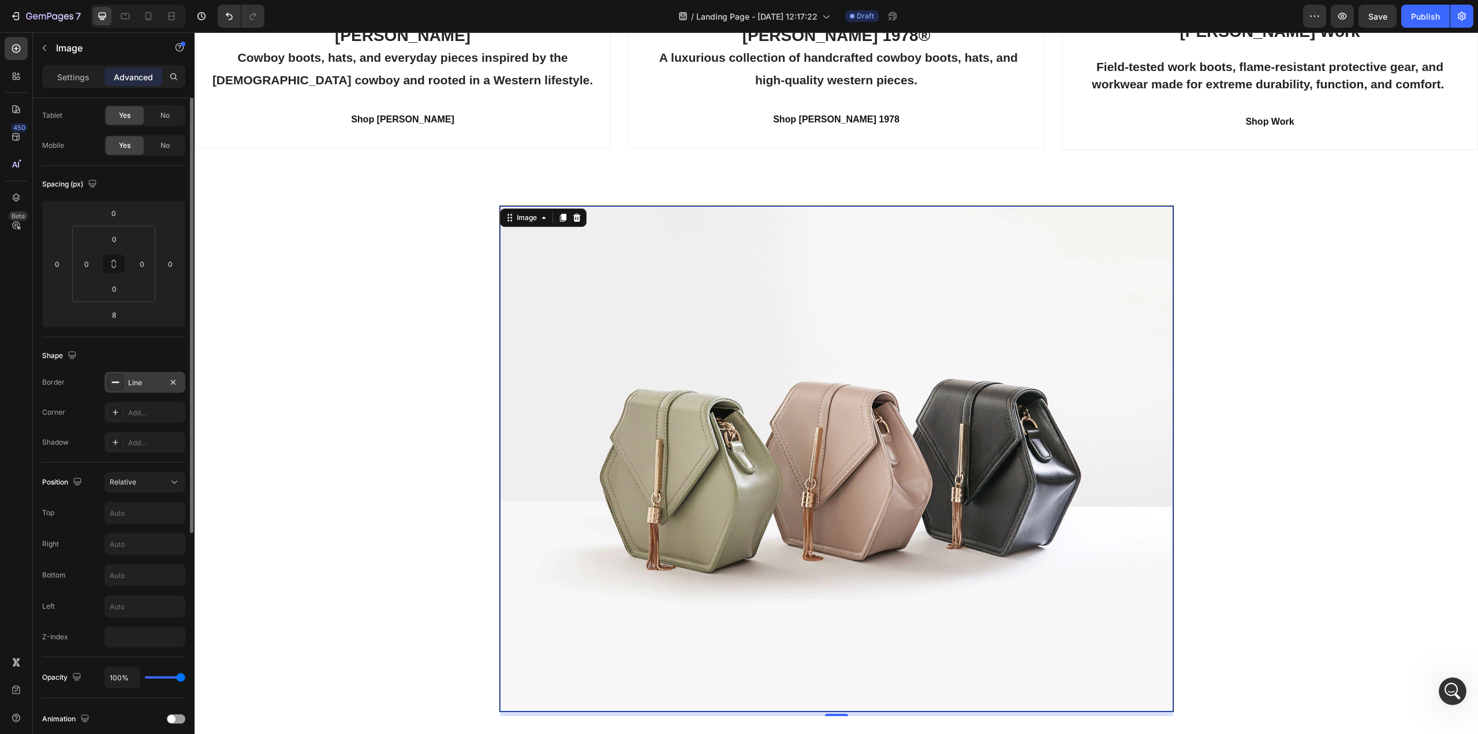
scroll to position [0, 0]
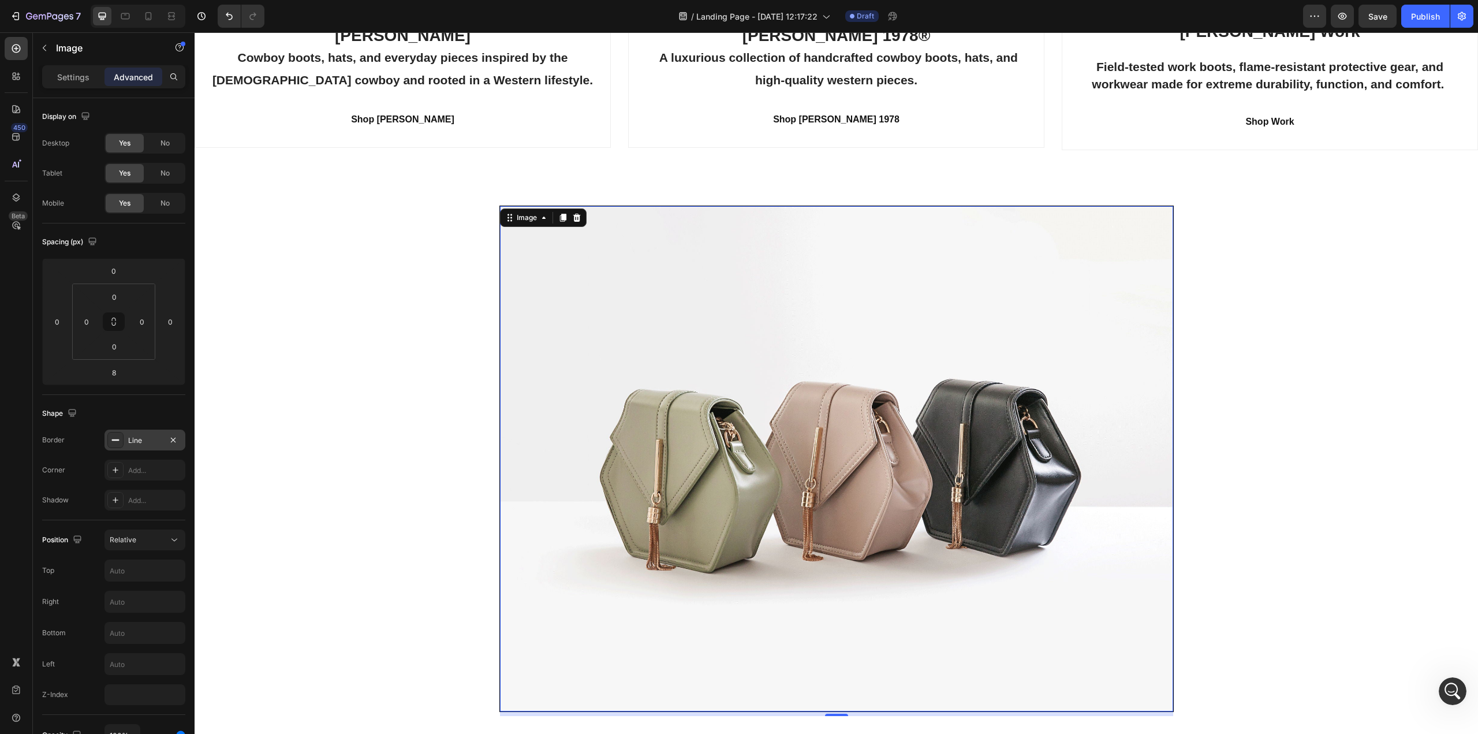
click at [716, 371] on img at bounding box center [836, 458] width 673 height 505
click at [43, 48] on icon "button" at bounding box center [44, 48] width 3 height 6
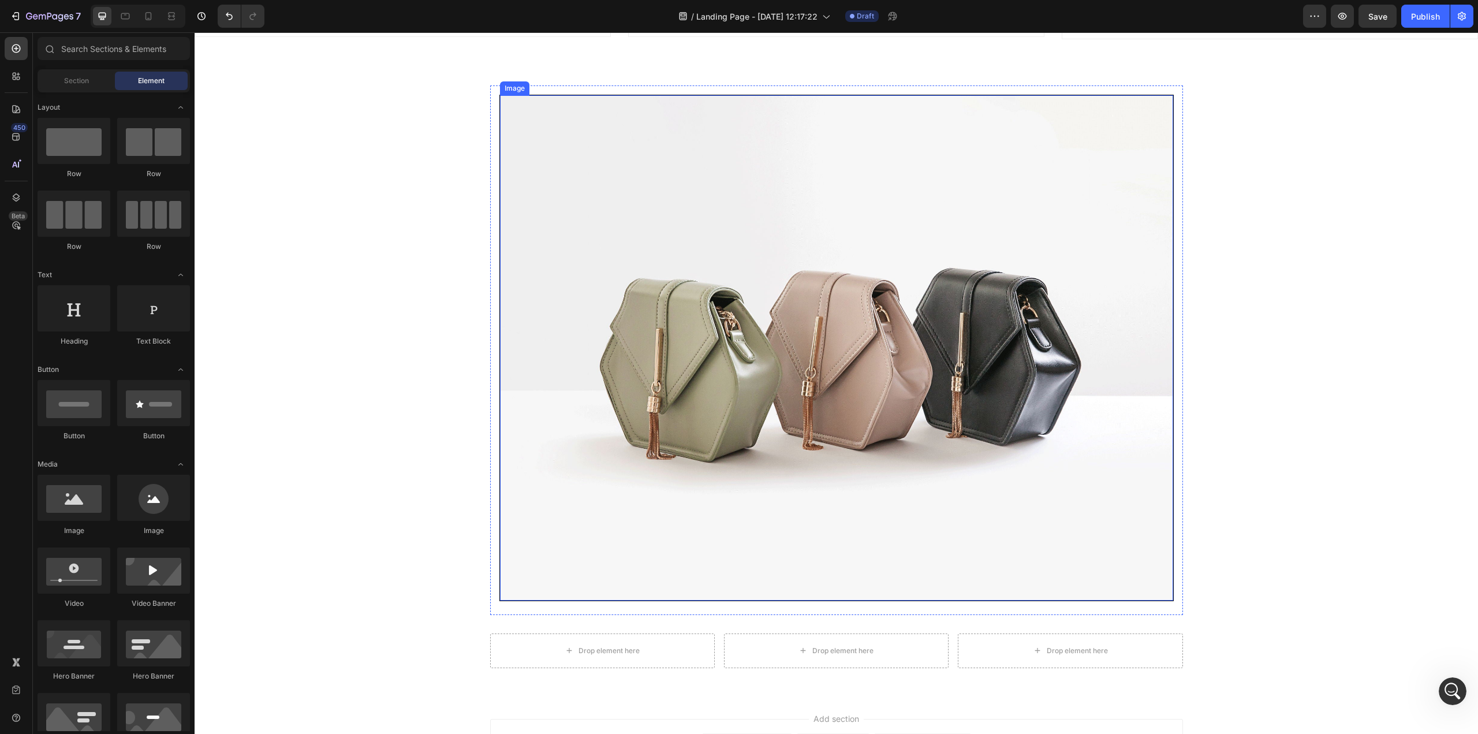
scroll to position [2375, 0]
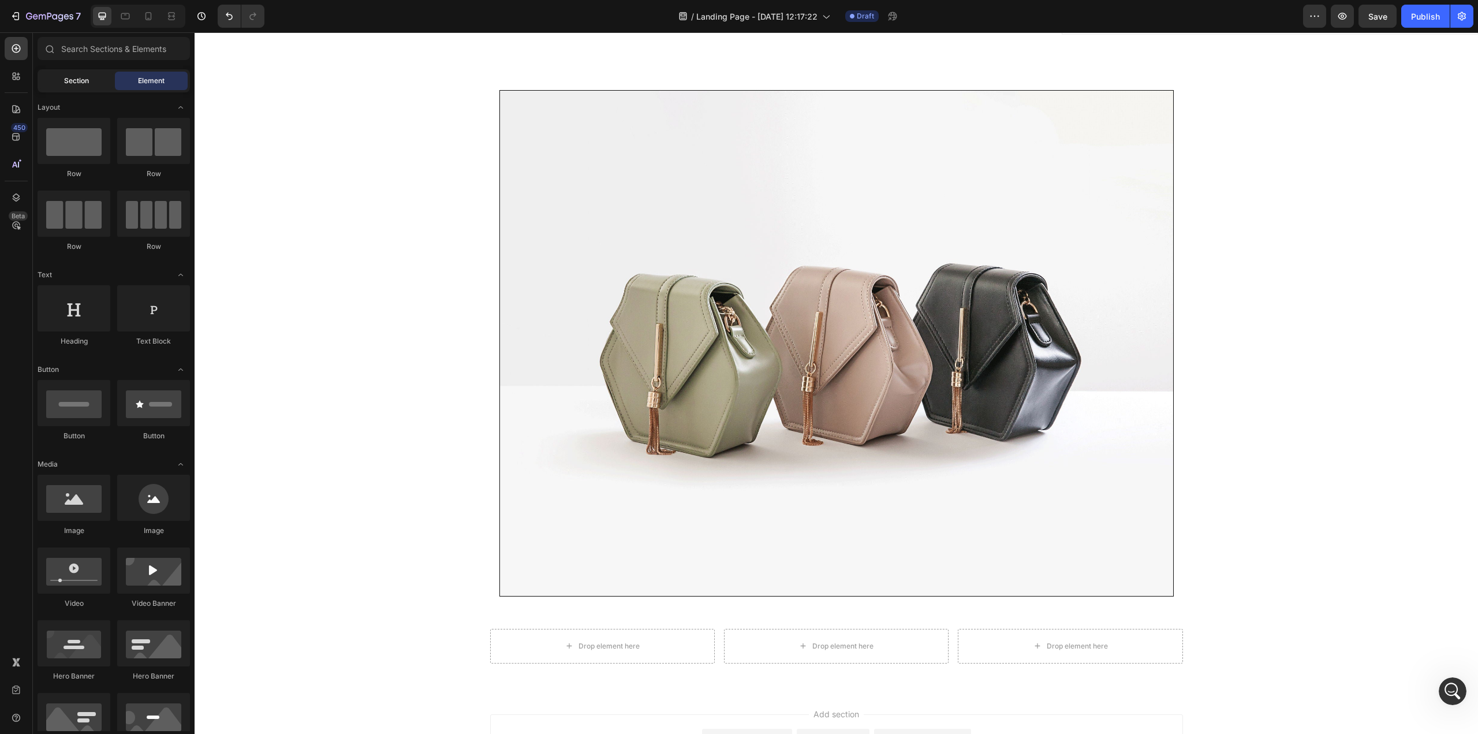
click at [66, 76] on span "Section" at bounding box center [76, 81] width 25 height 10
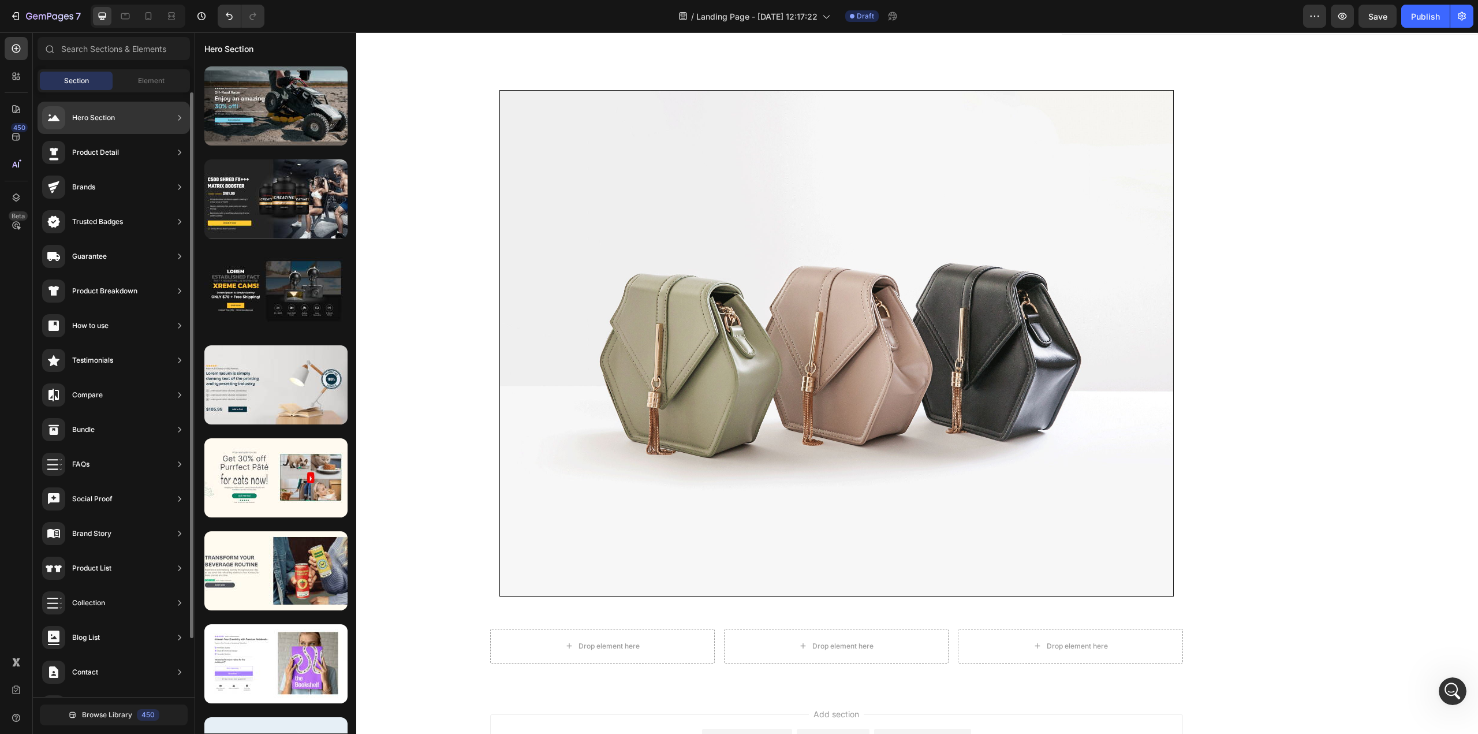
click at [85, 119] on div "Hero Section" at bounding box center [93, 118] width 43 height 12
click at [181, 113] on icon at bounding box center [180, 118] width 12 height 12
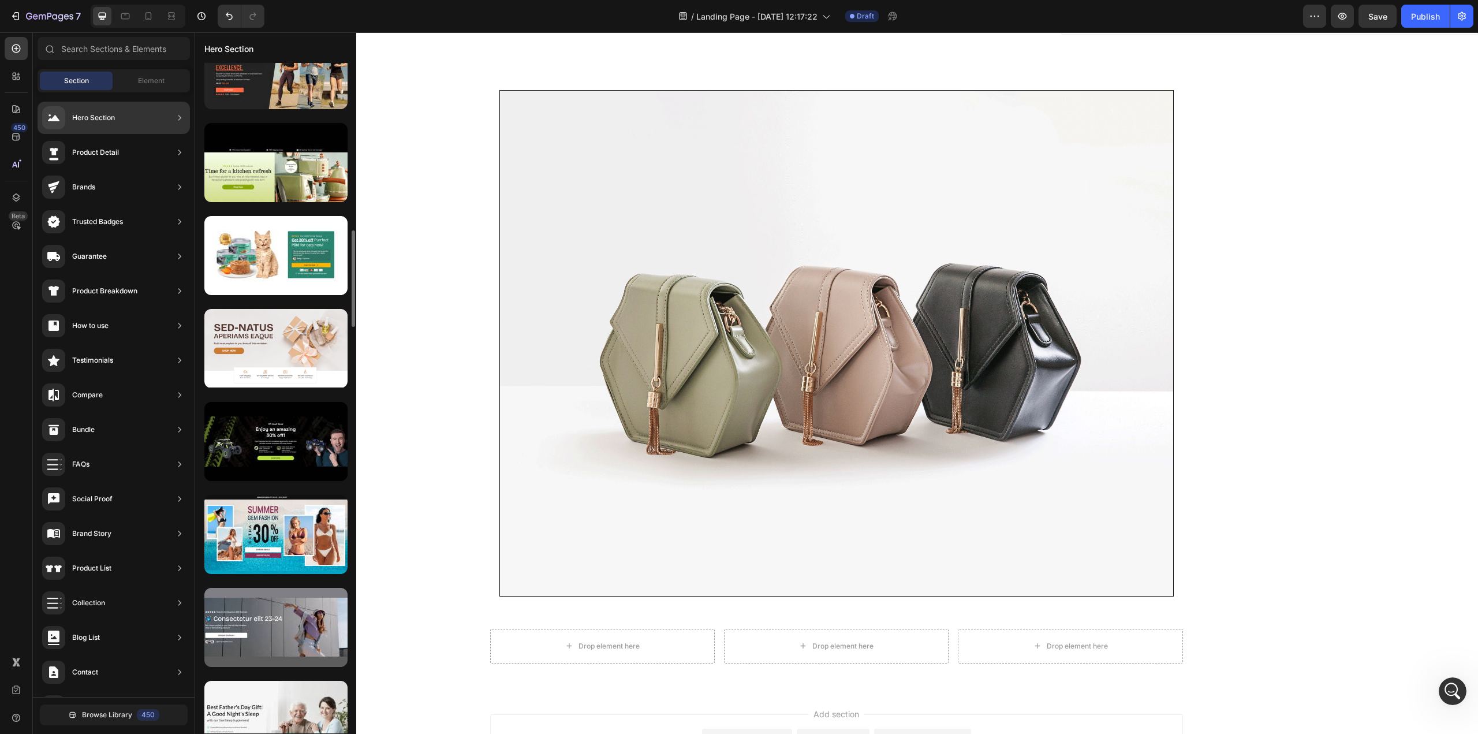
scroll to position [1674, 0]
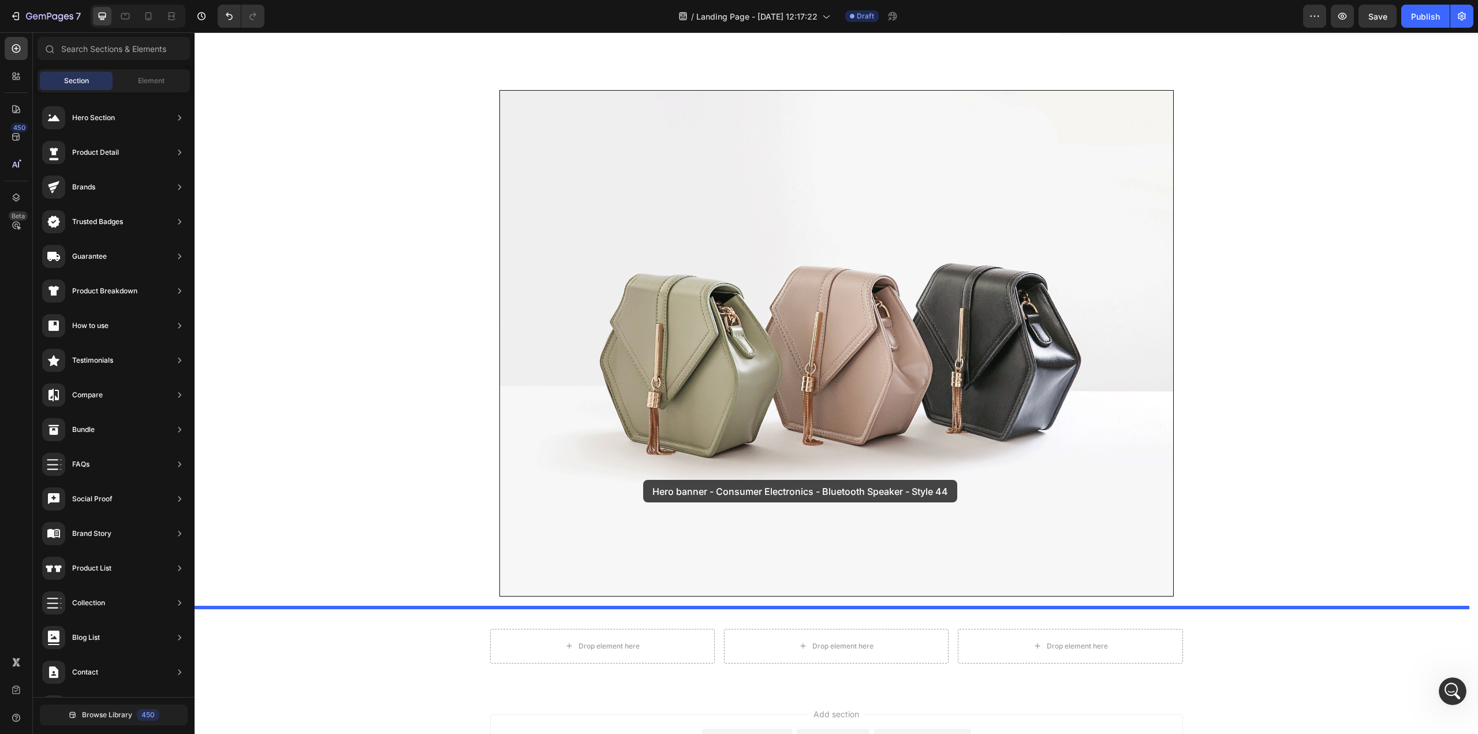
drag, startPoint x: 452, startPoint y: 604, endPoint x: 643, endPoint y: 480, distance: 228.2
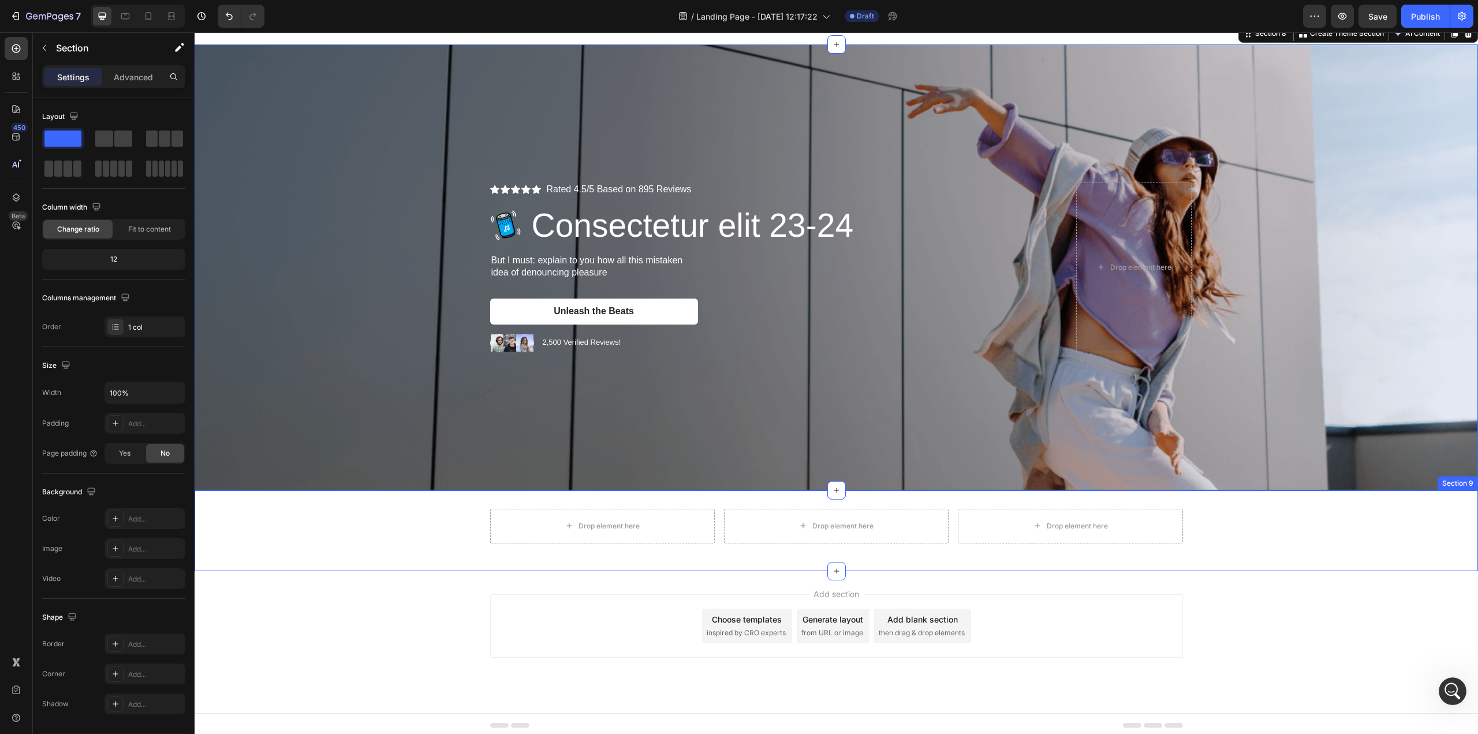
scroll to position [2765, 0]
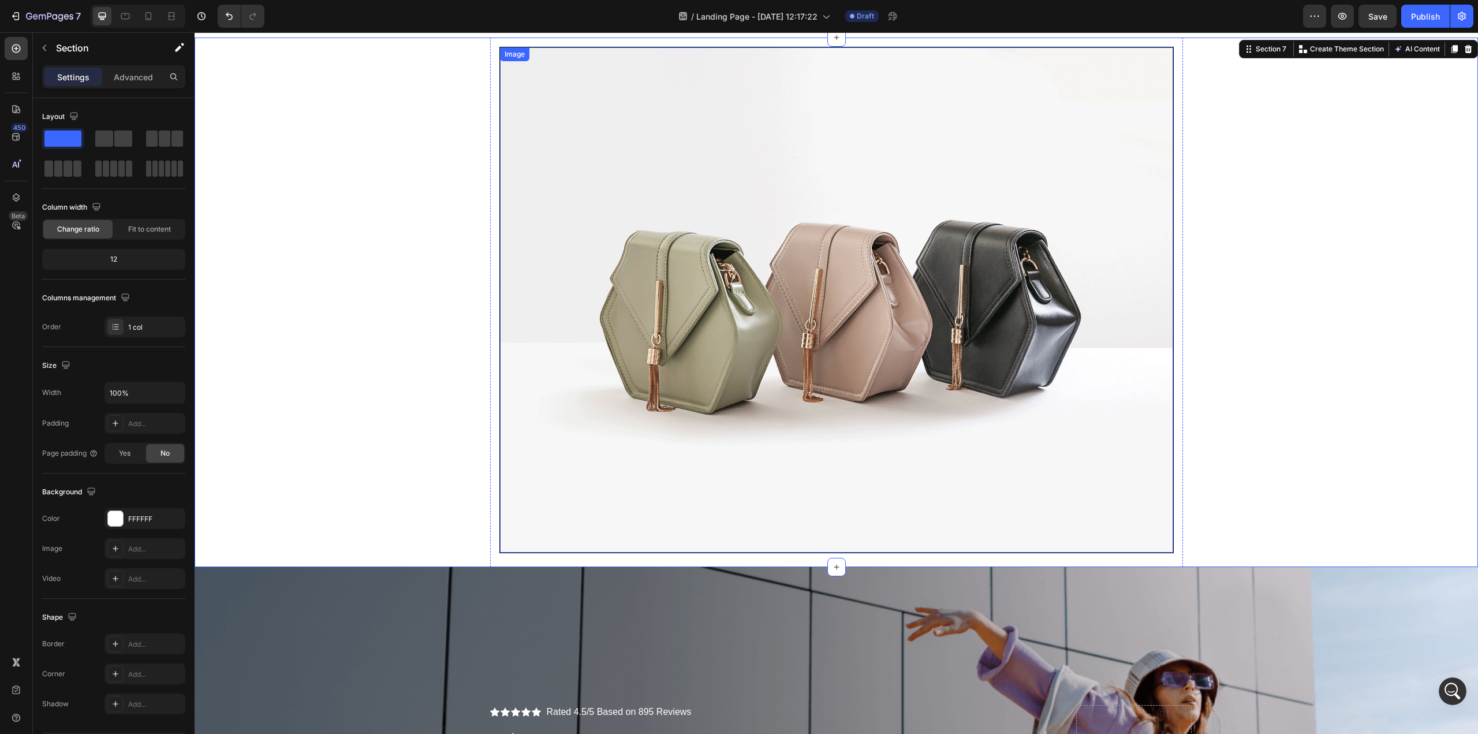
scroll to position [2187, 0]
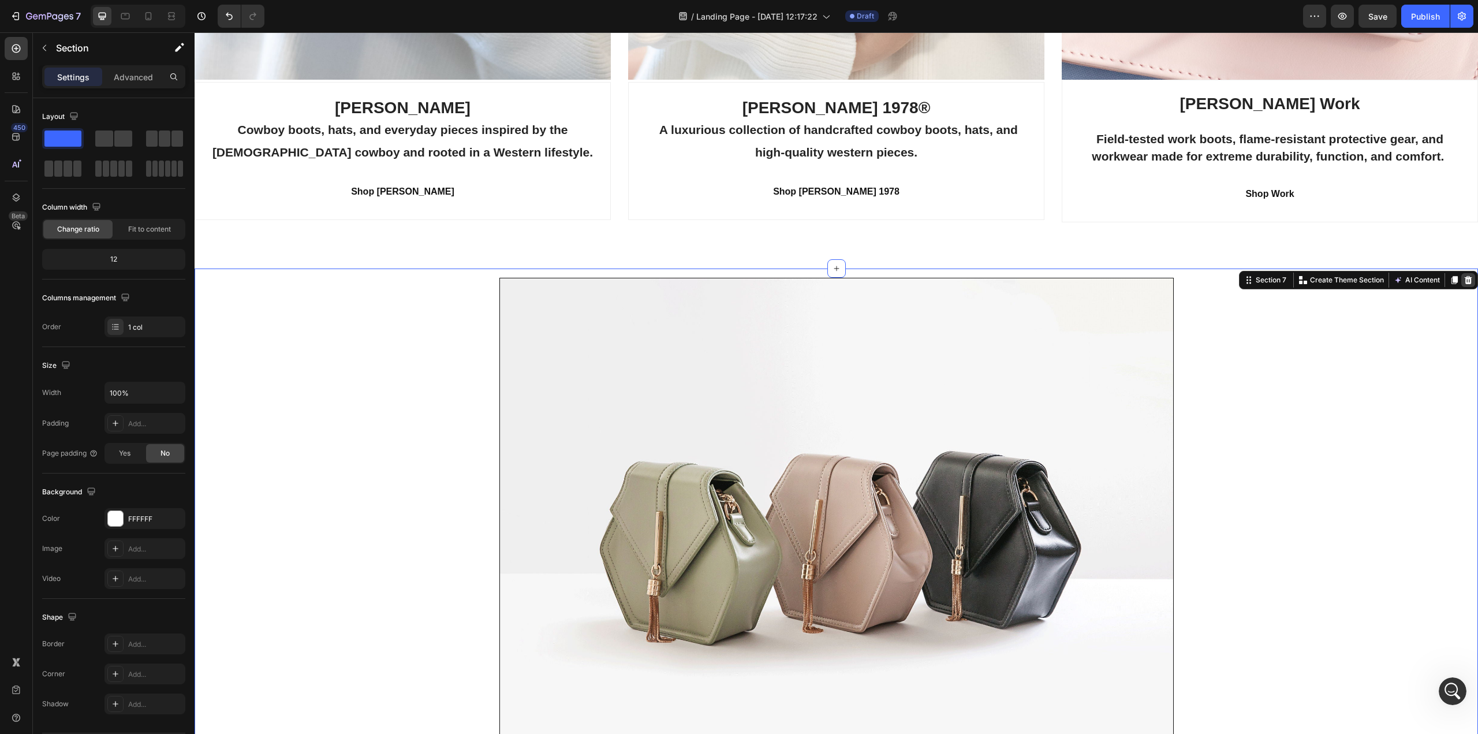
click at [1463, 275] on icon at bounding box center [1467, 279] width 9 height 9
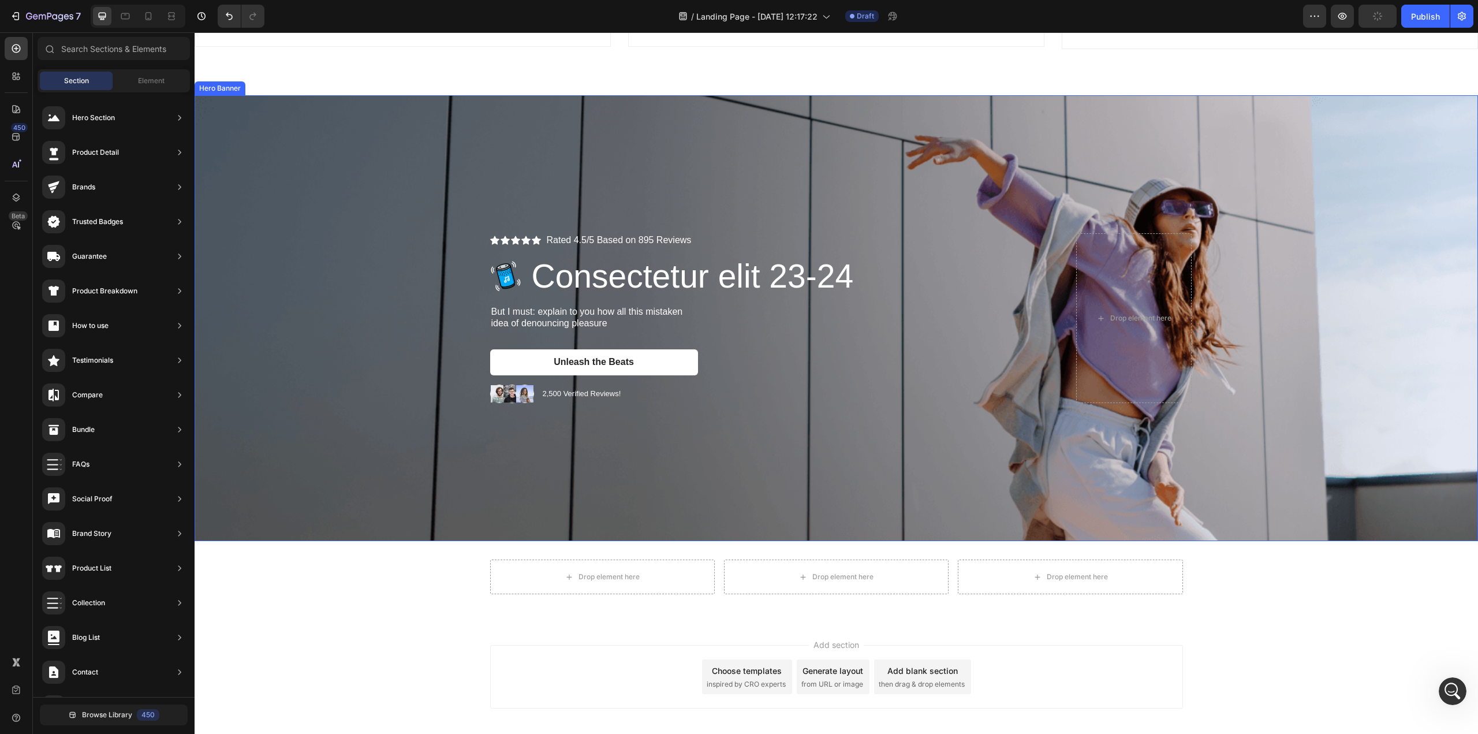
scroll to position [0, 0]
click at [398, 325] on div "Background Image" at bounding box center [836, 318] width 1283 height 446
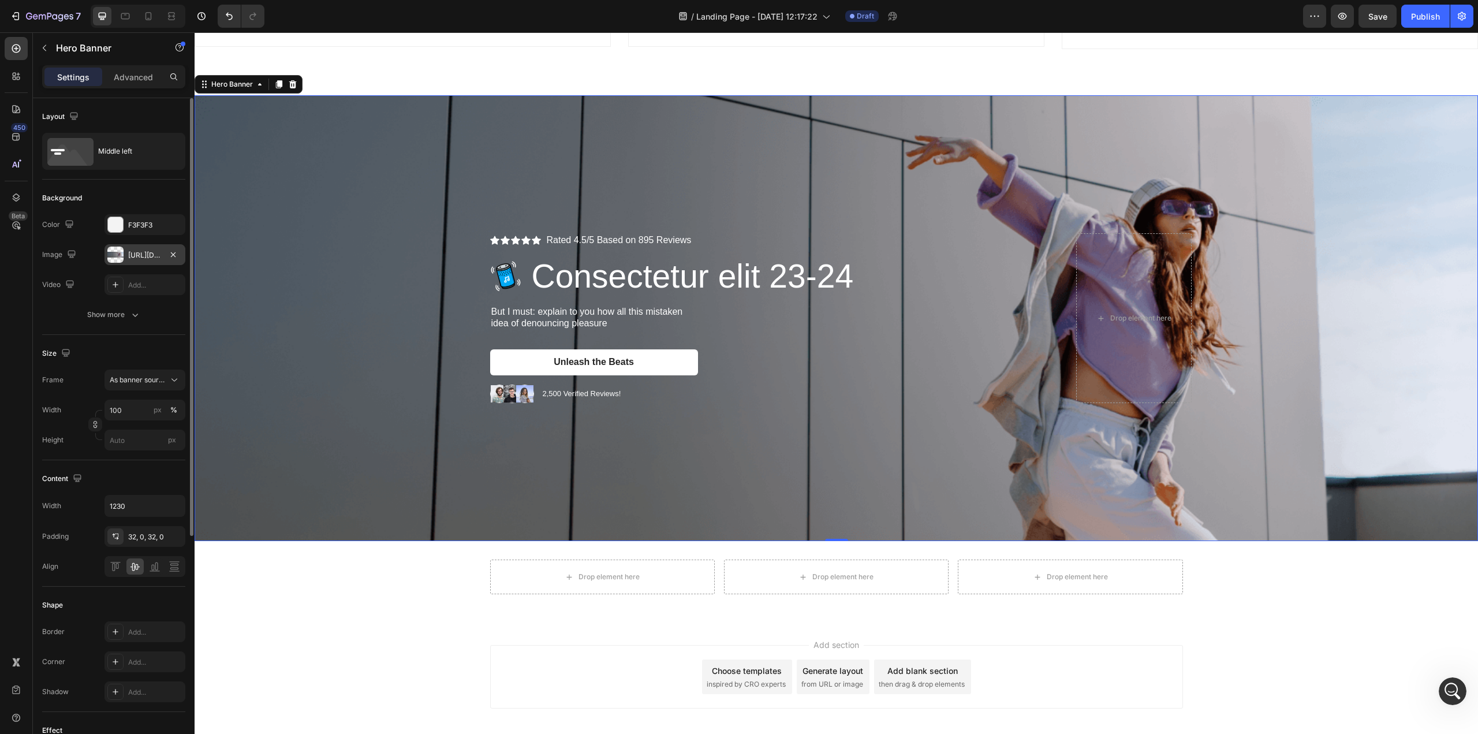
click at [116, 249] on div at bounding box center [115, 254] width 16 height 16
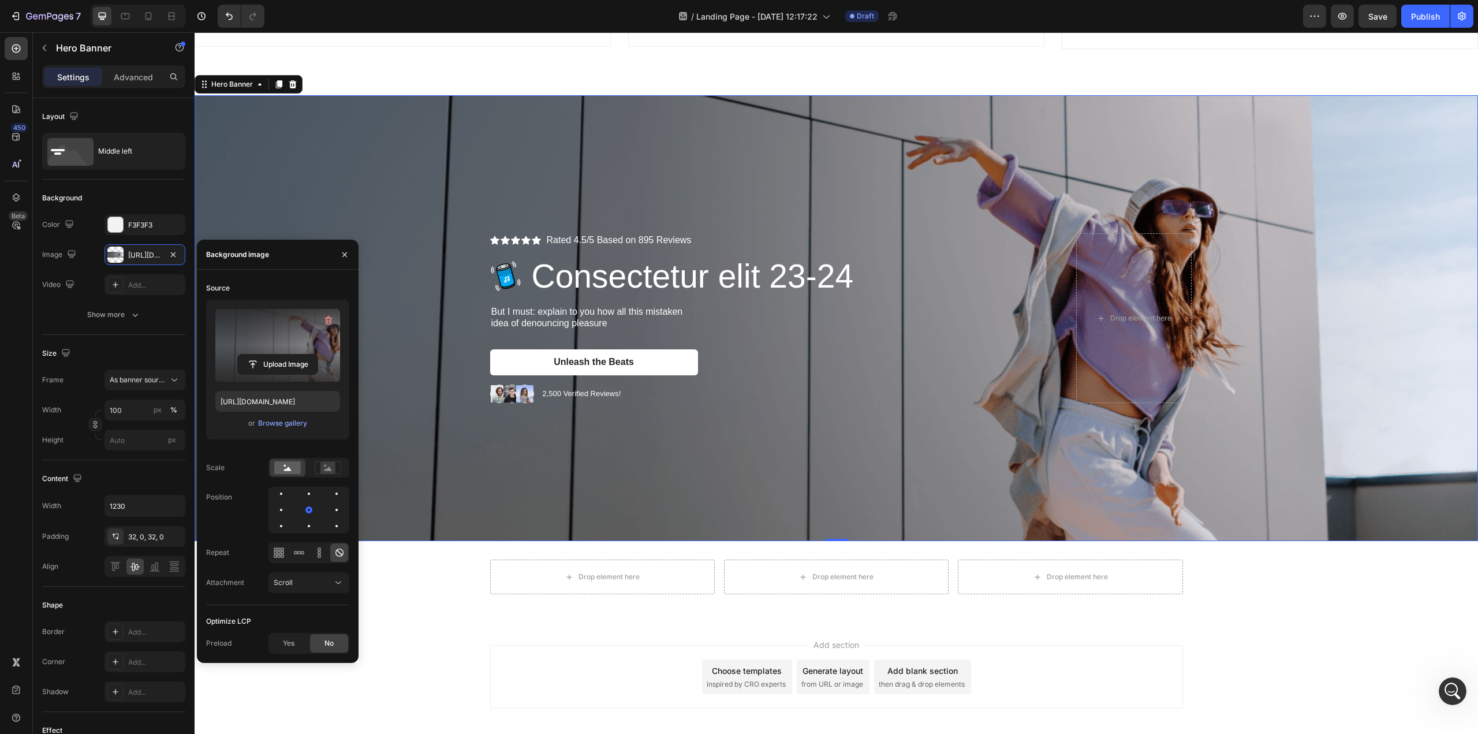
click at [266, 347] on label at bounding box center [277, 345] width 125 height 73
click at [266, 354] on input "file" at bounding box center [278, 364] width 80 height 20
type input "C:\fakepath\CJ-About-Us_Desktop_05 (1).jpg"
type input "[URL][DOMAIN_NAME]"
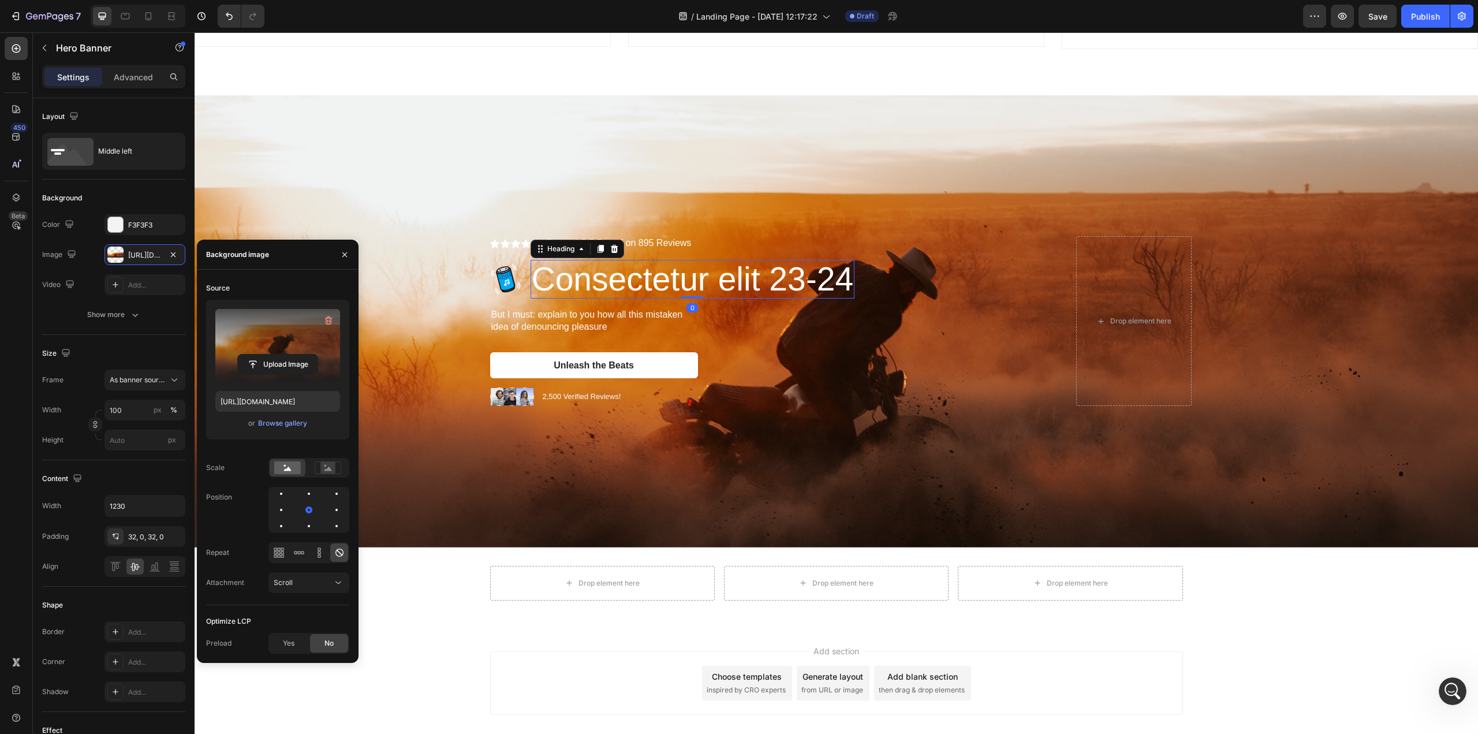
click at [556, 265] on h2 "Consectetur elit 23-24" at bounding box center [693, 279] width 324 height 39
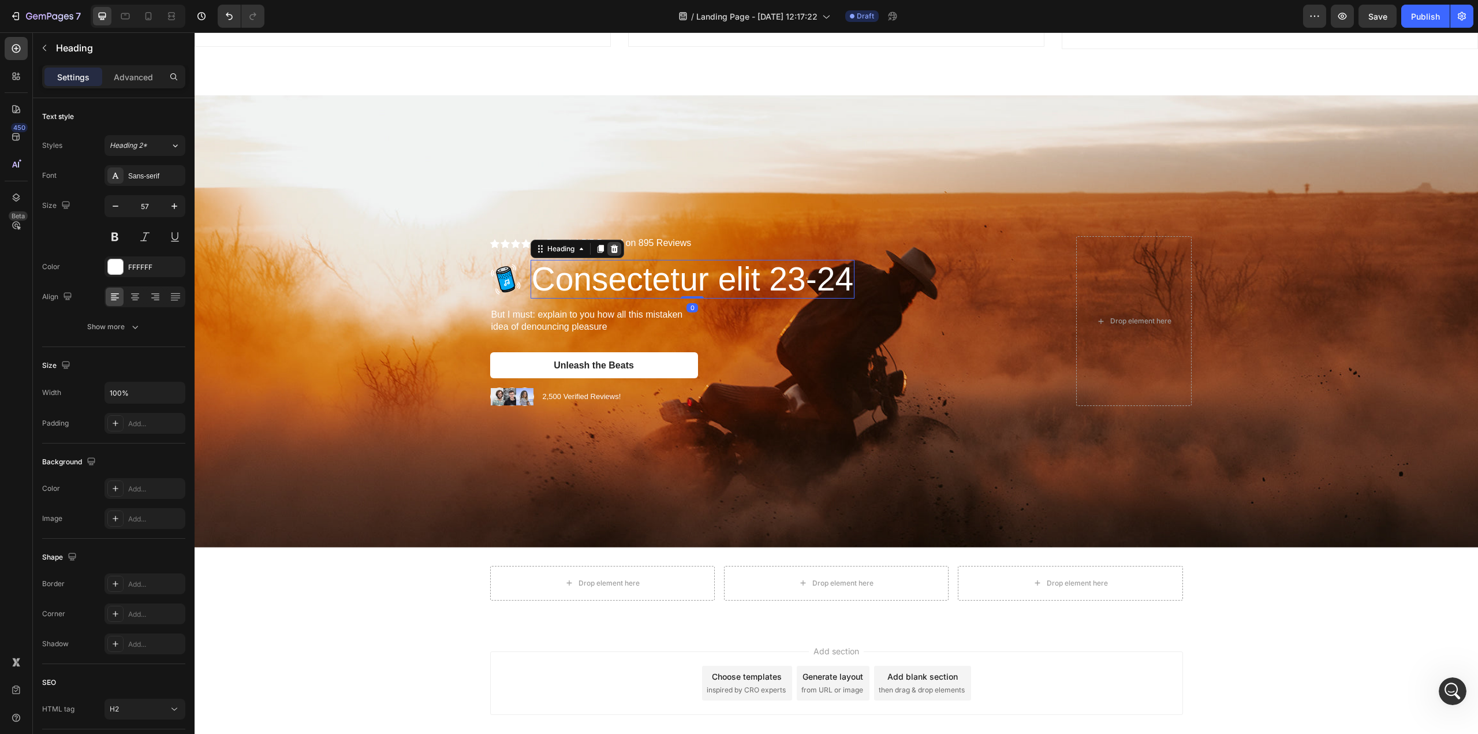
click at [614, 245] on icon at bounding box center [614, 249] width 8 height 8
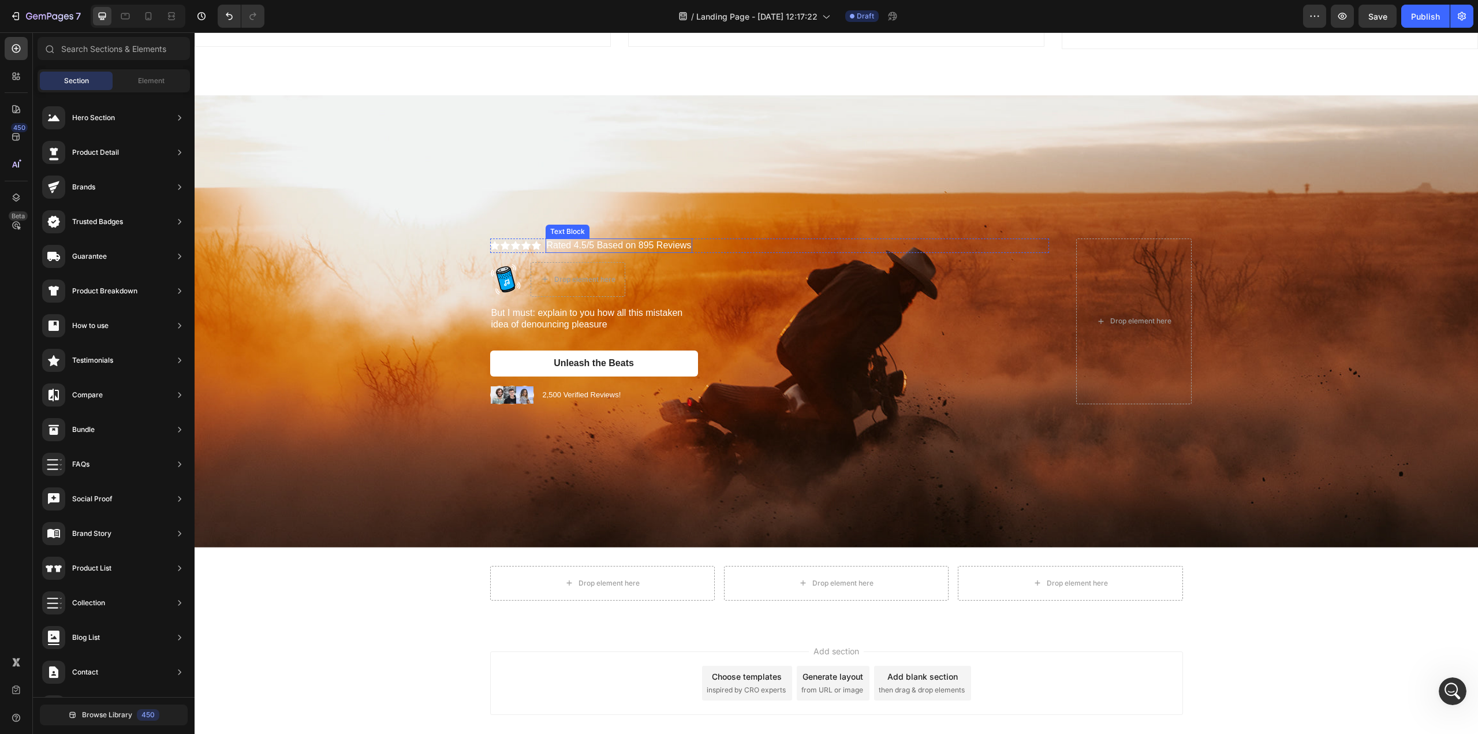
click at [613, 240] on p "Rated 4.5/5 Based on 895 Reviews" at bounding box center [619, 246] width 145 height 12
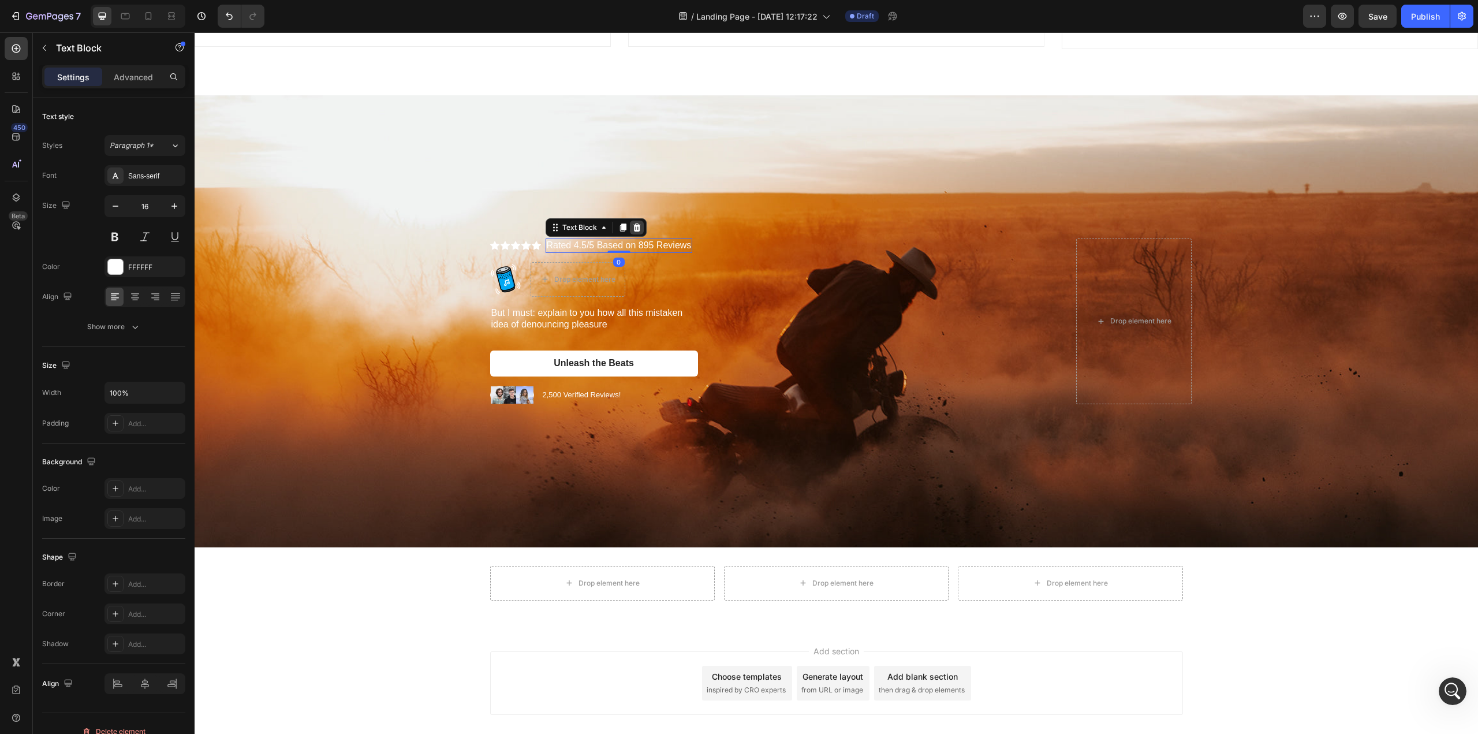
click at [633, 224] on icon at bounding box center [637, 227] width 8 height 8
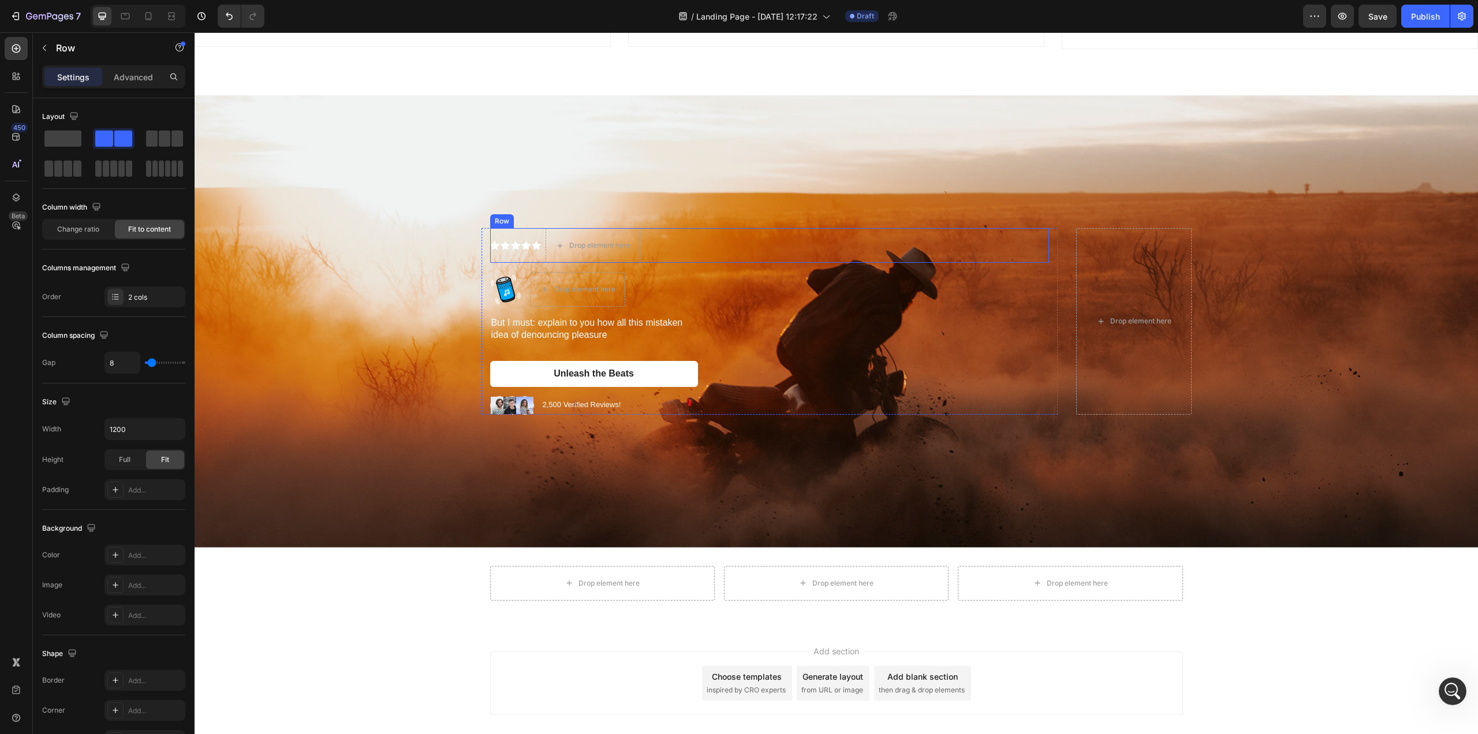
click at [511, 228] on div "Icon Icon Icon Icon Icon Icon List Image" at bounding box center [515, 245] width 51 height 35
click at [559, 212] on icon at bounding box center [560, 216] width 9 height 9
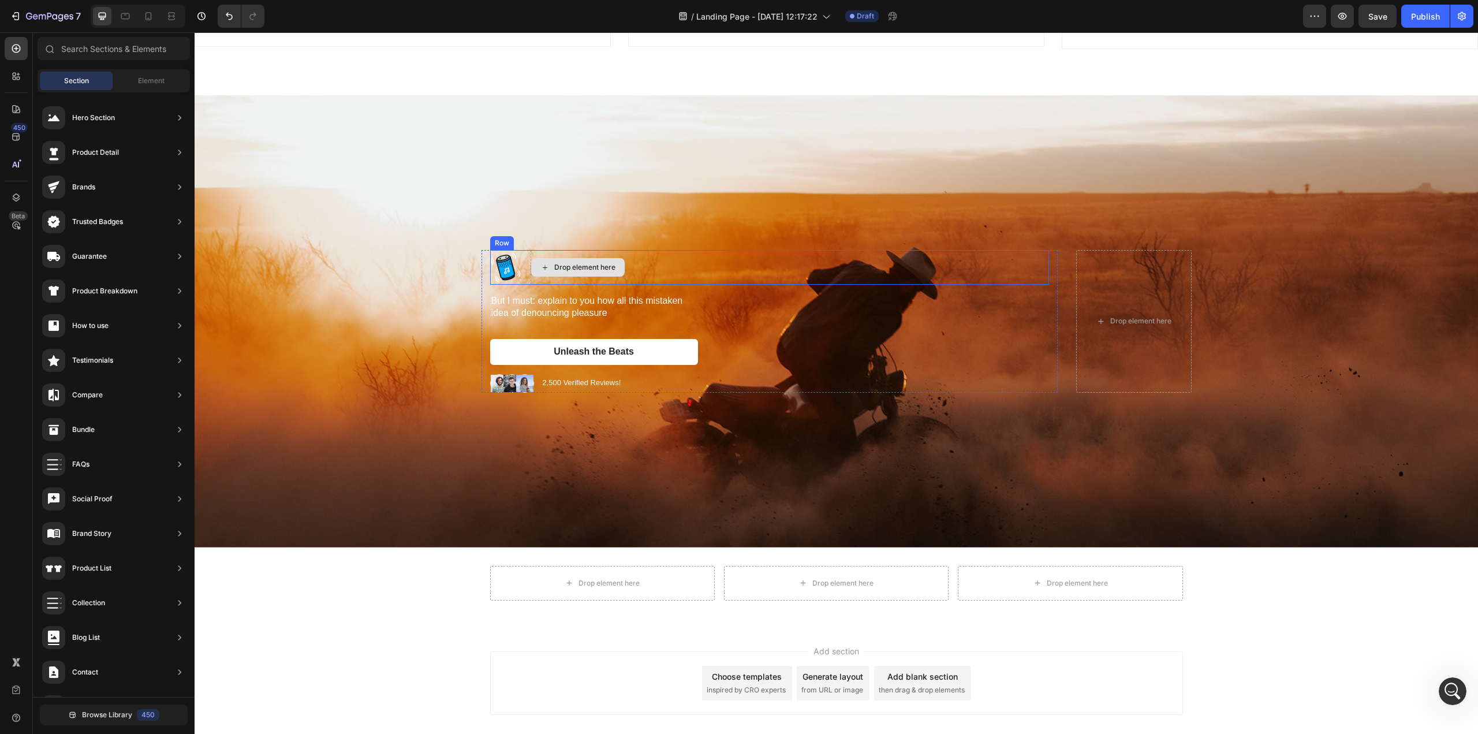
click at [554, 267] on div "Drop element here" at bounding box center [584, 267] width 61 height 9
click at [948, 252] on div "Image Drop element here Row" at bounding box center [769, 267] width 559 height 35
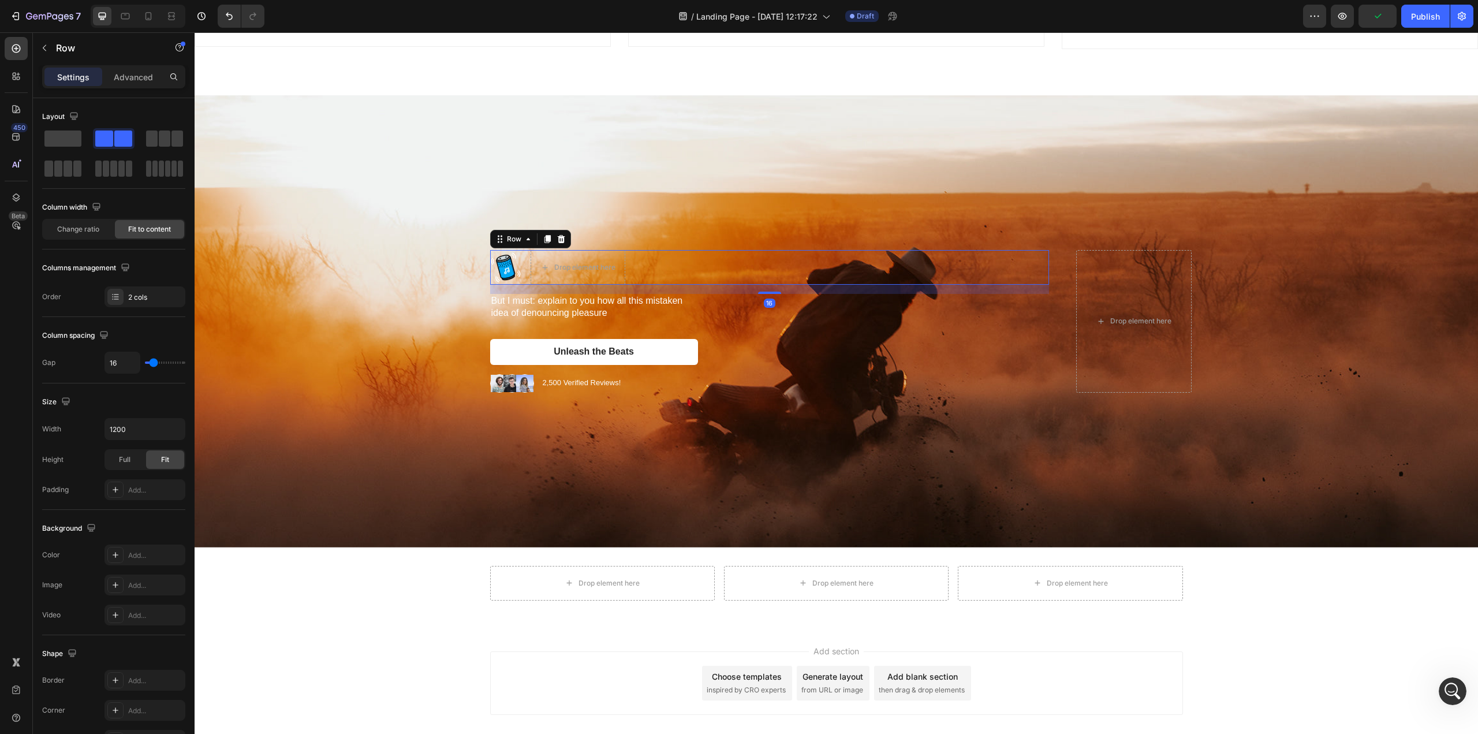
click at [557, 237] on icon at bounding box center [561, 239] width 8 height 8
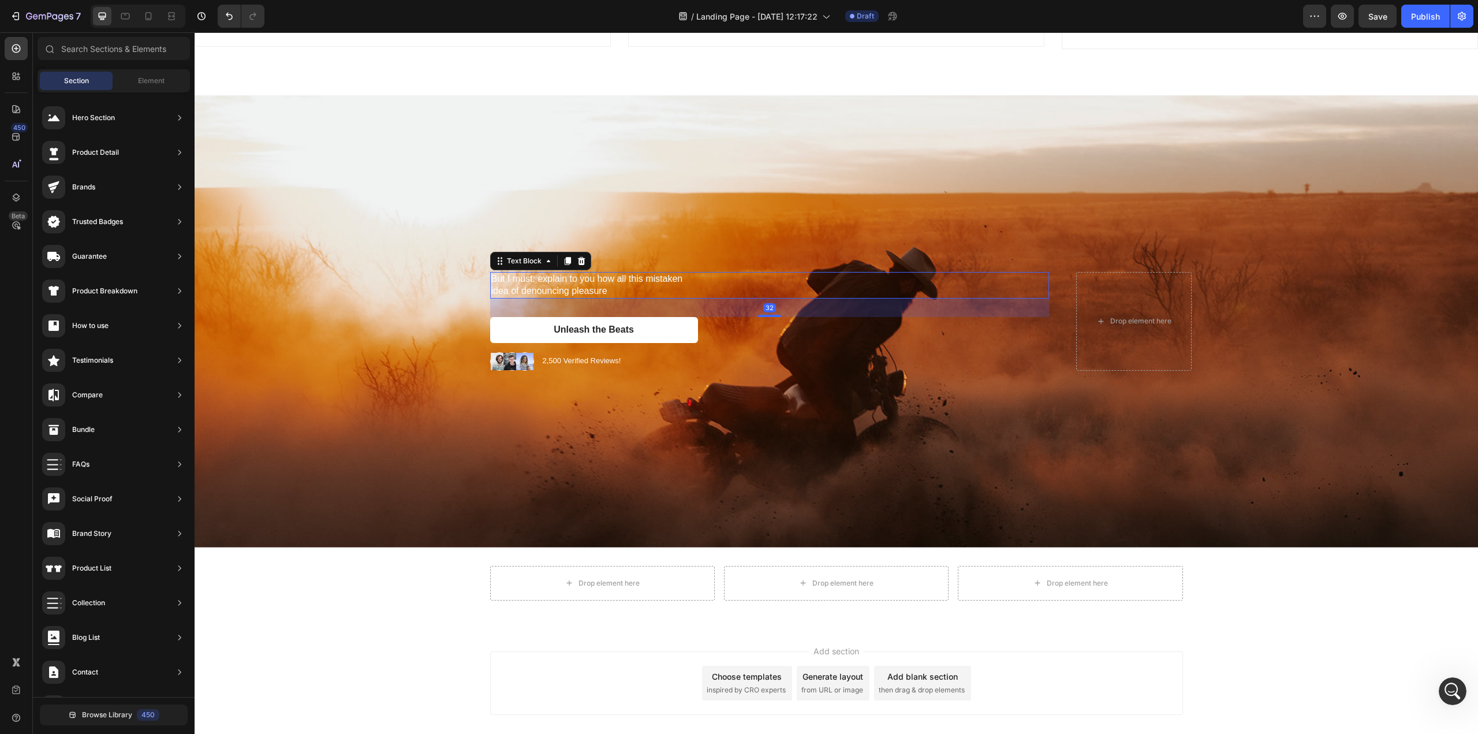
click at [568, 281] on p "But I must: explain to you how all this mistaken idea of denouncing pleasure" at bounding box center [594, 285] width 206 height 24
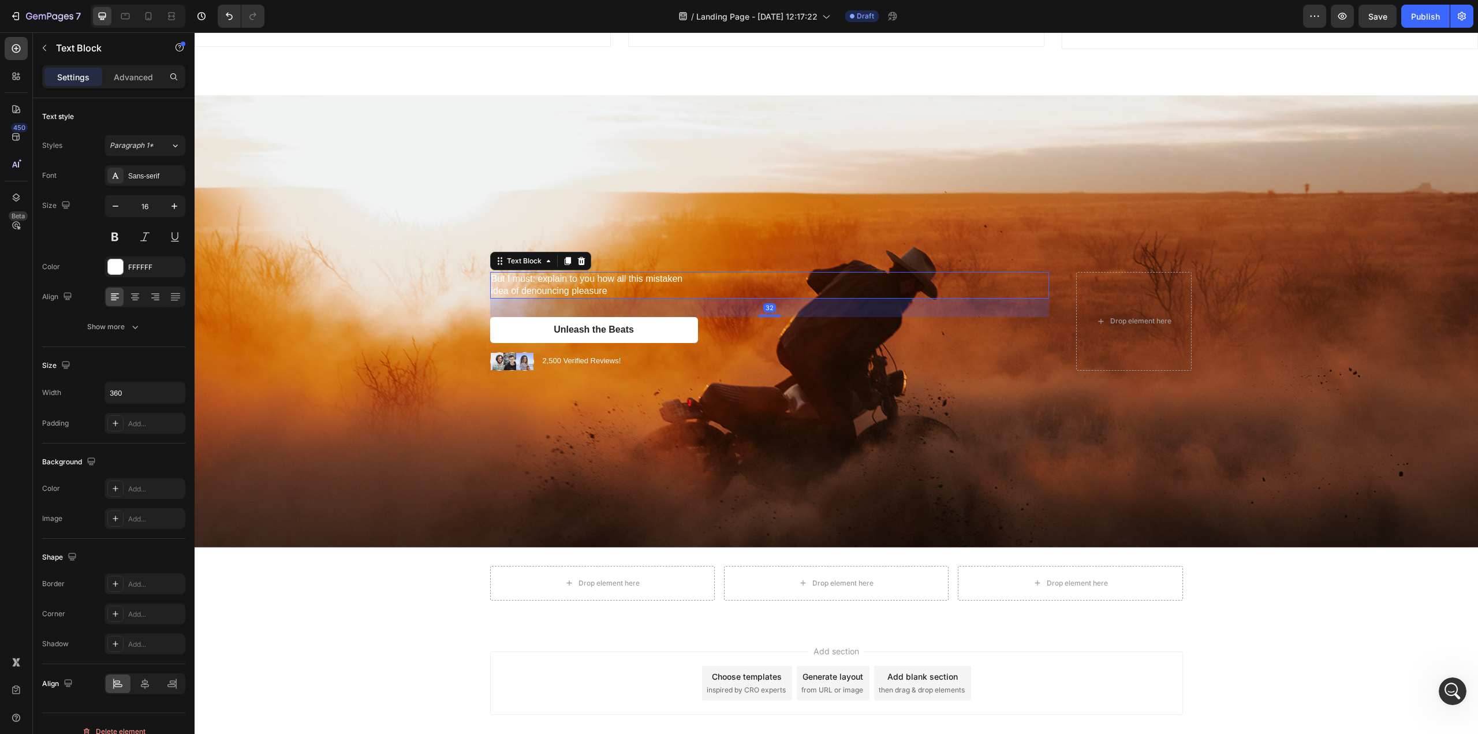
click at [577, 256] on icon at bounding box center [581, 260] width 9 height 9
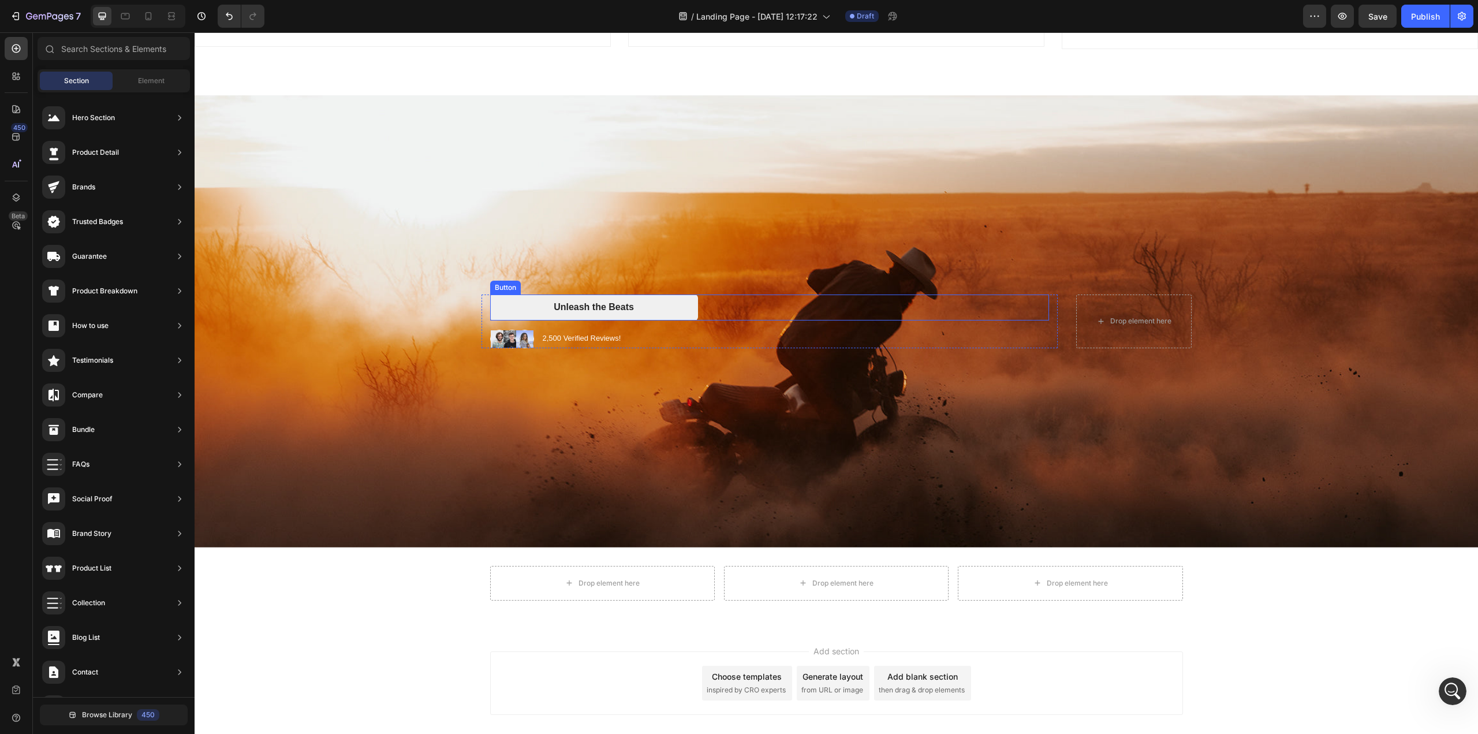
click at [526, 294] on button "Unleash the Beats" at bounding box center [594, 307] width 208 height 26
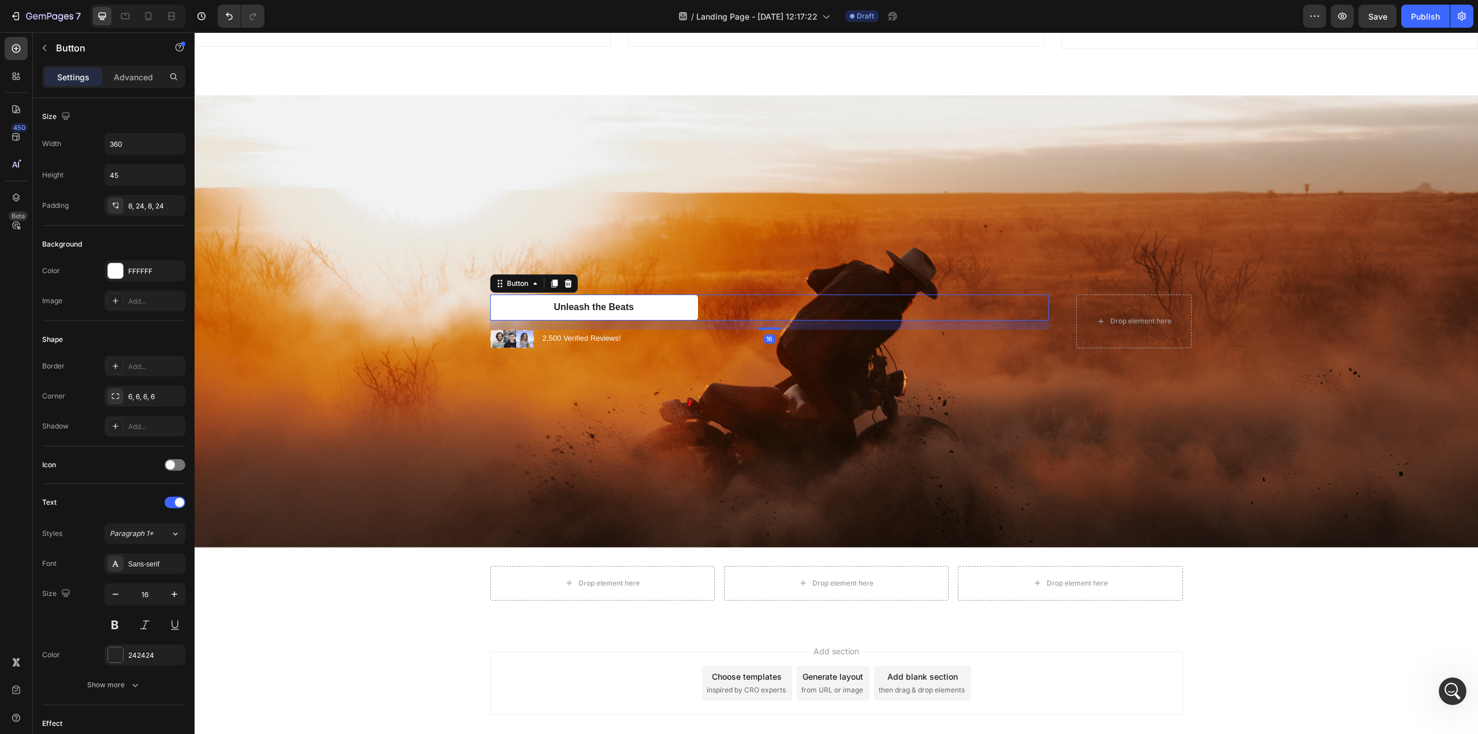
drag, startPoint x: 567, startPoint y: 271, endPoint x: 565, endPoint y: 277, distance: 6.6
click at [567, 274] on div "Button" at bounding box center [534, 283] width 88 height 18
click at [565, 279] on icon at bounding box center [568, 283] width 8 height 8
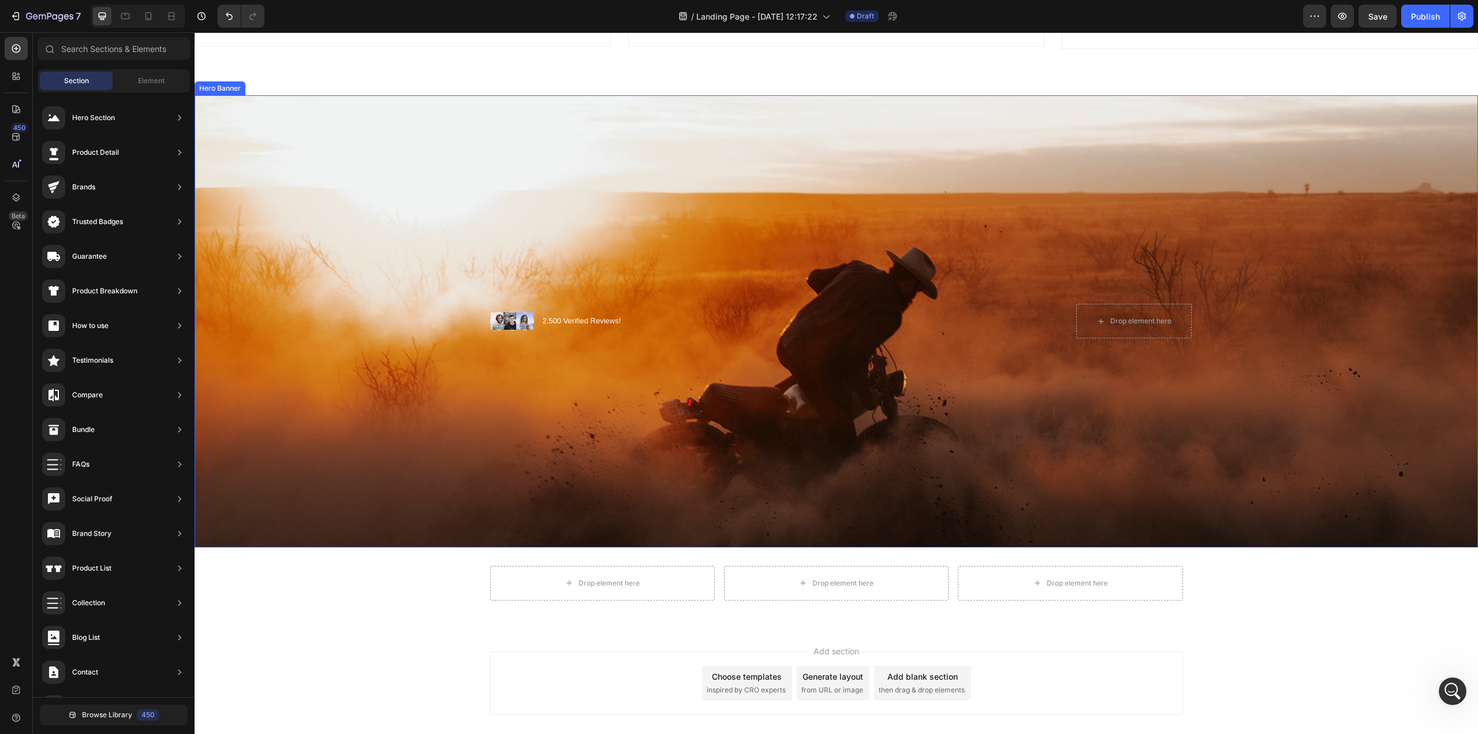
click at [562, 319] on p "2,500 Verified Reviews!" at bounding box center [582, 321] width 79 height 10
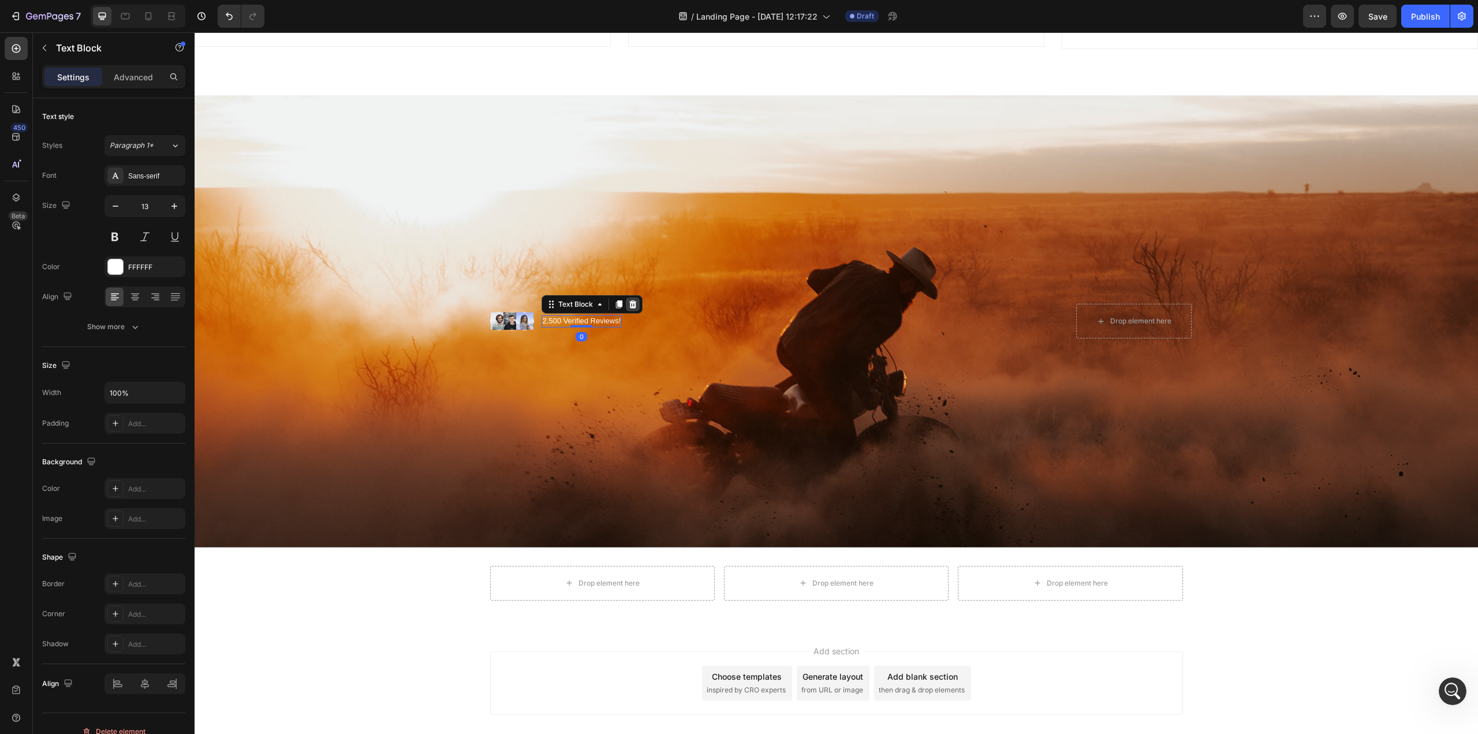
click at [629, 300] on icon at bounding box center [633, 304] width 8 height 8
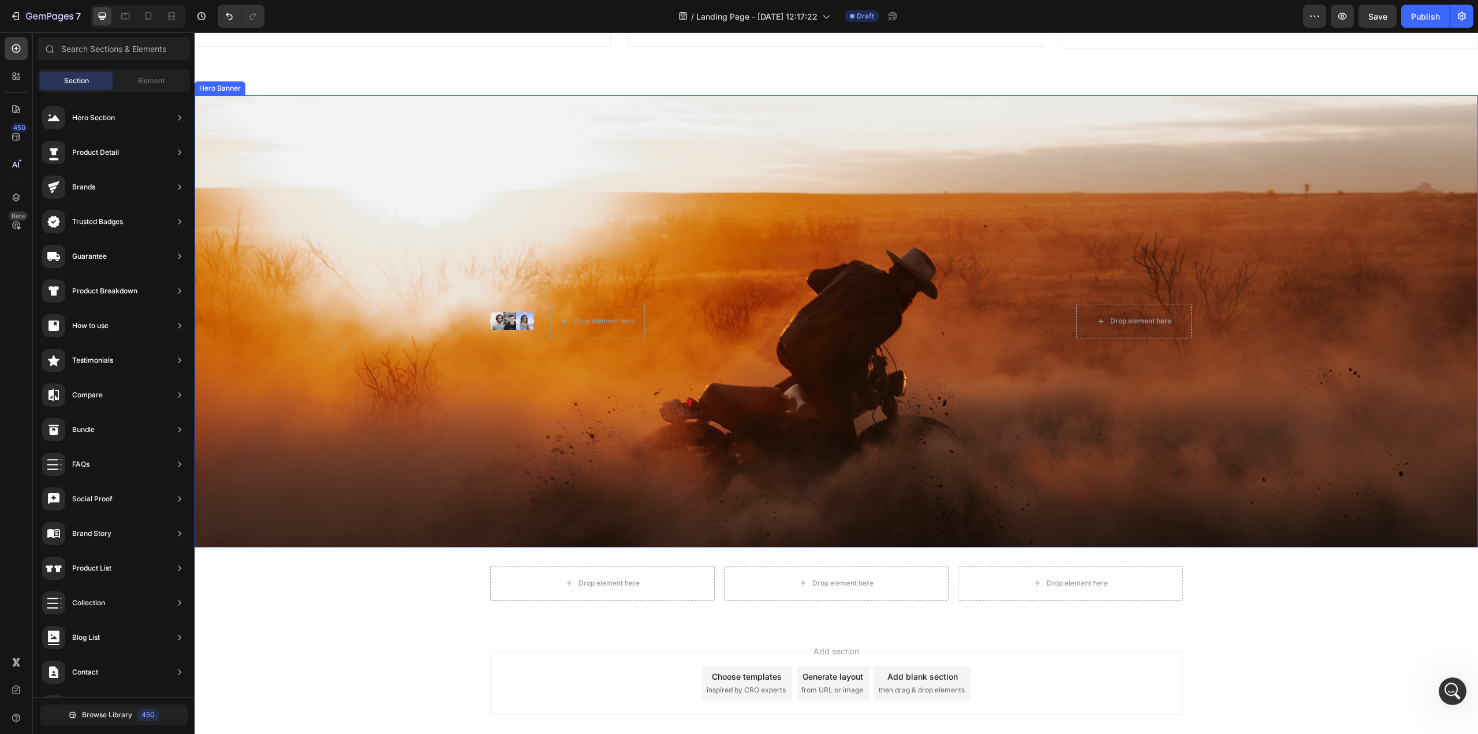
click at [763, 406] on div "Background Image" at bounding box center [836, 320] width 1283 height 451
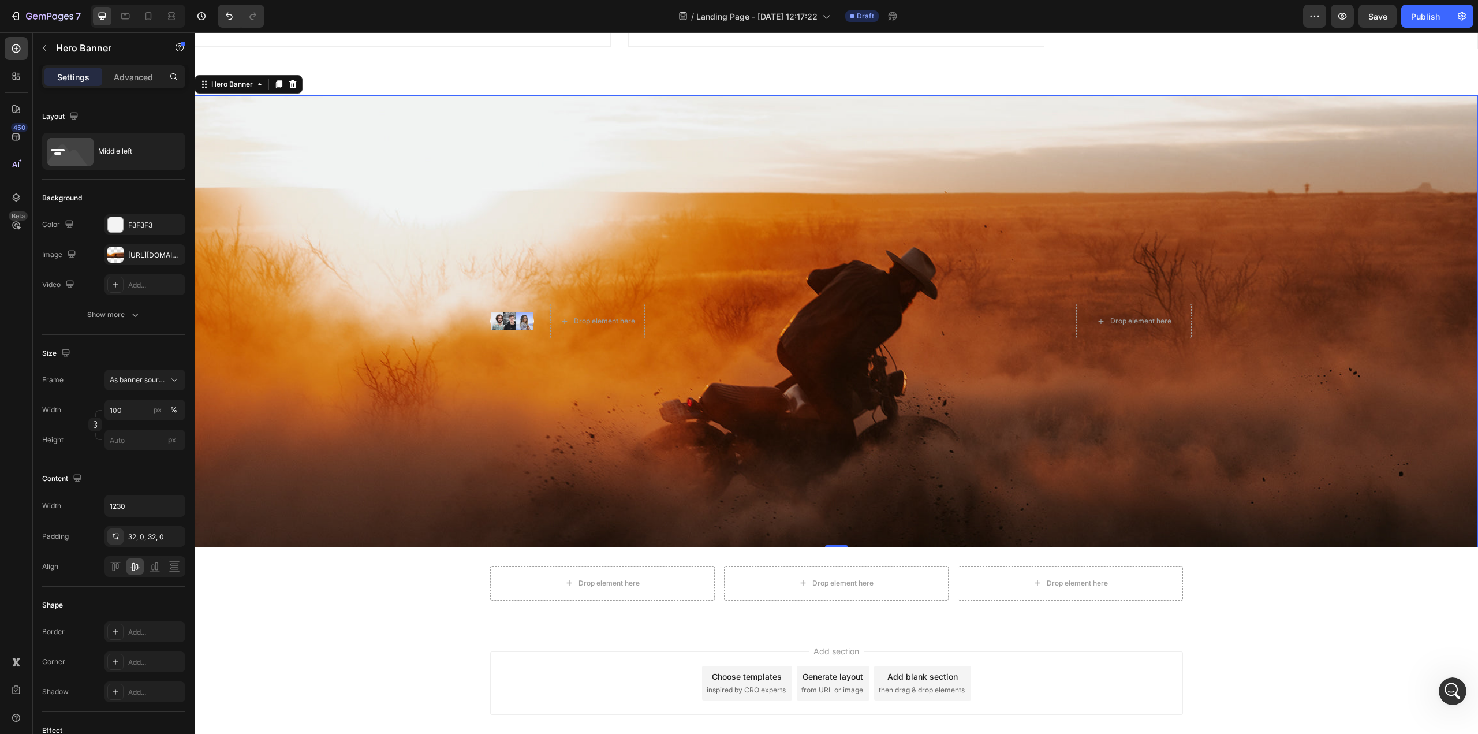
click at [507, 316] on img at bounding box center [511, 320] width 17 height 17
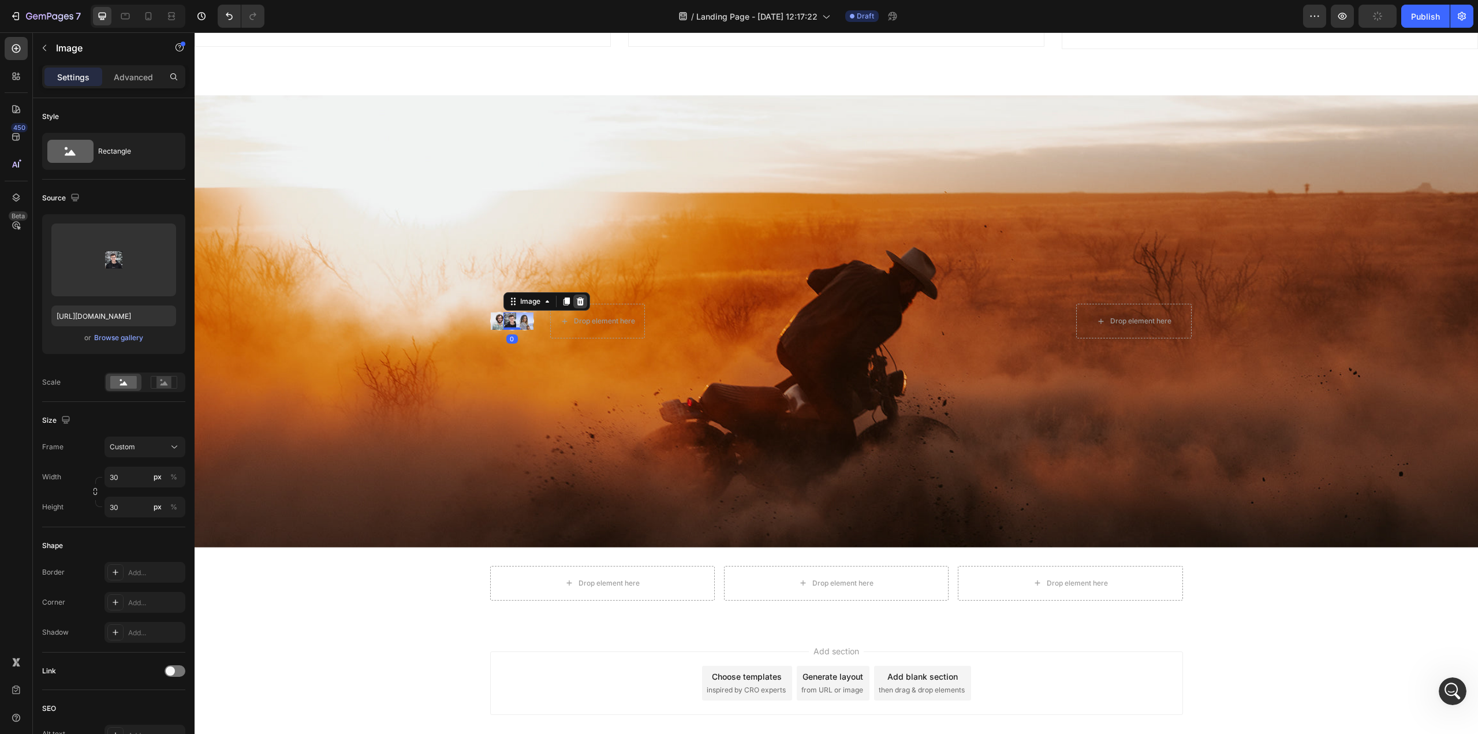
click at [582, 297] on div at bounding box center [580, 301] width 14 height 14
click at [503, 298] on div "Image Drop element here Image Row Drop element here Row Row Drop element here" at bounding box center [836, 321] width 710 height 72
click at [564, 289] on icon at bounding box center [567, 293] width 9 height 9
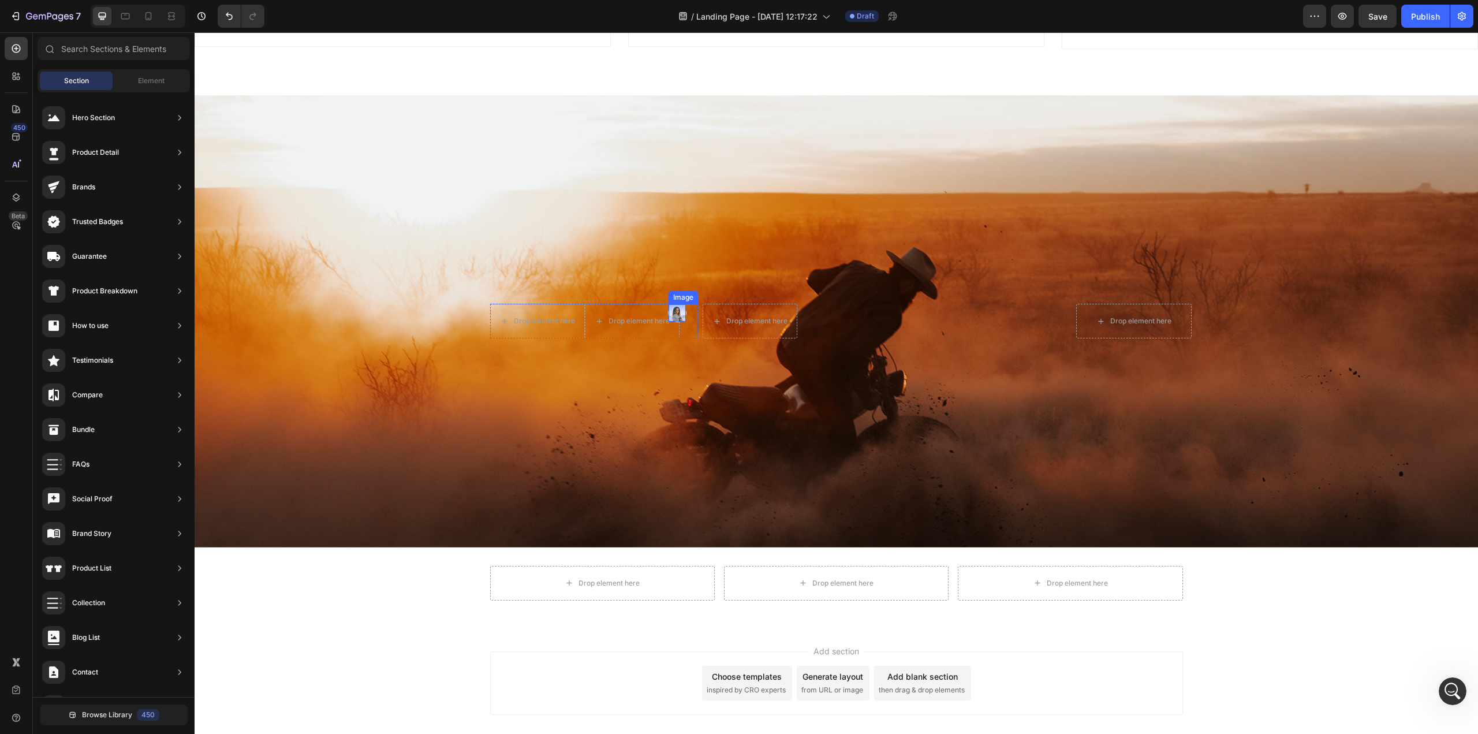
click at [679, 307] on img at bounding box center [676, 312] width 17 height 17
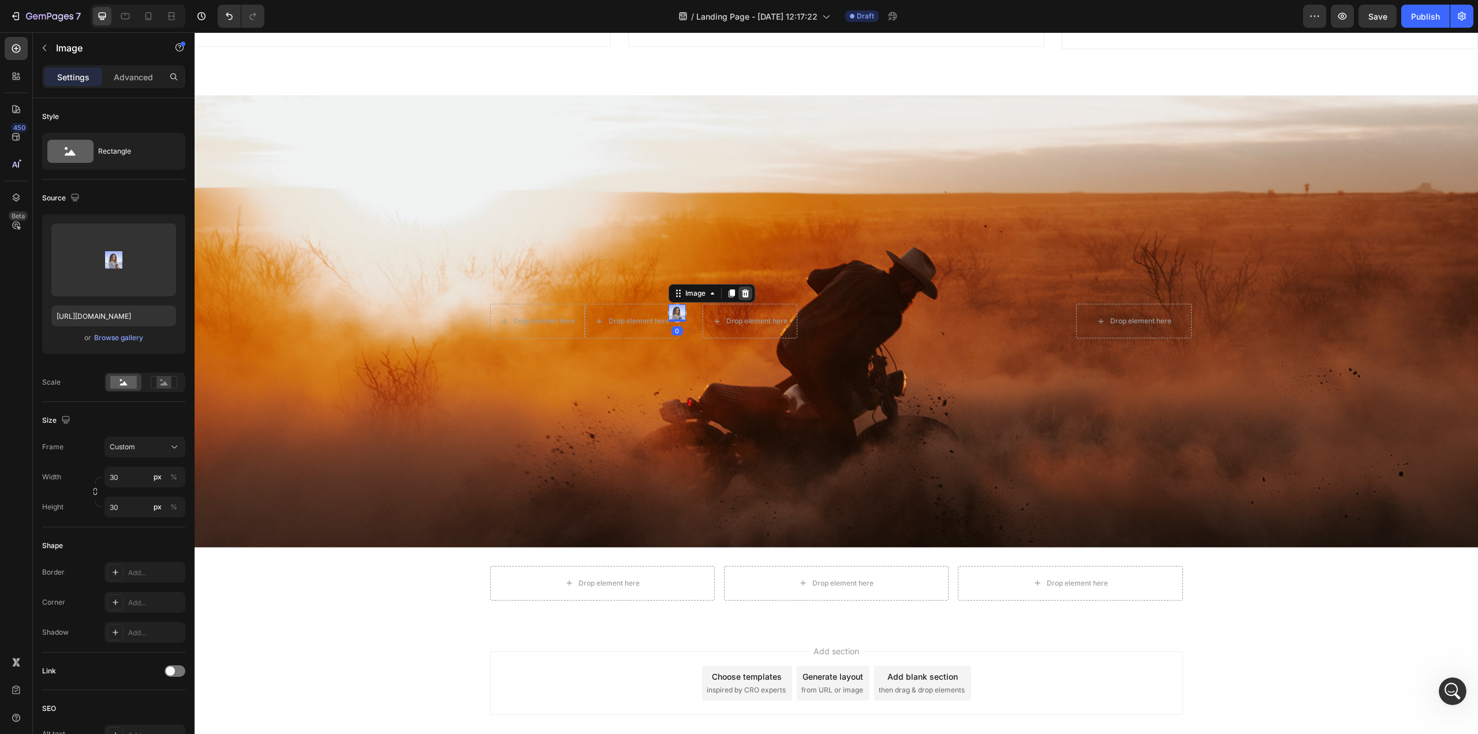
click at [741, 289] on icon at bounding box center [745, 293] width 9 height 9
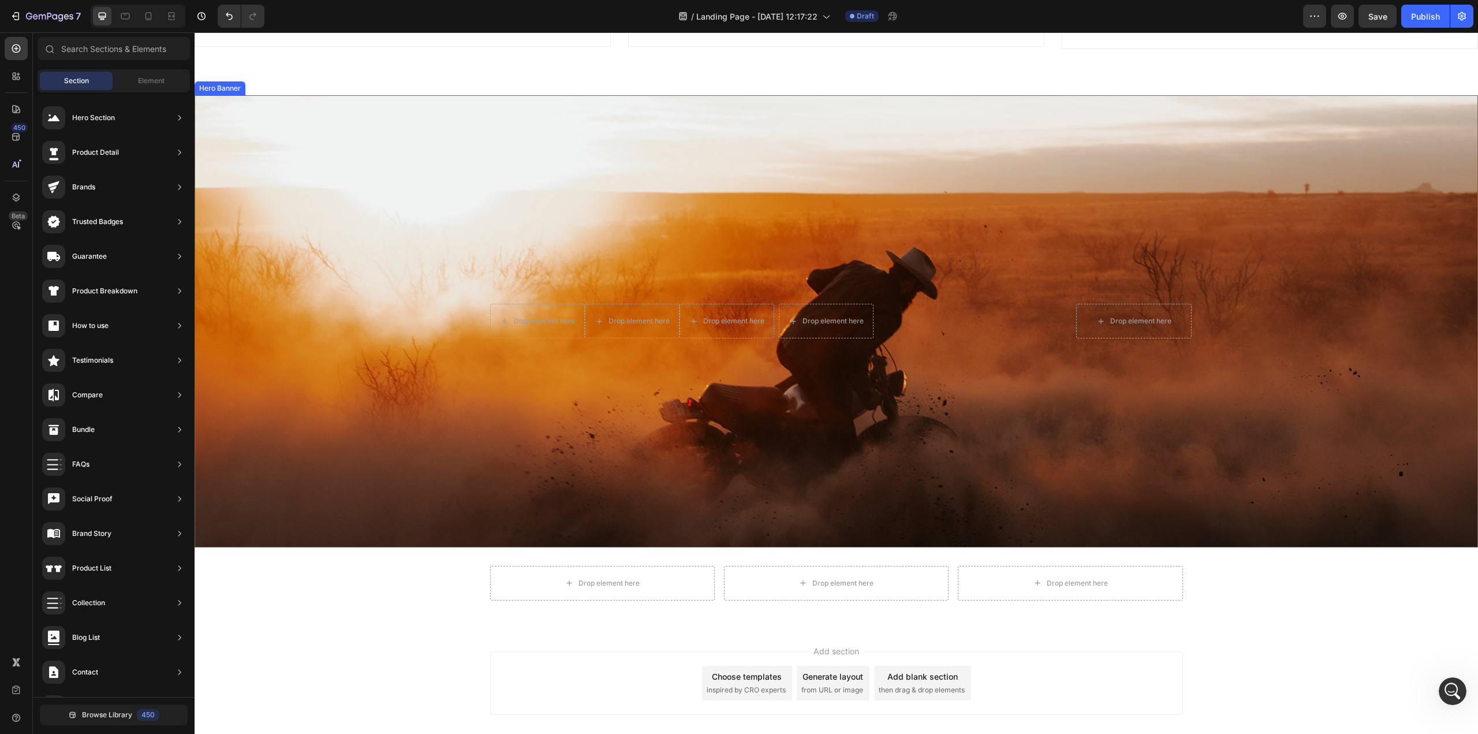
click at [1257, 214] on div "Background Image" at bounding box center [836, 320] width 1283 height 451
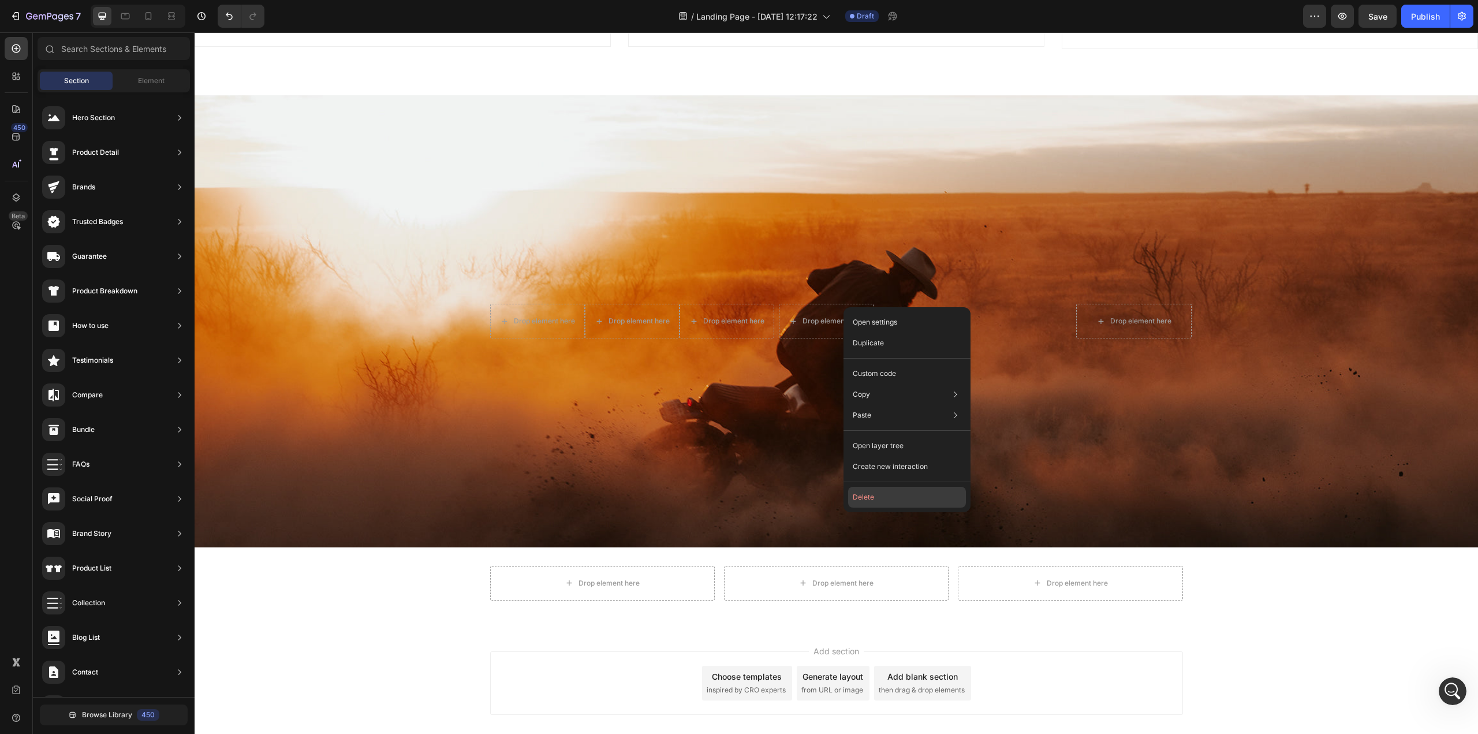
click at [866, 495] on button "Delete" at bounding box center [907, 497] width 118 height 21
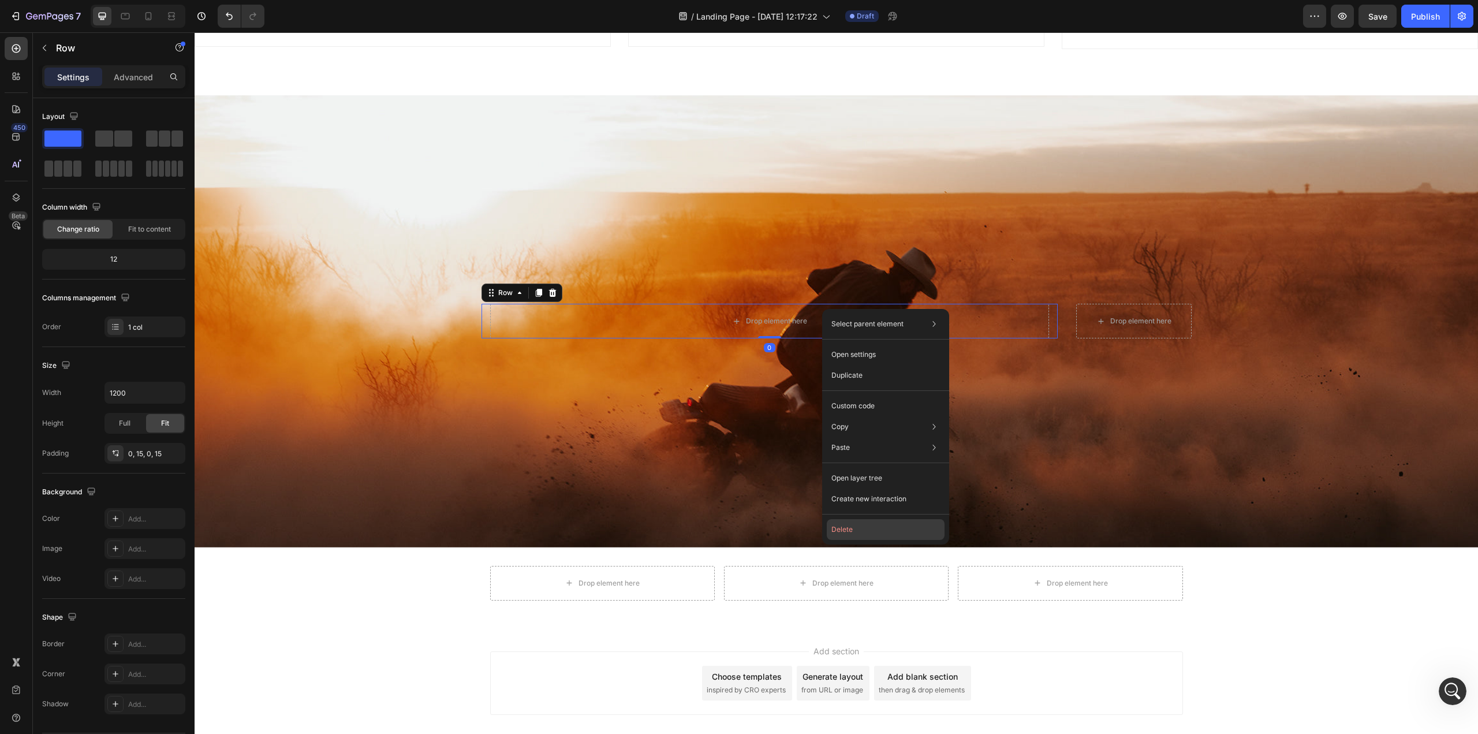
click at [856, 529] on button "Delete" at bounding box center [886, 529] width 118 height 21
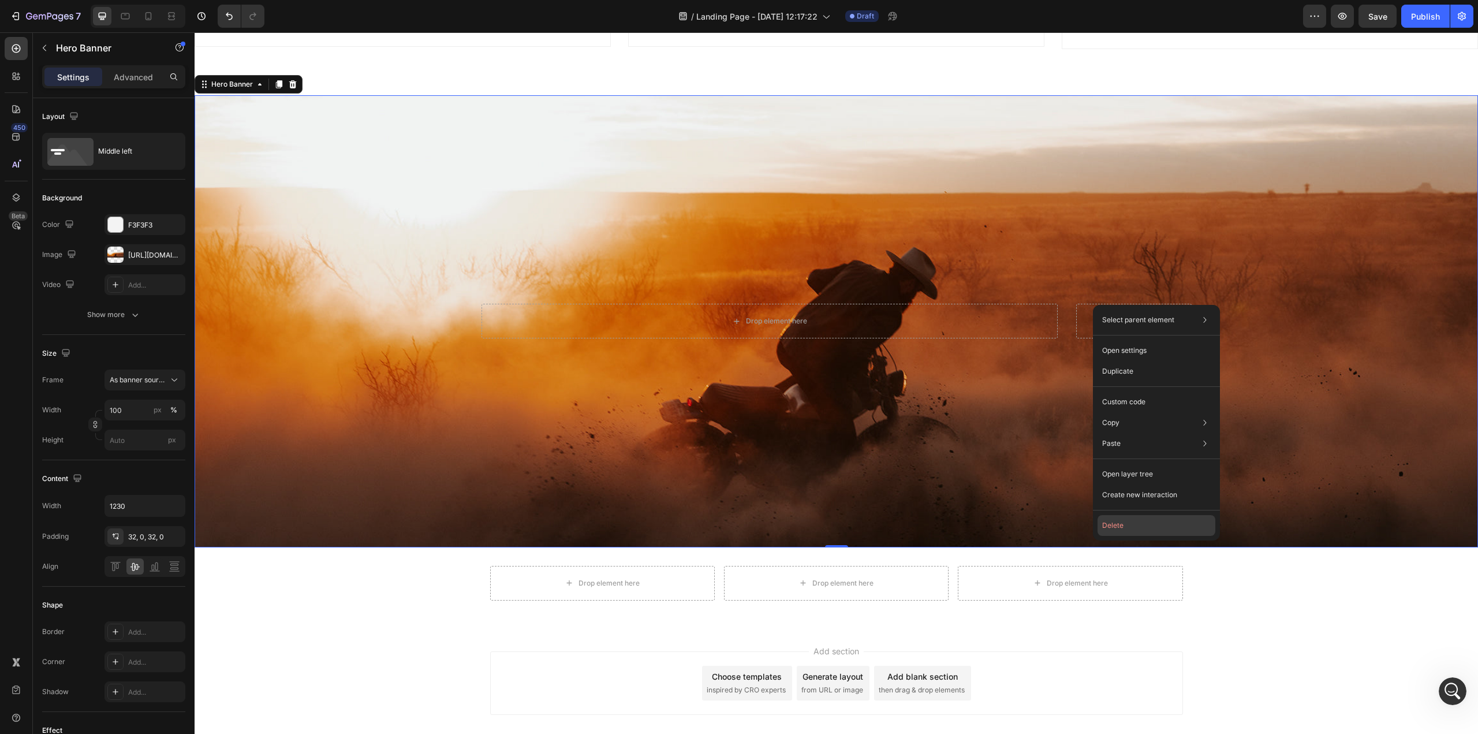
click at [1112, 525] on button "Delete" at bounding box center [1156, 525] width 118 height 21
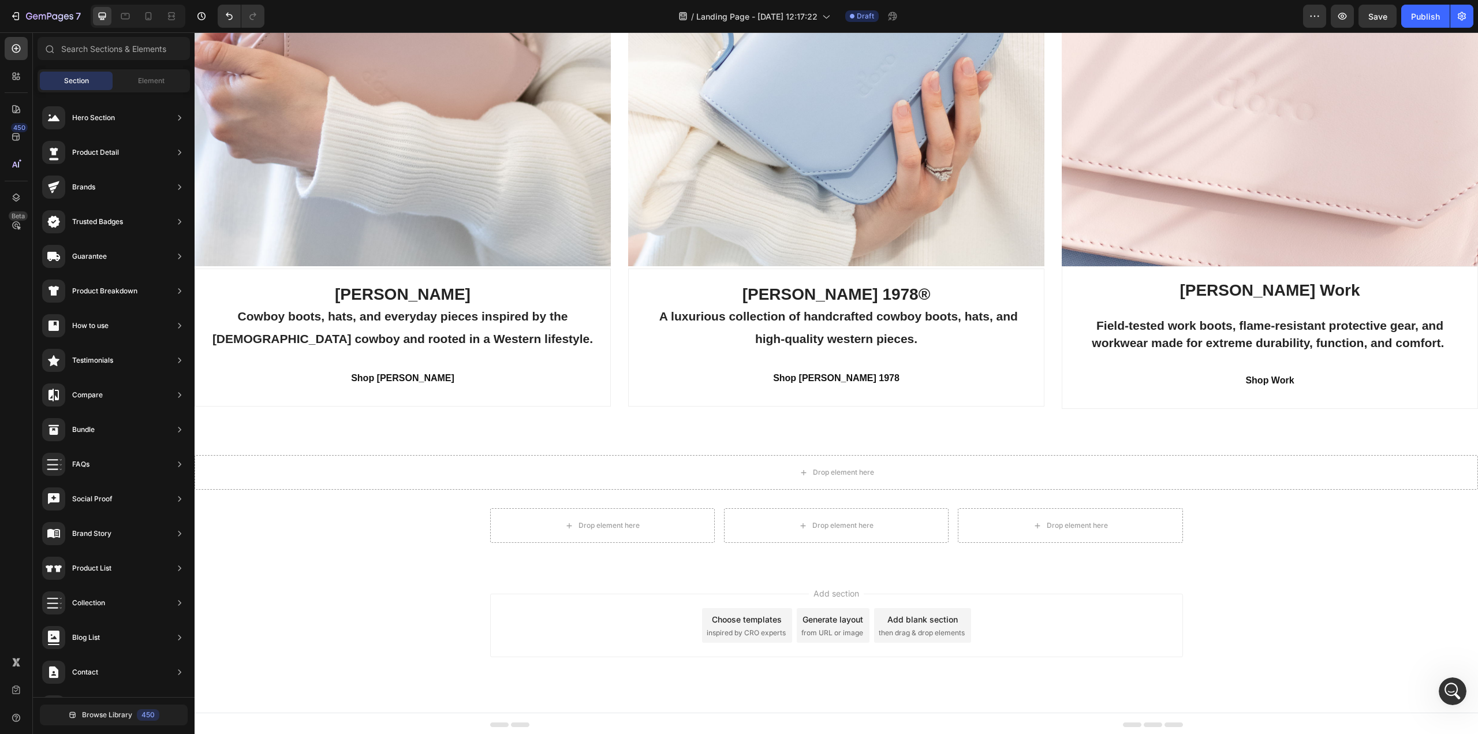
click at [738, 627] on span "inspired by CRO experts" at bounding box center [746, 632] width 79 height 10
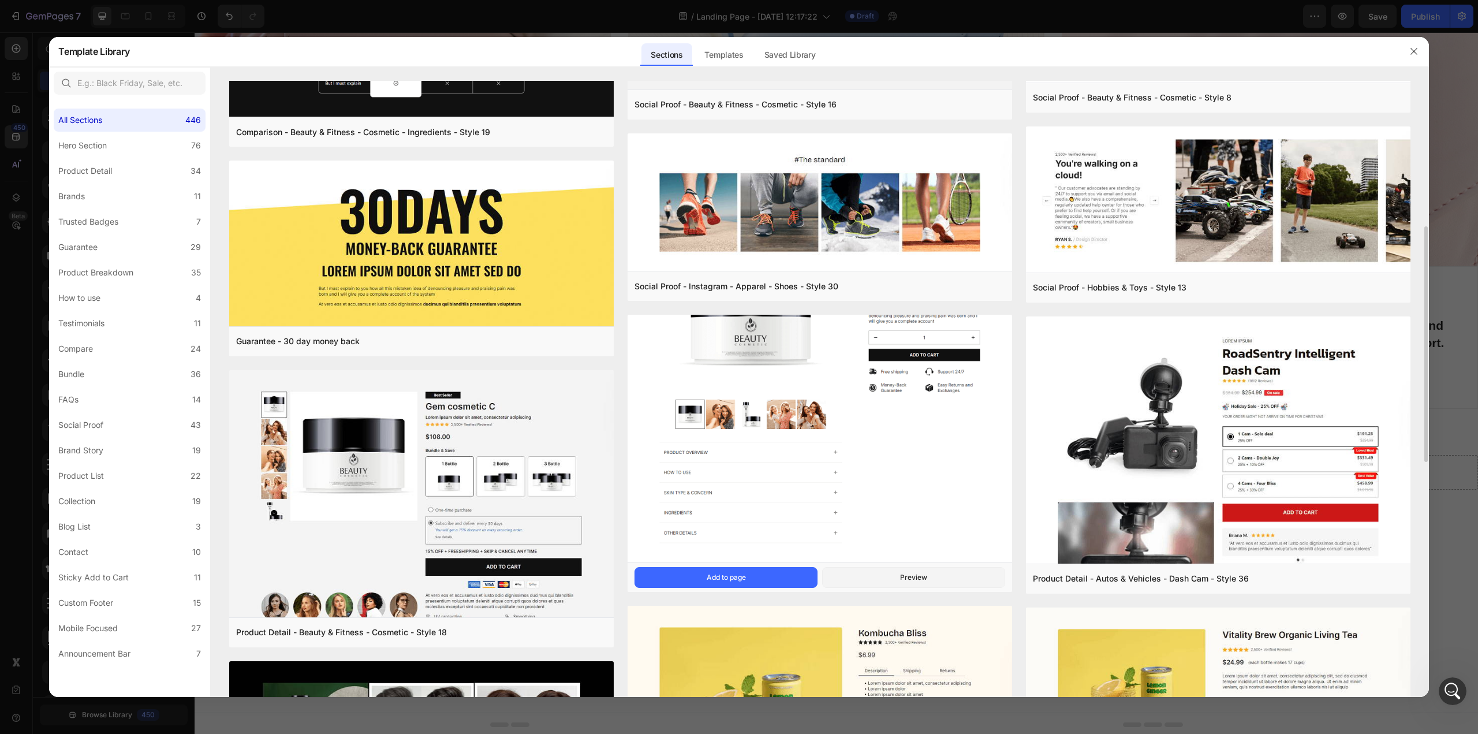
scroll to position [231, 0]
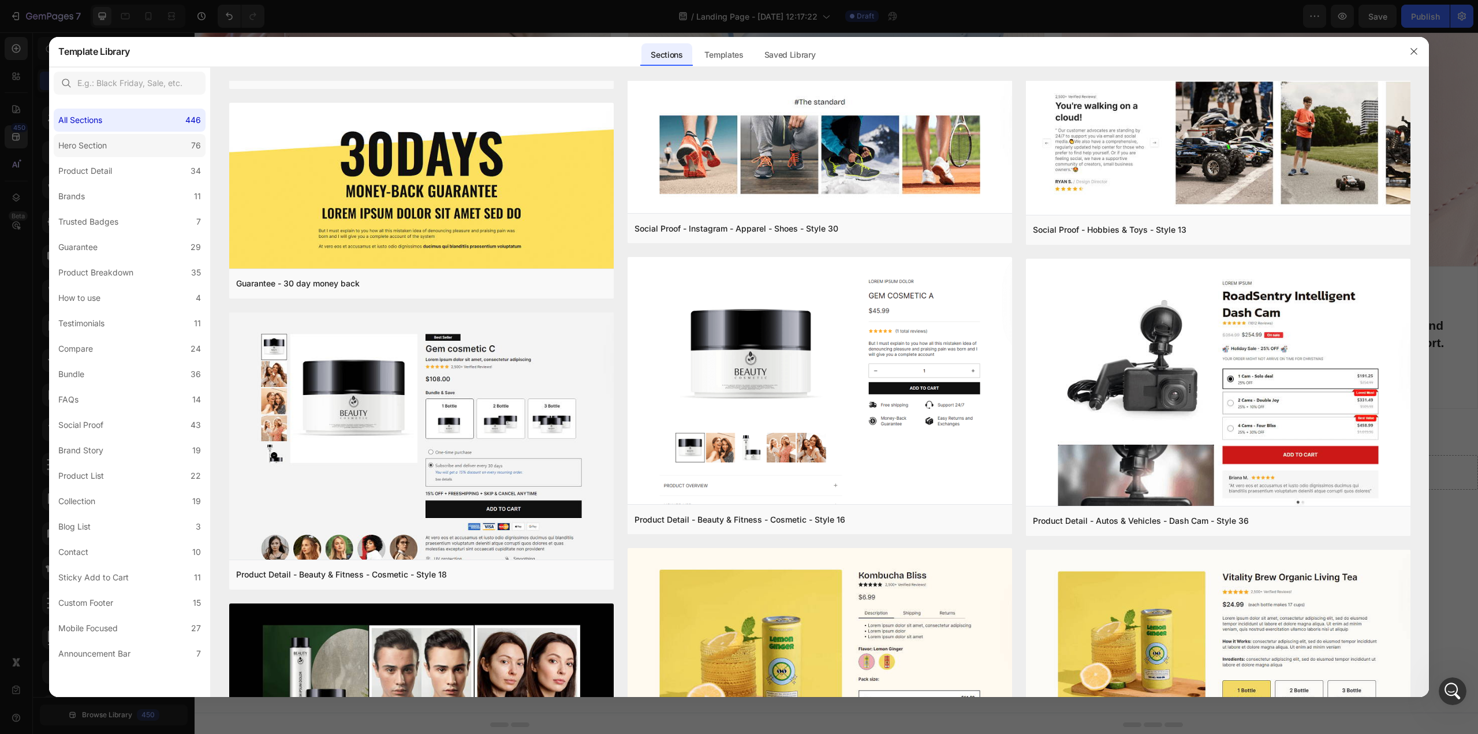
click at [84, 139] on div "Hero Section" at bounding box center [82, 146] width 48 height 14
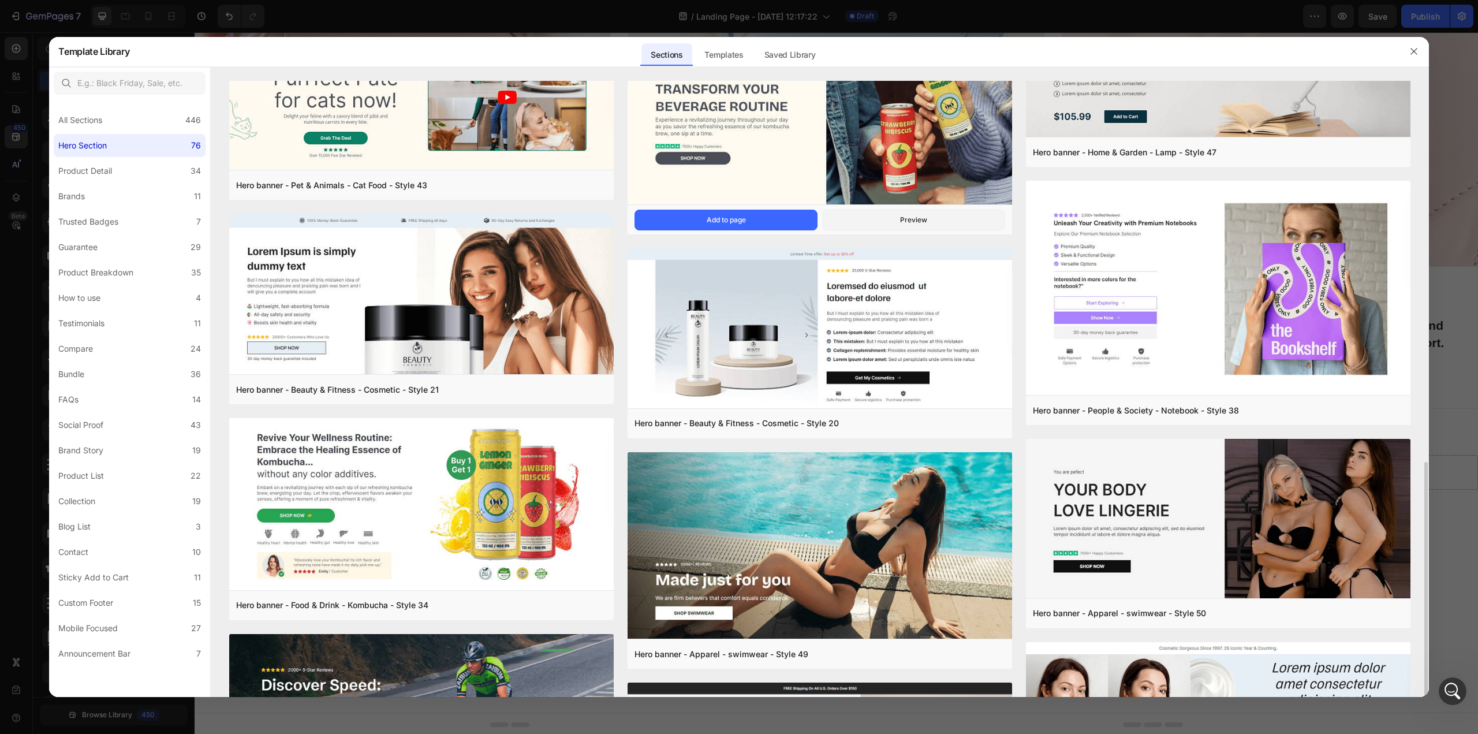
scroll to position [462, 0]
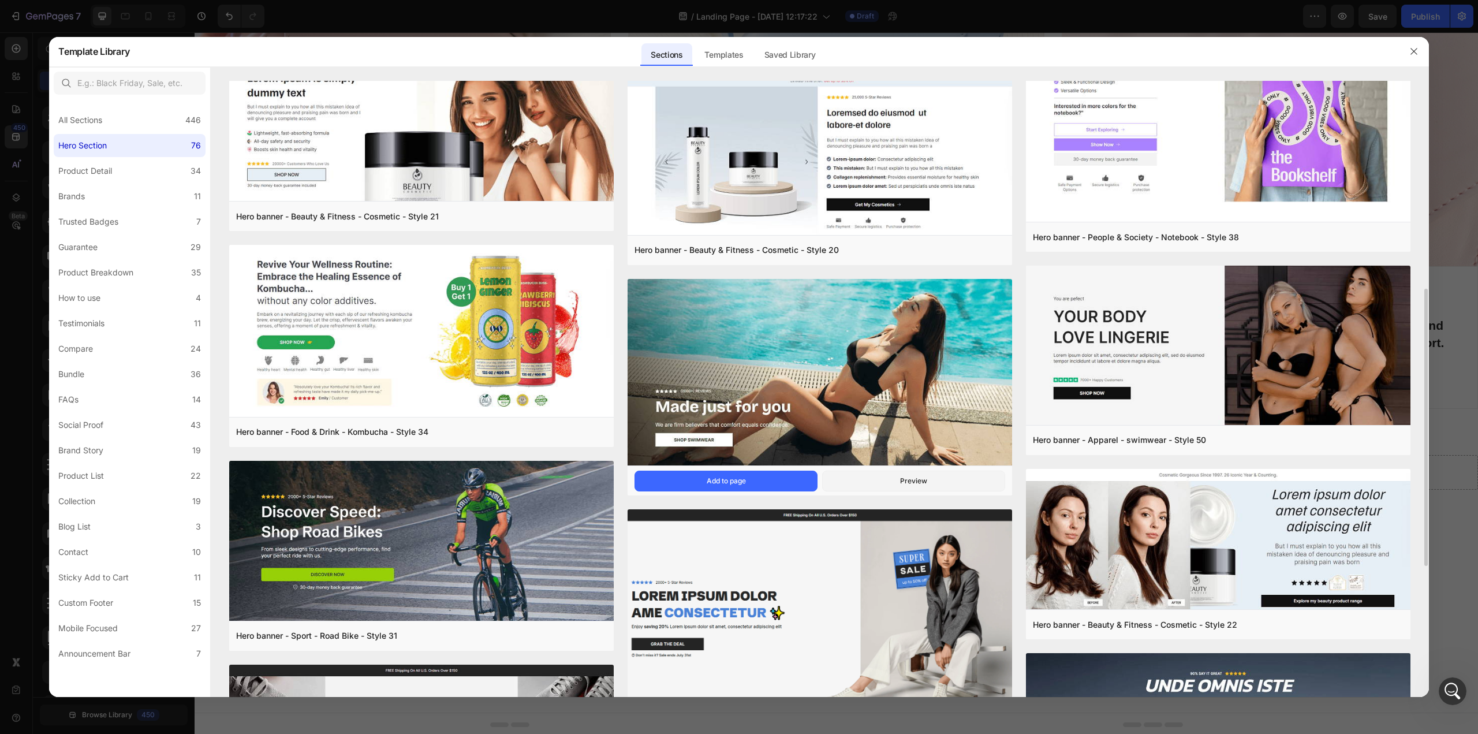
click at [900, 346] on img at bounding box center [819, 373] width 384 height 189
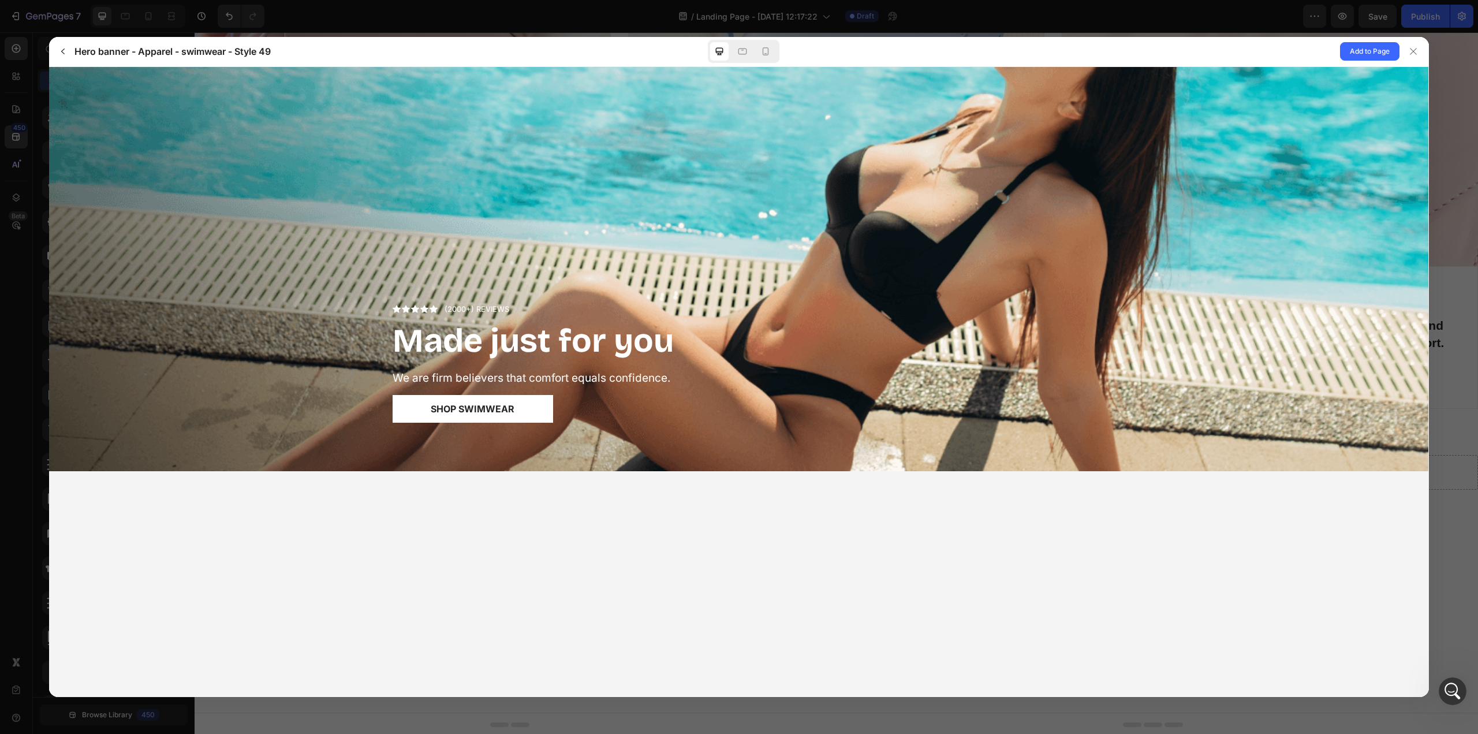
scroll to position [0, 0]
click at [1357, 46] on span "Add to Page" at bounding box center [1370, 51] width 40 height 14
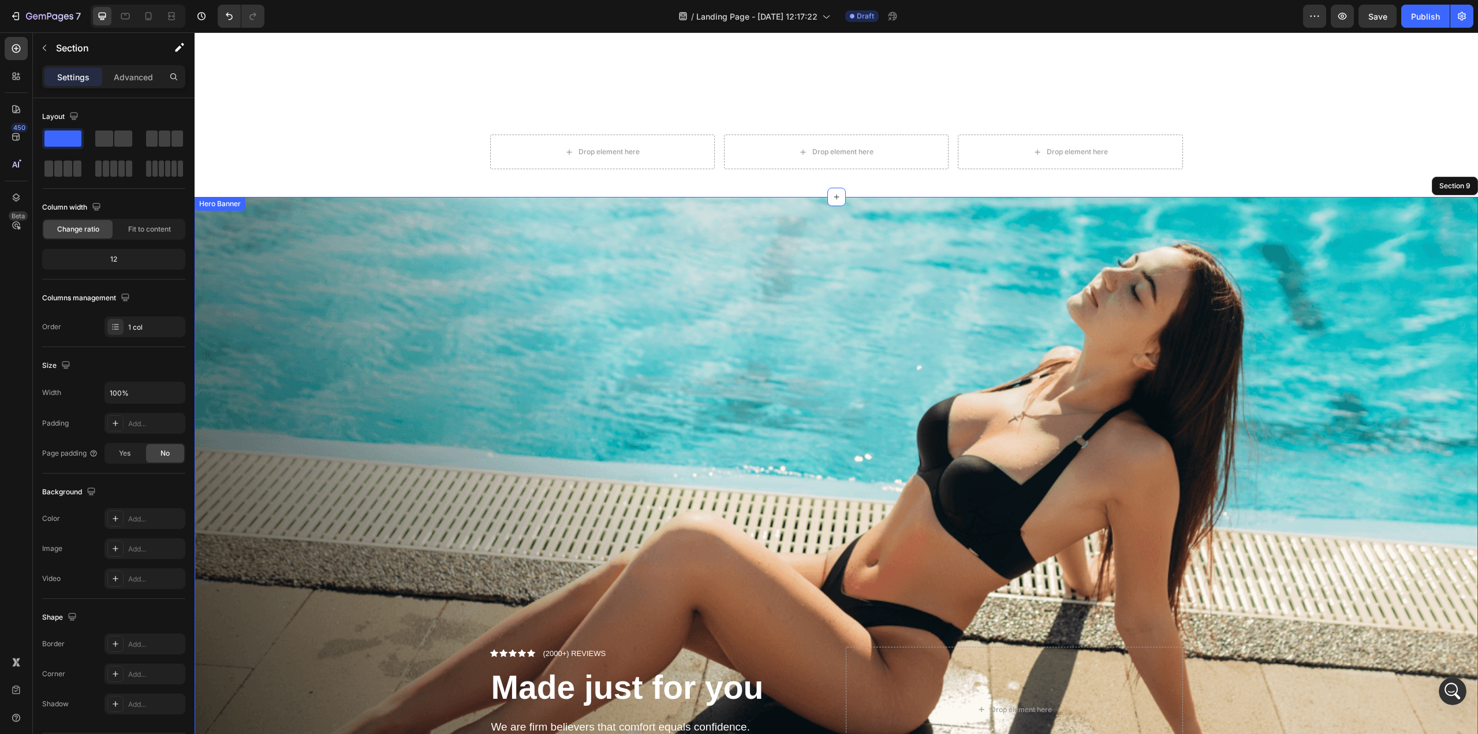
scroll to position [2478, 0]
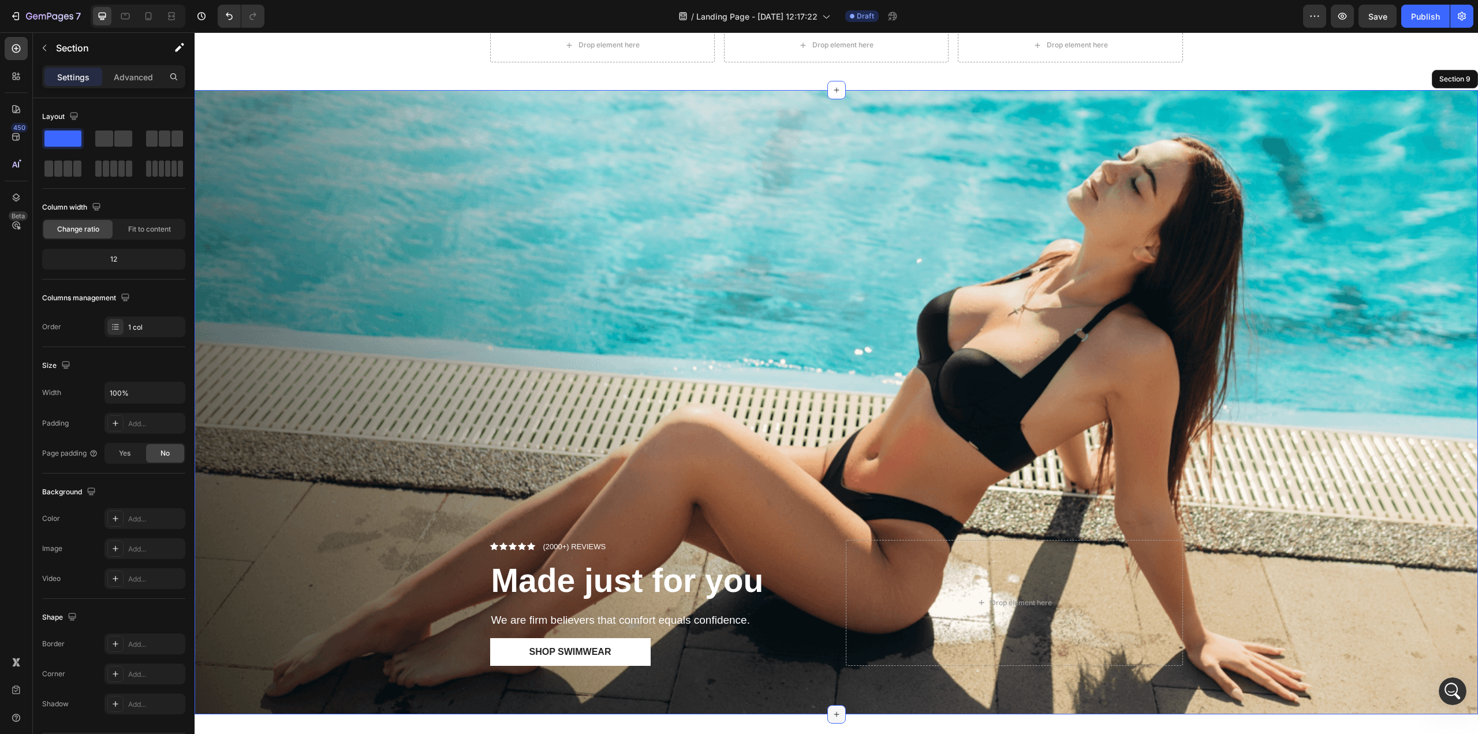
click at [832, 709] on icon at bounding box center [836, 713] width 9 height 9
drag, startPoint x: 830, startPoint y: 712, endPoint x: 832, endPoint y: 692, distance: 20.4
click at [832, 692] on div "Icon Icon Icon Icon Icon Icon List (2000+) REVIEWS Text Block Row Made just for…" at bounding box center [836, 402] width 1283 height 624
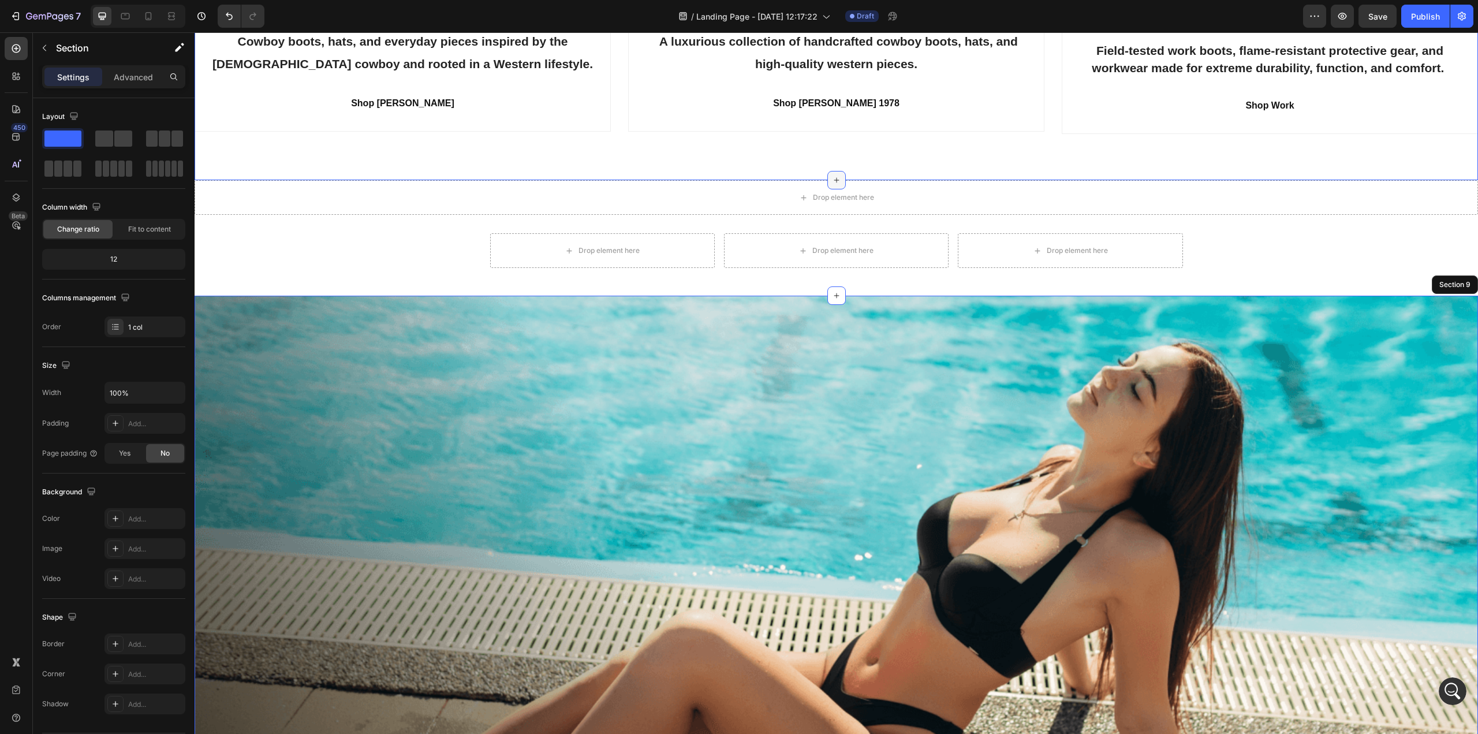
scroll to position [2247, 0]
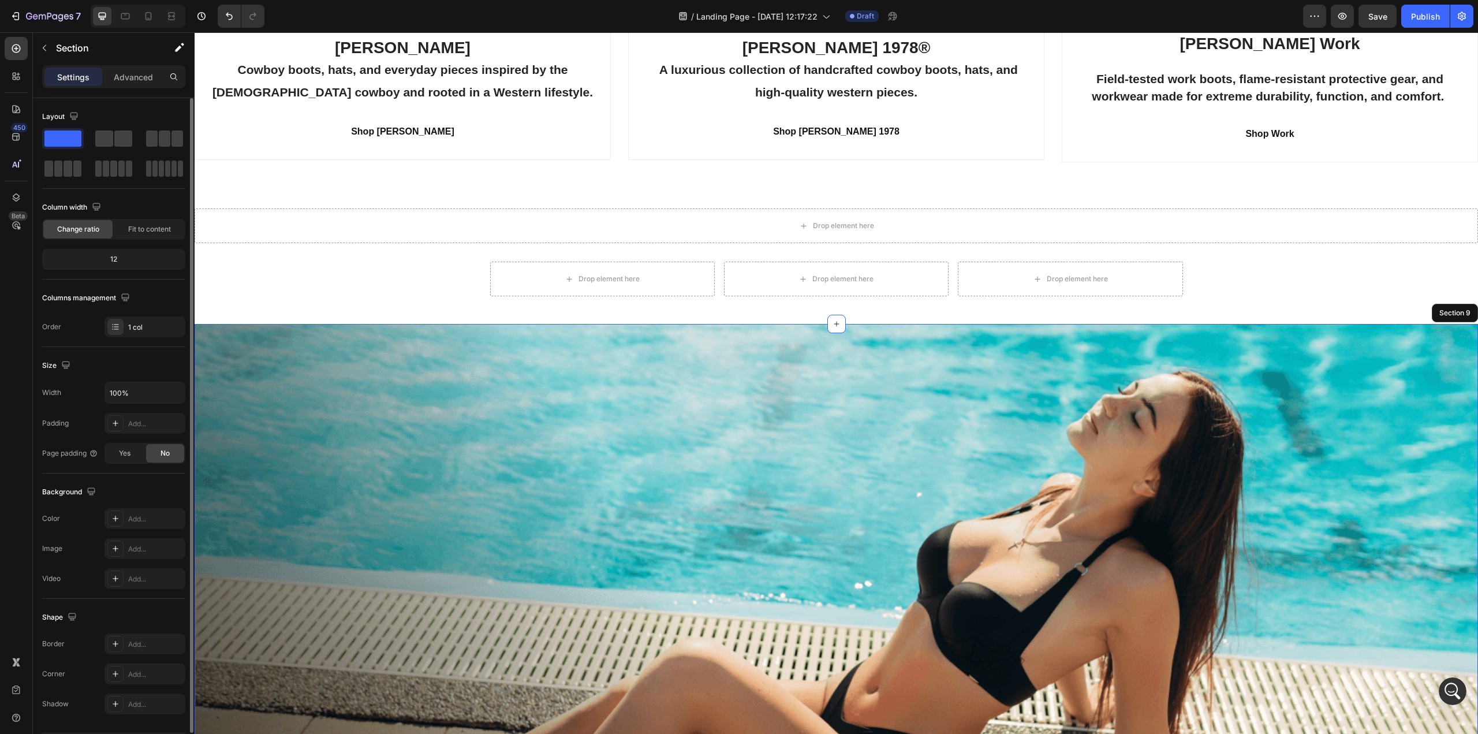
click at [69, 231] on span "Change ratio" at bounding box center [78, 229] width 42 height 10
click at [124, 256] on div "12" at bounding box center [113, 259] width 139 height 16
click at [111, 263] on div "12" at bounding box center [113, 259] width 139 height 16
click at [137, 224] on span "Fit to content" at bounding box center [149, 229] width 43 height 10
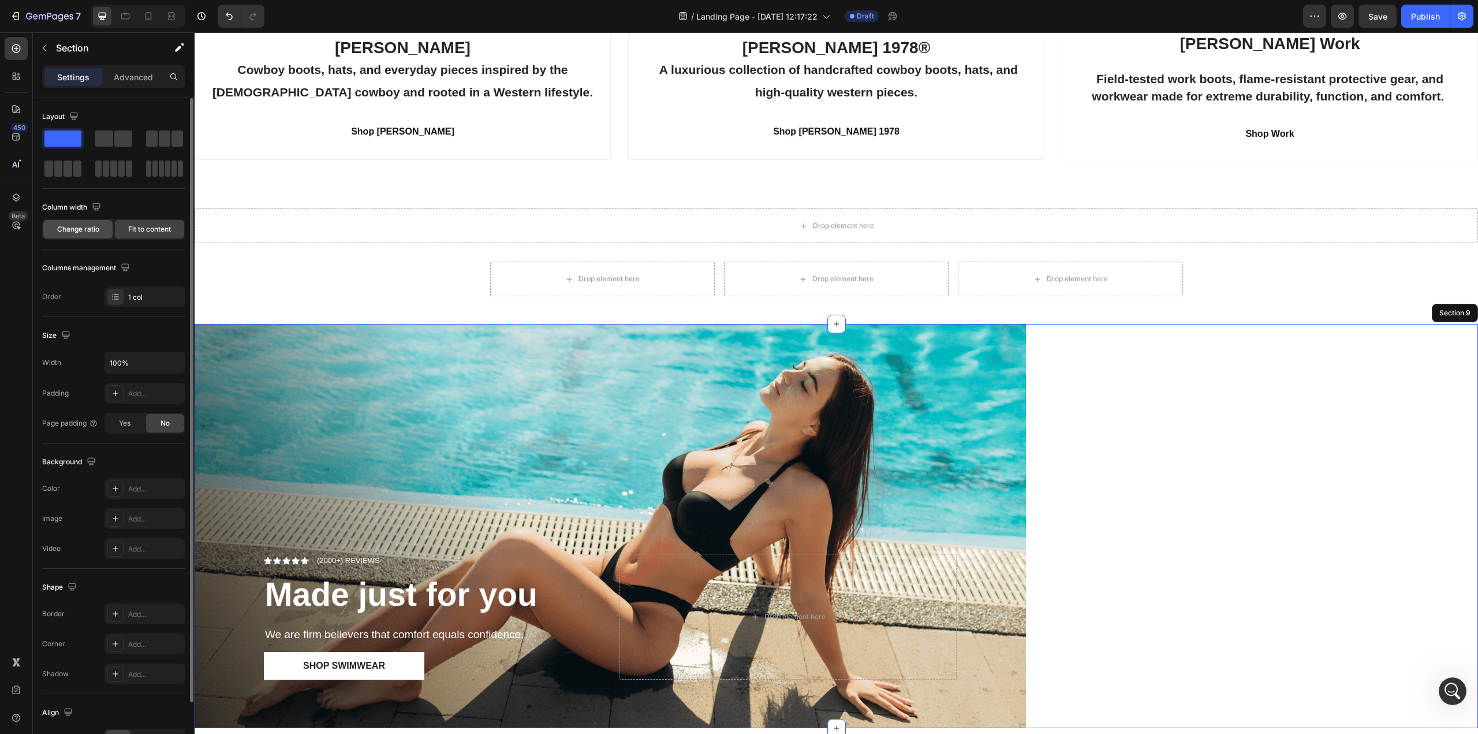
click at [76, 228] on span "Change ratio" at bounding box center [78, 229] width 42 height 10
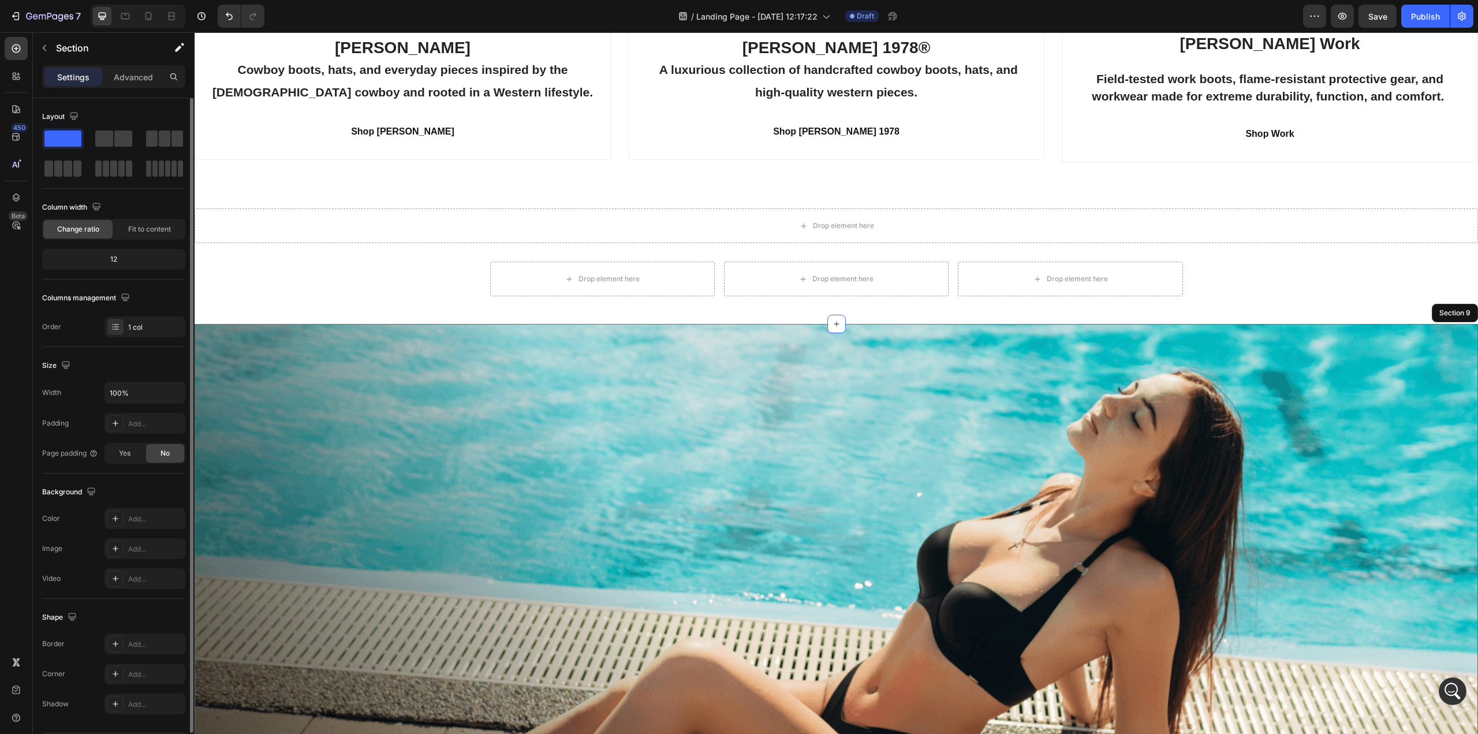
click at [88, 259] on div "12" at bounding box center [113, 259] width 139 height 16
click at [114, 257] on div "12" at bounding box center [113, 259] width 139 height 16
drag, startPoint x: 114, startPoint y: 257, endPoint x: 79, endPoint y: 258, distance: 35.8
click at [79, 258] on div "12" at bounding box center [113, 259] width 139 height 16
click at [140, 396] on input "100%" at bounding box center [145, 392] width 80 height 21
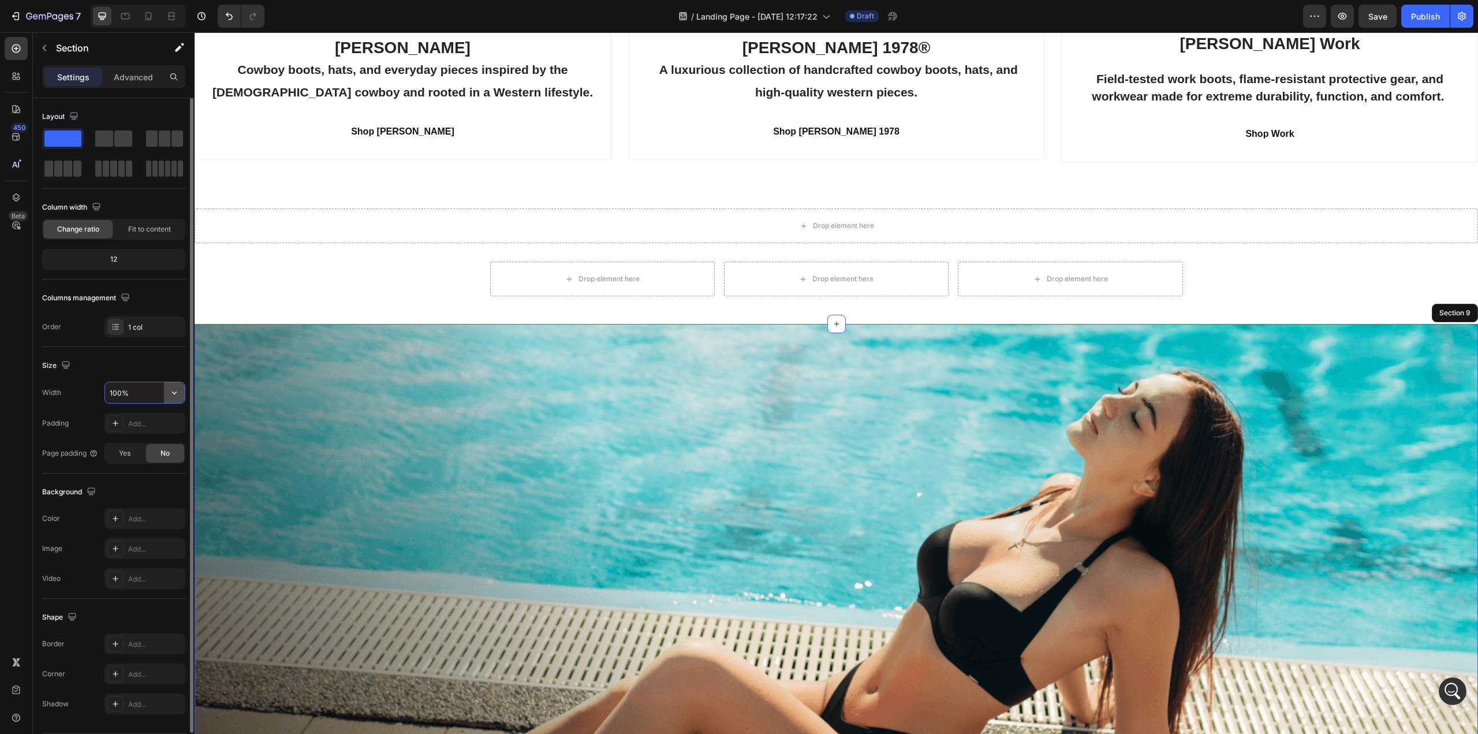
click at [173, 391] on icon "button" at bounding box center [175, 393] width 12 height 12
click at [130, 439] on span "Default" at bounding box center [121, 444] width 24 height 10
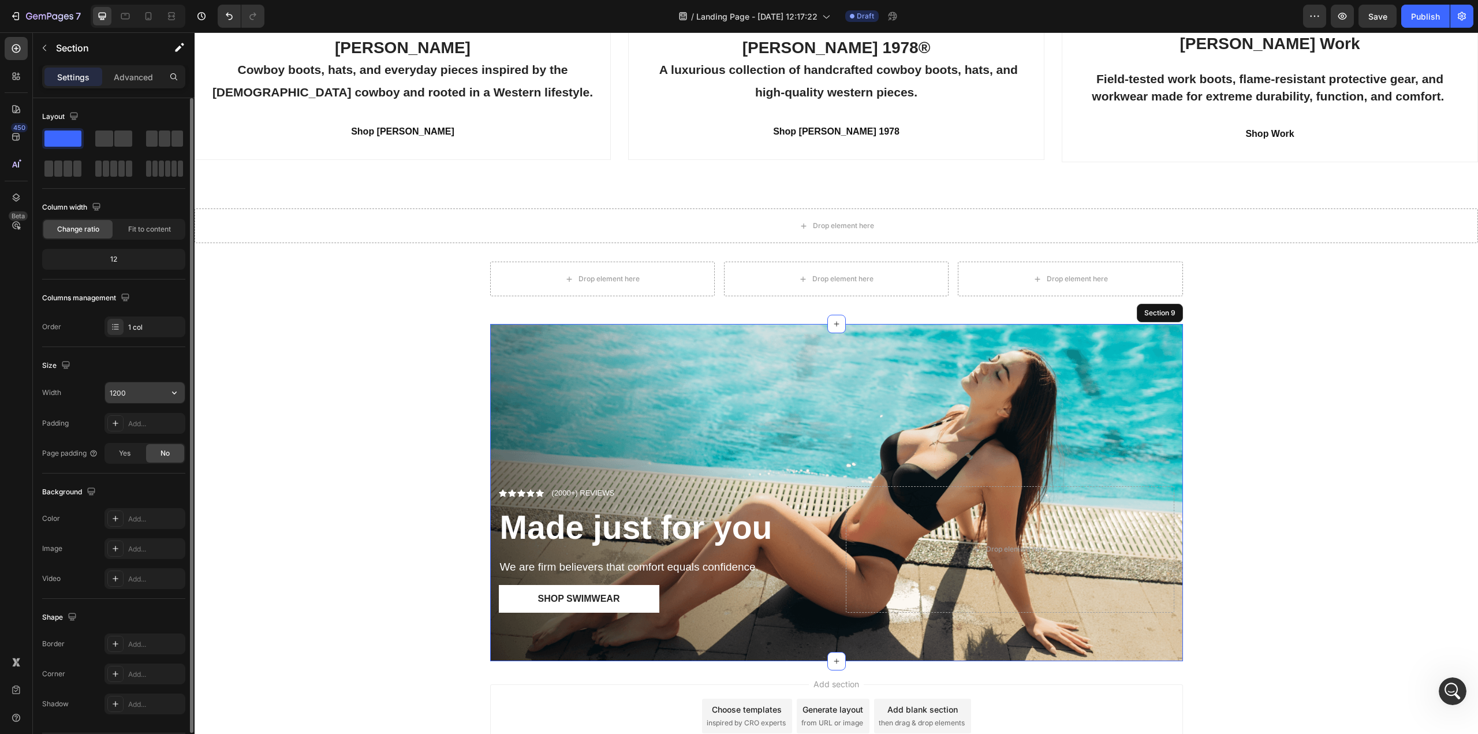
click at [169, 385] on button "button" at bounding box center [174, 392] width 21 height 21
click at [125, 418] on p "Full 100%" at bounding box center [142, 422] width 66 height 10
type input "100%"
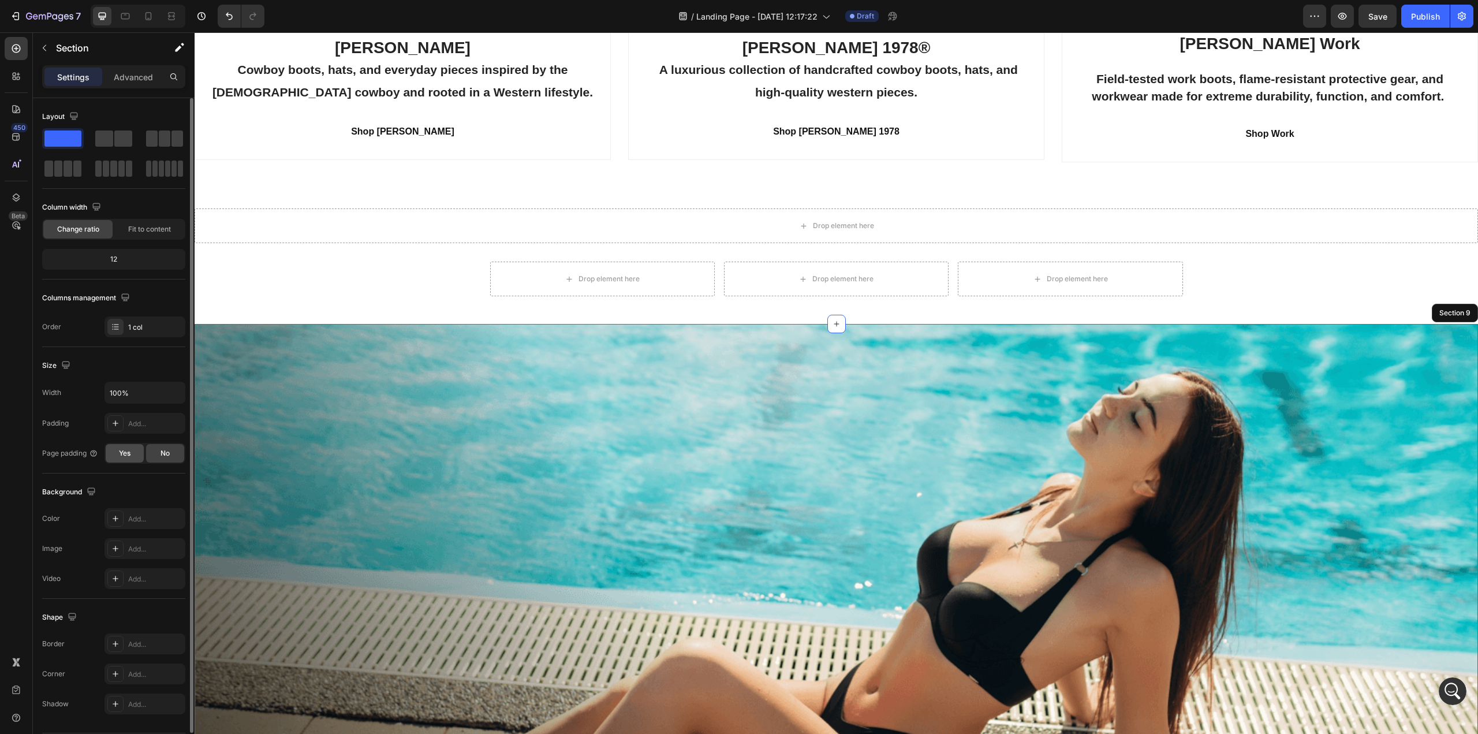
click at [119, 456] on span "Yes" at bounding box center [125, 453] width 12 height 10
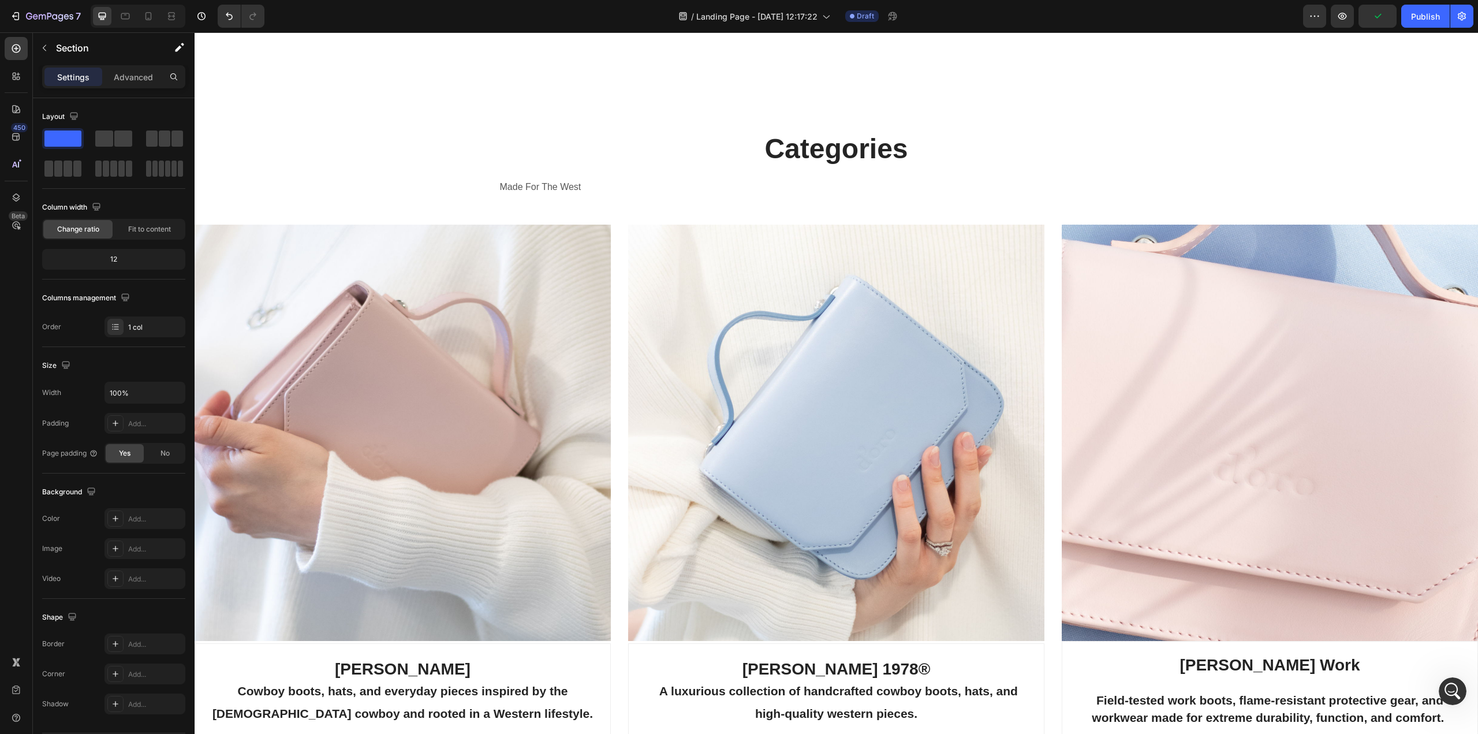
scroll to position [1843, 0]
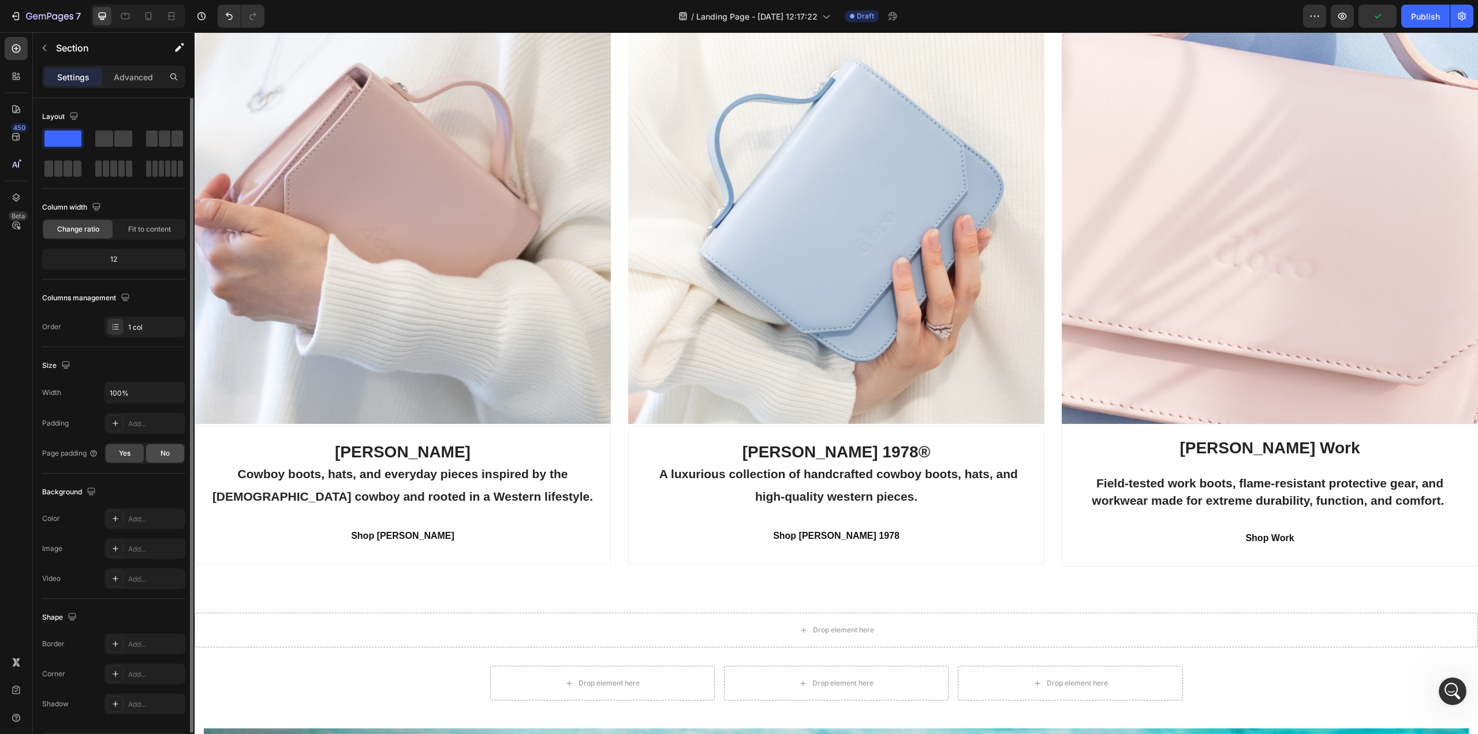
click at [169, 453] on span "No" at bounding box center [164, 453] width 9 height 10
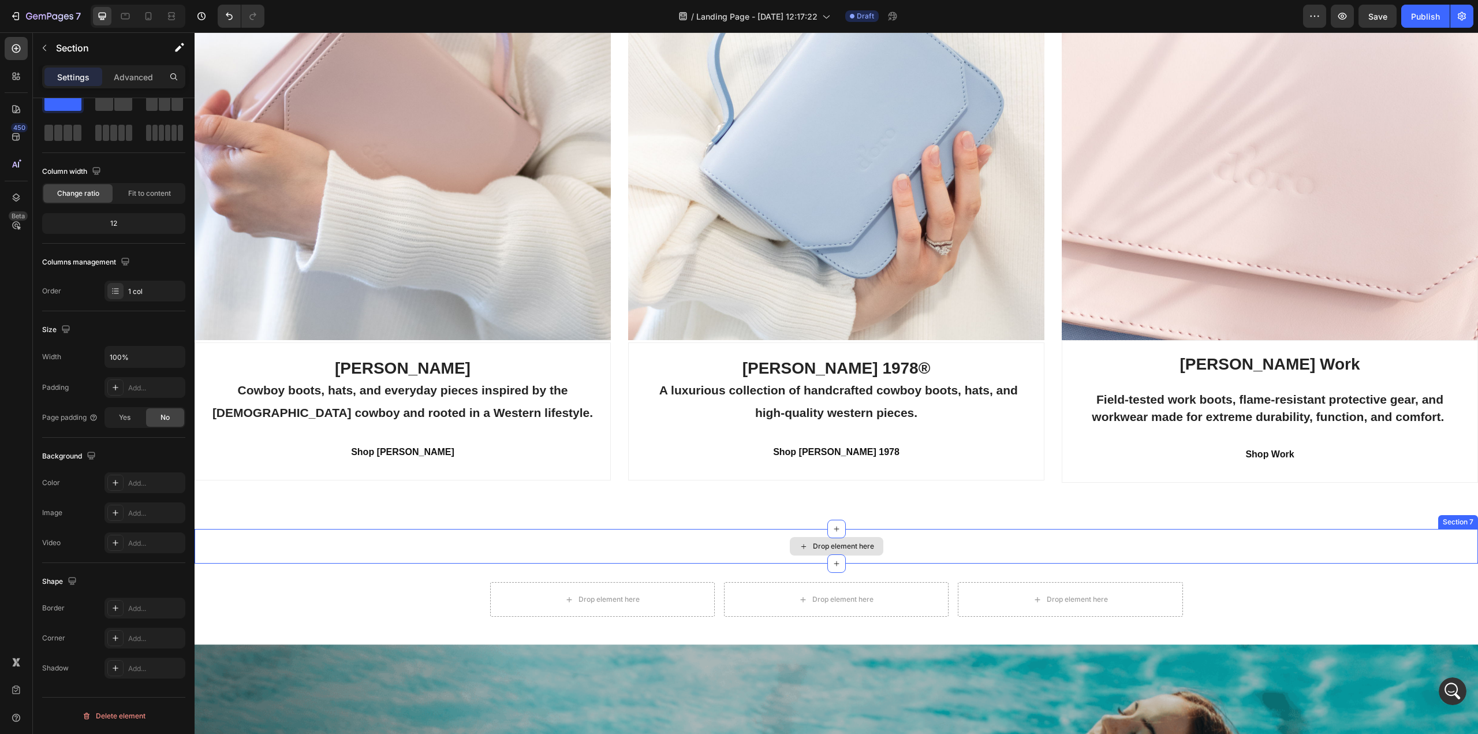
scroll to position [2016, 0]
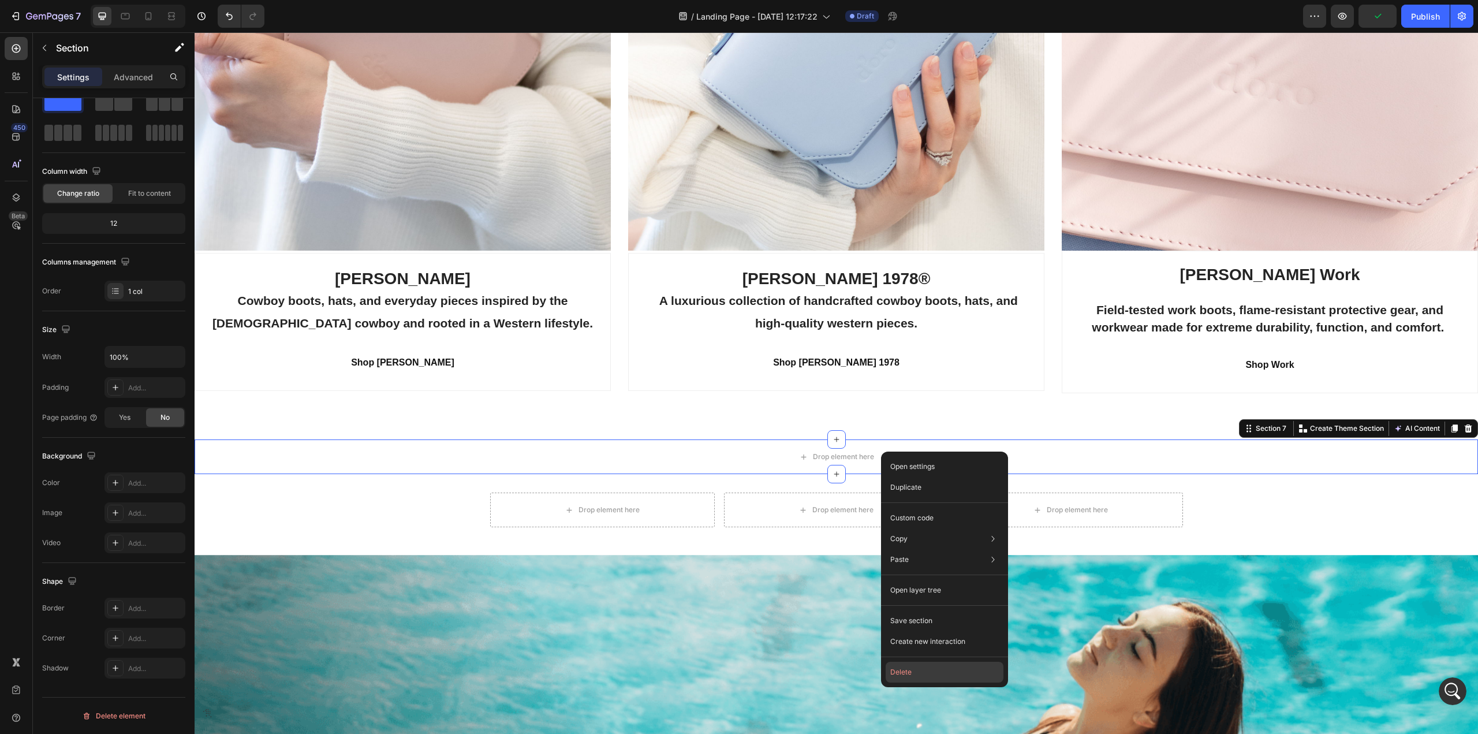
click at [905, 669] on button "Delete" at bounding box center [945, 672] width 118 height 21
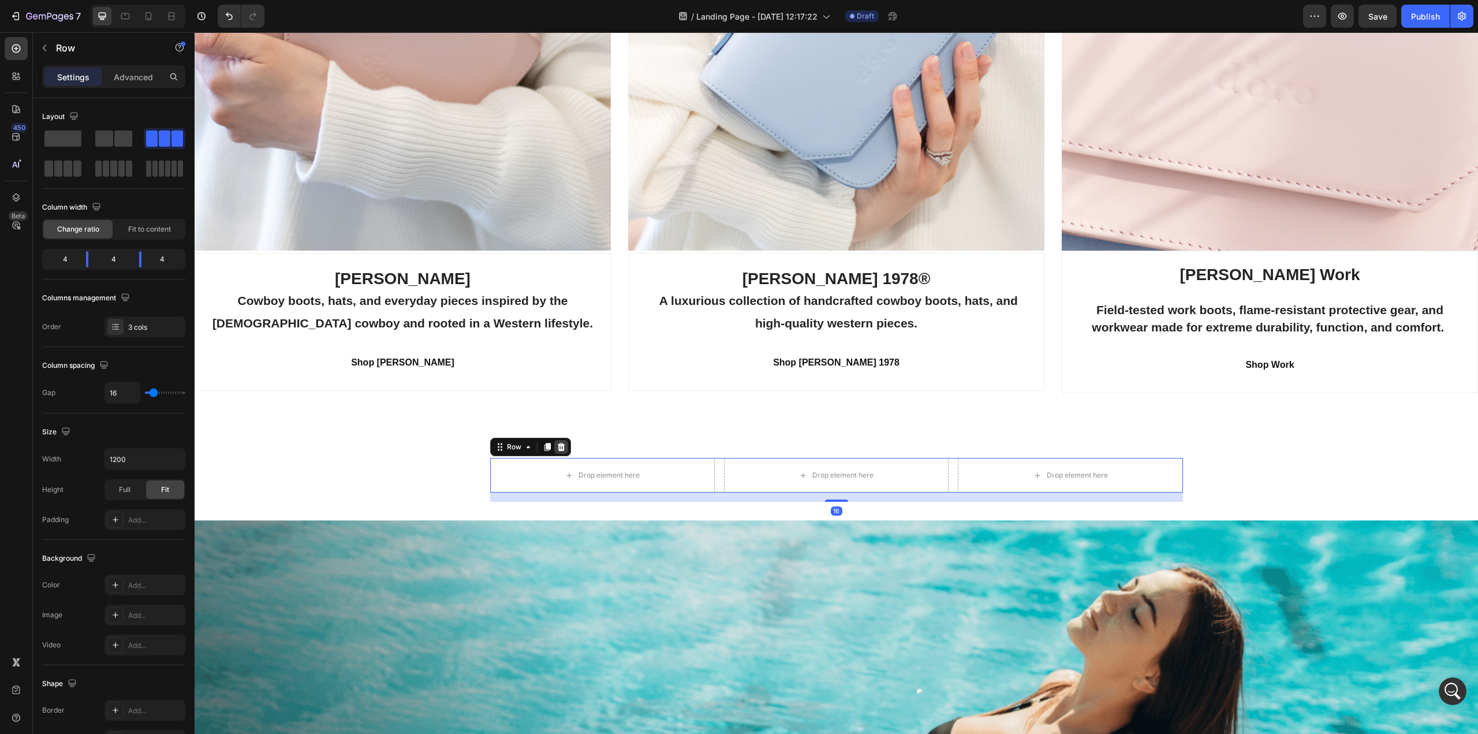
click at [557, 445] on icon at bounding box center [561, 447] width 8 height 8
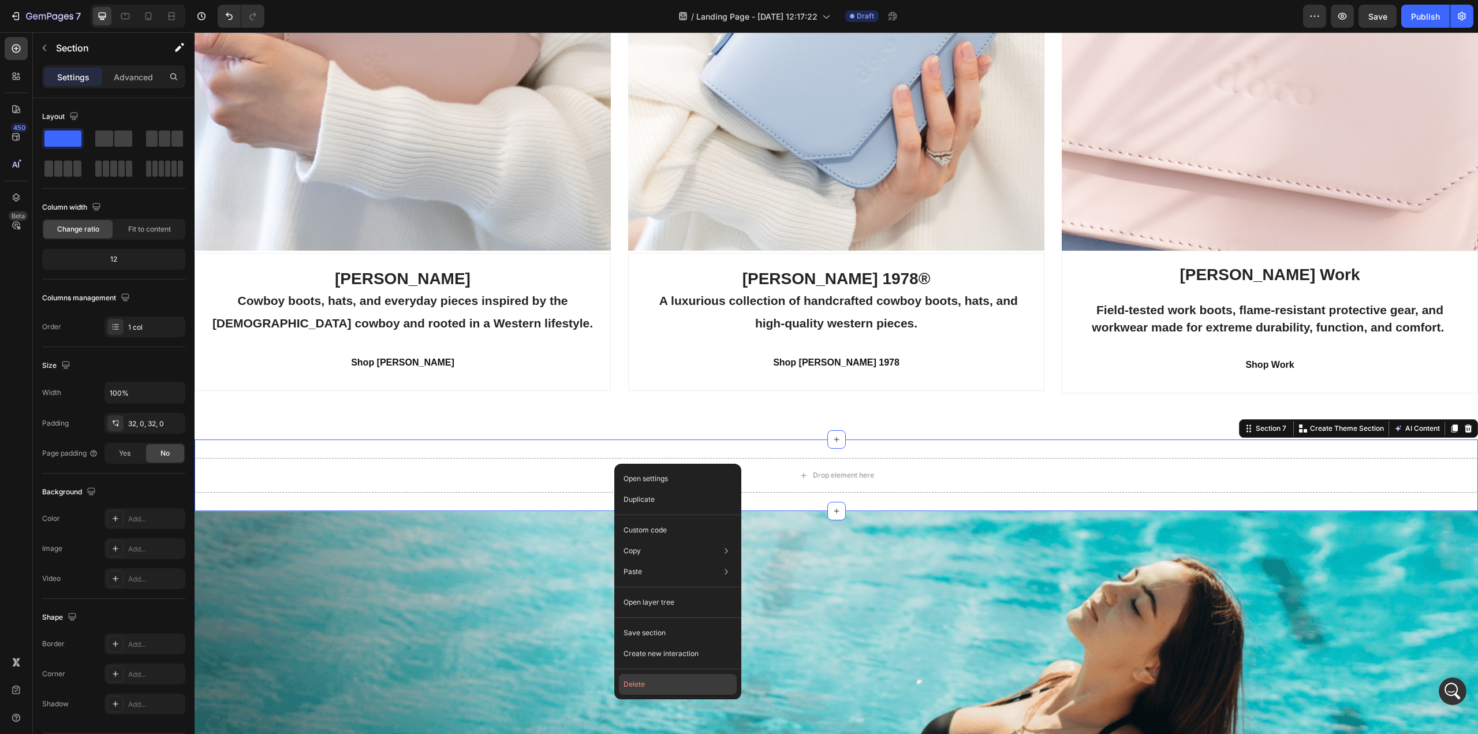
click at [638, 685] on button "Delete" at bounding box center [678, 684] width 118 height 21
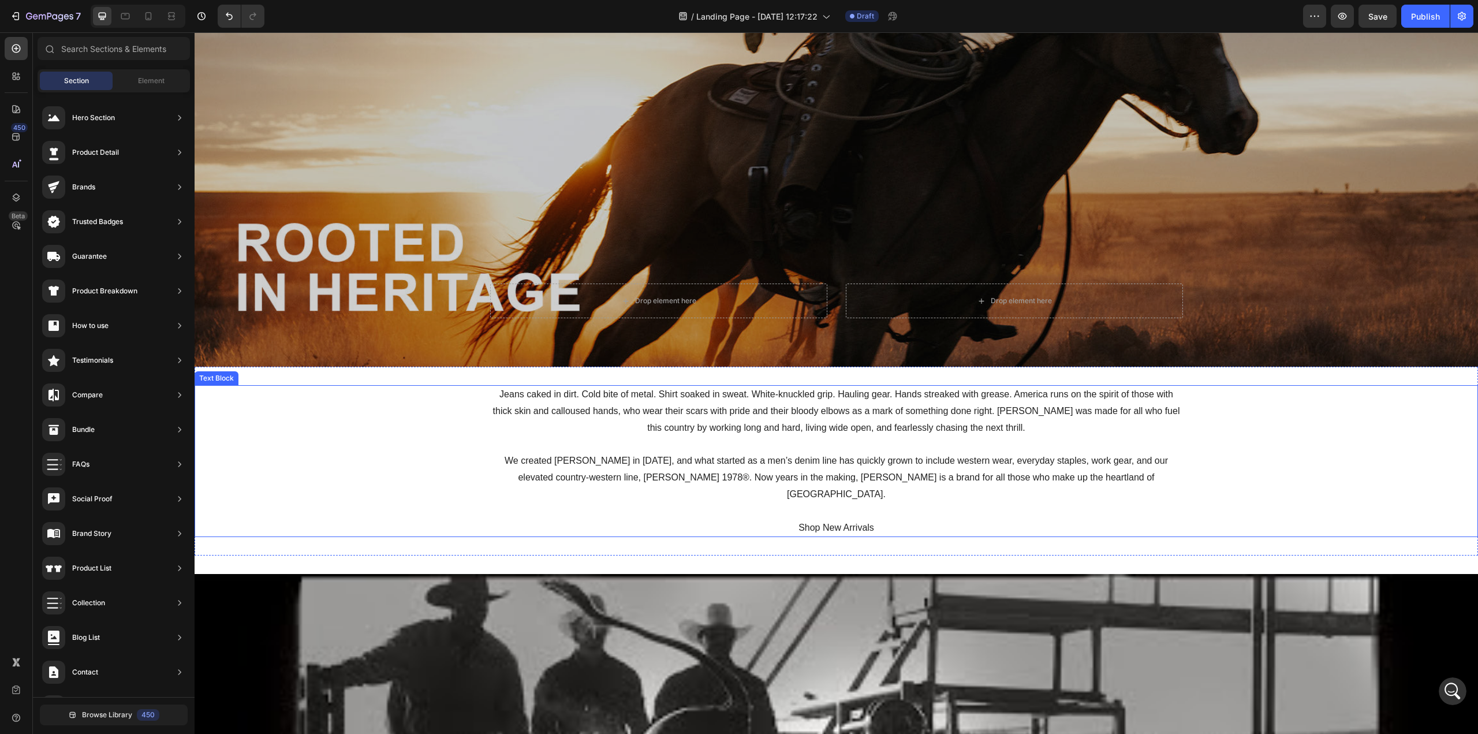
scroll to position [289, 0]
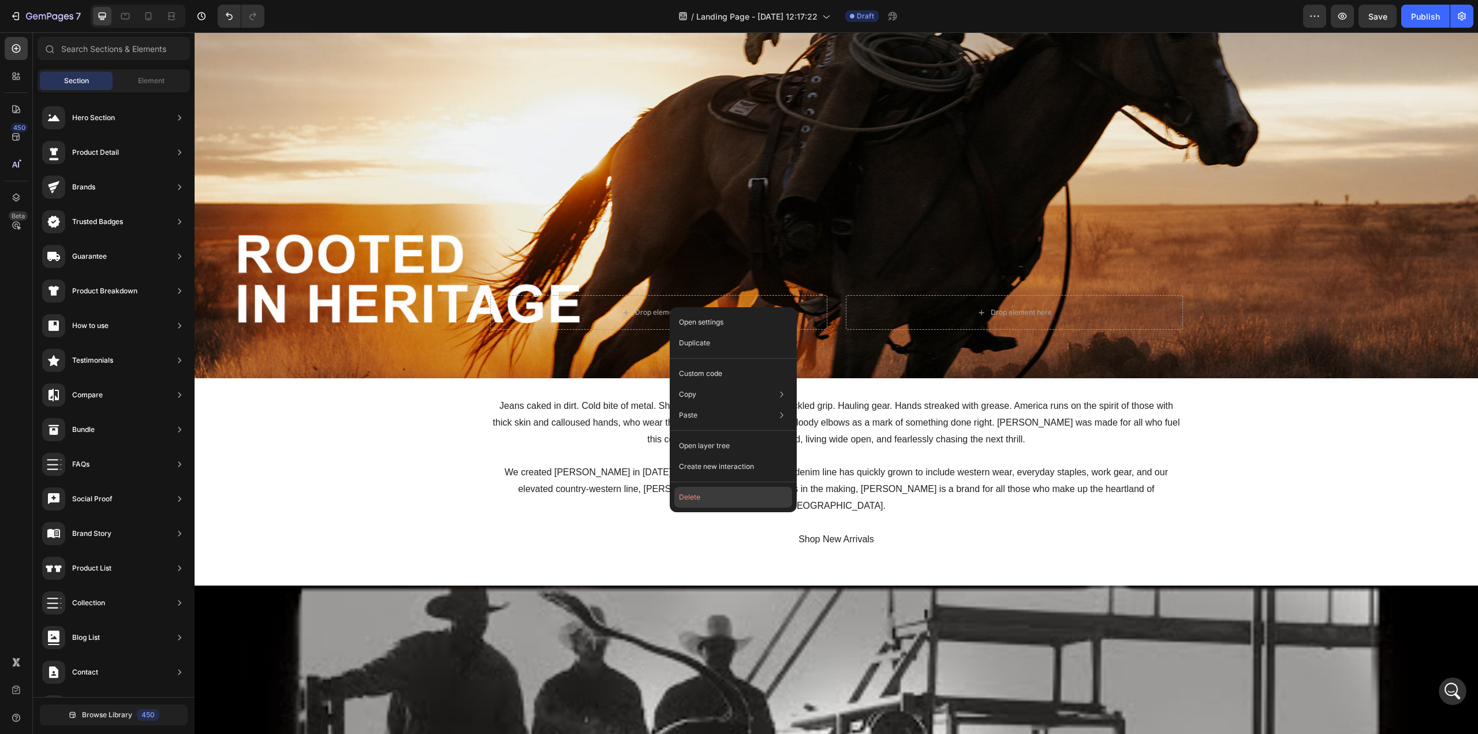
click at [693, 498] on button "Delete" at bounding box center [733, 497] width 118 height 21
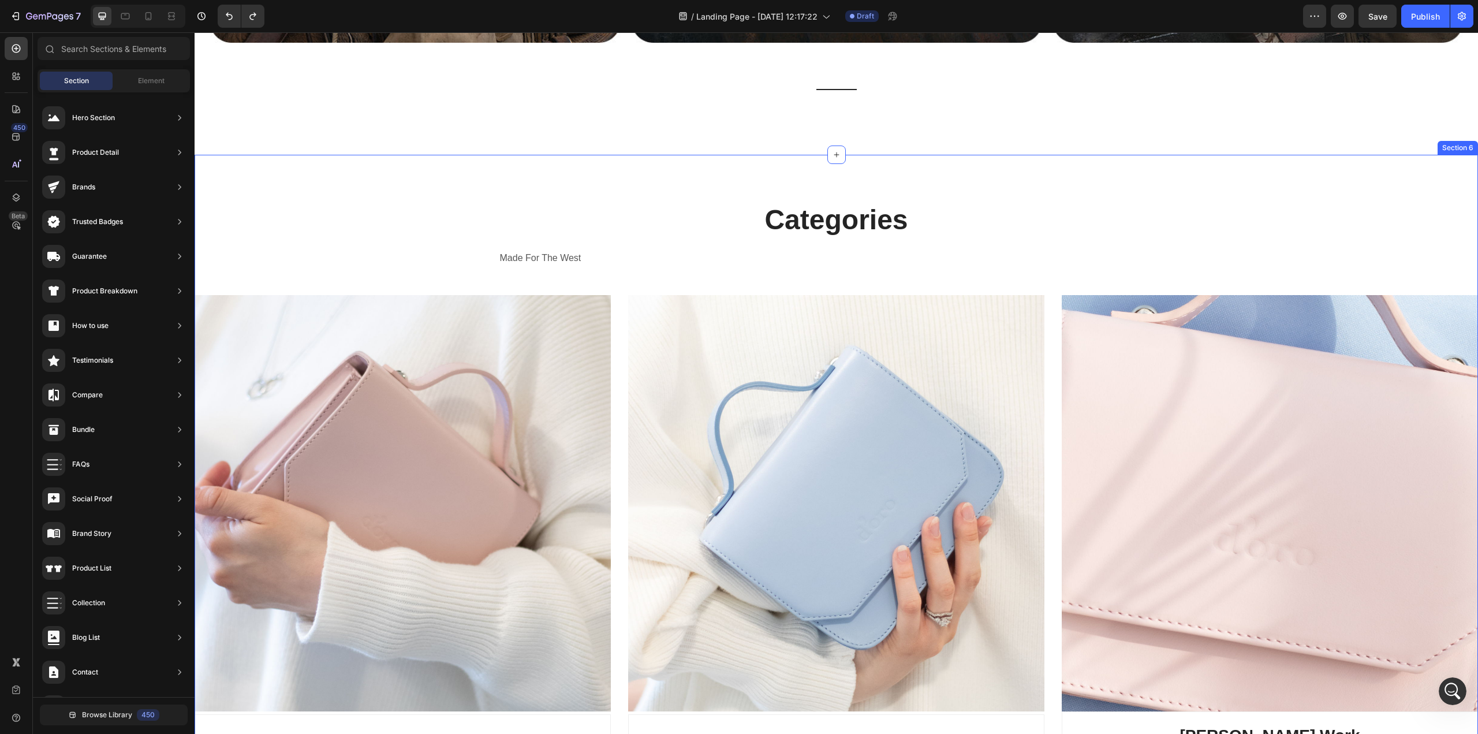
scroll to position [2136, 0]
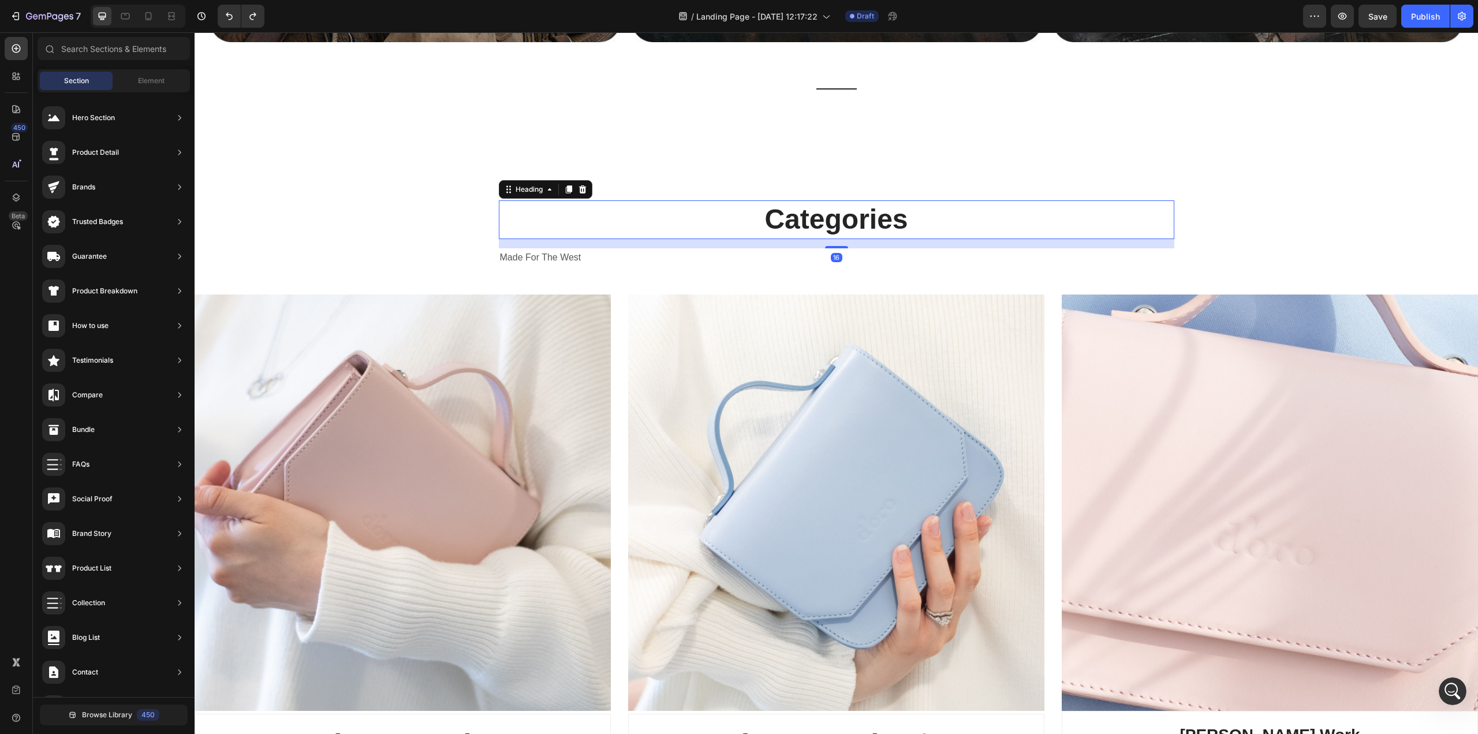
click at [846, 215] on p "Categories" at bounding box center [836, 219] width 673 height 36
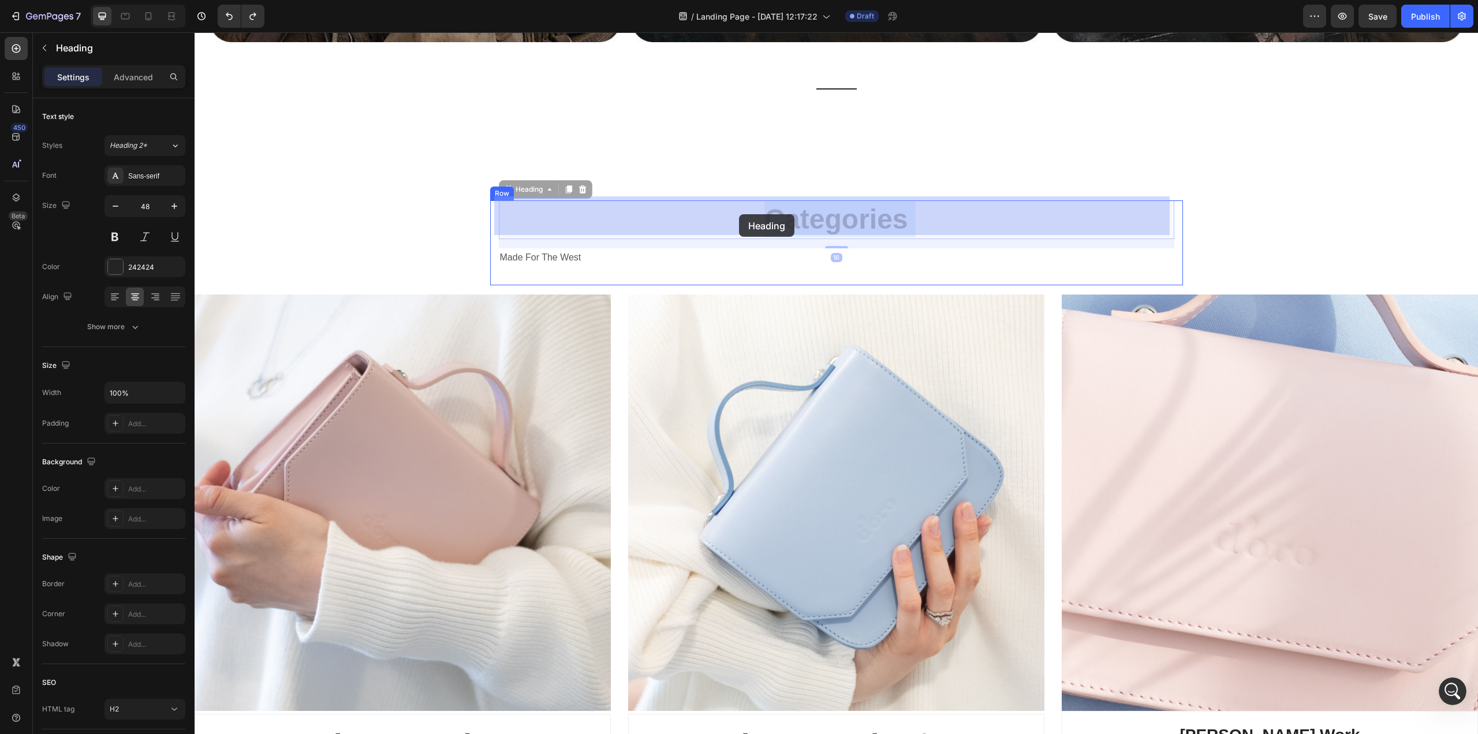
drag, startPoint x: 936, startPoint y: 210, endPoint x: 732, endPoint y: 214, distance: 204.4
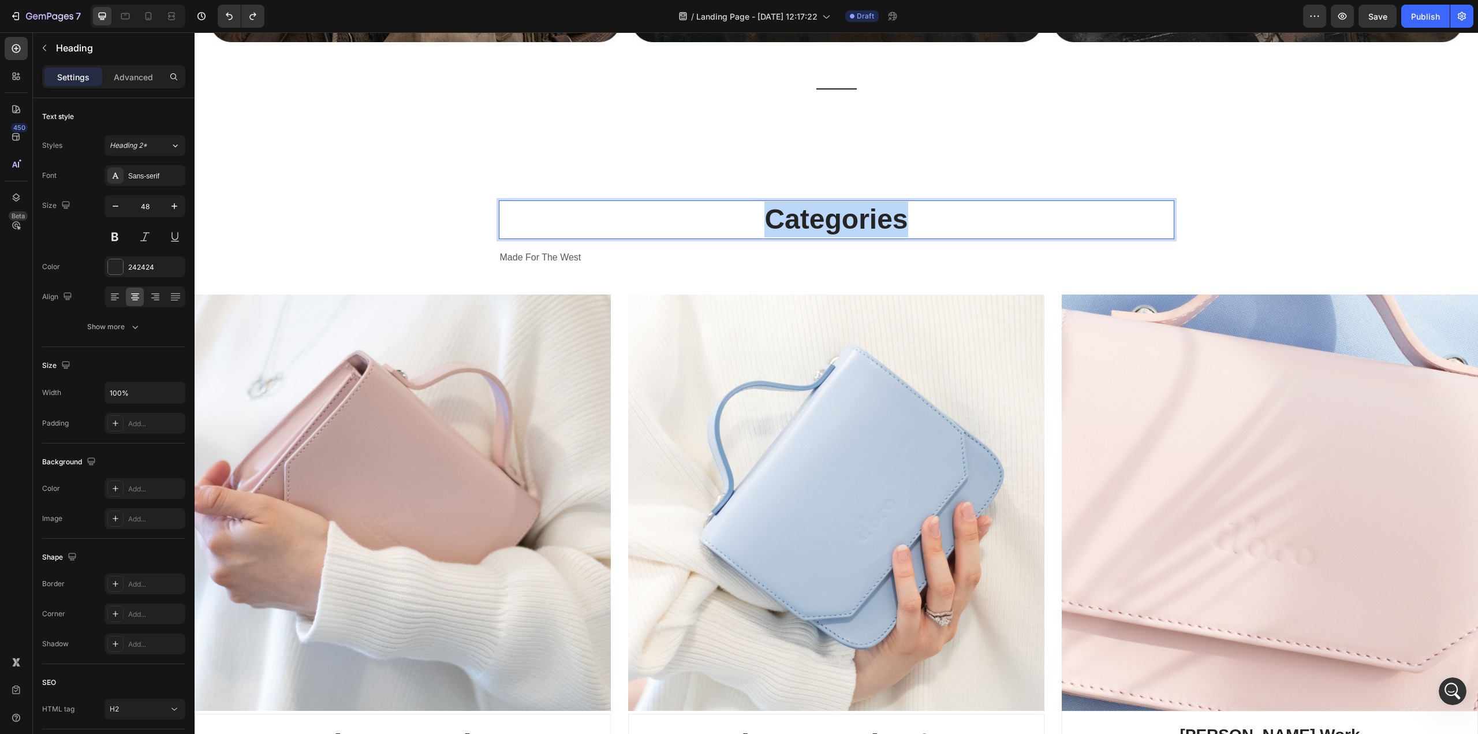
drag, startPoint x: 937, startPoint y: 214, endPoint x: 763, endPoint y: 213, distance: 174.3
click at [763, 213] on p "Categories" at bounding box center [836, 219] width 673 height 36
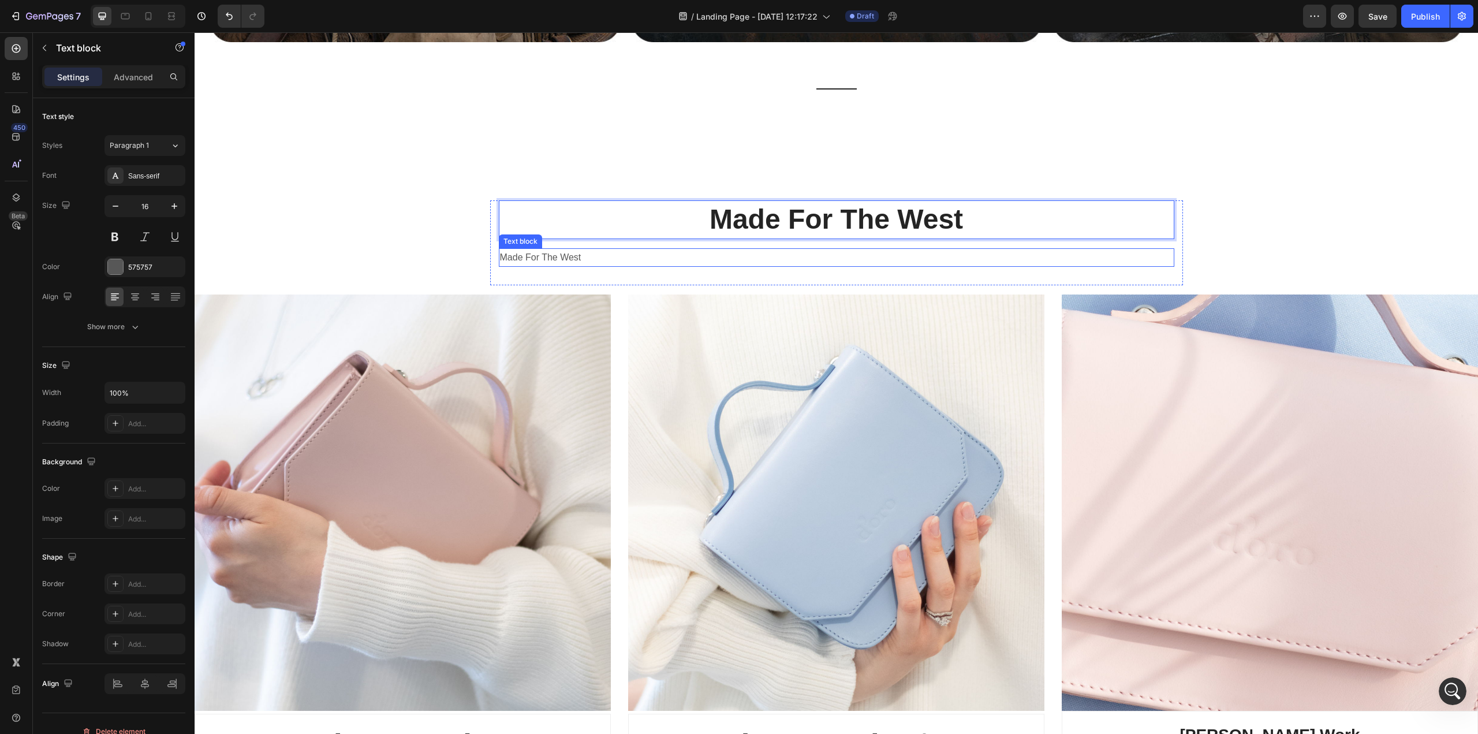
click at [577, 252] on p "Made For The West" at bounding box center [836, 257] width 673 height 17
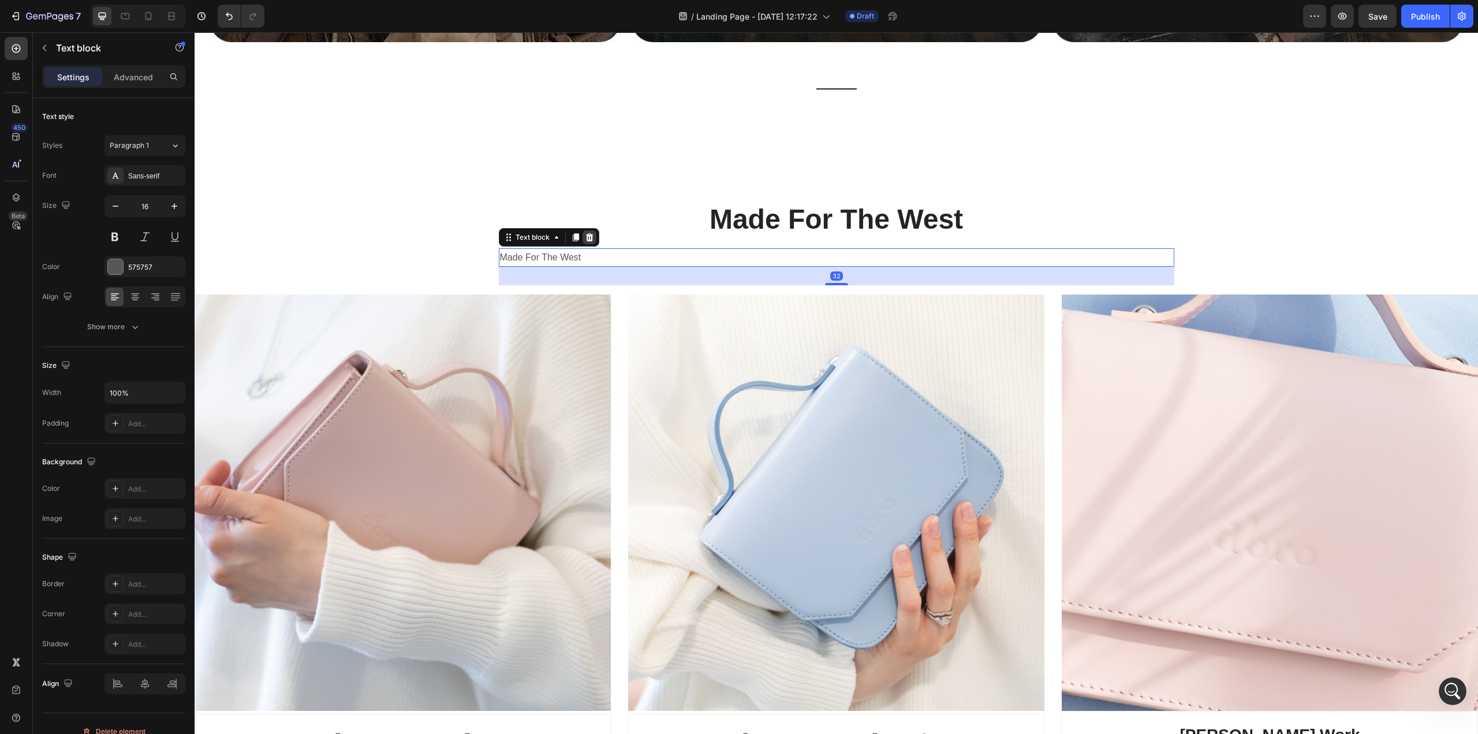
click at [586, 234] on icon at bounding box center [589, 237] width 9 height 9
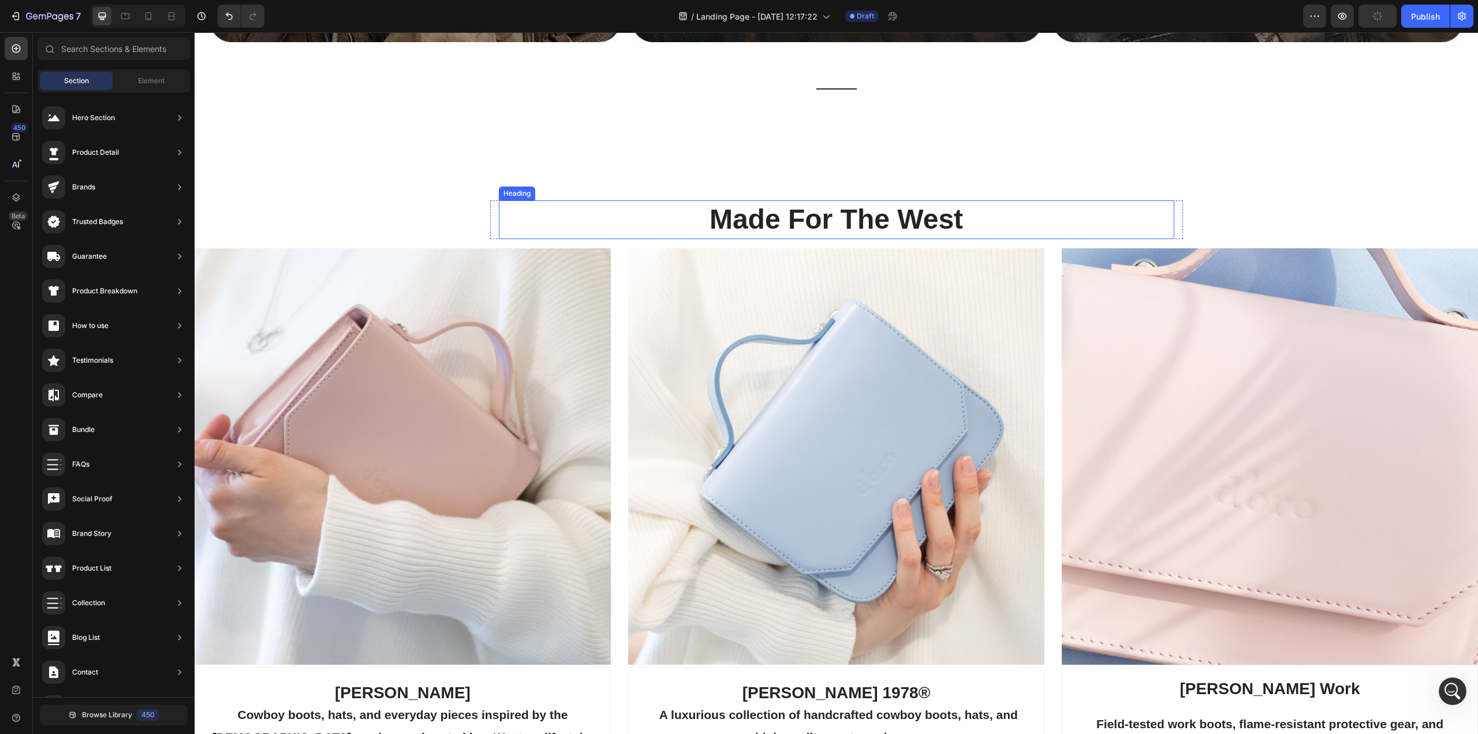
click at [746, 209] on p "Made For The West" at bounding box center [836, 219] width 673 height 36
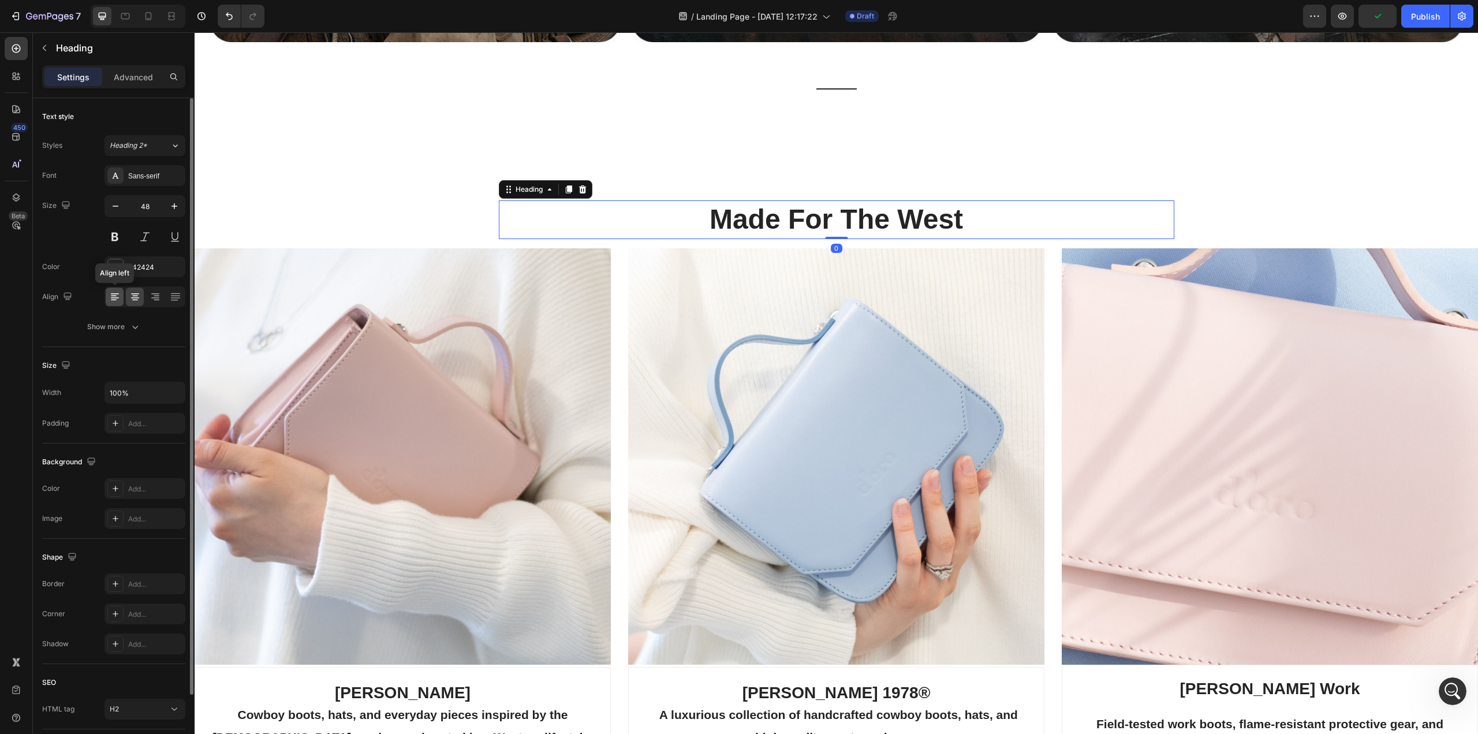
click at [117, 298] on icon at bounding box center [115, 297] width 8 height 1
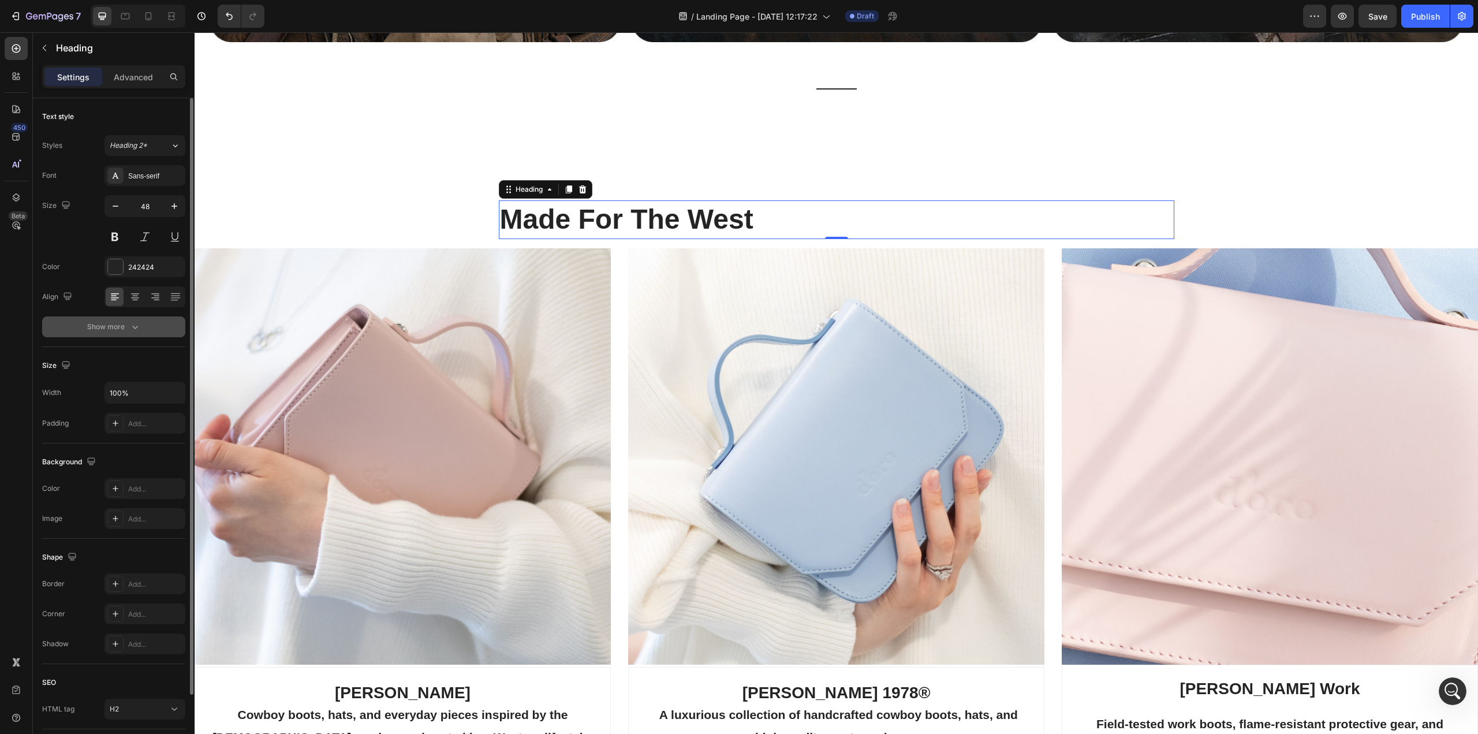
click at [132, 326] on icon "button" at bounding box center [135, 327] width 12 height 12
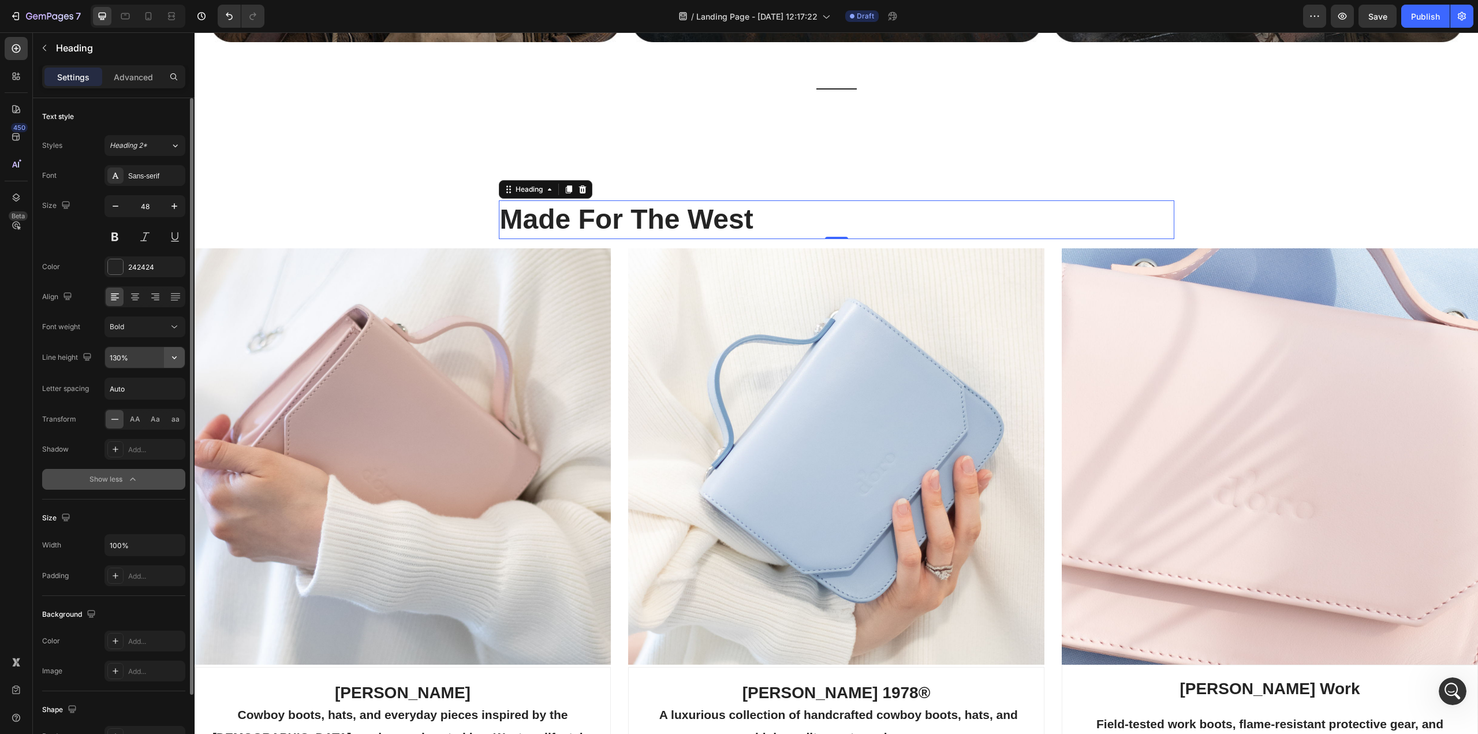
click at [176, 354] on icon "button" at bounding box center [175, 358] width 12 height 12
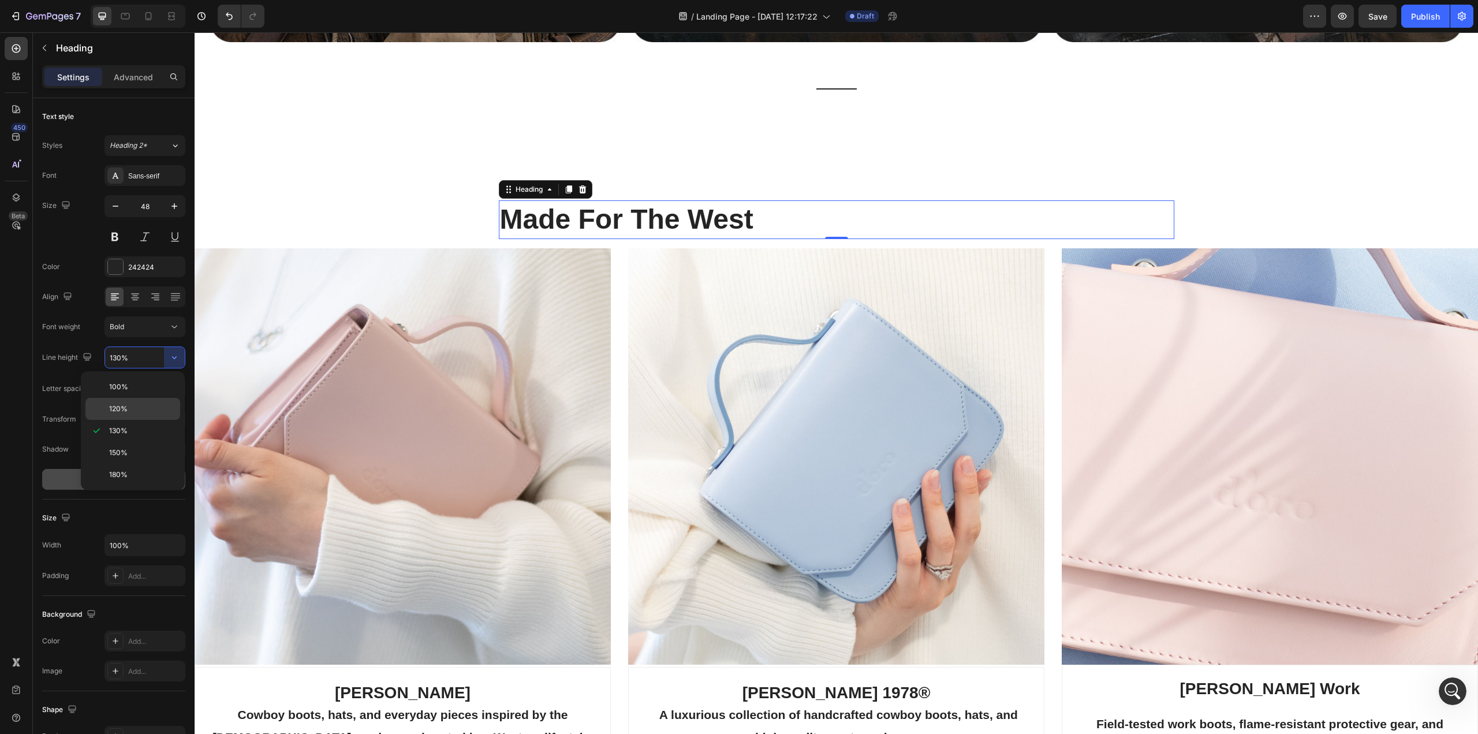
click at [121, 405] on span "120%" at bounding box center [118, 409] width 18 height 10
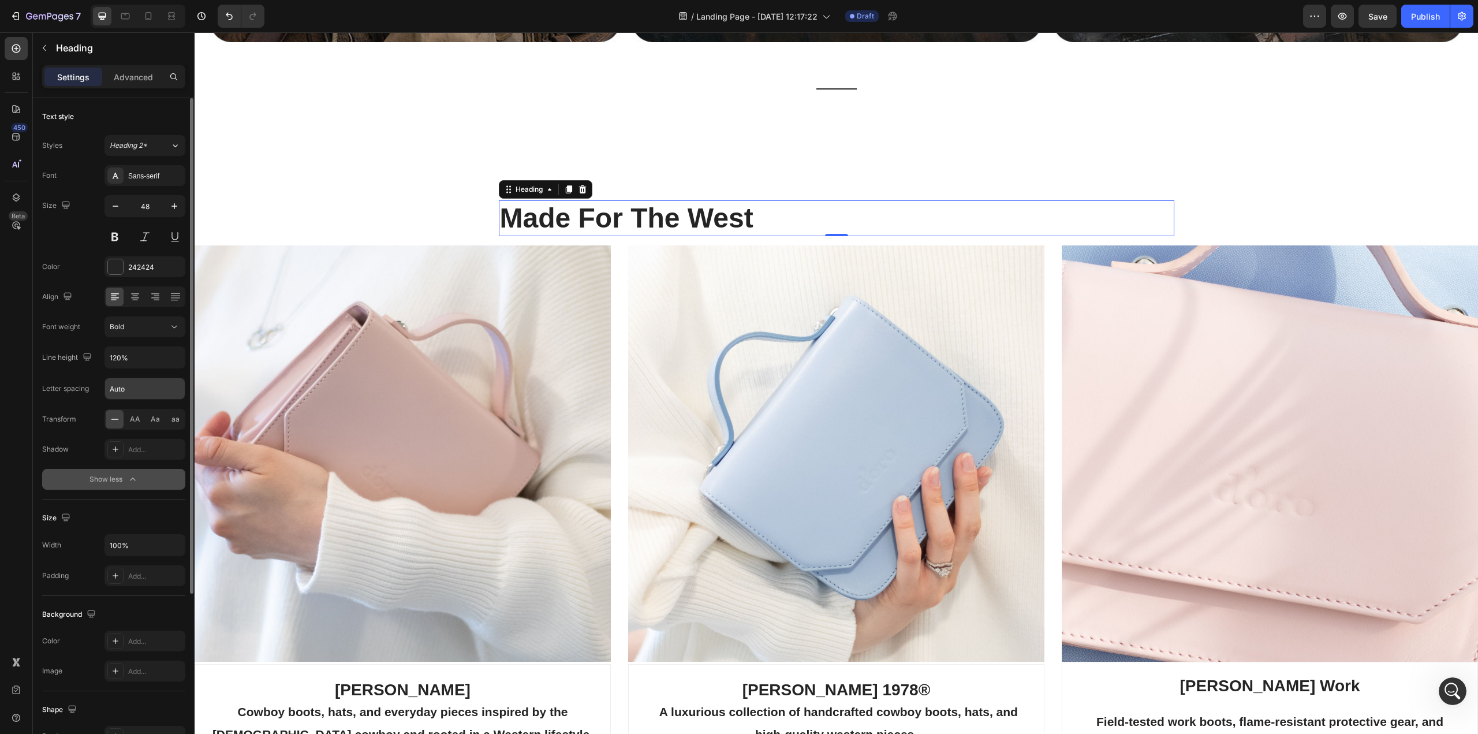
click at [126, 389] on input "Auto" at bounding box center [145, 388] width 80 height 21
click at [141, 355] on input "120%" at bounding box center [145, 357] width 80 height 21
click at [176, 357] on icon "button" at bounding box center [174, 357] width 5 height 3
click at [137, 387] on p "100%" at bounding box center [142, 387] width 66 height 10
type input "100%"
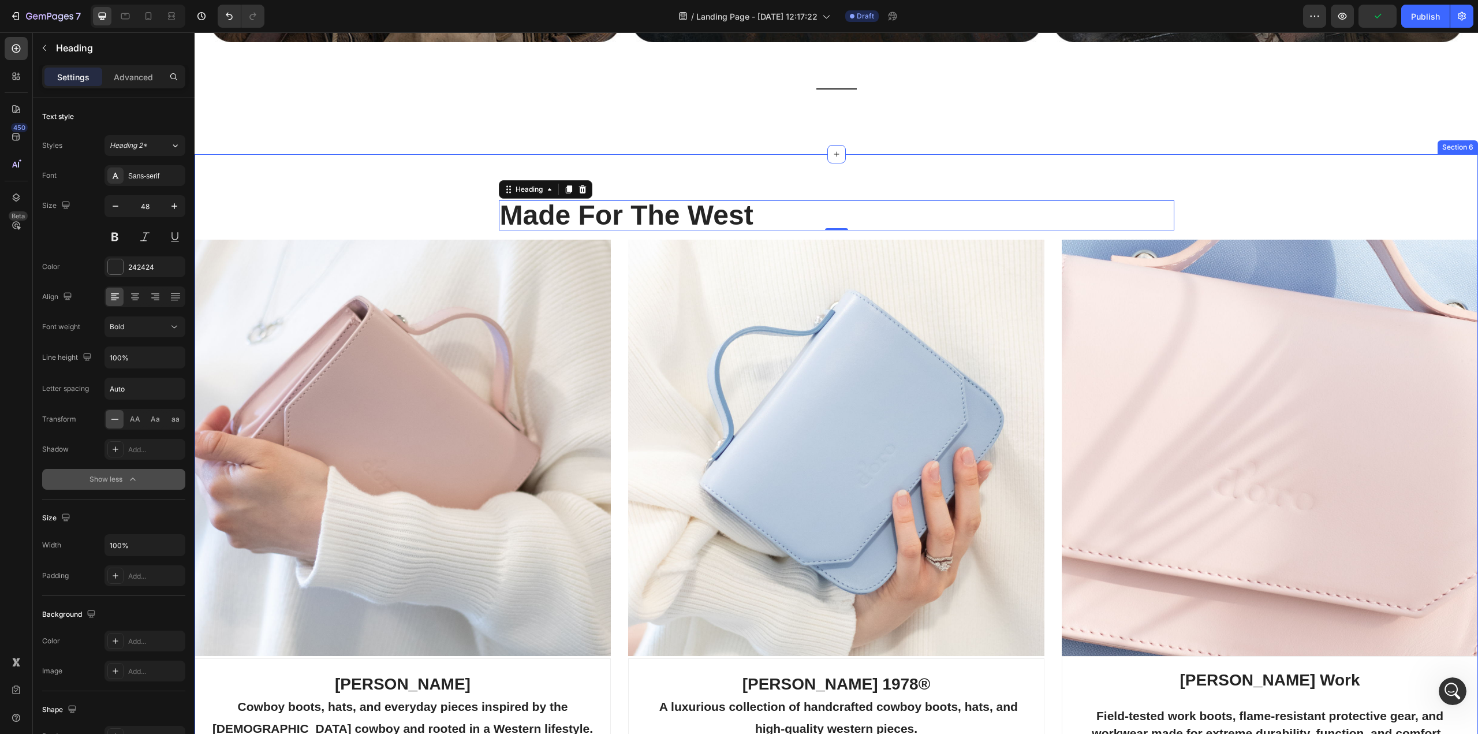
click at [1291, 156] on div "Made For The West Heading 0 Row Image CODY JAMES Cowboy boots, hats, and everyd…" at bounding box center [836, 499] width 1283 height 691
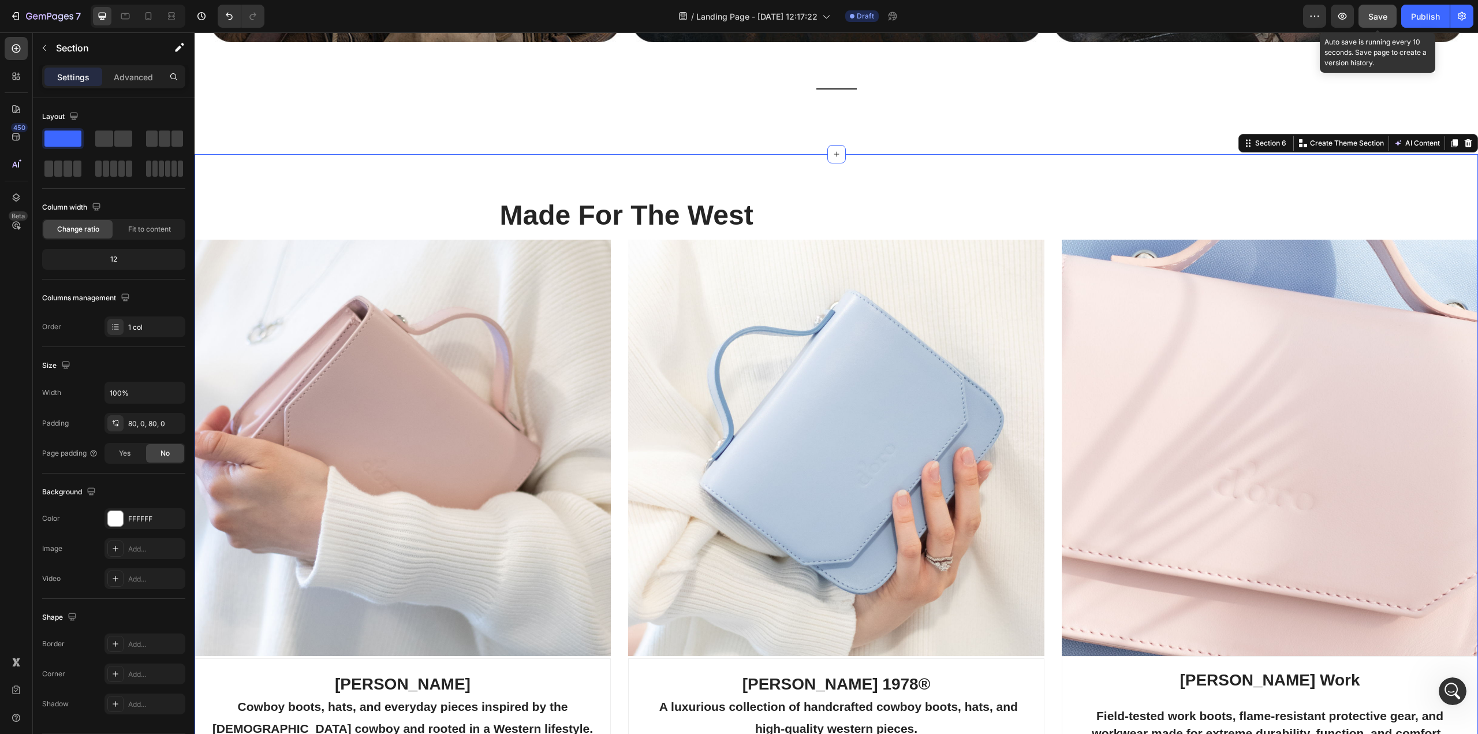
click at [1374, 23] on button "Save" at bounding box center [1377, 16] width 38 height 23
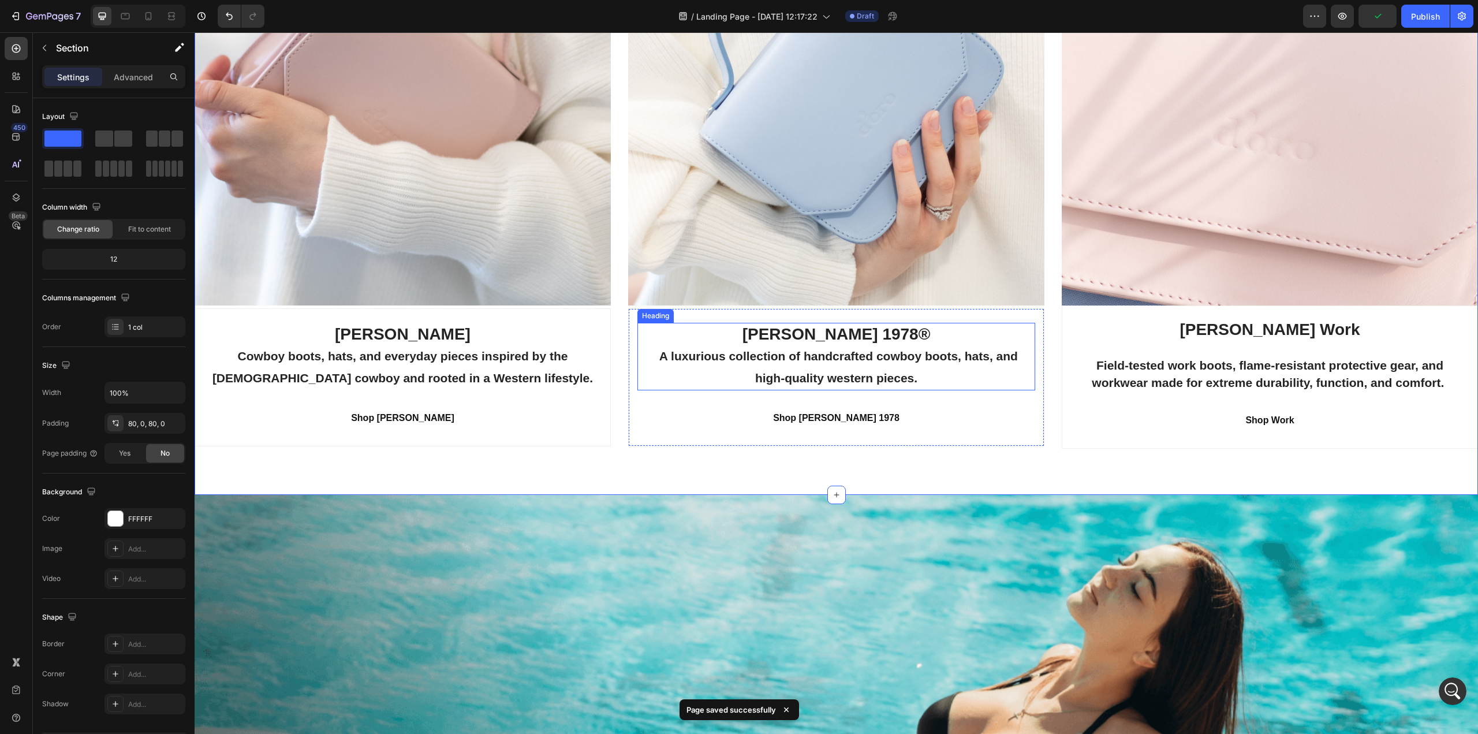
scroll to position [2655, 0]
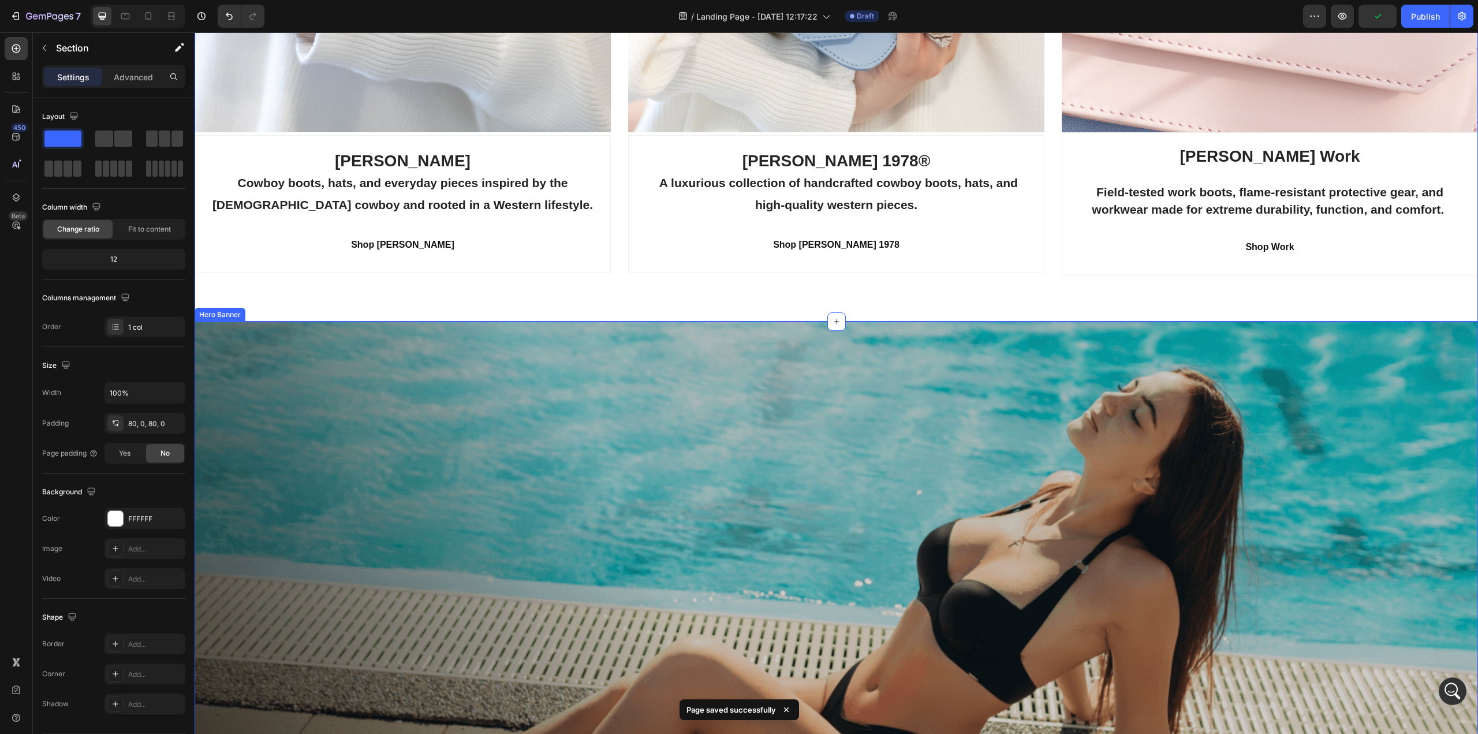
click at [726, 462] on div "Overlay" at bounding box center [836, 634] width 1283 height 624
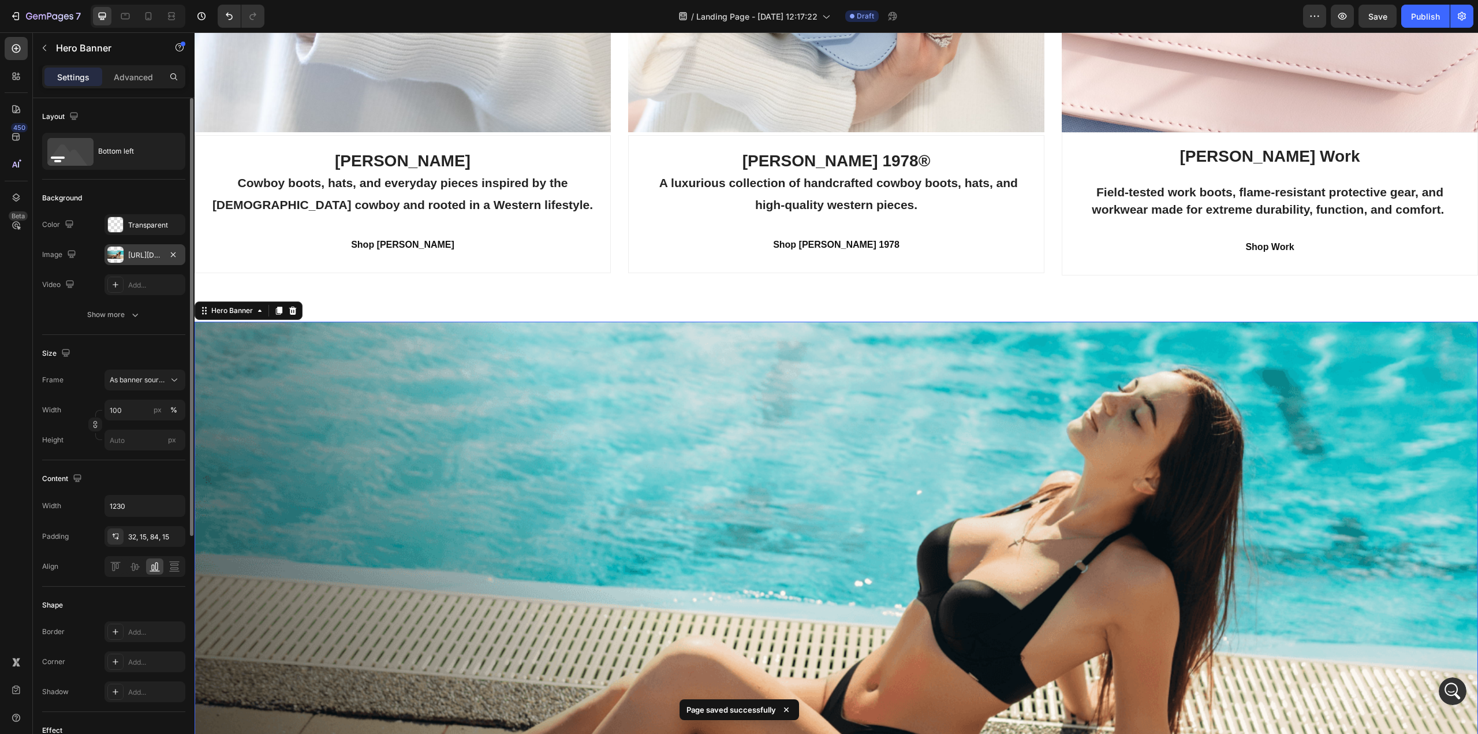
click at [119, 253] on div at bounding box center [115, 254] width 16 height 16
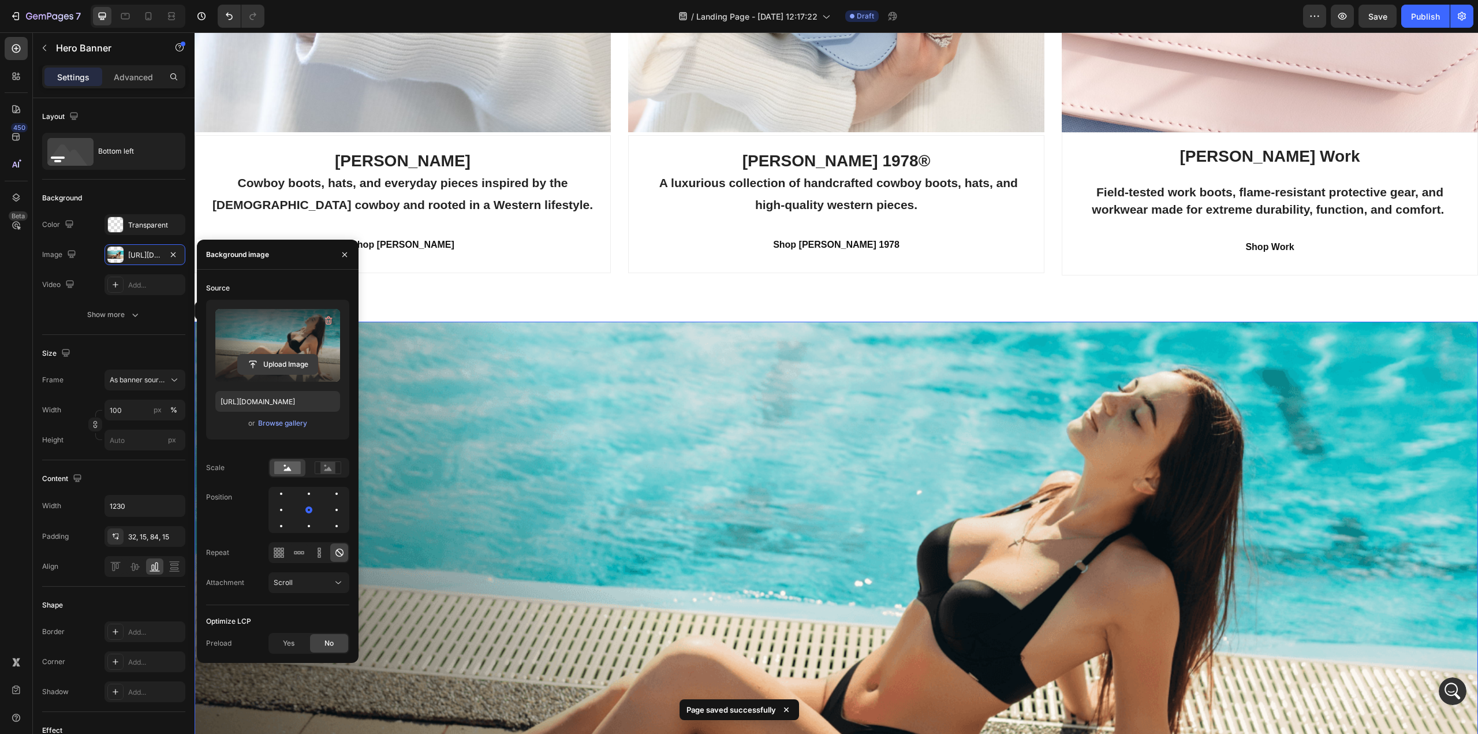
click at [261, 363] on input "file" at bounding box center [278, 364] width 80 height 20
type input "C:\fakepath\CJ-About-Us_Desktop_05 (1).jpg"
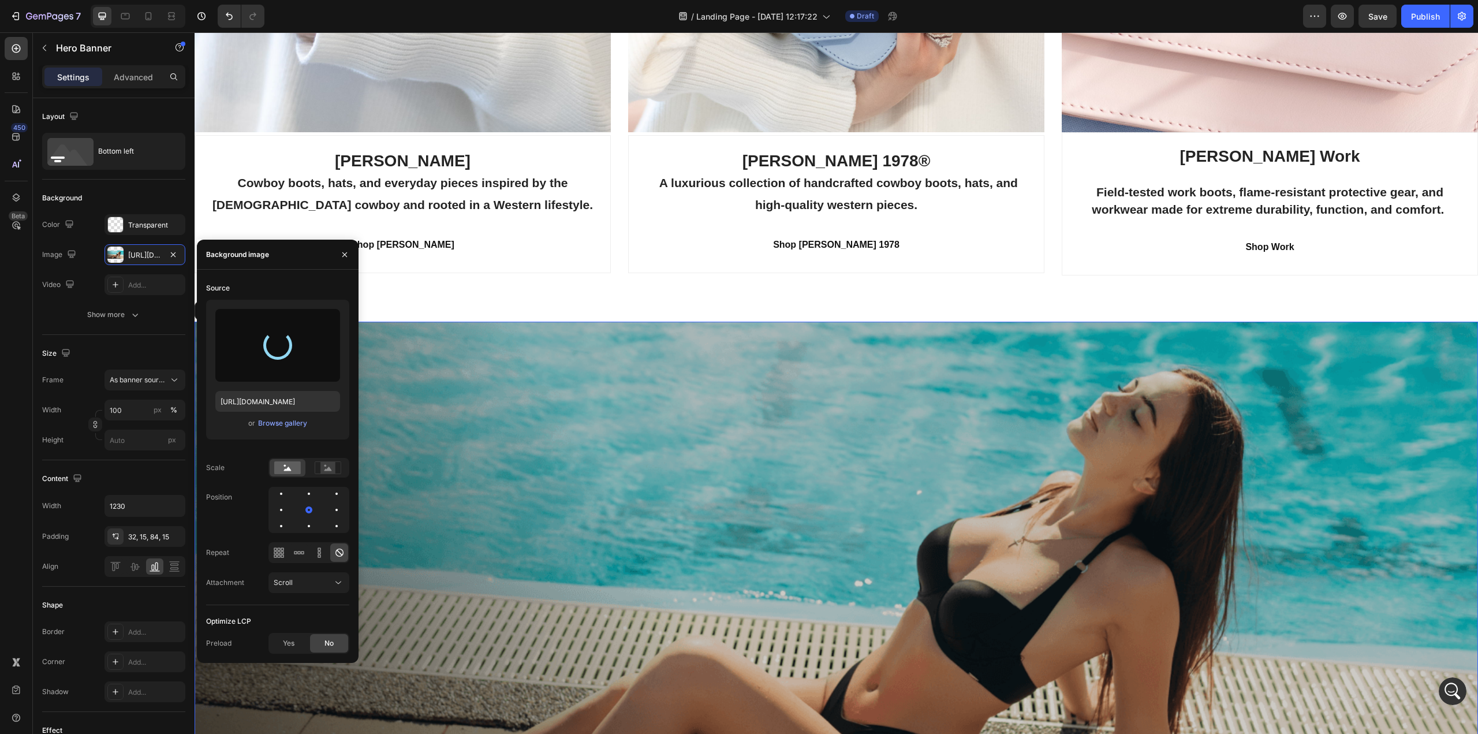
type input "[URL][DOMAIN_NAME]"
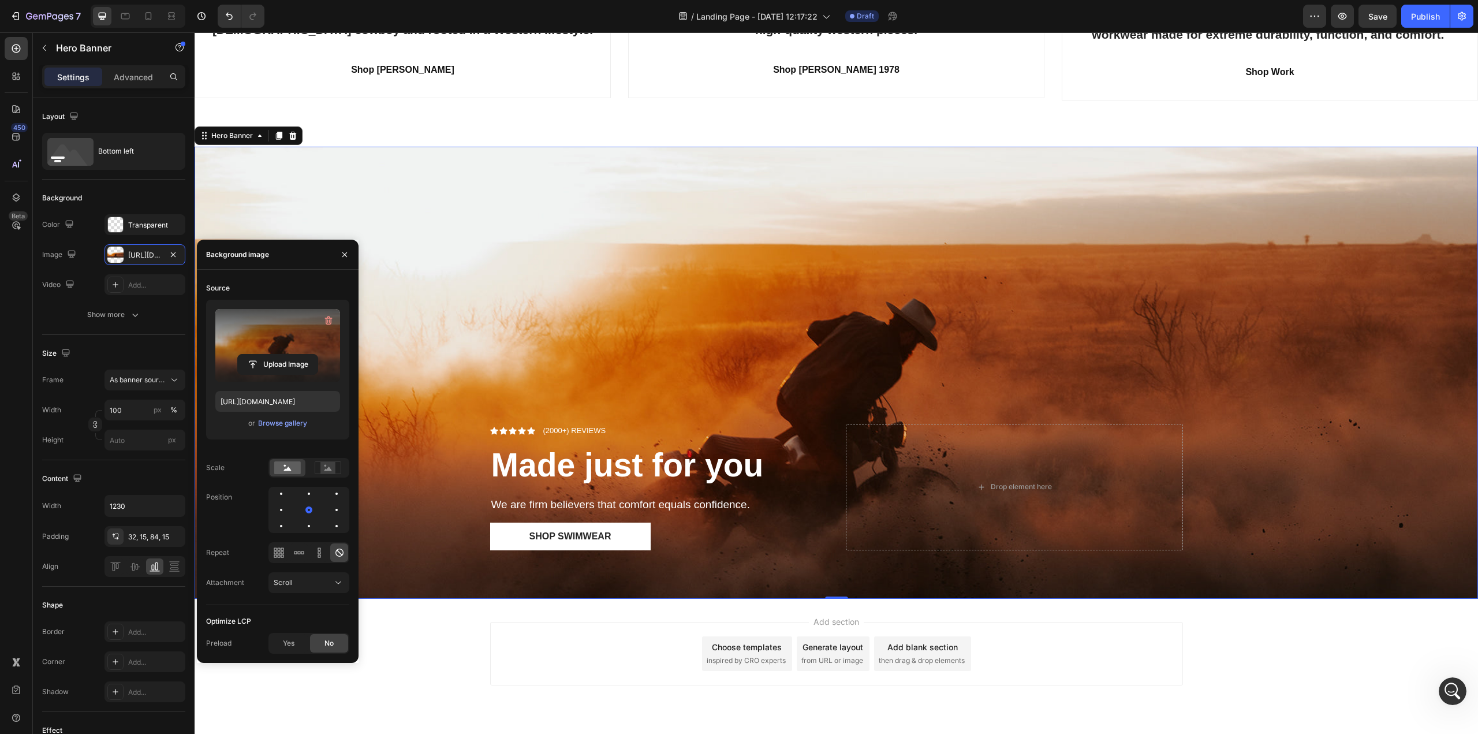
scroll to position [2855, 0]
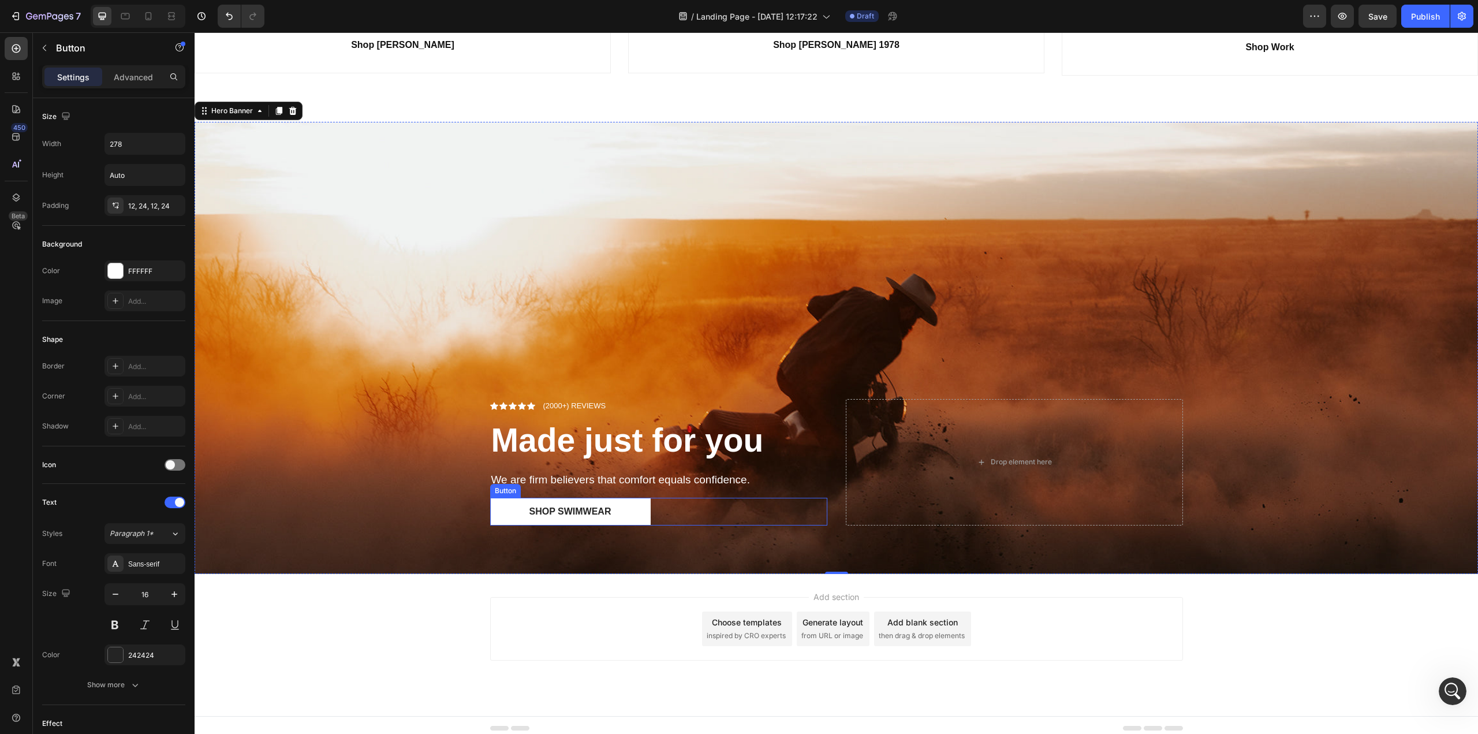
click at [504, 486] on div "Button" at bounding box center [505, 490] width 26 height 10
click at [564, 482] on icon at bounding box center [568, 486] width 8 height 8
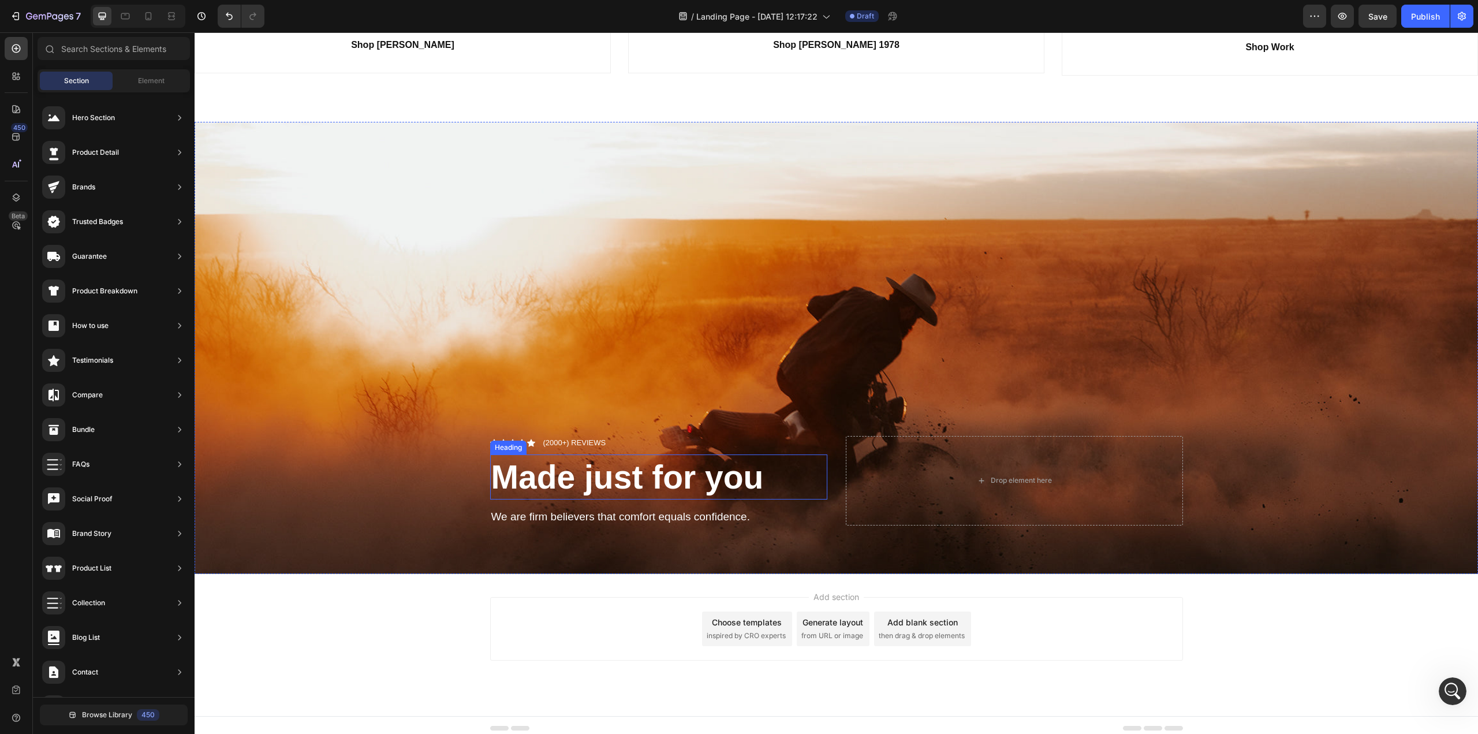
click at [498, 442] on div "Heading" at bounding box center [508, 447] width 32 height 10
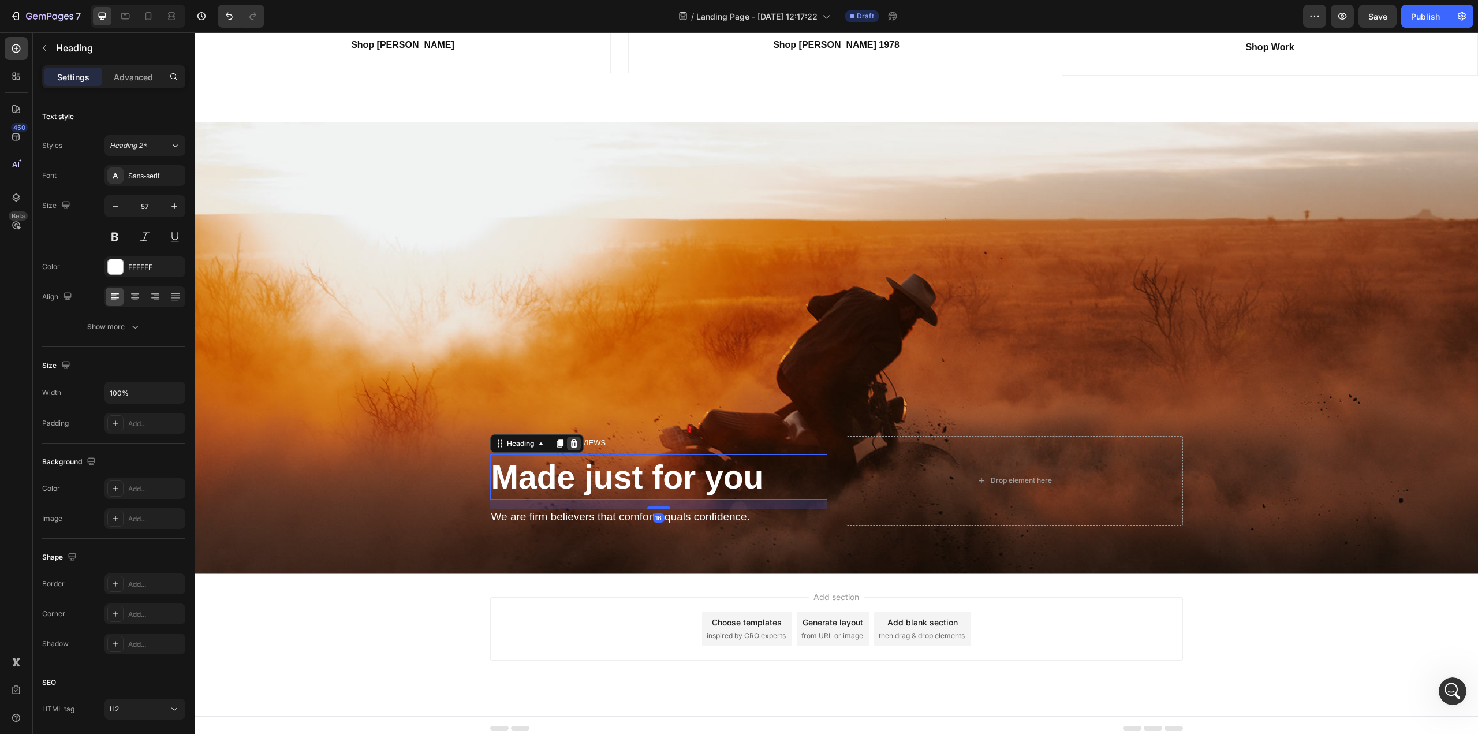
click at [570, 440] on icon at bounding box center [574, 443] width 8 height 8
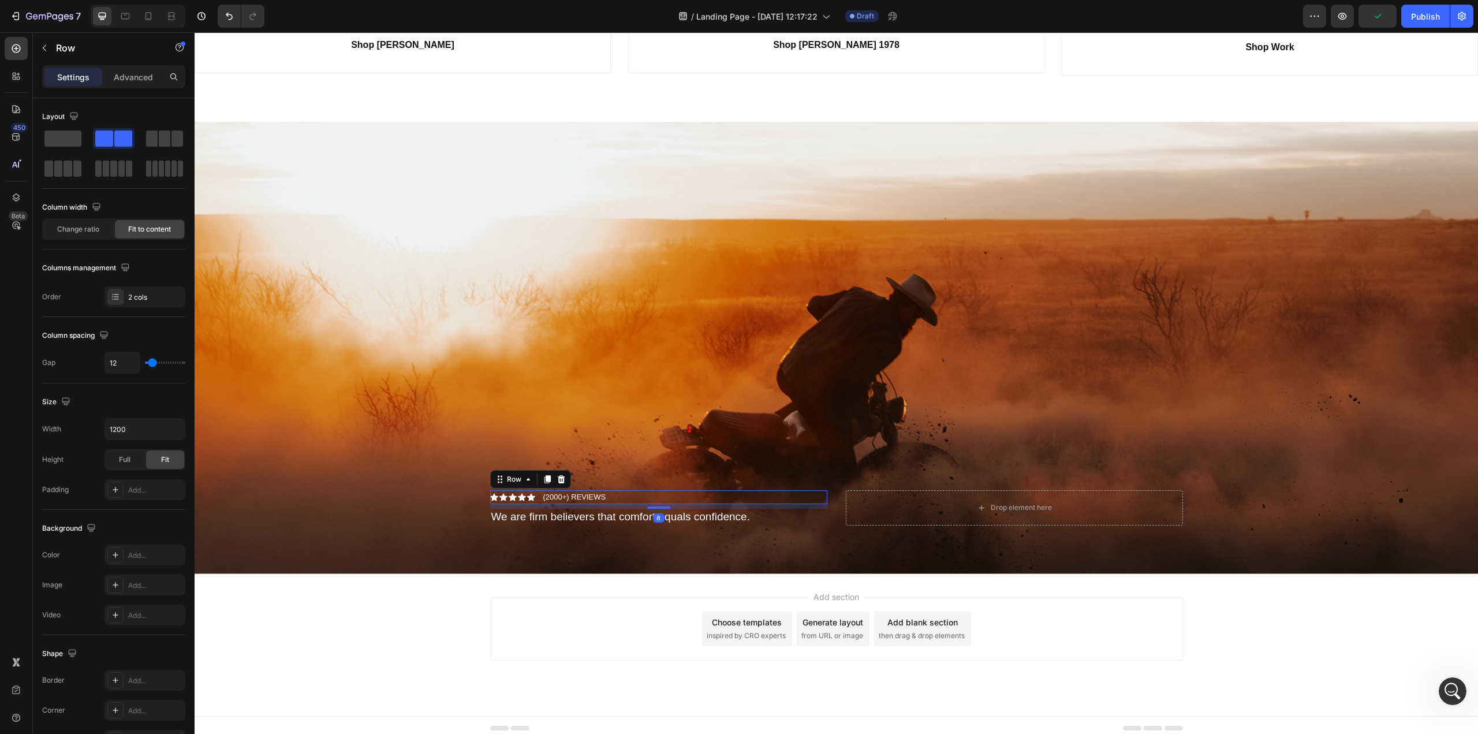
click at [506, 496] on div "Icon Icon Icon Icon Icon Icon List" at bounding box center [512, 497] width 45 height 14
click at [557, 475] on icon at bounding box center [561, 479] width 8 height 8
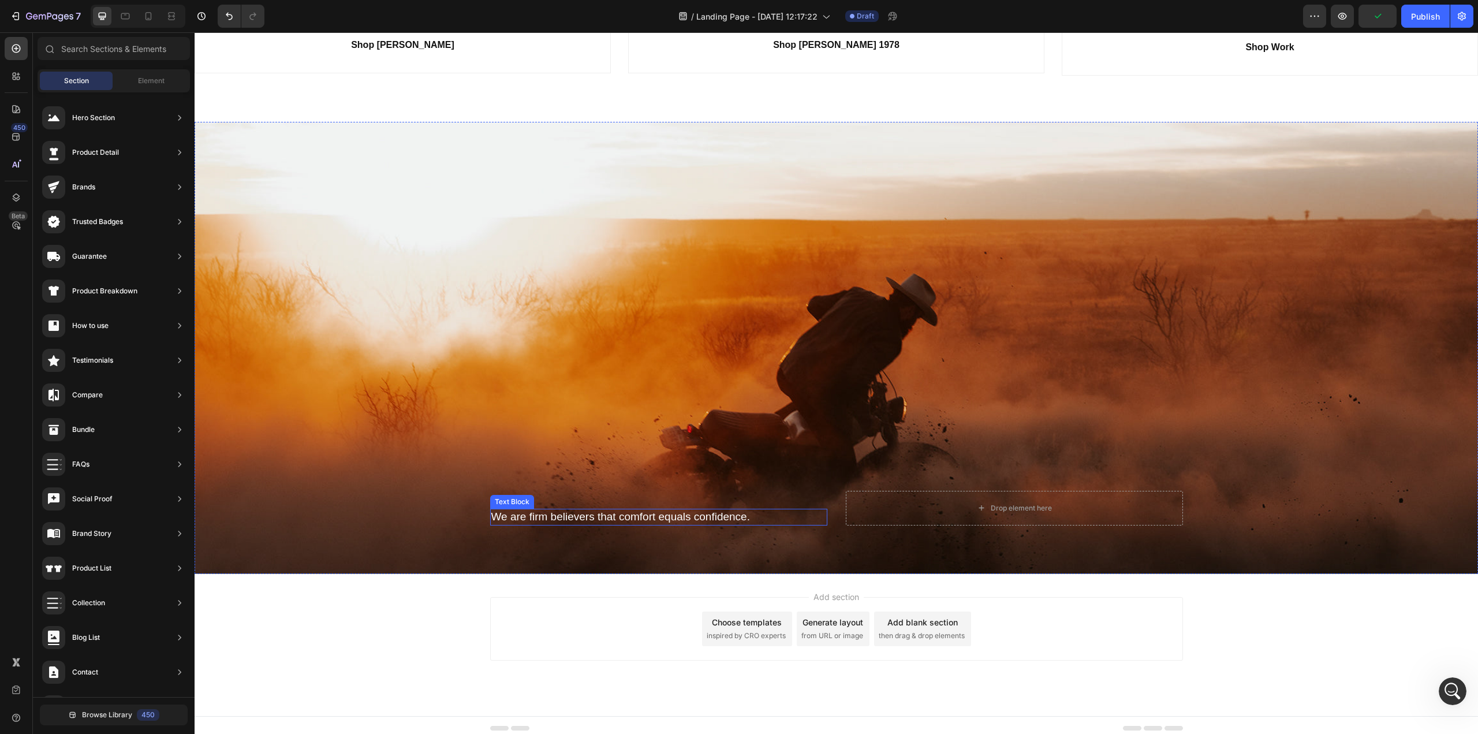
click at [536, 510] on p "We are firm believers that comfort equals confidence." at bounding box center [658, 517] width 335 height 14
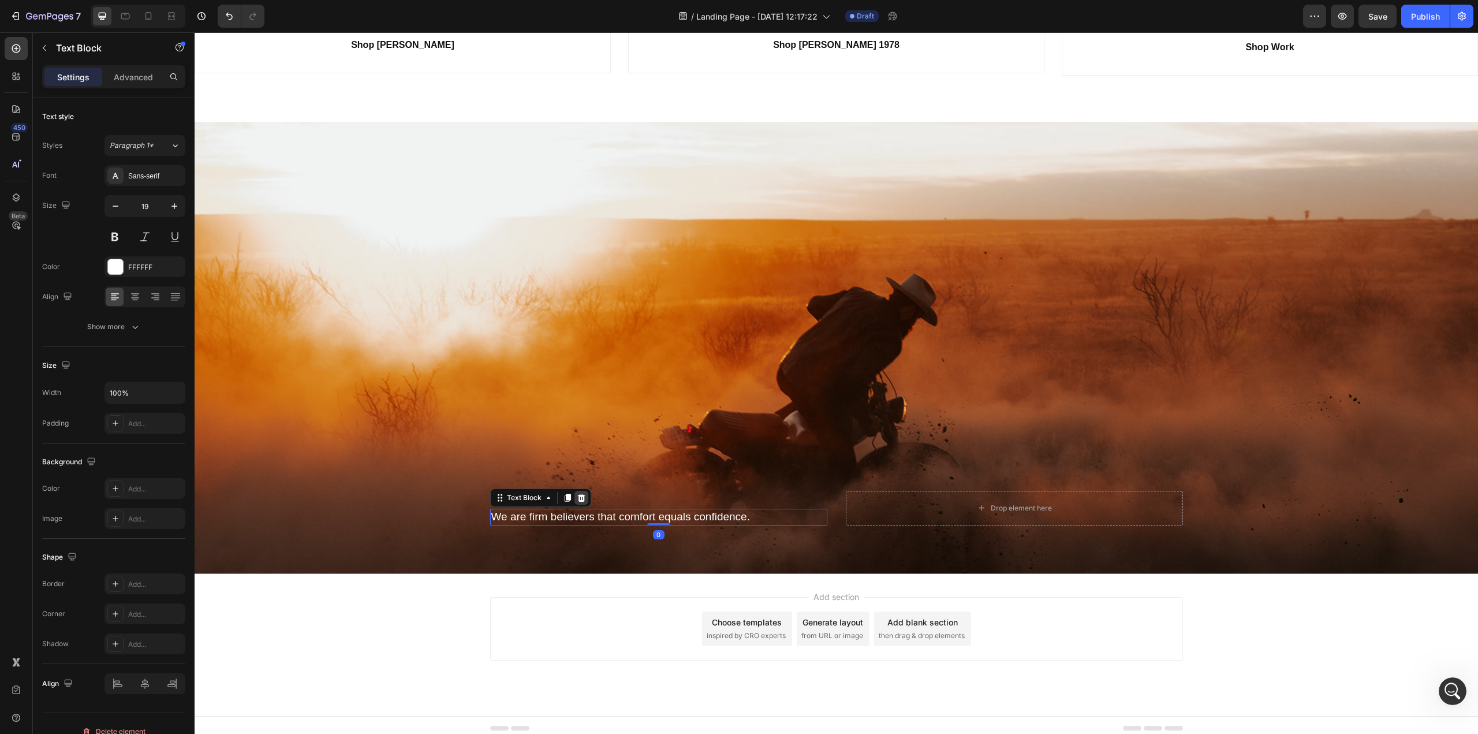
click at [577, 496] on div at bounding box center [581, 498] width 14 height 14
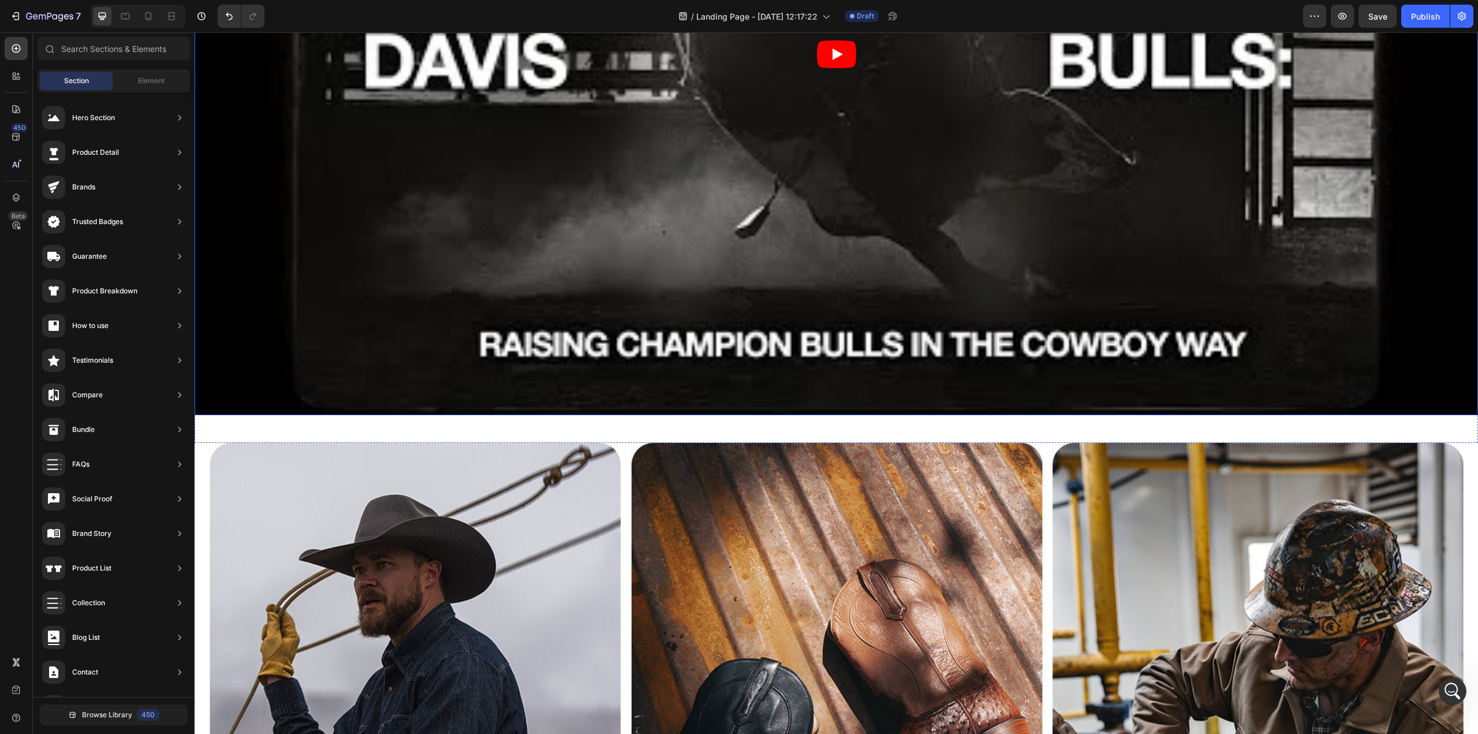
scroll to position [488, 0]
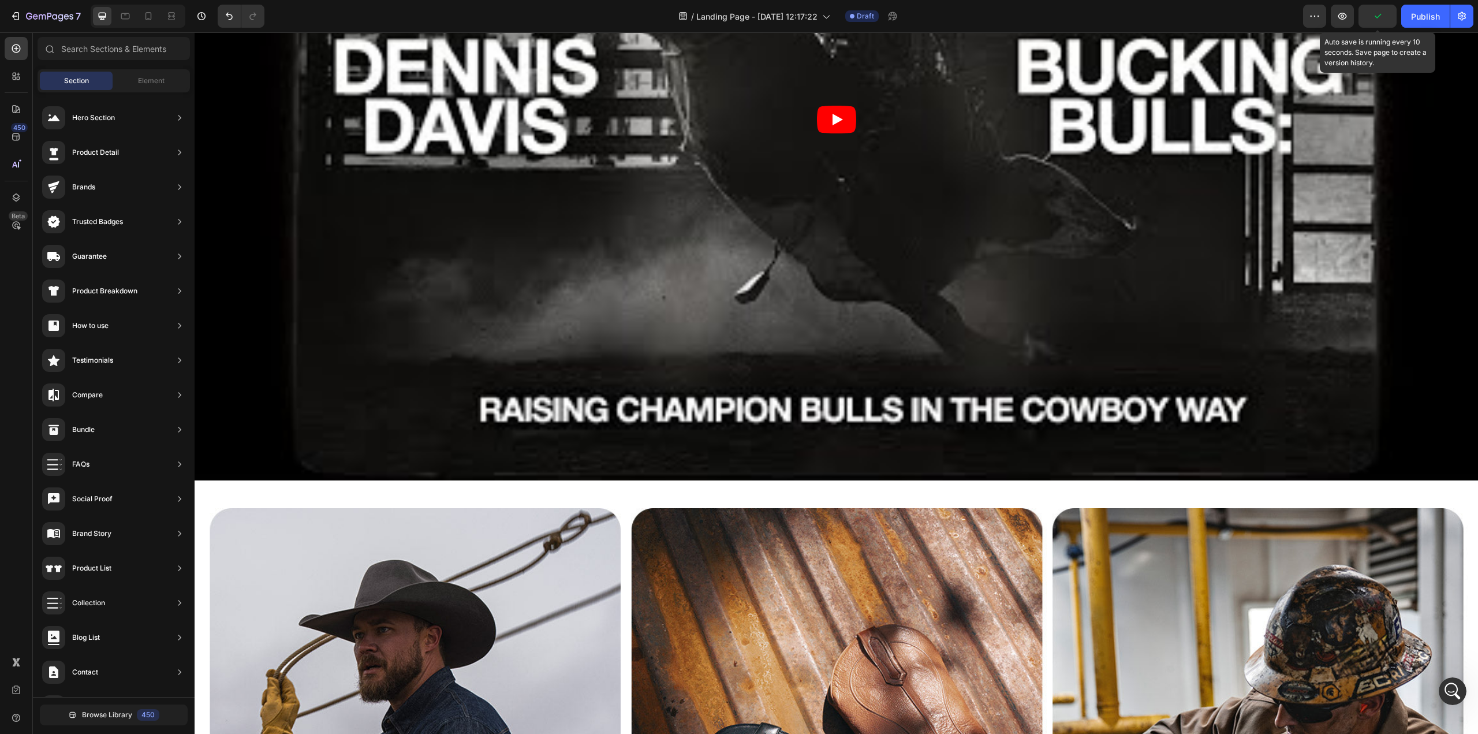
click at [1381, 17] on icon "button" at bounding box center [1378, 16] width 12 height 12
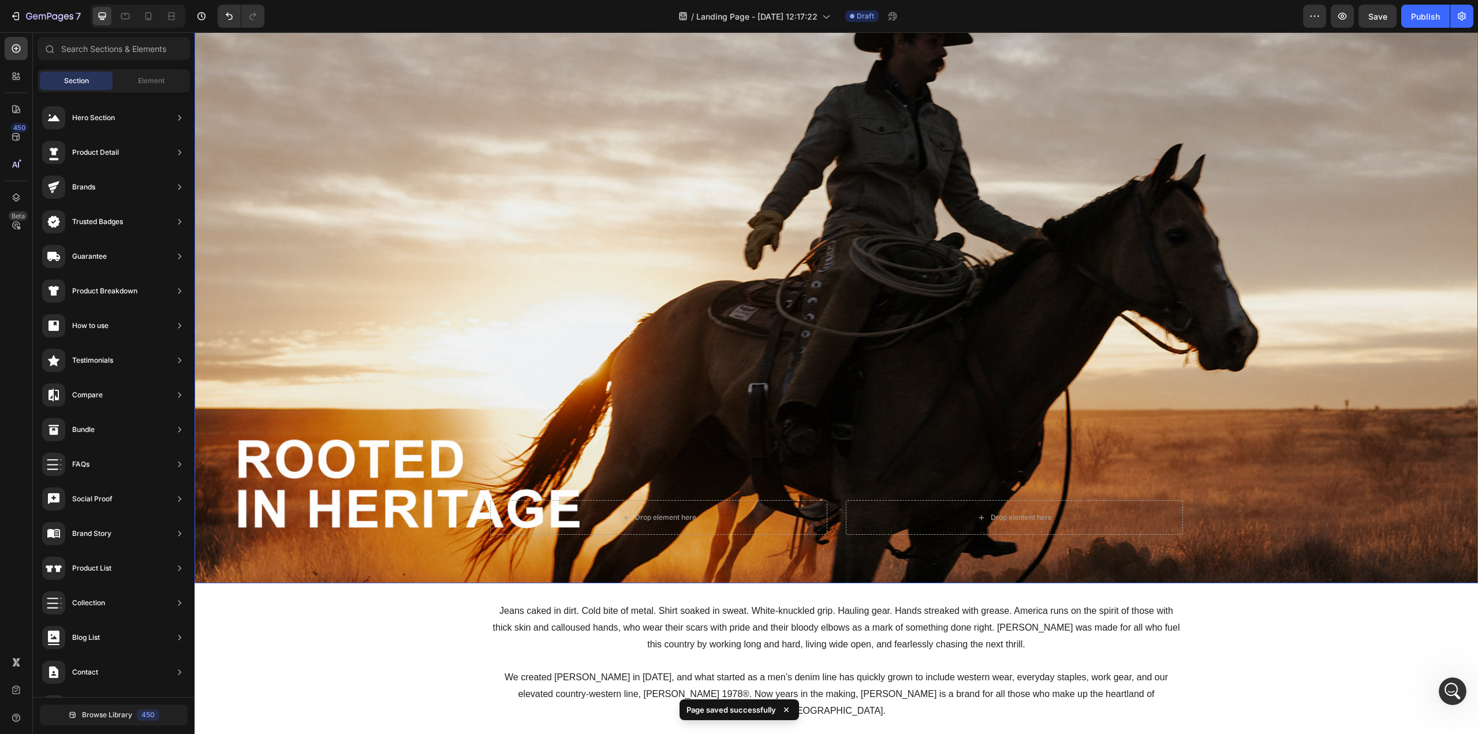
scroll to position [0, 0]
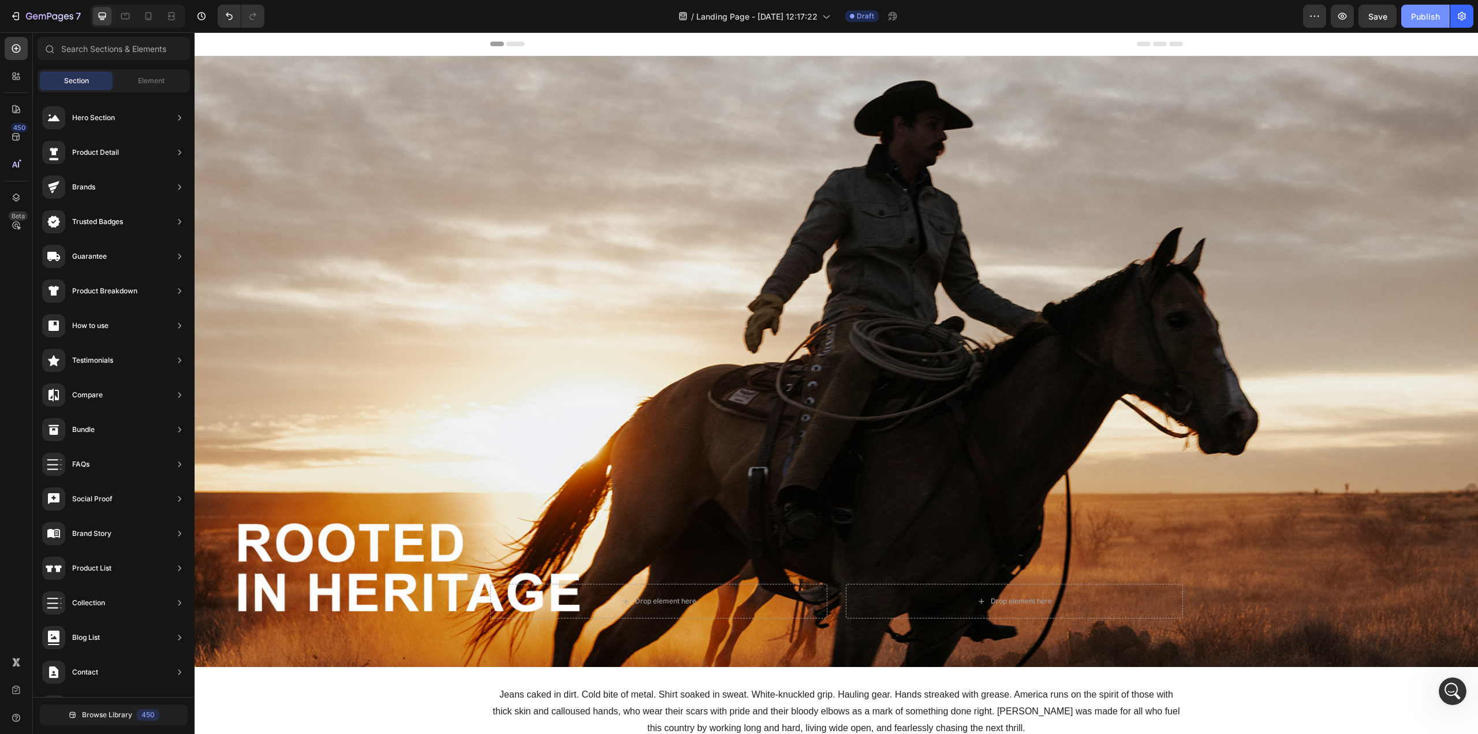
click at [1429, 22] on div "Publish" at bounding box center [1425, 16] width 29 height 12
click at [901, 16] on icon "button" at bounding box center [900, 16] width 12 height 12
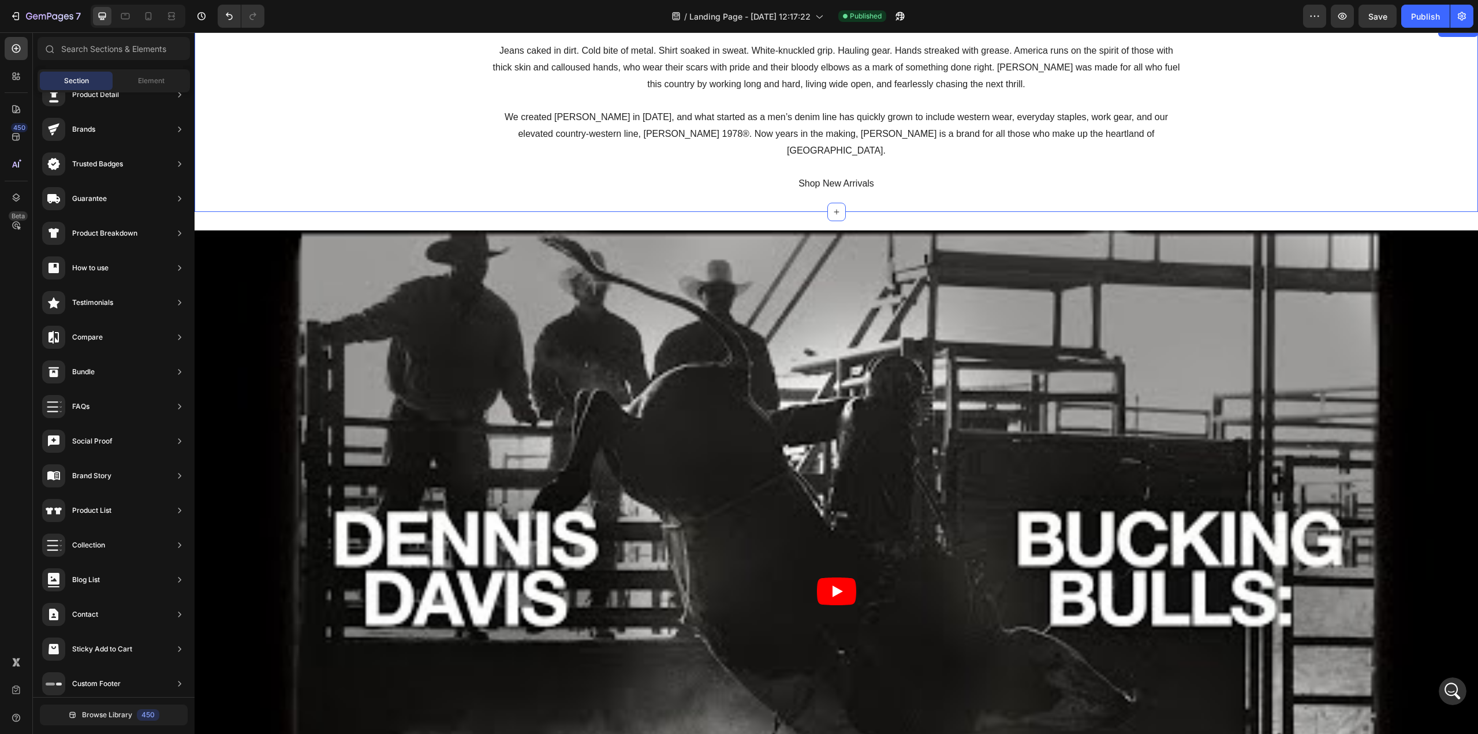
scroll to position [635, 0]
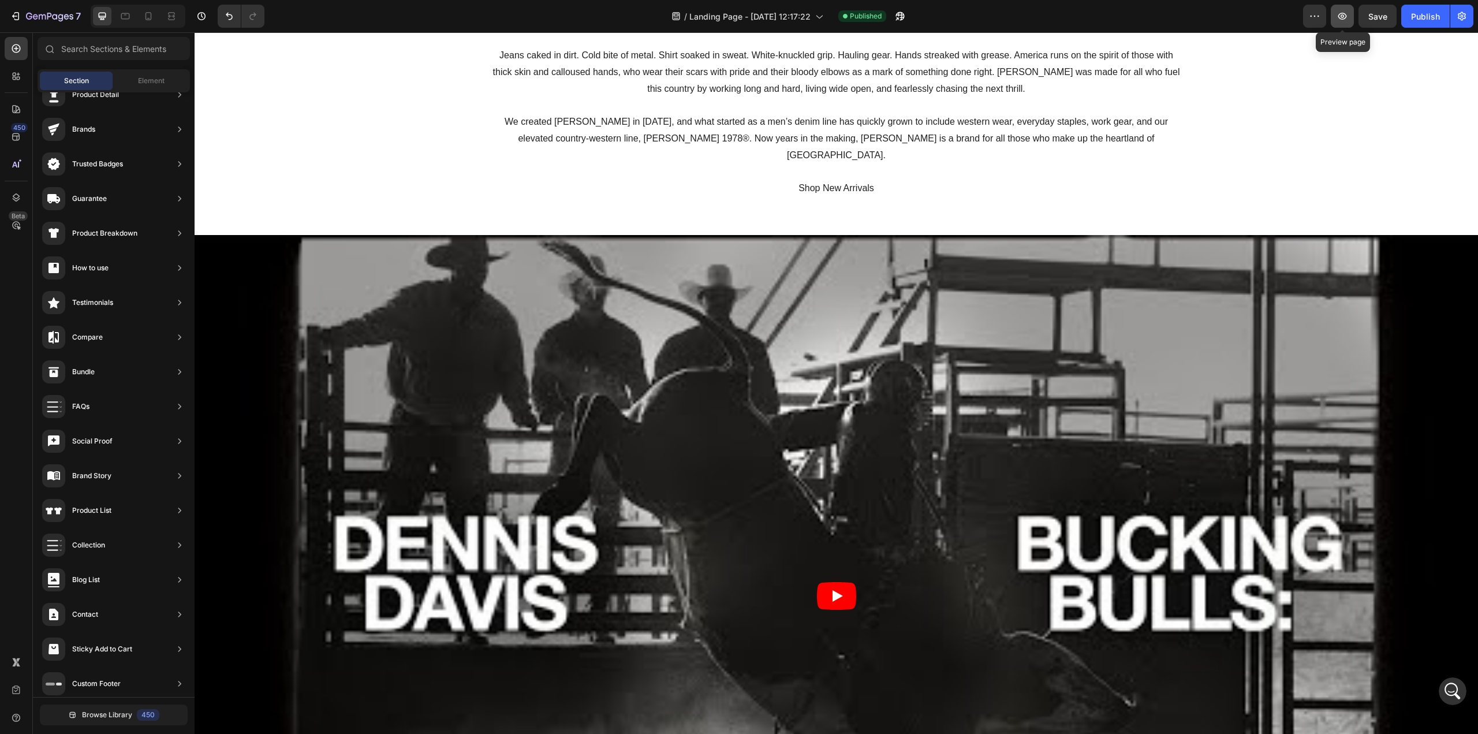
click at [1343, 22] on button "button" at bounding box center [1342, 16] width 23 height 23
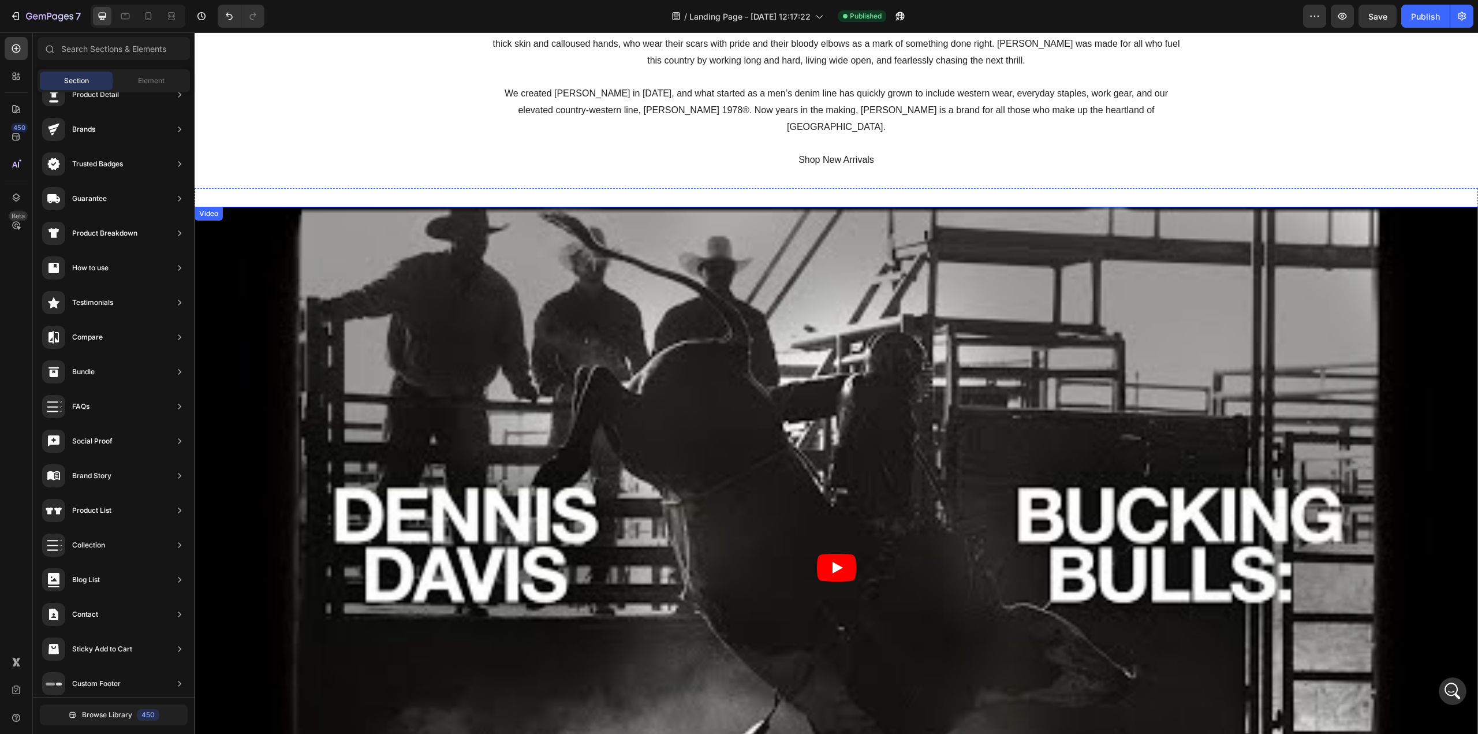
scroll to position [0, 0]
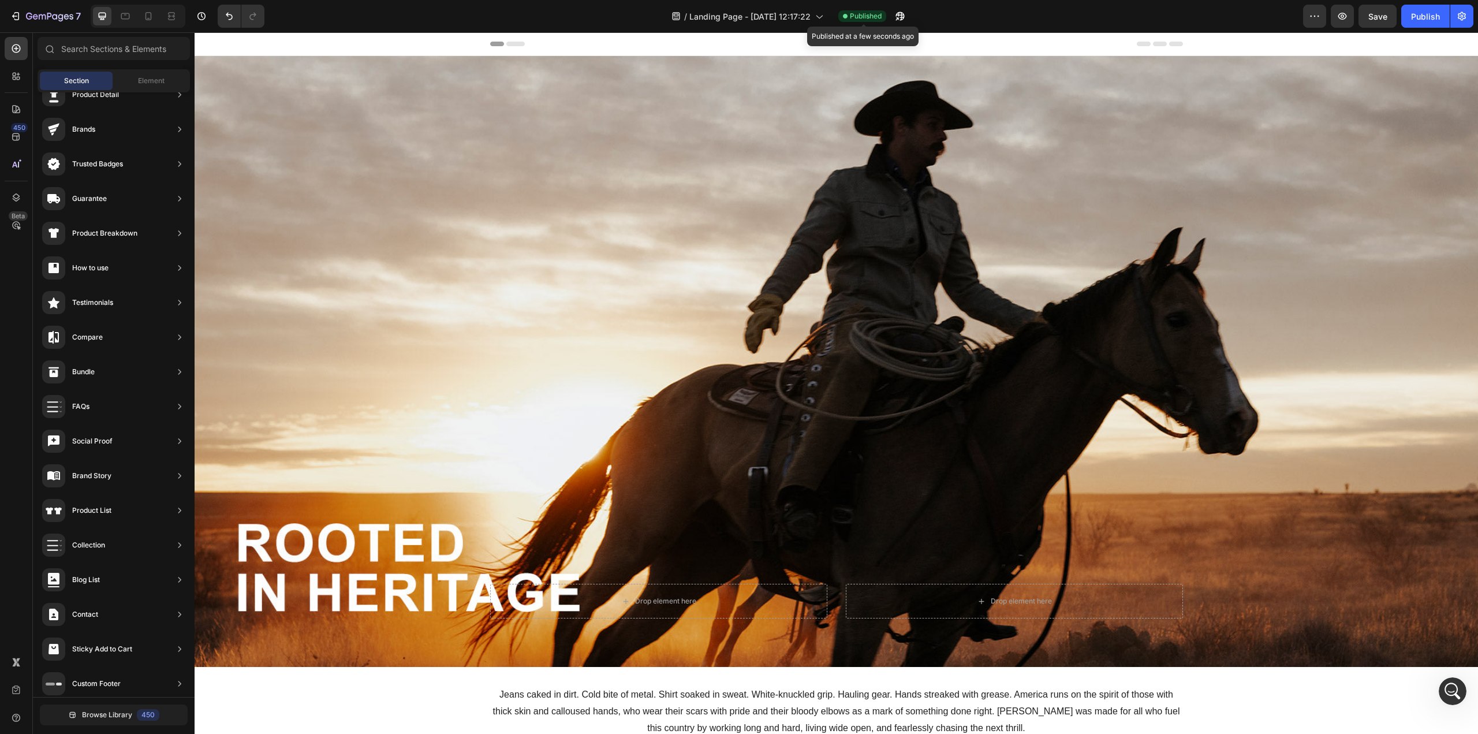
click at [867, 15] on span "Published" at bounding box center [866, 16] width 32 height 10
click at [674, 14] on icon at bounding box center [676, 16] width 8 height 8
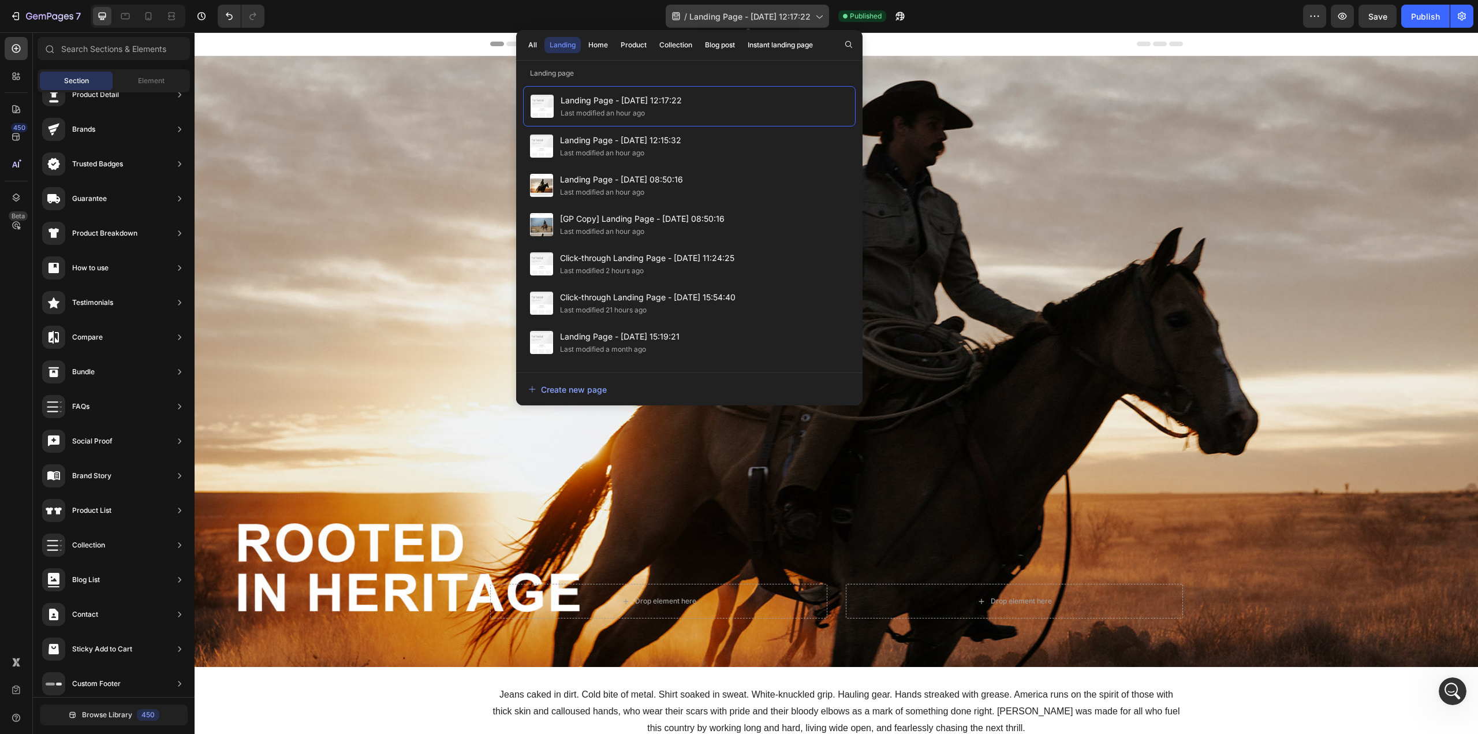
click at [674, 14] on icon at bounding box center [676, 16] width 8 height 8
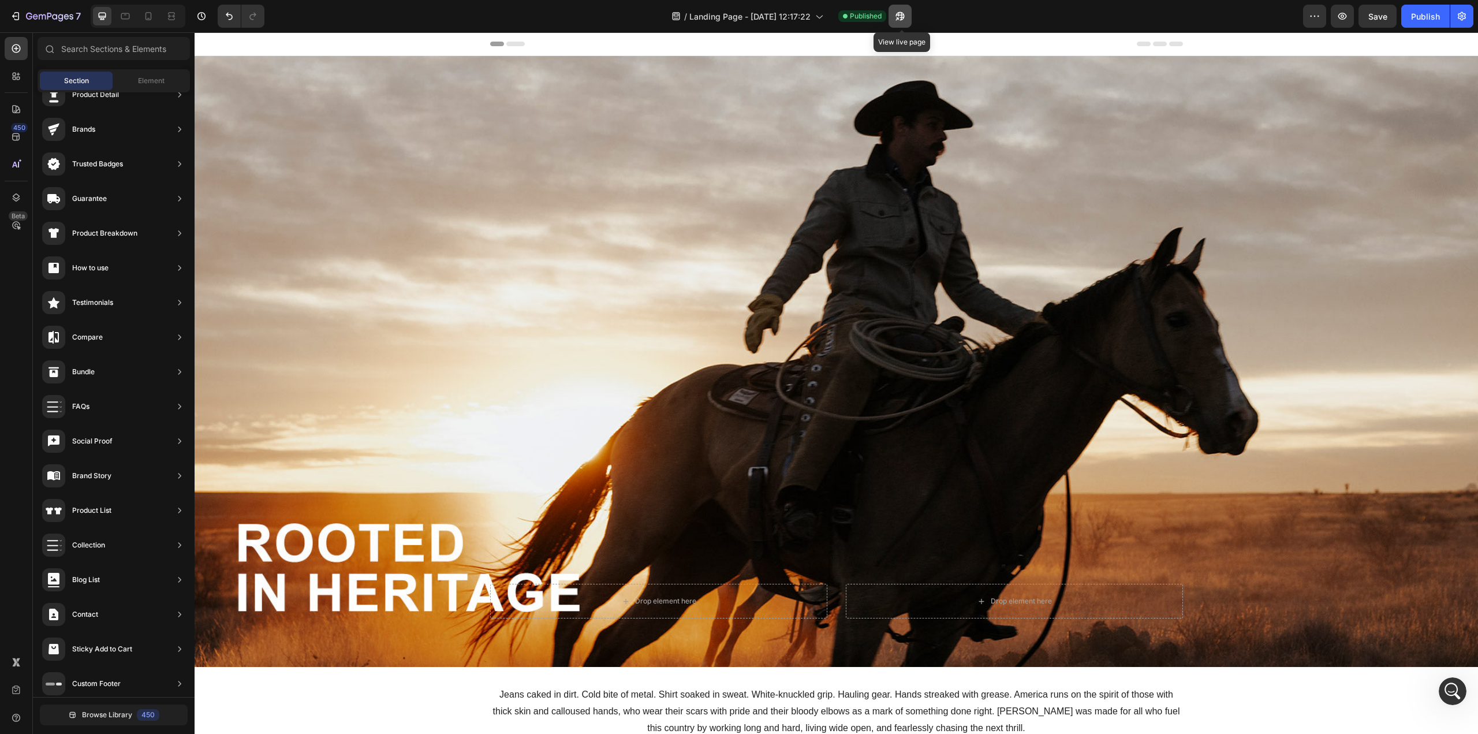
click at [898, 17] on icon "button" at bounding box center [896, 18] width 3 height 3
click at [15, 17] on icon "button" at bounding box center [16, 16] width 12 height 12
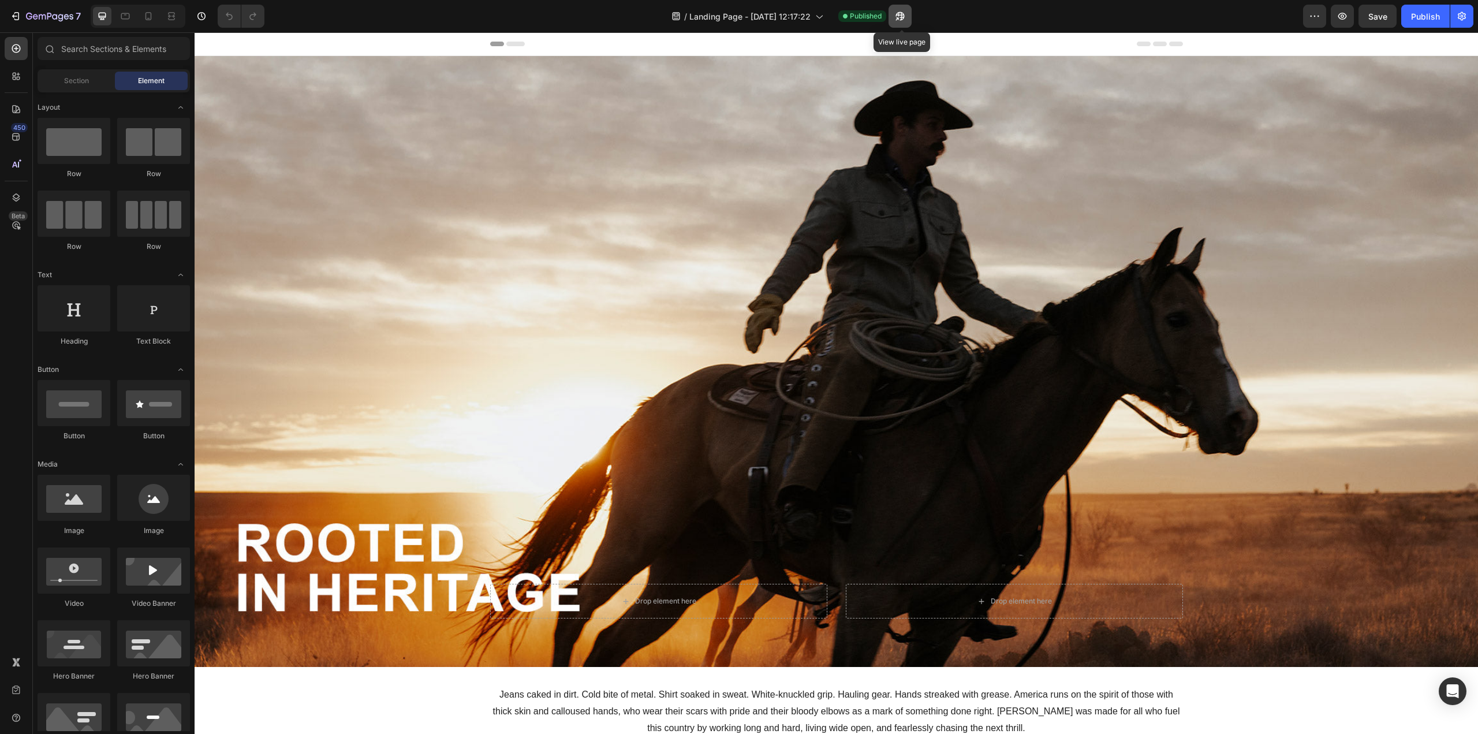
click at [898, 17] on icon "button" at bounding box center [896, 18] width 3 height 3
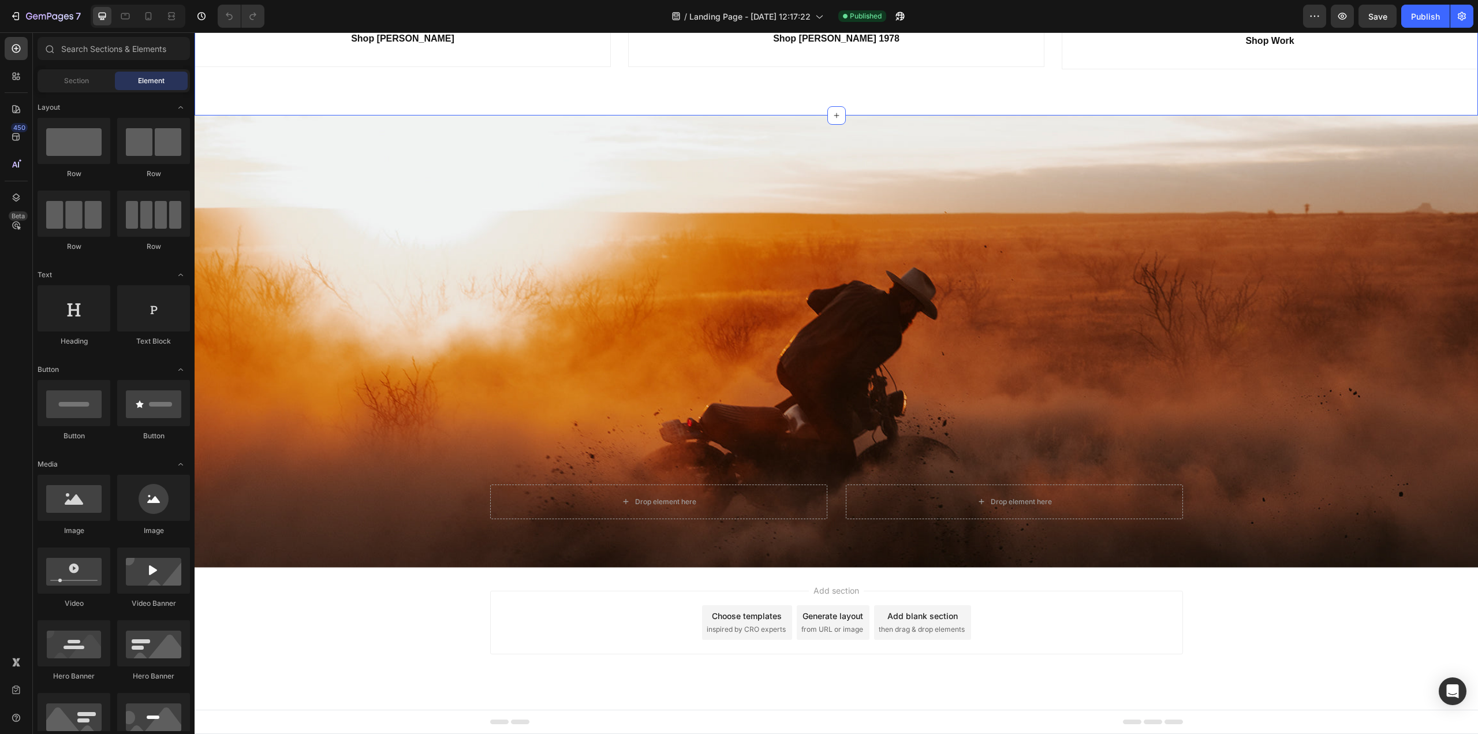
scroll to position [2855, 0]
click at [87, 76] on span "Section" at bounding box center [76, 81] width 25 height 10
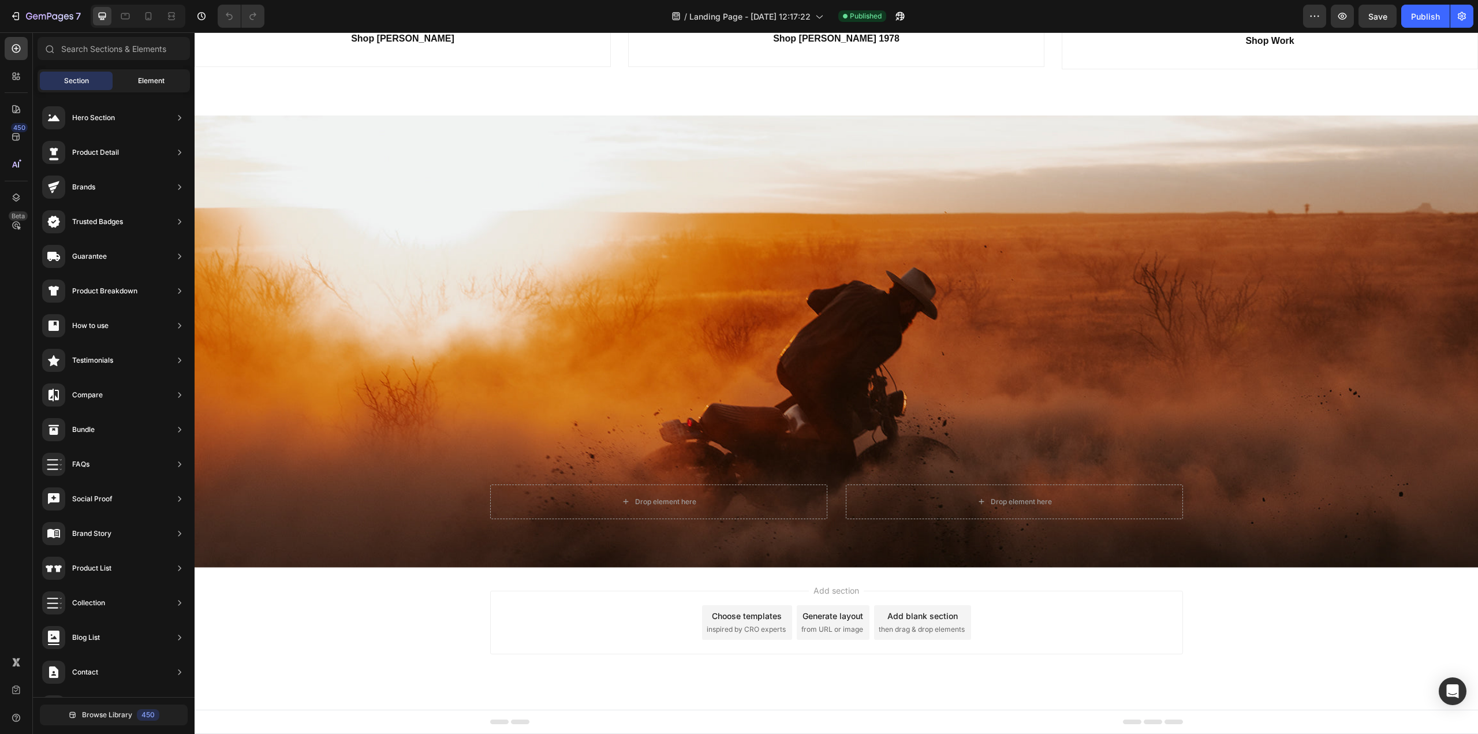
click at [143, 77] on span "Element" at bounding box center [151, 81] width 27 height 10
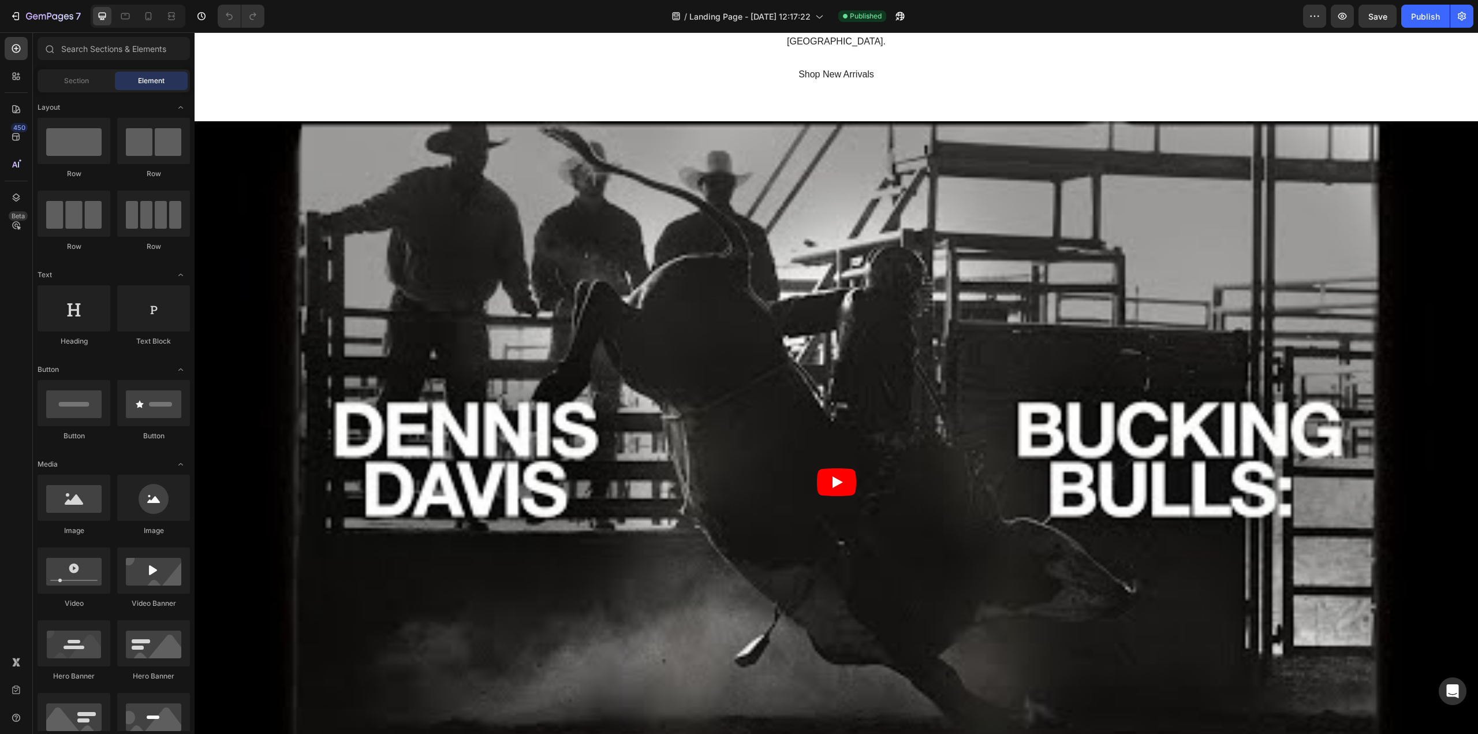
scroll to position [0, 0]
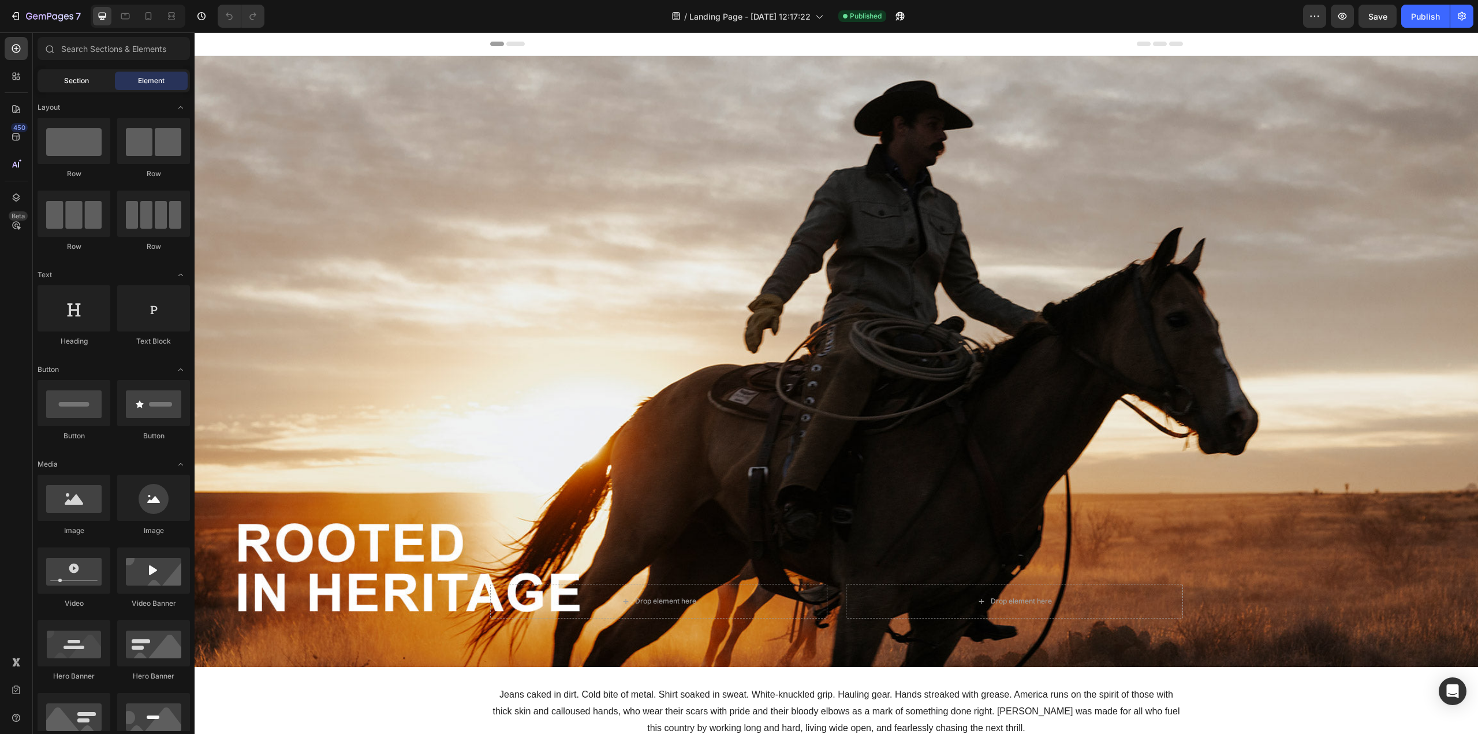
click at [83, 78] on span "Section" at bounding box center [76, 81] width 25 height 10
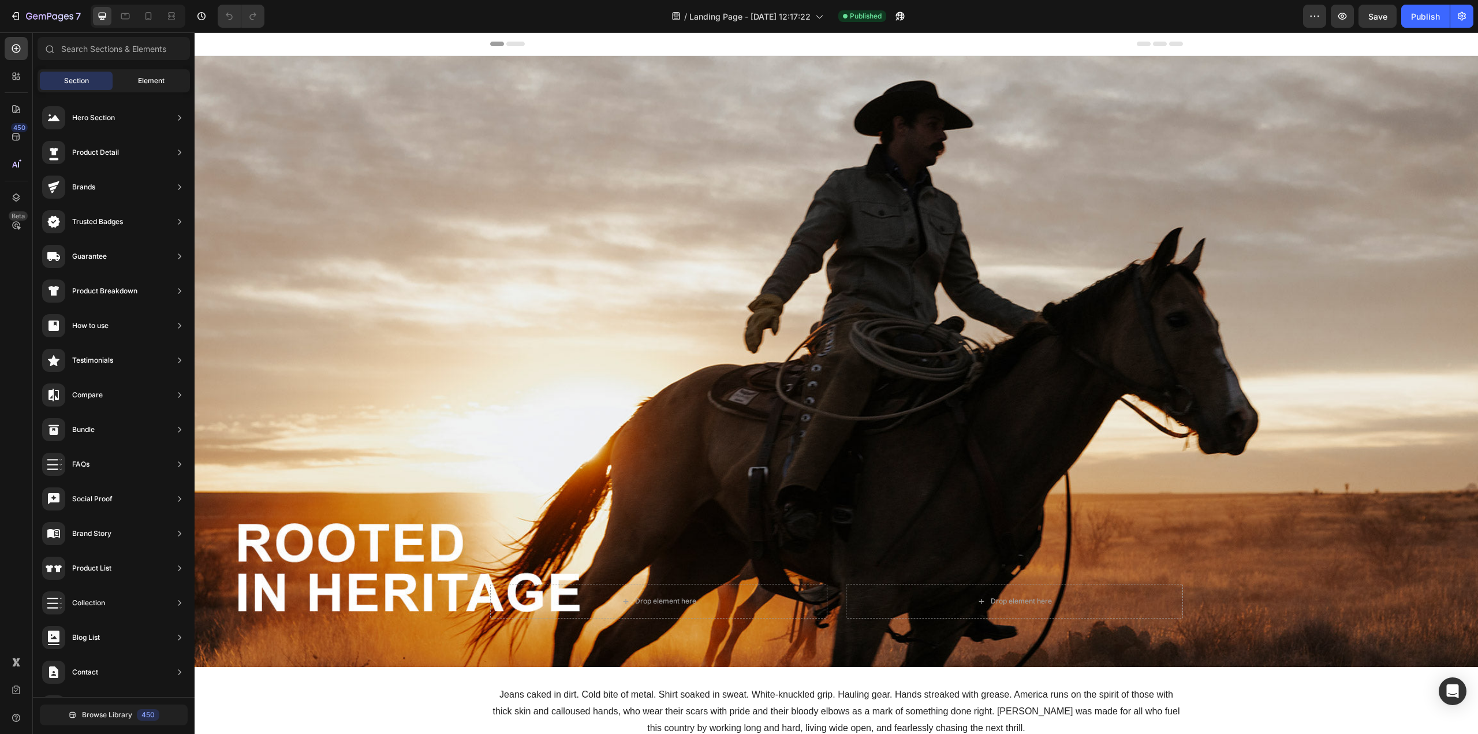
click at [166, 77] on div "Element" at bounding box center [151, 81] width 73 height 18
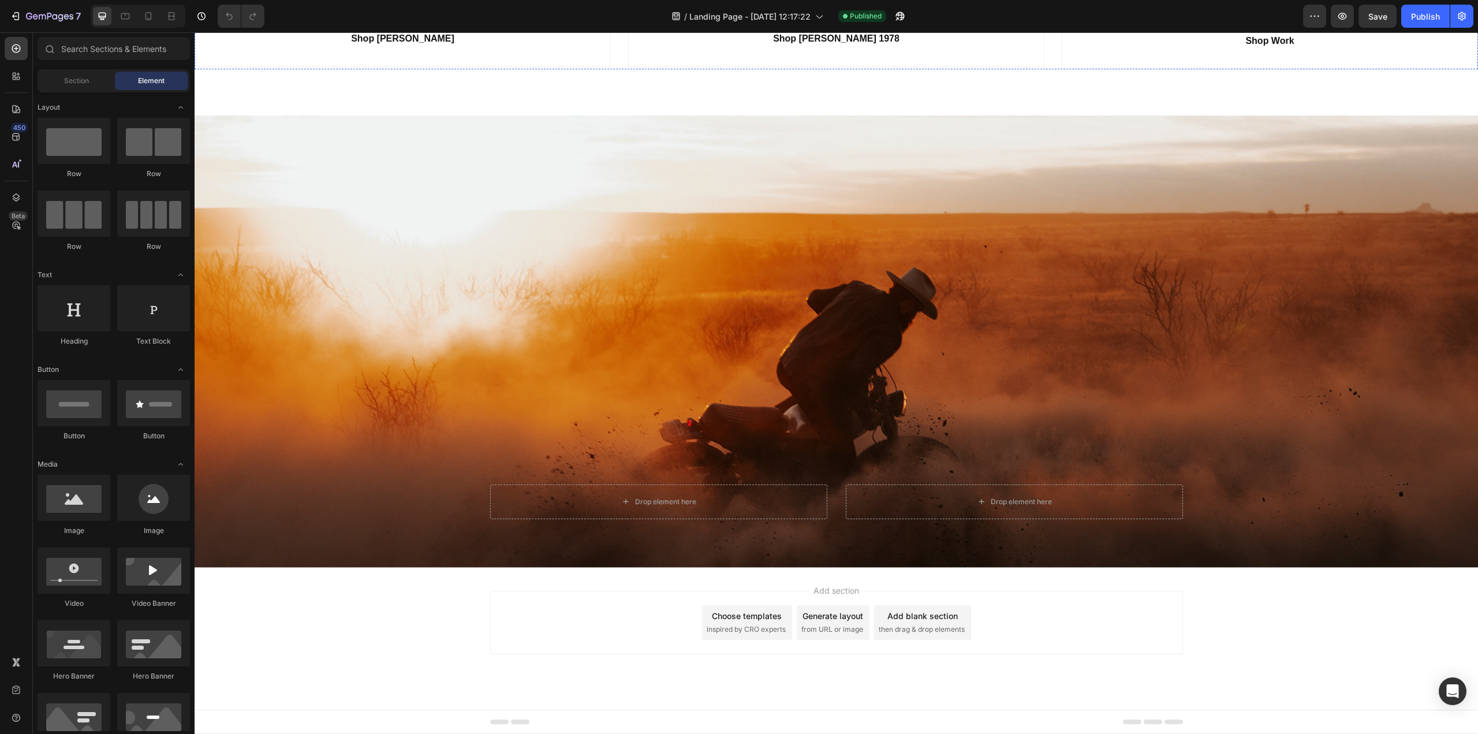
scroll to position [2855, 0]
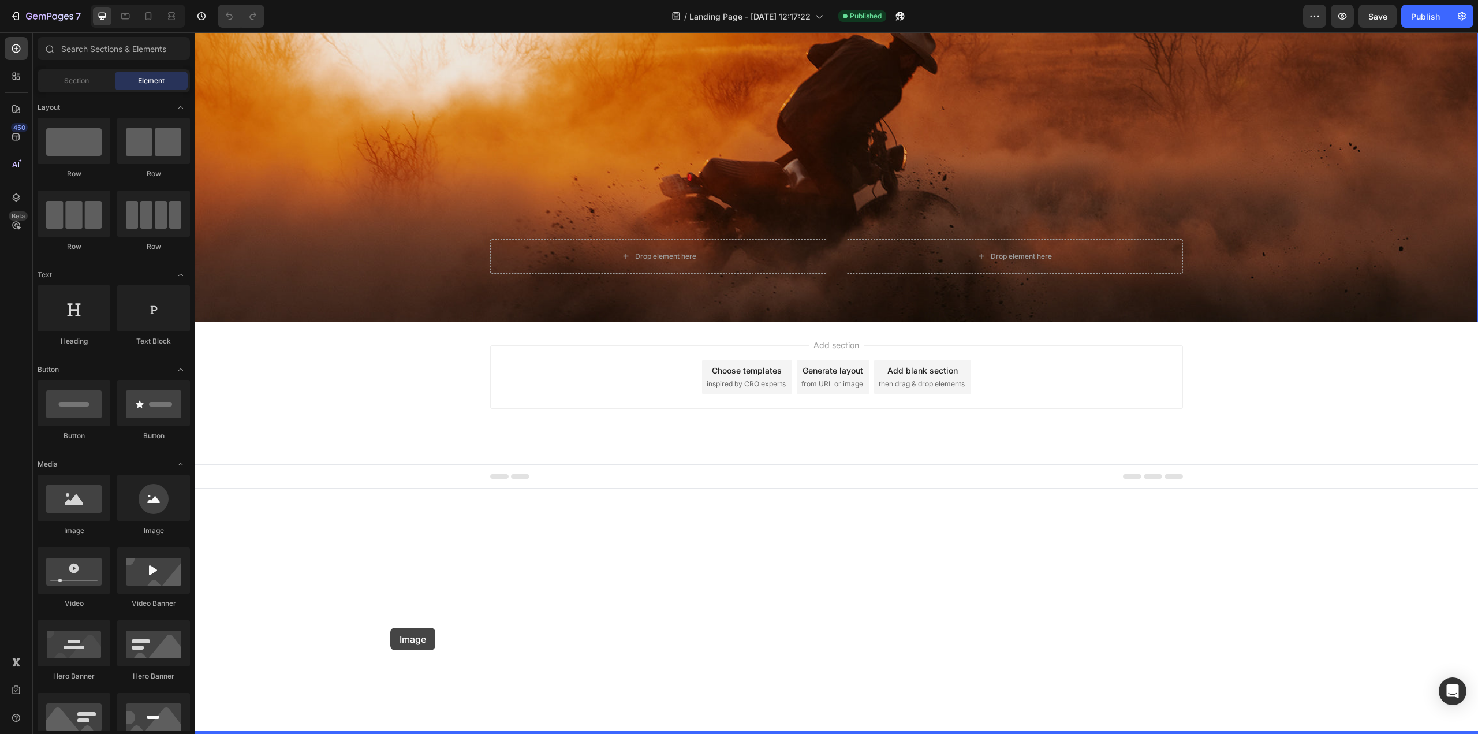
drag, startPoint x: 262, startPoint y: 537, endPoint x: 390, endPoint y: 627, distance: 157.0
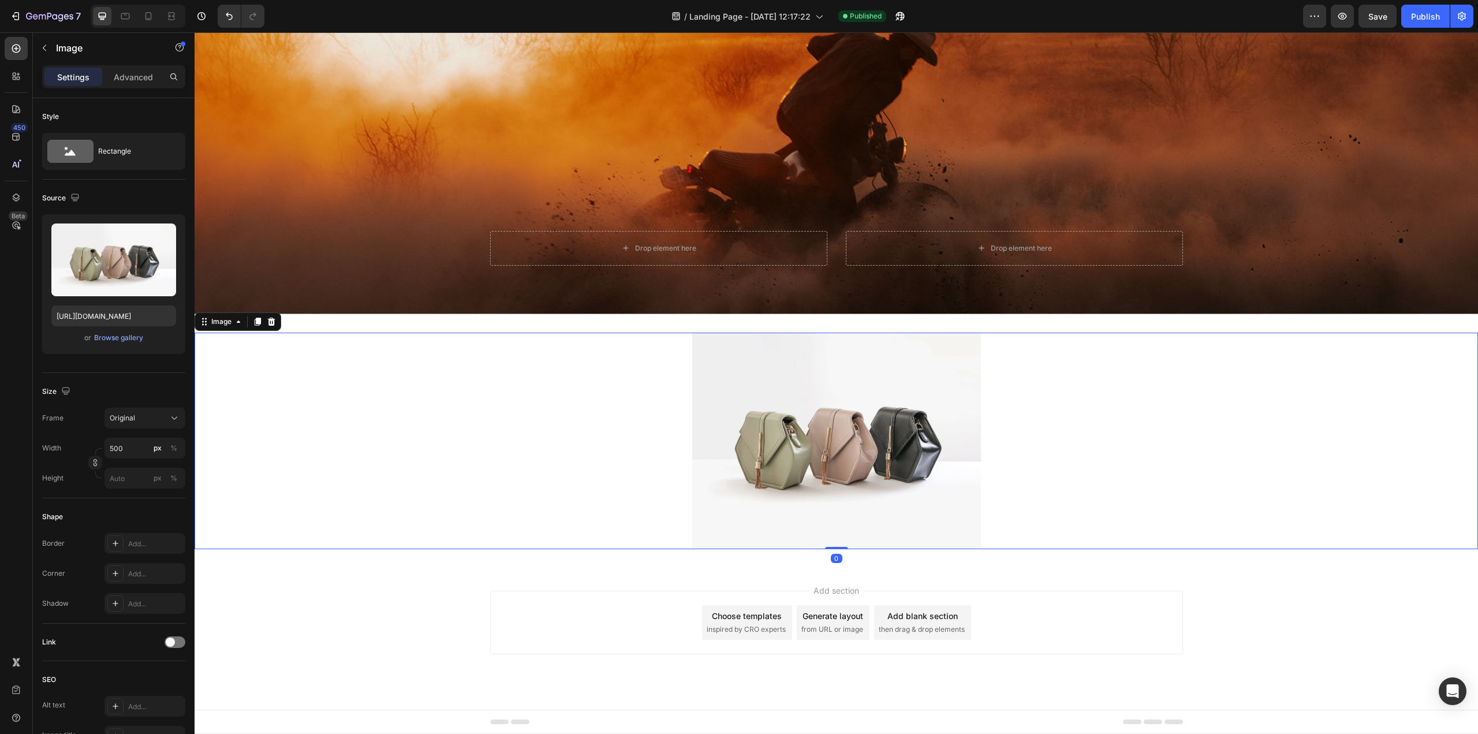
scroll to position [3086, 0]
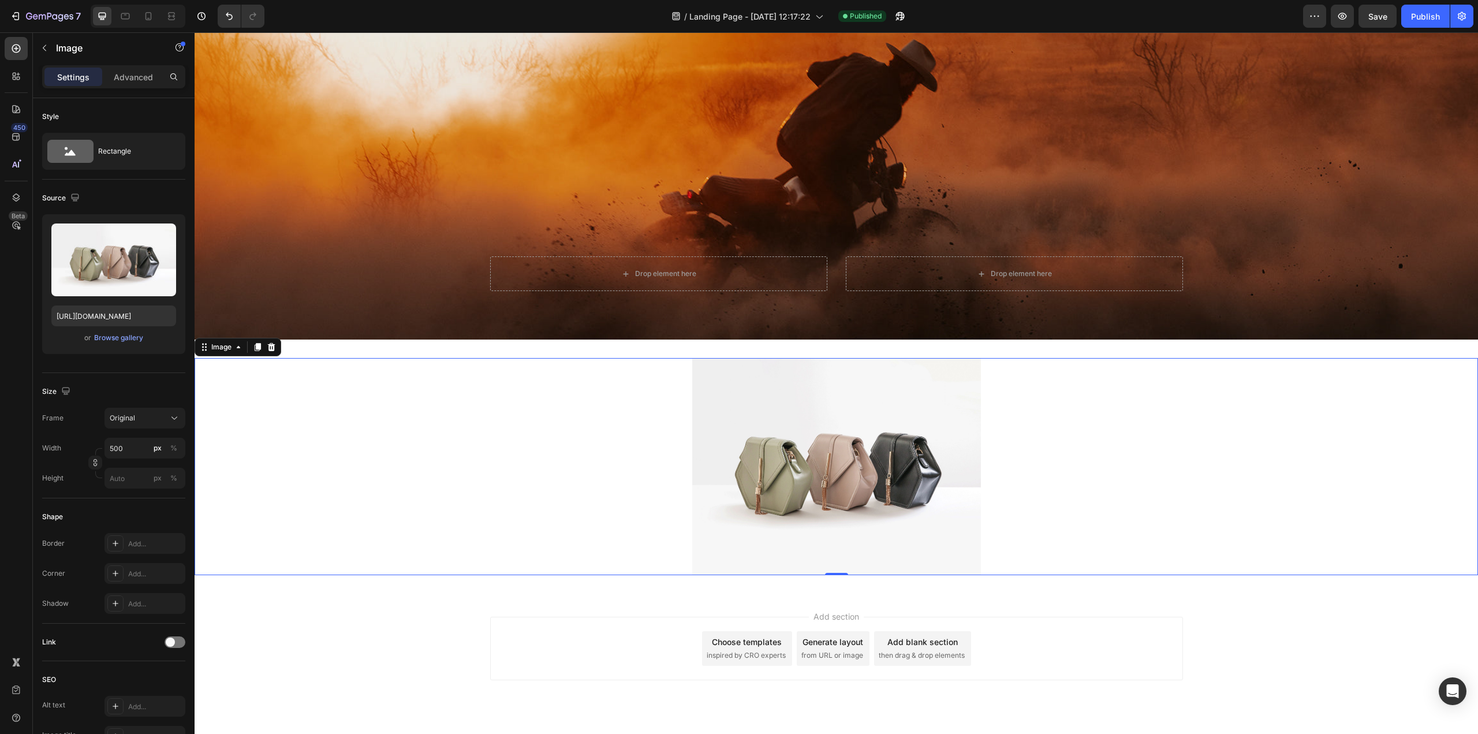
click at [786, 451] on img at bounding box center [836, 466] width 289 height 216
click at [152, 414] on div "Original" at bounding box center [138, 418] width 57 height 10
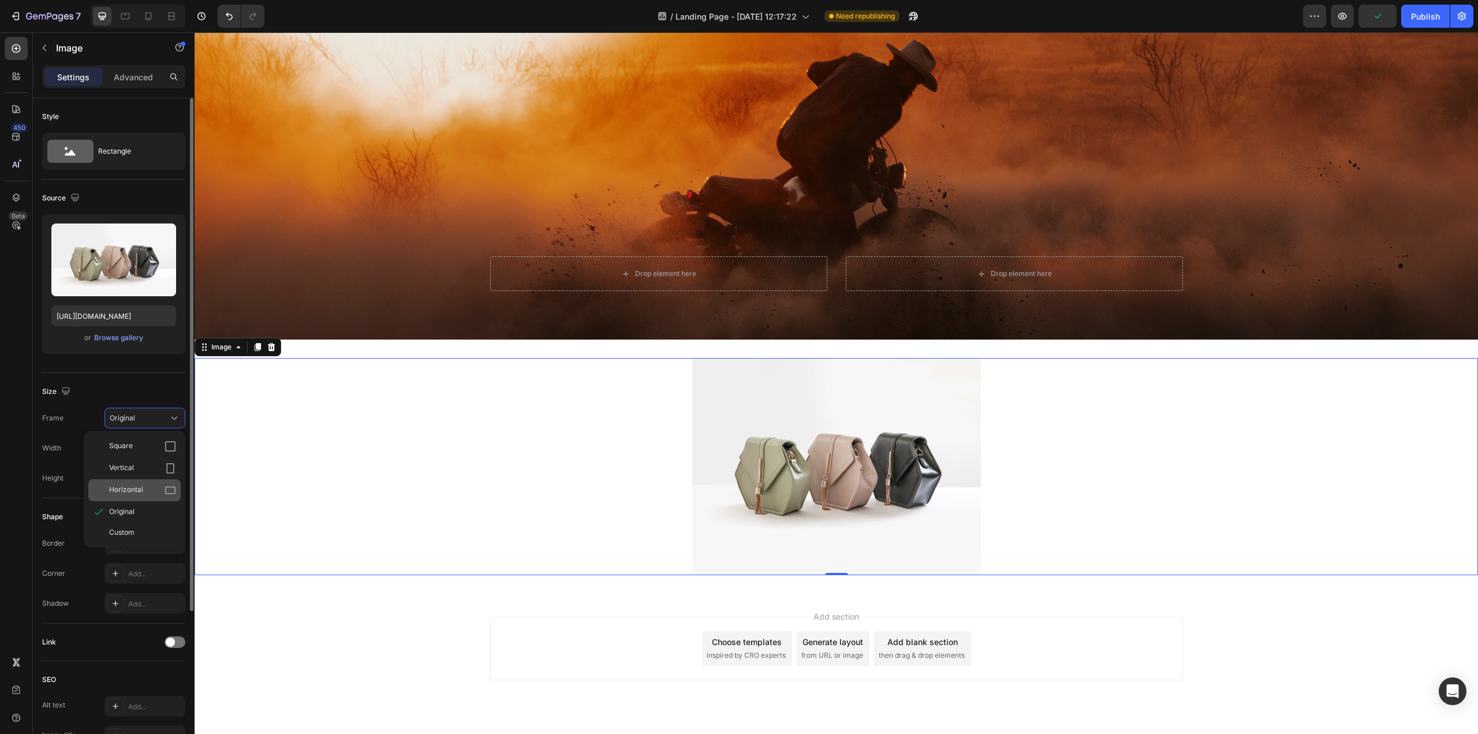
click at [167, 490] on icon at bounding box center [171, 490] width 12 height 12
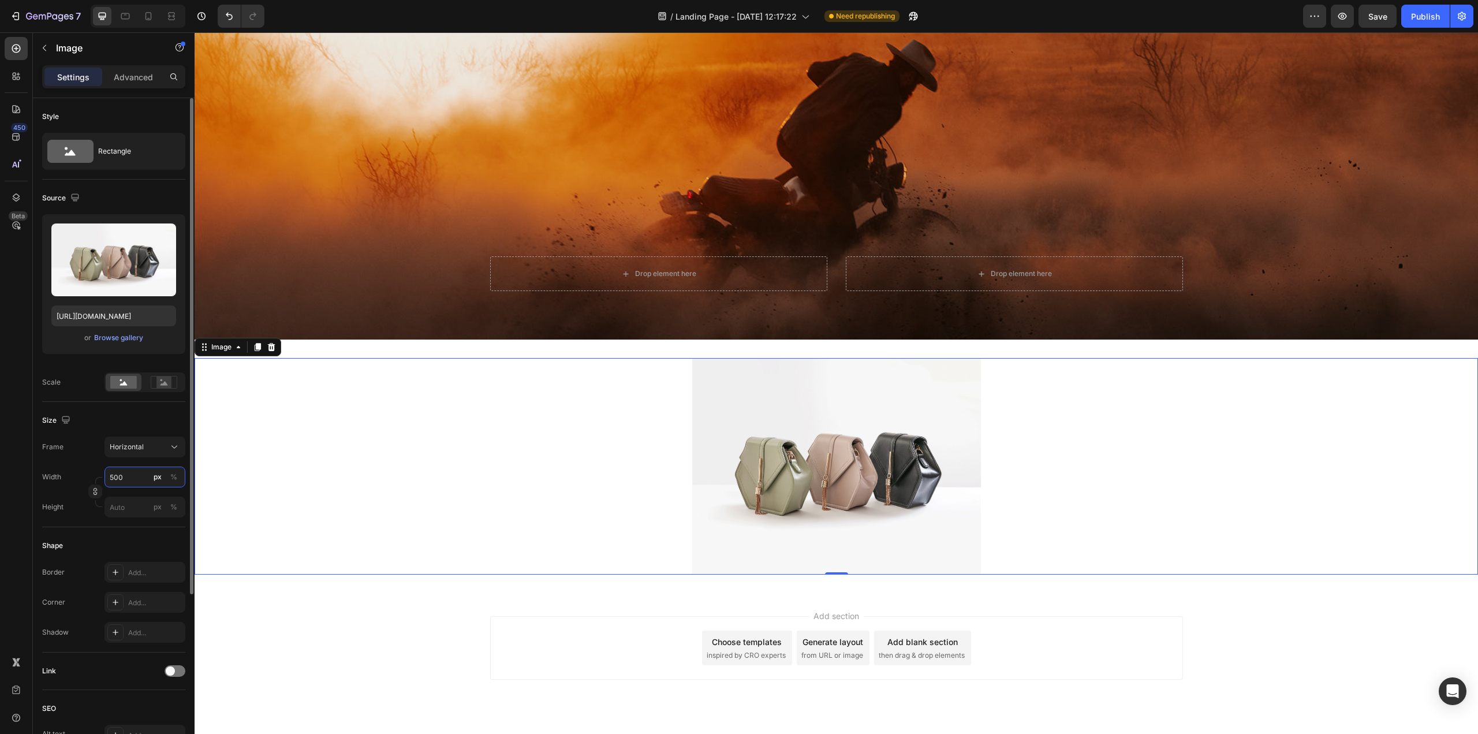
click at [133, 479] on input "500" at bounding box center [144, 476] width 81 height 21
click at [123, 505] on p "Full 100%" at bounding box center [142, 504] width 67 height 10
type input "100"
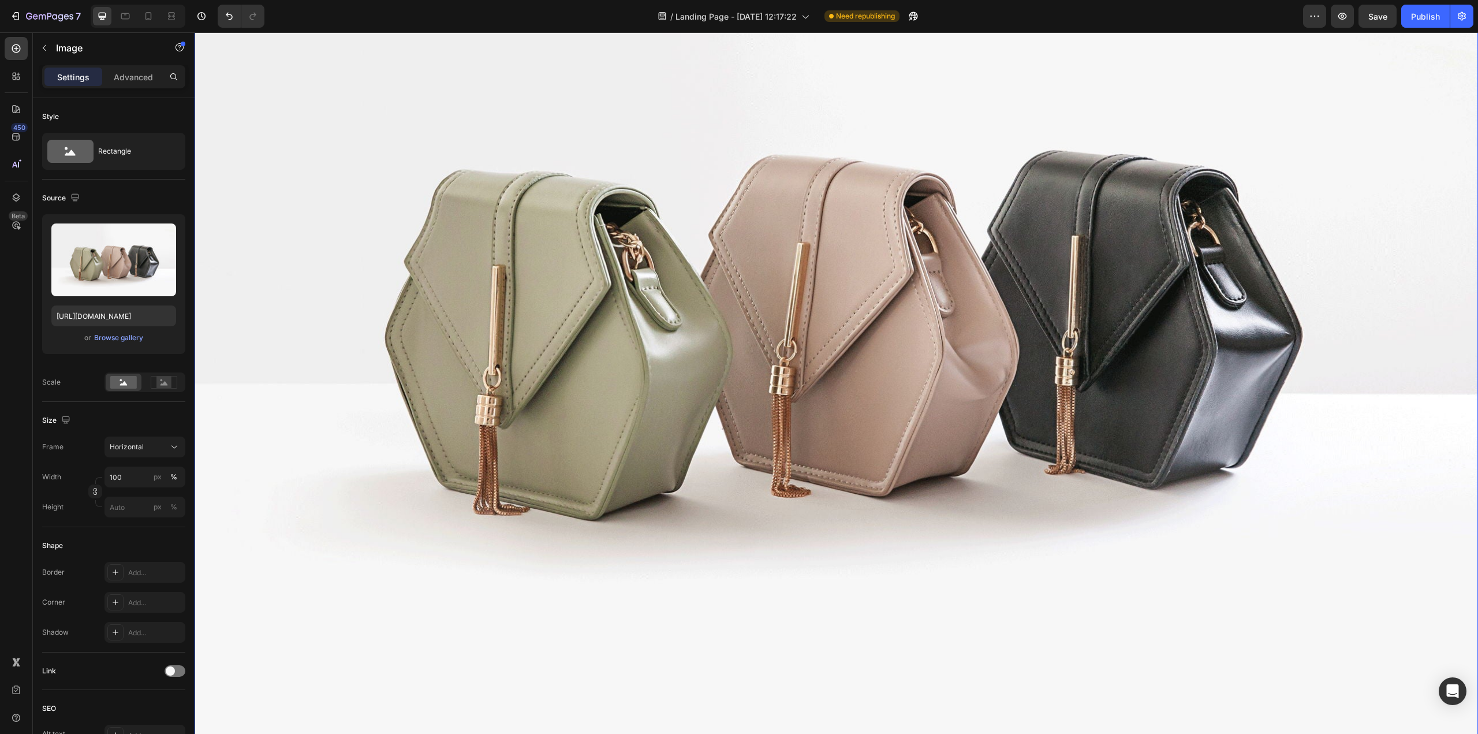
scroll to position [3606, 0]
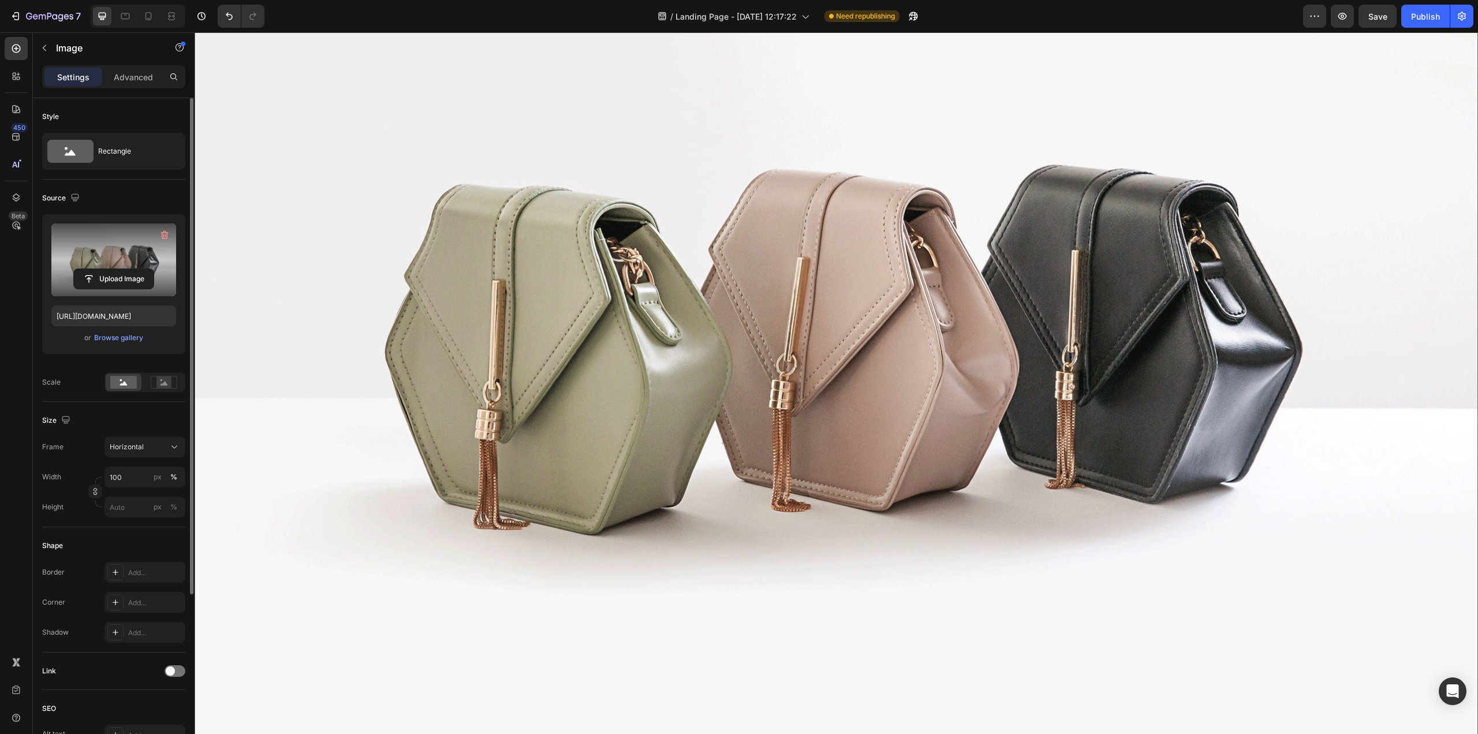
click at [132, 256] on label at bounding box center [113, 259] width 125 height 73
click at [132, 269] on input "file" at bounding box center [114, 279] width 80 height 20
type input "C:\fakepath\CJ-About-Us_Desktop_05 (1).jpg"
type input "[URL][DOMAIN_NAME]"
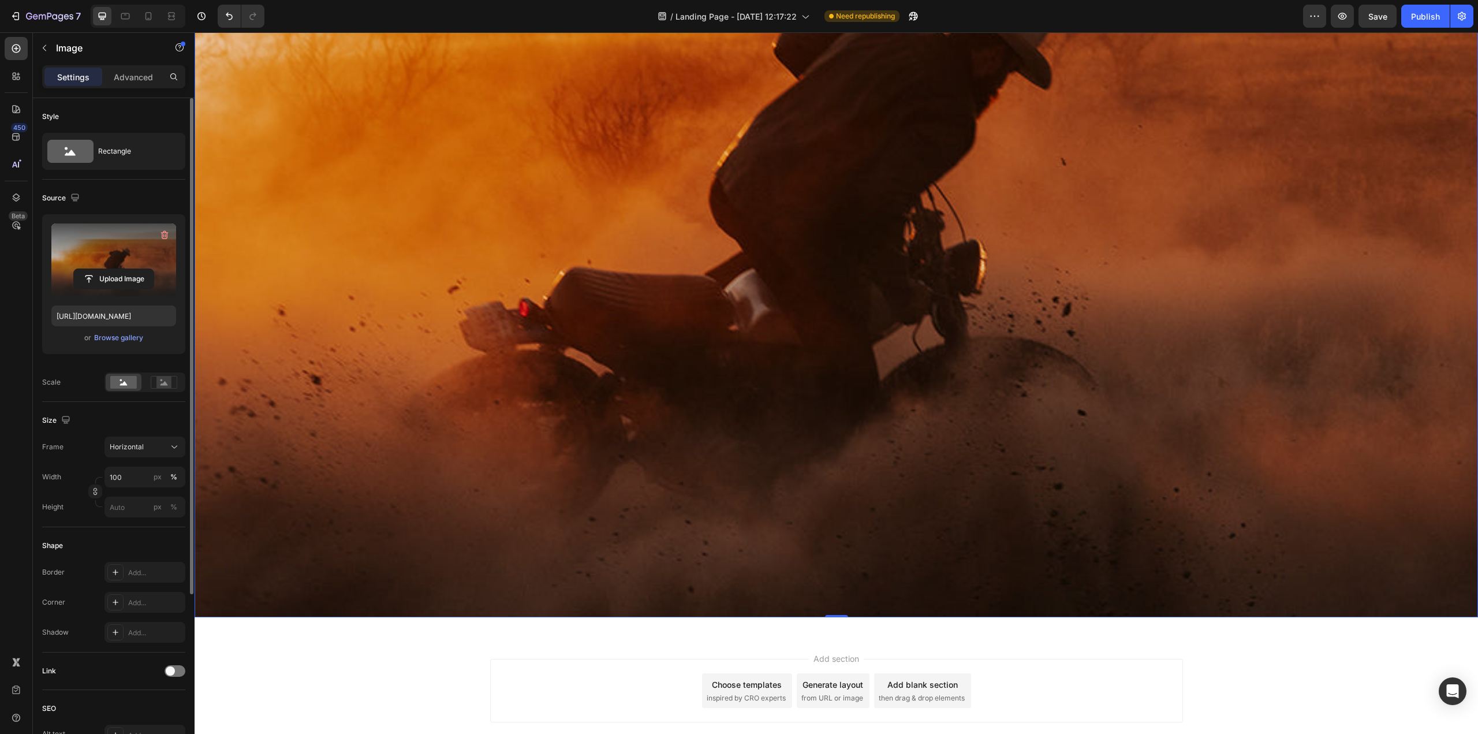
scroll to position [3837, 0]
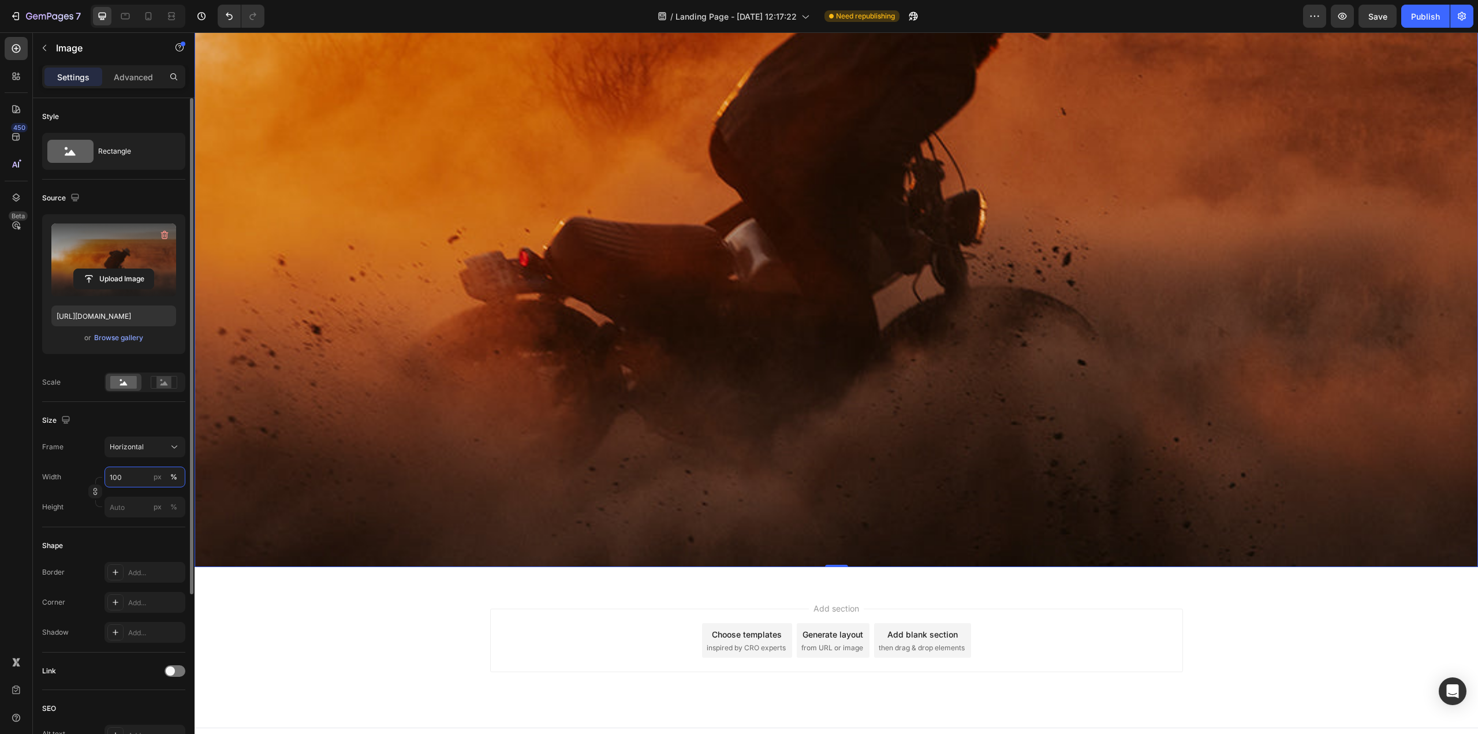
click at [131, 477] on input "100" at bounding box center [144, 476] width 81 height 21
click at [119, 503] on span "Full" at bounding box center [115, 504] width 12 height 10
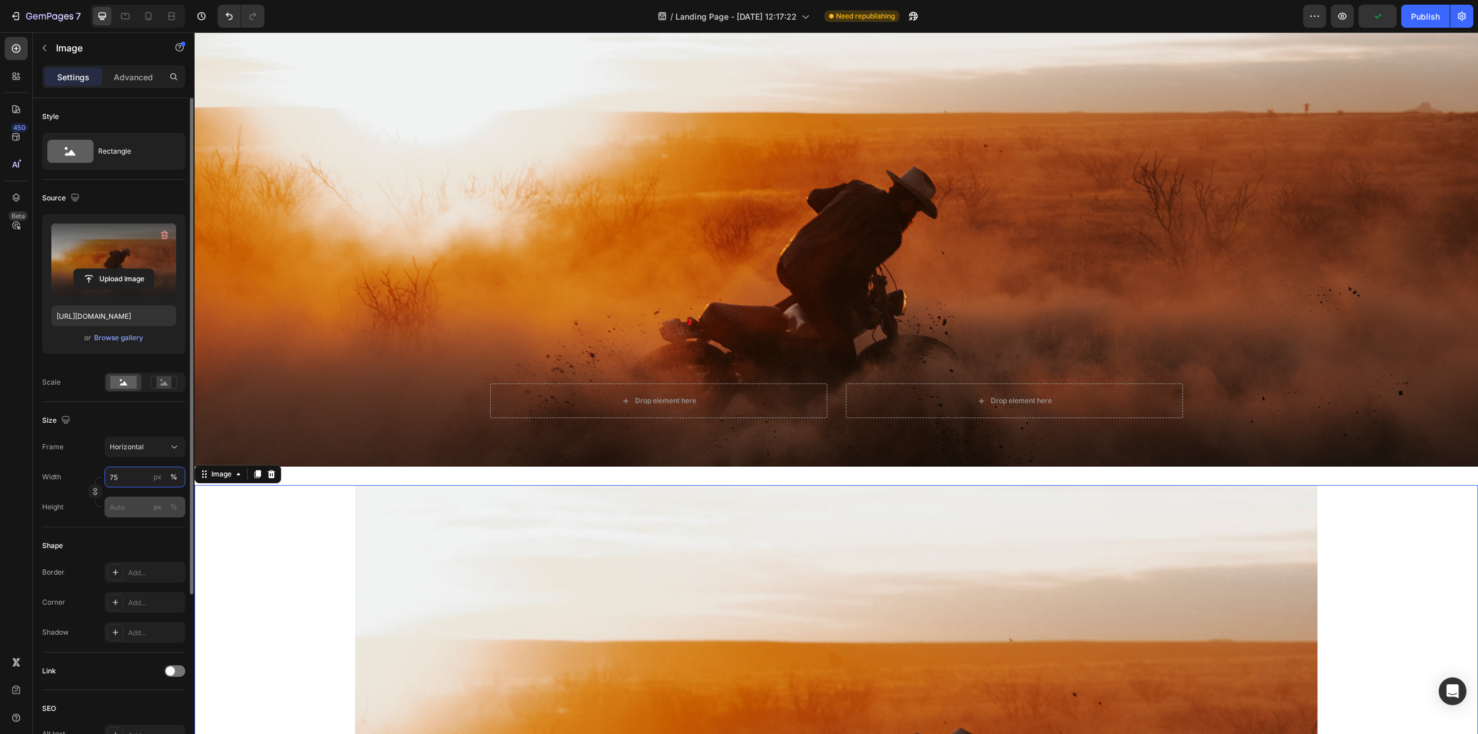
type input "75"
click at [127, 507] on input "px %" at bounding box center [144, 506] width 81 height 21
drag, startPoint x: 126, startPoint y: 507, endPoint x: 111, endPoint y: 510, distance: 15.2
click at [111, 510] on input "px %" at bounding box center [144, 506] width 81 height 21
click at [115, 509] on input "px %" at bounding box center [144, 506] width 81 height 21
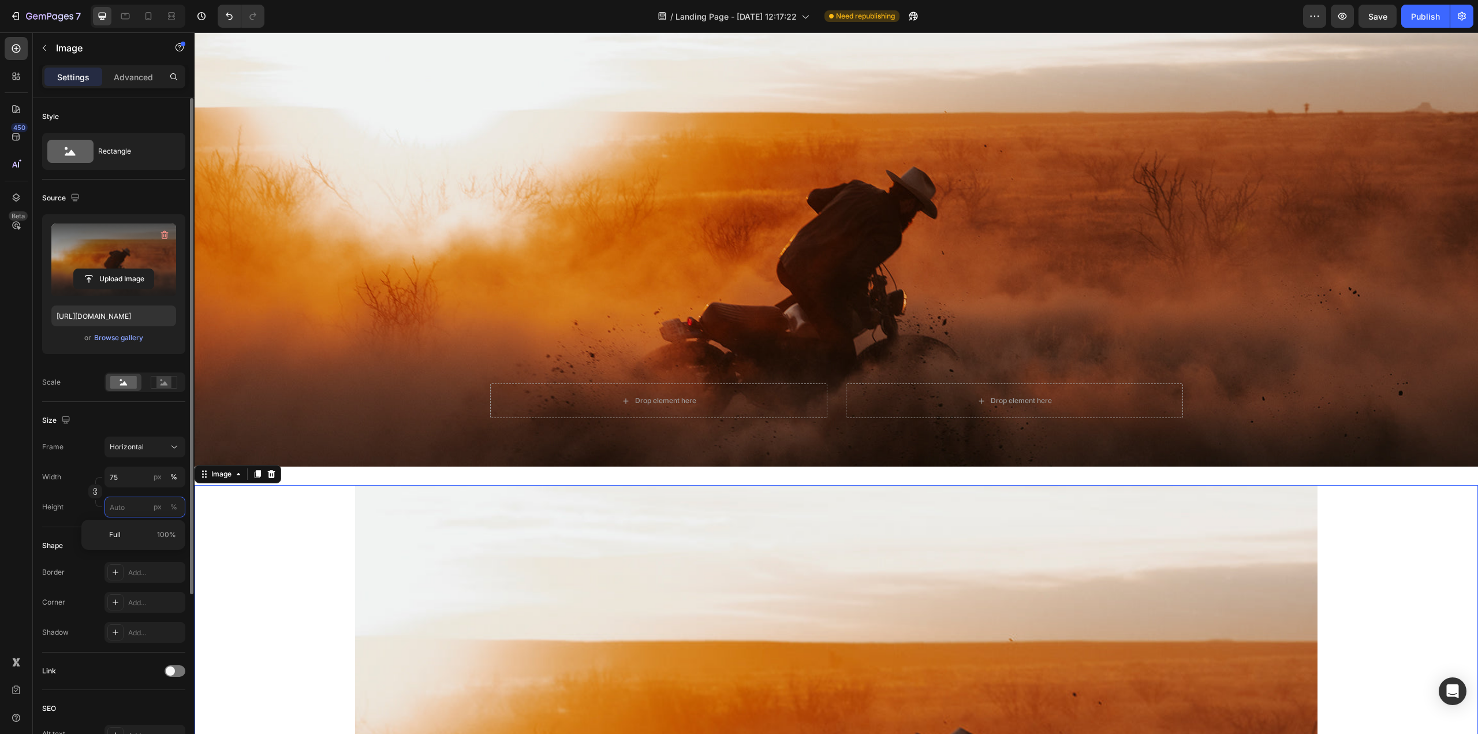
click at [115, 509] on input "px %" at bounding box center [144, 506] width 81 height 21
click at [123, 531] on p "Full 100%" at bounding box center [142, 534] width 67 height 10
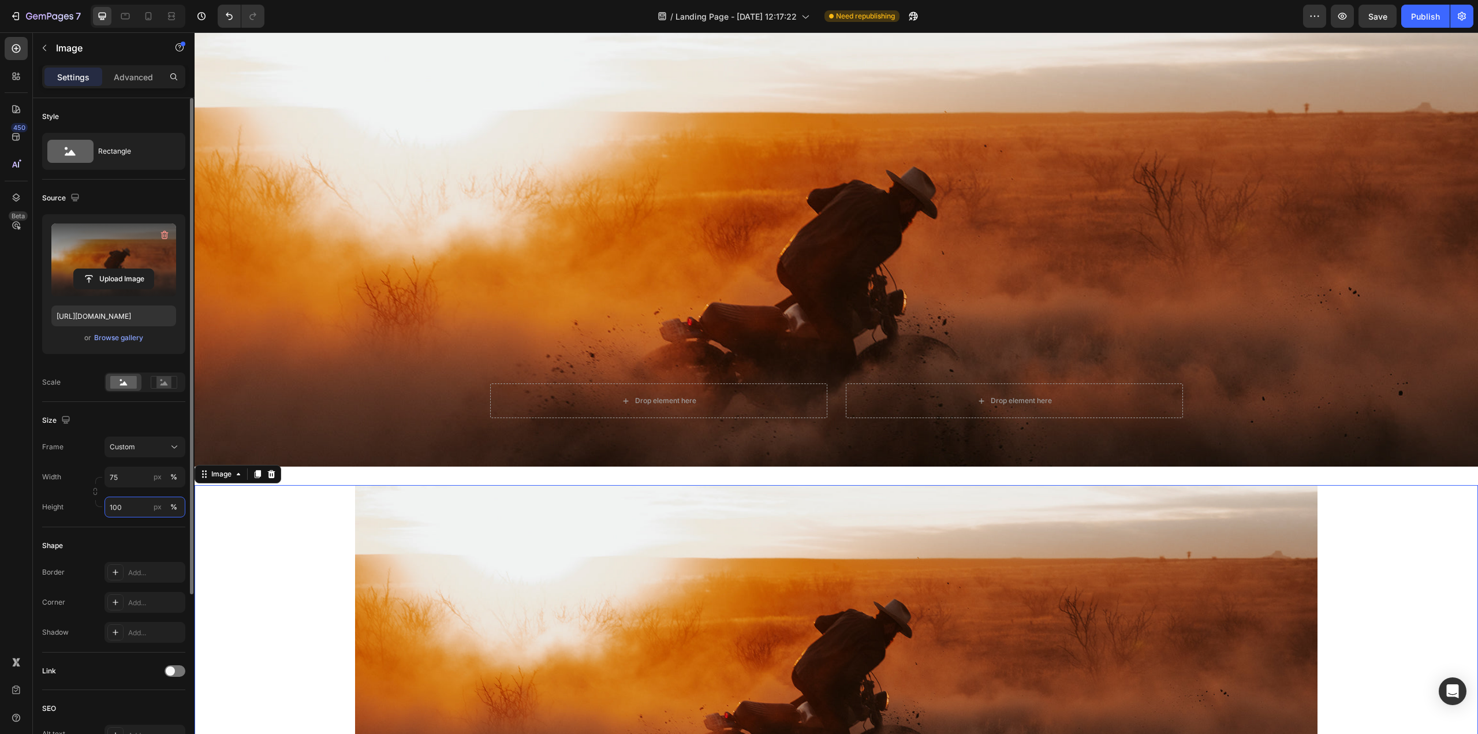
click at [117, 507] on input "100" at bounding box center [144, 506] width 81 height 21
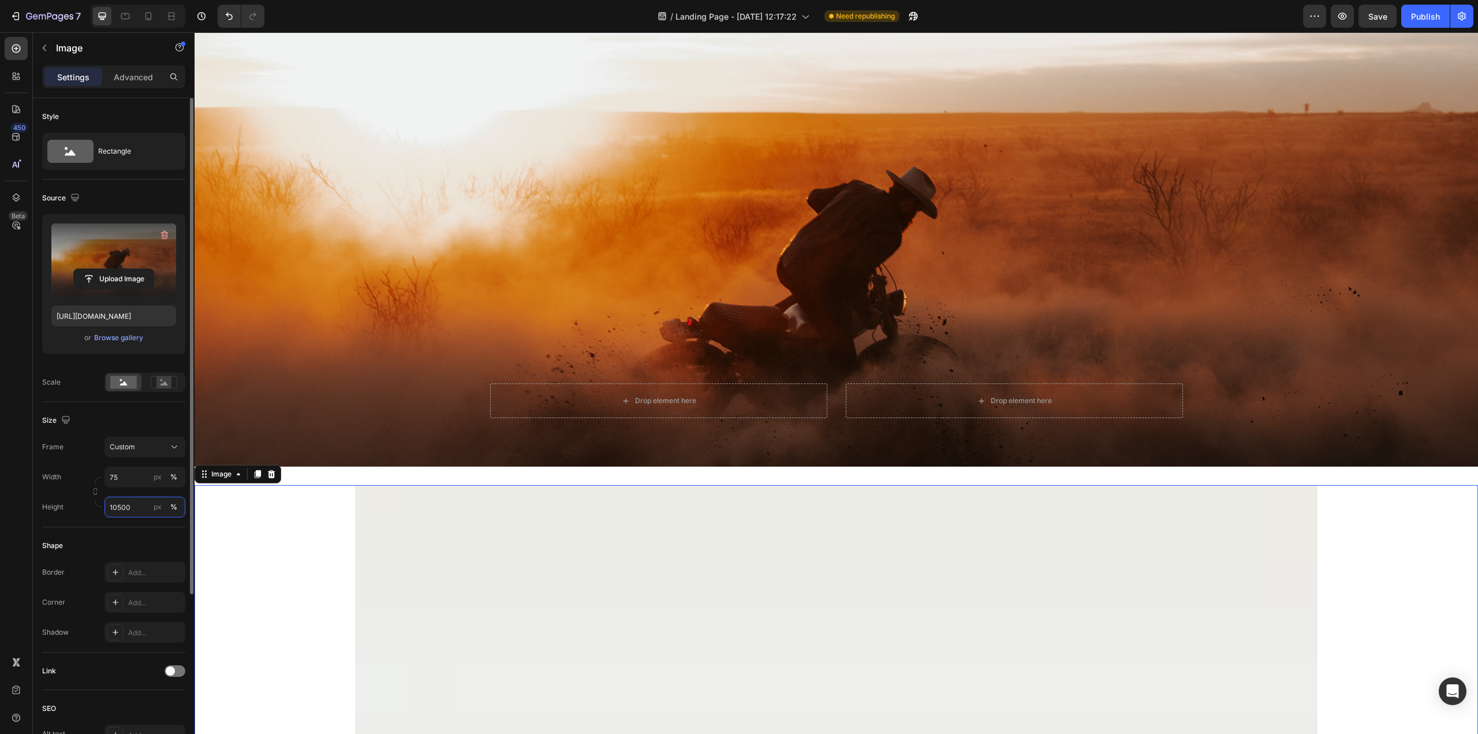
drag, startPoint x: 142, startPoint y: 507, endPoint x: 85, endPoint y: 507, distance: 57.2
click at [85, 507] on div "Height 10500 px %" at bounding box center [113, 506] width 143 height 21
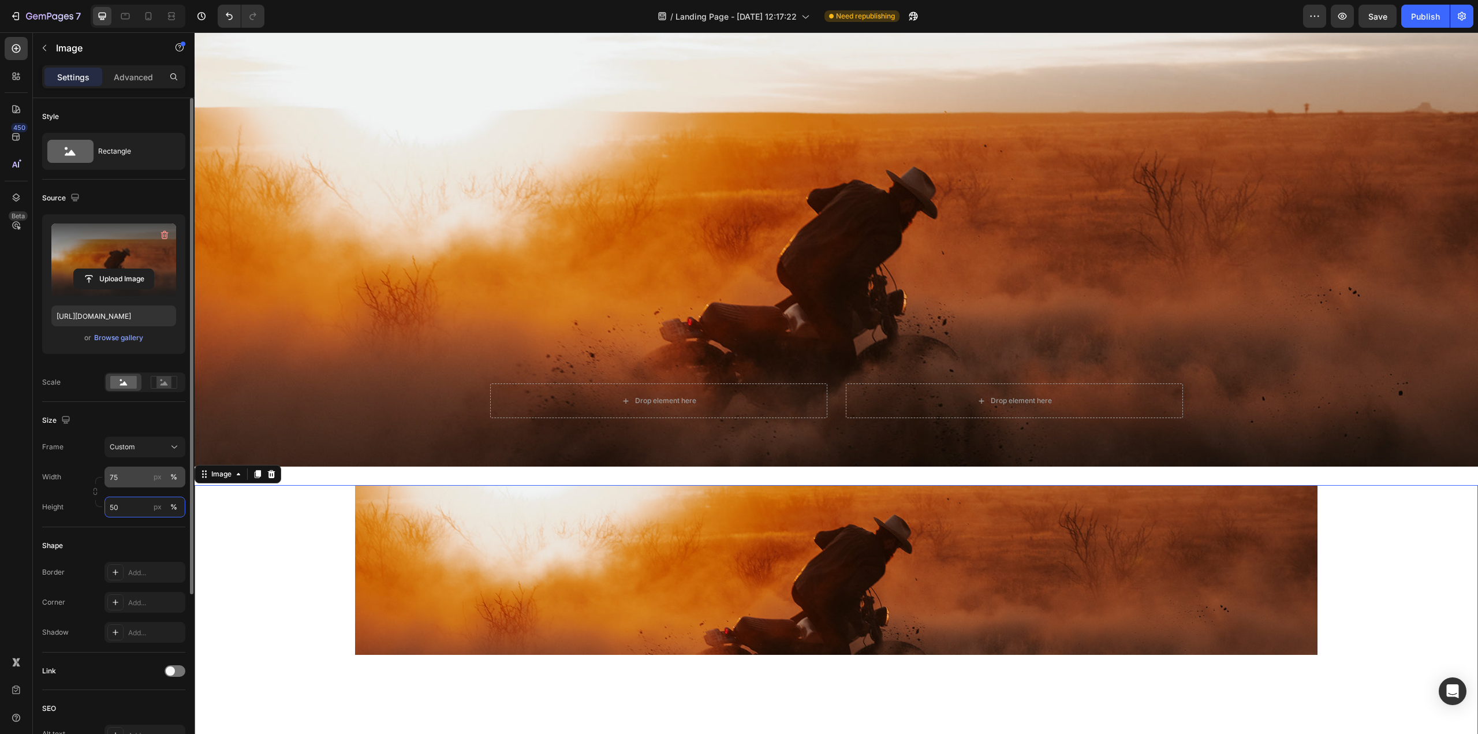
type input "50"
click at [108, 481] on input "75" at bounding box center [144, 476] width 81 height 21
click at [114, 475] on input "75" at bounding box center [144, 476] width 81 height 21
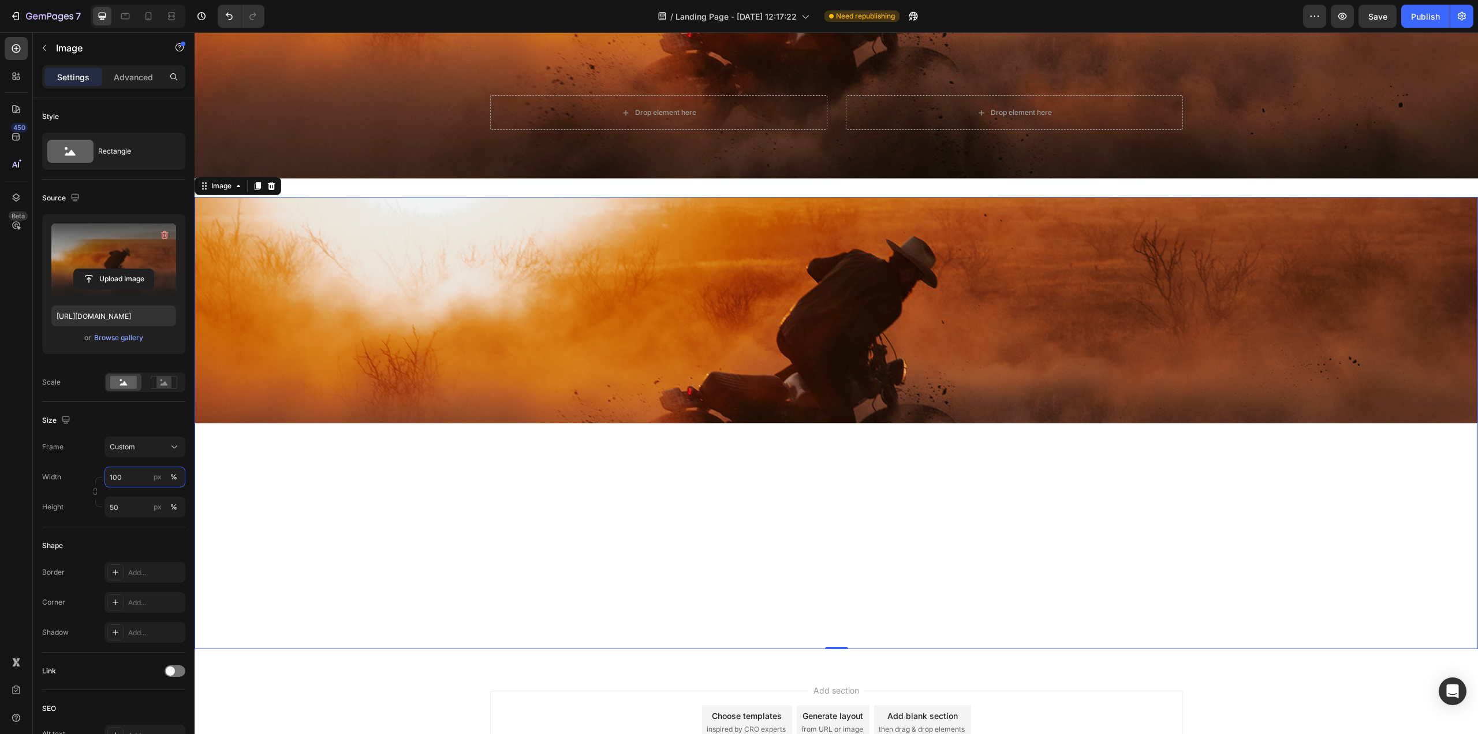
scroll to position [3248, 0]
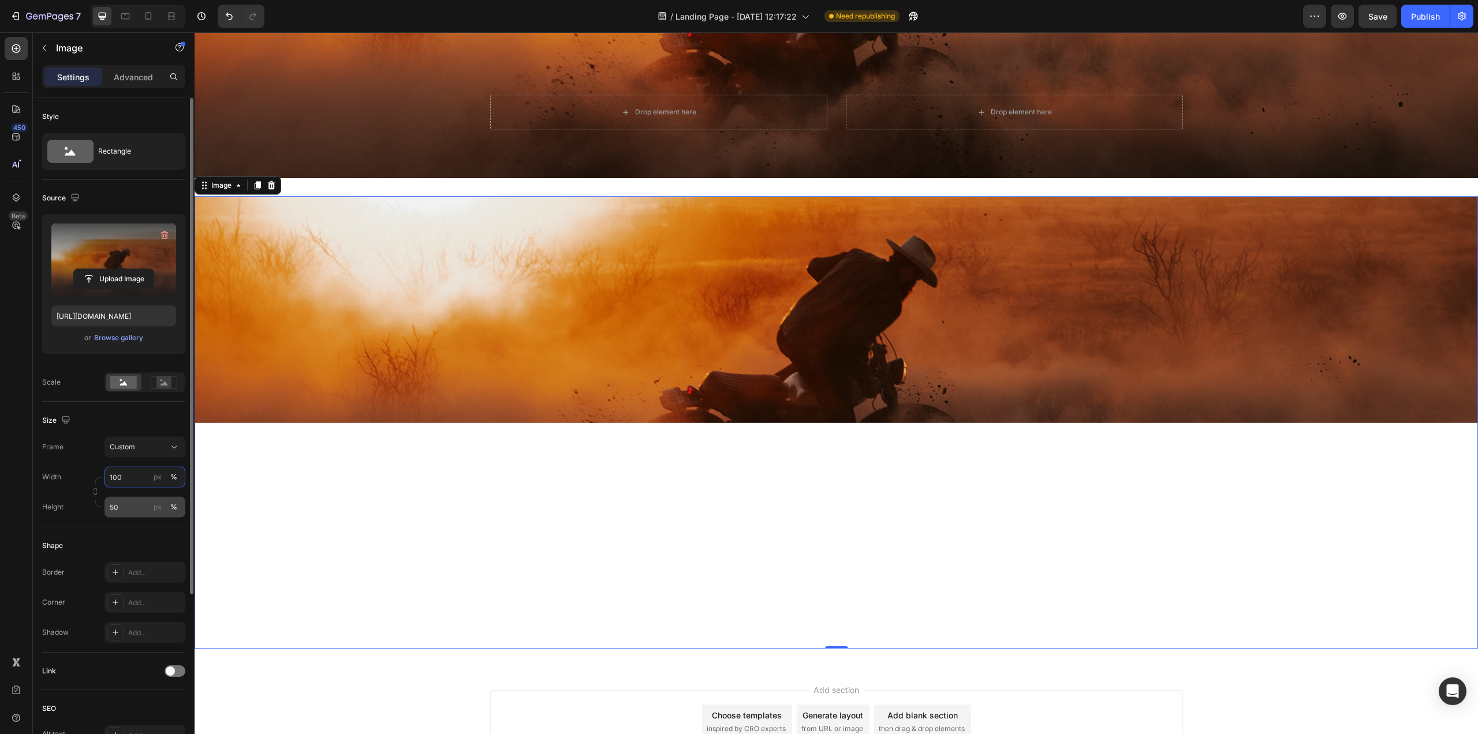
type input "100"
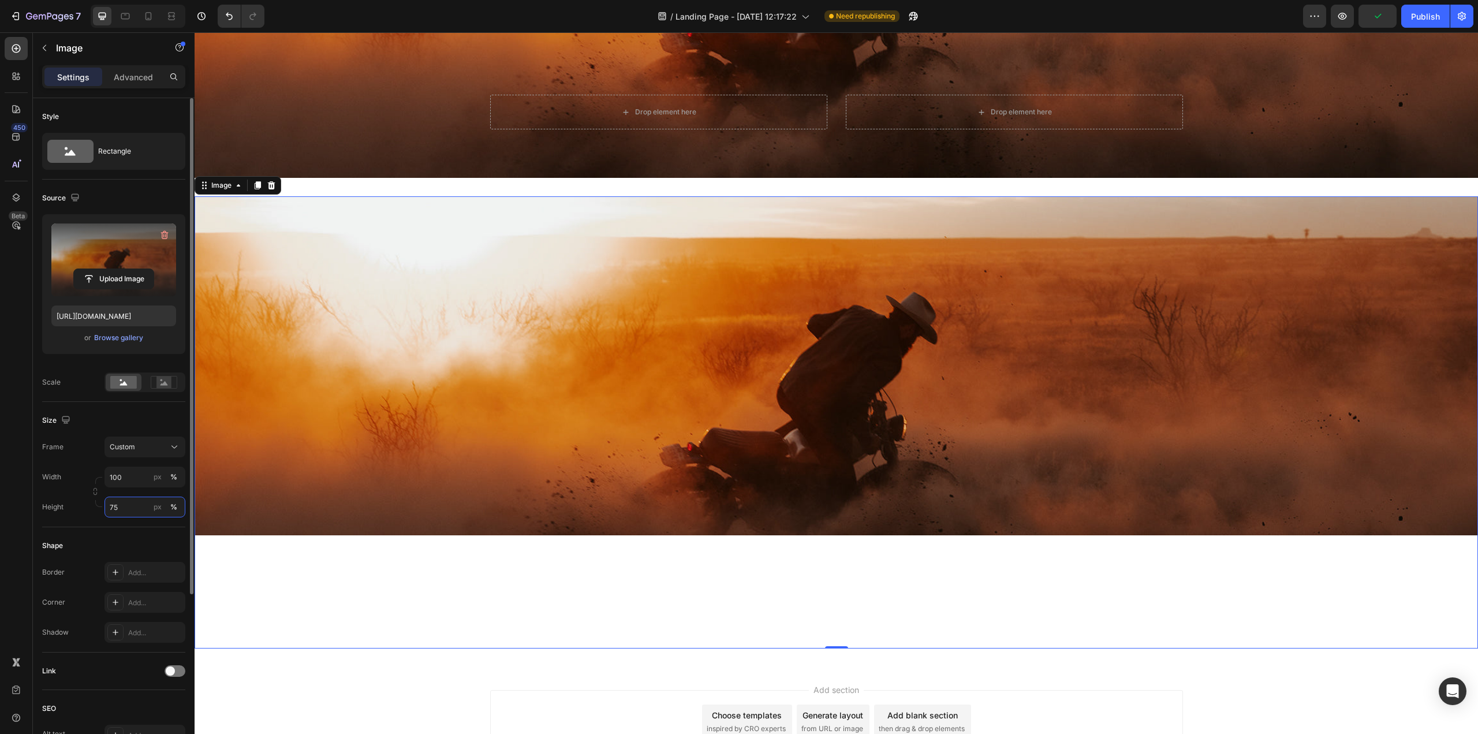
click at [115, 504] on input "75" at bounding box center [144, 506] width 81 height 21
click at [111, 506] on input "75" at bounding box center [144, 506] width 81 height 21
click at [111, 507] on input "75" at bounding box center [144, 506] width 81 height 21
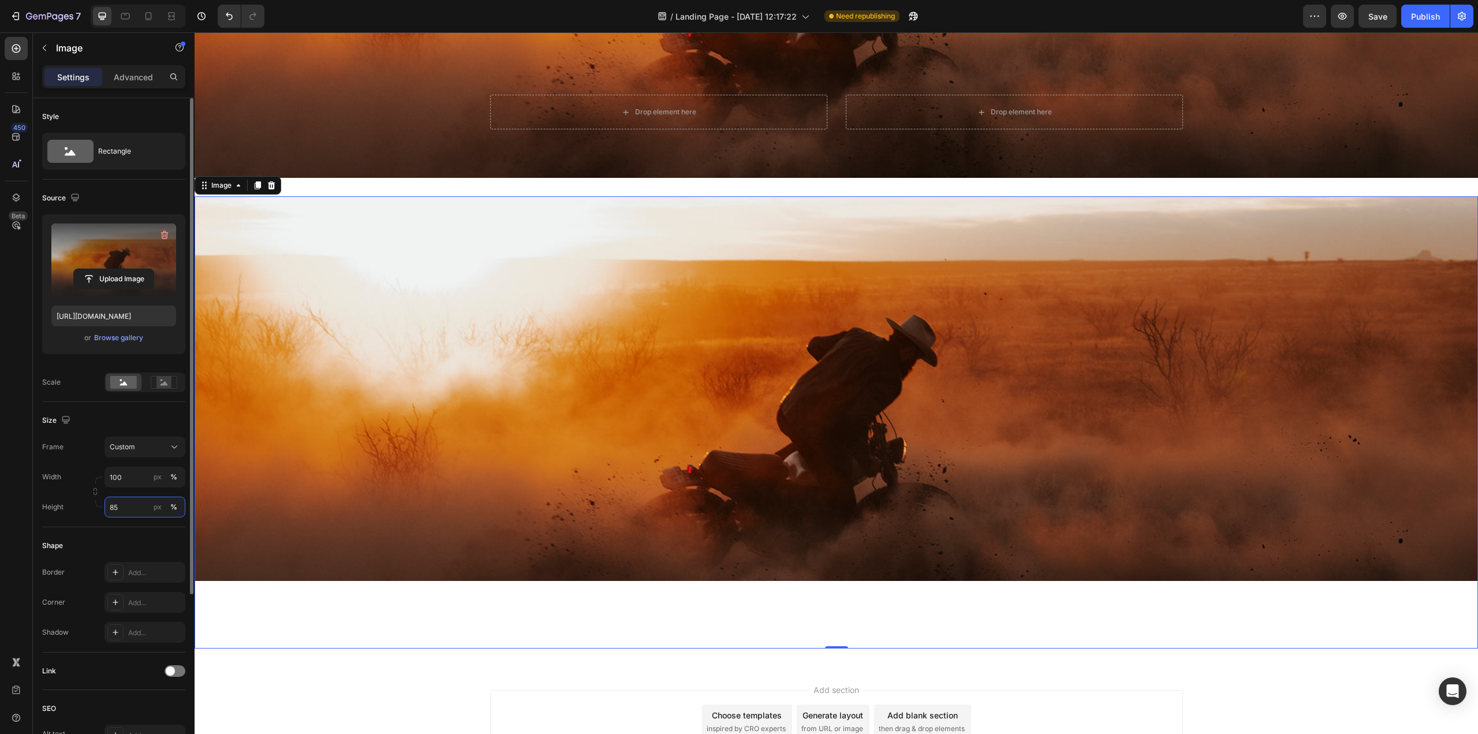
drag, startPoint x: 111, startPoint y: 506, endPoint x: 121, endPoint y: 507, distance: 9.9
click at [121, 507] on input "85" at bounding box center [144, 506] width 81 height 21
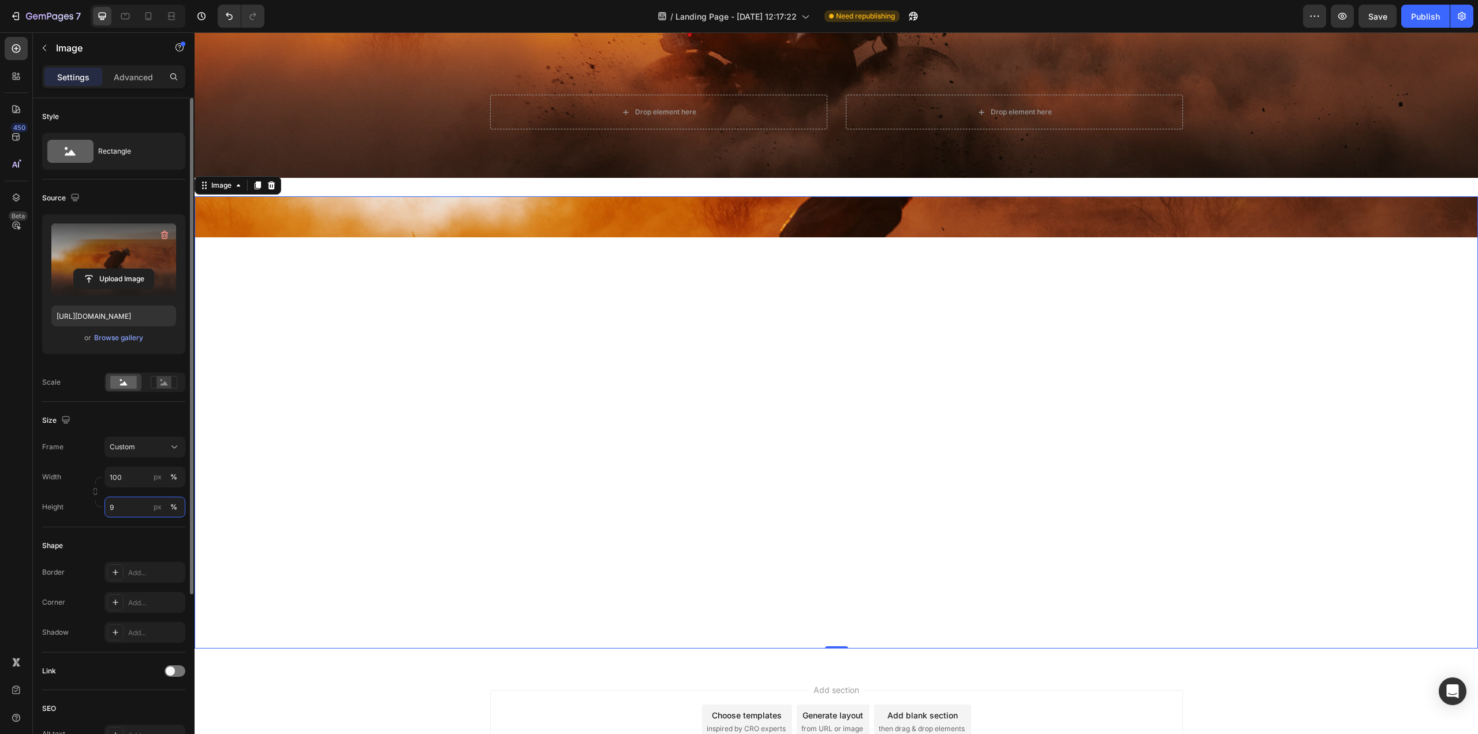
type input "95"
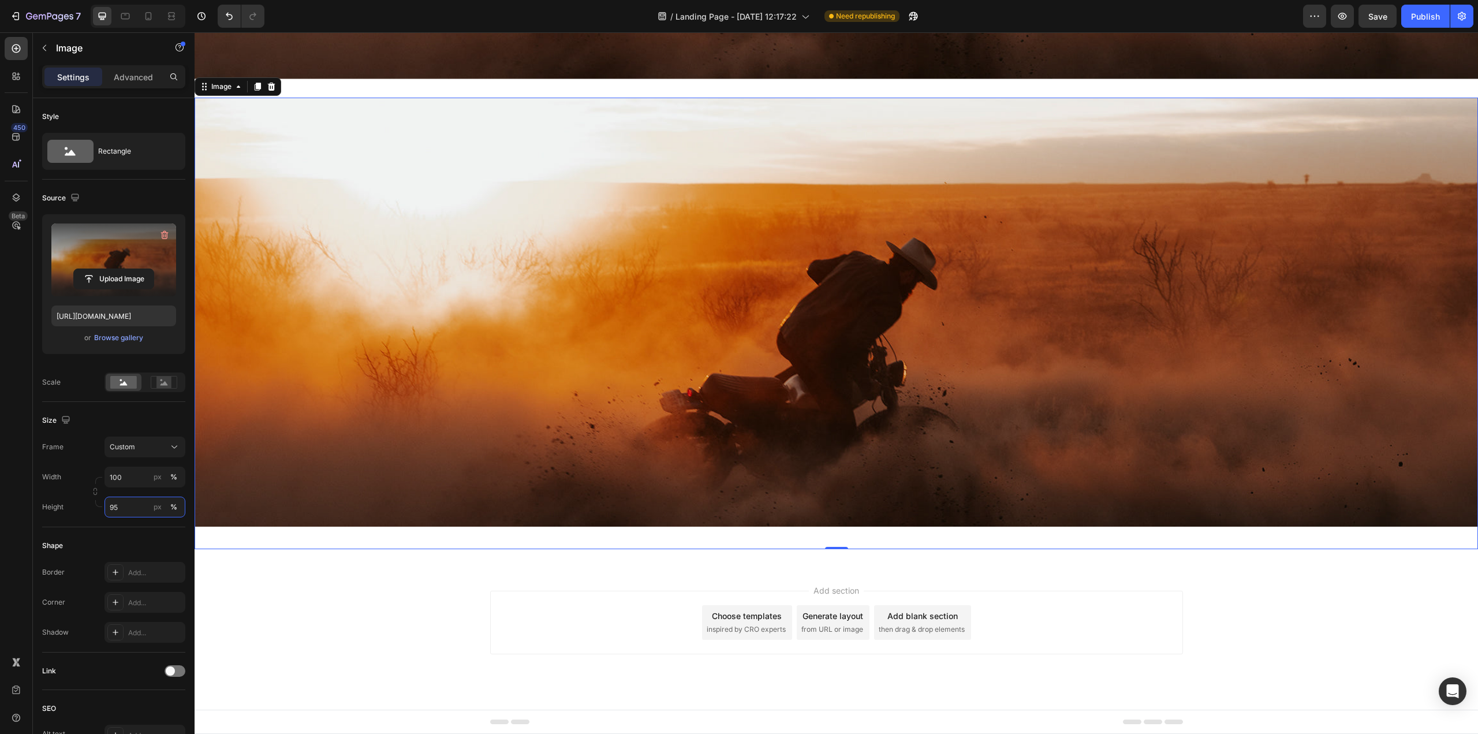
scroll to position [2844, 0]
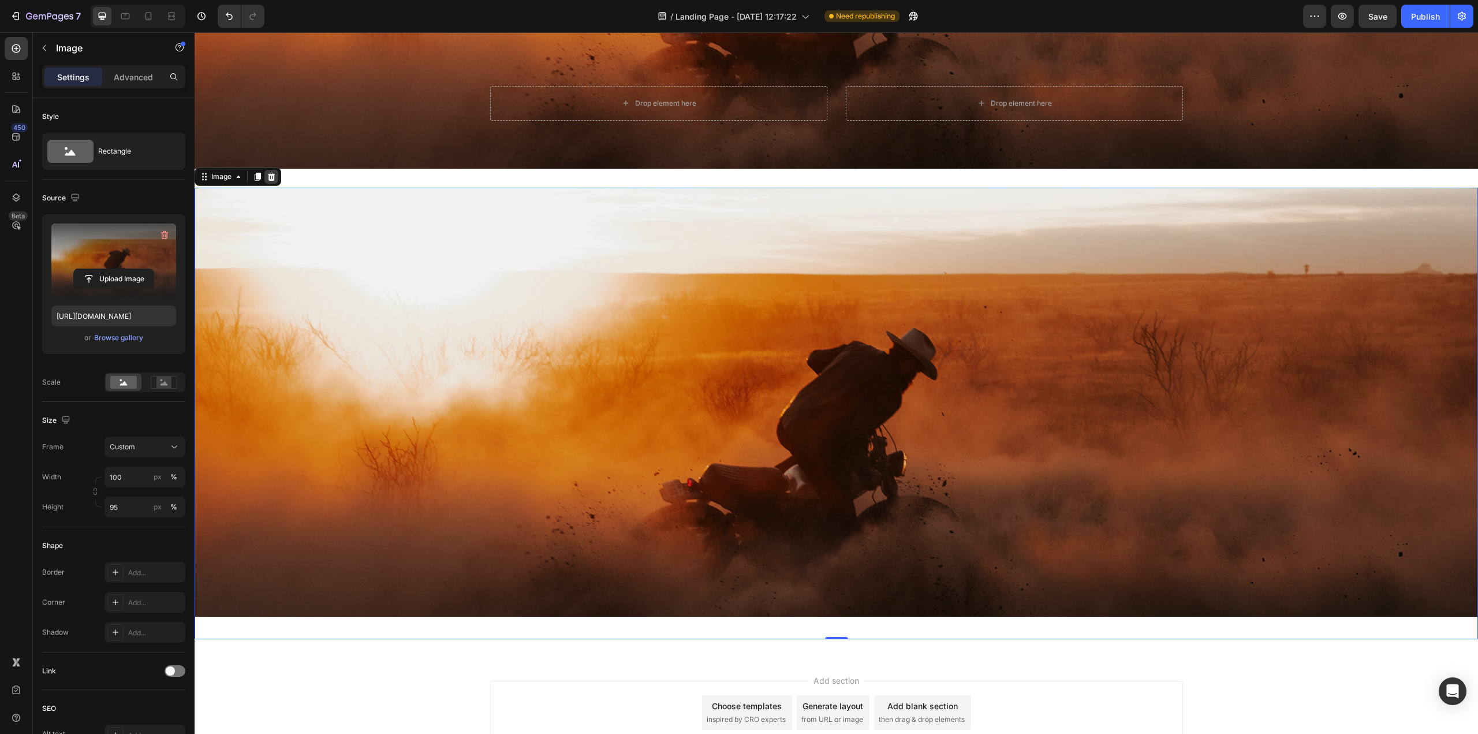
click at [273, 174] on icon at bounding box center [272, 176] width 8 height 8
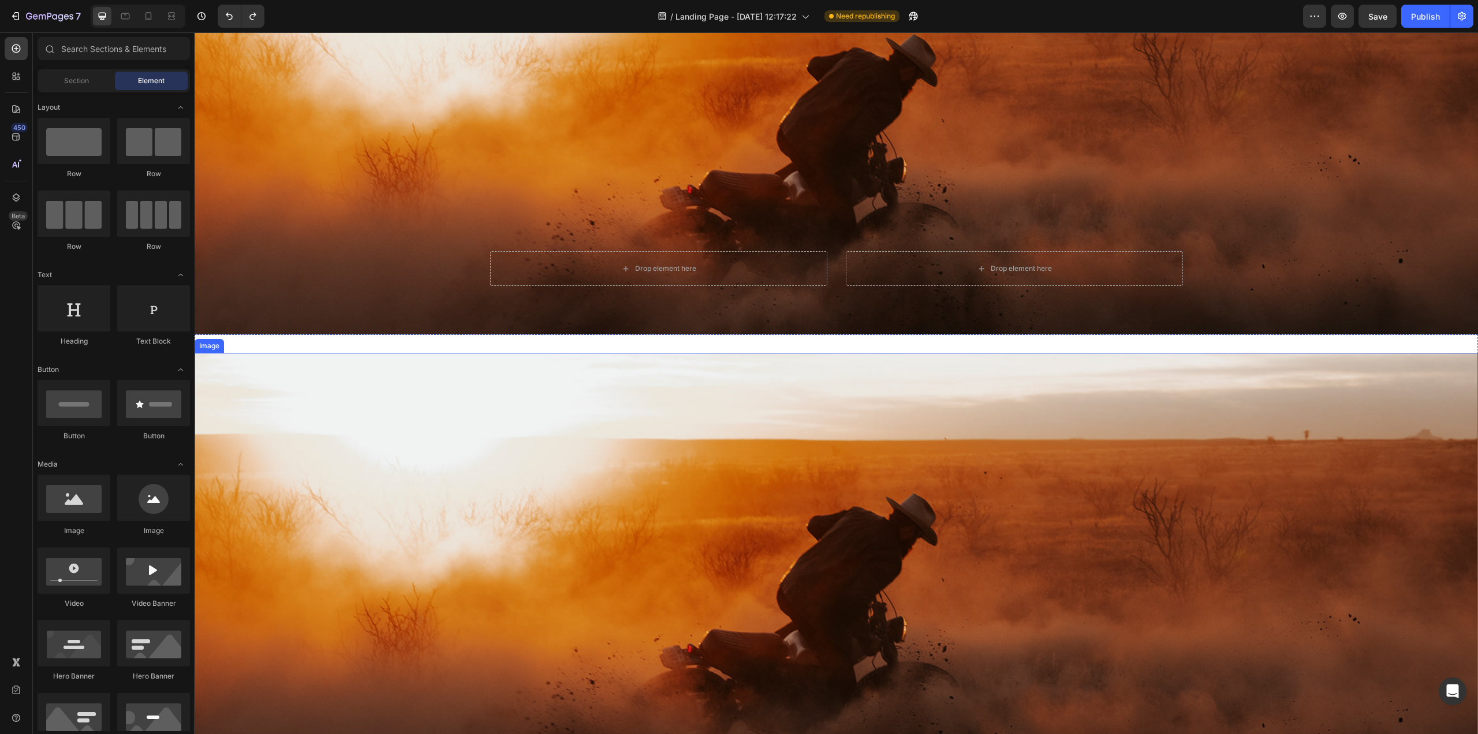
scroll to position [3264, 0]
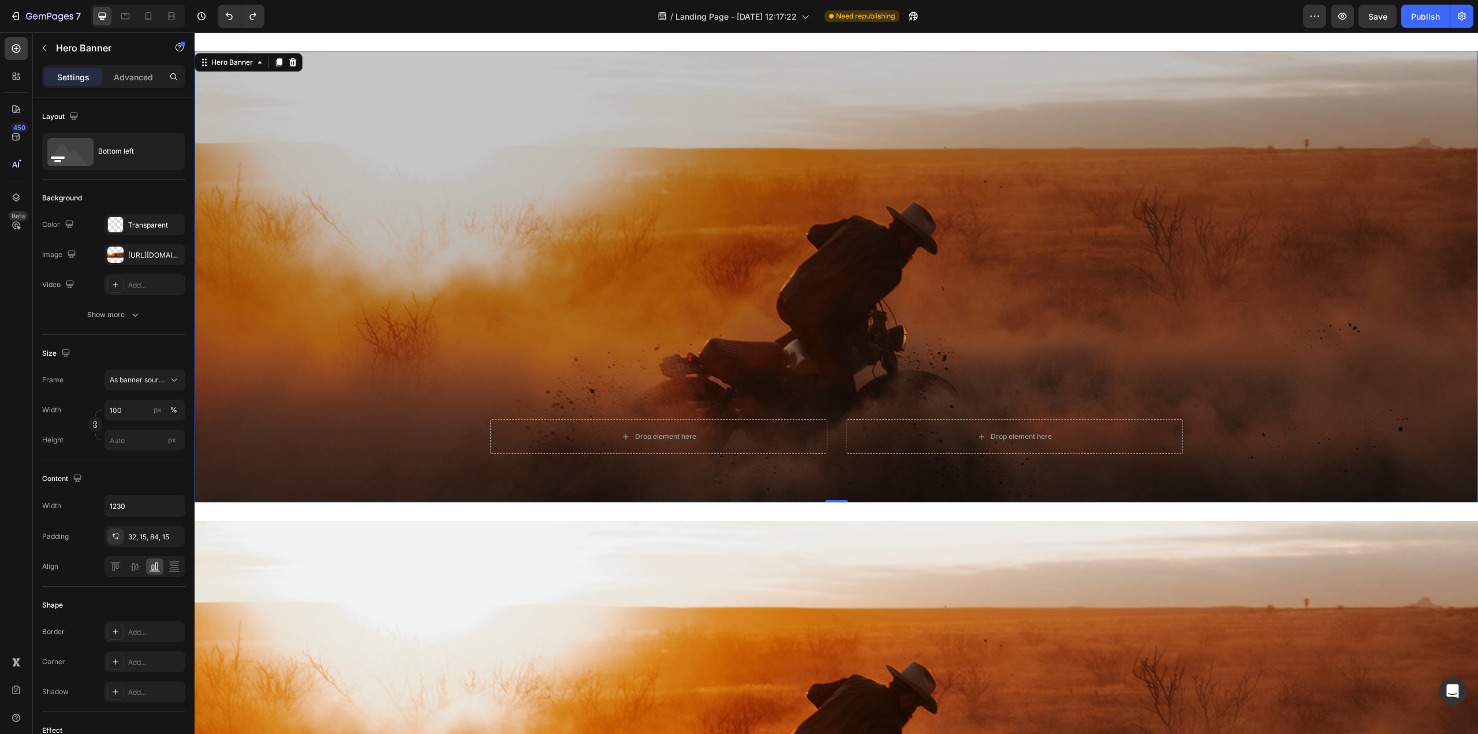
scroll to position [2918, 0]
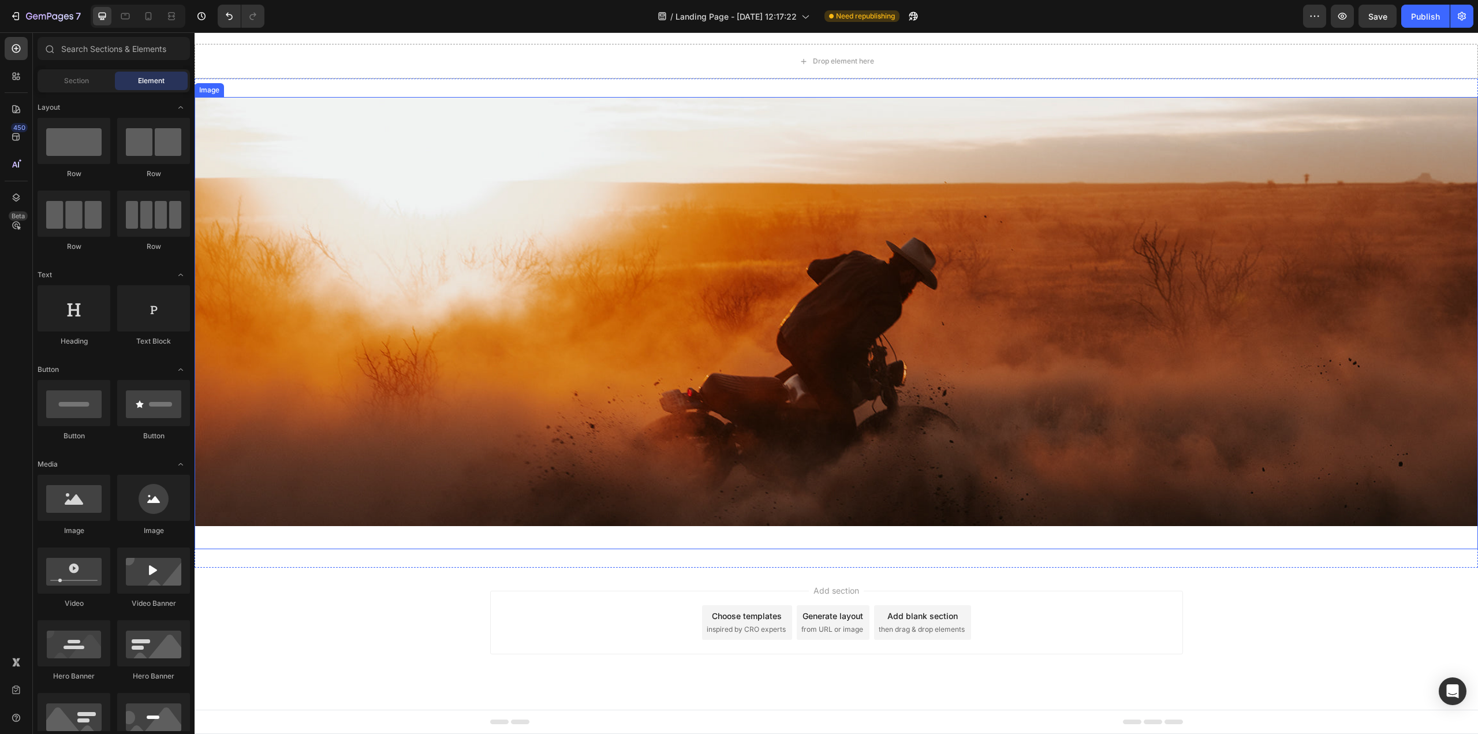
scroll to position [2802, 0]
click at [1439, 42] on div "Section 7 You can create reusable sections Create Theme Section AI Content Writ…" at bounding box center [1358, 33] width 239 height 18
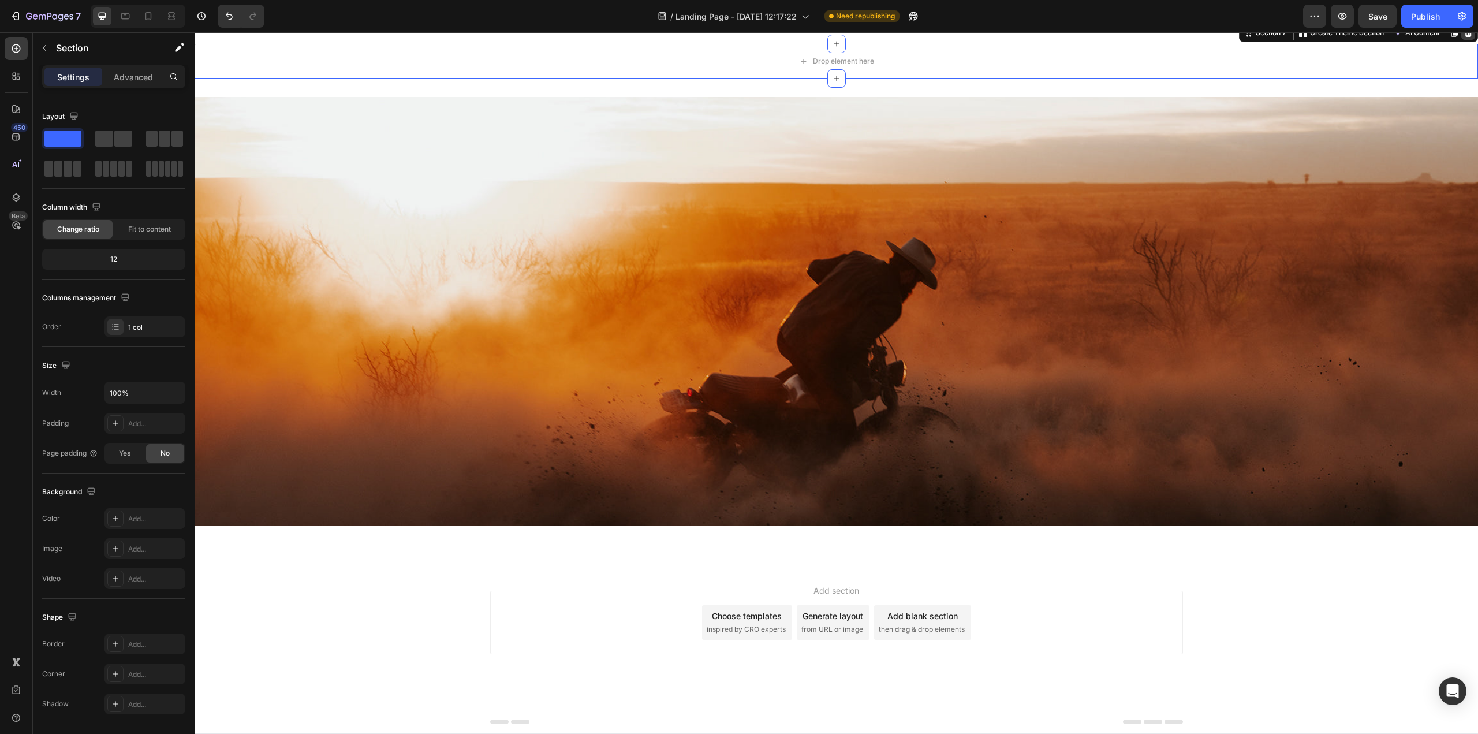
click at [1465, 37] on icon at bounding box center [1469, 33] width 8 height 8
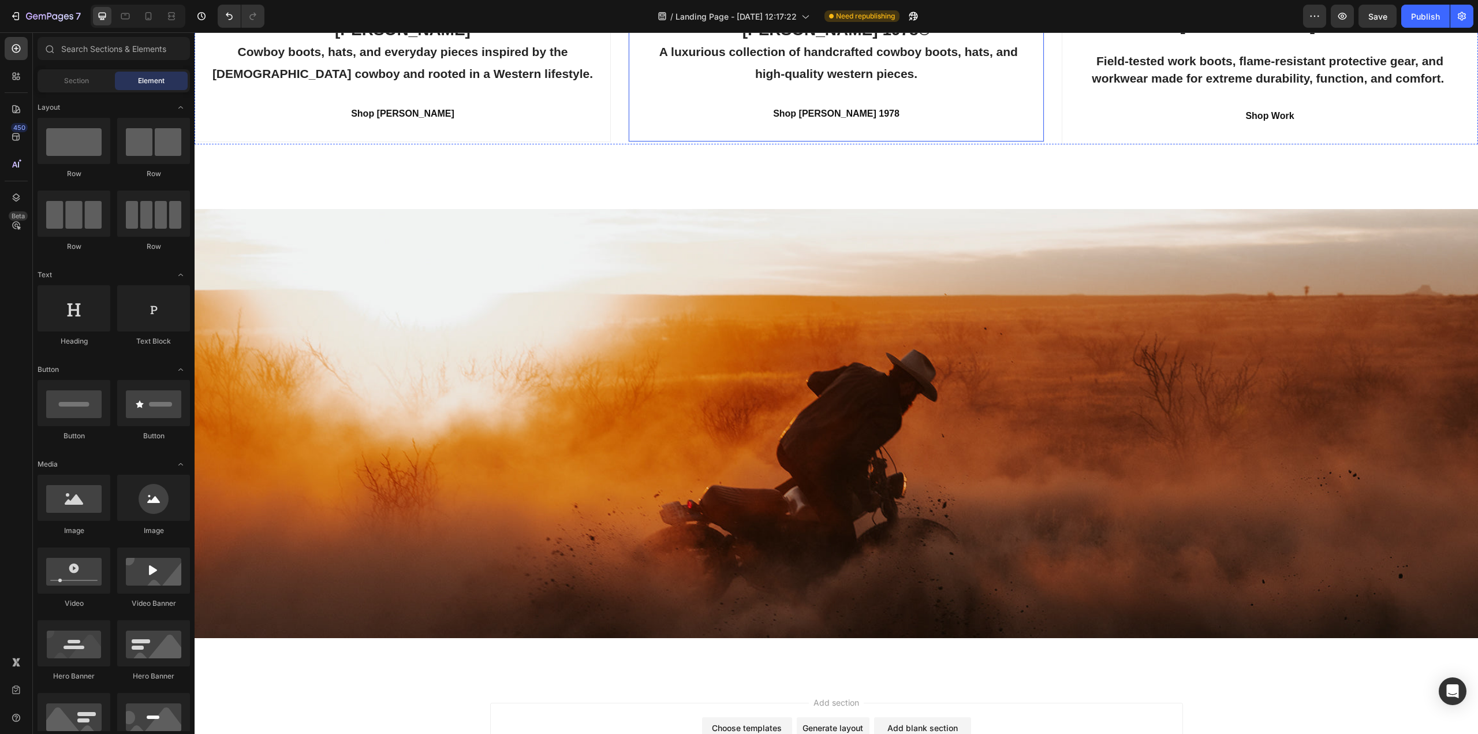
scroll to position [2340, 0]
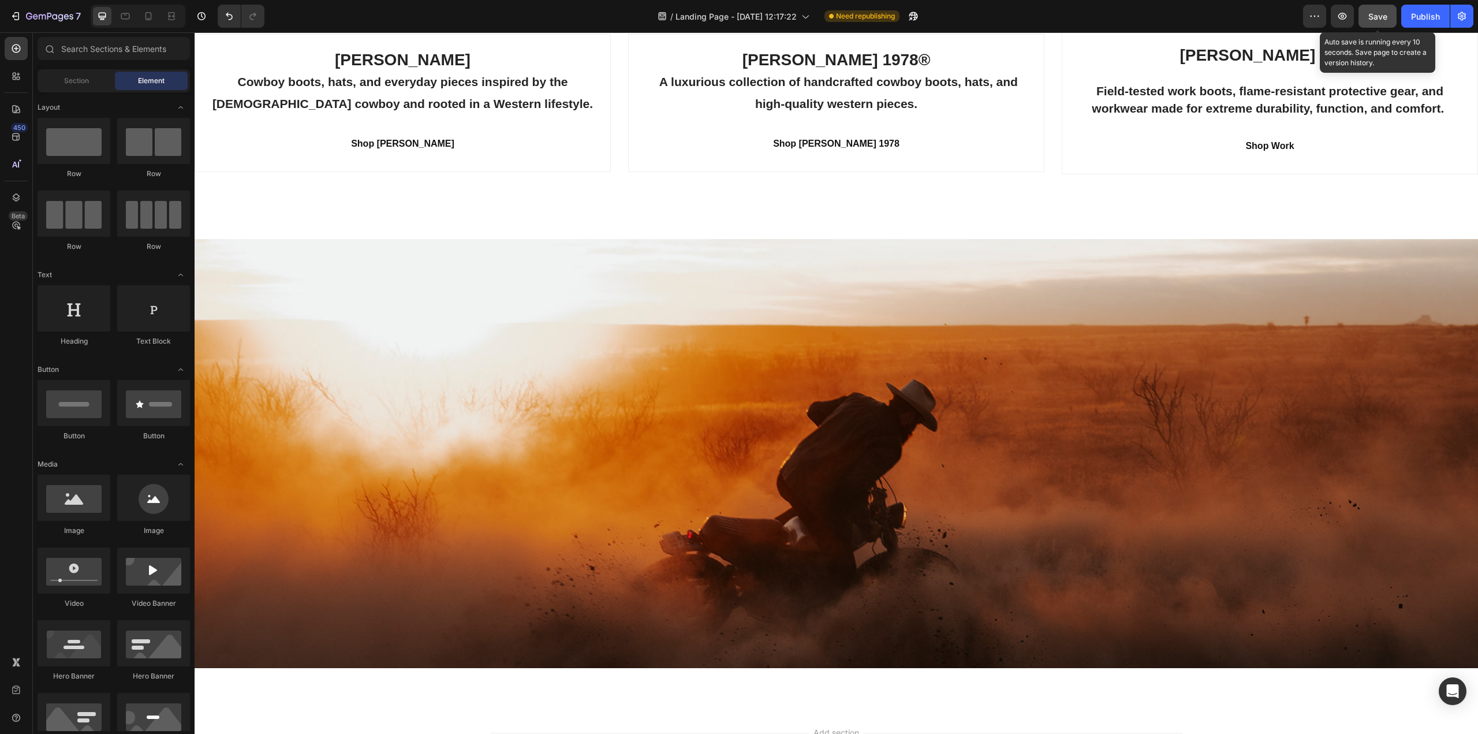
click at [1373, 15] on span "Save" at bounding box center [1377, 17] width 19 height 10
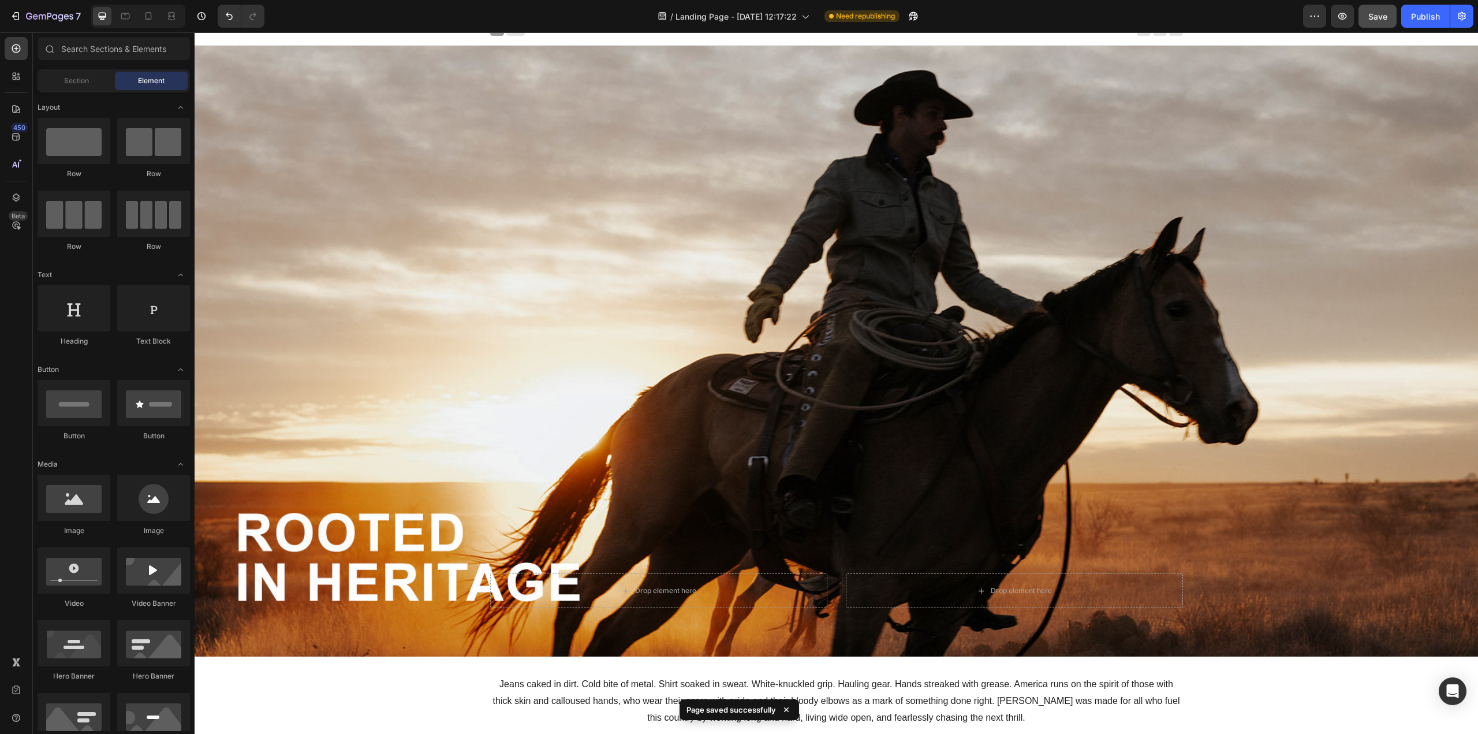
scroll to position [0, 0]
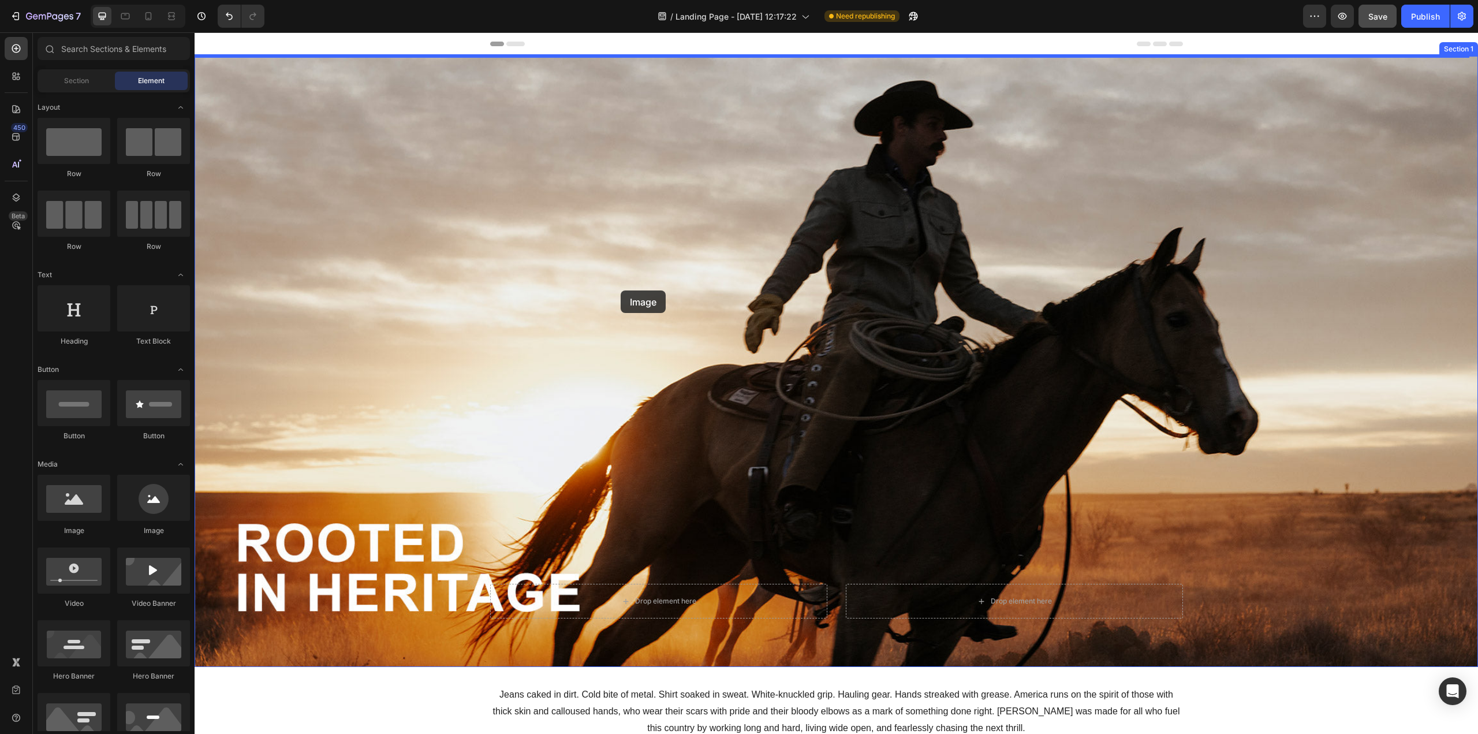
drag, startPoint x: 262, startPoint y: 533, endPoint x: 621, endPoint y: 290, distance: 433.6
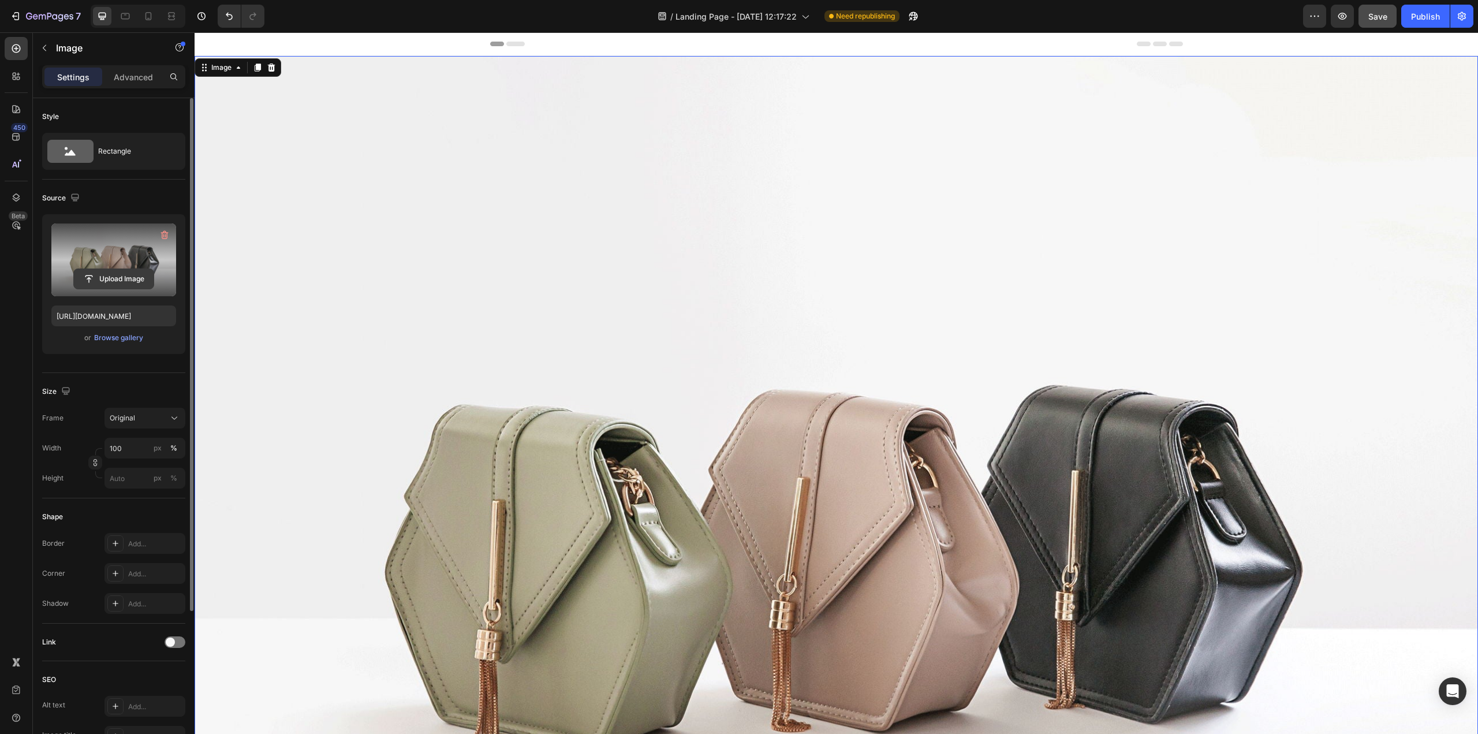
click at [120, 270] on input "file" at bounding box center [114, 279] width 80 height 20
type input "C:\fakepath\CJ-About-Us_Desktop_01.jpg"
type input "[URL][DOMAIN_NAME]"
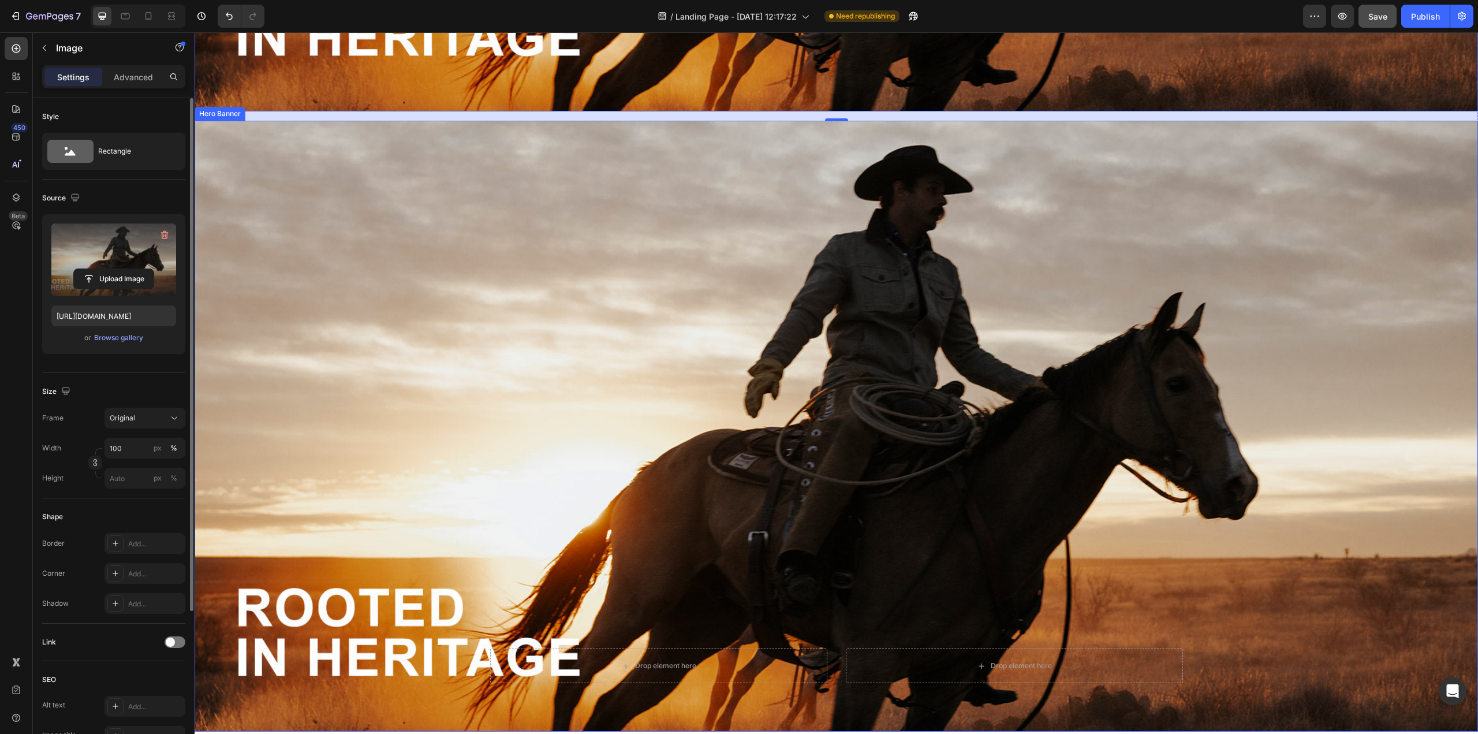
scroll to position [635, 0]
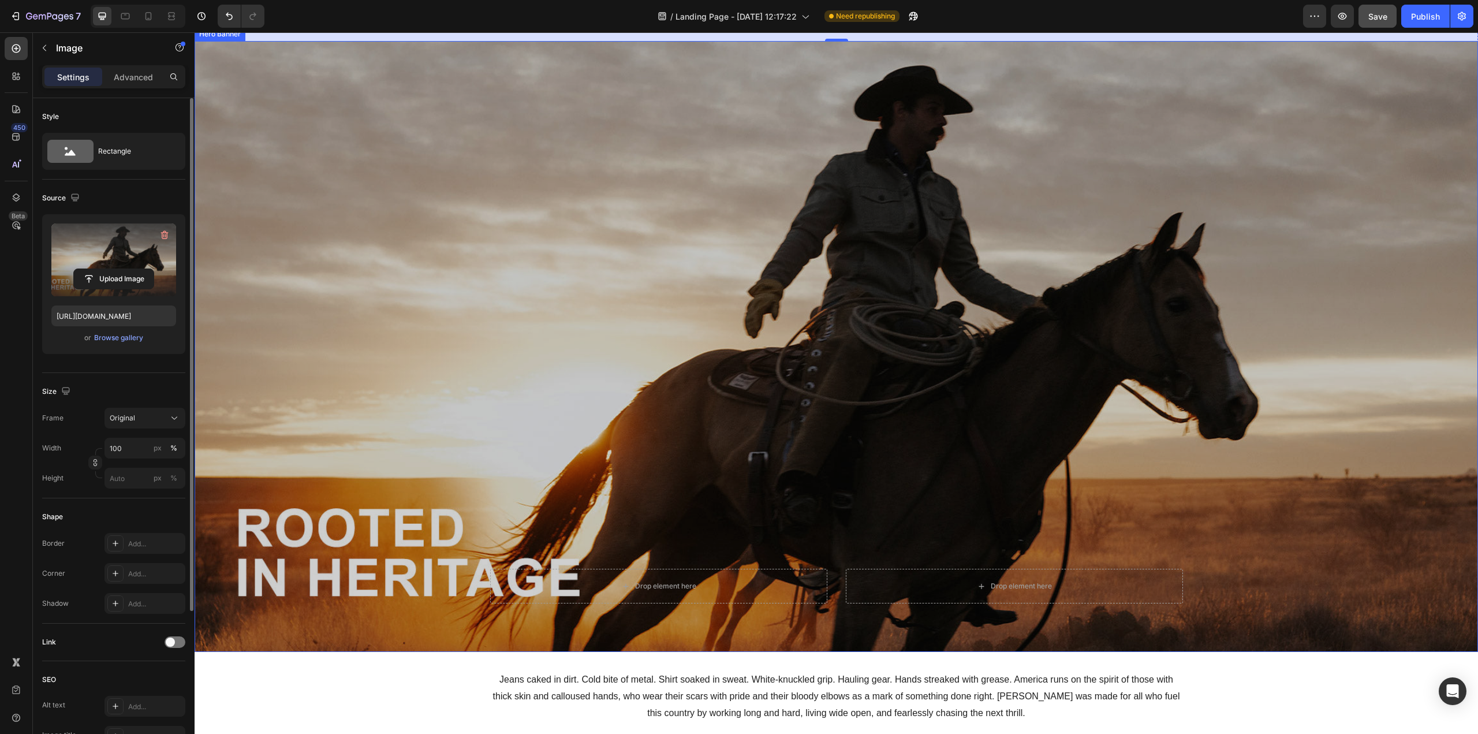
click at [720, 448] on div "Overlay" at bounding box center [836, 346] width 1283 height 611
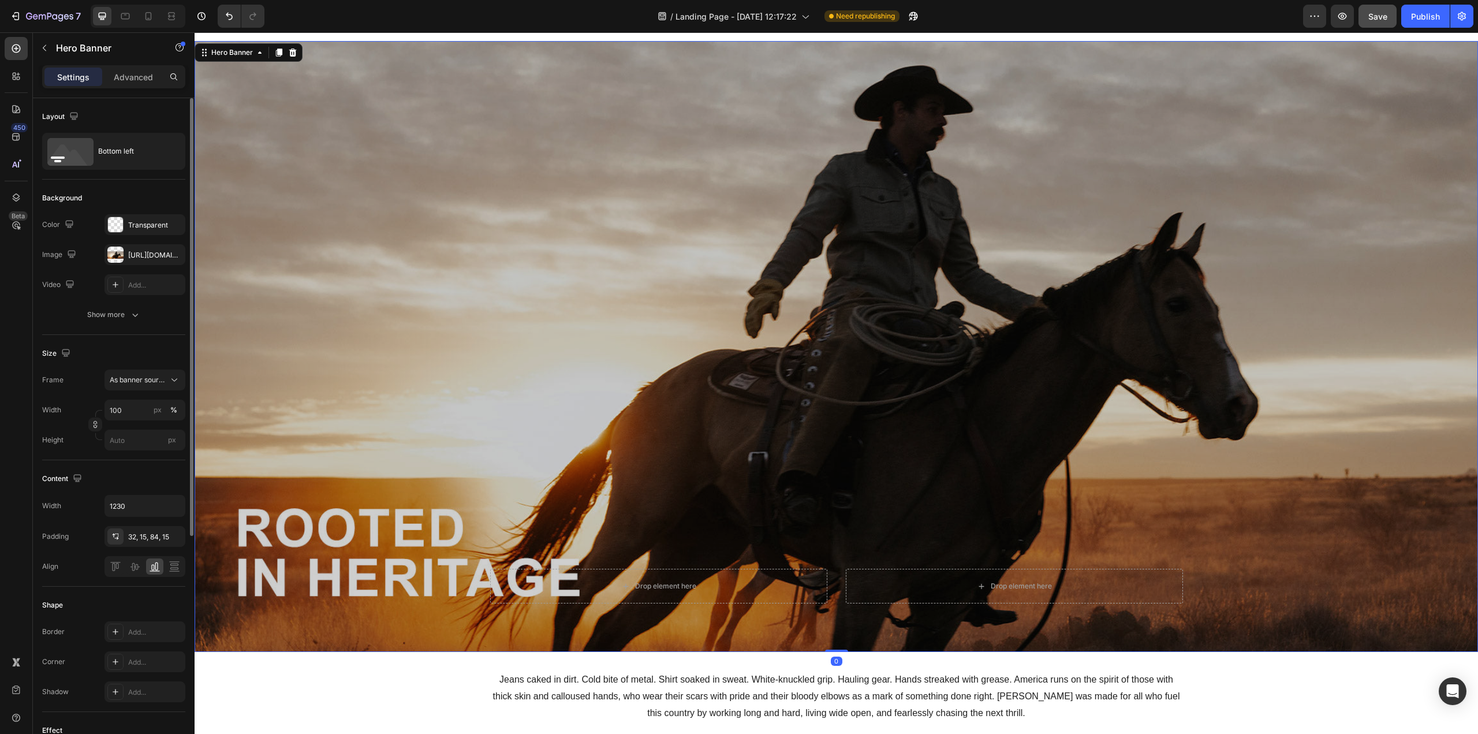
scroll to position [520, 0]
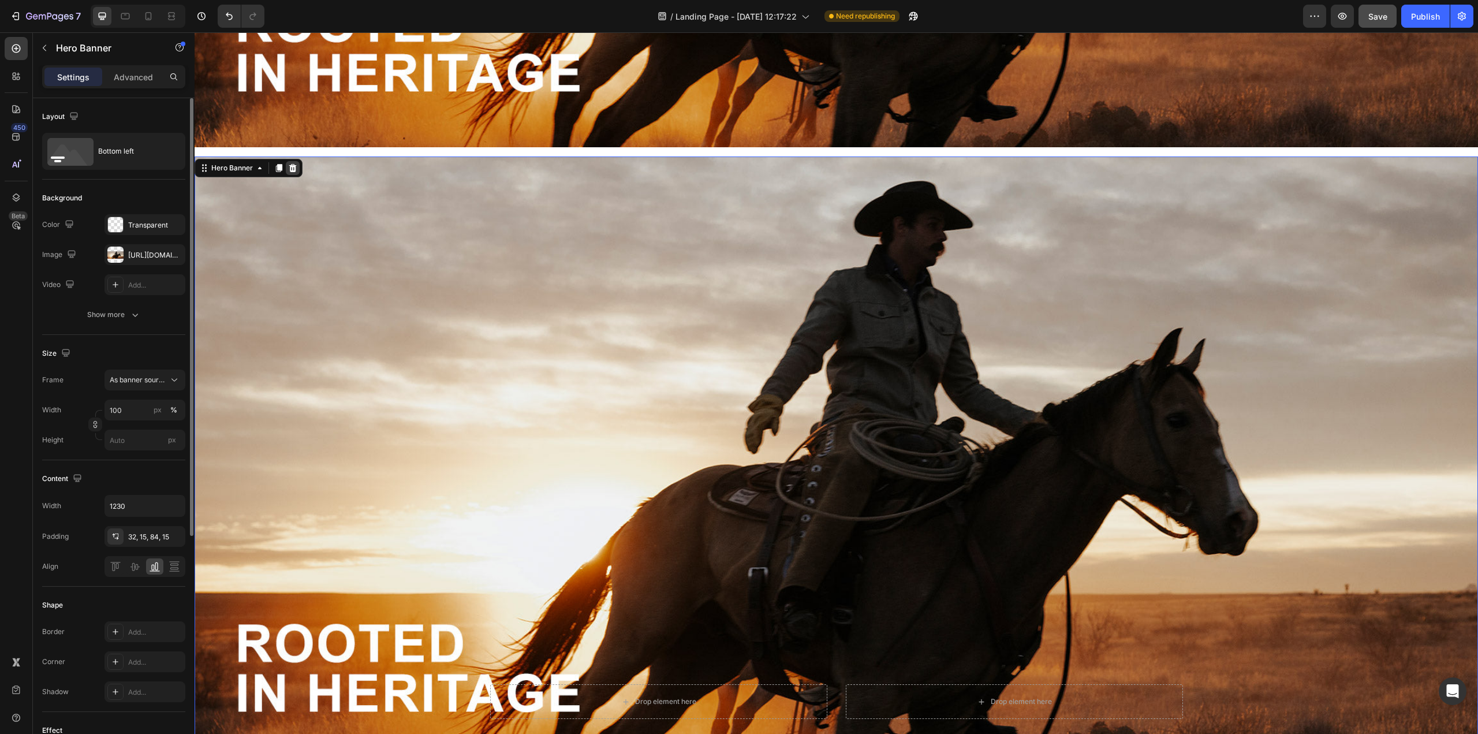
click at [294, 164] on icon at bounding box center [292, 167] width 9 height 9
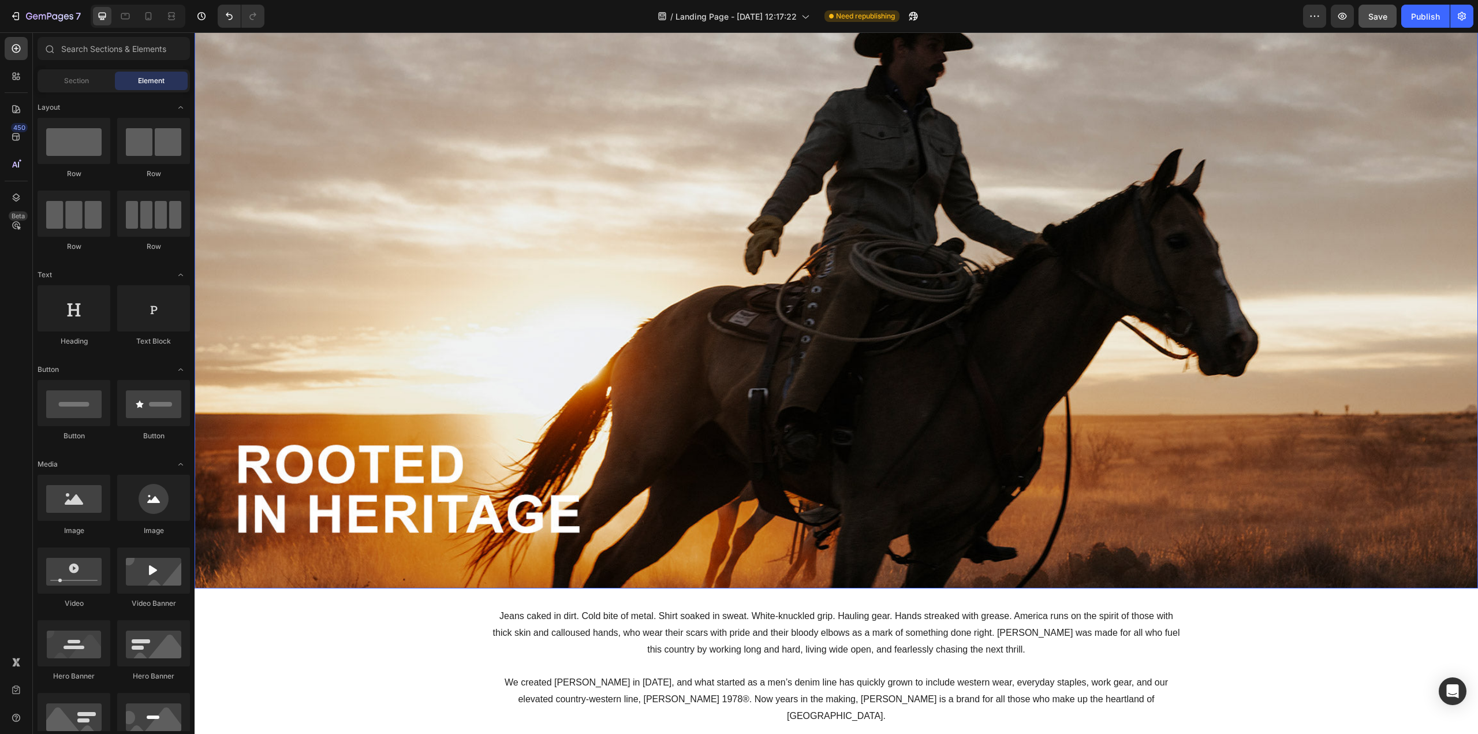
scroll to position [58, 0]
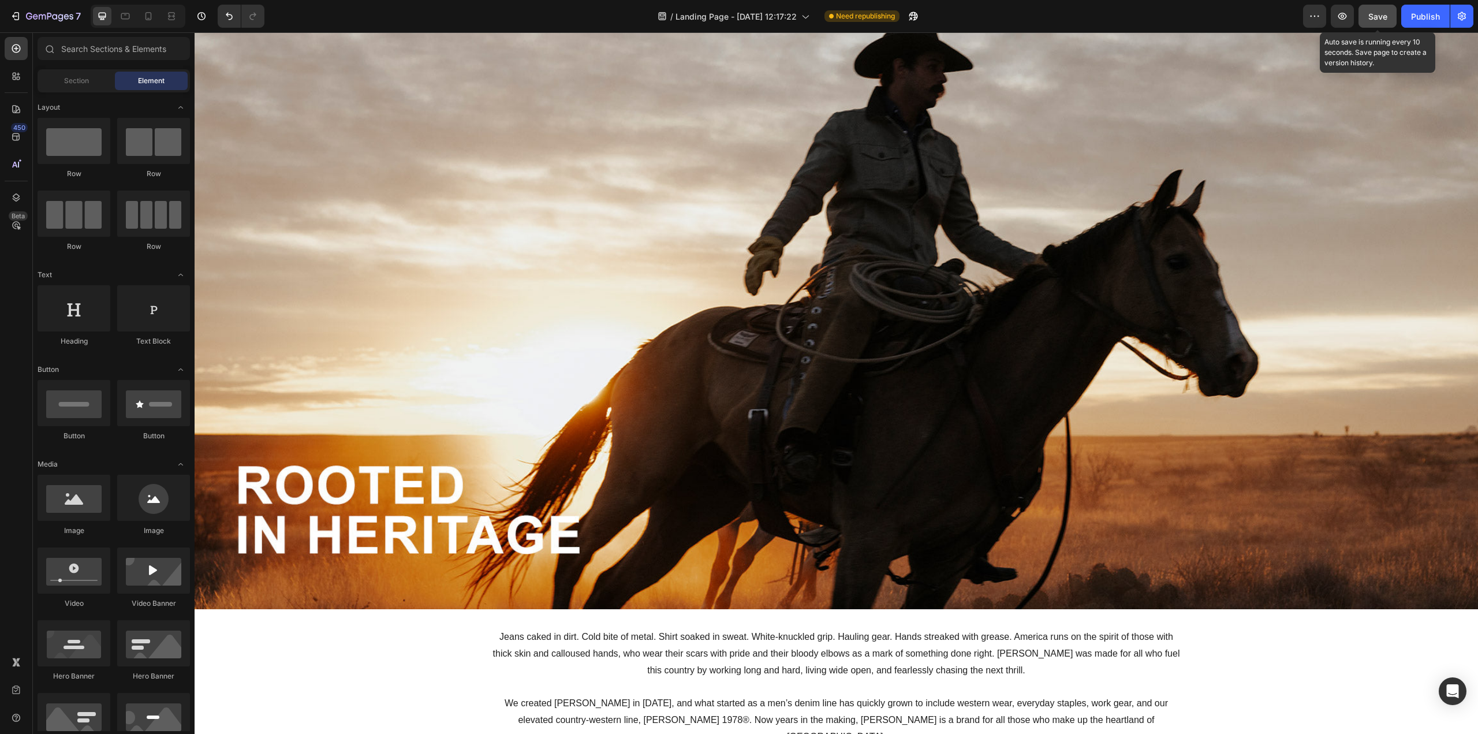
click at [1370, 14] on span "Save" at bounding box center [1377, 17] width 19 height 10
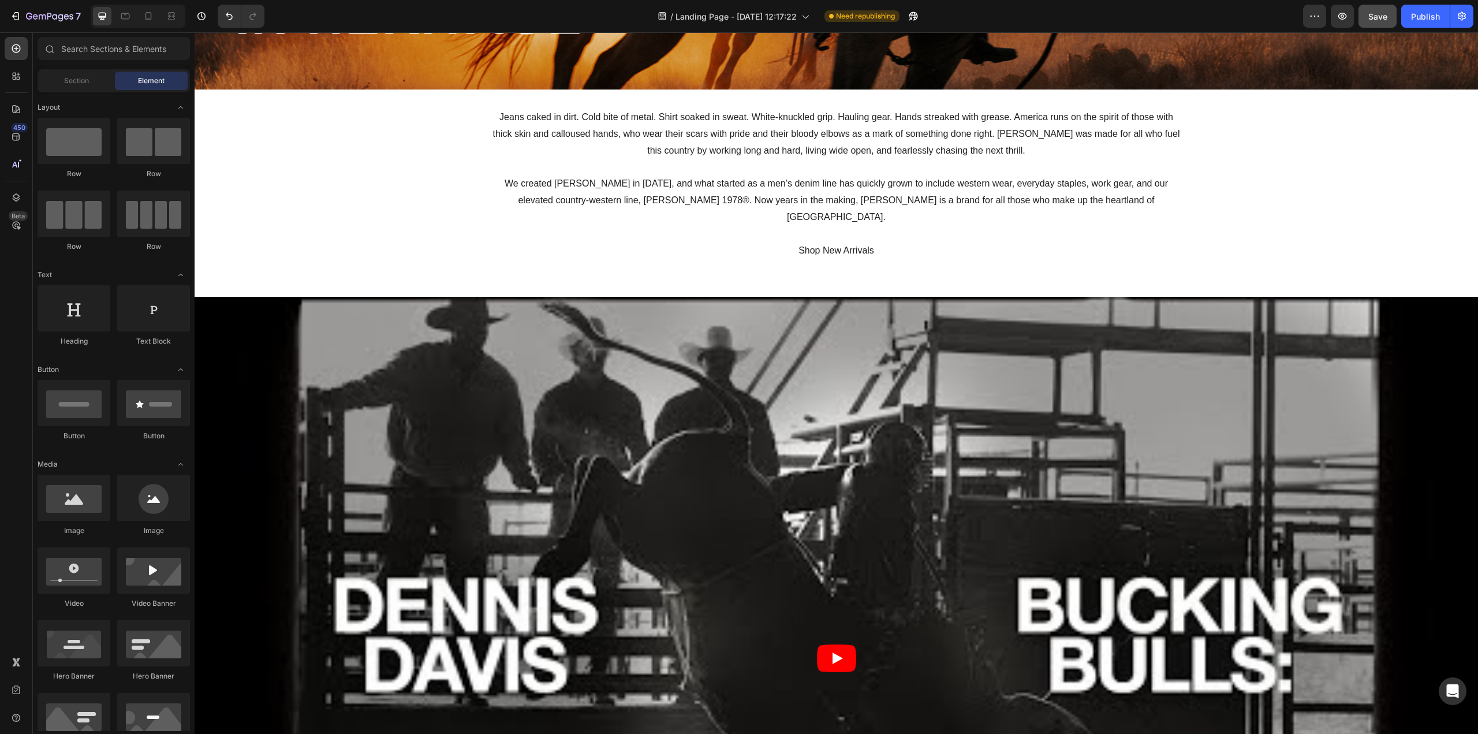
scroll to position [346, 0]
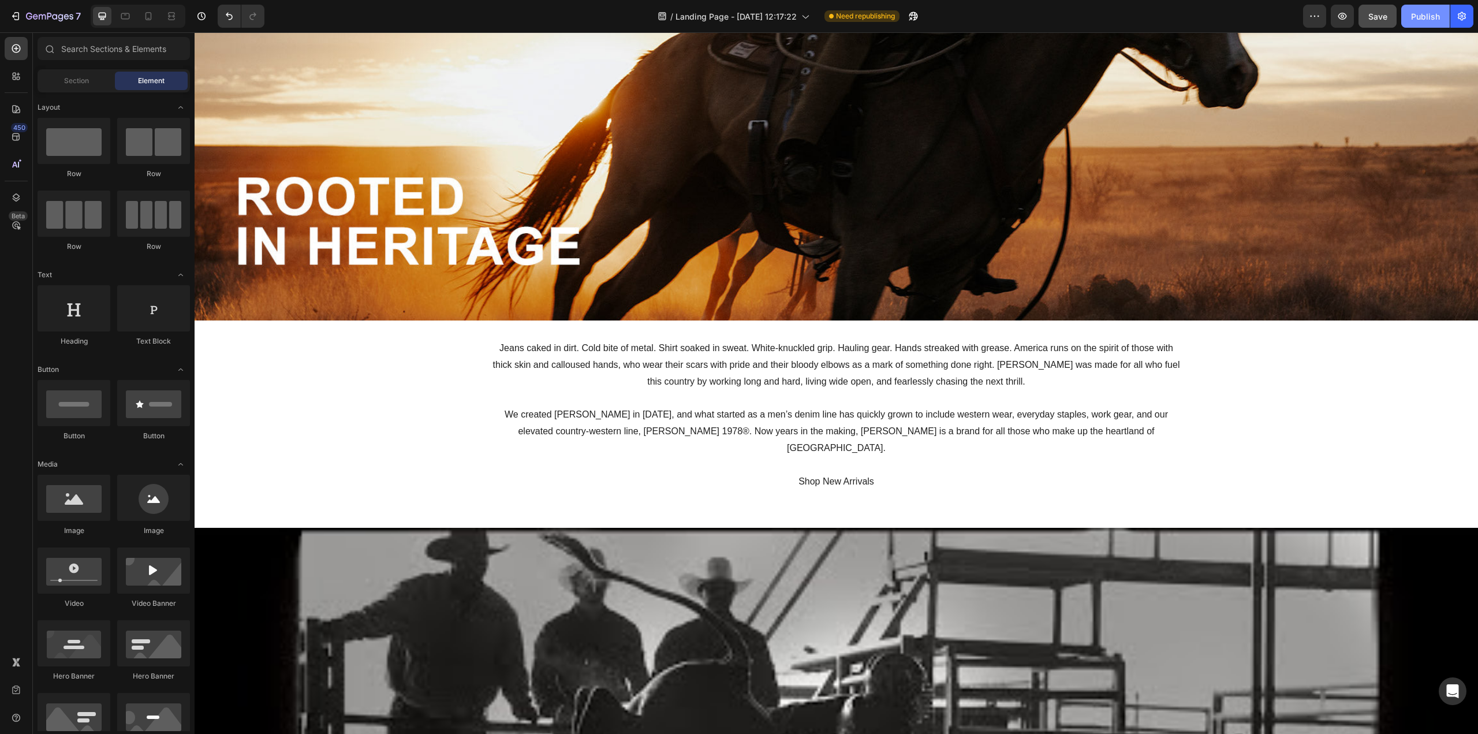
click at [1426, 16] on div "Publish" at bounding box center [1425, 16] width 29 height 12
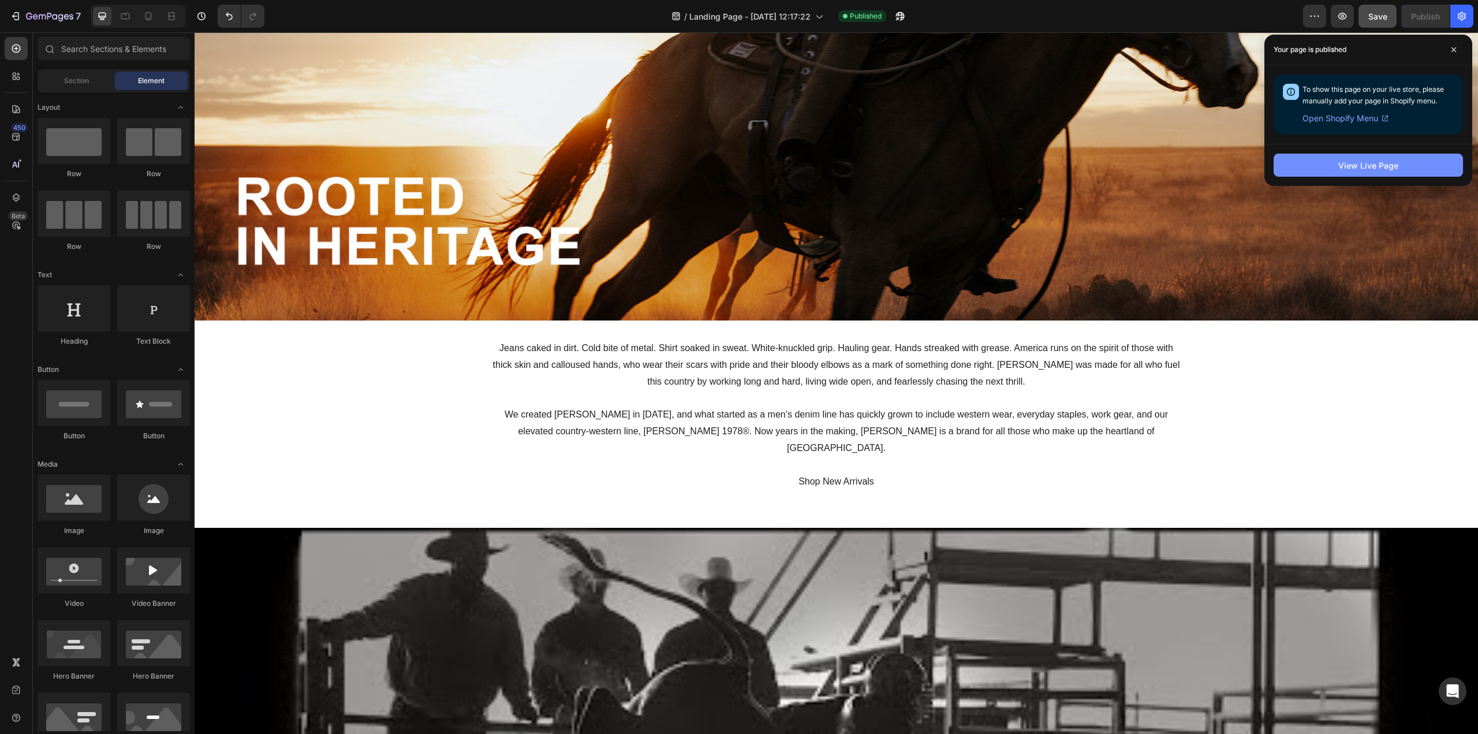
click at [1403, 167] on button "View Live Page" at bounding box center [1367, 165] width 189 height 23
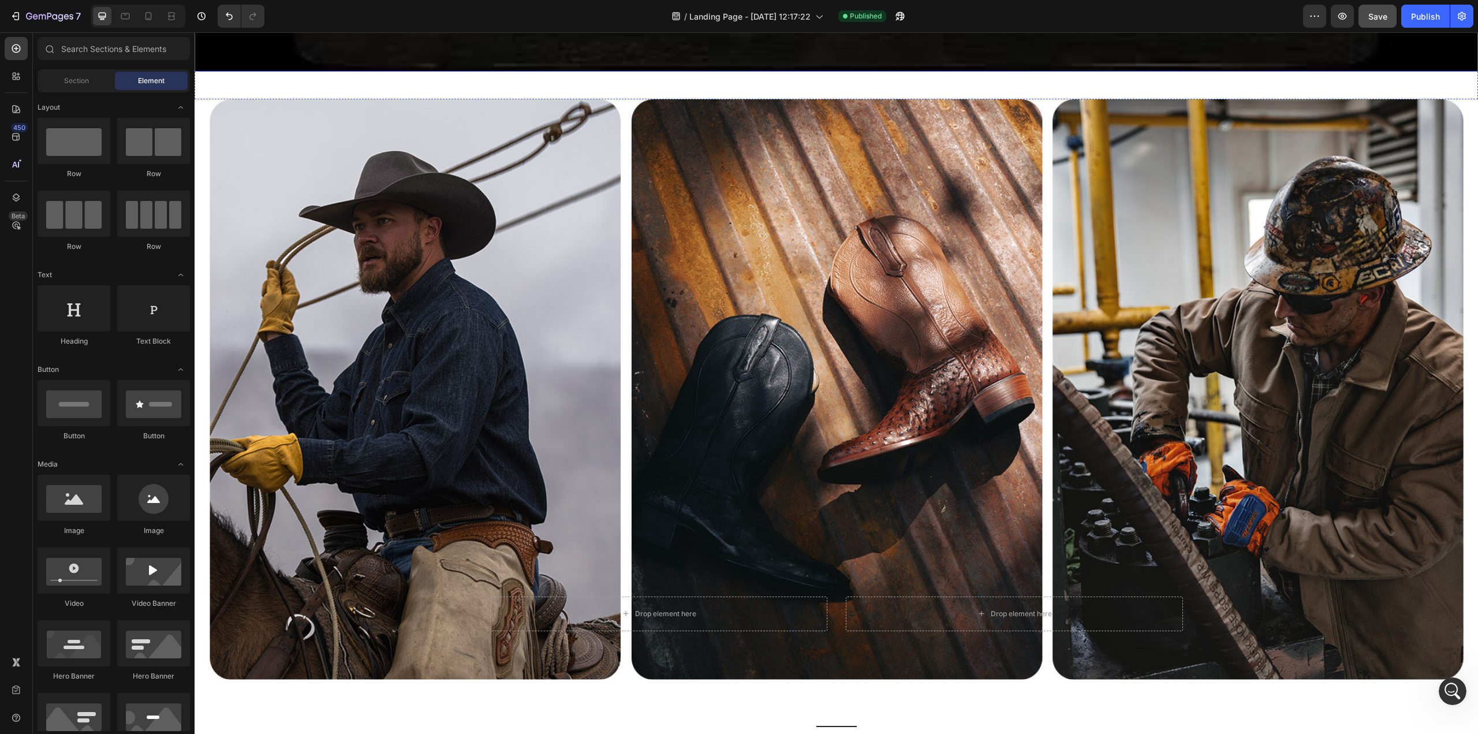
scroll to position [1559, 0]
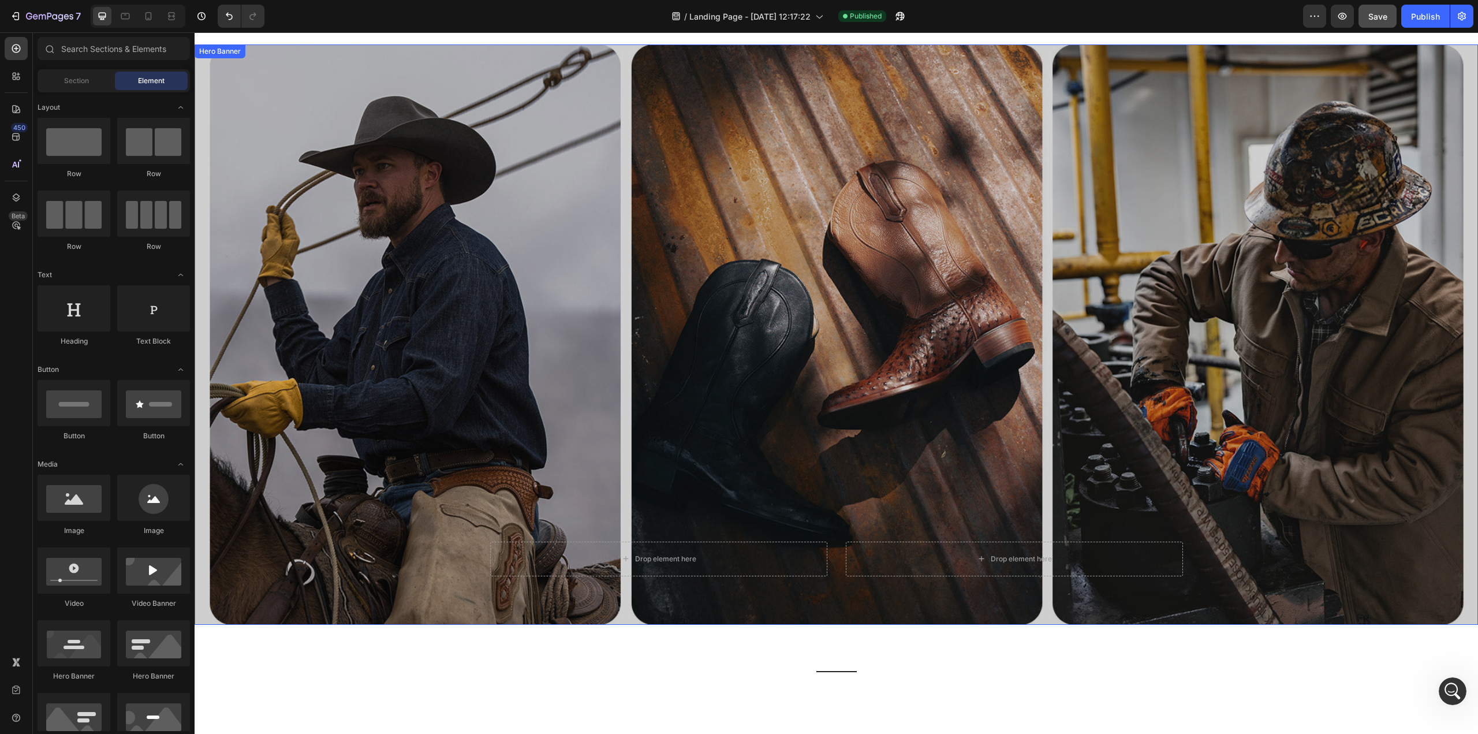
click at [1163, 349] on div "Overlay" at bounding box center [836, 334] width 1283 height 580
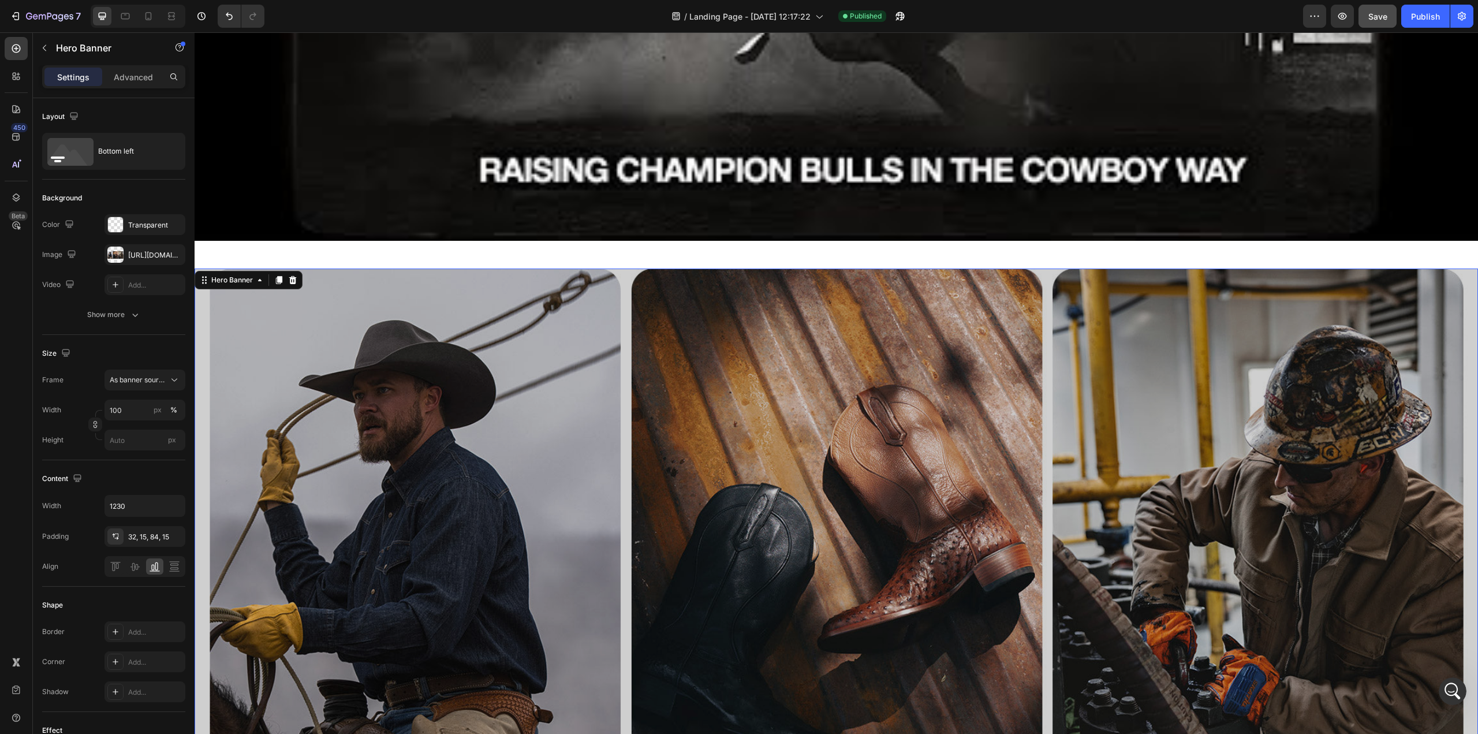
scroll to position [1328, 0]
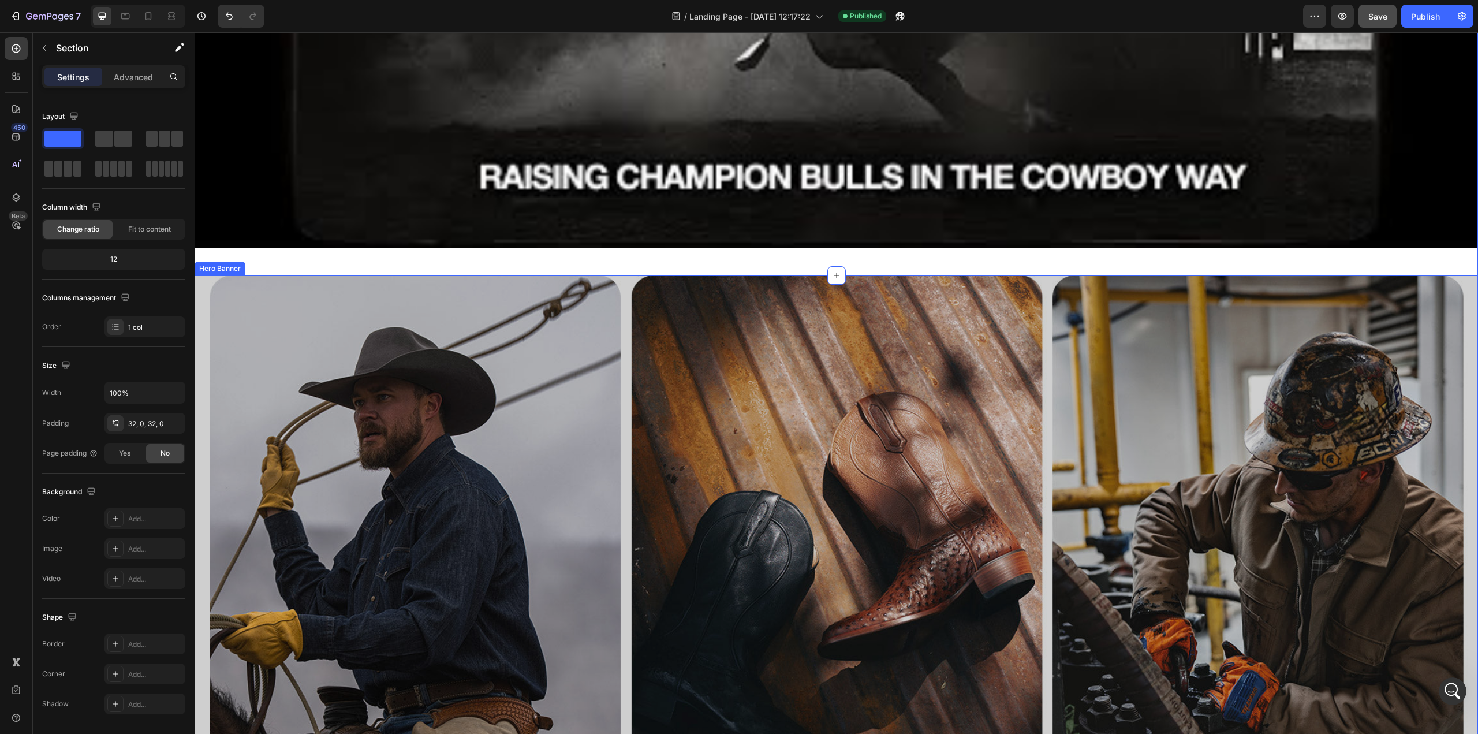
click at [1186, 368] on div "Overlay" at bounding box center [836, 565] width 1283 height 580
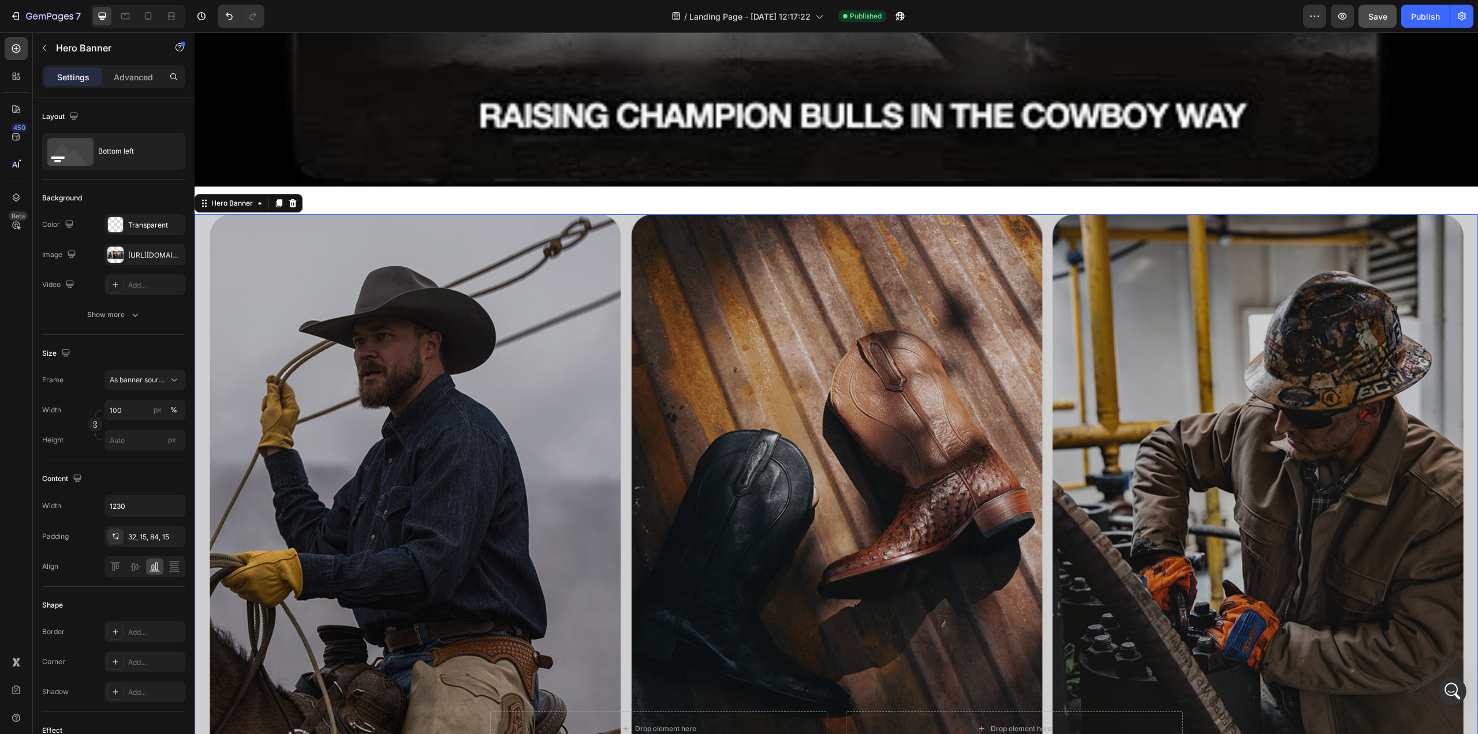
scroll to position [1385, 0]
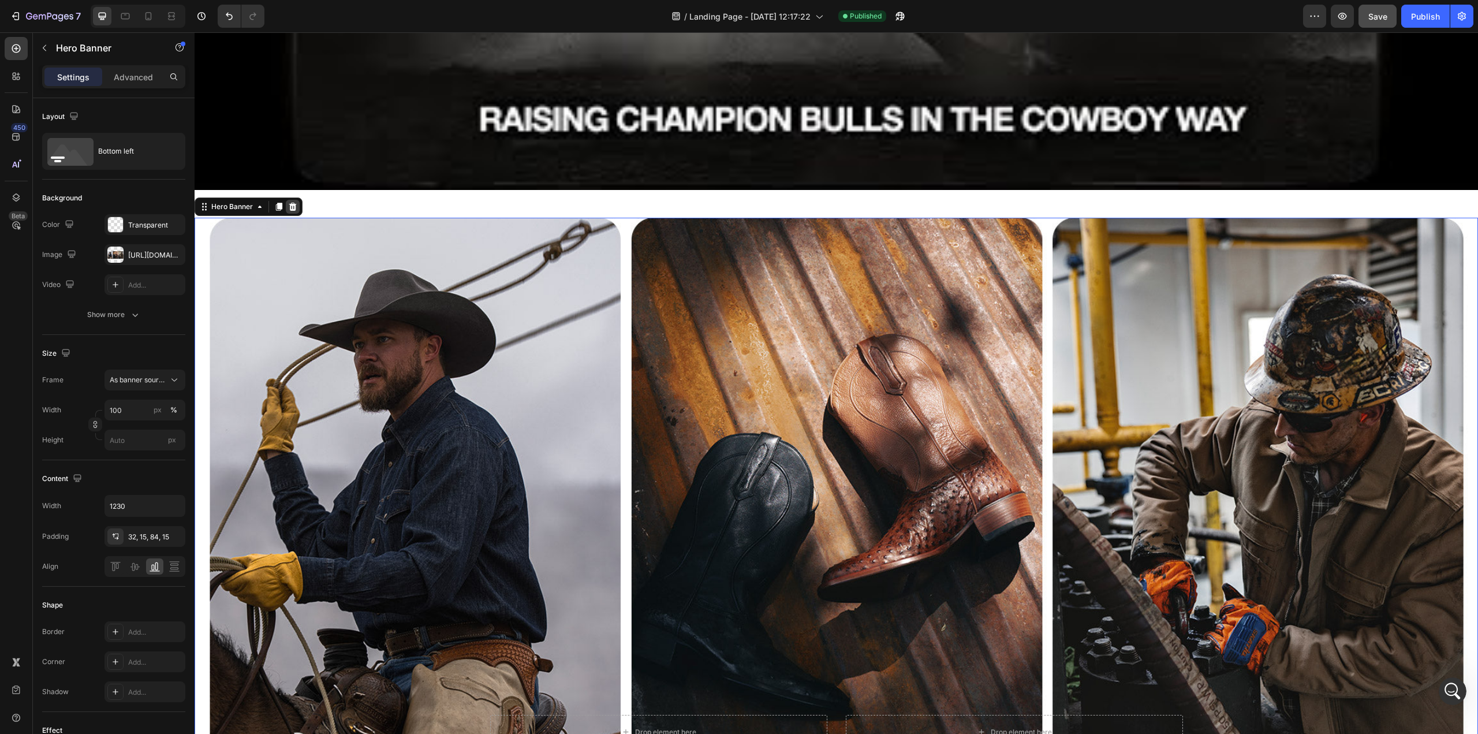
click at [296, 203] on icon at bounding box center [292, 206] width 9 height 9
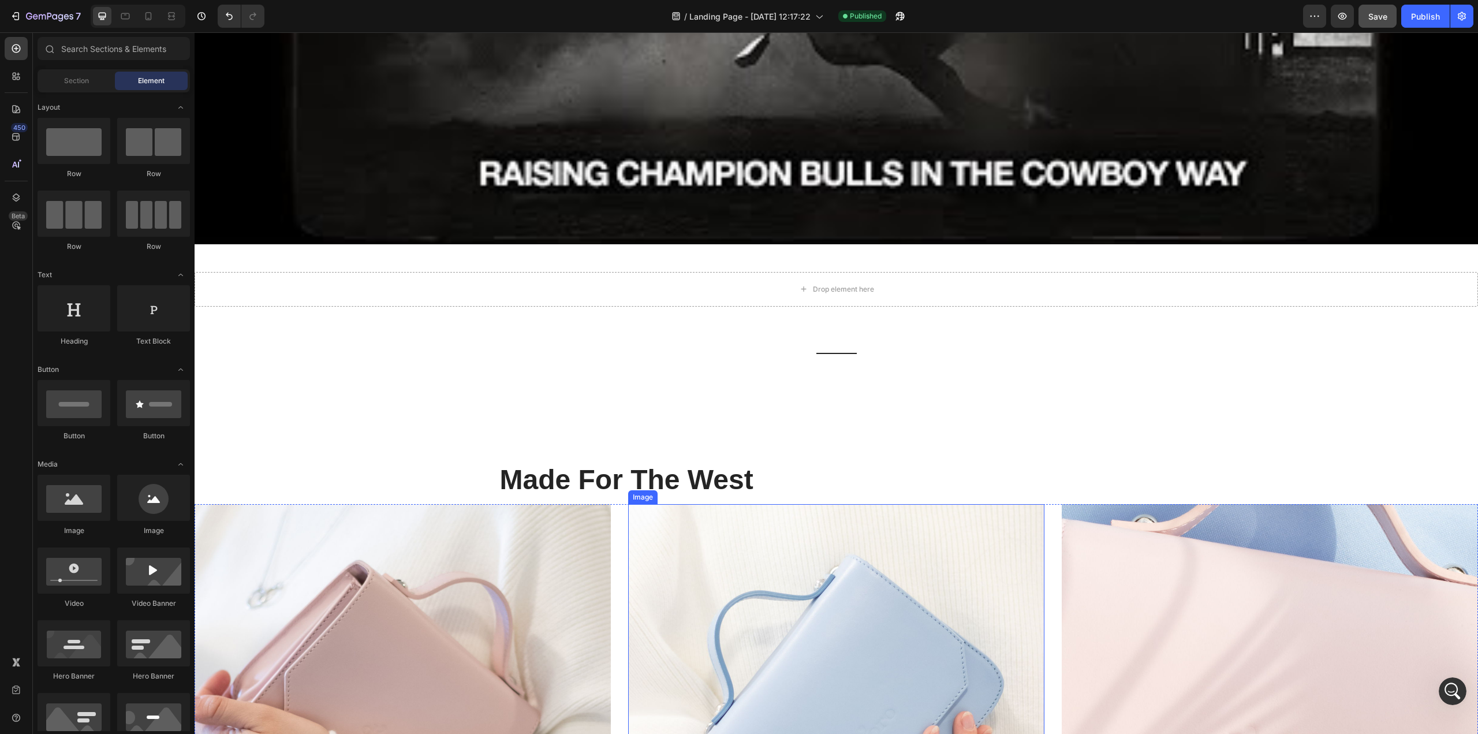
scroll to position [1328, 0]
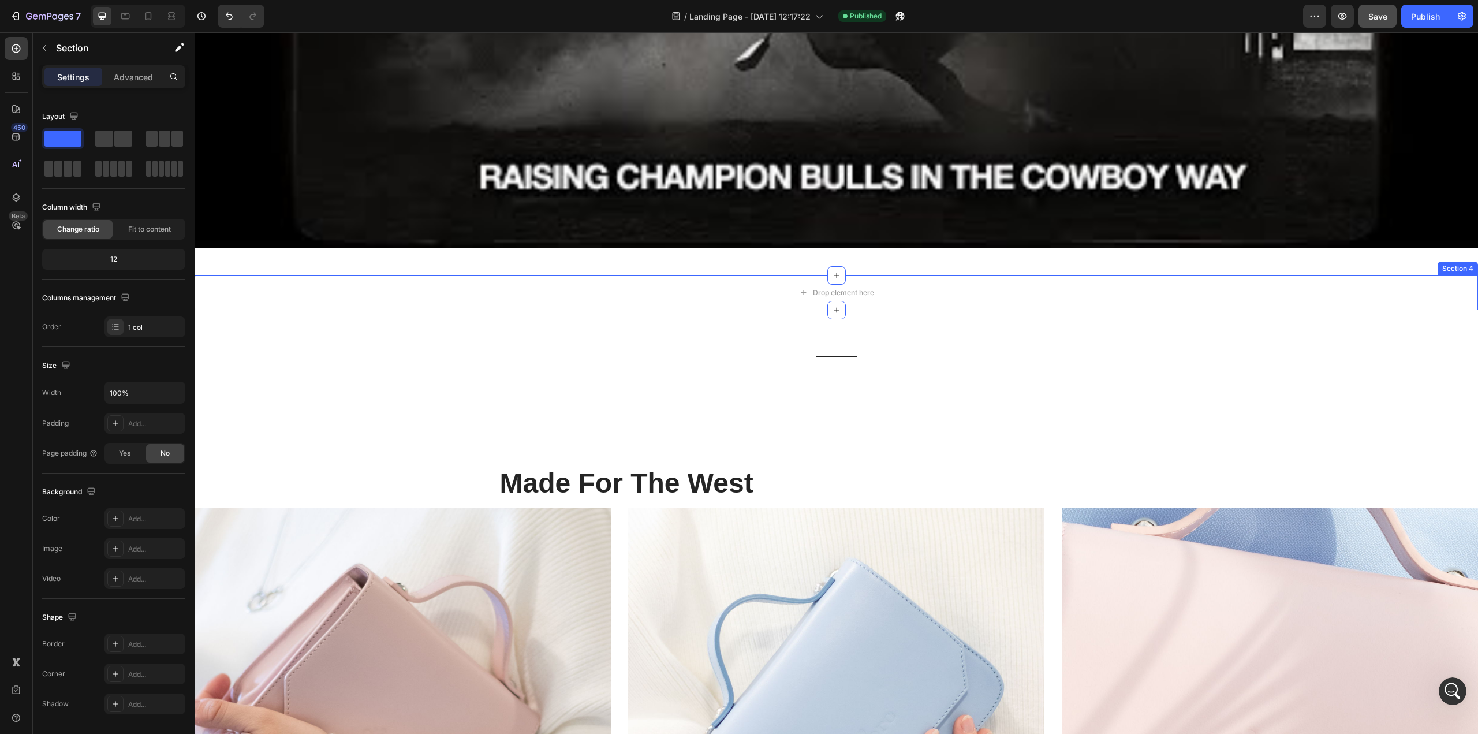
click at [1449, 262] on div "Section 4" at bounding box center [1457, 269] width 40 height 14
click at [1465, 260] on icon at bounding box center [1469, 264] width 8 height 8
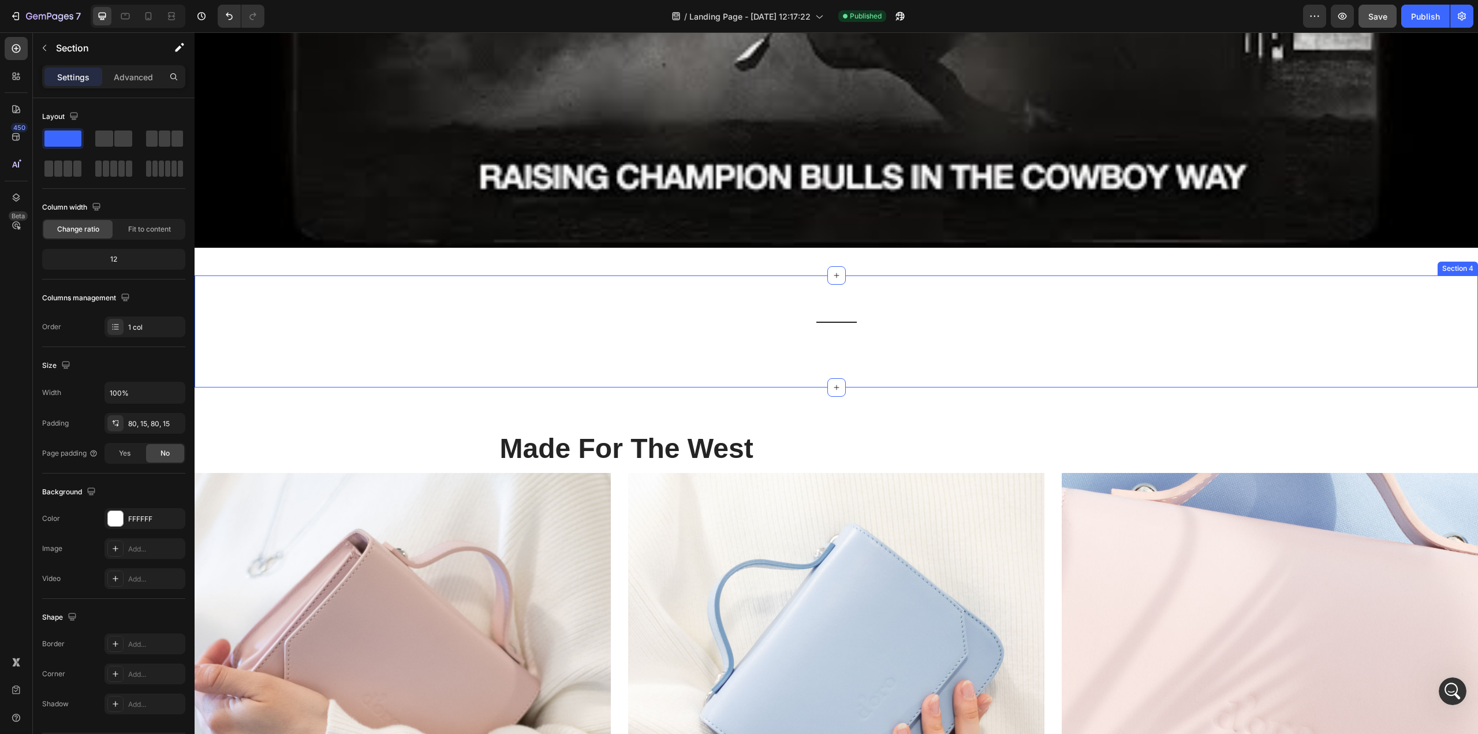
click at [1452, 263] on div "Section 4" at bounding box center [1457, 269] width 40 height 14
click at [1465, 260] on icon at bounding box center [1469, 264] width 8 height 8
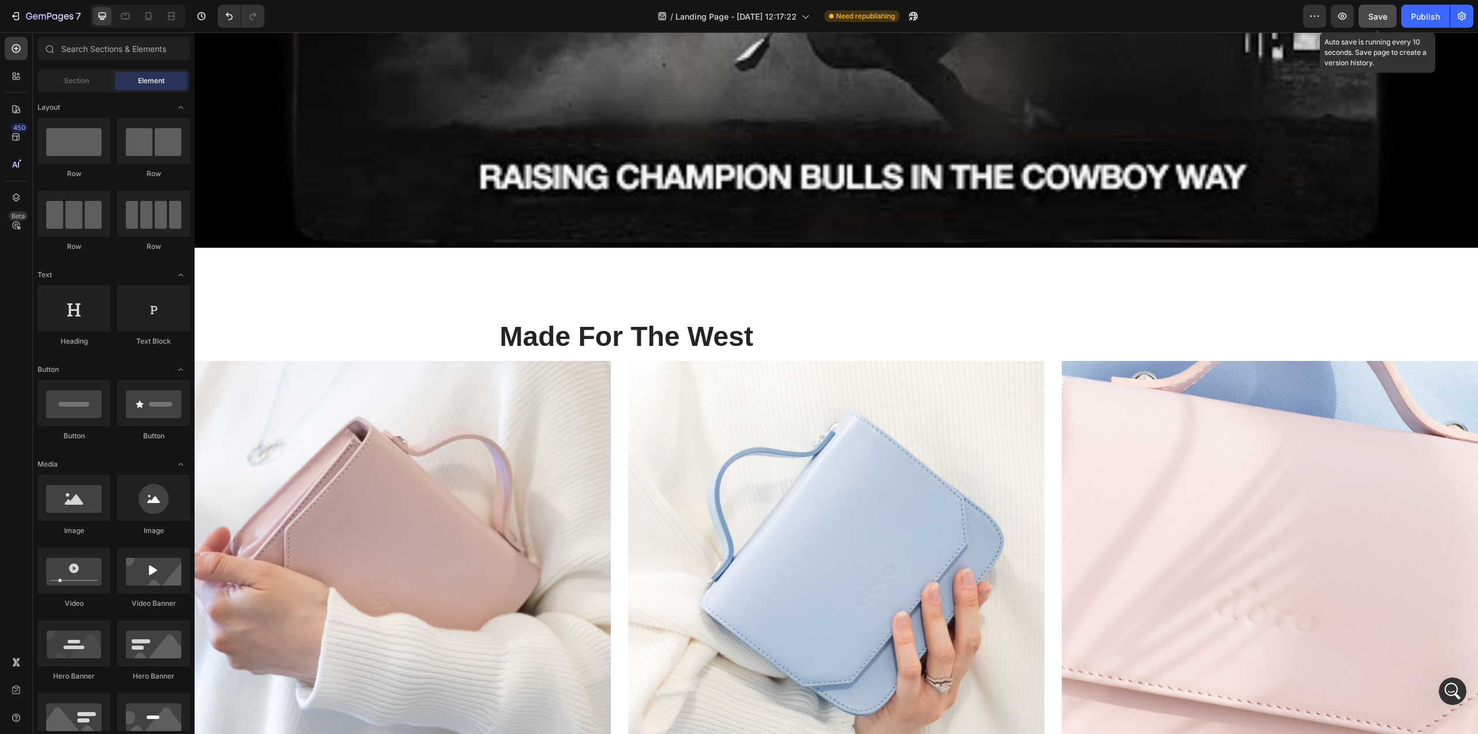
click at [1383, 21] on span "Save" at bounding box center [1377, 17] width 19 height 10
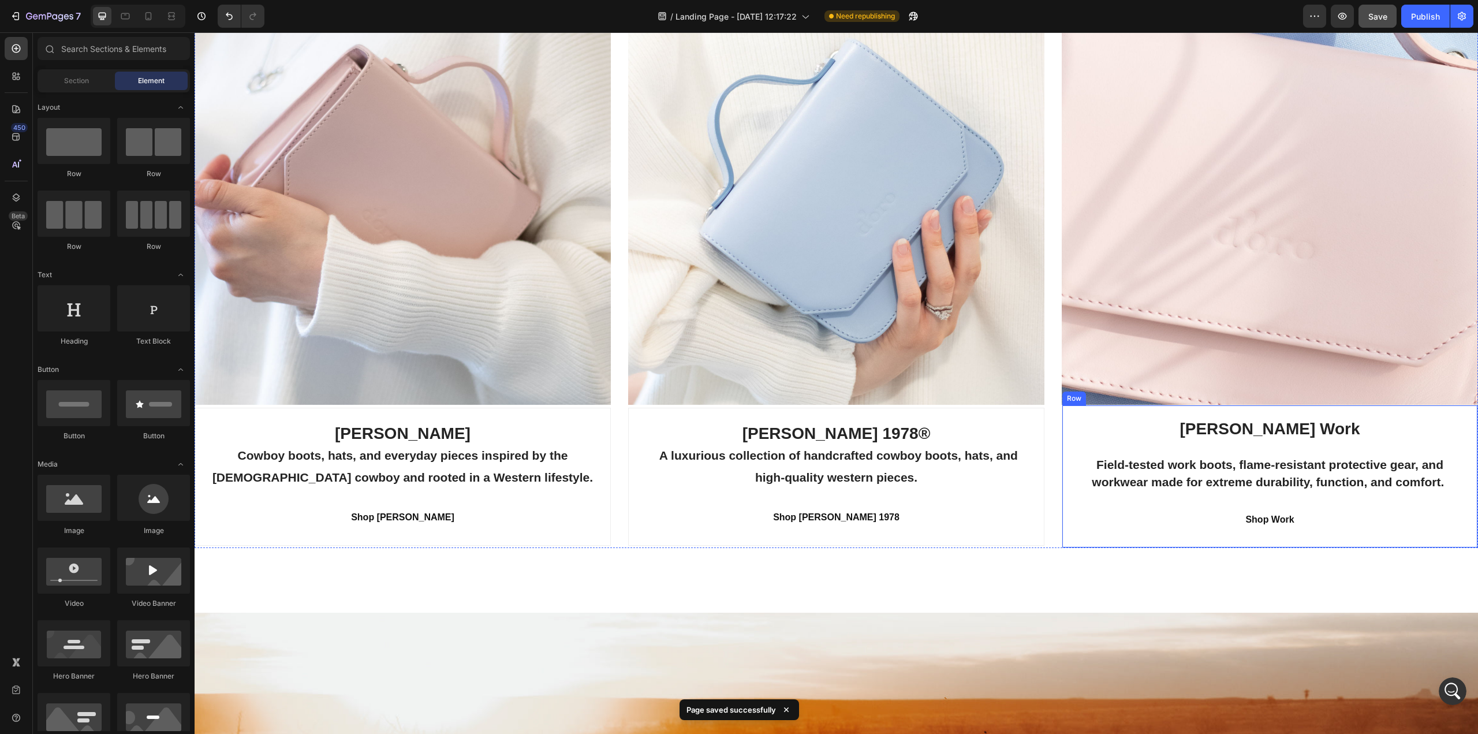
scroll to position [1559, 0]
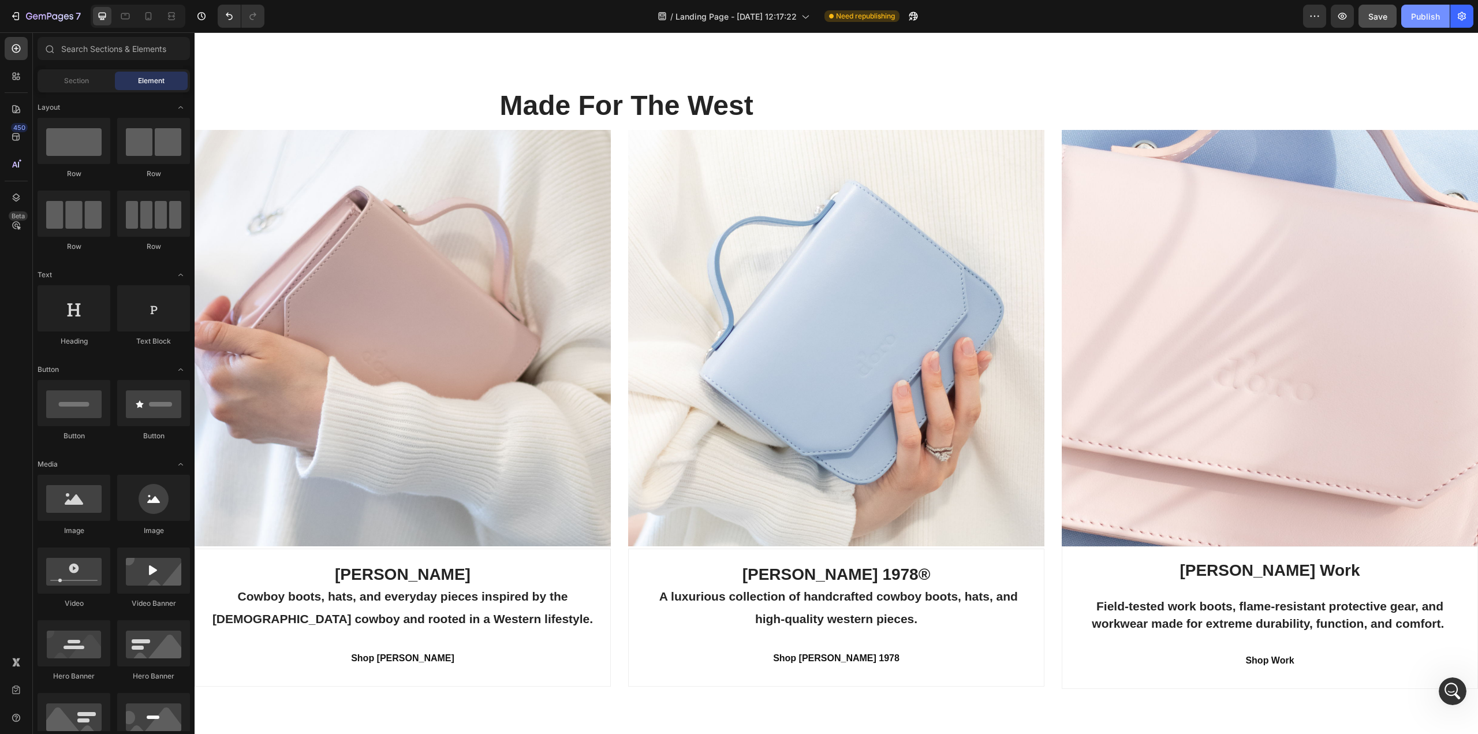
click at [1422, 16] on div "Publish" at bounding box center [1425, 16] width 29 height 12
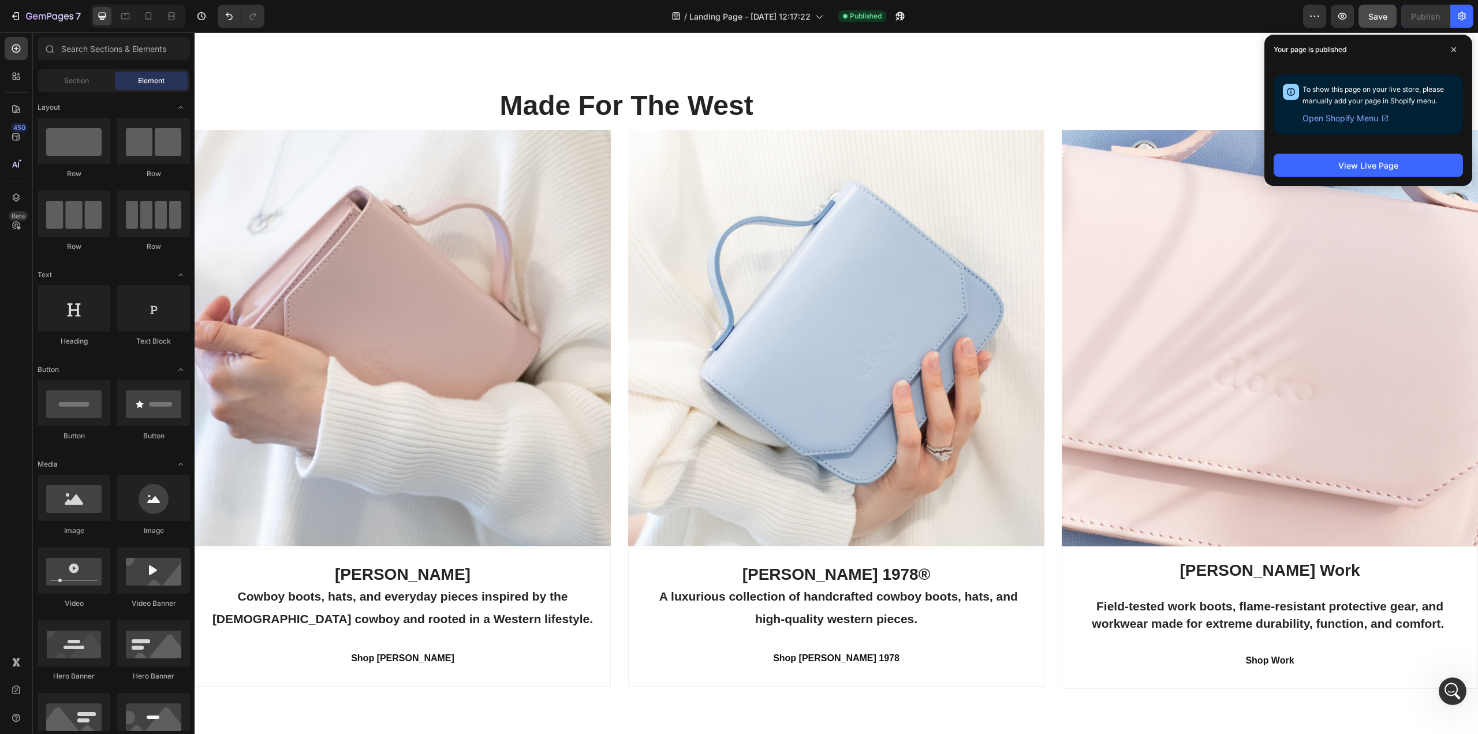
click at [1358, 119] on span "Open Shopify Menu" at bounding box center [1340, 118] width 76 height 14
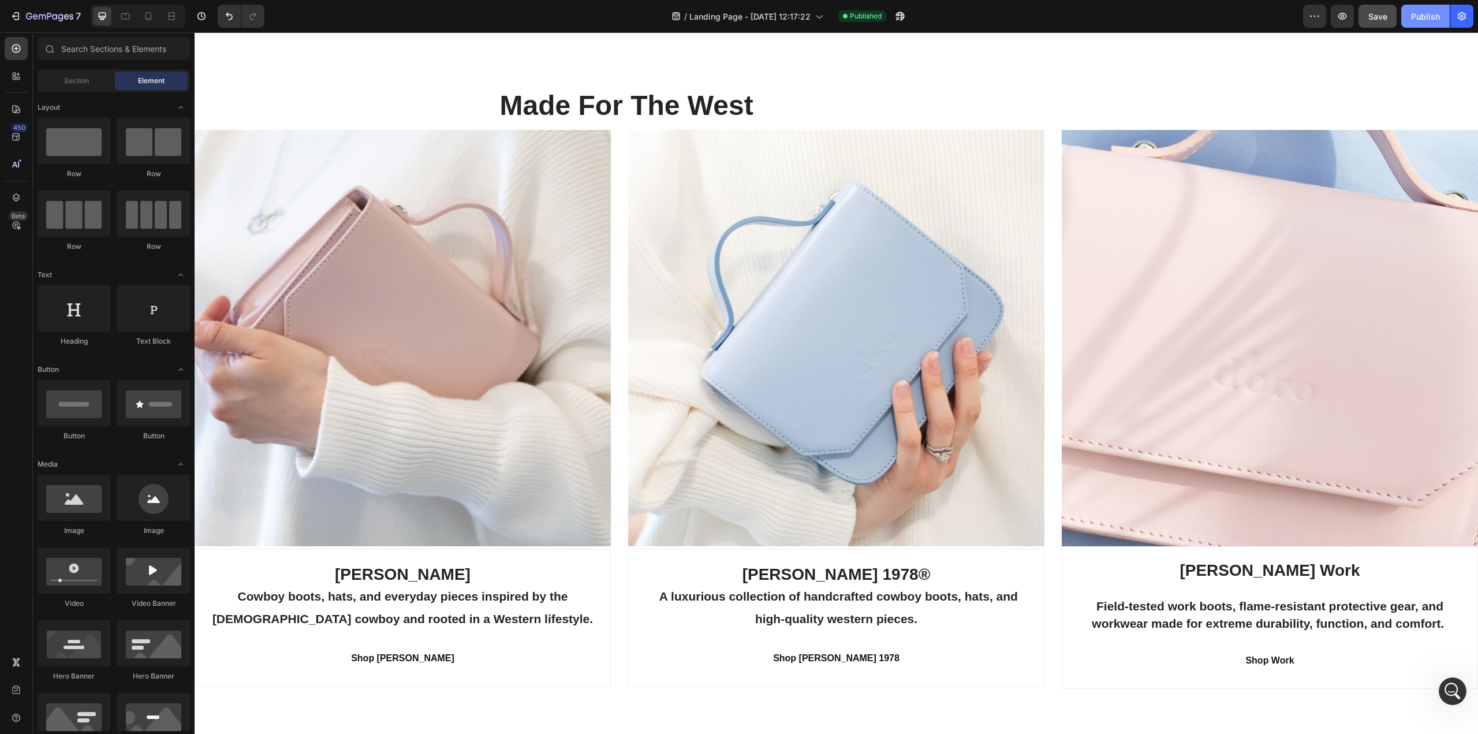
click at [1414, 11] on div "Publish" at bounding box center [1425, 16] width 29 height 12
click at [1417, 15] on div "Publish" at bounding box center [1425, 16] width 29 height 12
click at [1377, 16] on span "Save" at bounding box center [1377, 17] width 19 height 10
click at [1428, 16] on div "Publish" at bounding box center [1425, 16] width 29 height 12
